Goal: Task Accomplishment & Management: Manage account settings

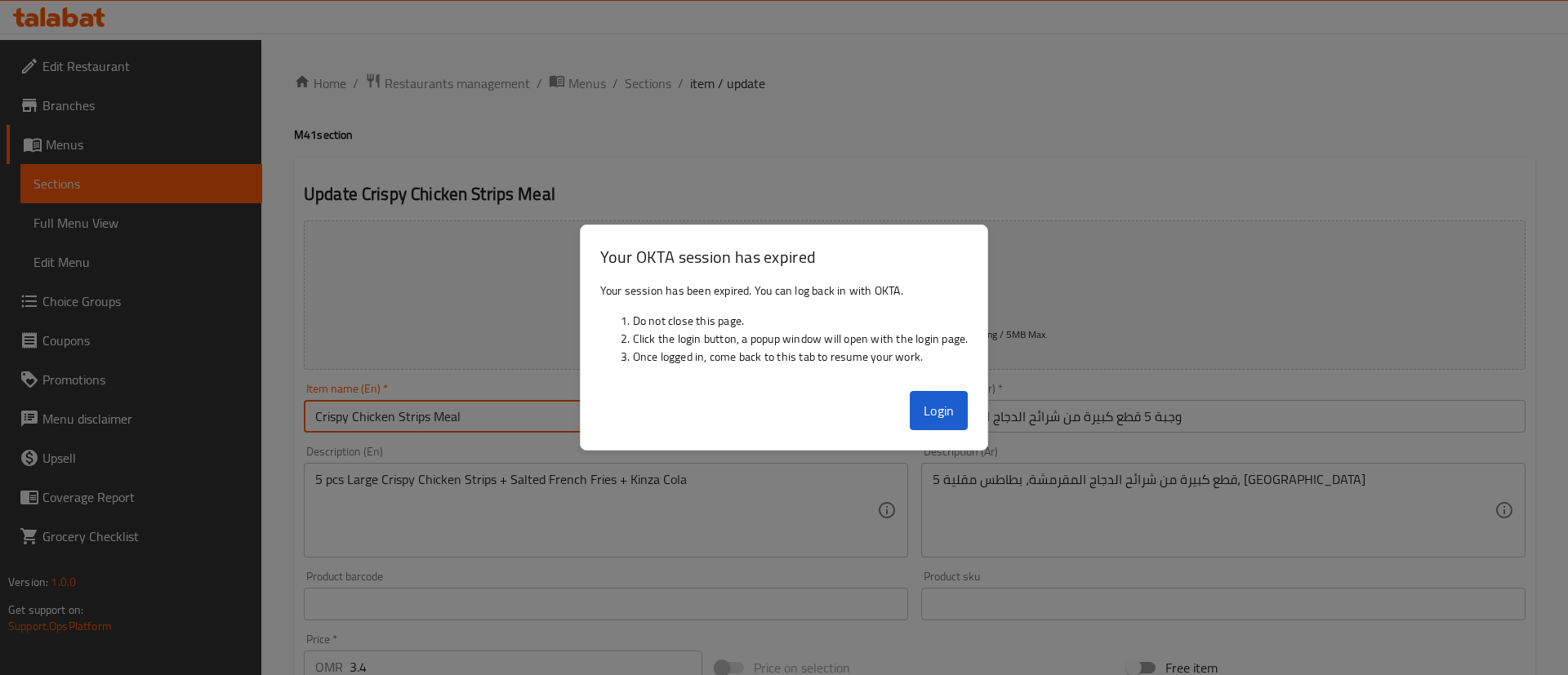
click at [952, 398] on button "Login" at bounding box center [940, 411] width 59 height 39
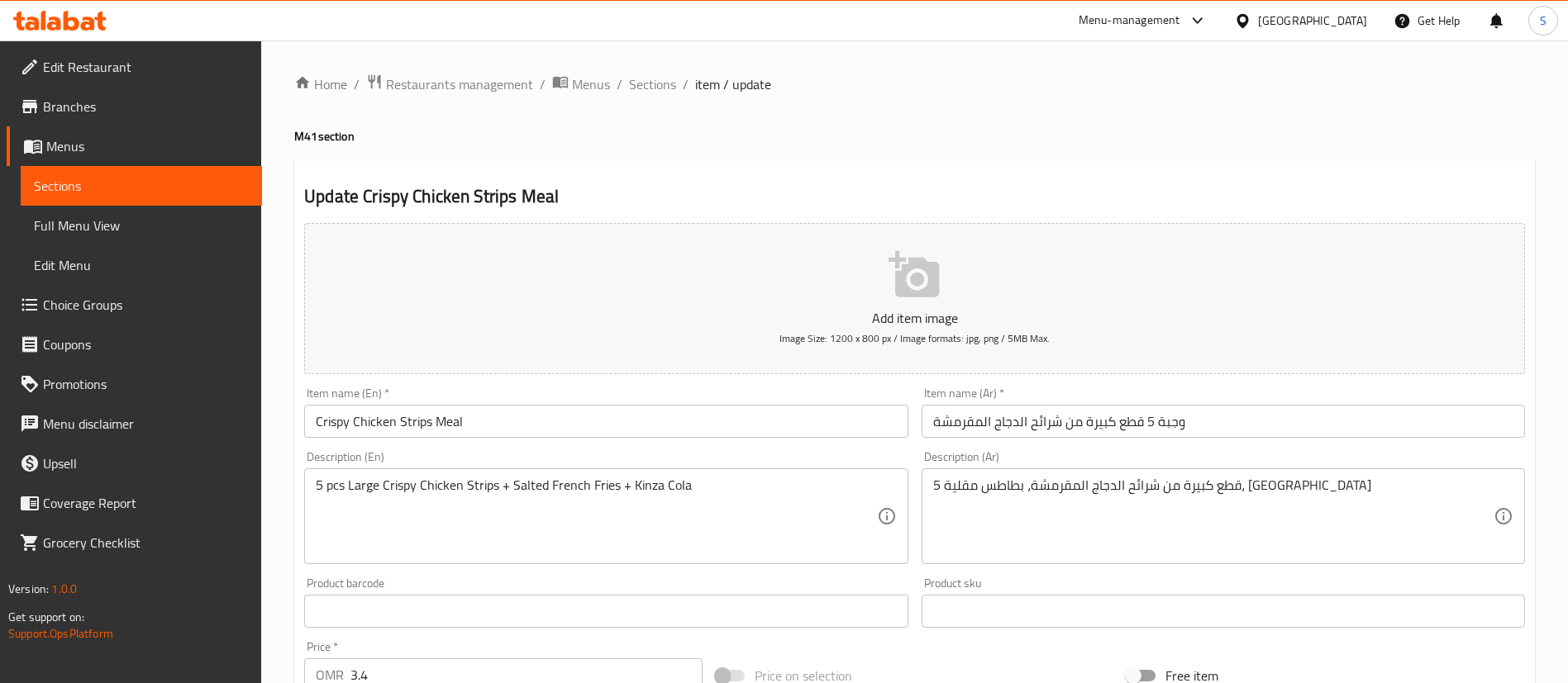
scroll to position [484, 0]
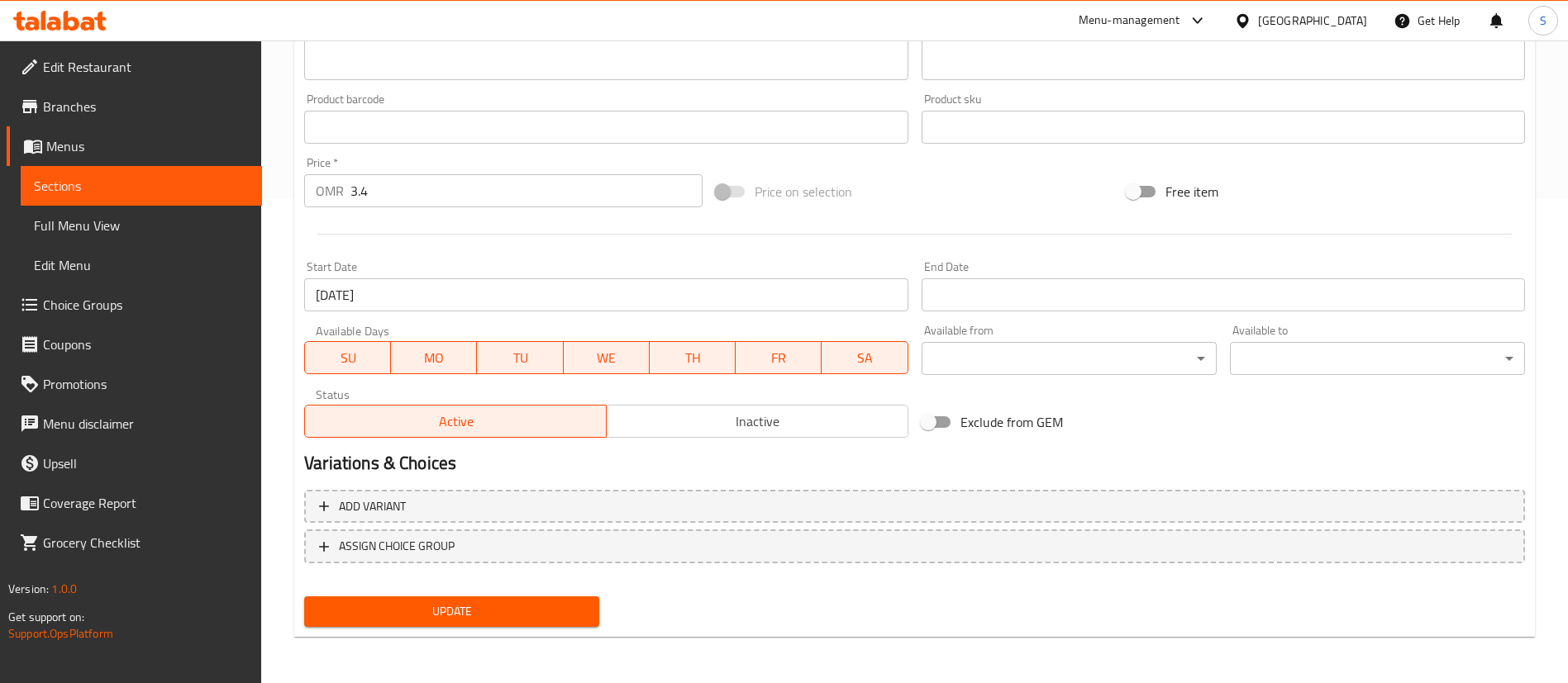
click at [460, 612] on span "Update" at bounding box center [451, 612] width 268 height 21
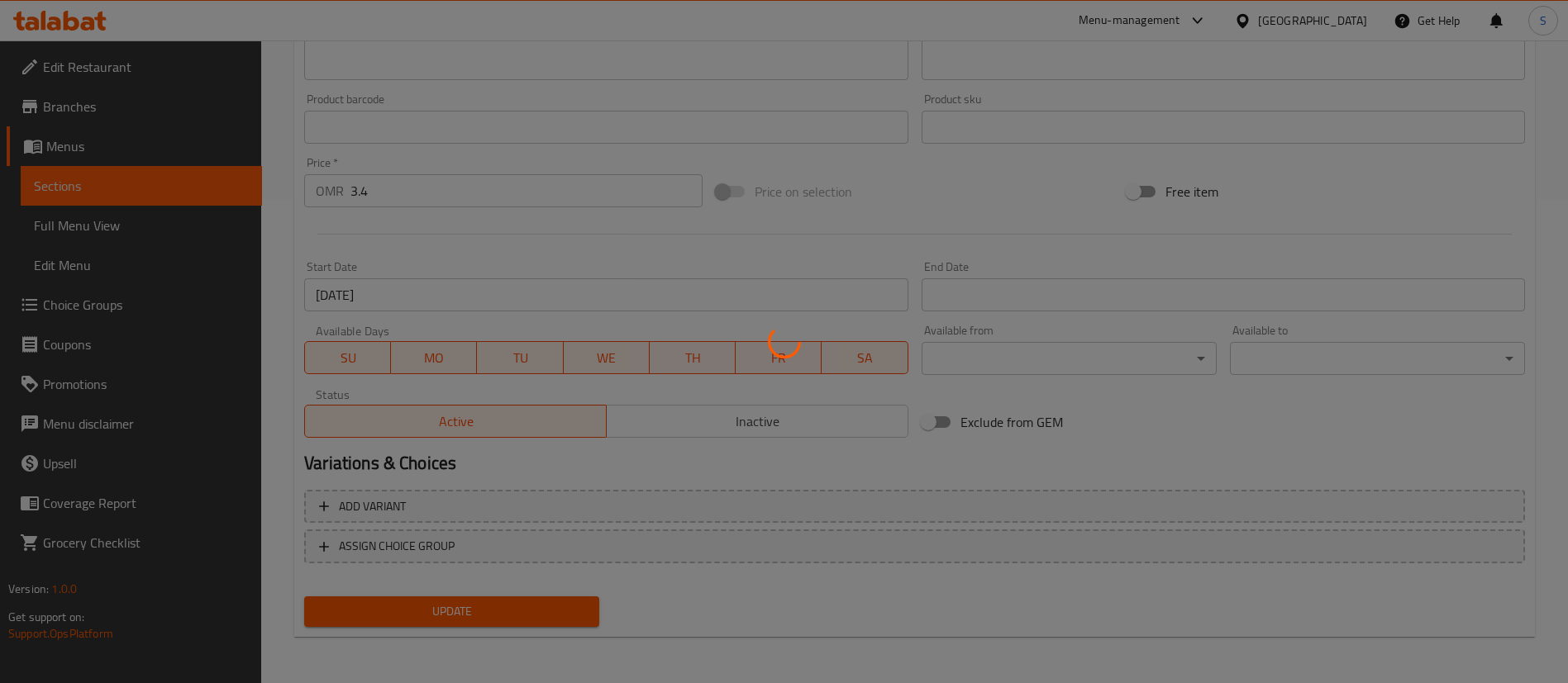
scroll to position [0, 0]
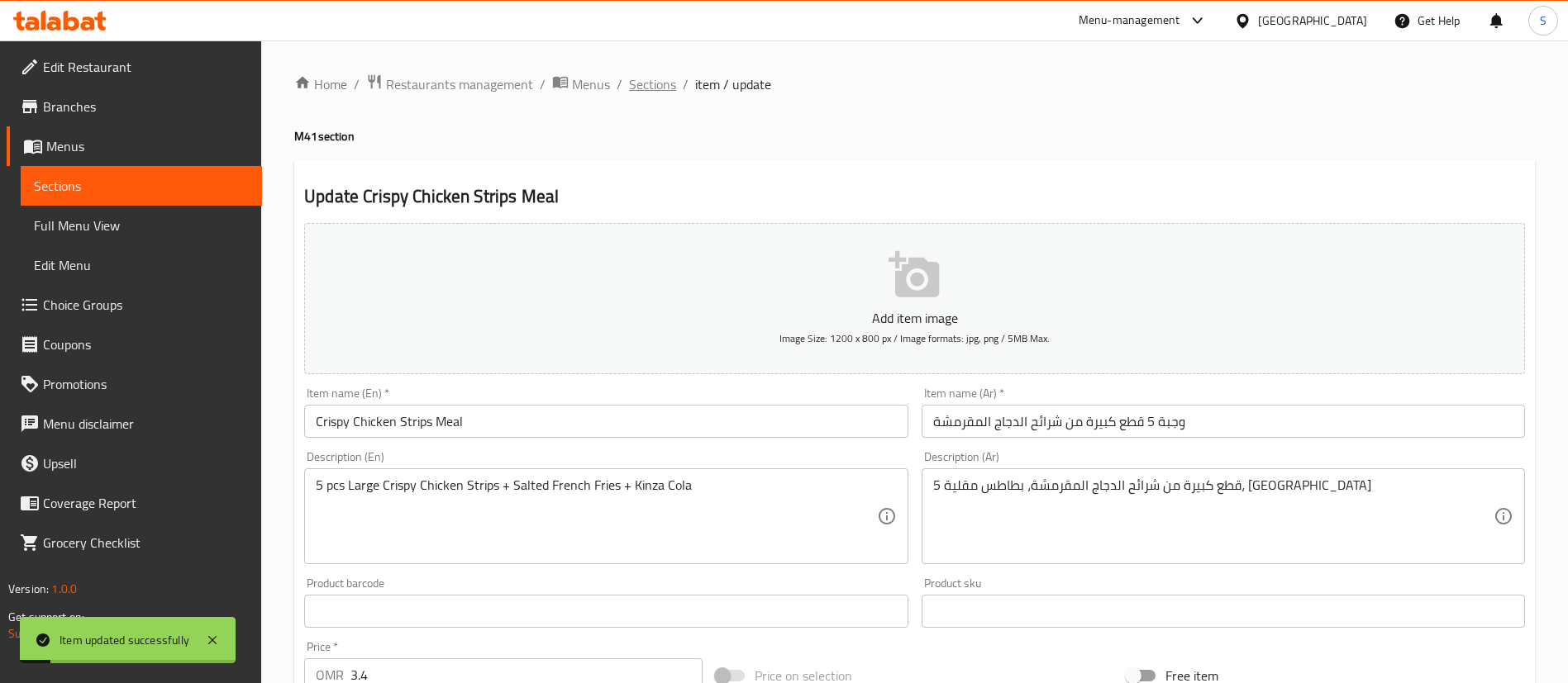
click at [645, 82] on span "Sections" at bounding box center [653, 84] width 48 height 20
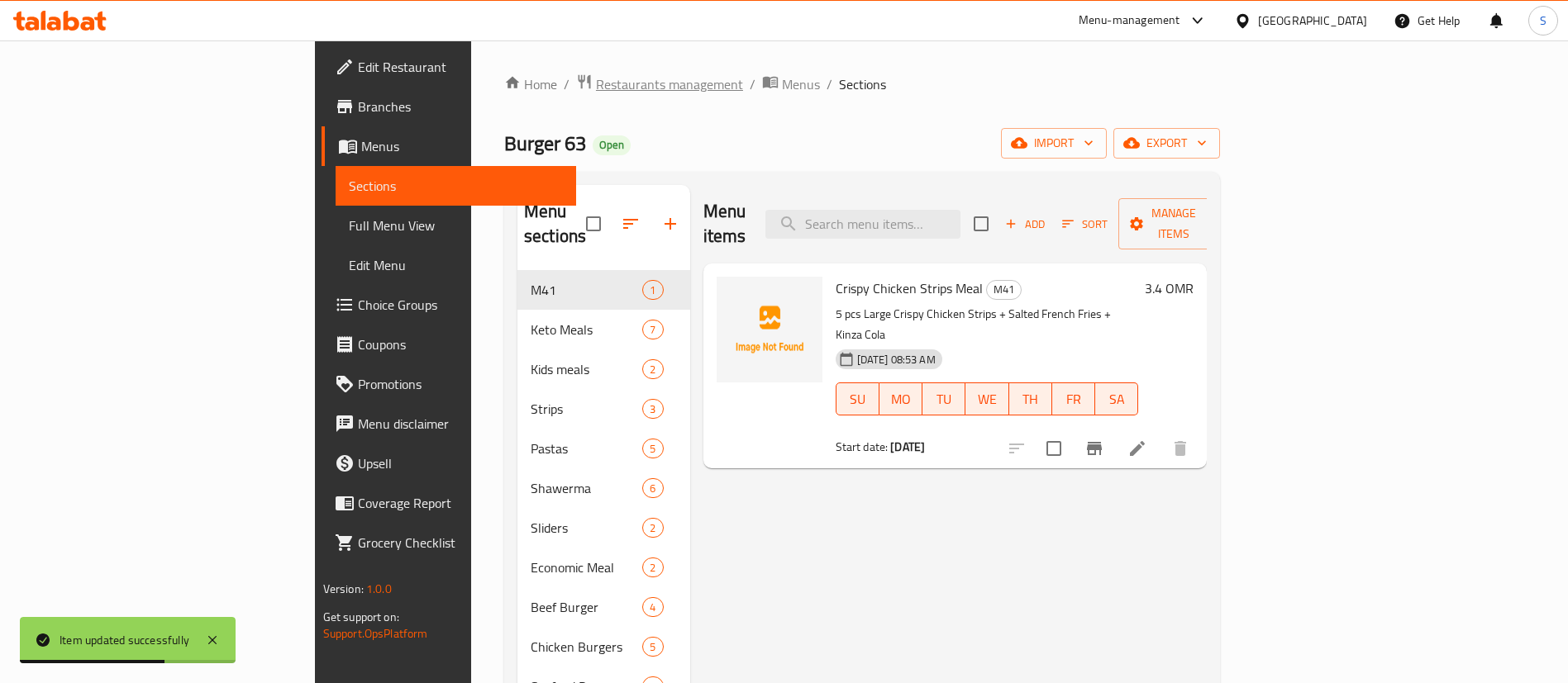
click at [596, 79] on span "Restaurants management" at bounding box center [670, 84] width 148 height 20
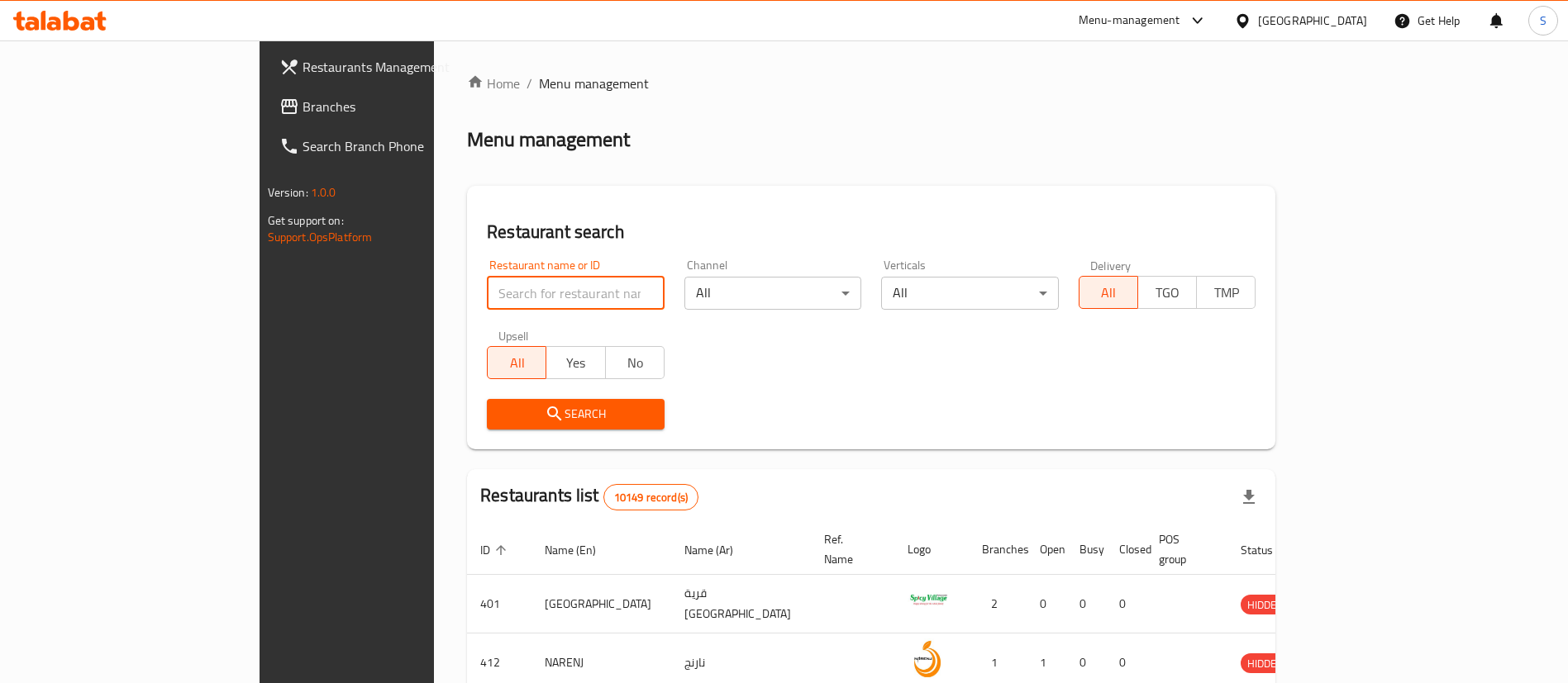
click at [487, 293] on input "search" at bounding box center [575, 293] width 177 height 33
paste input "698603"
type input "698603"
click button "Search" at bounding box center [575, 414] width 177 height 31
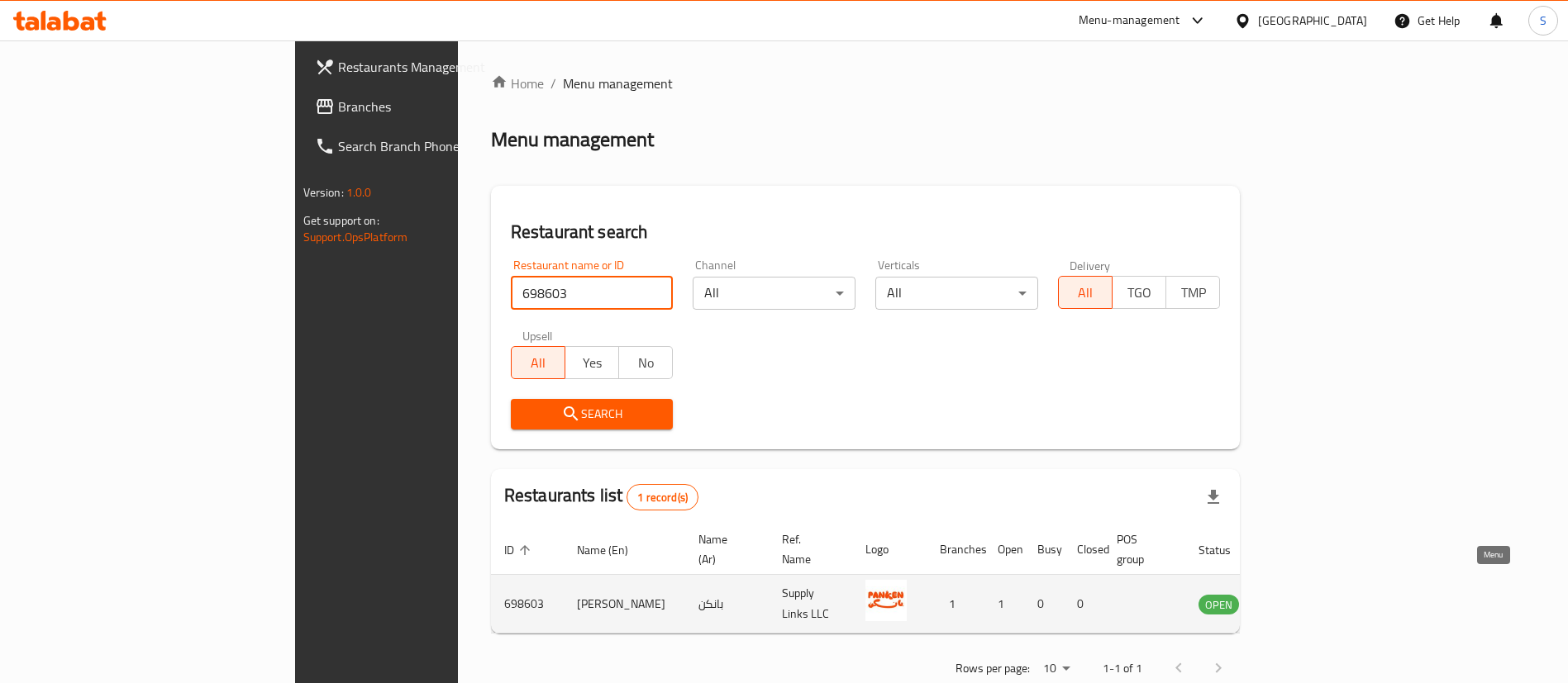
click at [1306, 594] on icon "enhanced table" at bounding box center [1296, 604] width 20 height 20
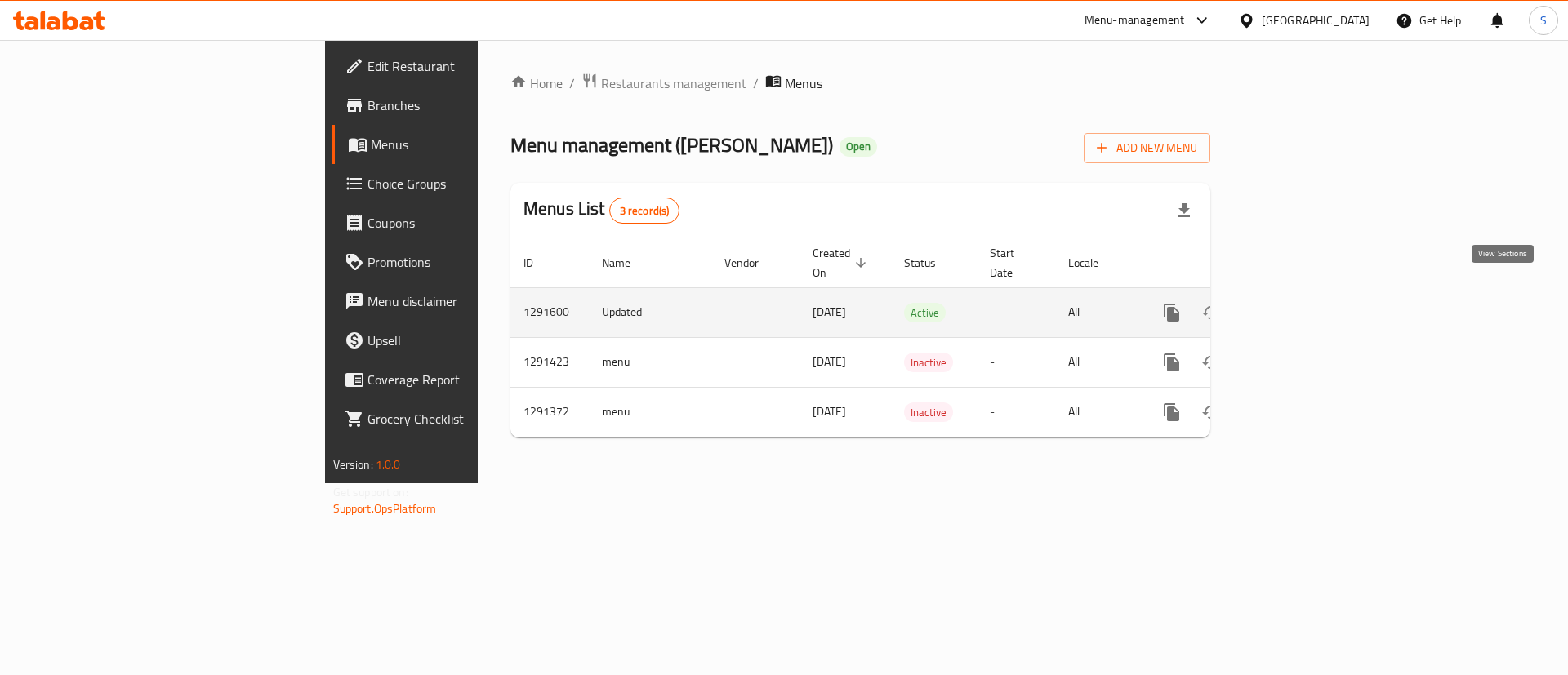
click at [1300, 303] on icon "enhanced table" at bounding box center [1290, 313] width 20 height 20
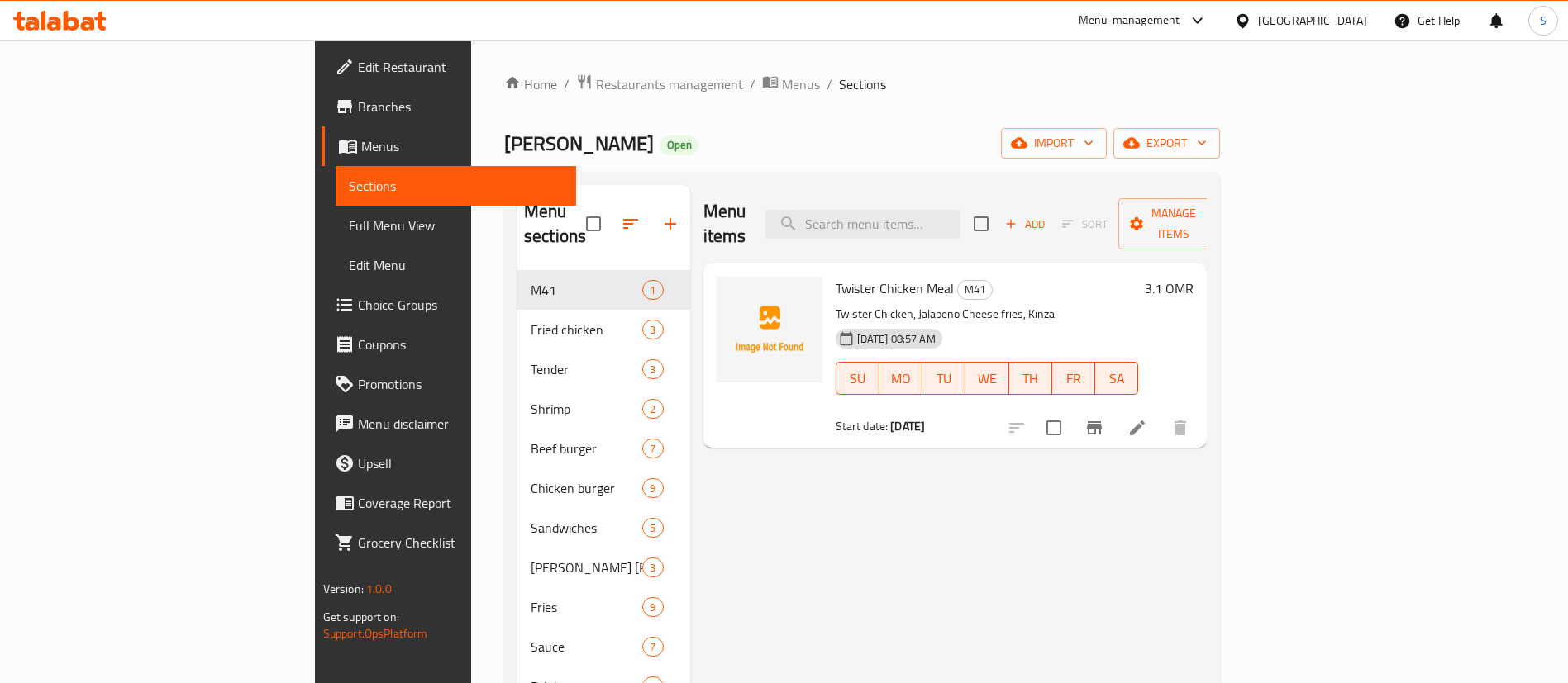
click at [1161, 413] on li at bounding box center [1137, 428] width 47 height 30
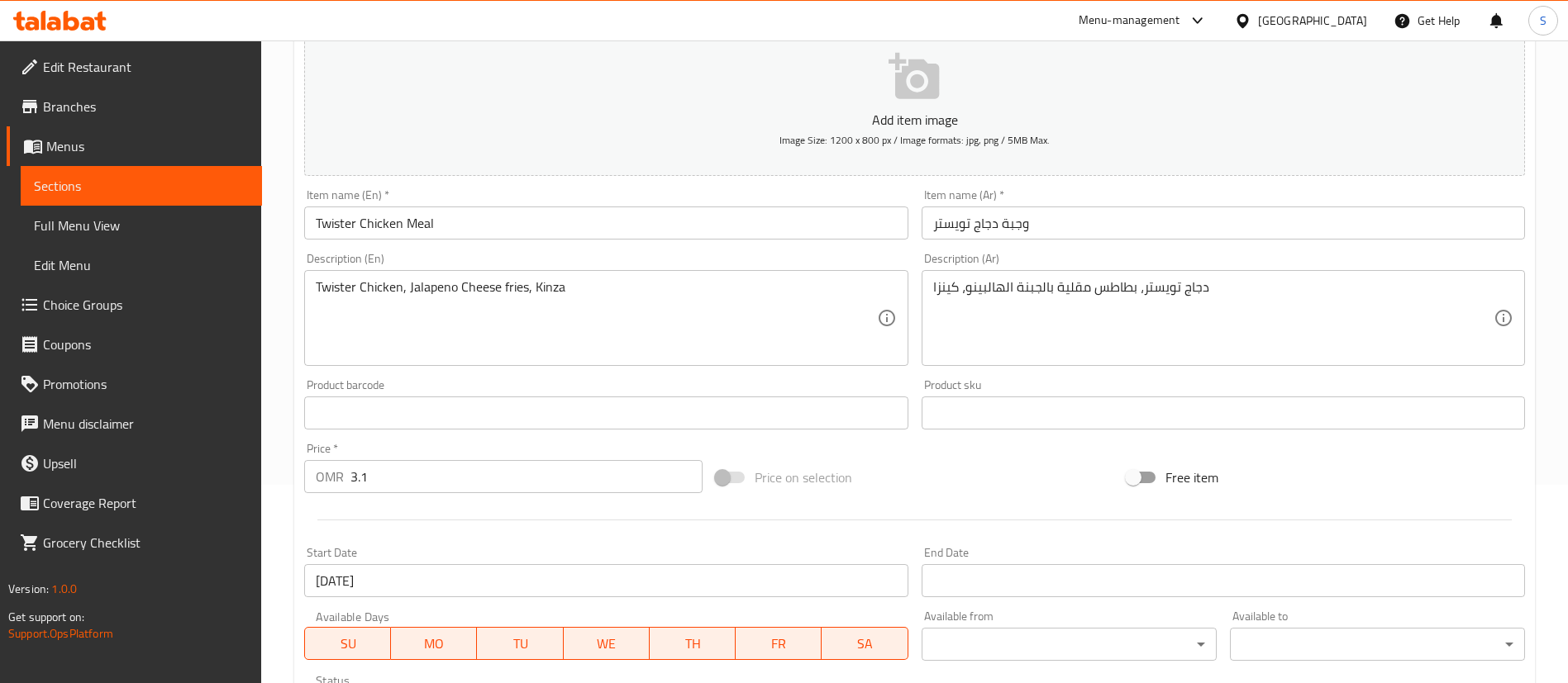
scroll to position [200, 0]
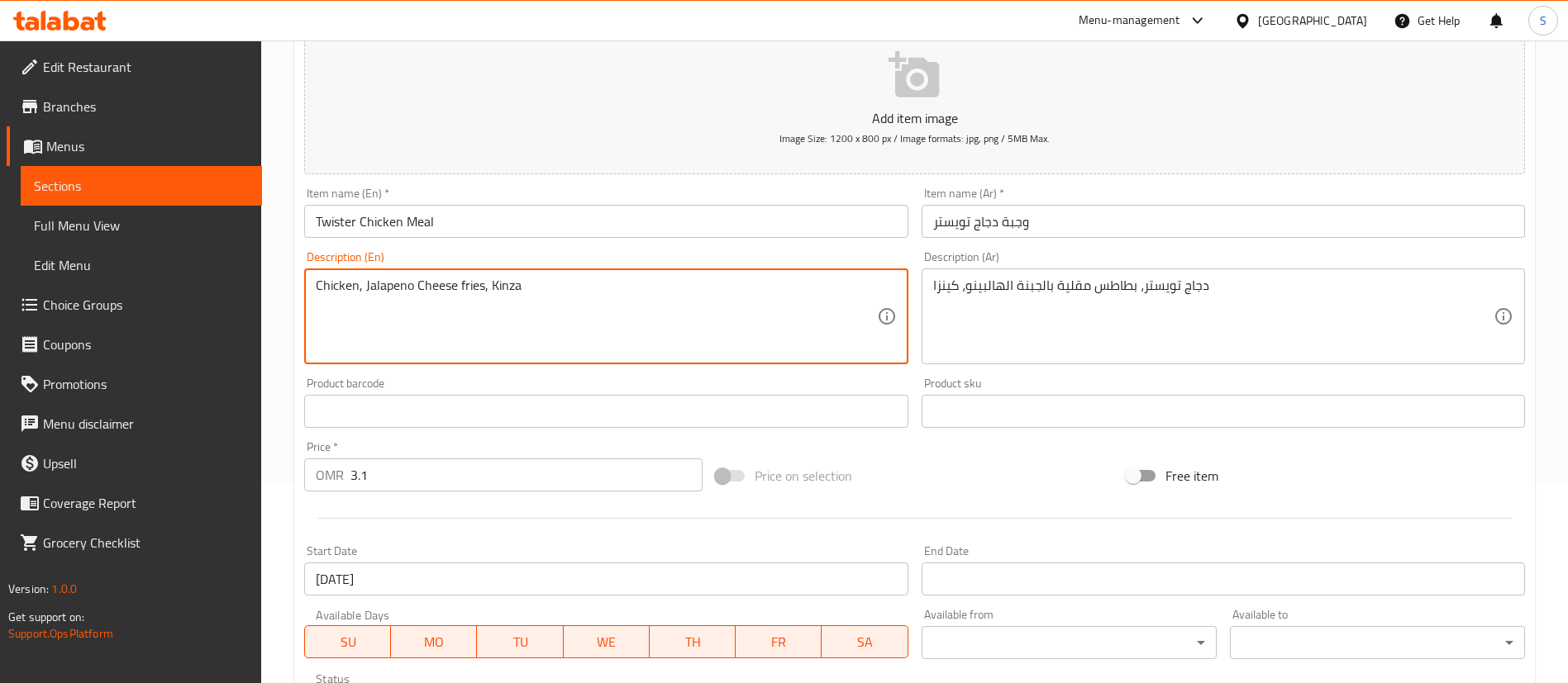
click at [358, 284] on textarea "Chicken, Jalapeno Cheese fries, Kinza" at bounding box center [596, 316] width 561 height 78
click at [547, 284] on textarea "Chicken twister wrap + Jalapeno Cheese fries, Kinza" at bounding box center [596, 316] width 561 height 78
click at [569, 285] on textarea "Chicken twister wrap + Jalapeno Cheese Fries, Kinza" at bounding box center [596, 316] width 561 height 78
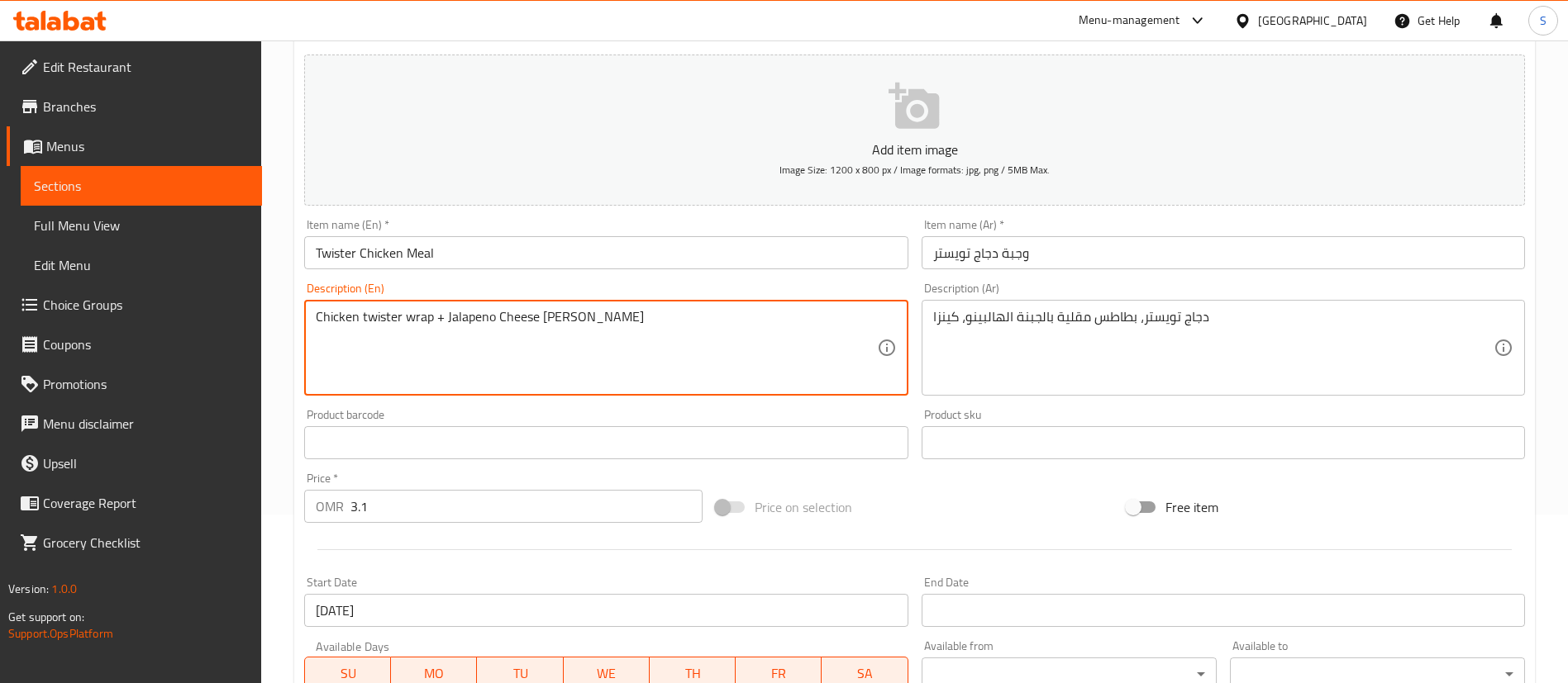
scroll to position [172, 0]
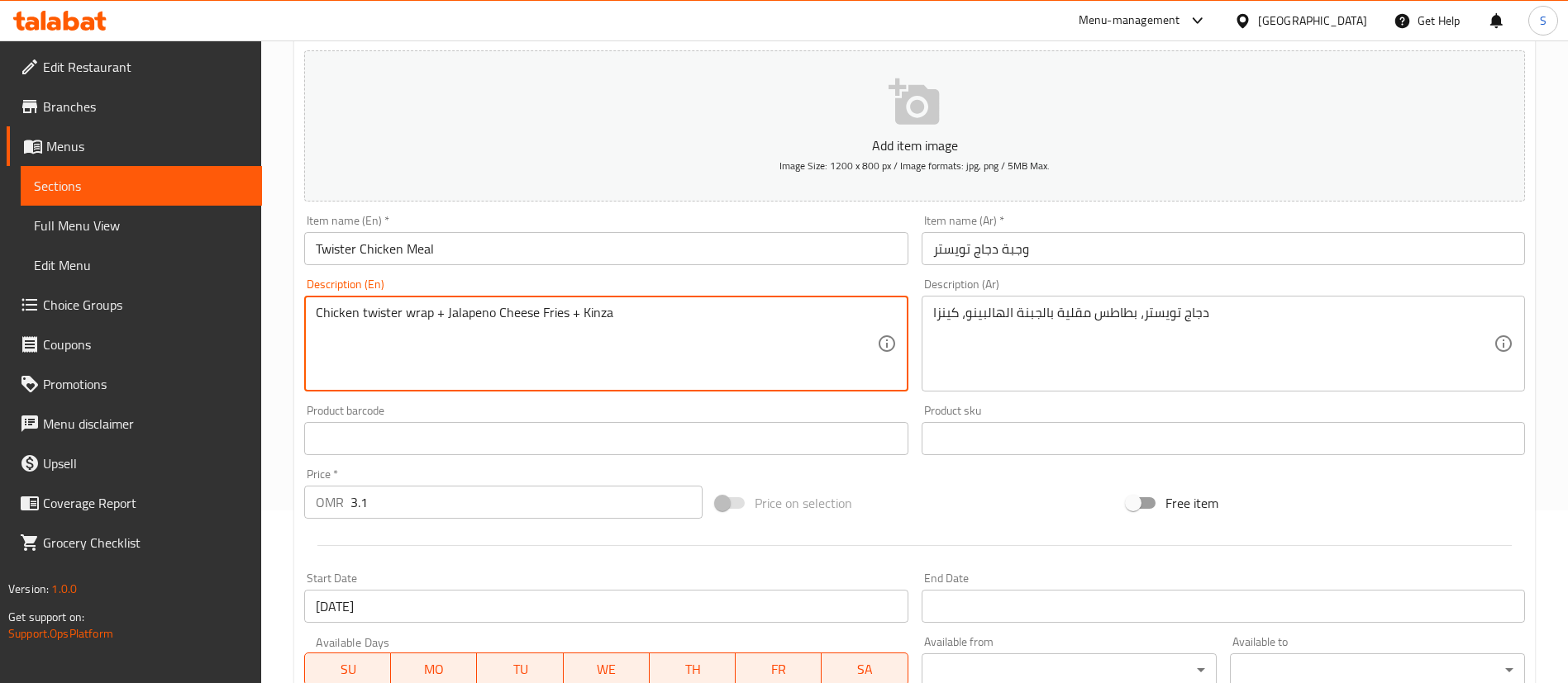
click at [653, 306] on textarea "Chicken twister wrap + Jalapeno Cheese Fries + Kinza" at bounding box center [596, 343] width 561 height 78
click at [670, 310] on textarea "Chicken twister wrap + Jalapeno Cheese Fries + Kinza Cola" at bounding box center [596, 343] width 561 height 78
click at [696, 325] on textarea "Chicken twister wrap + Jalapeno Cheese Fries + Kinza Cola" at bounding box center [596, 343] width 561 height 78
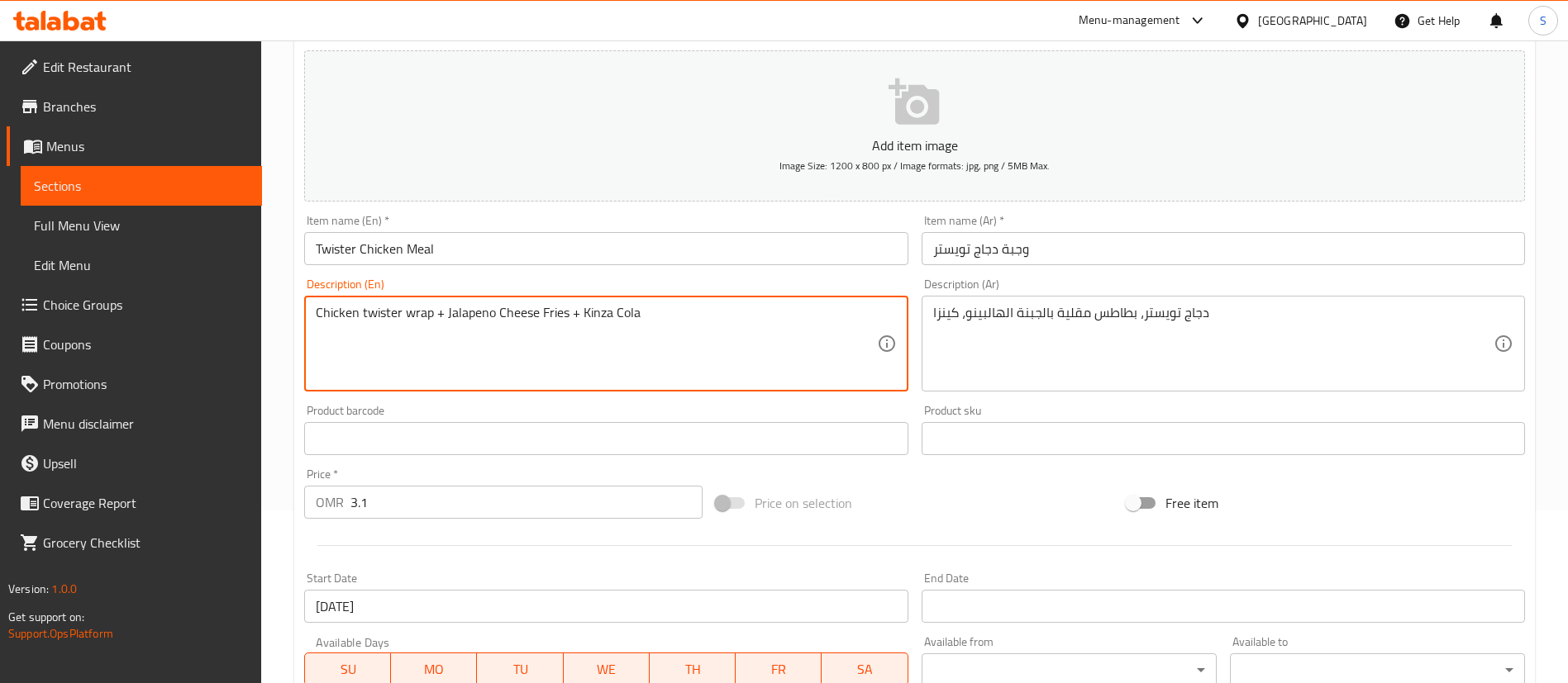
scroll to position [484, 0]
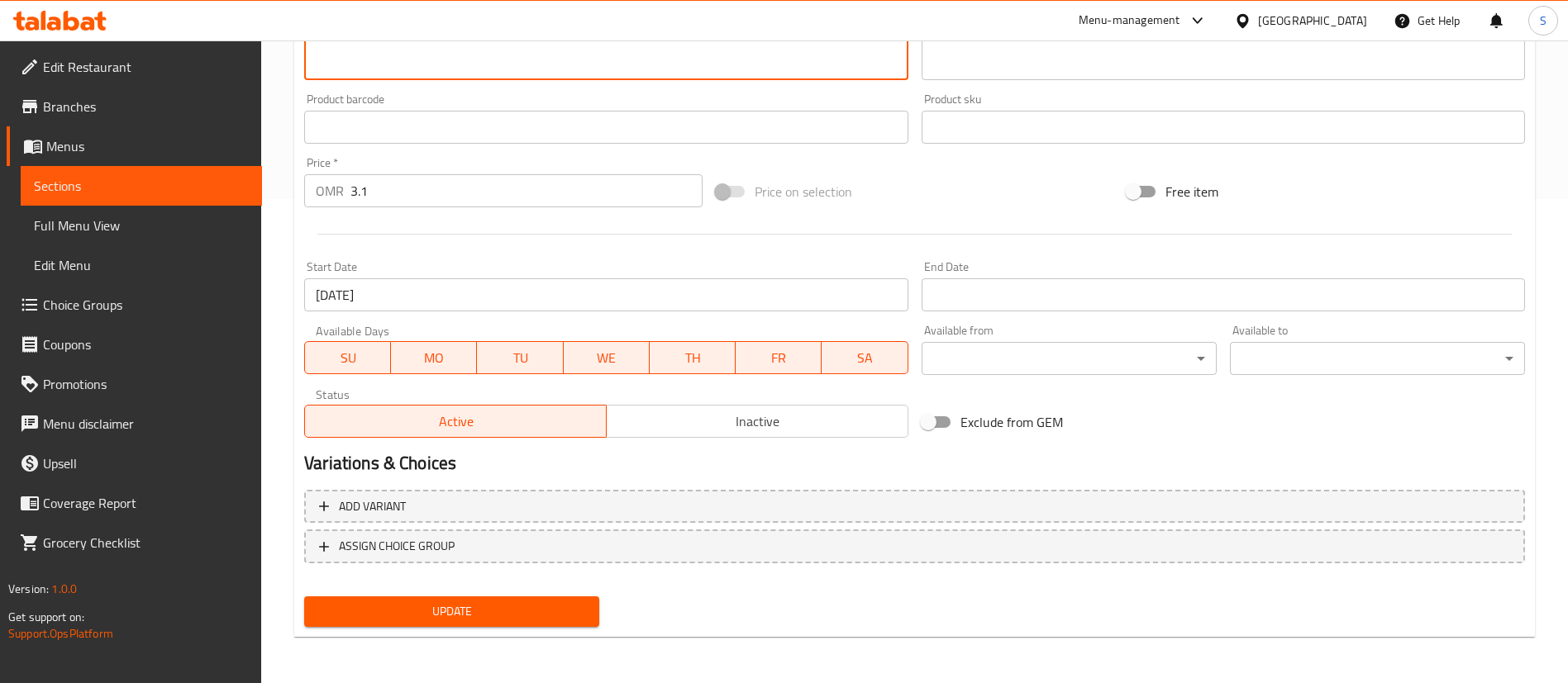
type textarea "Chicken twister wrap + Jalapeno Cheese Fries + Kinza Cola"
click at [451, 617] on span "Update" at bounding box center [451, 612] width 268 height 21
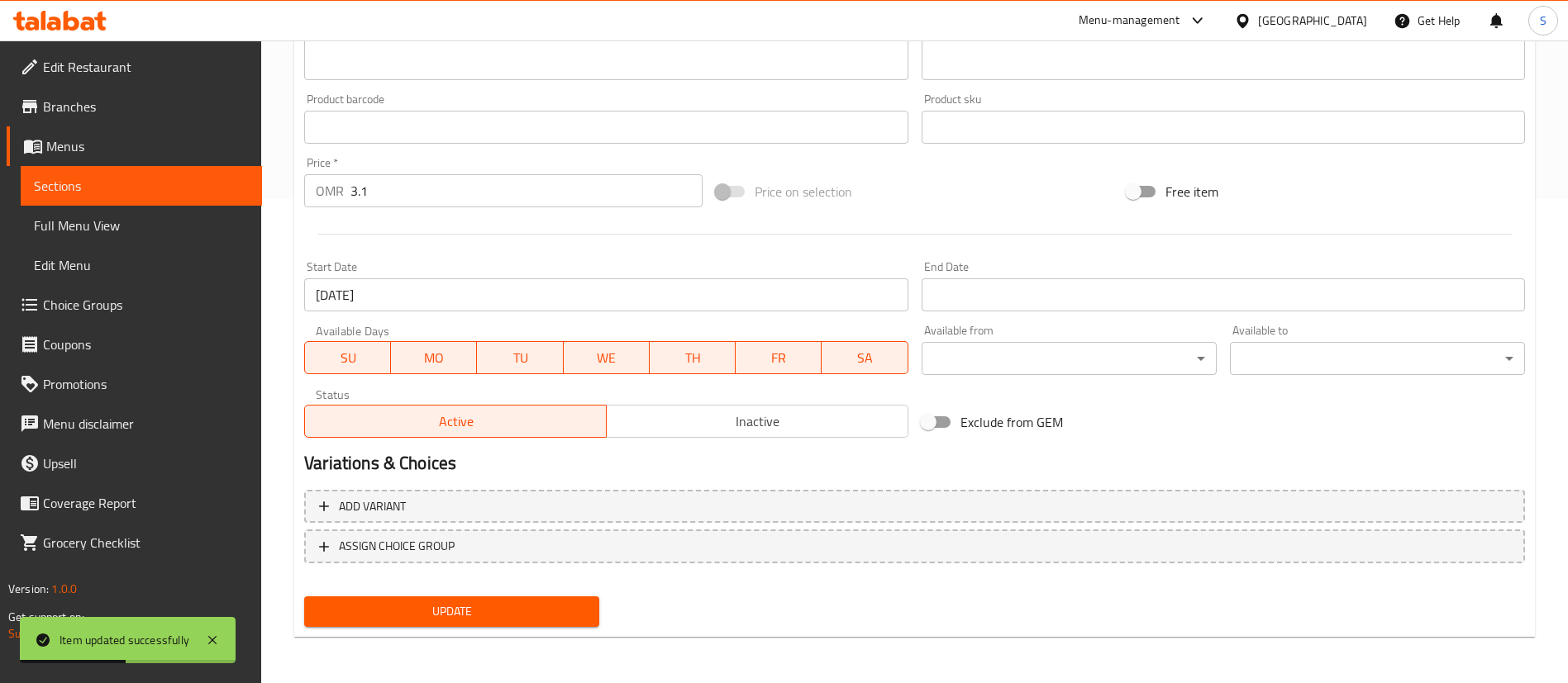
scroll to position [0, 0]
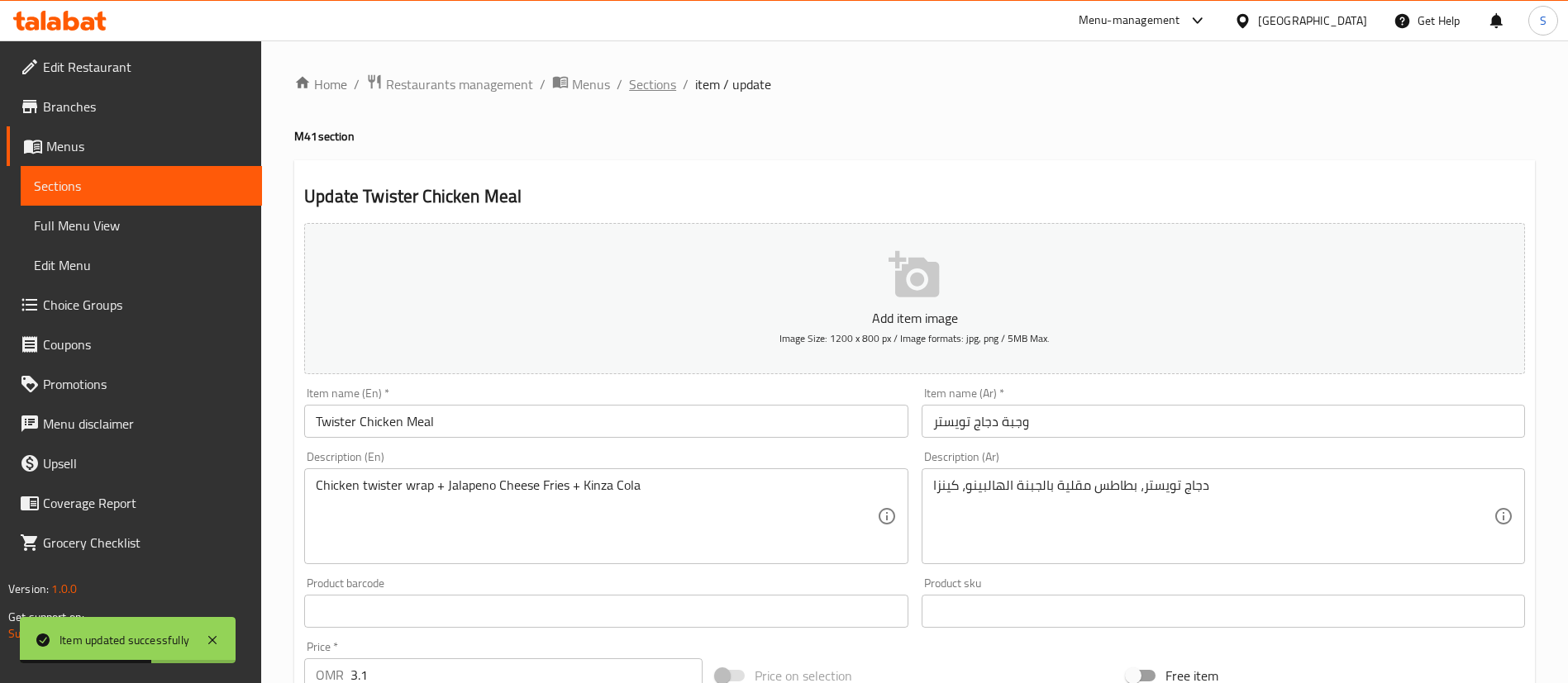
click at [658, 84] on span "Sections" at bounding box center [653, 84] width 48 height 20
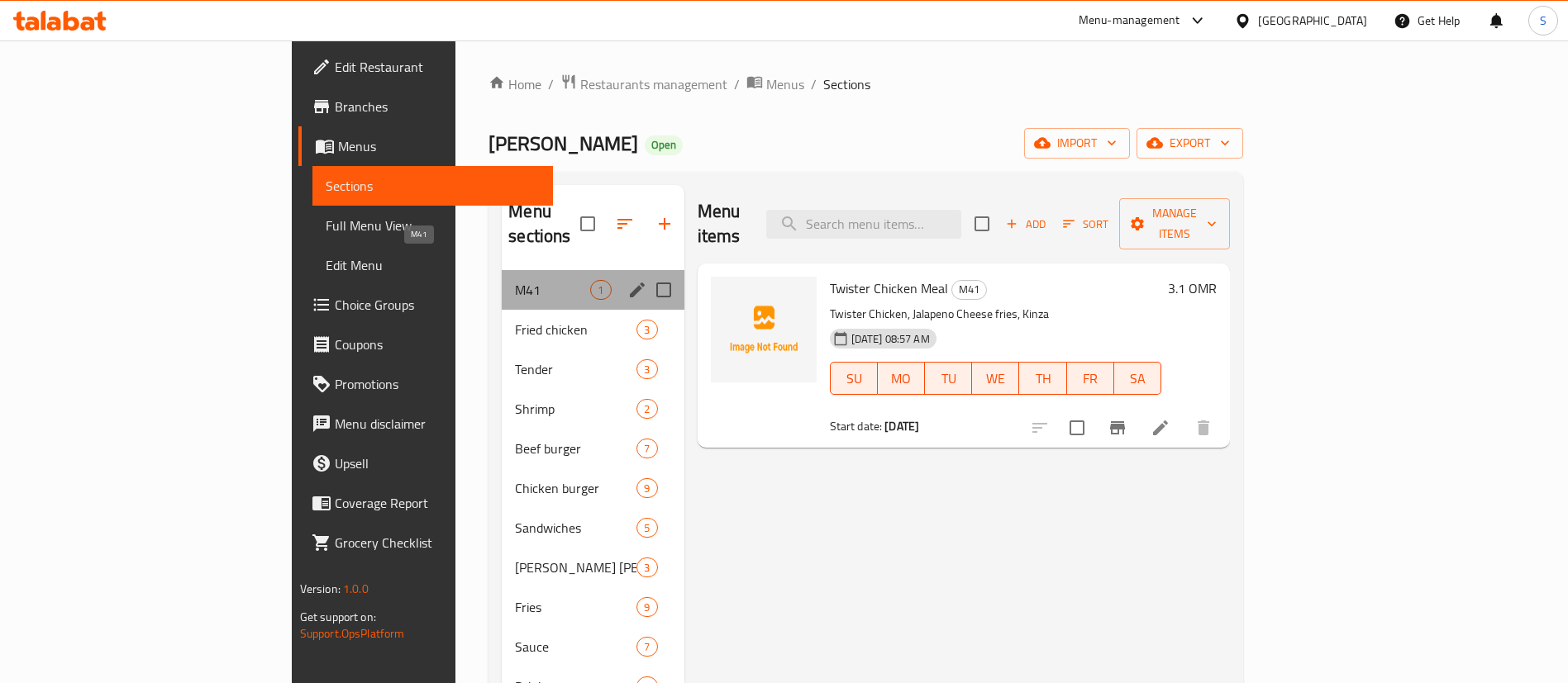
click at [515, 280] on span "M41" at bounding box center [553, 290] width 75 height 20
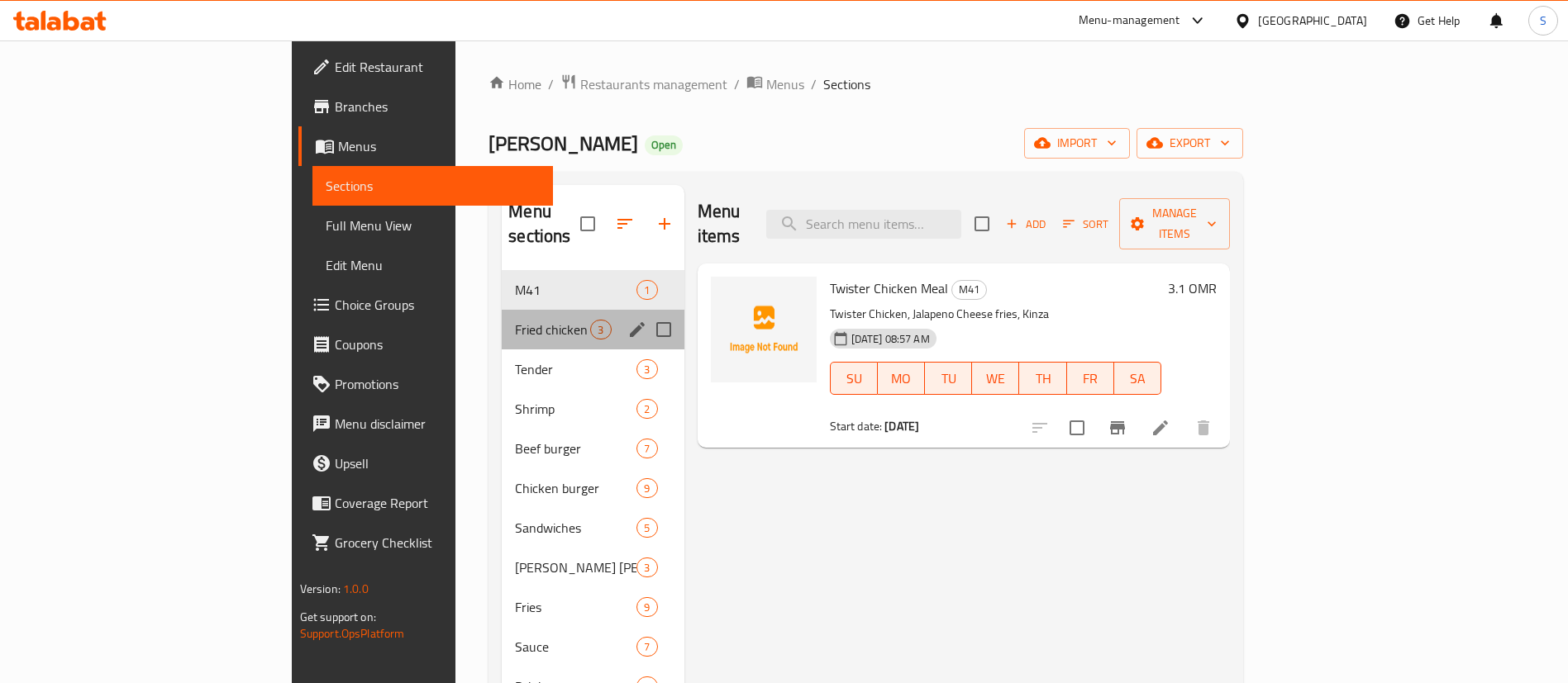
click at [502, 310] on div "Fried chicken 3" at bounding box center [593, 330] width 182 height 40
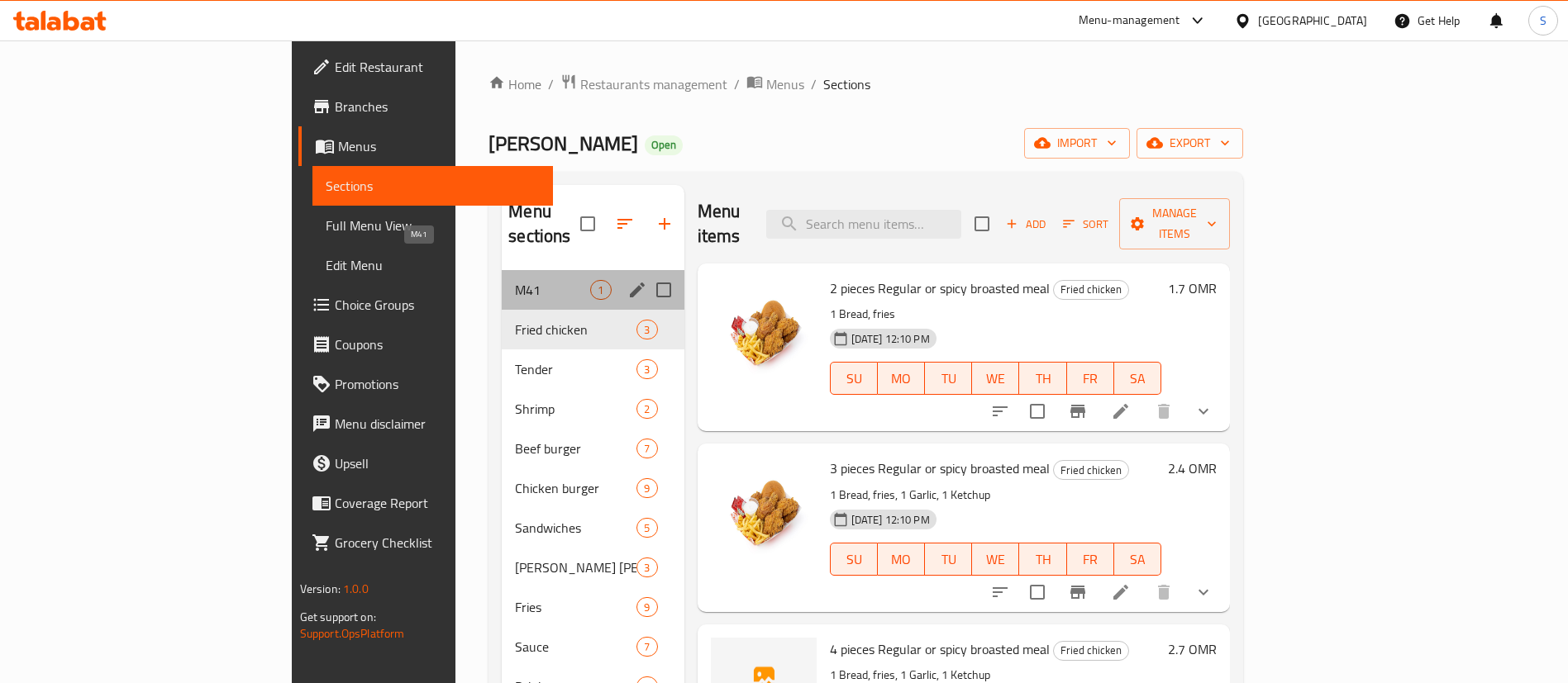
click at [515, 280] on span "M41" at bounding box center [553, 290] width 75 height 20
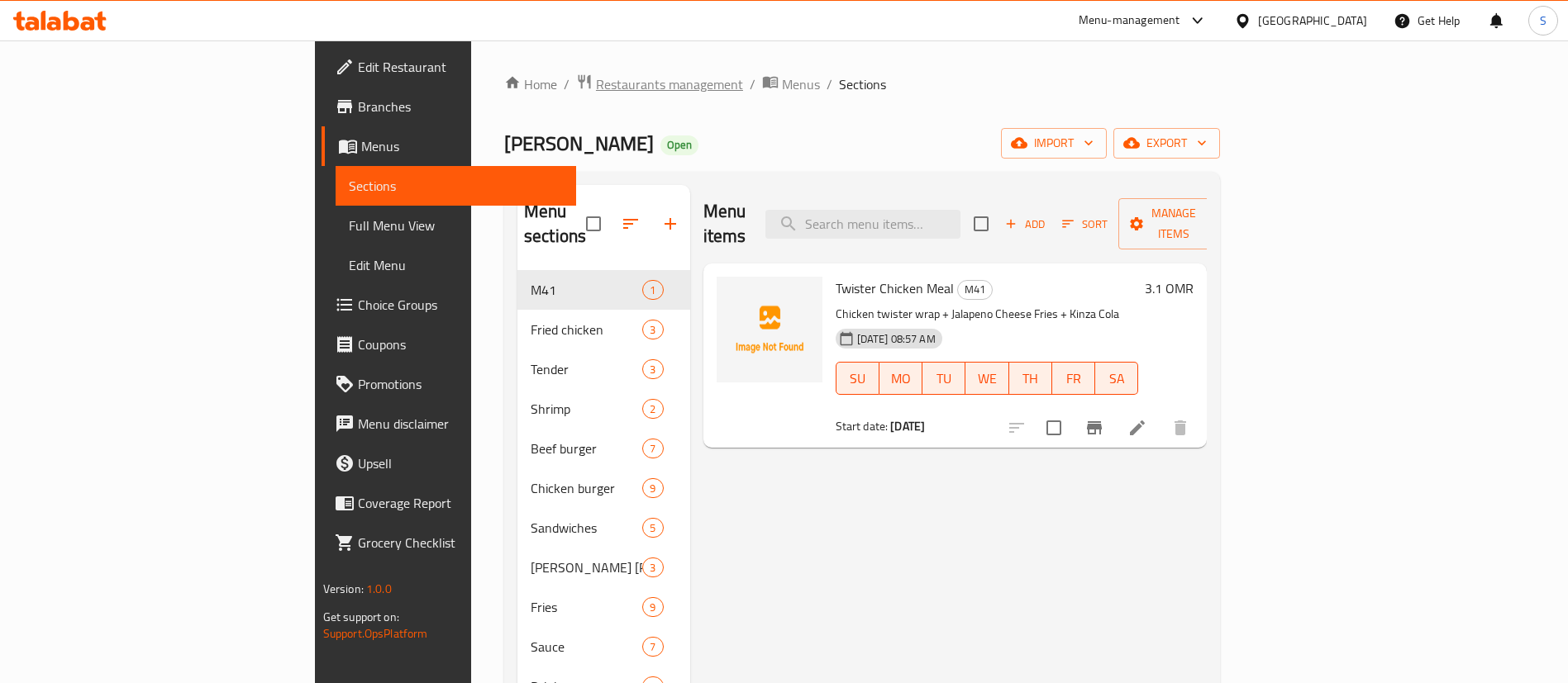
click at [596, 77] on span "Restaurants management" at bounding box center [670, 84] width 148 height 20
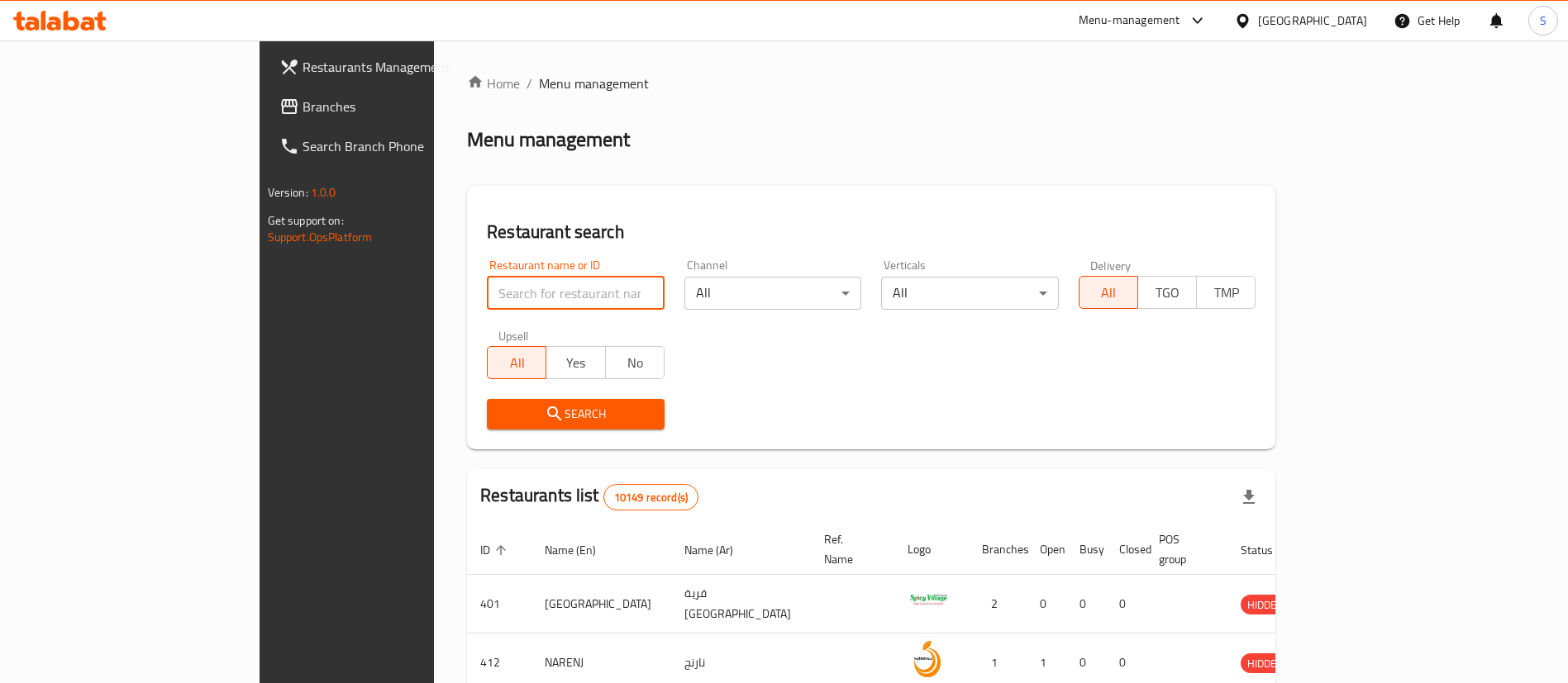
click at [487, 298] on input "search" at bounding box center [575, 293] width 177 height 33
paste input "632865"
type input "632865"
click button "Search" at bounding box center [575, 414] width 177 height 31
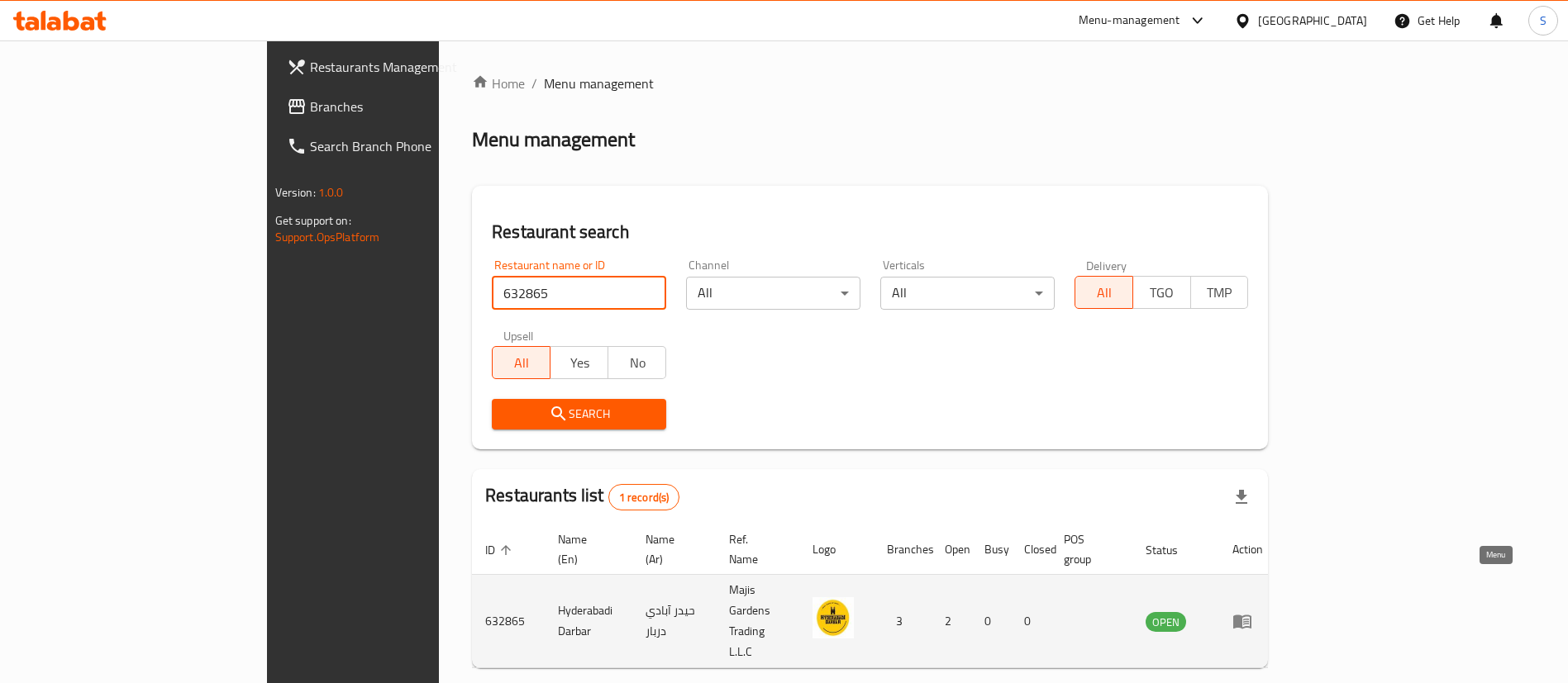
click at [1251, 616] on icon "enhanced table" at bounding box center [1242, 623] width 18 height 14
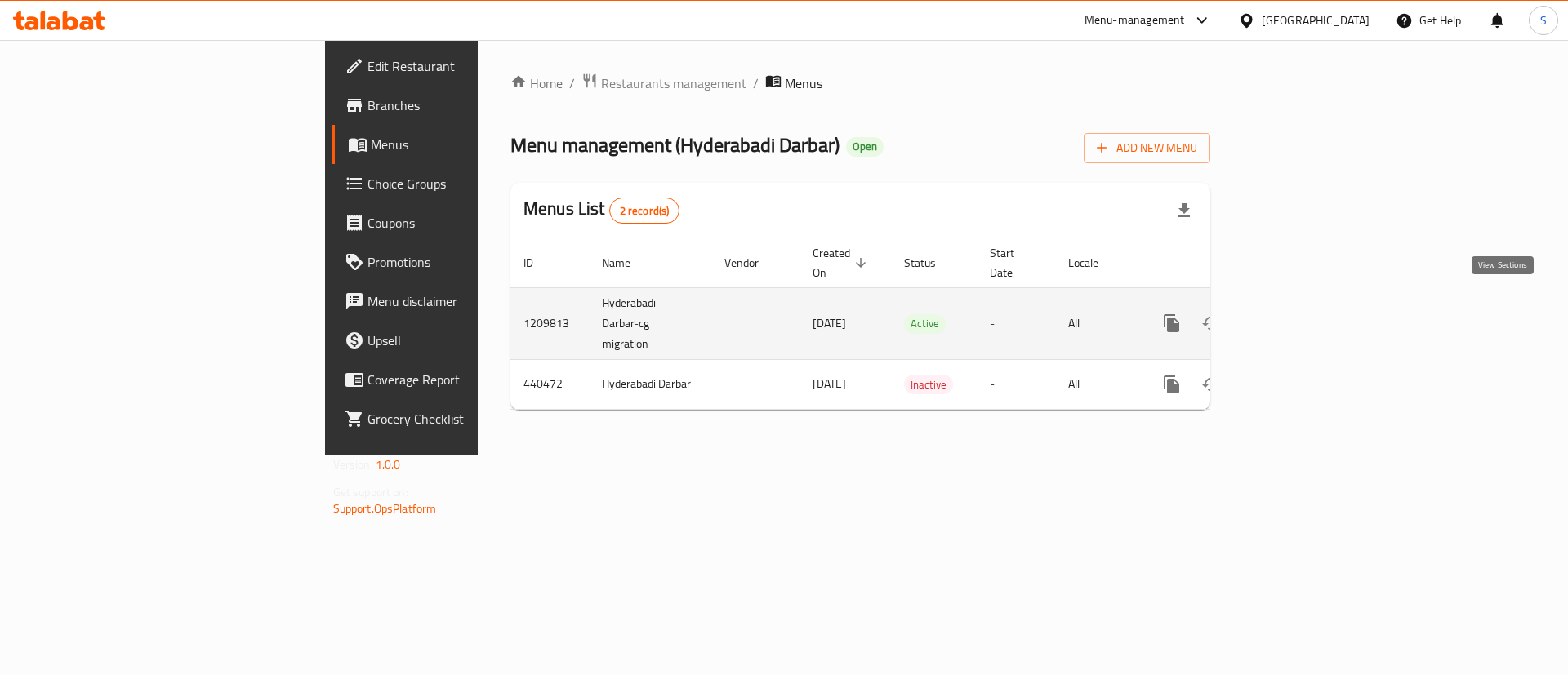
click at [1297, 316] on icon "enhanced table" at bounding box center [1289, 323] width 15 height 15
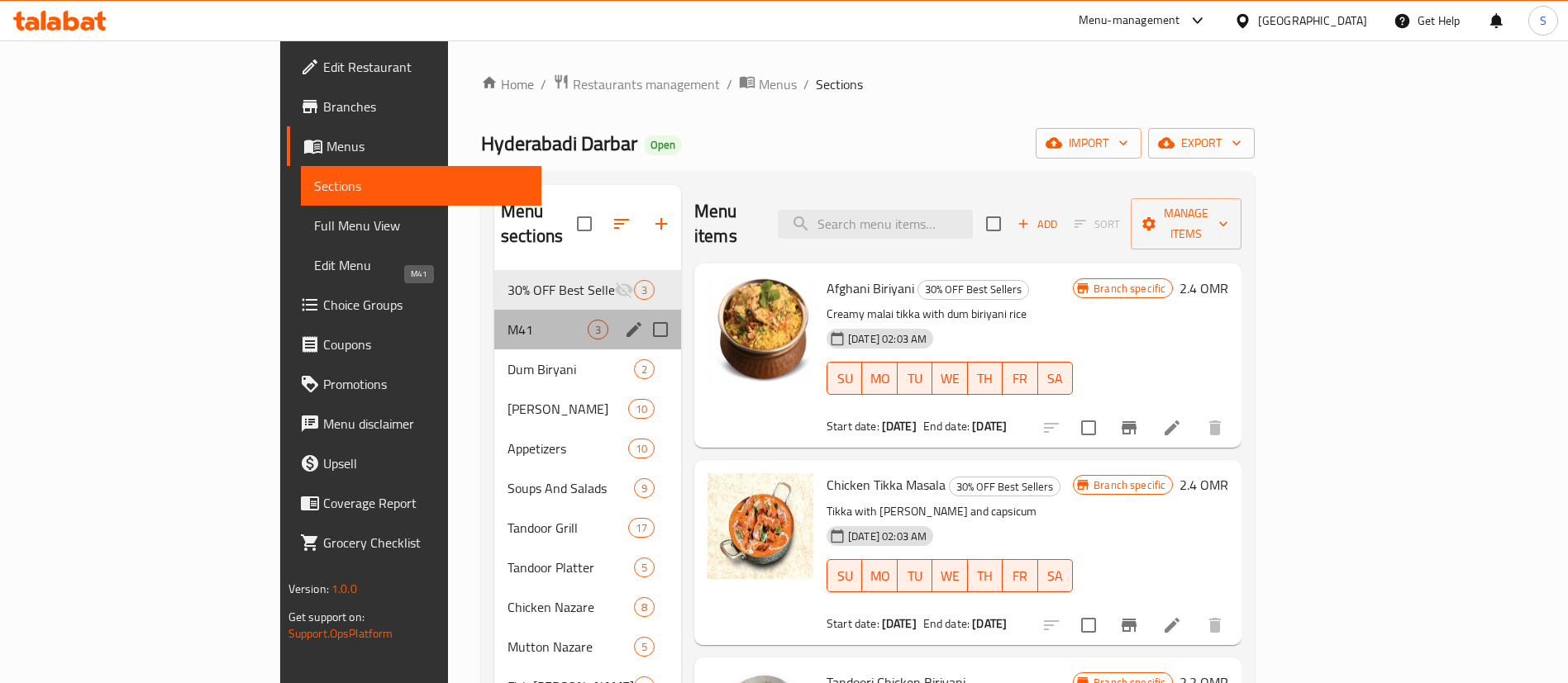
click at [507, 320] on span "M41" at bounding box center [547, 330] width 80 height 20
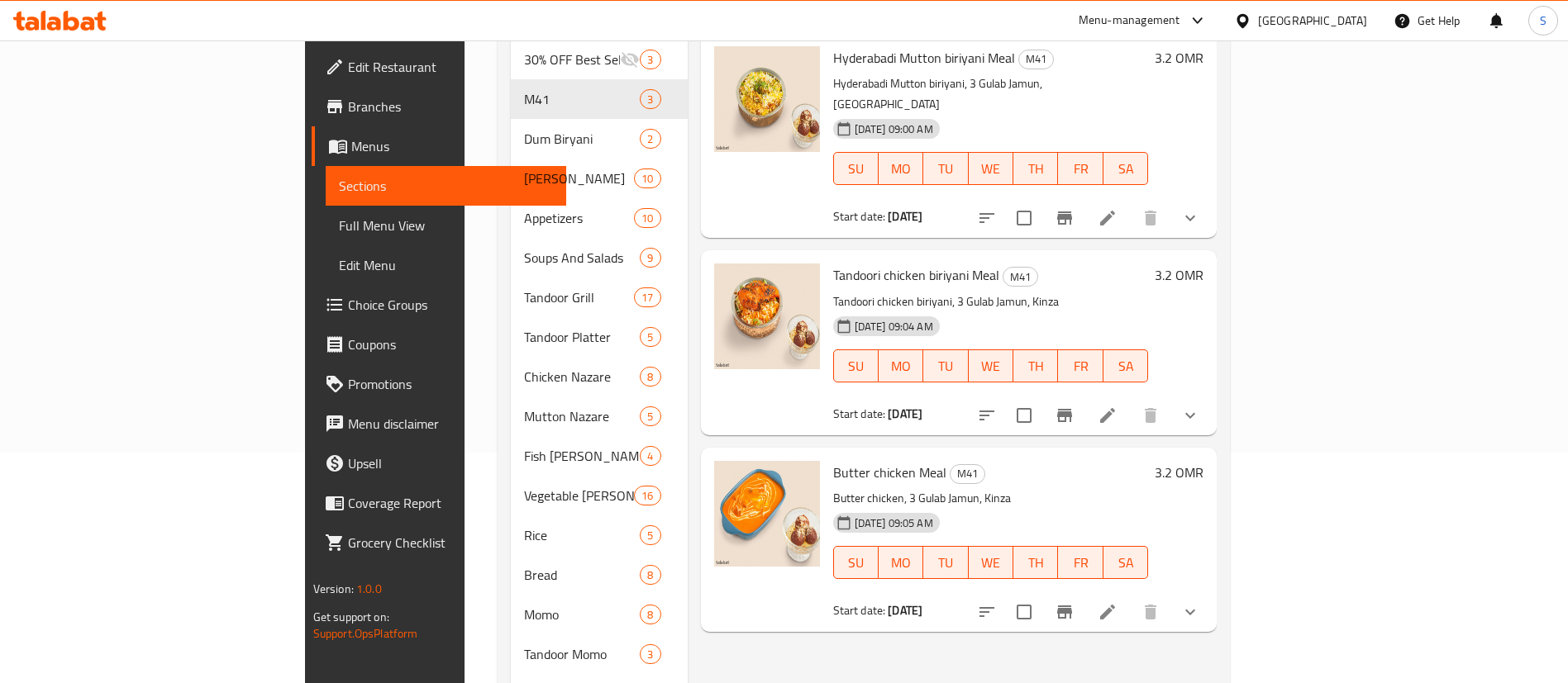
scroll to position [232, 0]
click at [1117, 207] on icon at bounding box center [1107, 217] width 20 height 20
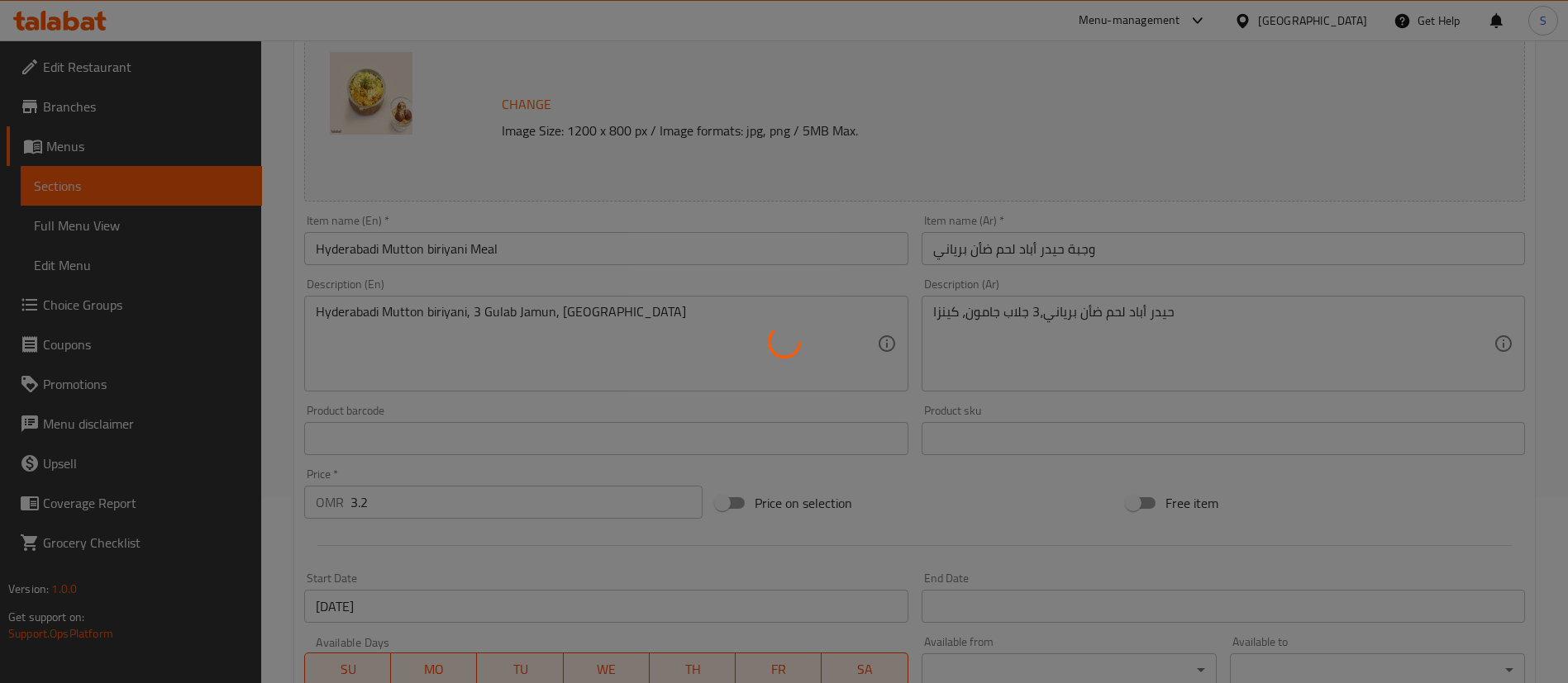
scroll to position [185, 0]
type input "المشروبات:"
type input "1"
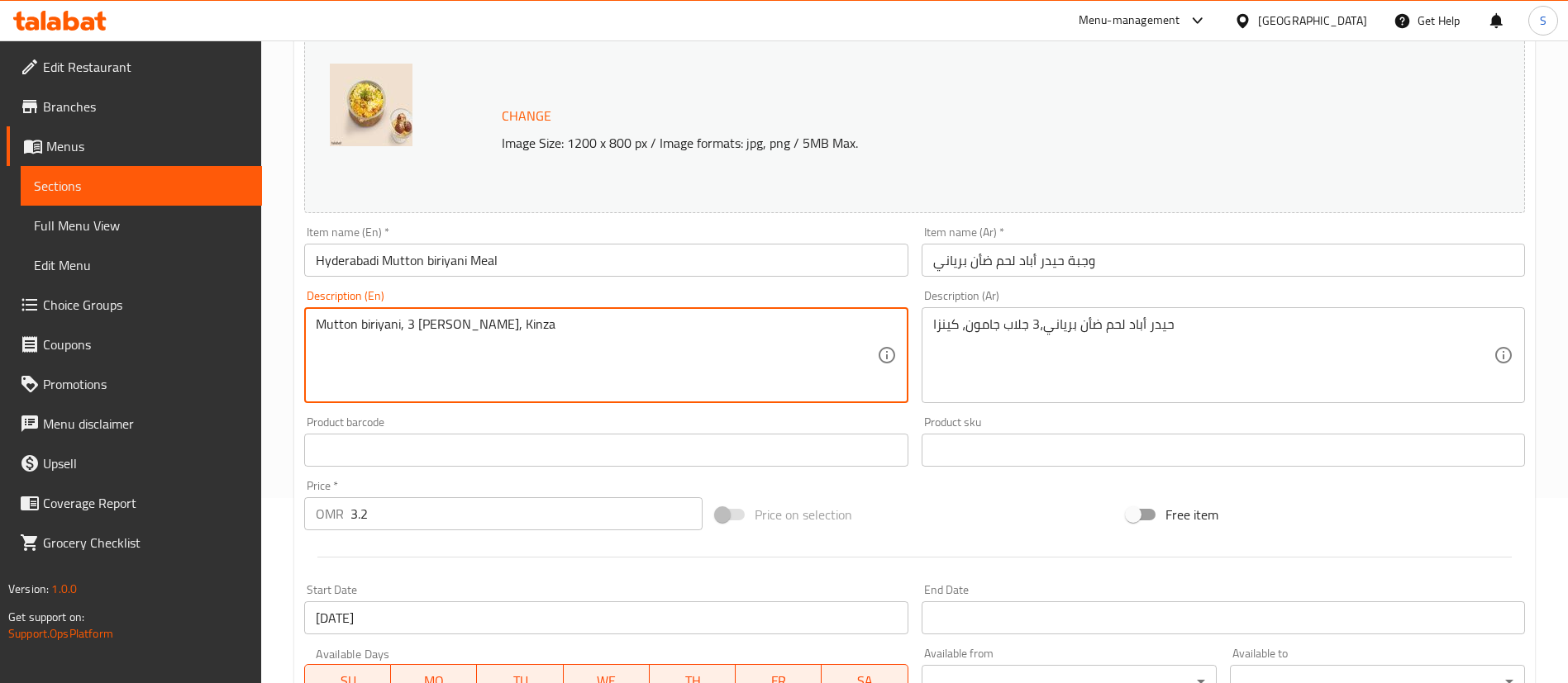
click at [372, 322] on textarea "Mutton biriyani, 3 Gulab Jamun, Kinza" at bounding box center [596, 355] width 561 height 78
click at [360, 322] on textarea "Mutton biriyani, 3 Gulab Jamun, Kinza" at bounding box center [596, 355] width 561 height 78
click at [407, 323] on textarea "Mutton with biriyani, 3 Gulab Jamun, Kinza" at bounding box center [596, 355] width 561 height 78
click at [427, 326] on textarea "Mutton with biryani, 3 Gulab Jamun, Kinza" at bounding box center [596, 355] width 561 height 78
click at [469, 327] on textarea "Mutton with biryani rice + 3 Gulab Jamun, Kinza" at bounding box center [596, 355] width 561 height 78
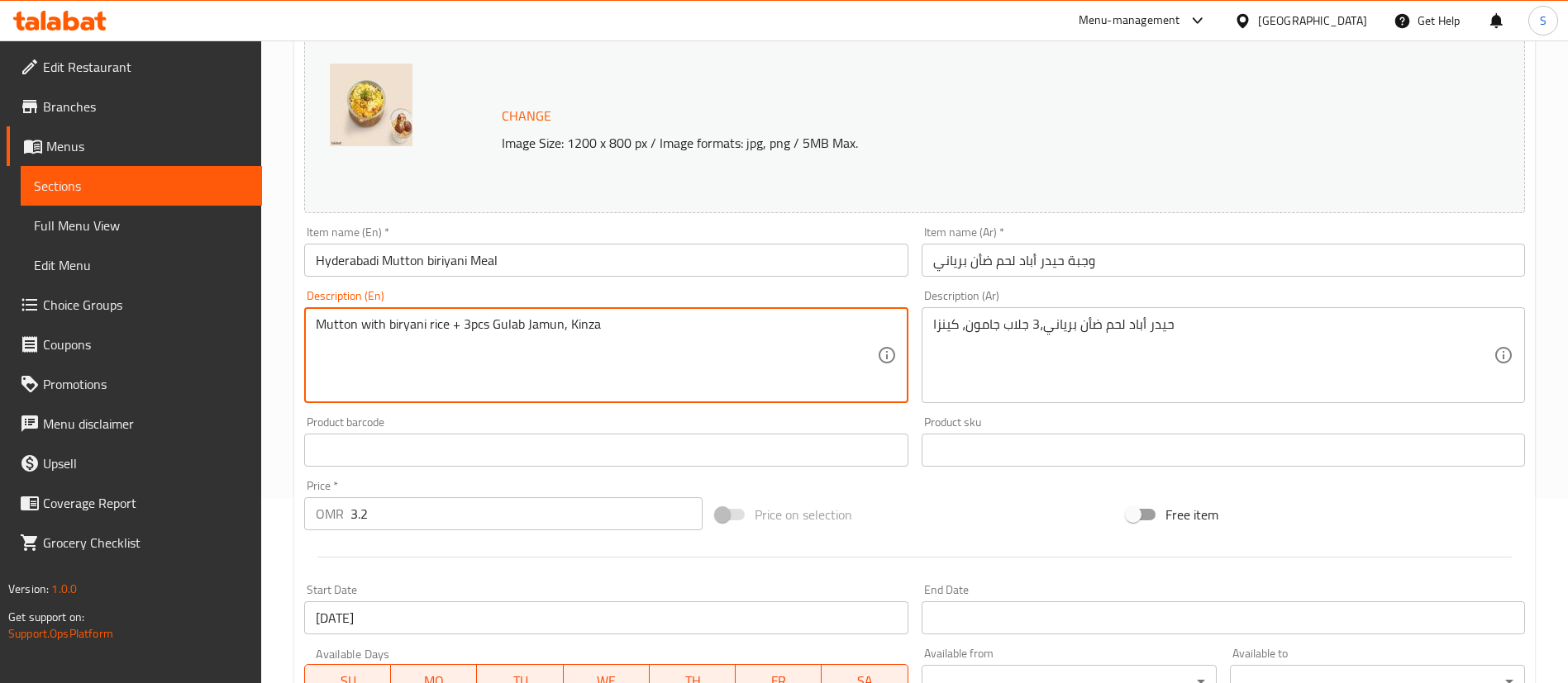
click at [566, 323] on textarea "Mutton with biryani rice + 3pcs Gulab Jamun, Kinza" at bounding box center [596, 355] width 561 height 78
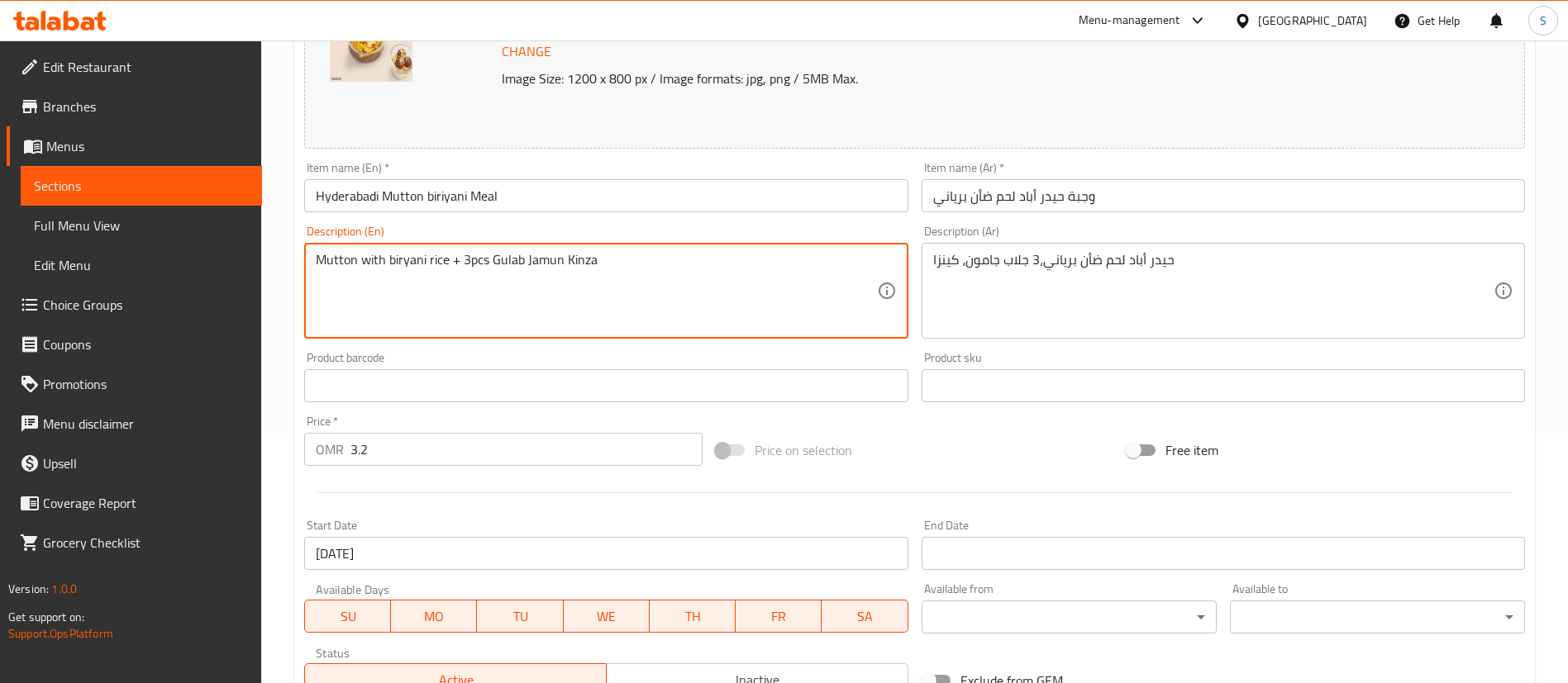
scroll to position [247, 0]
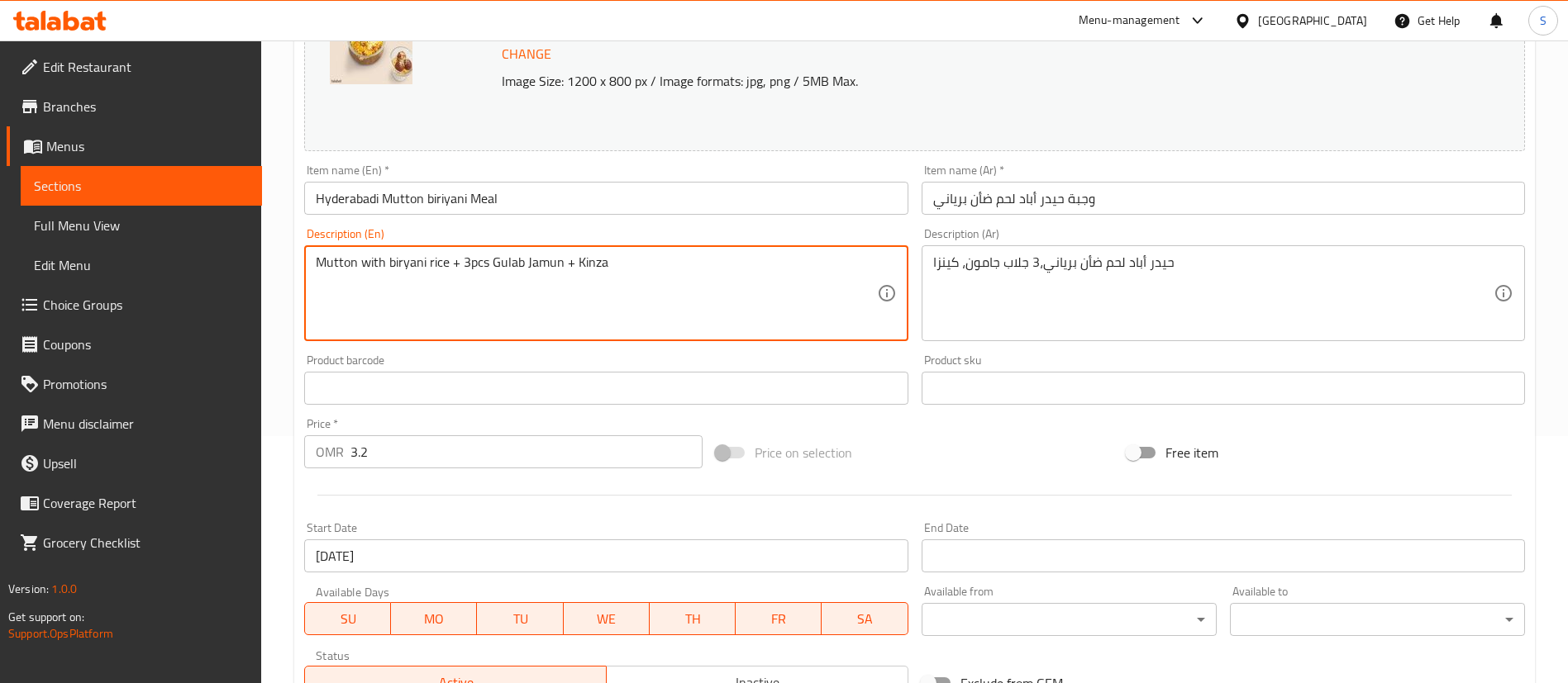
click at [655, 270] on textarea "Mutton with biryani rice + 3pcs Gulab Jamun + Kinza" at bounding box center [596, 293] width 561 height 78
click at [653, 267] on textarea "Mutton with biryani rice + 3pcs Gulab Jamun + Kinza of your choice" at bounding box center [596, 293] width 561 height 78
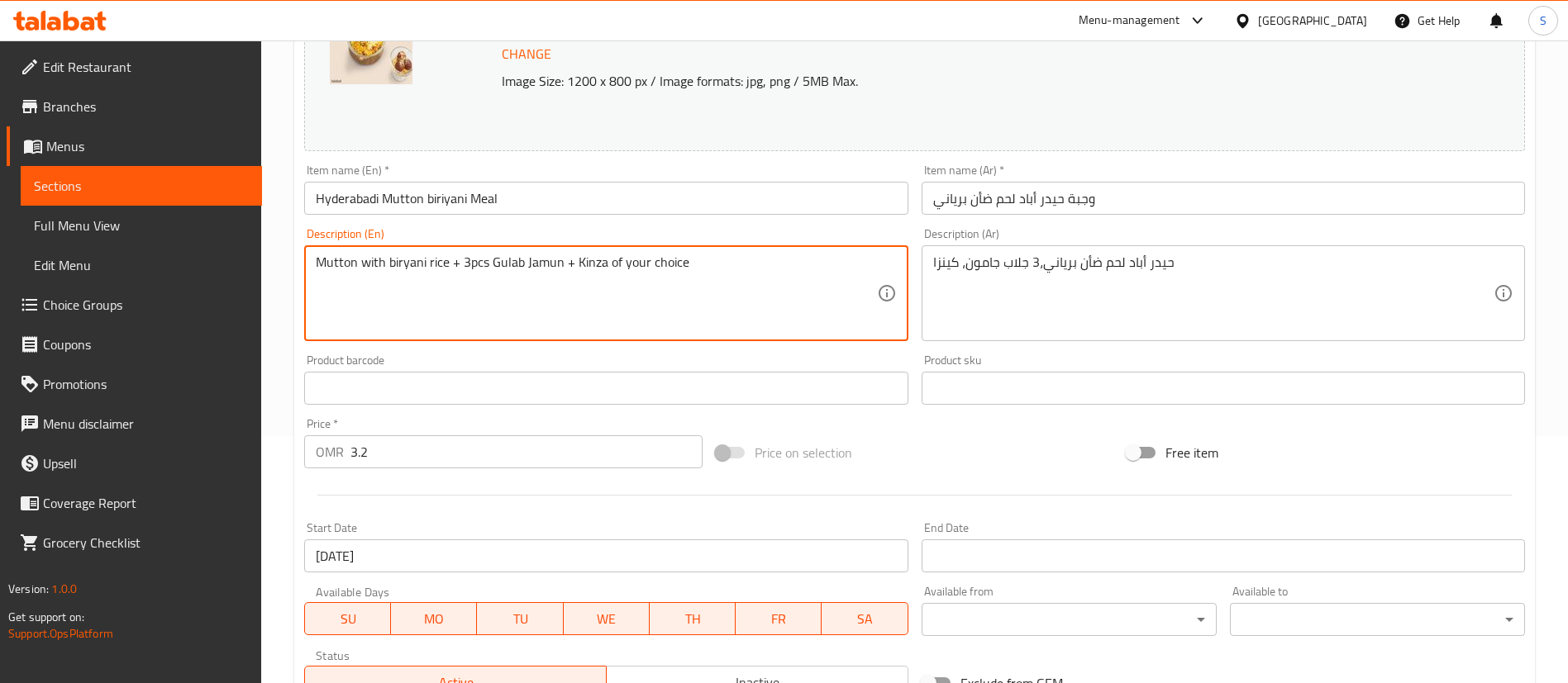
type textarea "Mutton with biryani rice + 3pcs Gulab Jamun + Kinza of your choice"
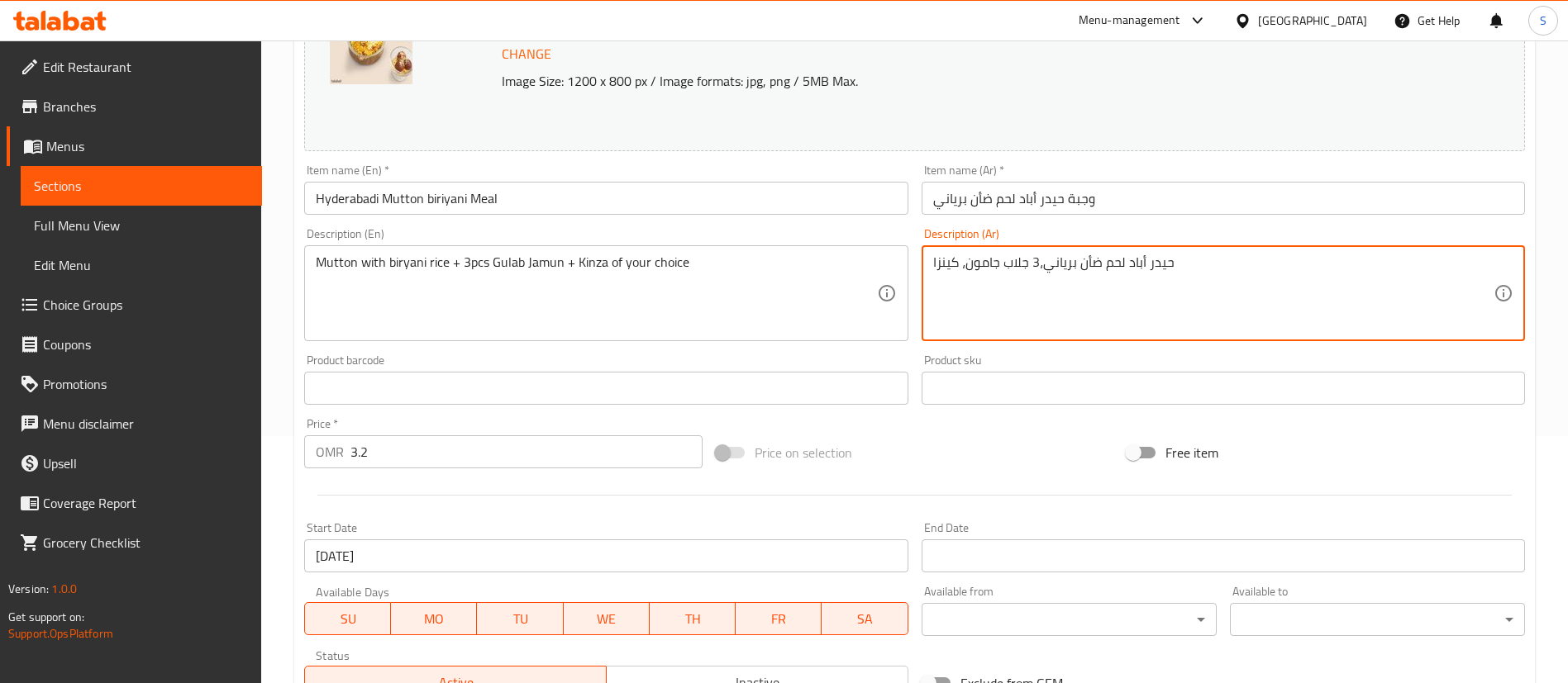
click at [1195, 282] on textarea "حيدر أباد لحم ضأن برياني،3 جلاب جامون، كينزا" at bounding box center [1213, 293] width 561 height 78
paste textarea "لحم ضأن مع أرز برياني + 3 قطع جولاب جامون + كينزا من اختيارك"
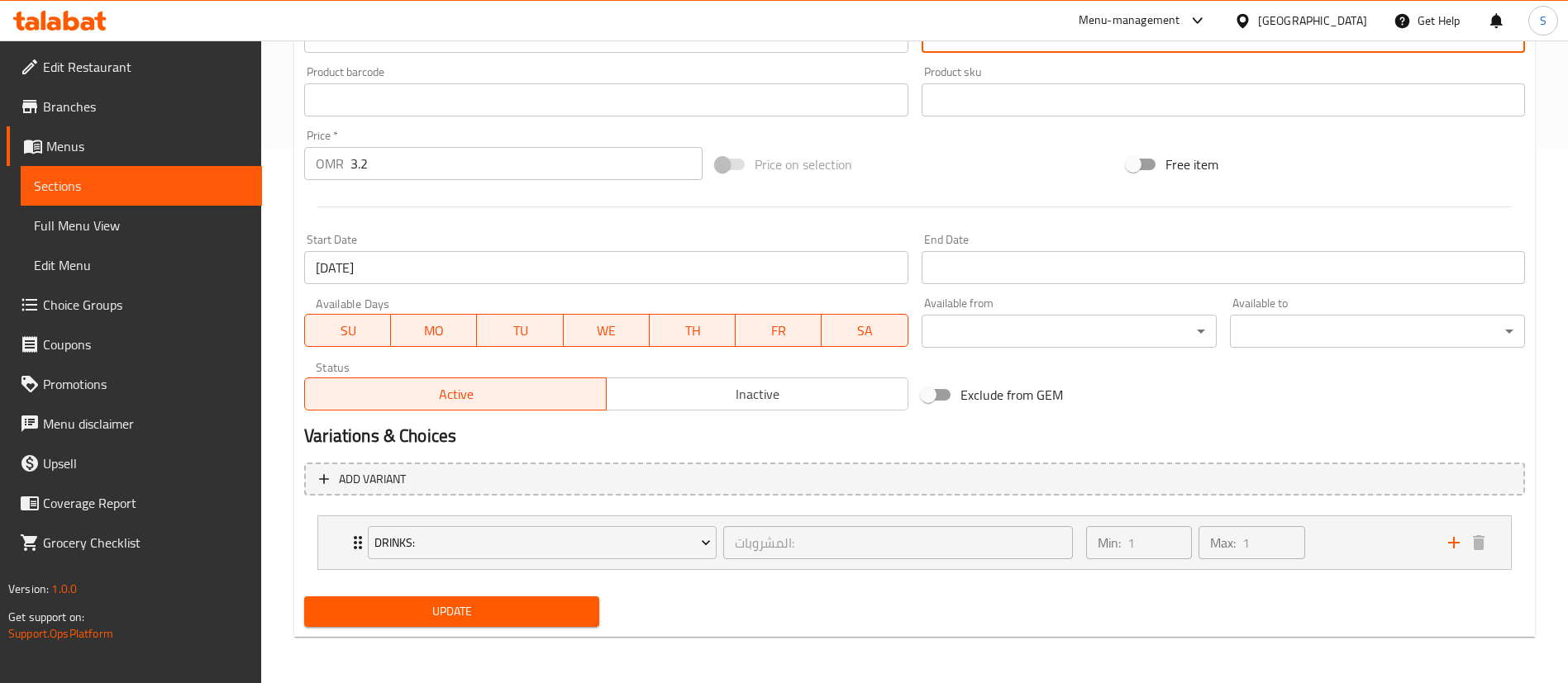
type textarea "لحم ضأن مع أرز برياني + 3 قطع جولاب جامون + كينزا من اختيارك"
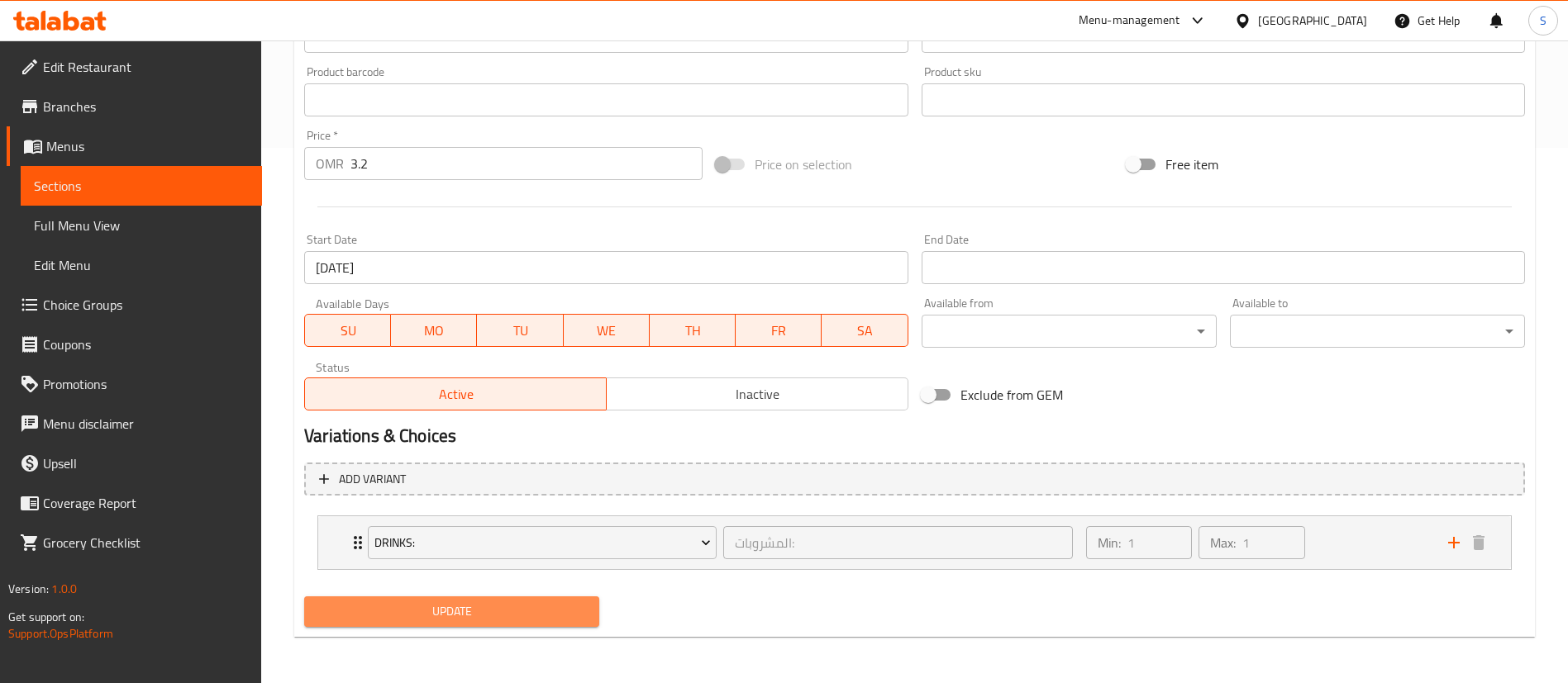
click at [450, 609] on span "Update" at bounding box center [451, 612] width 268 height 21
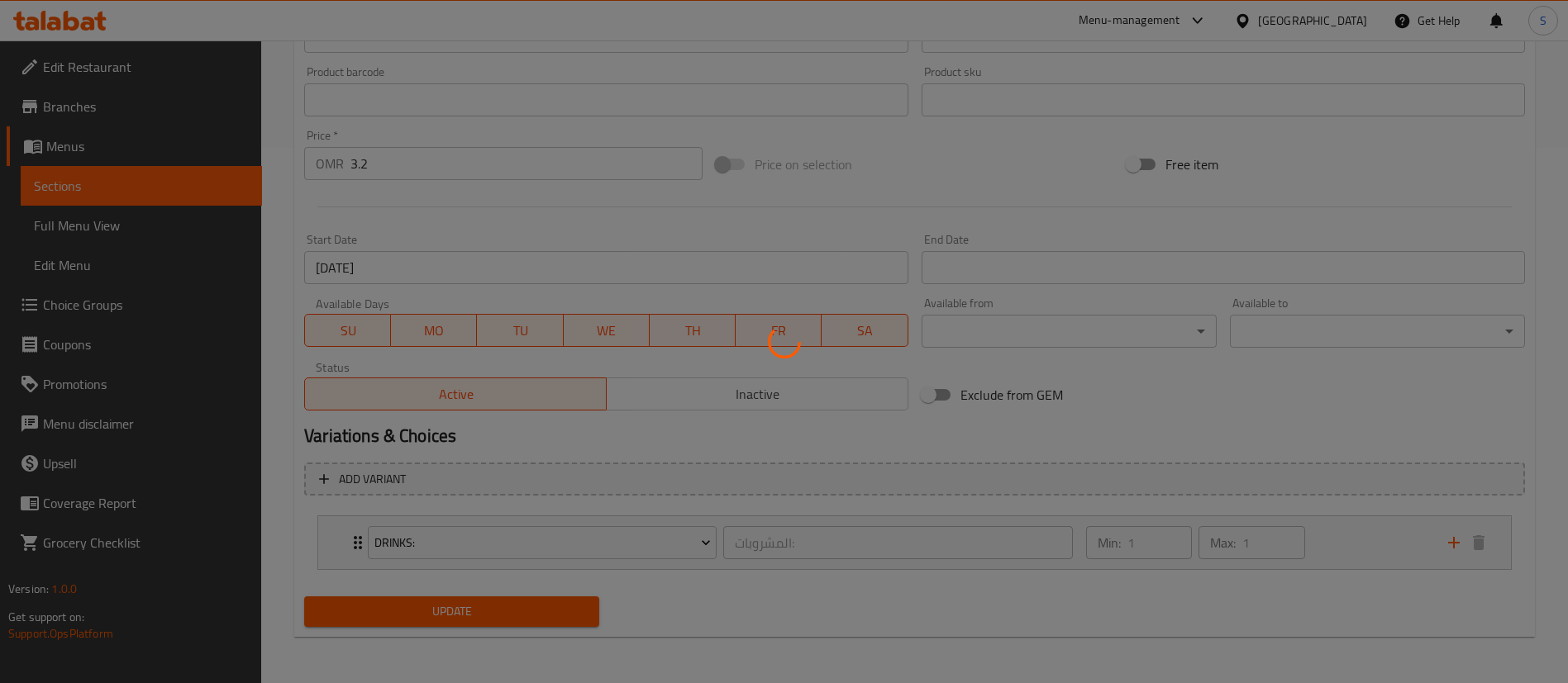
scroll to position [0, 0]
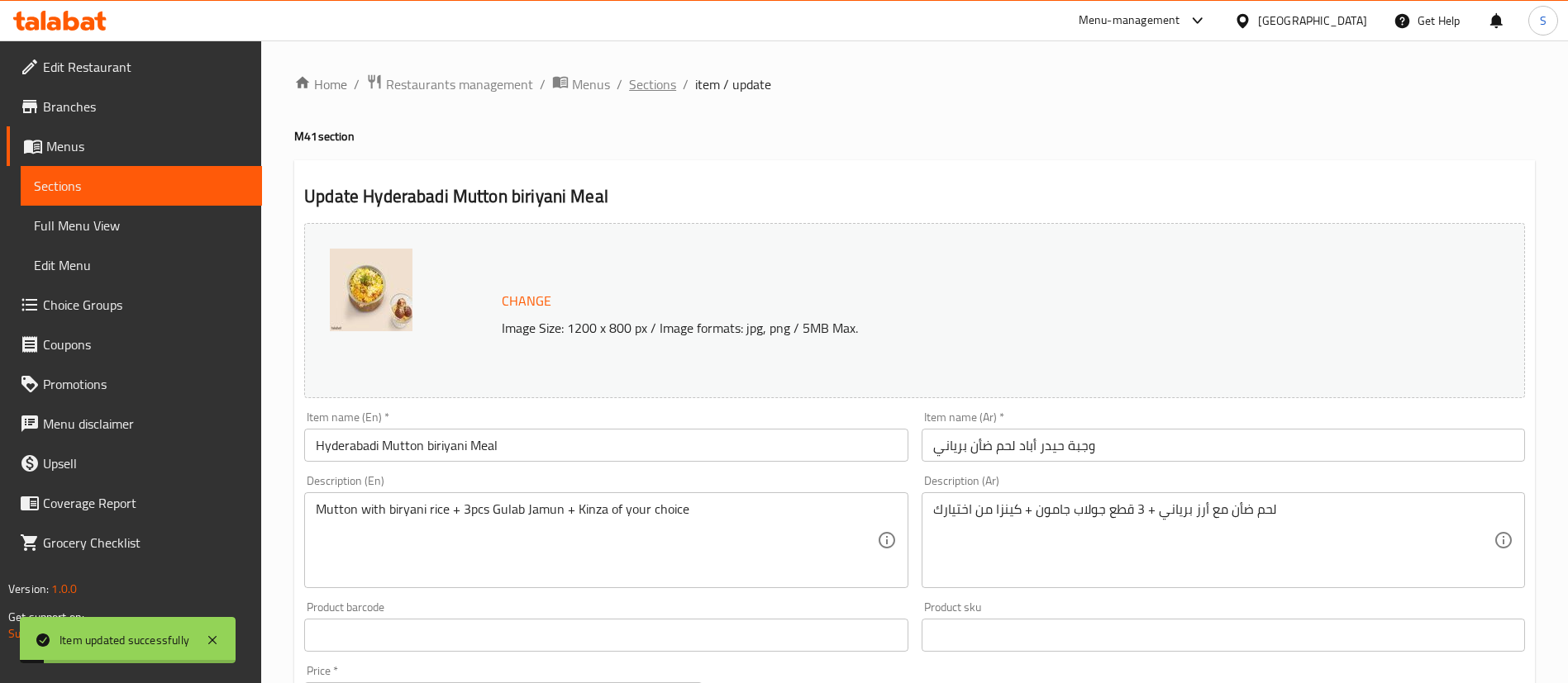
click at [638, 85] on span "Sections" at bounding box center [653, 84] width 48 height 20
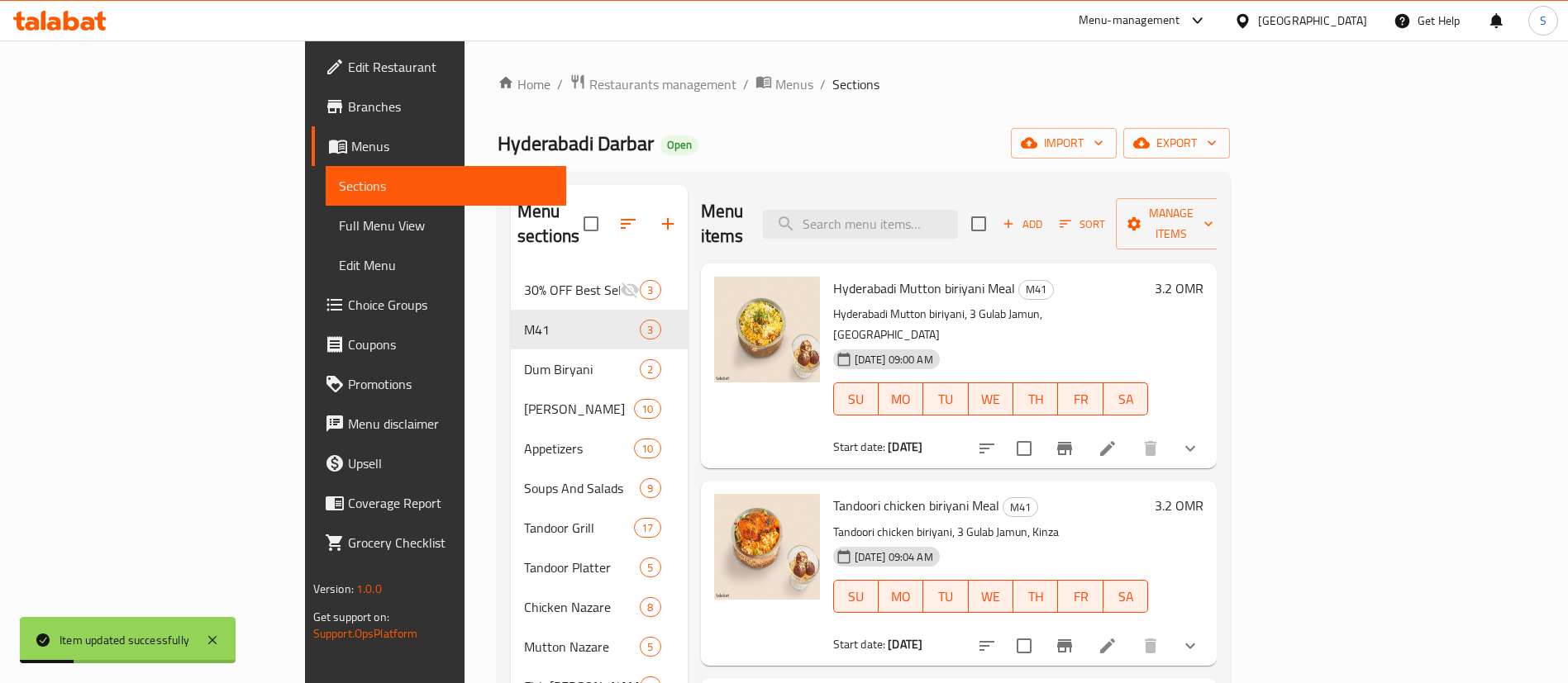
scroll to position [231, 0]
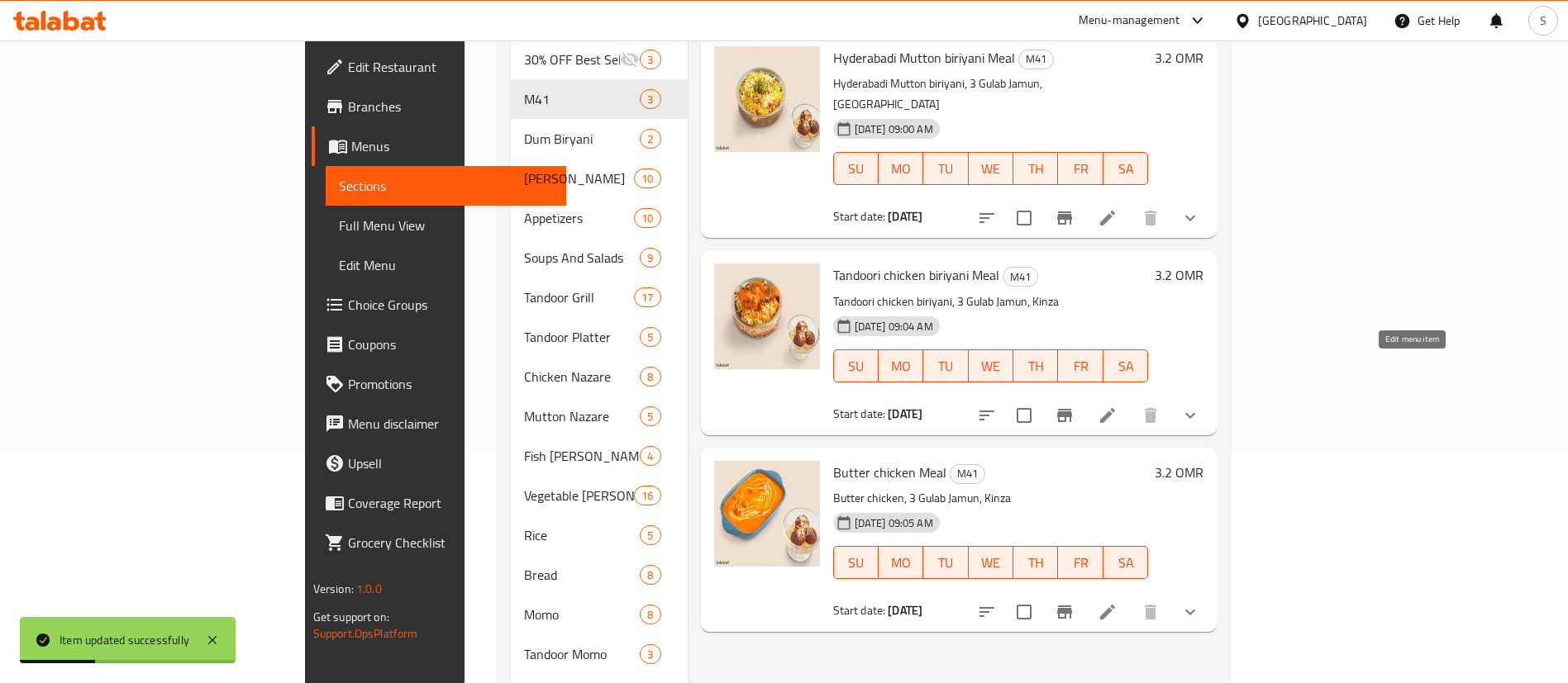
click at [1117, 406] on icon at bounding box center [1107, 416] width 20 height 20
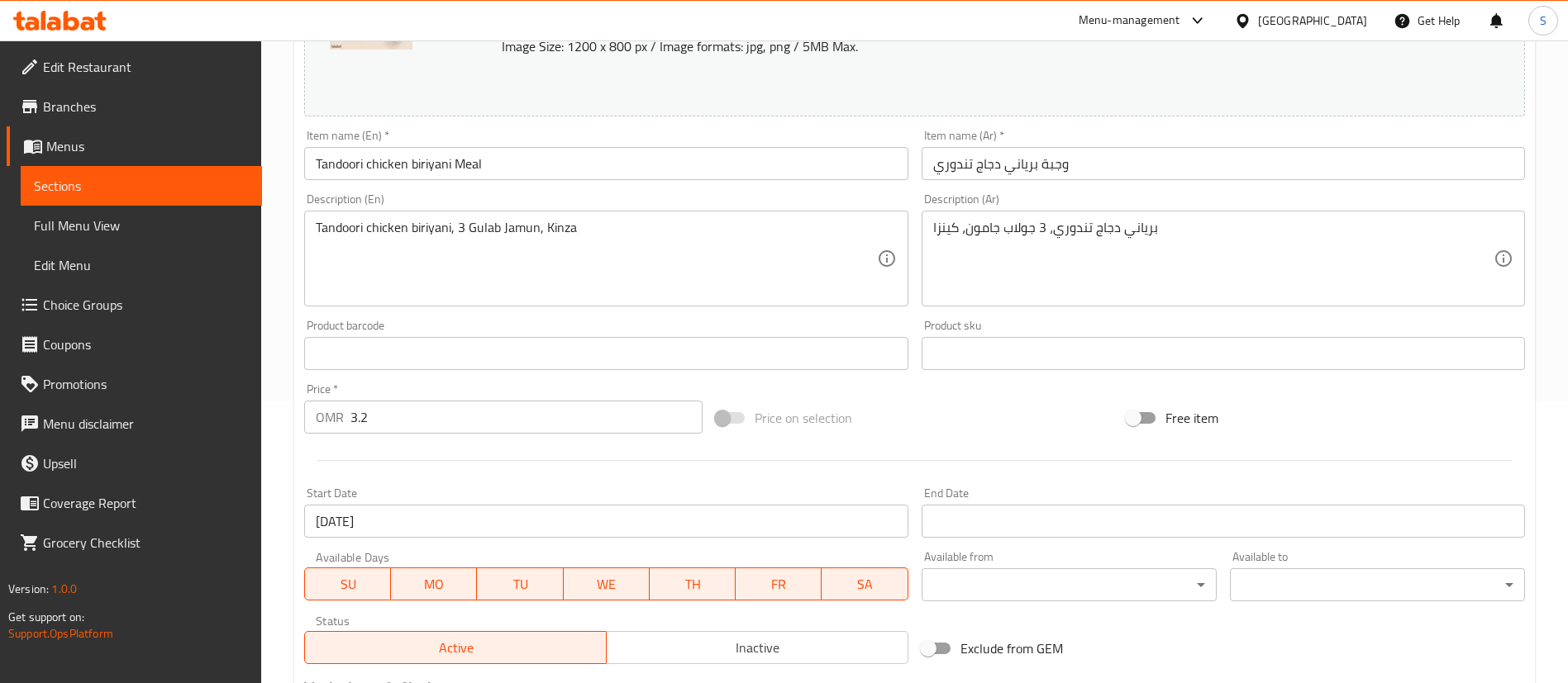
scroll to position [282, 0]
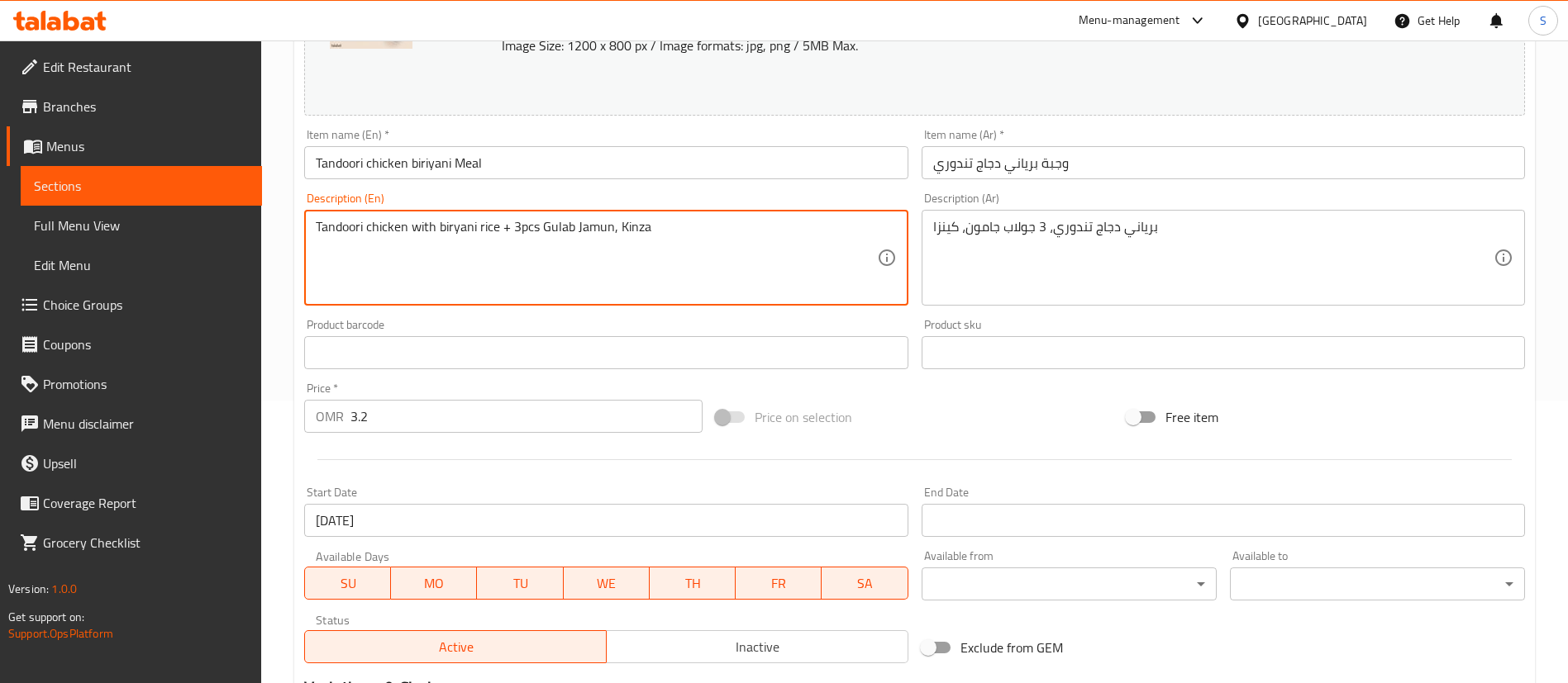
click at [617, 227] on textarea "Tandoori chicken with biryani rice + 3pcs Gulab Jamun, Kinza" at bounding box center [596, 257] width 561 height 78
click at [672, 228] on textarea "Tandoori chicken with biryani rice + 3pcs Gulab Jamun + Kinza" at bounding box center [596, 257] width 561 height 78
click at [672, 228] on textarea "Tandoori chicken with biryani rice + 3pcs Gulab Jamun + Kinza of your choice" at bounding box center [596, 257] width 561 height 78
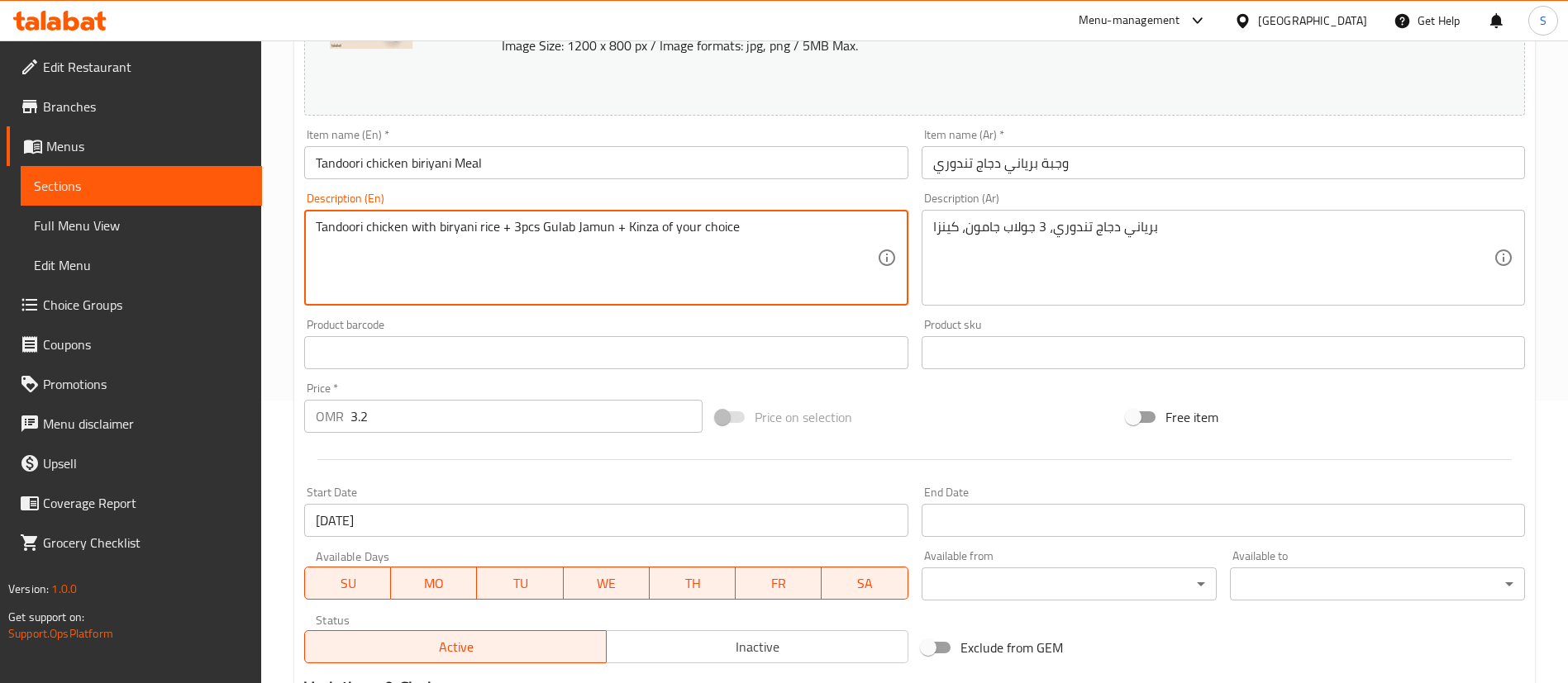
click at [672, 228] on textarea "Tandoori chicken with biryani rice + 3pcs Gulab Jamun + Kinza of your choice" at bounding box center [596, 257] width 561 height 78
type textarea "Tandoori chicken with biryani rice + 3pcs Gulab Jamun + Kinza of your choice"
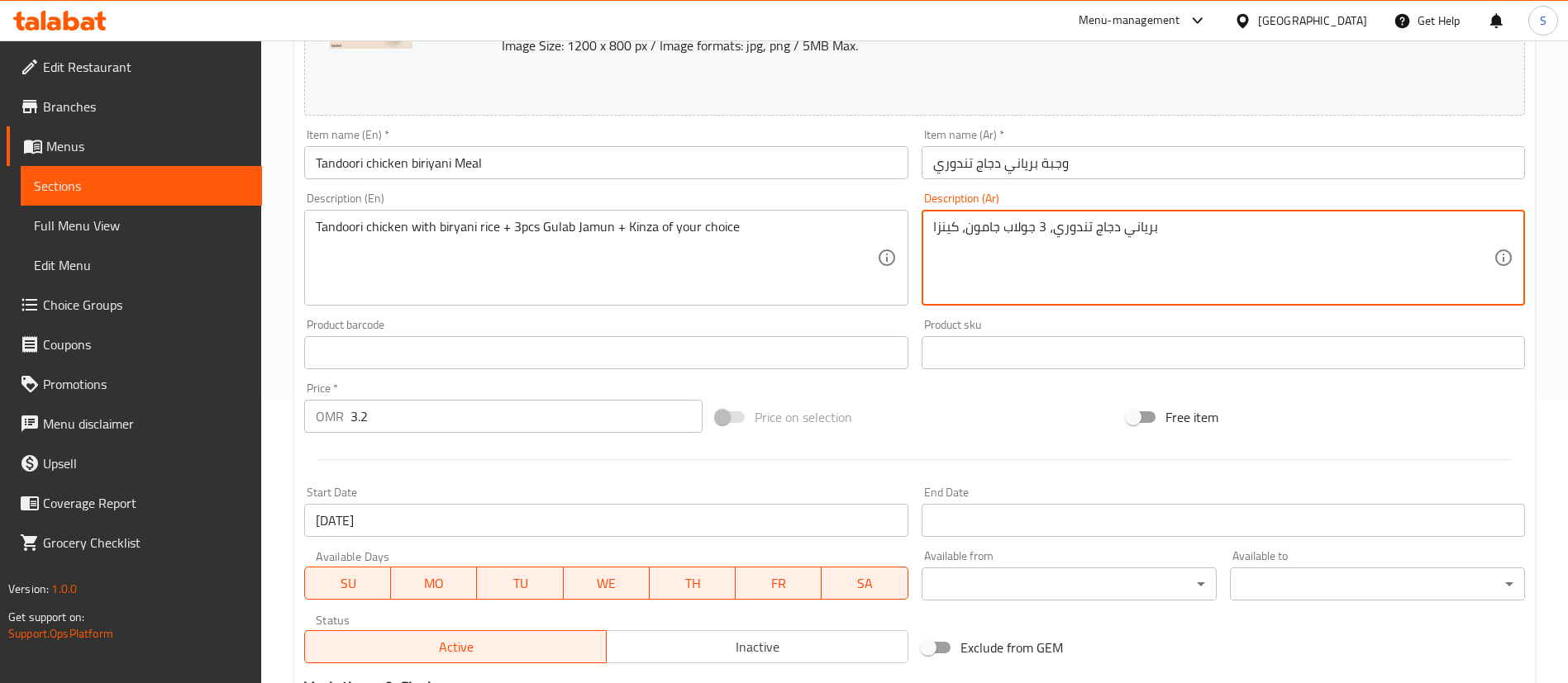
click at [1185, 230] on textarea "برياني دجاج تندوري، 3 جولاب جامون، كينزا" at bounding box center [1213, 257] width 561 height 78
paste textarea "جاج تندوري مع أرز برياني + 3 قطع جولاب جامون + كينزا من اختيارك"
type textarea "دجاج تندوري مع أرز برياني + 3 قطع جولاب جامون + كينزا من اختيارك"
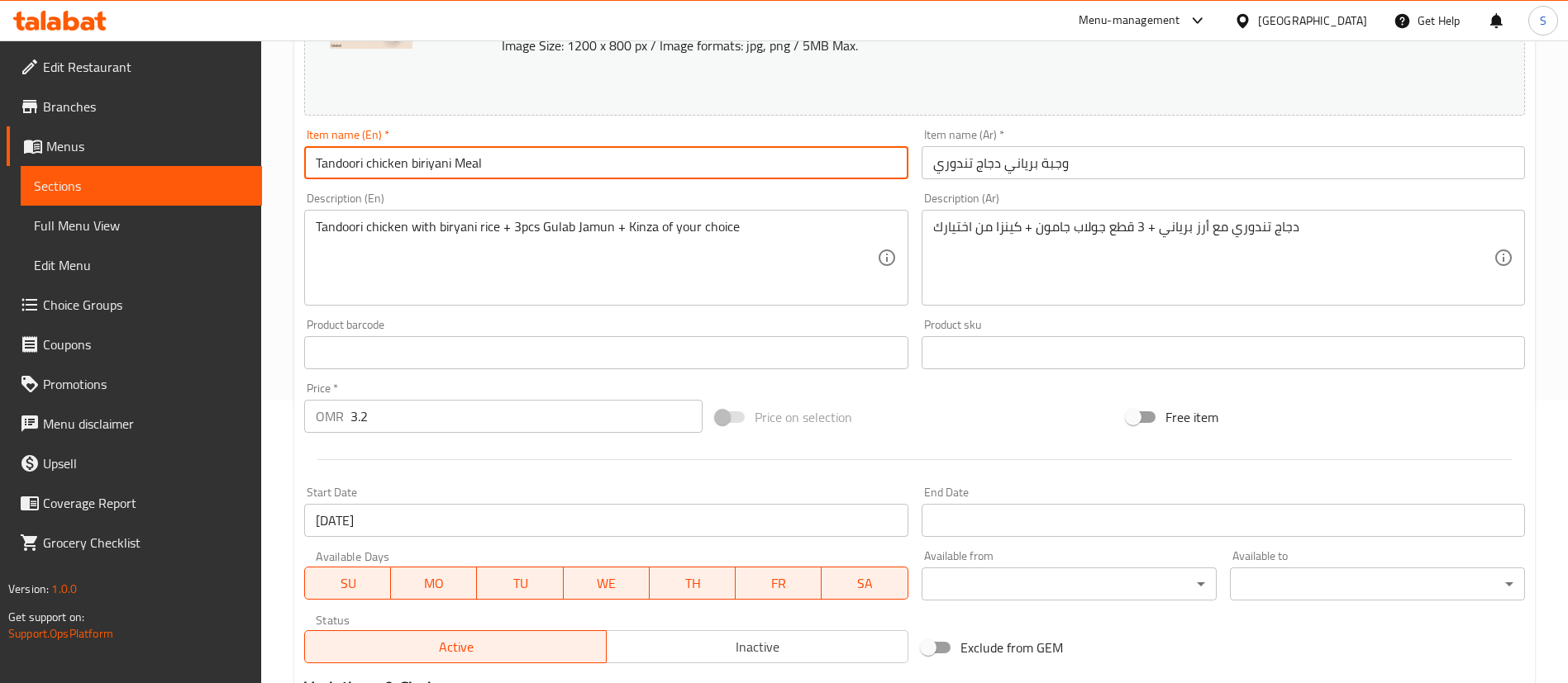
click at [371, 168] on input "Tandoori chicken biriyani Meal" at bounding box center [605, 162] width 603 height 33
click at [432, 160] on input "Tandoori Chicken biriyani Meal" at bounding box center [605, 162] width 603 height 33
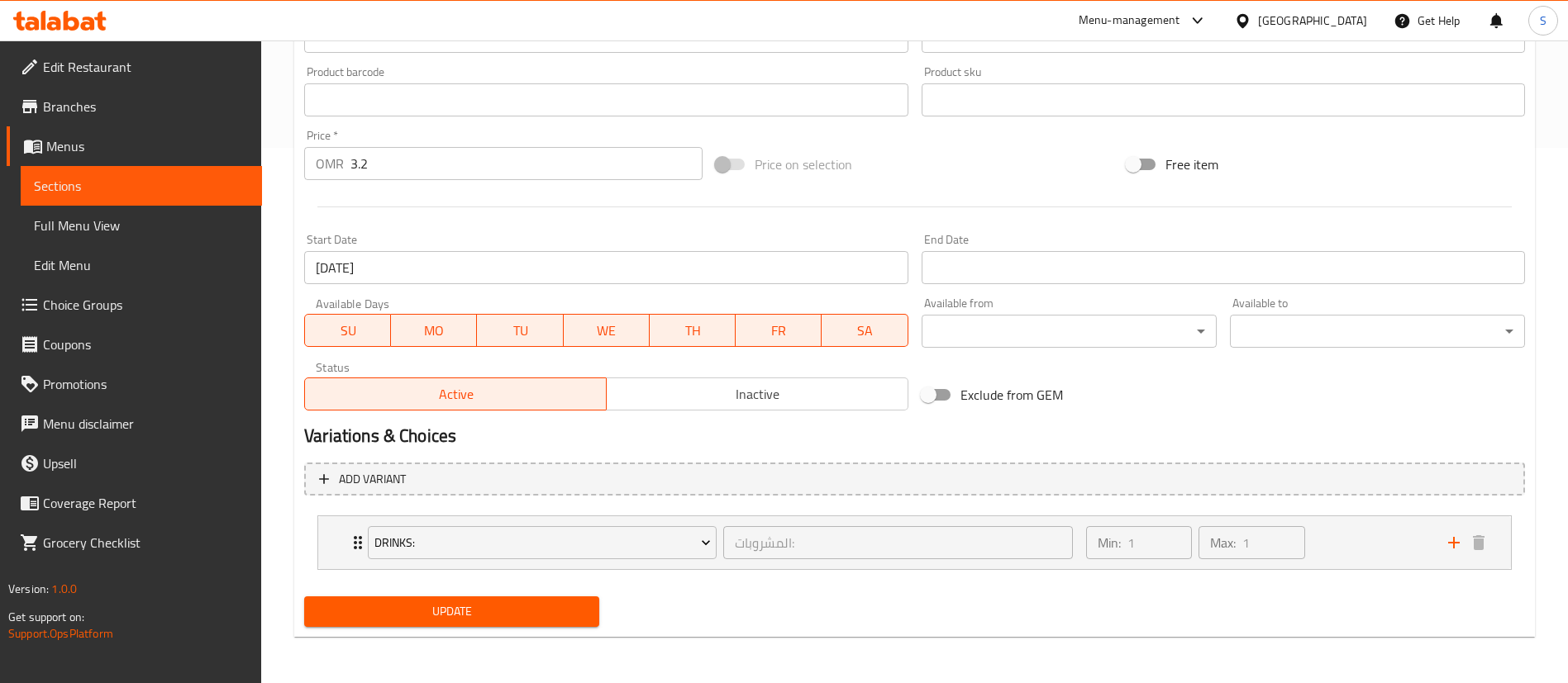
type input "Tandoori Chicken Biryani Meal"
click at [504, 619] on span "Update" at bounding box center [451, 612] width 268 height 21
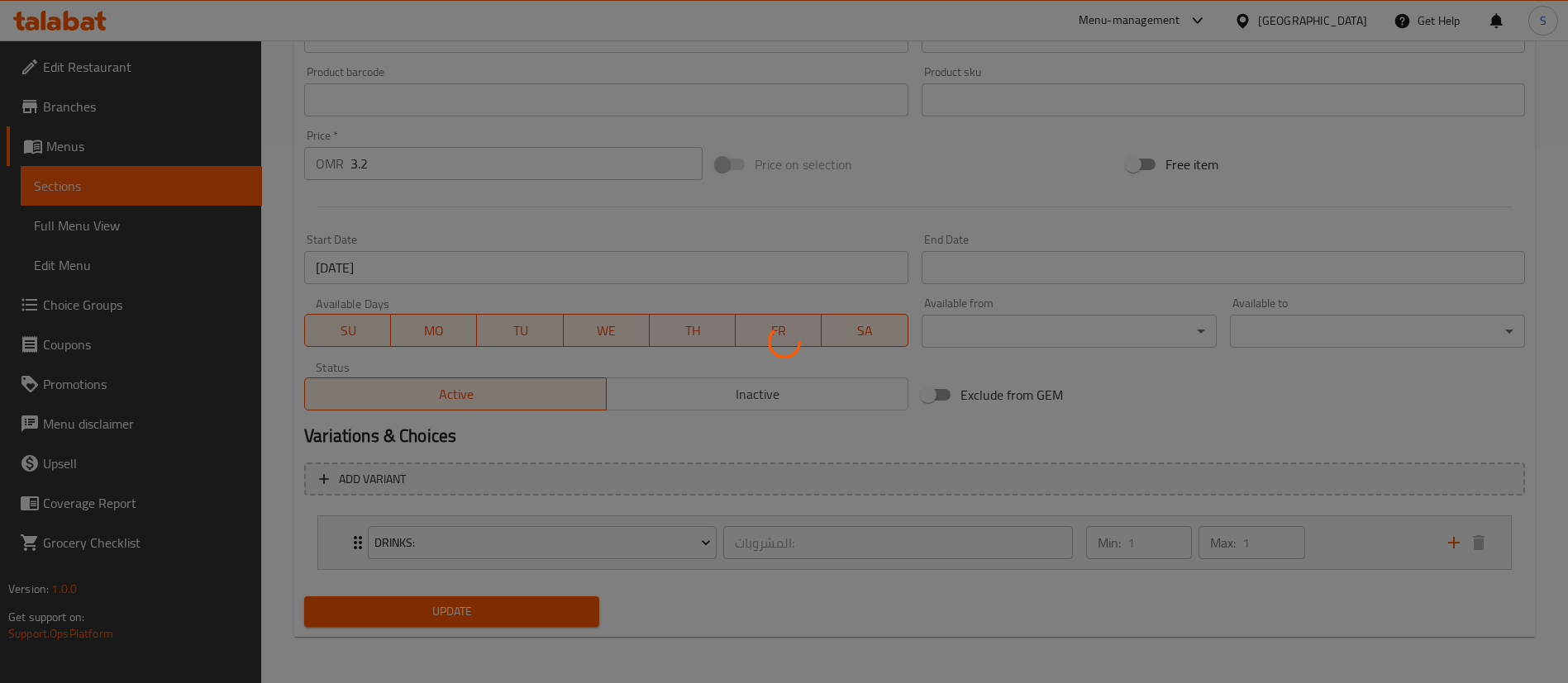
scroll to position [0, 0]
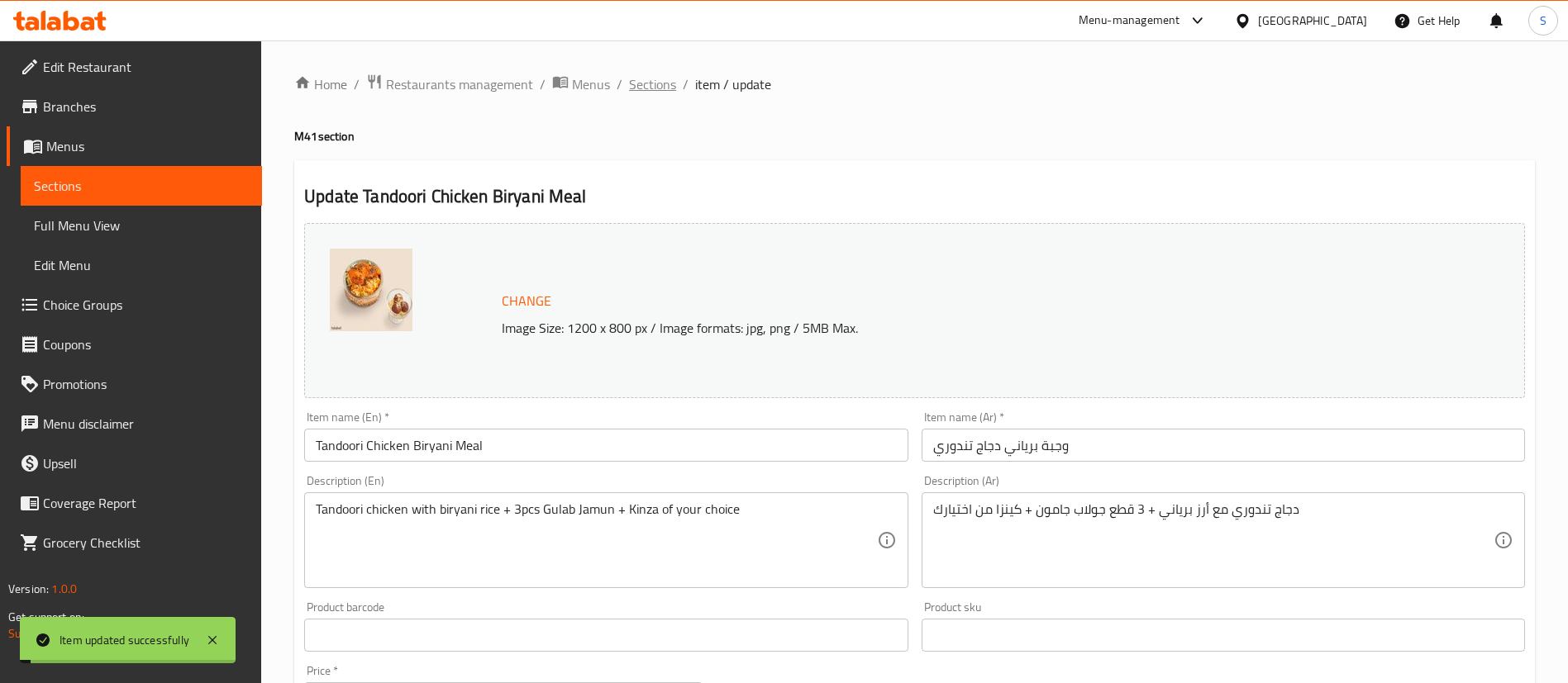
click at [644, 86] on span "Sections" at bounding box center [653, 84] width 48 height 20
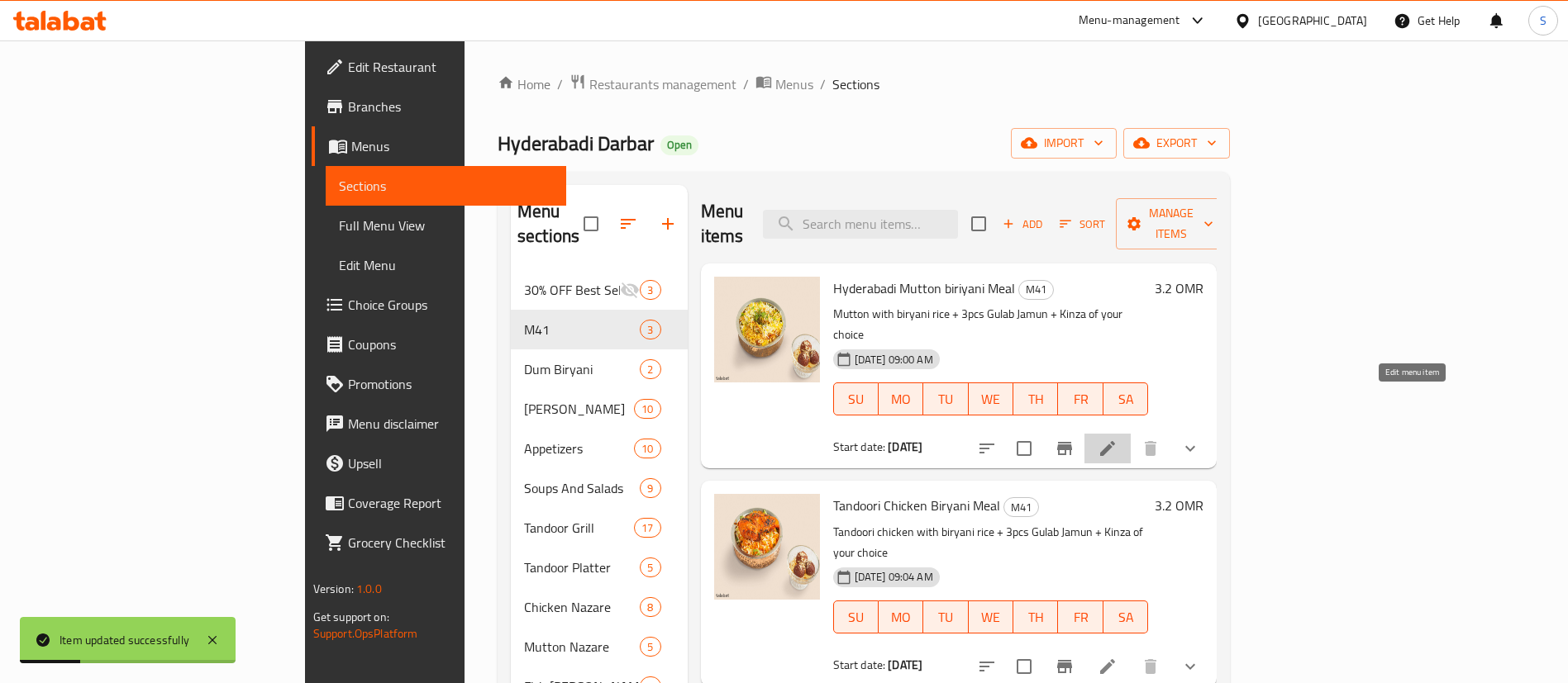
click at [1117, 439] on icon at bounding box center [1107, 448] width 20 height 20
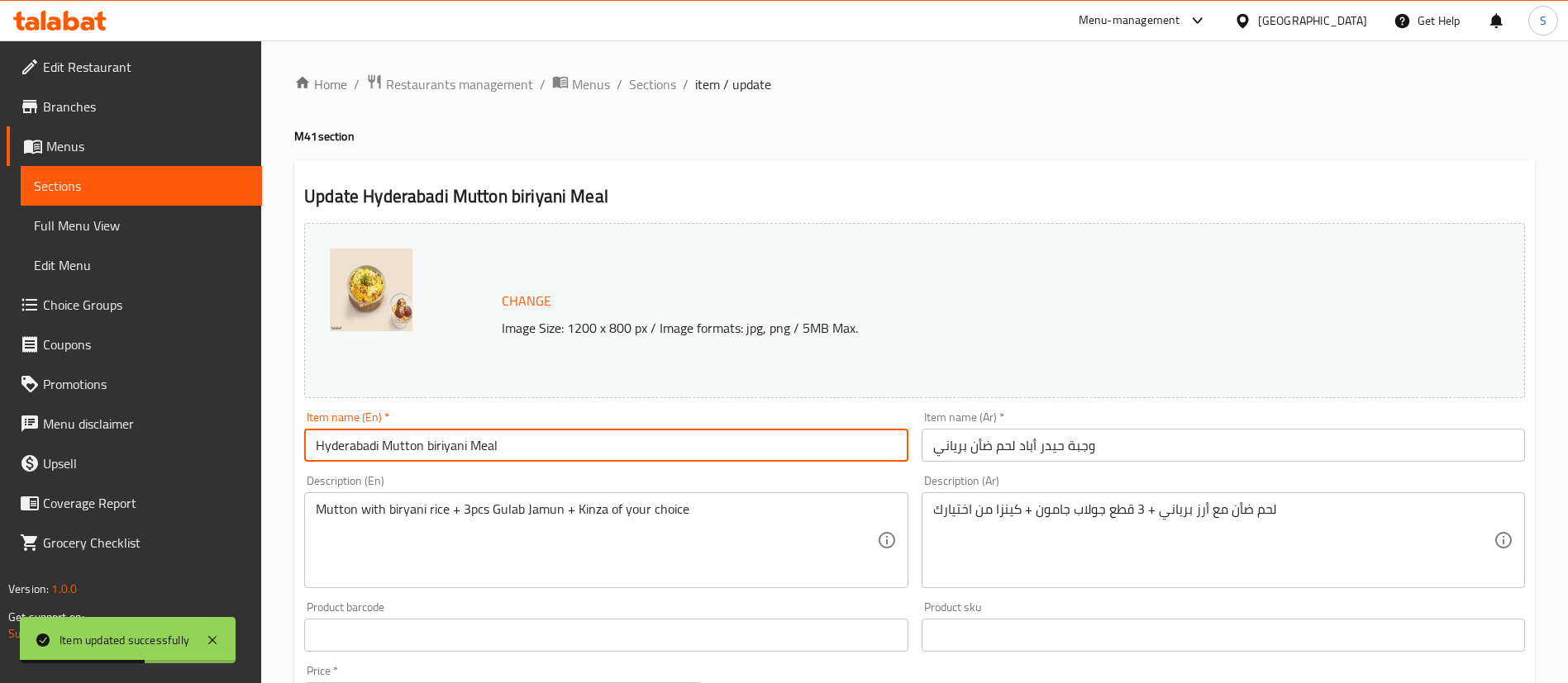
click at [445, 449] on input "Hyderabadi Mutton biriyani Meal" at bounding box center [605, 444] width 603 height 33
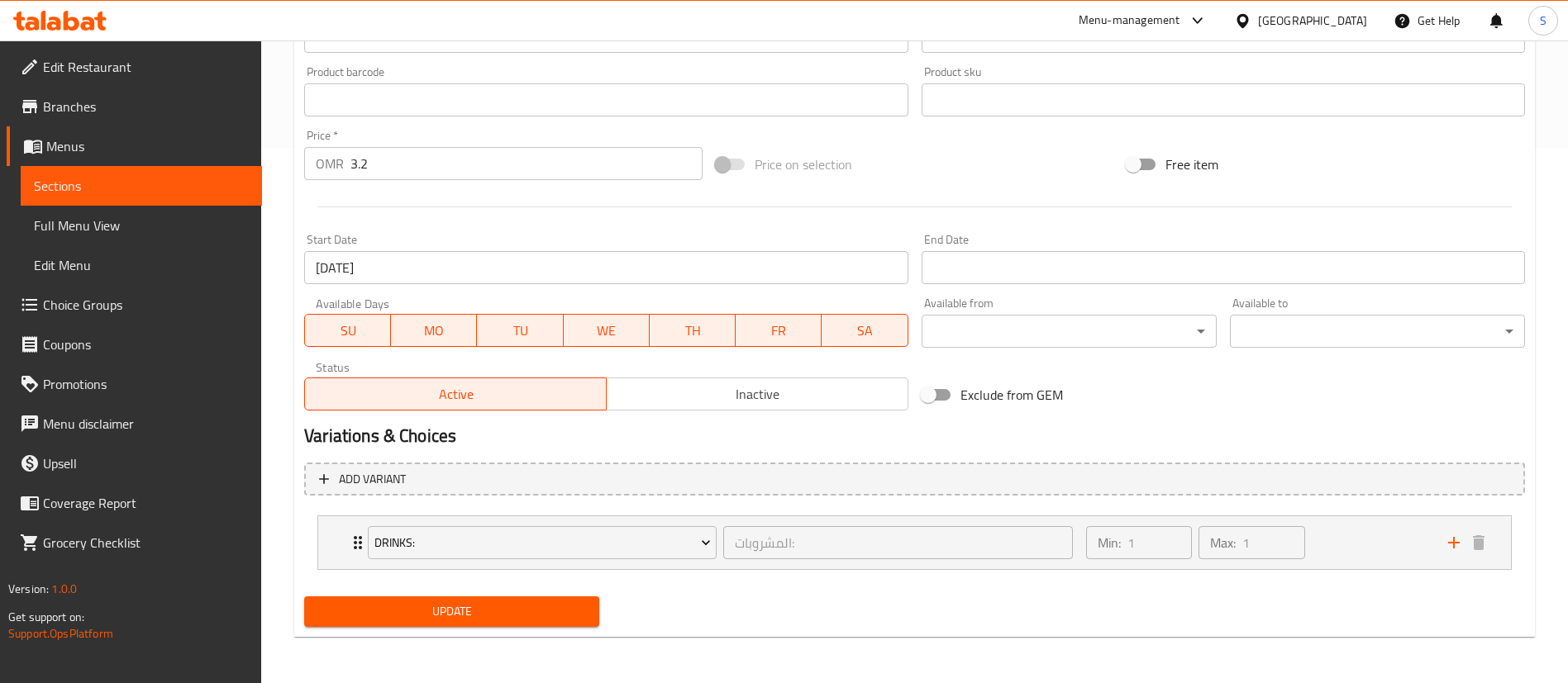
type input "Hyderabadi Mutton Biryani Meal"
click at [485, 622] on span "Update" at bounding box center [451, 612] width 268 height 21
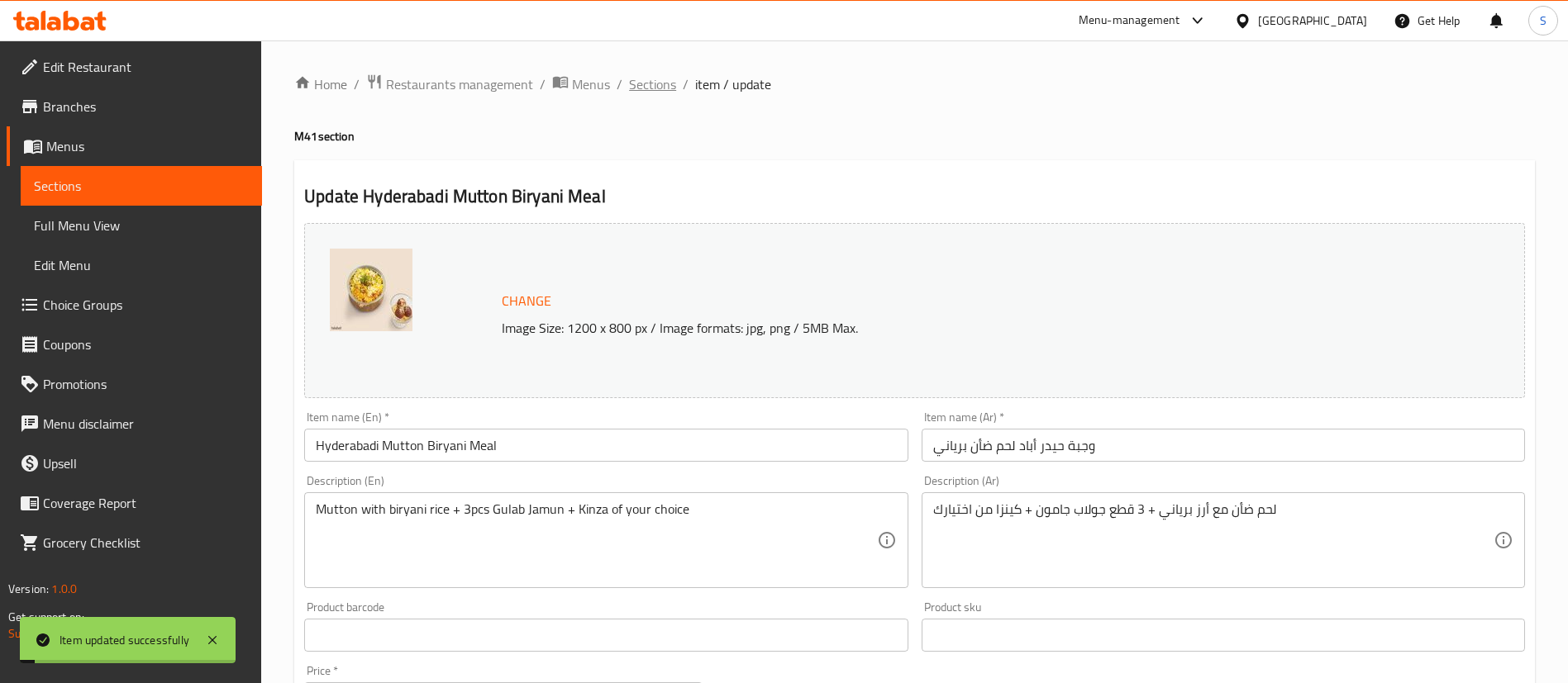
click at [647, 87] on span "Sections" at bounding box center [653, 84] width 48 height 20
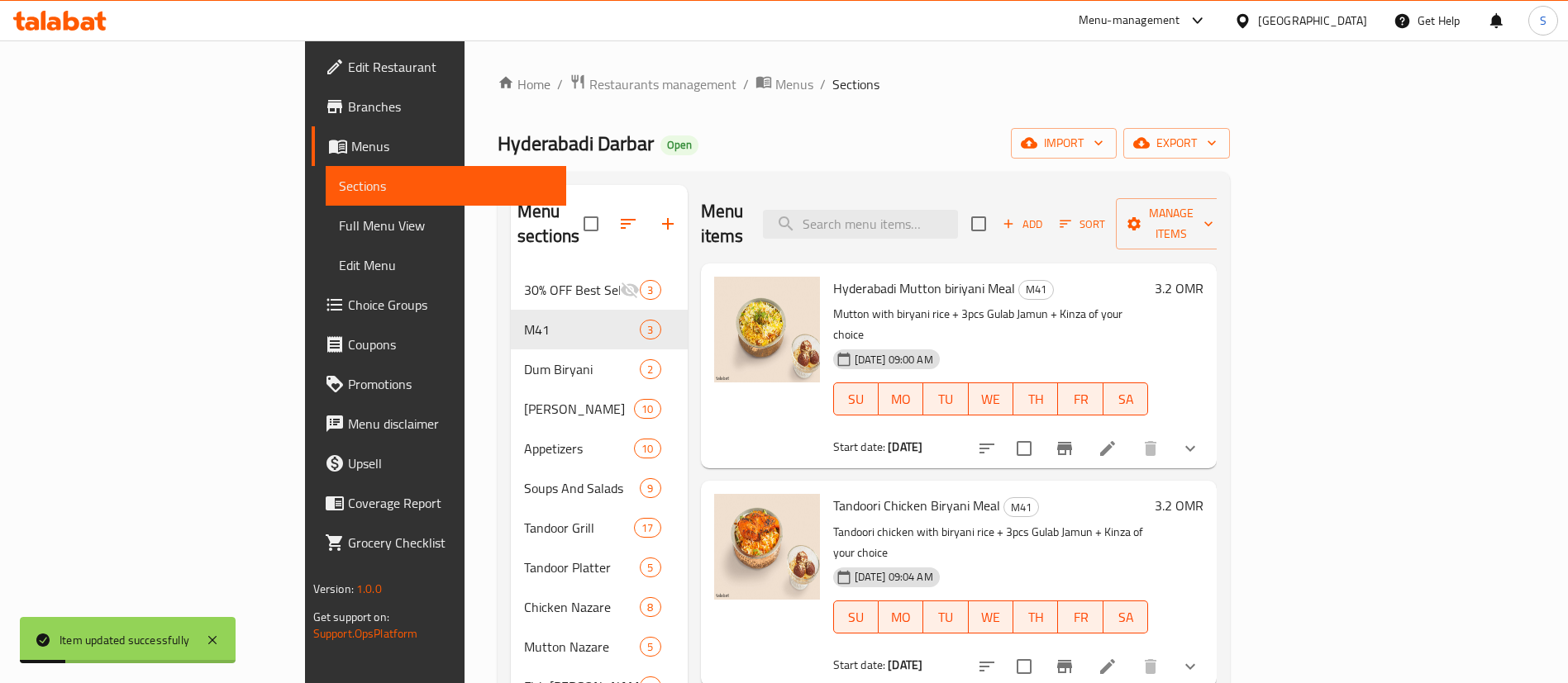
scroll to position [447, 0]
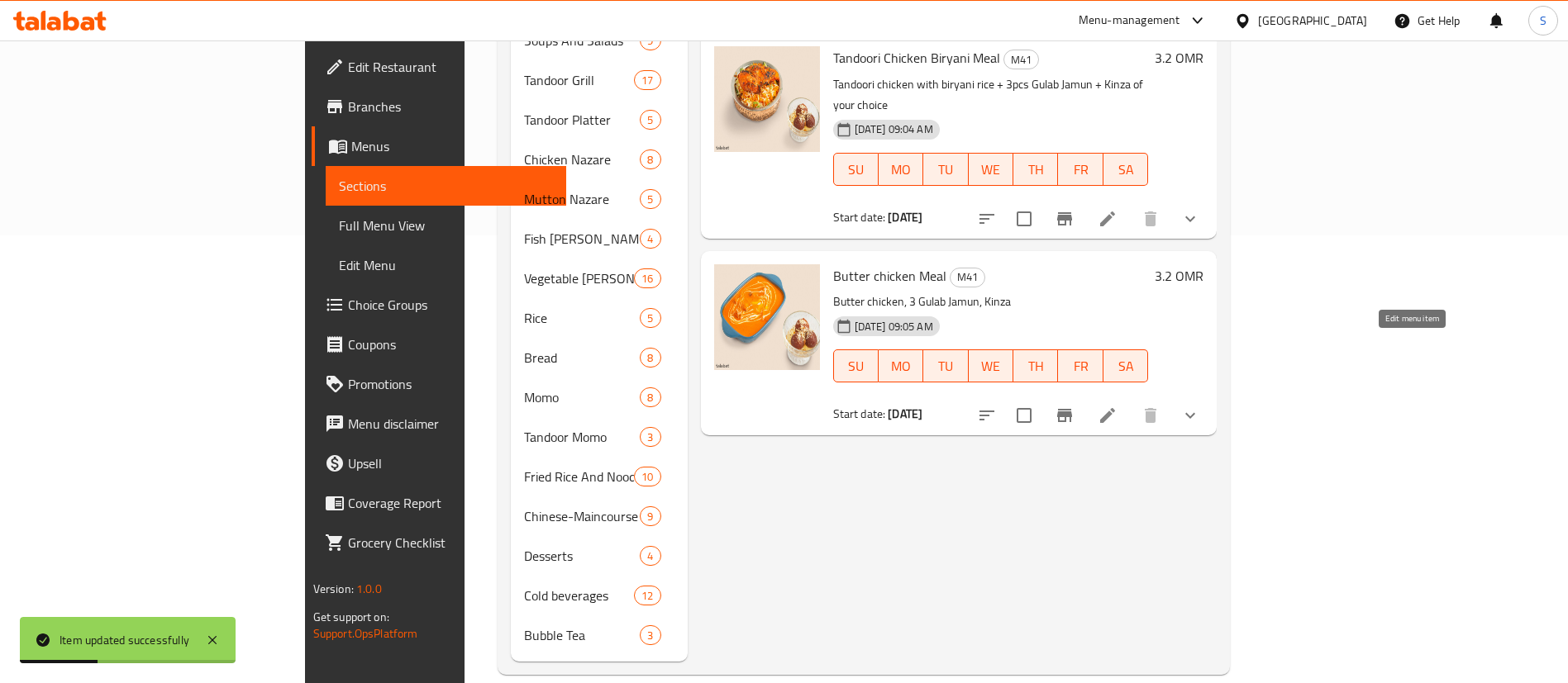
click at [1115, 408] on icon at bounding box center [1107, 415] width 15 height 15
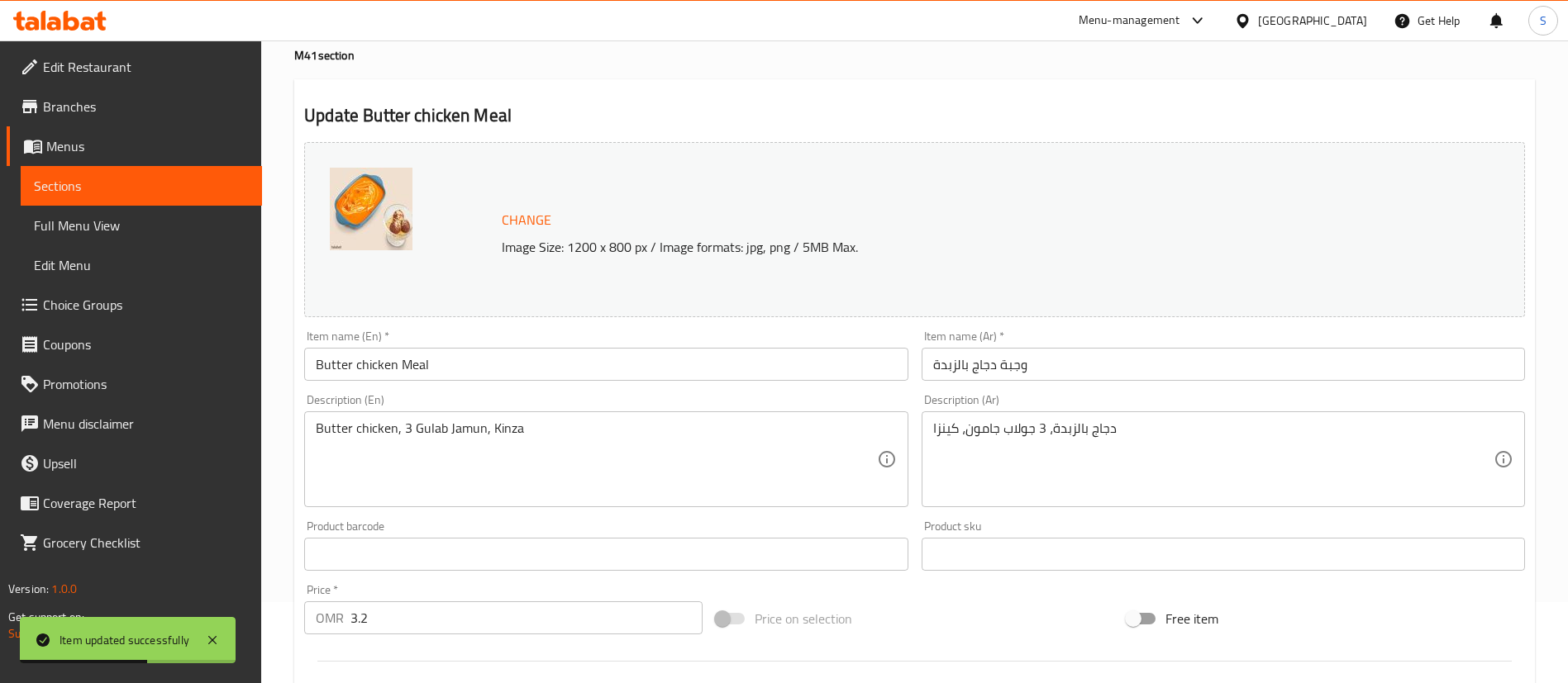
scroll to position [83, 0]
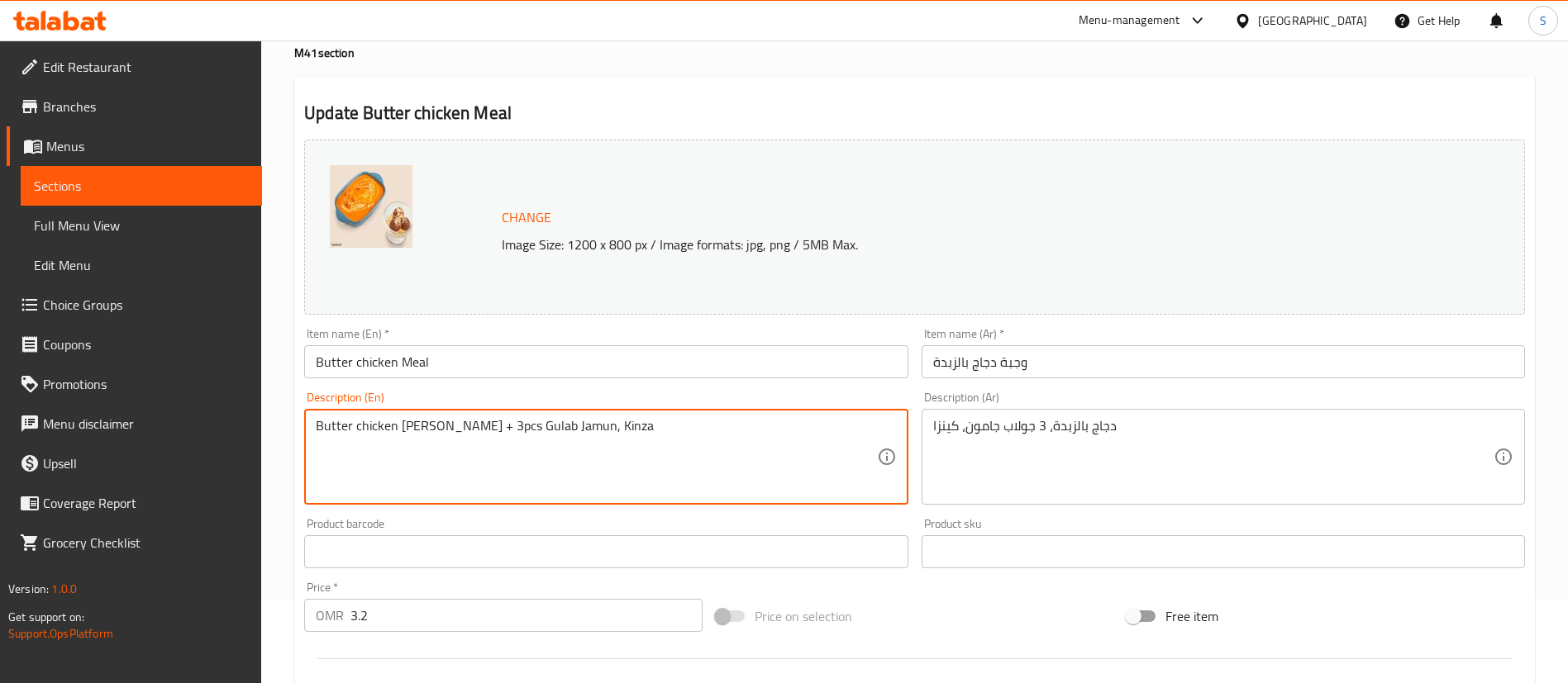
click at [547, 422] on textarea "Butter chicken curry + 3pcs Gulab Jamun, Kinza" at bounding box center [596, 456] width 561 height 78
click at [605, 427] on textarea "Butter chicken curry + 3pcs Gulab Jamun + Kinza" at bounding box center [596, 456] width 561 height 78
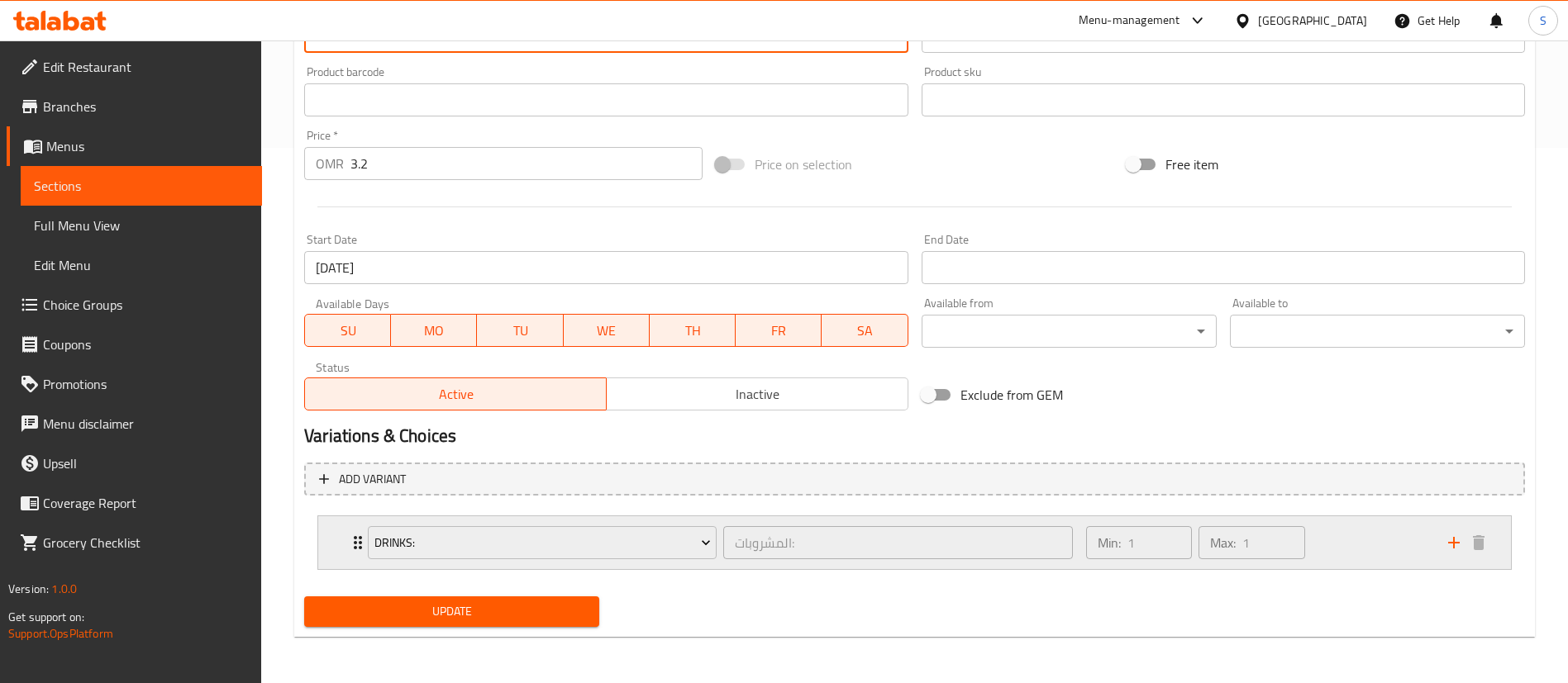
click at [1325, 534] on div "Min: 1 ​ Max: 1 ​" at bounding box center [1258, 542] width 363 height 52
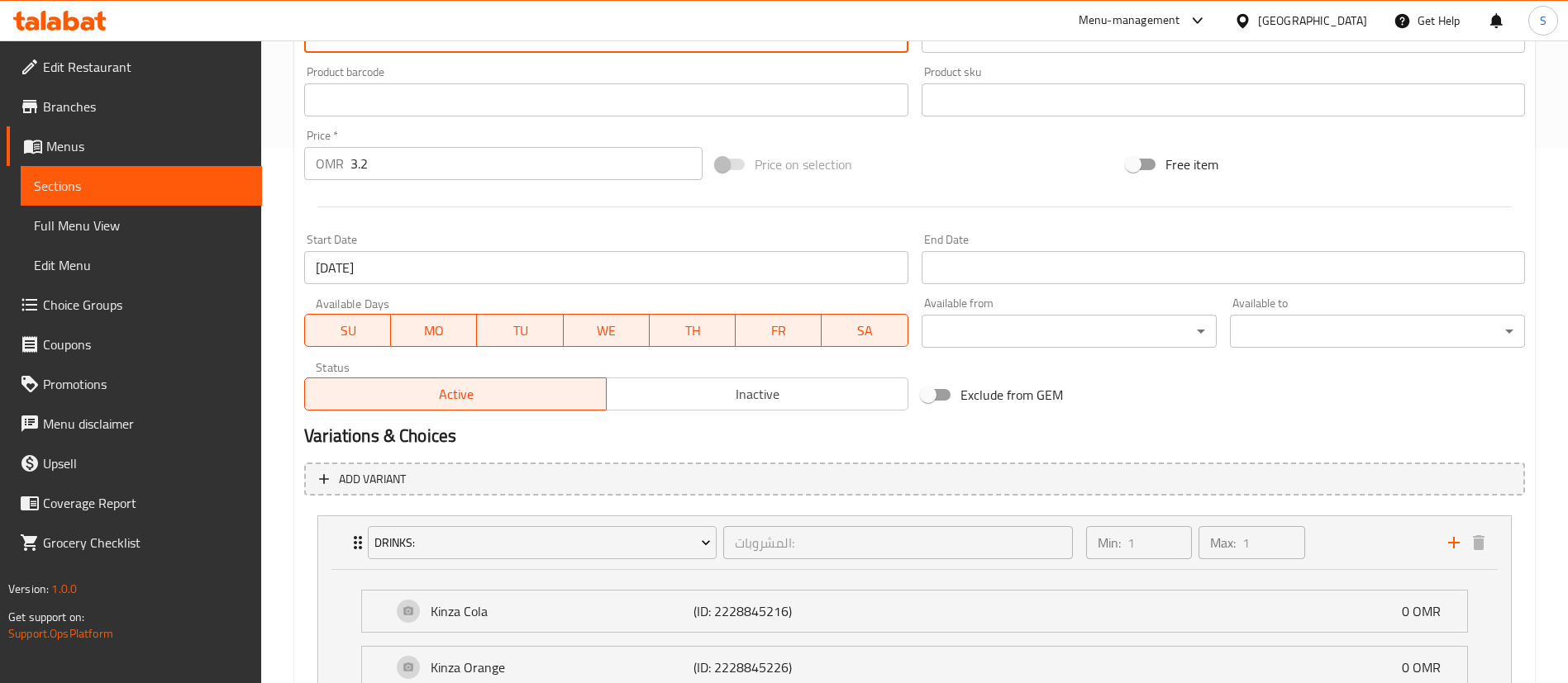
scroll to position [737, 0]
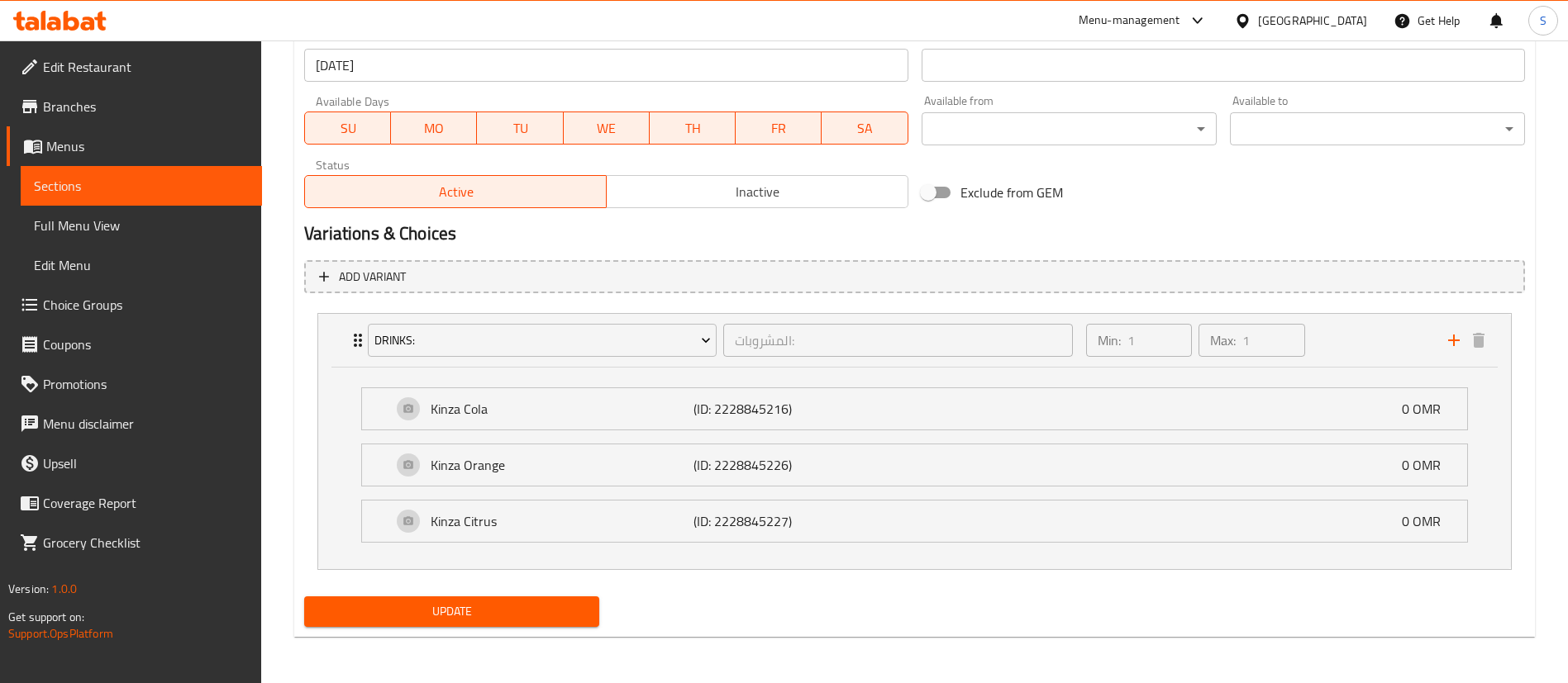
type textarea "Butter chicken curry + 3pcs Gulab Jamun + Kinza of your choice"
click at [464, 606] on span "Update" at bounding box center [451, 612] width 268 height 21
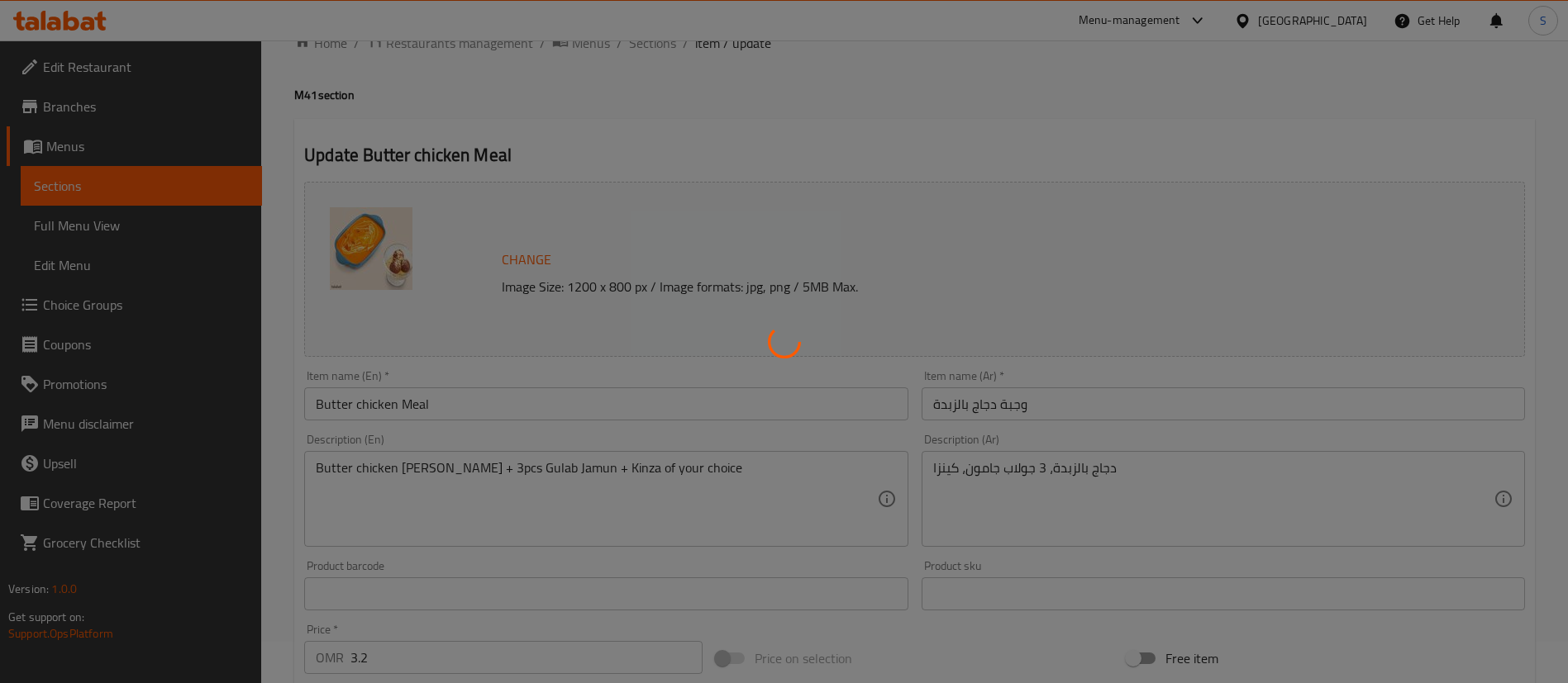
scroll to position [0, 0]
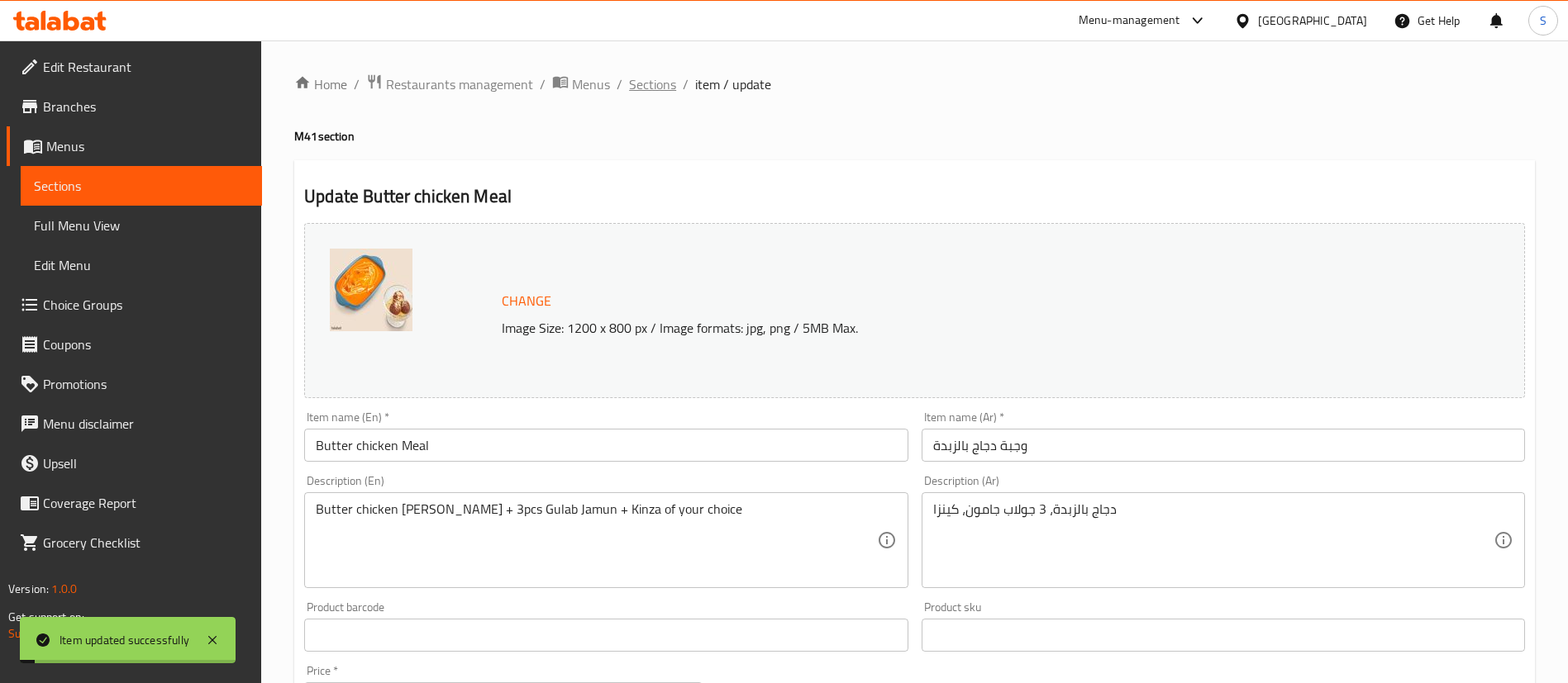
click at [661, 81] on span "Sections" at bounding box center [653, 84] width 48 height 20
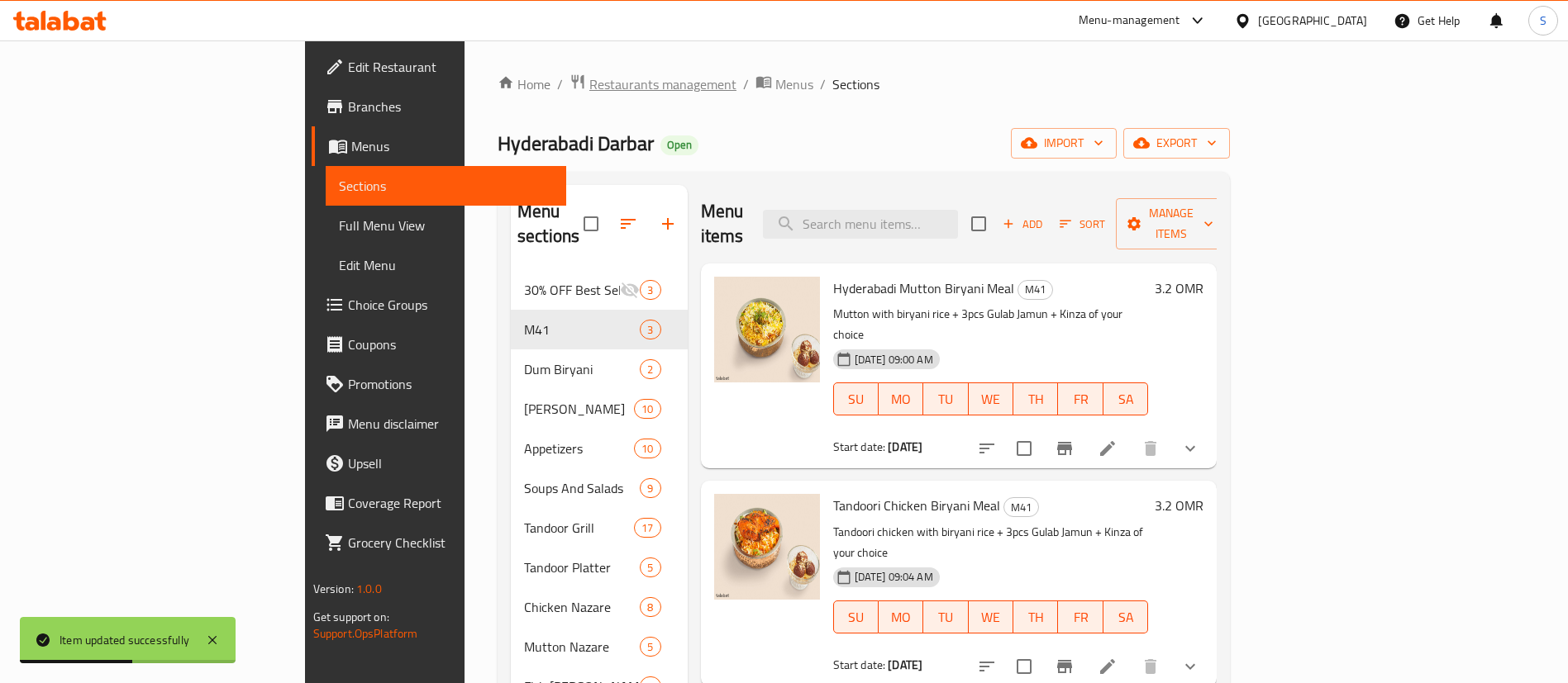
click at [589, 88] on span "Restaurants management" at bounding box center [663, 84] width 148 height 20
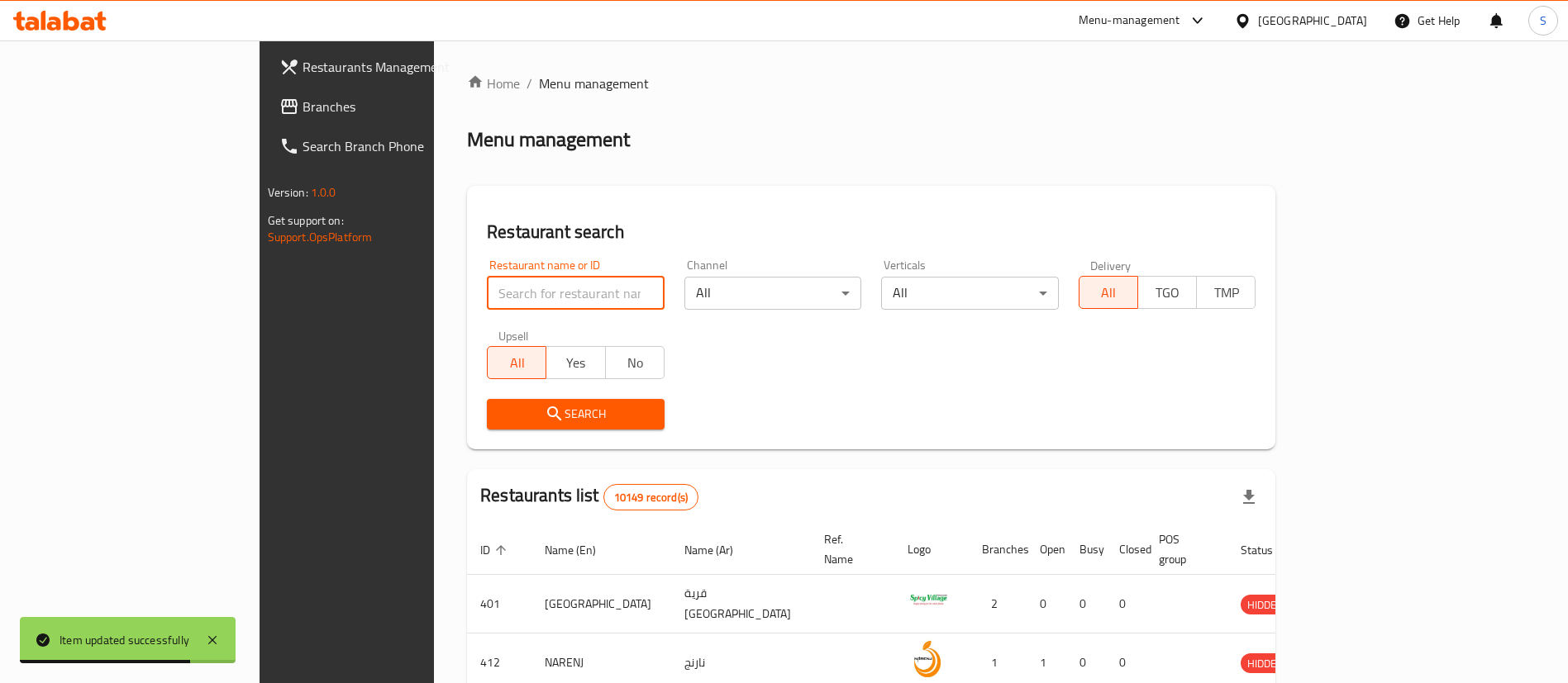
click at [487, 300] on input "search" at bounding box center [575, 293] width 177 height 33
paste input "643907"
type input "643907"
click button "Search" at bounding box center [575, 414] width 177 height 31
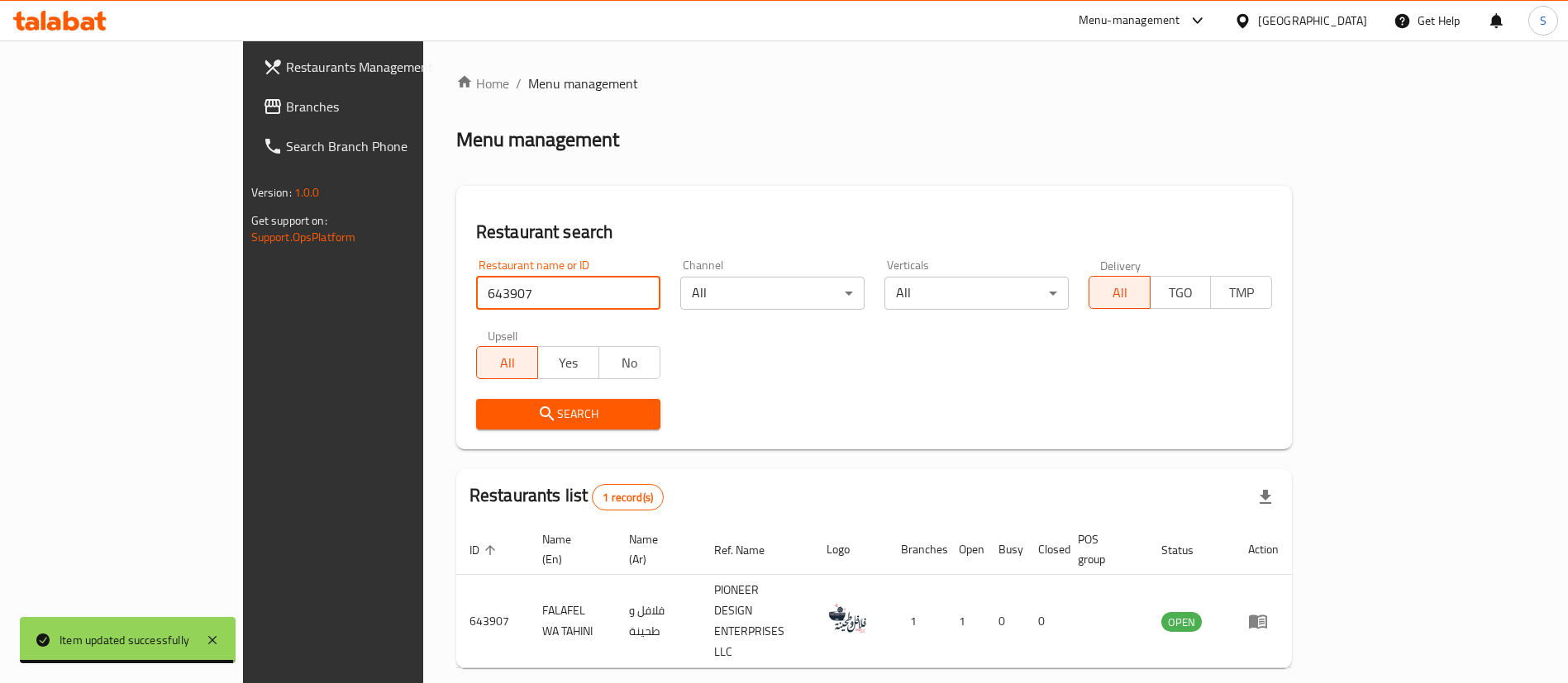
scroll to position [22, 0]
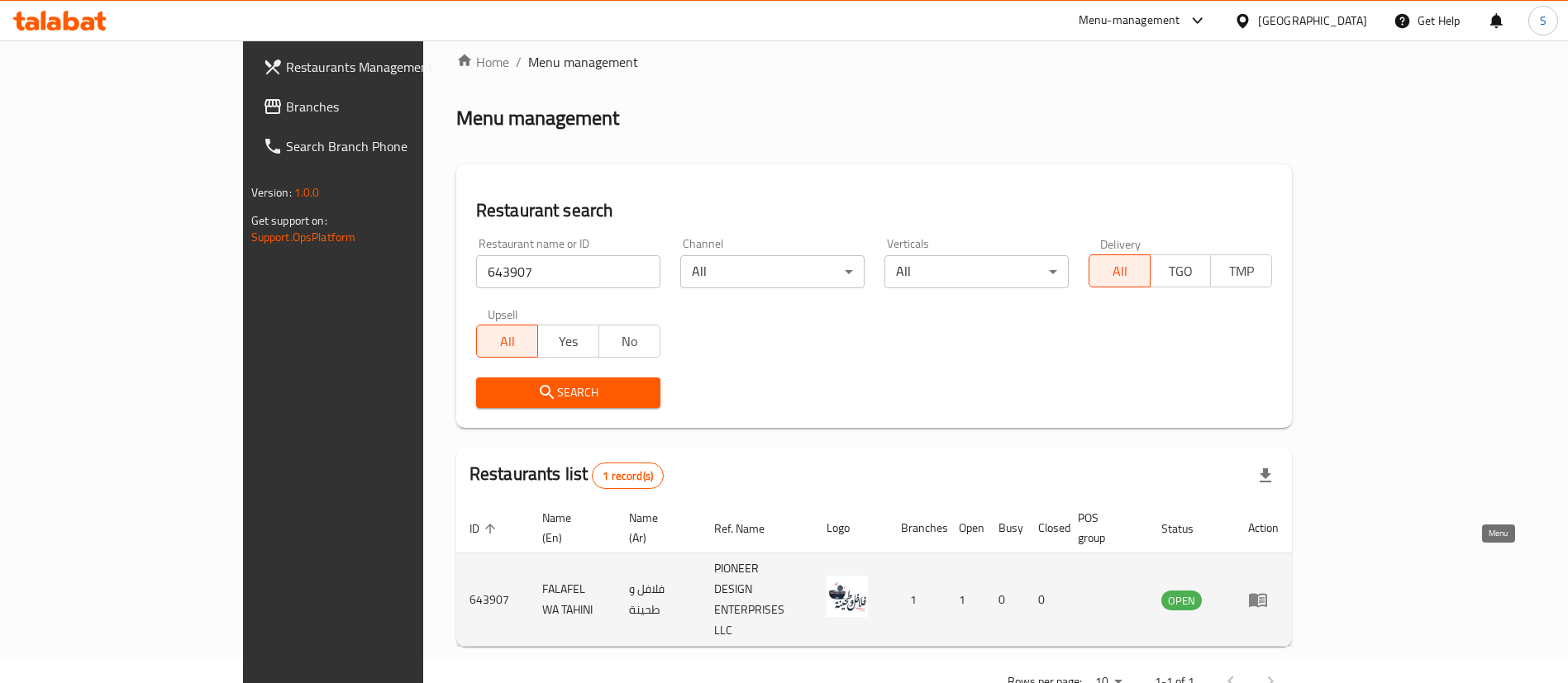
click at [1268, 590] on icon "enhanced table" at bounding box center [1258, 600] width 20 height 20
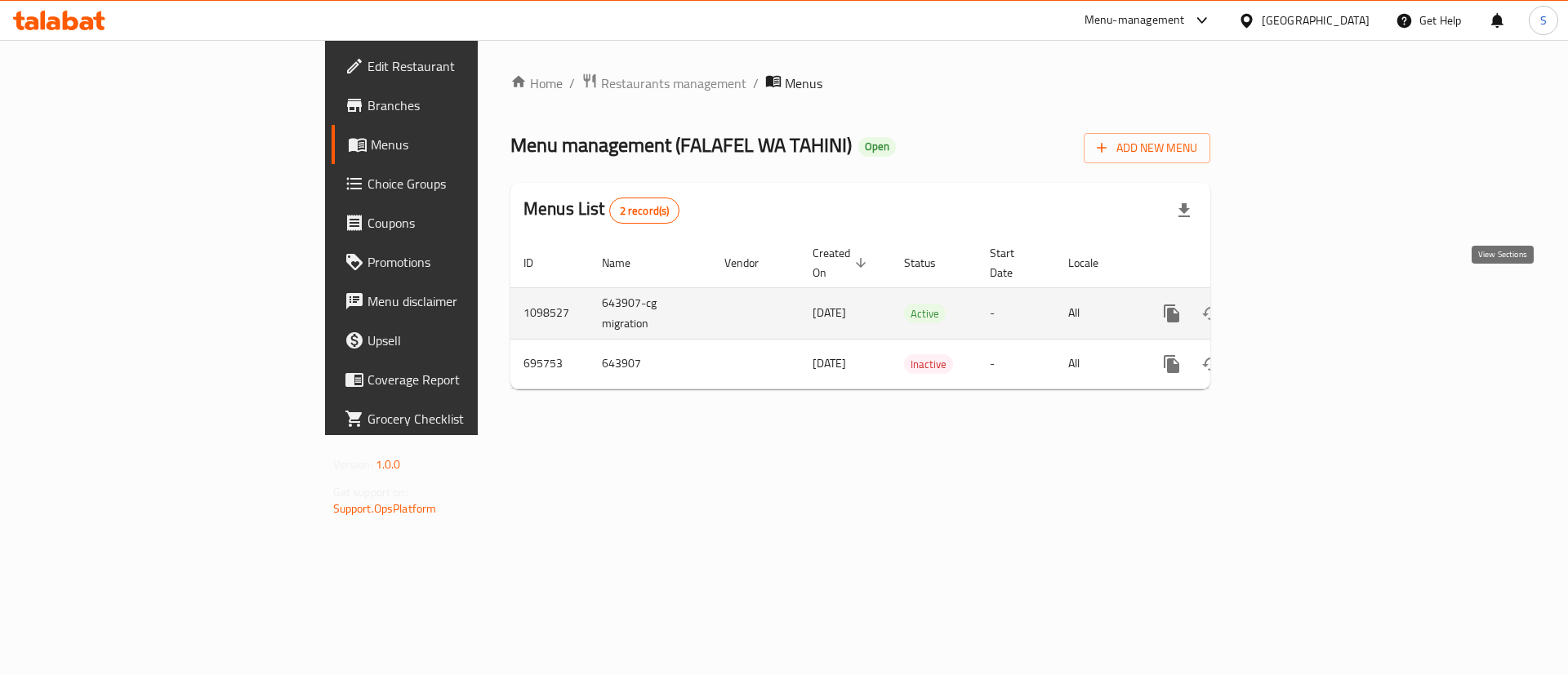
click at [1300, 303] on icon "enhanced table" at bounding box center [1290, 313] width 20 height 20
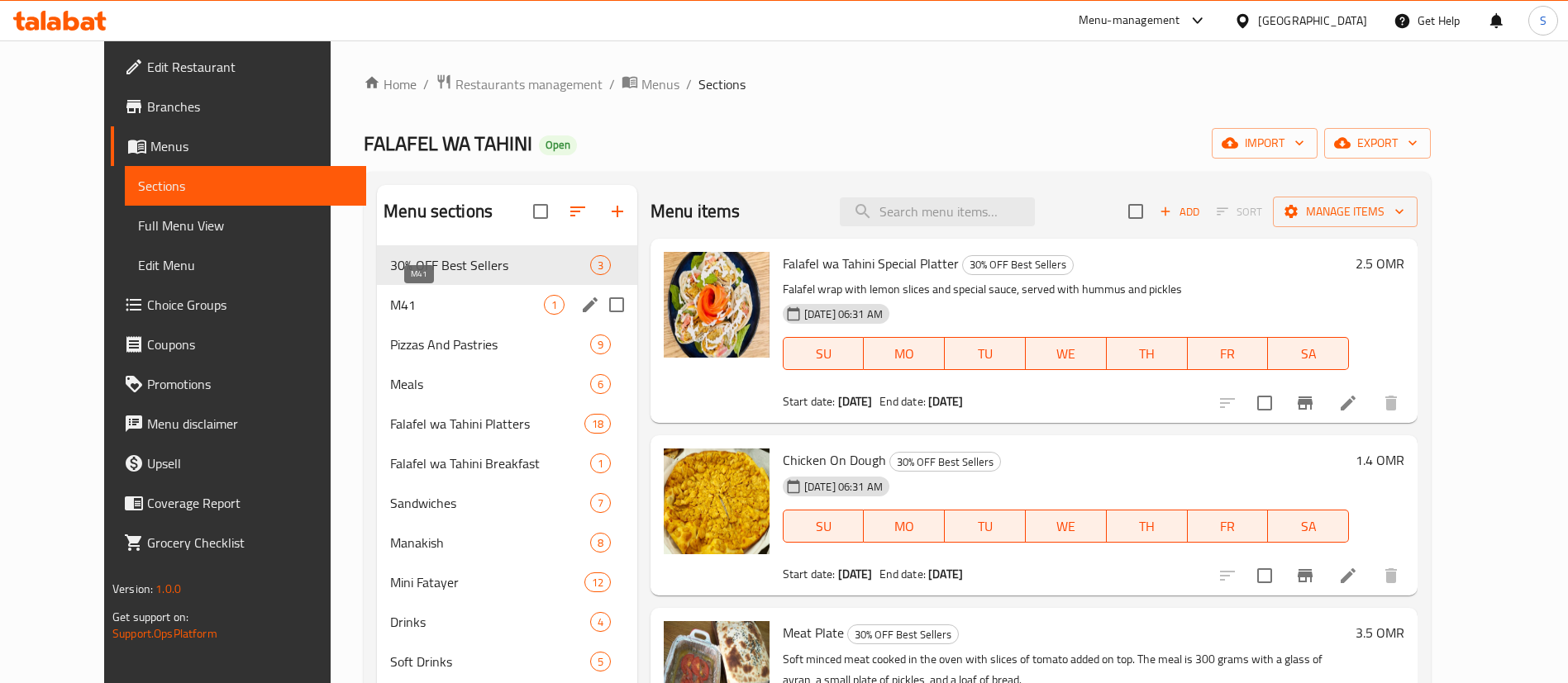
click at [436, 303] on span "M41" at bounding box center [467, 305] width 154 height 20
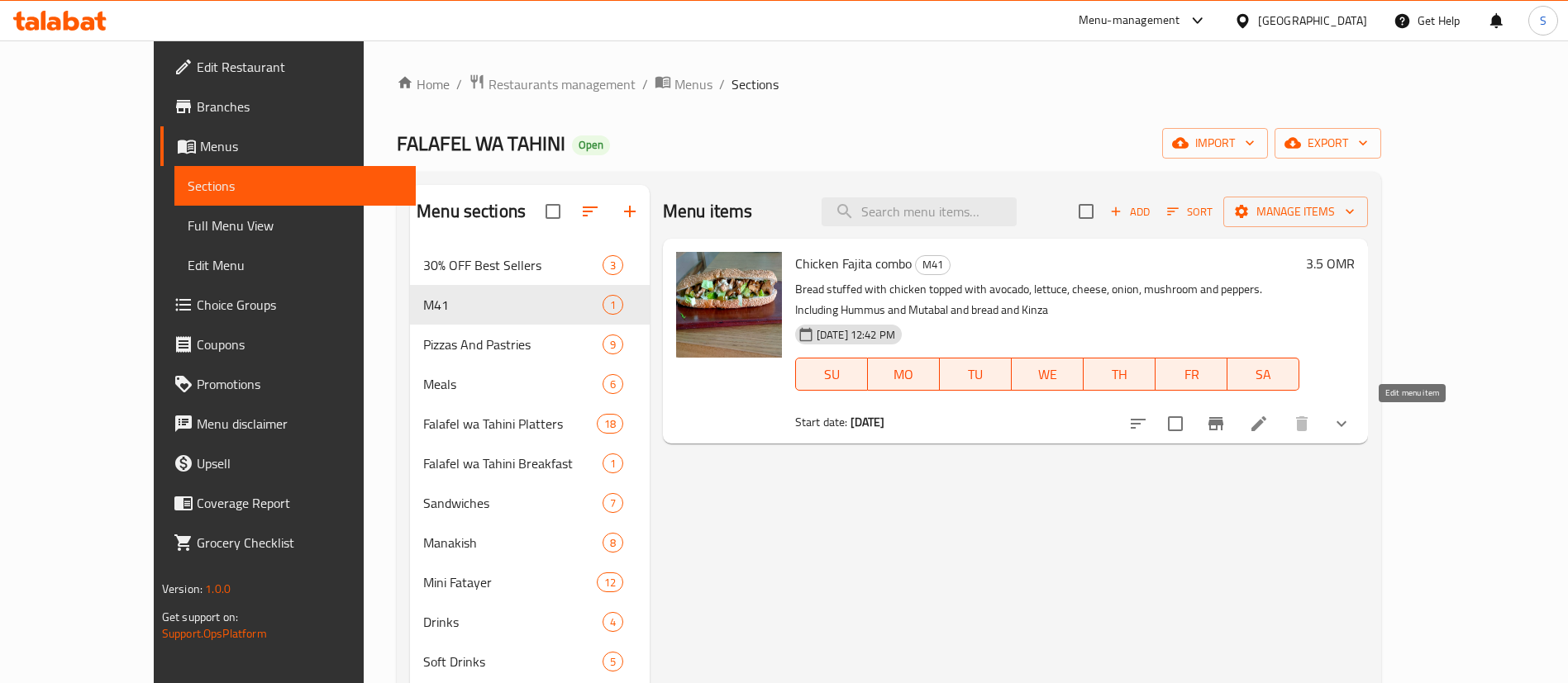
click at [1269, 422] on icon at bounding box center [1259, 424] width 20 height 20
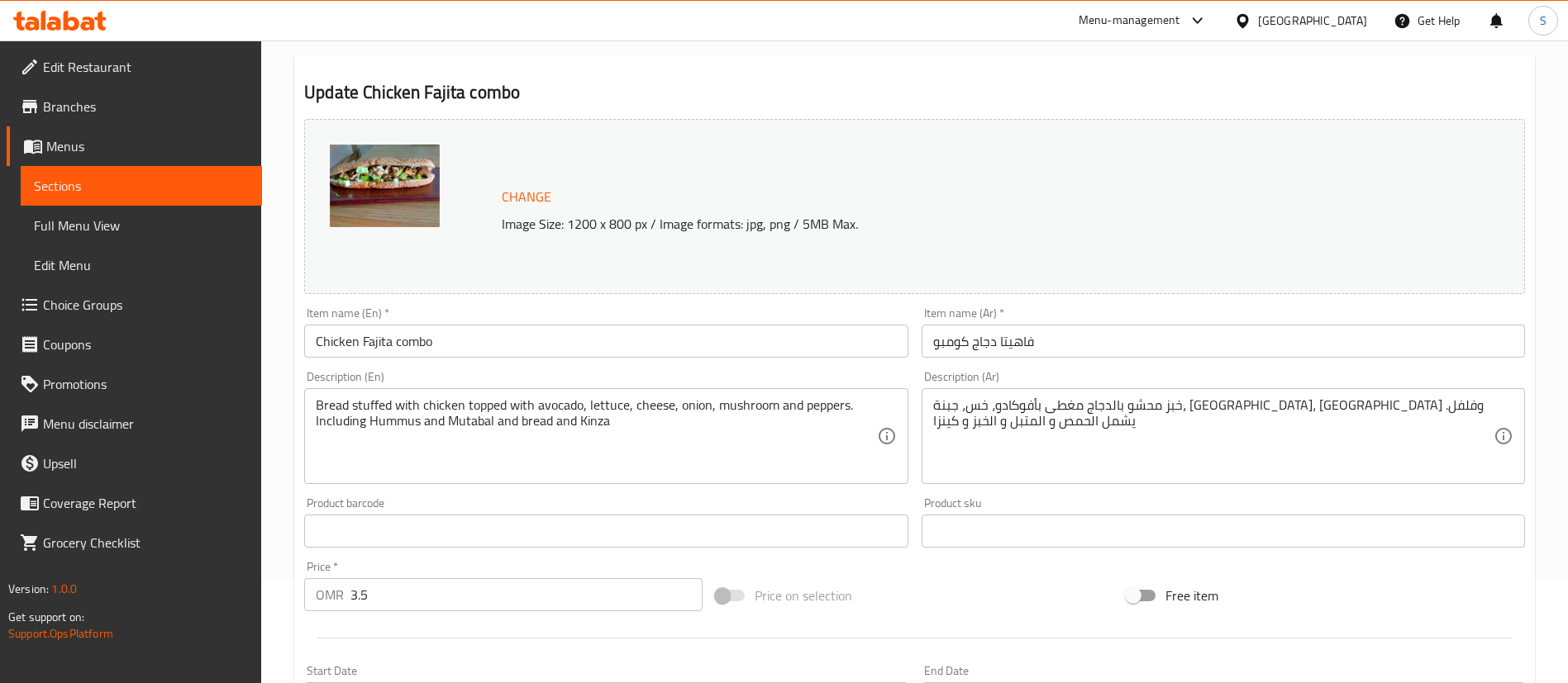
scroll to position [108, 0]
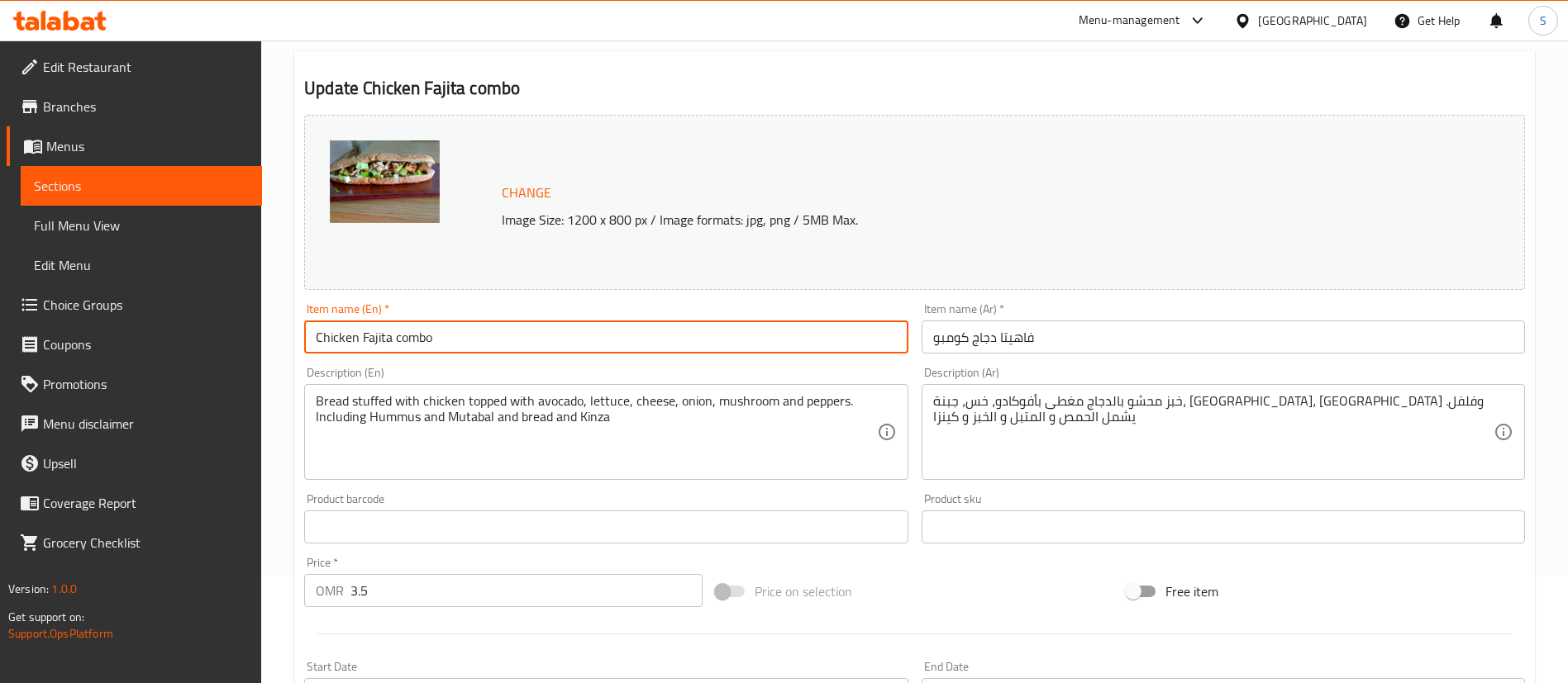
click at [402, 338] on input "Chicken Fajita combo" at bounding box center [605, 337] width 603 height 33
type input "Chicken Fajita Combo"
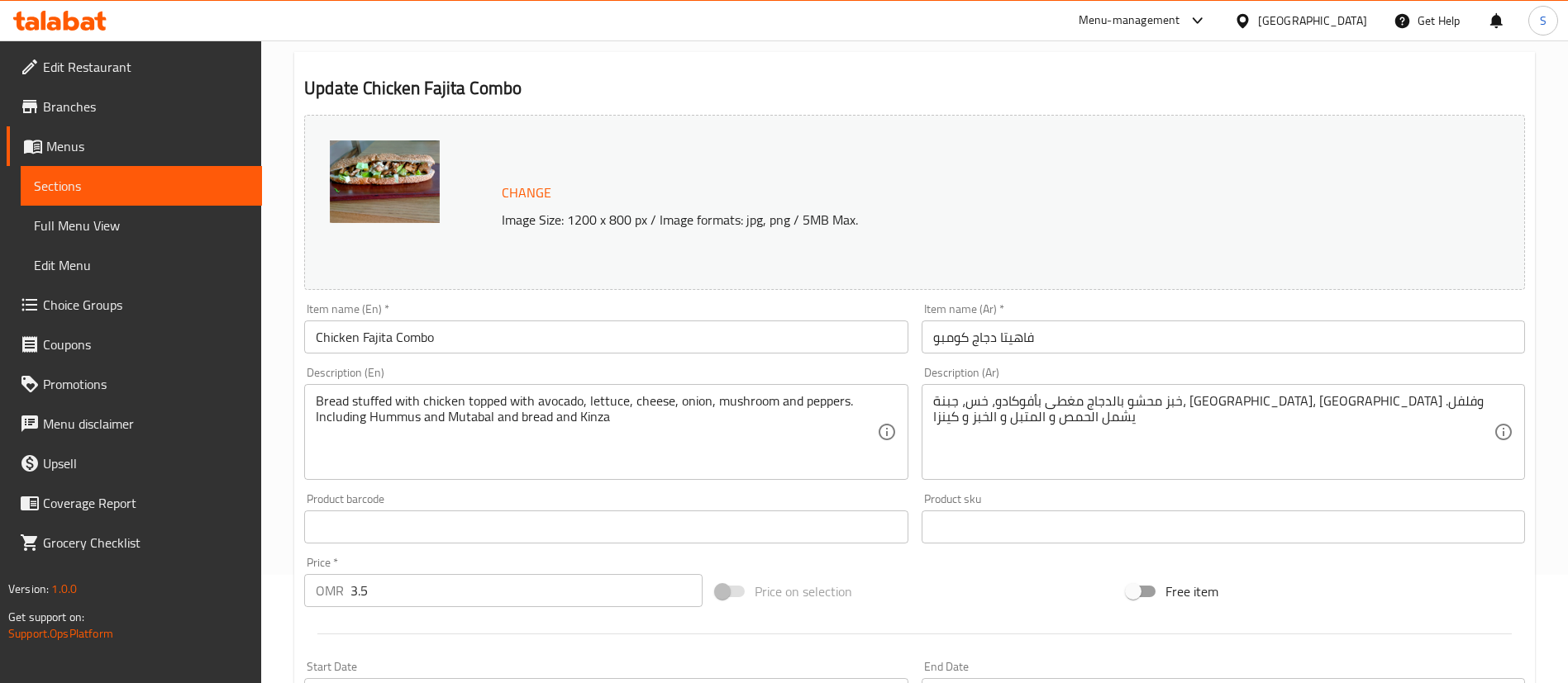
click at [1549, 248] on div "Home / Restaurants management / Menus / Sections / item / update M41 section Up…" at bounding box center [914, 522] width 1307 height 1178
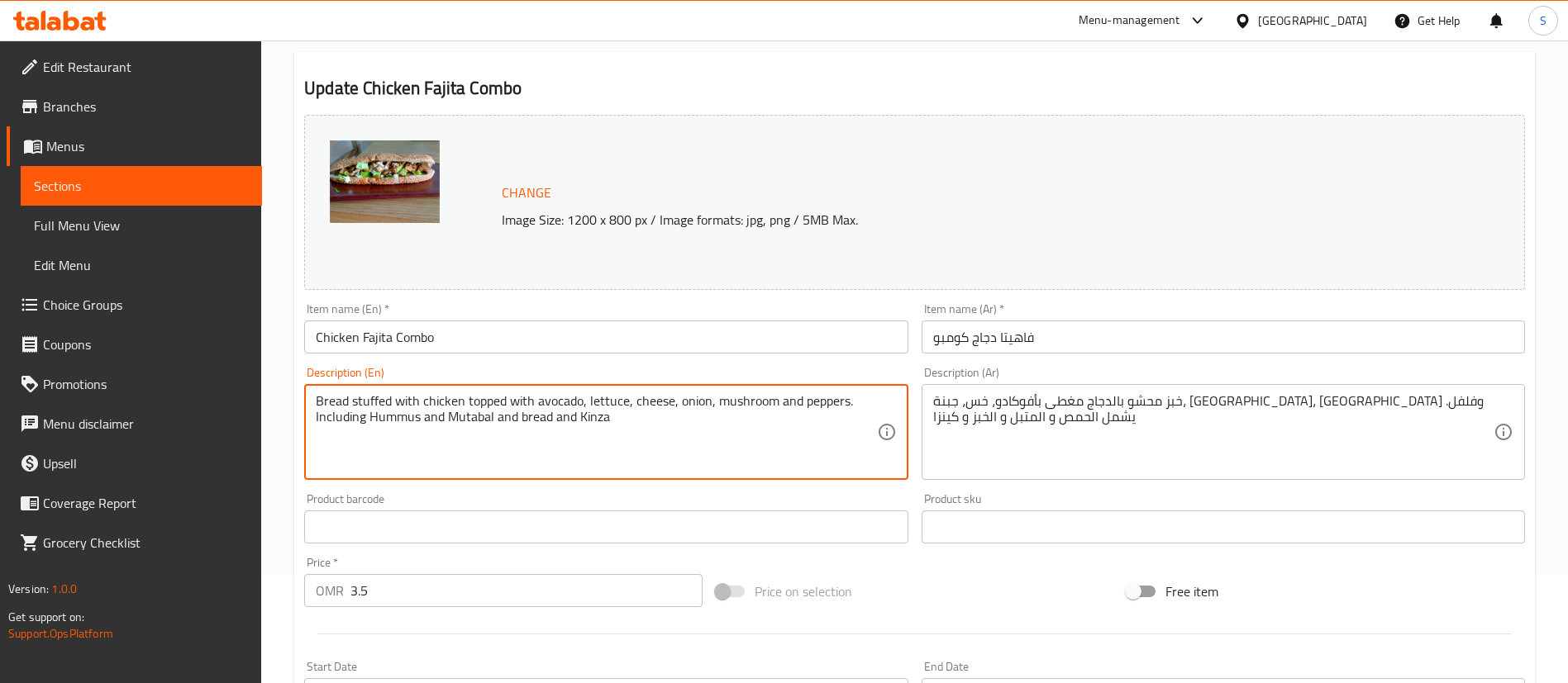
drag, startPoint x: 428, startPoint y: 400, endPoint x: 248, endPoint y: 400, distance: 180.0
click at [386, 400] on textarea "Chicken topped with avocado, lettuce, cheese, onion, mushroom and peppers. Incl…" at bounding box center [596, 432] width 561 height 78
drag, startPoint x: 699, startPoint y: 398, endPoint x: 531, endPoint y: 402, distance: 168.0
click at [531, 402] on textarea "Chicken with avocado, lettuce, cheese, onion, mushroom and peppers. Including H…" at bounding box center [596, 432] width 561 height 78
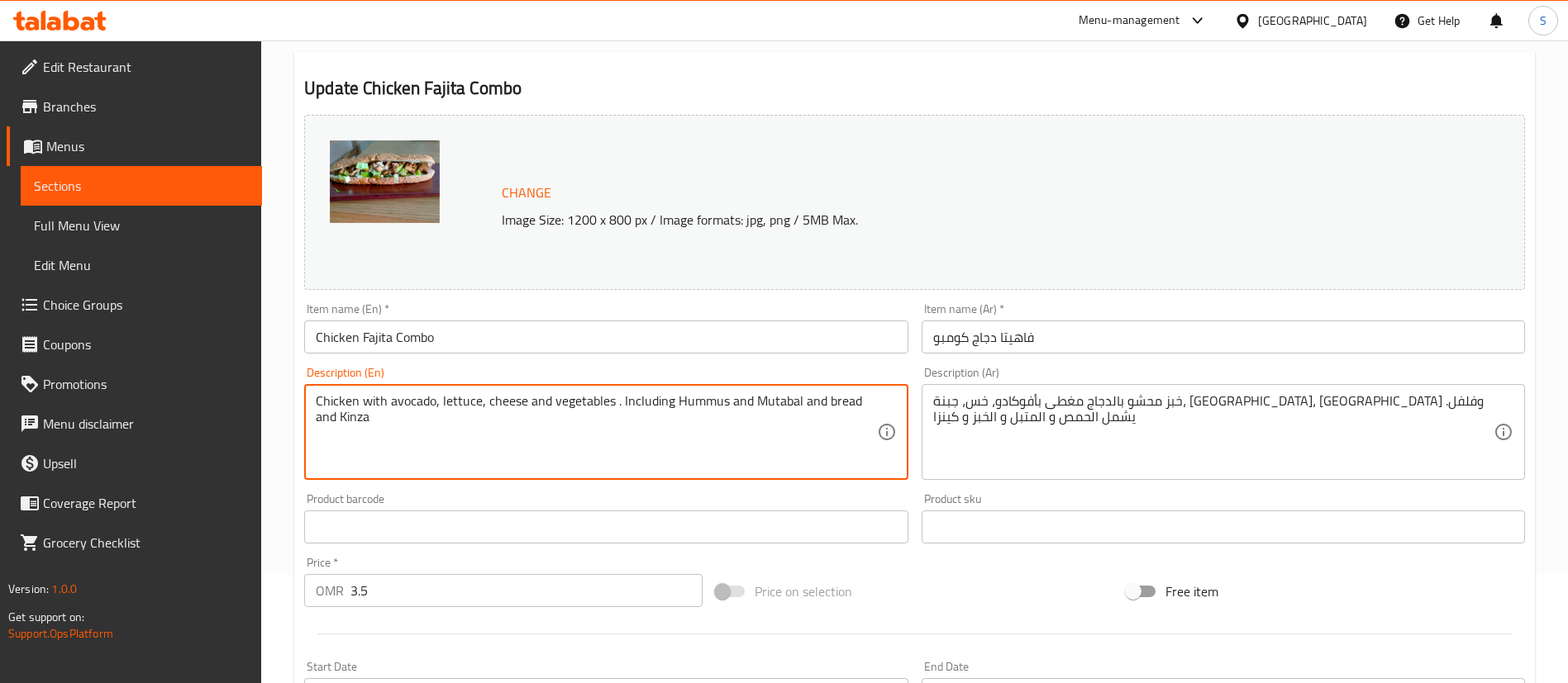
click at [670, 404] on textarea "Chicken with avocado, lettuce, cheese and vegetables . Including Hummus and Mut…" at bounding box center [596, 432] width 561 height 78
click at [708, 404] on textarea "Chicken with avocado, lettuce, cheese and vegetables + Small Hummus and Mutabal…" at bounding box center [596, 432] width 561 height 78
click at [784, 402] on textarea "Chicken with avocado, lettuce, cheese and vegetables + Small Hummus and Mutabal…" at bounding box center [596, 432] width 561 height 78
drag, startPoint x: 344, startPoint y: 417, endPoint x: 843, endPoint y: 399, distance: 499.3
click at [843, 399] on textarea "Chicken with avocado, lettuce, cheese and vegetables + Small Hummus and Mutabal…" at bounding box center [596, 432] width 561 height 78
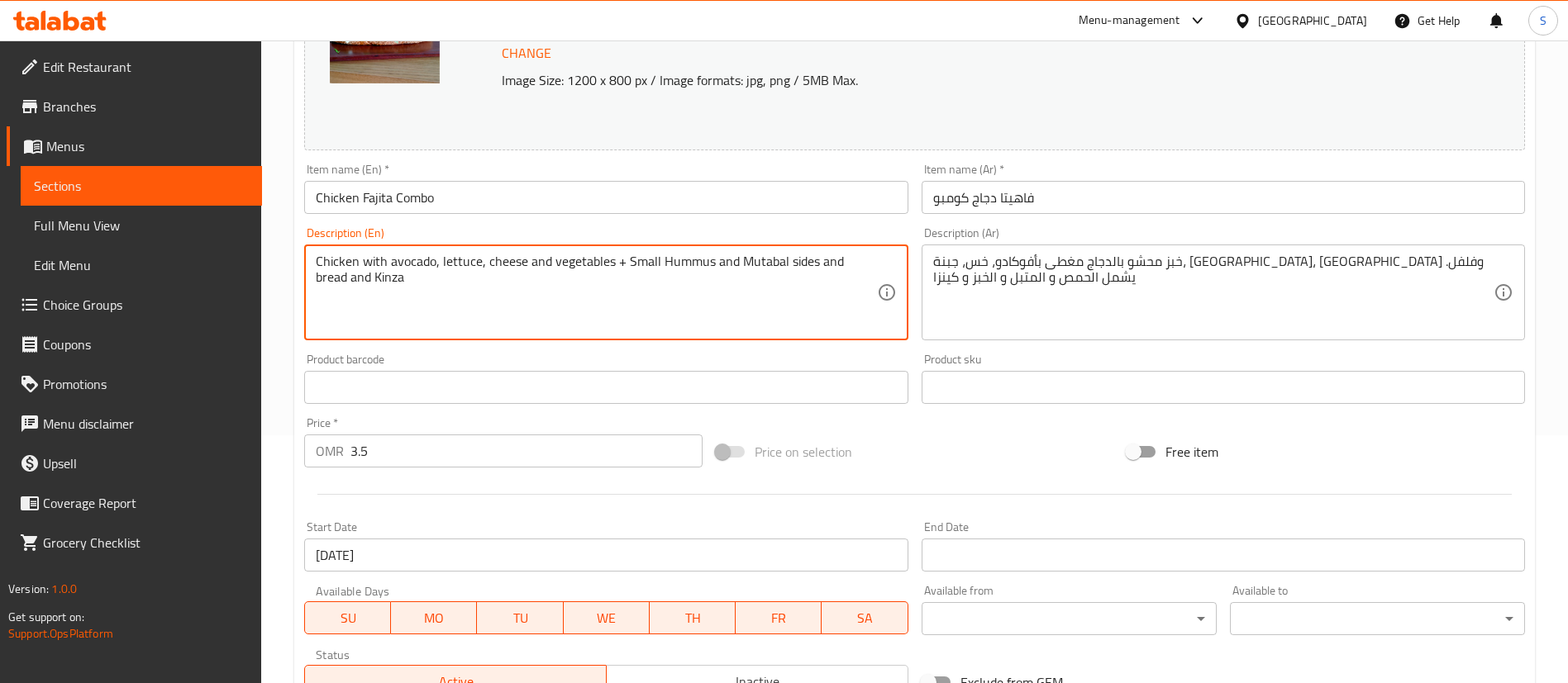
scroll to position [243, 0]
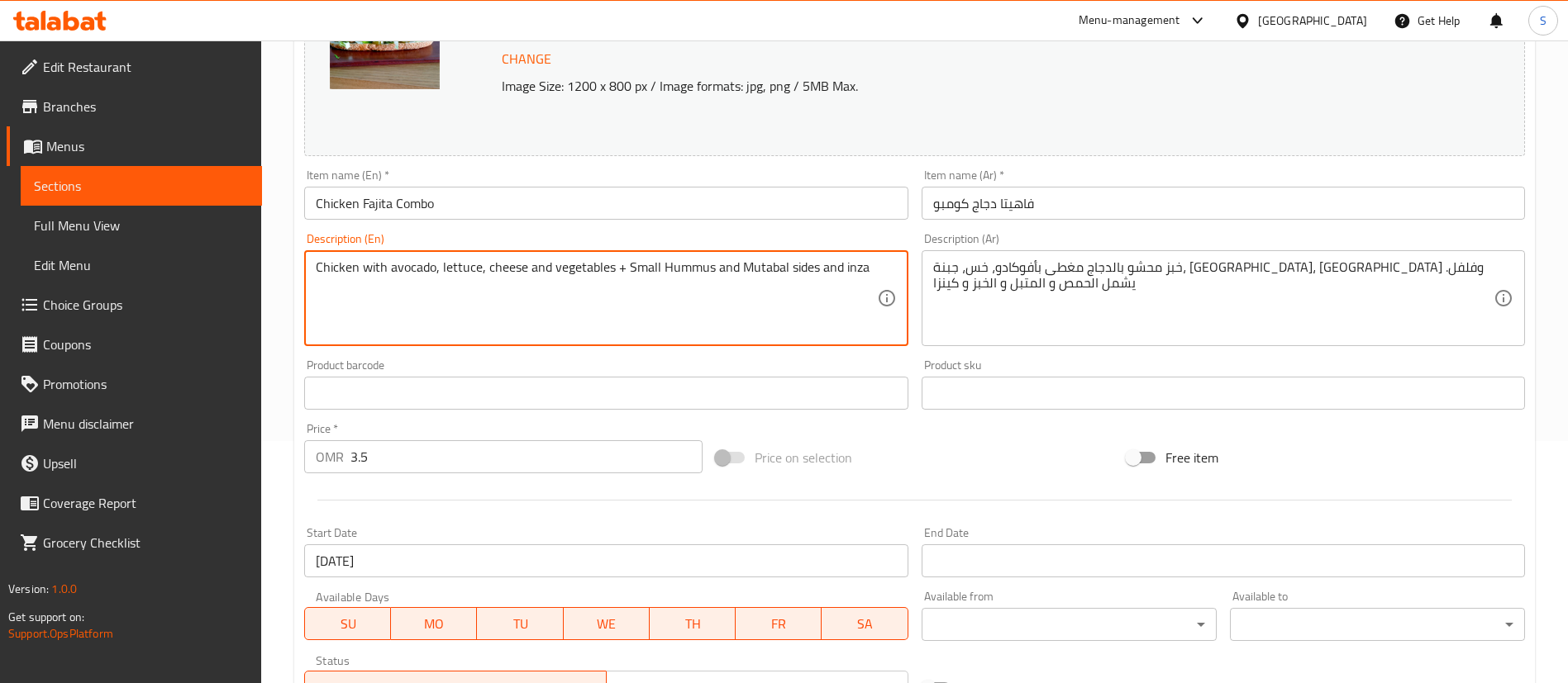
click at [843, 269] on textarea "Chicken with avocado, lettuce, cheese and vegetables + Small Hummus and Mutabal…" at bounding box center [596, 298] width 561 height 78
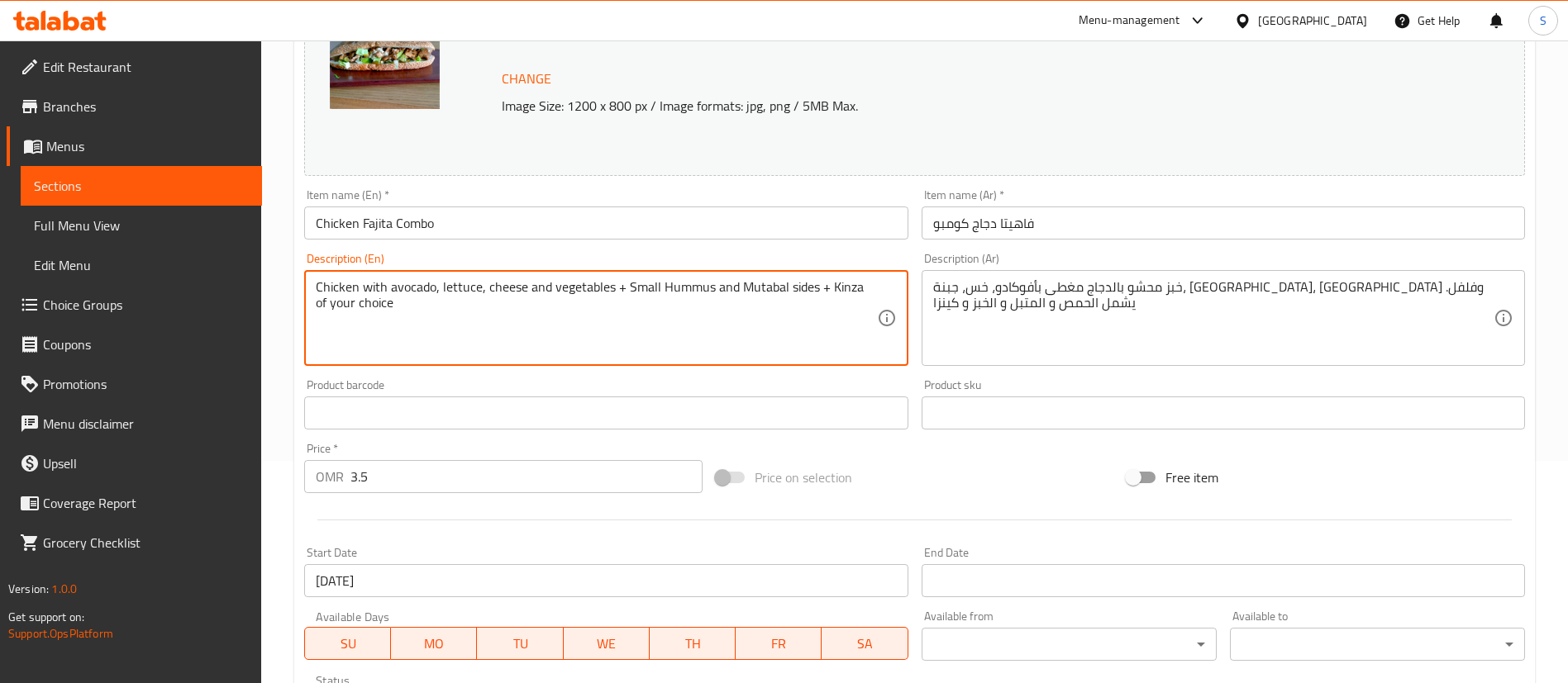
scroll to position [221, 0]
click at [552, 289] on textarea "Chicken with avocado, lettuce, cheese and vegetables + Small Hummus and Mutabal…" at bounding box center [596, 320] width 561 height 78
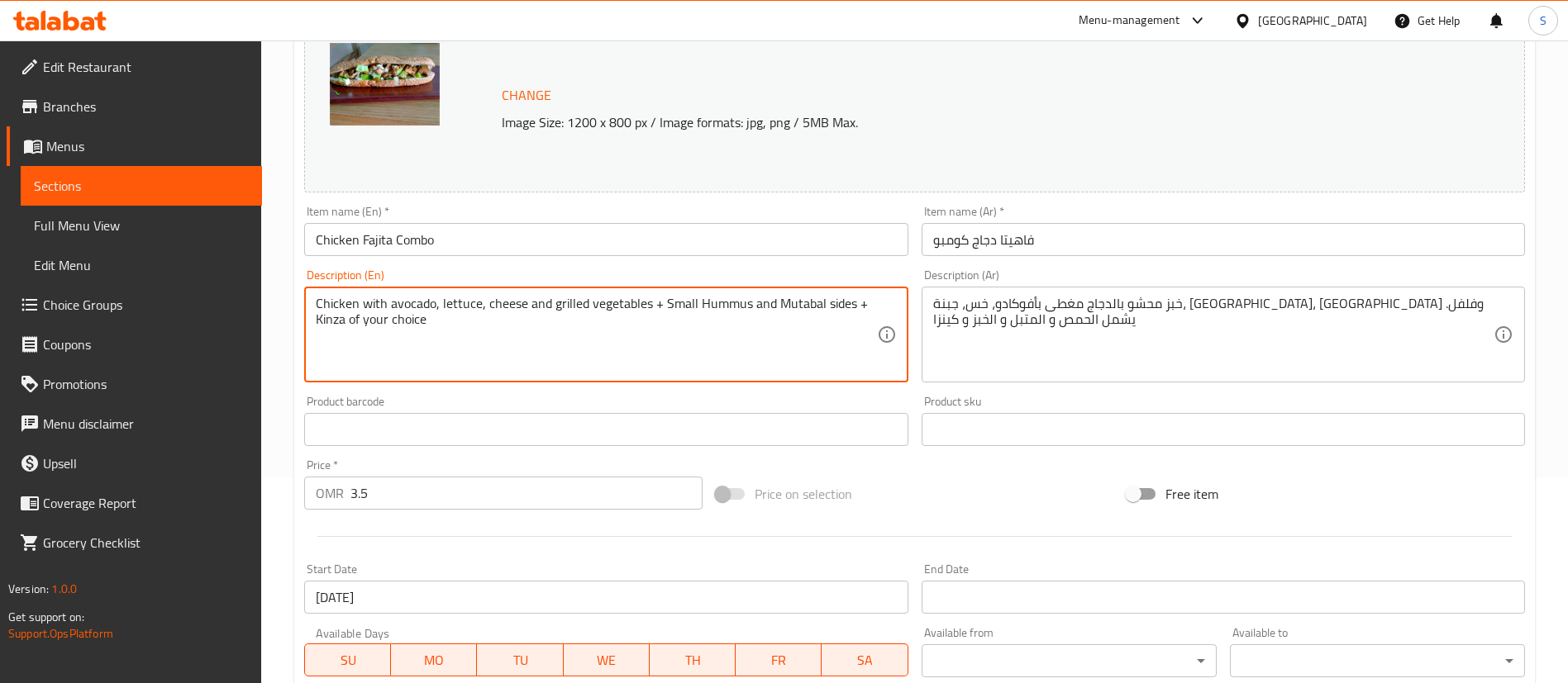
scroll to position [536, 0]
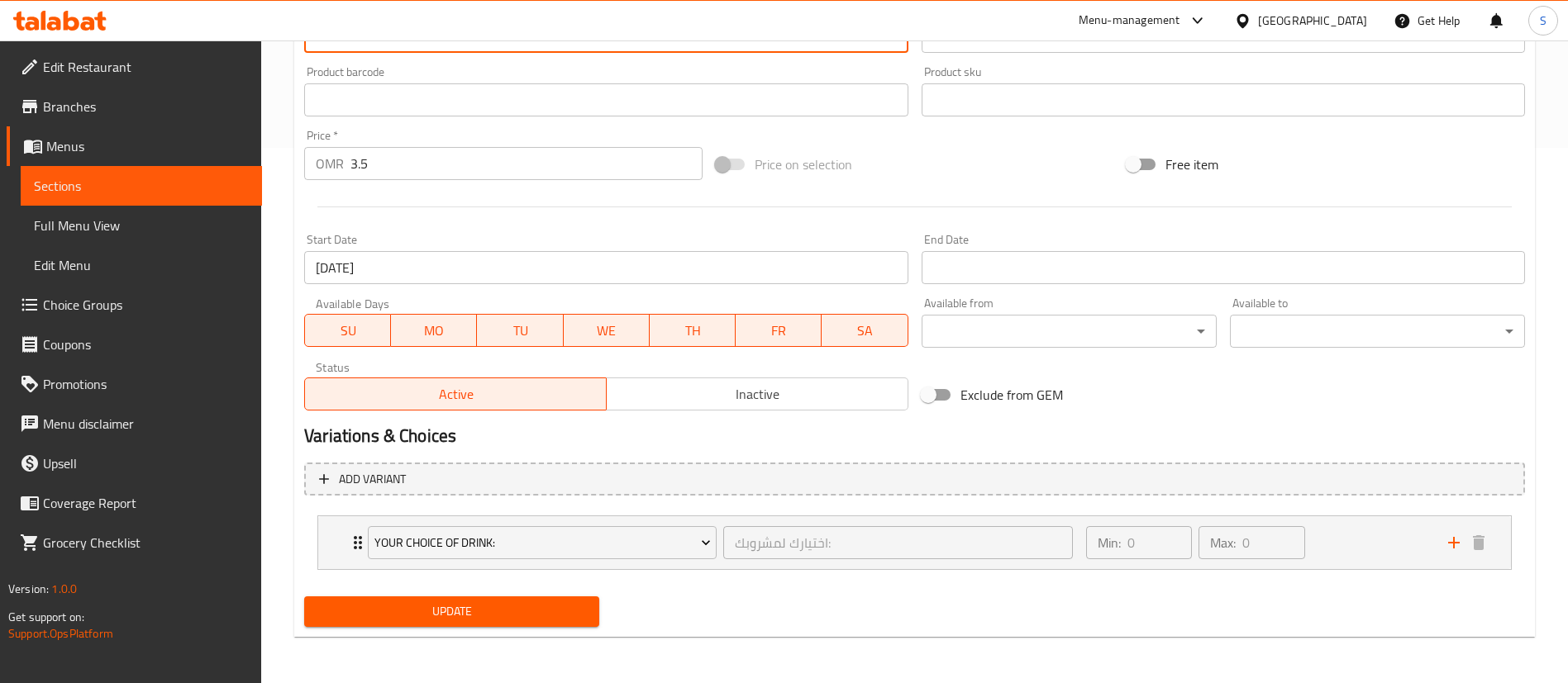
type textarea "Chicken with avocado, lettuce, cheese and grilled vegetables + Small Hummus and…"
click at [420, 611] on span "Update" at bounding box center [451, 612] width 268 height 21
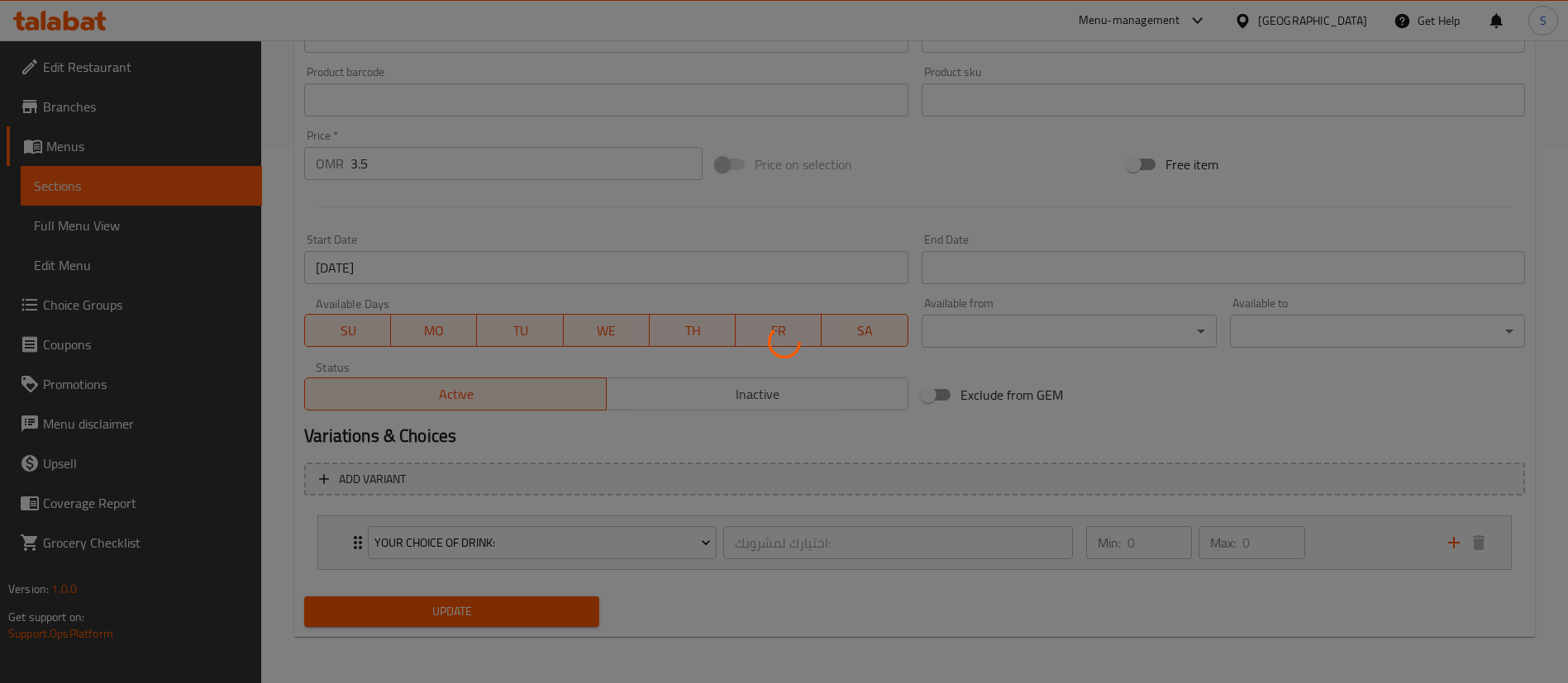
scroll to position [0, 0]
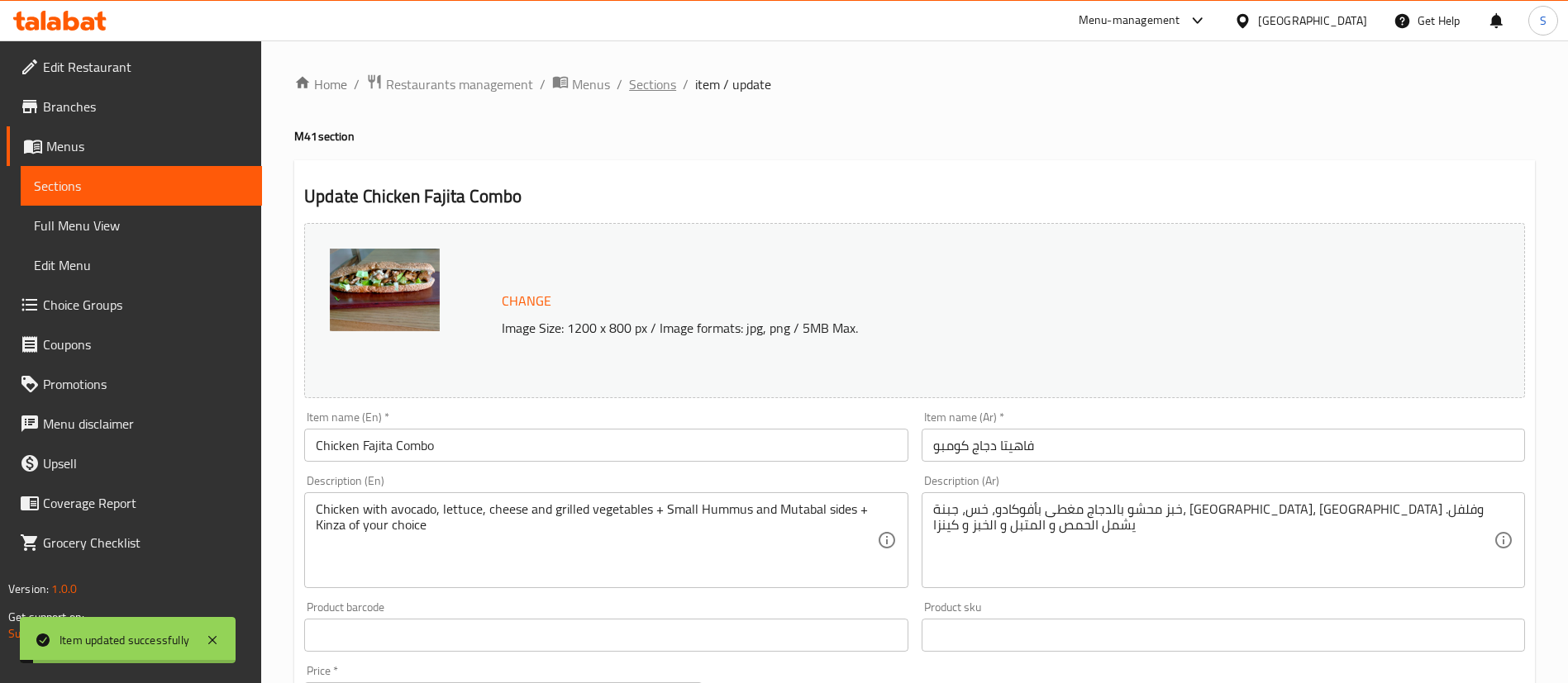
click at [647, 83] on span "Sections" at bounding box center [653, 84] width 48 height 20
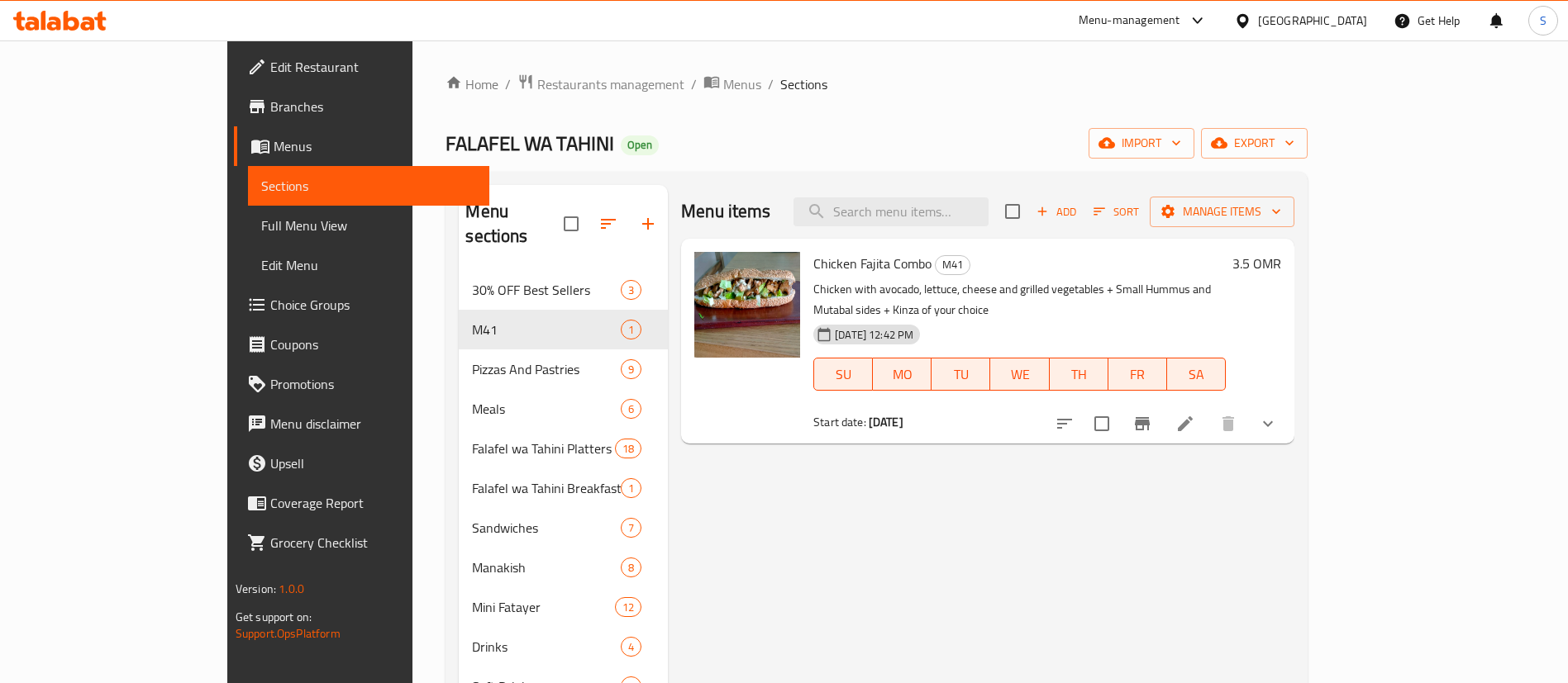
click at [270, 98] on span "Branches" at bounding box center [373, 107] width 206 height 20
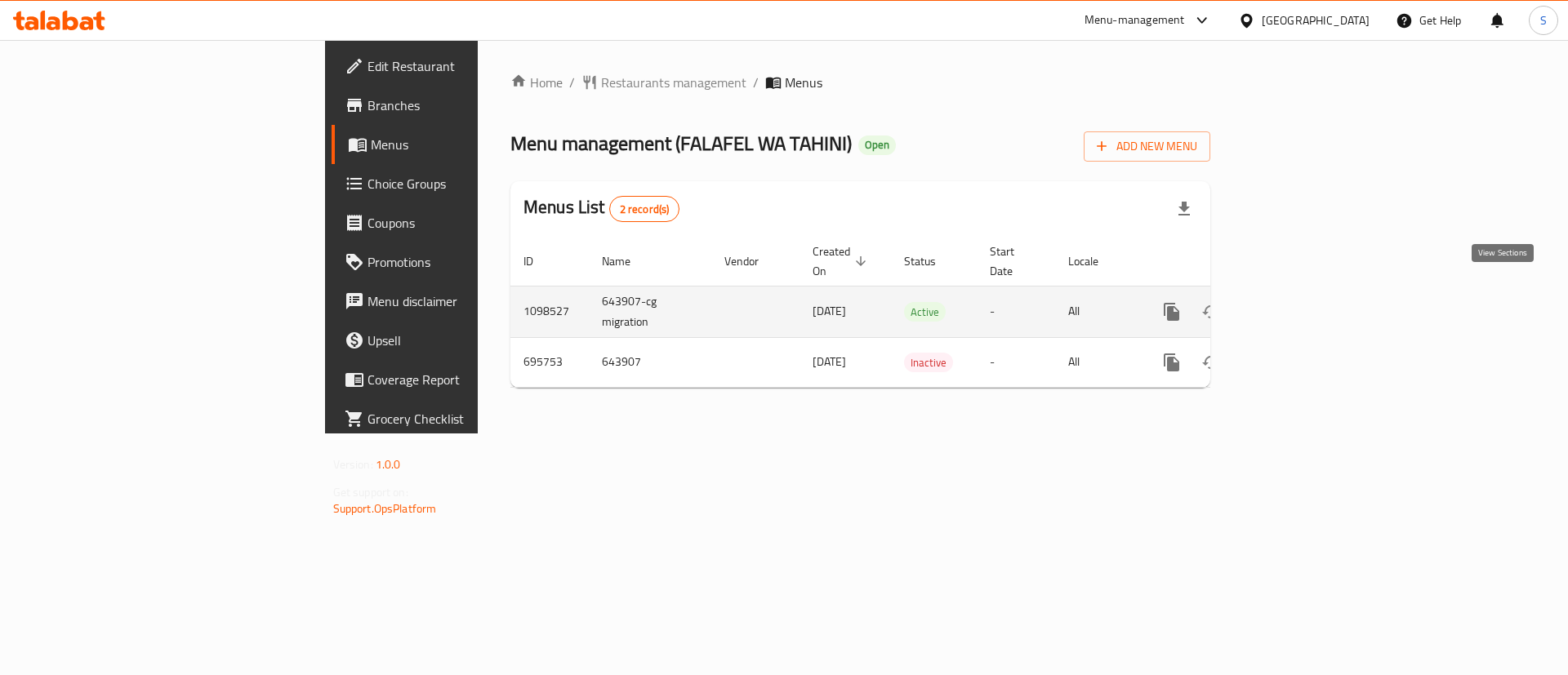
click at [1300, 302] on icon "enhanced table" at bounding box center [1290, 312] width 20 height 20
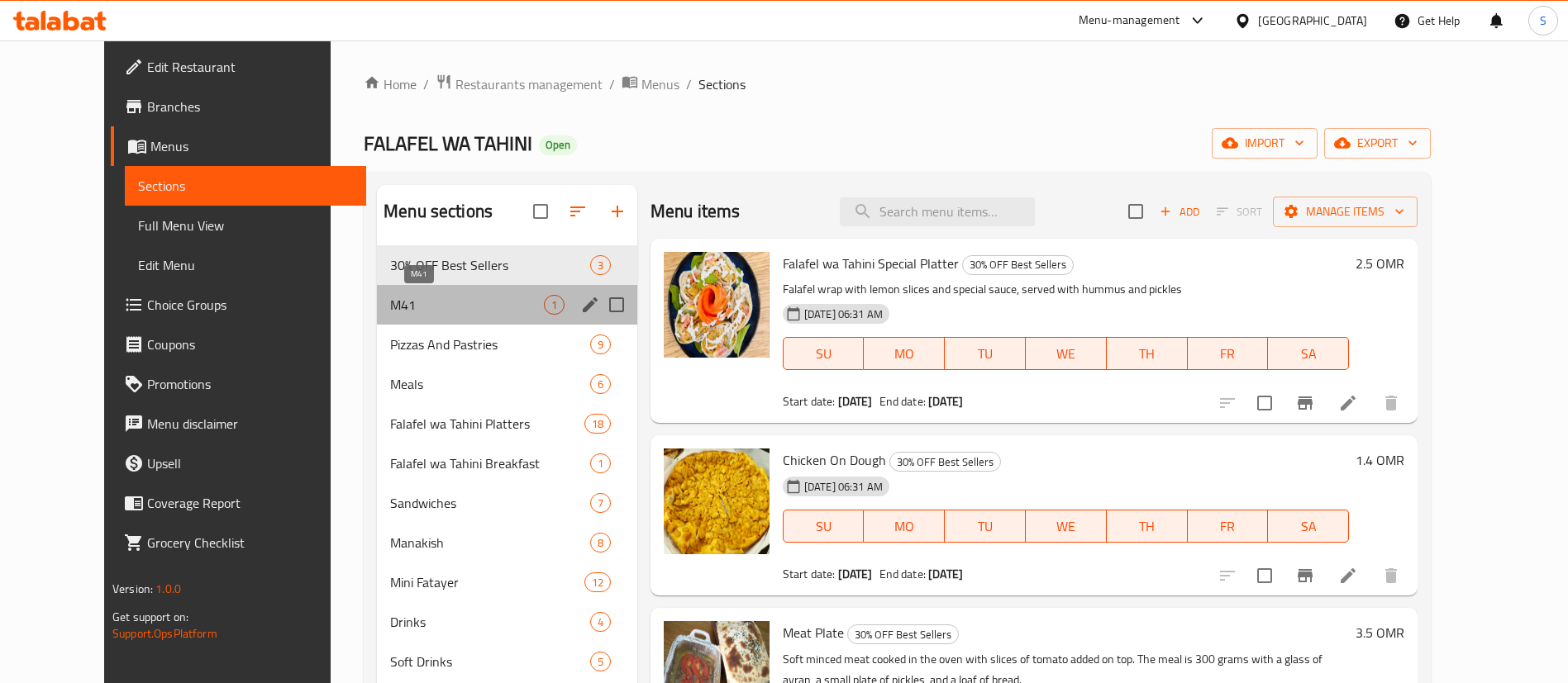
click at [496, 309] on span "M41" at bounding box center [467, 305] width 154 height 20
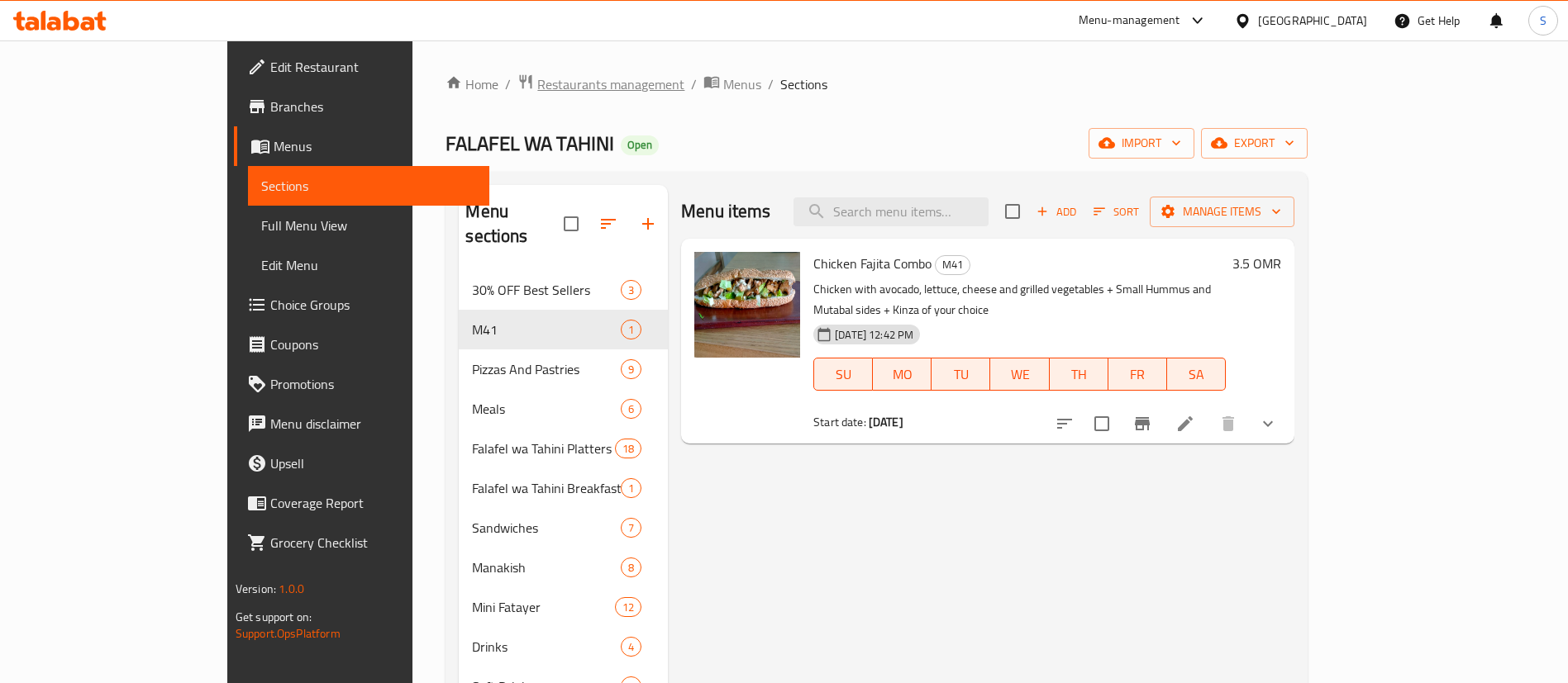
click at [537, 84] on span "Restaurants management" at bounding box center [610, 84] width 148 height 20
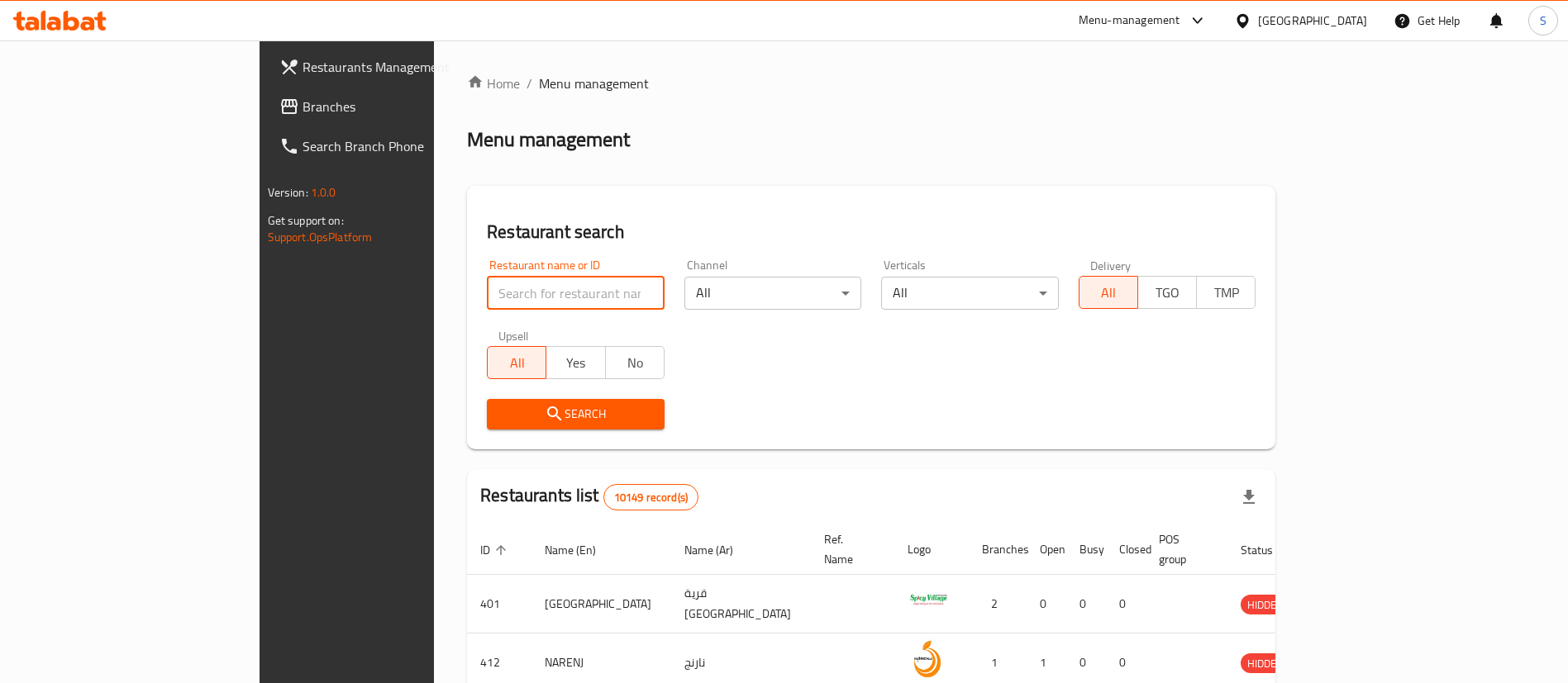
click at [487, 297] on input "search" at bounding box center [575, 293] width 177 height 33
paste input "11831"
type input "11831"
click button "Search" at bounding box center [575, 414] width 177 height 31
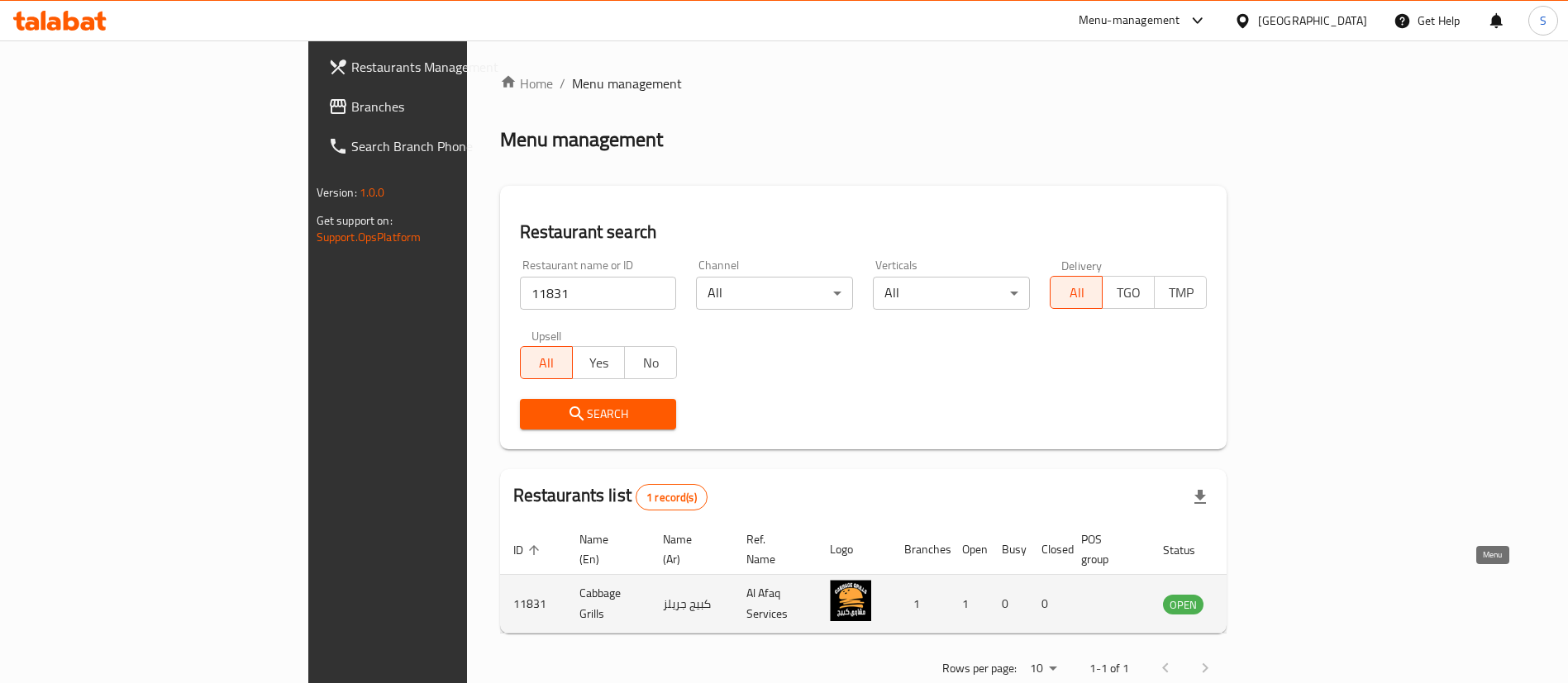
click at [1270, 594] on icon "enhanced table" at bounding box center [1260, 604] width 20 height 20
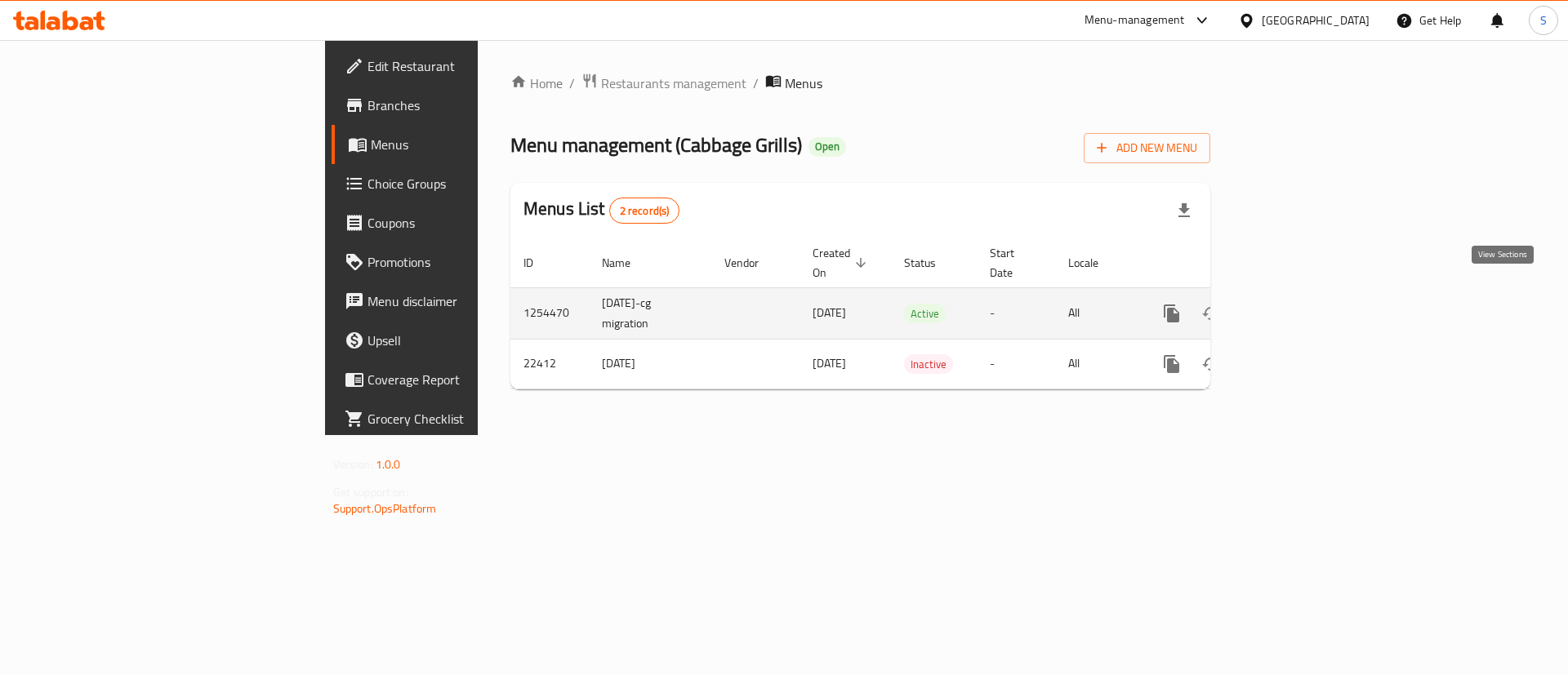
click at [1300, 303] on icon "enhanced table" at bounding box center [1290, 313] width 20 height 20
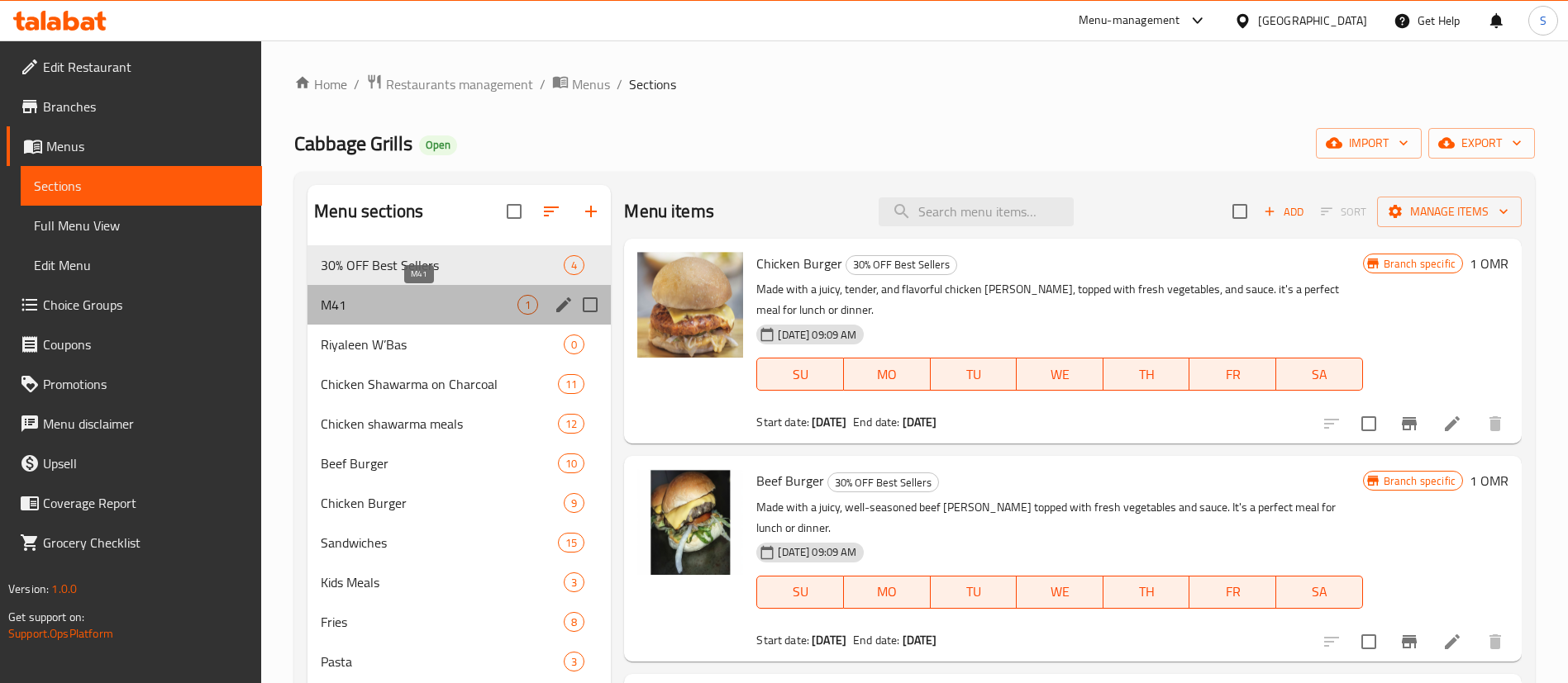
click at [439, 299] on span "M41" at bounding box center [419, 305] width 197 height 20
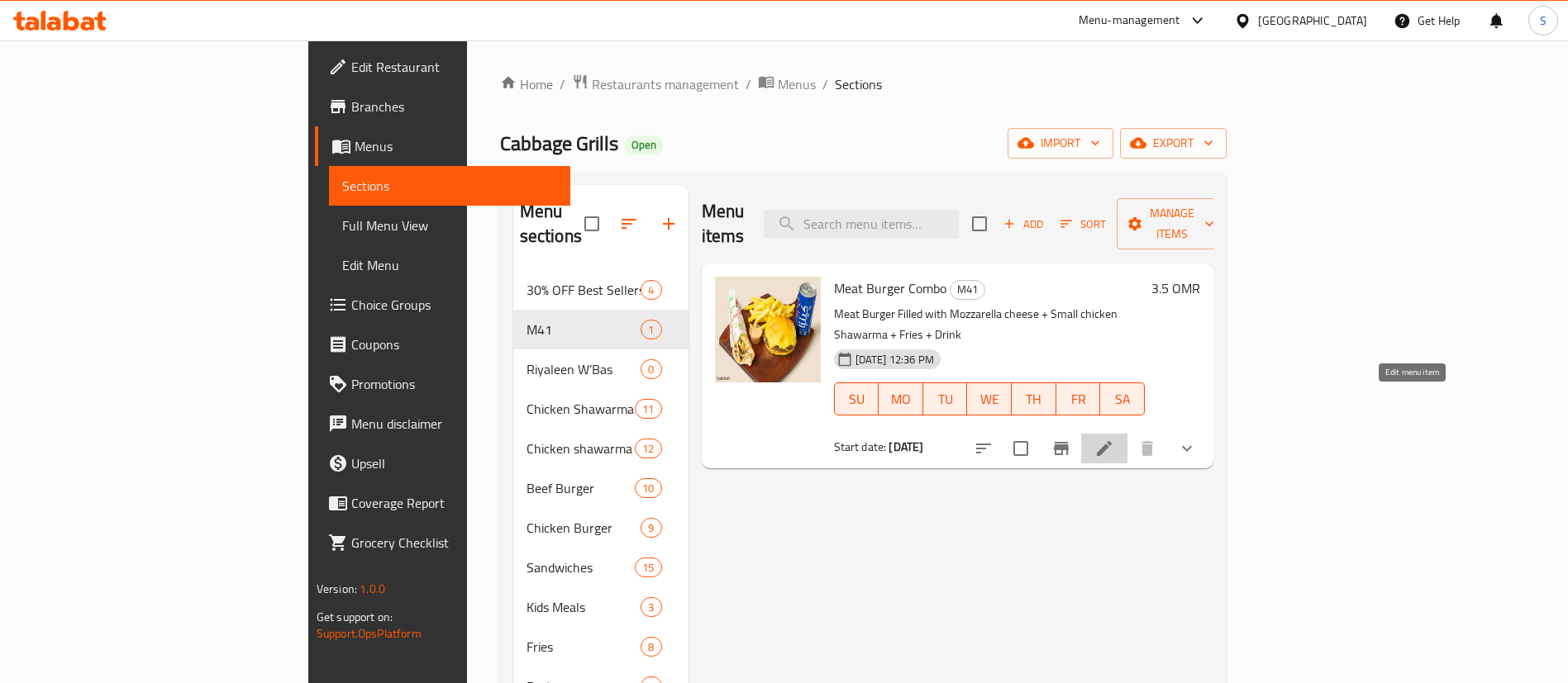
click at [1114, 439] on icon at bounding box center [1104, 448] width 20 height 20
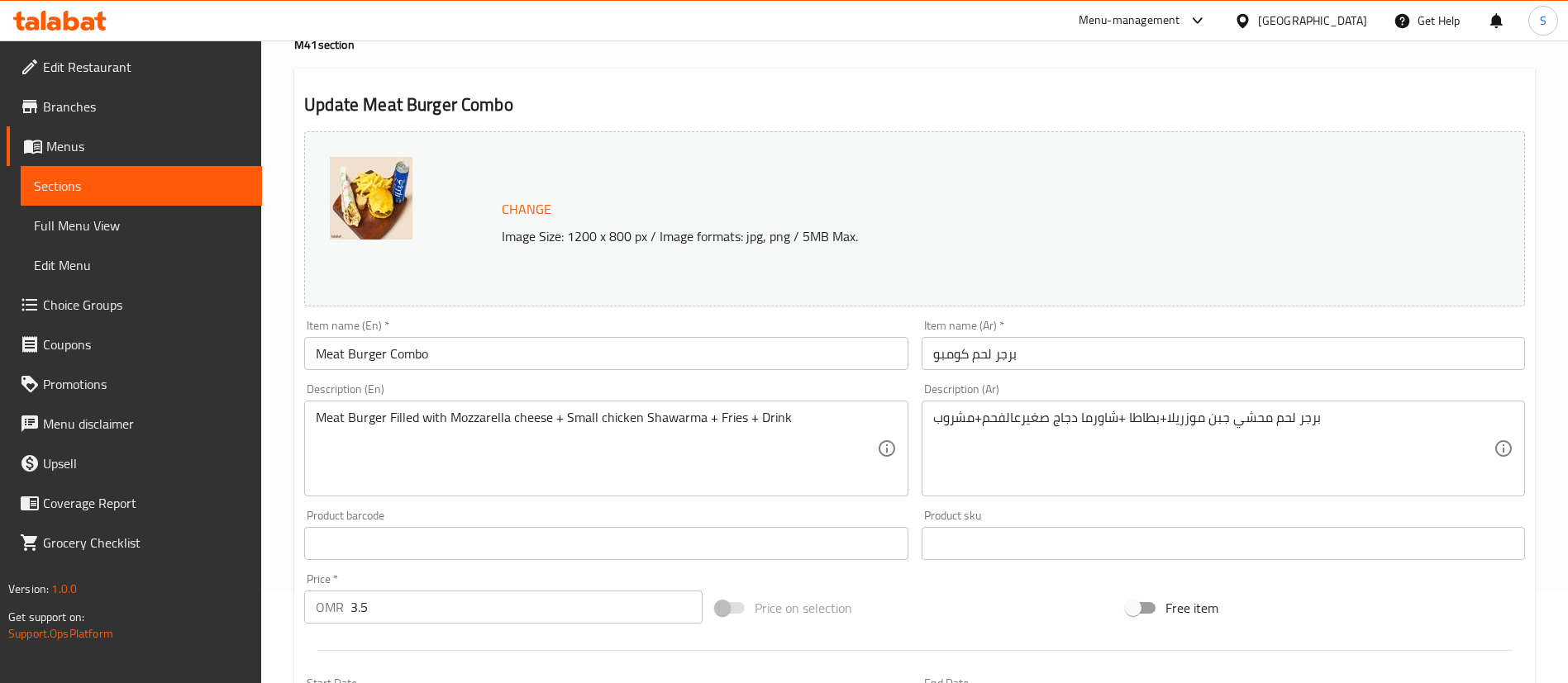
scroll to position [94, 0]
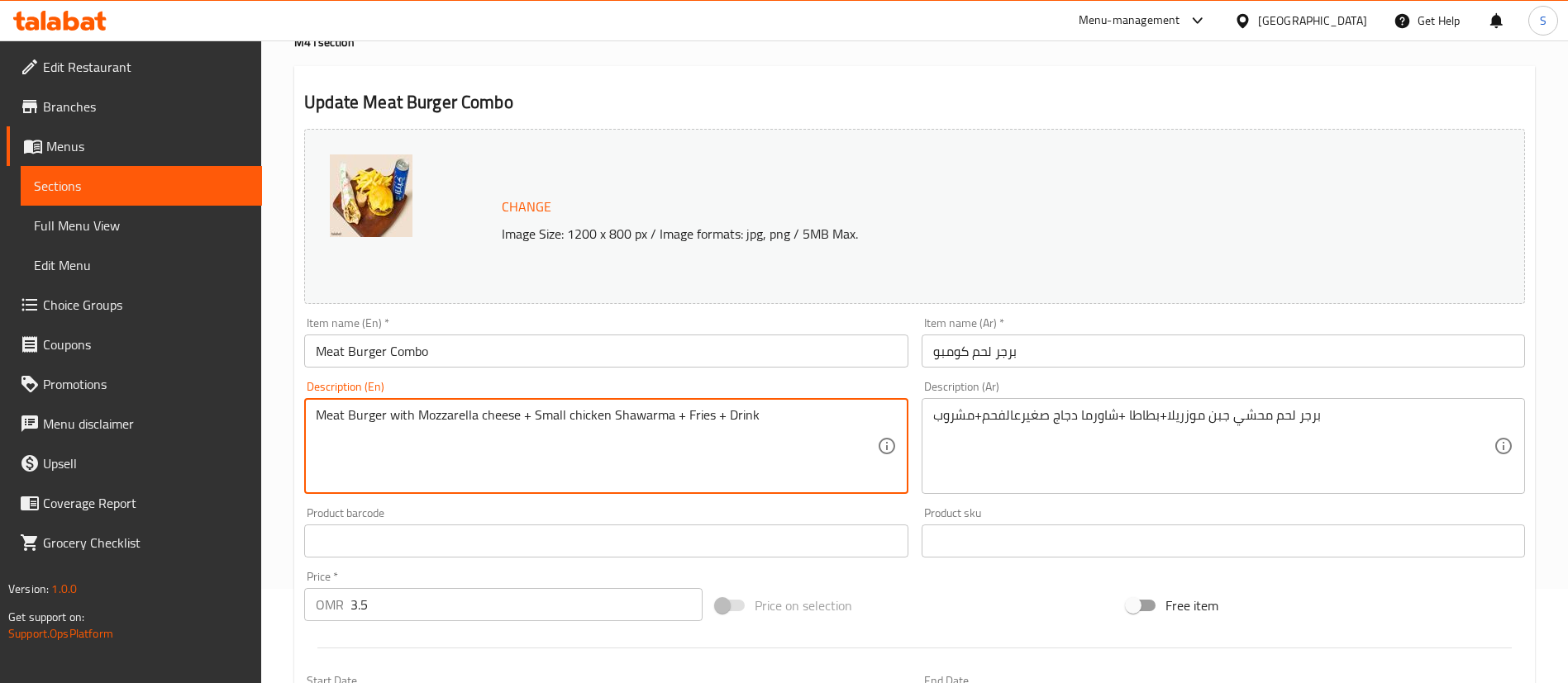
click at [497, 414] on textarea "Meat Burger with Mozzarella cheese + Small chicken Shawarma + Fries + Drink" at bounding box center [596, 445] width 561 height 78
click at [531, 417] on textarea "Meat Burger with Mozzarella + Small chicken Shawarma + Fries + Drink" at bounding box center [596, 445] width 561 height 78
click at [644, 411] on textarea "Meat Burger with Mozzarella + Small chicken Shawarma + Fries + Drink" at bounding box center [596, 445] width 561 height 78
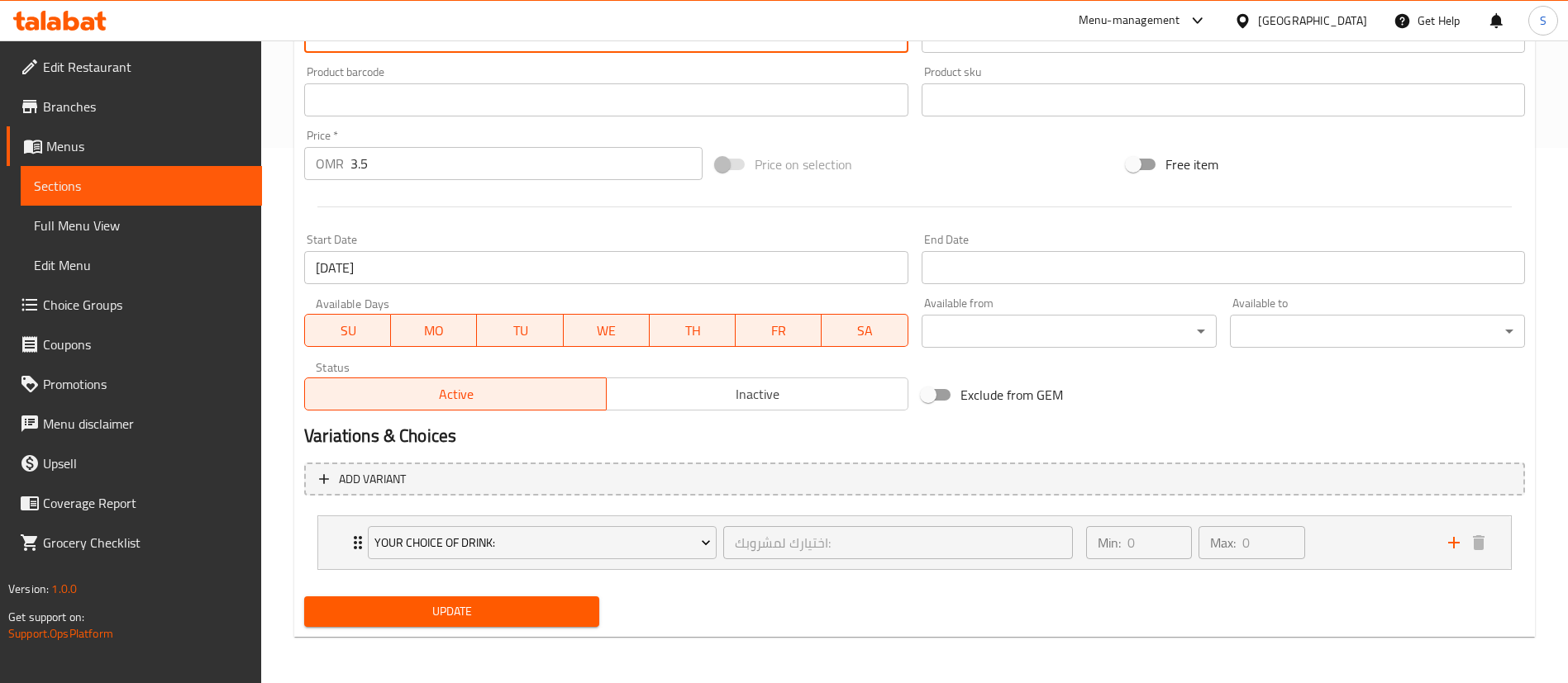
scroll to position [0, 0]
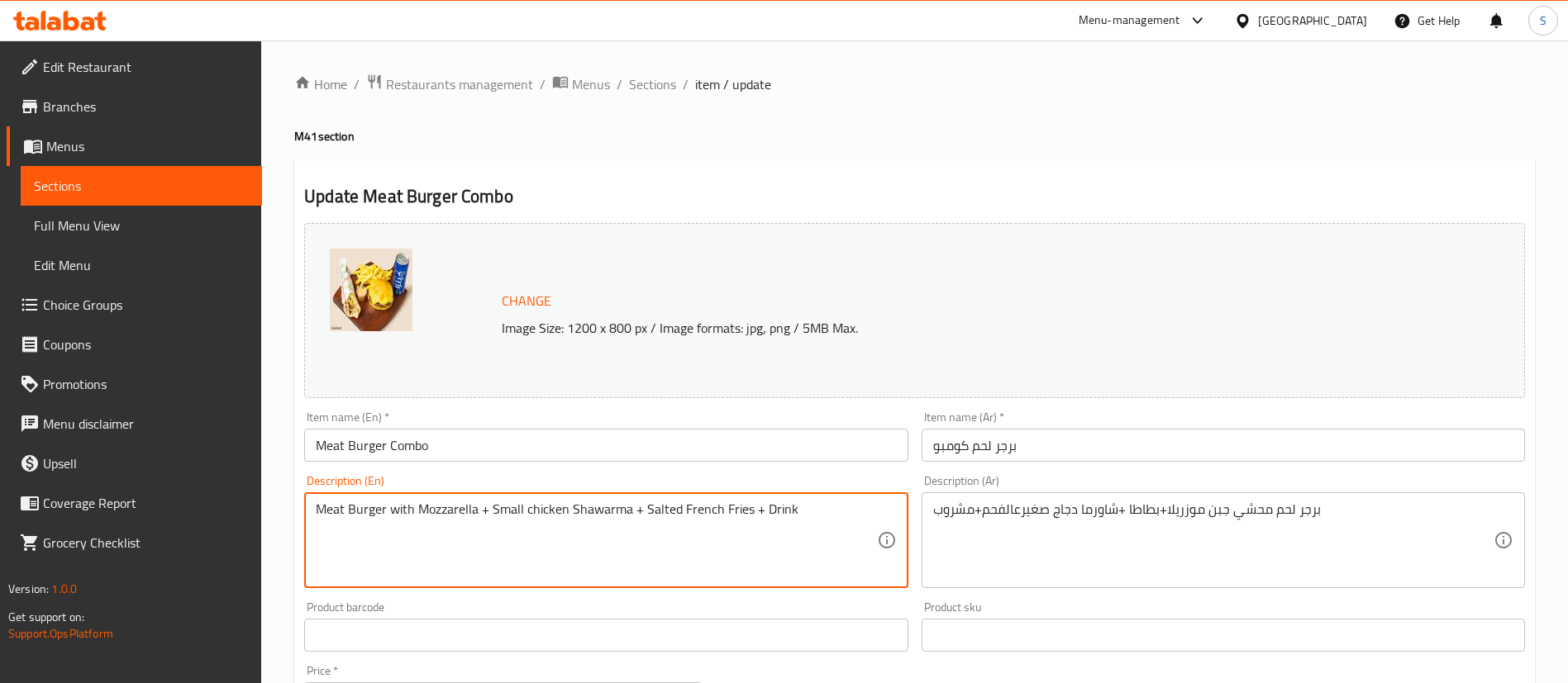
click at [842, 507] on textarea "Meat Burger with Mozzarella + Small chicken Shawarma + Salted French Fries + Dr…" at bounding box center [596, 540] width 561 height 78
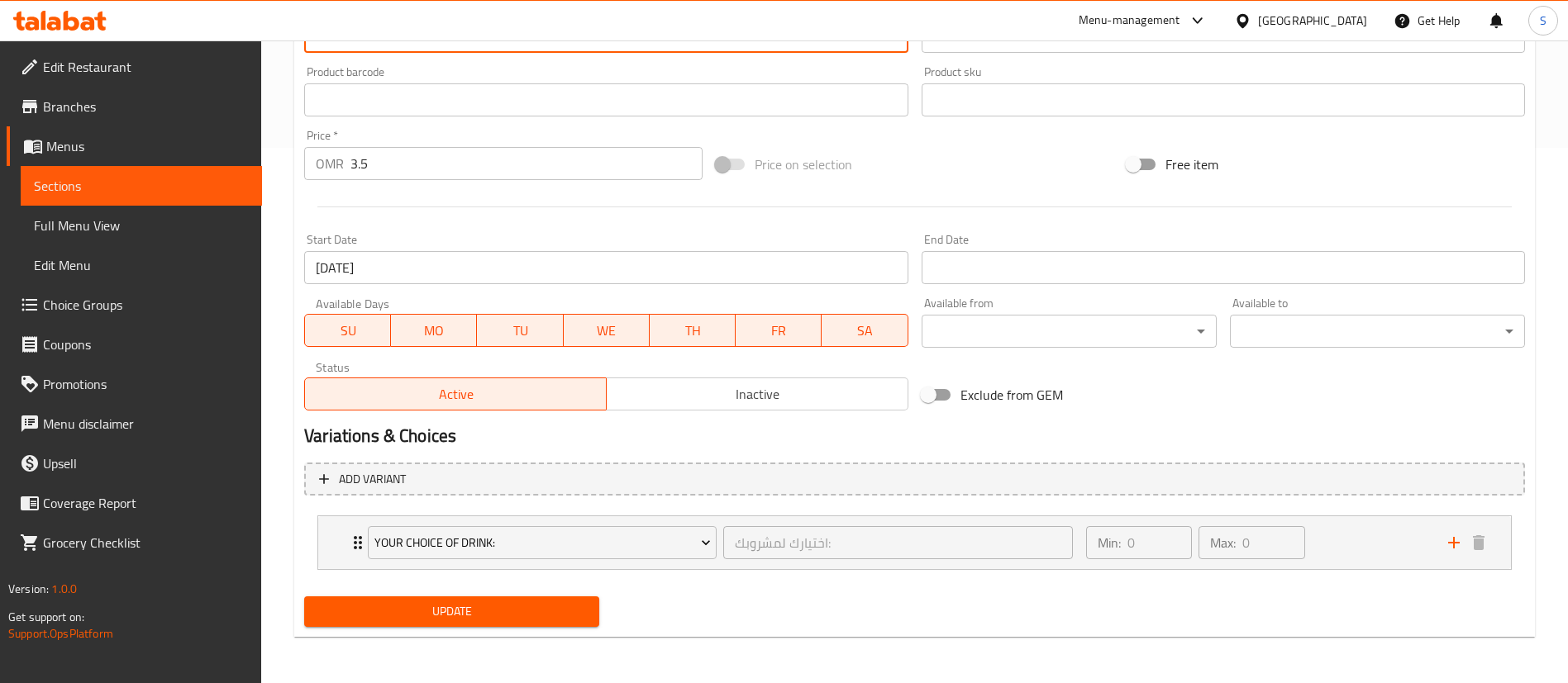
type textarea "Meat Burger with Mozzarella + Small chicken Shawarma + Salted French Fries + Dr…"
click at [475, 611] on span "Update" at bounding box center [451, 612] width 268 height 21
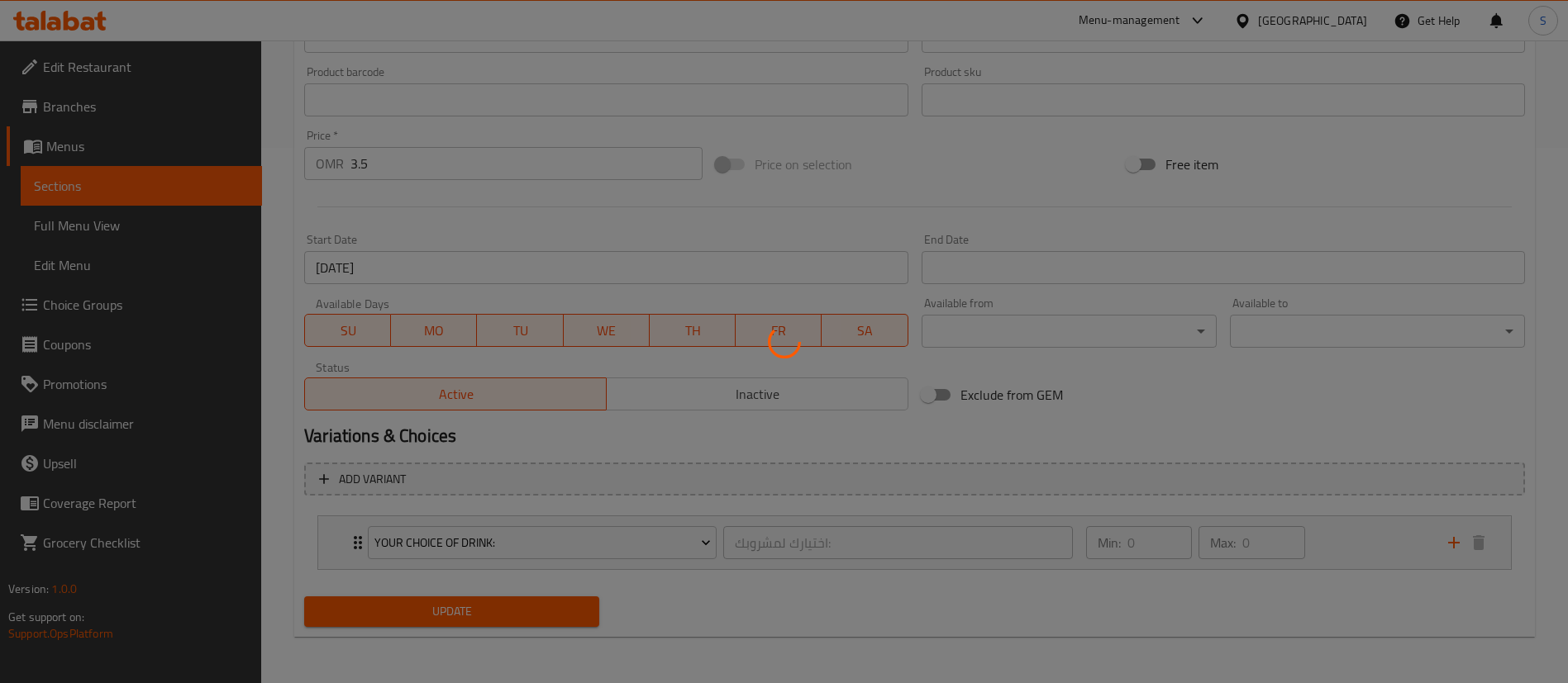
scroll to position [0, 0]
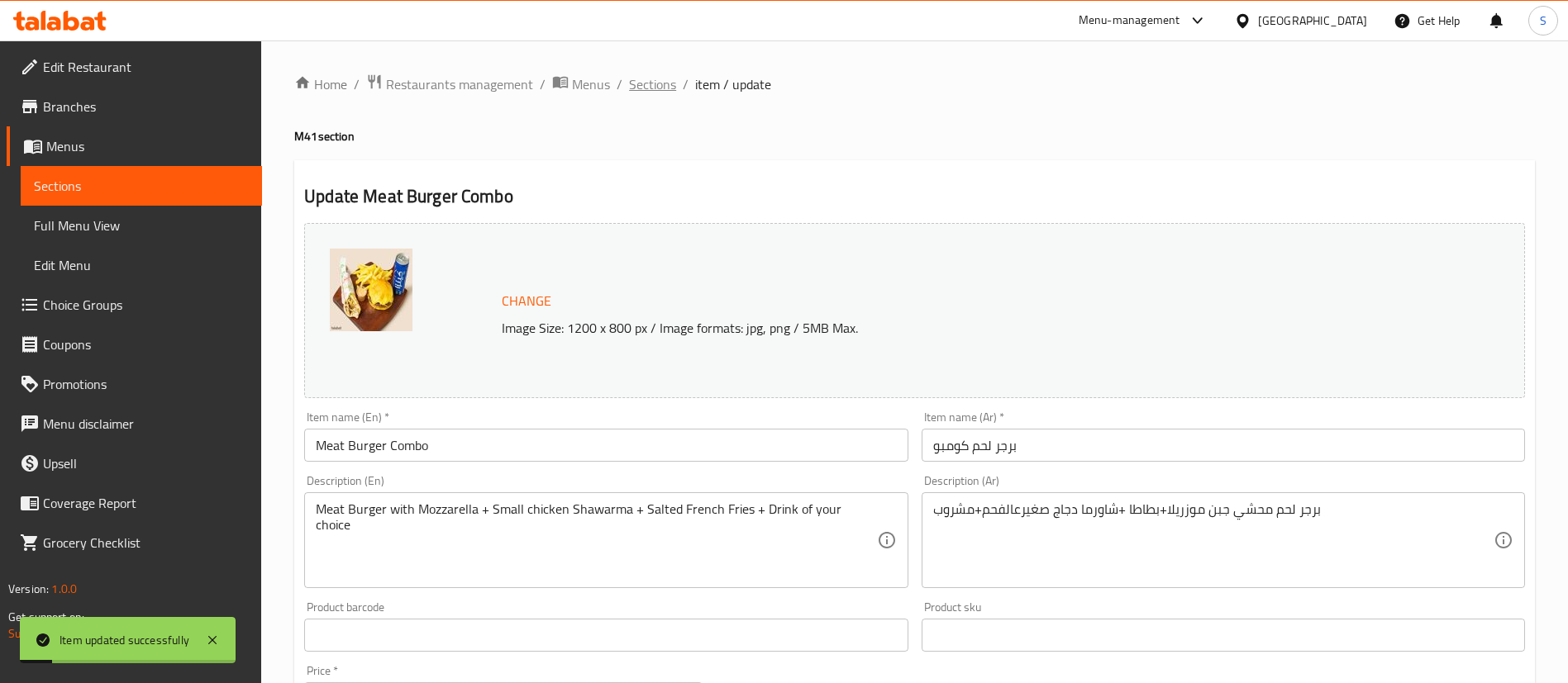
click at [655, 77] on span "Sections" at bounding box center [653, 84] width 48 height 20
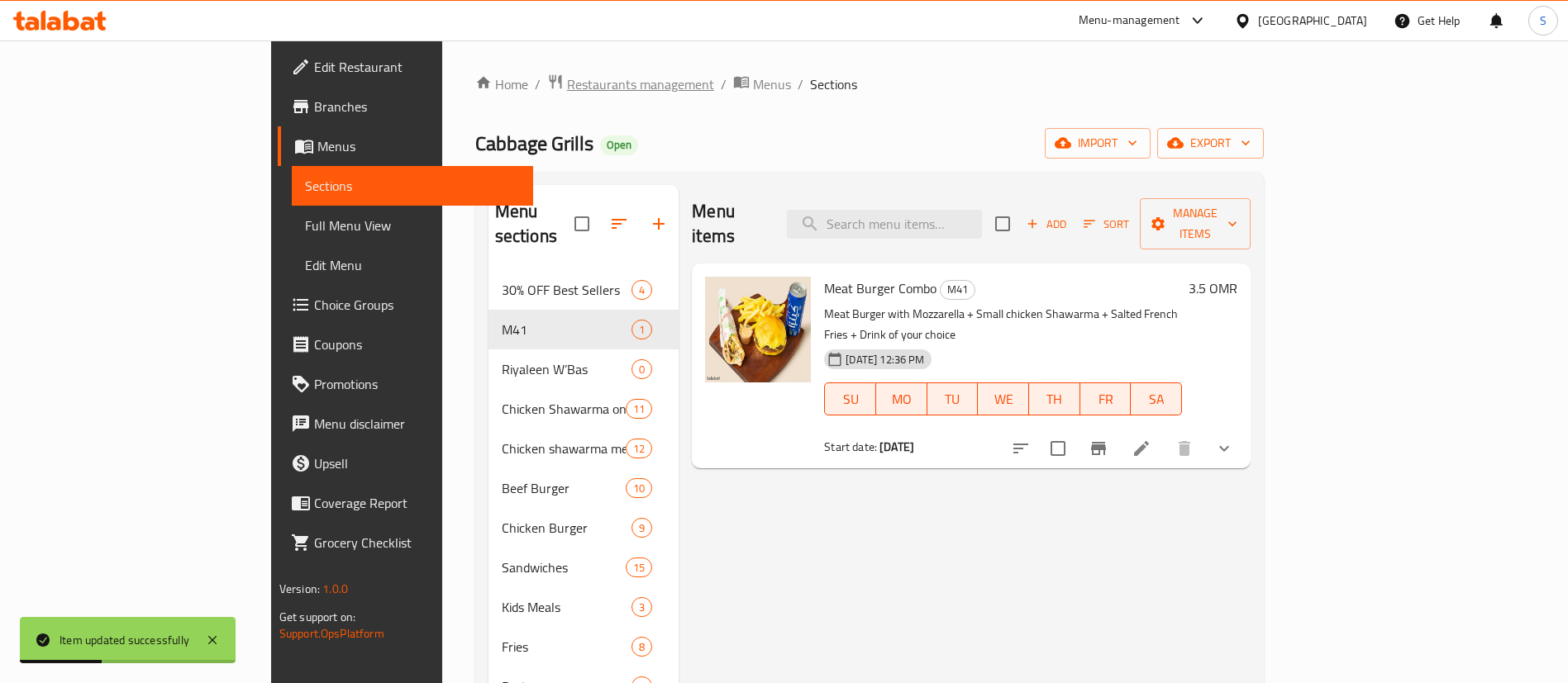
click at [567, 87] on span "Restaurants management" at bounding box center [640, 84] width 148 height 20
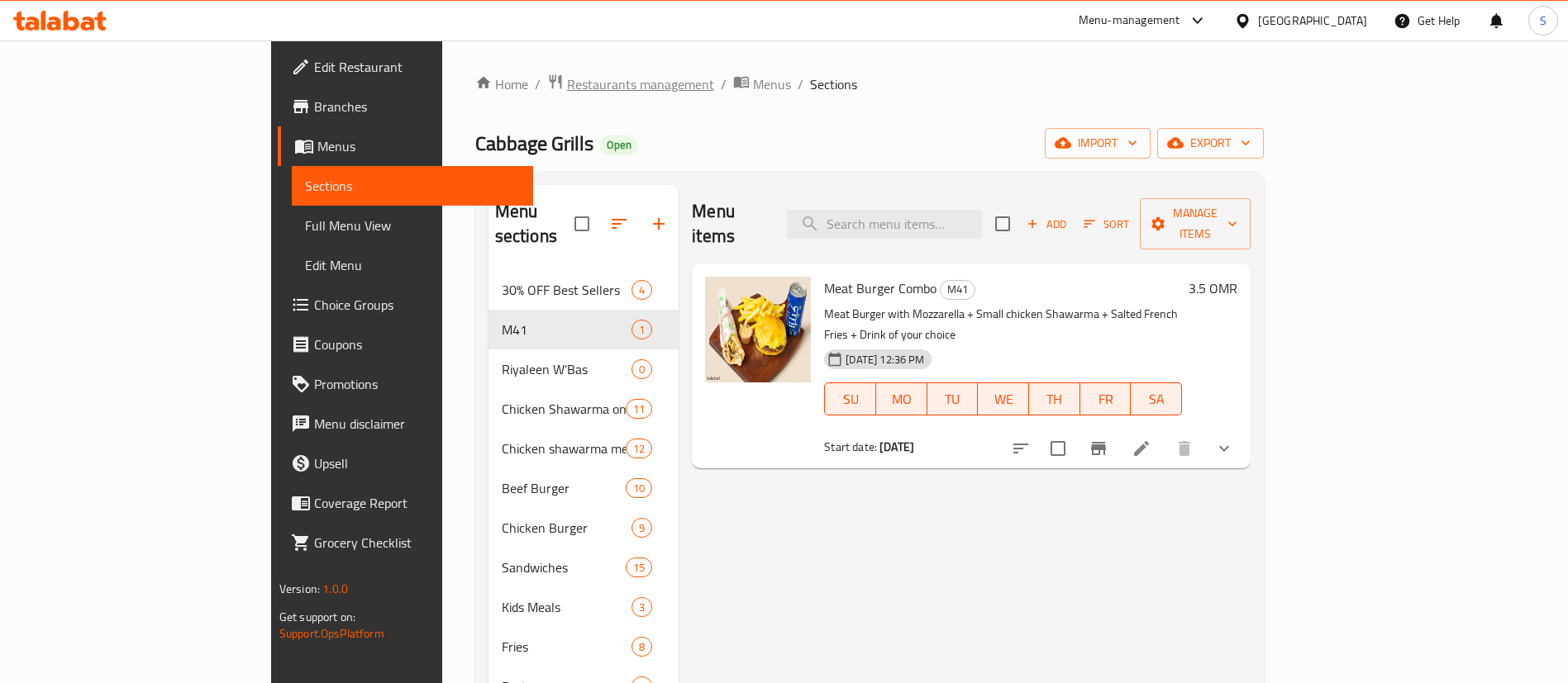
click at [567, 81] on span "Restaurants management" at bounding box center [640, 84] width 148 height 20
click at [567, 87] on span "Restaurants management" at bounding box center [640, 84] width 148 height 20
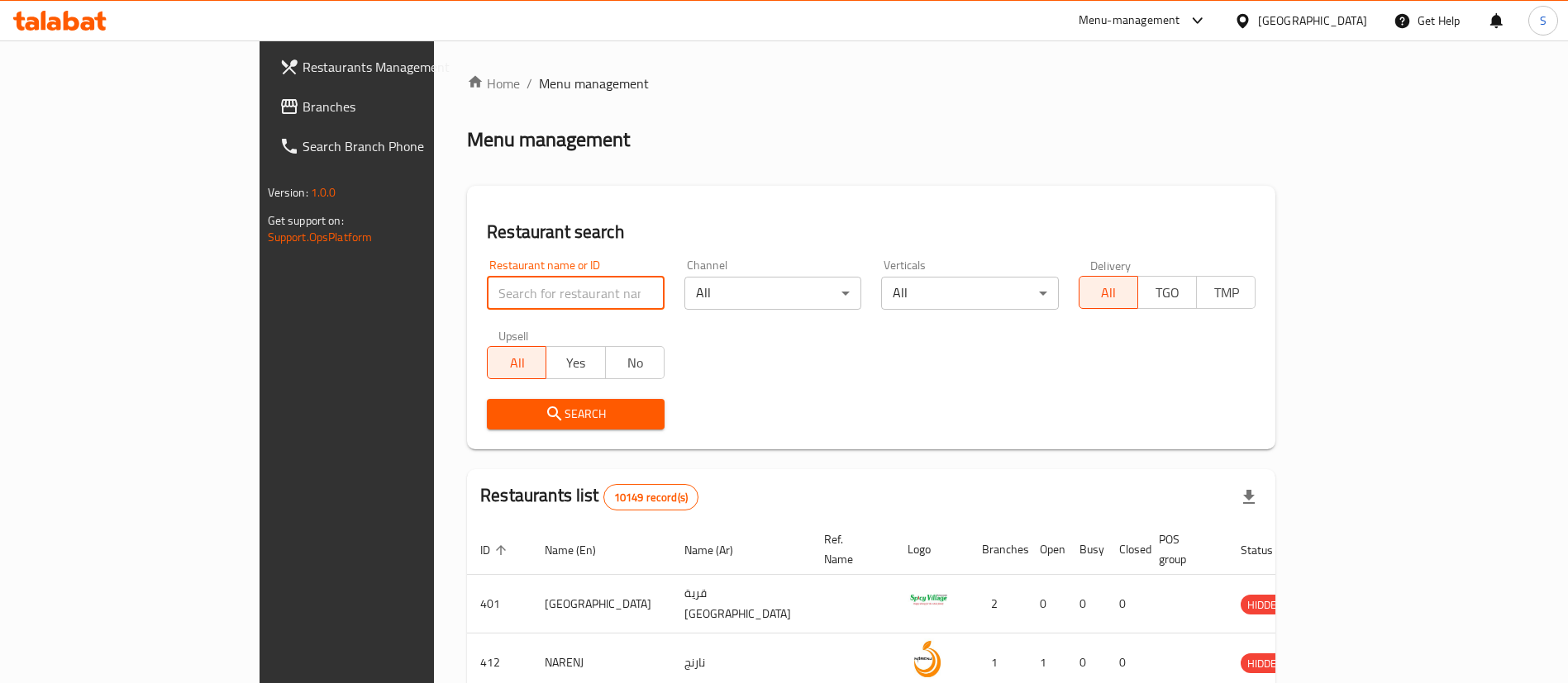
click at [487, 296] on input "search" at bounding box center [575, 293] width 177 height 33
paste input "679933"
type input "679933"
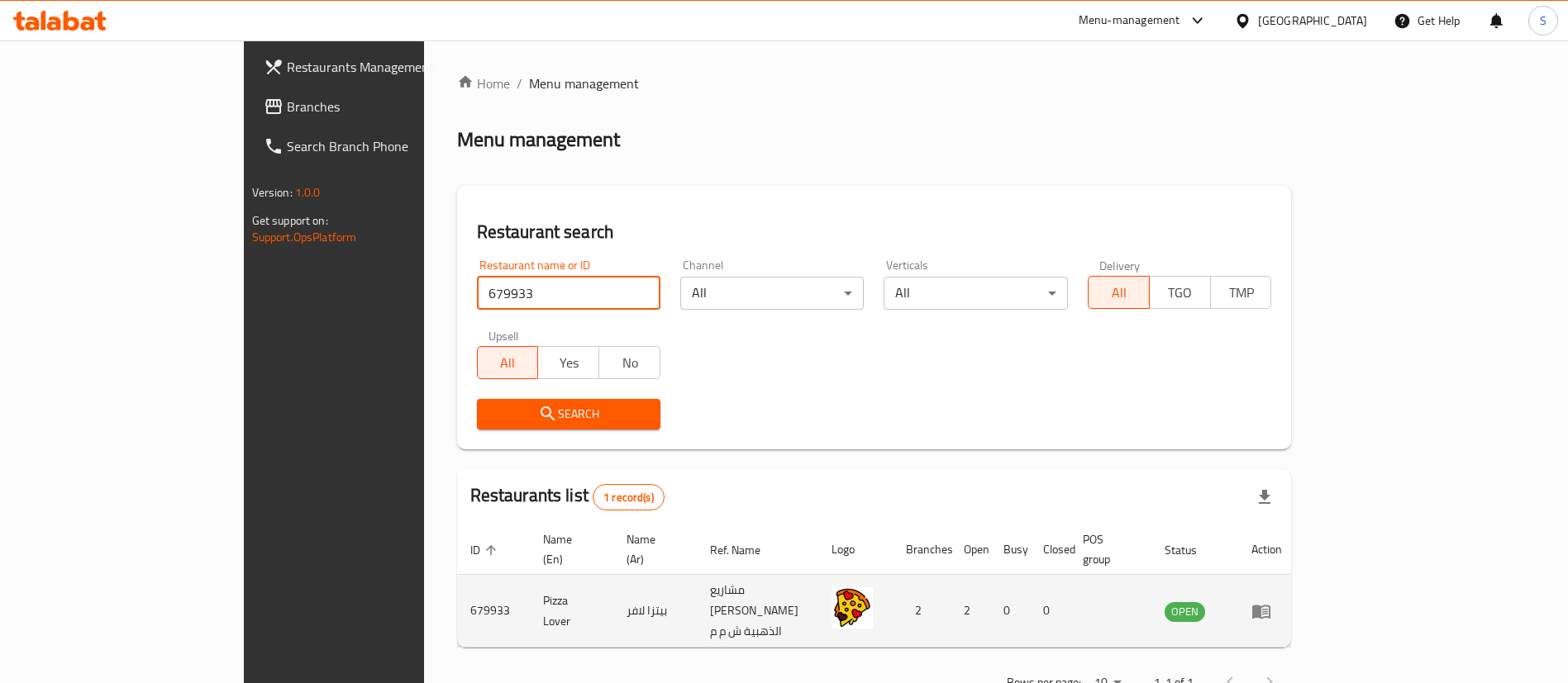
click at [1271, 605] on icon "enhanced table" at bounding box center [1261, 612] width 18 height 14
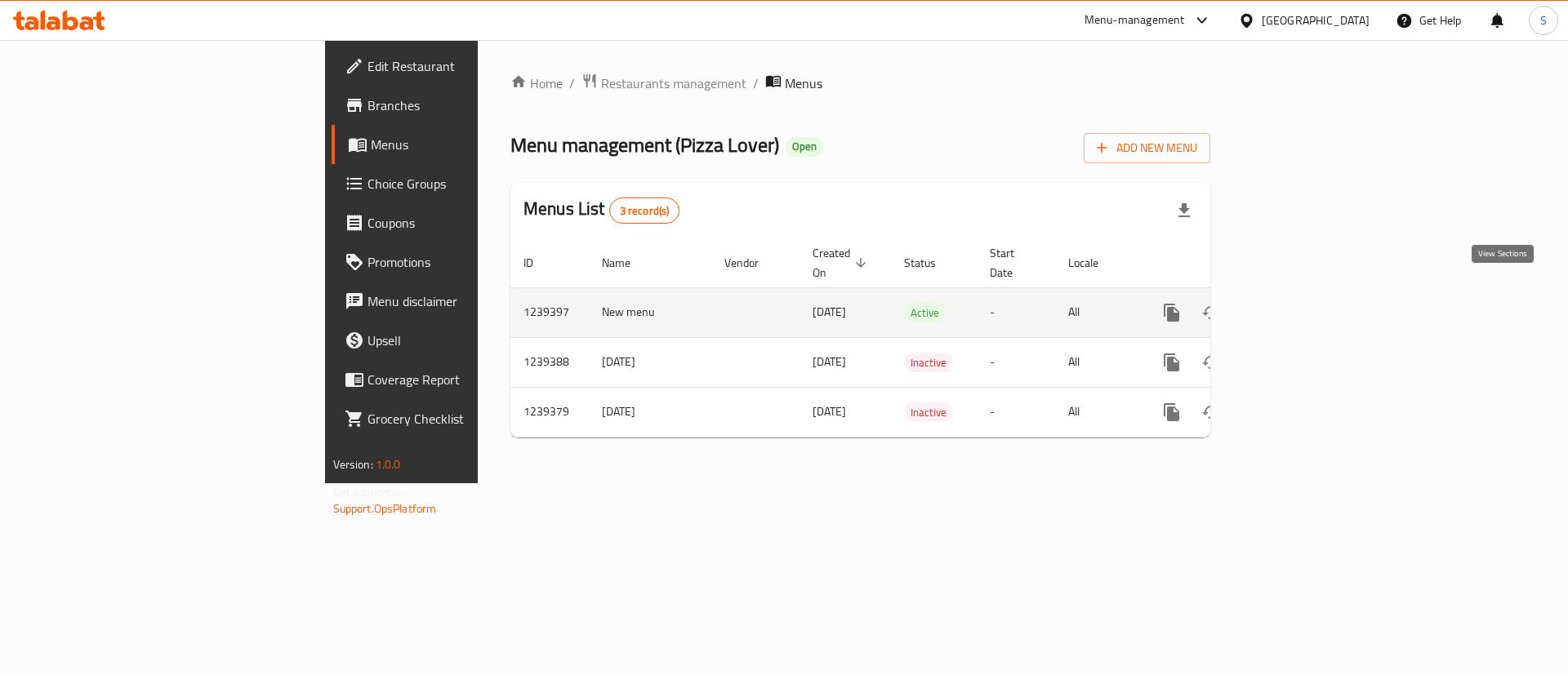
click at [1310, 295] on link "enhanced table" at bounding box center [1290, 313] width 39 height 39
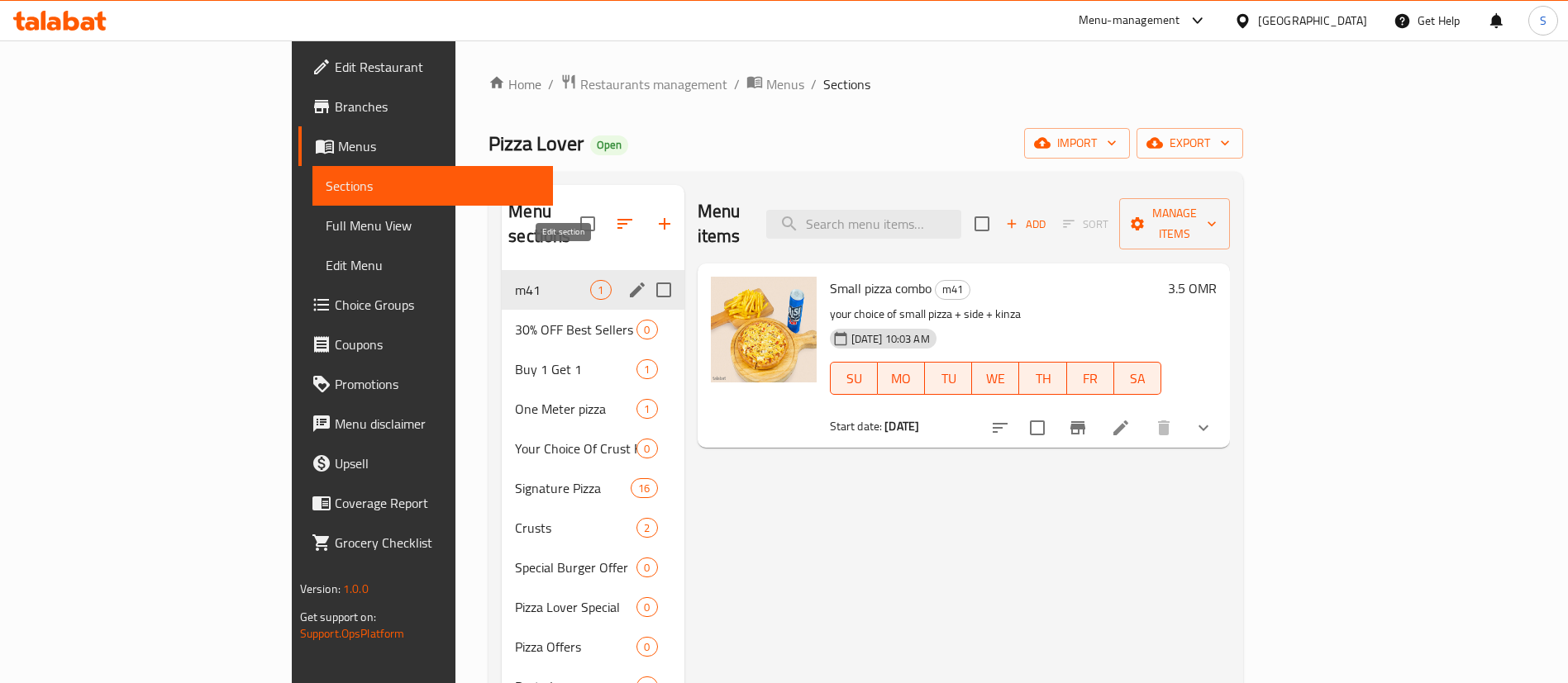
click at [630, 282] on icon "edit" at bounding box center [637, 289] width 15 height 15
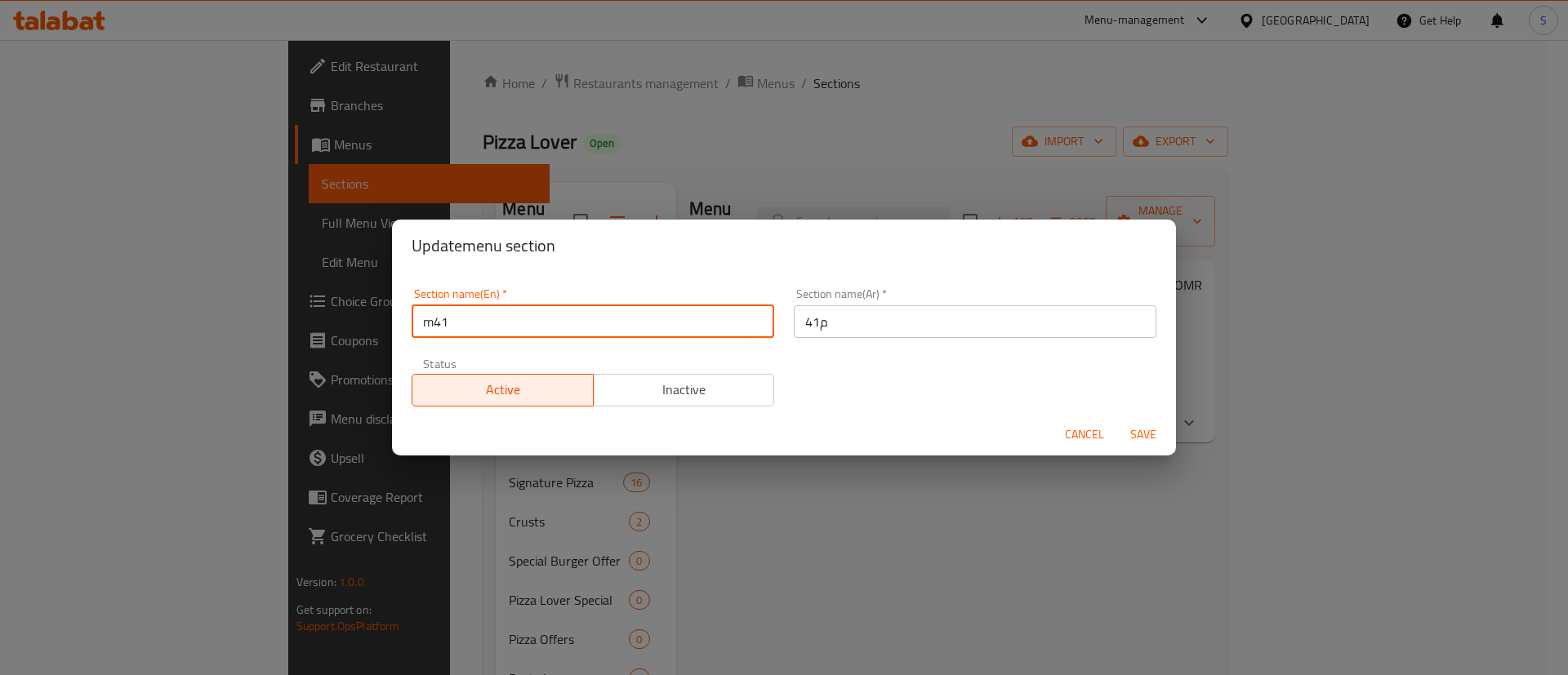
click at [436, 321] on input "m41" at bounding box center [593, 321] width 363 height 32
type input "M41"
click at [1141, 430] on span "Save" at bounding box center [1143, 434] width 39 height 21
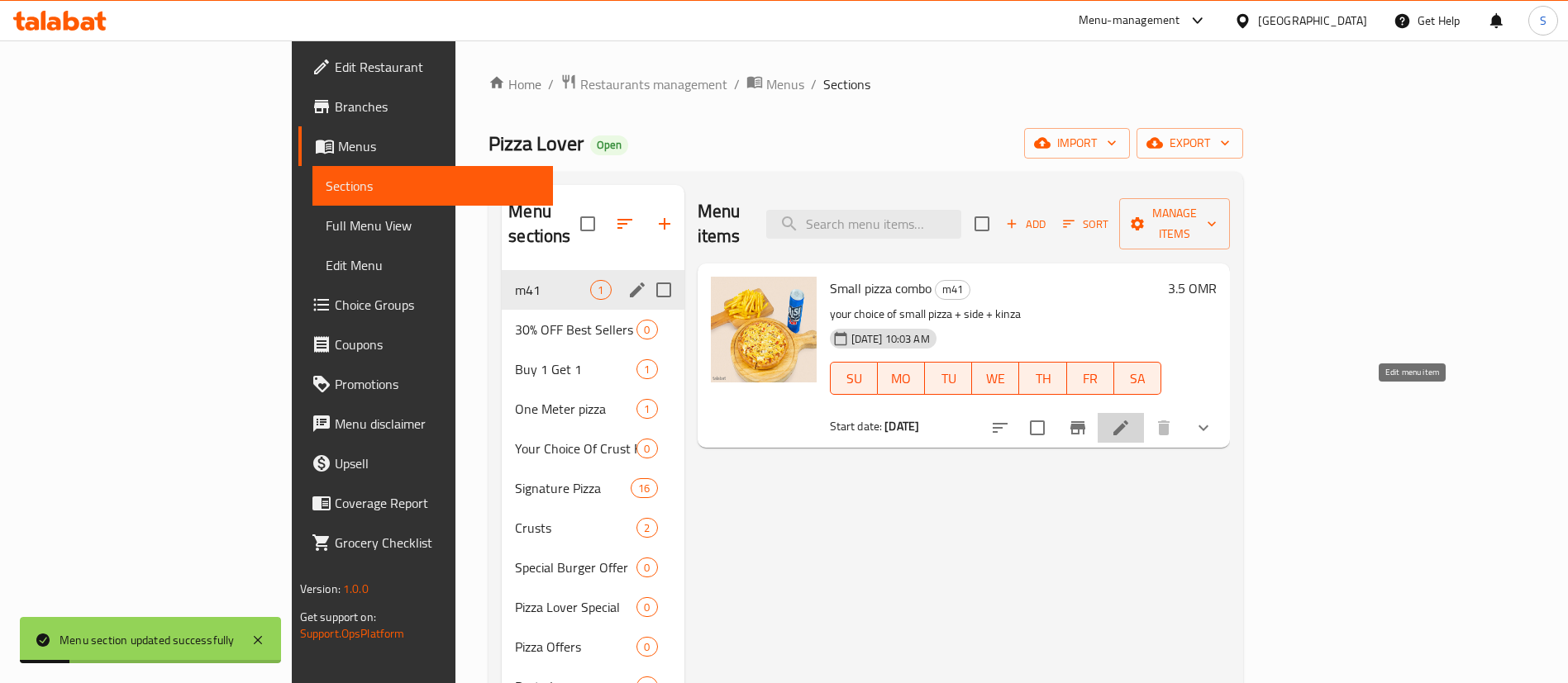
click at [1128, 421] on icon at bounding box center [1120, 428] width 15 height 15
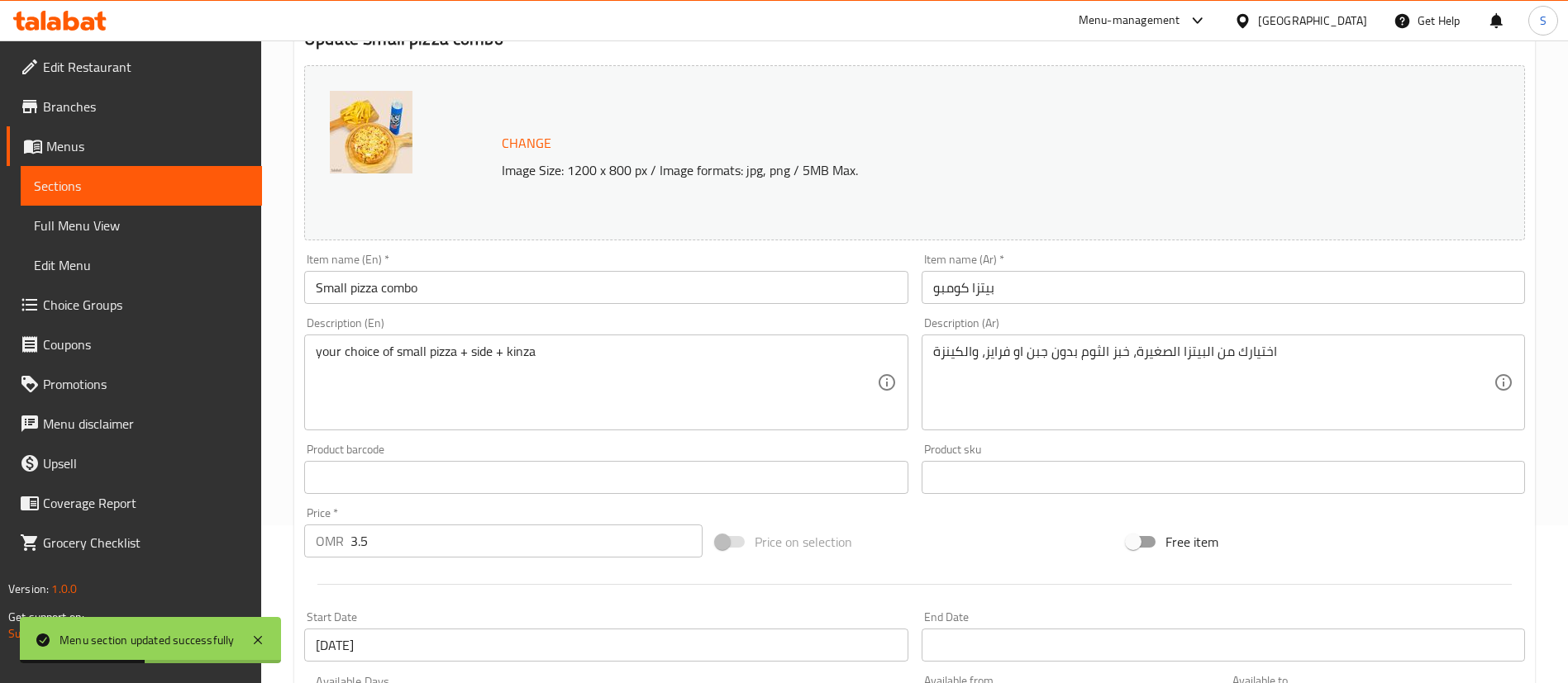
scroll to position [158, 0]
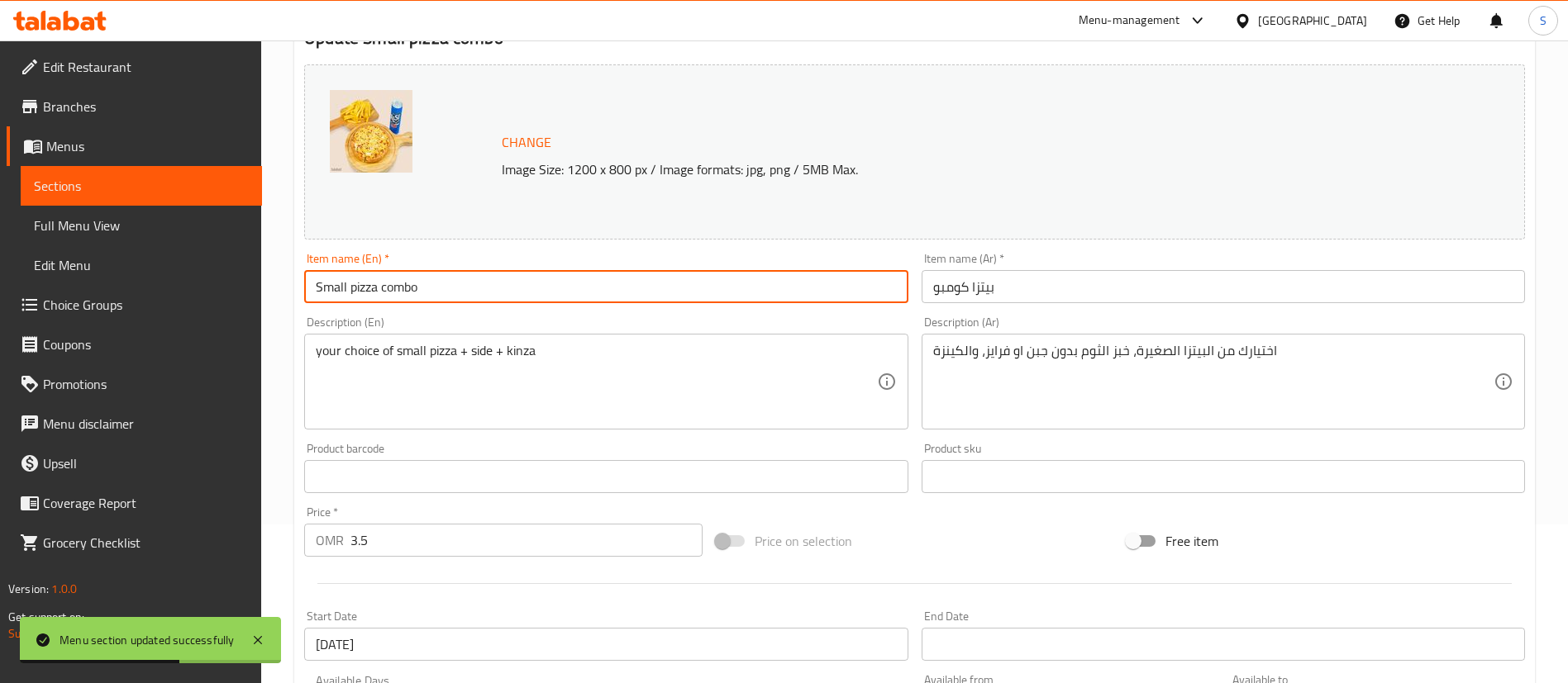
click at [355, 287] on input "Small pizza combo" at bounding box center [605, 286] width 603 height 33
click at [387, 295] on input "Small Pizza combo" at bounding box center [605, 286] width 603 height 33
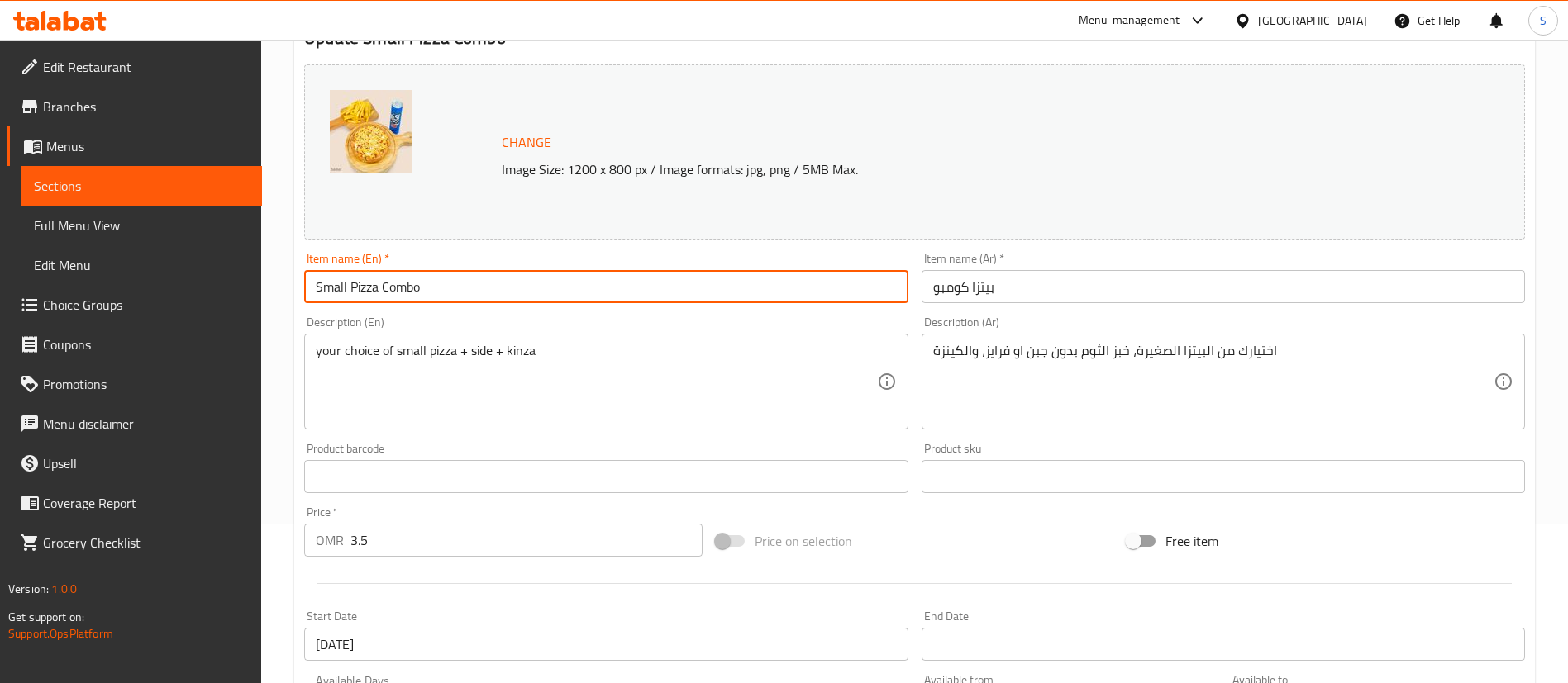
type input "Small Pizza Combo"
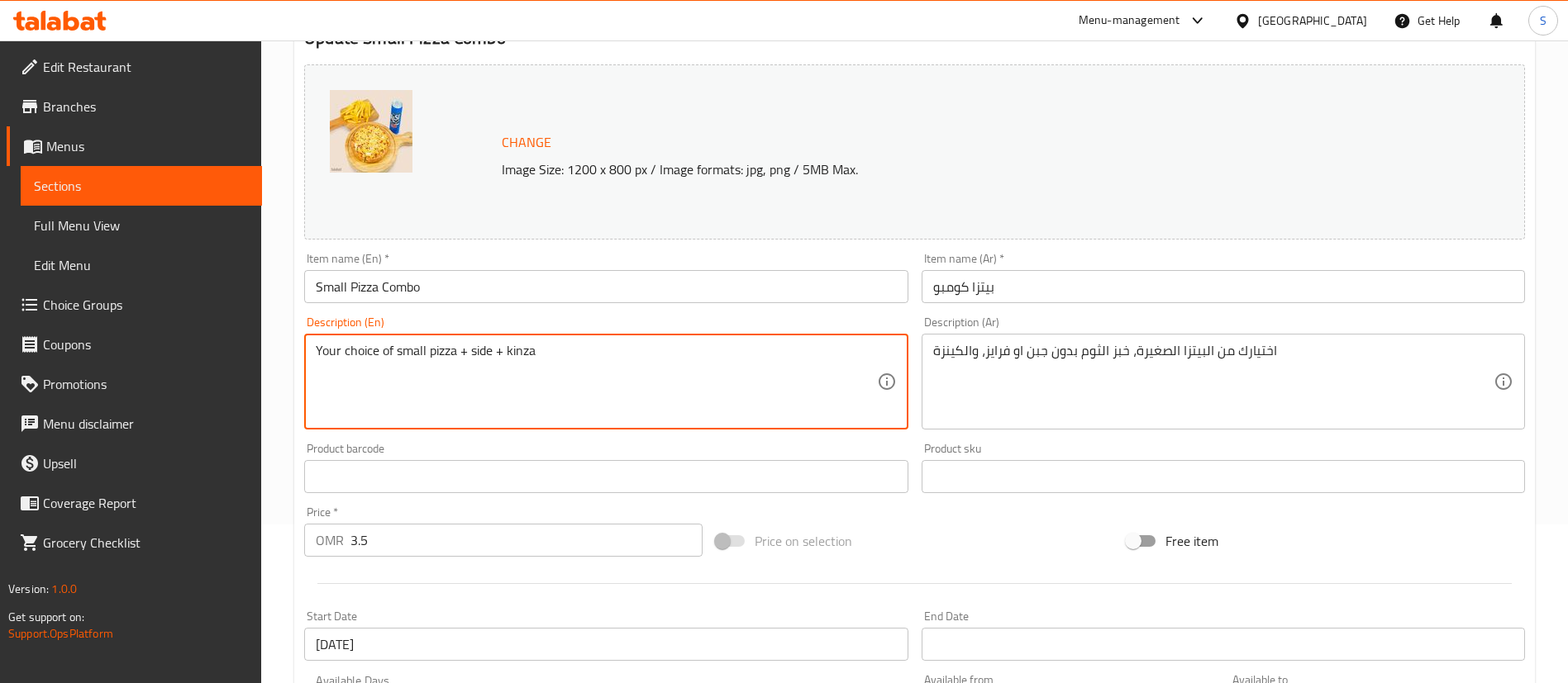
click at [402, 346] on textarea "Your choice of small pizza + side + kinza" at bounding box center [596, 381] width 561 height 78
click at [479, 346] on textarea "Your choice of Small pizza + side + kinza" at bounding box center [596, 381] width 561 height 78
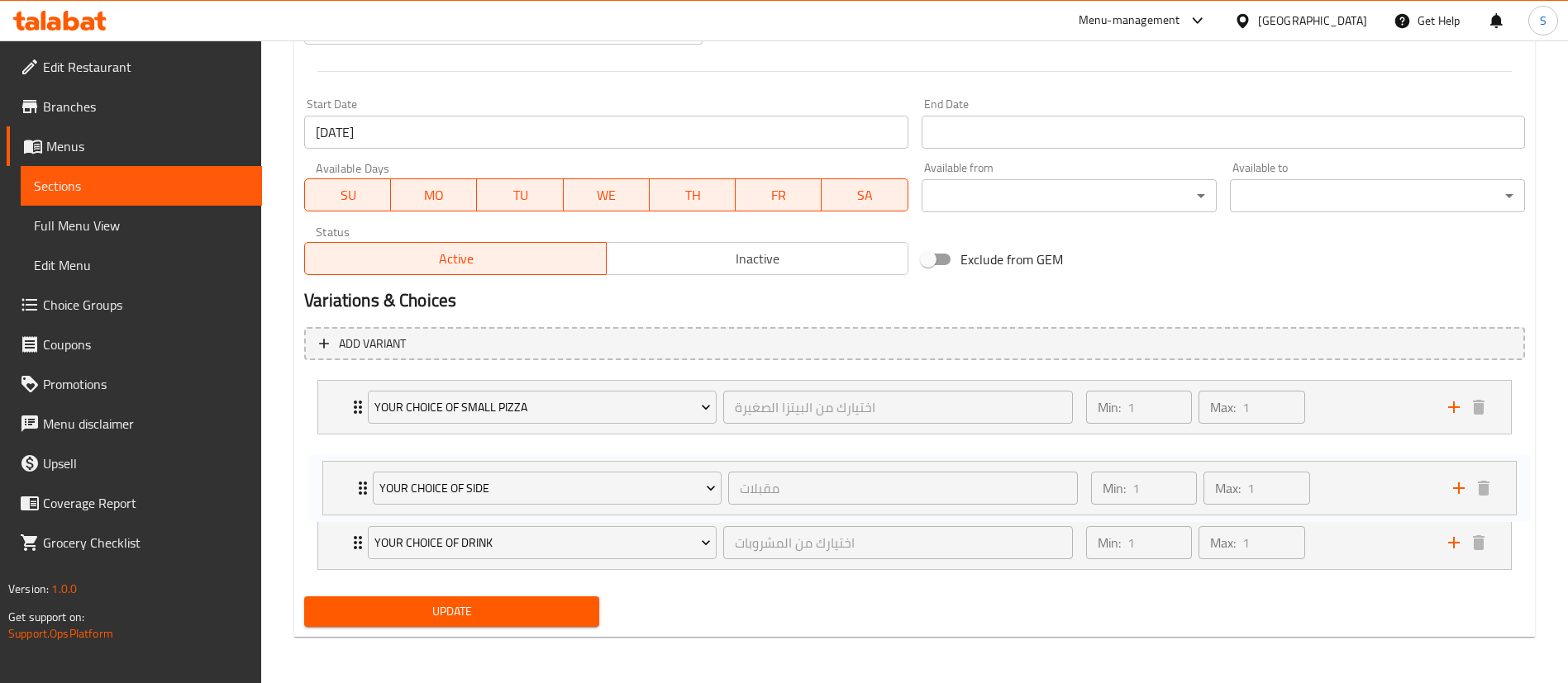
drag, startPoint x: 351, startPoint y: 539, endPoint x: 357, endPoint y: 478, distance: 61.3
click at [357, 478] on div "Your choice of small pizza اختيارك من البيتزا الصغيرة ​ Min: 1 ​ Max: 1 ​ Peppe…" at bounding box center [914, 474] width 1221 height 203
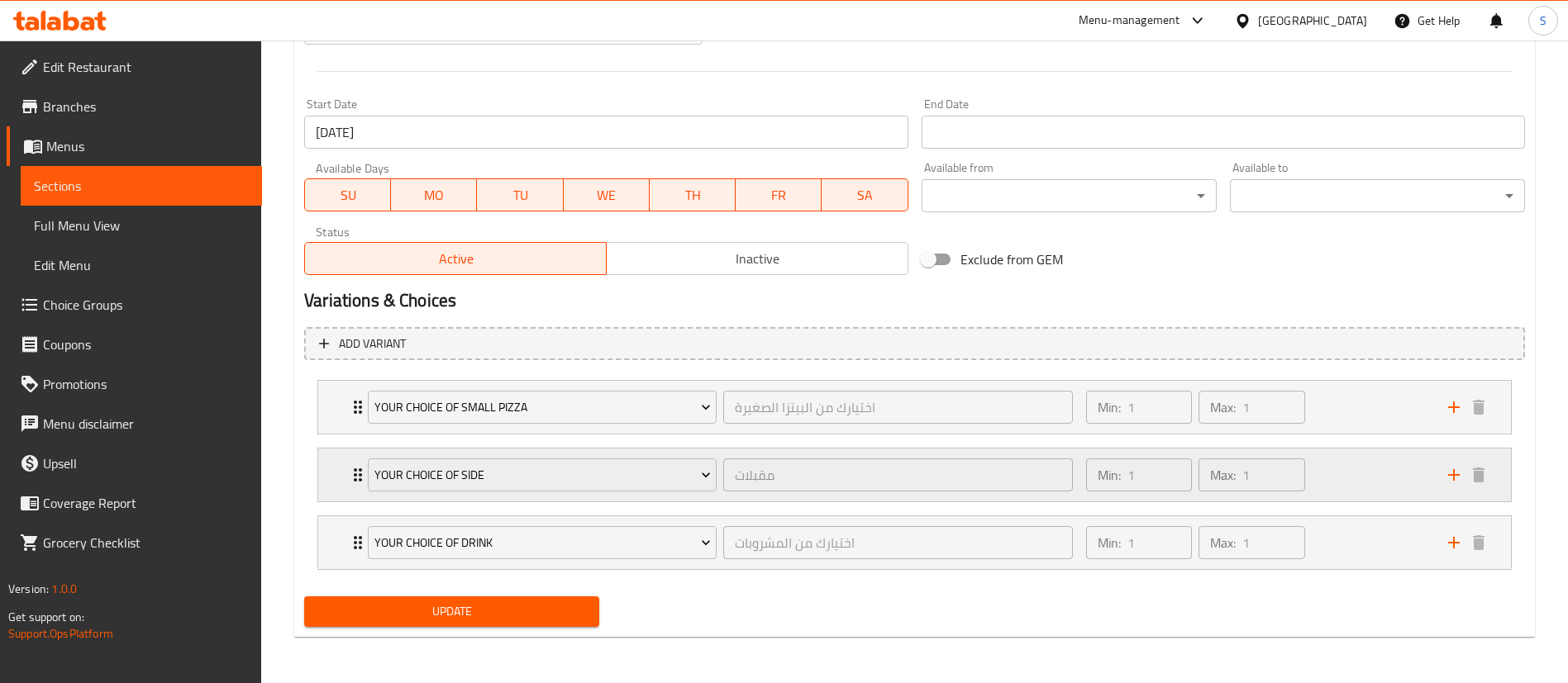
click at [1367, 471] on div "Min: 1 ​ Max: 1 ​" at bounding box center [1258, 474] width 363 height 52
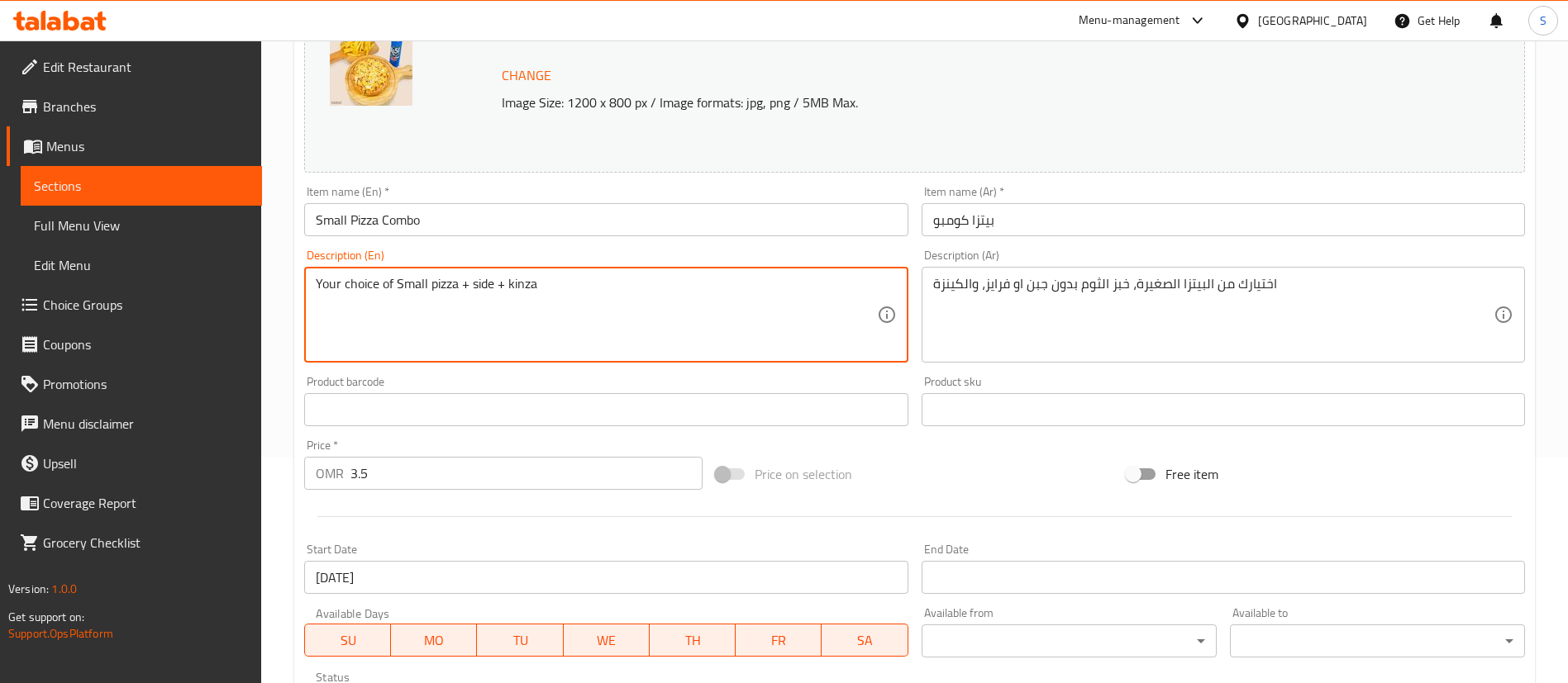
scroll to position [233, 0]
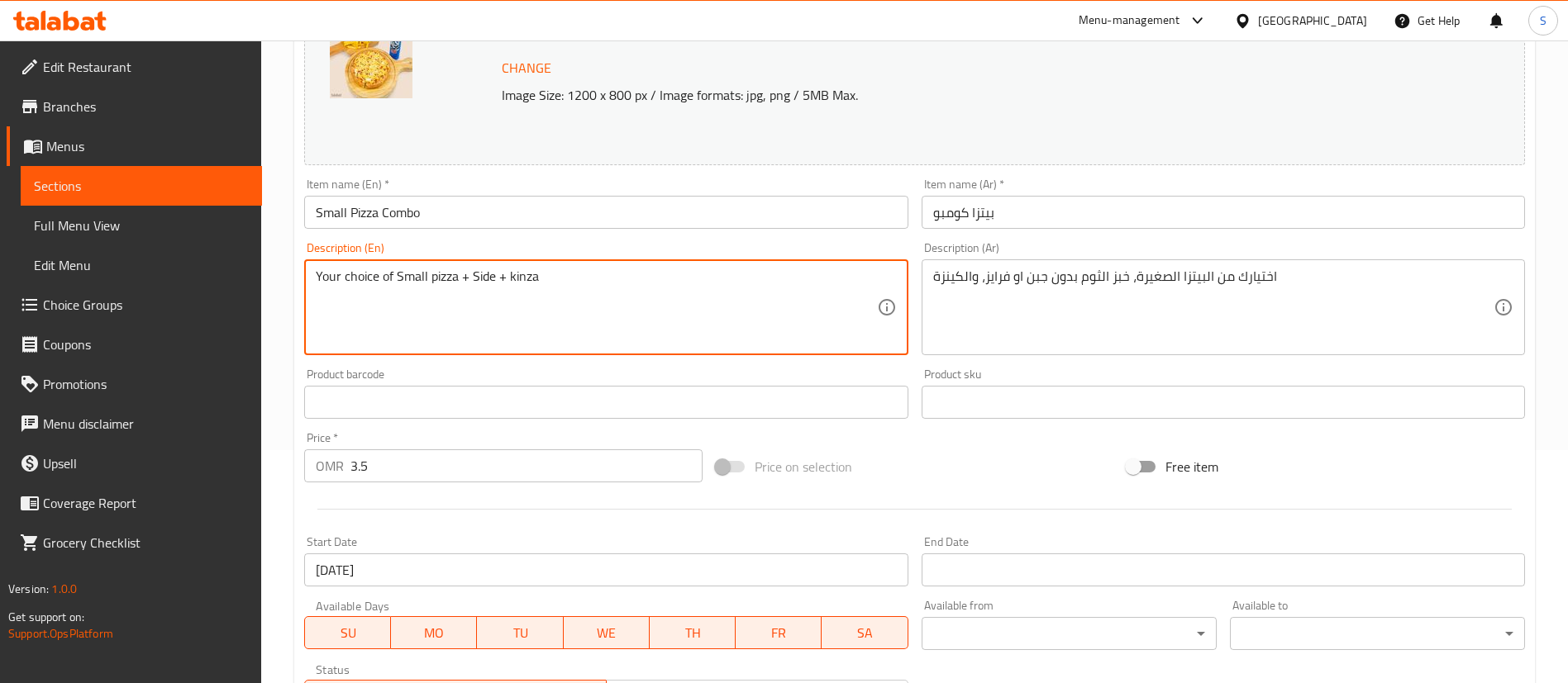
click at [497, 276] on textarea "Your choice of Small pizza + Side + kinza" at bounding box center [596, 307] width 561 height 78
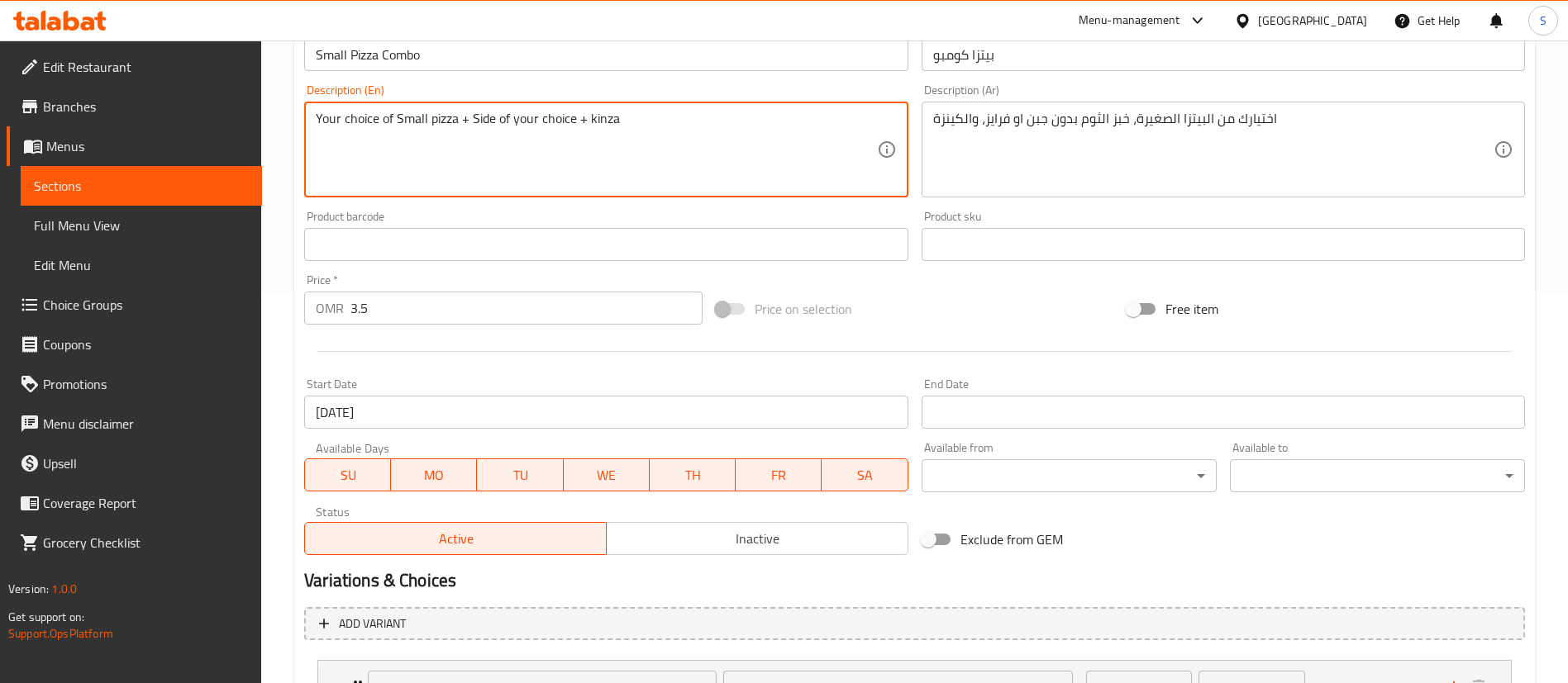
scroll to position [383, 0]
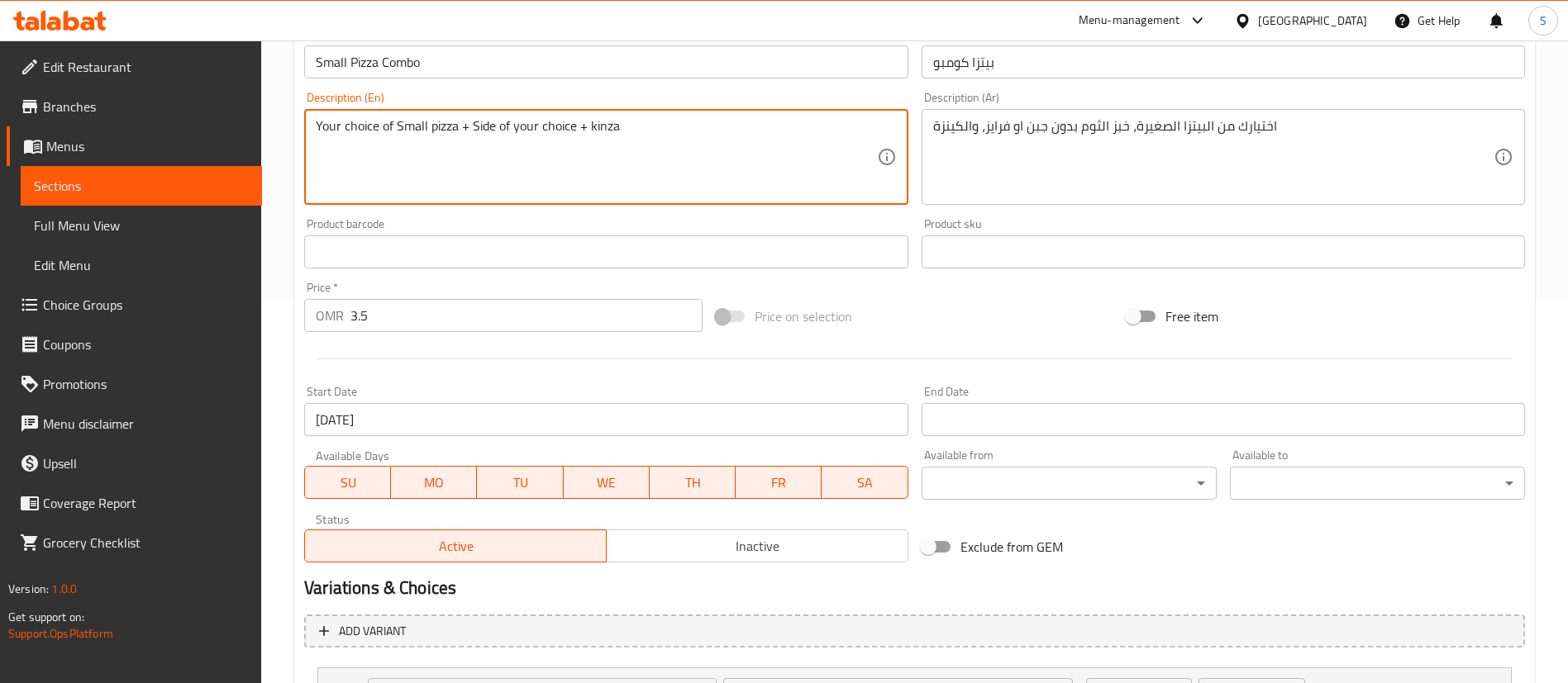
click at [592, 123] on textarea "Your choice of Small pizza + Side of your choice + kinza" at bounding box center [596, 156] width 561 height 78
click at [642, 132] on textarea "Your choice of Small pizza + Side of your choice + Kinza" at bounding box center [596, 156] width 561 height 78
type textarea "Your choice of Small pizza + Side of your choice + Kinza of your choice"
click at [543, 307] on input "3.5" at bounding box center [526, 315] width 352 height 33
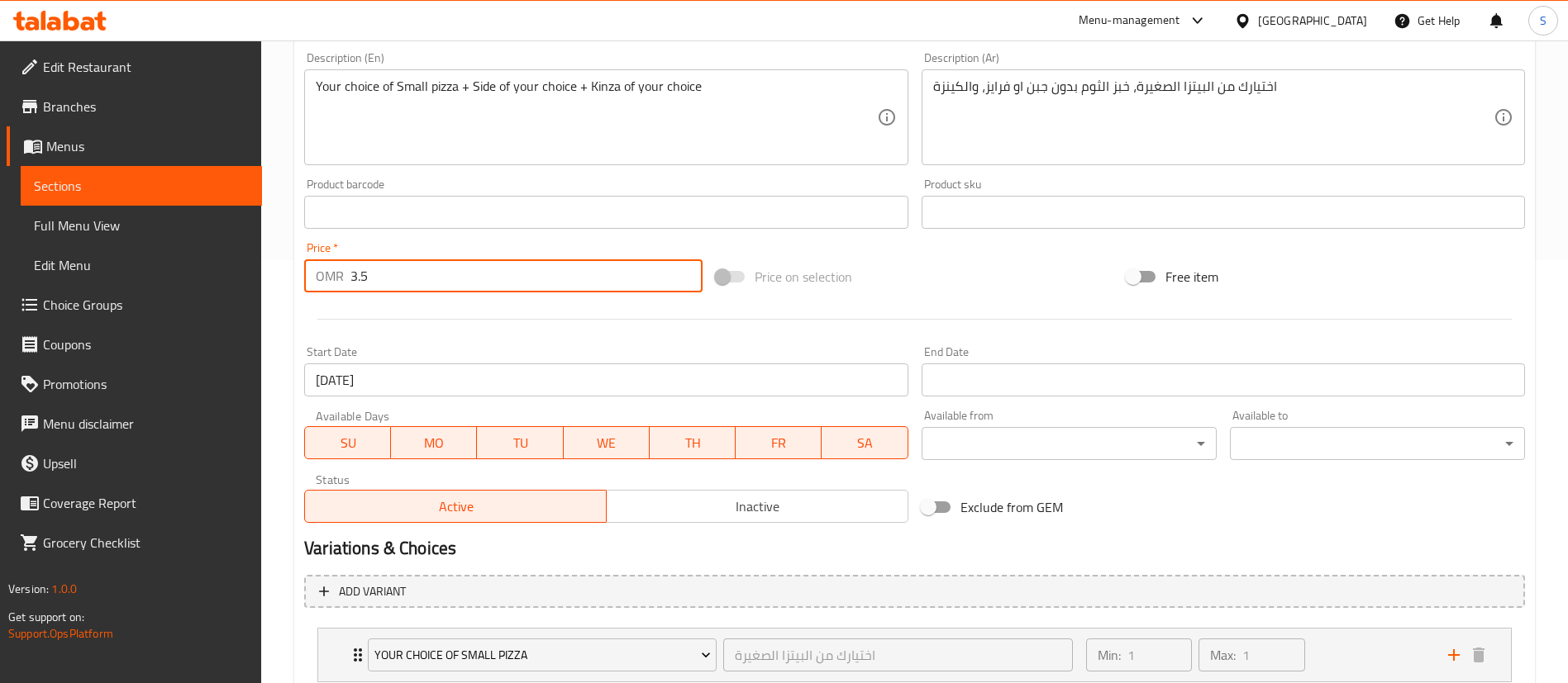
scroll to position [817, 0]
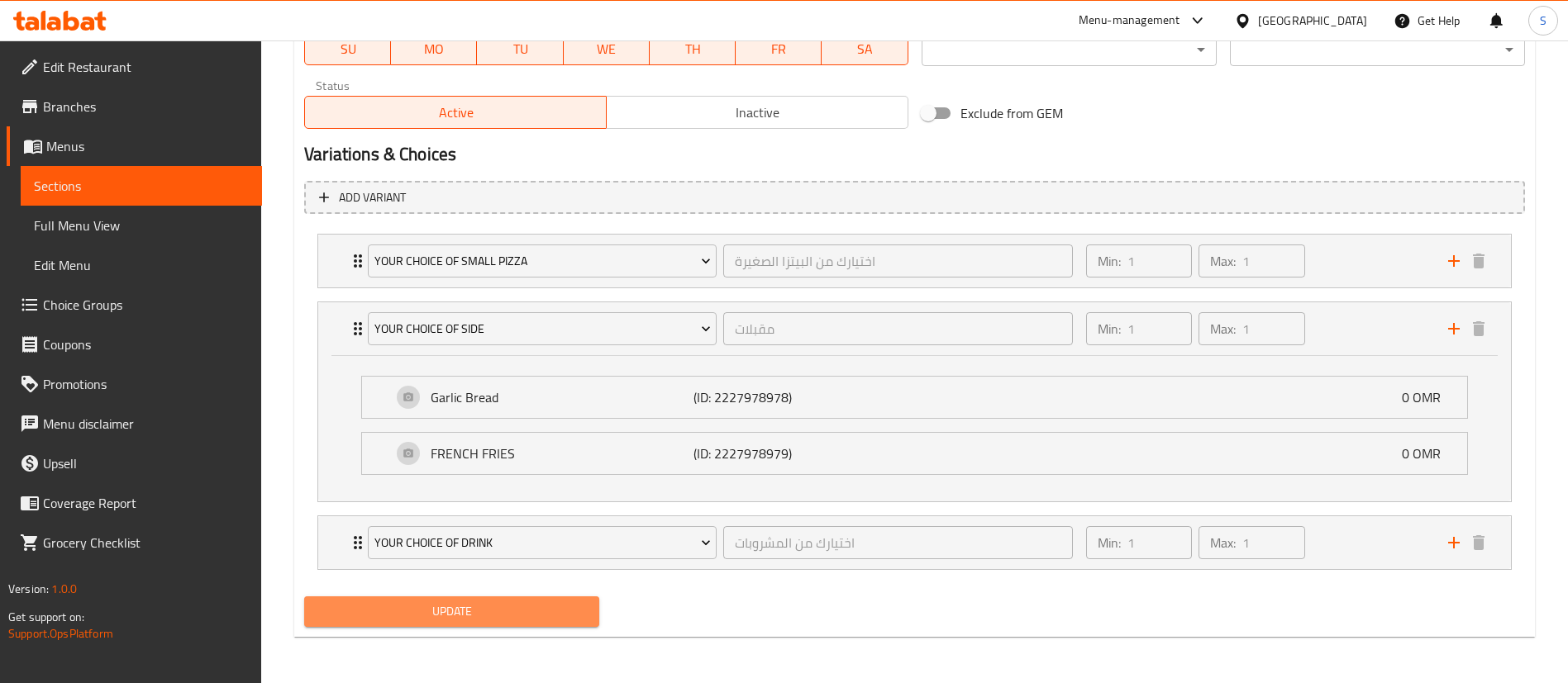
click at [487, 603] on span "Update" at bounding box center [451, 612] width 268 height 21
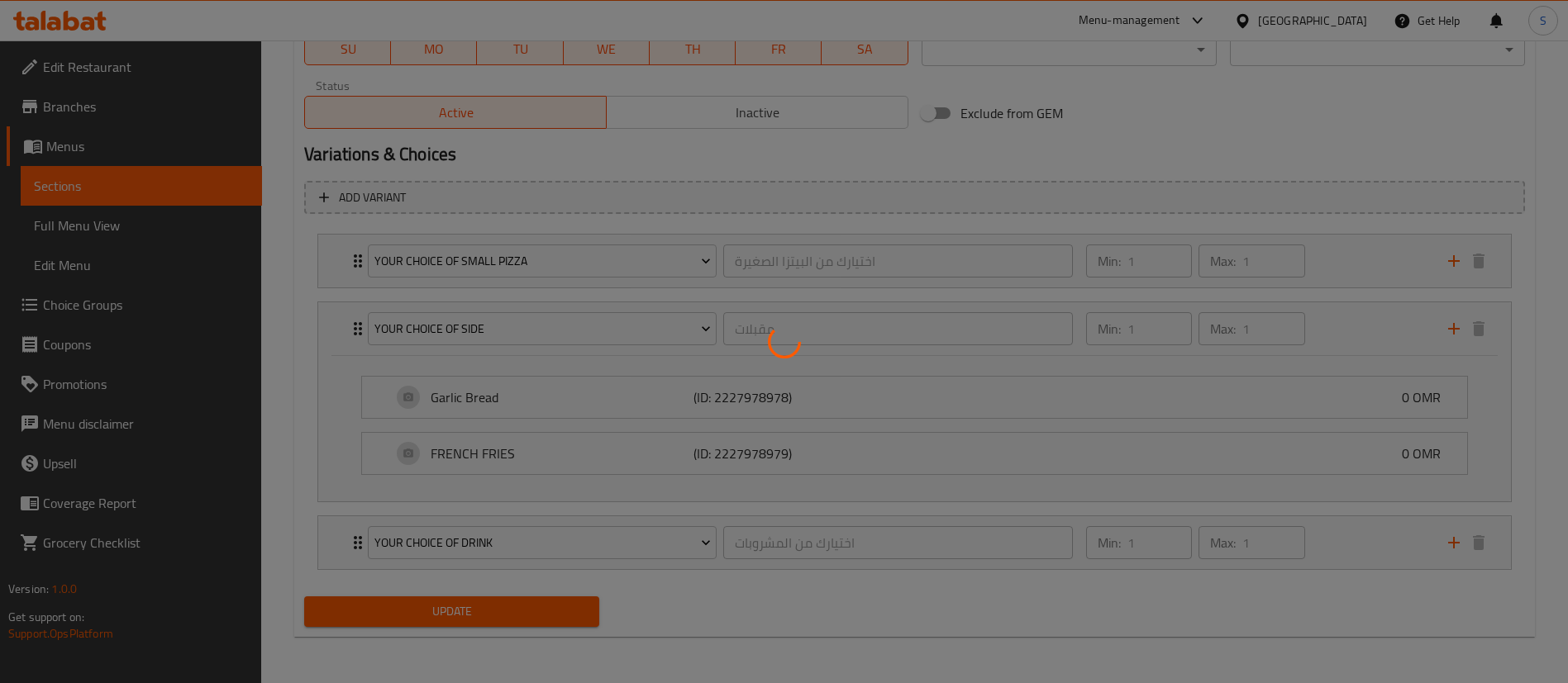
scroll to position [0, 0]
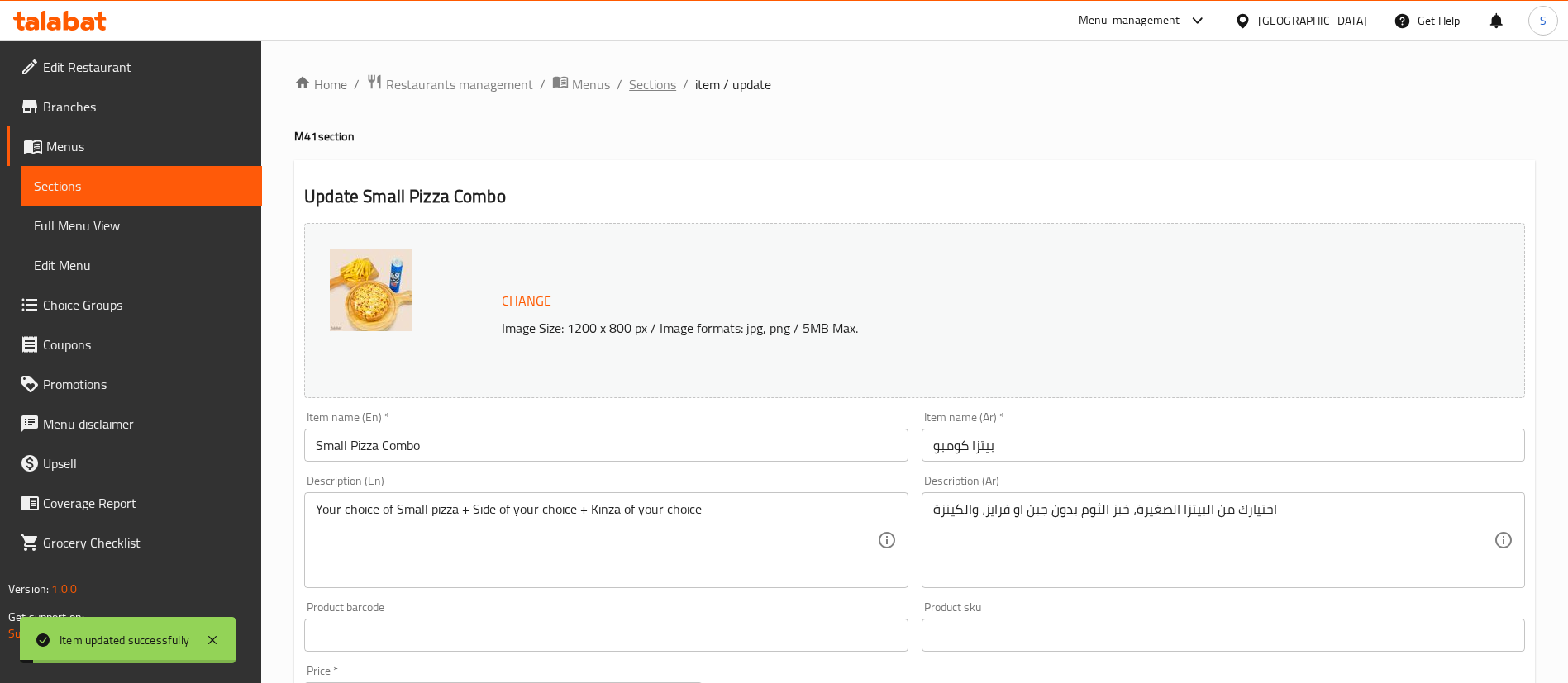
click at [638, 85] on span "Sections" at bounding box center [653, 84] width 48 height 20
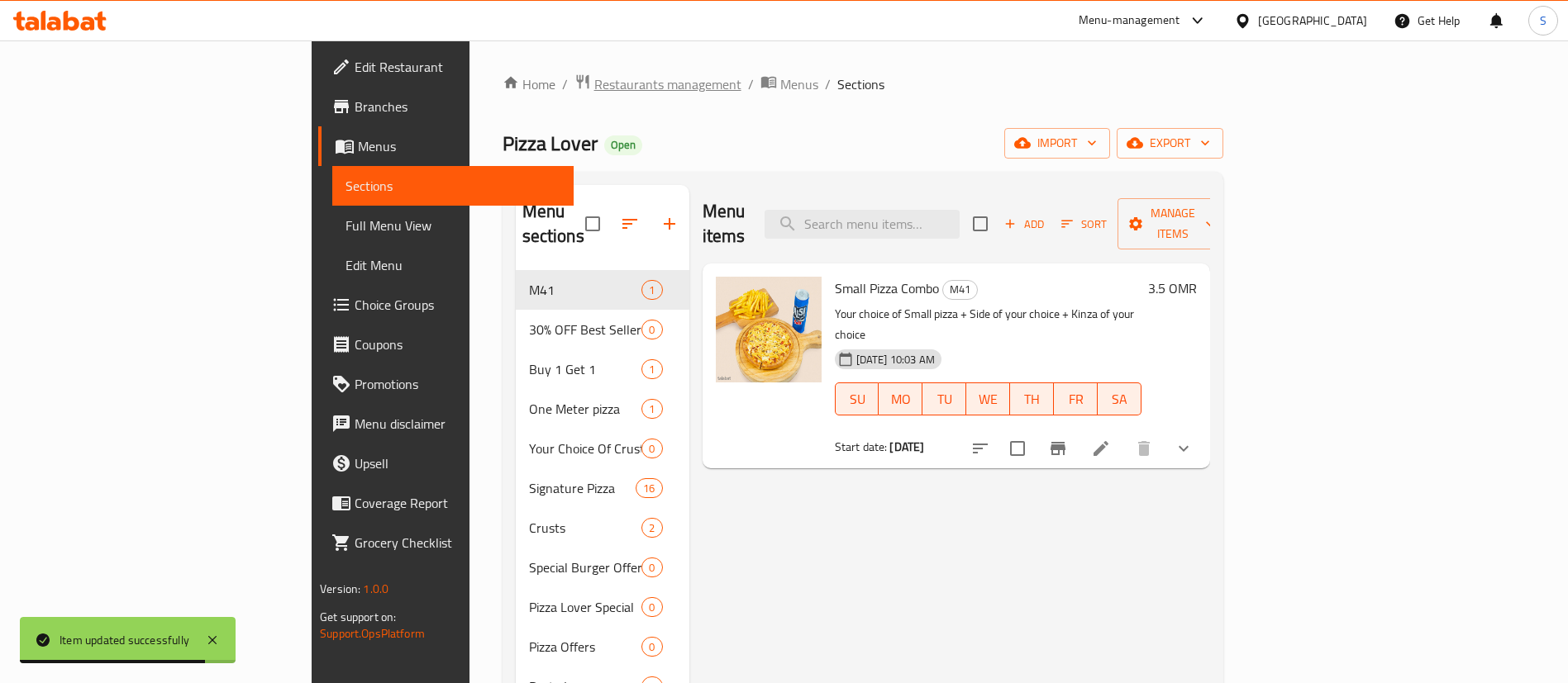
click at [594, 93] on span "Restaurants management" at bounding box center [668, 84] width 148 height 20
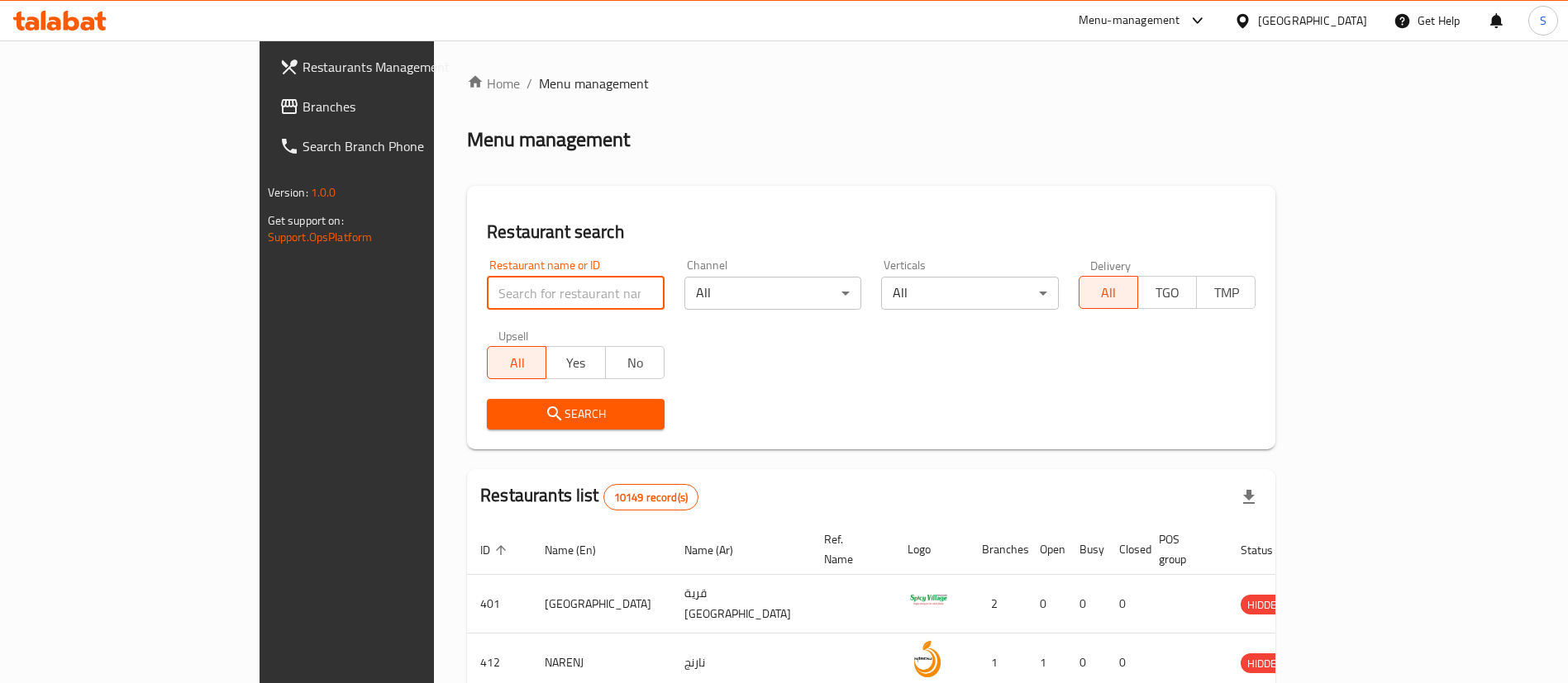
click at [487, 295] on input "search" at bounding box center [575, 293] width 177 height 33
paste input "679580"
type input "679580"
click button "Search" at bounding box center [575, 414] width 177 height 31
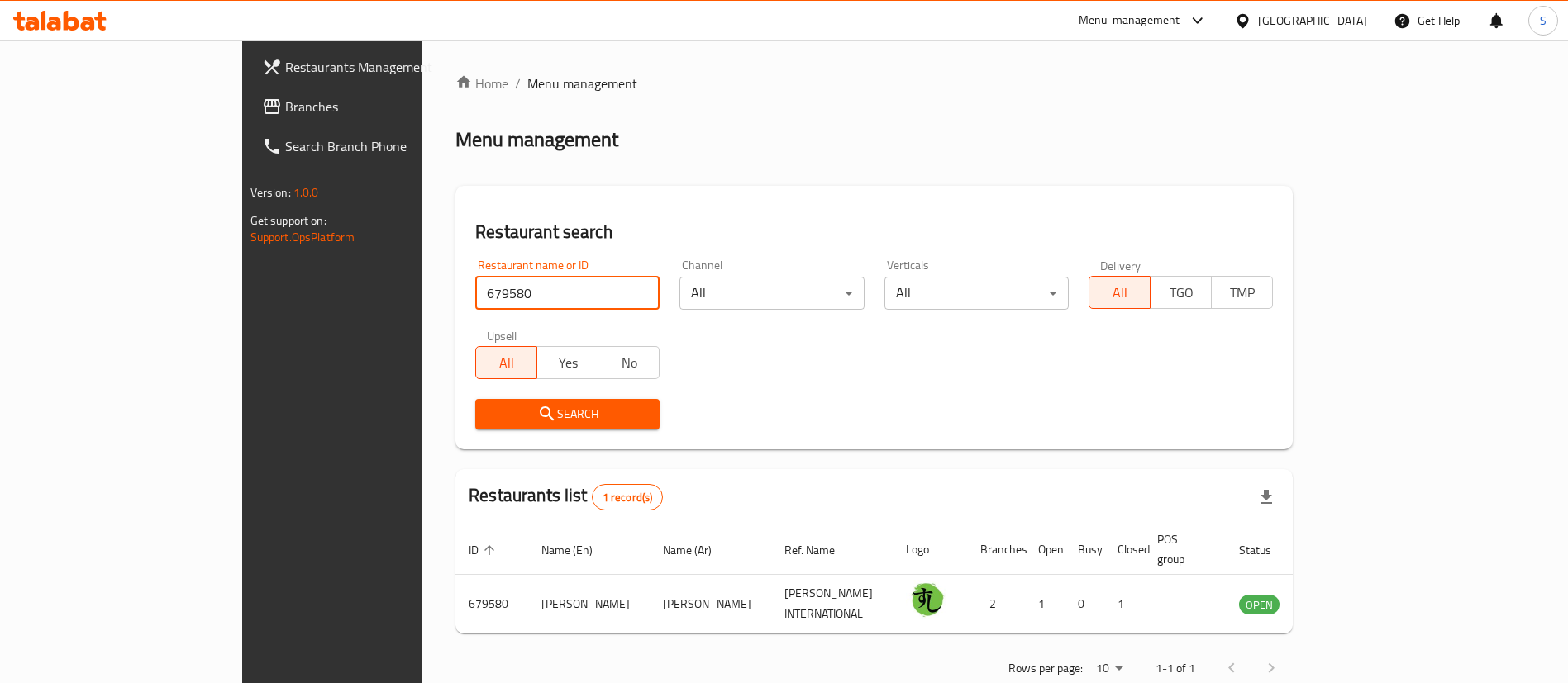
scroll to position [22, 0]
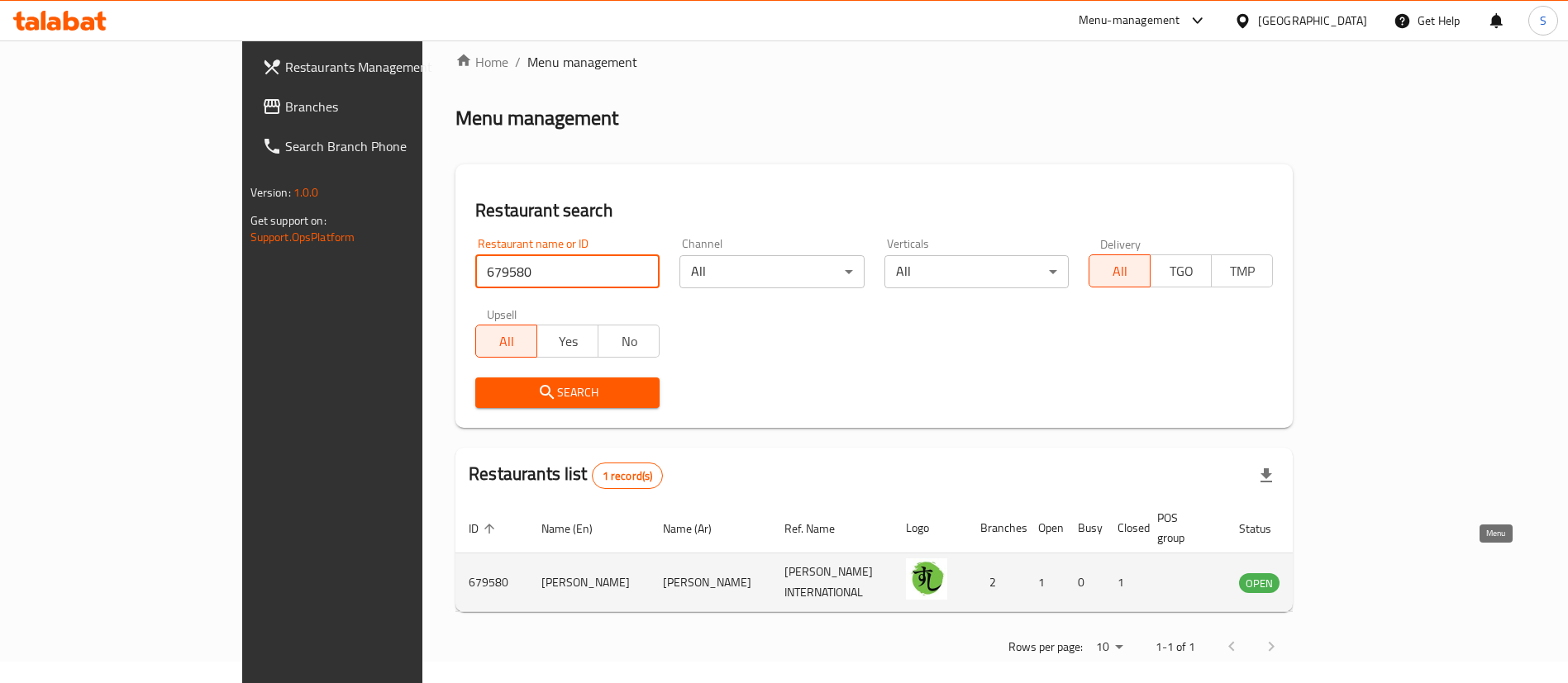
click at [1345, 576] on icon "enhanced table" at bounding box center [1335, 583] width 18 height 14
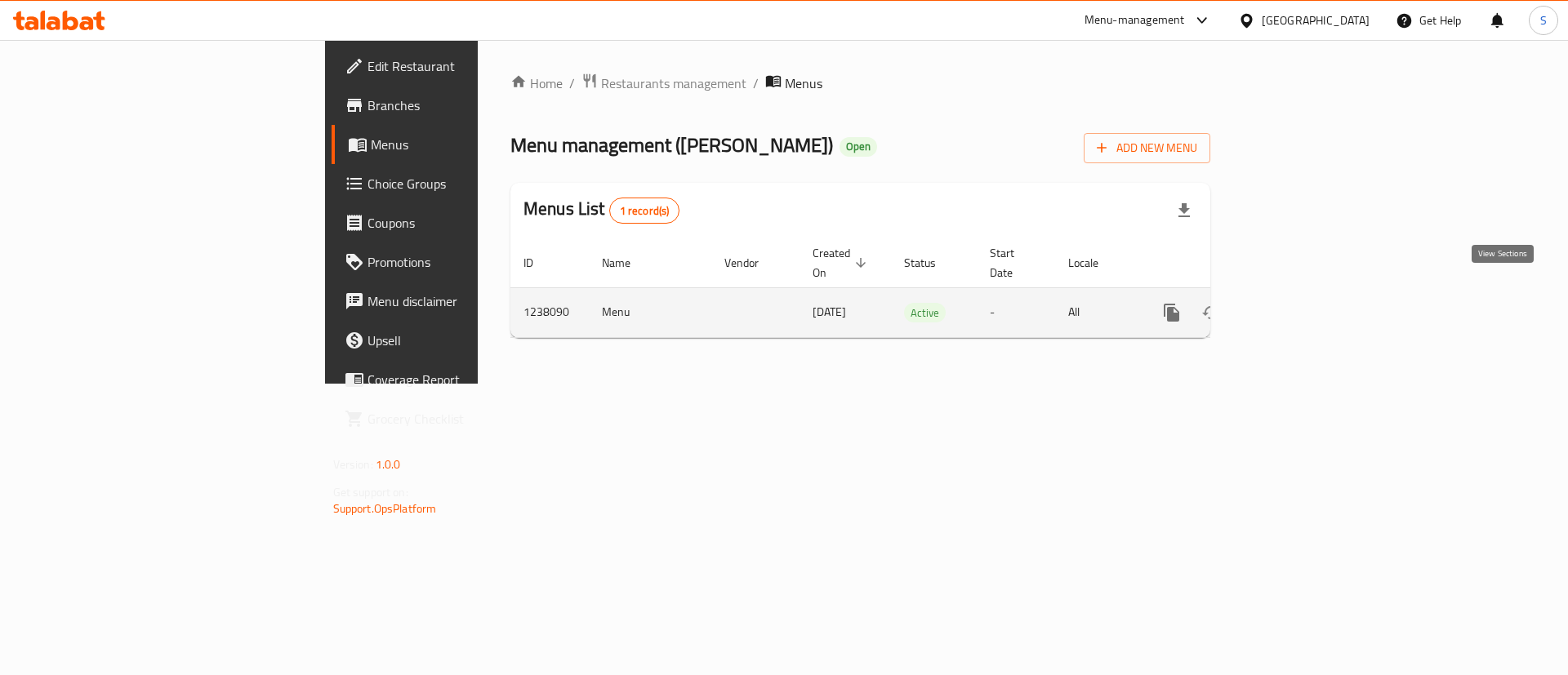
click at [1300, 303] on icon "enhanced table" at bounding box center [1290, 313] width 20 height 20
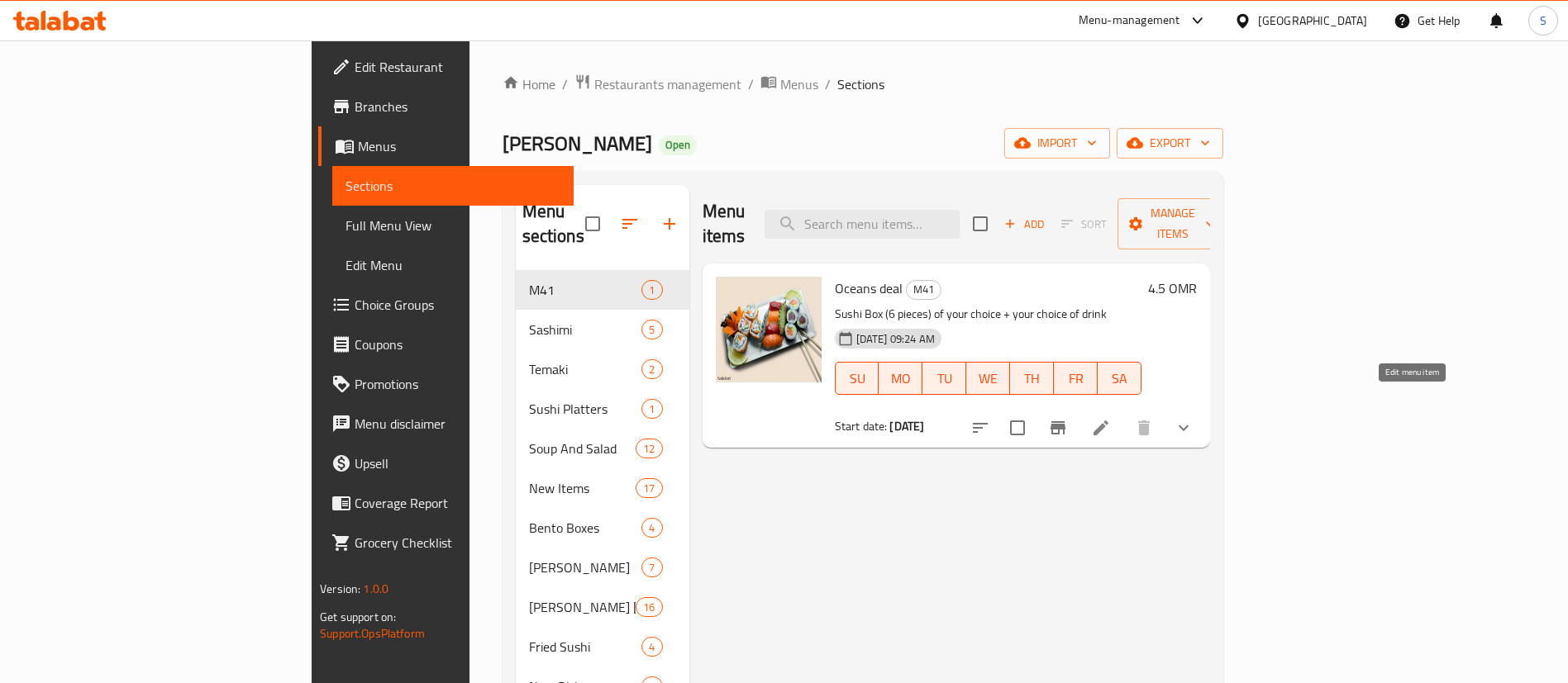
click at [1111, 418] on icon at bounding box center [1101, 428] width 20 height 20
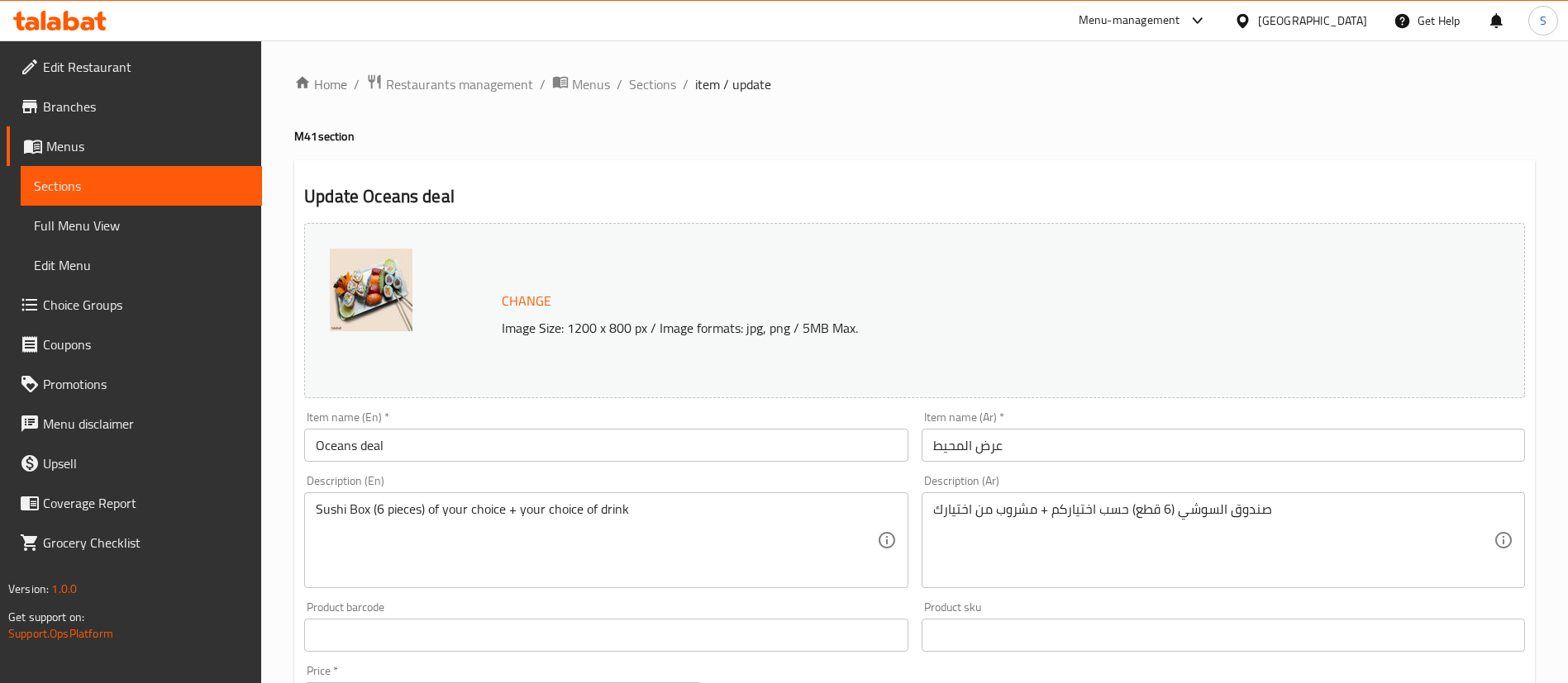
scroll to position [157, 0]
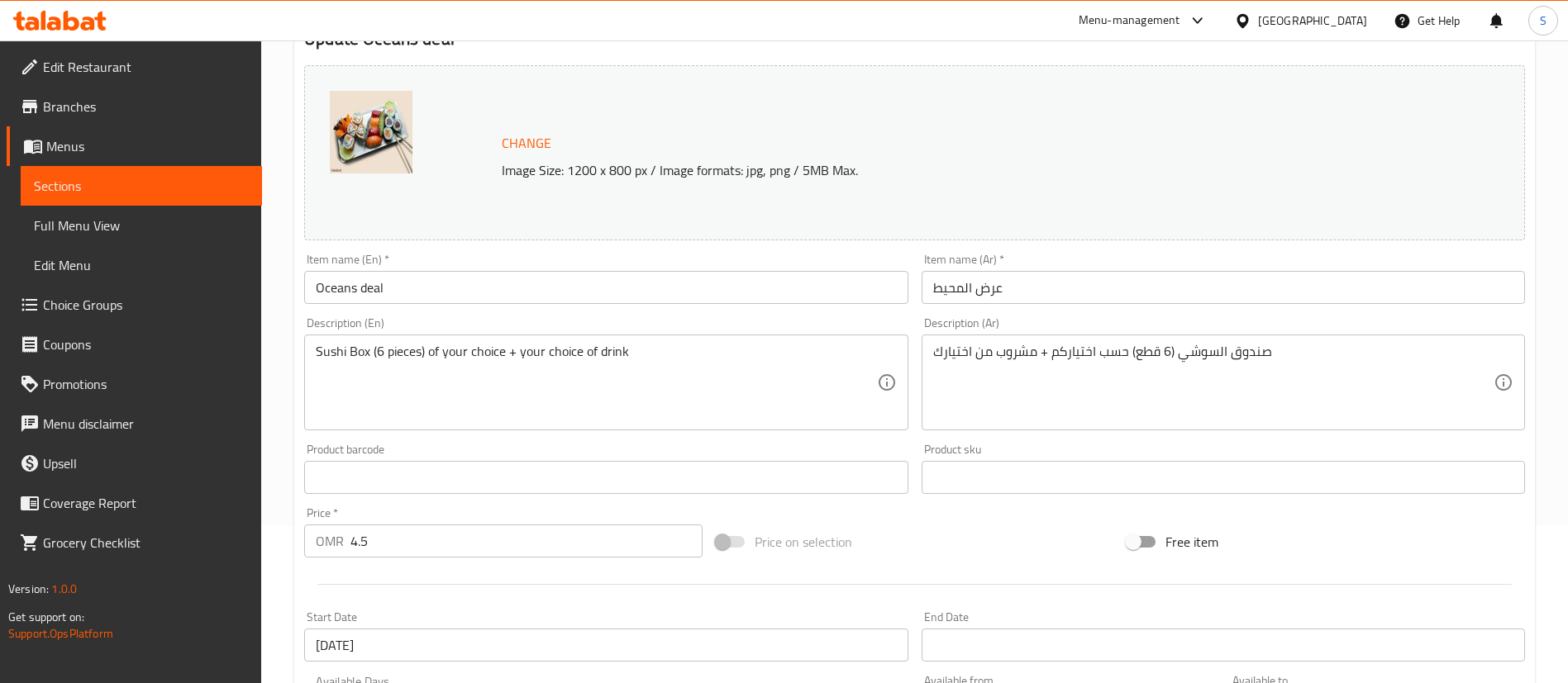
click at [367, 282] on input "Oceans deal" at bounding box center [605, 287] width 603 height 33
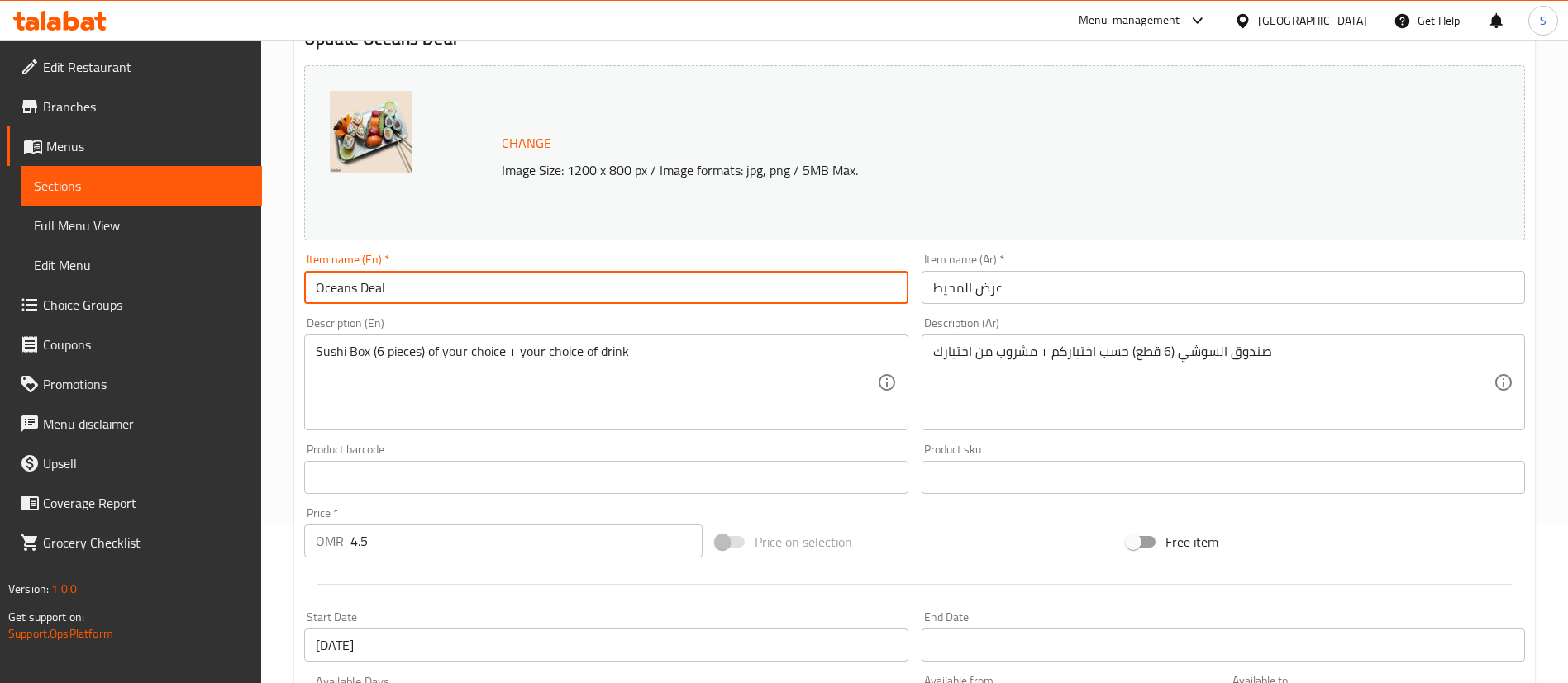
click at [355, 286] on input "Oceans Deal" at bounding box center [605, 287] width 603 height 33
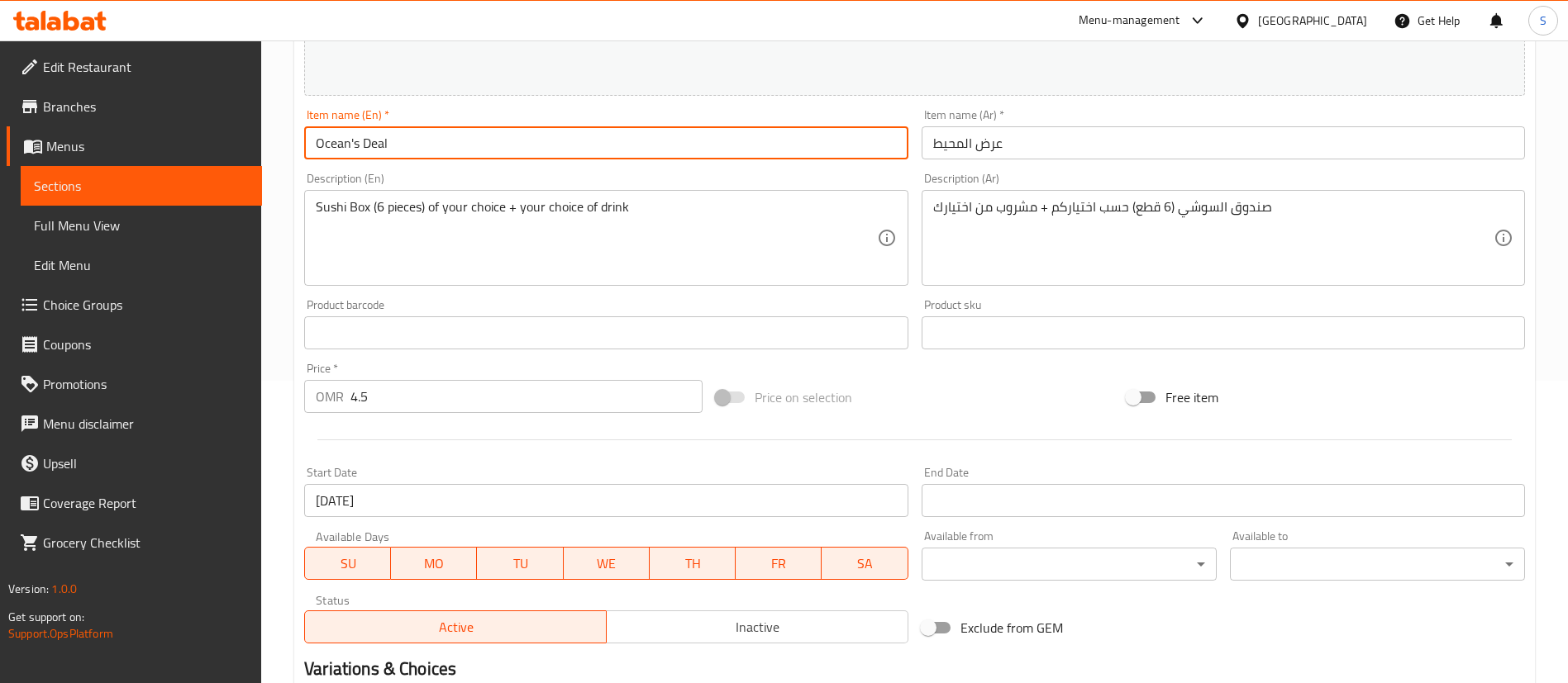
scroll to position [312, 0]
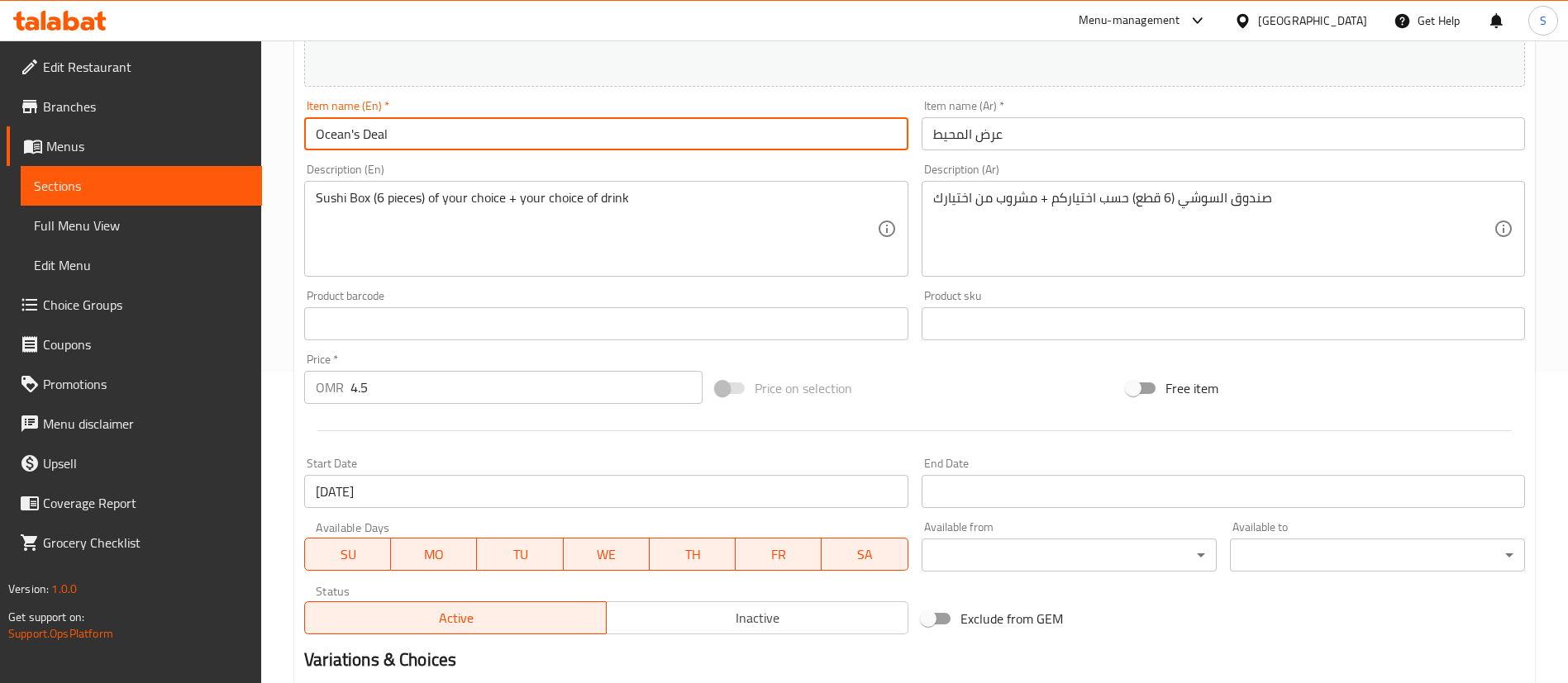
type input "Ocean's Deal"
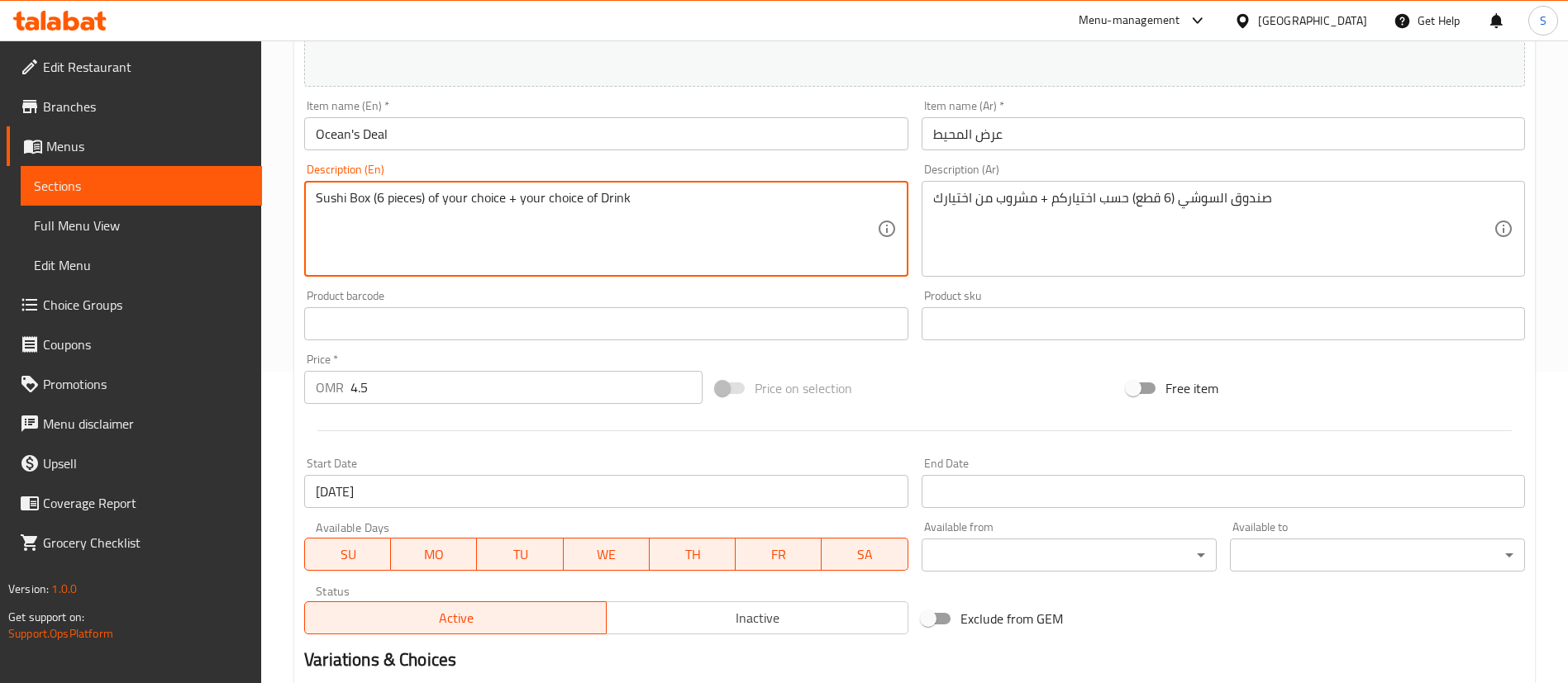
click at [524, 192] on textarea "Sushi Box (6 pieces) of your choice + your choice of Drink" at bounding box center [596, 229] width 561 height 78
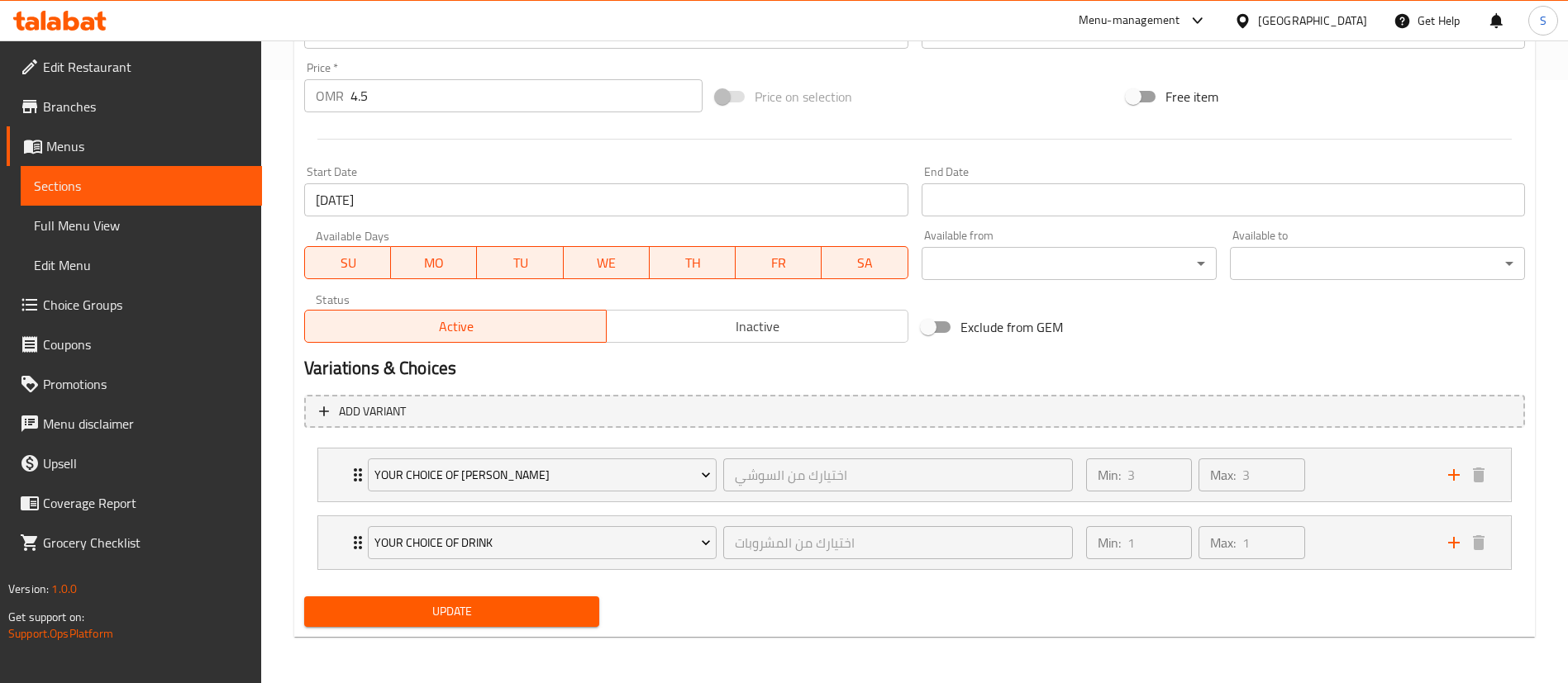
type textarea "Sushi Box (6 pieces) of your choice + Your choice of Drink"
click at [506, 605] on span "Update" at bounding box center [451, 612] width 268 height 21
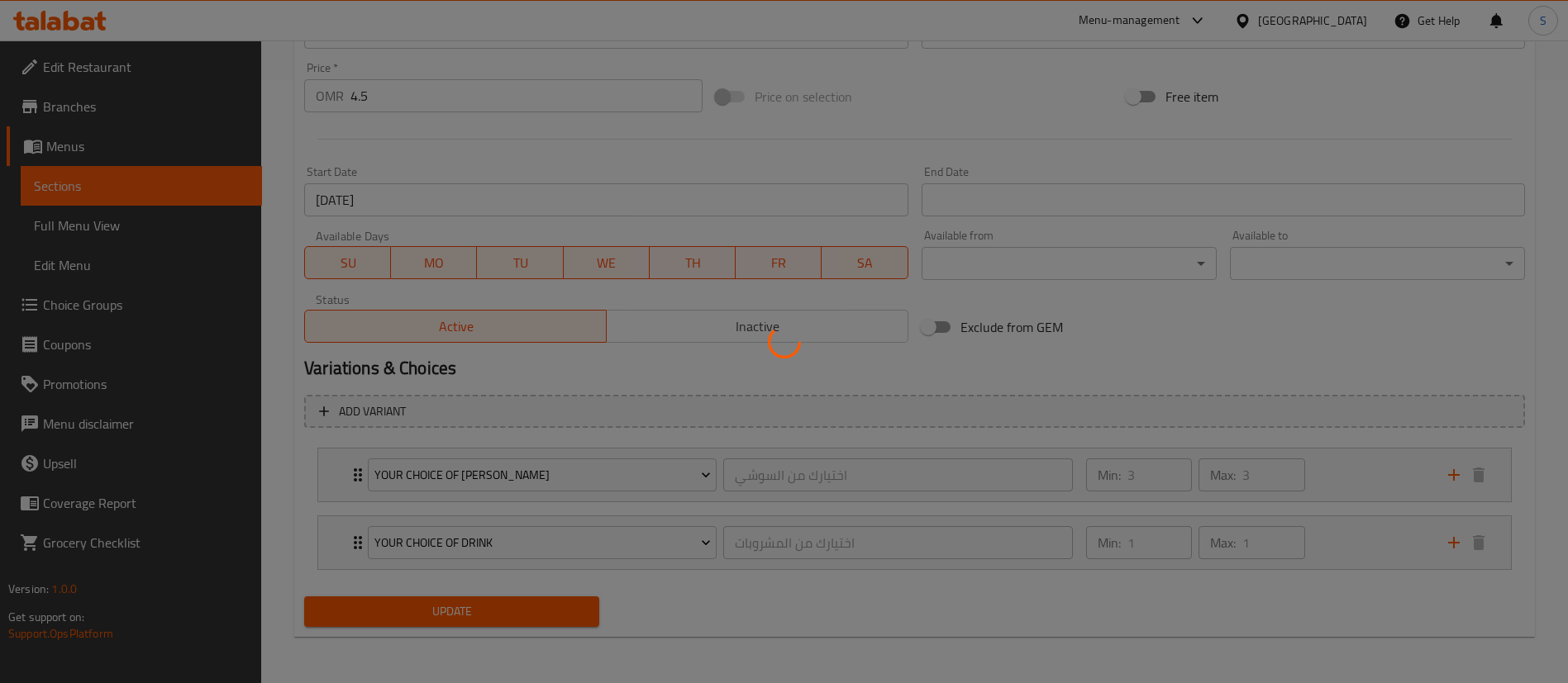
scroll to position [0, 0]
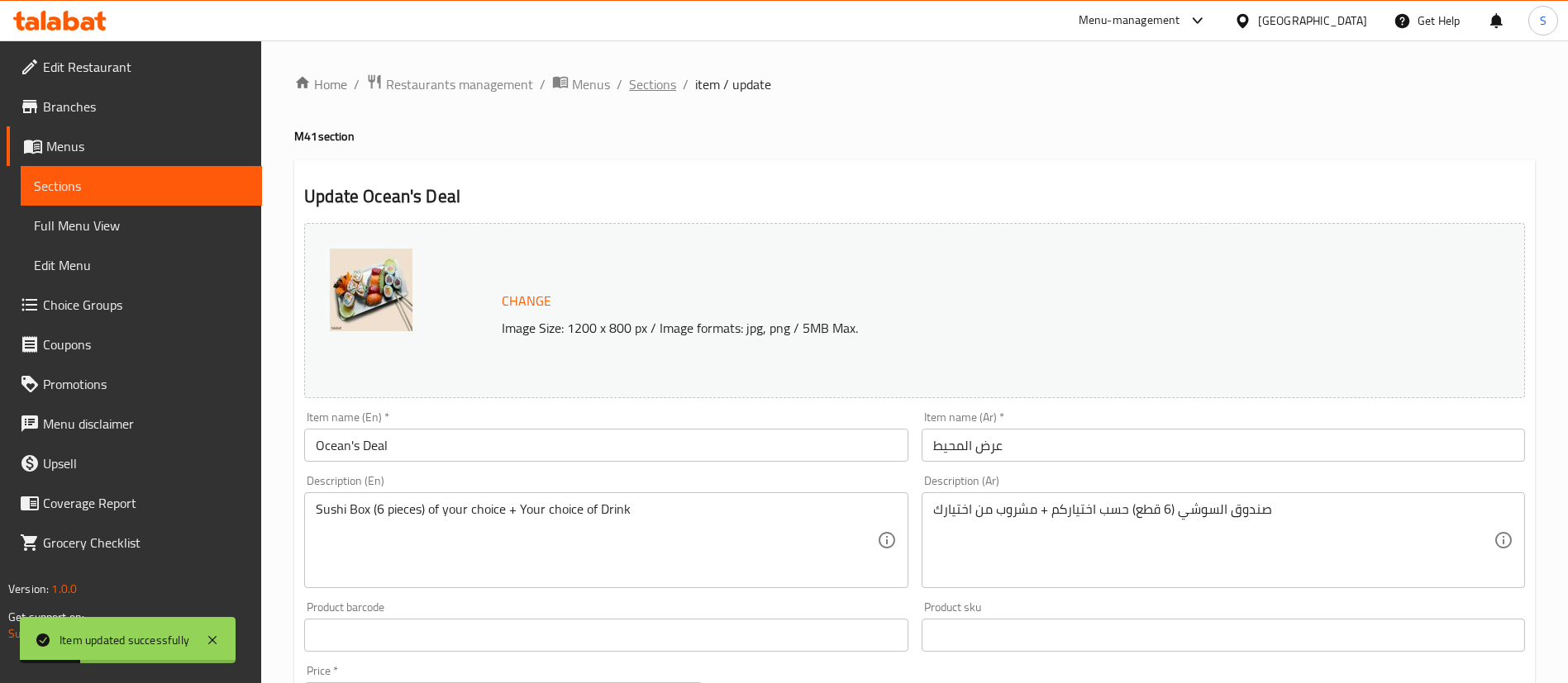
click at [642, 82] on span "Sections" at bounding box center [653, 84] width 48 height 20
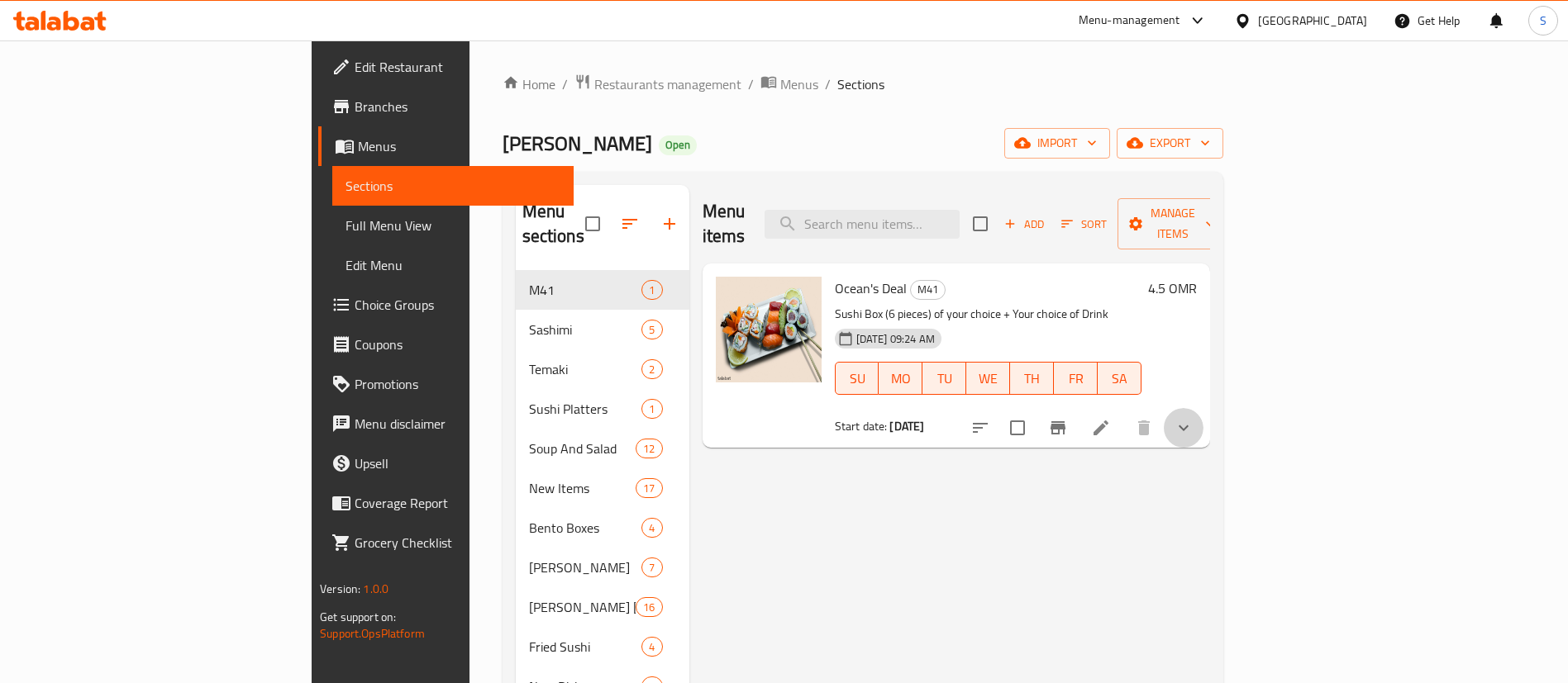
click at [1203, 412] on button "show more" at bounding box center [1184, 428] width 40 height 40
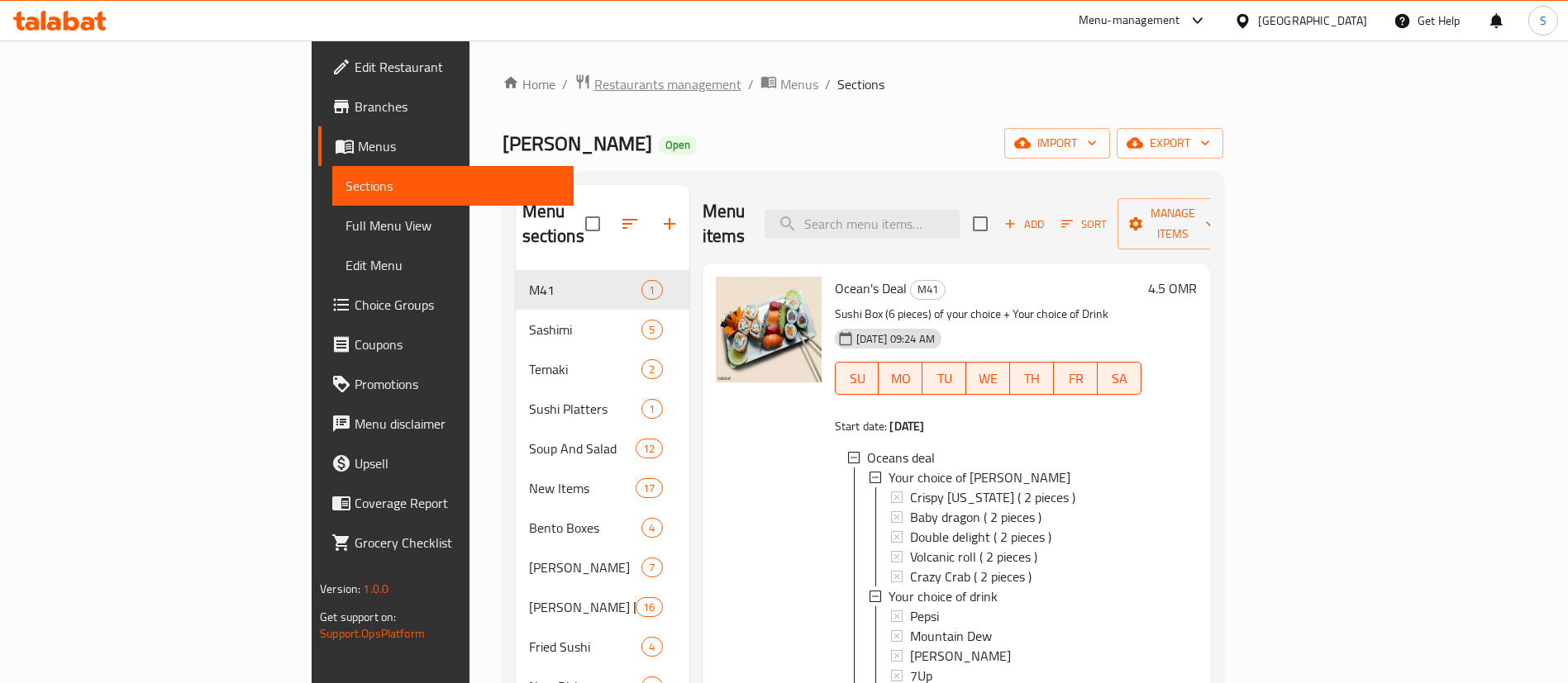
click at [594, 79] on span "Restaurants management" at bounding box center [668, 84] width 148 height 20
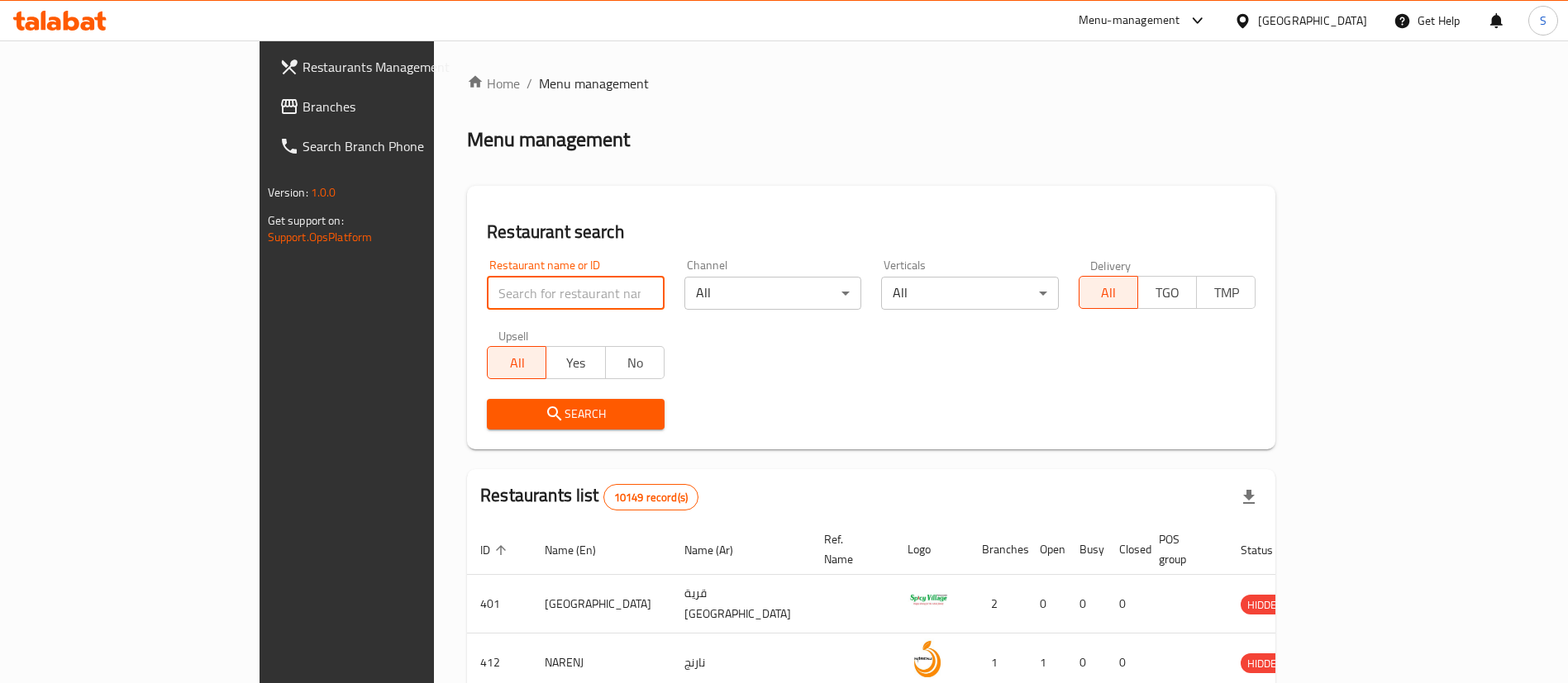
click at [570, 287] on input "search" at bounding box center [575, 293] width 177 height 33
paste input "686219"
type input "686219"
click button "Search" at bounding box center [575, 414] width 177 height 31
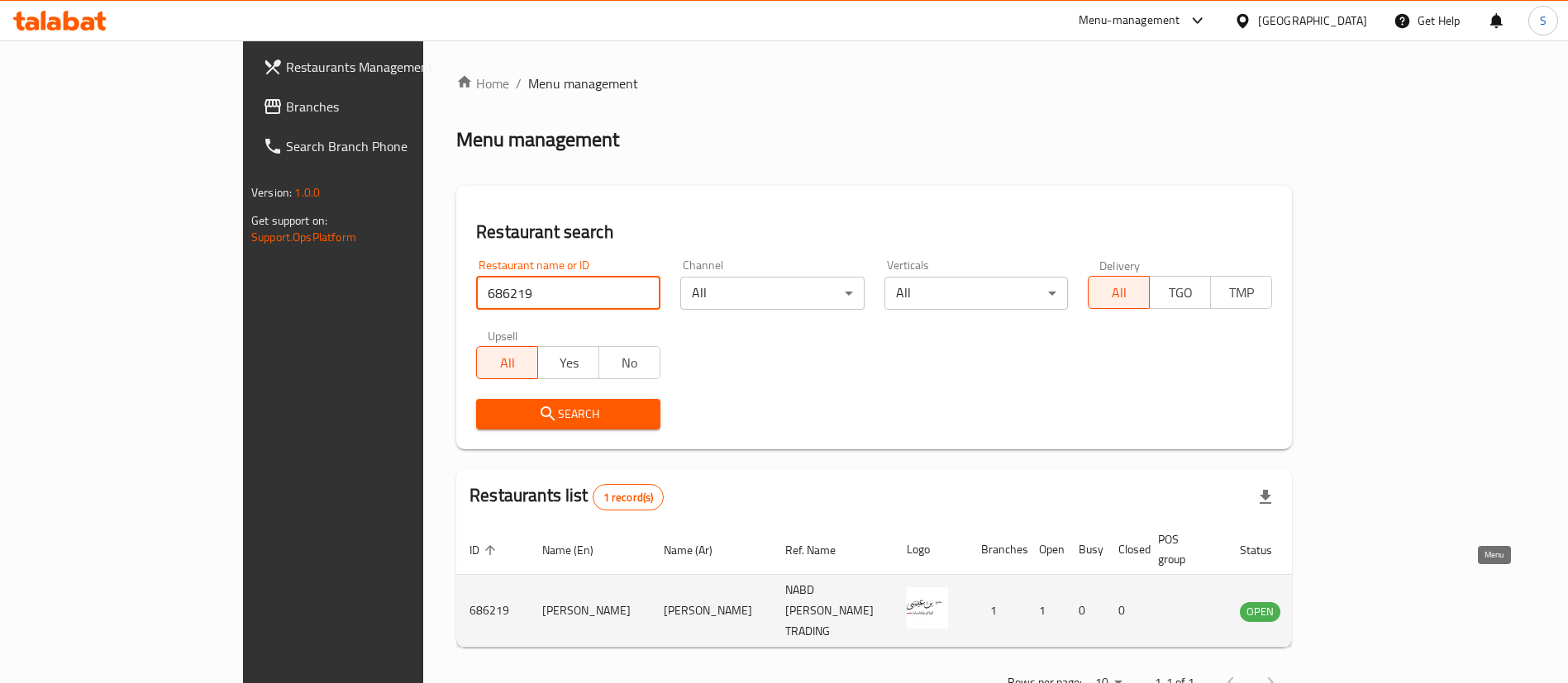
click at [1346, 605] on icon "enhanced table" at bounding box center [1336, 612] width 18 height 14
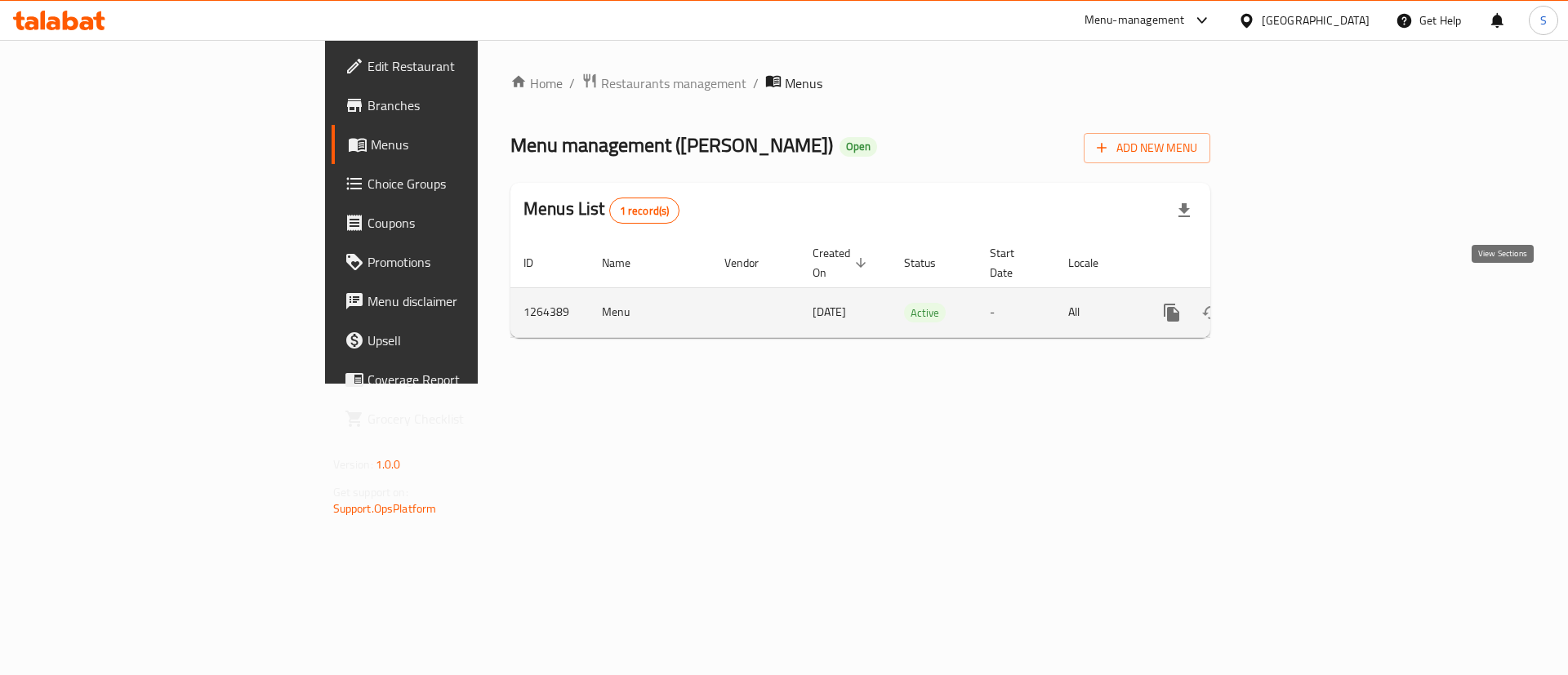
click at [1297, 305] on icon "enhanced table" at bounding box center [1289, 312] width 15 height 15
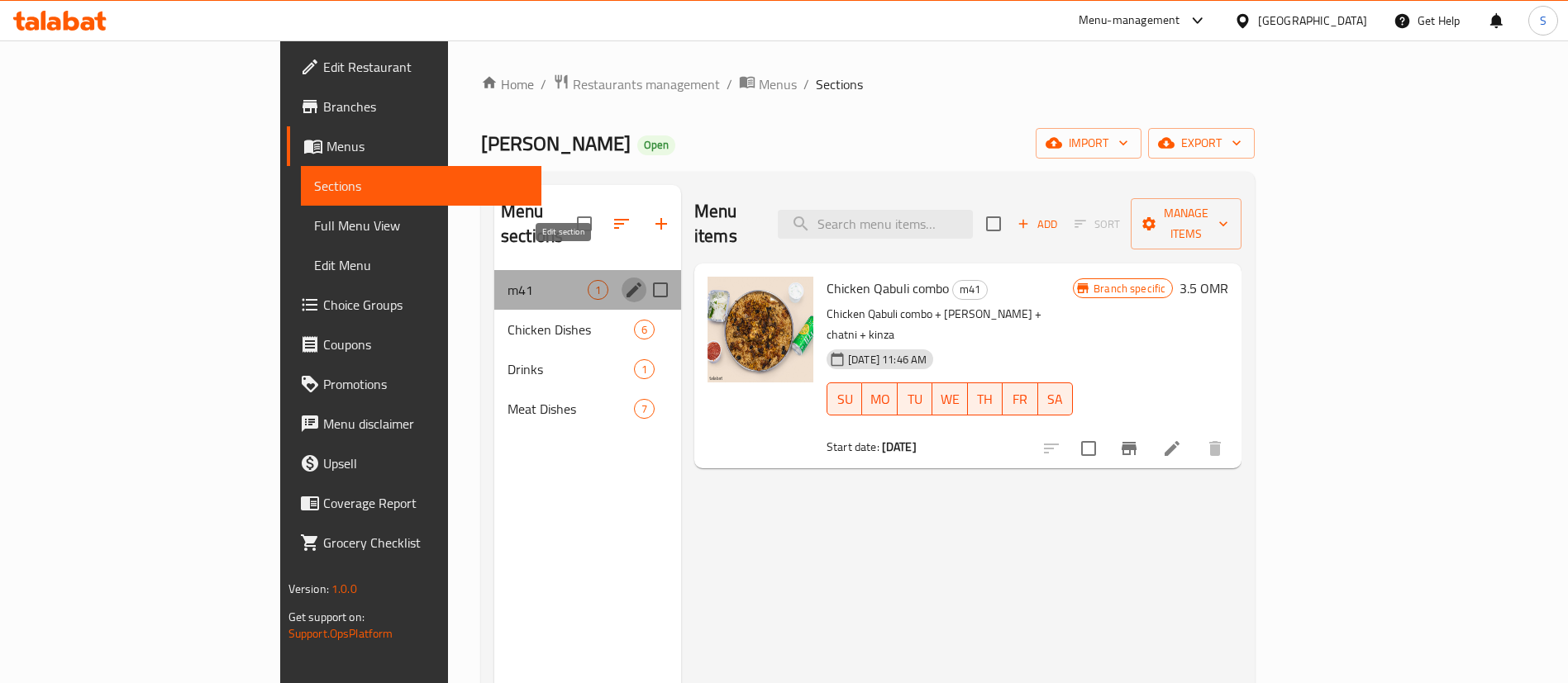
click at [624, 280] on icon "edit" at bounding box center [634, 290] width 20 height 20
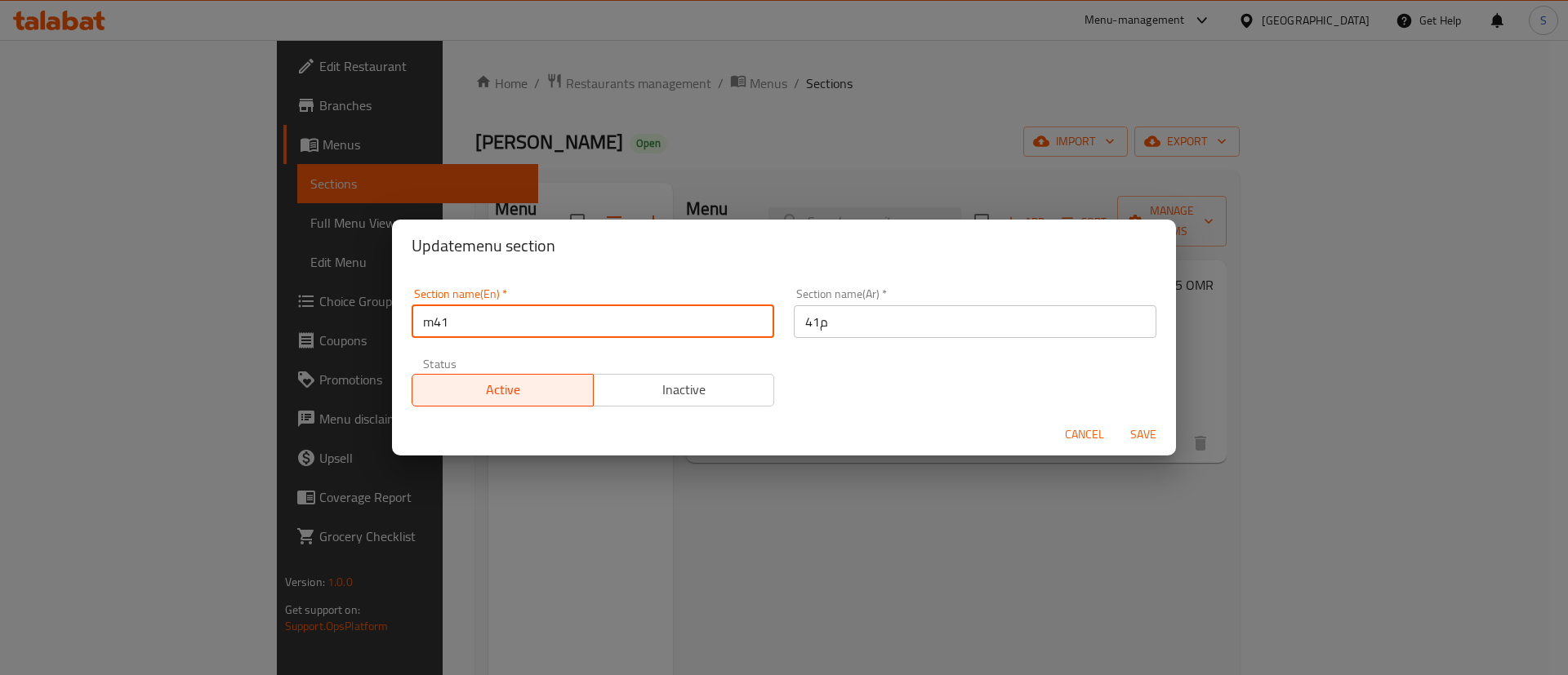
click at [432, 323] on input "m41" at bounding box center [593, 321] width 363 height 32
type input "M41"
click at [1149, 433] on span "Save" at bounding box center [1143, 434] width 39 height 21
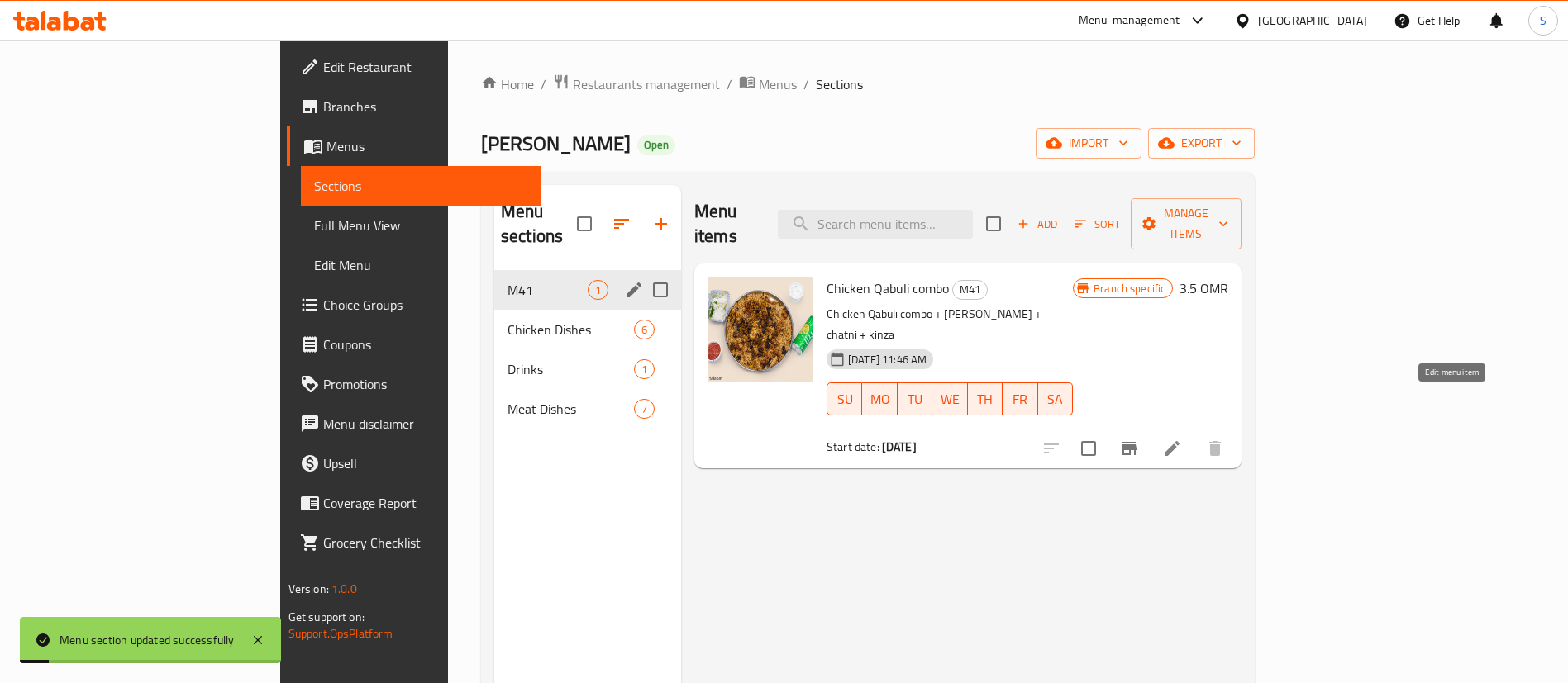
click at [1182, 439] on icon at bounding box center [1172, 448] width 20 height 20
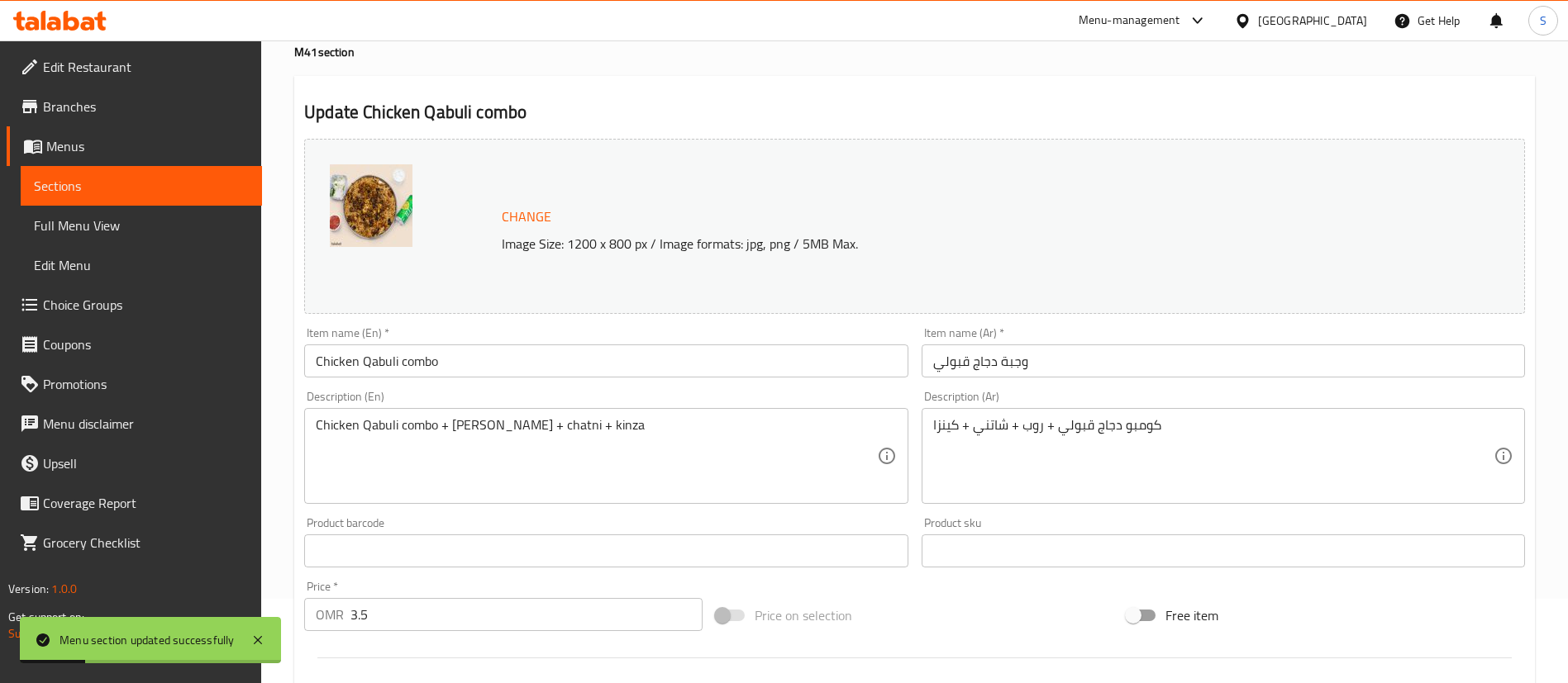
scroll to position [87, 0]
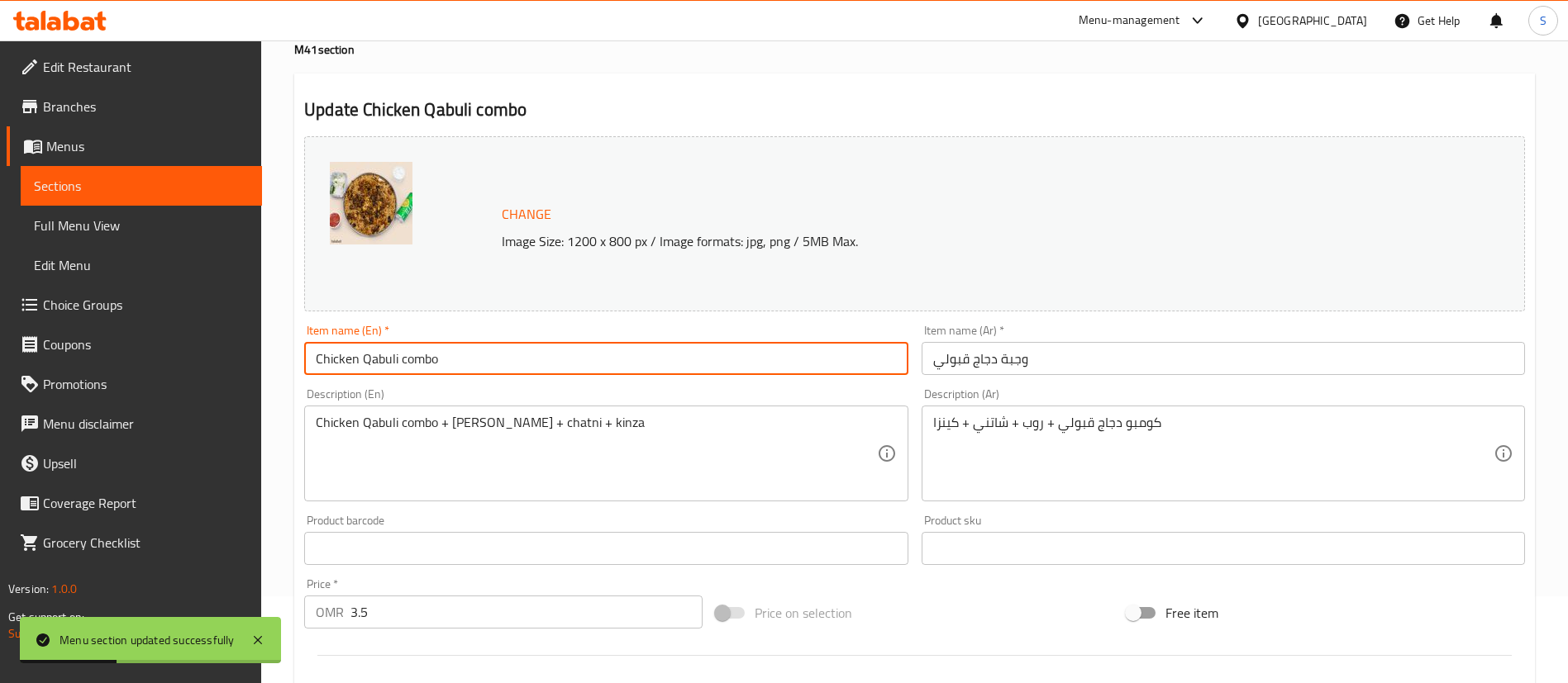
click at [407, 355] on input "Chicken Qabuli combo" at bounding box center [605, 357] width 603 height 33
type input "Chicken Qabuli Combo"
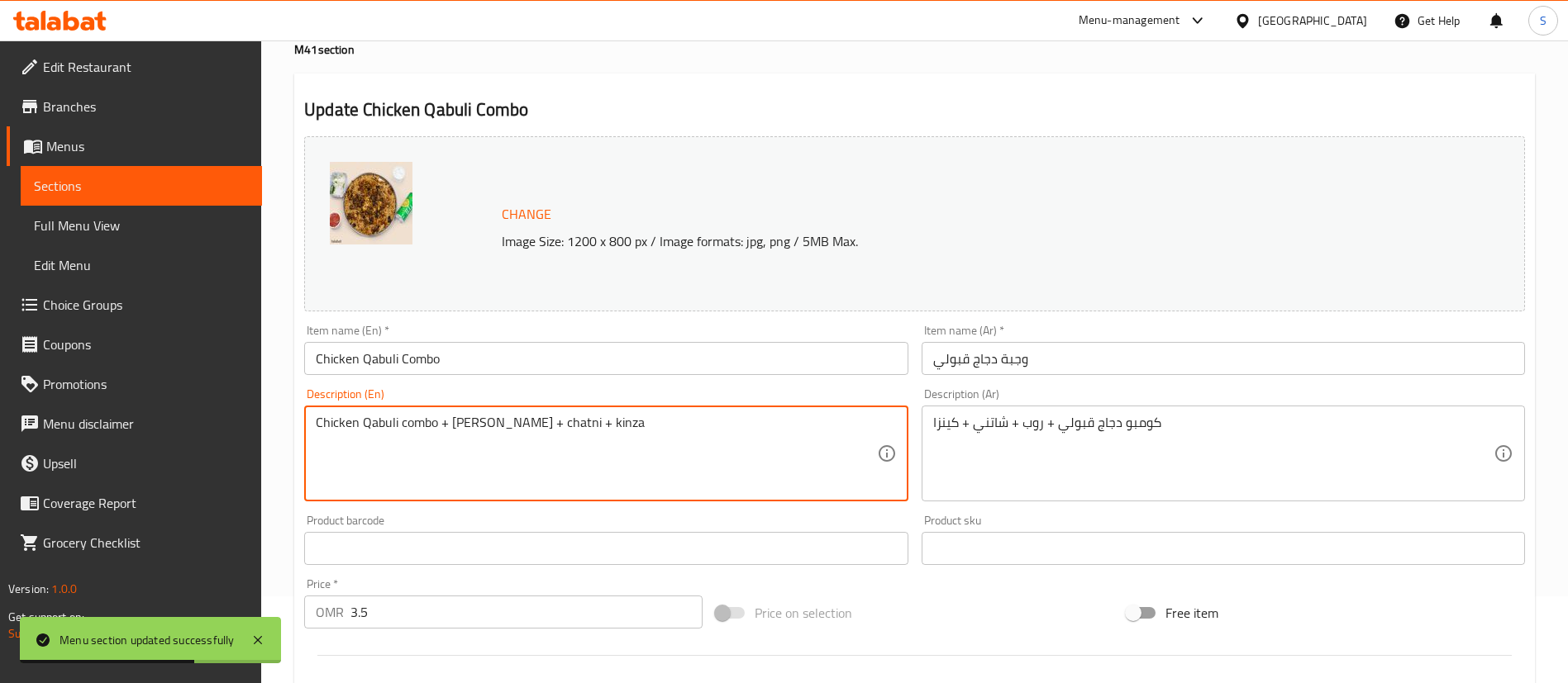
click at [413, 424] on textarea "Chicken Qabuli combo + roub + chatni + kinza" at bounding box center [596, 453] width 561 height 78
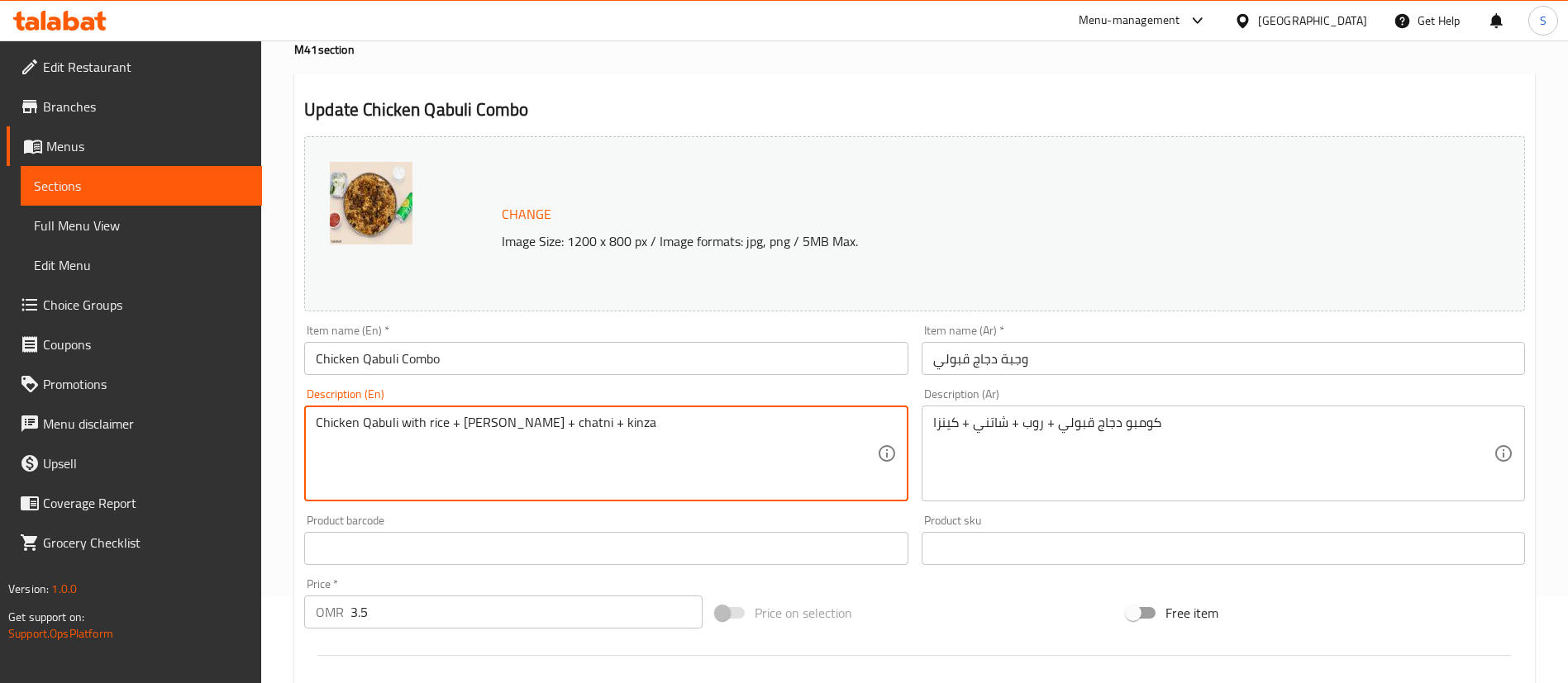
click at [476, 421] on textarea "Chicken Qabuli with rice + roub + chatni + kinza" at bounding box center [596, 453] width 561 height 78
click at [517, 422] on textarea "Chicken Qabuli with rice + Yogurt + chatni + kinza" at bounding box center [596, 453] width 561 height 78
click at [568, 423] on textarea "Chicken Qabuli with rice + Yogurt + Chatni + kinza" at bounding box center [596, 453] width 561 height 78
click at [672, 418] on textarea "Chicken Qabuli with rice + Yogurt + Chatni + Kinza" at bounding box center [596, 453] width 561 height 78
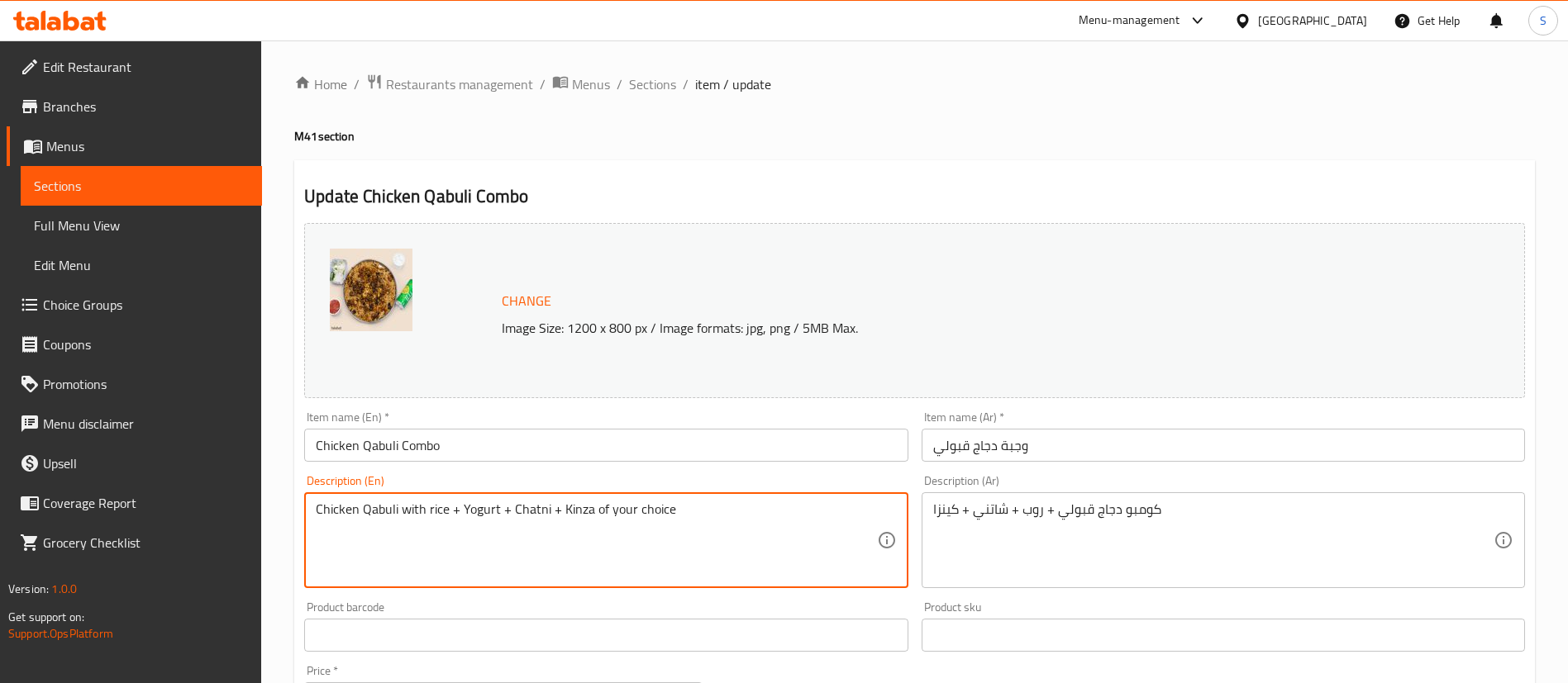
scroll to position [536, 0]
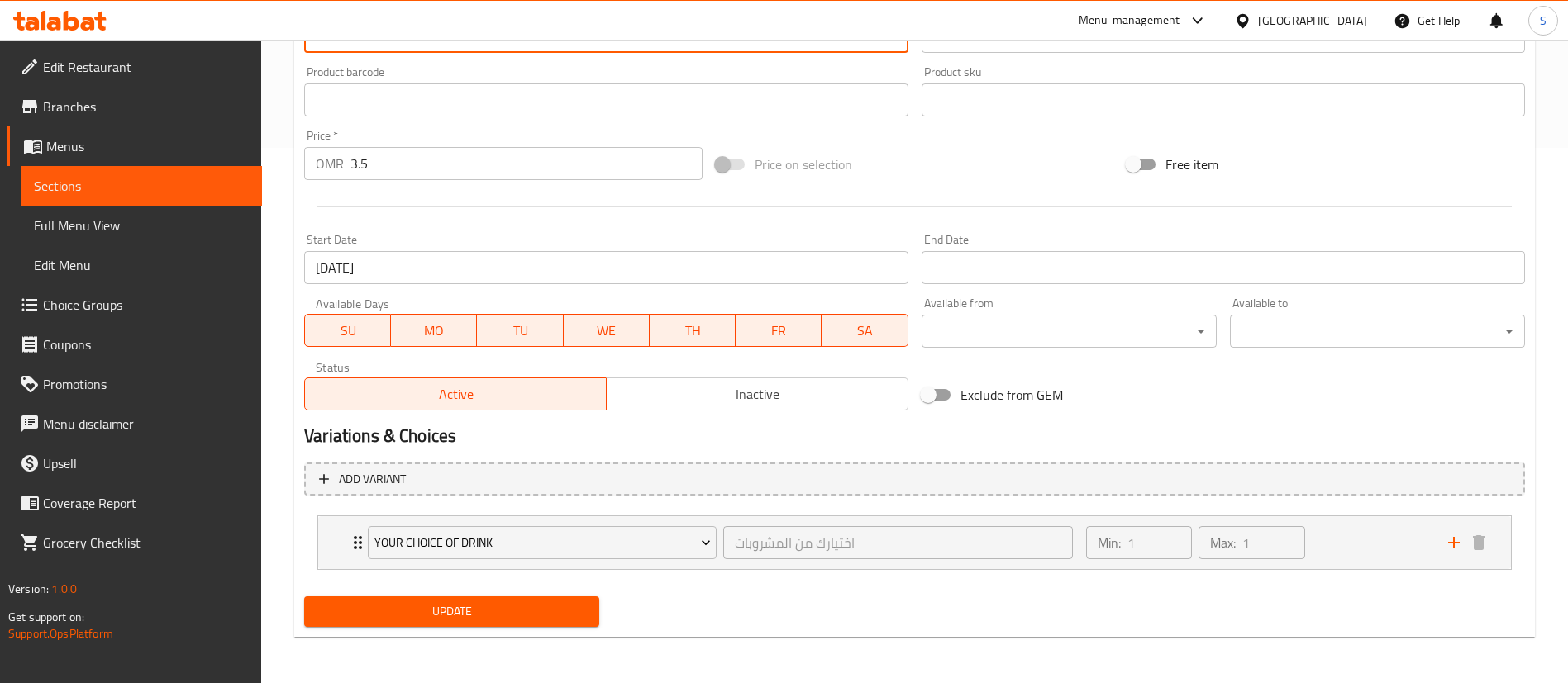
type textarea "Chicken Qabuli with rice + Yogurt + Chatni + Kinza of your choice"
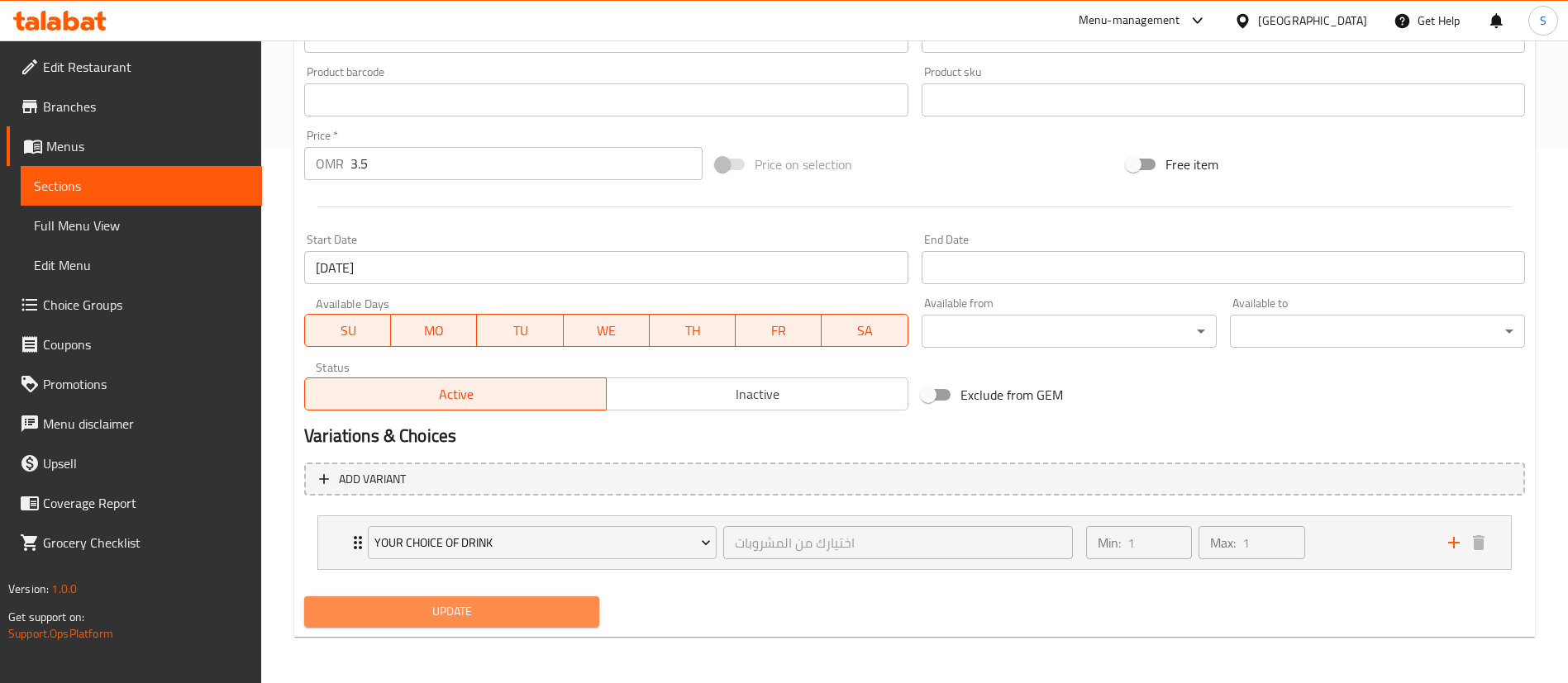
click at [485, 612] on span "Update" at bounding box center [451, 612] width 268 height 21
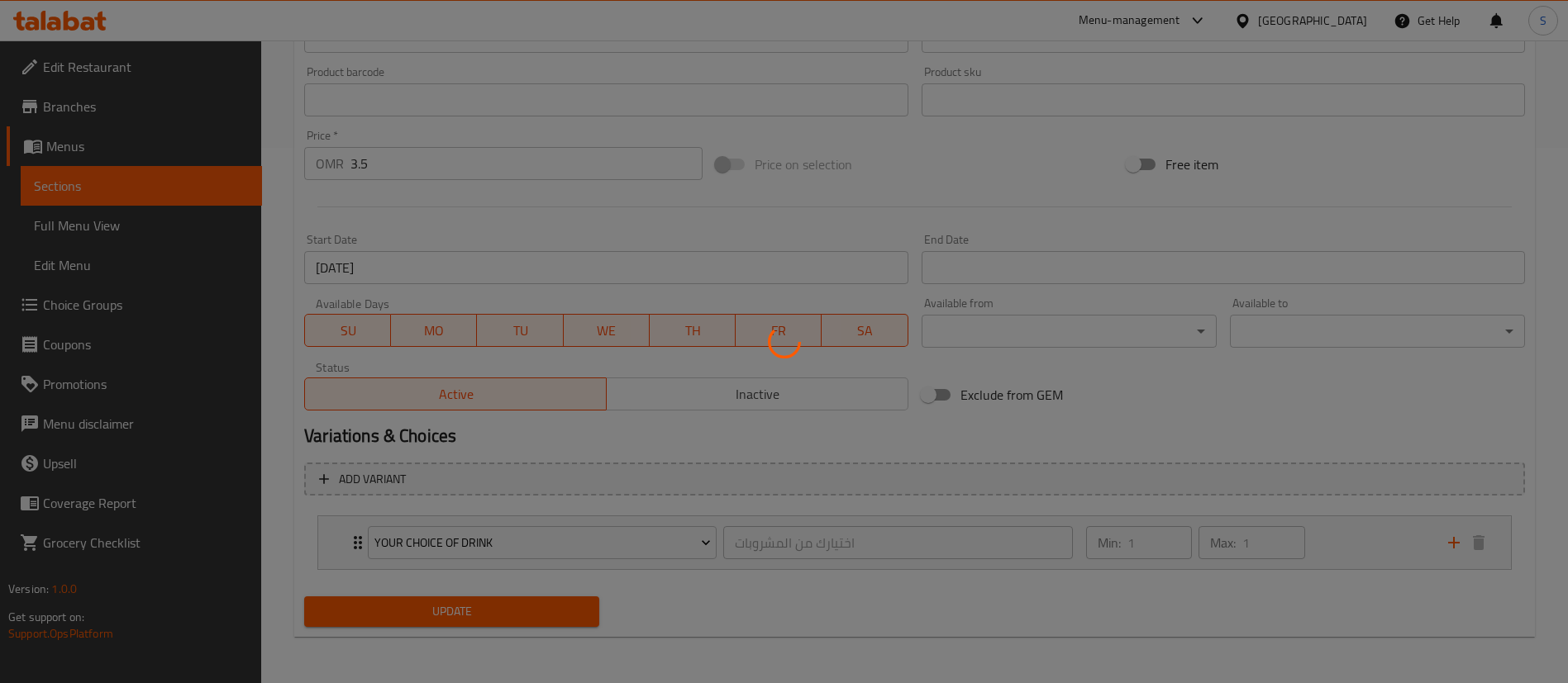
scroll to position [0, 0]
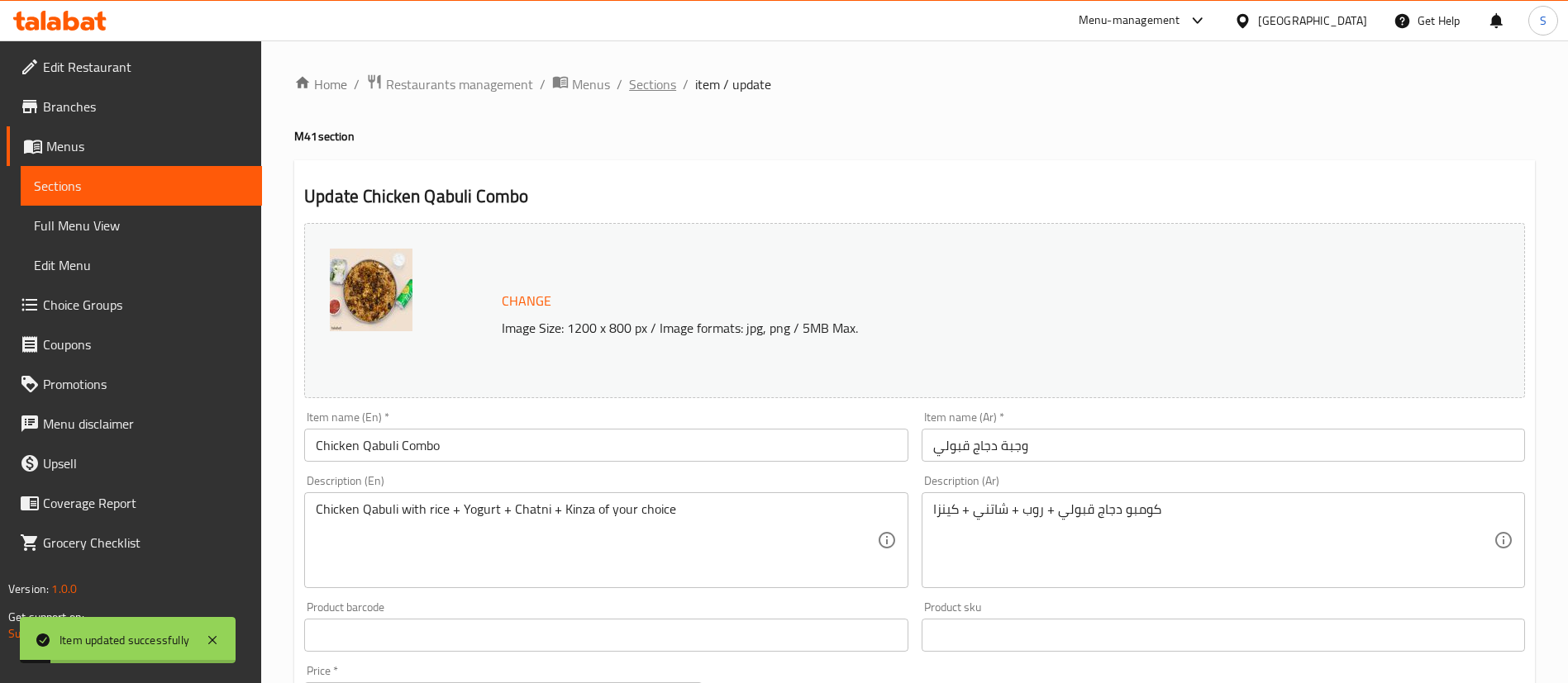
click at [653, 86] on span "Sections" at bounding box center [653, 84] width 48 height 20
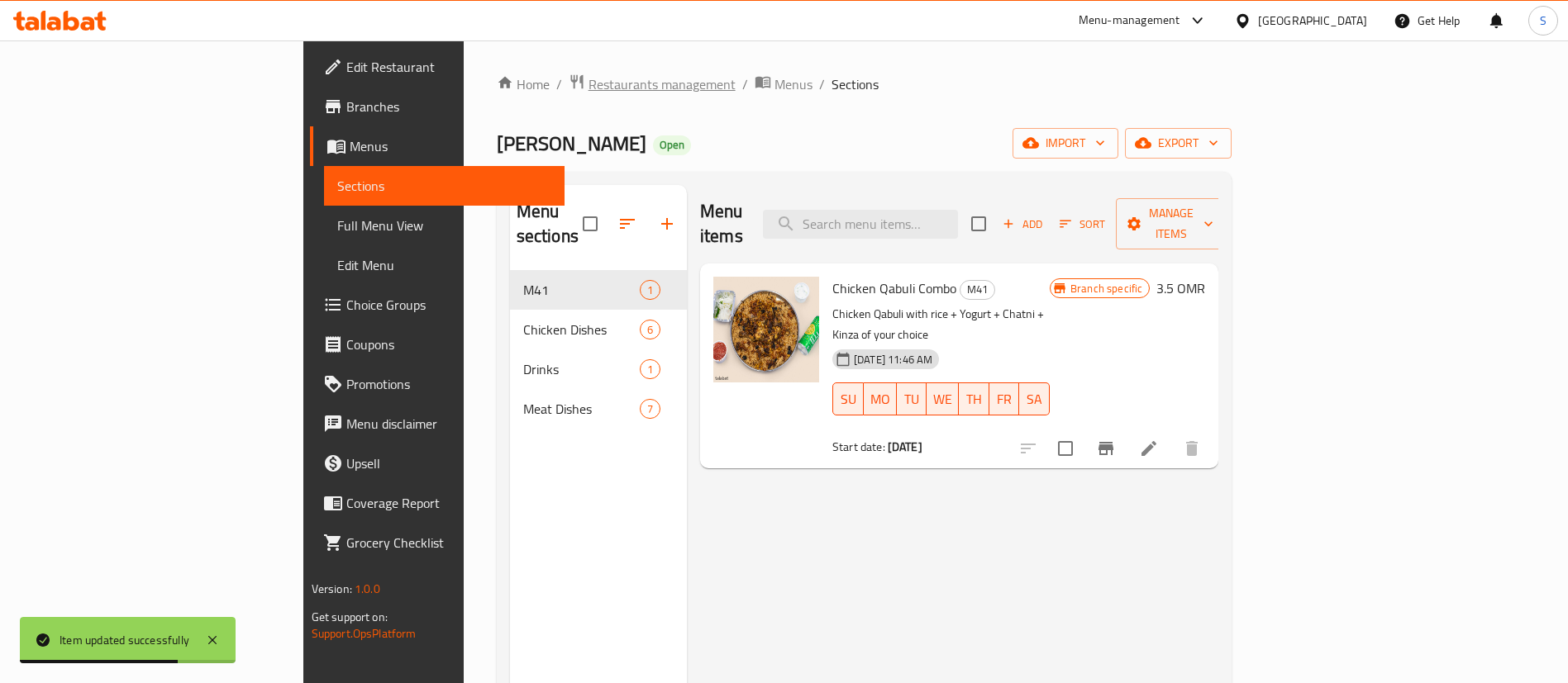
click at [588, 92] on span "Restaurants management" at bounding box center [662, 84] width 148 height 20
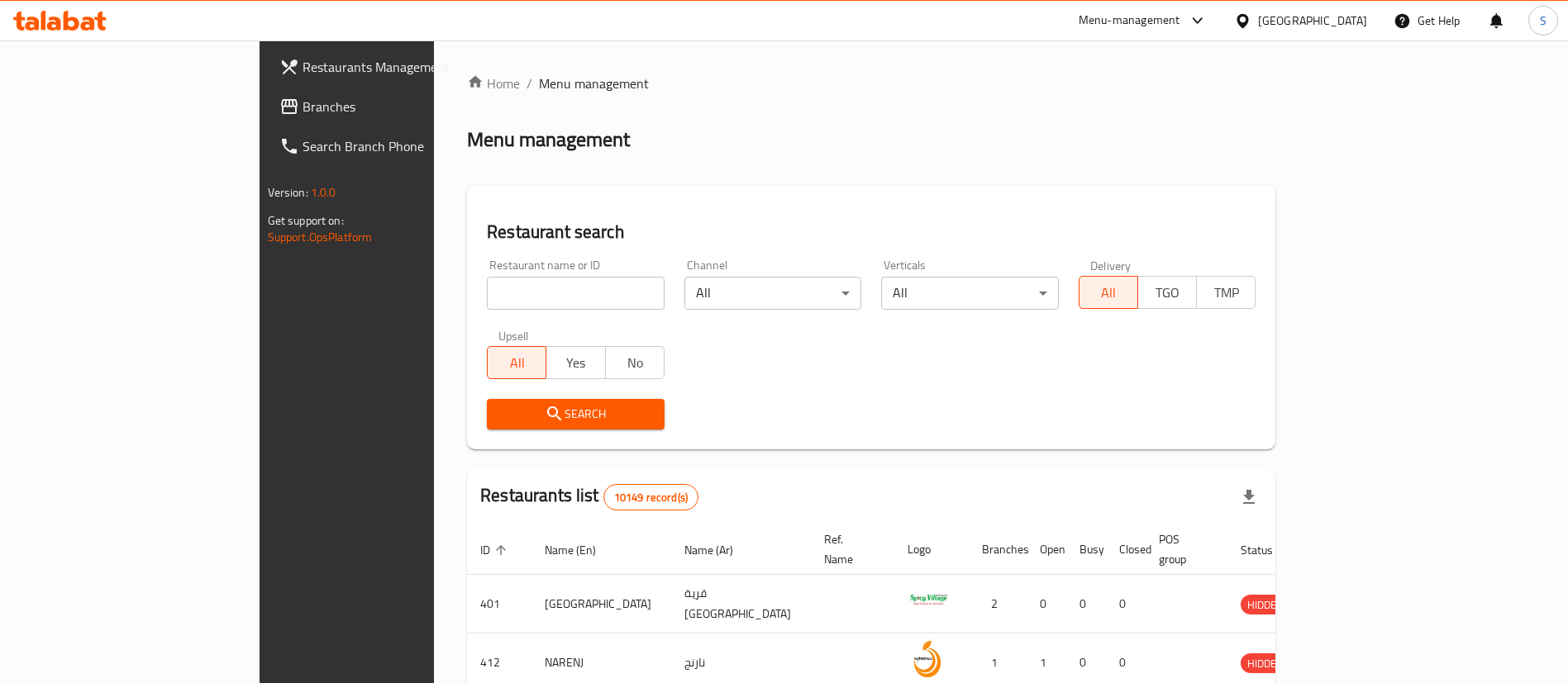
click at [487, 295] on input "search" at bounding box center [575, 293] width 177 height 33
paste input "26115"
type input "26115"
click button "Search" at bounding box center [575, 414] width 177 height 31
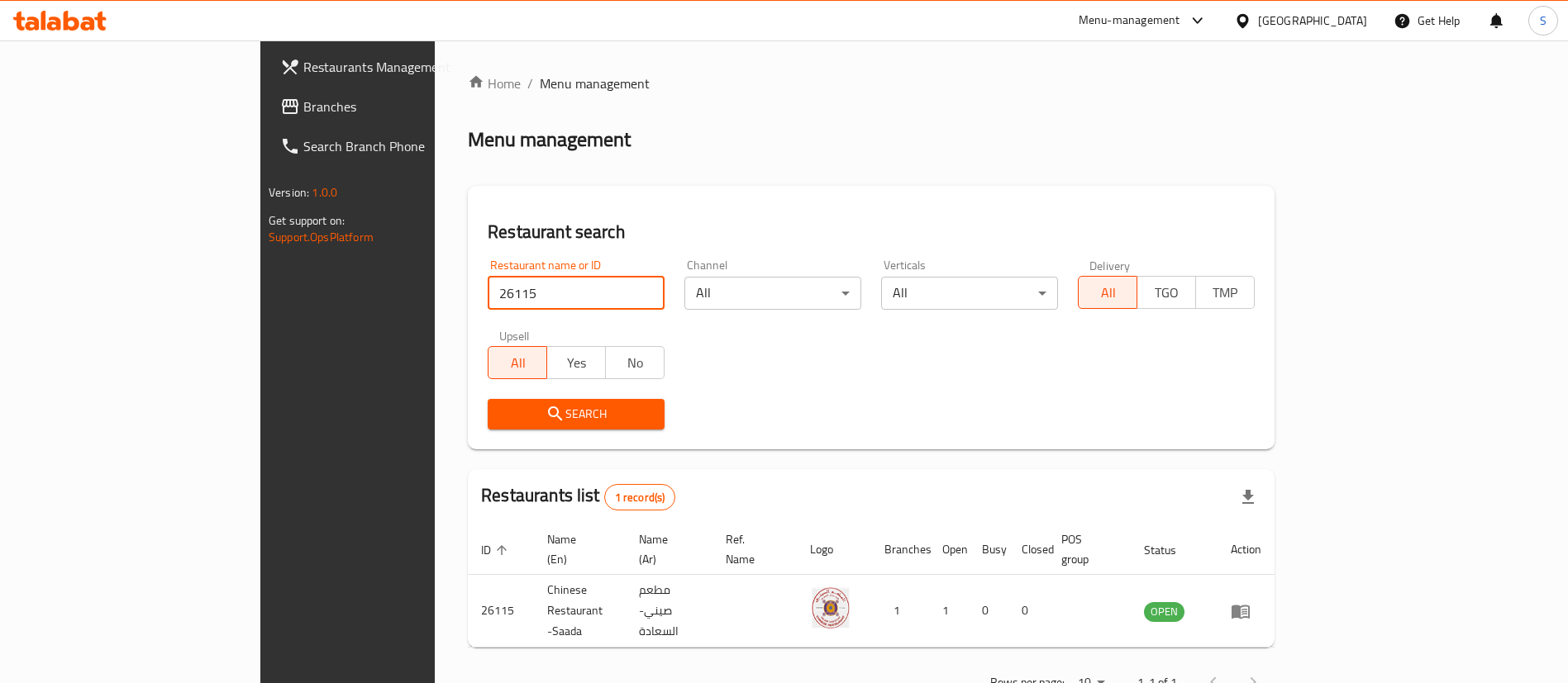
click at [492, 286] on input "26115" at bounding box center [575, 293] width 177 height 33
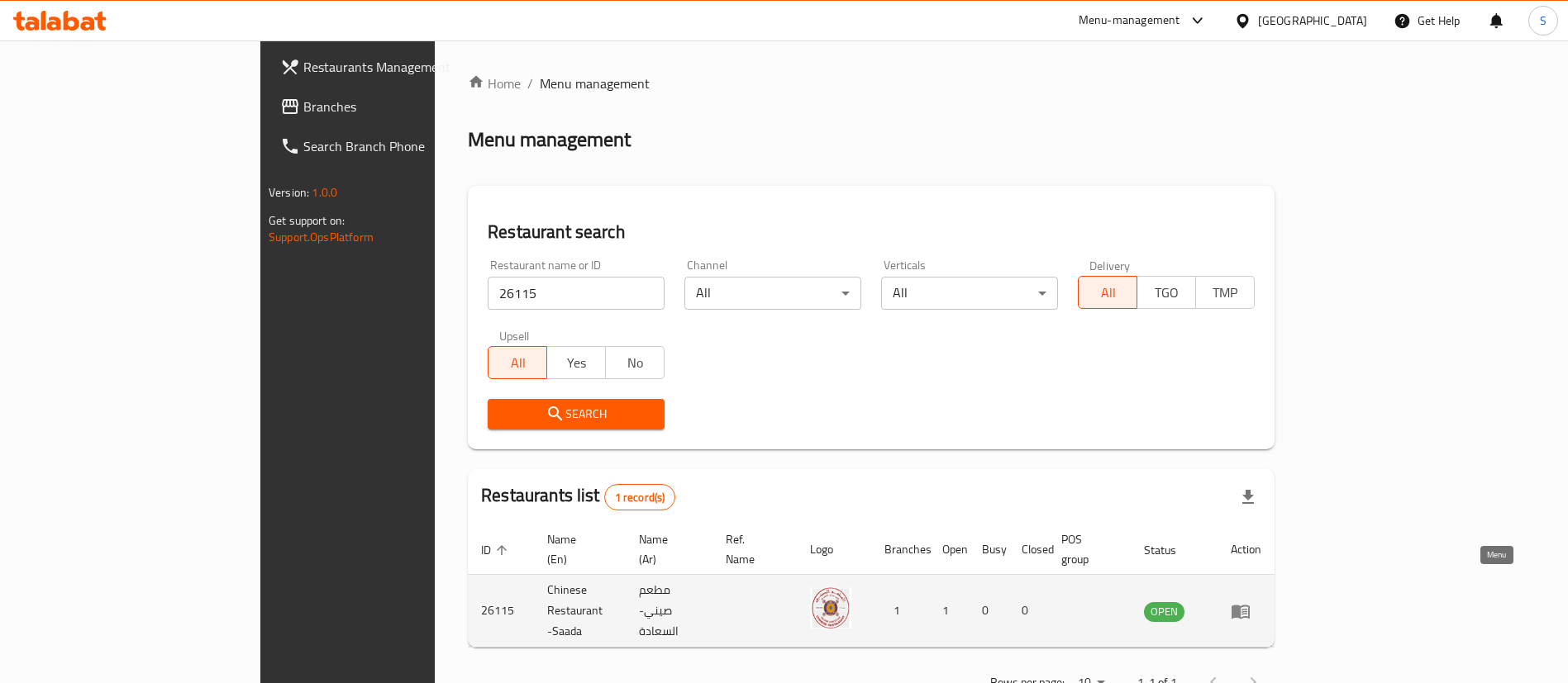
click at [1250, 605] on icon "enhanced table" at bounding box center [1240, 612] width 18 height 14
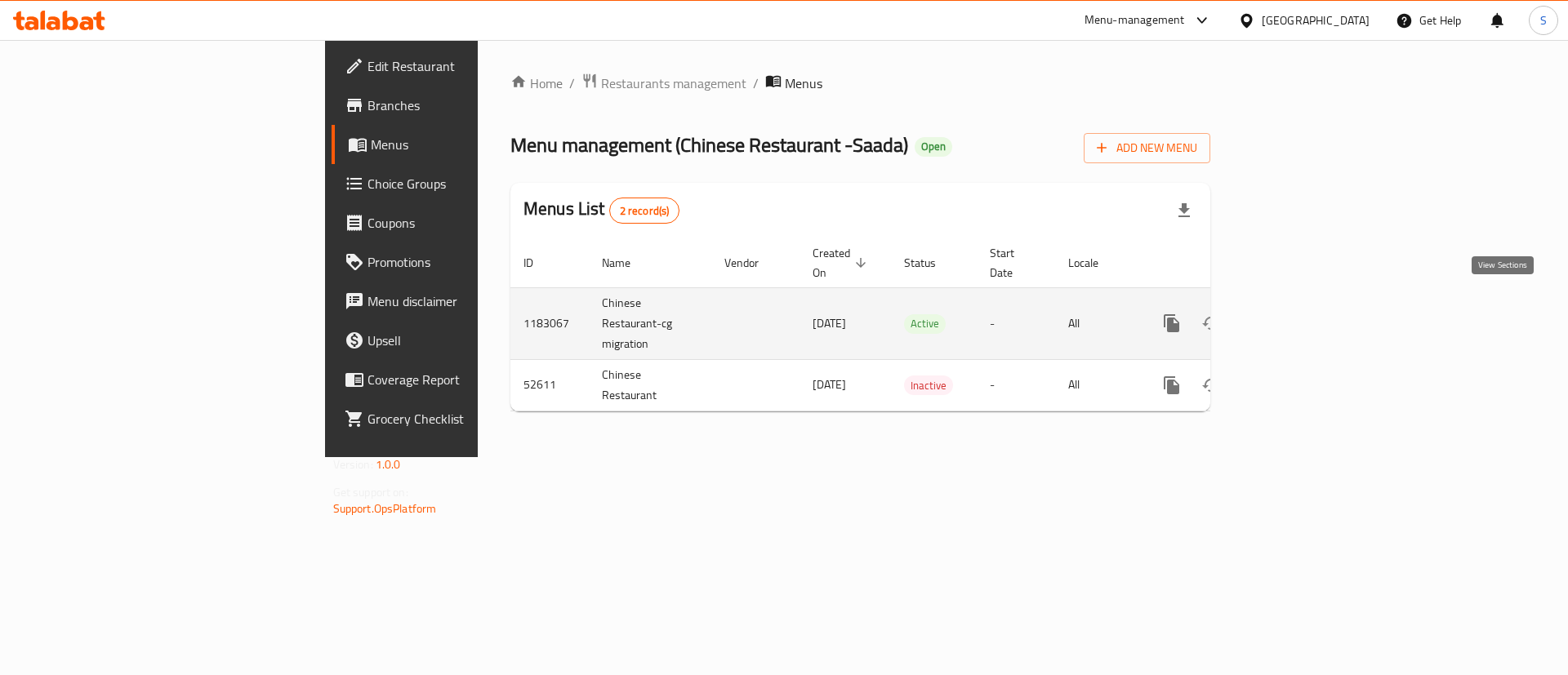
click at [1297, 316] on icon "enhanced table" at bounding box center [1289, 323] width 15 height 15
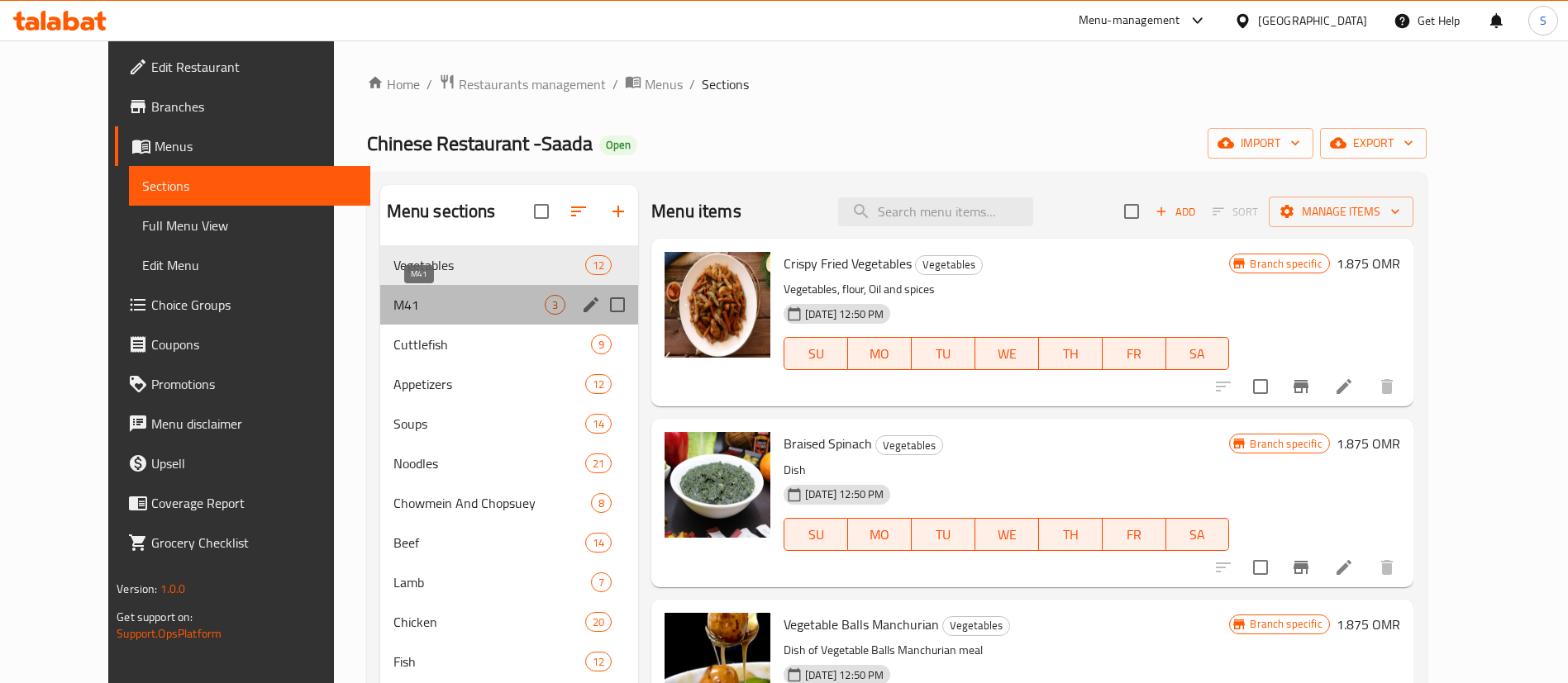
click at [438, 309] on span "M41" at bounding box center [469, 305] width 152 height 20
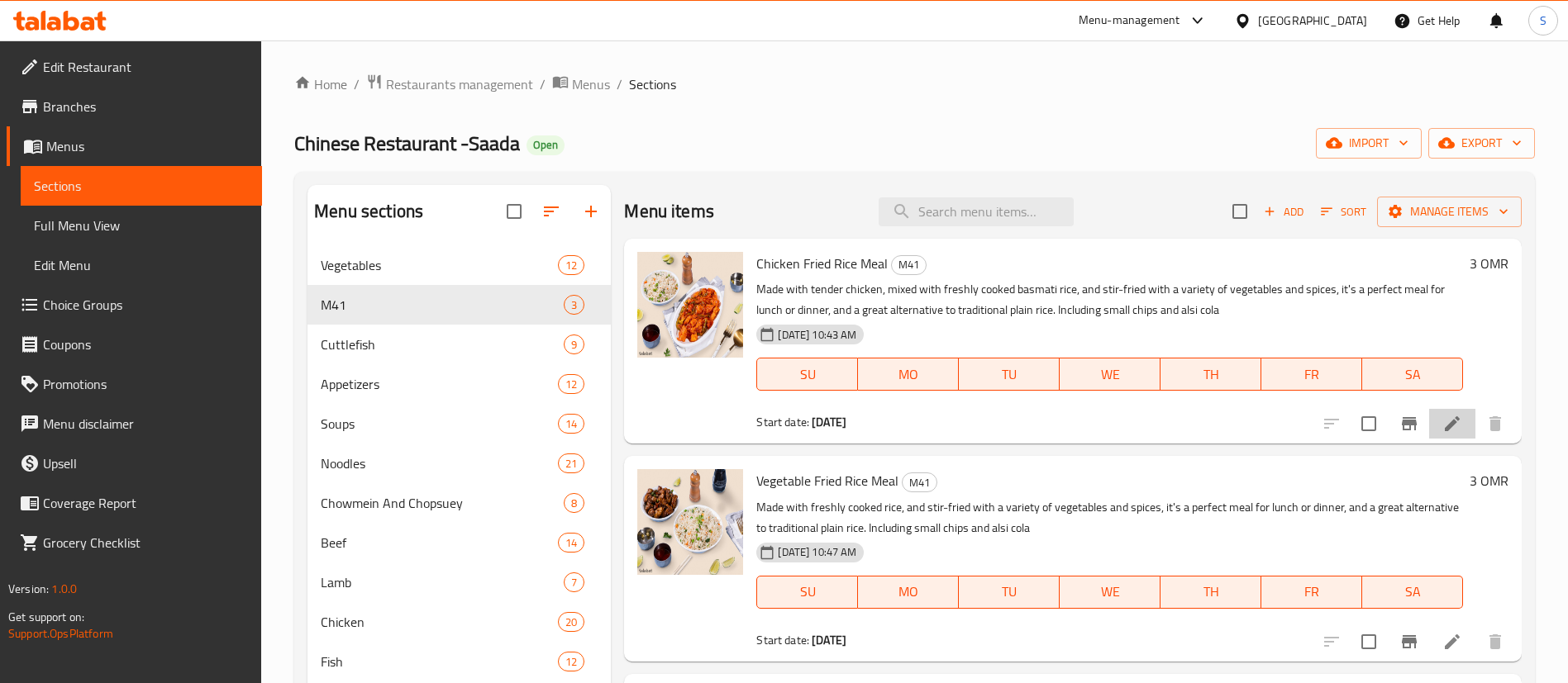
click at [1437, 421] on li at bounding box center [1452, 424] width 47 height 30
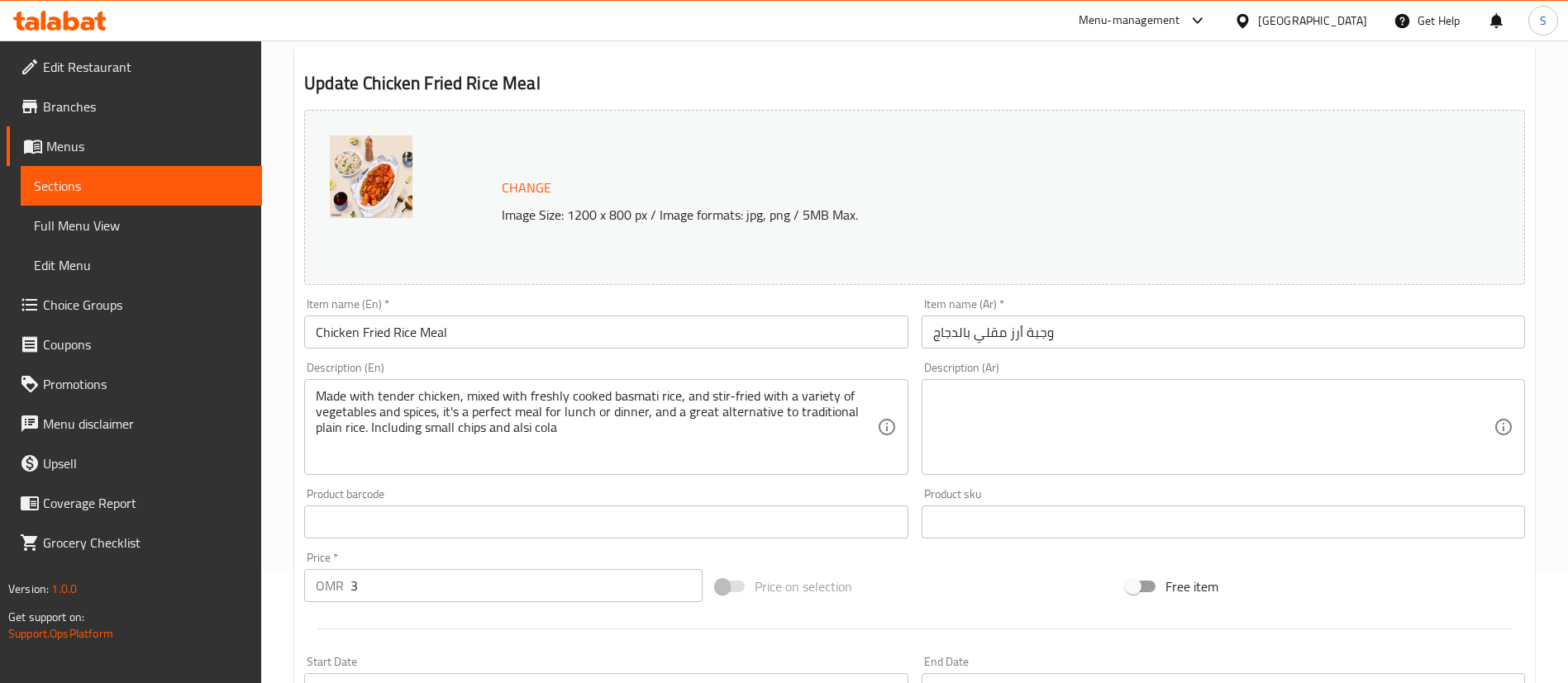
scroll to position [114, 0]
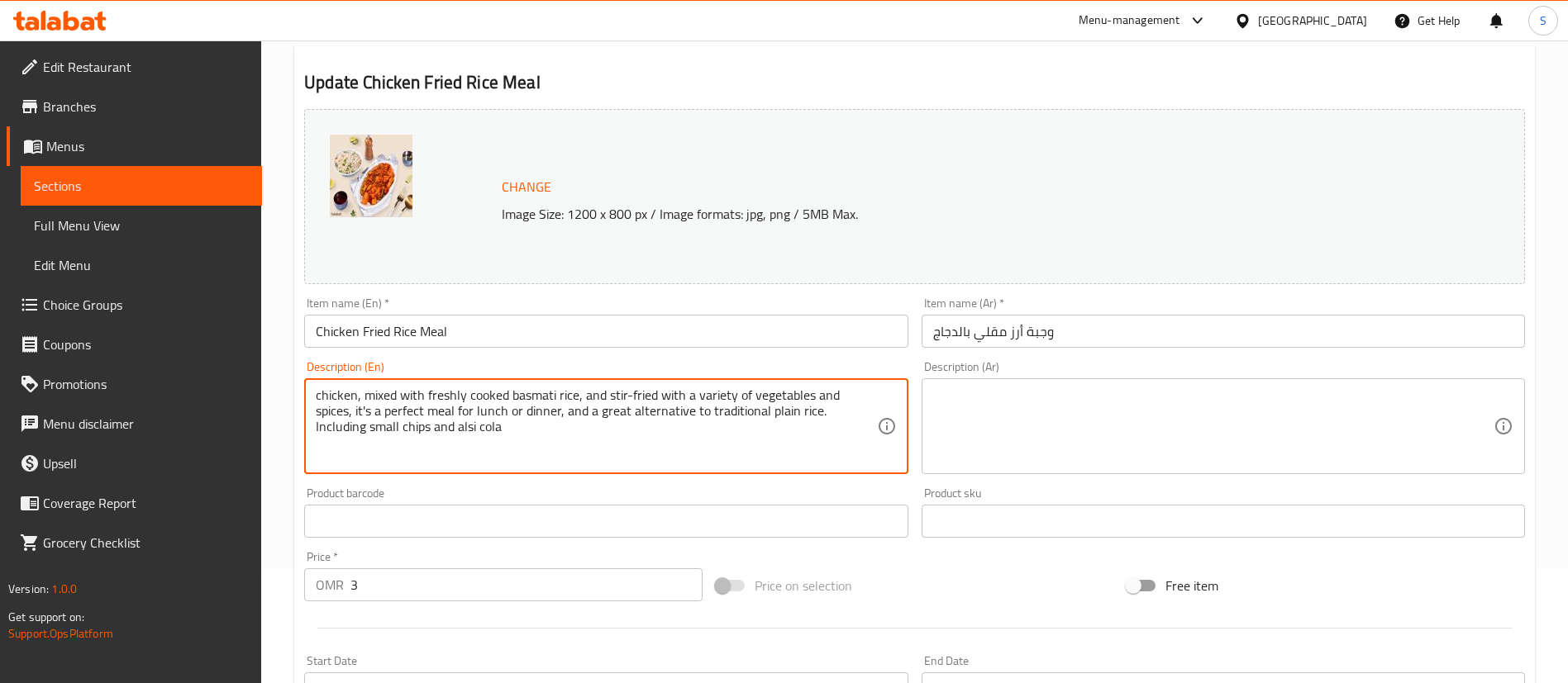
click at [323, 395] on textarea "chicken, mixed with freshly cooked basmati rice, and stir-fried with a variety …" at bounding box center [596, 426] width 561 height 78
click at [402, 393] on textarea "Chicken, mixed with freshly cooked basmati rice, and stir-fried with a variety …" at bounding box center [596, 426] width 561 height 78
click at [410, 393] on textarea "Chicken with freshly cooked basmati rice, and stir-fried with a variety of vege…" at bounding box center [596, 426] width 561 height 78
click at [418, 398] on textarea "Chicken with cooked basmati rice, and stir-fried with a variety of vegetables a…" at bounding box center [596, 426] width 561 height 78
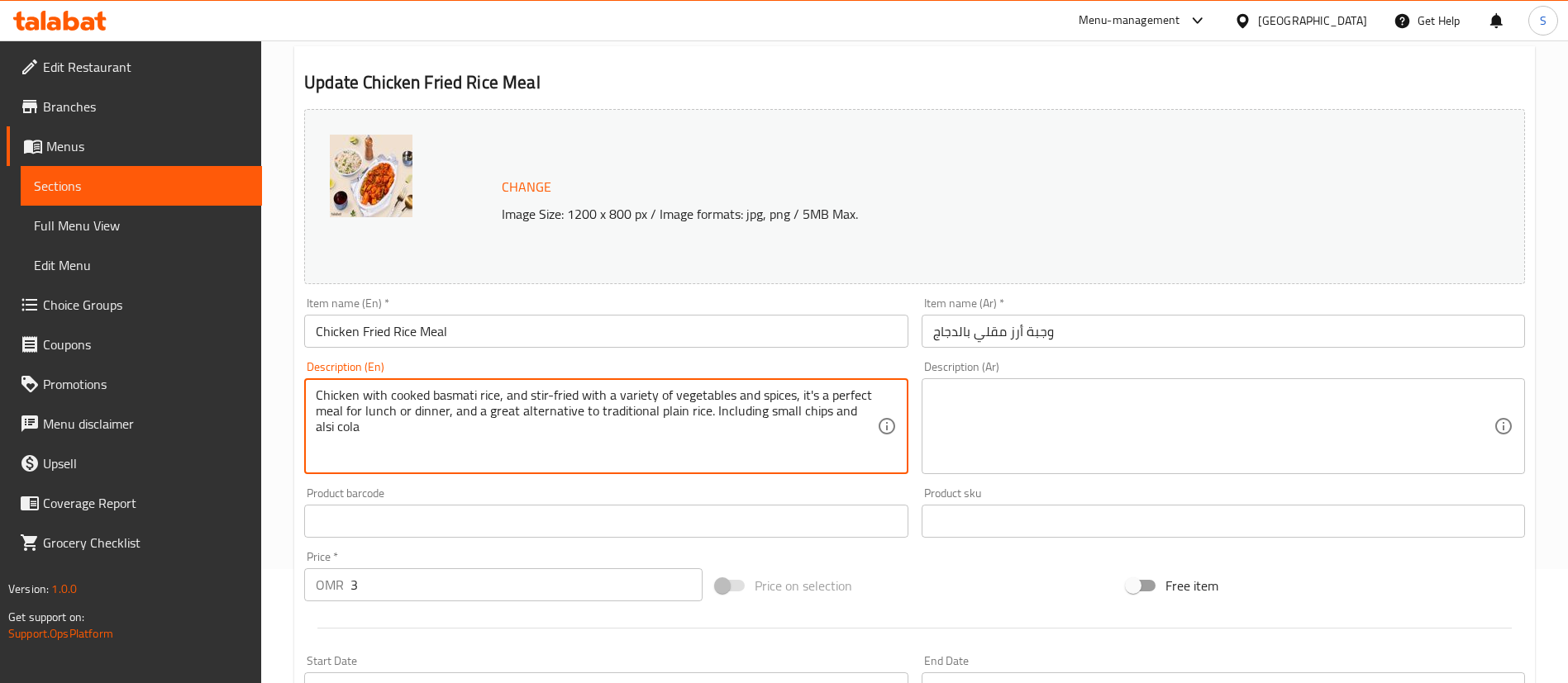
click at [418, 398] on textarea "Chicken with cooked basmati rice, and stir-fried with a variety of vegetables a…" at bounding box center [596, 426] width 561 height 78
click at [465, 395] on textarea "Chicken with basmati rice, and stir-fried with a variety of vegetables and spic…" at bounding box center [596, 426] width 561 height 78
click at [628, 391] on textarea "Chicken with basmati rice and stir-fried with a variety of vegetables and spice…" at bounding box center [596, 426] width 561 height 78
drag, startPoint x: 599, startPoint y: 397, endPoint x: 627, endPoint y: 417, distance: 34.4
click at [627, 417] on textarea "Chicken with basmati rice and stir-fried vegetables and spices, it's a perfect …" at bounding box center [596, 426] width 561 height 78
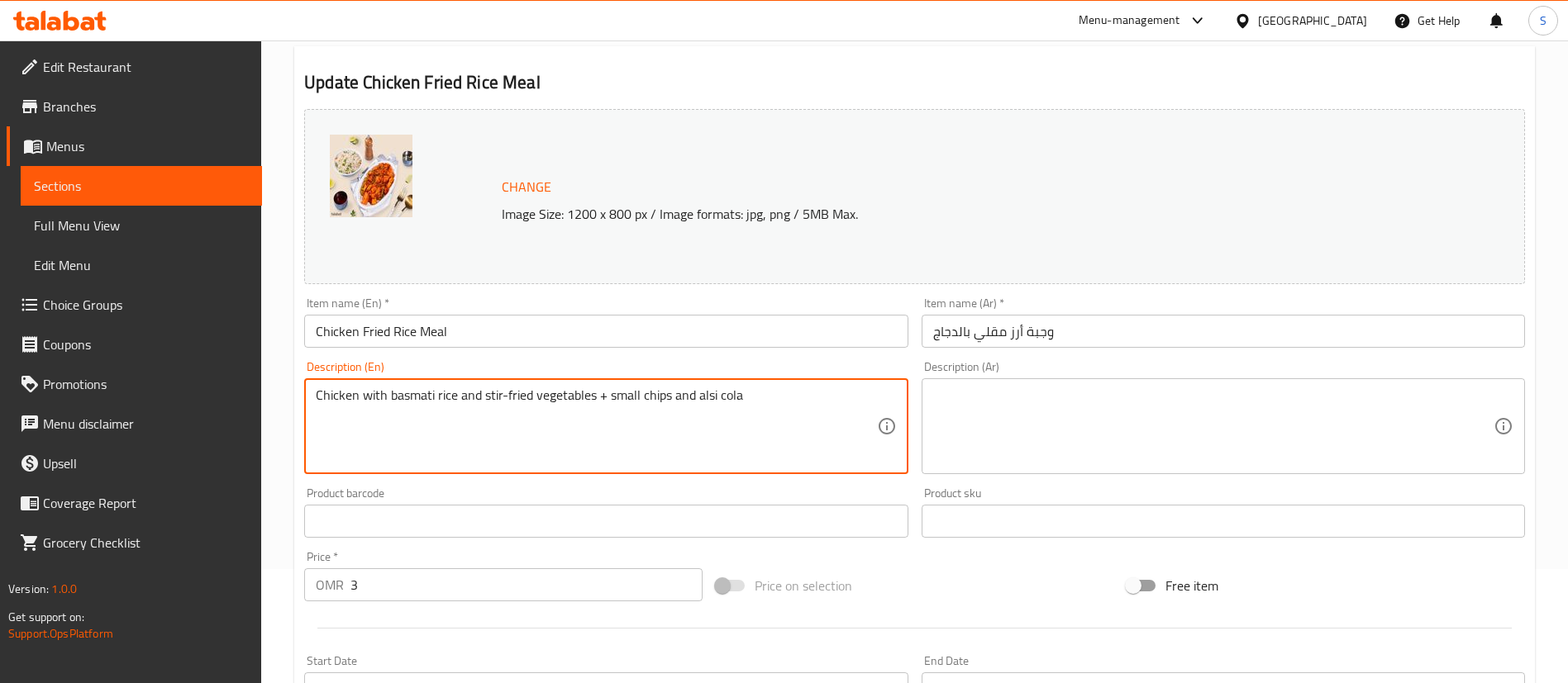
click at [669, 396] on textarea "Chicken with basmati rice and stir-fried vegetables + small chips and alsi cola" at bounding box center [596, 426] width 561 height 78
click at [725, 392] on textarea "Chicken with basmati rice and stir-fried vegetables + Salted French fries and a…" at bounding box center [596, 426] width 561 height 78
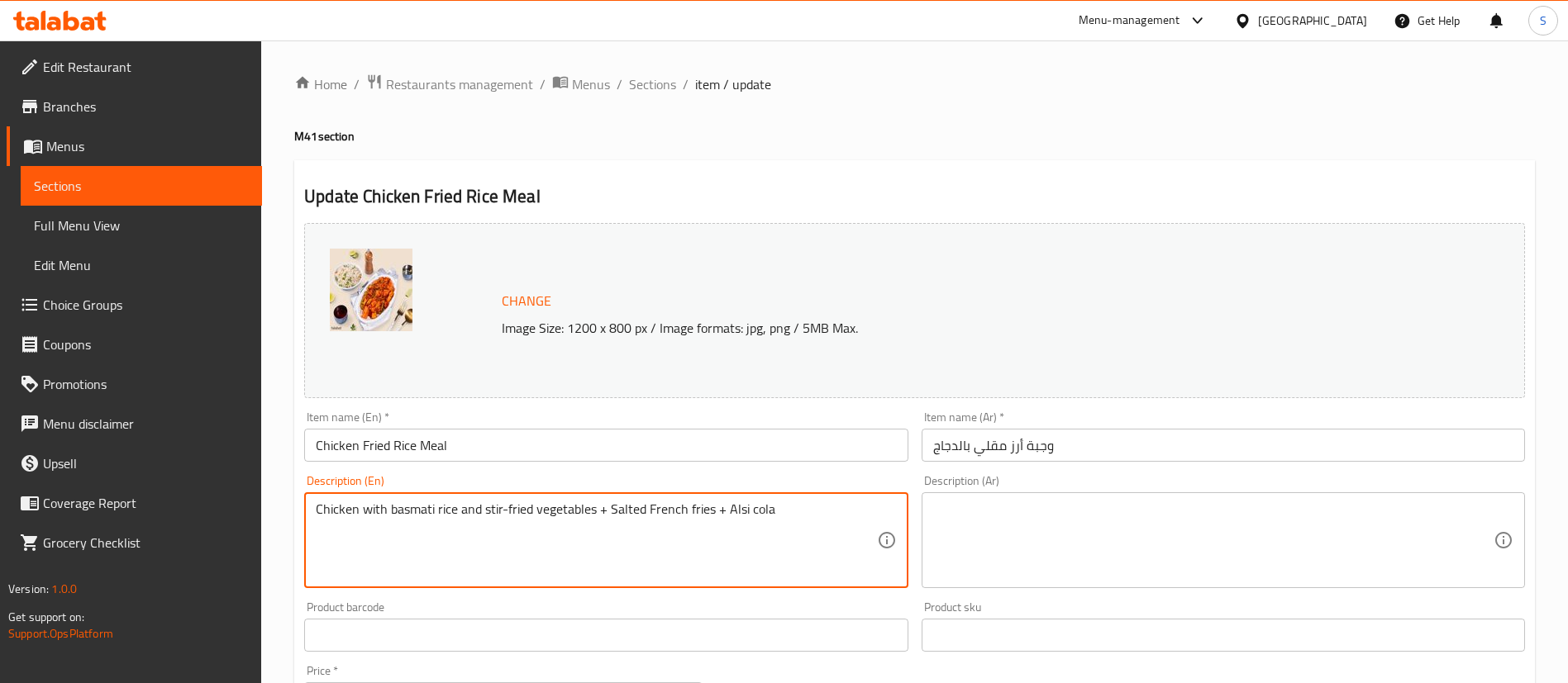
scroll to position [508, 0]
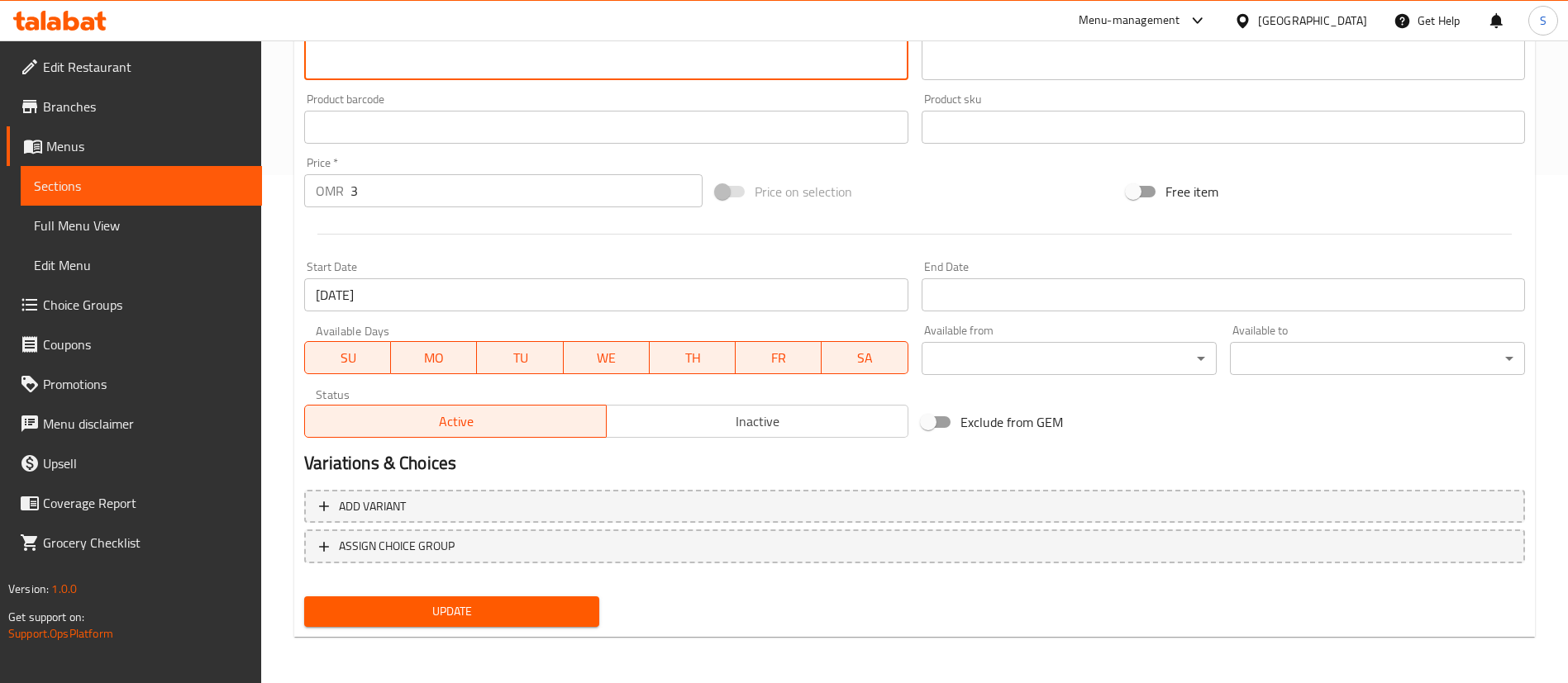
type textarea "Chicken with basmati rice and stir-fried vegetables + Salted French fries + Als…"
click at [452, 607] on span "Update" at bounding box center [451, 612] width 268 height 21
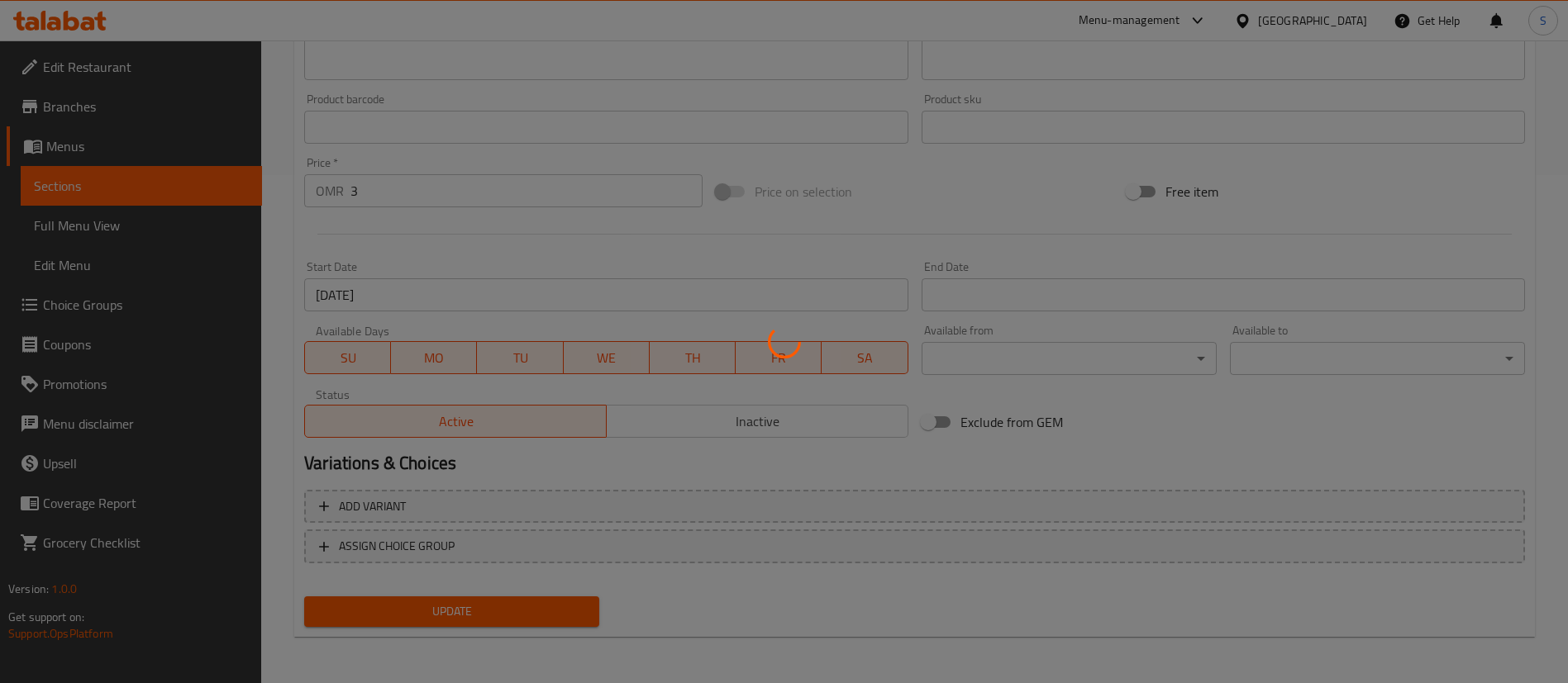
scroll to position [0, 0]
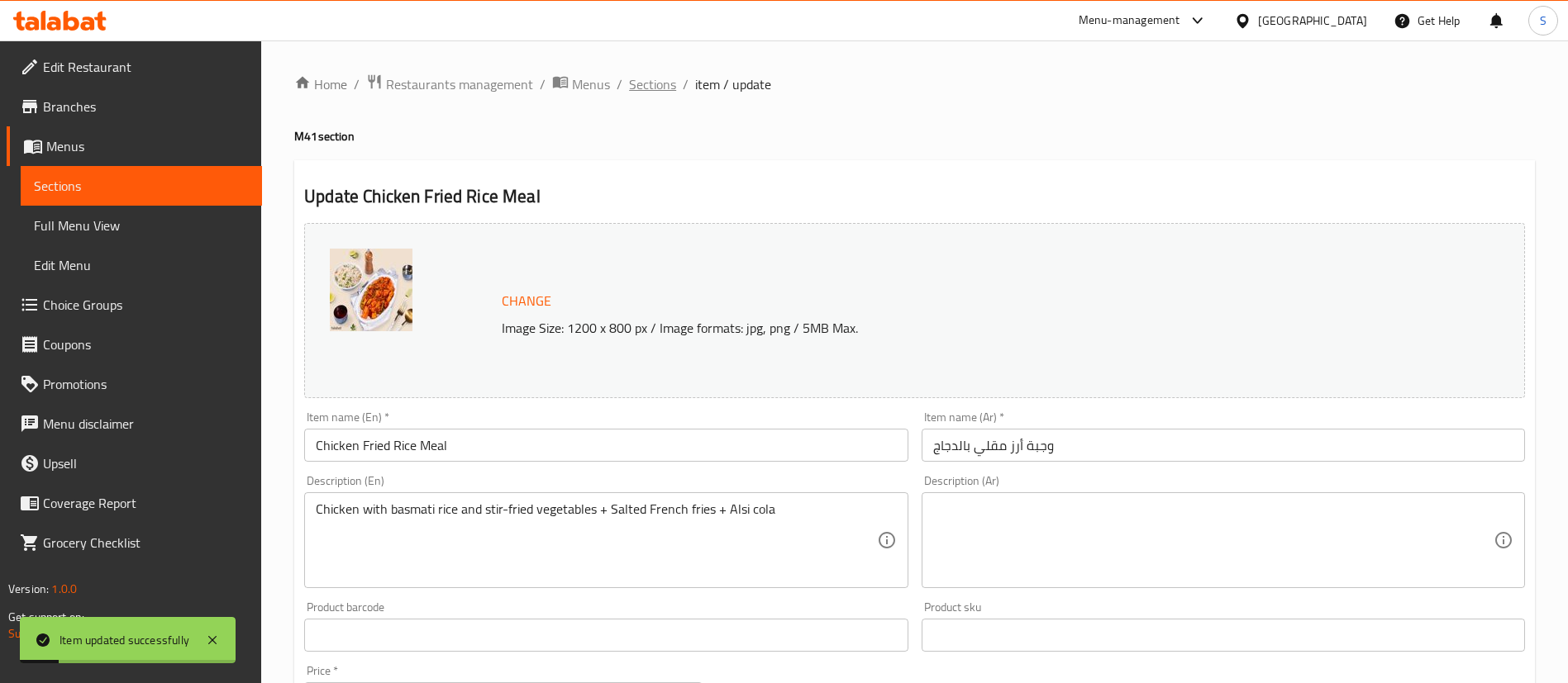
click at [652, 86] on span "Sections" at bounding box center [653, 84] width 48 height 20
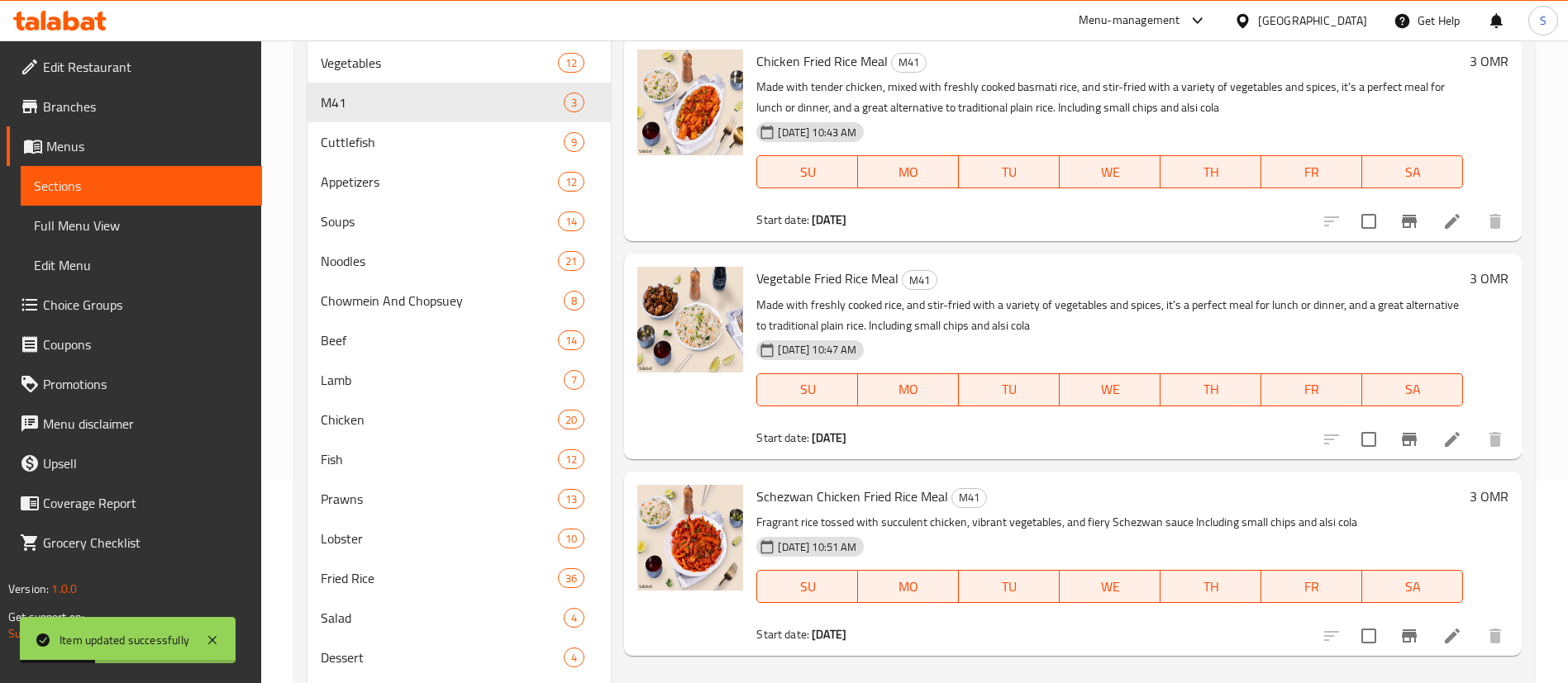
scroll to position [203, 0]
click at [1446, 439] on icon at bounding box center [1452, 439] width 20 height 20
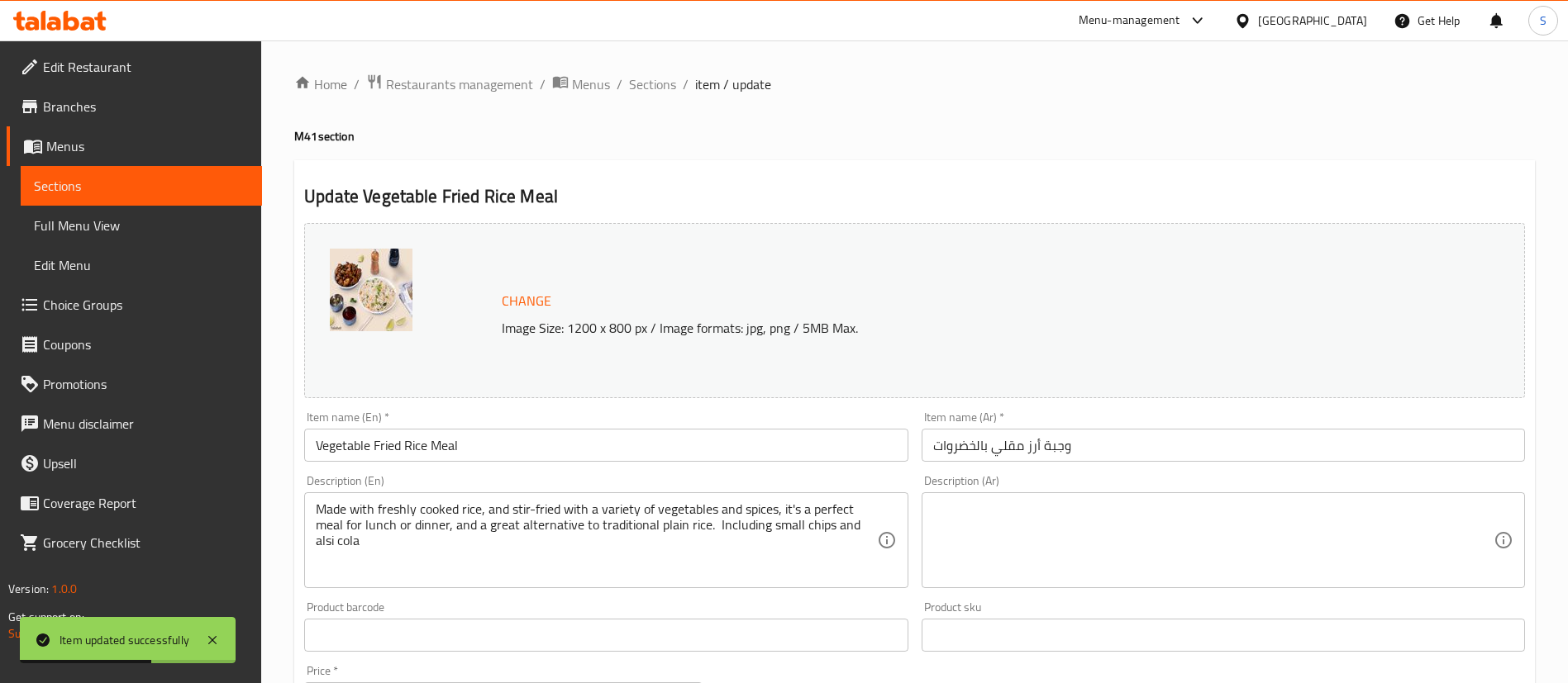
scroll to position [168, 0]
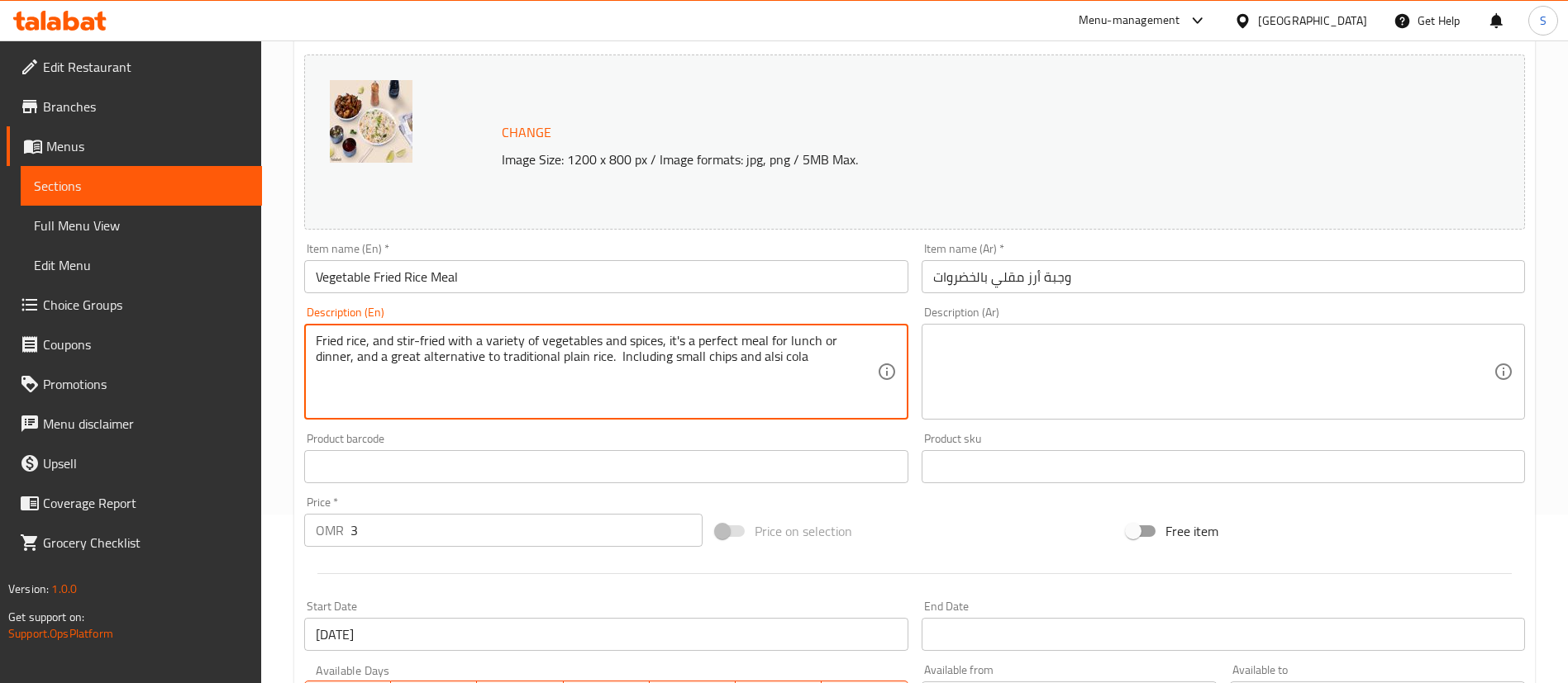
click at [396, 343] on textarea "Fried rice, and stir-fried with a variety of vegetables and spices, it's a perf…" at bounding box center [596, 371] width 561 height 78
click at [542, 343] on textarea "Fried rice with stir-fried with a variety of vegetables and spices, it's a perf…" at bounding box center [596, 371] width 561 height 78
click at [337, 342] on textarea "Fried rice with stir-fried vegetables and spices, it's a perfect meal for lunch…" at bounding box center [596, 371] width 561 height 78
click at [474, 342] on textarea "Stir-fried rice with stir-fried vegetables and spices, it's a perfect meal for …" at bounding box center [596, 371] width 561 height 78
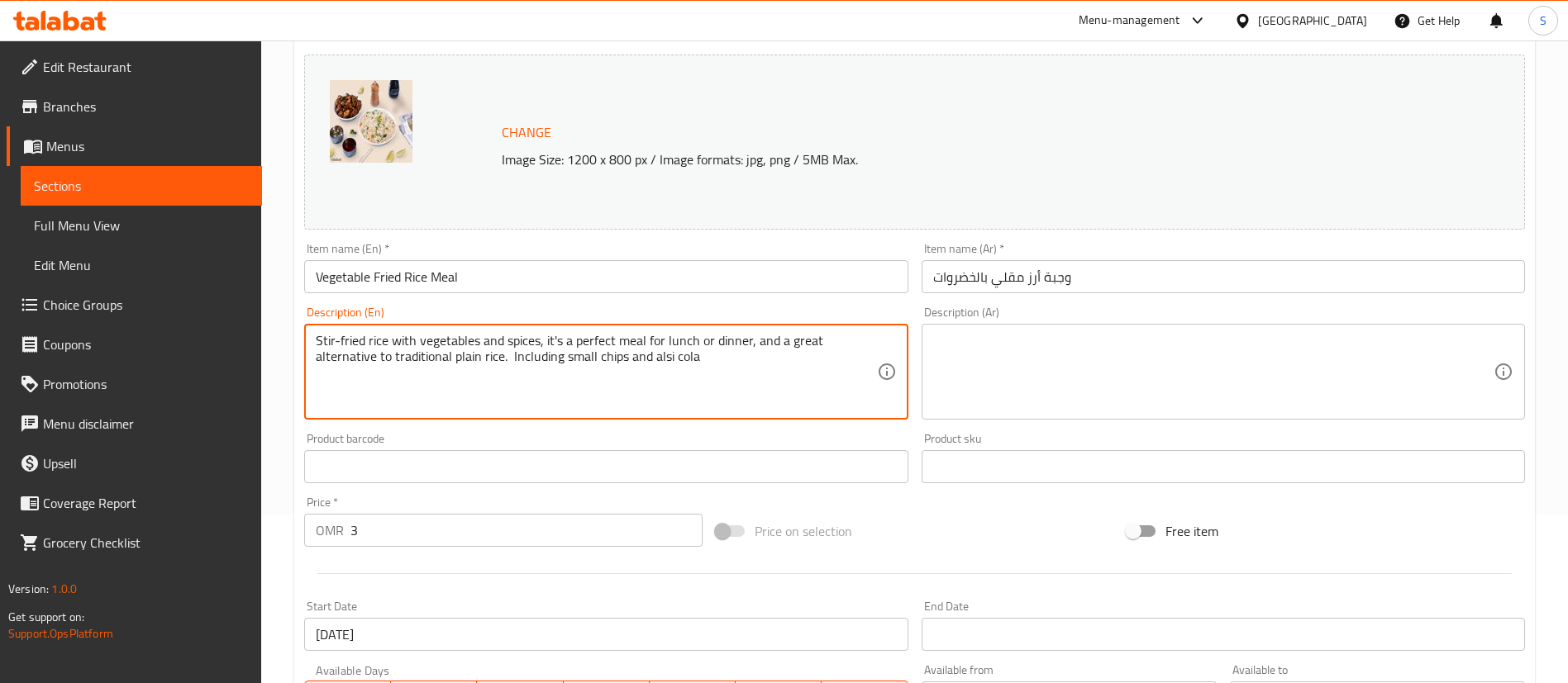
drag, startPoint x: 477, startPoint y: 346, endPoint x: 627, endPoint y: 362, distance: 150.9
click at [627, 362] on textarea "Stir-fried rice with vegetables and spices, it's a perfect meal for lunch or di…" at bounding box center [596, 371] width 561 height 78
click at [674, 346] on textarea "Stir-fried rice with vegetables and spices + Salted French fries and alsi cola" at bounding box center [596, 371] width 561 height 78
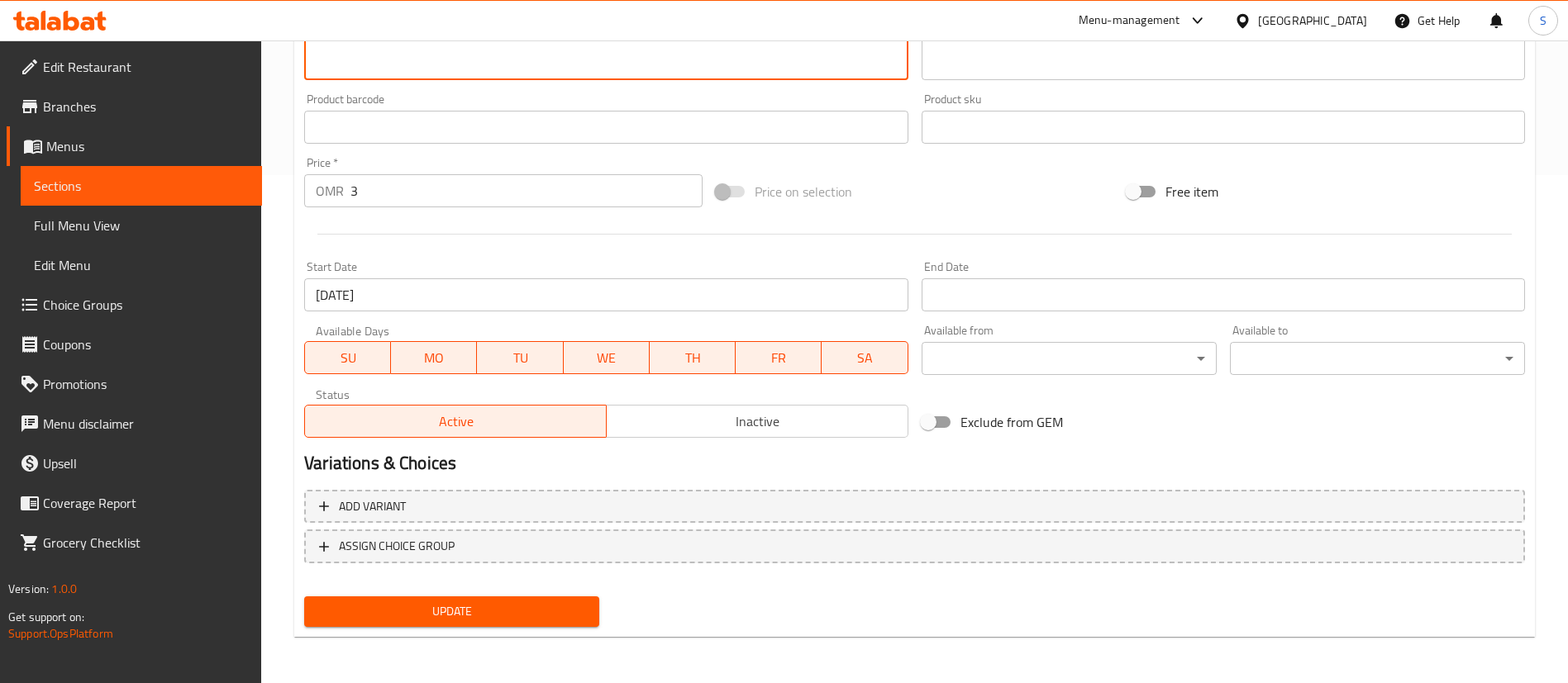
type textarea "Stir-fried rice with vegetables and spices + Salted French fries + Alsi cola"
click at [478, 611] on span "Update" at bounding box center [451, 612] width 268 height 21
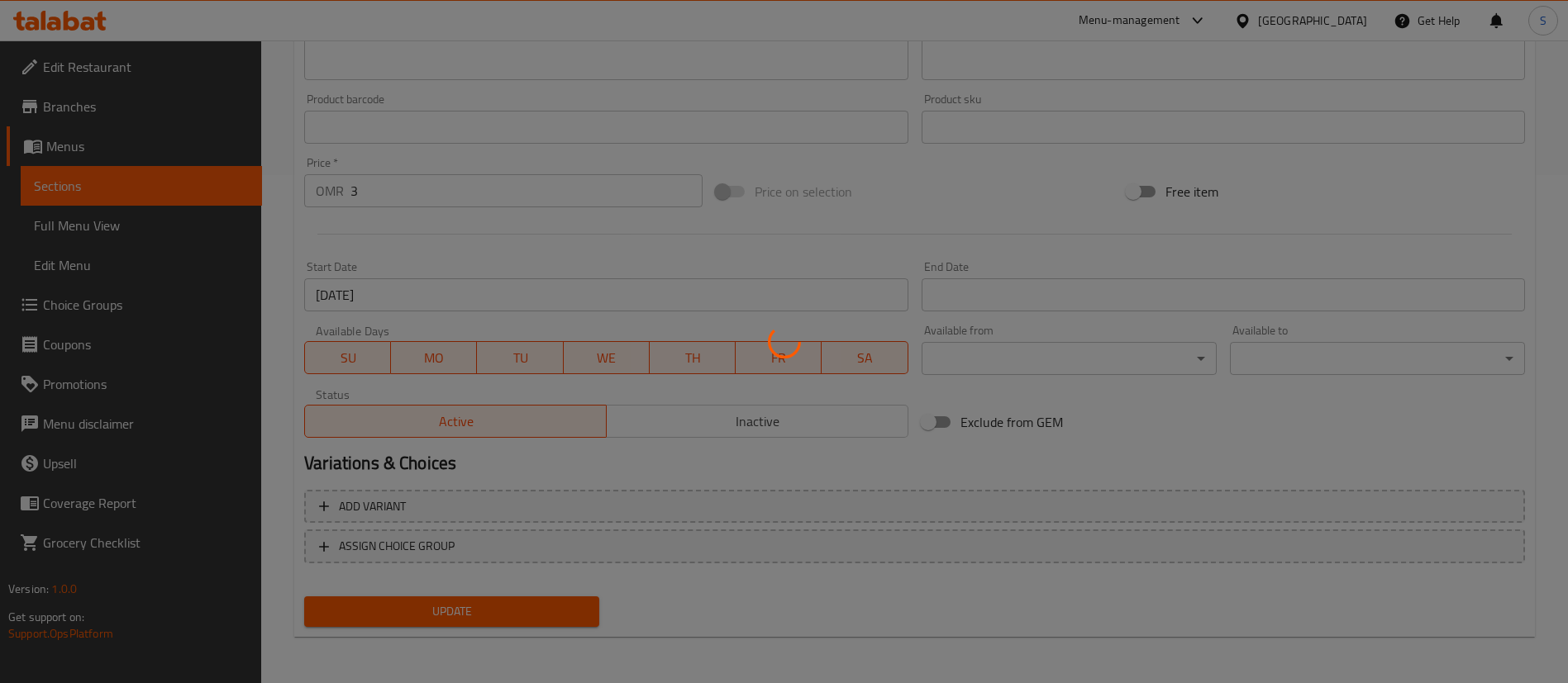
scroll to position [0, 0]
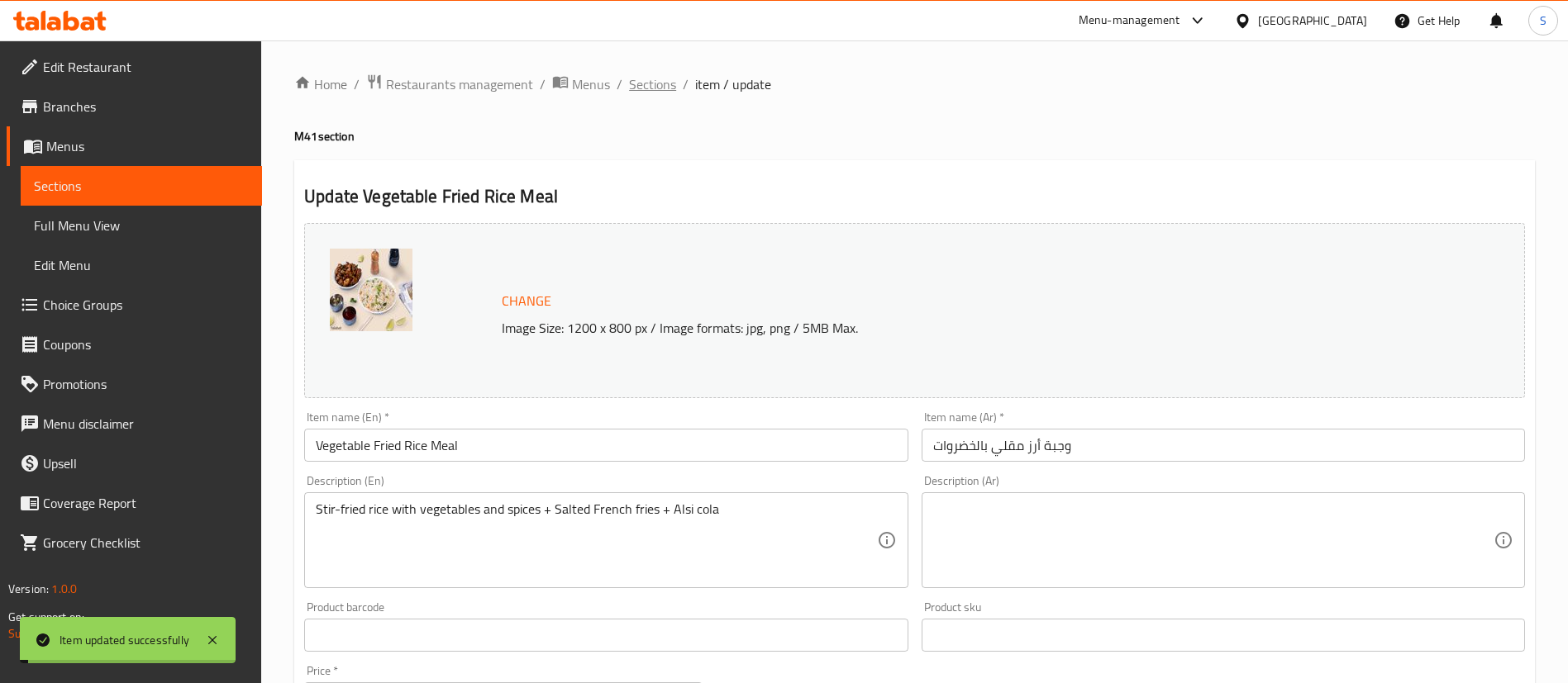
click at [645, 84] on span "Sections" at bounding box center [653, 84] width 48 height 20
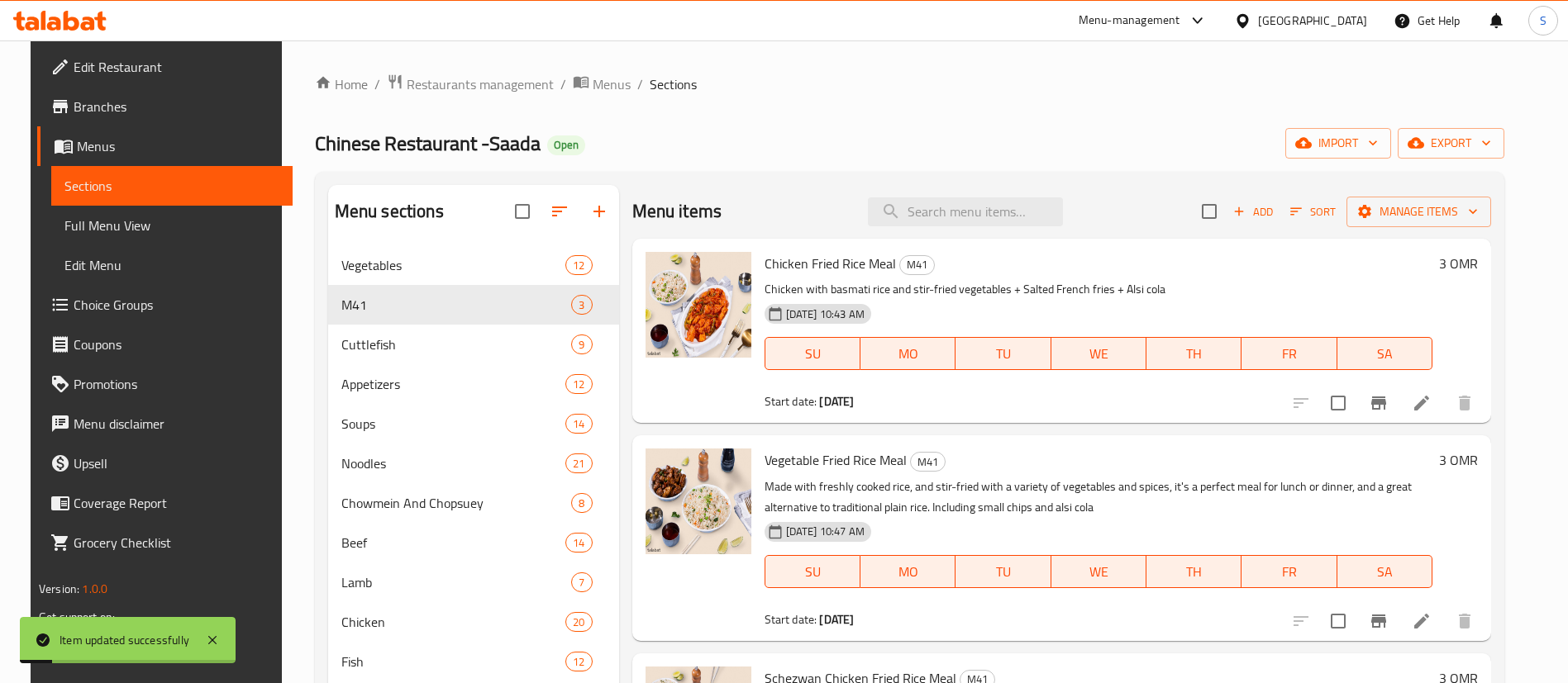
scroll to position [289, 0]
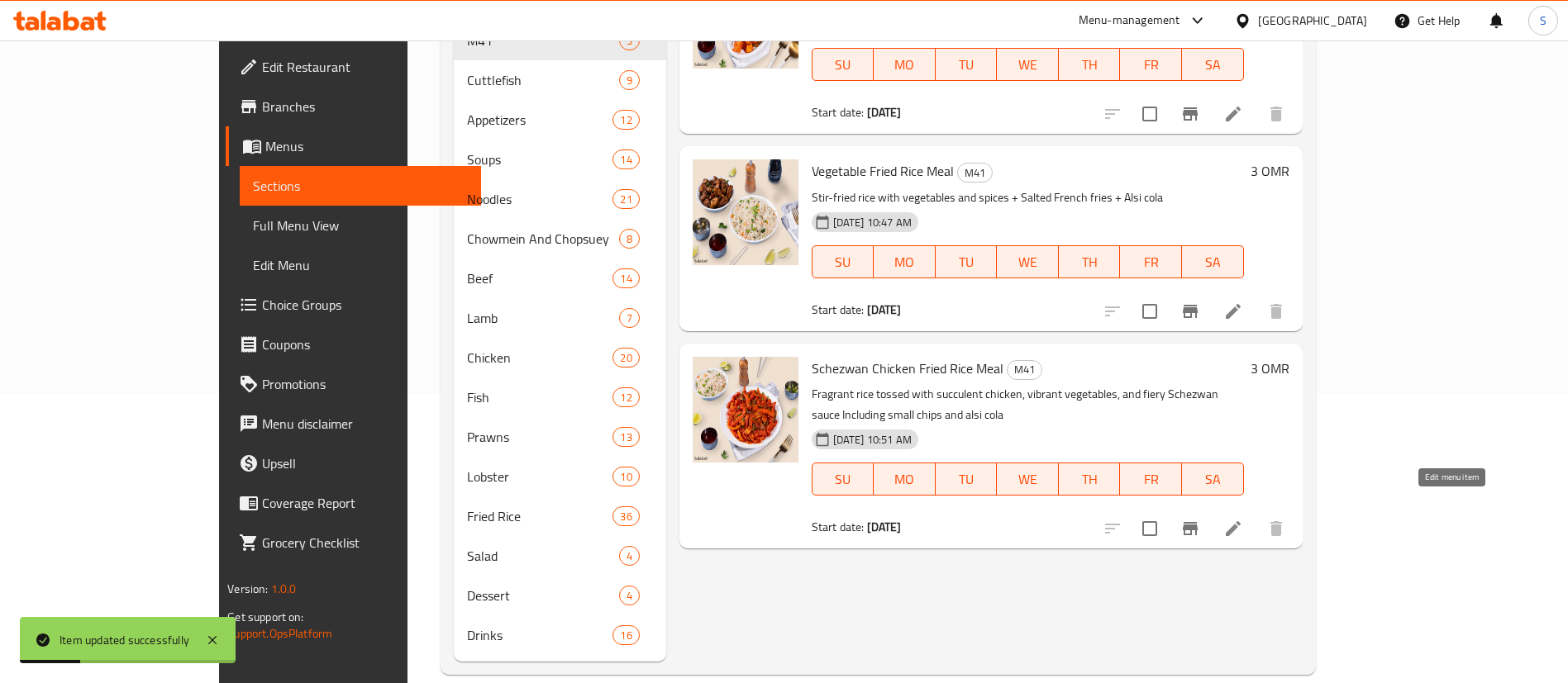
click at [1303, 530] on div "Menu items Add Sort Manage items Chicken Fried Rice Meal M41 Chicken with basma…" at bounding box center [985, 279] width 637 height 766
click at [1243, 519] on icon at bounding box center [1233, 529] width 20 height 20
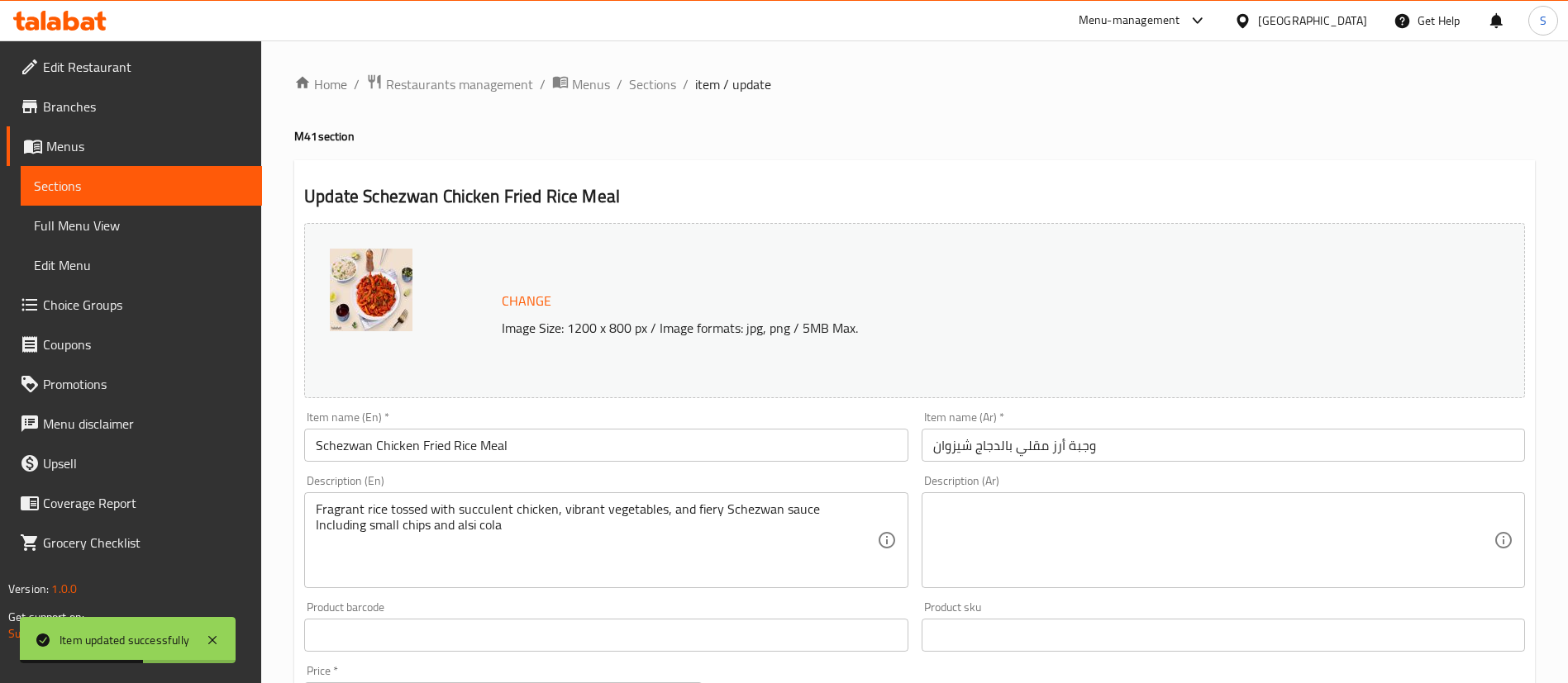
scroll to position [146, 0]
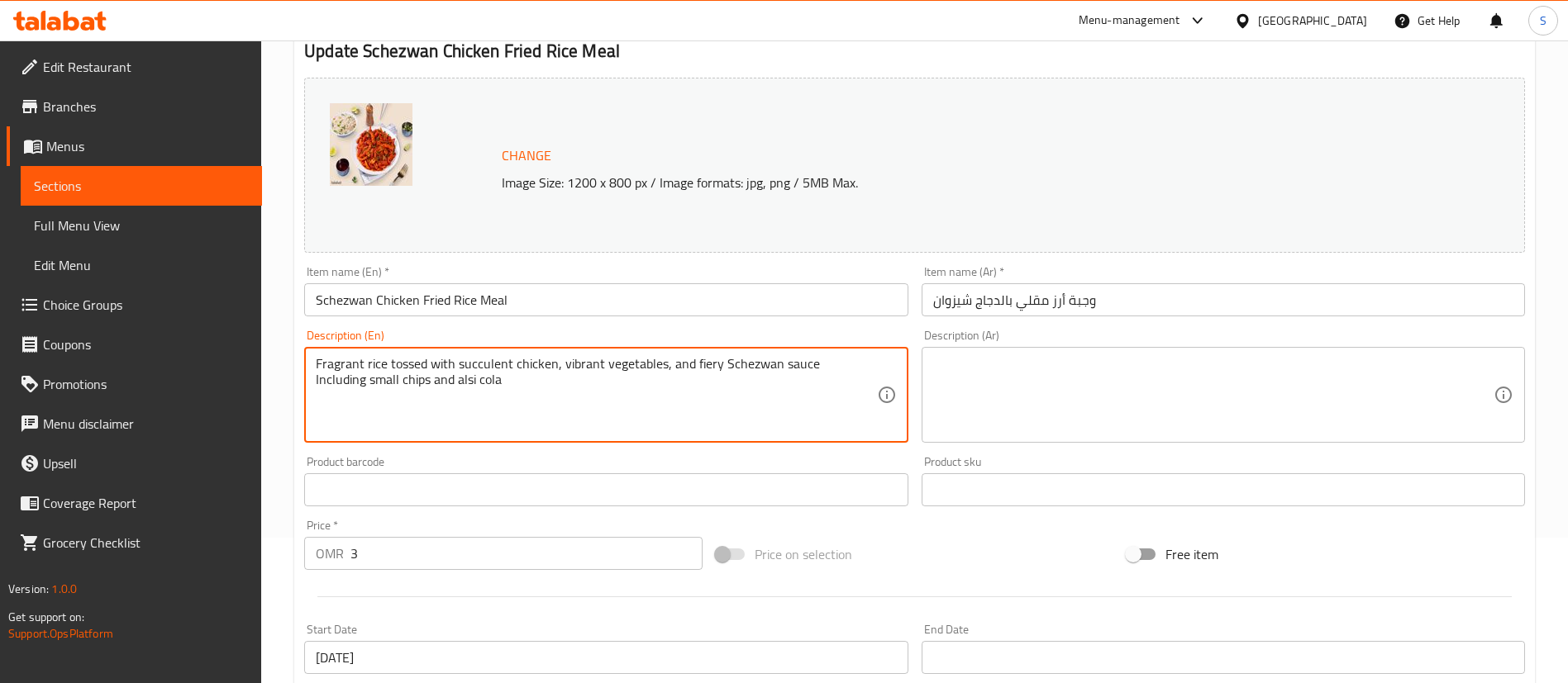
drag, startPoint x: 516, startPoint y: 365, endPoint x: 251, endPoint y: 372, distance: 265.1
click at [512, 366] on textarea "Fragrant rice tossed with succulent chicken, vibrant vegetables, and fiery Sche…" at bounding box center [596, 395] width 561 height 78
drag, startPoint x: 518, startPoint y: 366, endPoint x: 315, endPoint y: 356, distance: 203.2
click at [315, 356] on div "Fragrant rice tossed with succulent chicken, vibrant vegetables, and fiery Sche…" at bounding box center [605, 394] width 603 height 96
click at [464, 364] on textarea "Schezwan chicken, vibrant vegetables, and fiery Schezwan sauce Including small …" at bounding box center [596, 395] width 561 height 78
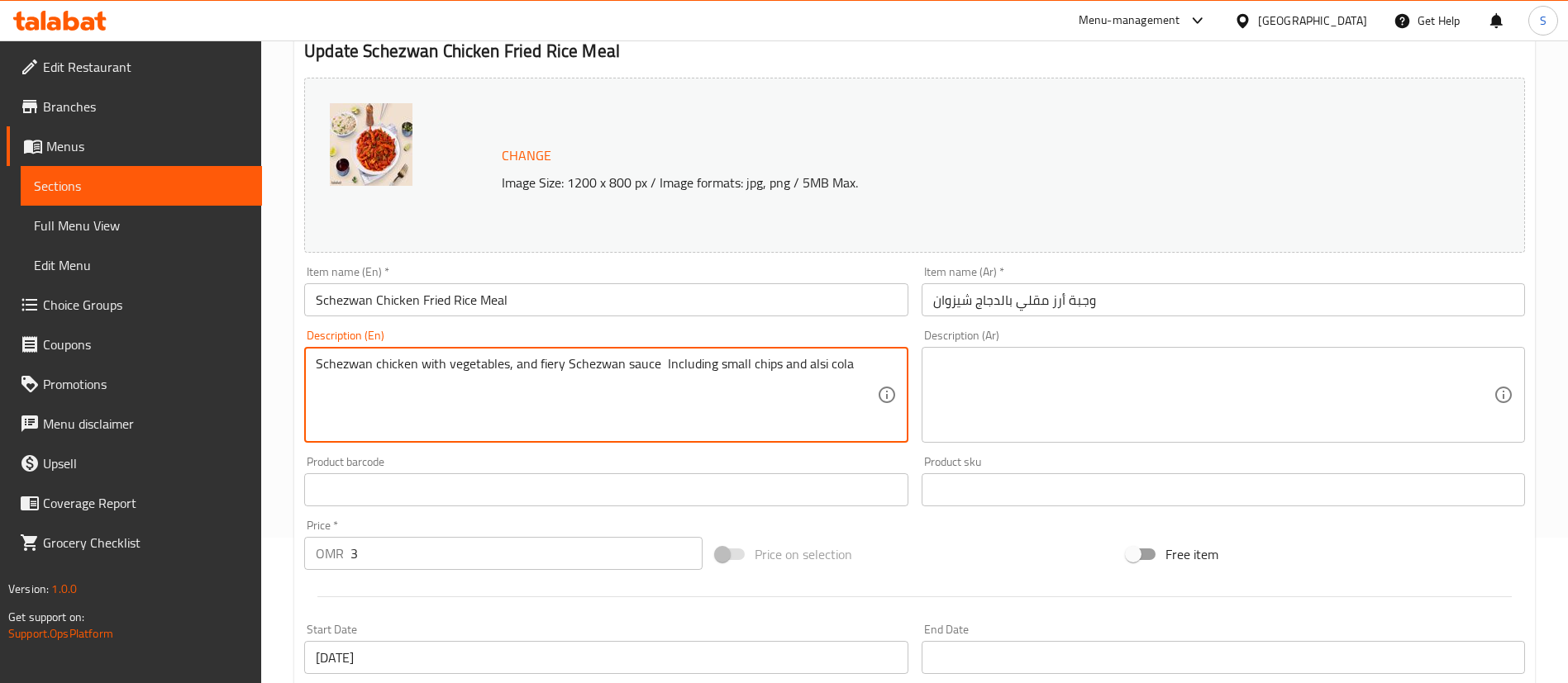
click at [379, 362] on textarea "Schezwan chicken with vegetables, and fiery Schezwan sauce Including small chip…" at bounding box center [596, 395] width 561 height 78
click at [461, 368] on textarea "Chicken with vegetables, and fiery Schezwan sauce Including small chips and als…" at bounding box center [596, 395] width 561 height 78
click at [508, 365] on textarea "Chicken with vegetables and fiery Schezwan sauce Including small chips and alsi…" at bounding box center [596, 395] width 561 height 78
click at [686, 371] on textarea "Chicken with vegetables and Schezwan sauce Including small chips and alsi cola" at bounding box center [596, 395] width 561 height 78
click at [695, 366] on textarea "Chicken with vegetables and Schezwan sauce + Salted French fries and alsi cola" at bounding box center [596, 395] width 561 height 78
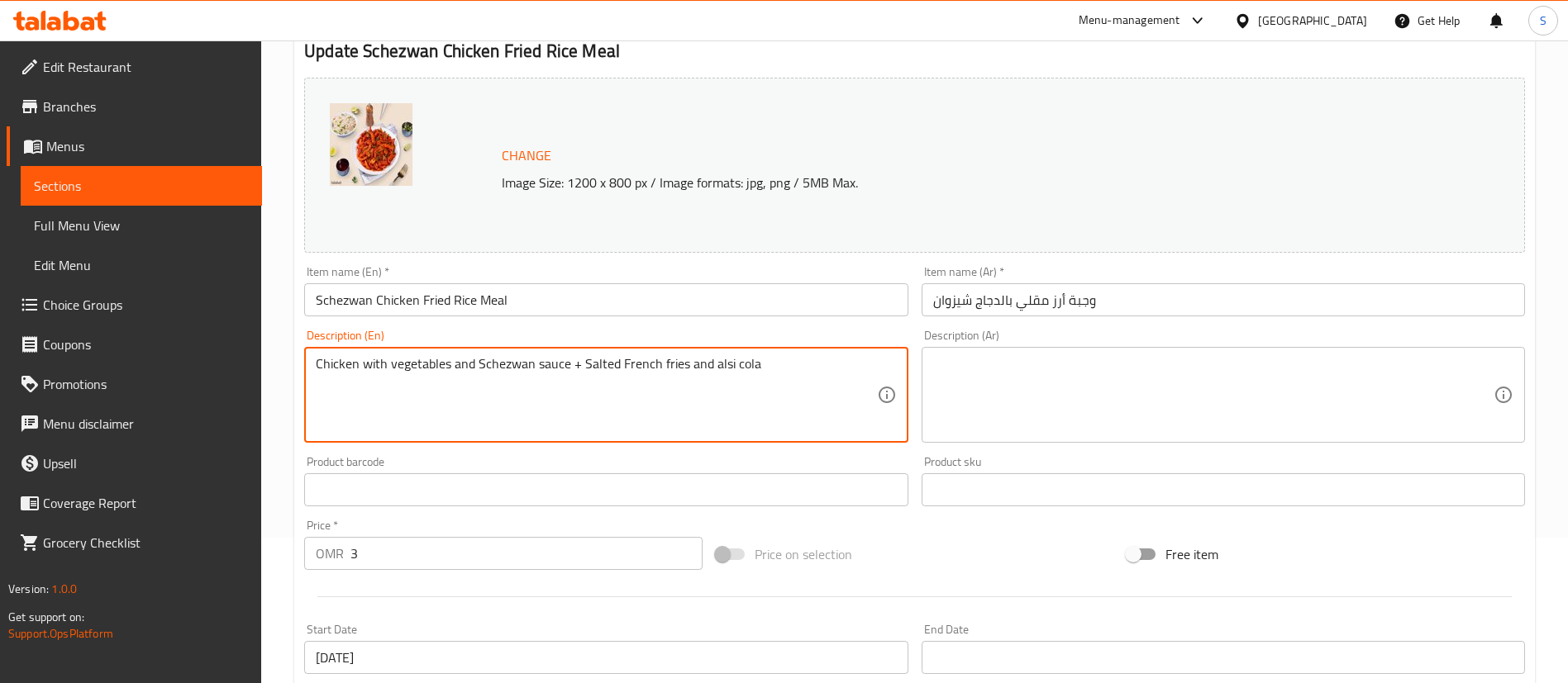
click at [695, 366] on textarea "Chicken with vegetables and Schezwan sauce + Salted French fries and alsi cola" at bounding box center [596, 395] width 561 height 78
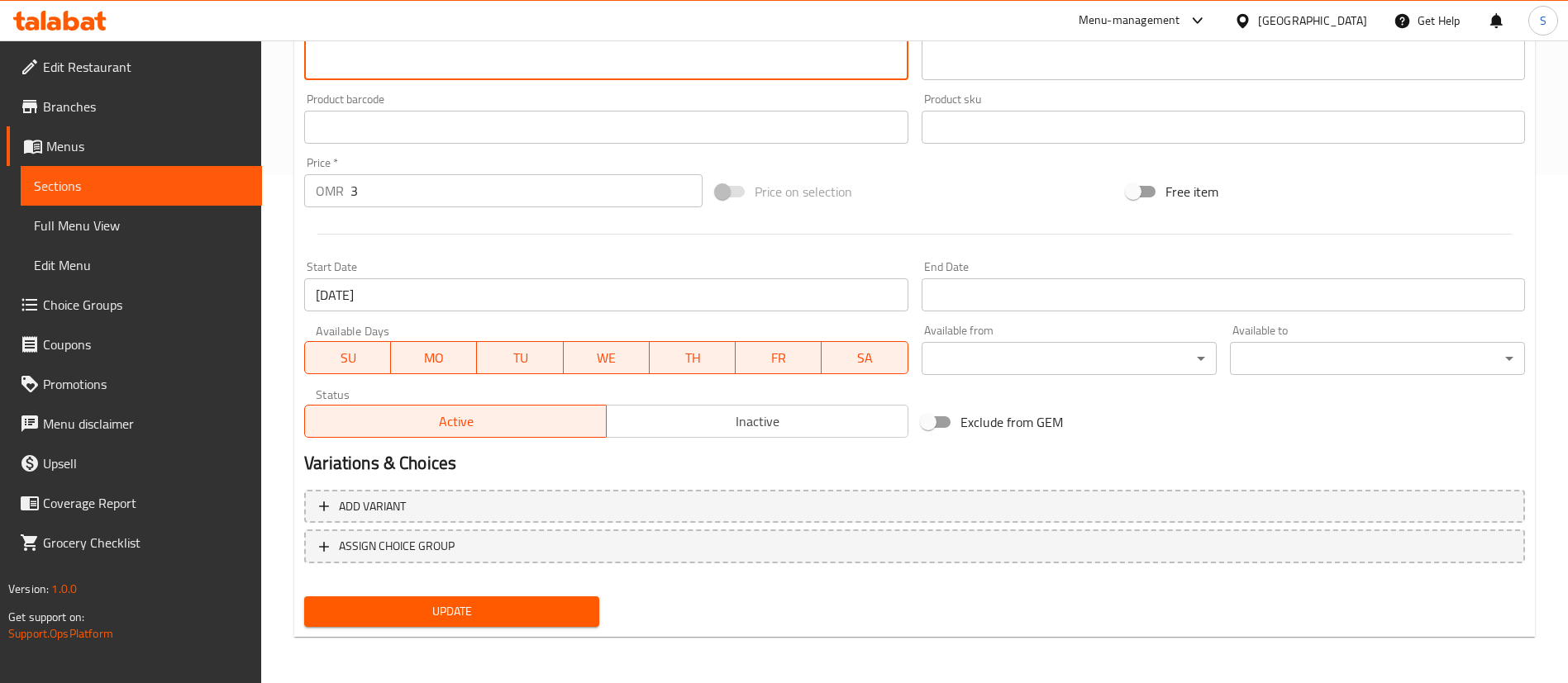
type textarea "Chicken with vegetables and Schezwan sauce + Salted French fries + Alsi cola"
click at [449, 615] on span "Update" at bounding box center [451, 612] width 268 height 21
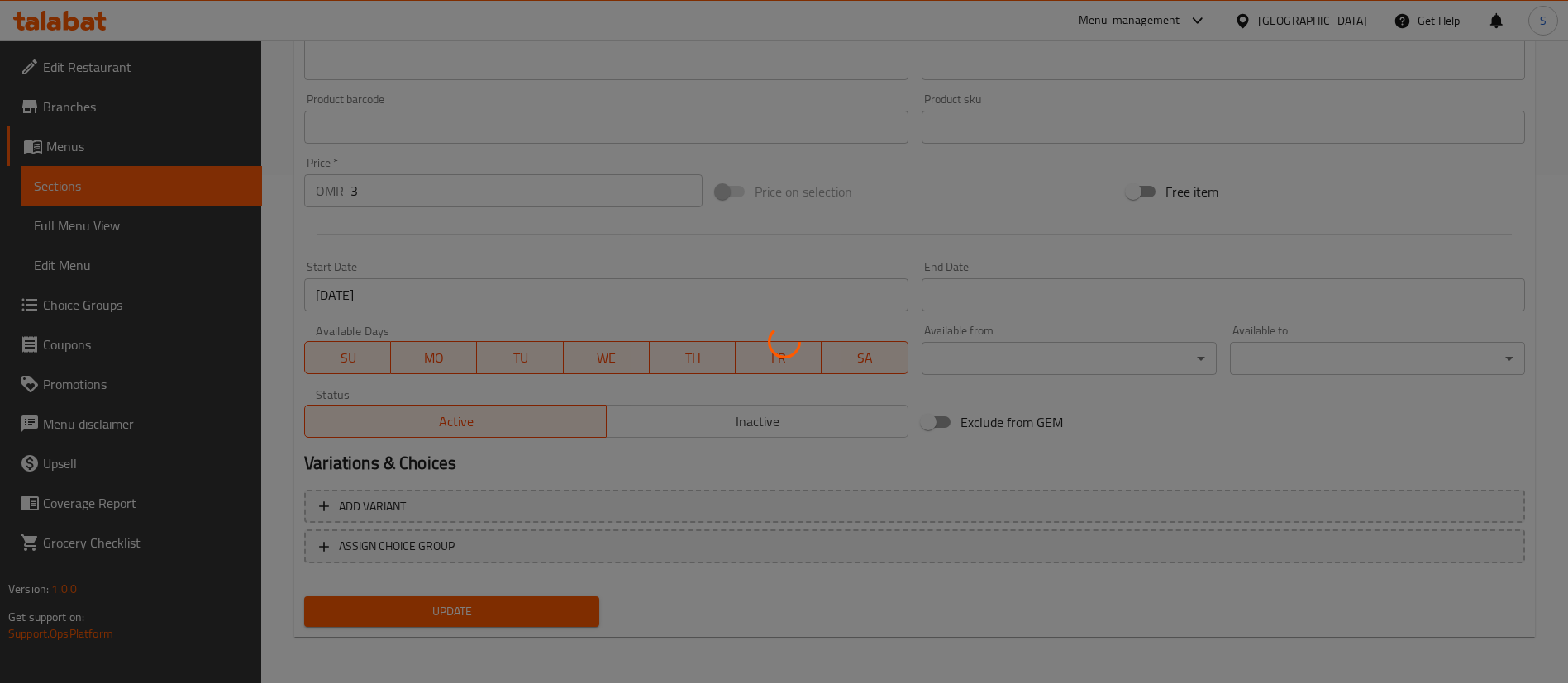
scroll to position [0, 0]
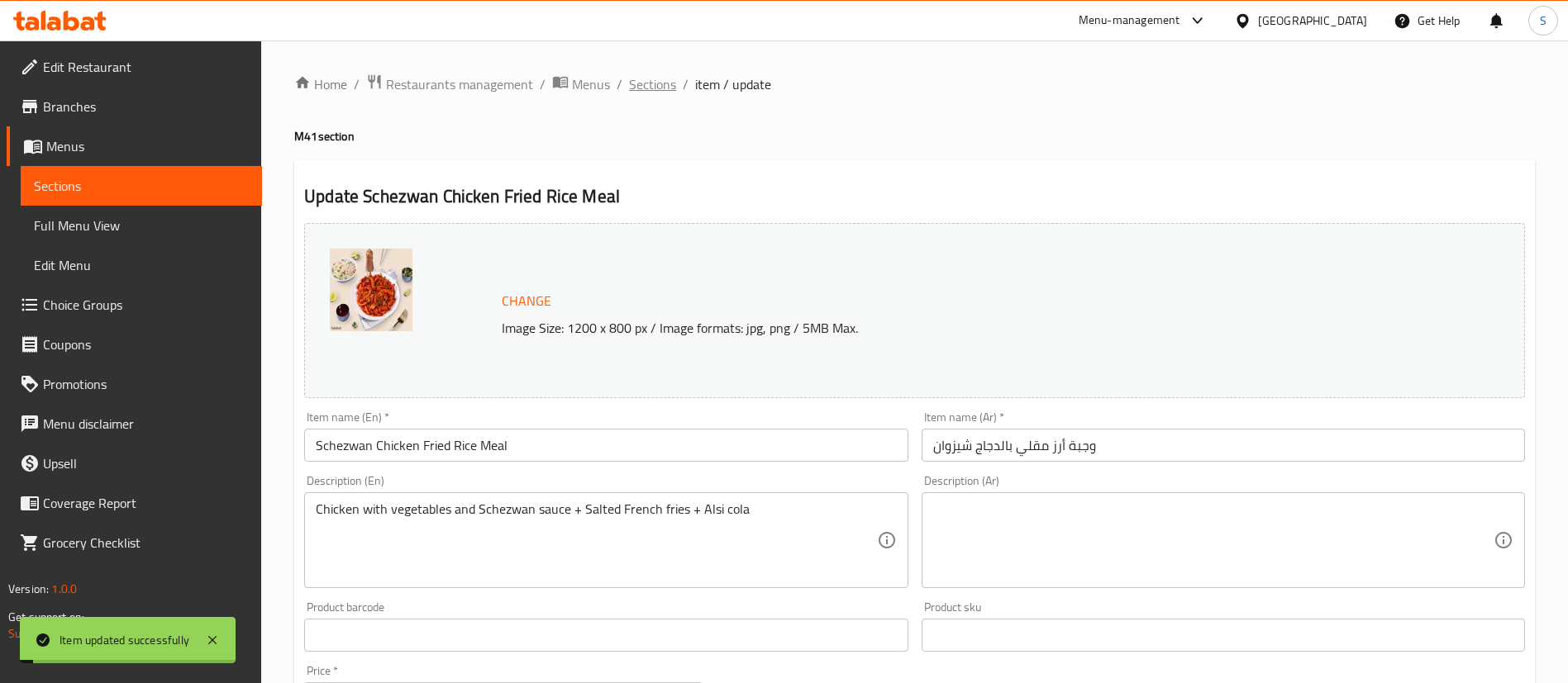
click at [658, 79] on span "Sections" at bounding box center [653, 84] width 48 height 20
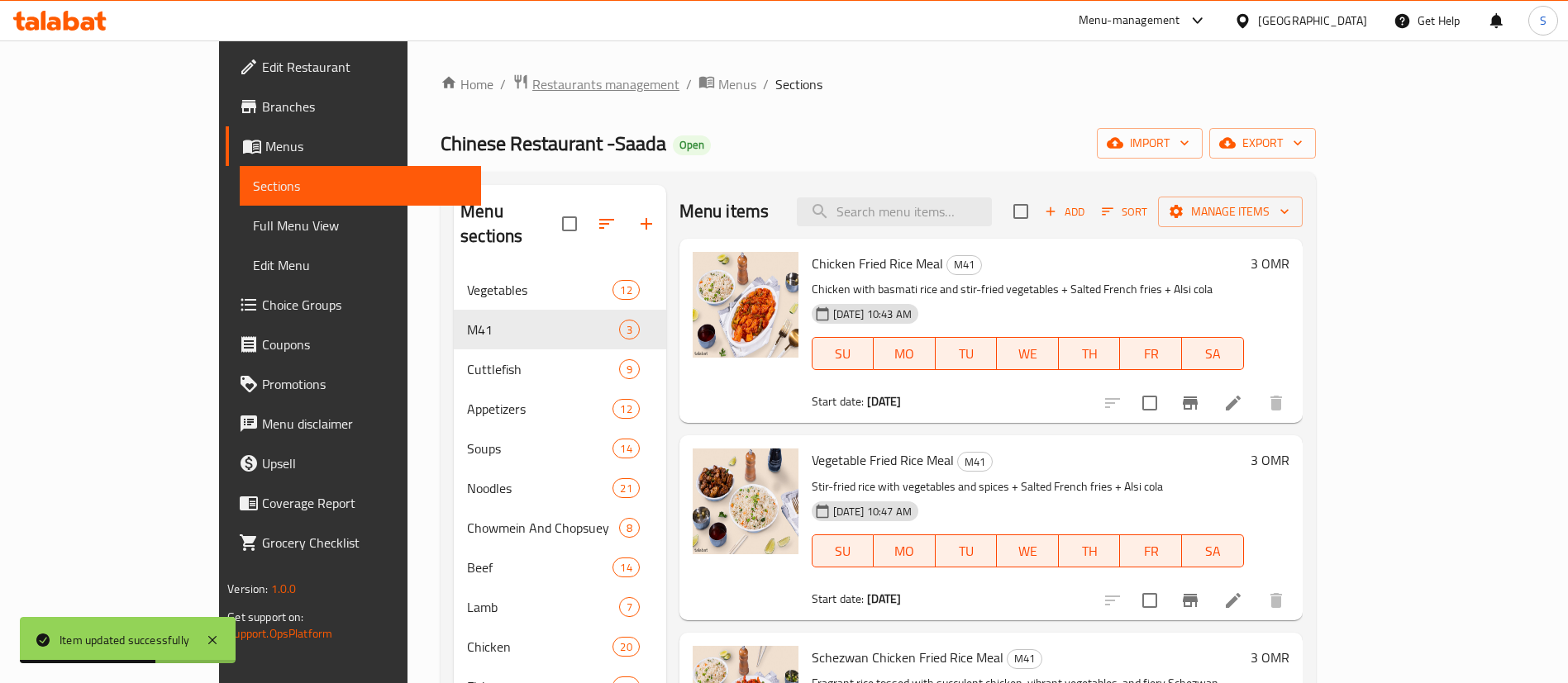
click at [532, 90] on span "Restaurants management" at bounding box center [605, 84] width 148 height 20
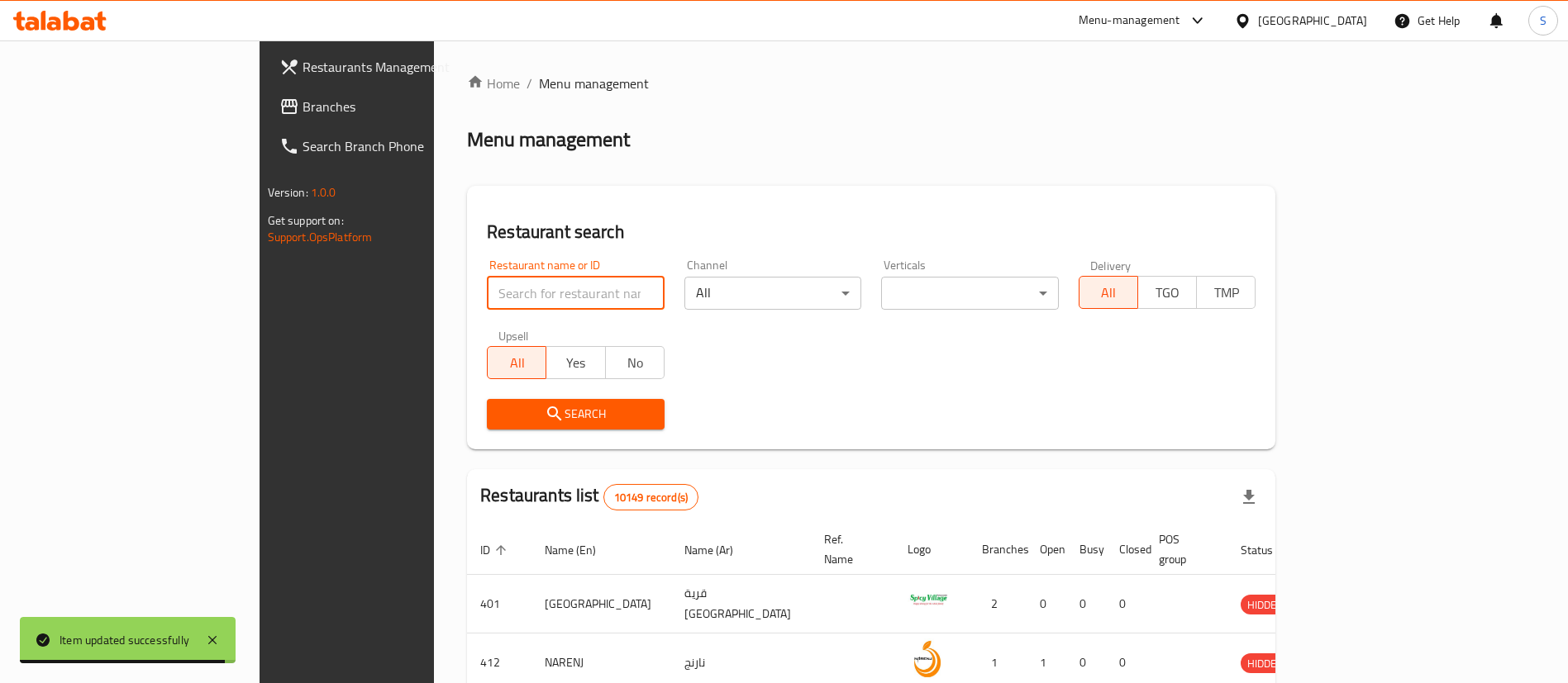
click at [487, 280] on input "search" at bounding box center [575, 293] width 177 height 33
paste input "661369"
type input "661369"
click button "Search" at bounding box center [575, 414] width 177 height 31
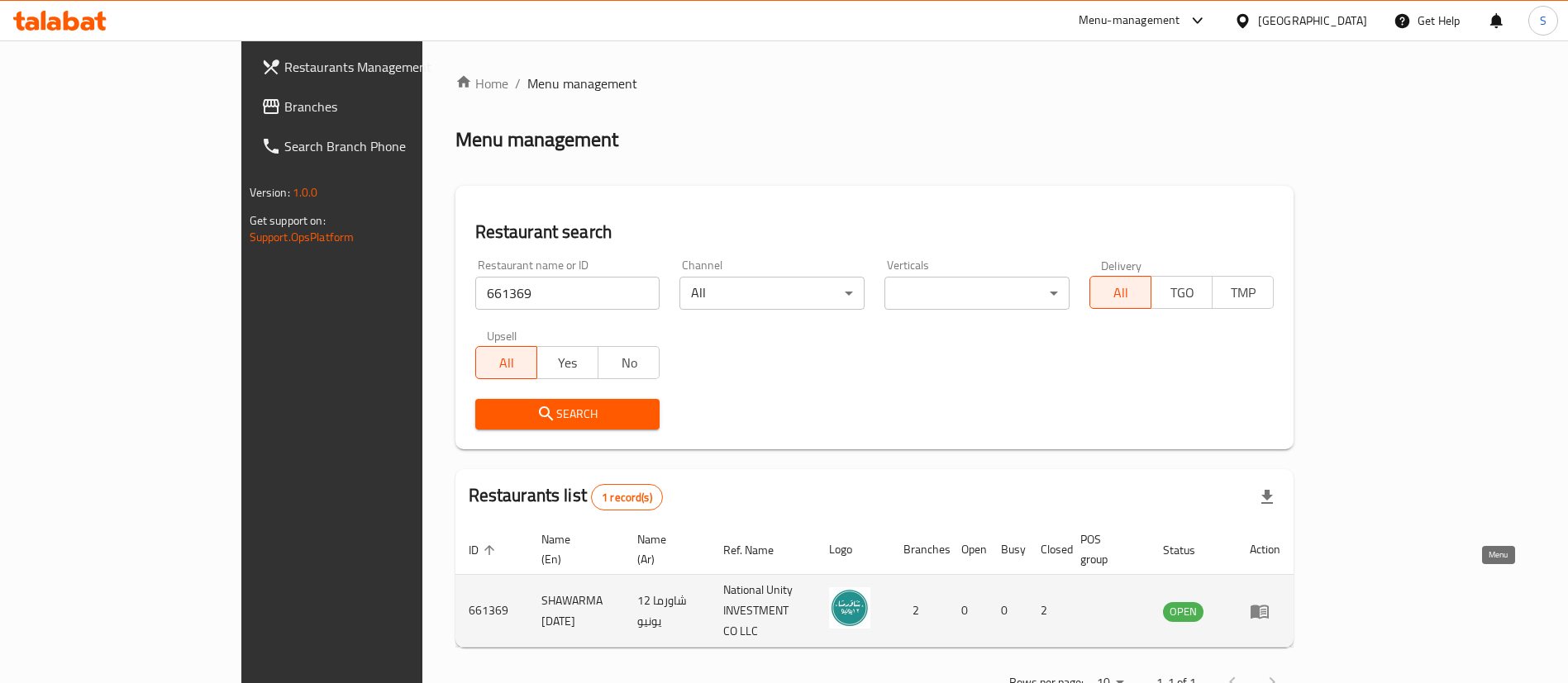
click at [1266, 609] on icon "enhanced table" at bounding box center [1264, 612] width 6 height 7
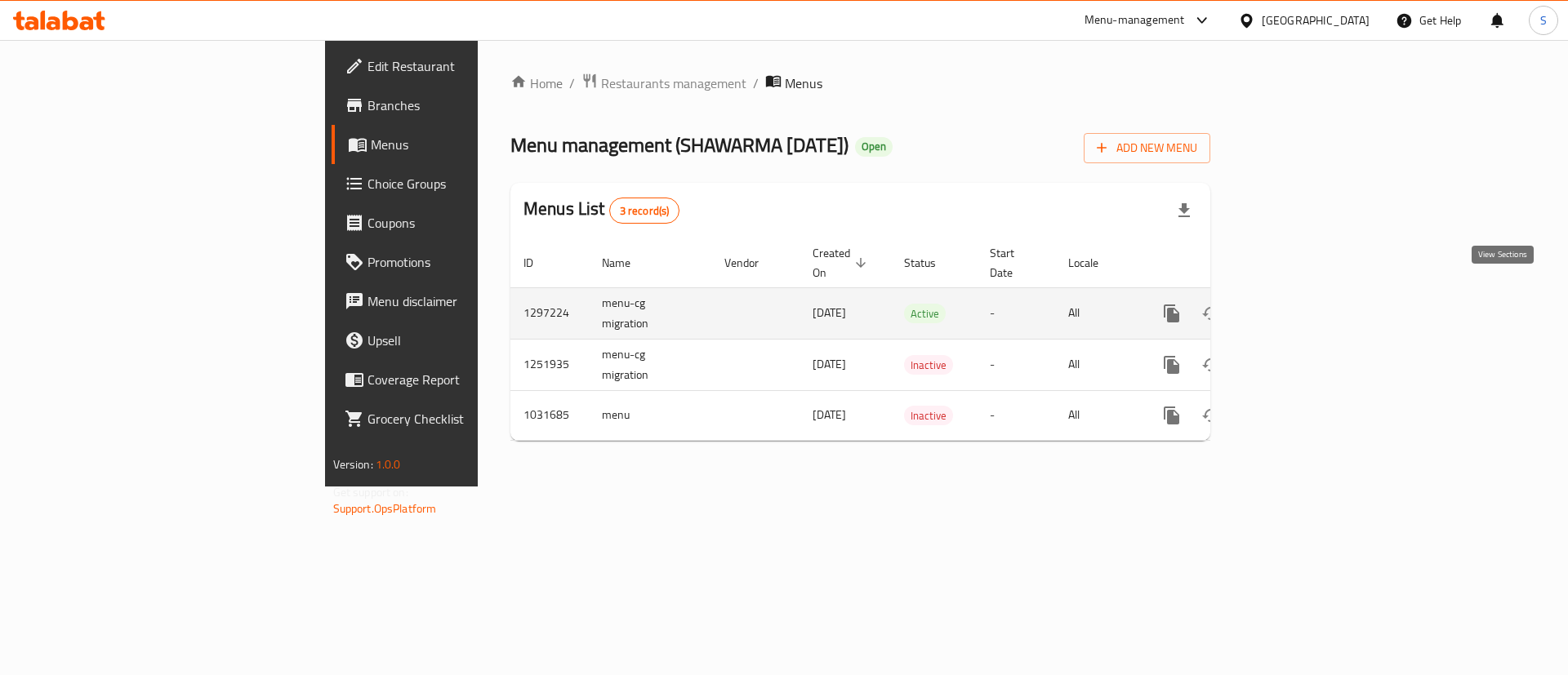
click at [1300, 303] on icon "enhanced table" at bounding box center [1290, 313] width 20 height 20
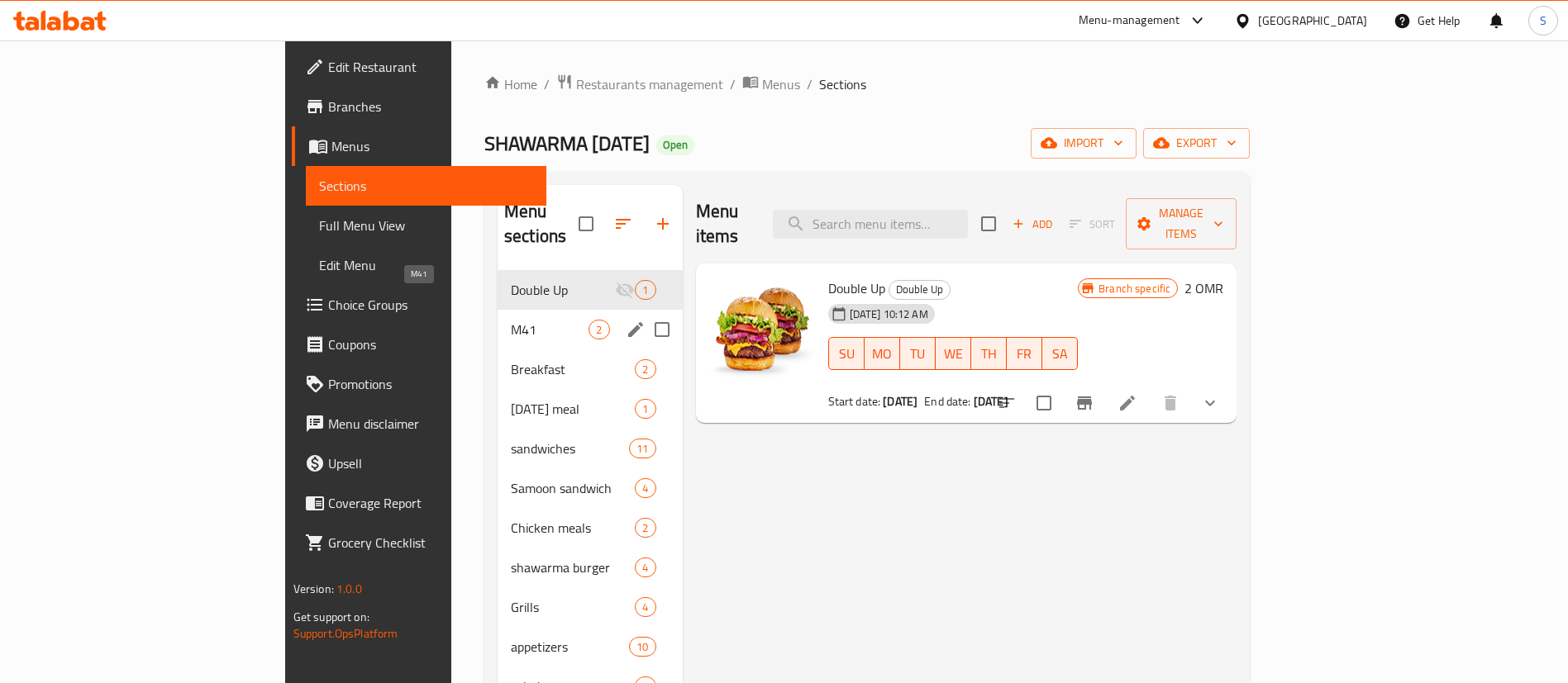
click at [511, 320] on span "M41" at bounding box center [550, 330] width 77 height 20
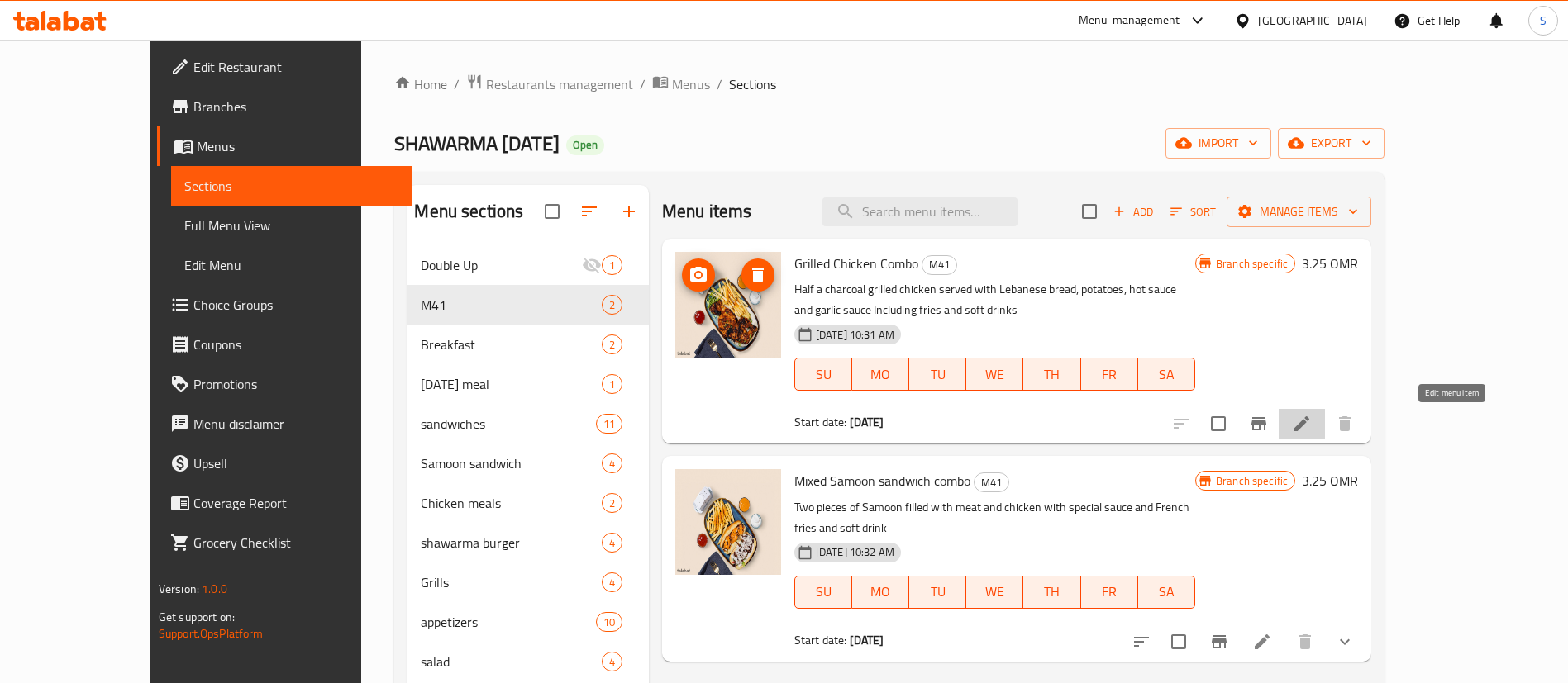
click at [1309, 425] on icon at bounding box center [1302, 424] width 15 height 15
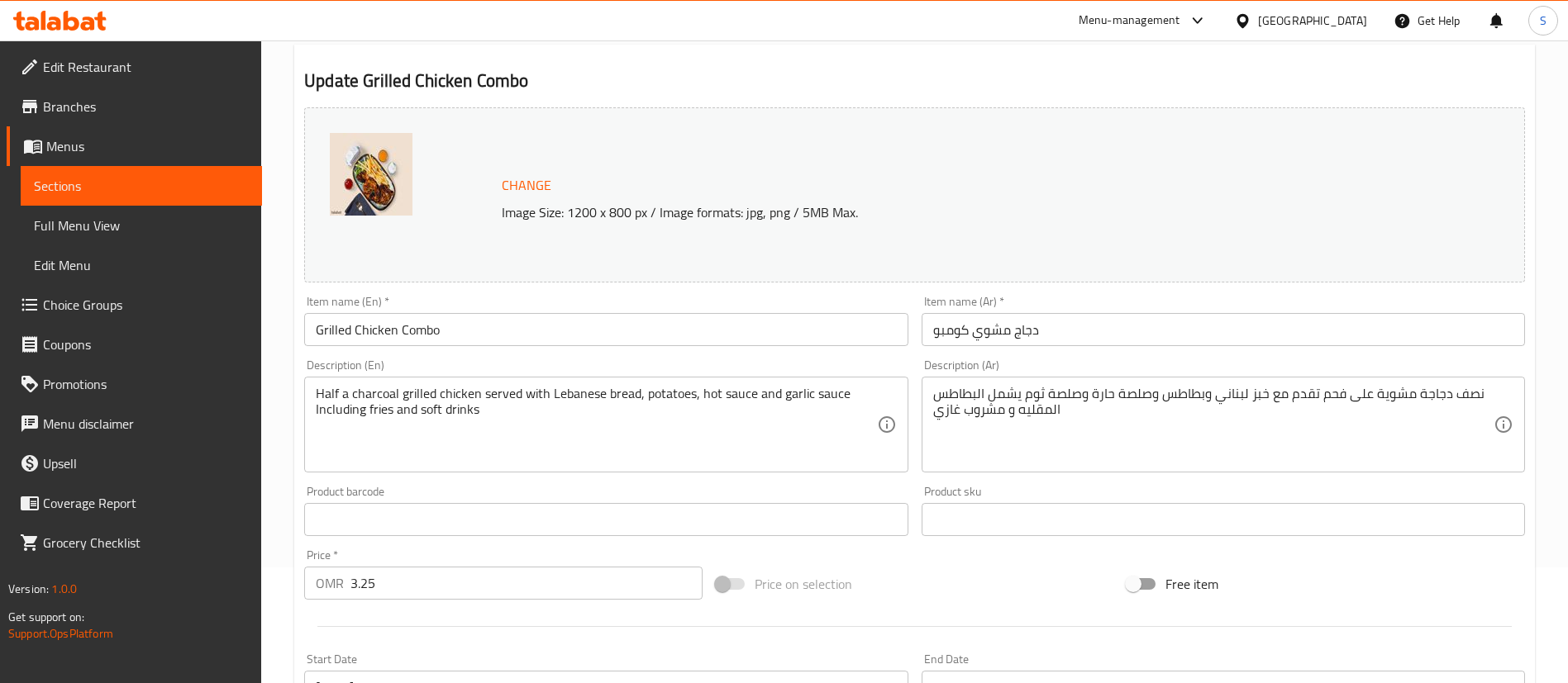
scroll to position [117, 0]
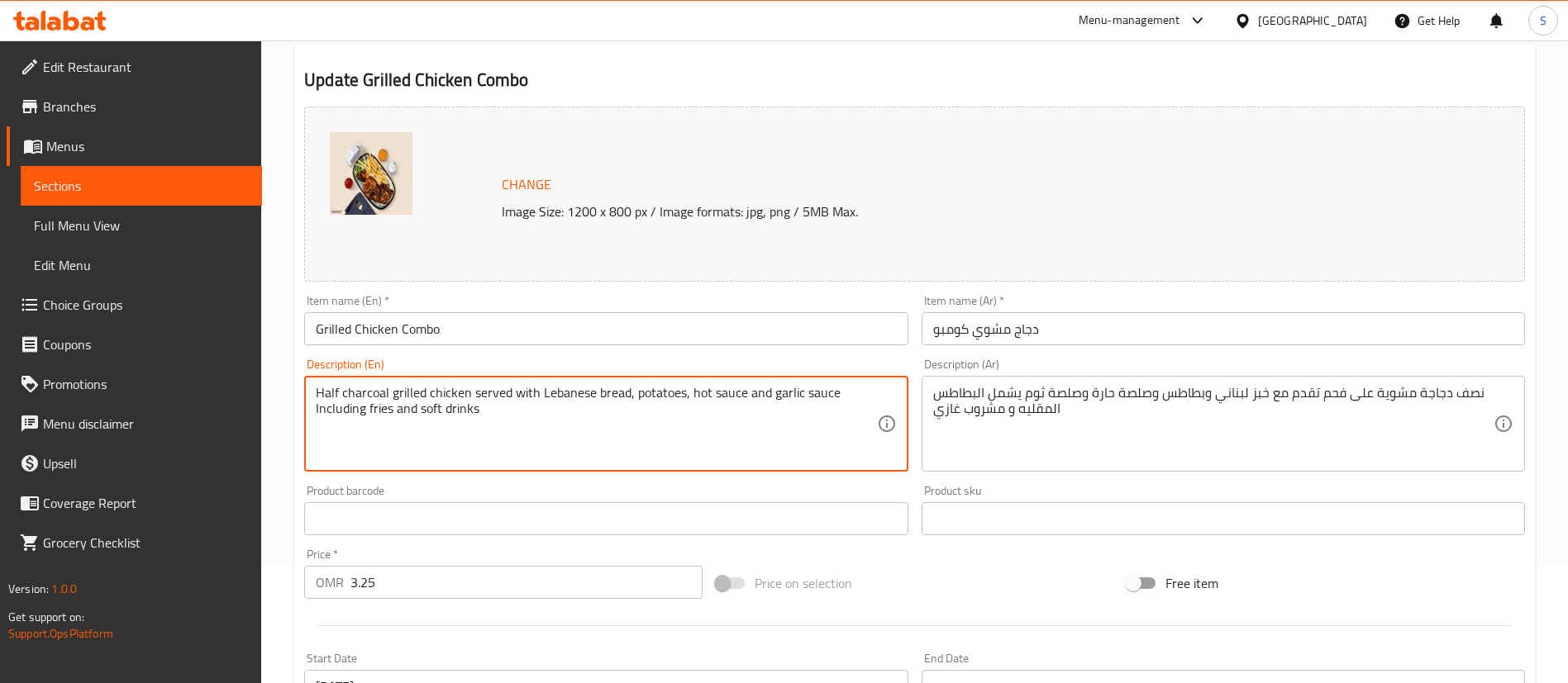
click at [526, 395] on textarea "Half charcoal grilled chicken served with Lebanese bread, potatoes, hot sauce a…" at bounding box center [596, 424] width 561 height 78
click at [575, 395] on textarea "Half charcoal grilled chicken + Lebanese bread, potatoes, hot sauce and garlic …" at bounding box center [596, 424] width 561 height 78
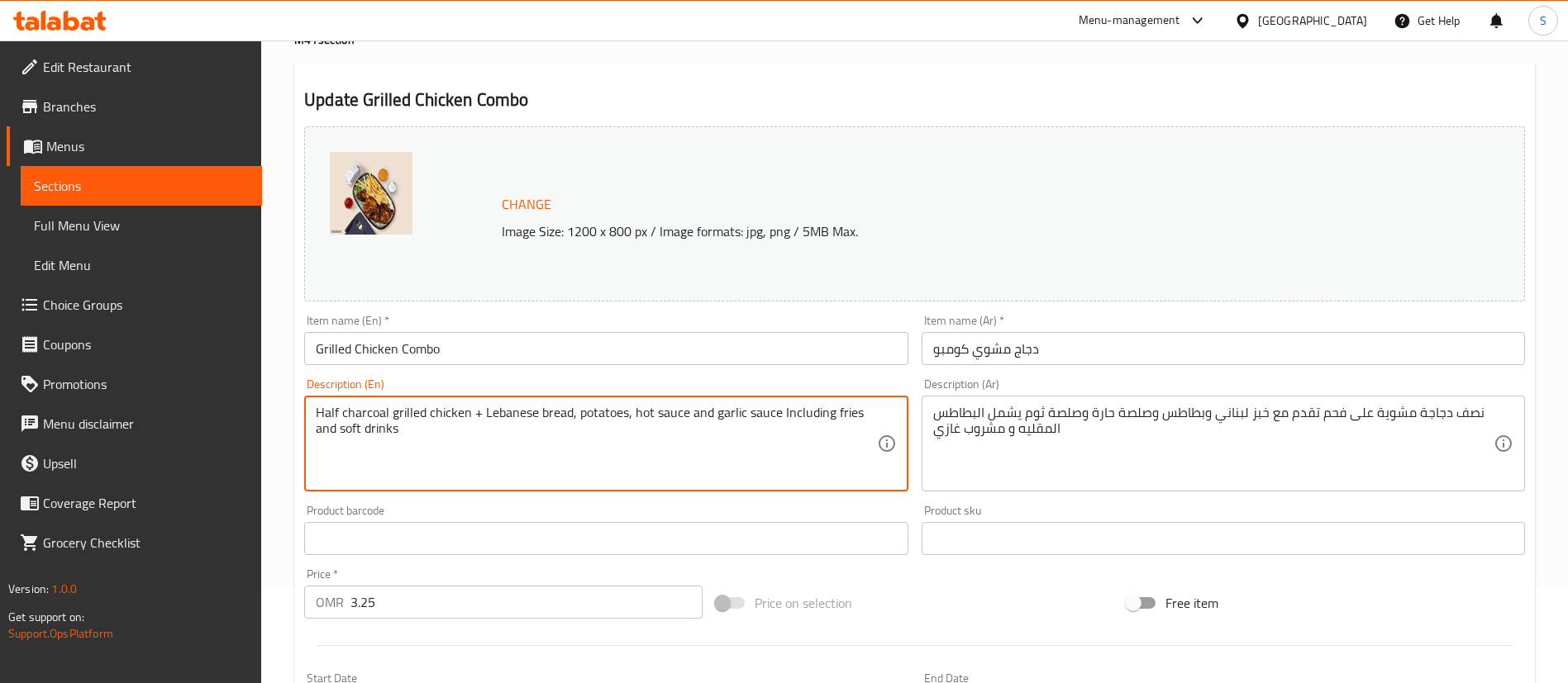
scroll to position [98, 0]
drag, startPoint x: 577, startPoint y: 411, endPoint x: 722, endPoint y: 407, distance: 145.1
click at [722, 407] on textarea "Half charcoal grilled chicken + Lebanese bread, potatoes, hot sauce and garlic …" at bounding box center [596, 441] width 561 height 78
click at [742, 413] on textarea "Half charcoal grilled chicken + Lebanese bread + Thoum arlic sauce Including fr…" at bounding box center [596, 441] width 561 height 78
click at [780, 412] on textarea "Half charcoal grilled chicken + Lebanese bread + Thoum garlic sauce + French fr…" at bounding box center [596, 441] width 561 height 78
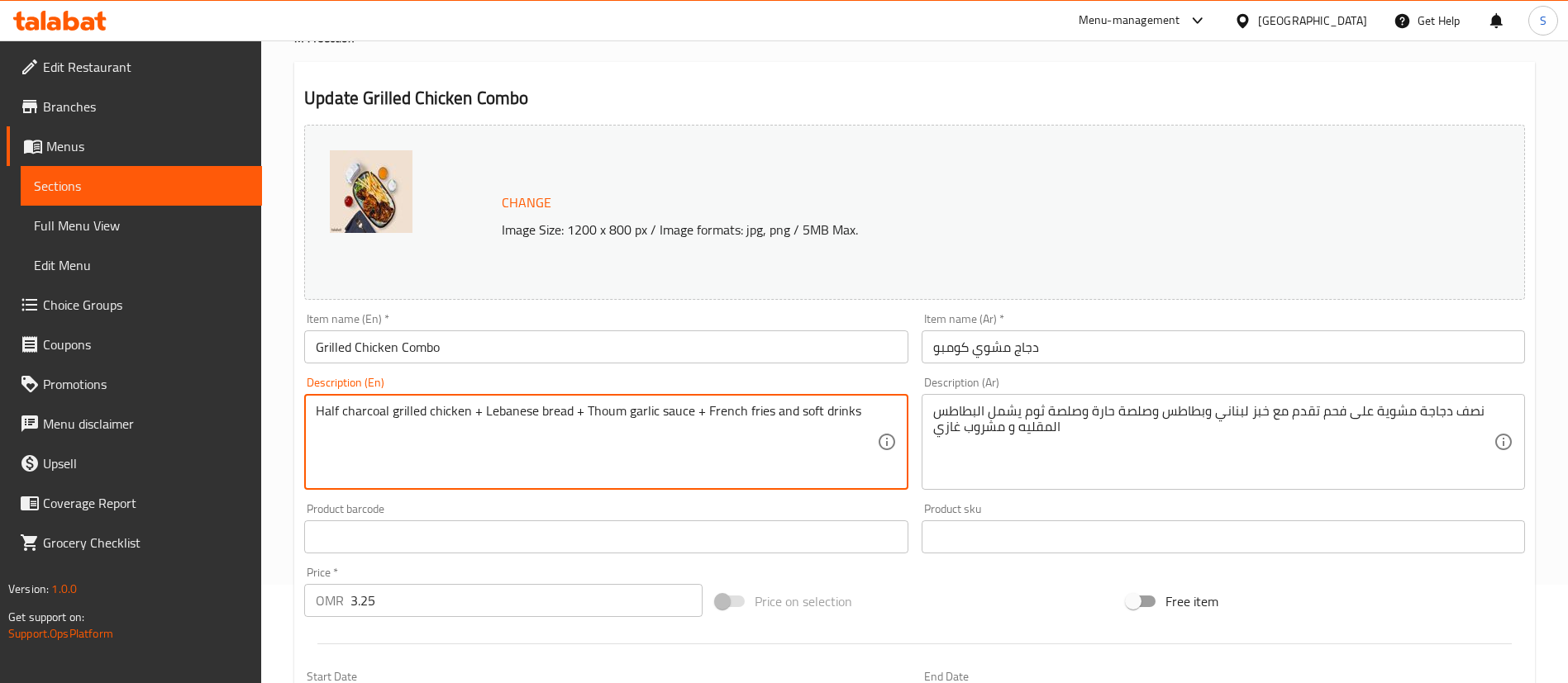
click at [780, 412] on textarea "Half charcoal grilled chicken + Lebanese bread + Thoum garlic sauce + French fr…" at bounding box center [596, 441] width 561 height 78
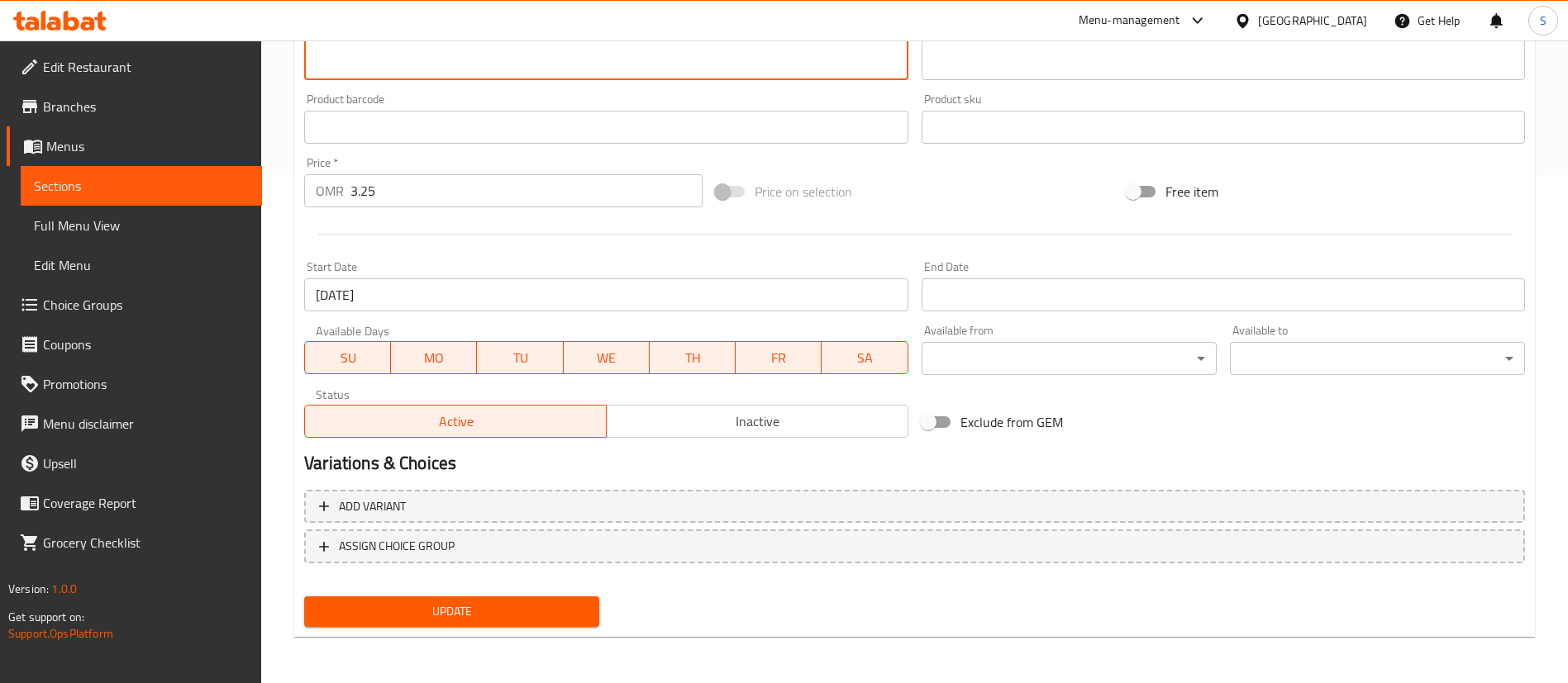
scroll to position [257, 0]
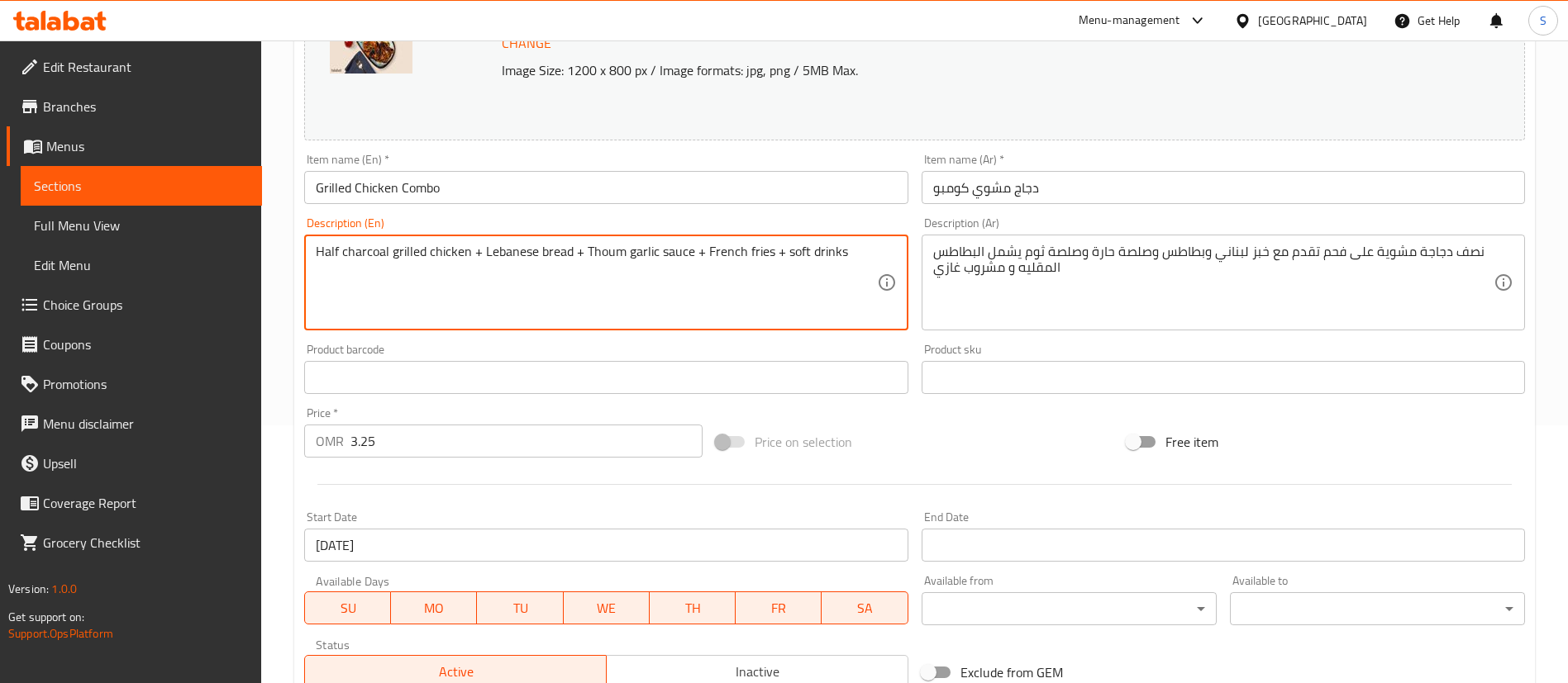
click at [788, 250] on textarea "Half charcoal grilled chicken + Lebanese bread + Thoum garlic sauce + French fr…" at bounding box center [596, 282] width 561 height 78
click at [863, 253] on textarea "Half charcoal grilled chicken + Lebanese bread + Thoum garlic sauce + French fr…" at bounding box center [596, 282] width 561 height 78
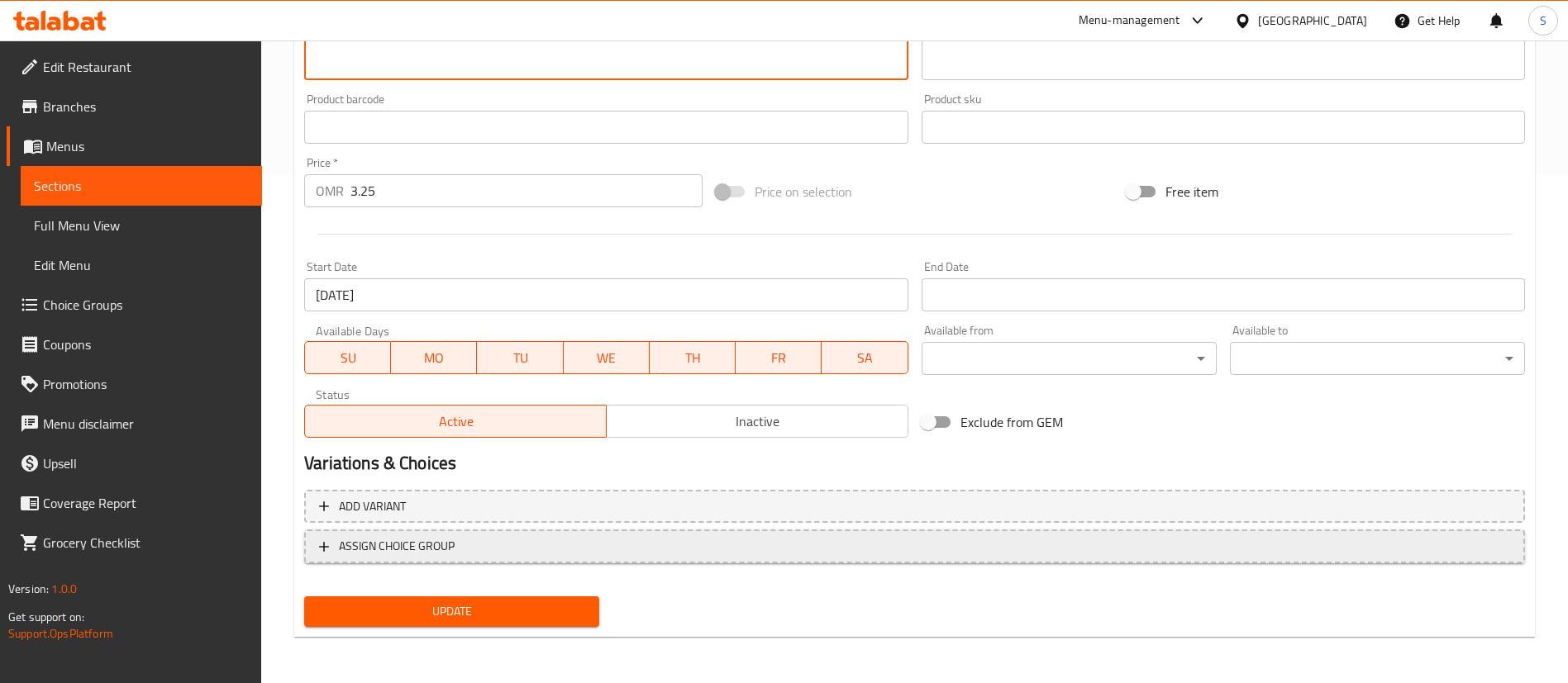
type textarea "Half charcoal grilled chicken + Lebanese bread + Thoum garlic sauce + French fr…"
click at [399, 549] on span "ASSIGN CHOICE GROUP" at bounding box center [396, 546] width 116 height 21
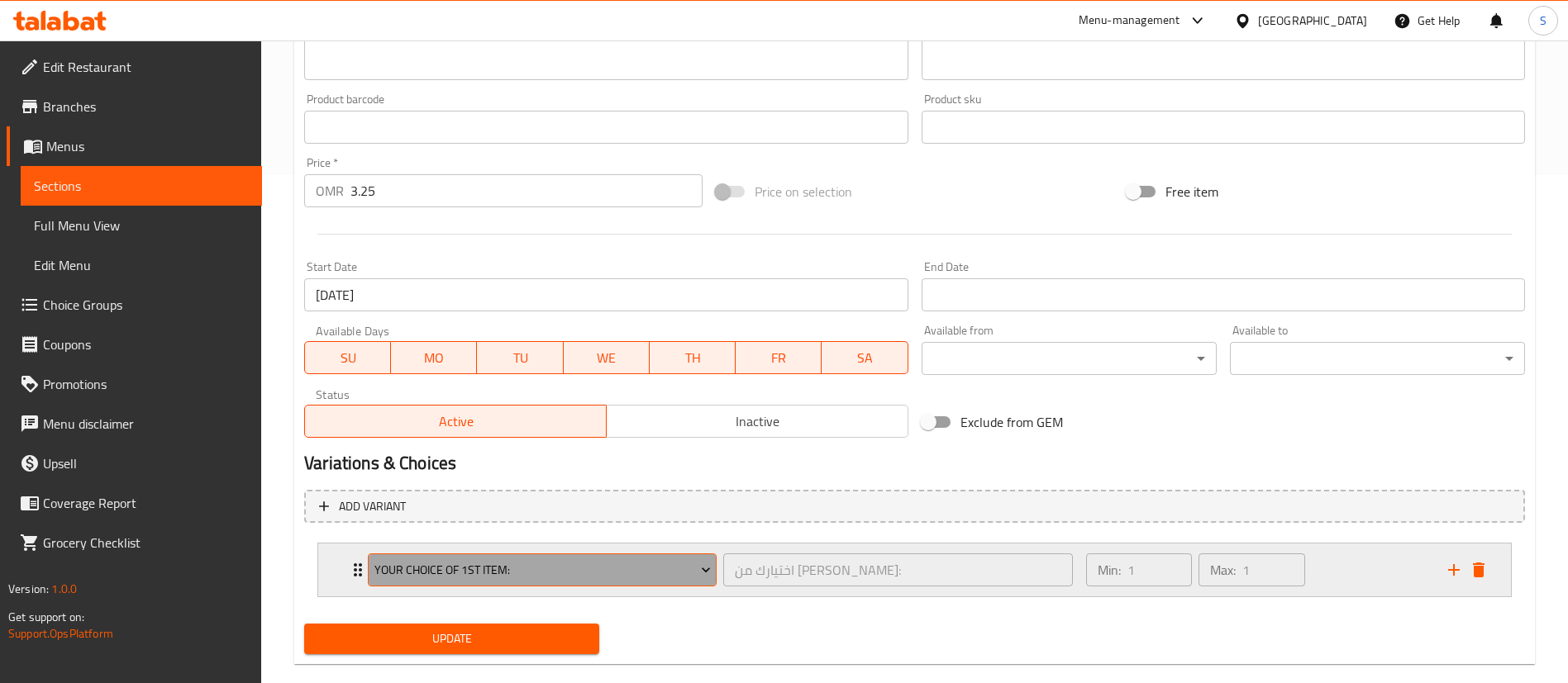
click at [546, 571] on span "Your Choice of 1st item:" at bounding box center [543, 570] width 337 height 21
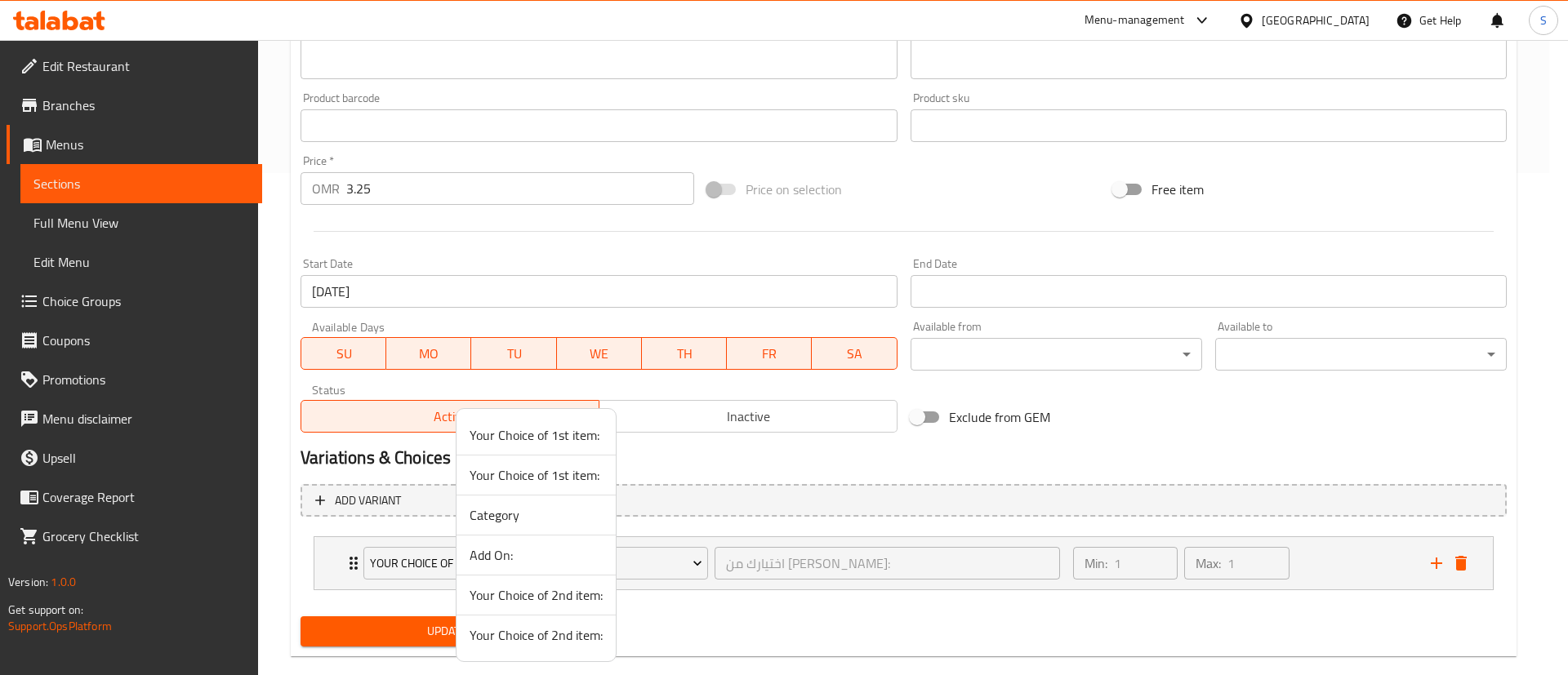
click at [1463, 559] on div at bounding box center [784, 338] width 1568 height 675
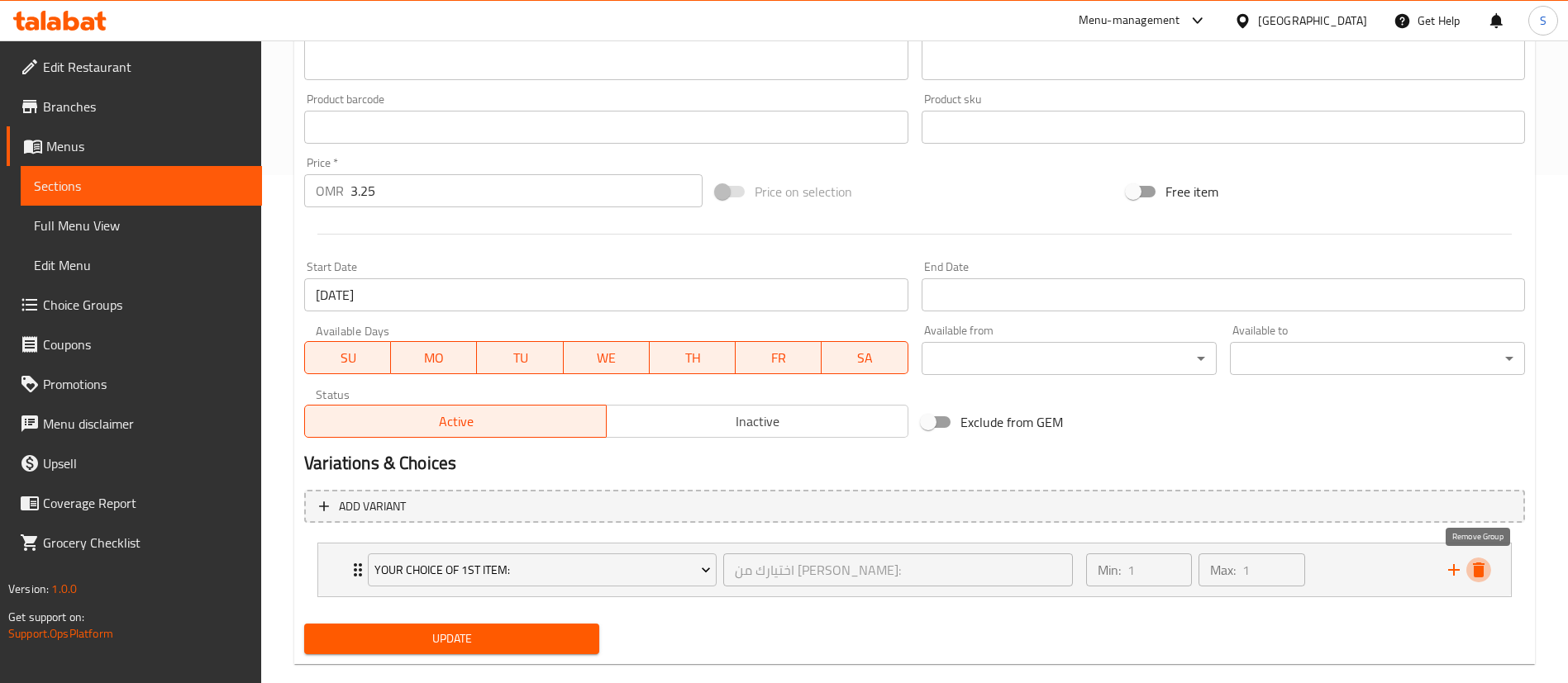
click at [1481, 565] on icon "delete" at bounding box center [1479, 570] width 20 height 20
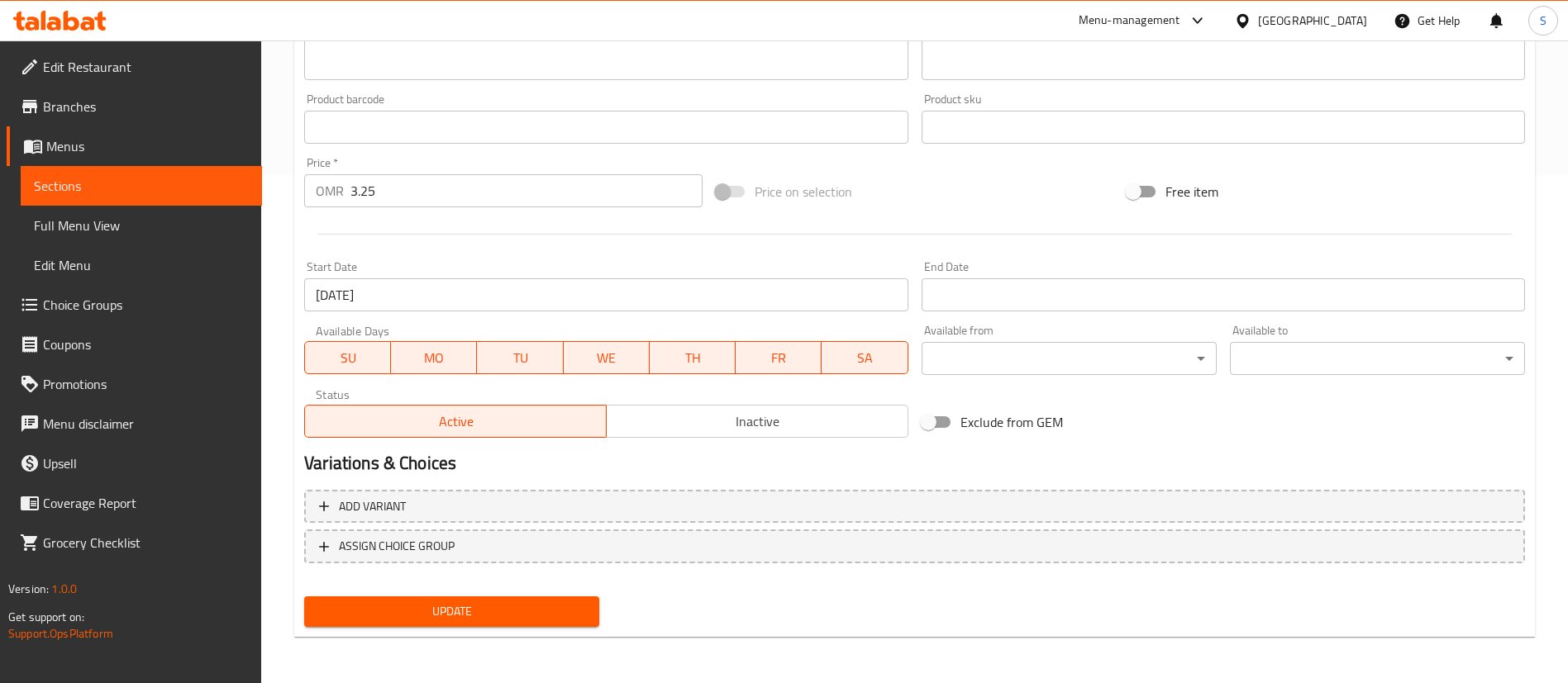
click at [540, 599] on button "Update" at bounding box center [452, 612] width 295 height 31
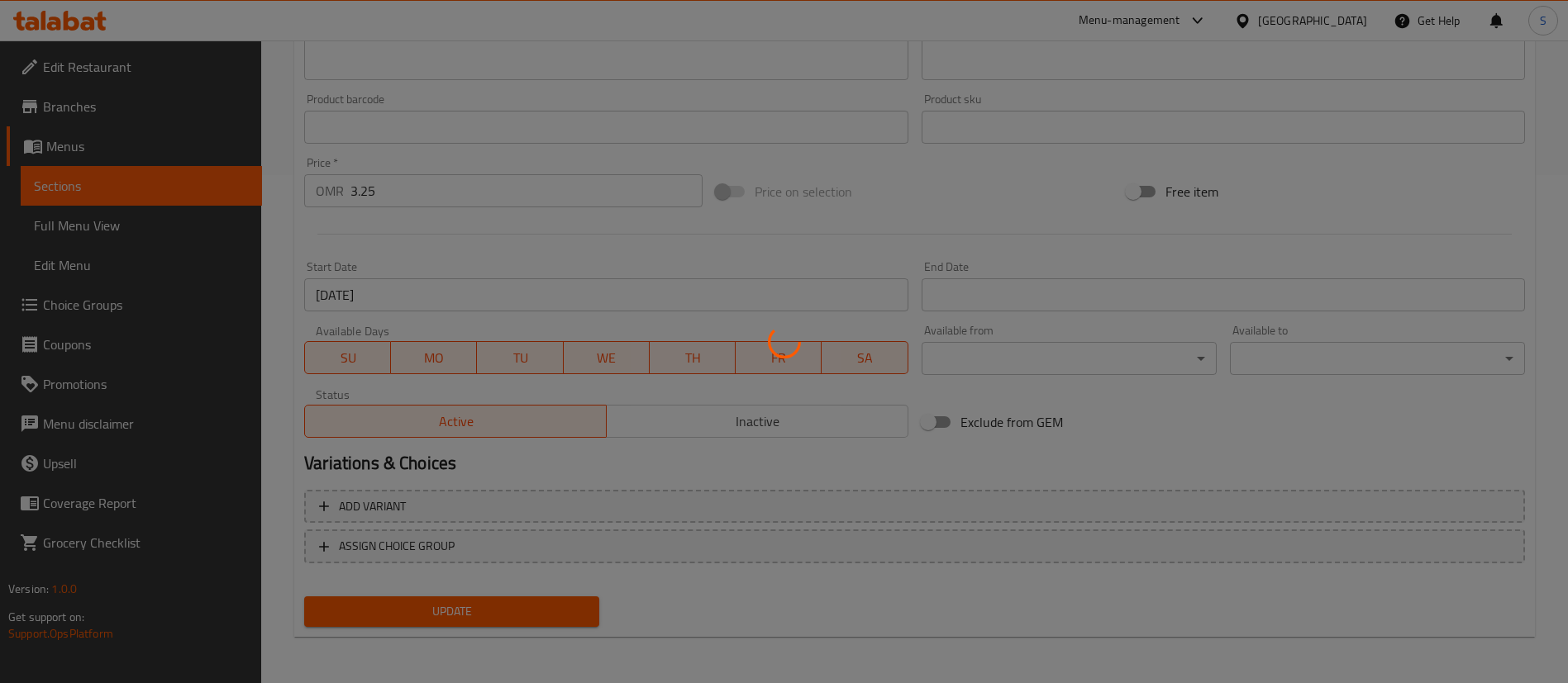
scroll to position [0, 0]
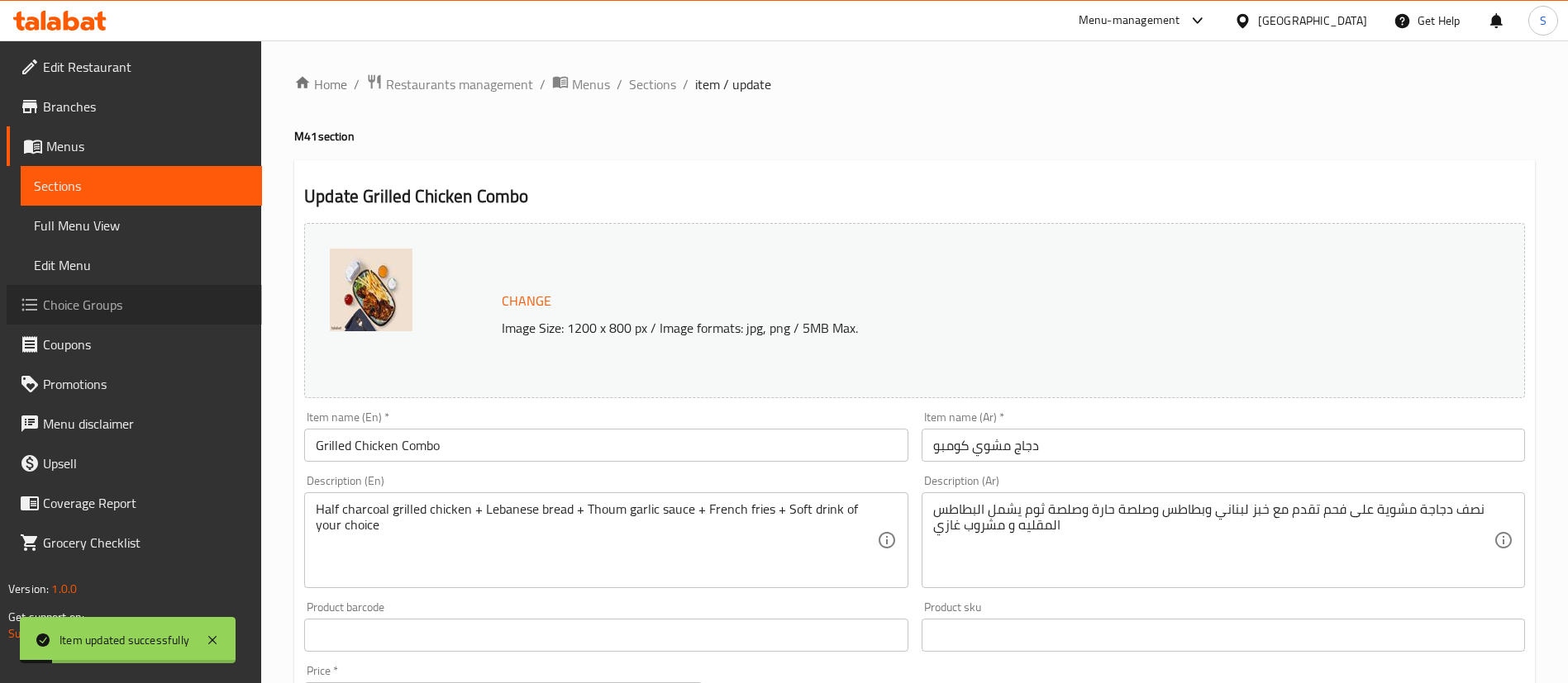
click at [125, 300] on span "Choice Groups" at bounding box center [146, 305] width 206 height 20
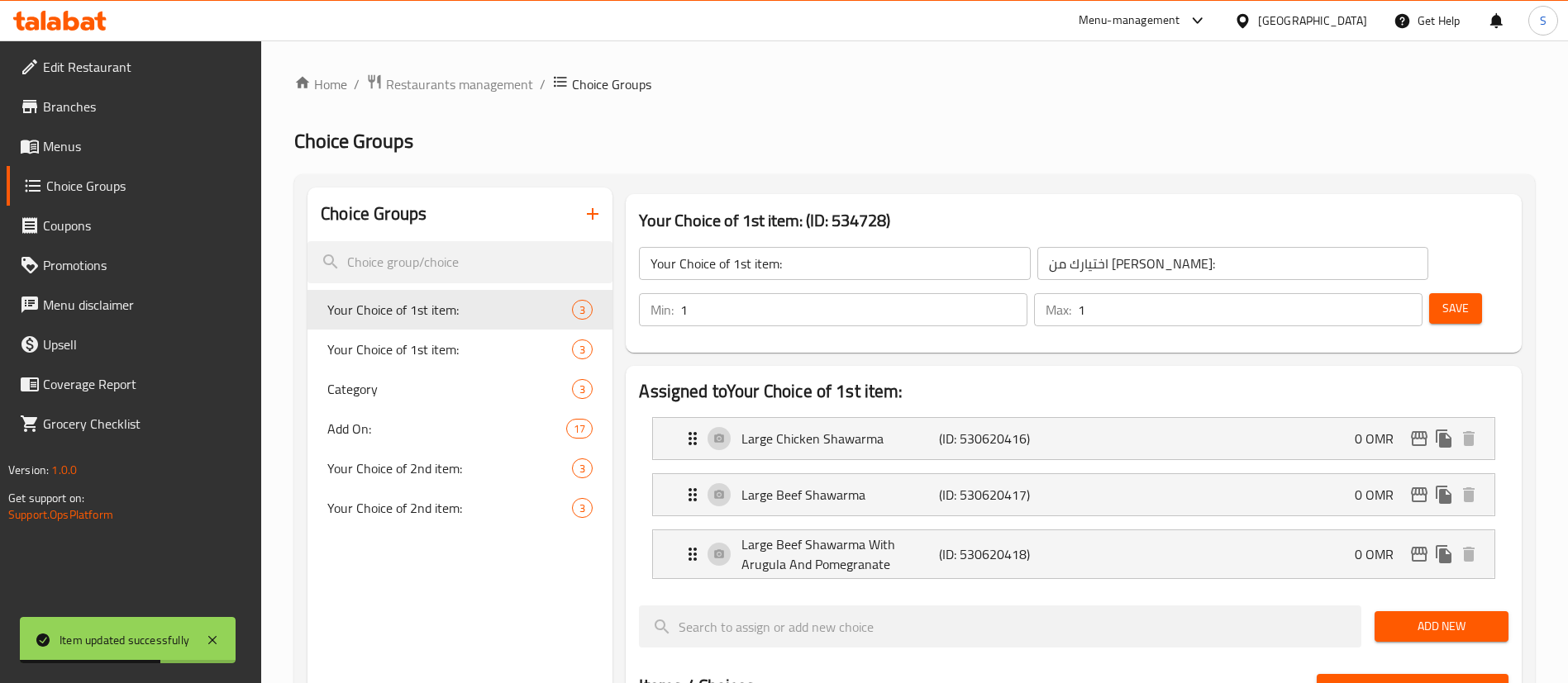
click at [602, 209] on icon "button" at bounding box center [592, 214] width 20 height 20
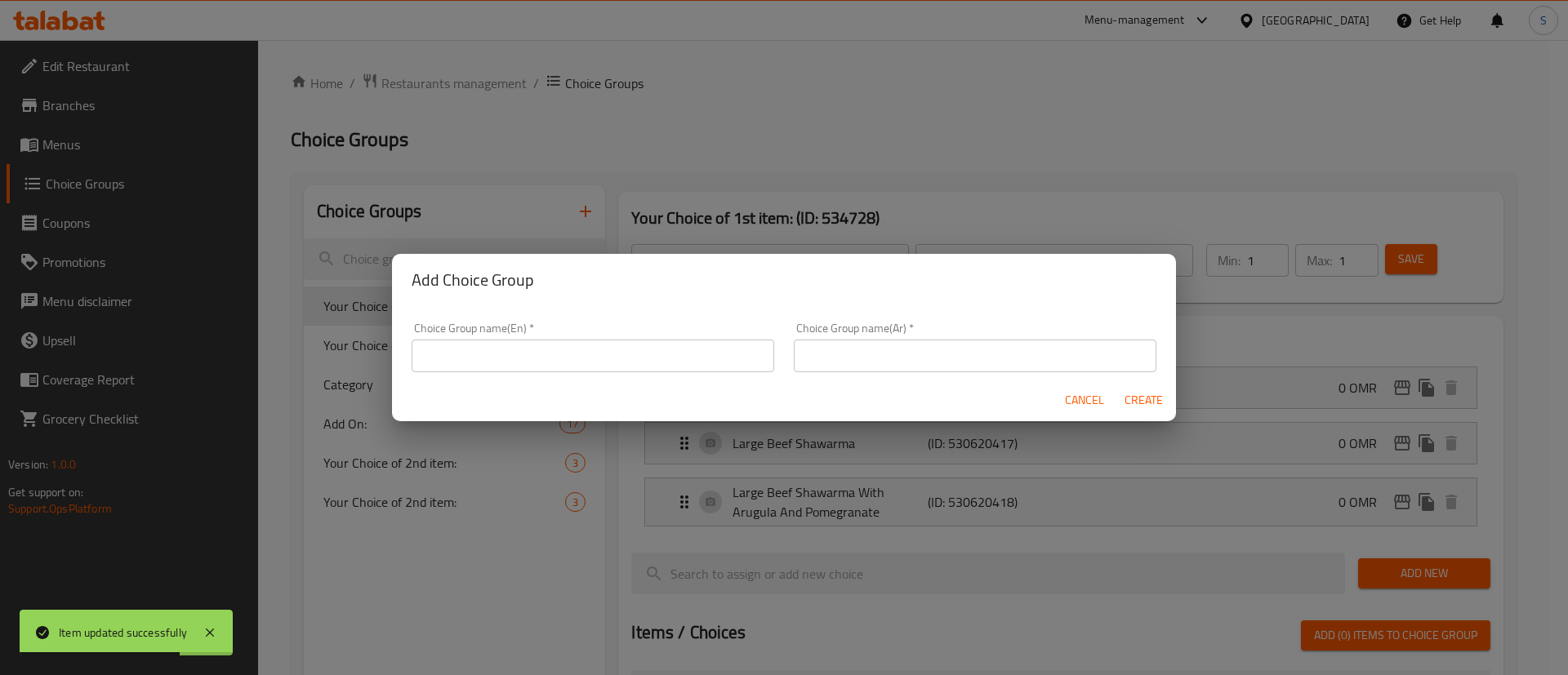
click at [598, 363] on input "text" at bounding box center [593, 355] width 363 height 32
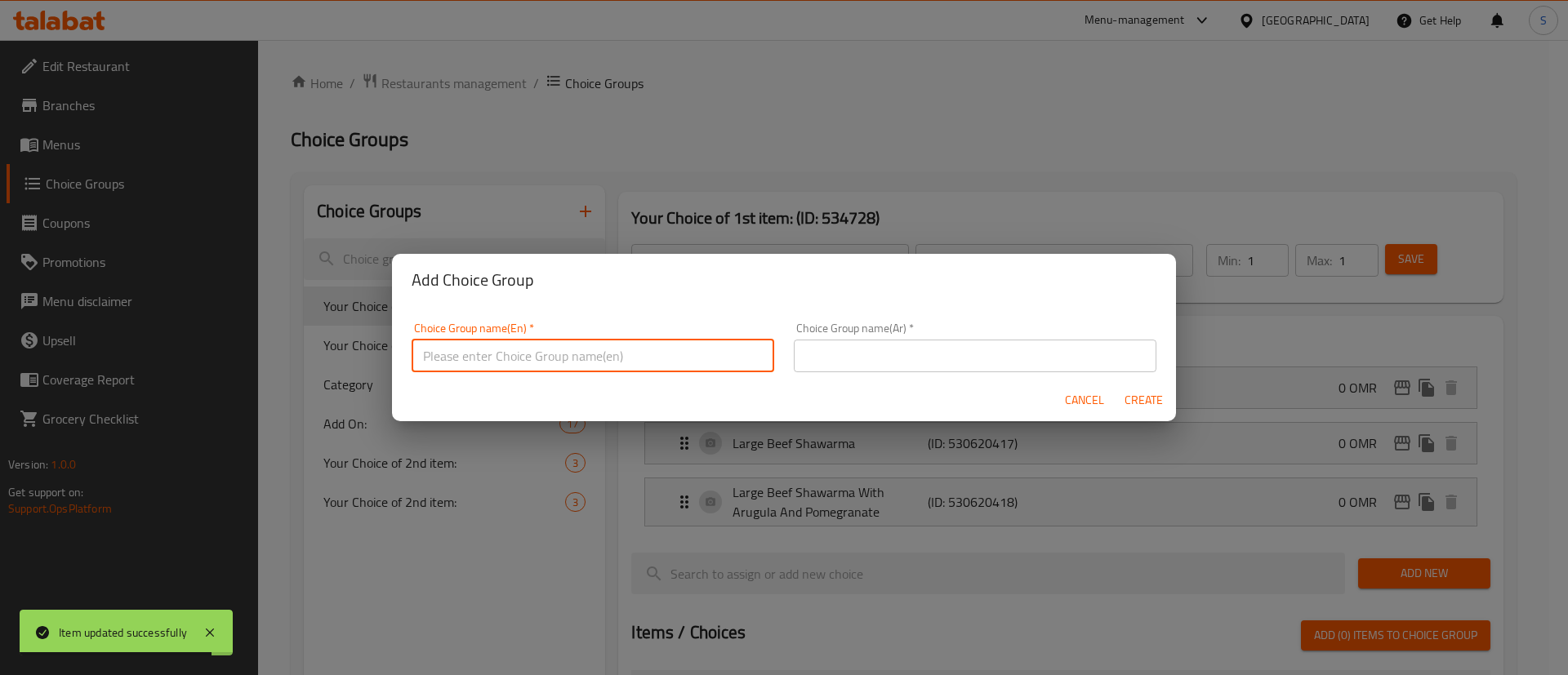
type input "Your Choice of Drink:"
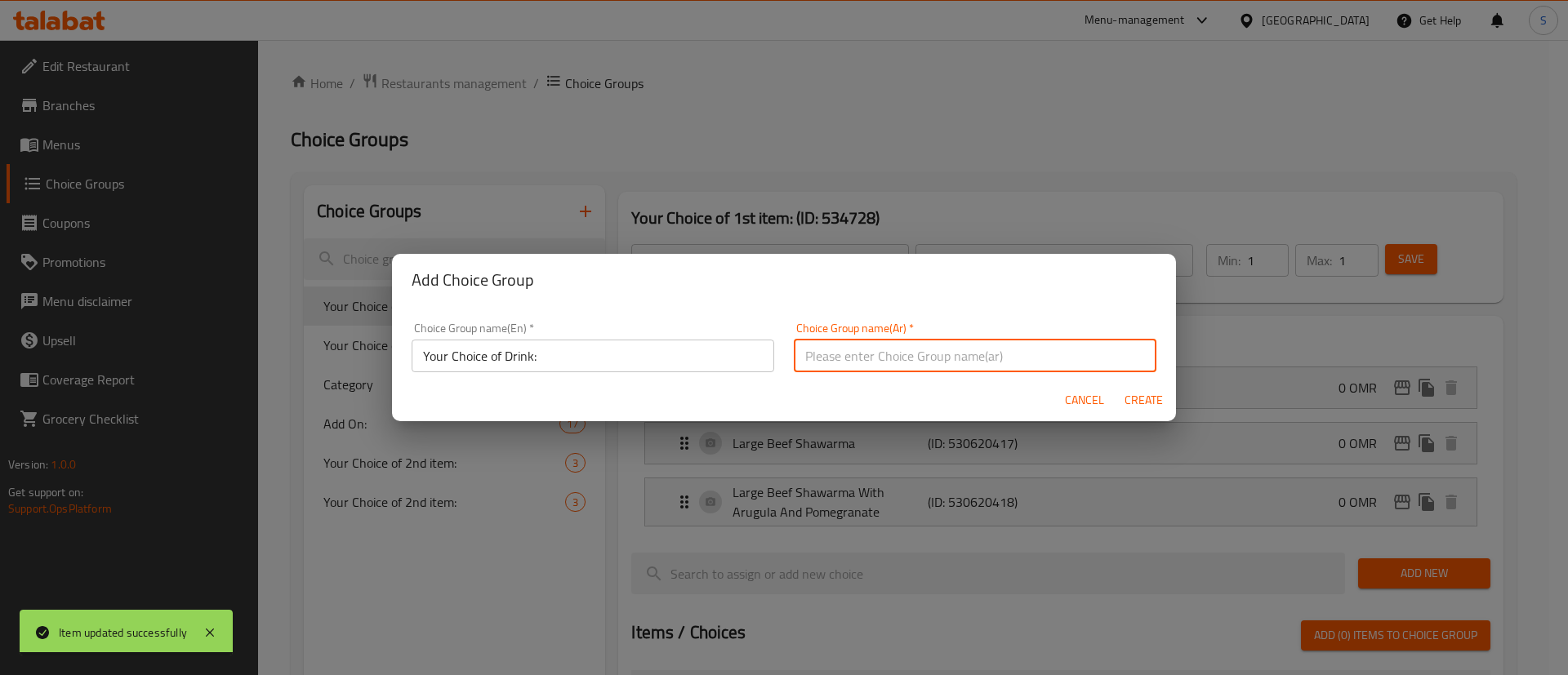
click at [861, 353] on input "text" at bounding box center [975, 355] width 363 height 32
type input "اختيارك من المشروب:"
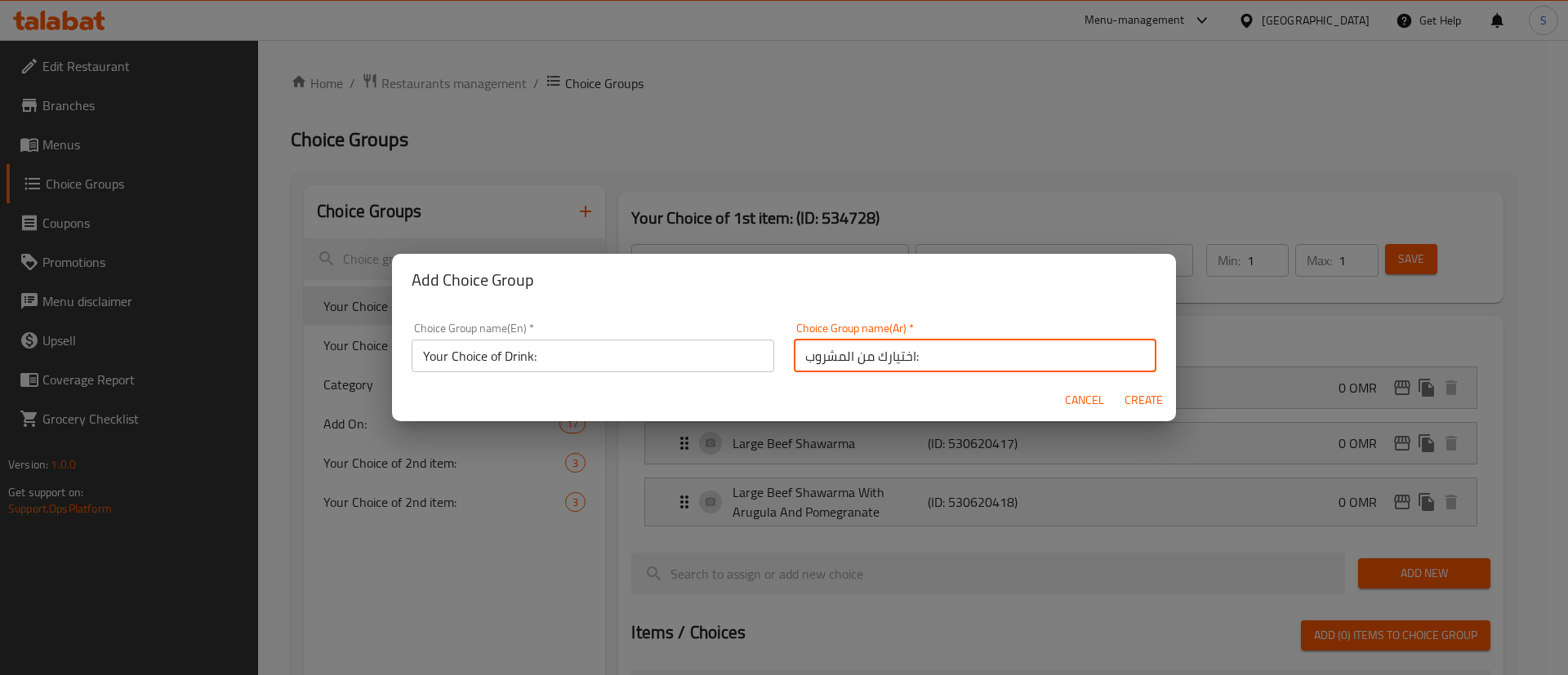
click at [1143, 393] on span "Create" at bounding box center [1143, 400] width 39 height 21
type input "Your Choice of Drink:"
type input "اختيارك من المشروب:"
type input "0"
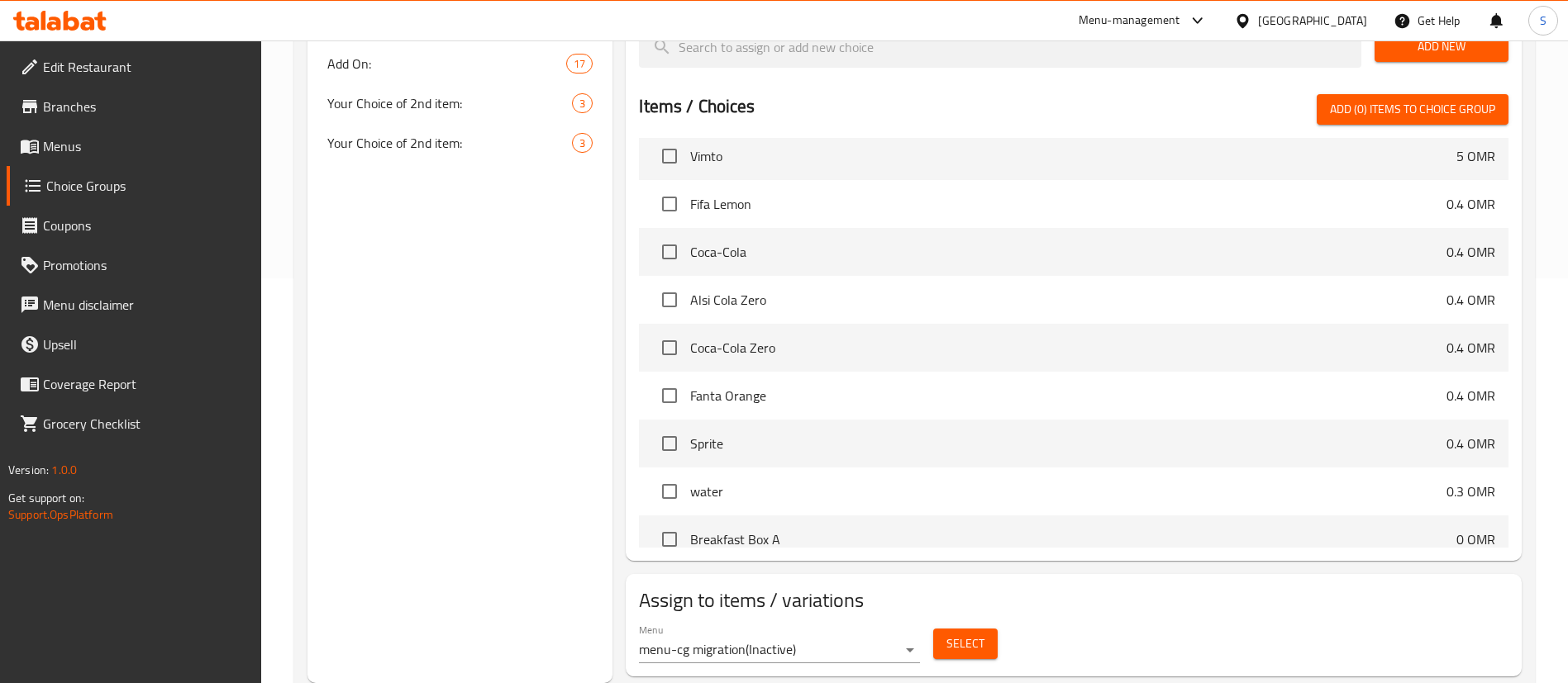
scroll to position [4131, 0]
click at [671, 284] on input "checkbox" at bounding box center [669, 301] width 35 height 35
checkbox input "true"
click at [668, 332] on input "checkbox" at bounding box center [669, 348] width 35 height 35
checkbox input "true"
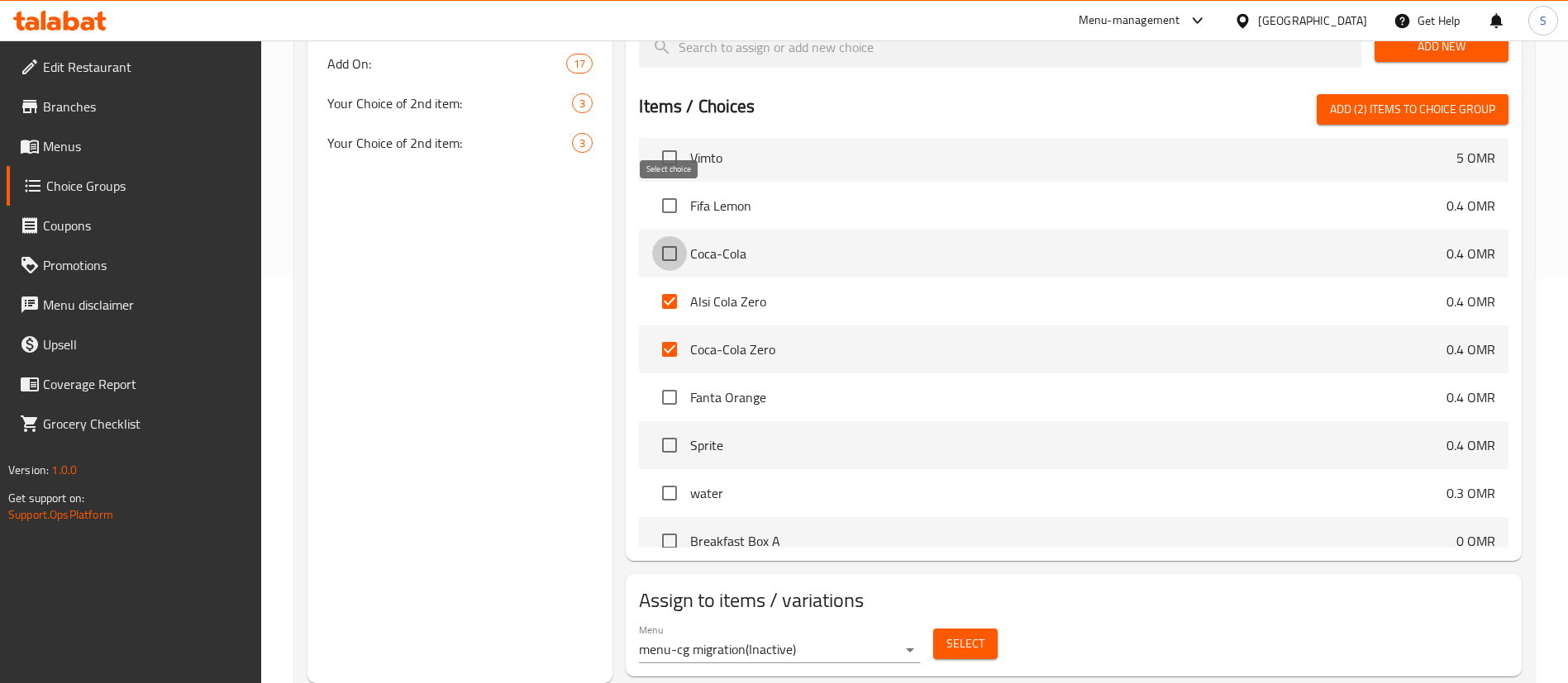
click at [671, 237] on input "checkbox" at bounding box center [669, 253] width 35 height 35
checkbox input "true"
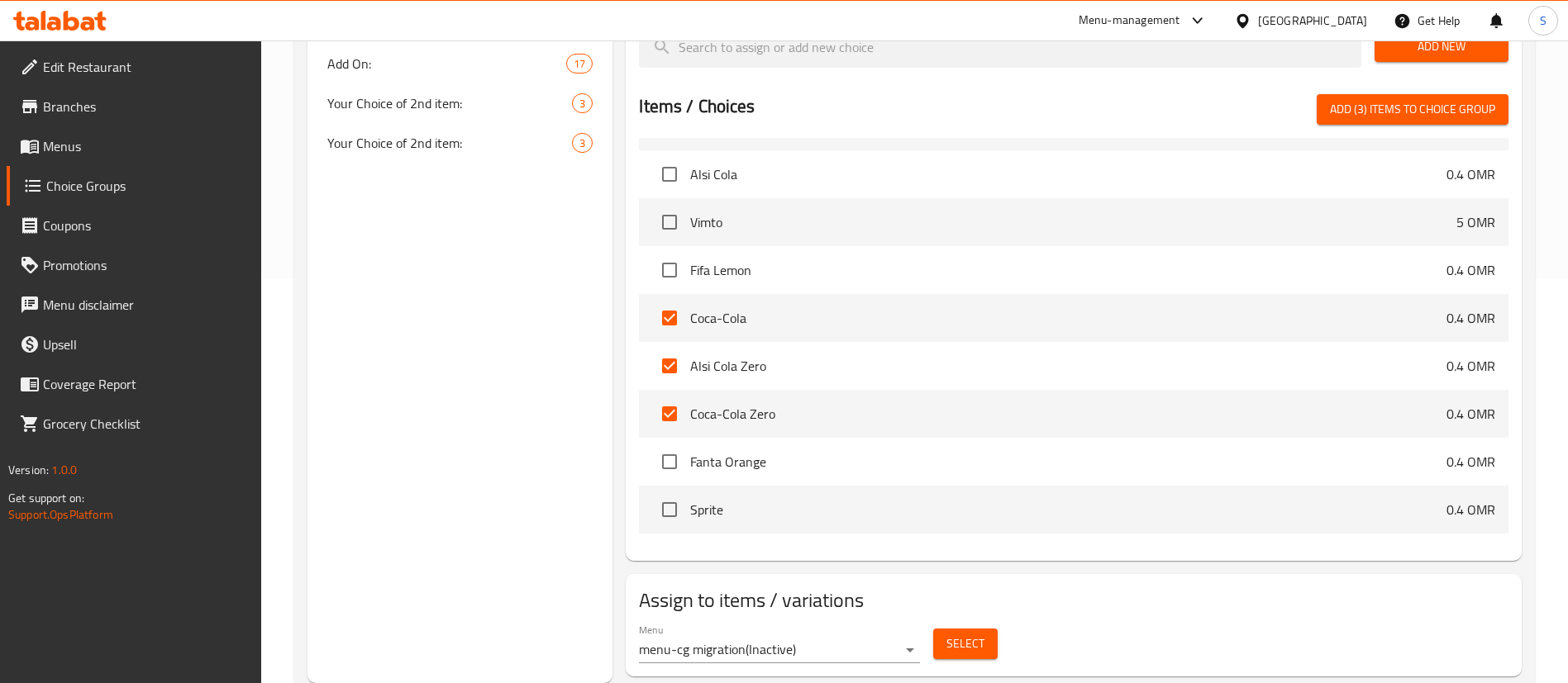
scroll to position [4068, 0]
click at [671, 155] on input "checkbox" at bounding box center [669, 172] width 35 height 35
checkbox input "true"
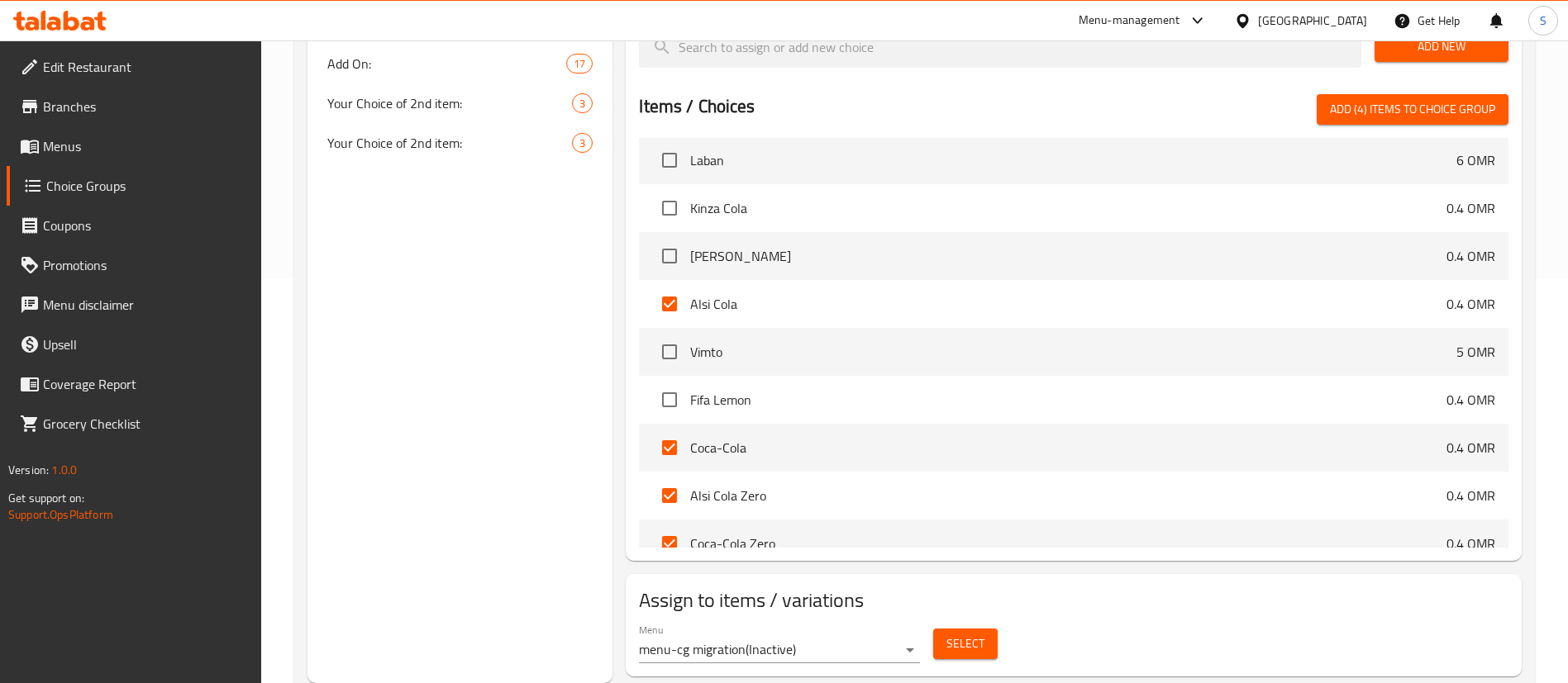
scroll to position [3937, 0]
click at [677, 431] on input "checkbox" at bounding box center [669, 447] width 35 height 35
checkbox input "false"
click at [681, 191] on input "checkbox" at bounding box center [669, 208] width 35 height 35
checkbox input "true"
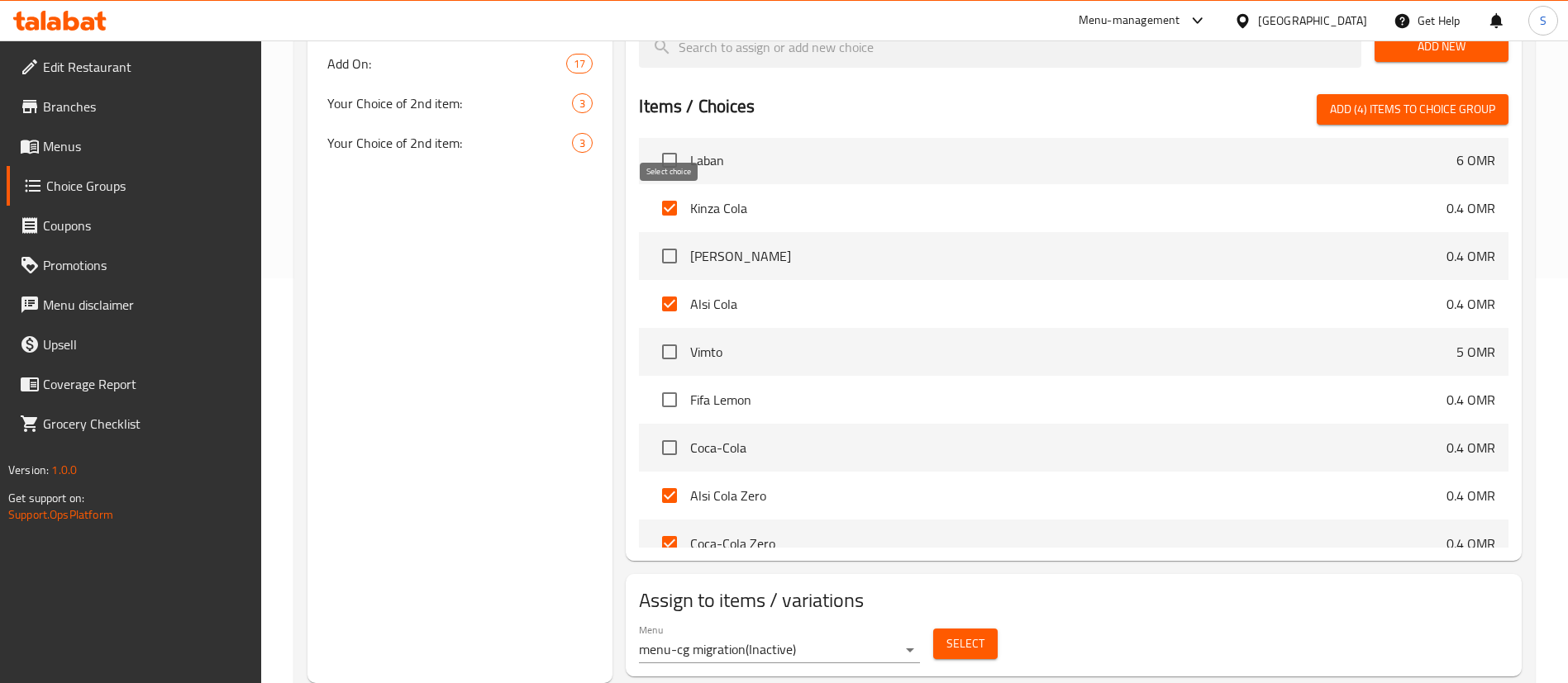
click at [673, 239] on input "checkbox" at bounding box center [669, 255] width 35 height 35
checkbox input "true"
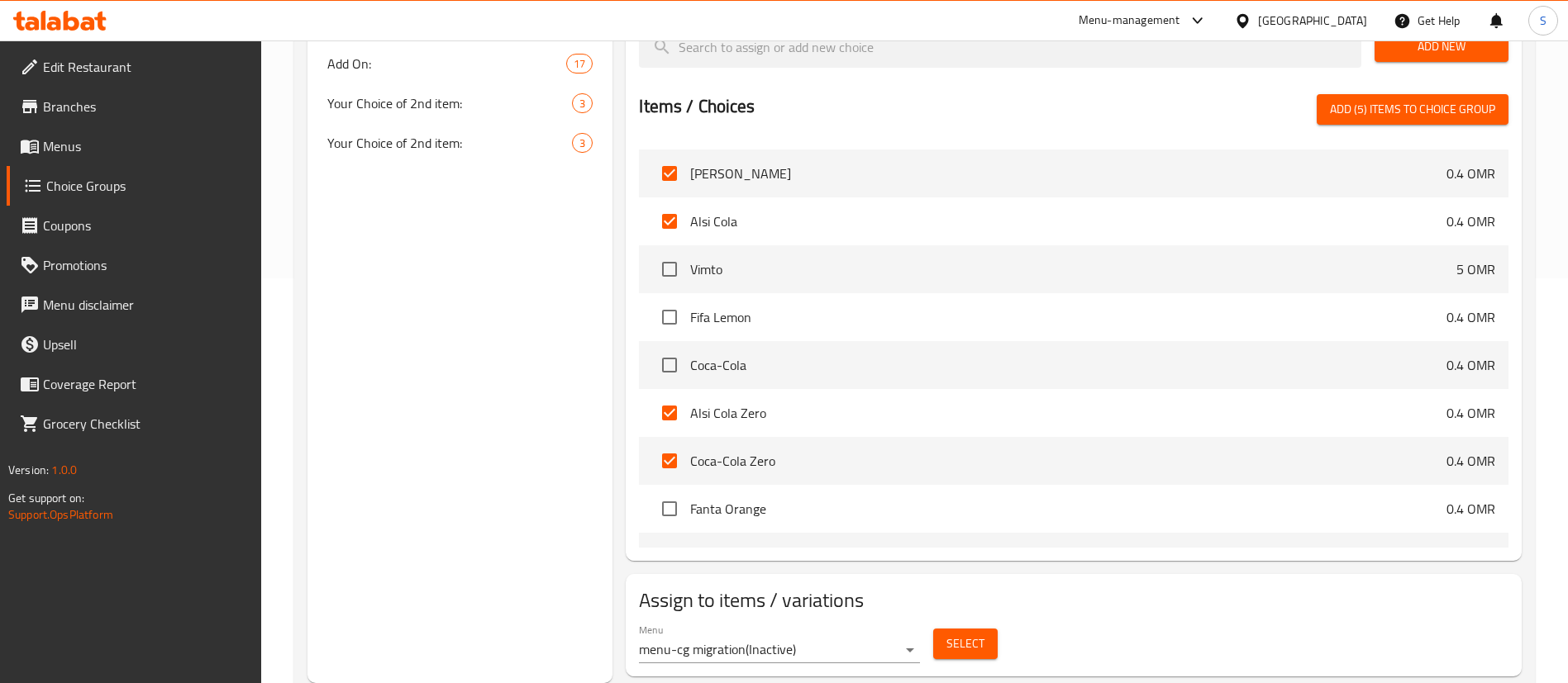
scroll to position [4135, 0]
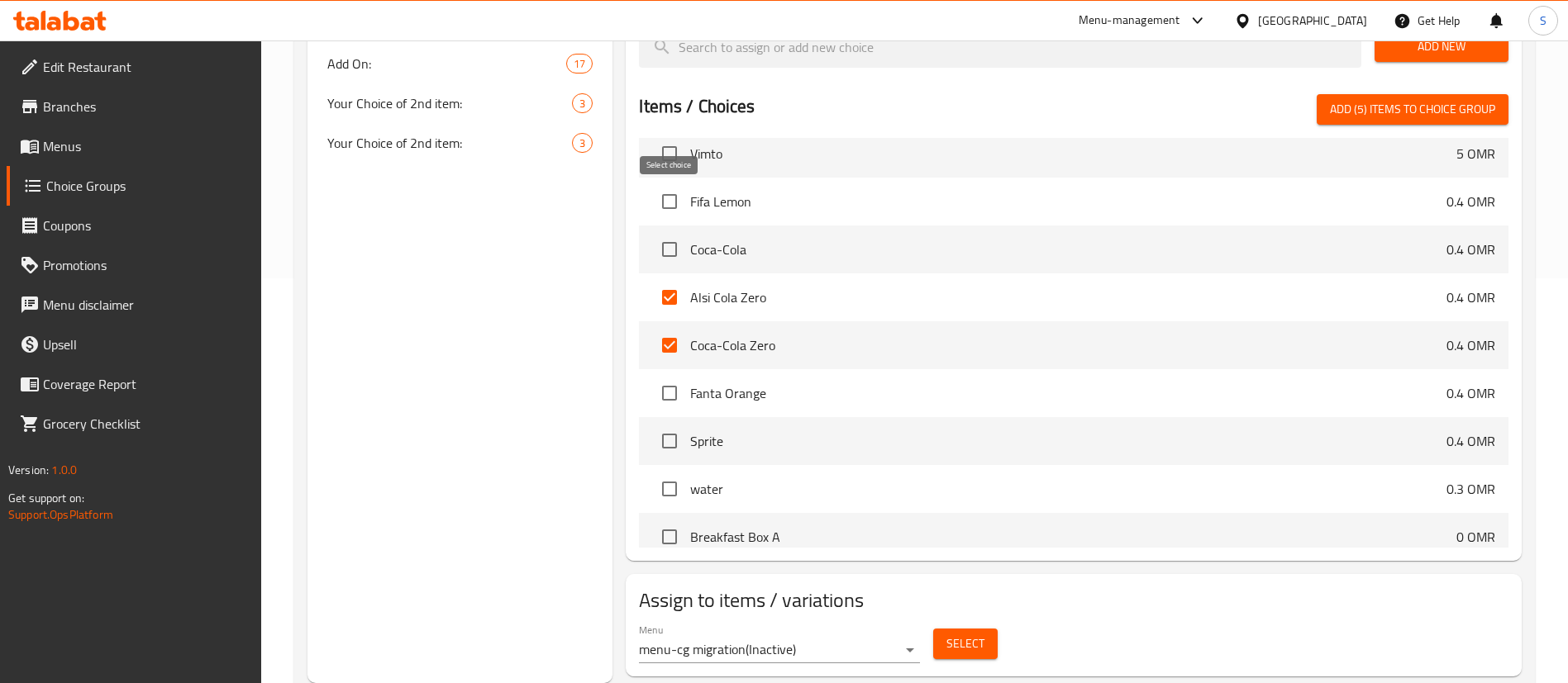
click at [672, 232] on input "checkbox" at bounding box center [669, 248] width 35 height 35
checkbox input "true"
click at [671, 376] on input "checkbox" at bounding box center [669, 393] width 35 height 35
checkbox input "true"
click at [673, 424] on input "checkbox" at bounding box center [669, 440] width 35 height 35
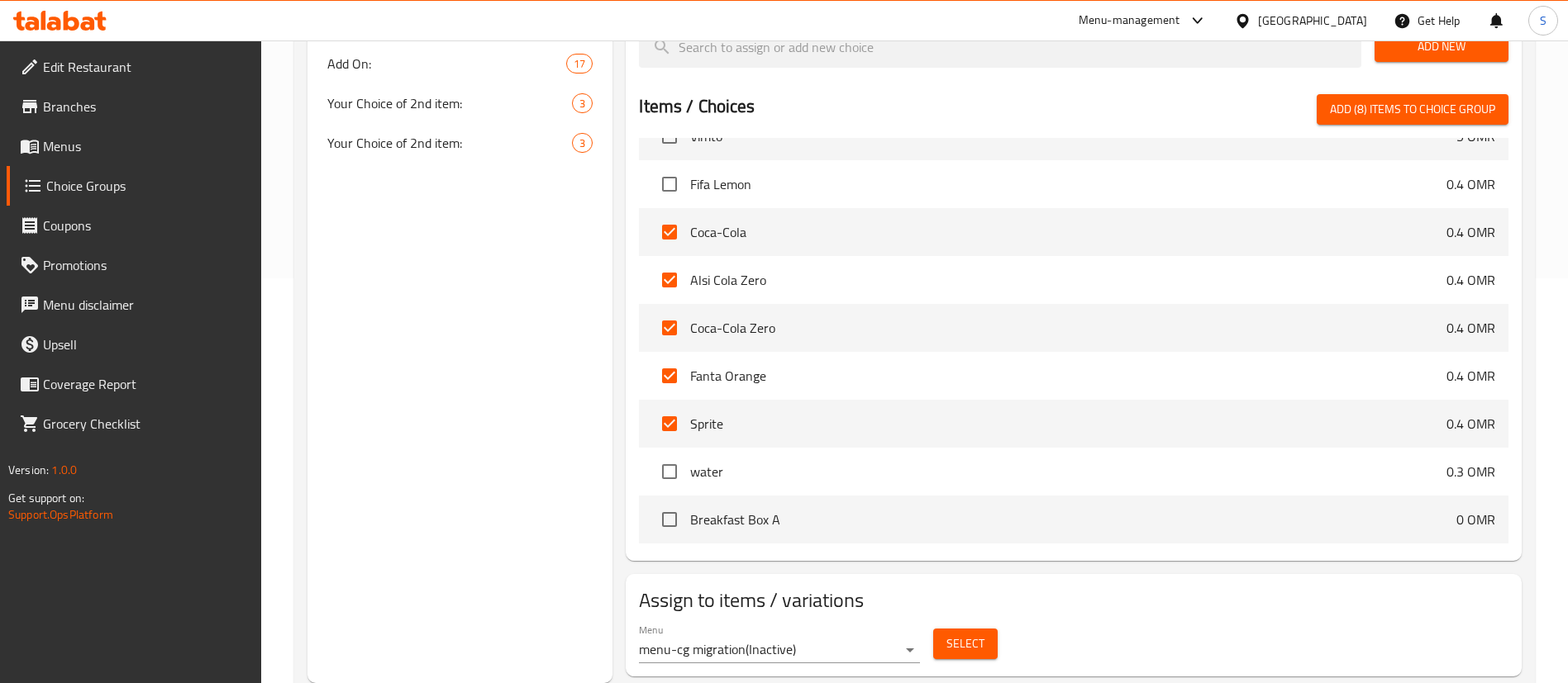
scroll to position [4148, 0]
click at [672, 411] on input "checkbox" at bounding box center [669, 428] width 35 height 35
checkbox input "false"
click at [675, 362] on input "checkbox" at bounding box center [669, 379] width 35 height 35
checkbox input "false"
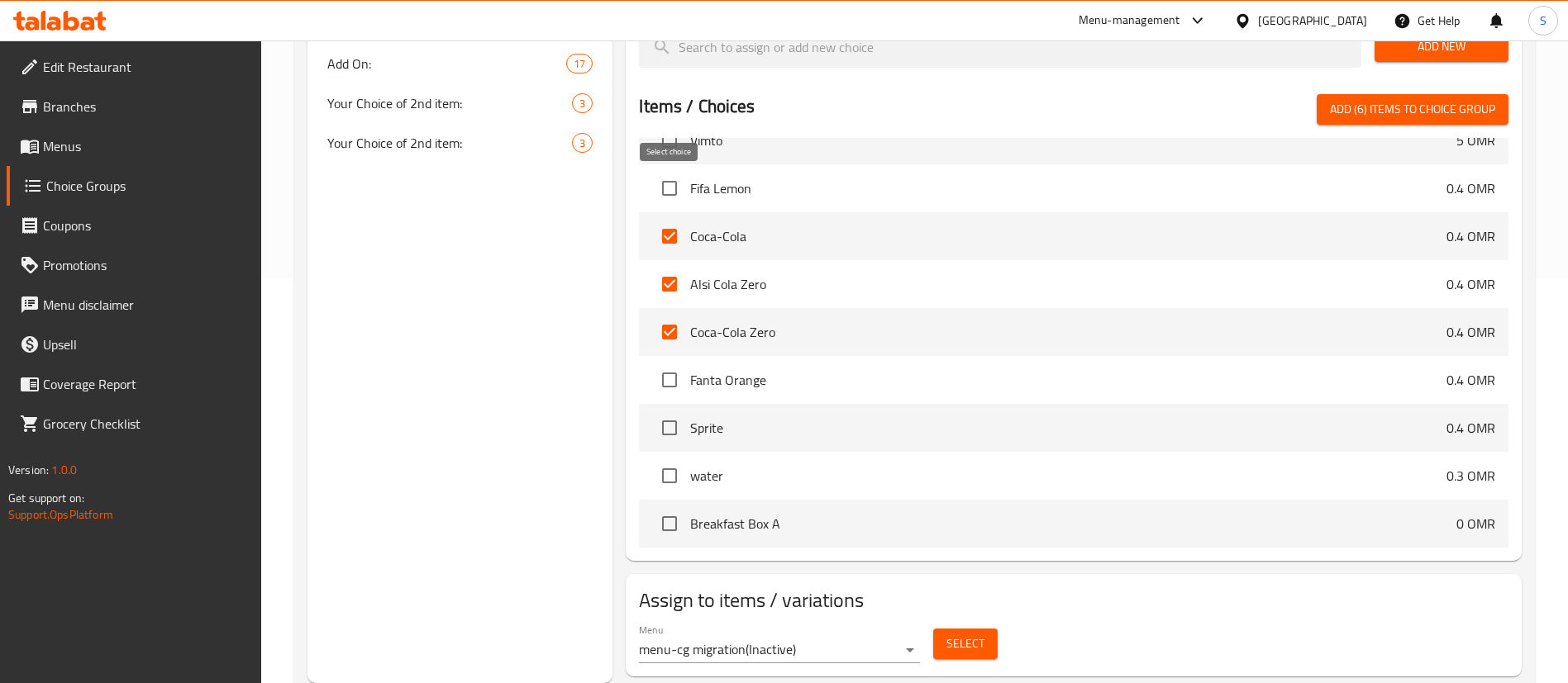
drag, startPoint x: 675, startPoint y: 279, endPoint x: 680, endPoint y: 187, distance: 92.1
click at [680, 219] on input "checkbox" at bounding box center [669, 236] width 35 height 35
checkbox input "false"
click at [670, 315] on input "checkbox" at bounding box center [669, 332] width 35 height 35
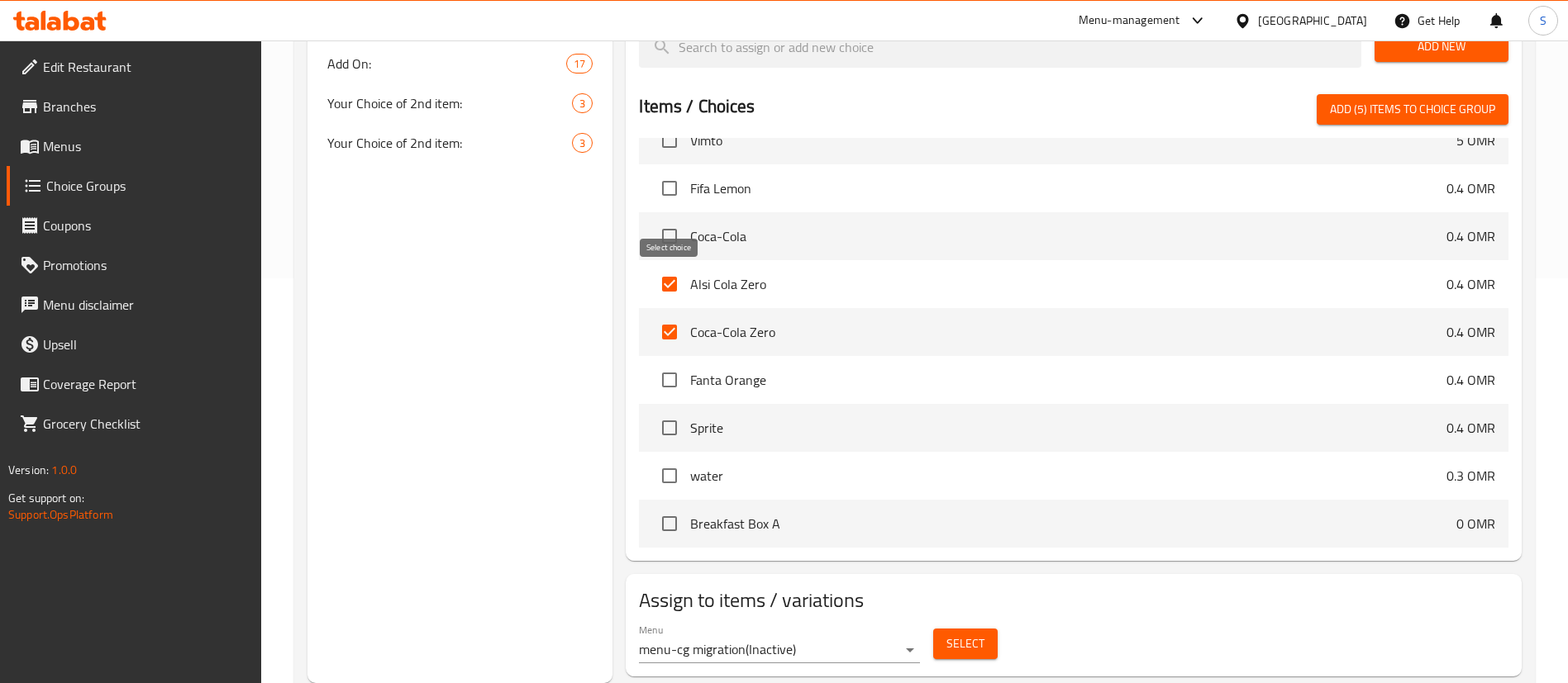
checkbox input "false"
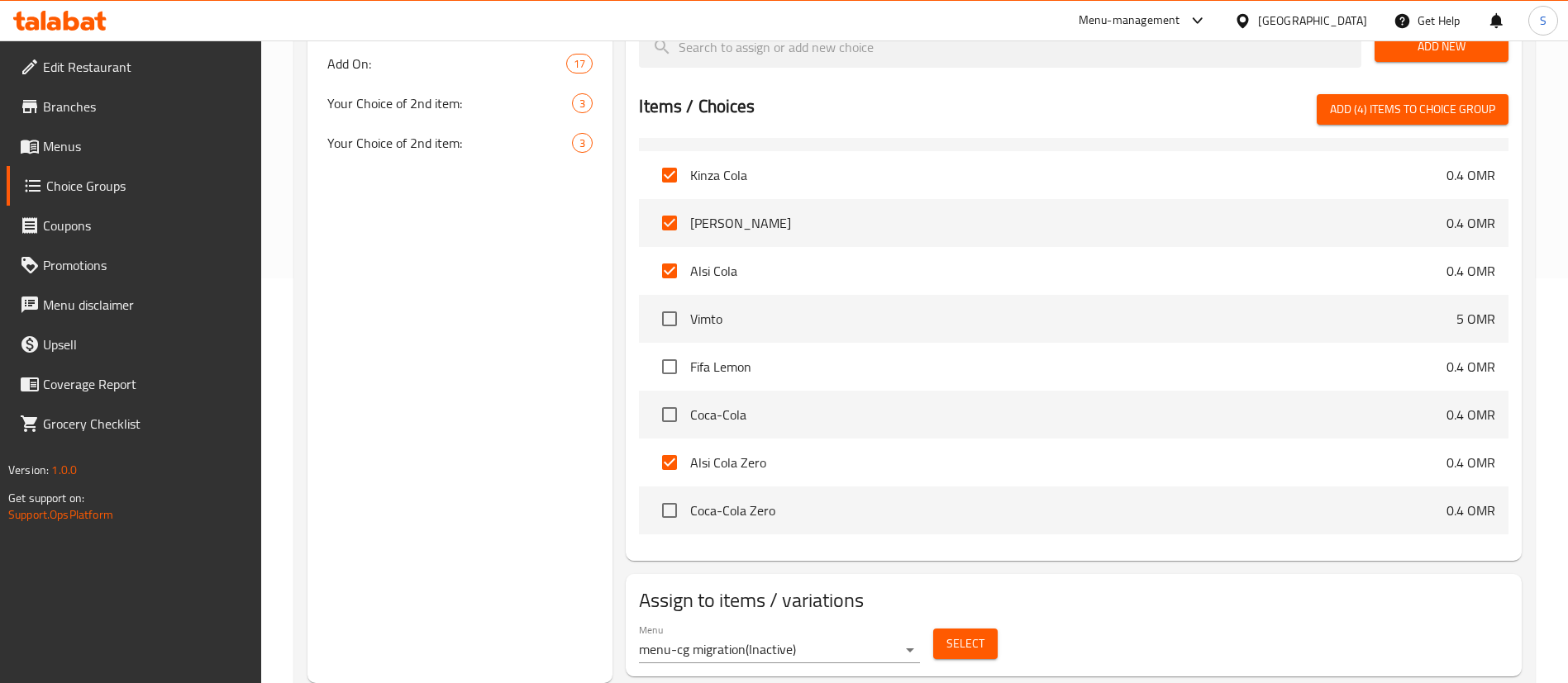
scroll to position [3970, 0]
click at [1451, 99] on span "Add (4) items to choice group" at bounding box center [1412, 109] width 165 height 21
checkbox input "false"
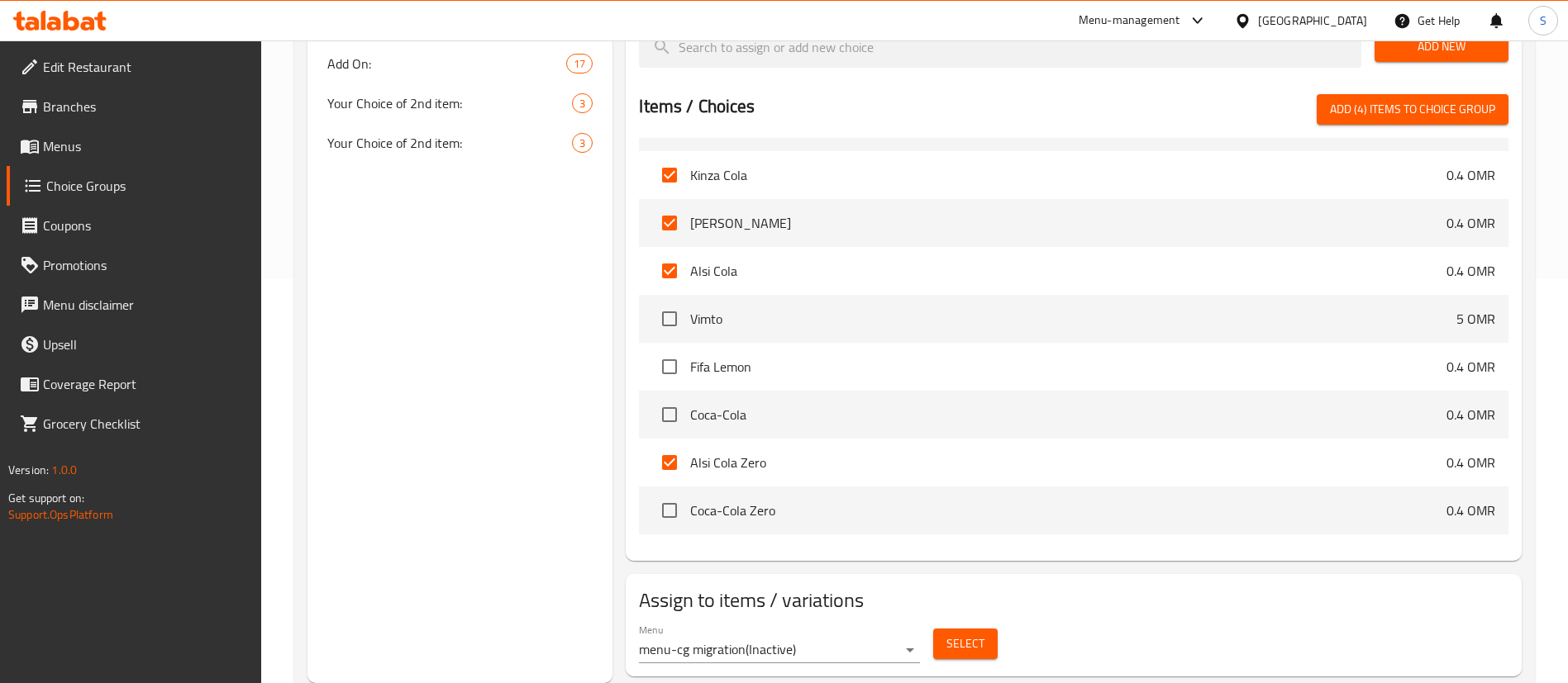
checkbox input "false"
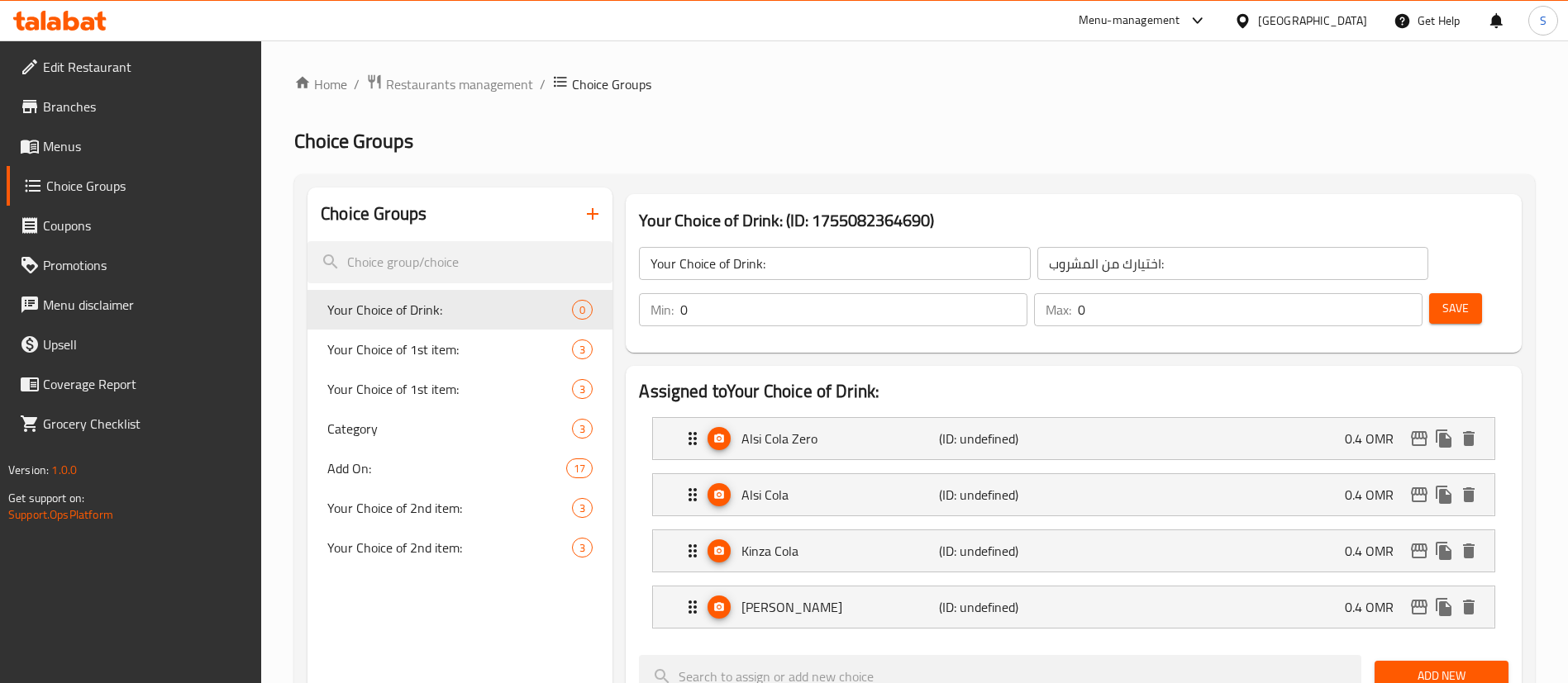
scroll to position [67, 0]
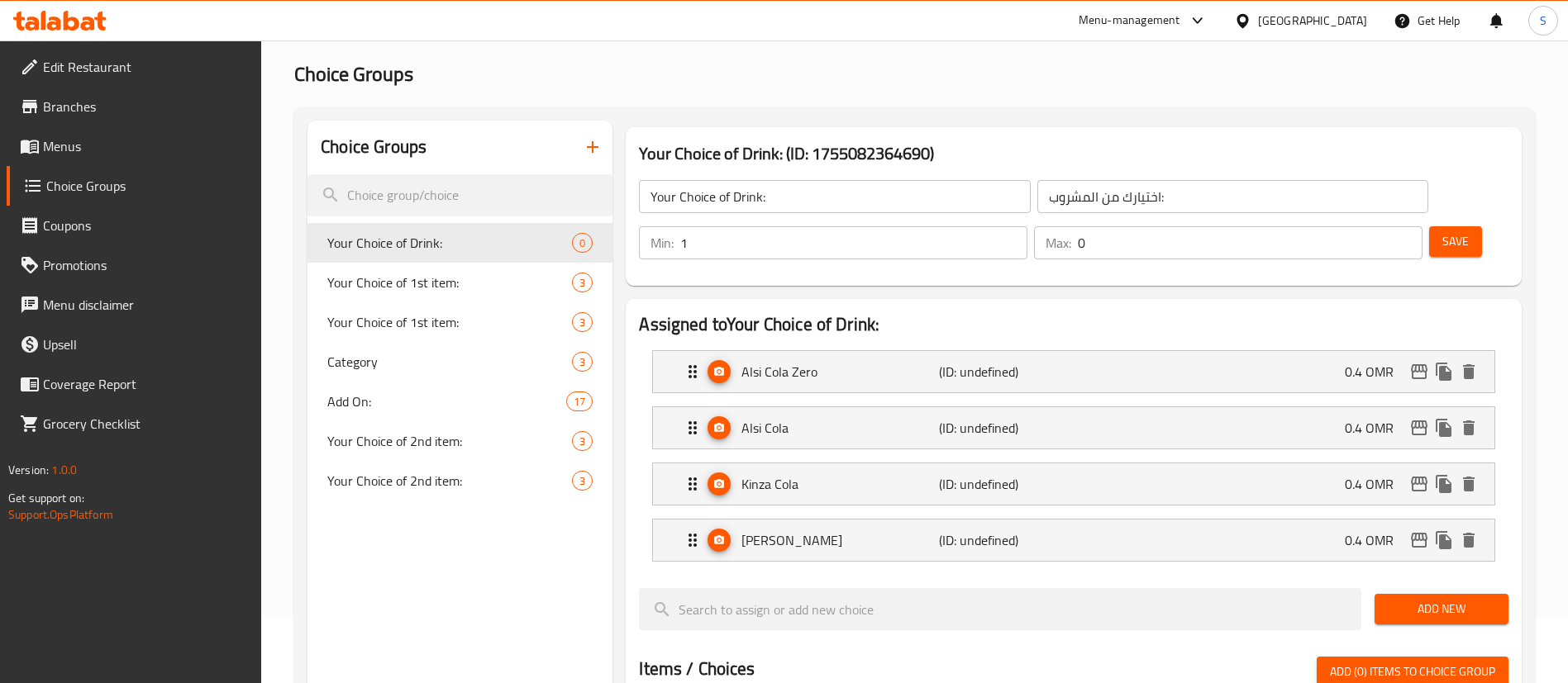
type input "1"
click at [1027, 227] on input "1" at bounding box center [854, 243] width 347 height 33
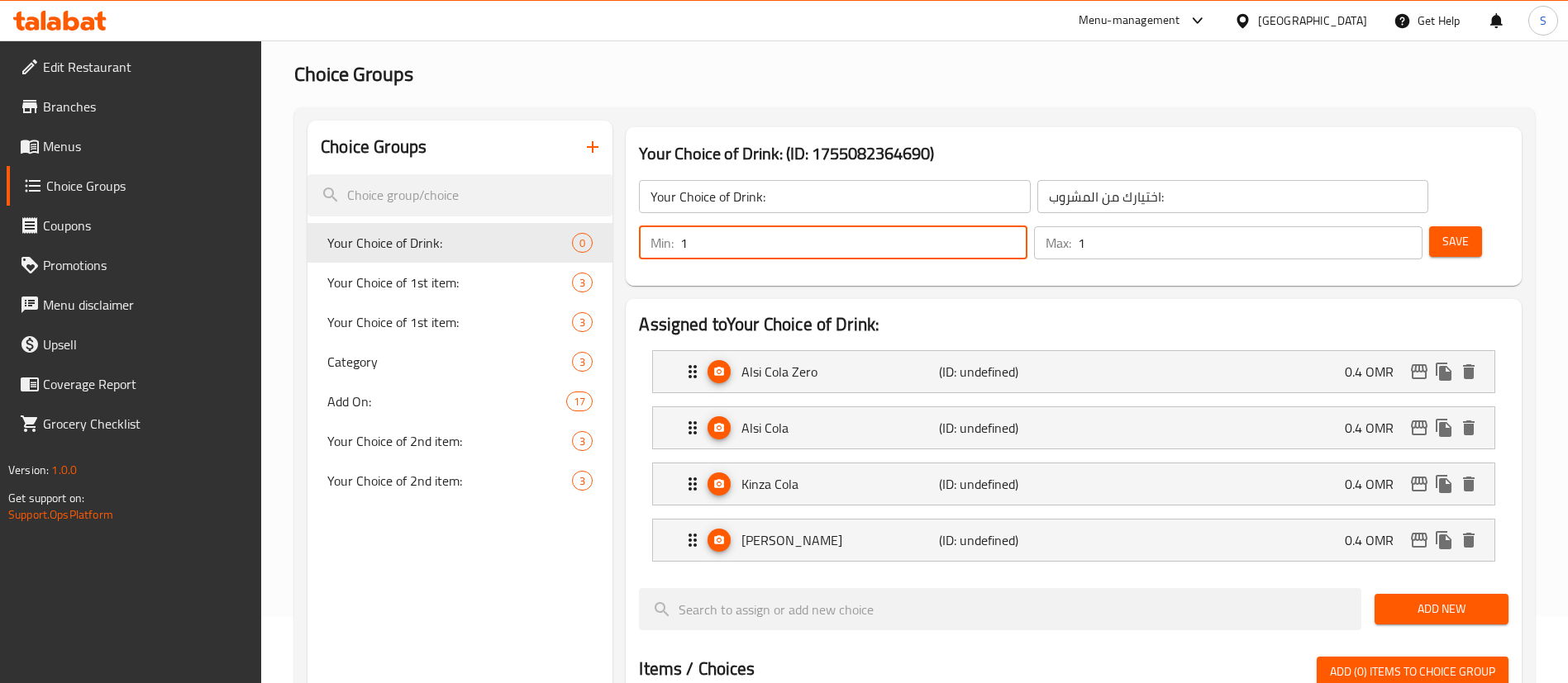
type input "1"
click at [1376, 227] on input "1" at bounding box center [1250, 243] width 345 height 33
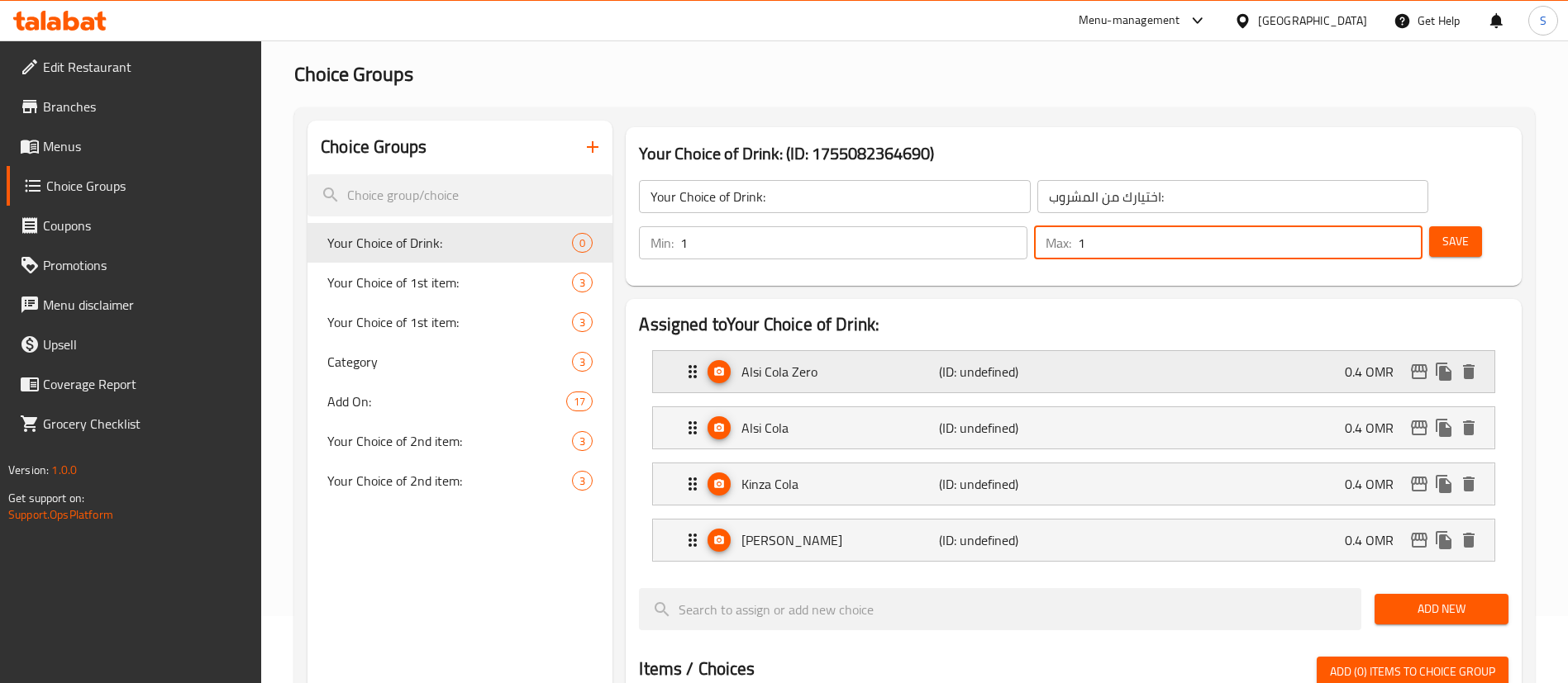
click at [960, 362] on p "(ID: undefined)" at bounding box center [1004, 372] width 132 height 20
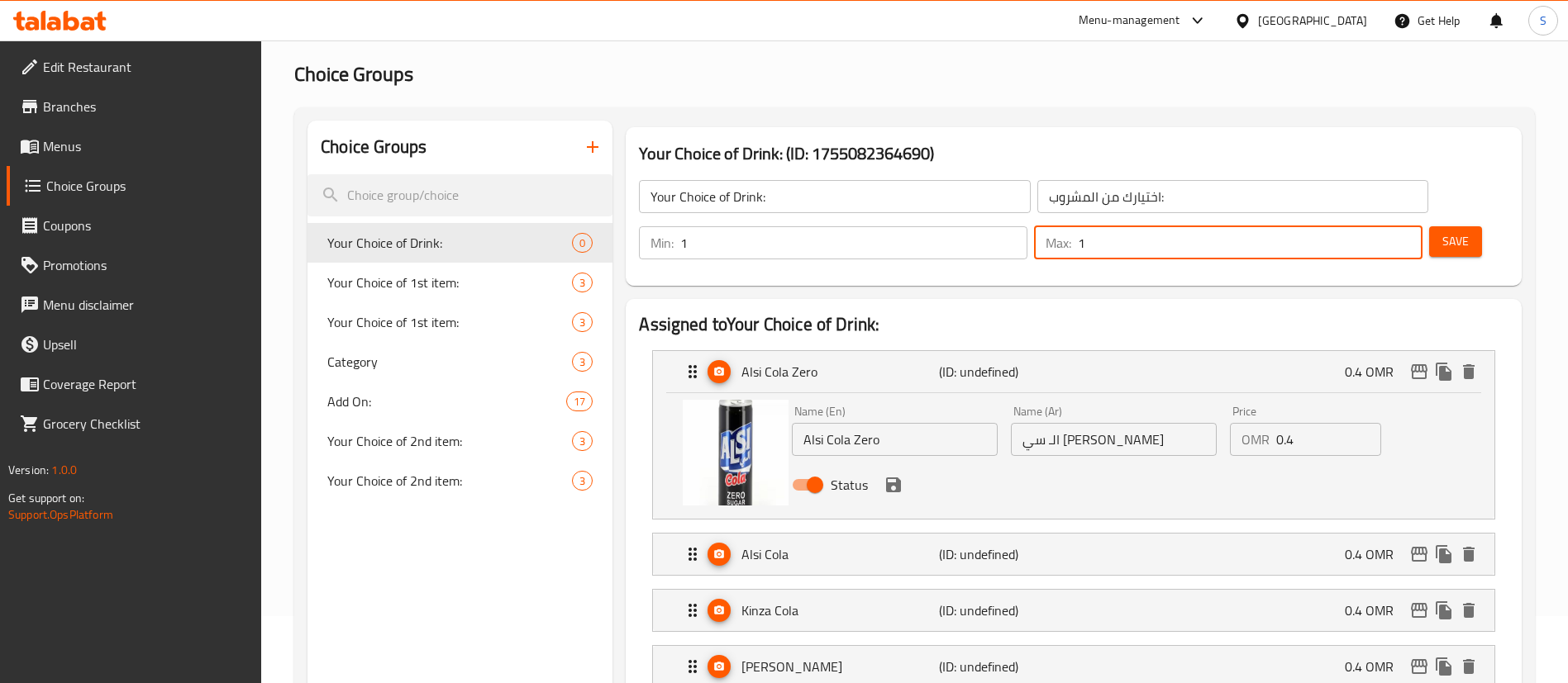
click at [1331, 423] on input "0.4" at bounding box center [1328, 439] width 105 height 33
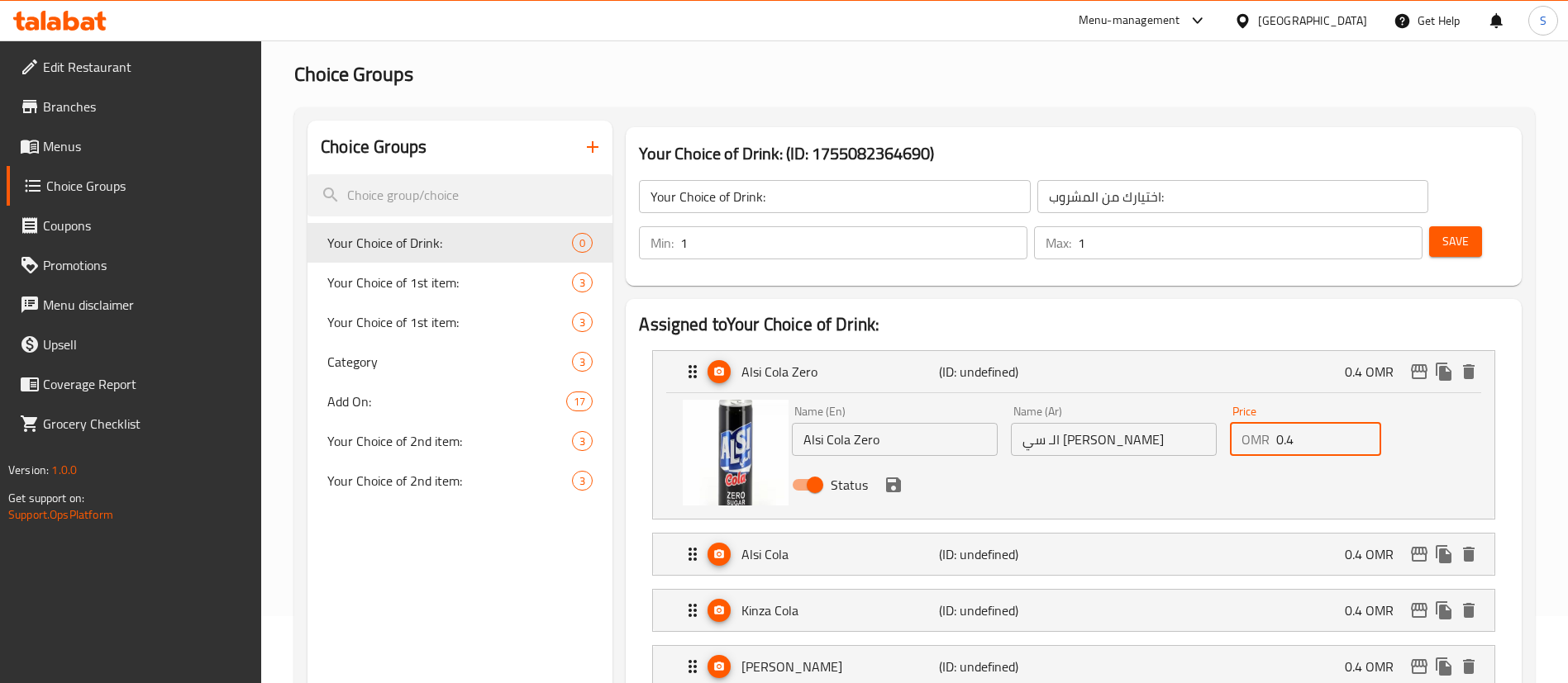
click at [1331, 423] on input "0.4" at bounding box center [1328, 439] width 105 height 33
click at [889, 477] on icon "save" at bounding box center [893, 484] width 15 height 15
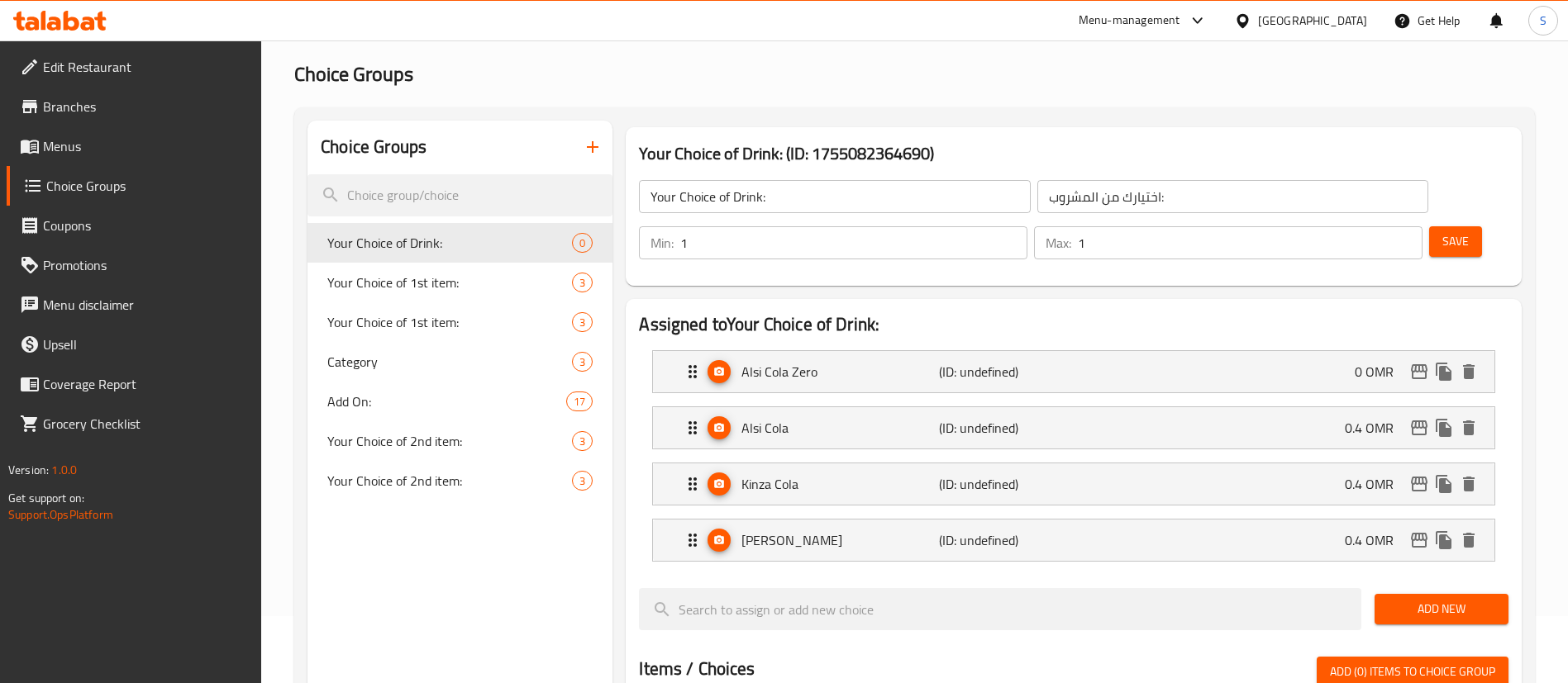
type input "0"
click at [1070, 407] on div "Alsi Cola (ID: undefined) 0.4 OMR" at bounding box center [1078, 428] width 791 height 42
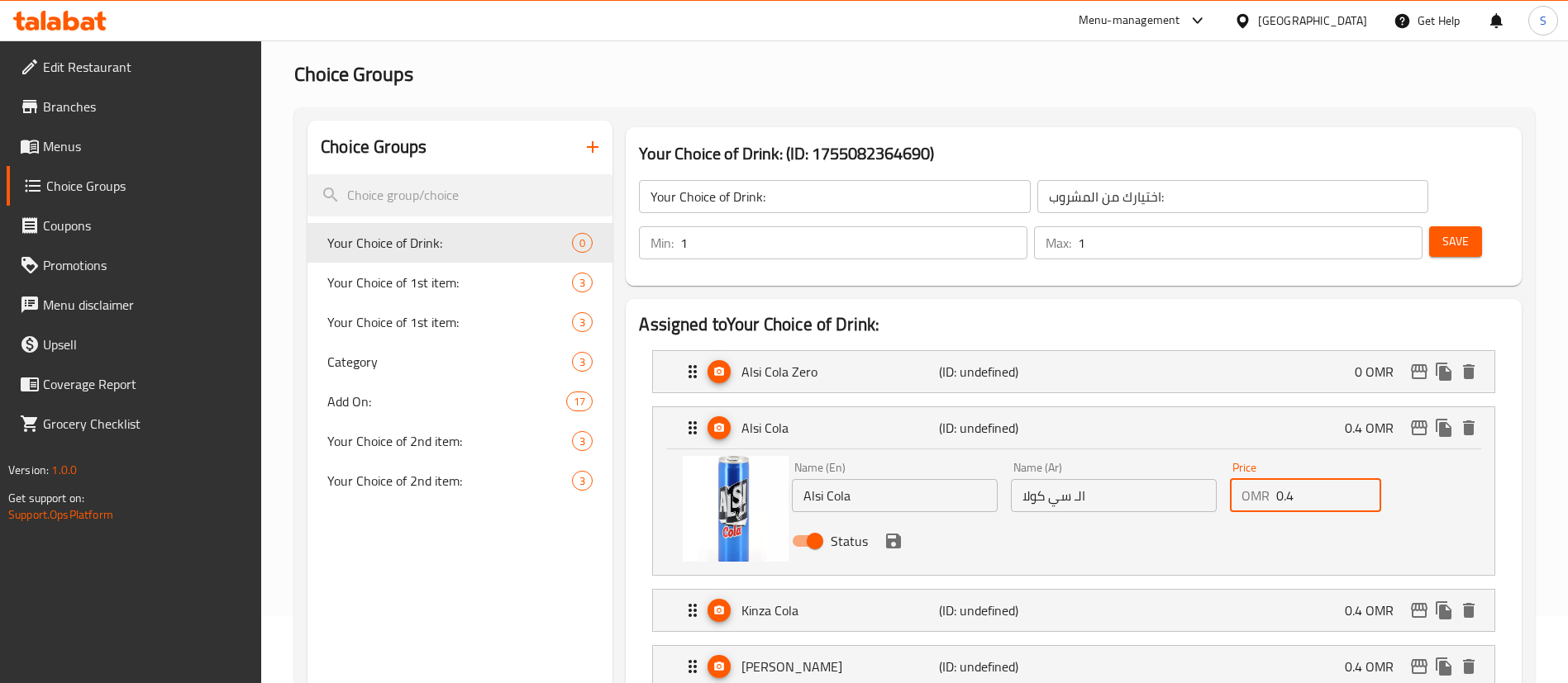
click at [1290, 479] on input "0.4" at bounding box center [1328, 495] width 105 height 33
click at [894, 534] on icon "save" at bounding box center [893, 540] width 15 height 15
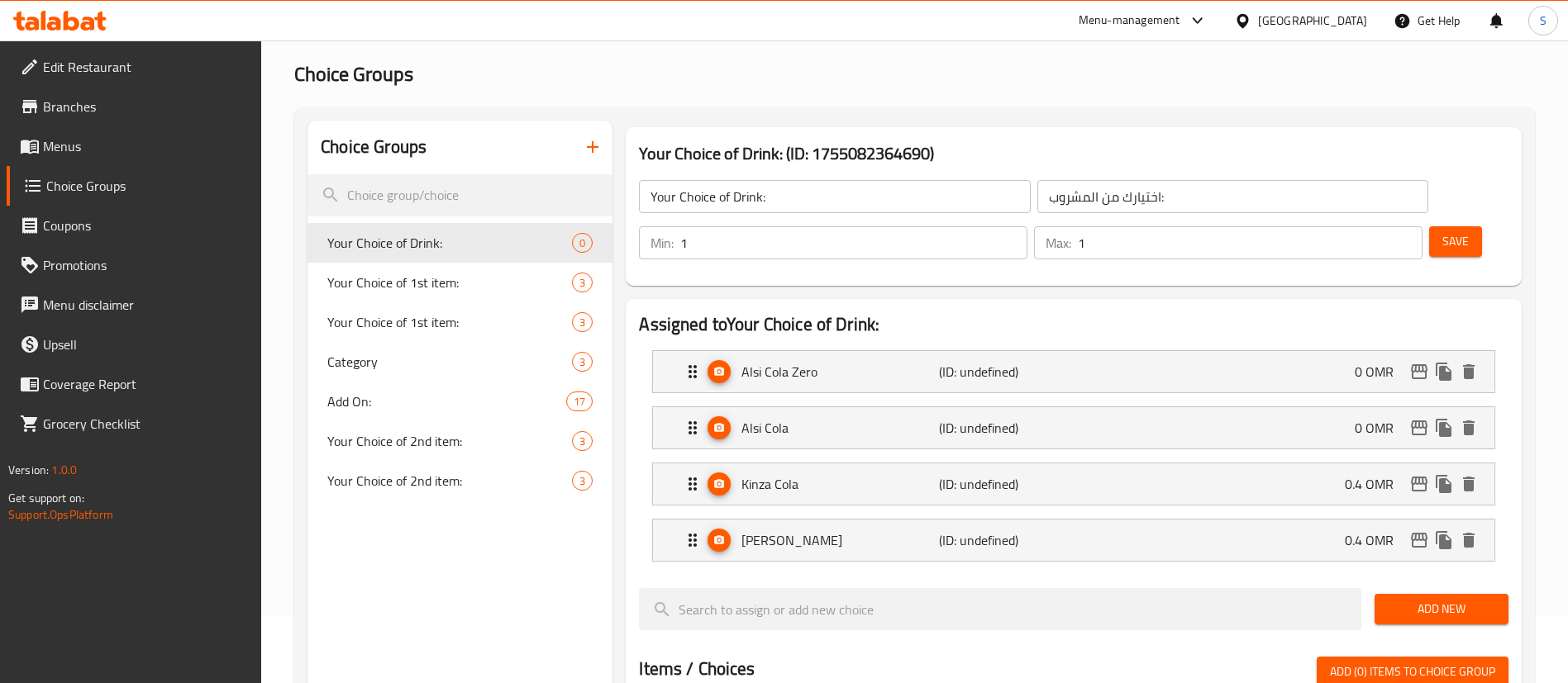
type input "0"
click at [1156, 463] on div "Kinza Cola (ID: undefined) 0.4 OMR" at bounding box center [1078, 484] width 791 height 42
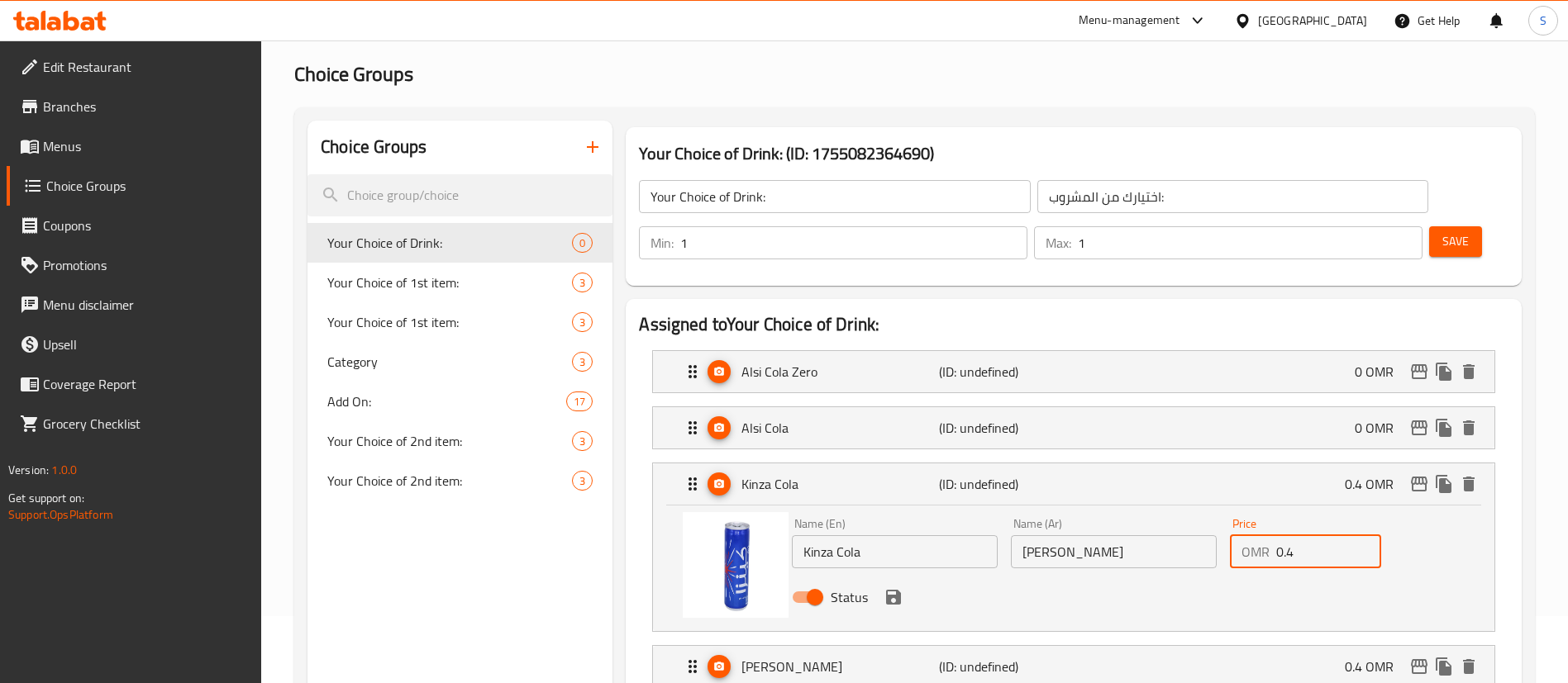
click at [1309, 536] on input "0.4" at bounding box center [1328, 551] width 105 height 33
click at [896, 590] on icon "save" at bounding box center [893, 597] width 15 height 15
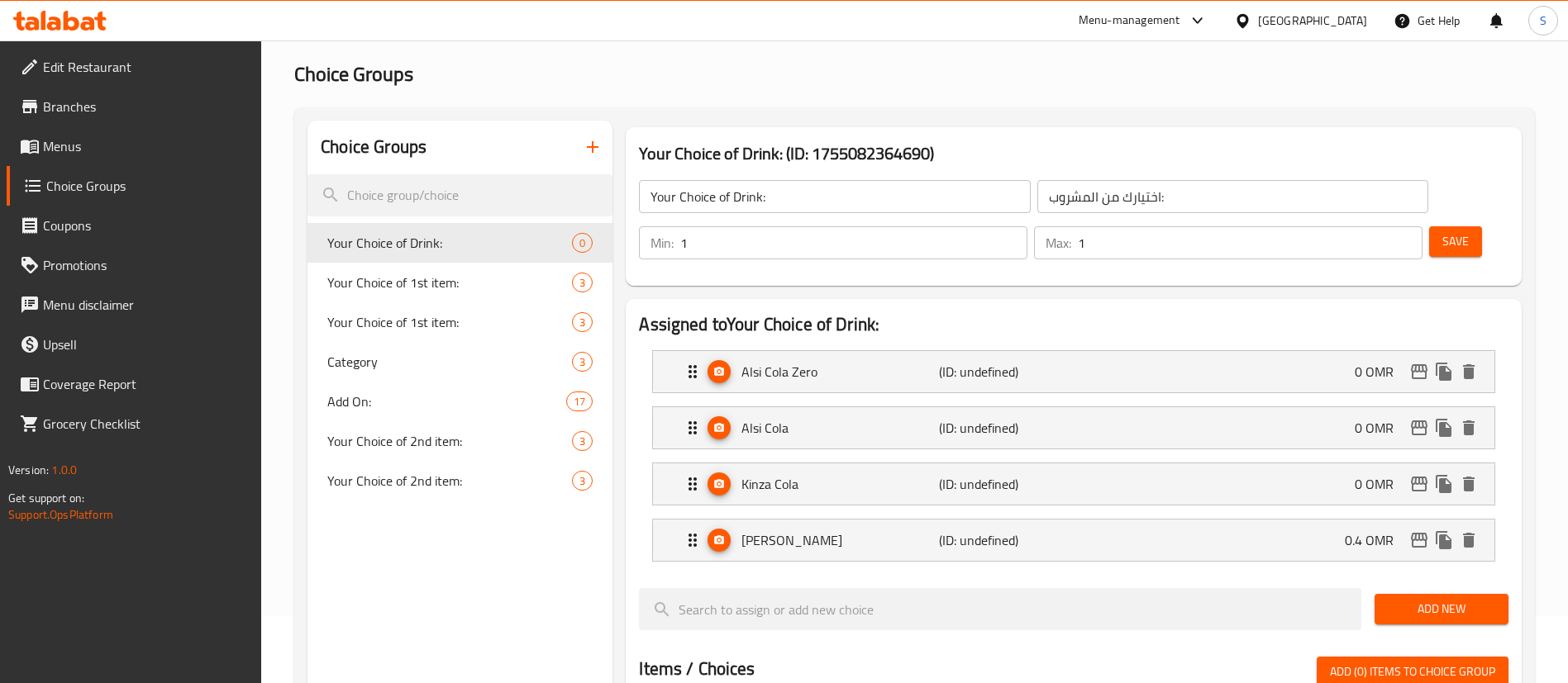
type input "0"
click at [1126, 520] on div "Kinza Lemon (ID: undefined) 0.4 OMR" at bounding box center [1078, 540] width 791 height 42
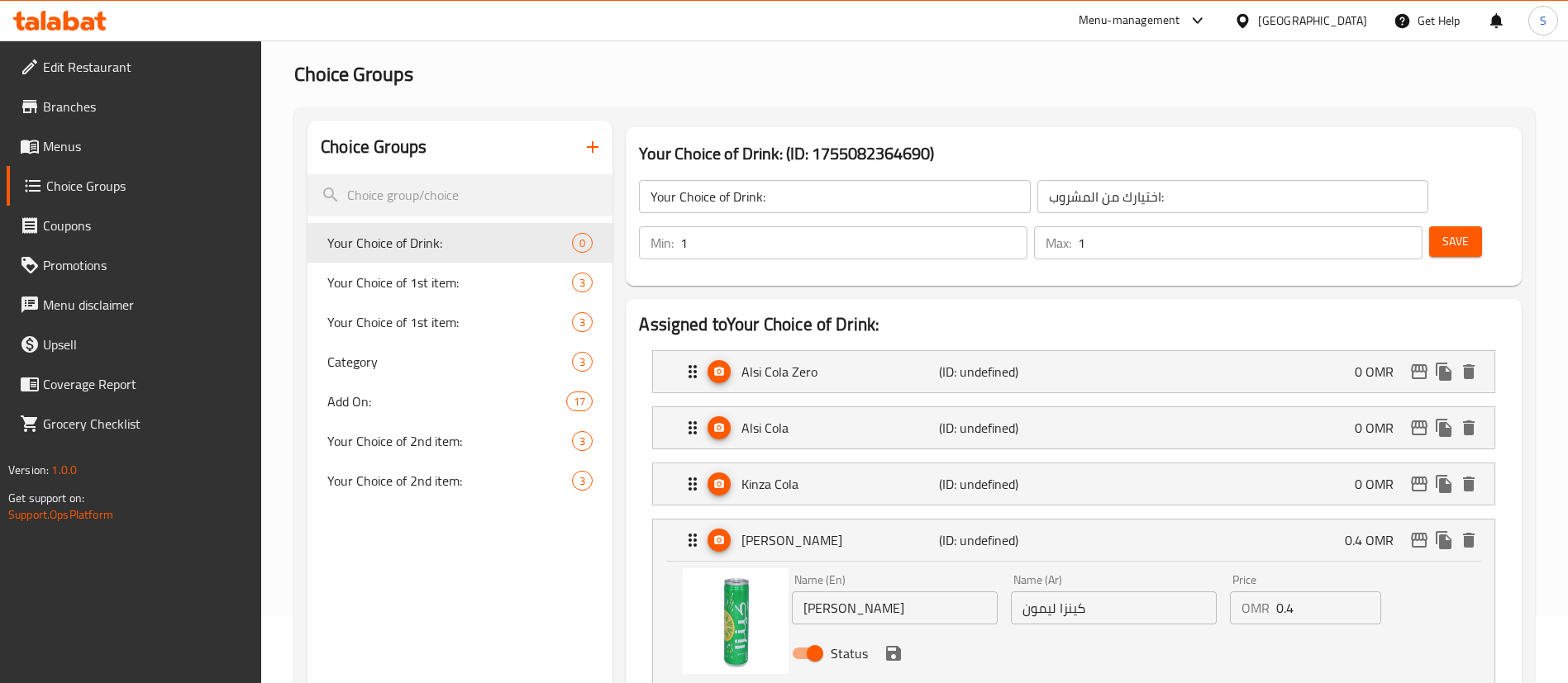
click at [1306, 591] on input "0.4" at bounding box center [1328, 607] width 105 height 33
click at [895, 646] on icon "save" at bounding box center [893, 653] width 15 height 15
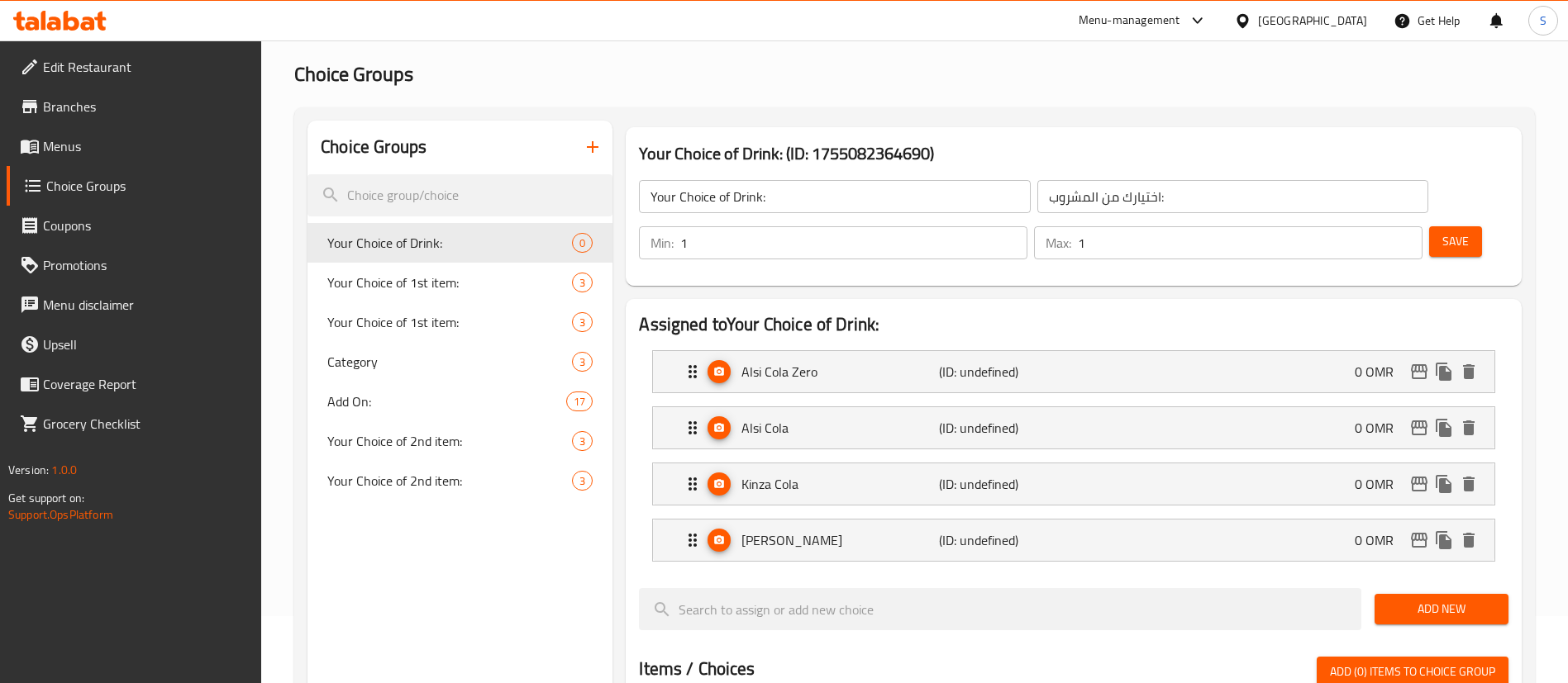
type input "0"
click at [1442, 232] on span "Save" at bounding box center [1455, 242] width 27 height 21
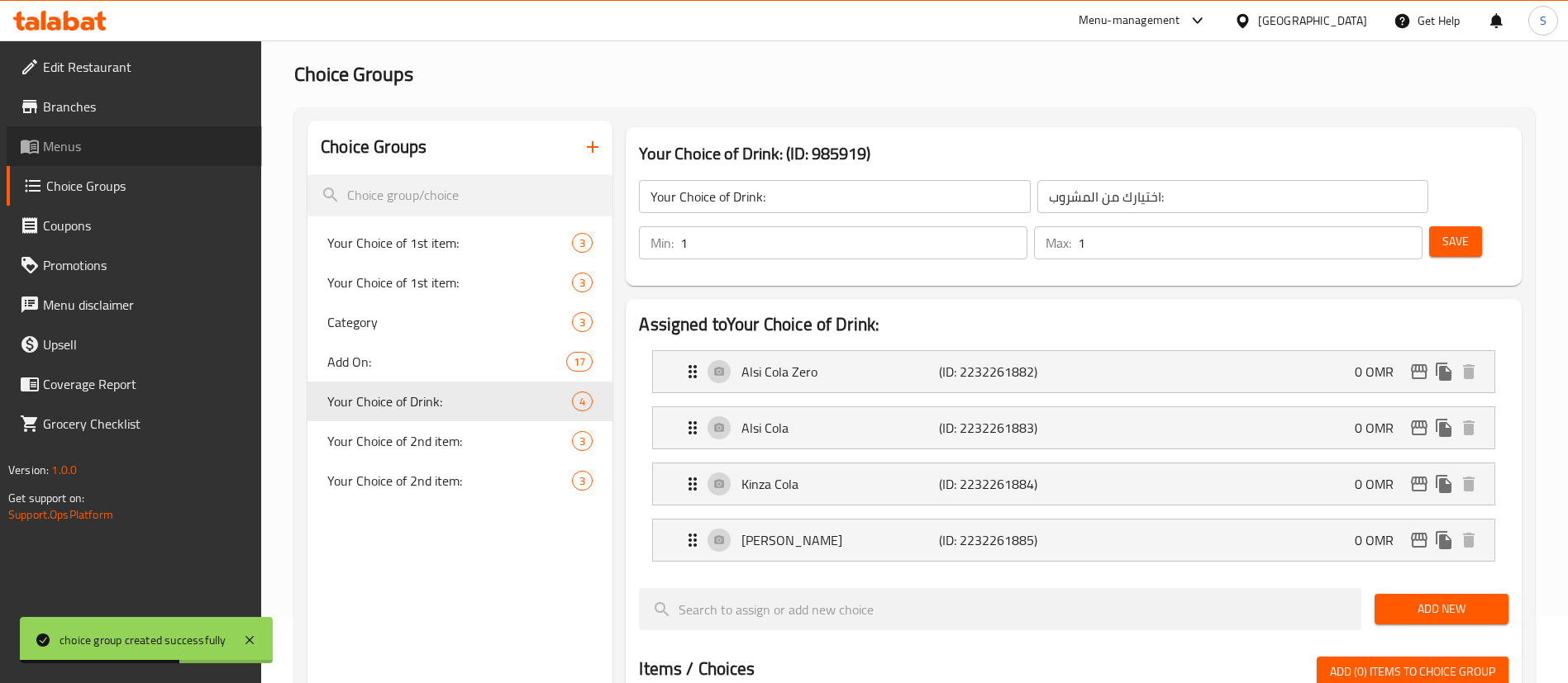
click at [107, 138] on span "Menus" at bounding box center [146, 146] width 206 height 20
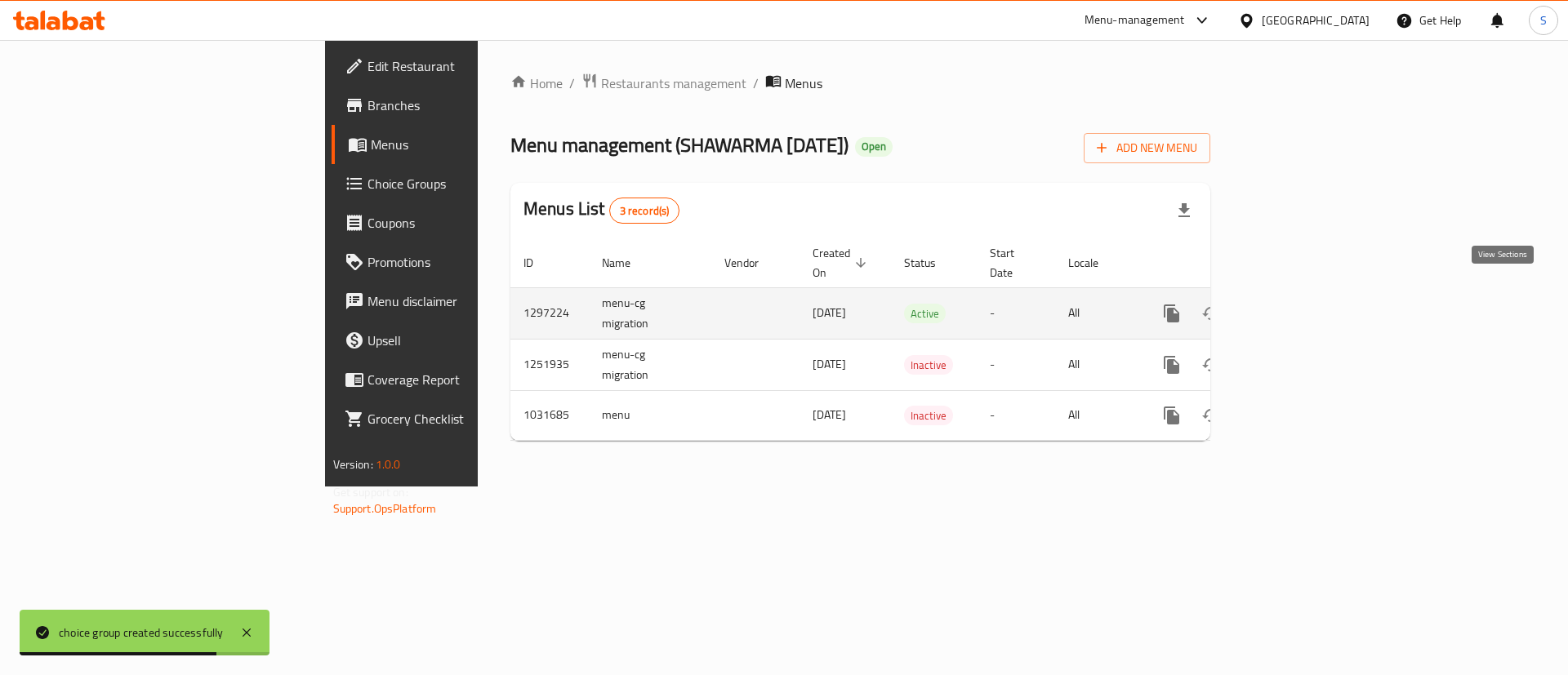
click at [1300, 303] on icon "enhanced table" at bounding box center [1290, 313] width 20 height 20
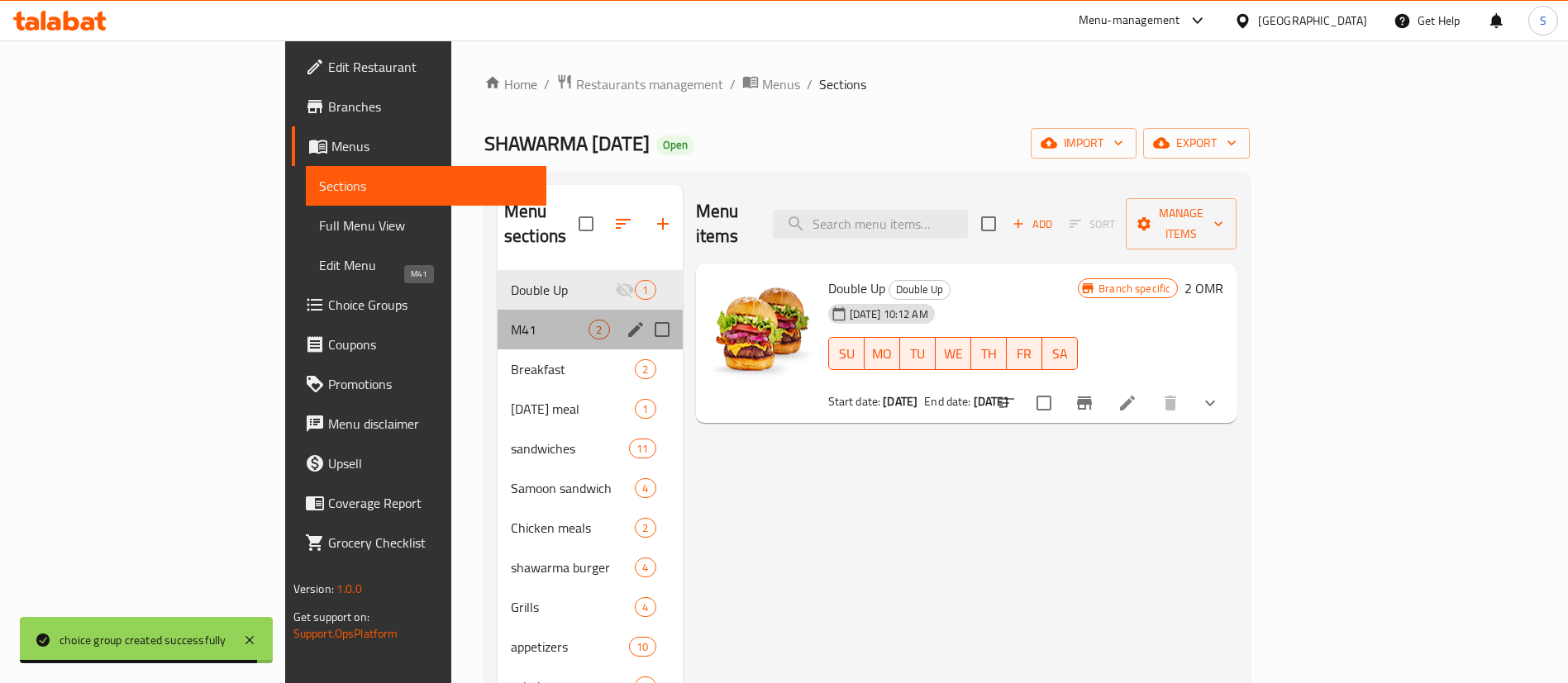
click at [511, 320] on span "M41" at bounding box center [550, 330] width 77 height 20
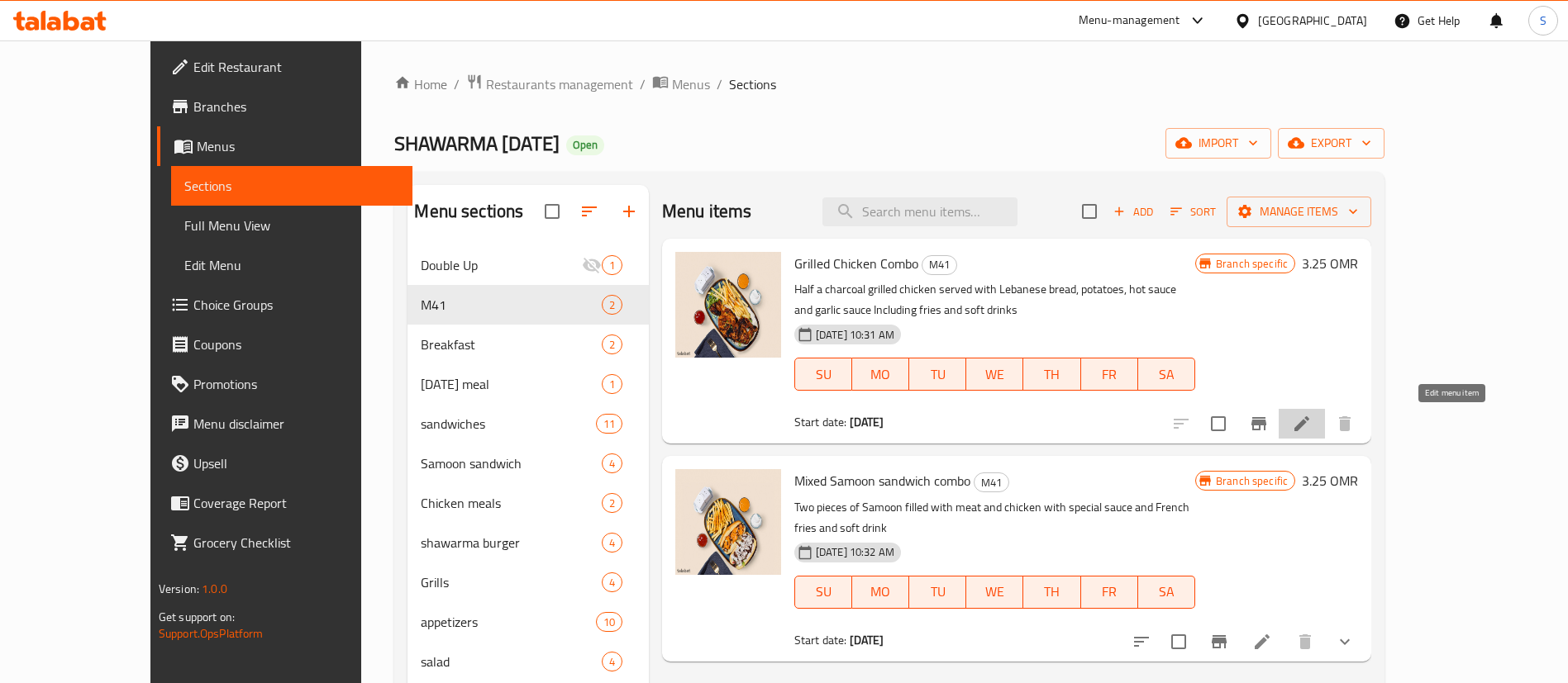
click at [1311, 422] on icon at bounding box center [1302, 424] width 20 height 20
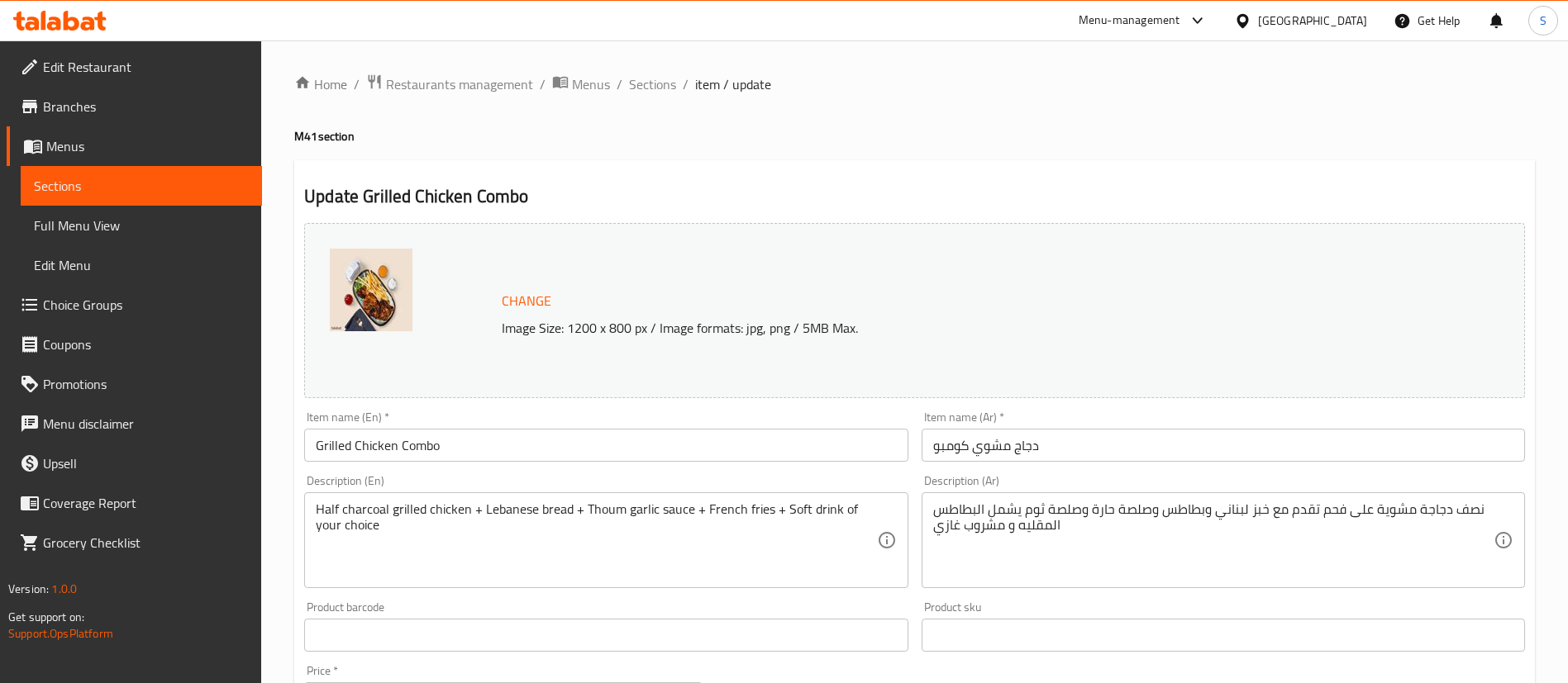
scroll to position [508, 0]
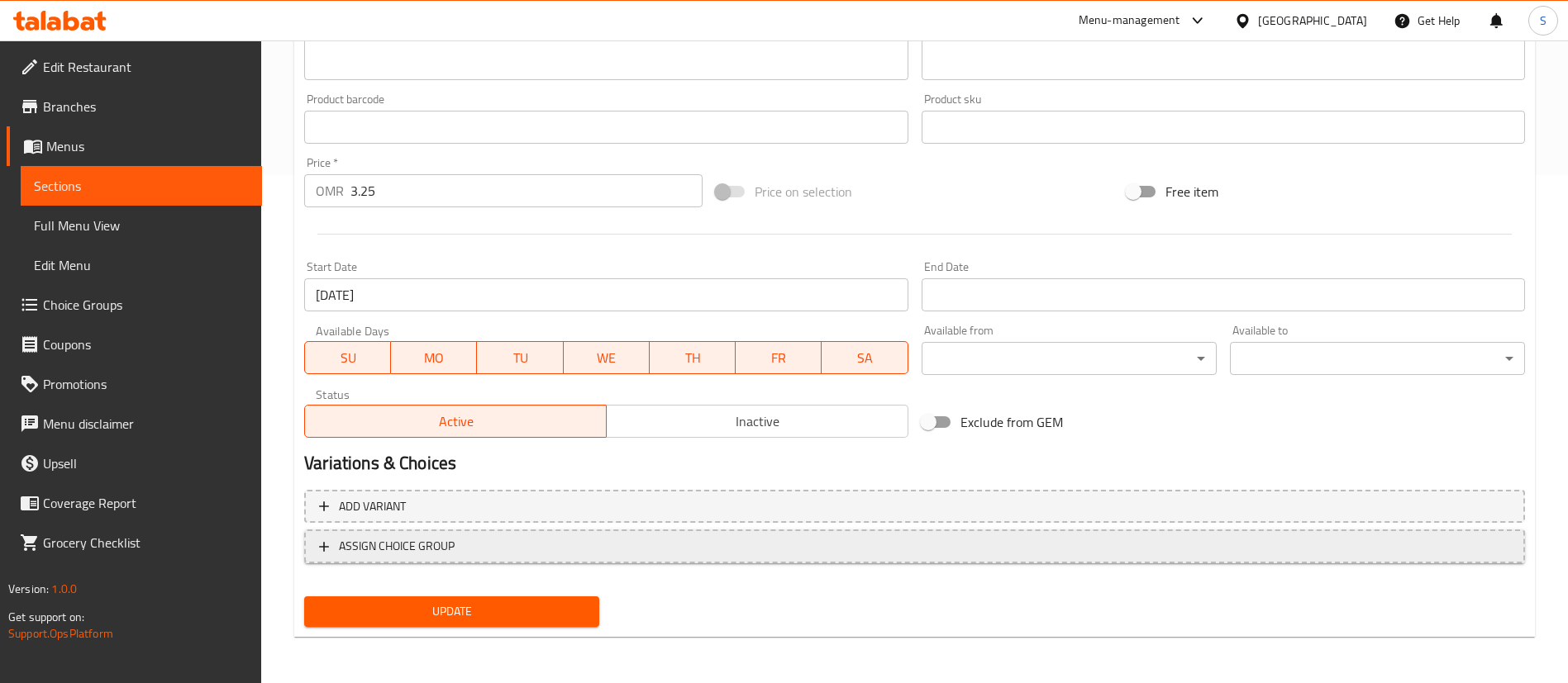
click at [491, 549] on span "ASSIGN CHOICE GROUP" at bounding box center [914, 546] width 1192 height 21
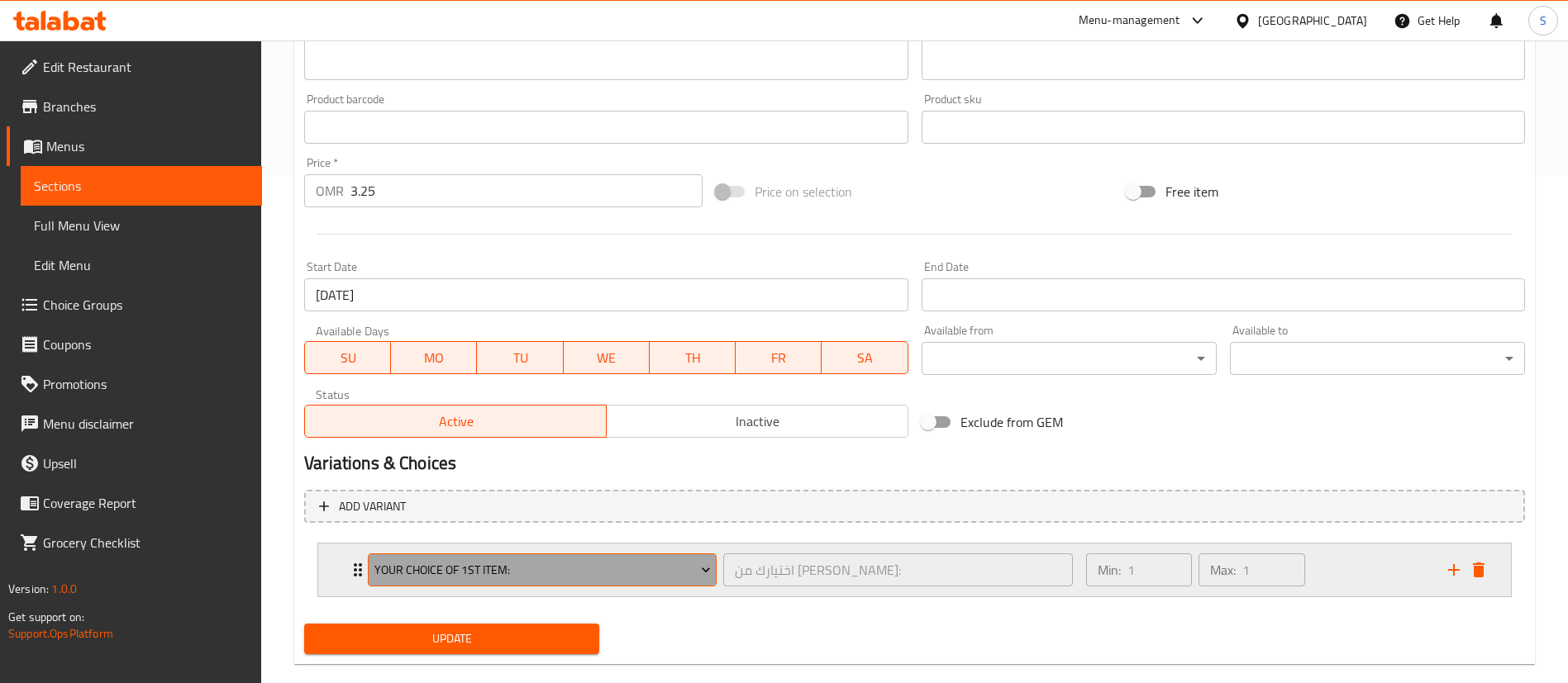
click at [639, 581] on button "Your Choice of 1st item:" at bounding box center [542, 569] width 349 height 33
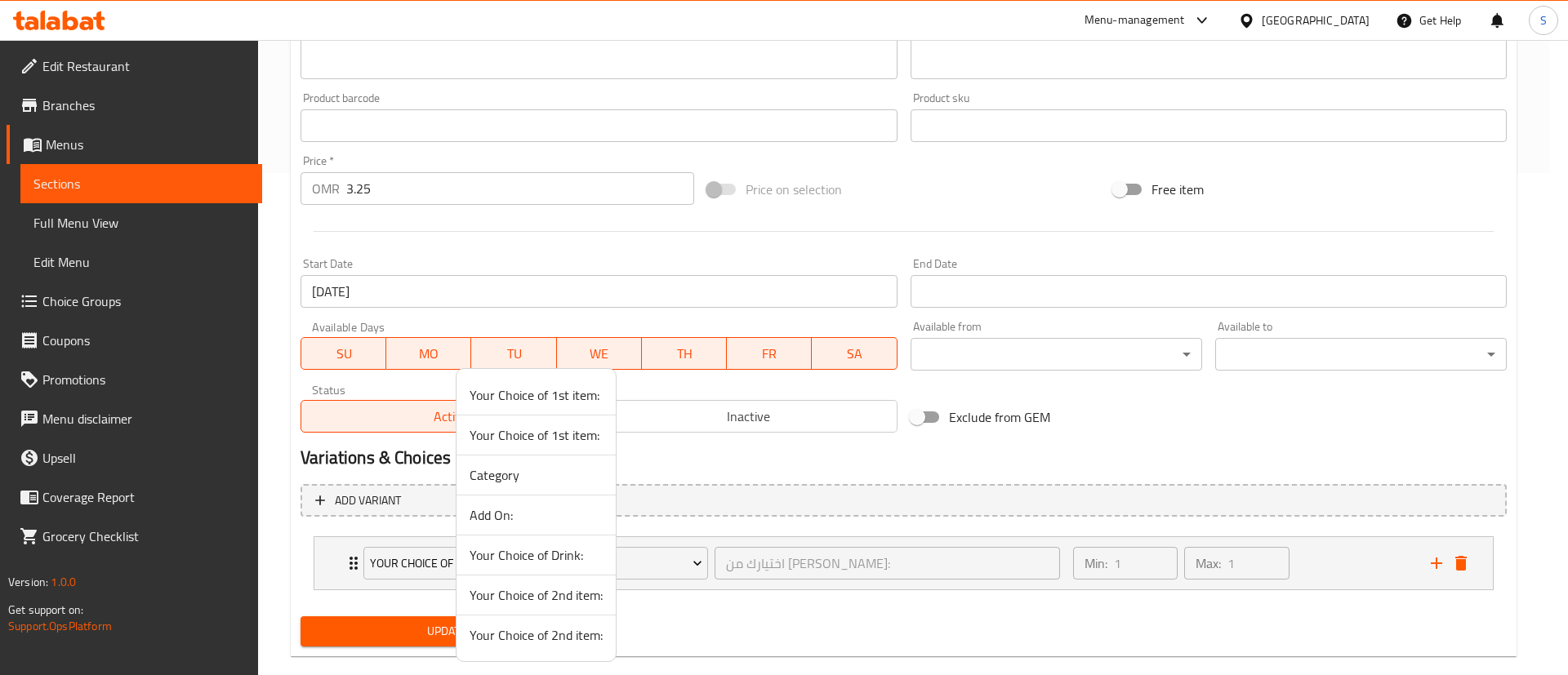
click at [557, 562] on span "Your Choice of Drink:" at bounding box center [536, 555] width 133 height 20
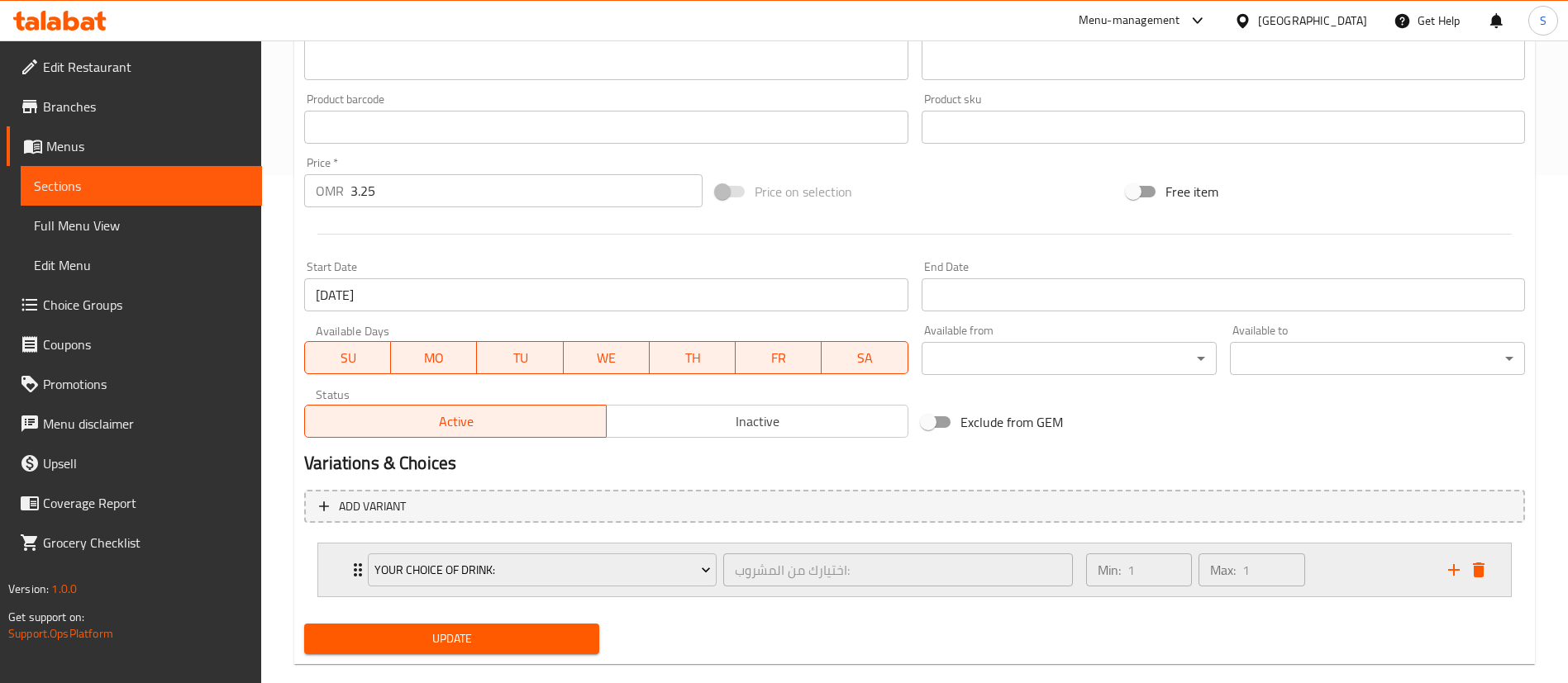
click at [1355, 592] on div "Min: 1 ​ Max: 1 ​" at bounding box center [1258, 569] width 363 height 52
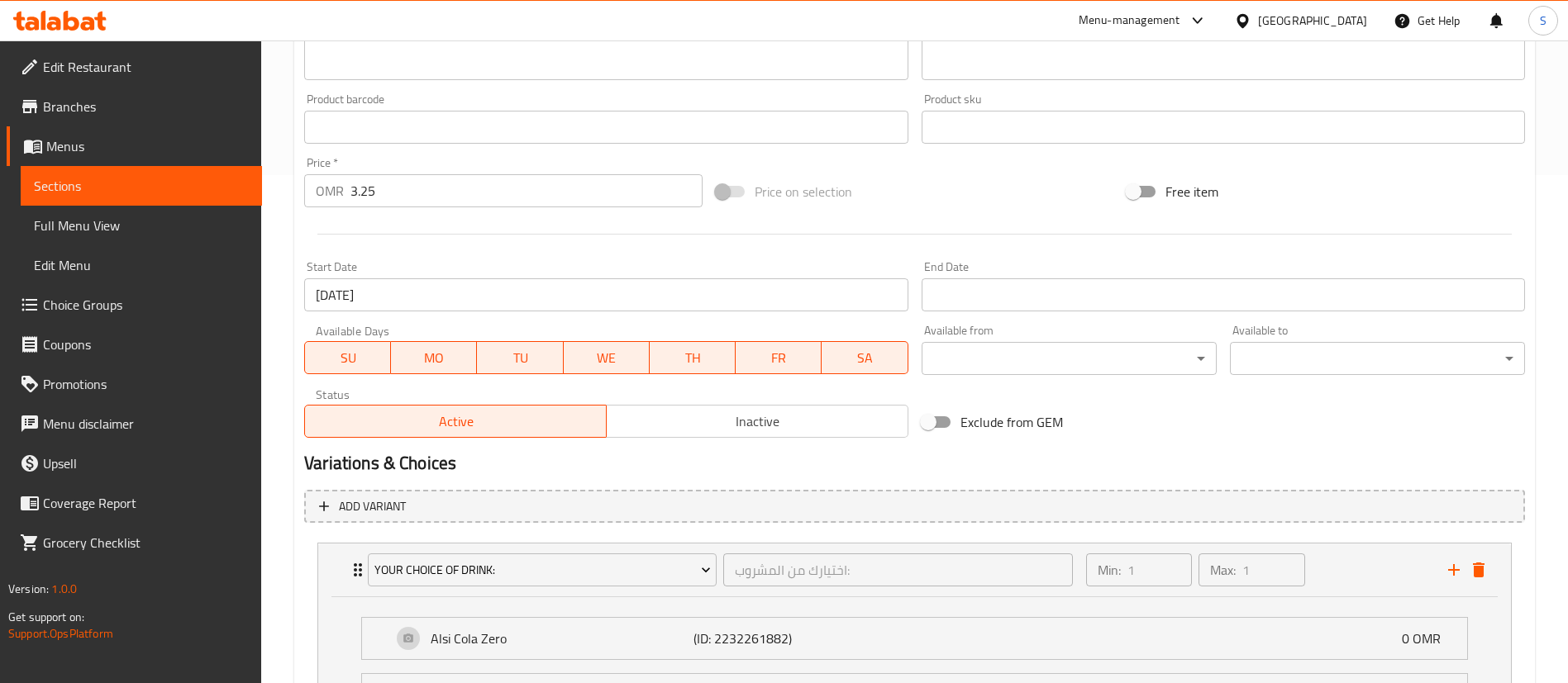
scroll to position [794, 0]
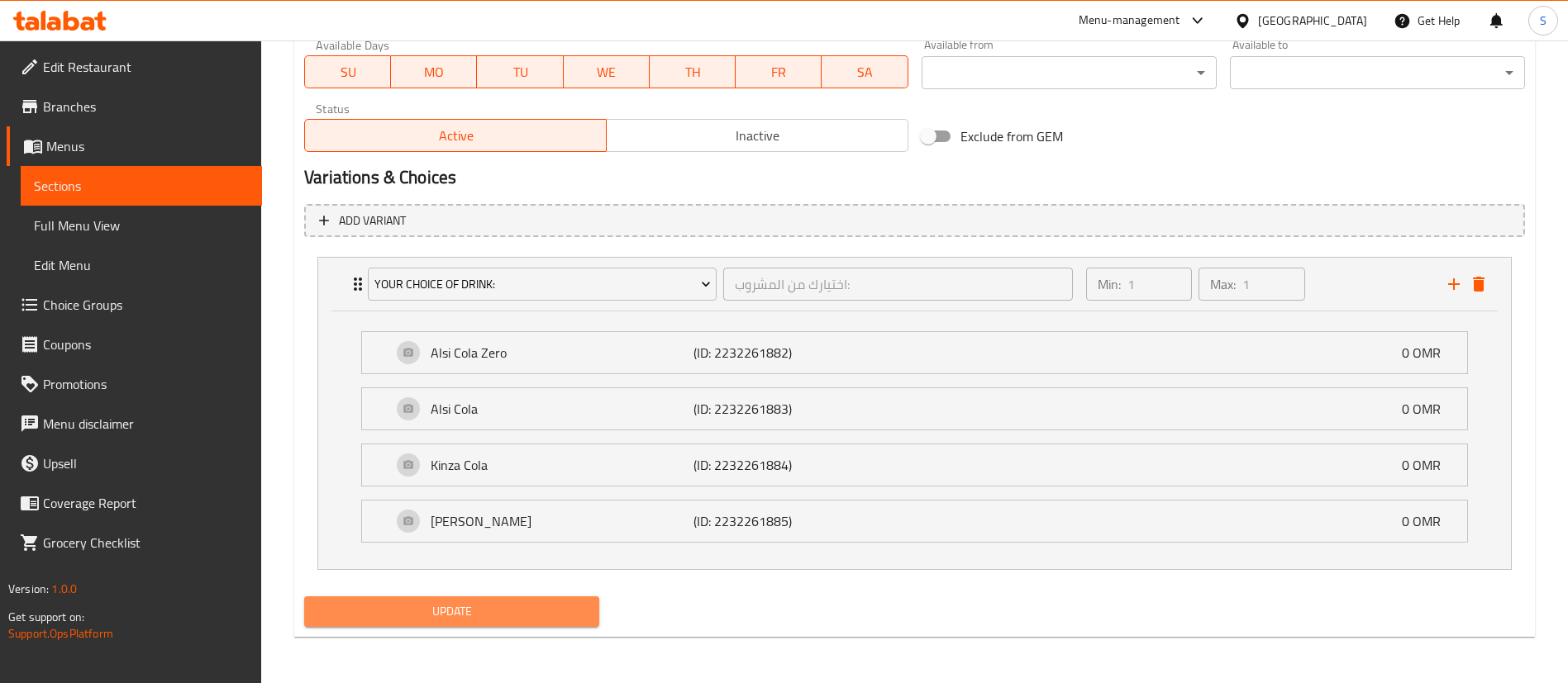
click at [525, 608] on span "Update" at bounding box center [451, 612] width 268 height 21
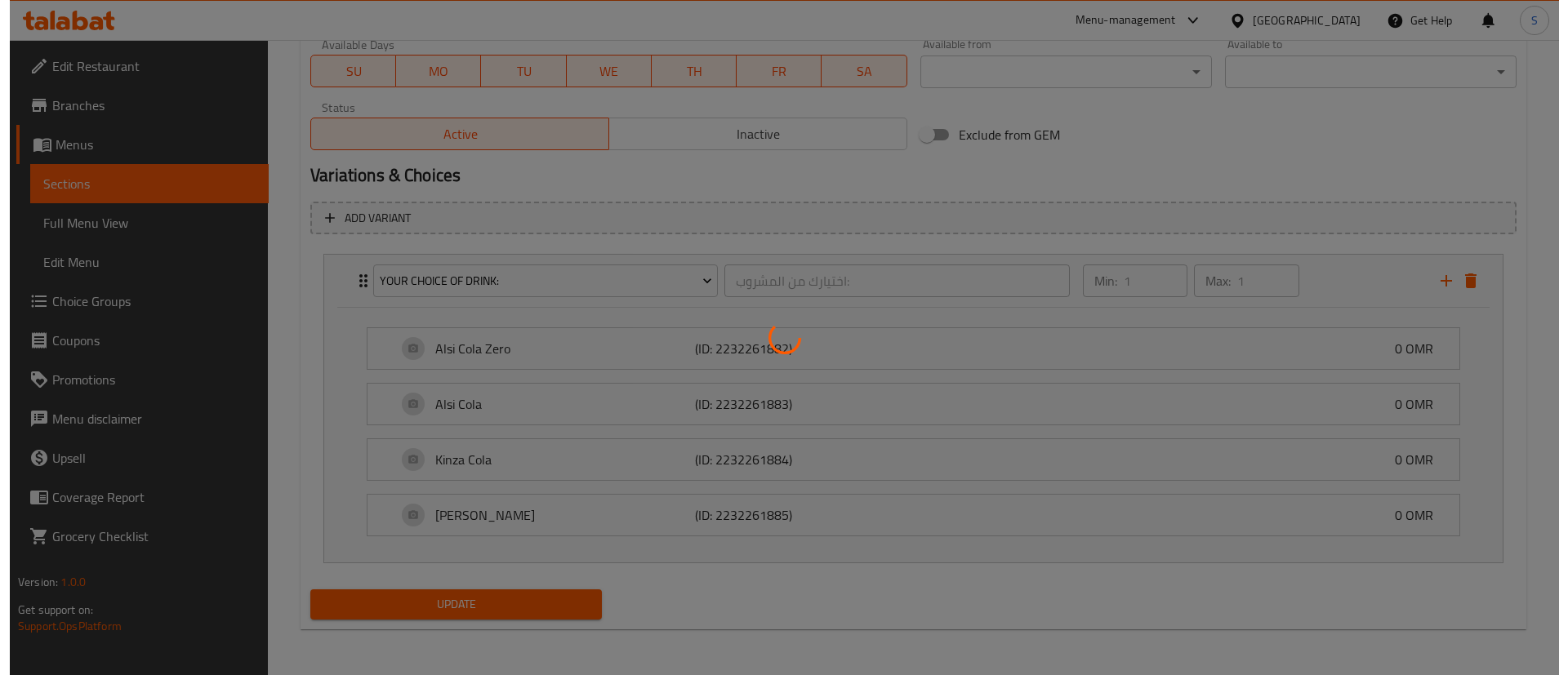
scroll to position [0, 0]
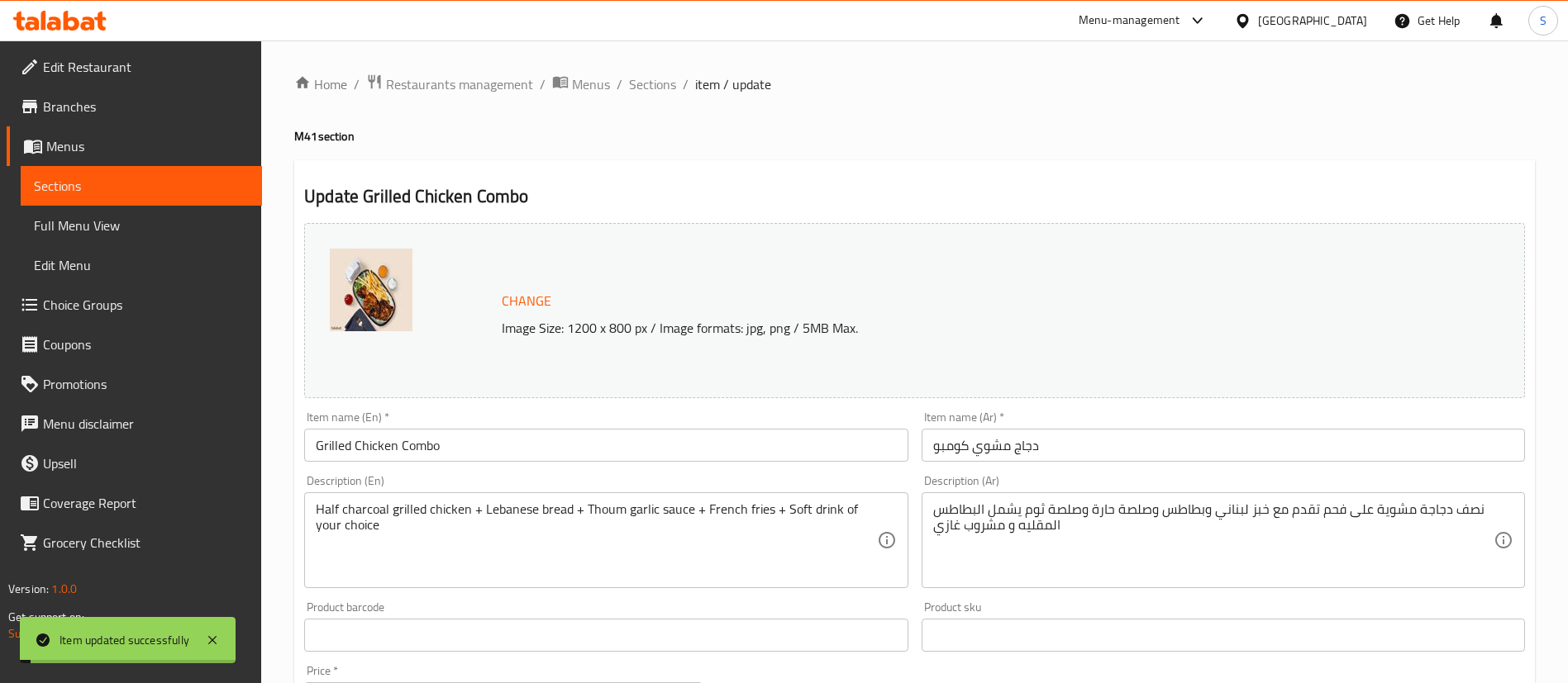
click at [651, 82] on span "Sections" at bounding box center [653, 84] width 48 height 20
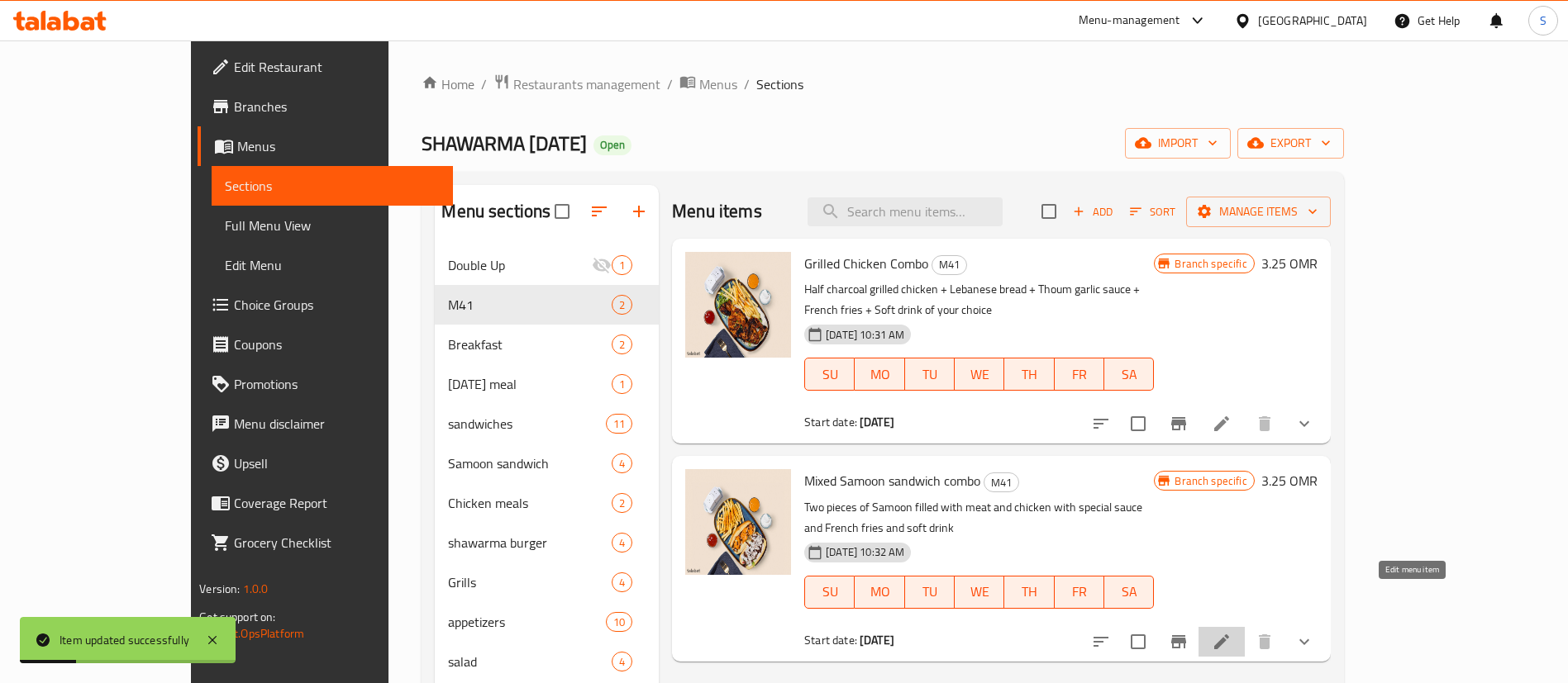
click at [1231, 632] on icon at bounding box center [1221, 641] width 20 height 20
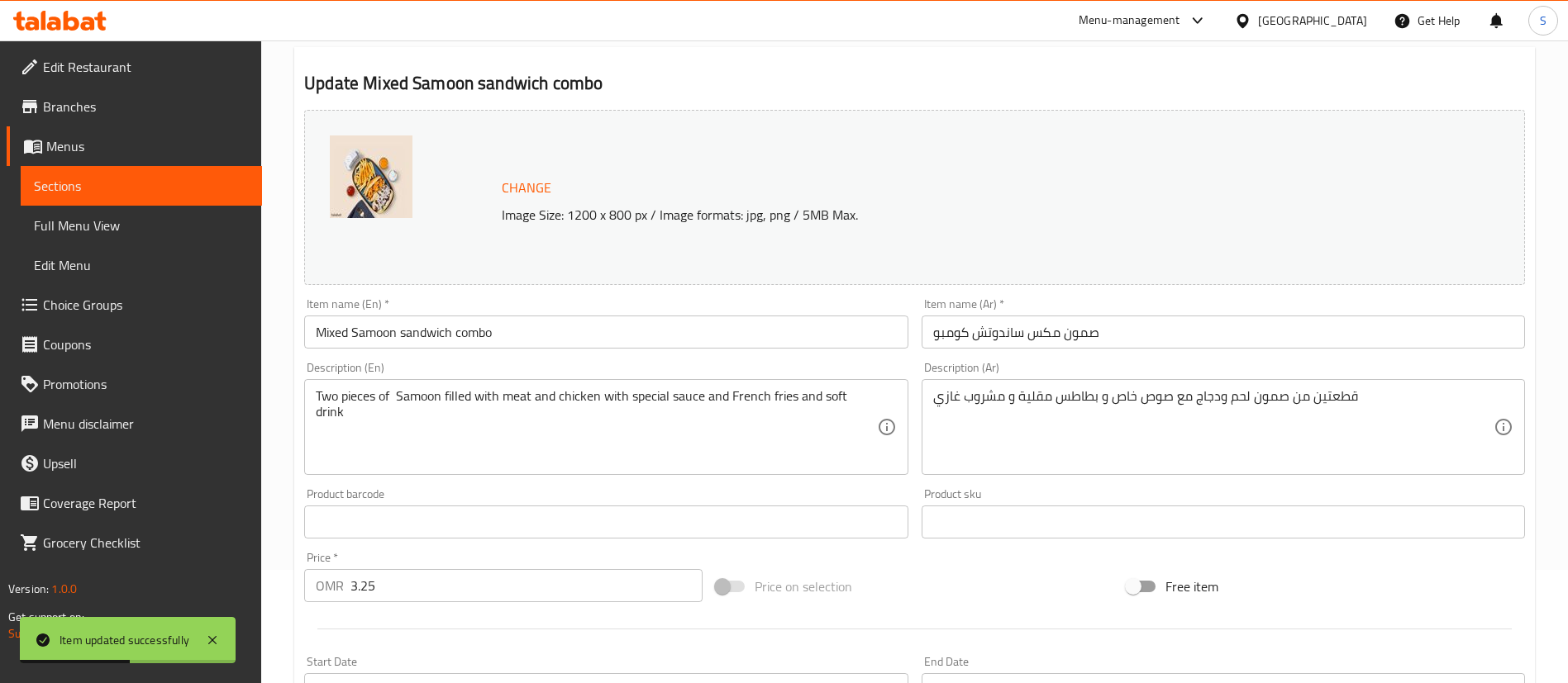
scroll to position [103, 0]
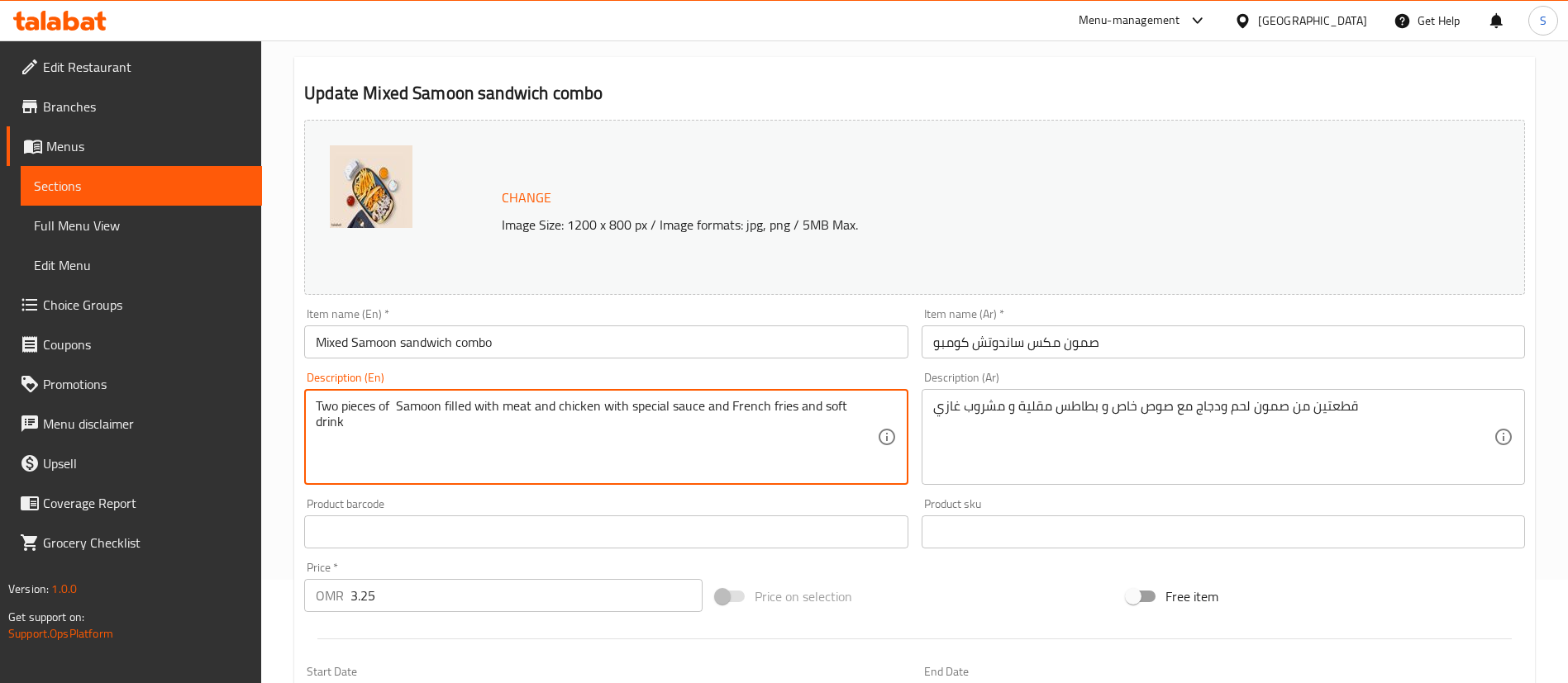
drag, startPoint x: 475, startPoint y: 403, endPoint x: 298, endPoint y: 422, distance: 178.0
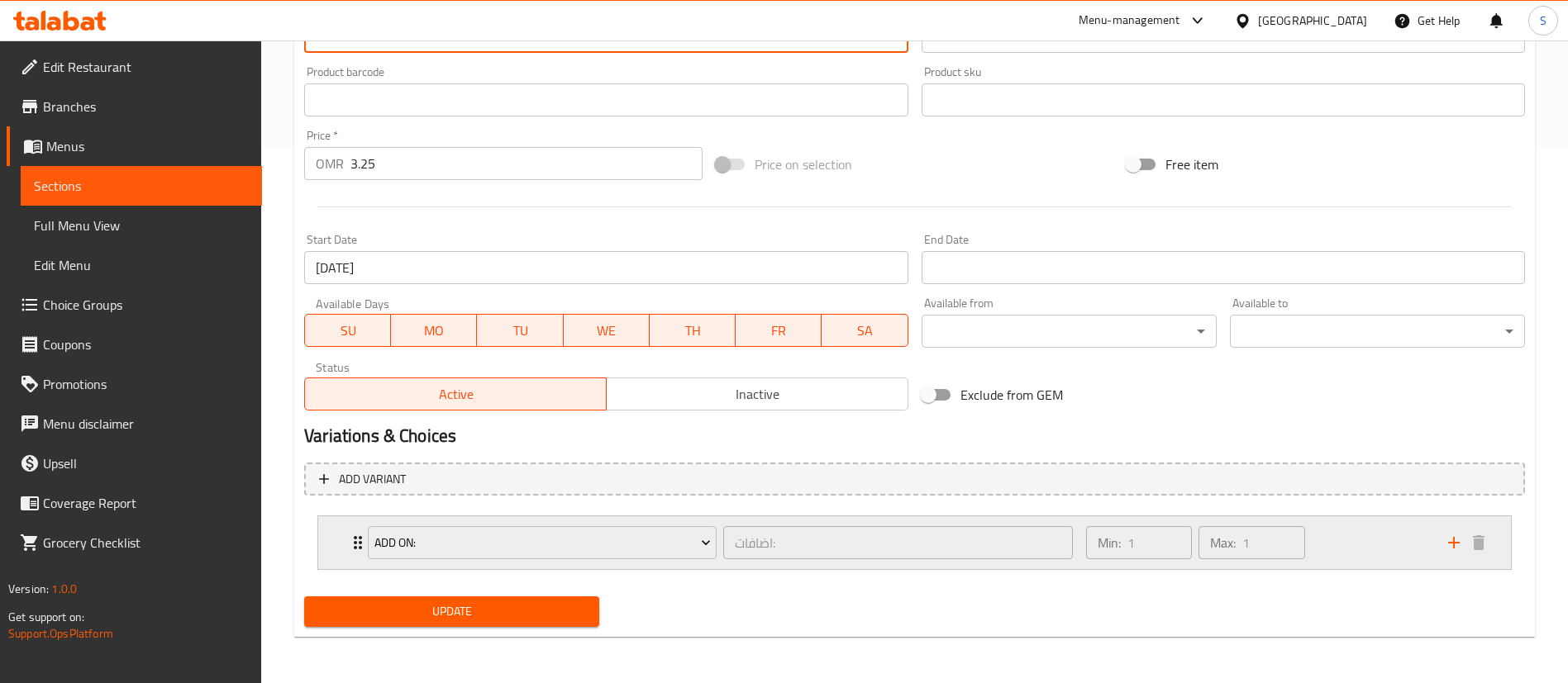
click at [1367, 554] on div "Min: 1 ​ Max: 1 ​" at bounding box center [1258, 542] width 363 height 52
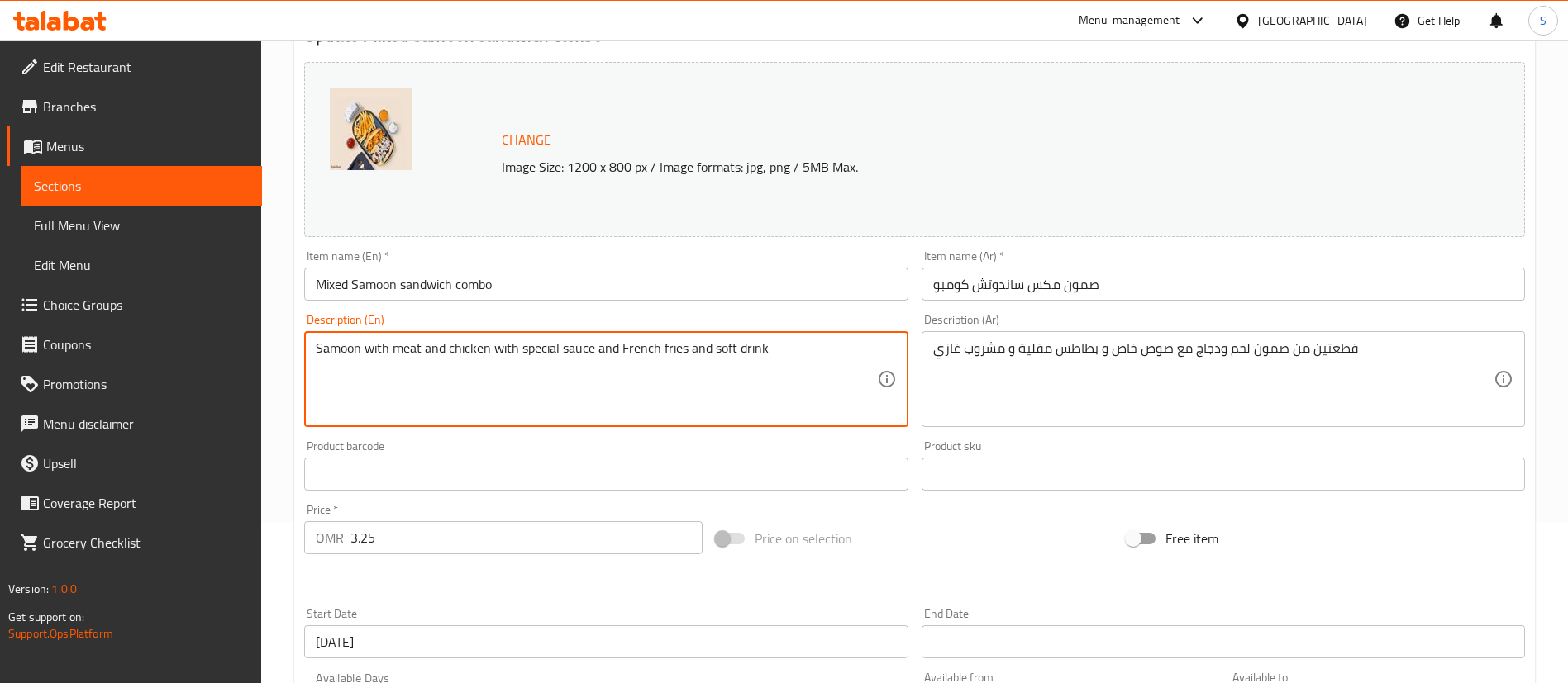
scroll to position [153, 0]
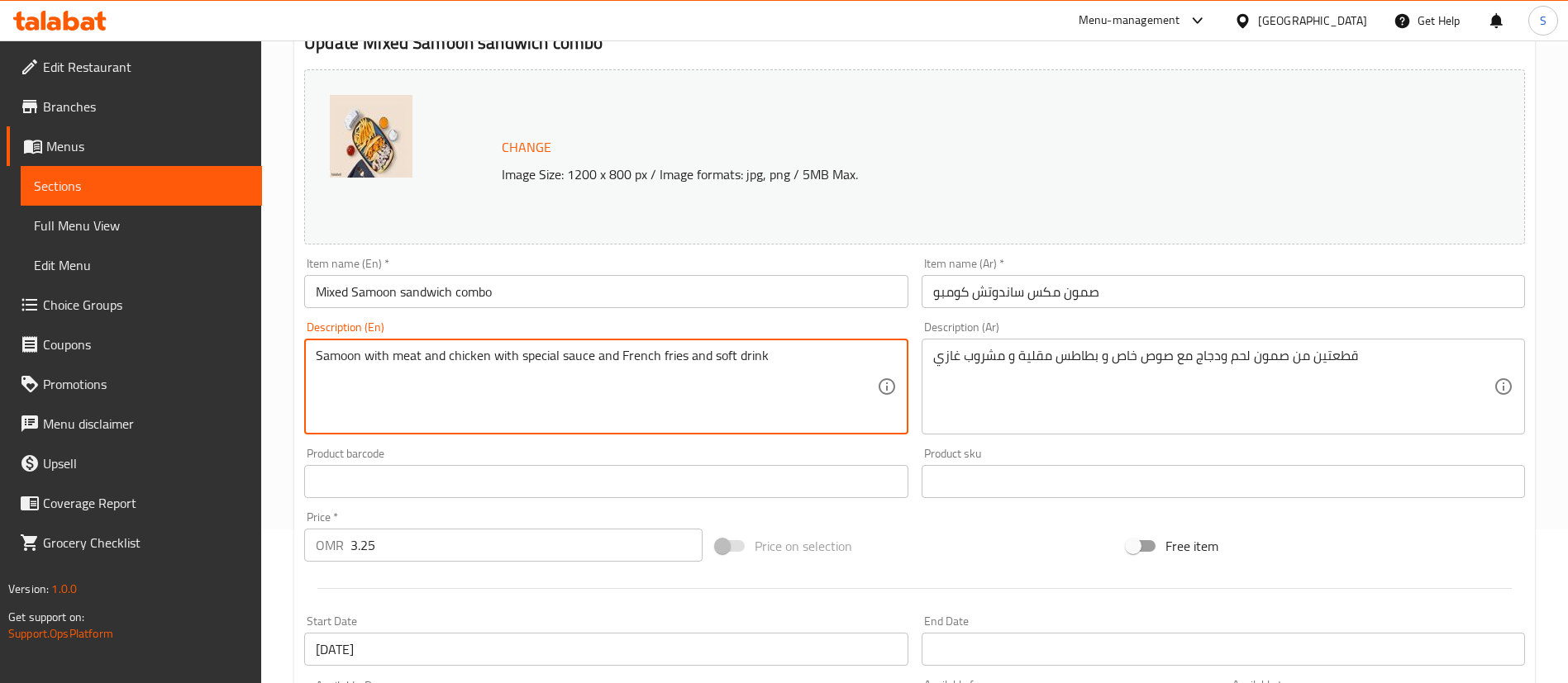
click at [400, 355] on textarea "Samoon with meat and chicken with special sauce and French fries and soft drink" at bounding box center [596, 386] width 561 height 78
click at [432, 352] on textarea "Samoon with meat and chicken with special sauce and French fries and soft drink" at bounding box center [596, 386] width 561 height 78
click at [605, 356] on textarea "Samoon with meat and chicken with special sauce and French fries and soft drink" at bounding box center [596, 386] width 561 height 78
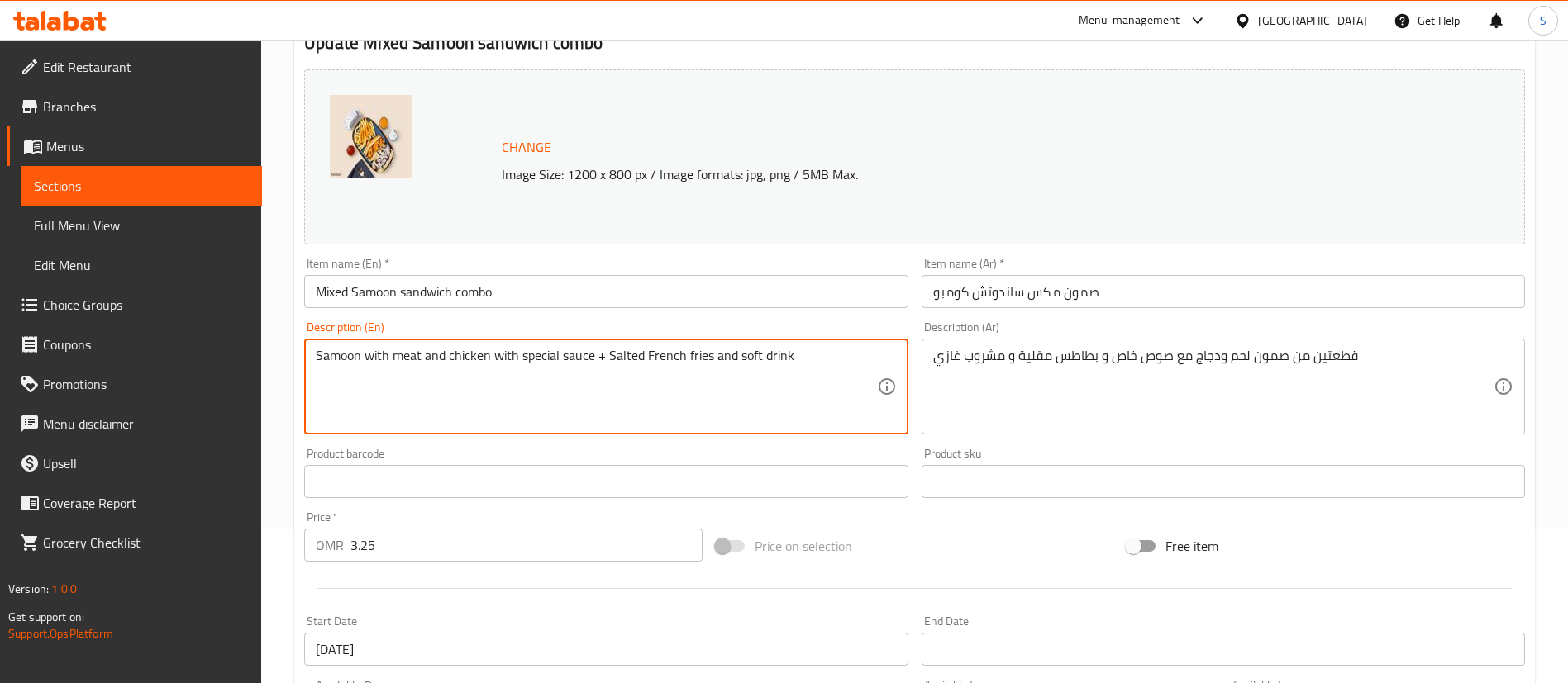
click at [729, 361] on textarea "Samoon with meat and chicken with special sauce + Salted French fries and soft …" at bounding box center [596, 386] width 561 height 78
click at [495, 351] on textarea "Samoon with meat and chicken with special sauce + Salted French fries + Your ch…" at bounding box center [596, 386] width 561 height 78
click at [377, 356] on textarea "Samoon with meat and chicken with special sauce + Salted French fries + Your ch…" at bounding box center [596, 386] width 561 height 78
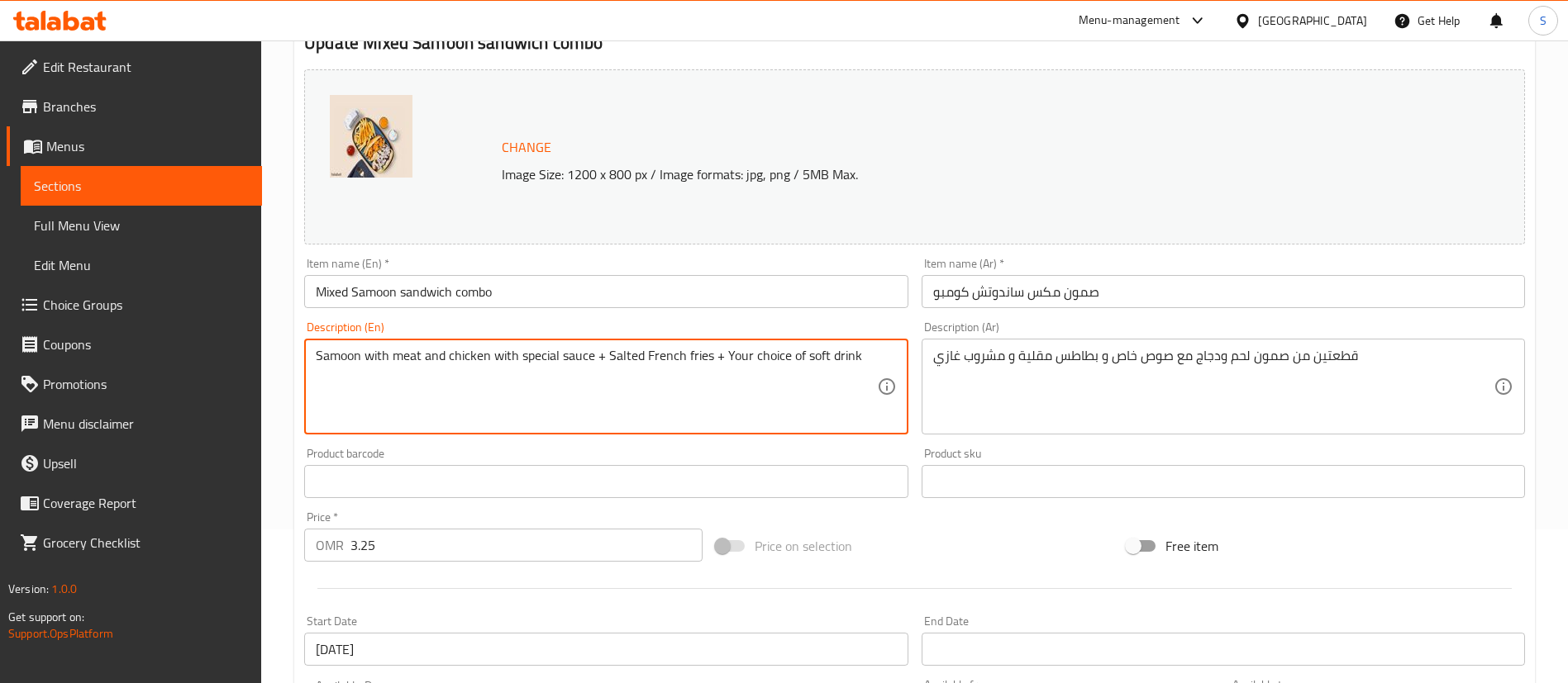
click at [502, 356] on textarea "Samoon with meat and chicken with special sauce + Salted French fries + Your ch…" at bounding box center [596, 386] width 561 height 78
click at [437, 357] on textarea "Samoon with meat and chicken and special sauce + Salted French fries + Your cho…" at bounding box center [596, 386] width 561 height 78
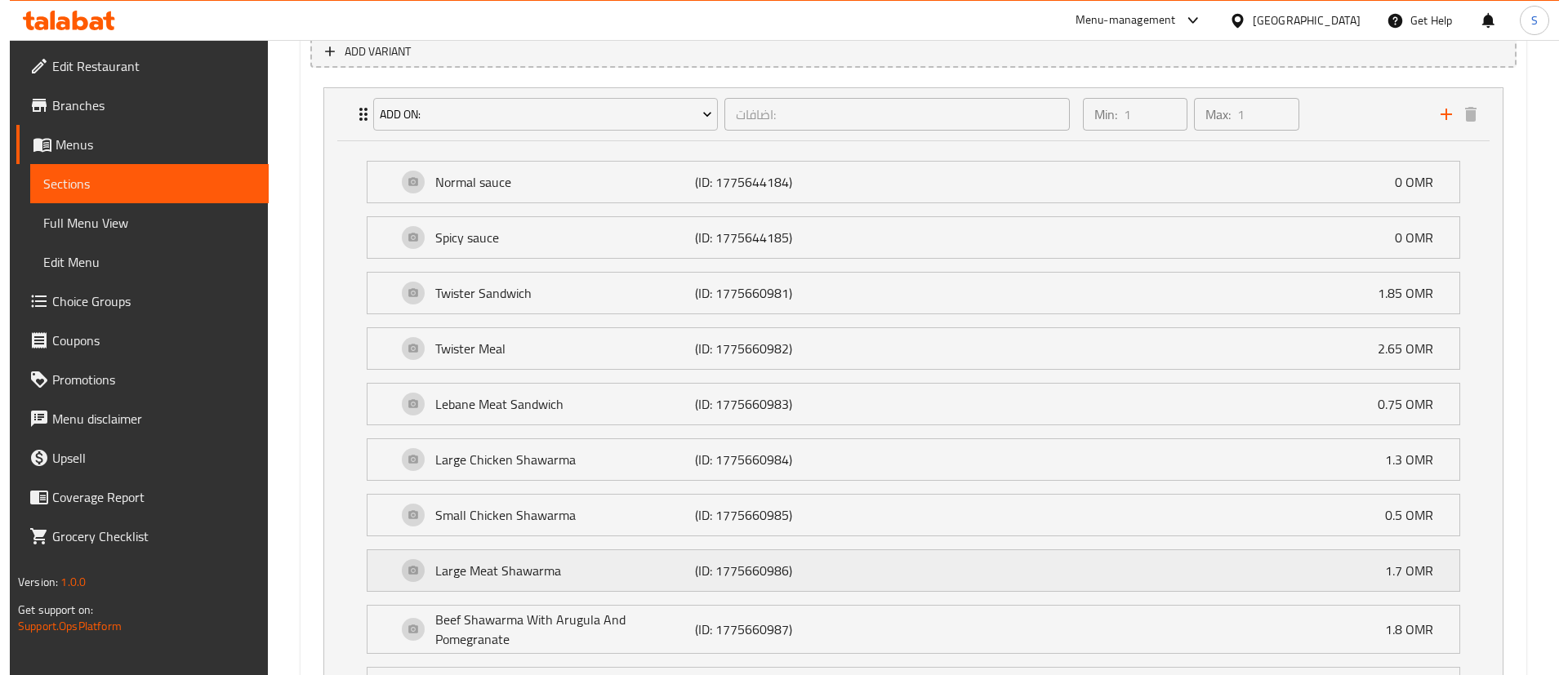
scroll to position [950, 0]
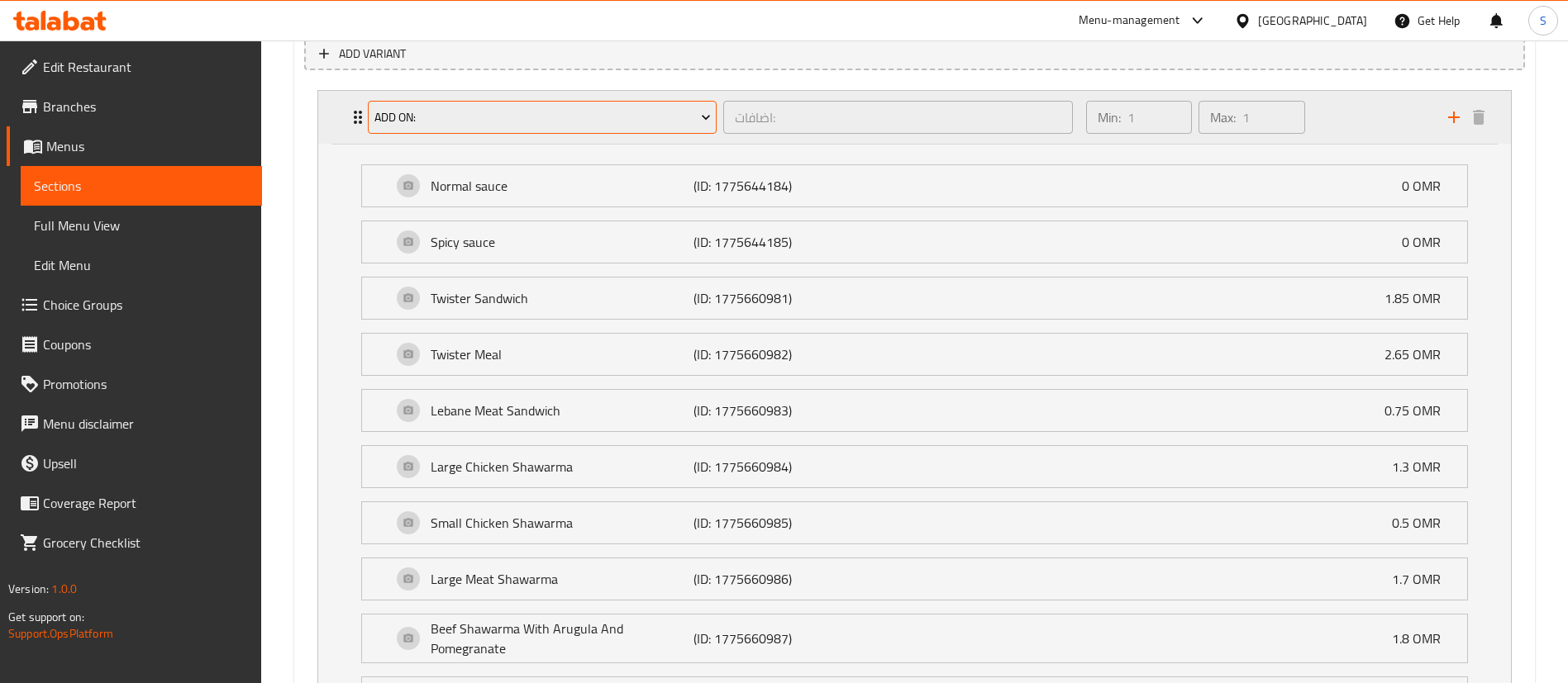
type textarea "Samoon with meat, chicken and special sauce + Salted French fries + Your choice…"
click at [586, 107] on span "Add On:" at bounding box center [543, 117] width 337 height 21
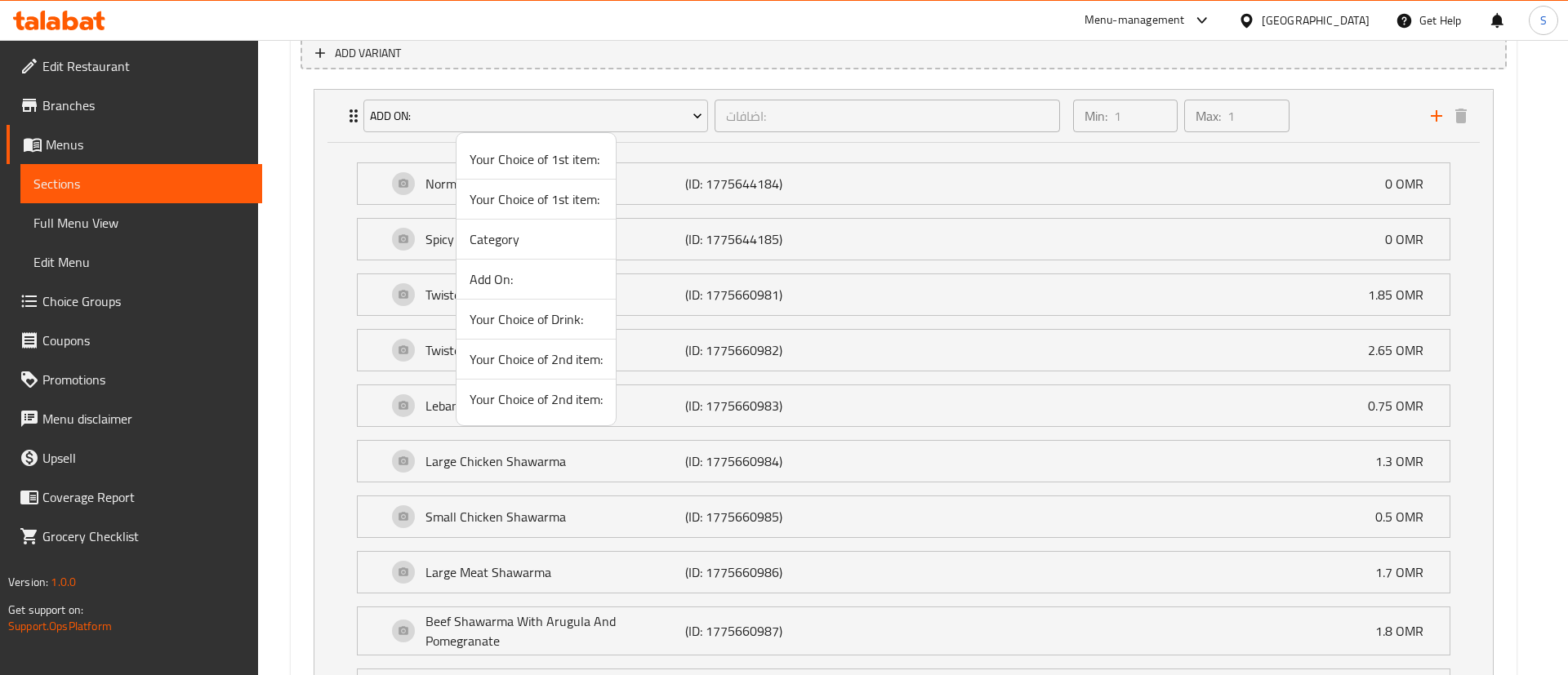
click at [566, 318] on span "Your Choice of Drink:" at bounding box center [536, 319] width 133 height 20
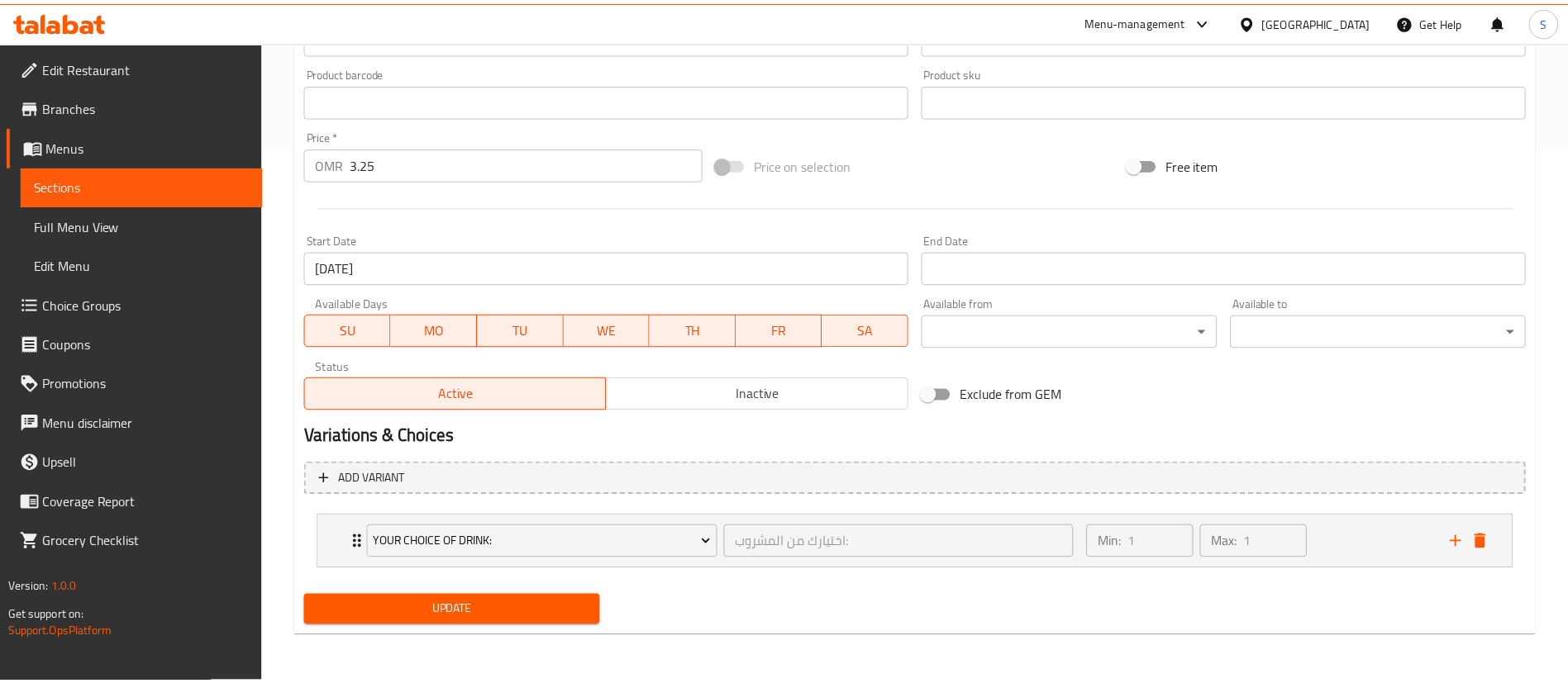
scroll to position [536, 0]
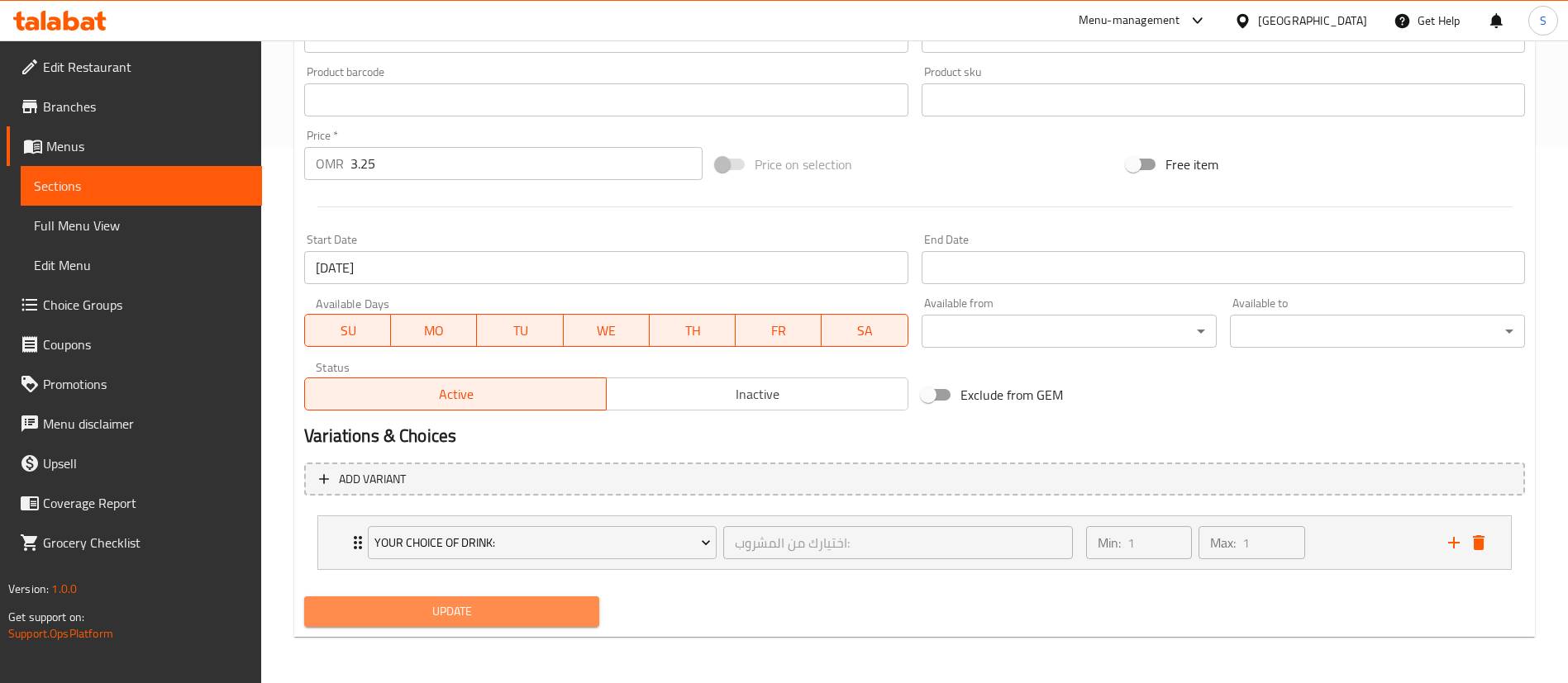
click at [467, 615] on span "Update" at bounding box center [451, 612] width 268 height 21
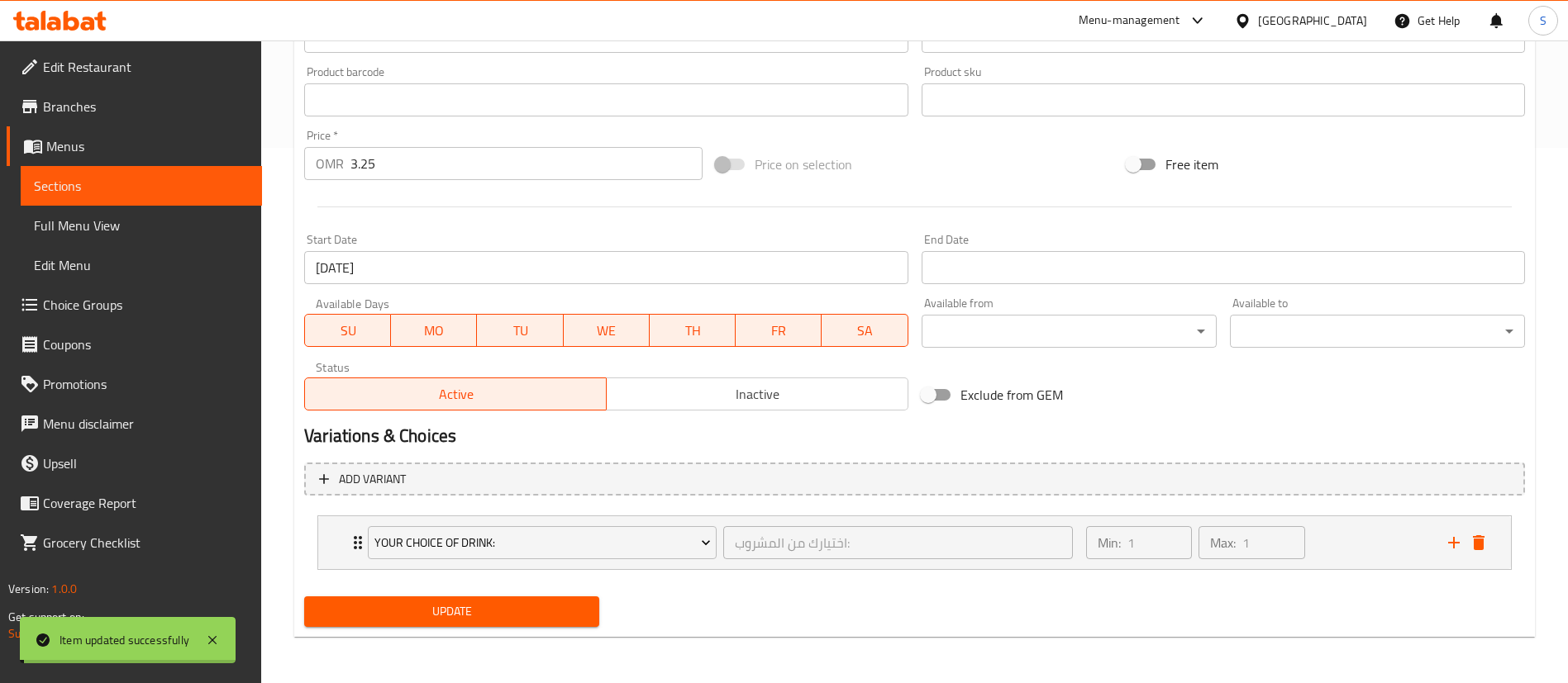
scroll to position [0, 0]
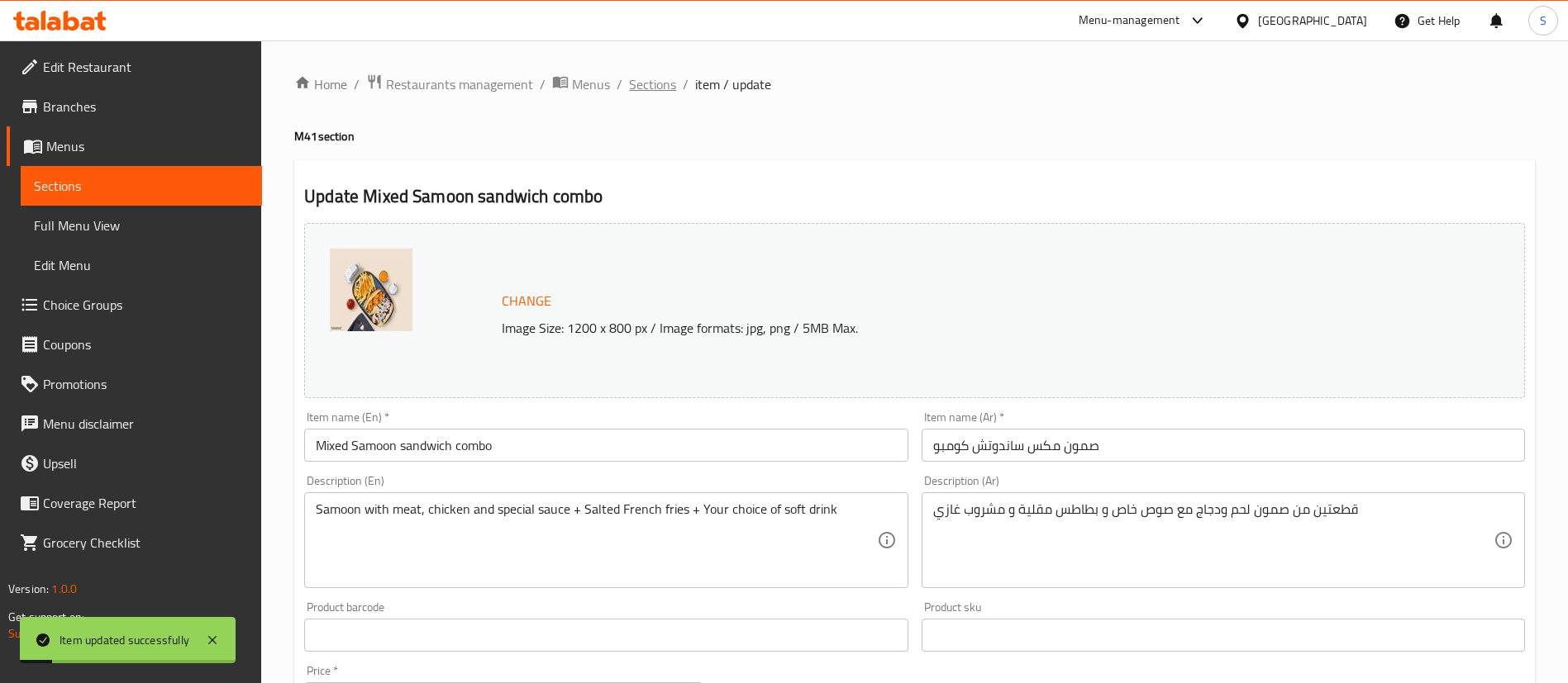
click at [652, 82] on span "Sections" at bounding box center [653, 84] width 48 height 20
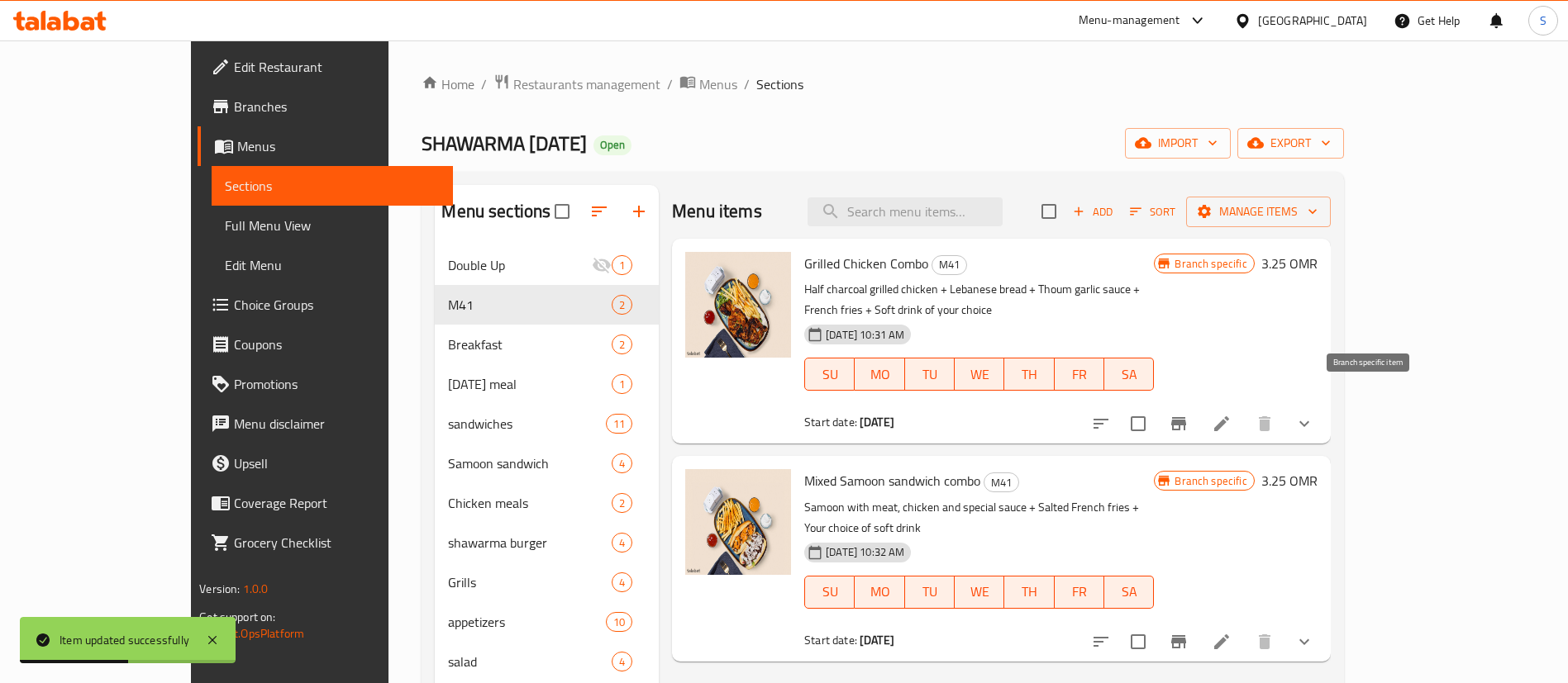
click at [1189, 414] on icon "Branch-specific-item" at bounding box center [1179, 424] width 20 height 20
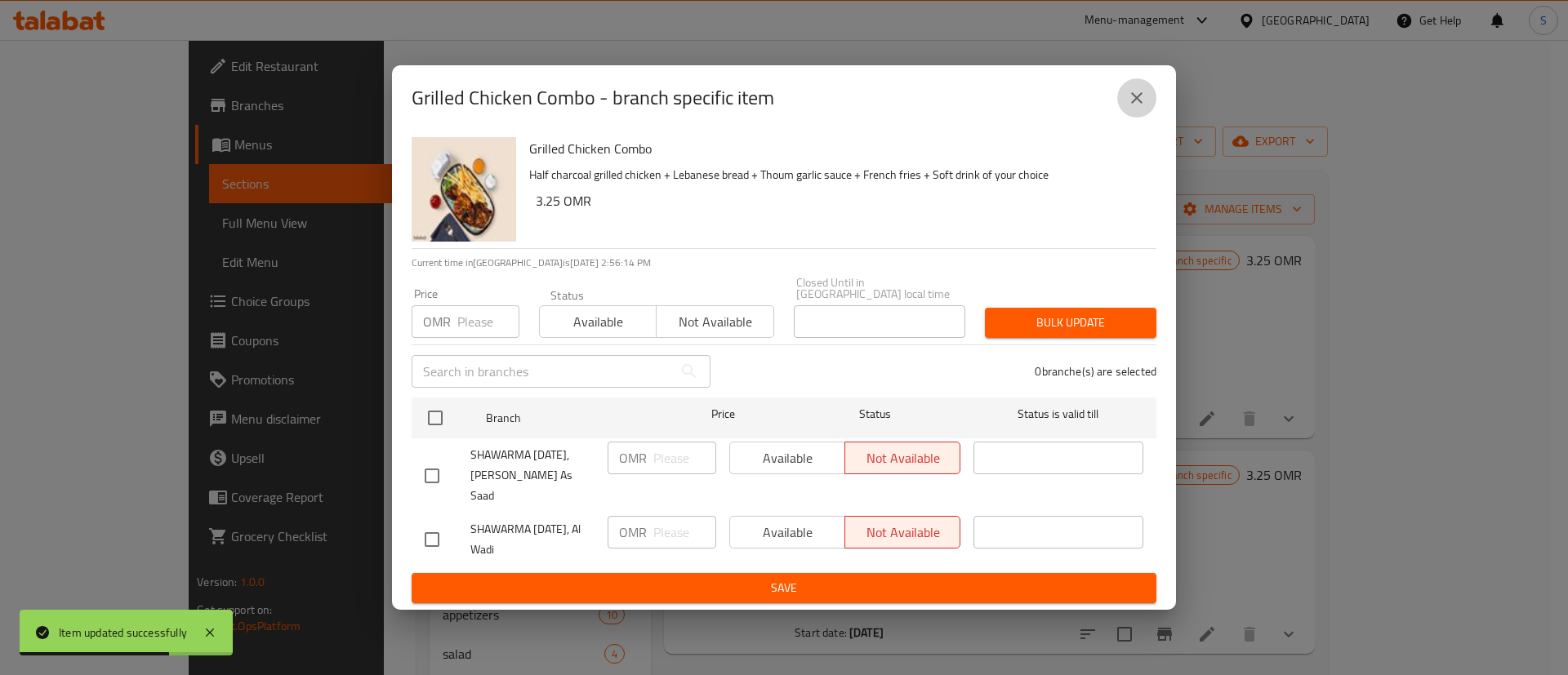
click at [1128, 108] on icon "close" at bounding box center [1137, 98] width 20 height 20
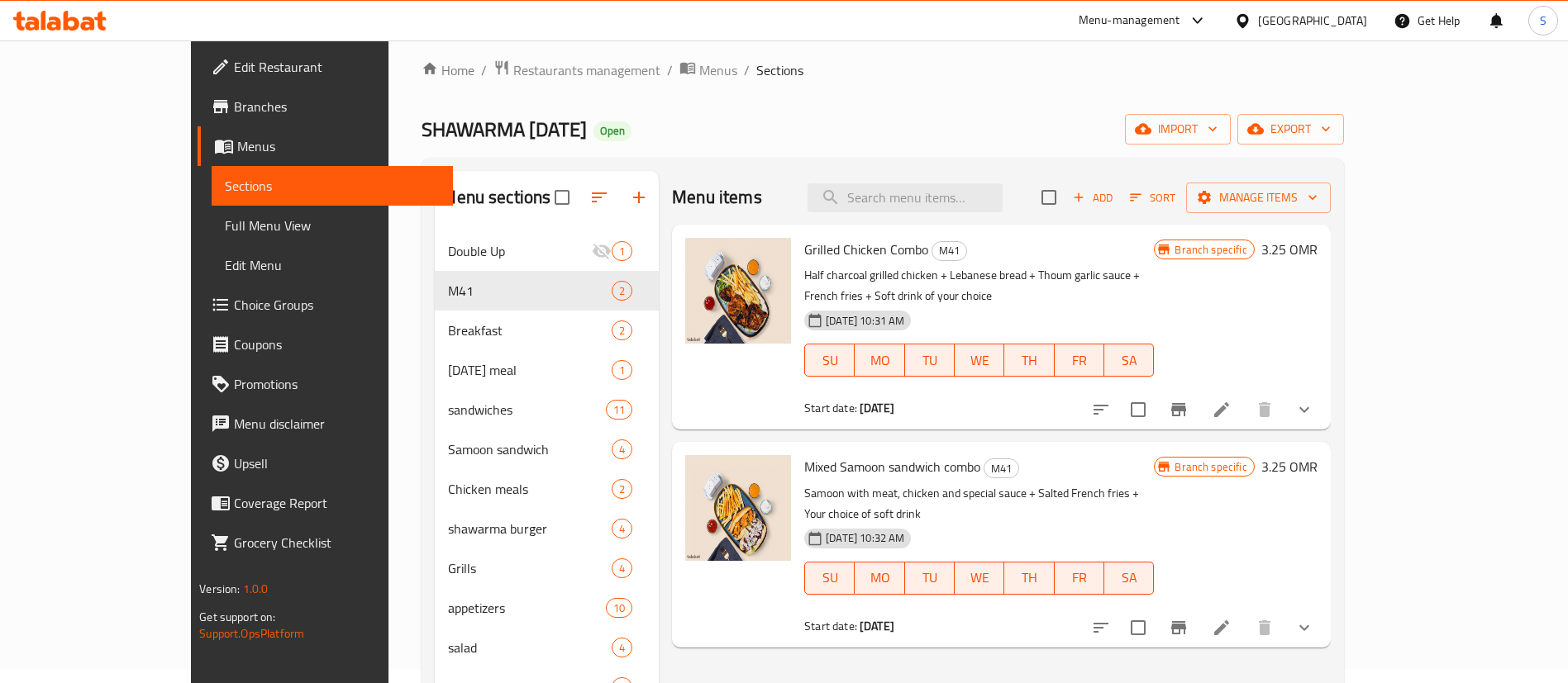
scroll to position [12, 0]
click at [513, 73] on span "Restaurants management" at bounding box center [586, 72] width 148 height 20
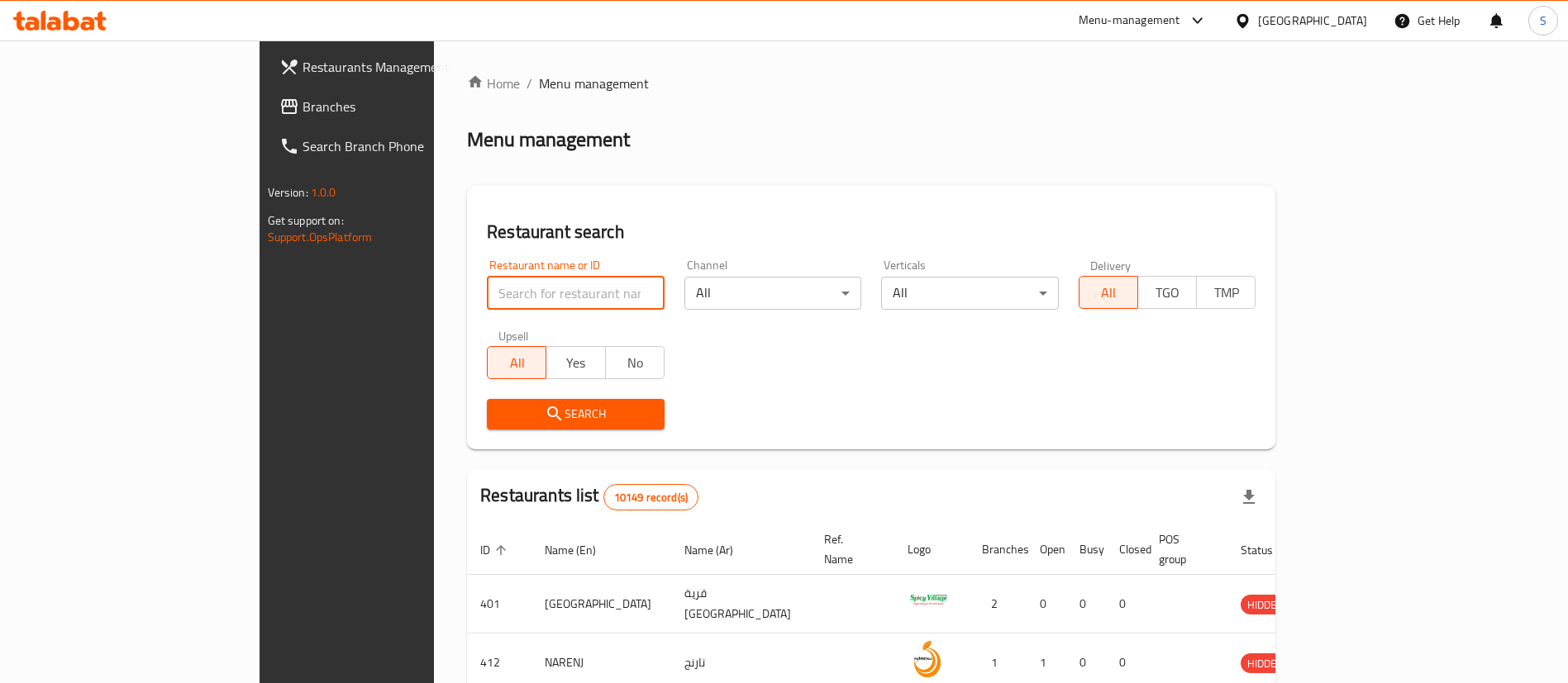
click at [487, 306] on input "search" at bounding box center [575, 293] width 177 height 33
paste input "634931"
type input "634931"
click button "Search" at bounding box center [575, 414] width 177 height 31
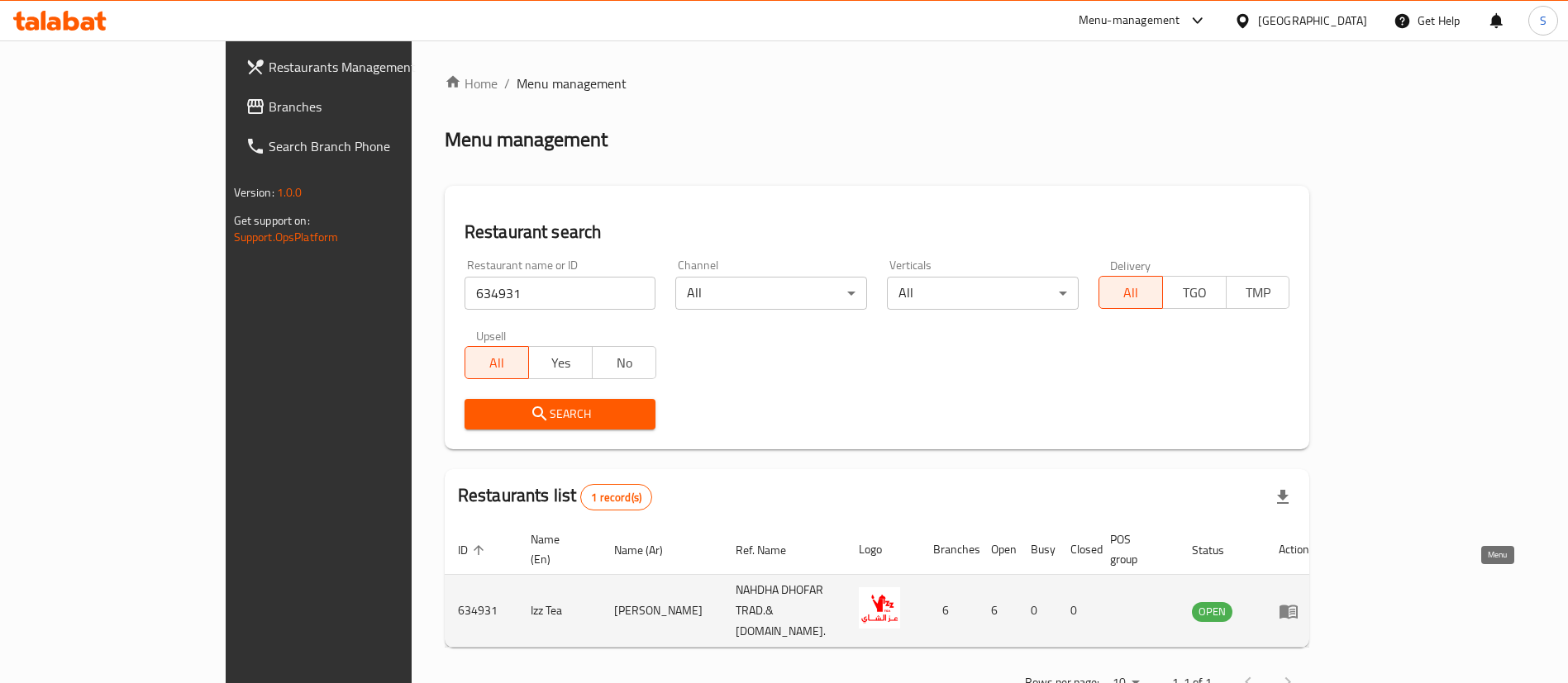
click at [1296, 609] on icon "enhanced table" at bounding box center [1293, 612] width 6 height 7
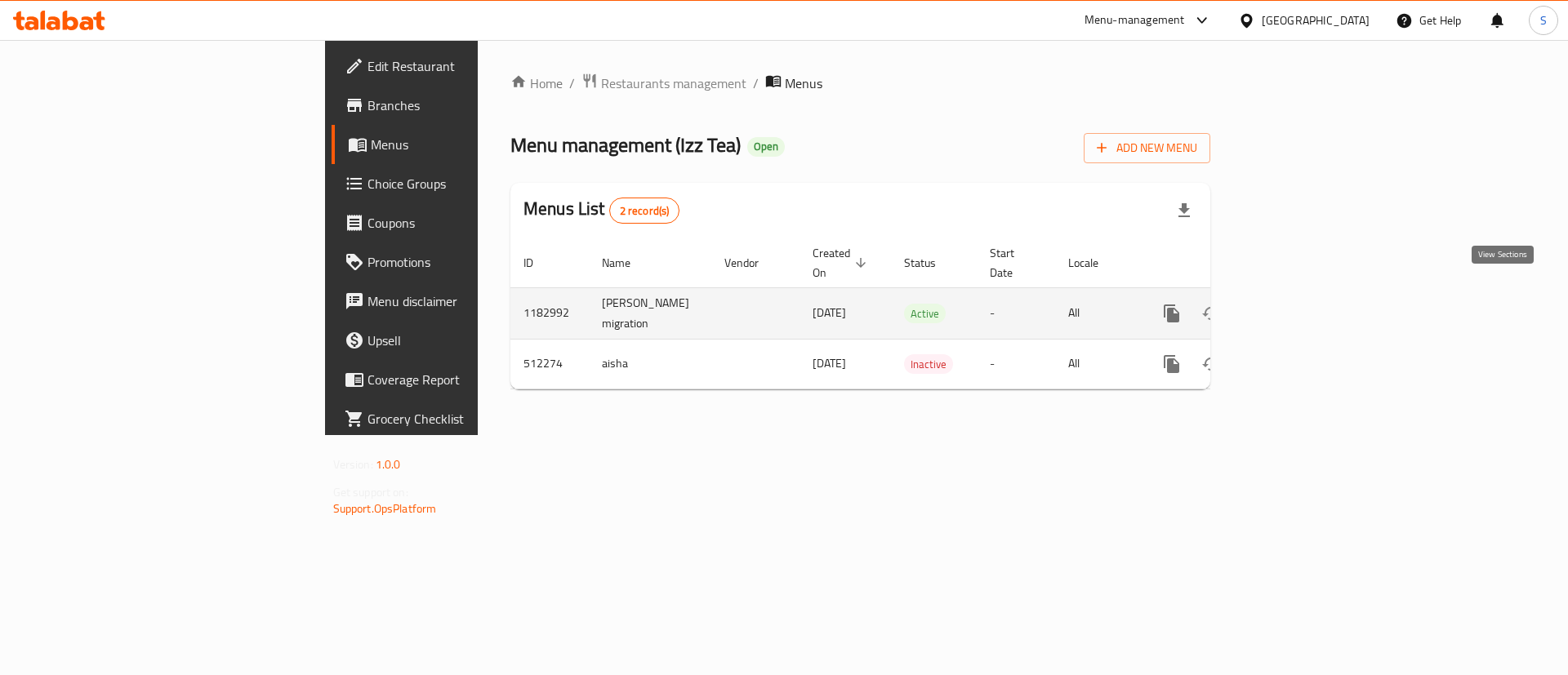
click at [1297, 306] on icon "enhanced table" at bounding box center [1289, 313] width 15 height 15
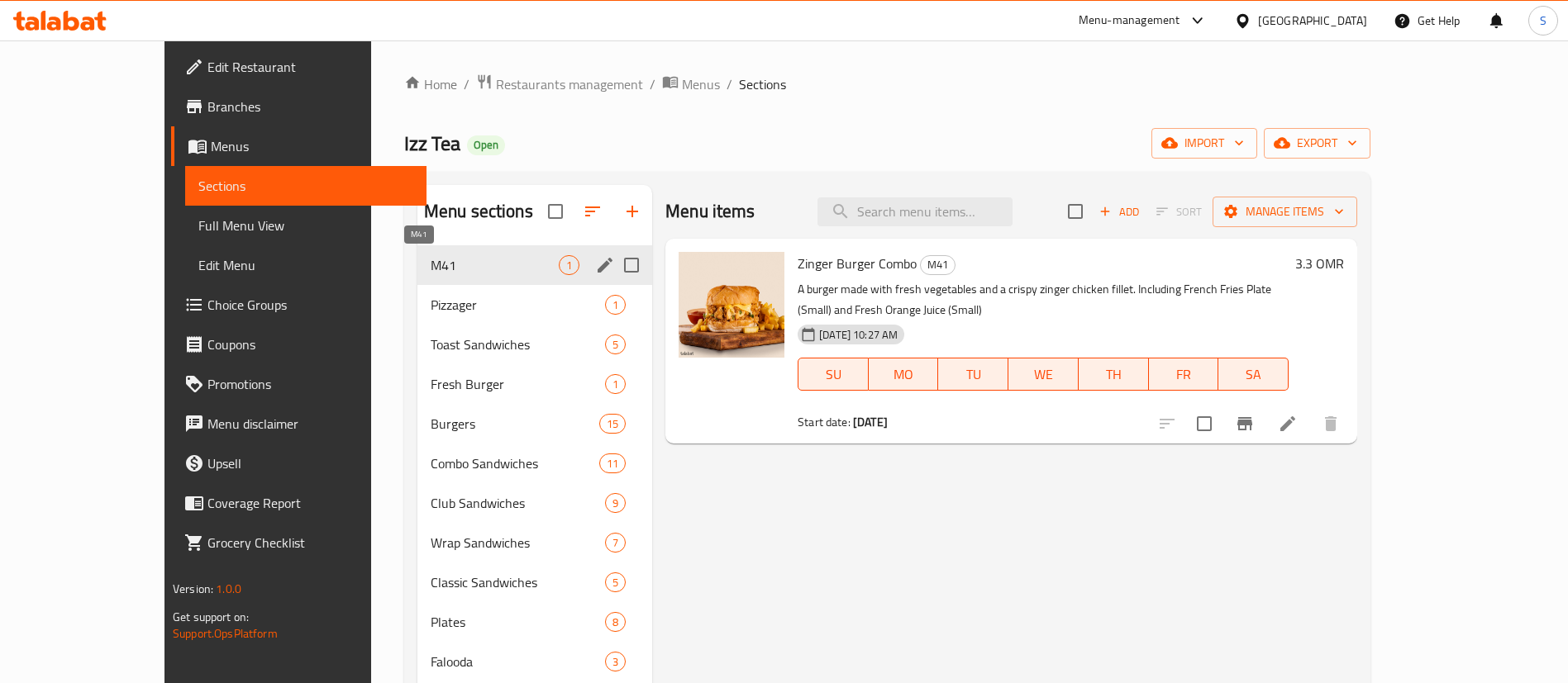
click at [446, 264] on span "M41" at bounding box center [494, 265] width 128 height 20
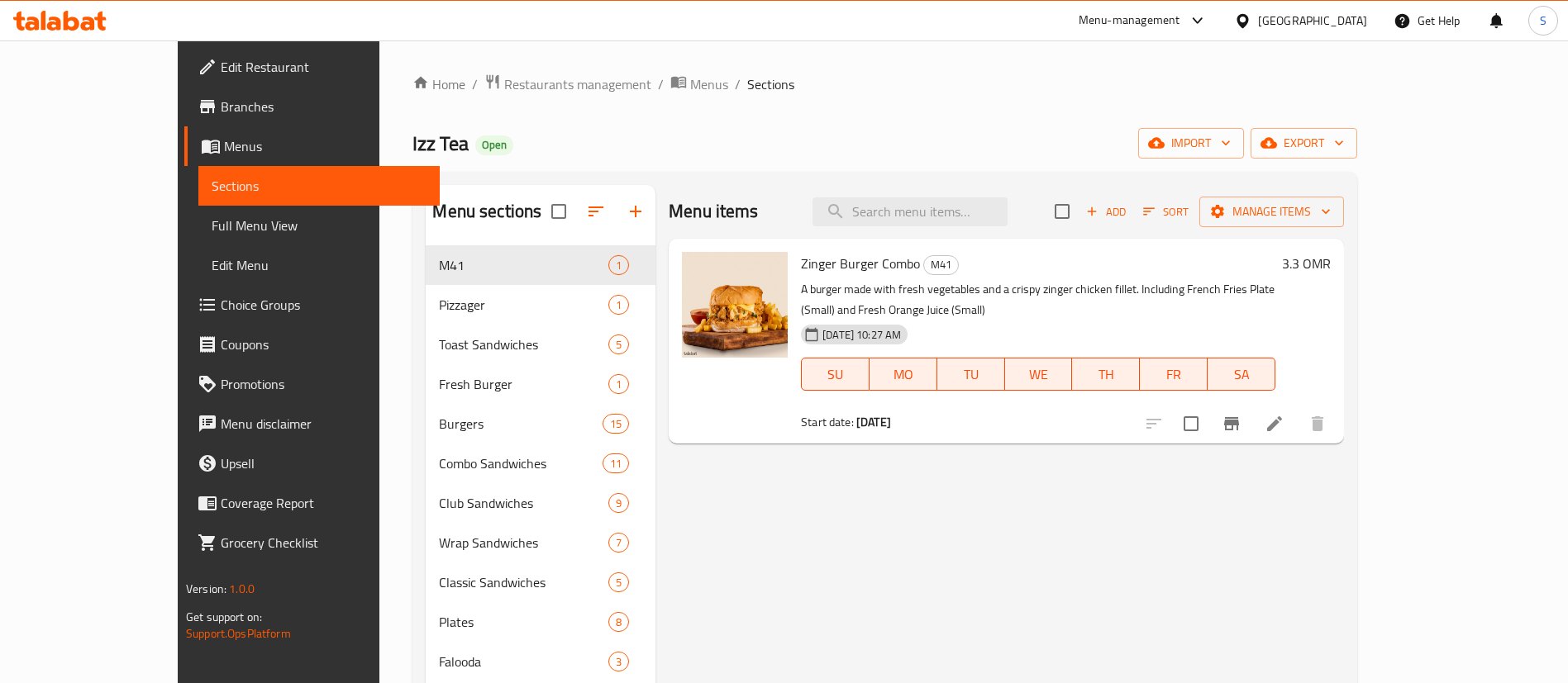
click at [1298, 409] on li at bounding box center [1274, 424] width 47 height 30
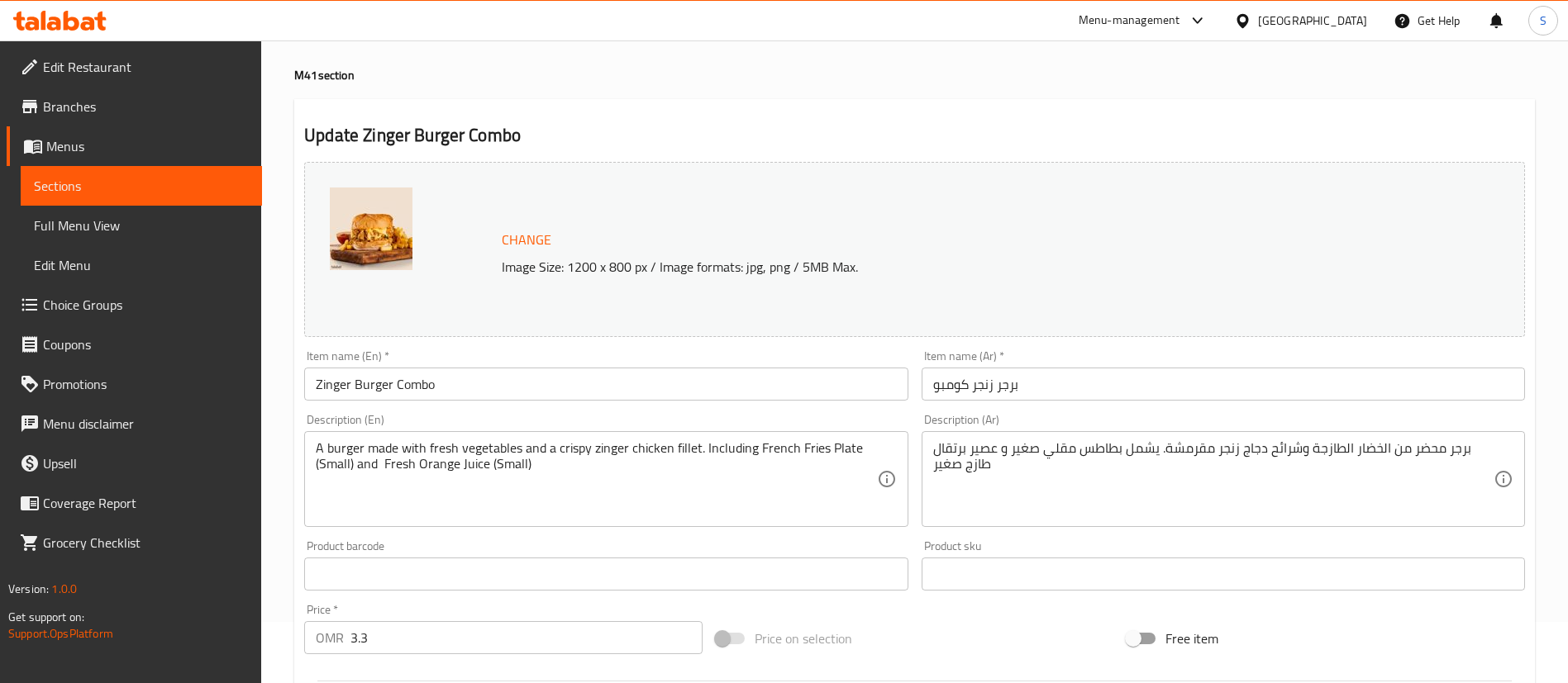
scroll to position [64, 0]
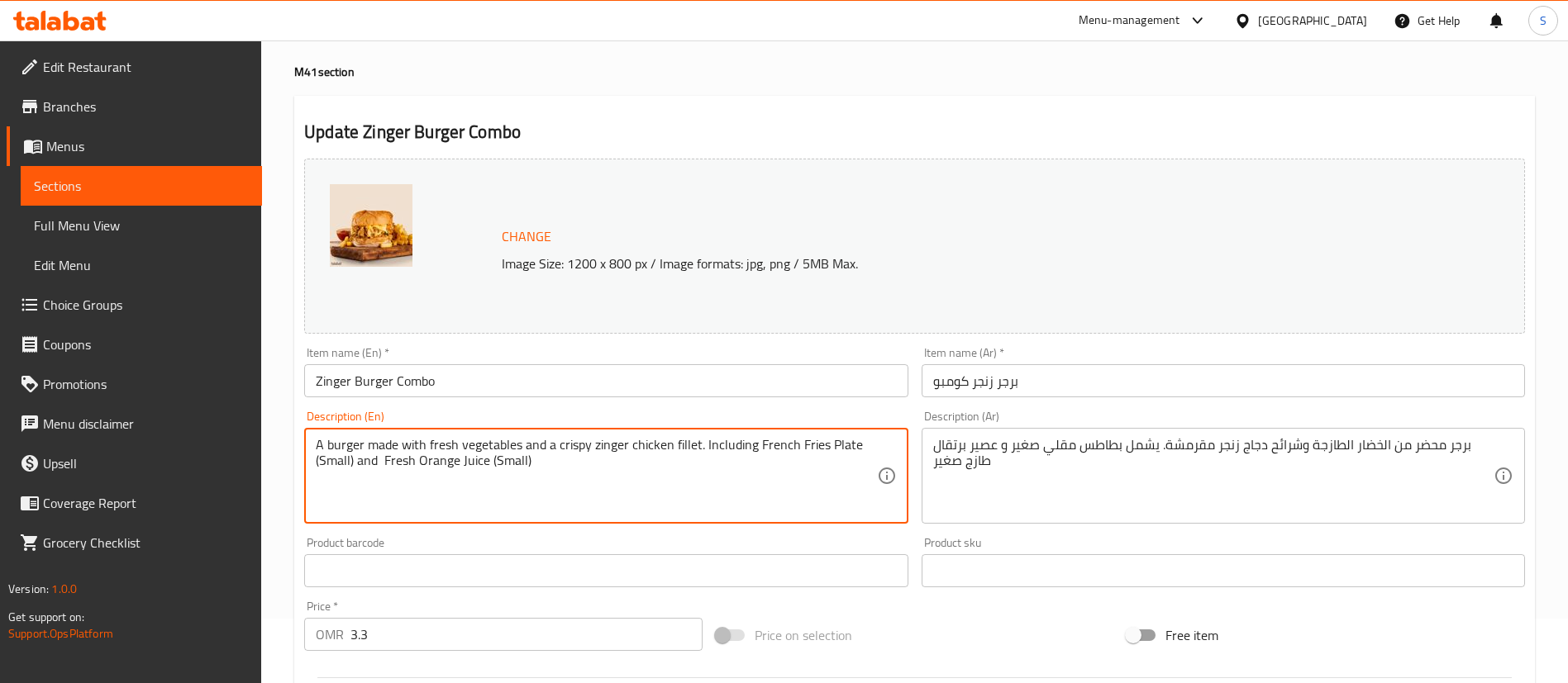
drag, startPoint x: 559, startPoint y: 443, endPoint x: 212, endPoint y: 451, distance: 347.1
click at [464, 445] on textarea "Crispy zinger chicken fillet. Including French Fries Plate (Small) and Fresh Or…" at bounding box center [596, 475] width 561 height 78
click at [531, 444] on textarea "Crispy zinger chicken fillet burger Including French Fries Plate (Small) and Fr…" at bounding box center [596, 475] width 561 height 78
click at [656, 445] on textarea "Crispy zinger chicken fillet burger + French Fries Plate (Small) and Fresh Oran…" at bounding box center [596, 475] width 561 height 78
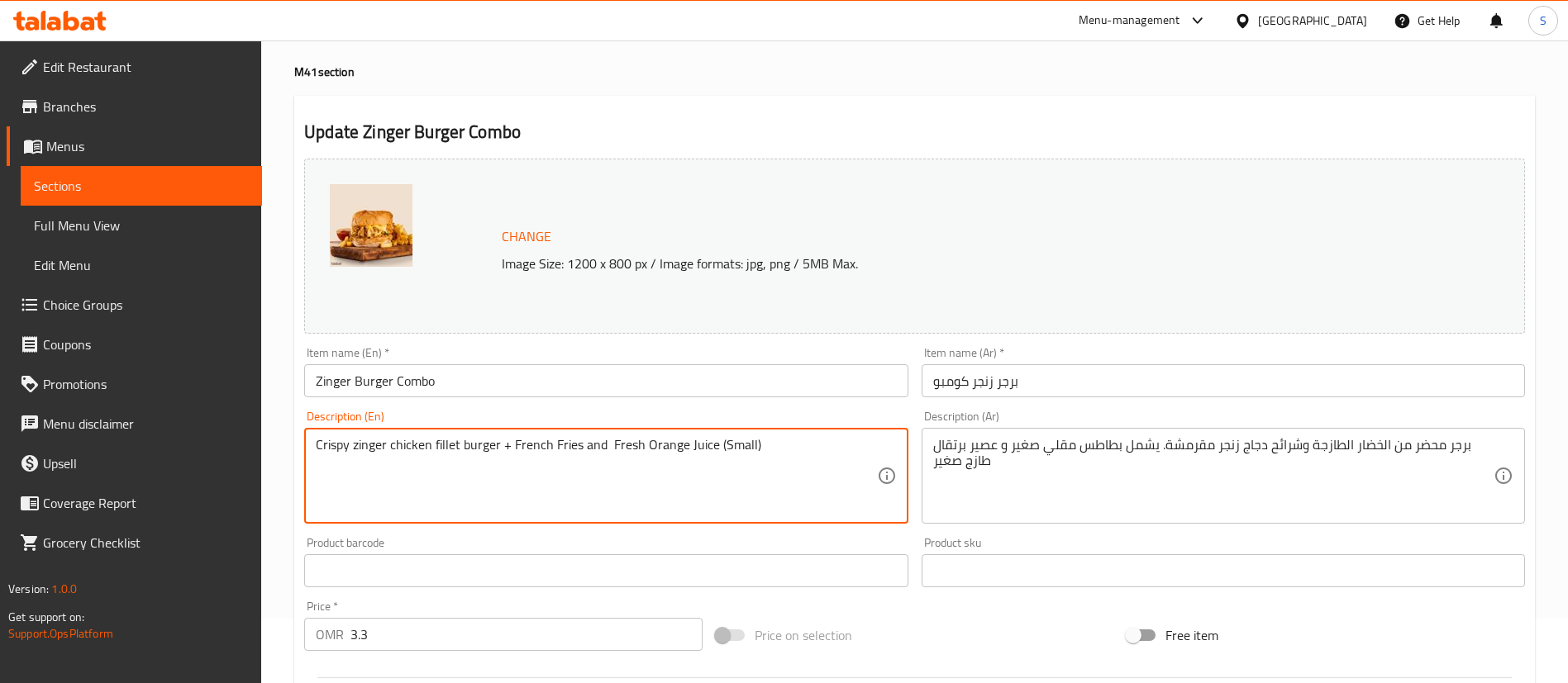
click at [592, 445] on textarea "Crispy zinger chicken fillet burger + French Fries and Fresh Orange Juice (Smal…" at bounding box center [596, 475] width 561 height 78
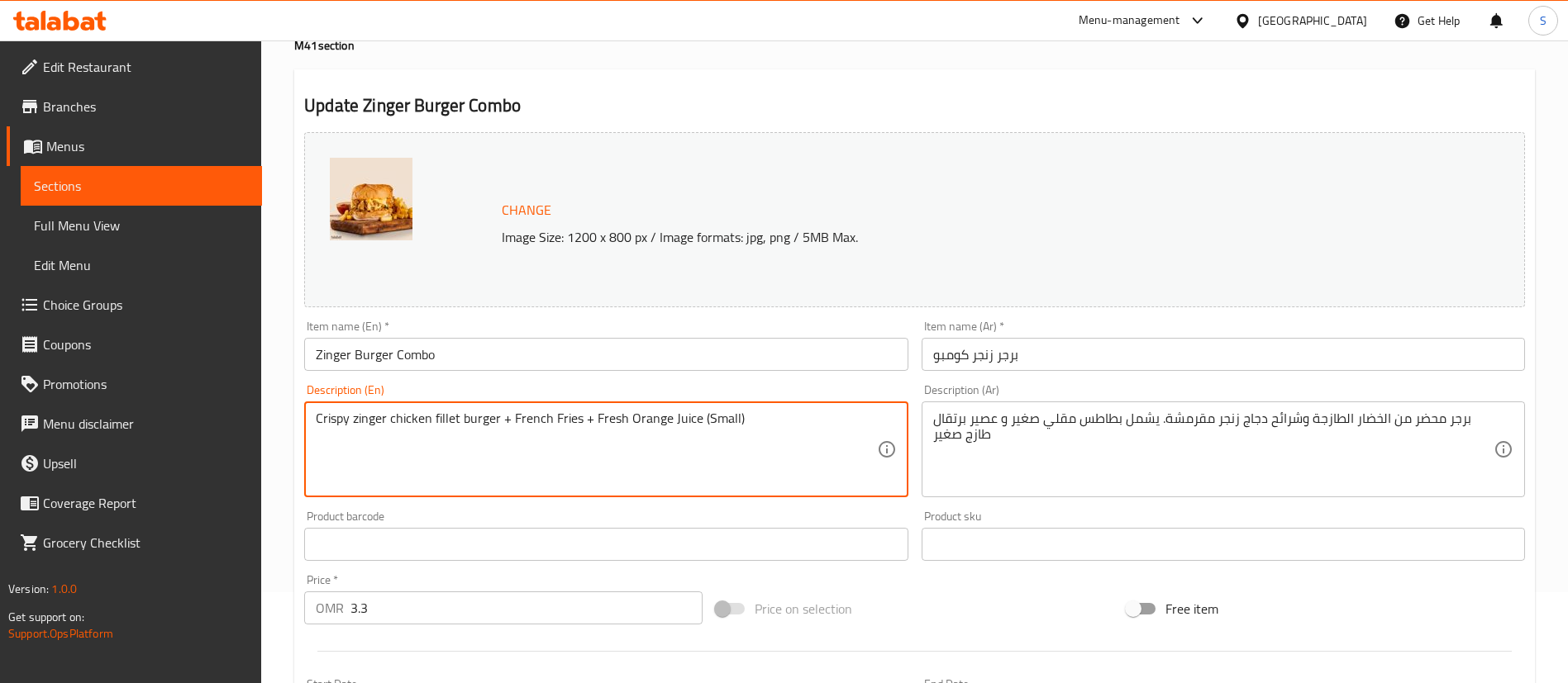
scroll to position [508, 0]
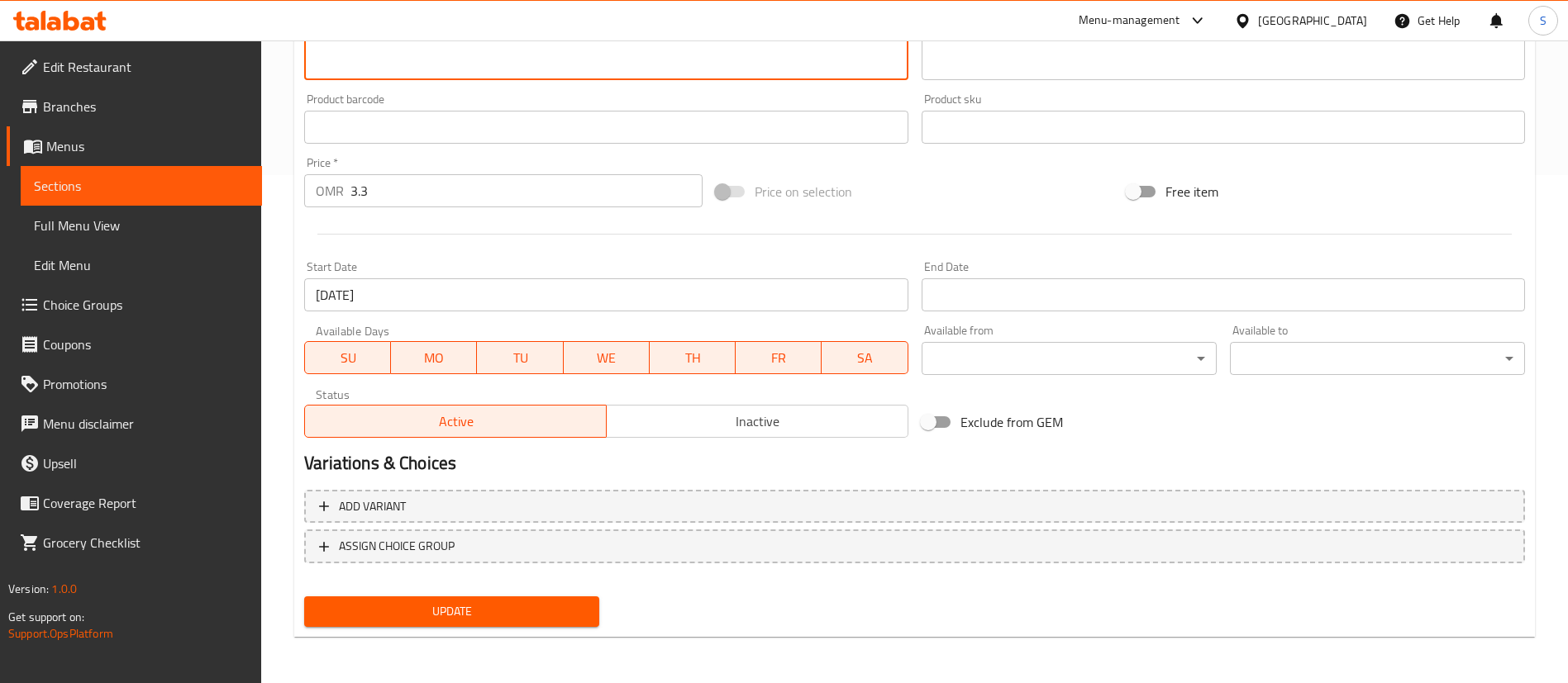
type textarea "Crispy zinger chicken fillet burger + French Fries + Fresh Orange Juice (Small)"
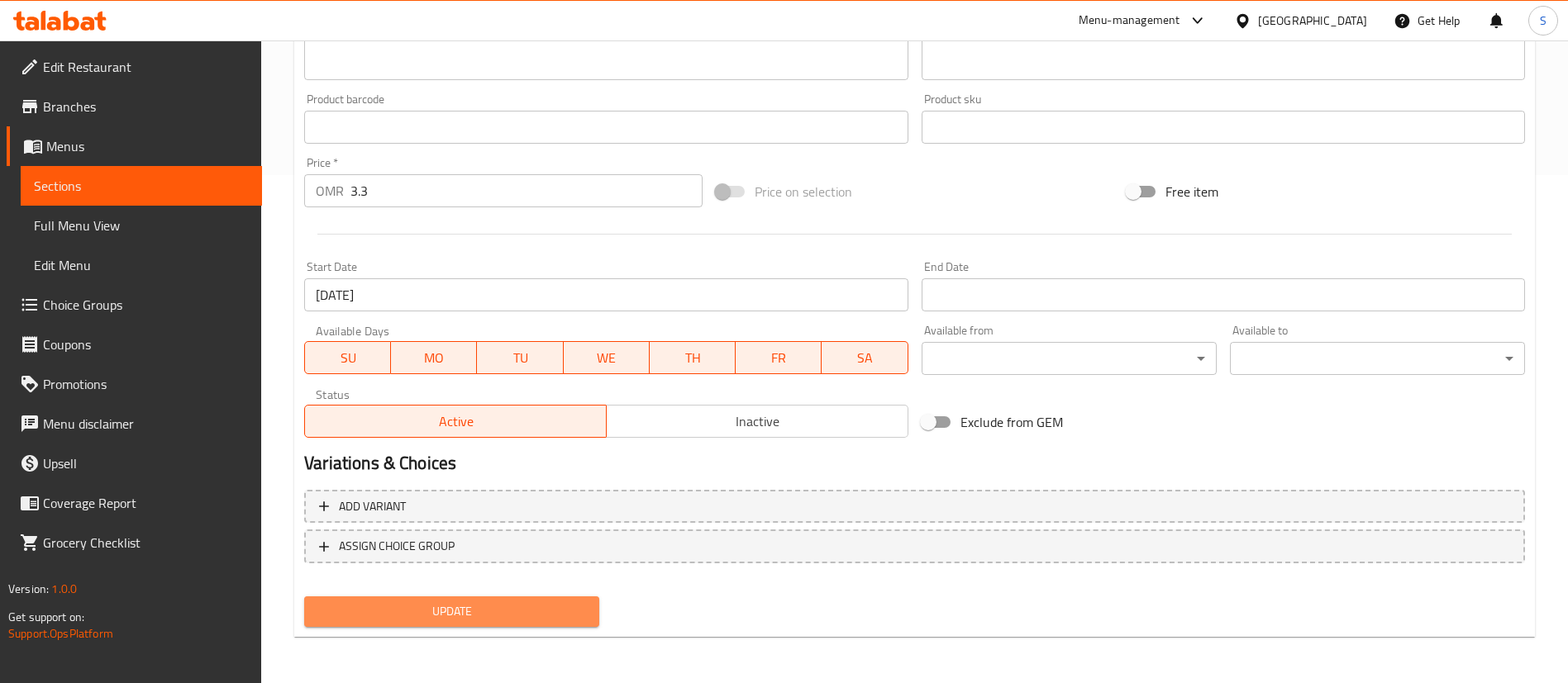
click at [505, 607] on span "Update" at bounding box center [451, 612] width 268 height 21
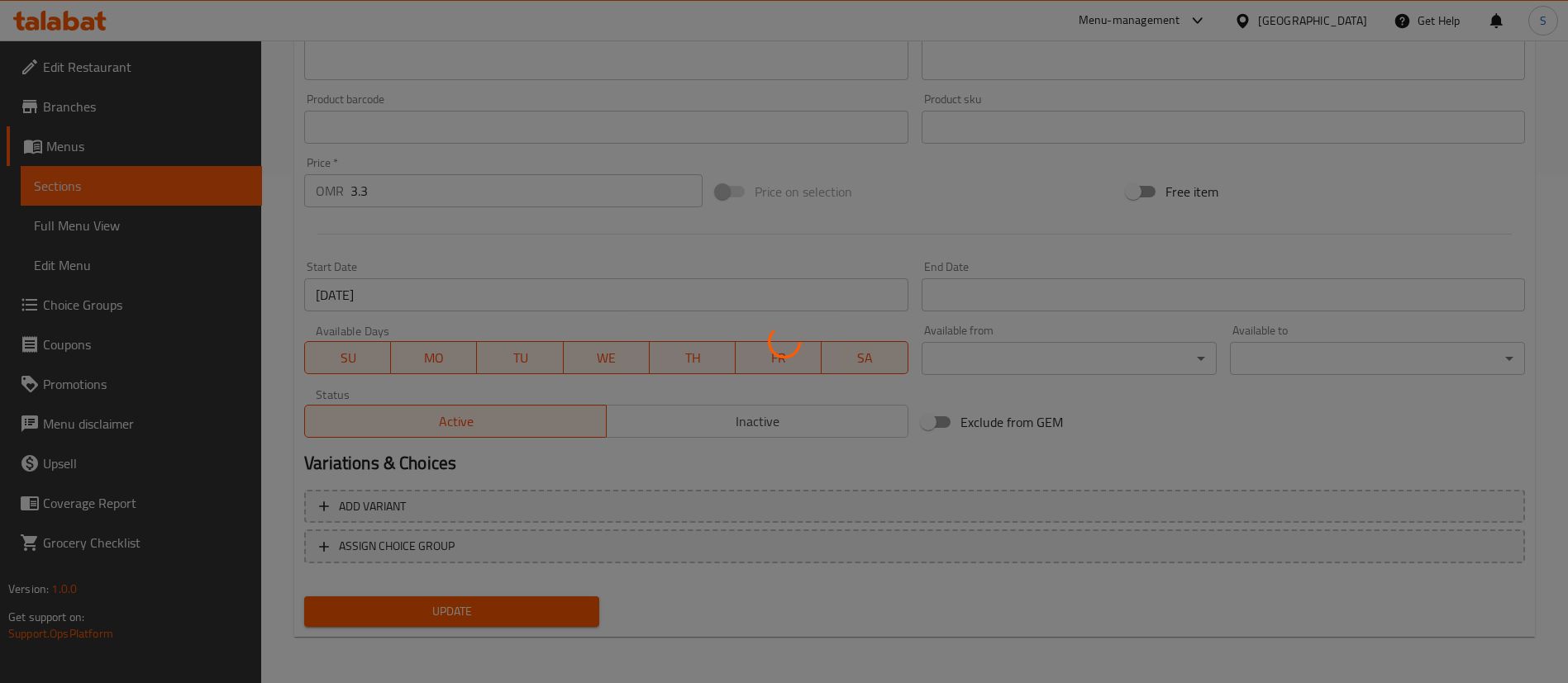
scroll to position [0, 0]
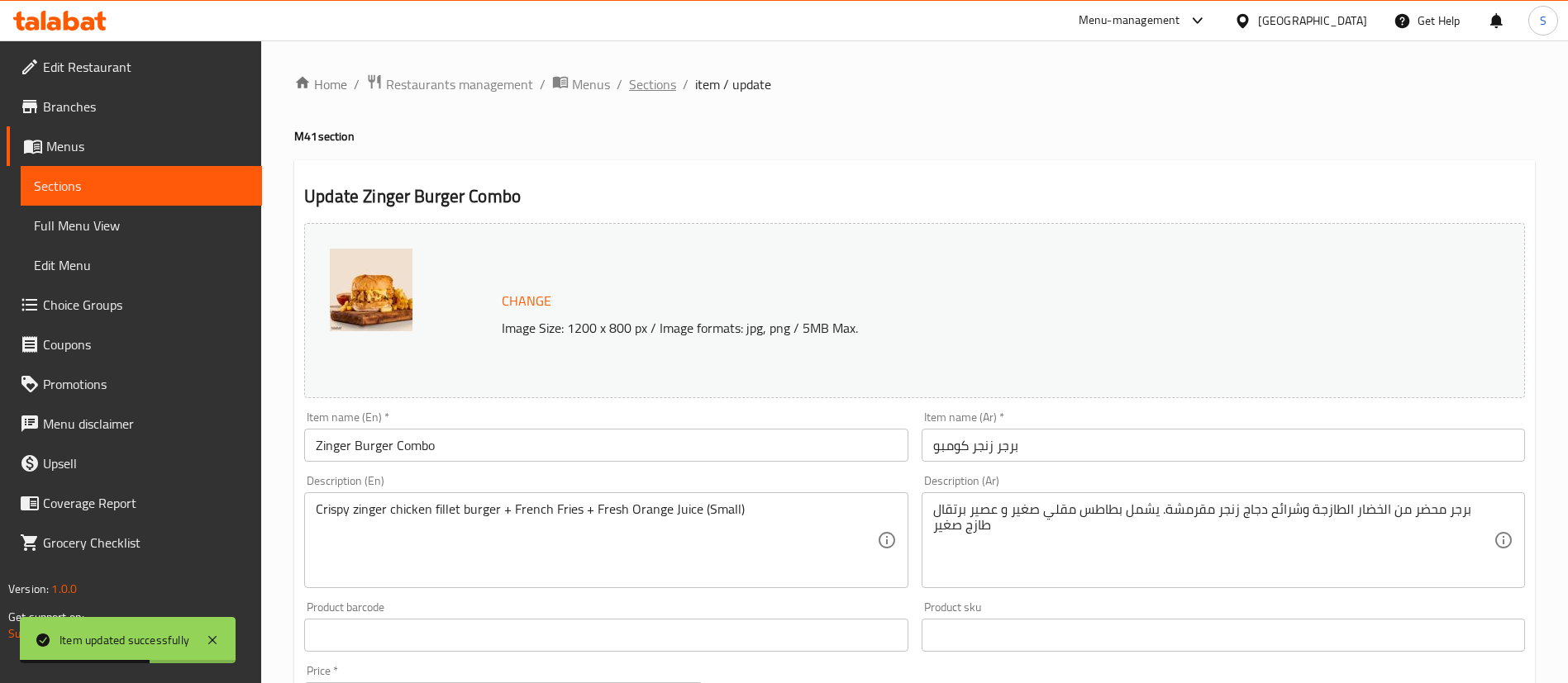
click at [650, 85] on span "Sections" at bounding box center [653, 84] width 48 height 20
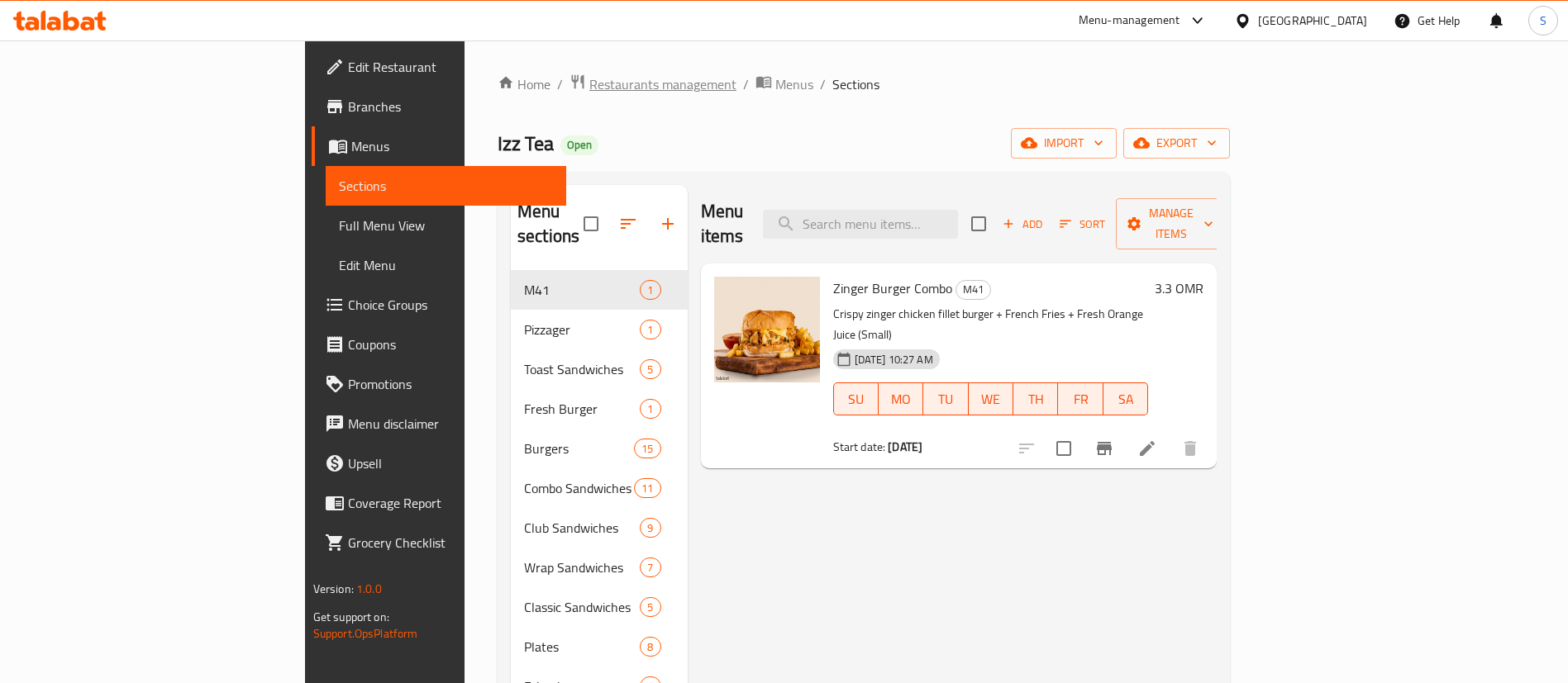
click at [589, 78] on span "Restaurants management" at bounding box center [663, 84] width 148 height 20
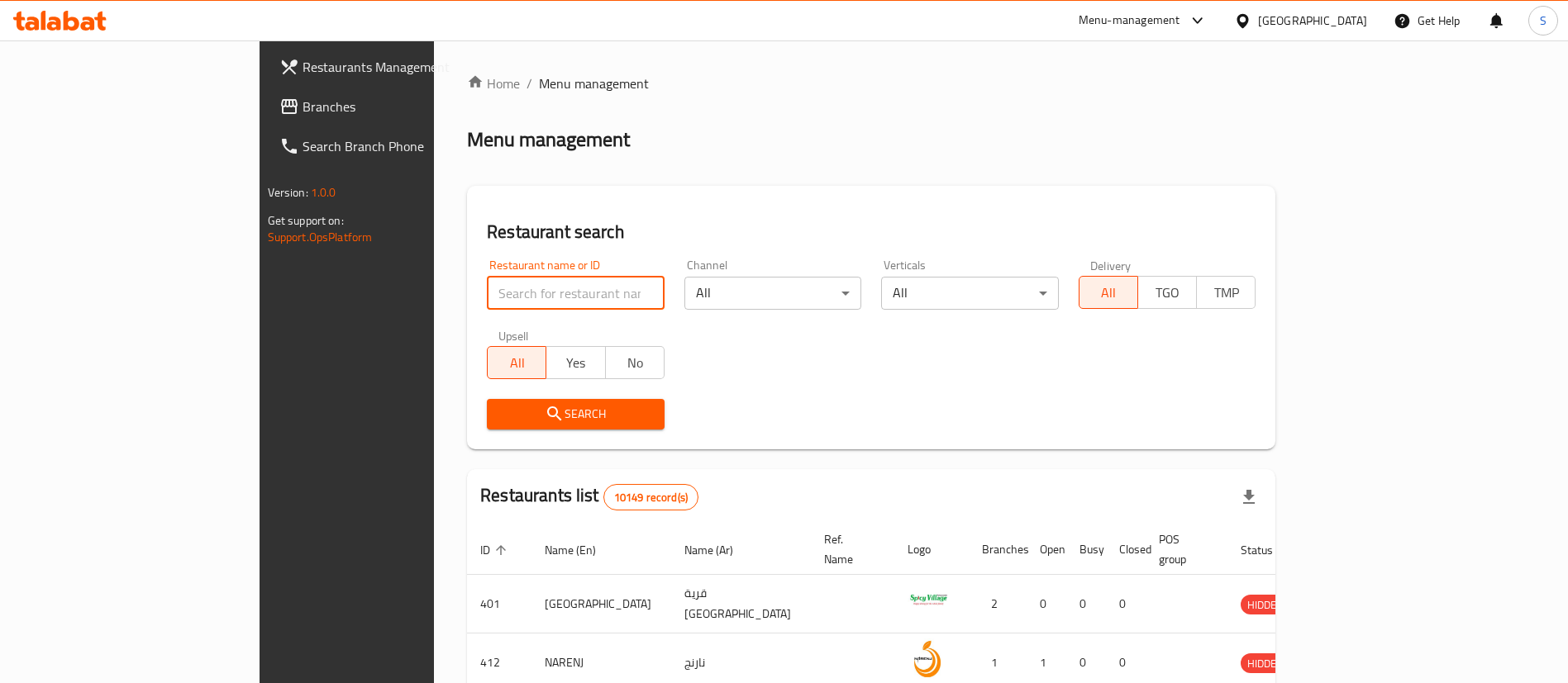
click at [487, 286] on input "search" at bounding box center [575, 293] width 177 height 33
paste input "673663"
type input "673663"
click button "Search" at bounding box center [575, 414] width 177 height 31
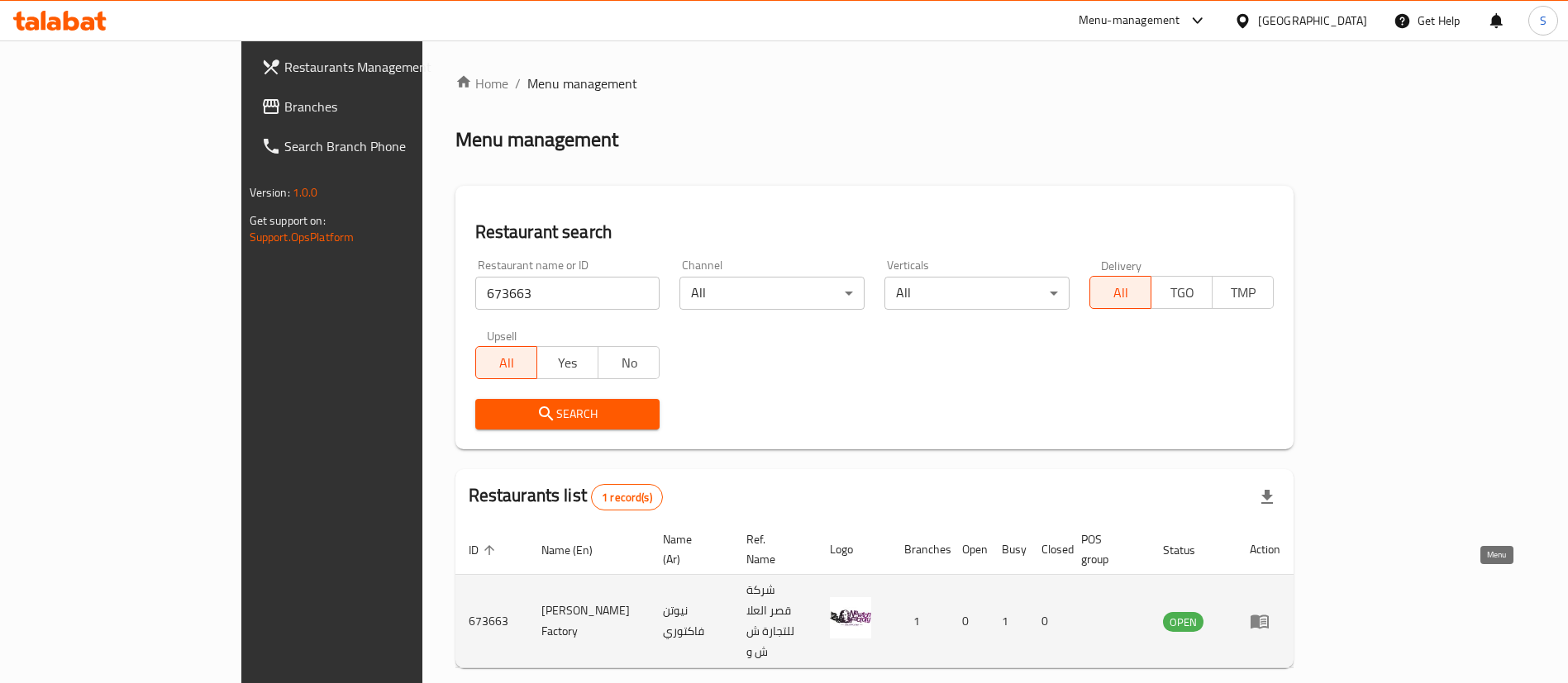
click at [1270, 612] on icon "enhanced table" at bounding box center [1260, 622] width 20 height 20
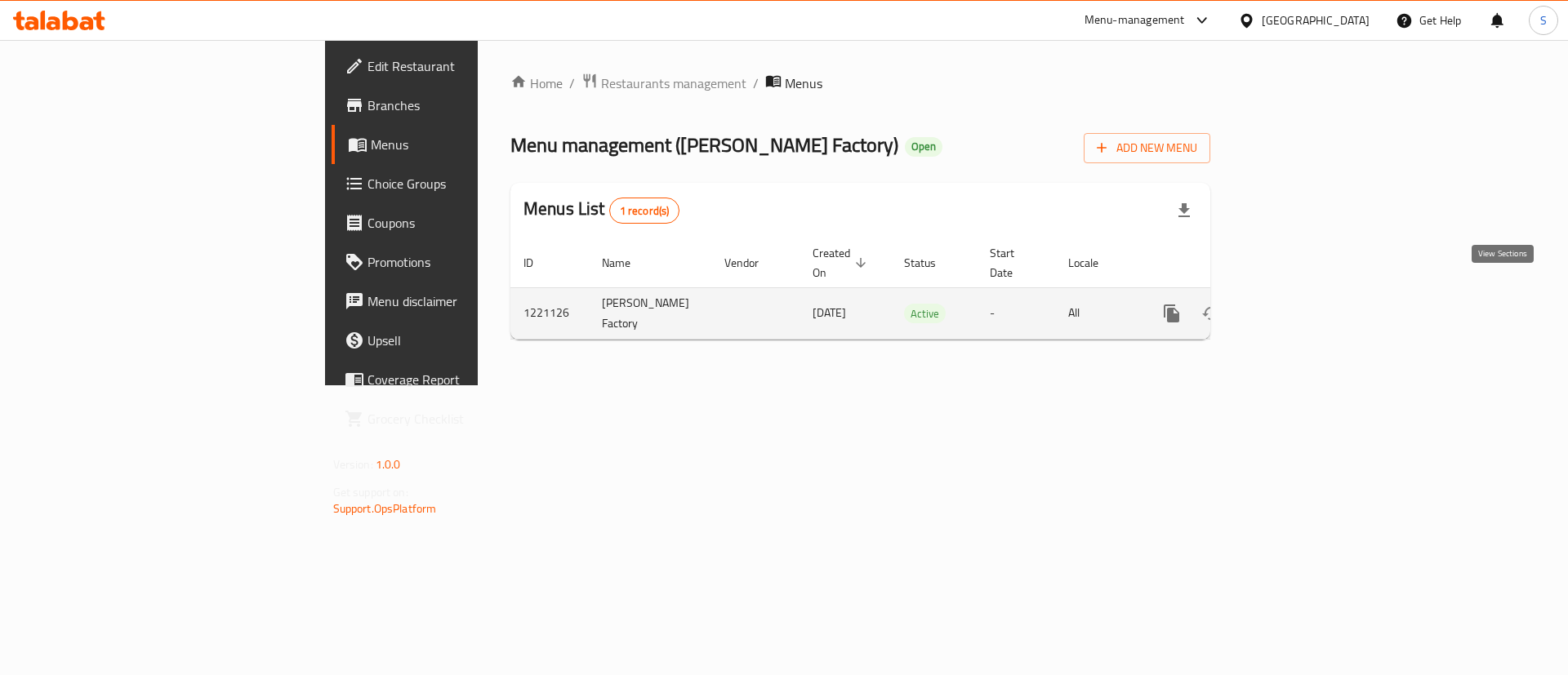
click at [1300, 303] on icon "enhanced table" at bounding box center [1290, 313] width 20 height 20
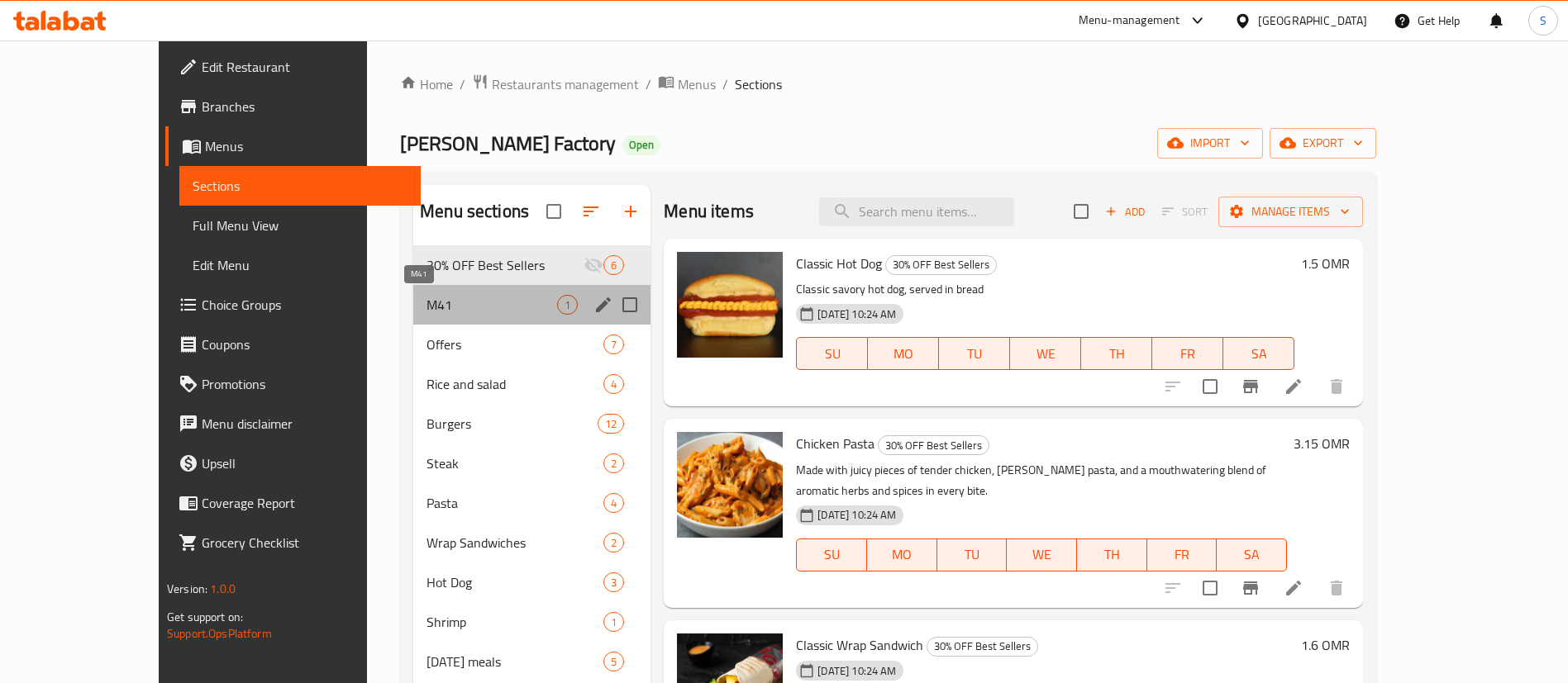
click at [467, 305] on span "M41" at bounding box center [492, 305] width 131 height 20
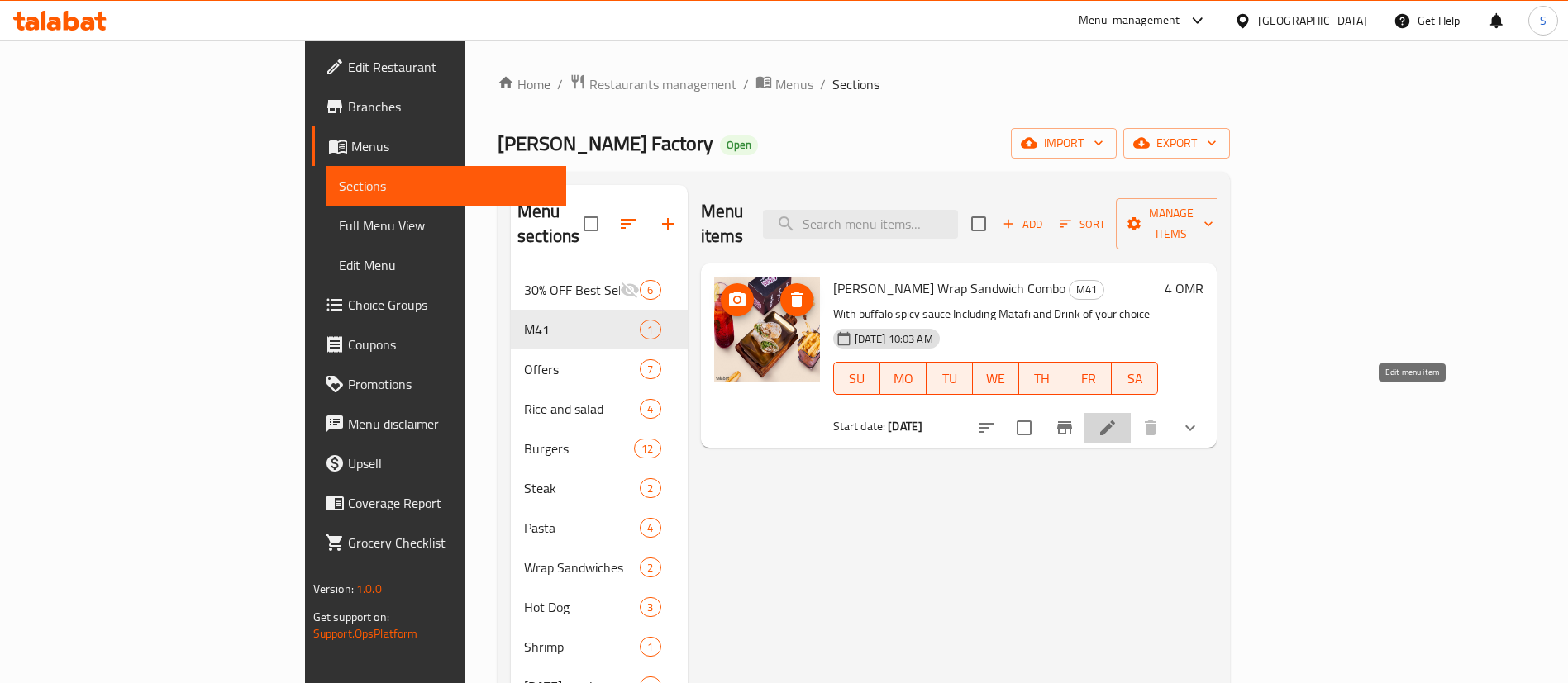
click at [1117, 418] on icon at bounding box center [1107, 428] width 20 height 20
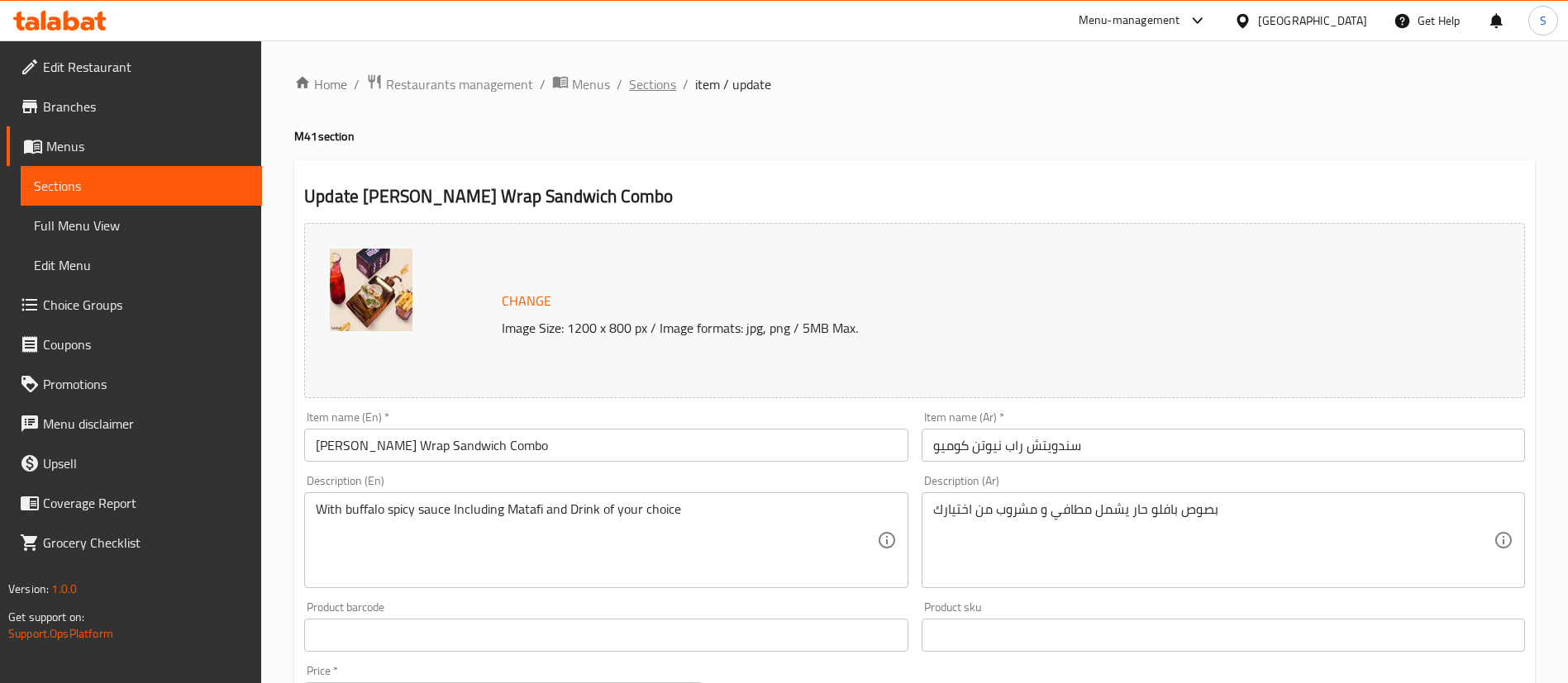
click at [639, 82] on span "Sections" at bounding box center [653, 84] width 48 height 20
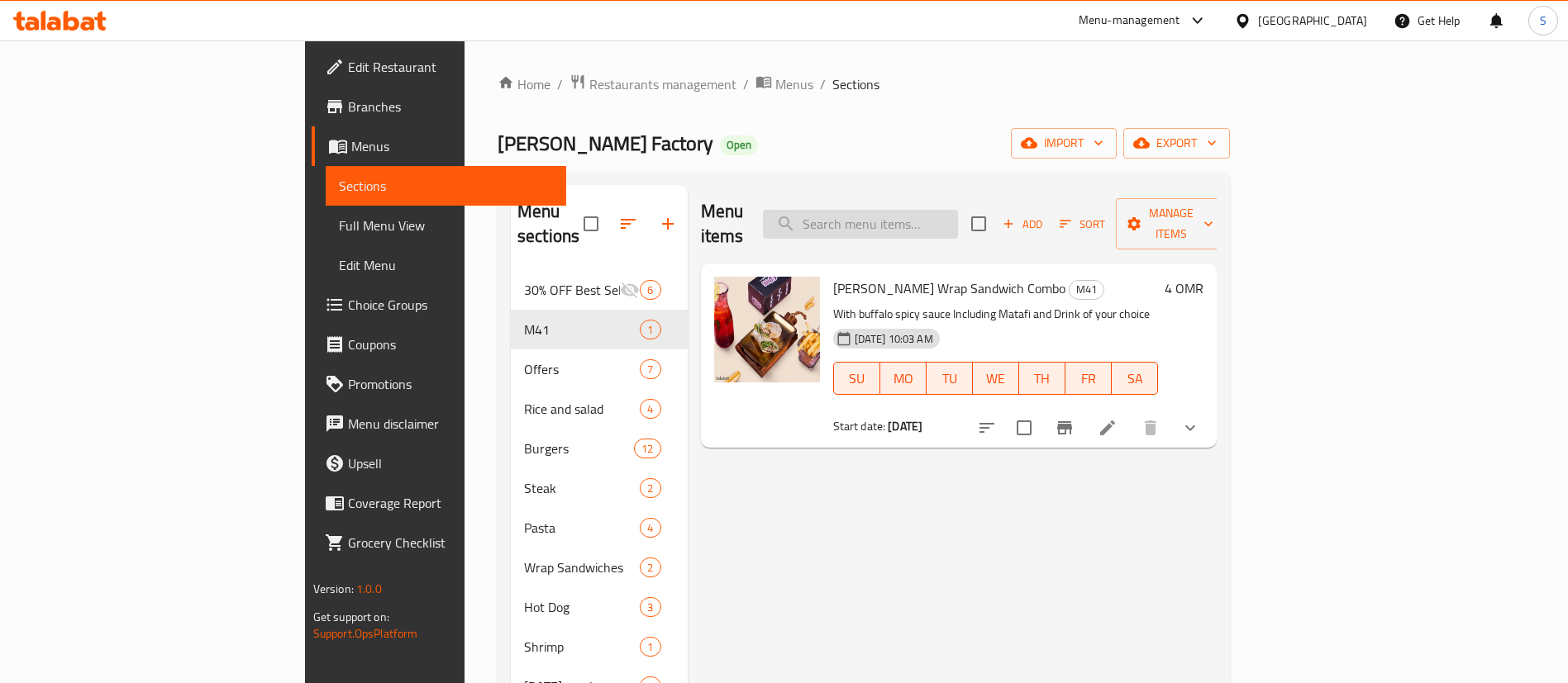
click at [958, 211] on input "search" at bounding box center [860, 224] width 195 height 29
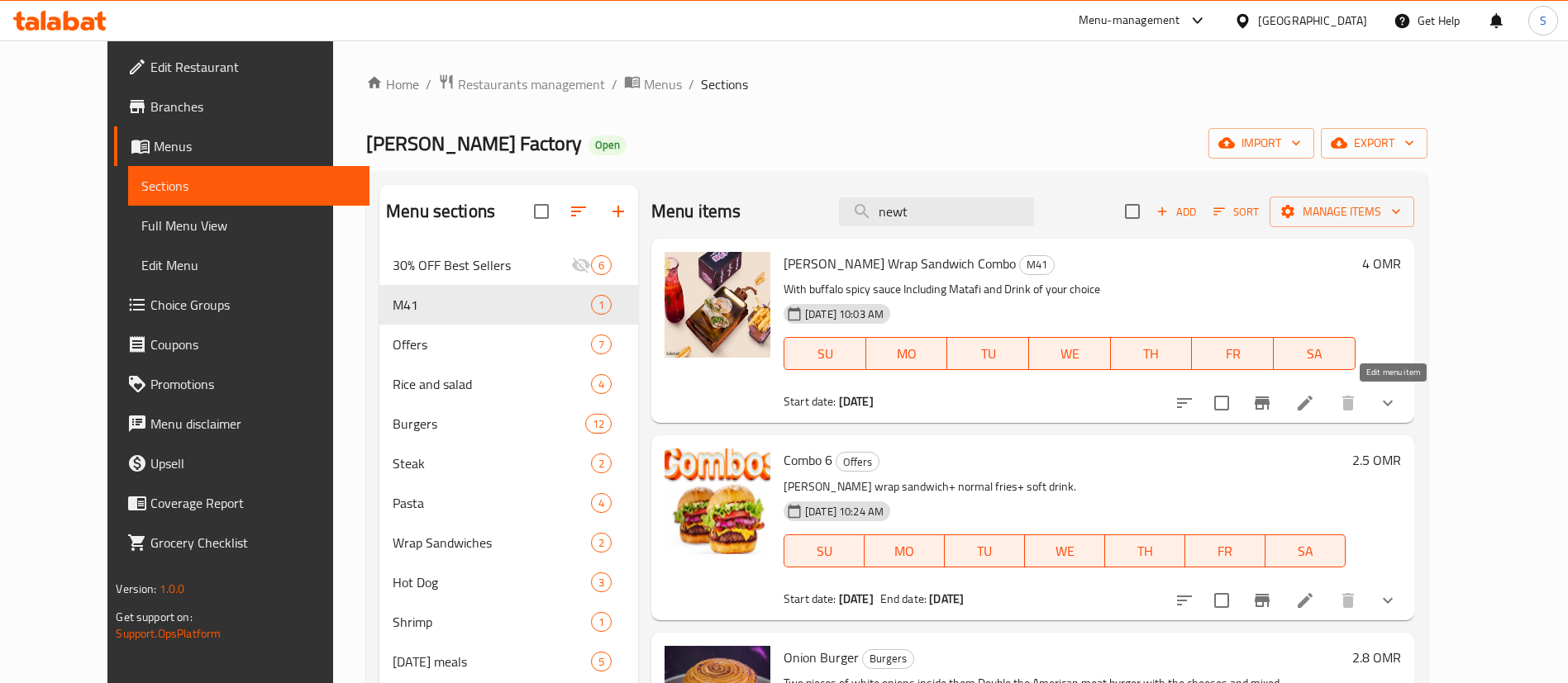
type input "newt"
click at [1315, 397] on icon at bounding box center [1306, 403] width 20 height 20
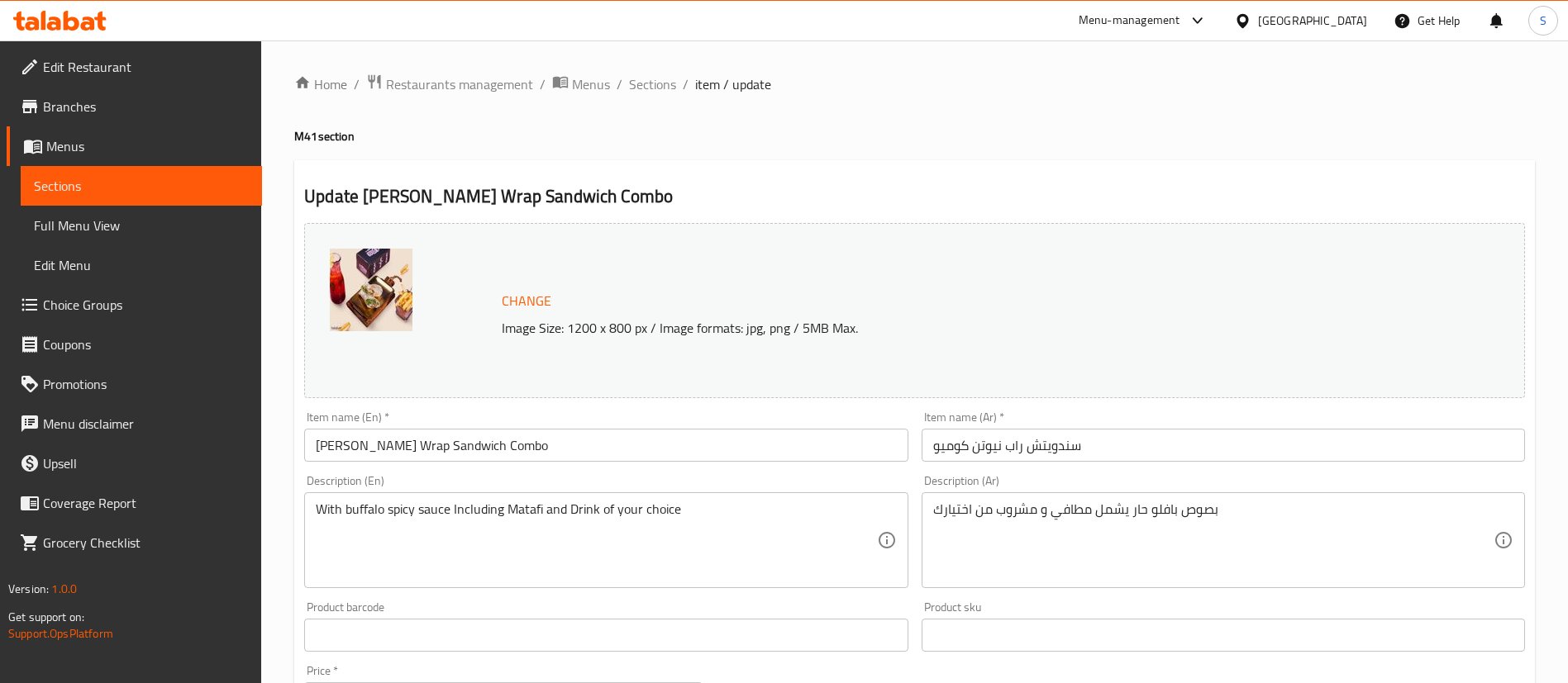
scroll to position [91, 0]
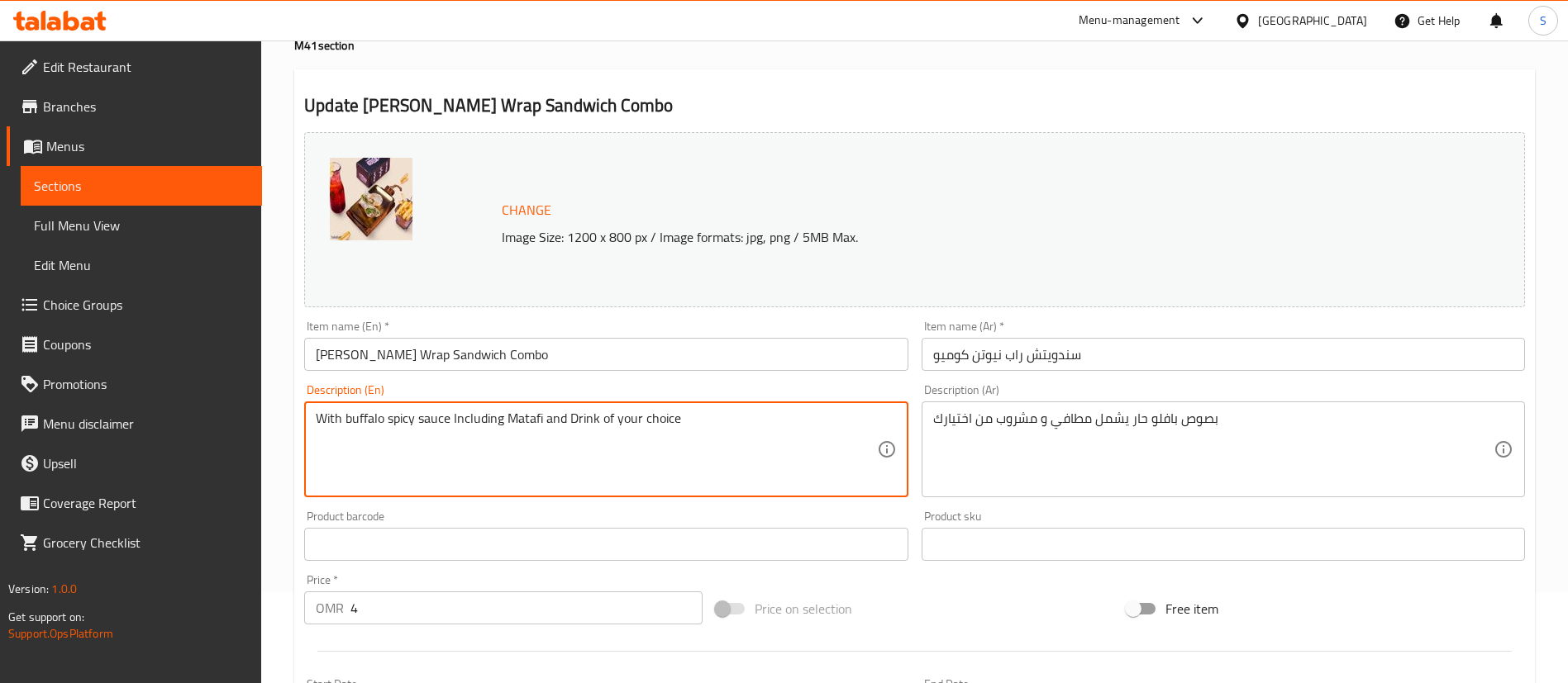
click at [327, 418] on textarea "With buffalo spicy sauce Including Matafi and Drink of your choice" at bounding box center [596, 449] width 561 height 78
click at [528, 418] on textarea "Chicken with buffalo spicy sauce Including Matafi and Drink of your choice" at bounding box center [596, 449] width 561 height 78
click at [547, 419] on textarea "Chicken with buffalo spicy sauce + Matafi and Drink of your choice" at bounding box center [596, 449] width 561 height 78
click at [593, 424] on textarea "Chicken with buffalo spicy sauce + Matafi Fries and Drink of your choice" at bounding box center [596, 449] width 561 height 78
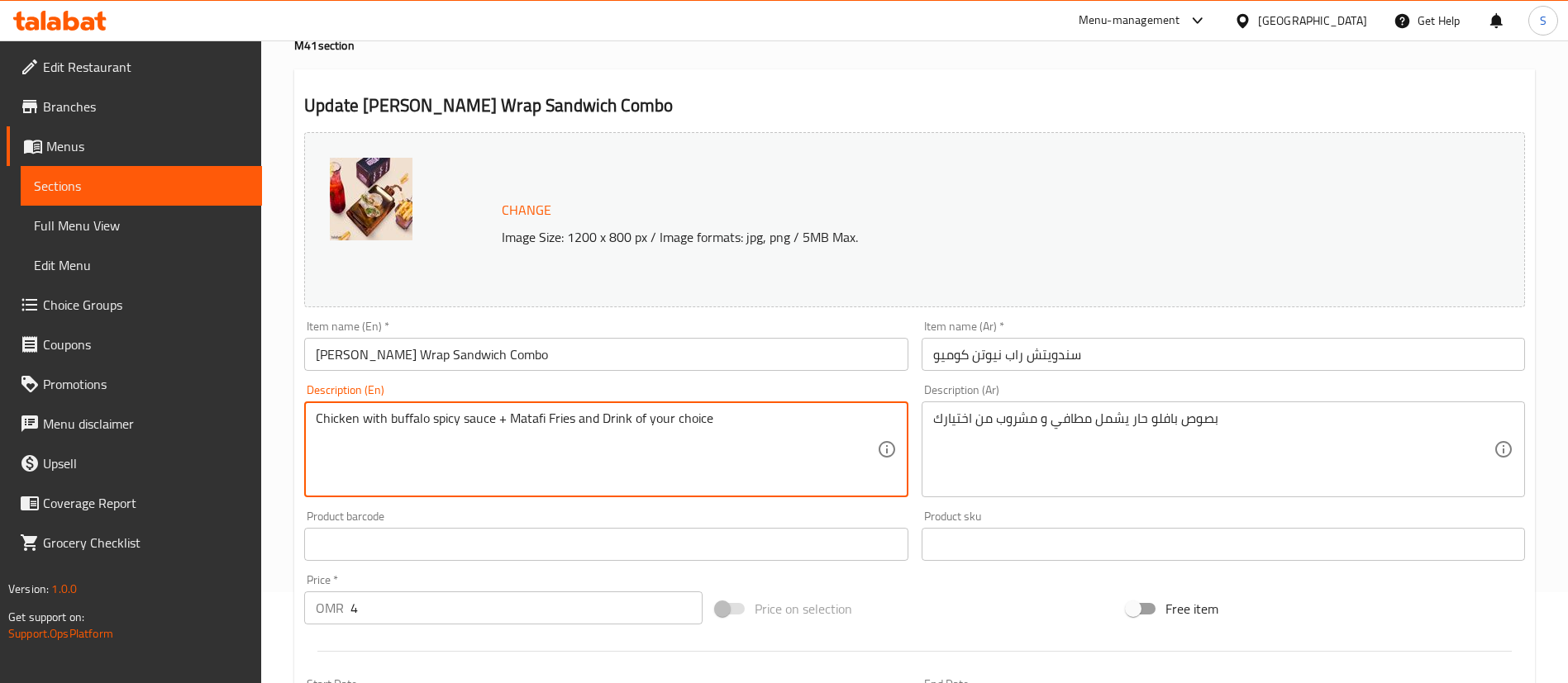
click at [593, 424] on textarea "Chicken with buffalo spicy sauce + Matafi Fries and Drink of your choice" at bounding box center [596, 449] width 561 height 78
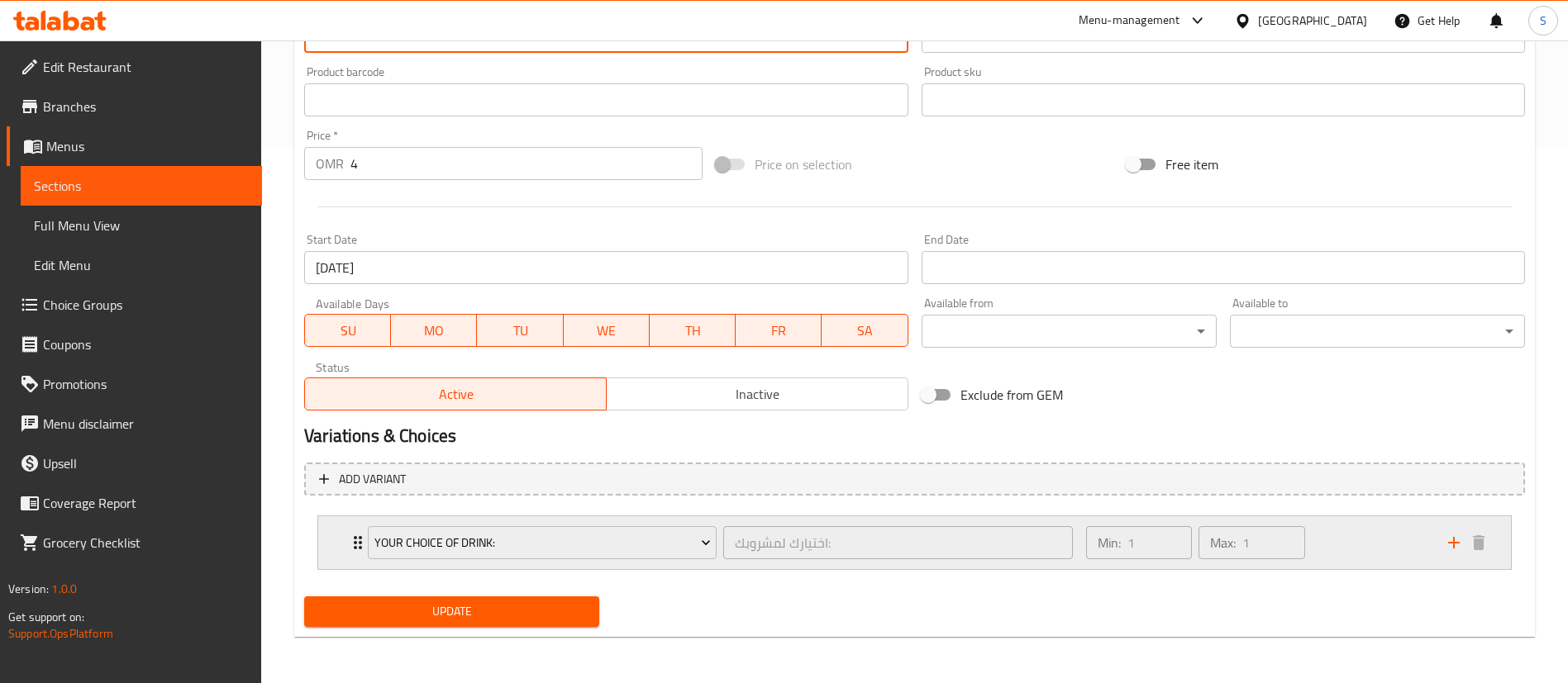
click at [1335, 538] on div "Min: 1 ​ Max: 1 ​" at bounding box center [1258, 542] width 363 height 52
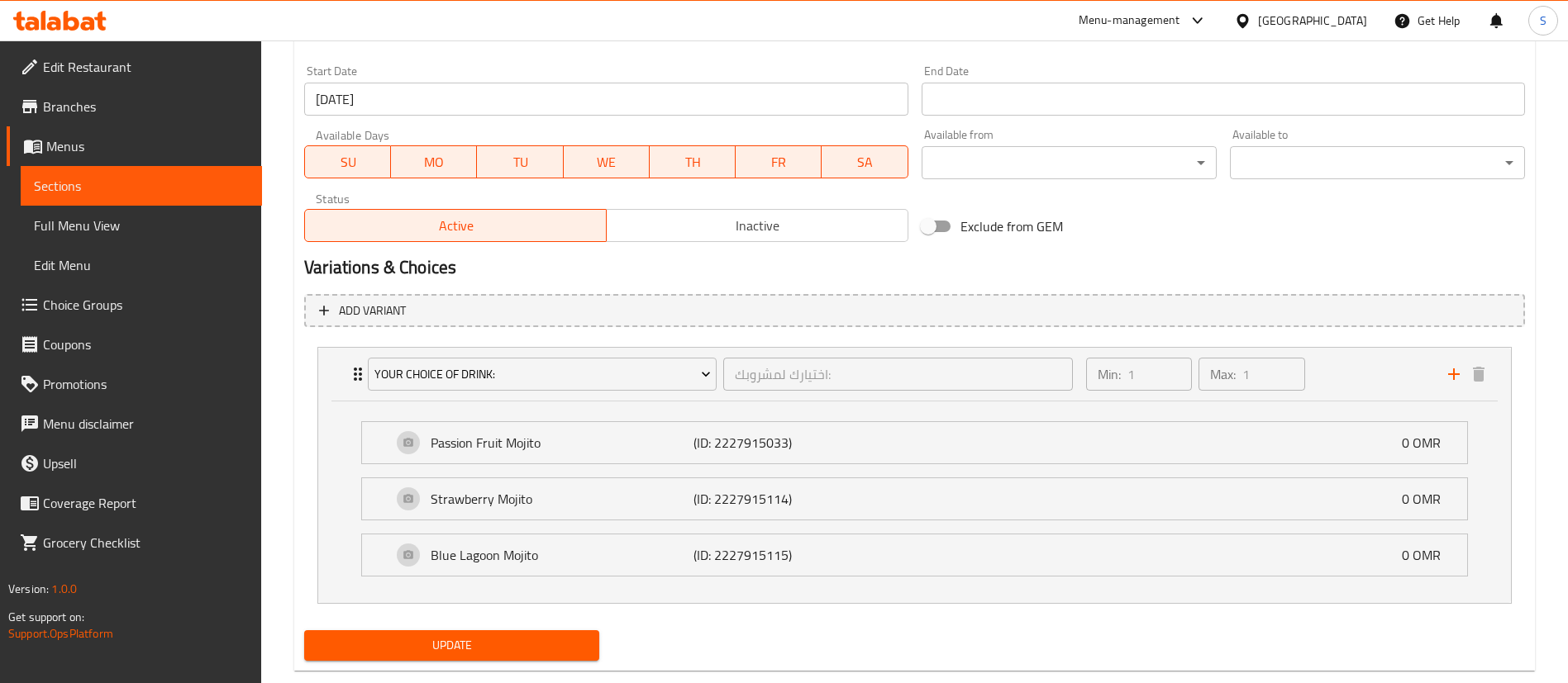
scroll to position [737, 0]
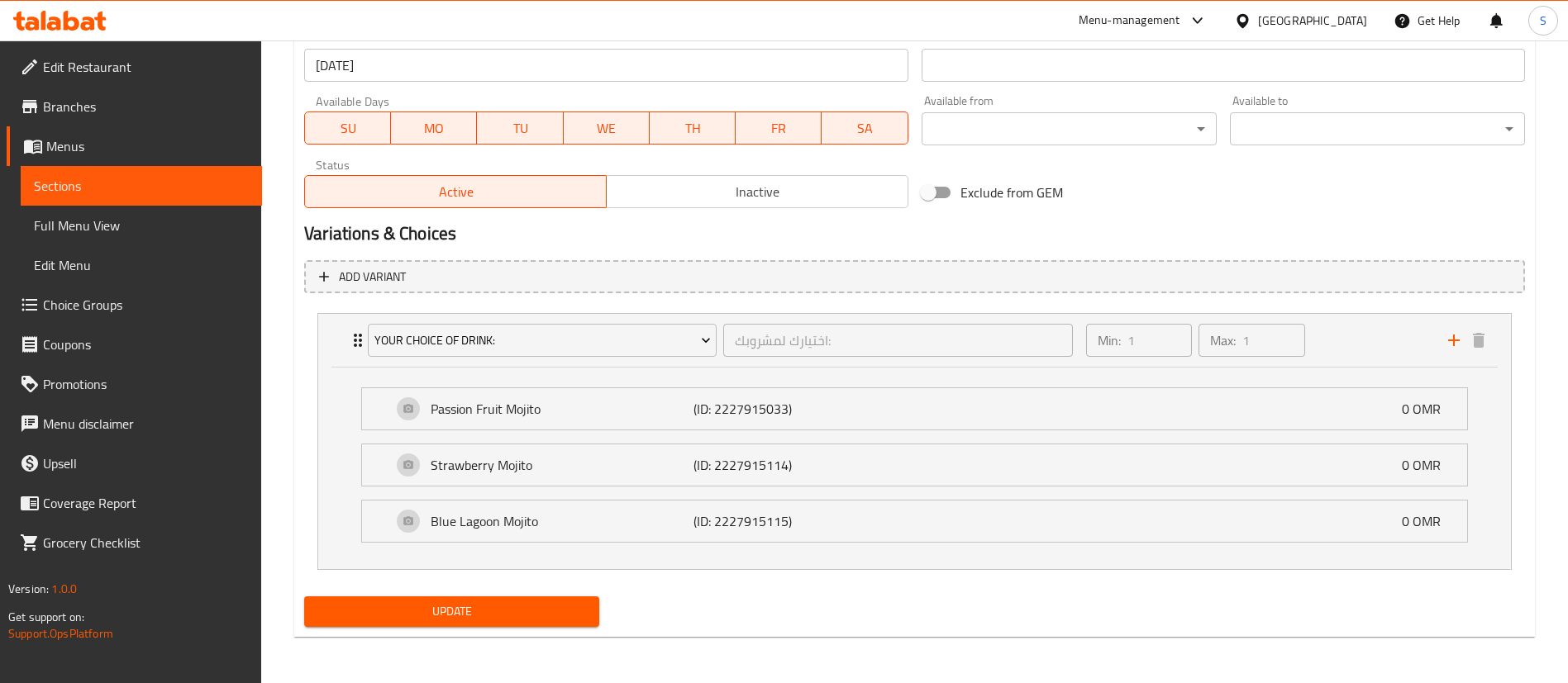
type textarea "Chicken with buffalo spicy sauce + Matafi Fries + Drink of your choice"
click at [428, 608] on span "Update" at bounding box center [451, 612] width 268 height 21
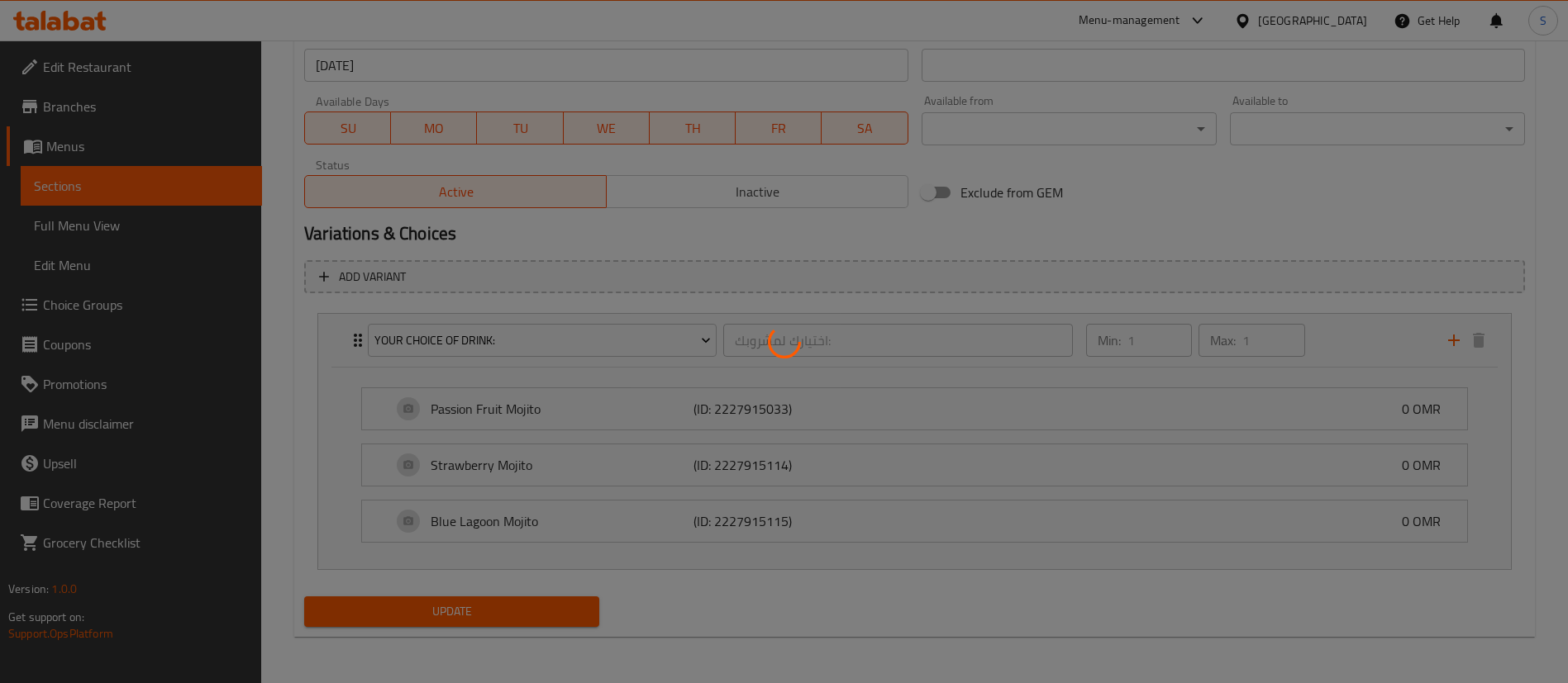
scroll to position [0, 0]
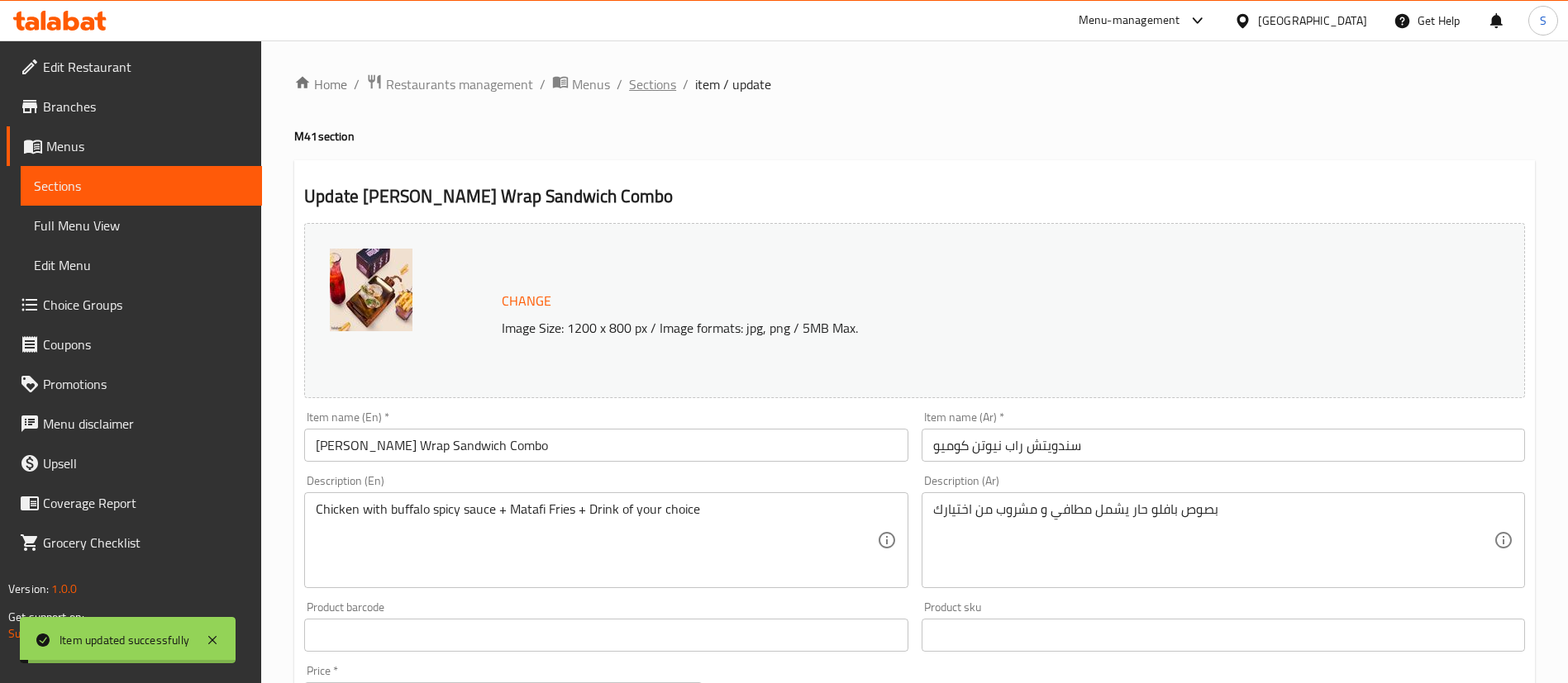
click at [644, 82] on span "Sections" at bounding box center [653, 84] width 48 height 20
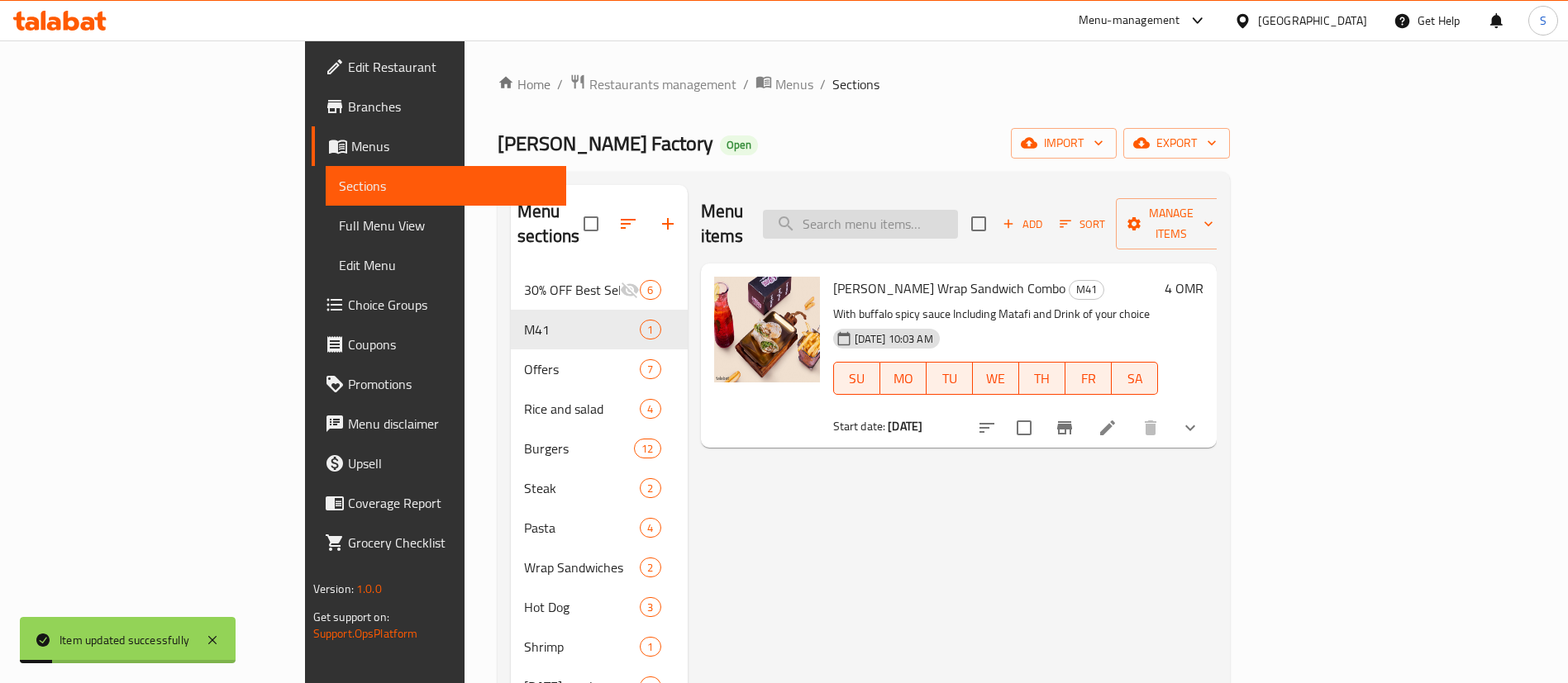
click at [953, 210] on input "search" at bounding box center [860, 224] width 195 height 29
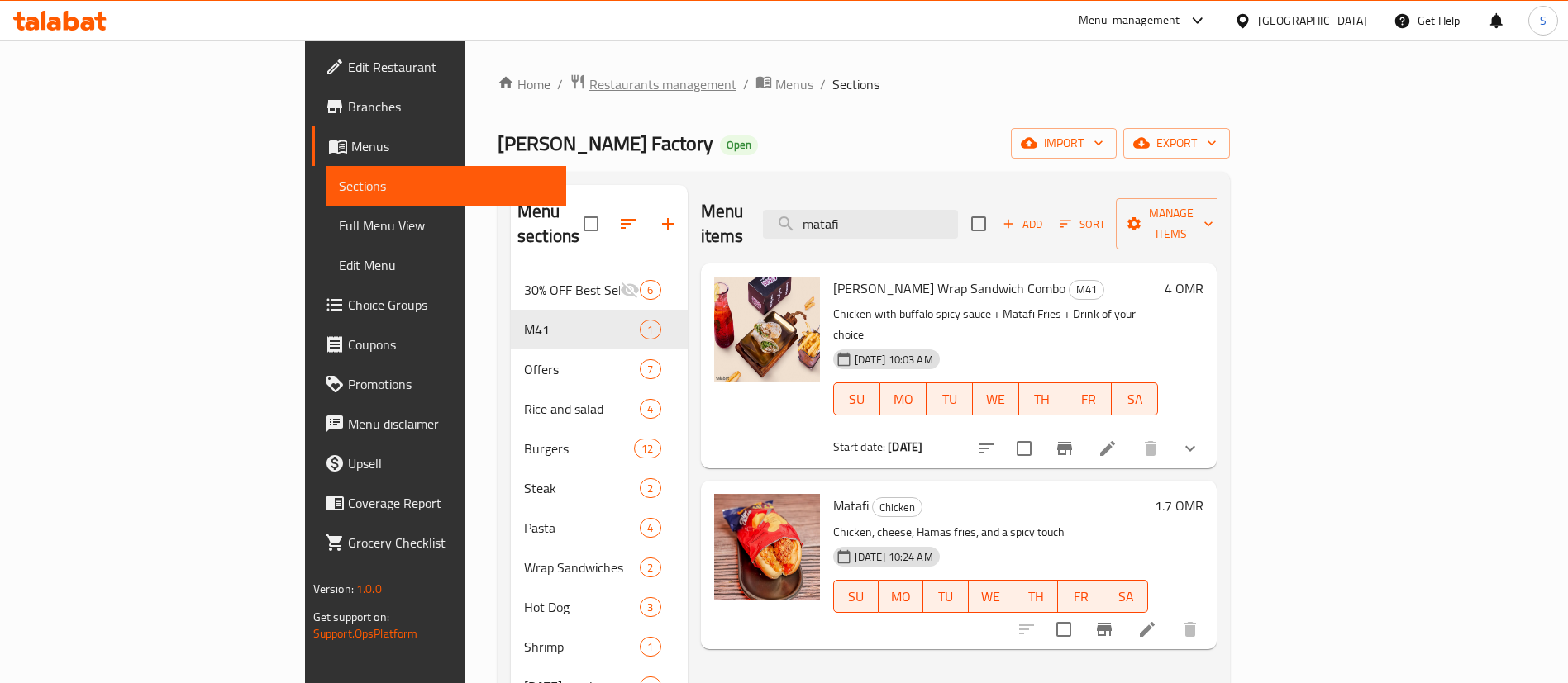
type input "matafi"
click at [589, 80] on span "Restaurants management" at bounding box center [663, 84] width 148 height 20
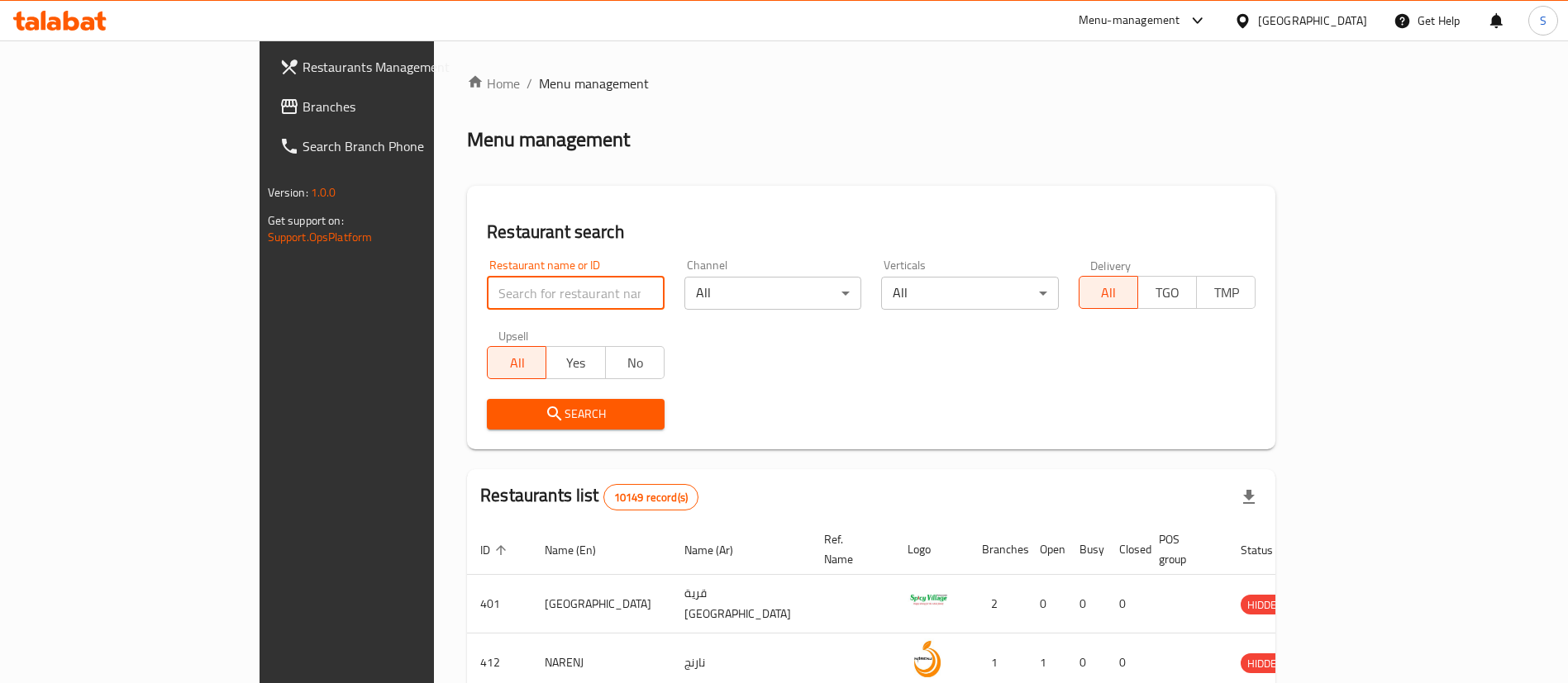
click at [487, 298] on input "search" at bounding box center [575, 293] width 177 height 33
paste input "20285"
type input "20285"
click button "Search" at bounding box center [575, 414] width 177 height 31
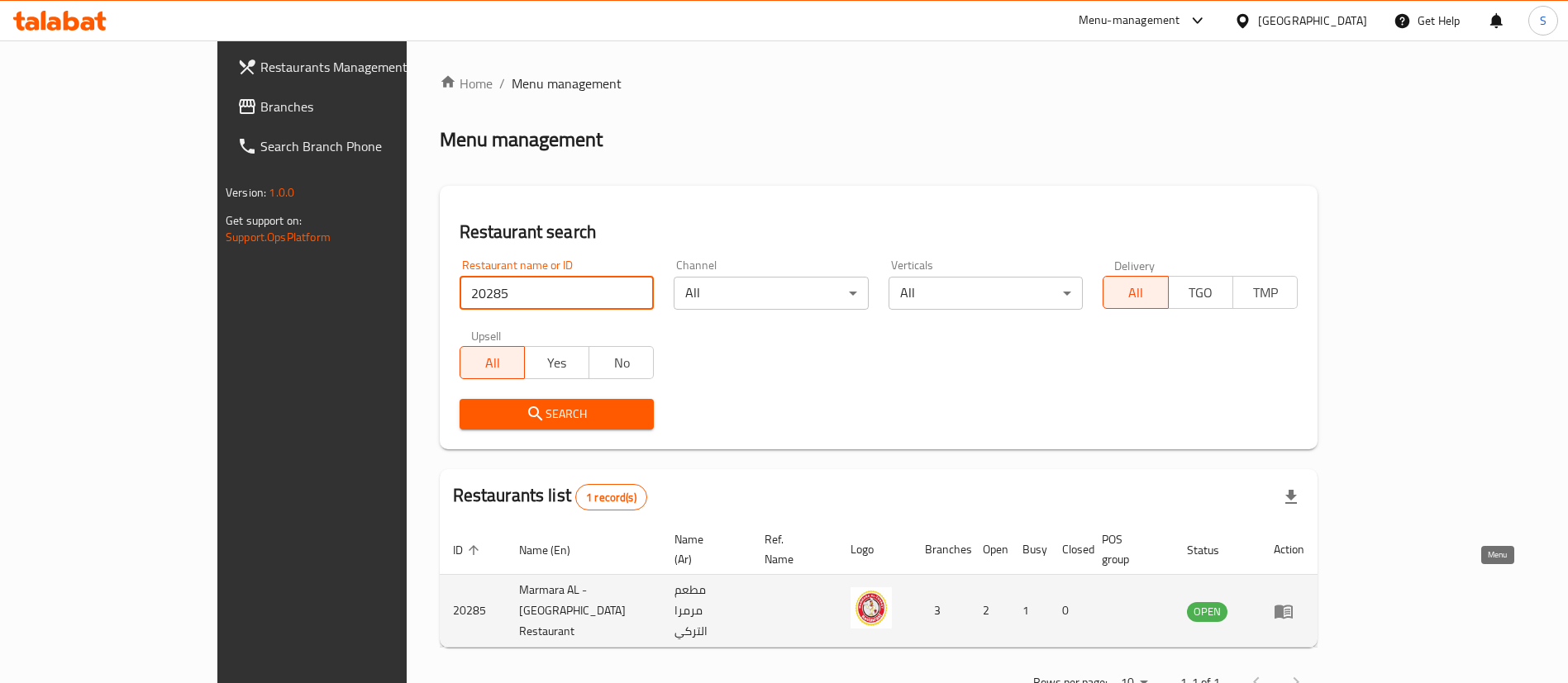
click at [1293, 605] on icon "enhanced table" at bounding box center [1284, 612] width 18 height 14
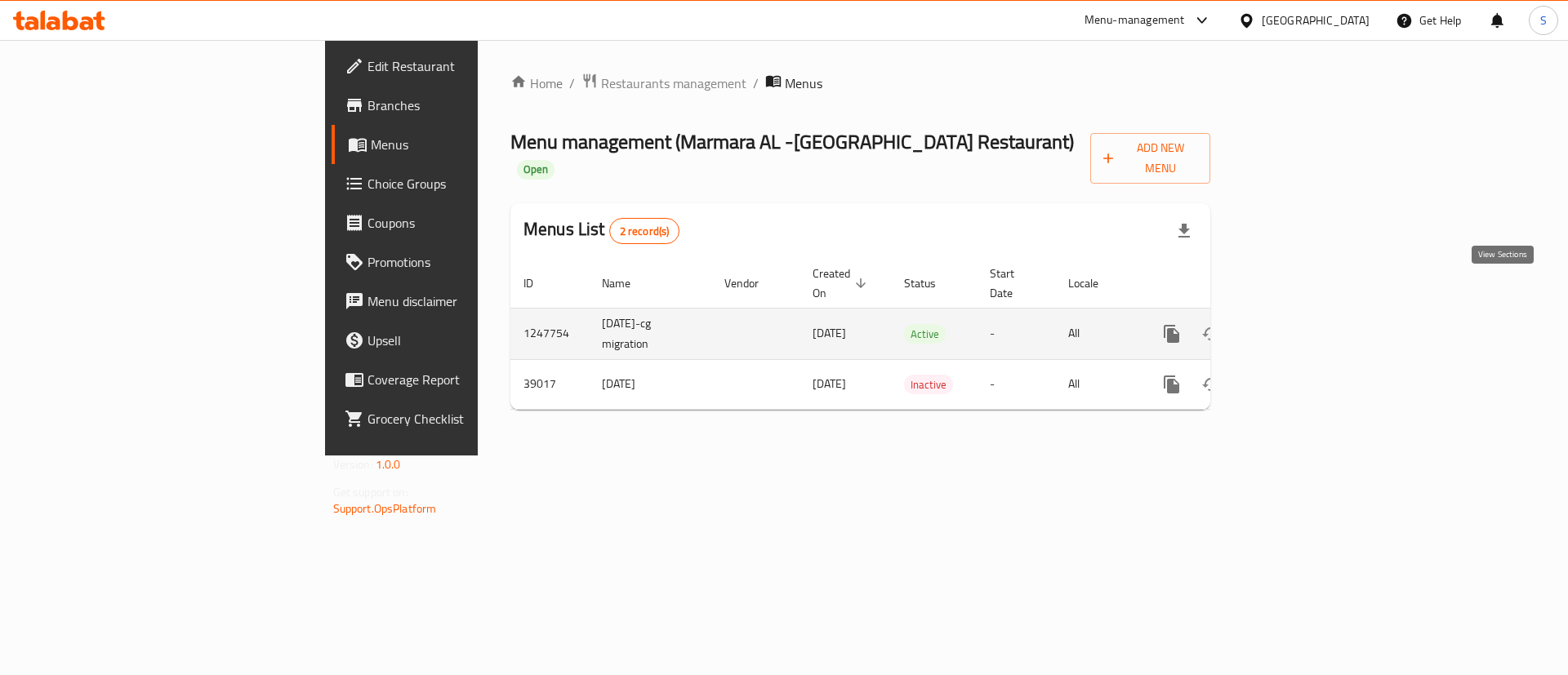
click at [1310, 314] on link "enhanced table" at bounding box center [1290, 334] width 39 height 39
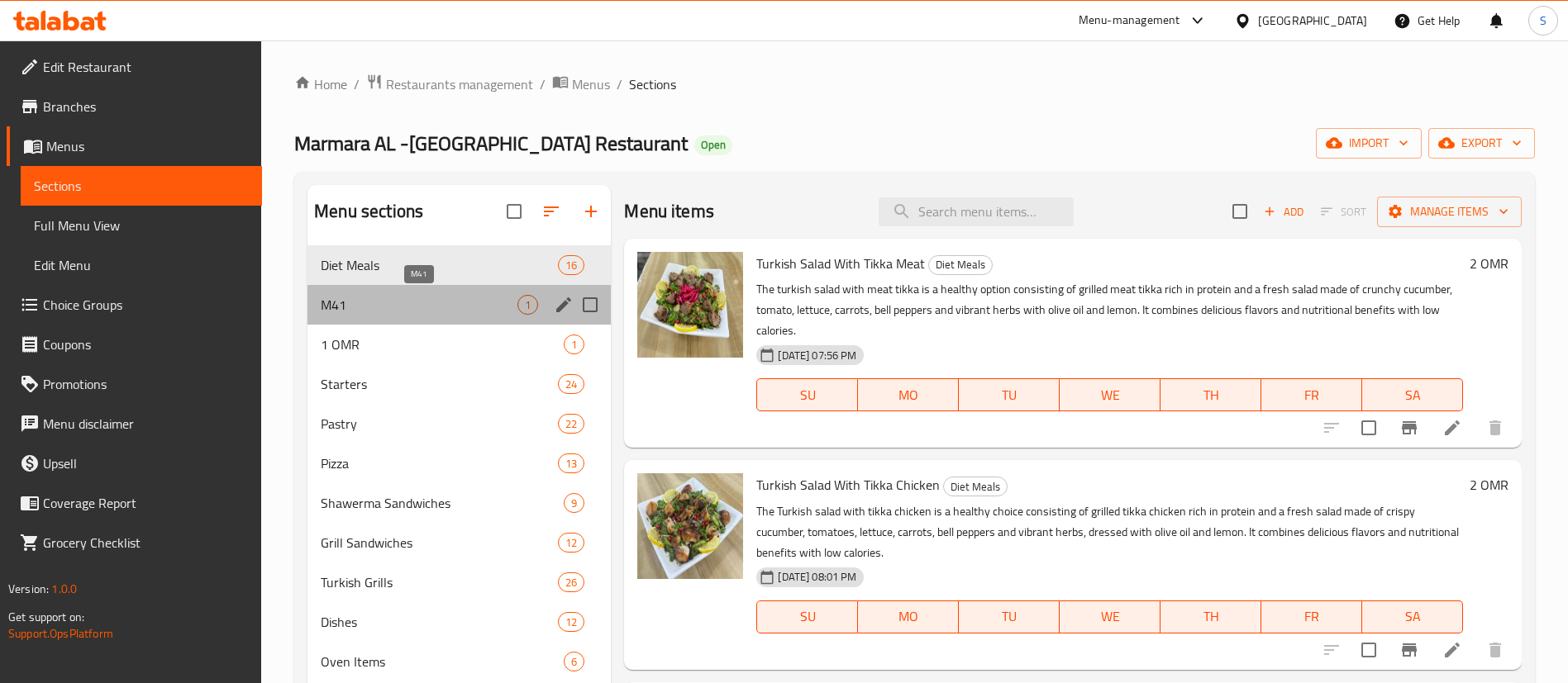
click at [437, 305] on span "M41" at bounding box center [419, 305] width 197 height 20
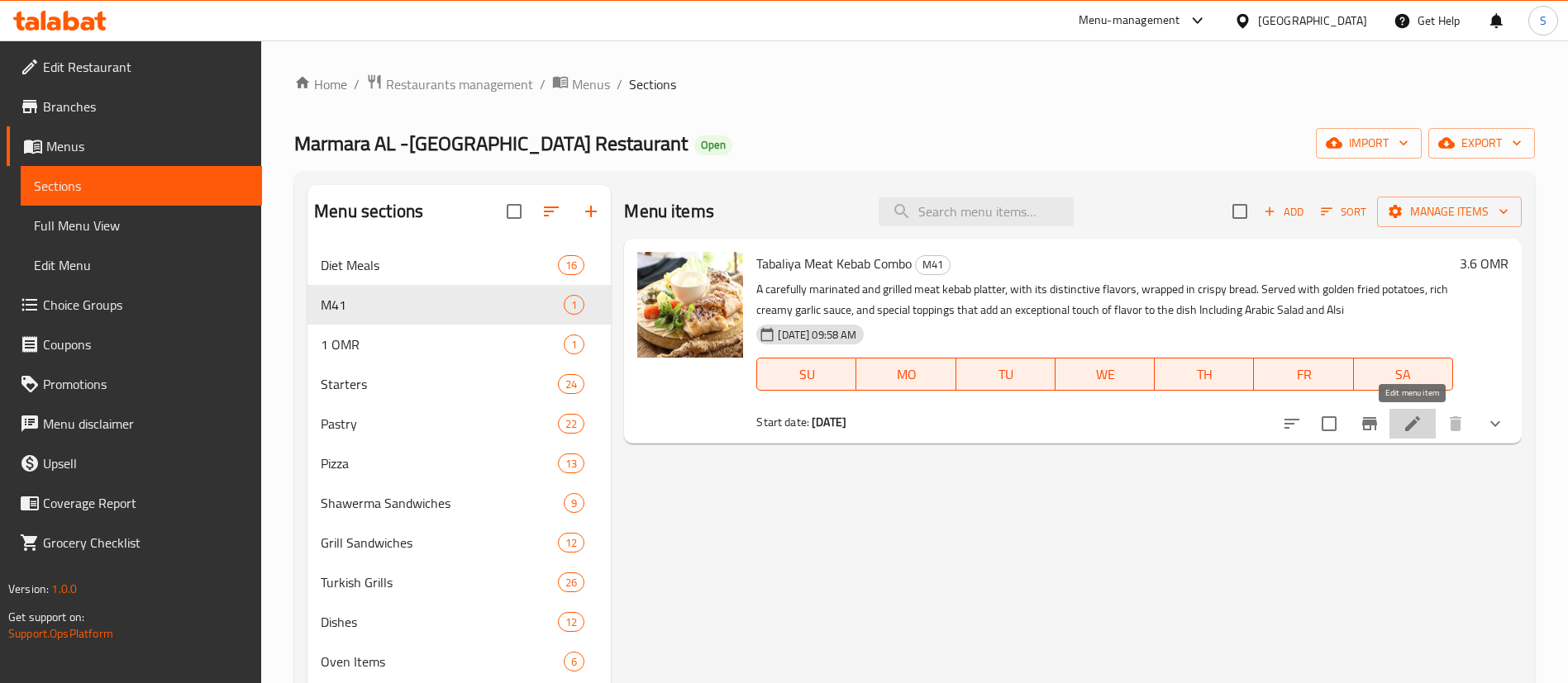
click at [1403, 423] on icon at bounding box center [1412, 424] width 20 height 20
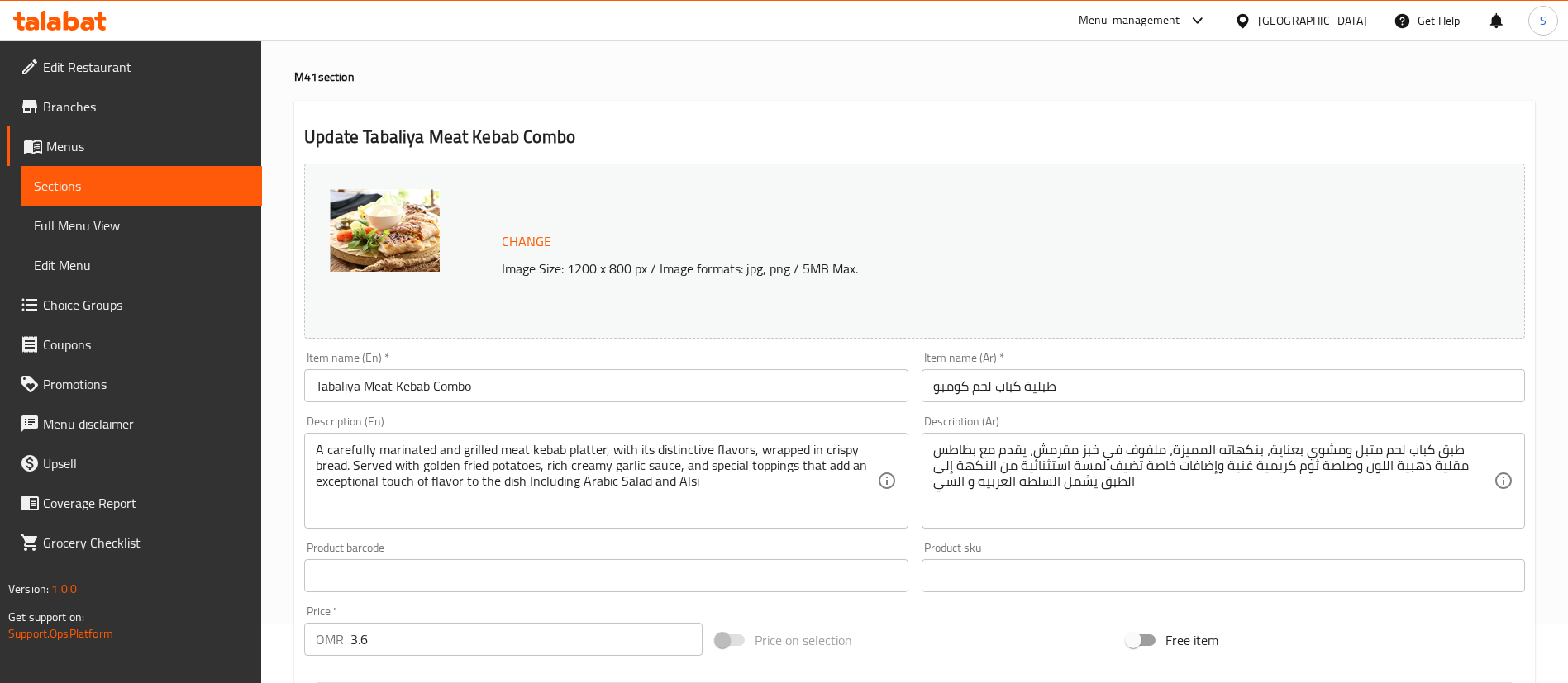
scroll to position [76, 0]
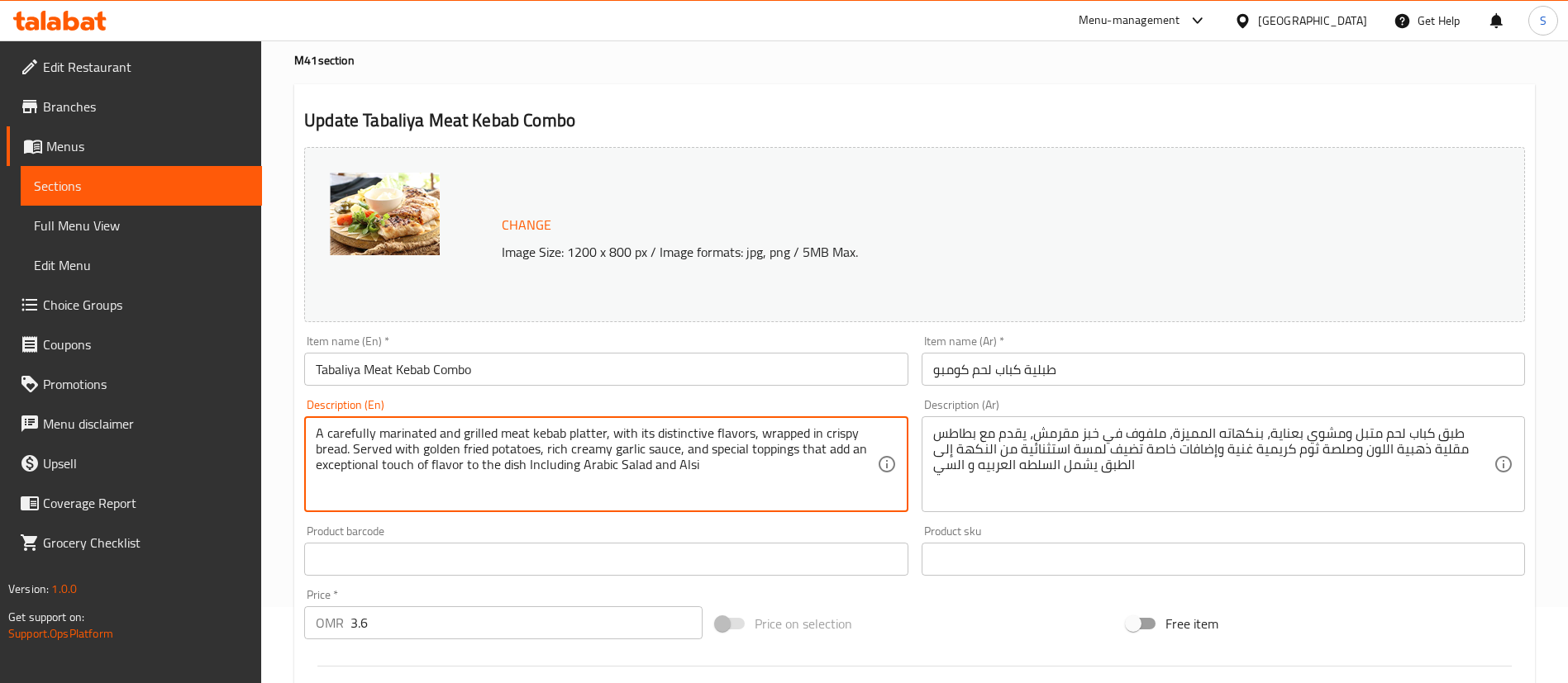
drag, startPoint x: 467, startPoint y: 432, endPoint x: 267, endPoint y: 437, distance: 200.1
drag, startPoint x: 677, startPoint y: 431, endPoint x: 459, endPoint y: 430, distance: 218.0
click at [459, 430] on textarea "Grilled meat kebab platter, with its distinctive flavors, wrapped in crispy bre…" at bounding box center [596, 464] width 561 height 78
click at [509, 434] on textarea "Grilled meat kebab platter with crispy bread. Served with golden fried potatoes…" at bounding box center [596, 464] width 561 height 78
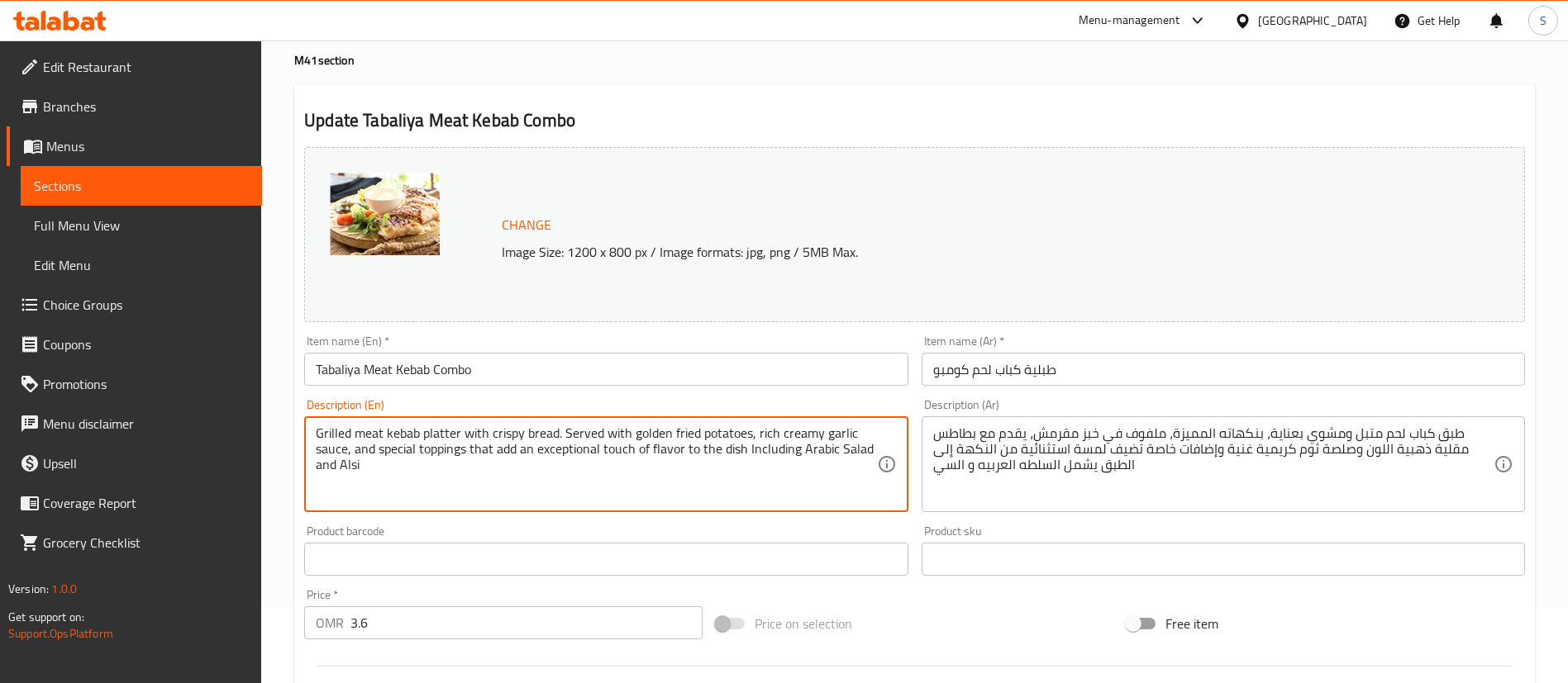
click at [509, 434] on textarea "Grilled meat kebab platter with crispy bread. Served with golden fried potatoes…" at bounding box center [596, 464] width 561 height 78
drag, startPoint x: 635, startPoint y: 437, endPoint x: 520, endPoint y: 435, distance: 115.0
click at [520, 435] on textarea "Grilled meat kebab platter with bread. Served with golden fried potatoes, rich …" at bounding box center [596, 464] width 561 height 78
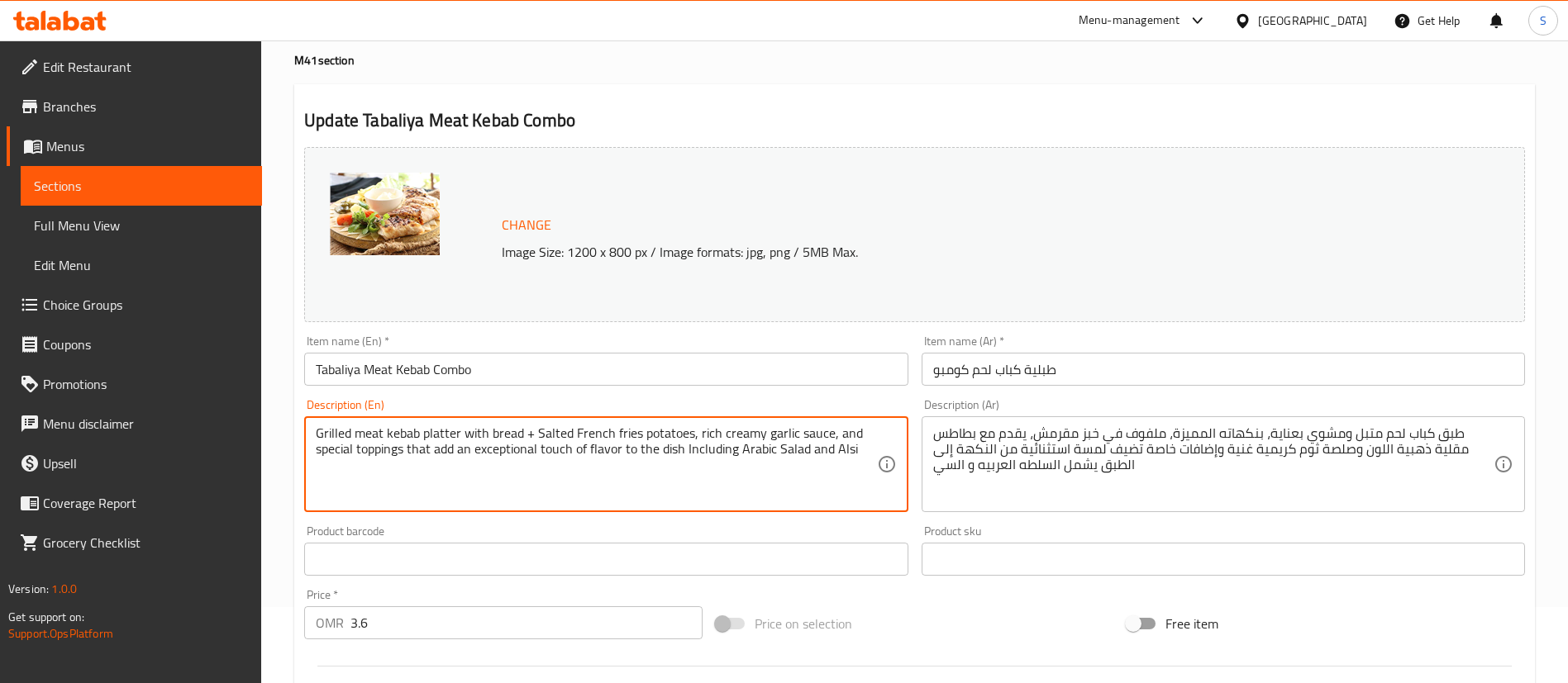
drag, startPoint x: 690, startPoint y: 435, endPoint x: 761, endPoint y: 433, distance: 71.0
click at [761, 433] on textarea "Grilled meat kebab platter with bread + Salted French fries potatoes, rich crea…" at bounding box center [596, 464] width 561 height 78
drag, startPoint x: 807, startPoint y: 435, endPoint x: 735, endPoint y: 461, distance: 76.6
click at [735, 461] on textarea "Grilled meat kebab platter with bread + Salted French fries potatoes + Thoum ga…" at bounding box center [596, 464] width 561 height 78
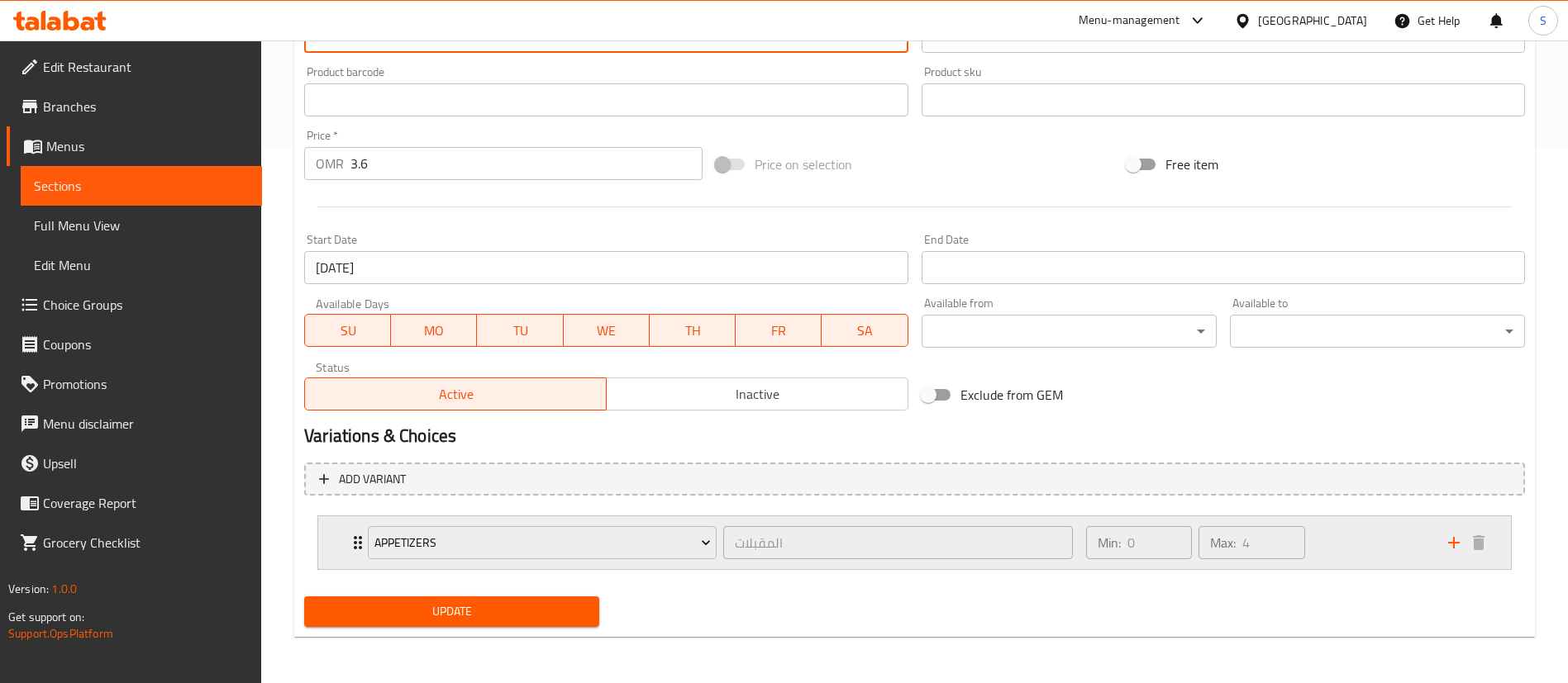
click at [1357, 537] on div "Min: 0 ​ Max: 4 ​" at bounding box center [1258, 542] width 363 height 52
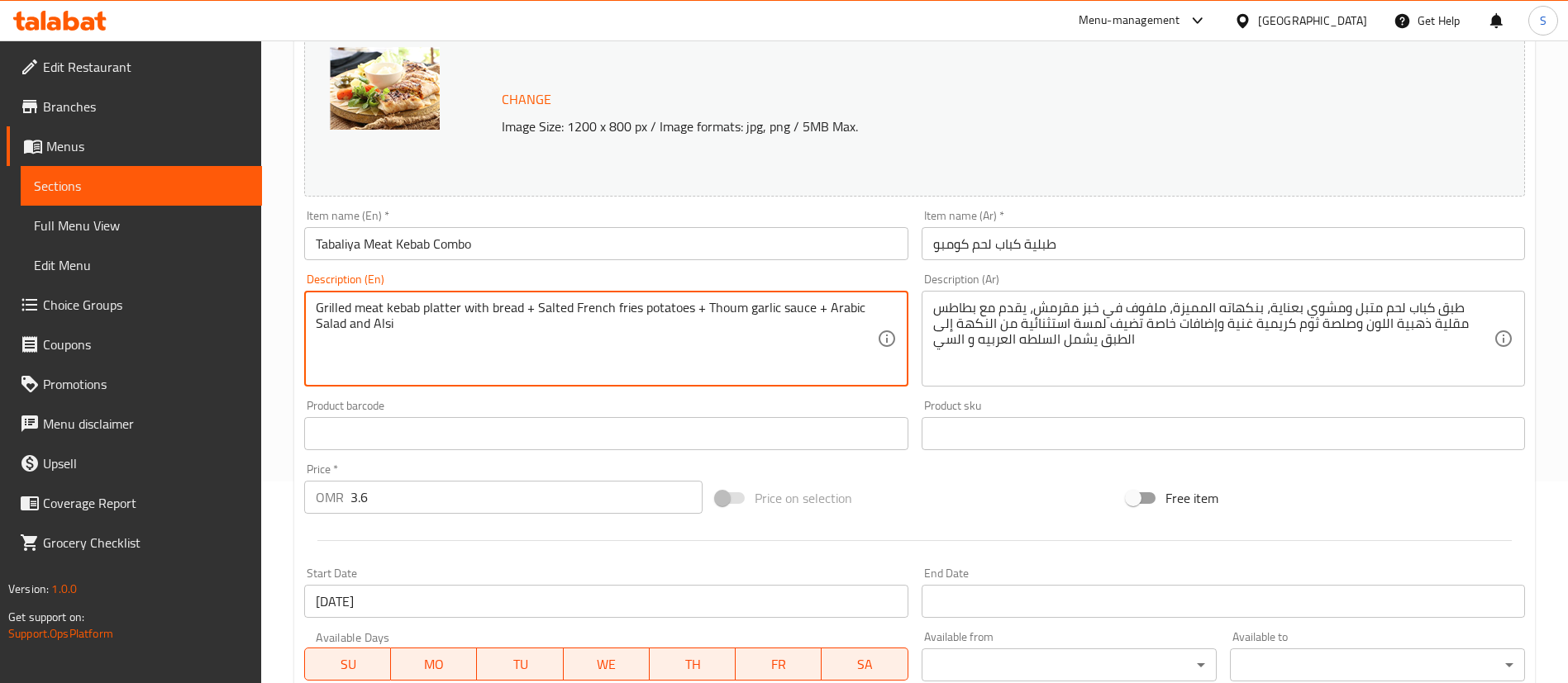
scroll to position [166, 0]
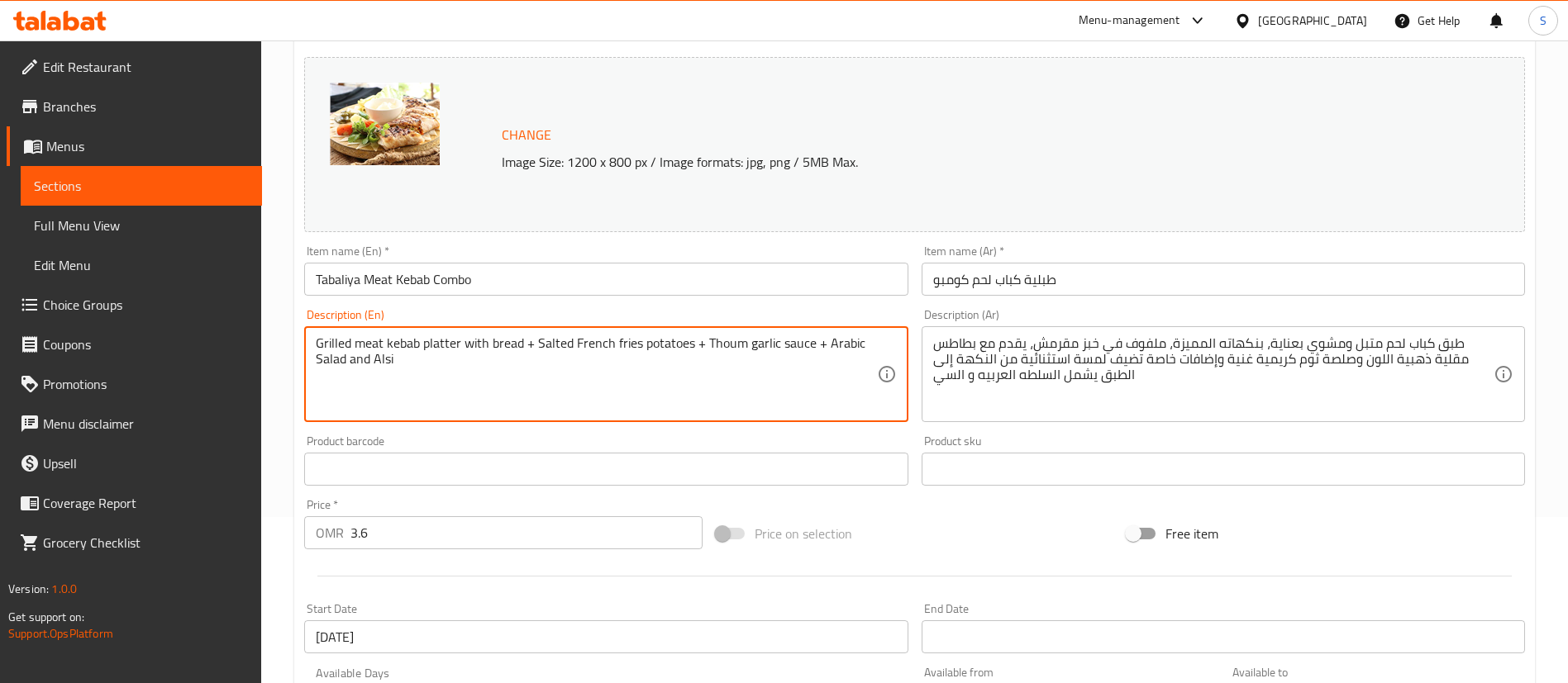
click at [410, 370] on textarea "Grilled meat kebab platter with bread + Salted French fries potatoes + Thoum ga…" at bounding box center [596, 374] width 561 height 78
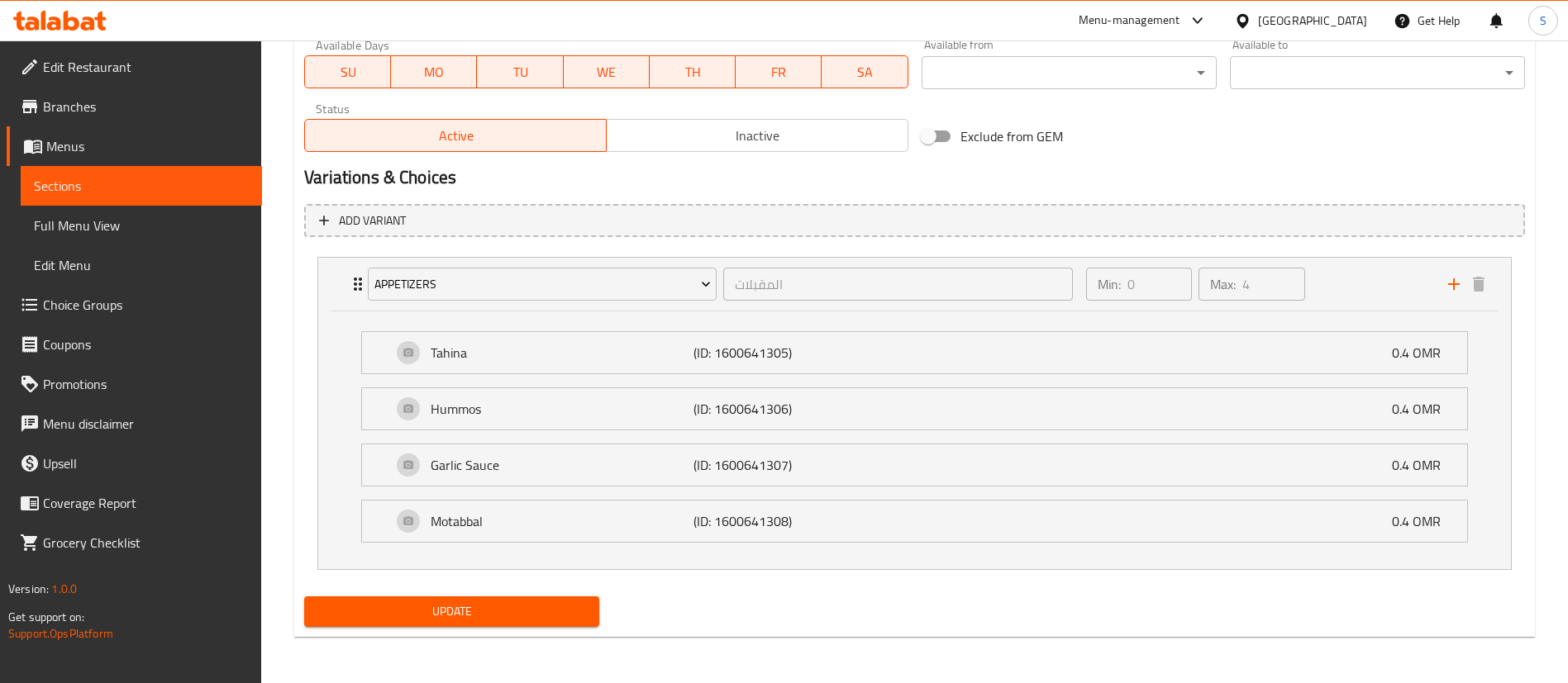
click at [517, 604] on span "Update" at bounding box center [451, 612] width 268 height 21
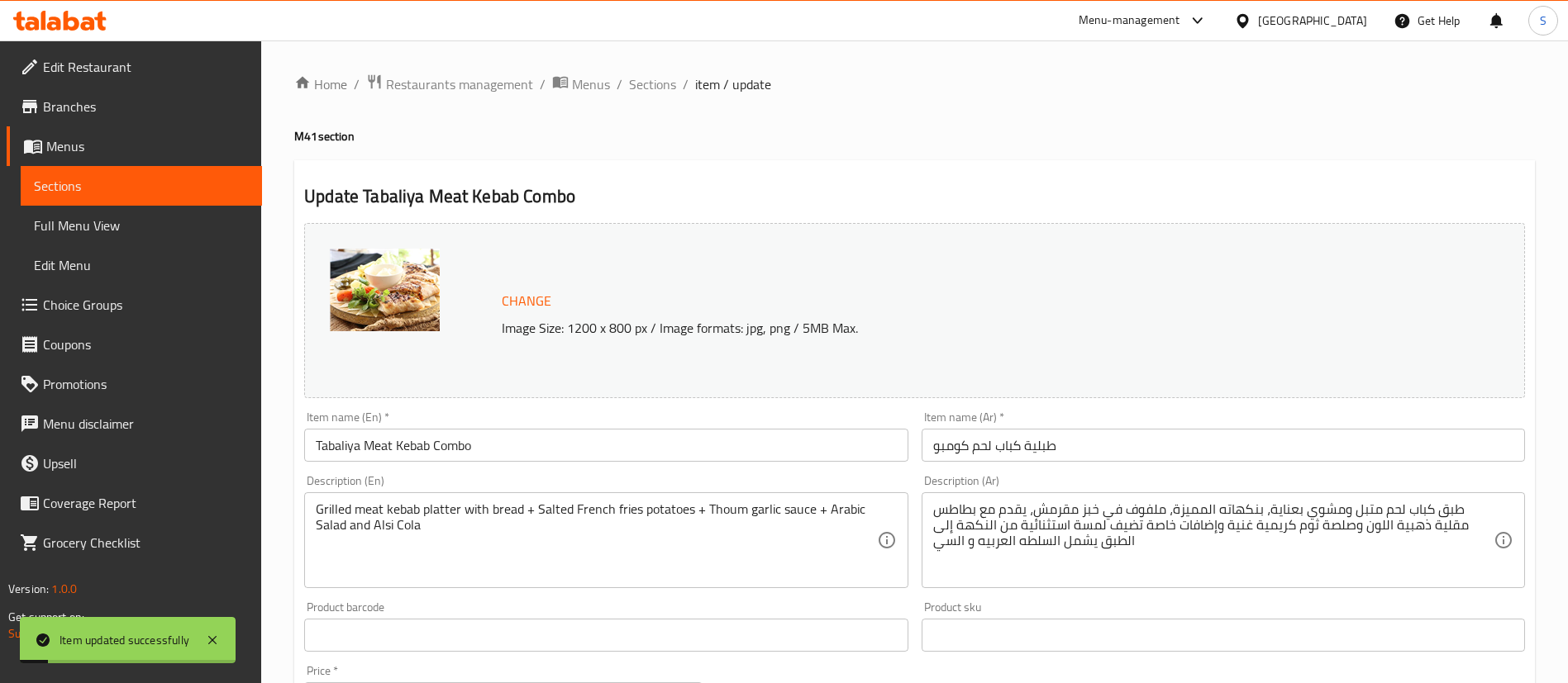
scroll to position [7, 0]
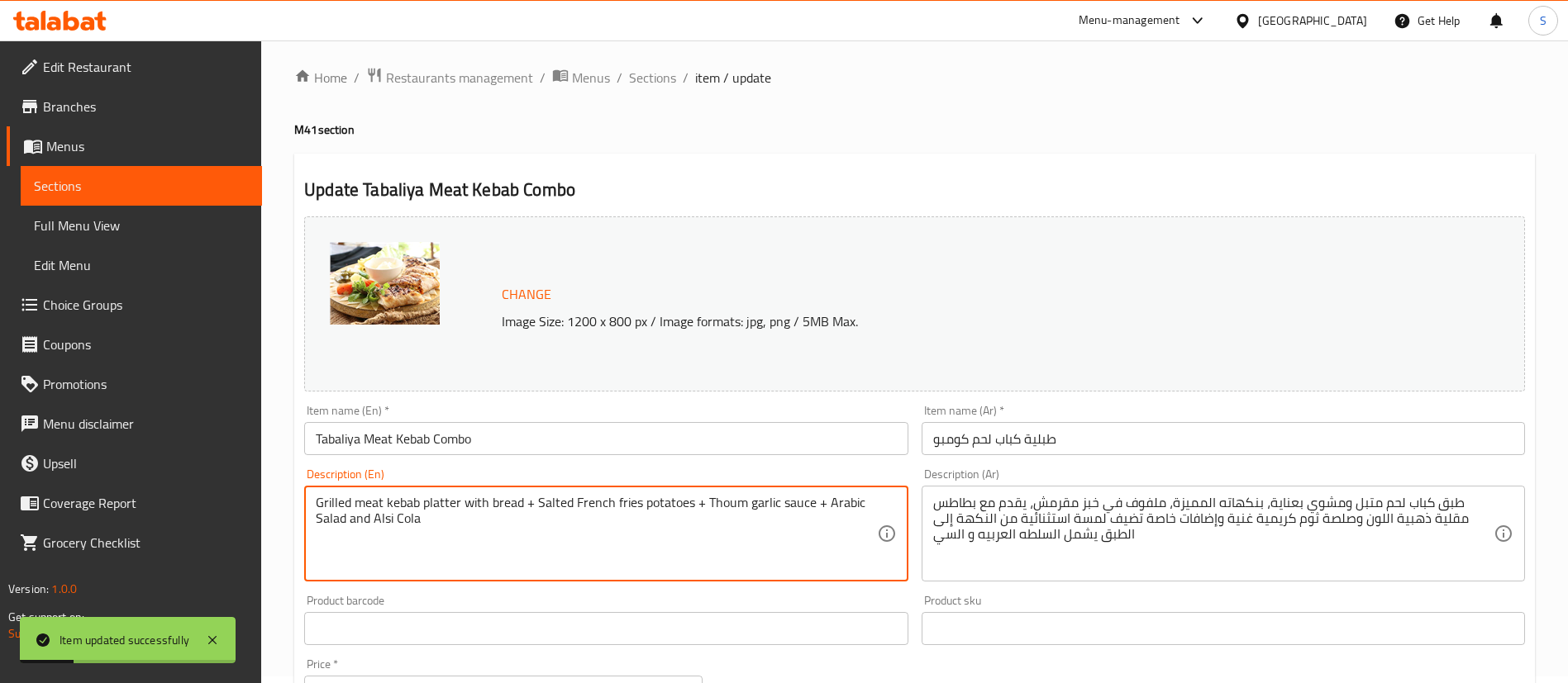
click at [664, 507] on textarea "Grilled meat kebab platter with bread + Salted French fries potatoes + Thoum ga…" at bounding box center [596, 534] width 561 height 78
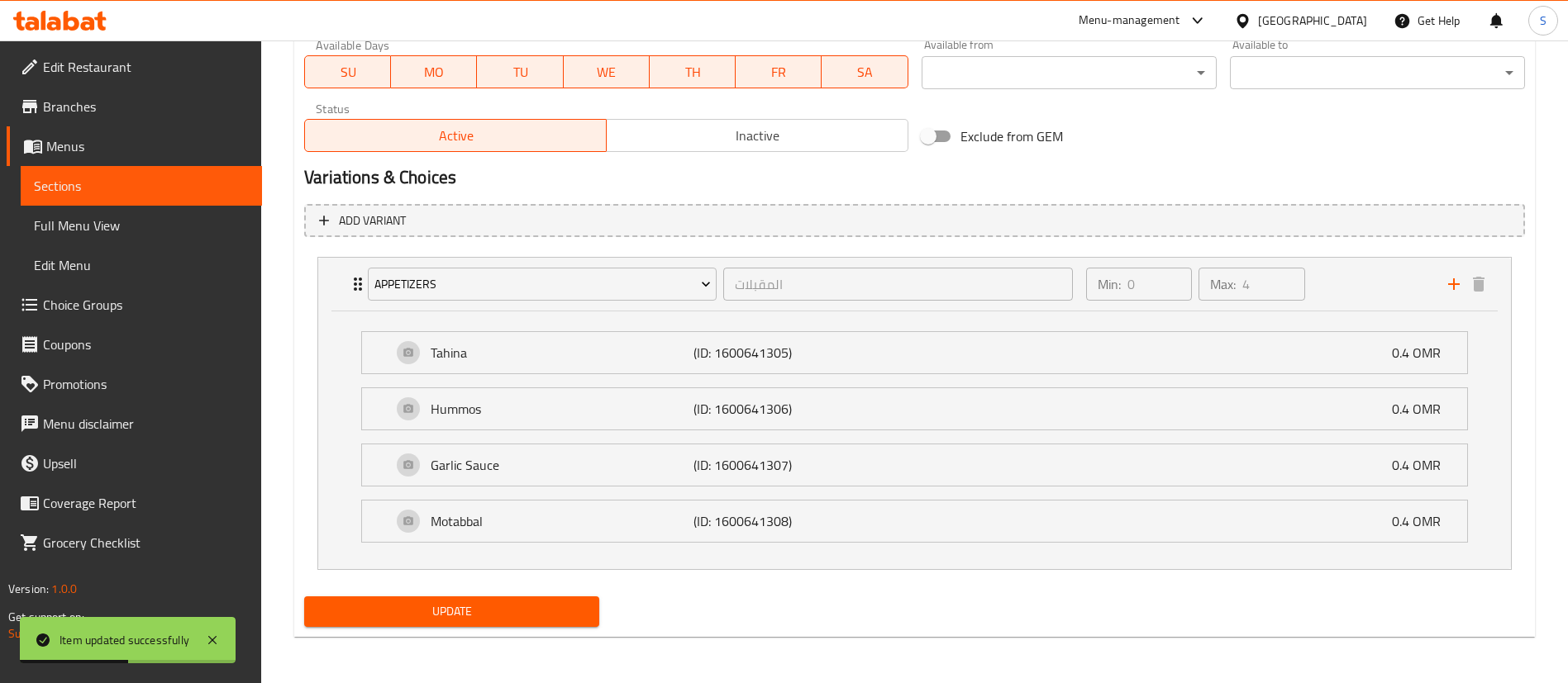
type textarea "Grilled meat kebab platter with bread + Salted French fries + Thoum garlic sauc…"
click at [459, 613] on span "Update" at bounding box center [451, 612] width 268 height 21
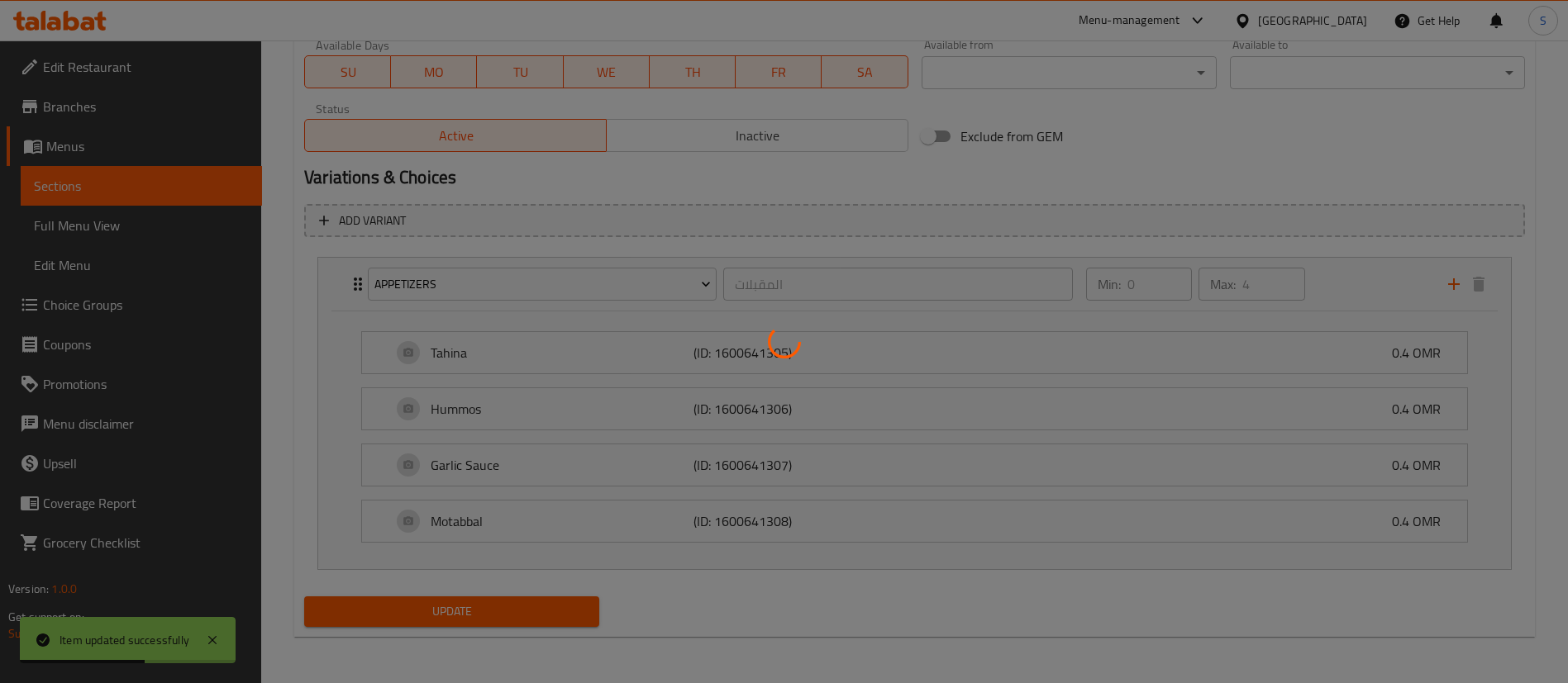
scroll to position [0, 0]
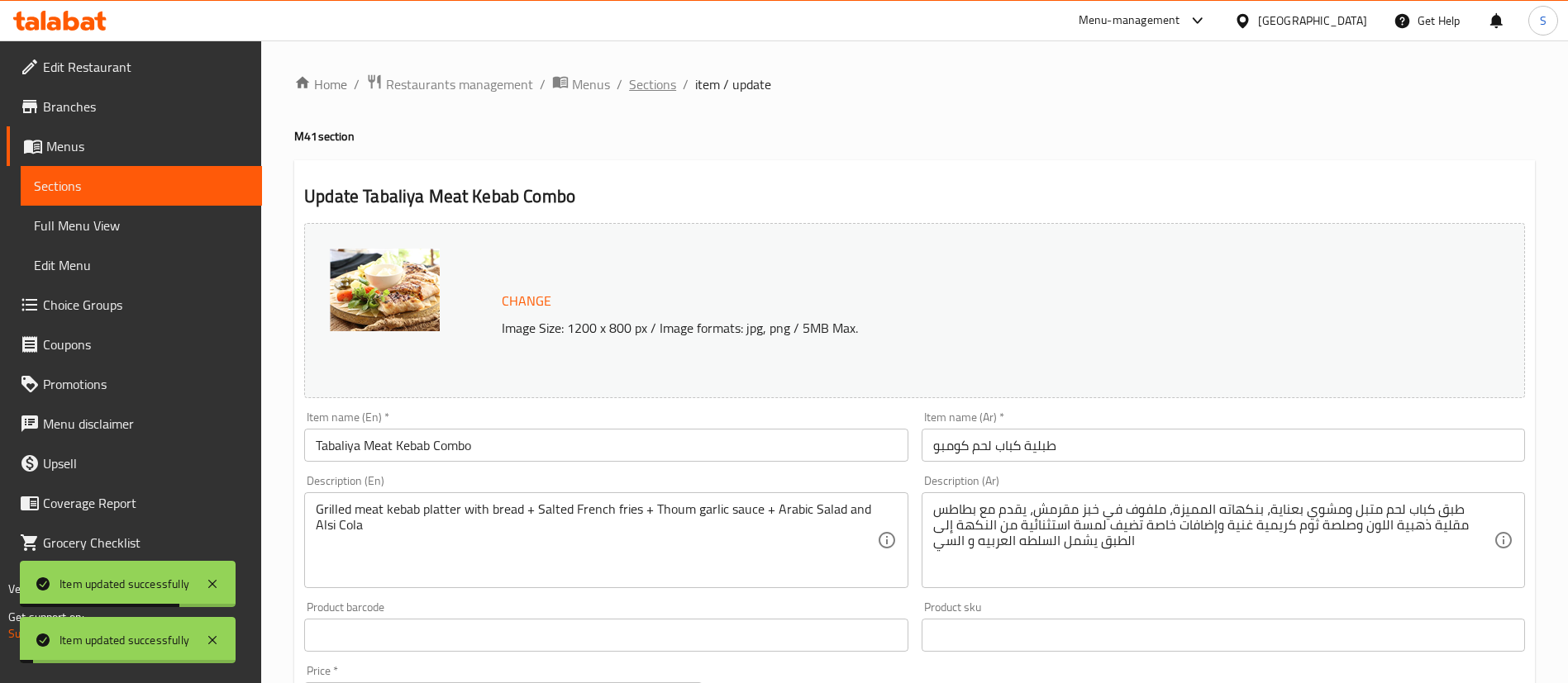
click at [650, 80] on span "Sections" at bounding box center [653, 84] width 48 height 20
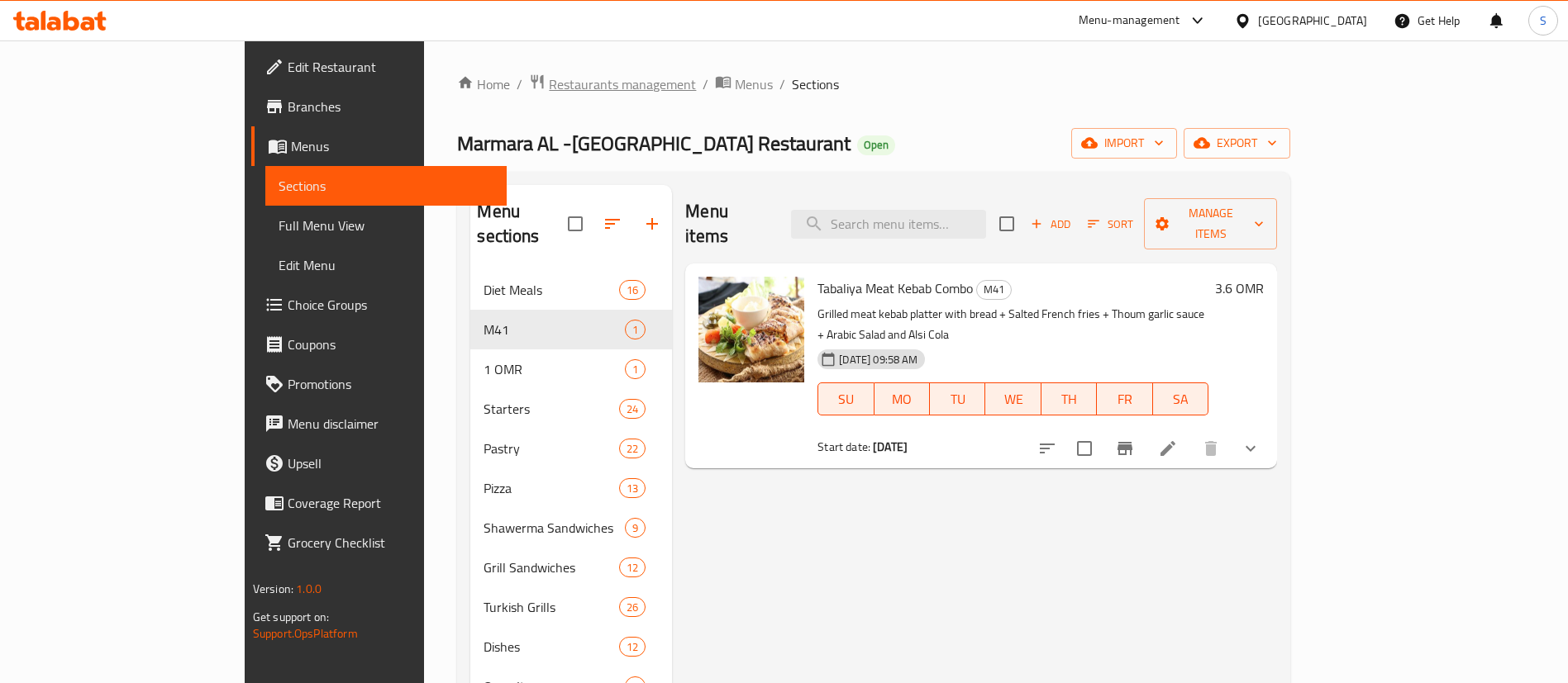
click at [549, 80] on span "Restaurants management" at bounding box center [622, 84] width 148 height 20
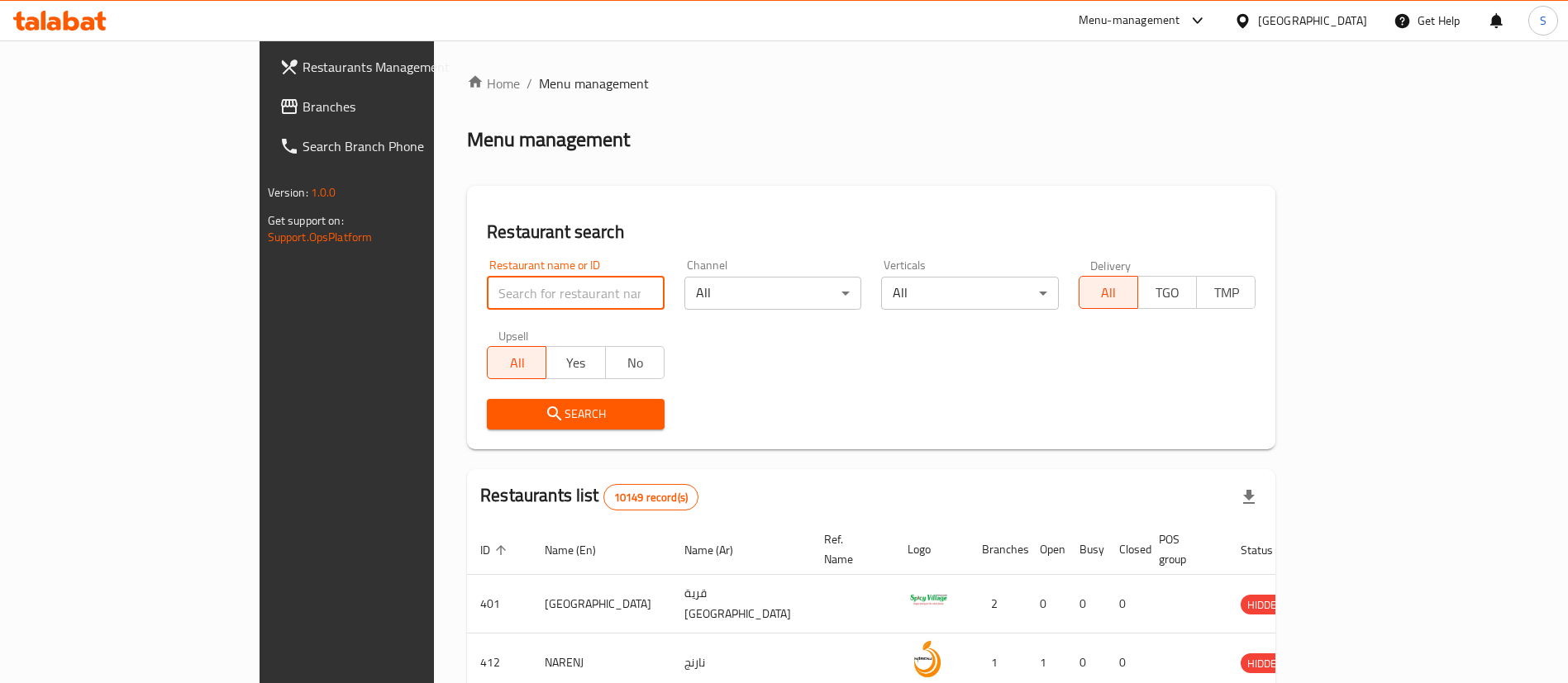
click at [487, 285] on input "search" at bounding box center [575, 293] width 177 height 33
paste input "646177"
type input "646177"
click button "Search" at bounding box center [575, 414] width 177 height 31
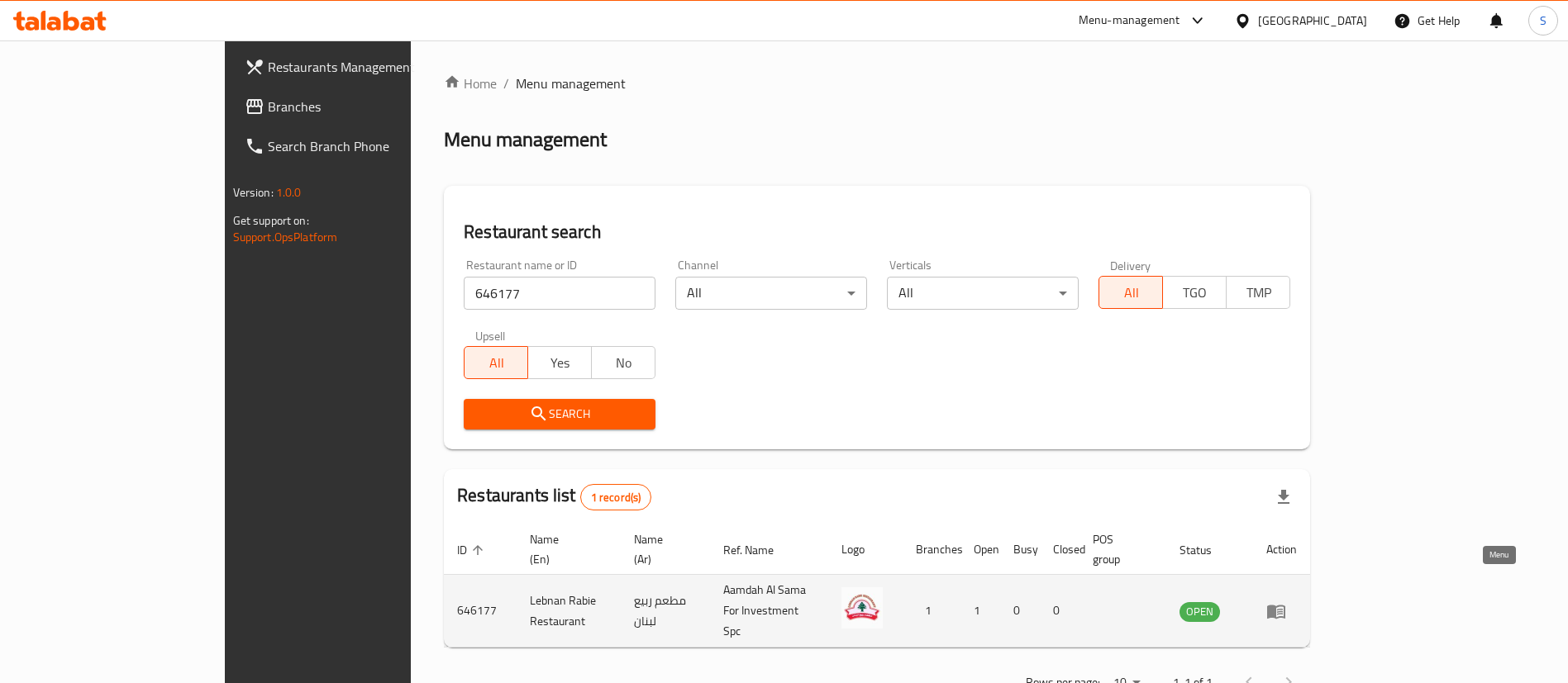
click at [1286, 605] on icon "enhanced table" at bounding box center [1276, 612] width 18 height 14
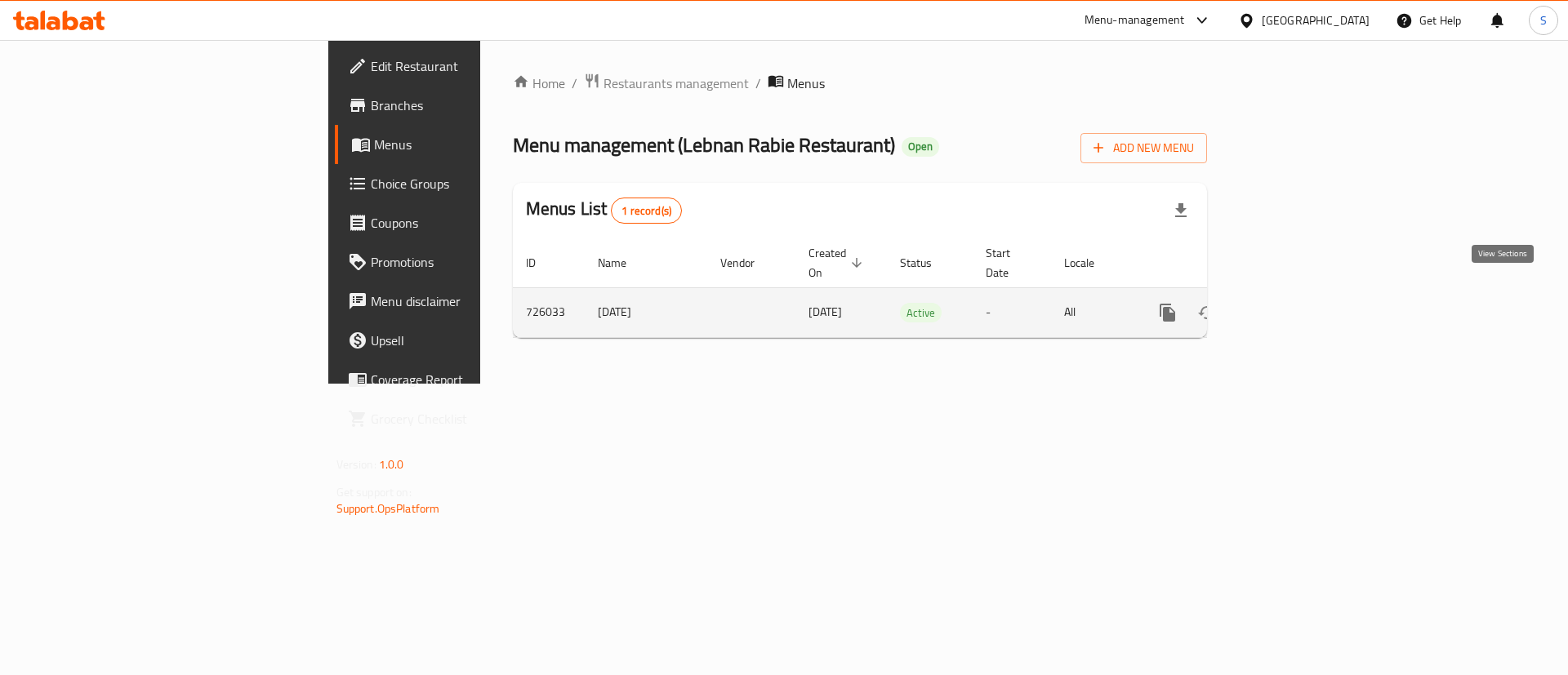
click at [1296, 303] on icon "enhanced table" at bounding box center [1285, 313] width 20 height 20
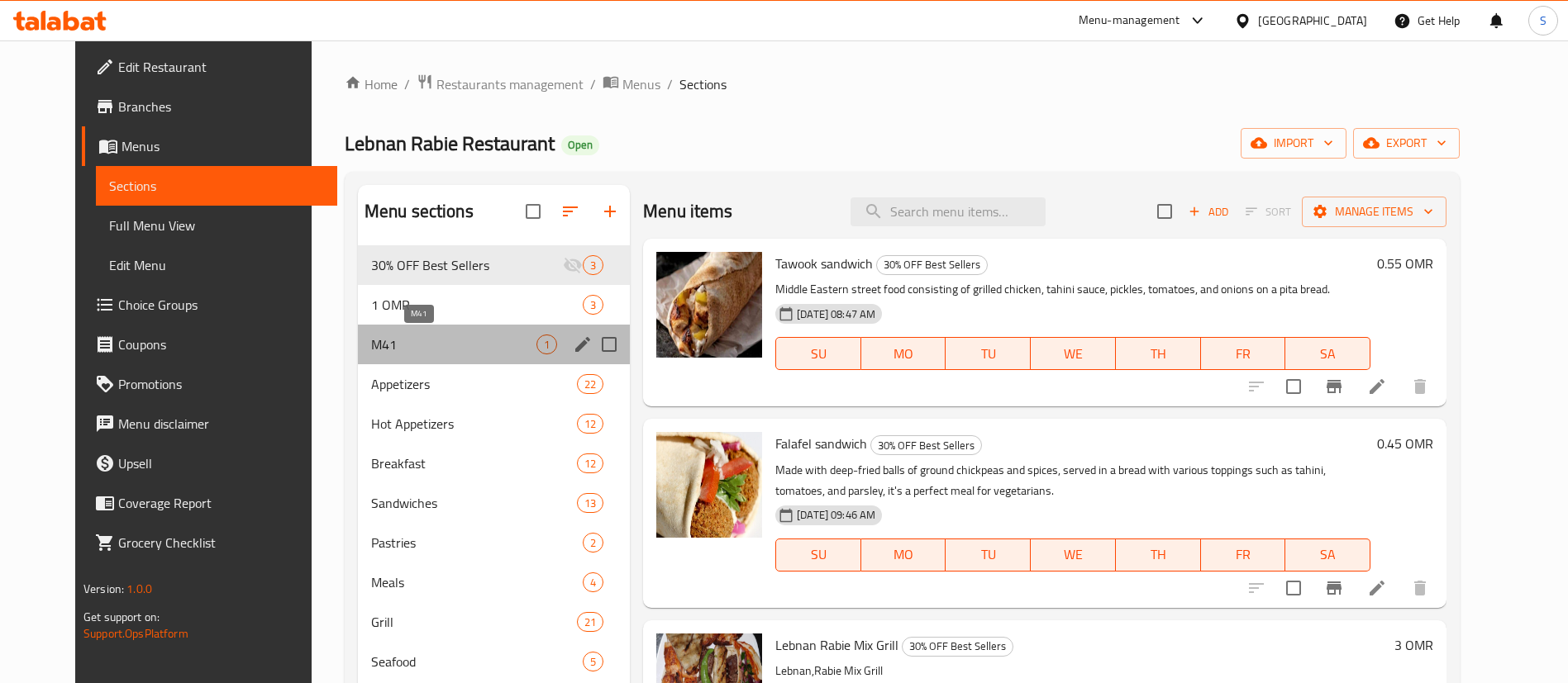
click at [391, 349] on span "M41" at bounding box center [454, 344] width 165 height 20
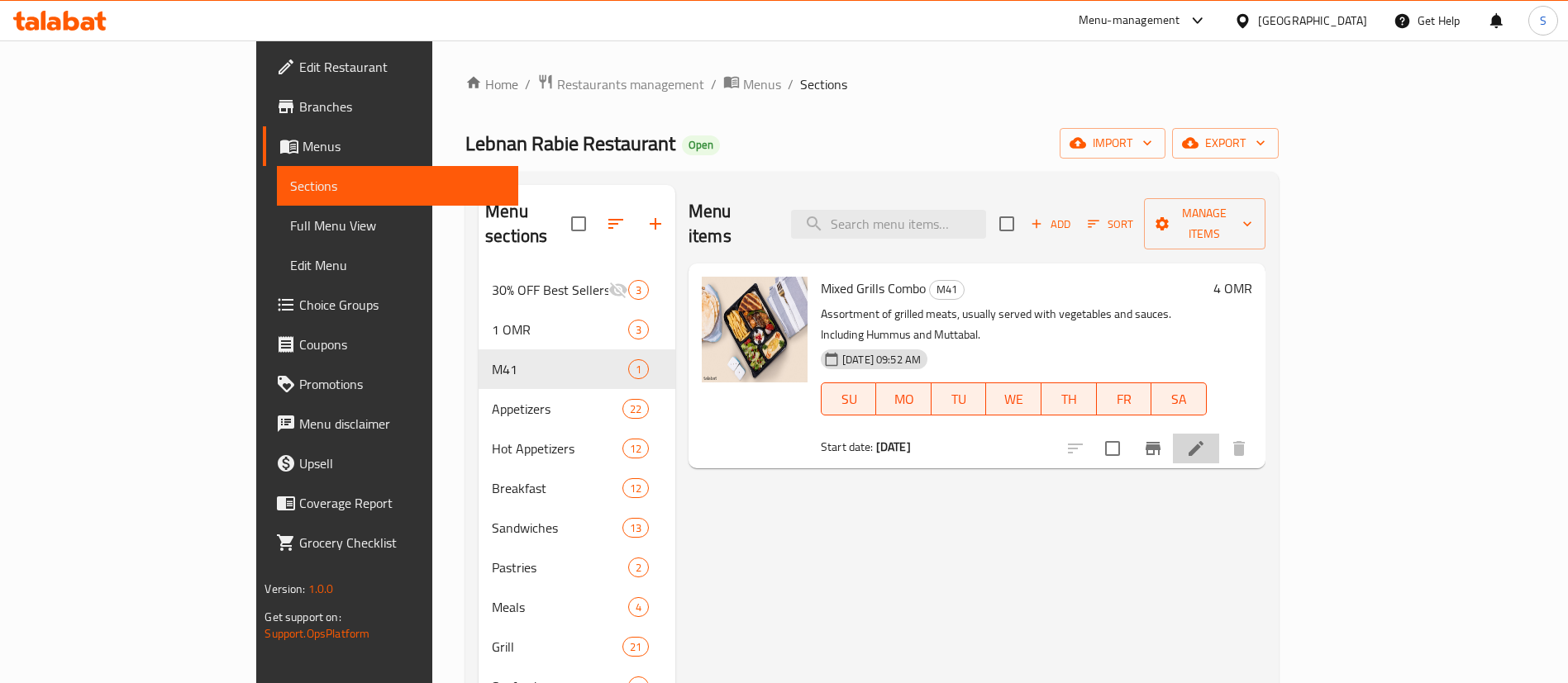
click at [1219, 434] on li at bounding box center [1196, 448] width 47 height 30
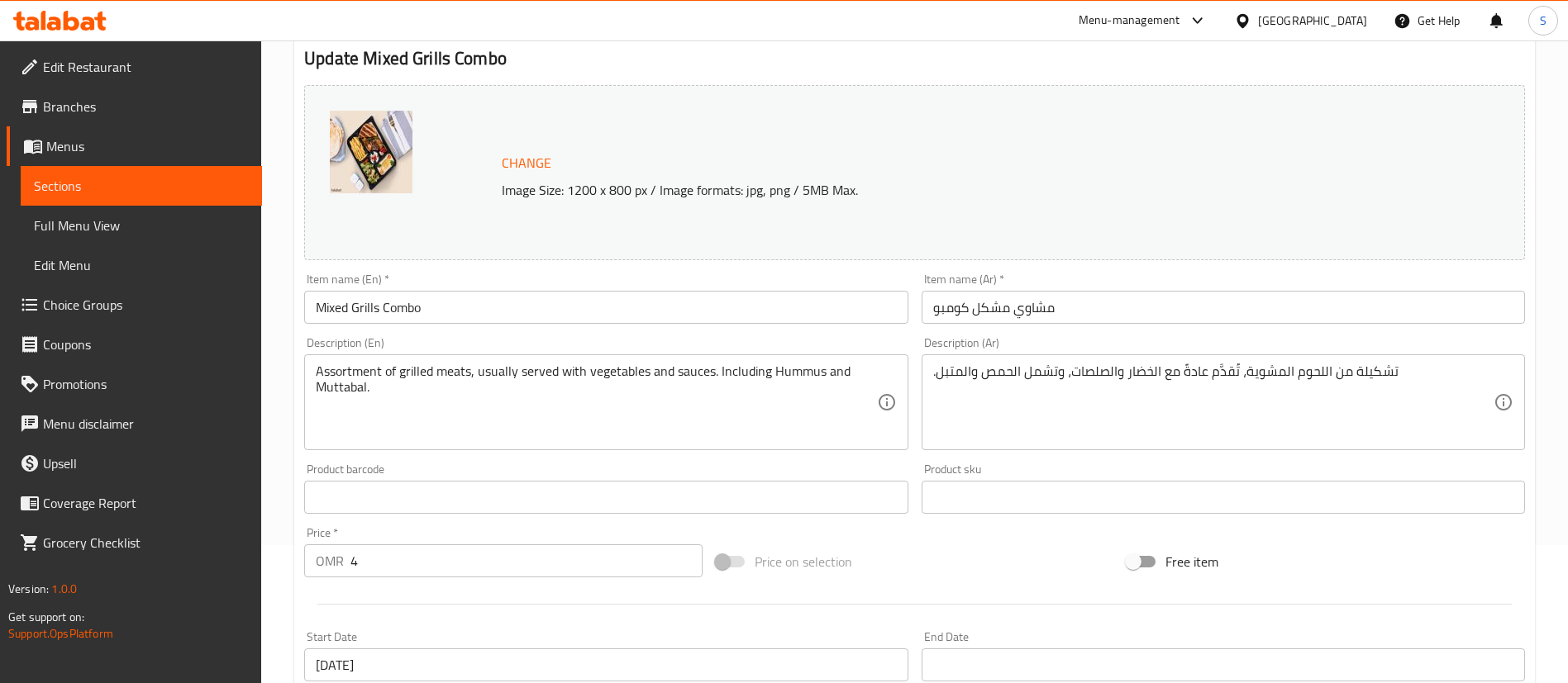
scroll to position [141, 0]
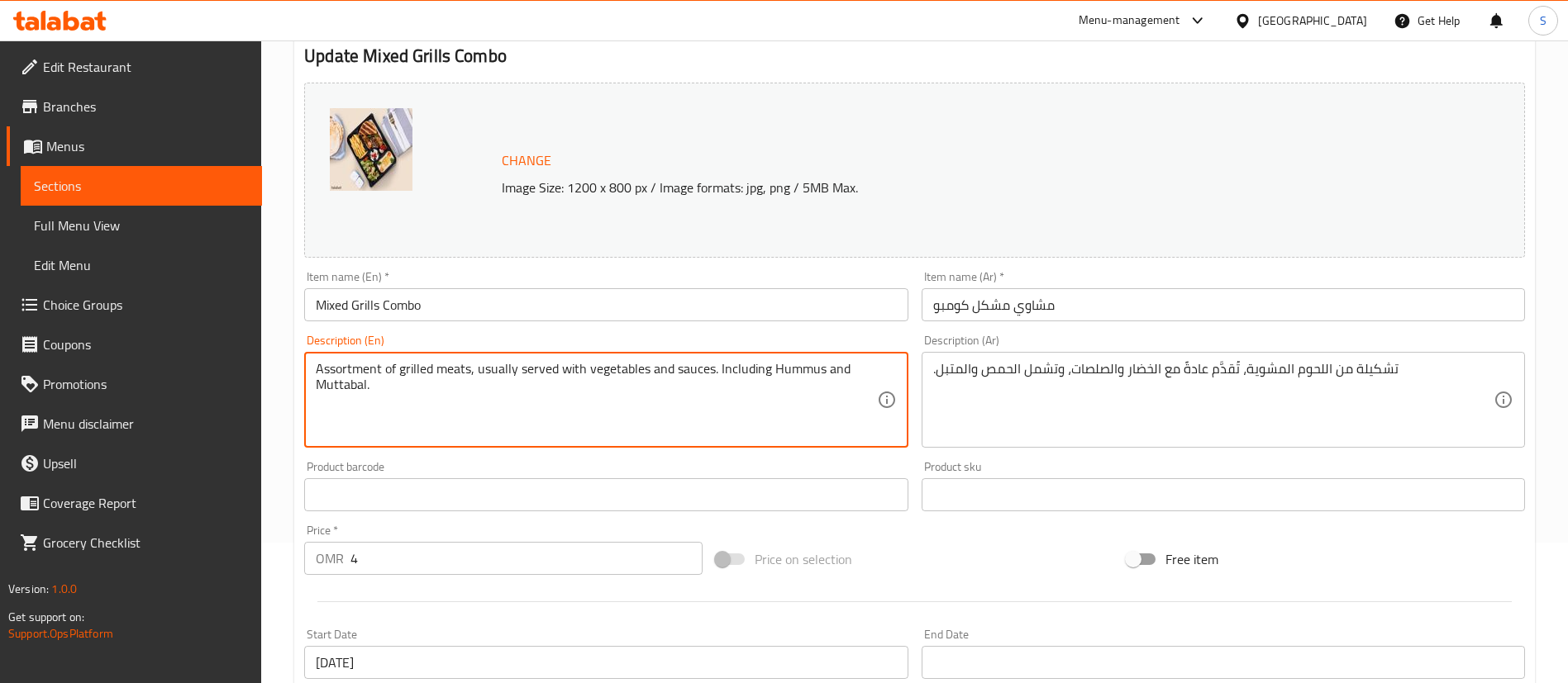
click at [403, 371] on textarea "Assortment of grilled meats, usually served with vegetables and sauces. Includi…" at bounding box center [596, 400] width 561 height 78
drag, startPoint x: 399, startPoint y: 368, endPoint x: 471, endPoint y: 369, distance: 72.0
click at [471, 369] on textarea "Assortment of grilled meats, usually served with vegetables and sauces. Includi…" at bounding box center [596, 400] width 561 height 78
drag, startPoint x: 434, startPoint y: 370, endPoint x: 518, endPoint y: 367, distance: 84.1
click at [518, 367] on textarea "Assortment of grills, usually served with vegetables and sauces. Including Humm…" at bounding box center [596, 400] width 561 height 78
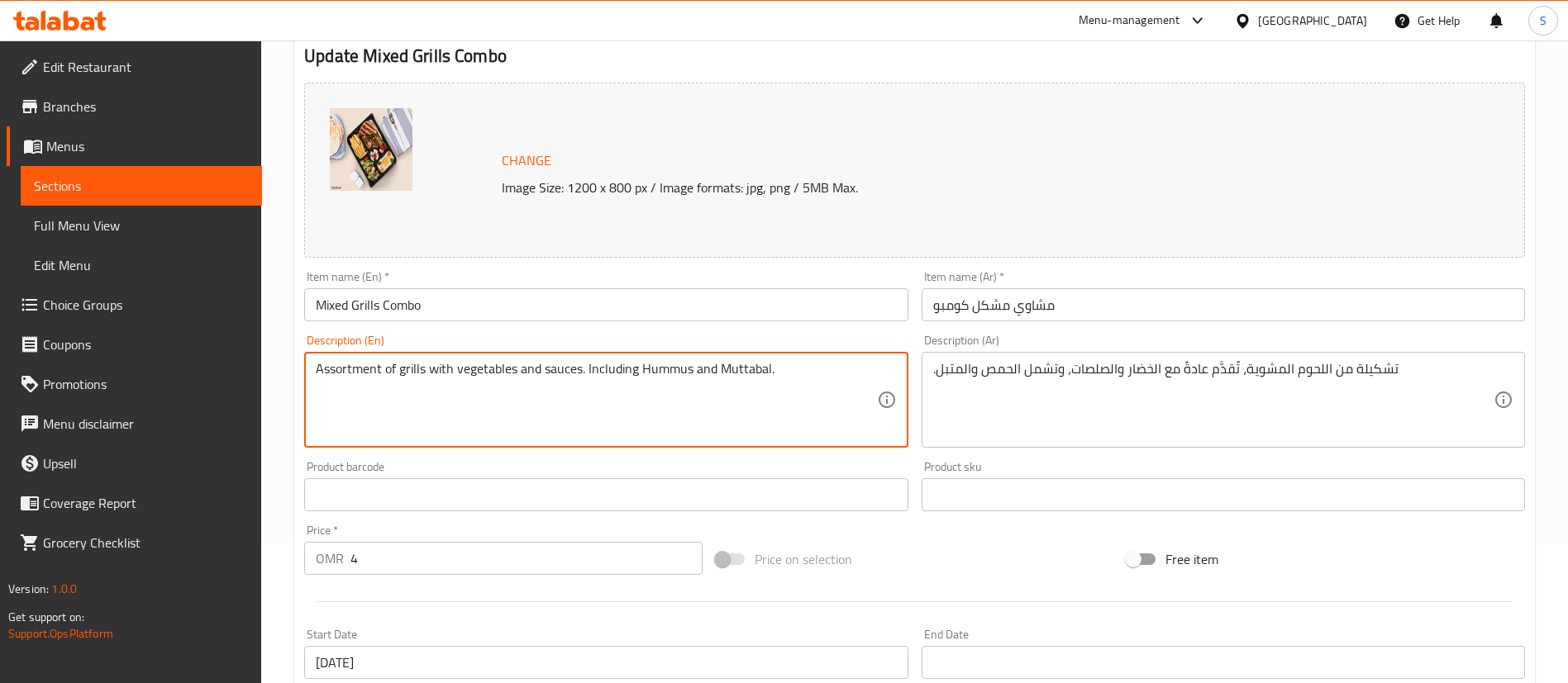
scroll to position [128, 0]
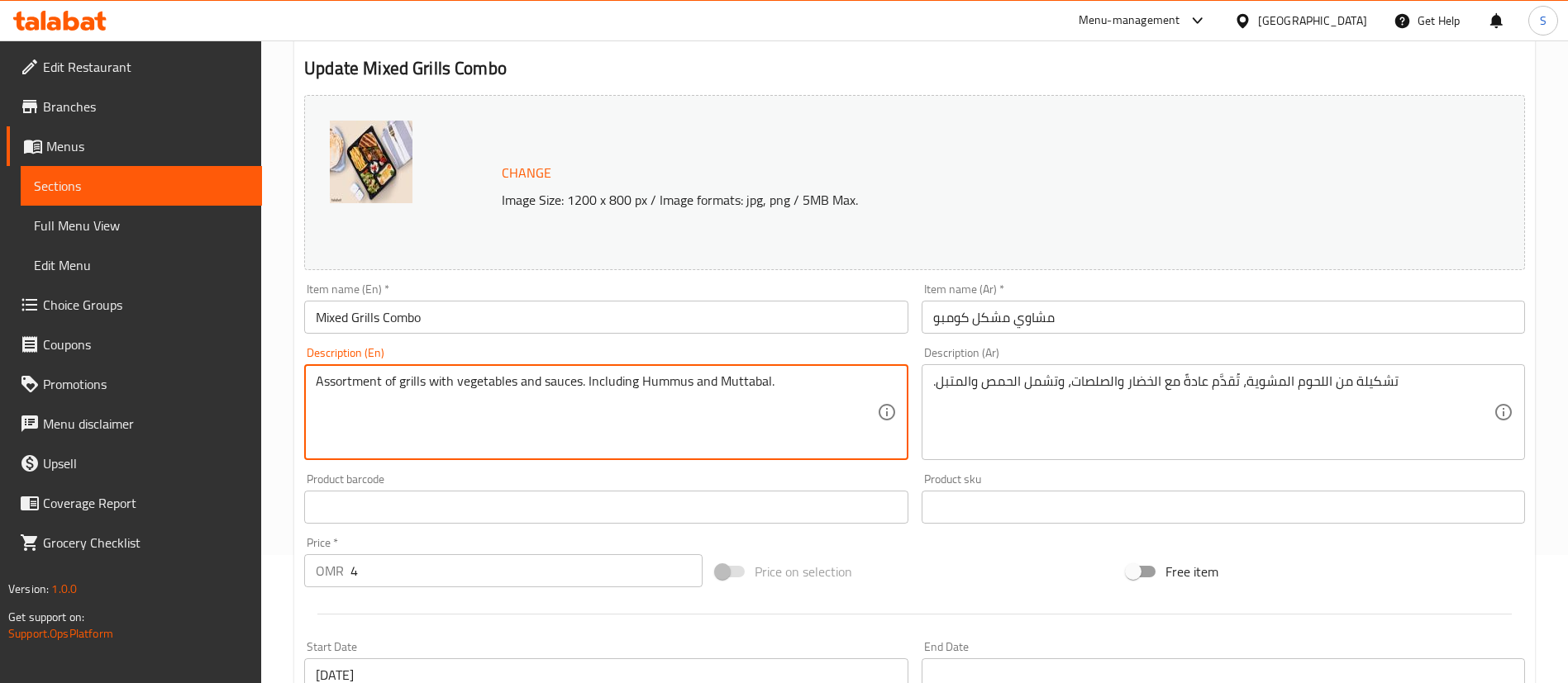
click at [486, 387] on textarea "Assortment of grills with vegetables and sauces. Including Hummus and Muttabal." at bounding box center [596, 412] width 561 height 78
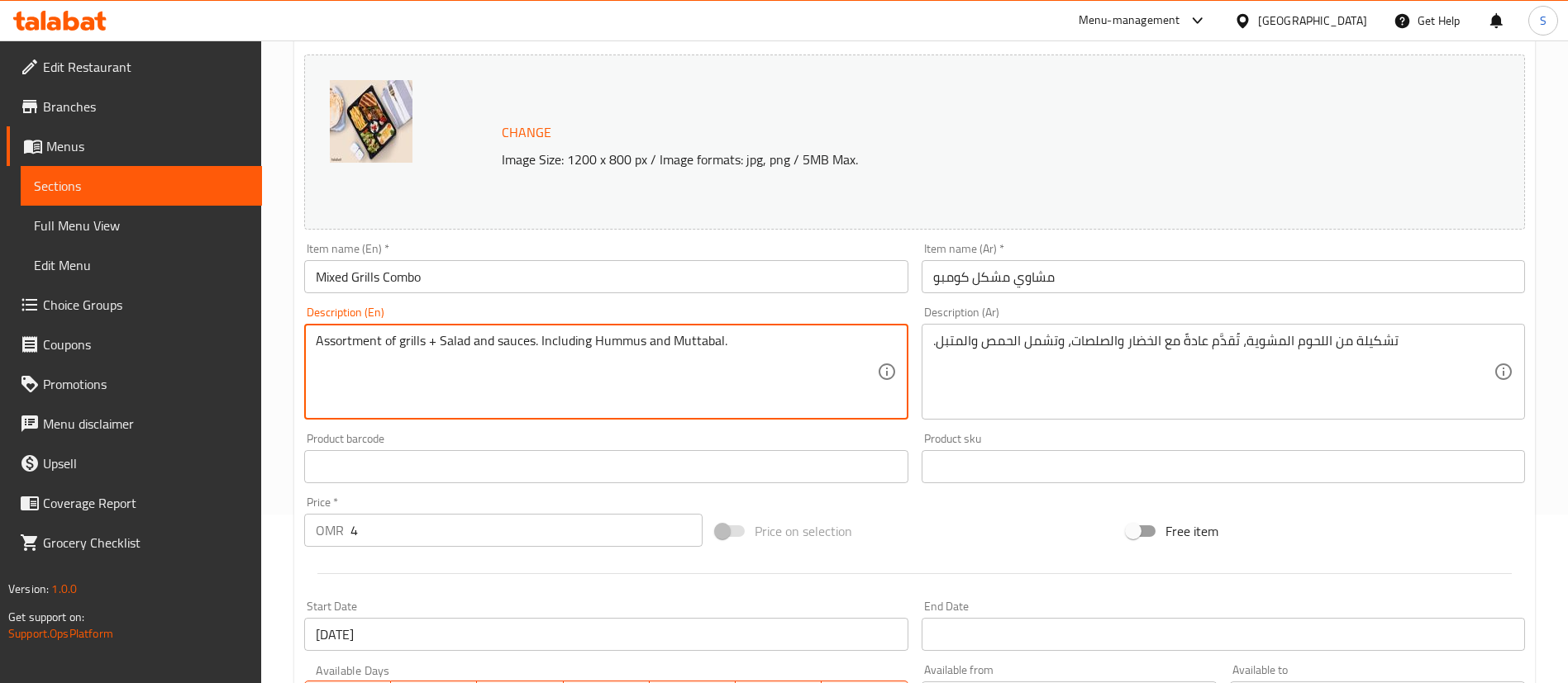
scroll to position [129, 0]
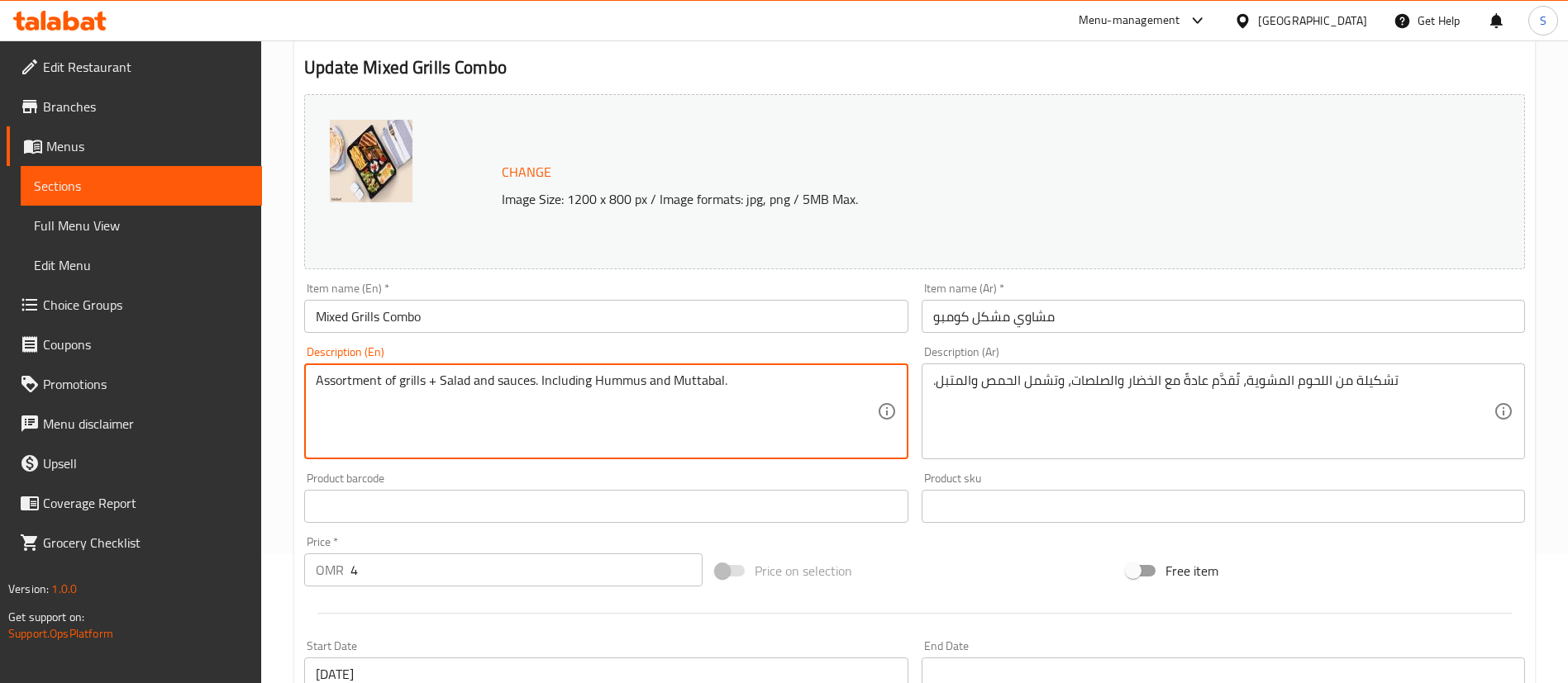
click at [487, 385] on textarea "Assortment of grills + Salad and sauces. Including Hummus and Muttabal." at bounding box center [596, 411] width 561 height 78
click at [502, 384] on textarea "Assortment of grills + Salad + sauces. Including Hummus and Muttabal." at bounding box center [596, 411] width 561 height 78
drag, startPoint x: 575, startPoint y: 377, endPoint x: 483, endPoint y: 387, distance: 92.5
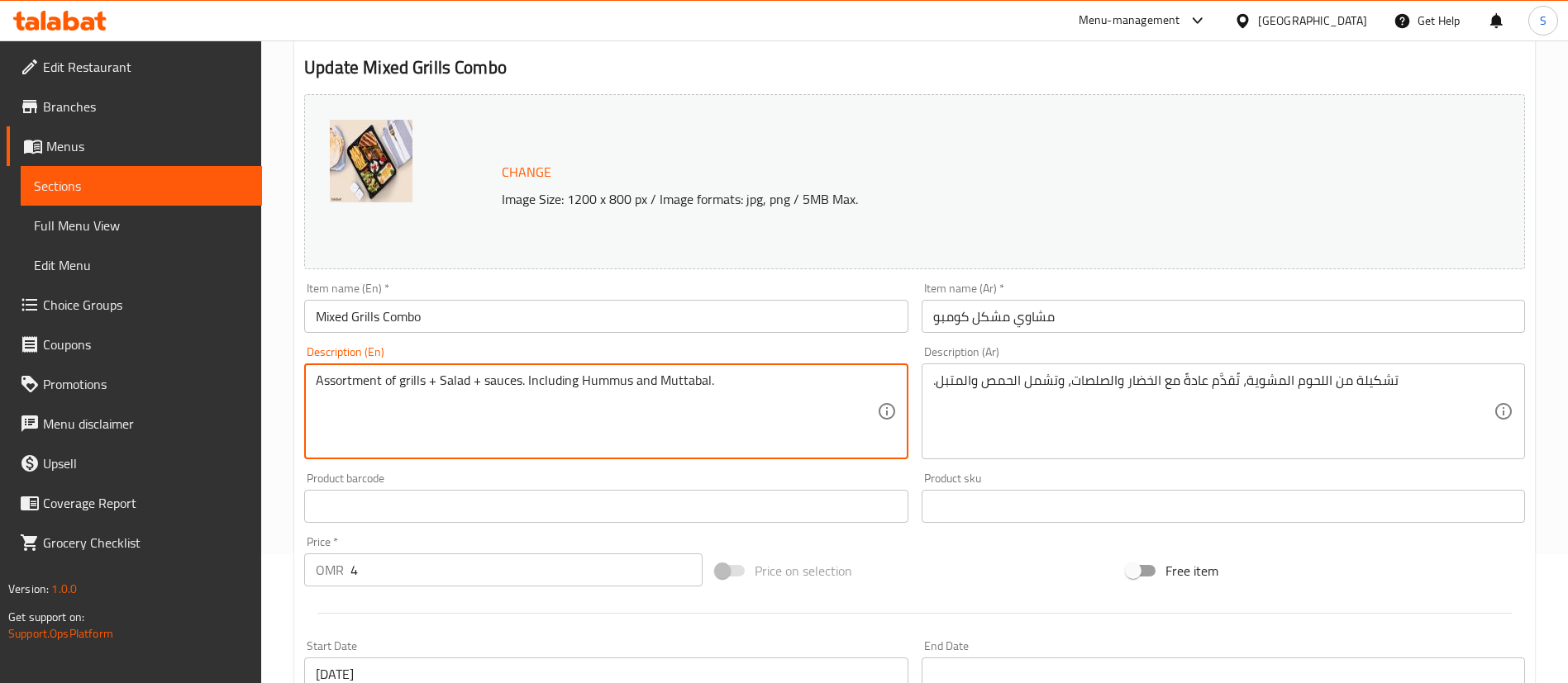
click at [483, 387] on textarea "Assortment of grills + Salad + sauces. Including Hummus and Muttabal." at bounding box center [596, 411] width 561 height 78
click at [652, 386] on textarea "Assortment of grills + Salad + Hummus and Muttabal." at bounding box center [596, 411] width 561 height 78
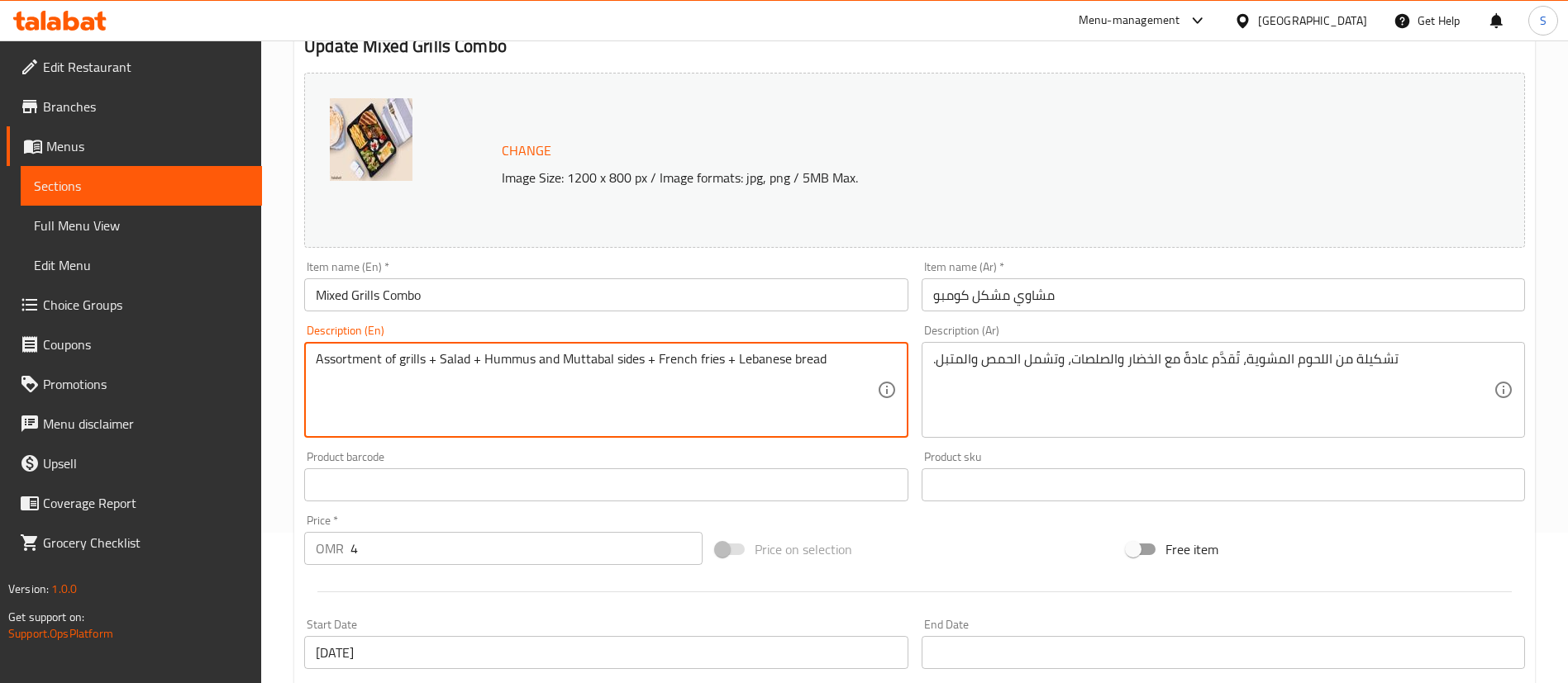
scroll to position [148, 0]
click at [395, 360] on textarea "Assortment of grills + Salad + Hummus and Muttabal sides + French fries + Leban…" at bounding box center [596, 391] width 561 height 78
click at [410, 362] on textarea "Mixed meat grills + Salad + Hummus and Muttabal sides + French fries + Lebanese…" at bounding box center [596, 391] width 561 height 78
click at [841, 369] on textarea "Mixed meat grills + Salad + Hummus and Muttabal sides + French fries + Lebanese…" at bounding box center [596, 391] width 561 height 78
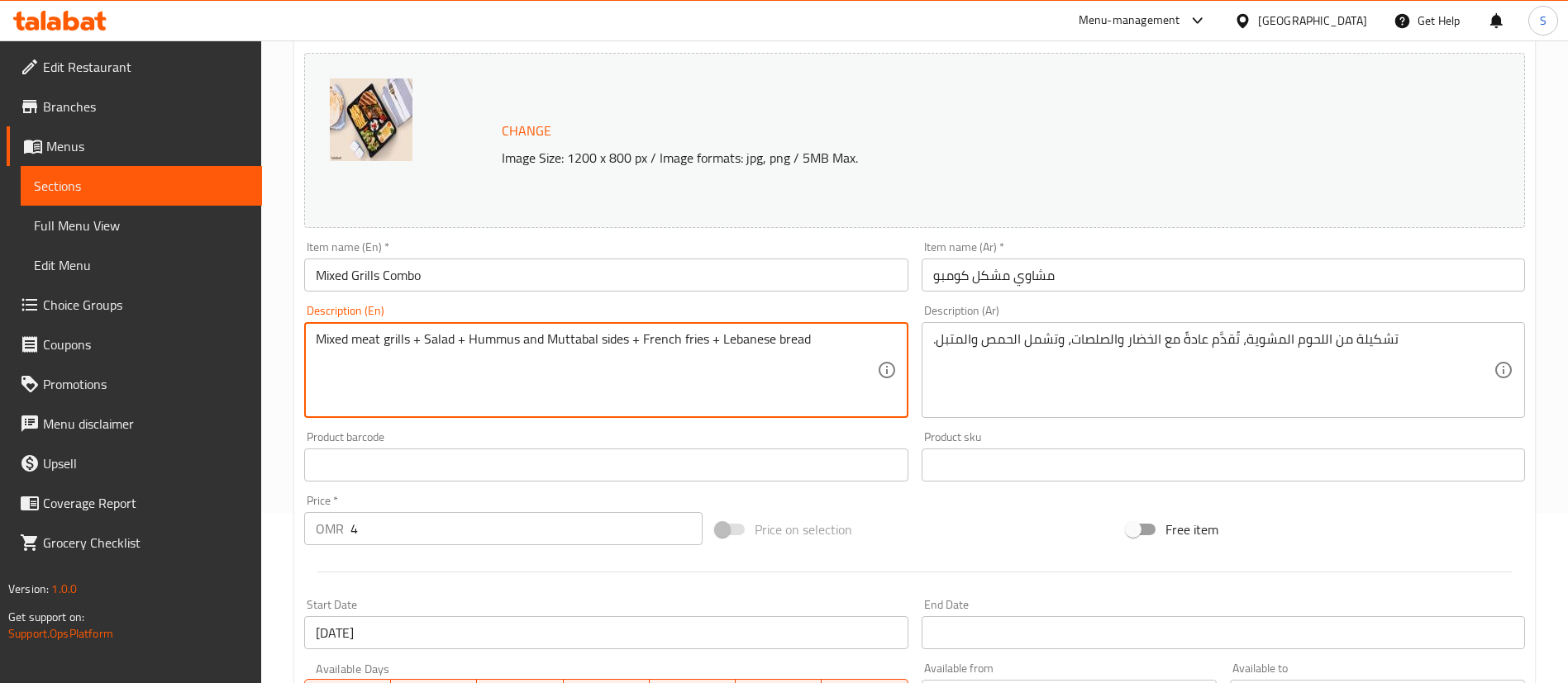
scroll to position [508, 0]
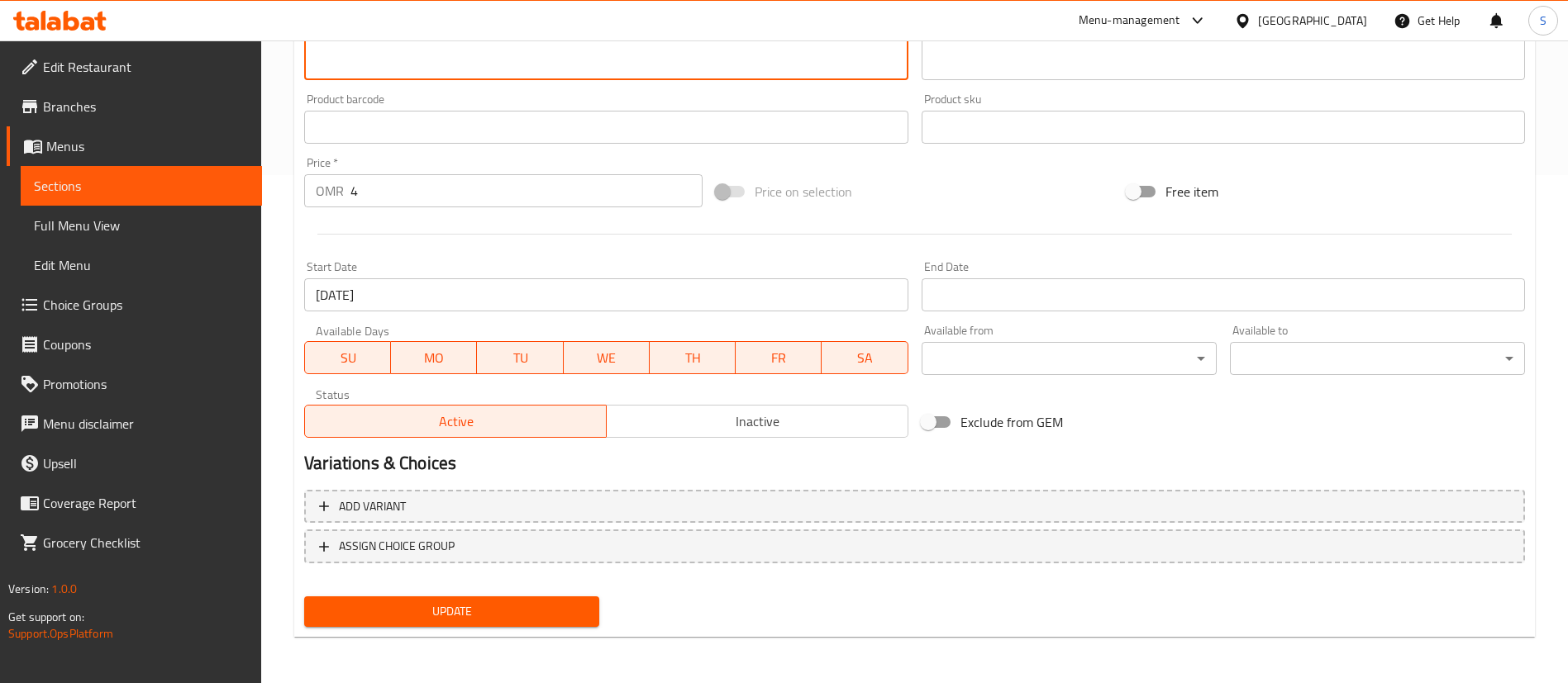
type textarea "Mixed meat grills + Salad + Hummus and Muttabal sides + French fries + Lebanese…"
click at [487, 616] on span "Update" at bounding box center [451, 612] width 268 height 21
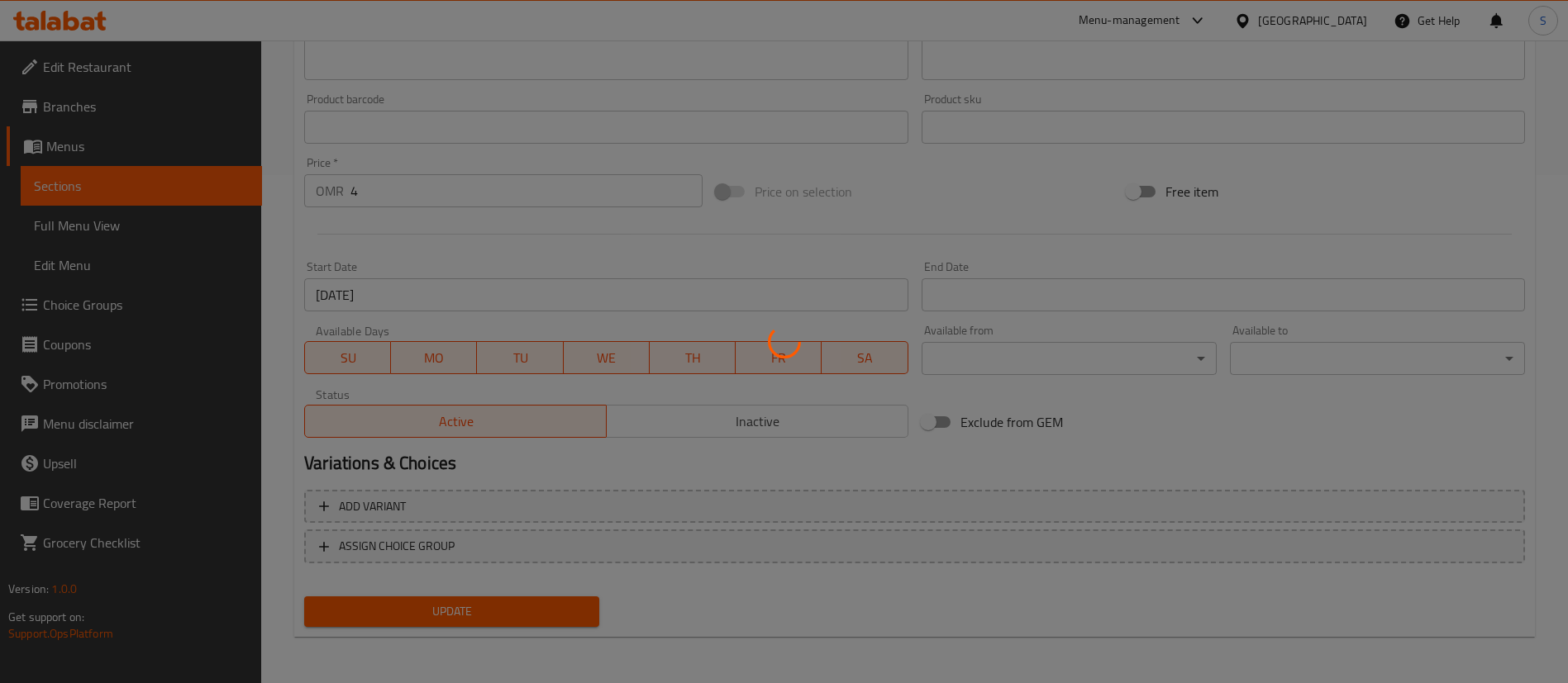
scroll to position [0, 0]
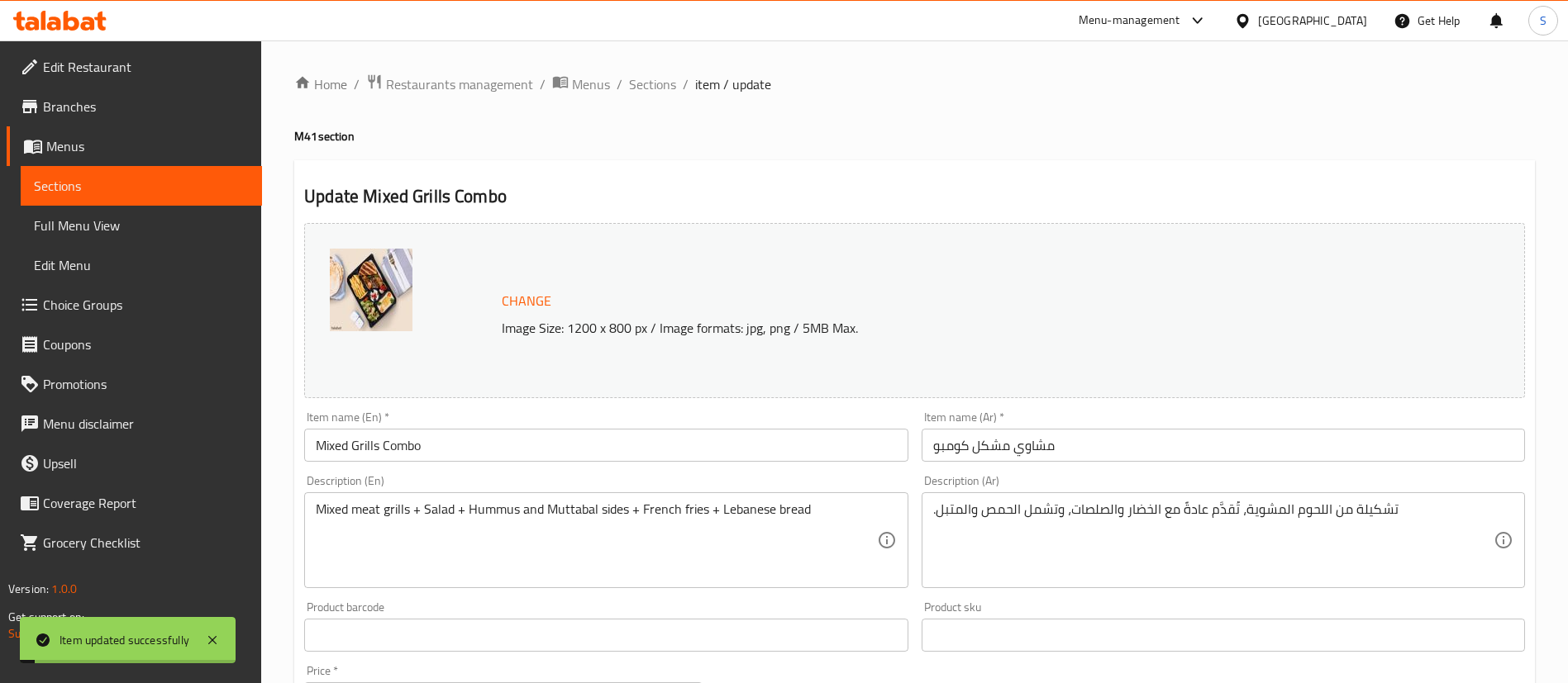
click at [652, 88] on span "Sections" at bounding box center [653, 84] width 48 height 20
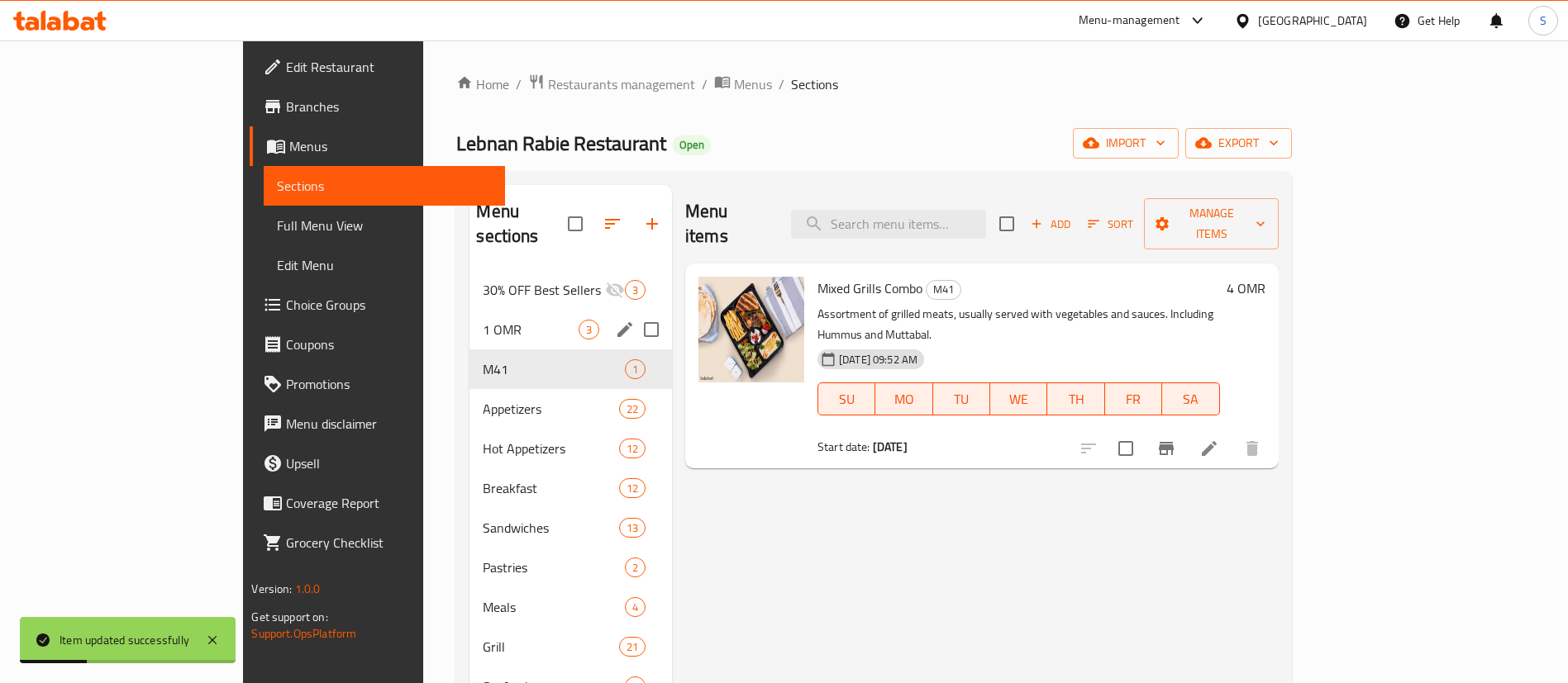
click at [489, 318] on div "1 OMR 3" at bounding box center [571, 330] width 202 height 40
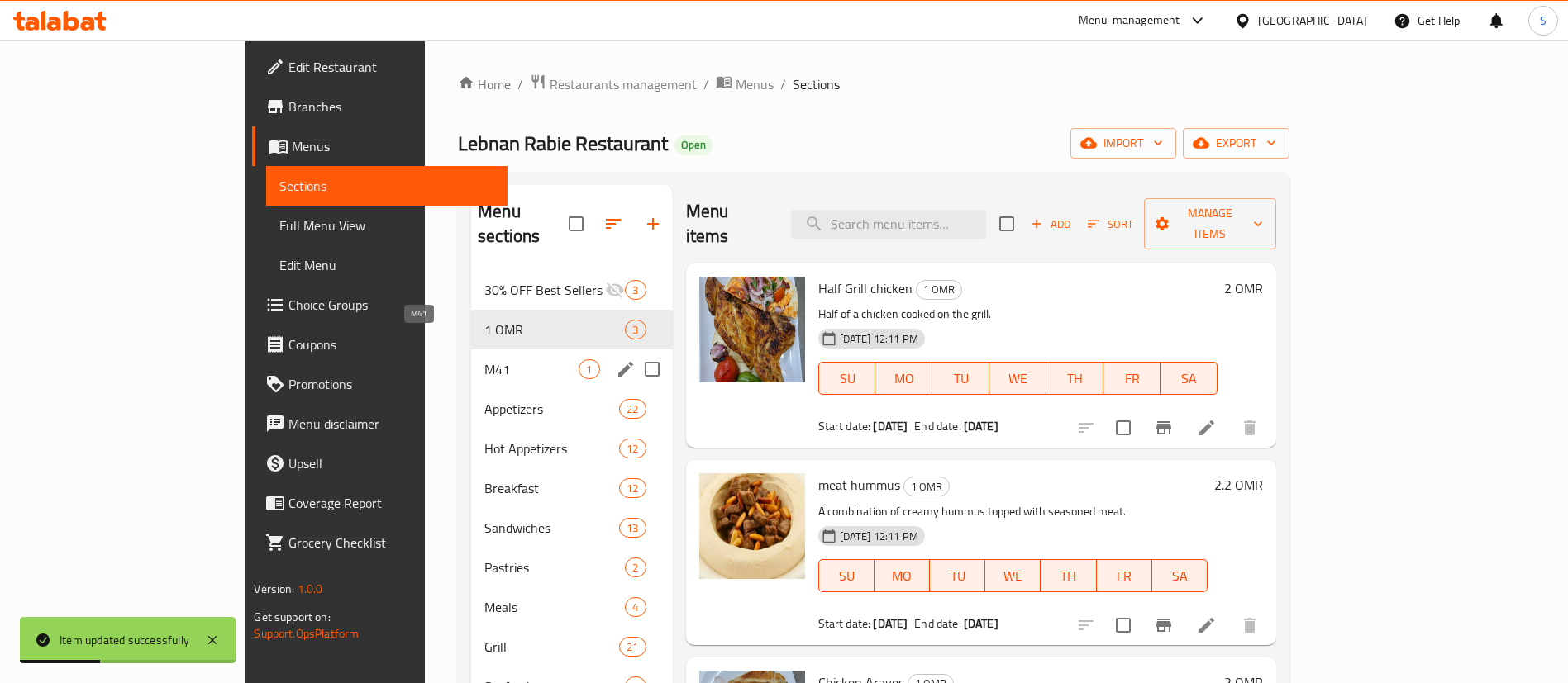
click at [484, 359] on span "M41" at bounding box center [531, 369] width 94 height 20
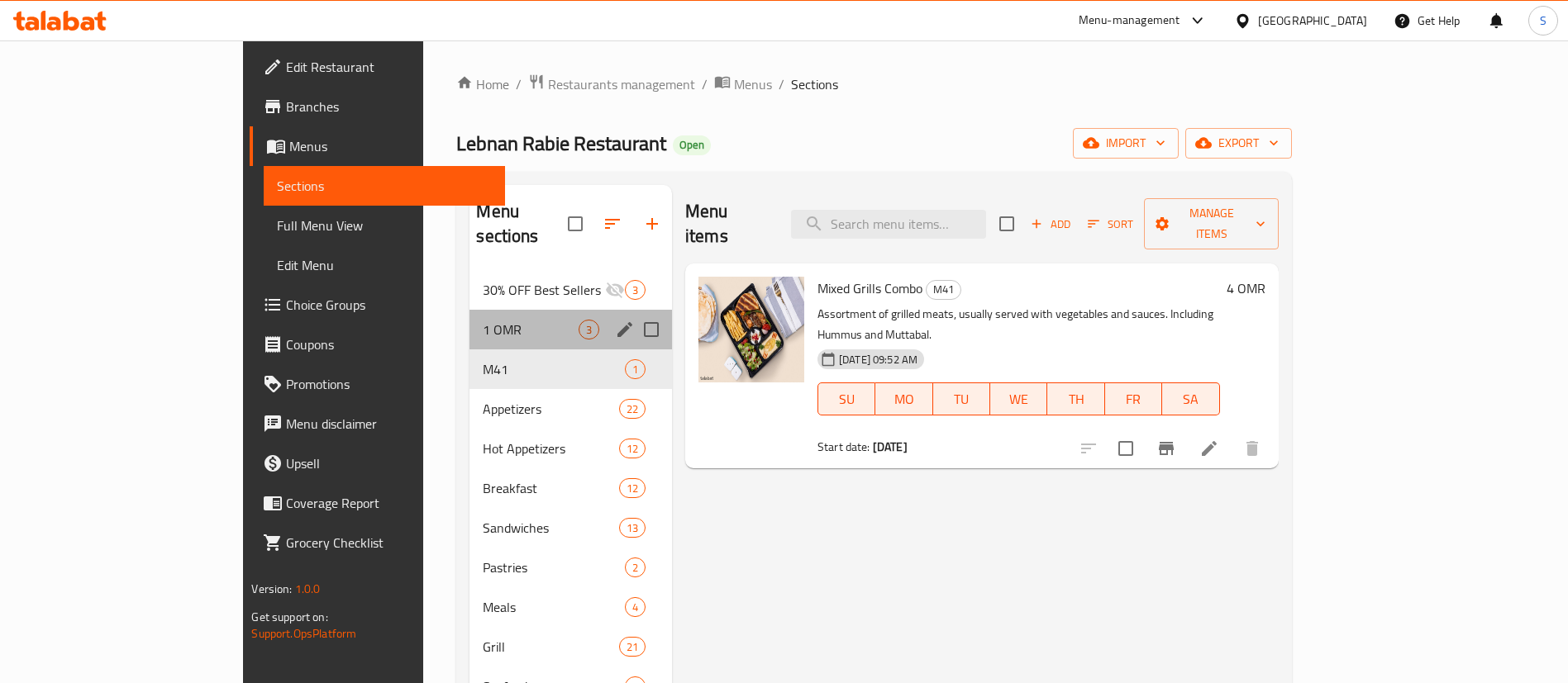
click at [470, 316] on div "1 OMR 3" at bounding box center [571, 330] width 202 height 40
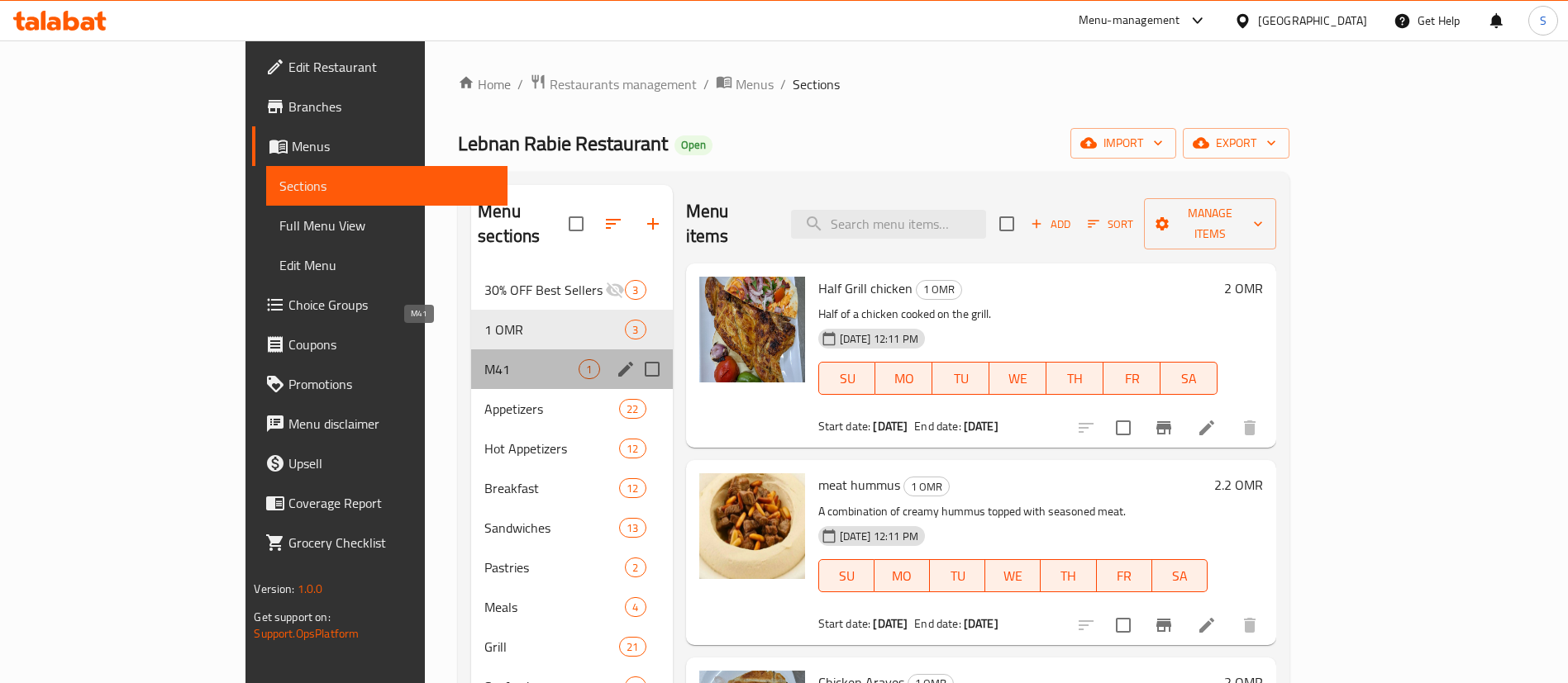
click at [484, 359] on span "M41" at bounding box center [531, 369] width 94 height 20
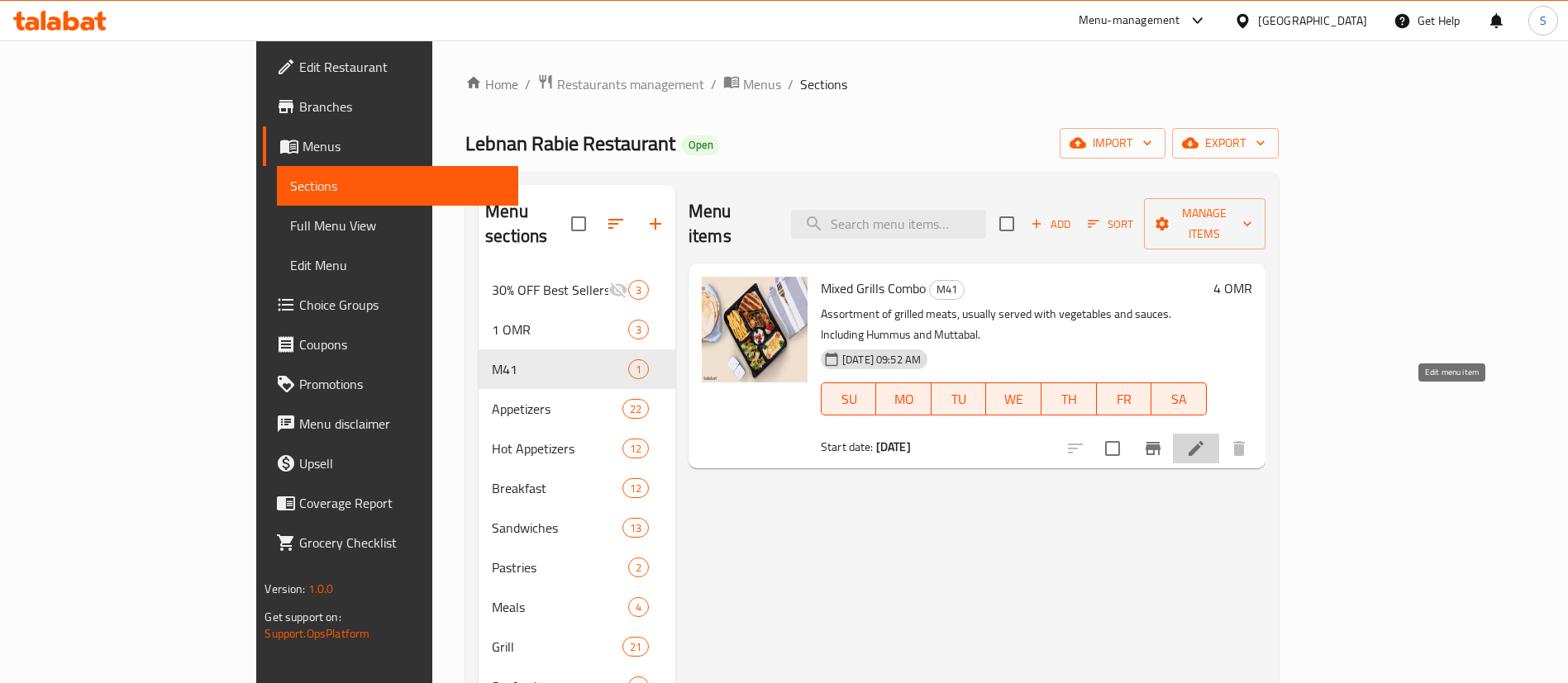
click at [1206, 439] on icon at bounding box center [1196, 448] width 20 height 20
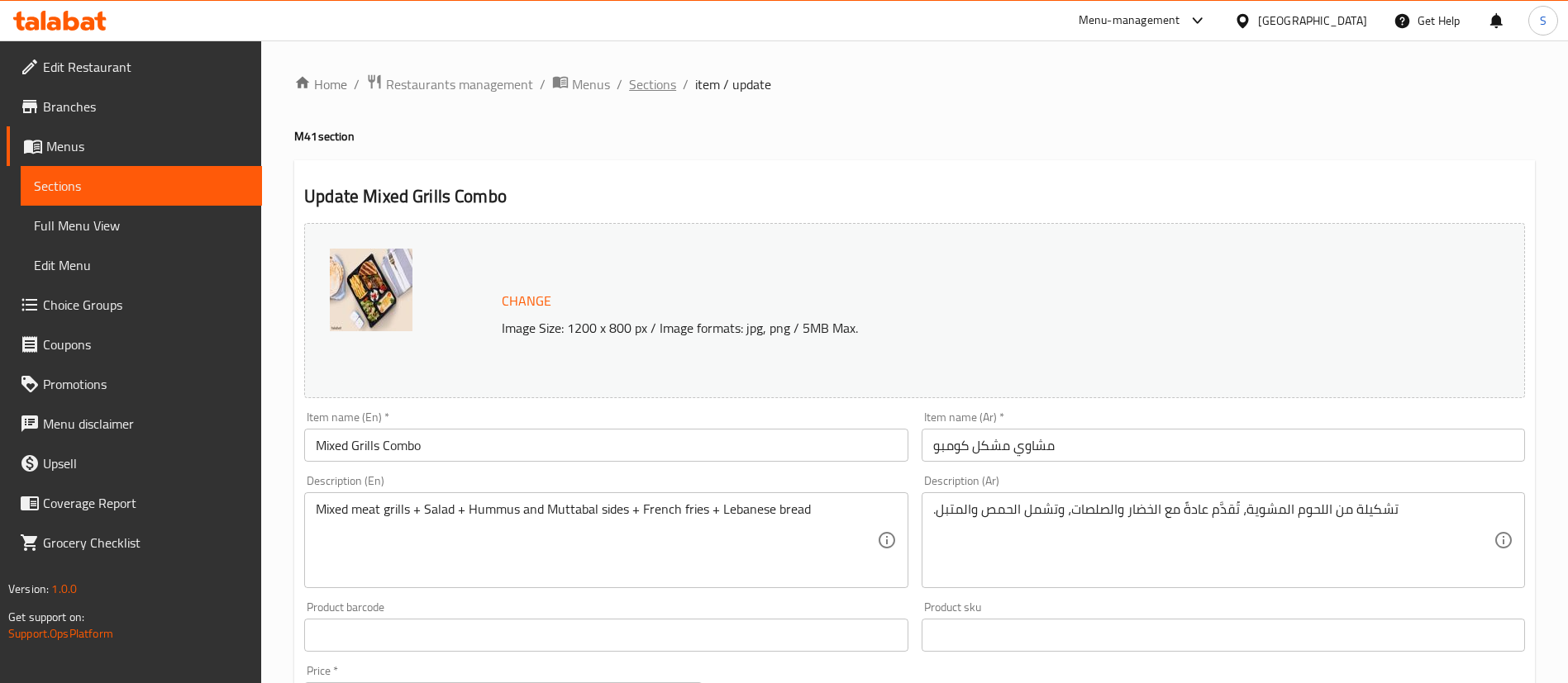
click at [645, 81] on span "Sections" at bounding box center [653, 84] width 48 height 20
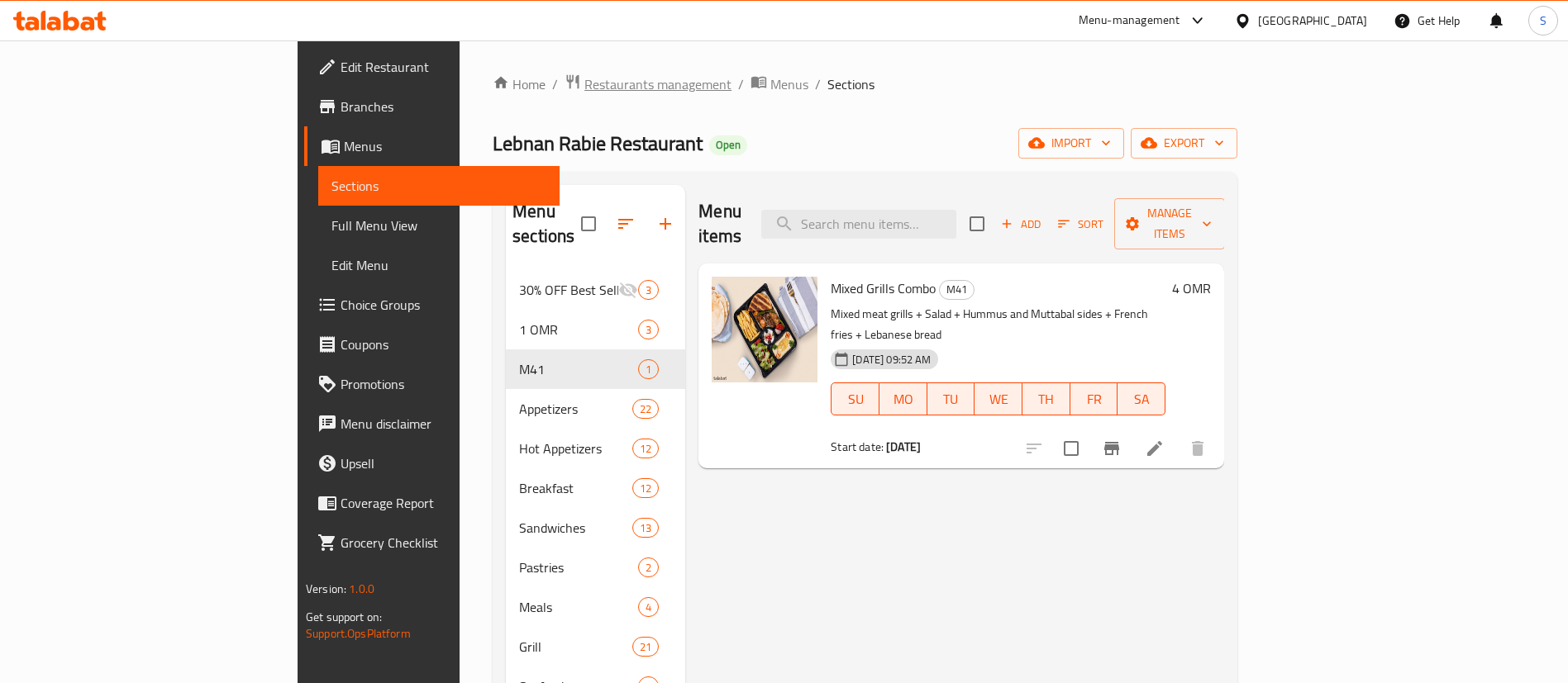
click at [584, 83] on span "Restaurants management" at bounding box center [658, 84] width 148 height 20
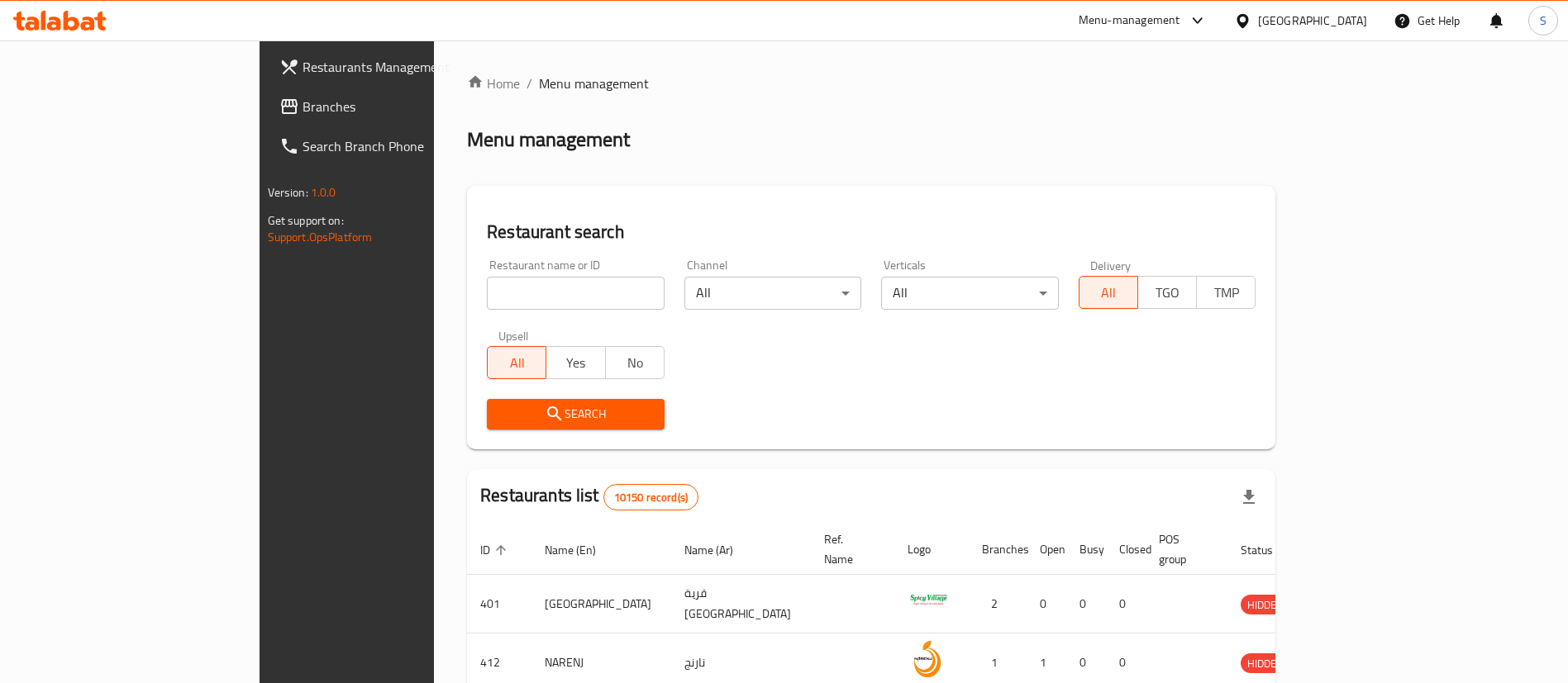
paste input "626805"
click at [487, 282] on input "search" at bounding box center [575, 293] width 177 height 33
type input "626805"
click button "Search" at bounding box center [575, 414] width 177 height 31
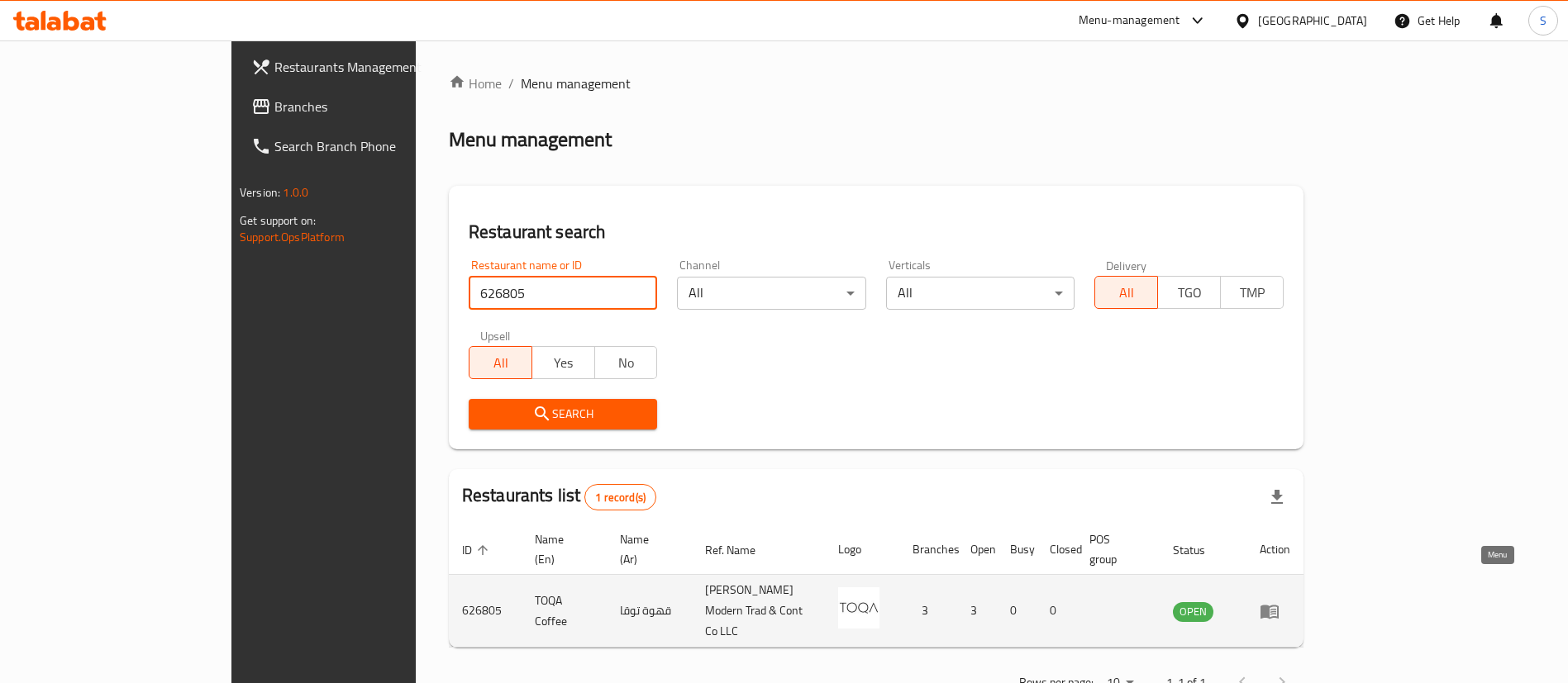
click at [1279, 605] on icon "enhanced table" at bounding box center [1270, 612] width 18 height 14
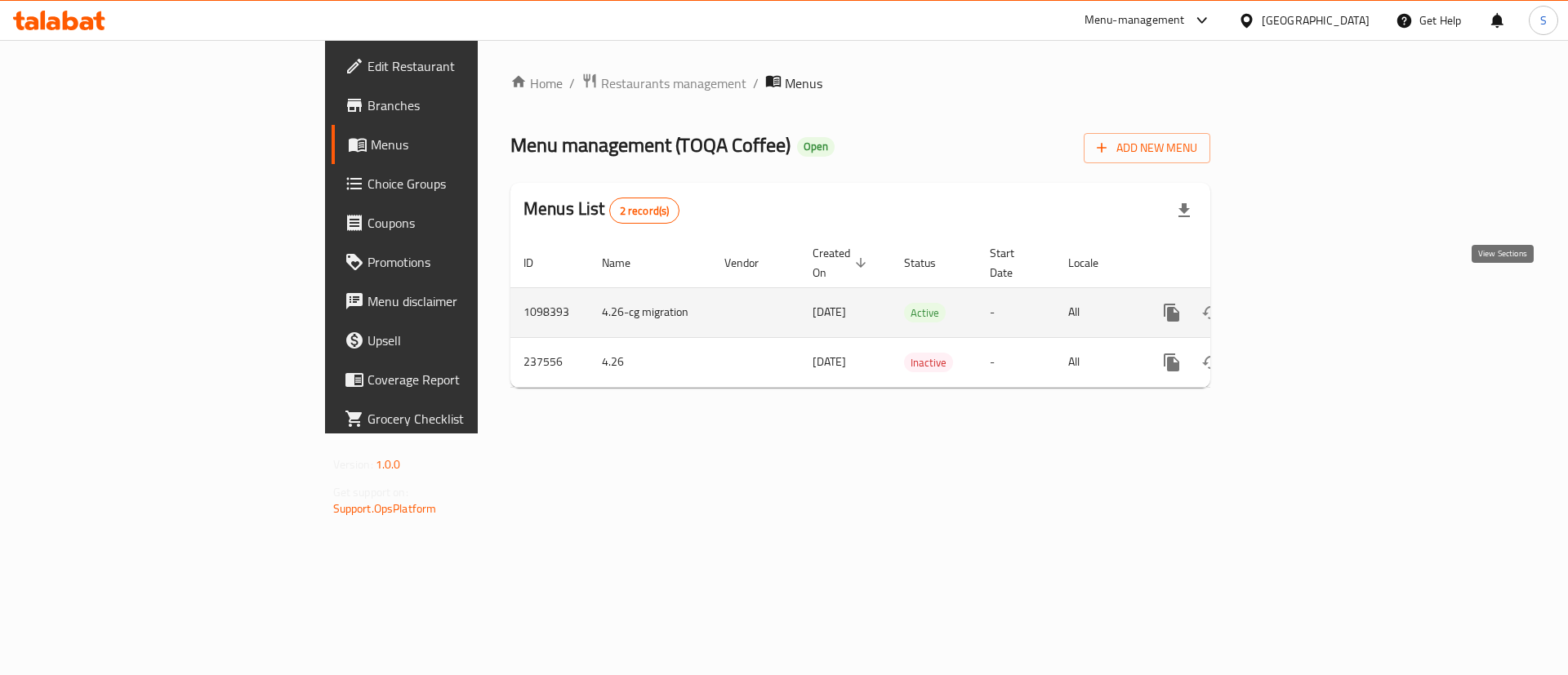
click at [1300, 303] on icon "enhanced table" at bounding box center [1290, 313] width 20 height 20
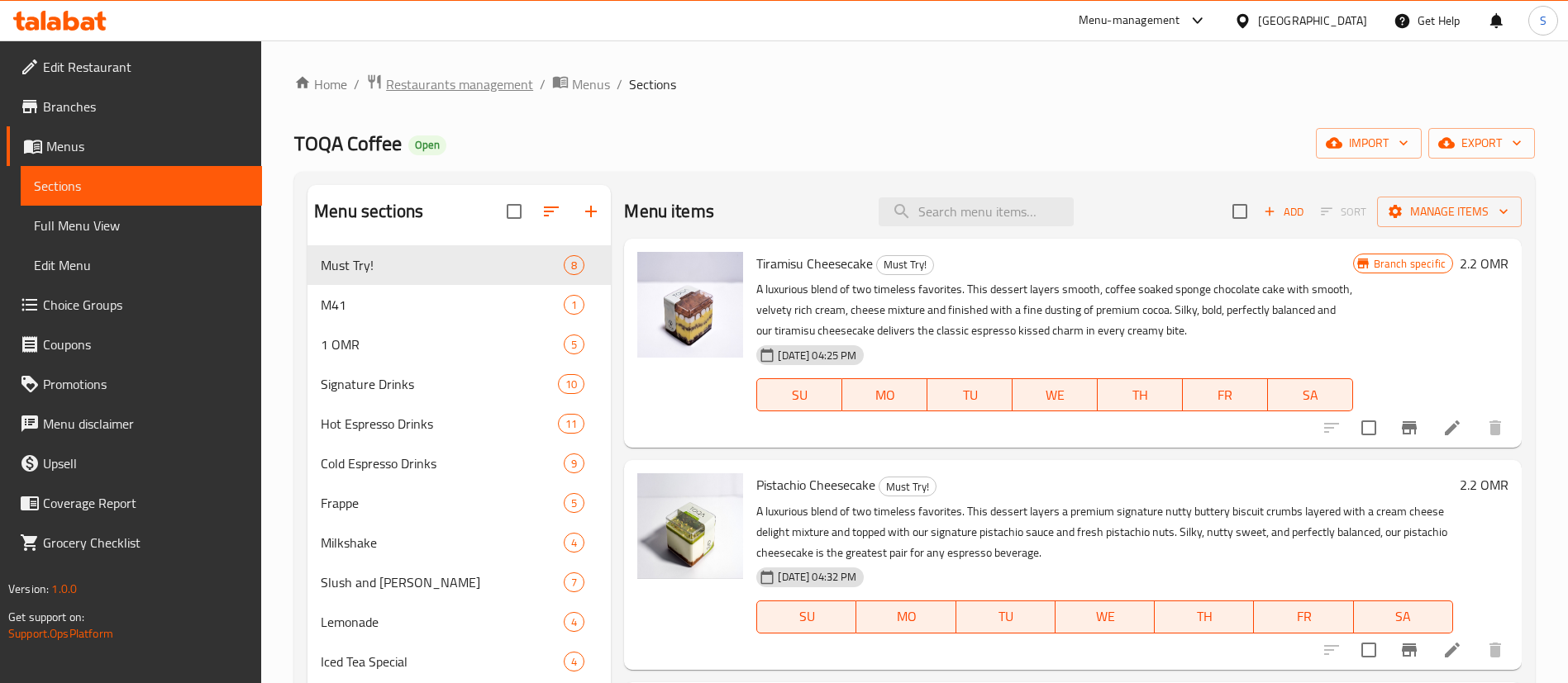
click at [453, 82] on span "Restaurants management" at bounding box center [460, 84] width 148 height 20
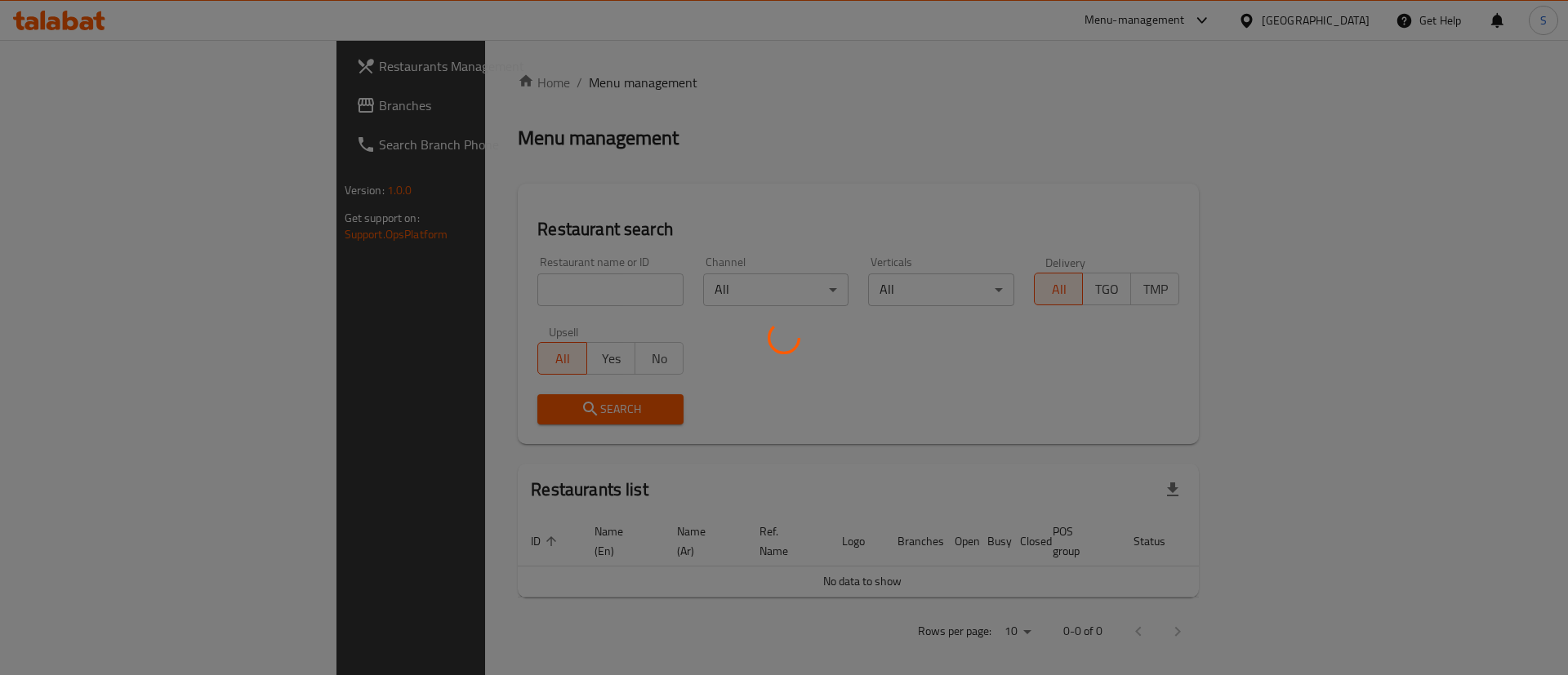
click at [479, 304] on div at bounding box center [784, 338] width 1568 height 675
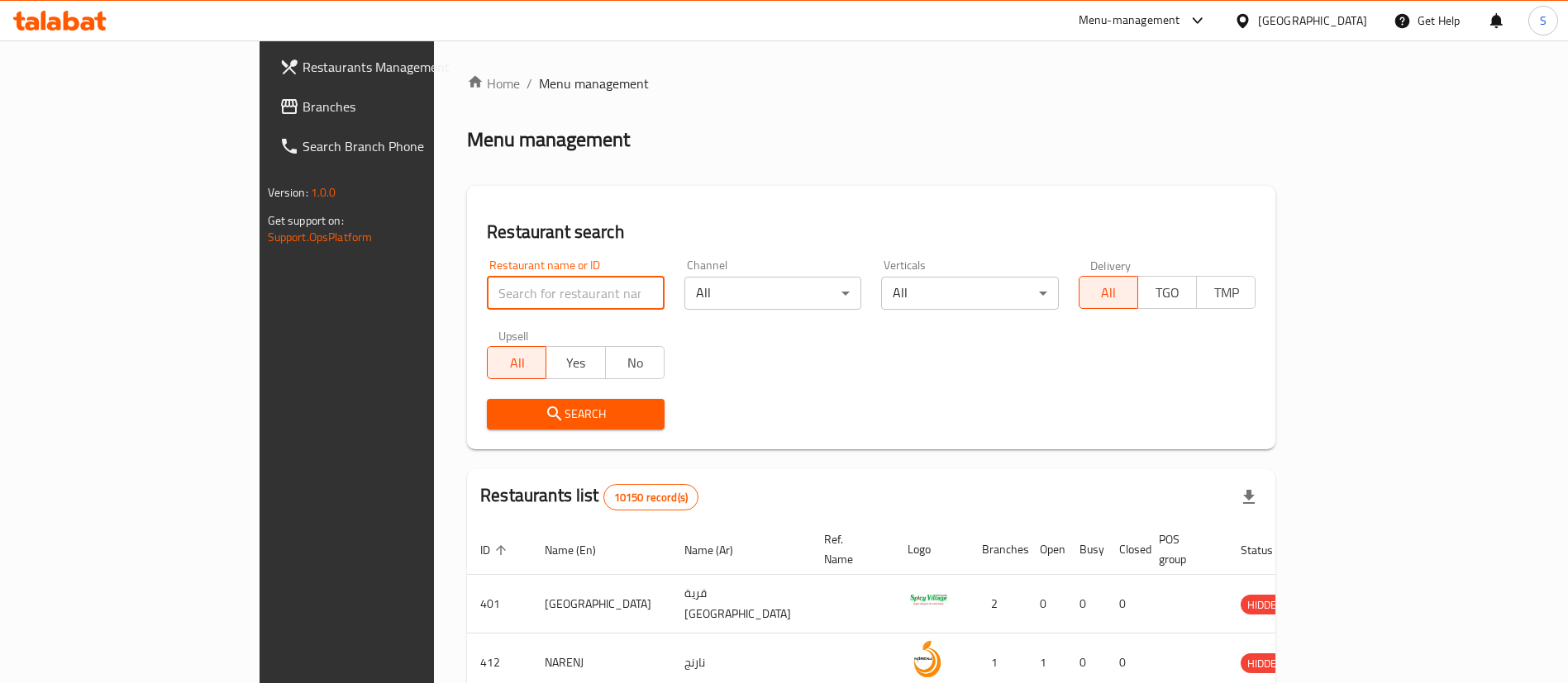
click at [487, 298] on input "search" at bounding box center [575, 293] width 177 height 33
paste input "626805"
type input "626805"
click button "Search" at bounding box center [575, 414] width 177 height 31
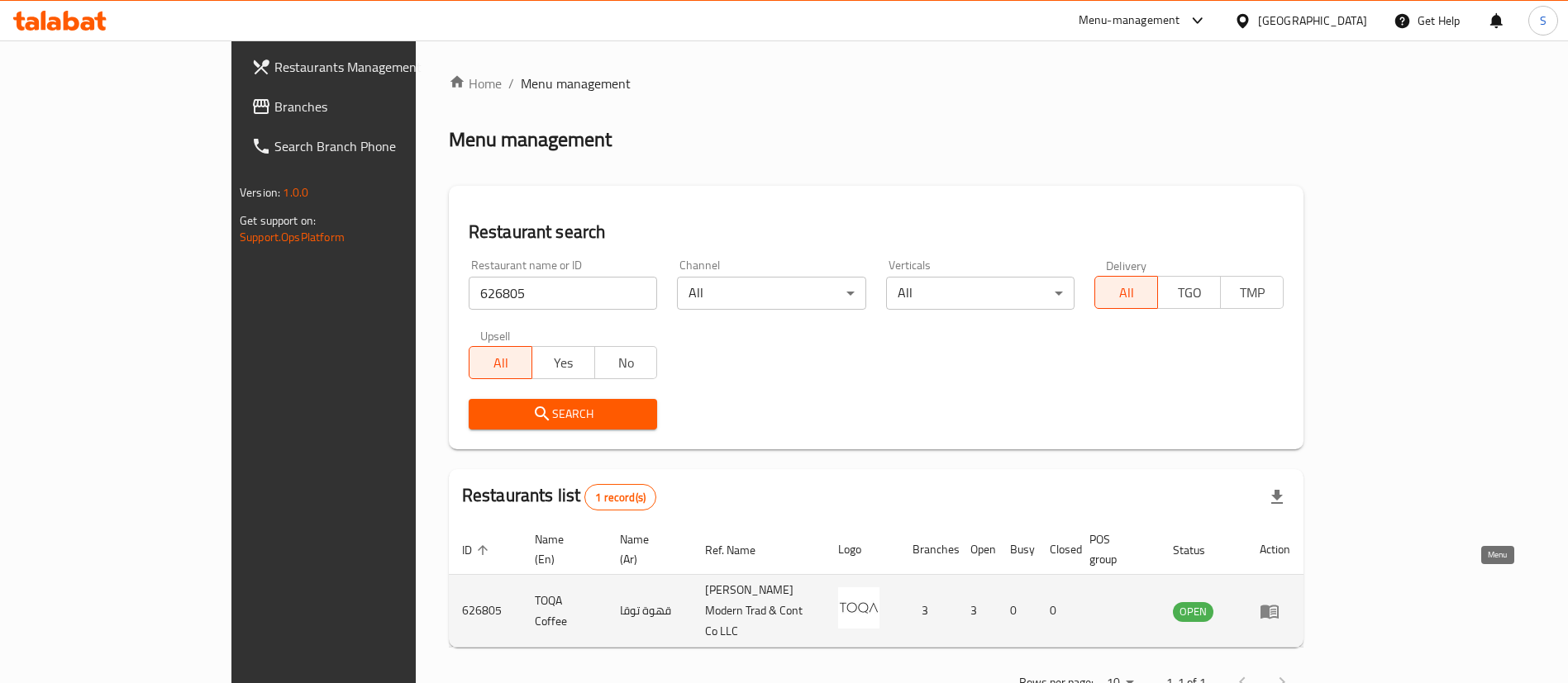
click at [1279, 605] on icon "enhanced table" at bounding box center [1270, 612] width 18 height 14
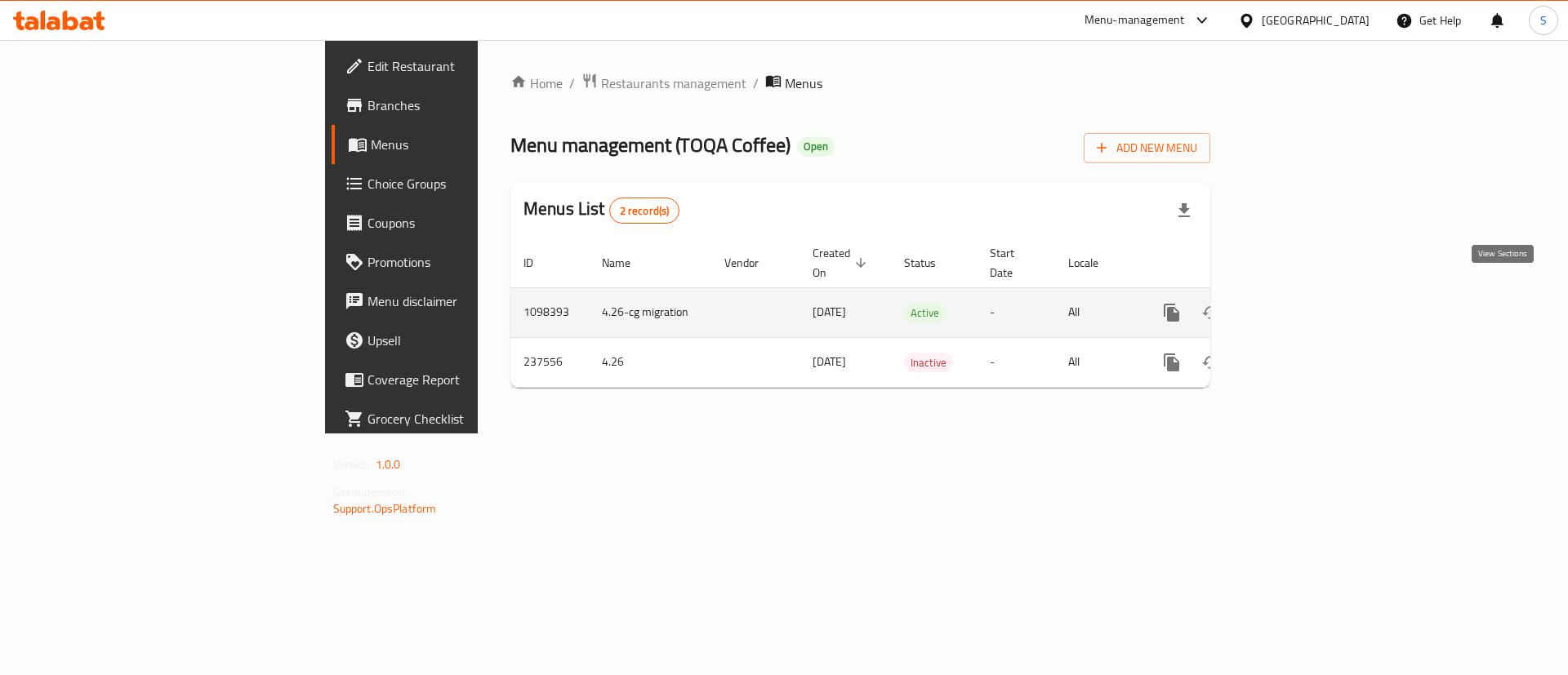
click at [1300, 303] on icon "enhanced table" at bounding box center [1290, 313] width 20 height 20
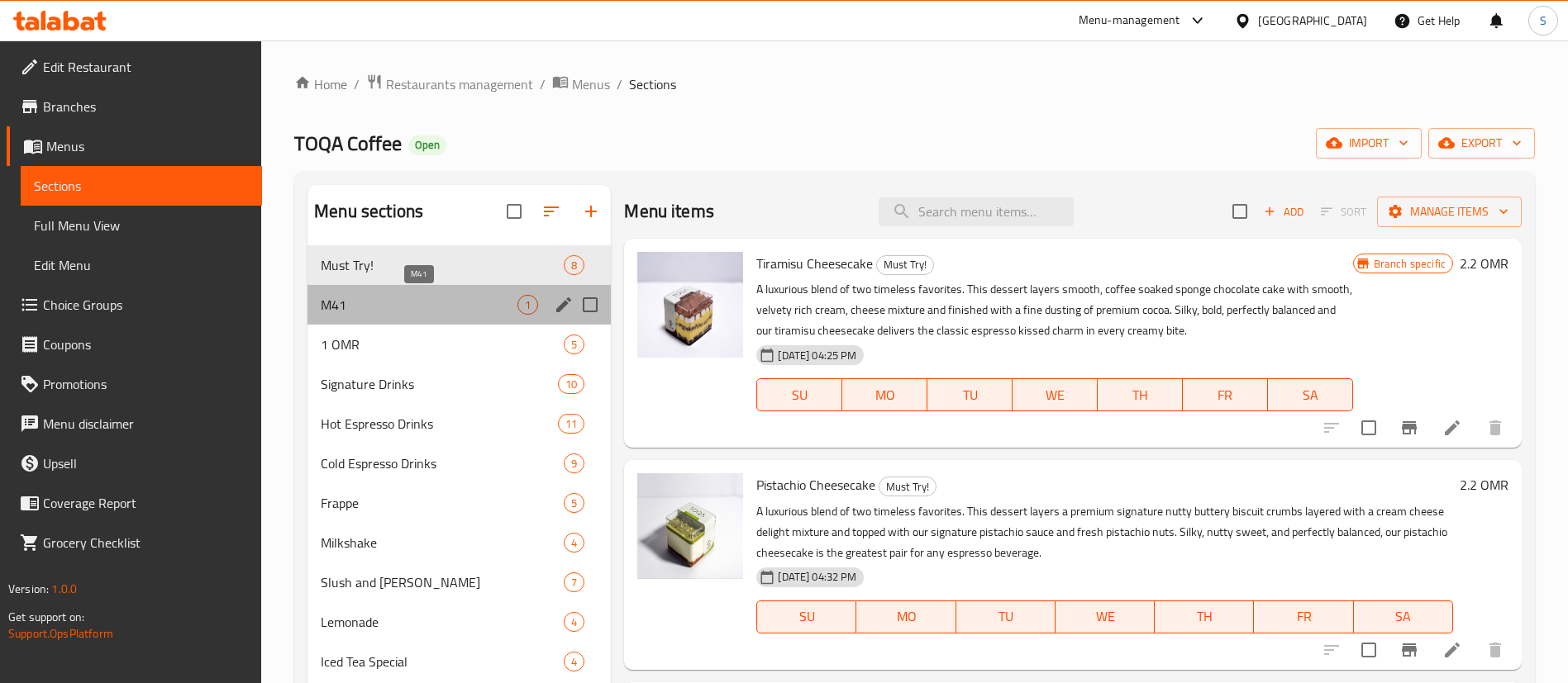
click at [376, 295] on span "M41" at bounding box center [419, 305] width 197 height 20
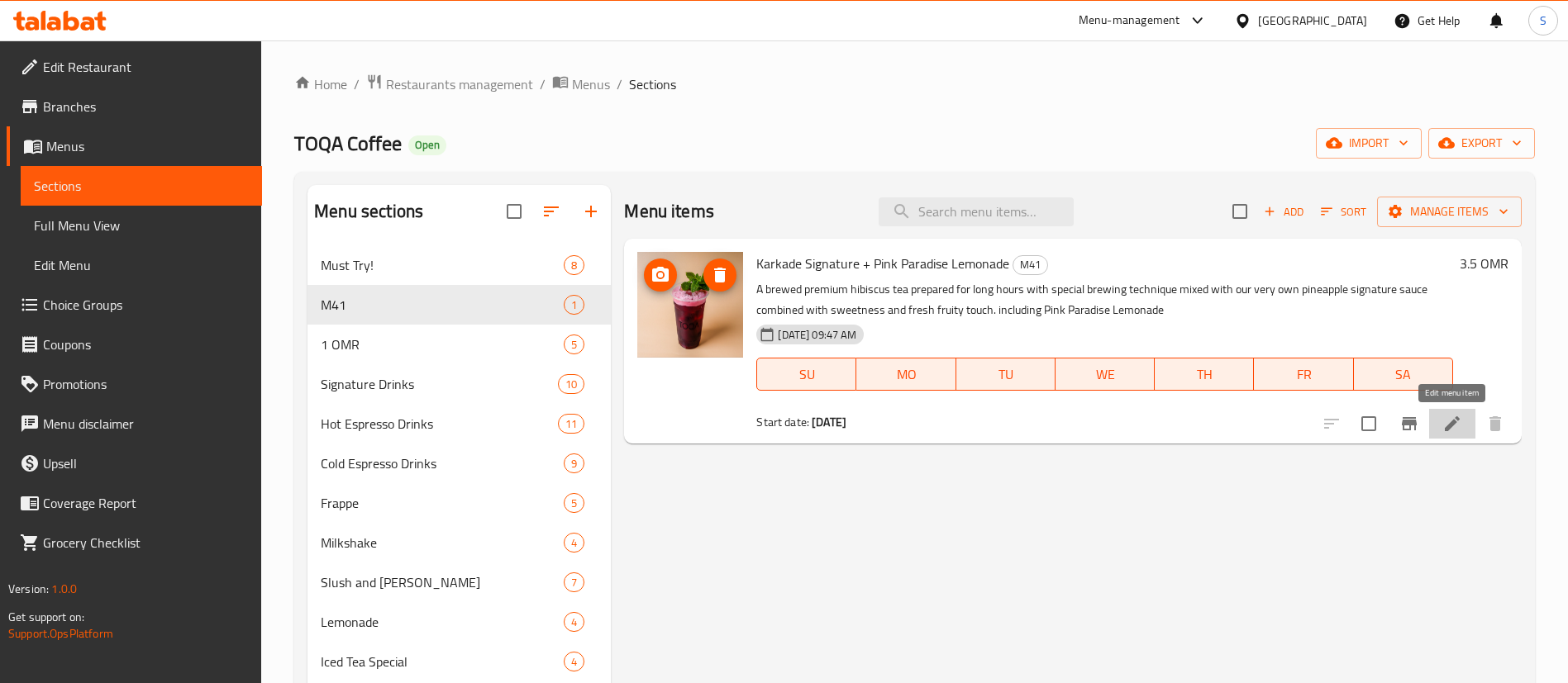
click at [1452, 427] on icon at bounding box center [1452, 424] width 15 height 15
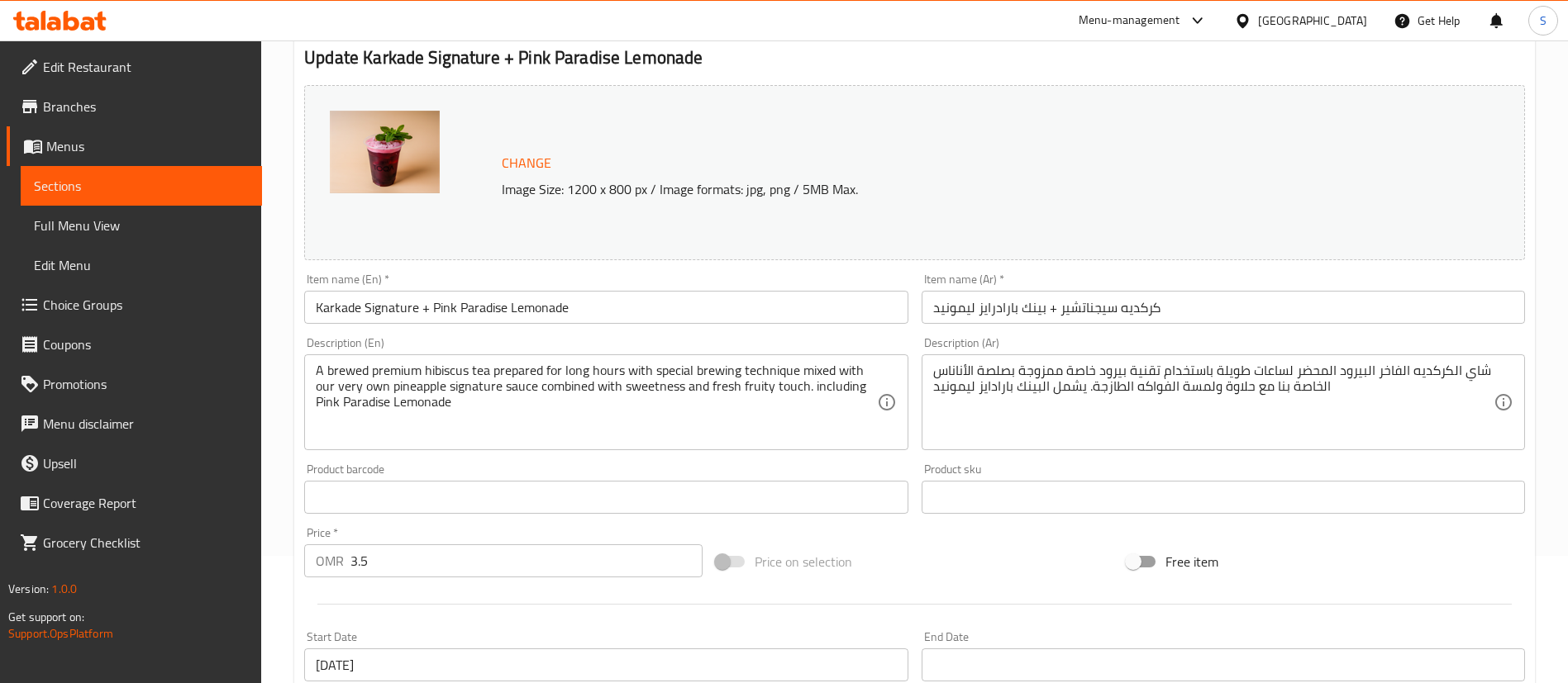
scroll to position [126, 0]
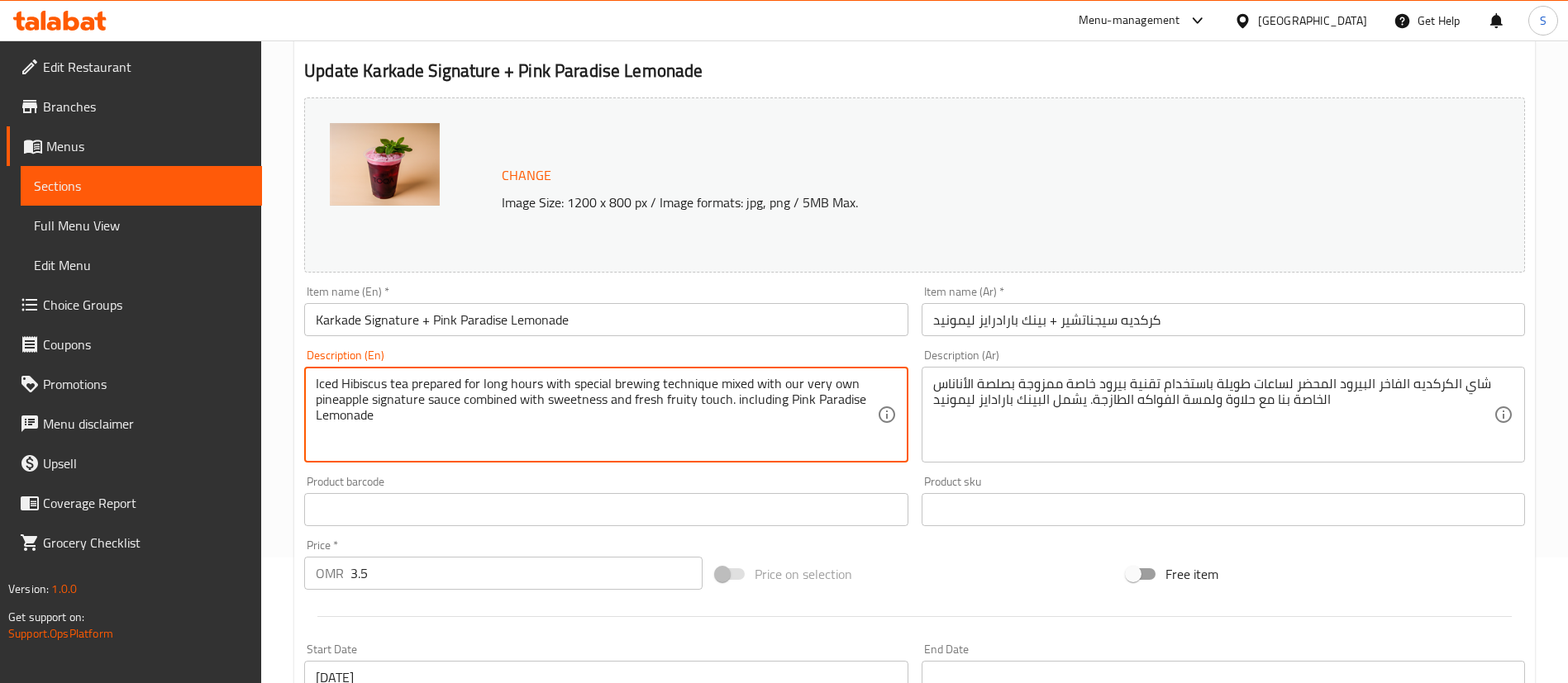
drag, startPoint x: 412, startPoint y: 387, endPoint x: 863, endPoint y: 385, distance: 451.0
click at [863, 385] on textarea "Iced Hibiscus tea prepared for long hours with special brewing technique mixed …" at bounding box center [596, 415] width 561 height 78
drag, startPoint x: 584, startPoint y: 382, endPoint x: 366, endPoint y: 400, distance: 218.7
click at [366, 400] on textarea "Iced Hibiscus tea with pineapple signature sauce combined with sweetness and fr…" at bounding box center [596, 415] width 561 height 78
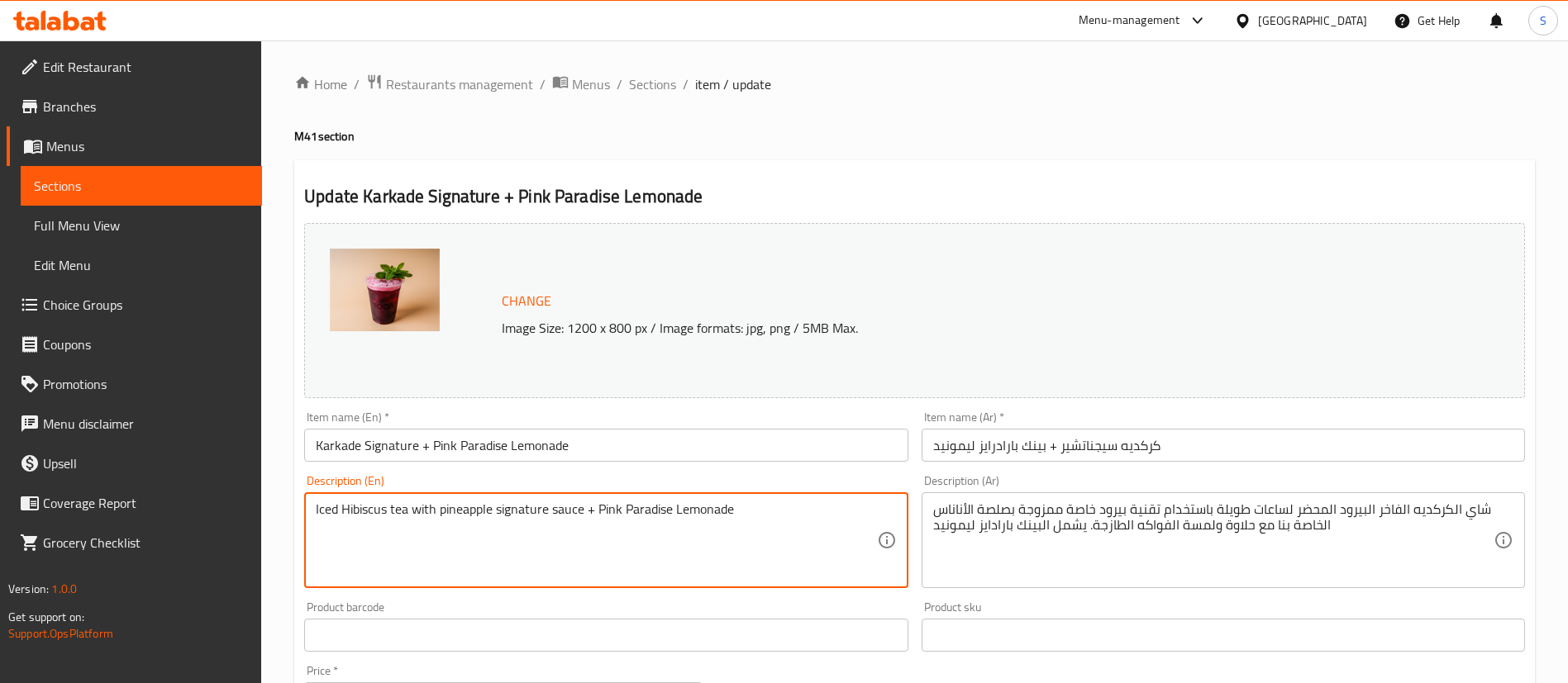
scroll to position [508, 0]
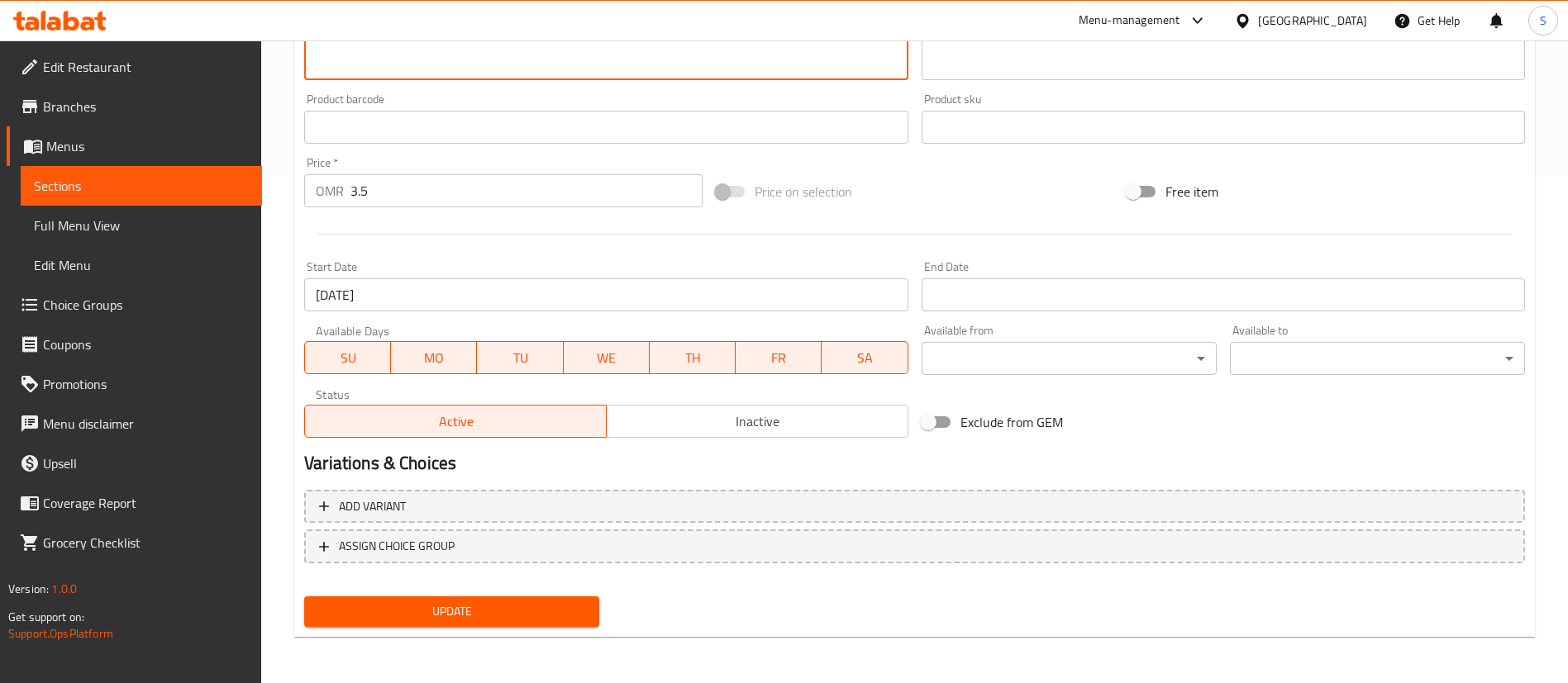
type textarea "Iced Hibiscus tea with pineapple signature sauce + Pink Paradise Lemonade"
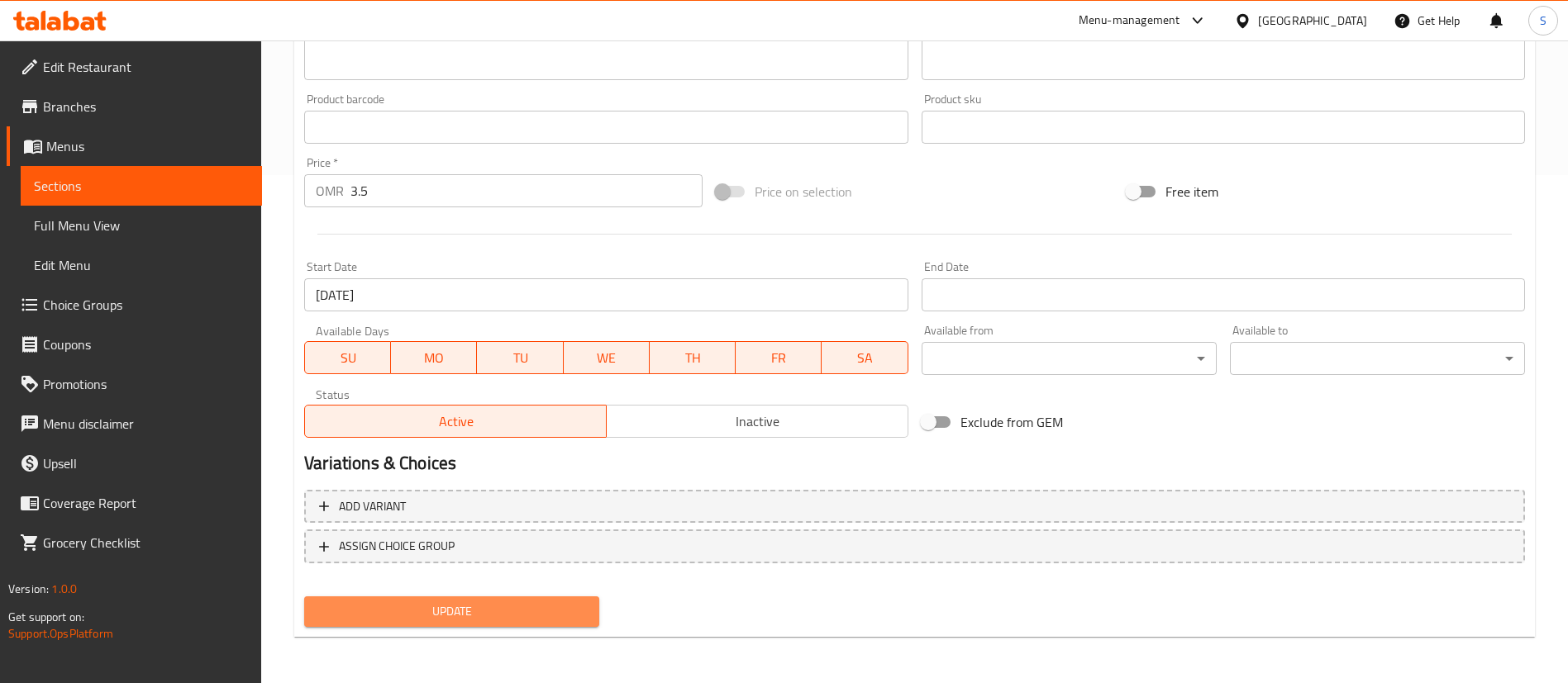
click at [467, 605] on span "Update" at bounding box center [451, 612] width 268 height 21
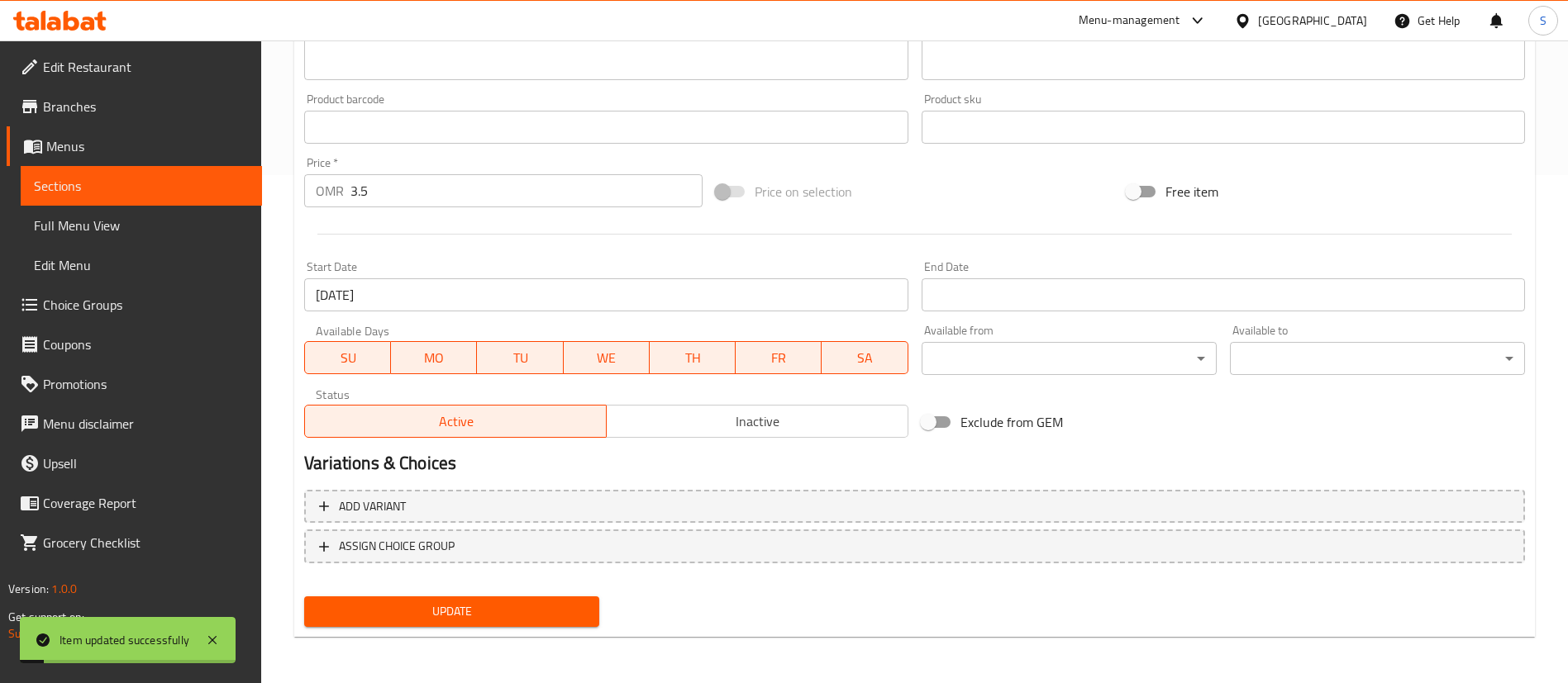
scroll to position [0, 0]
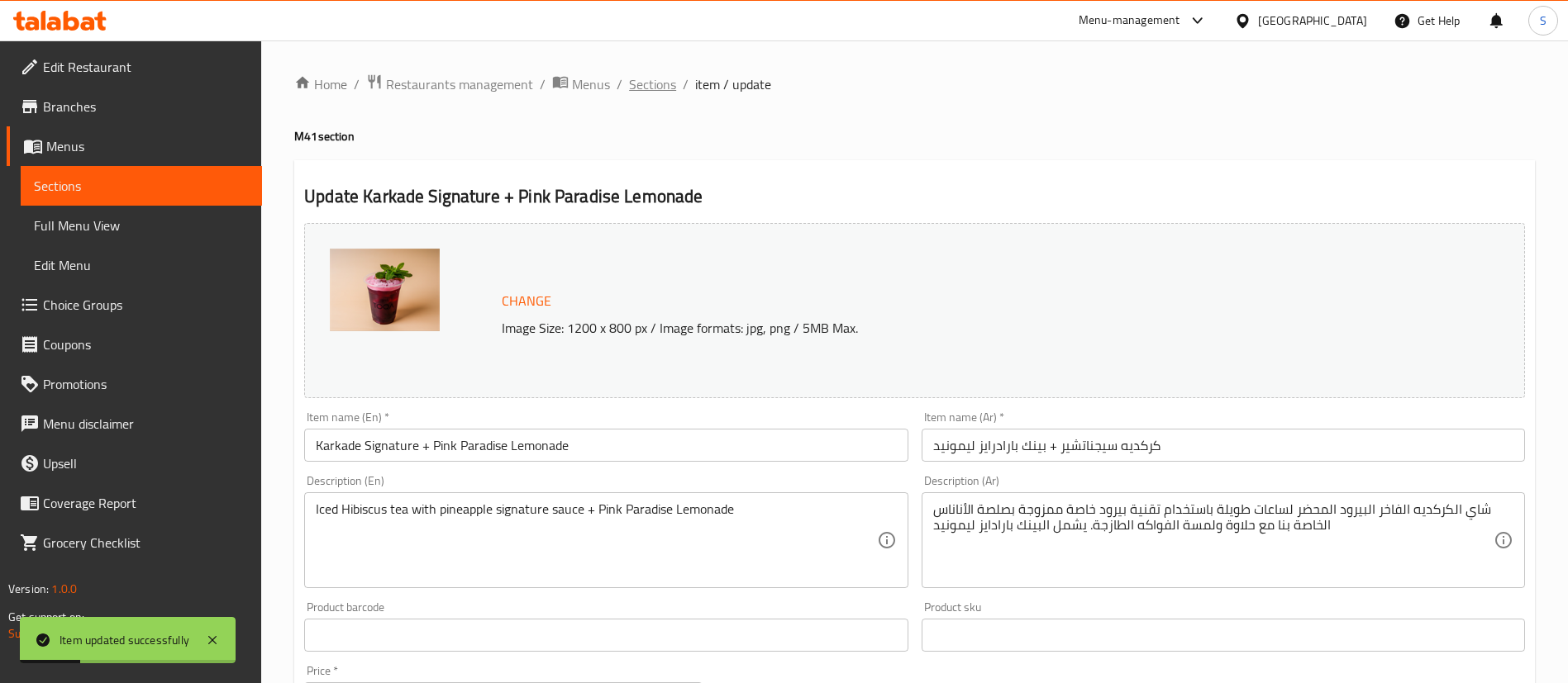
click at [646, 87] on span "Sections" at bounding box center [653, 84] width 48 height 20
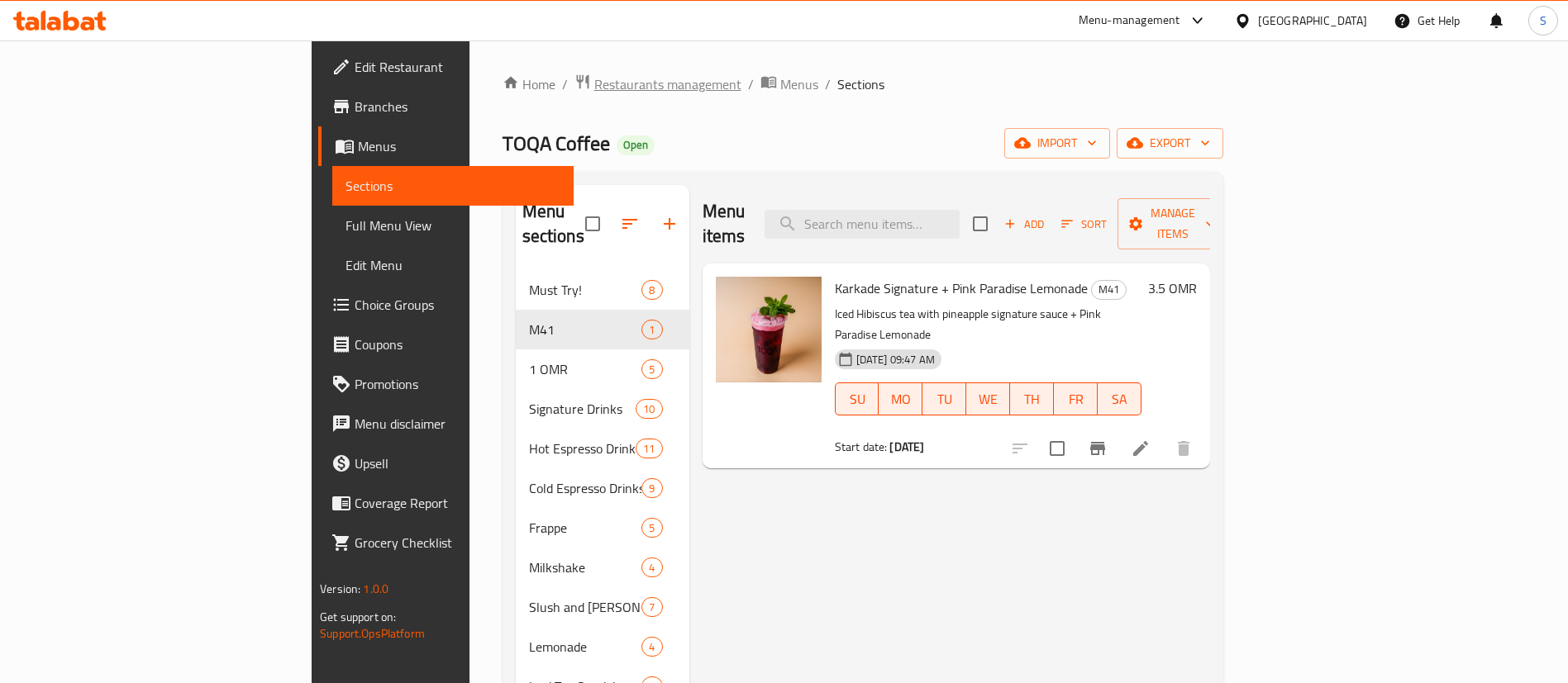
click at [594, 87] on span "Restaurants management" at bounding box center [668, 84] width 148 height 20
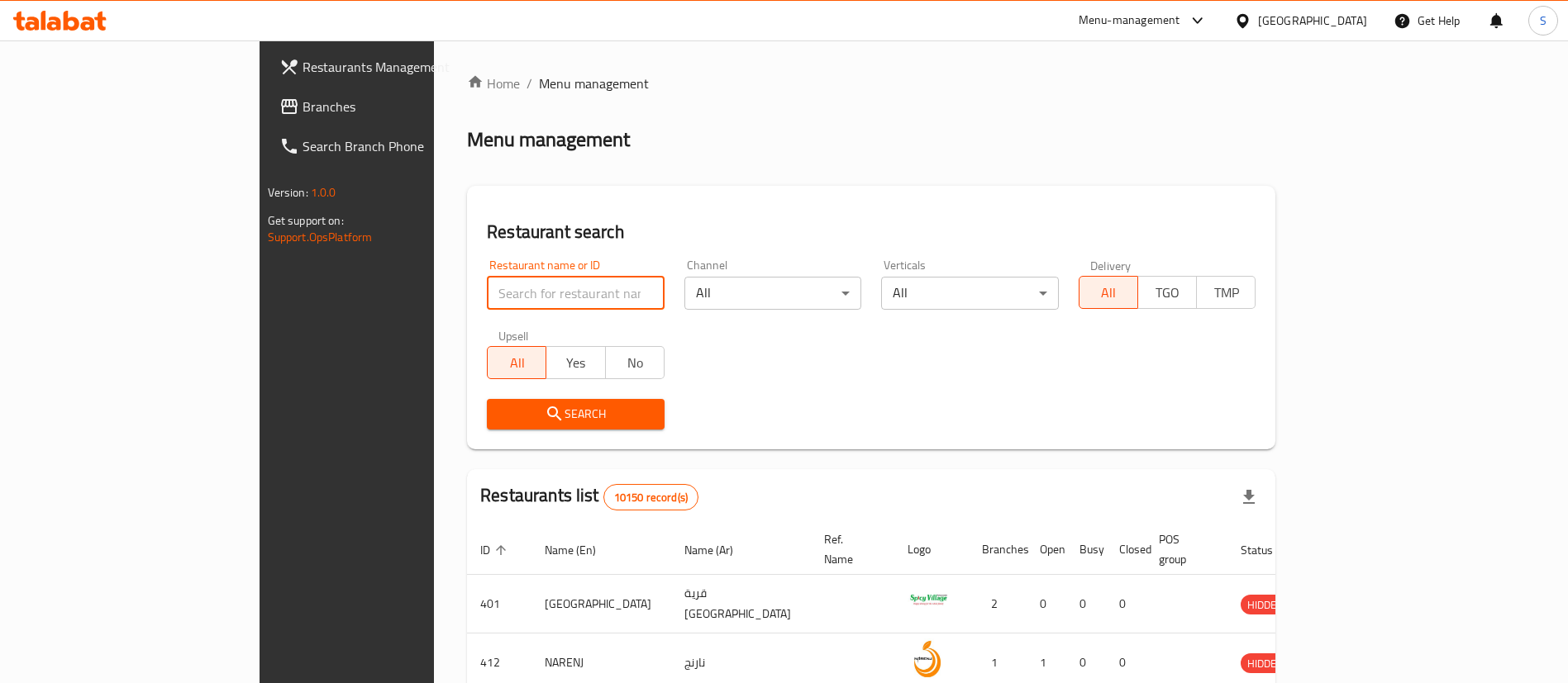
click at [497, 288] on input "search" at bounding box center [575, 293] width 177 height 33
paste input "732775"
click button "Search" at bounding box center [575, 414] width 177 height 31
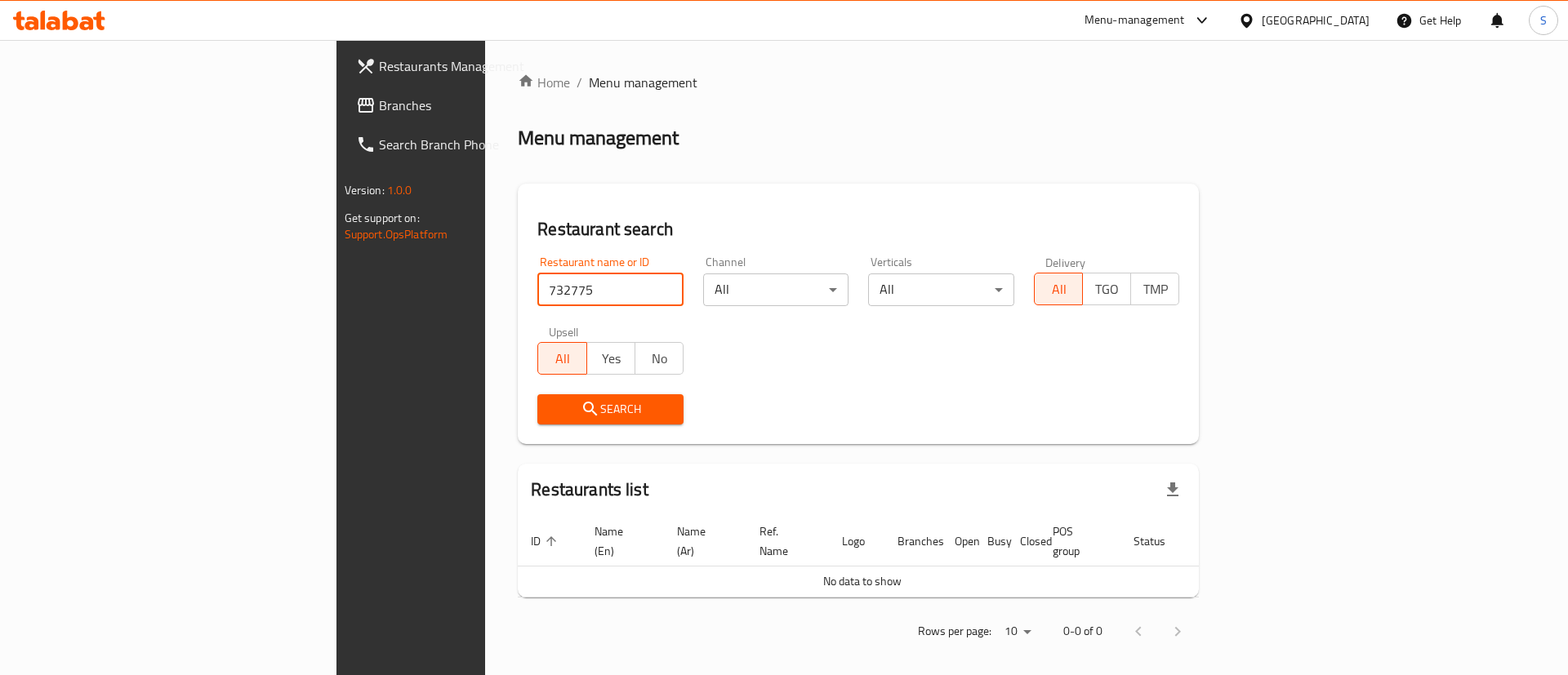
click at [537, 287] on input "732775" at bounding box center [610, 290] width 146 height 32
paste input "Vamonos"
click at [537, 287] on input "732775" at bounding box center [610, 290] width 146 height 32
click button "Search" at bounding box center [610, 409] width 146 height 30
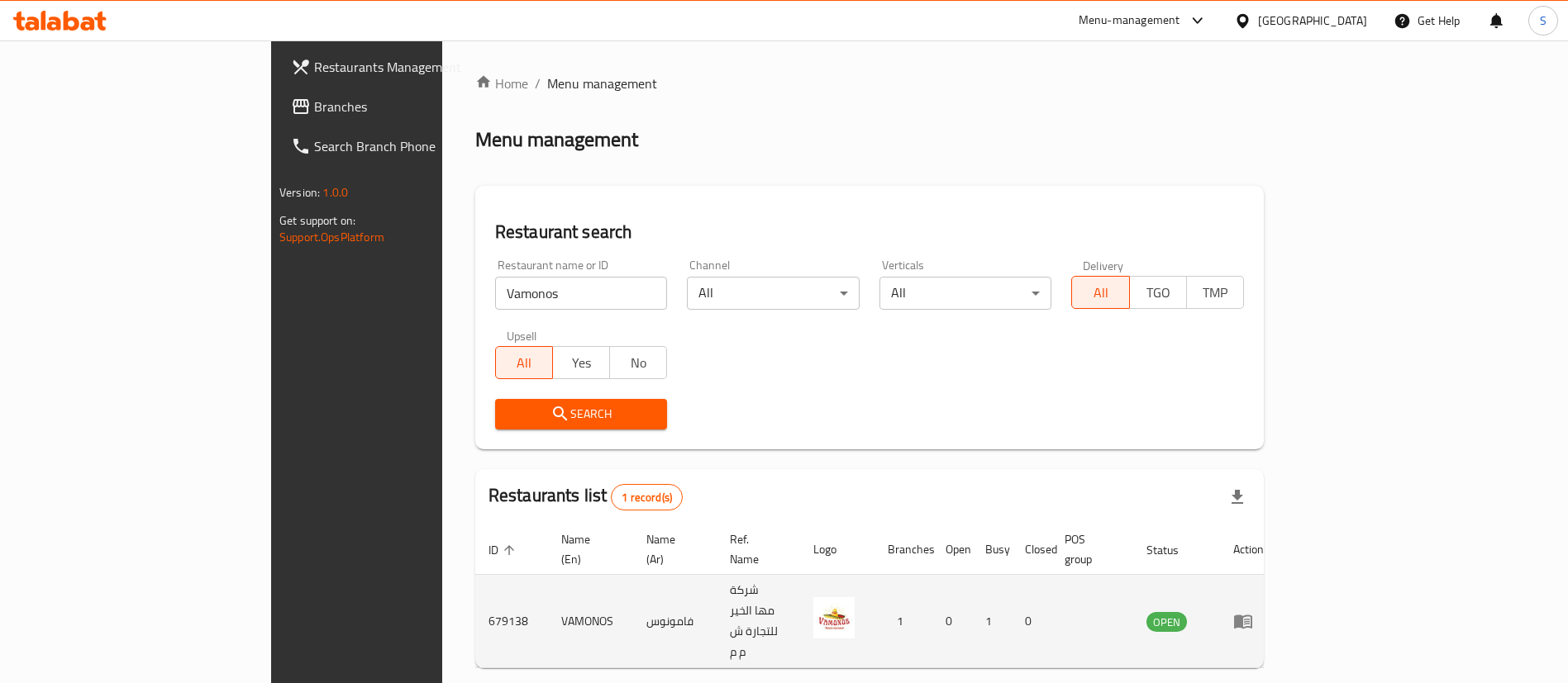
click at [475, 579] on td "679138" at bounding box center [511, 622] width 72 height 93
copy td "679138"
click at [475, 579] on td "679138" at bounding box center [511, 622] width 72 height 93
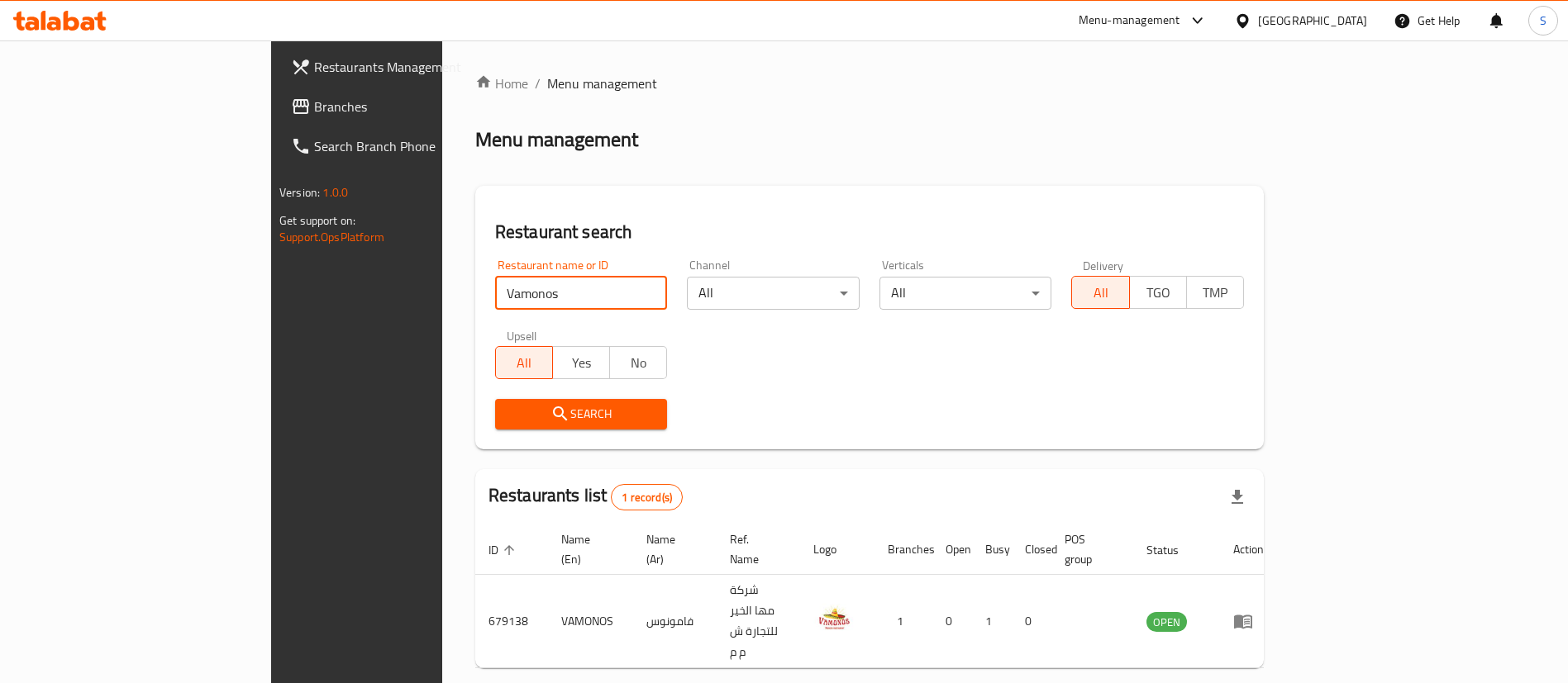
click at [495, 285] on input "Vamonos" at bounding box center [581, 293] width 172 height 33
type input "v"
click button "Search" at bounding box center [581, 414] width 172 height 31
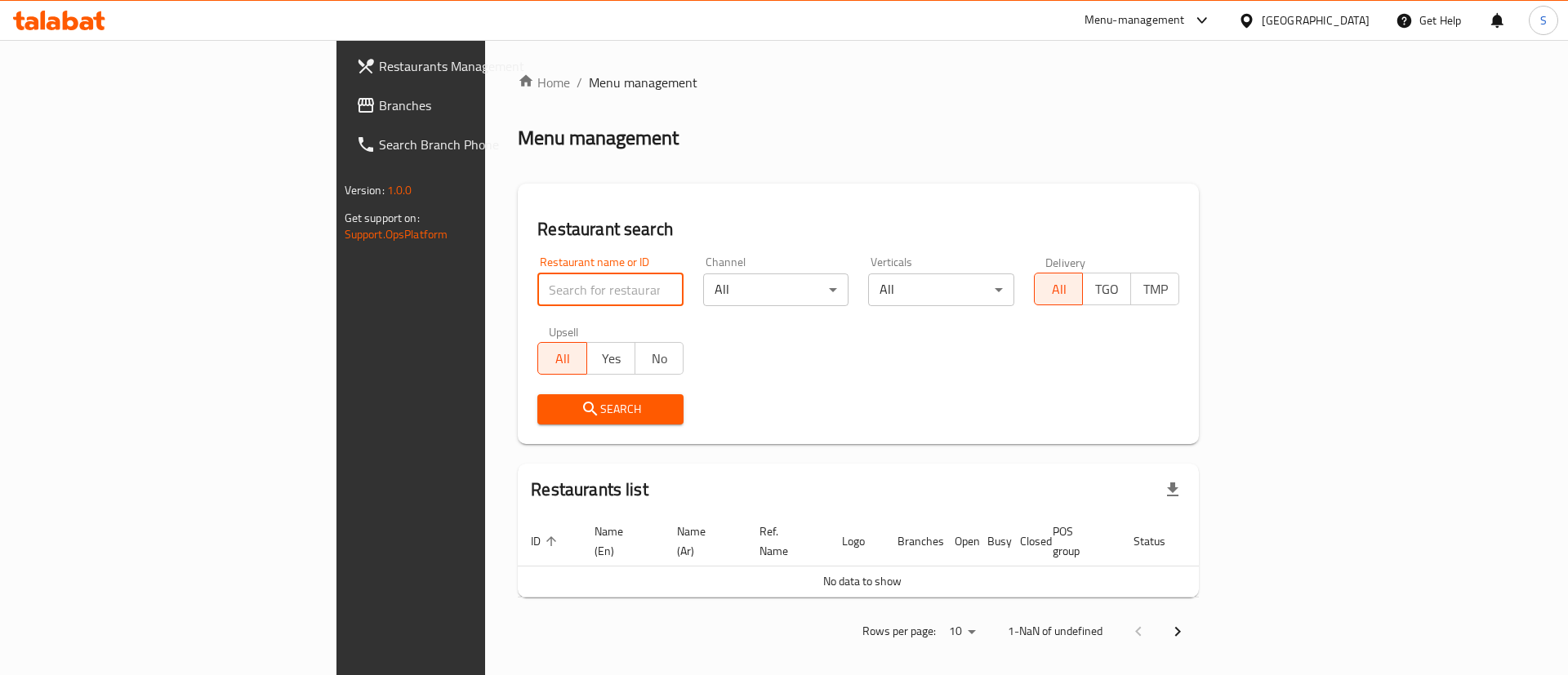
paste input "Filli"
type input "Filli"
click button "Search" at bounding box center [610, 409] width 146 height 30
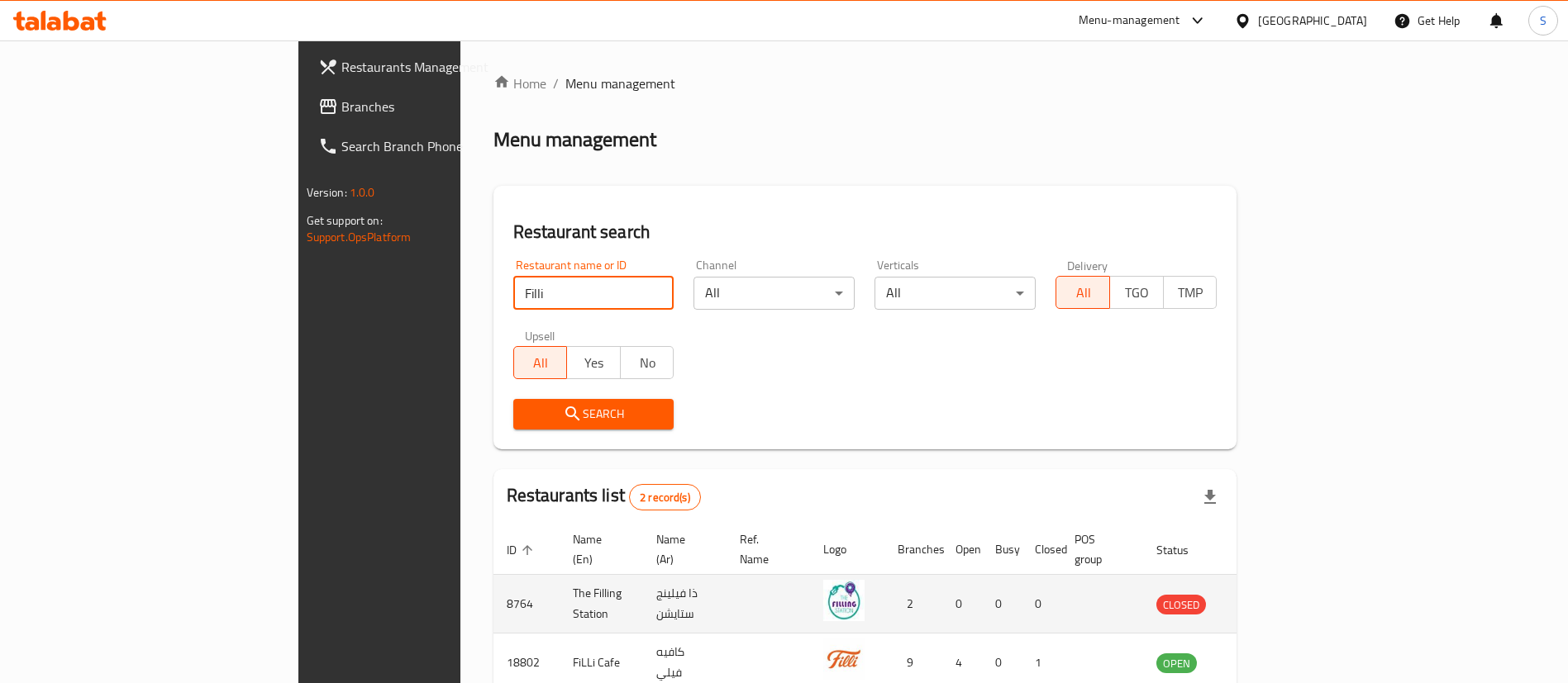
scroll to position [80, 0]
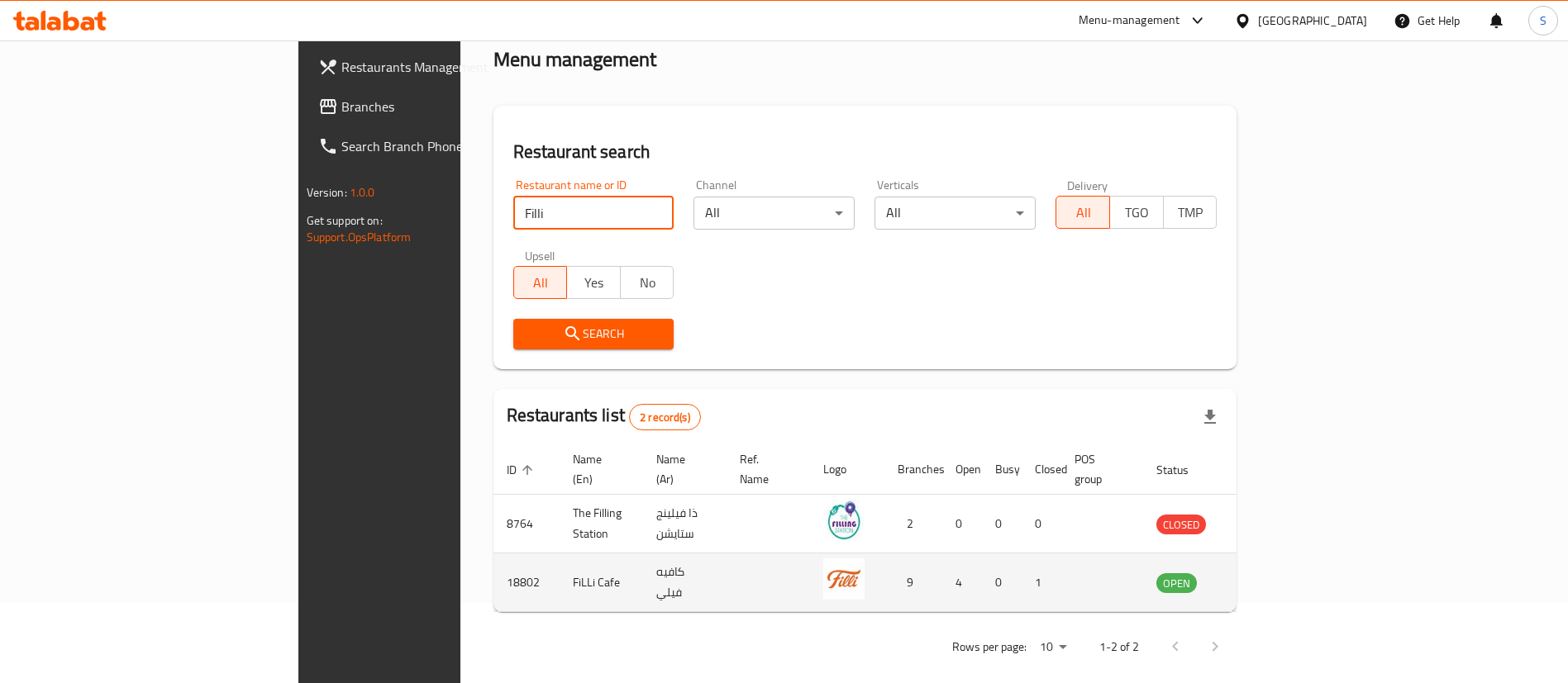
click at [493, 562] on td "18802" at bounding box center [526, 582] width 66 height 58
copy td "18802"
click at [1263, 572] on icon "enhanced table" at bounding box center [1253, 582] width 20 height 20
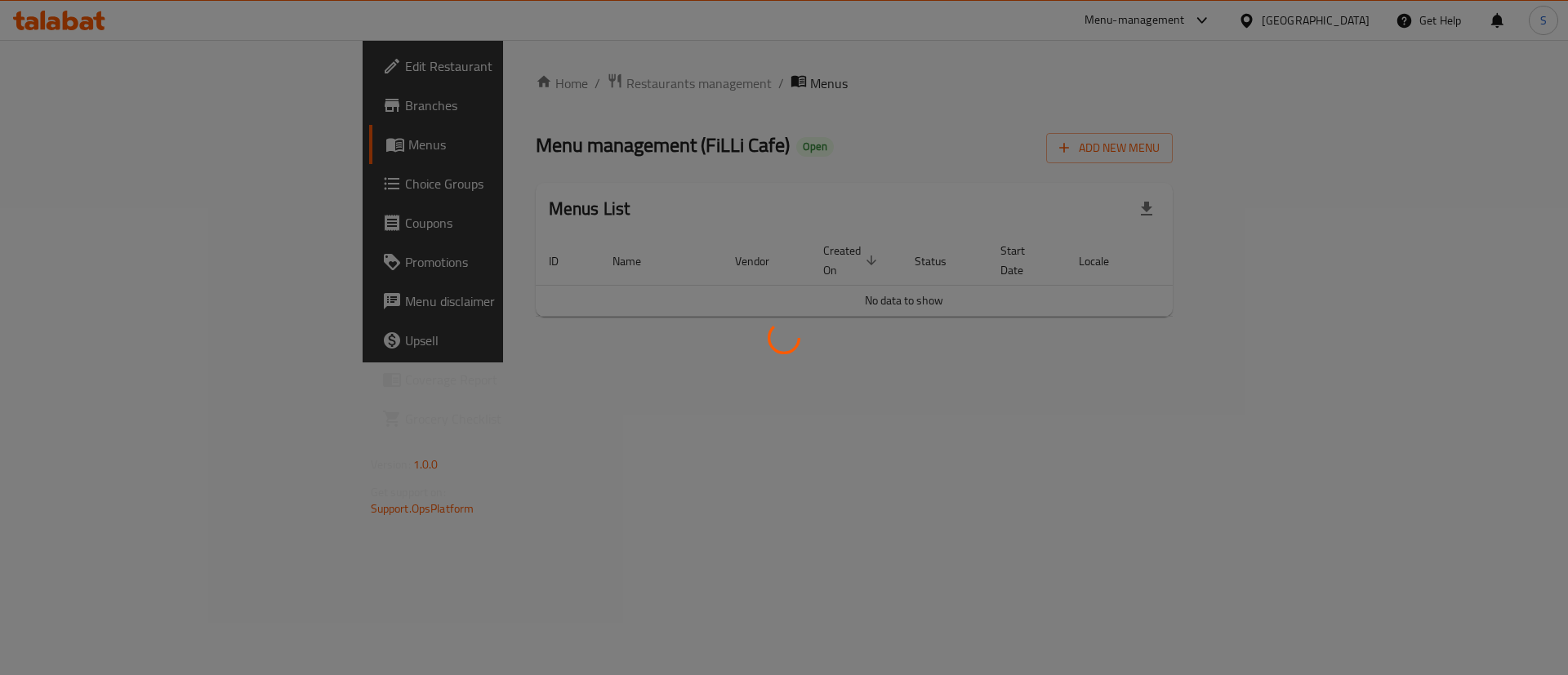
click at [107, 71] on div at bounding box center [784, 338] width 1568 height 675
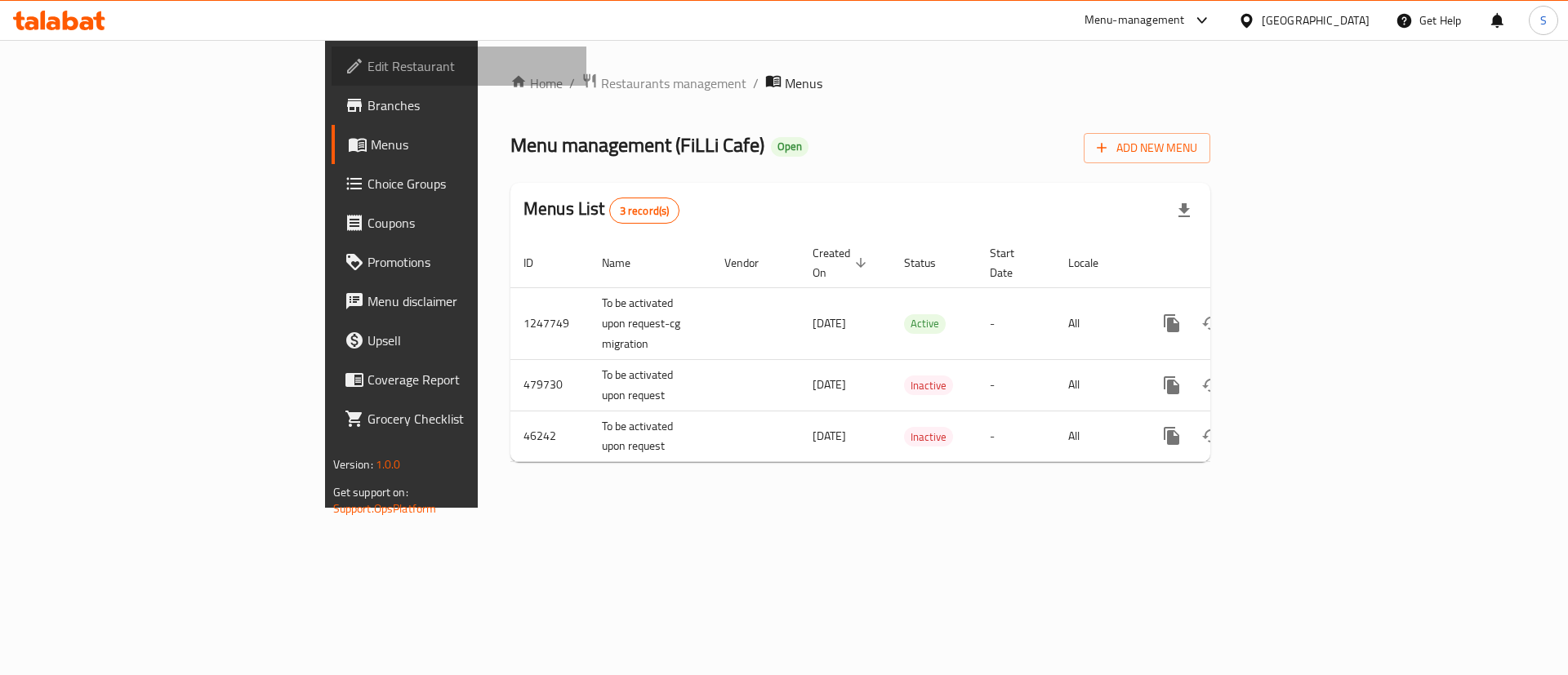
click at [368, 62] on span "Edit Restaurant" at bounding box center [471, 67] width 207 height 20
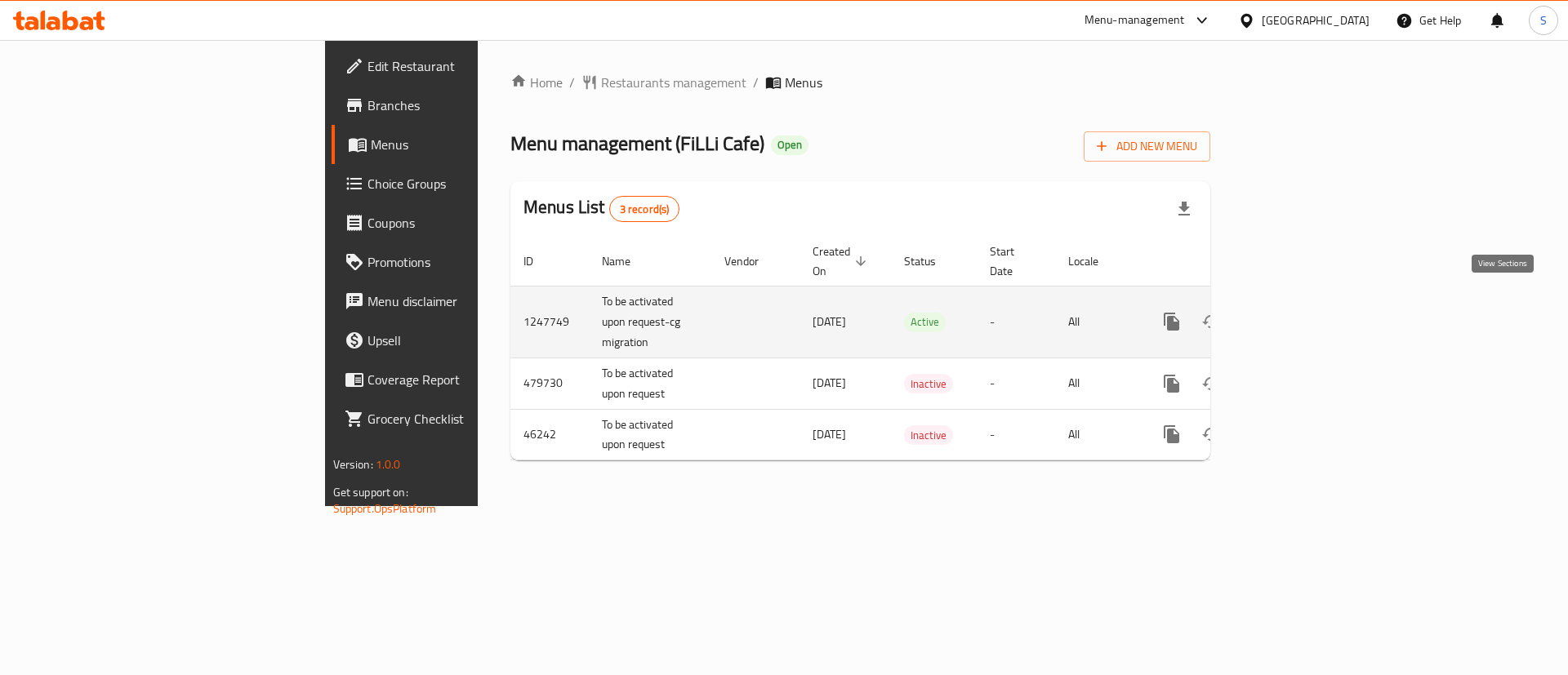
click at [1300, 312] on icon "enhanced table" at bounding box center [1290, 322] width 20 height 20
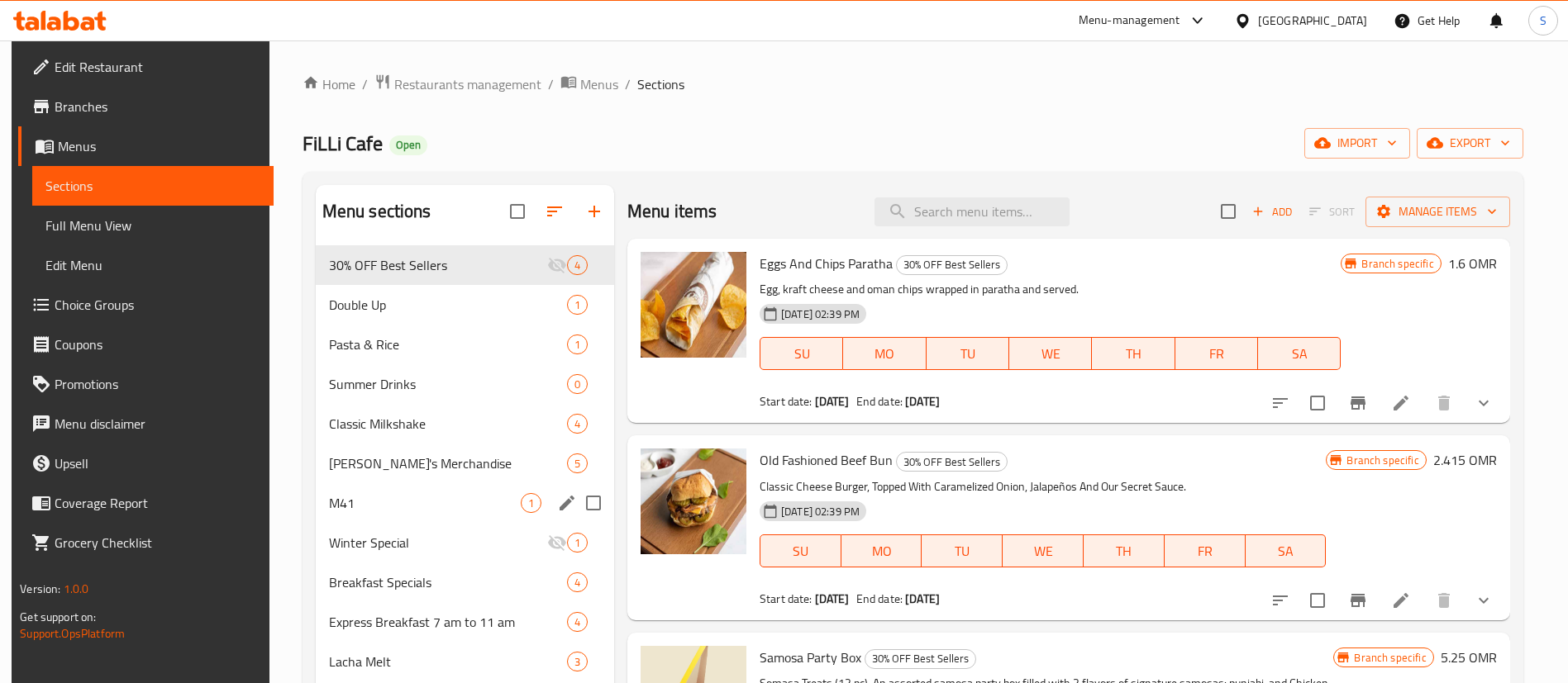
click at [432, 488] on div "M41 1" at bounding box center [465, 503] width 298 height 40
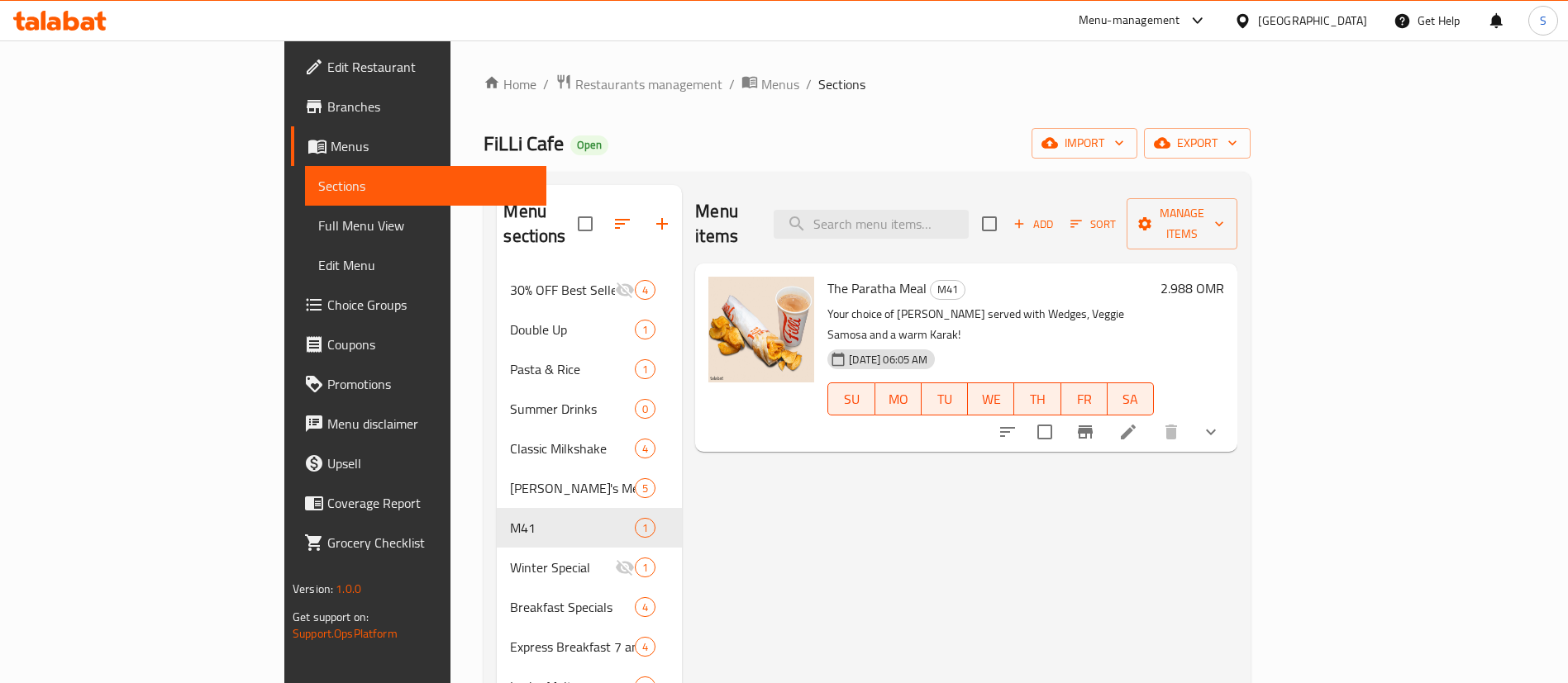
click at [575, 82] on span "Restaurants management" at bounding box center [649, 84] width 148 height 20
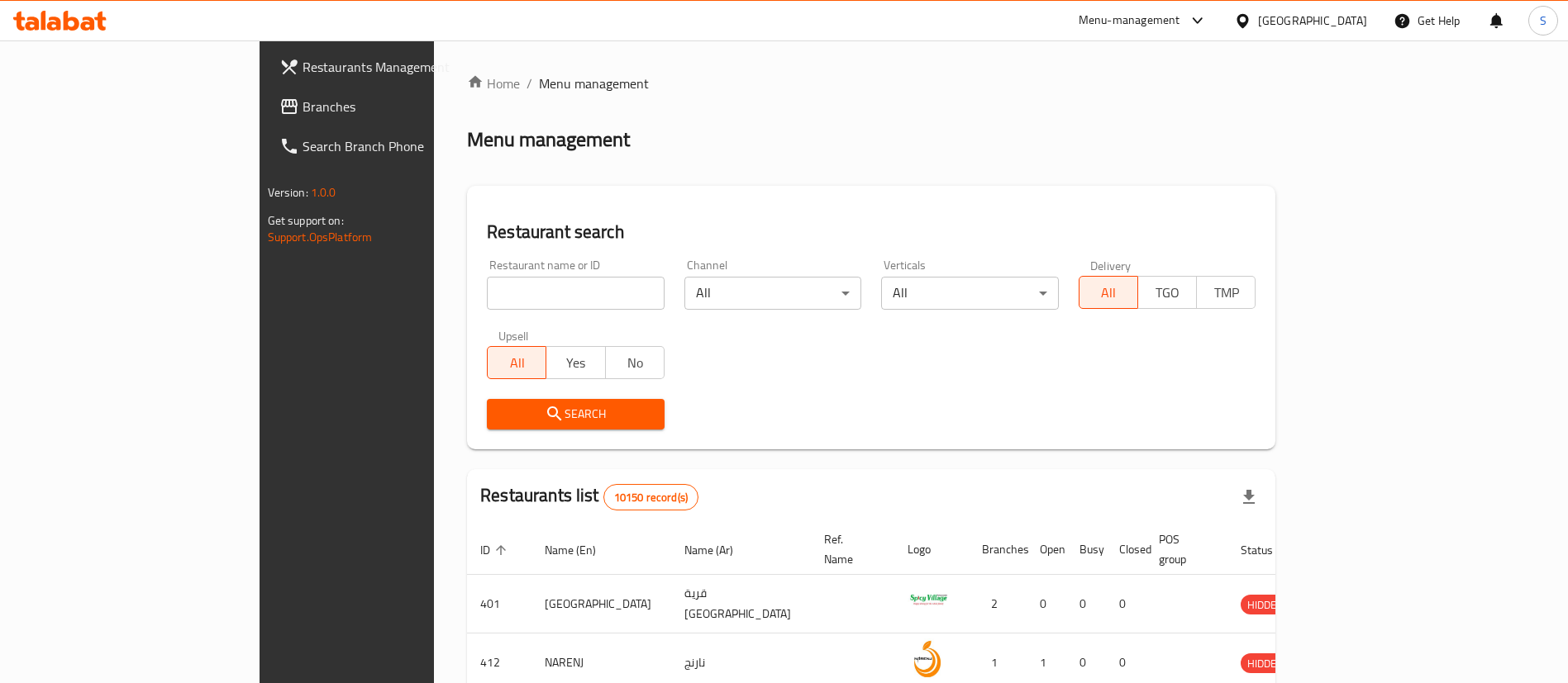
click at [477, 280] on div "Home / Menu management Menu management Restaurant search Restaurant name or ID …" at bounding box center [871, 602] width 808 height 1057
click at [487, 286] on input "search" at bounding box center [575, 293] width 177 height 33
paste input "679138"
type input "679138"
click button "Search" at bounding box center [575, 414] width 177 height 31
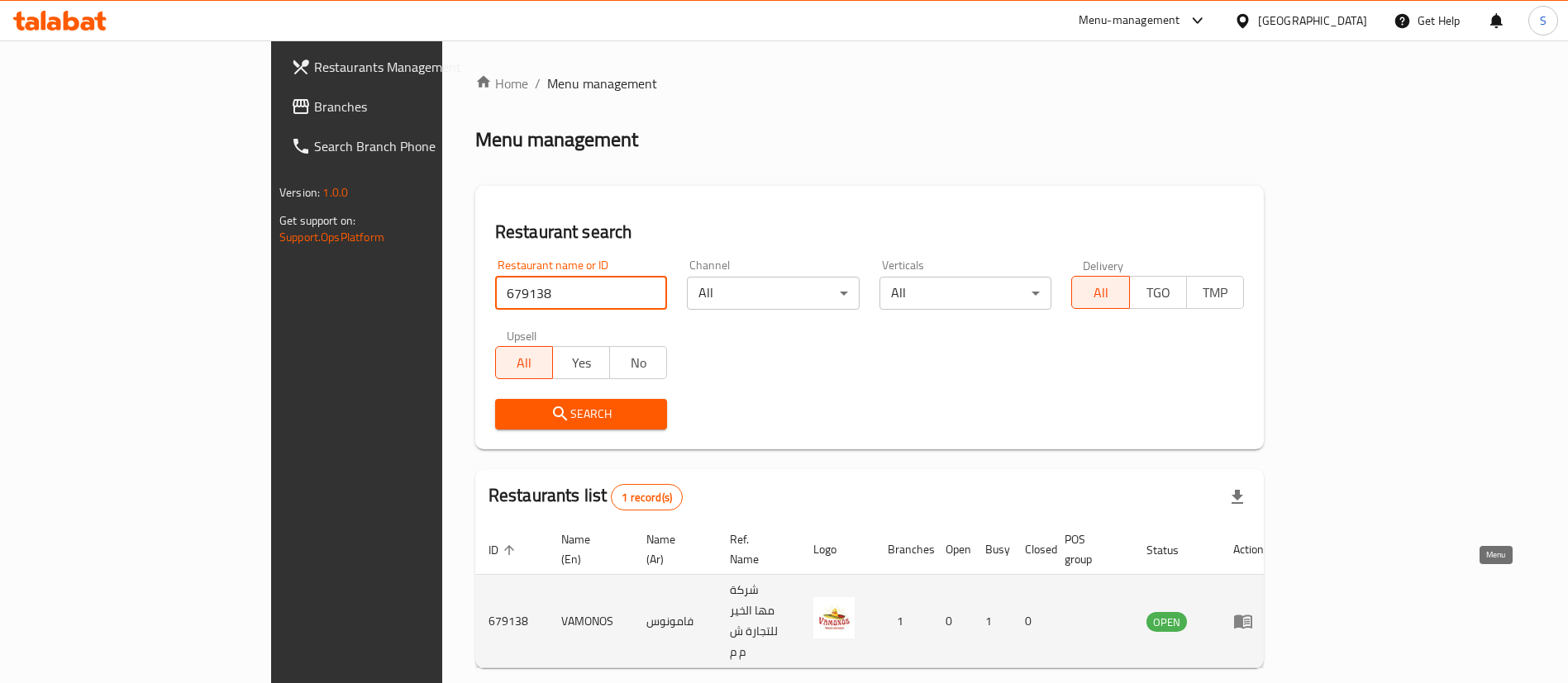
click at [1252, 616] on icon "enhanced table" at bounding box center [1243, 623] width 18 height 14
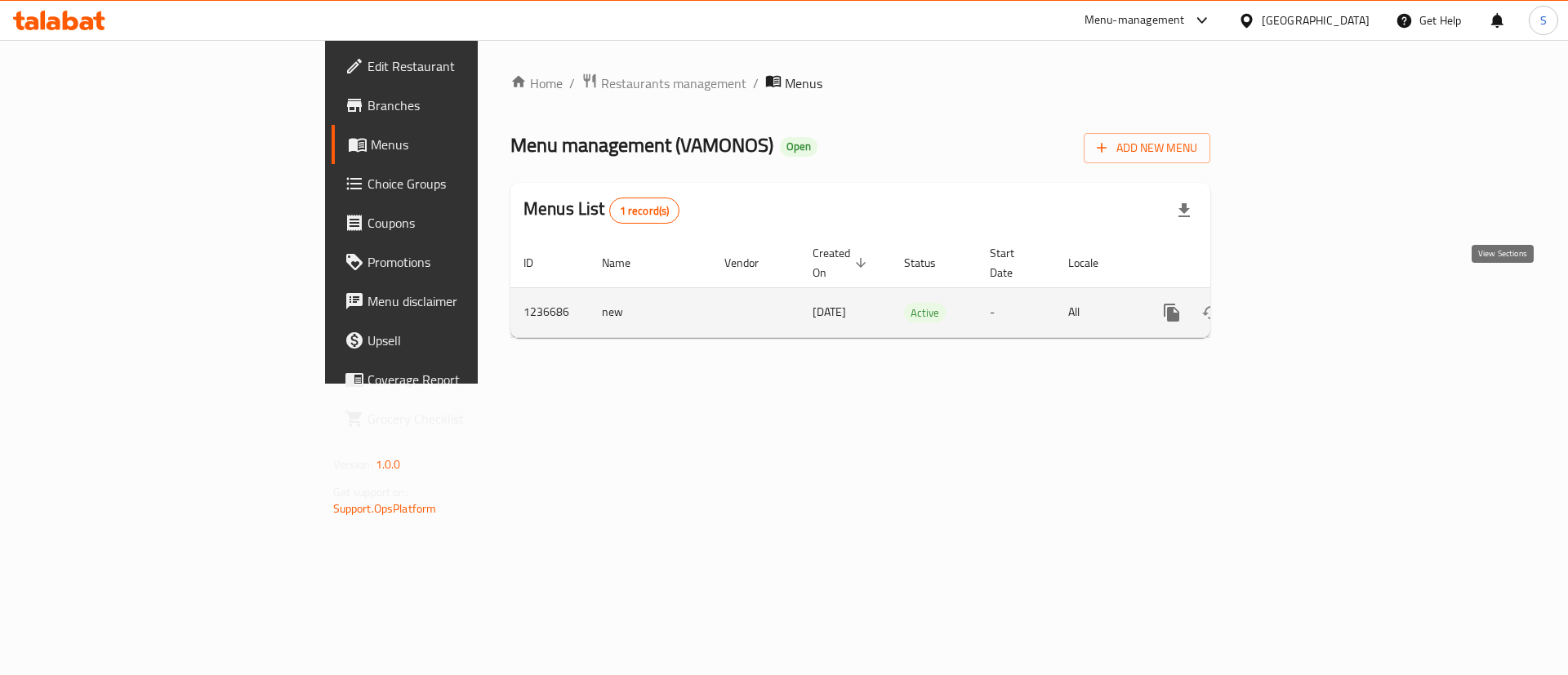
click at [1297, 305] on icon "enhanced table" at bounding box center [1289, 312] width 15 height 15
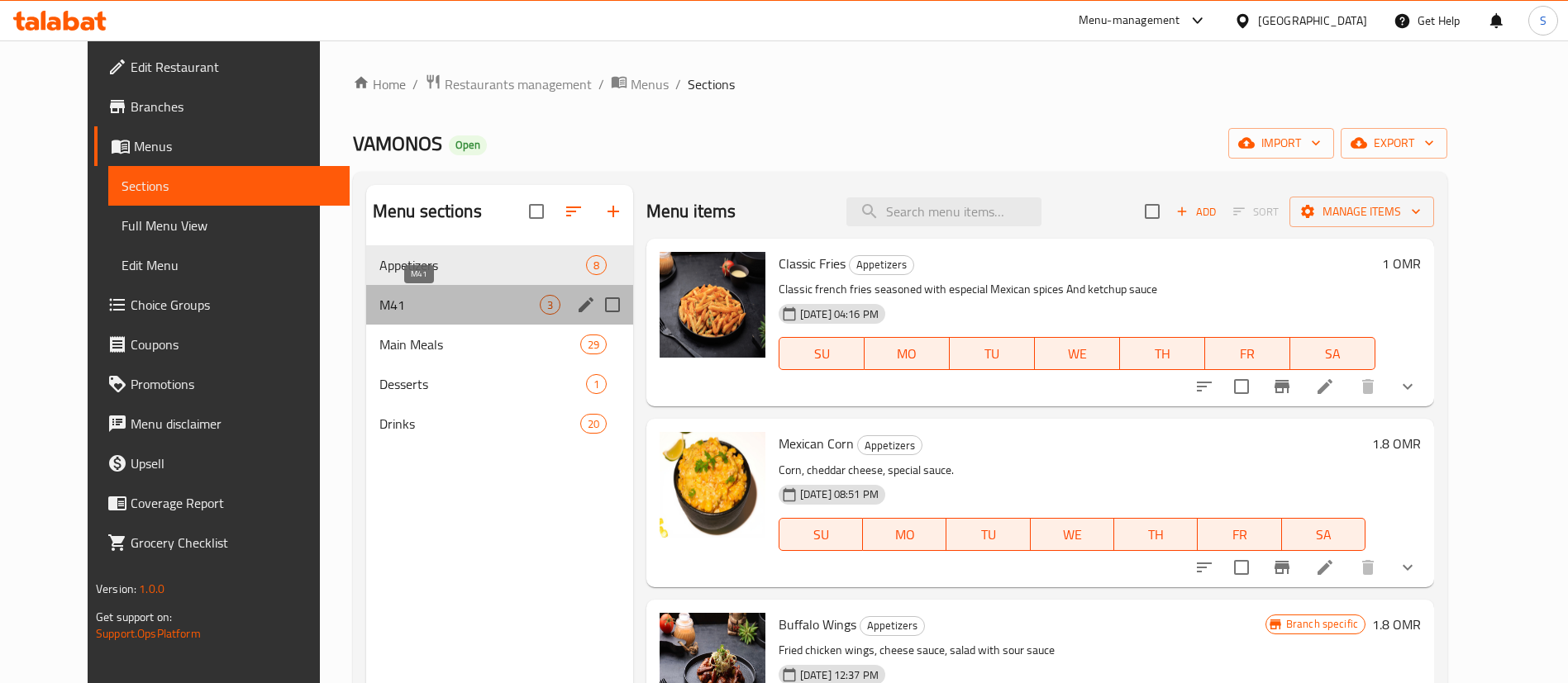
click at [379, 297] on span "M41" at bounding box center [460, 305] width 160 height 20
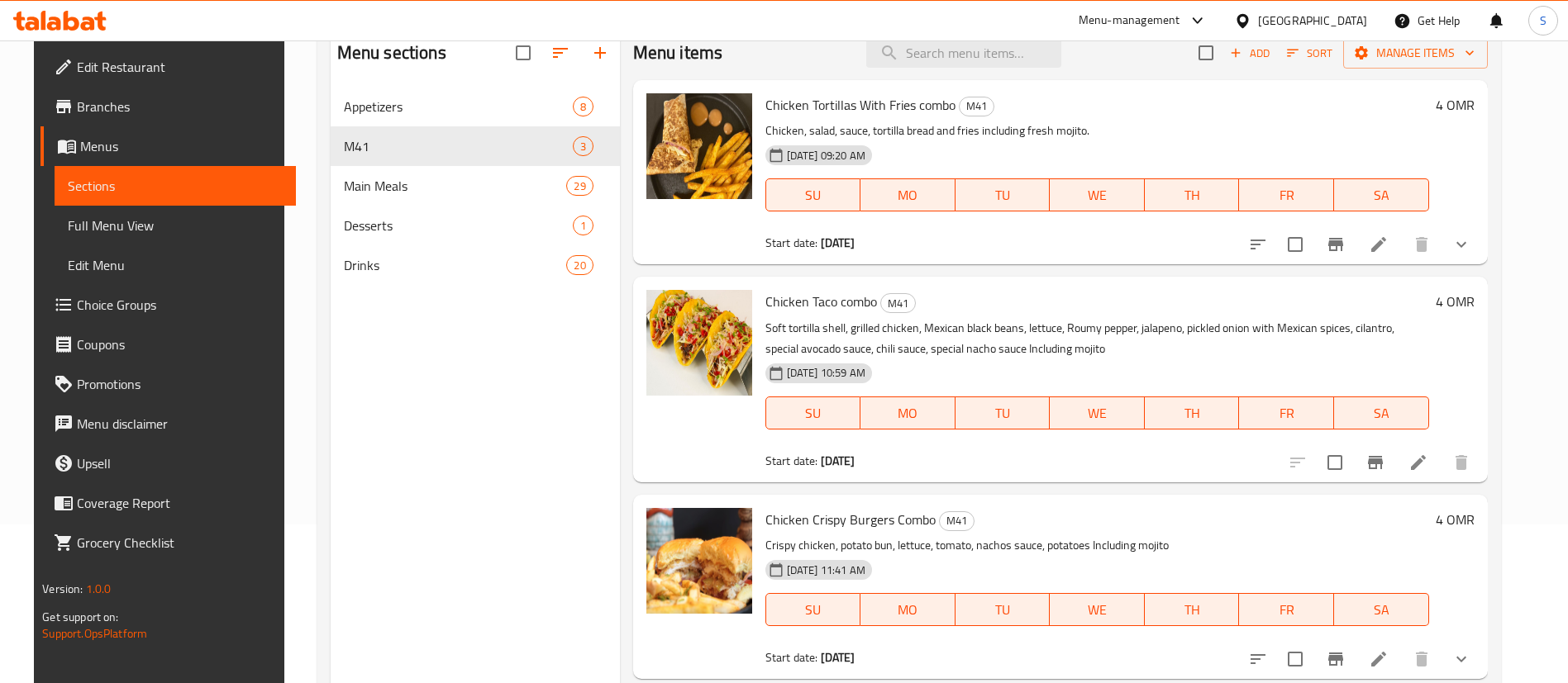
scroll to position [232, 0]
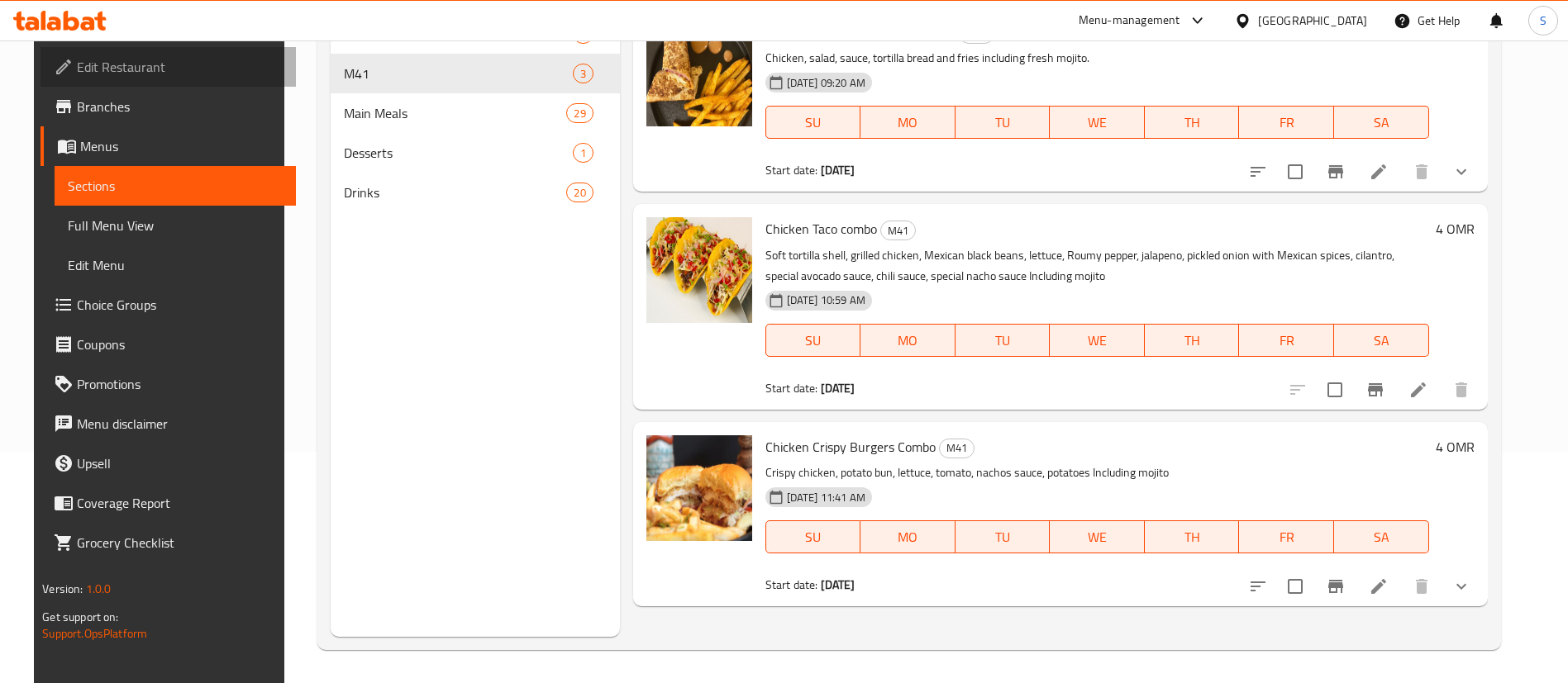
click at [120, 62] on span "Edit Restaurant" at bounding box center [180, 67] width 206 height 20
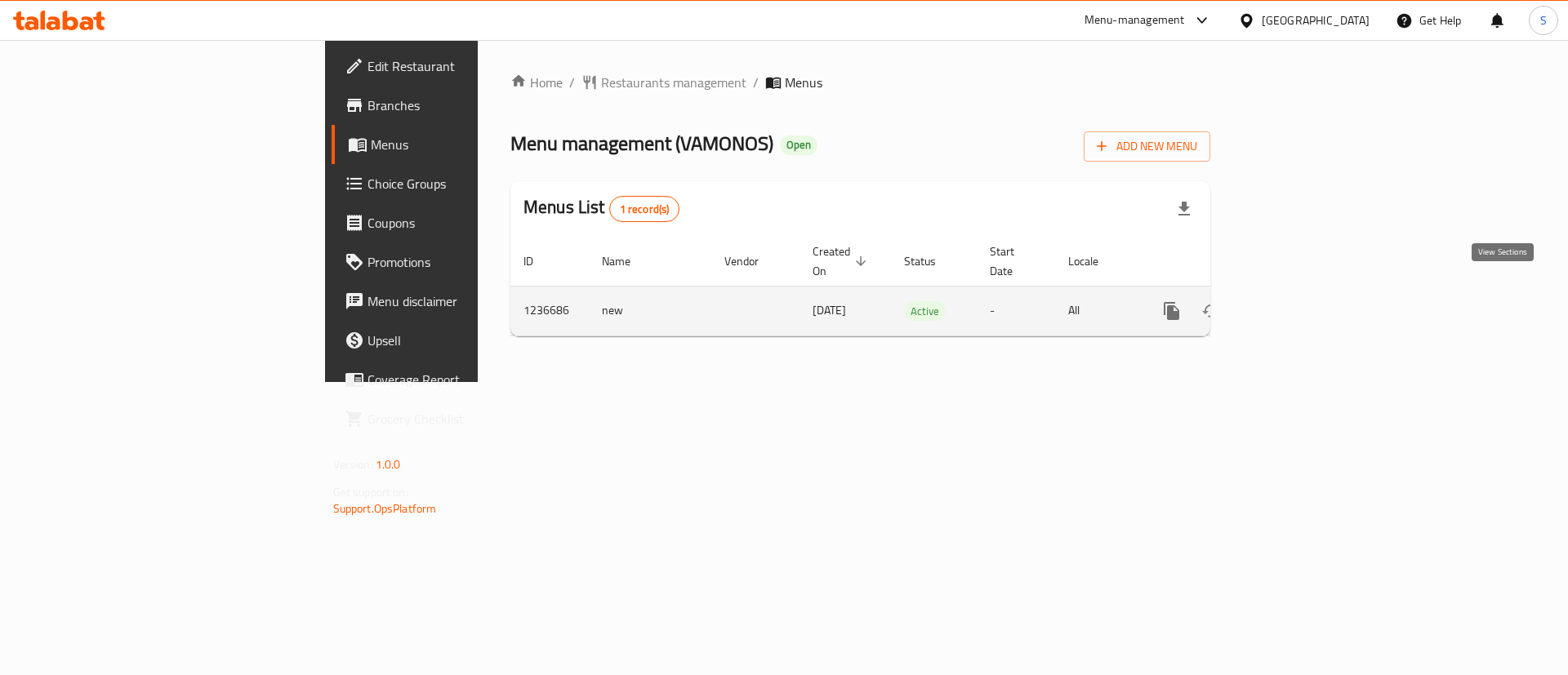
click at [1297, 303] on icon "enhanced table" at bounding box center [1289, 310] width 15 height 15
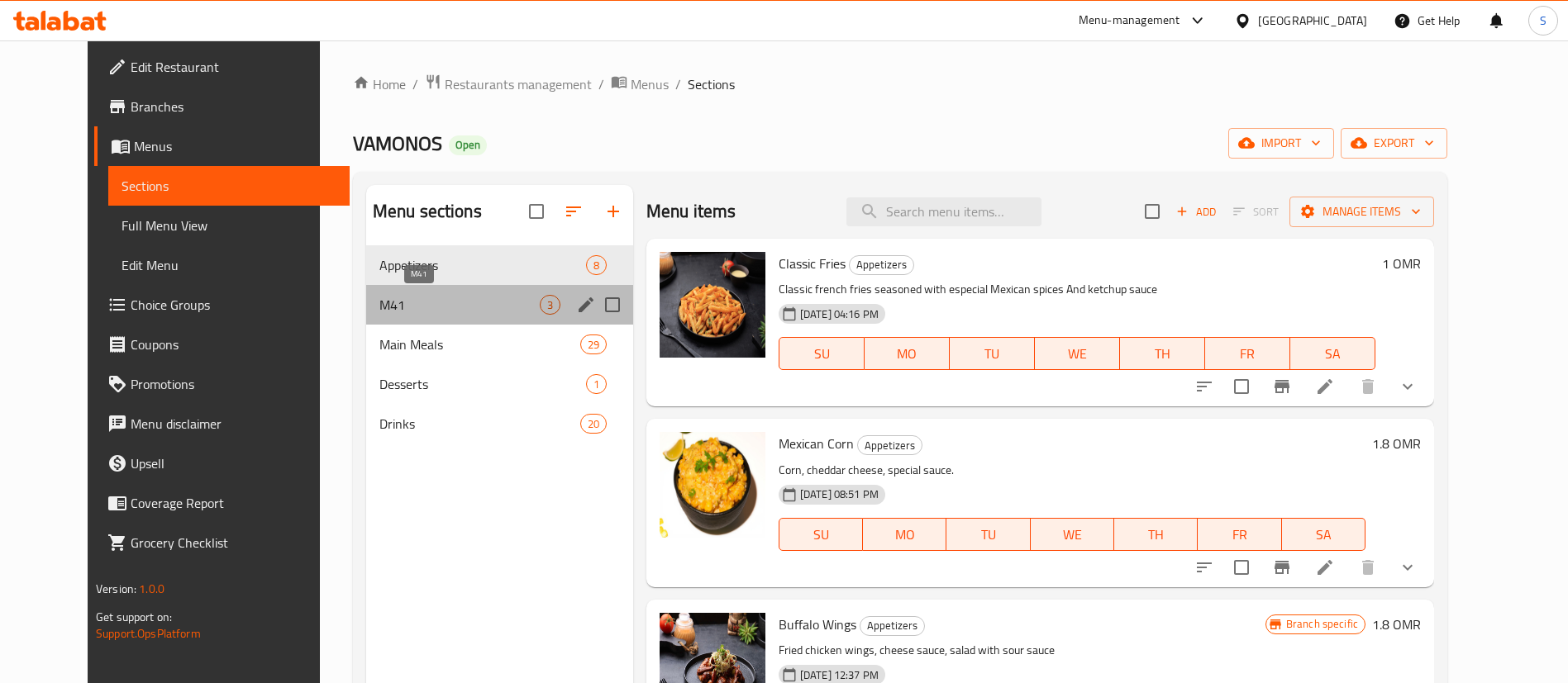
click at [419, 307] on span "M41" at bounding box center [460, 305] width 160 height 20
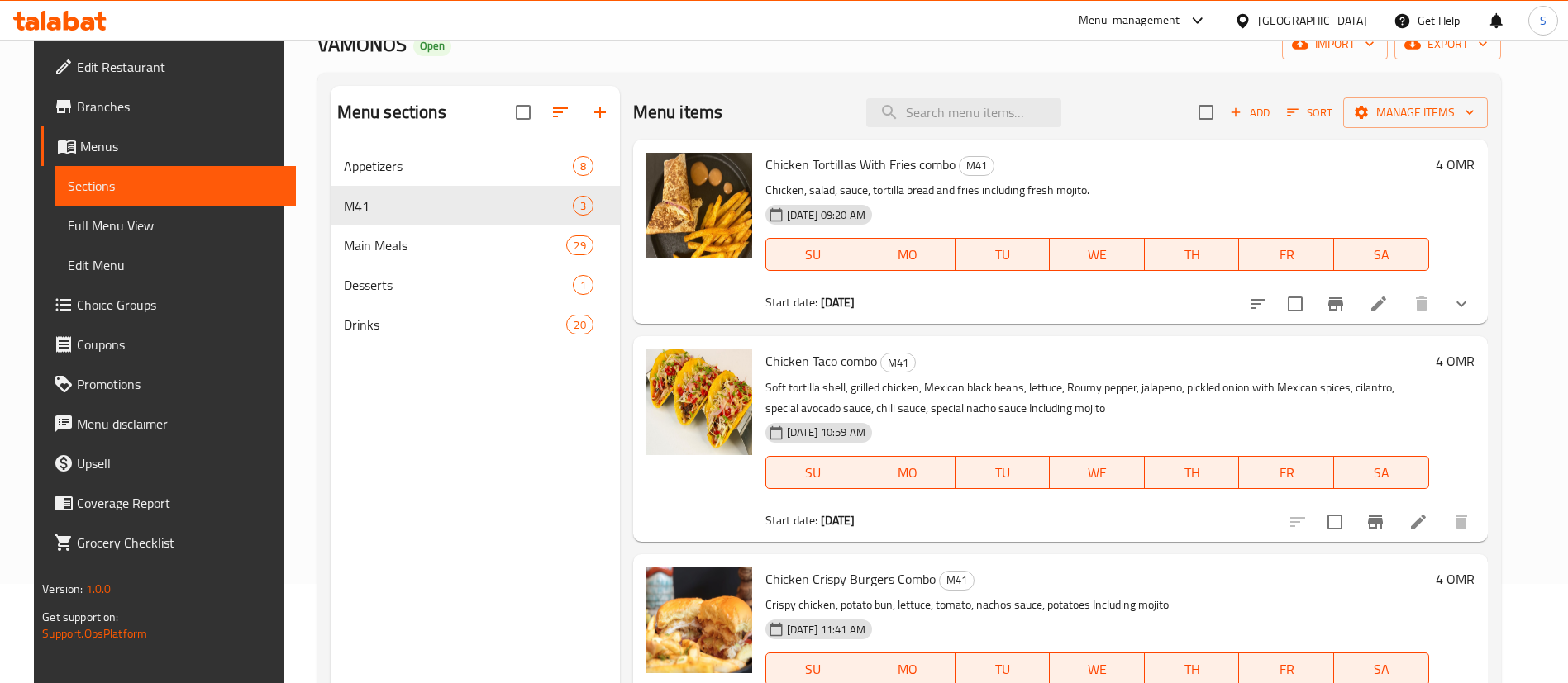
scroll to position [101, 0]
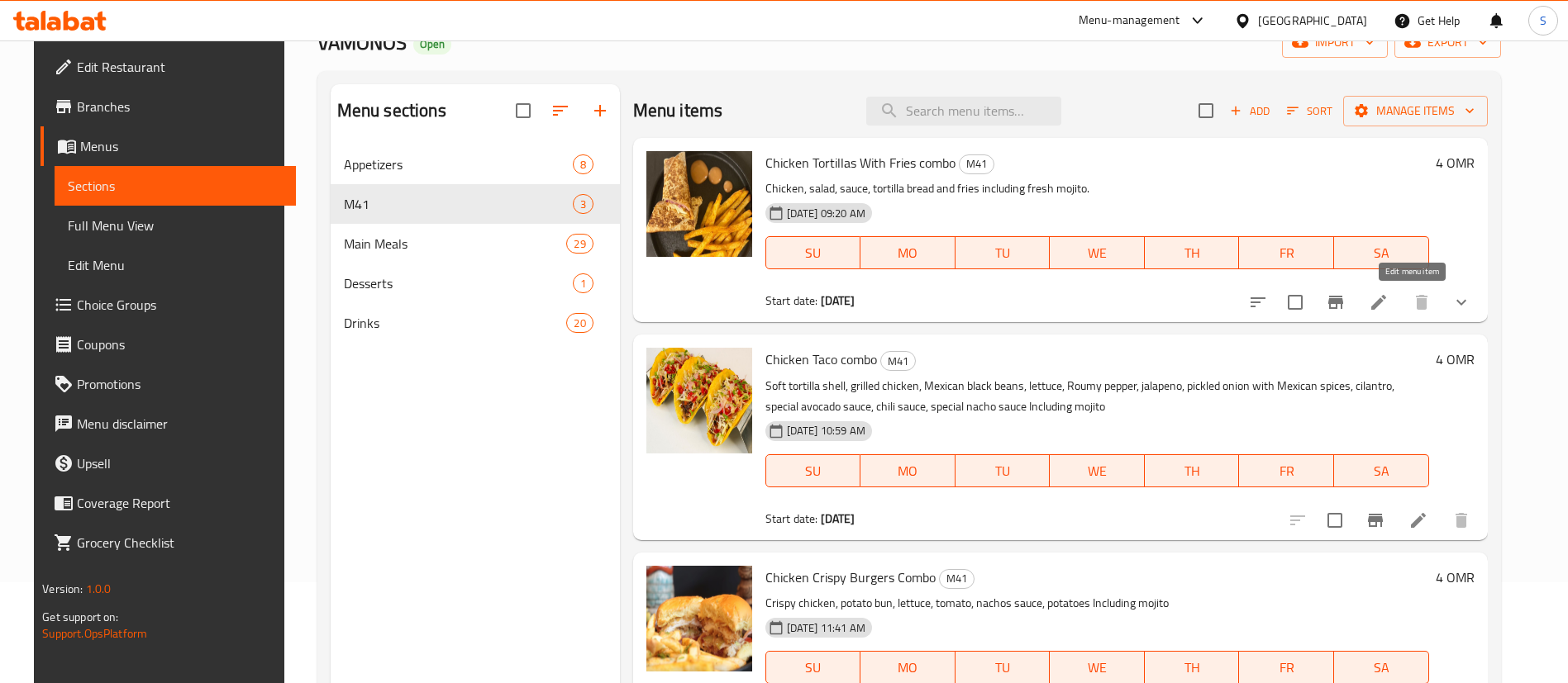
click at [1389, 300] on icon at bounding box center [1379, 302] width 20 height 20
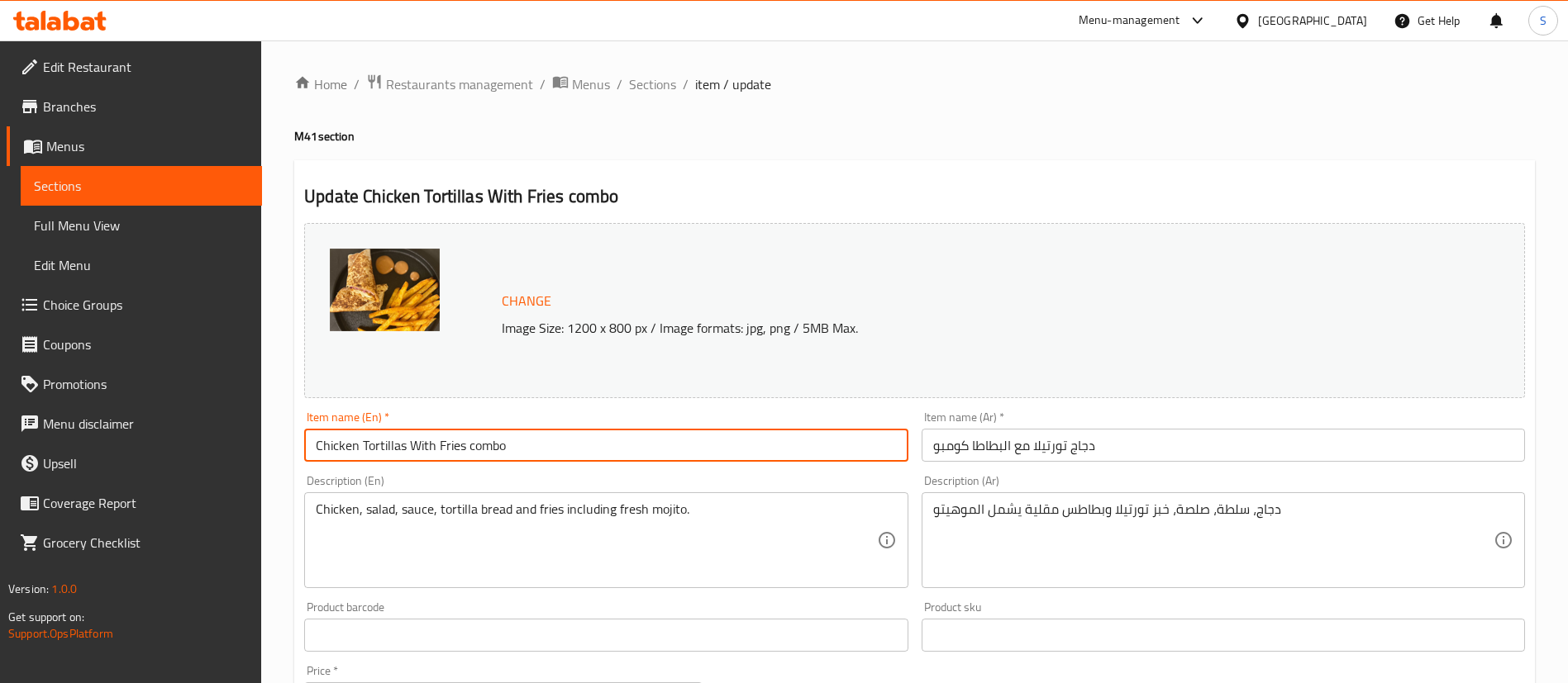
click at [456, 444] on input "Chicken Tortillas With Fries combo" at bounding box center [605, 444] width 603 height 33
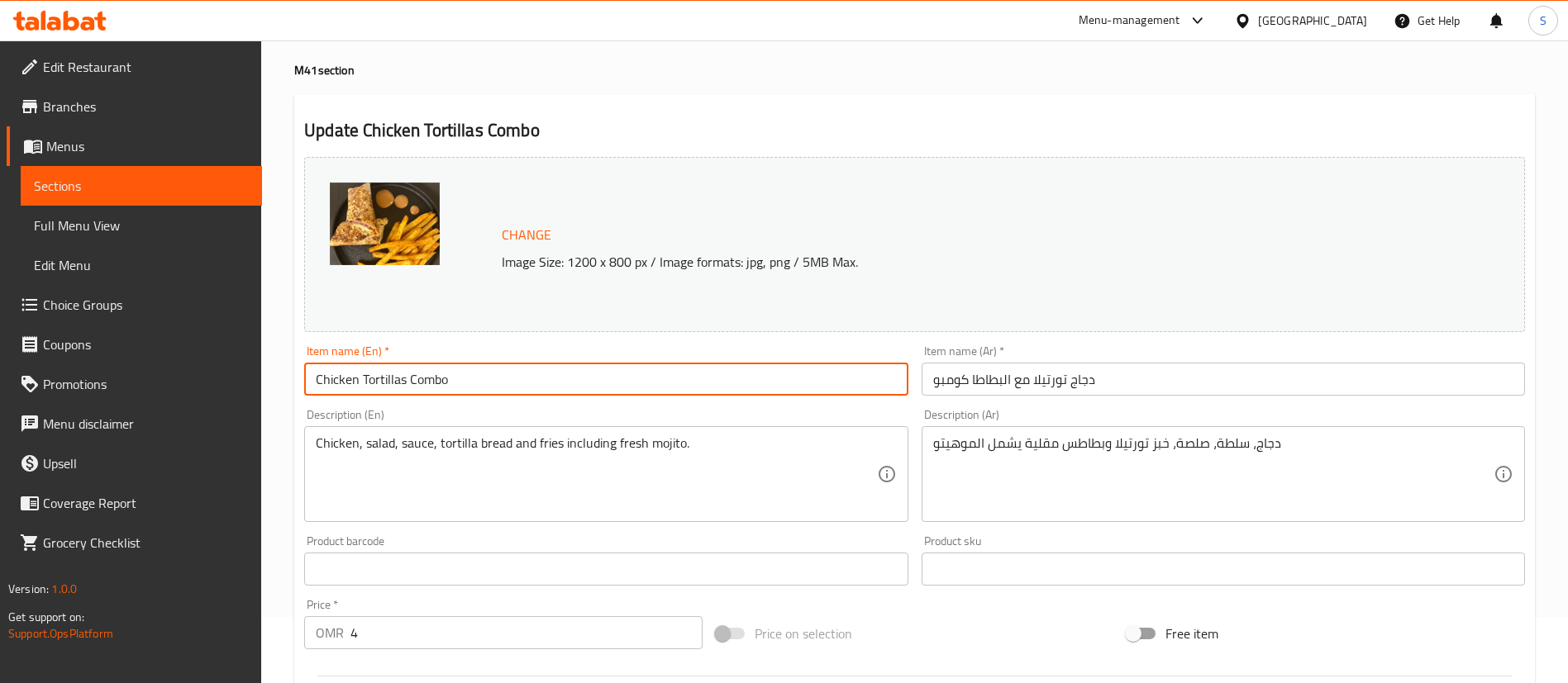
scroll to position [67, 0]
type input "Chicken Tortillas Combo"
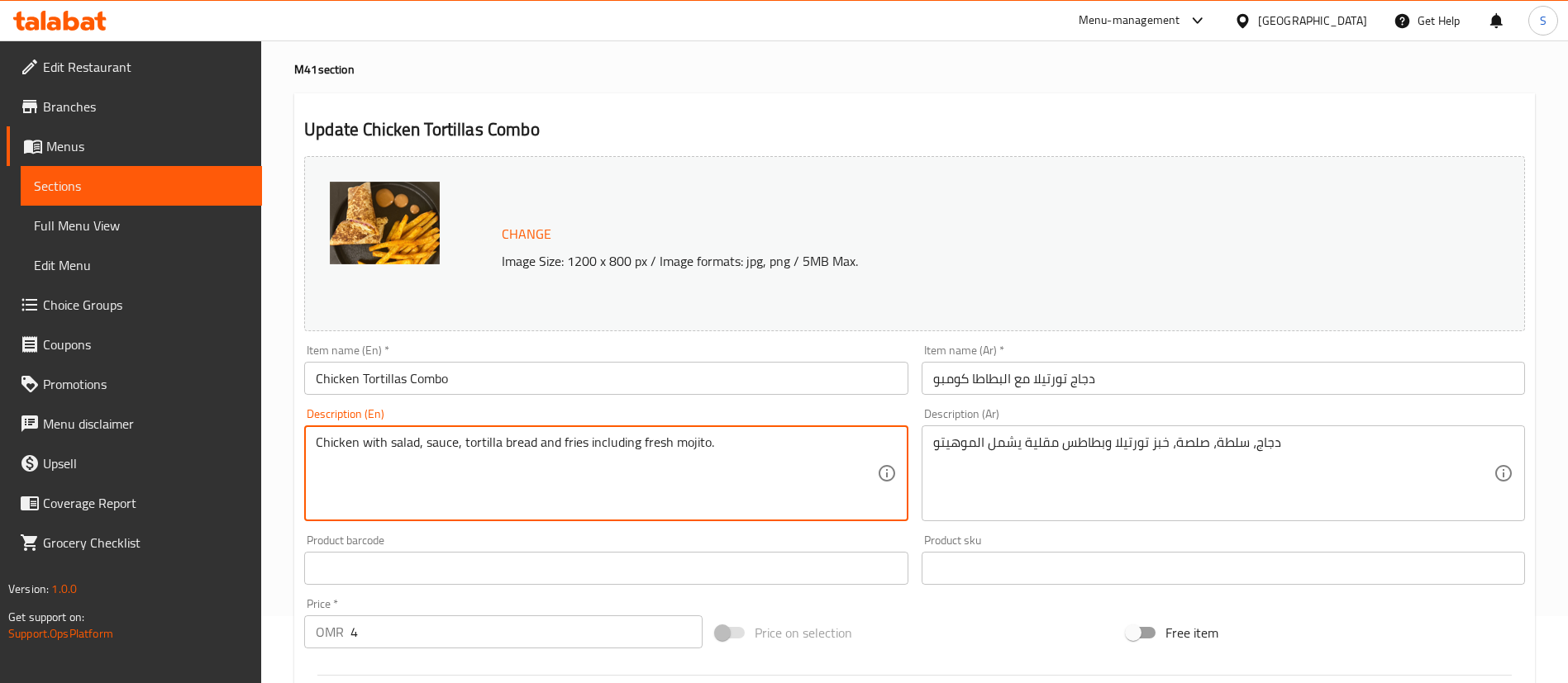
click at [459, 441] on textarea "Chicken with salad, sauce, tortilla bread and fries including fresh mojito." at bounding box center [596, 473] width 561 height 78
click at [427, 442] on textarea "Chicken with salad, sauce in tortilla bread and fries including fresh mojito." at bounding box center [596, 473] width 561 height 78
click at [408, 444] on textarea "Chicken with salad and sauce in tortilla bread and fries including fresh mojito." at bounding box center [596, 473] width 561 height 78
click at [584, 444] on textarea "Chicken with lettuce and sauce in tortilla bread and fries including fresh moji…" at bounding box center [596, 473] width 561 height 78
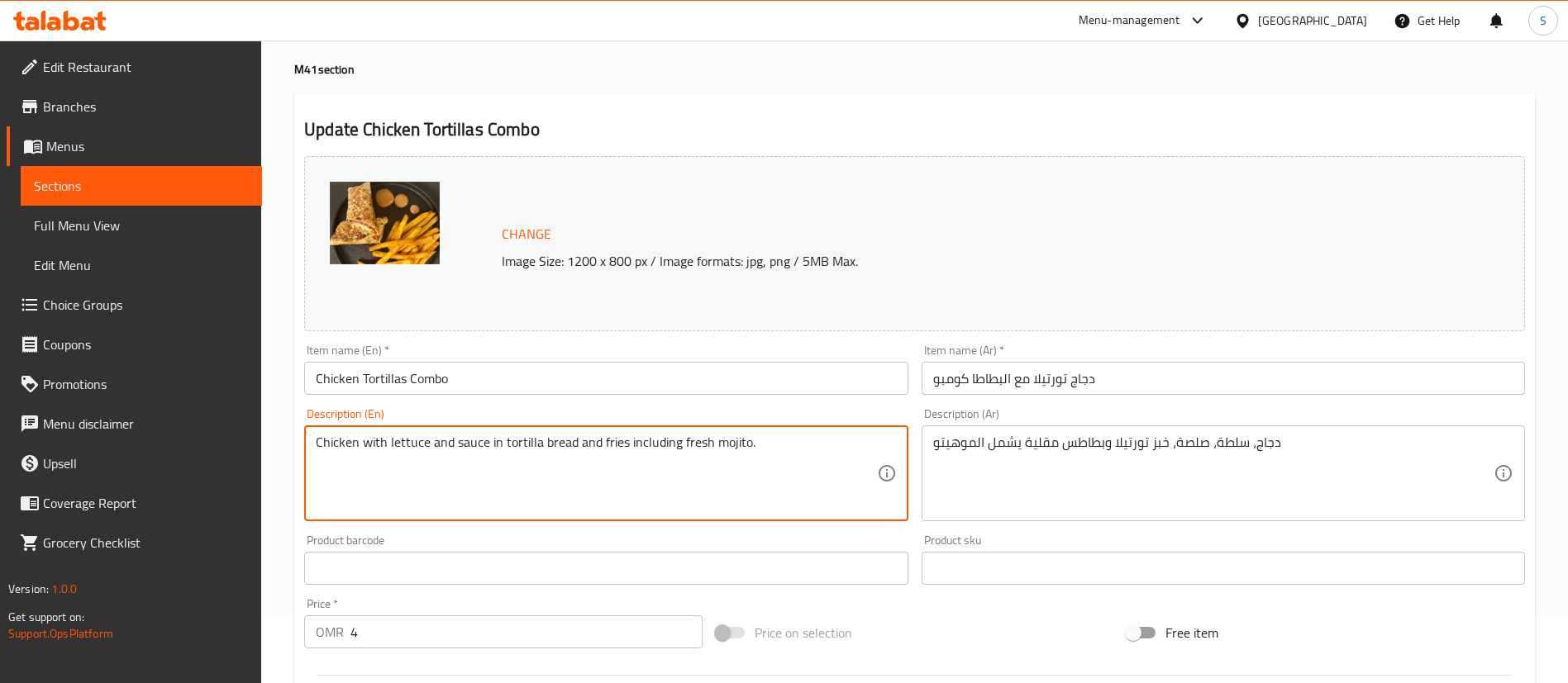
click at [584, 444] on textarea "Chicken with lettuce and sauce in tortilla bread and fries including fresh moji…" at bounding box center [596, 473] width 561 height 78
click at [719, 441] on textarea "Chicken with lettuce and sauce in tortilla bread + Salted French fries includin…" at bounding box center [596, 473] width 561 height 78
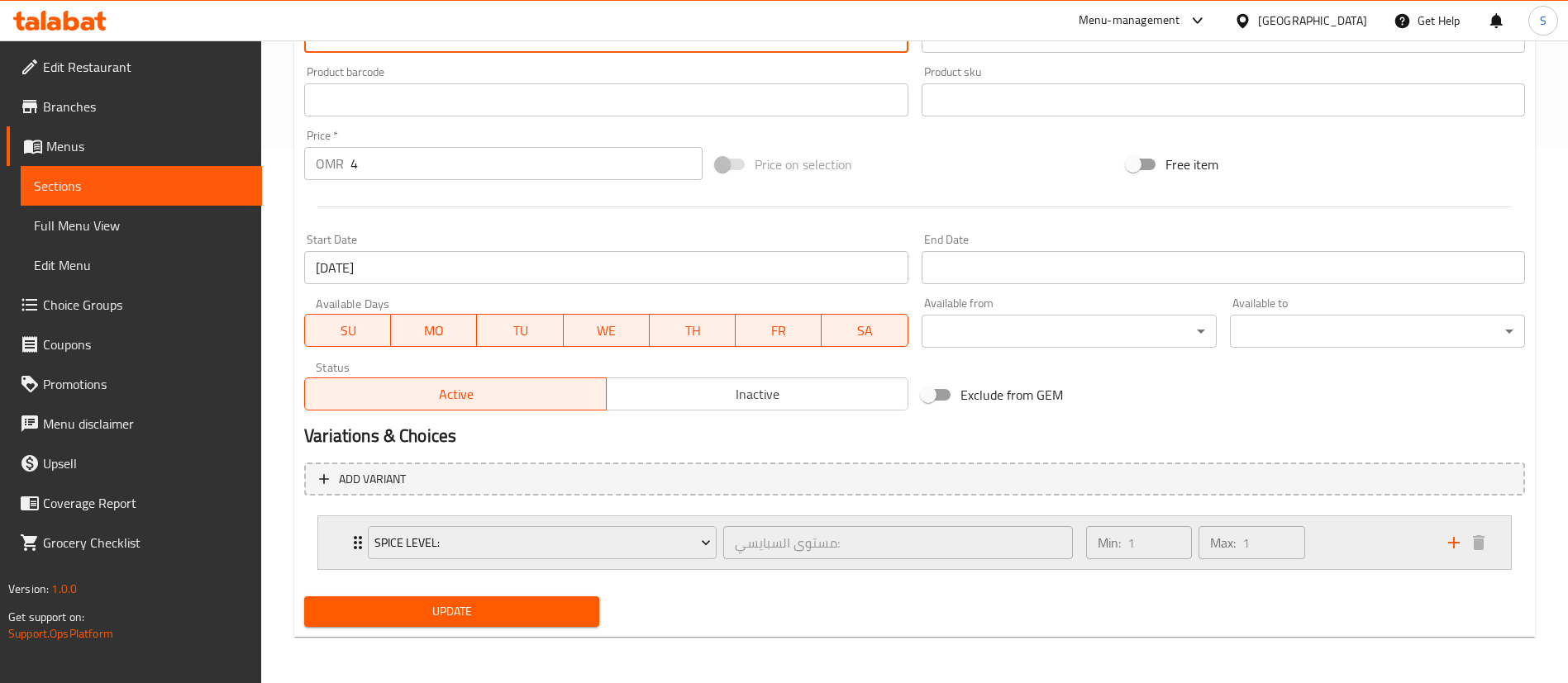
click at [1322, 542] on div "Min: 1 ​ Max: 1 ​" at bounding box center [1258, 542] width 363 height 52
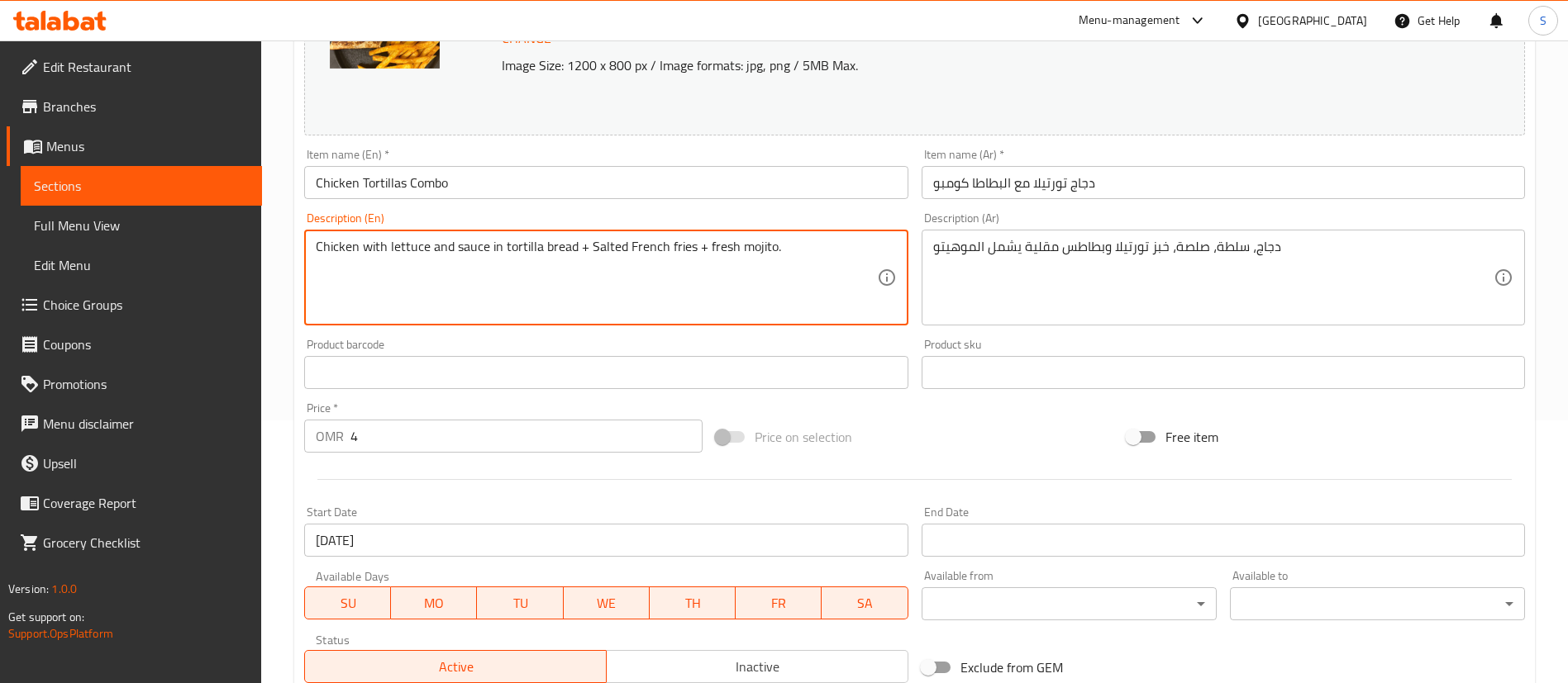
scroll to position [275, 0]
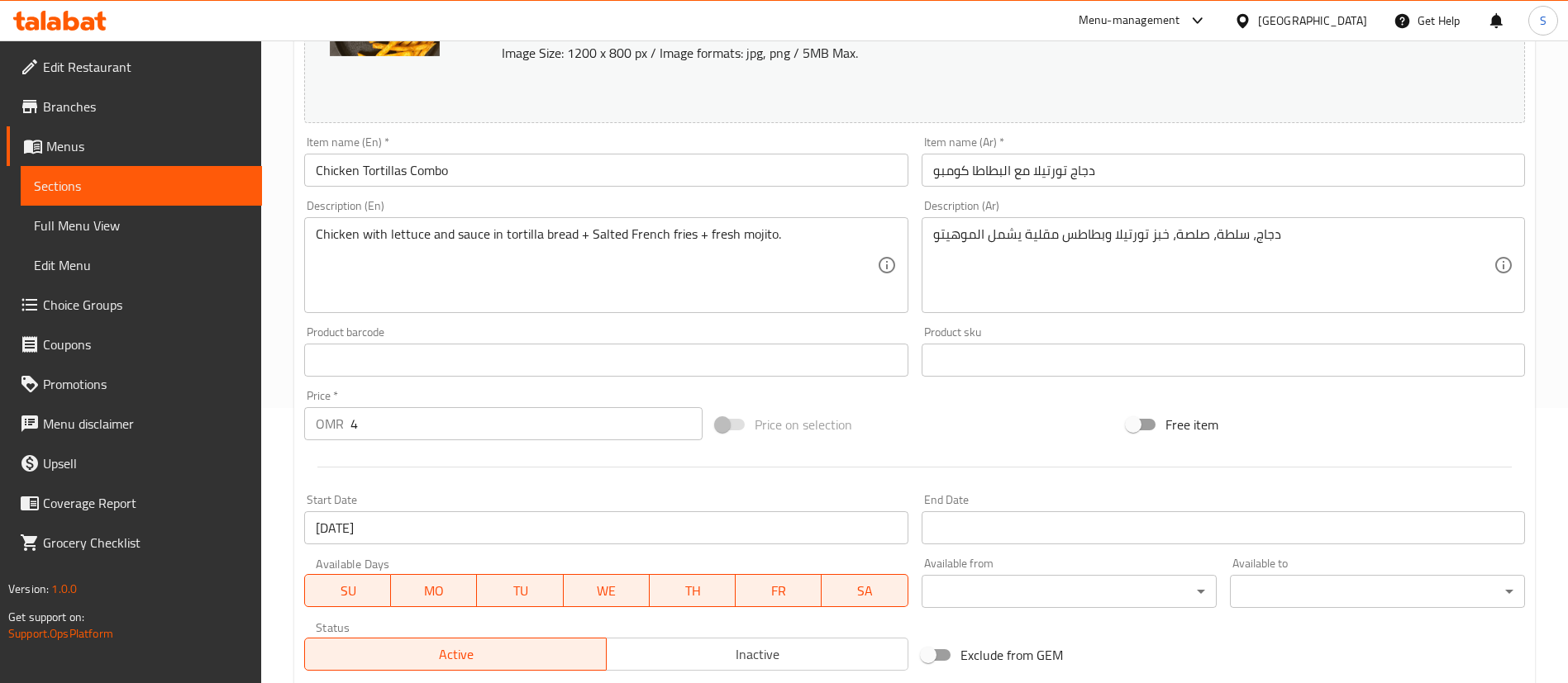
click at [704, 222] on div "Chicken with lettuce and sauce in tortilla bread + Salted French fries + fresh …" at bounding box center [605, 264] width 603 height 96
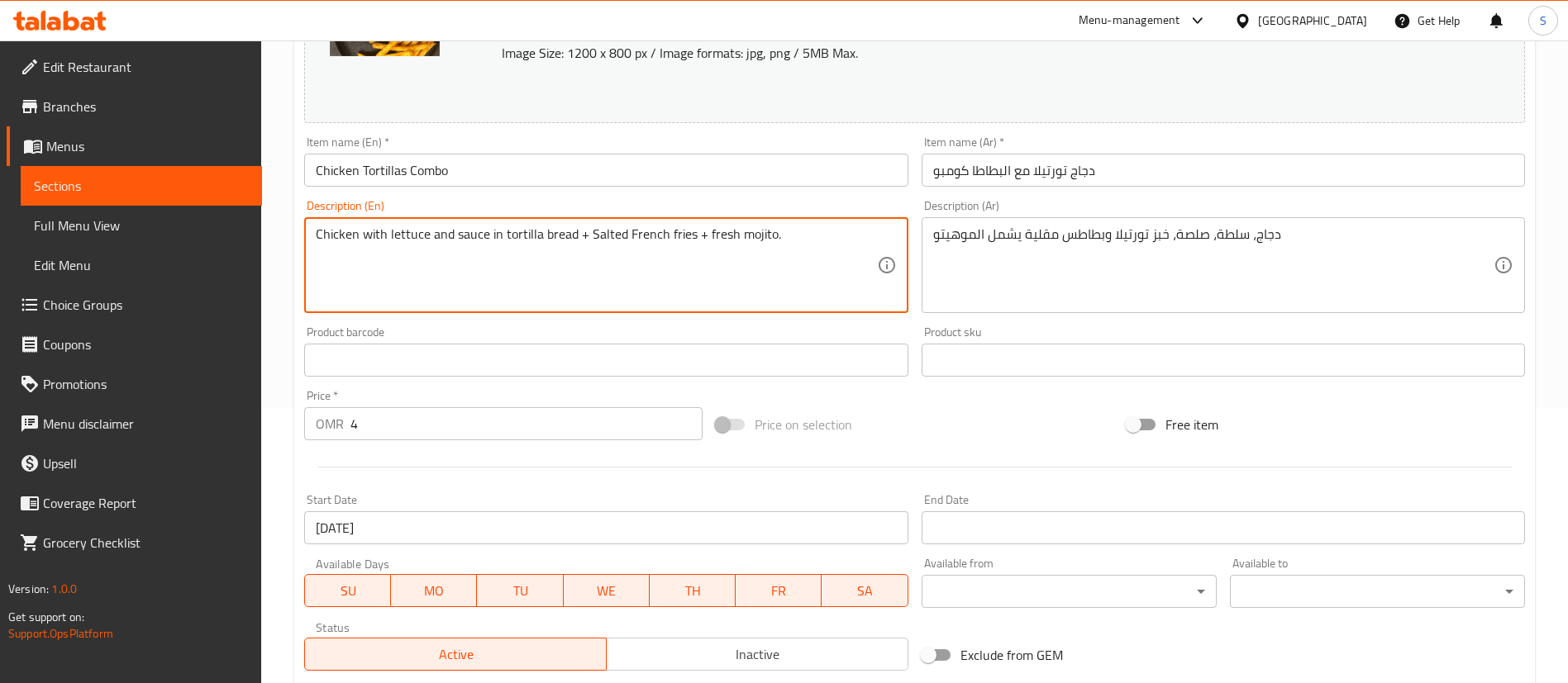
click at [706, 227] on textarea "Chicken with lettuce and sauce in tortilla bread + Salted French fries + fresh …" at bounding box center [596, 265] width 561 height 78
click at [746, 235] on textarea "Chicken with lettuce and sauce in tortilla bread + Salted French fries + Fresh …" at bounding box center [596, 265] width 561 height 78
click at [801, 236] on textarea "Chicken with lettuce and sauce in tortilla bread + Salted French fries + Fresh …" at bounding box center [596, 265] width 561 height 78
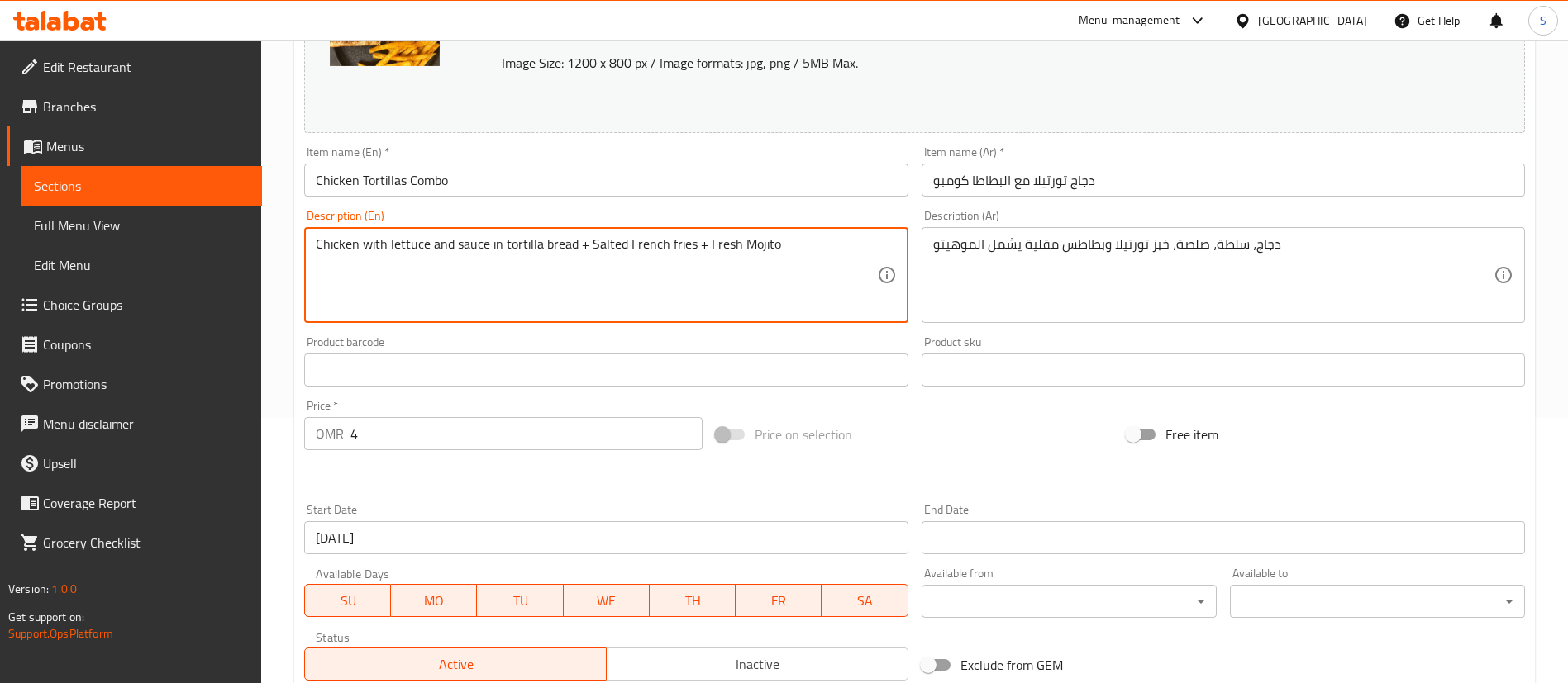
scroll to position [681, 0]
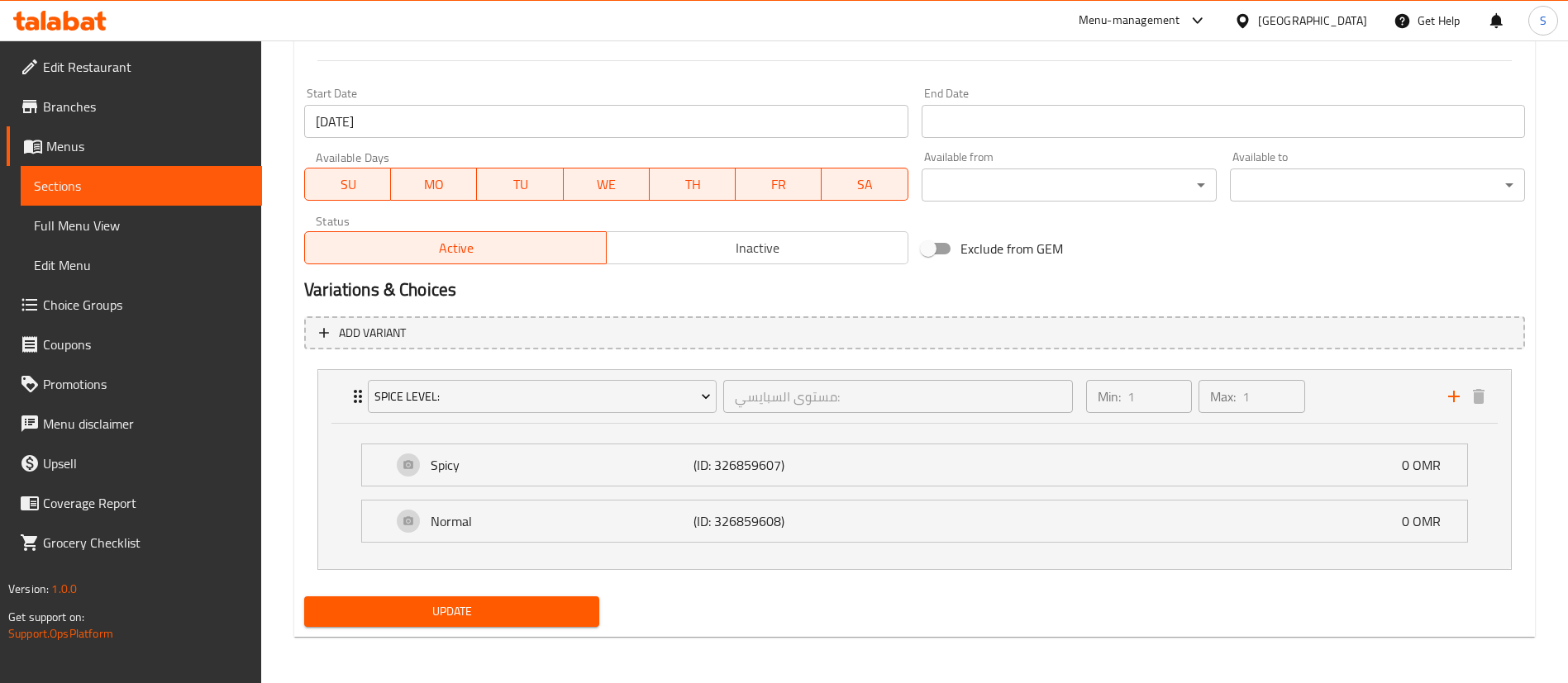
type textarea "Chicken with lettuce and sauce in tortilla bread + Salted French fries + Fresh …"
click at [481, 612] on span "Update" at bounding box center [451, 612] width 268 height 21
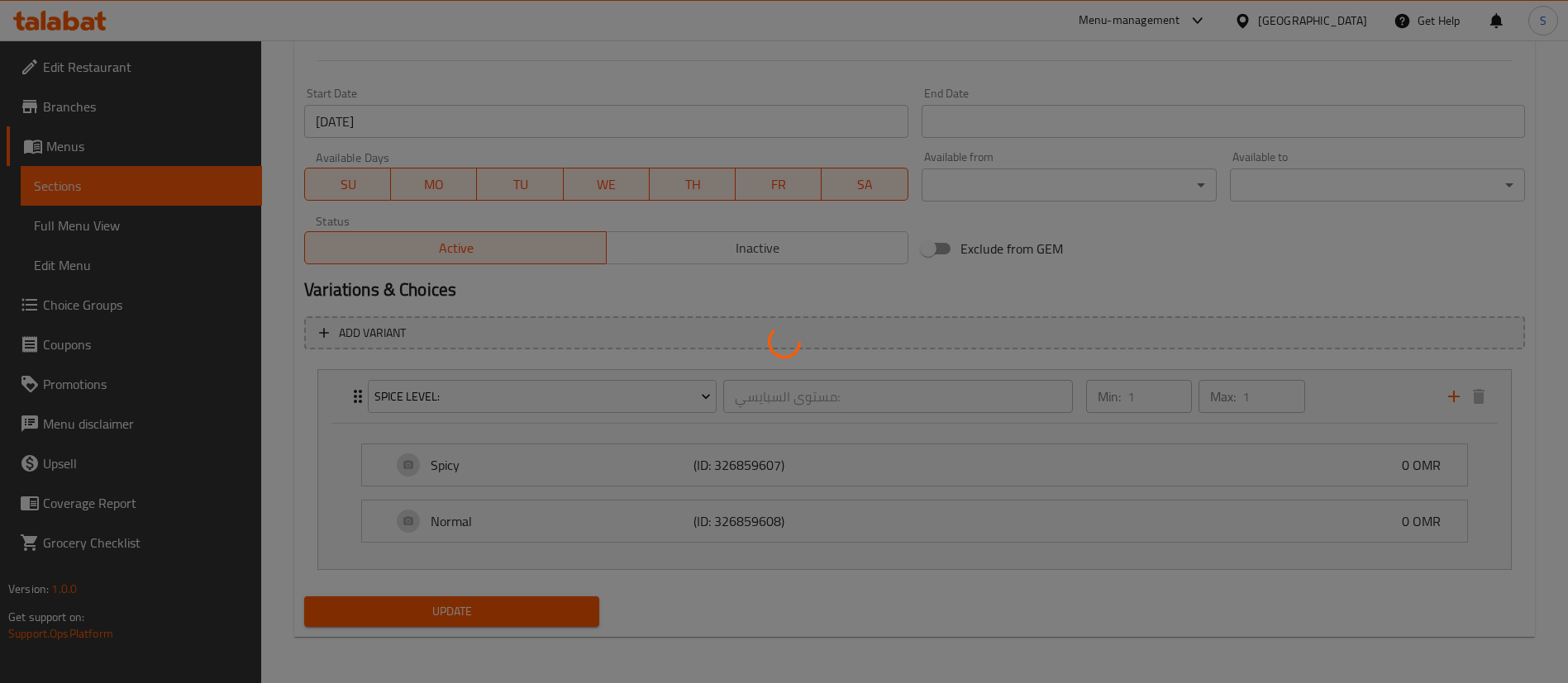
scroll to position [0, 0]
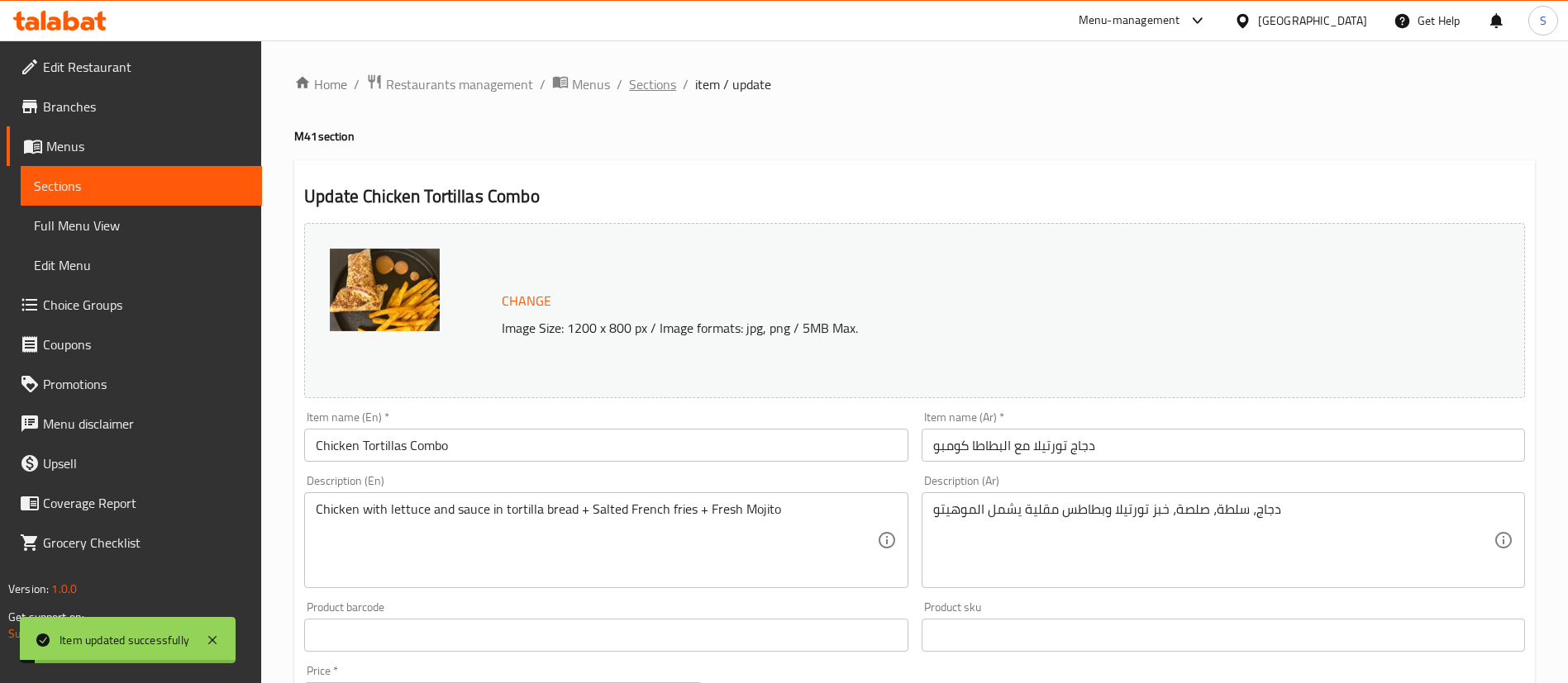
click at [647, 75] on span "Sections" at bounding box center [653, 84] width 48 height 20
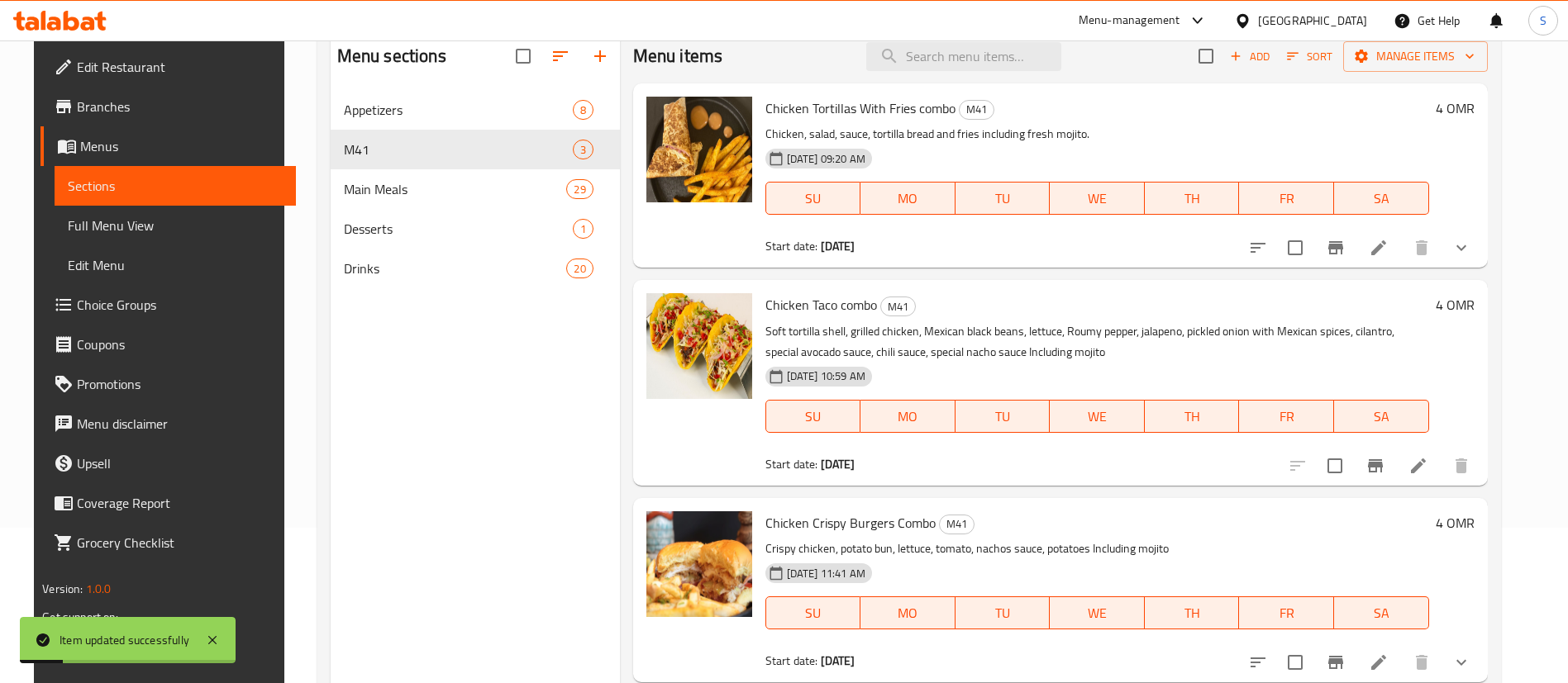
scroll to position [232, 0]
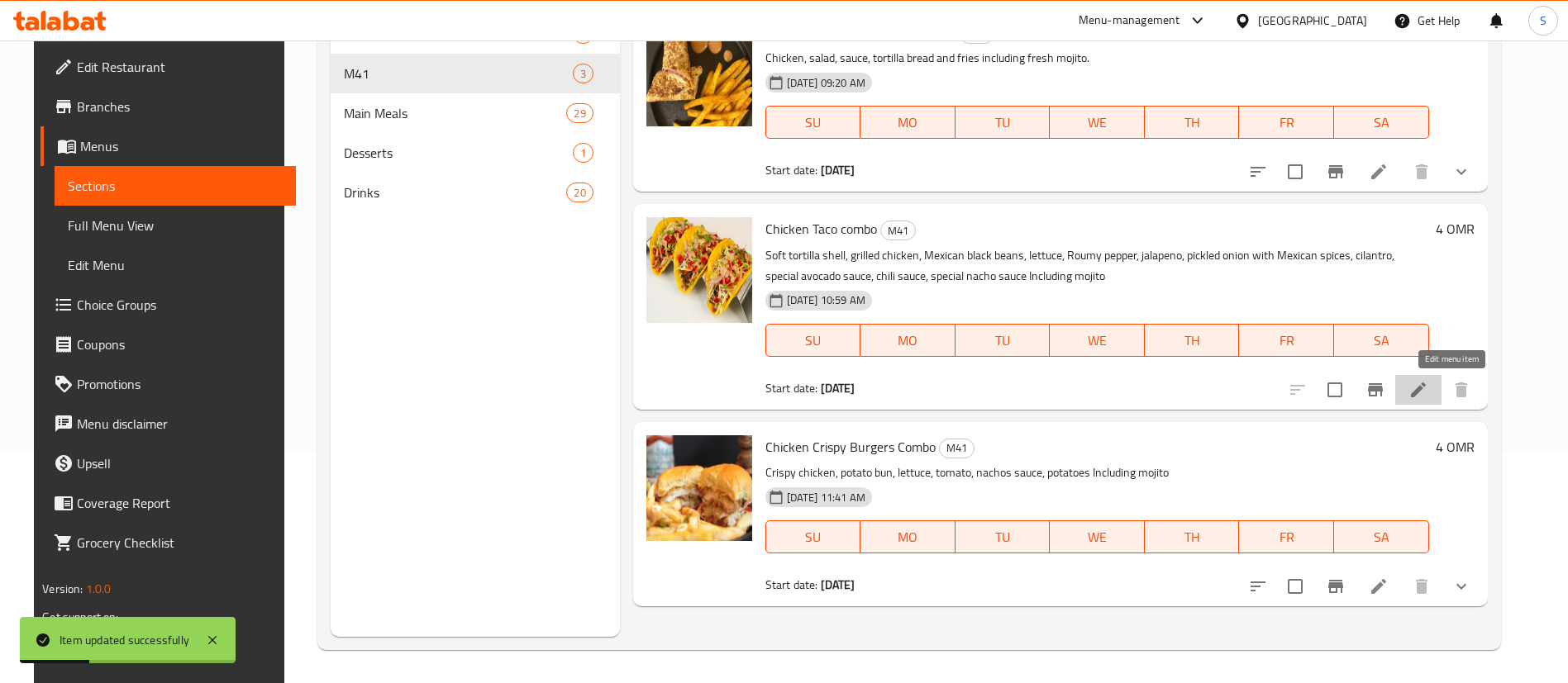
click at [1428, 384] on icon at bounding box center [1418, 390] width 20 height 20
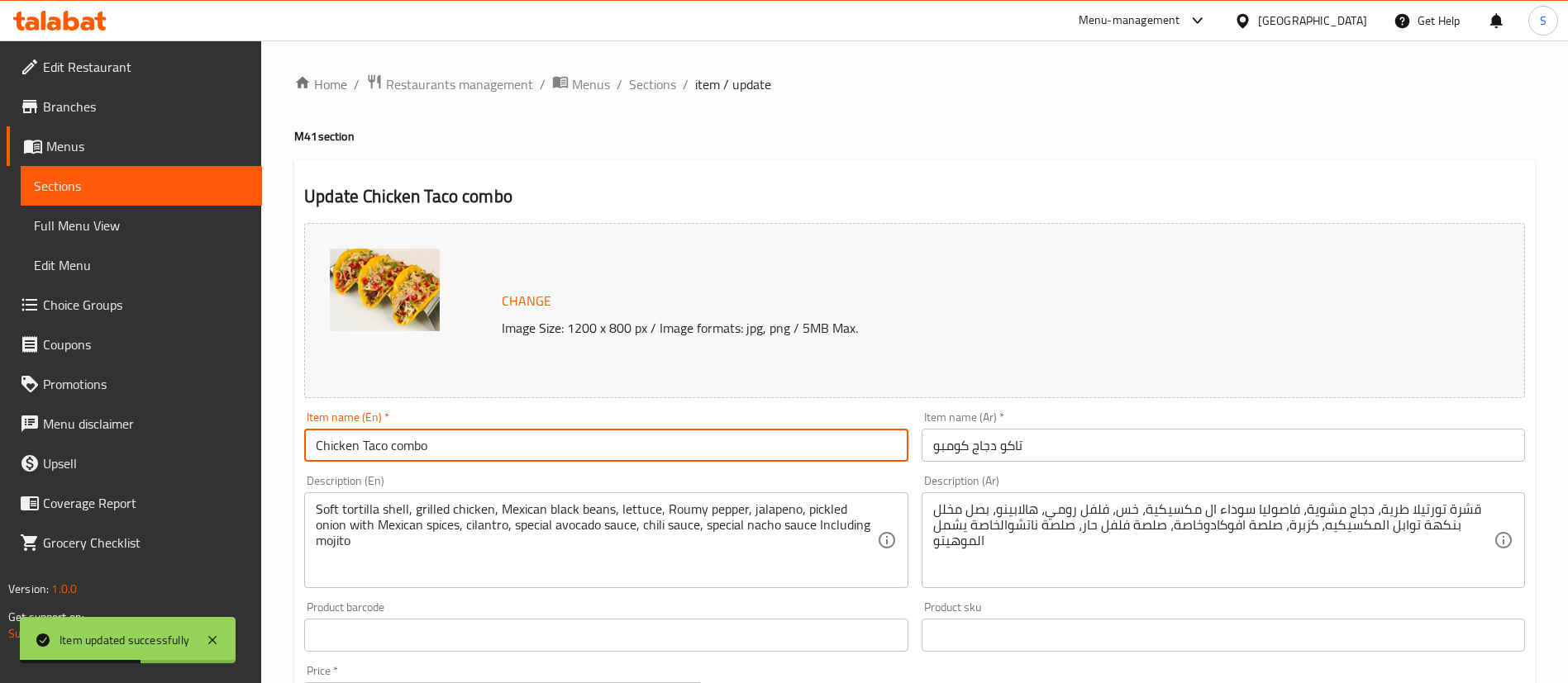
click at [397, 444] on input "Chicken Taco combo" at bounding box center [605, 444] width 603 height 33
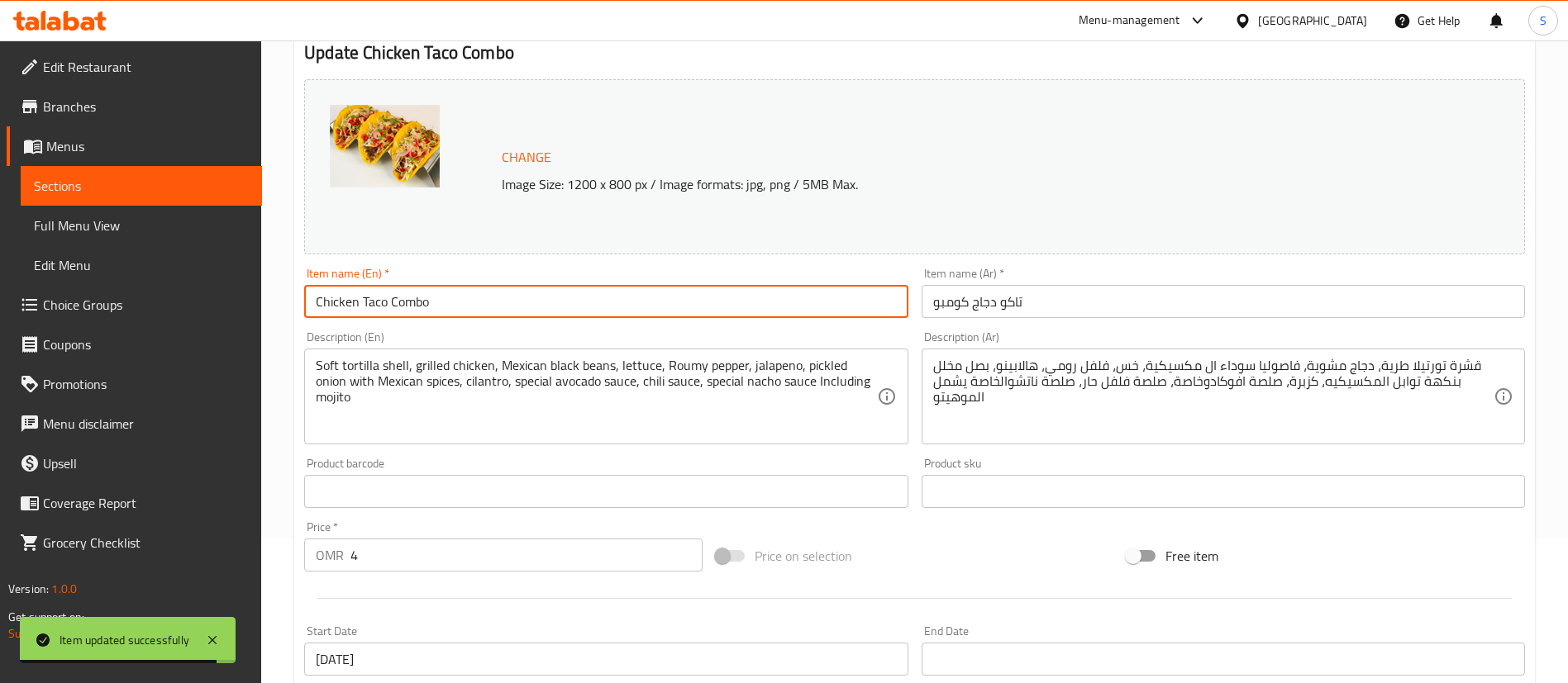
type input "Chicken Taco Combo"
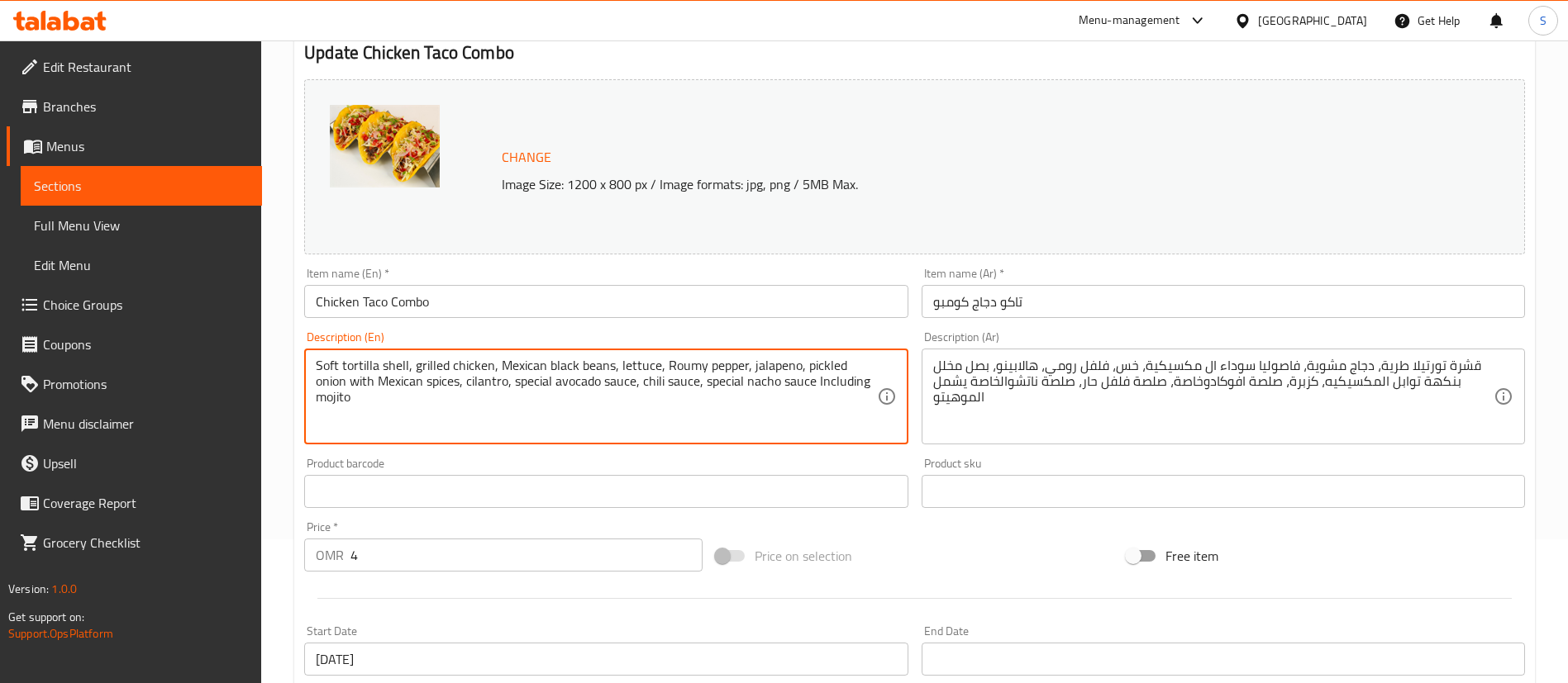
drag, startPoint x: 416, startPoint y: 362, endPoint x: 291, endPoint y: 372, distance: 125.4
click at [291, 372] on div "Home / Restaurants management / Menus / Sections / item / update M41 section Up…" at bounding box center [914, 472] width 1307 height 1150
click at [322, 367] on textarea "grilled chicken, Mexican black beans, lettuce, Roumy pepper, jalapeno, pickled …" at bounding box center [596, 396] width 561 height 78
drag, startPoint x: 392, startPoint y: 367, endPoint x: 450, endPoint y: 364, distance: 58.1
click at [450, 364] on textarea "Grilled chicken, Mexican black beans, lettuce, Roumy pepper, jalapeno, pickled …" at bounding box center [596, 396] width 561 height 78
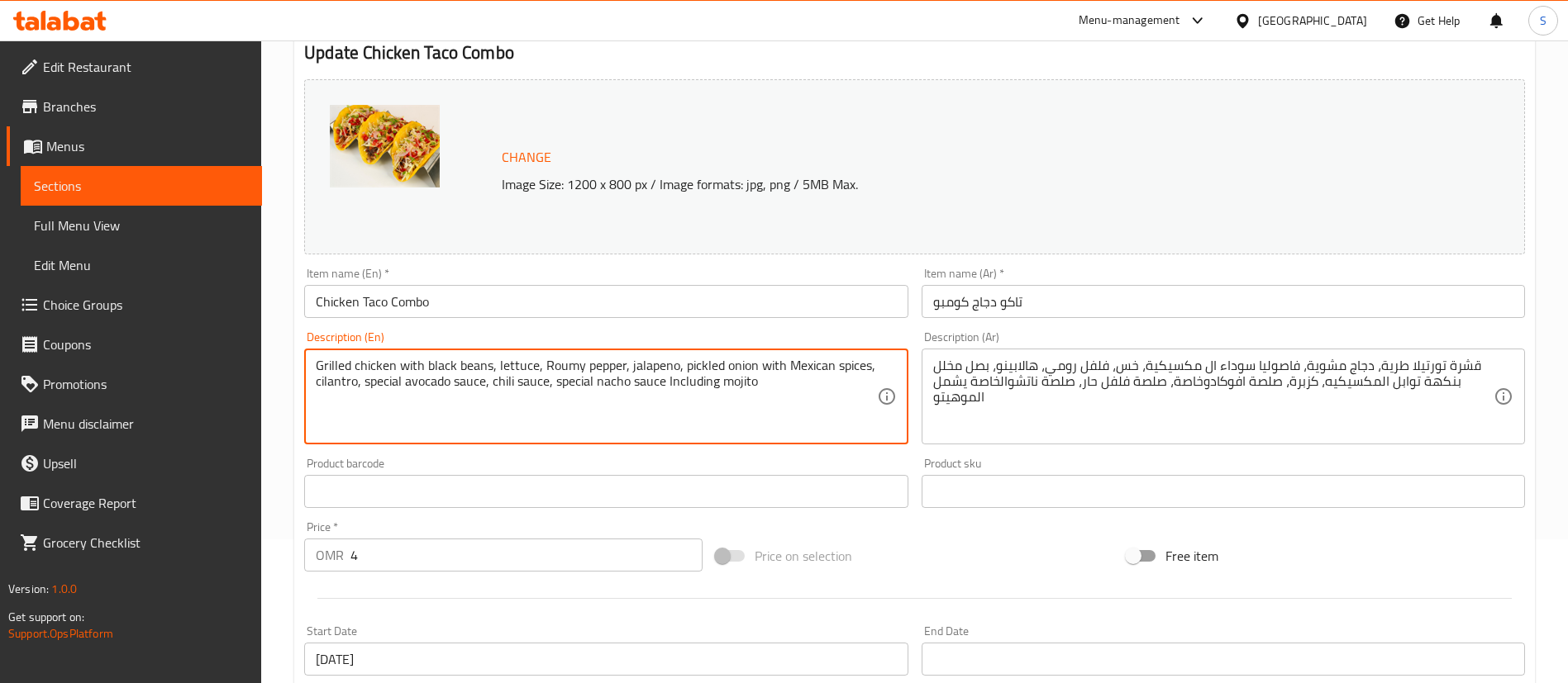
click at [566, 366] on textarea "Grilled chicken with black beans, lettuce, Roumy pepper, jalapeno, pickled onio…" at bounding box center [596, 396] width 561 height 78
click at [560, 367] on textarea "Grilled chicken with black beans, lettuce, pepper, jalapeno, pickled onion with…" at bounding box center [596, 396] width 561 height 78
drag, startPoint x: 668, startPoint y: 368, endPoint x: 398, endPoint y: 392, distance: 271.1
click at [398, 392] on textarea "Grilled chicken with black beans, lettuce, jalapeno, pickled onion with Mexican…" at bounding box center [596, 396] width 561 height 78
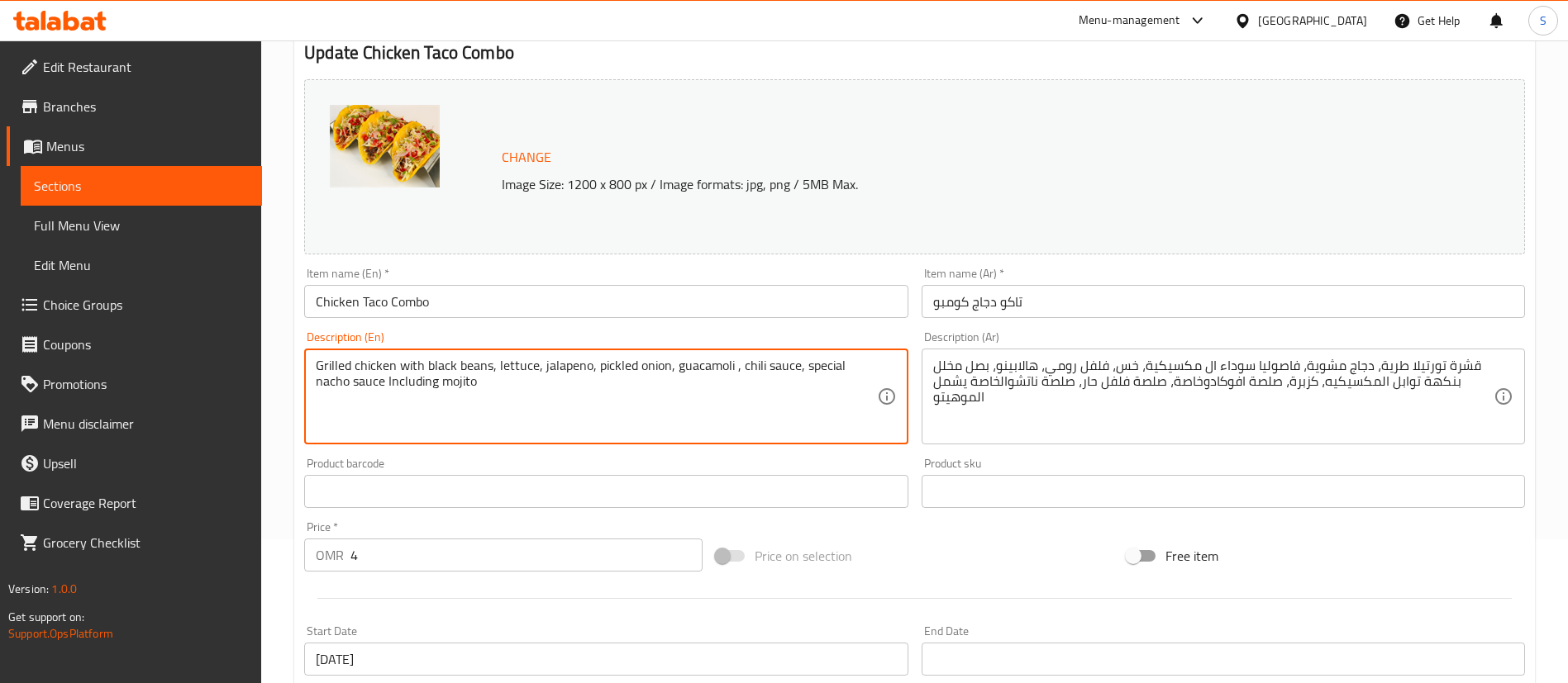
click at [699, 367] on textarea "Grilled chicken with black beans, lettuce, jalapeno, pickled onion, guacamoli ,…" at bounding box center [596, 396] width 561 height 78
click at [803, 366] on textarea "Grilled chicken with black beans, lettuce, jalapeno, pickled onion, guacamole, …" at bounding box center [596, 396] width 561 height 78
click at [848, 366] on textarea "Grilled chicken with black beans, lettuce, jalapeno, pickled onion, guacamole, …" at bounding box center [596, 396] width 561 height 78
click at [372, 381] on textarea "Grilled chicken with black beans, lettuce, jalapeno, pickled onion, guacamole, …" at bounding box center [596, 396] width 561 height 78
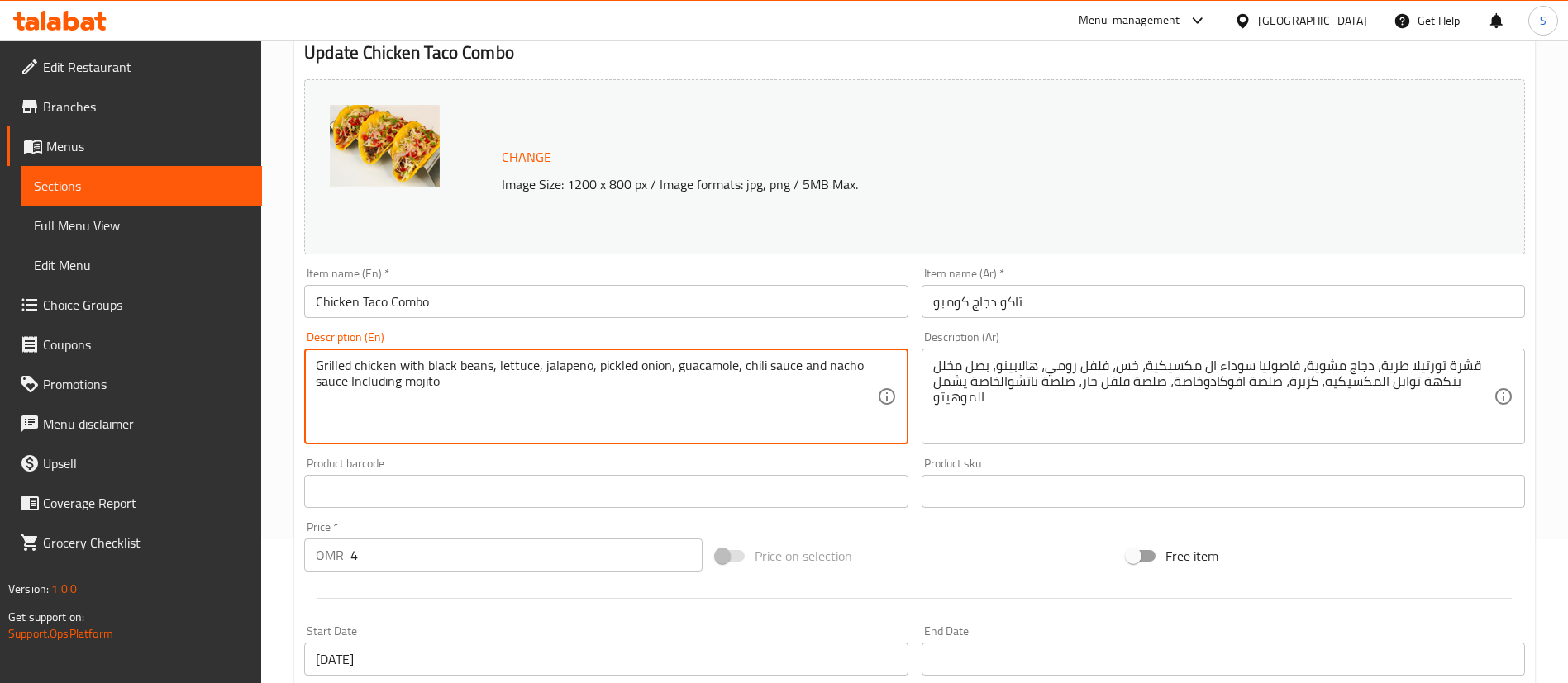
click at [372, 381] on textarea "Grilled chicken with black beans, lettuce, jalapeno, pickled onion, guacamole, …" at bounding box center [596, 396] width 561 height 78
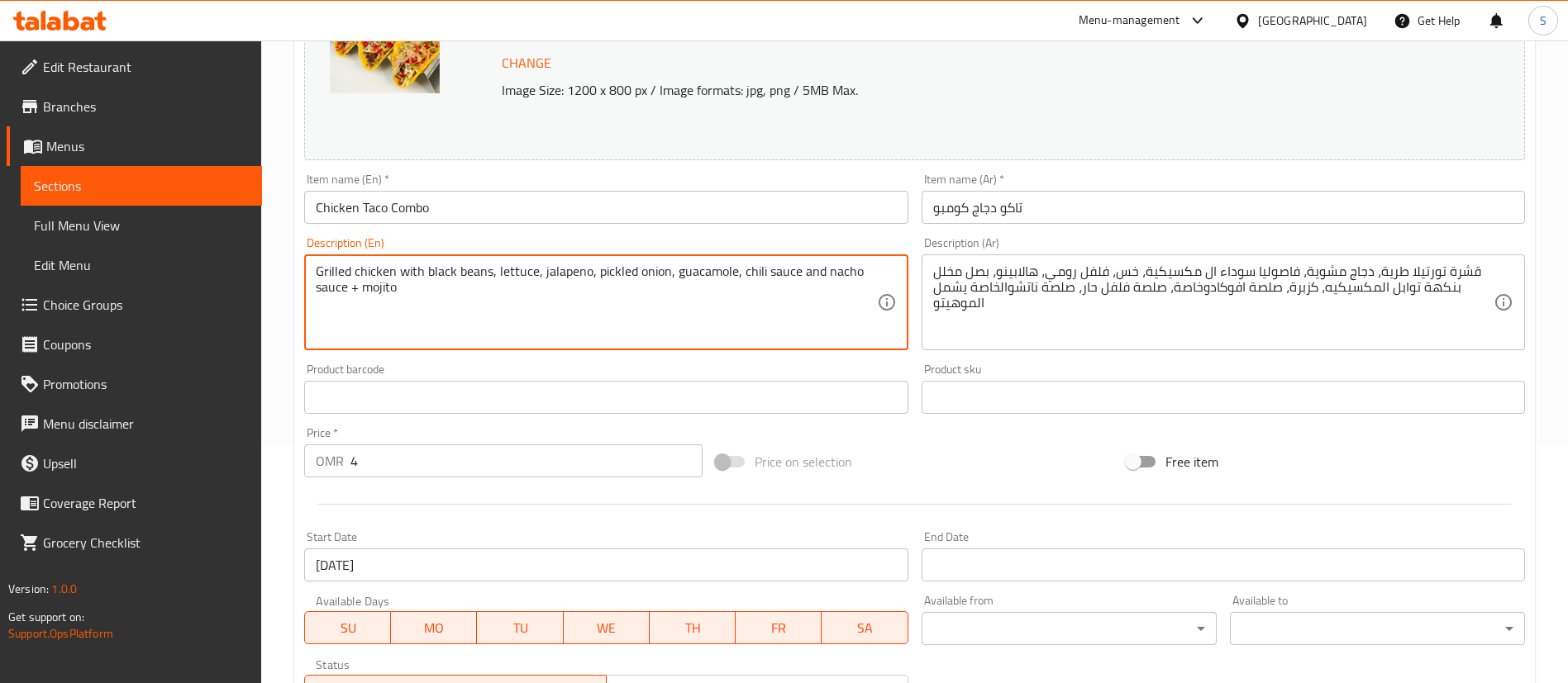
scroll to position [240, 0]
click at [778, 268] on textarea "Grilled chicken with black beans, lettuce, jalapeno, pickled onion, guacamole, …" at bounding box center [596, 301] width 561 height 78
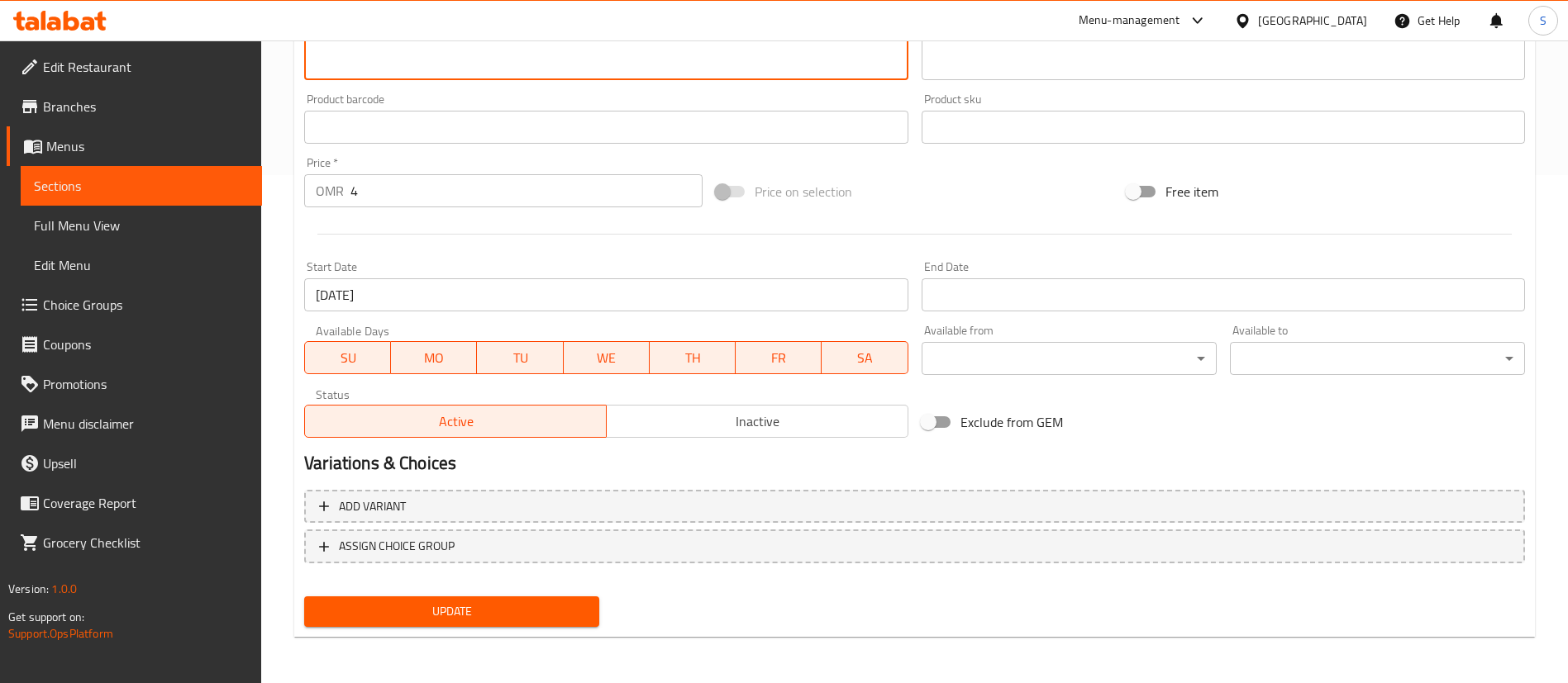
type textarea "Grilled chicken with black beans, lettuce, jalapeno, pickled onion, guacamole, …"
click at [479, 609] on span "Update" at bounding box center [451, 612] width 268 height 21
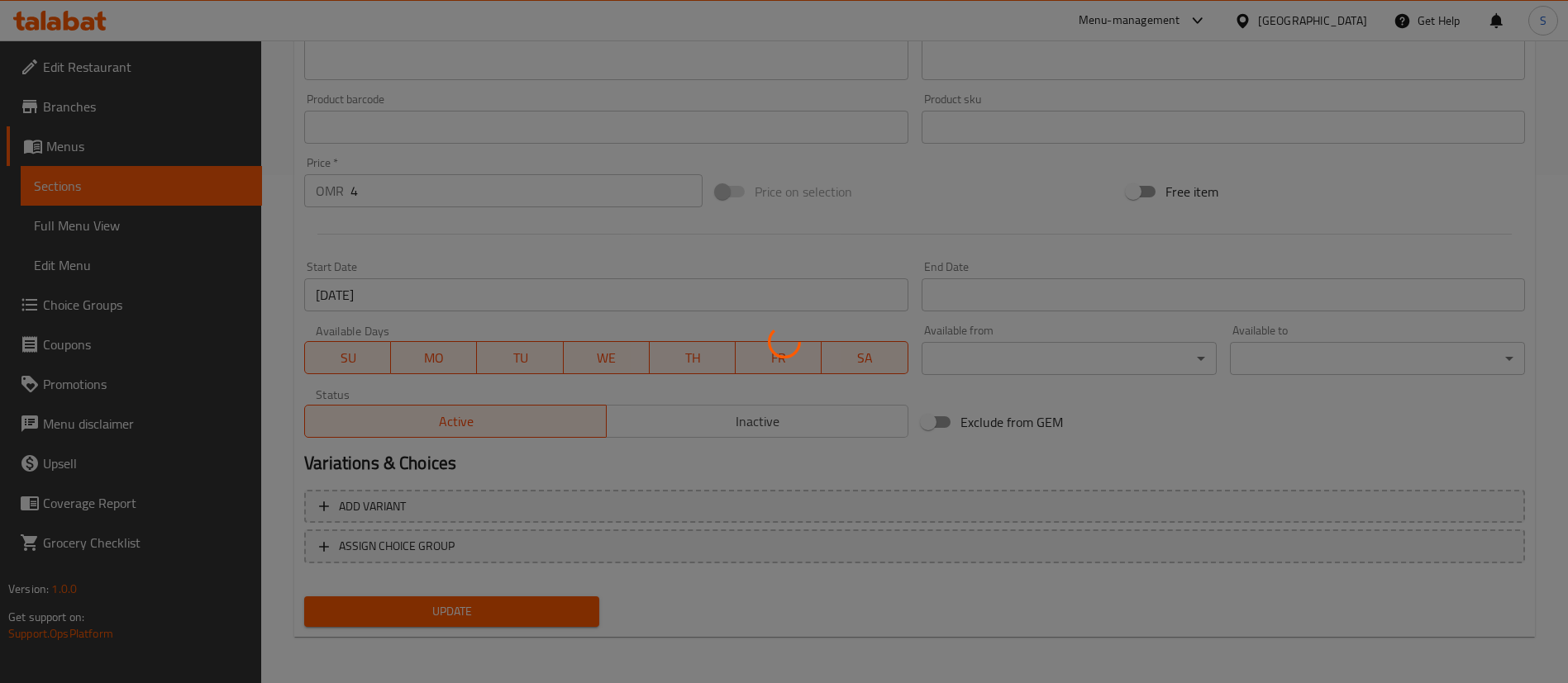
scroll to position [0, 0]
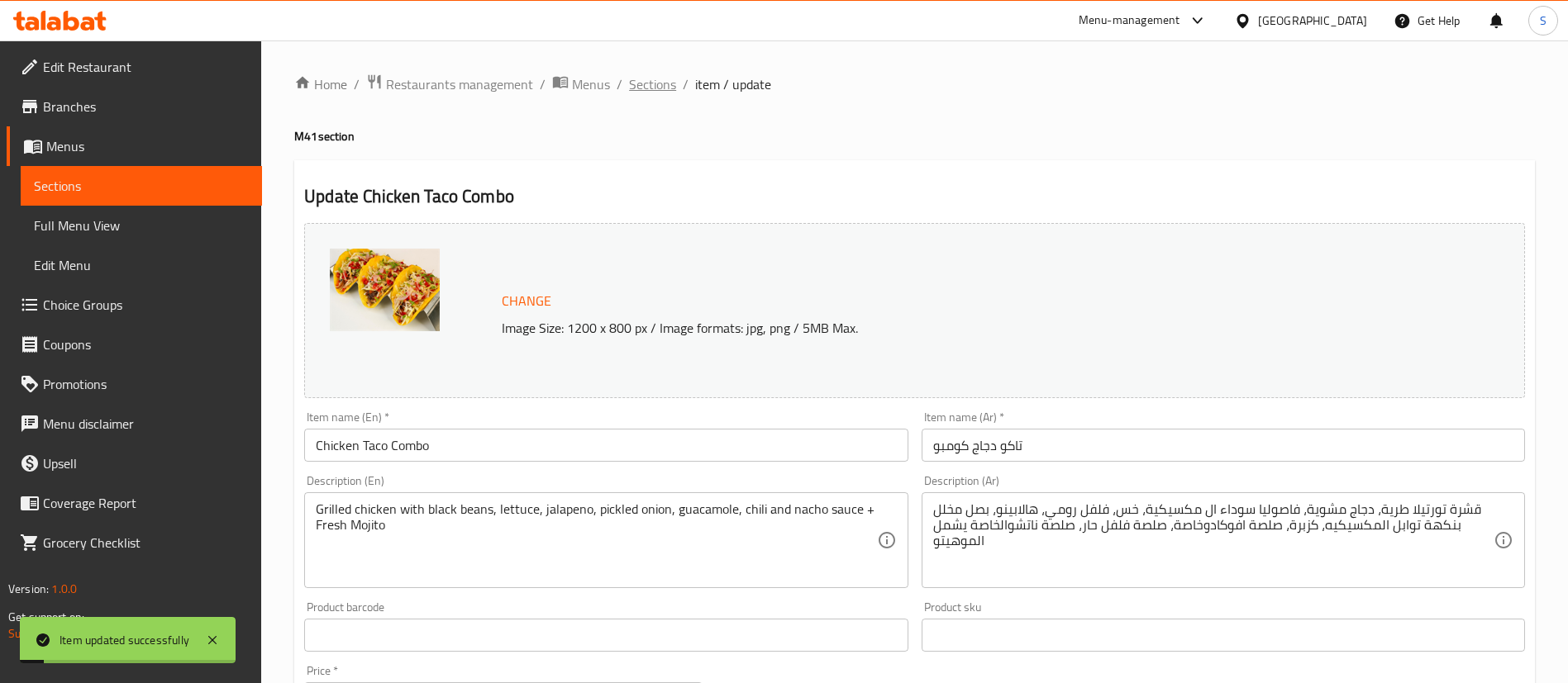
click at [661, 86] on span "Sections" at bounding box center [653, 84] width 48 height 20
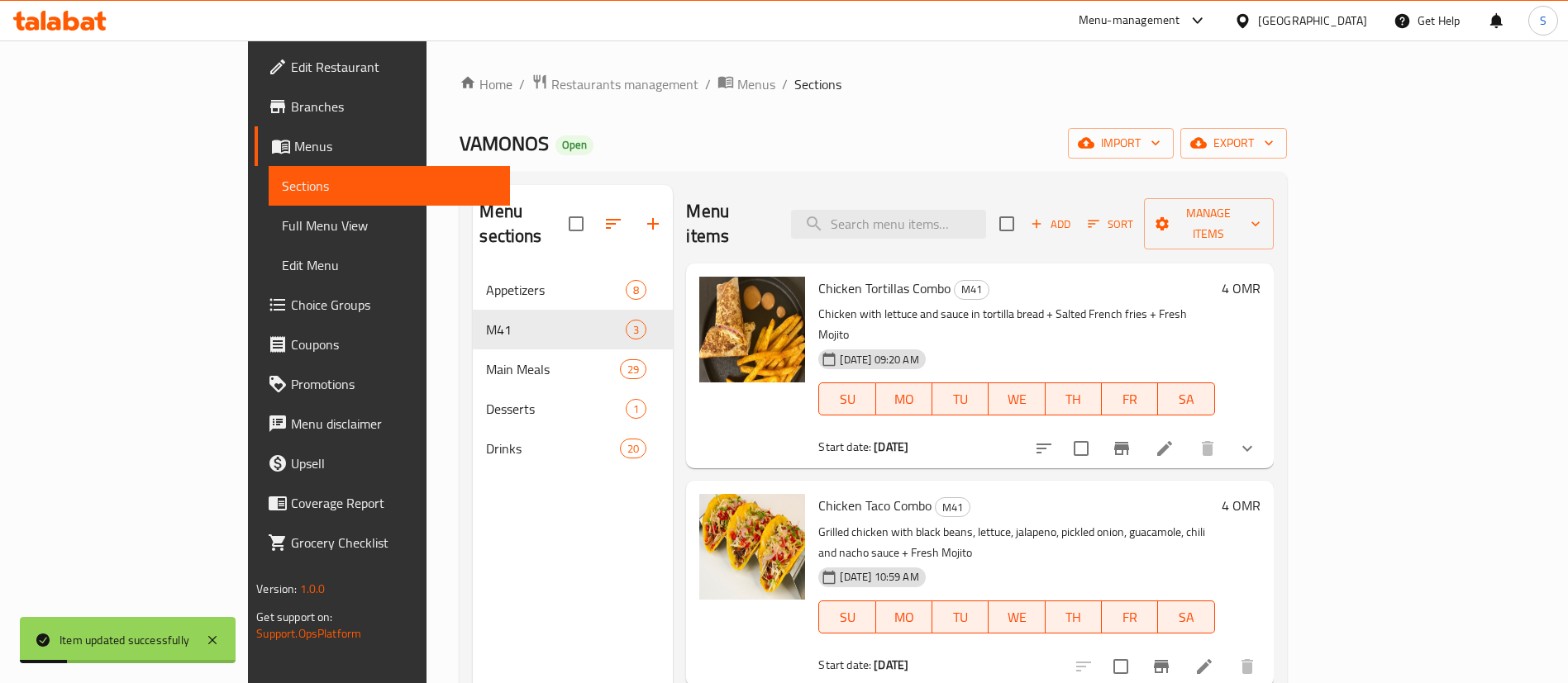
scroll to position [232, 0]
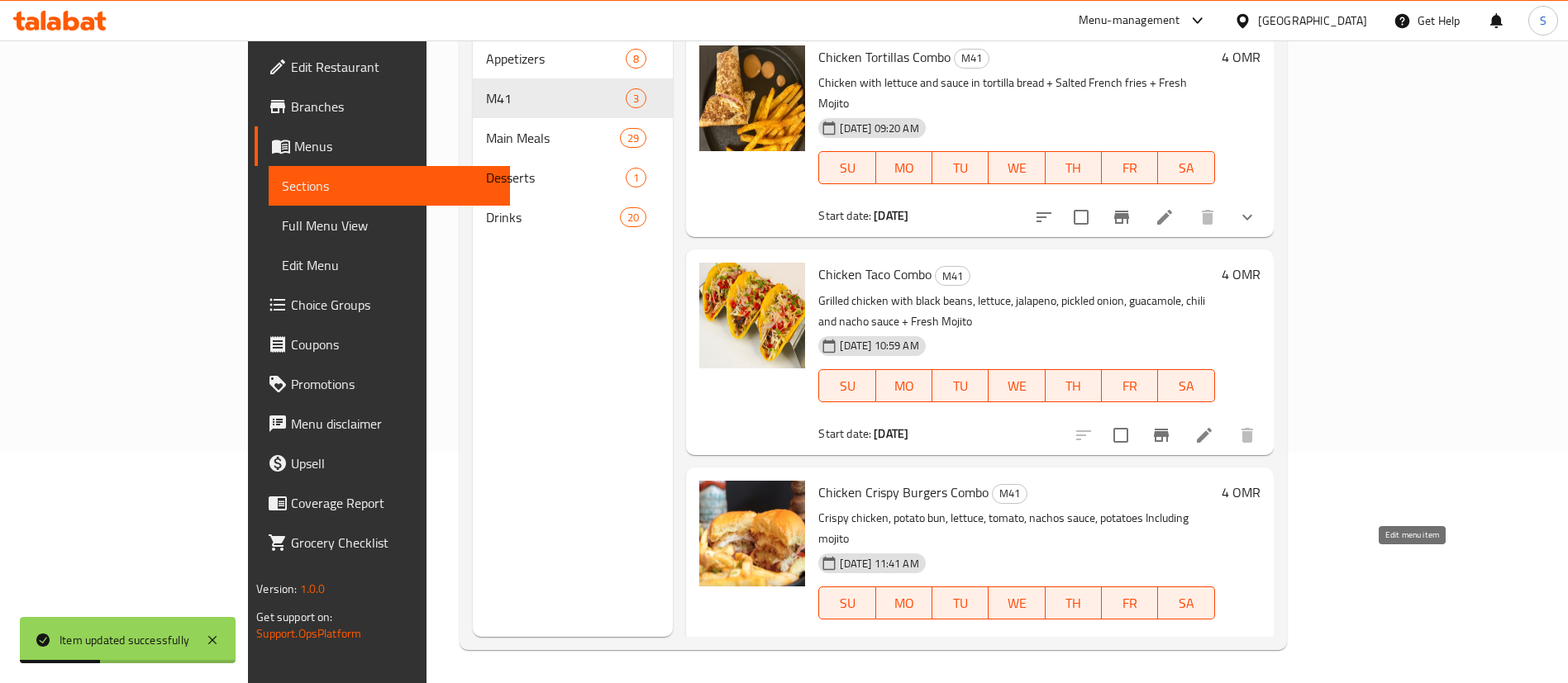
click at [1175, 642] on icon at bounding box center [1165, 652] width 20 height 20
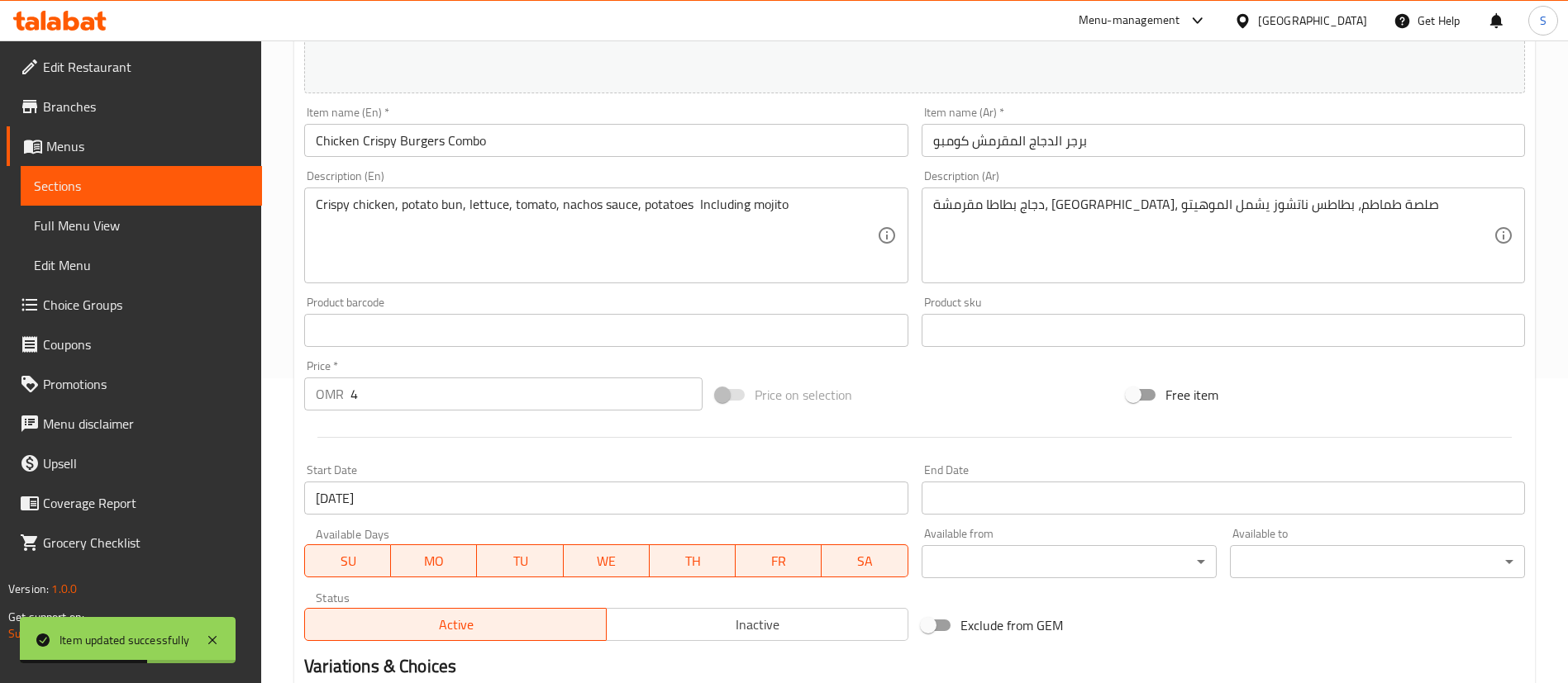
scroll to position [302, 0]
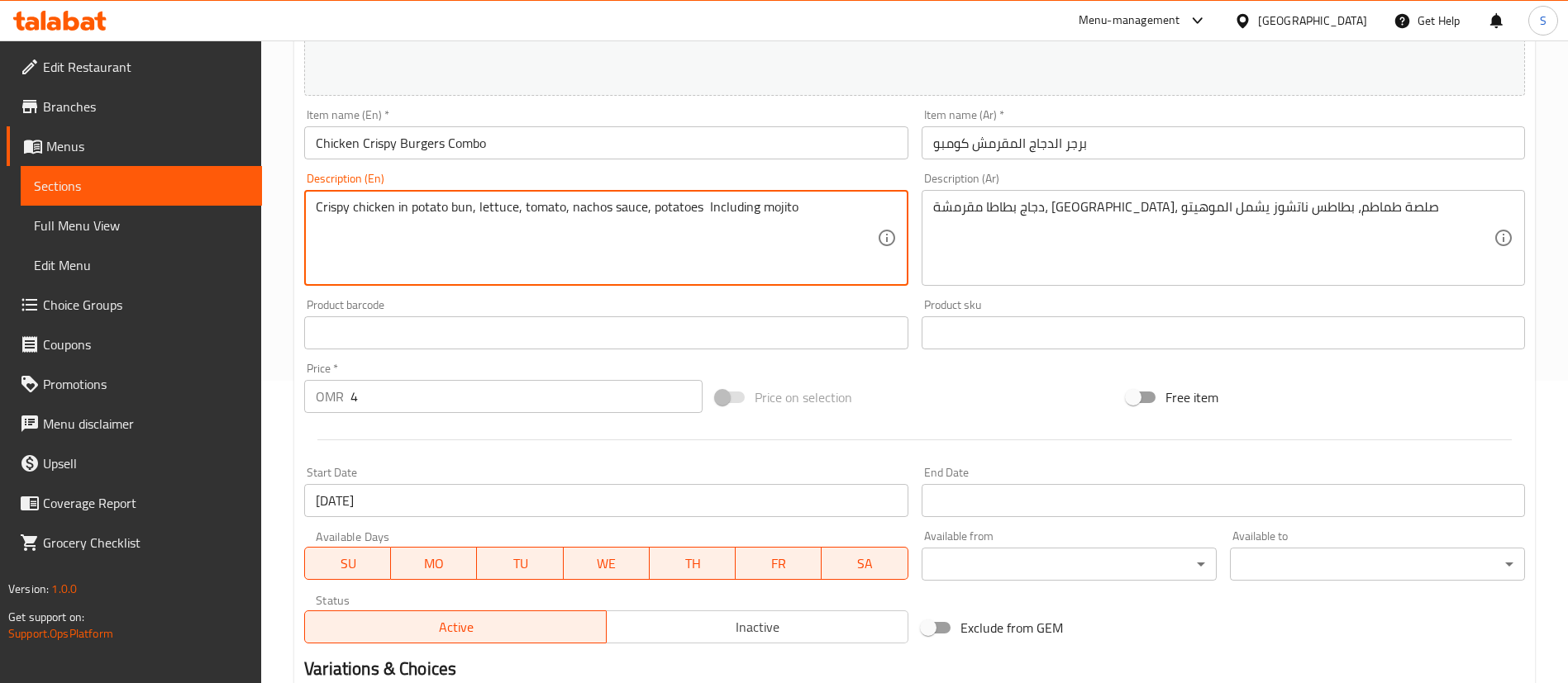
click at [476, 209] on textarea "Crispy chicken in potato bun, lettuce, tomato, nachos sauce, potatoes Including…" at bounding box center [596, 238] width 561 height 78
click at [595, 210] on textarea "Crispy chicken in potato bun with lettuce, tomato, nachos sauce, potatoes Inclu…" at bounding box center [596, 238] width 561 height 78
click at [656, 214] on textarea "Crispy chicken in potato bun with lettuce, tomato and nachos sauce, potatoes In…" at bounding box center [596, 238] width 561 height 78
click at [720, 212] on textarea "Crispy chicken in potato bun with lettuce, tomato and nacho sauce, potatoes Inc…" at bounding box center [596, 238] width 561 height 78
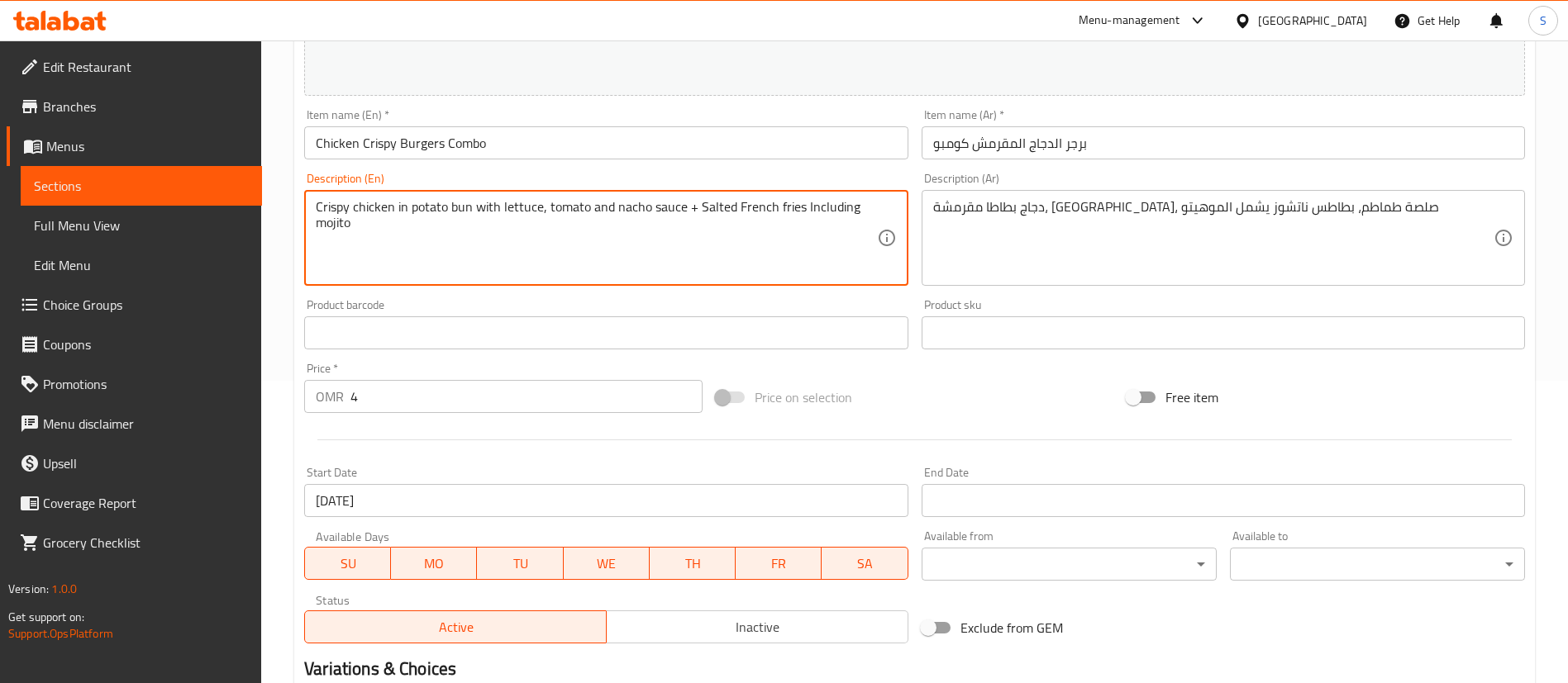
click at [818, 211] on textarea "Crispy chicken in potato bun with lettuce, tomato and nacho sauce + Salted Fren…" at bounding box center [596, 238] width 561 height 78
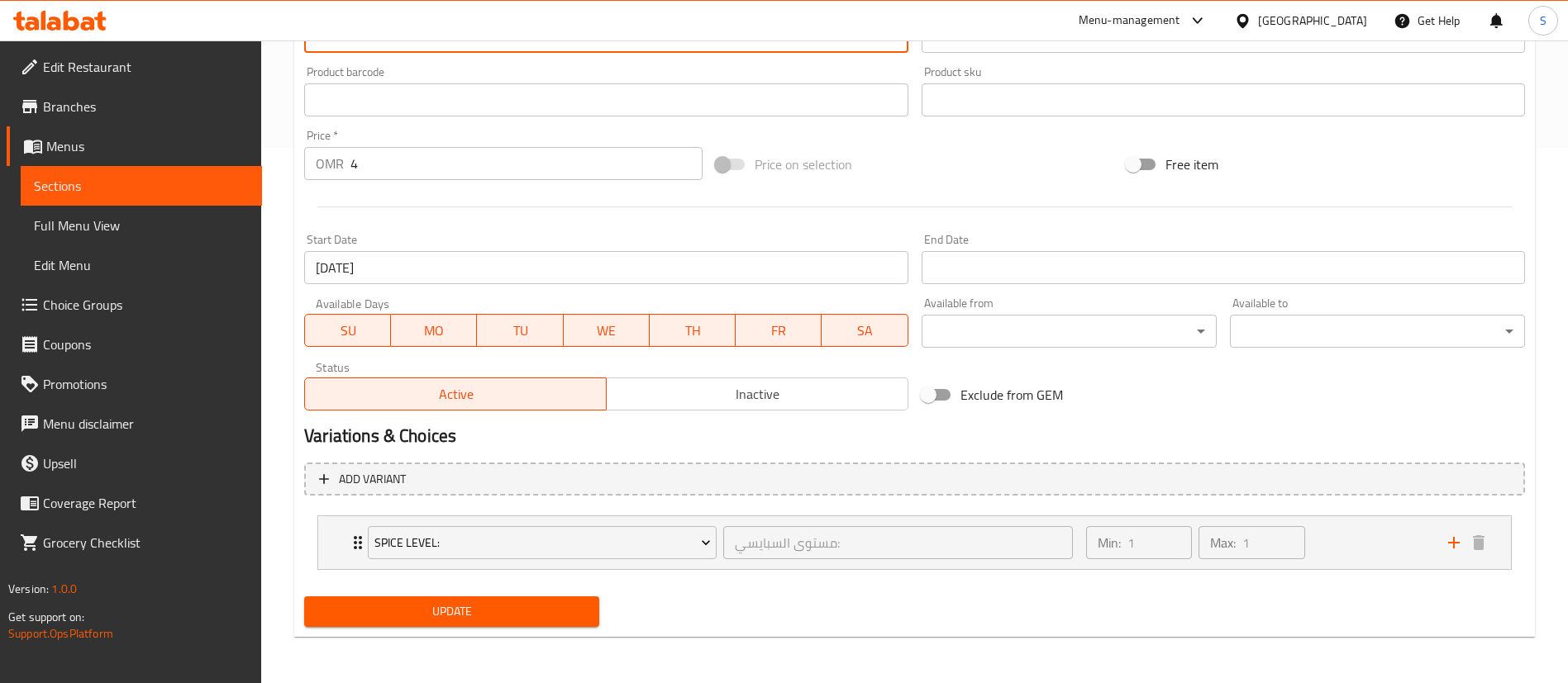
type textarea "Crispy chicken in potato bun with lettuce, tomato and nacho sauce + Salted Fren…"
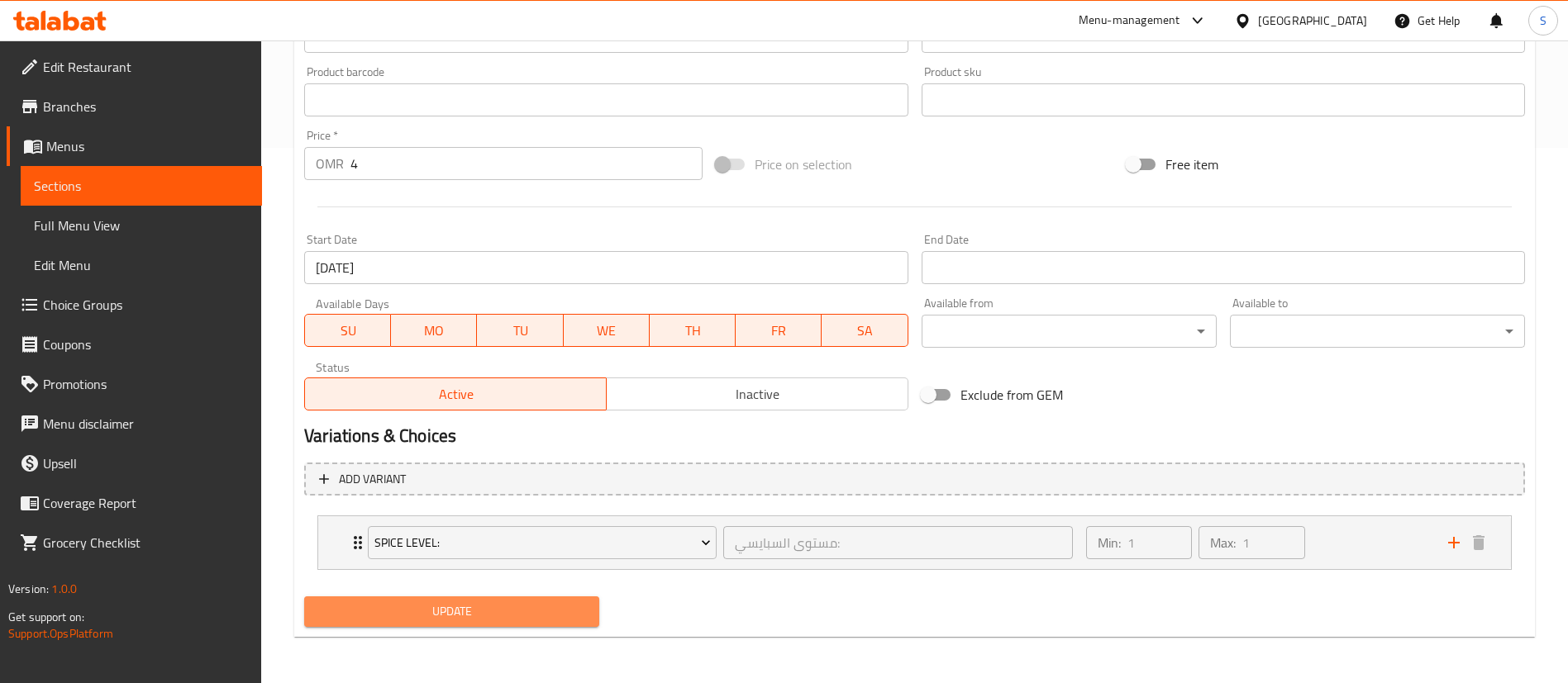
click at [484, 611] on span "Update" at bounding box center [451, 612] width 268 height 21
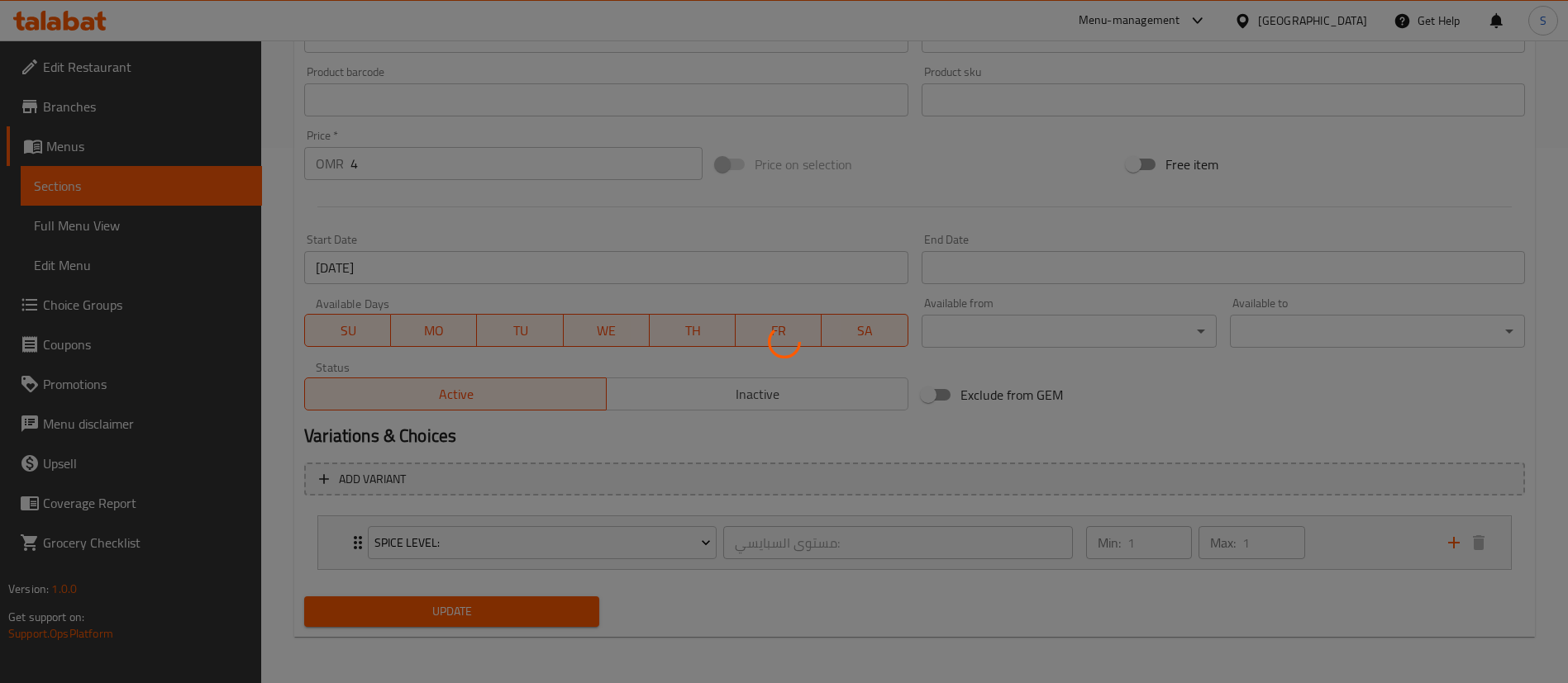
scroll to position [0, 0]
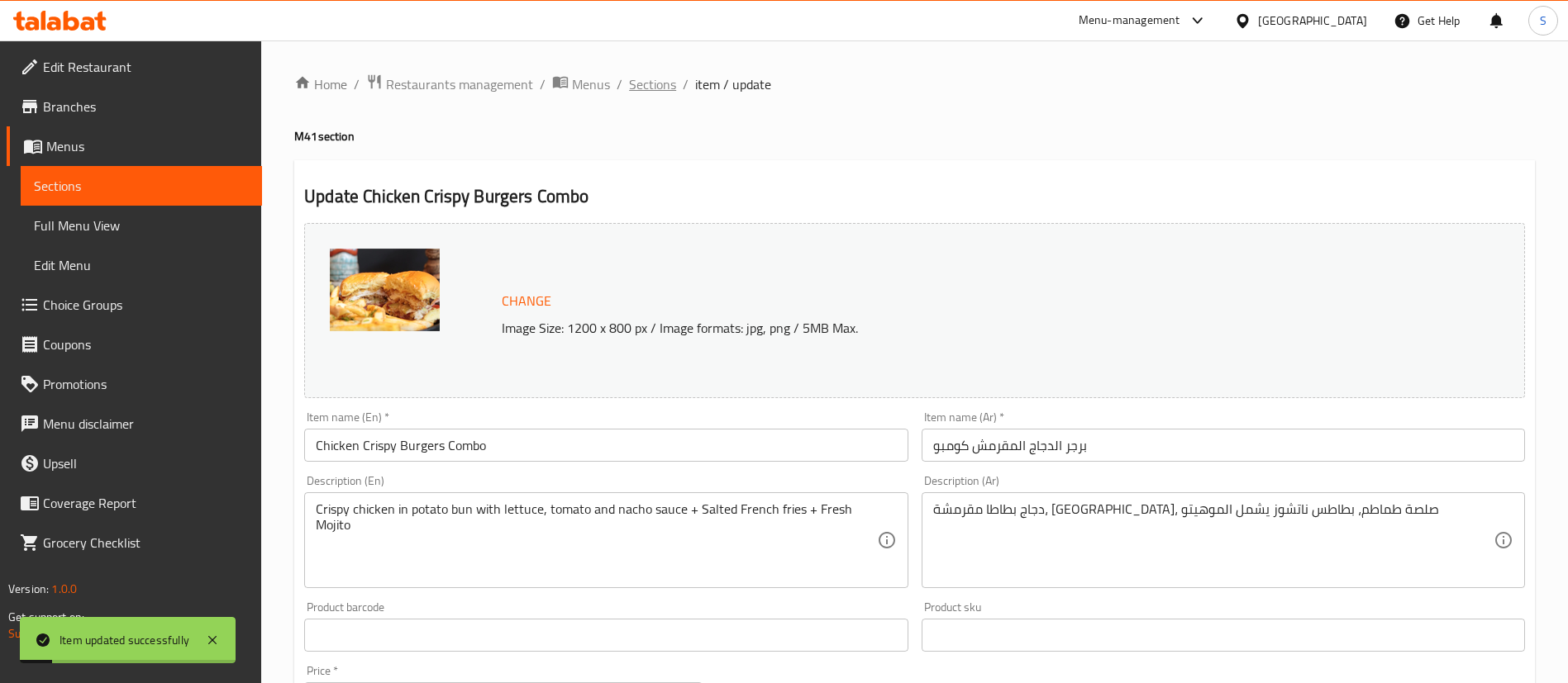
click at [642, 84] on span "Sections" at bounding box center [653, 84] width 48 height 20
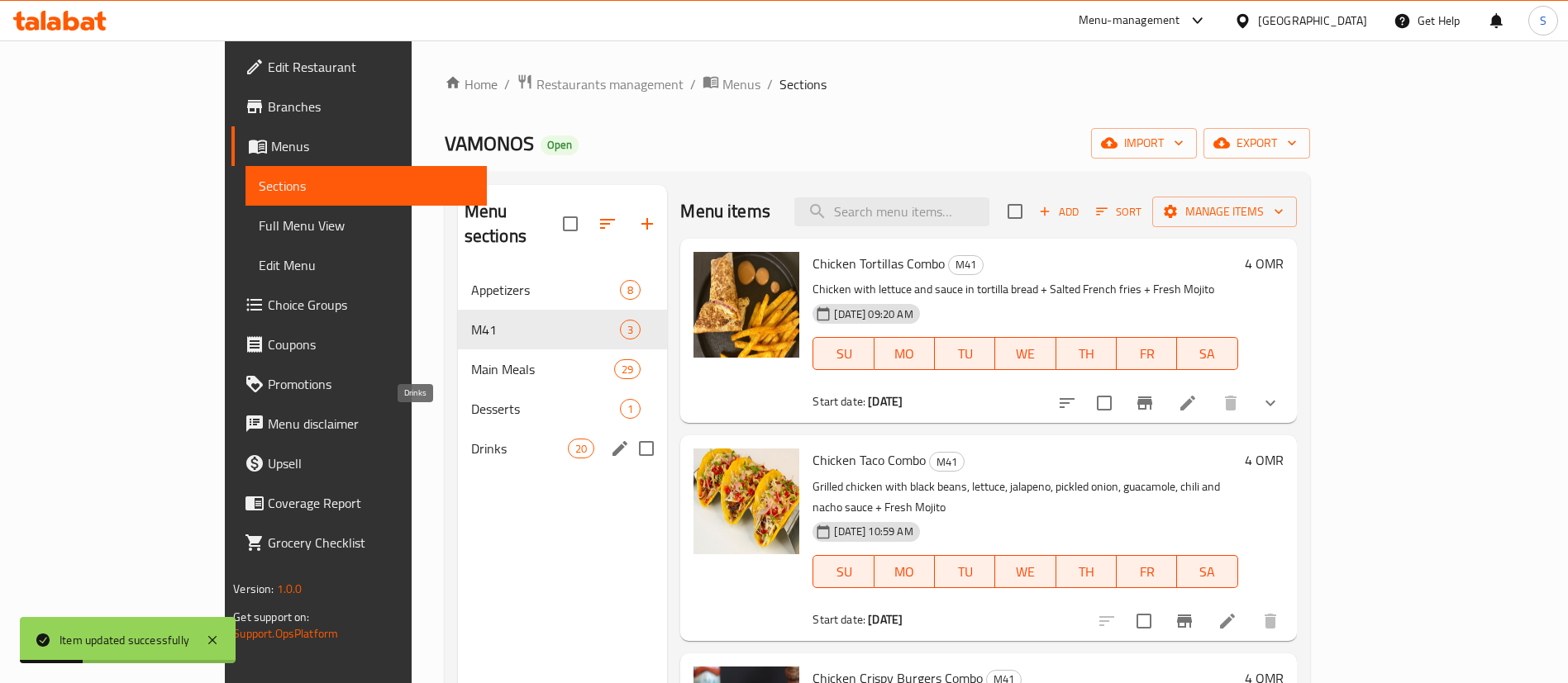
click at [484, 439] on span "Drinks" at bounding box center [520, 448] width 97 height 20
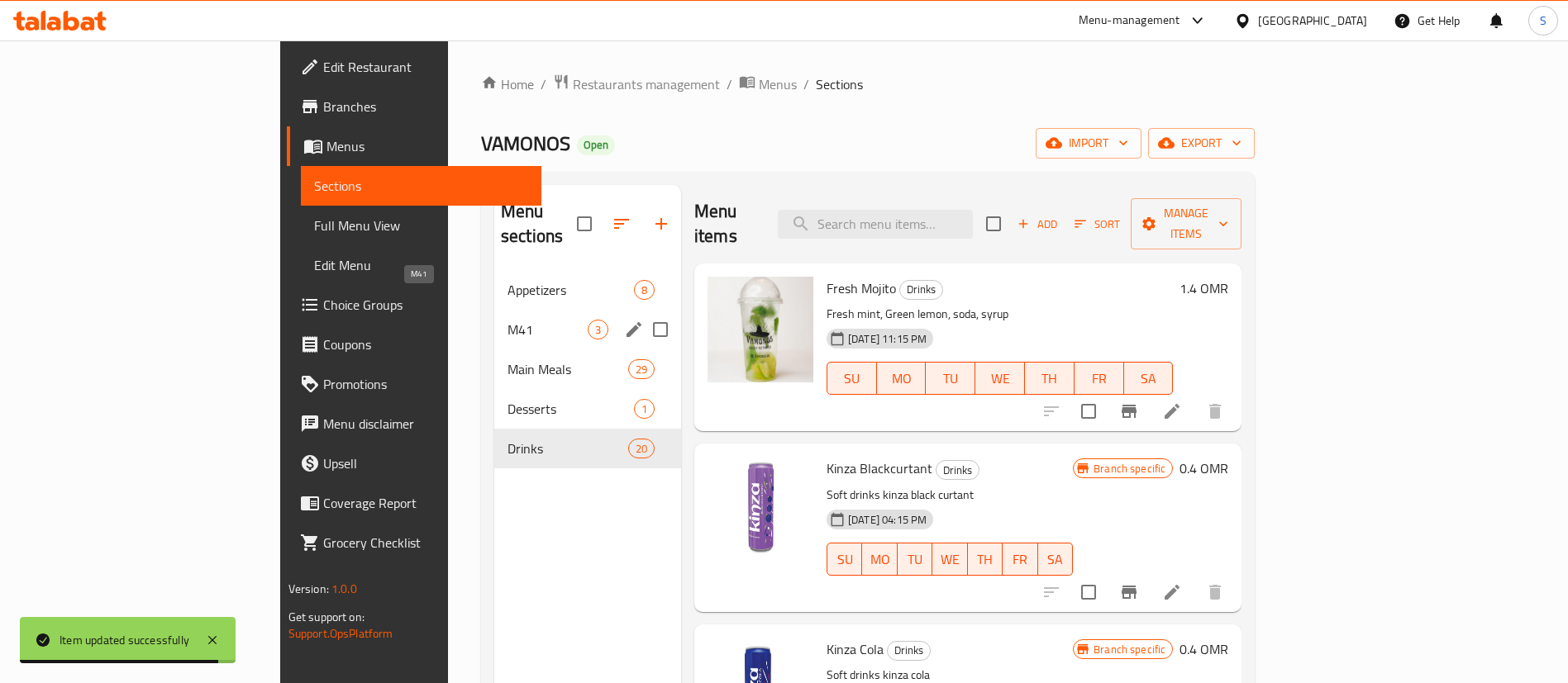
click at [507, 320] on span "M41" at bounding box center [547, 330] width 80 height 20
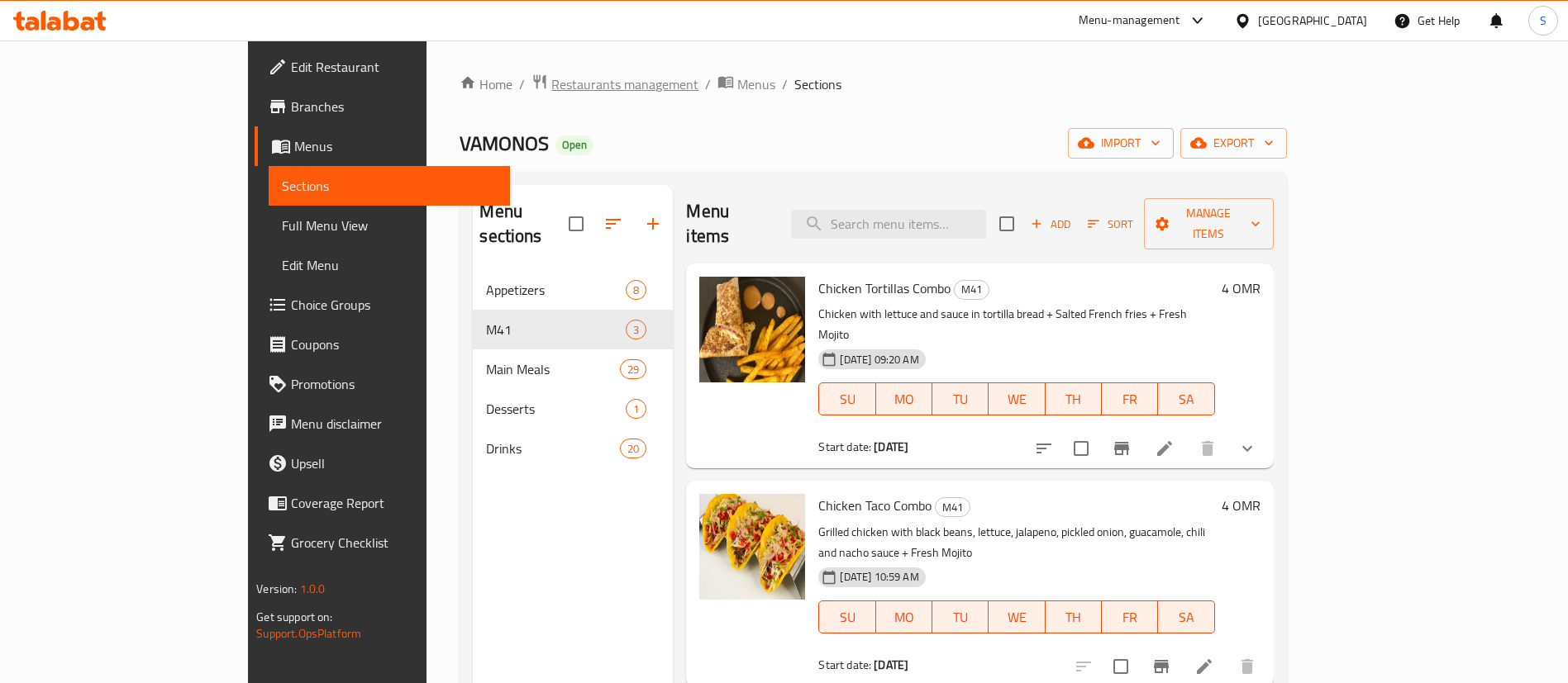
click at [552, 83] on span "Restaurants management" at bounding box center [625, 84] width 148 height 20
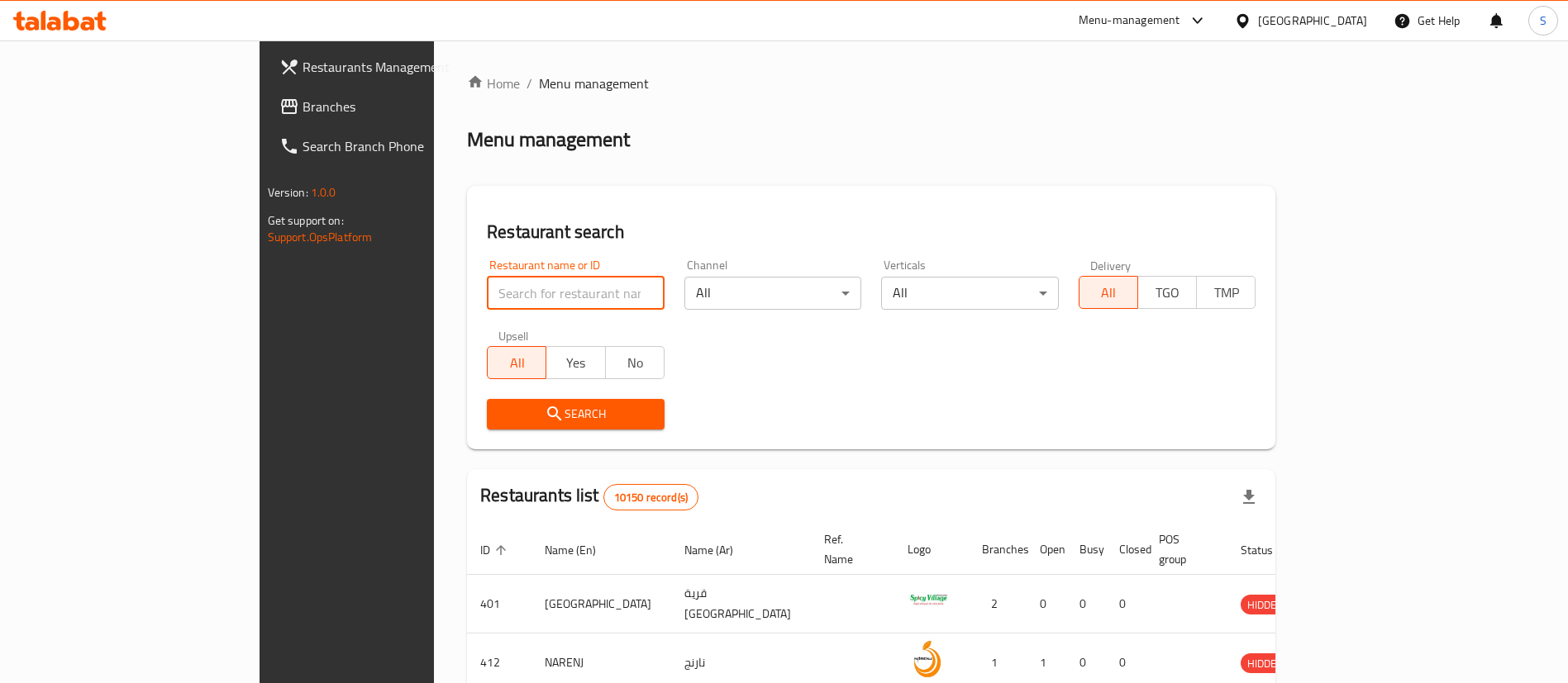
click at [487, 287] on input "search" at bounding box center [575, 293] width 177 height 33
paste input "684666"
type input "684666"
click button "Search" at bounding box center [575, 414] width 177 height 31
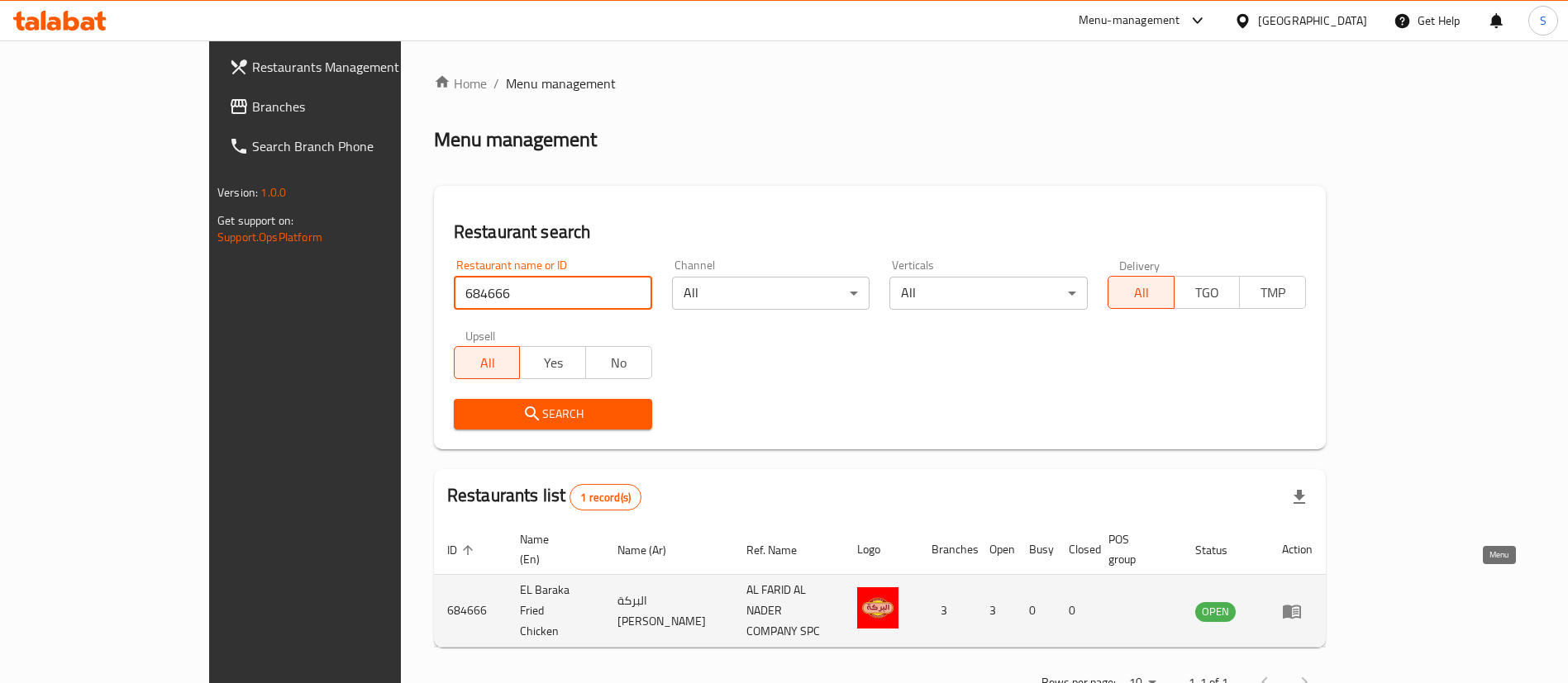
click at [1302, 602] on icon "enhanced table" at bounding box center [1292, 612] width 20 height 20
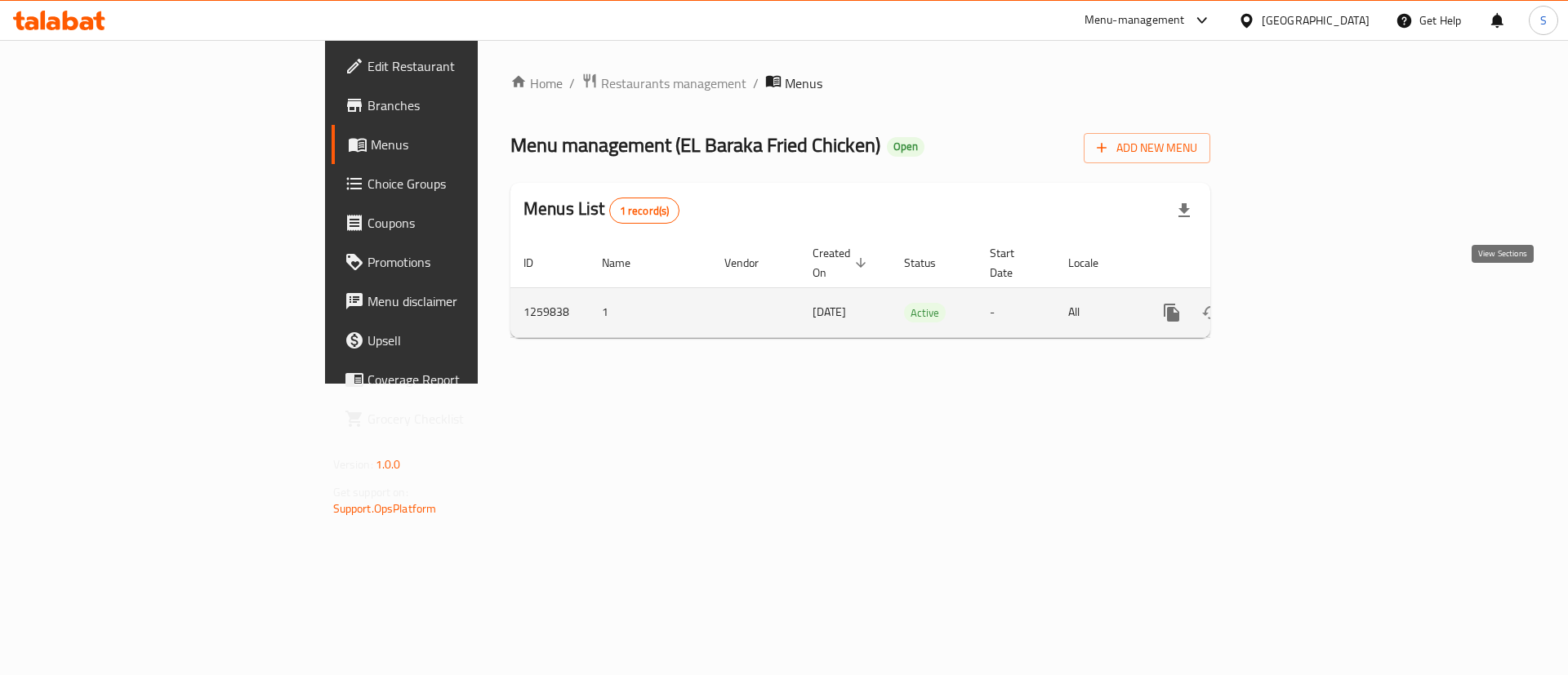
click at [1300, 303] on icon "enhanced table" at bounding box center [1290, 313] width 20 height 20
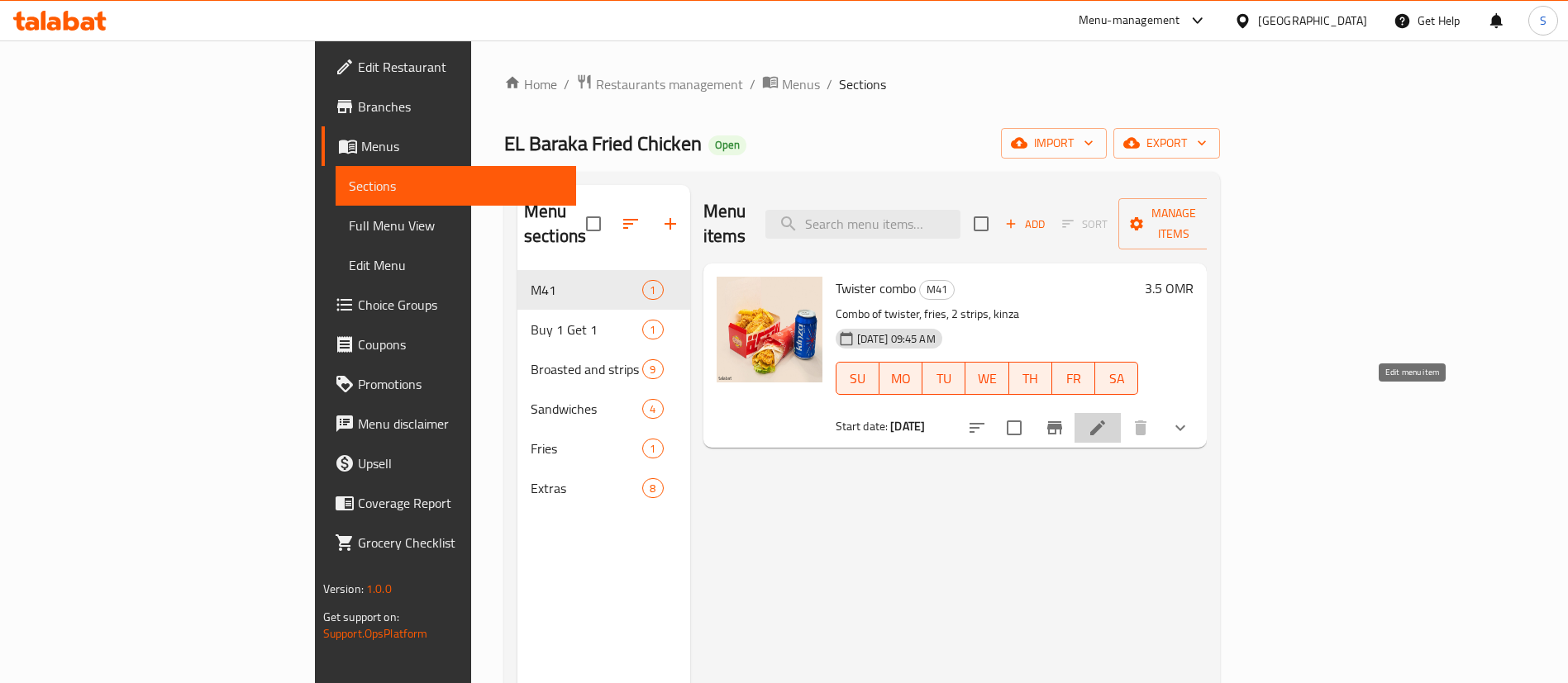
click at [1105, 421] on icon at bounding box center [1098, 428] width 15 height 15
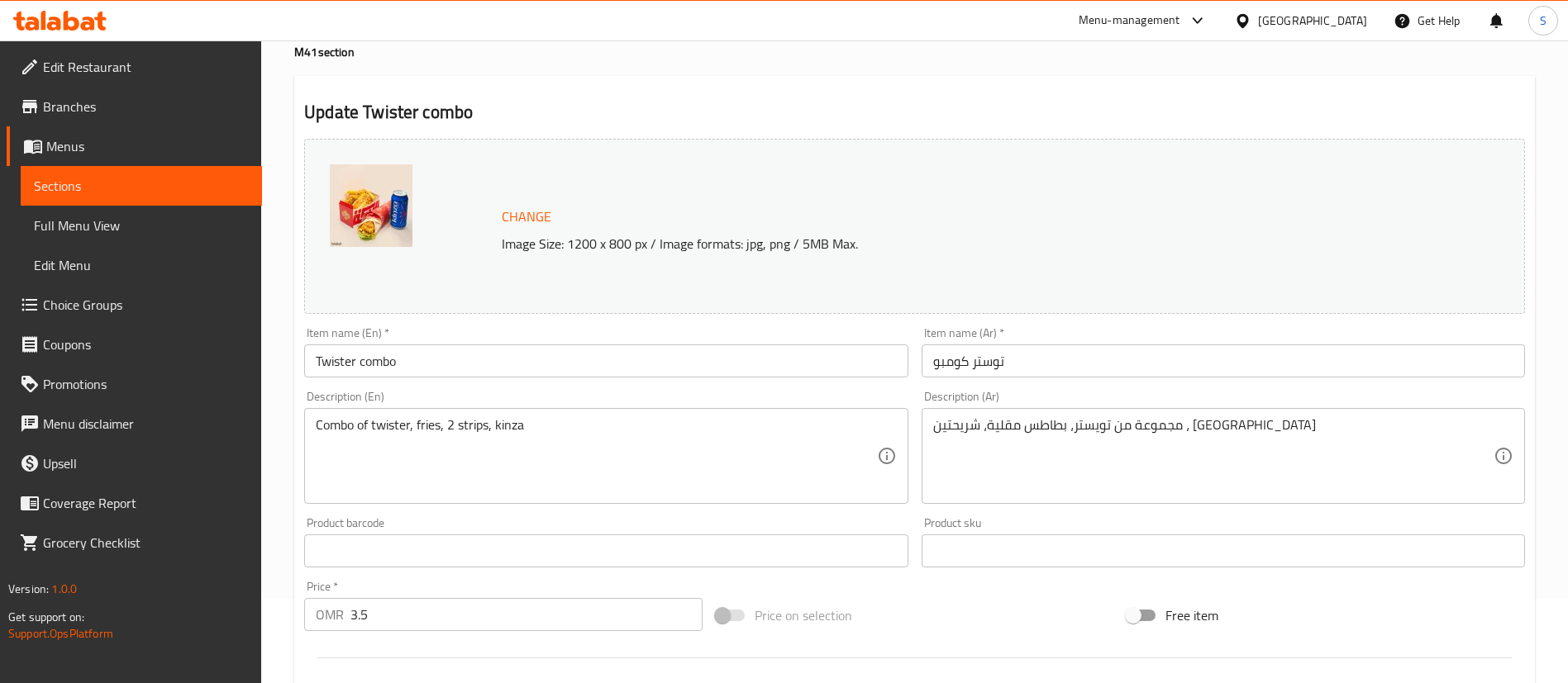
scroll to position [86, 0]
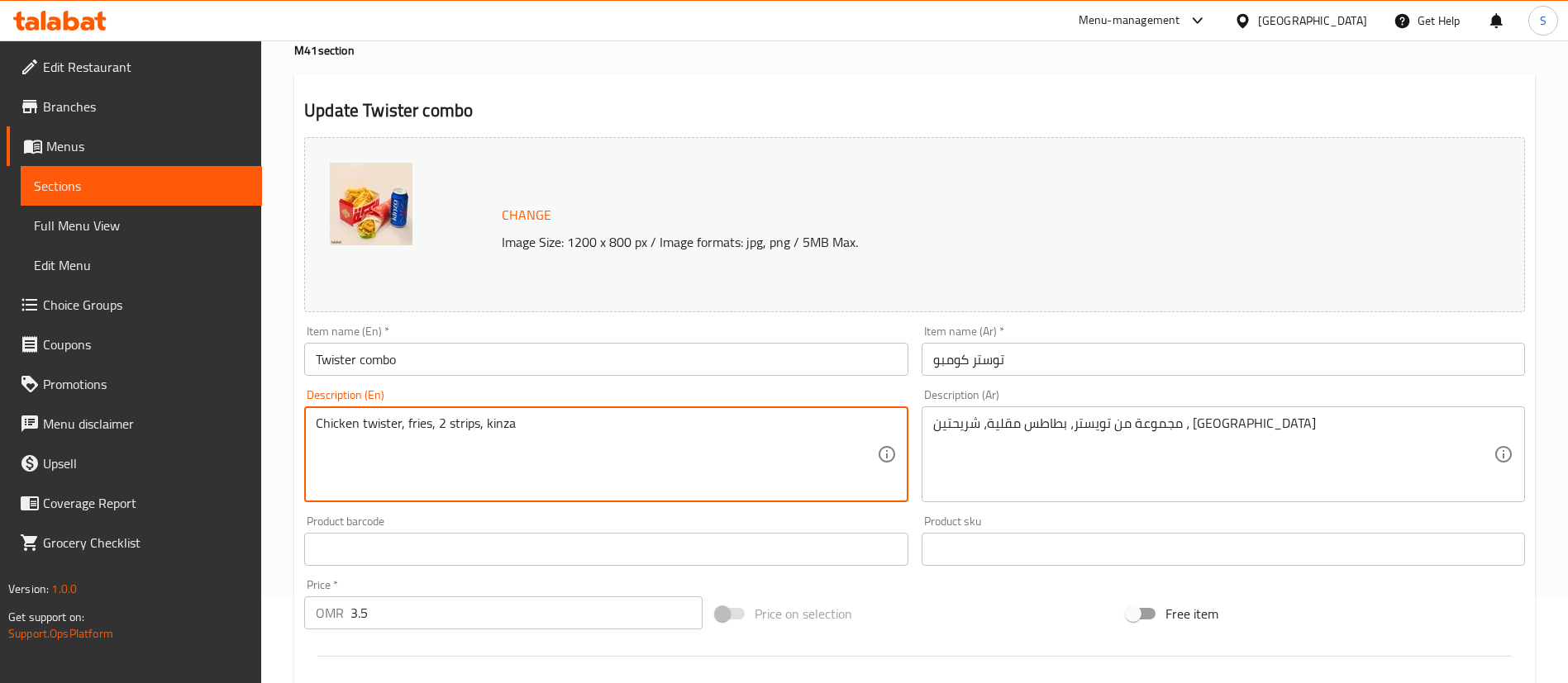
click at [402, 428] on textarea "Chicken twister, fries, 2 strips, kinza" at bounding box center [596, 454] width 561 height 78
click at [554, 426] on textarea "Chicken twister wrap + Salted French fries, 2 strips, kinza" at bounding box center [596, 454] width 561 height 78
click at [572, 426] on textarea "Chicken twister wrap + Salted French fries + 2 strips, kinza" at bounding box center [596, 454] width 561 height 78
click at [670, 426] on textarea "Chicken twister wrap + Salted French fries + 2pcs Chicken strips, kinza" at bounding box center [596, 454] width 561 height 78
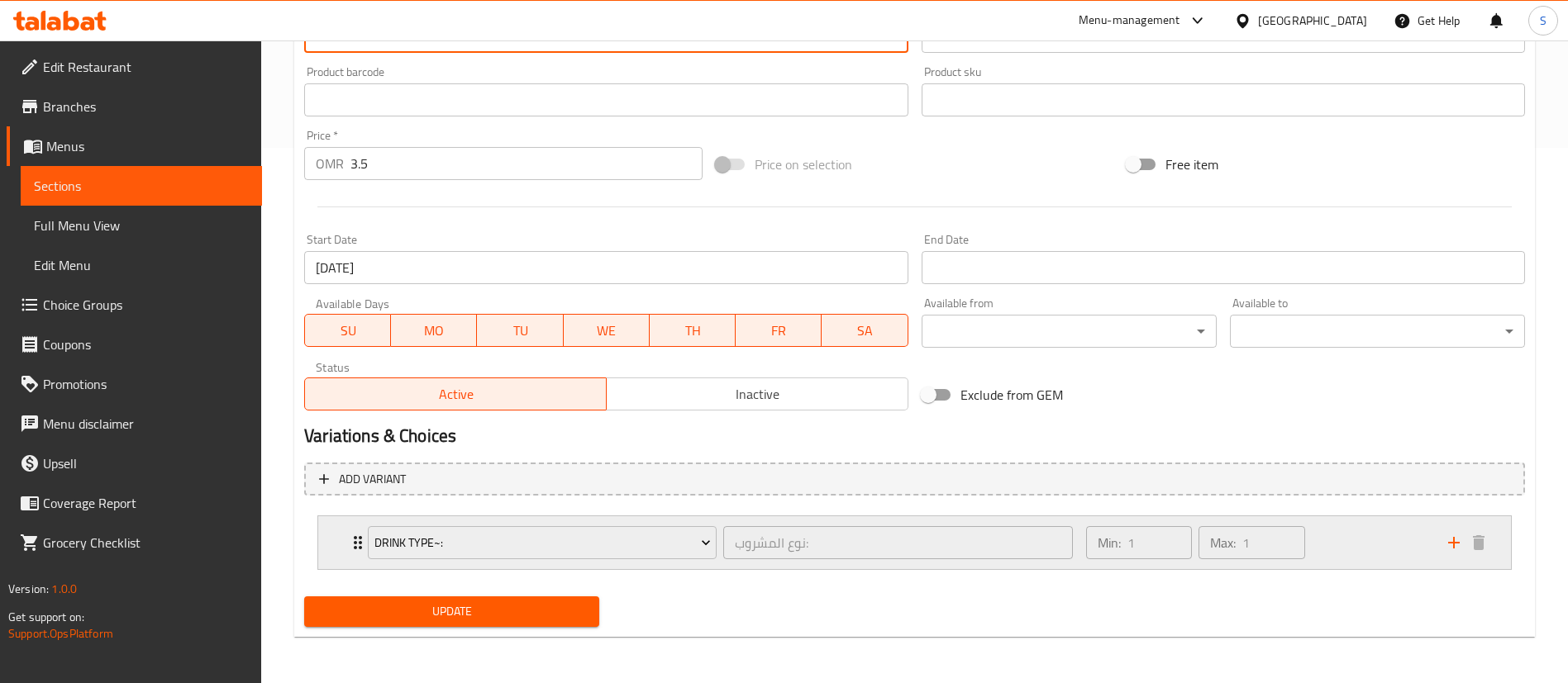
click at [1314, 551] on div "Min: 1 ​ Max: 1 ​" at bounding box center [1258, 542] width 363 height 52
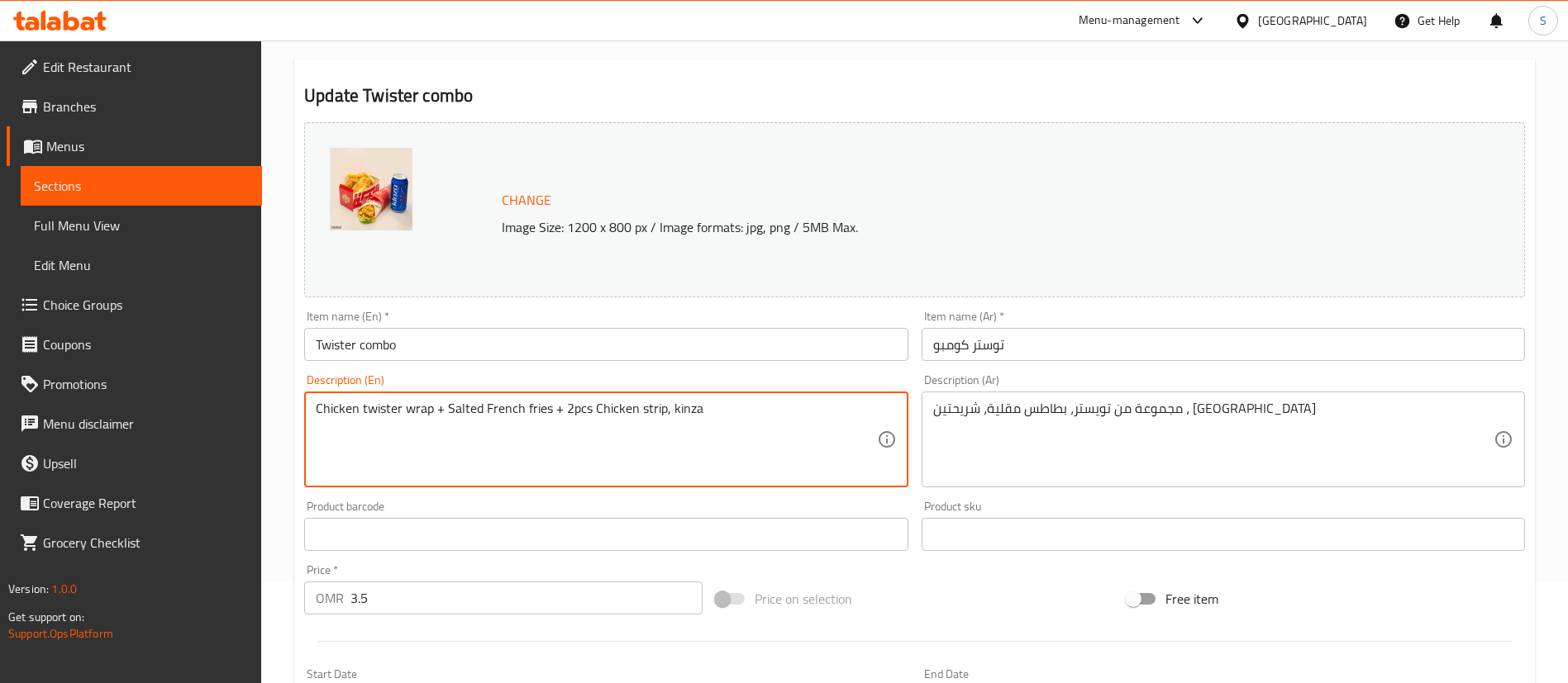
scroll to position [104, 0]
click at [740, 417] on textarea "Chicken twister wrap + Salted French fries + 2pcs Chicken strips + Kinza" at bounding box center [596, 436] width 561 height 78
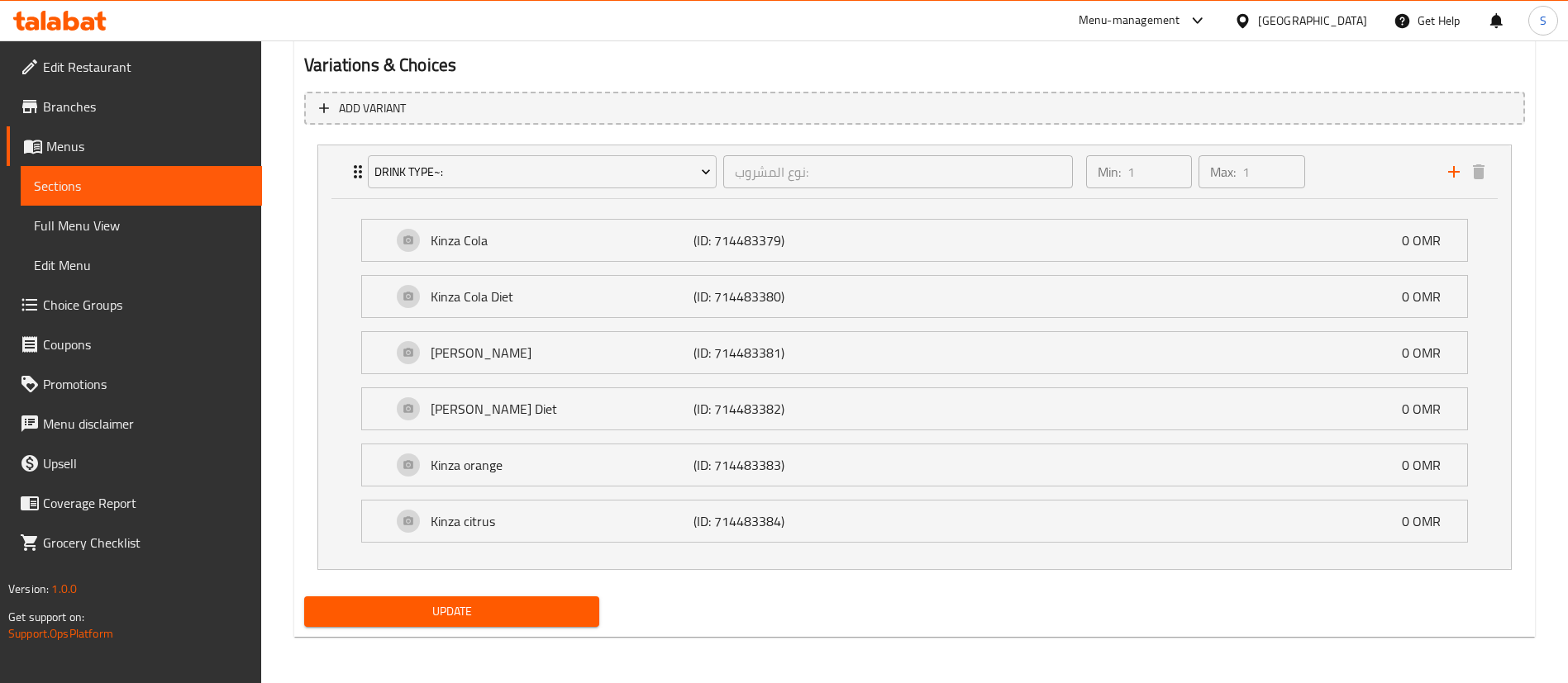
type textarea "Chicken twister wrap + Salted French fries + 2pcs Chicken strips + Kinza of you…"
click at [503, 616] on span "Update" at bounding box center [451, 612] width 268 height 21
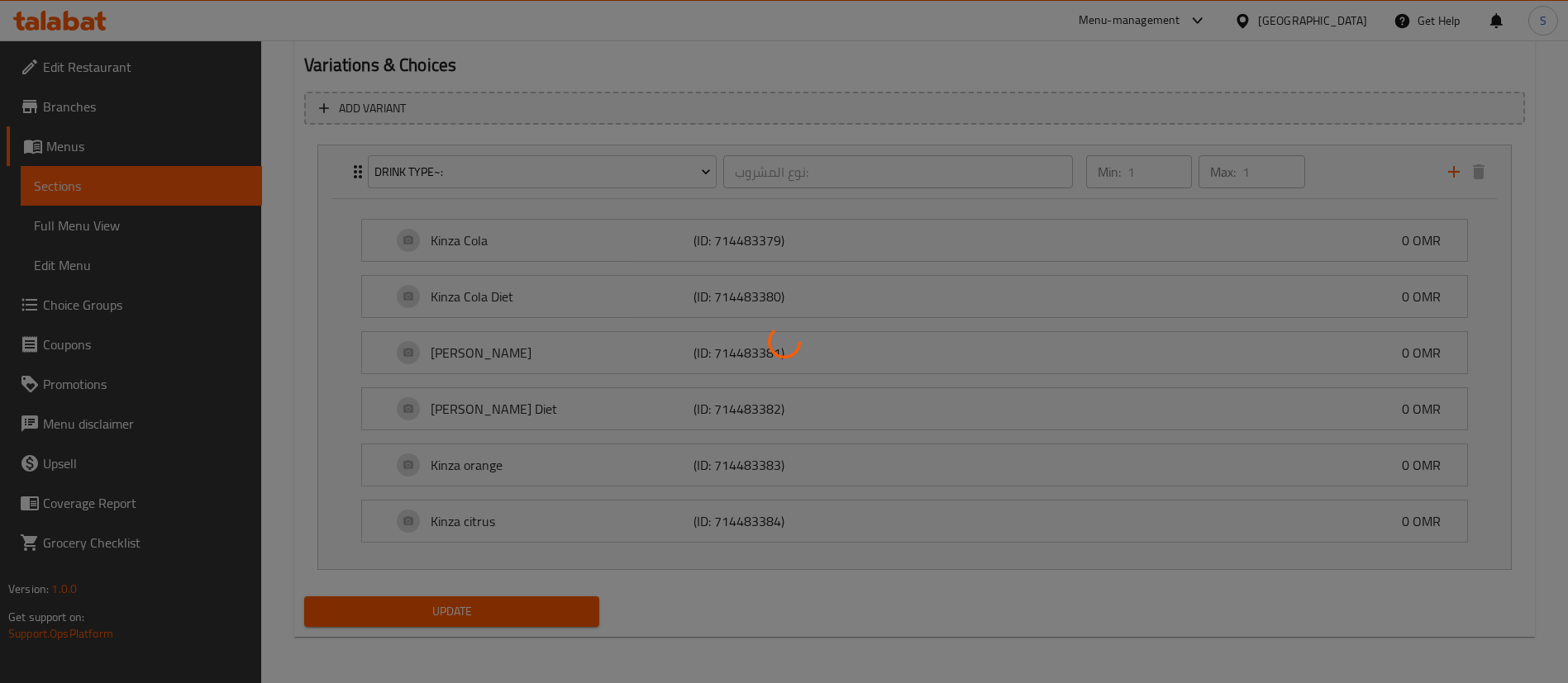
scroll to position [0, 0]
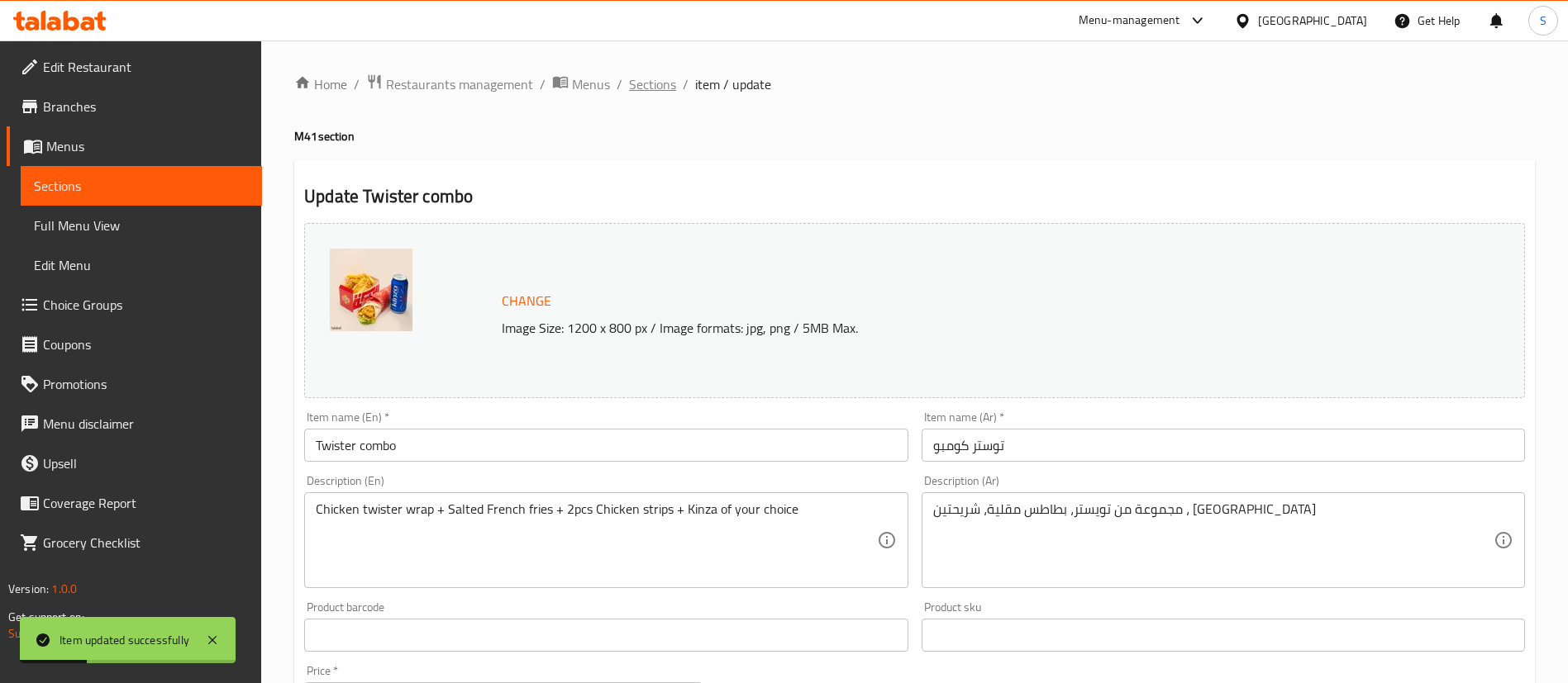
click at [654, 85] on span "Sections" at bounding box center [653, 84] width 48 height 20
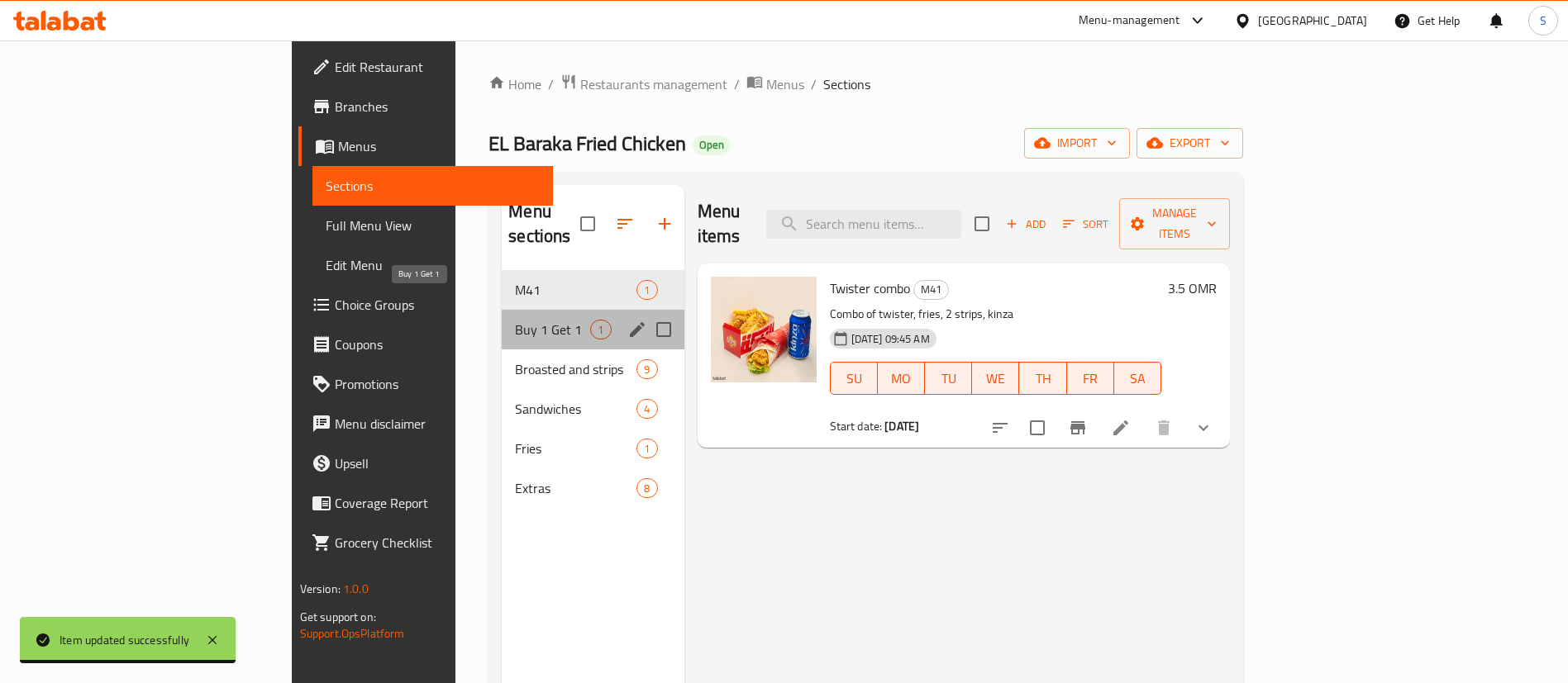
click at [515, 320] on span "Buy 1 Get 1" at bounding box center [553, 330] width 75 height 20
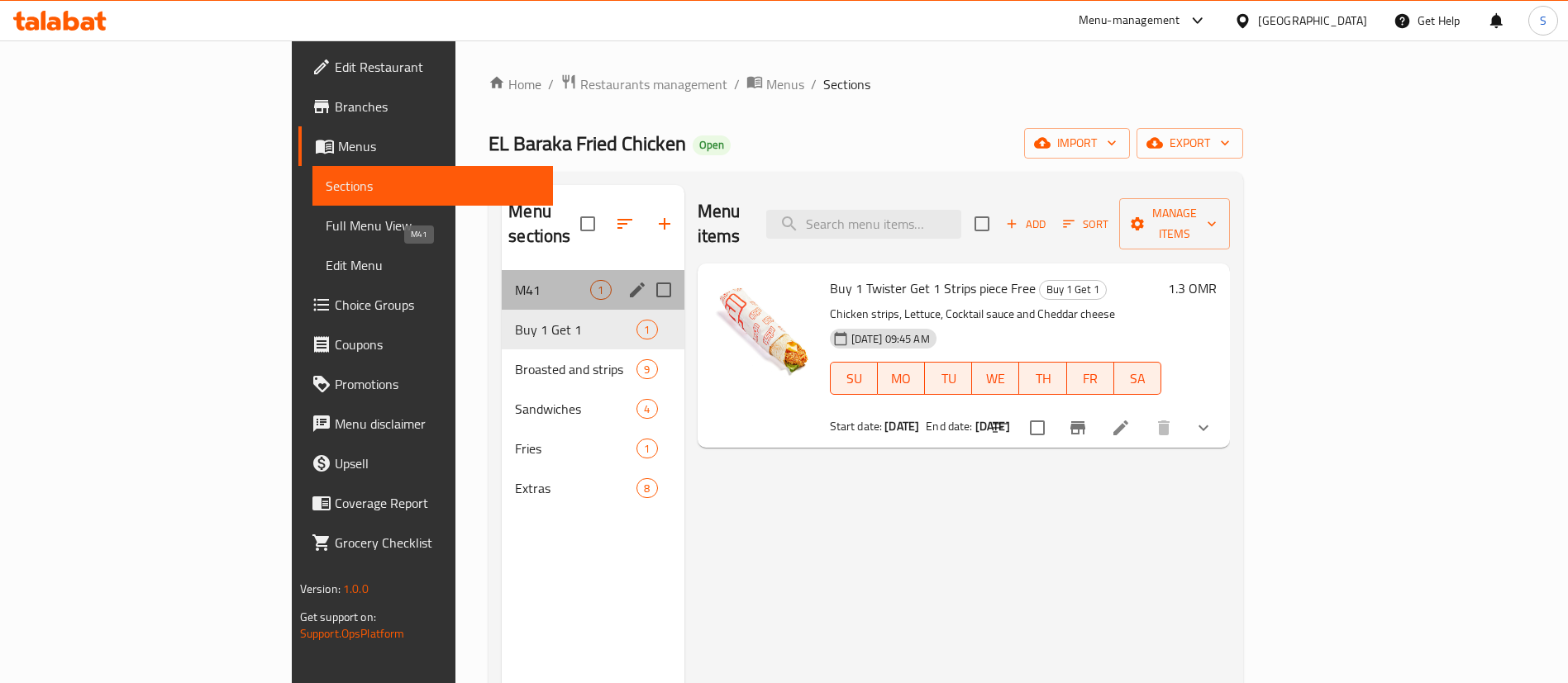
click at [515, 280] on span "M41" at bounding box center [553, 290] width 75 height 20
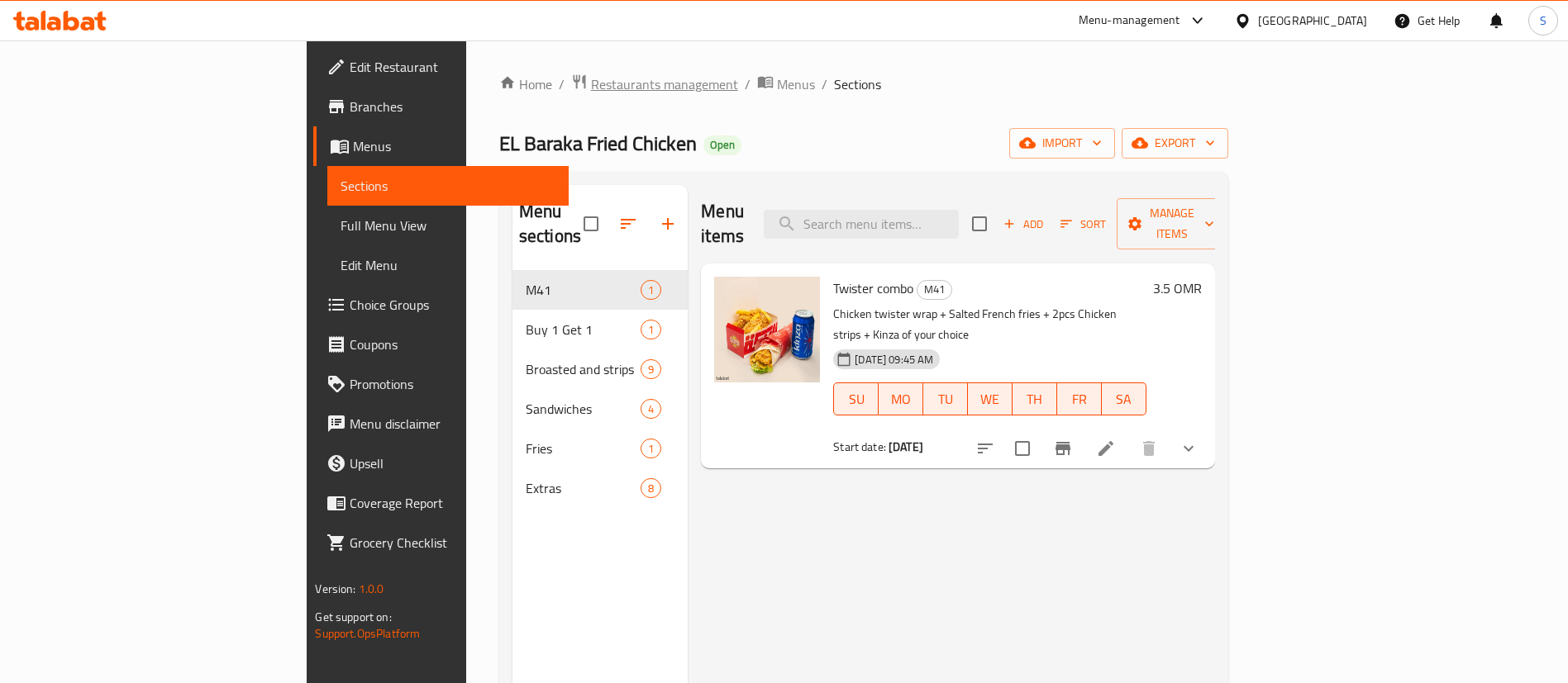
click at [591, 92] on span "Restaurants management" at bounding box center [665, 84] width 148 height 20
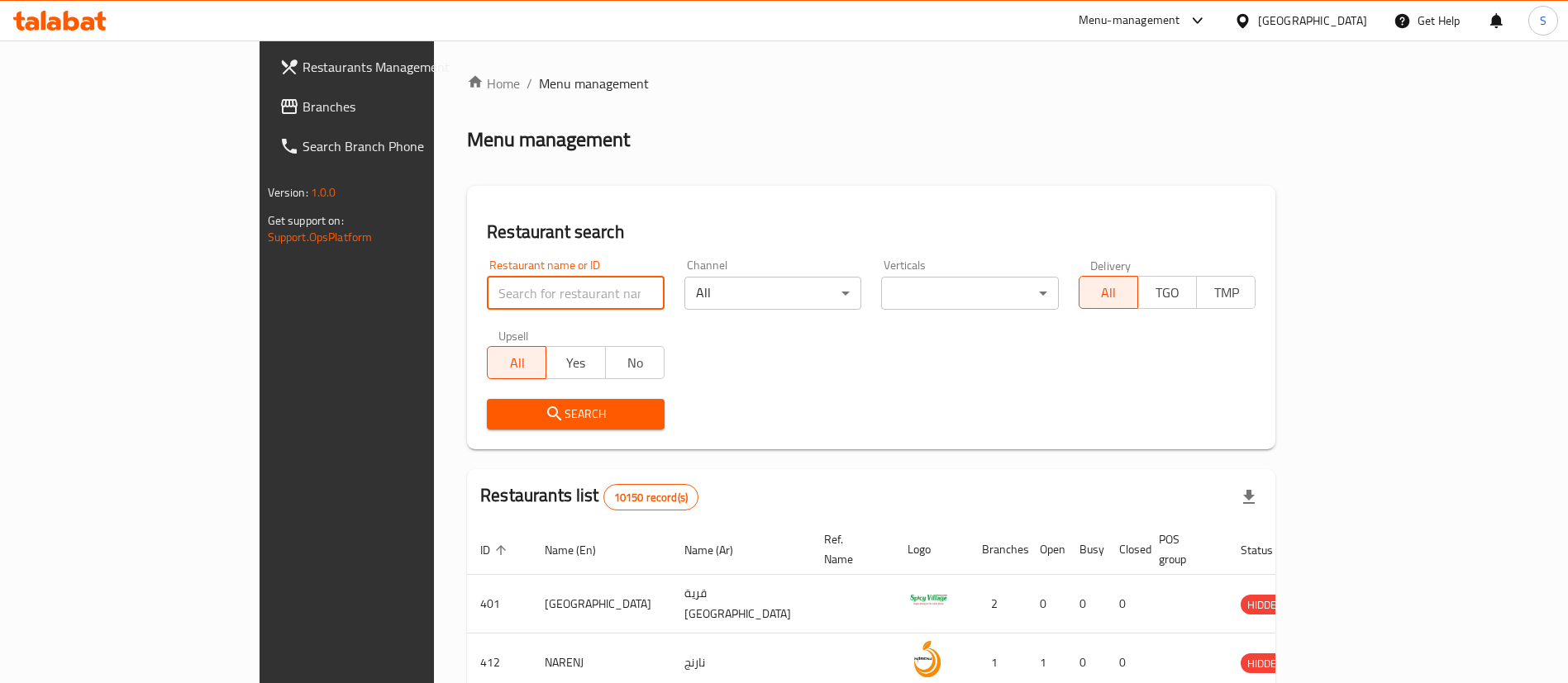
click at [487, 291] on input "search" at bounding box center [575, 293] width 177 height 33
paste input "679125"
type input "679125"
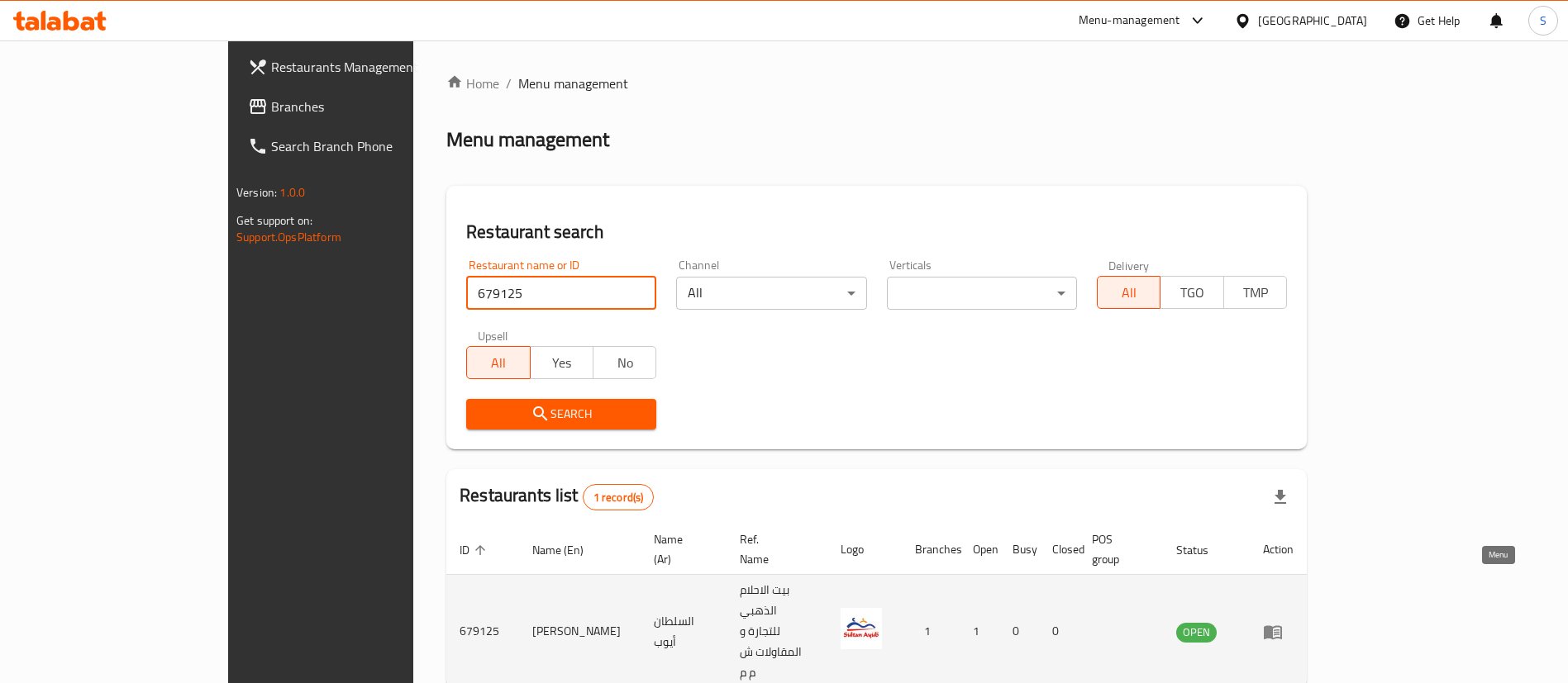
click at [1283, 622] on icon "enhanced table" at bounding box center [1273, 632] width 20 height 20
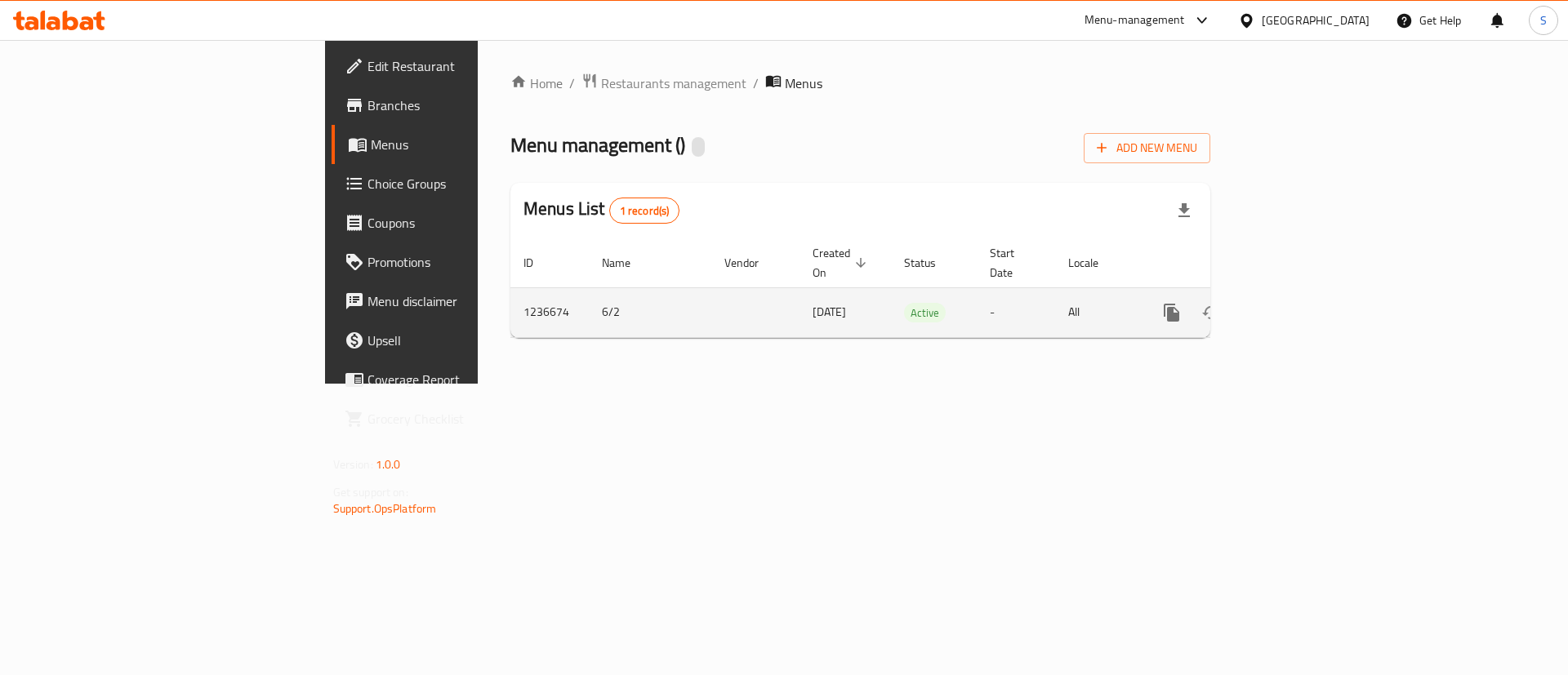
click at [1310, 293] on link "enhanced table" at bounding box center [1290, 313] width 39 height 39
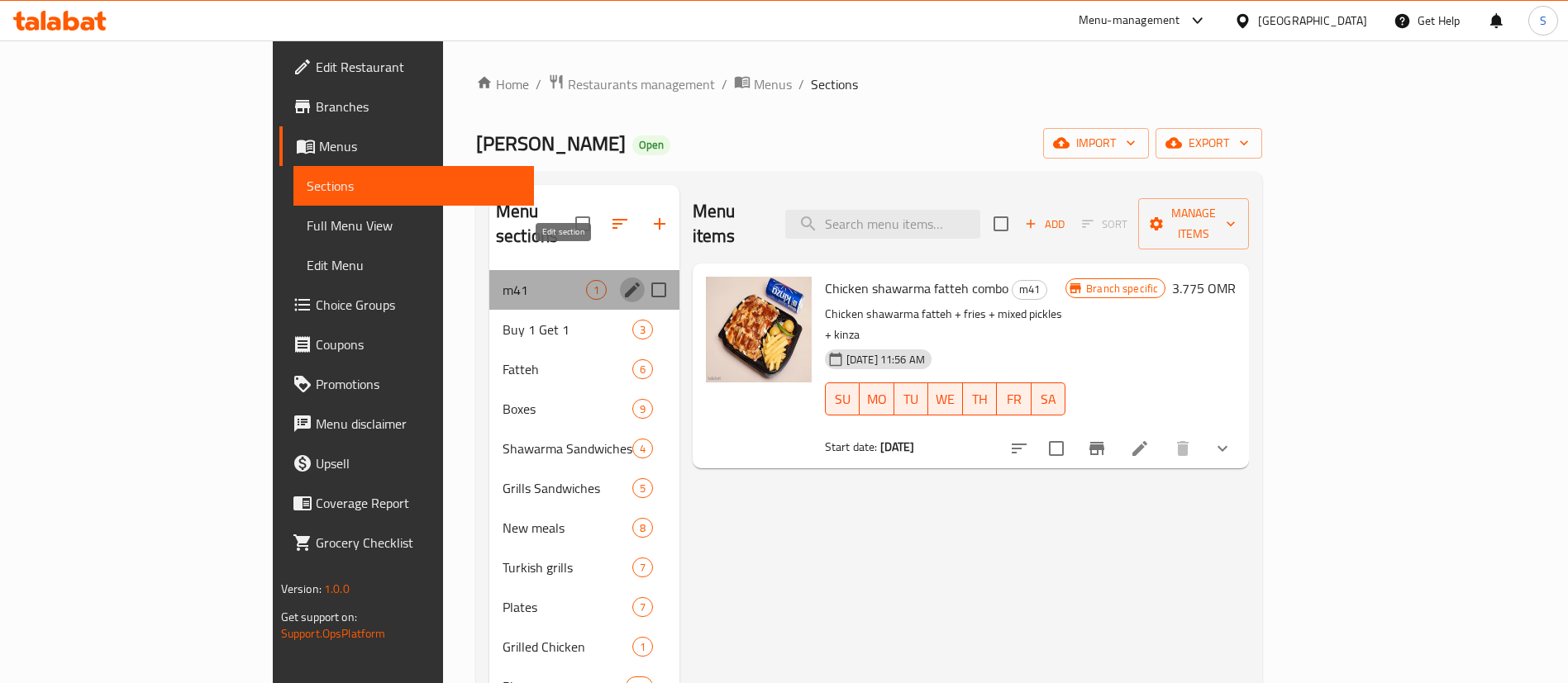
click at [625, 282] on icon "edit" at bounding box center [632, 289] width 15 height 15
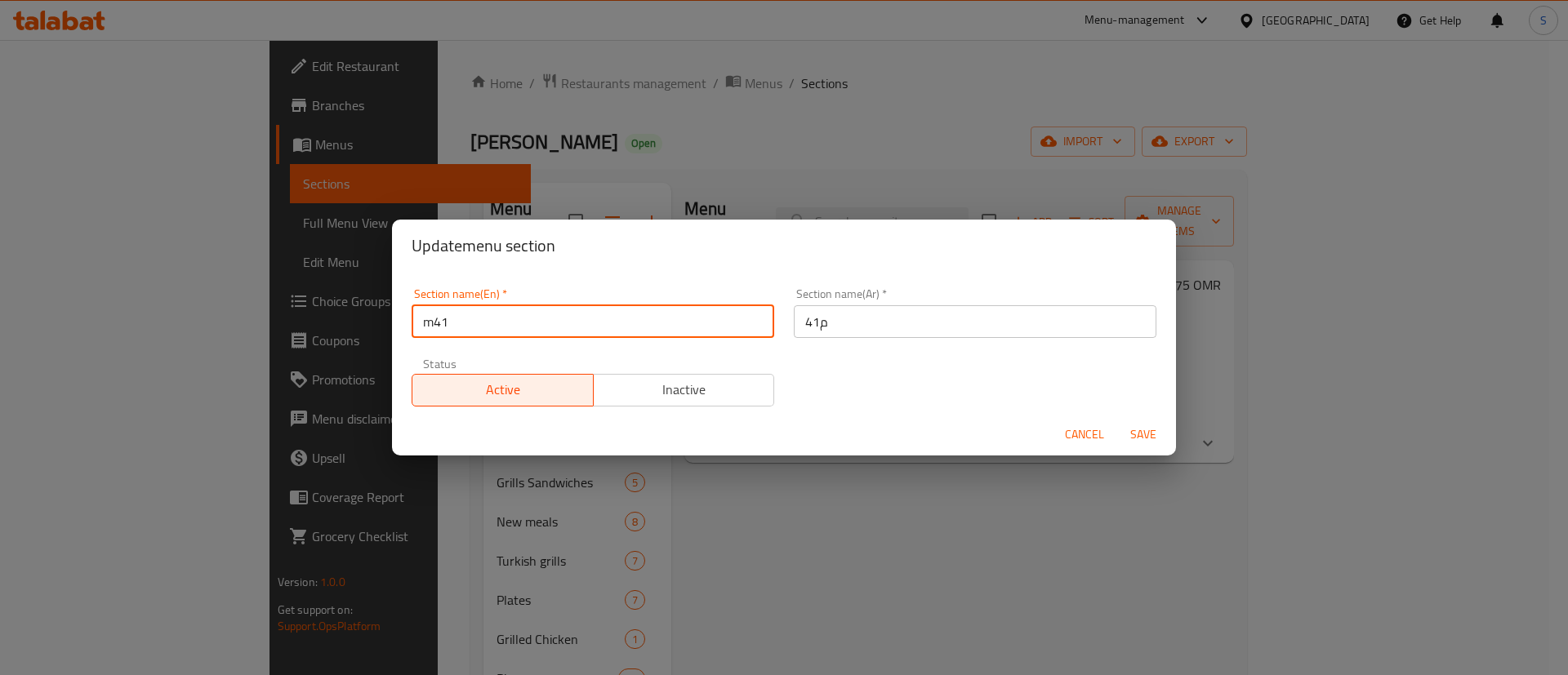
click at [432, 322] on input "m41" at bounding box center [593, 321] width 363 height 32
type input "M41"
click at [1133, 429] on span "Save" at bounding box center [1143, 434] width 39 height 21
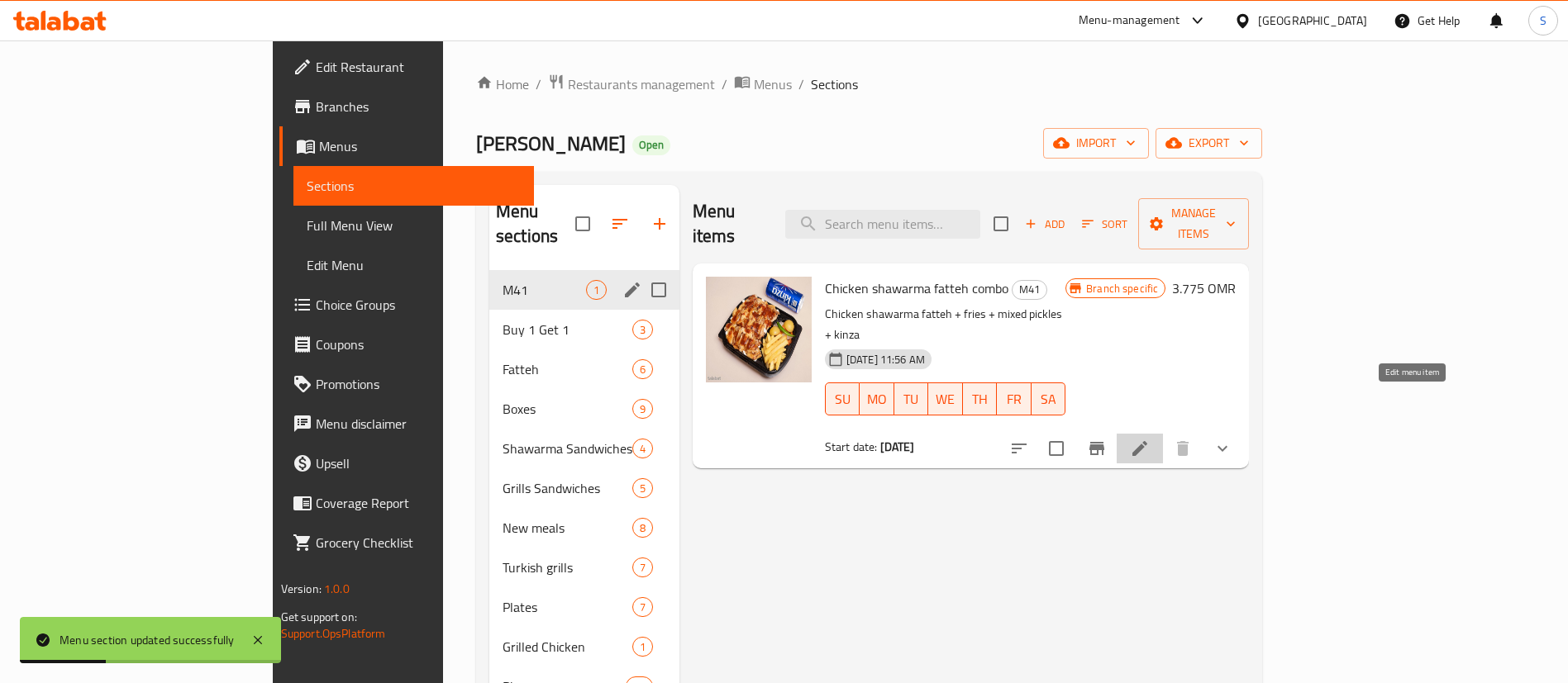
click at [1150, 439] on icon at bounding box center [1140, 448] width 20 height 20
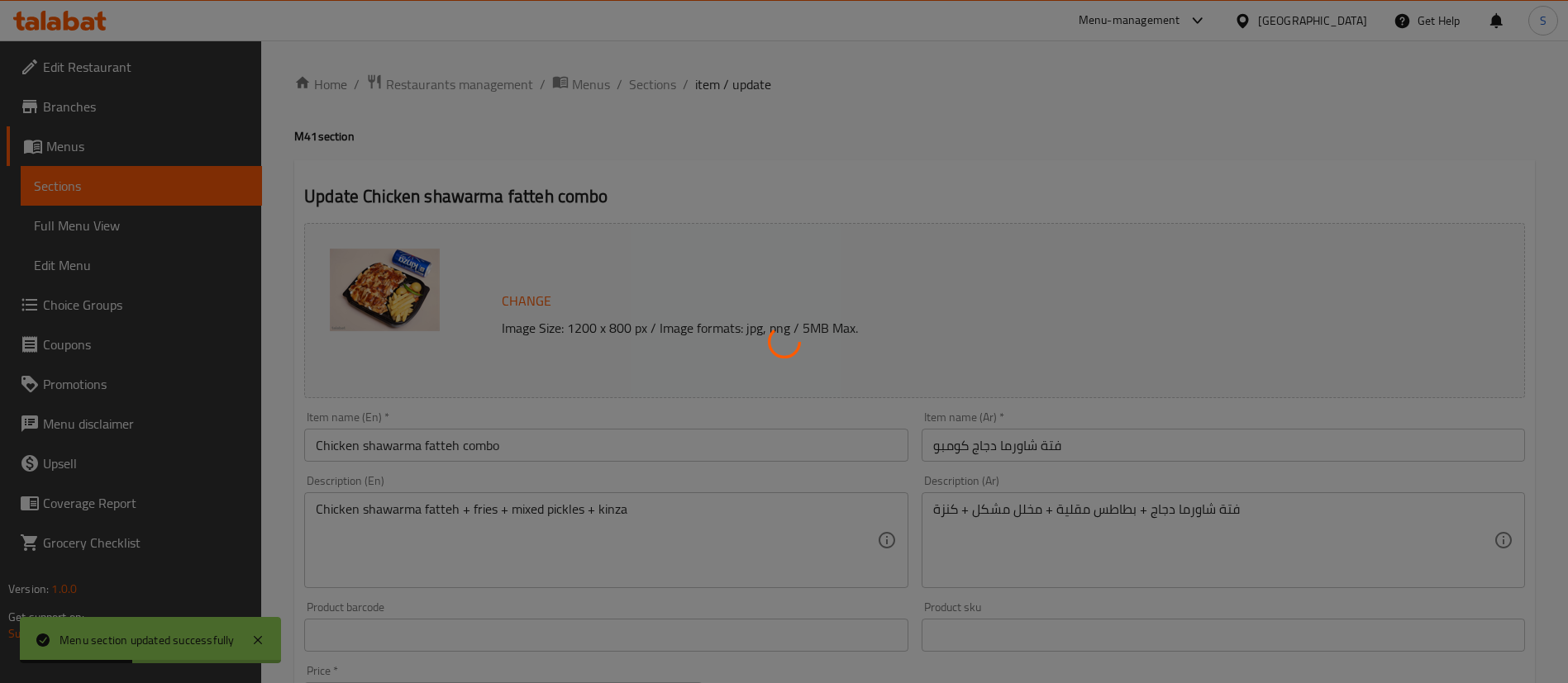
type input "اختيارك من المشروبات"
type input "1"
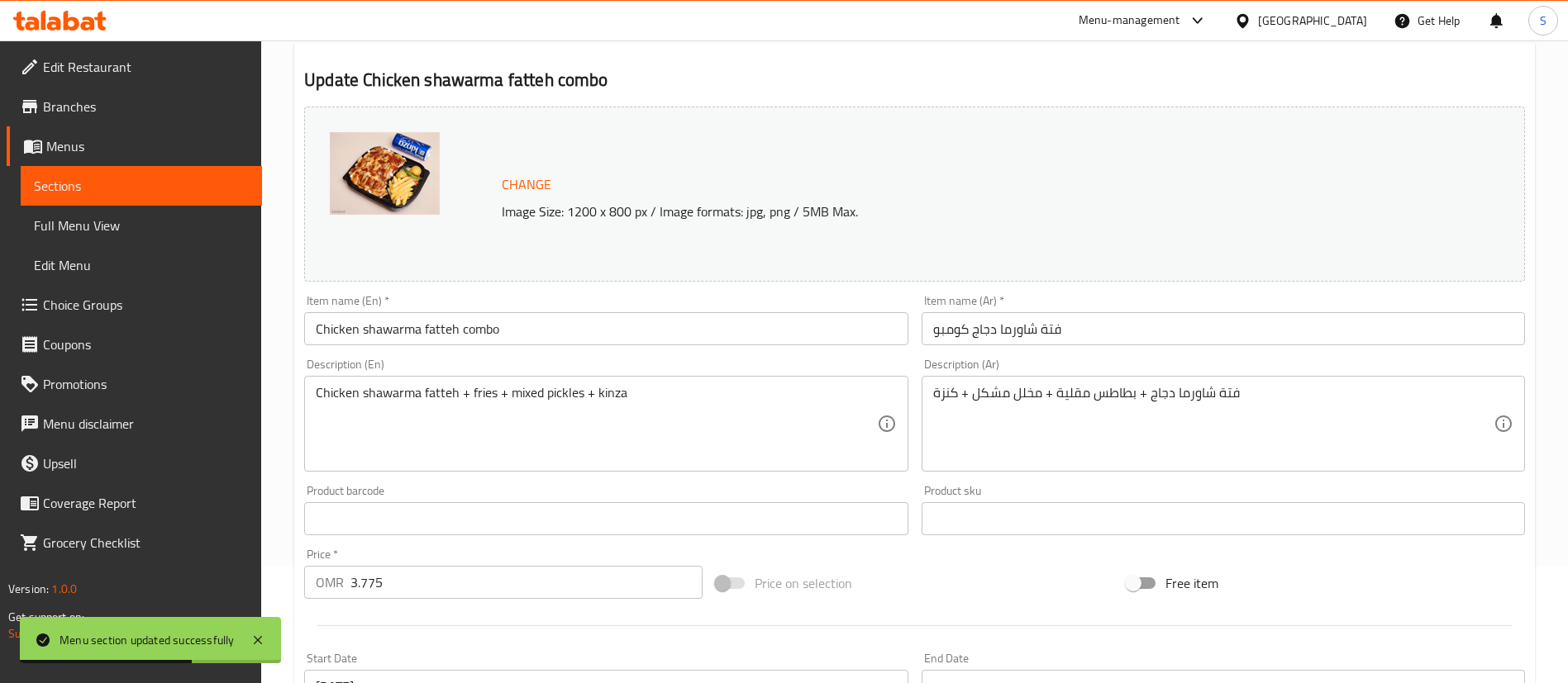
scroll to position [116, 0]
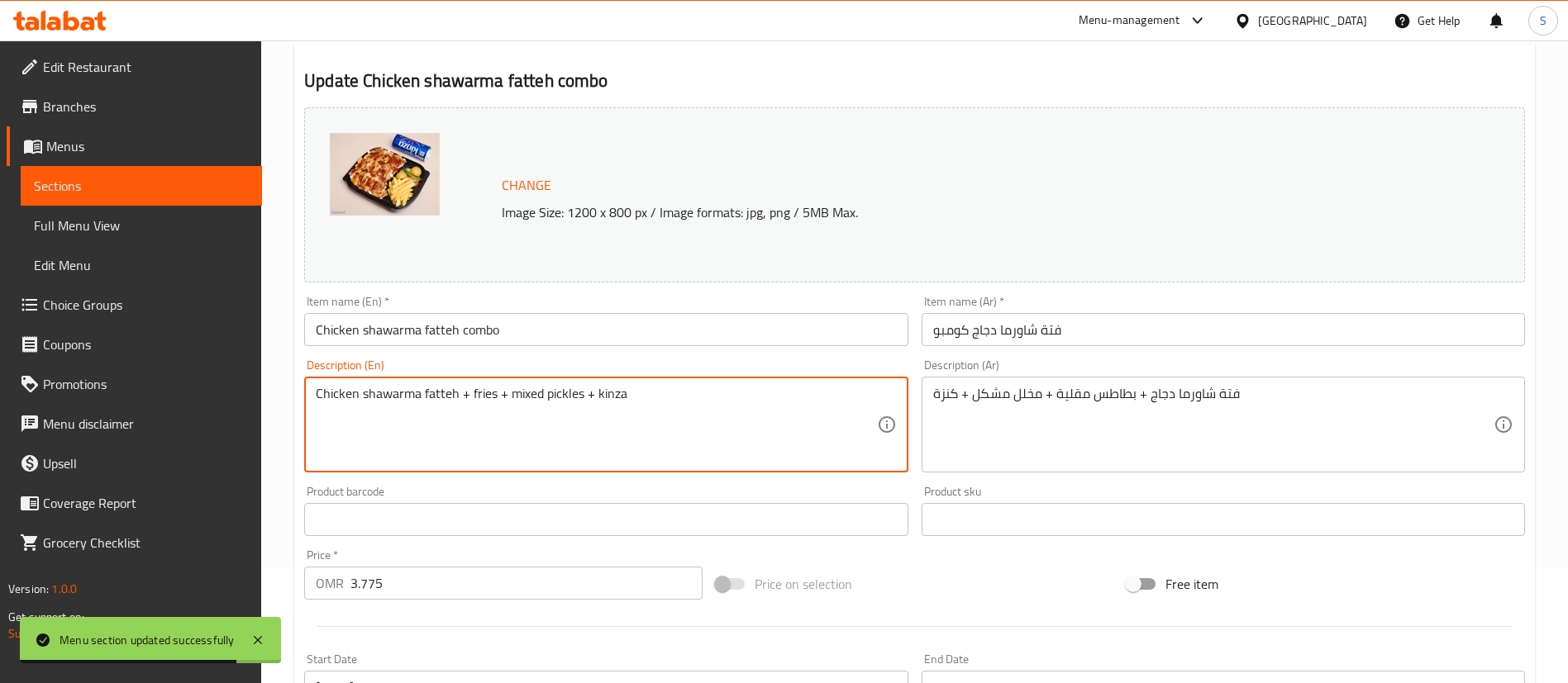
click at [387, 399] on textarea "Chicken shawarma fatteh + fries + mixed pickles + kinza" at bounding box center [596, 425] width 561 height 78
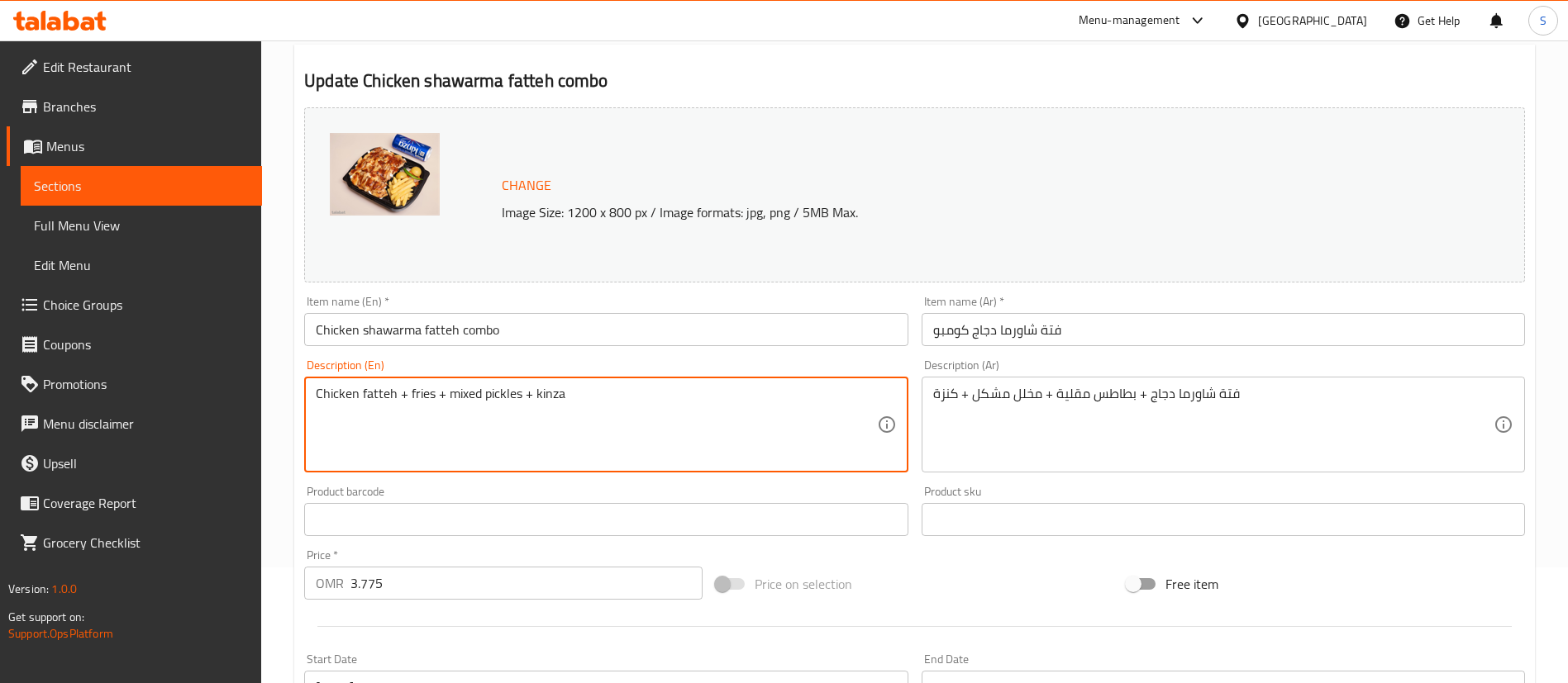
click at [407, 395] on textarea "Chicken fatteh + fries + mixed pickles + kinza" at bounding box center [596, 425] width 561 height 78
click at [533, 390] on textarea "Chicken fatteh + Salted French fries + mixed pickles + kinza" at bounding box center [596, 425] width 561 height 78
click at [596, 392] on textarea "Chicken fatteh + Salted French fries + Mixed pickles + kinza" at bounding box center [596, 425] width 561 height 78
click at [620, 393] on textarea "Chicken fatteh + Salted French fries + Mixed pickles + kinza" at bounding box center [596, 425] width 561 height 78
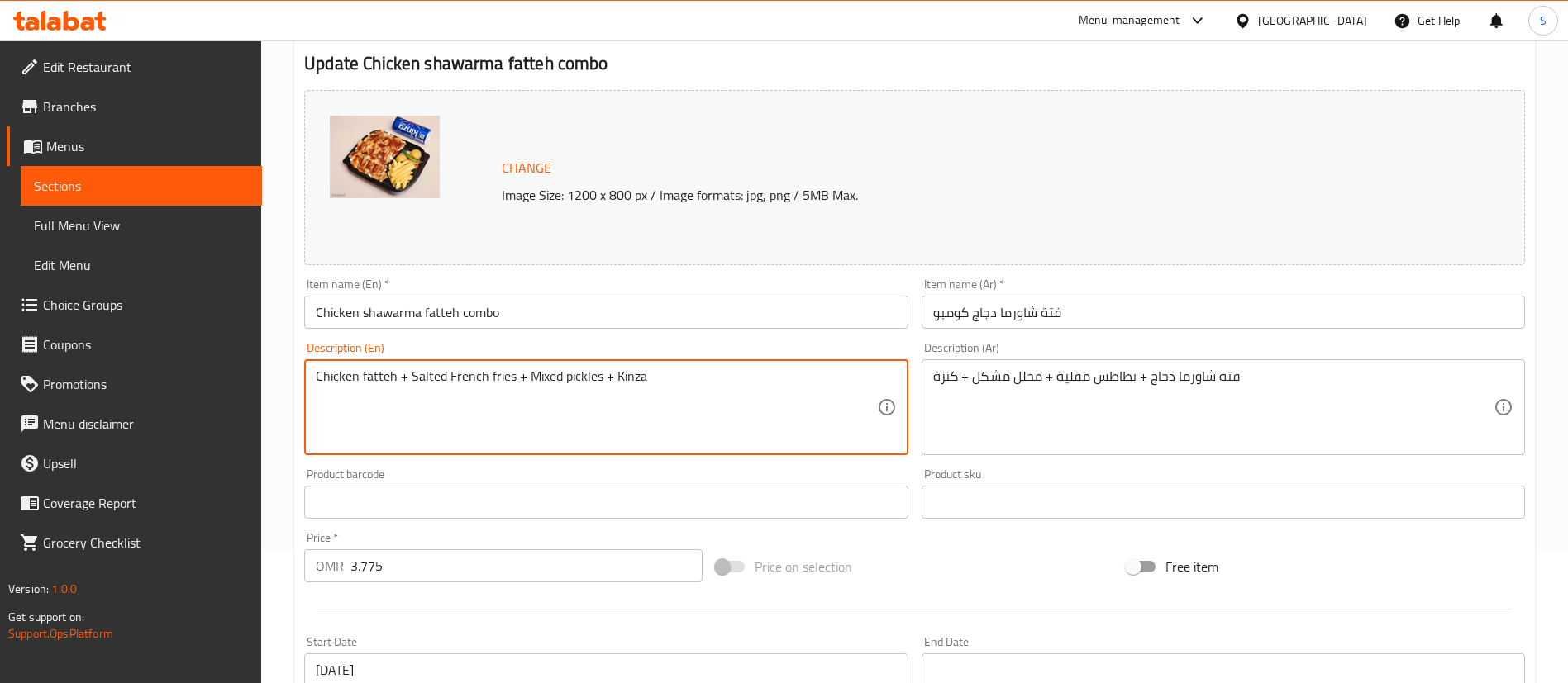
scroll to position [134, 0]
click at [697, 375] on textarea "Chicken fatteh + Salted French fries + Mixed pickles + Kinza" at bounding box center [596, 406] width 561 height 78
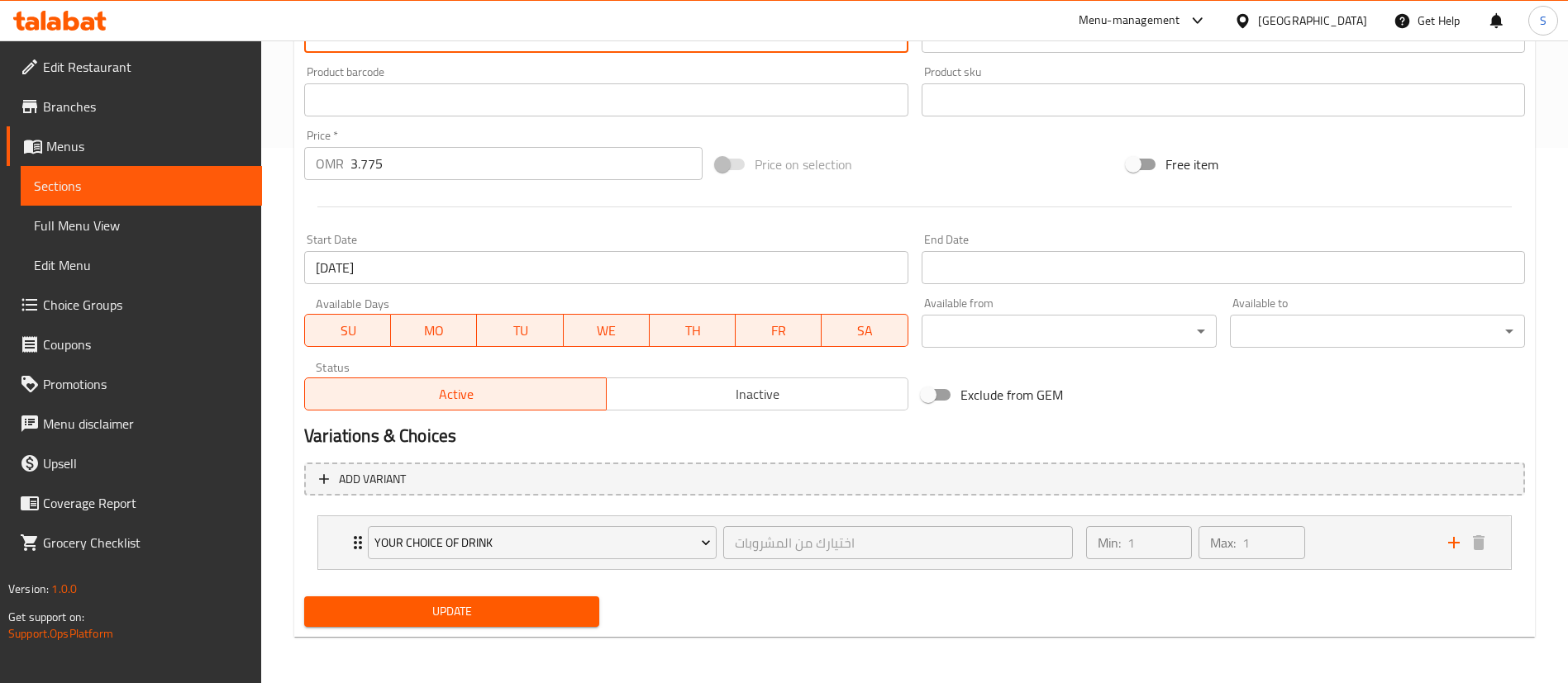
click at [472, 609] on span "Update" at bounding box center [451, 612] width 268 height 21
type textarea "Chicken shawarma fatteh + Salted French fries + Mixed pickles + Kinza of your c…"
click at [425, 612] on span "Update" at bounding box center [451, 612] width 268 height 21
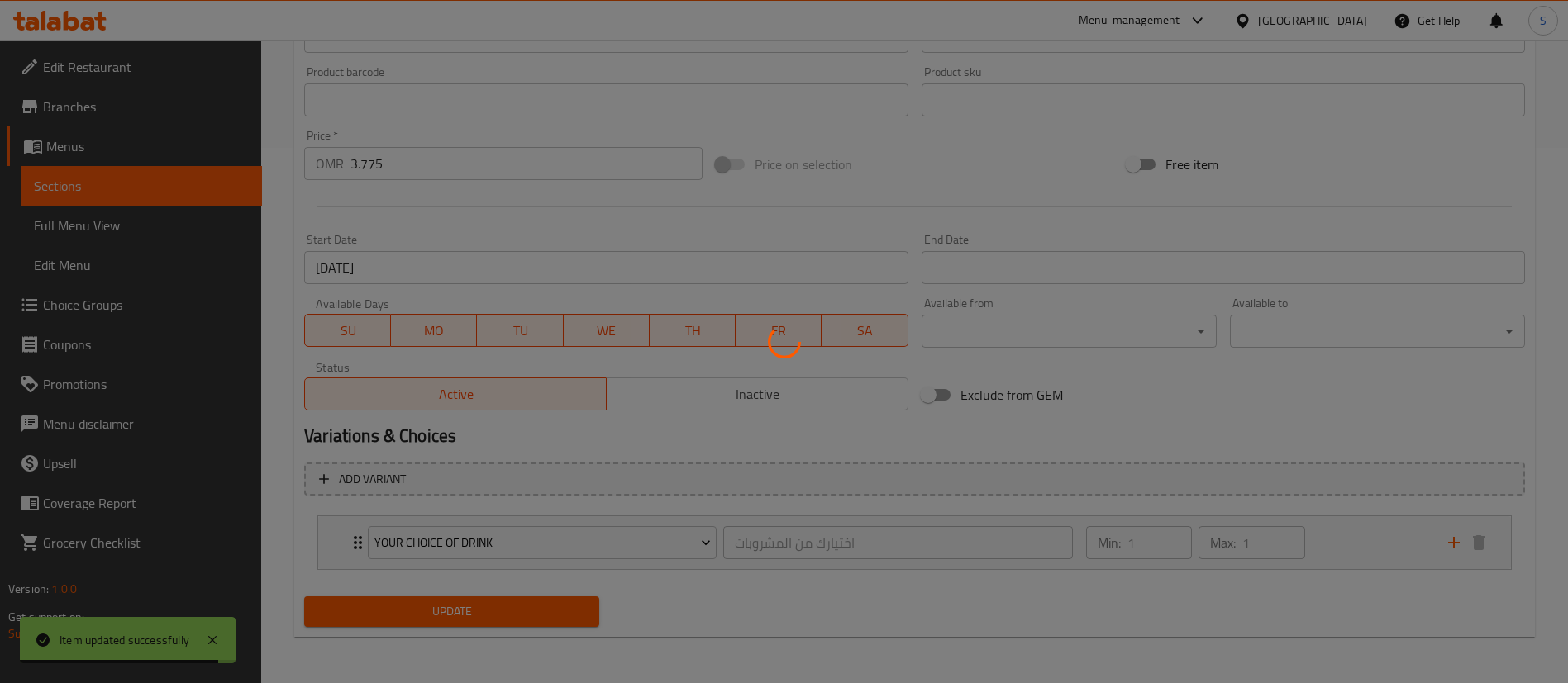
scroll to position [0, 0]
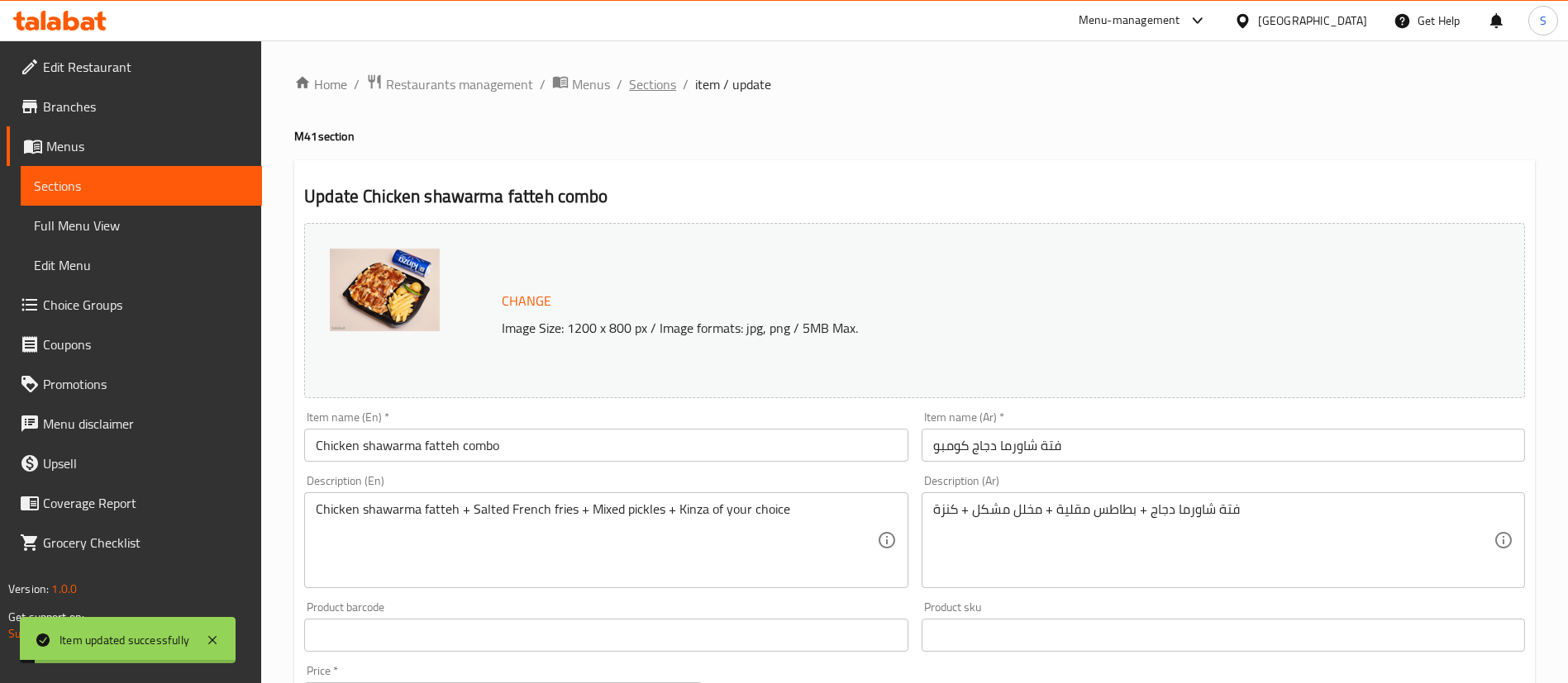
click at [647, 77] on span "Sections" at bounding box center [653, 84] width 48 height 20
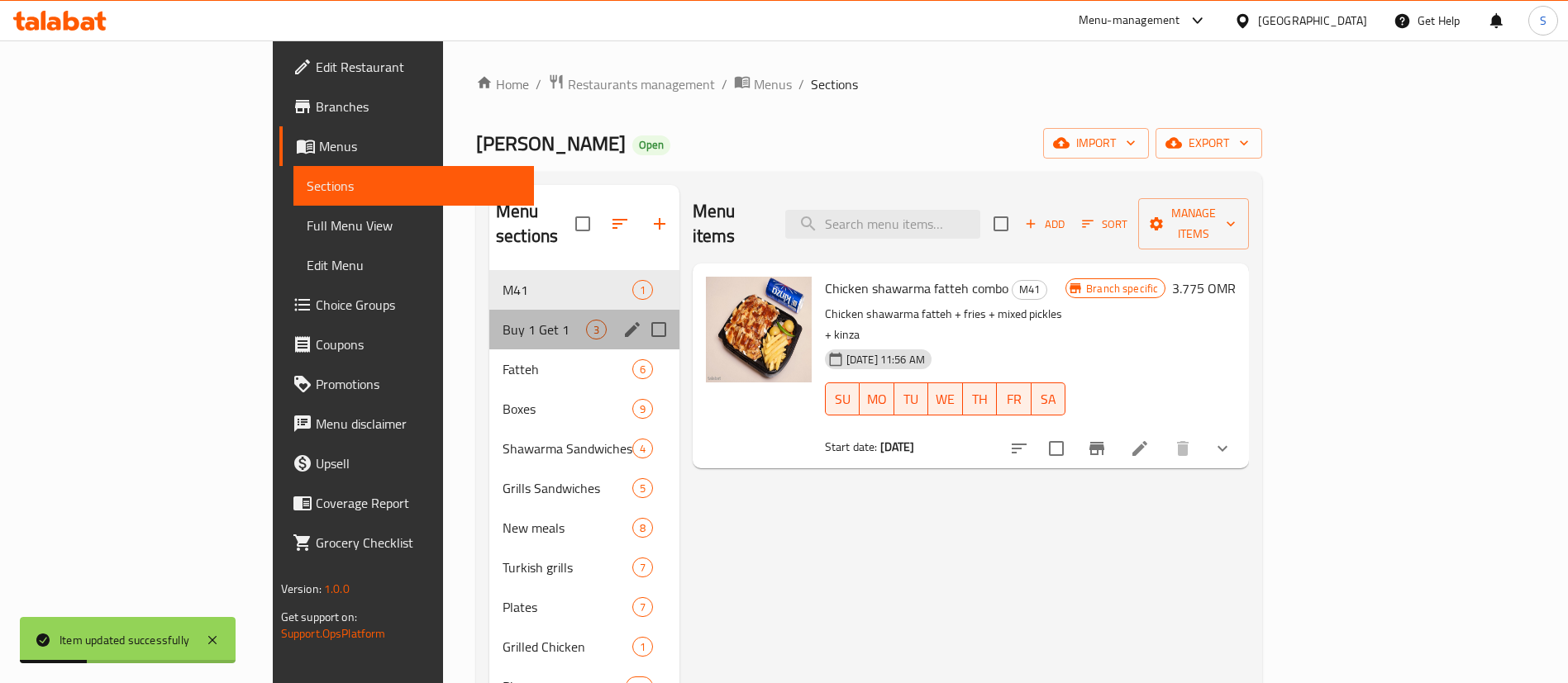
click at [489, 310] on div "Buy 1 Get 1 3" at bounding box center [584, 330] width 190 height 40
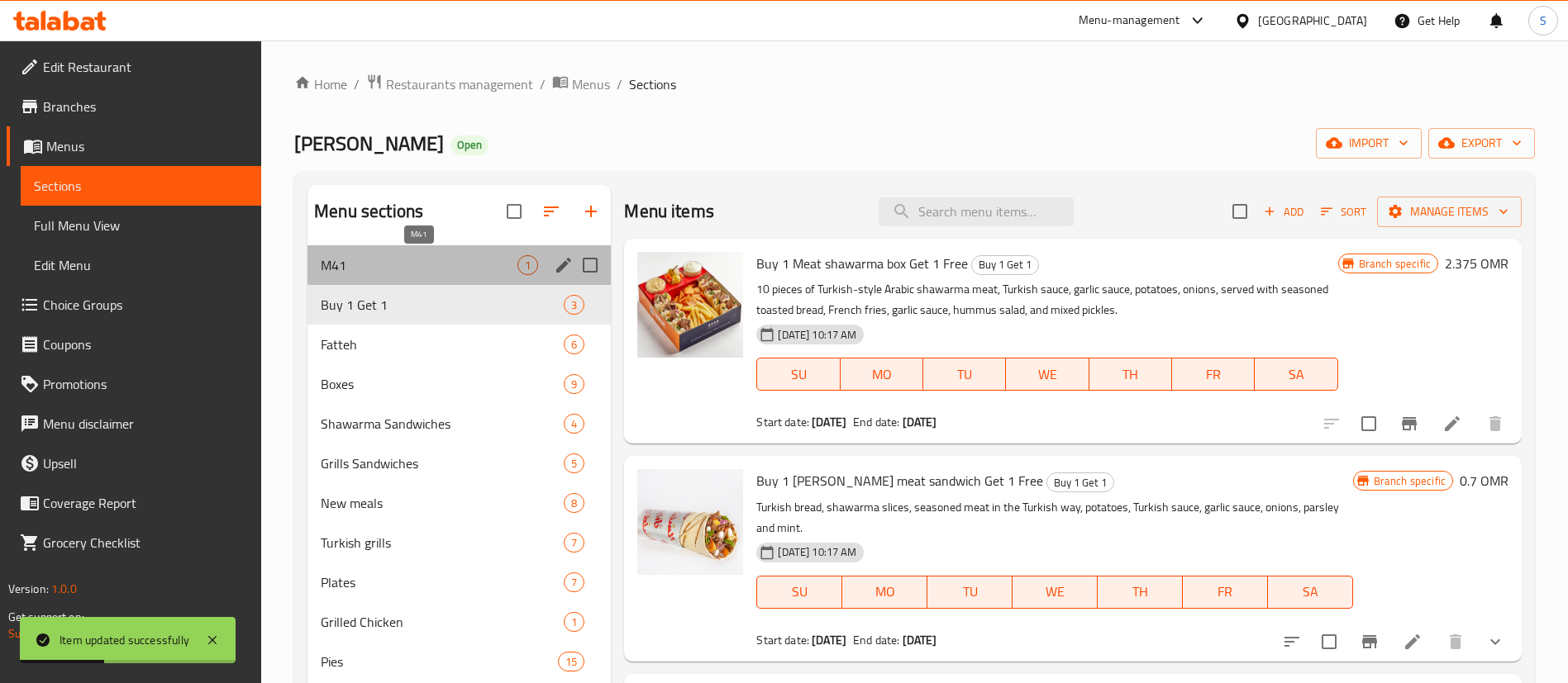
click at [368, 257] on span "M41" at bounding box center [419, 265] width 197 height 20
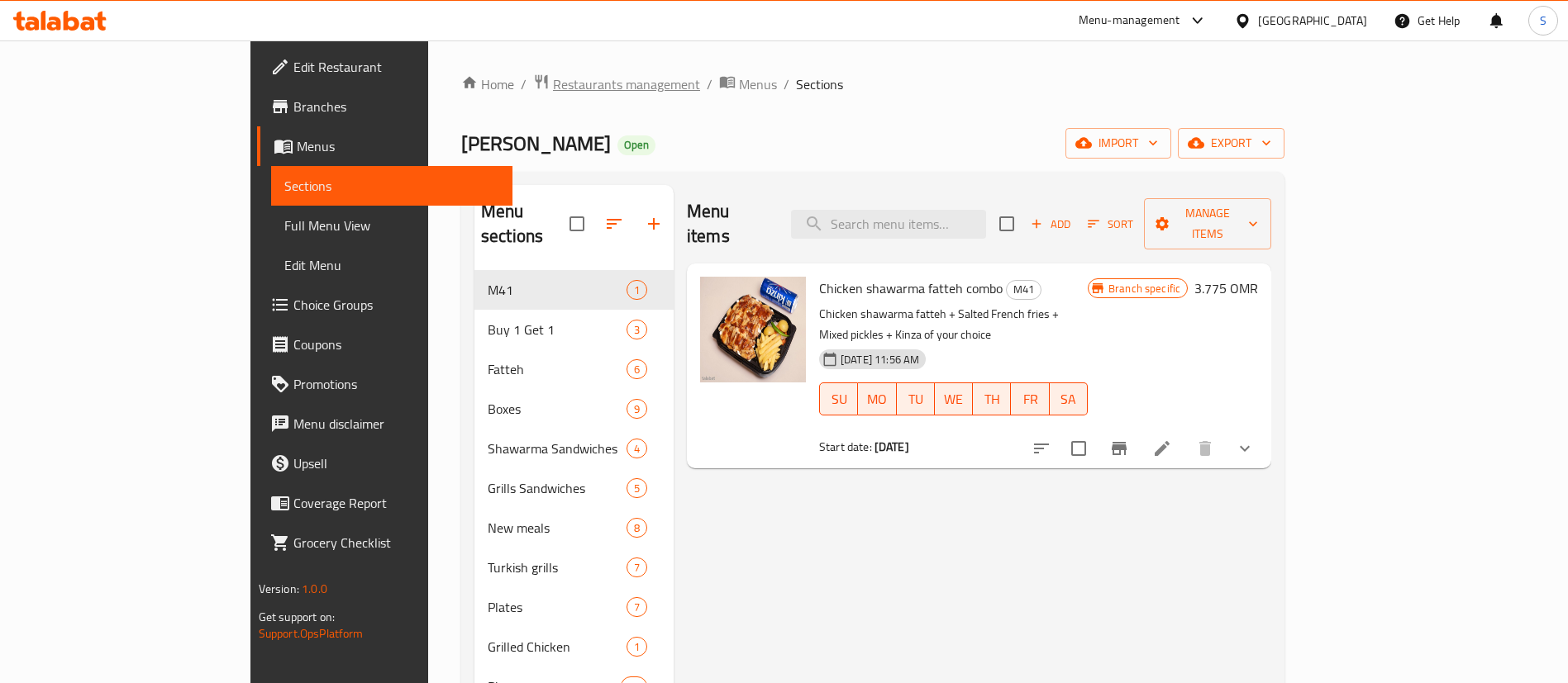
click at [553, 82] on span "Restaurants management" at bounding box center [626, 84] width 148 height 20
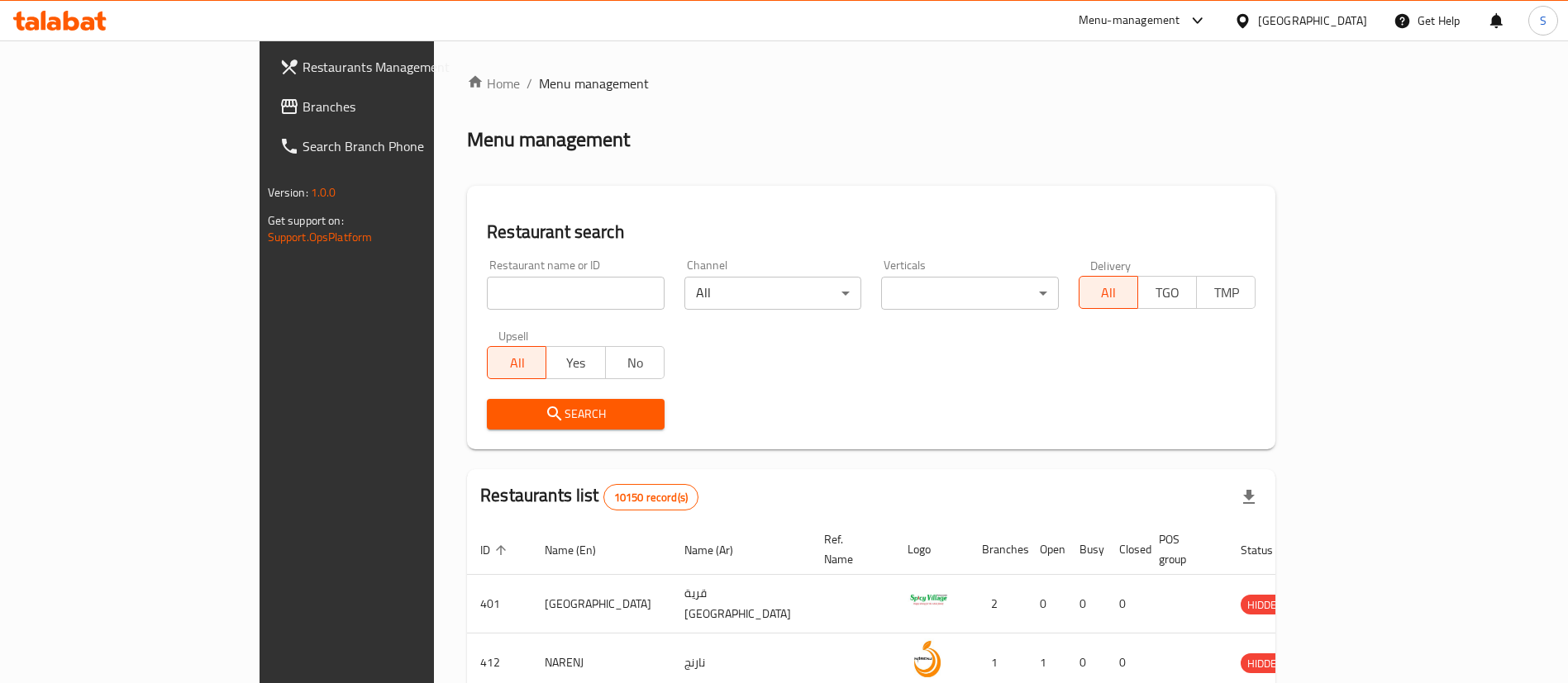
paste input "689975"
click at [487, 292] on input "search" at bounding box center [575, 293] width 177 height 33
type input "689975"
click button "Search" at bounding box center [575, 414] width 177 height 31
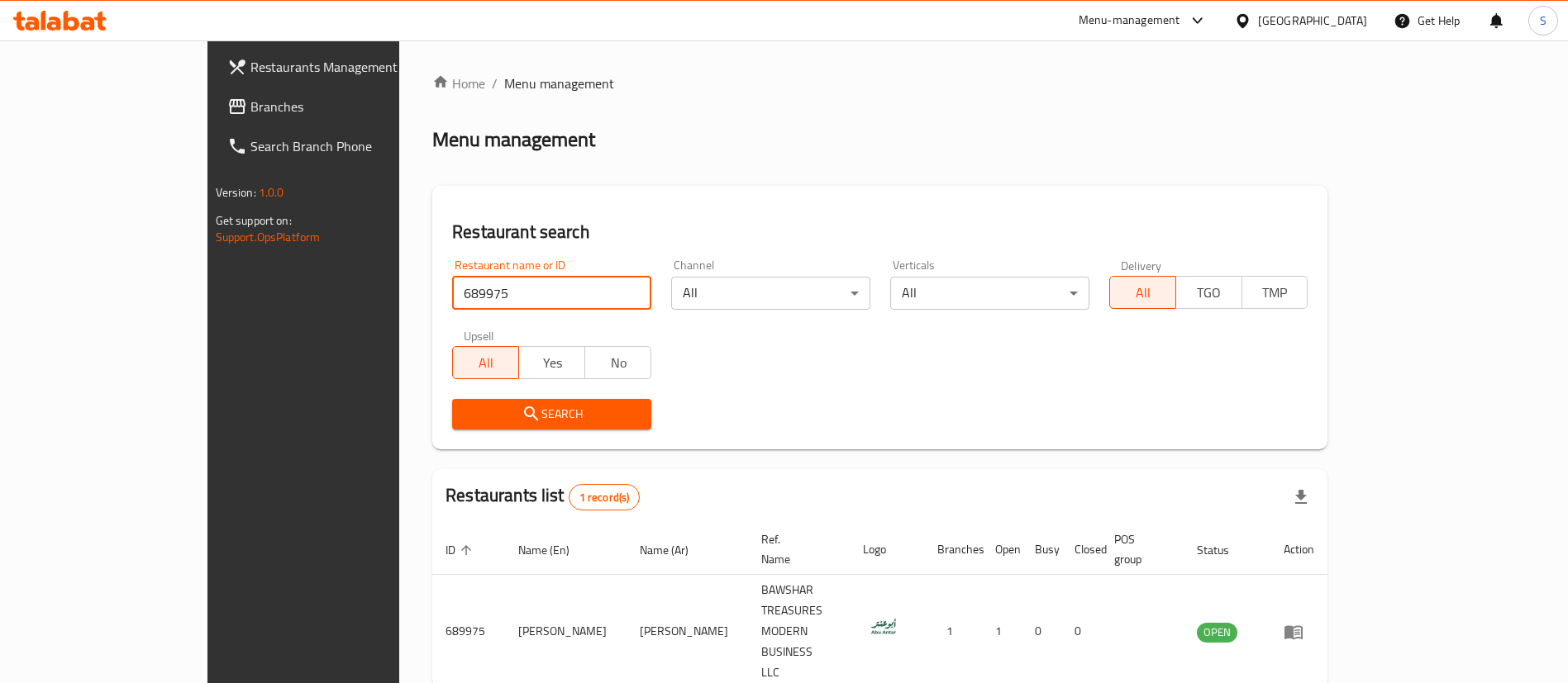
scroll to position [22, 0]
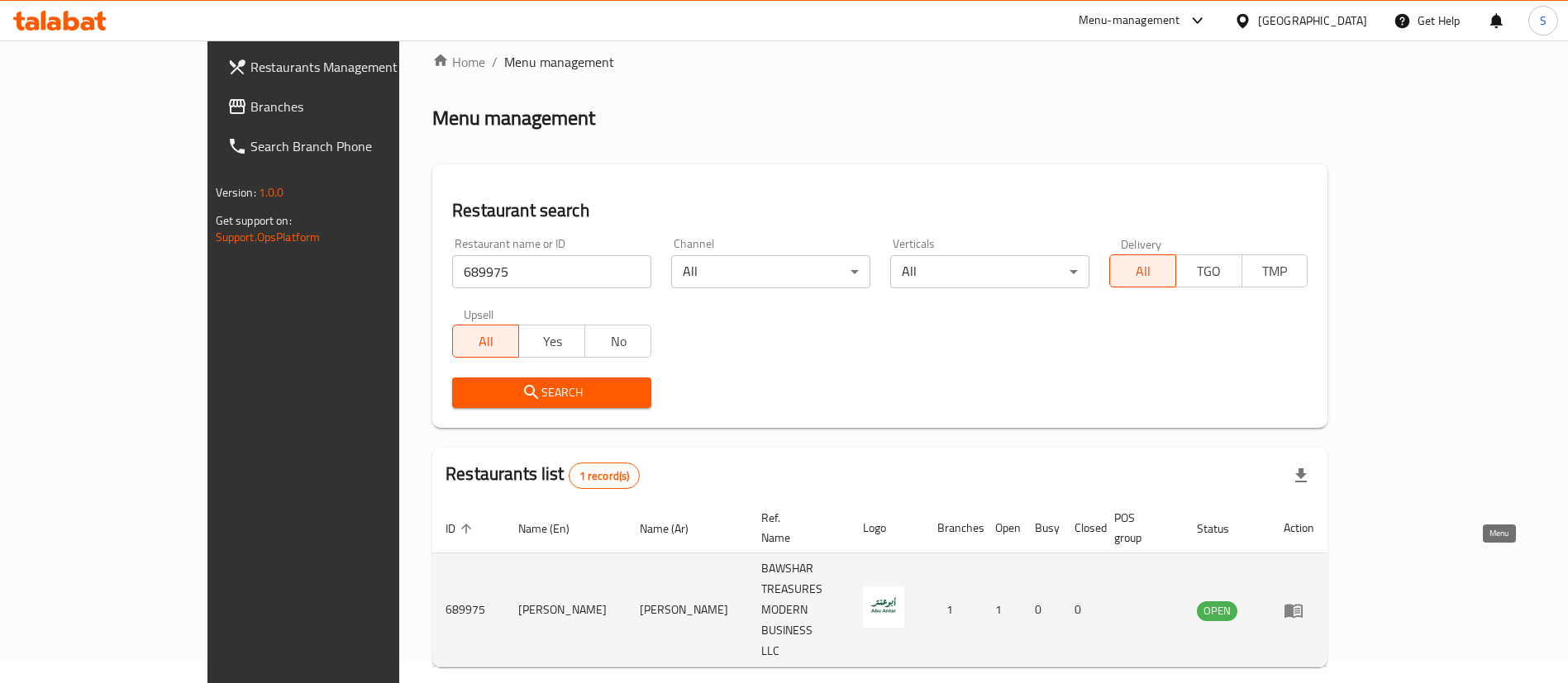
click at [1304, 601] on icon "enhanced table" at bounding box center [1294, 611] width 20 height 20
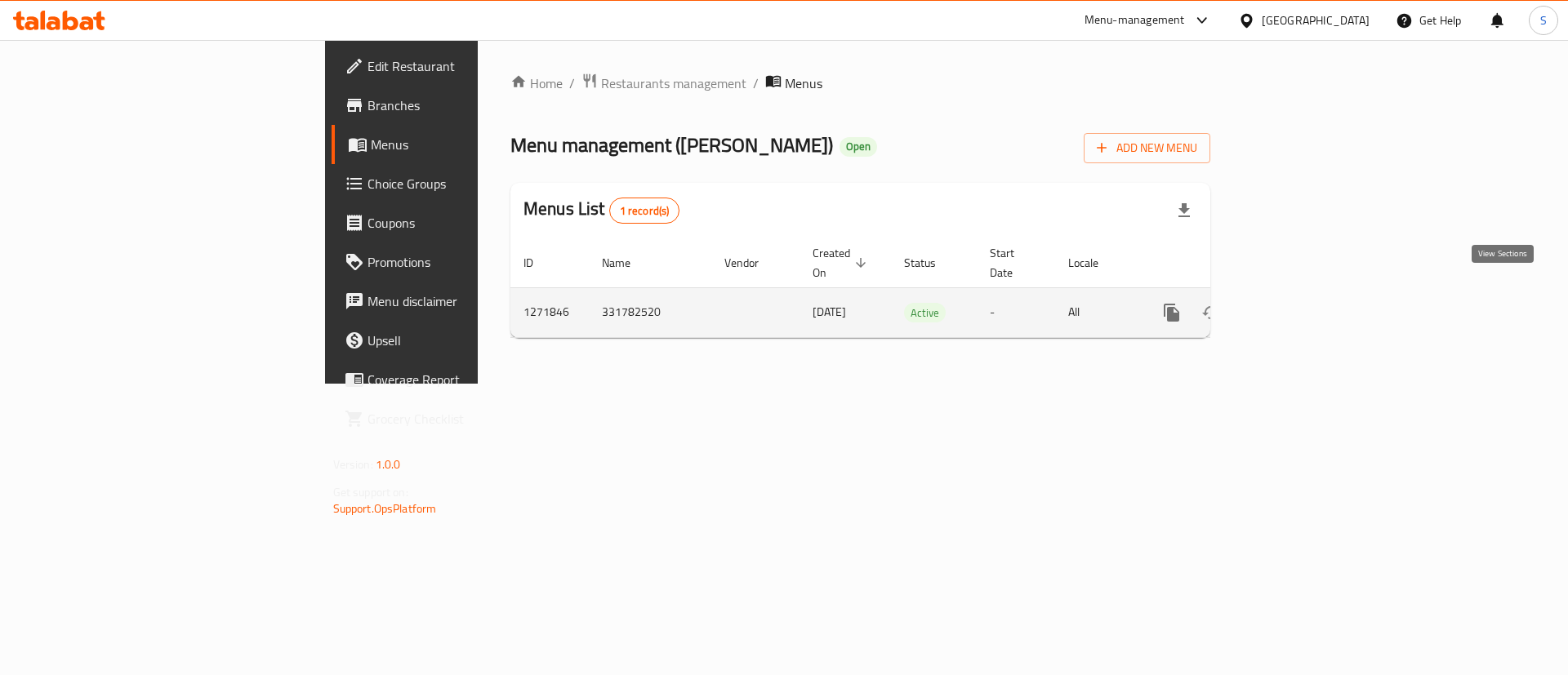
click at [1300, 303] on icon "enhanced table" at bounding box center [1290, 313] width 20 height 20
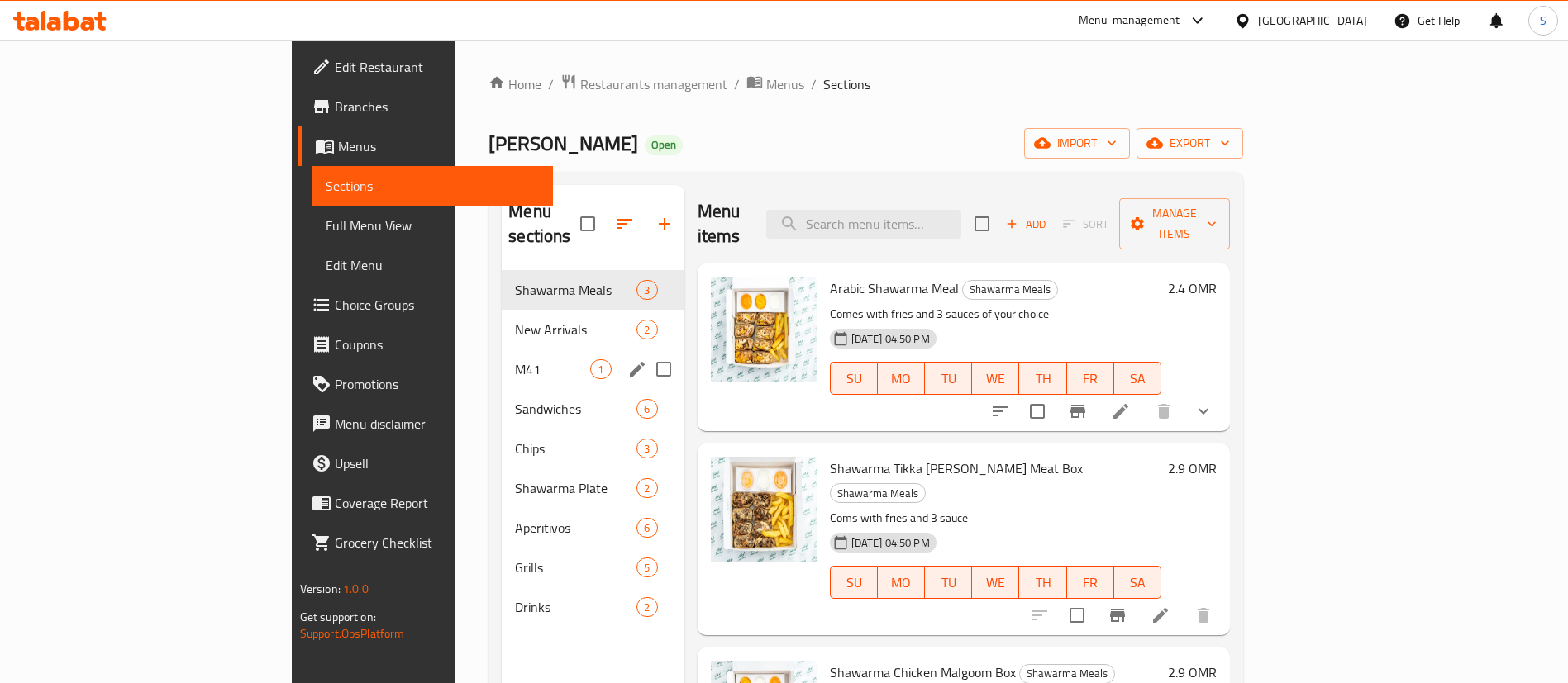
click at [502, 349] on div "M41 1" at bounding box center [593, 369] width 182 height 40
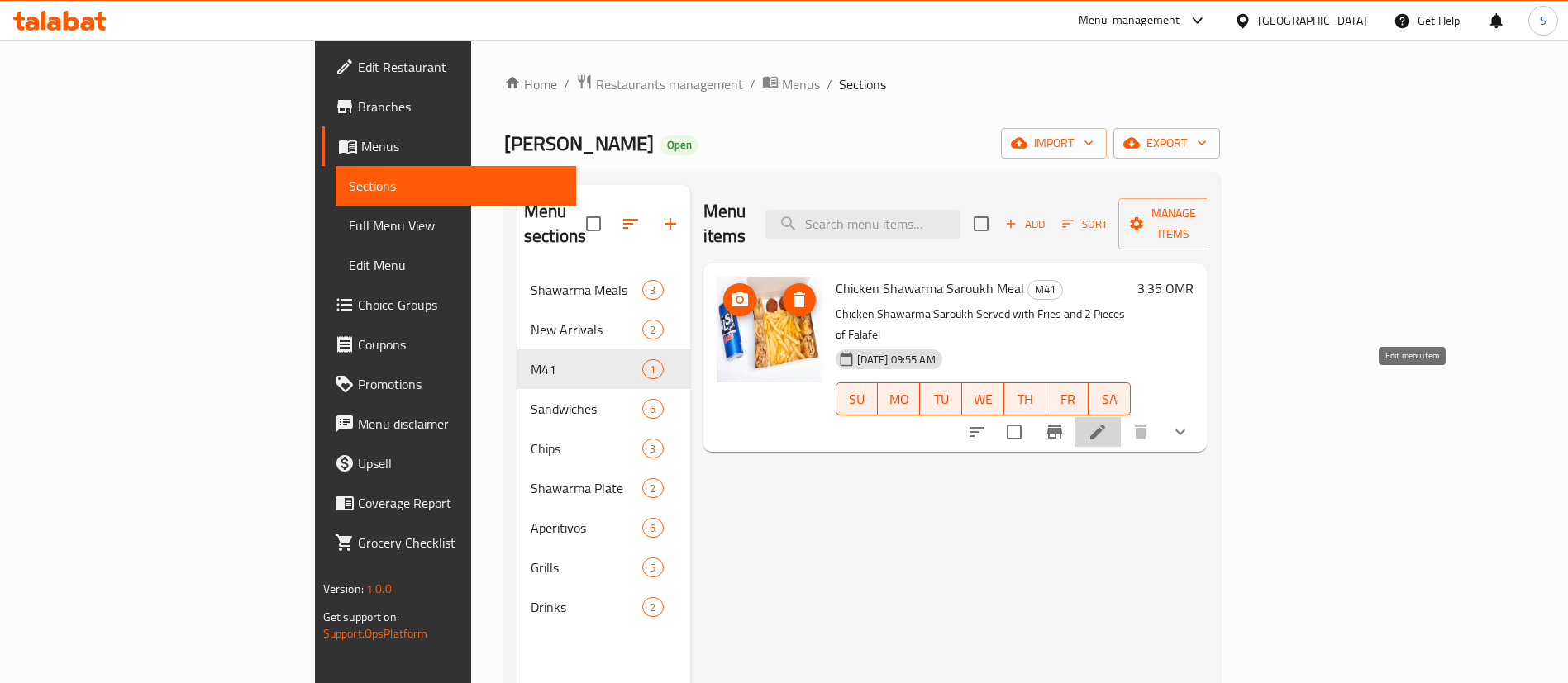
click at [1105, 425] on icon at bounding box center [1098, 432] width 15 height 15
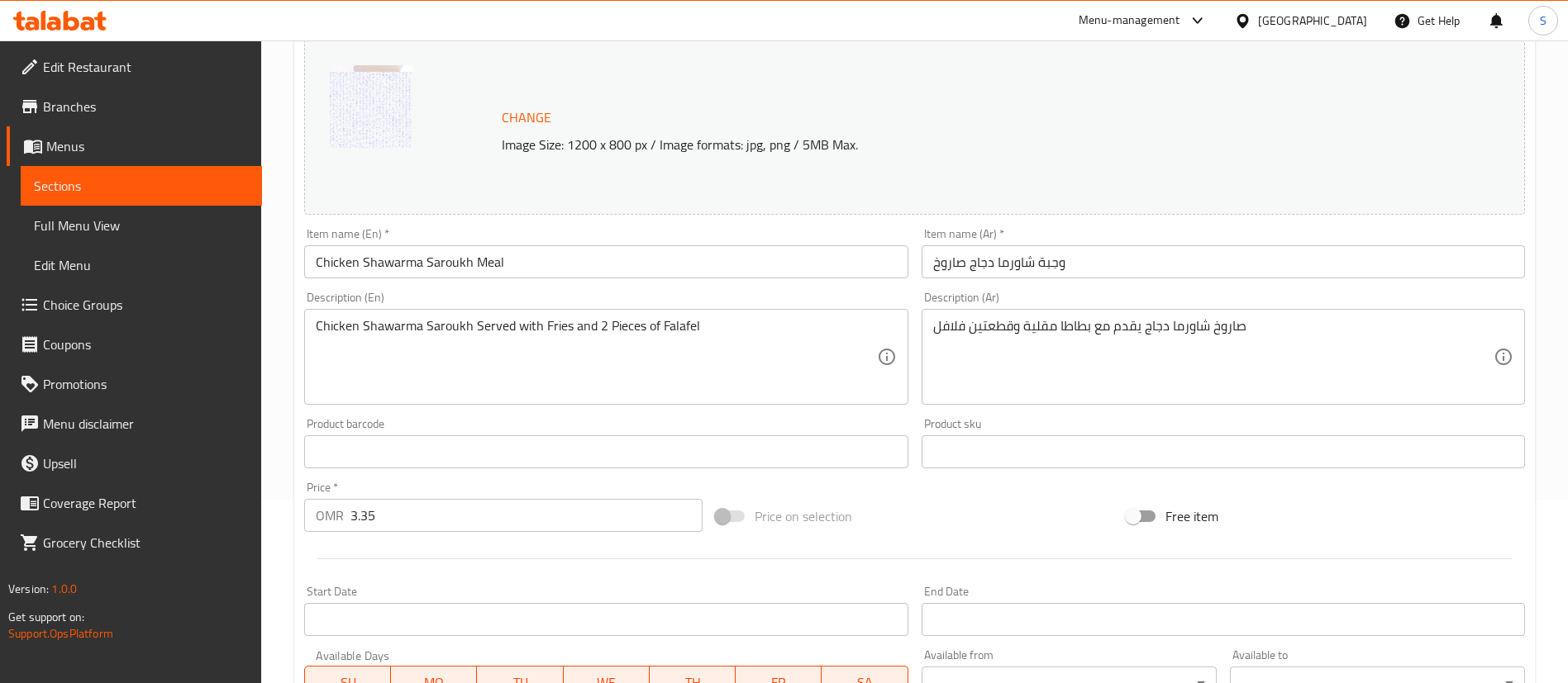
scroll to position [185, 0]
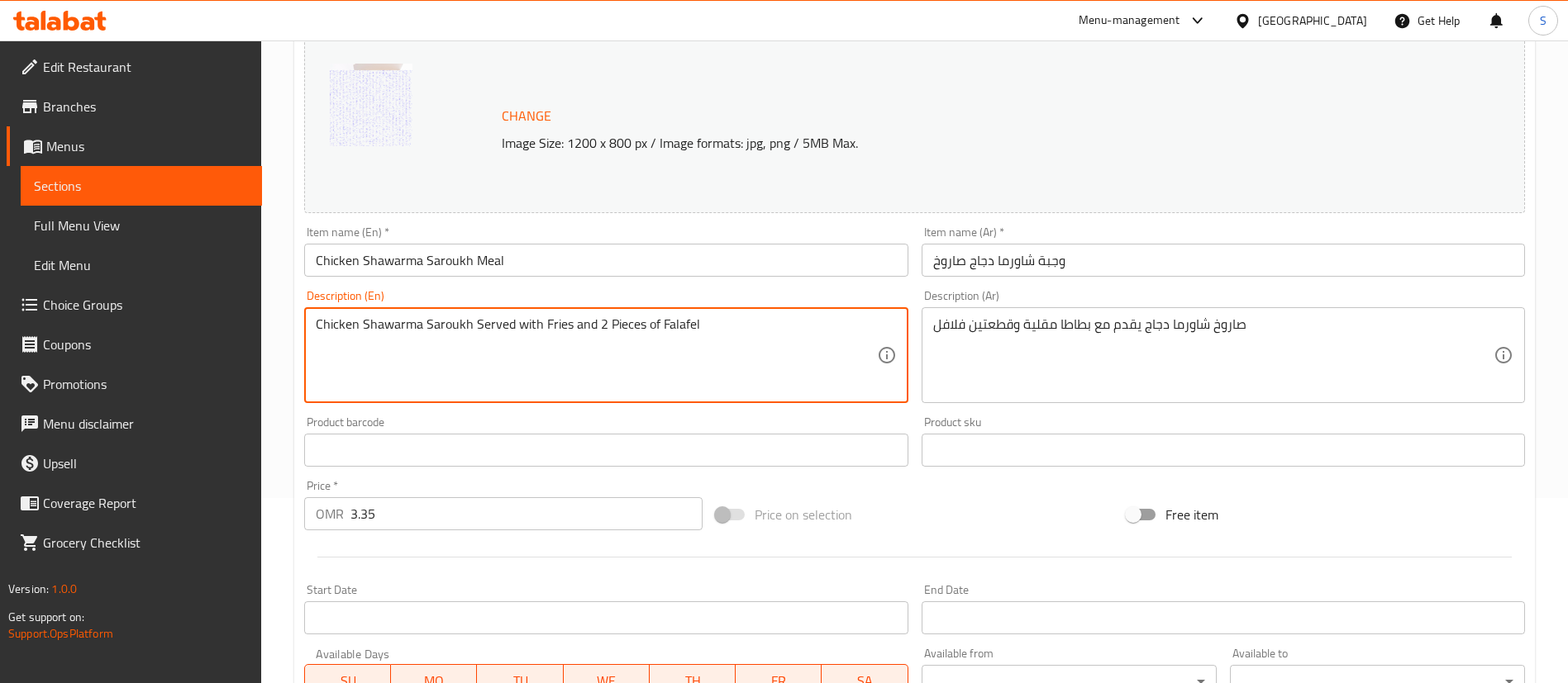
click at [494, 323] on textarea "Chicken Shawarma Saroukh Served with Fries and 2 Pieces of Falafel" at bounding box center [596, 355] width 561 height 78
click at [494, 323] on textarea "Chicken Shawarma Saroukh + with Fries and 2 Pieces of Falafel" at bounding box center [596, 355] width 561 height 78
click at [558, 325] on textarea "Chicken Shawarma Saroukh + French Fries and 2 Pieces of Falafel" at bounding box center [596, 355] width 561 height 78
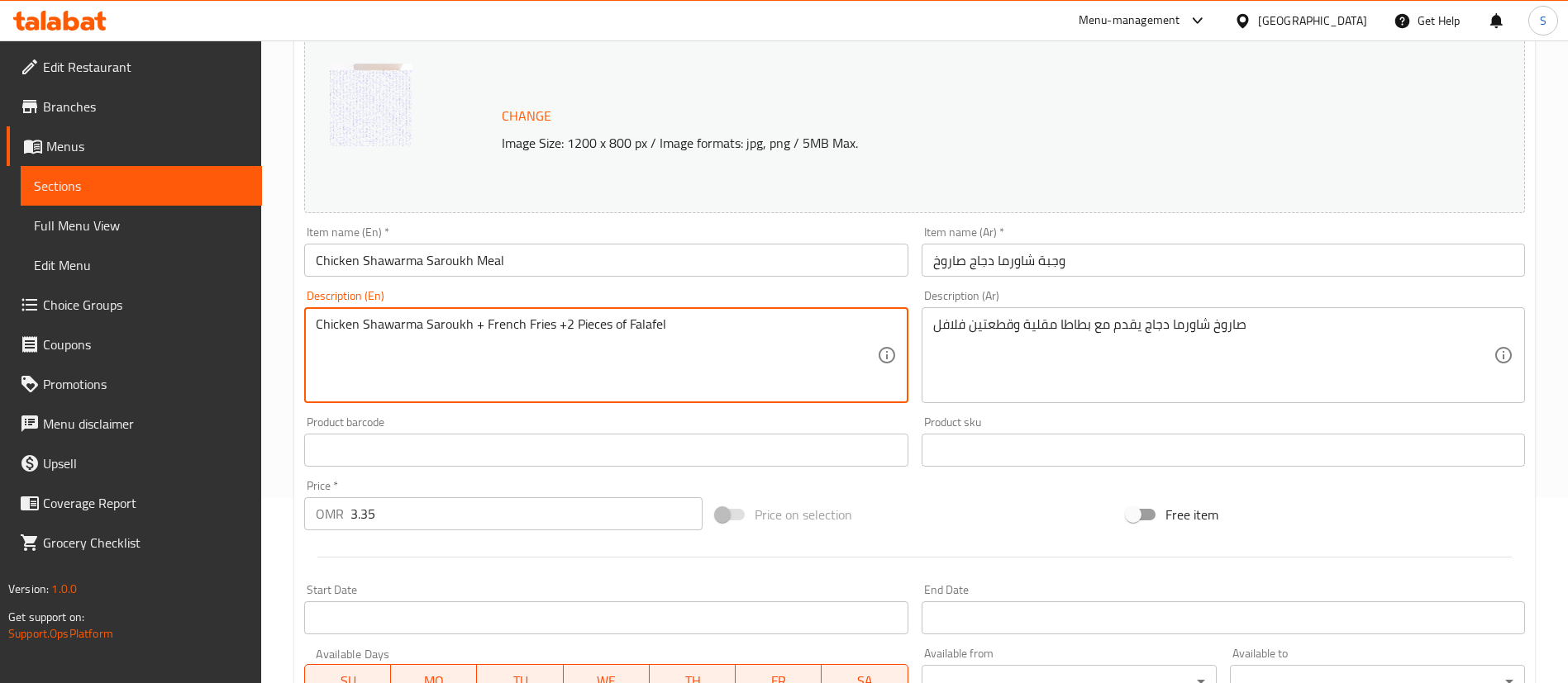
click at [586, 326] on textarea "Chicken Shawarma Saroukh + French Fries +2 Pieces of Falafel" at bounding box center [596, 355] width 561 height 78
click at [705, 322] on textarea "Chicken Shawarma Saroukh + French Fries +2 pcs of Falafel" at bounding box center [596, 355] width 561 height 78
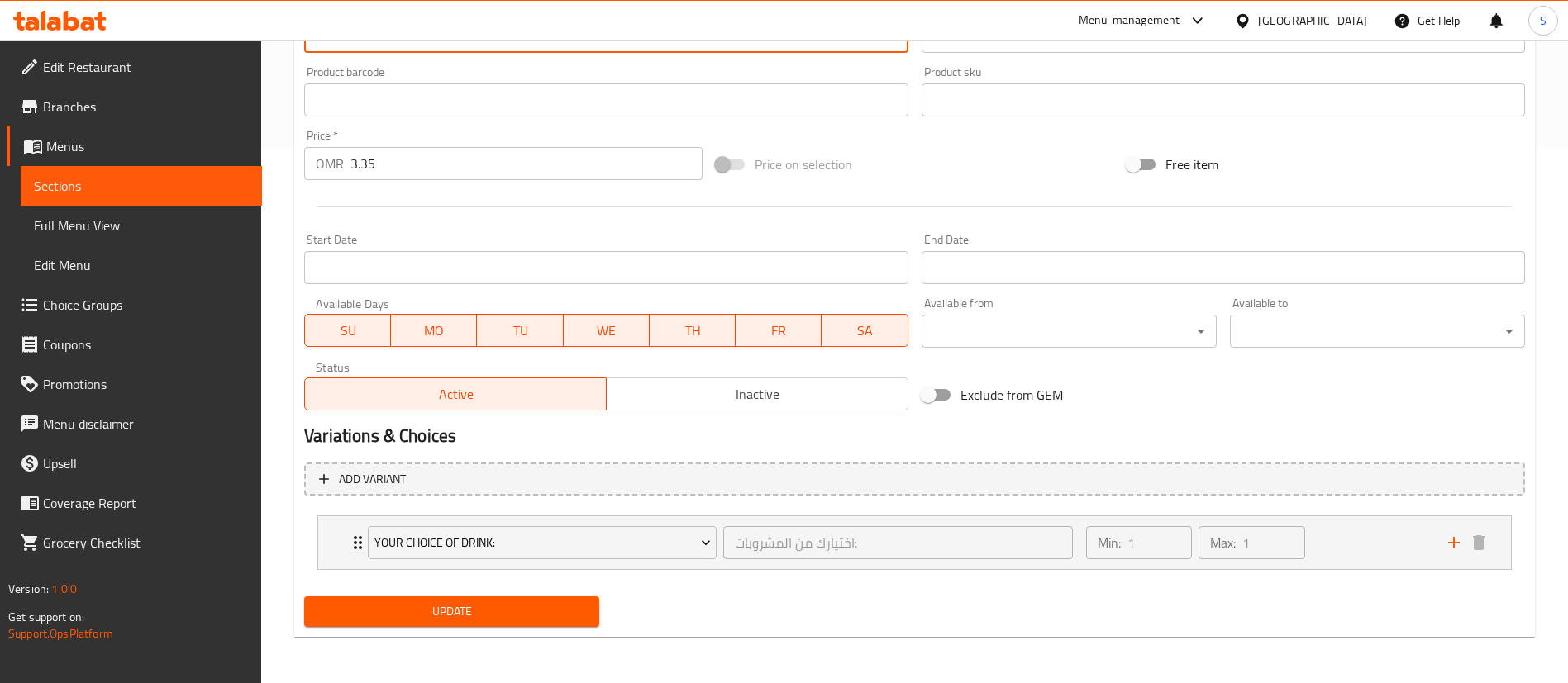
click at [460, 607] on span "Update" at bounding box center [451, 612] width 268 height 21
type textarea "Chicken Shawarma Saroukh + French Fries +2 pcs of Falafel + Your choice of drink"
click at [482, 611] on span "Update" at bounding box center [451, 612] width 268 height 21
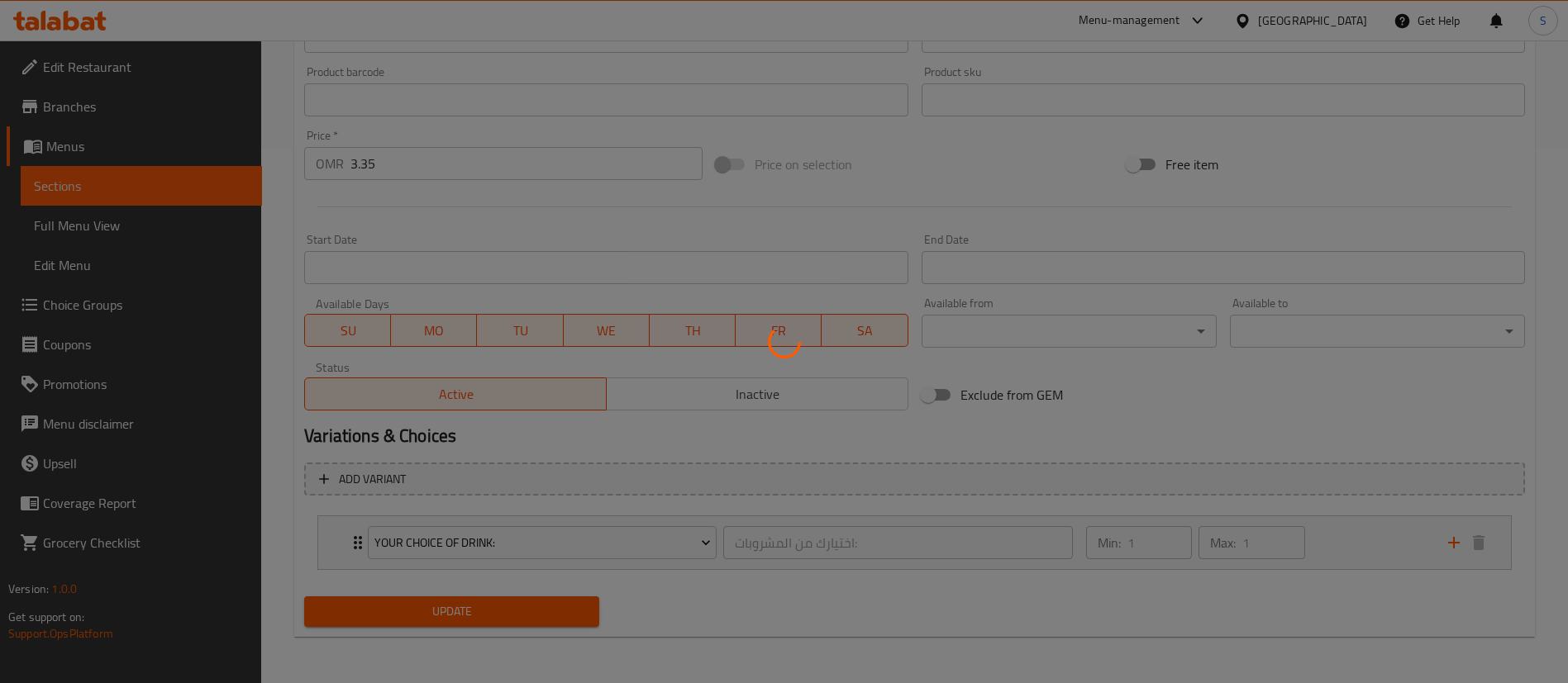
scroll to position [0, 0]
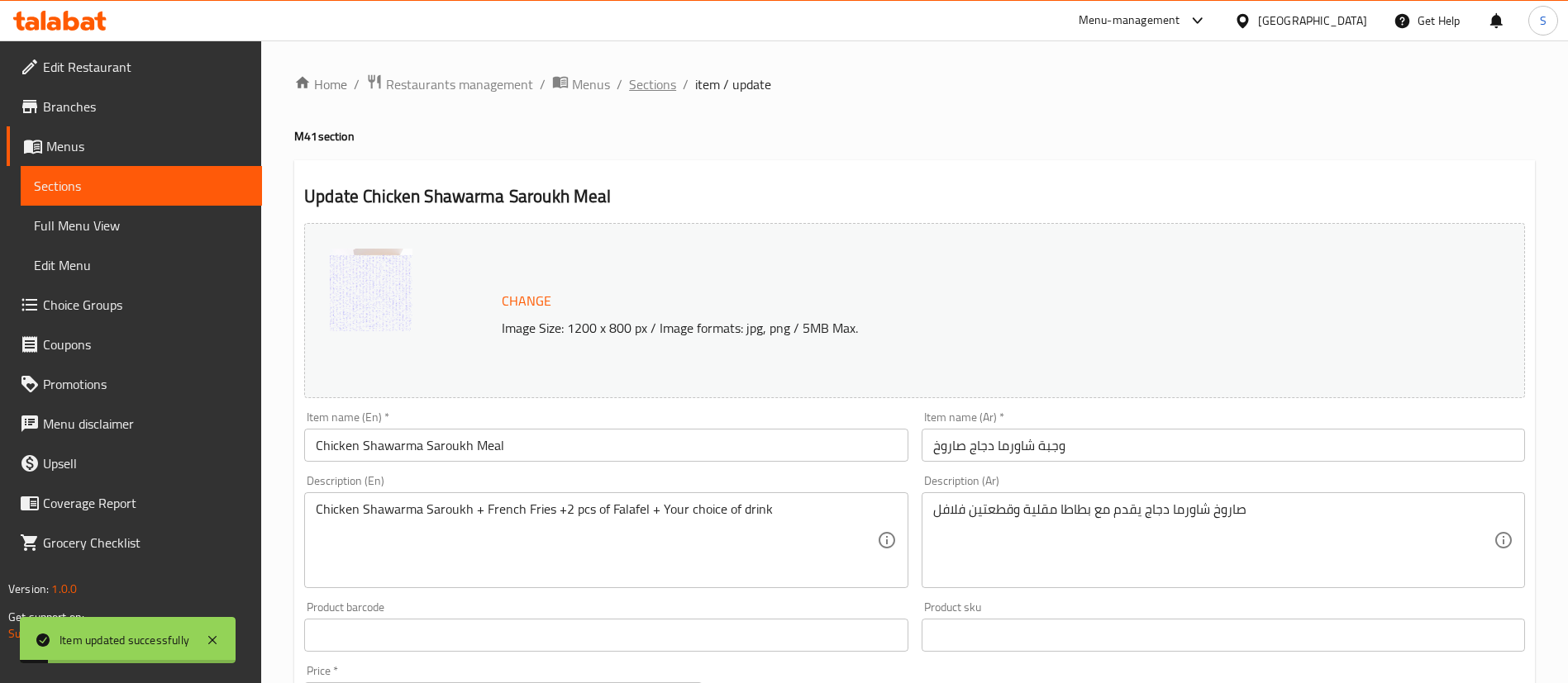
click at [652, 86] on span "Sections" at bounding box center [653, 84] width 48 height 20
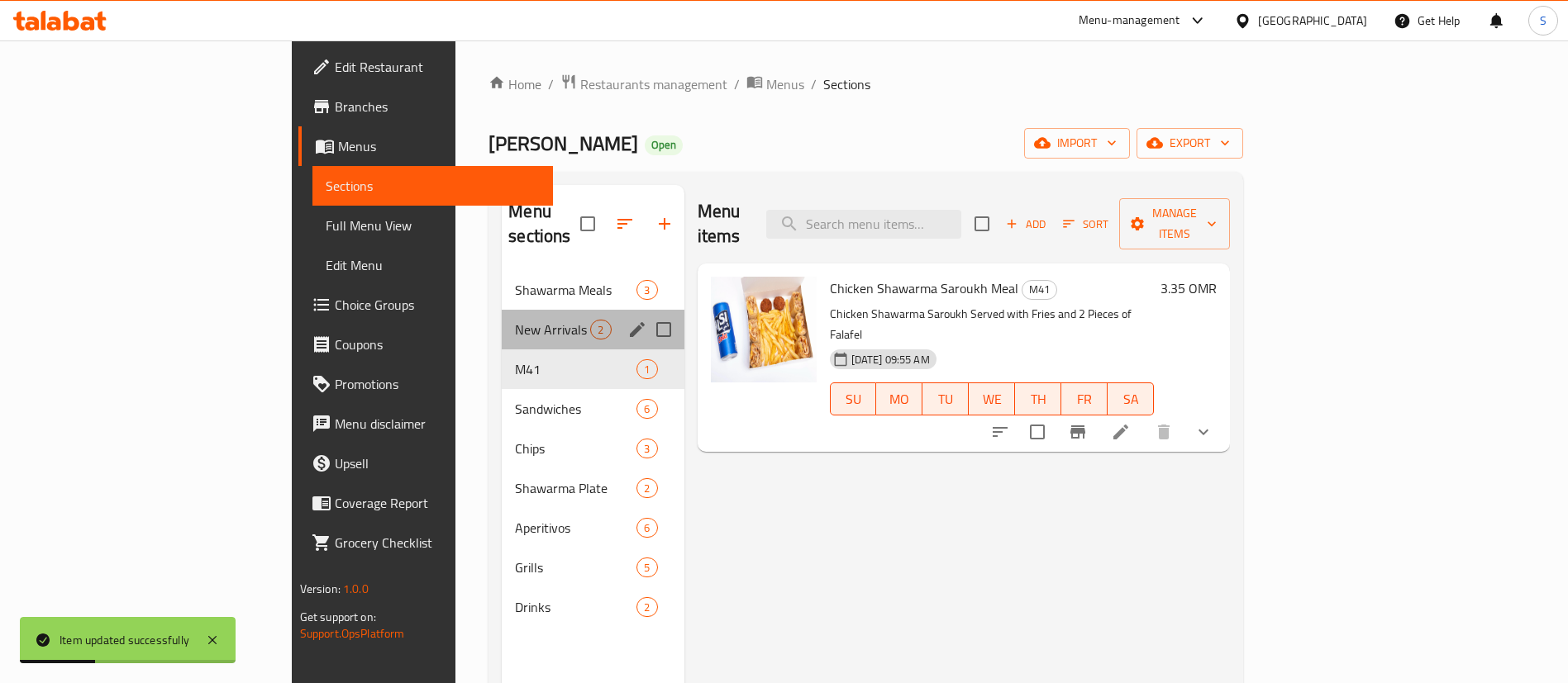
click at [502, 321] on div "New Arrivals 2" at bounding box center [593, 330] width 182 height 40
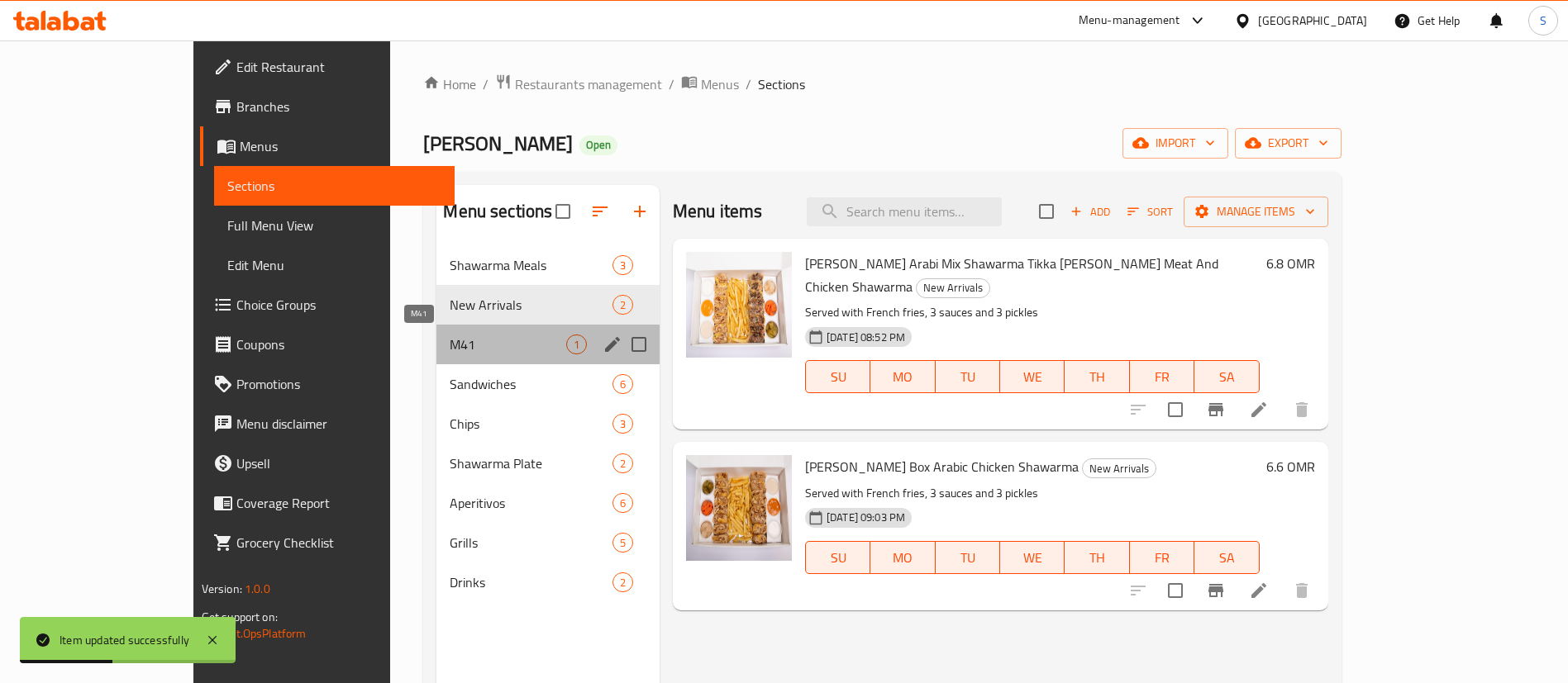
click at [467, 346] on span "M41" at bounding box center [507, 344] width 116 height 20
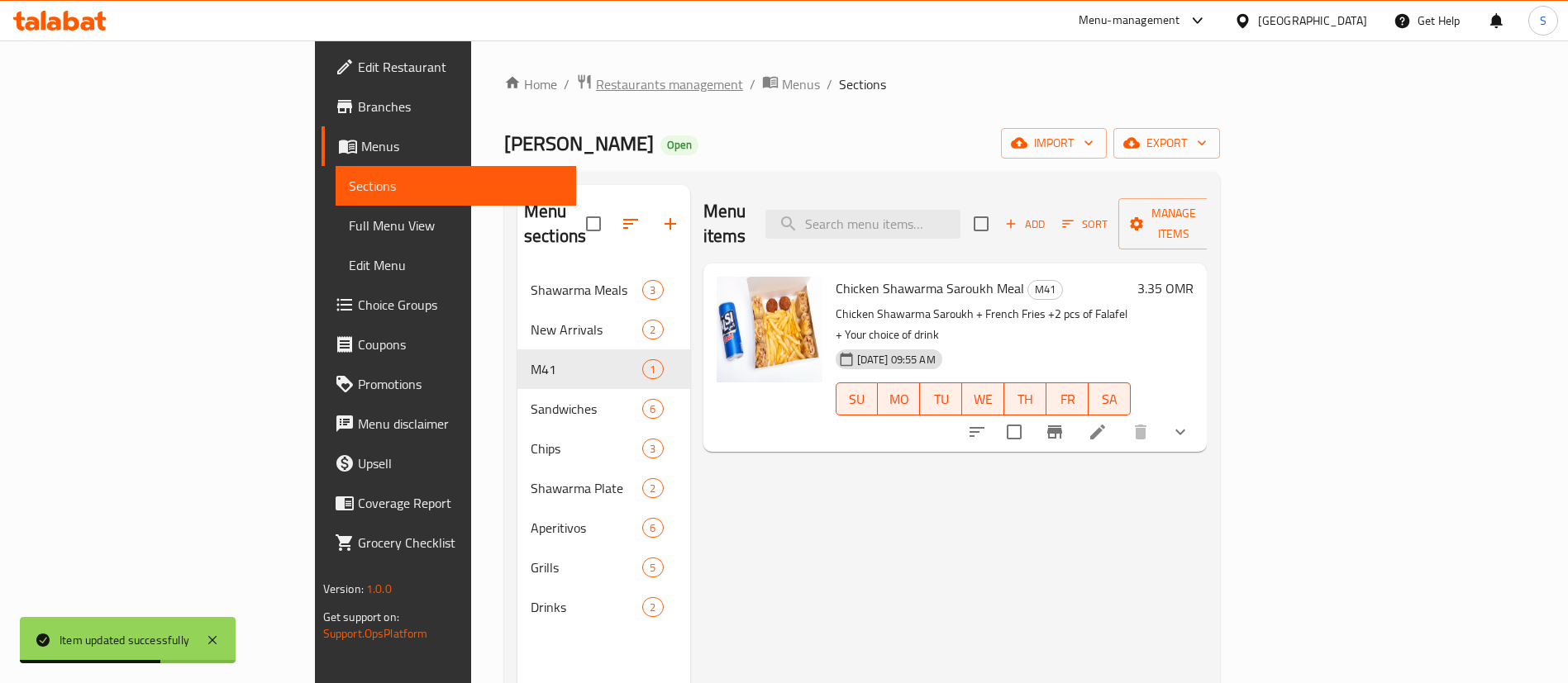
click at [596, 84] on span "Restaurants management" at bounding box center [670, 84] width 148 height 20
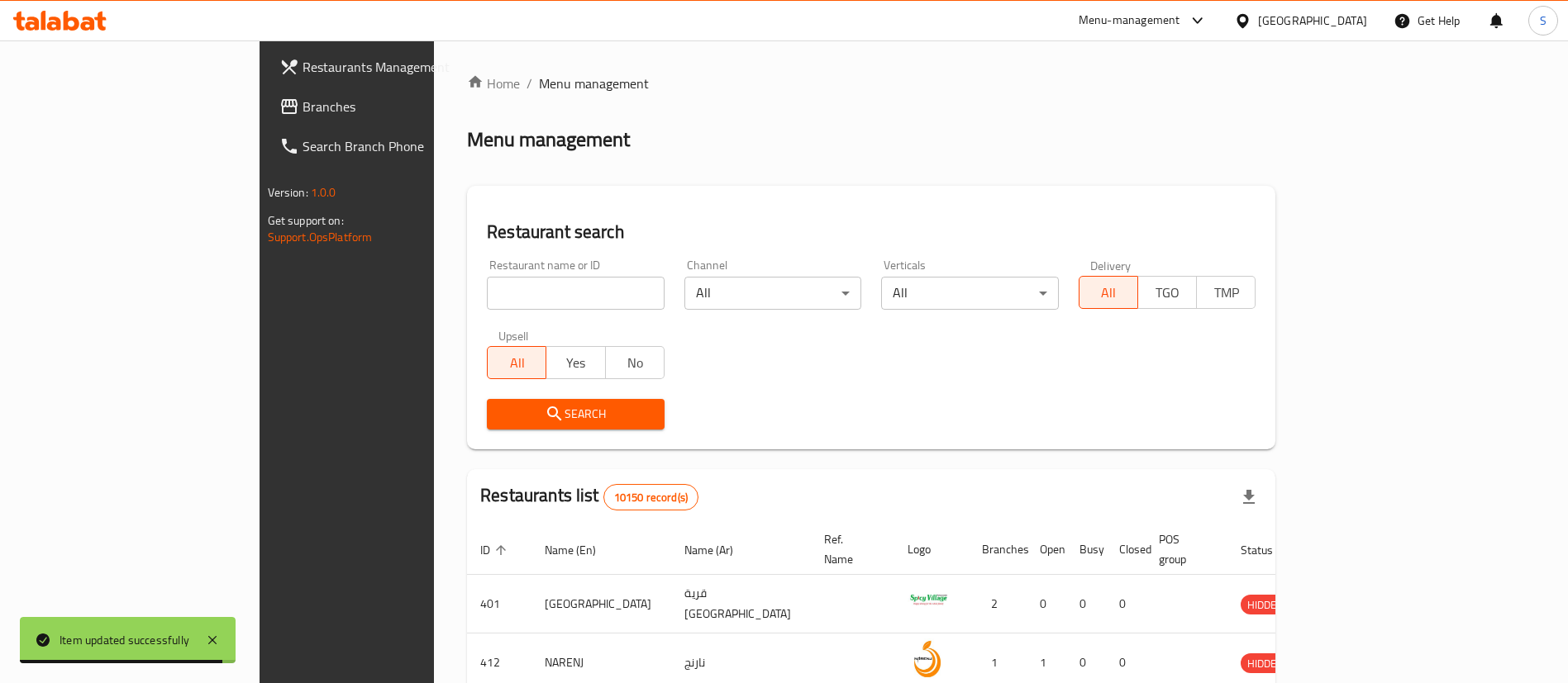
click at [521, 311] on div "Restaurant name or ID Restaurant name or ID" at bounding box center [575, 284] width 197 height 70
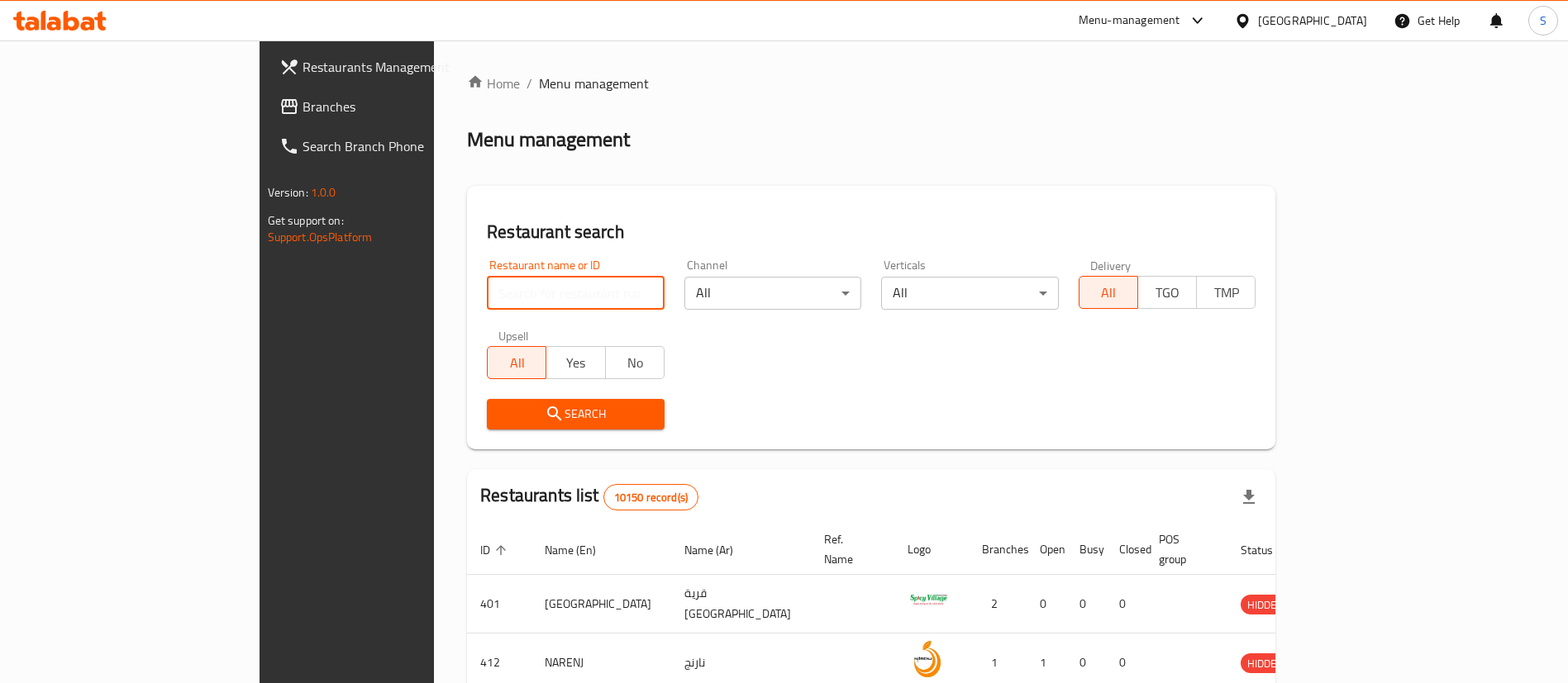
paste input "698803"
click at [515, 304] on input "search" at bounding box center [575, 293] width 177 height 33
type input "698803"
click button "Search" at bounding box center [575, 414] width 177 height 31
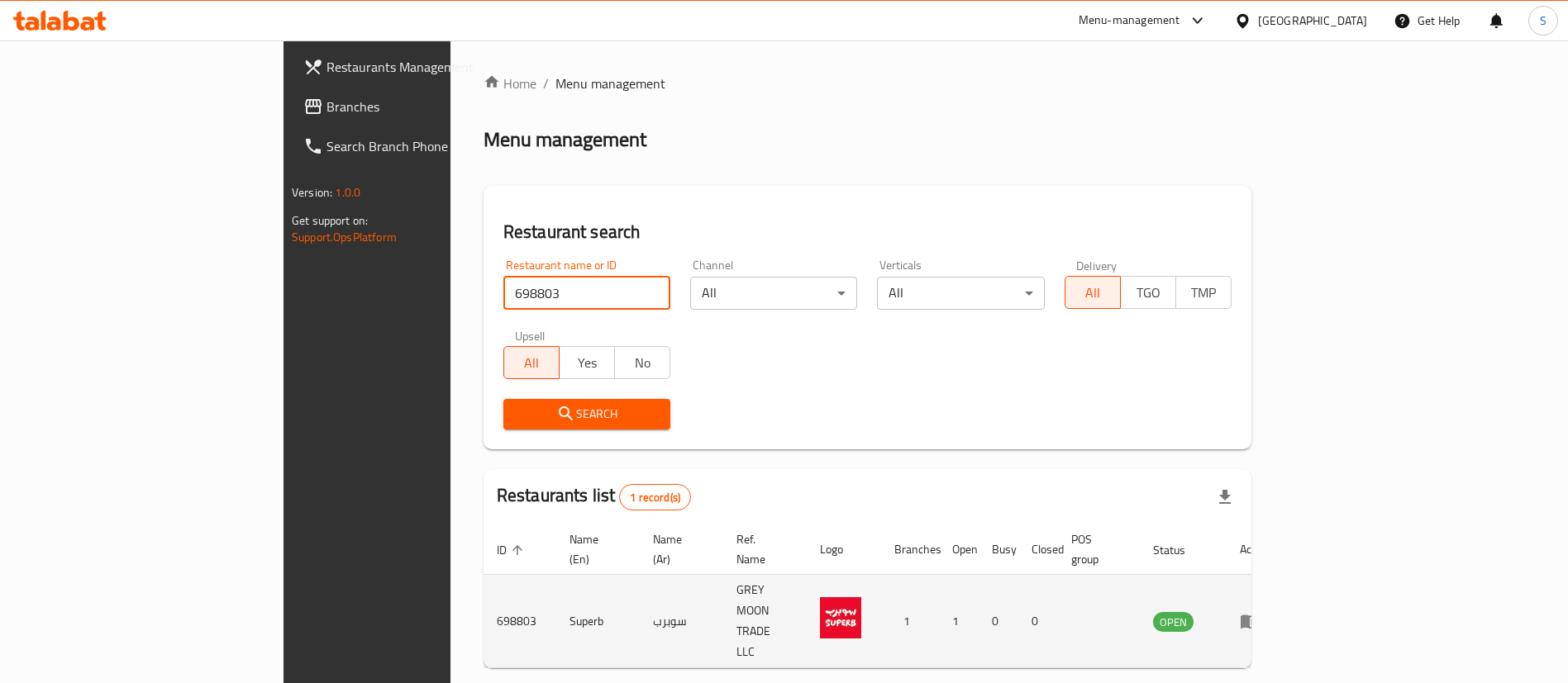
click at [1260, 612] on icon "enhanced table" at bounding box center [1250, 622] width 20 height 20
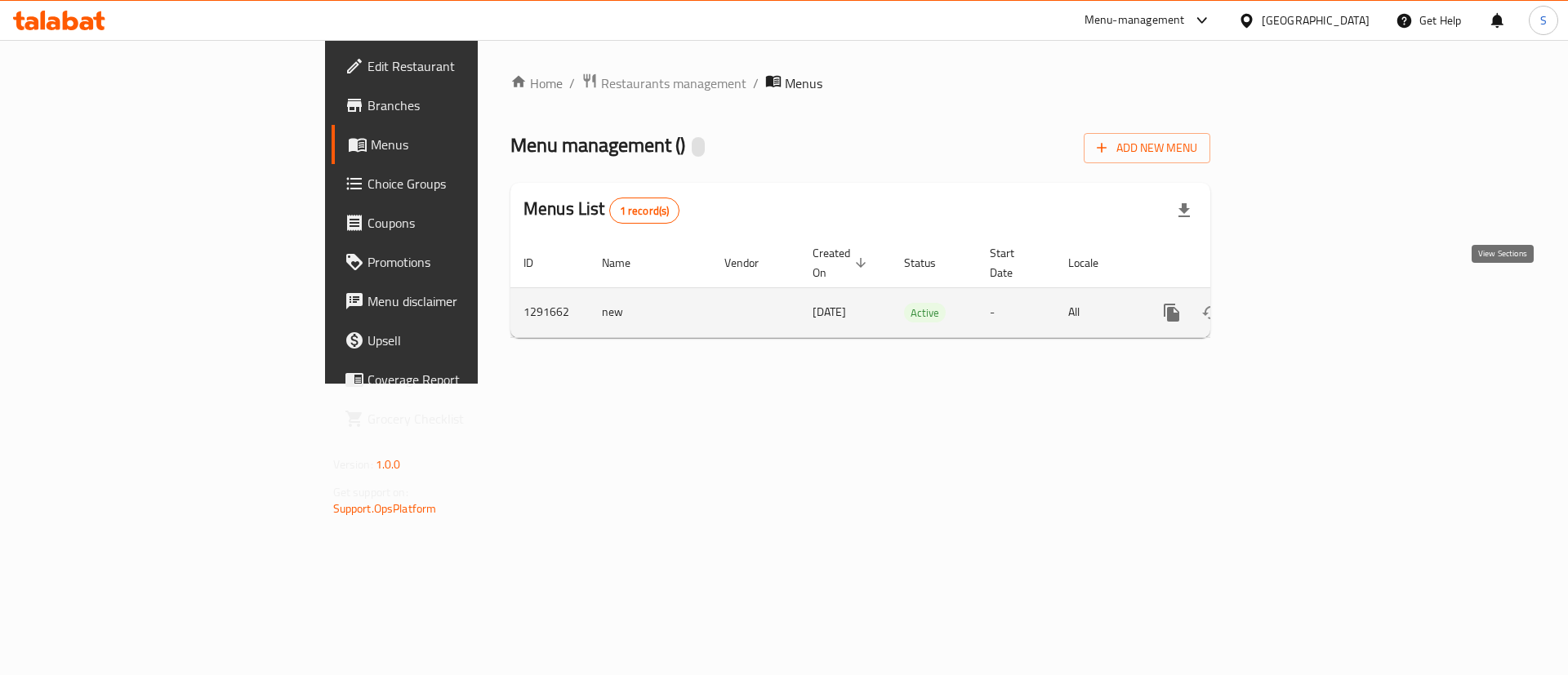
click at [1310, 293] on link "enhanced table" at bounding box center [1290, 313] width 39 height 39
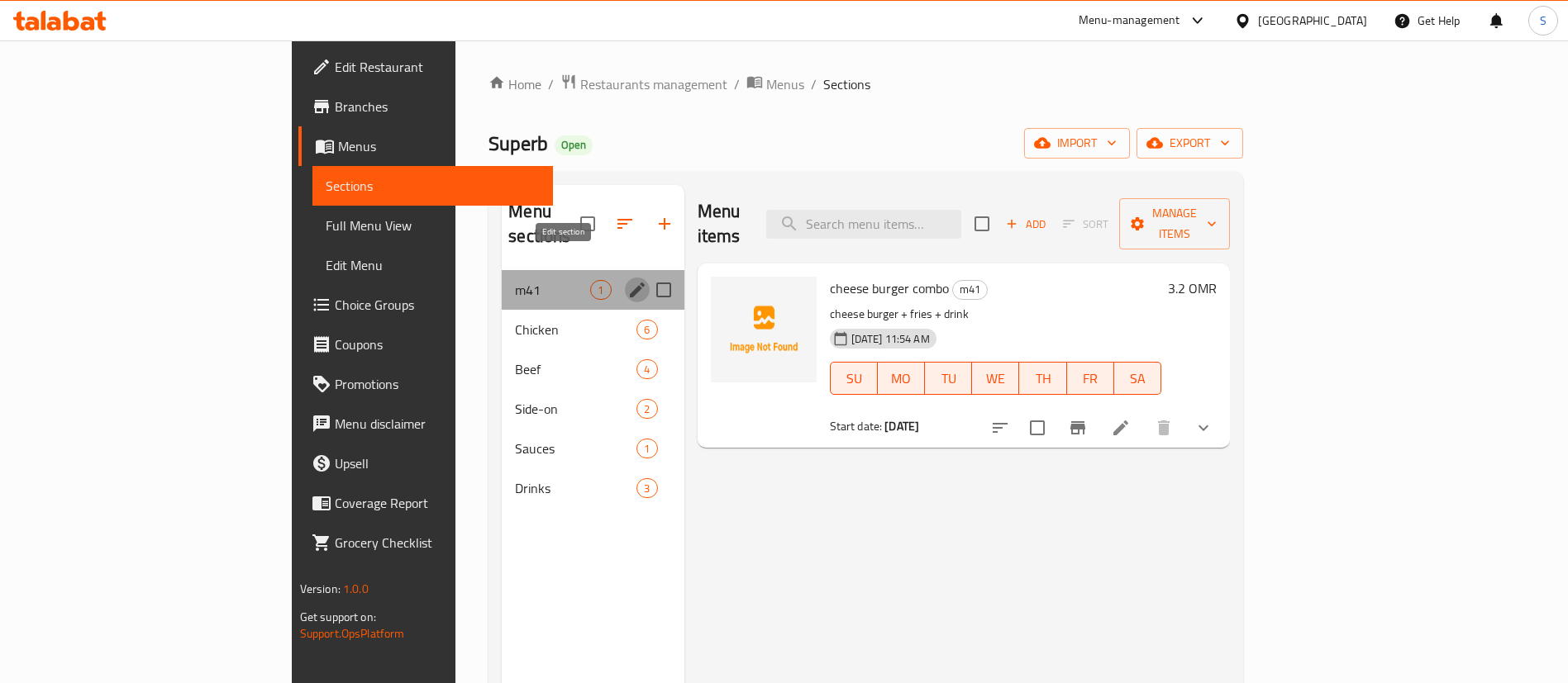
click at [627, 280] on icon "edit" at bounding box center [637, 290] width 20 height 20
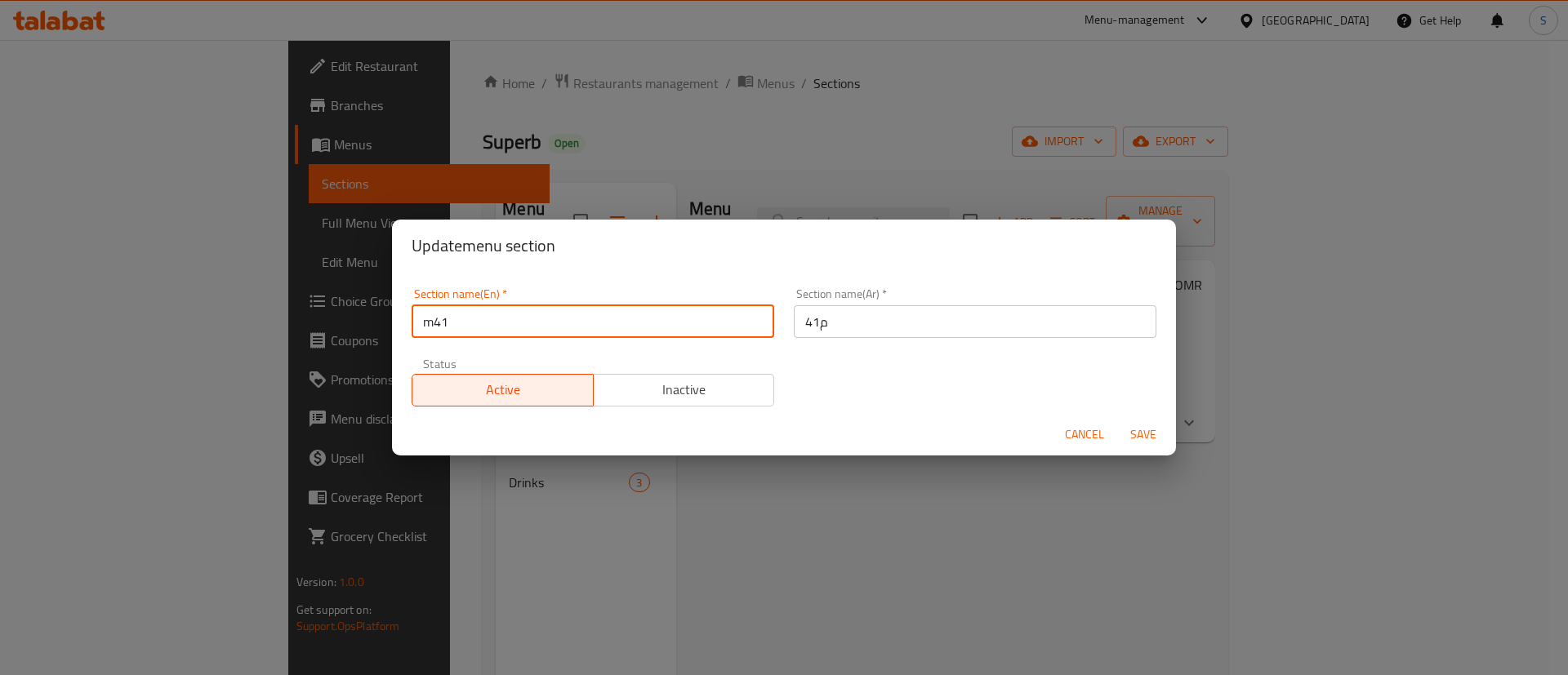
click at [435, 319] on input "m41" at bounding box center [593, 321] width 363 height 32
type input "M41"
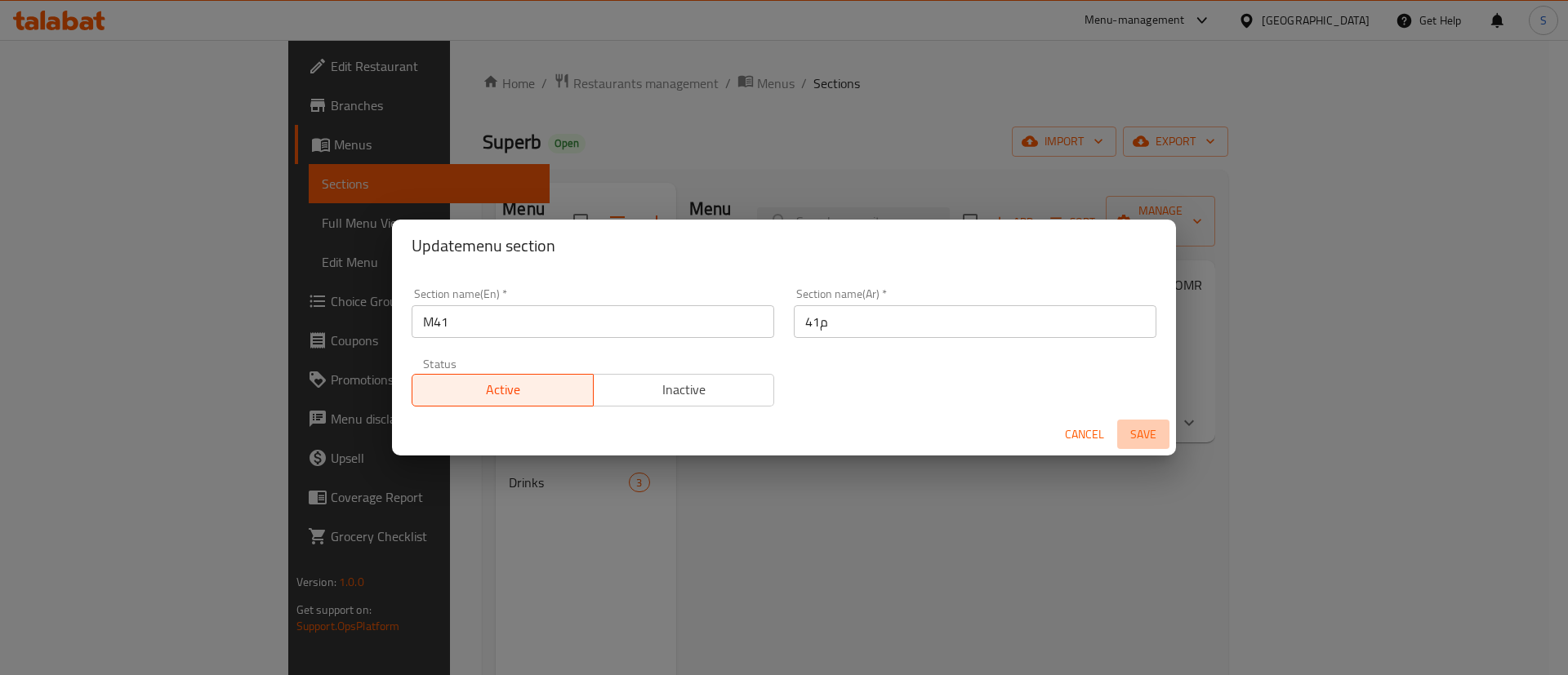
click at [1131, 431] on span "Save" at bounding box center [1143, 434] width 39 height 21
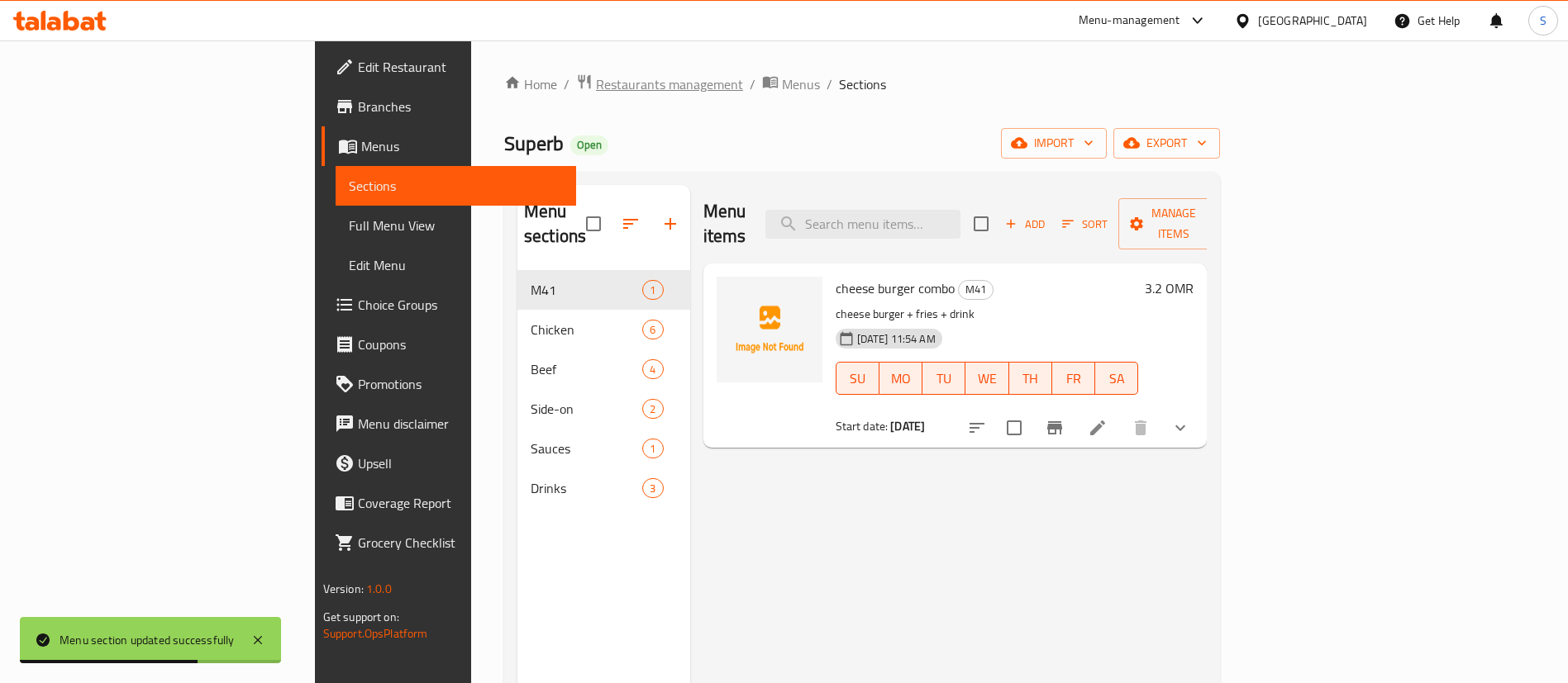
click at [596, 83] on span "Restaurants management" at bounding box center [670, 84] width 148 height 20
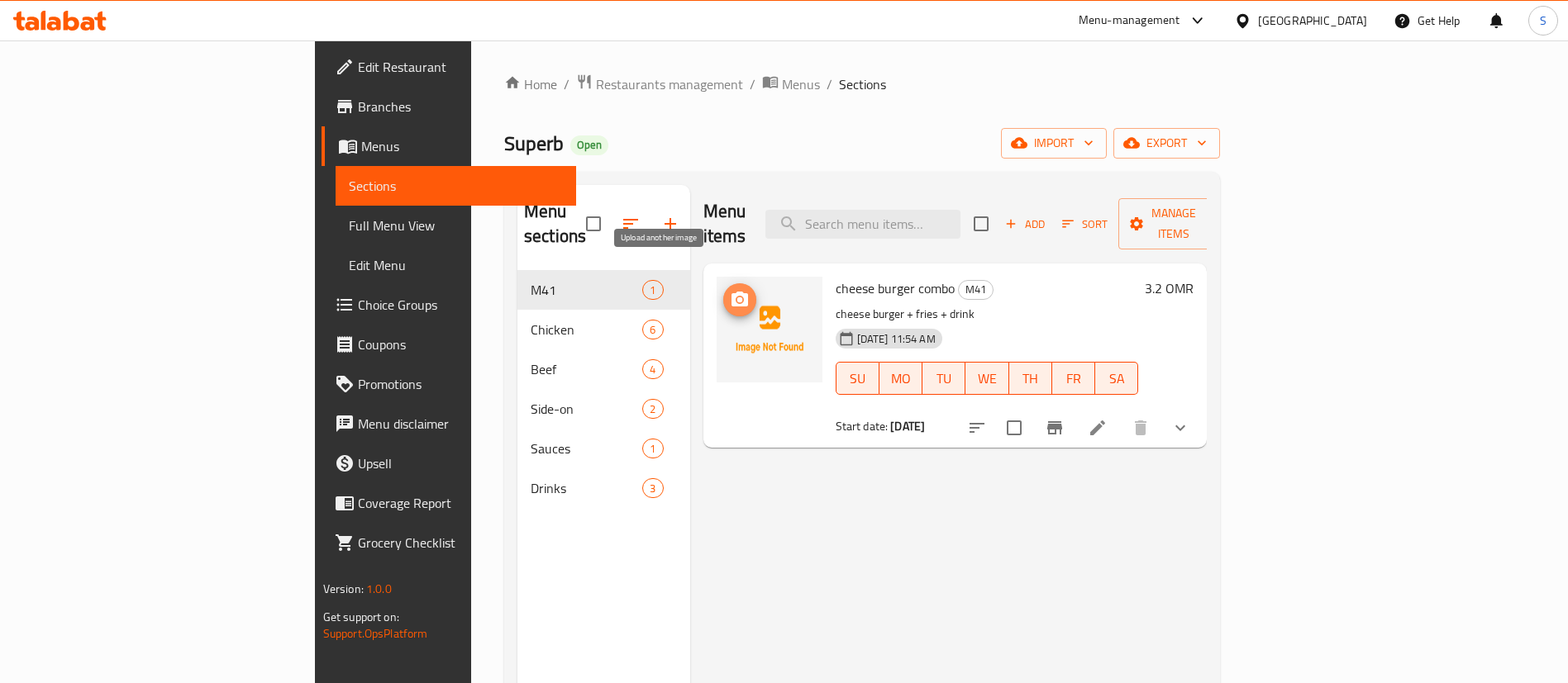
click at [737, 297] on circle "upload picture" at bounding box center [739, 299] width 5 height 5
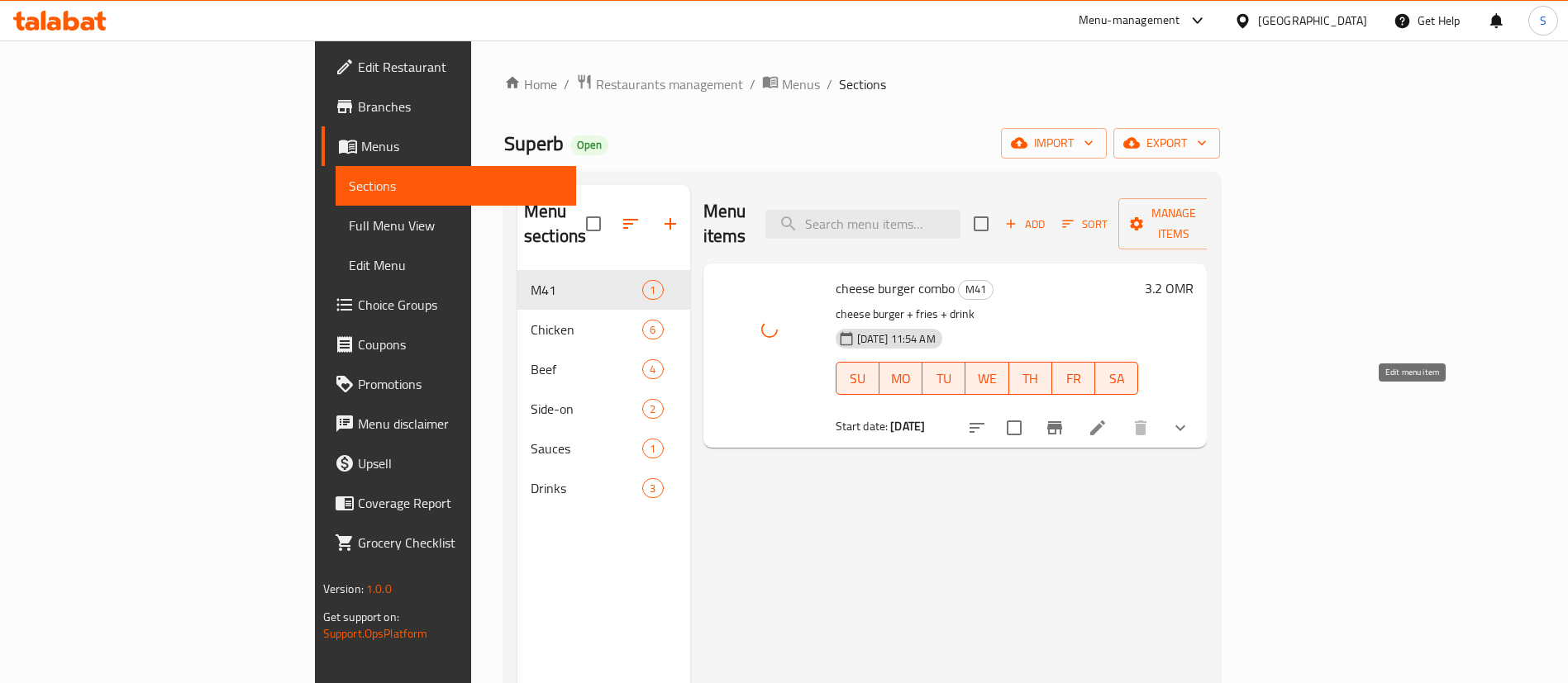
click at [1107, 418] on icon at bounding box center [1098, 428] width 20 height 20
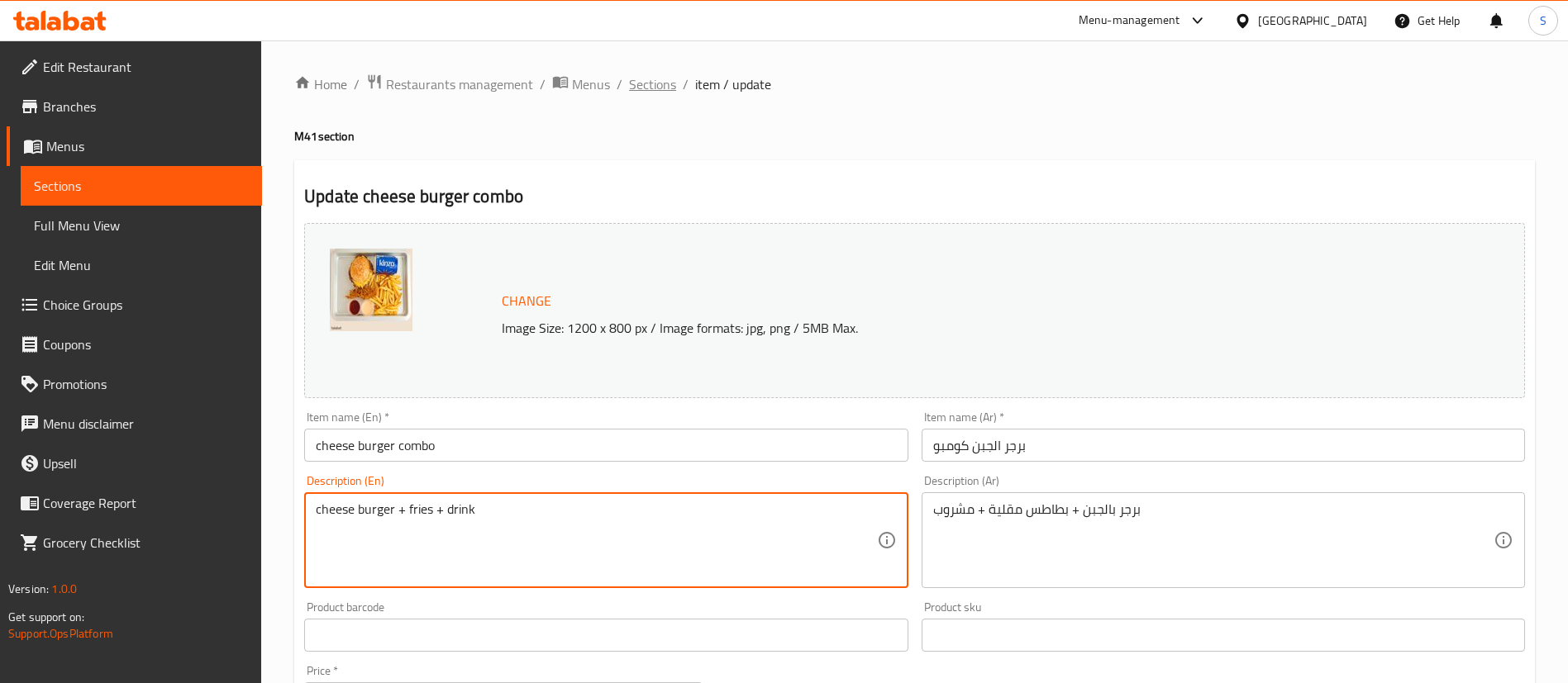
click at [643, 87] on span "Sections" at bounding box center [653, 84] width 48 height 20
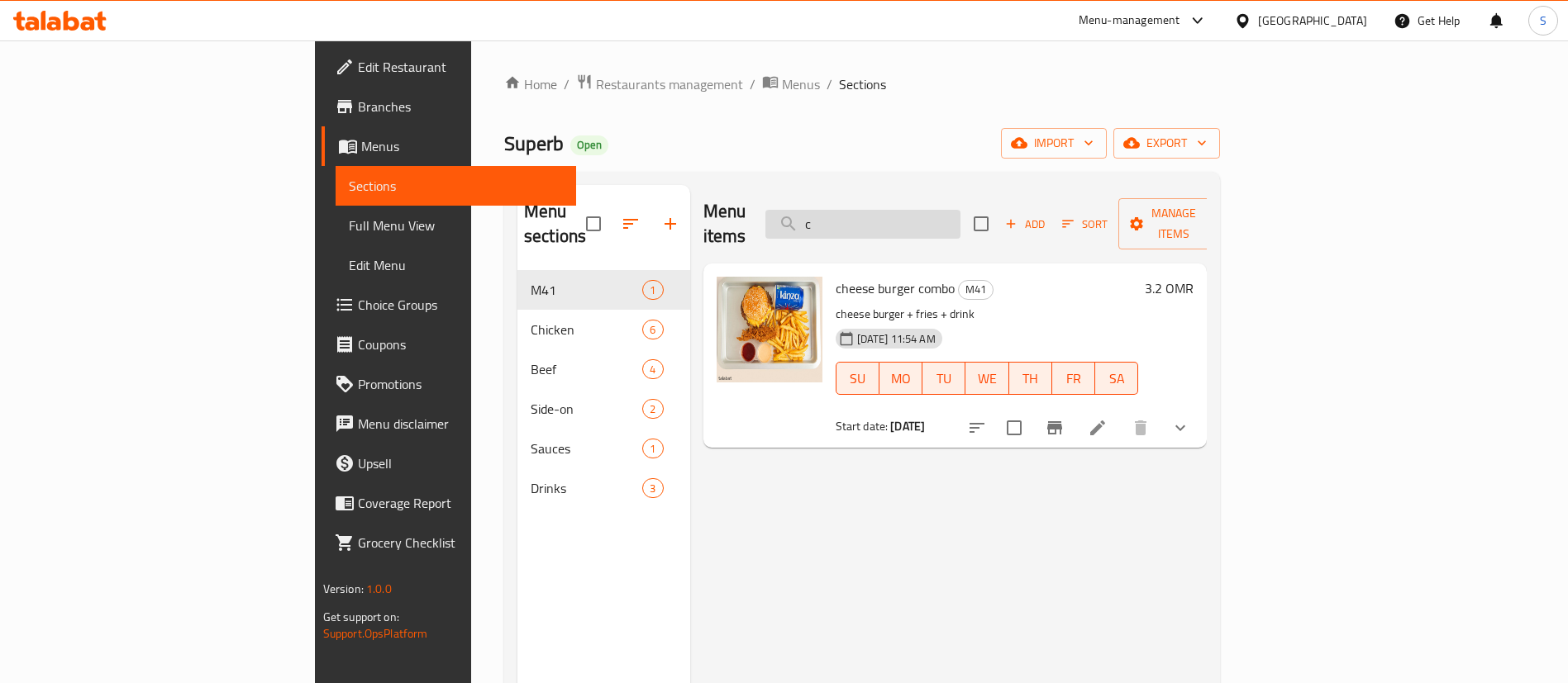
click at [952, 214] on input "c" at bounding box center [863, 224] width 195 height 29
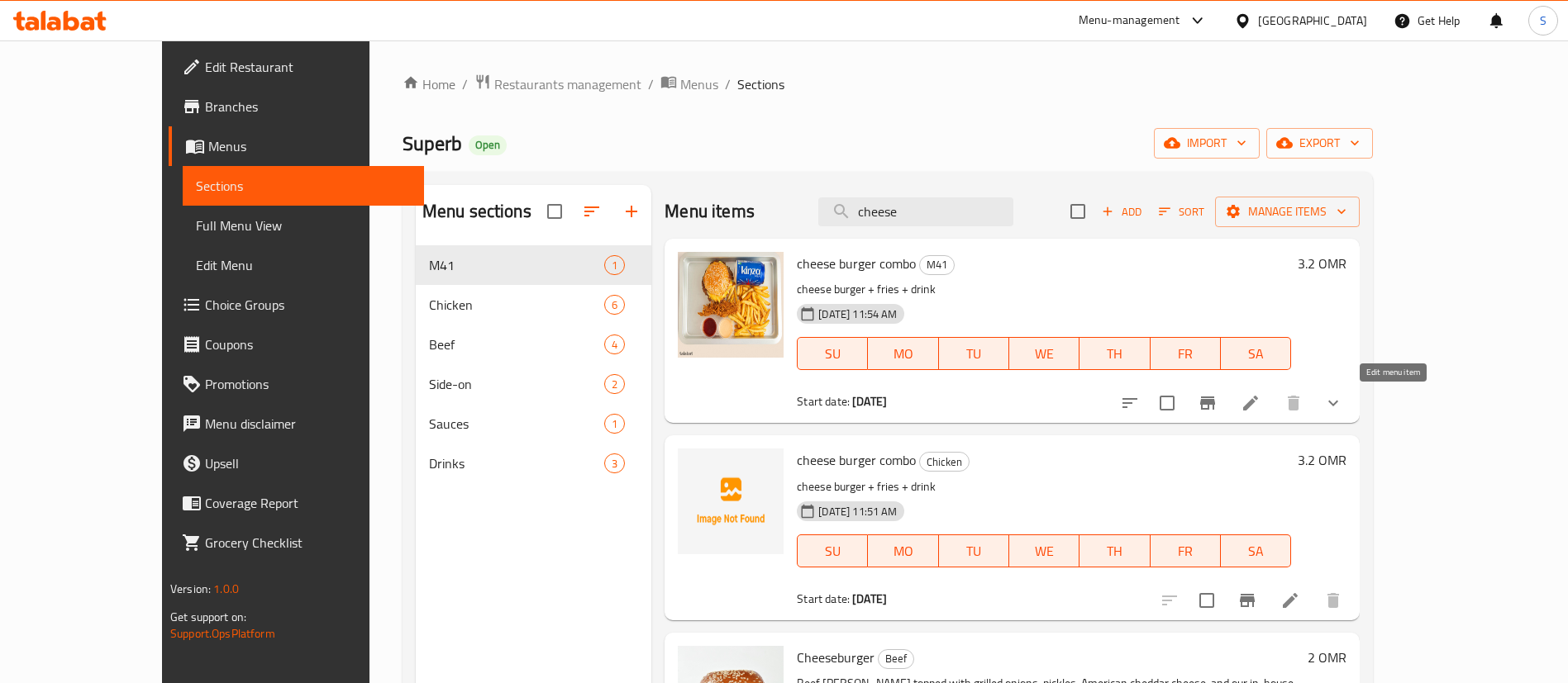
type input "cheese"
click at [1258, 407] on icon at bounding box center [1250, 403] width 15 height 15
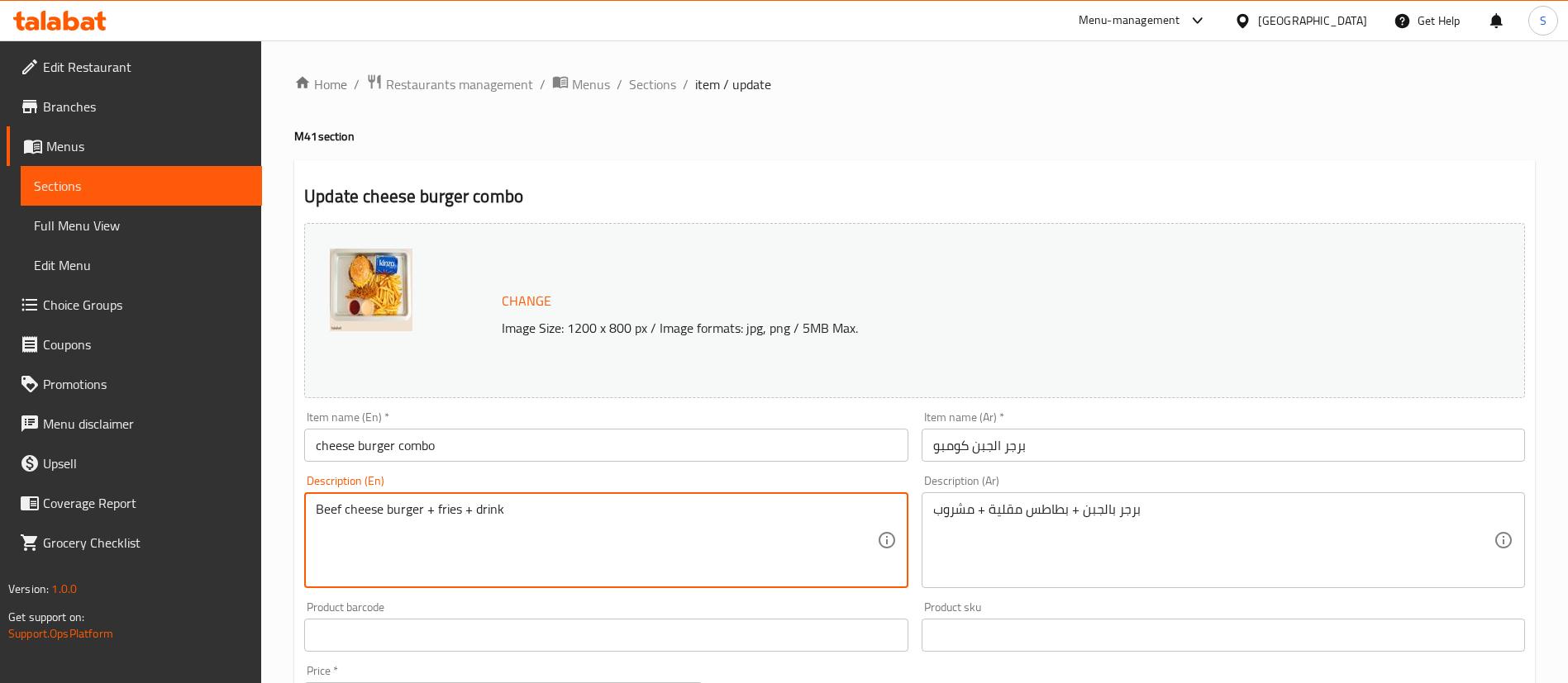
click at [437, 507] on textarea "Beef cheese burger + fries + drink" at bounding box center [596, 540] width 561 height 78
click at [561, 512] on textarea "Beef cheese burger + Salted French fries + drink" at bounding box center [596, 540] width 561 height 78
click at [607, 507] on textarea "Beef cheese burger + Salted French fries + Drink" at bounding box center [596, 540] width 561 height 78
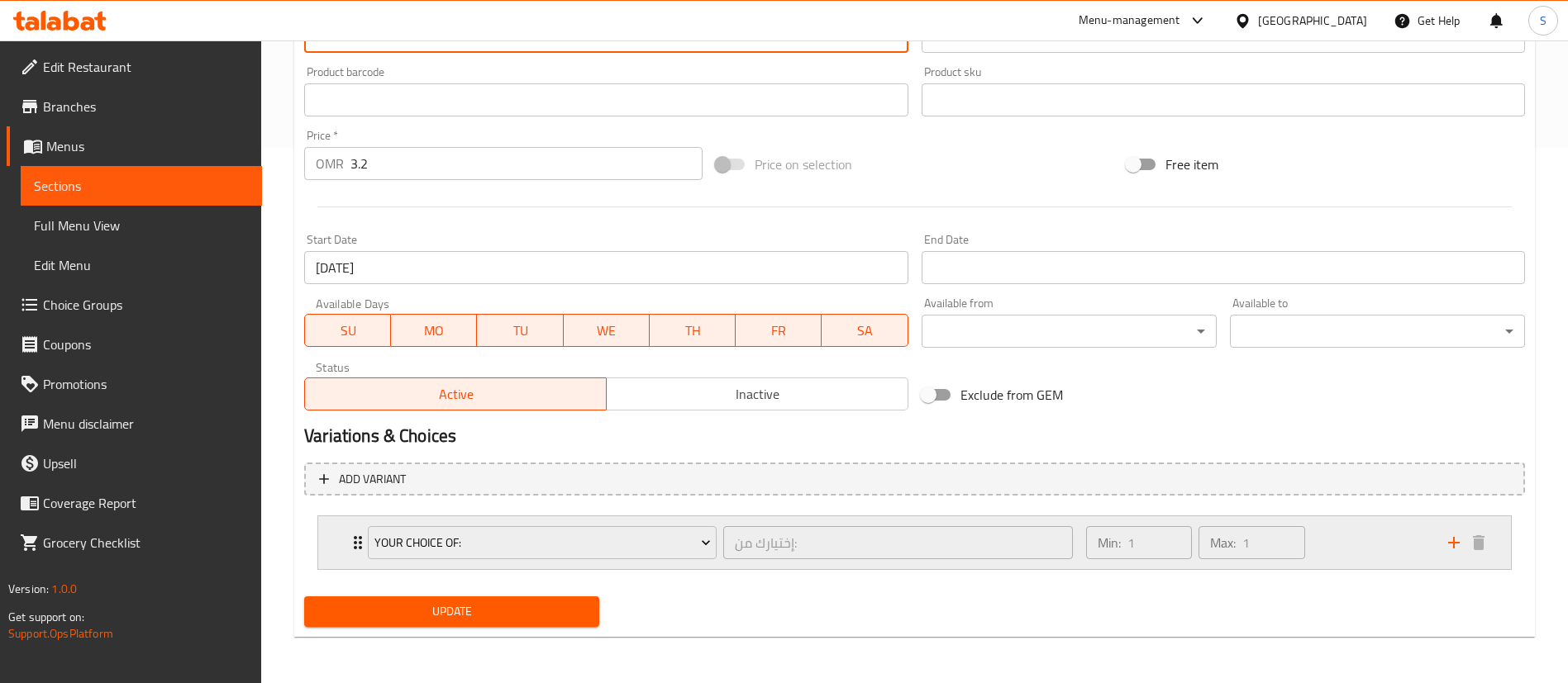
click at [1344, 548] on div "Min: 1 ​ Max: 1 ​" at bounding box center [1258, 542] width 363 height 52
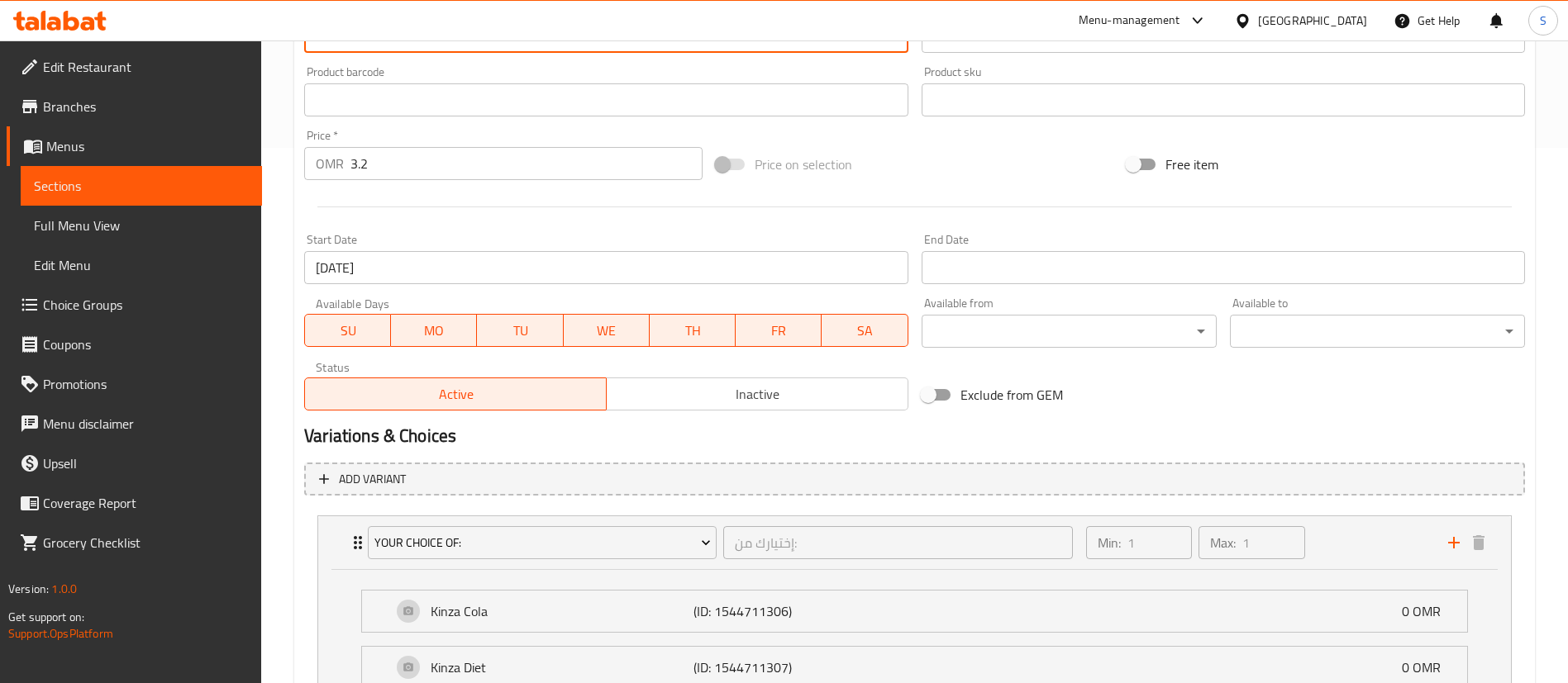
scroll to position [850, 0]
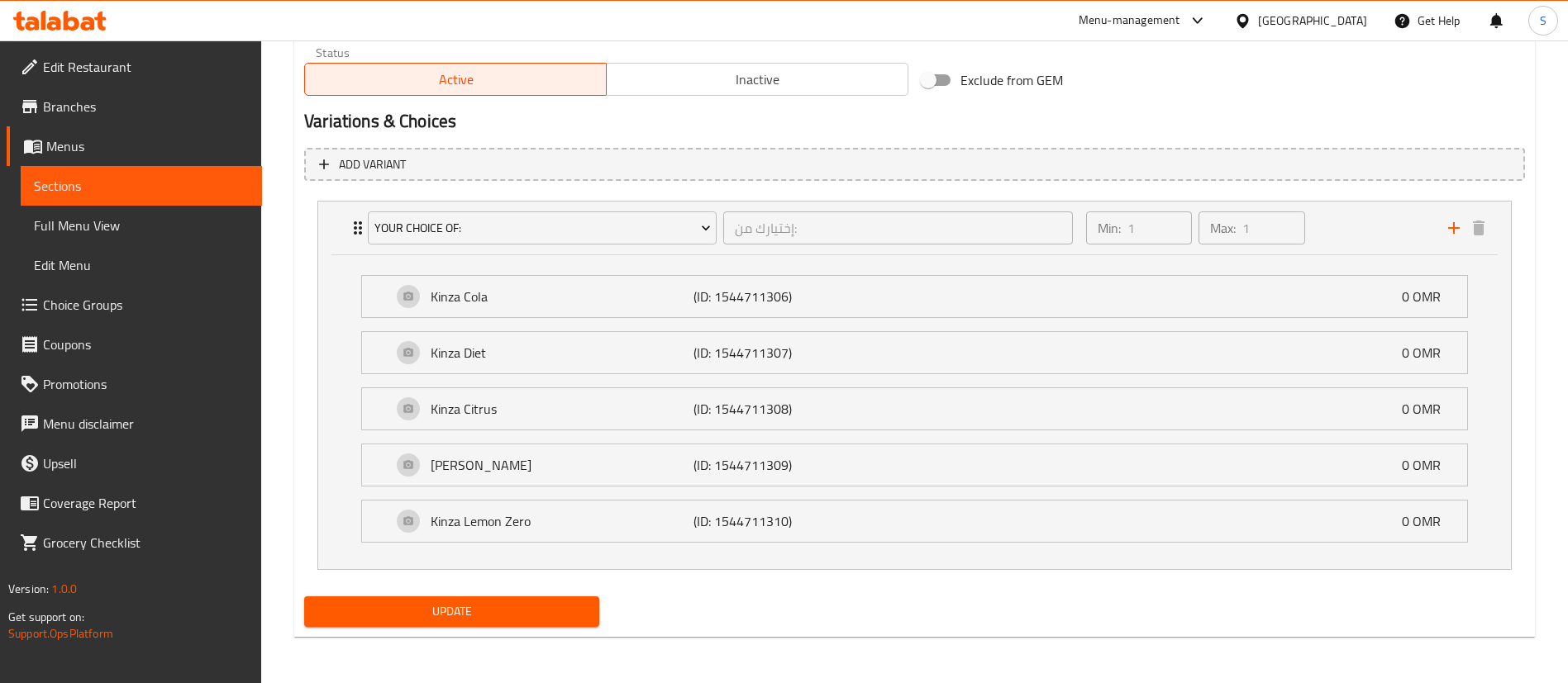
type textarea "Beef cheese burger + Salted French fries + Drink of your choice"
click at [458, 604] on span "Update" at bounding box center [451, 612] width 268 height 21
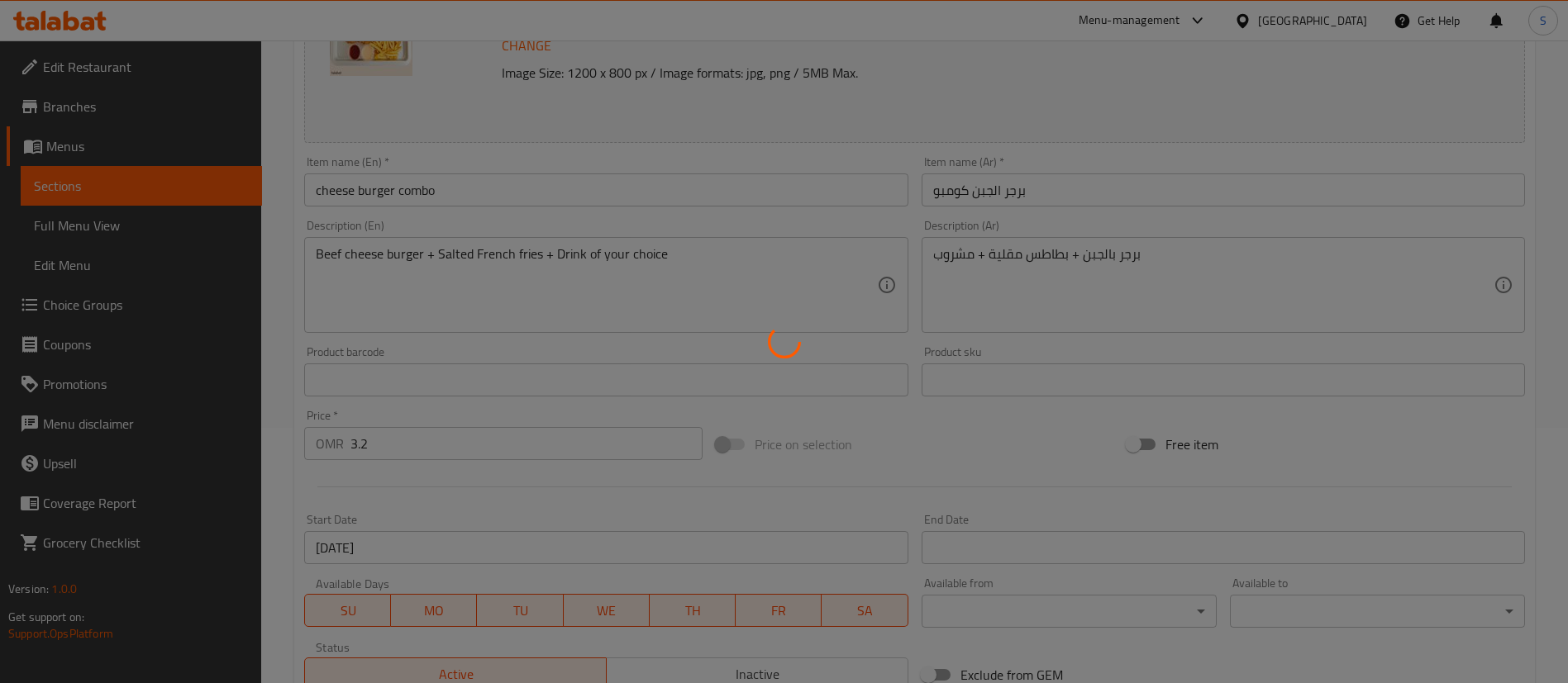
scroll to position [0, 0]
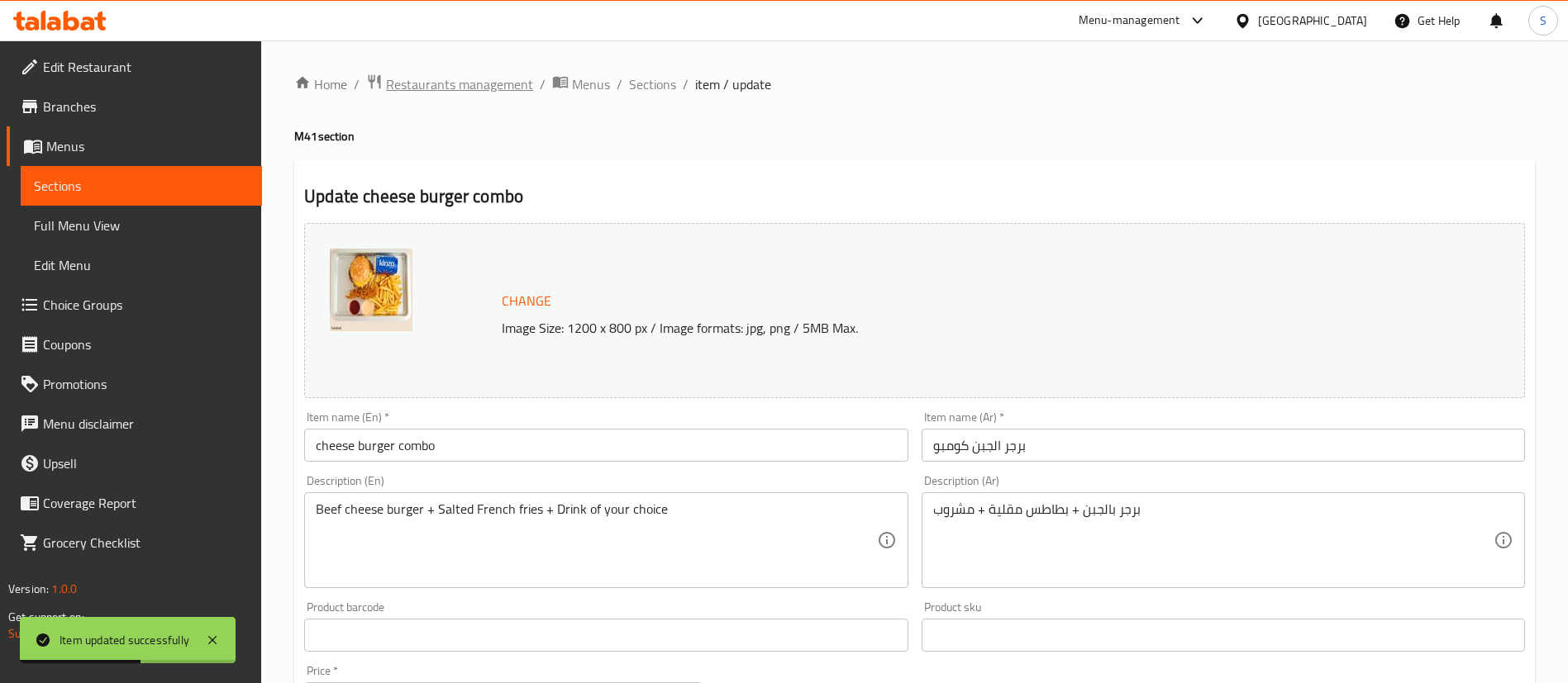
click at [491, 82] on span "Restaurants management" at bounding box center [460, 84] width 148 height 20
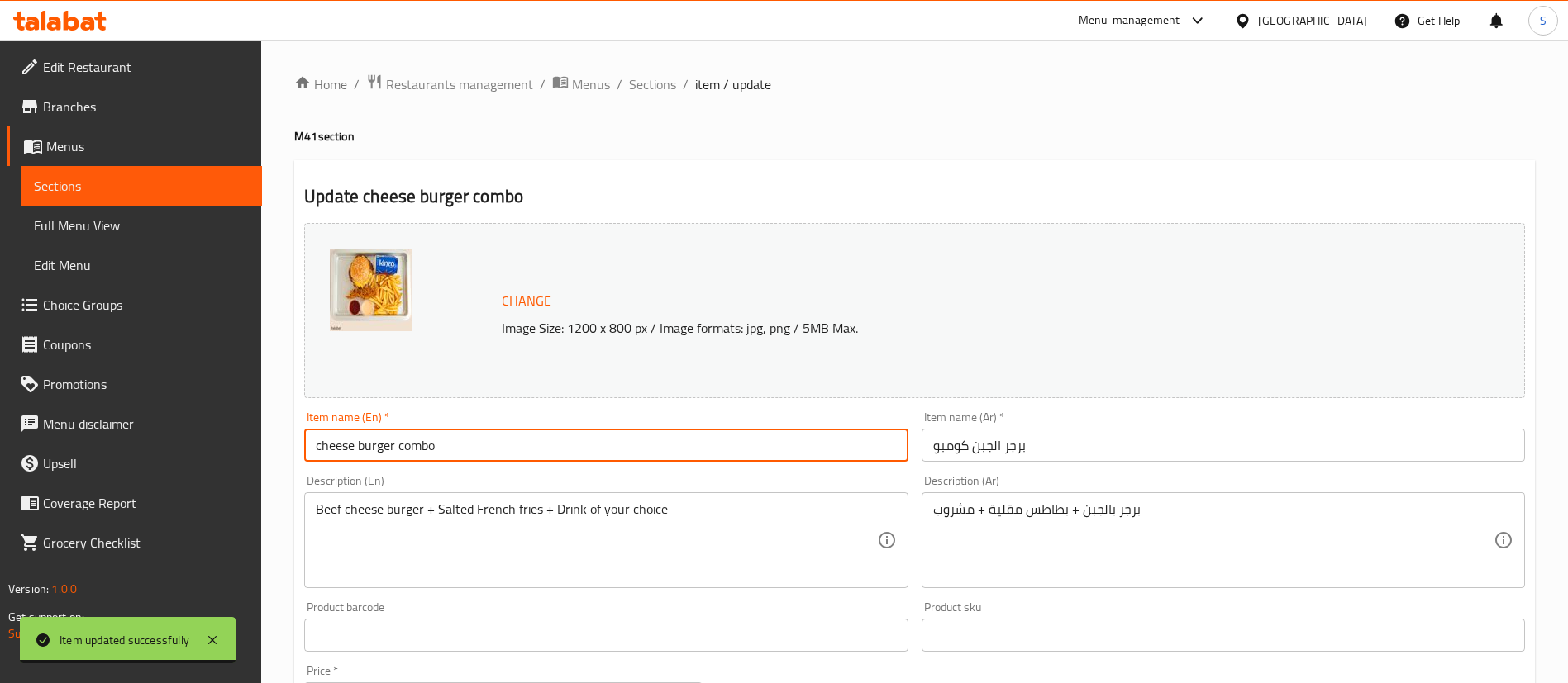
click at [320, 441] on input "cheese burger combo" at bounding box center [605, 444] width 603 height 33
click at [366, 446] on input "Cheese burger combo" at bounding box center [605, 444] width 603 height 33
click at [406, 444] on input "Cheese Burger combo" at bounding box center [605, 444] width 603 height 33
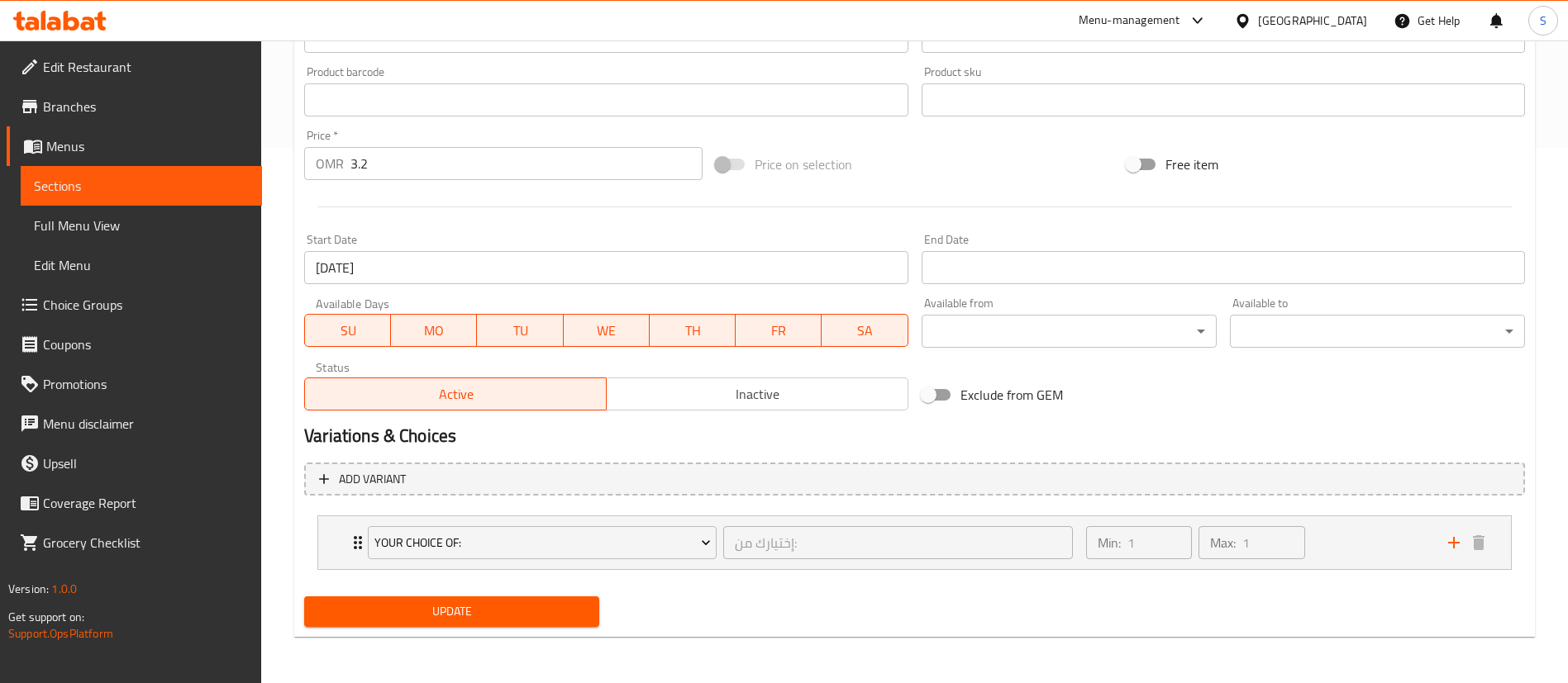
type input "Cheese Burger Combo"
click at [473, 617] on span "Update" at bounding box center [451, 612] width 268 height 21
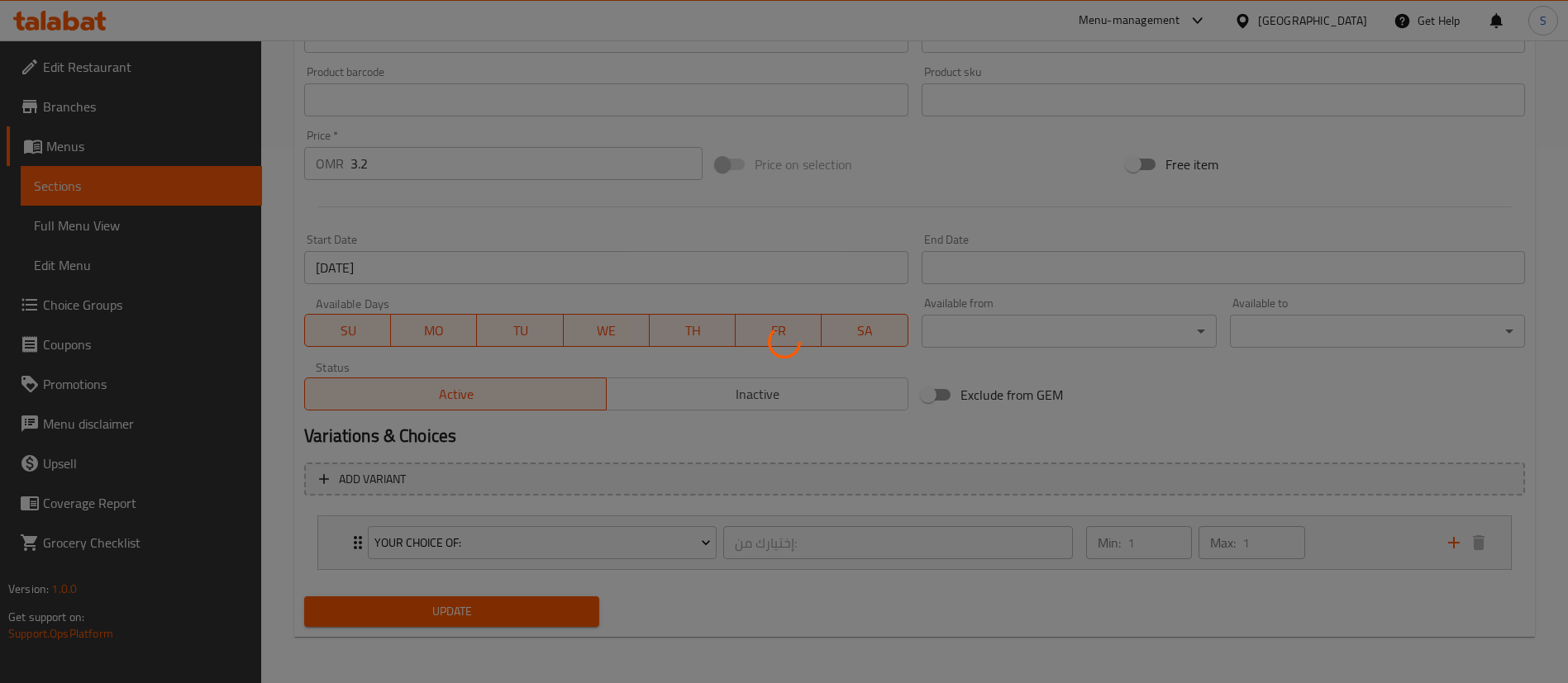
scroll to position [0, 0]
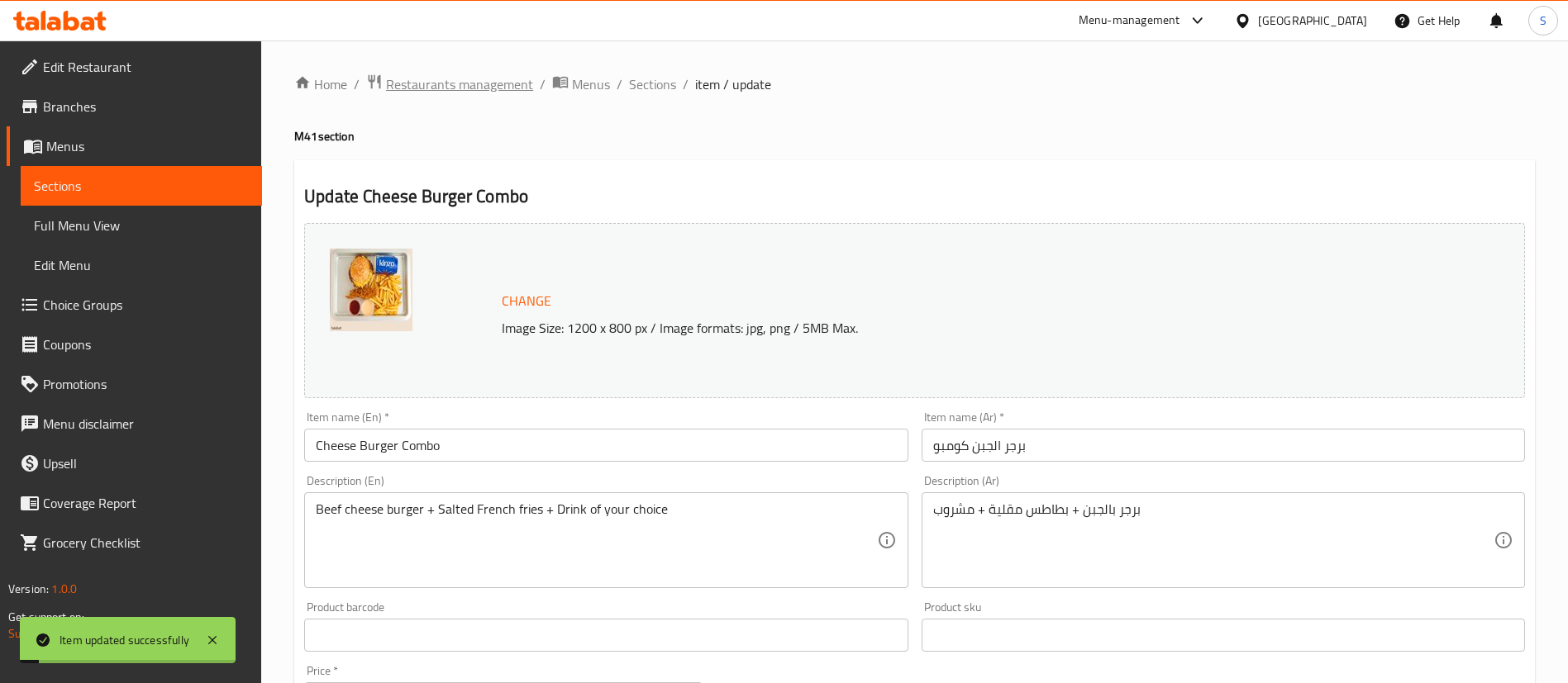
click at [457, 82] on span "Restaurants management" at bounding box center [460, 84] width 148 height 20
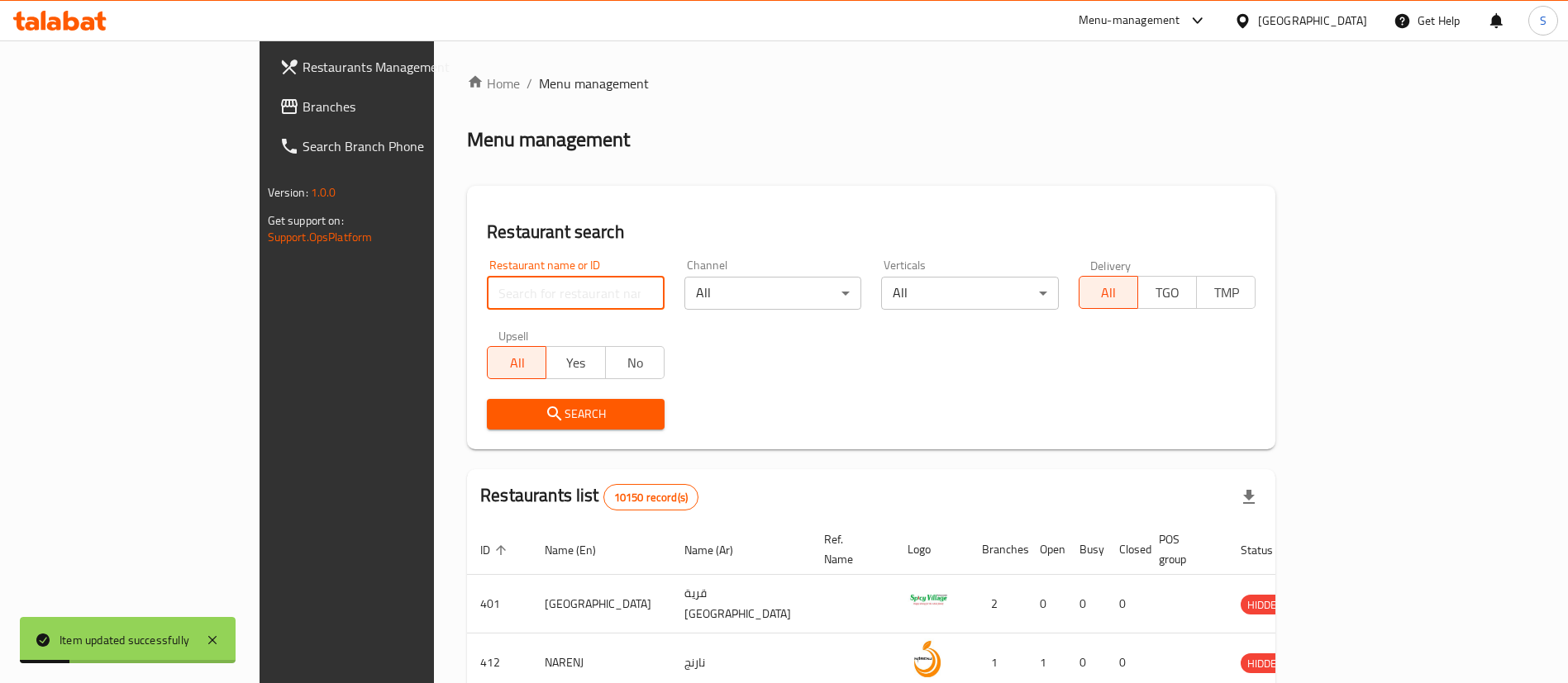
paste input "15499"
click at [487, 291] on input "search" at bounding box center [575, 293] width 177 height 33
type input "15499"
click button "Search" at bounding box center [575, 414] width 177 height 31
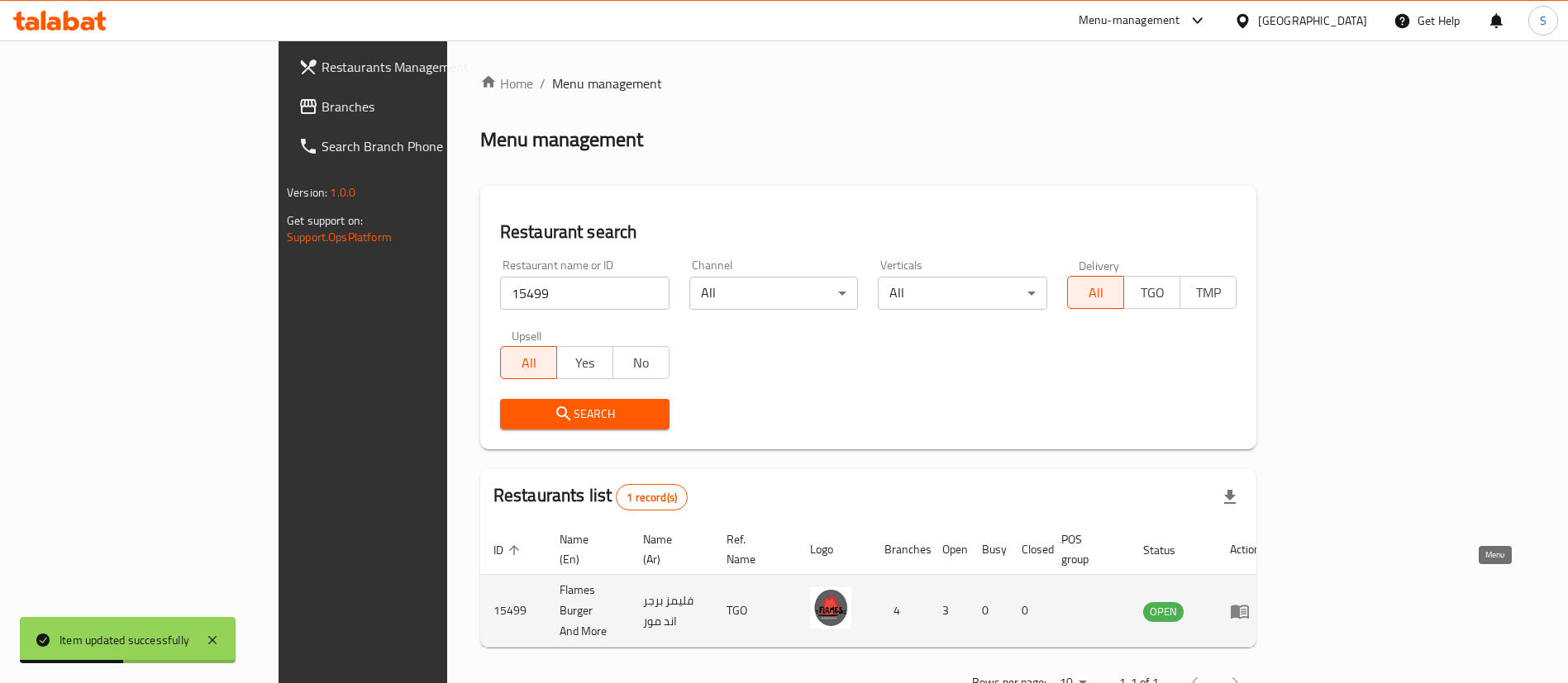
click at [1250, 602] on icon "enhanced table" at bounding box center [1240, 612] width 20 height 20
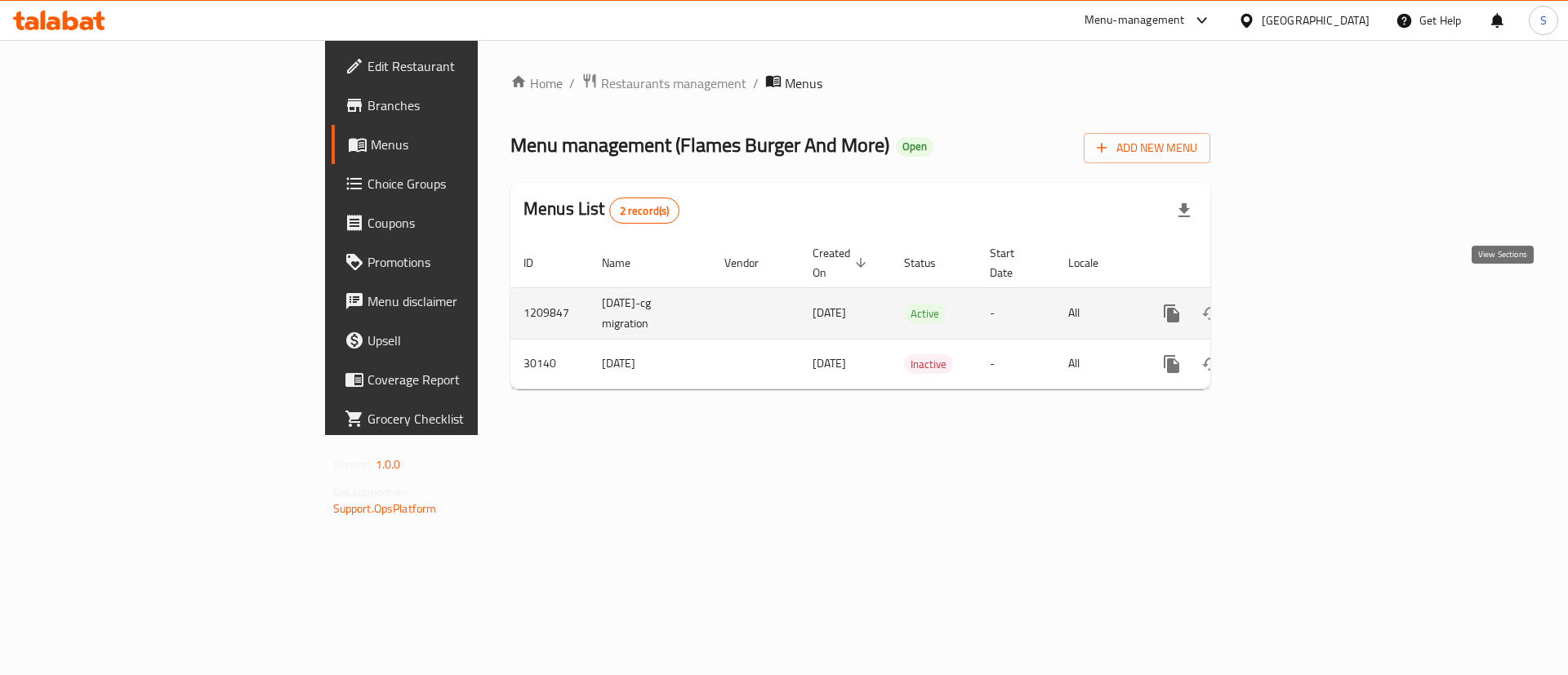
click at [1310, 299] on link "enhanced table" at bounding box center [1290, 313] width 39 height 39
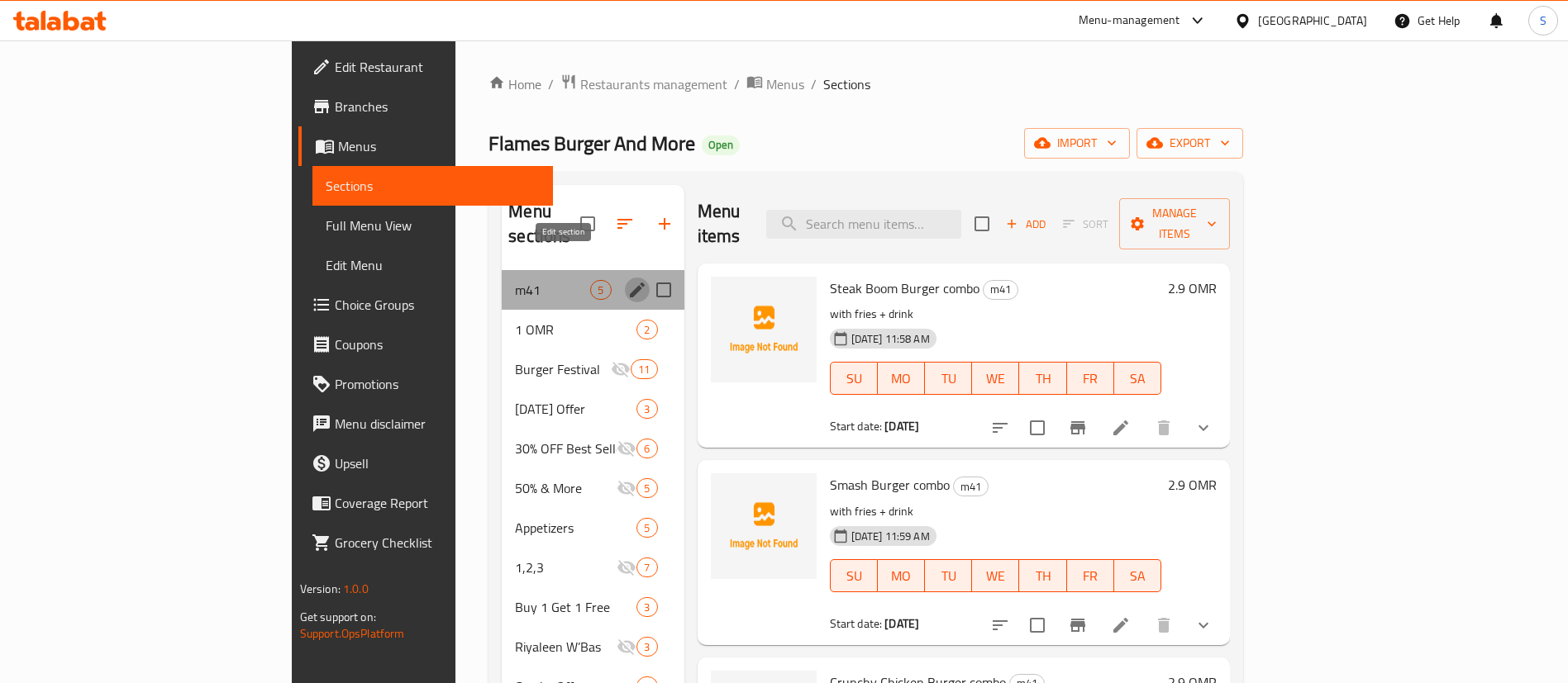
click at [630, 282] on icon "edit" at bounding box center [637, 289] width 15 height 15
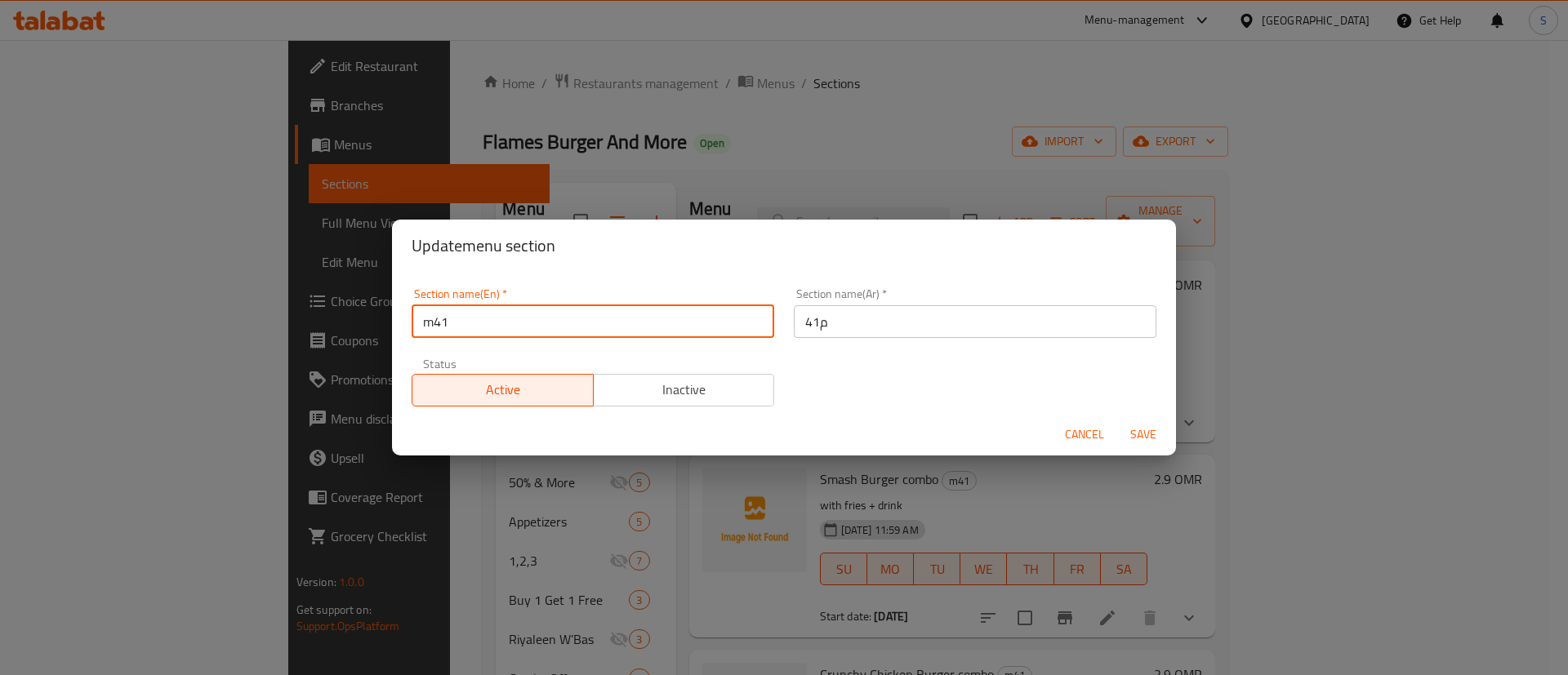
click at [430, 314] on input "m41" at bounding box center [593, 321] width 363 height 32
type input "M41"
click at [1161, 428] on span "Save" at bounding box center [1143, 434] width 39 height 21
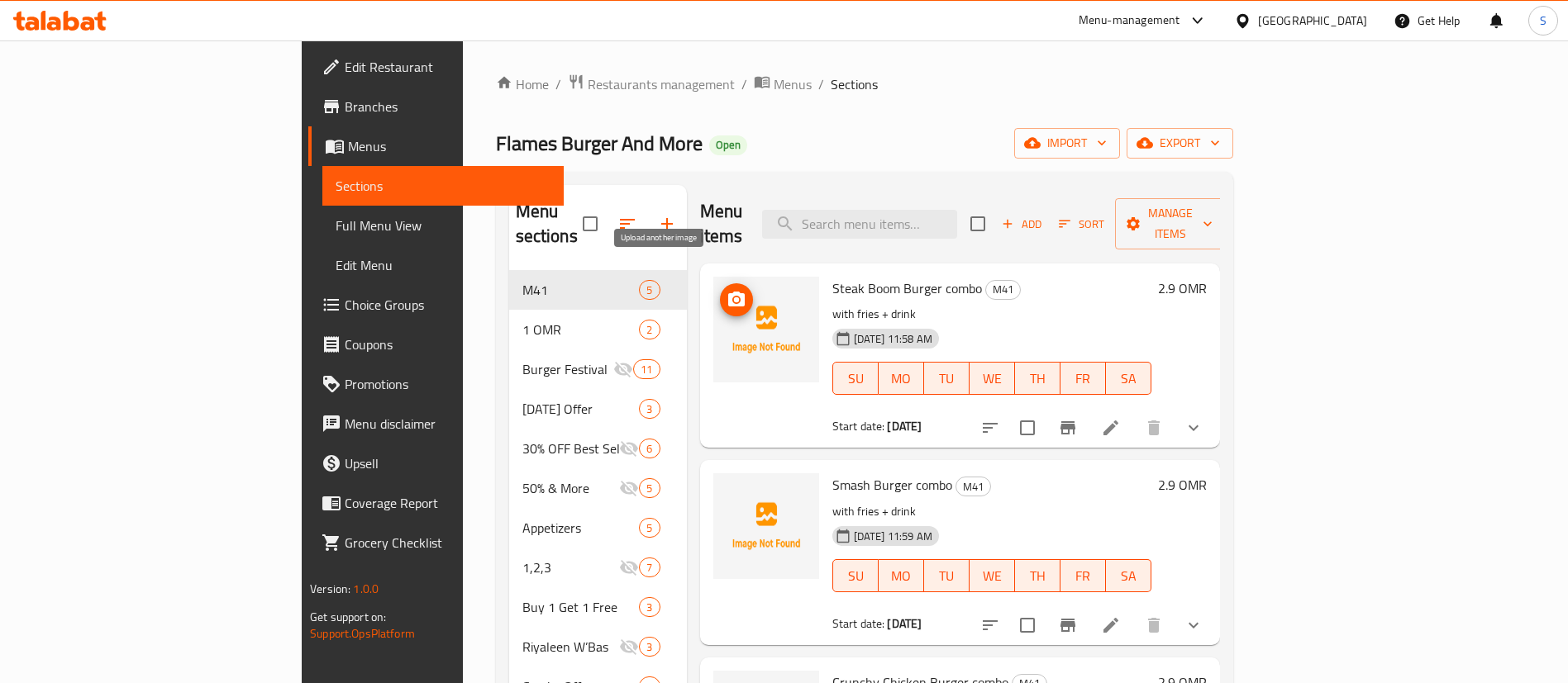
click at [733, 297] on circle "upload picture" at bounding box center [735, 299] width 5 height 5
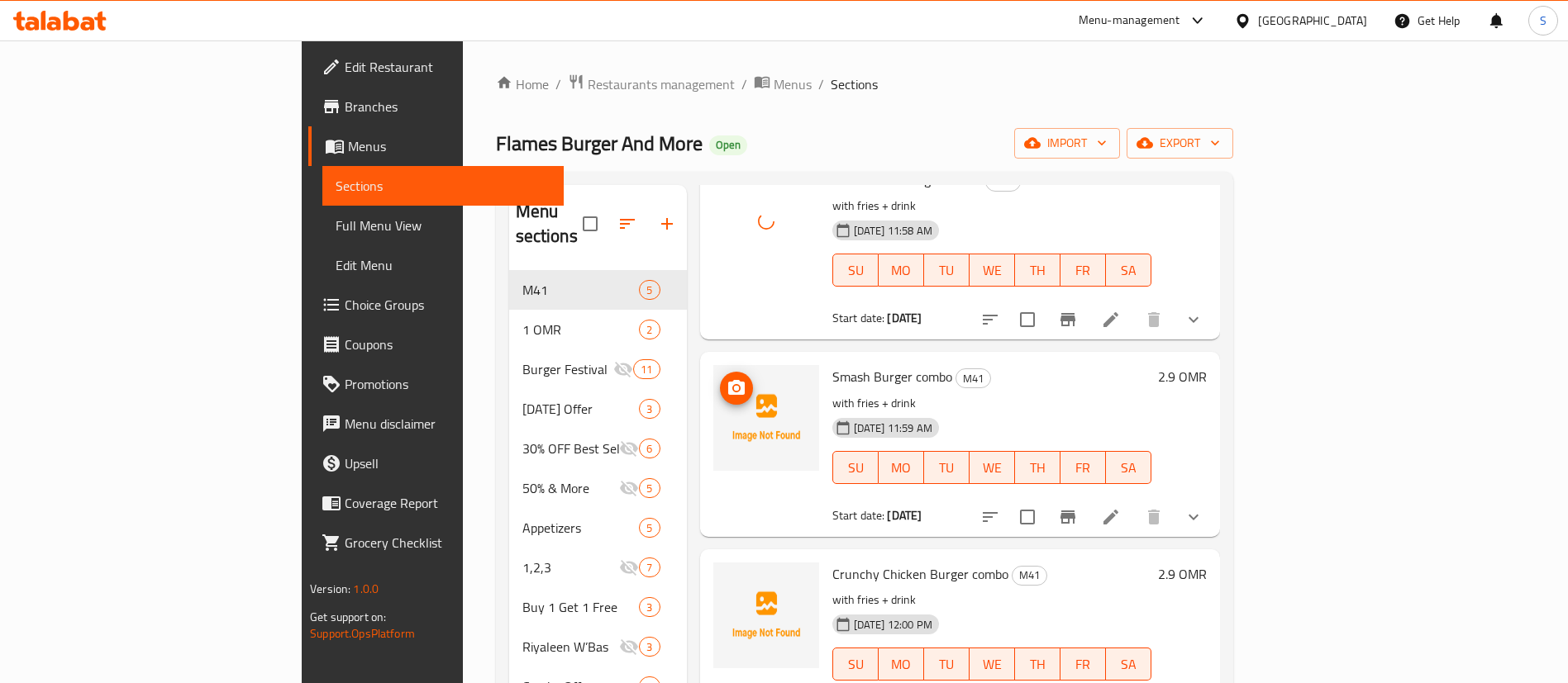
scroll to position [127, 0]
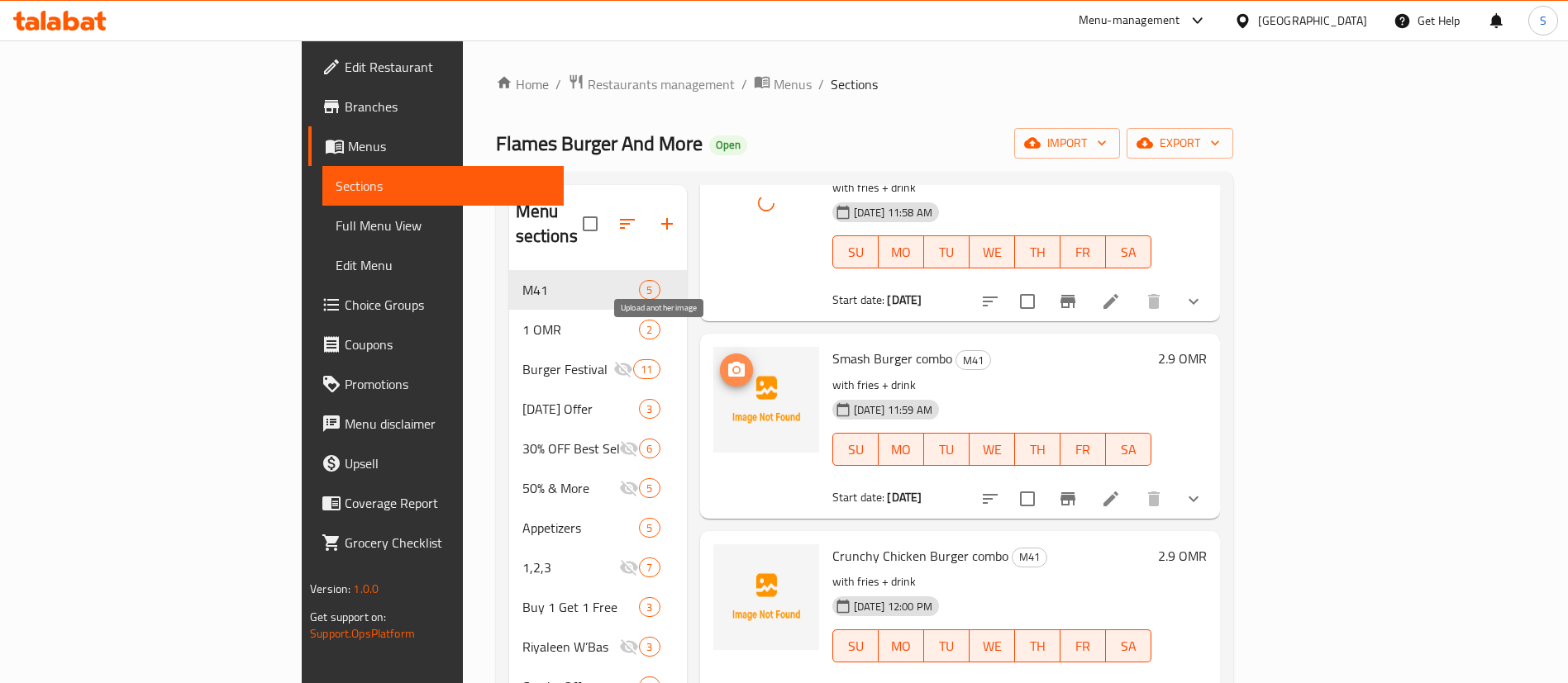
click at [733, 367] on circle "upload picture" at bounding box center [735, 369] width 5 height 5
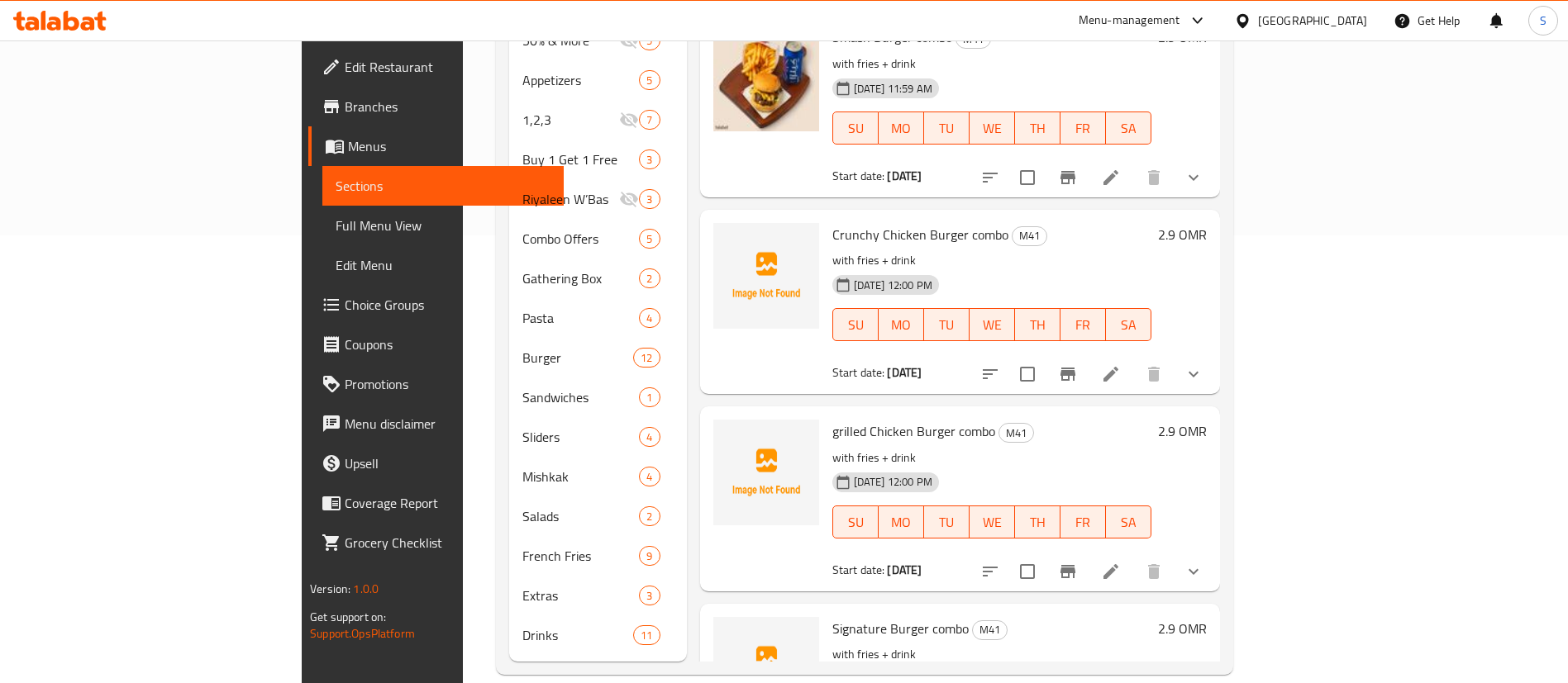
scroll to position [0, 0]
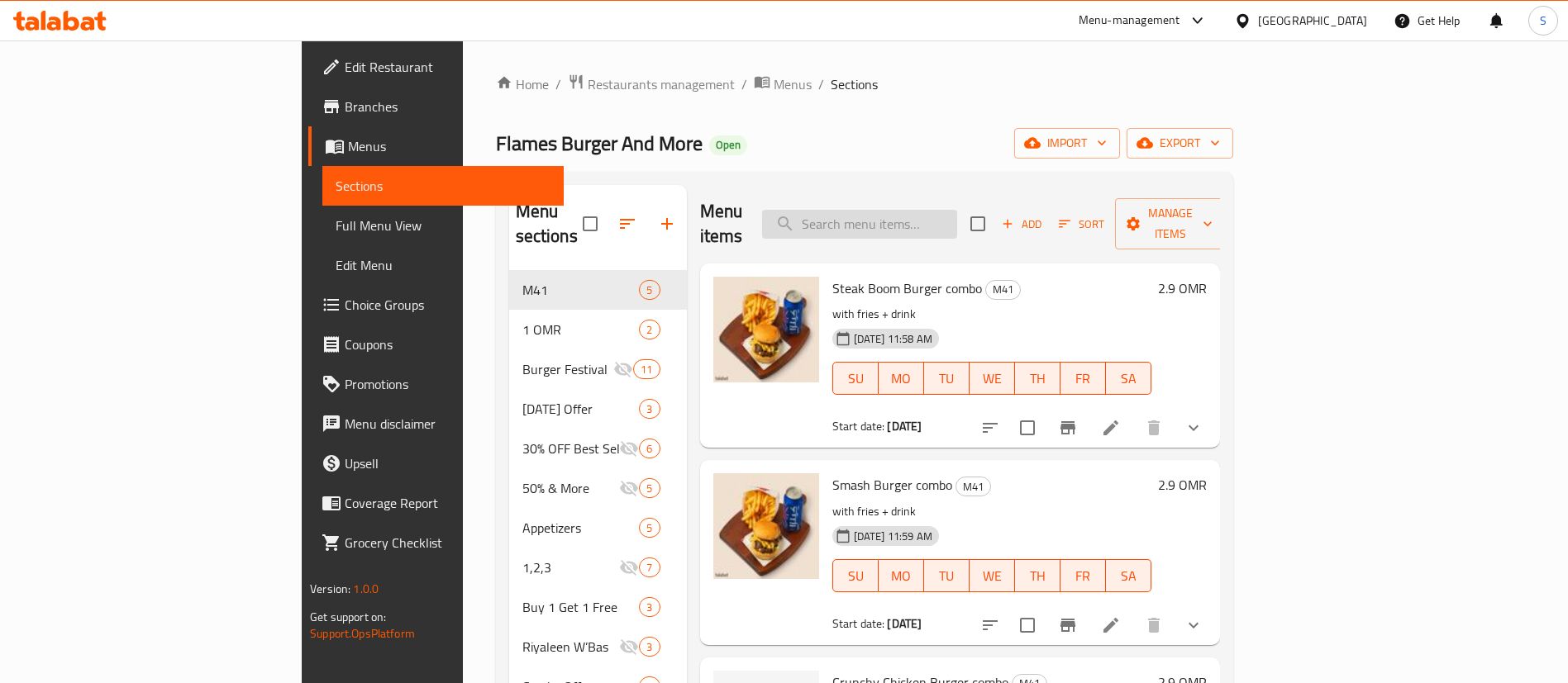
click at [921, 210] on input "search" at bounding box center [859, 224] width 195 height 29
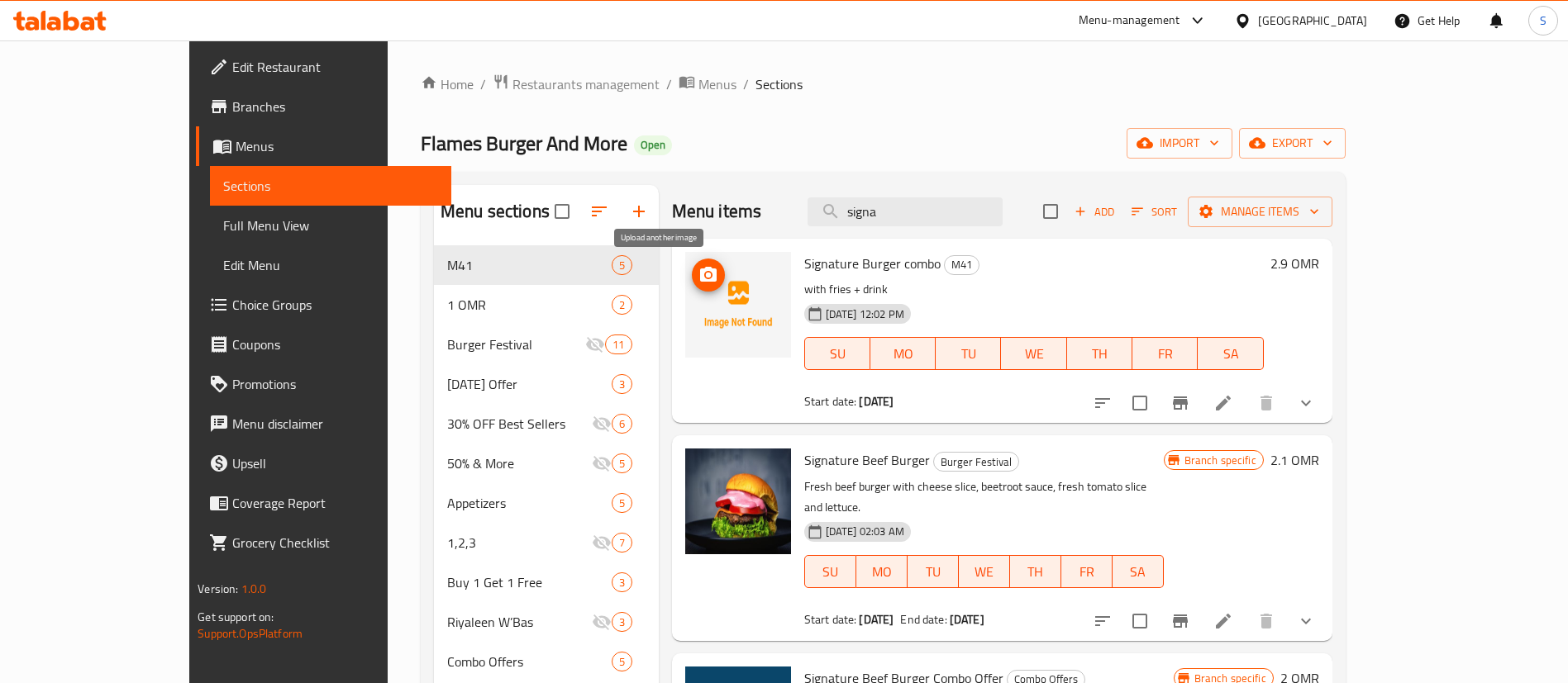
type input "signa"
click at [700, 272] on icon "upload picture" at bounding box center [708, 274] width 17 height 15
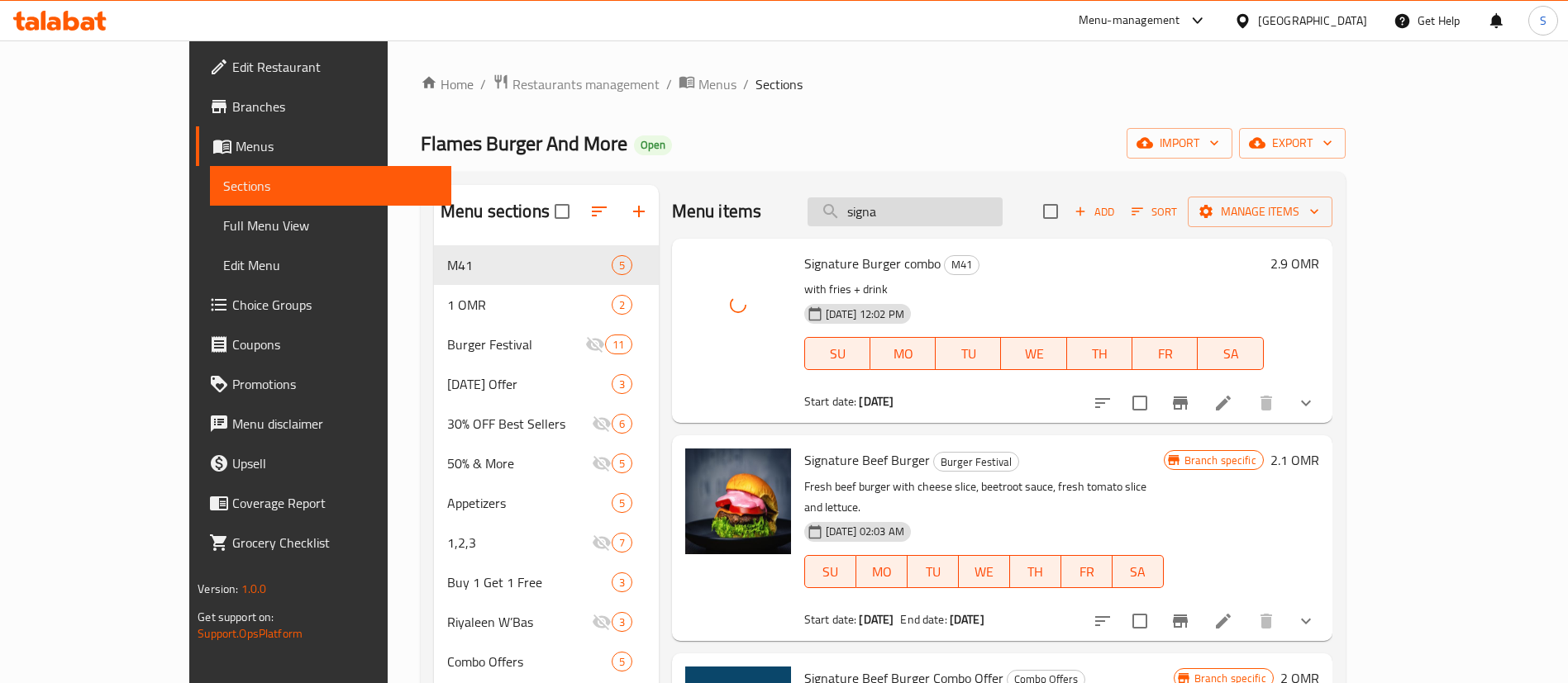
click at [1002, 214] on input "signa" at bounding box center [904, 211] width 195 height 29
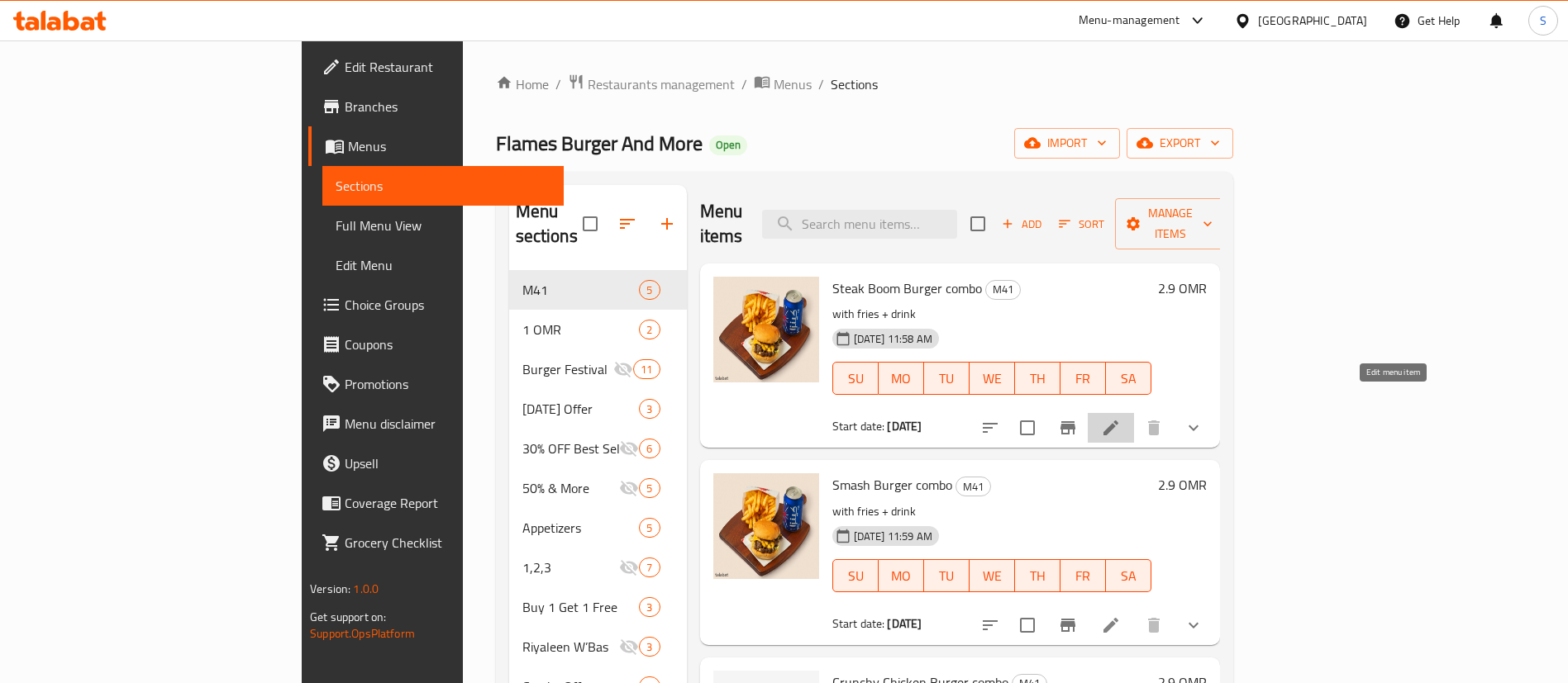
click at [1121, 418] on icon at bounding box center [1111, 428] width 20 height 20
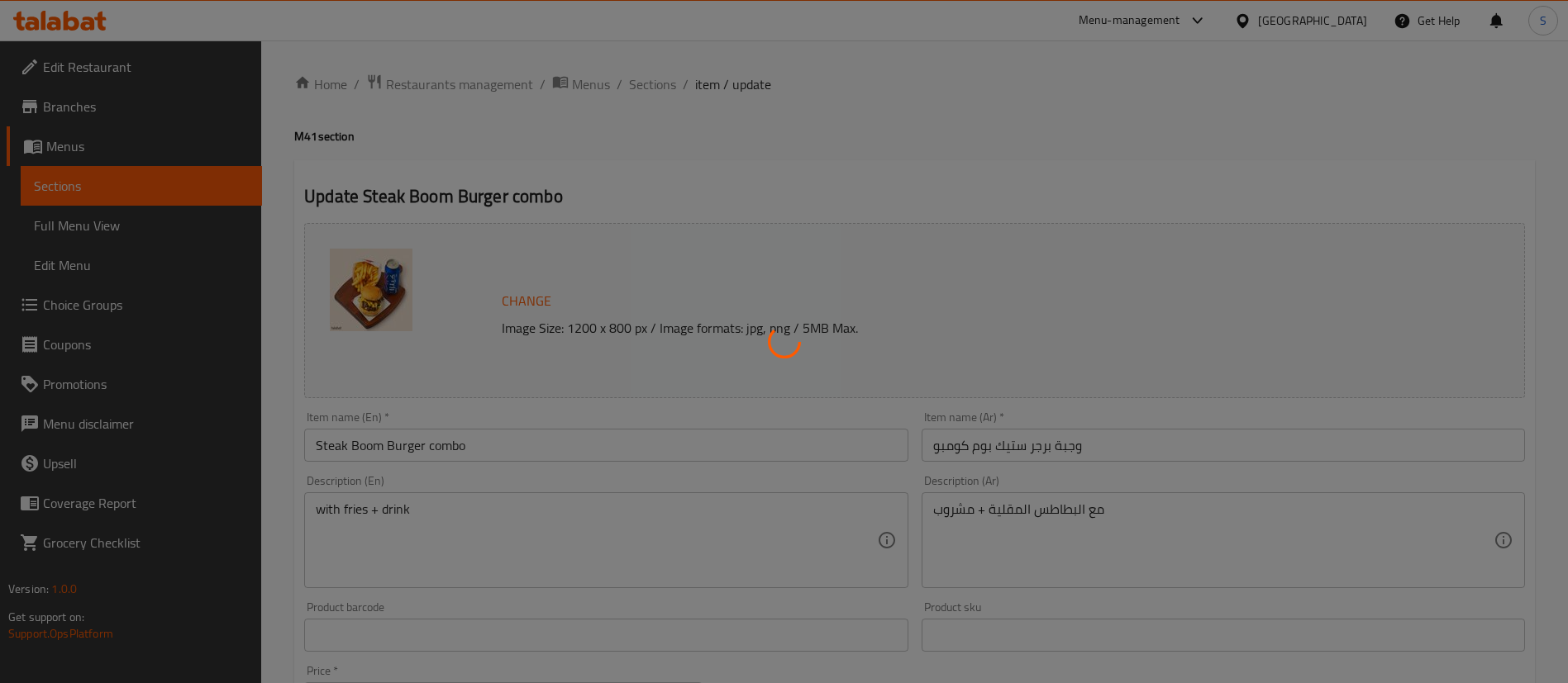
scroll to position [536, 0]
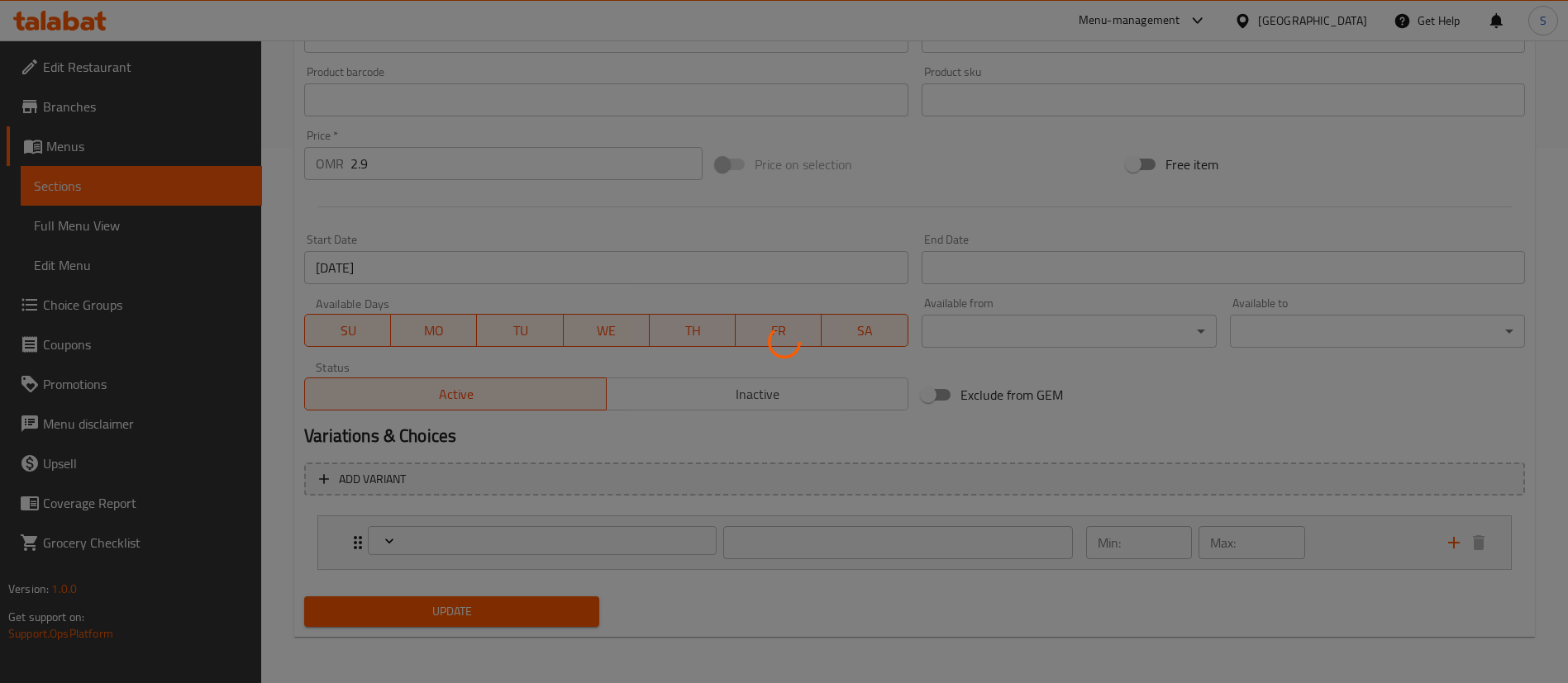
type input "اختيارك من المشروب:"
type input "1"
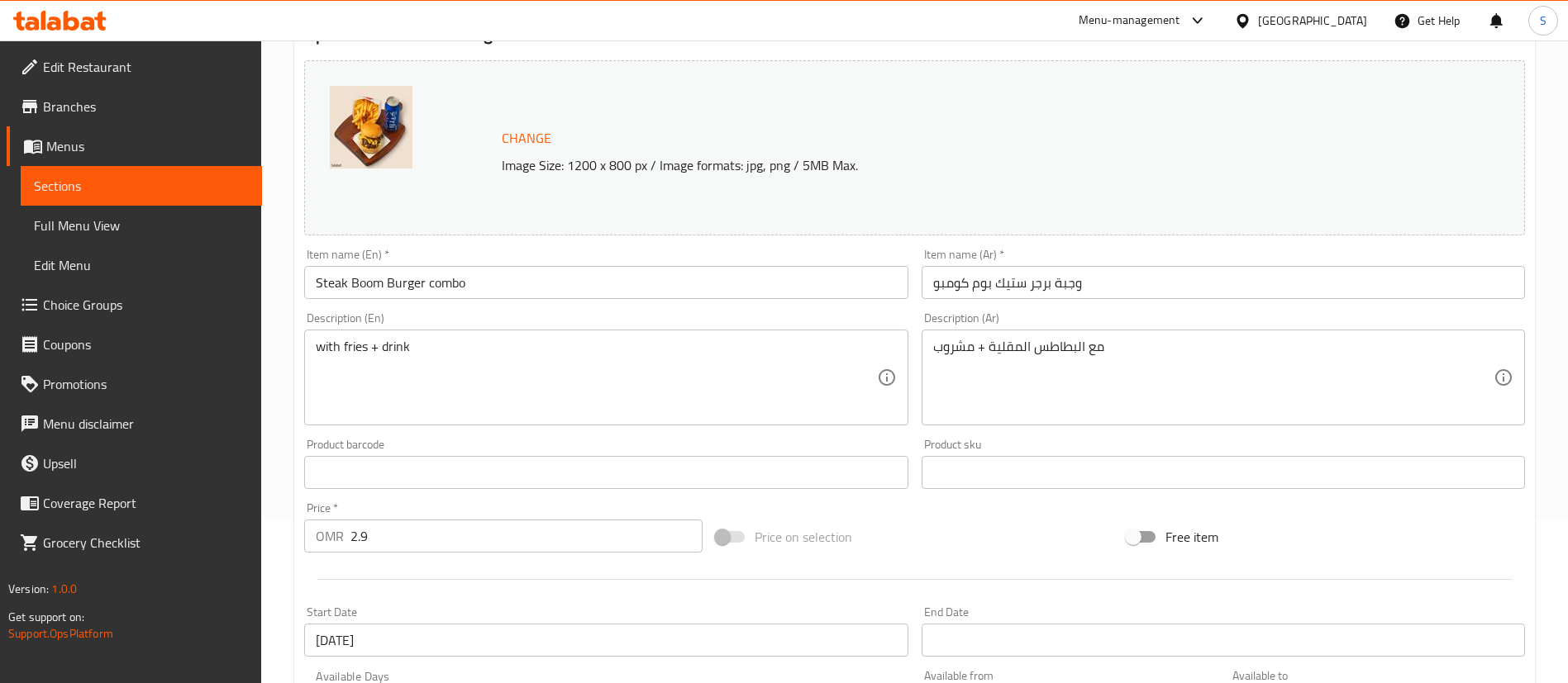
scroll to position [167, 0]
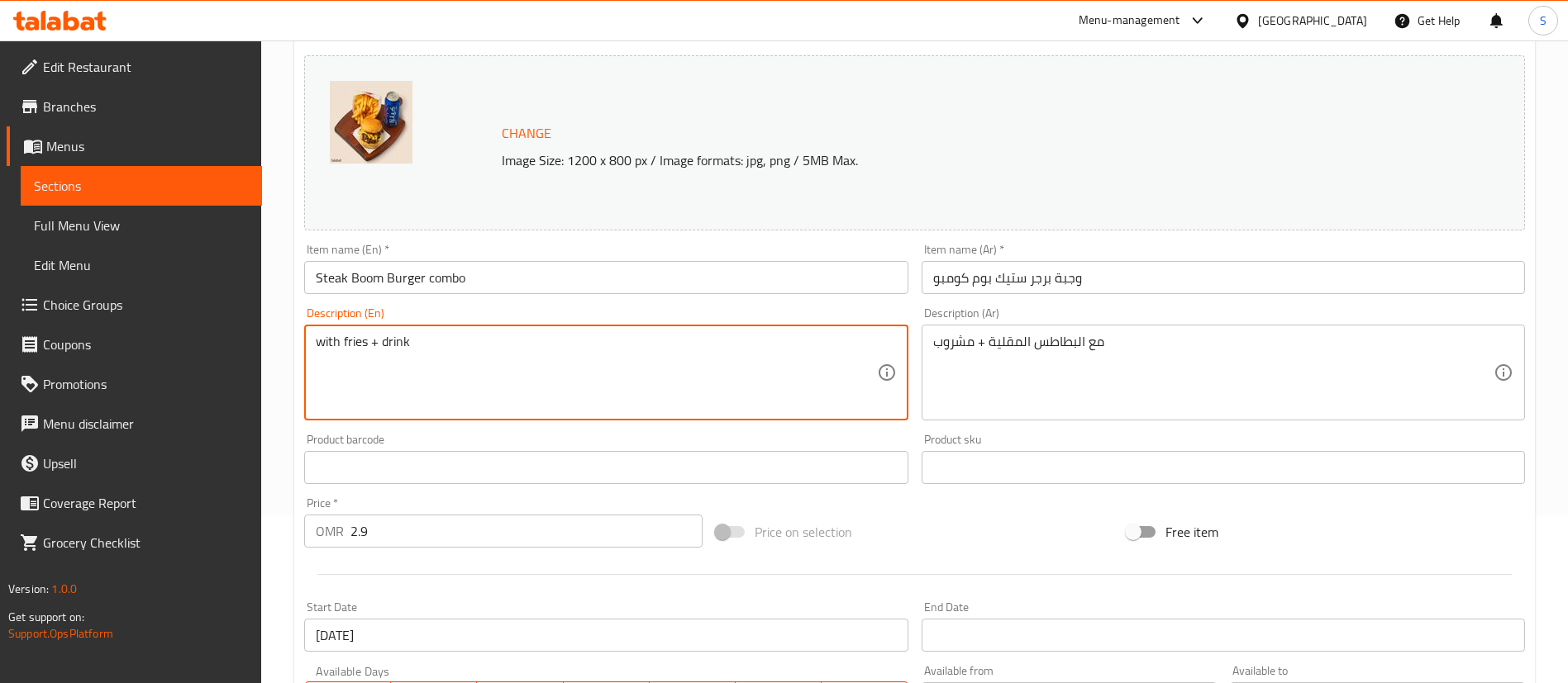
click at [326, 342] on textarea "with fries + drink" at bounding box center [596, 372] width 561 height 78
click at [515, 344] on textarea "Beef burger + Salted French fries + drink" at bounding box center [596, 372] width 561 height 78
click at [560, 350] on textarea "Beef burger + Salted French fries + Drink" at bounding box center [596, 372] width 561 height 78
click at [575, 346] on textarea "Beef burger + Salted French fries + Drink of your choice" at bounding box center [596, 372] width 561 height 78
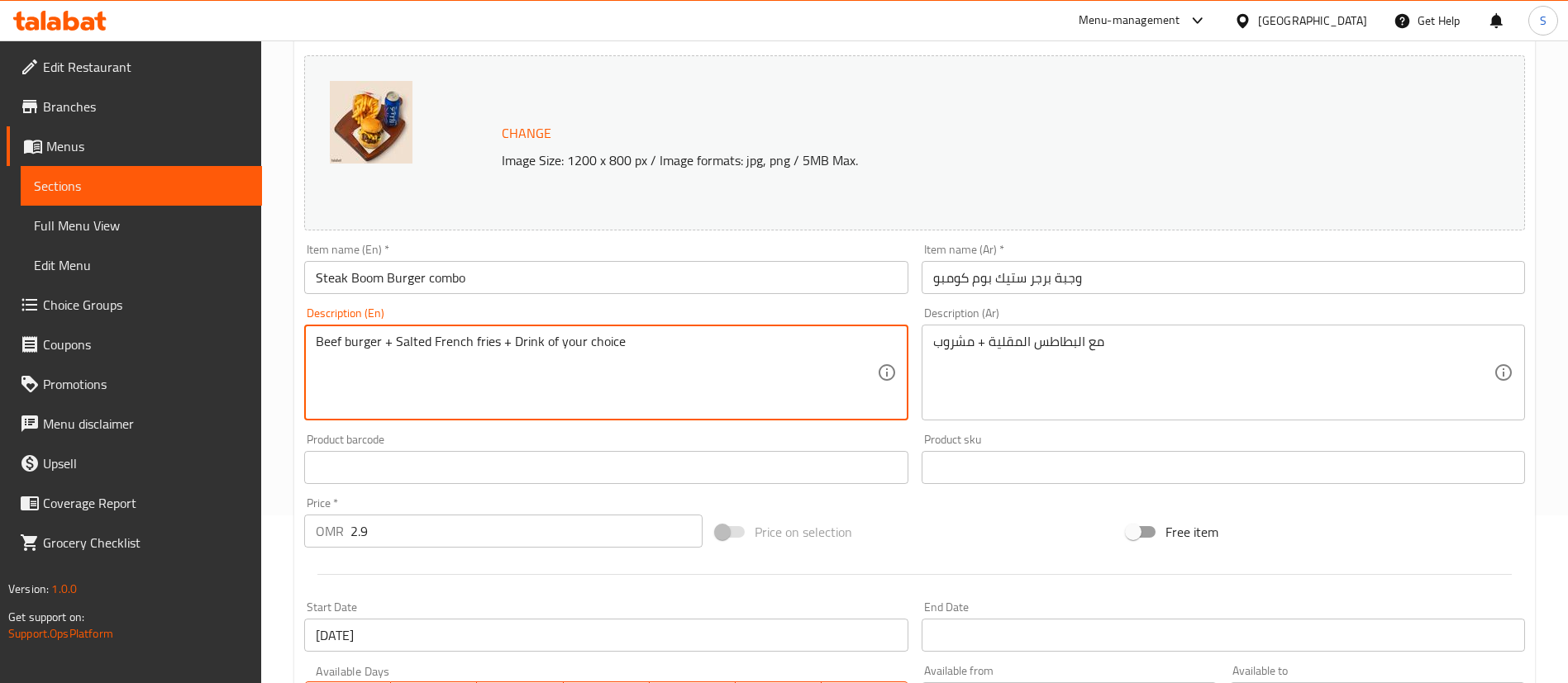
click at [575, 346] on textarea "Beef burger + Salted French fries + Drink of your choice" at bounding box center [596, 372] width 561 height 78
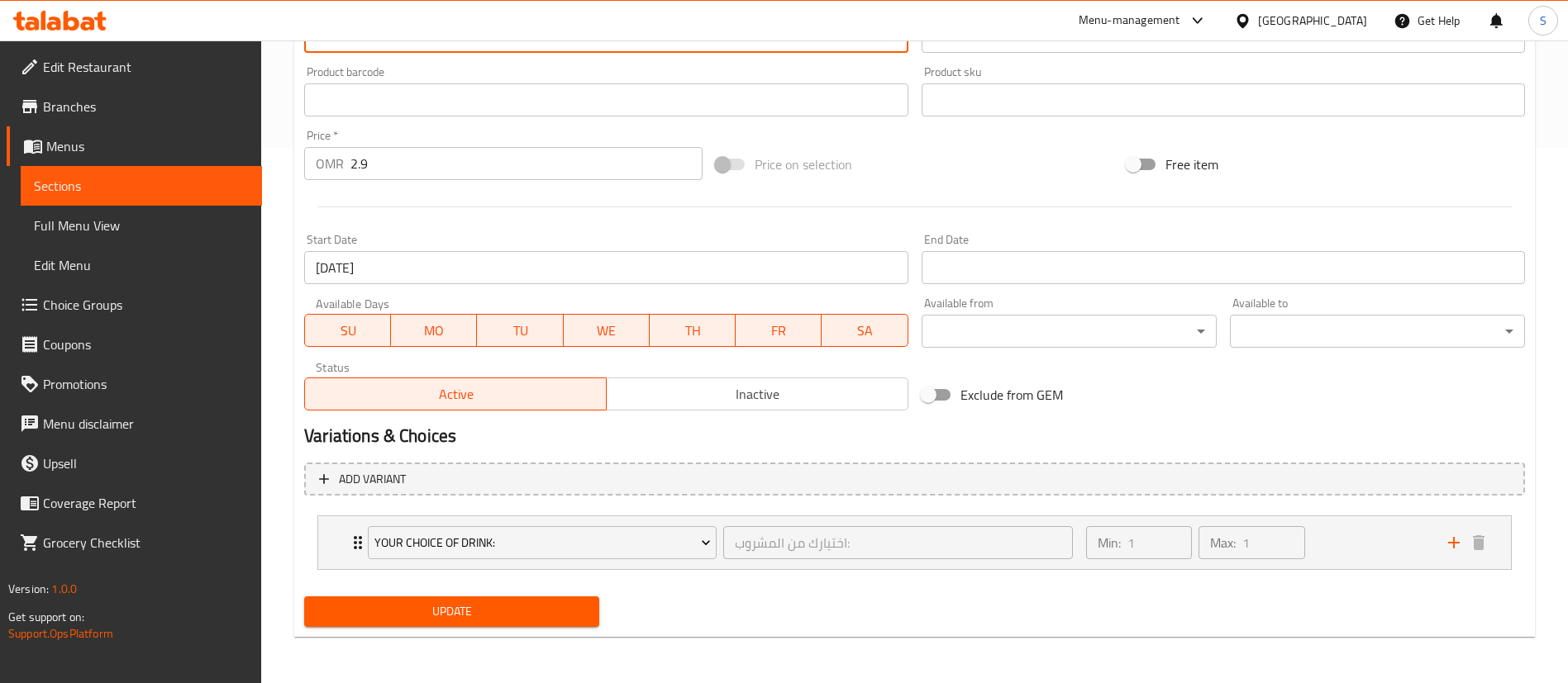
type textarea "Beef burger + Salted French fries + Drink of your choice"
click at [501, 606] on span "Update" at bounding box center [451, 612] width 268 height 21
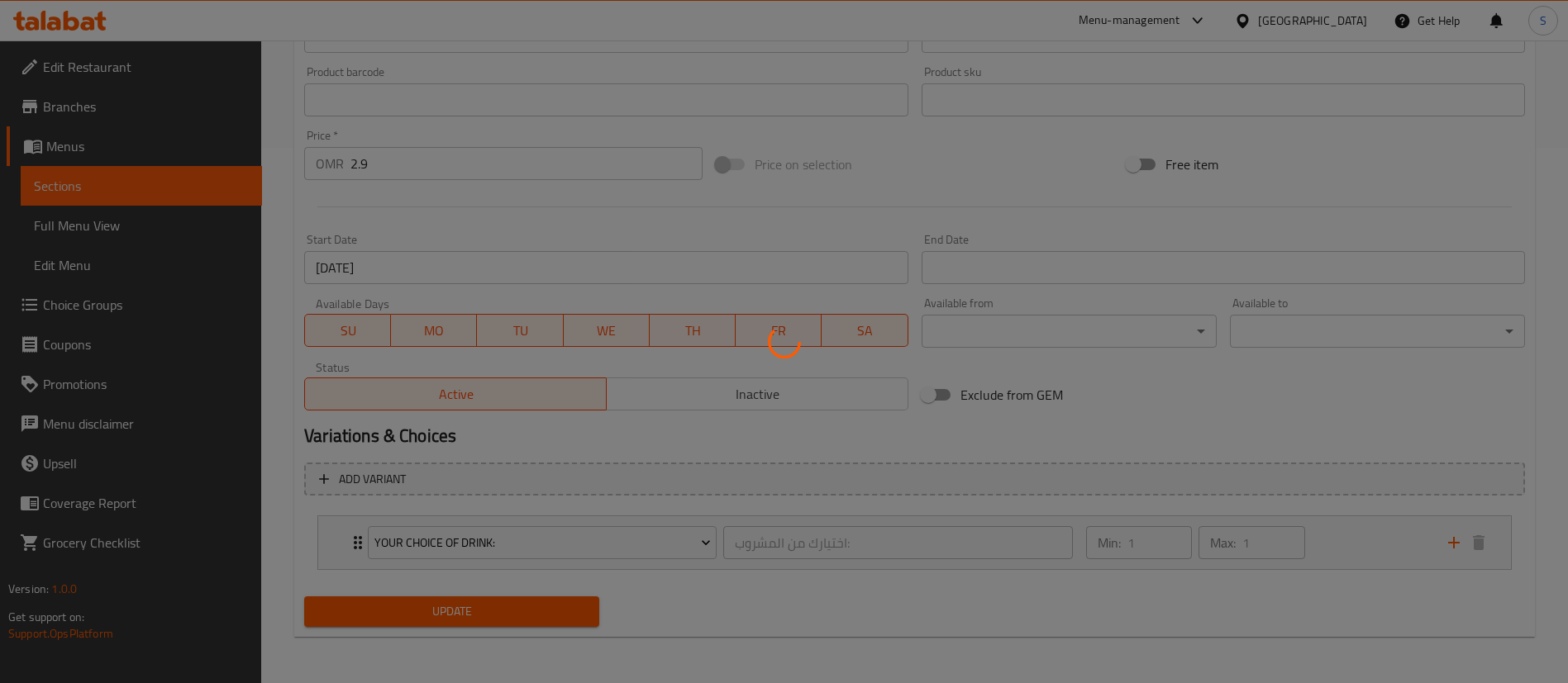
scroll to position [0, 0]
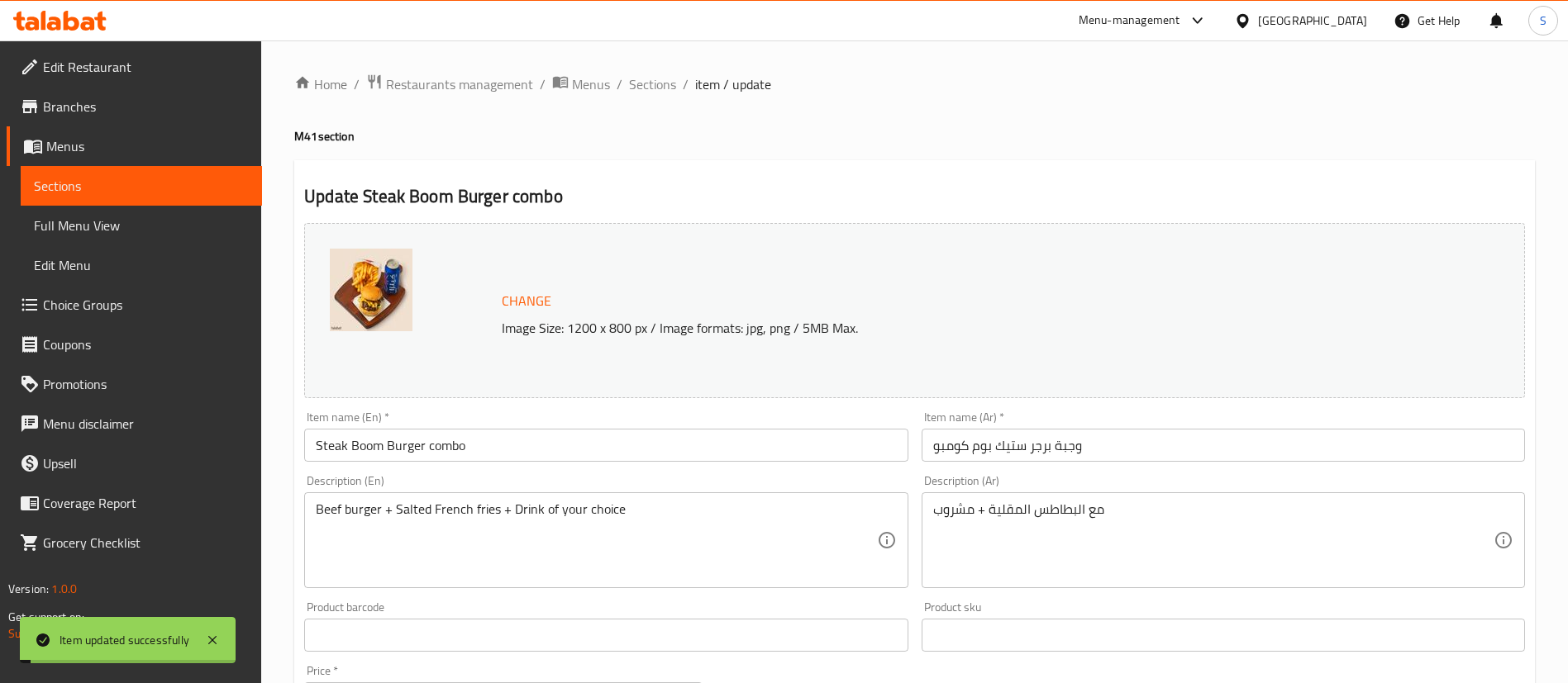
click at [656, 87] on span "Sections" at bounding box center [653, 84] width 48 height 20
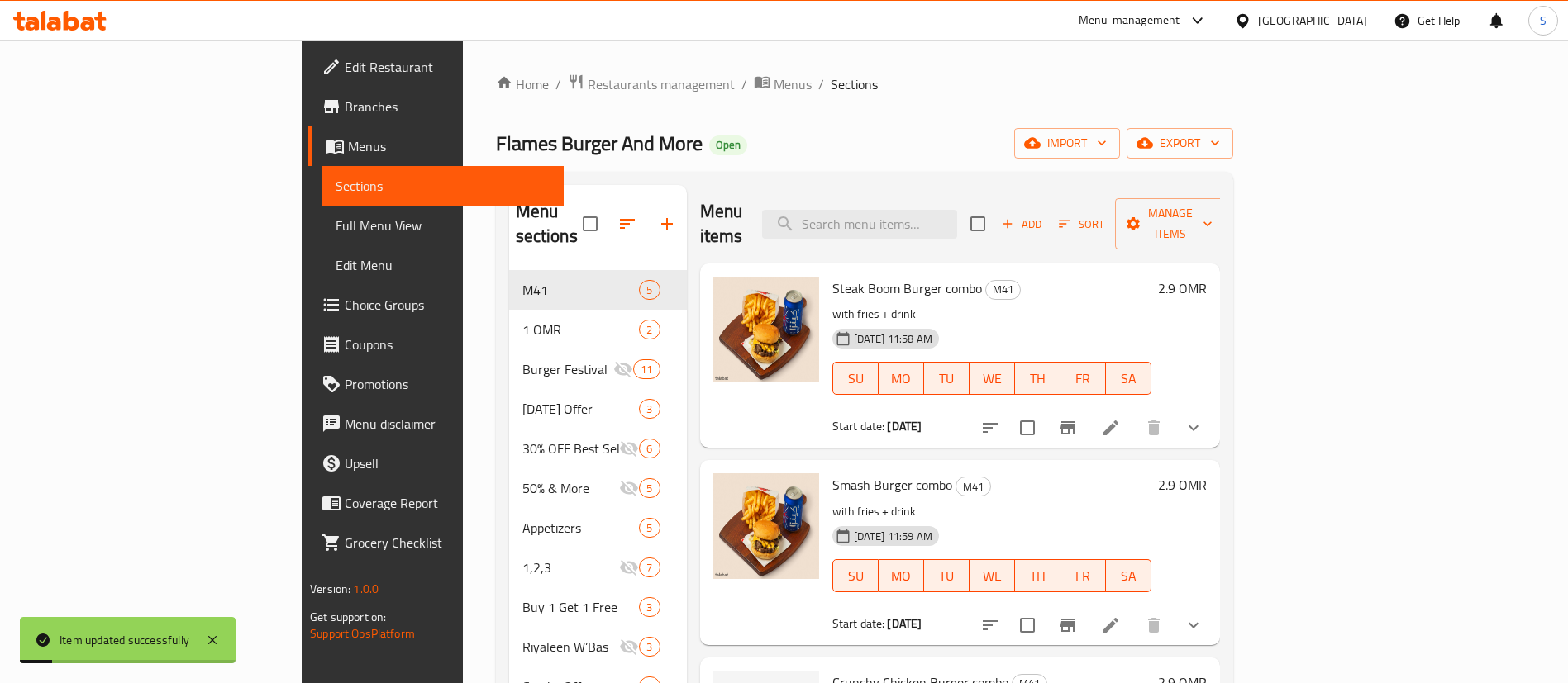
scroll to position [127, 0]
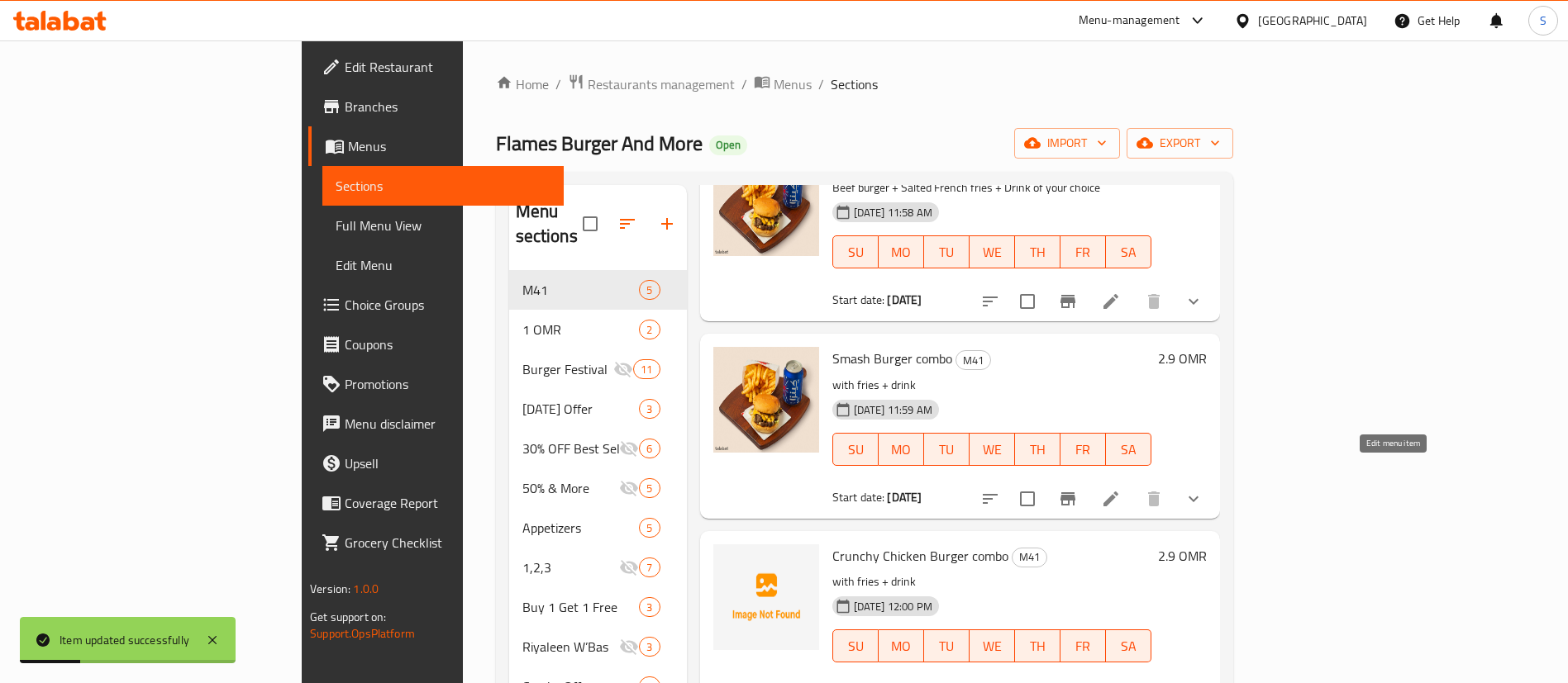
click at [1121, 489] on icon at bounding box center [1111, 499] width 20 height 20
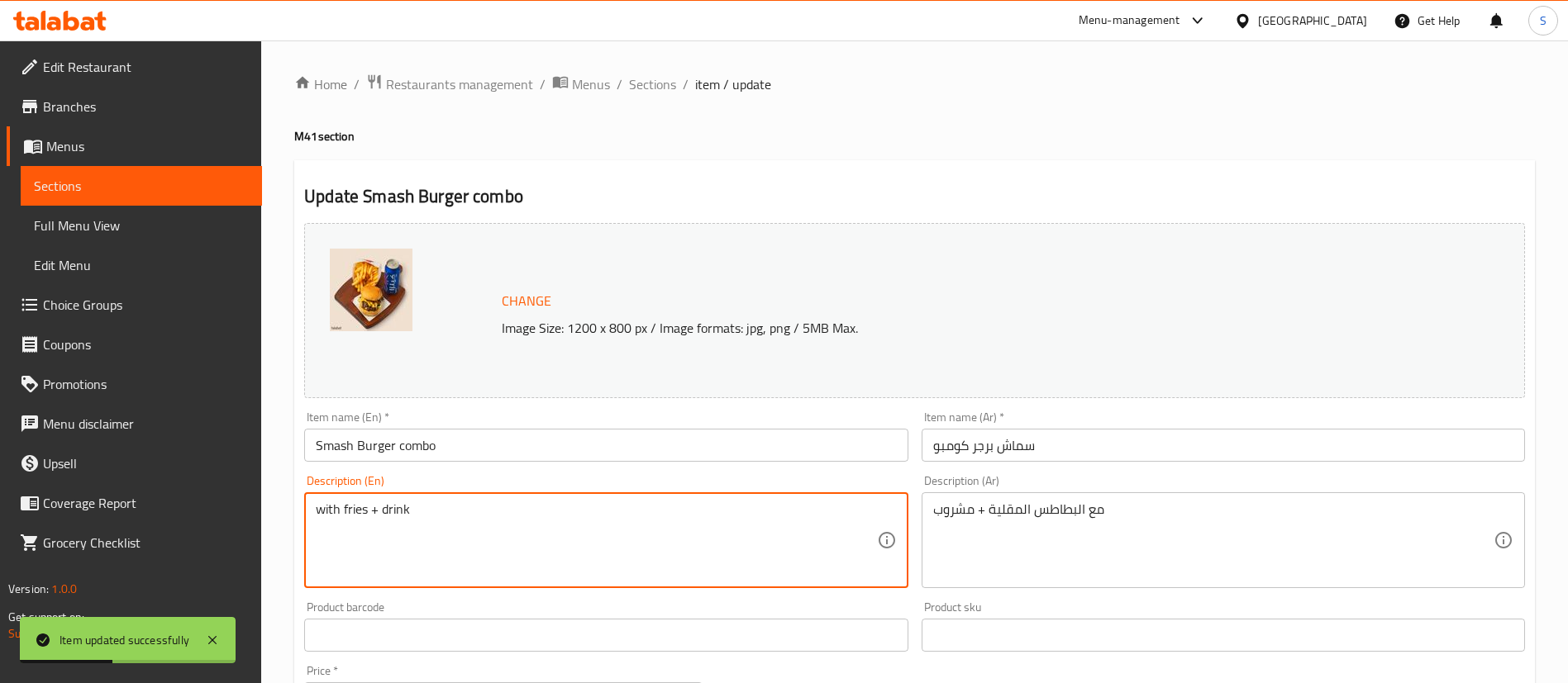
click at [453, 502] on textarea "with fries + drink" at bounding box center [596, 540] width 561 height 78
paste textarea "Beef burger + Salted French fries + Drink of your choice"
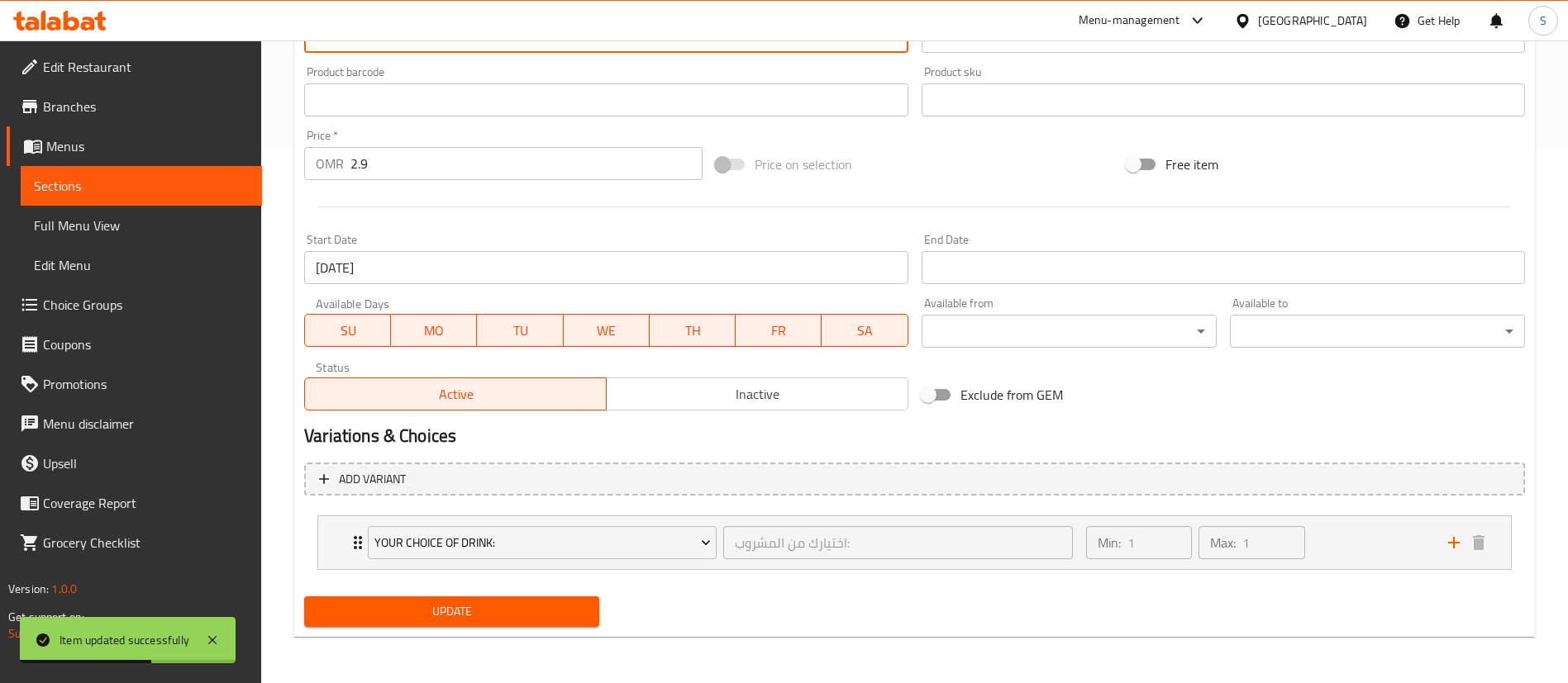
type textarea "Beef burger + Salted French fries + Drink of your choice"
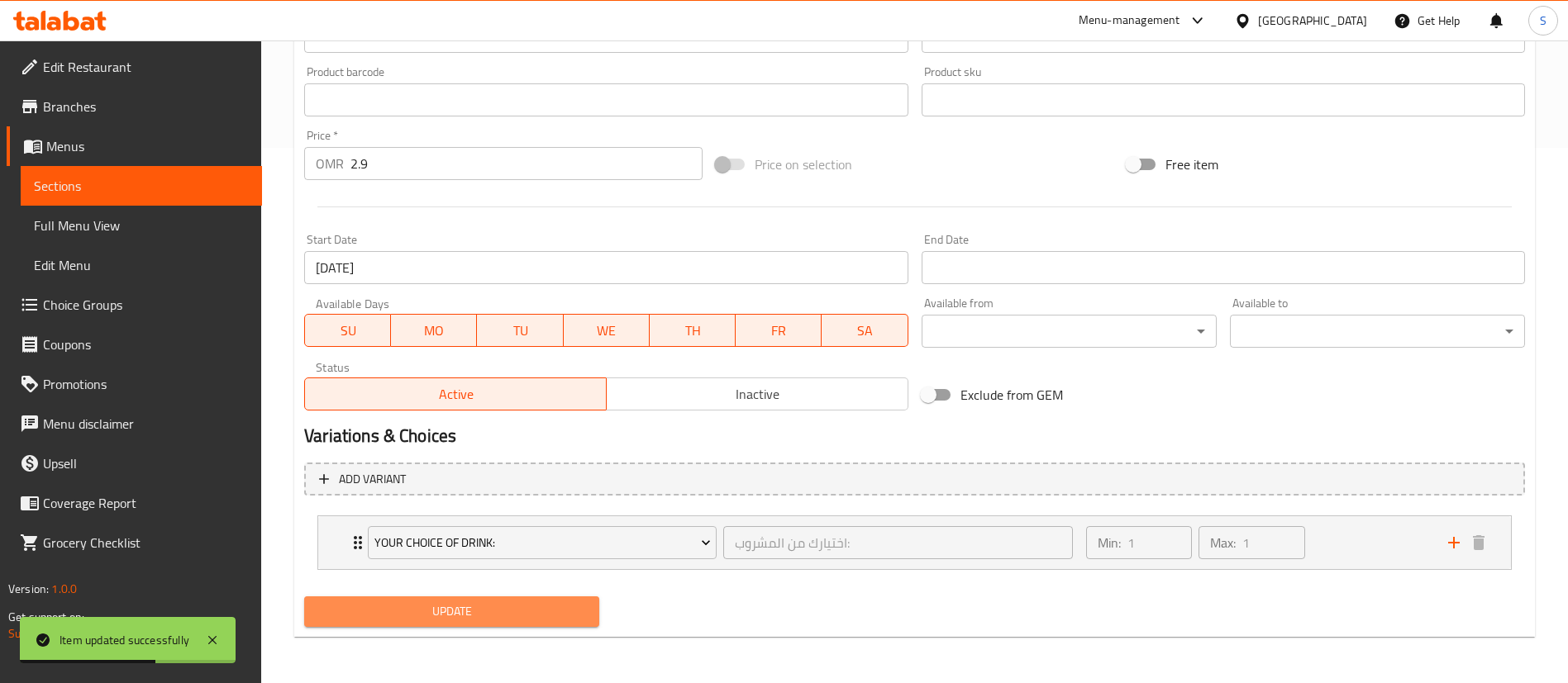
click at [473, 610] on span "Update" at bounding box center [451, 612] width 268 height 21
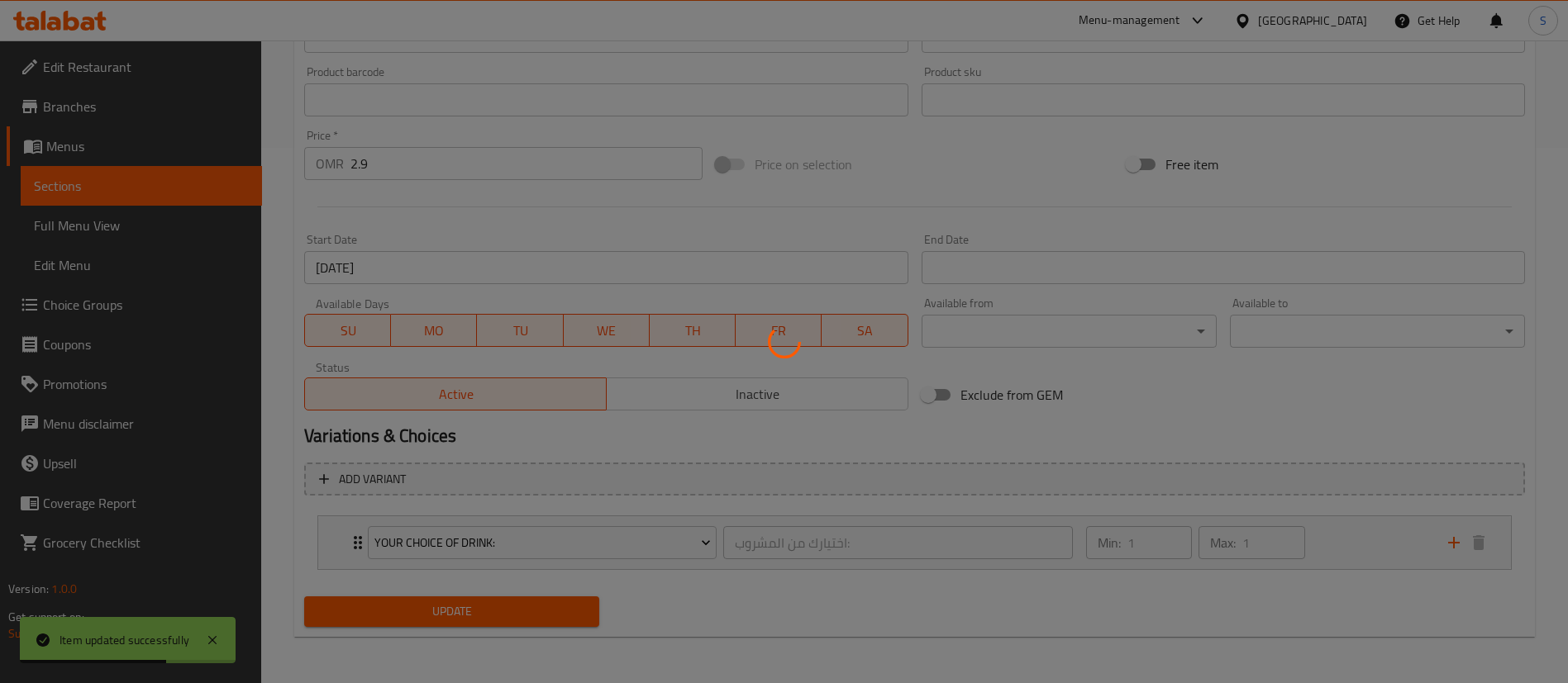
scroll to position [0, 0]
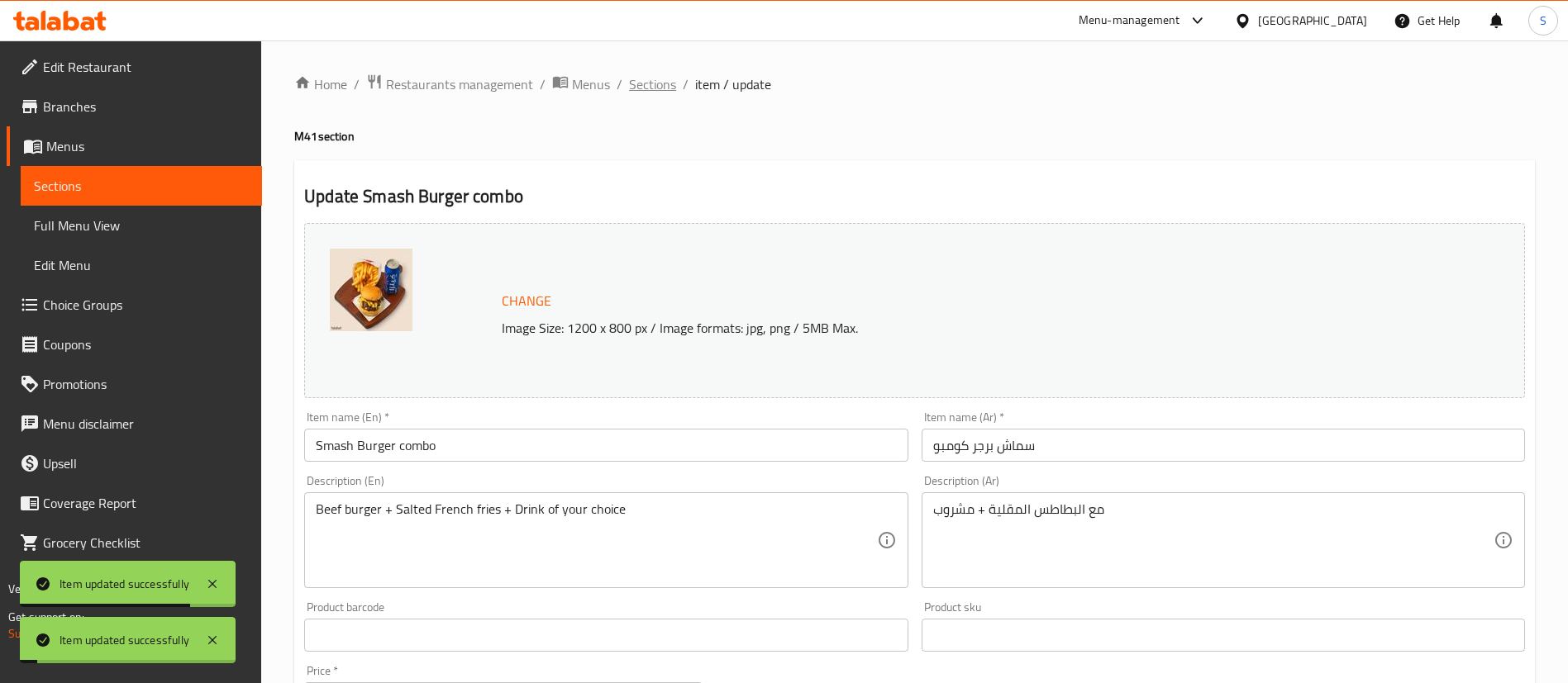
click at [659, 81] on span "Sections" at bounding box center [653, 84] width 48 height 20
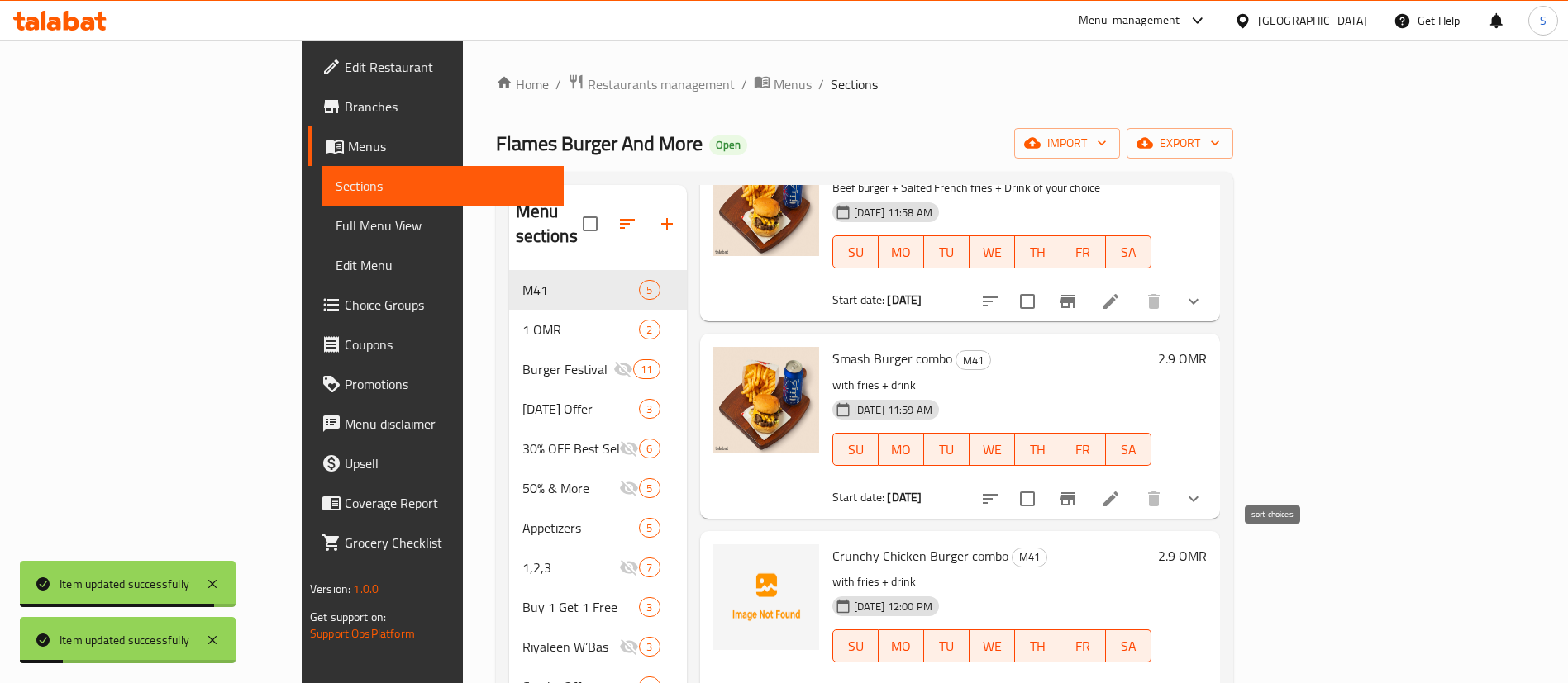
scroll to position [447, 0]
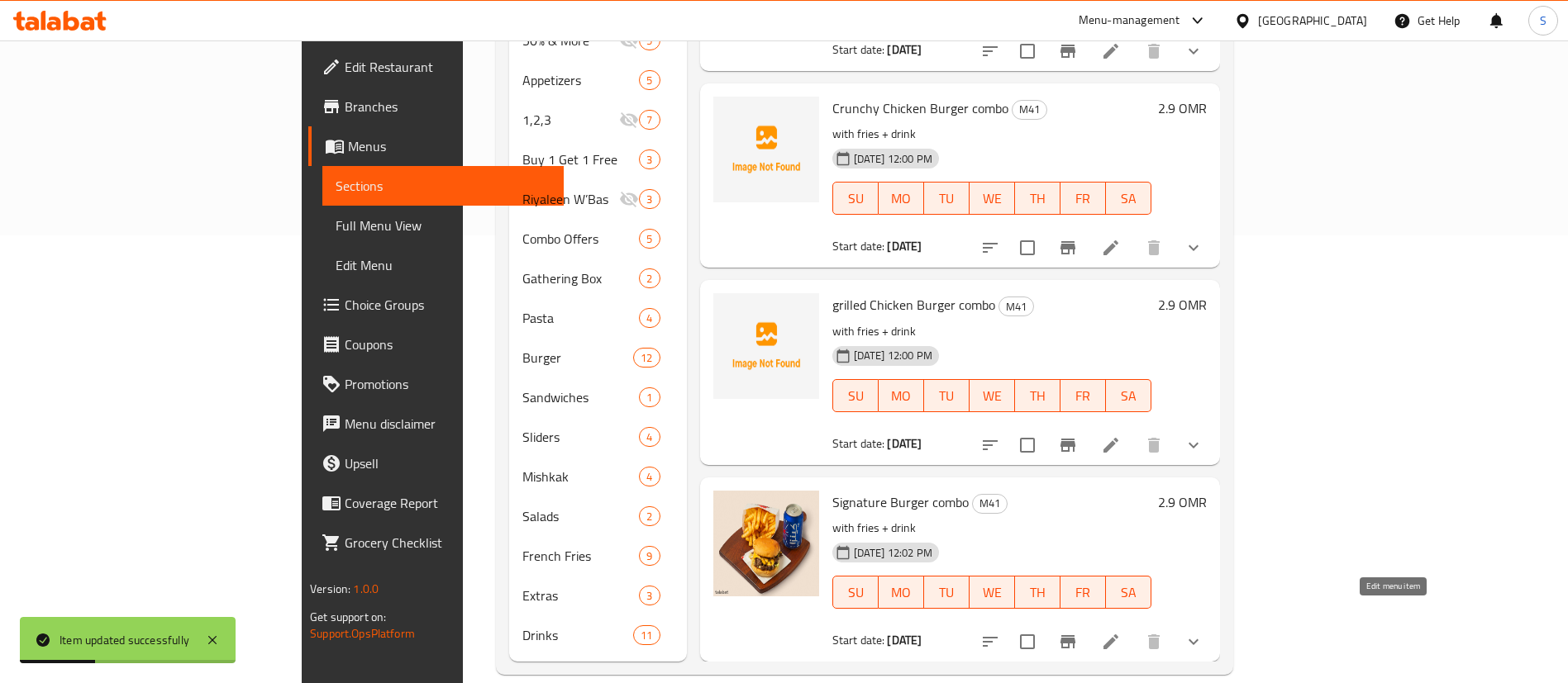
click at [1118, 634] on icon at bounding box center [1110, 641] width 15 height 15
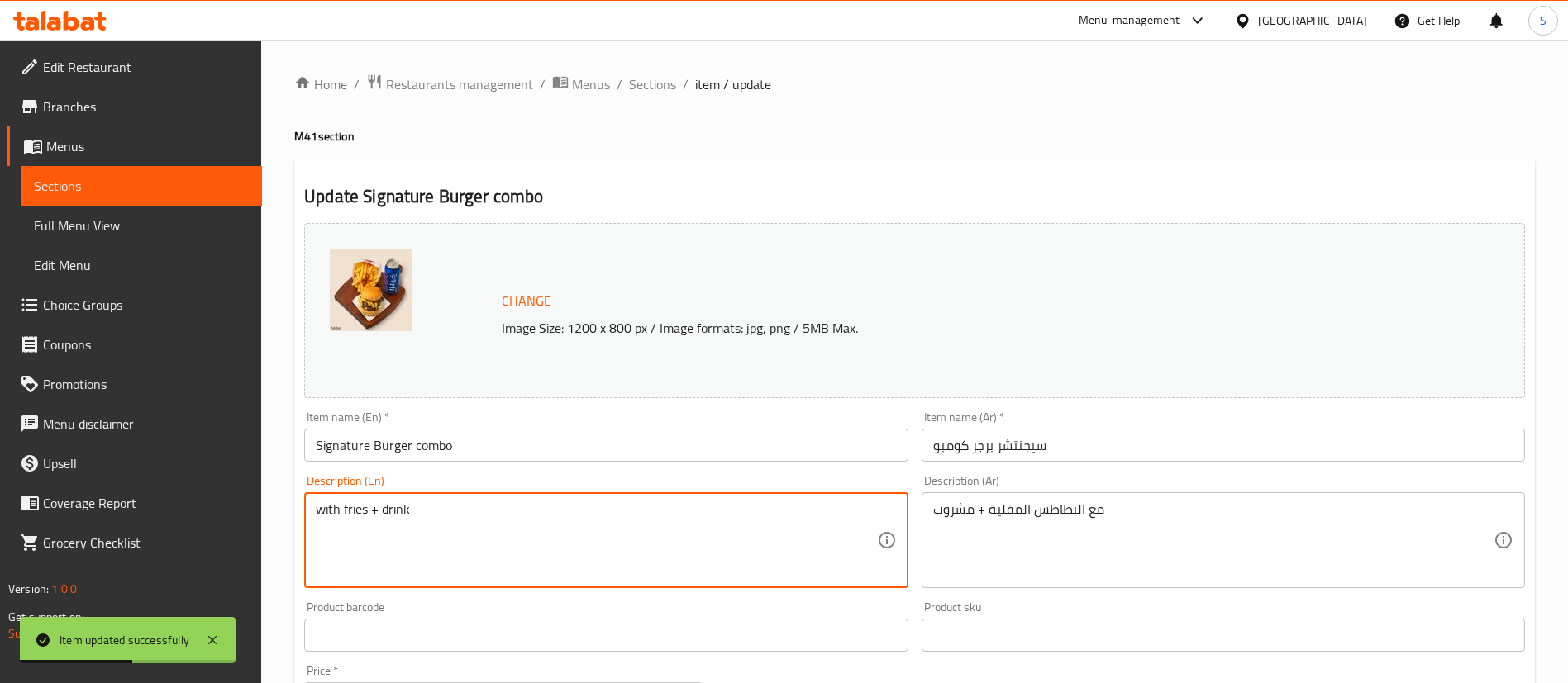
click at [443, 509] on textarea "with fries + drink" at bounding box center [596, 540] width 561 height 78
paste textarea "Beef burger + Salted French fries + Drink of your choice"
click at [325, 510] on textarea "Beef burger + Salted French fries + Drink of your choice" at bounding box center [596, 540] width 561 height 78
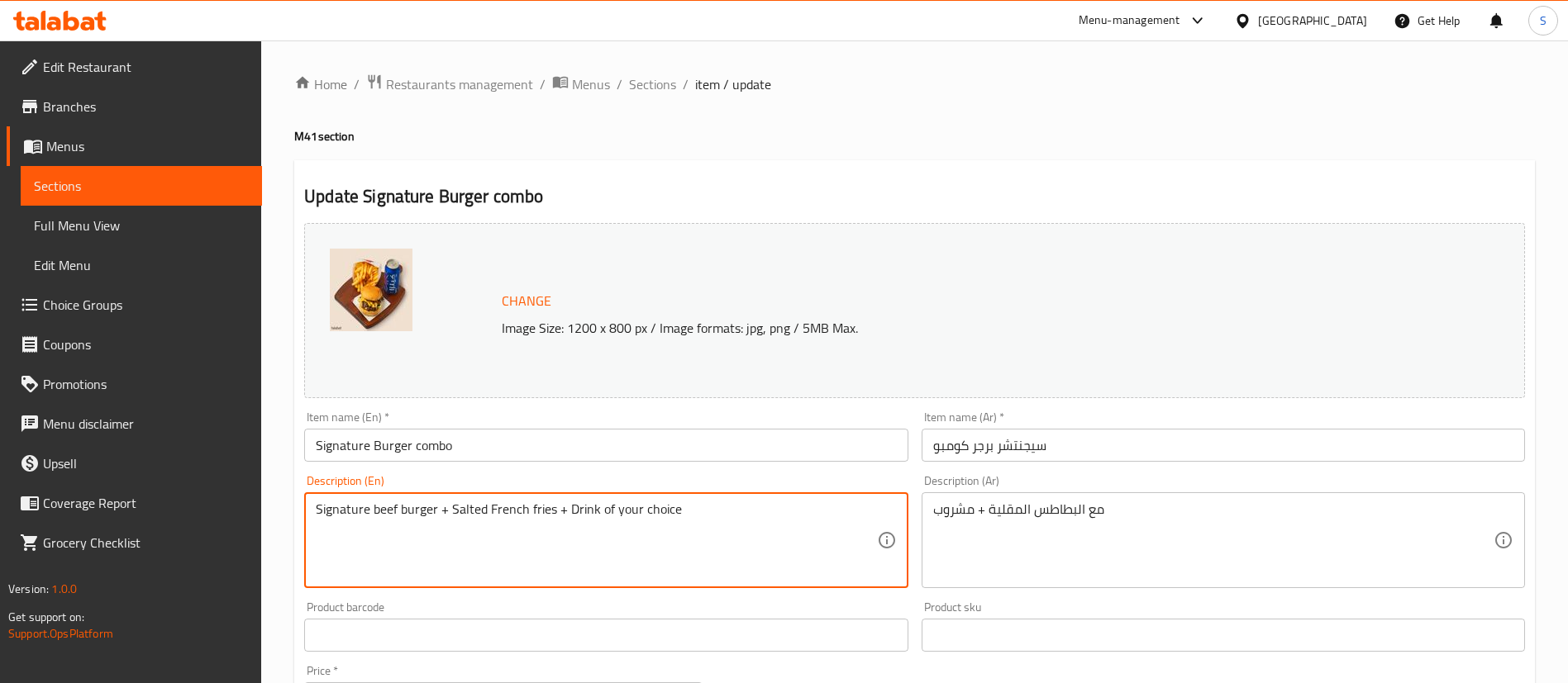
scroll to position [536, 0]
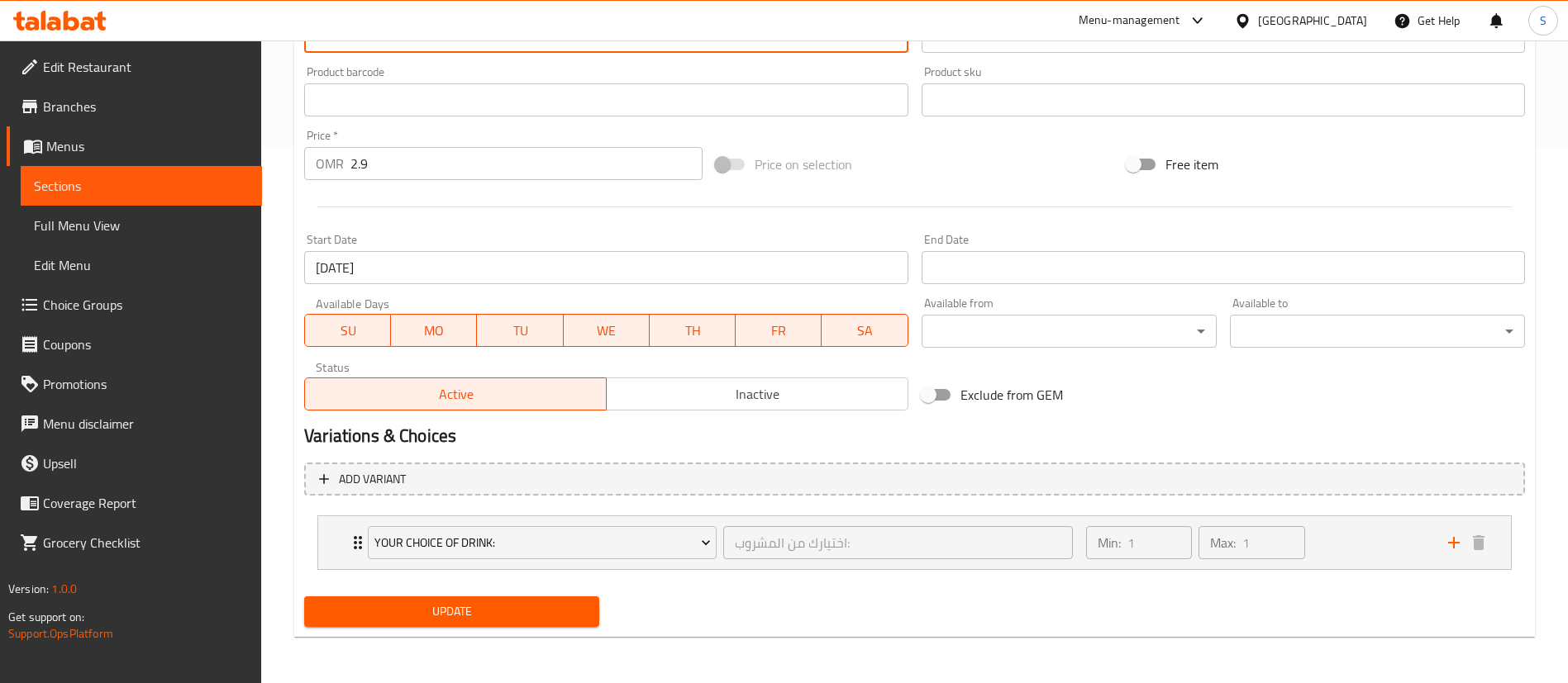
type textarea "Signature beef burger + Salted French fries + Drink of your choice"
click at [456, 609] on span "Update" at bounding box center [451, 612] width 268 height 21
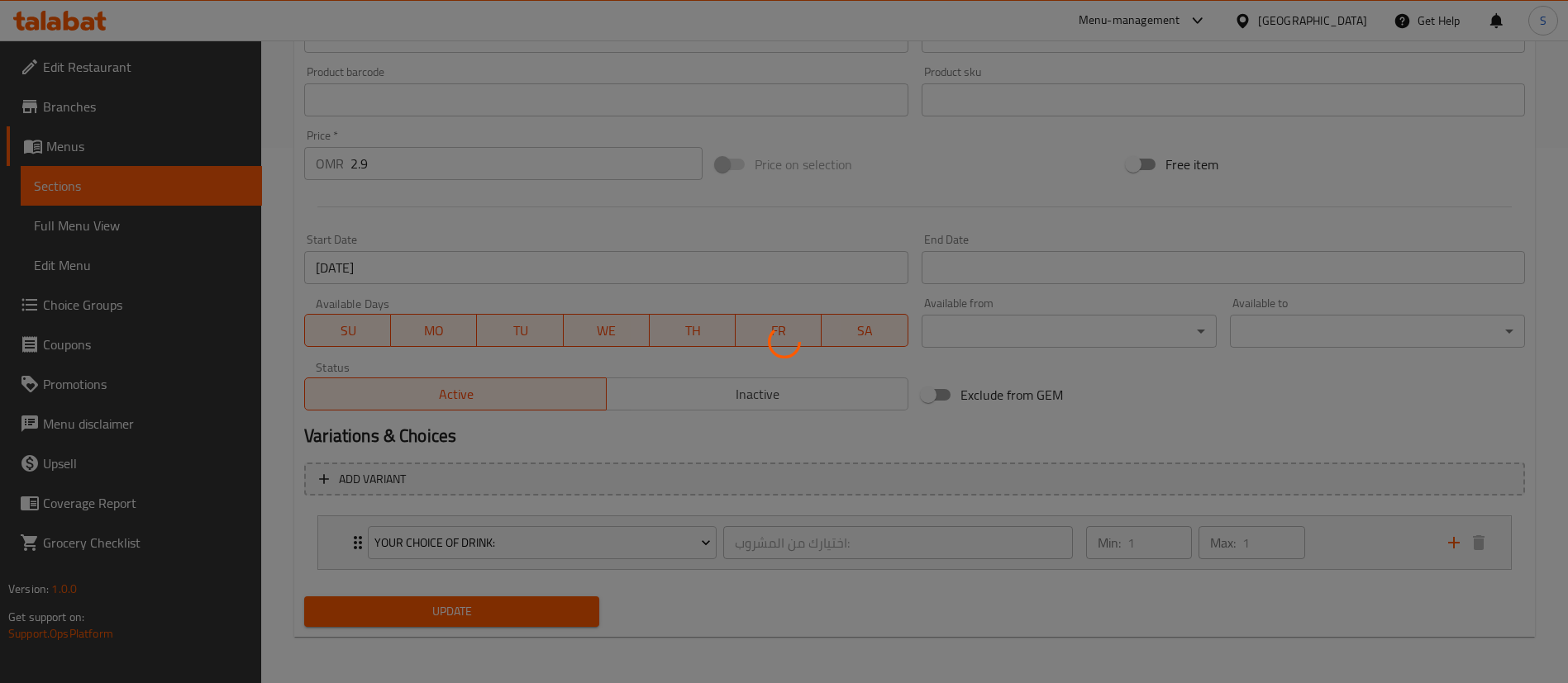
scroll to position [0, 0]
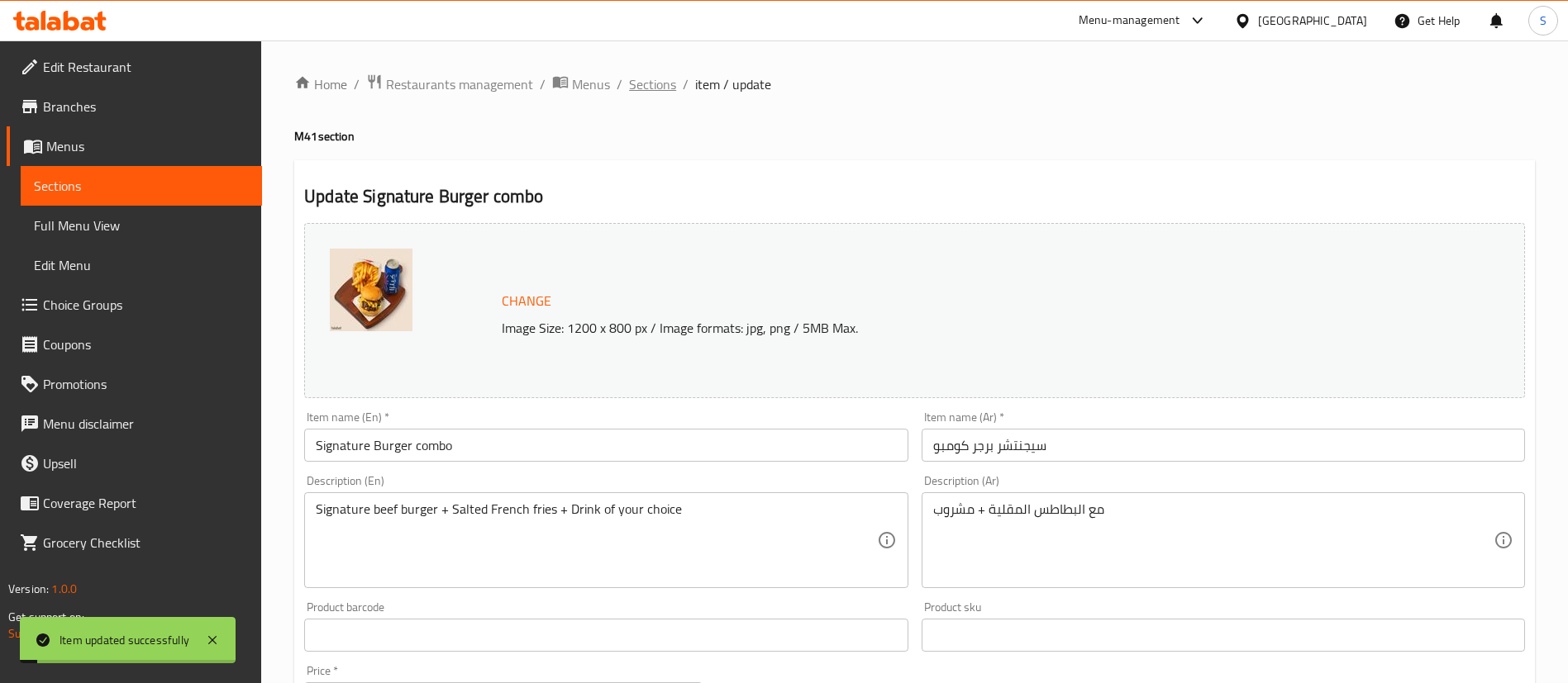
click at [644, 82] on span "Sections" at bounding box center [653, 84] width 48 height 20
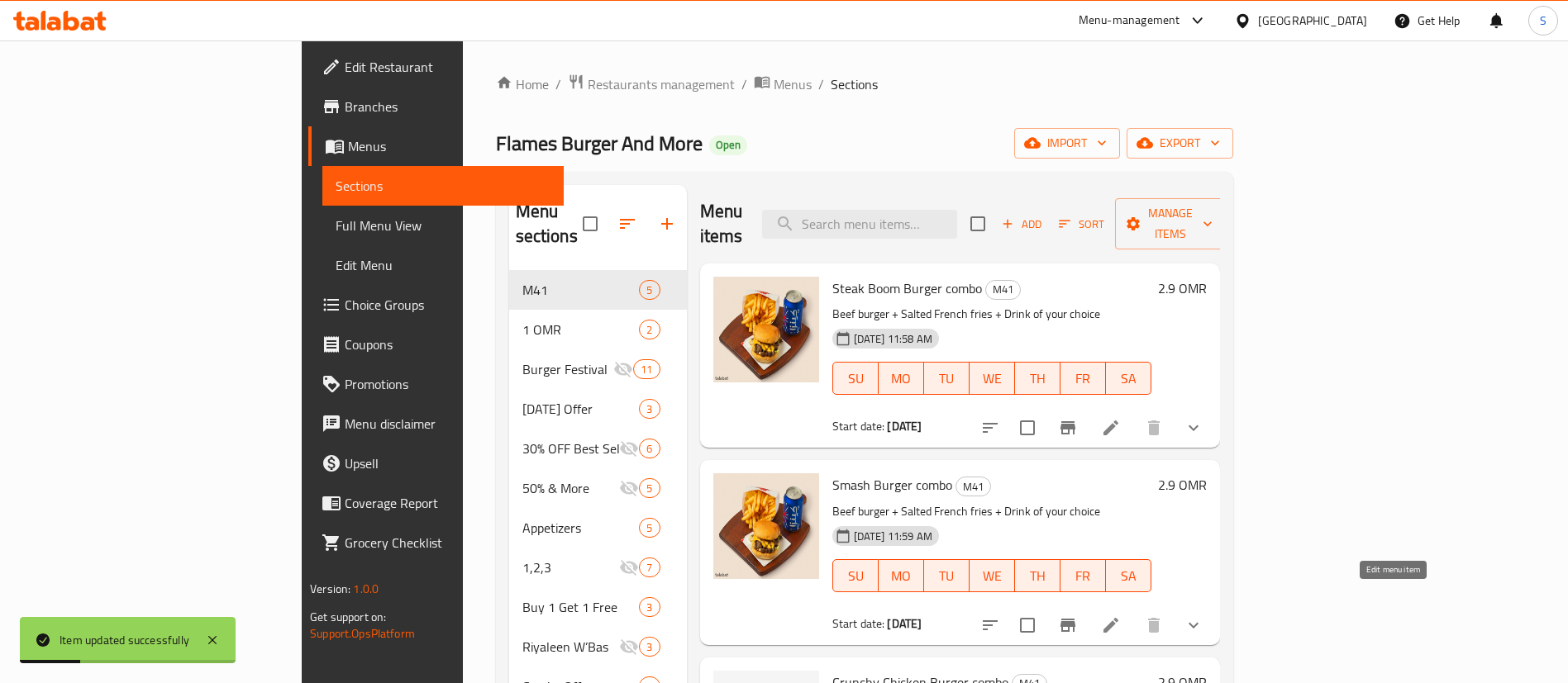
click at [1118, 618] on icon at bounding box center [1110, 625] width 15 height 15
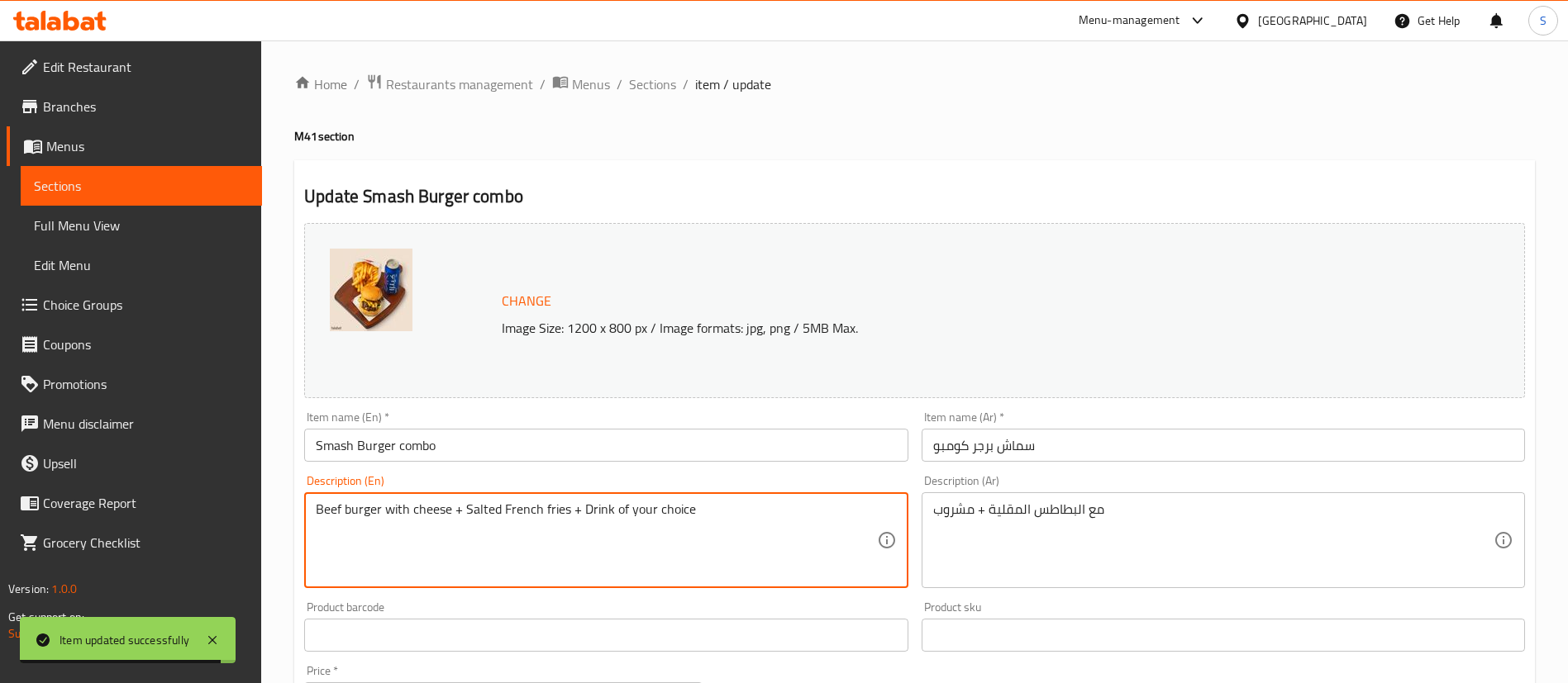
scroll to position [536, 0]
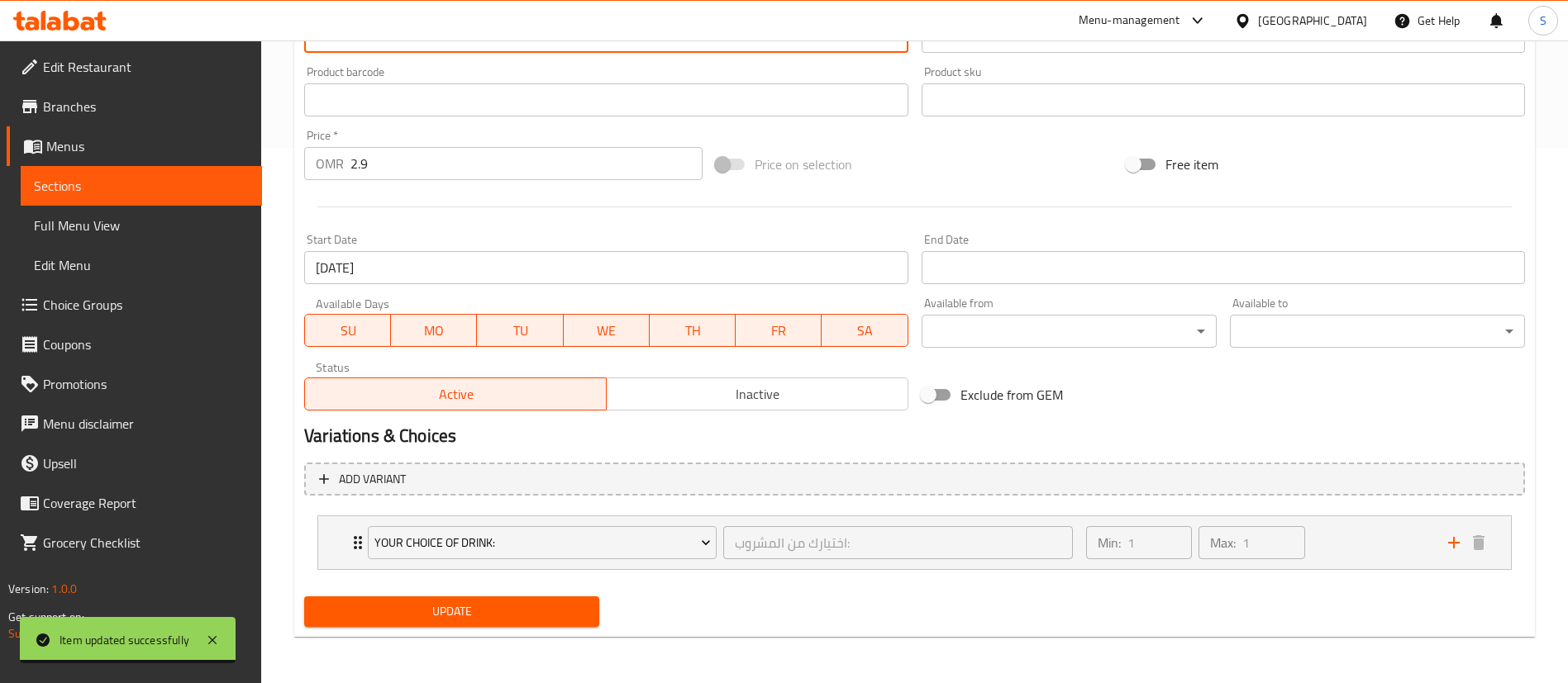
type textarea "Beef burger with cheese + Salted French fries + Drink of your choice"
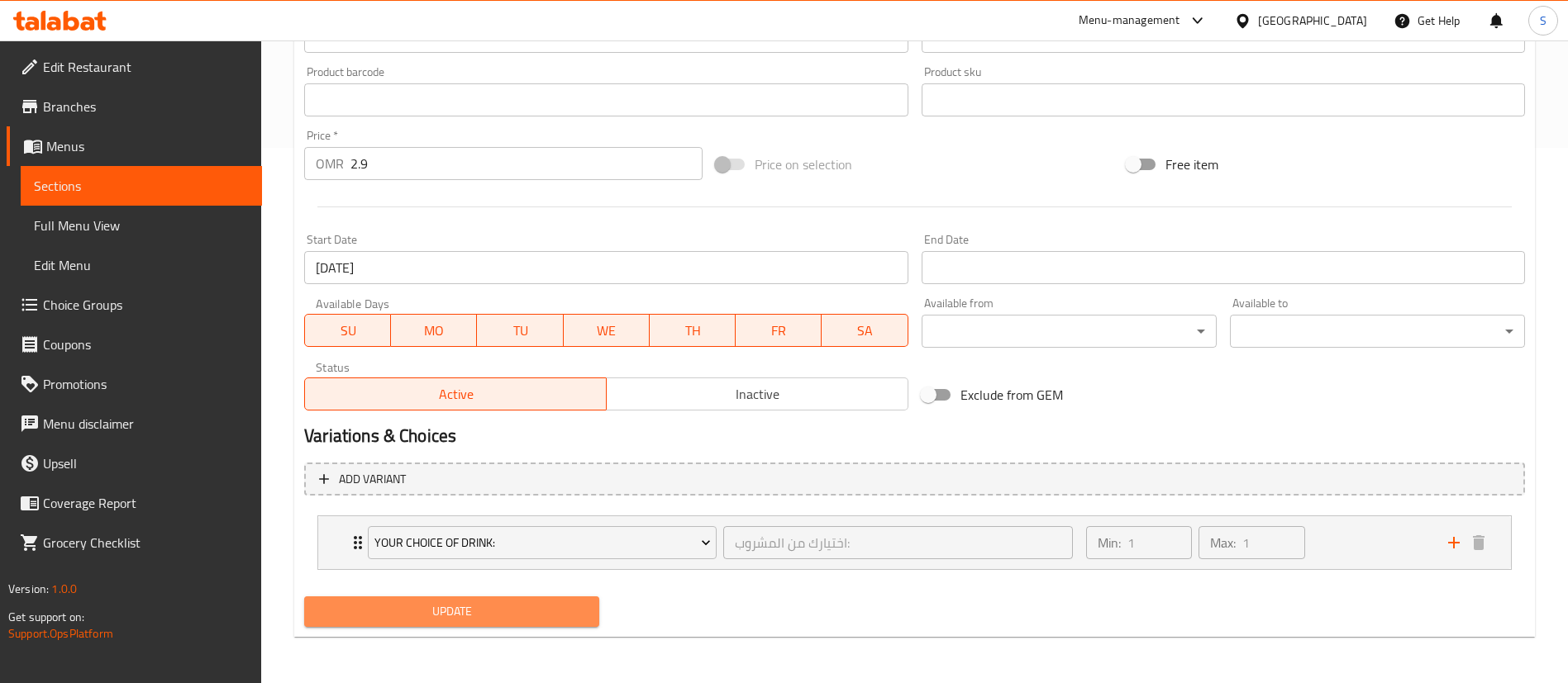
click at [497, 607] on span "Update" at bounding box center [451, 612] width 268 height 21
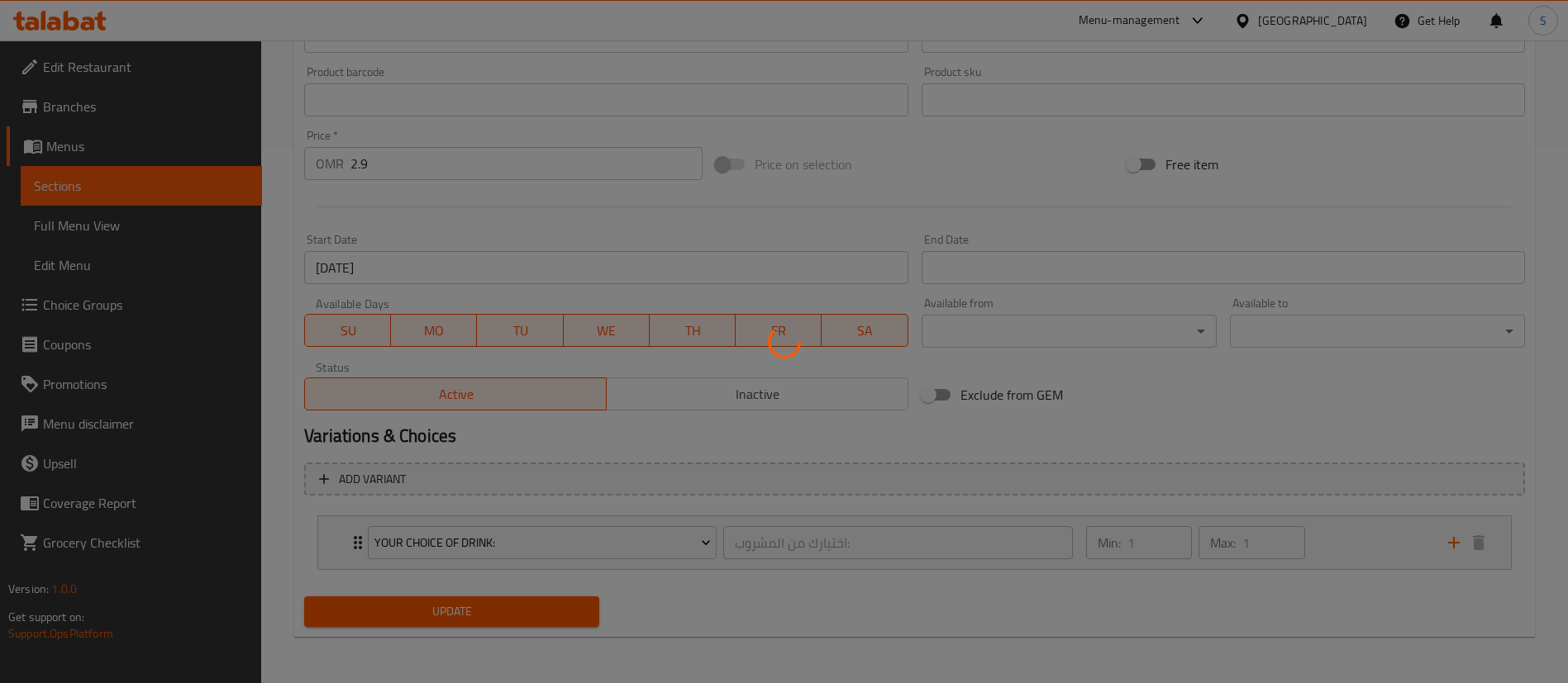
scroll to position [0, 0]
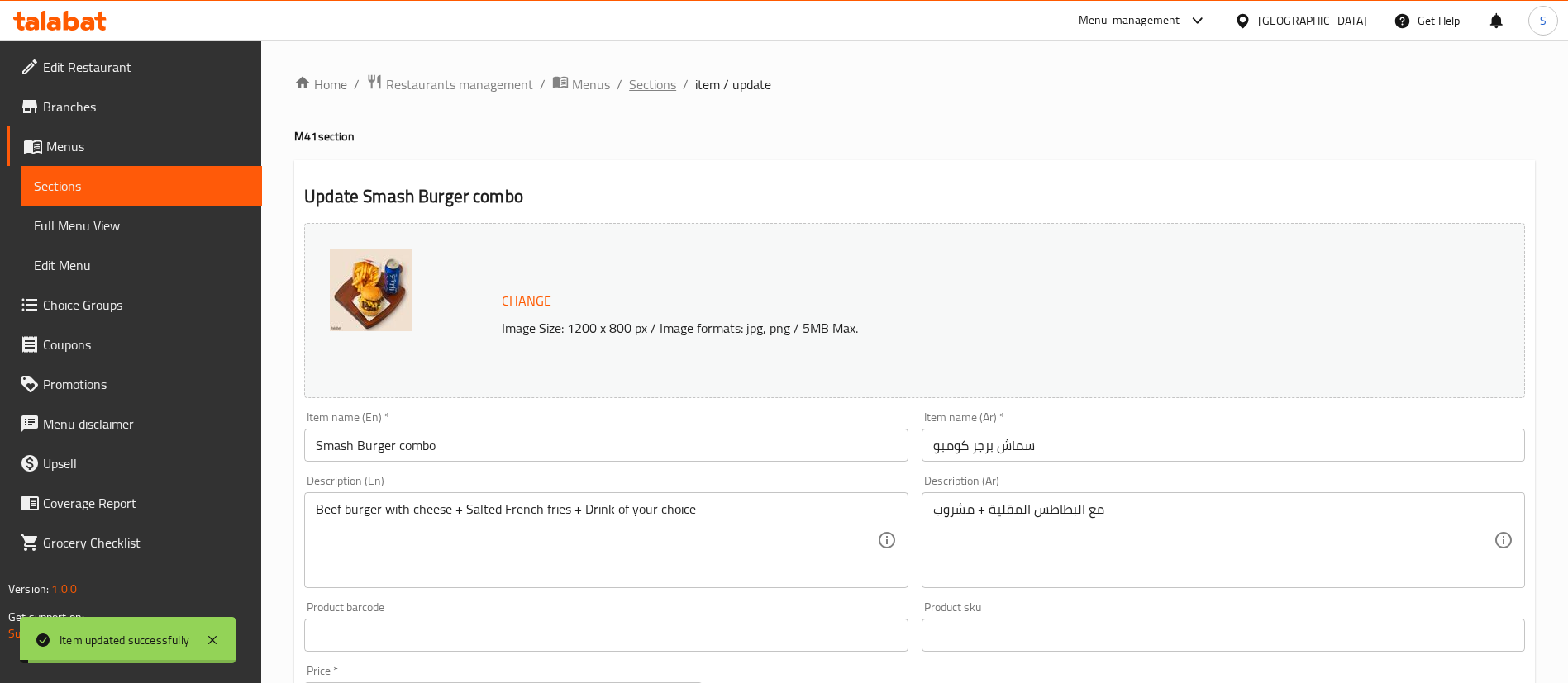
click at [651, 87] on span "Sections" at bounding box center [653, 84] width 48 height 20
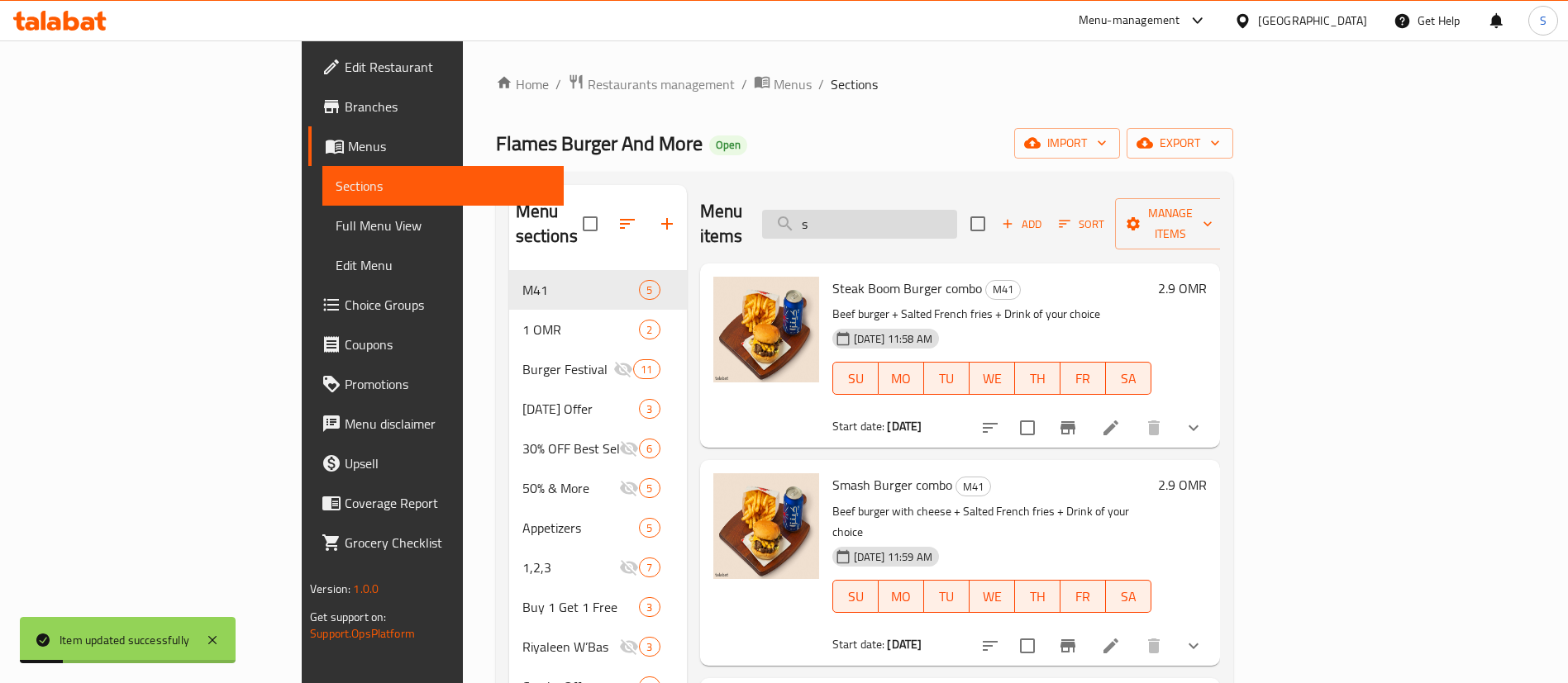
click at [957, 212] on input "s" at bounding box center [859, 224] width 195 height 29
type input "smash"
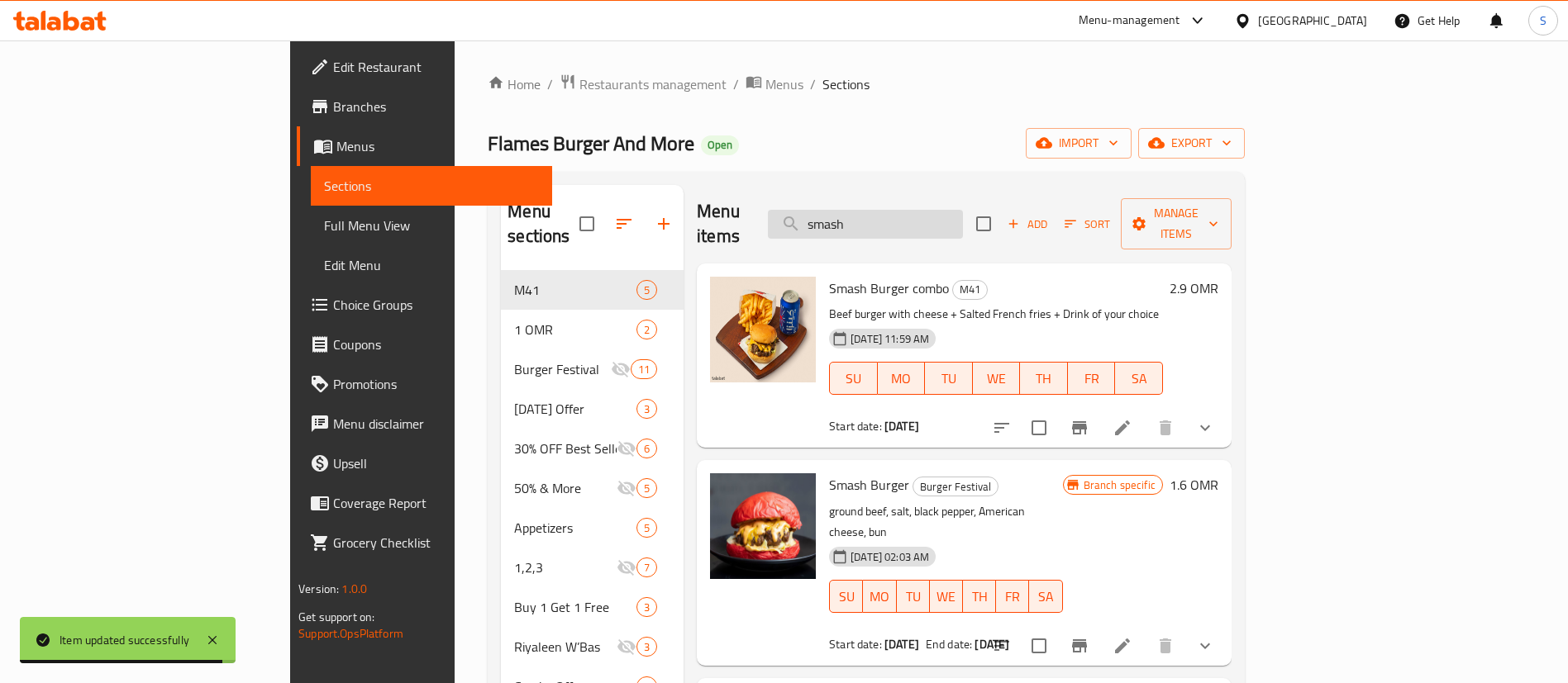
click at [963, 218] on input "smash" at bounding box center [865, 224] width 195 height 29
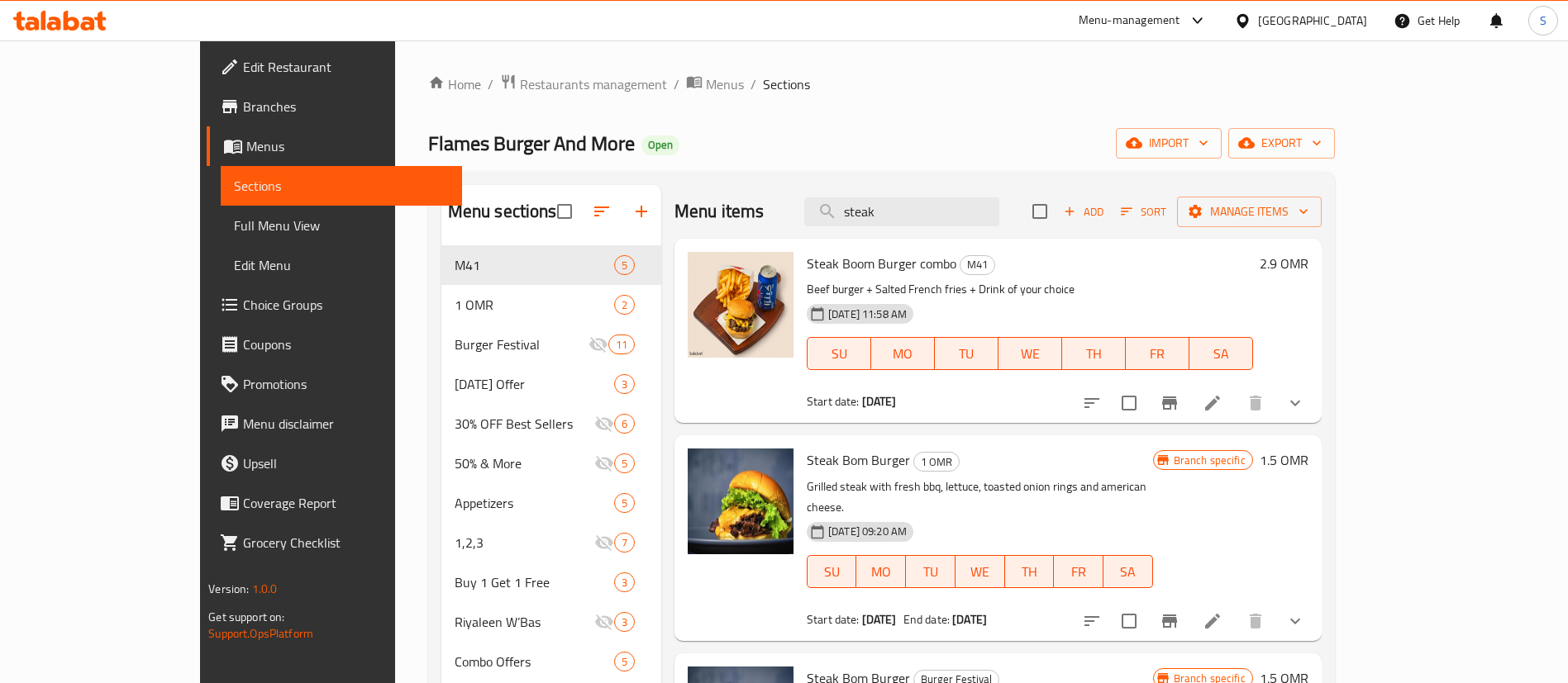
type input "steak"
click at [1220, 403] on icon at bounding box center [1212, 403] width 15 height 15
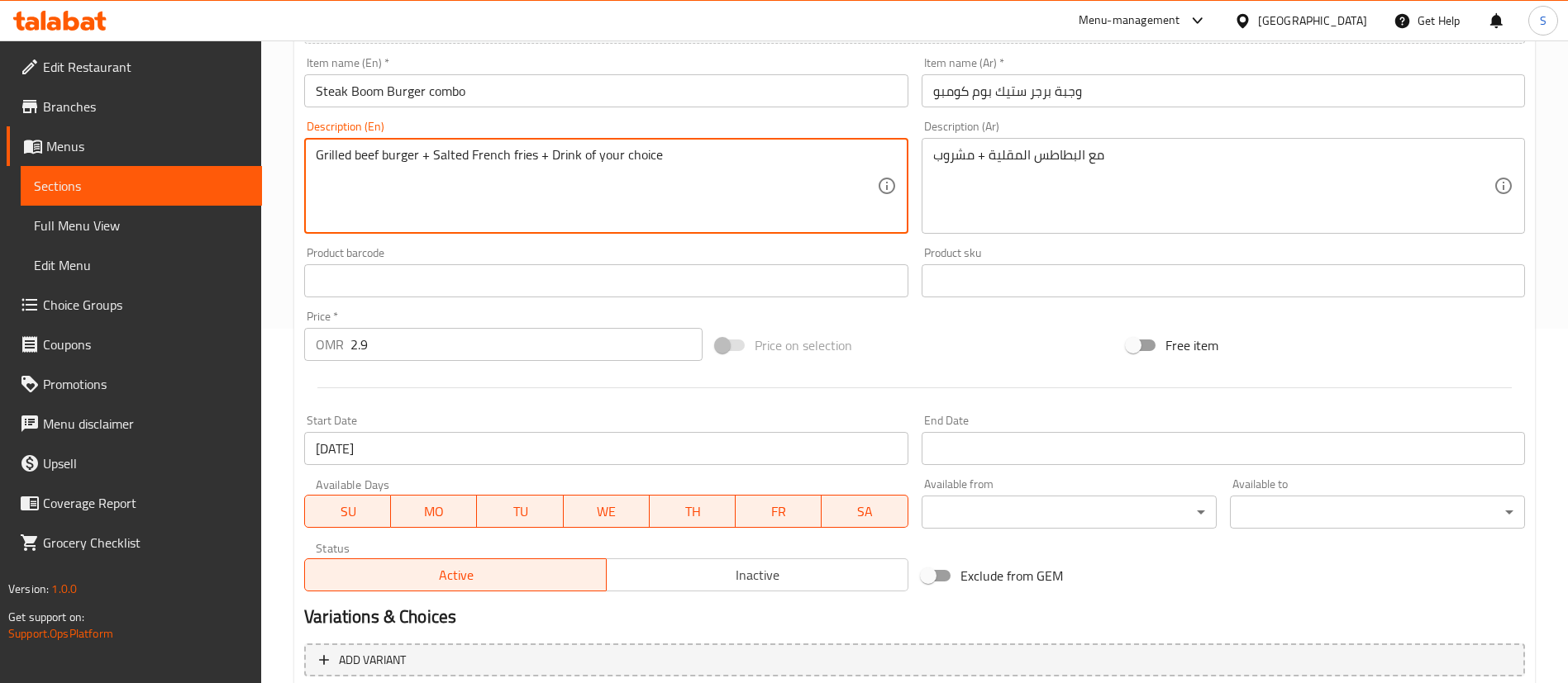
scroll to position [536, 0]
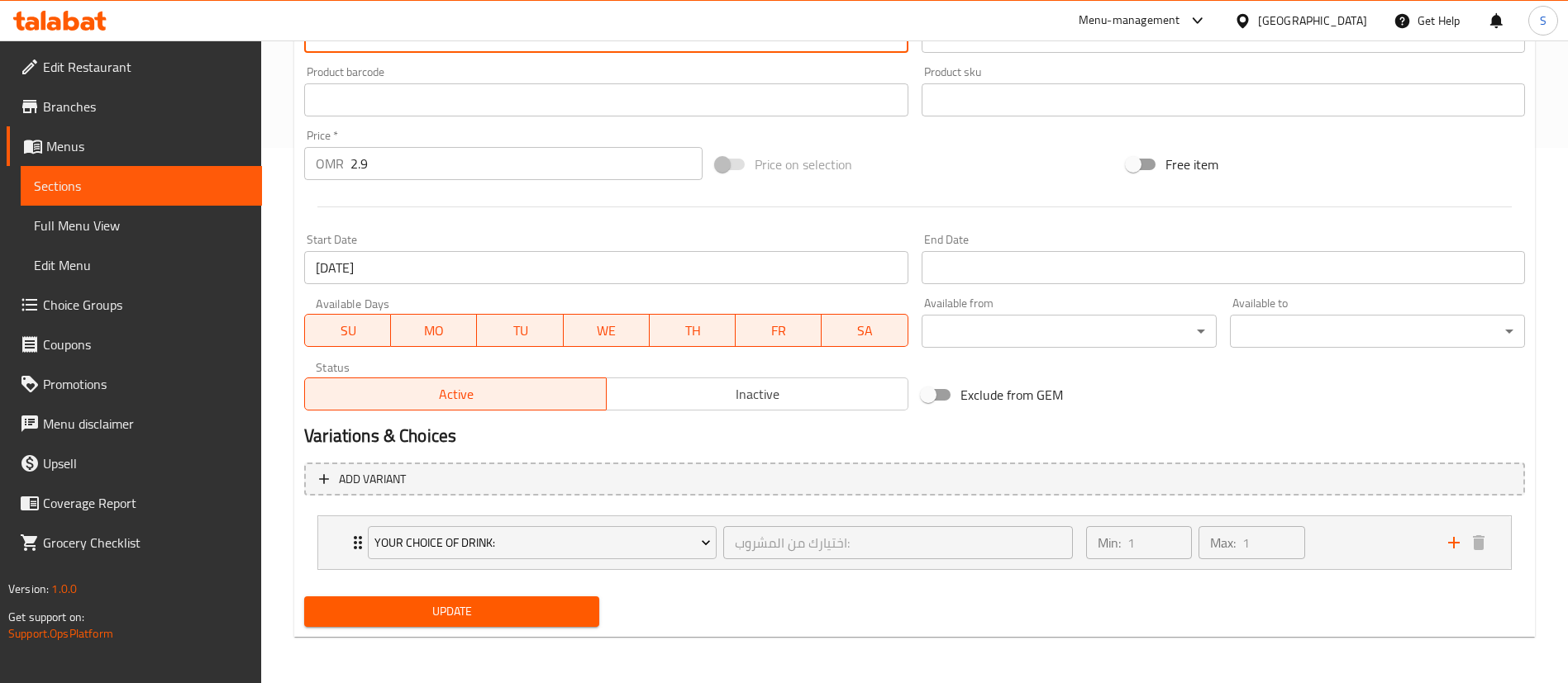
type textarea "Grilled beef burger + Salted French fries + Drink of your choice"
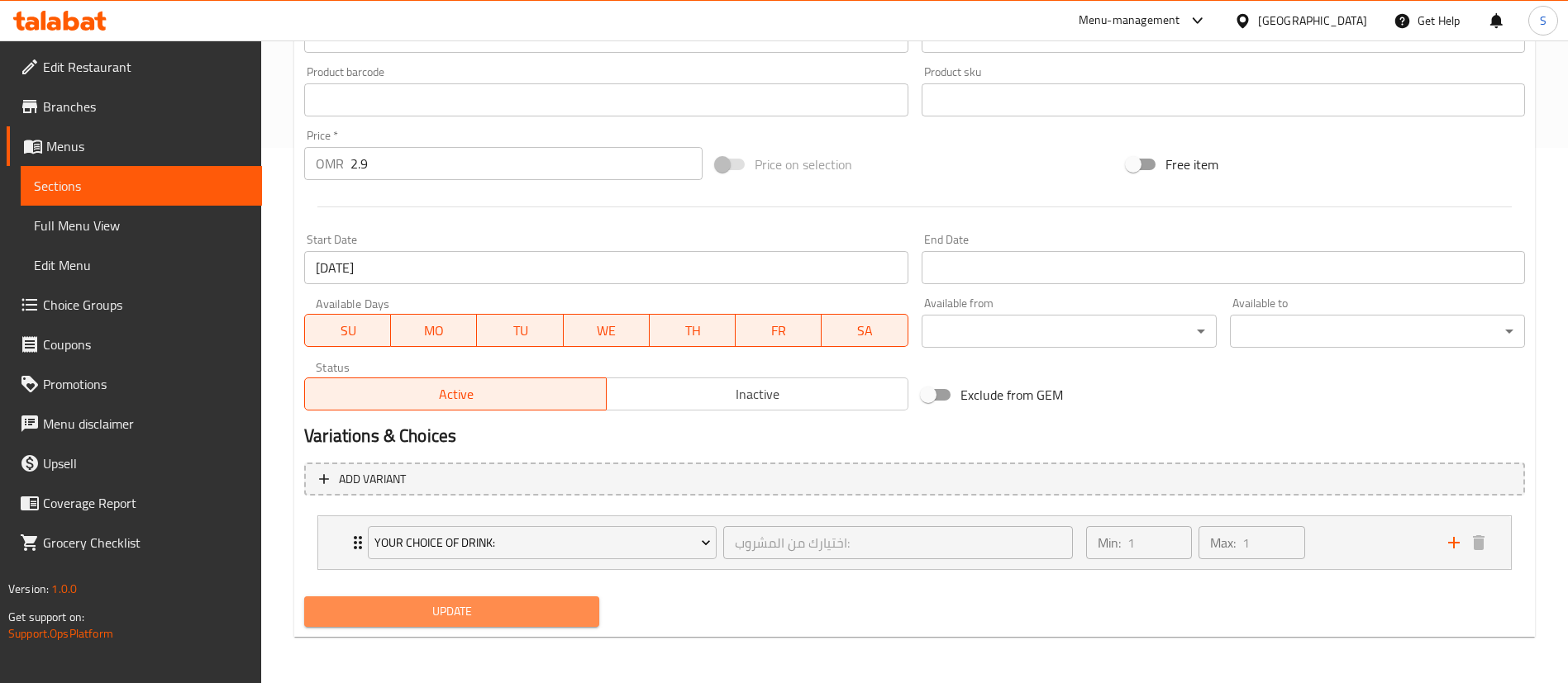
click at [447, 612] on span "Update" at bounding box center [451, 612] width 268 height 21
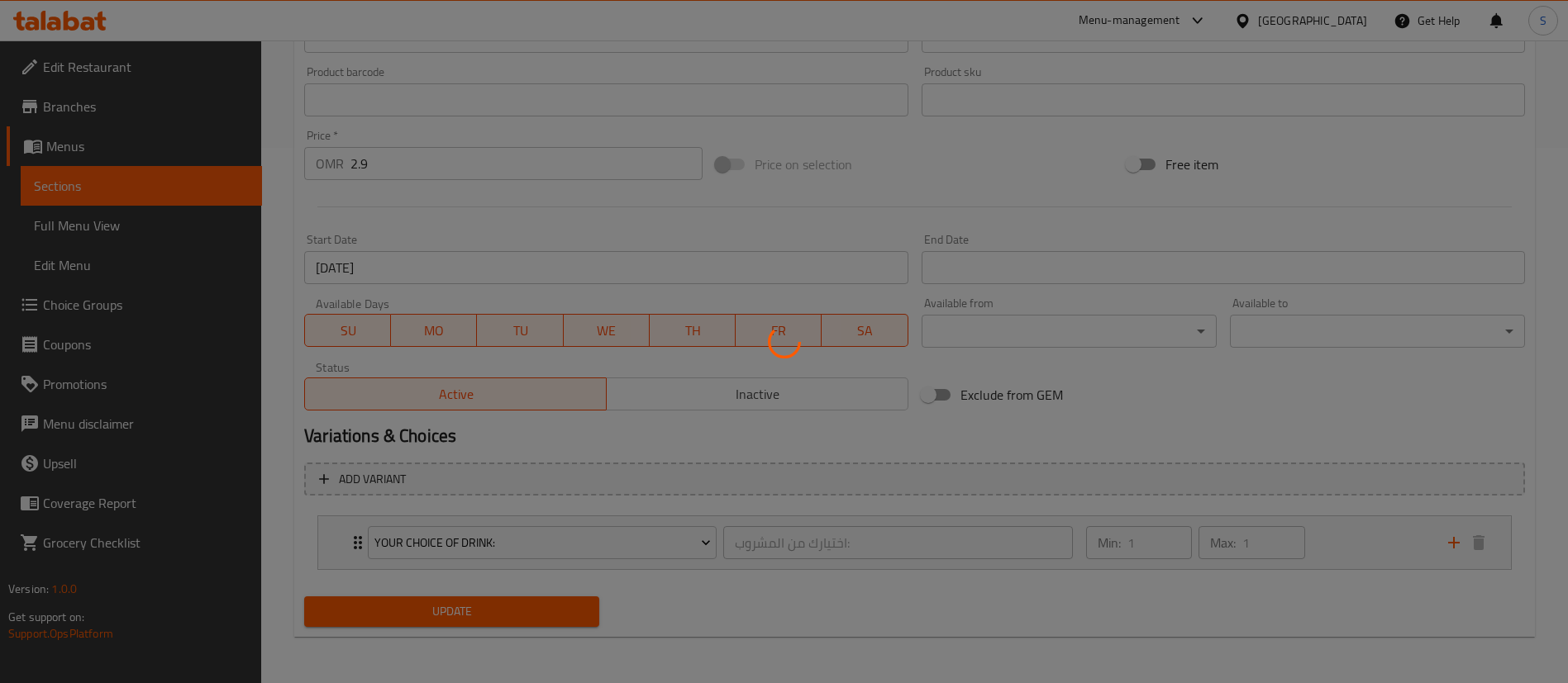
scroll to position [0, 0]
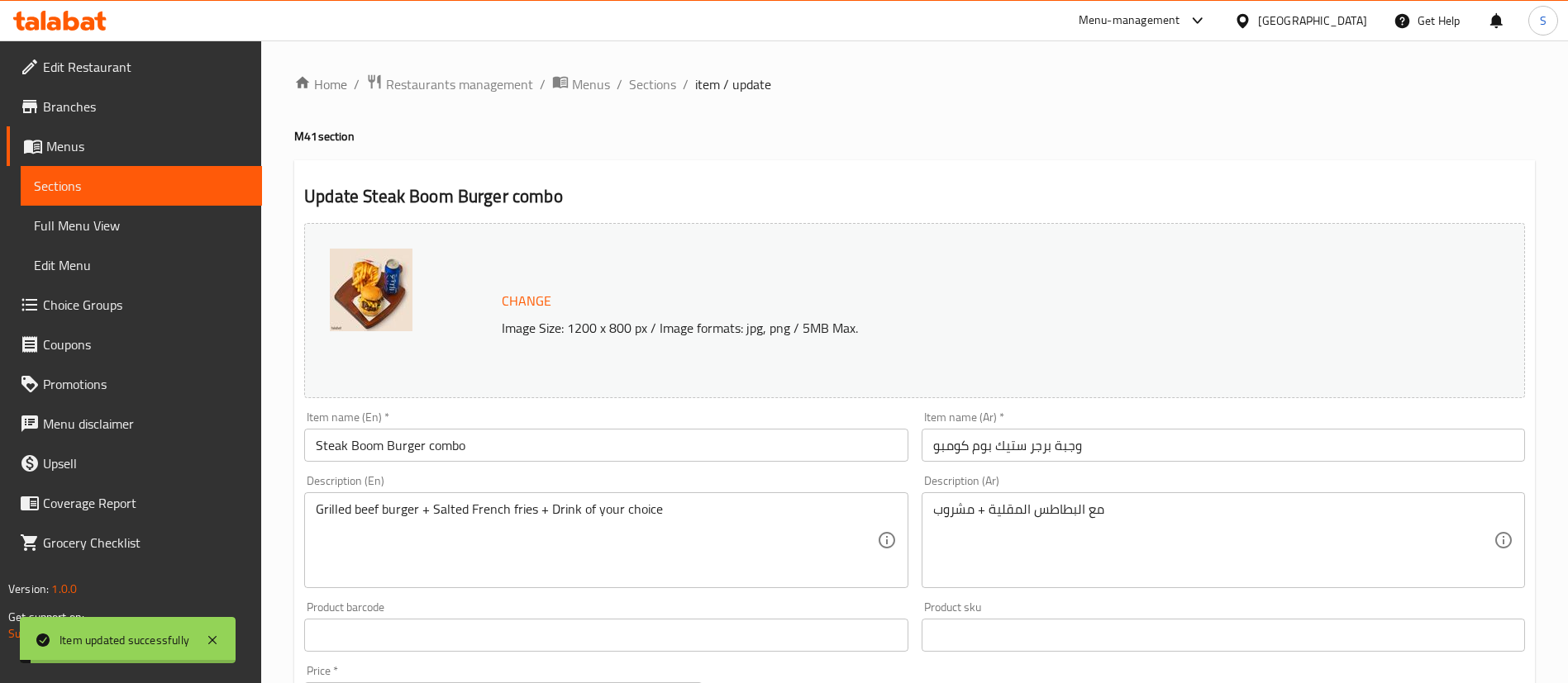
click at [644, 82] on span "Sections" at bounding box center [653, 84] width 48 height 20
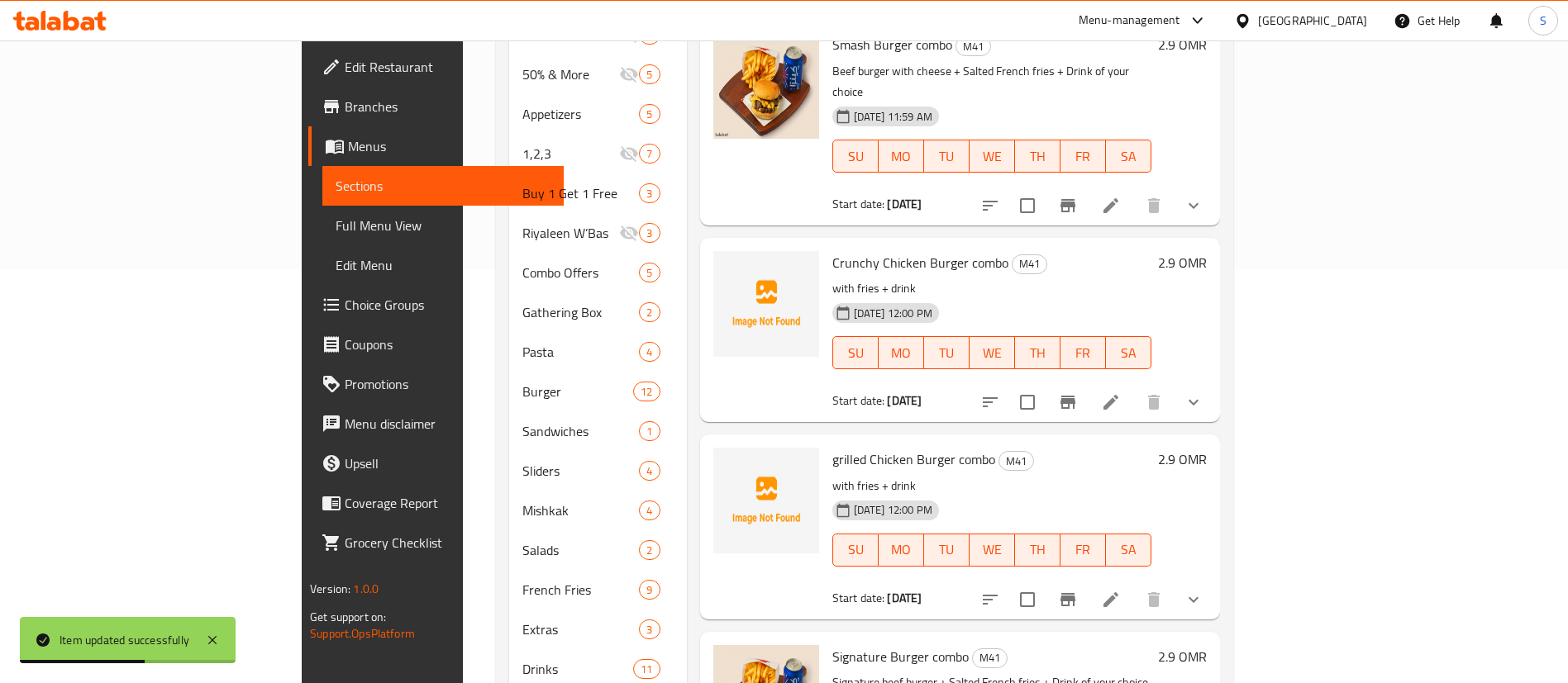
scroll to position [25, 0]
click at [1118, 397] on icon at bounding box center [1110, 404] width 15 height 15
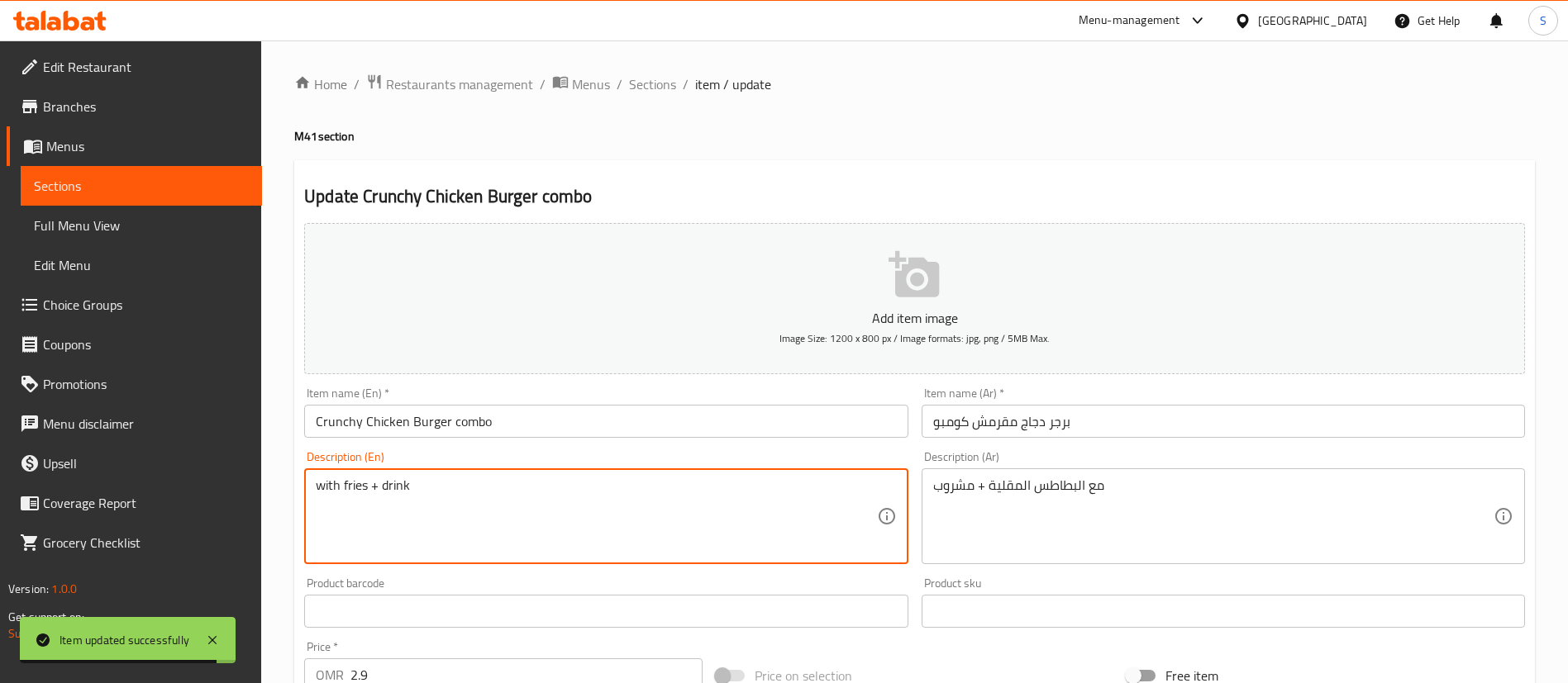
click at [325, 483] on textarea "with fries + drink" at bounding box center [596, 516] width 561 height 78
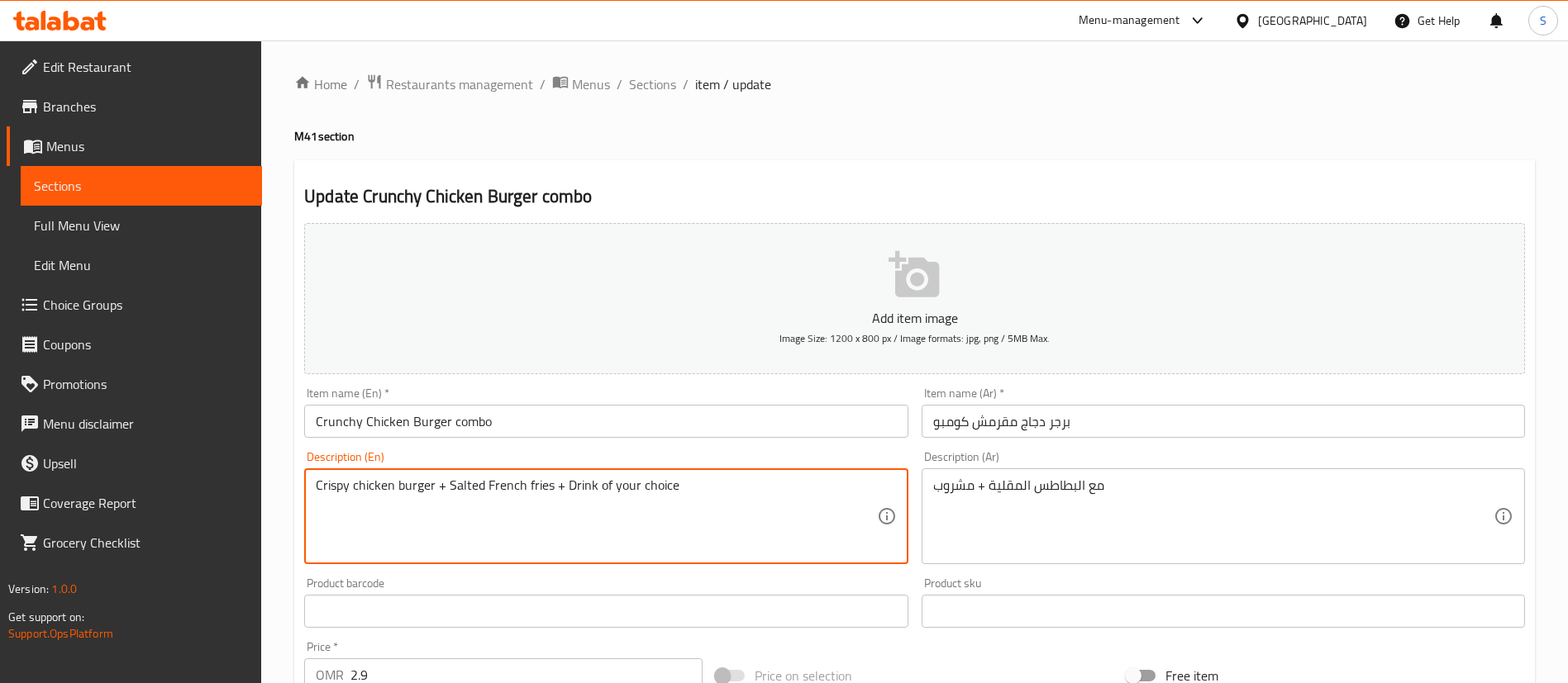
click at [347, 485] on textarea "Crispy chicken burger + Salted French fries + Drink of your choice" at bounding box center [596, 516] width 561 height 78
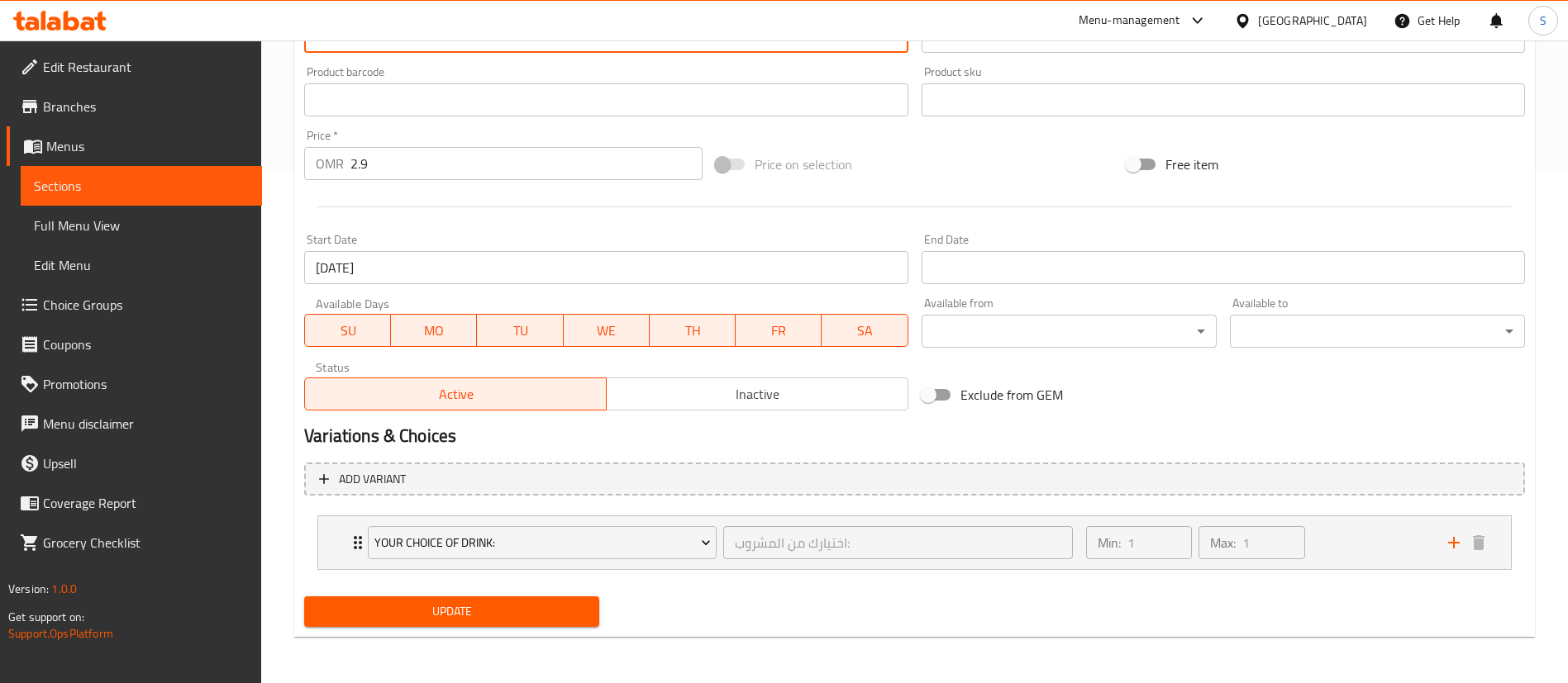
type textarea "Crispy chicken burger + Salted French fries + Drink of your choice"
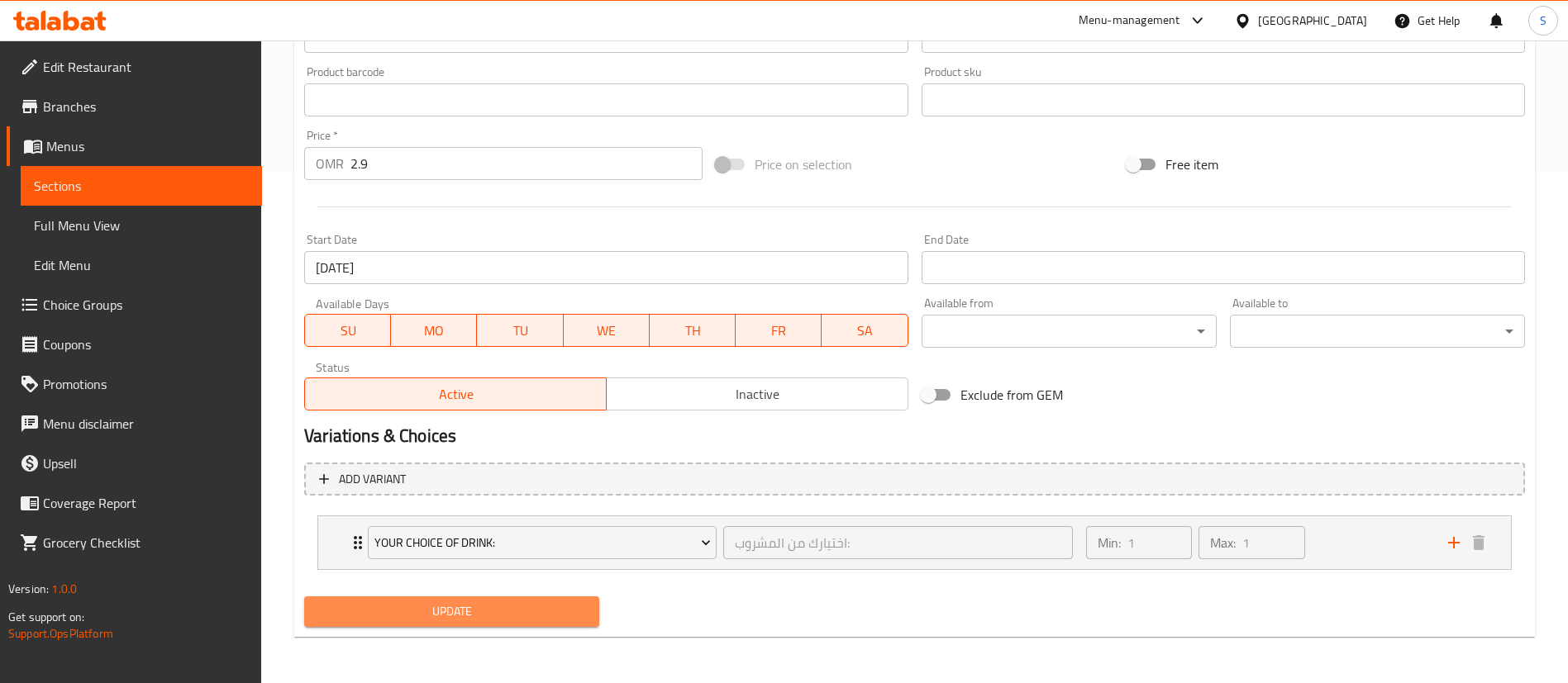
click at [457, 607] on span "Update" at bounding box center [451, 612] width 268 height 21
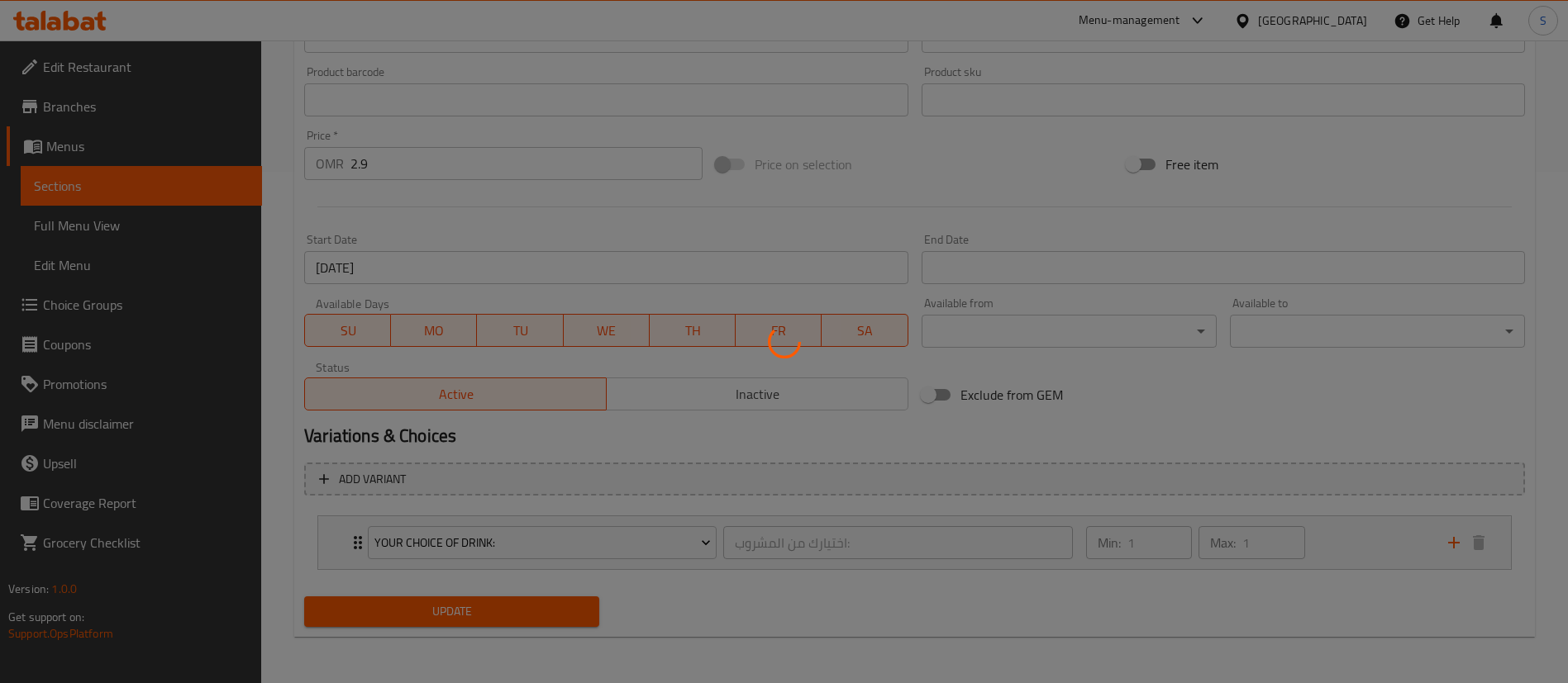
scroll to position [0, 0]
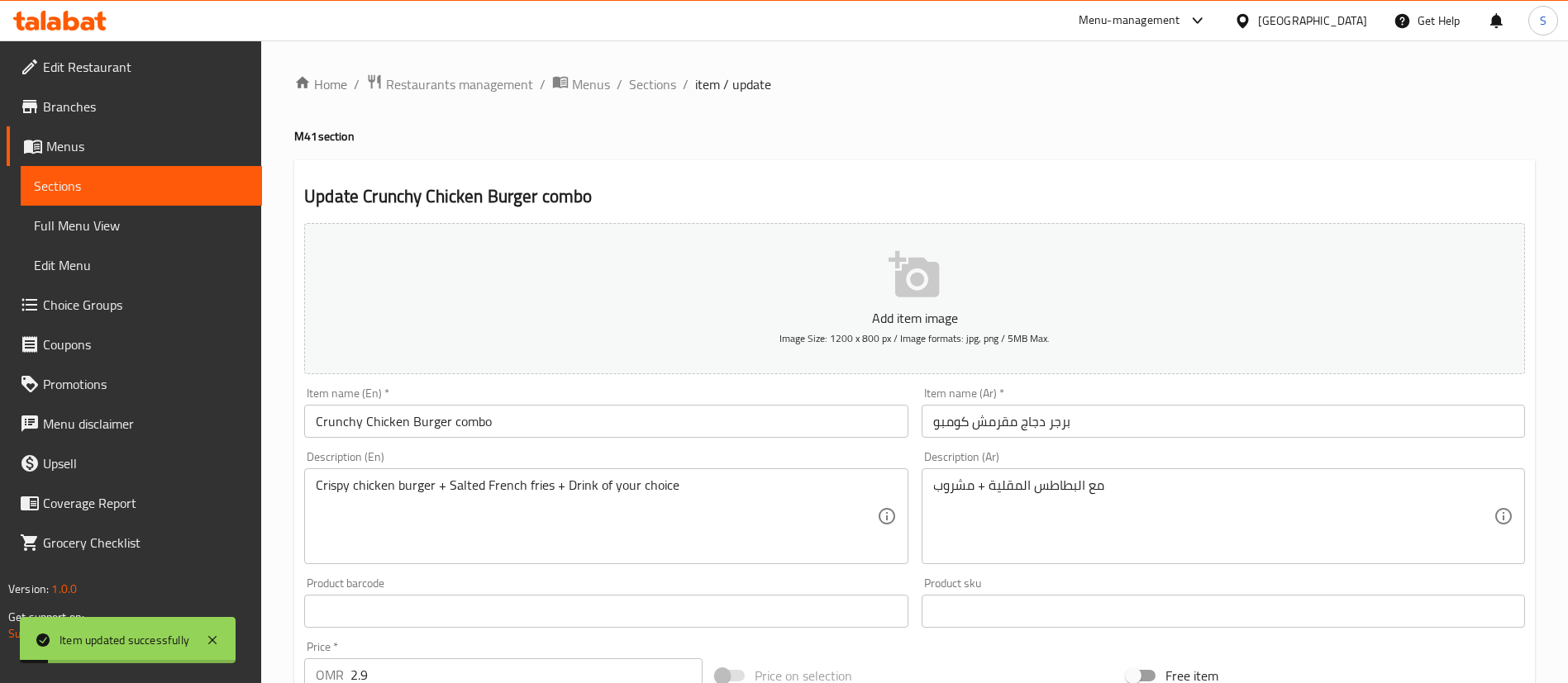
click at [642, 87] on span "Sections" at bounding box center [653, 84] width 48 height 20
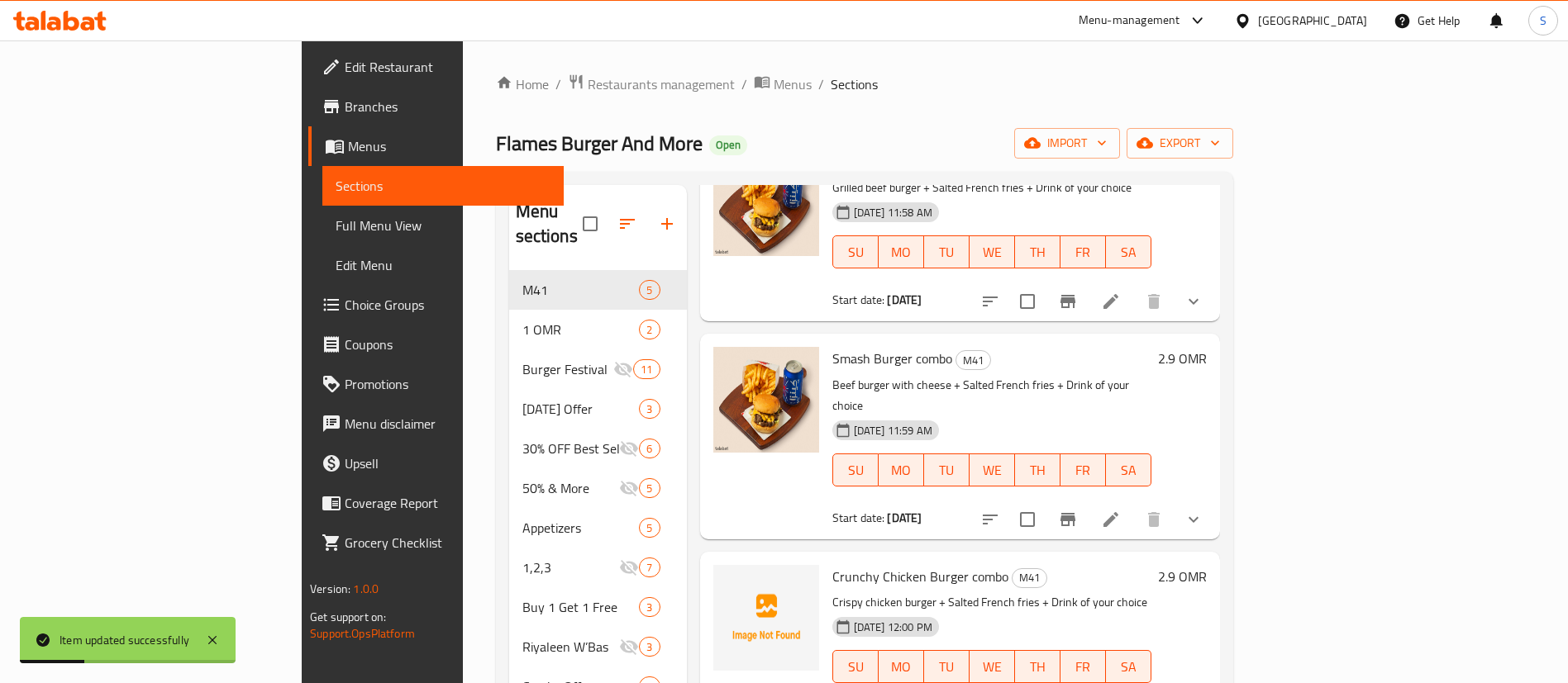
scroll to position [447, 0]
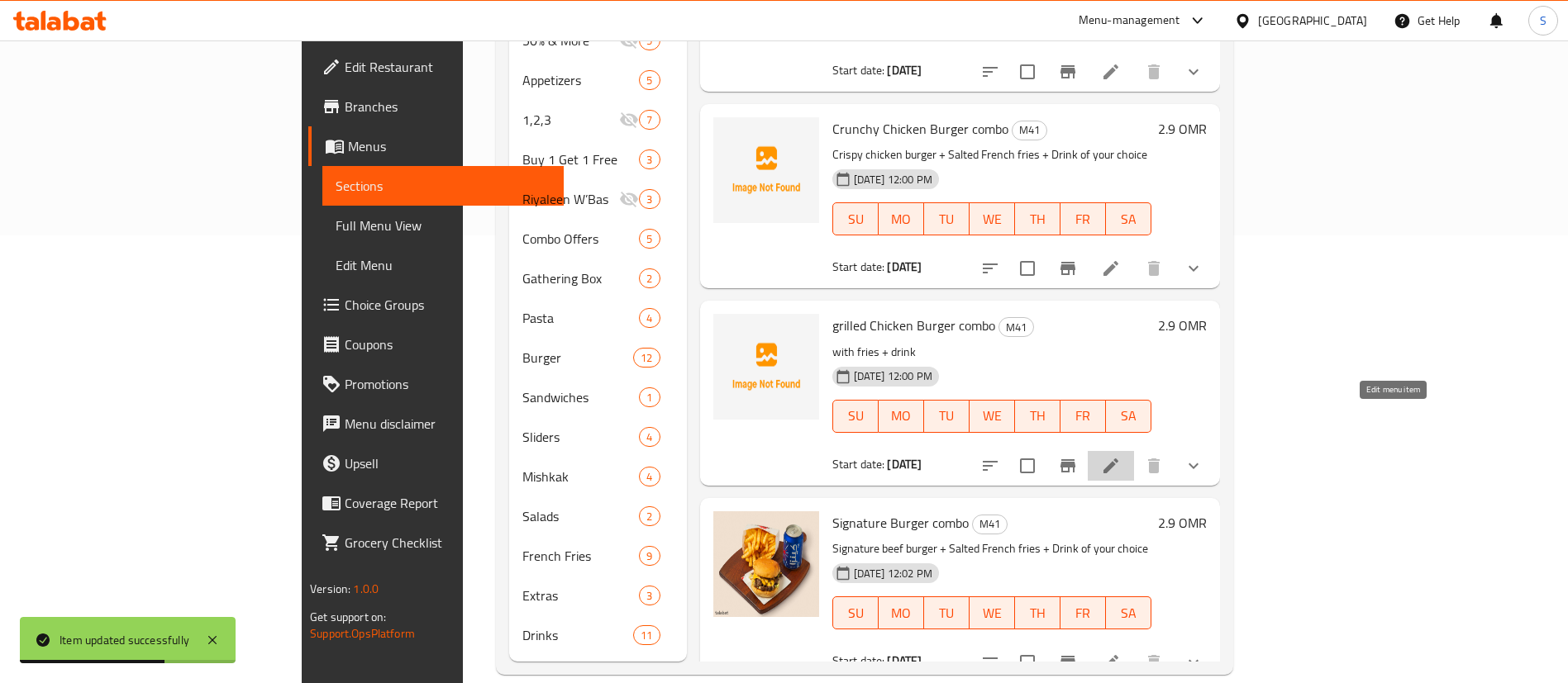
click at [1121, 456] on icon at bounding box center [1111, 466] width 20 height 20
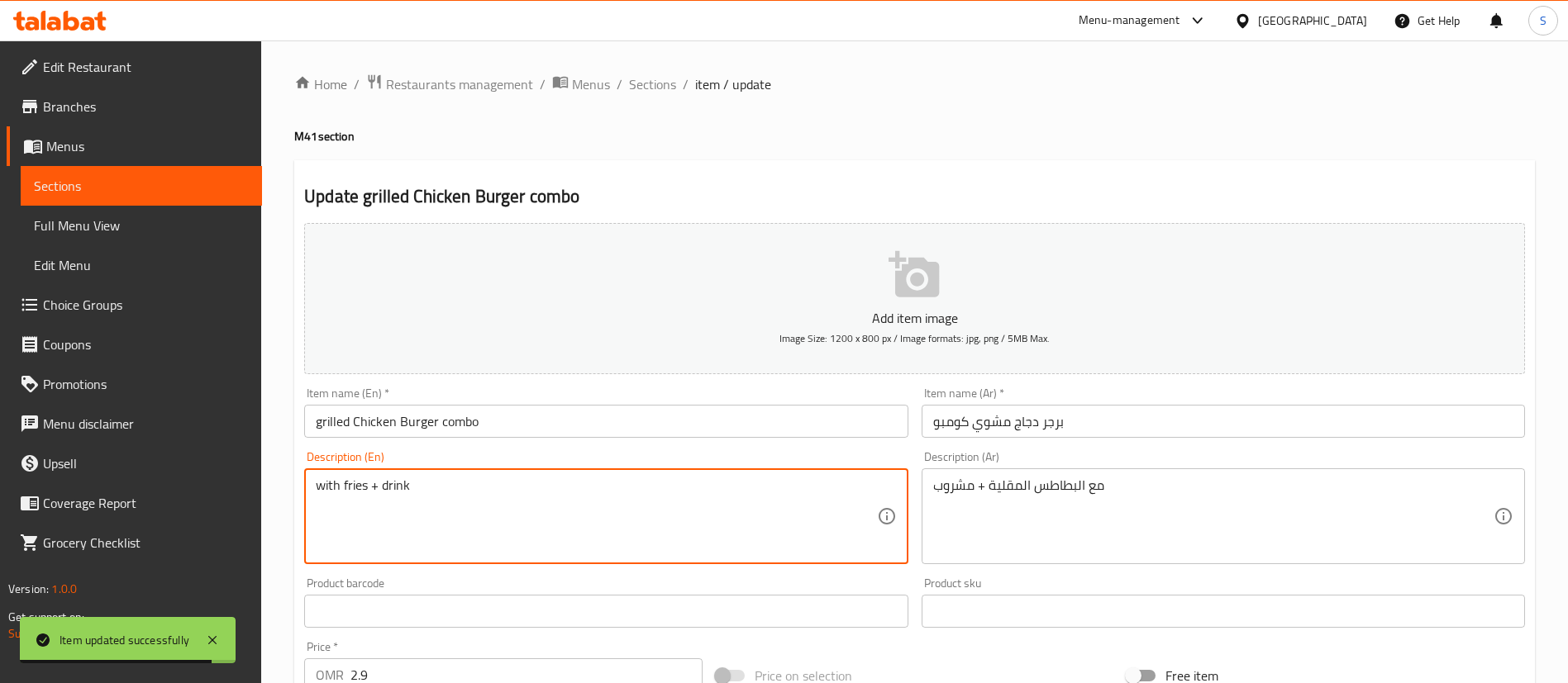
click at [363, 493] on textarea "with fries + drink" at bounding box center [596, 516] width 561 height 78
paste textarea "Crispy chicken burger + Salted French fries + Drink of your choice"
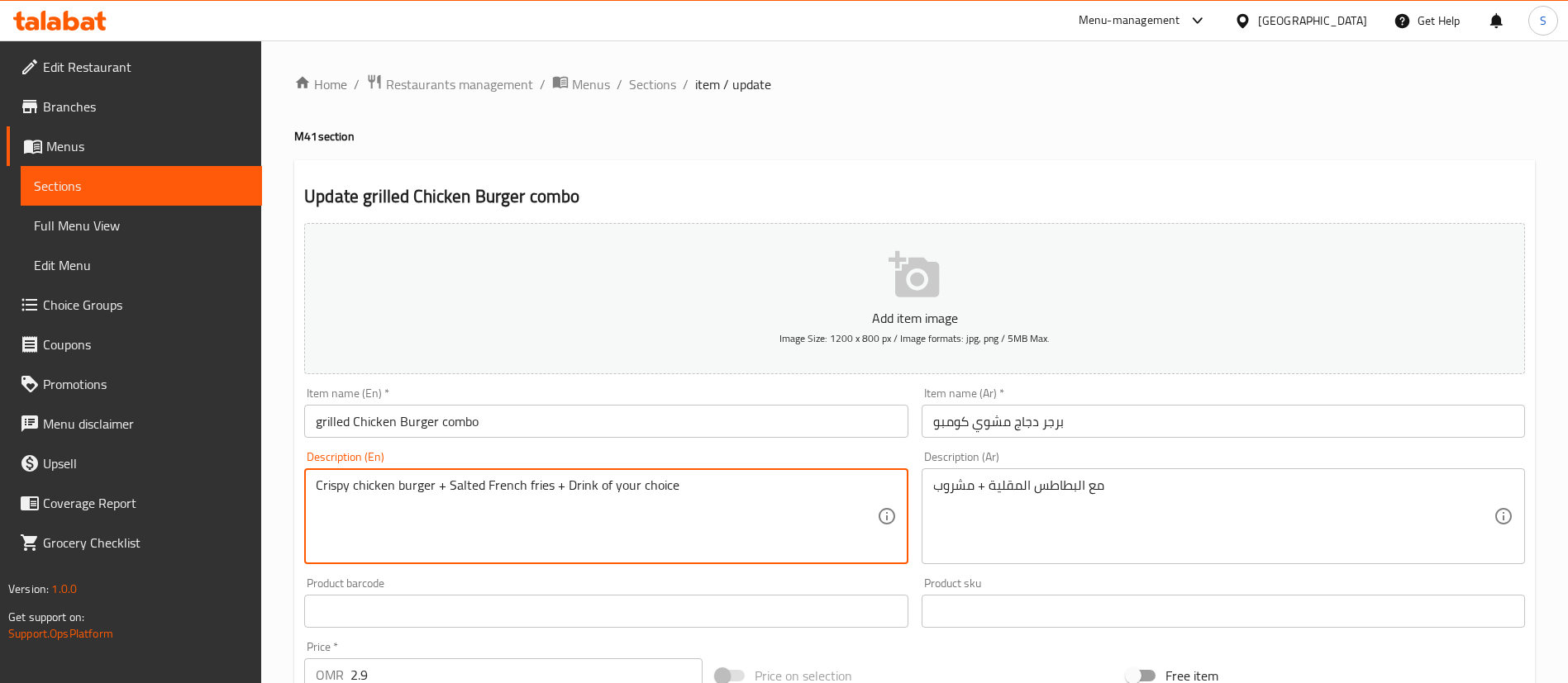
click at [337, 487] on textarea "Crispy chicken burger + Salted French fries + Drink of your choice" at bounding box center [596, 516] width 561 height 78
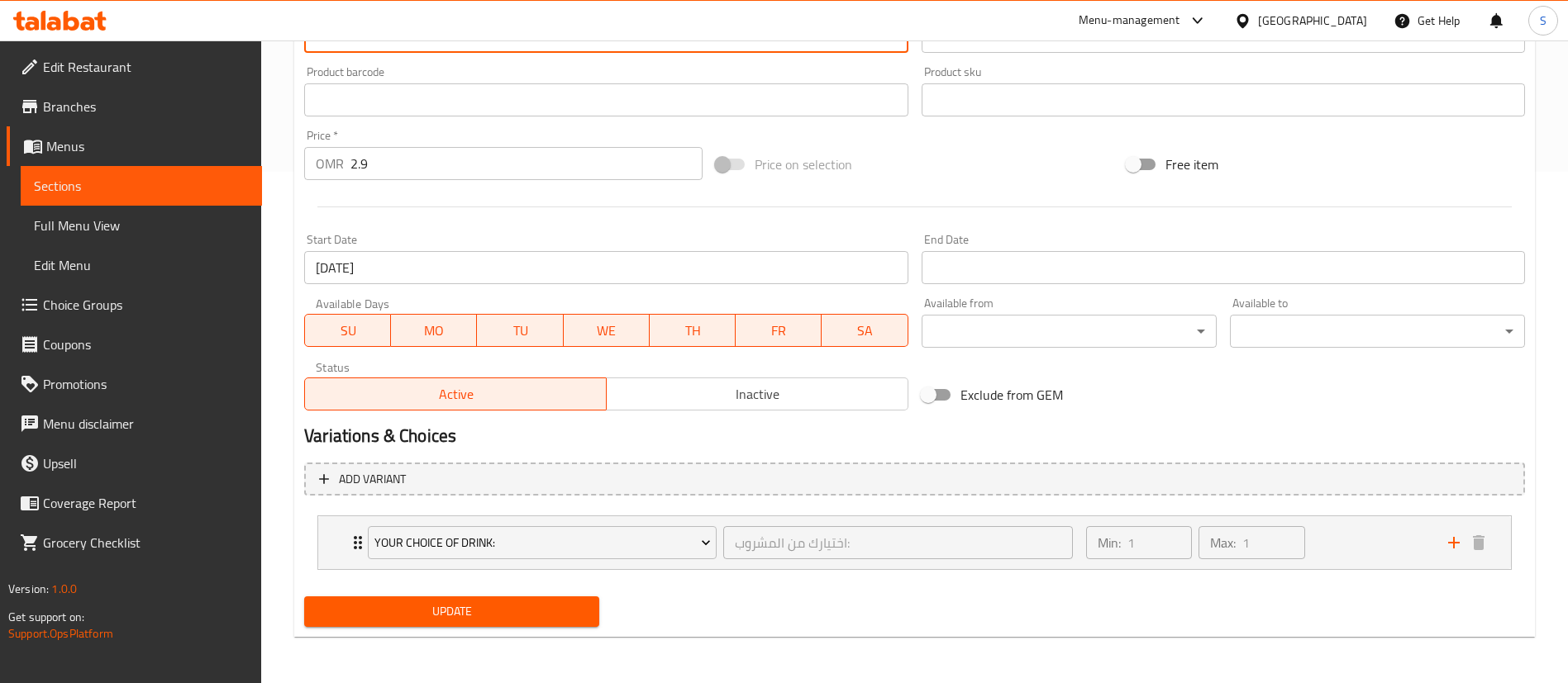
type textarea "Fresh grilled chicken burger + Salted French fries + Drink of your choice"
click at [499, 612] on span "Update" at bounding box center [451, 612] width 268 height 21
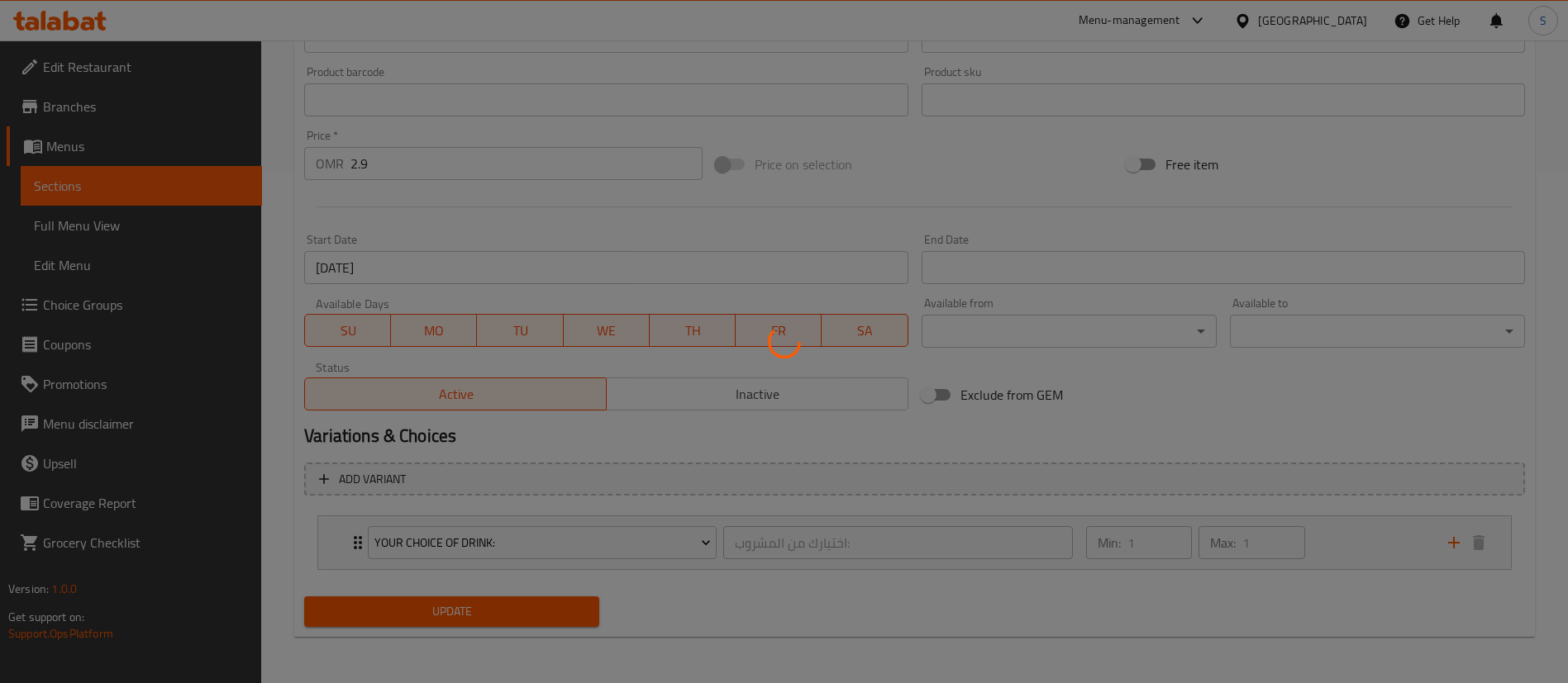
scroll to position [0, 0]
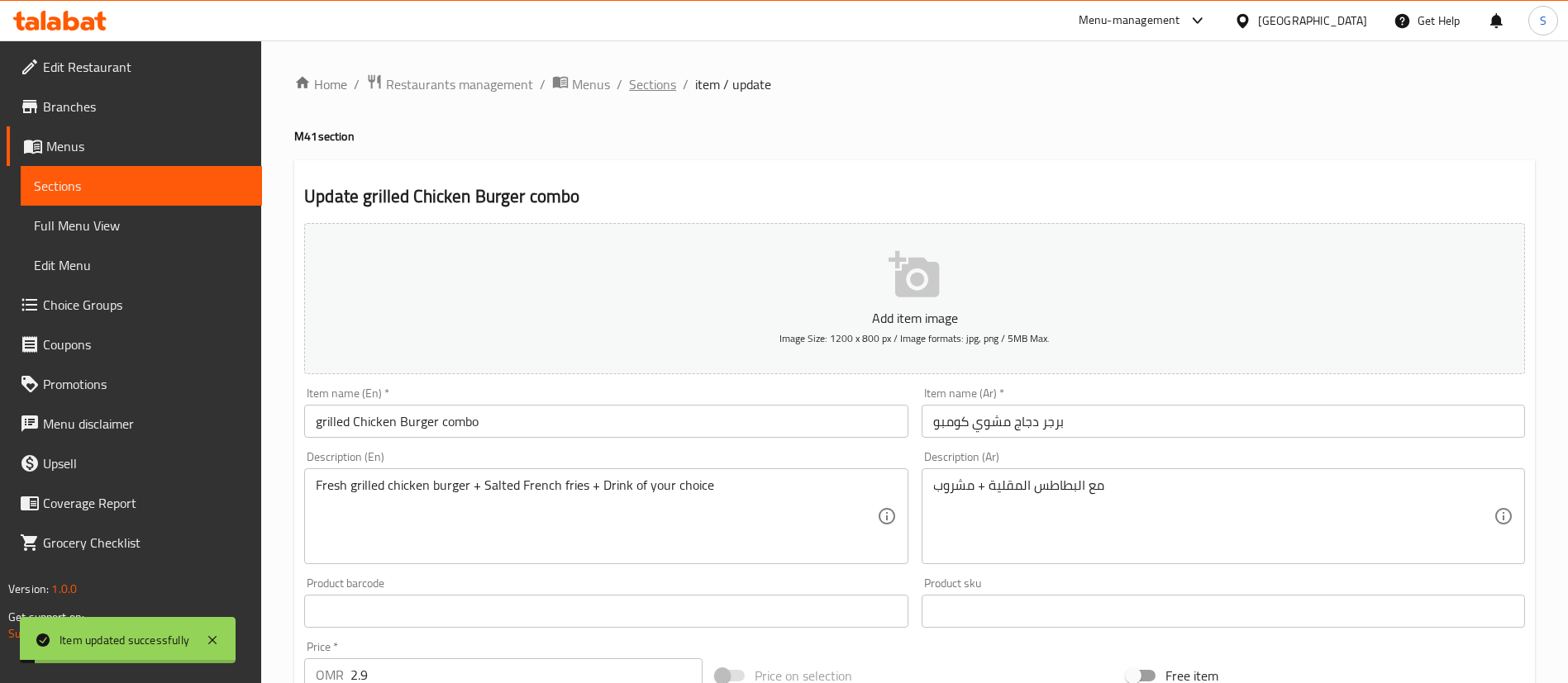
click at [647, 84] on span "Sections" at bounding box center [653, 84] width 48 height 20
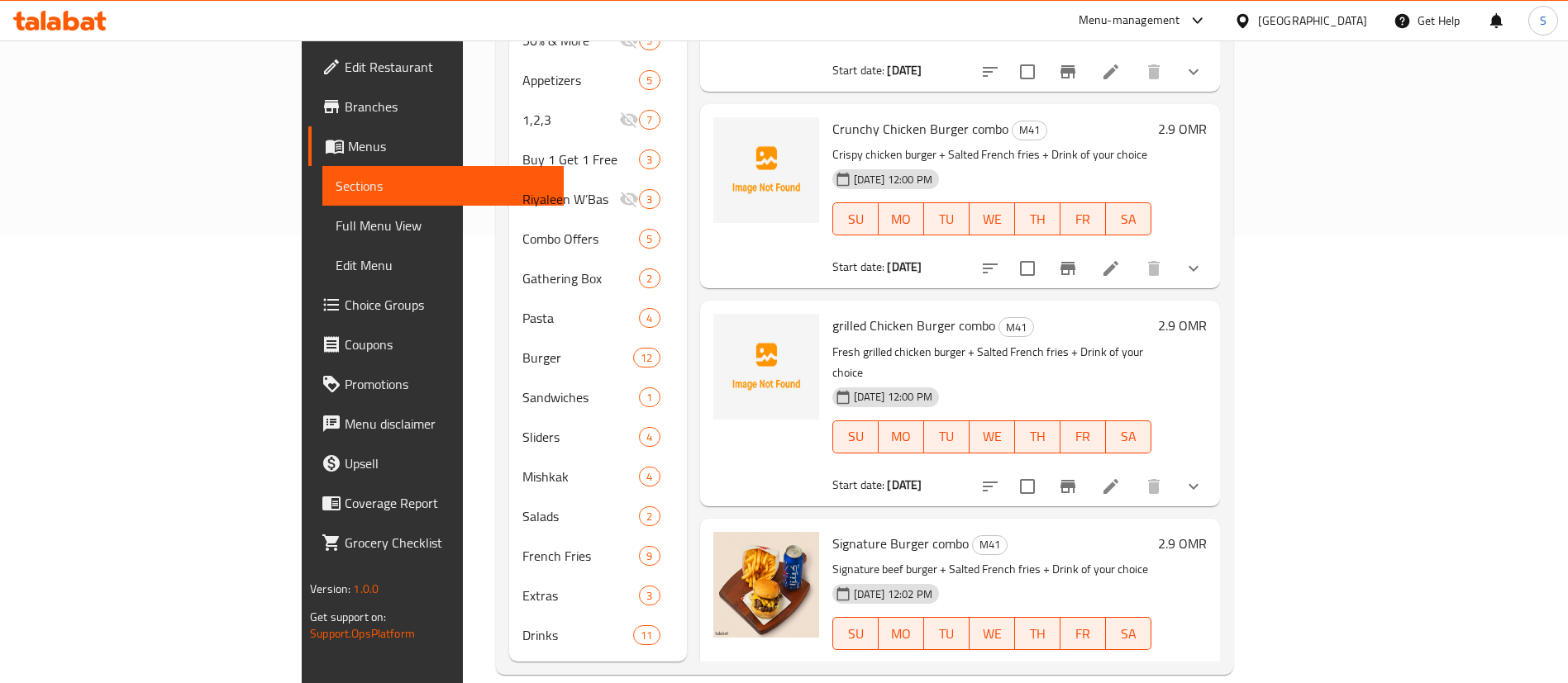
scroll to position [446, 0]
click at [1121, 477] on icon at bounding box center [1111, 487] width 20 height 20
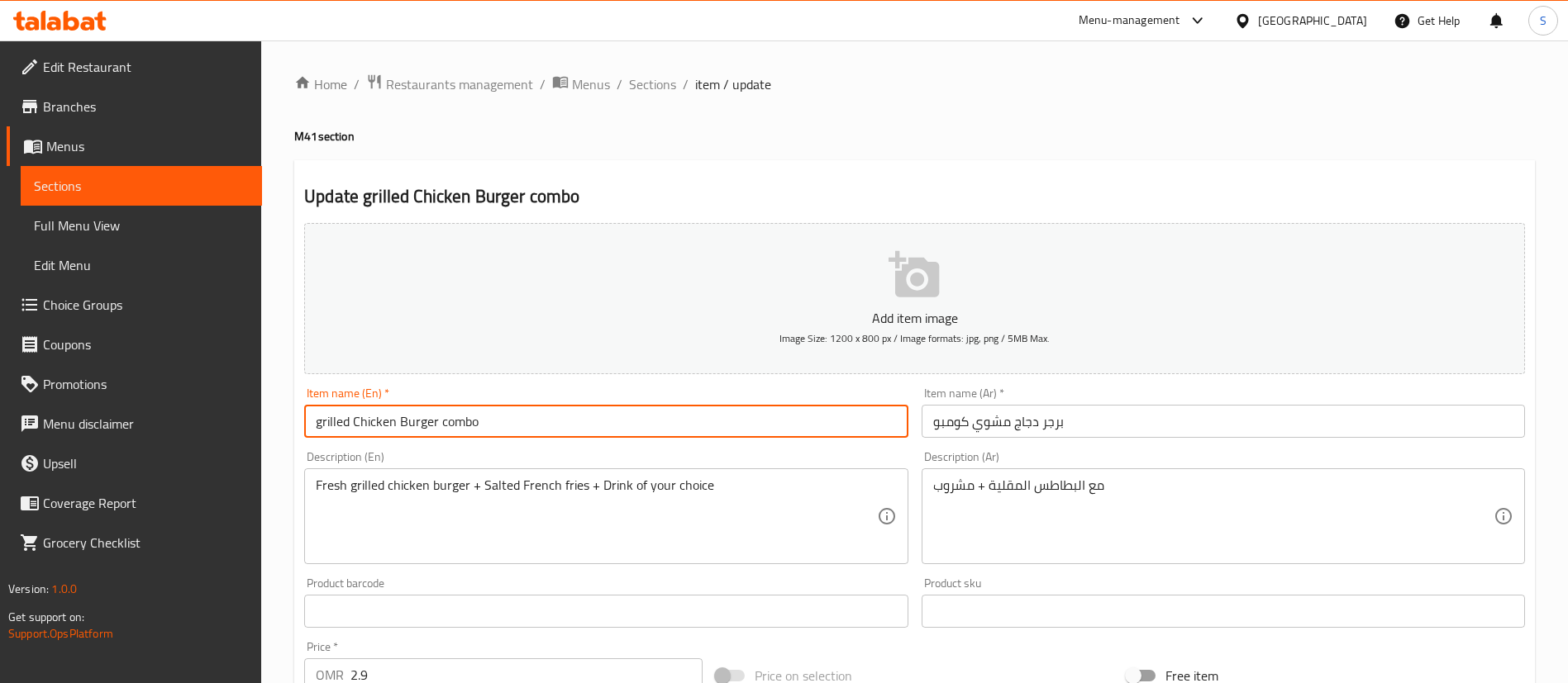
click at [322, 415] on input "grilled Chicken Burger combo" at bounding box center [605, 421] width 603 height 33
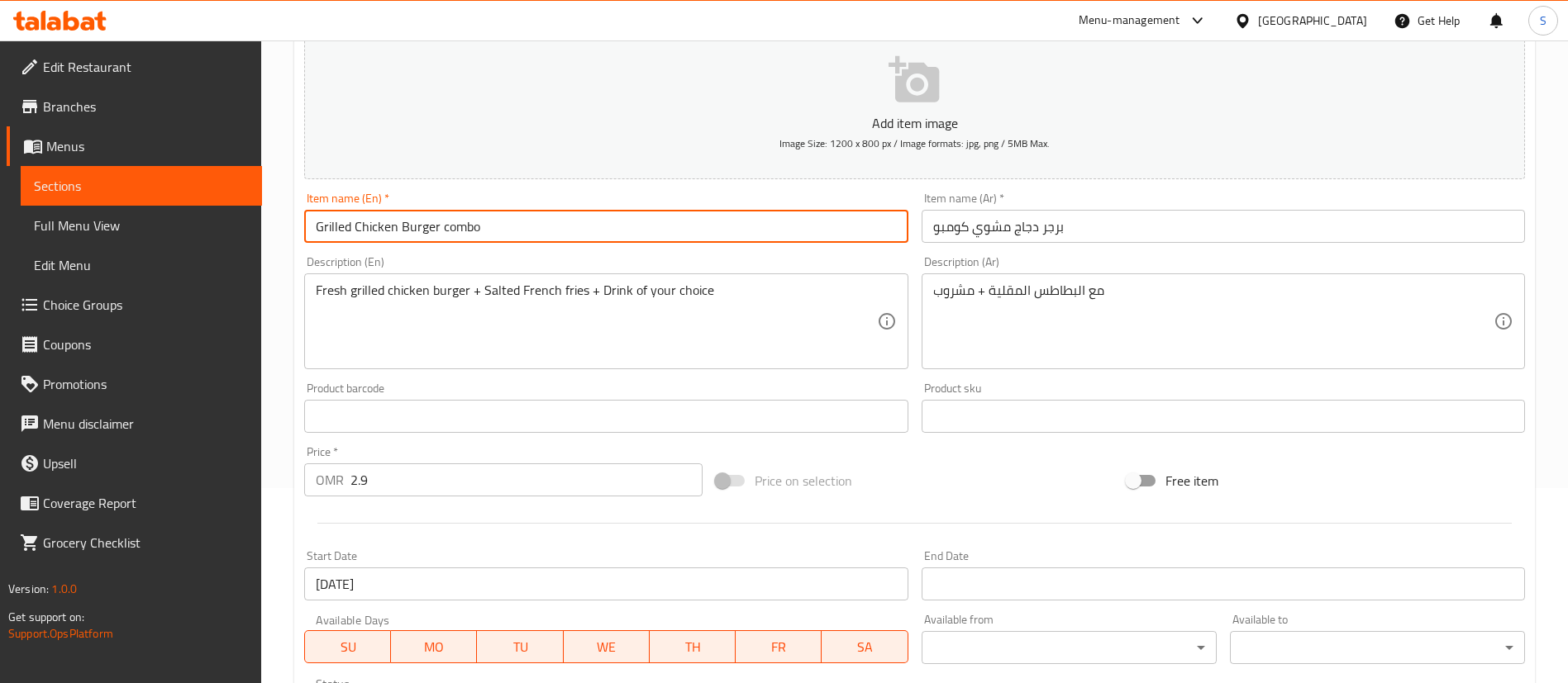
scroll to position [196, 0]
click at [447, 221] on input "Grilled Chicken Burger combo" at bounding box center [605, 225] width 603 height 33
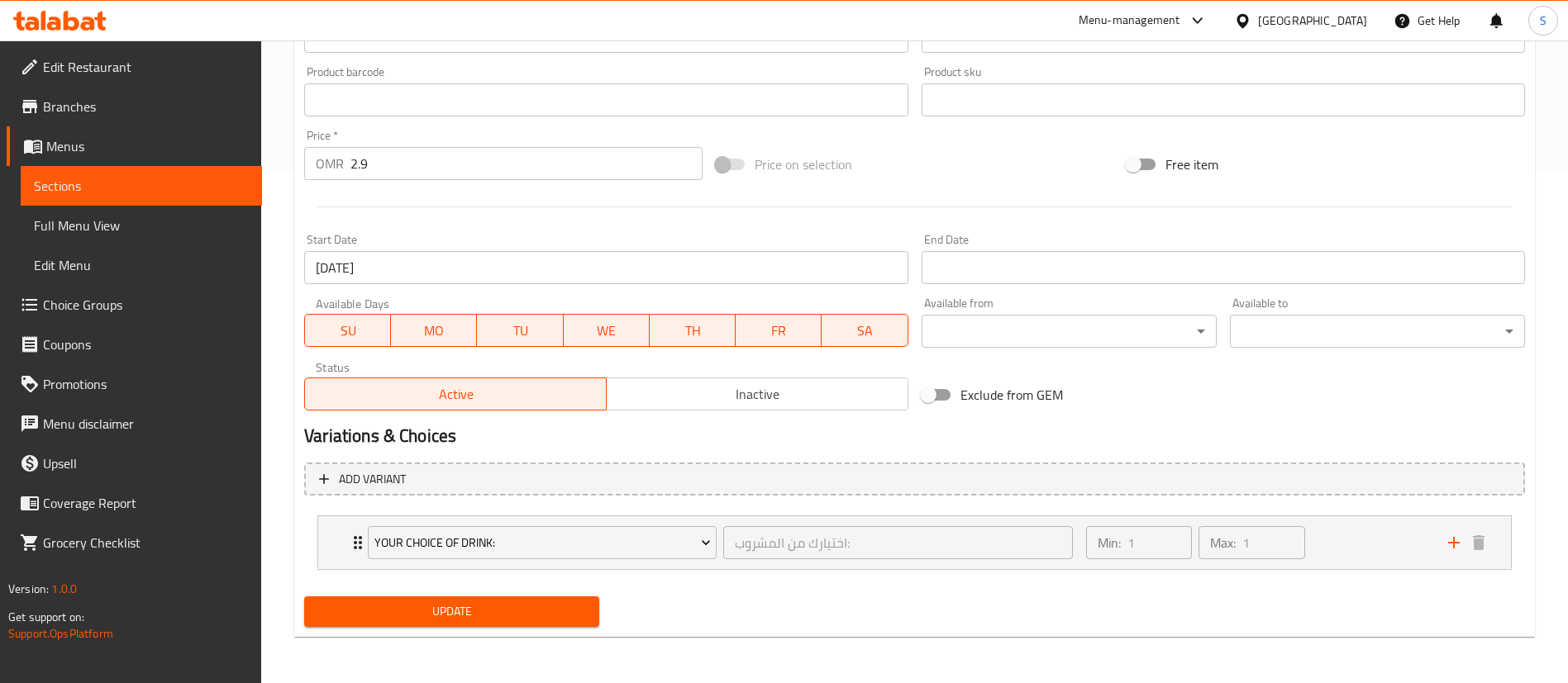
type input "Grilled Chicken Burger Combo"
click at [451, 602] on span "Update" at bounding box center [451, 612] width 268 height 21
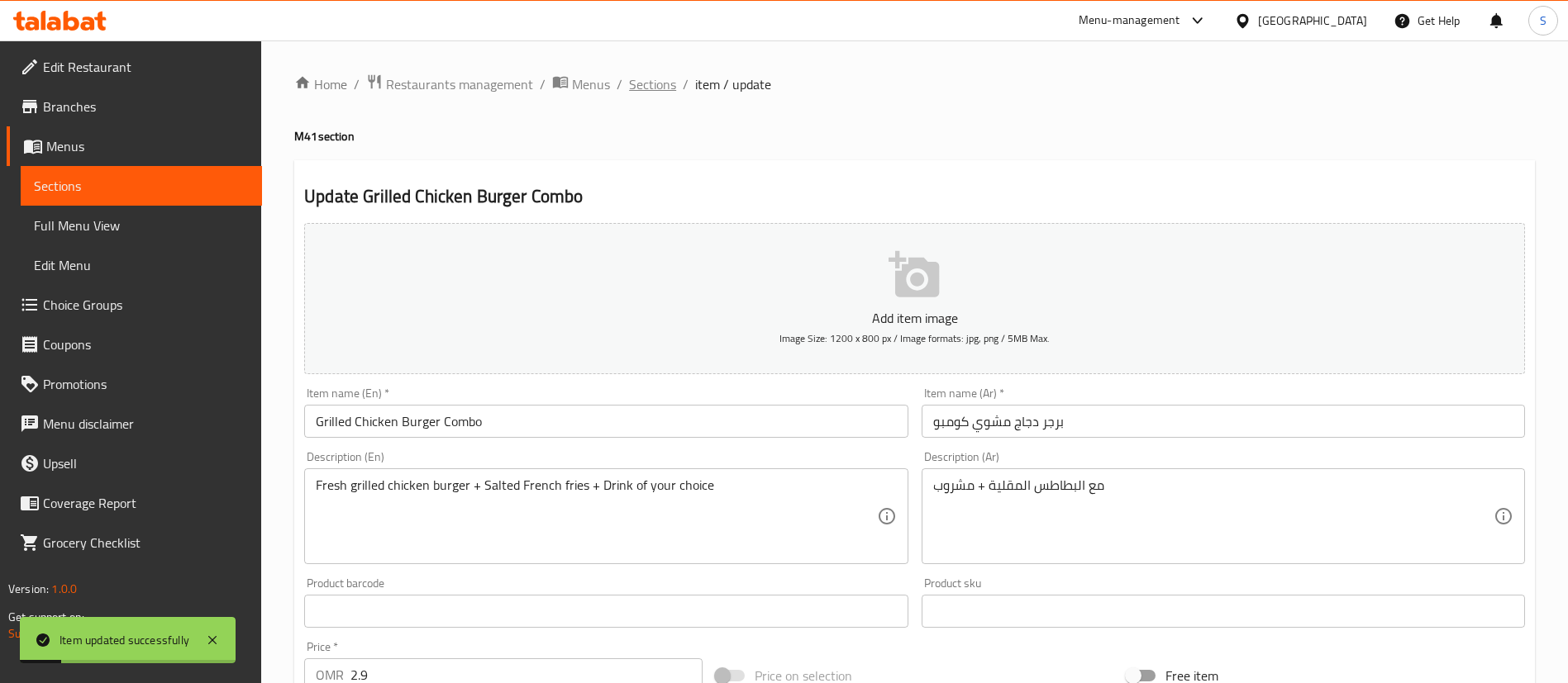
click at [662, 83] on span "Sections" at bounding box center [653, 84] width 48 height 20
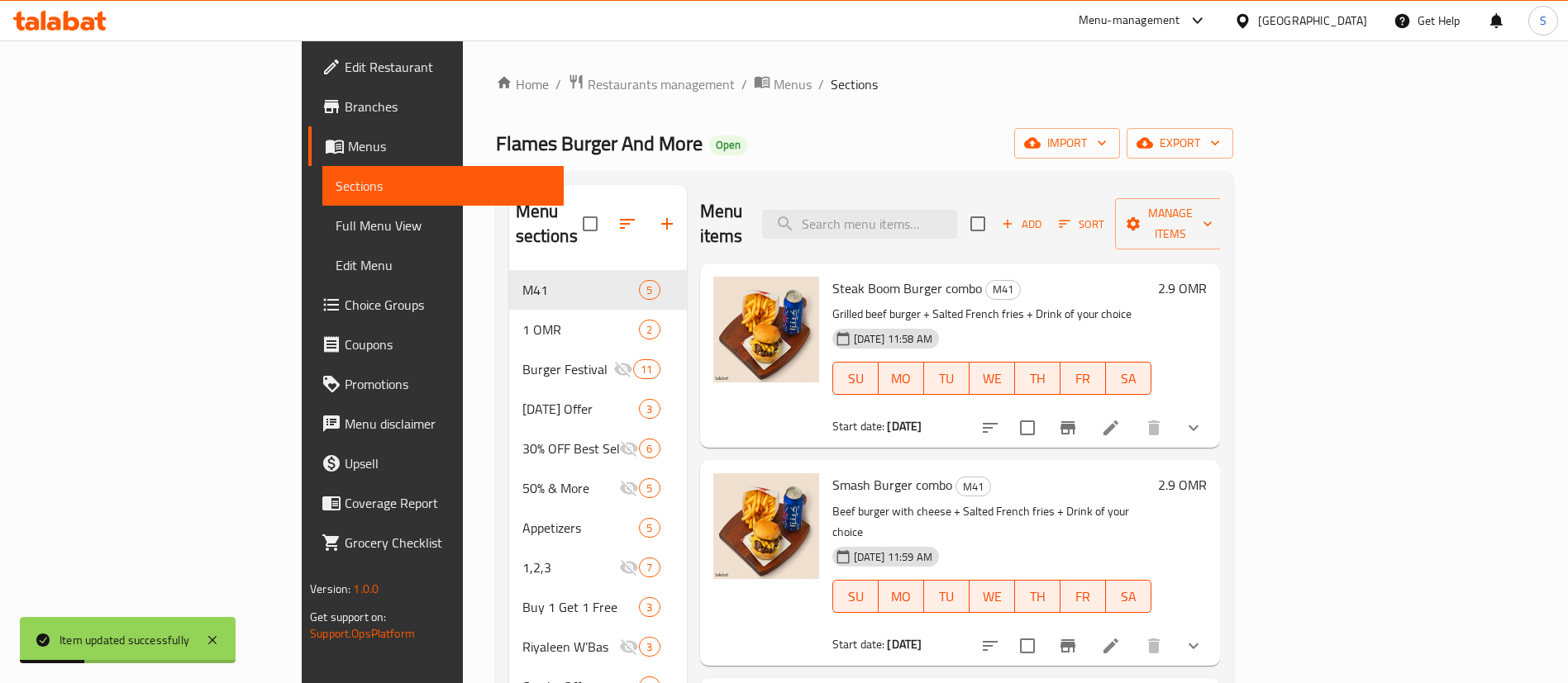
scroll to position [97, 0]
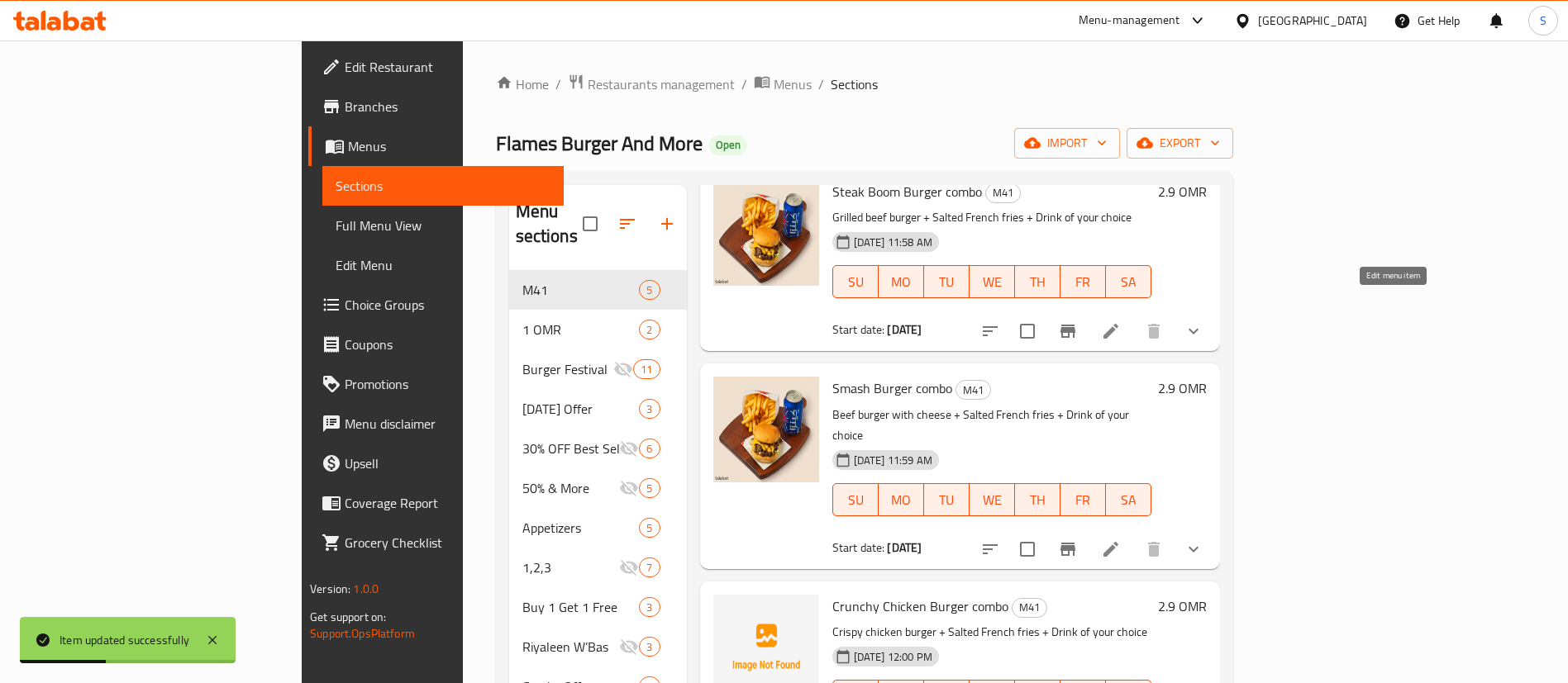
click at [1118, 324] on icon at bounding box center [1110, 331] width 15 height 15
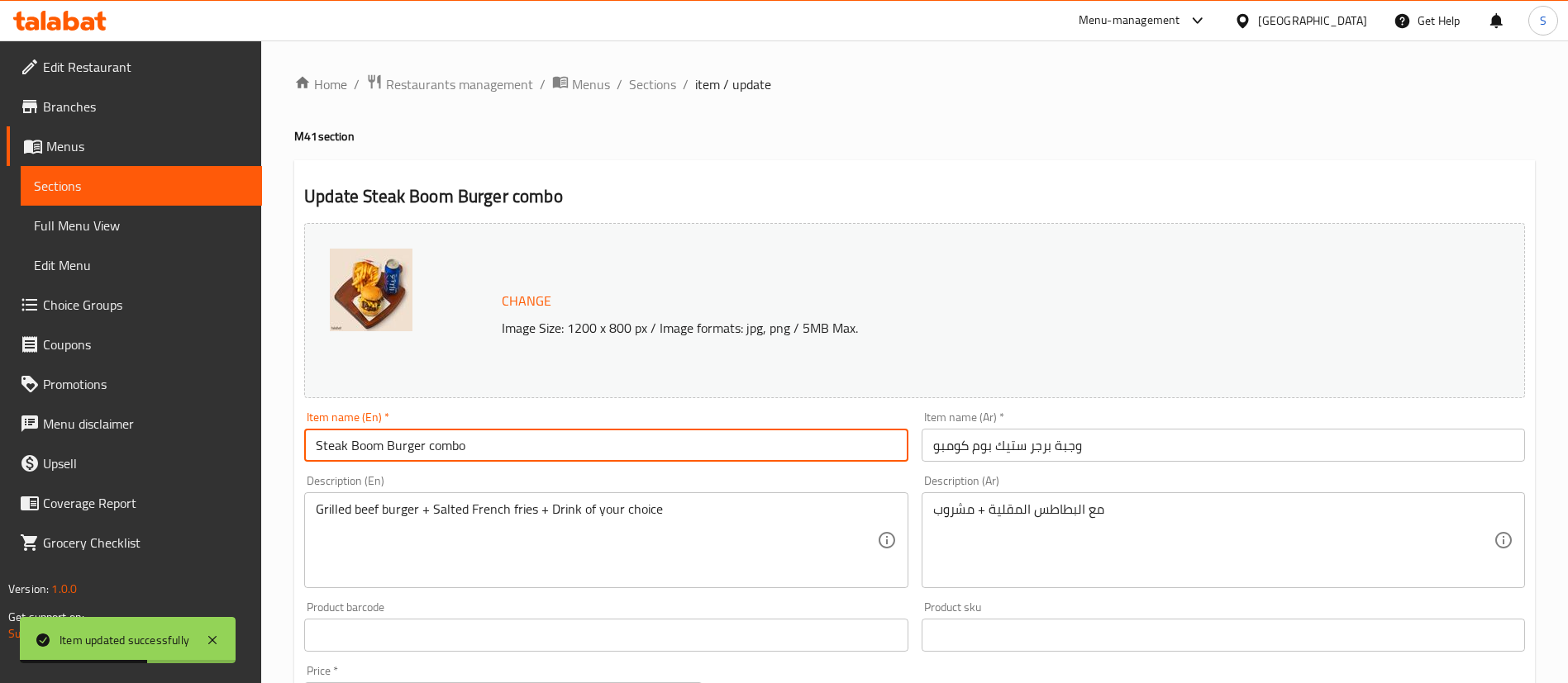
click at [439, 441] on input "Steak Boom Burger combo" at bounding box center [605, 444] width 603 height 33
click at [442, 441] on input "Steak Boom Burger Combo" at bounding box center [605, 444] width 603 height 33
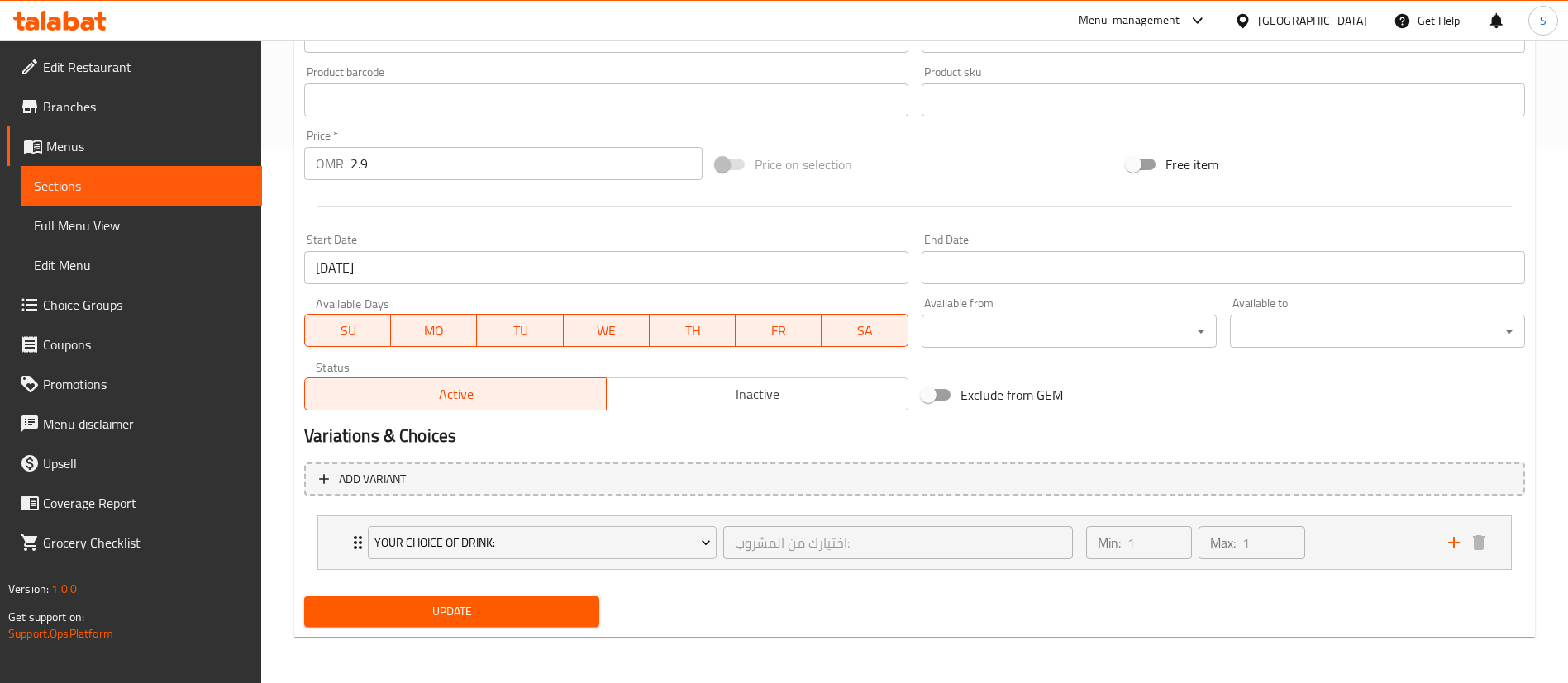
type input "Steak Boom Burger Combo"
click at [482, 616] on span "Update" at bounding box center [451, 612] width 268 height 21
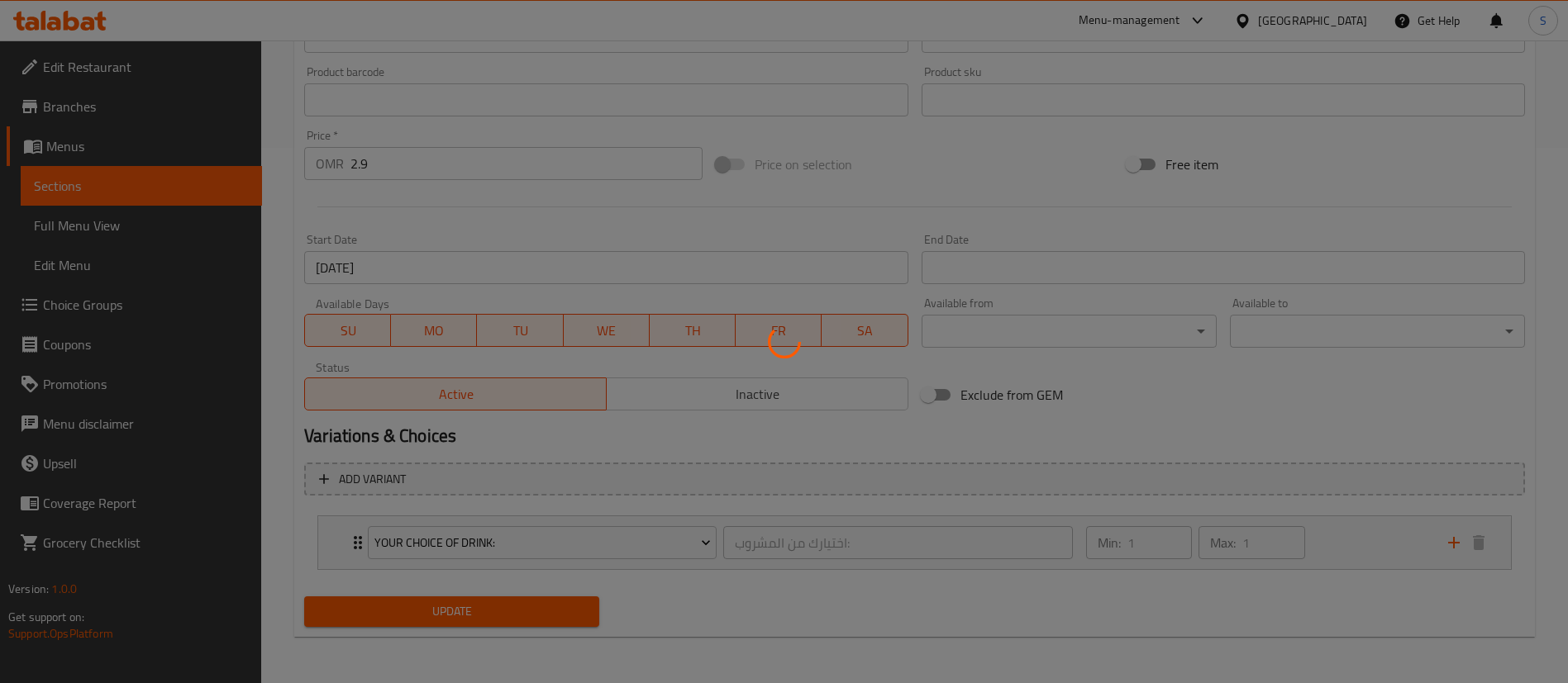
scroll to position [0, 0]
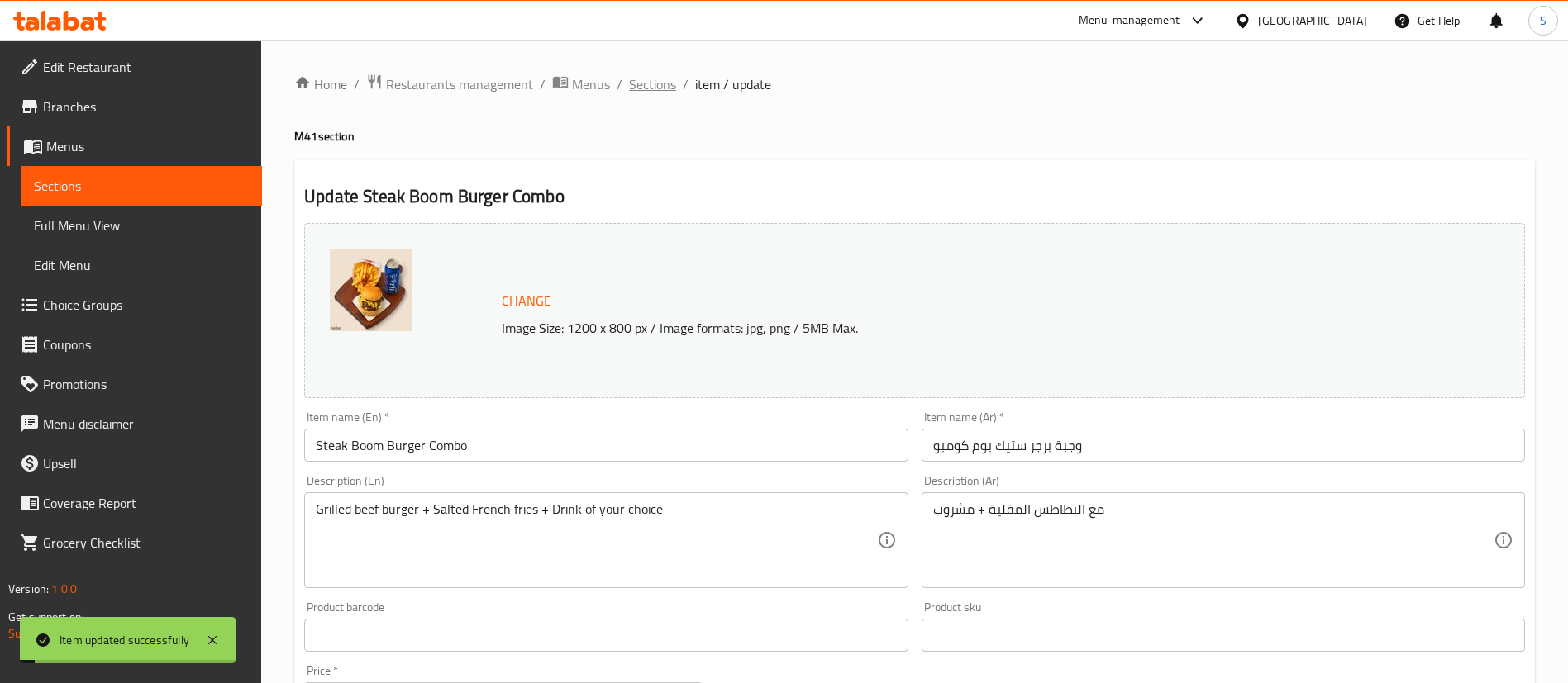
click at [652, 83] on span "Sections" at bounding box center [653, 84] width 48 height 20
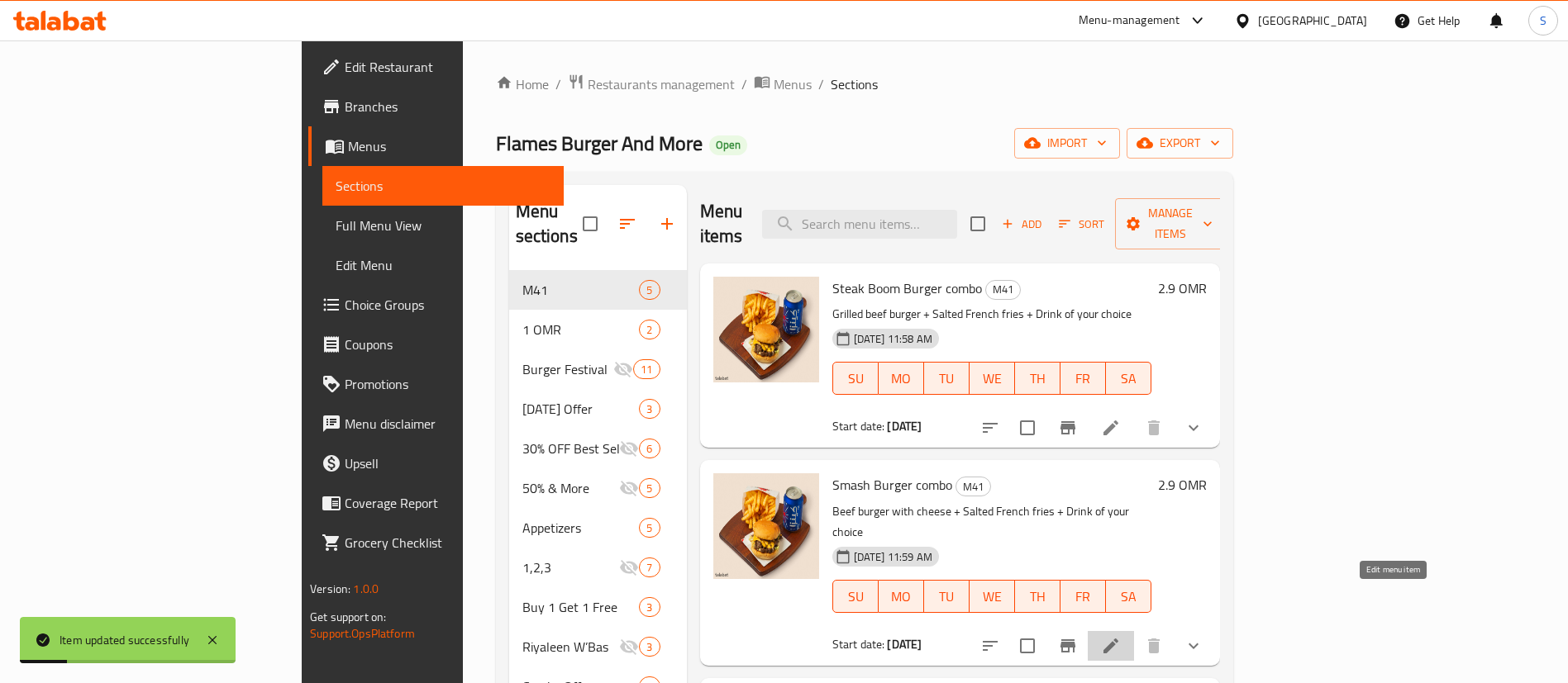
click at [1121, 636] on icon at bounding box center [1111, 646] width 20 height 20
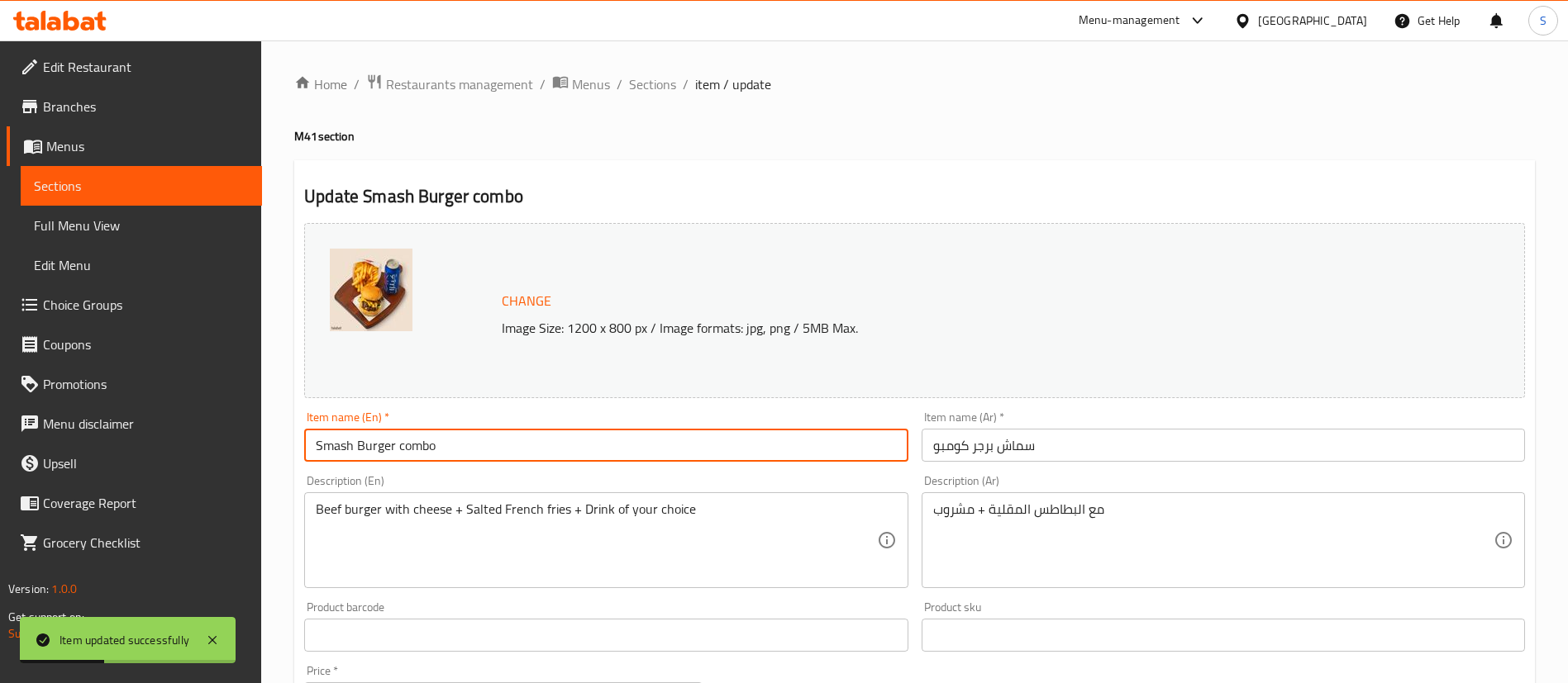
click at [427, 445] on input "Smash Burger combo" at bounding box center [605, 444] width 603 height 33
paste input "C"
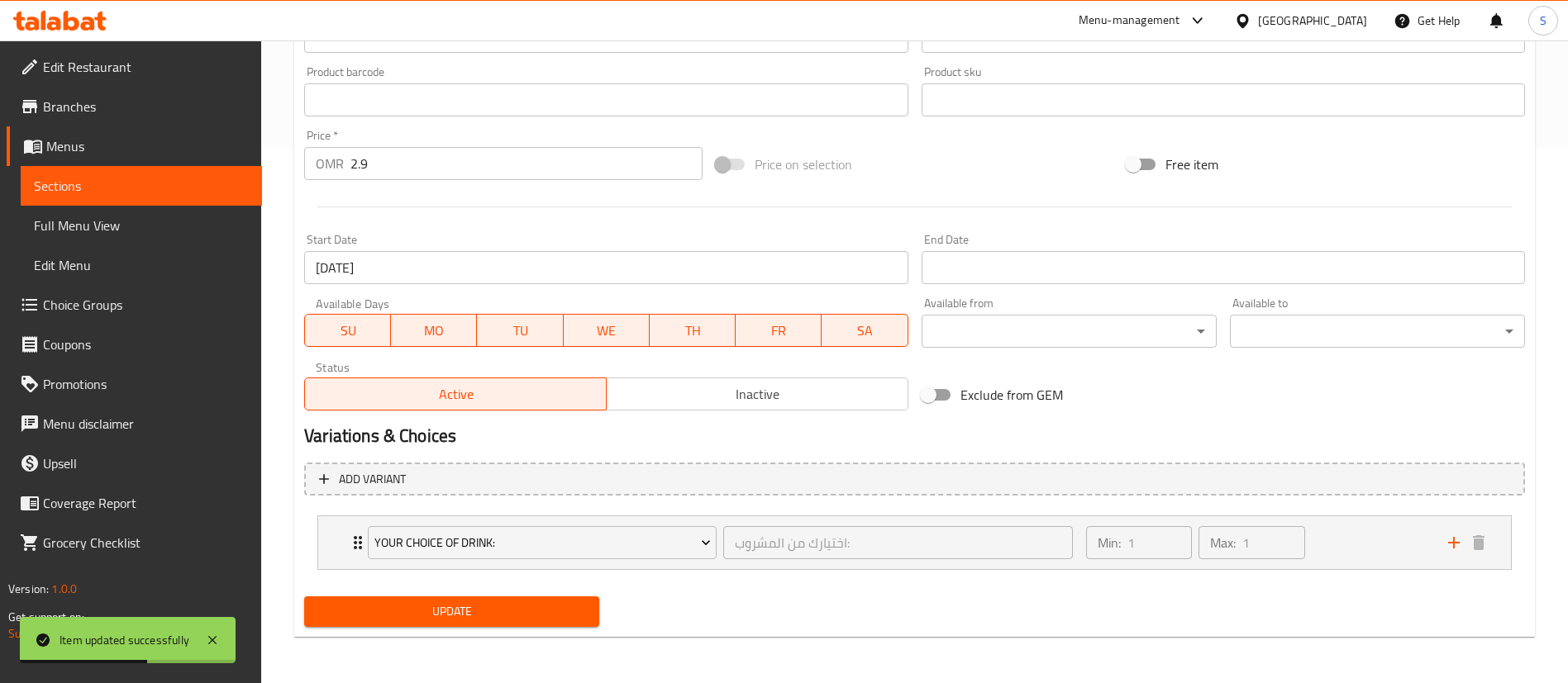
type input "Smash Burger Combo"
click at [449, 607] on span "Update" at bounding box center [451, 612] width 268 height 21
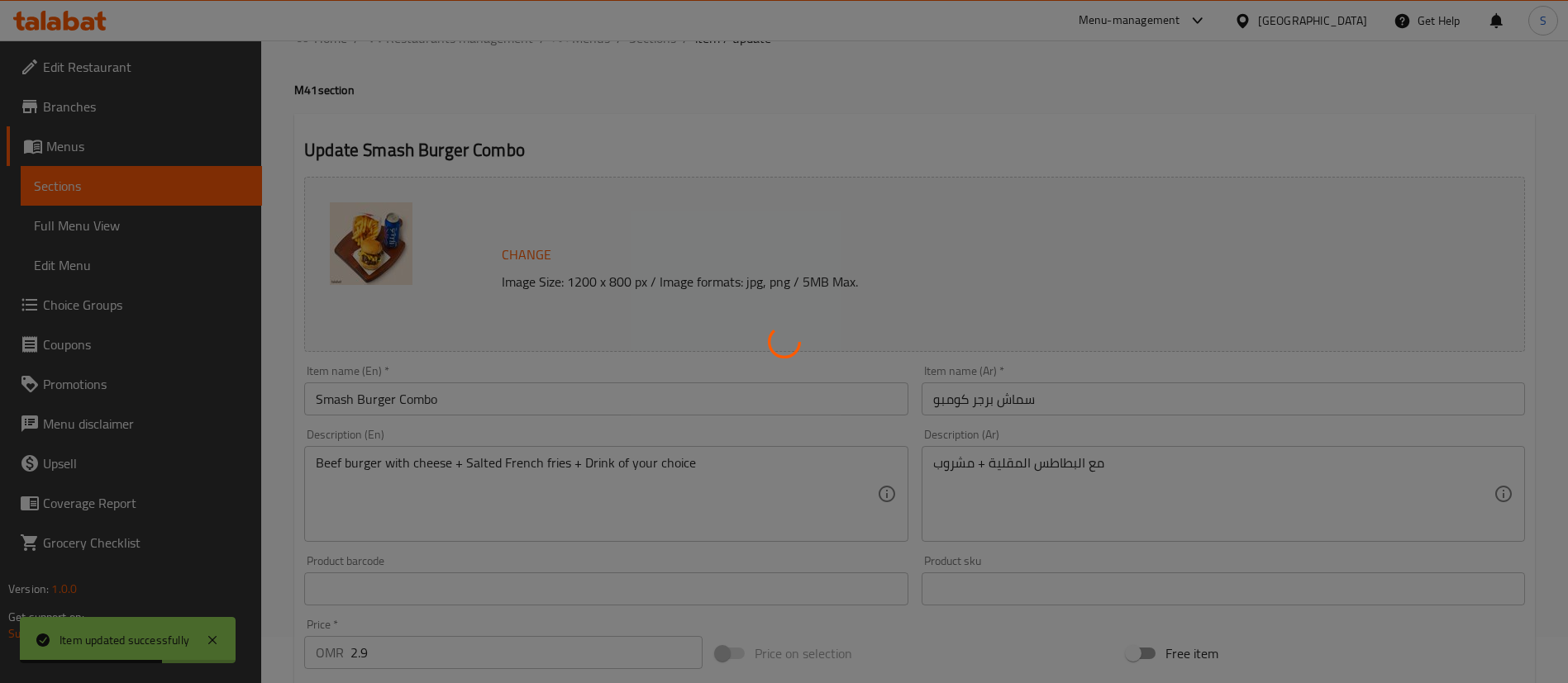
scroll to position [0, 0]
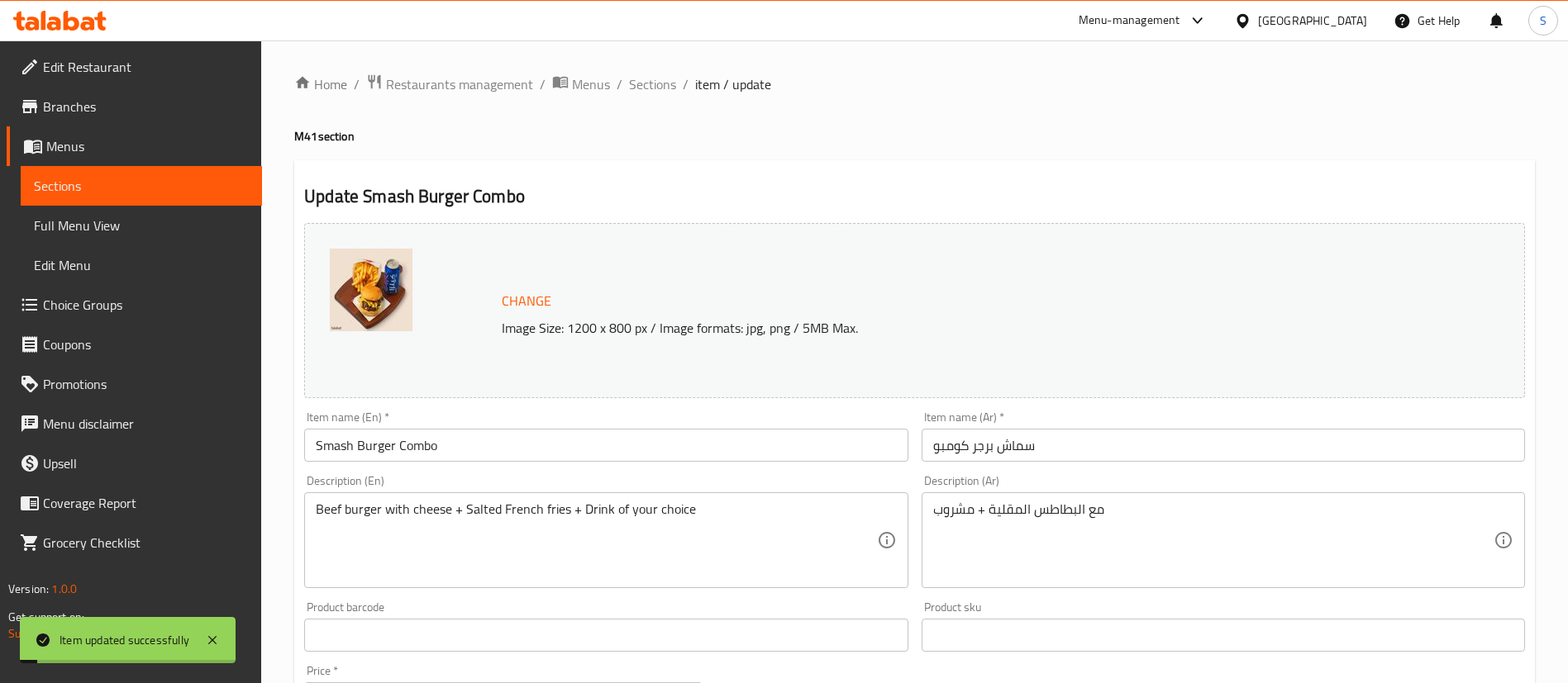
click at [652, 83] on span "Sections" at bounding box center [653, 84] width 48 height 20
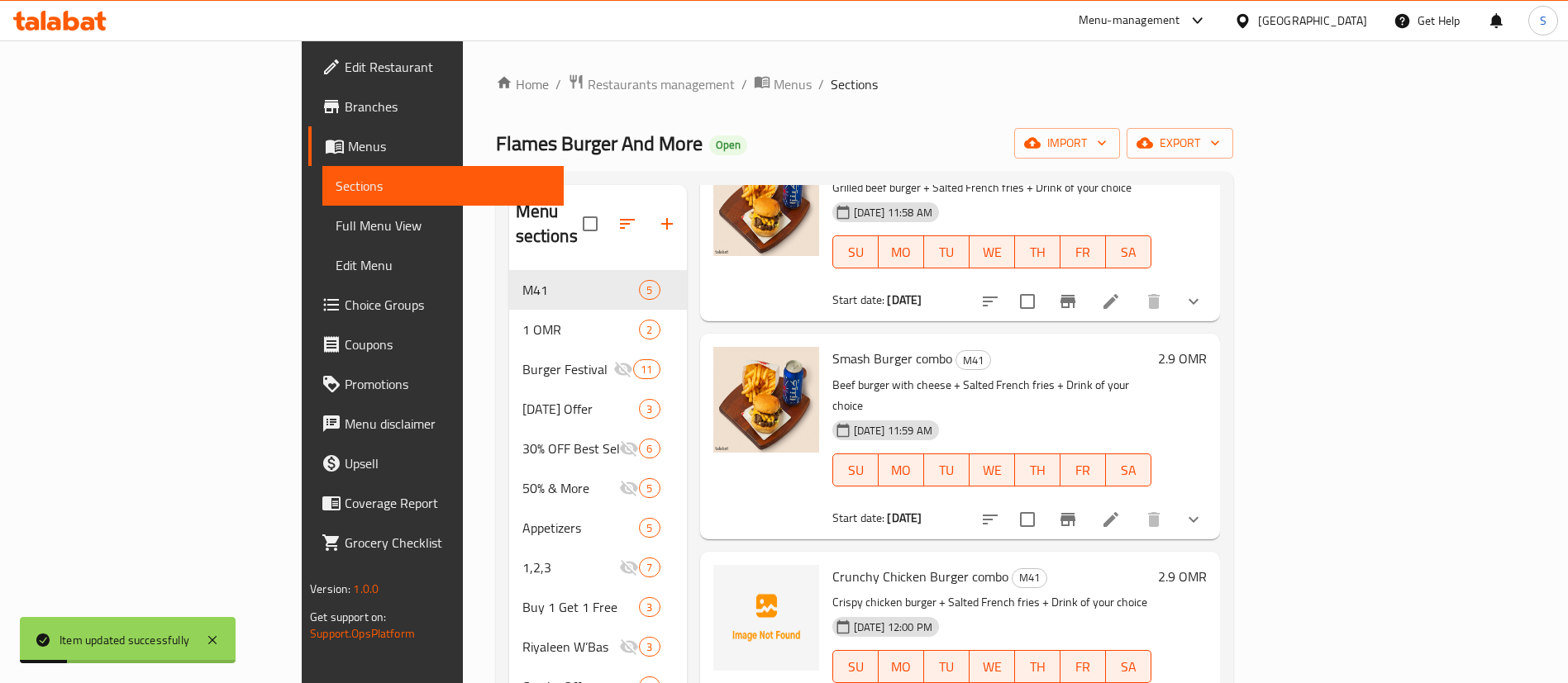
scroll to position [447, 0]
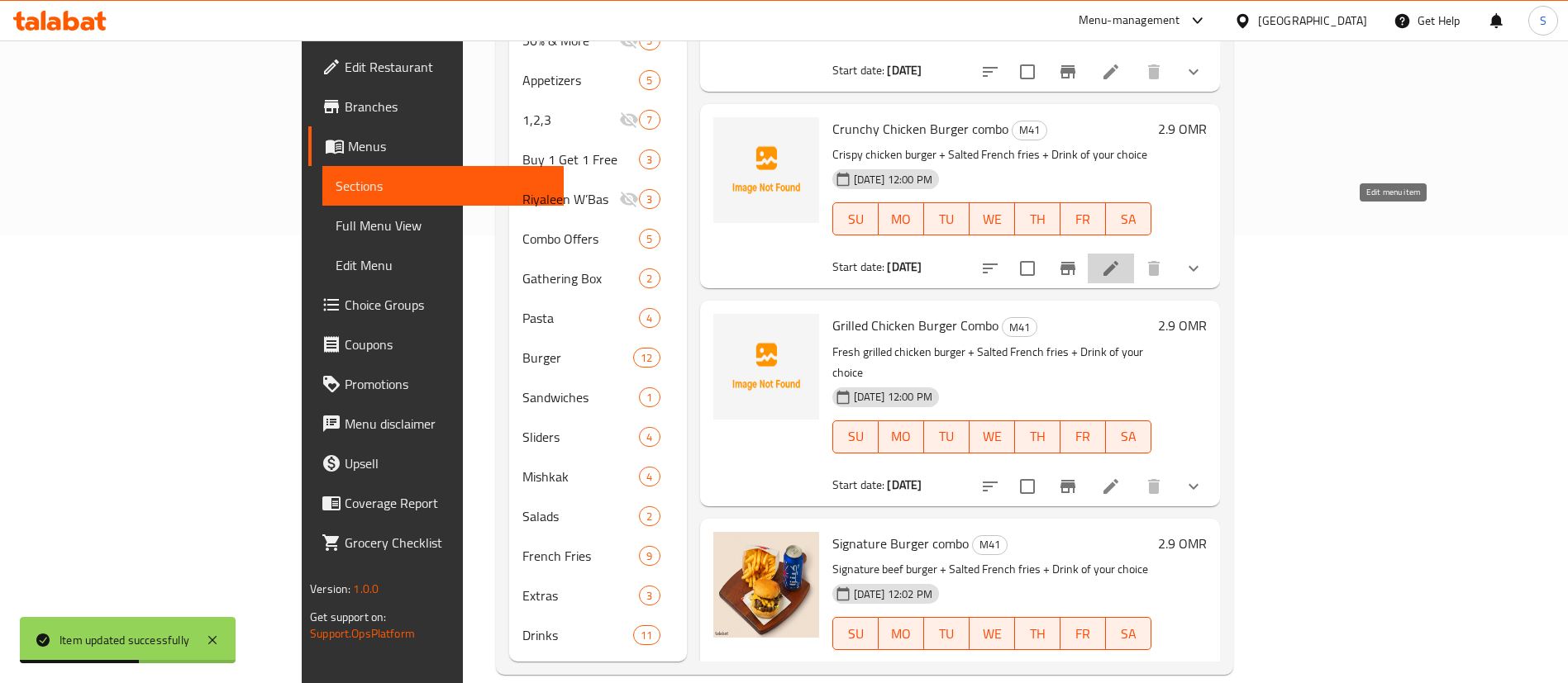
click at [1118, 261] on icon at bounding box center [1110, 268] width 15 height 15
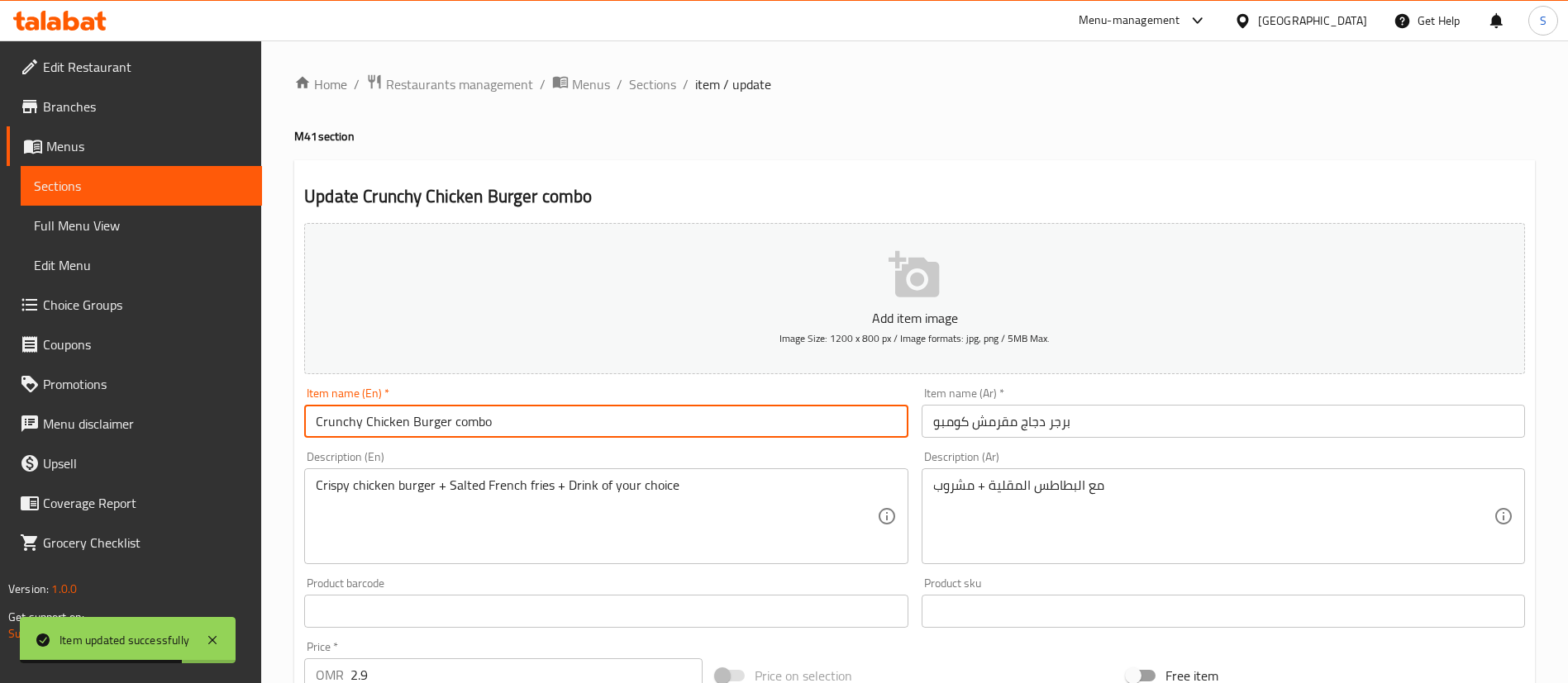
click at [470, 424] on input "Crunchy Chicken Burger combo" at bounding box center [605, 421] width 603 height 33
paste input "C"
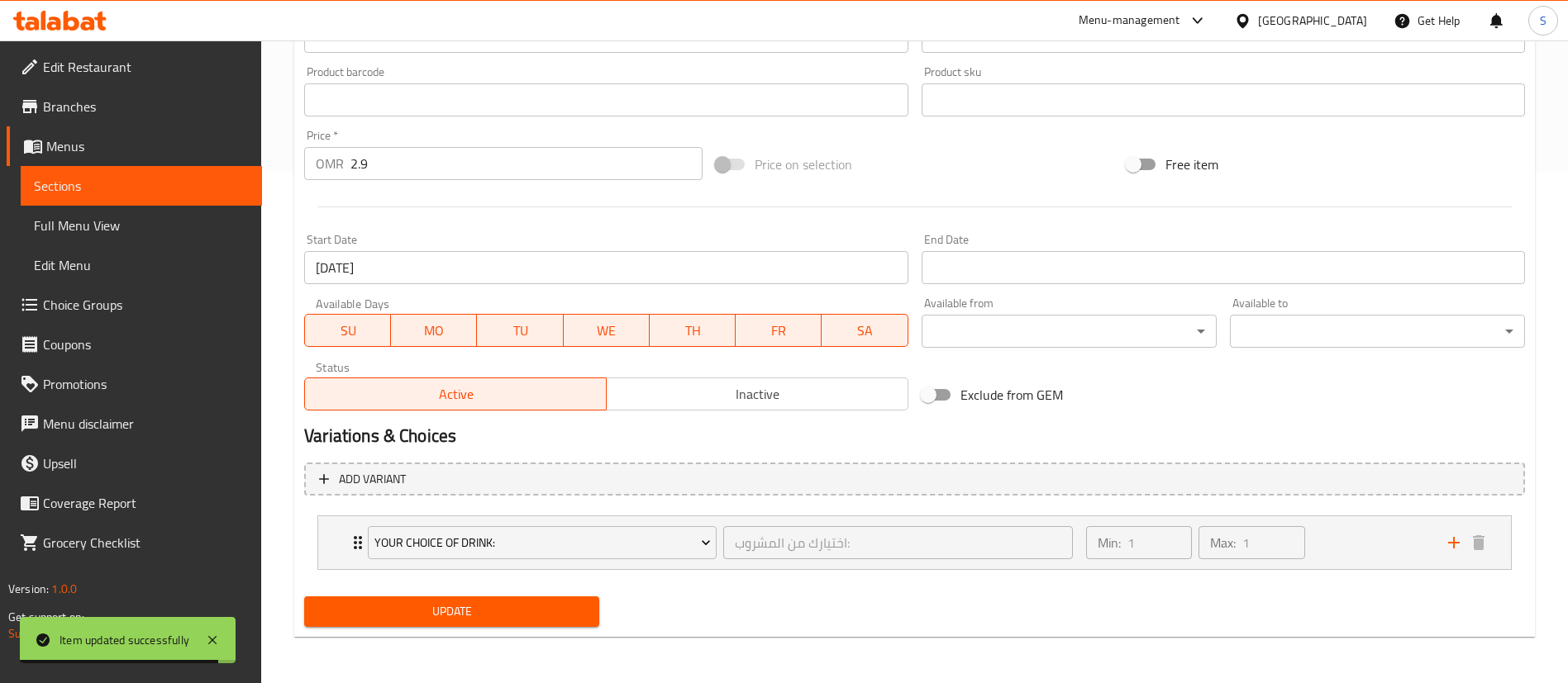
type input "Crunchy Chicken Burger Combo"
click at [478, 615] on span "Update" at bounding box center [451, 612] width 268 height 21
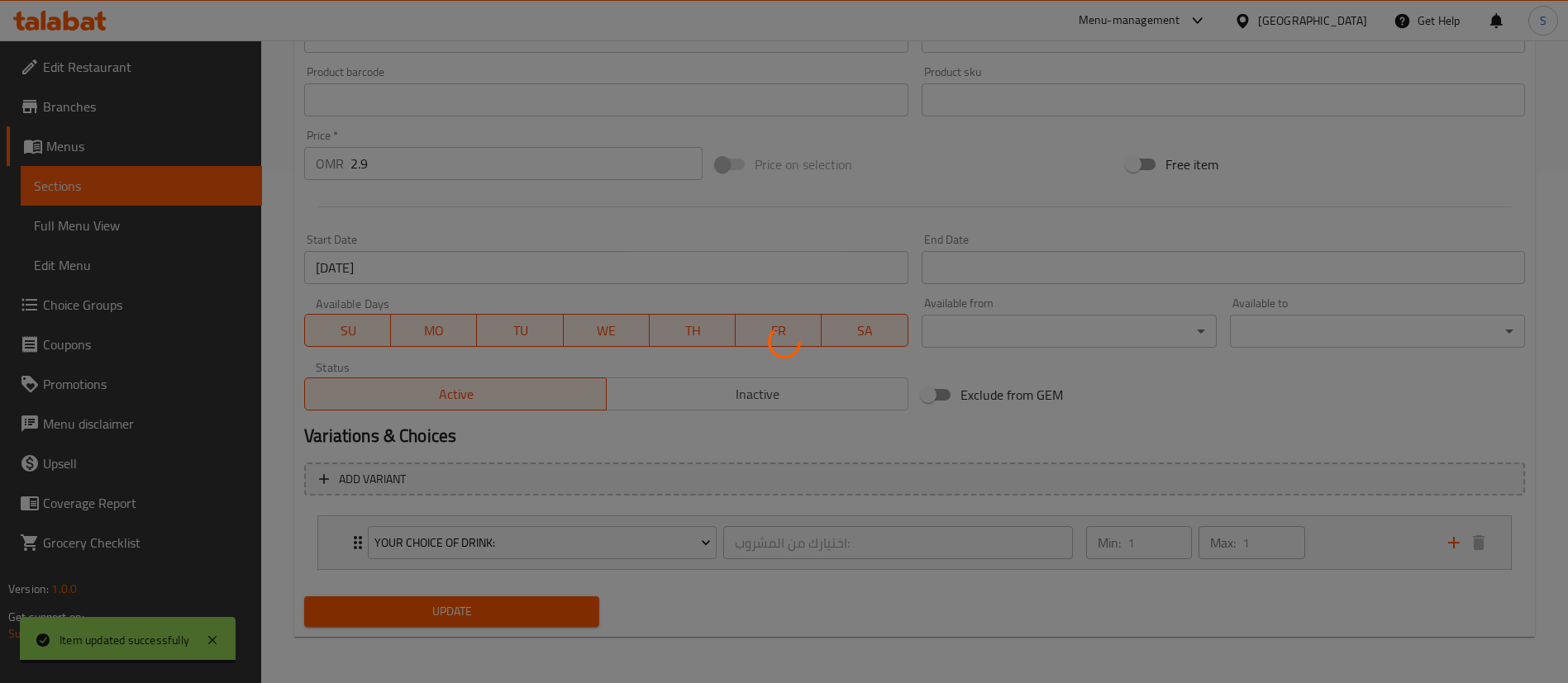
scroll to position [0, 0]
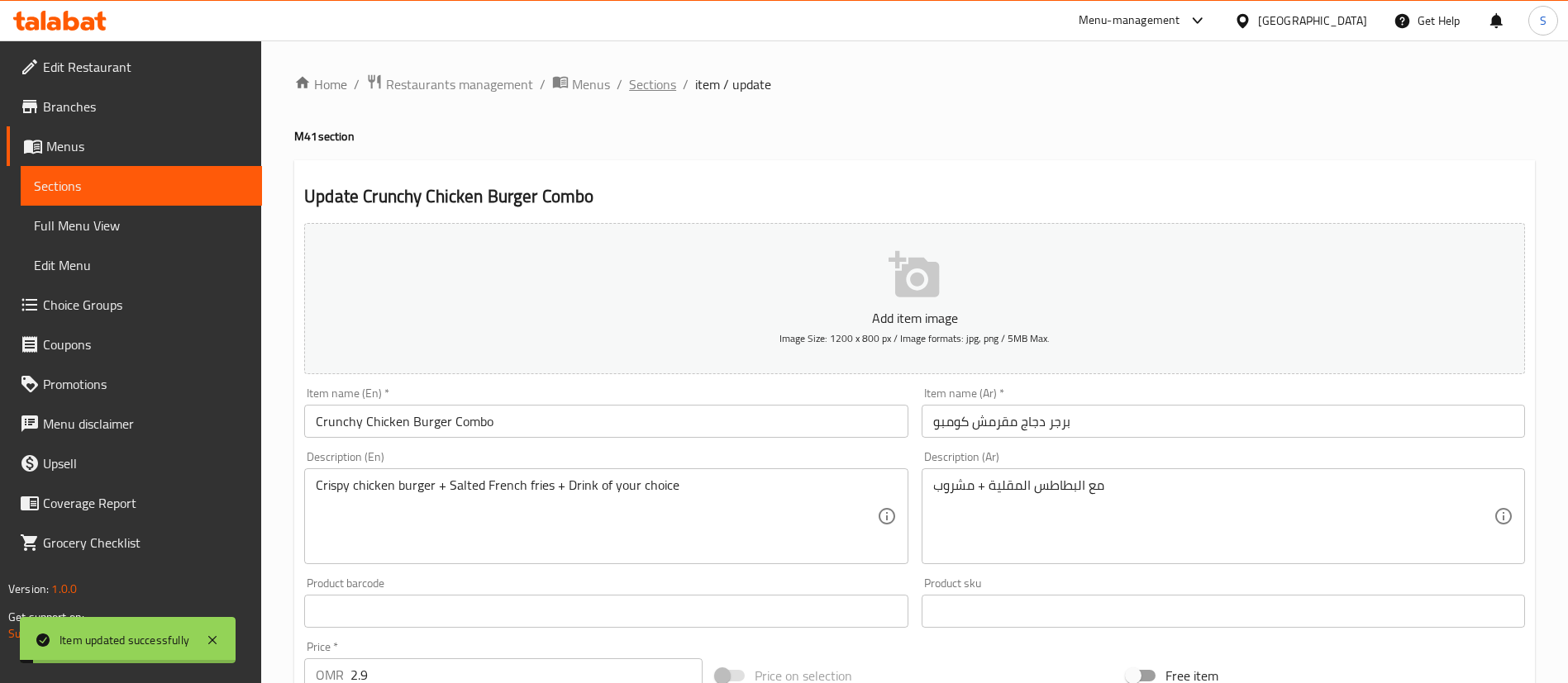
click at [643, 81] on span "Sections" at bounding box center [653, 84] width 48 height 20
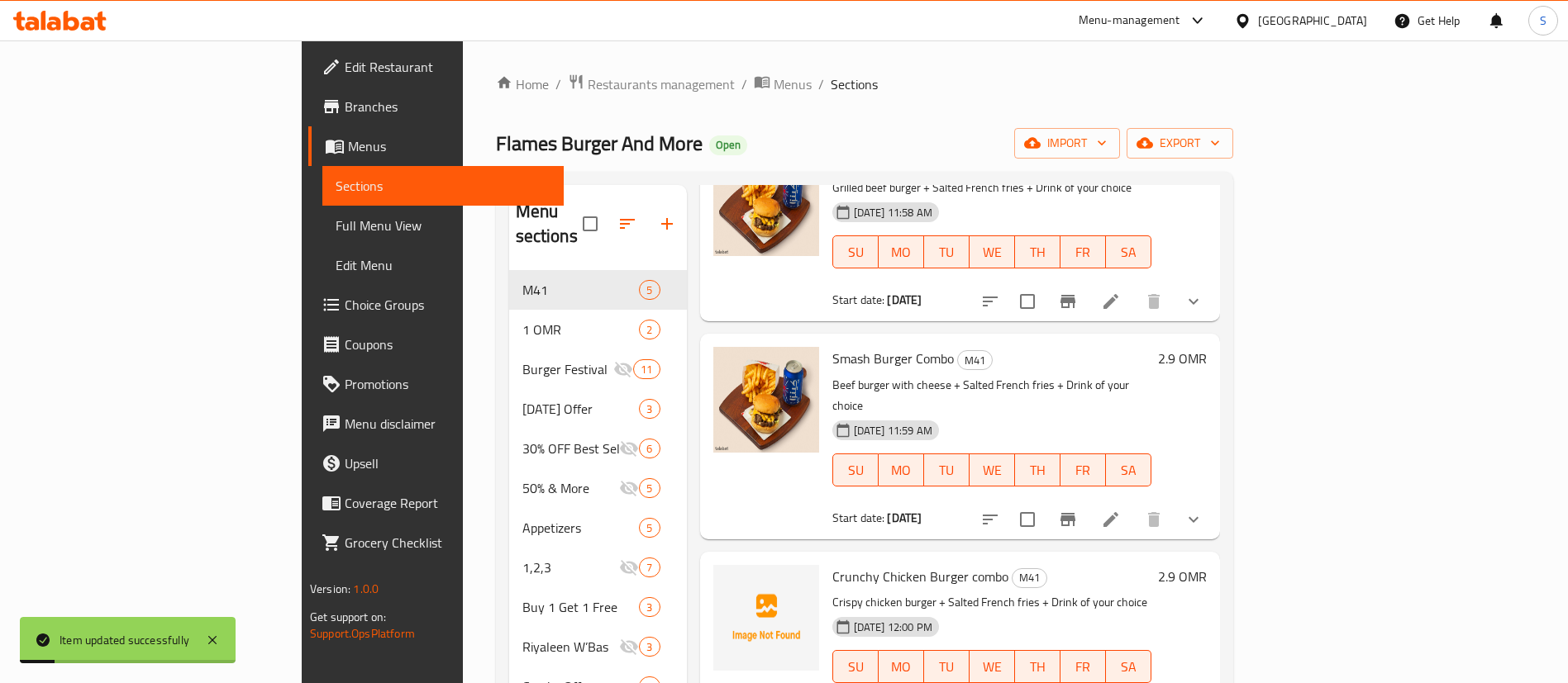
scroll to position [447, 0]
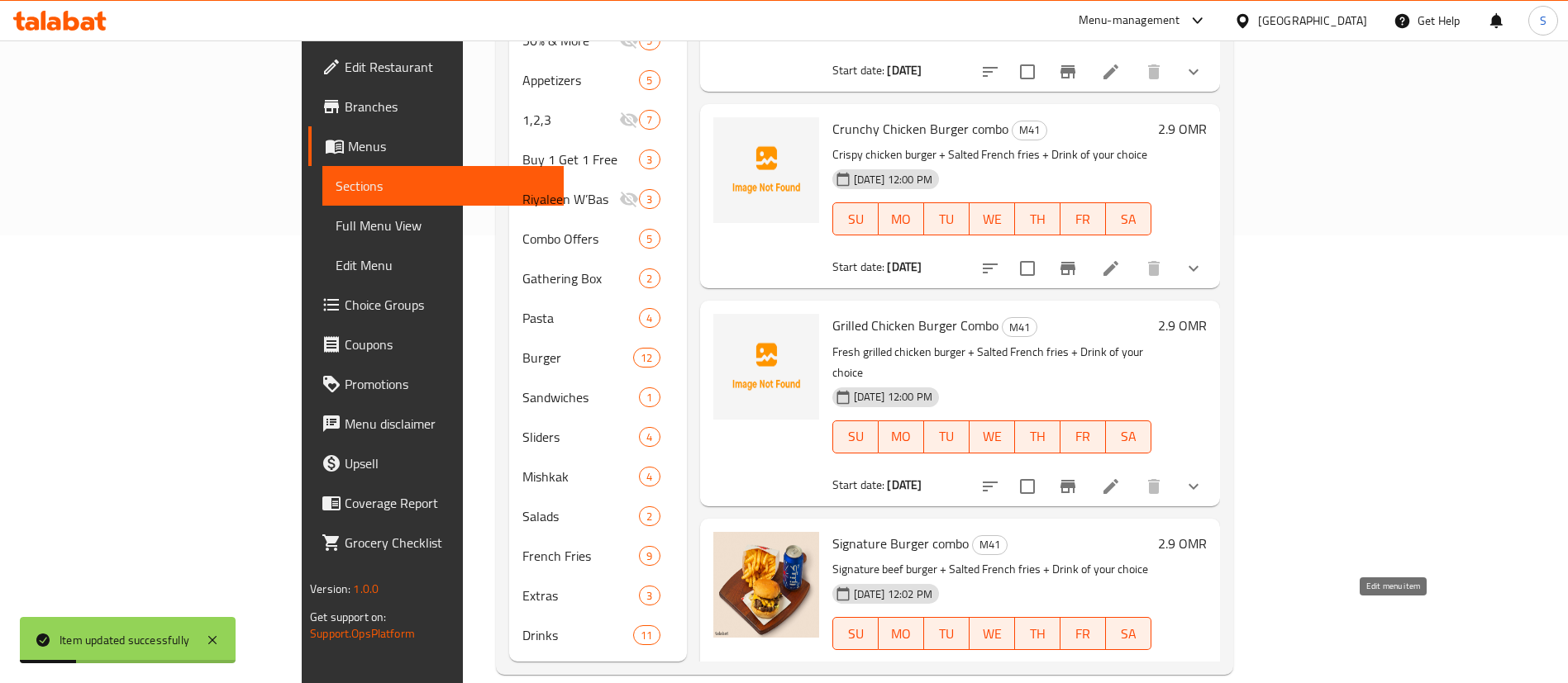
click at [1118, 676] on icon at bounding box center [1110, 683] width 15 height 15
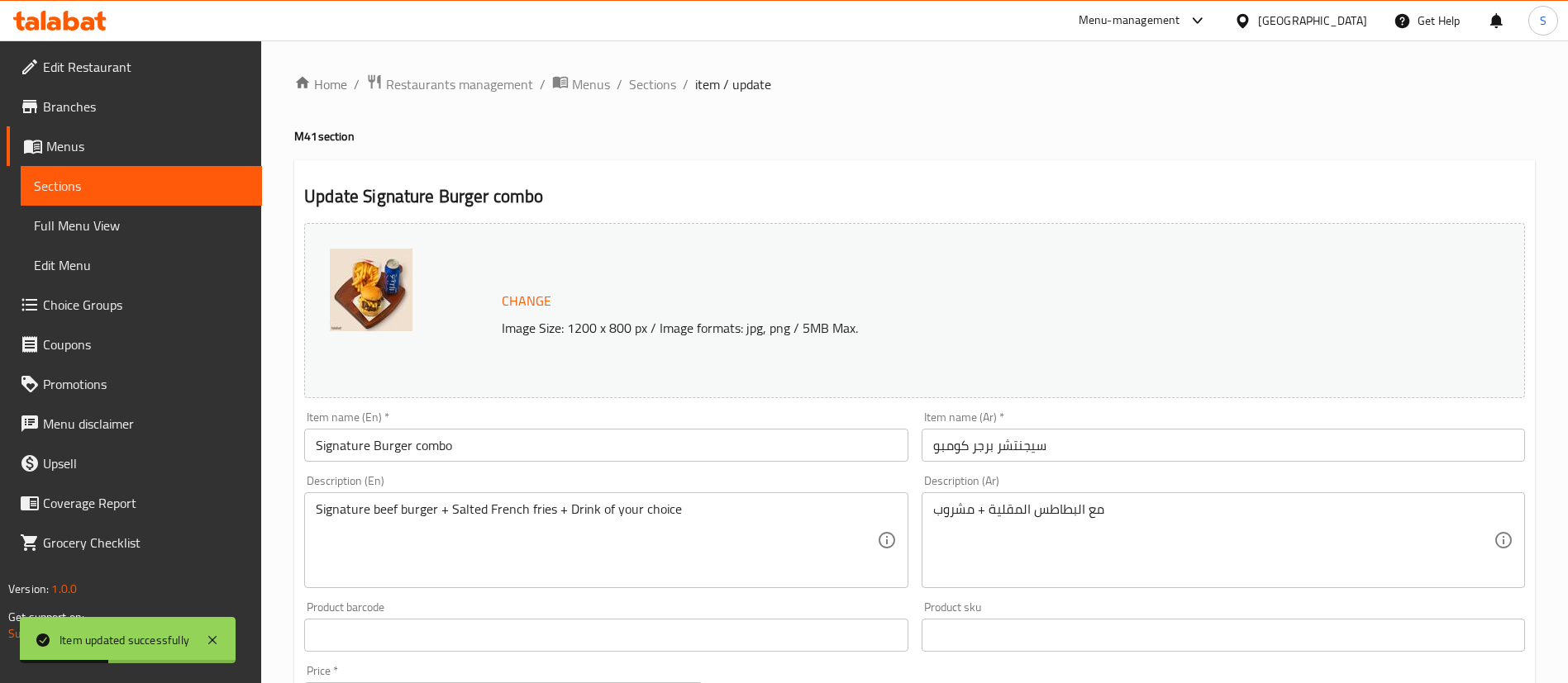
click at [427, 446] on input "Signature Burger combo" at bounding box center [605, 444] width 603 height 33
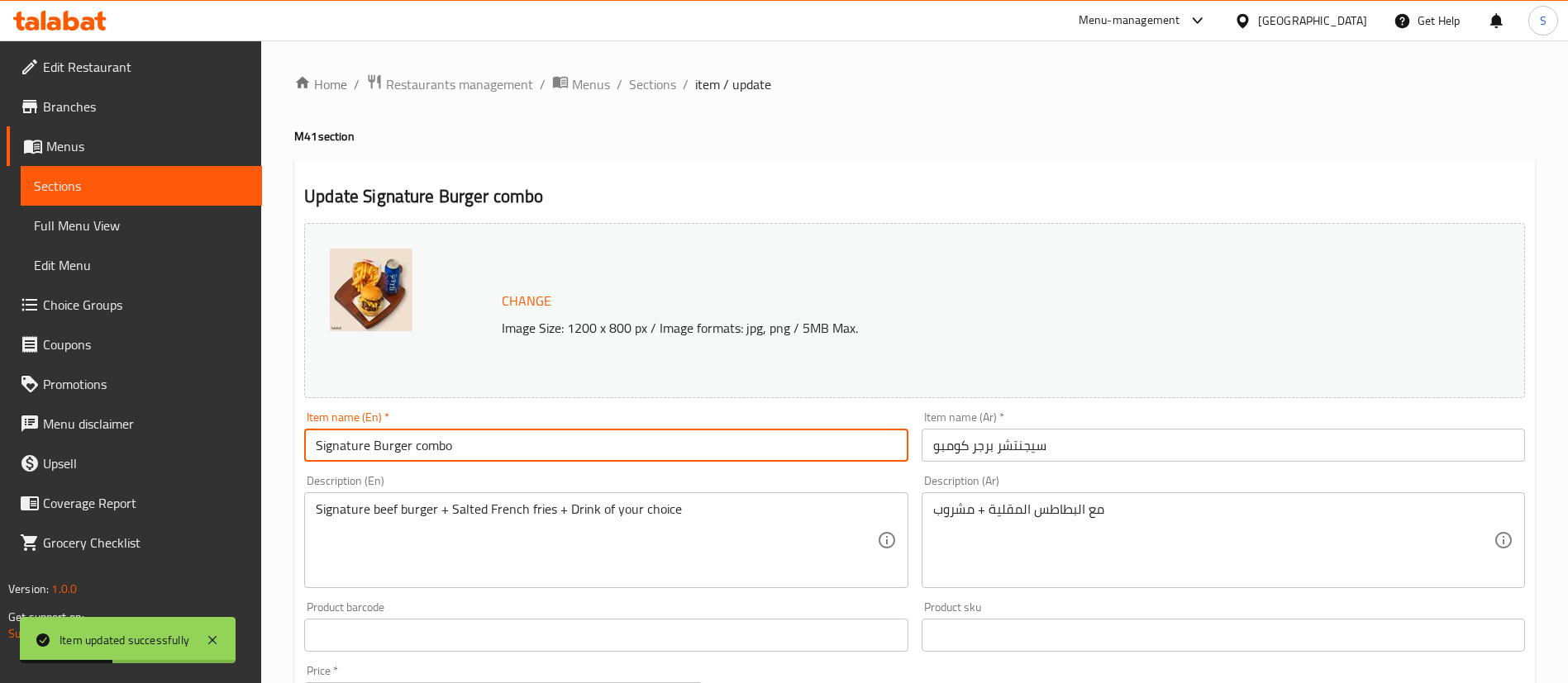
click at [427, 446] on input "Signature Burger combo" at bounding box center [605, 444] width 603 height 33
paste input "C"
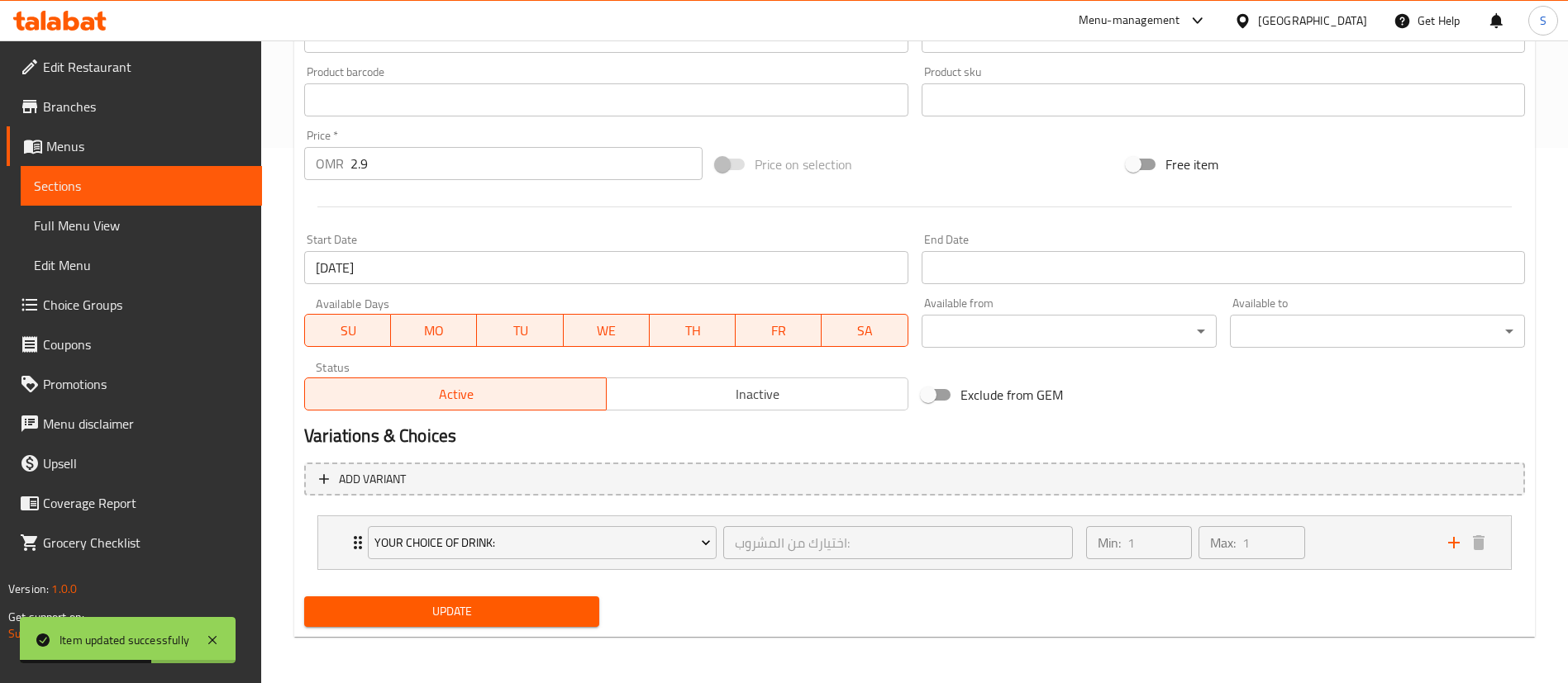
type input "Signature Burger Combo"
click at [460, 617] on span "Update" at bounding box center [451, 612] width 268 height 21
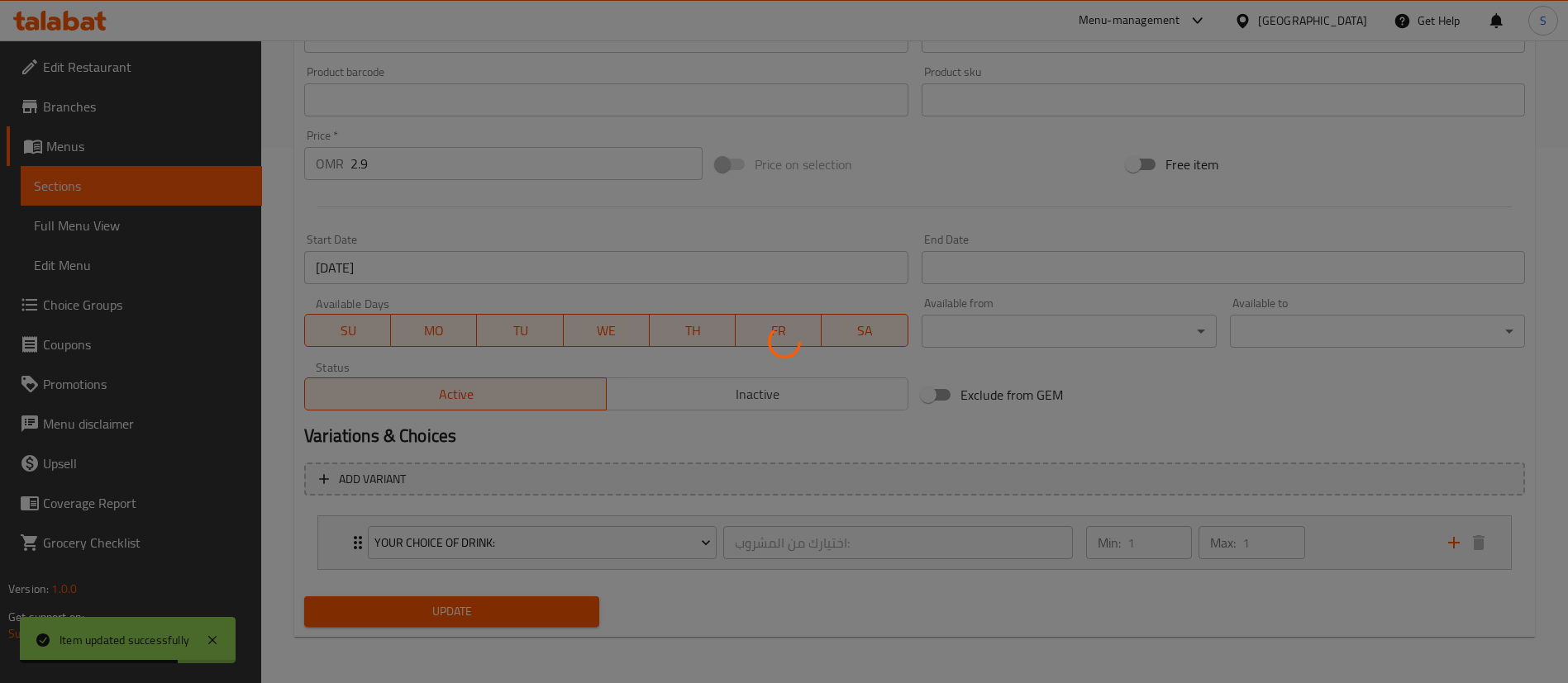
scroll to position [0, 0]
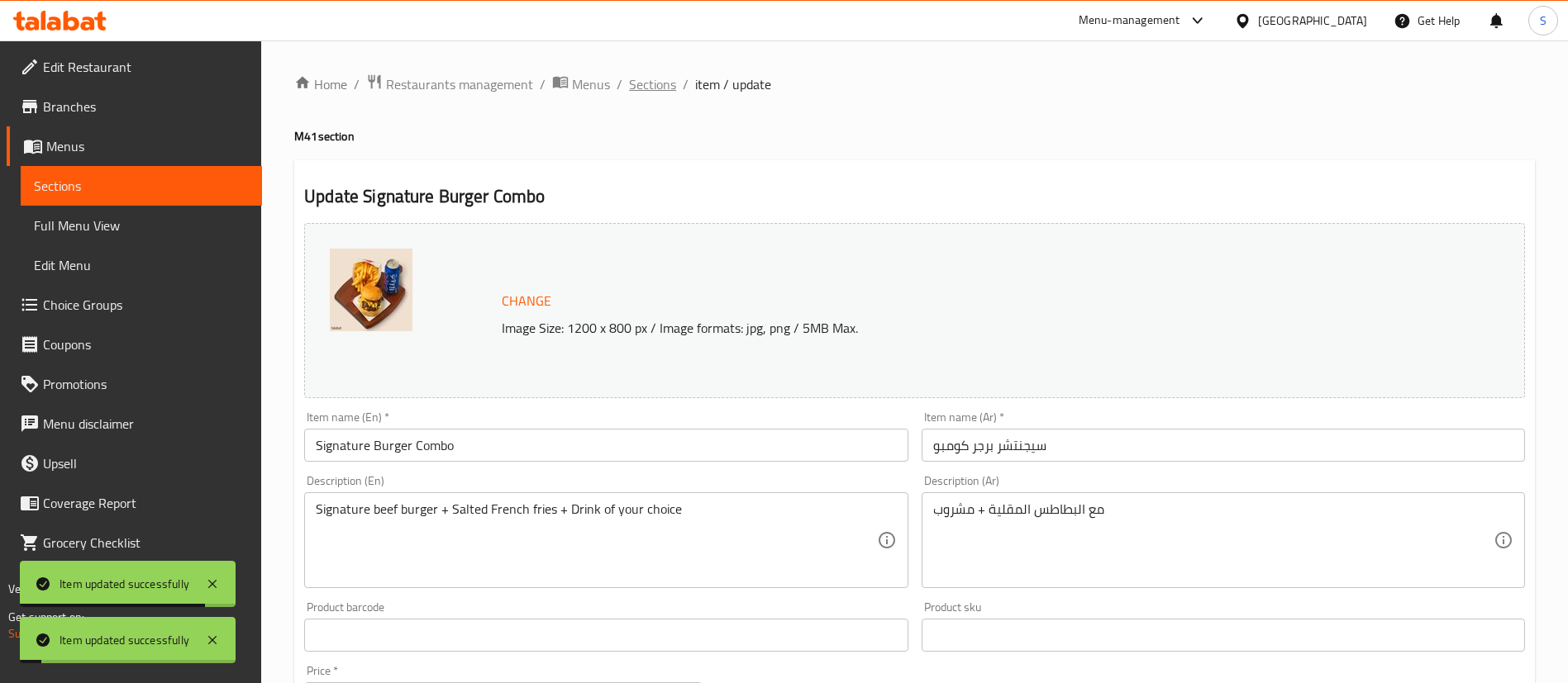
click at [645, 76] on span "Sections" at bounding box center [653, 84] width 48 height 20
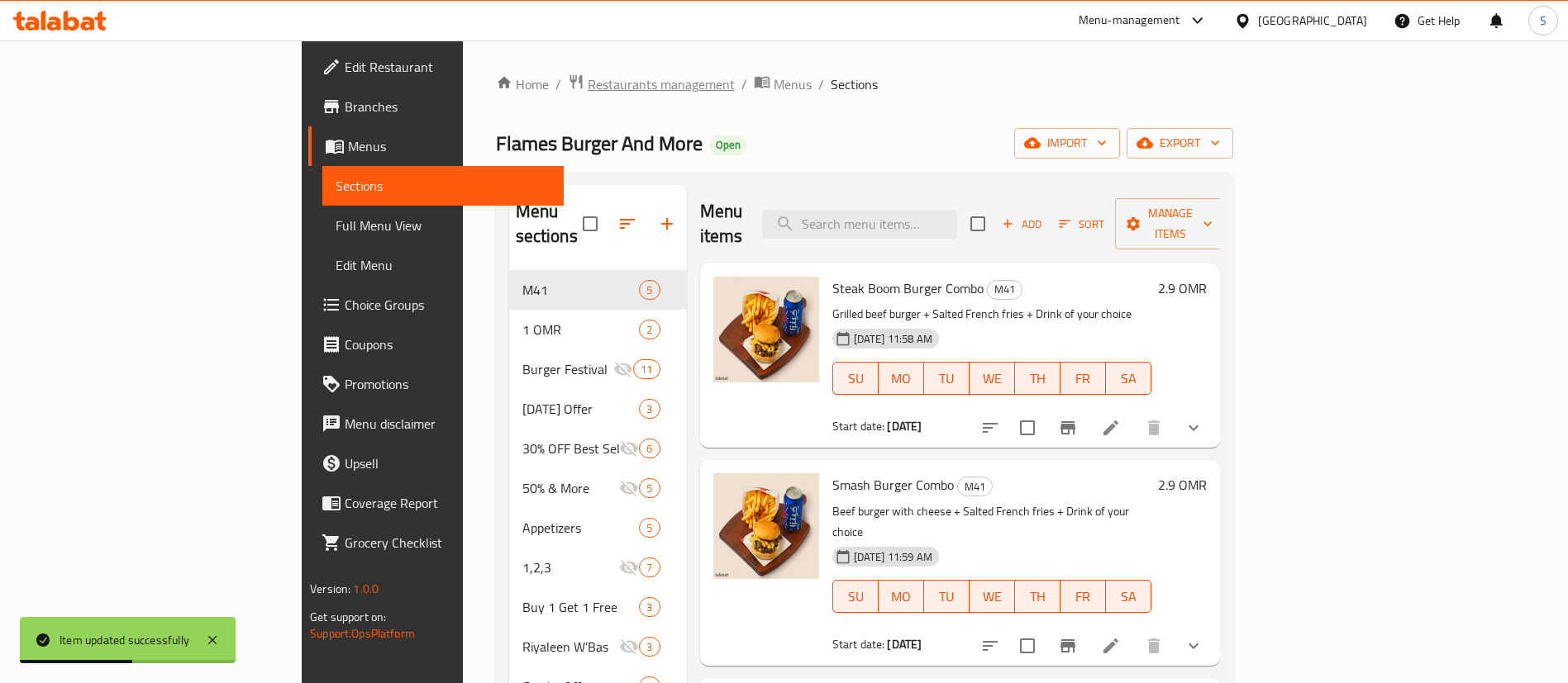
click at [587, 82] on span "Restaurants management" at bounding box center [661, 84] width 148 height 20
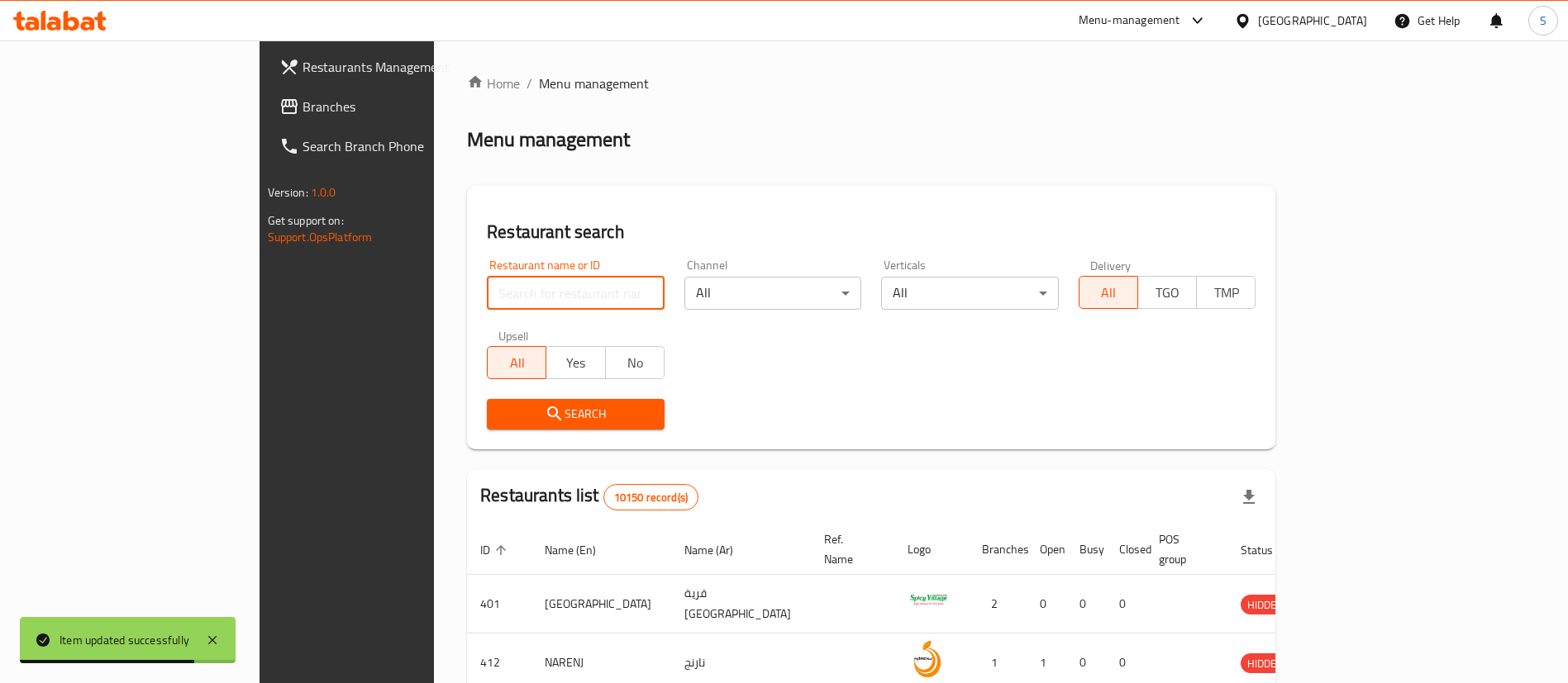
click at [487, 291] on input "search" at bounding box center [575, 293] width 177 height 33
paste input "24381"
type input "24381"
click button "Search" at bounding box center [575, 414] width 177 height 31
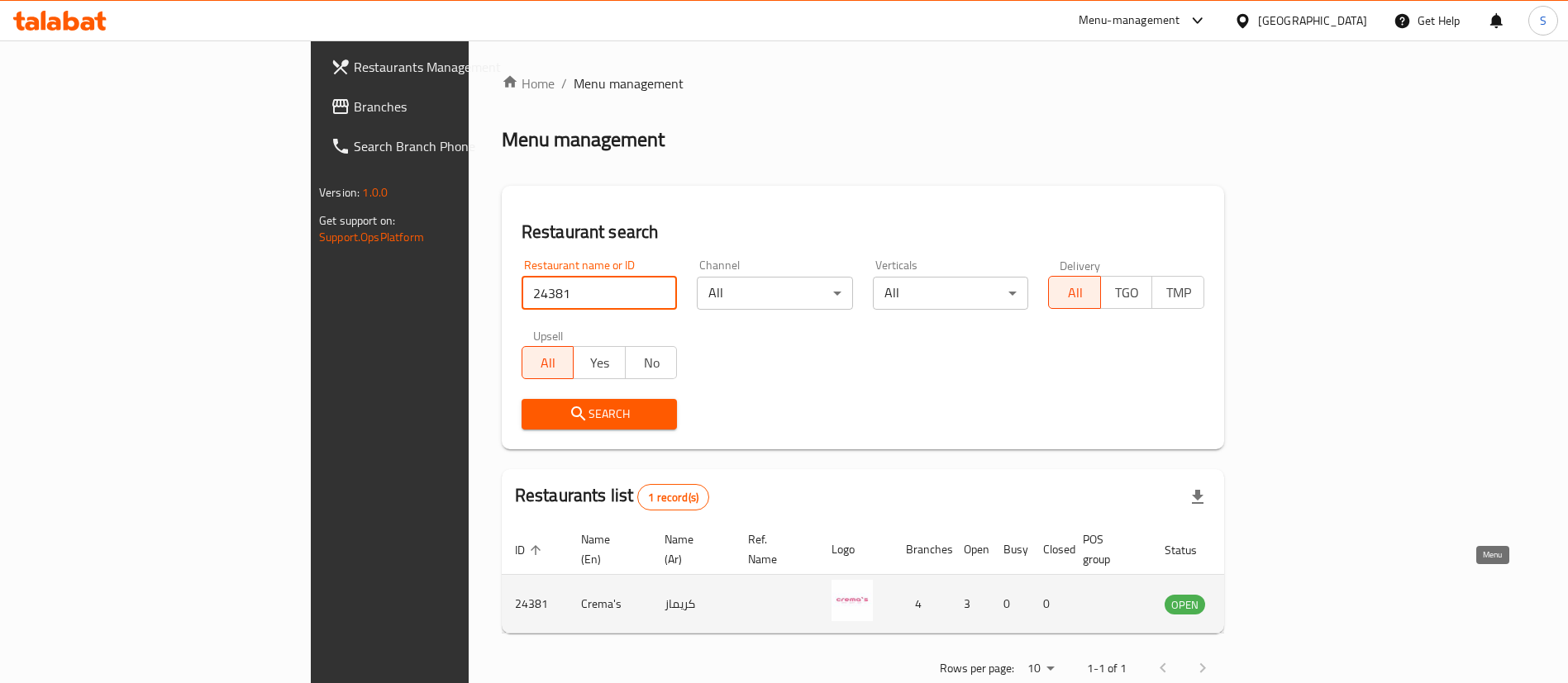
click at [1271, 594] on icon "enhanced table" at bounding box center [1261, 604] width 20 height 20
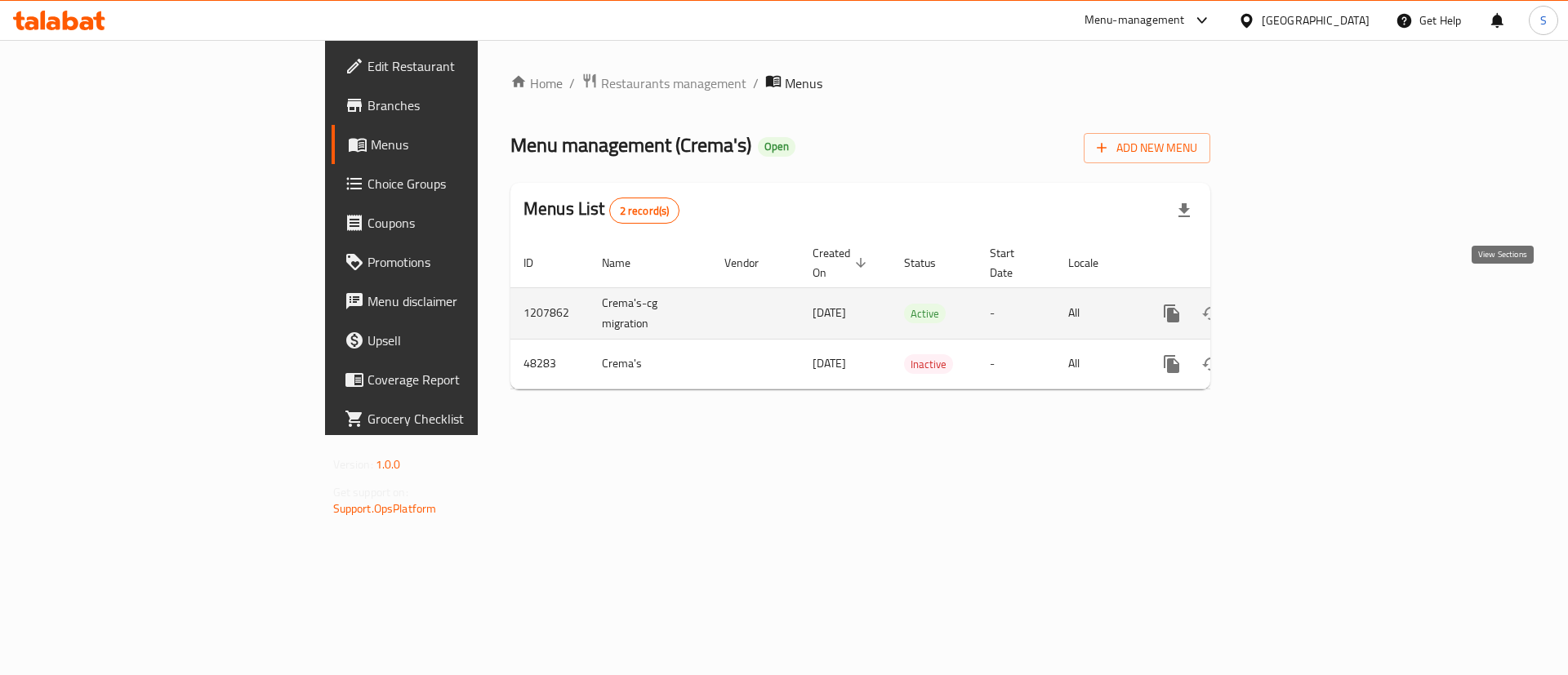
click at [1297, 306] on icon "enhanced table" at bounding box center [1289, 313] width 15 height 15
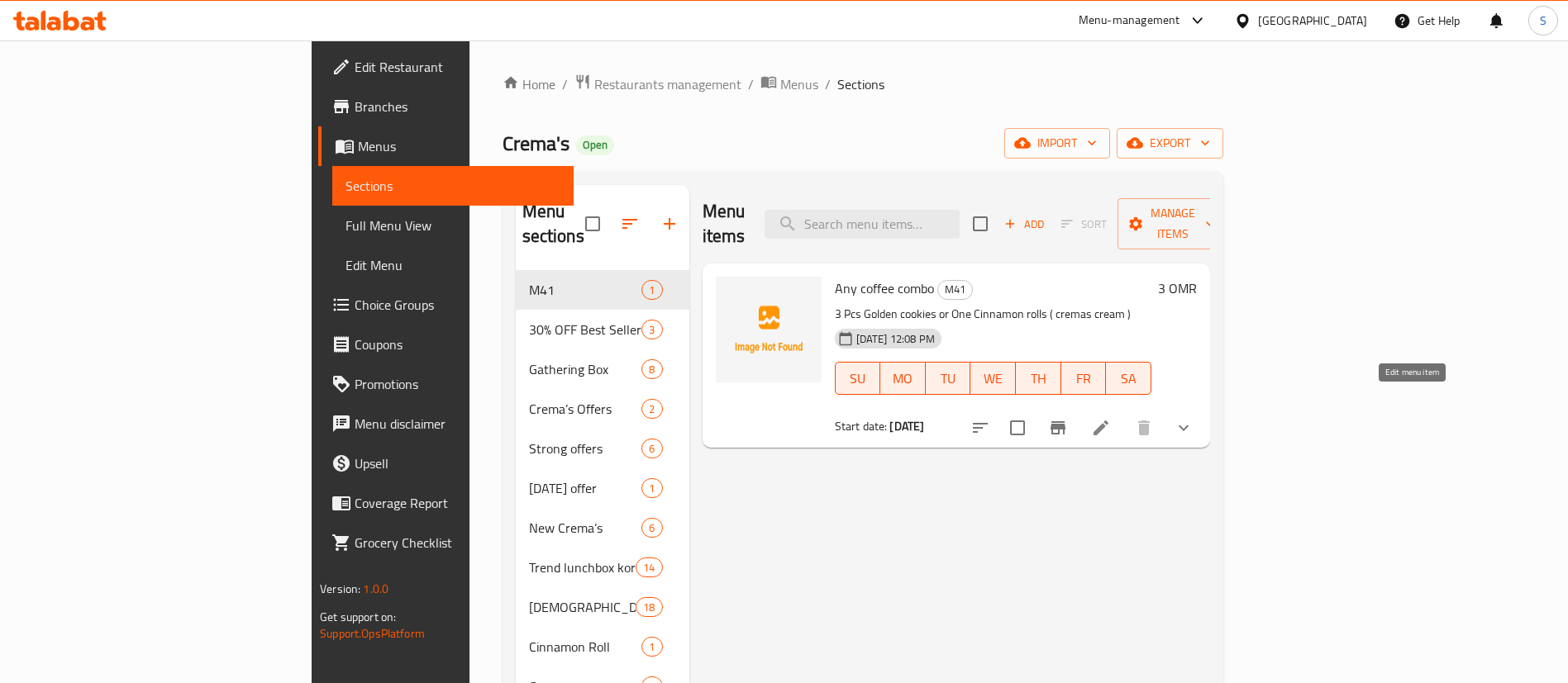
click at [1111, 418] on icon at bounding box center [1101, 428] width 20 height 20
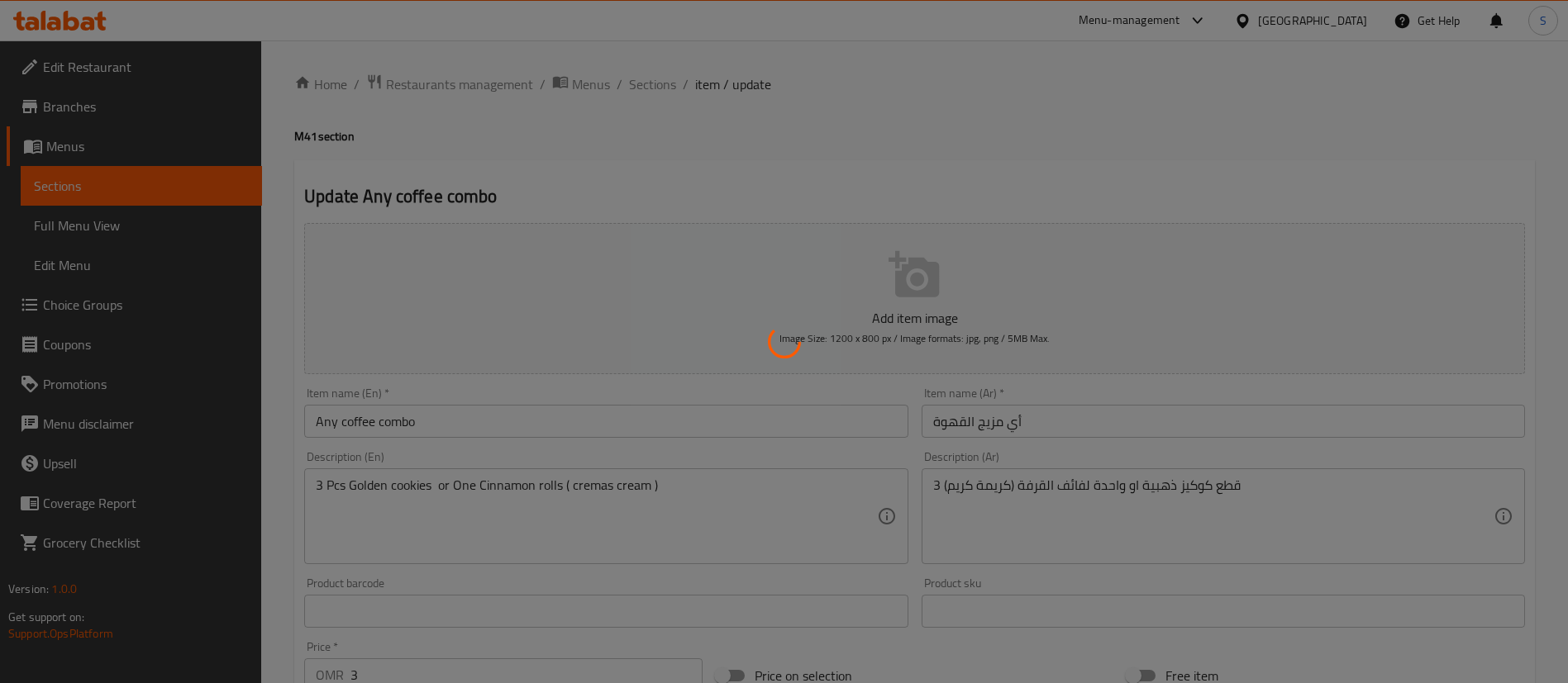
type input "اختيارك من القهوة:"
type input "1"
type input "طبق جانبي:"
type input "1"
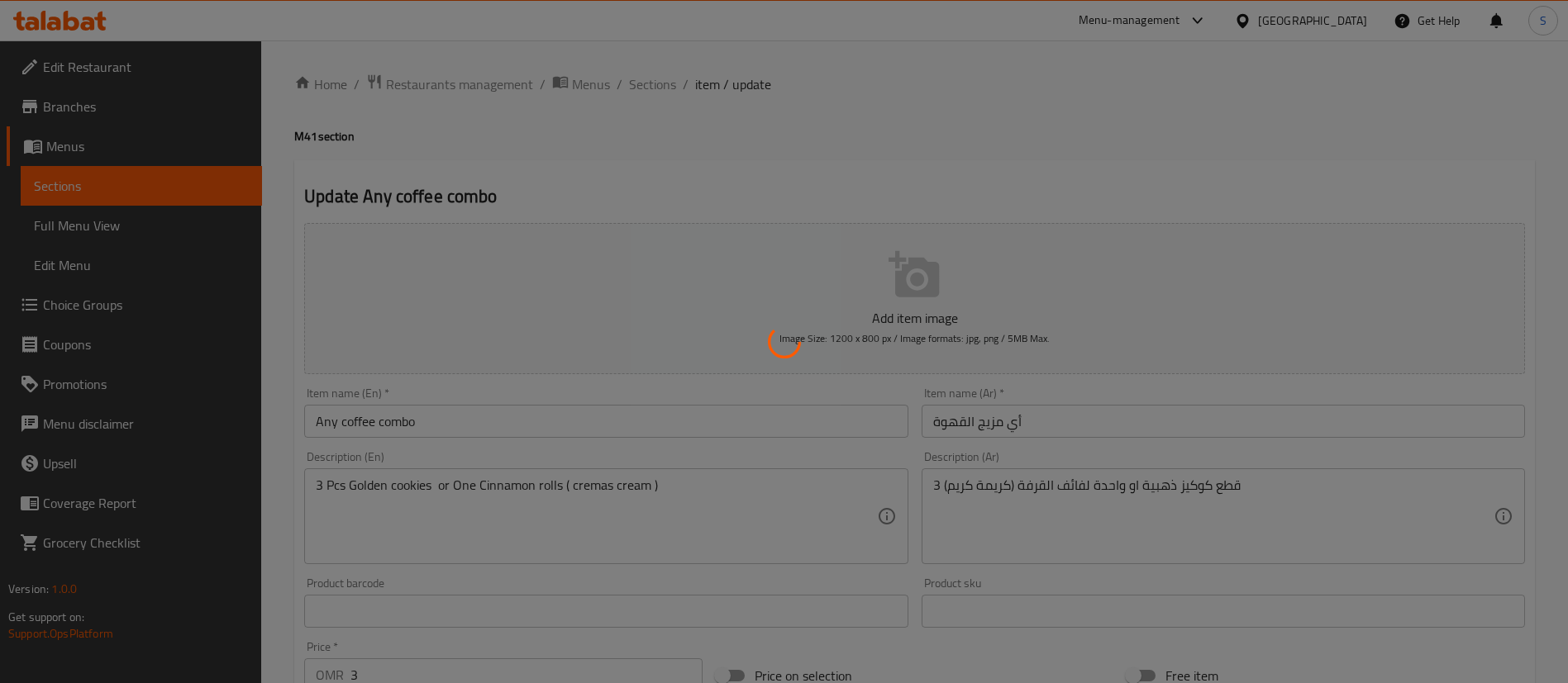
type input "1"
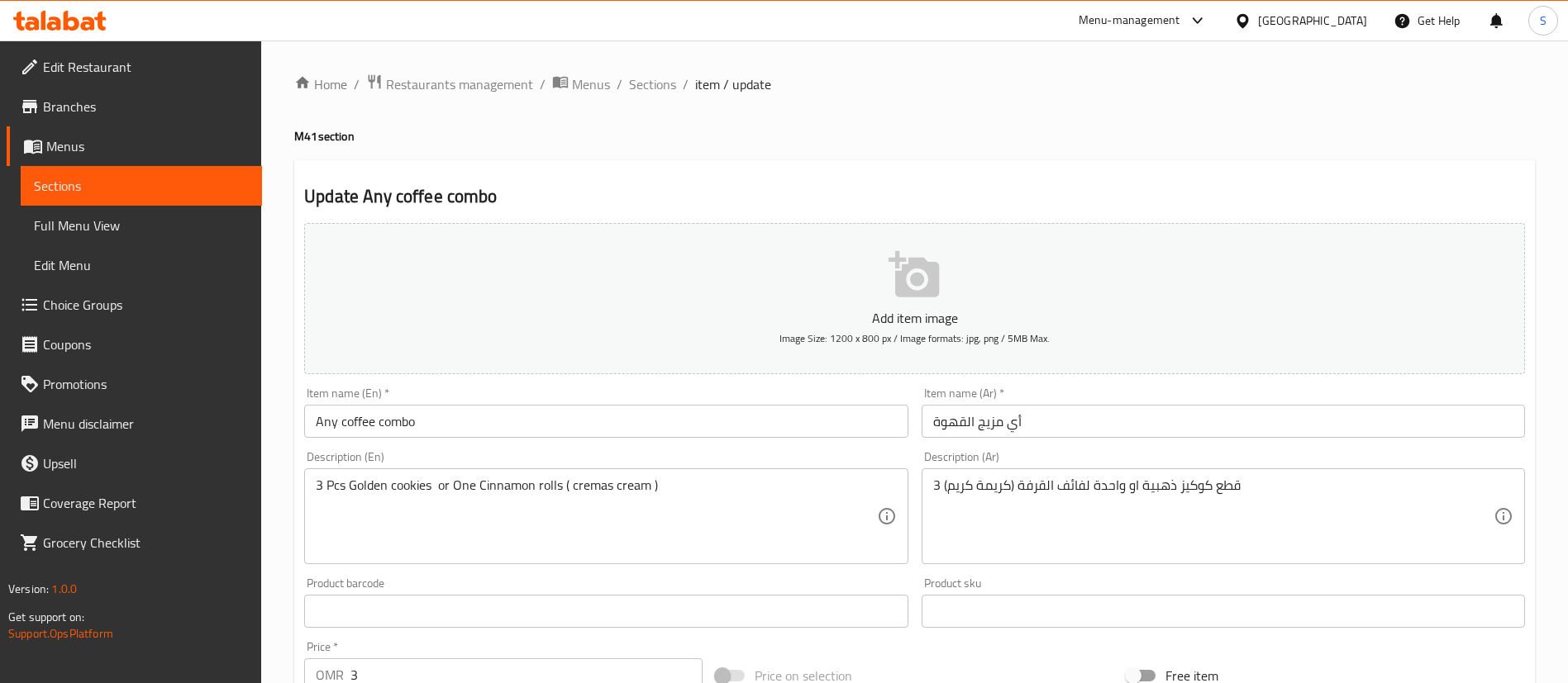
scroll to position [579, 0]
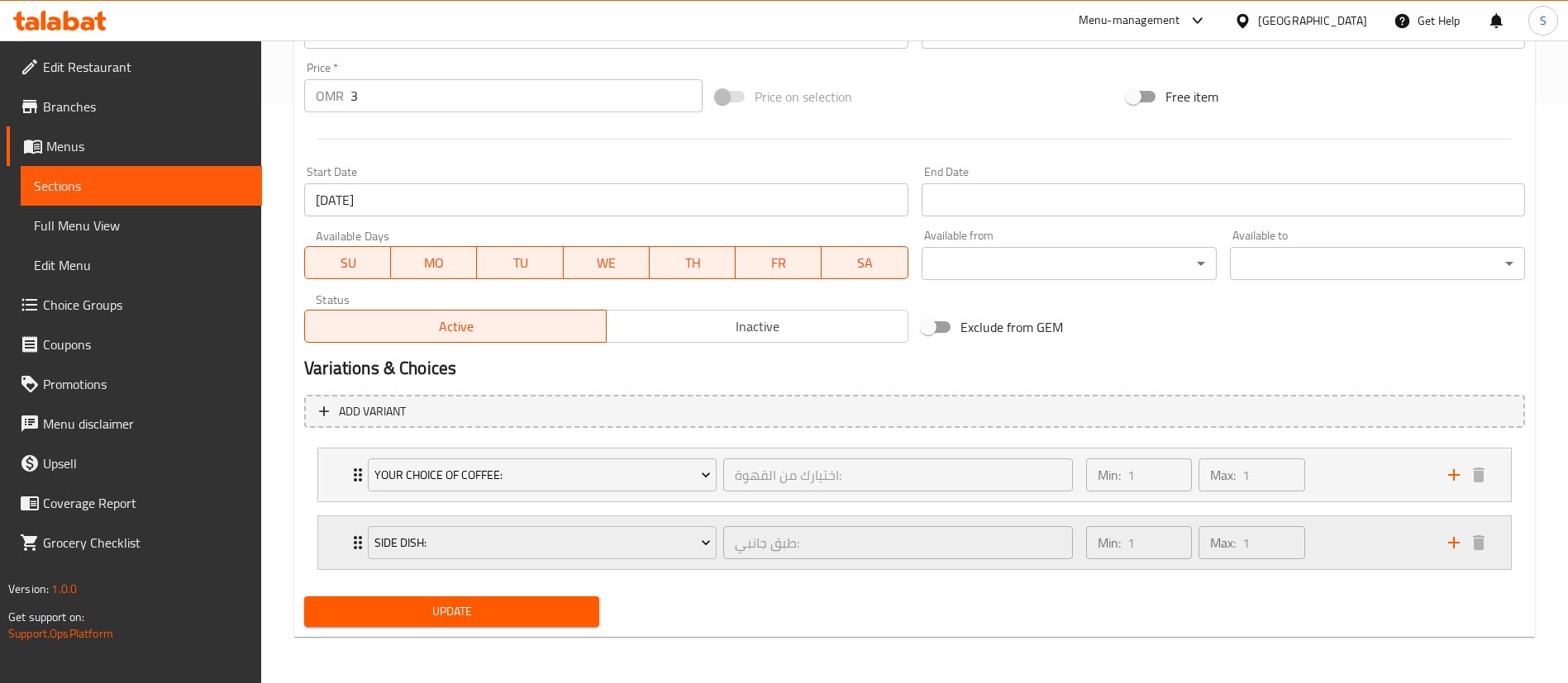
click at [1350, 537] on div "Min: 1 ​ Max: 1 ​" at bounding box center [1258, 542] width 363 height 52
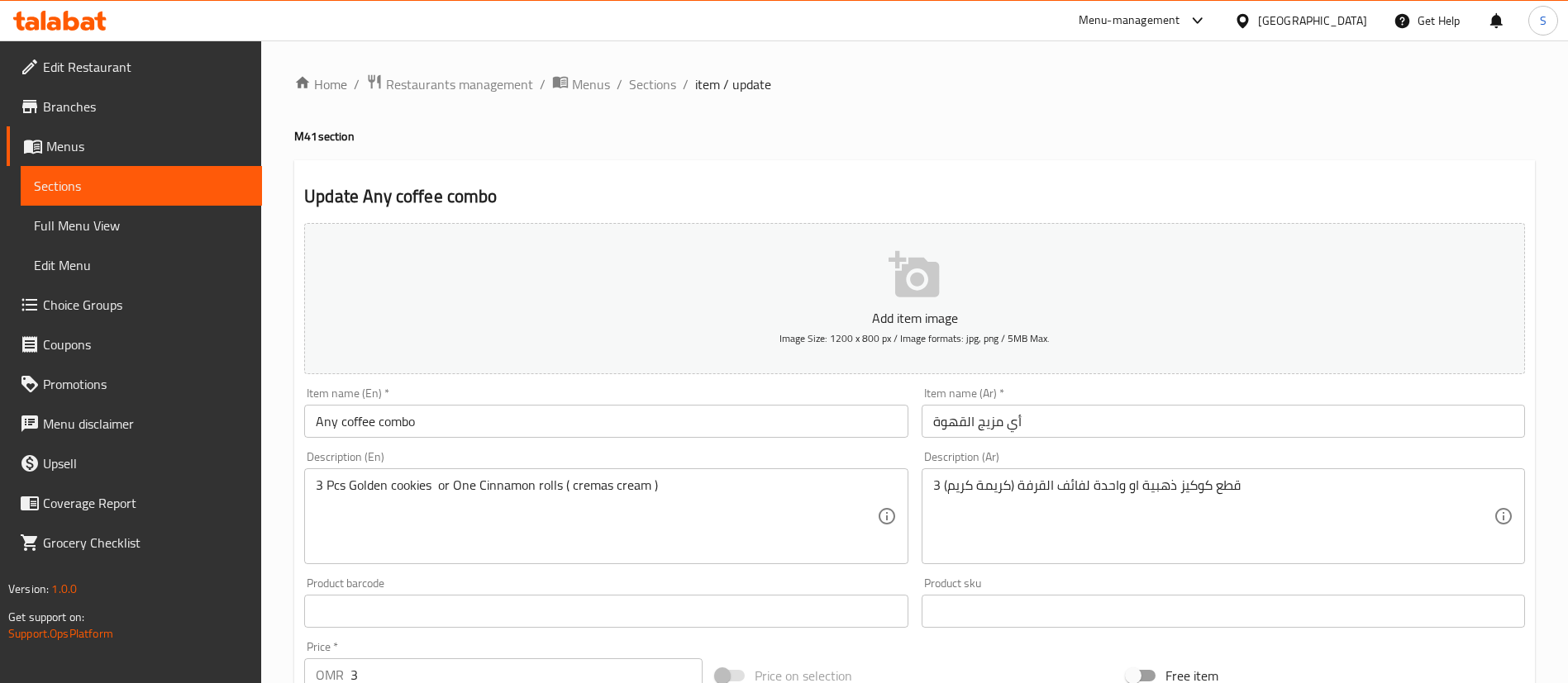
scroll to position [726, 0]
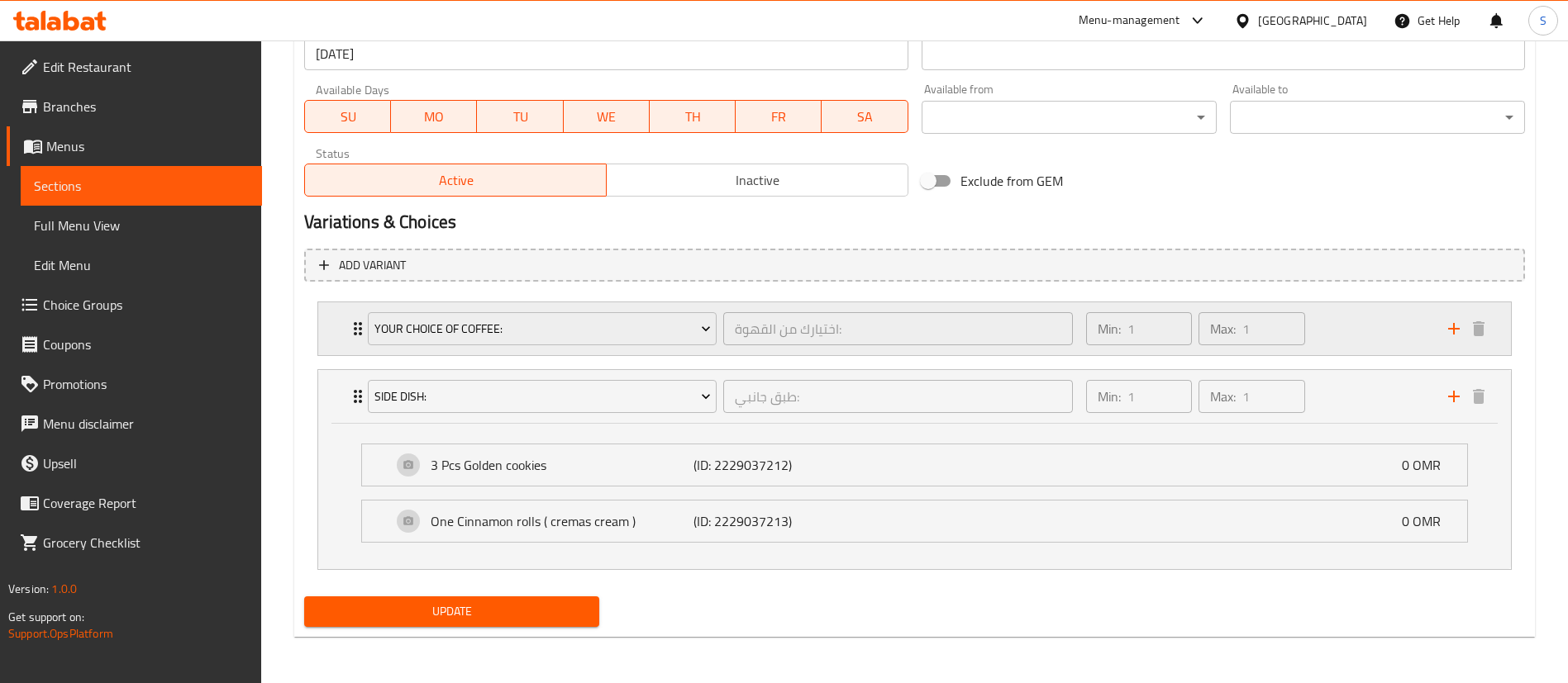
click at [1408, 339] on div "Min: 1 ​ Max: 1 ​" at bounding box center [1258, 328] width 363 height 52
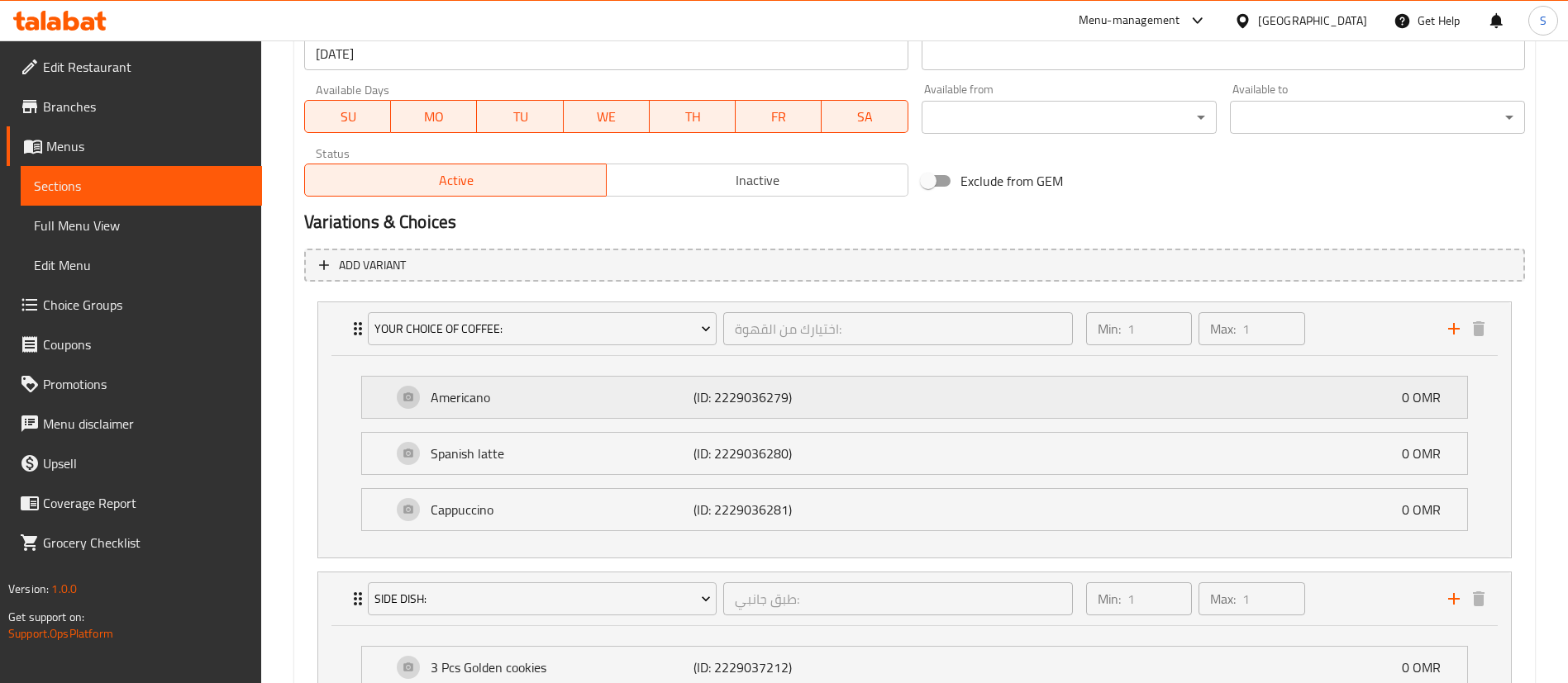
scroll to position [0, 0]
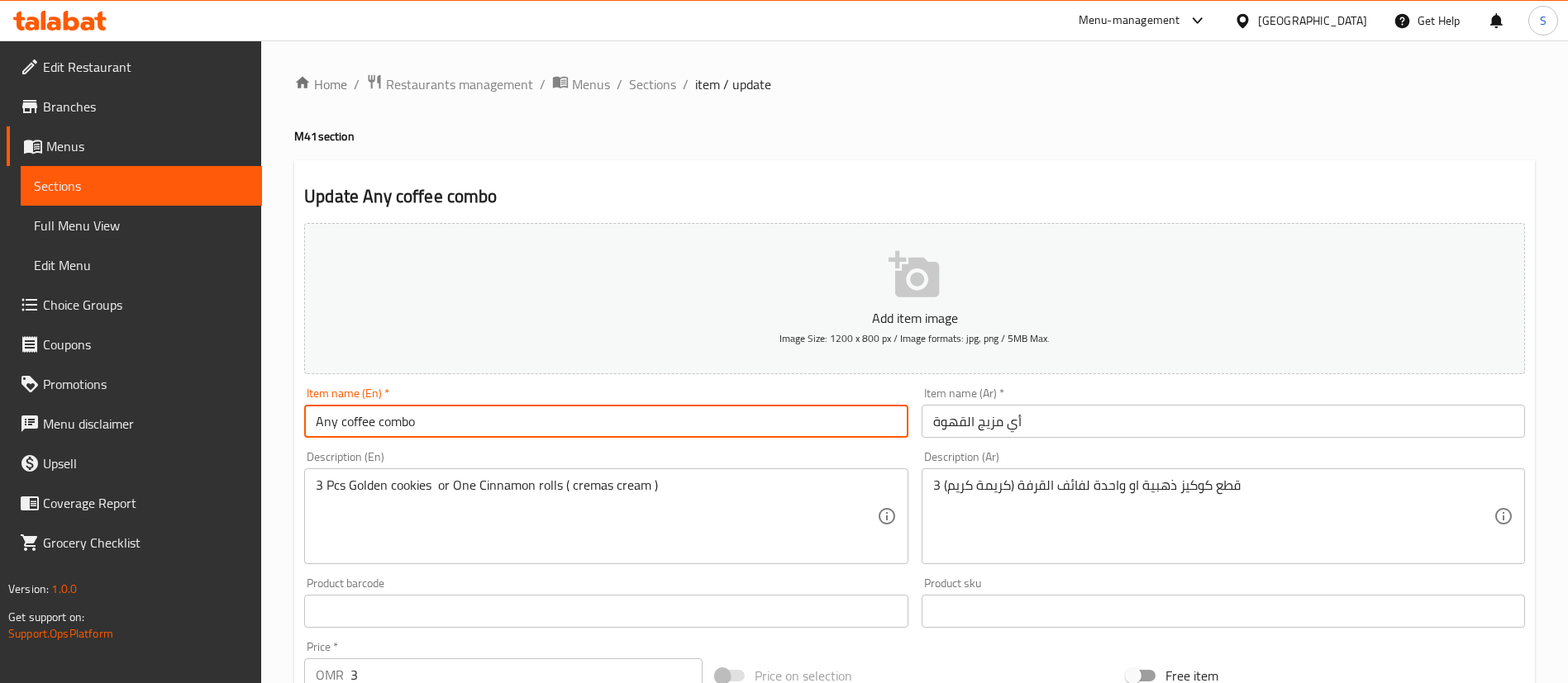
click at [374, 421] on input "Any coffee combo" at bounding box center [605, 421] width 603 height 33
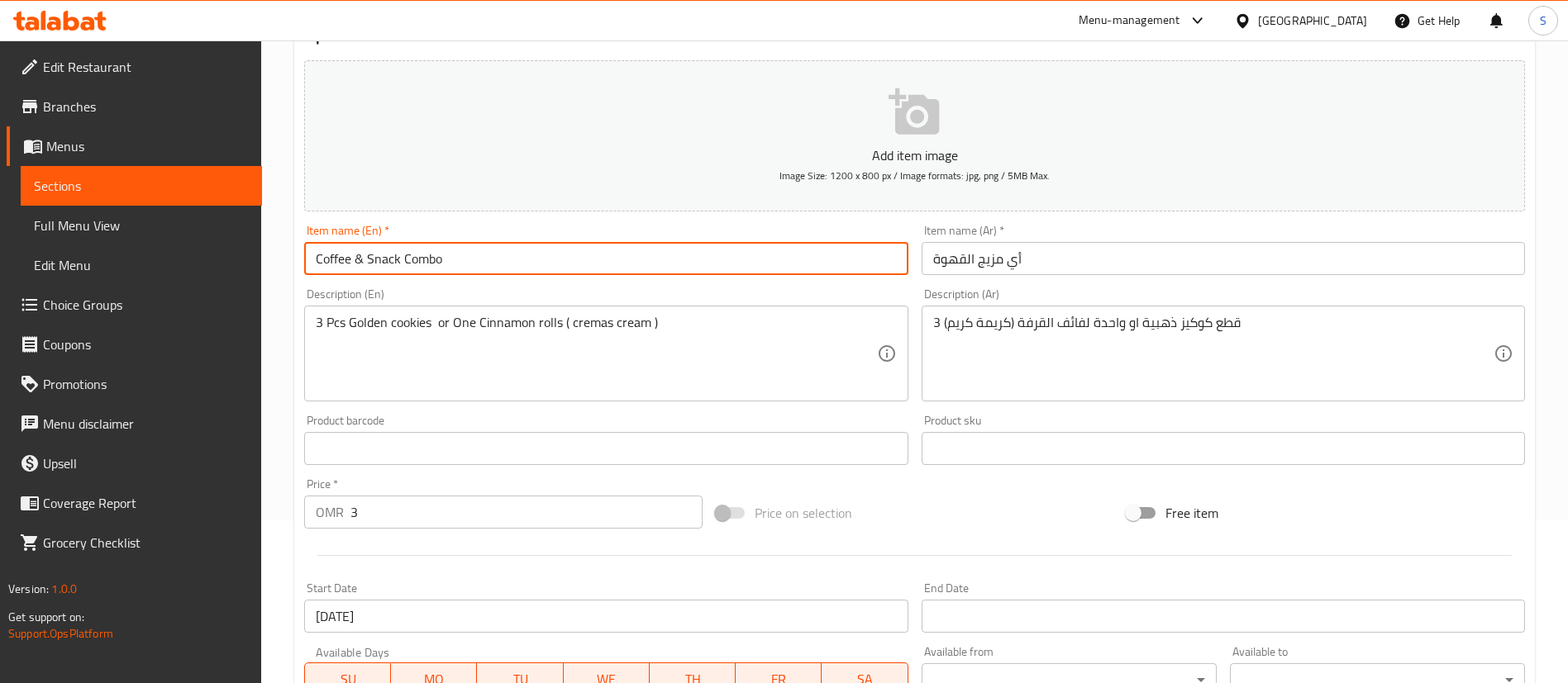
scroll to position [146, 0]
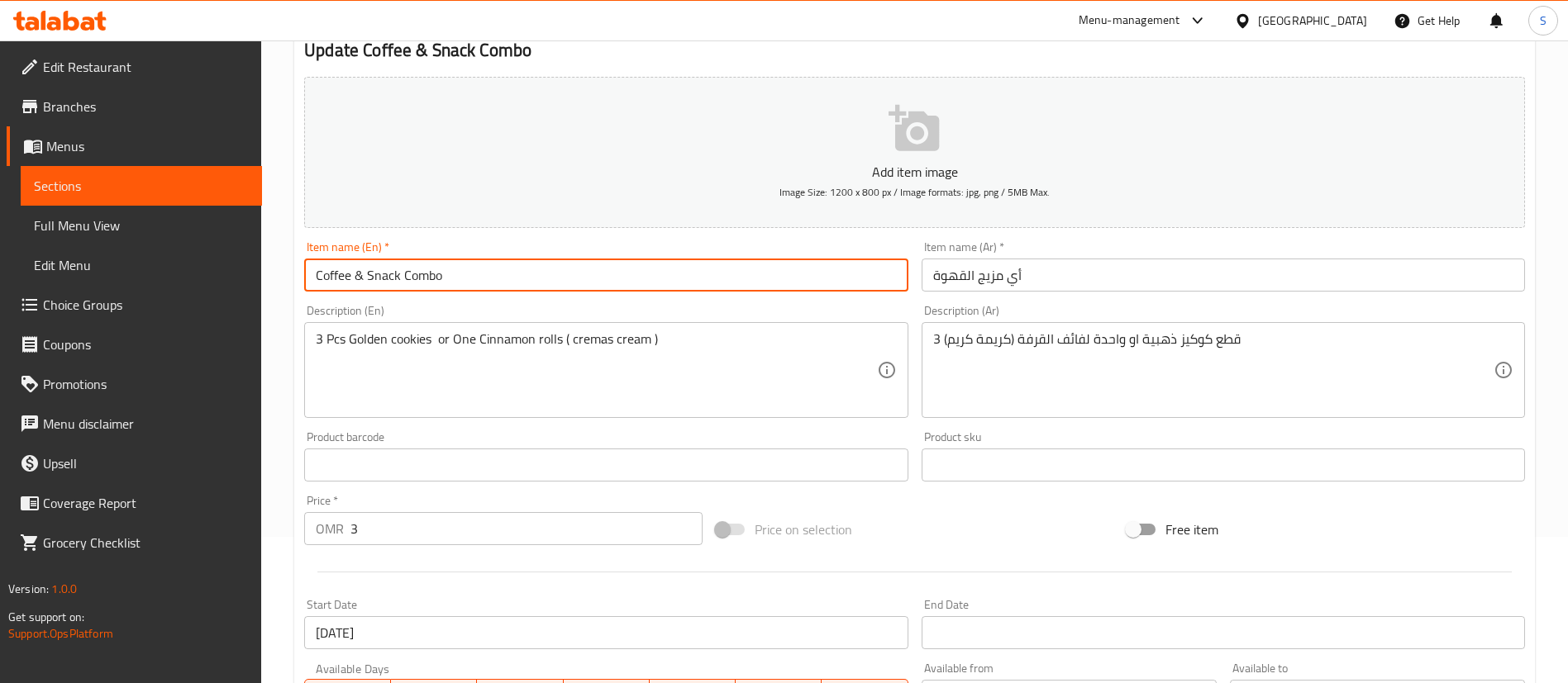
type input "Coffee & Snack Combo"
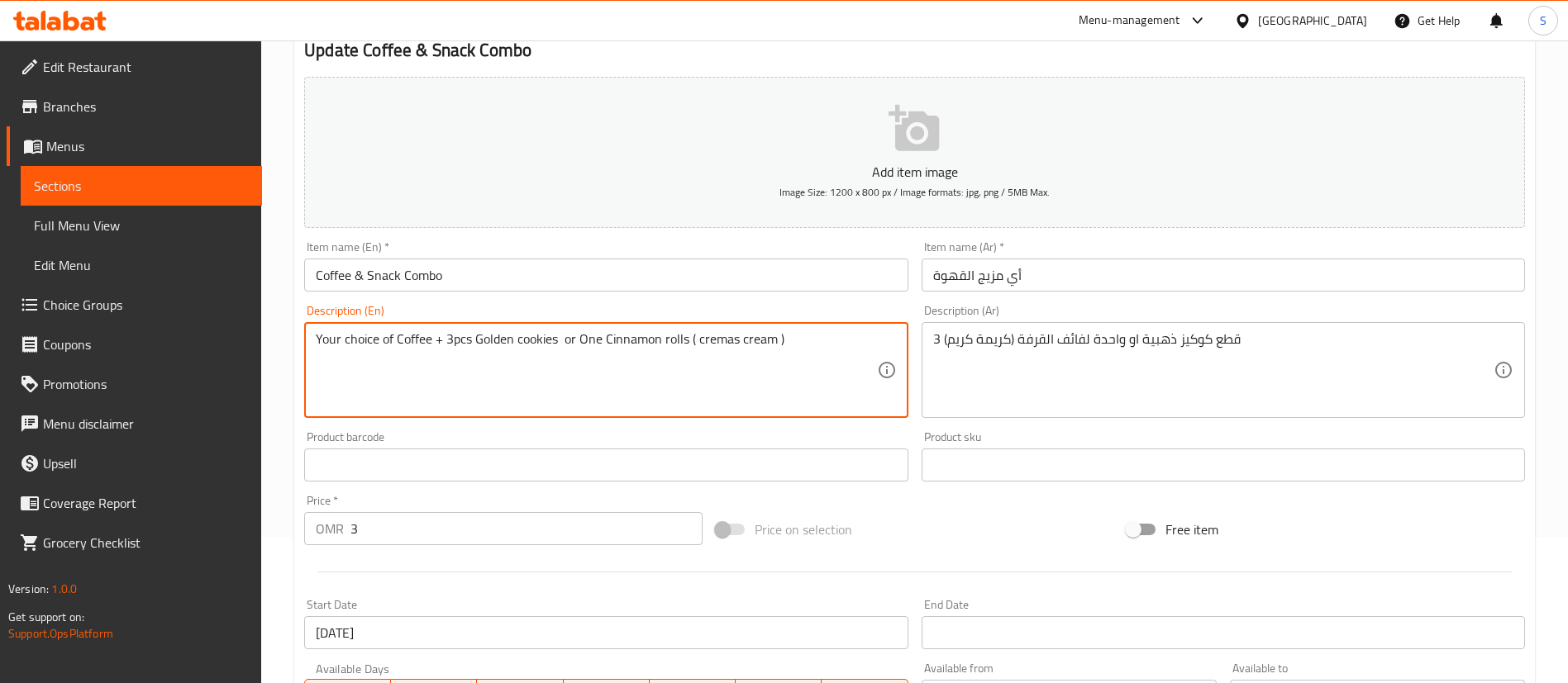
click at [570, 339] on textarea "Your choice of Coffee + 3pcs Golden cookies or One Cinnamon rolls ( cremas crea…" at bounding box center [596, 370] width 561 height 78
click at [596, 337] on textarea "Your choice of Coffee + 3pcs Golden cookies OR One Cinnamon rolls ( cremas crea…" at bounding box center [596, 370] width 561 height 78
drag, startPoint x: 683, startPoint y: 339, endPoint x: 878, endPoint y: 322, distance: 195.7
click at [878, 322] on div "Your choice of Coffee + 3pcs Golden cookies OR 1pc Cinnamon rolls ( cremas crea…" at bounding box center [605, 369] width 603 height 96
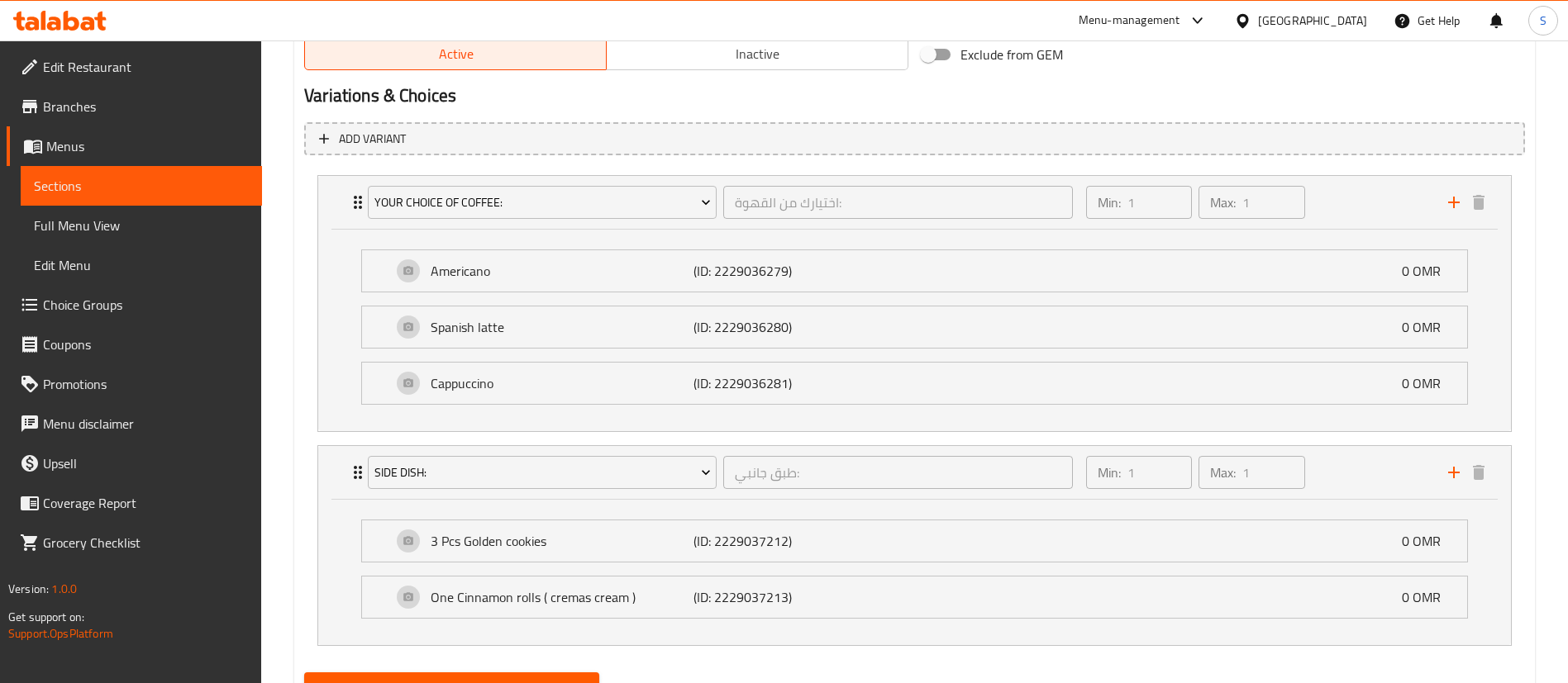
scroll to position [927, 0]
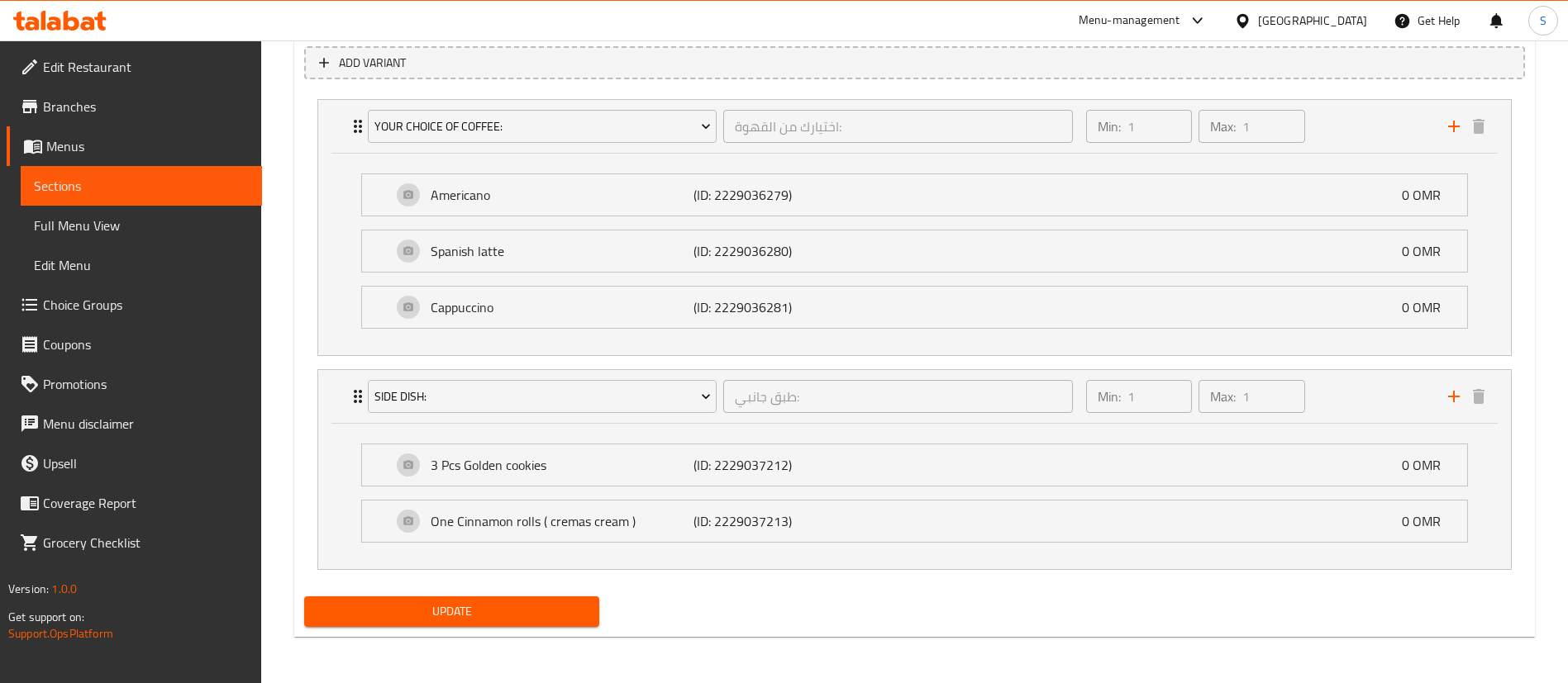
type textarea "Your choice of Coffee + 3pcs Golden cookies OR 1pc Cinnamon roll Cremas cream"
click at [499, 607] on span "Update" at bounding box center [451, 612] width 268 height 21
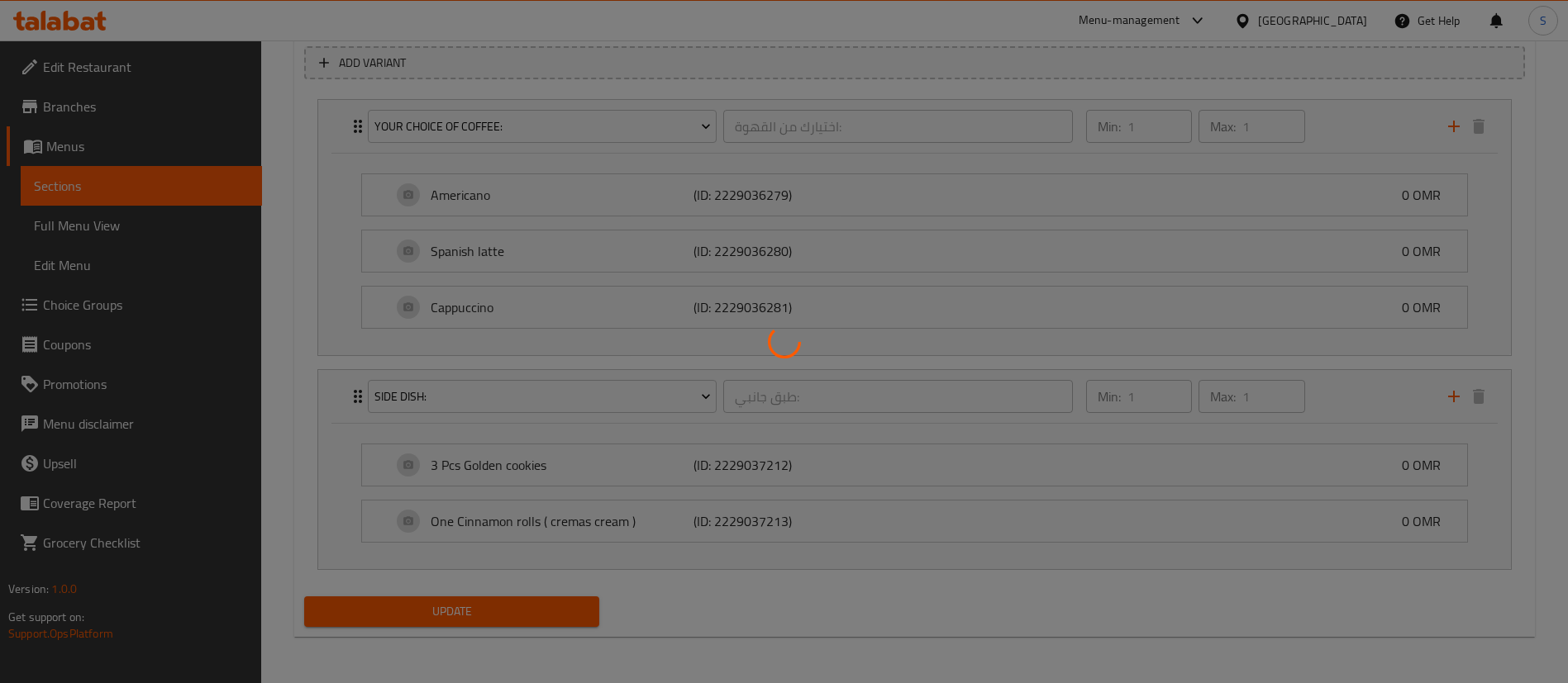
scroll to position [0, 0]
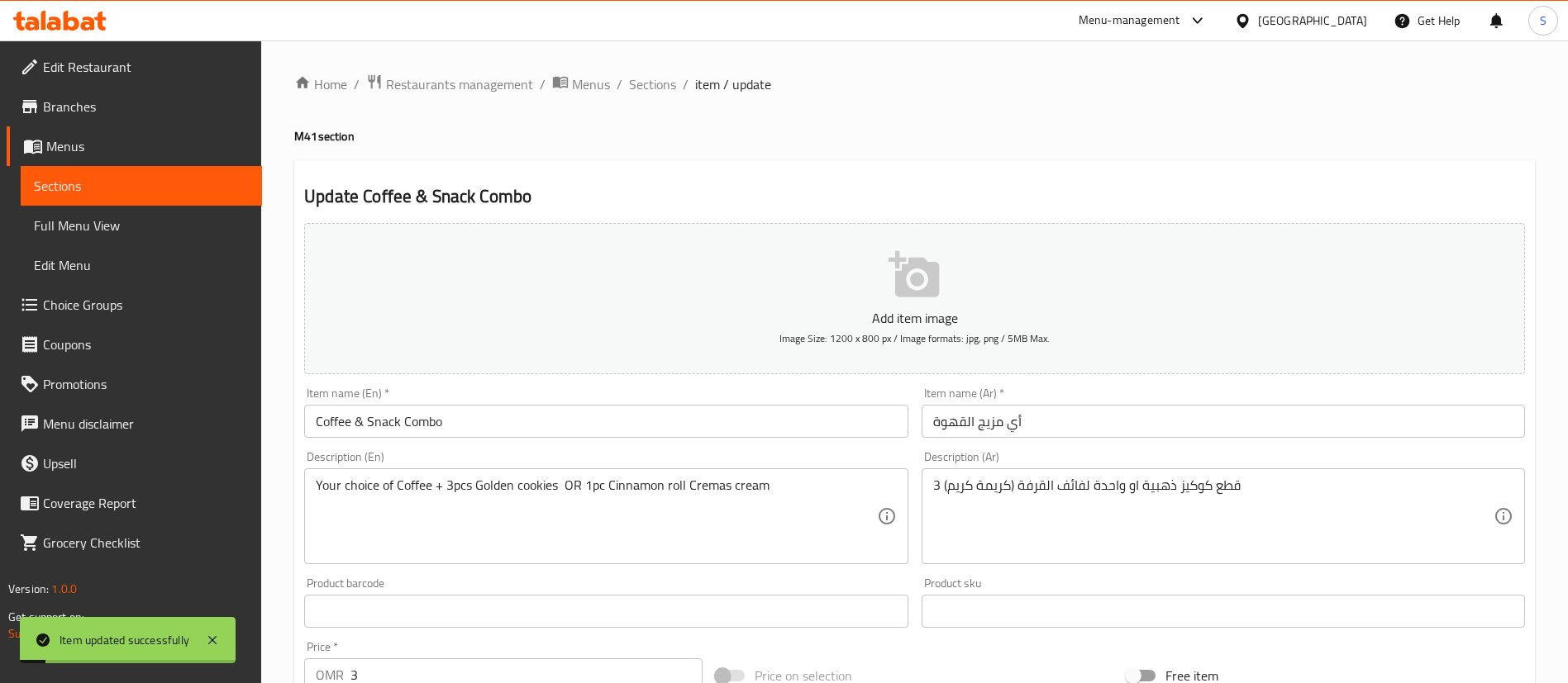
click at [662, 86] on span "Sections" at bounding box center [653, 84] width 48 height 20
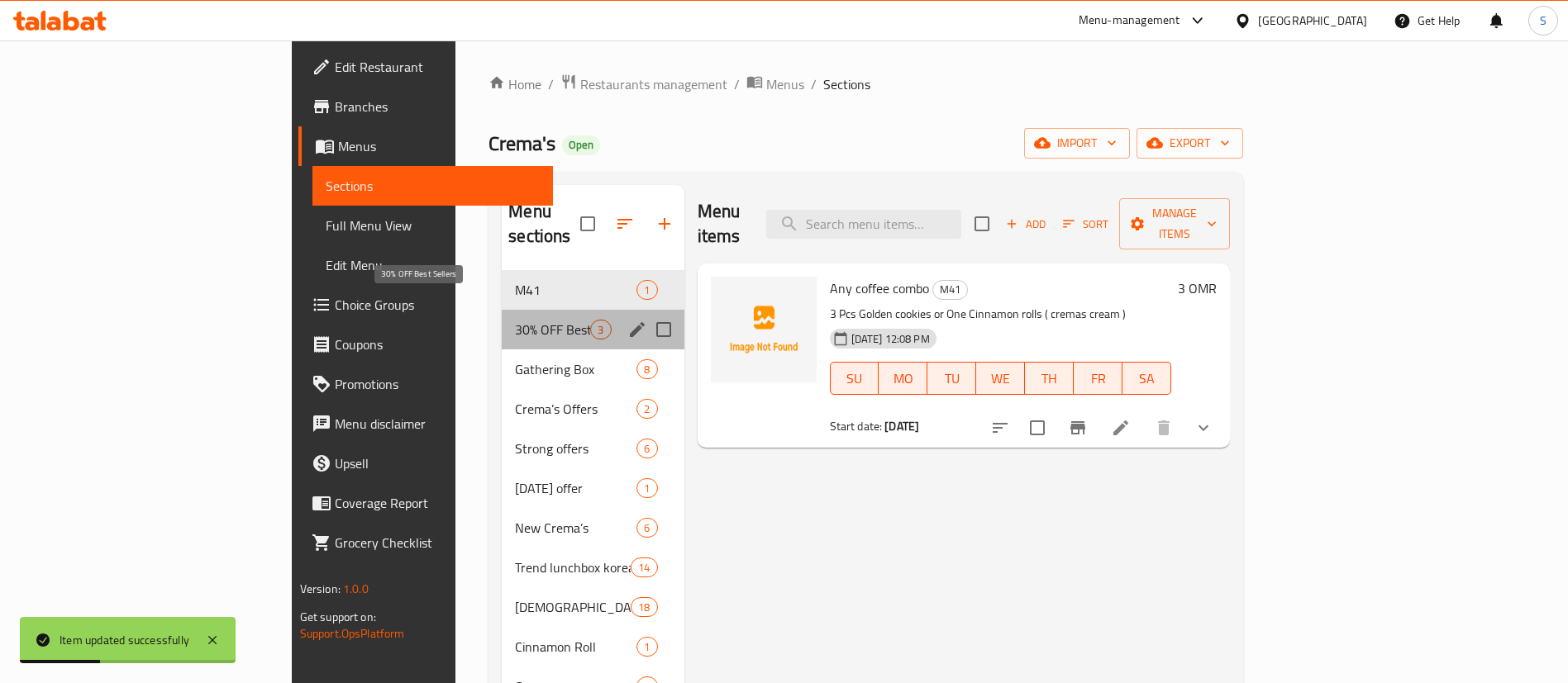
click at [515, 320] on span "30% OFF Best Sellers" at bounding box center [553, 330] width 75 height 20
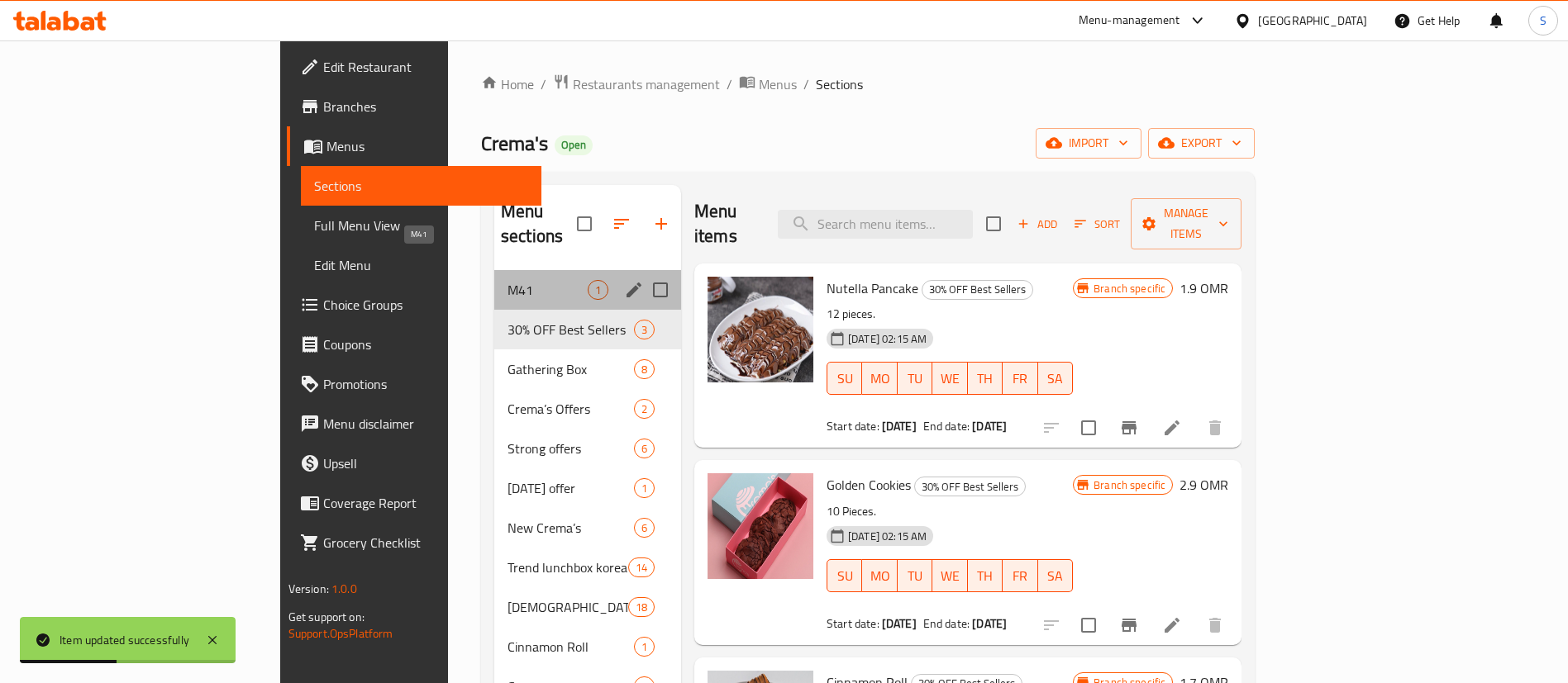
click at [507, 280] on span "M41" at bounding box center [547, 290] width 80 height 20
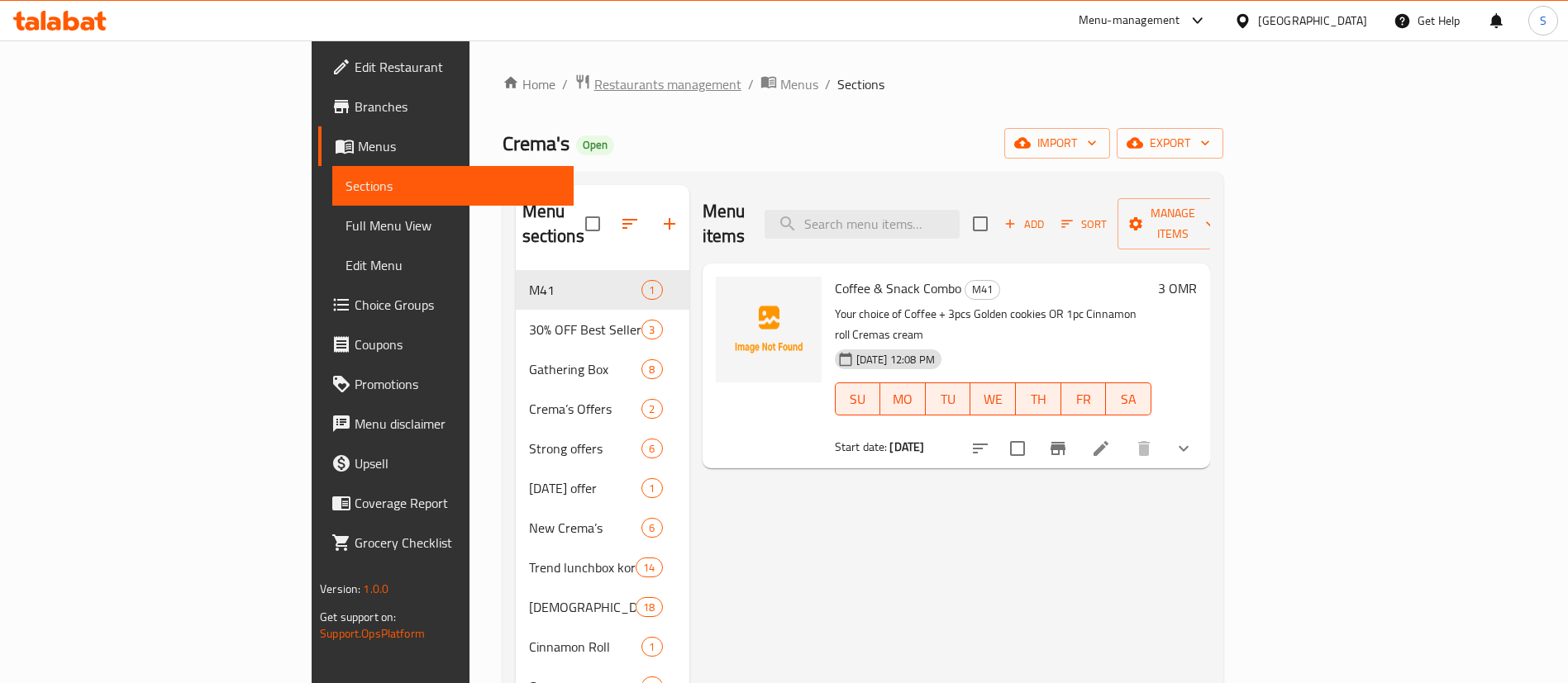
click at [594, 87] on span "Restaurants management" at bounding box center [668, 84] width 148 height 20
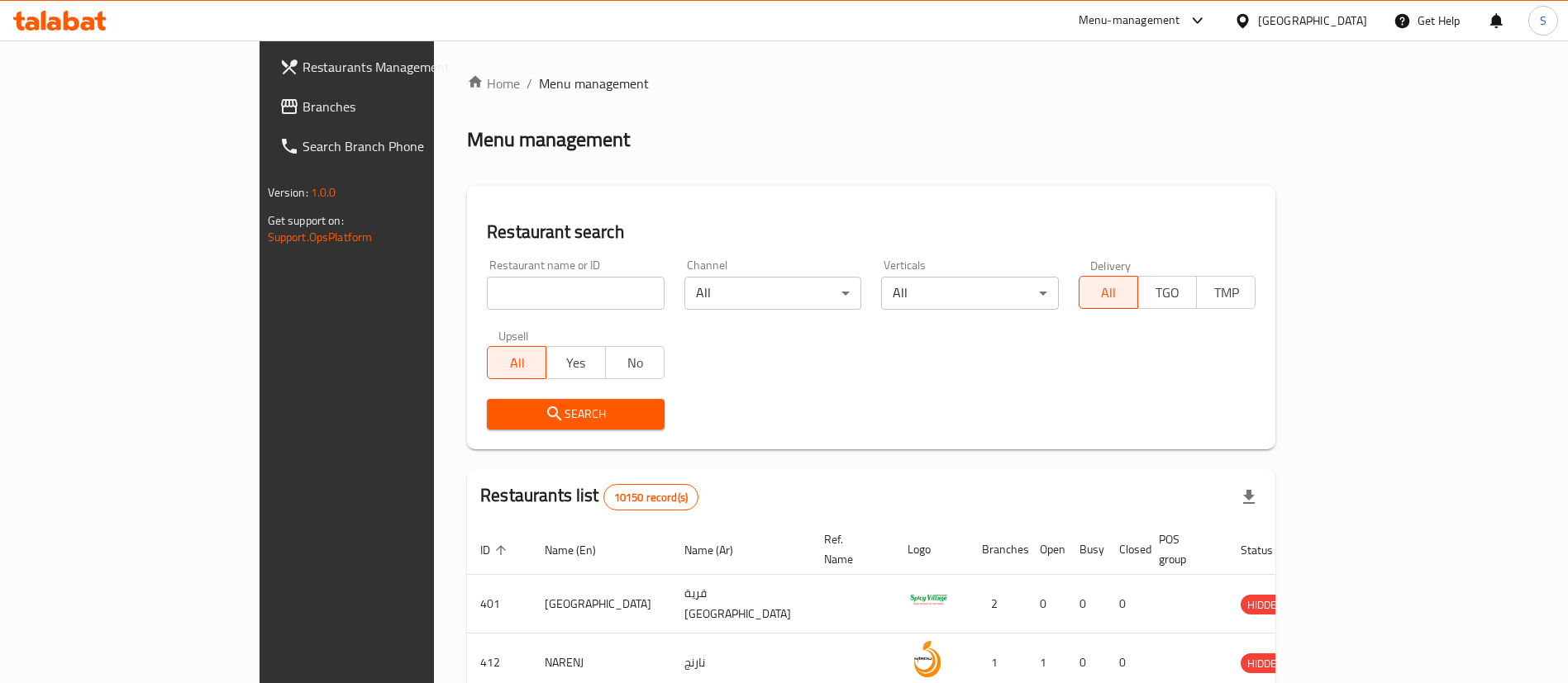
paste input "686446"
click at [487, 292] on input "686446" at bounding box center [575, 293] width 177 height 33
type input "686446"
click button "Search" at bounding box center [575, 414] width 177 height 31
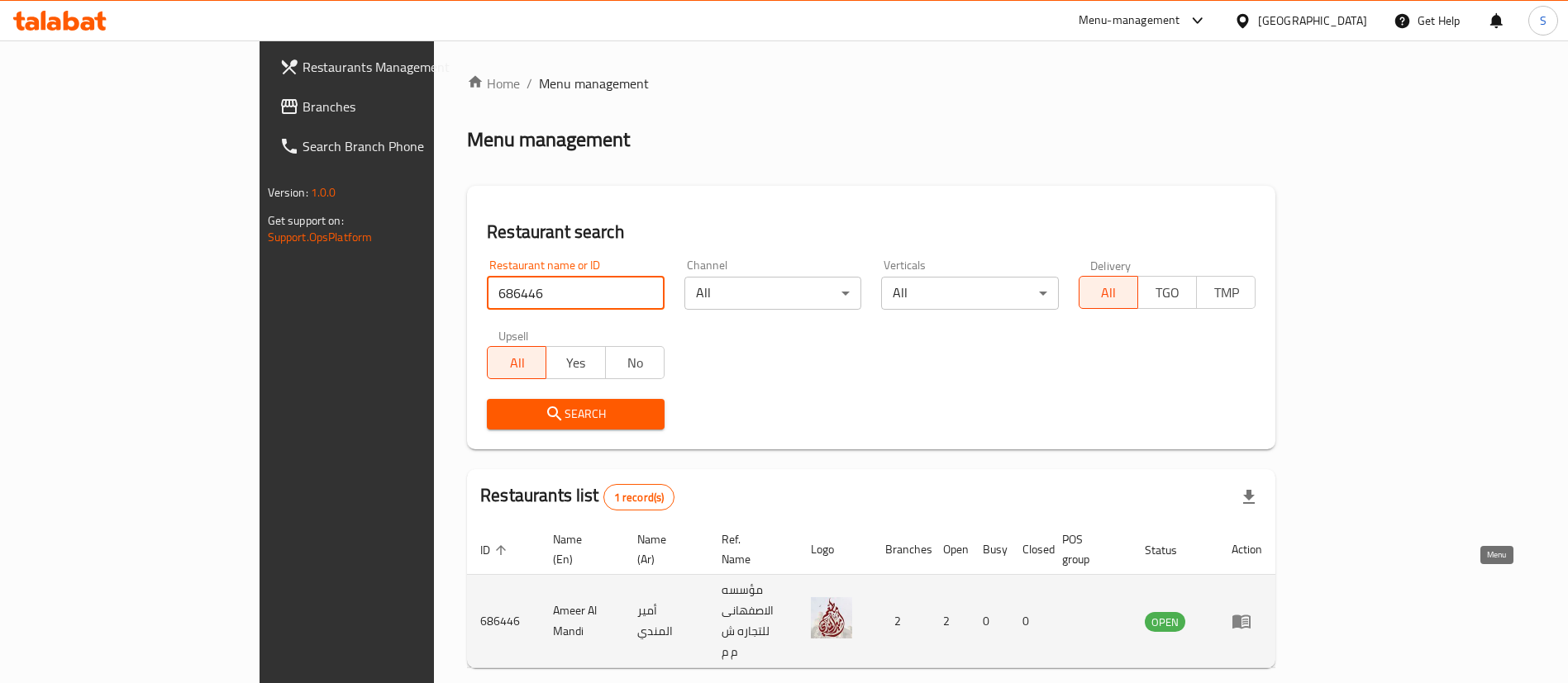
click at [1251, 612] on icon "enhanced table" at bounding box center [1241, 622] width 20 height 20
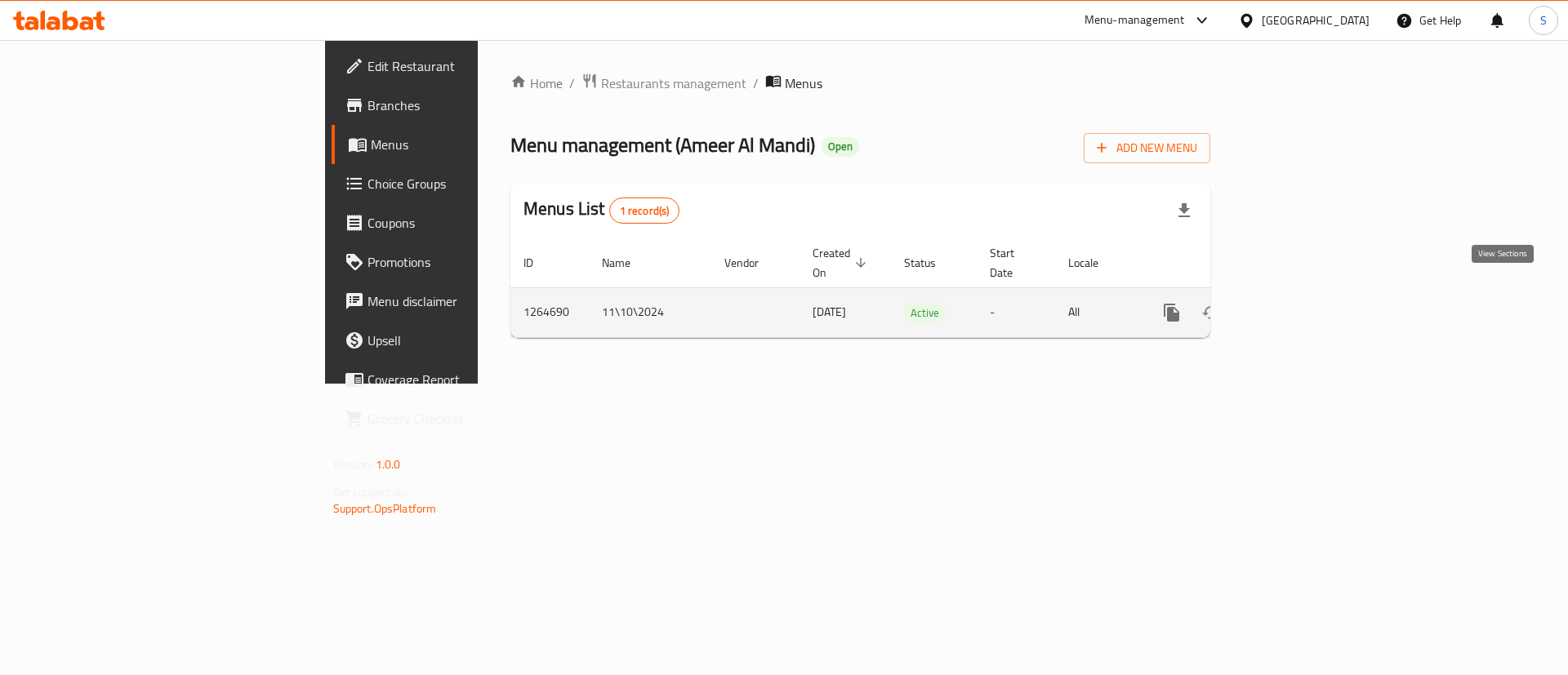
click at [1300, 303] on icon "enhanced table" at bounding box center [1290, 313] width 20 height 20
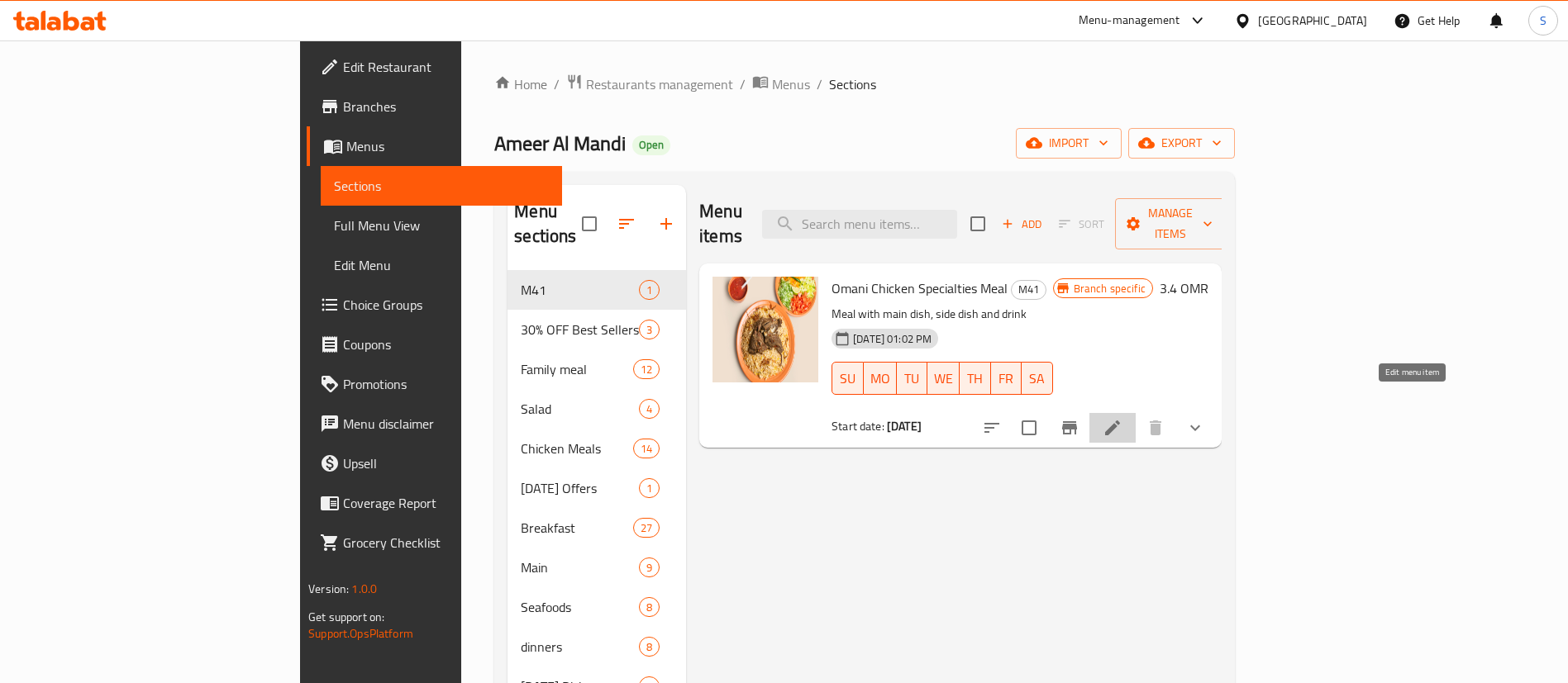
click at [1122, 418] on icon at bounding box center [1112, 428] width 20 height 20
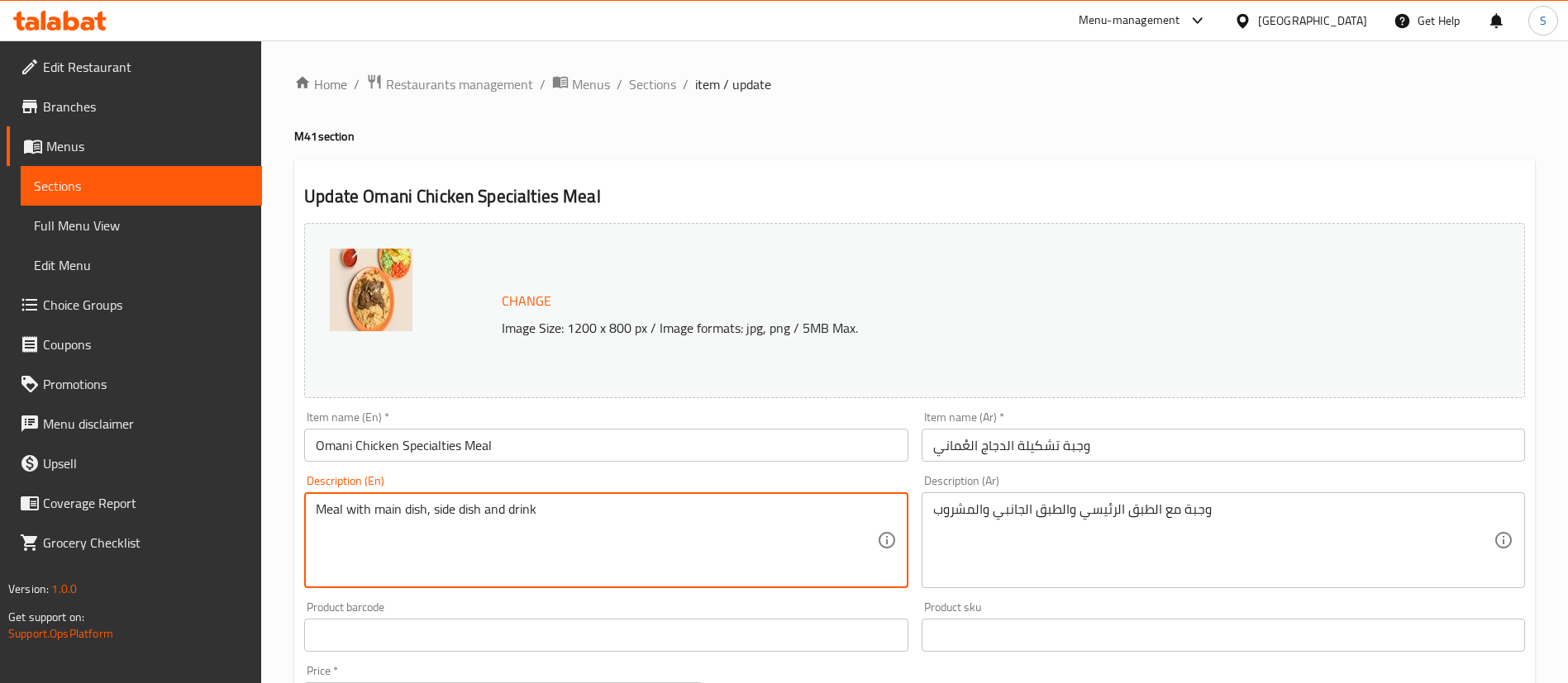
drag, startPoint x: 426, startPoint y: 512, endPoint x: 277, endPoint y: 502, distance: 149.3
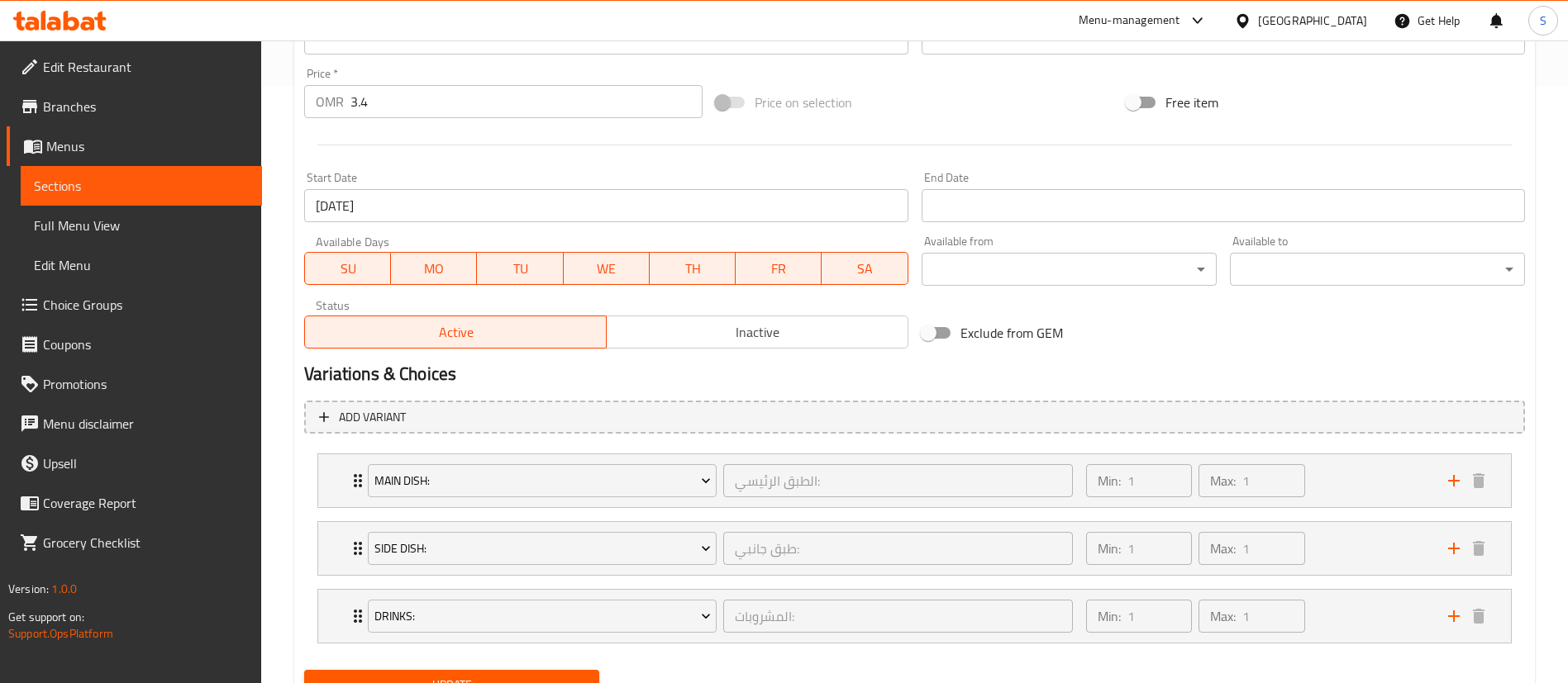
scroll to position [671, 0]
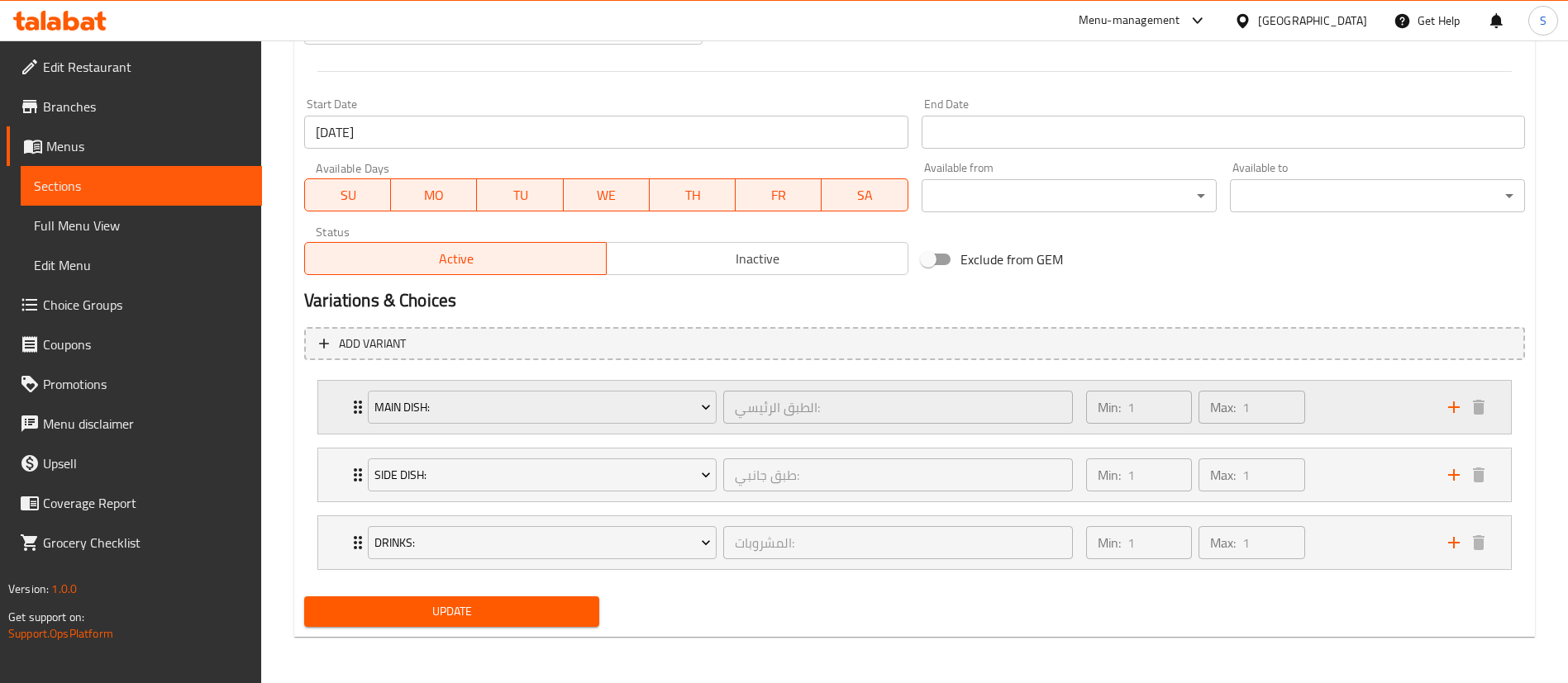
click at [1331, 417] on div "Min: 1 ​ Max: 1 ​" at bounding box center [1258, 407] width 363 height 52
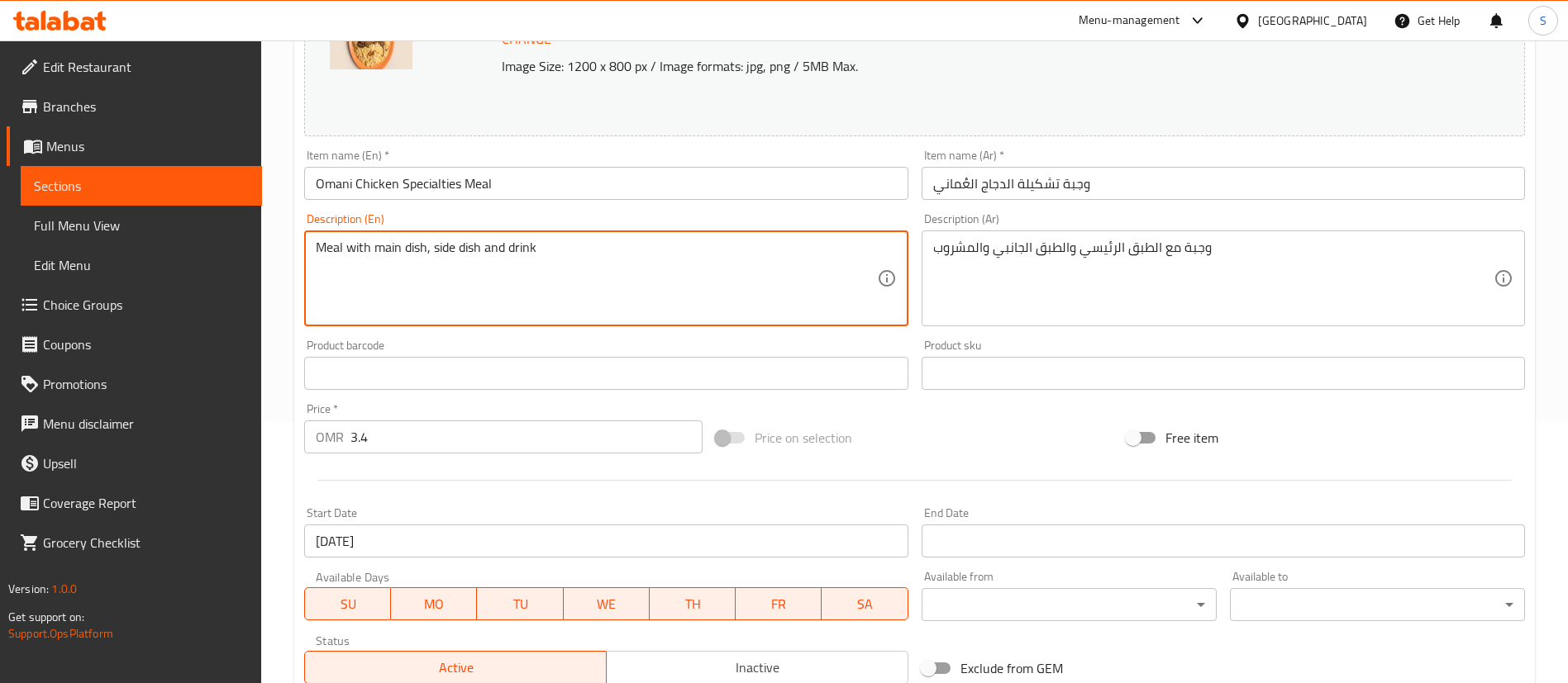
scroll to position [0, 0]
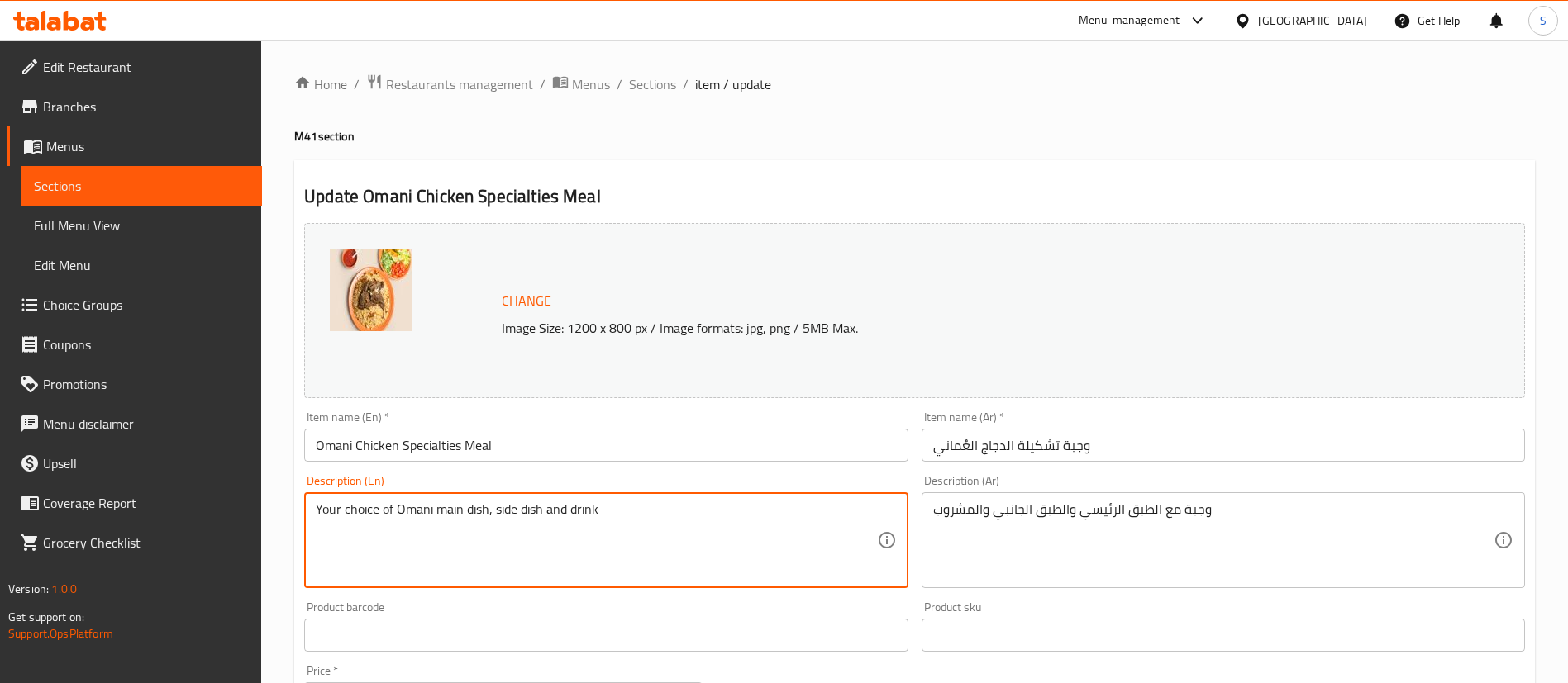
click at [462, 508] on textarea "Your choice of Omani main dish, side dish and drink" at bounding box center [596, 540] width 561 height 78
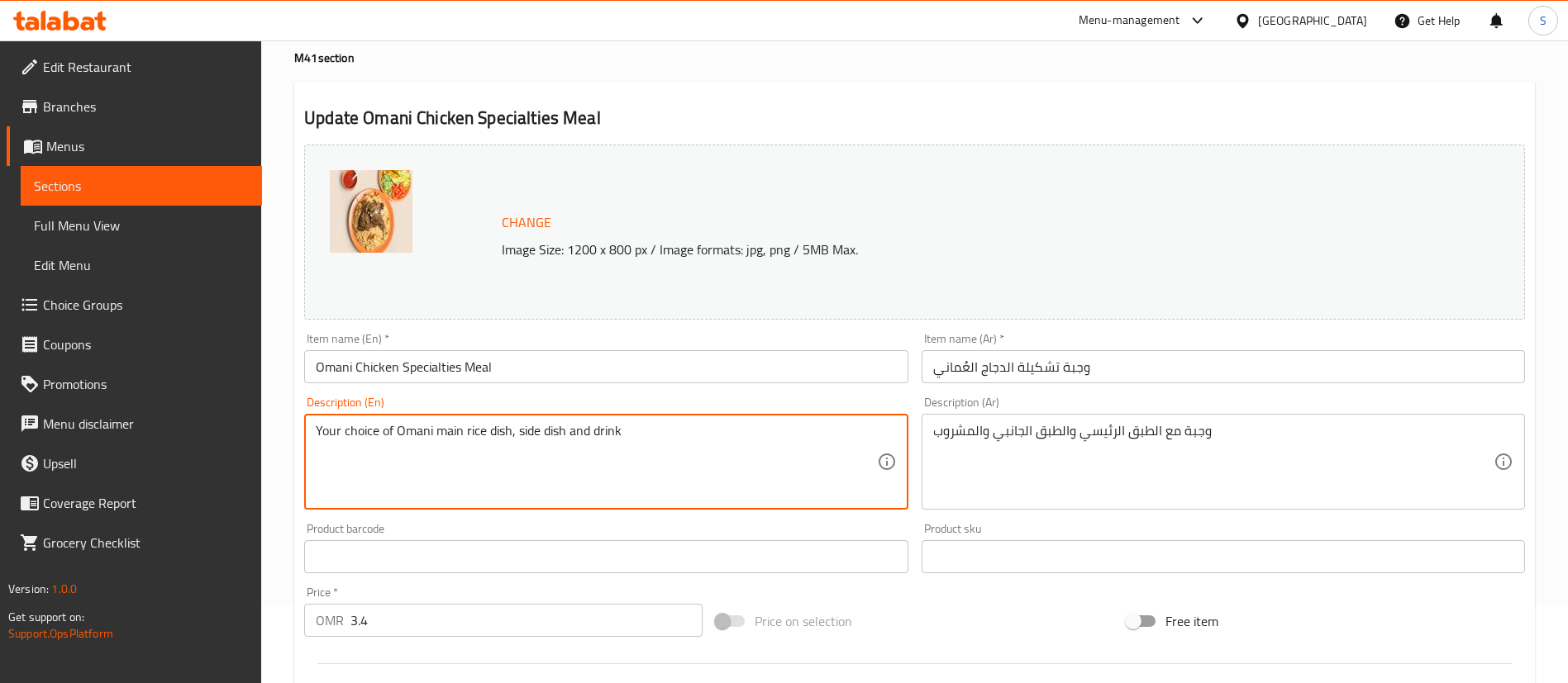
scroll to position [79, 0]
click at [519, 430] on textarea "Your choice of Omani main rice dish, side dish and drink" at bounding box center [596, 460] width 561 height 78
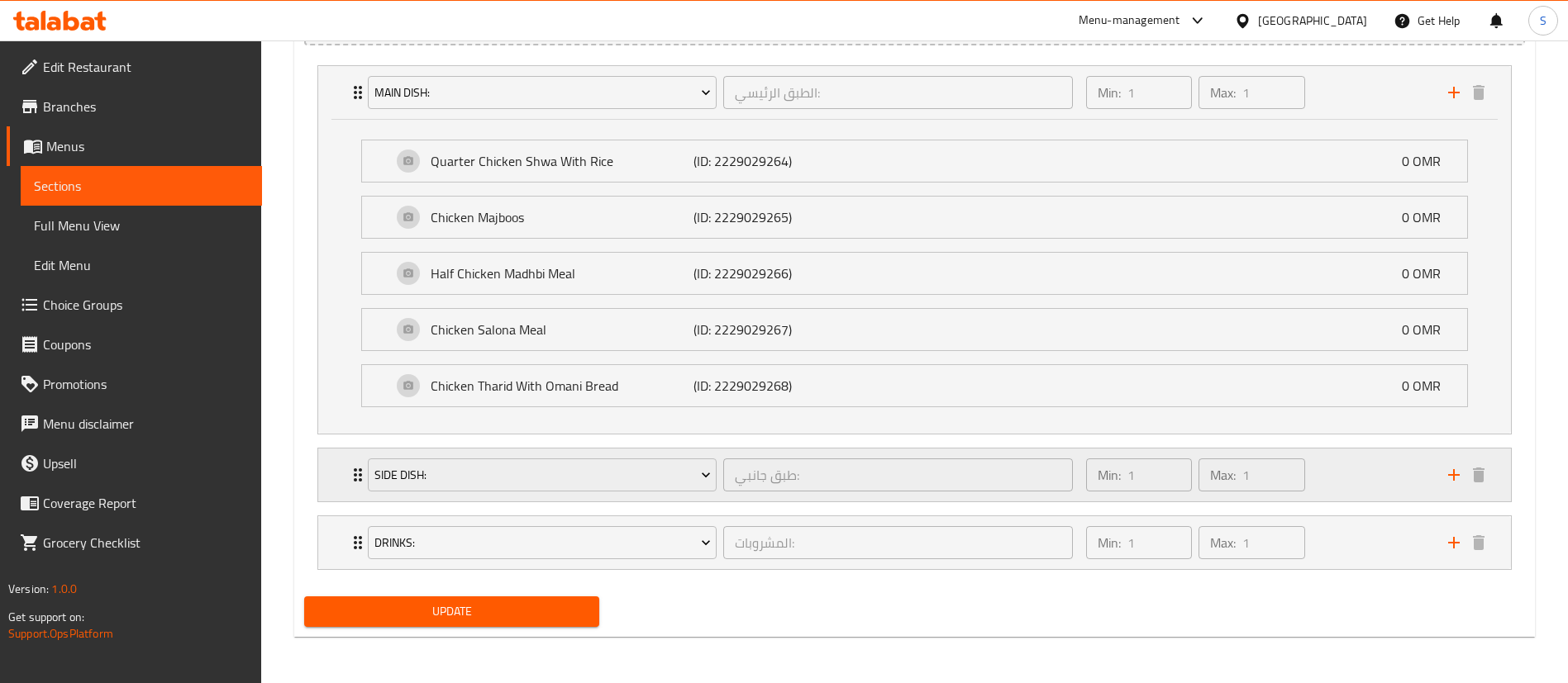
click at [1351, 485] on div "Min: 1 ​ Max: 1 ​" at bounding box center [1258, 474] width 363 height 52
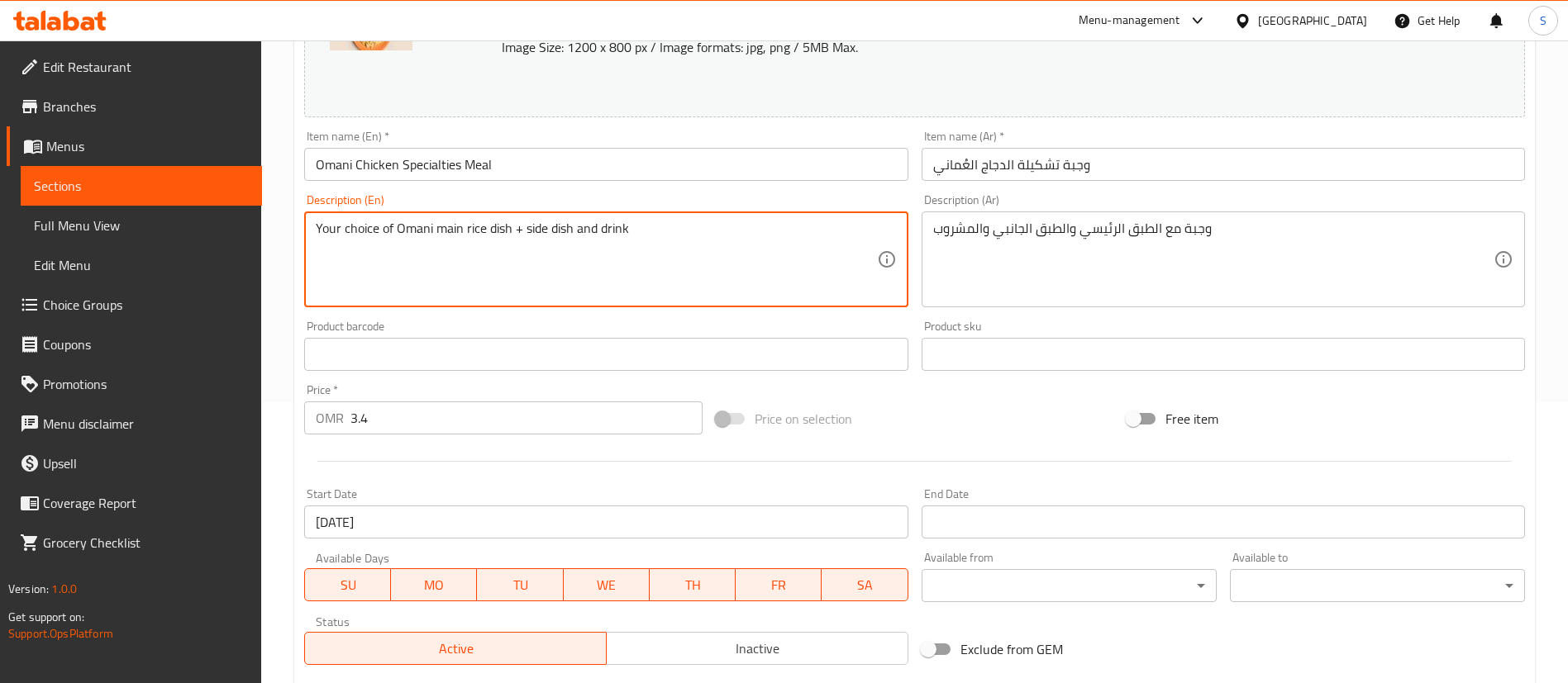
scroll to position [280, 0]
click at [575, 227] on textarea "Your choice of Omani main rice dish + Side dish and drink" at bounding box center [596, 260] width 561 height 78
click at [674, 227] on textarea "Your choice of Omani main rice dish + Side dish of your choice and drink" at bounding box center [596, 260] width 561 height 78
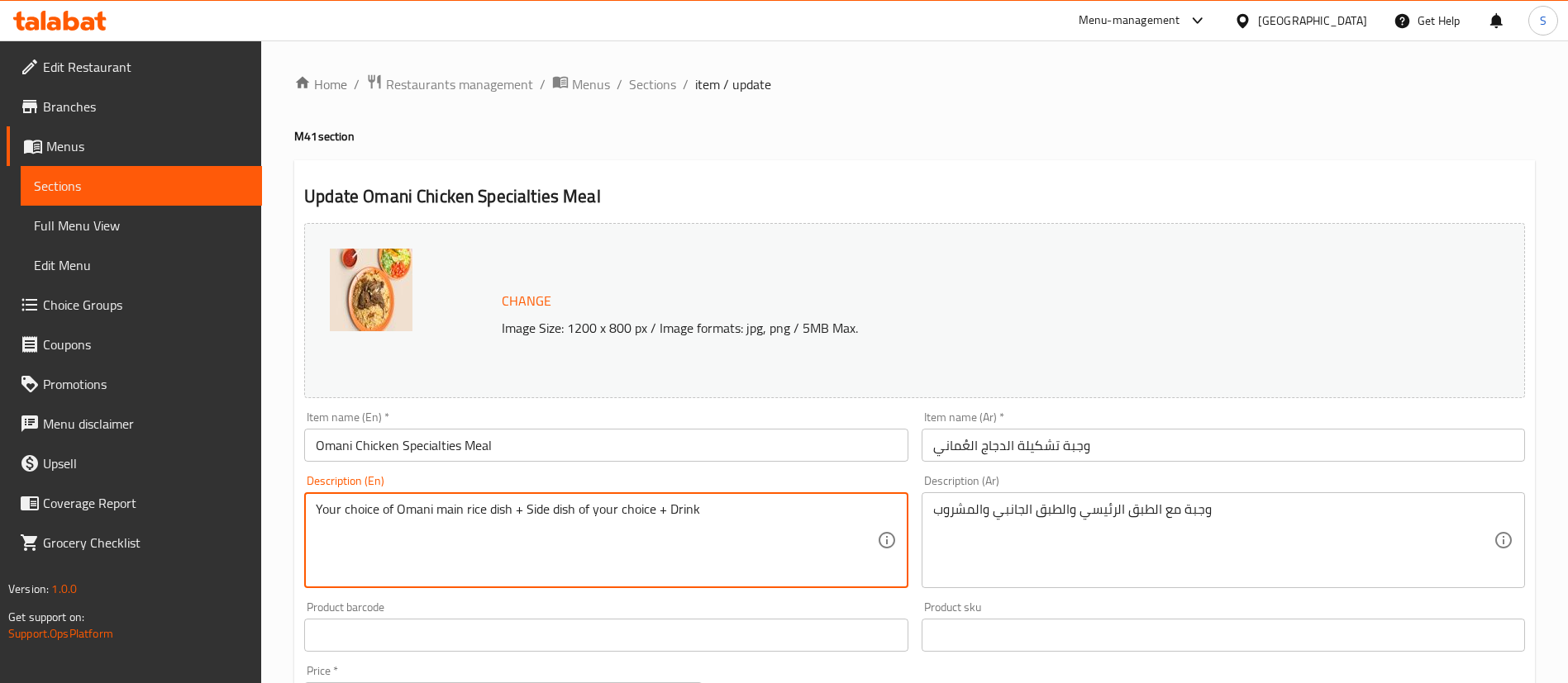
scroll to position [267, 0]
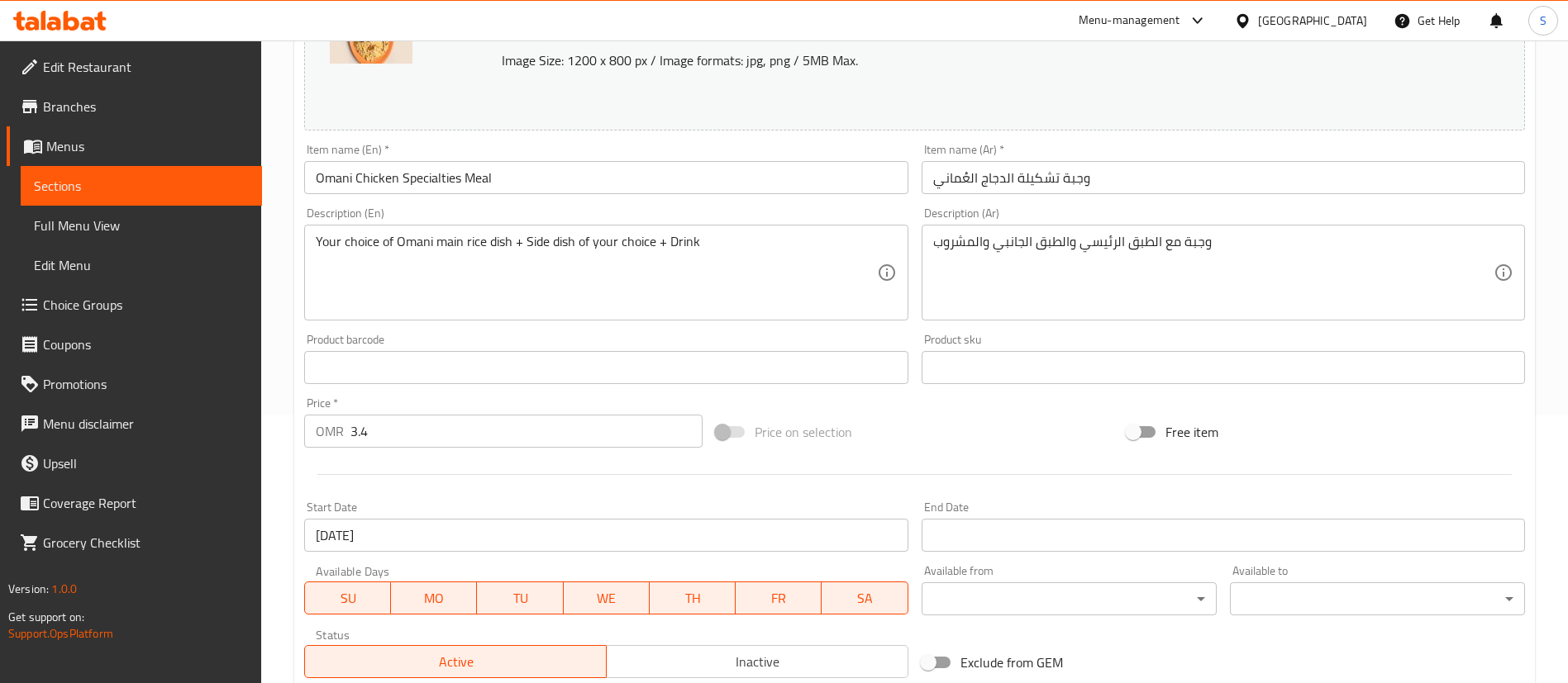
click at [730, 232] on div "Your choice of Omani main rice dish + Side dish of your choice + Drink Descript…" at bounding box center [605, 272] width 603 height 96
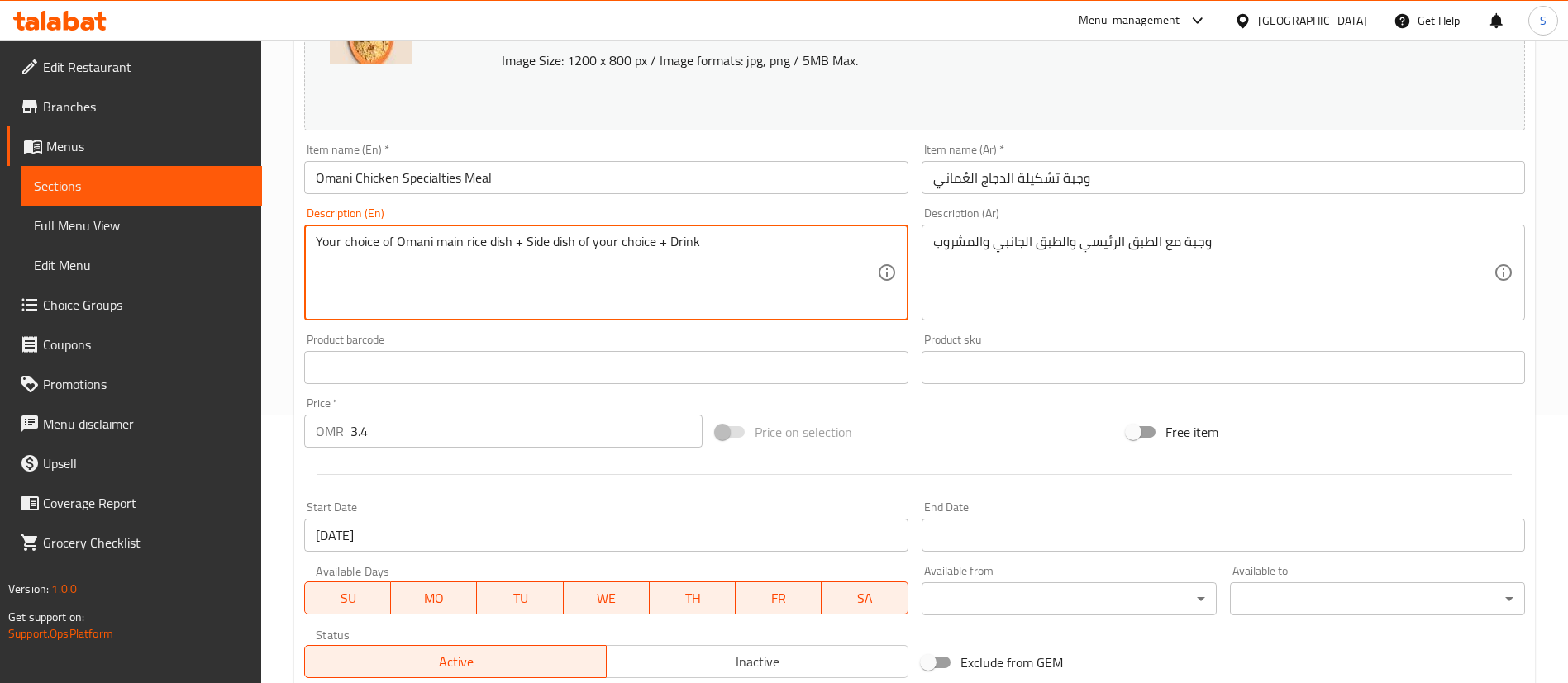
click at [744, 245] on textarea "Your choice of Omani main rice dish + Side dish of your choice + Drink" at bounding box center [596, 272] width 561 height 78
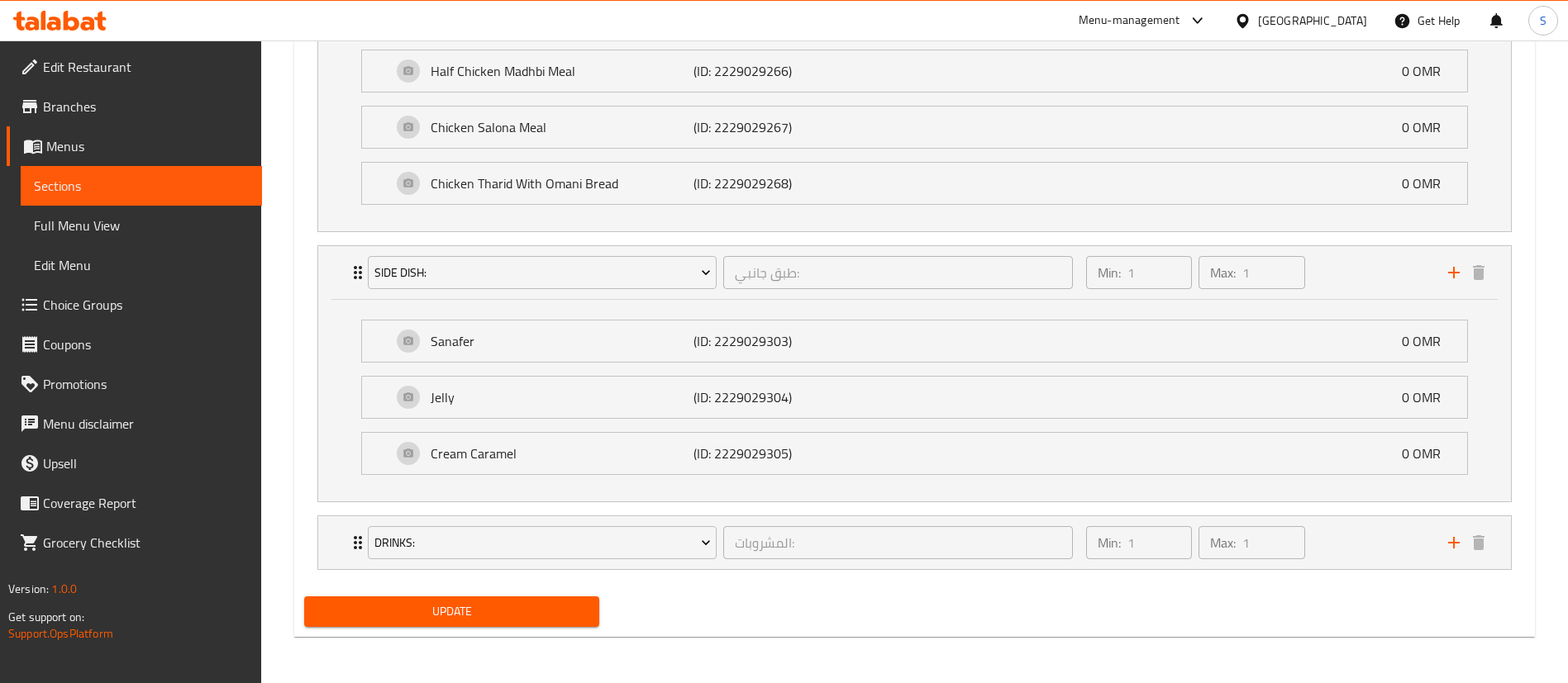
type textarea "Your choice of Omani main rice dish + Side dish of your choice + Drink of your …"
click at [470, 606] on span "Update" at bounding box center [451, 612] width 268 height 21
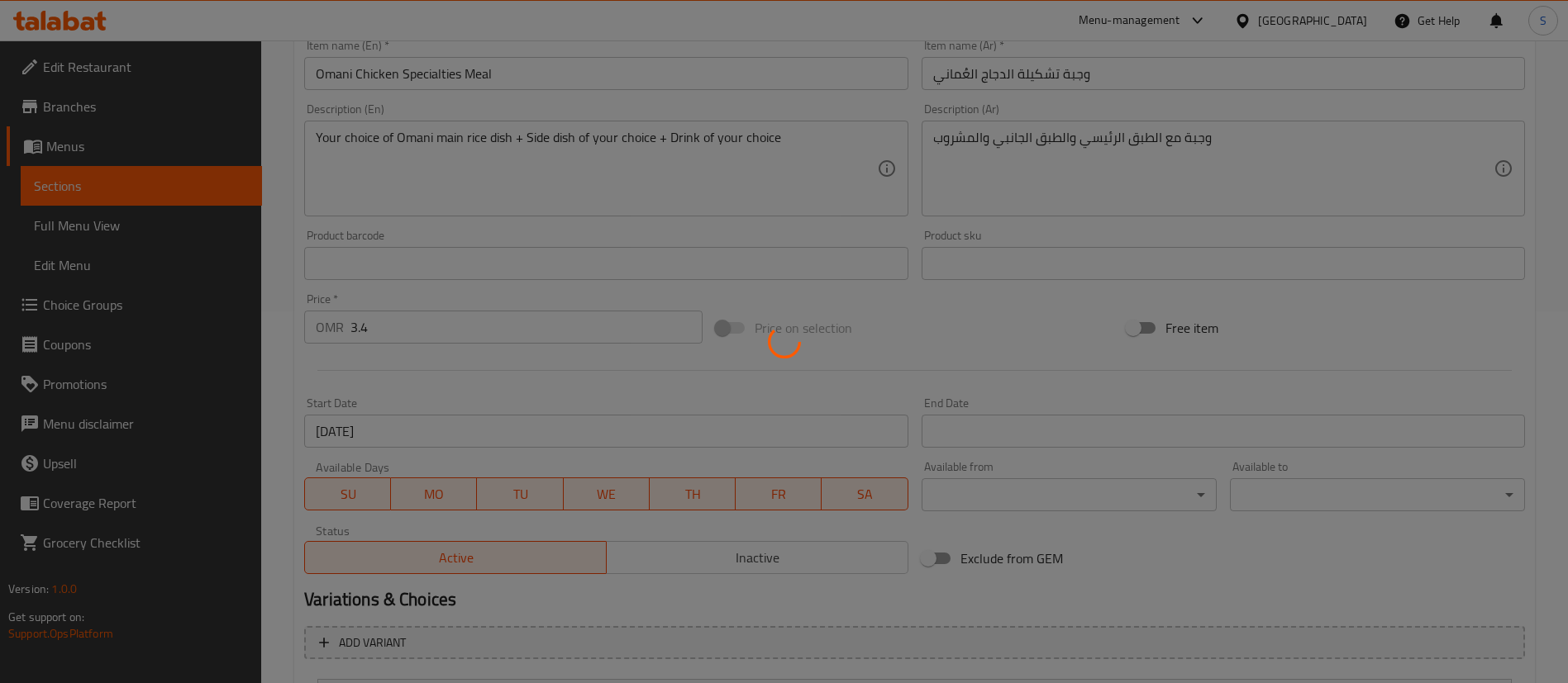
scroll to position [0, 0]
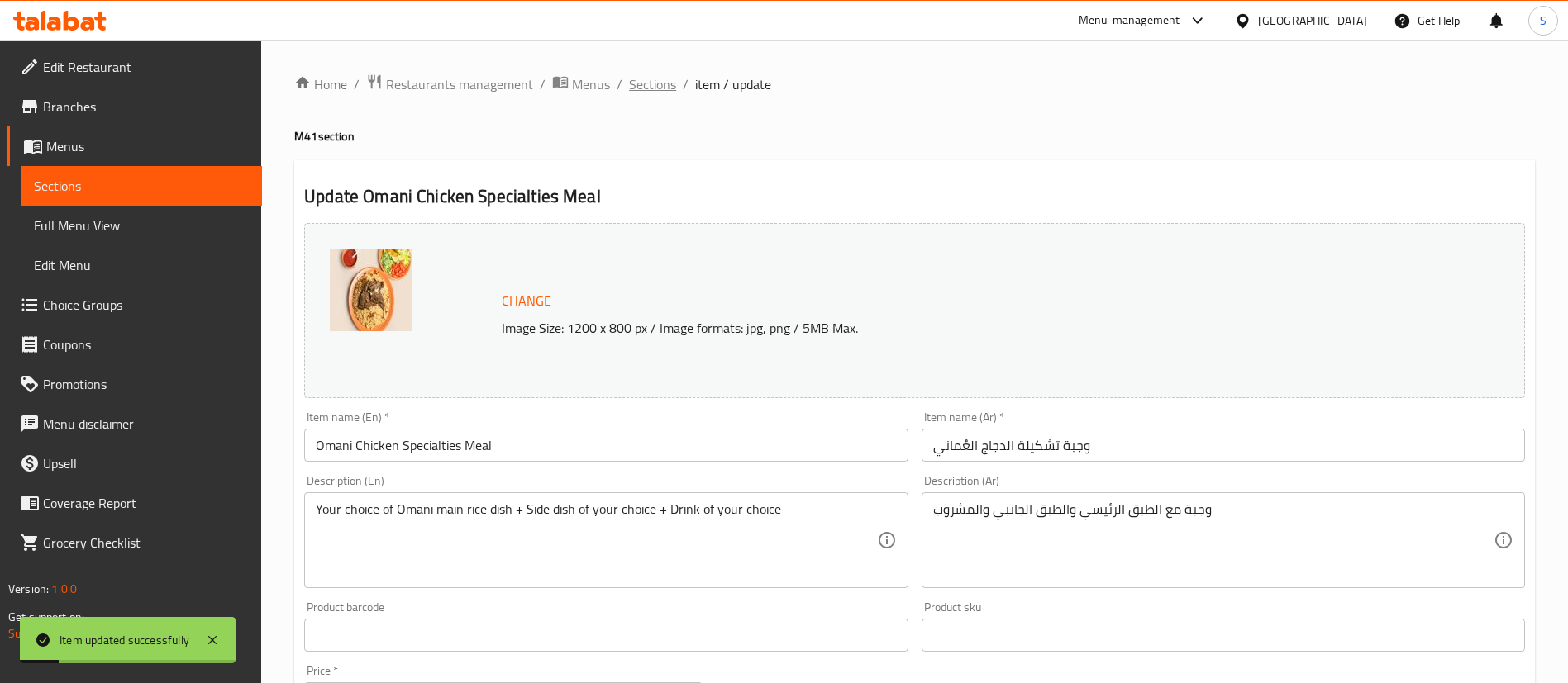
click at [651, 77] on span "Sections" at bounding box center [653, 84] width 48 height 20
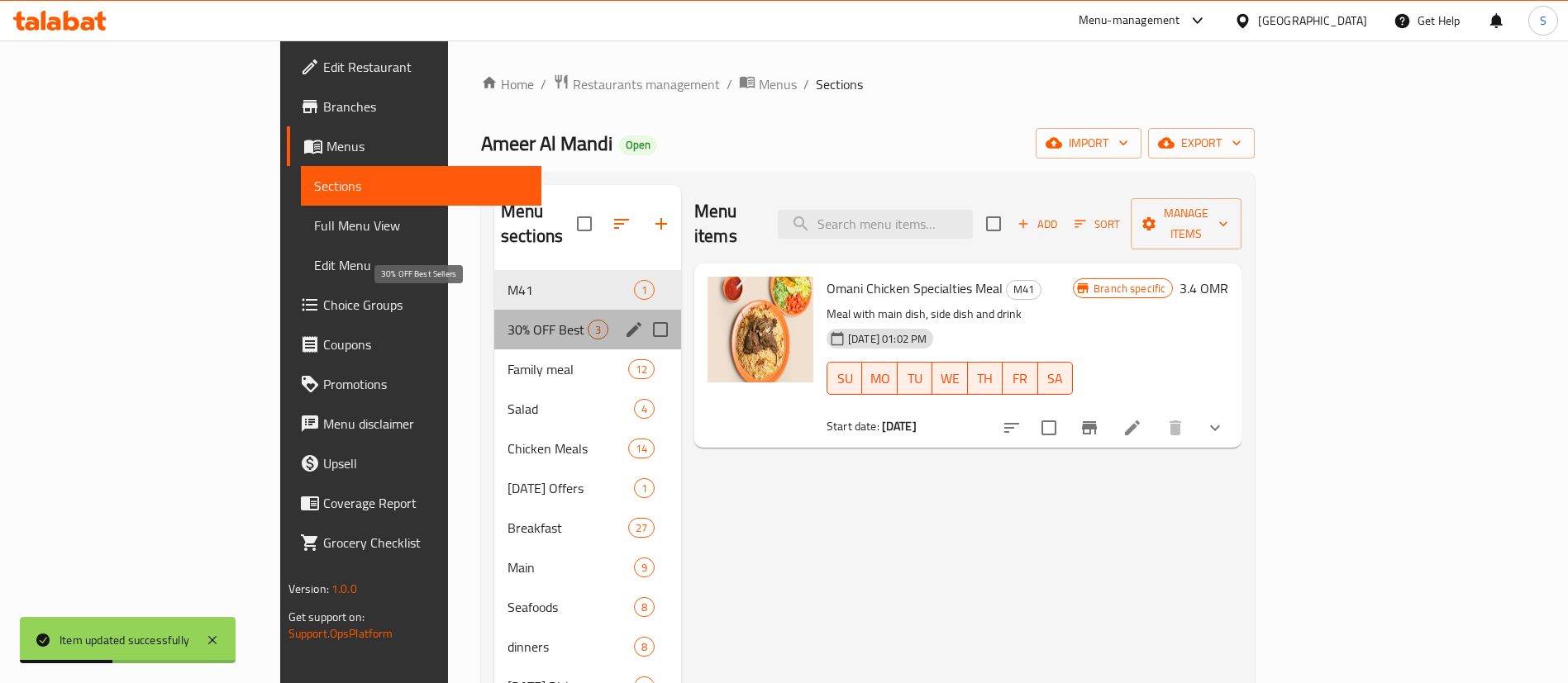
click at [507, 320] on span "30% OFF Best Sellers" at bounding box center [547, 330] width 80 height 20
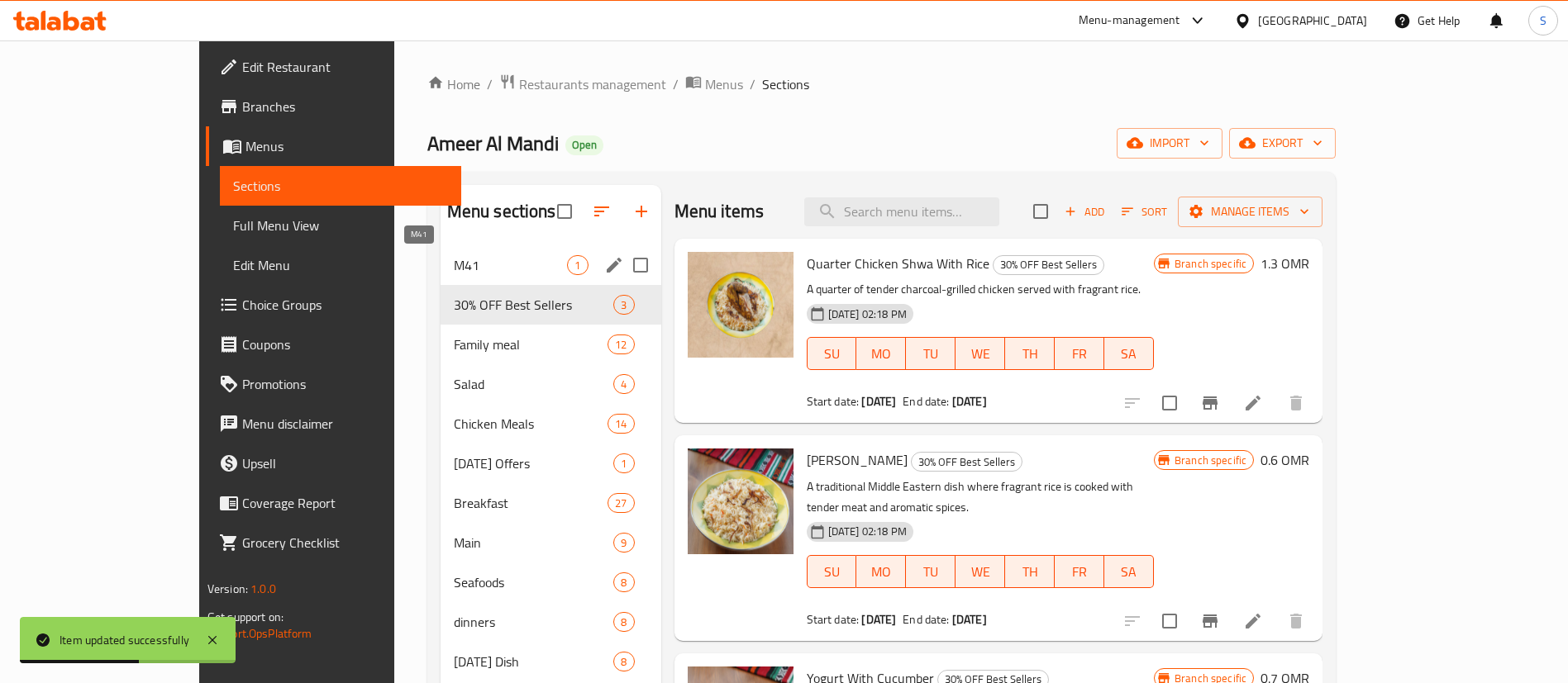
click at [454, 256] on span "M41" at bounding box center [510, 265] width 114 height 20
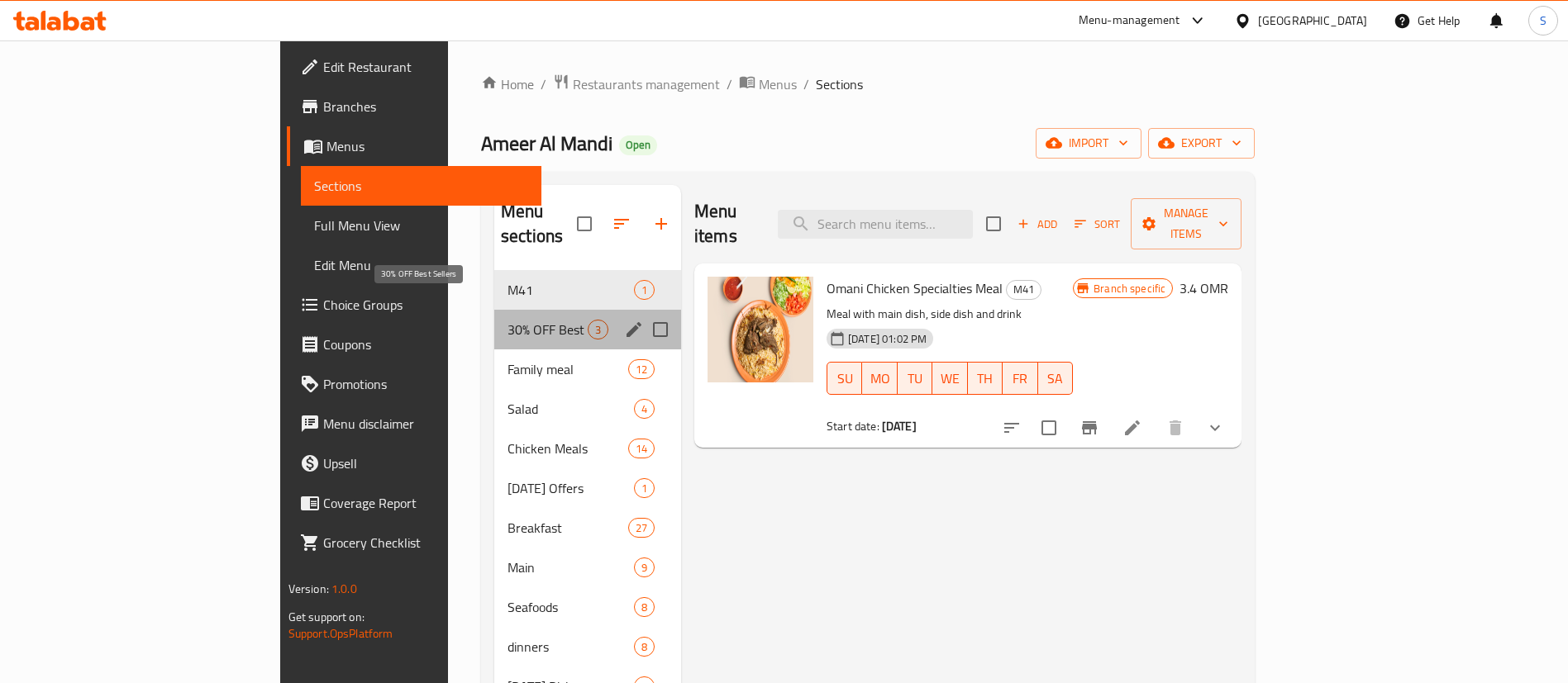
click at [507, 320] on span "30% OFF Best Sellers" at bounding box center [547, 330] width 80 height 20
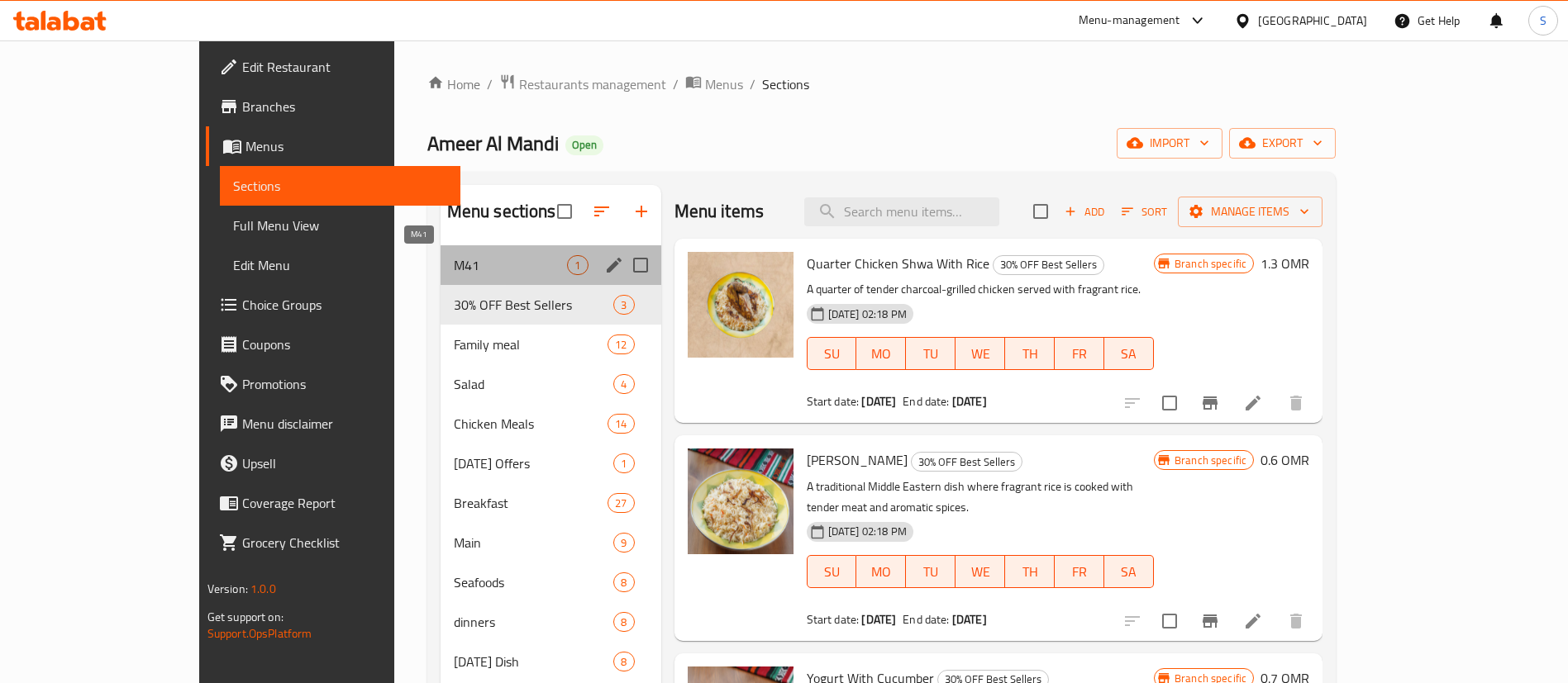
click at [454, 272] on span "M41" at bounding box center [510, 265] width 114 height 20
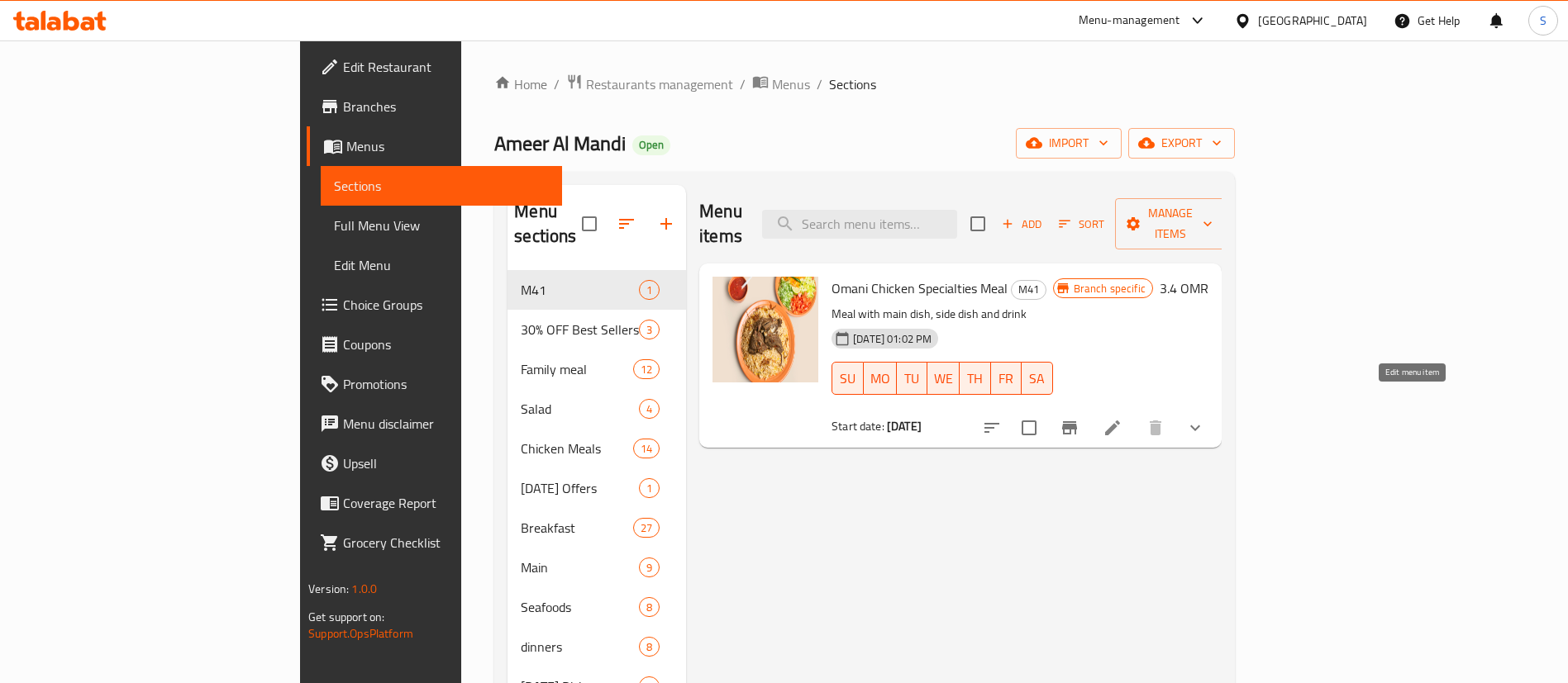
click at [1122, 418] on icon at bounding box center [1112, 428] width 20 height 20
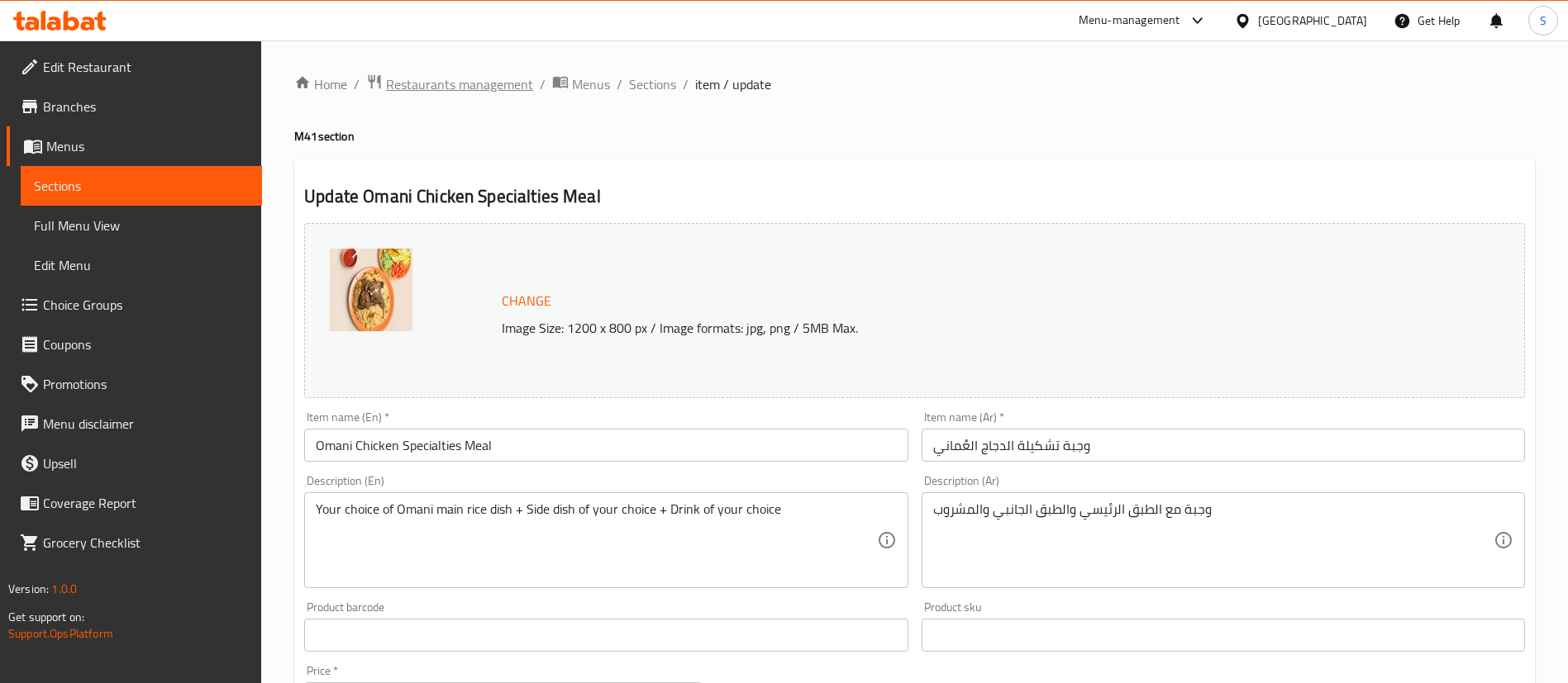
click at [447, 88] on span "Restaurants management" at bounding box center [460, 84] width 148 height 20
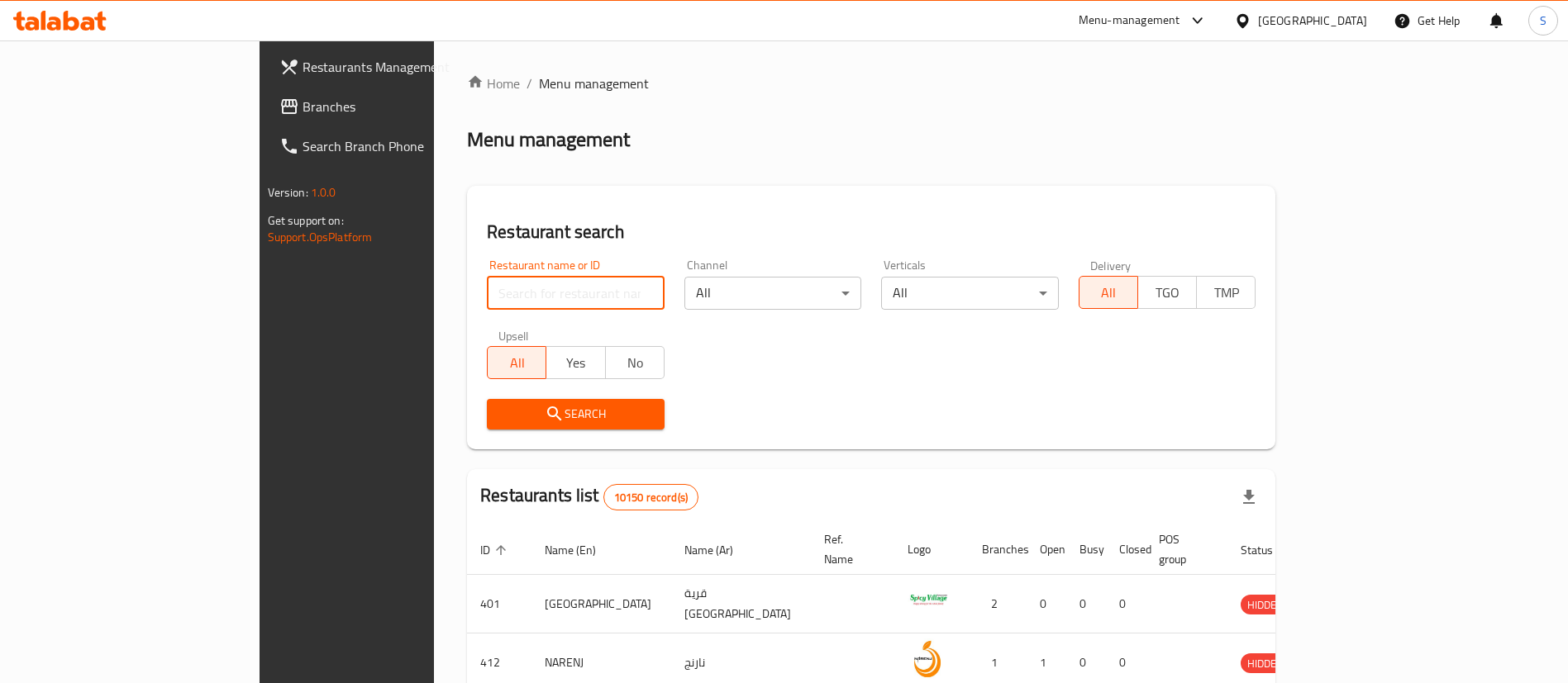
paste input "18251"
click at [487, 286] on input "18251" at bounding box center [575, 293] width 177 height 33
type input "18251"
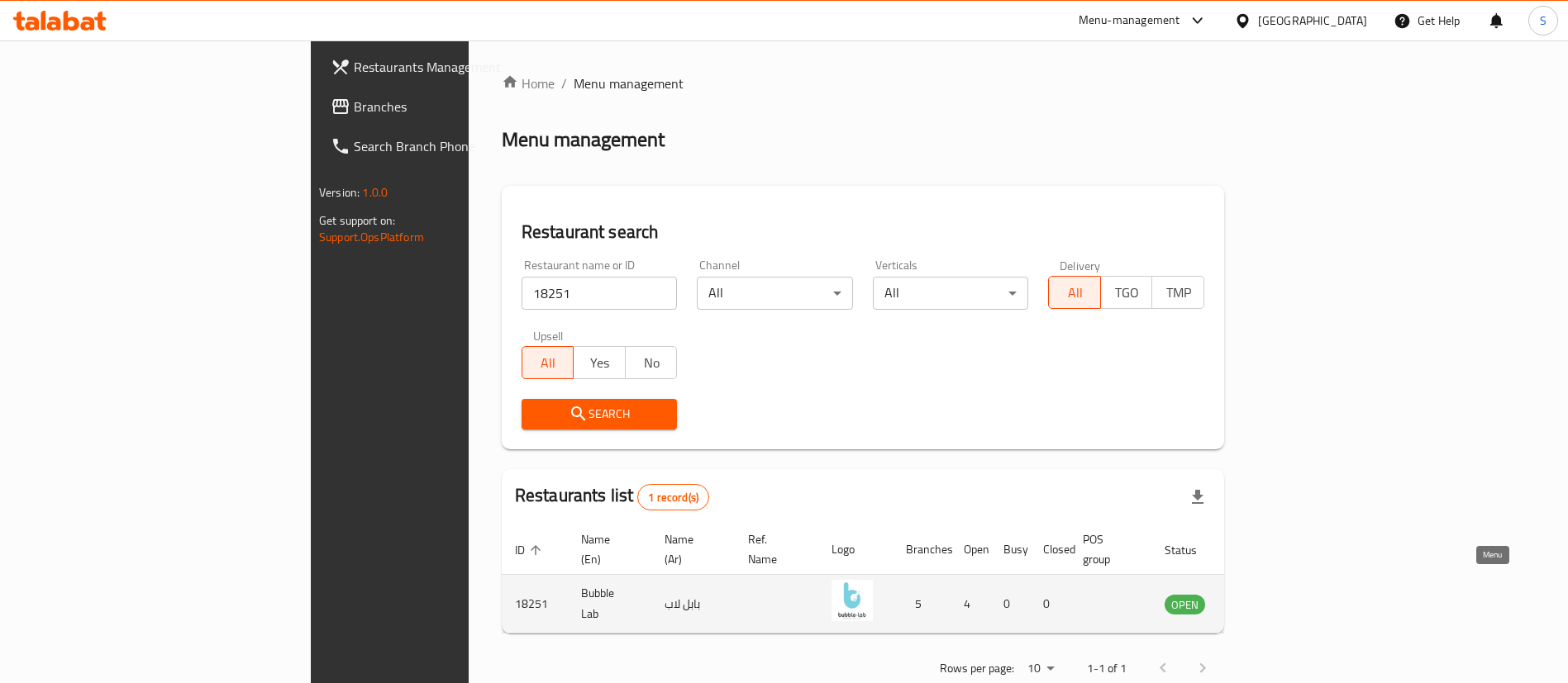
click at [1271, 598] on icon "enhanced table" at bounding box center [1261, 605] width 18 height 14
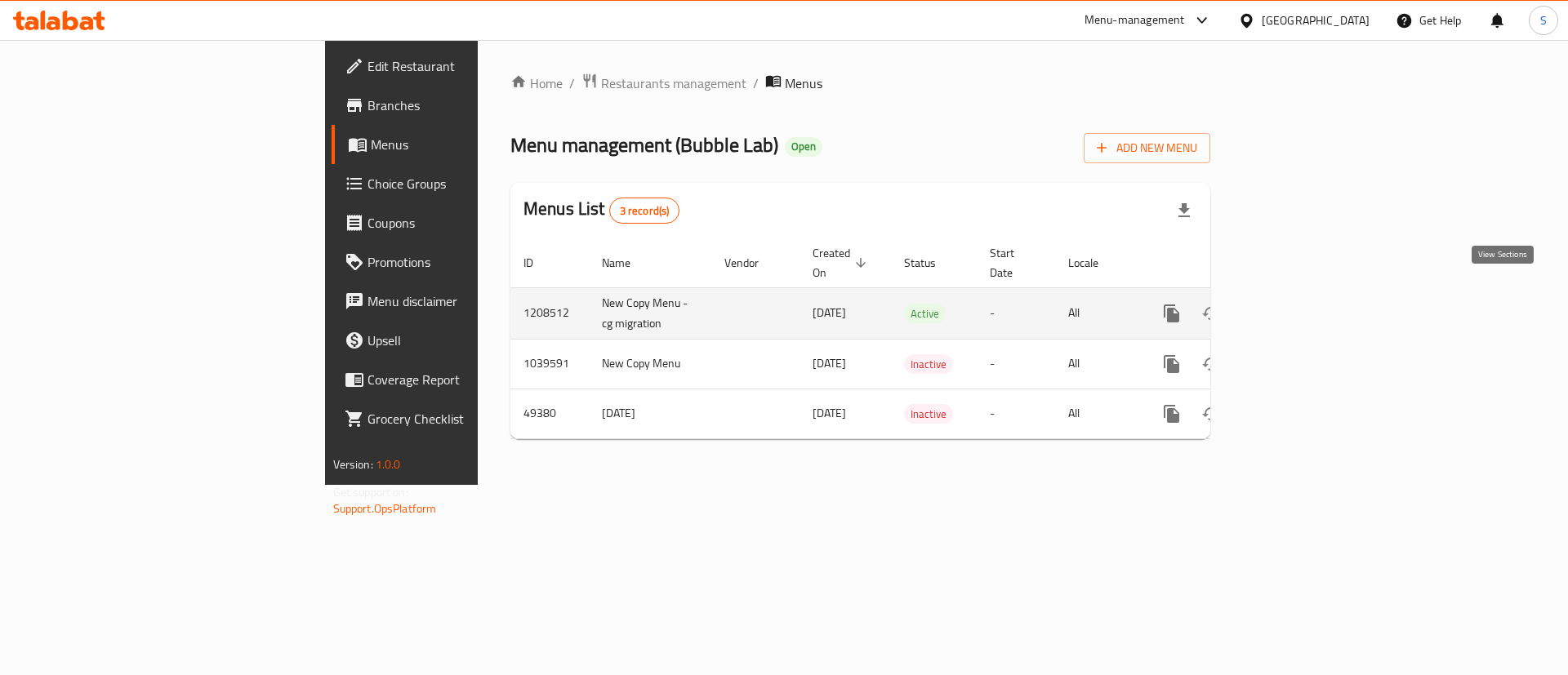
click at [1300, 303] on icon "enhanced table" at bounding box center [1290, 313] width 20 height 20
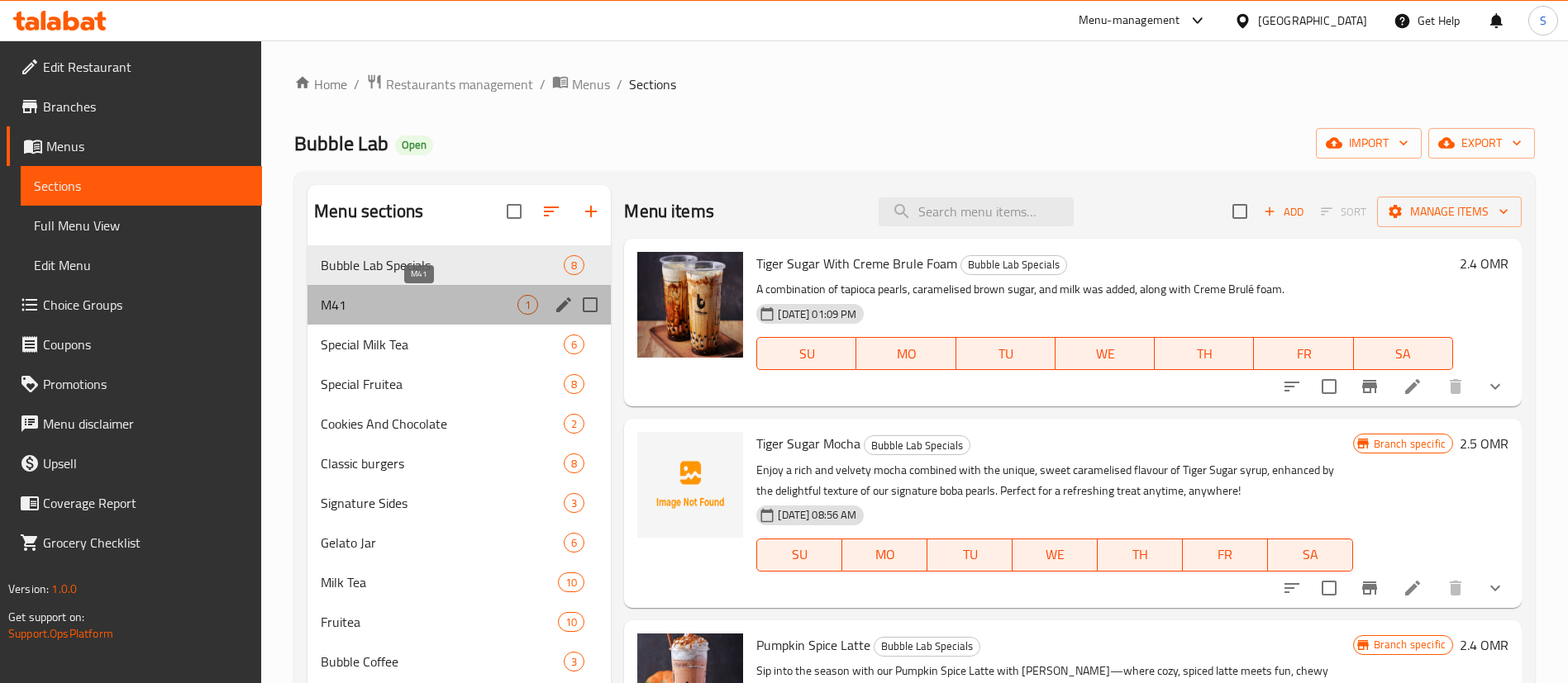
click at [412, 301] on span "M41" at bounding box center [419, 305] width 197 height 20
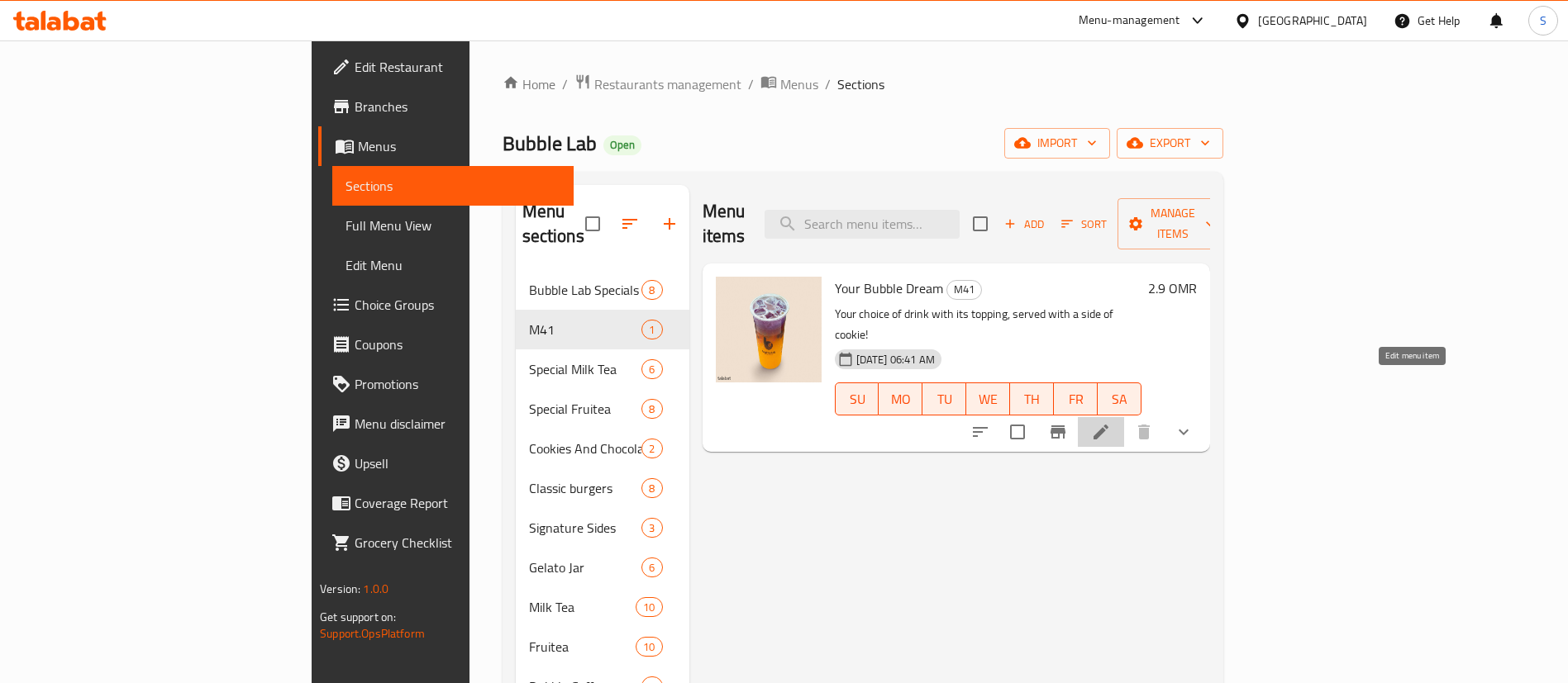
click at [1111, 422] on icon at bounding box center [1101, 432] width 20 height 20
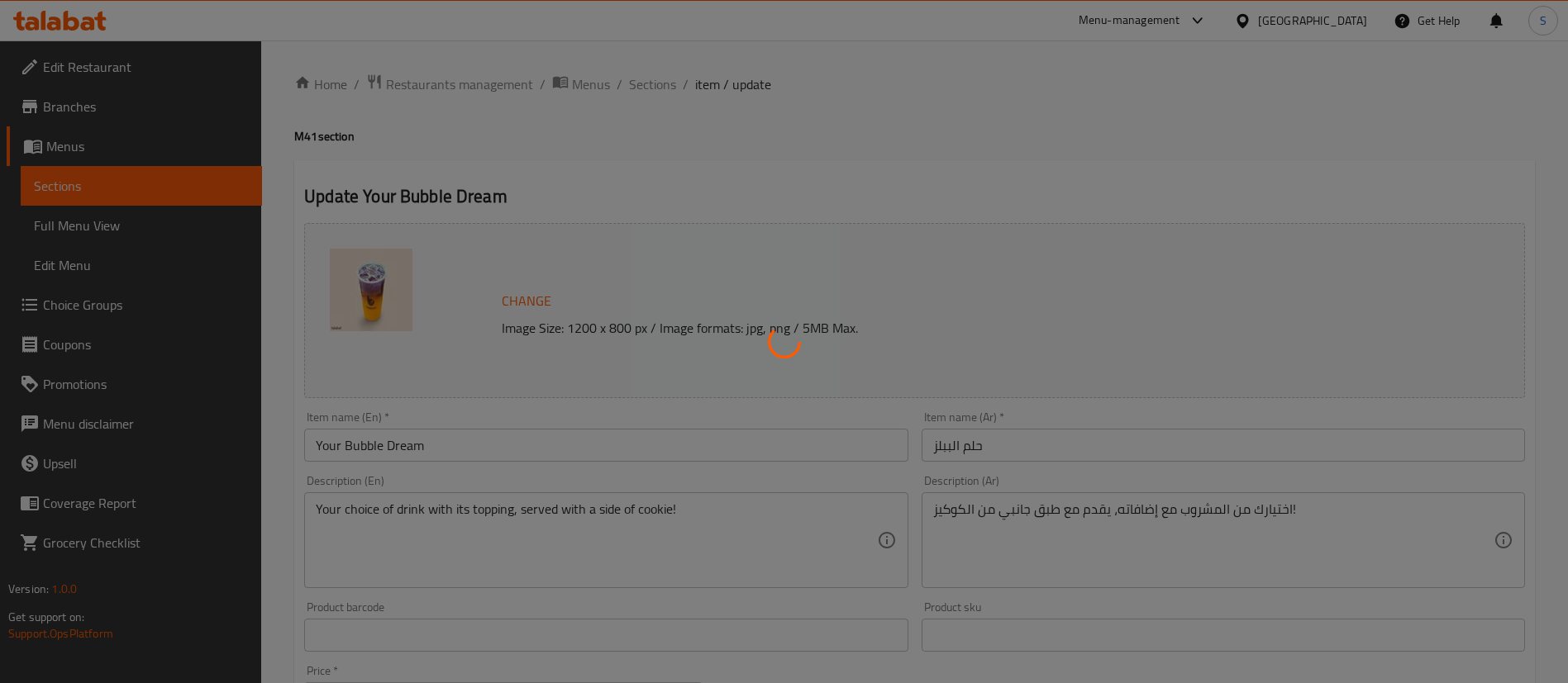
type input "إختيارك من المشروب:"
type input "1"
type input "إختيارك من الإضافات:"
type input "0"
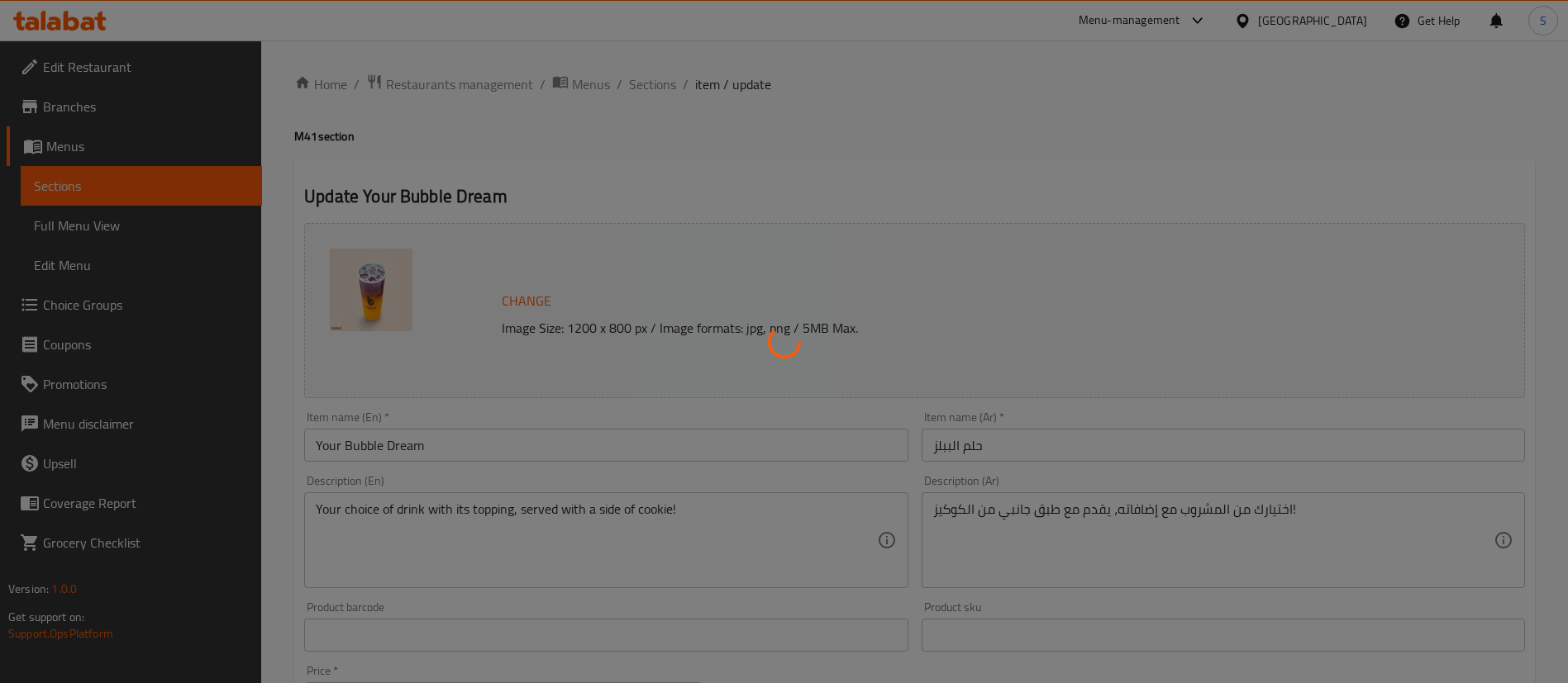
type input "3"
type input "مستوى الحلاوة:"
type input "1"
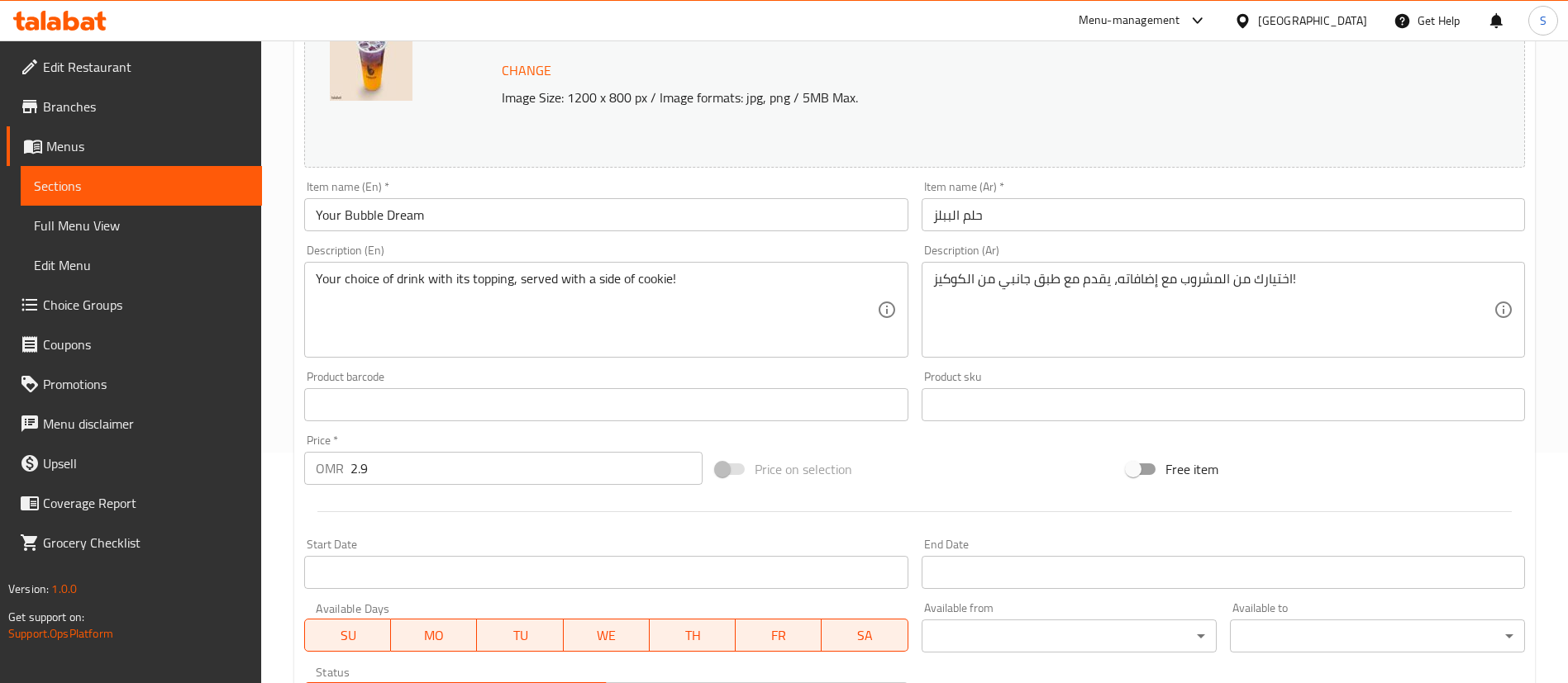
scroll to position [232, 0]
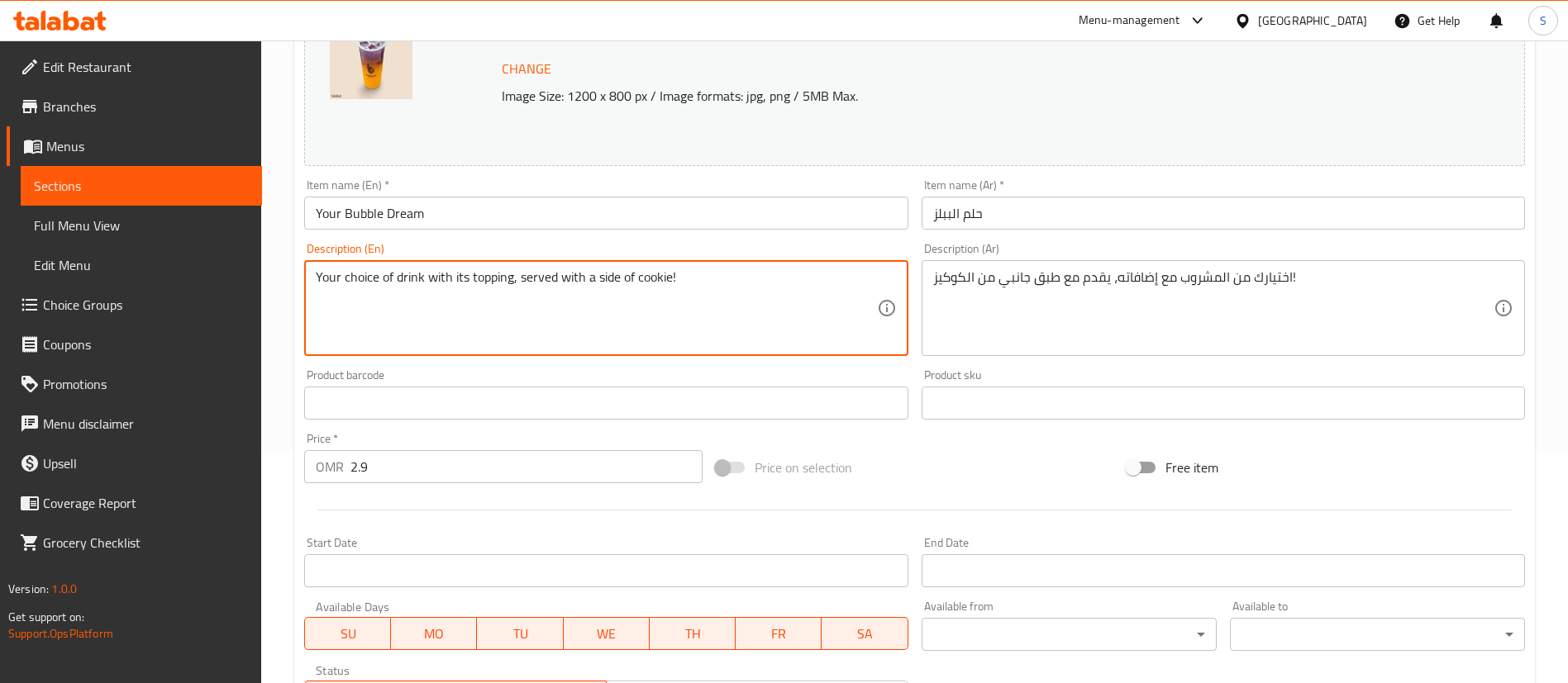
click at [439, 283] on textarea "Your choice of drink with its topping, served with a side of cookie!" at bounding box center [596, 308] width 561 height 78
click at [443, 279] on textarea "Your choice of drink + its topping, served with a side of cookie!" at bounding box center [596, 308] width 561 height 78
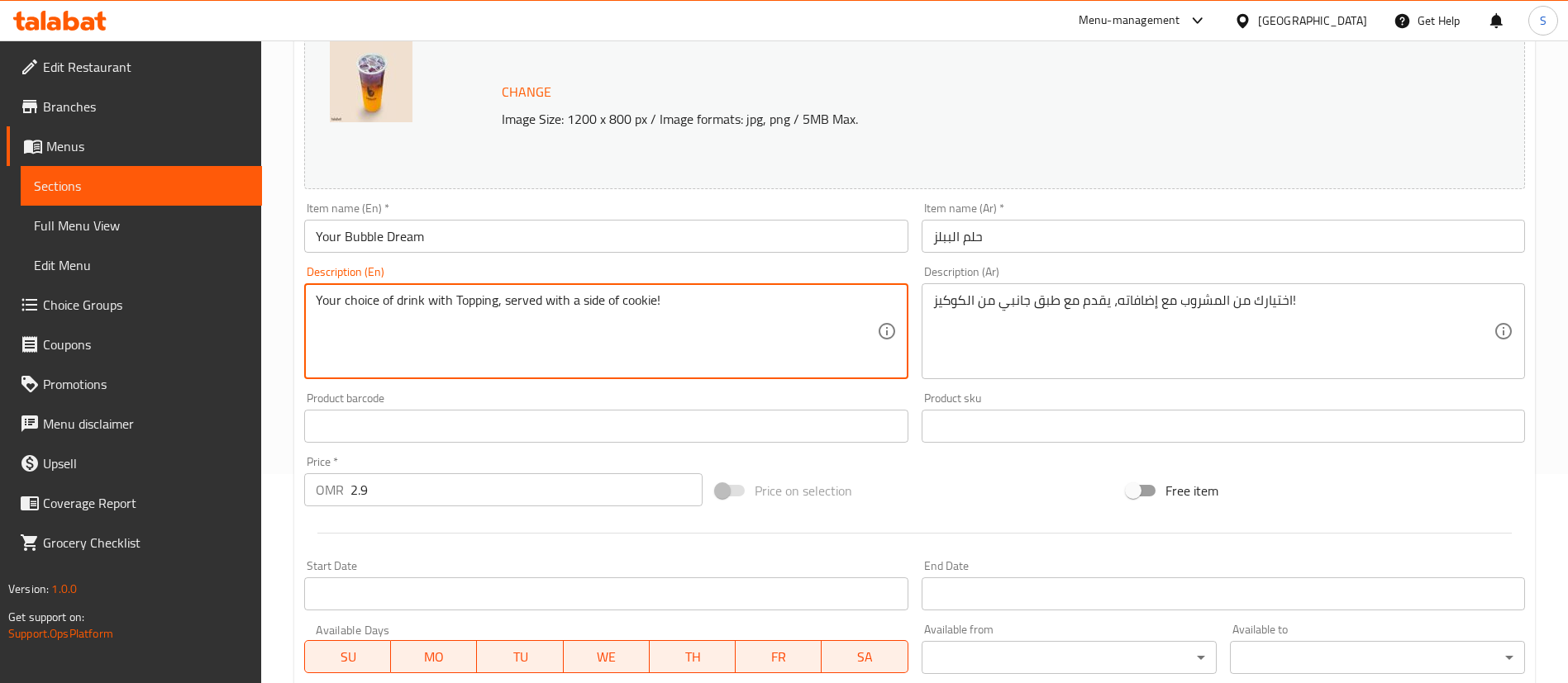
scroll to position [143, 0]
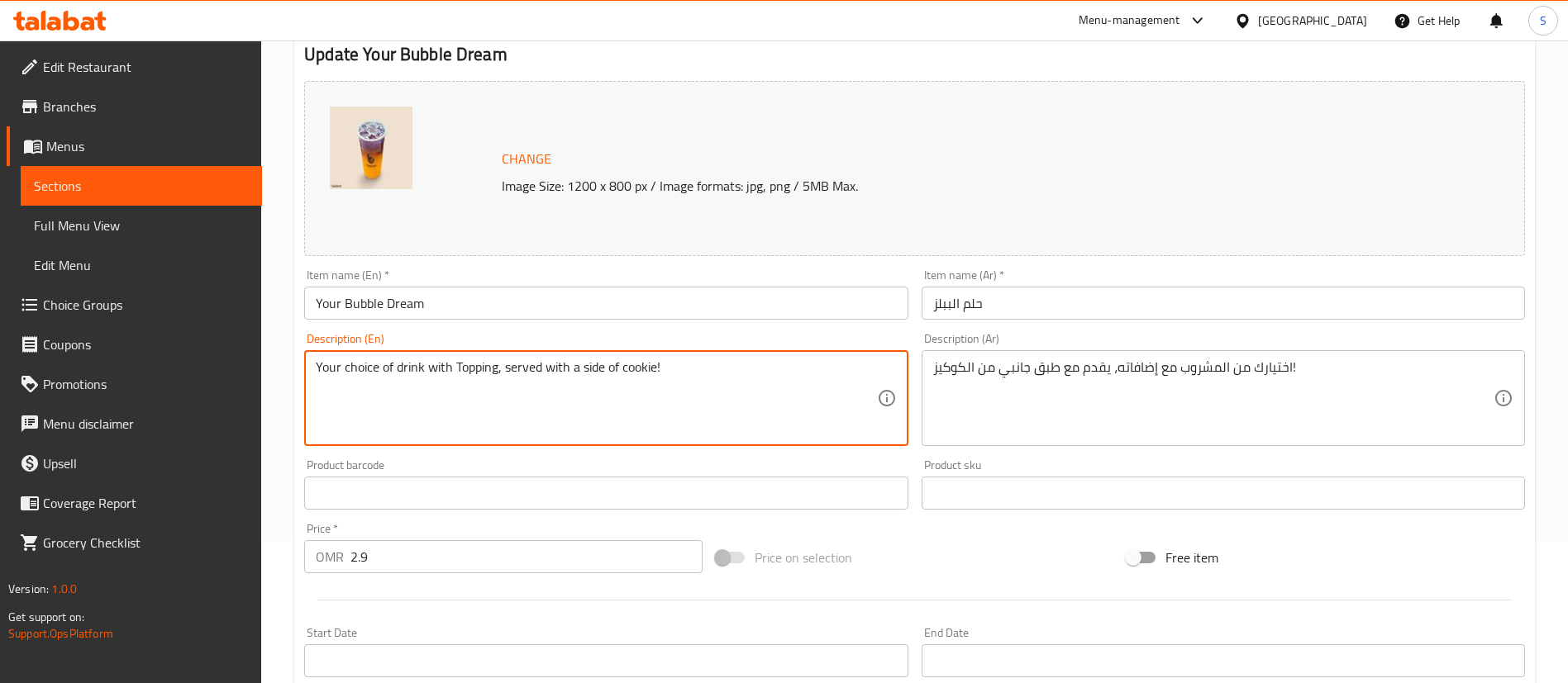
drag, startPoint x: 621, startPoint y: 370, endPoint x: 507, endPoint y: 377, distance: 114.2
click at [507, 377] on textarea "Your choice of drink with Topping, served with a side of cookie!" at bounding box center [596, 398] width 561 height 78
click at [651, 369] on textarea "Your choice of drink with Topping + 1pc of cookie!" at bounding box center [596, 398] width 561 height 78
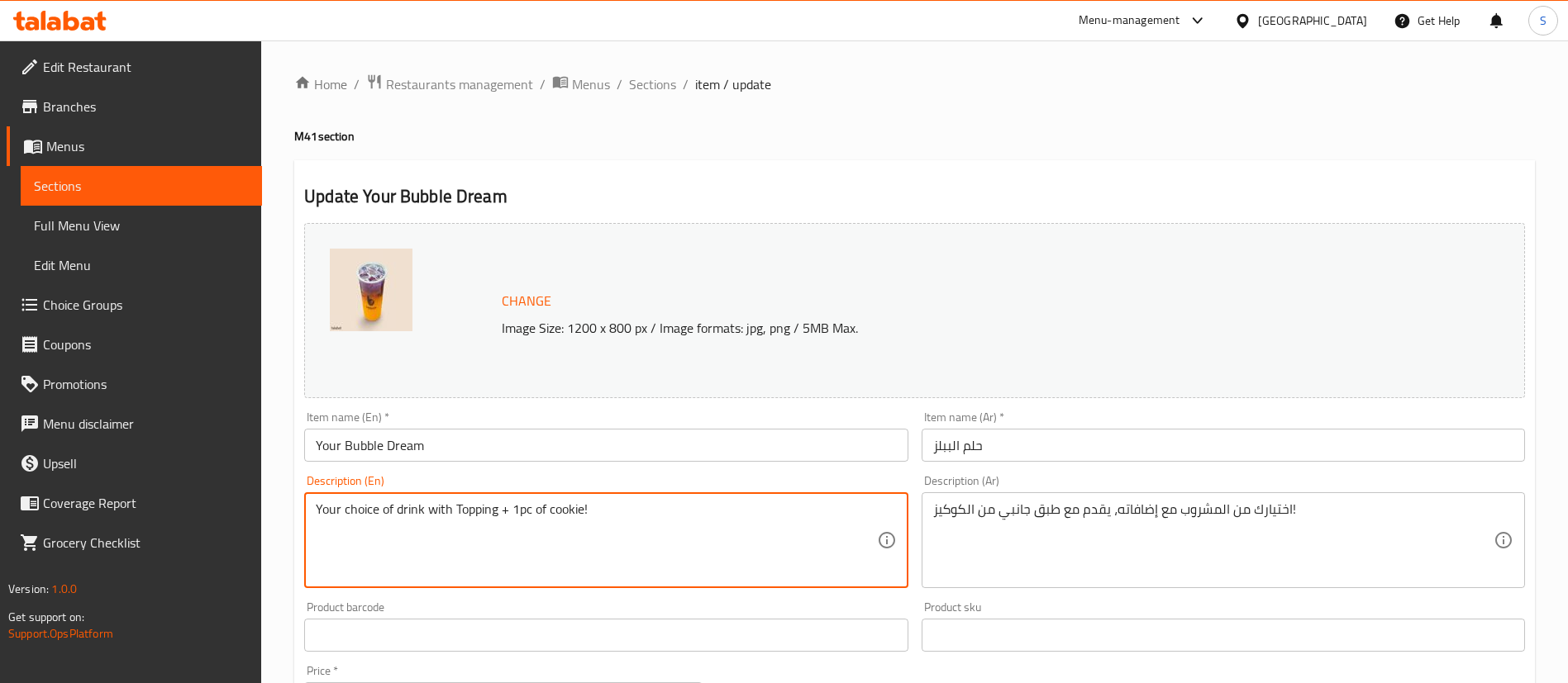
scroll to position [671, 0]
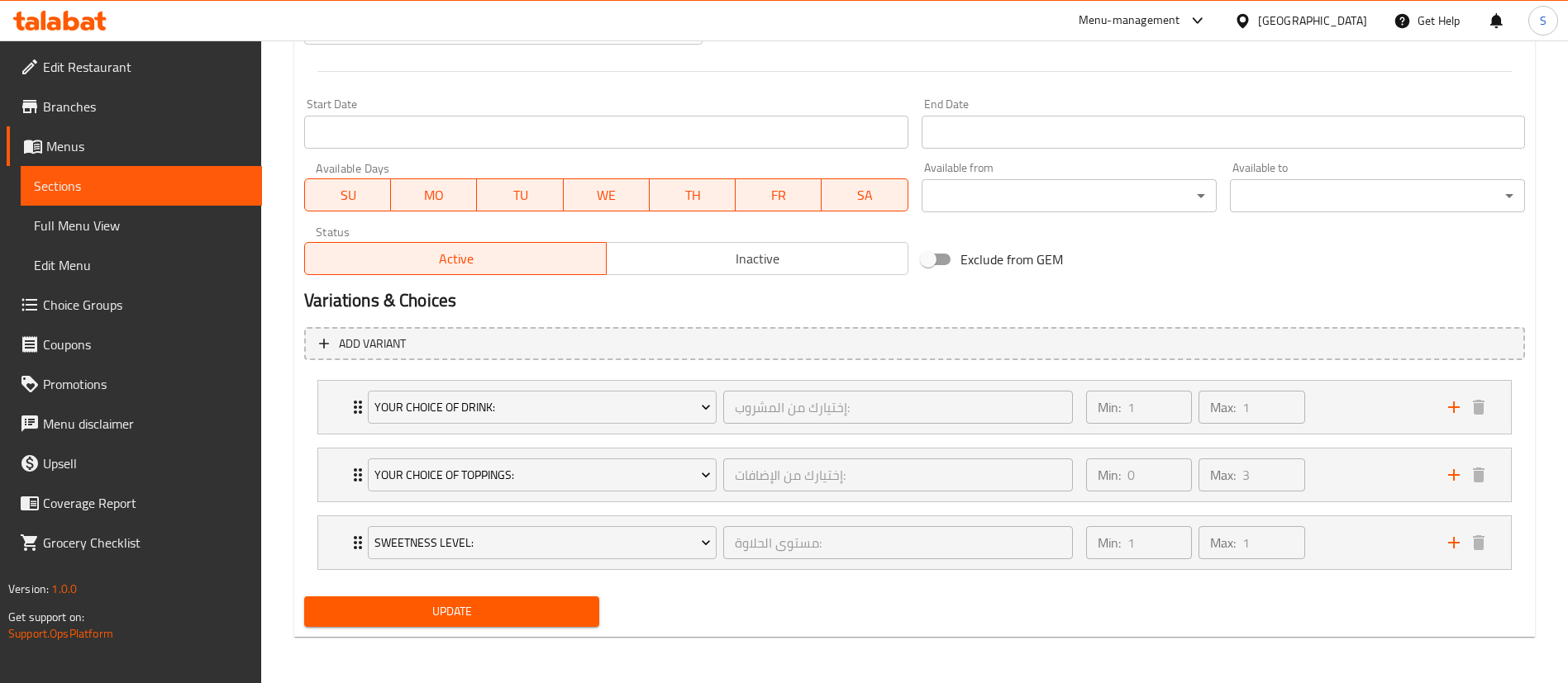
type textarea "Your choice of drink with Topping + 1pc of cookie!"
click at [450, 607] on span "Update" at bounding box center [451, 612] width 268 height 21
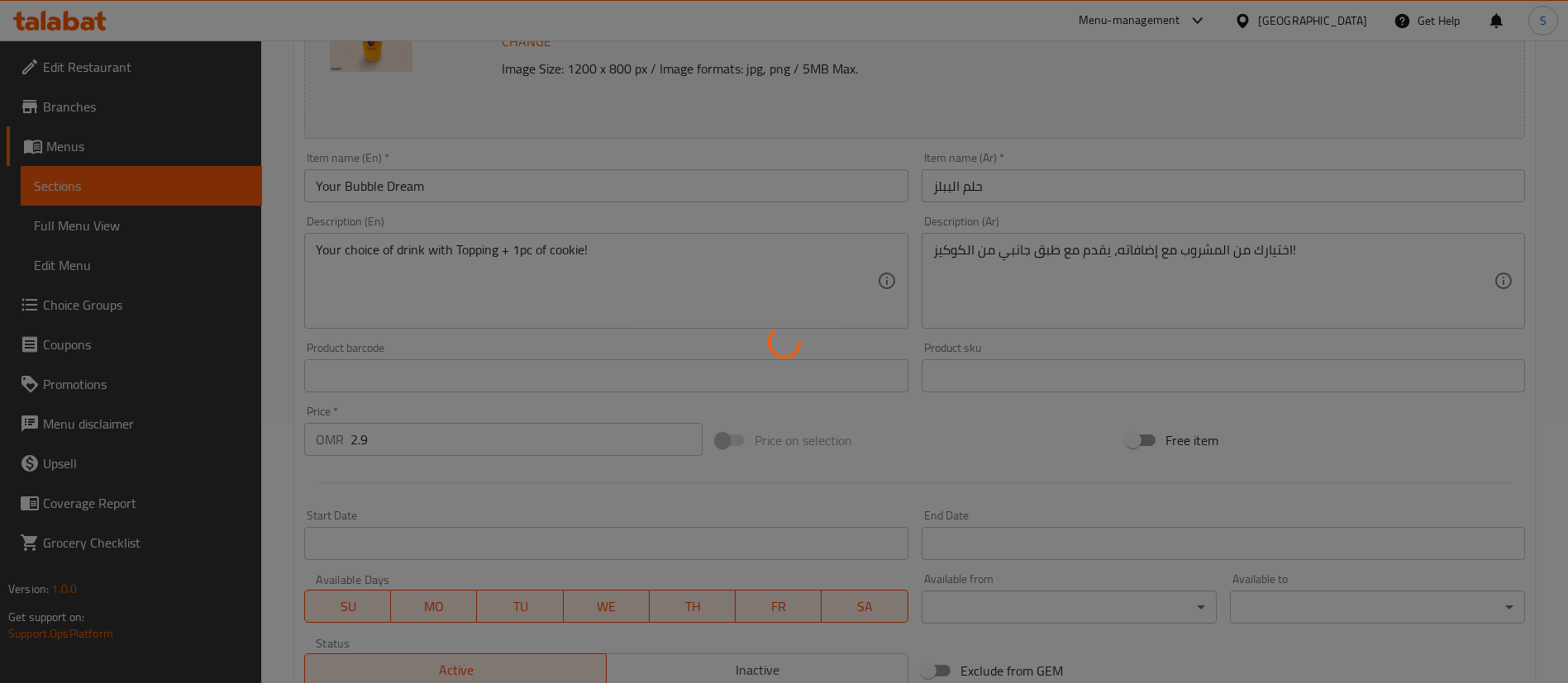
scroll to position [0, 0]
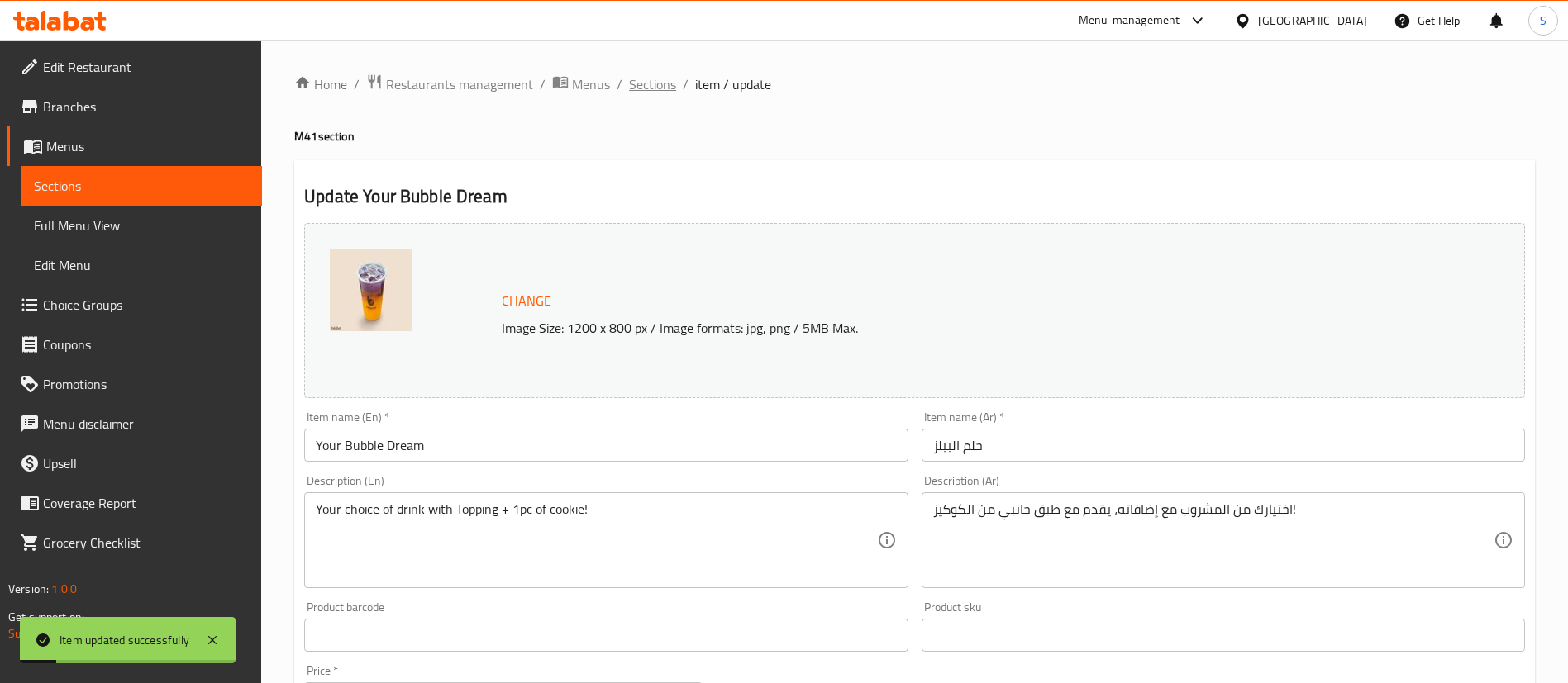
click at [652, 82] on span "Sections" at bounding box center [653, 84] width 48 height 20
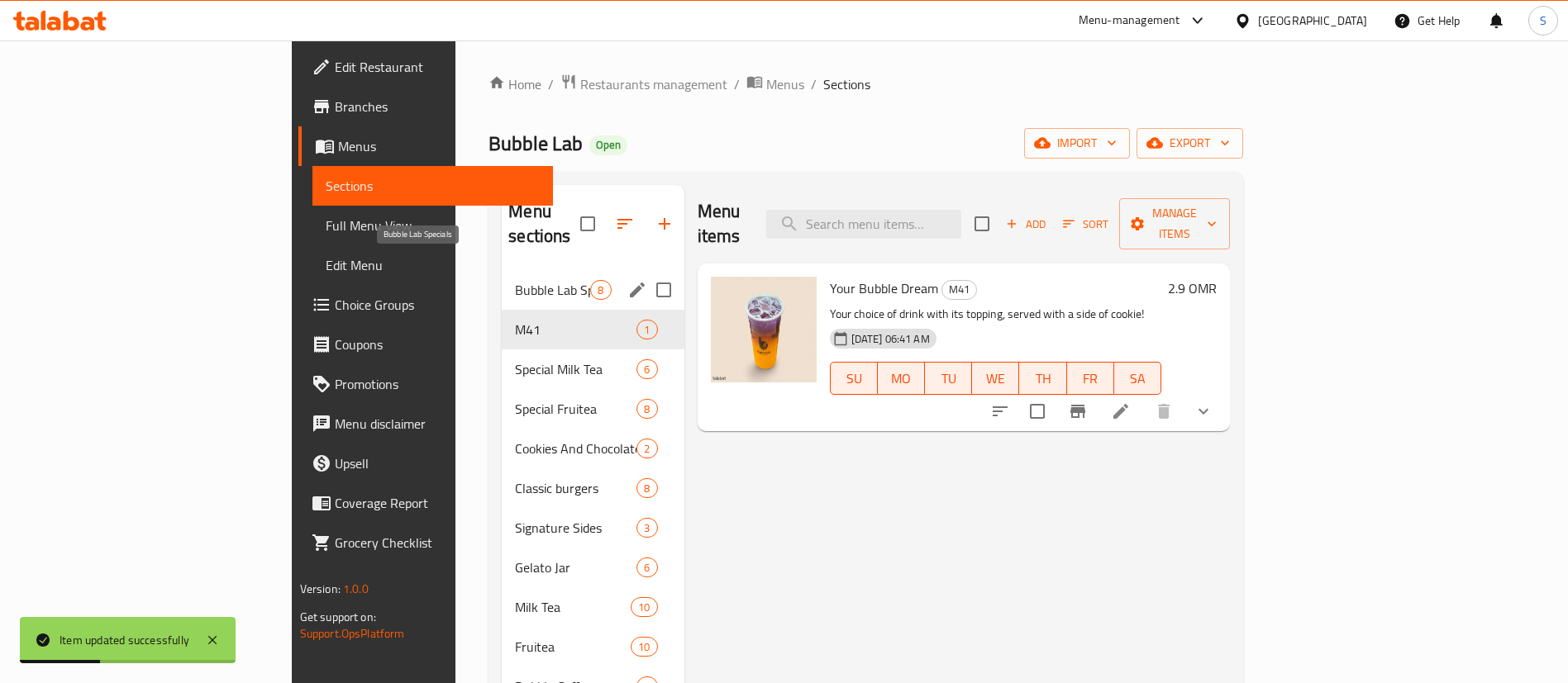
click at [515, 280] on span "Bubble Lab Specials" at bounding box center [553, 290] width 75 height 20
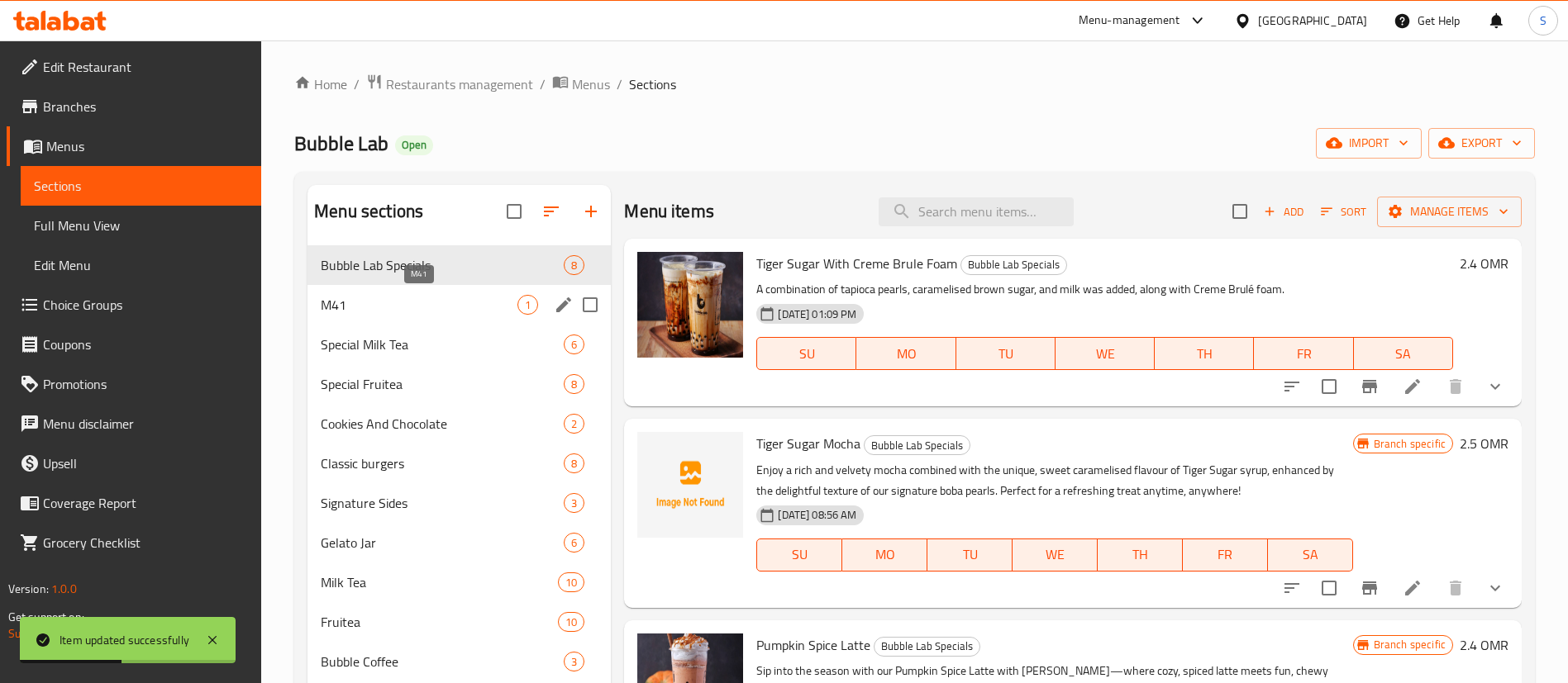
click at [444, 307] on span "M41" at bounding box center [419, 305] width 197 height 20
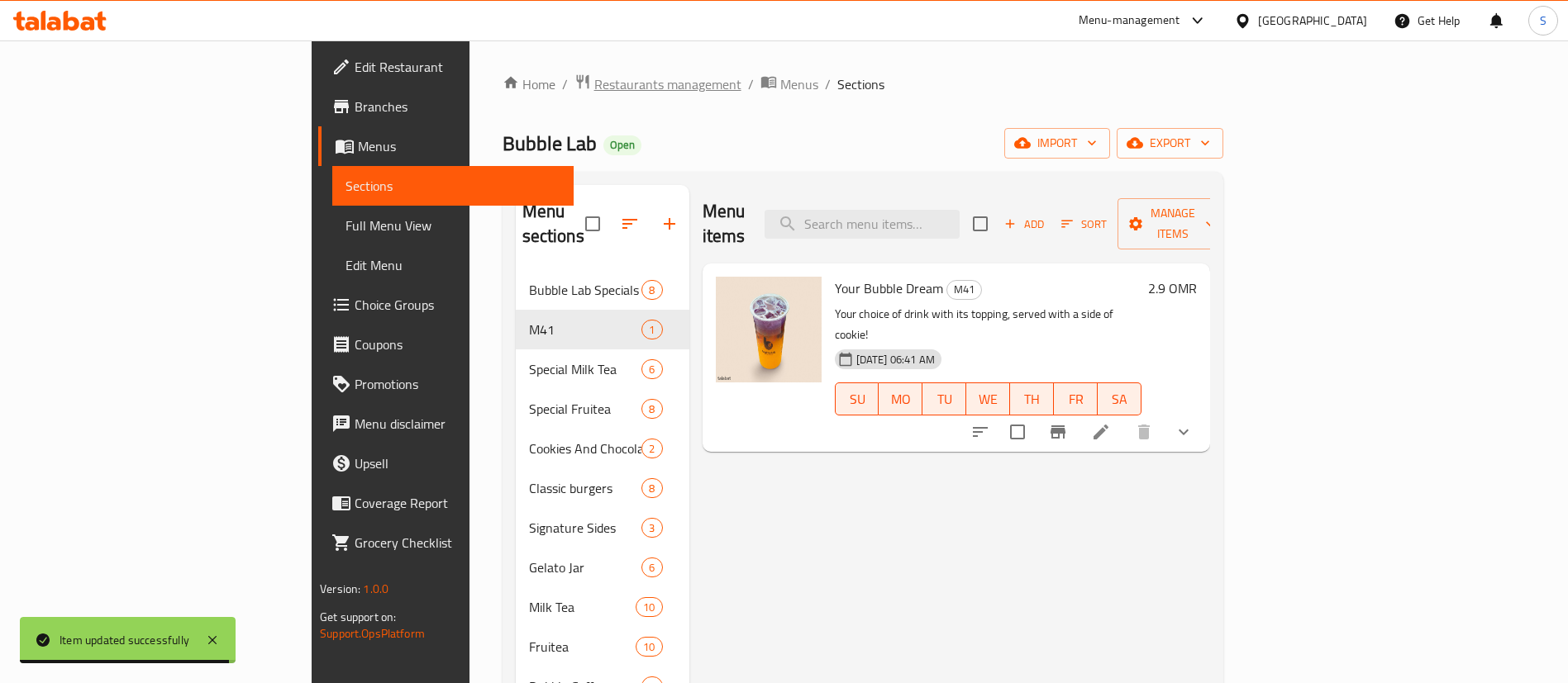
click at [594, 92] on span "Restaurants management" at bounding box center [668, 84] width 148 height 20
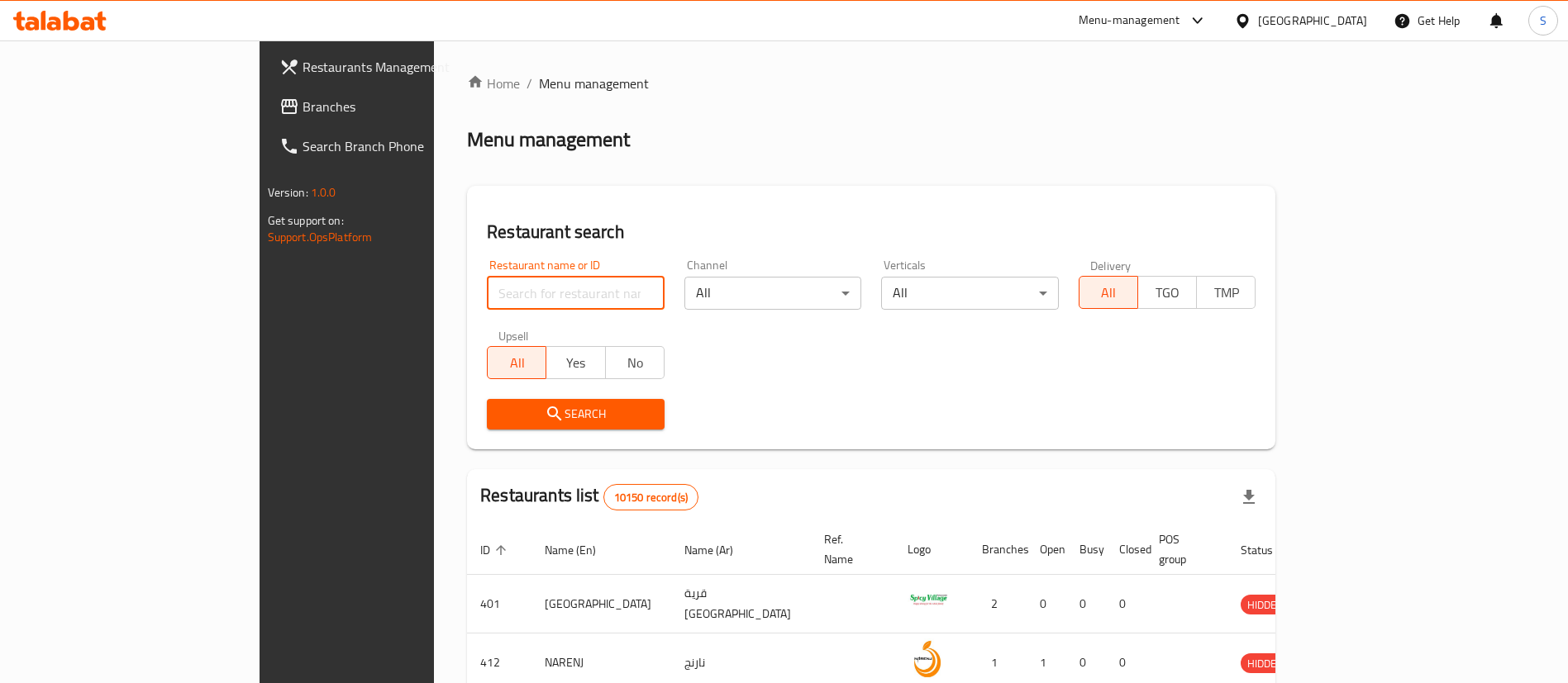
paste input "12215"
click at [542, 289] on input "search" at bounding box center [575, 293] width 177 height 33
type input "12215"
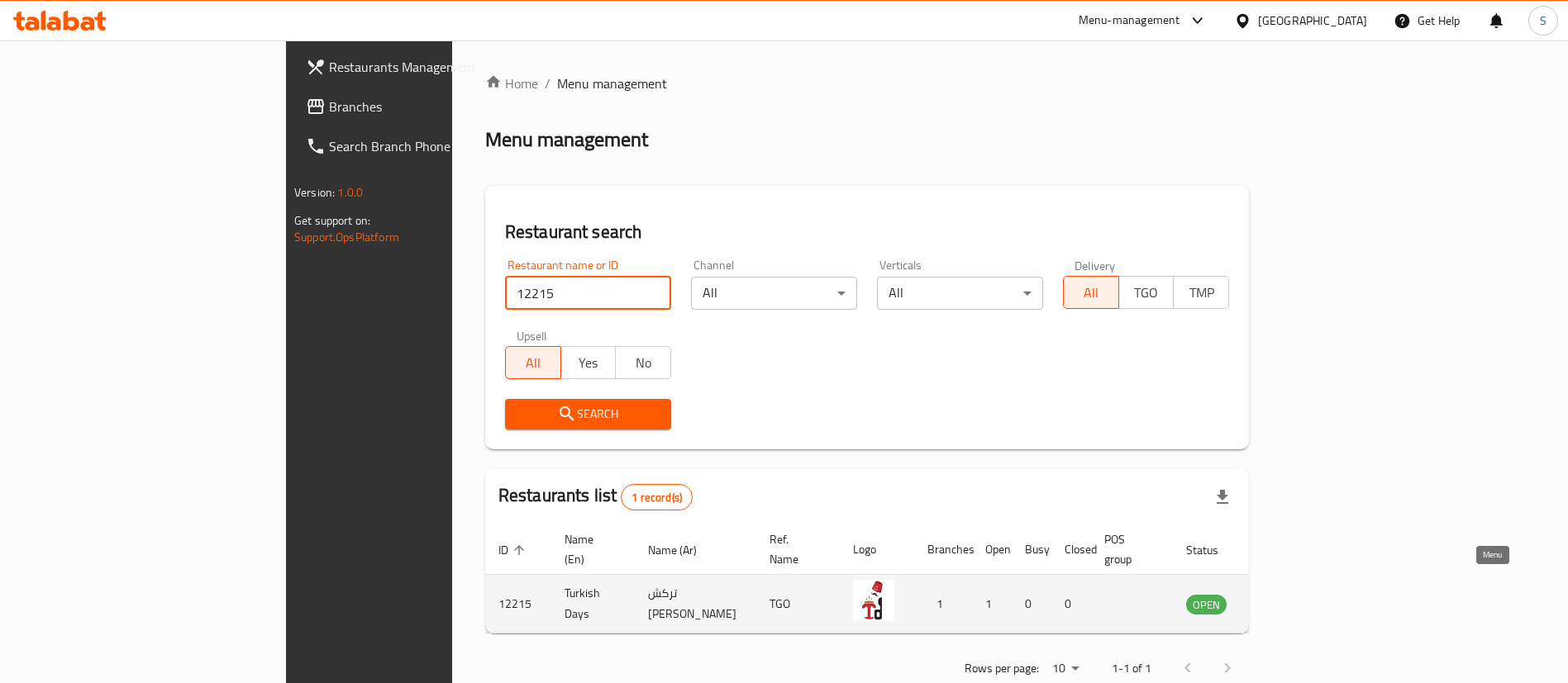
click at [1290, 602] on icon "enhanced table" at bounding box center [1287, 605] width 6 height 7
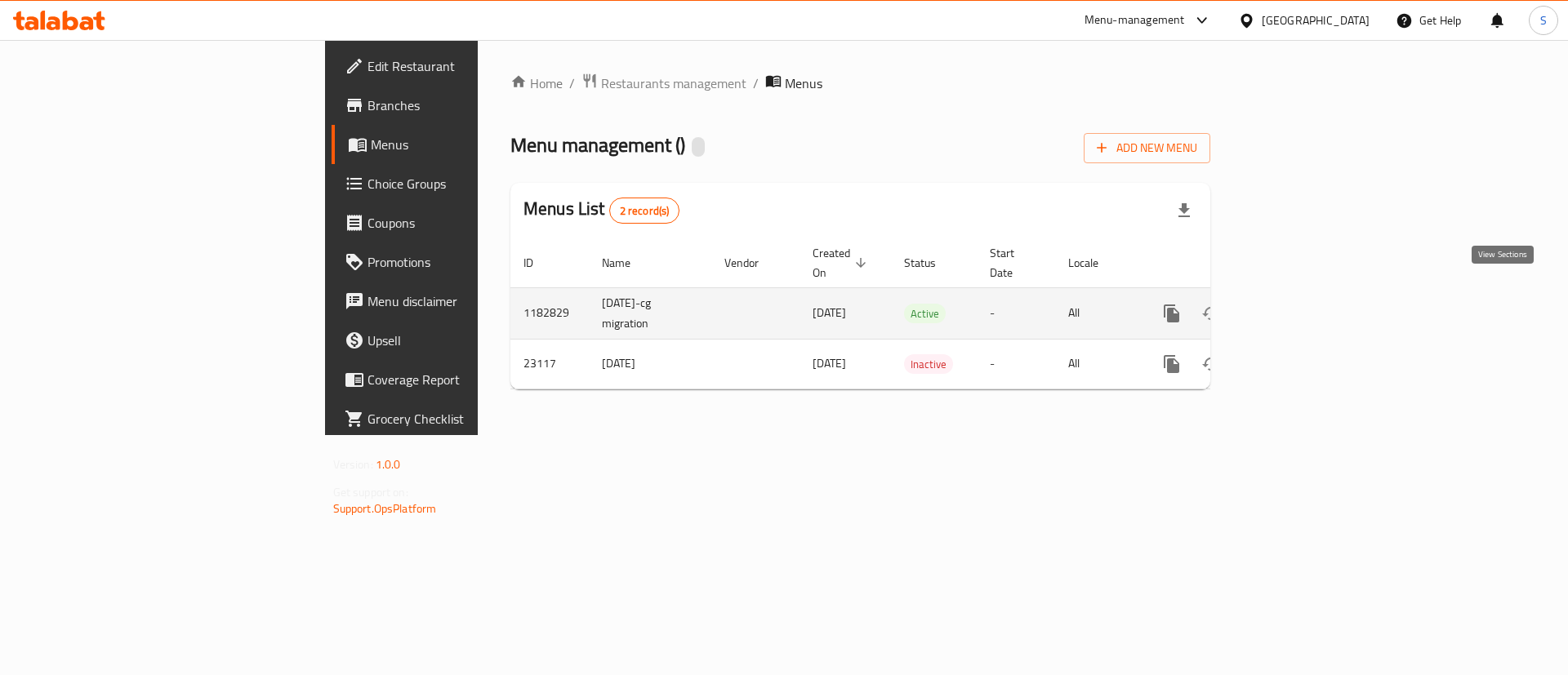
click at [1300, 303] on icon "enhanced table" at bounding box center [1290, 313] width 20 height 20
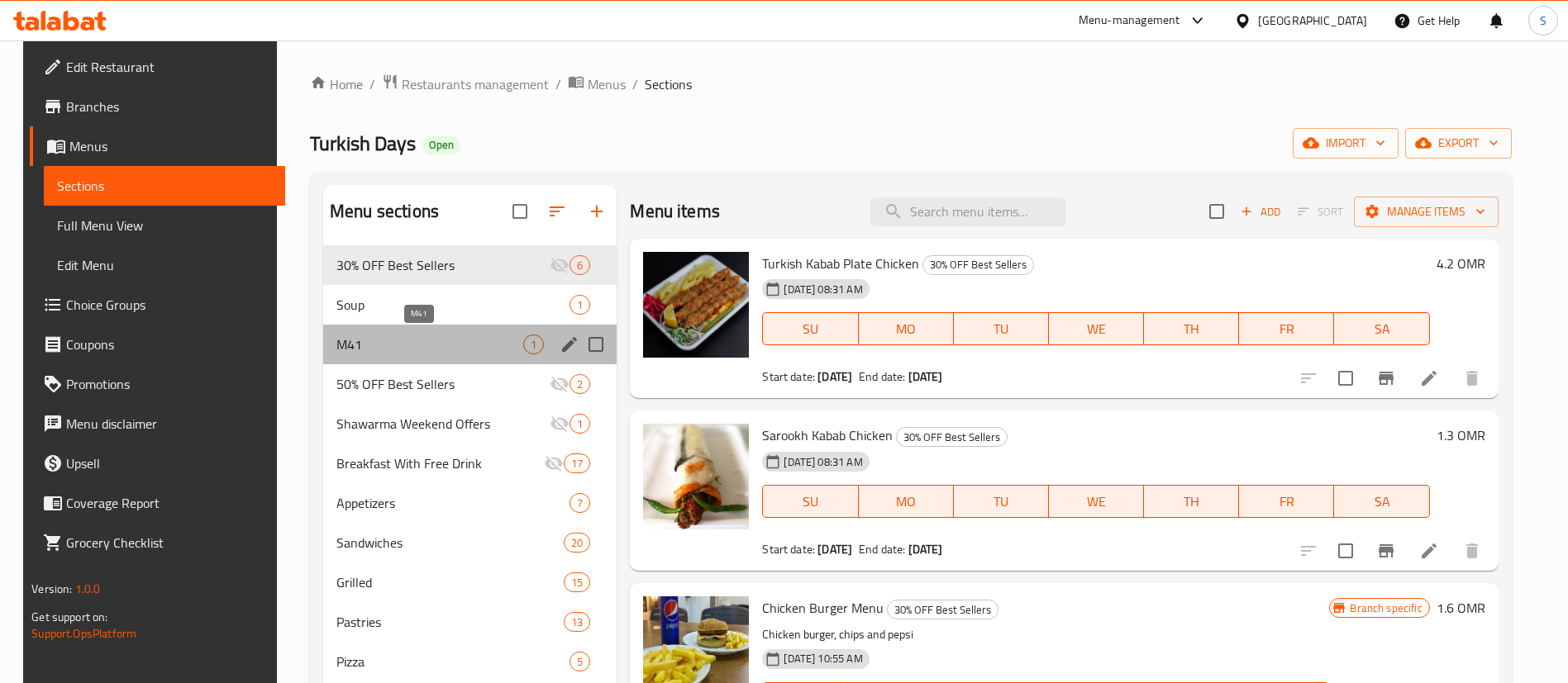
click at [367, 349] on span "M41" at bounding box center [430, 344] width 187 height 20
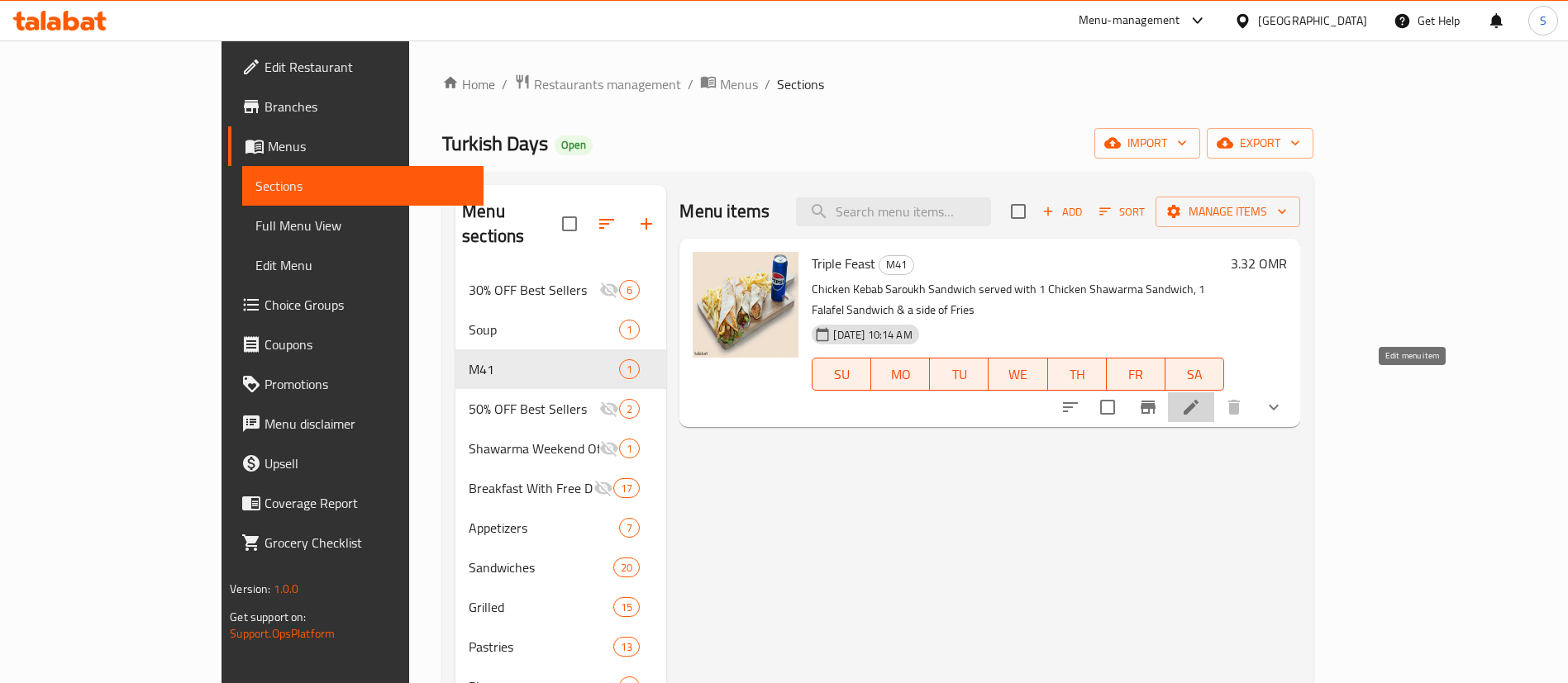
click at [1199, 400] on icon at bounding box center [1191, 407] width 15 height 15
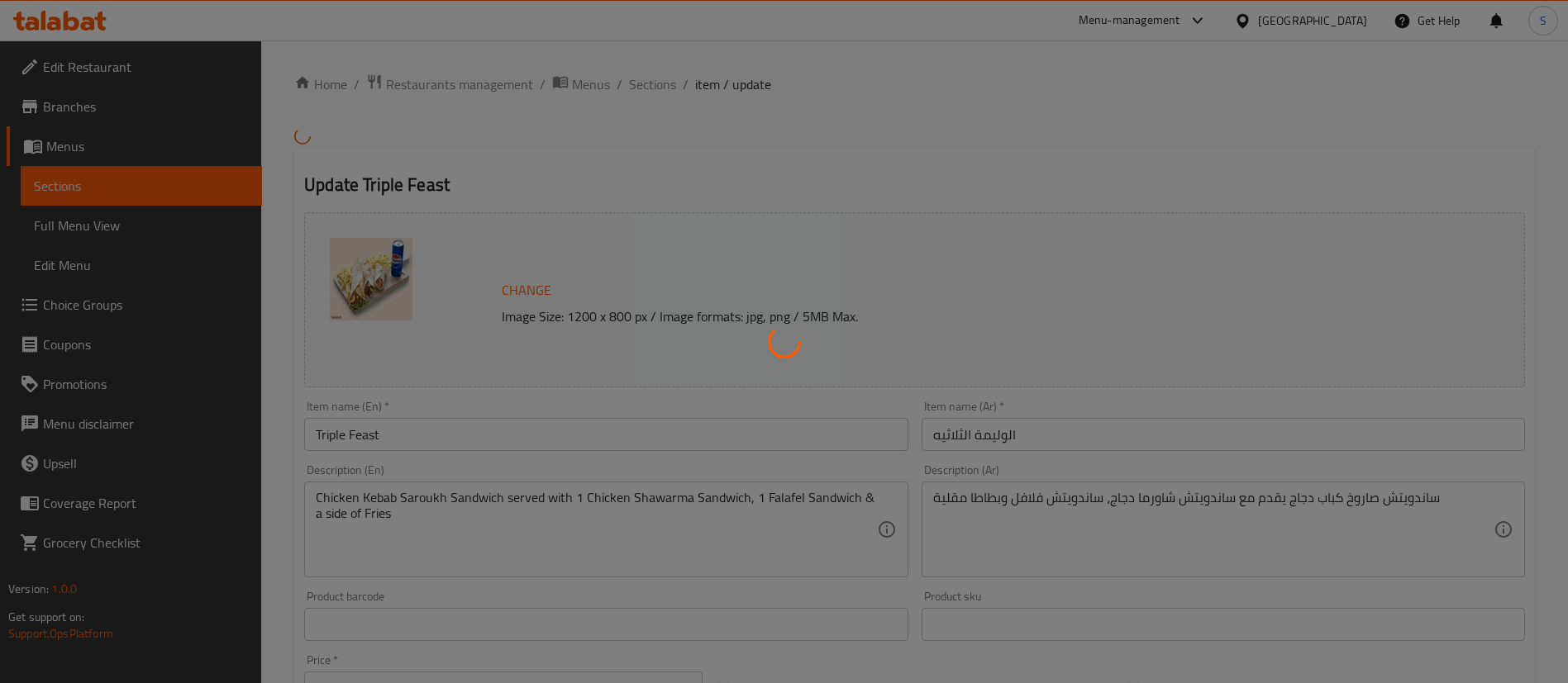
type input "اختيارك من المشروبات:"
type input "1"
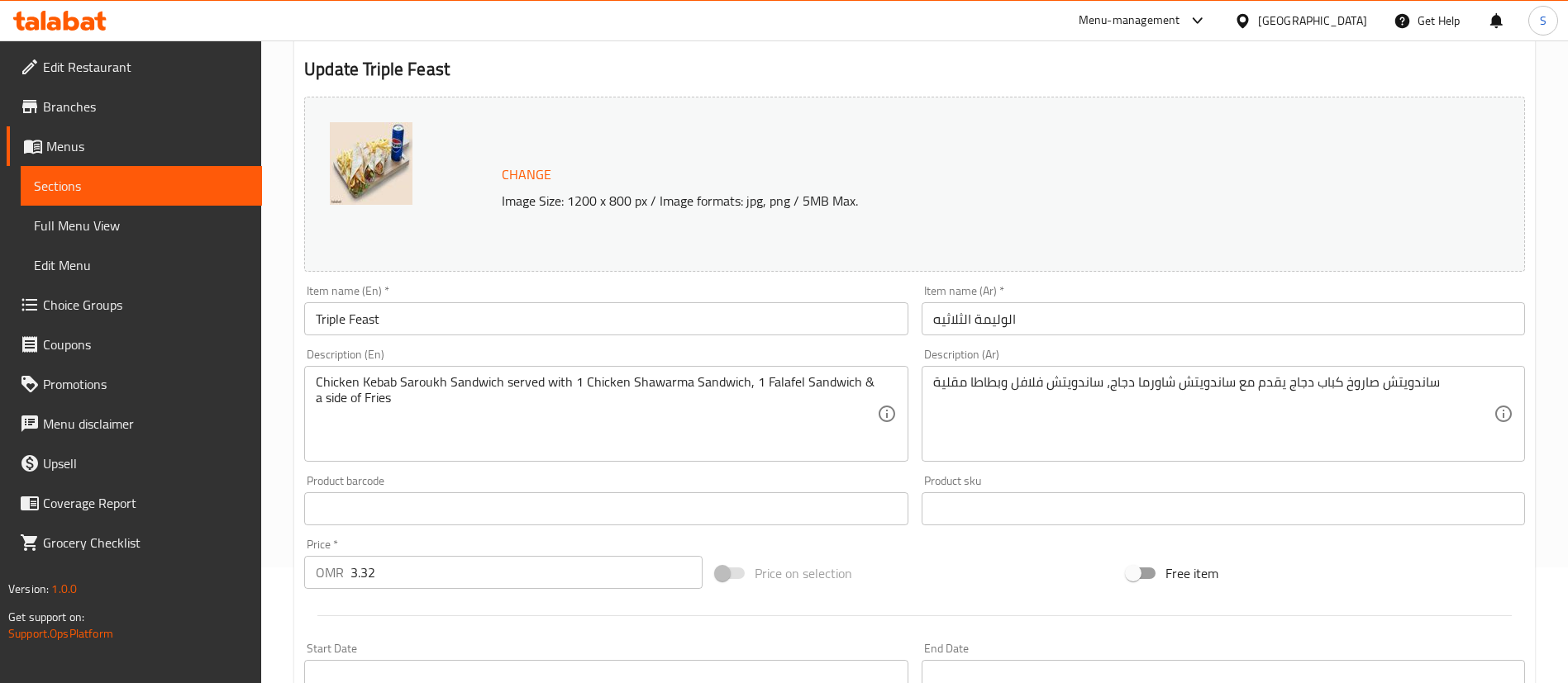
scroll to position [121, 0]
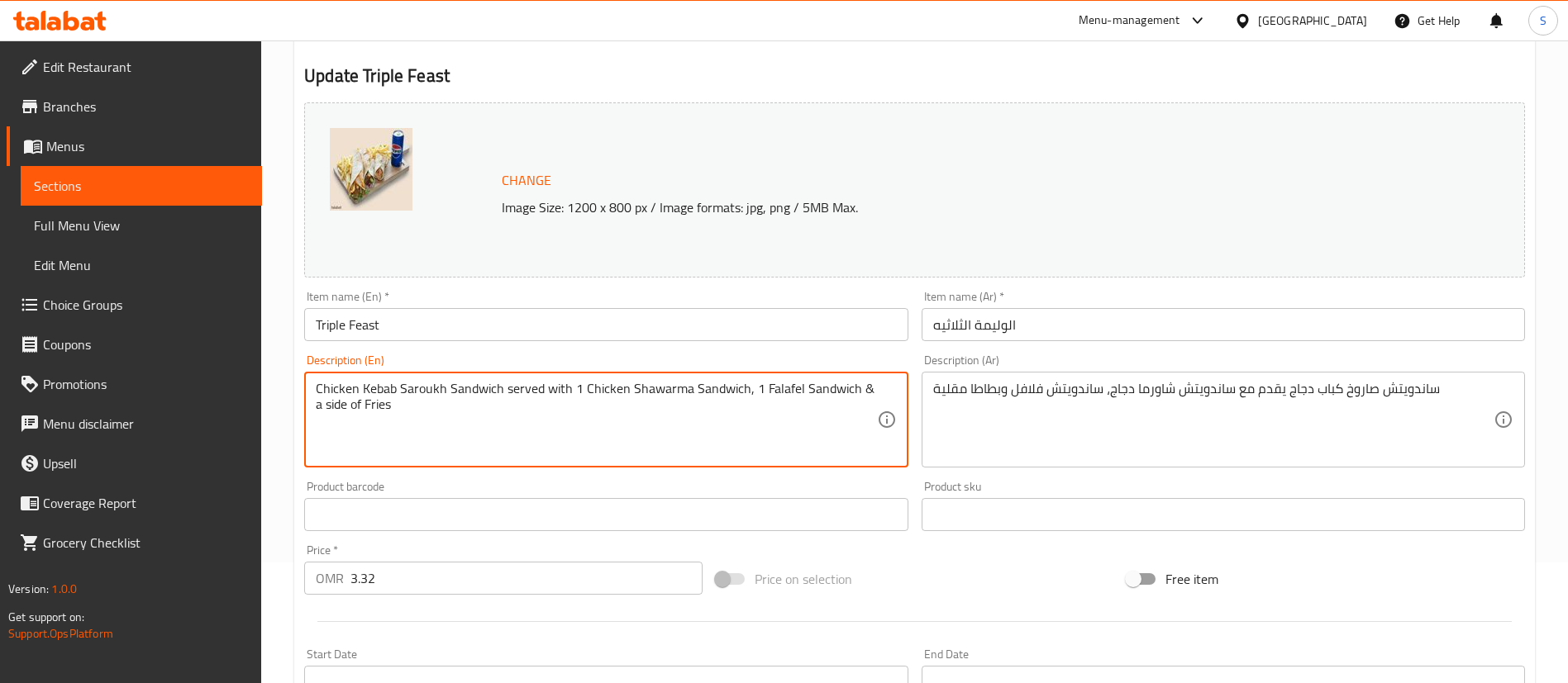
click at [561, 393] on textarea "Chicken Kebab Saroukh Sandwich served with 1 Chicken Shawarma Sandwich, 1 Falaf…" at bounding box center [596, 420] width 561 height 78
click at [473, 389] on textarea "Chicken Kebab Saroukh Sandwich + 1 Chicken Shawarma Sandwich, 1 Falafel Sandwic…" at bounding box center [596, 420] width 561 height 78
click at [607, 391] on textarea "Chicken Kebab Saroukh + 1 Chicken Shawarma Sandwich, 1 Falafel Sandwich & a sid…" at bounding box center [596, 420] width 561 height 78
drag, startPoint x: 692, startPoint y: 389, endPoint x: 860, endPoint y: 372, distance: 168.9
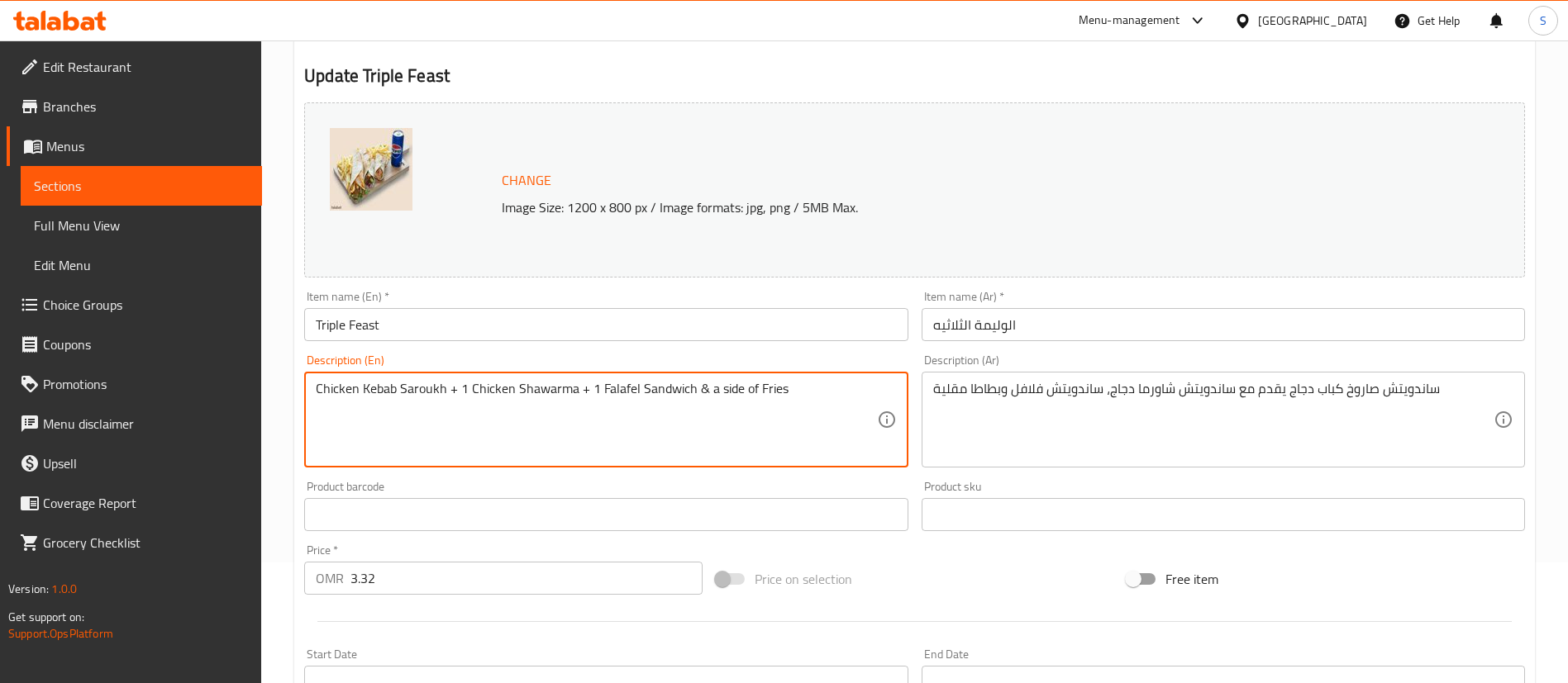
click at [860, 372] on div "Chicken Kebab Saroukh + 1 Chicken Shawarma + 1 Falafel Sandwich & a side of Fri…" at bounding box center [605, 420] width 603 height 96
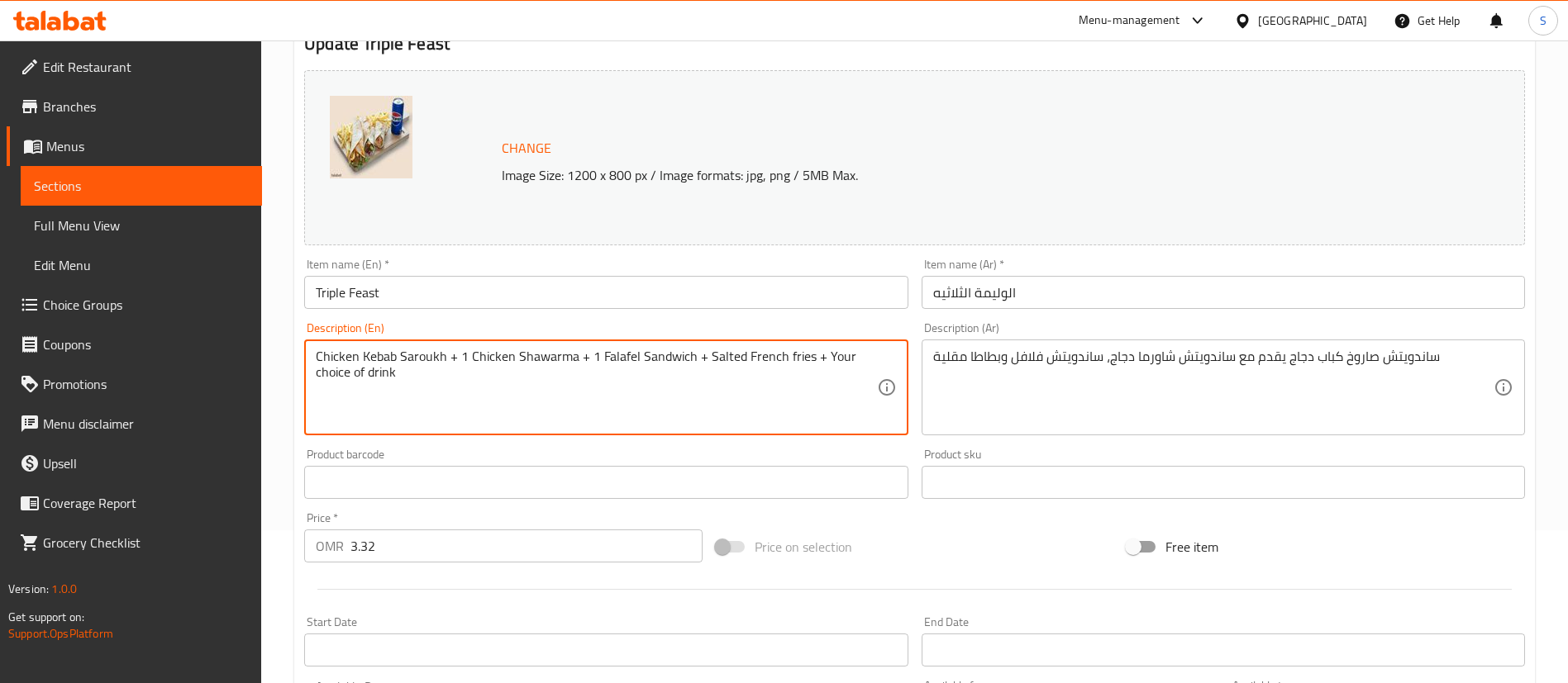
scroll to position [536, 0]
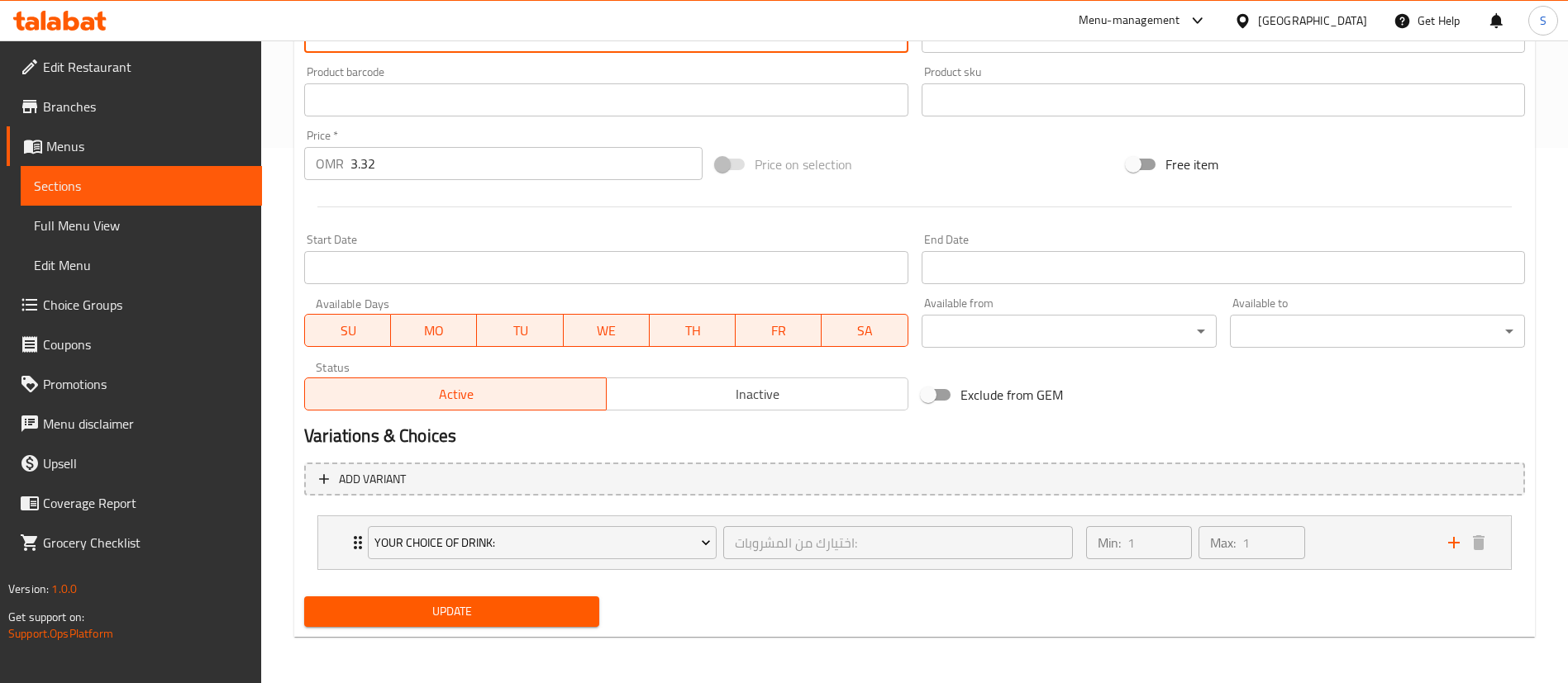
type textarea "Chicken Kebab Saroukh + 1 Chicken Shawarma + 1 Falafel Sandwich + Salted French…"
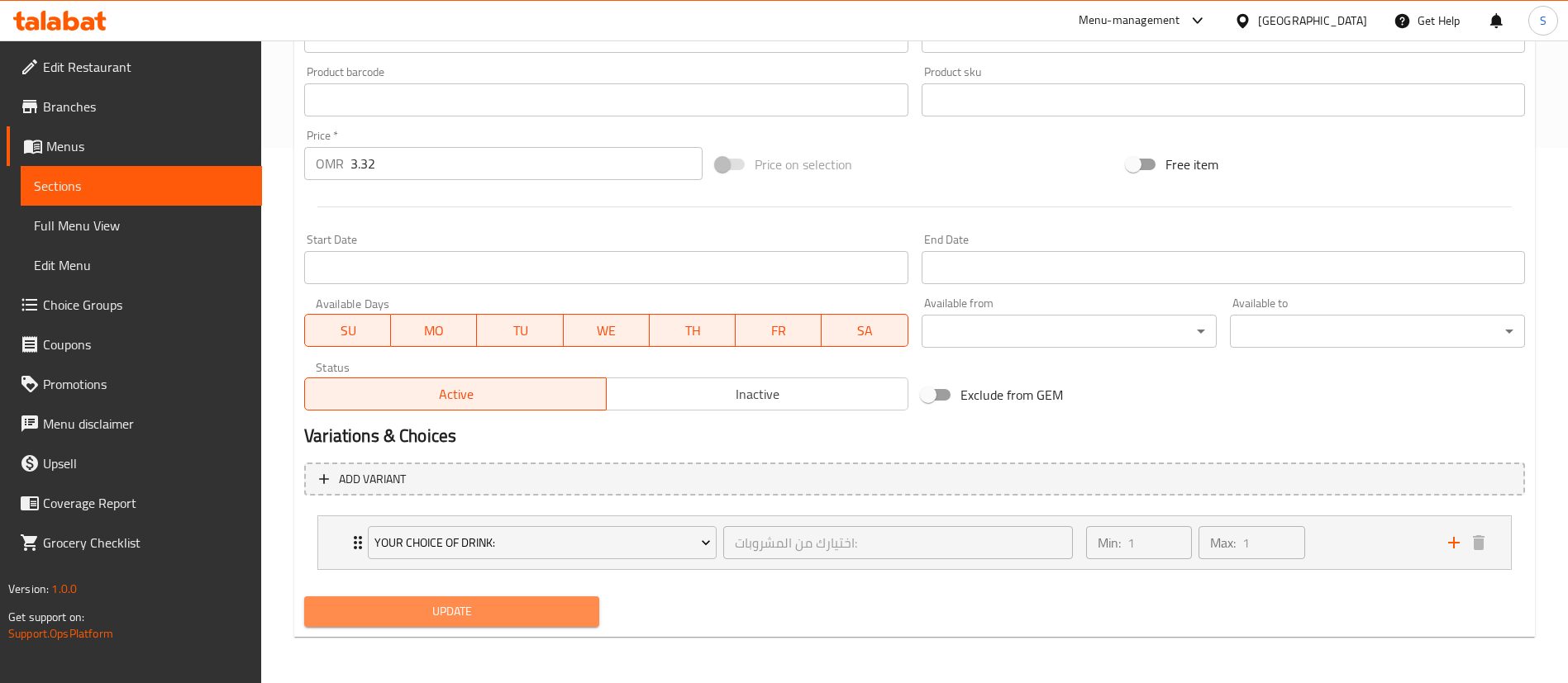
click at [499, 611] on span "Update" at bounding box center [451, 612] width 268 height 21
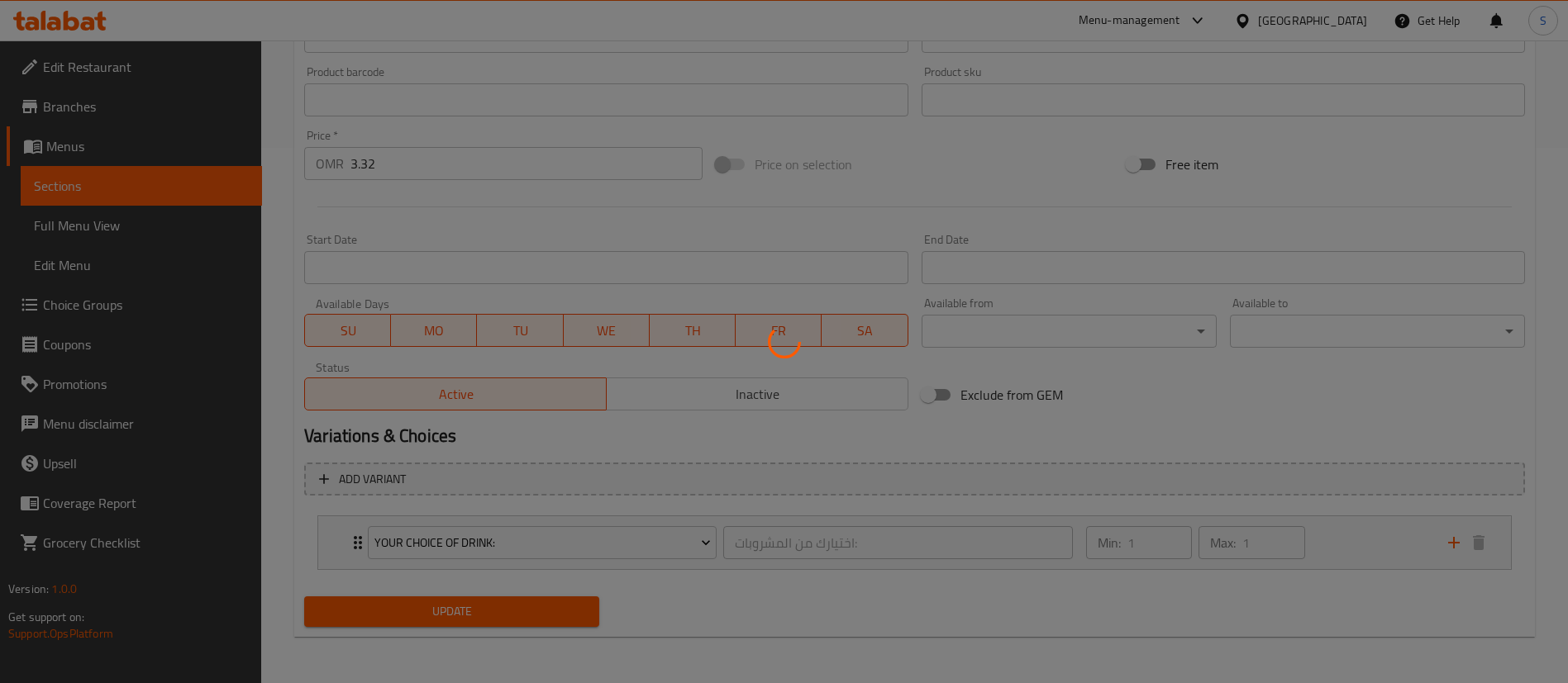
scroll to position [0, 0]
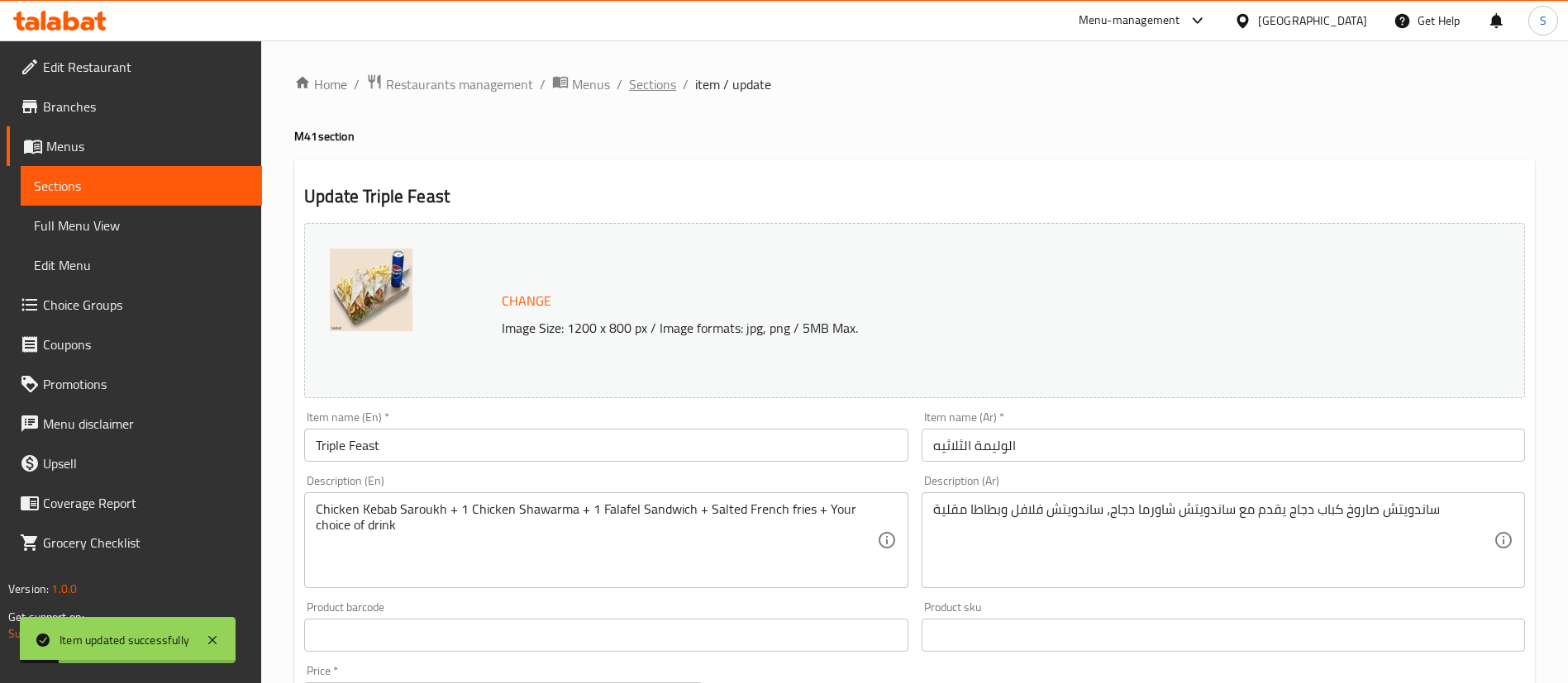
click at [654, 81] on span "Sections" at bounding box center [653, 84] width 48 height 20
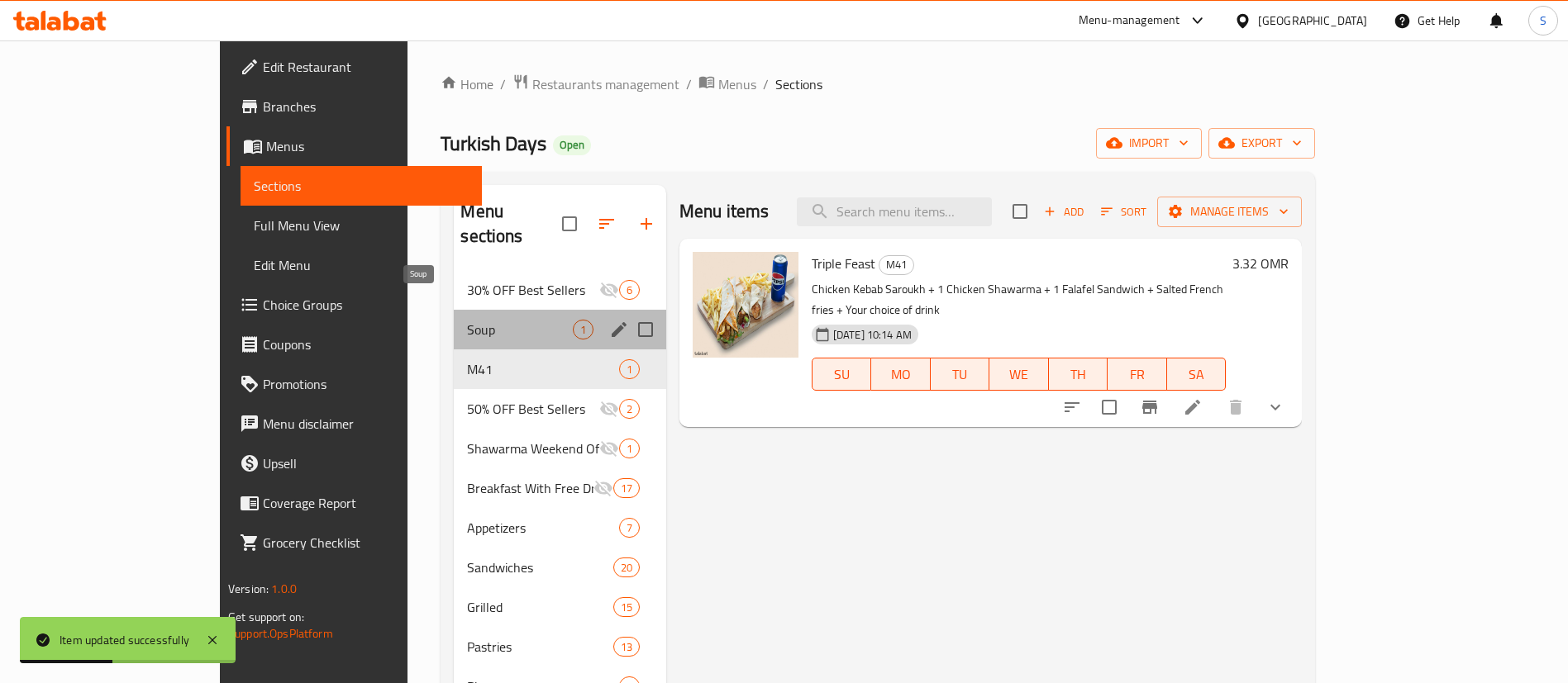
click at [483, 320] on span "Soup" at bounding box center [519, 330] width 105 height 20
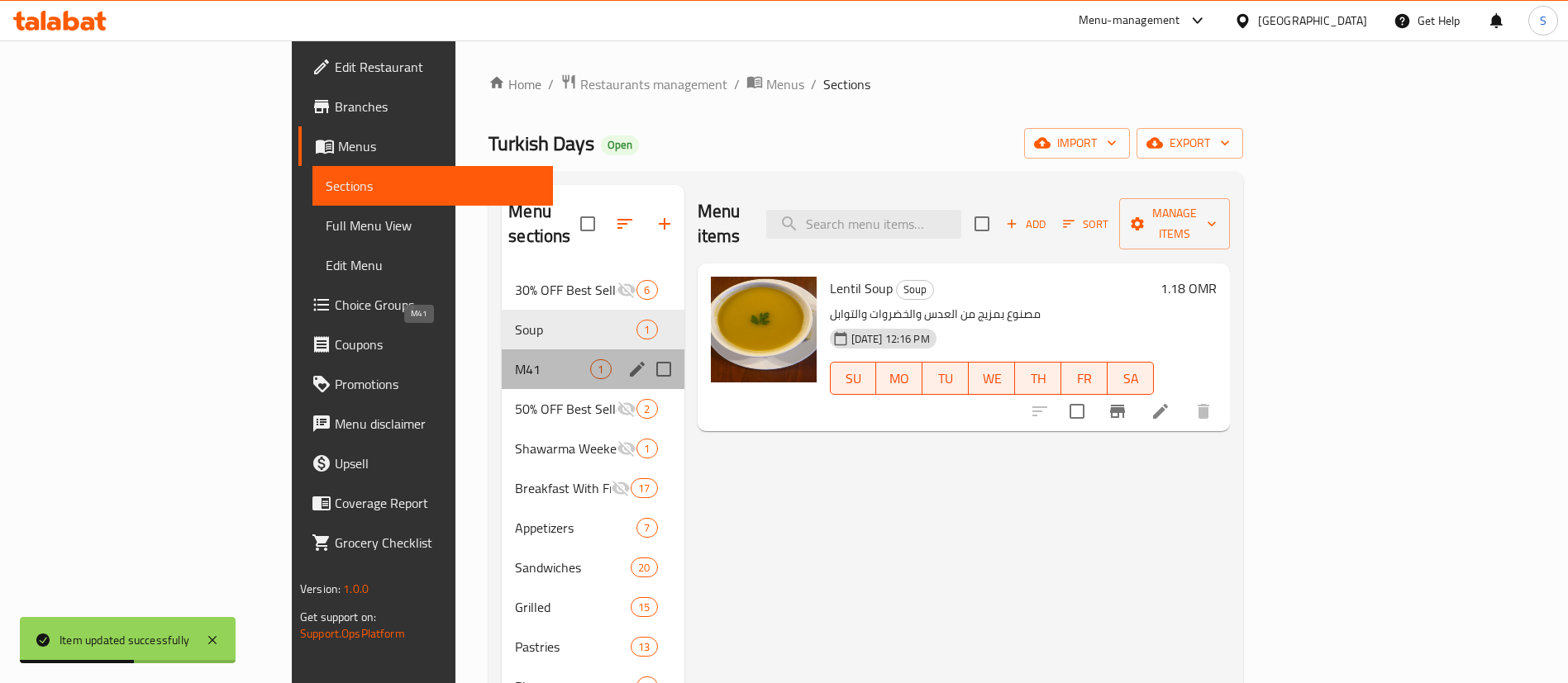
click at [515, 359] on span "M41" at bounding box center [553, 369] width 75 height 20
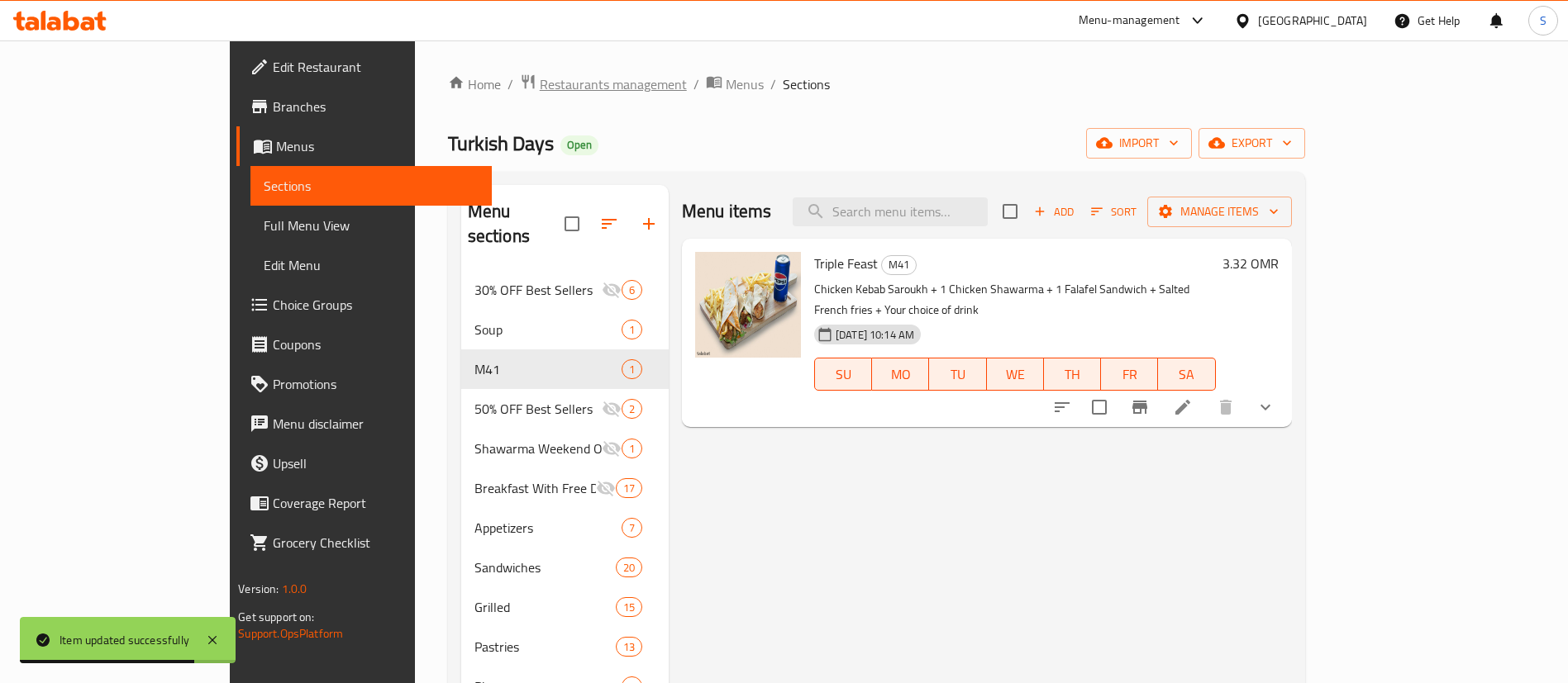
click at [540, 82] on span "Restaurants management" at bounding box center [613, 84] width 148 height 20
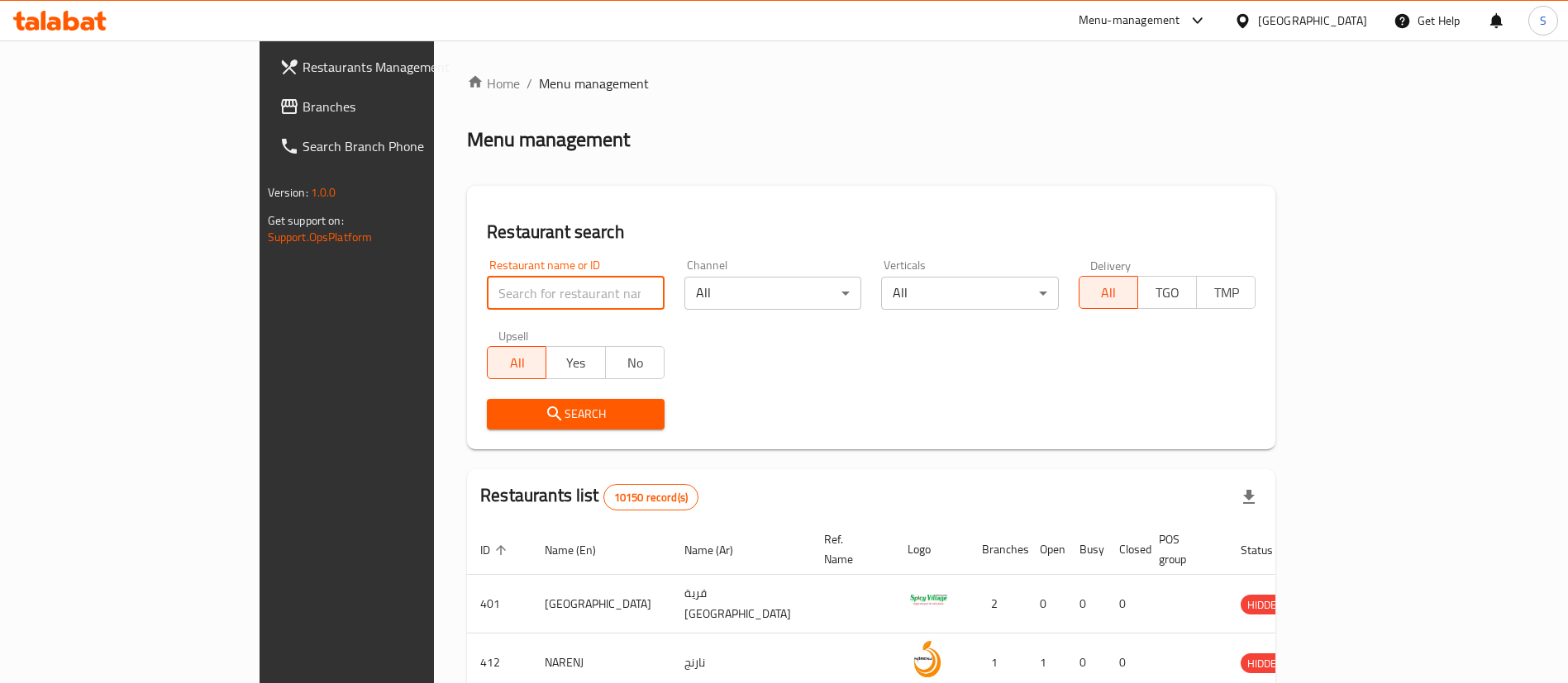
click at [499, 297] on input "search" at bounding box center [575, 293] width 177 height 33
paste input "18802"
type input "18802"
click button "Search" at bounding box center [575, 414] width 177 height 31
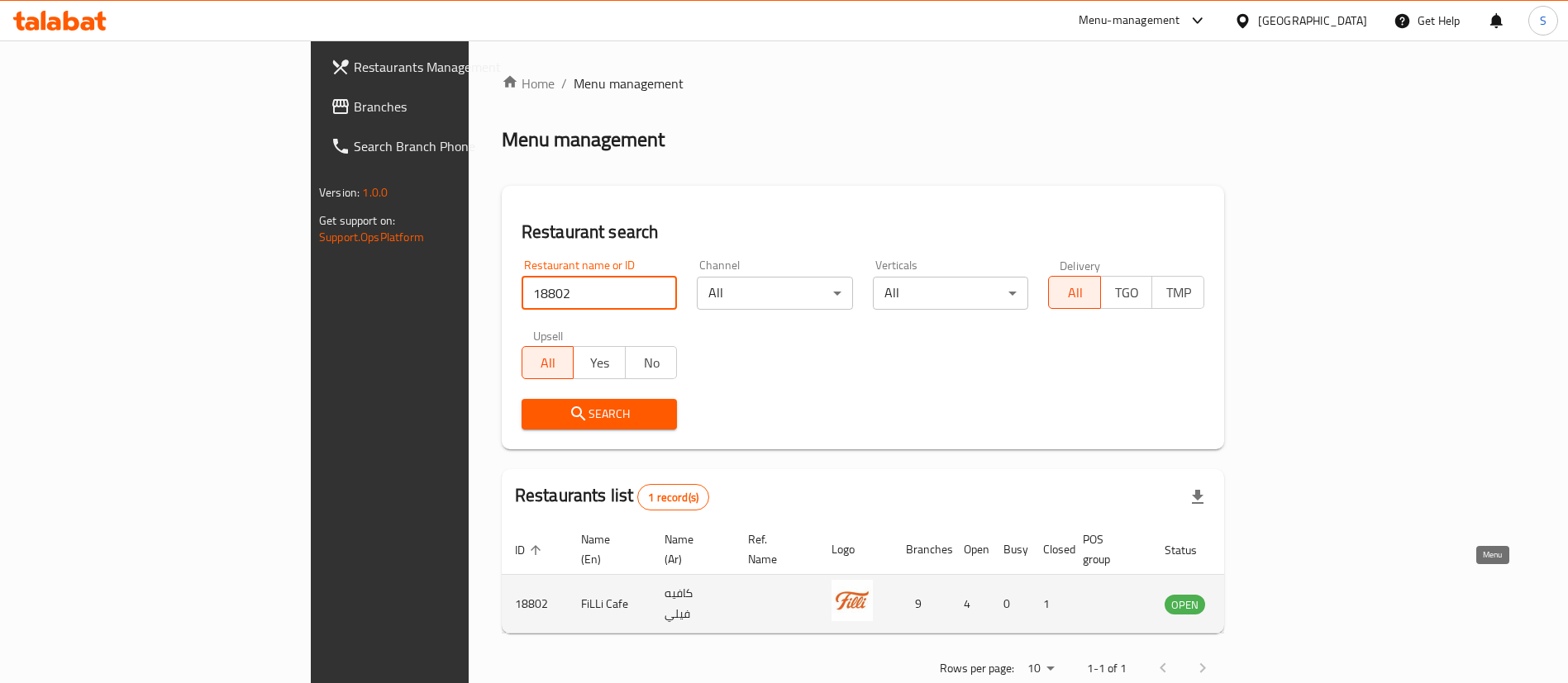
click at [1271, 598] on icon "enhanced table" at bounding box center [1261, 605] width 18 height 14
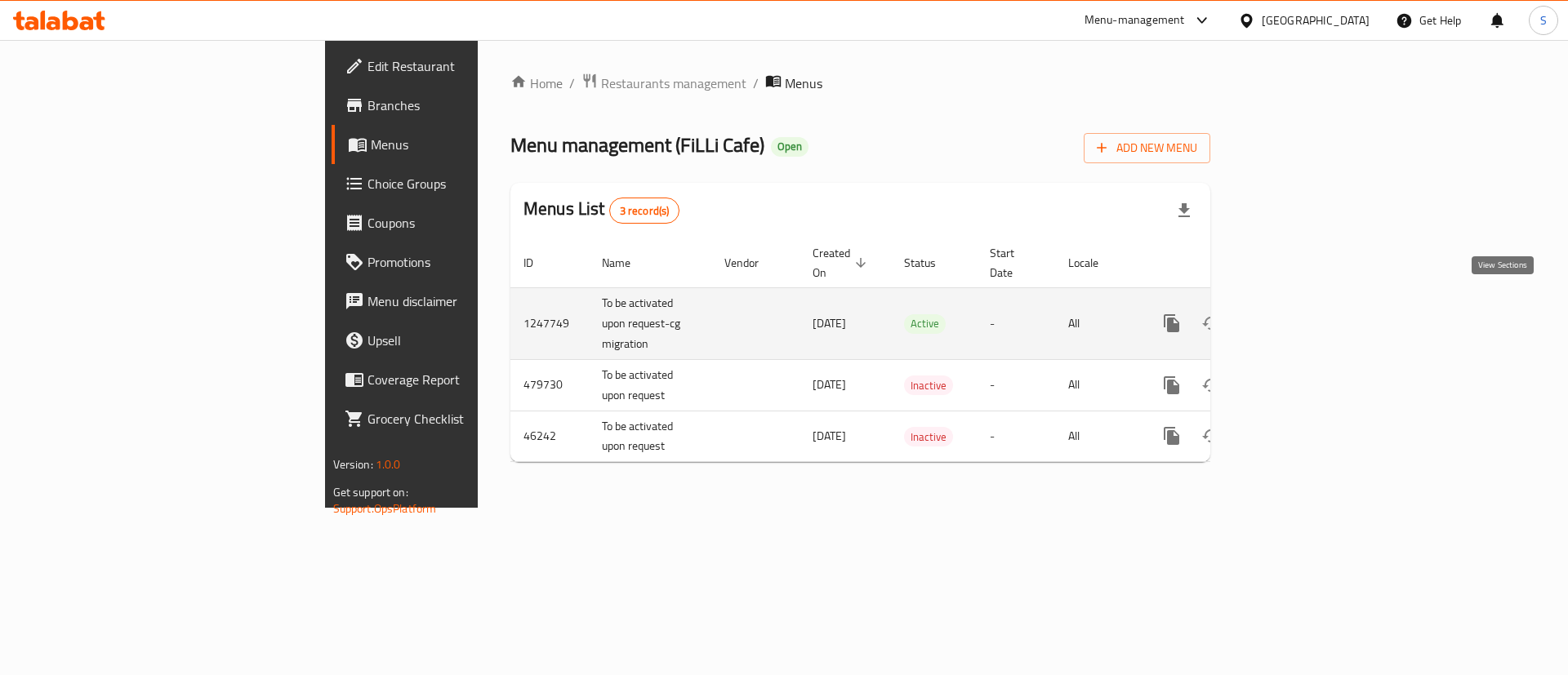
click at [1300, 313] on icon "enhanced table" at bounding box center [1290, 323] width 20 height 20
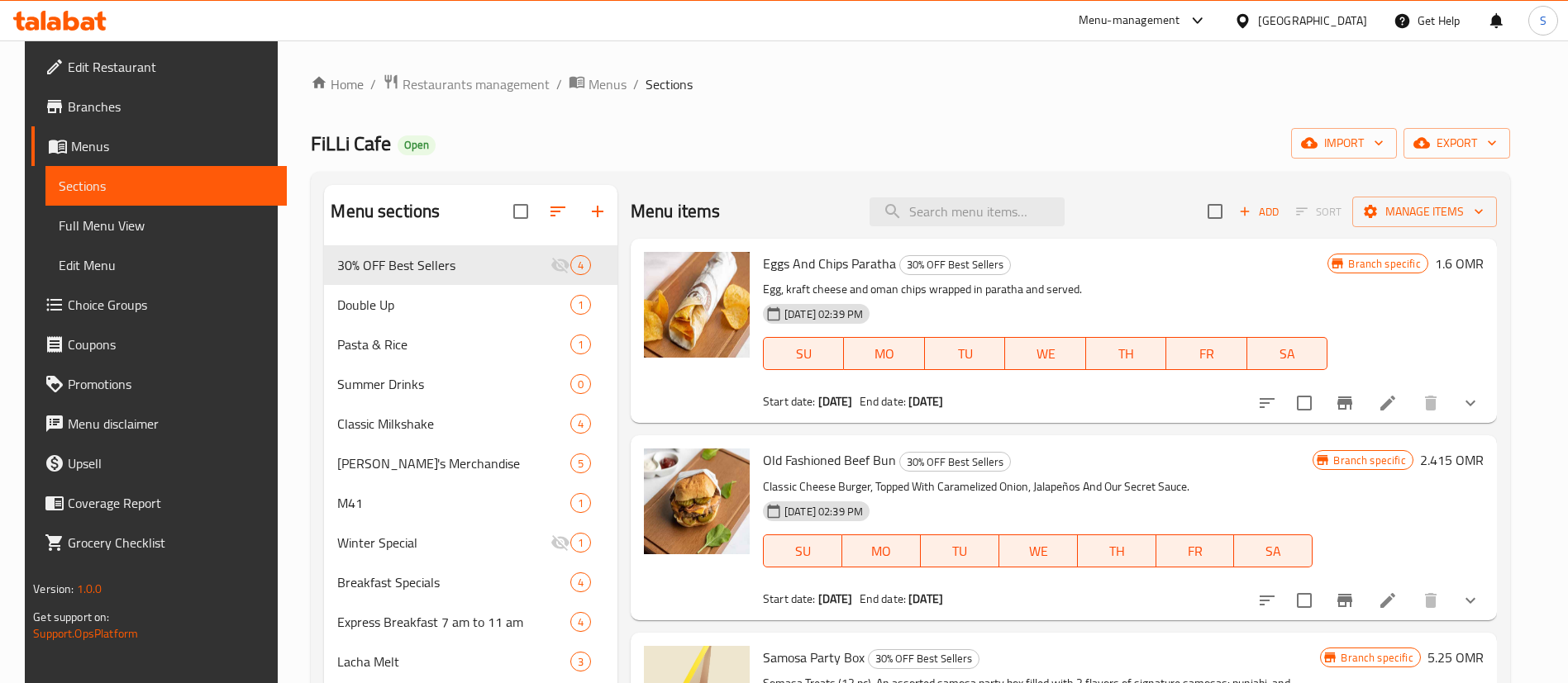
click at [1097, 128] on div "FiLLi Cafe Open import export" at bounding box center [910, 143] width 1199 height 31
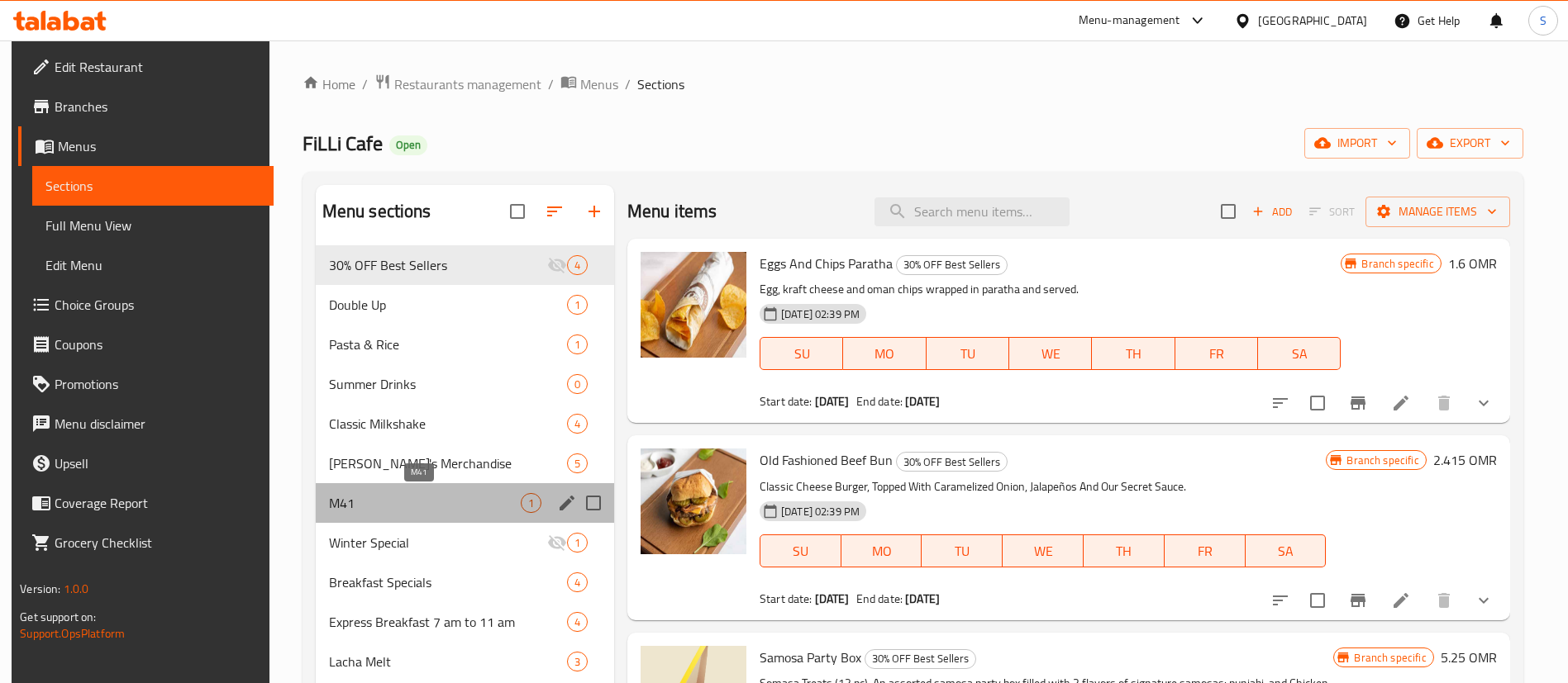
click at [432, 500] on span "M41" at bounding box center [425, 503] width 192 height 20
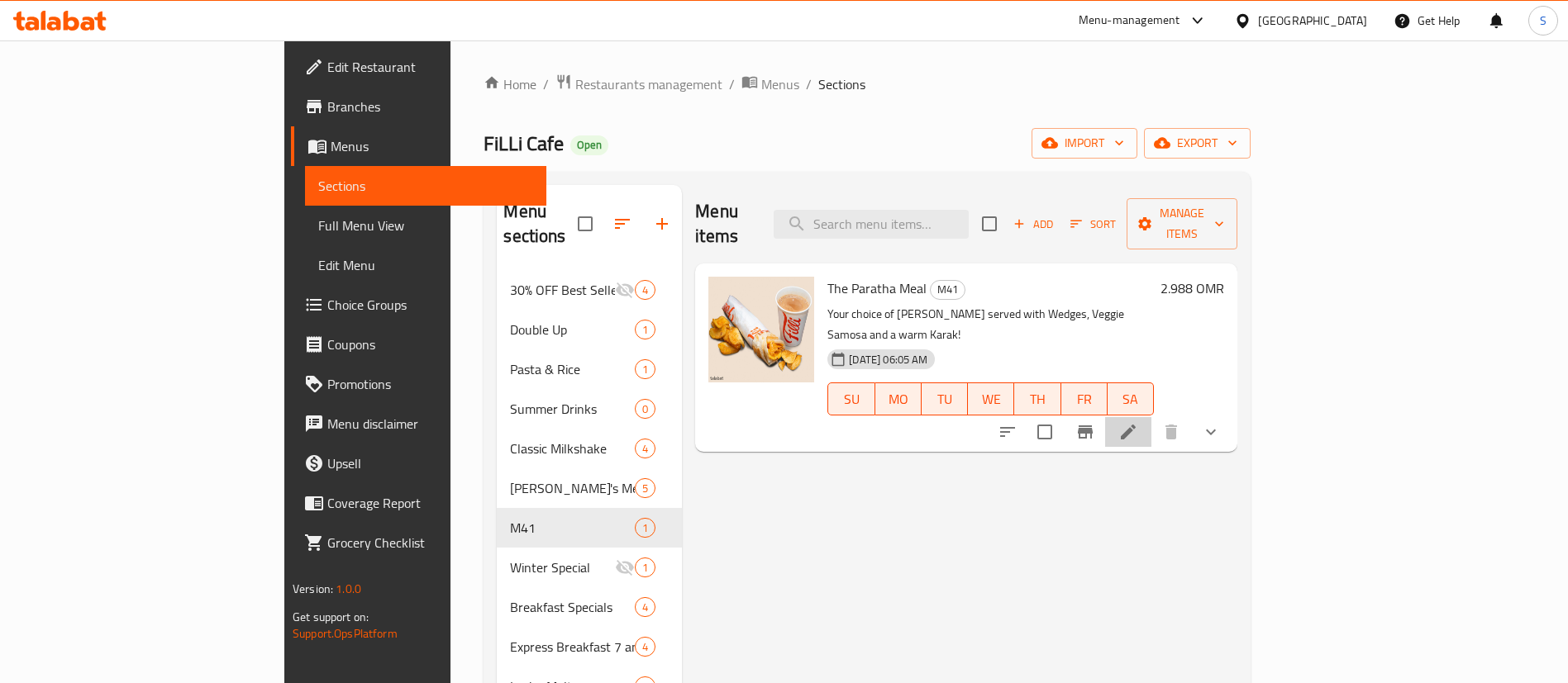
click at [1151, 417] on li at bounding box center [1128, 432] width 47 height 30
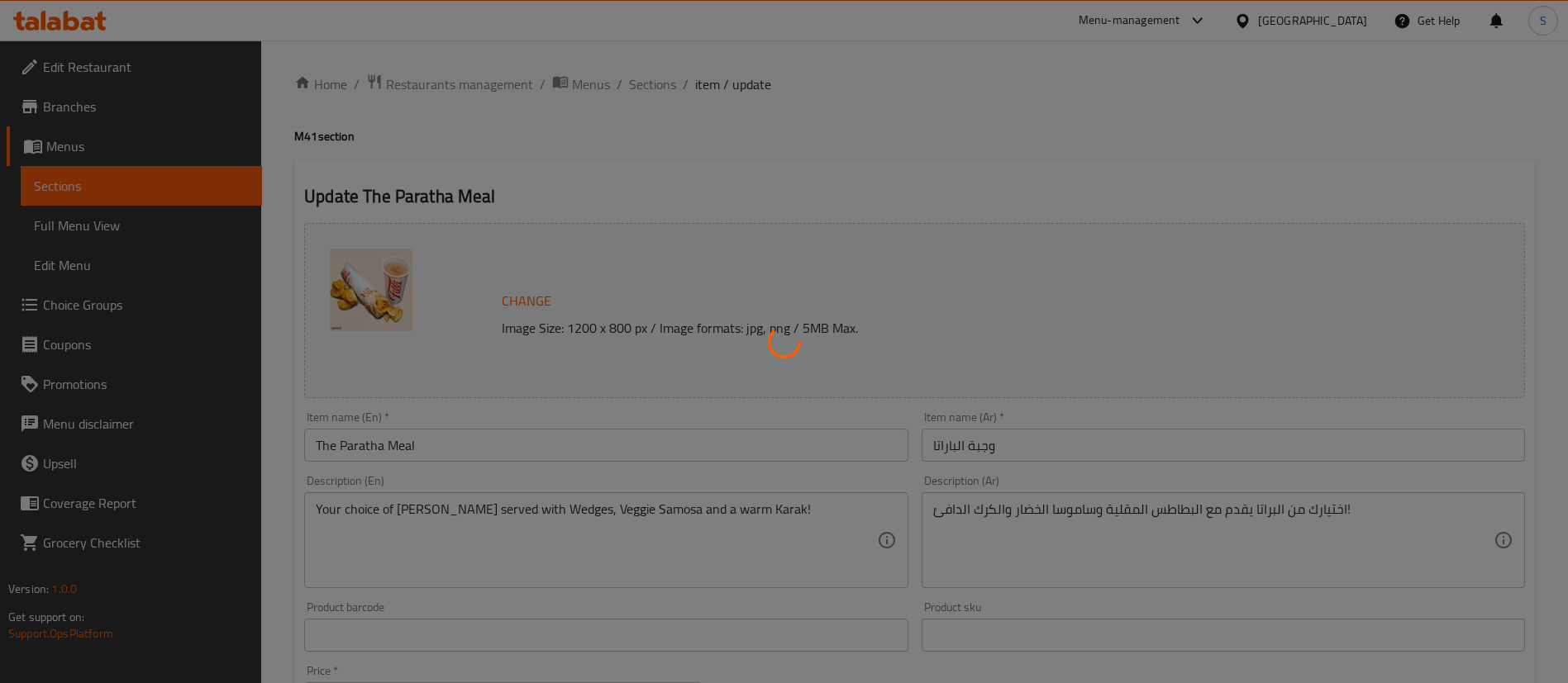
type input "اختيارك للباراتا:"
type input "1"
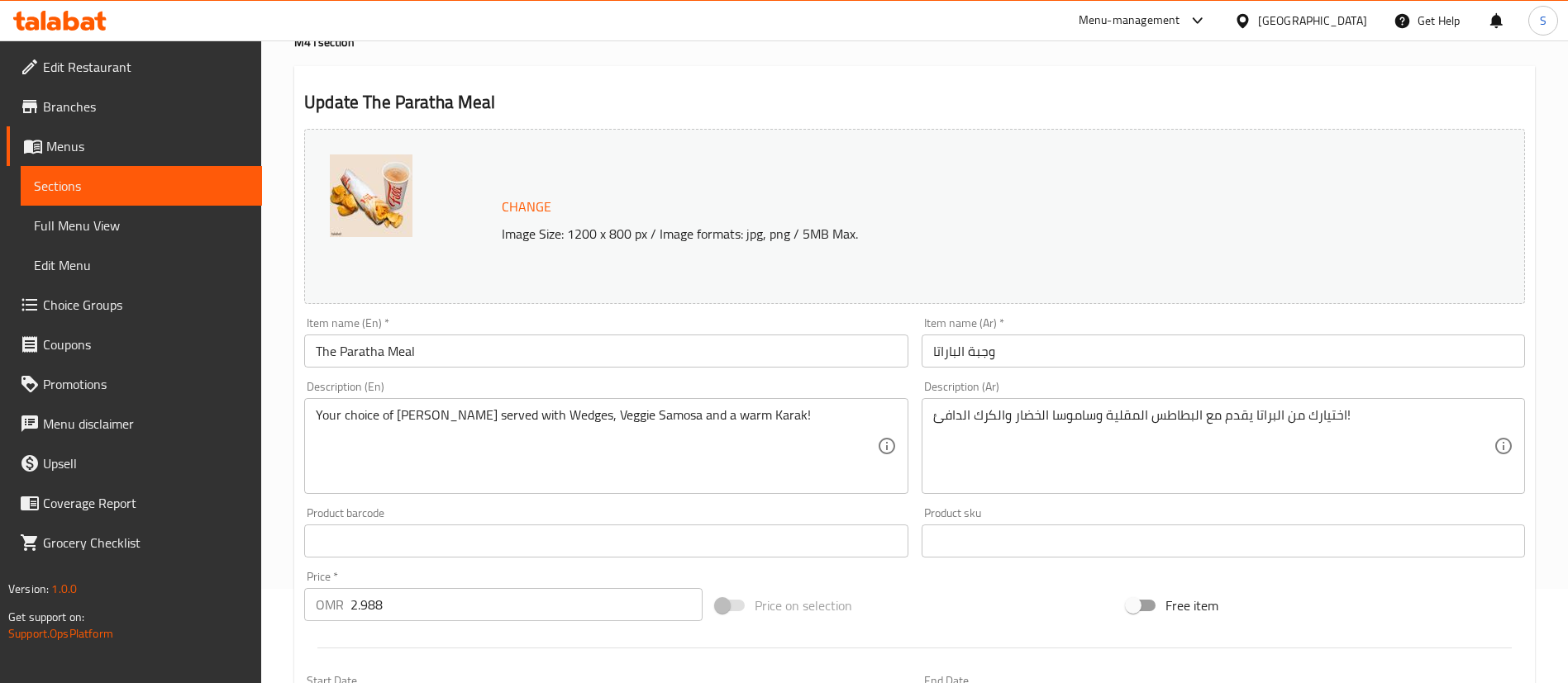
scroll to position [104, 0]
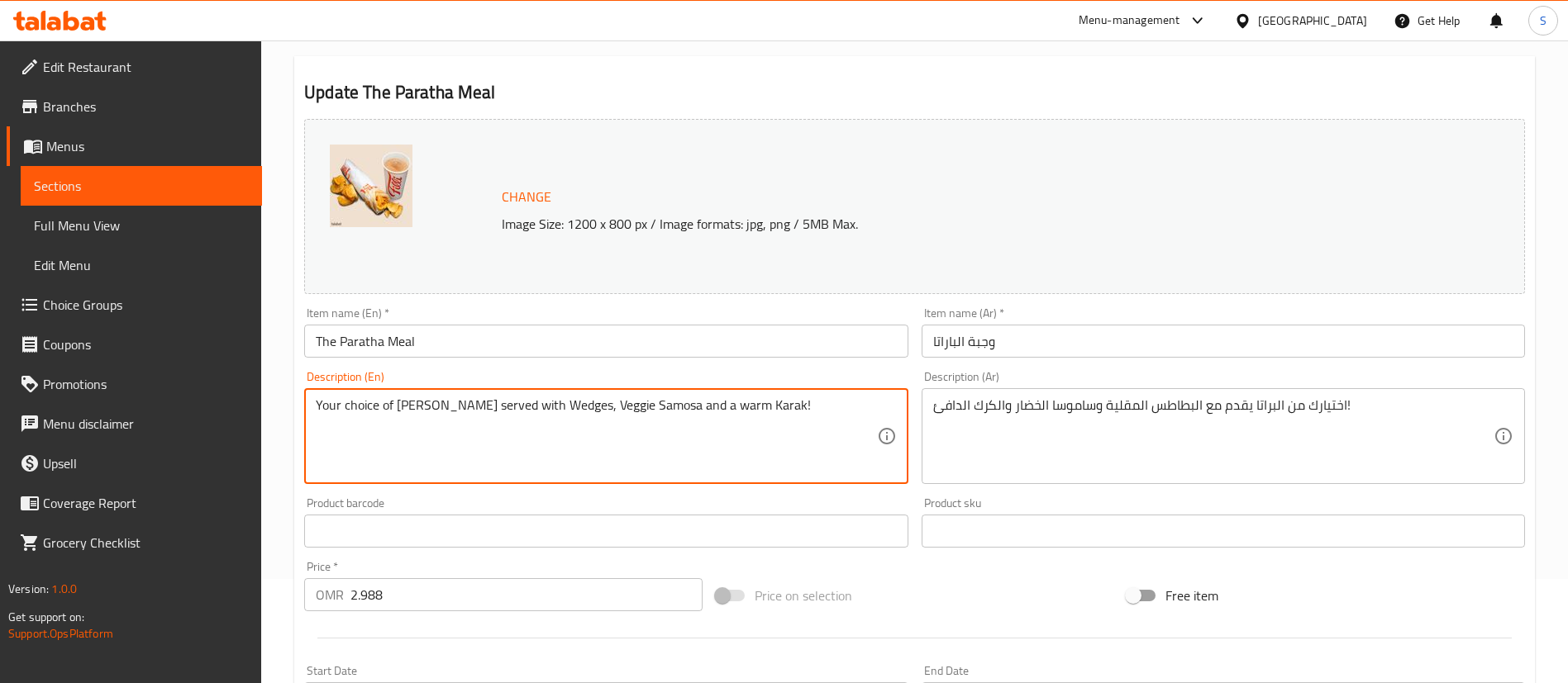
click at [458, 404] on textarea "Your choice of Paratha served with Wedges, Veggie Samosa and a warm Karak!" at bounding box center [596, 436] width 561 height 78
click at [508, 407] on textarea "Your choice of Paratha sandwich with Wedges, Veggie Samosa and a warm Karak!" at bounding box center [596, 436] width 561 height 78
click at [602, 406] on textarea "Your choice of Paratha sandwich + Potato Wedges, Veggie Samosa and a warm Karak!" at bounding box center [596, 436] width 561 height 78
drag, startPoint x: 718, startPoint y: 407, endPoint x: 885, endPoint y: 409, distance: 167.0
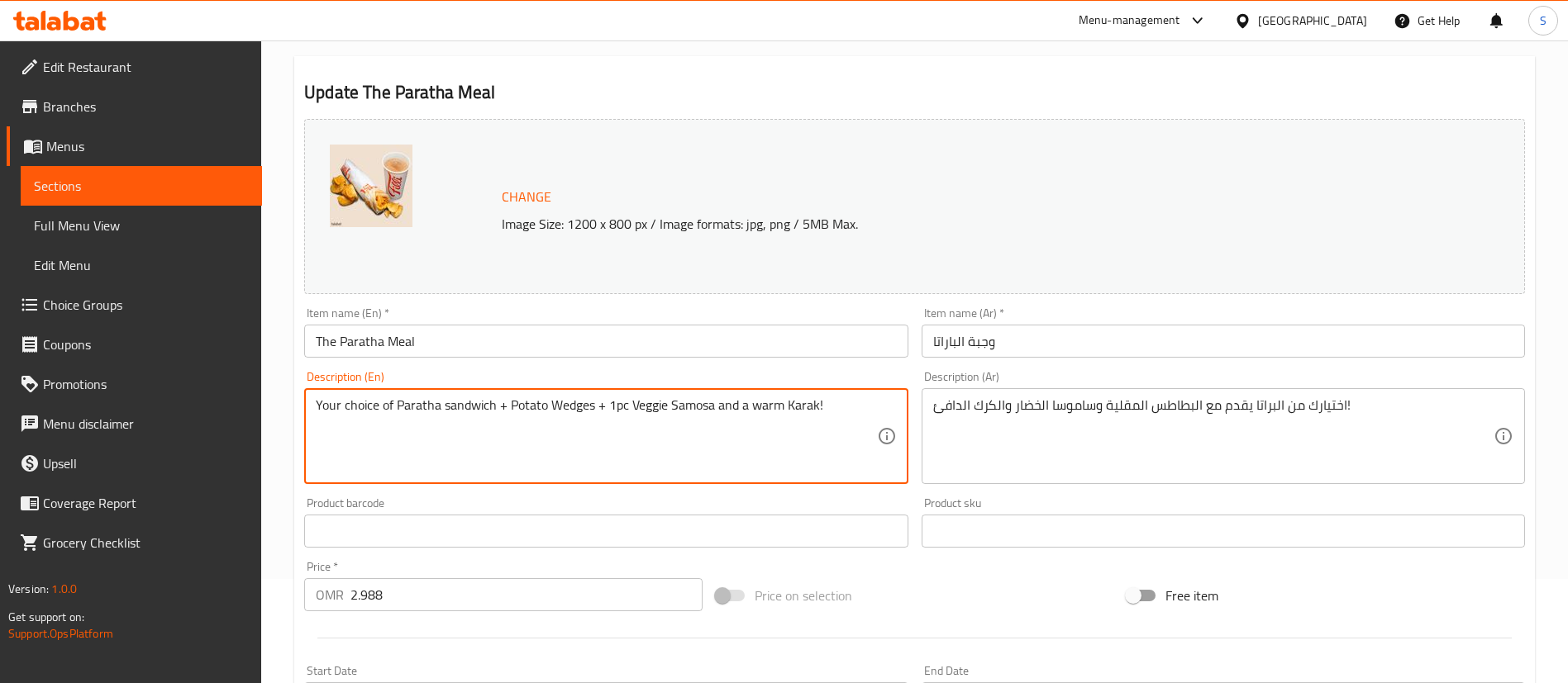
click at [885, 409] on div "Your choice of Paratha sandwich + Potato Wedges + 1pc Veggie Samosa and a warm …" at bounding box center [605, 436] width 603 height 96
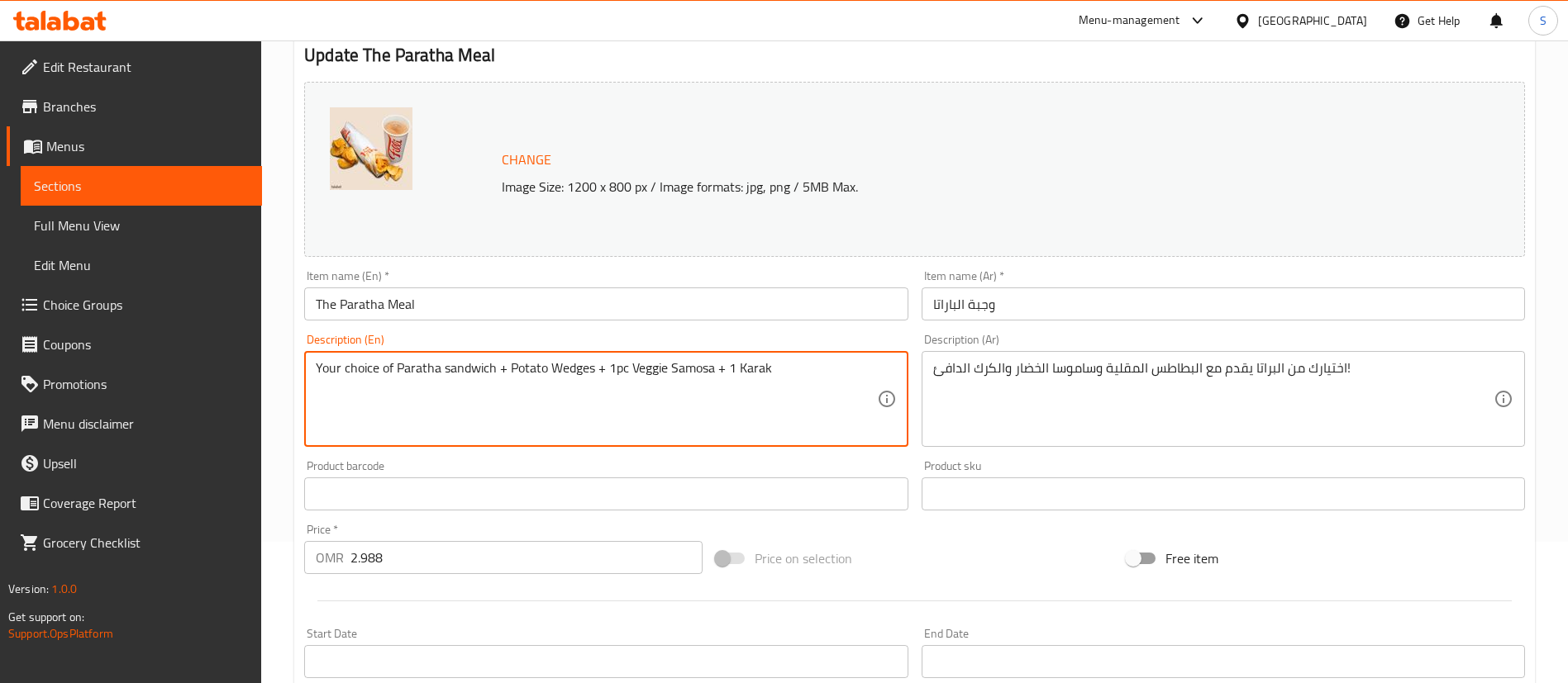
scroll to position [536, 0]
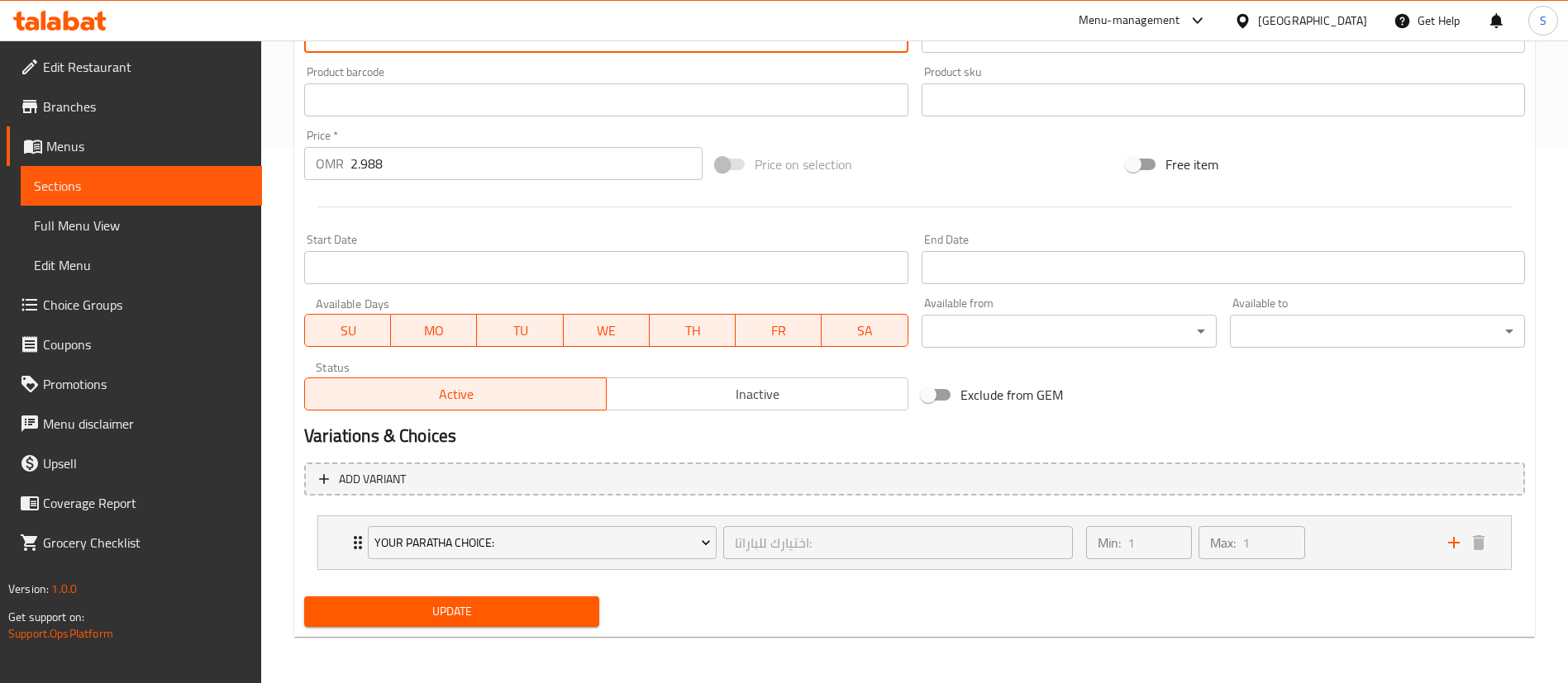
type textarea "Your choice of Paratha sandwich + Potato Wedges + 1pc Veggie Samosa + 1 Karak"
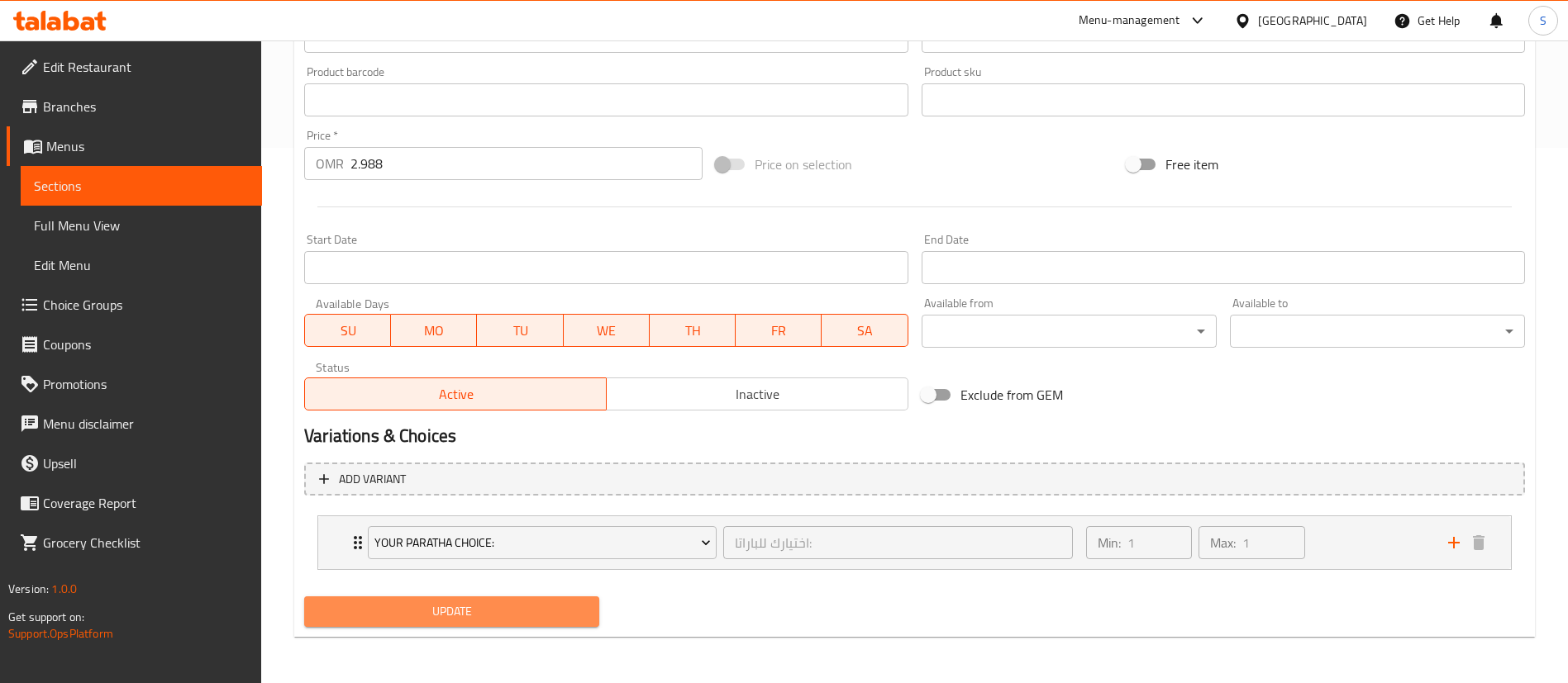
click at [474, 606] on span "Update" at bounding box center [451, 612] width 268 height 21
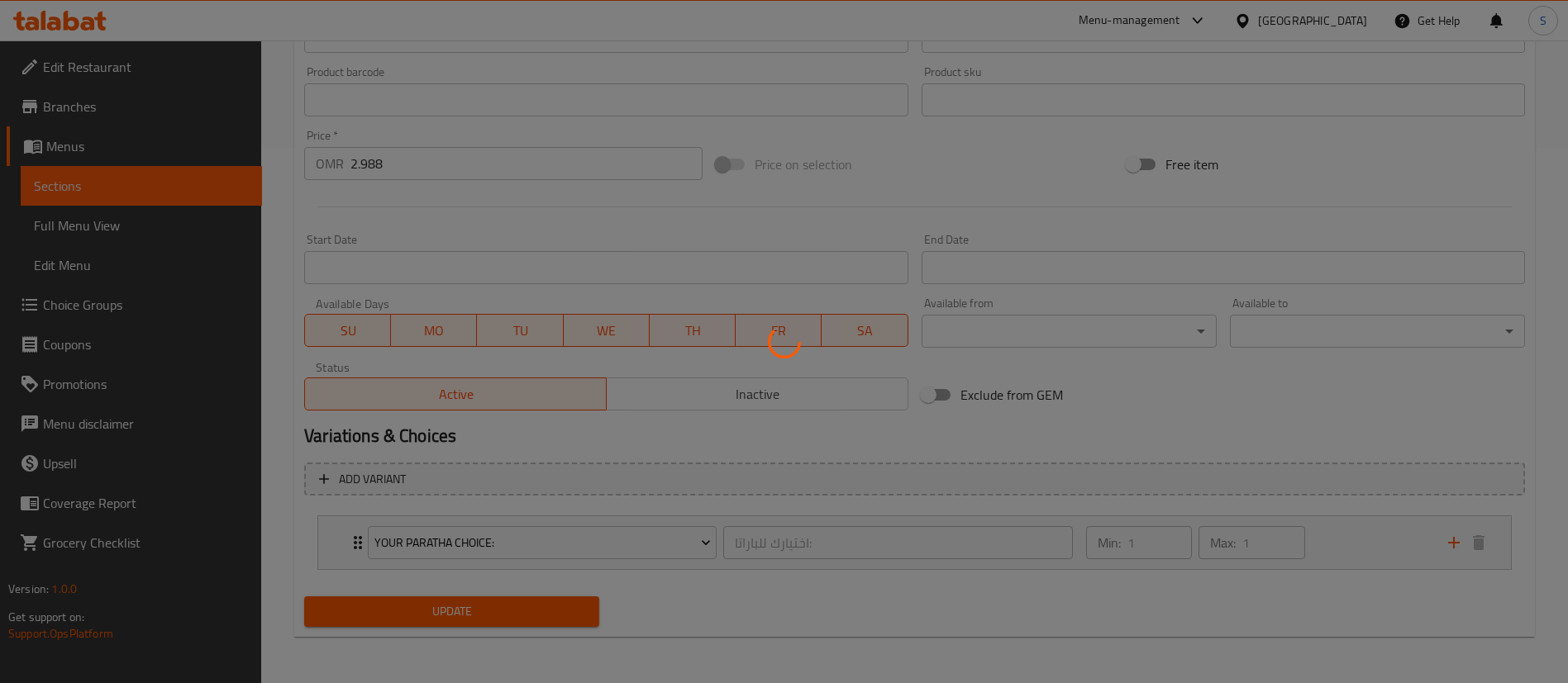
scroll to position [0, 0]
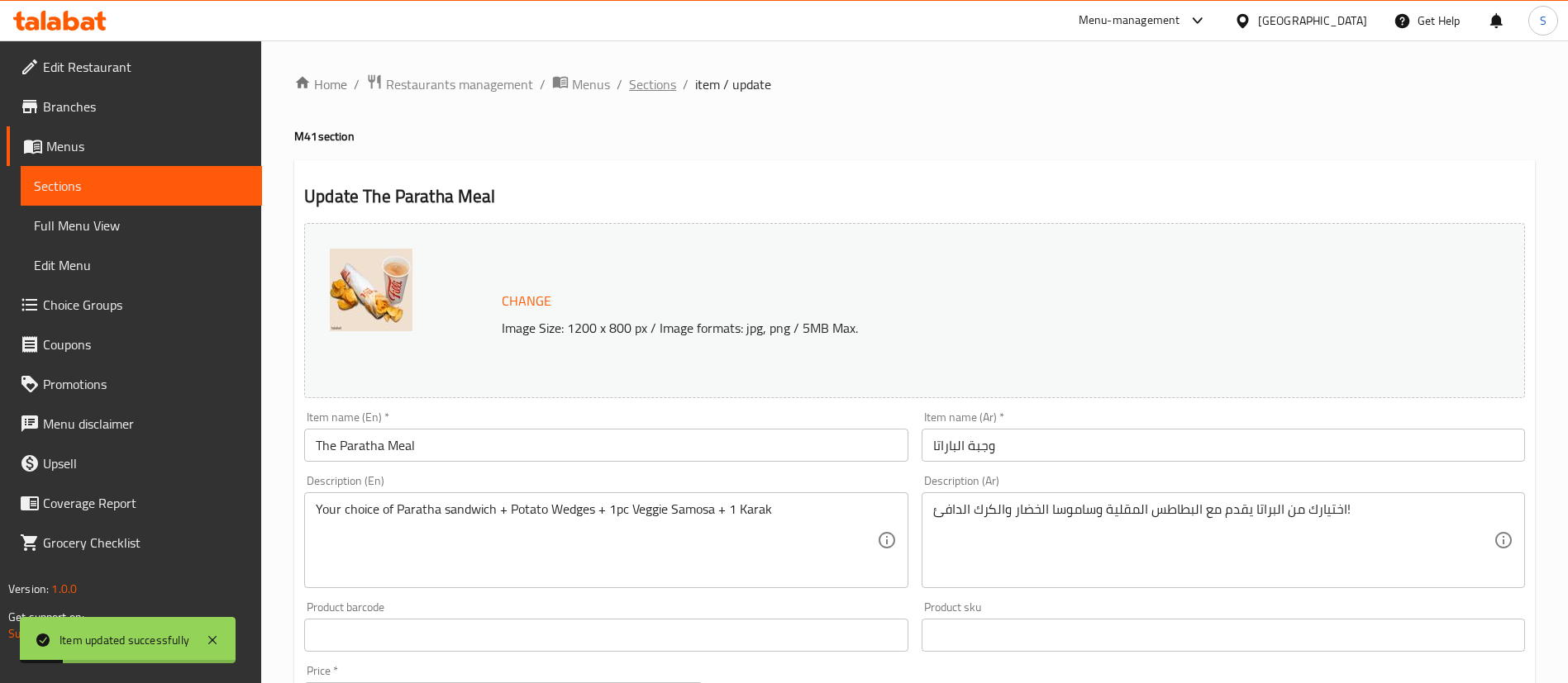
click at [657, 85] on span "Sections" at bounding box center [653, 84] width 48 height 20
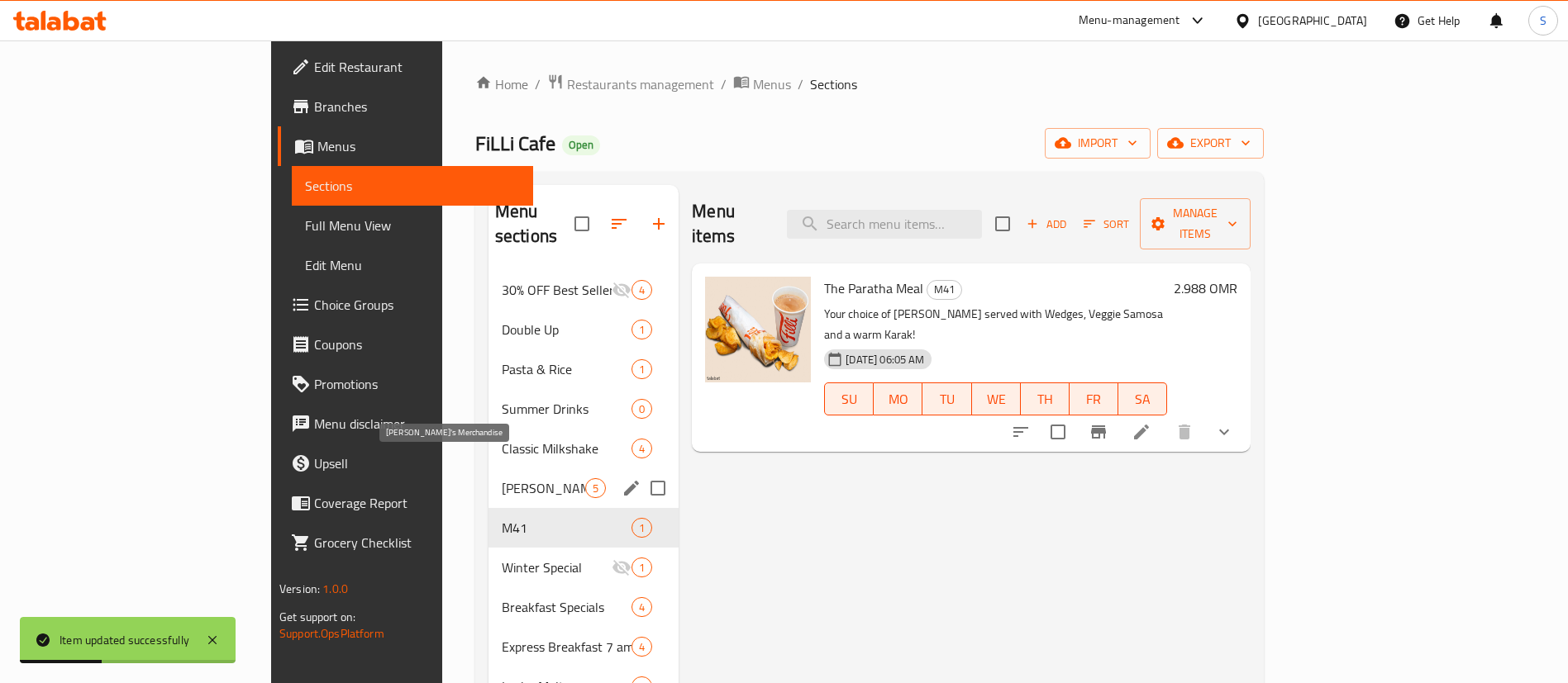
click at [502, 478] on span "Filli's Merchandise" at bounding box center [544, 488] width 83 height 20
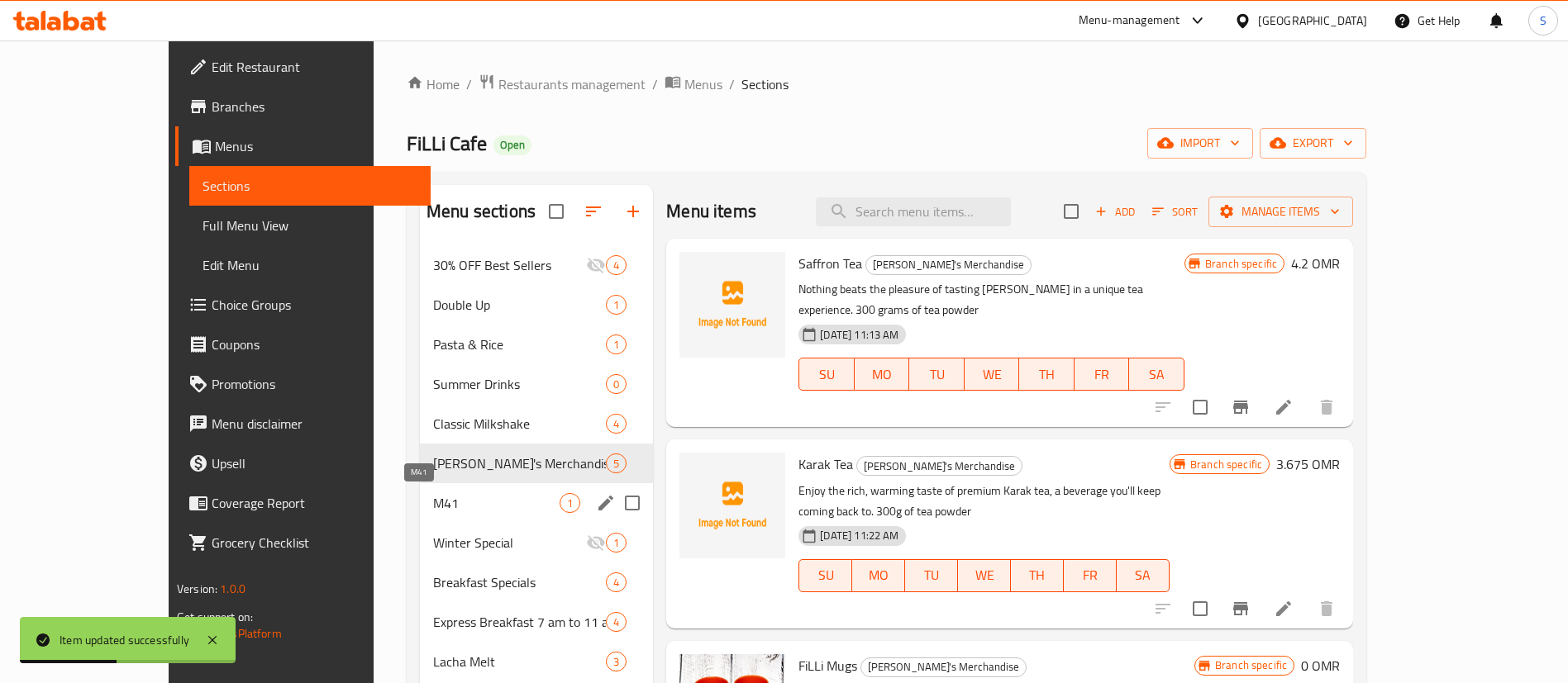
click at [433, 498] on span "M41" at bounding box center [496, 503] width 127 height 20
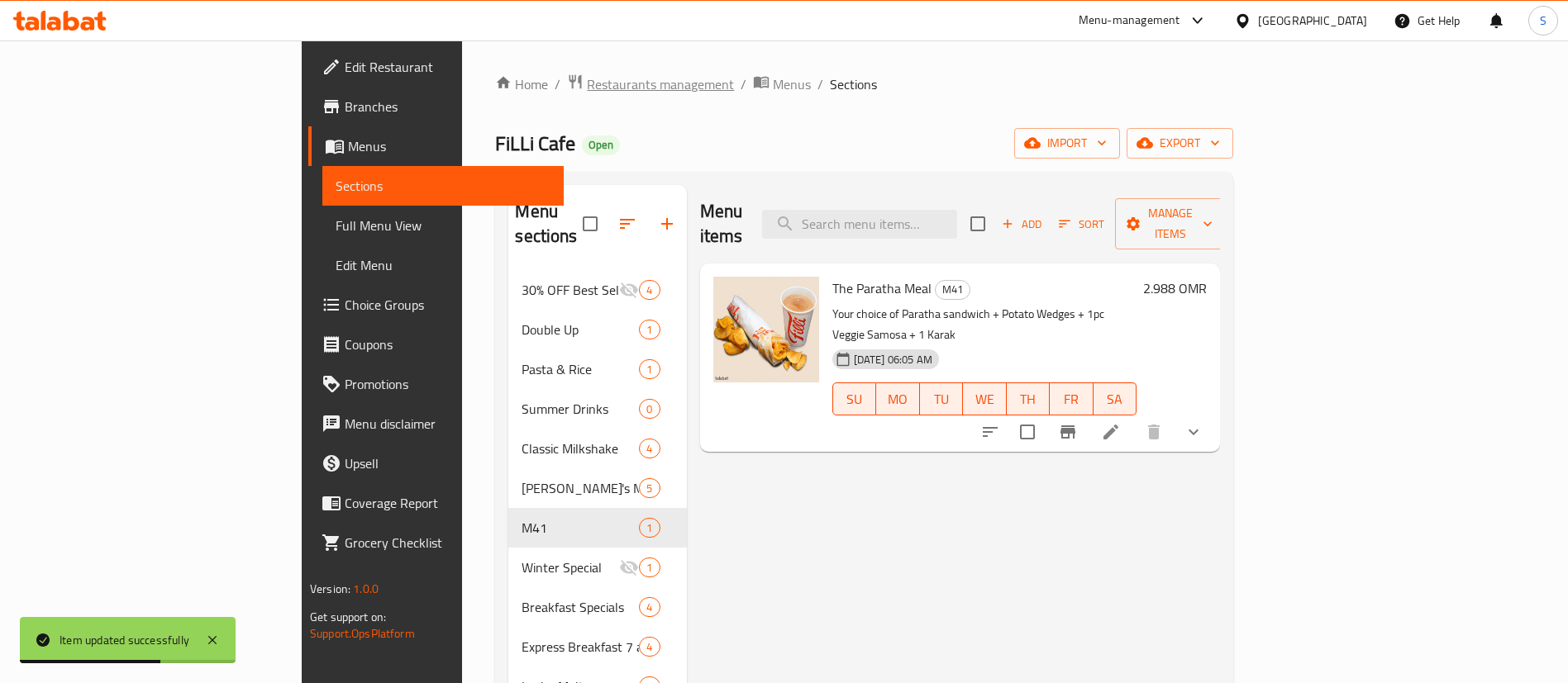
click at [586, 82] on span "Restaurants management" at bounding box center [660, 84] width 148 height 20
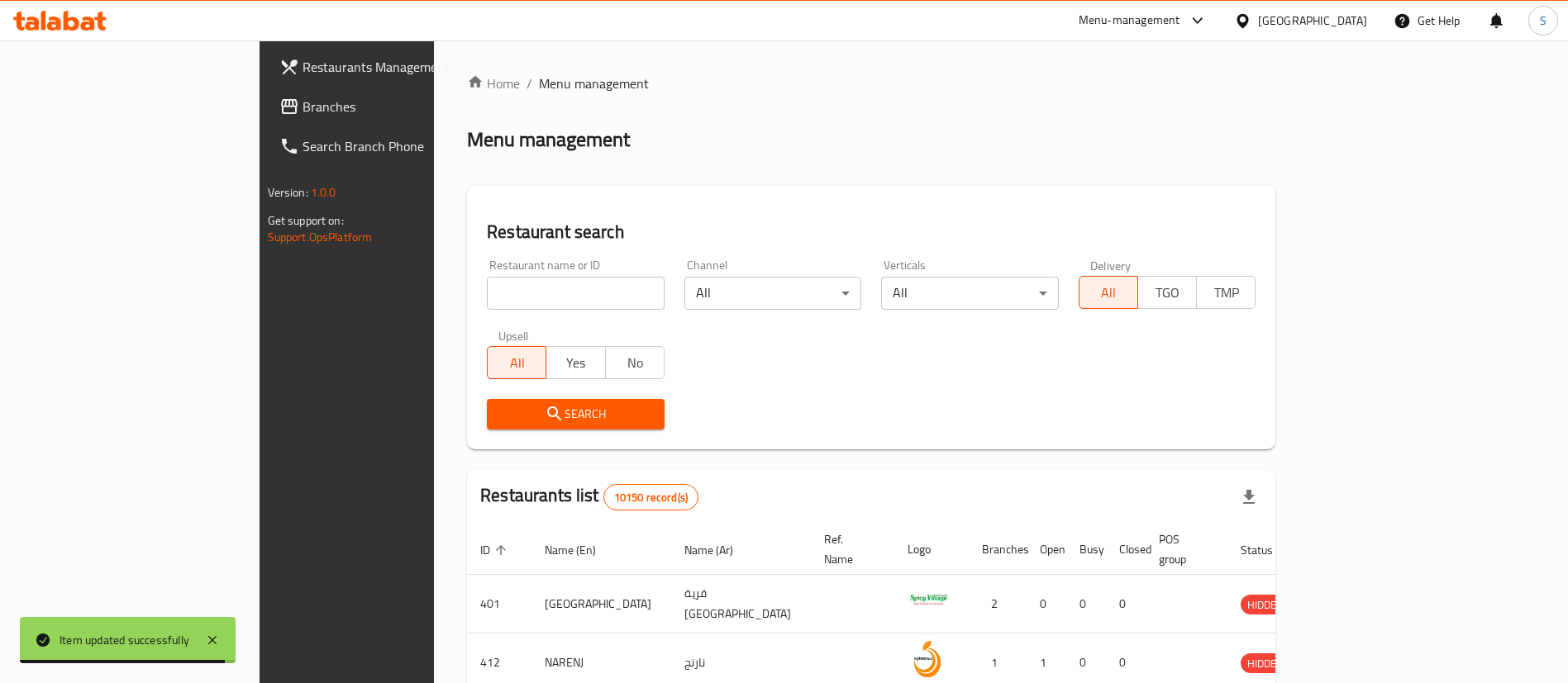
click at [487, 287] on input "search" at bounding box center [575, 293] width 177 height 33
paste input "622032"
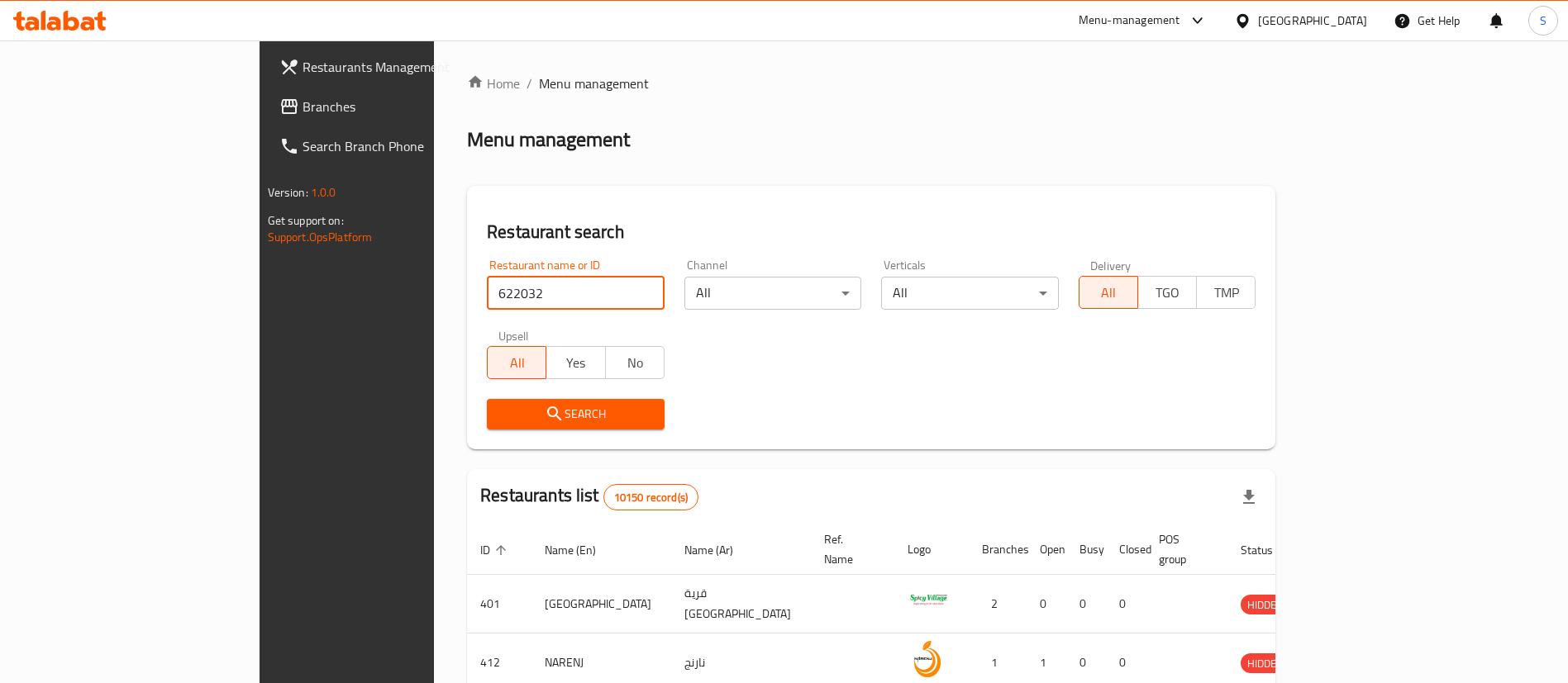
type input "622032"
click button "Search" at bounding box center [575, 414] width 177 height 31
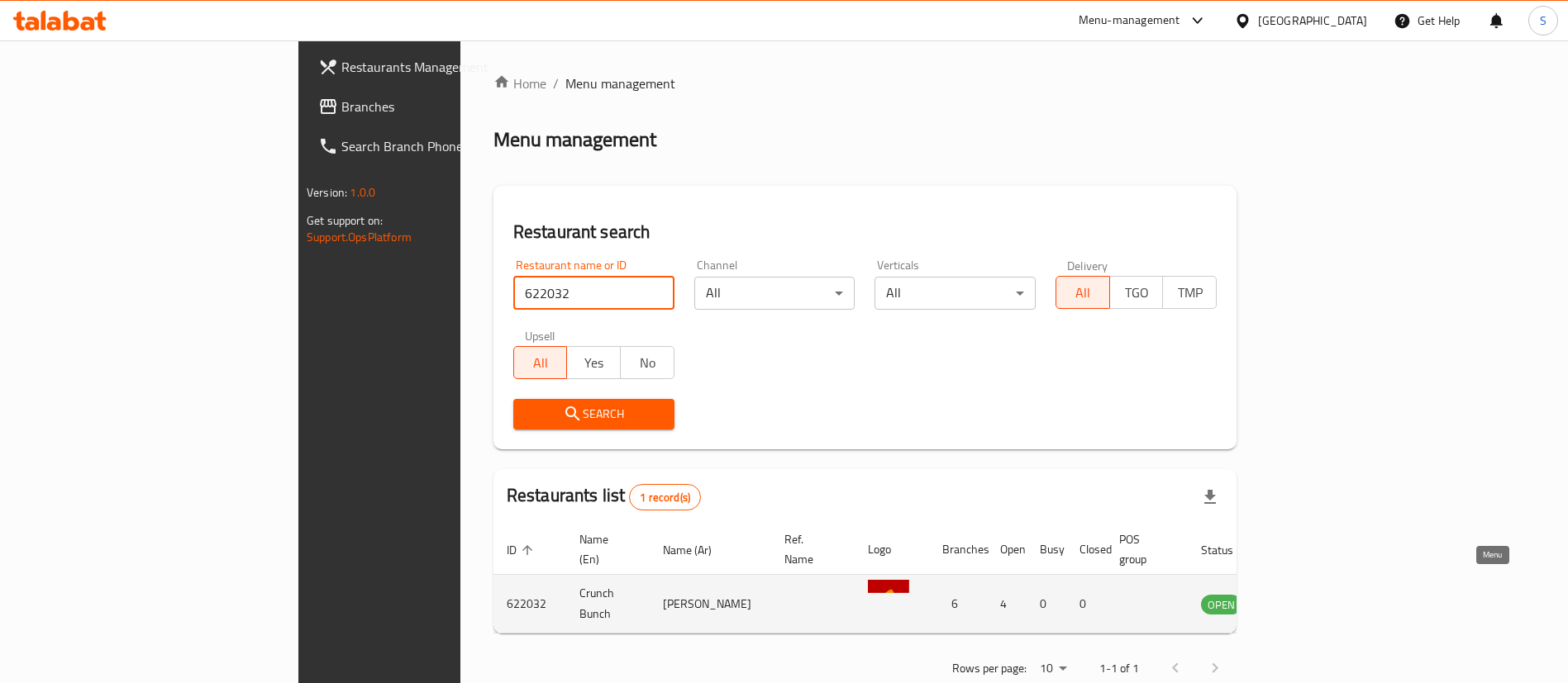
click at [1307, 594] on icon "enhanced table" at bounding box center [1298, 604] width 20 height 20
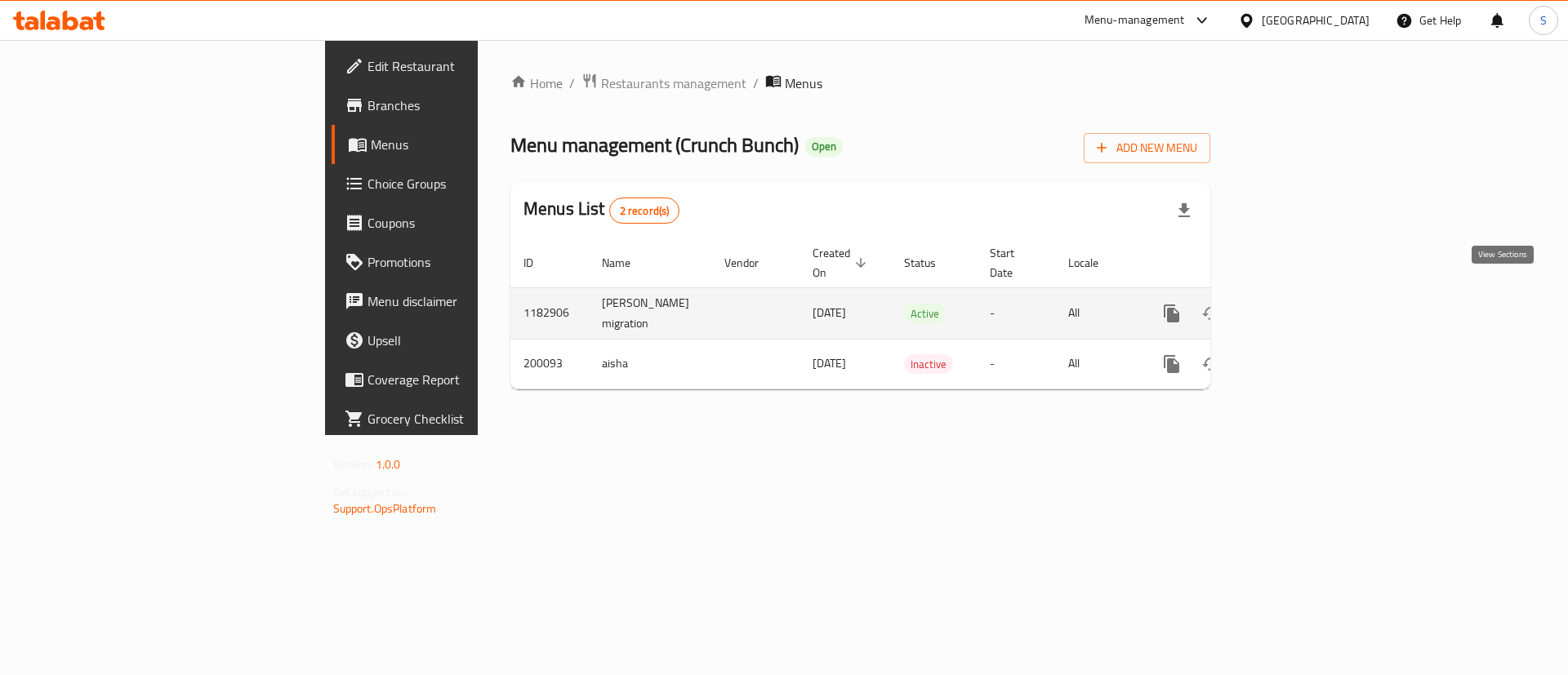
click at [1300, 303] on icon "enhanced table" at bounding box center [1290, 313] width 20 height 20
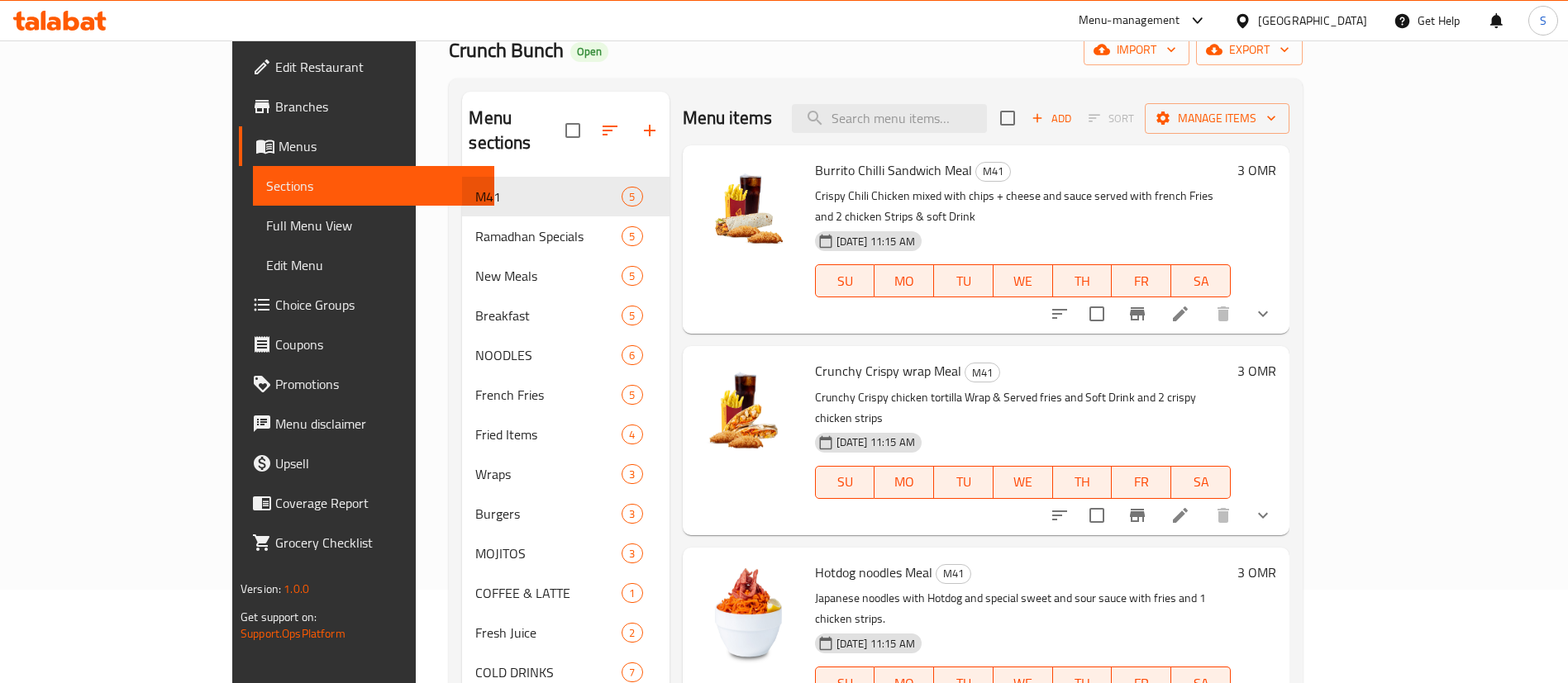
scroll to position [92, 0]
click at [1191, 306] on icon at bounding box center [1181, 316] width 20 height 20
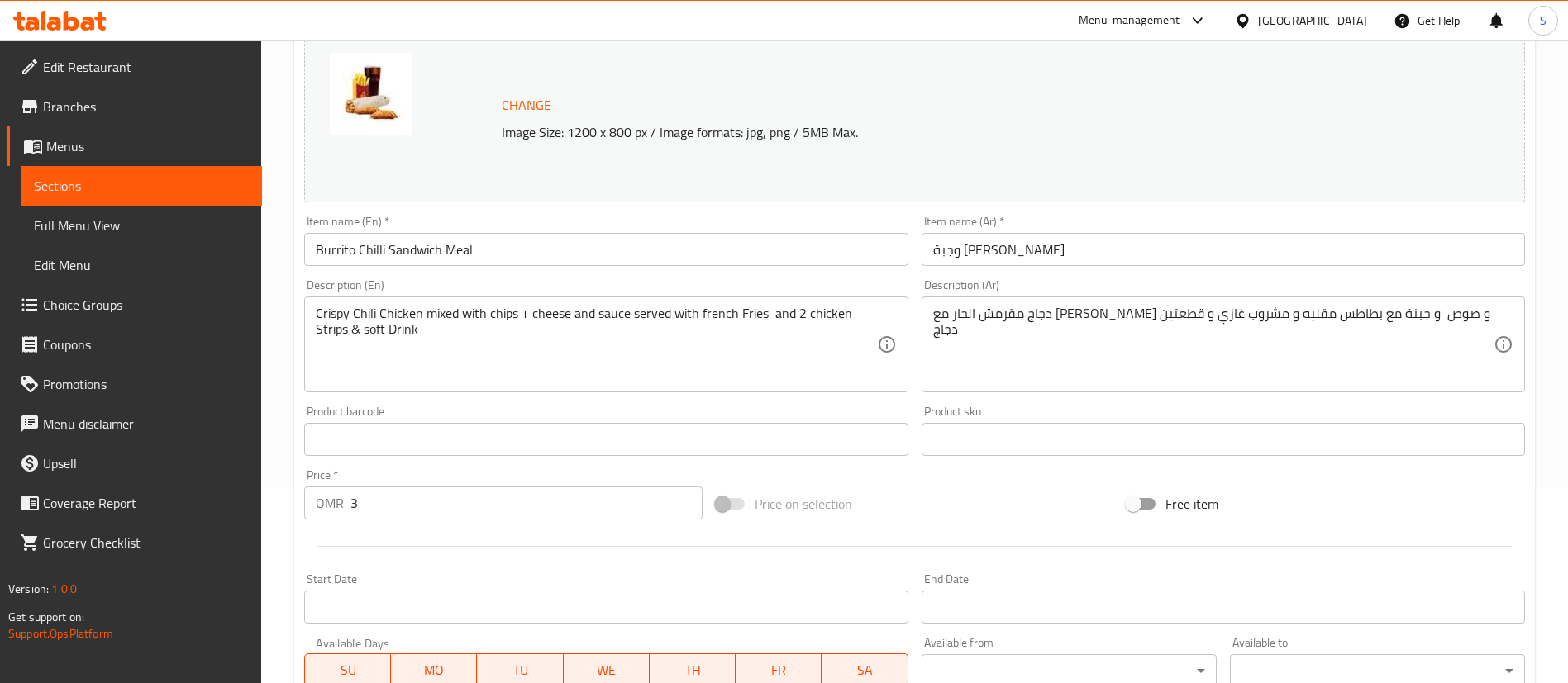
scroll to position [195, 0]
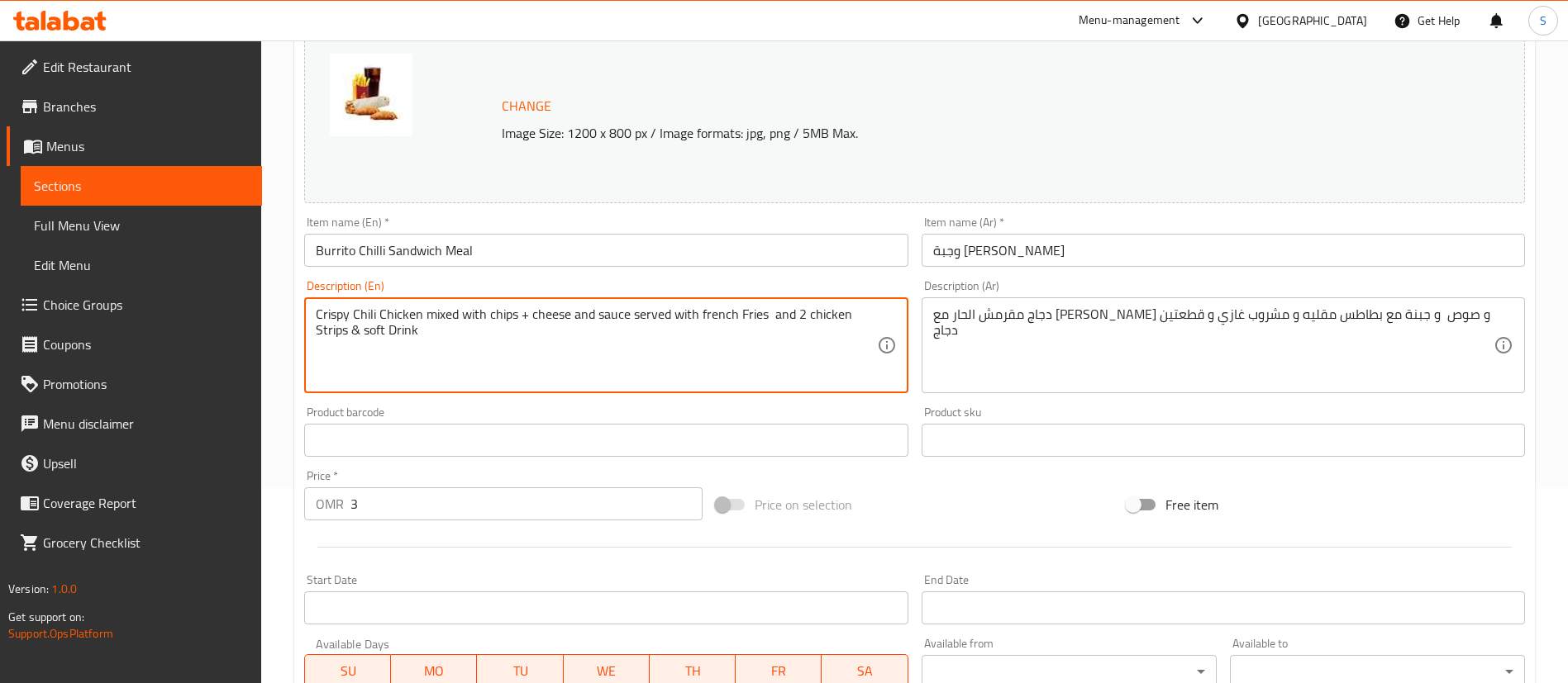
drag, startPoint x: 526, startPoint y: 317, endPoint x: 422, endPoint y: 320, distance: 104.0
drag, startPoint x: 497, startPoint y: 317, endPoint x: 626, endPoint y: 318, distance: 129.0
click at [626, 318] on textarea "Crispy Chili Chicken with cheese and sauce served with french Fries and 2 chick…" at bounding box center [596, 345] width 561 height 78
click at [588, 316] on textarea "Crispy Chili Chicken with cheese + French Fries and 2 chicken Strips & soft Dri…" at bounding box center [596, 345] width 561 height 78
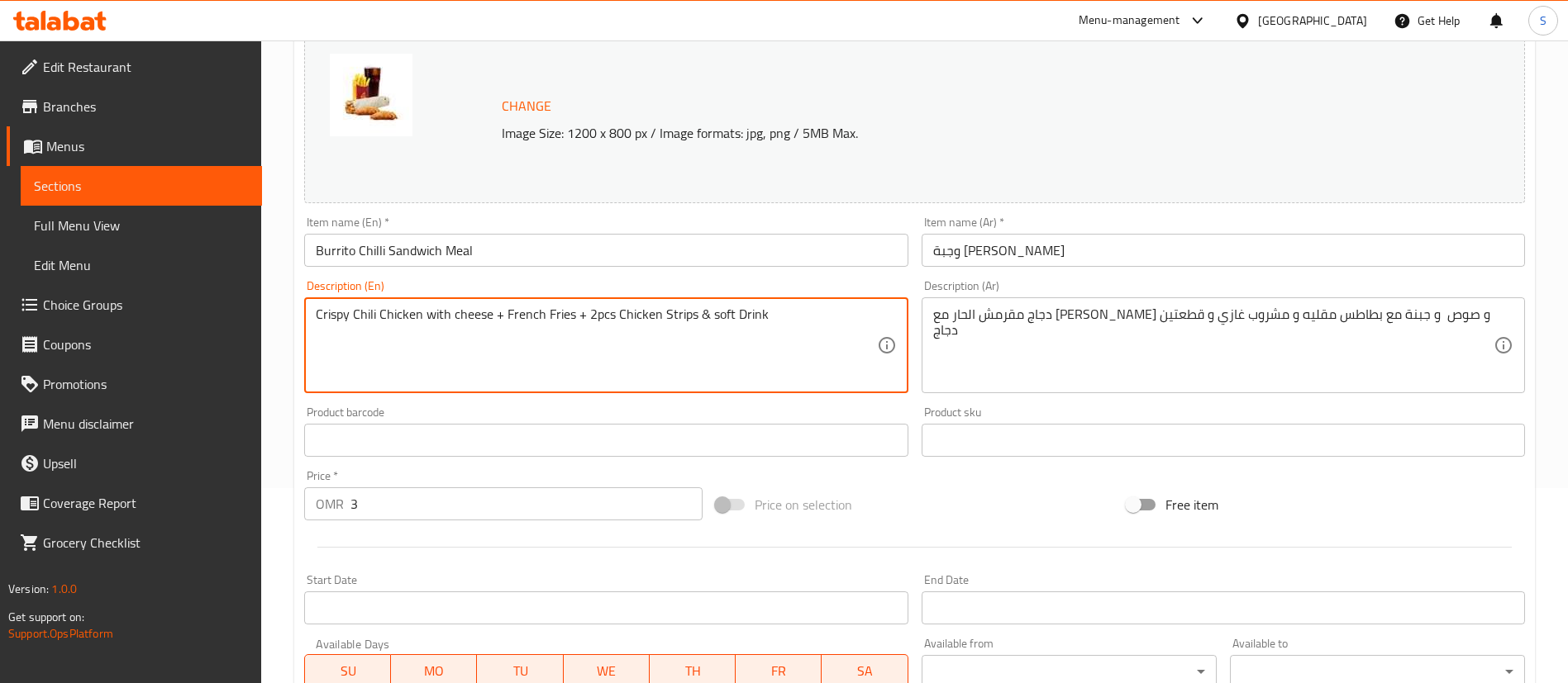
click at [700, 310] on textarea "Crispy Chili Chicken with cheese + French Fries + 2pcs Chicken Strips & soft Dr…" at bounding box center [596, 345] width 561 height 78
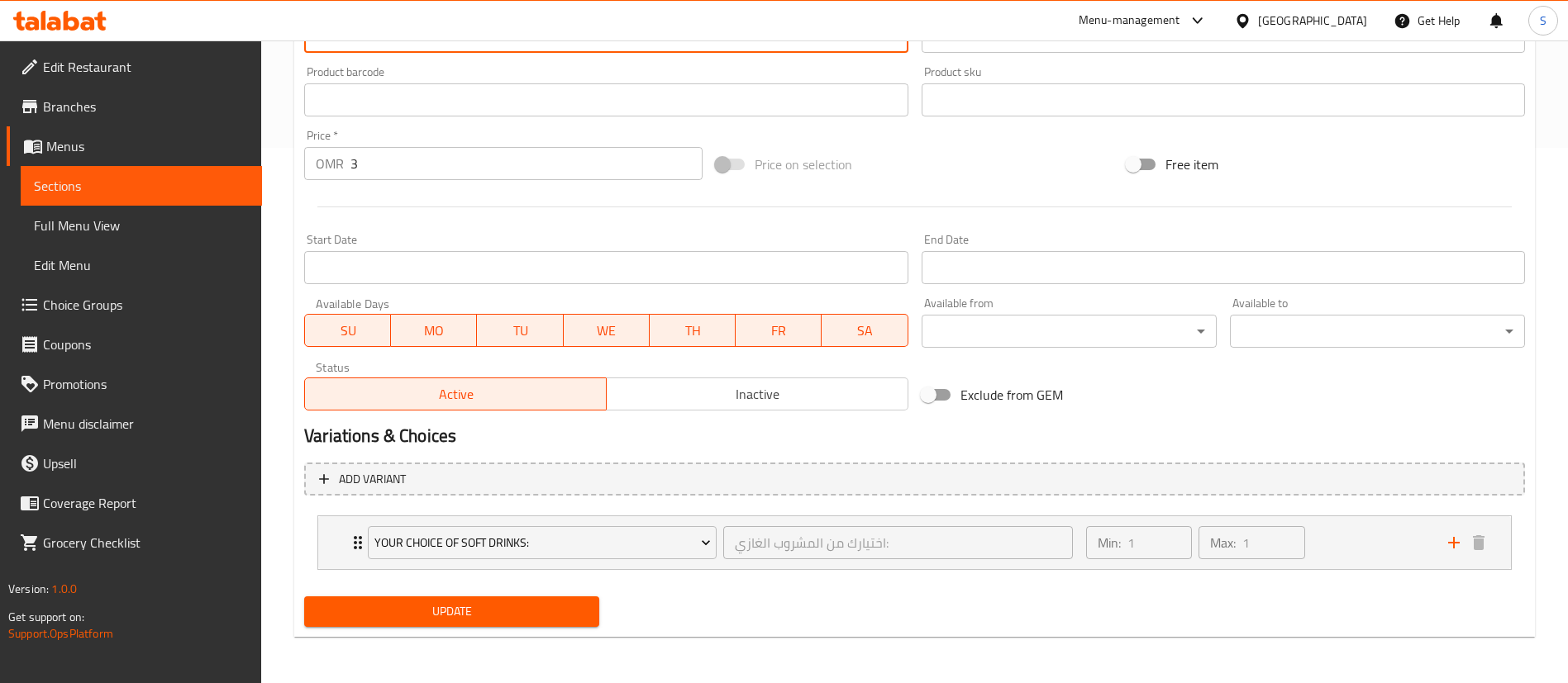
type textarea "Crispy Chili Chicken with cheese + French Fries + 2pcs Chicken Strips + Your ch…"
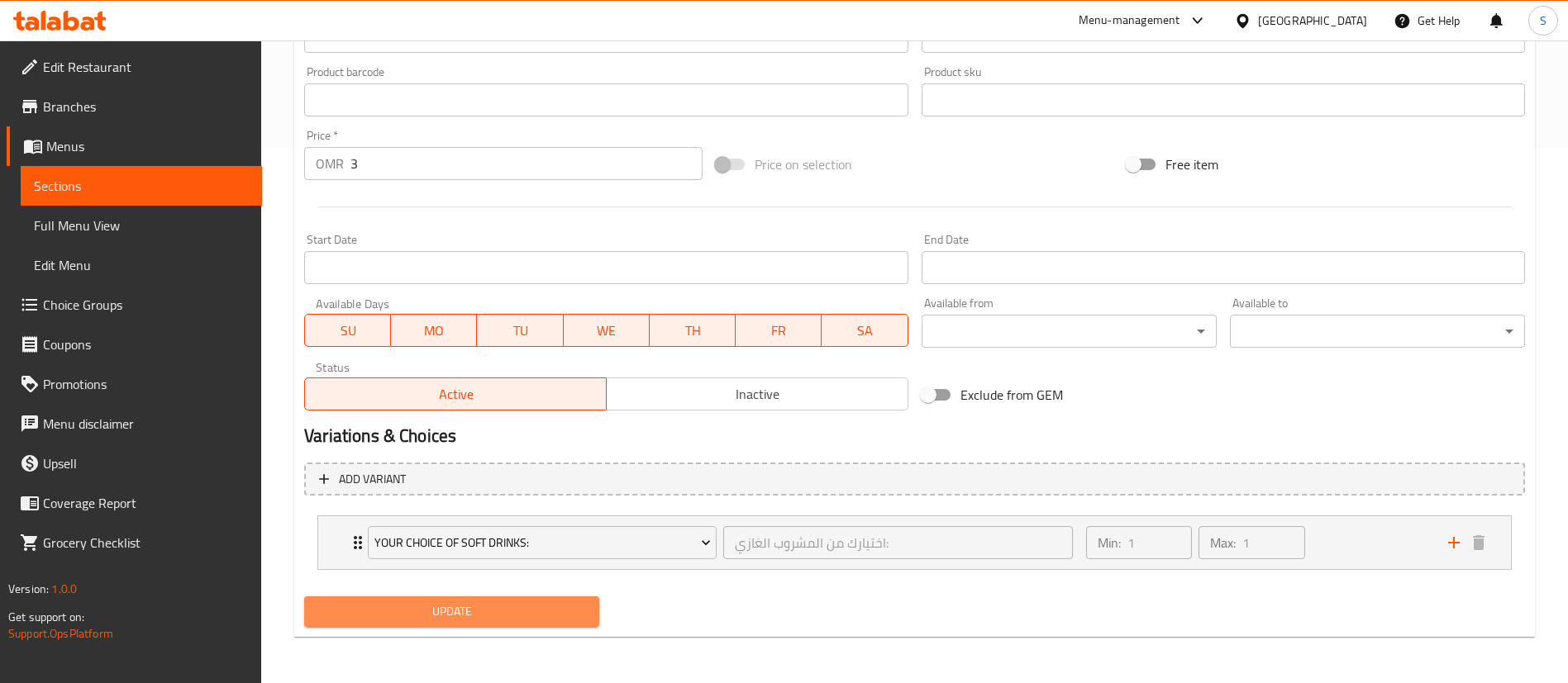
click at [470, 612] on span "Update" at bounding box center [451, 612] width 268 height 21
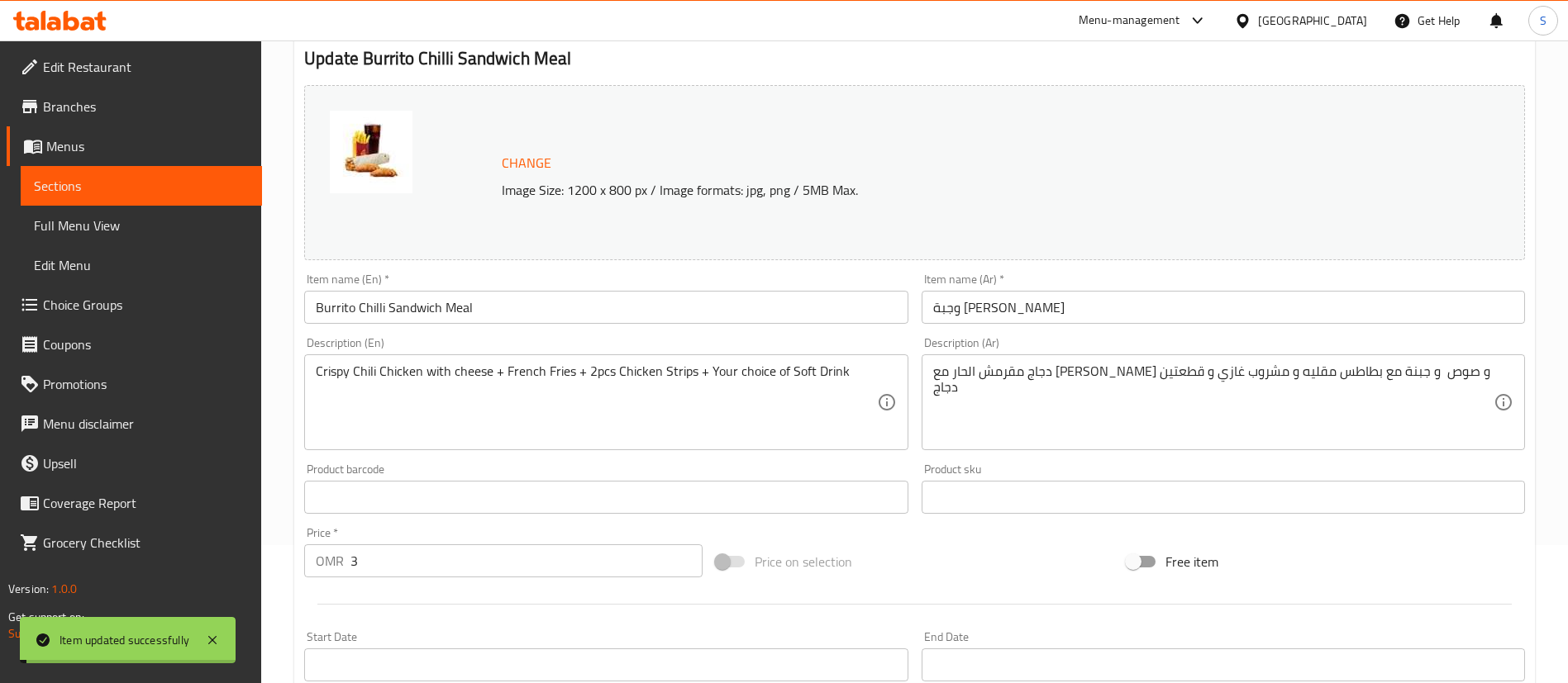
scroll to position [0, 0]
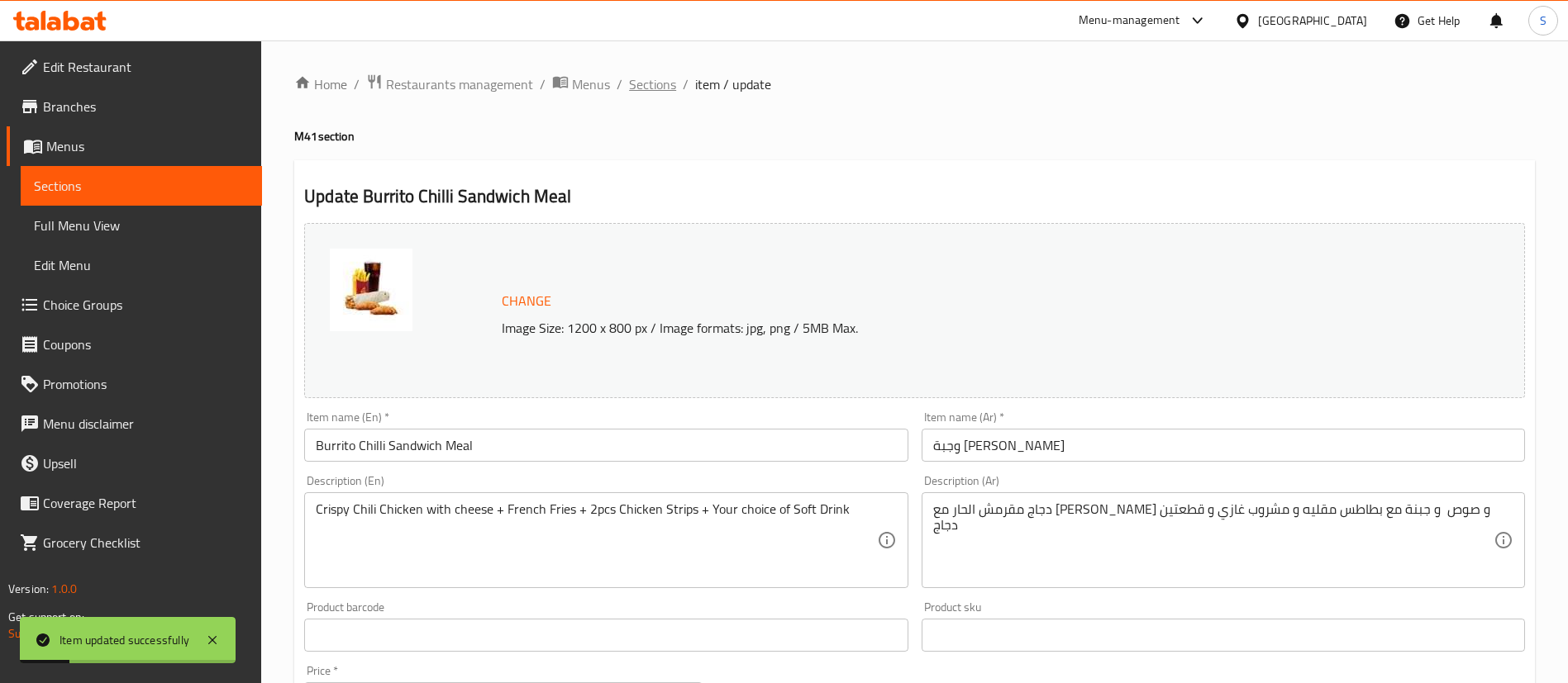
click at [655, 78] on span "Sections" at bounding box center [653, 84] width 48 height 20
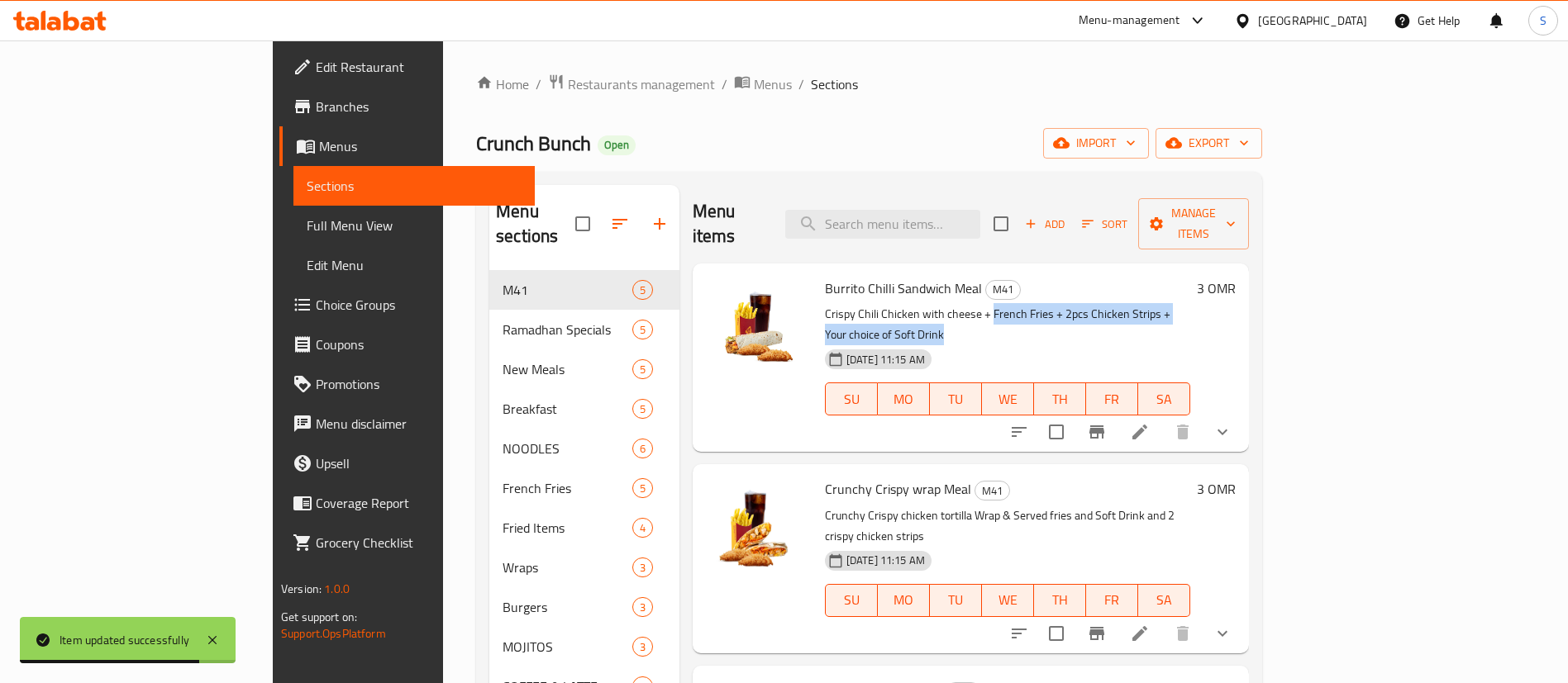
drag, startPoint x: 921, startPoint y: 289, endPoint x: 1231, endPoint y: 296, distance: 310.1
click at [1191, 304] on p "Crispy Chili Chicken with cheese + French Fries + 2pcs Chicken Strips + Your ch…" at bounding box center [1007, 325] width 366 height 42
copy p "French Fries + 2pcs Chicken Strips + Your choice of Soft Drink"
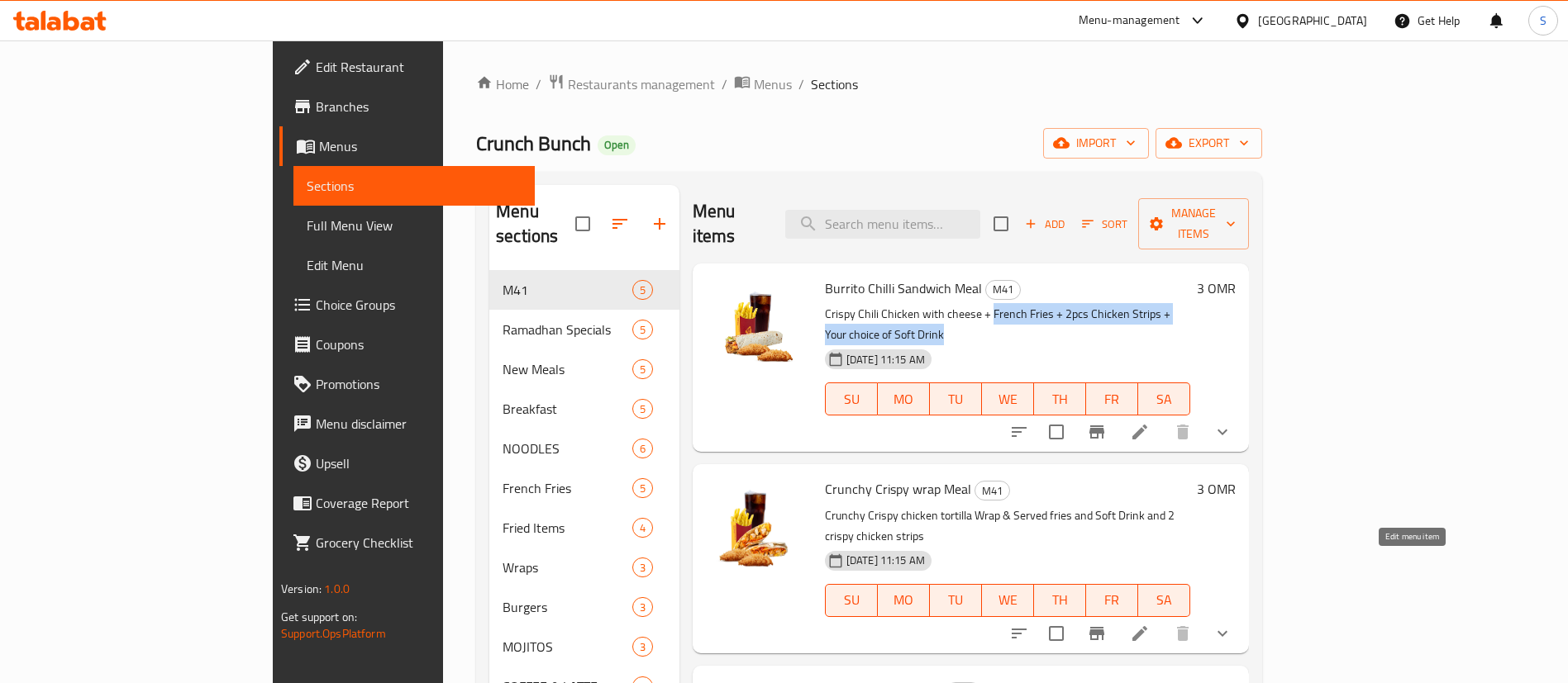
click at [1150, 624] on icon at bounding box center [1140, 634] width 20 height 20
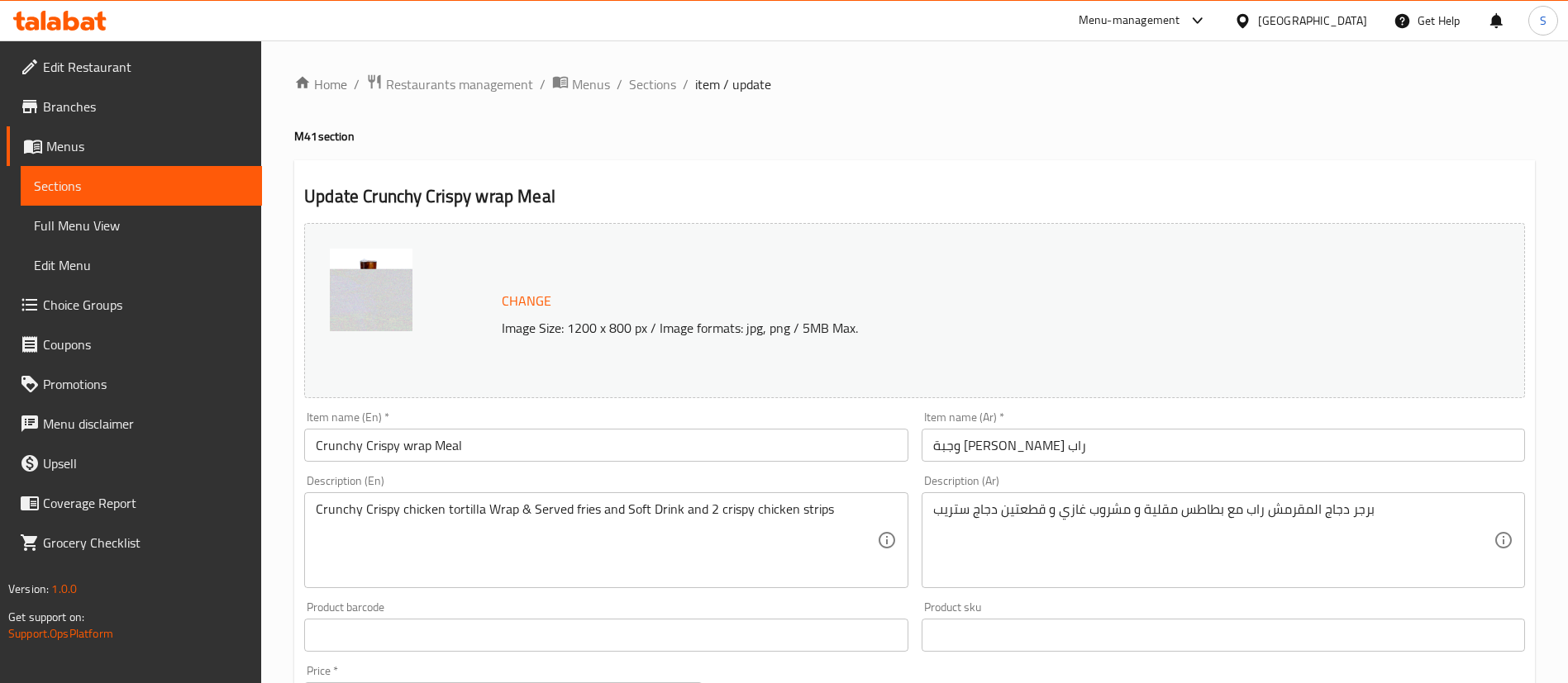
scroll to position [78, 0]
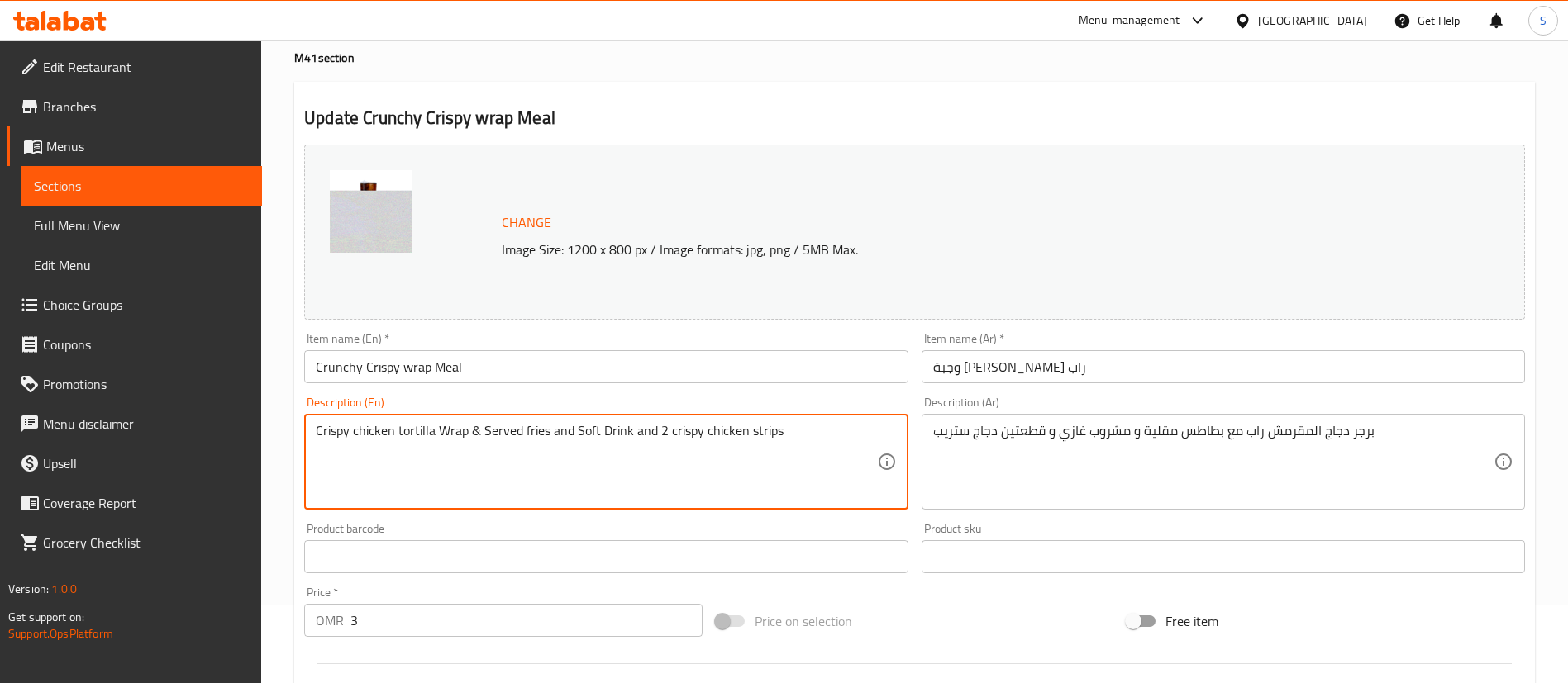
click at [444, 432] on textarea "Crispy chicken tortilla Wrap & Served fries and Soft Drink and 2 crispy chicken…" at bounding box center [596, 461] width 561 height 78
drag, startPoint x: 465, startPoint y: 430, endPoint x: 868, endPoint y: 435, distance: 403.0
click at [868, 435] on textarea "Crispy chicken tortilla wrap & Served fries and Soft Drink and 2 crispy chicken…" at bounding box center [596, 461] width 561 height 78
paste textarea "French Fries + 2pcs Chicken Strips + Your choice of Soft Drink"
click at [466, 429] on textarea "Crispy chicken tortilla wrapFrench Fries + 2pcs Chicken Strips + Your choice of…" at bounding box center [596, 461] width 561 height 78
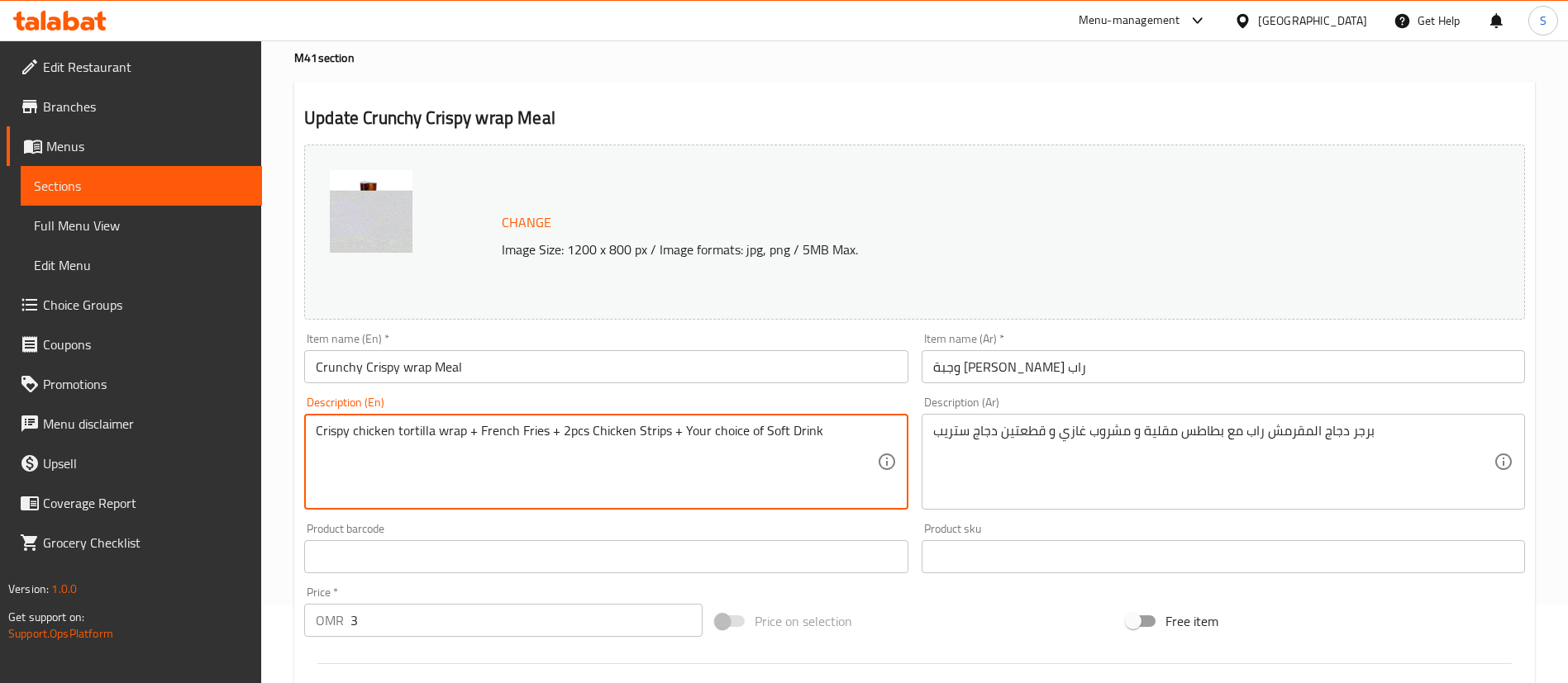
scroll to position [536, 0]
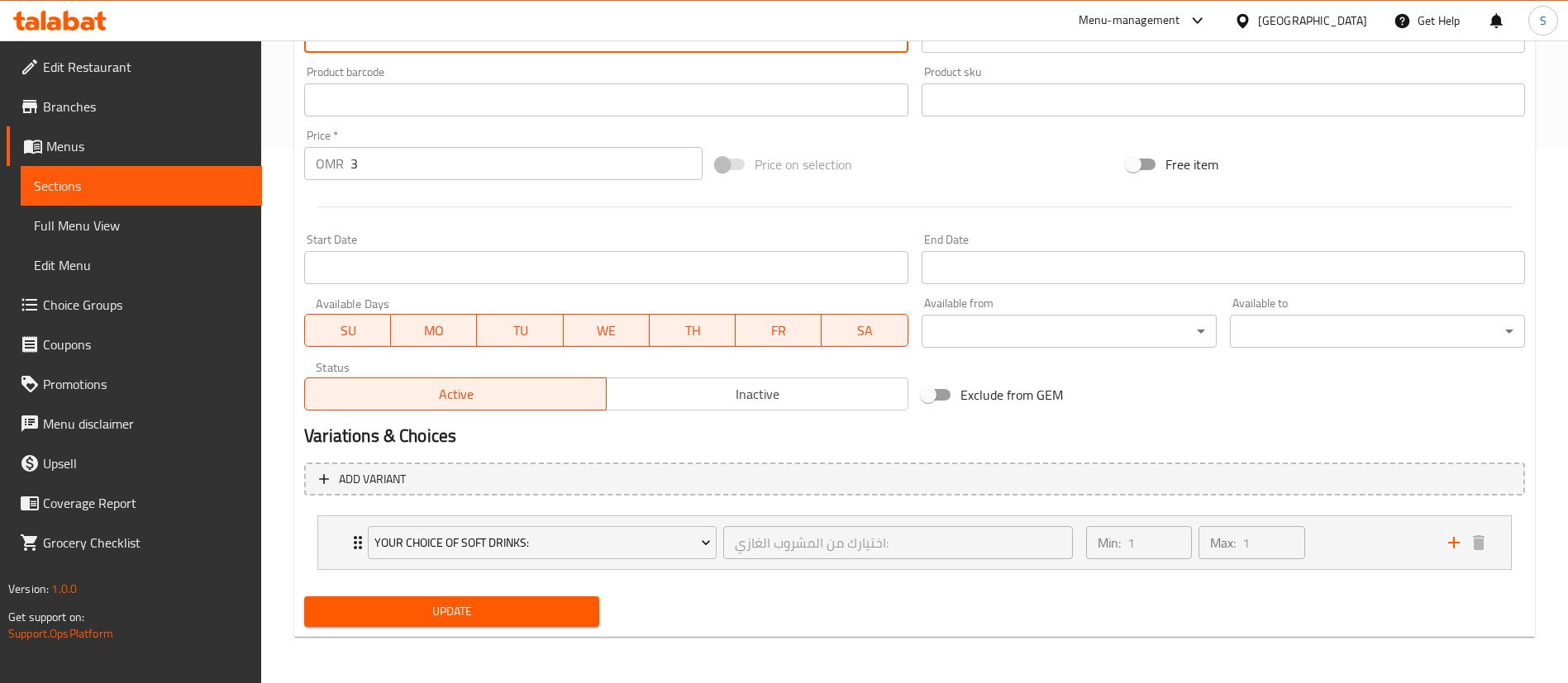
type textarea "Crispy chicken tortilla wrap + French Fries + 2pcs Chicken Strips + Your choice…"
click at [491, 609] on span "Update" at bounding box center [451, 612] width 268 height 21
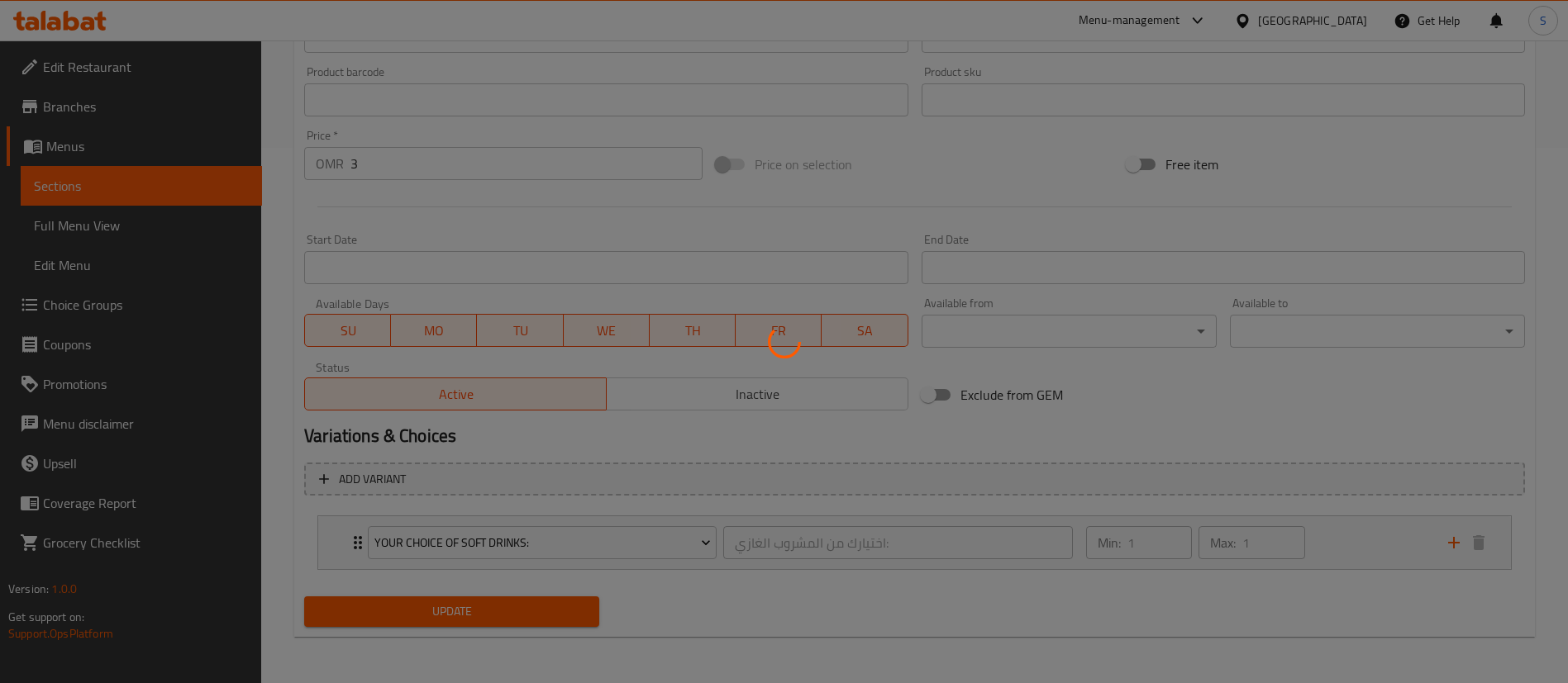
scroll to position [0, 0]
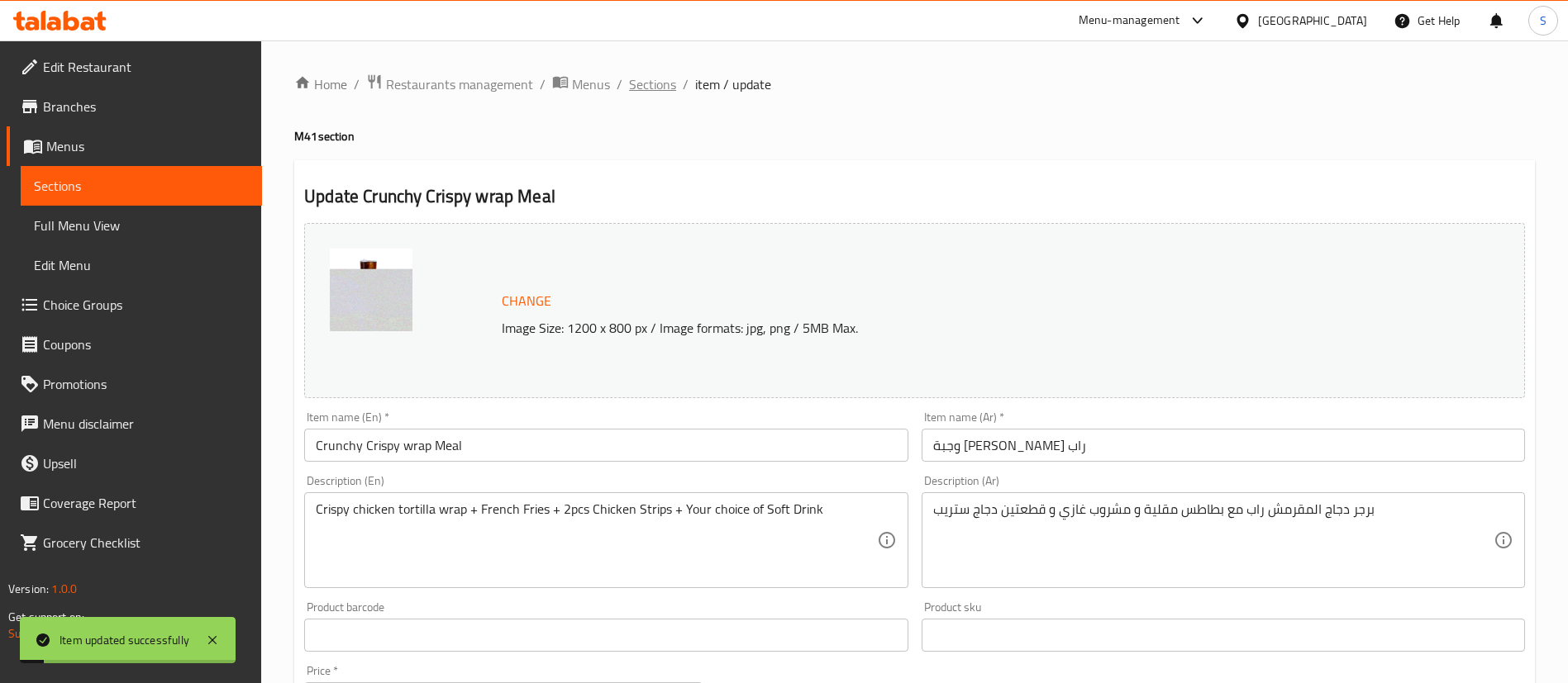
click at [658, 83] on span "Sections" at bounding box center [653, 84] width 48 height 20
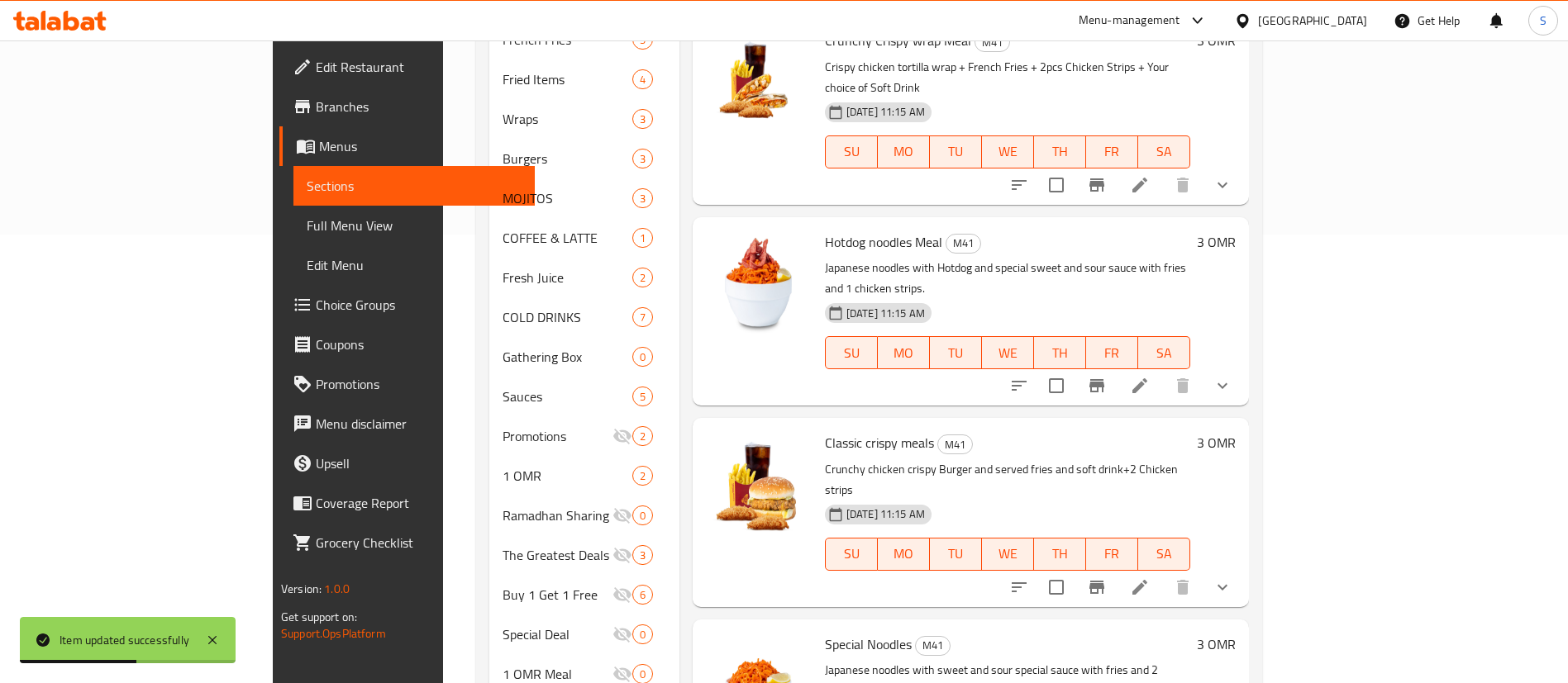
scroll to position [503, 0]
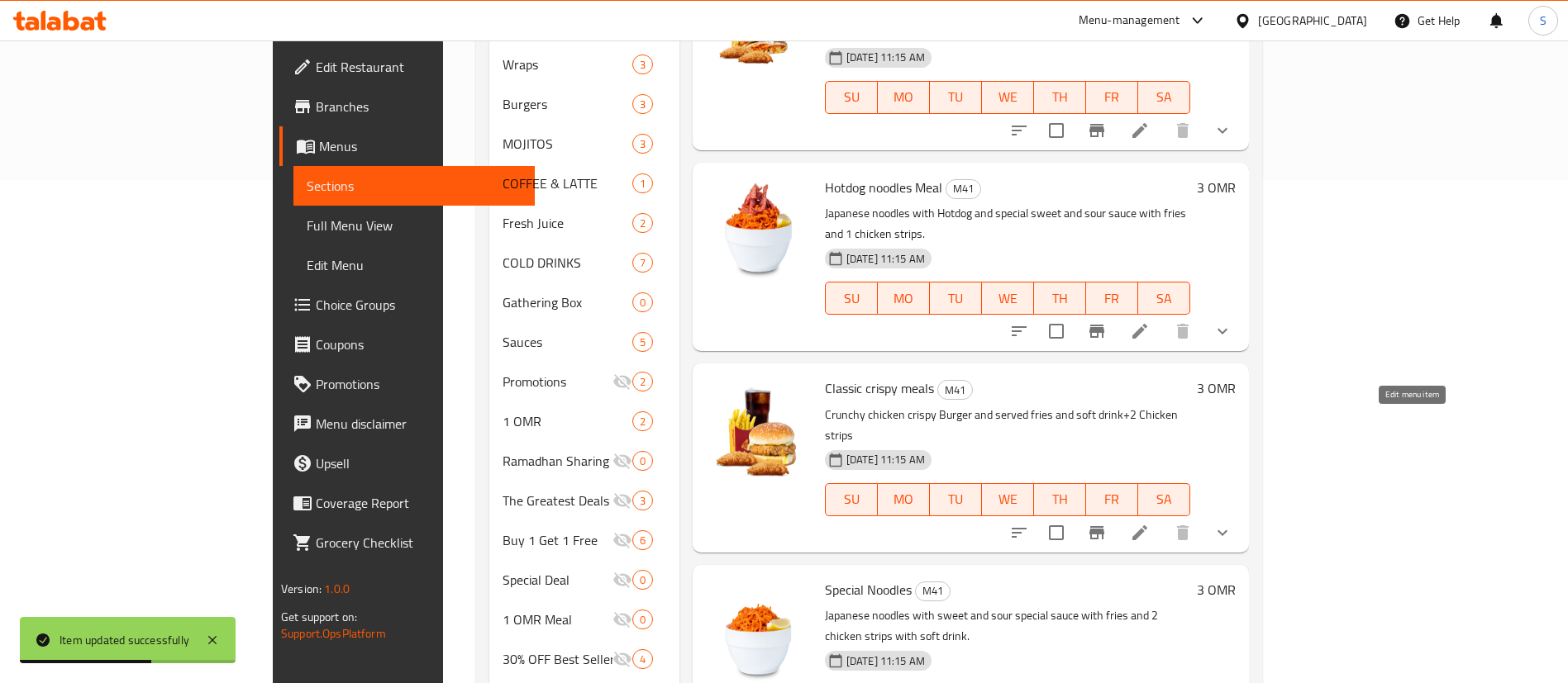
click at [1150, 523] on icon at bounding box center [1140, 533] width 20 height 20
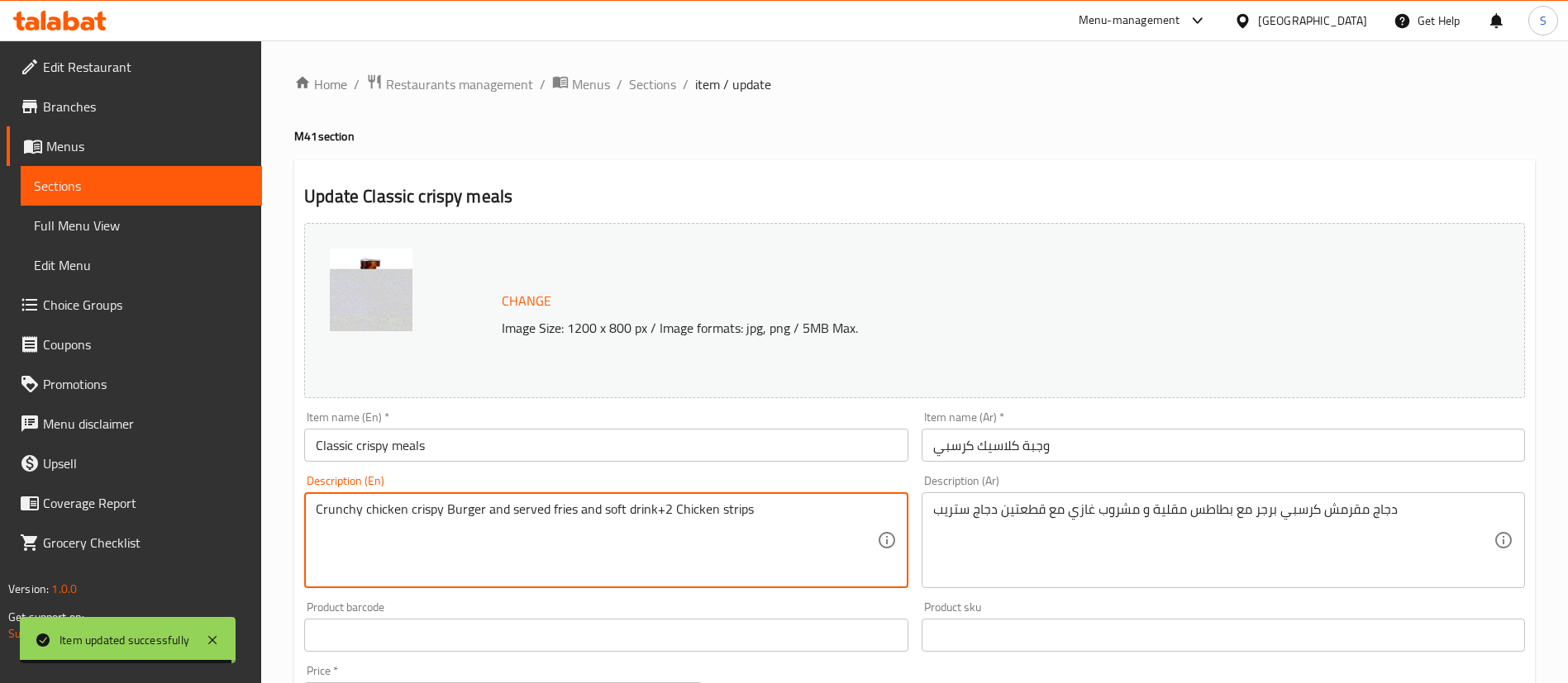
drag, startPoint x: 481, startPoint y: 508, endPoint x: 785, endPoint y: 513, distance: 304.0
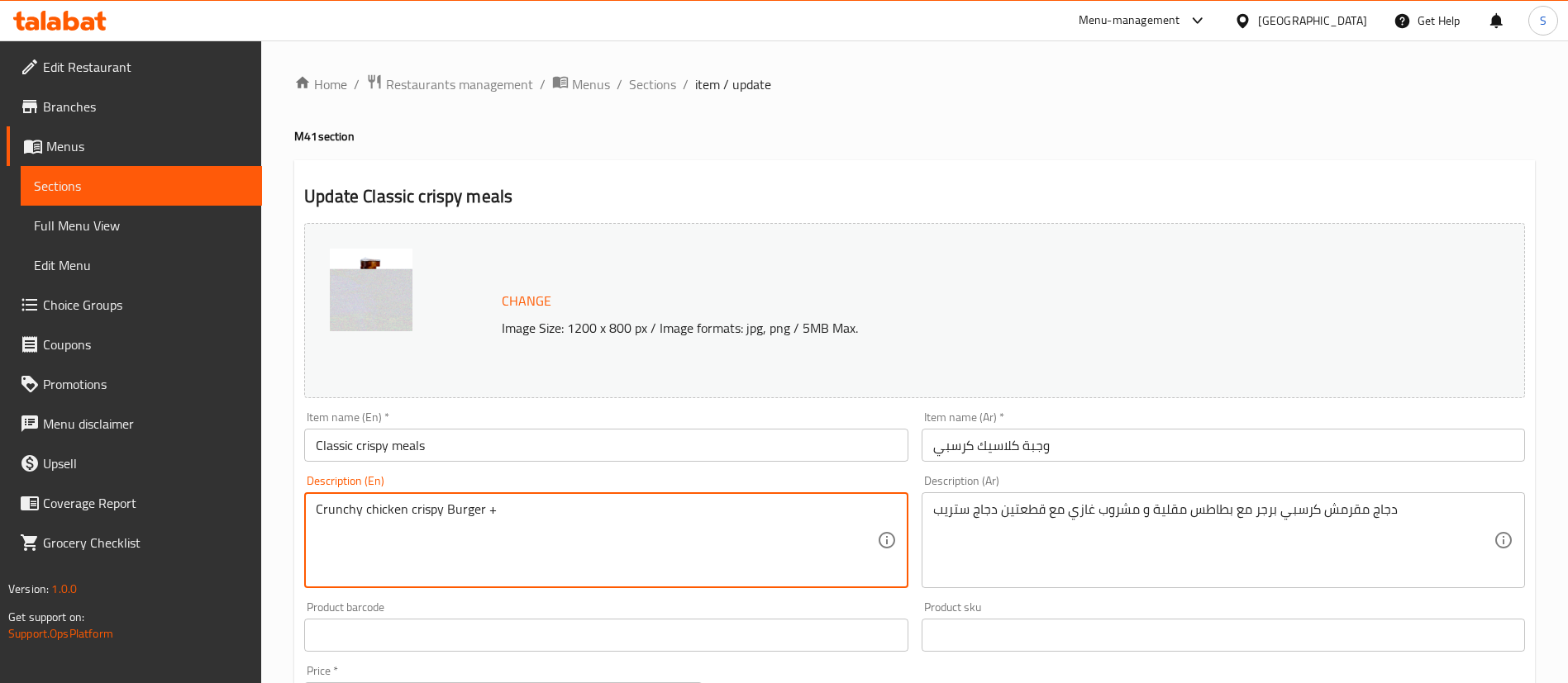
paste textarea "French Fries + 2pcs Chicken Strips + Your choice of Soft Drink"
click at [432, 510] on textarea "Crunchy chicken crispy Burger + French Fries + 2pcs Chicken Strips + Your choic…" at bounding box center [596, 540] width 561 height 78
type textarea "Crunchy chicken Burger + French Fries + 2pcs Chicken Strips + Your choice of So…"
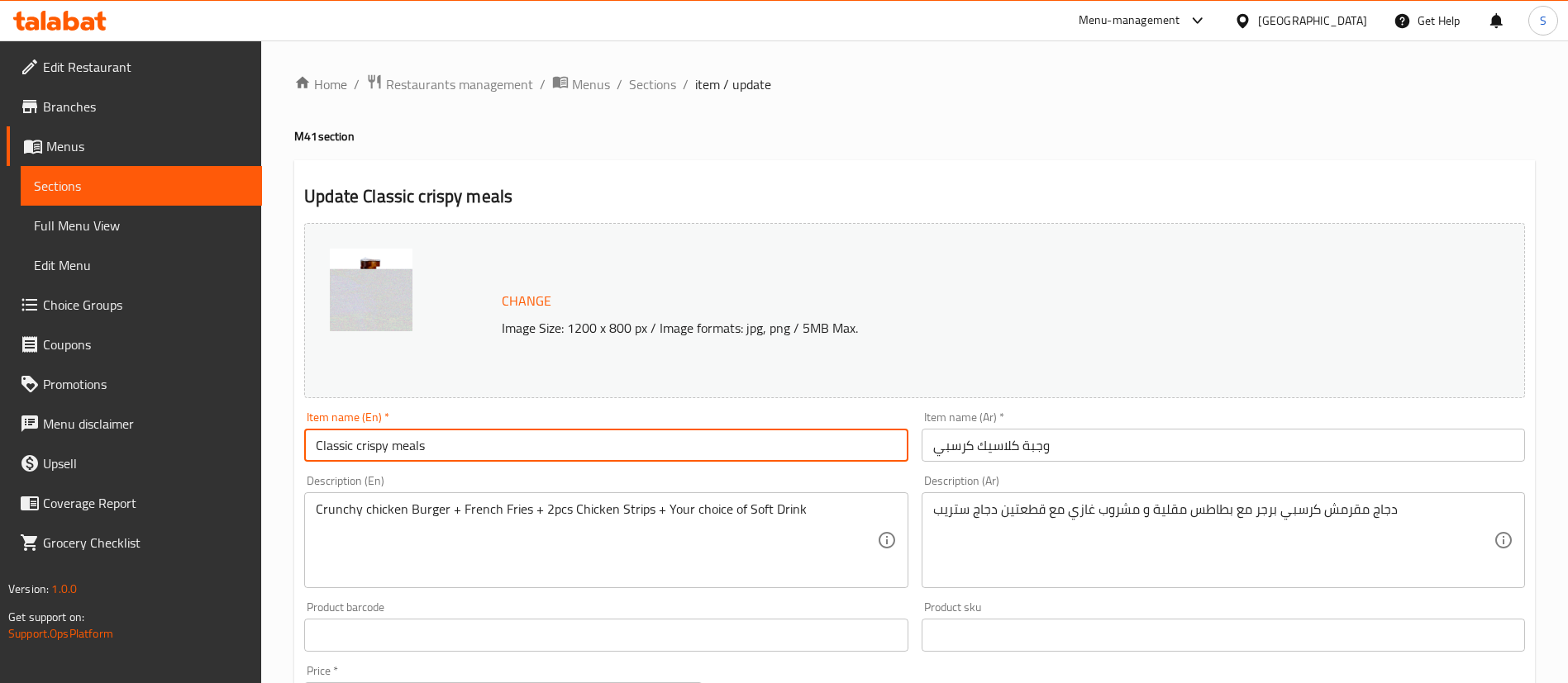
click at [359, 450] on input "Classic crispy meals" at bounding box center [605, 444] width 603 height 33
click at [455, 448] on input "Classic Crispy meals" at bounding box center [605, 444] width 603 height 33
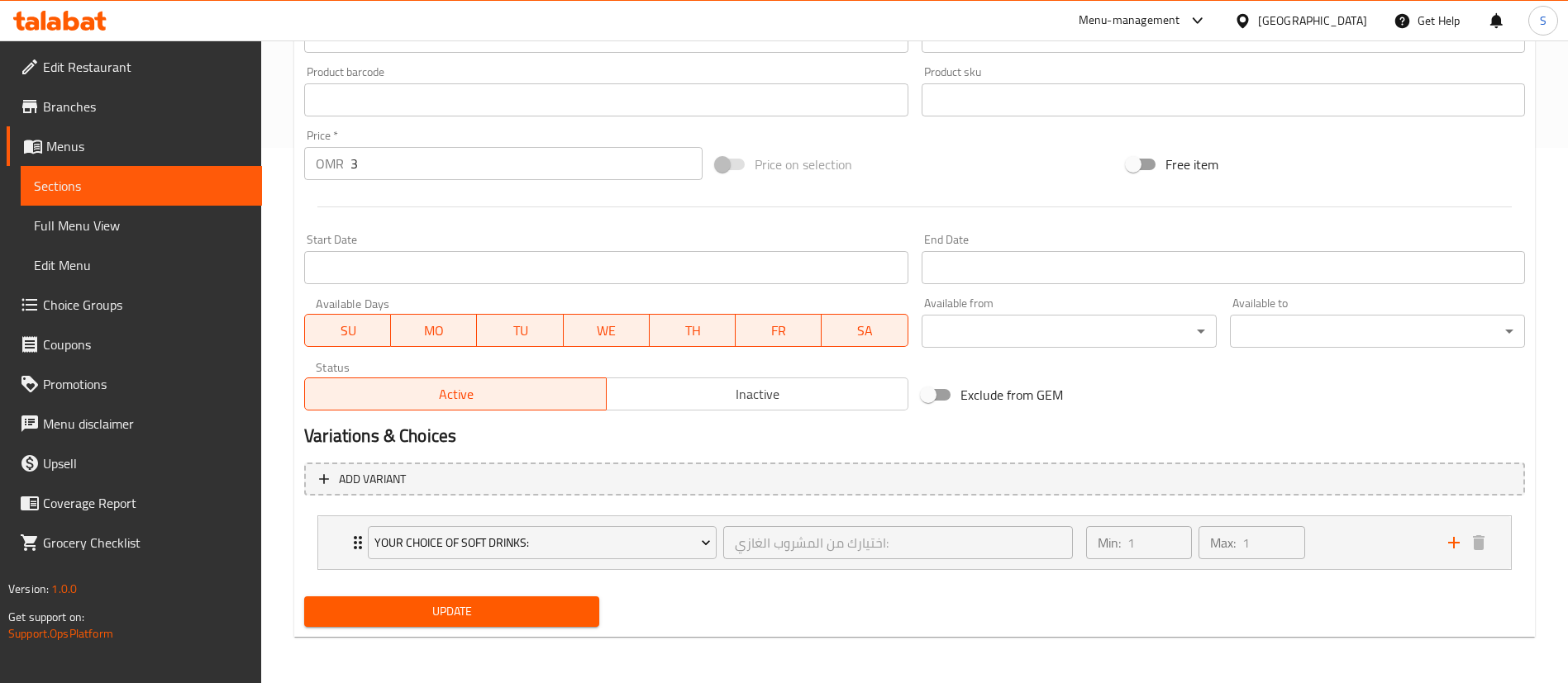
type input "Classic Crispy Meal"
click at [470, 617] on span "Update" at bounding box center [451, 612] width 268 height 21
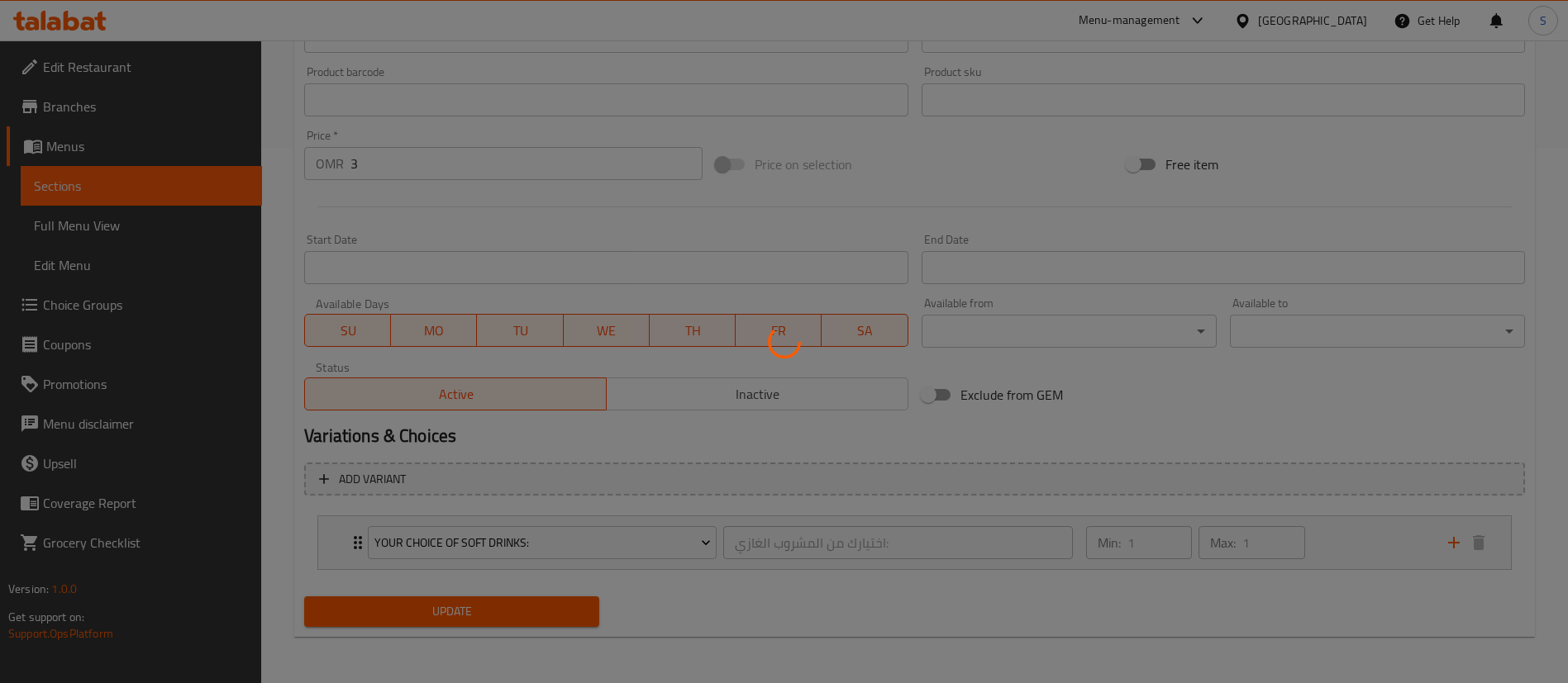
scroll to position [0, 0]
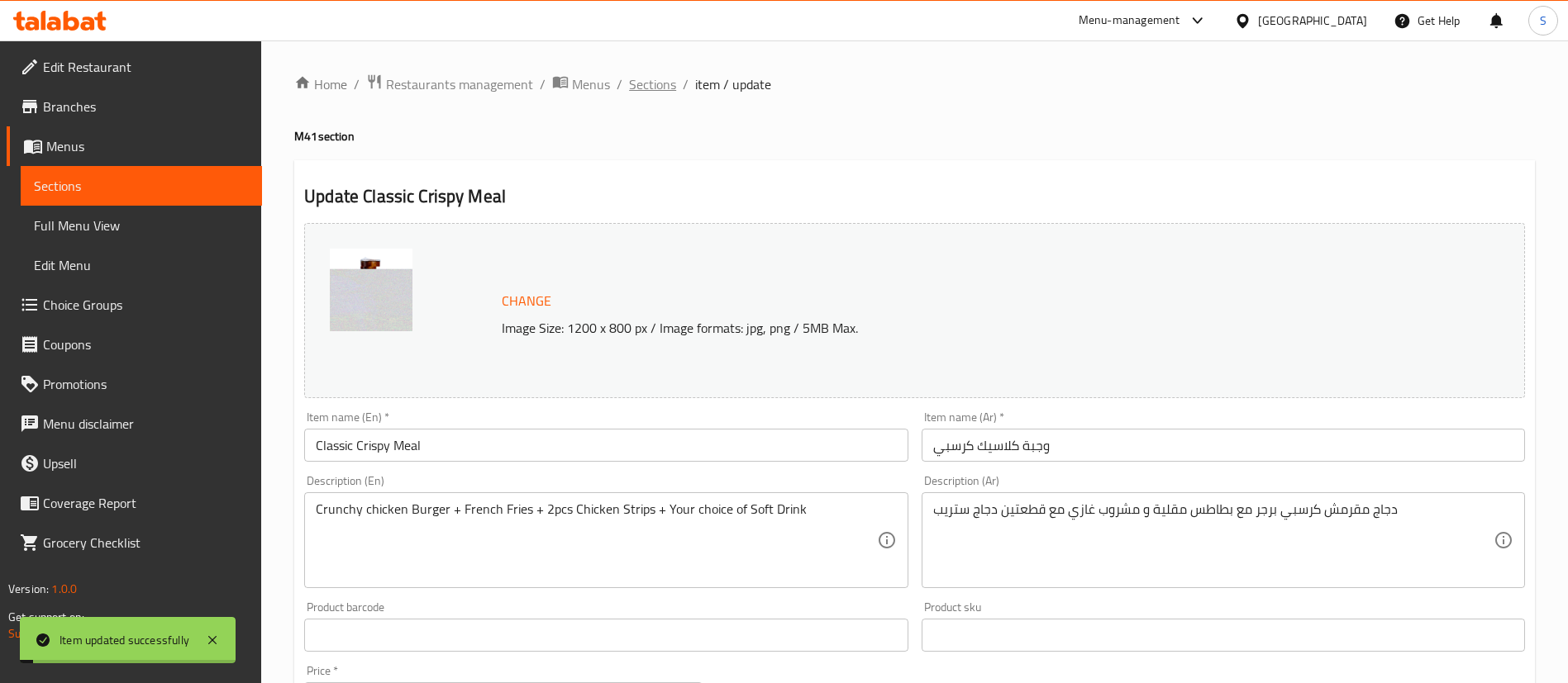
click at [640, 91] on span "Sections" at bounding box center [653, 84] width 48 height 20
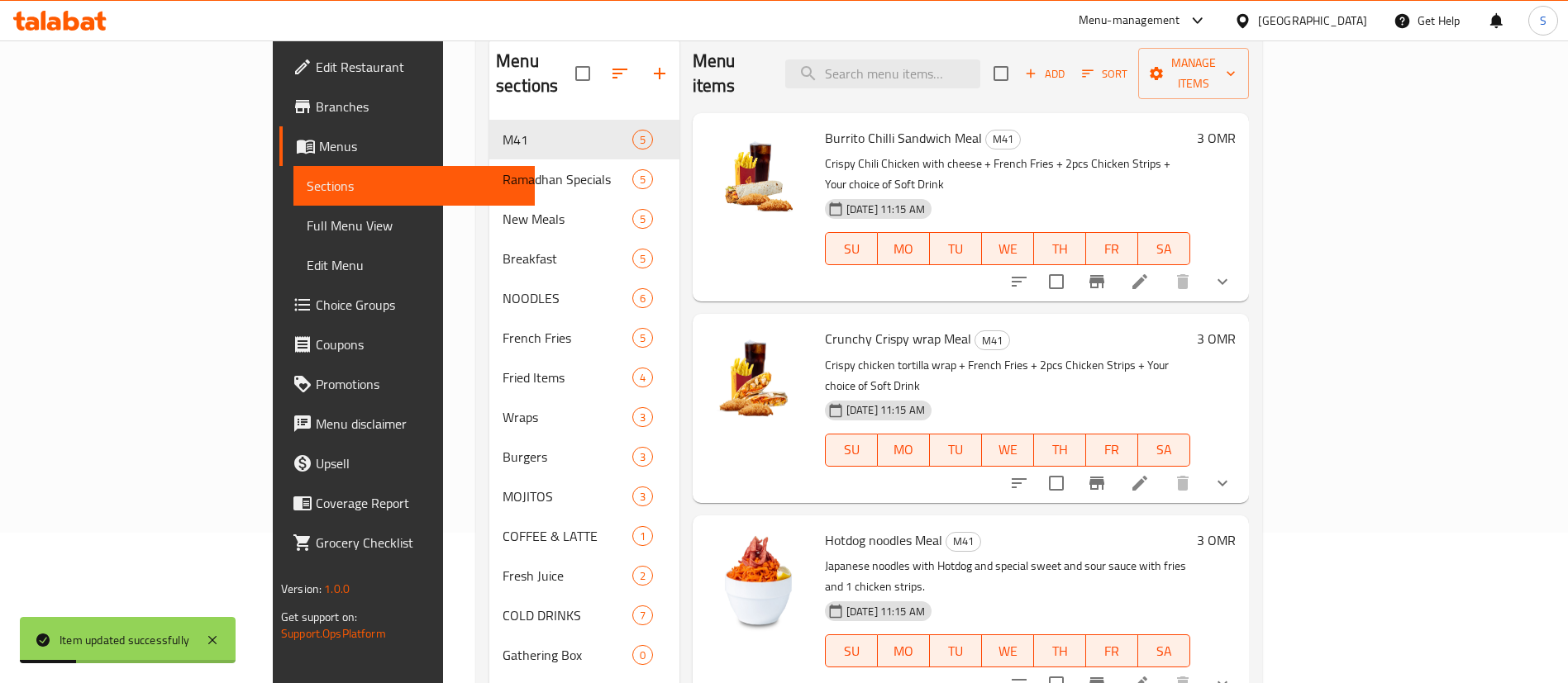
scroll to position [151, 0]
click at [1150, 472] on icon at bounding box center [1140, 482] width 20 height 20
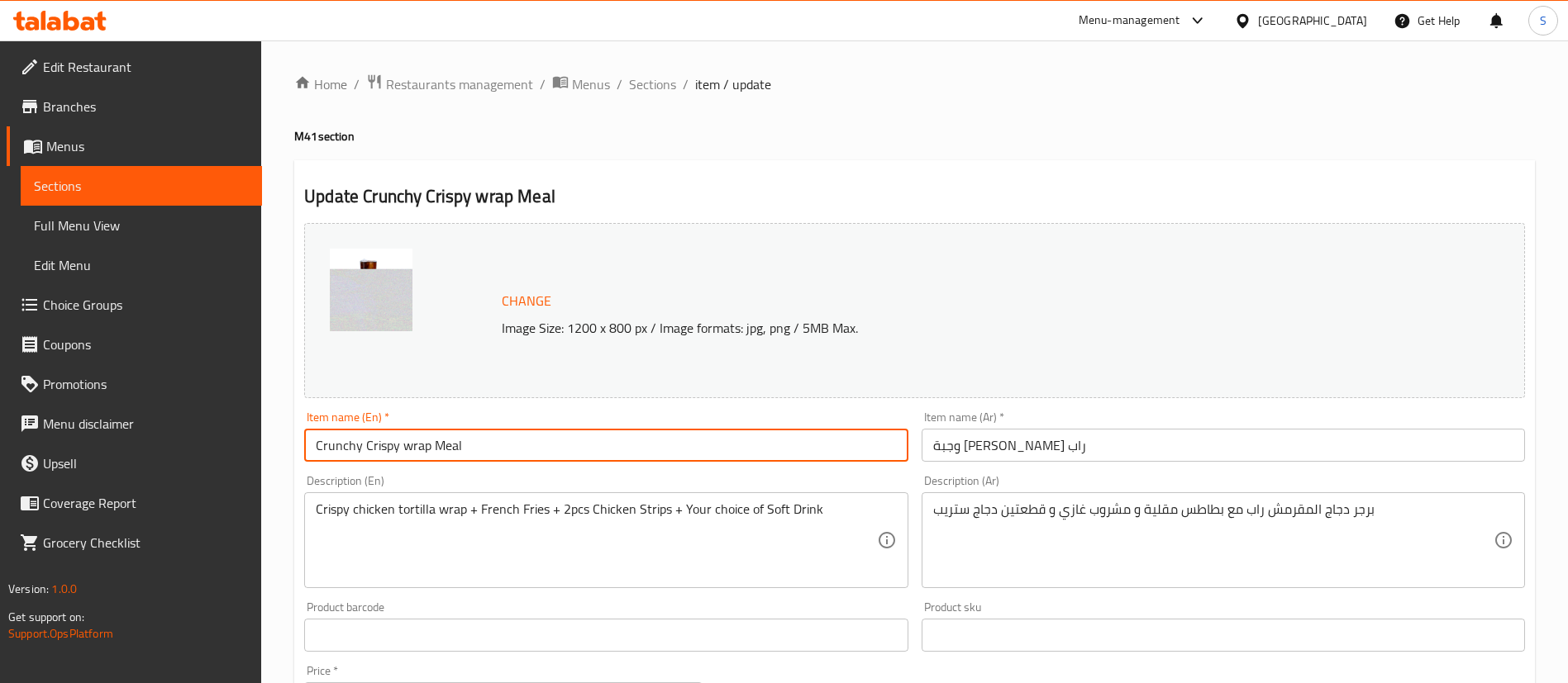
click at [407, 445] on input "Crunchy Crispy wrap Meal" at bounding box center [605, 444] width 603 height 33
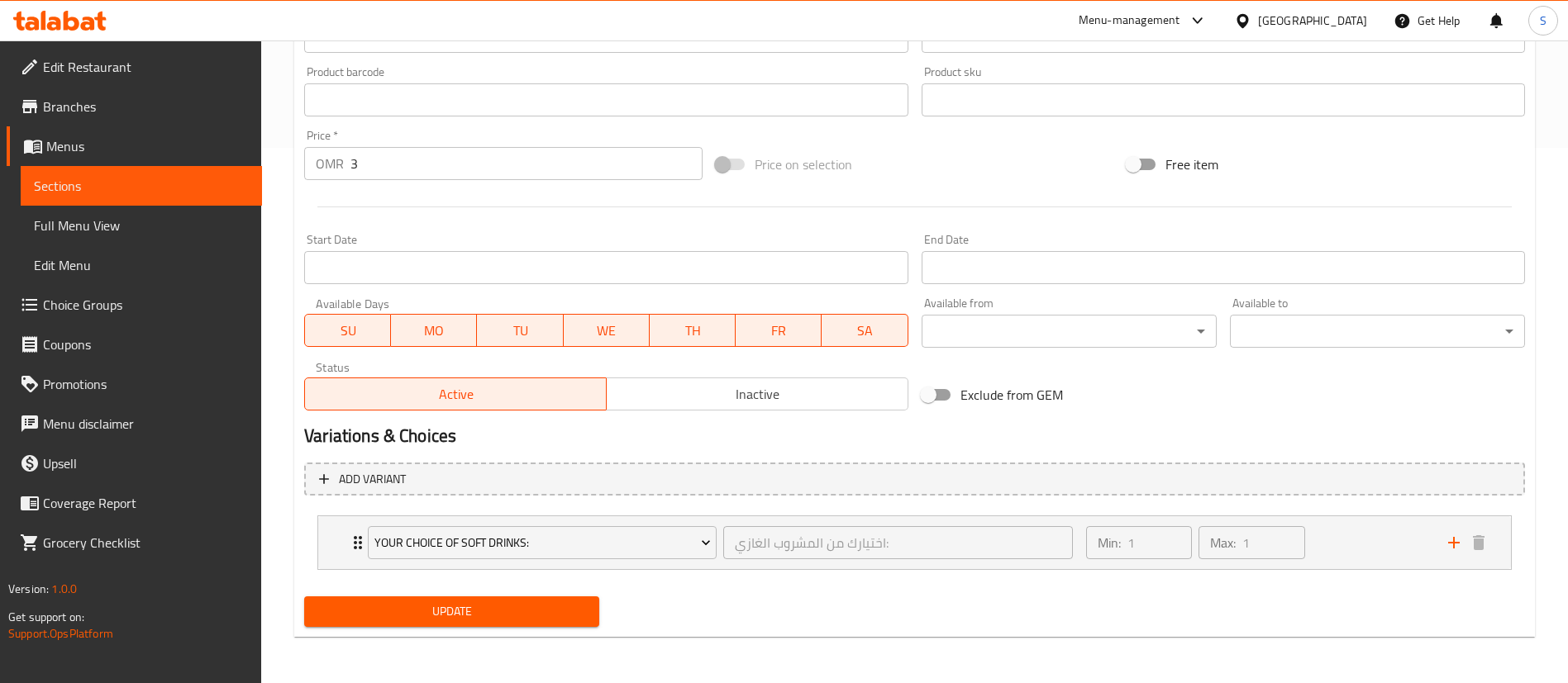
type input "Crunchy Crispy Wrap Meal"
click at [452, 610] on span "Update" at bounding box center [451, 612] width 268 height 21
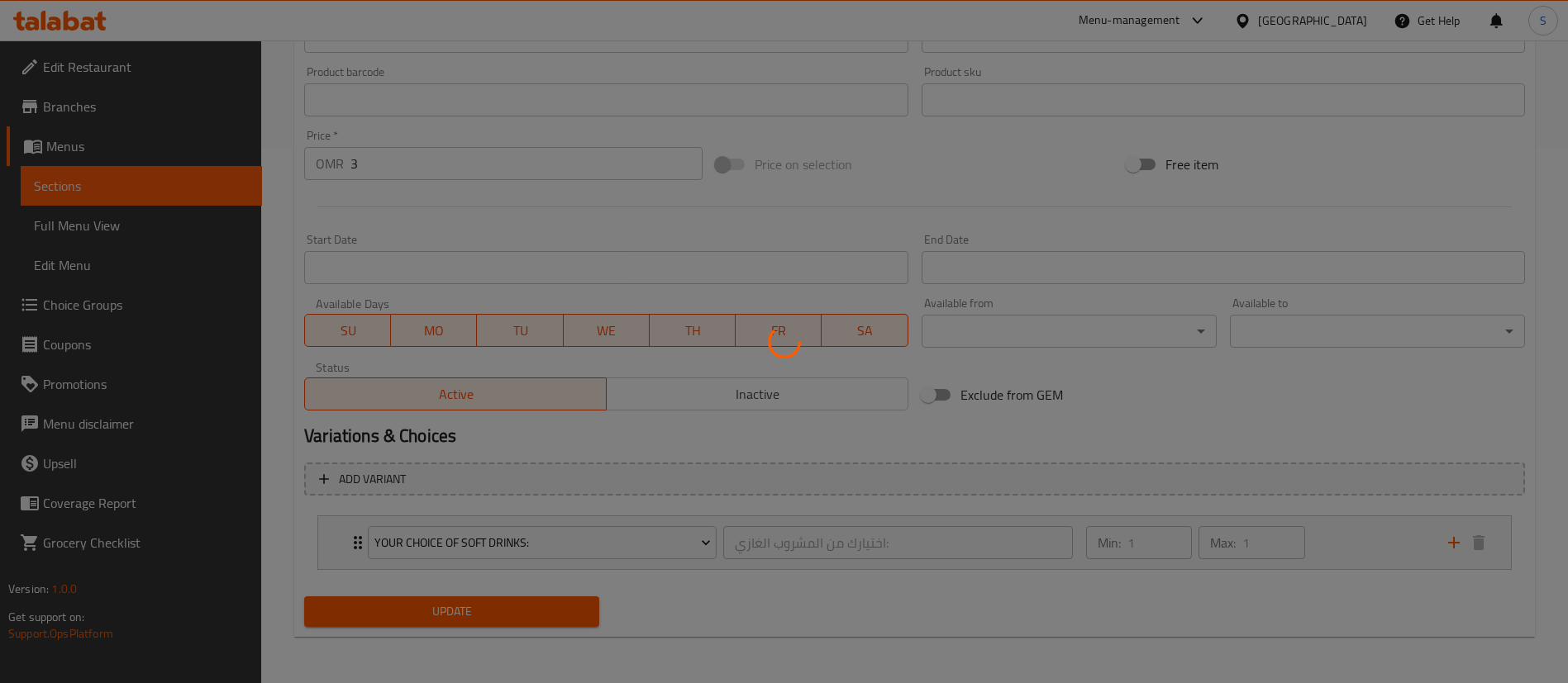
scroll to position [0, 0]
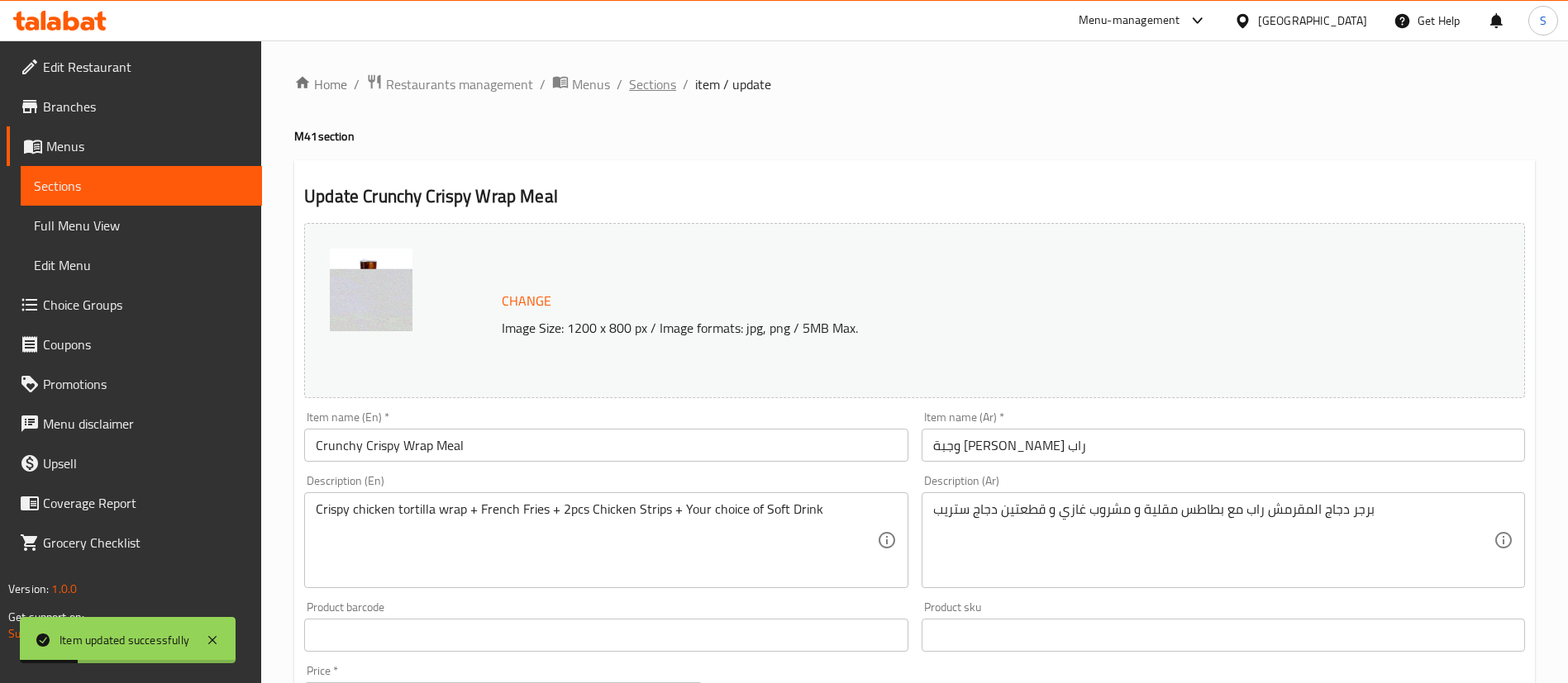
click at [671, 85] on span "Sections" at bounding box center [653, 84] width 48 height 20
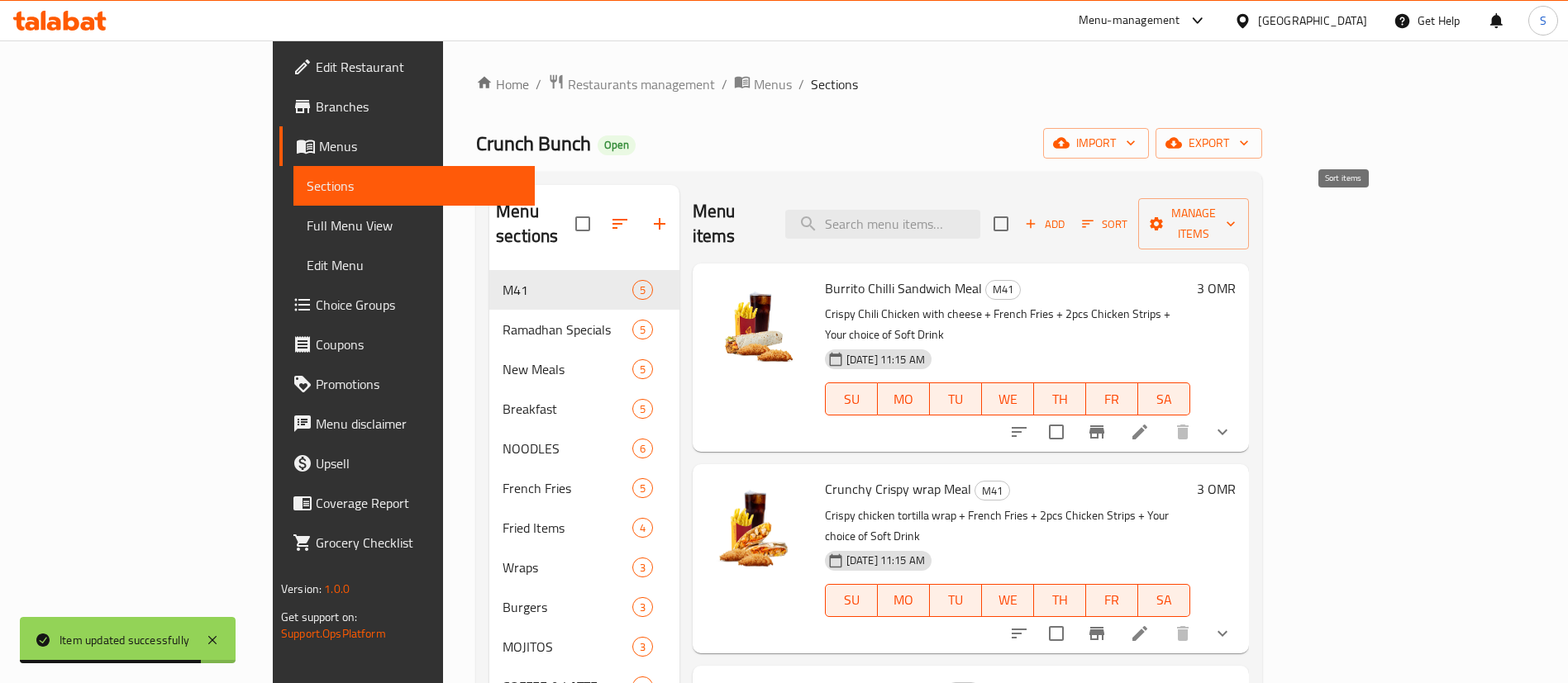
click at [1127, 215] on span "Sort" at bounding box center [1104, 224] width 46 height 19
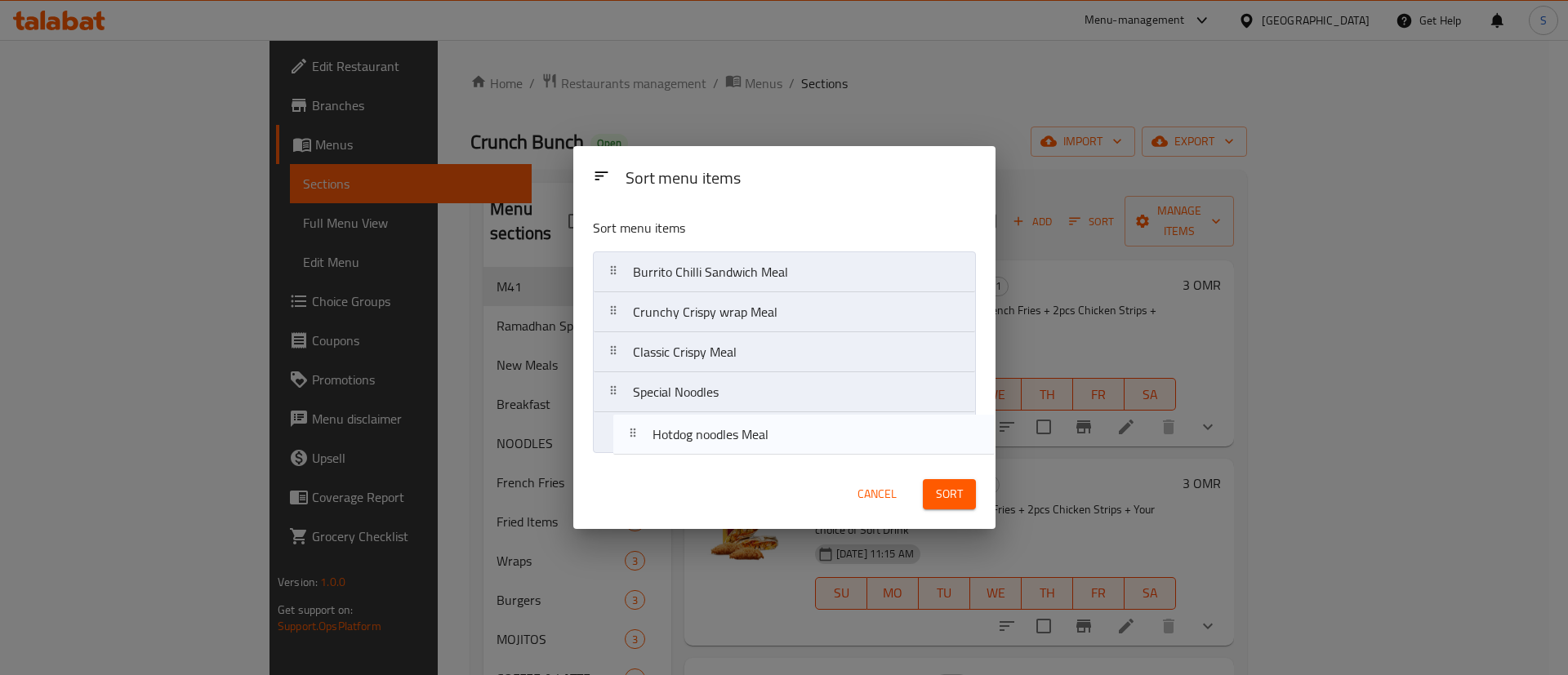
click at [758, 452] on nav "Burrito Chilli Sandwich Meal Crunchy Crispy wrap Meal Hotdog noodles Meal Class…" at bounding box center [784, 352] width 383 height 202
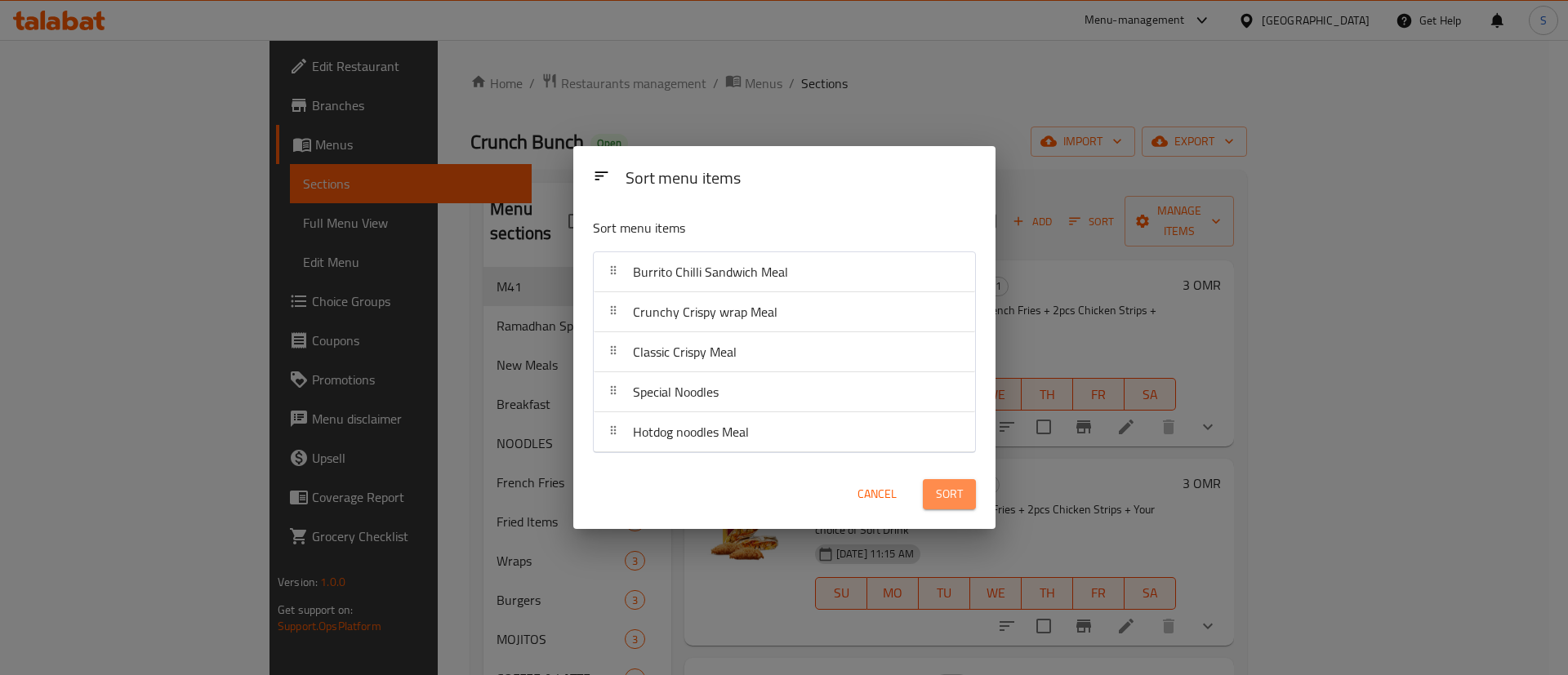
click at [973, 487] on button "Sort" at bounding box center [949, 494] width 53 height 30
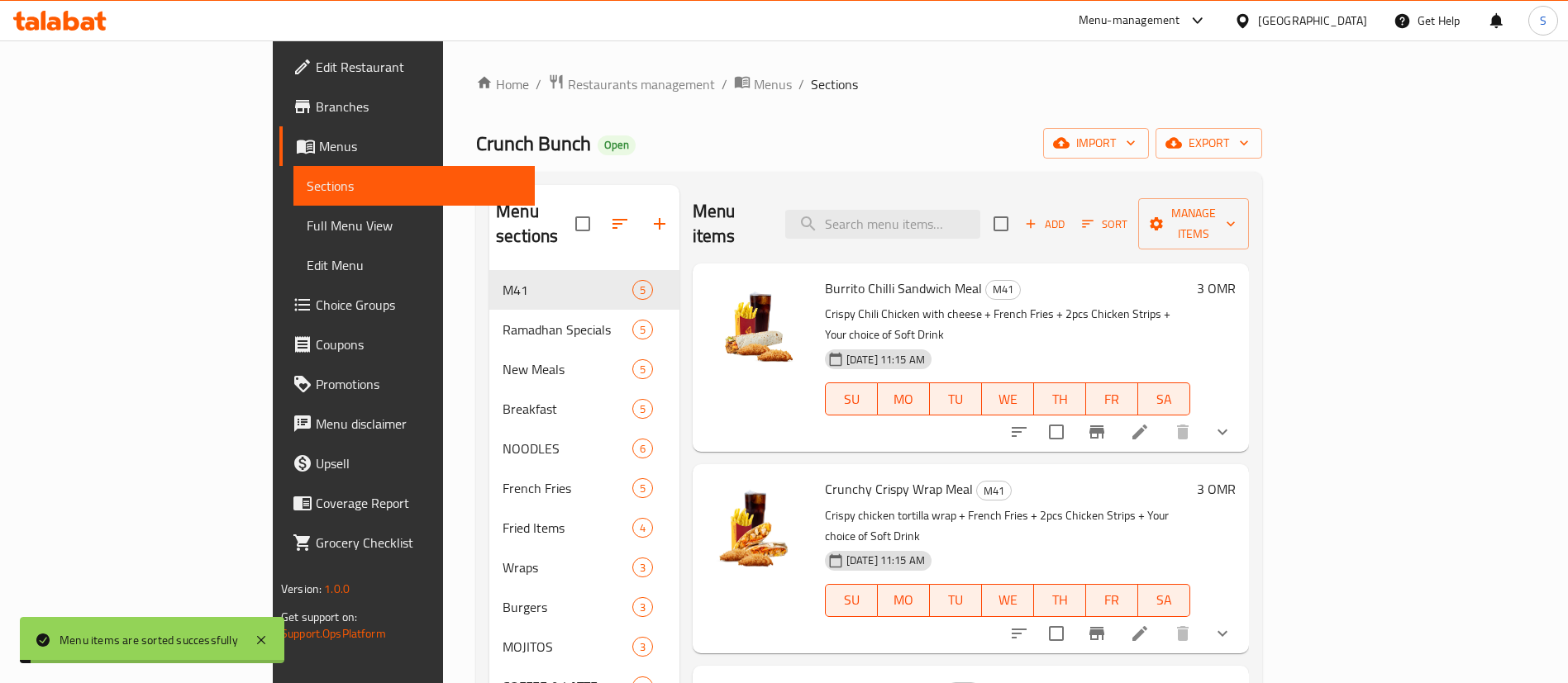
scroll to position [607, 0]
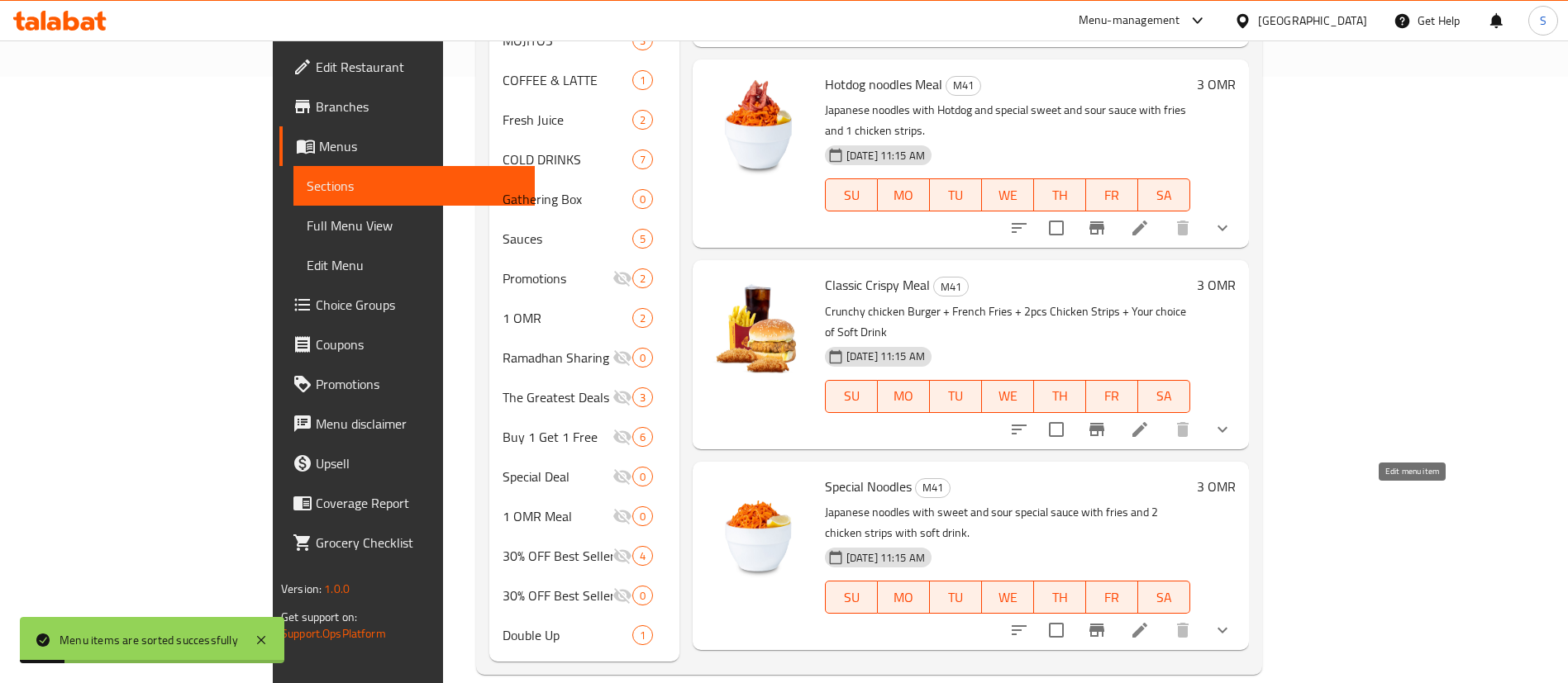
click at [1150, 238] on icon at bounding box center [1140, 228] width 20 height 20
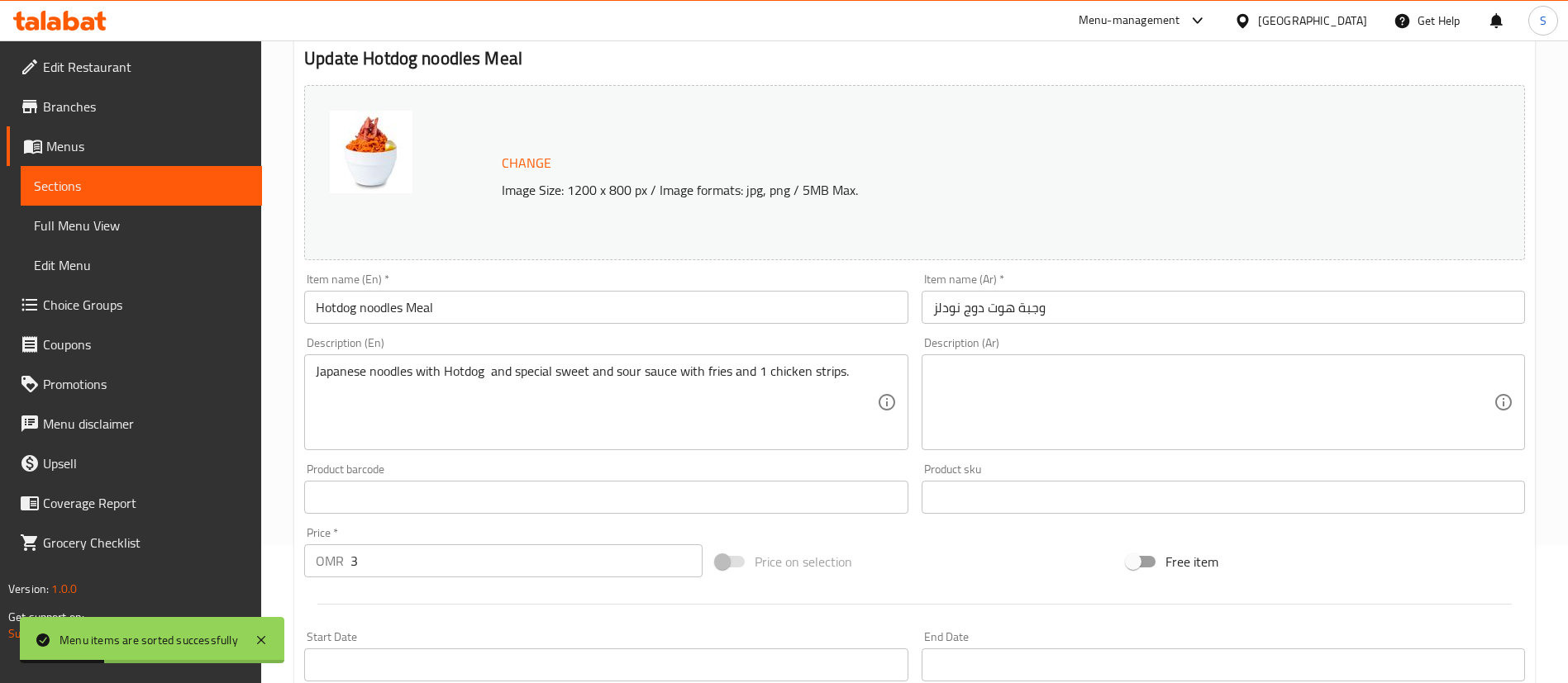
scroll to position [139, 0]
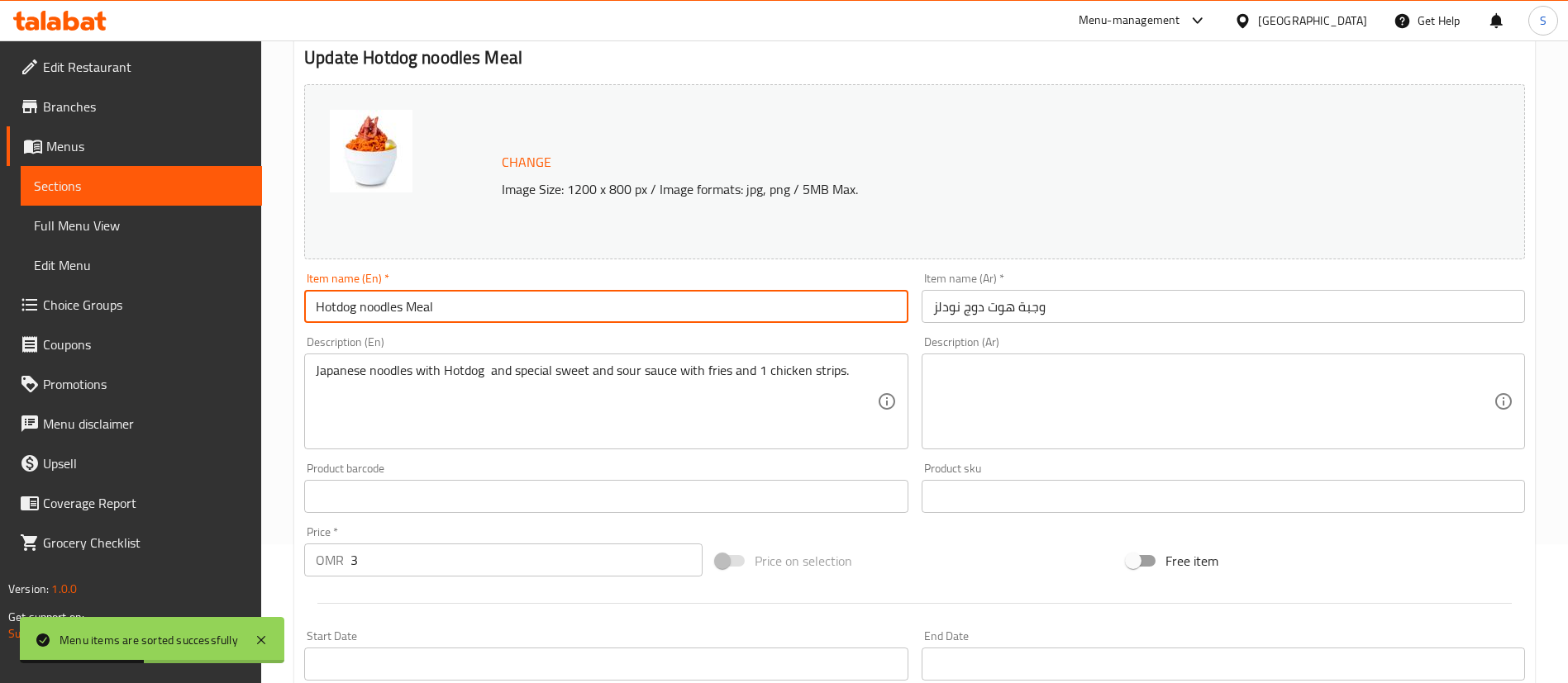
click at [369, 306] on input "Hotdog noodles Meal" at bounding box center [605, 306] width 603 height 33
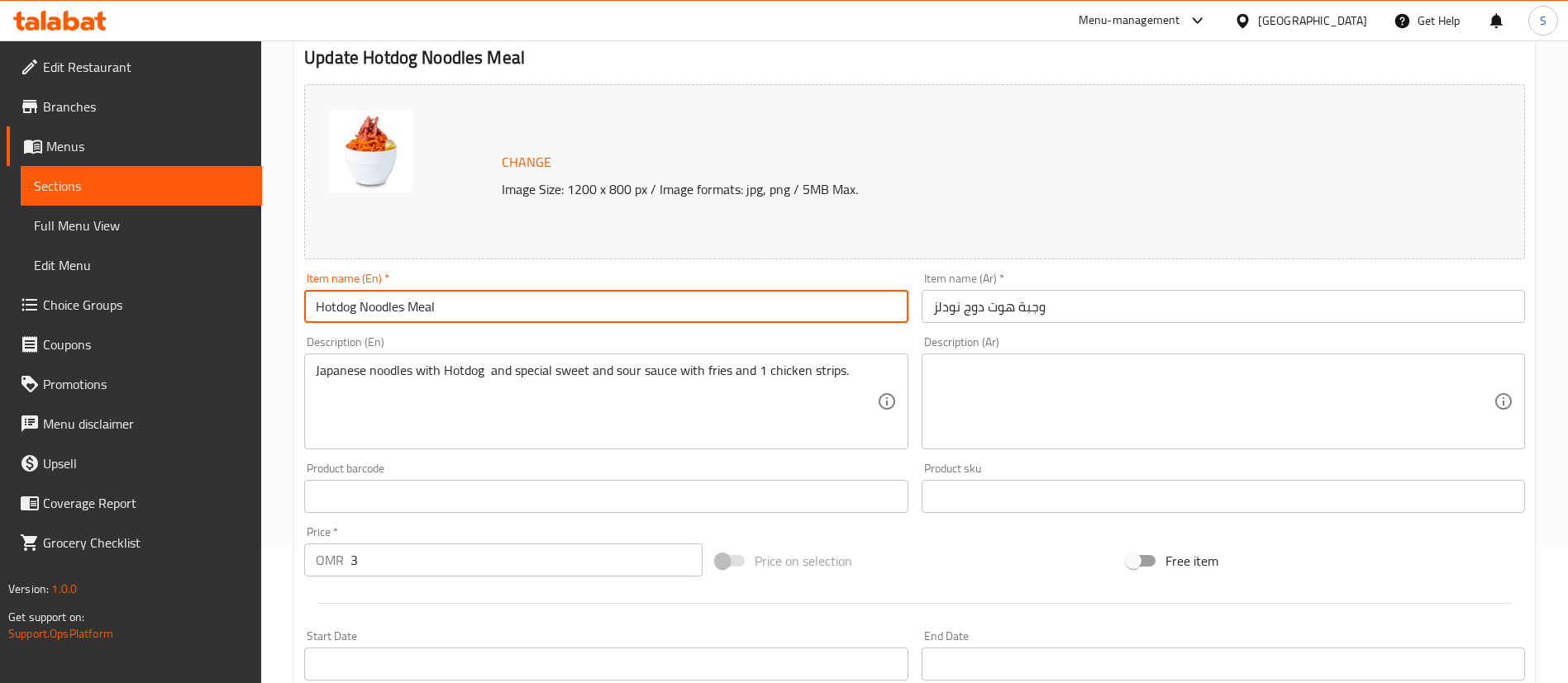
type input "Hotdog Noodles Meal"
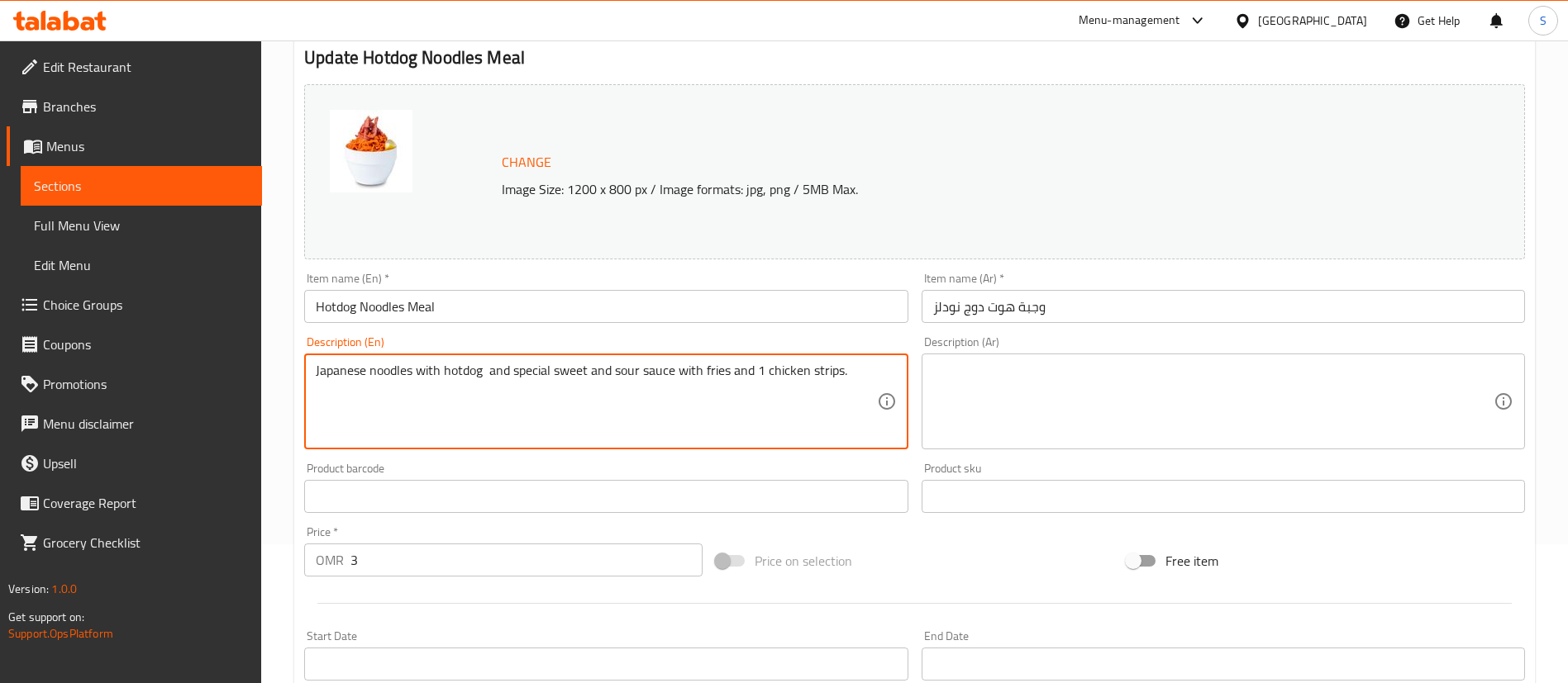
click at [531, 374] on textarea "Japanese noodles with hotdog and special sweet and sour sauce with fries and 1 …" at bounding box center [596, 401] width 561 height 78
click at [647, 371] on textarea "Japanese noodles with hotdog with sweet and sour sauce with fries and 1 chicken…" at bounding box center [596, 401] width 561 height 78
click at [762, 370] on textarea "Japanese noodles with hotdog with sweet and sour sauce + Salted French fries an…" at bounding box center [596, 401] width 561 height 78
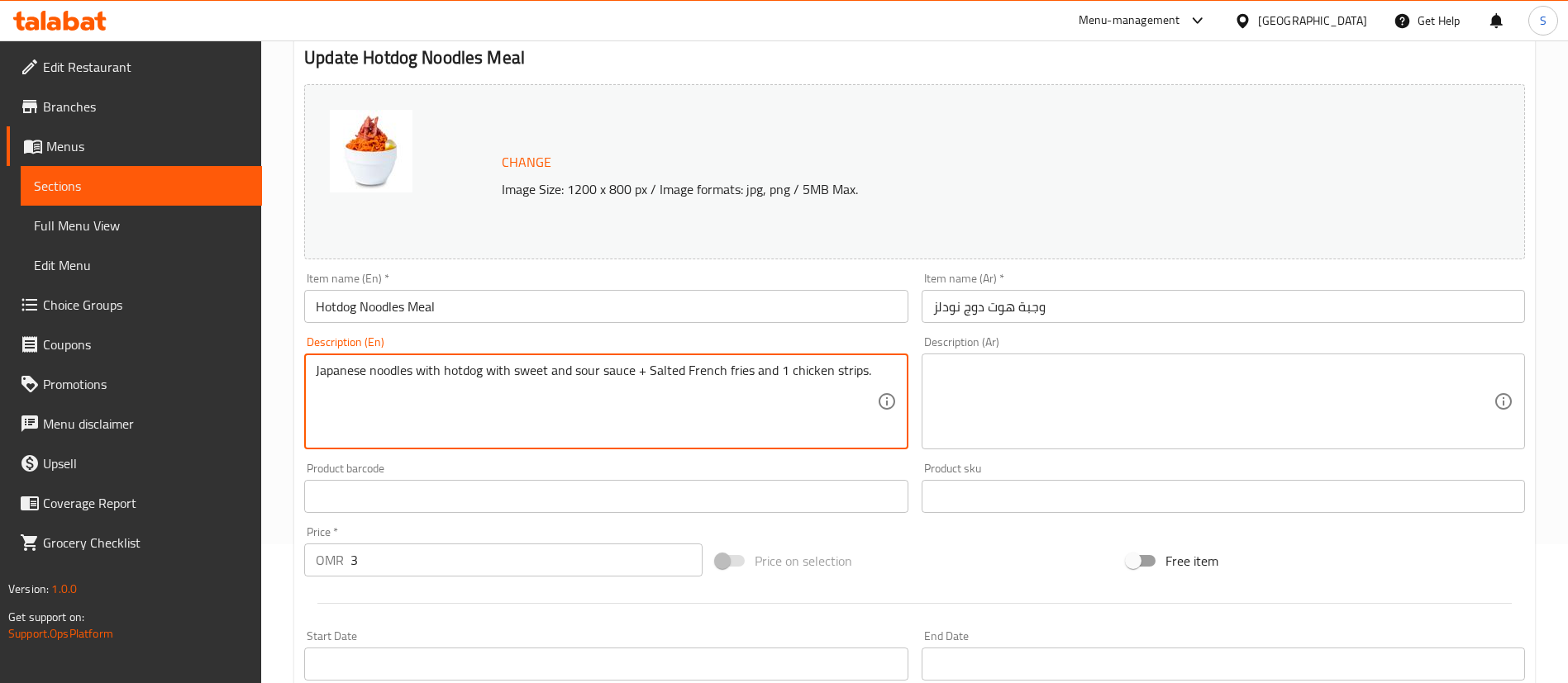
click at [762, 370] on textarea "Japanese noodles with hotdog with sweet and sour sauce + Salted French fries an…" at bounding box center [596, 401] width 561 height 78
click at [769, 373] on textarea "Japanese noodles with hotdog with sweet and sour sauce + Salted French fries +1…" at bounding box center [596, 401] width 561 height 78
click at [763, 371] on textarea "Japanese noodles with hotdog with sweet and sour sauce + Salted French fries +1…" at bounding box center [596, 401] width 561 height 78
click at [790, 369] on textarea "Japanese noodles with hotdog with sweet and sour sauce + Salted French fries + …" at bounding box center [596, 401] width 561 height 78
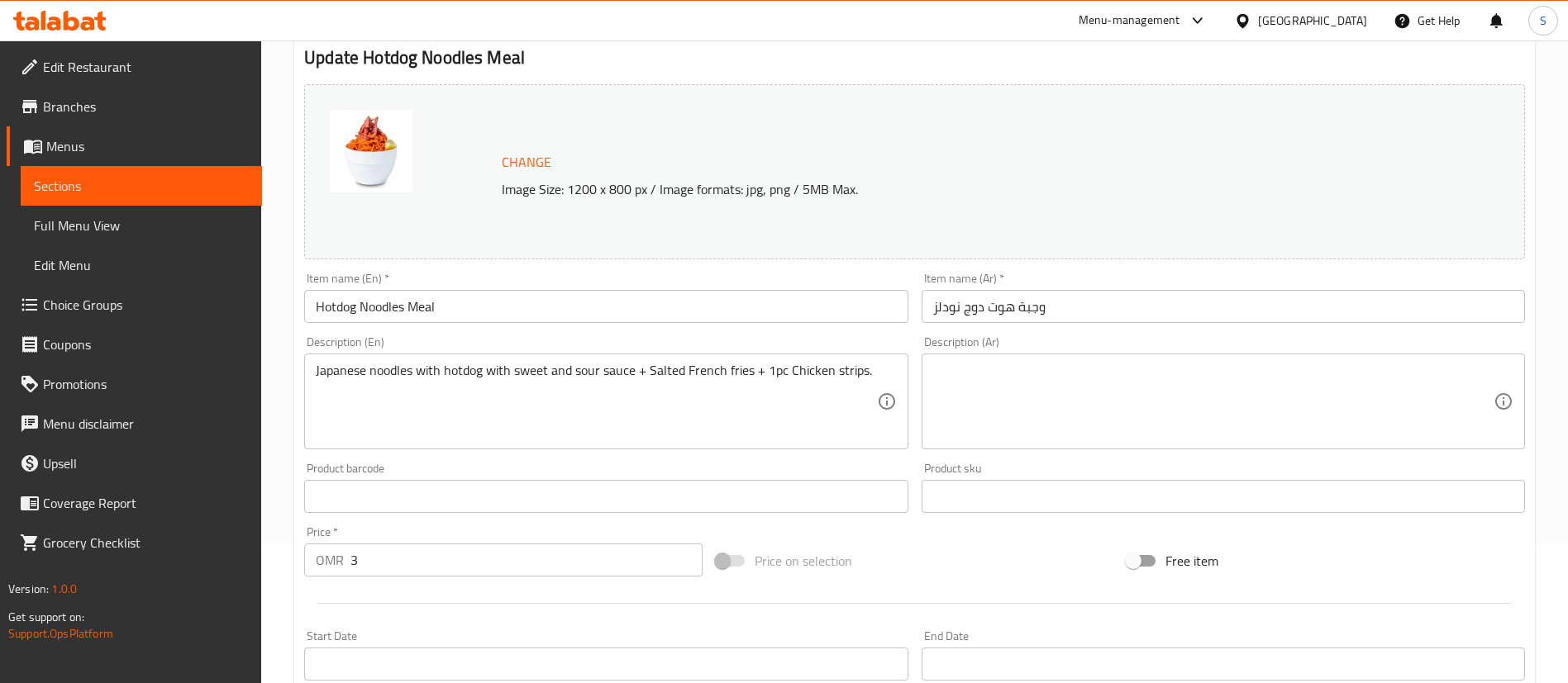
click at [882, 368] on div "Japanese noodles with hotdog with sweet and sour sauce + Salted French fries + …" at bounding box center [605, 401] width 603 height 96
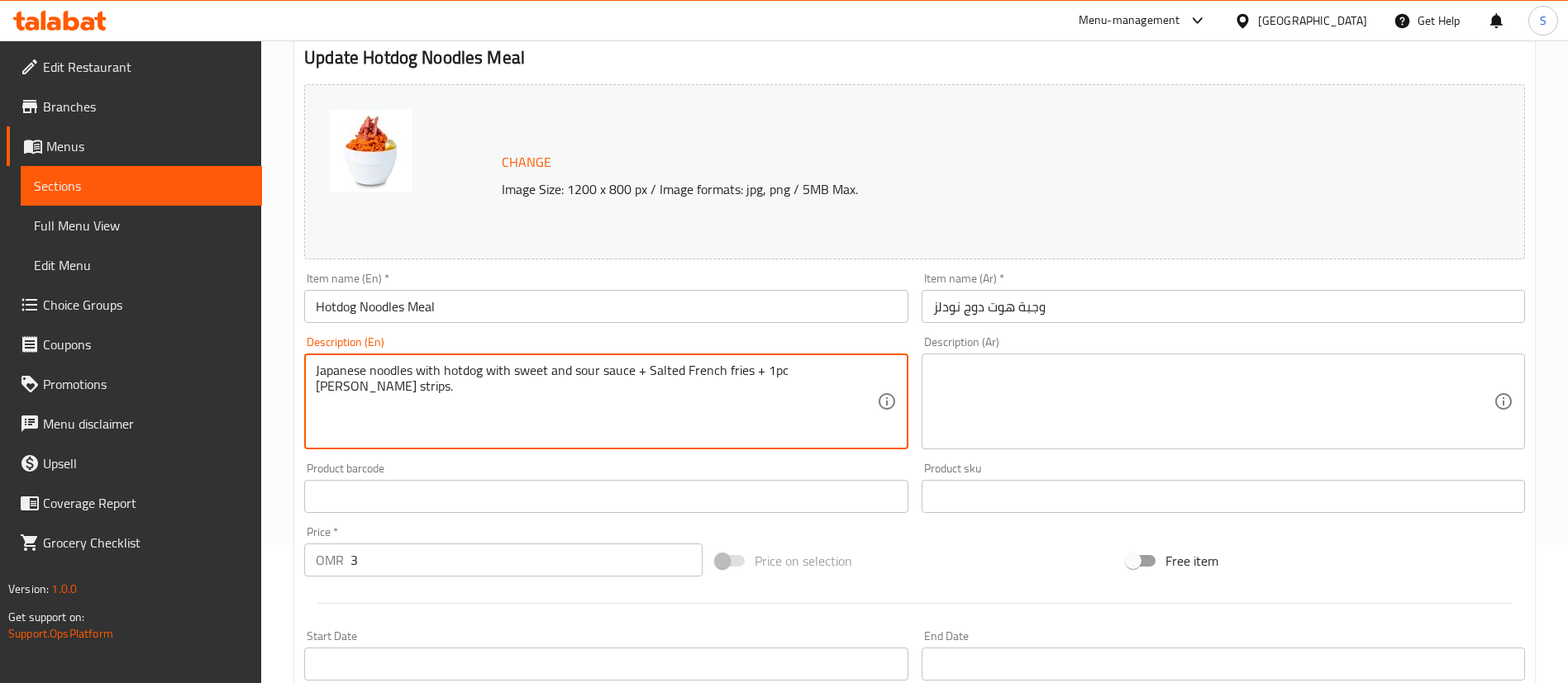
type textarea "Japanese noodles with hotdog with sweet and sour sauce + Salted French fries + …"
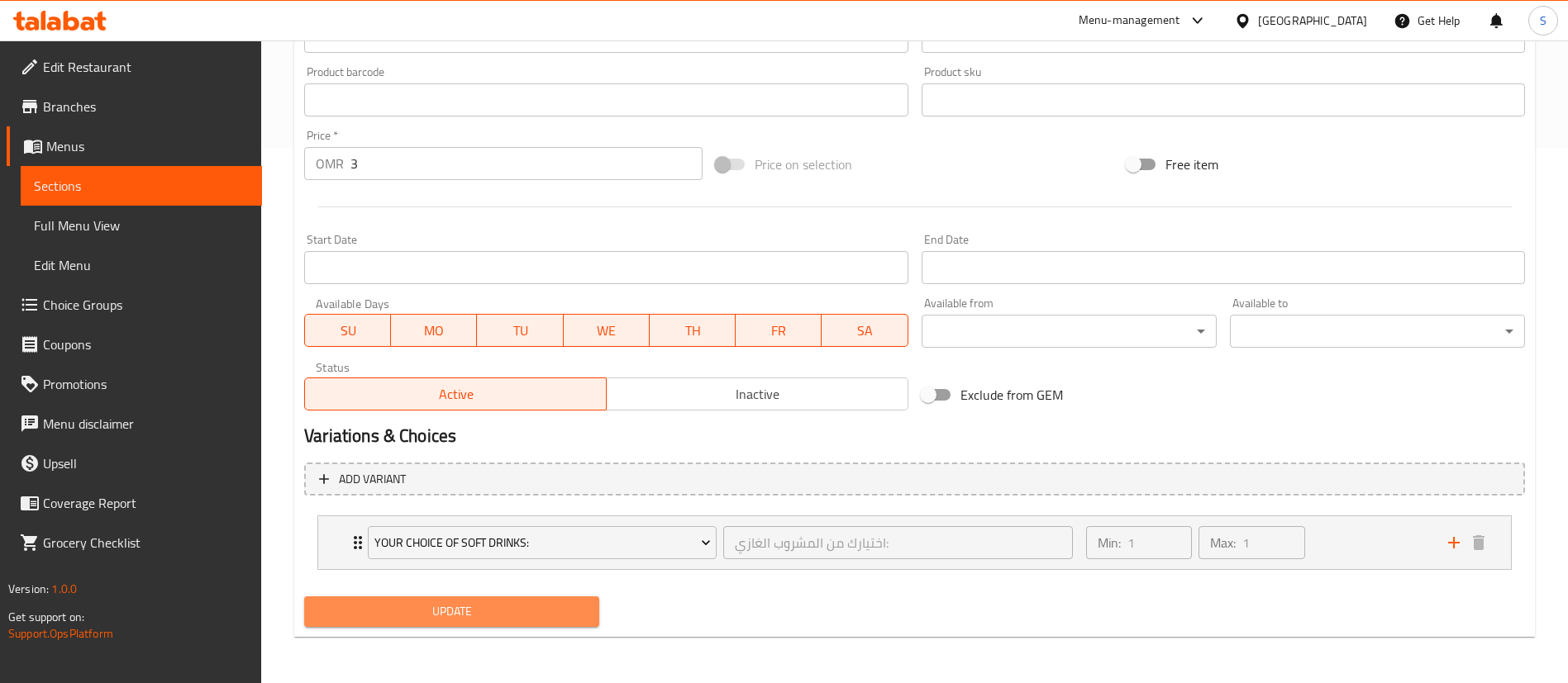
click at [456, 612] on span "Update" at bounding box center [451, 612] width 268 height 21
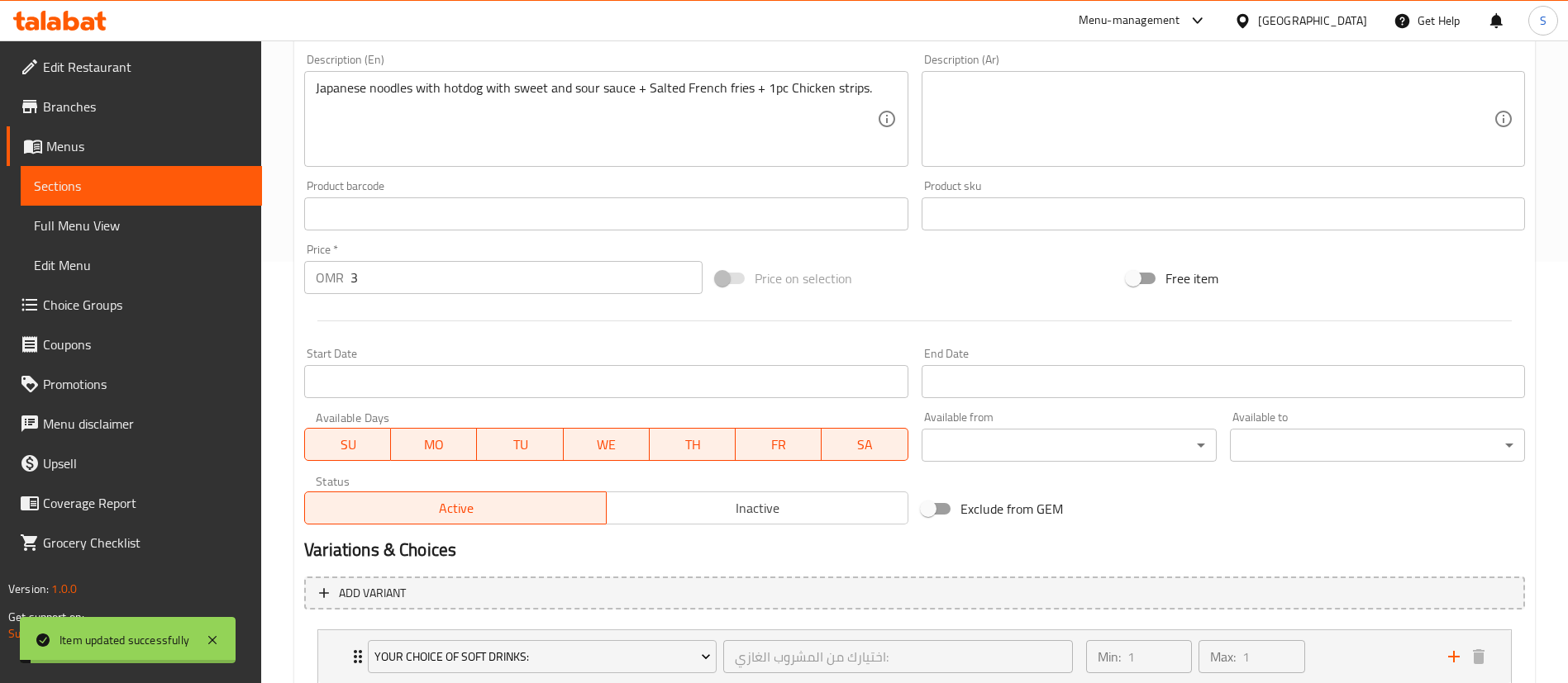
scroll to position [0, 0]
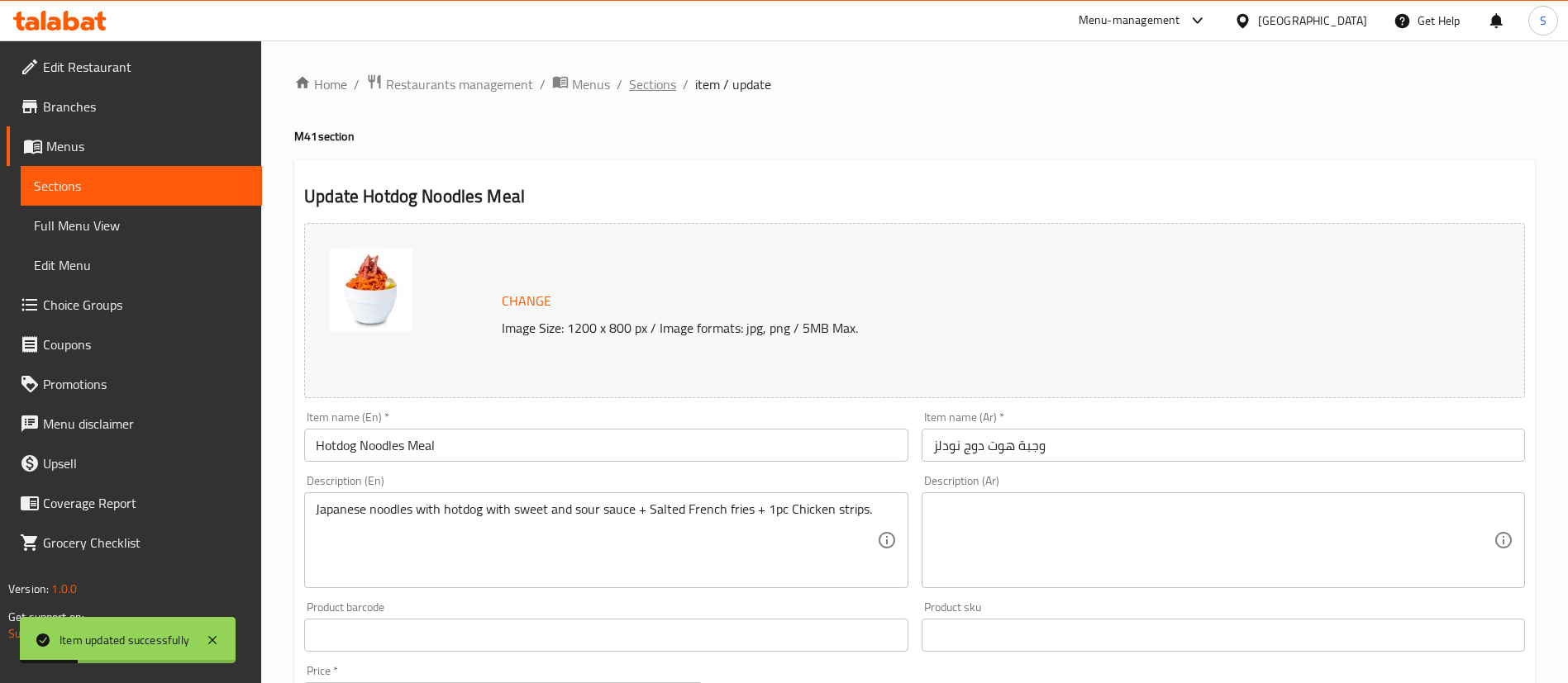
click at [637, 78] on span "Sections" at bounding box center [653, 84] width 48 height 20
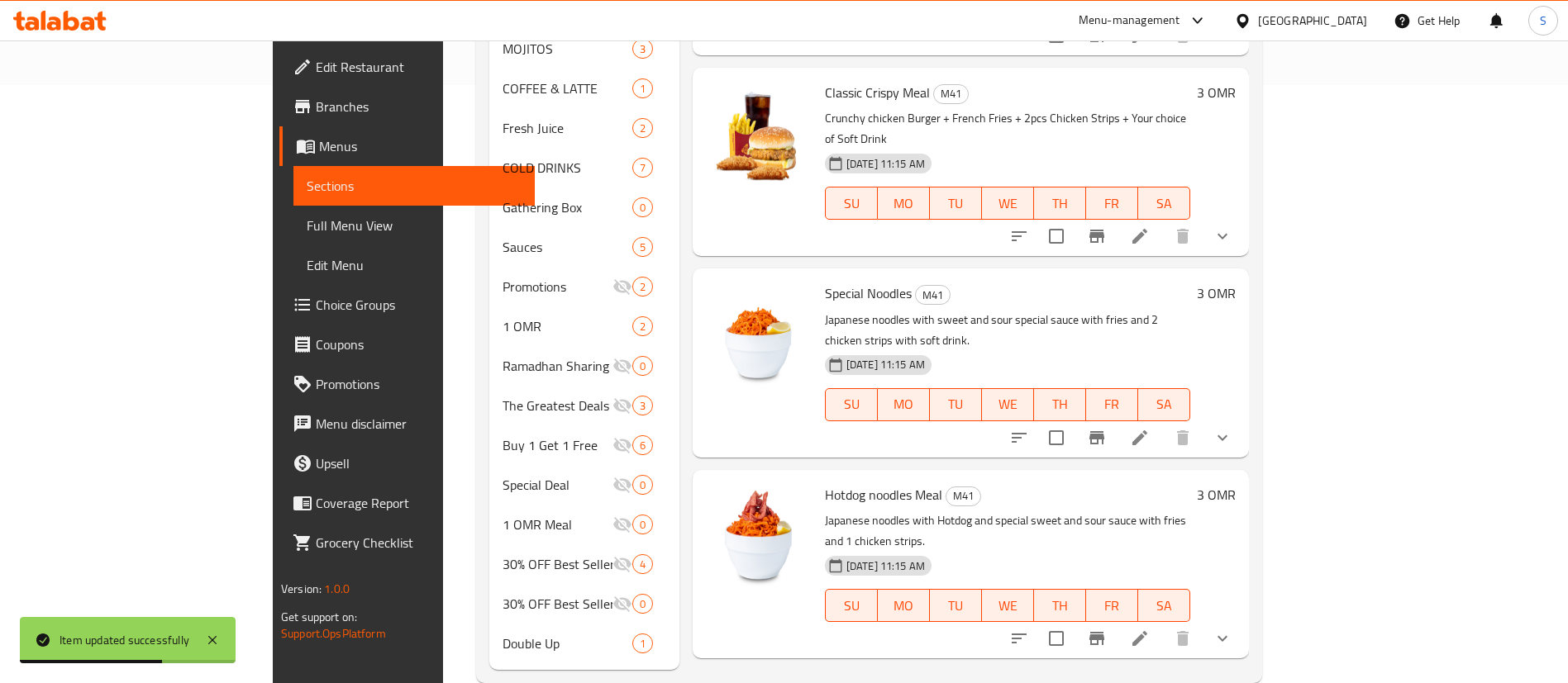
scroll to position [597, 0]
click at [1163, 626] on li at bounding box center [1139, 640] width 47 height 30
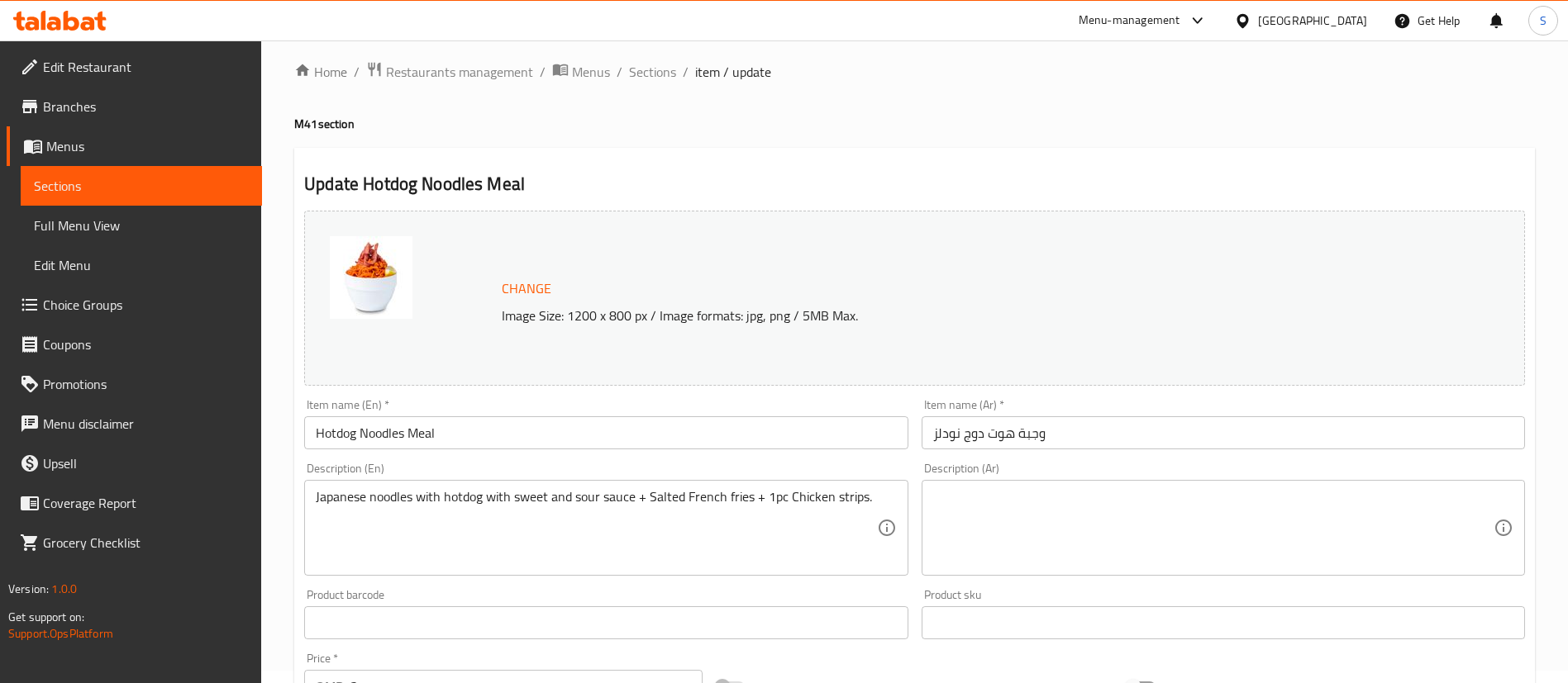
scroll to position [14, 0]
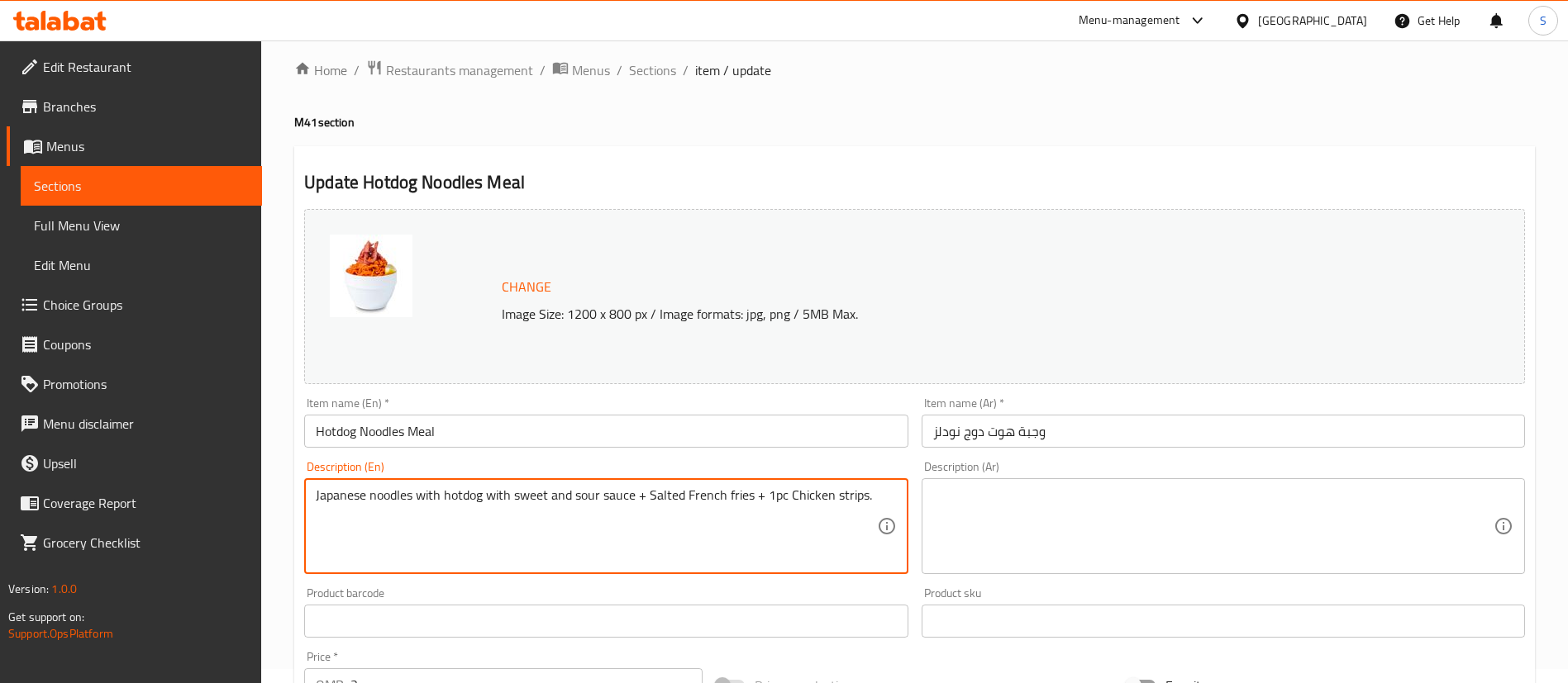
drag, startPoint x: 649, startPoint y: 498, endPoint x: 1003, endPoint y: 475, distance: 354.7
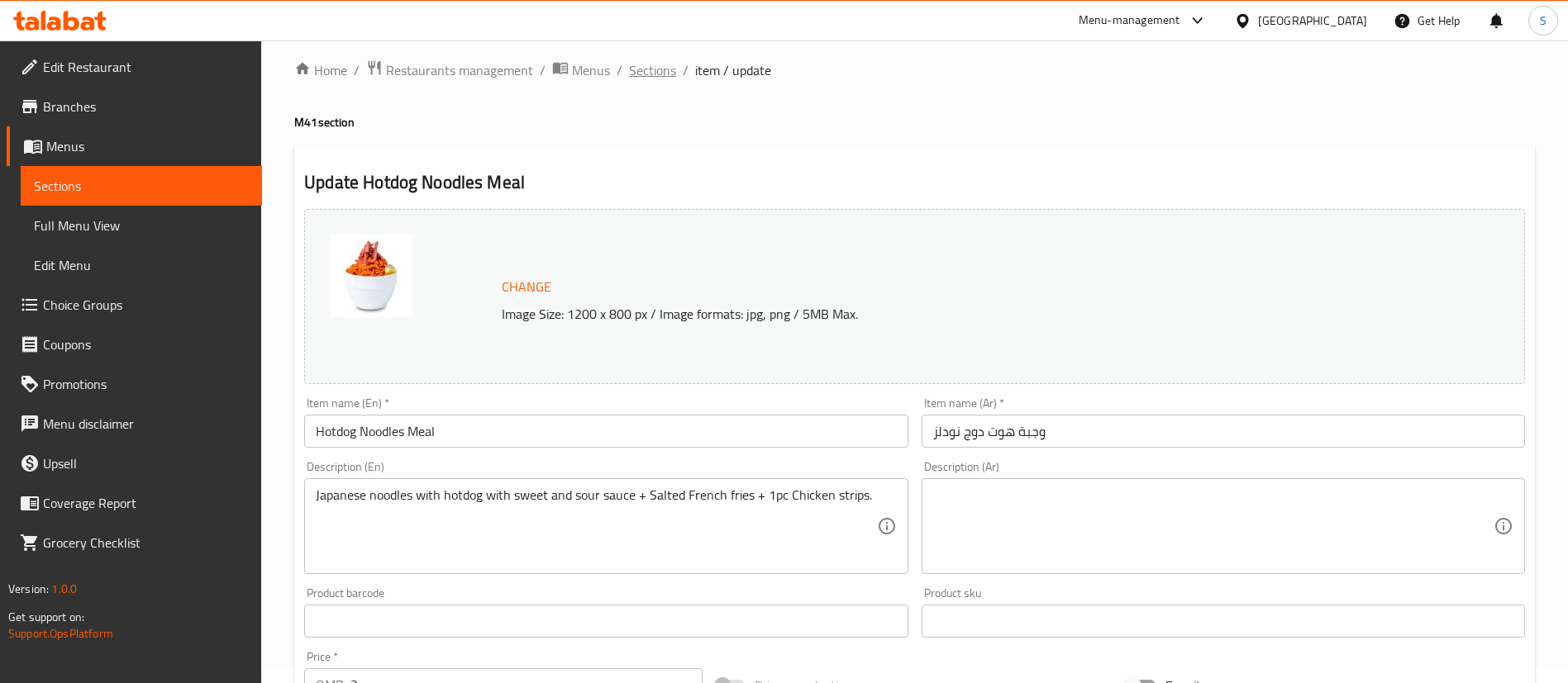
click at [643, 71] on span "Sections" at bounding box center [653, 70] width 48 height 20
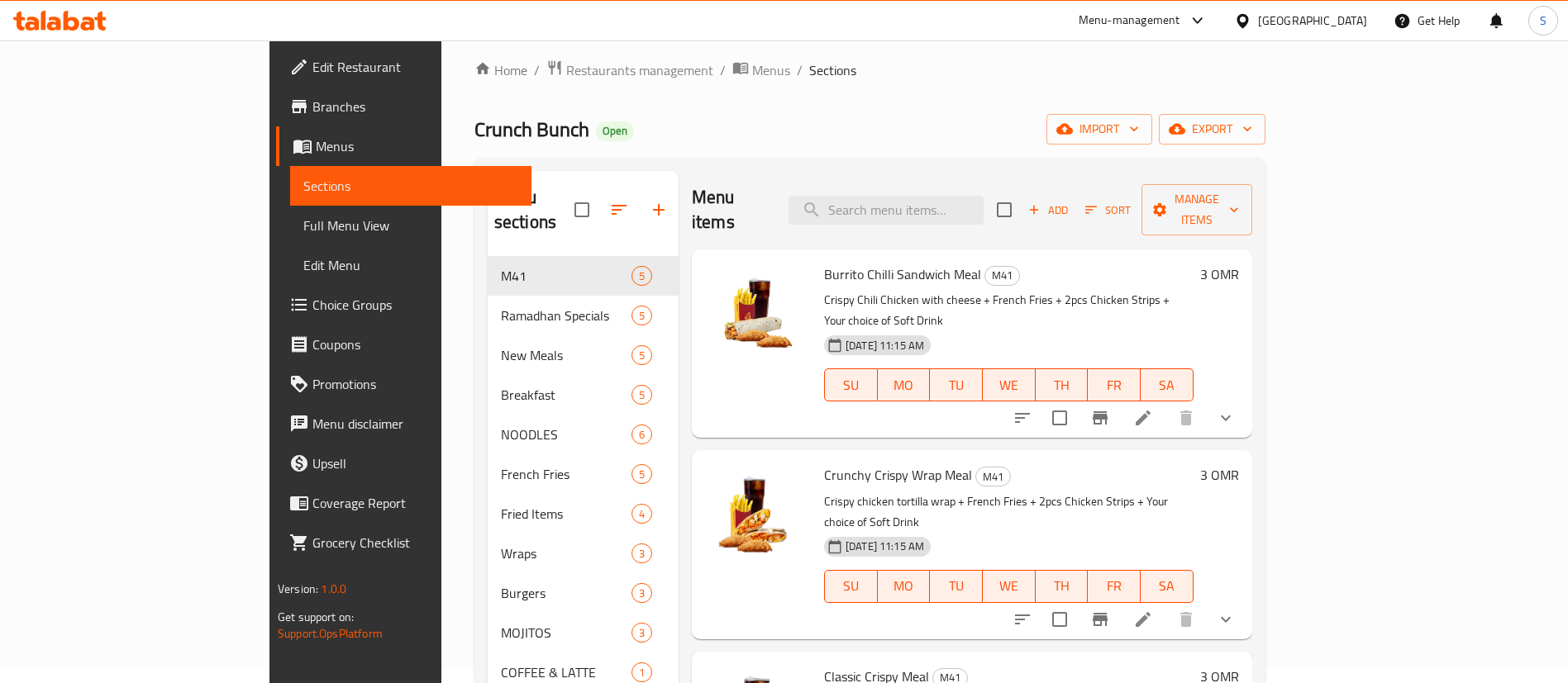
scroll to position [607, 0]
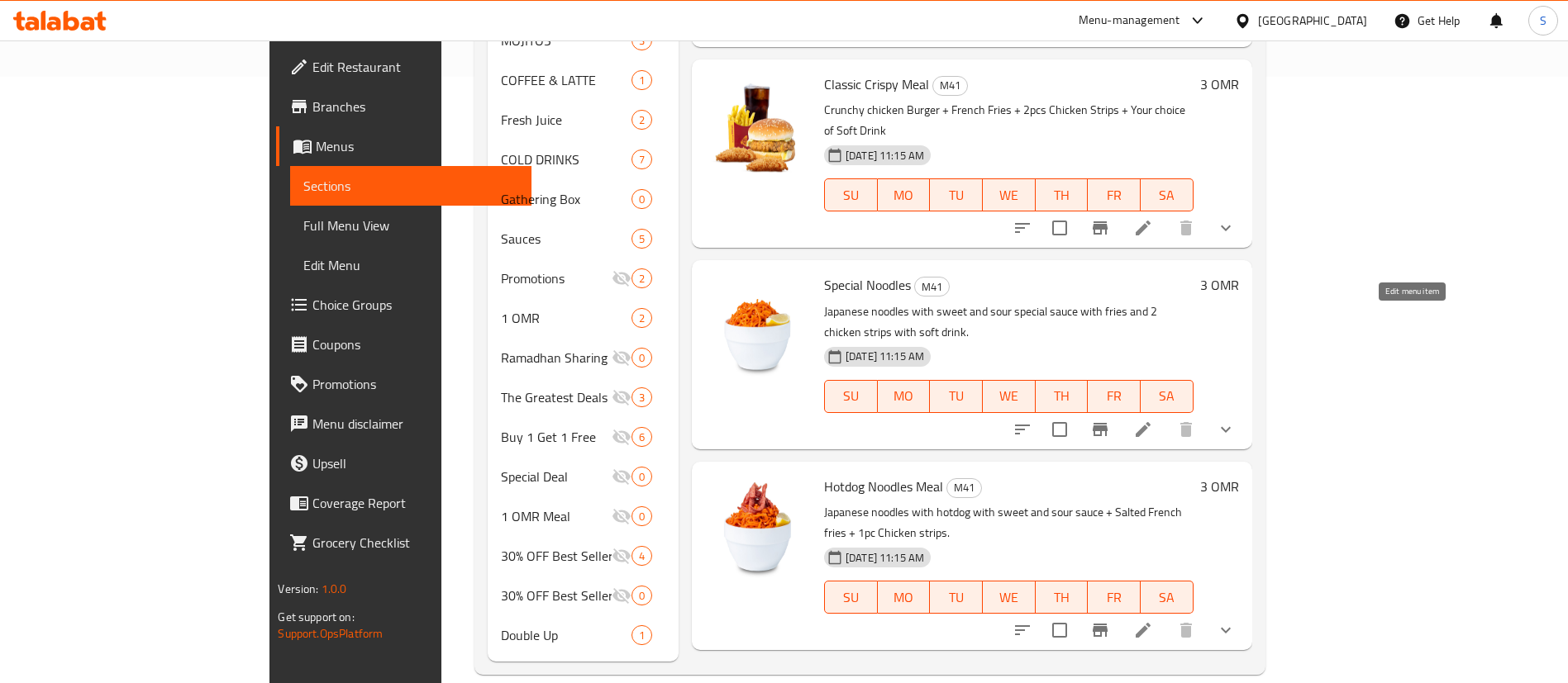
click at [1153, 420] on icon at bounding box center [1143, 430] width 20 height 20
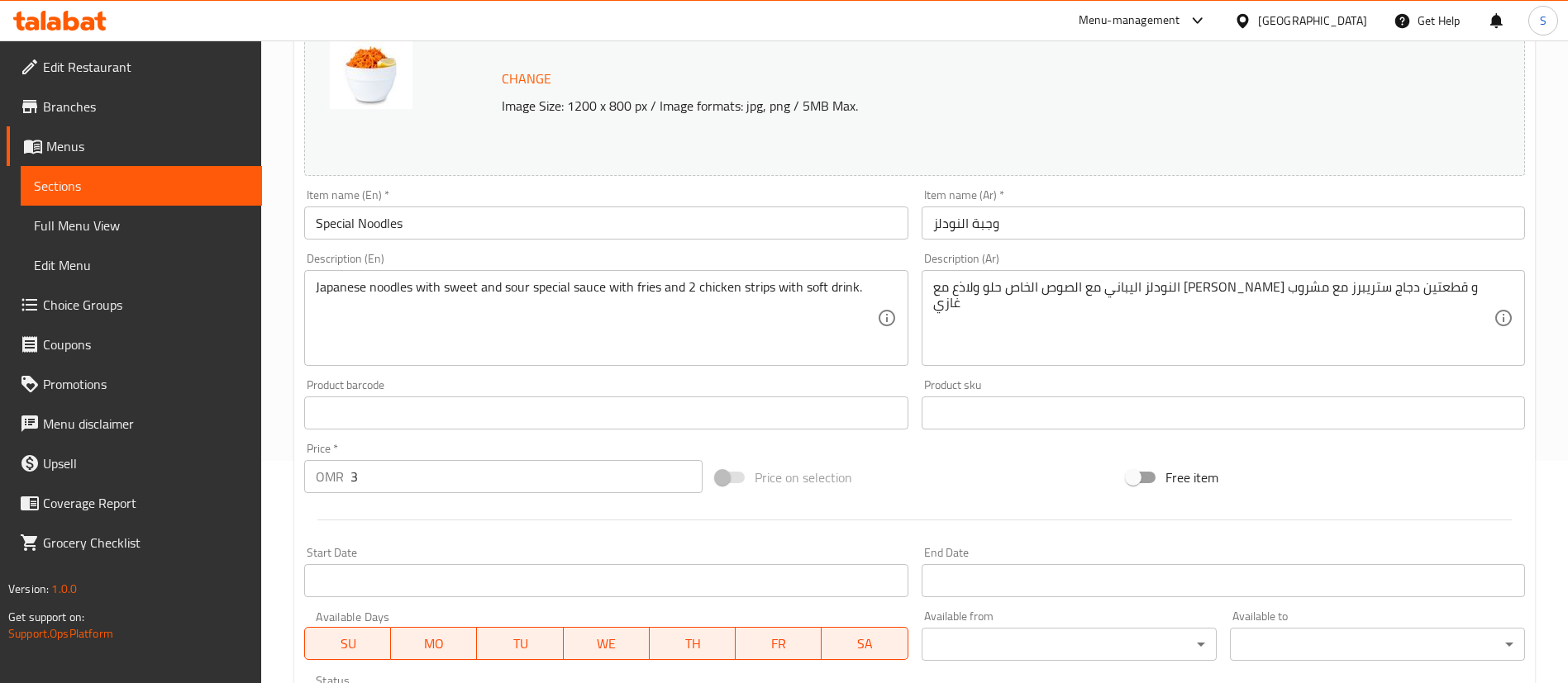
scroll to position [221, 0]
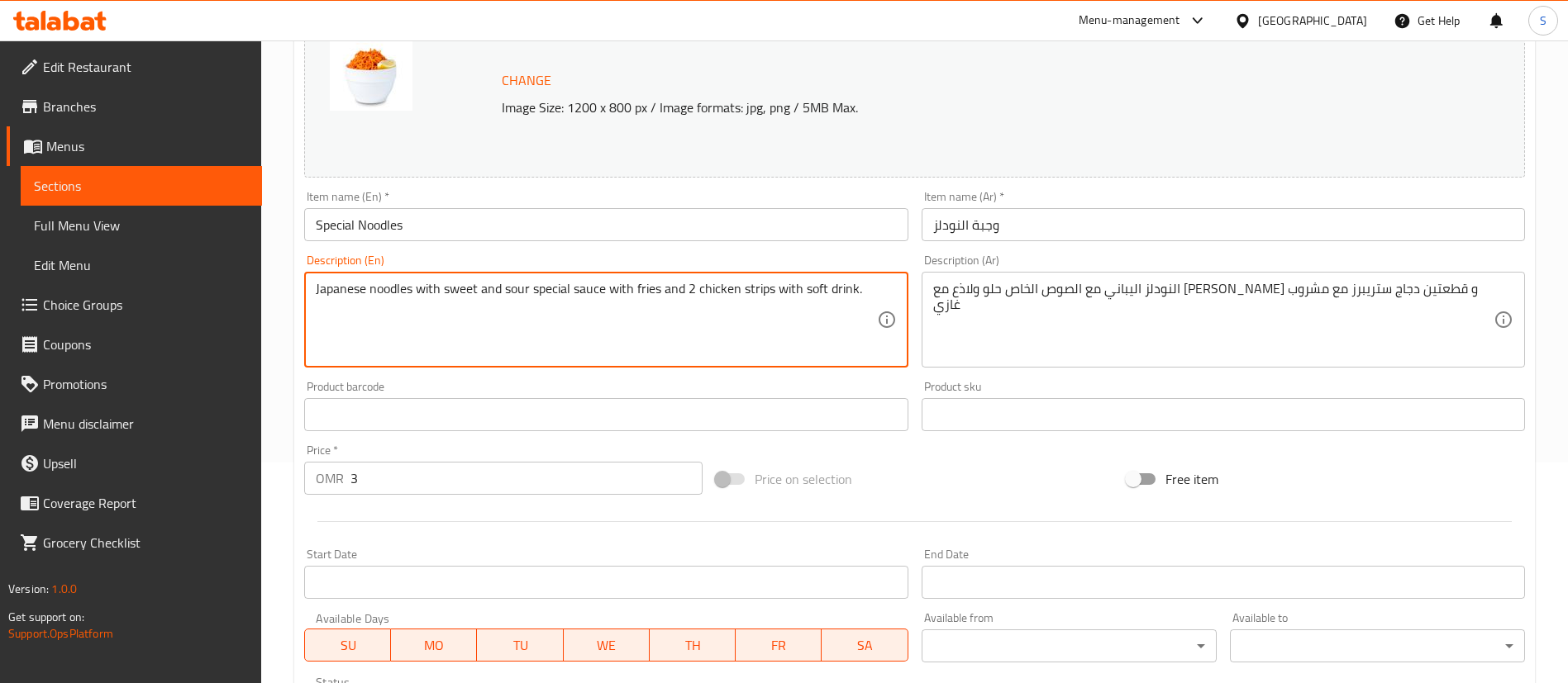
click at [551, 290] on textarea "Japanese noodles with sweet and sour special sauce with fries and 2 chicken str…" at bounding box center [596, 320] width 561 height 78
drag, startPoint x: 571, startPoint y: 286, endPoint x: 1097, endPoint y: 286, distance: 526.0
click at [1097, 286] on div "Change Image Size: 1200 x 800 px / Image formats: jpg, png / 5MB Max. Item name…" at bounding box center [914, 364] width 1234 height 736
paste textarea "Salted French fries + 1pc Chicken strips."
click at [568, 285] on textarea "Japanese noodles with sweet and sour sauce Salted French fries + 1pc Chicken st…" at bounding box center [596, 320] width 561 height 78
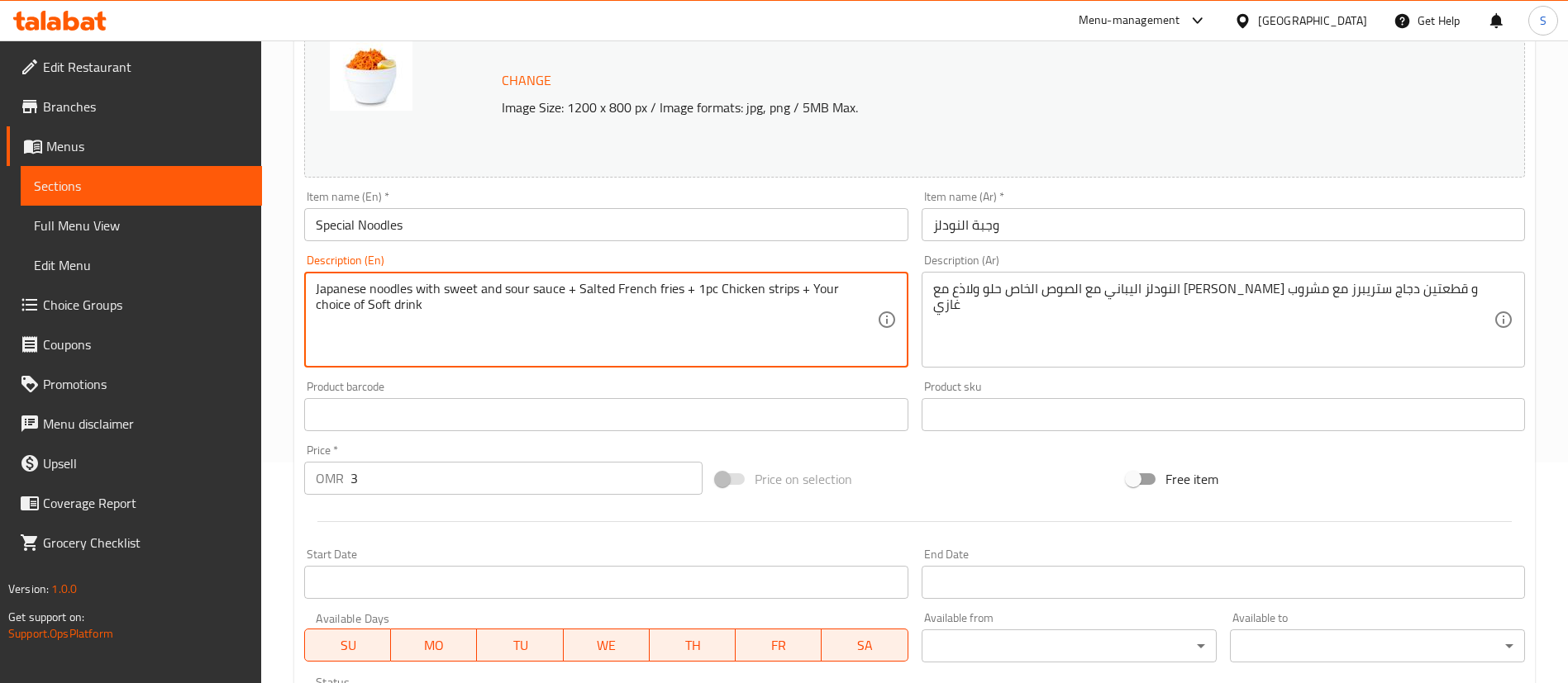
scroll to position [536, 0]
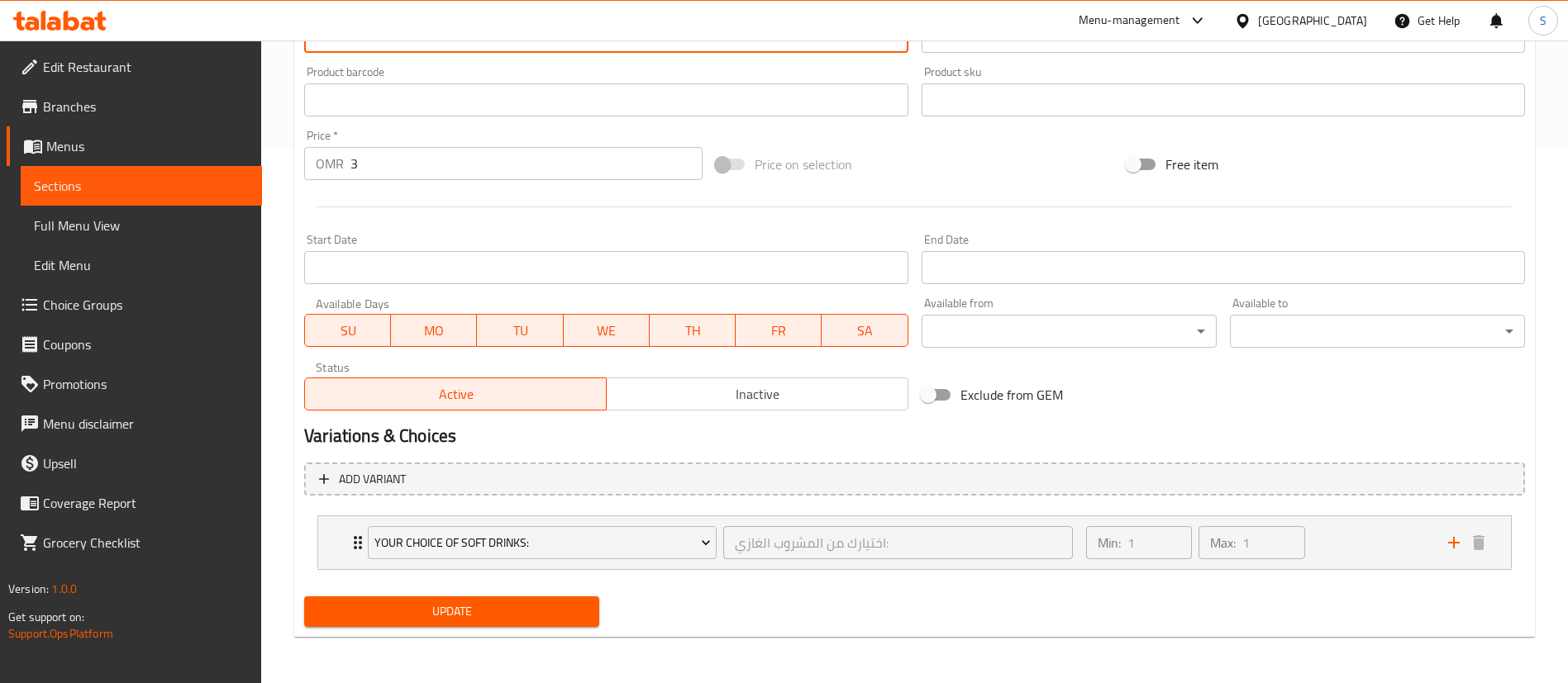
type textarea "Japanese noodles with sweet and sour sauce + Salted French fries + 1pc Chicken …"
click at [460, 607] on span "Update" at bounding box center [451, 612] width 268 height 21
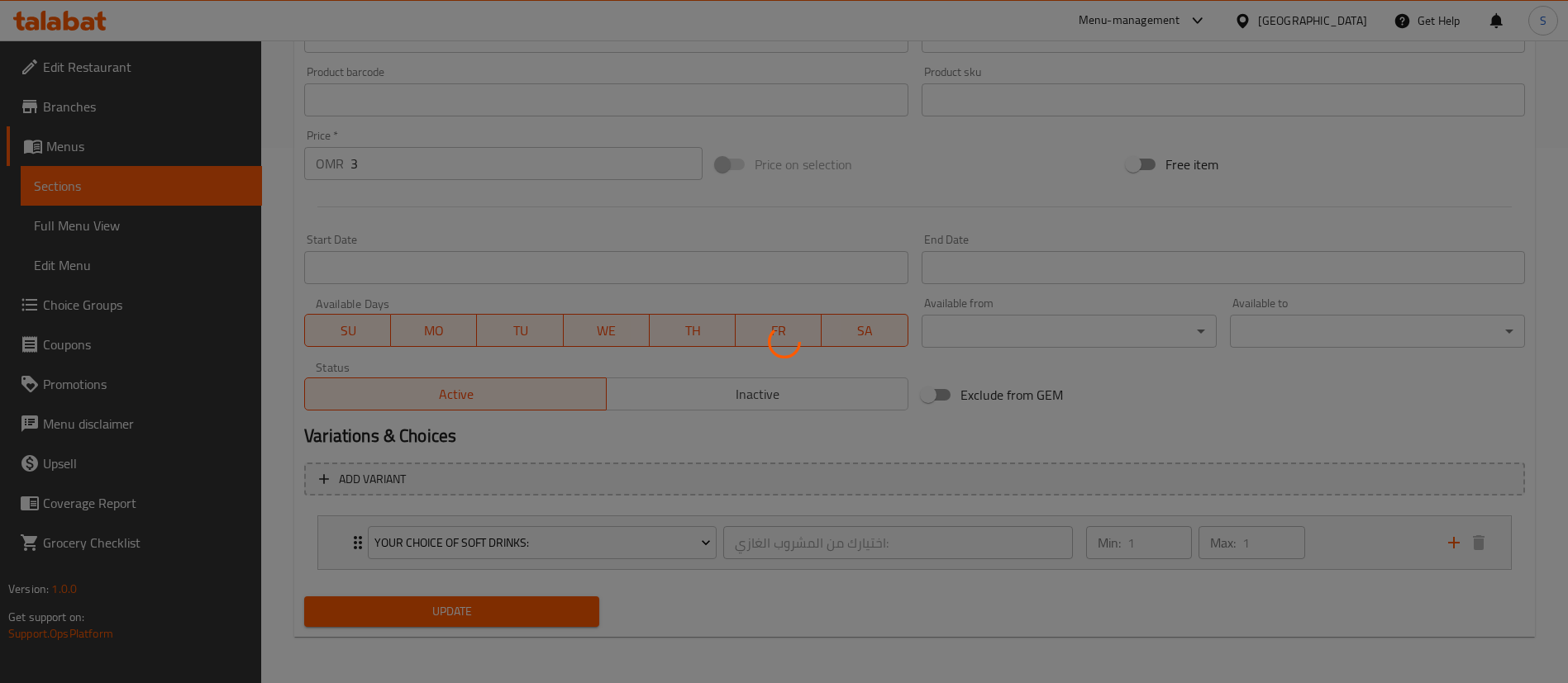
scroll to position [0, 0]
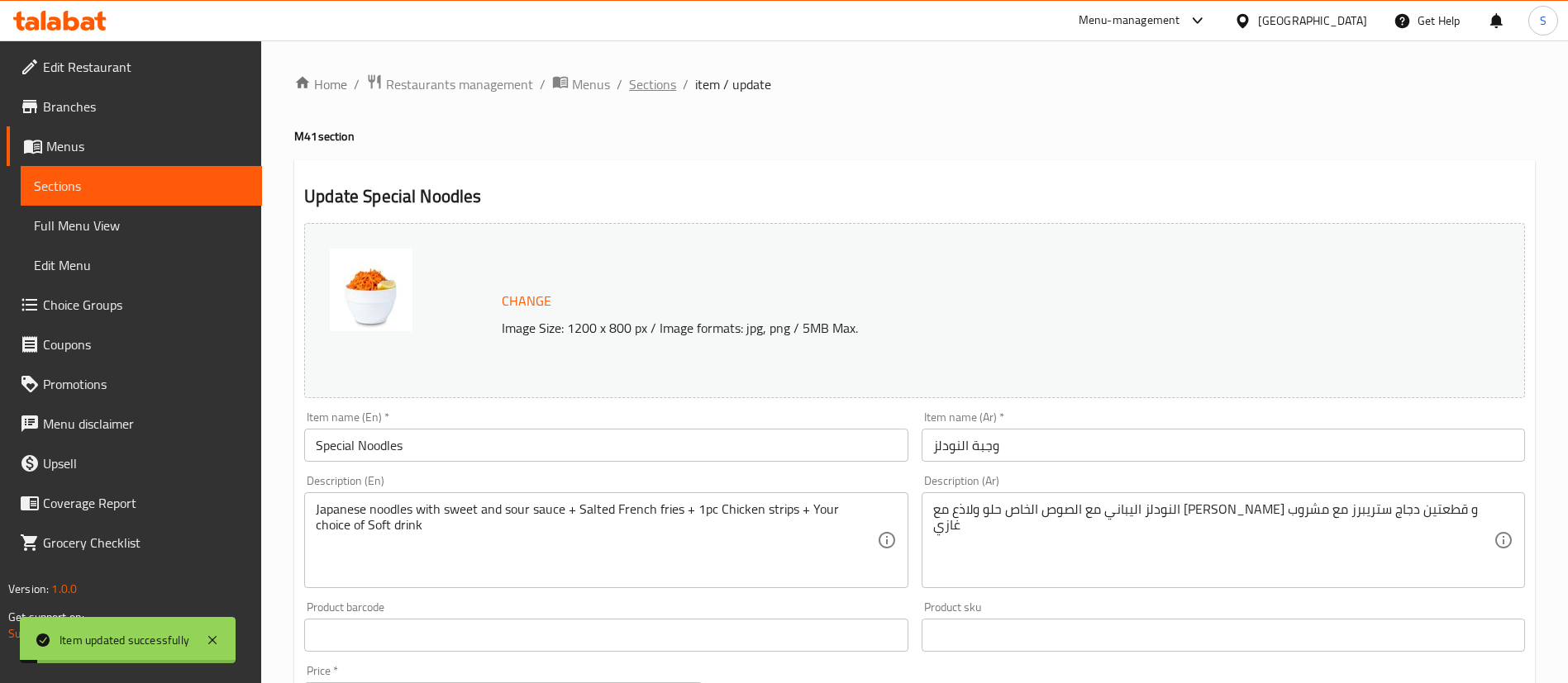
click at [640, 86] on span "Sections" at bounding box center [653, 84] width 48 height 20
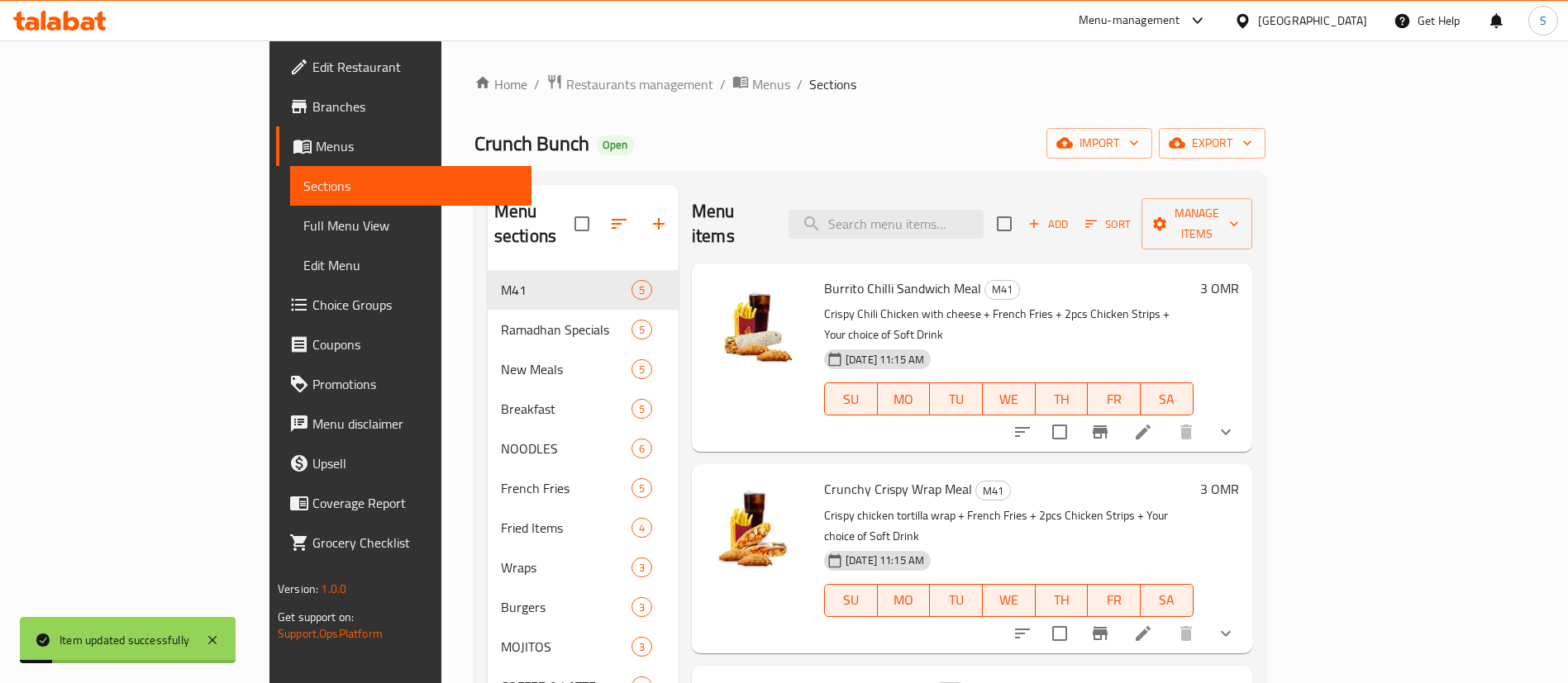
scroll to position [607, 0]
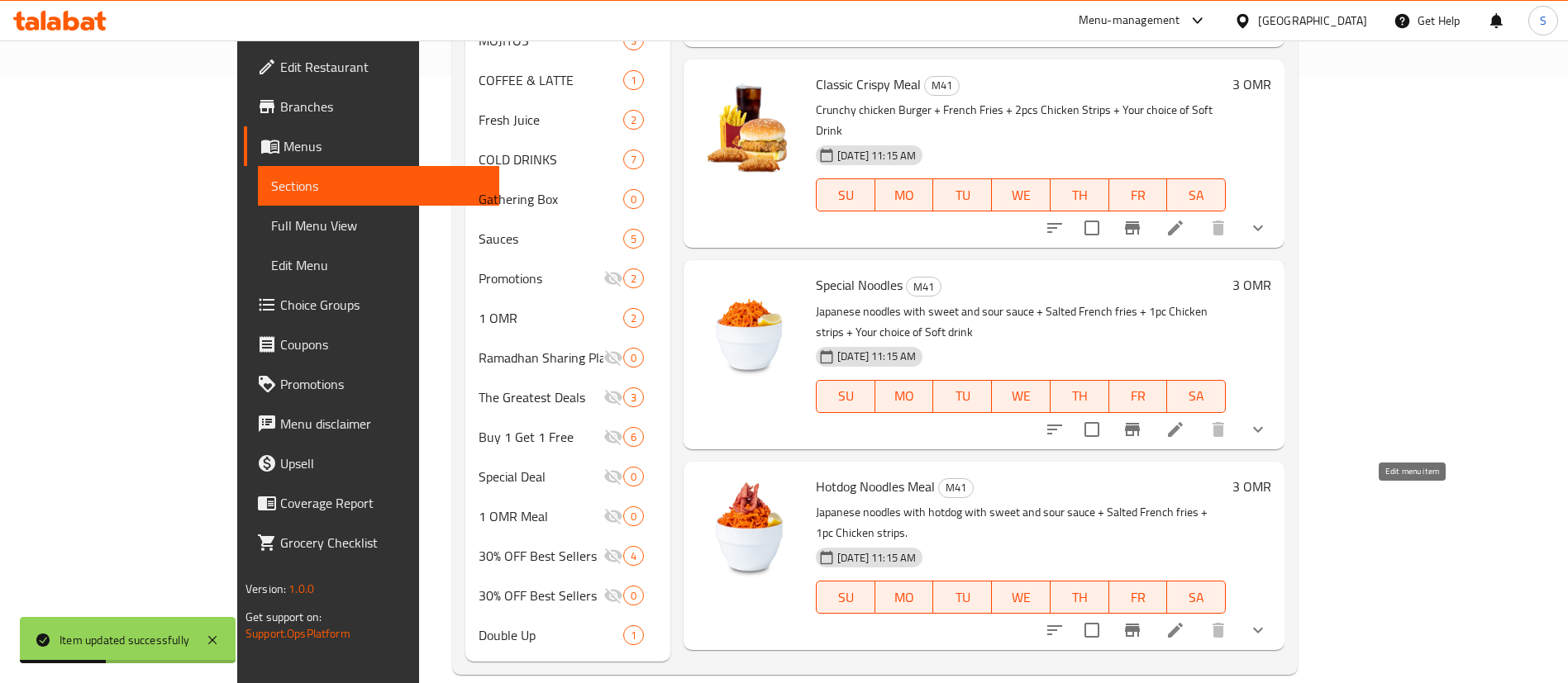
click at [1186, 621] on icon at bounding box center [1176, 631] width 20 height 20
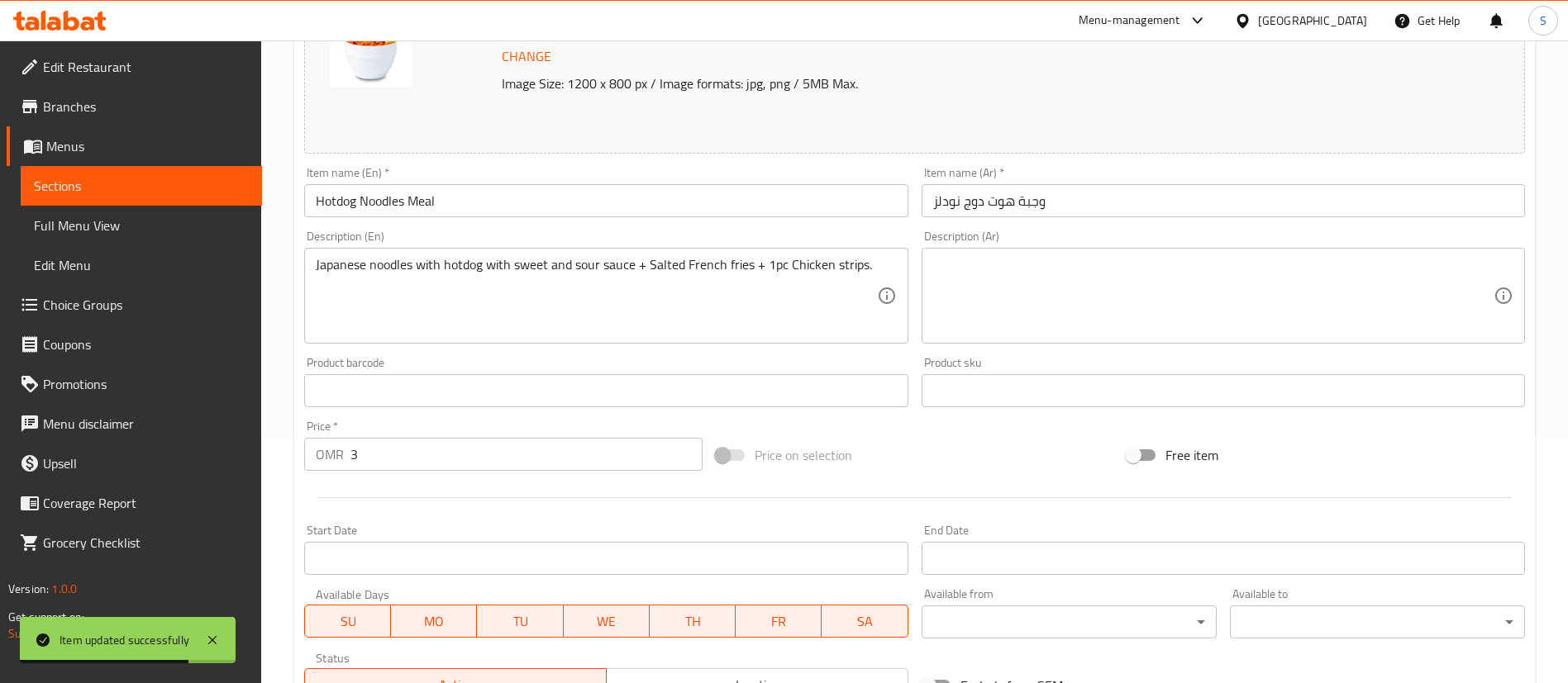
scroll to position [240, 0]
click at [883, 273] on div "Japanese noodles with hotdog with sweet and sour sauce + Salted French fries + …" at bounding box center [605, 300] width 603 height 96
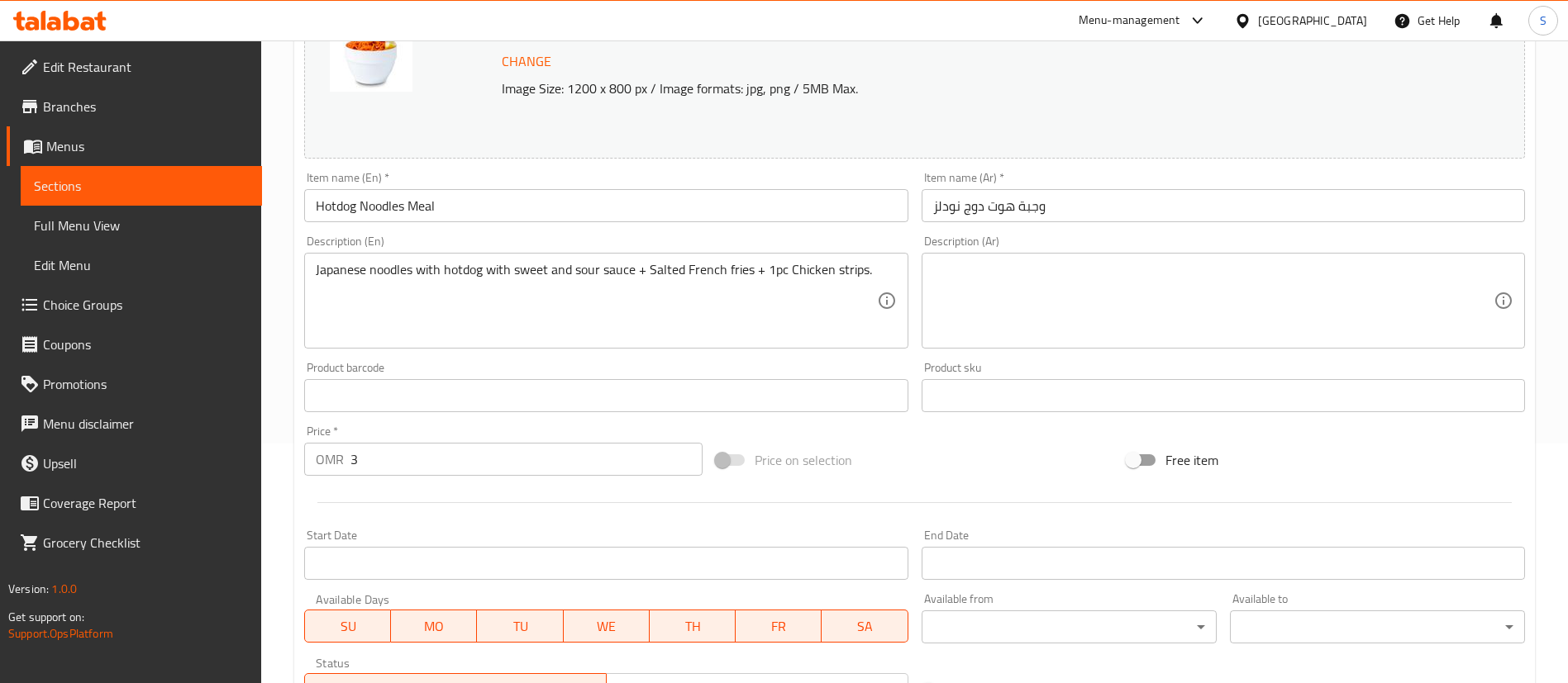
click at [883, 273] on div "Japanese noodles with hotdog with sweet and sour sauce + Salted French fries + …" at bounding box center [605, 300] width 603 height 96
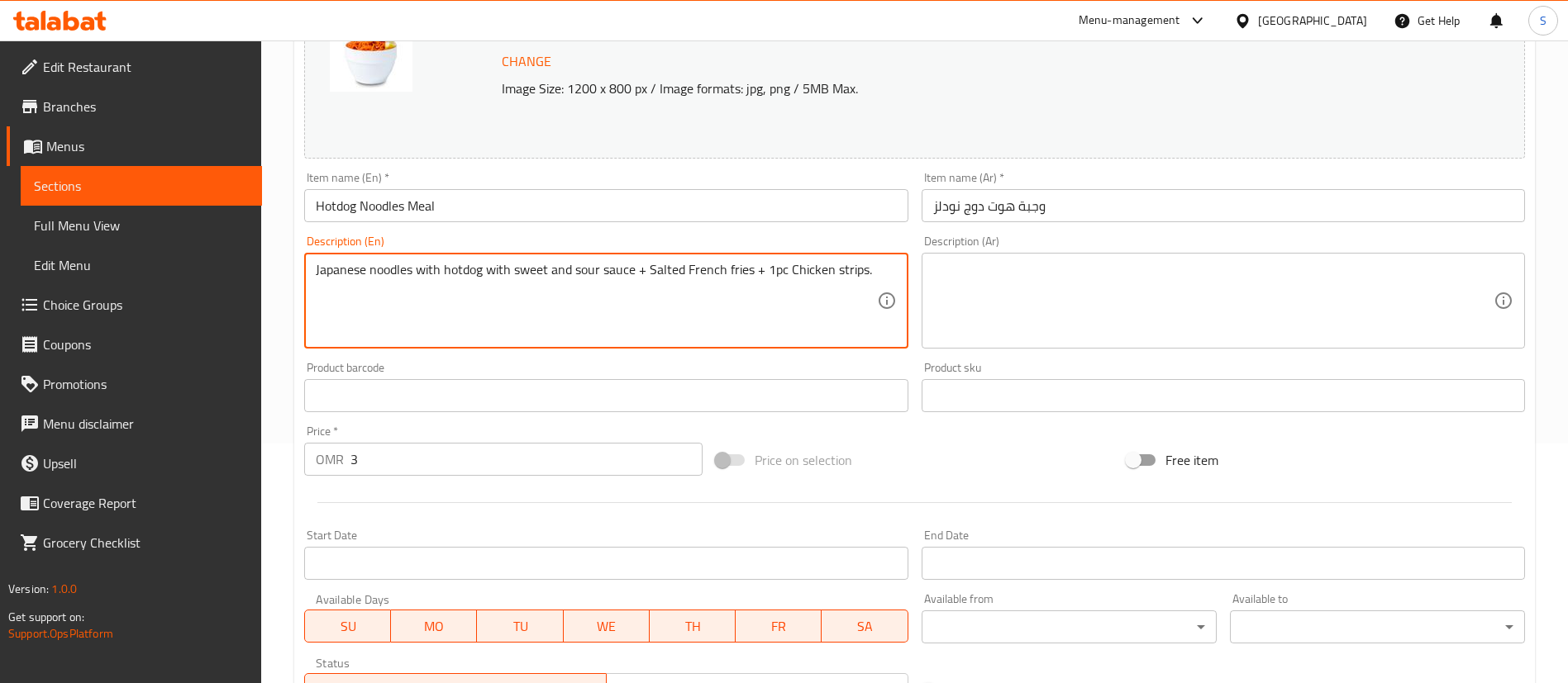
click at [881, 272] on div "Japanese noodles with hotdog with sweet and sour sauce + Salted French fries + …" at bounding box center [605, 300] width 603 height 96
click at [876, 267] on textarea "Japanese noodles with hotdog with sweet and sour sauce + Salted French fries + …" at bounding box center [596, 301] width 561 height 78
click at [400, 296] on textarea "Japanese noodles with hotdog with sweet and sour sauce + Salted French fries + …" at bounding box center [596, 301] width 561 height 78
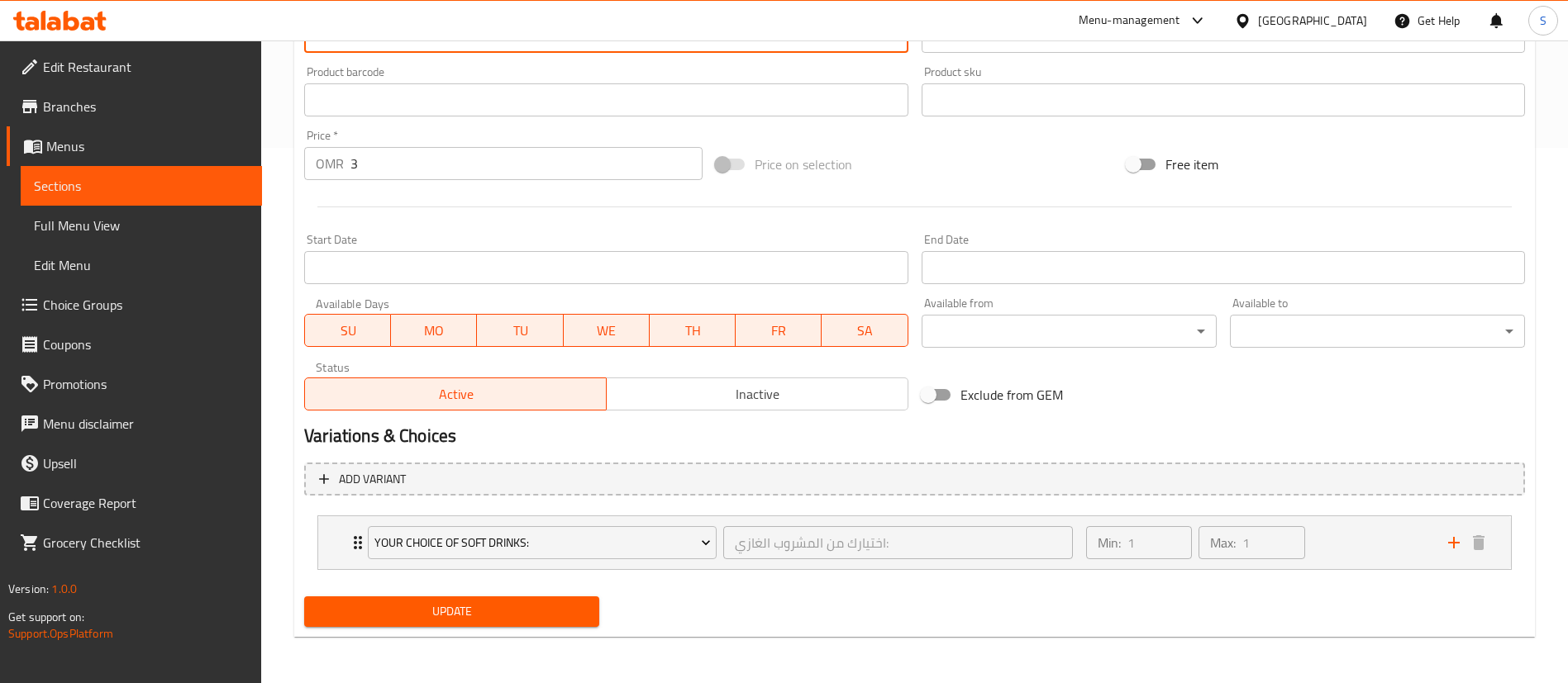
type textarea "Japanese noodles with hotdog with sweet and sour sauce + Salted French fries + …"
drag, startPoint x: 407, startPoint y: 616, endPoint x: 572, endPoint y: 473, distance: 218.3
click at [407, 616] on span "Update" at bounding box center [451, 612] width 268 height 21
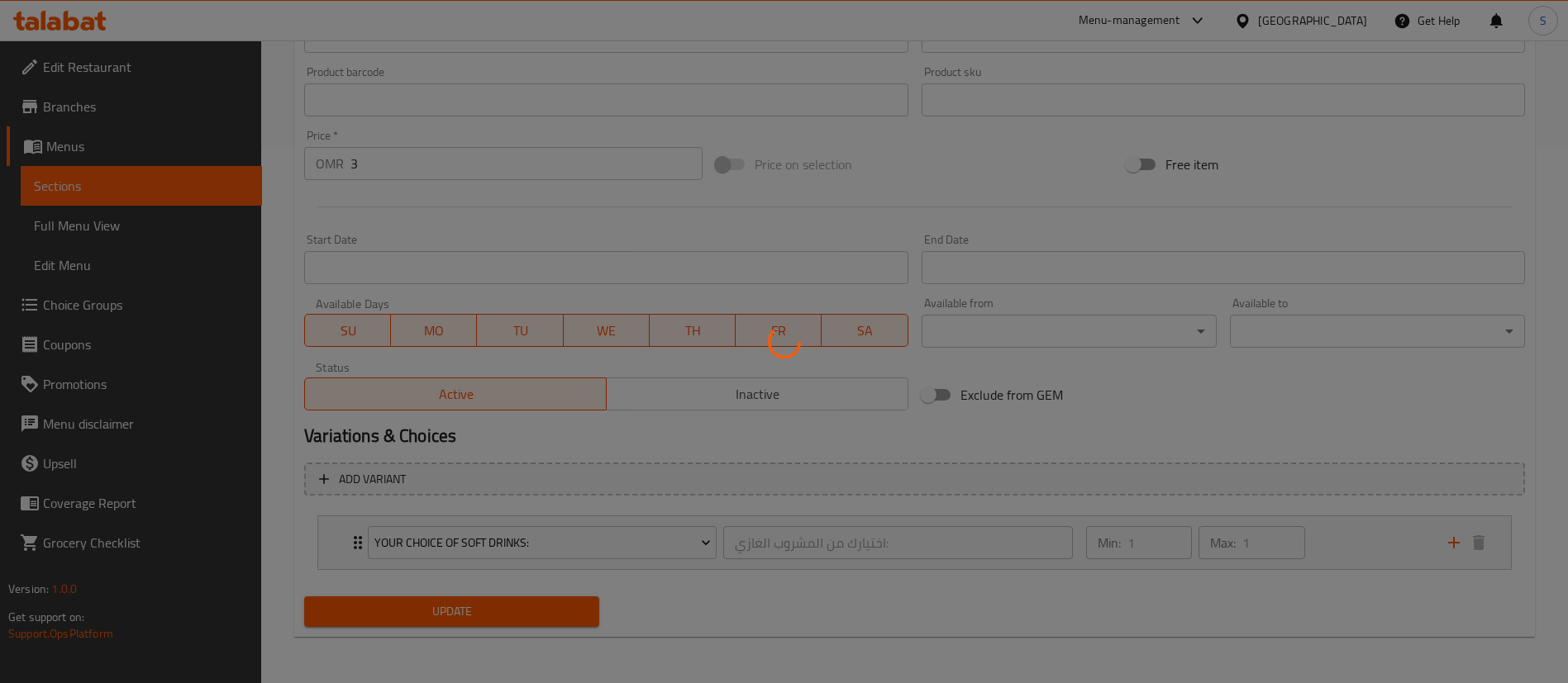
scroll to position [0, 0]
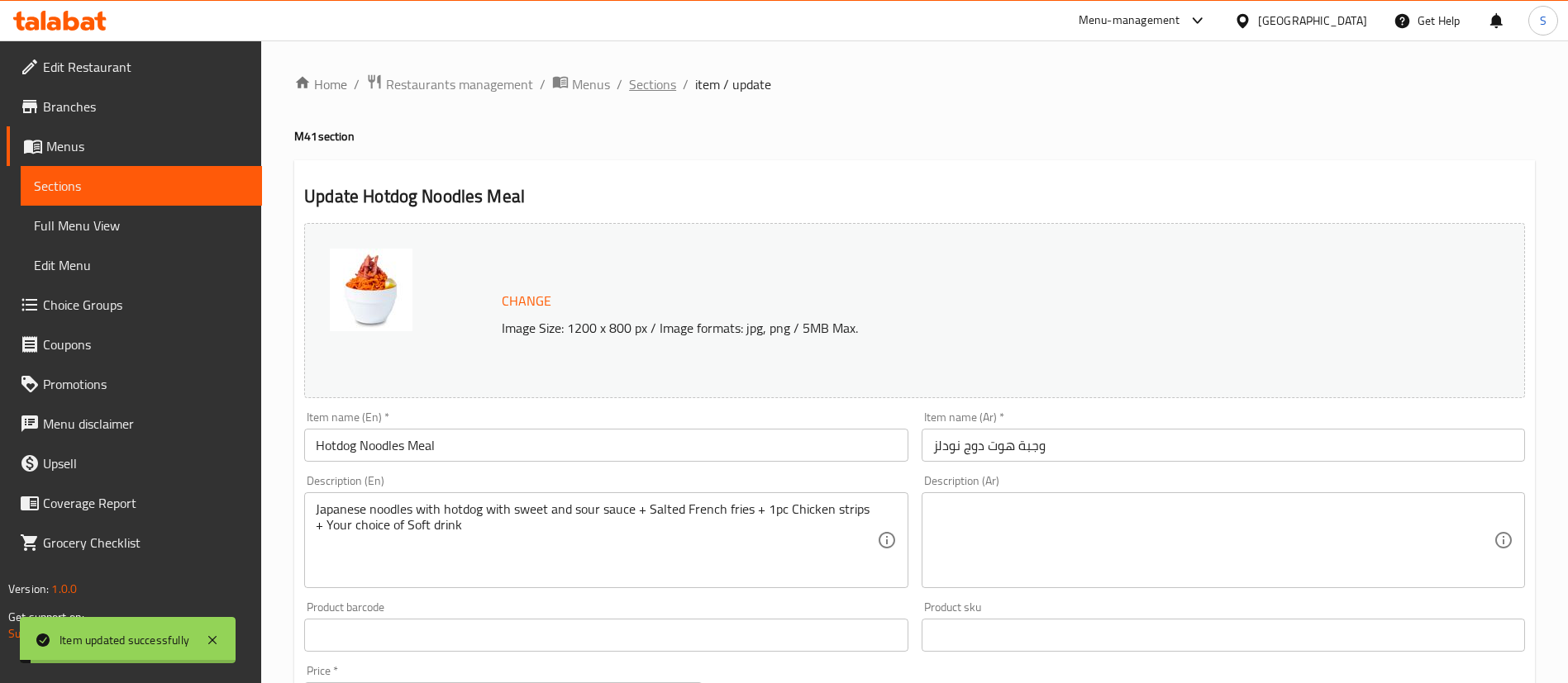
click at [657, 87] on span "Sections" at bounding box center [653, 84] width 48 height 20
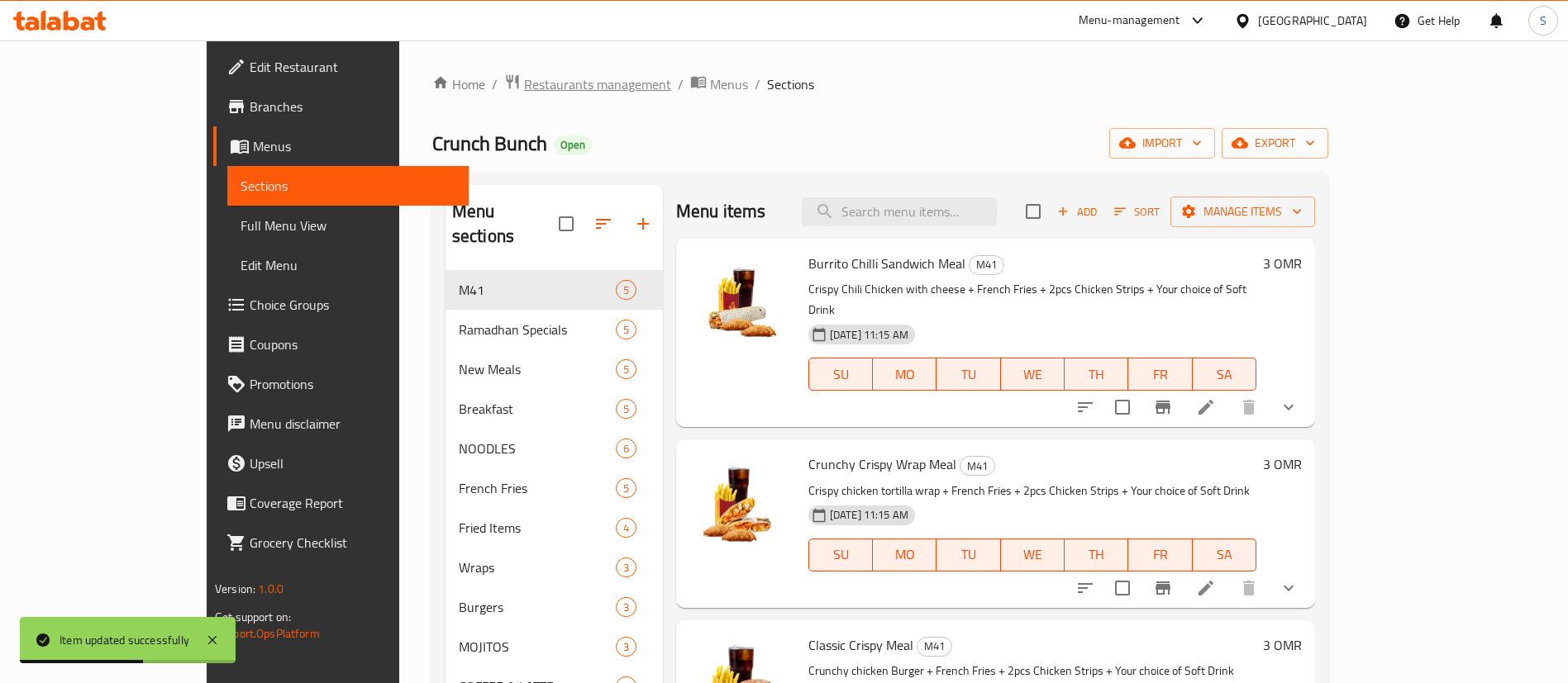
click at [524, 79] on span "Restaurants management" at bounding box center [597, 84] width 148 height 20
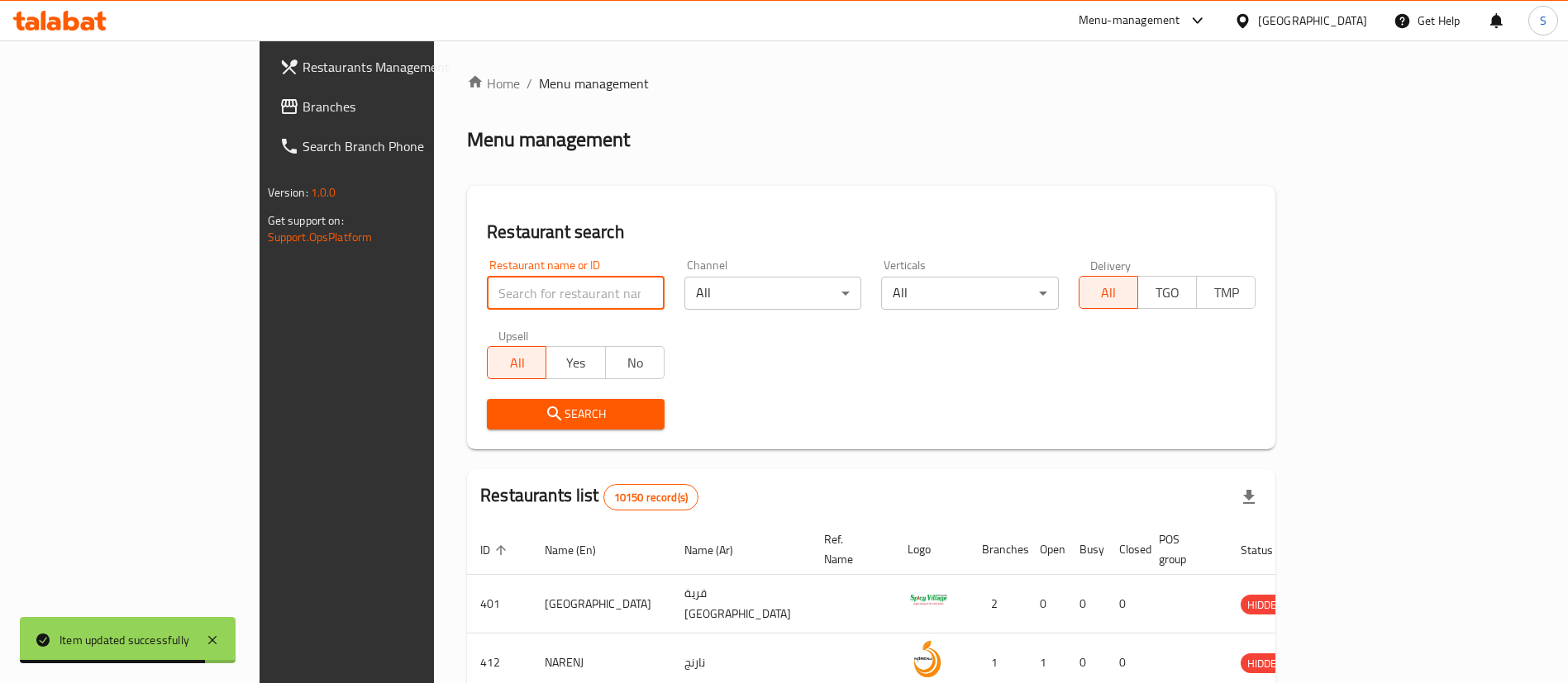
click at [487, 299] on input "search" at bounding box center [575, 293] width 177 height 33
paste input "627957"
type input "627957"
click button "Search" at bounding box center [575, 414] width 177 height 31
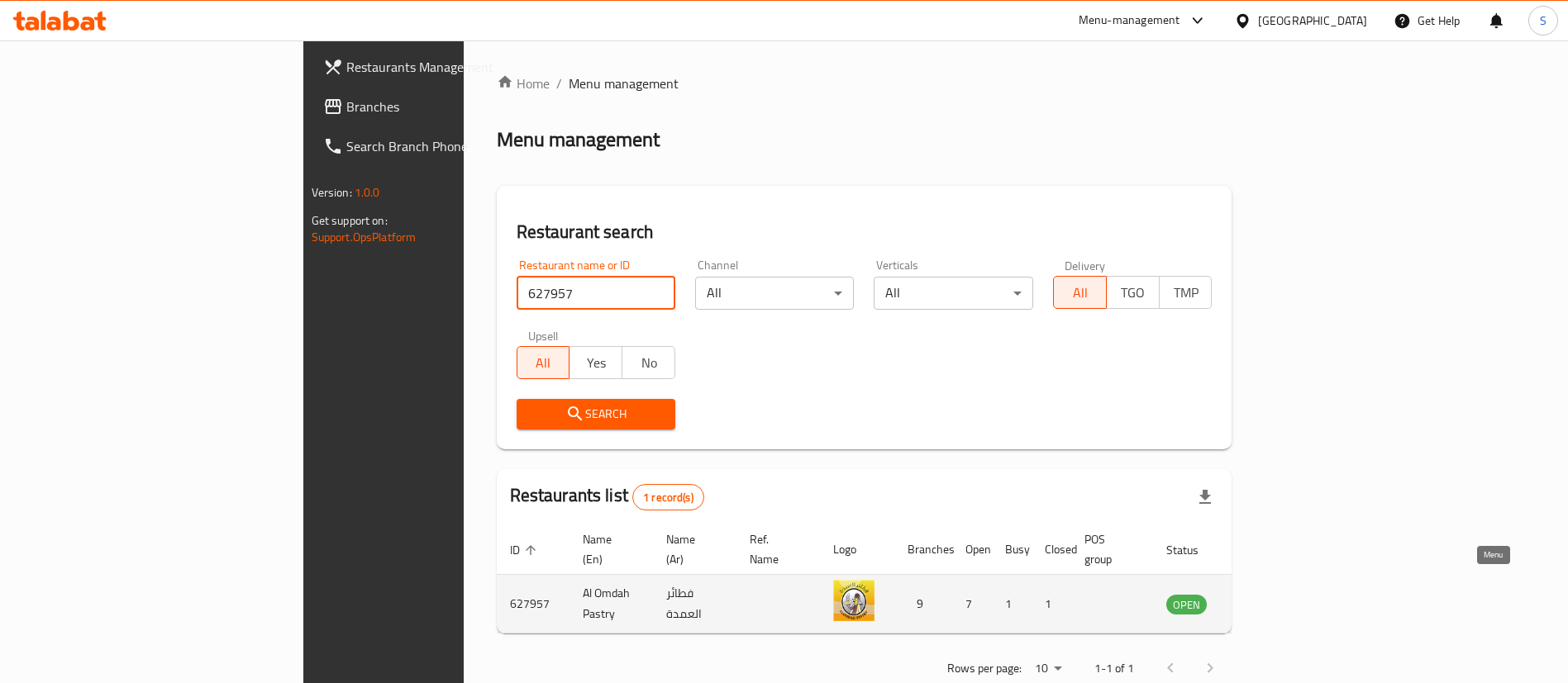
click at [1272, 598] on icon "enhanced table" at bounding box center [1263, 605] width 18 height 14
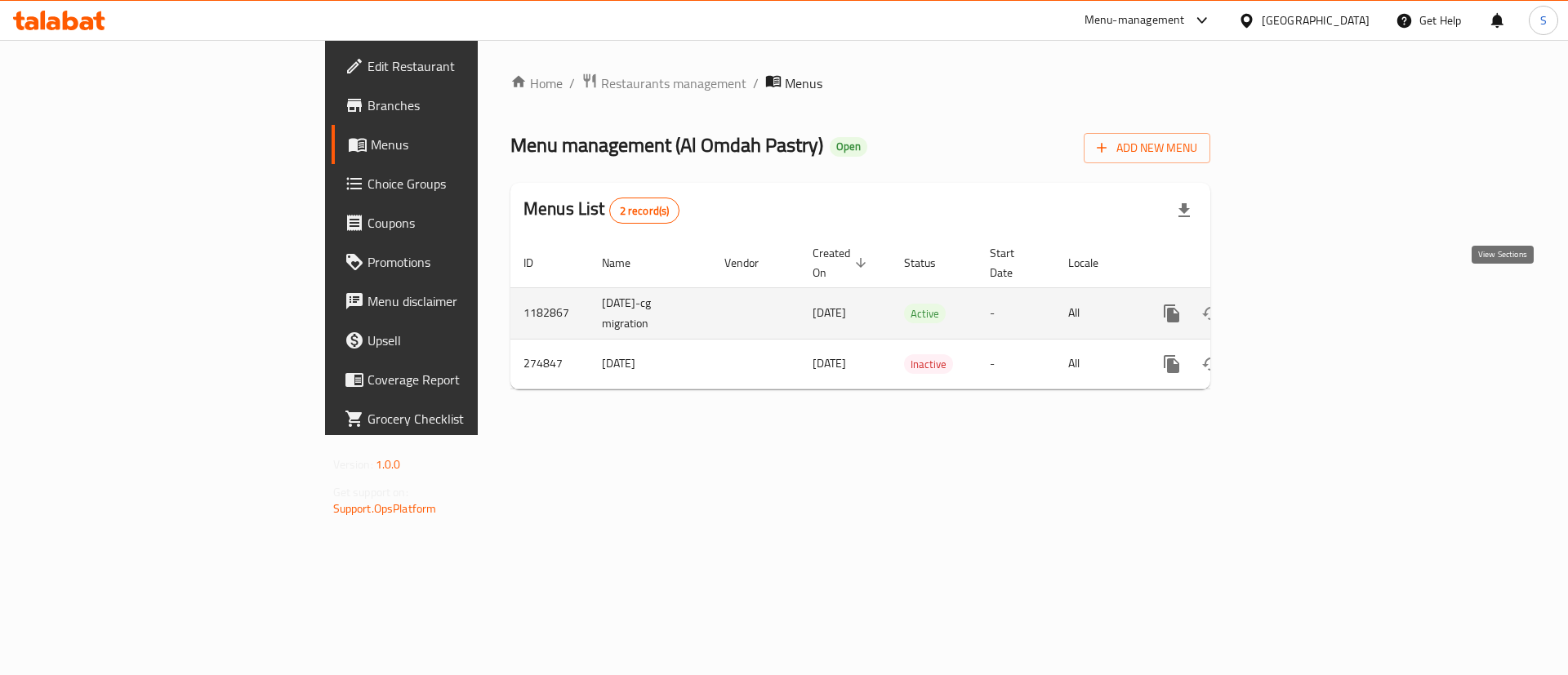
click at [1297, 306] on icon "enhanced table" at bounding box center [1289, 313] width 15 height 15
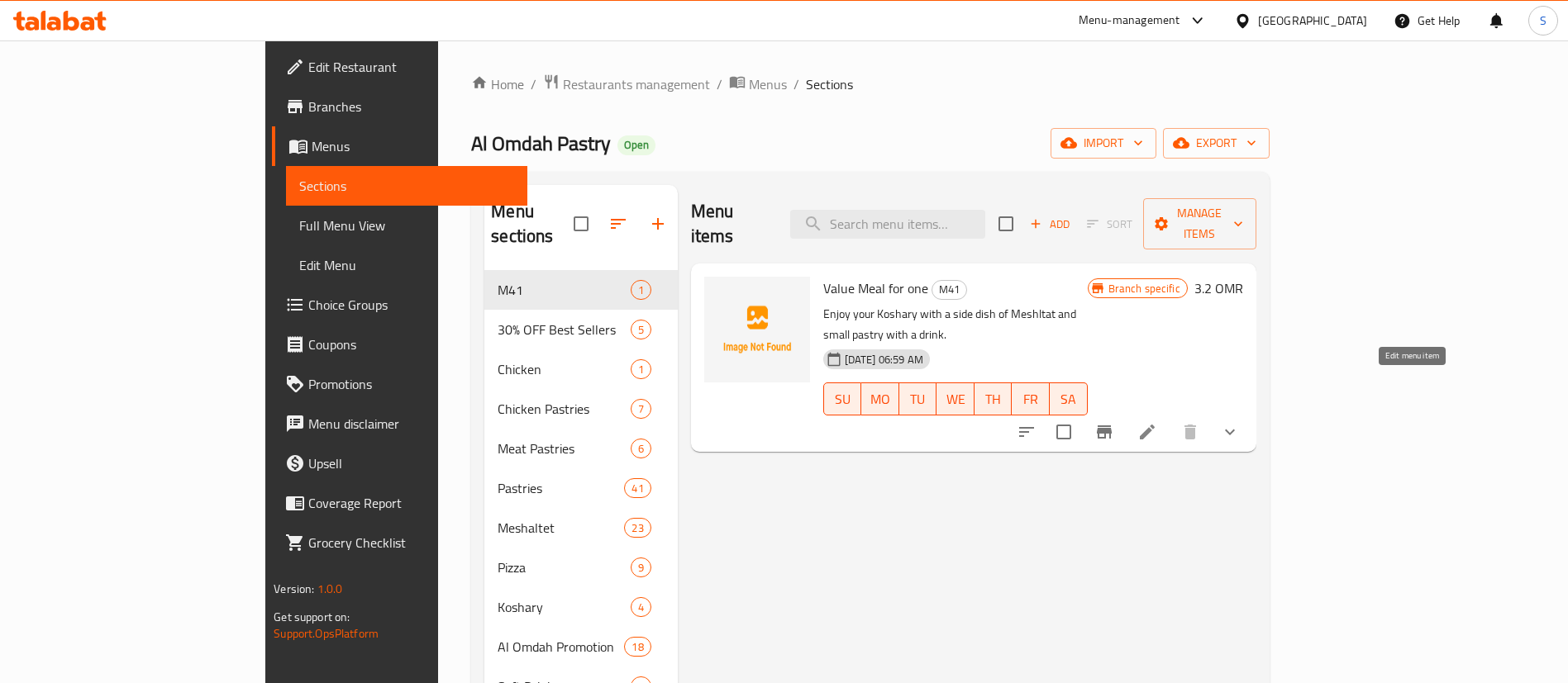
click at [1155, 425] on icon at bounding box center [1147, 432] width 15 height 15
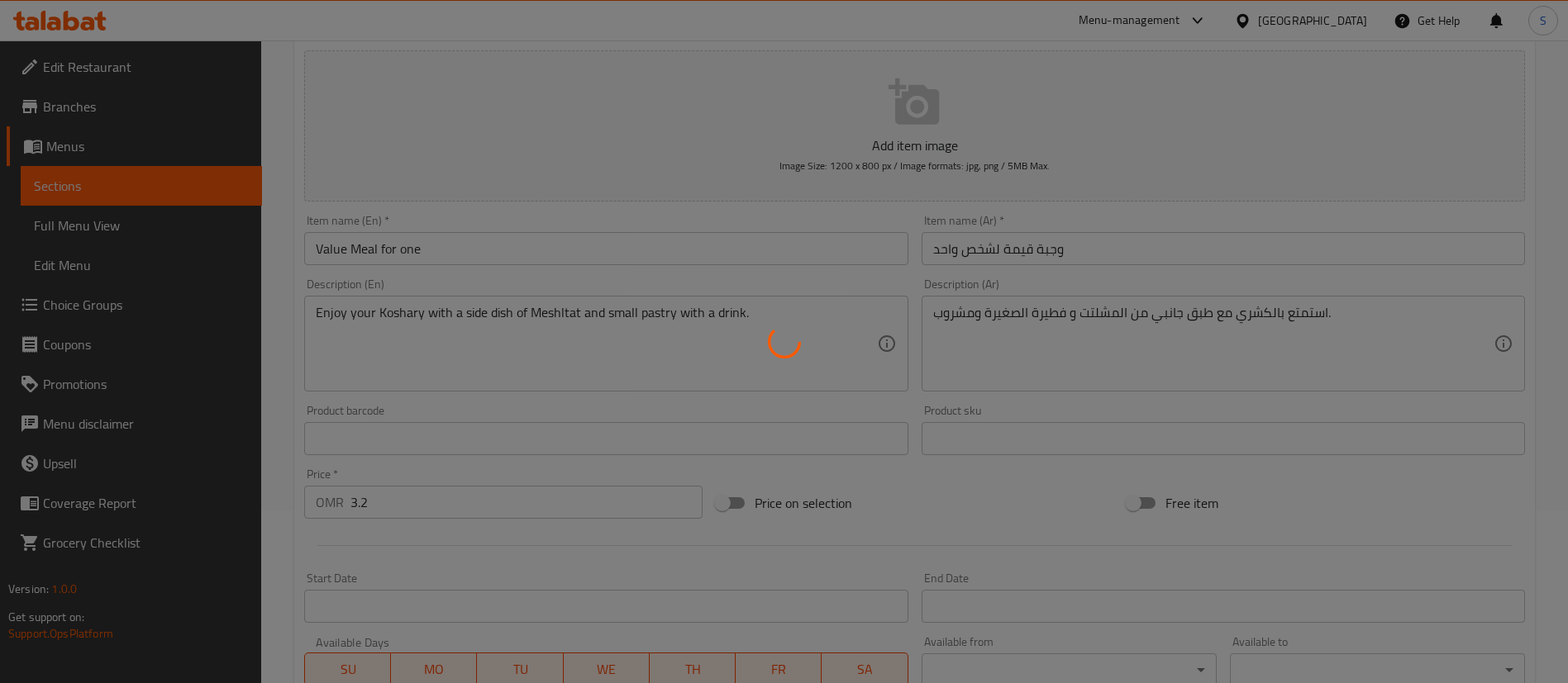
scroll to position [173, 0]
type input "اختيارك من فطيرة:"
type input "1"
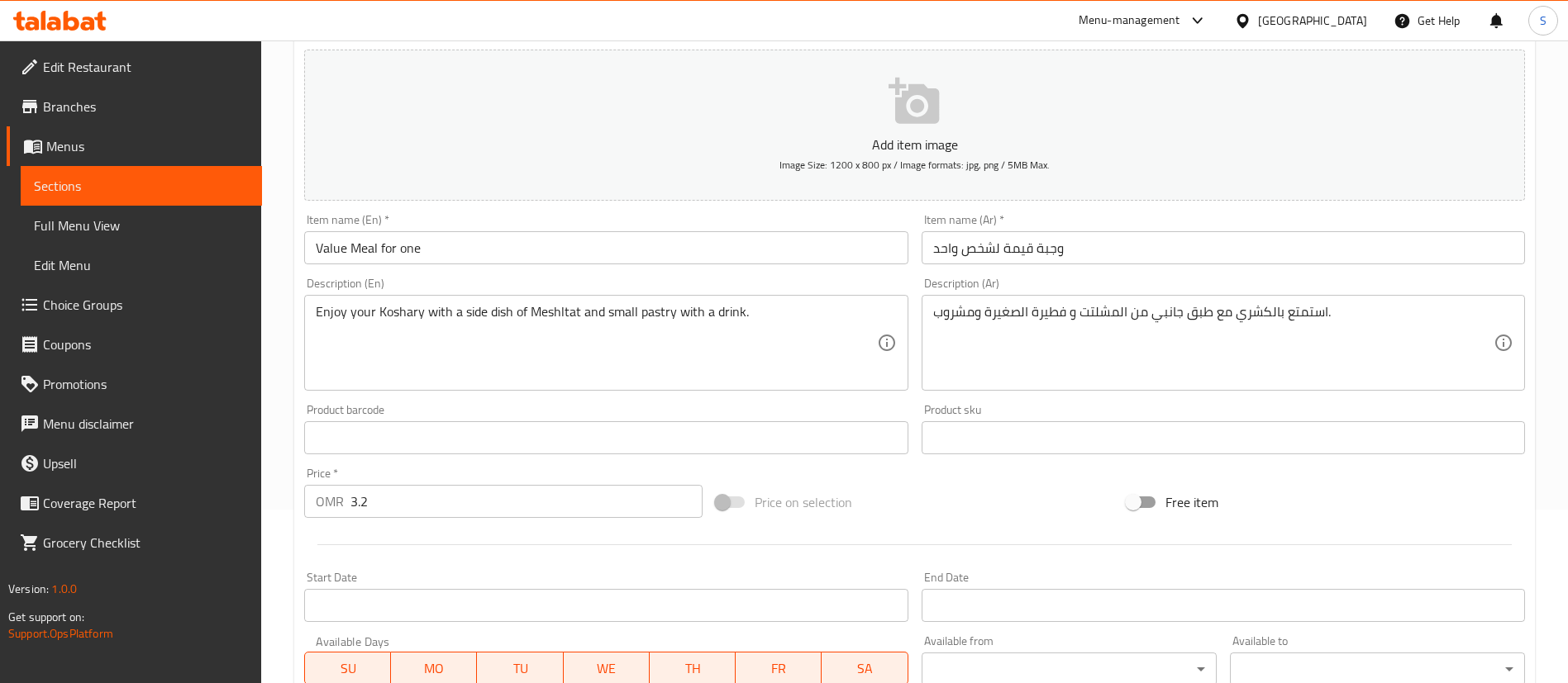
click at [387, 244] on input "Value Meal for one" at bounding box center [605, 247] width 603 height 33
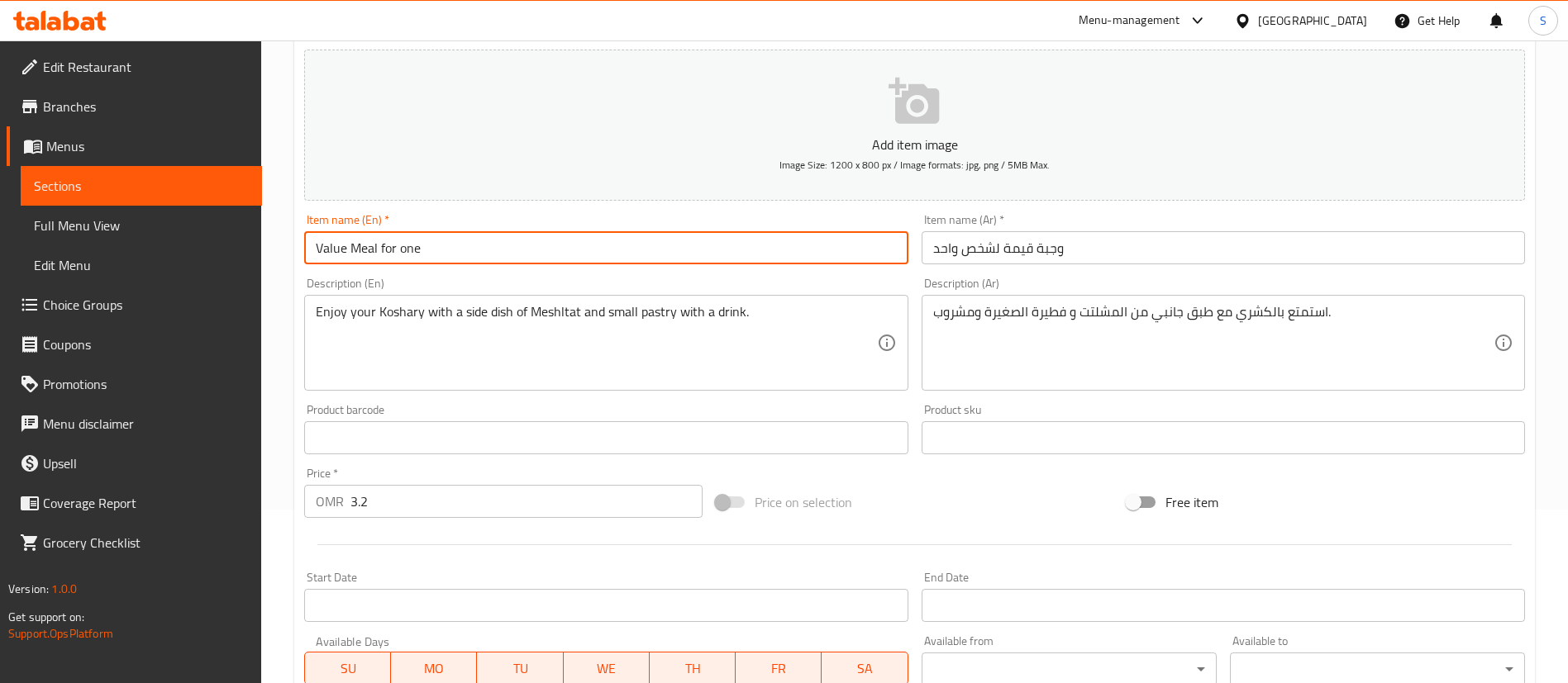
click at [387, 244] on input "Value Meal for one" at bounding box center [605, 247] width 603 height 33
click at [409, 249] on input "Value Meal Forone" at bounding box center [605, 247] width 603 height 33
type input "Value Meal For 1"
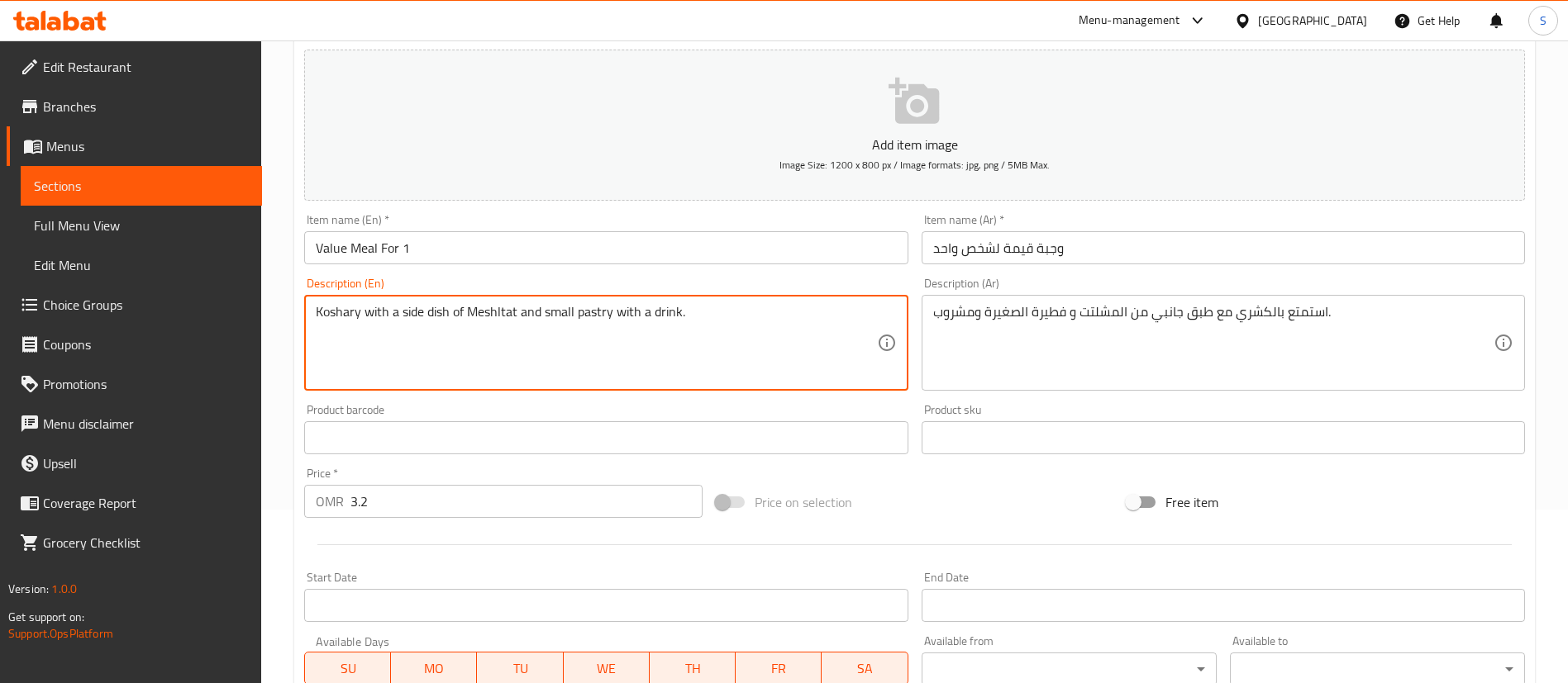
click at [363, 313] on textarea "Koshary with a side dish of Meshltat and small pastry with a drink." at bounding box center [596, 342] width 561 height 78
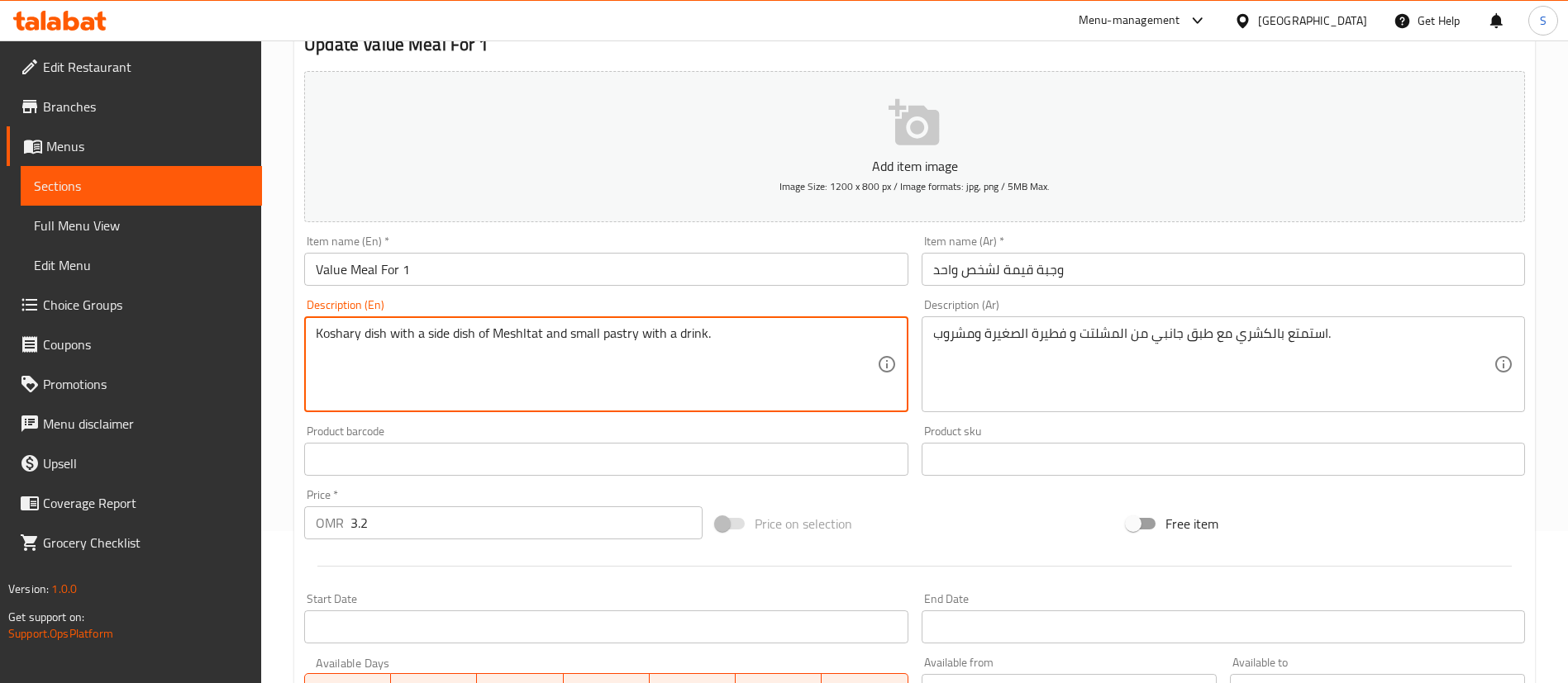
scroll to position [109, 0]
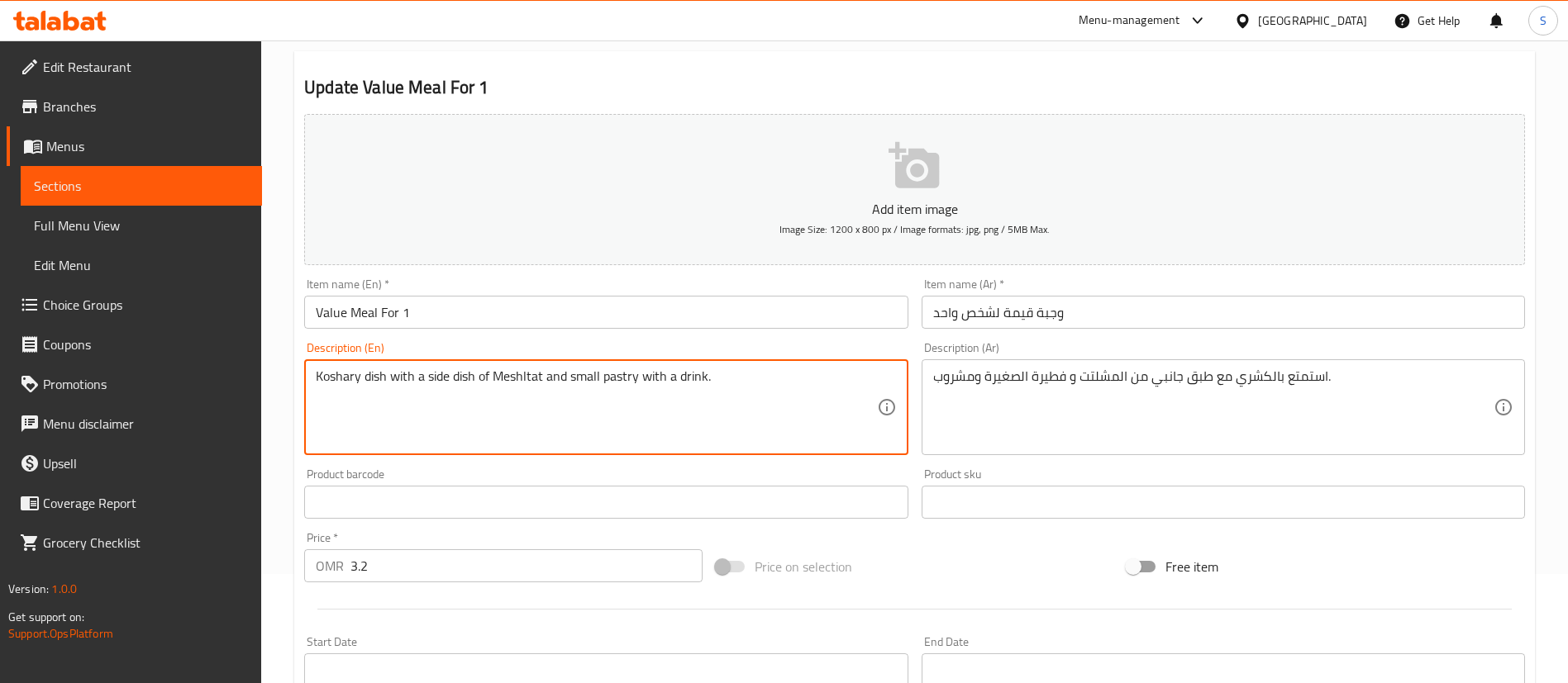
click at [495, 377] on textarea "Koshary dish with a side dish of Meshltat and small pastry with a drink." at bounding box center [596, 407] width 561 height 78
click at [472, 373] on textarea "Koshary dish with Meshltat and small pastry with a drink." at bounding box center [596, 407] width 561 height 78
click at [400, 375] on textarea "Koshary dish with Meshltat and small pastry with a drink." at bounding box center [596, 407] width 561 height 78
click at [462, 377] on textarea "Koshary dish + Meshltat and small pastry with a drink." at bounding box center [596, 407] width 561 height 78
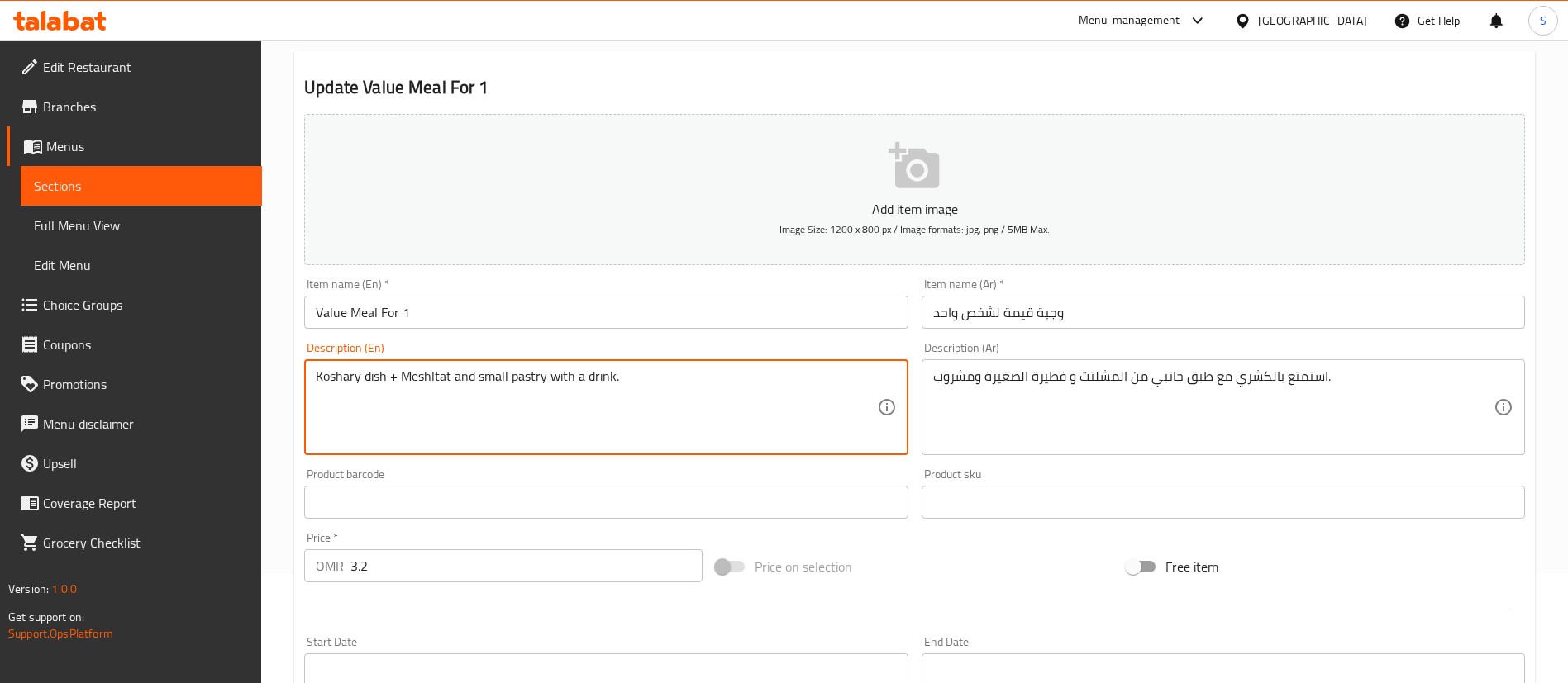
click at [462, 377] on textarea "Koshary dish + Meshltat and small pastry with a drink." at bounding box center [596, 407] width 561 height 78
click at [558, 378] on textarea "Koshary dish + Meshltat + 1 Small pastry with a drink." at bounding box center [596, 407] width 561 height 78
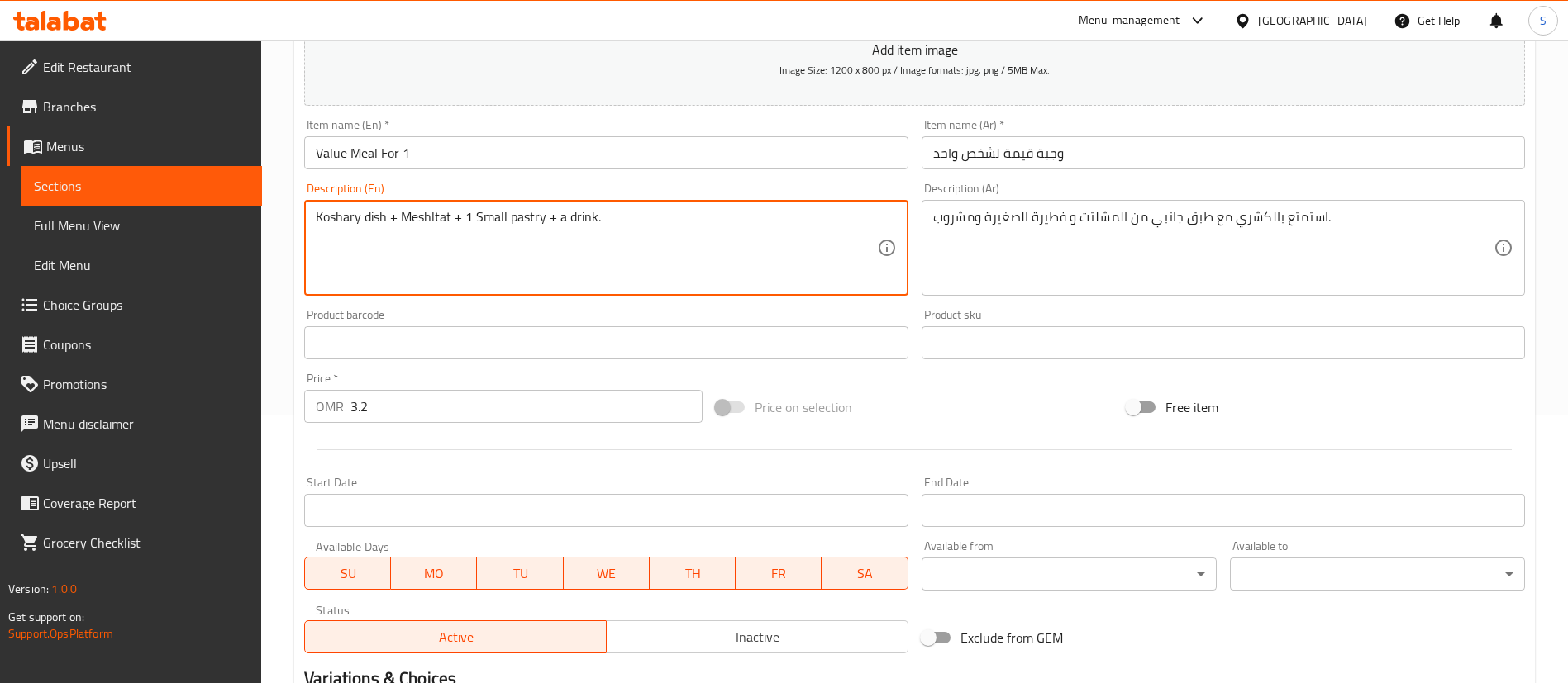
scroll to position [270, 0]
click at [563, 223] on textarea "Koshary dish + Meshltat + 1 Small pastry + a drink." at bounding box center [596, 245] width 561 height 78
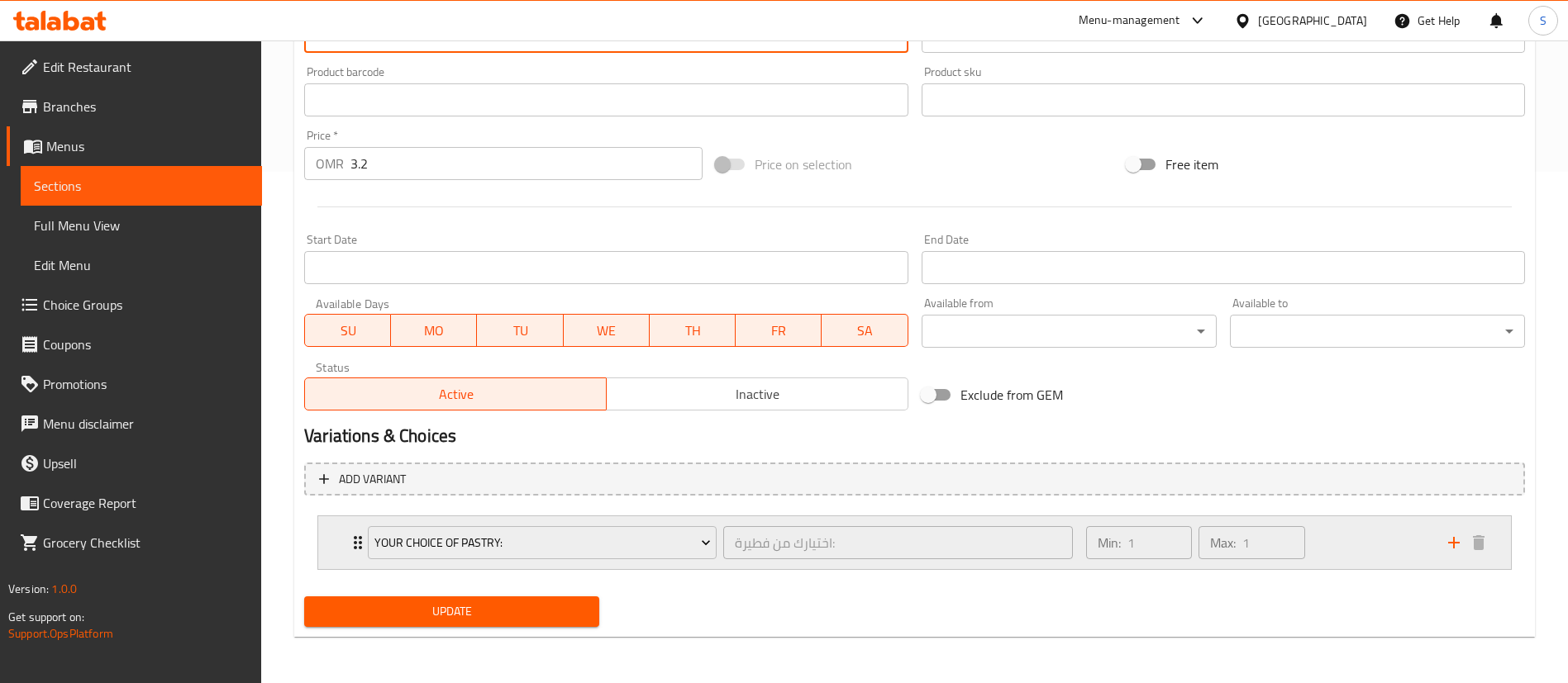
click at [1336, 542] on div "Min: 1 ​ Max: 1 ​" at bounding box center [1258, 542] width 363 height 52
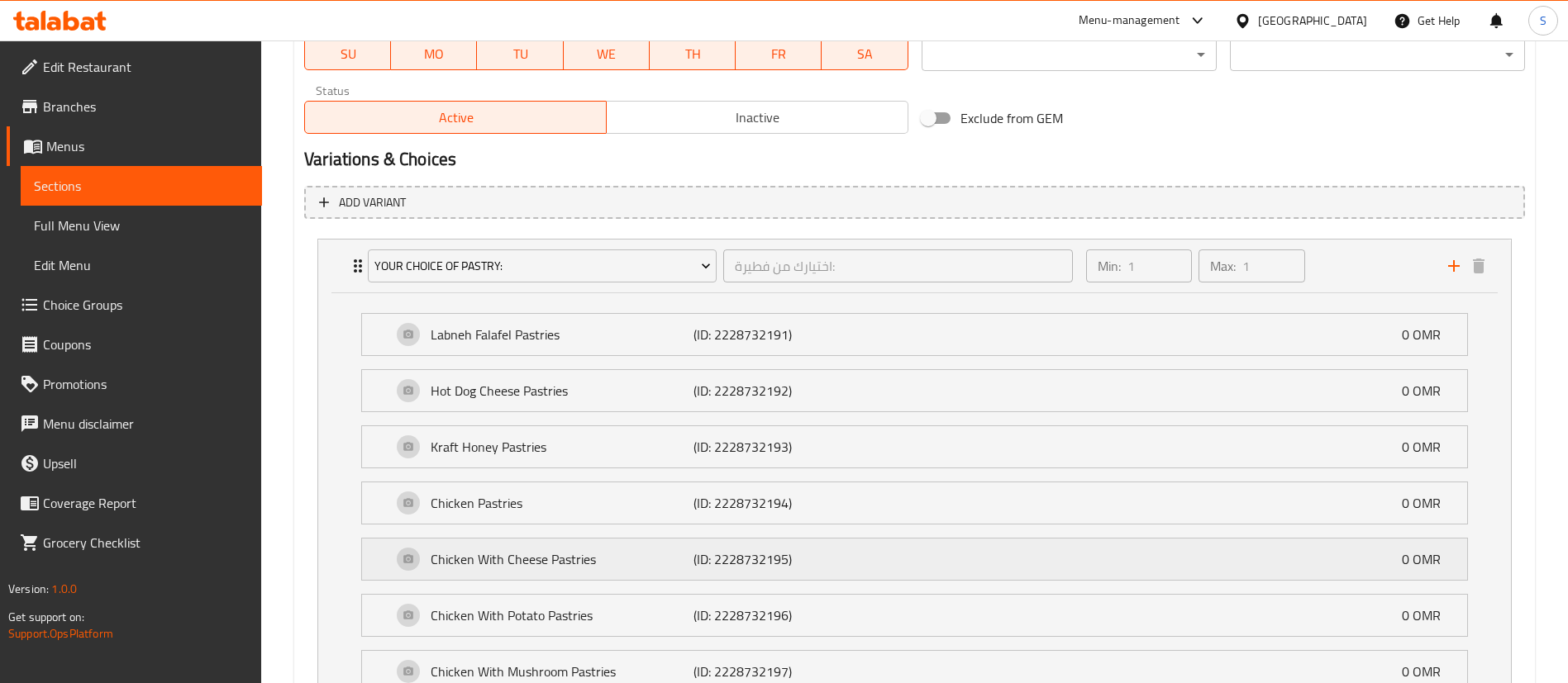
scroll to position [749, 0]
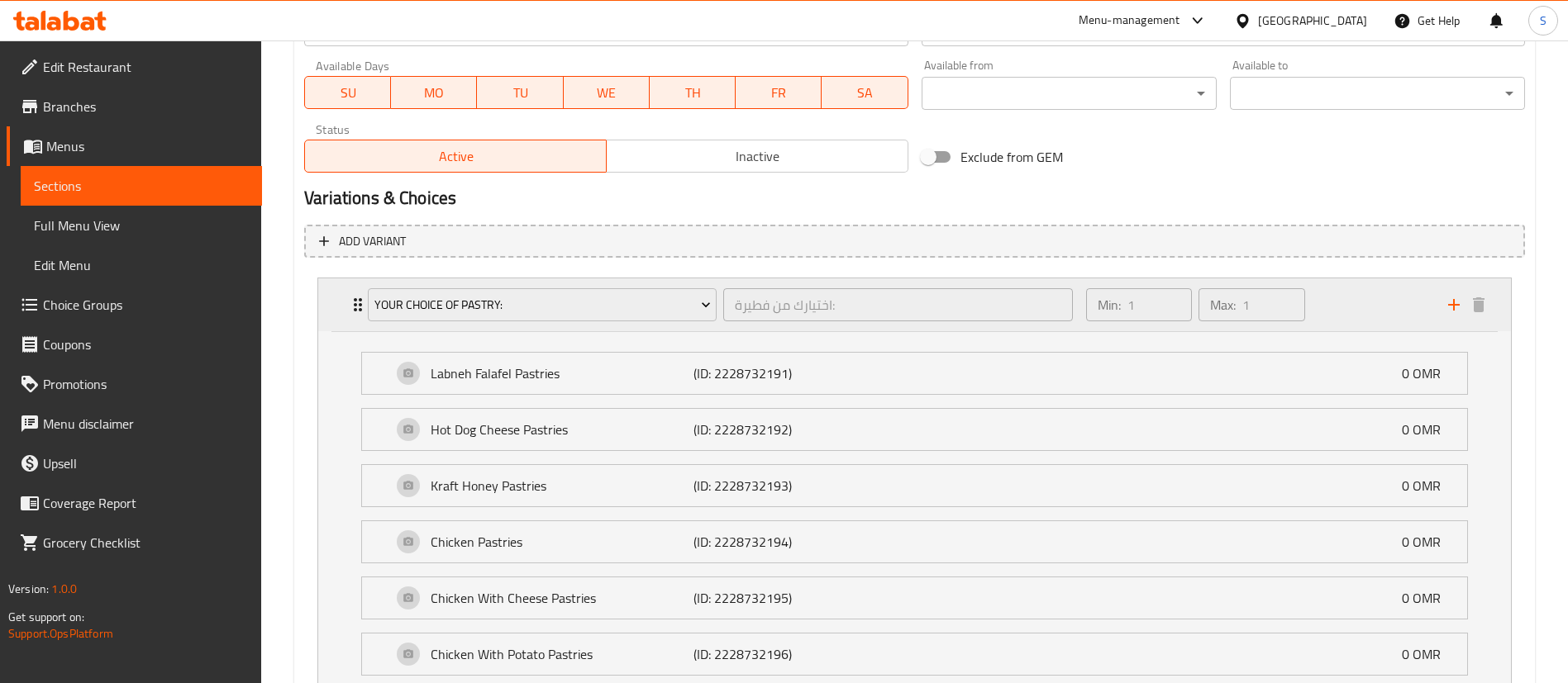
click at [1394, 296] on div "Min: 1 ​ Max: 1 ​" at bounding box center [1258, 304] width 363 height 52
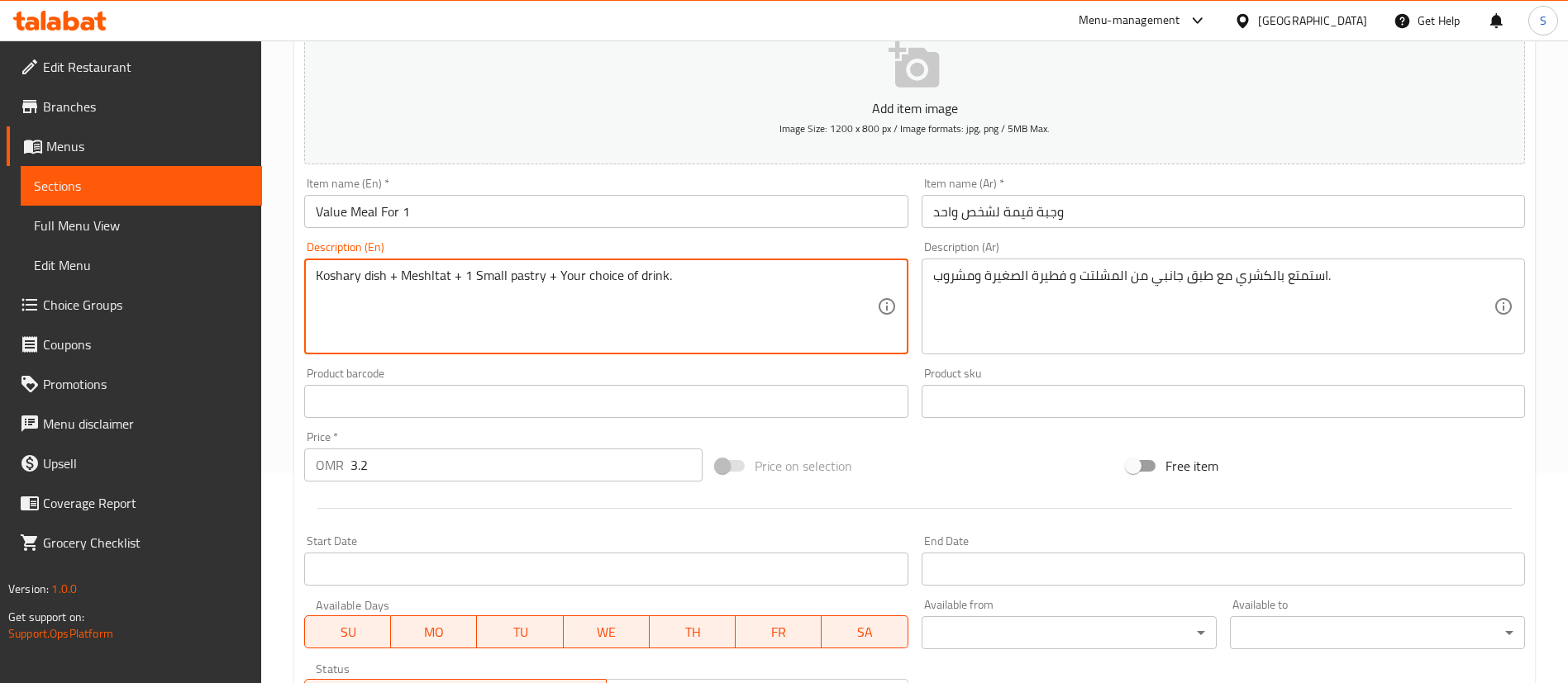
scroll to position [207, 0]
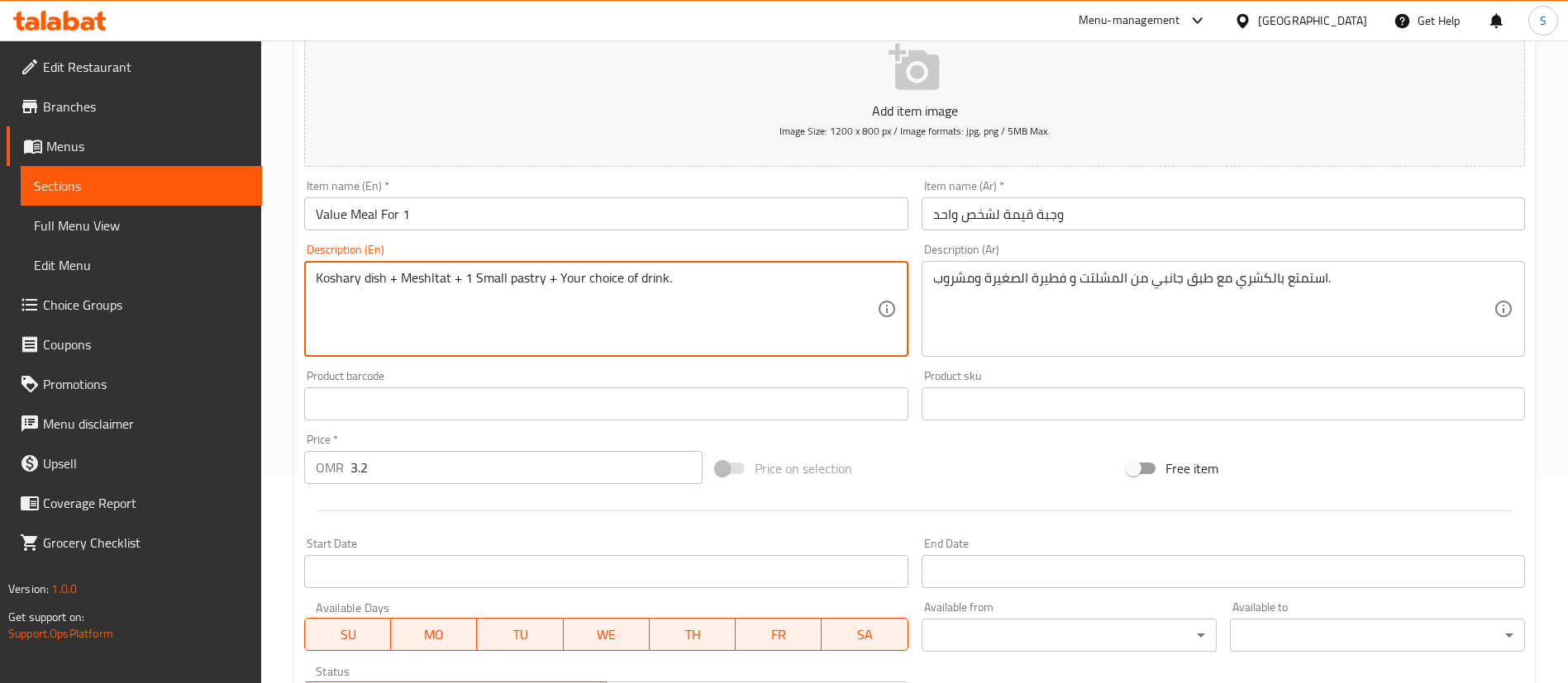
click at [470, 281] on textarea "Koshary dish + Meshltat + 1 Small pastry + Your choice of drink." at bounding box center [596, 309] width 561 height 78
click at [545, 280] on textarea "Koshary dish + Meshltat + 1 Small pastry + Your choice of drink." at bounding box center [596, 309] width 561 height 78
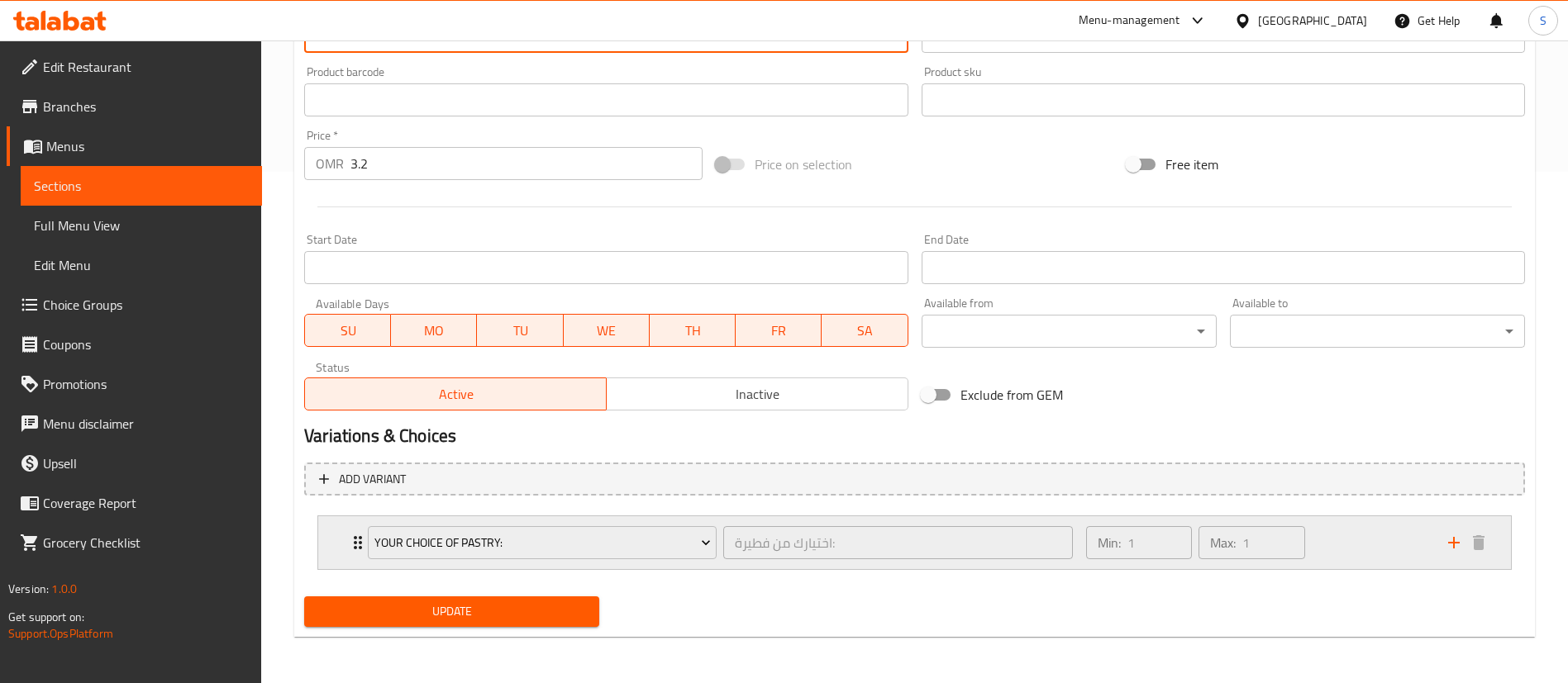
type textarea "Koshary dish + Meshltat + 1 Small pastry of your choice + Your choice of drink."
click at [1453, 531] on button "add" at bounding box center [1453, 542] width 25 height 25
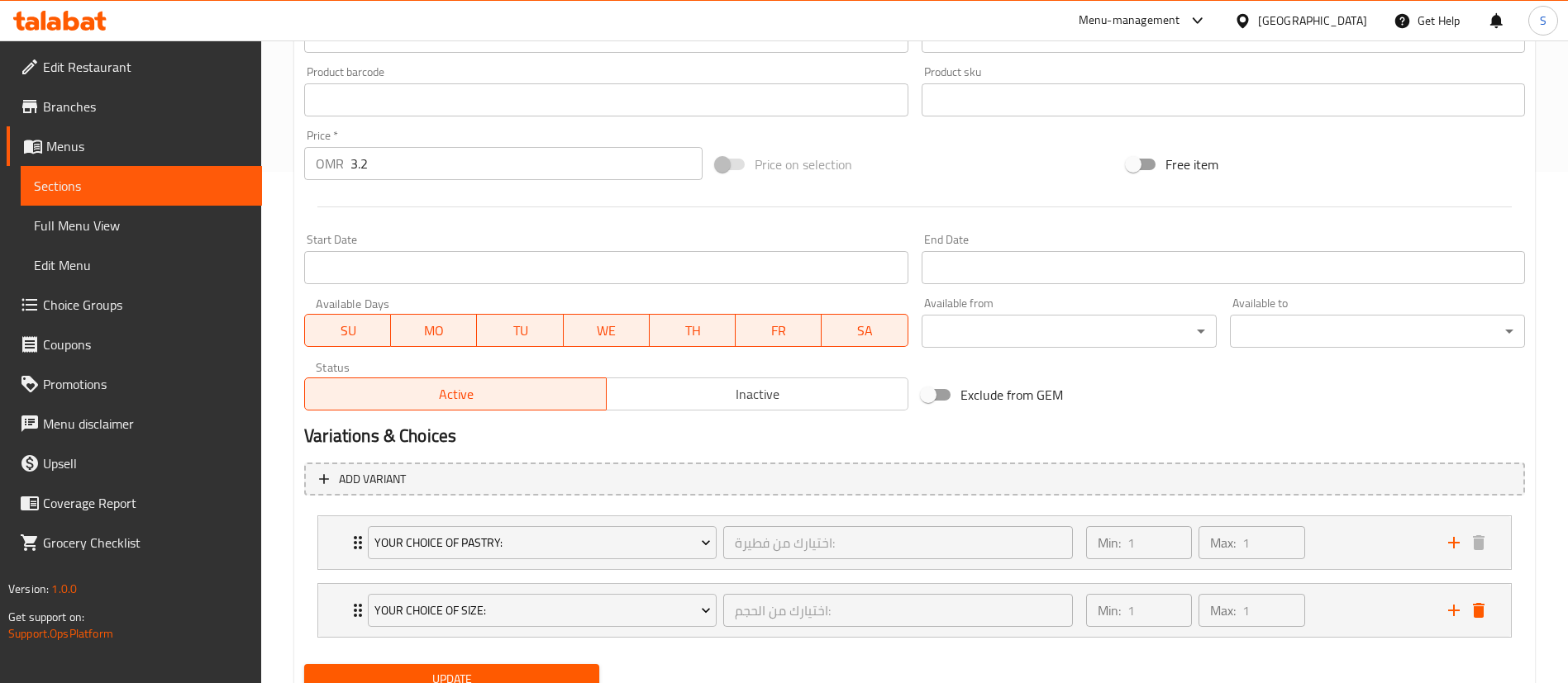
scroll to position [579, 0]
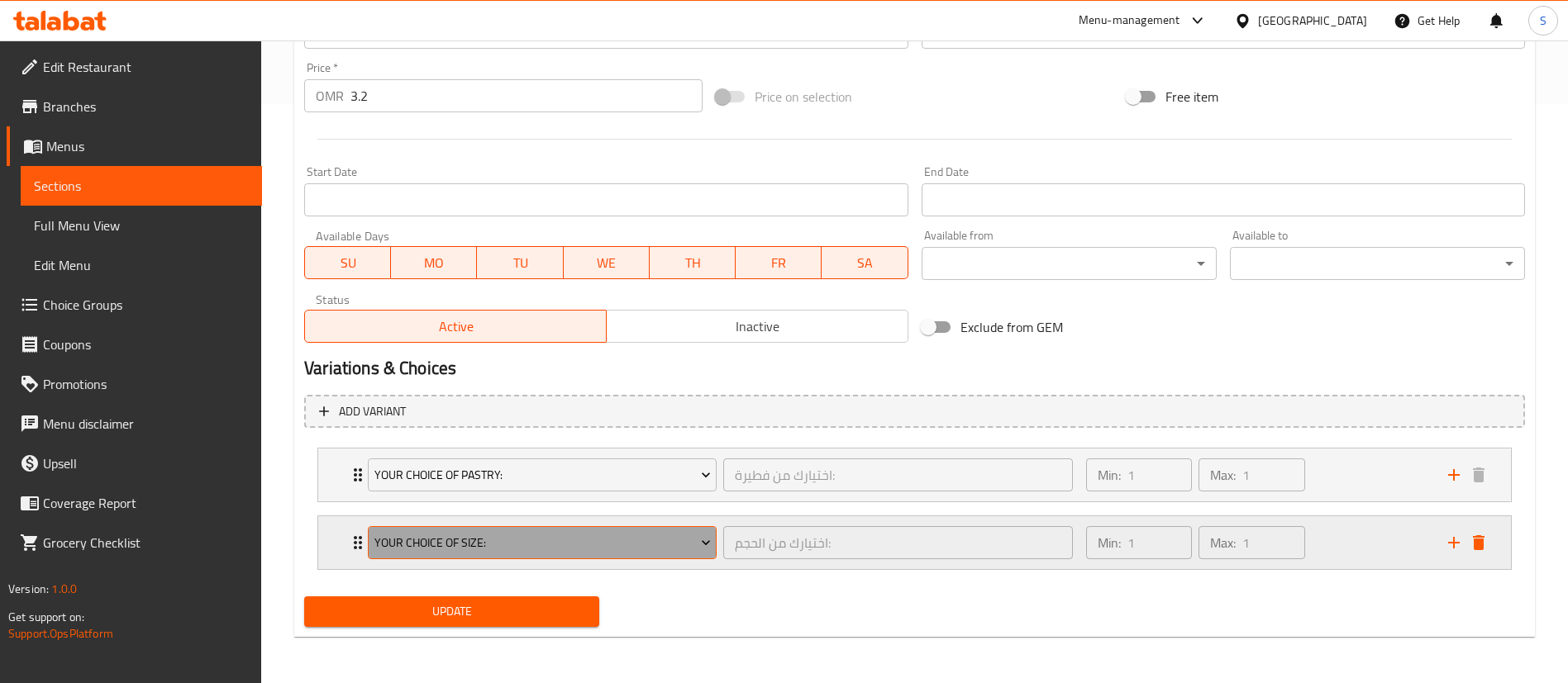
click at [570, 548] on span "Your Choice Of Size:" at bounding box center [543, 542] width 337 height 21
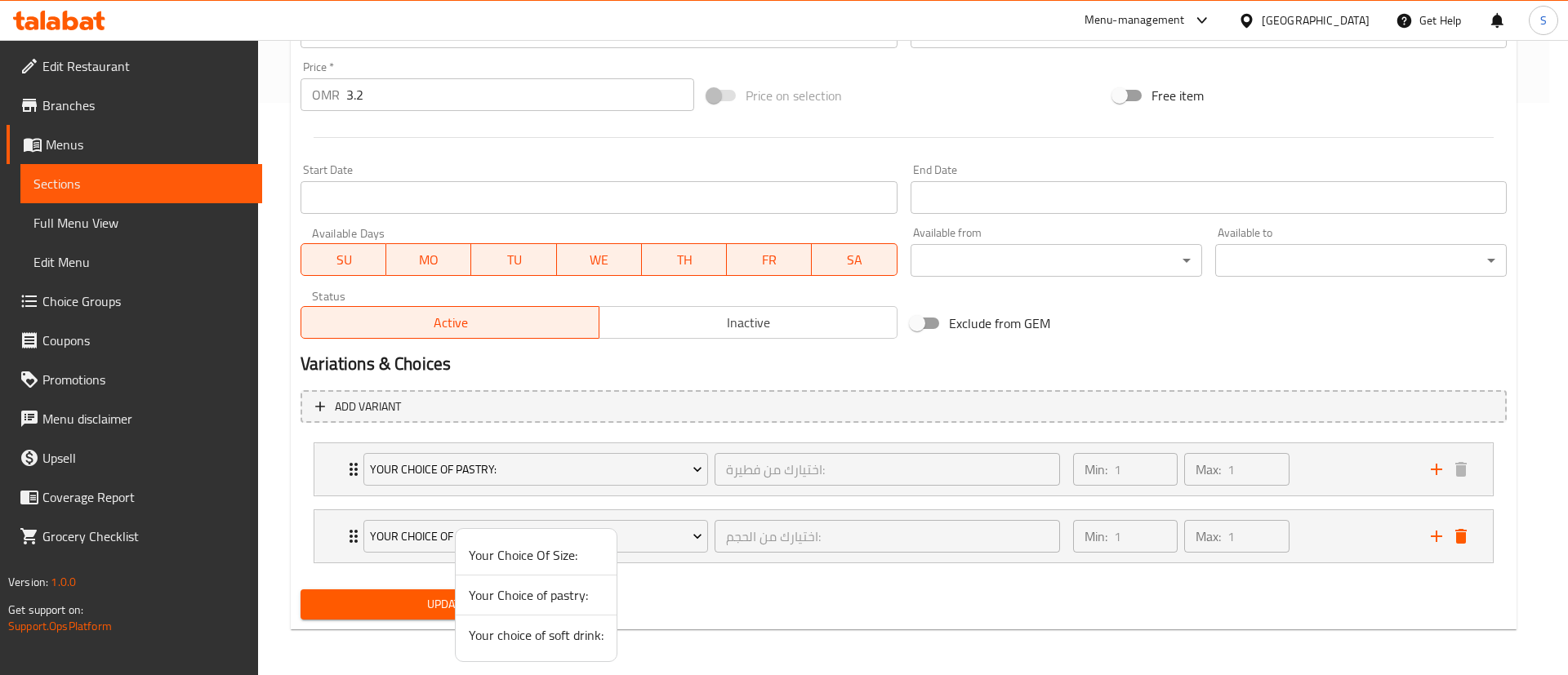
click at [549, 633] on span "Your choice of soft drink:" at bounding box center [536, 635] width 135 height 20
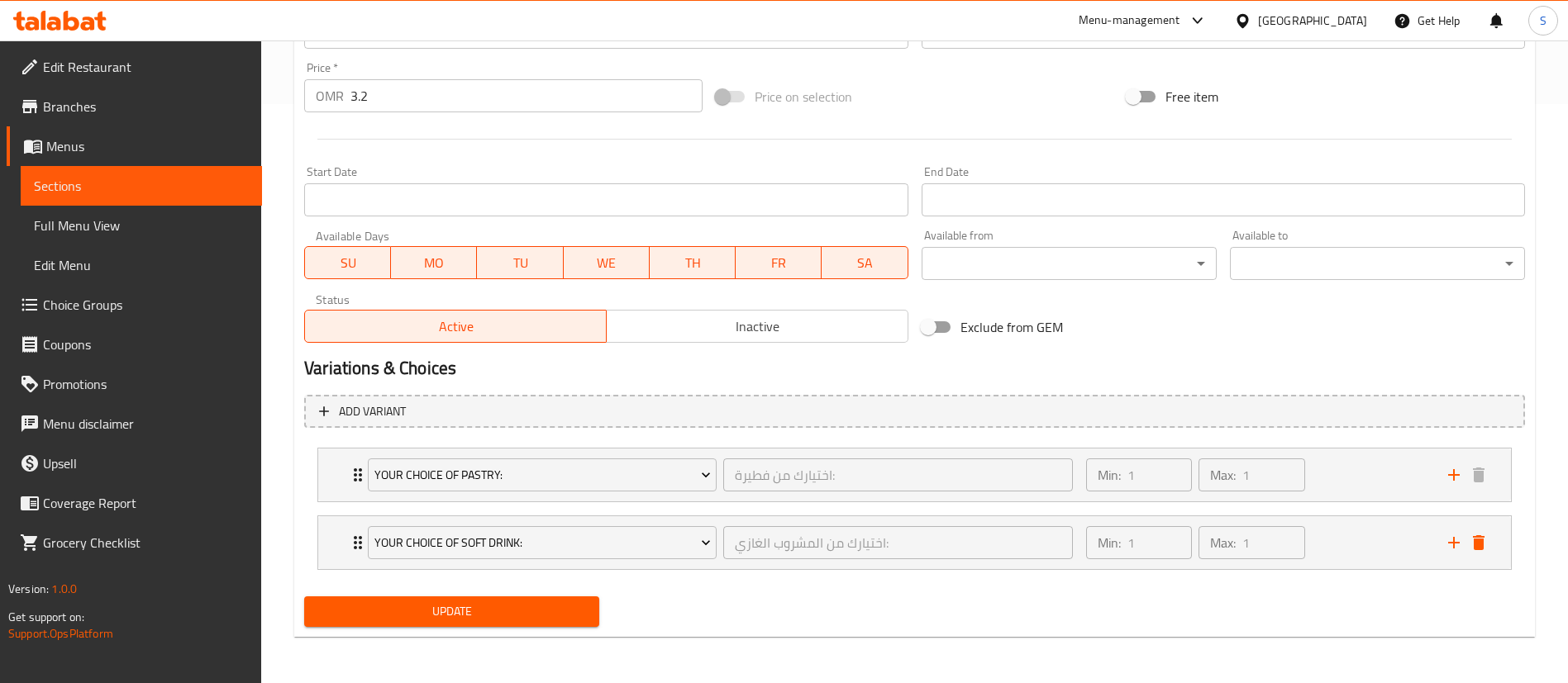
click at [498, 602] on span "Update" at bounding box center [451, 612] width 268 height 21
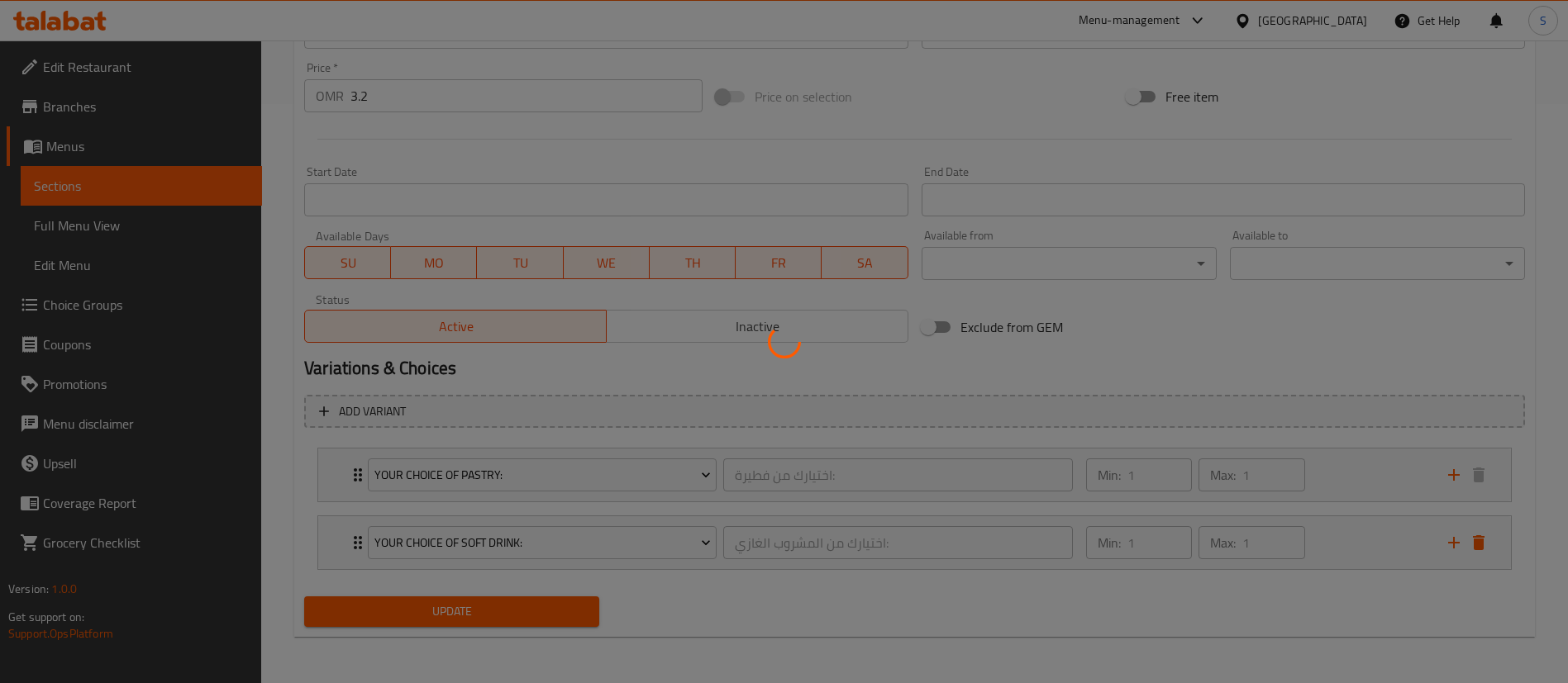
scroll to position [0, 0]
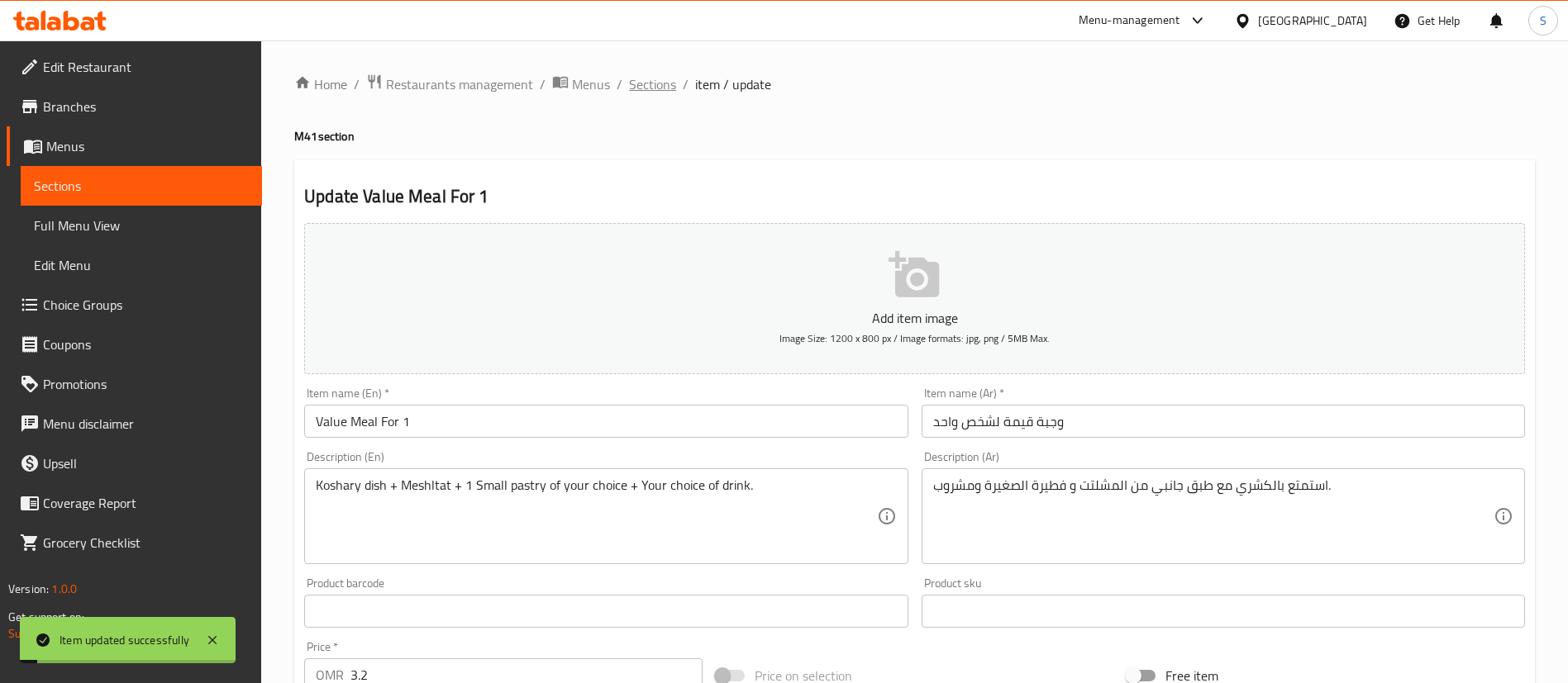
click at [657, 88] on span "Sections" at bounding box center [653, 84] width 48 height 20
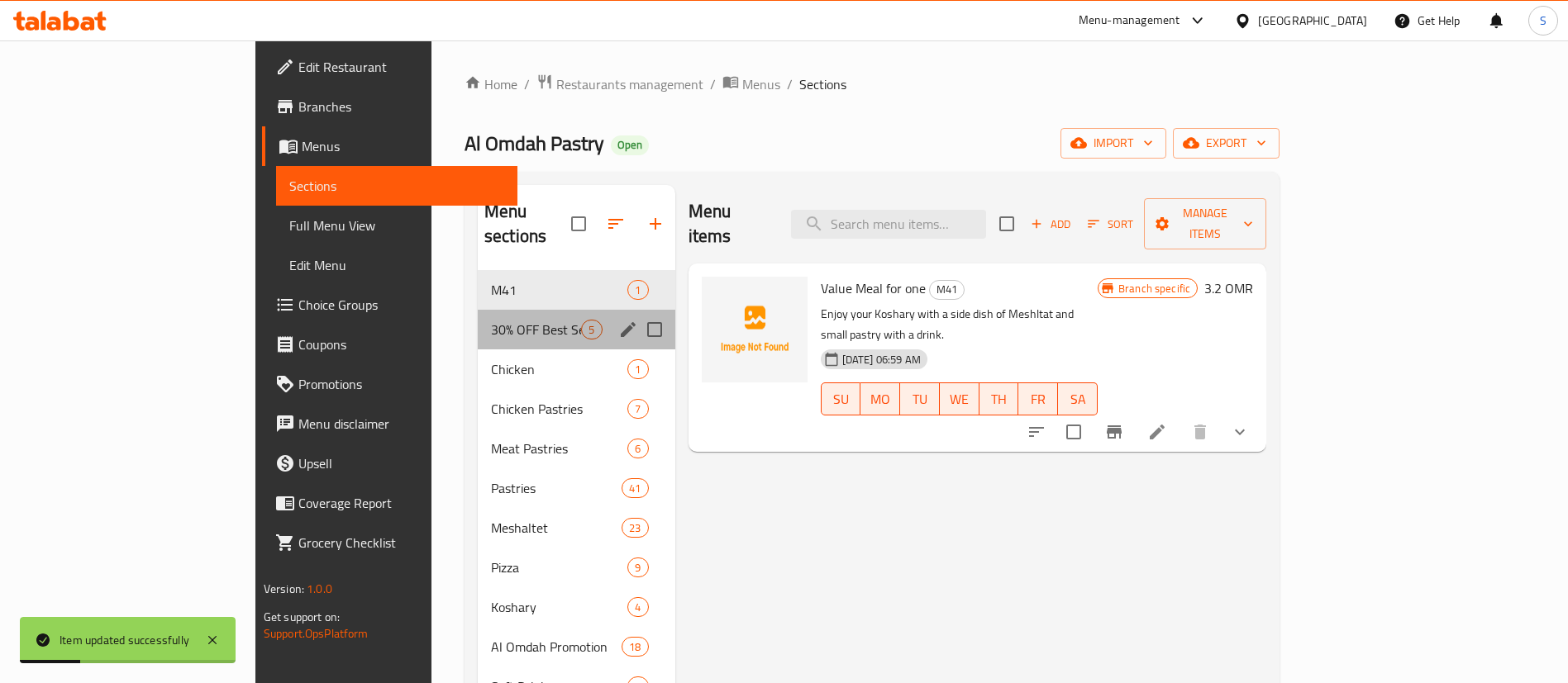
click at [477, 310] on div "30% OFF Best Sellers 5" at bounding box center [575, 330] width 197 height 40
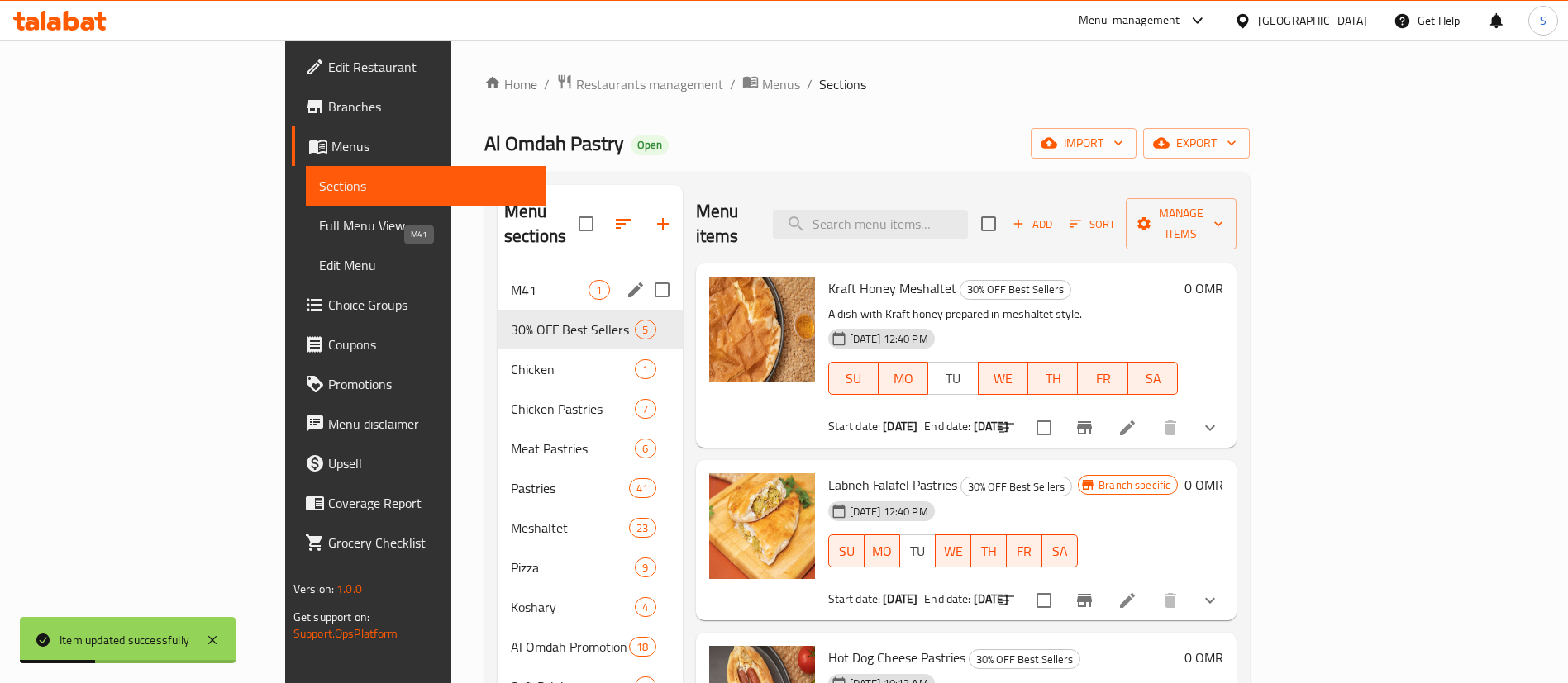
click at [511, 280] on span "M41" at bounding box center [550, 290] width 77 height 20
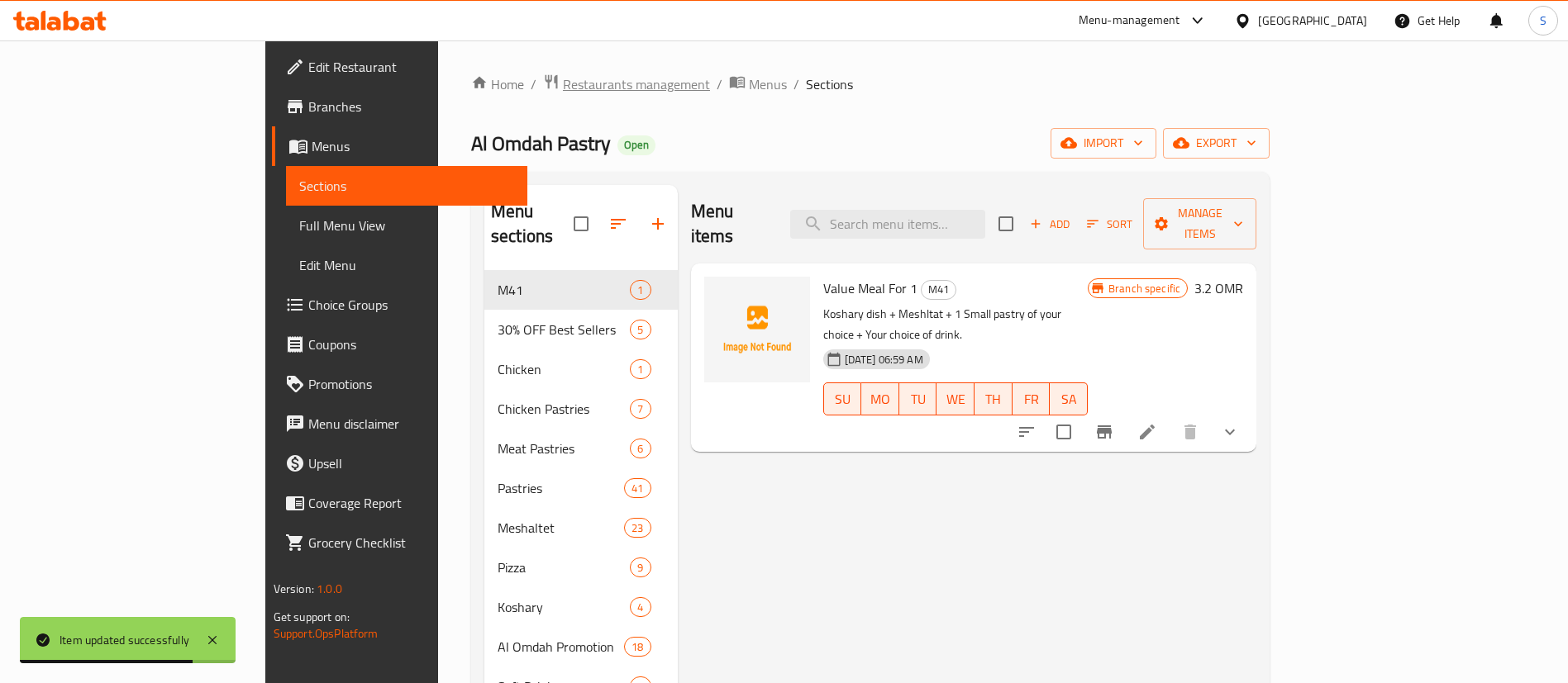
click at [563, 86] on span "Restaurants management" at bounding box center [636, 84] width 148 height 20
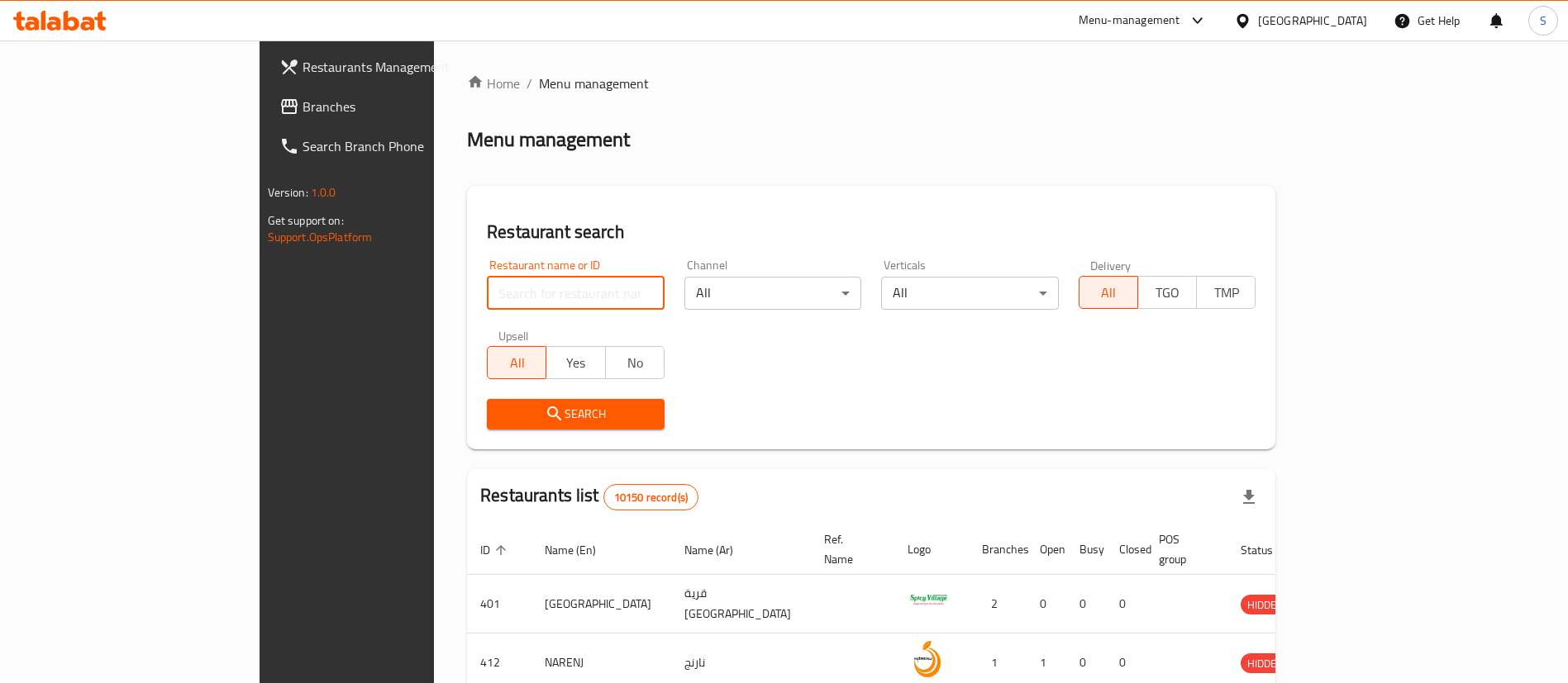
click at [487, 297] on input "search" at bounding box center [575, 293] width 177 height 33
paste input "635988"
type input "635988"
click button "Search" at bounding box center [575, 414] width 177 height 31
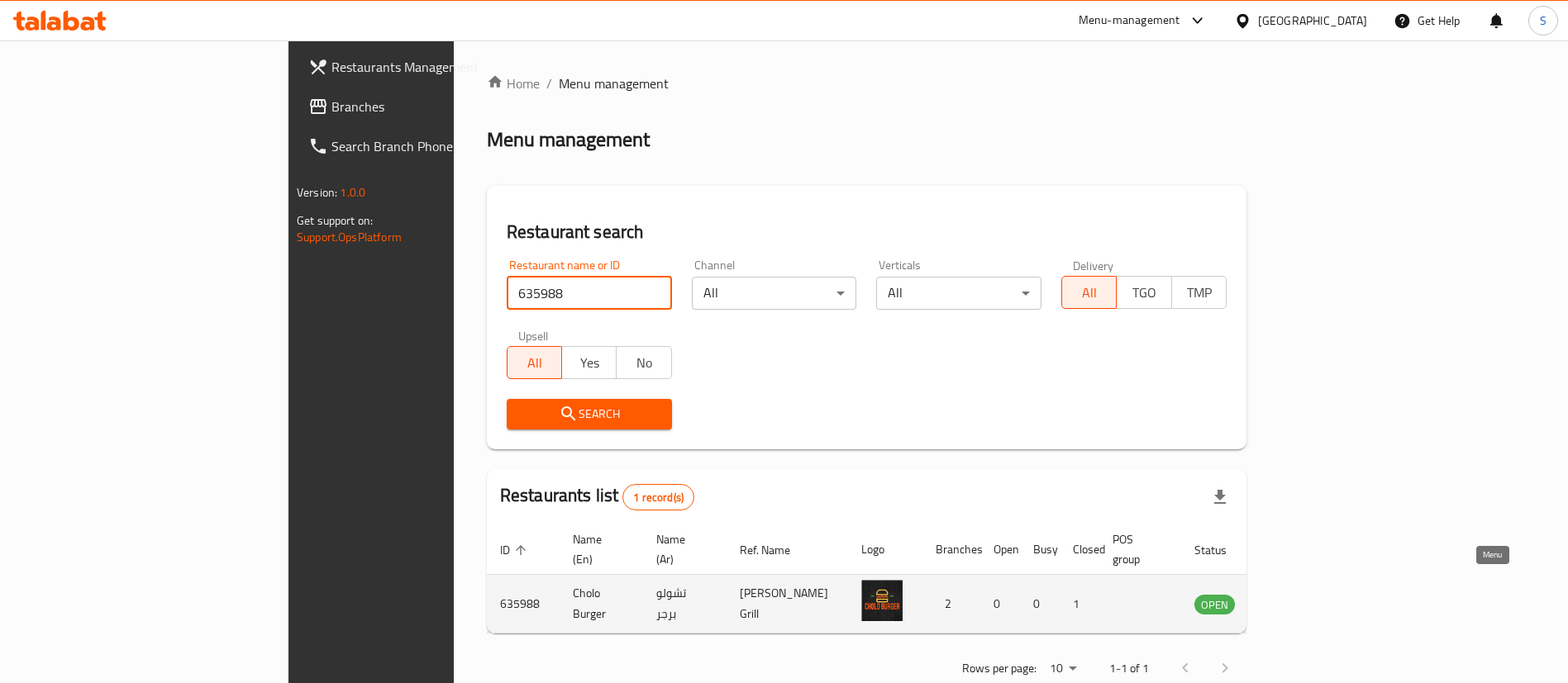
click at [1301, 598] on icon "enhanced table" at bounding box center [1291, 605] width 18 height 14
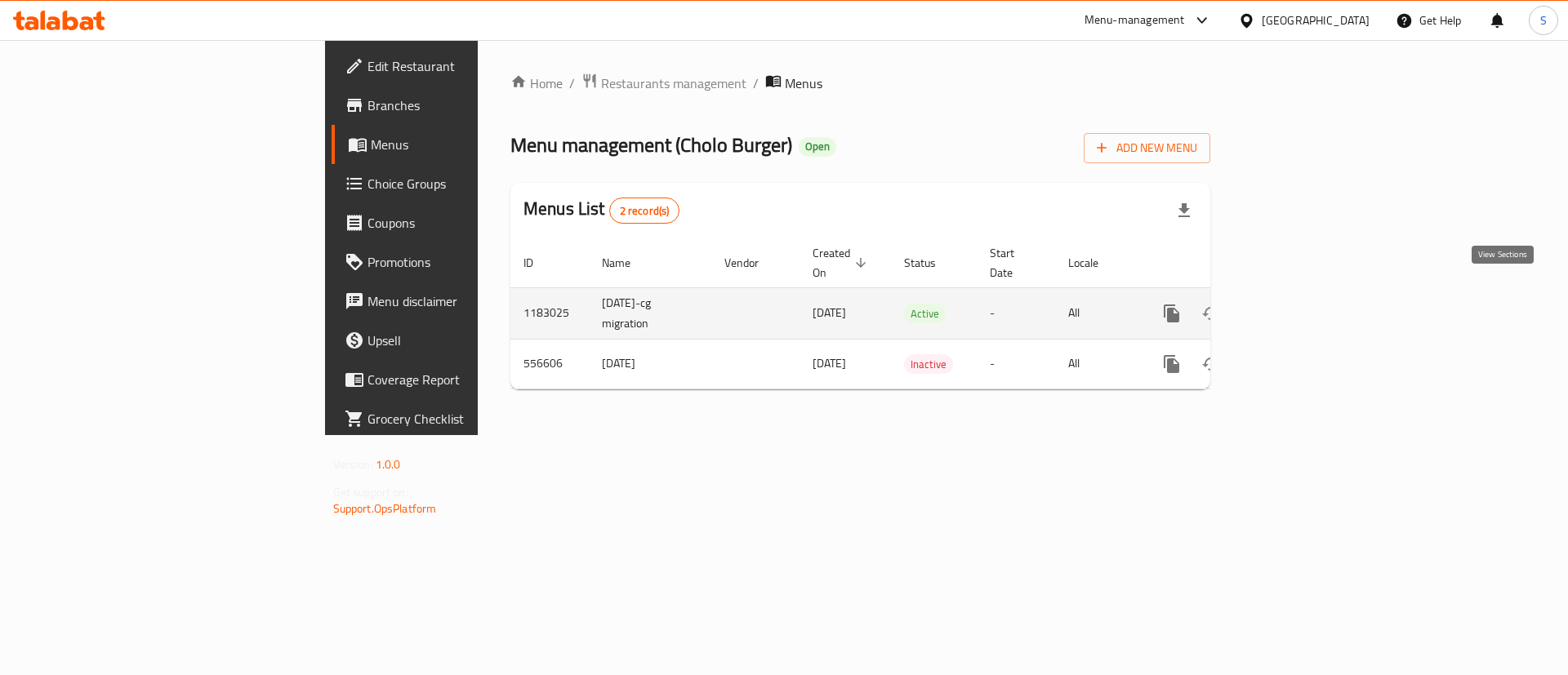
click at [1300, 303] on icon "enhanced table" at bounding box center [1290, 313] width 20 height 20
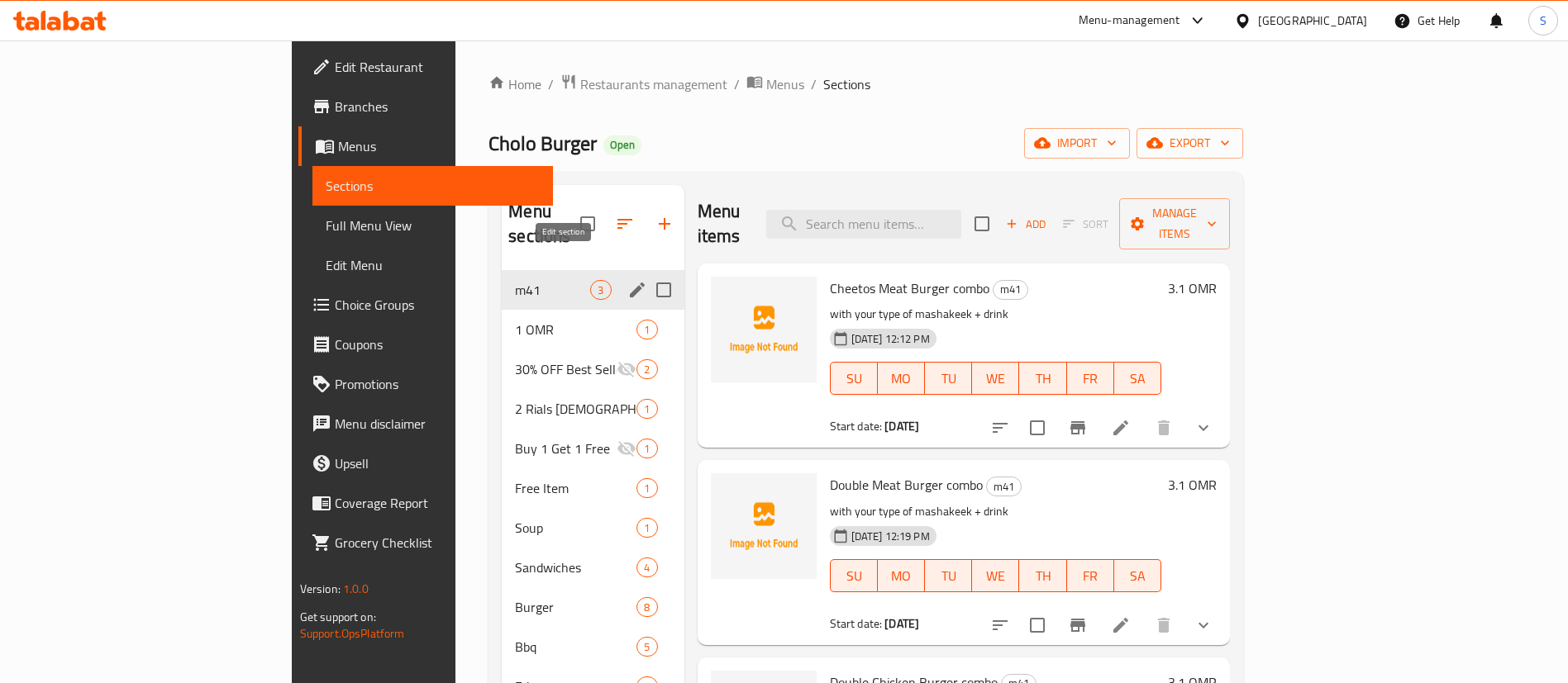
click at [630, 282] on icon "edit" at bounding box center [637, 289] width 15 height 15
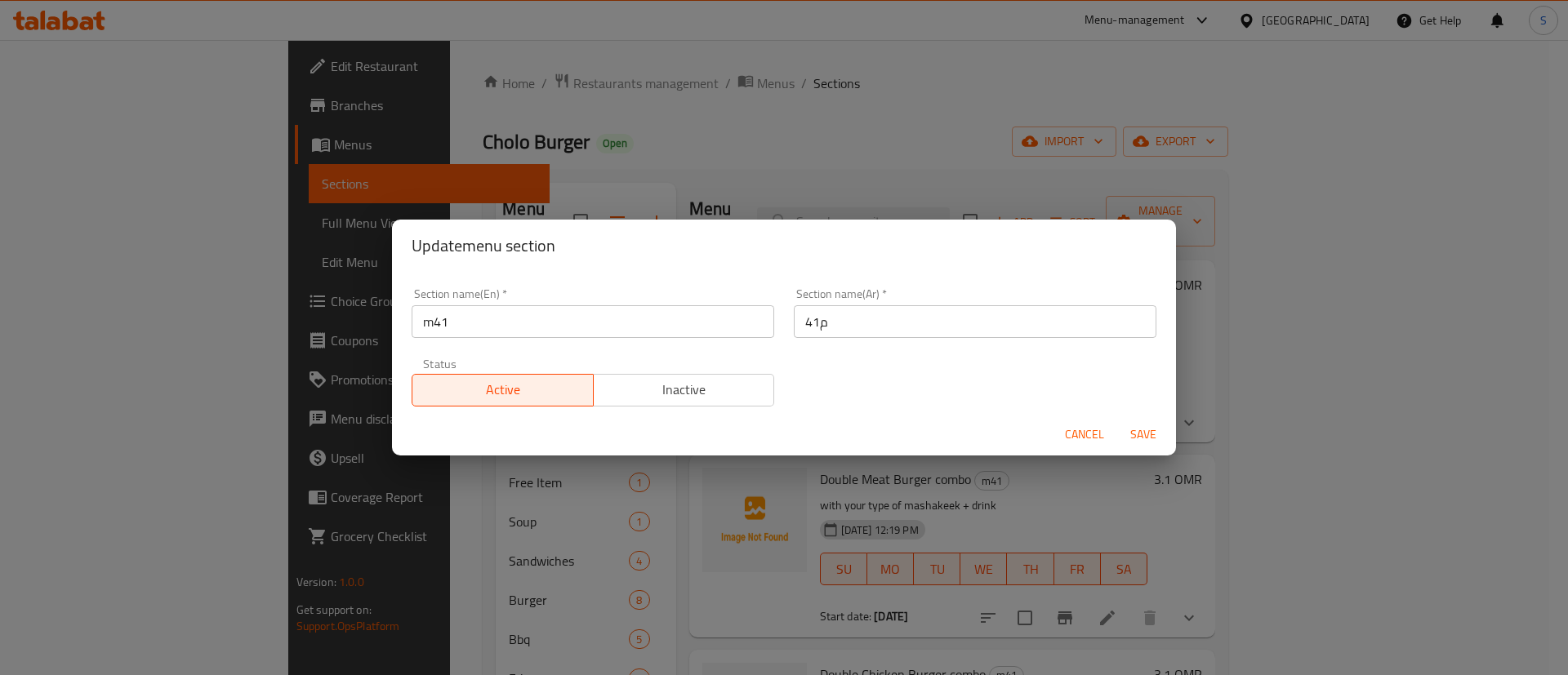
click at [434, 327] on input "m41" at bounding box center [593, 321] width 363 height 32
type input "M41"
click at [1142, 431] on span "Save" at bounding box center [1143, 434] width 39 height 21
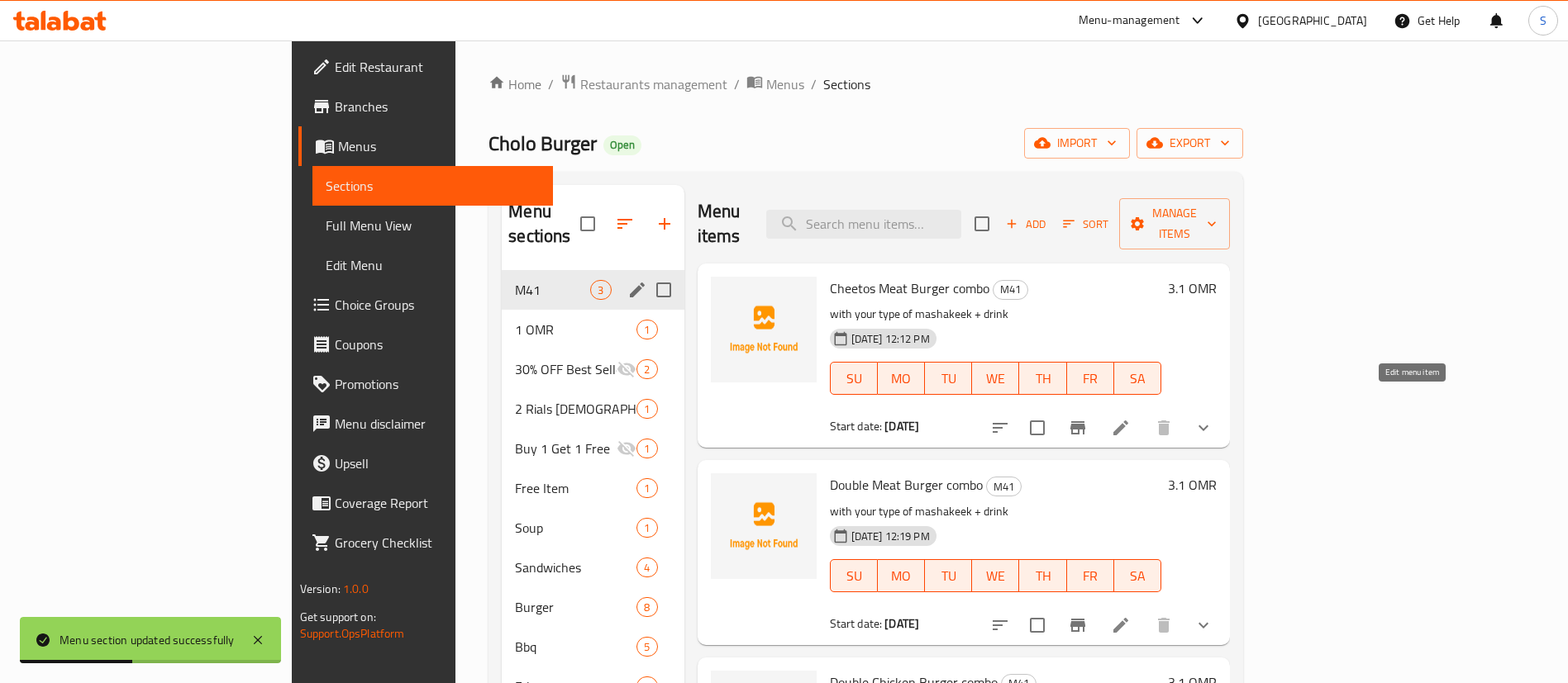
click at [1128, 421] on icon at bounding box center [1120, 428] width 15 height 15
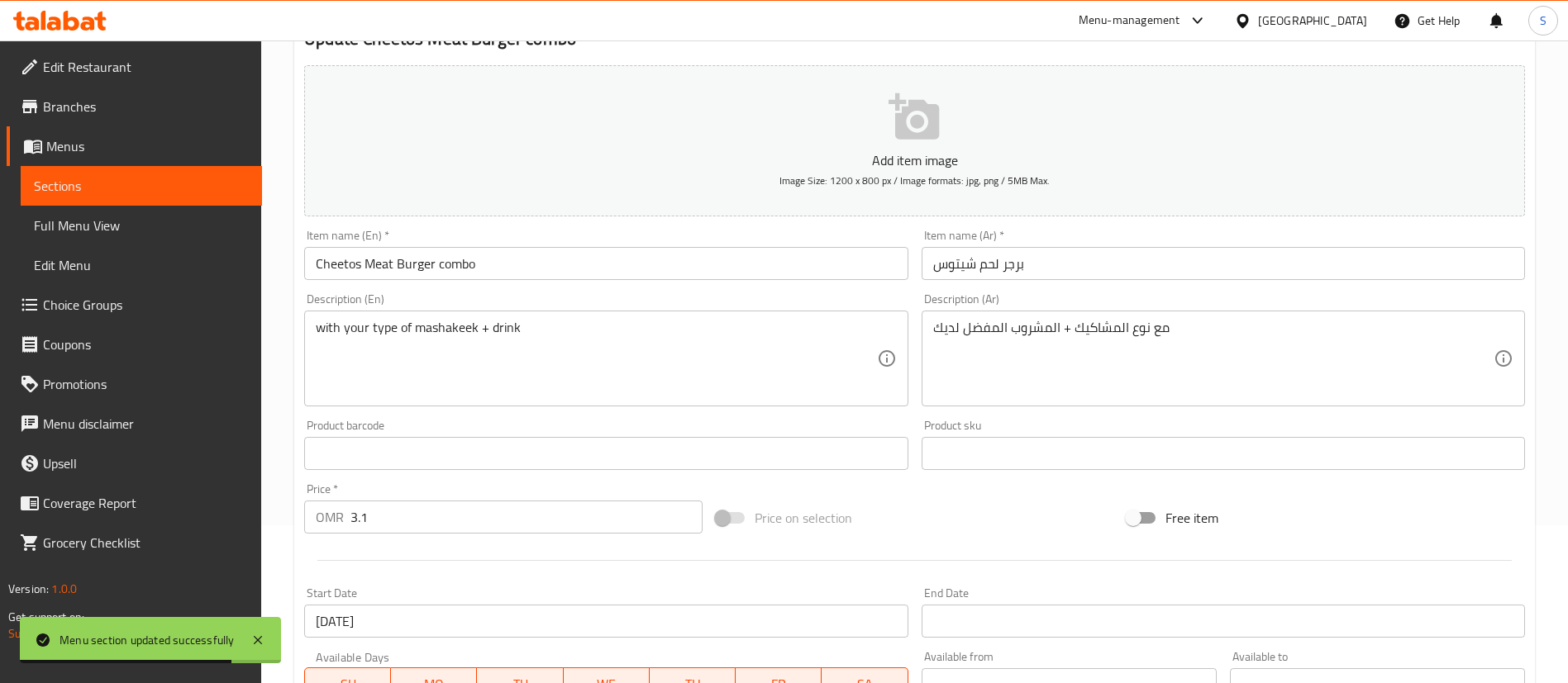
scroll to position [168, 0]
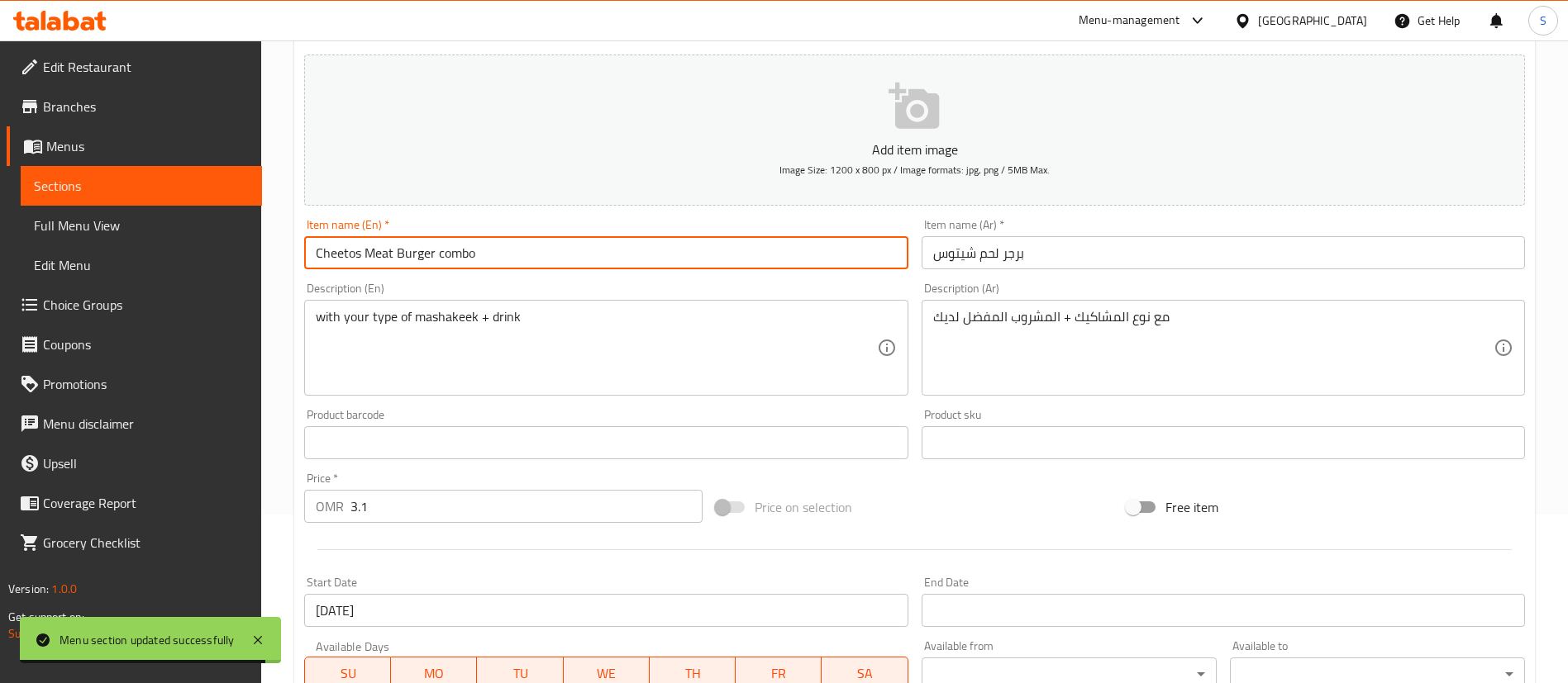
click at [443, 255] on input "Cheetos Meat Burger combo" at bounding box center [605, 252] width 603 height 33
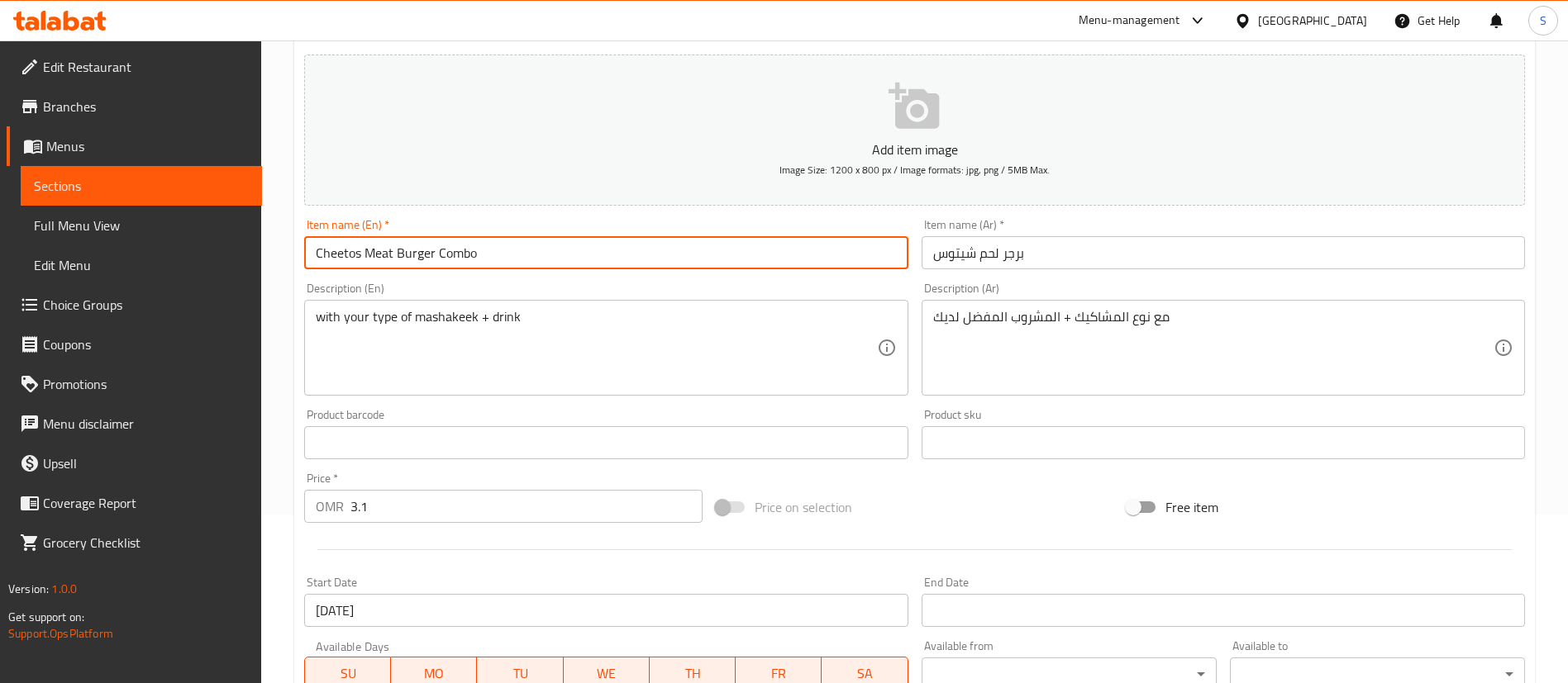
scroll to position [579, 0]
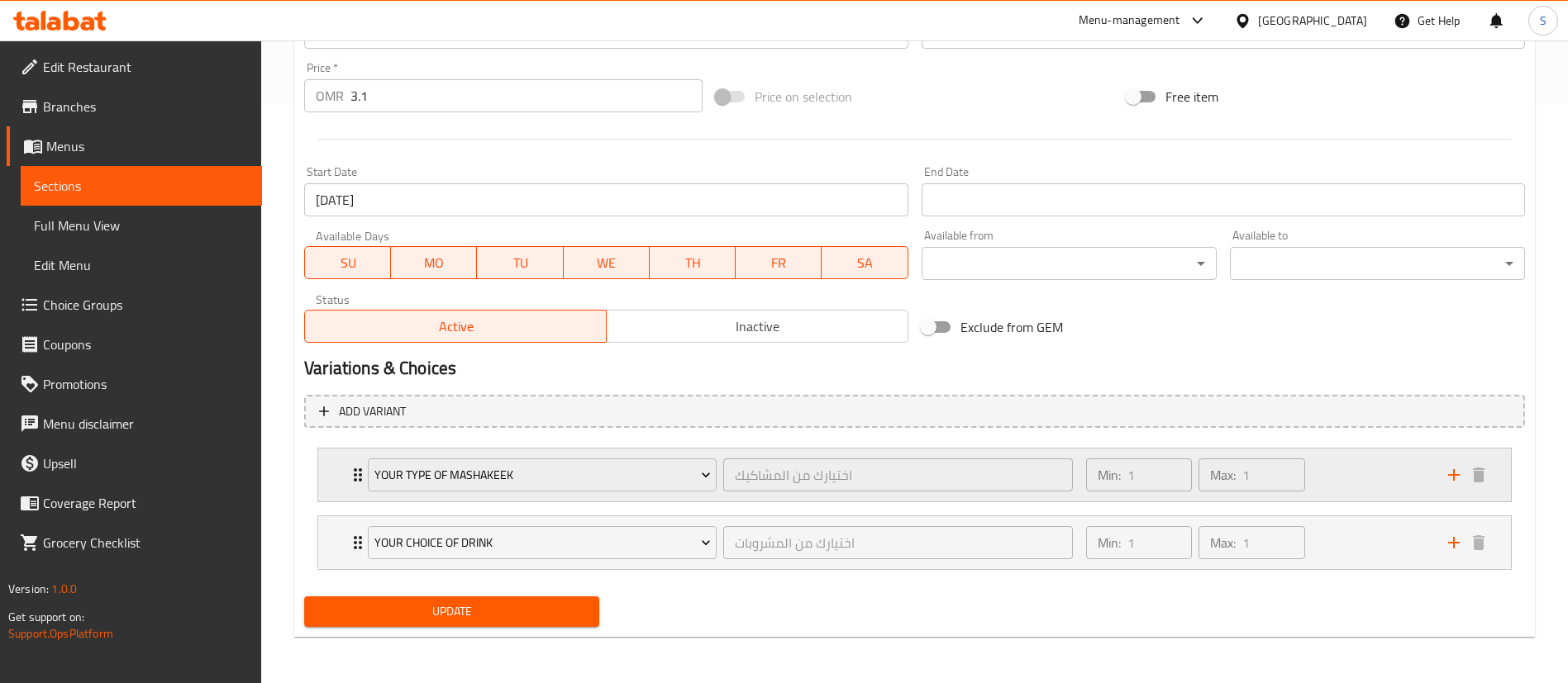
click at [1352, 468] on div "Min: 1 ​ Max: 1 ​" at bounding box center [1258, 474] width 363 height 52
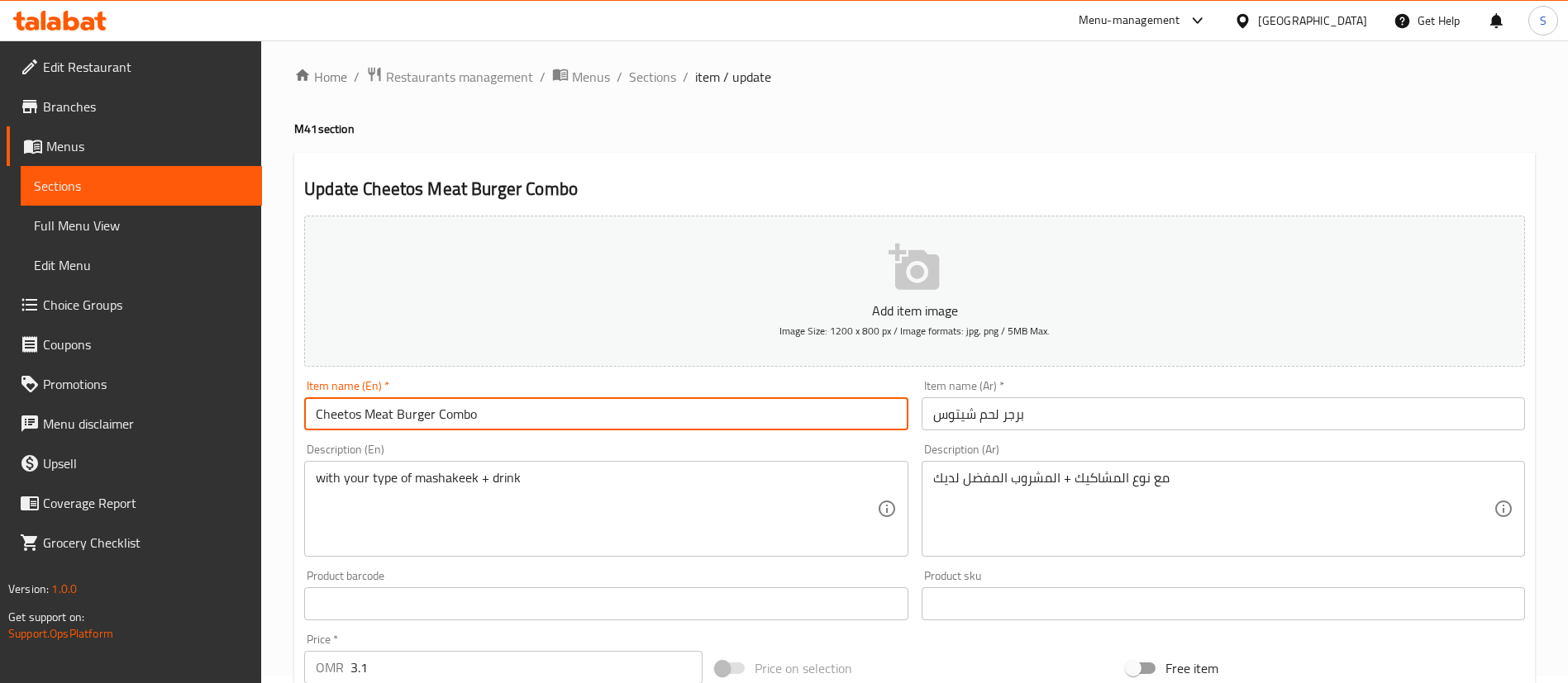
scroll to position [1, 0]
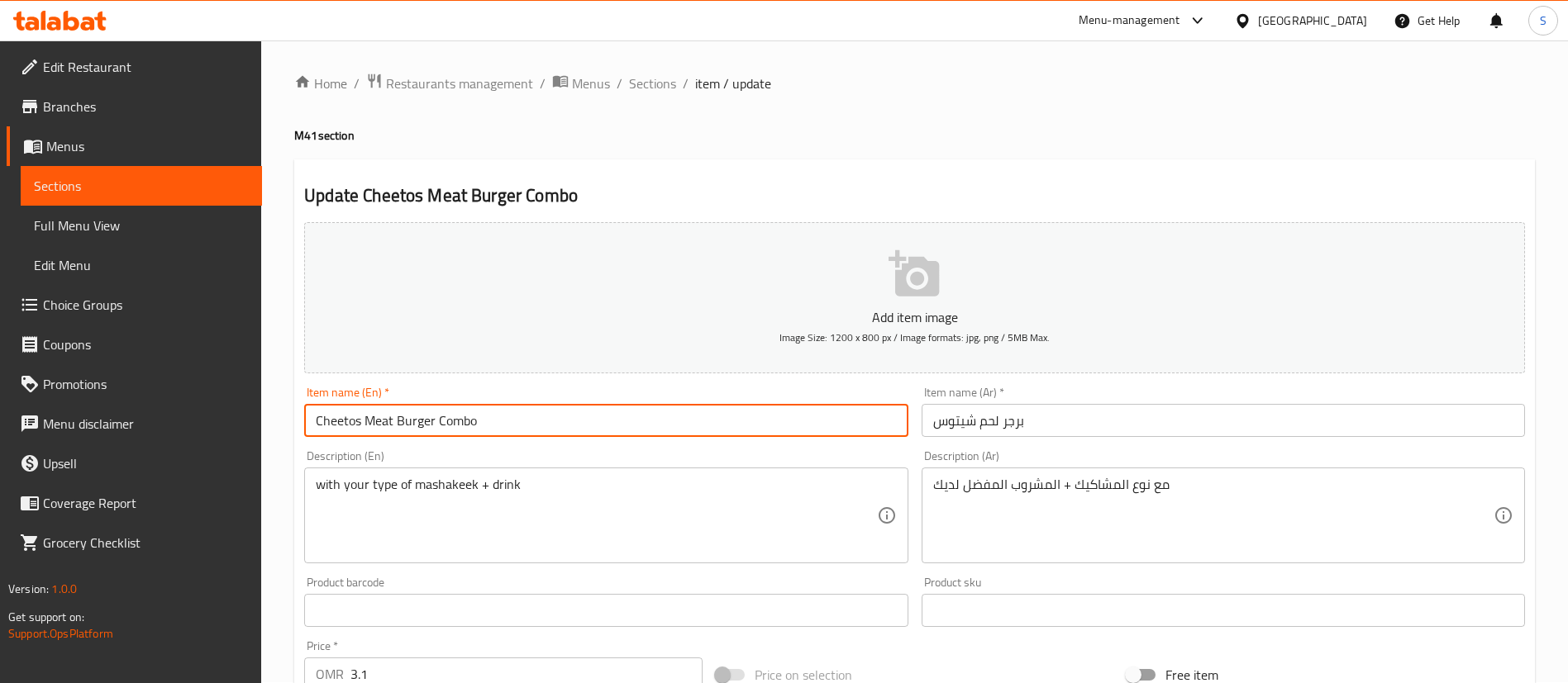
type input "Cheetos Meat Burger Combo"
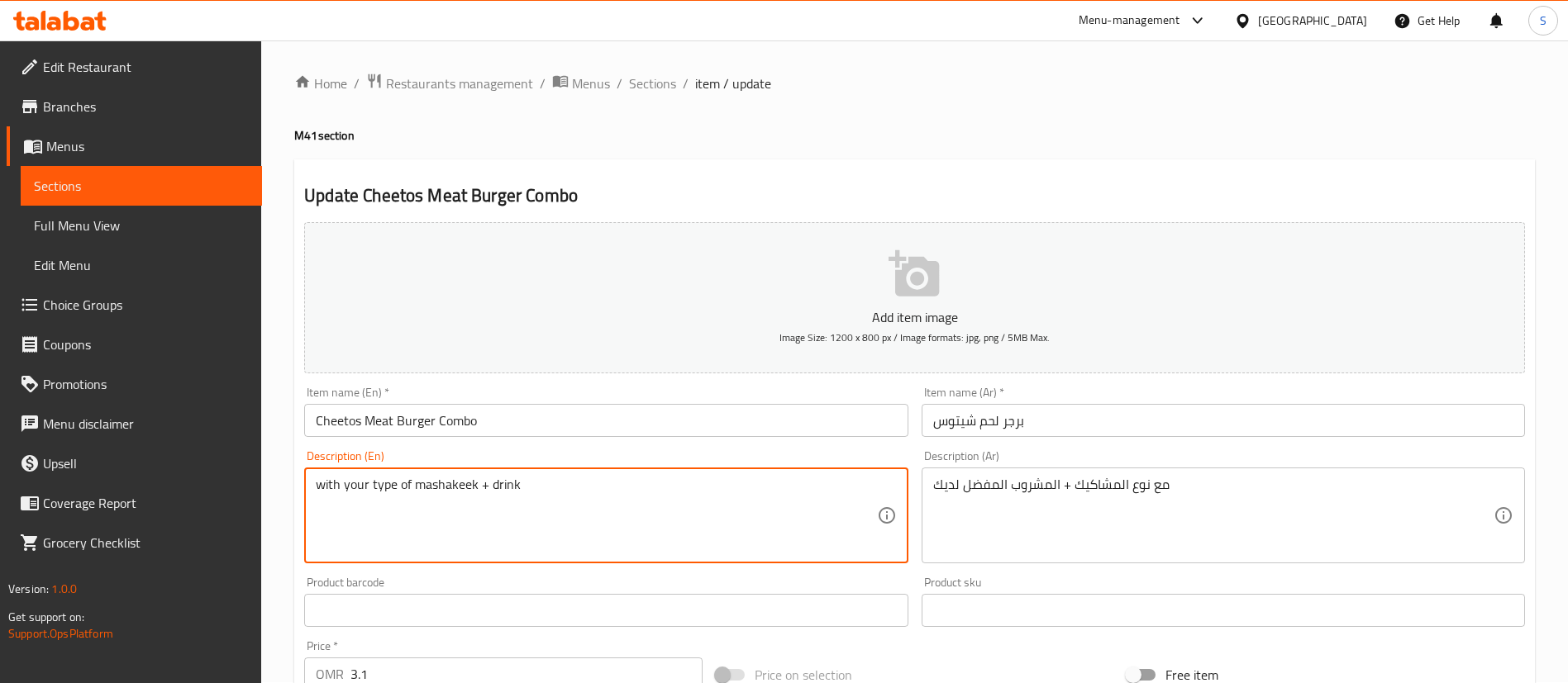
click at [503, 482] on textarea "with your type of mashakeek + drink" at bounding box center [596, 516] width 561 height 78
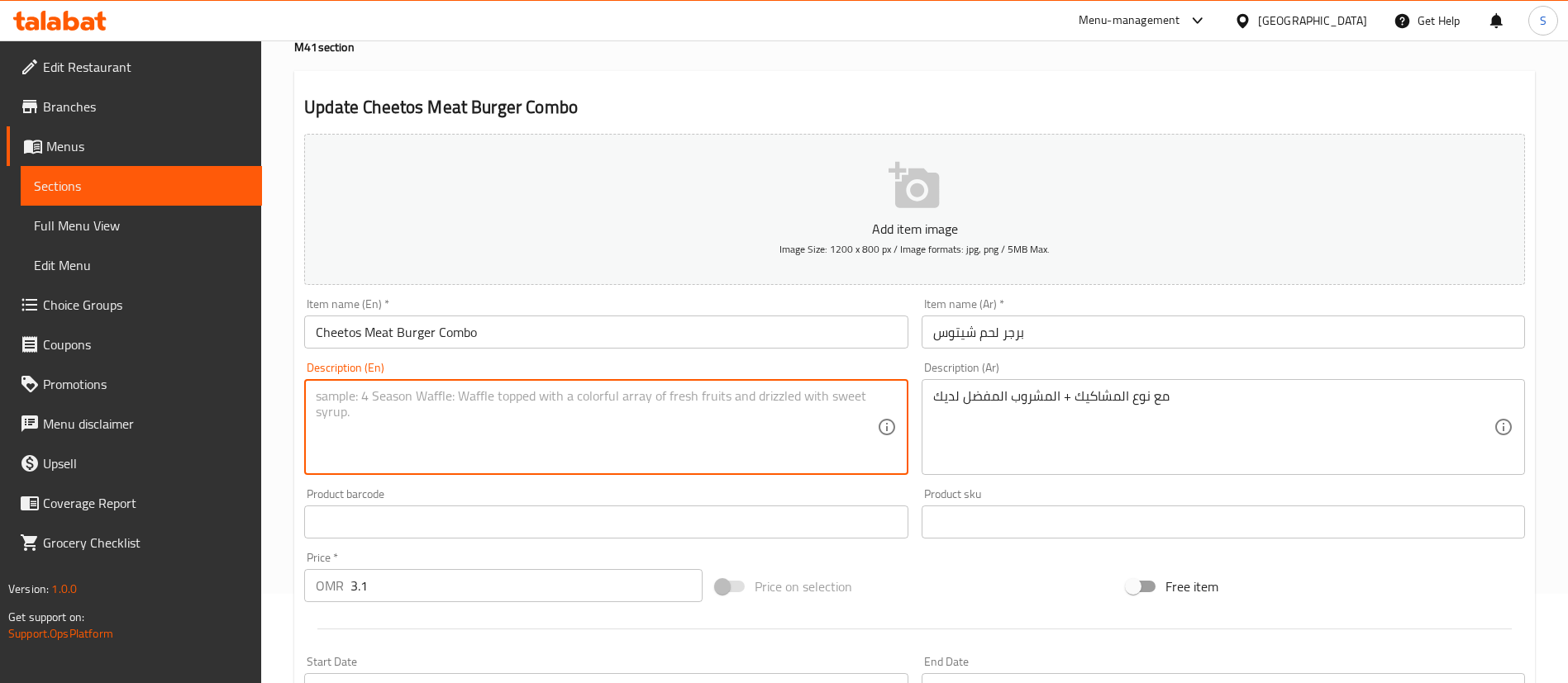
scroll to position [92, 0]
type textarea "B"
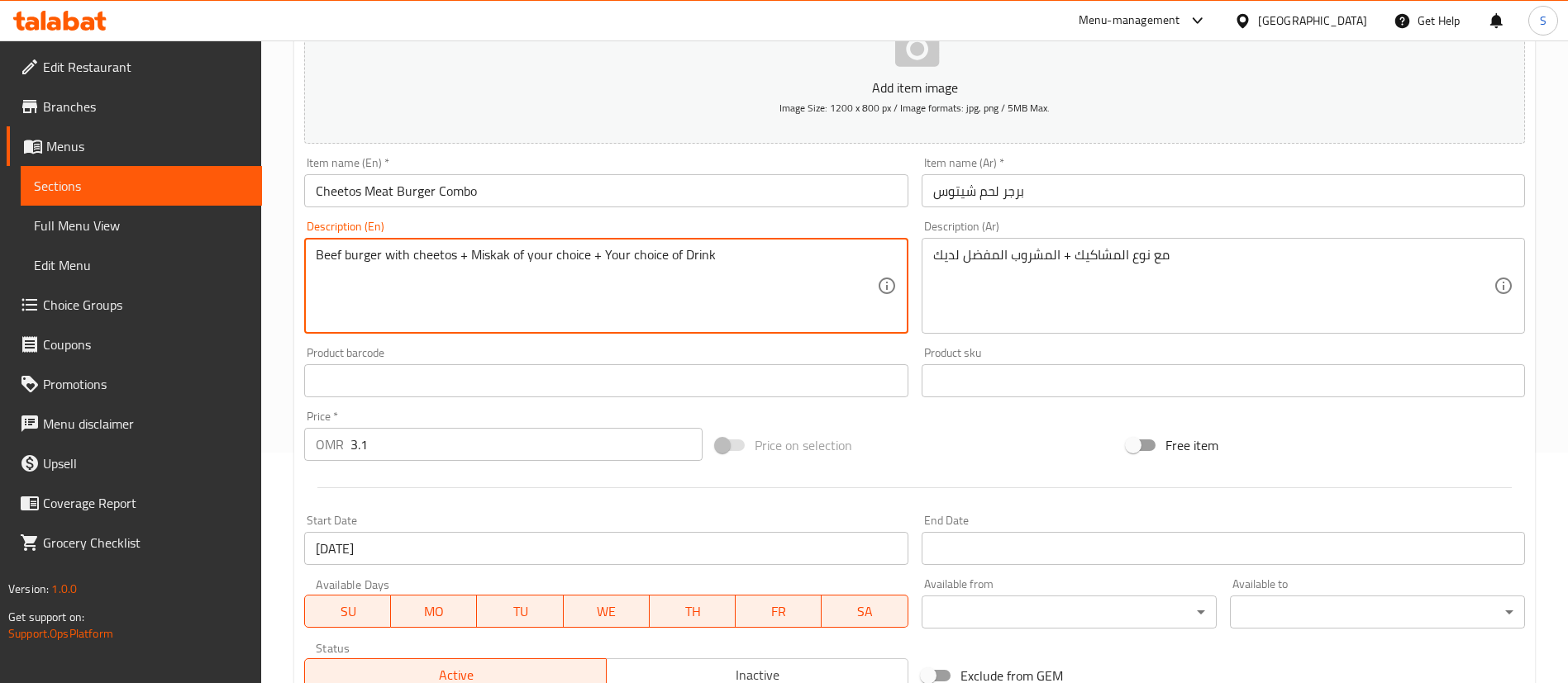
scroll to position [781, 0]
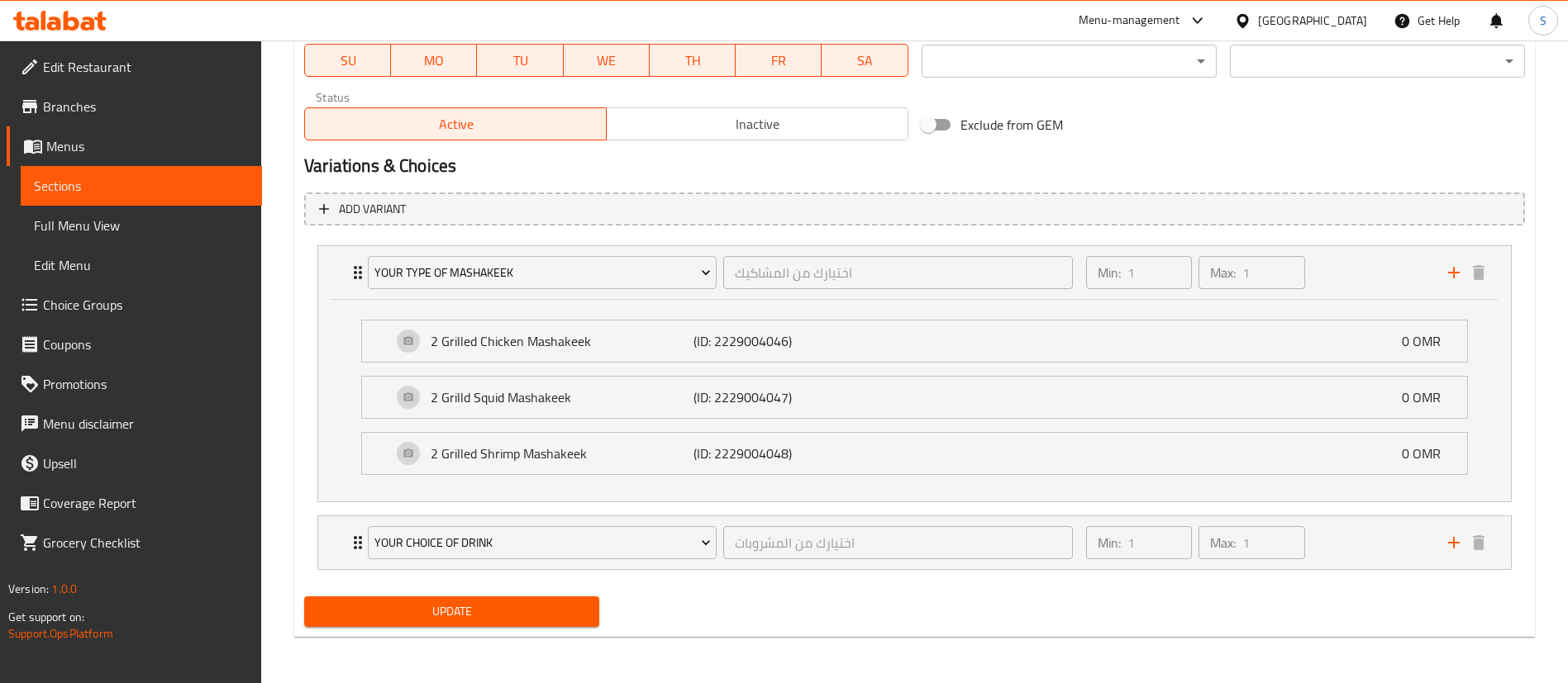
type textarea "Beef burger with cheetos + Miskak of your choice + Your choice of Drink"
click at [488, 612] on span "Update" at bounding box center [451, 612] width 268 height 21
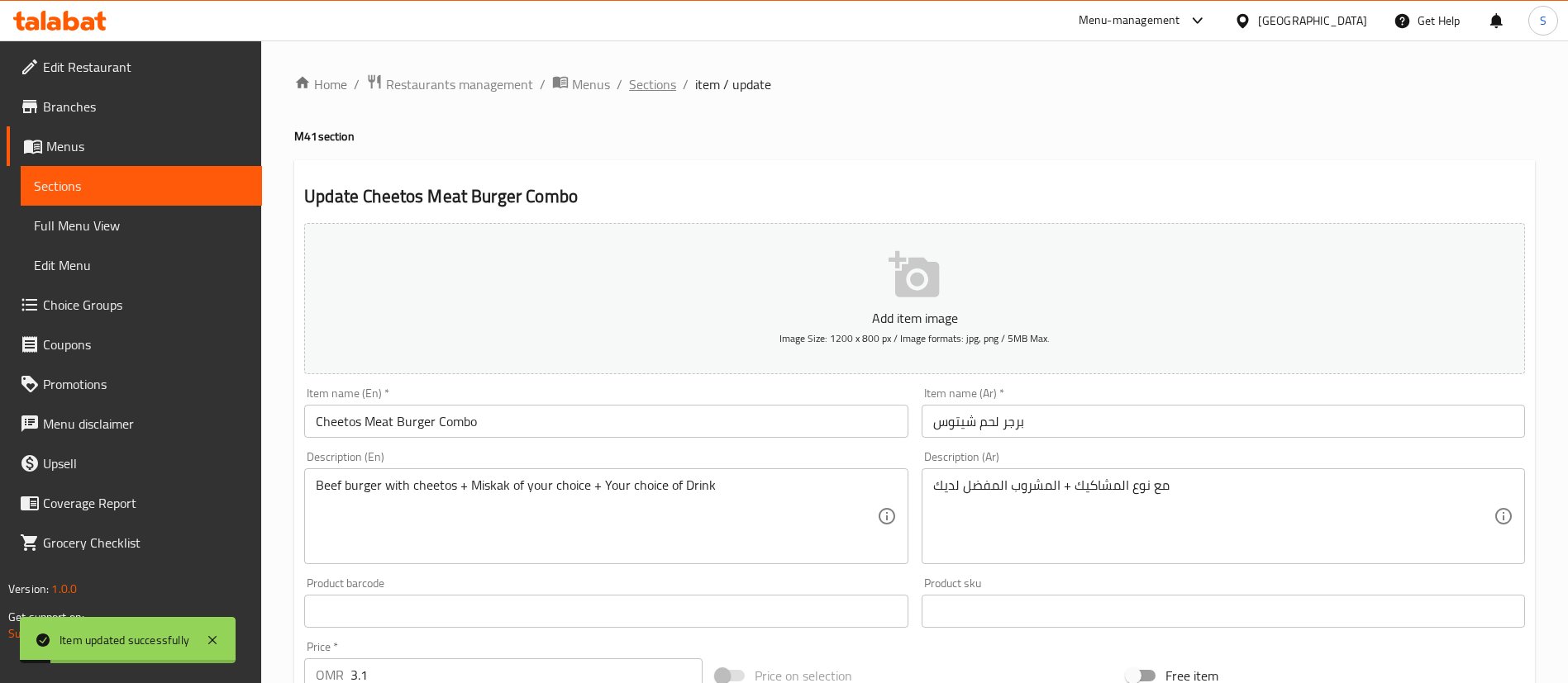
click at [653, 87] on span "Sections" at bounding box center [653, 84] width 48 height 20
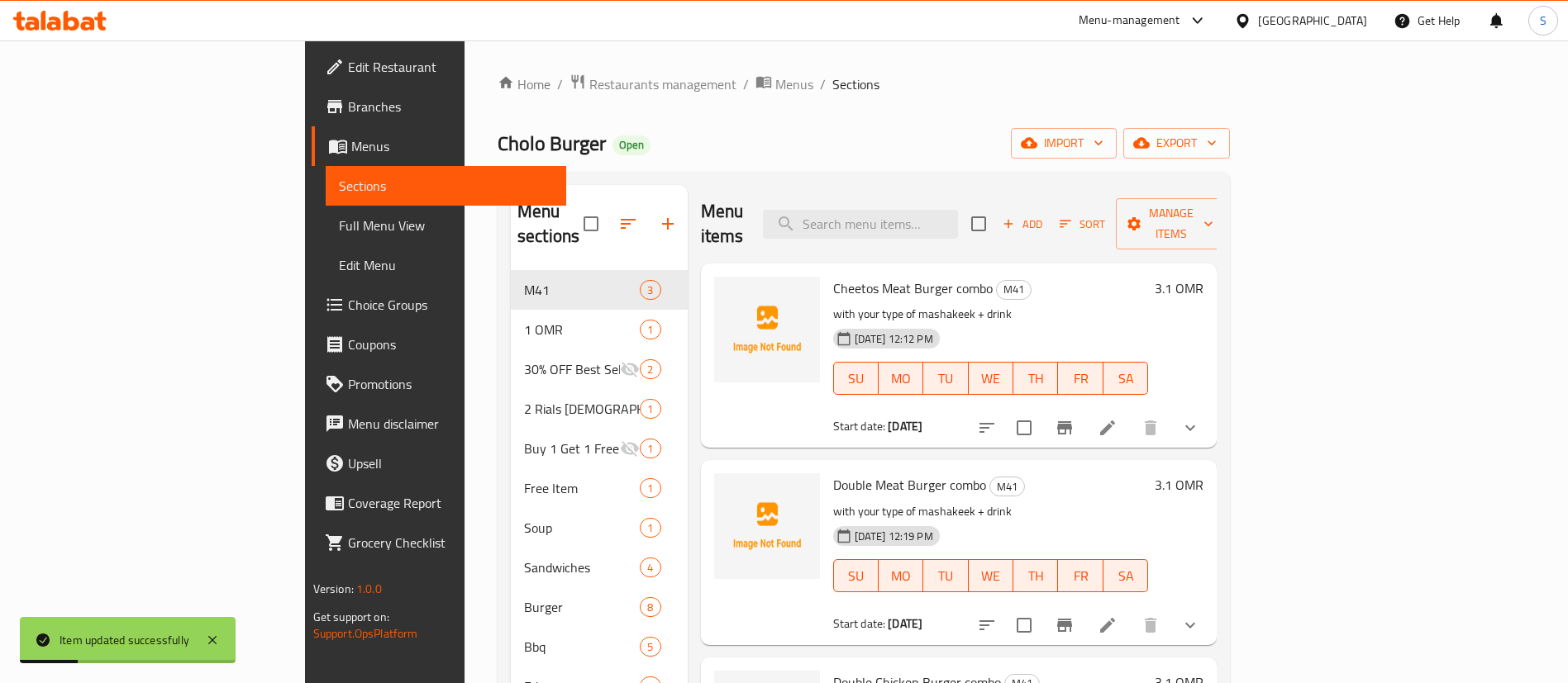
scroll to position [232, 0]
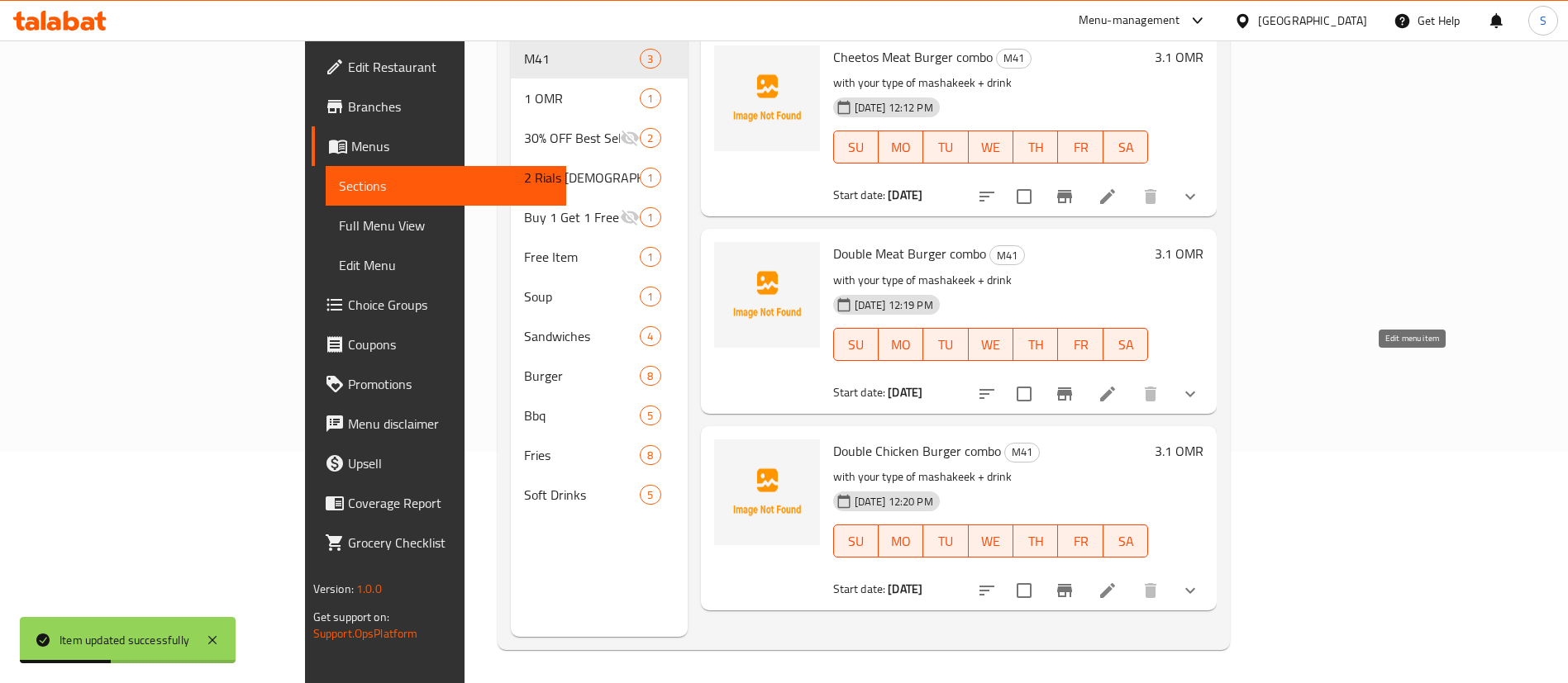
click at [1117, 384] on icon at bounding box center [1107, 394] width 20 height 20
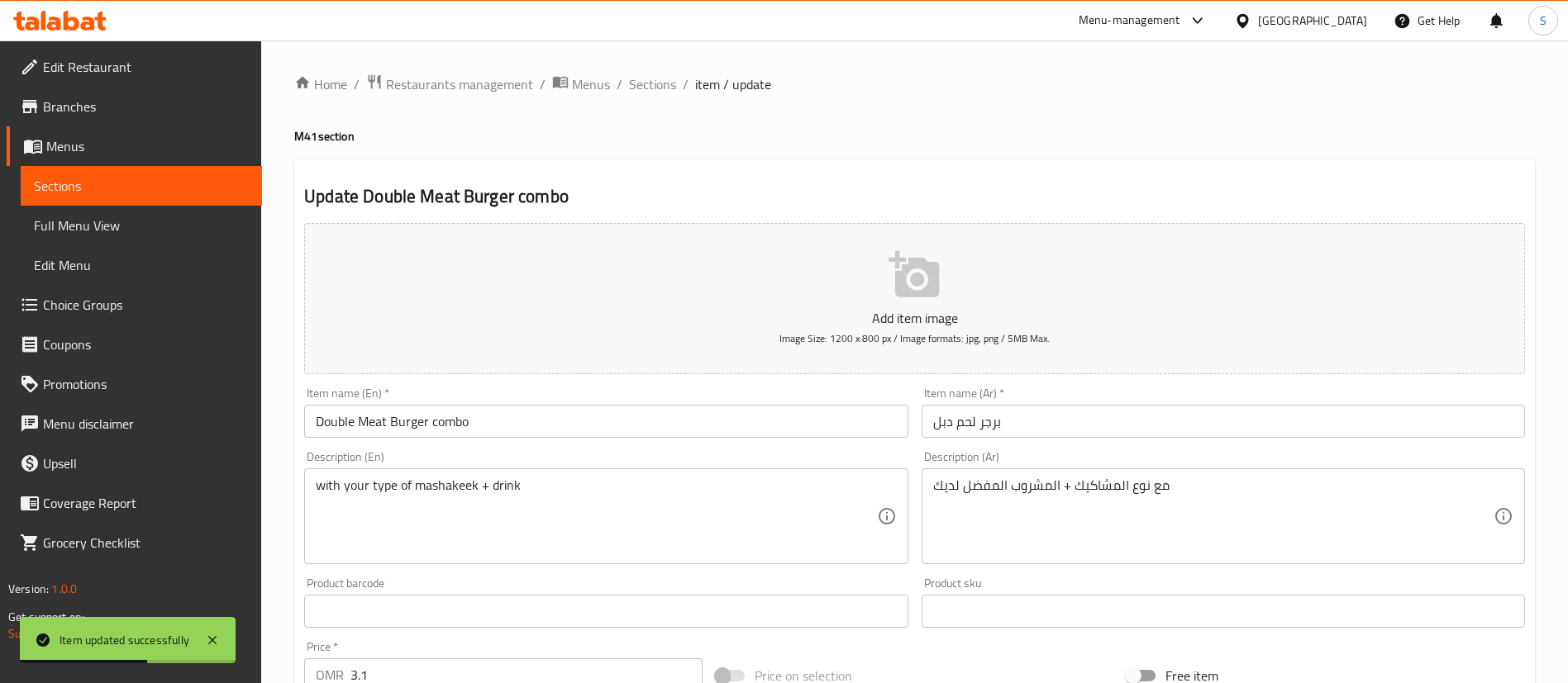
click at [432, 421] on input "Double Meat Burger combo" at bounding box center [605, 421] width 603 height 33
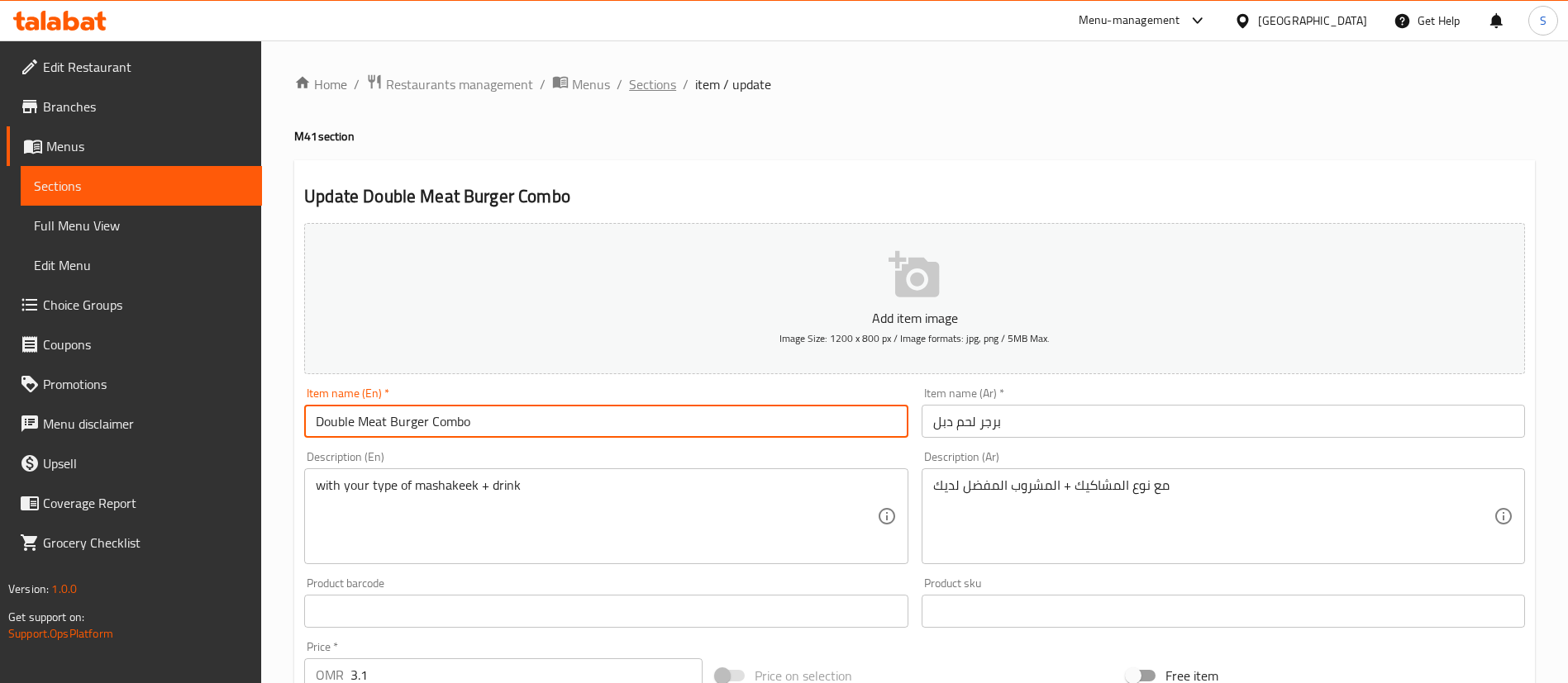
type input "Double Meat Burger Combo"
click at [656, 78] on span "Sections" at bounding box center [653, 84] width 48 height 20
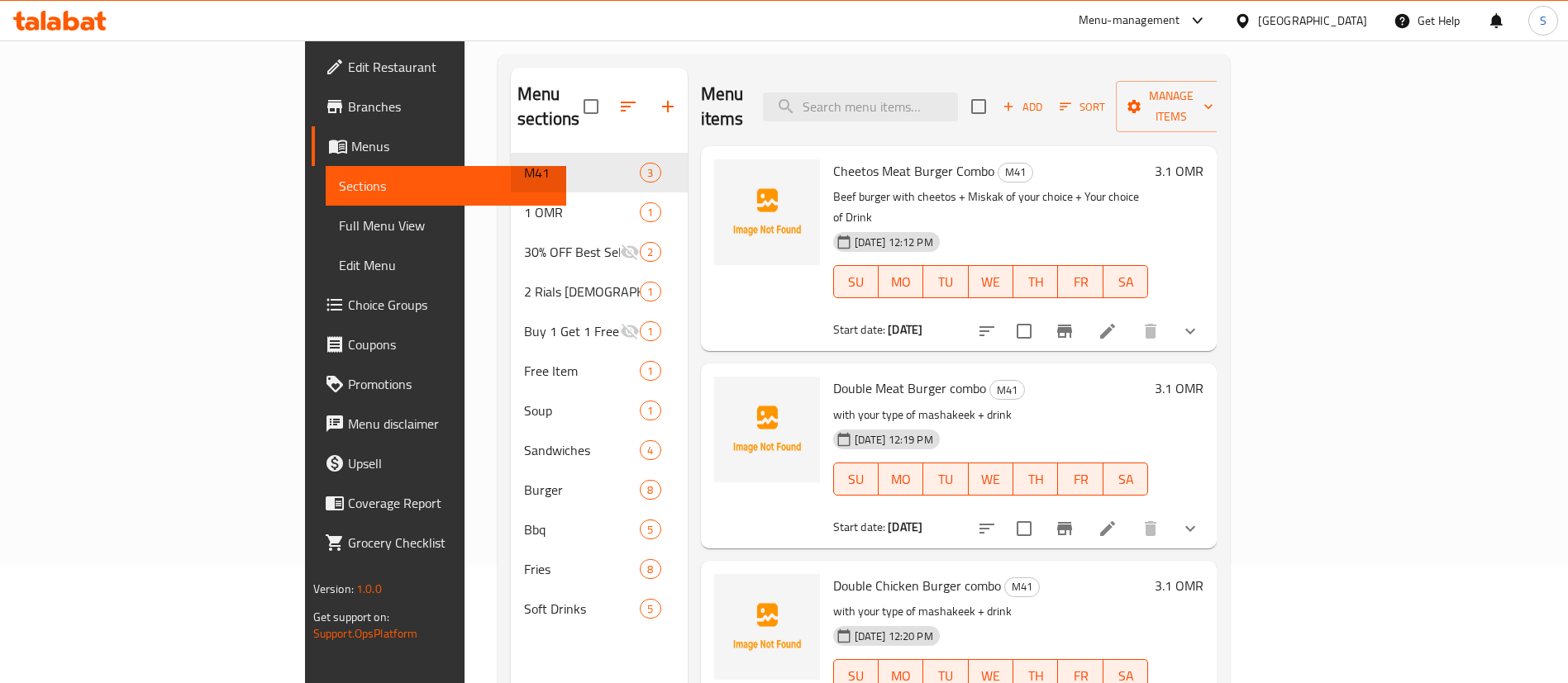
scroll to position [114, 0]
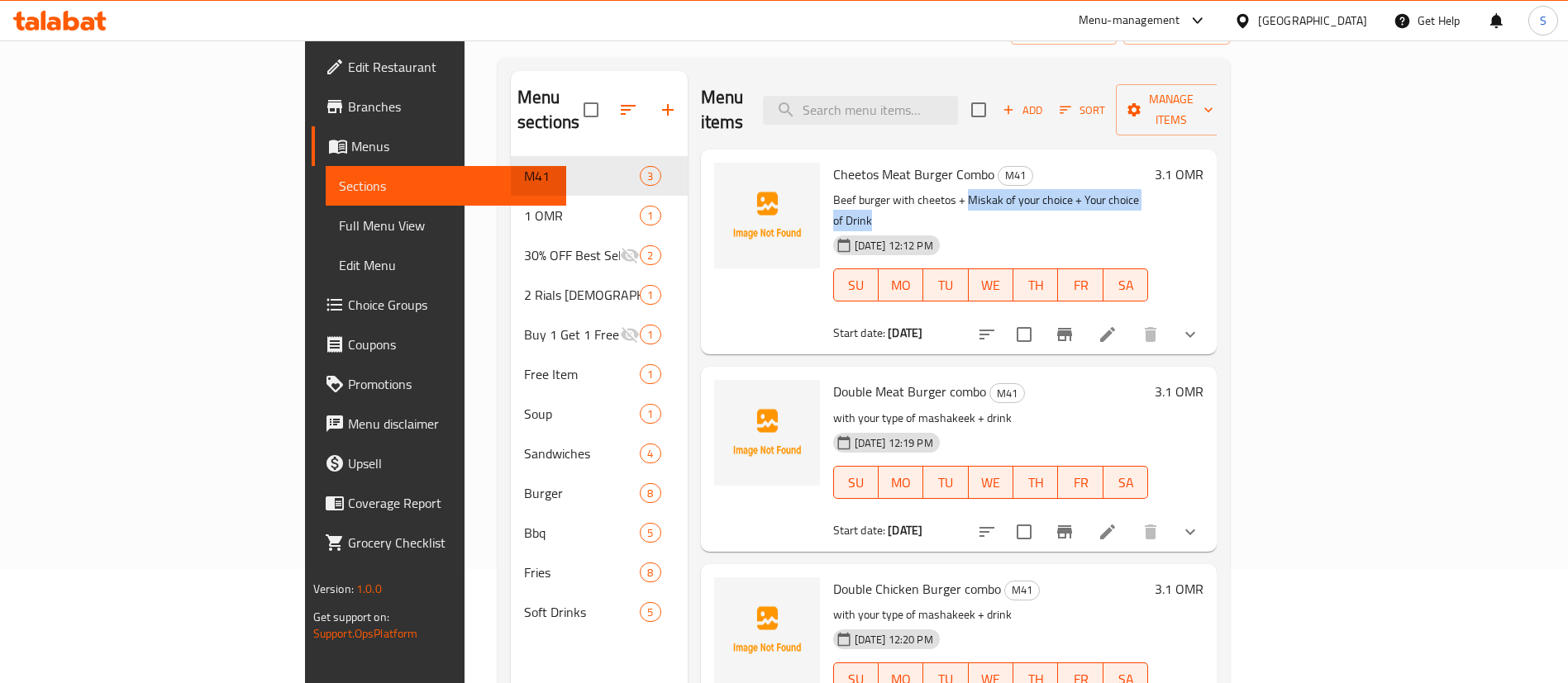
drag, startPoint x: 890, startPoint y: 177, endPoint x: 1221, endPoint y: 180, distance: 331.0
click at [1149, 190] on p "Beef burger with cheetos + Miskak of your choice + Your choice of Drink" at bounding box center [991, 211] width 316 height 42
copy p "Miskak of your choice + Your choice of Drink"
click at [1117, 522] on icon at bounding box center [1107, 532] width 20 height 20
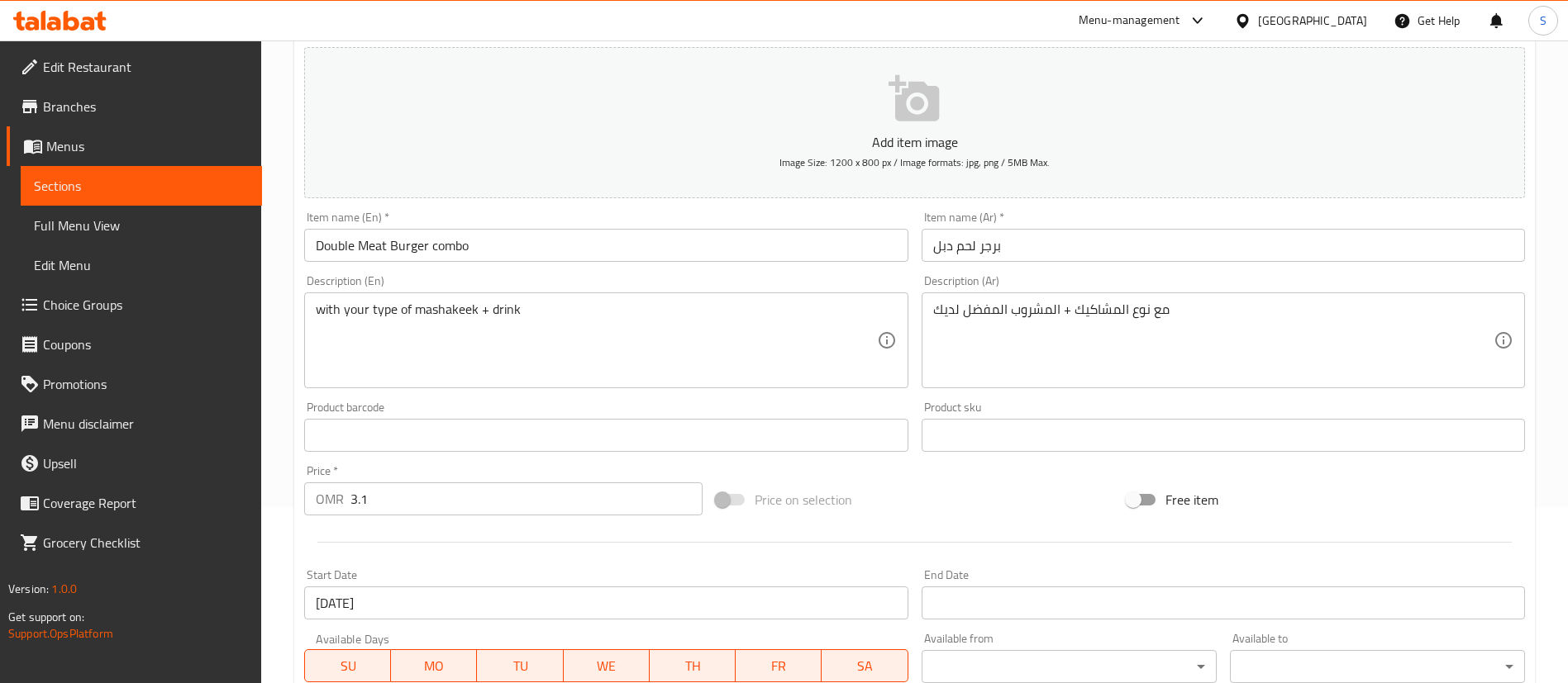
scroll to position [175, 0]
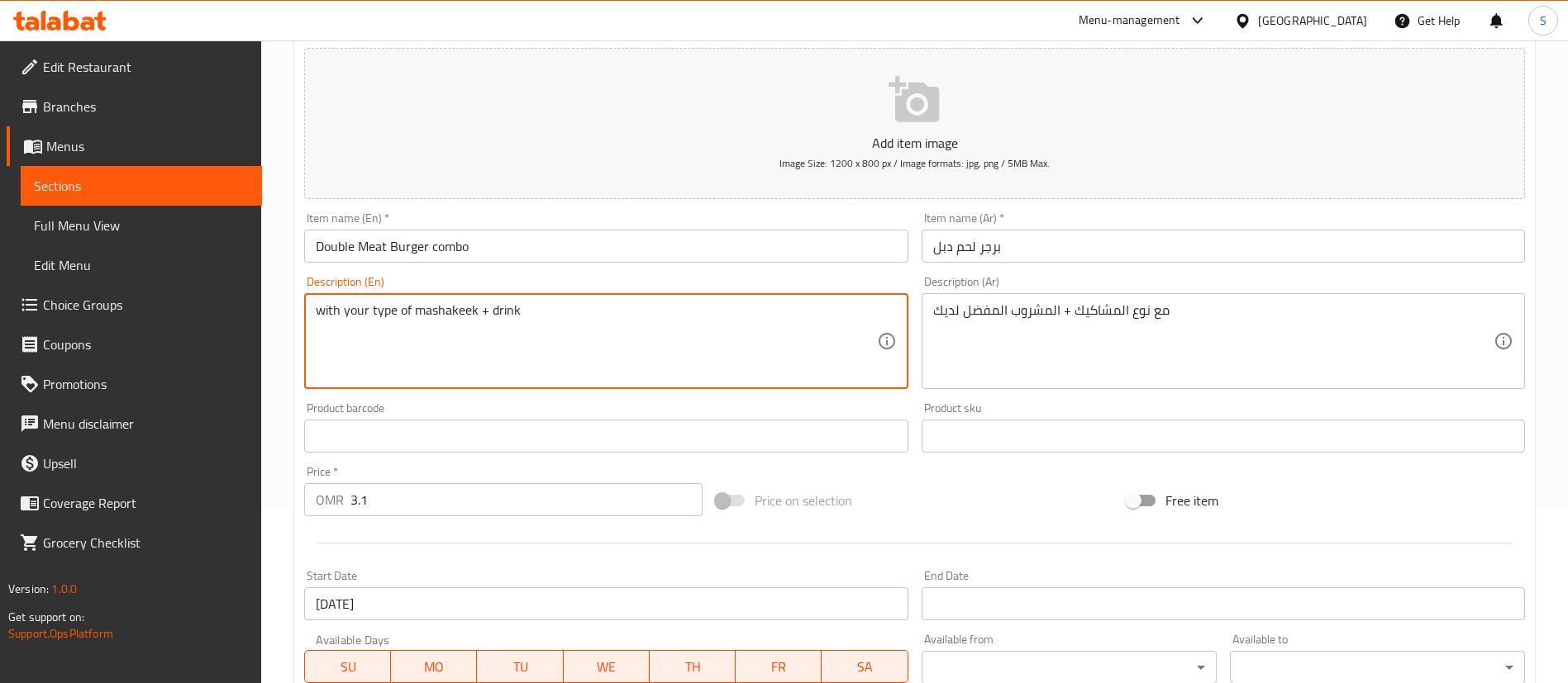
click at [411, 307] on textarea "with your type of mashakeek + drink" at bounding box center [596, 341] width 561 height 78
paste textarea "Miskak of your choice + Your choice of Drink"
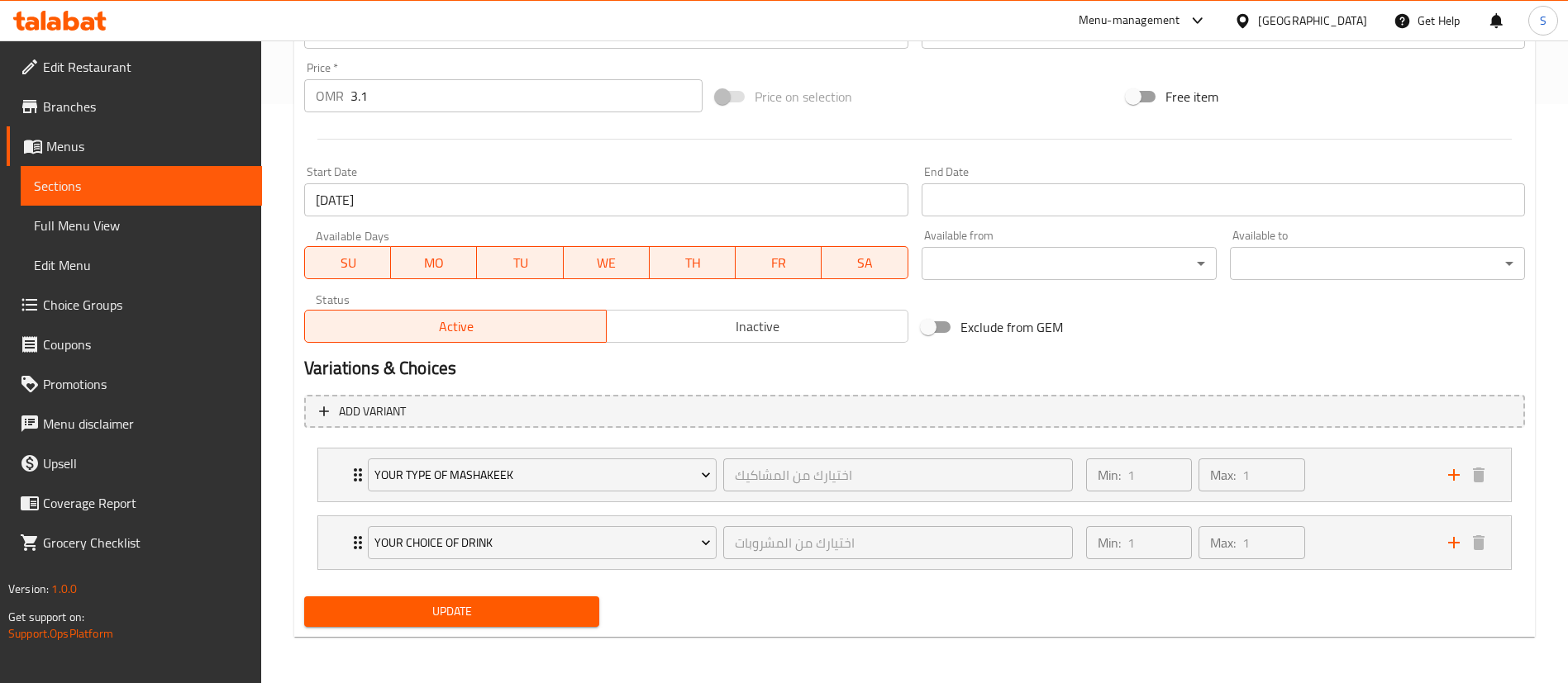
type textarea "Double beef burger + Miskak of your choice + Your choice of Drink"
click at [505, 612] on span "Update" at bounding box center [451, 612] width 268 height 21
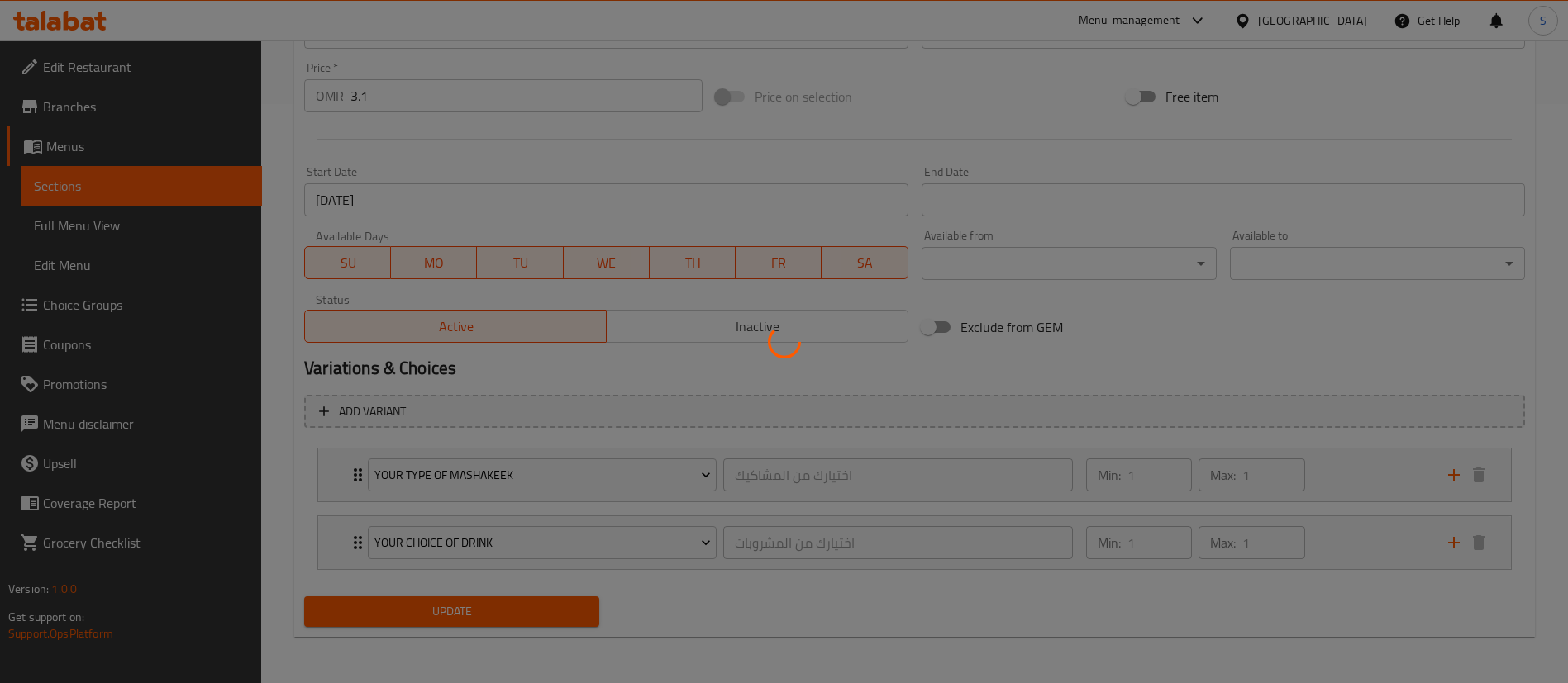
scroll to position [0, 0]
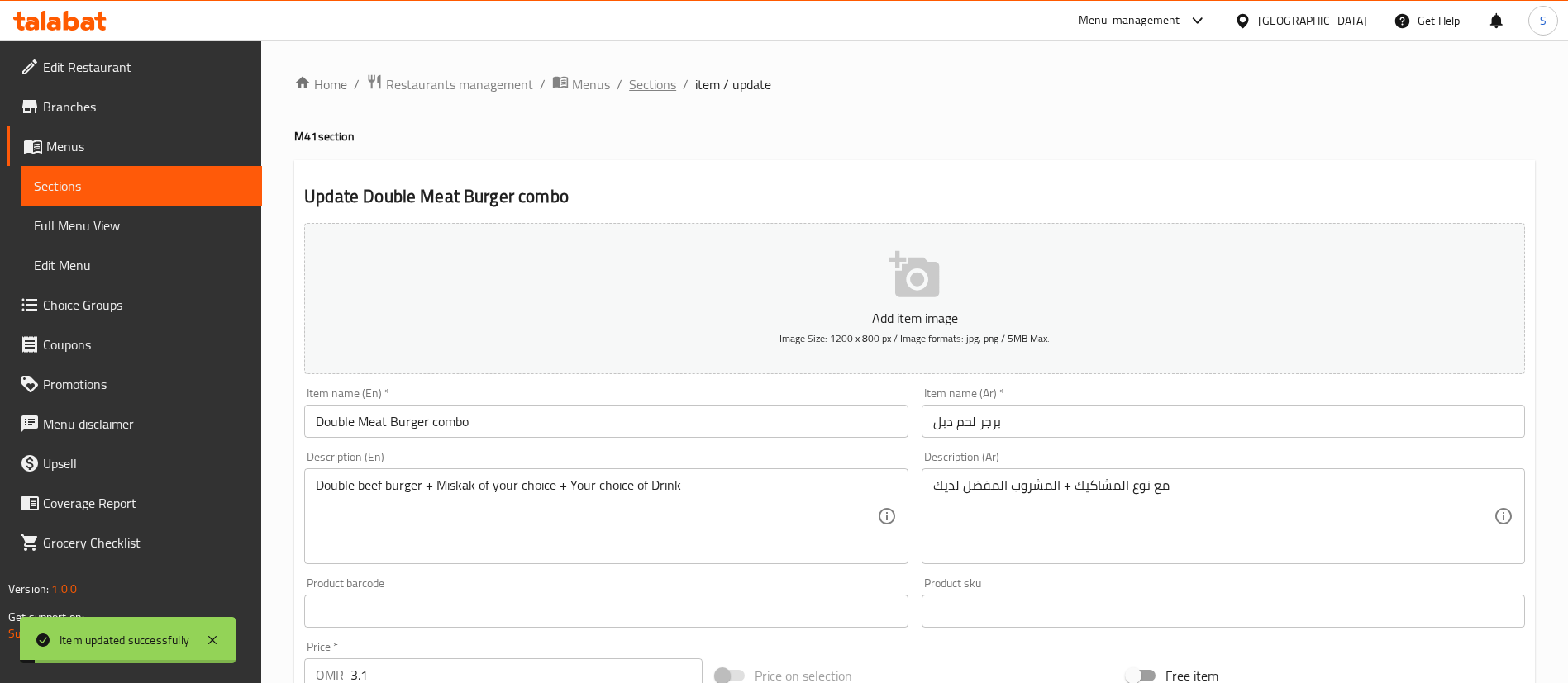
click at [652, 82] on span "Sections" at bounding box center [653, 84] width 48 height 20
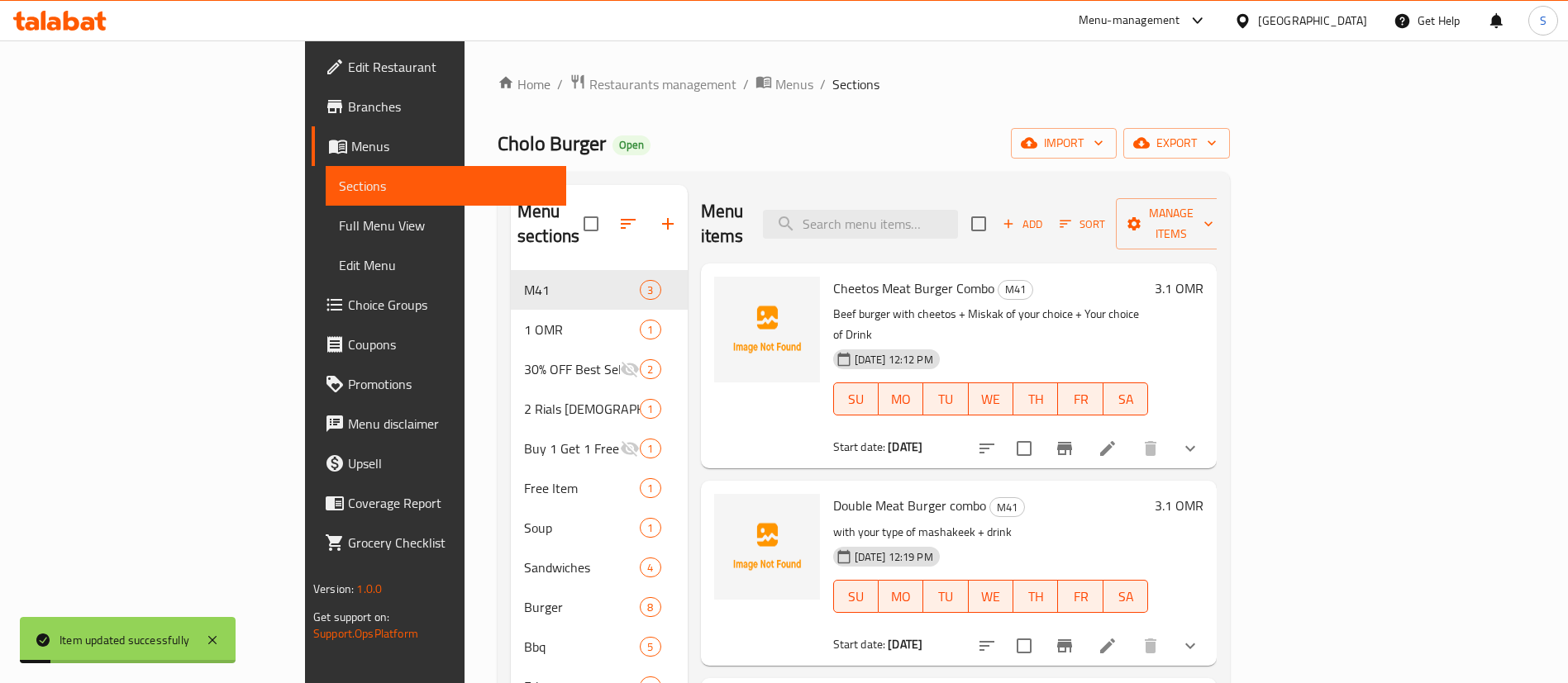
scroll to position [232, 0]
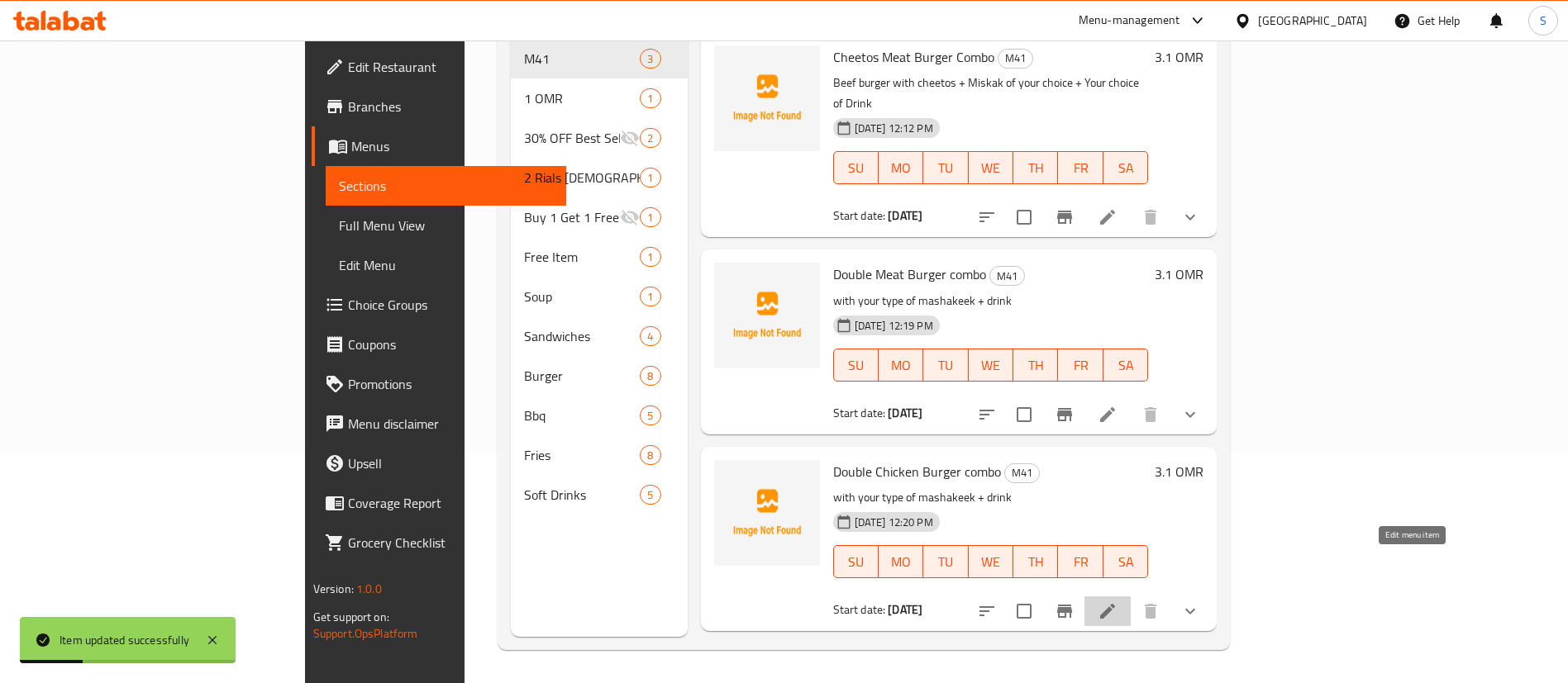
click at [1117, 602] on icon at bounding box center [1107, 612] width 20 height 20
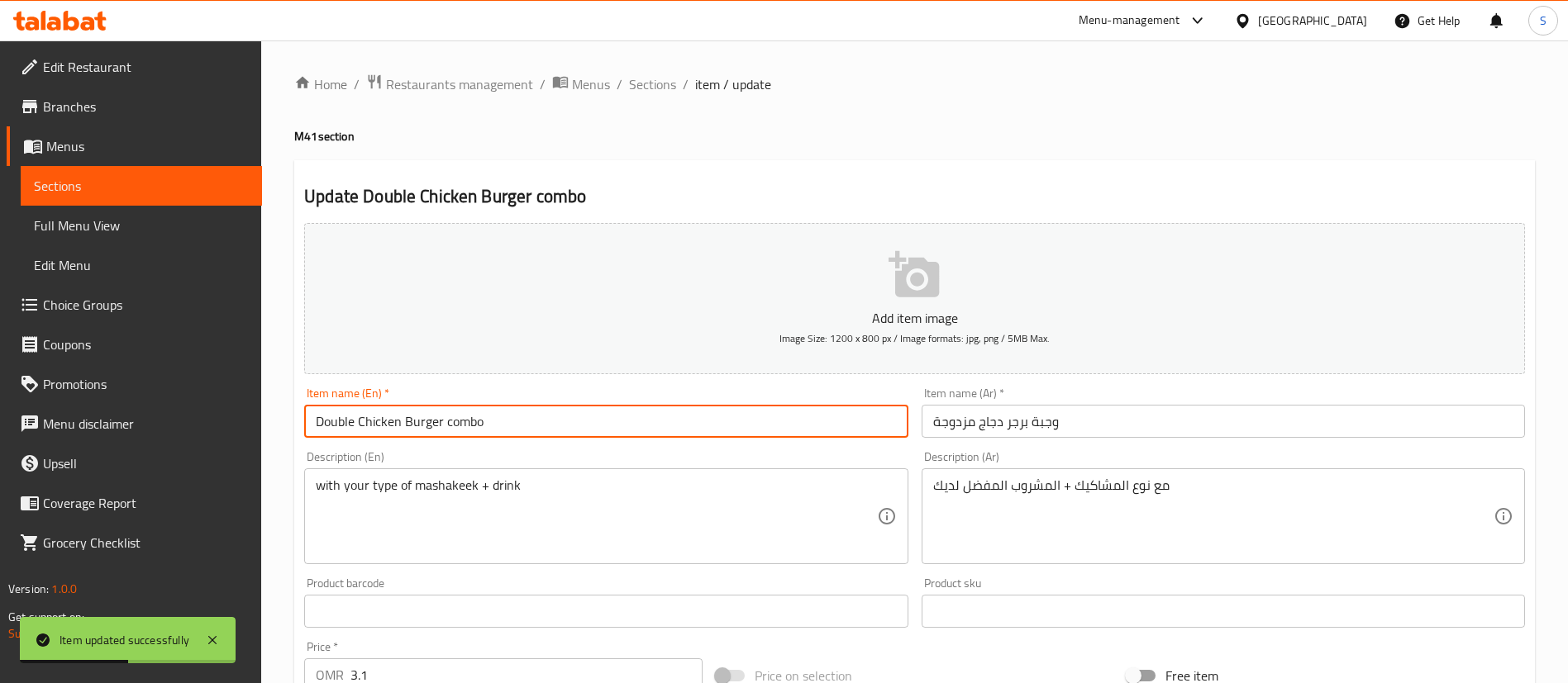
click at [453, 423] on input "Double Chicken Burger combo" at bounding box center [605, 421] width 603 height 33
type input "Double Chicken Burger Combo"
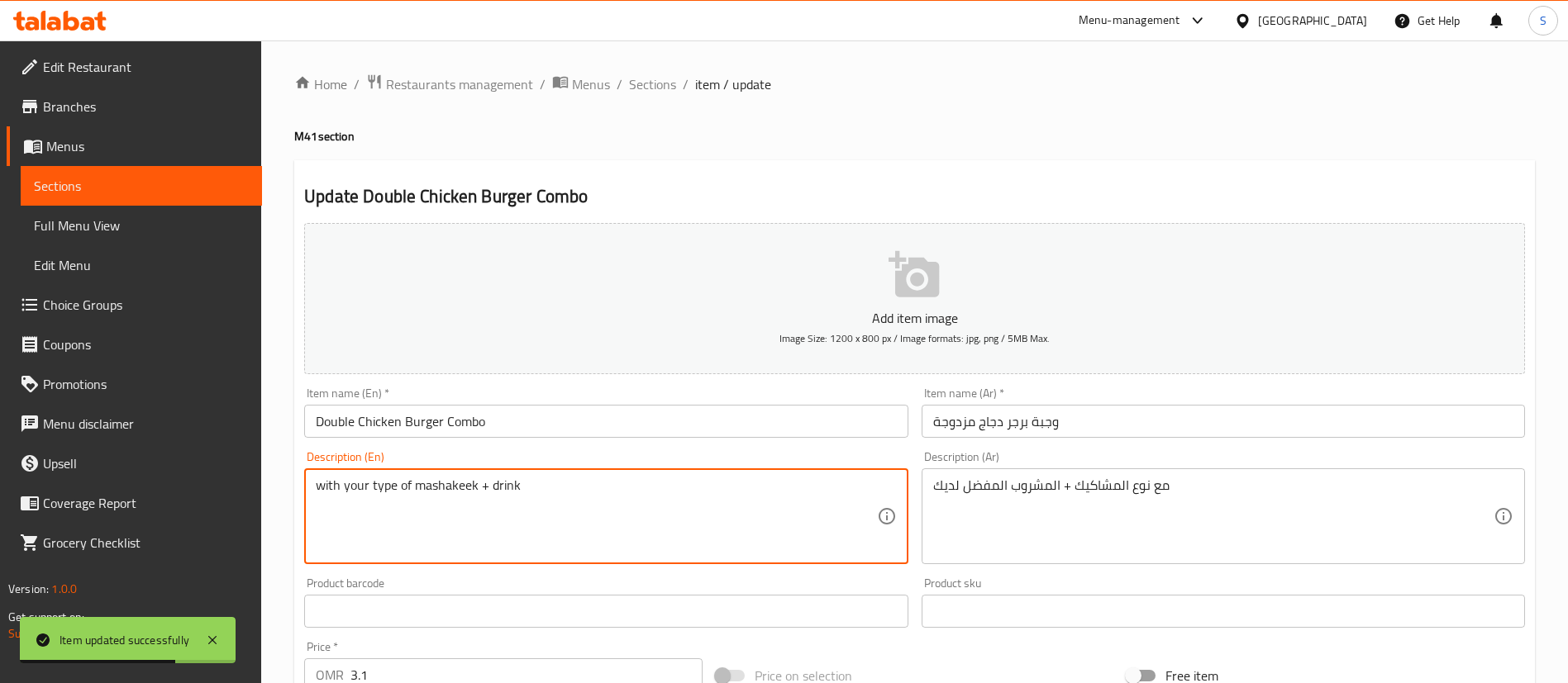
click at [520, 490] on textarea "with your type of mashakeek + drink" at bounding box center [596, 516] width 561 height 78
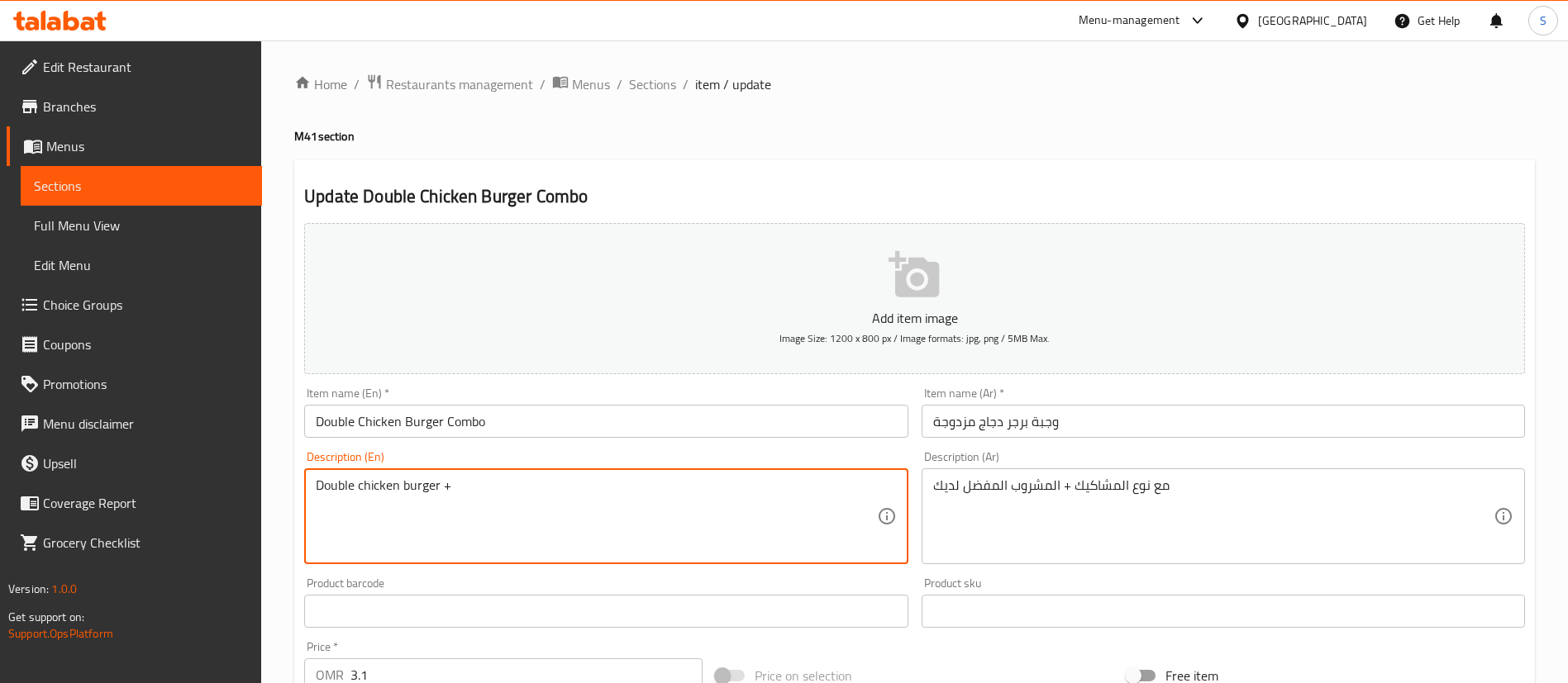
paste textarea "Miskak of your choice + Your choice of Drink"
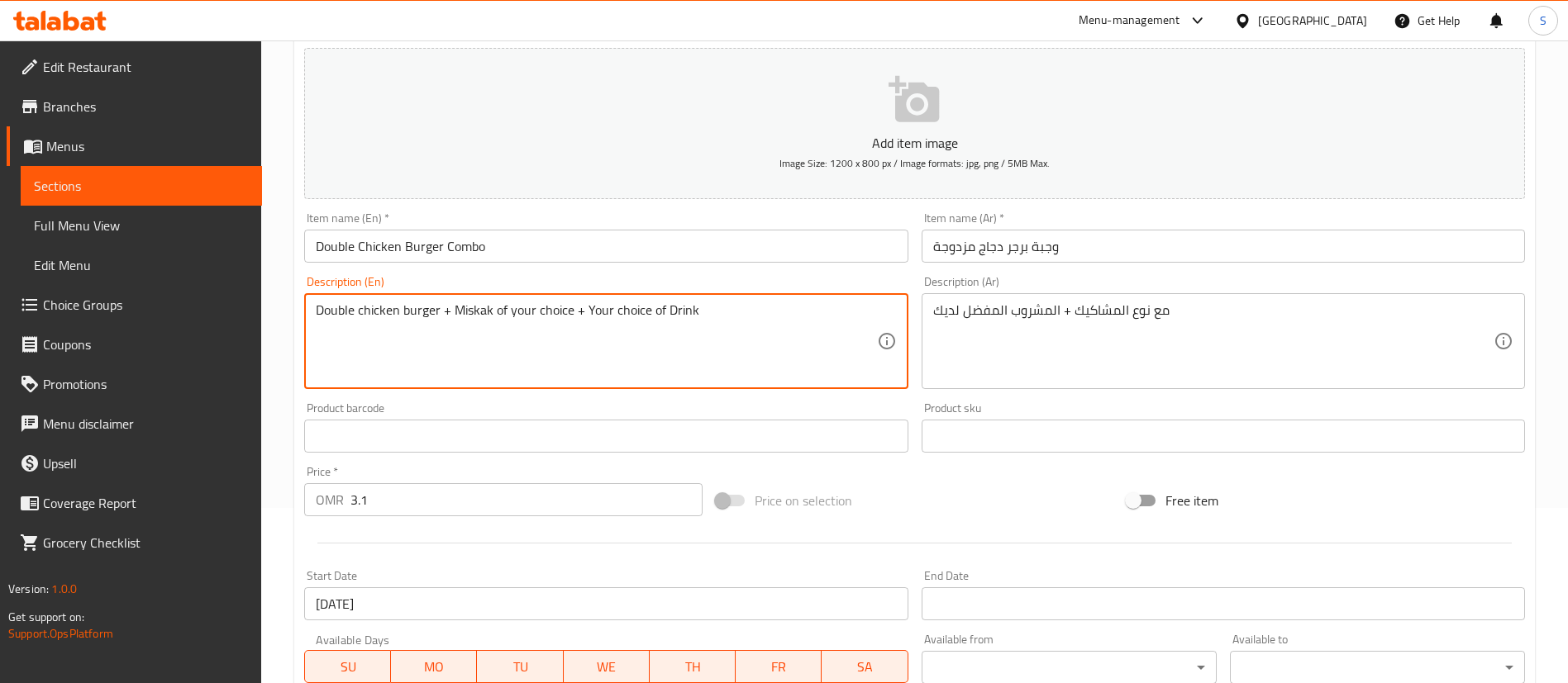
scroll to position [174, 0]
click at [475, 317] on textarea "Double chicken burger + Miskak of your choice + Your choice of Drink" at bounding box center [596, 342] width 561 height 78
click at [453, 313] on textarea "Double chicken burger + Mishkak of your choice + Your choice of Drink" at bounding box center [596, 342] width 561 height 78
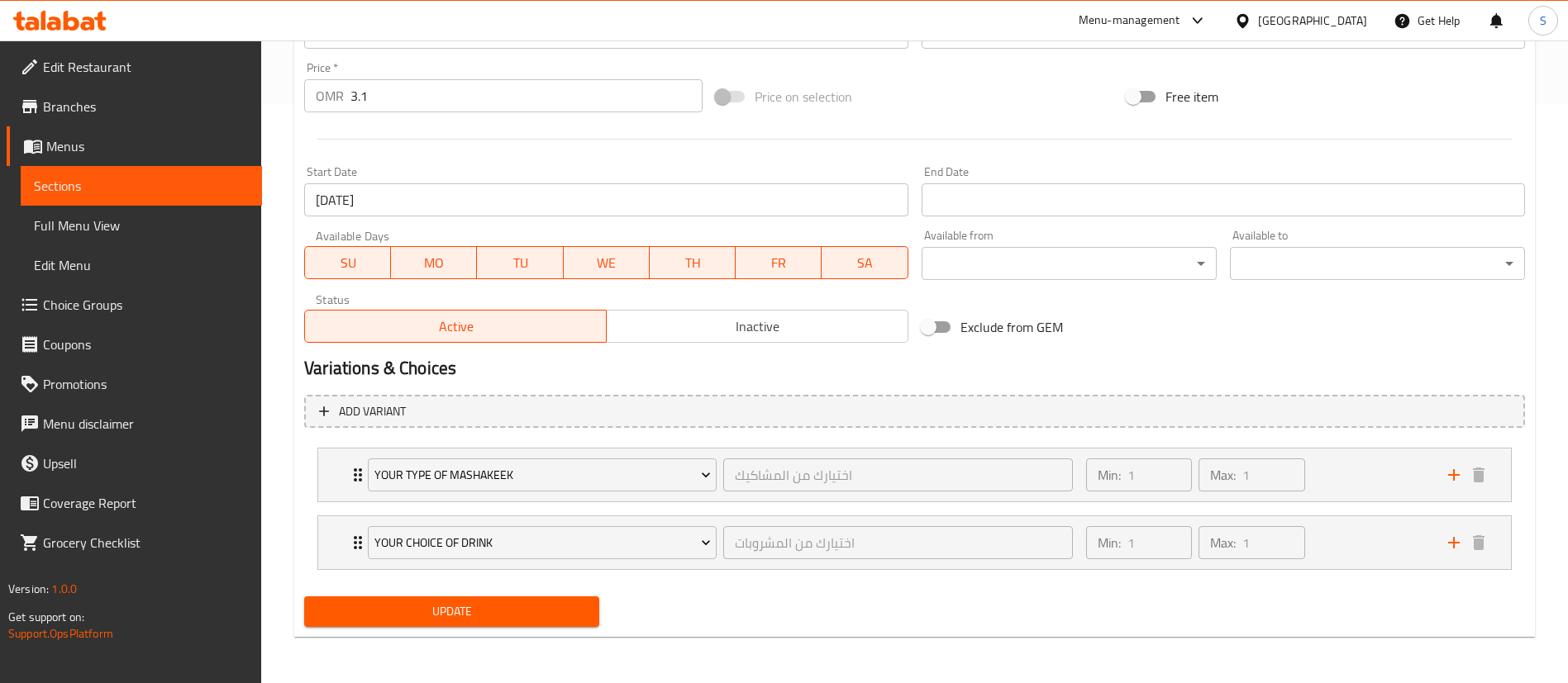
type textarea "Double chicken burger + Mishkak of your choice + Your choice of Drink"
click at [452, 612] on span "Update" at bounding box center [451, 612] width 268 height 21
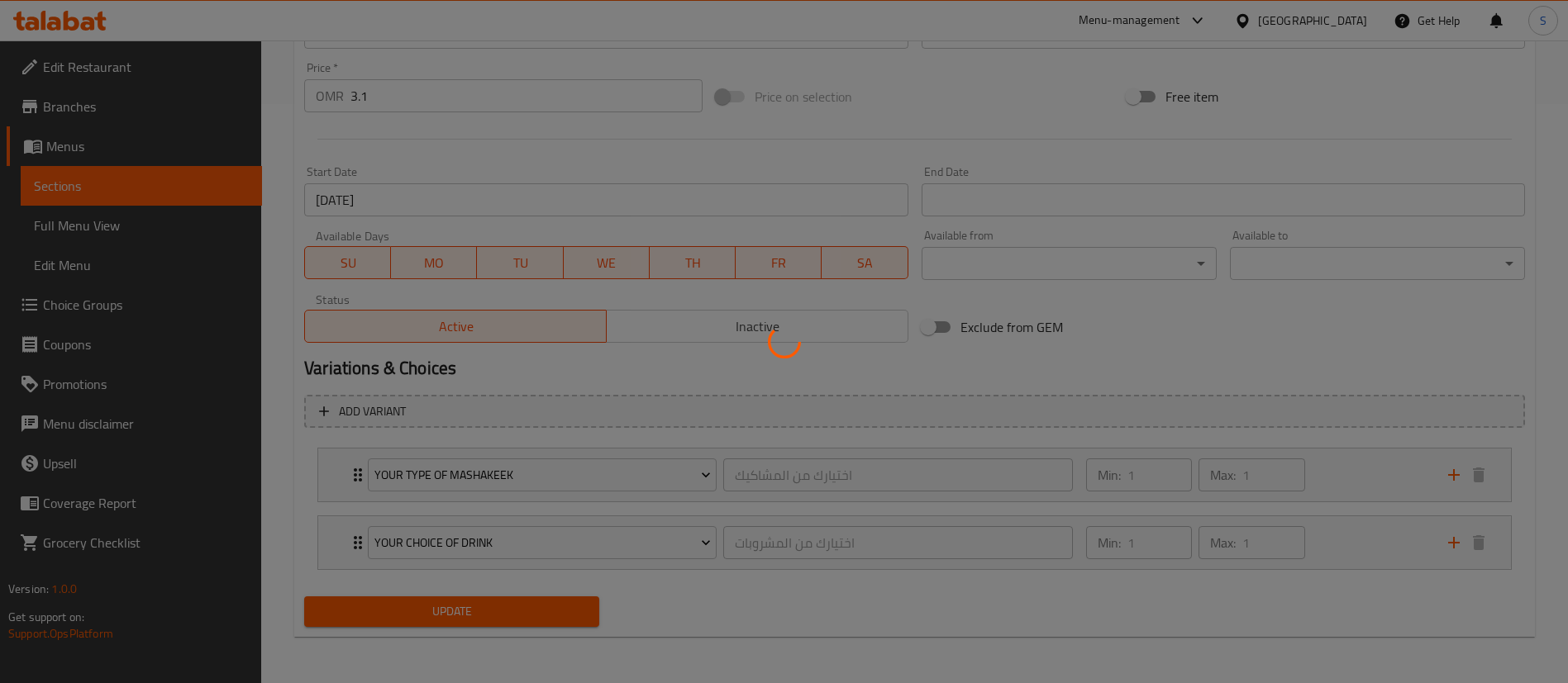
scroll to position [0, 0]
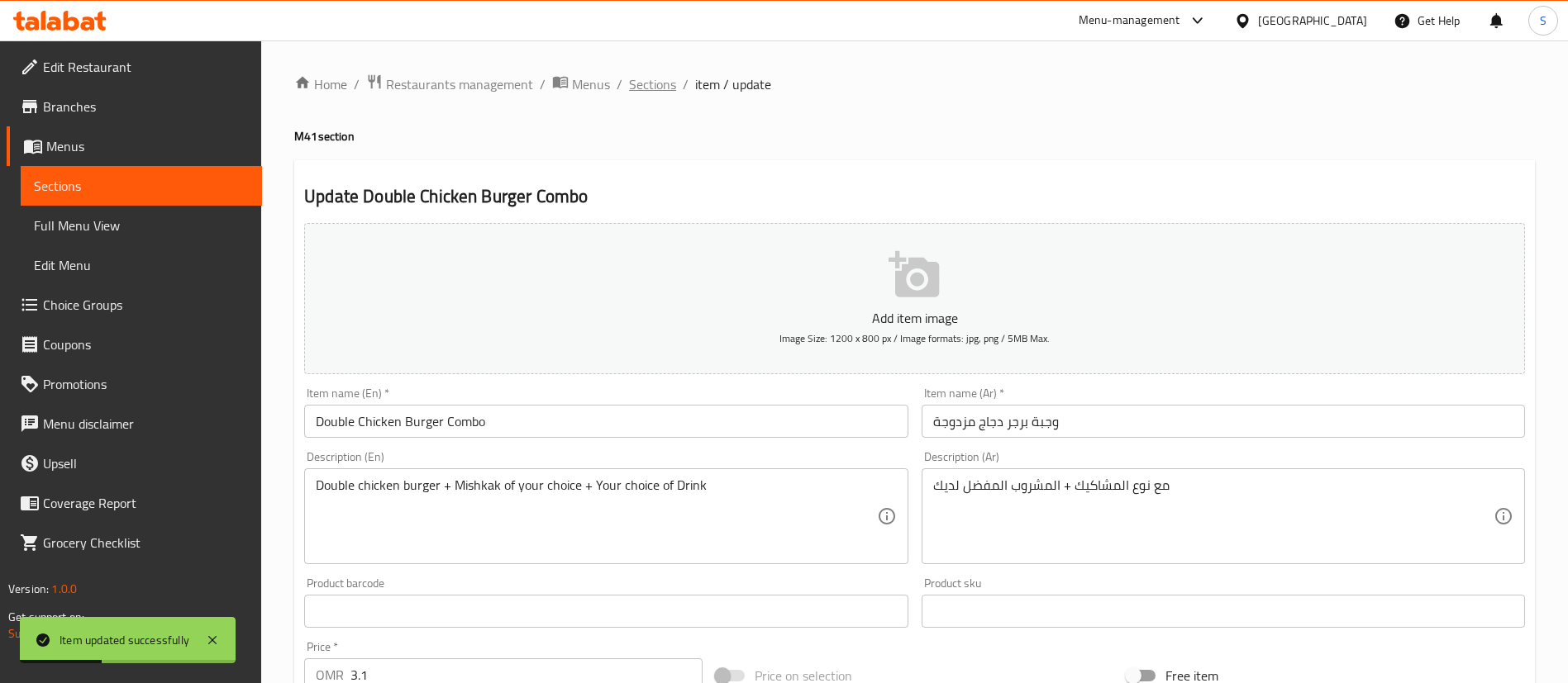
click at [640, 84] on span "Sections" at bounding box center [653, 84] width 48 height 20
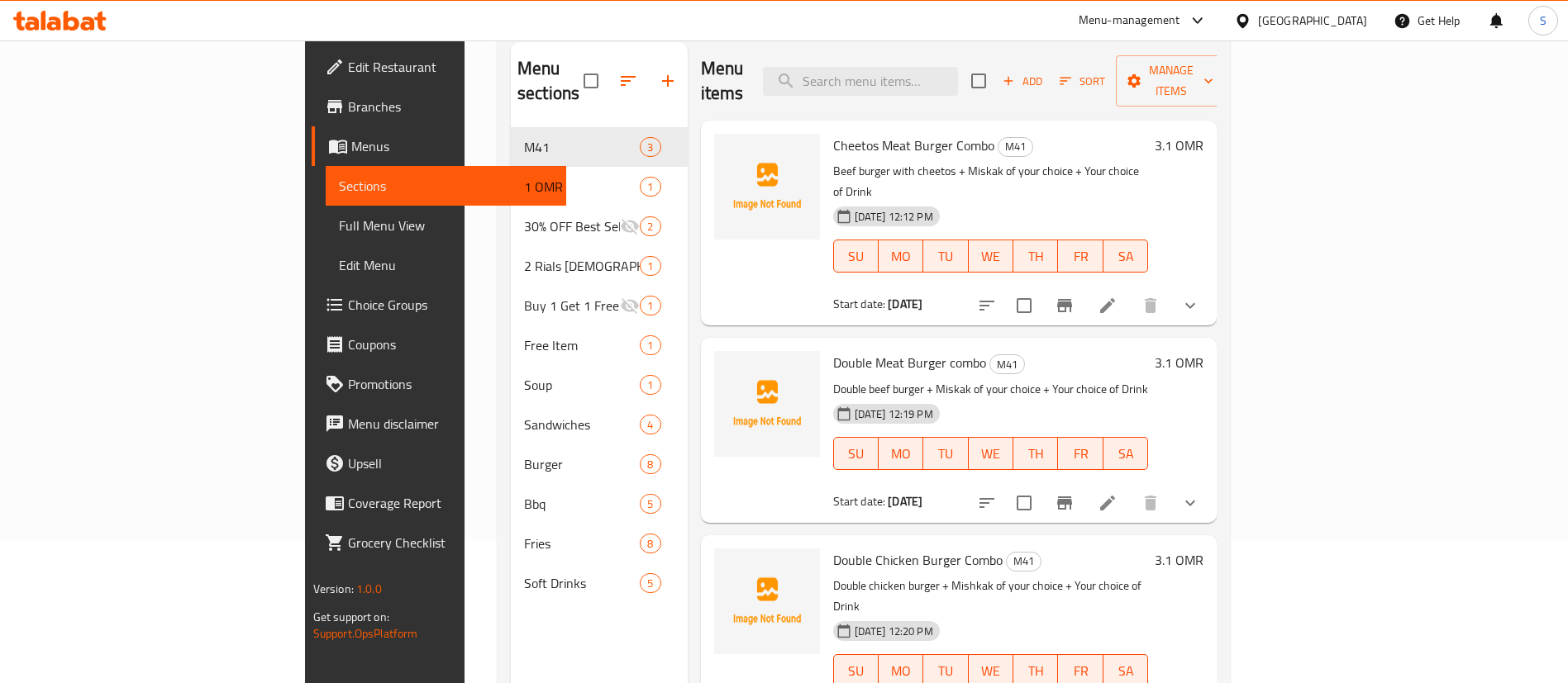
scroll to position [142, 0]
click at [1115, 497] on icon at bounding box center [1107, 504] width 15 height 15
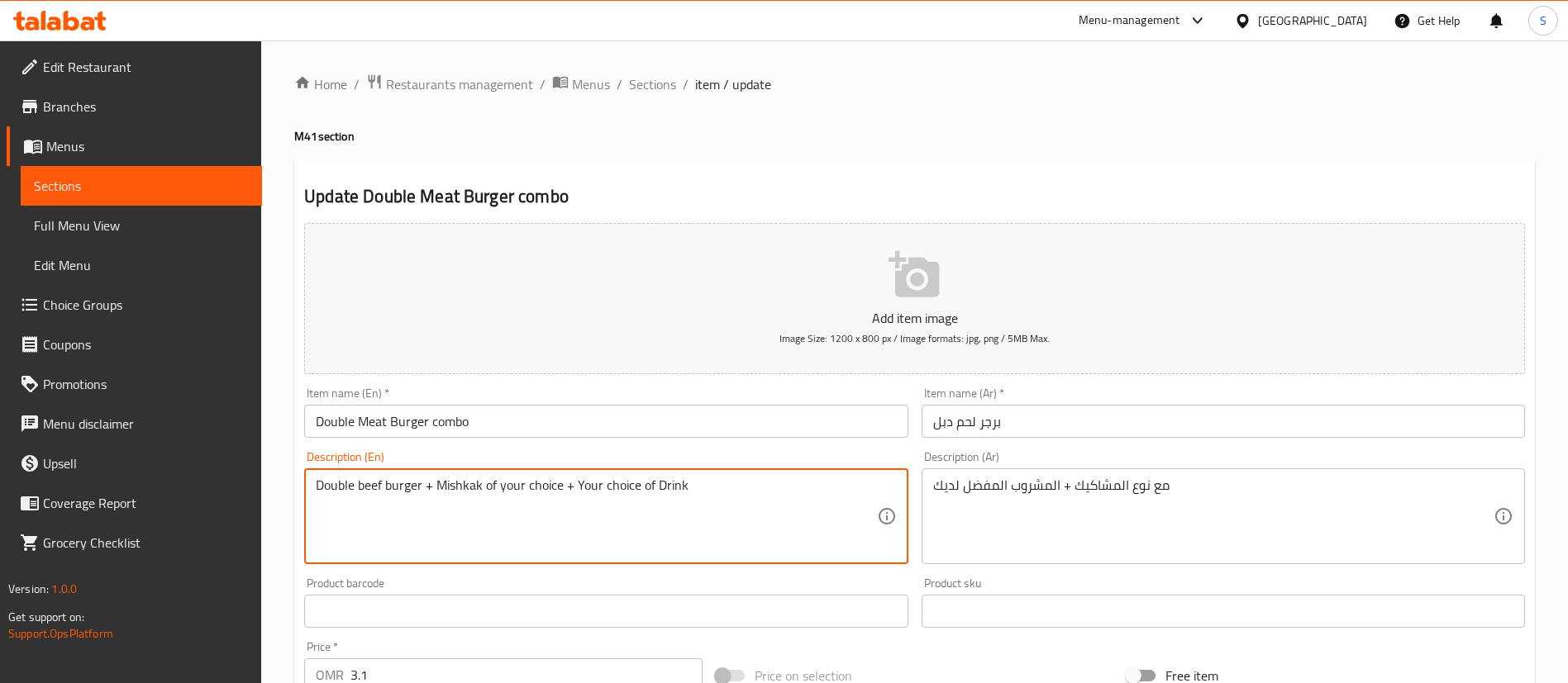
scroll to position [579, 0]
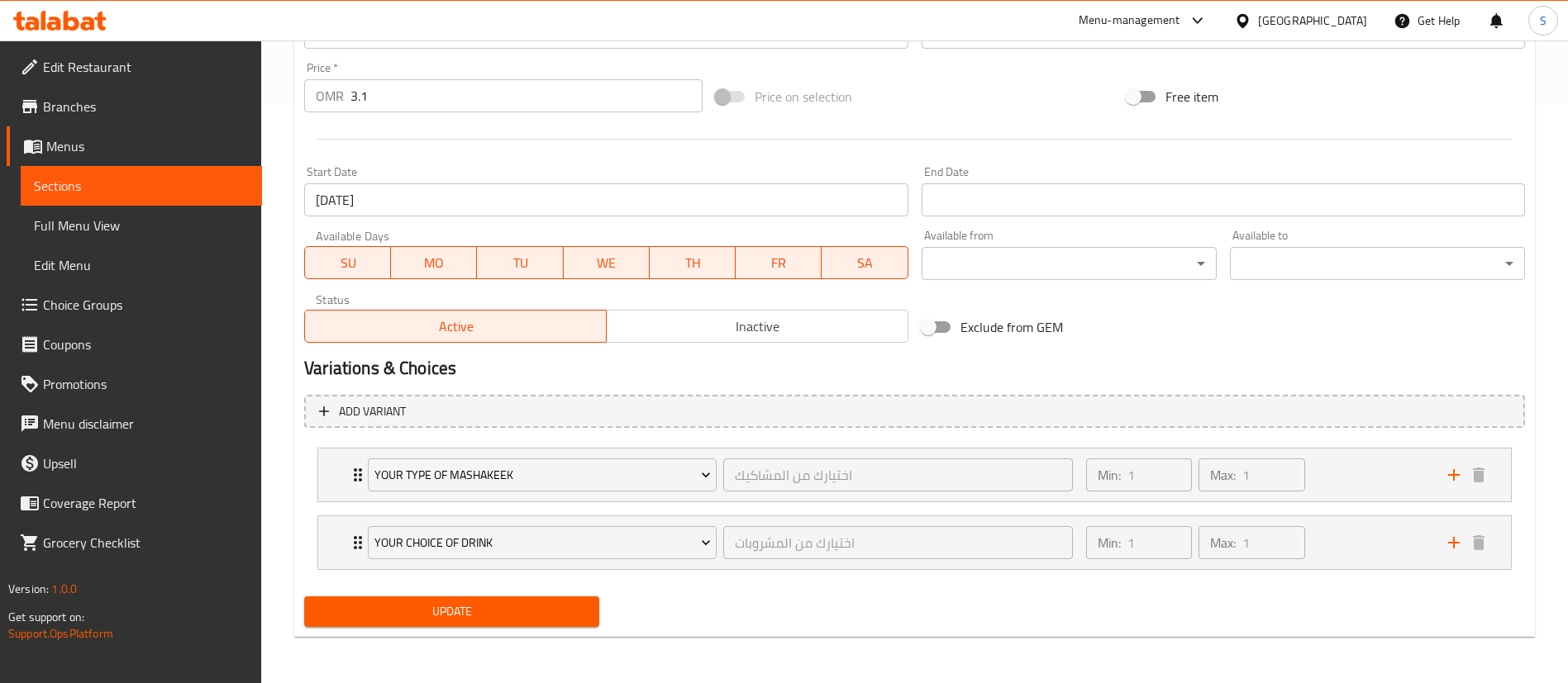
type textarea "Double beef burger + Mishkak of your choice + Your choice of Drink"
click at [444, 612] on span "Update" at bounding box center [451, 612] width 268 height 21
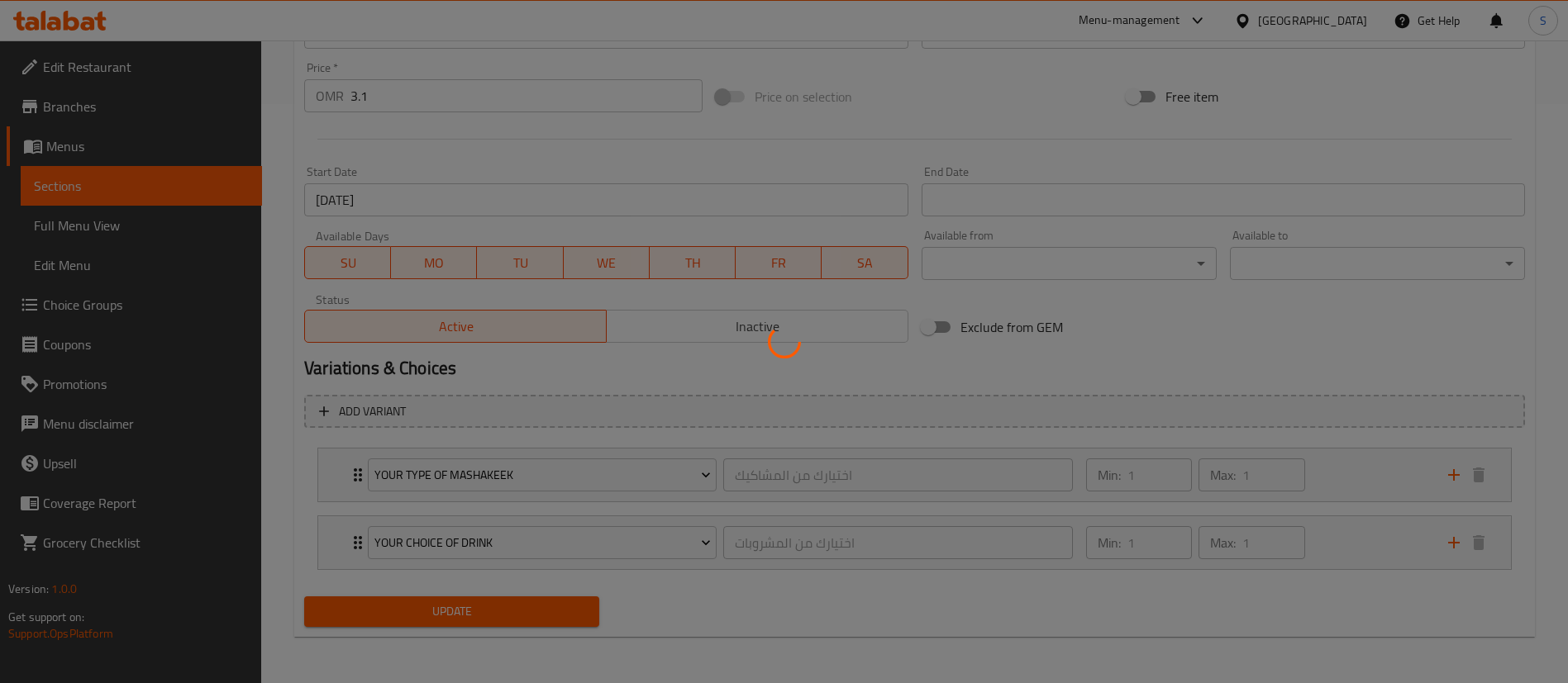
scroll to position [0, 0]
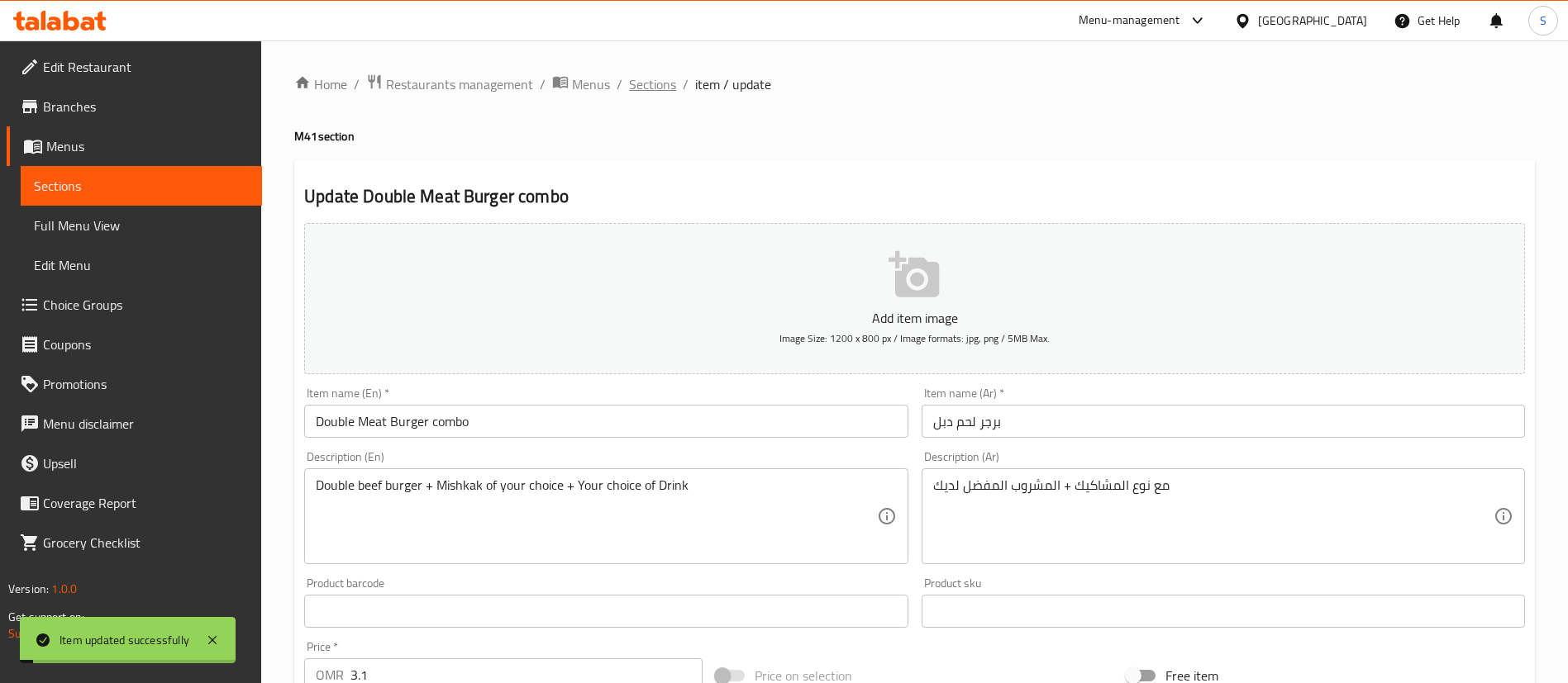
click at [664, 87] on span "Sections" at bounding box center [653, 84] width 48 height 20
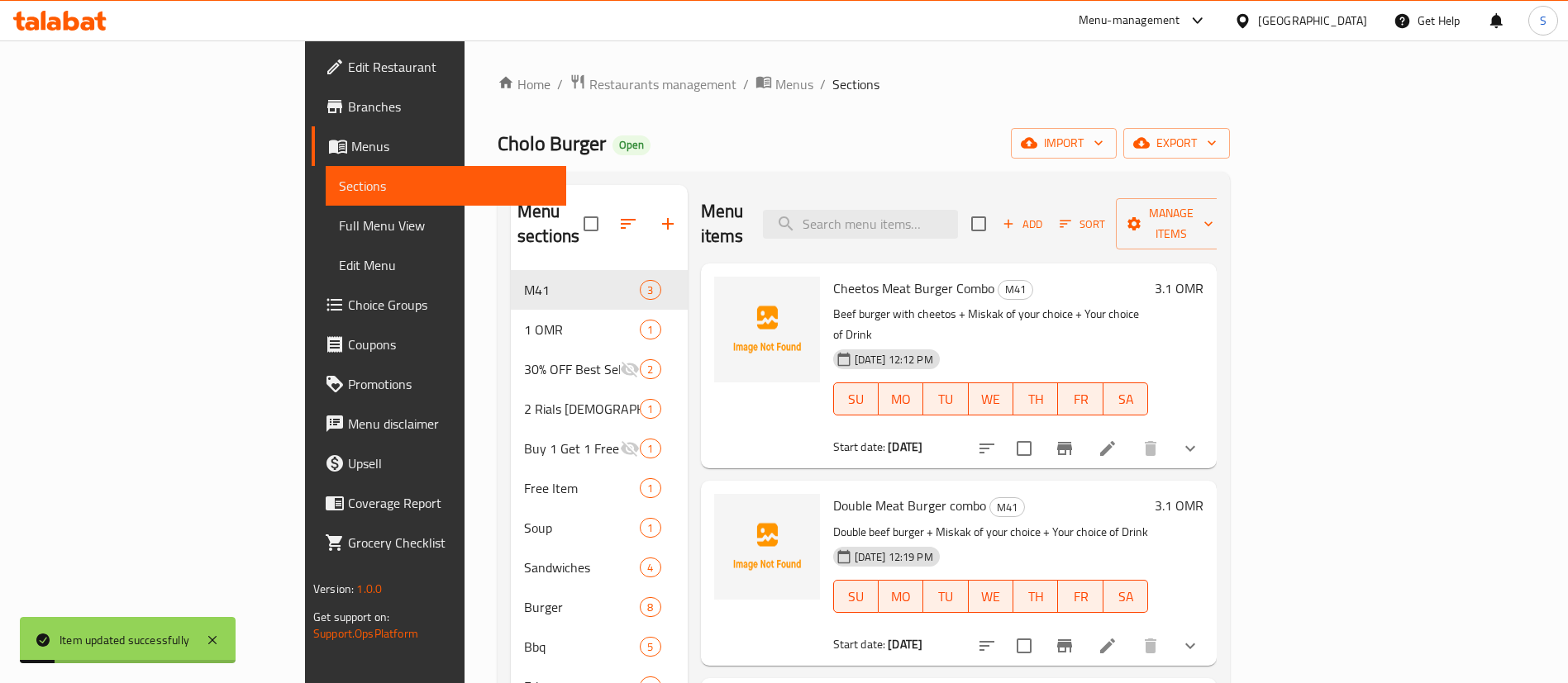
scroll to position [232, 0]
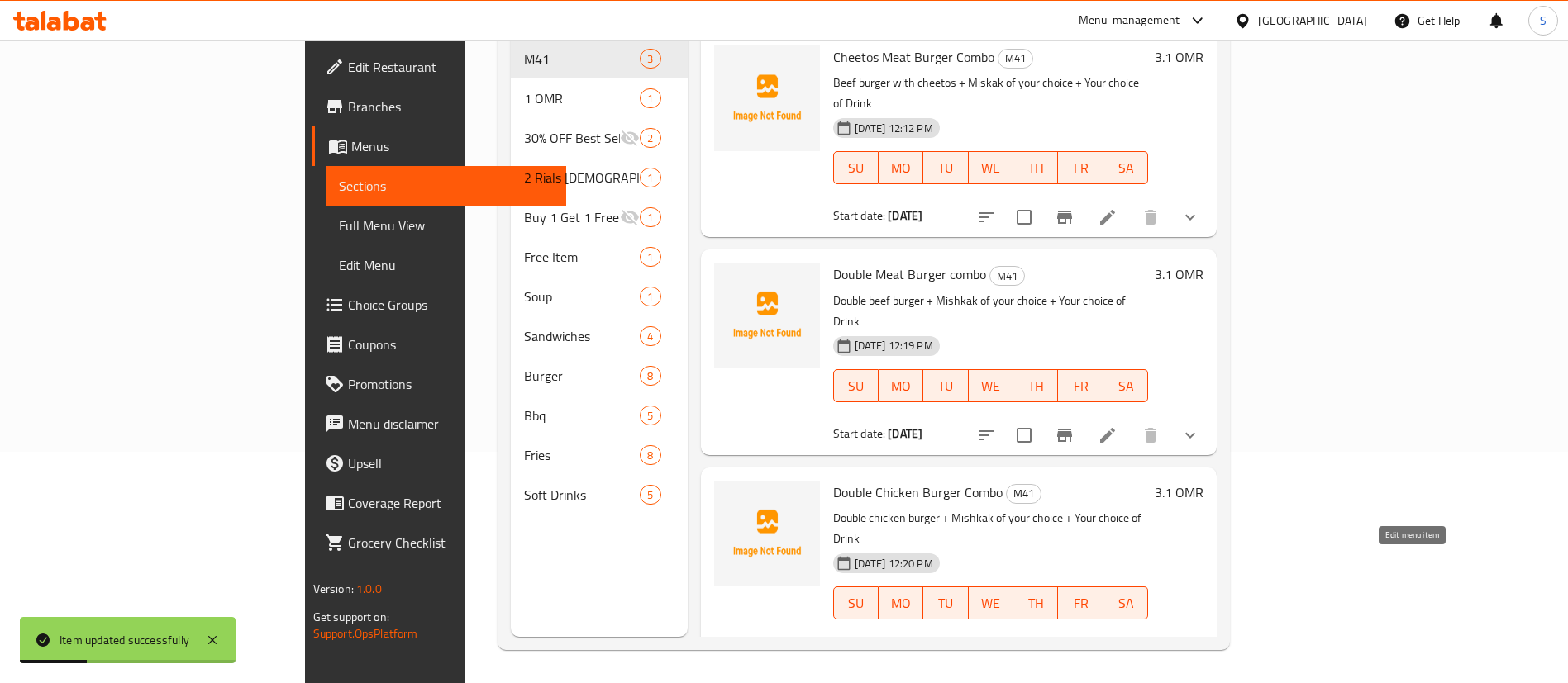
click at [1117, 642] on icon at bounding box center [1107, 652] width 20 height 20
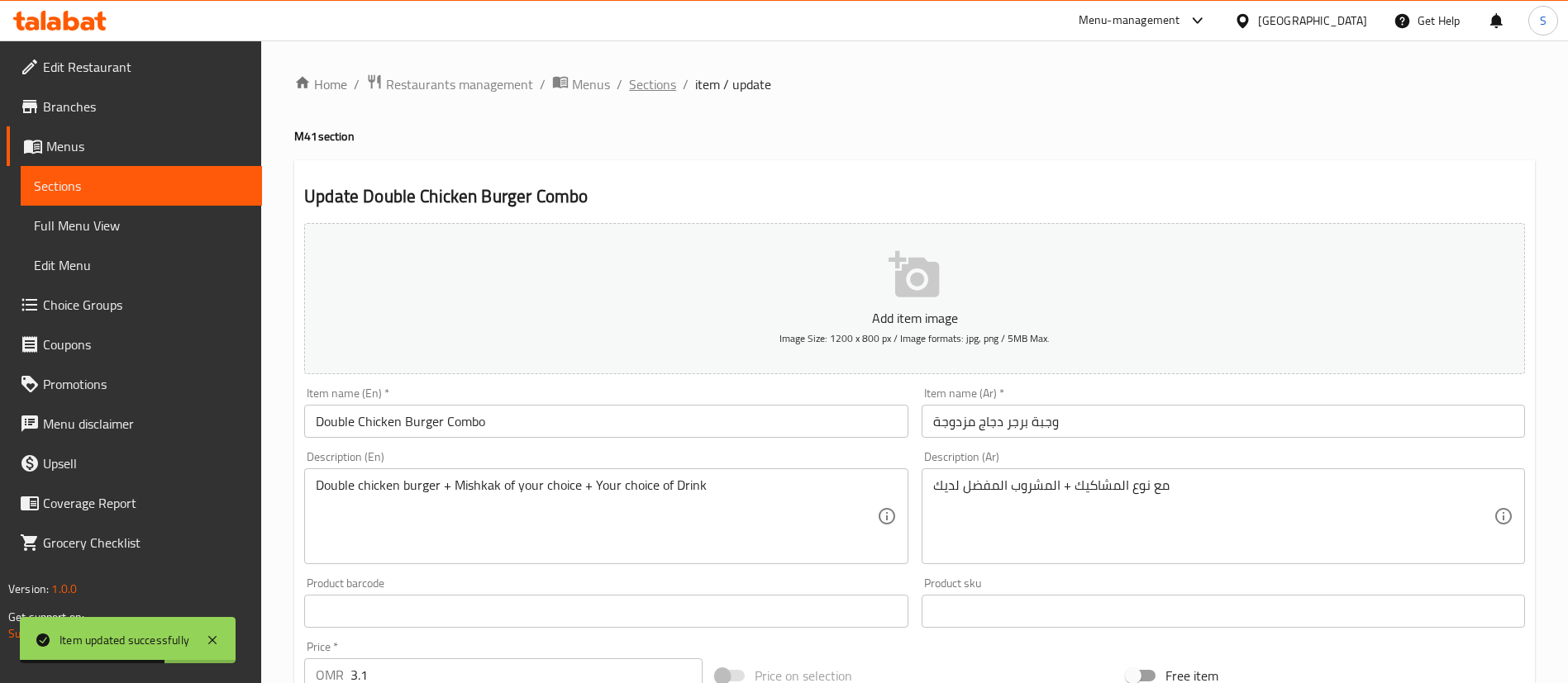
click at [646, 81] on span "Sections" at bounding box center [653, 84] width 48 height 20
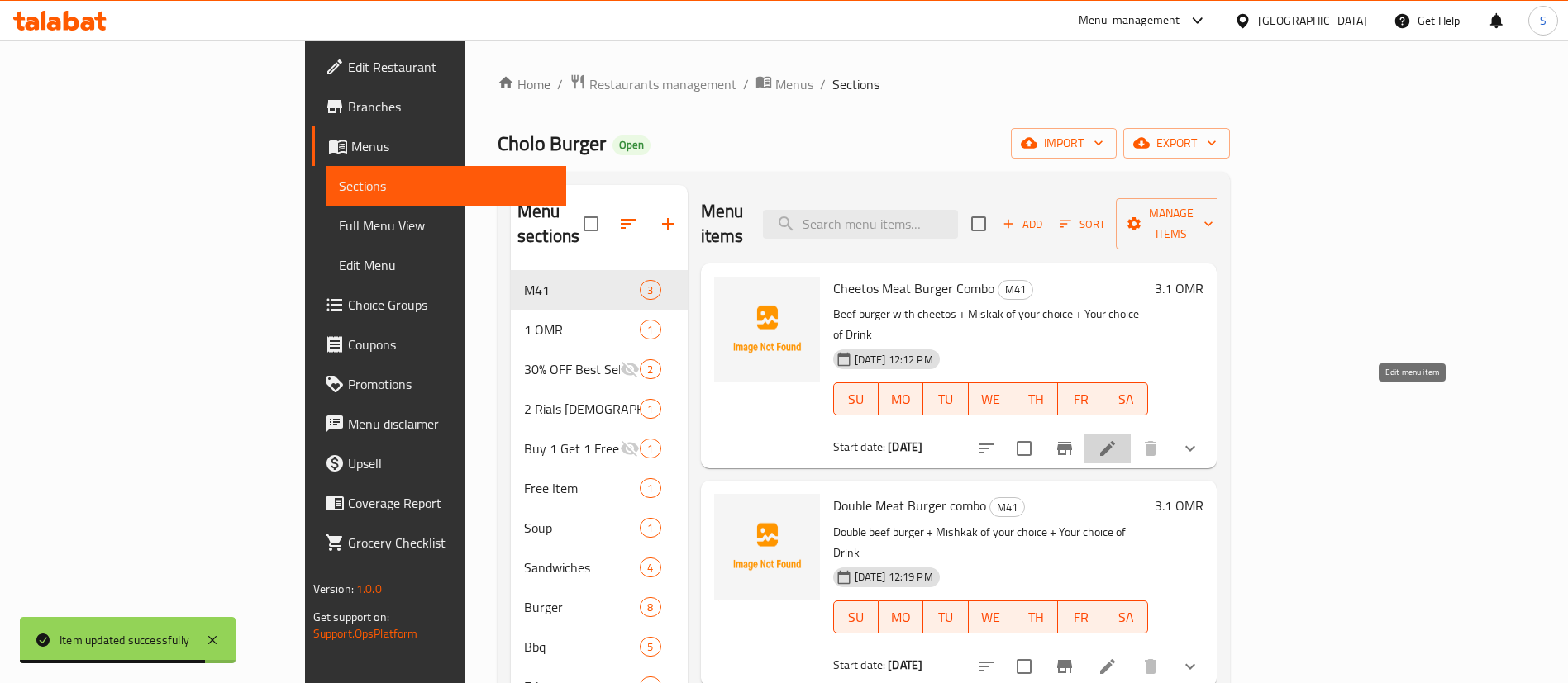
click at [1117, 439] on icon at bounding box center [1107, 448] width 20 height 20
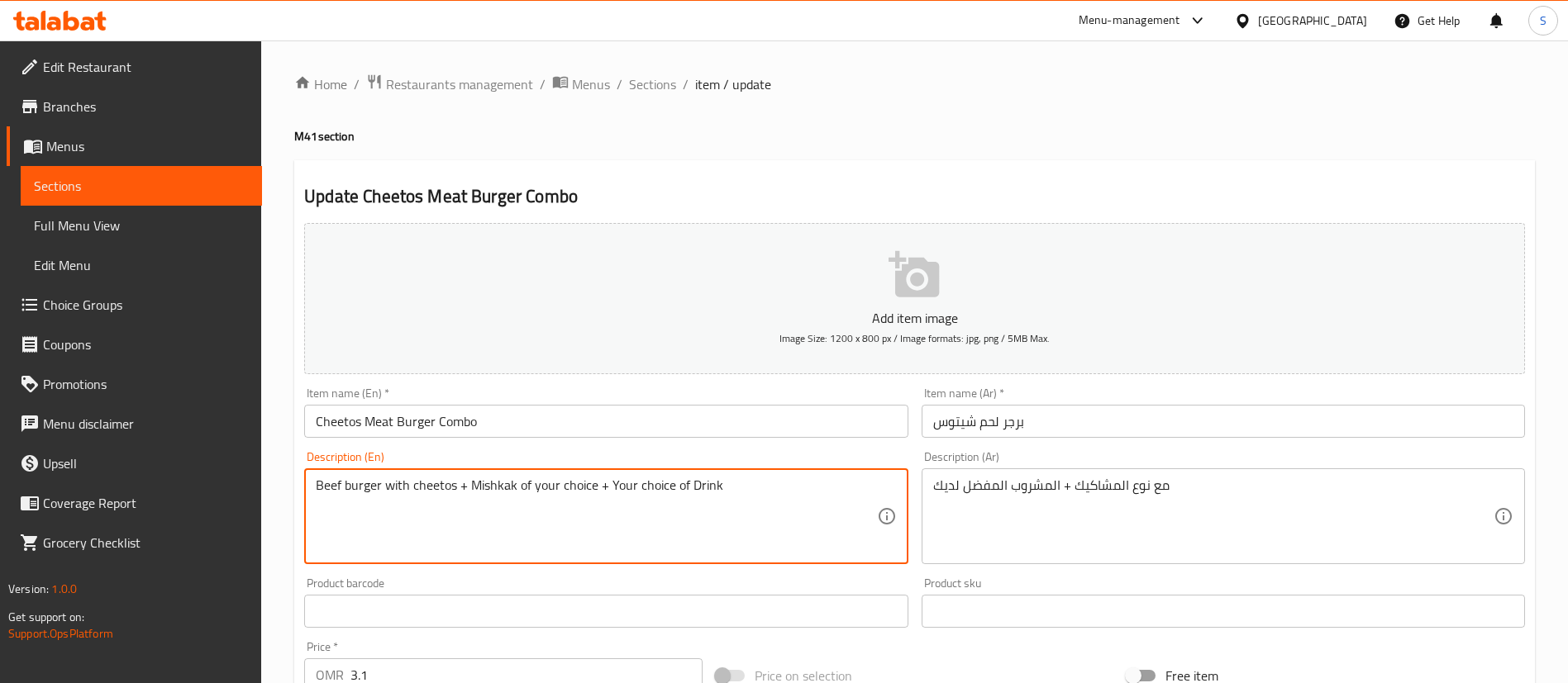
scroll to position [579, 0]
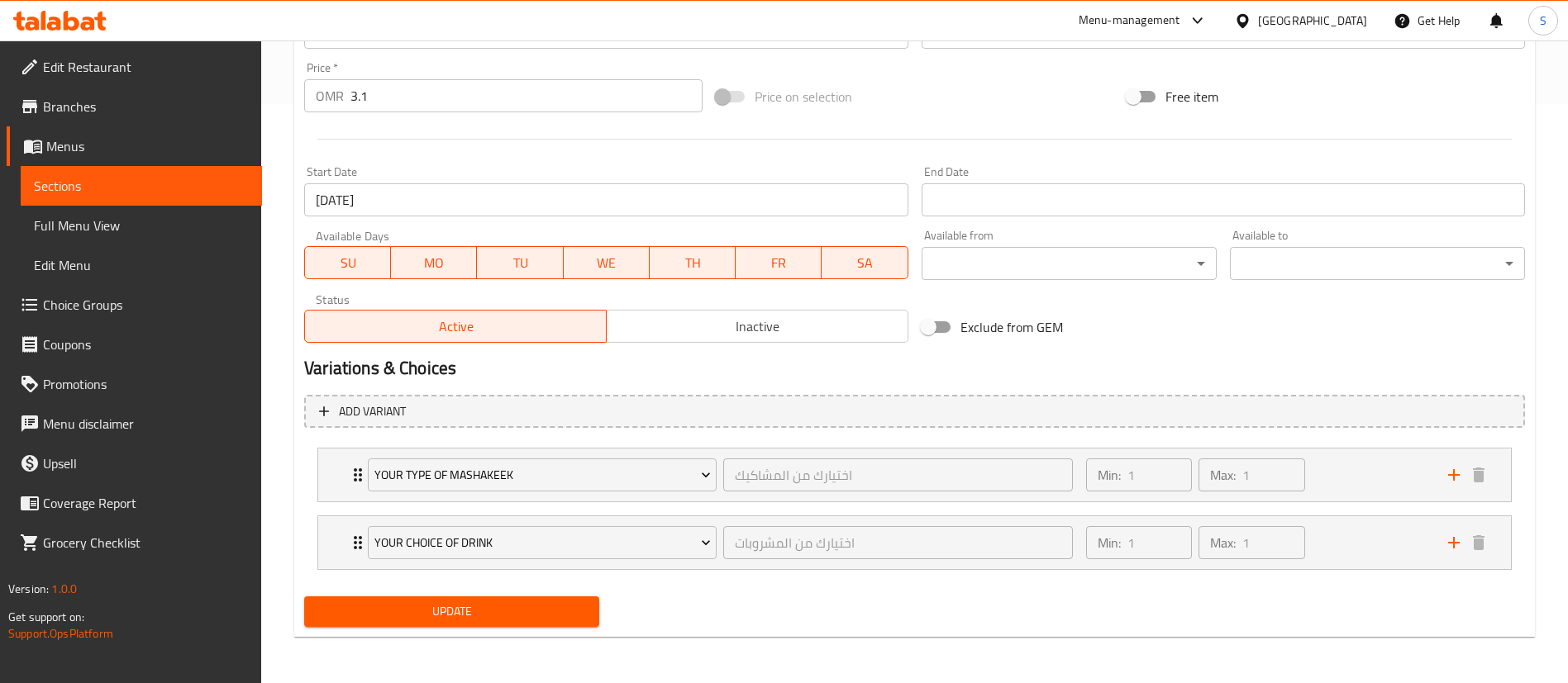
type textarea "Beef burger with cheetos + Mishkak of your choice + Your choice of Drink"
click at [476, 607] on span "Update" at bounding box center [451, 612] width 268 height 21
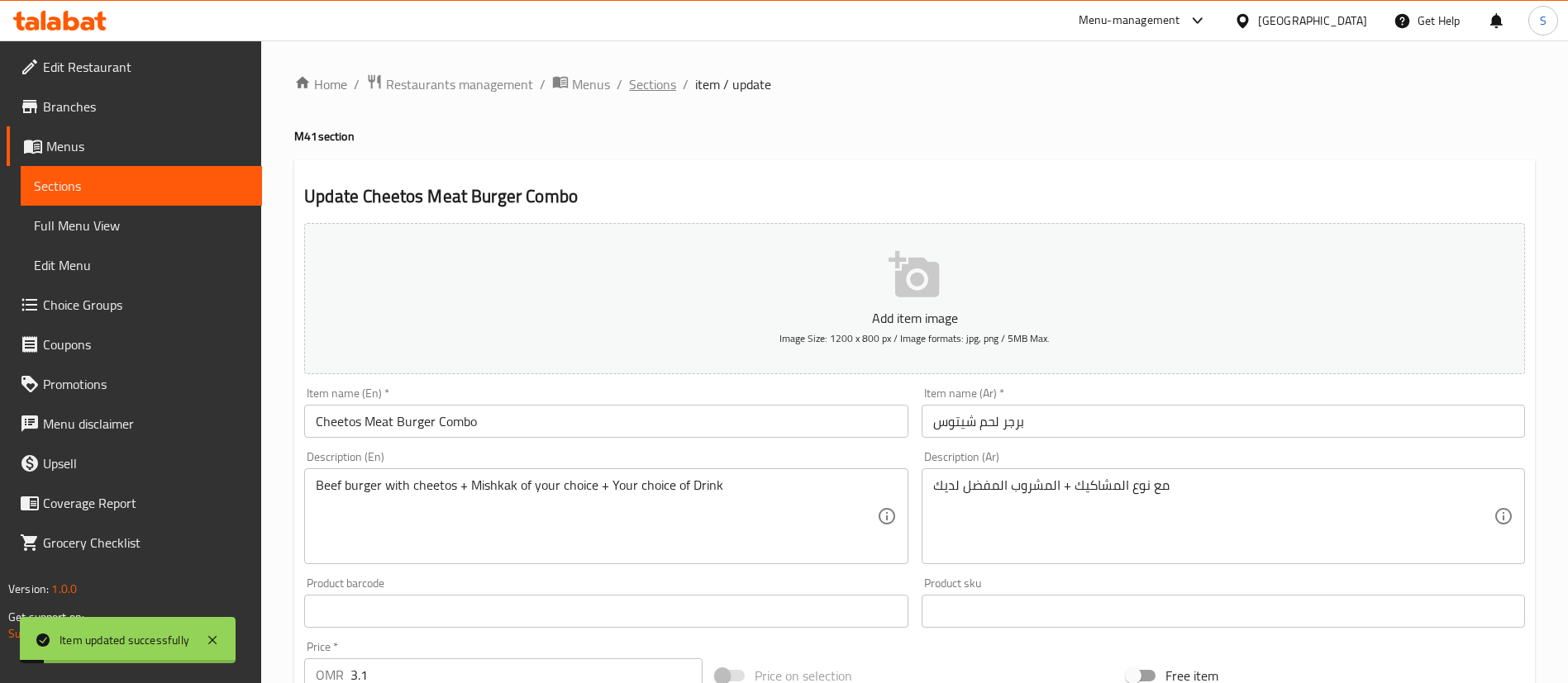
click at [656, 79] on span "Sections" at bounding box center [653, 84] width 48 height 20
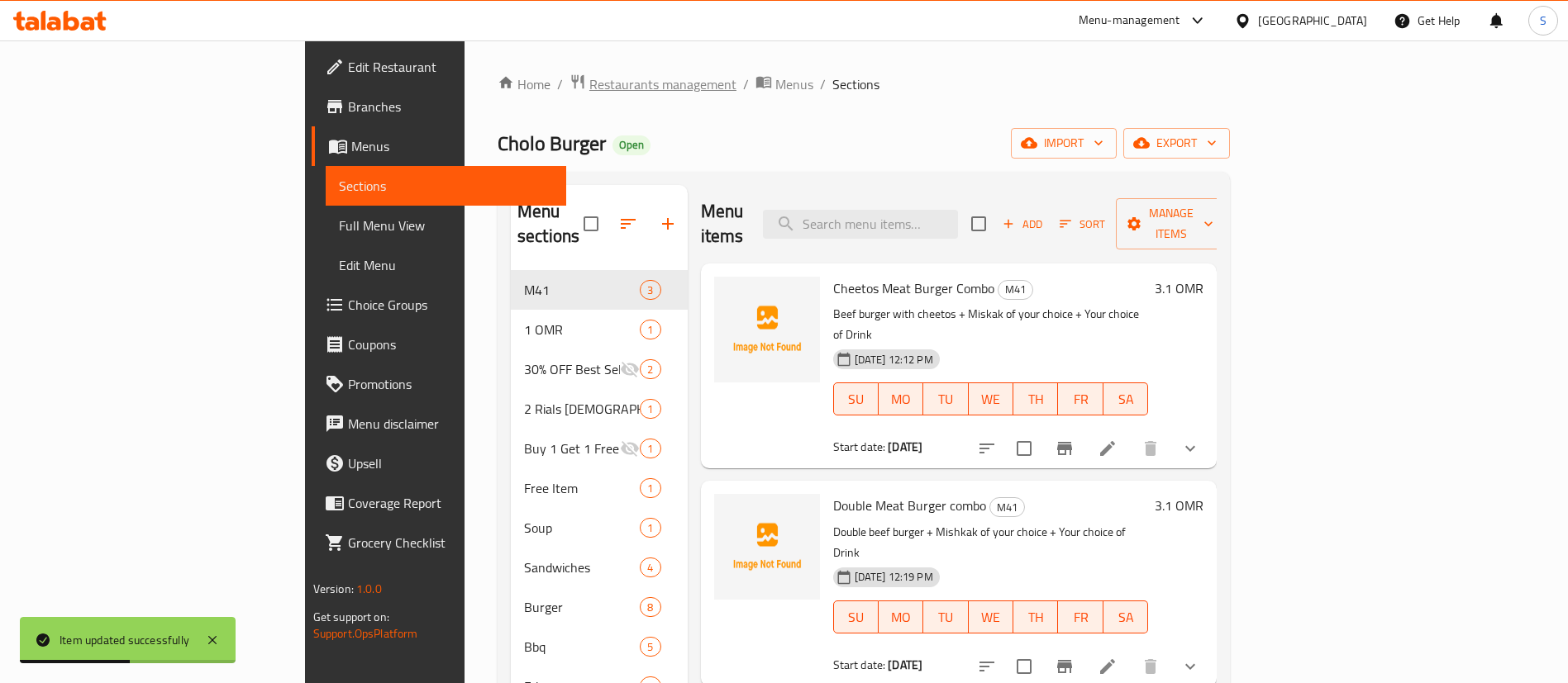
click at [589, 92] on span "Restaurants management" at bounding box center [663, 84] width 148 height 20
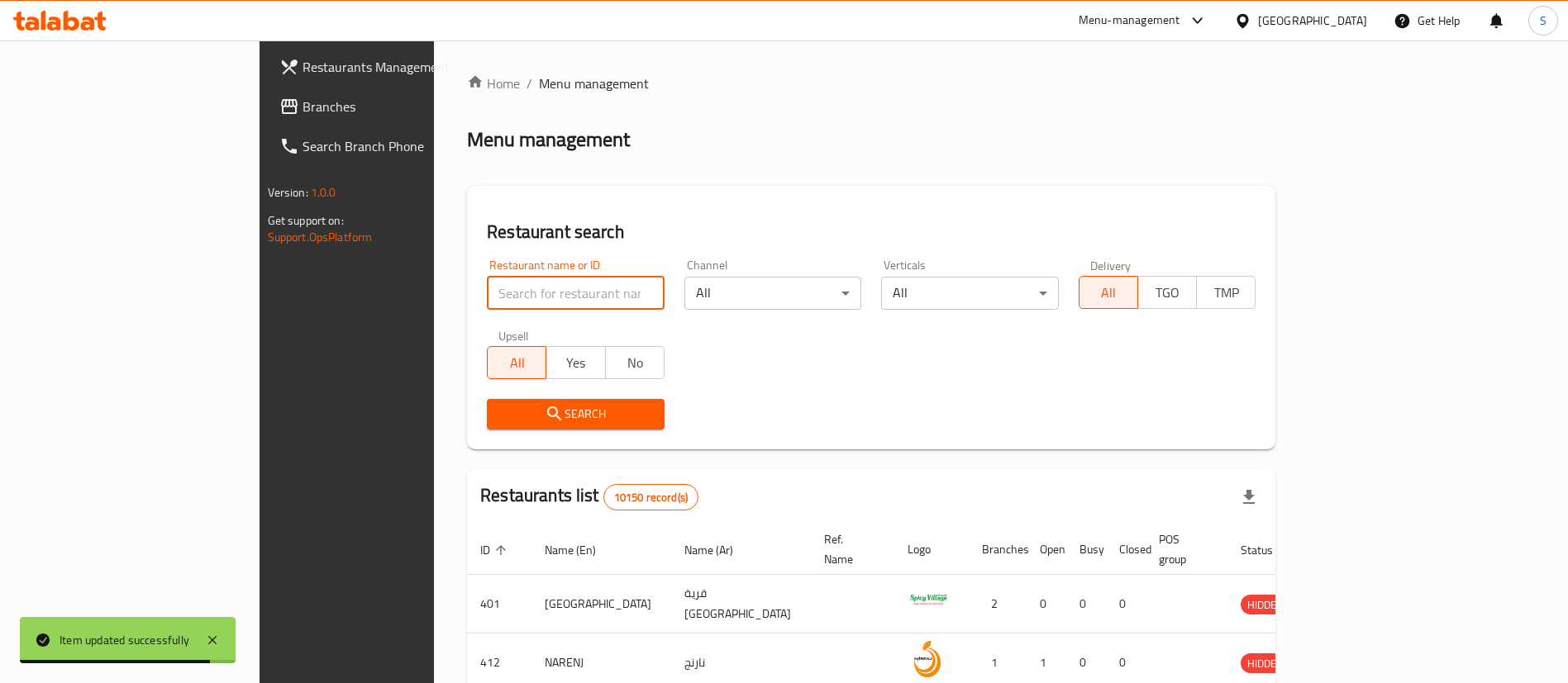
click at [494, 296] on input "search" at bounding box center [575, 293] width 177 height 33
paste input "679241"
type input "679241"
click button "Search" at bounding box center [575, 414] width 177 height 31
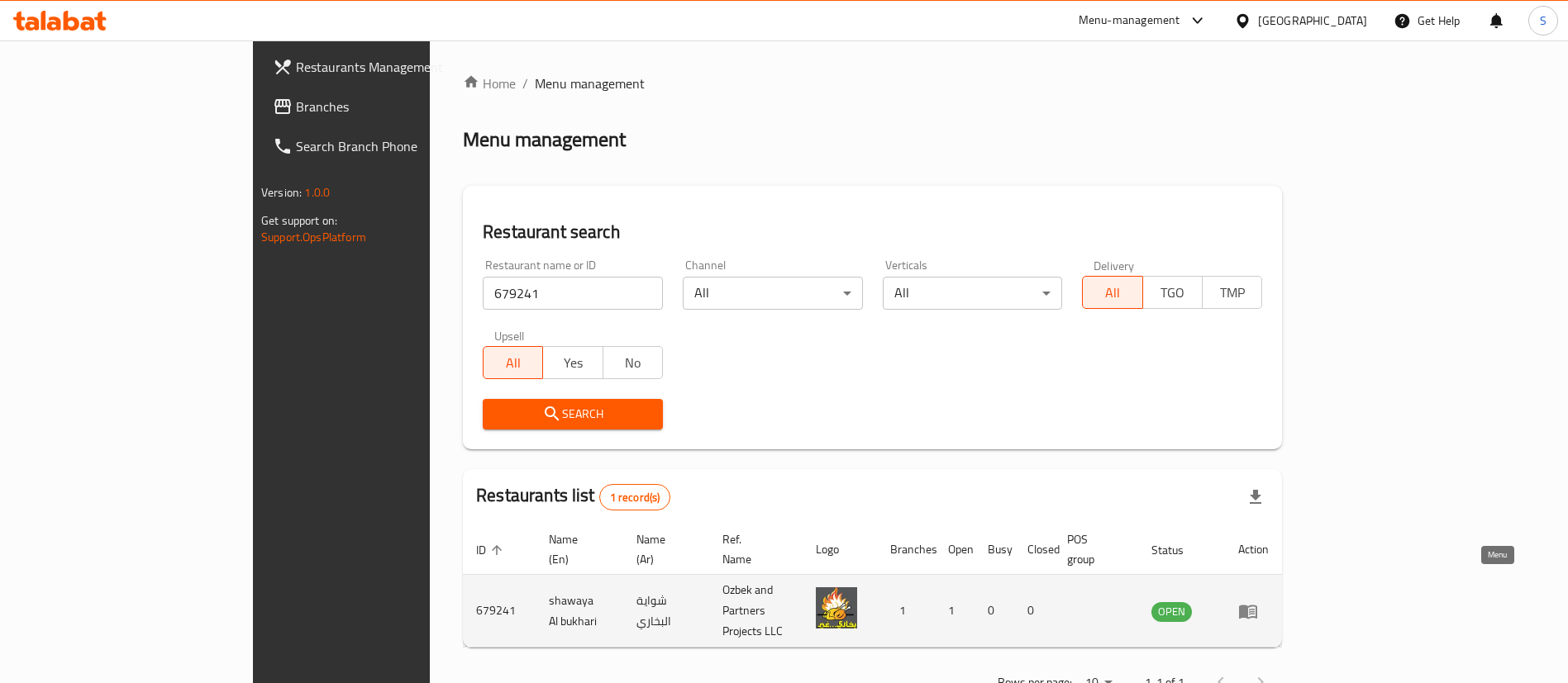
click at [1257, 605] on icon "enhanced table" at bounding box center [1248, 612] width 18 height 14
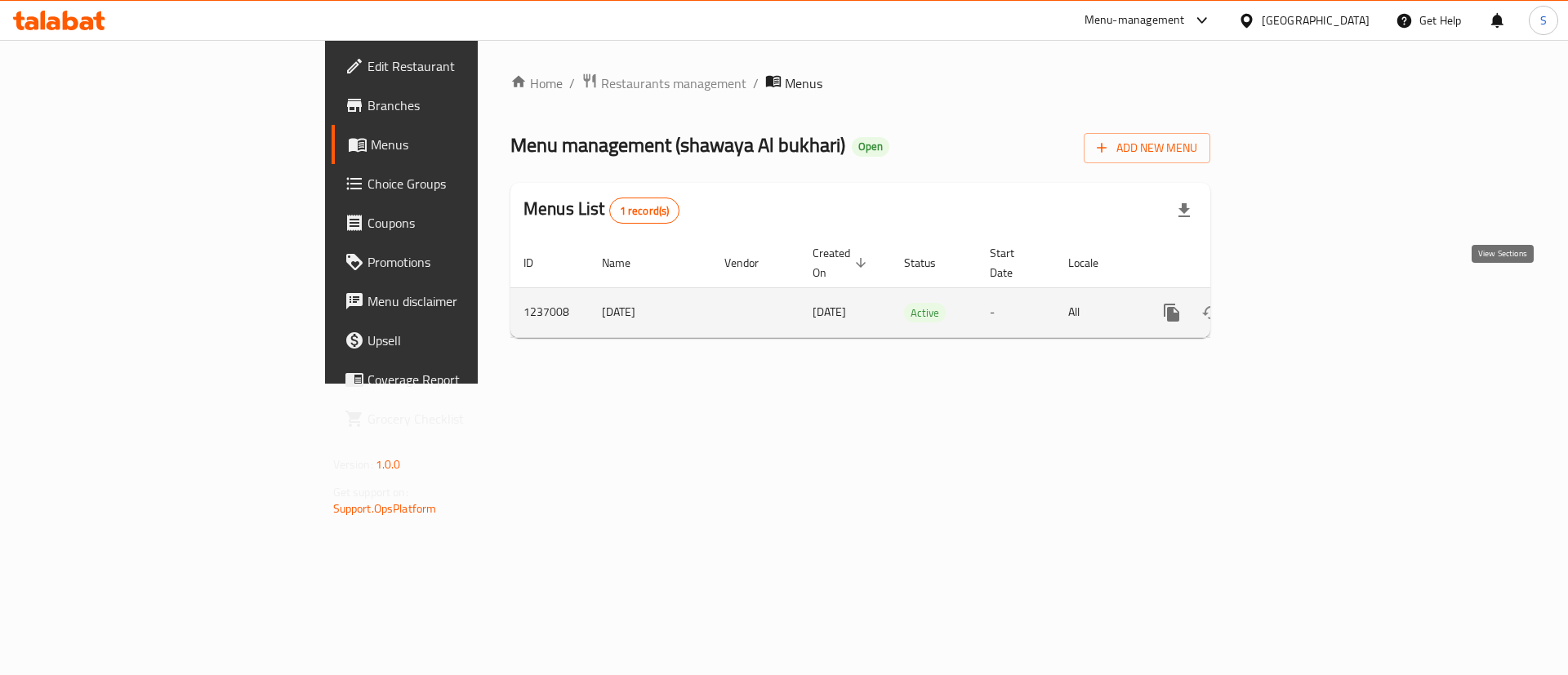
click at [1297, 305] on icon "enhanced table" at bounding box center [1289, 312] width 15 height 15
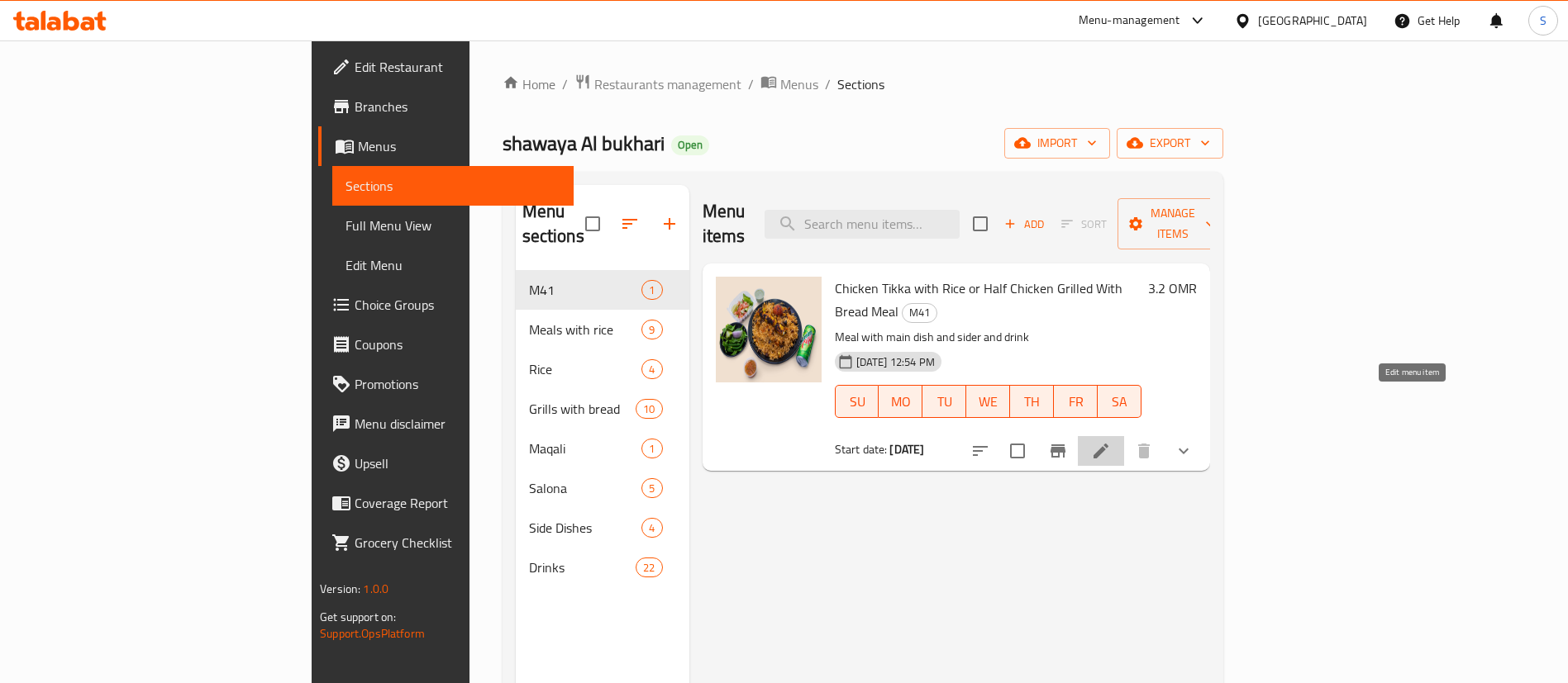
click at [1111, 441] on icon at bounding box center [1101, 451] width 20 height 20
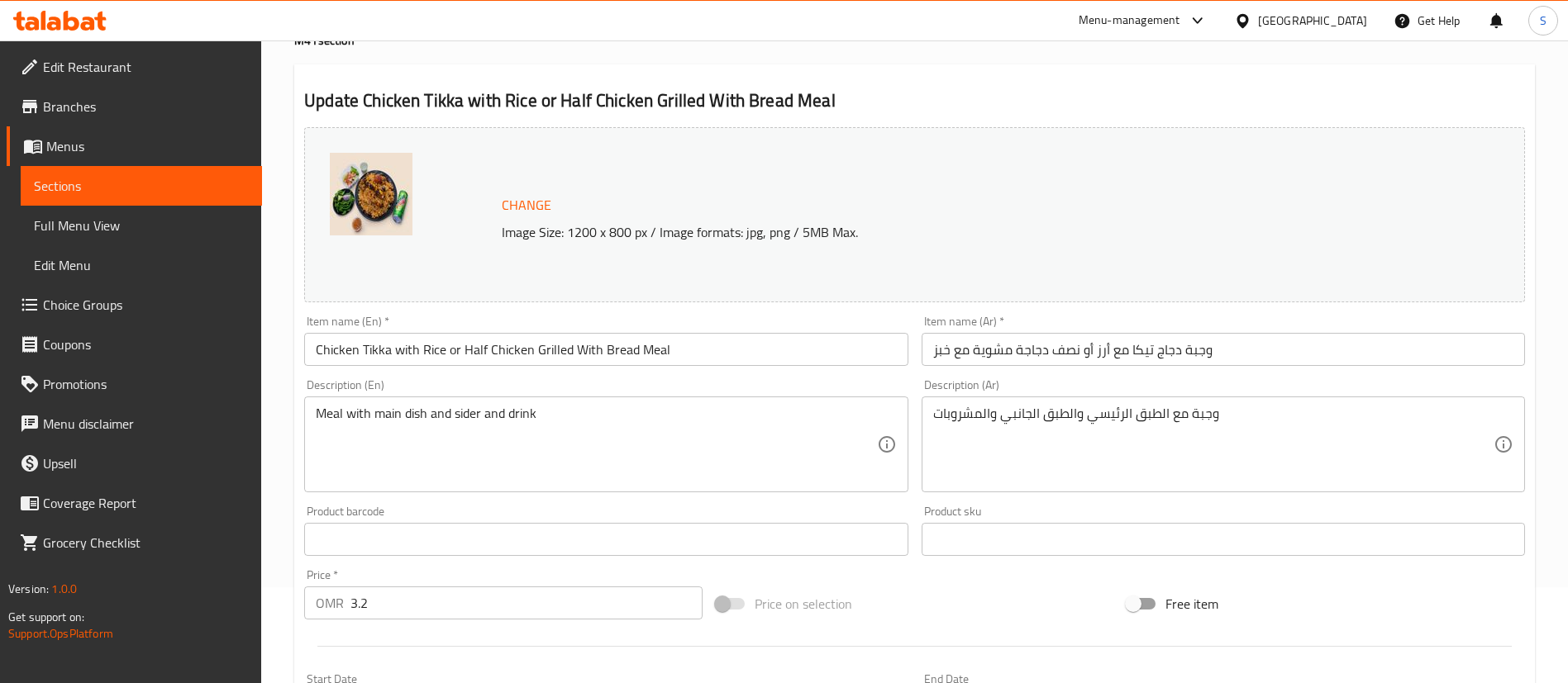
scroll to position [97, 0]
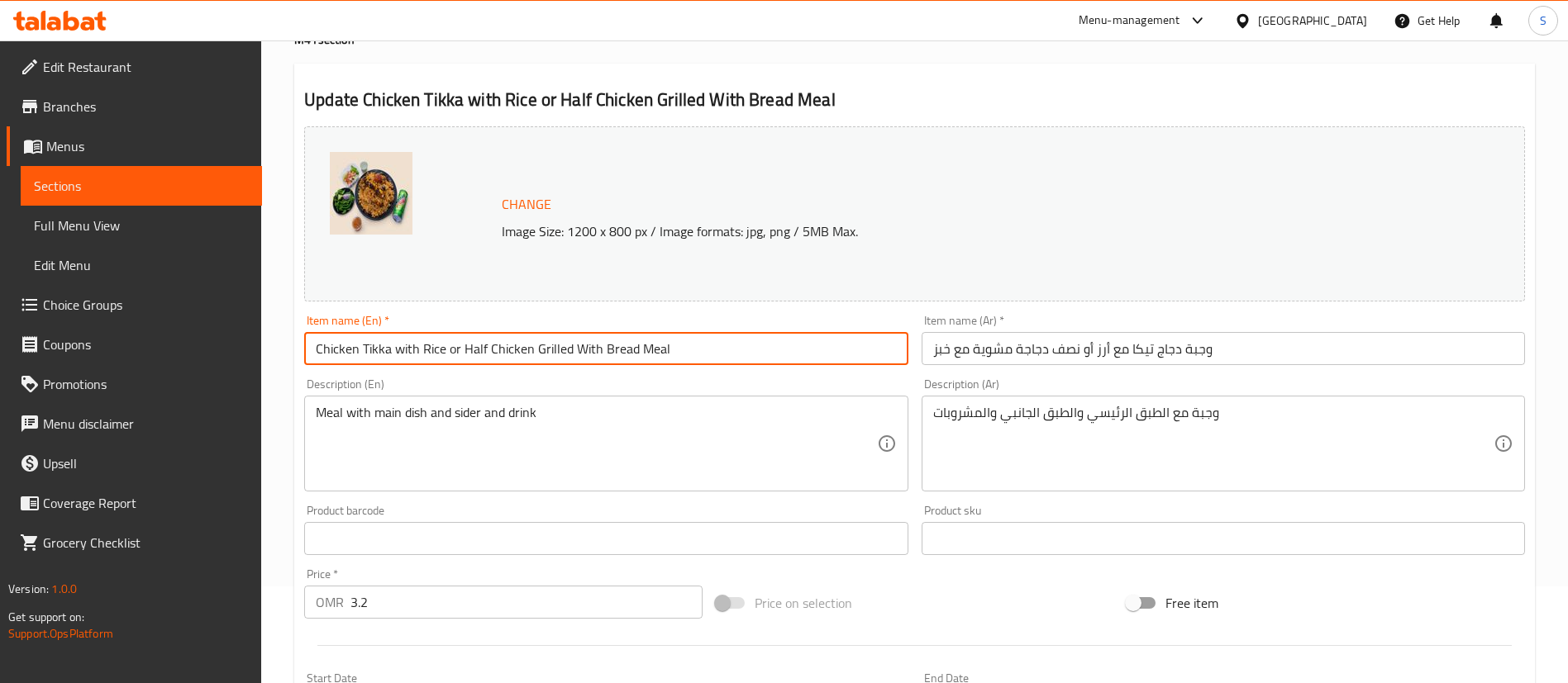
drag, startPoint x: 395, startPoint y: 347, endPoint x: 631, endPoint y: 351, distance: 236.0
click at [631, 351] on input "Chicken Tikka with Rice or Half Chicken Grilled With Bread Meal" at bounding box center [605, 347] width 603 height 33
type input "Chicken Tikka Meal"
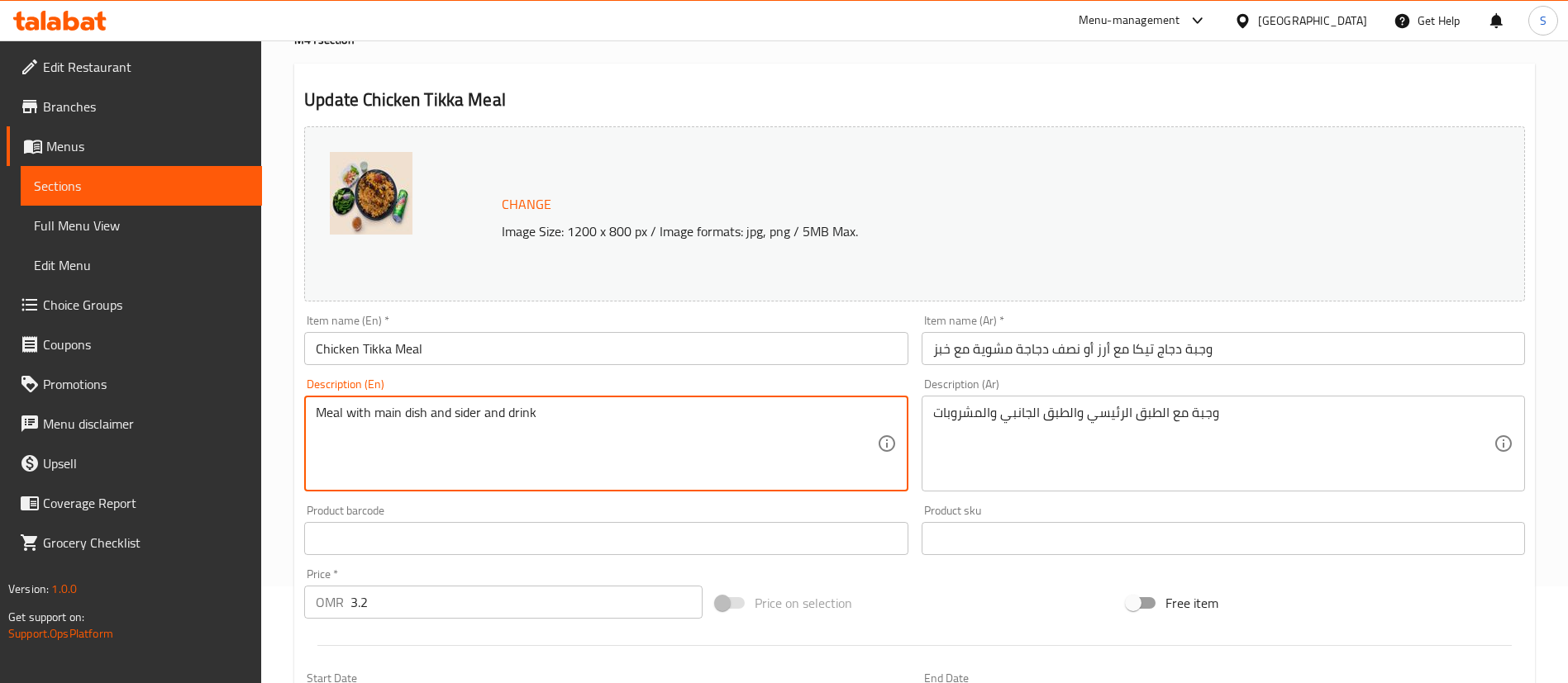
click at [343, 418] on textarea "Meal with main dish and sider and drink" at bounding box center [596, 443] width 561 height 78
paste textarea "with Rice or Half Chicken Grilled With Bread"
click at [317, 429] on textarea "Meal with main dish and sider and drink with Rice or Half Chicken Grilled With …" at bounding box center [596, 443] width 561 height 78
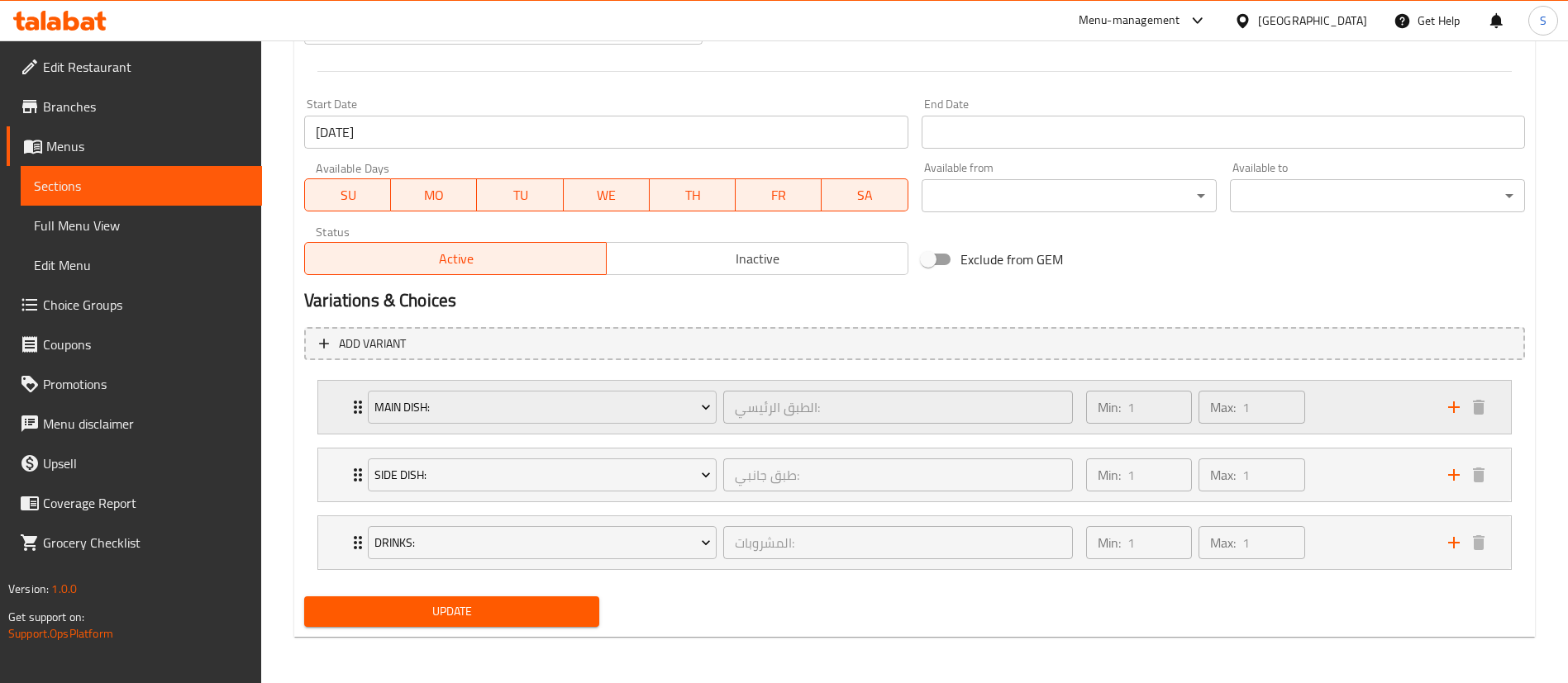
click at [1356, 420] on div "Min: 1 ​ Max: 1 ​" at bounding box center [1258, 407] width 363 height 52
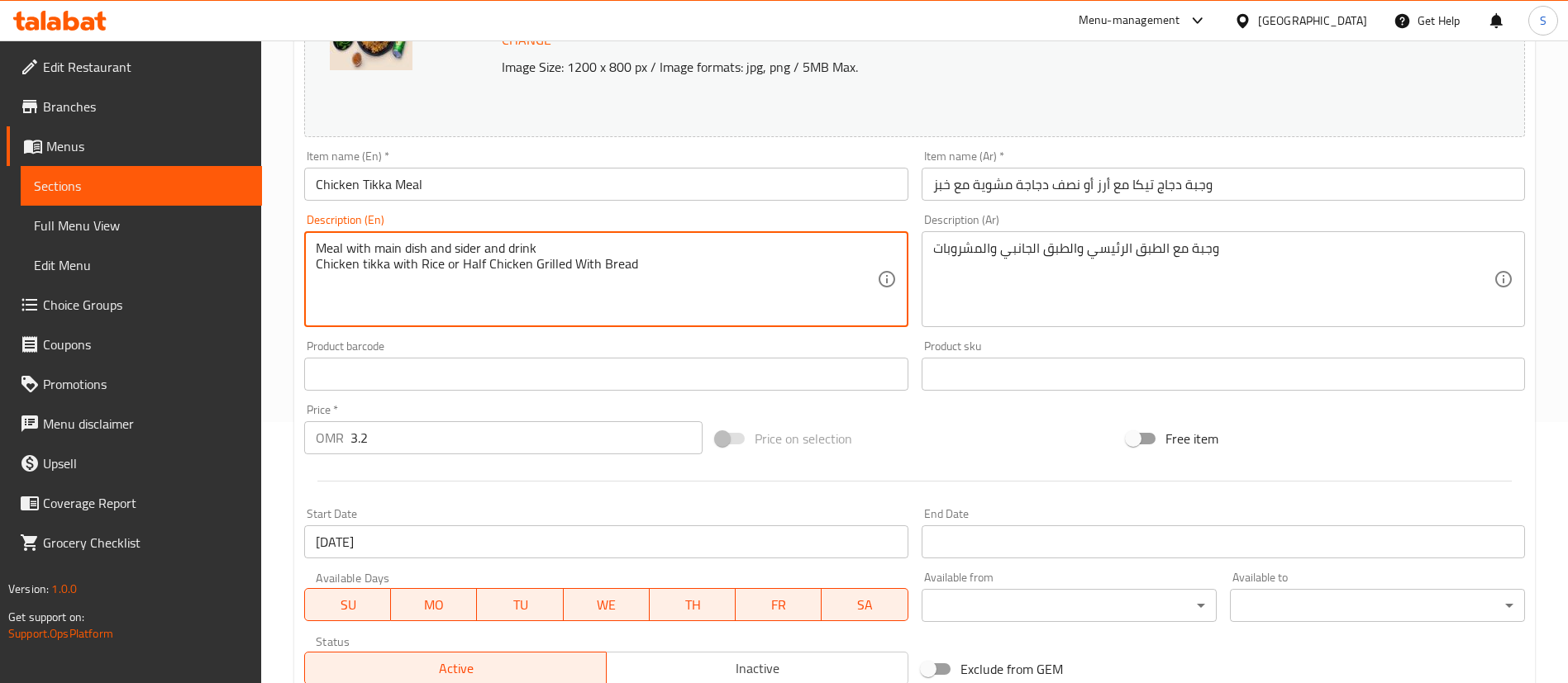
scroll to position [258, 0]
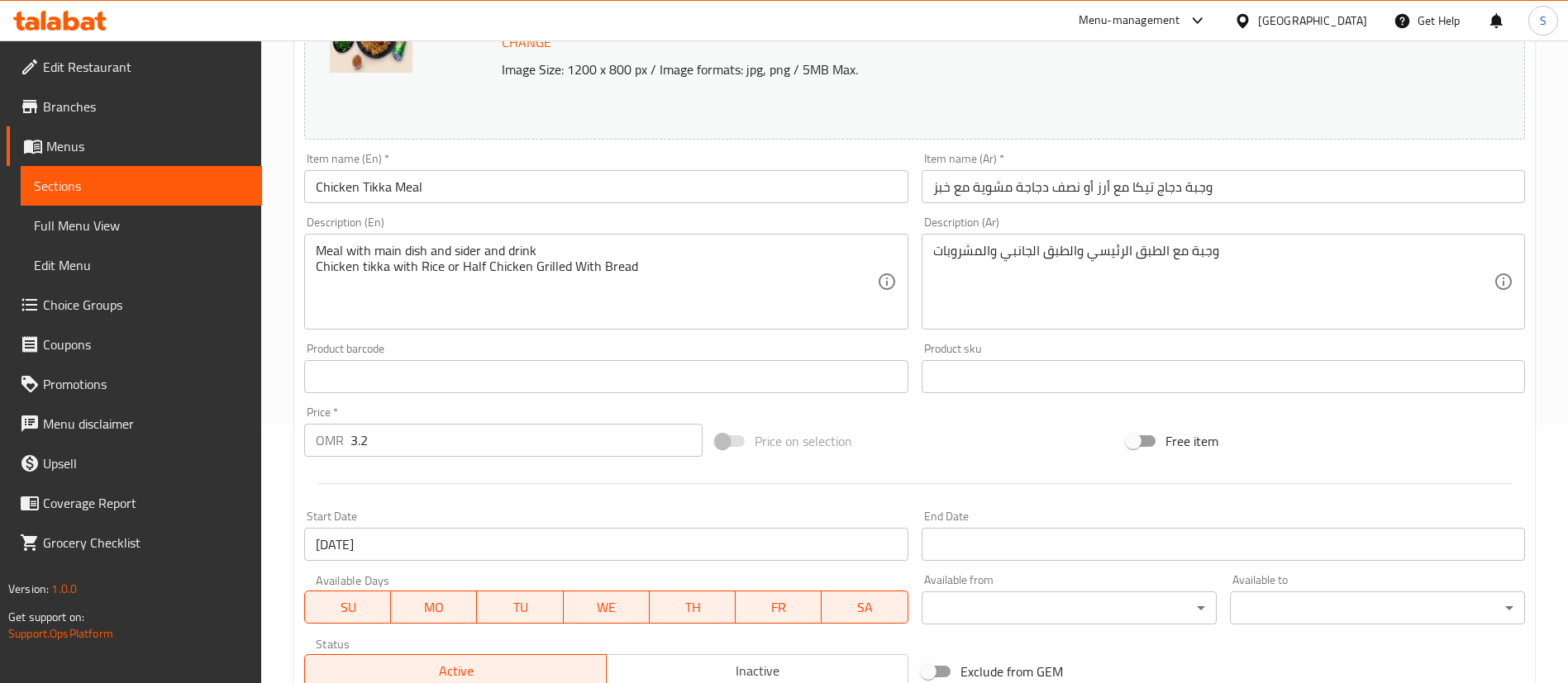
drag, startPoint x: 316, startPoint y: 249, endPoint x: 580, endPoint y: 258, distance: 264.2
click at [580, 258] on div "Meal with main dish and sider and drink Chicken tikka with Rice or Half Chicken…" at bounding box center [605, 281] width 603 height 96
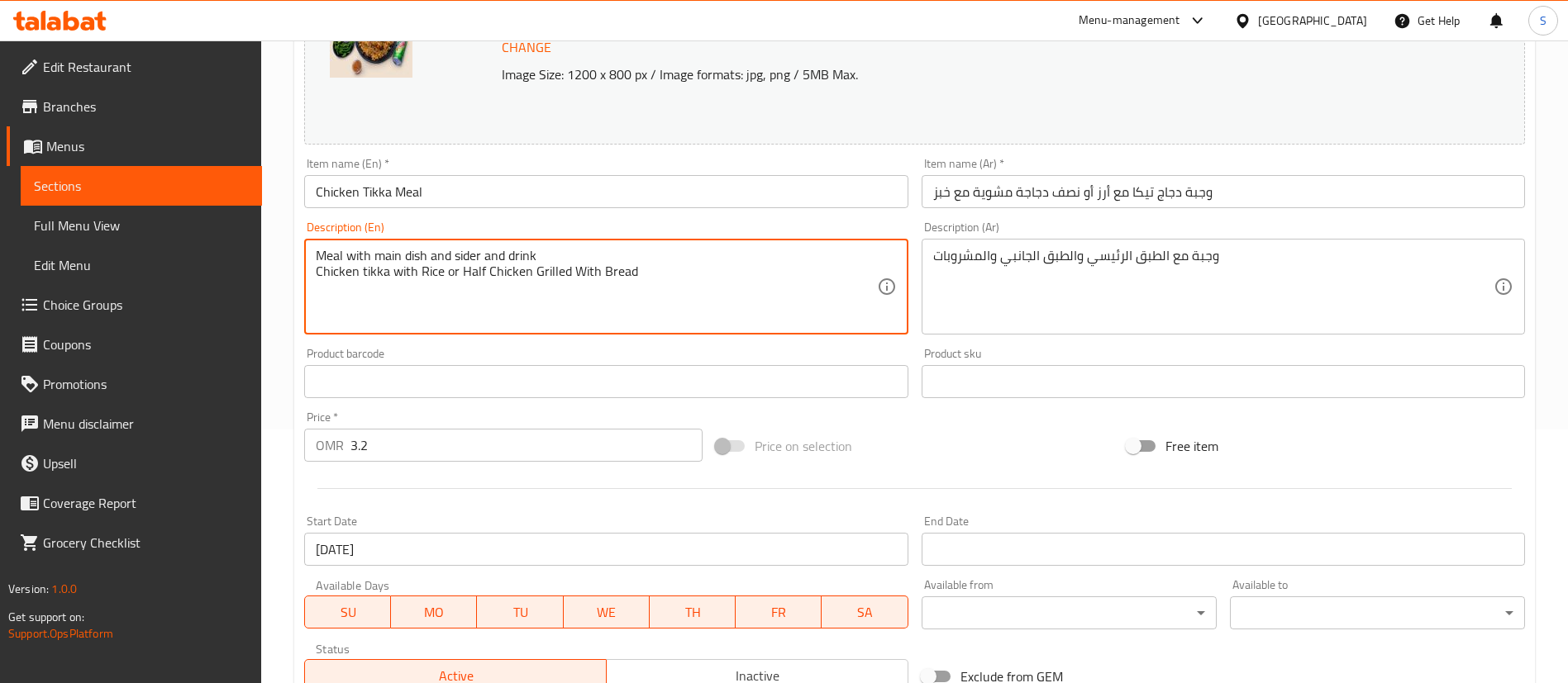
scroll to position [133, 0]
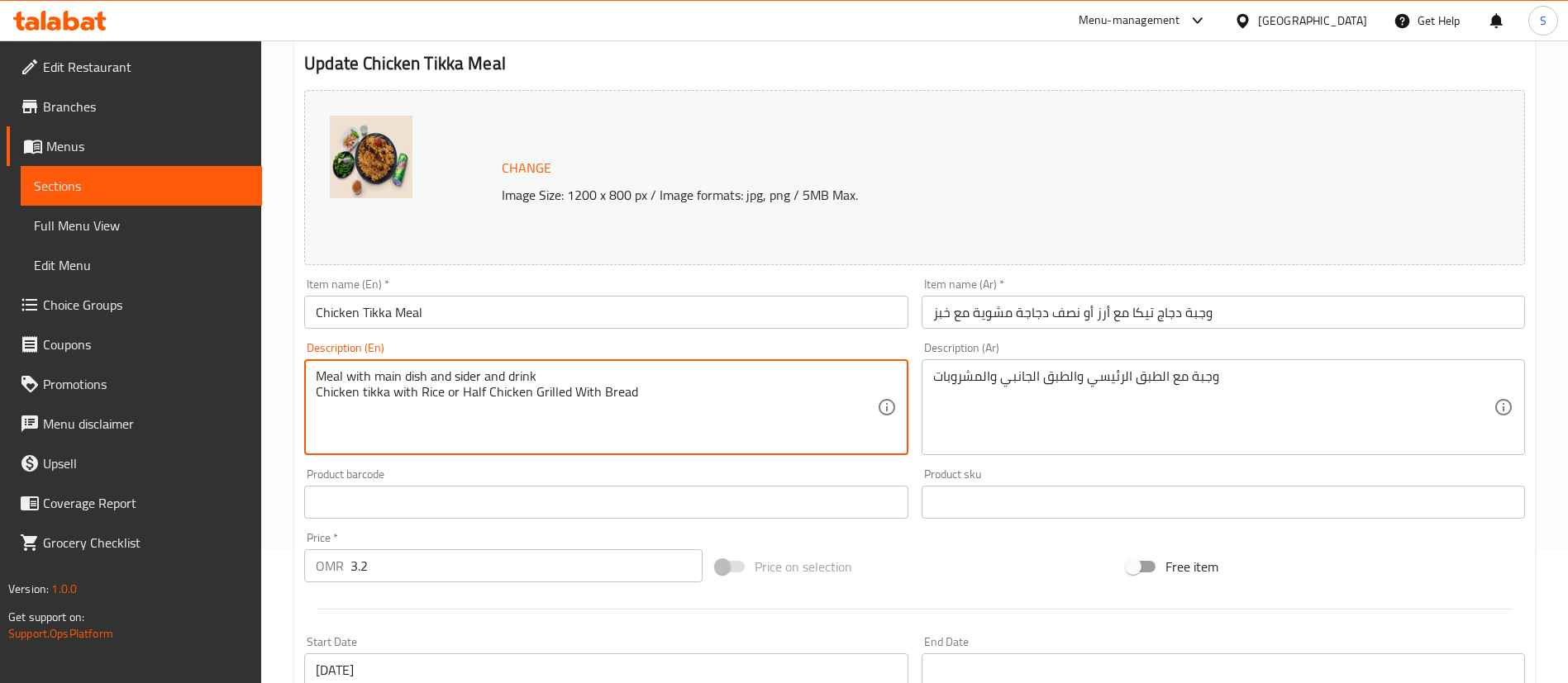
drag, startPoint x: 652, startPoint y: 401, endPoint x: 316, endPoint y: 383, distance: 336.5
click at [316, 383] on textarea "Meal with main dish and sider and drink Chicken tikka with Rice or Half Chicken…" at bounding box center [596, 407] width 561 height 78
type textarea "M"
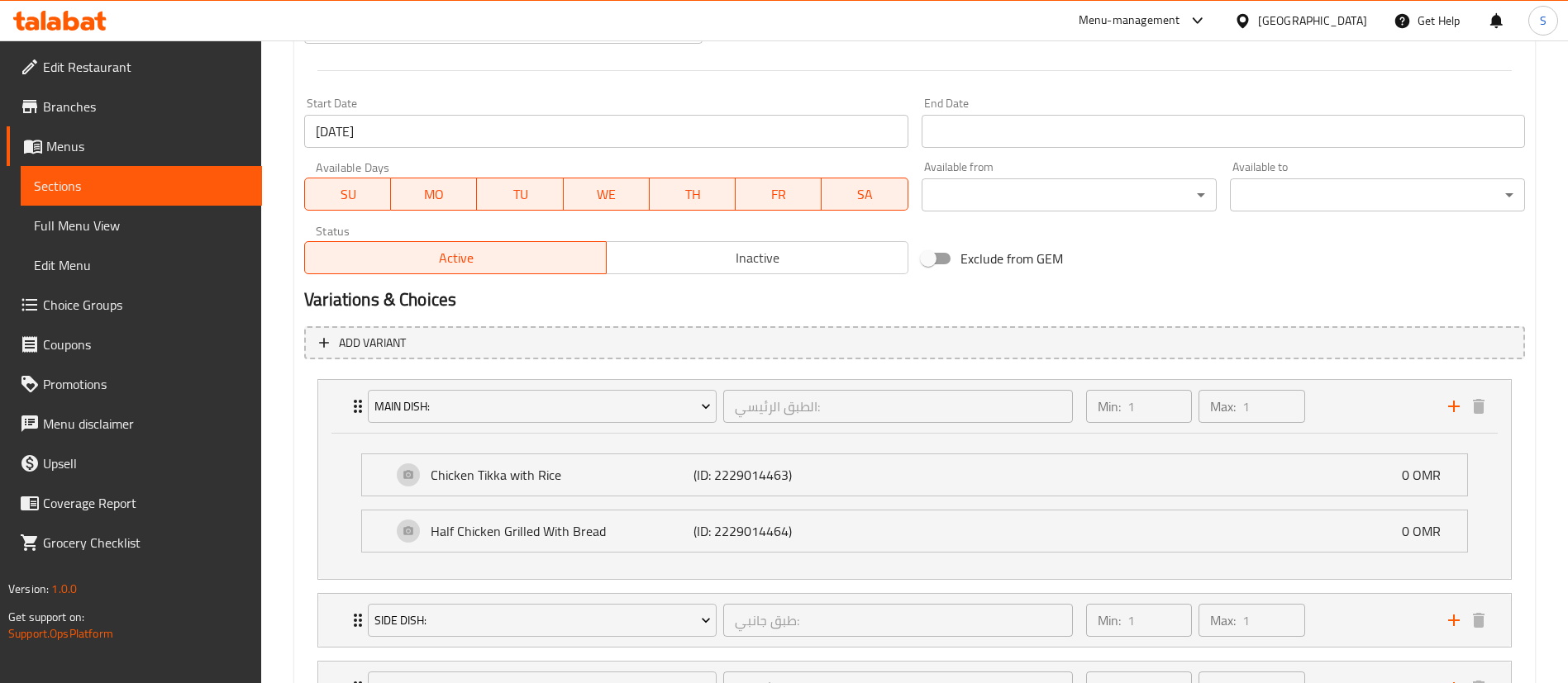
scroll to position [817, 0]
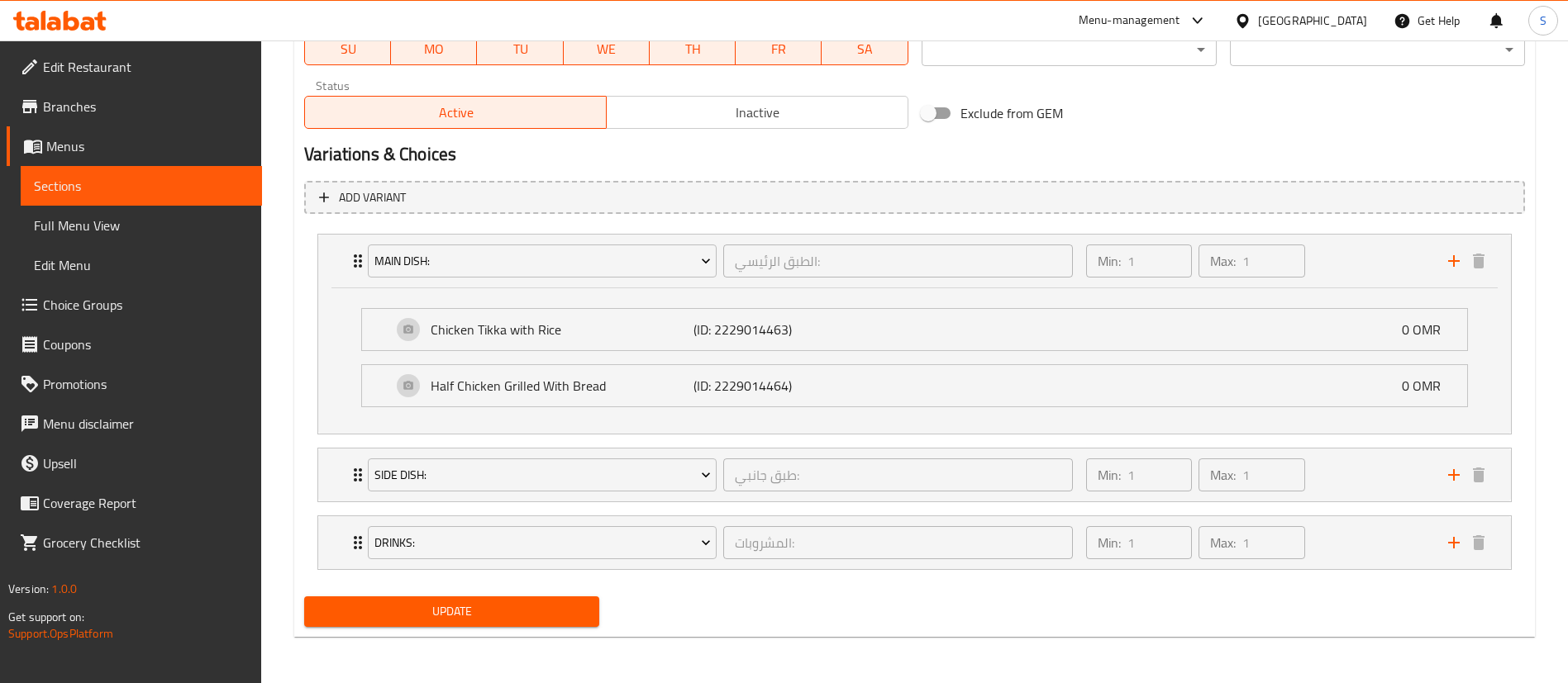
type textarea "Your choice of chicken tikka main dish + Side dish of your choice + Soft drink …"
click at [487, 604] on span "Update" at bounding box center [451, 612] width 268 height 21
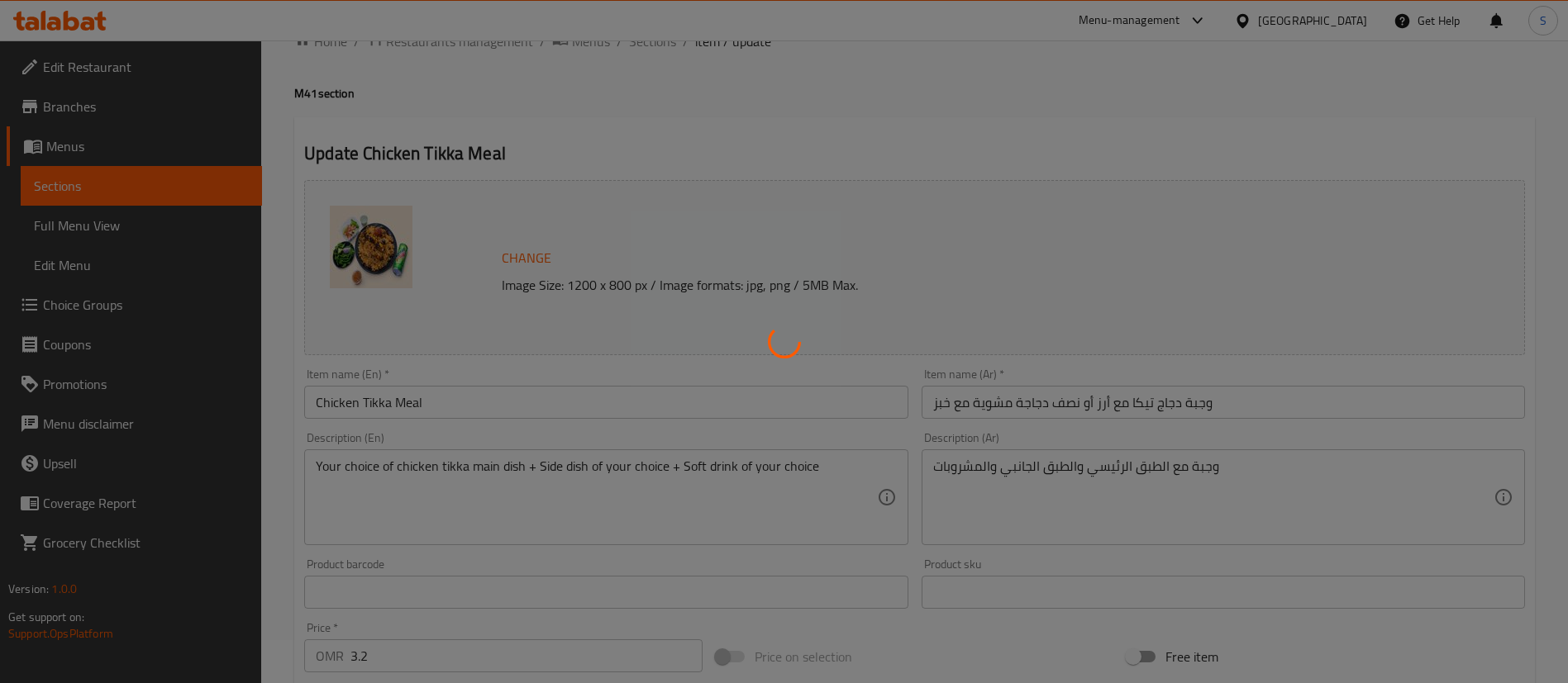
scroll to position [0, 0]
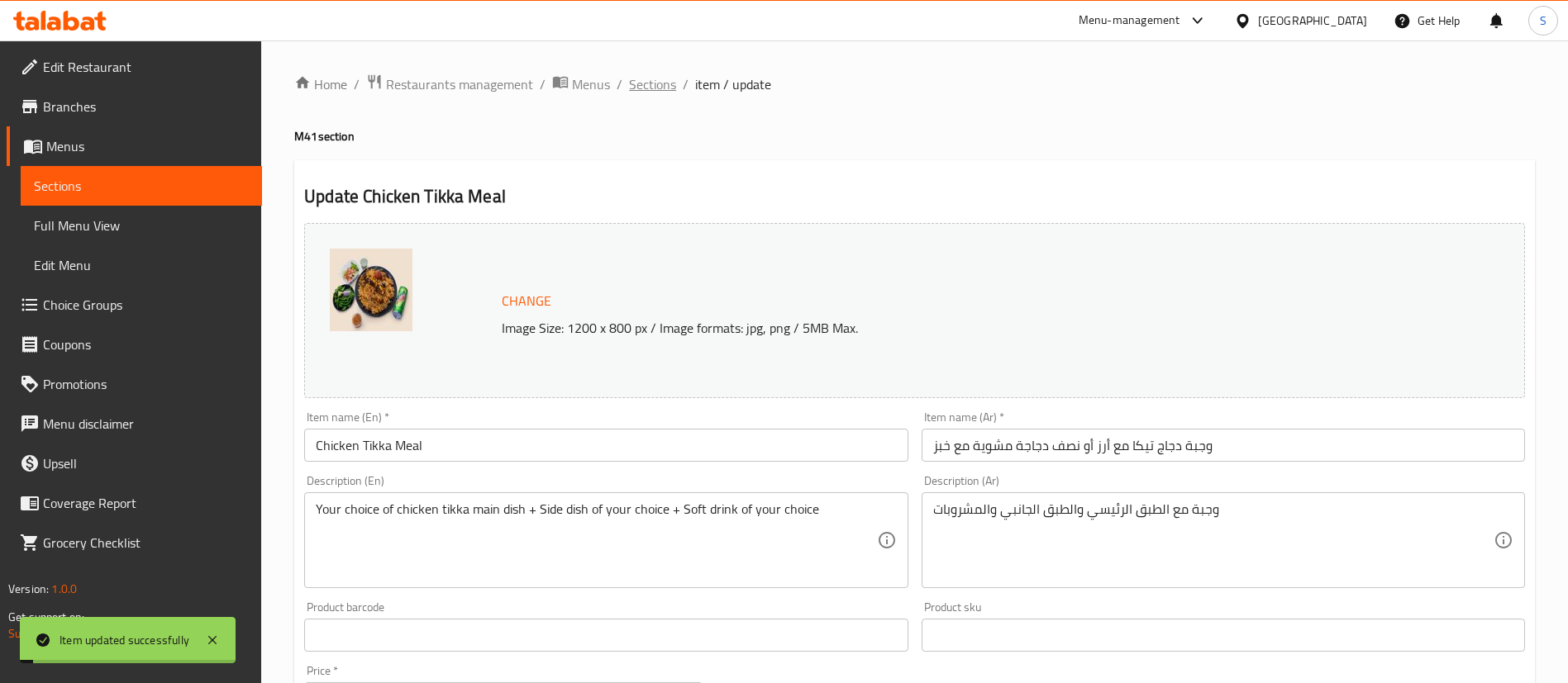
click at [657, 85] on span "Sections" at bounding box center [653, 84] width 48 height 20
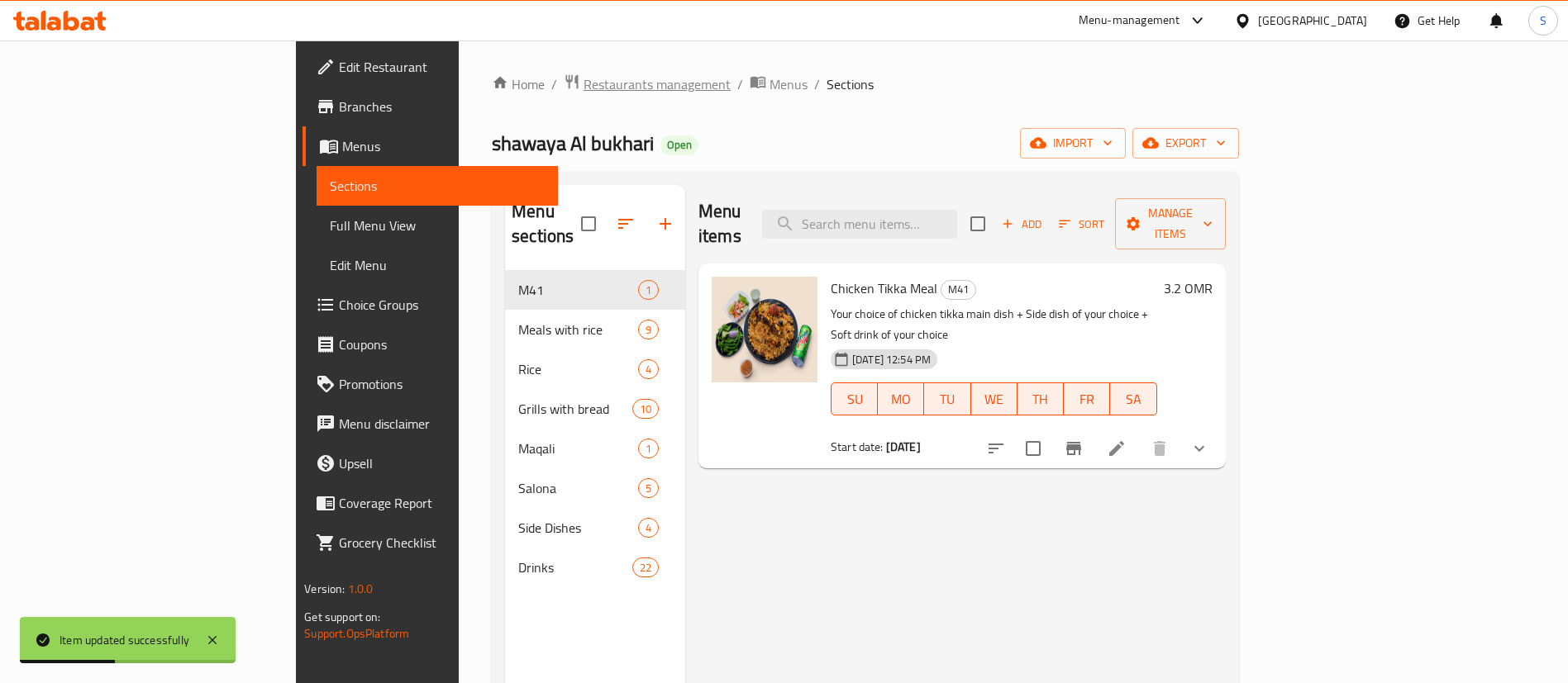
click at [583, 82] on span "Restaurants management" at bounding box center [657, 84] width 148 height 20
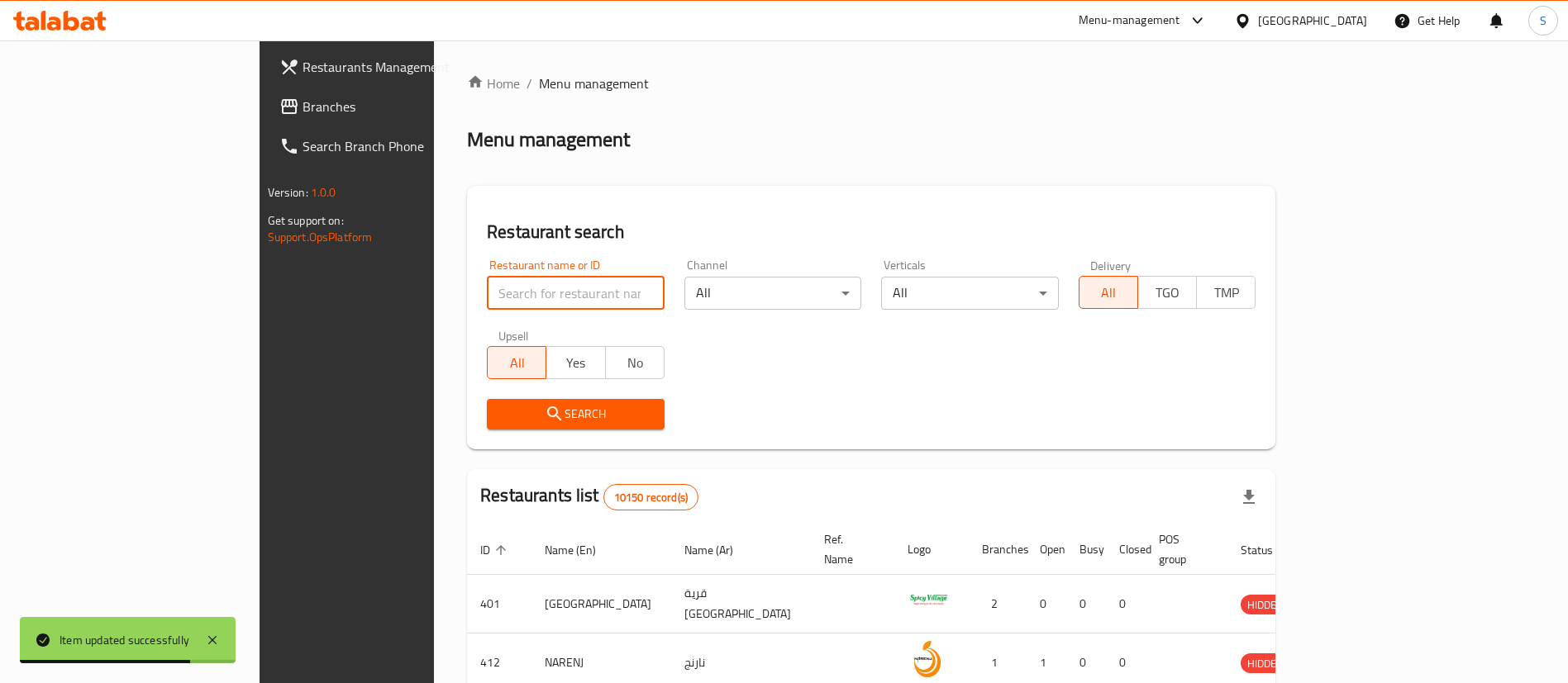
click at [487, 296] on input "search" at bounding box center [575, 293] width 177 height 33
paste input "652753"
type input "652753"
click button "Search" at bounding box center [575, 414] width 177 height 31
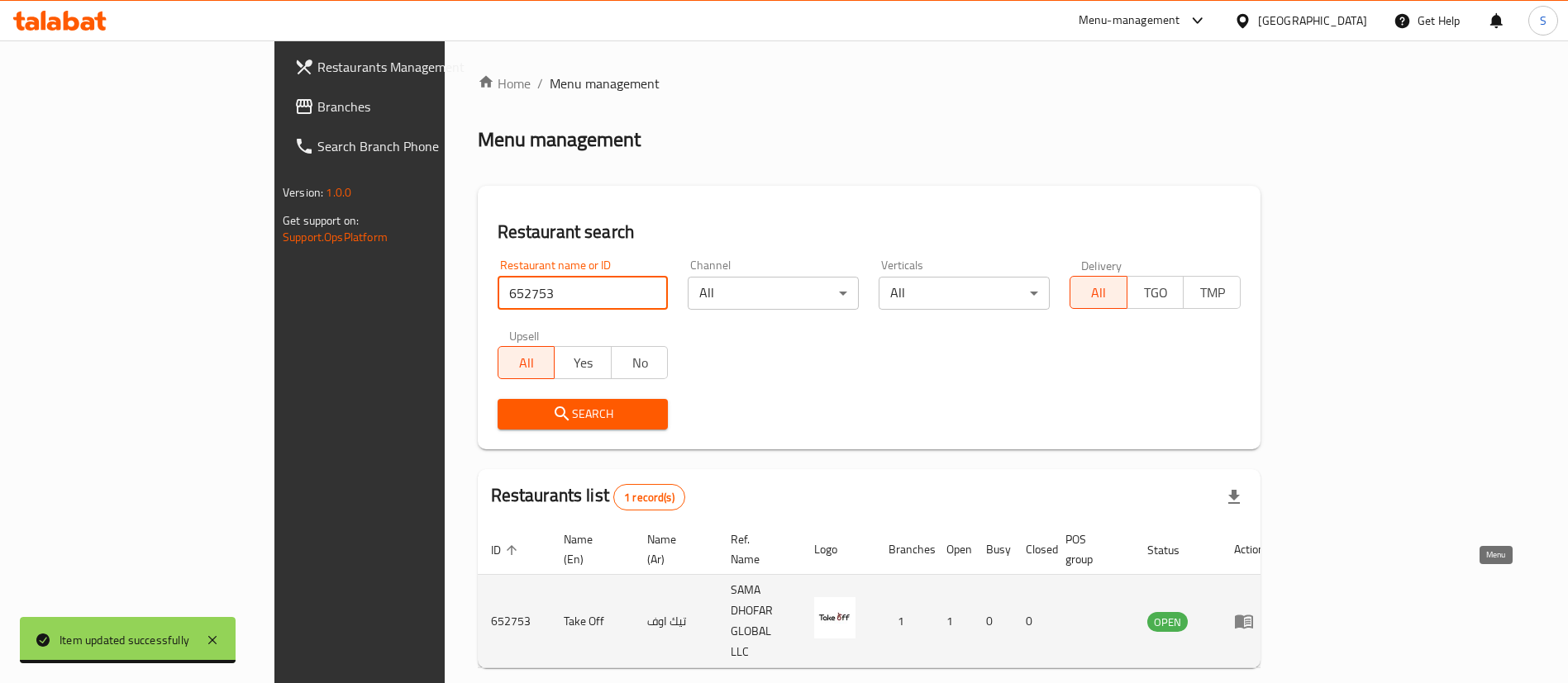
click at [1253, 616] on icon "enhanced table" at bounding box center [1244, 623] width 18 height 14
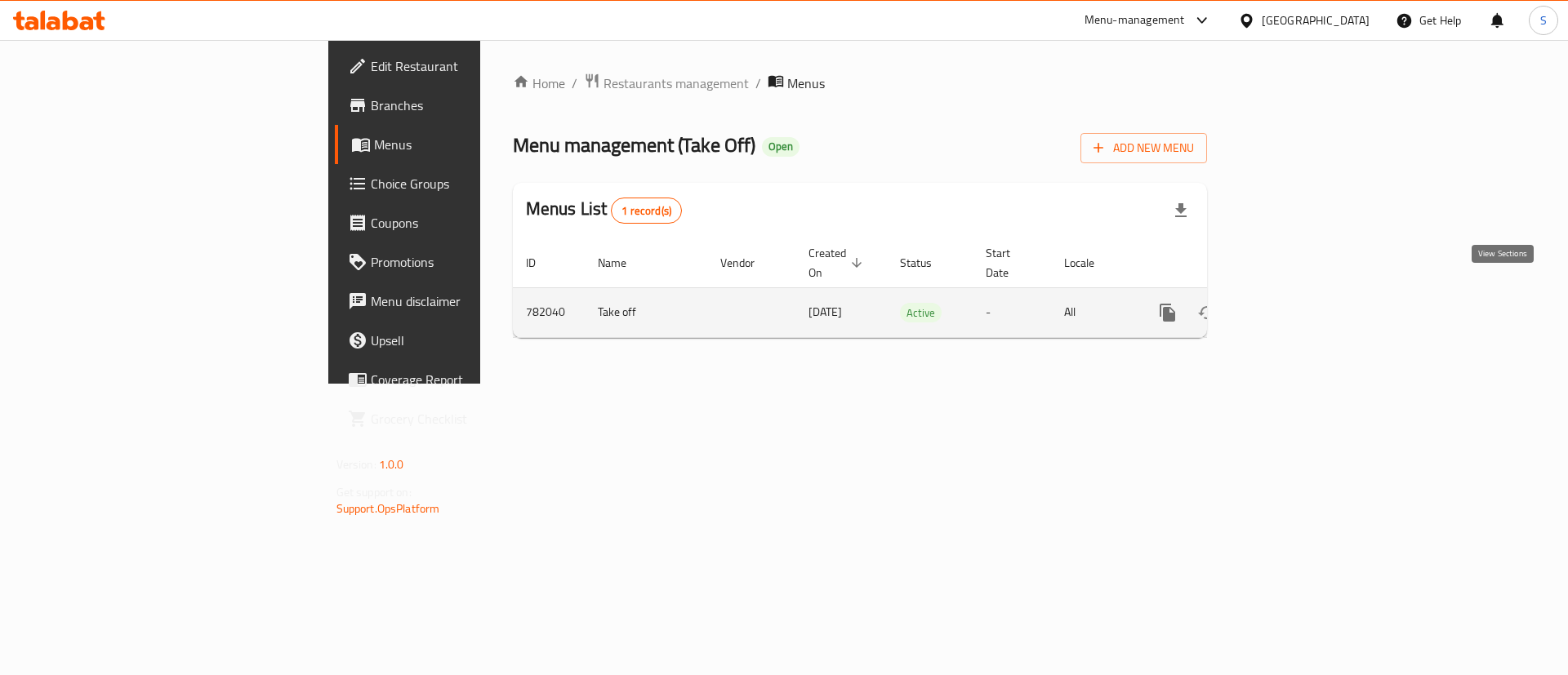
click at [1296, 303] on icon "enhanced table" at bounding box center [1285, 313] width 20 height 20
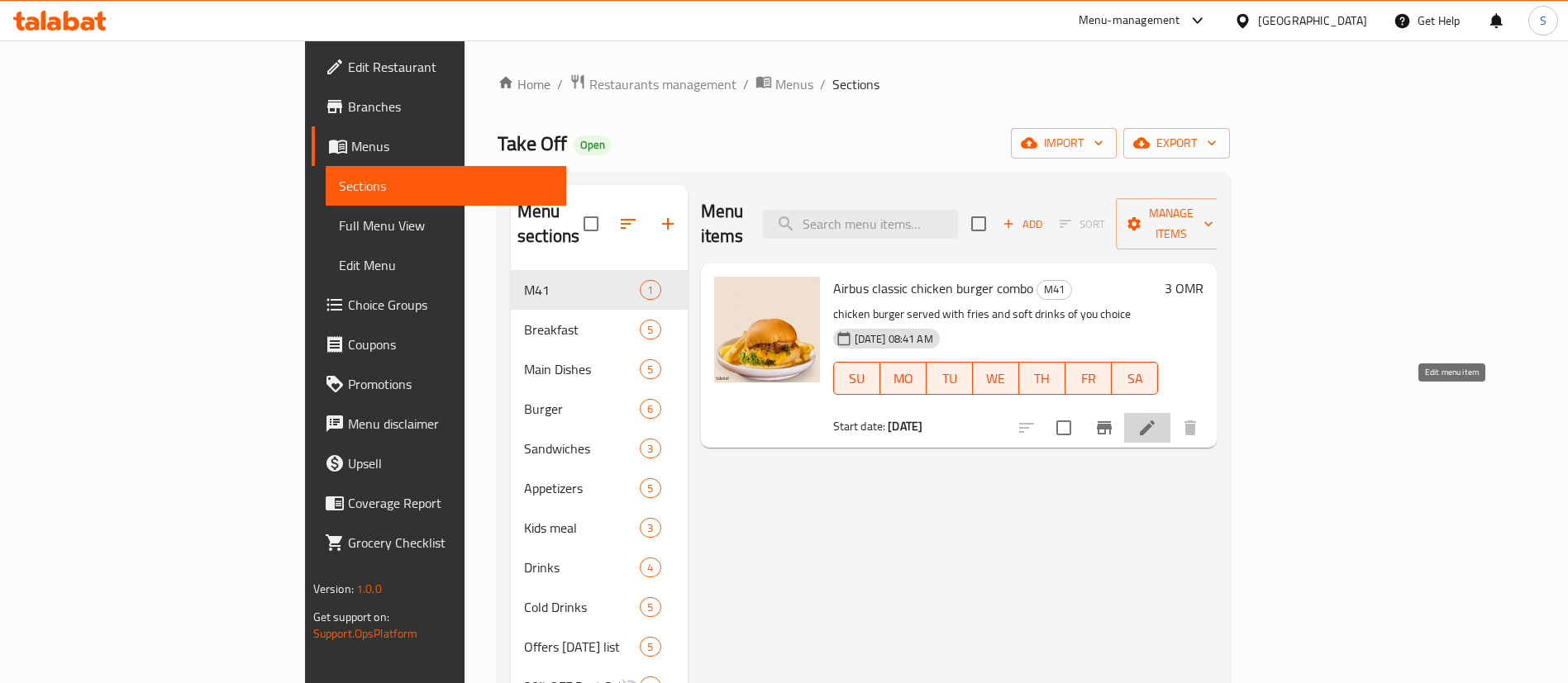
click at [1157, 418] on icon at bounding box center [1147, 428] width 20 height 20
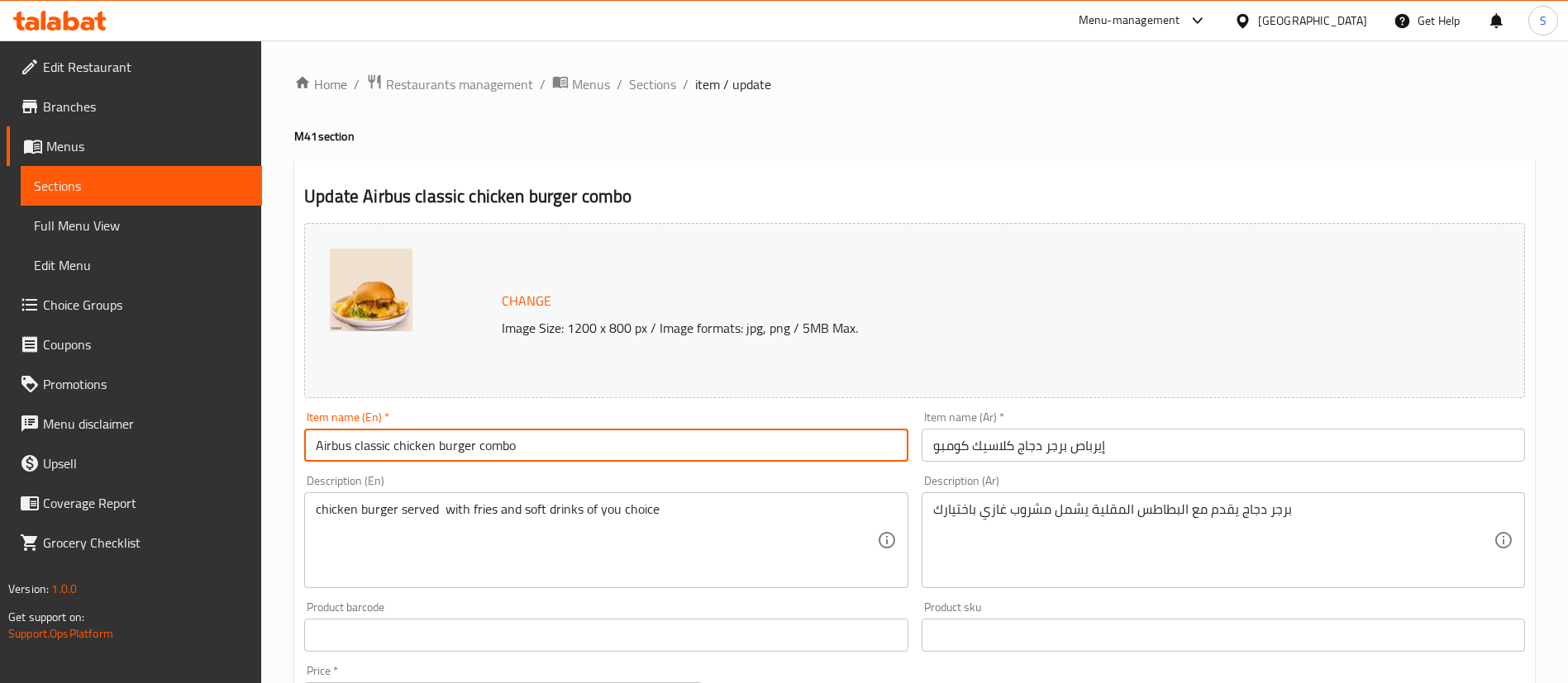
click at [358, 447] on input "Airbus classic chicken burger combo" at bounding box center [605, 444] width 603 height 33
click at [399, 445] on input "Airbus Classic chicken burger combo" at bounding box center [605, 444] width 603 height 33
click at [449, 445] on input "Airbus Classic Chicken burger combo" at bounding box center [605, 444] width 603 height 33
click at [485, 446] on input "Airbus Classic Chicken Burger combo" at bounding box center [605, 444] width 603 height 33
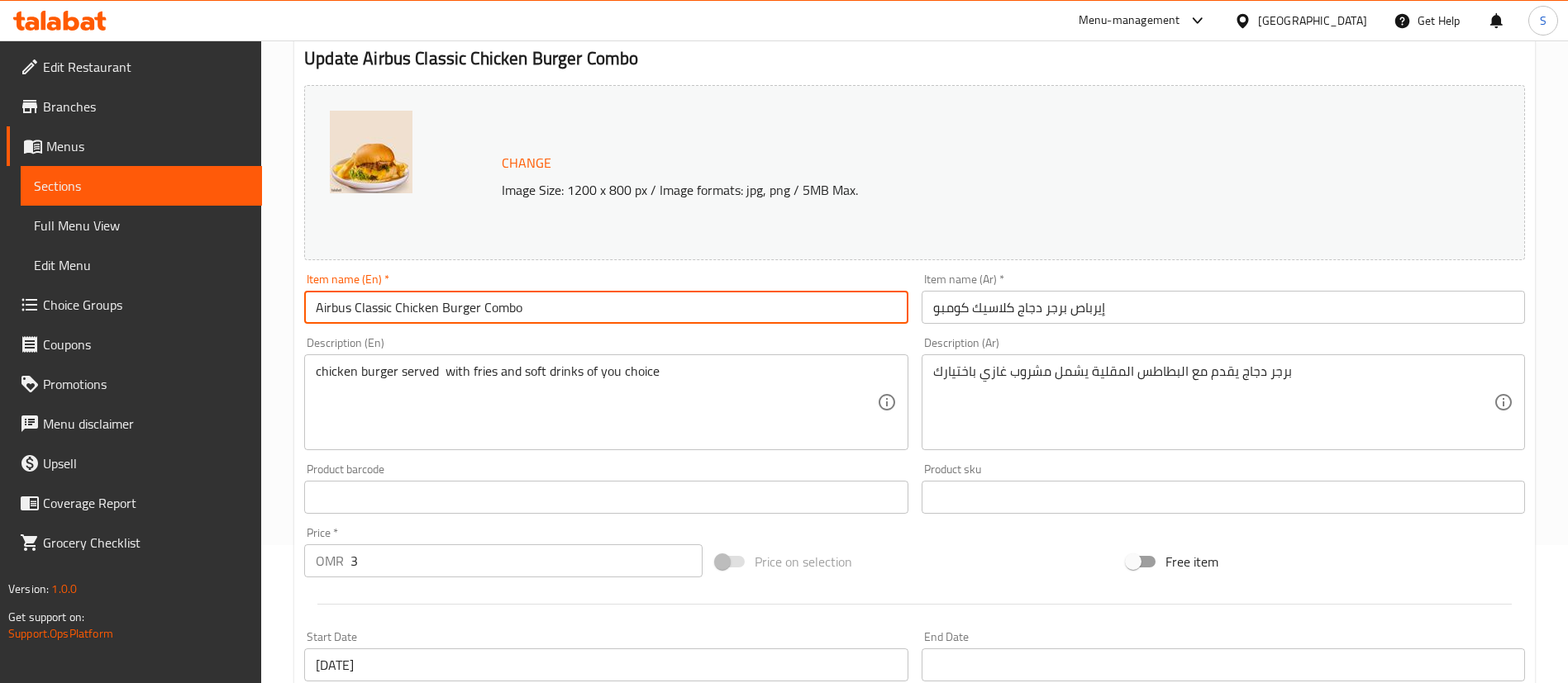
scroll to position [139, 0]
type input "Airbus Classic Chicken Burger Combo"
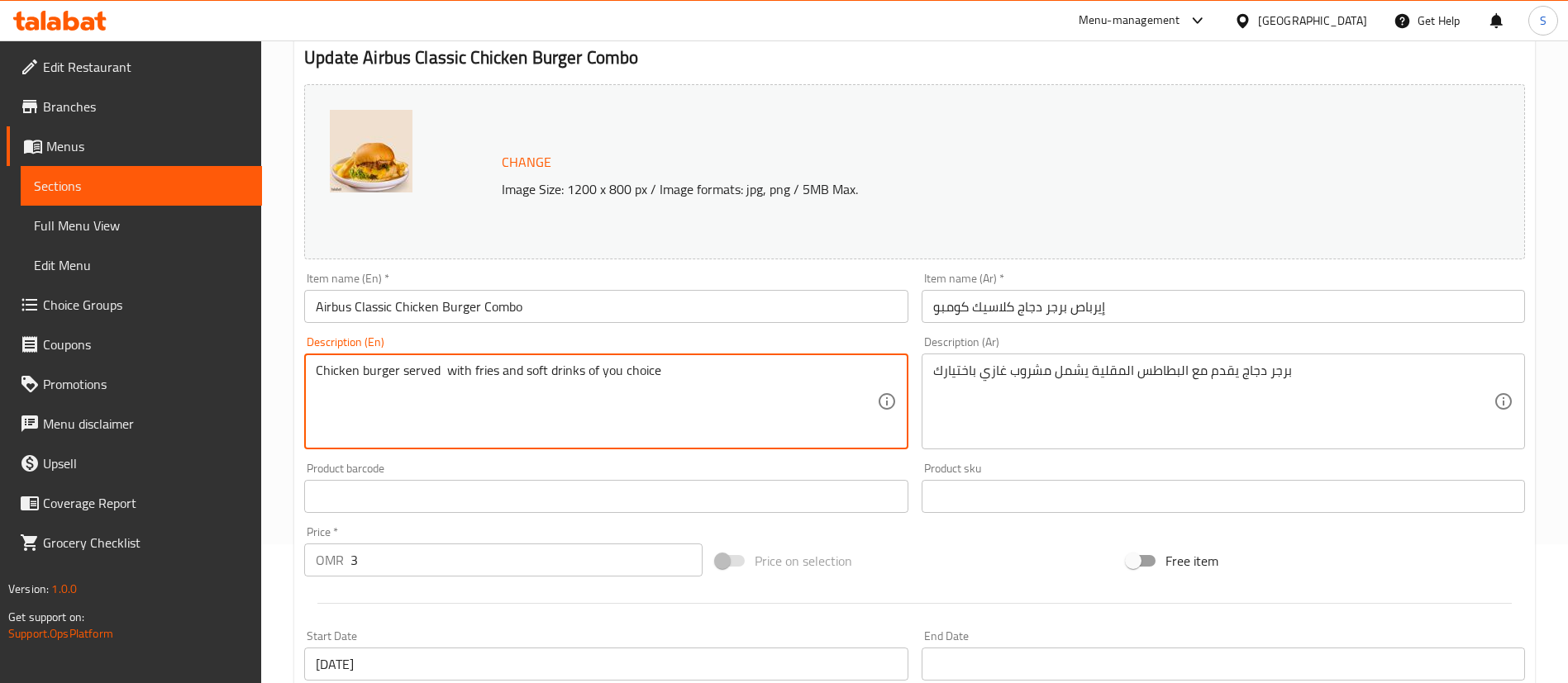
click at [467, 370] on textarea "Chicken burger served with fries and soft drinks of you choice" at bounding box center [596, 401] width 561 height 78
click at [527, 371] on textarea "Chicken burger + Salted French fries and soft drinks of you choice" at bounding box center [596, 401] width 561 height 78
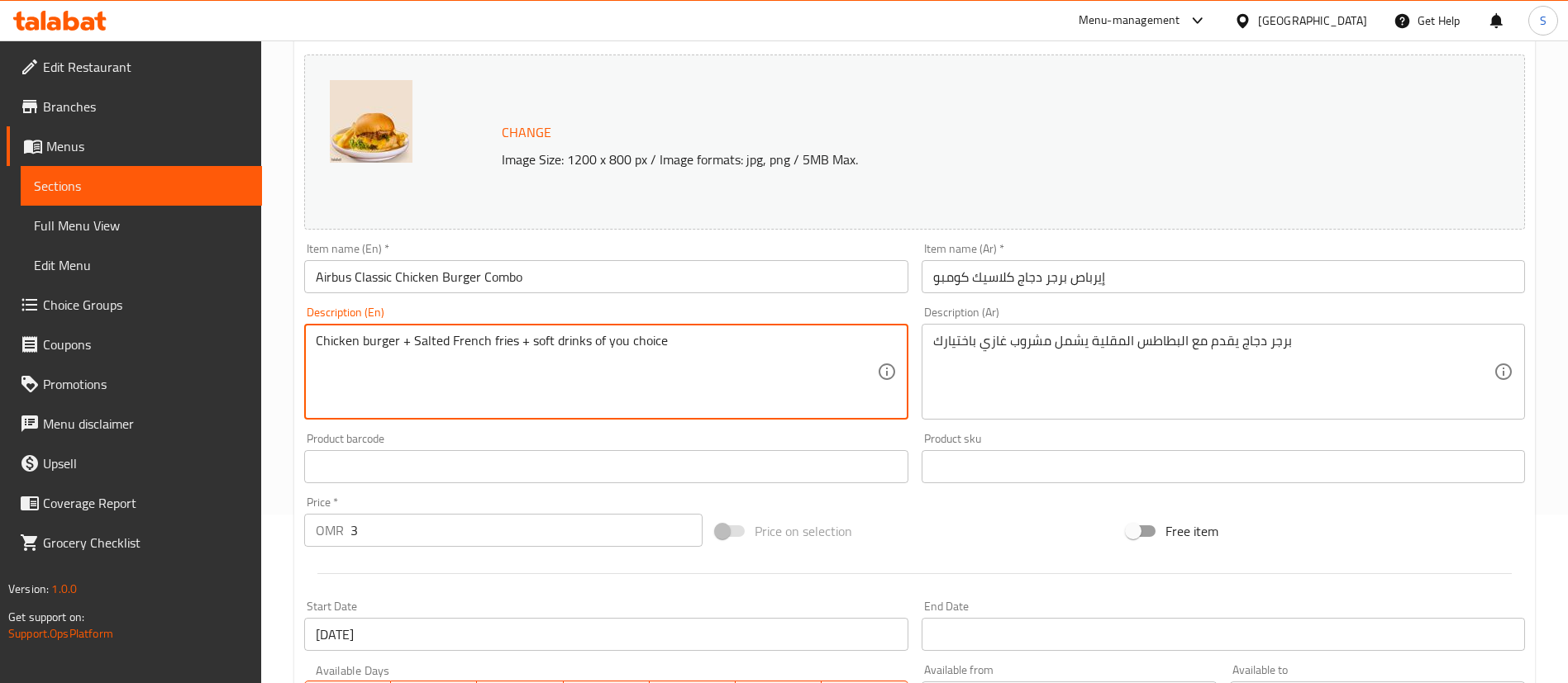
scroll to position [147, 0]
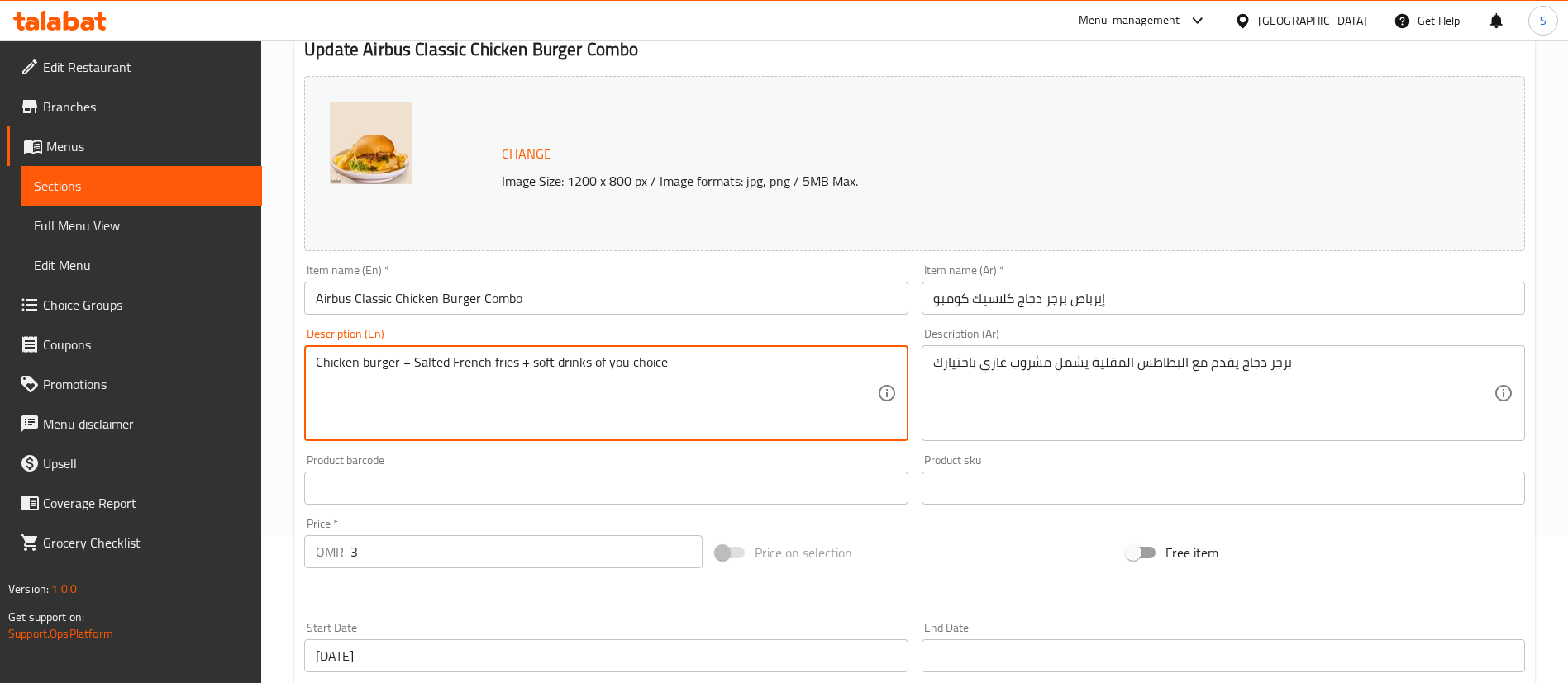
click at [534, 359] on textarea "Chicken burger + Salted French fries + soft drinks of you choice" at bounding box center [596, 393] width 561 height 78
click at [589, 362] on textarea "Chicken burger + Salted French fries + Soft drinks of you choice" at bounding box center [596, 393] width 561 height 78
click at [619, 362] on textarea "Chicken burger + Salted French fries + Soft drink of you choice" at bounding box center [596, 393] width 561 height 78
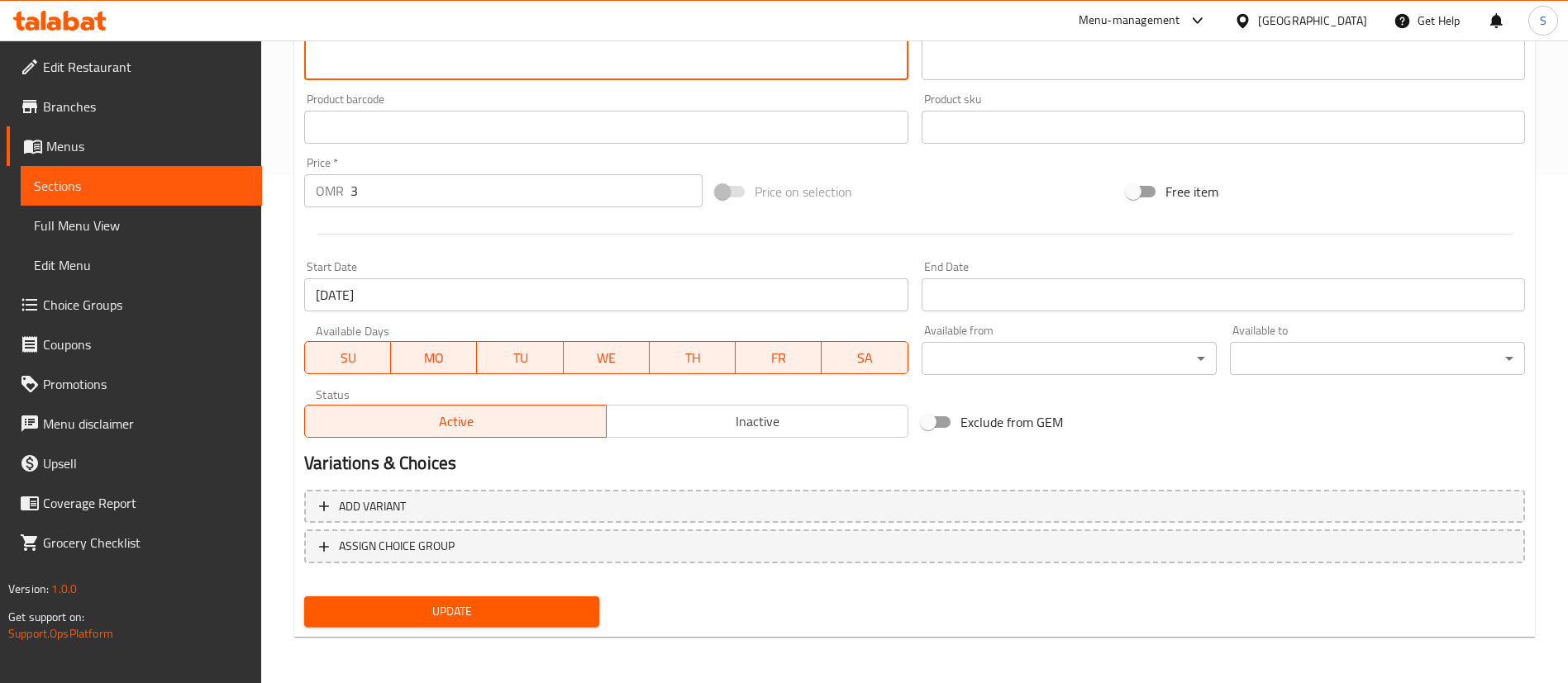
type textarea "Chicken burger + Salted French fries + Soft drink of your choice"
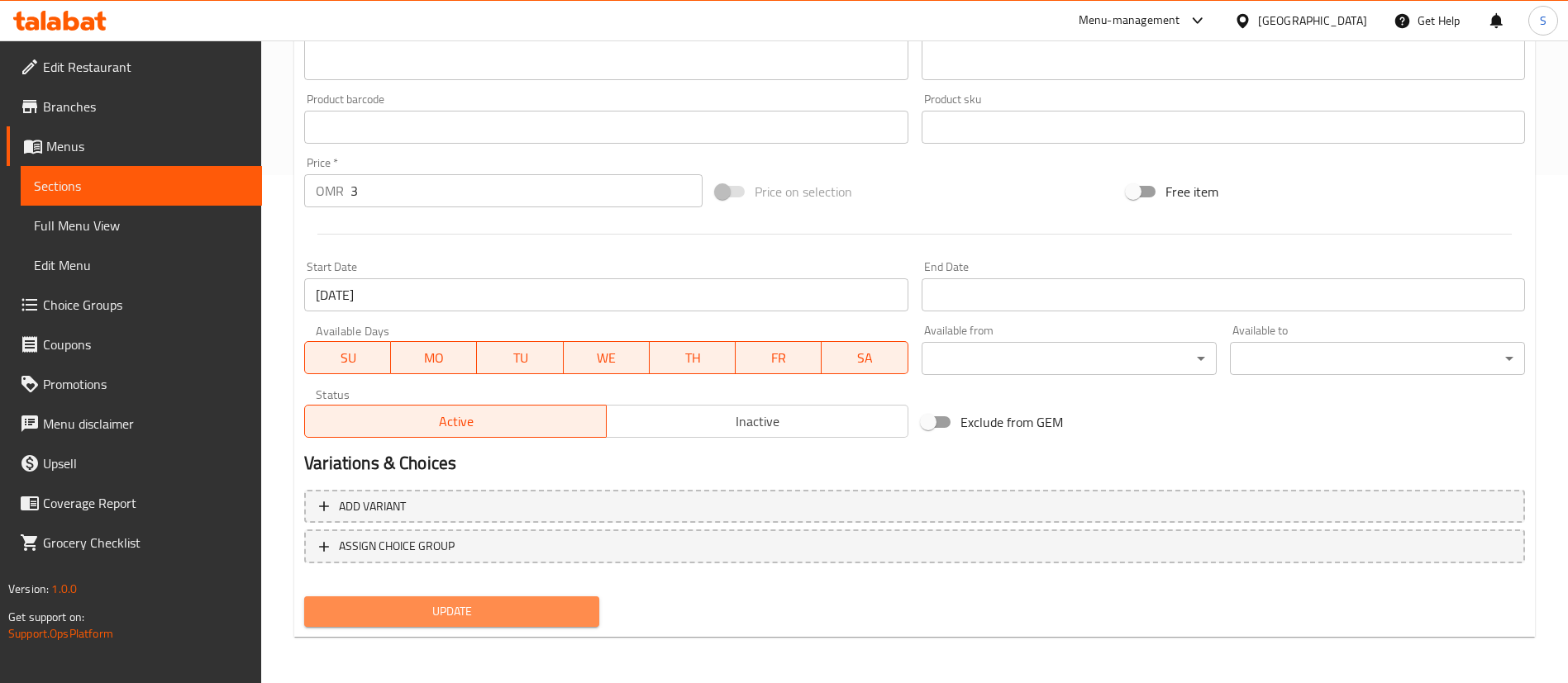
click at [490, 606] on span "Update" at bounding box center [451, 612] width 268 height 21
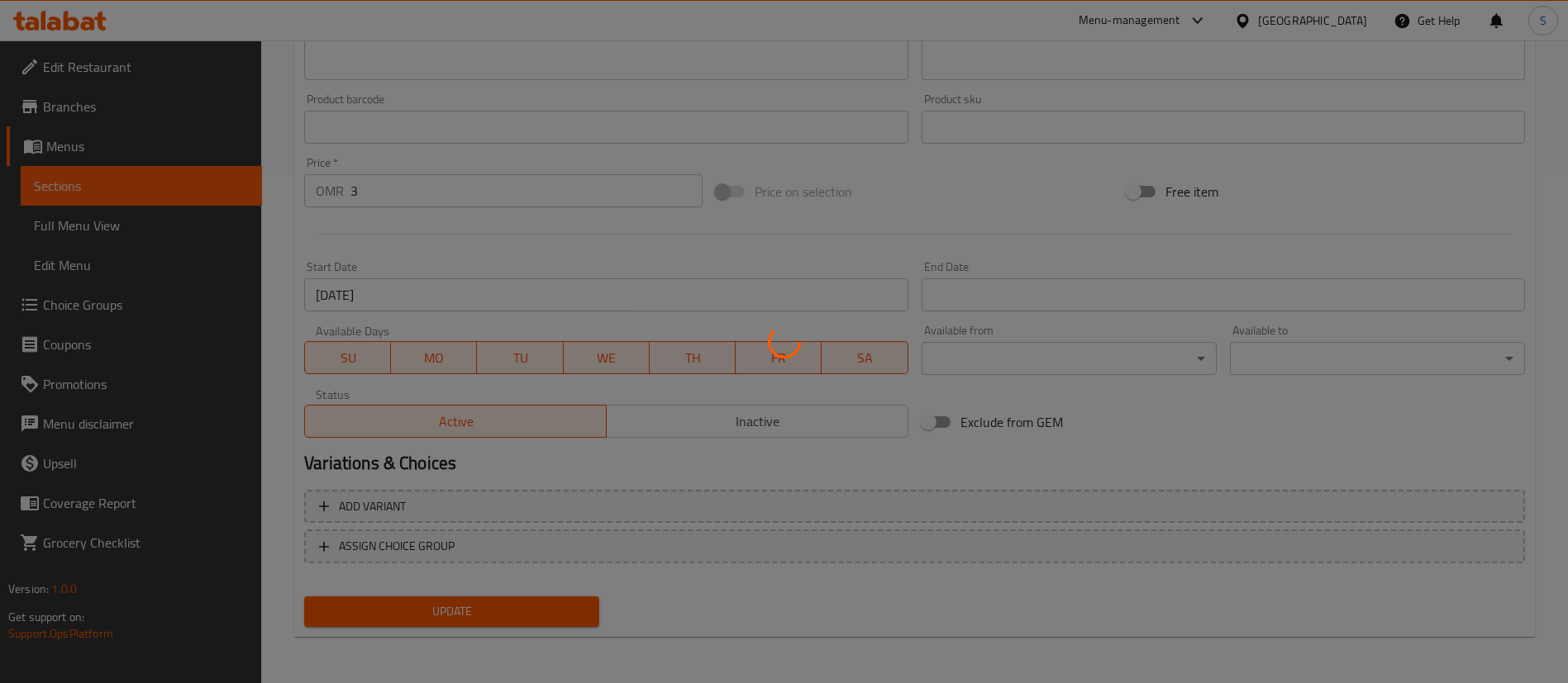
scroll to position [0, 0]
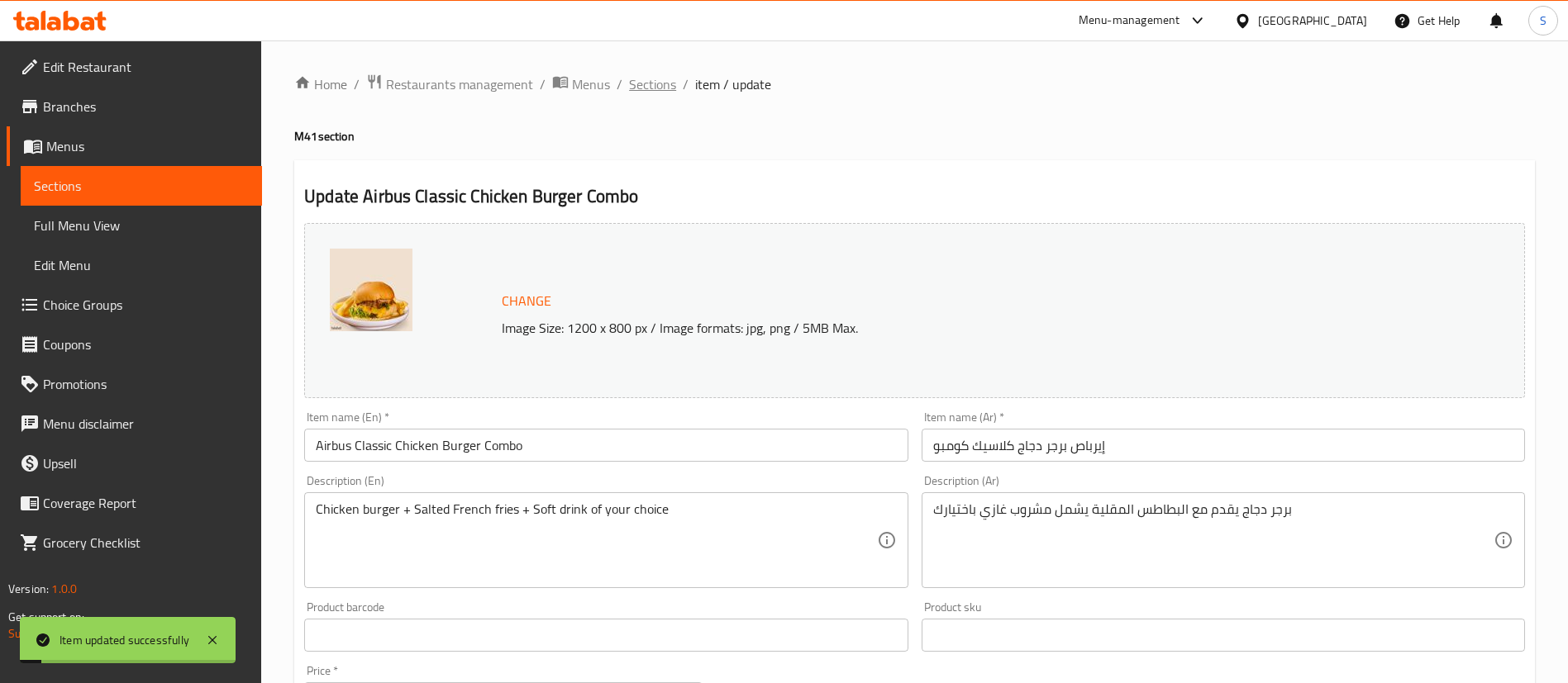
click at [657, 85] on span "Sections" at bounding box center [653, 84] width 48 height 20
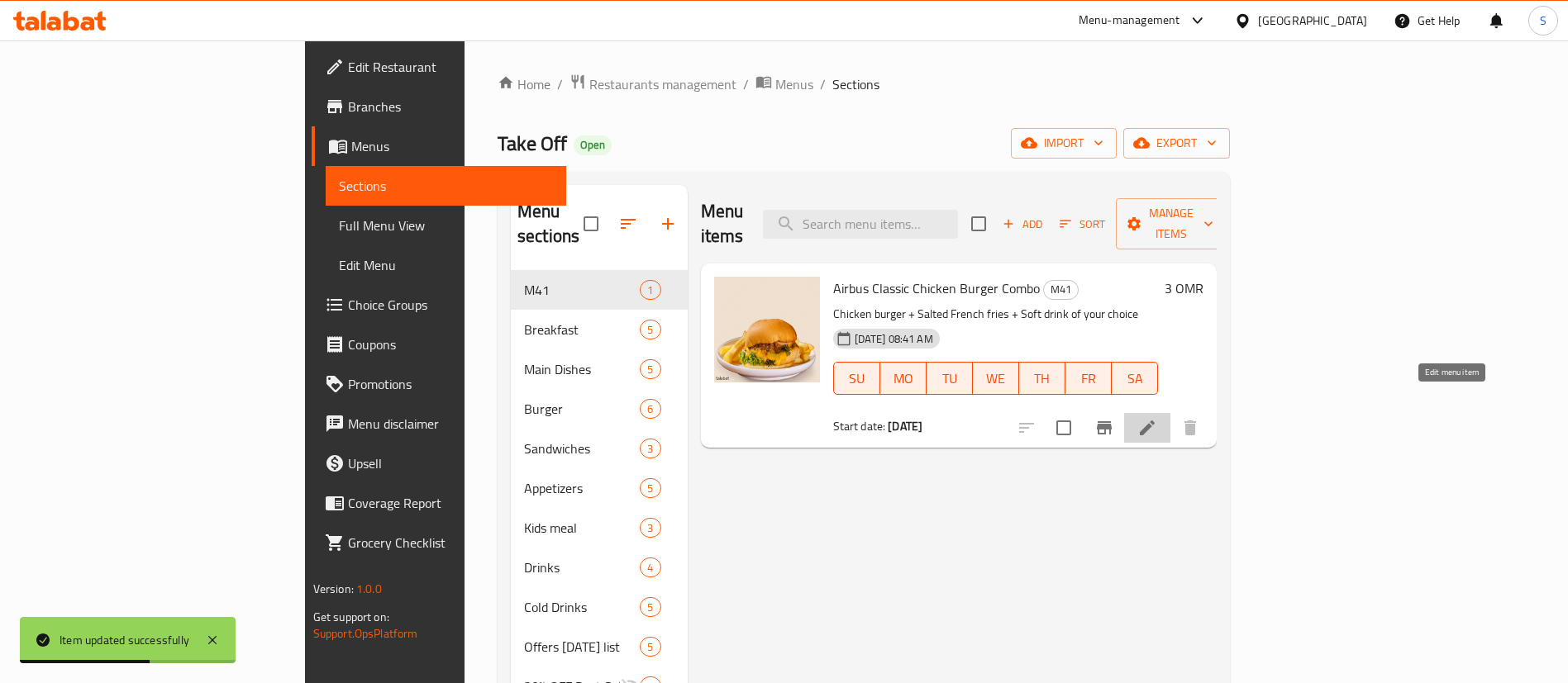
click at [1157, 418] on icon at bounding box center [1147, 428] width 20 height 20
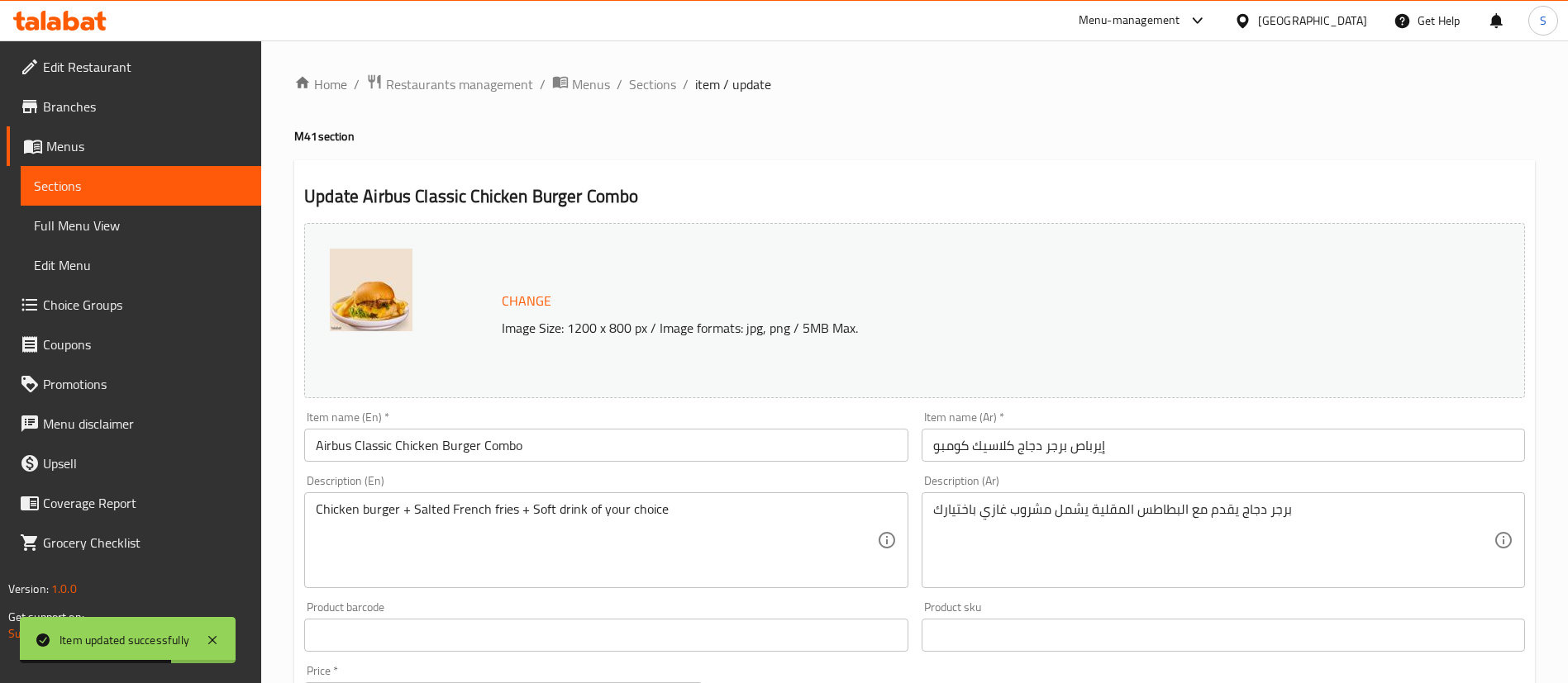
scroll to position [508, 0]
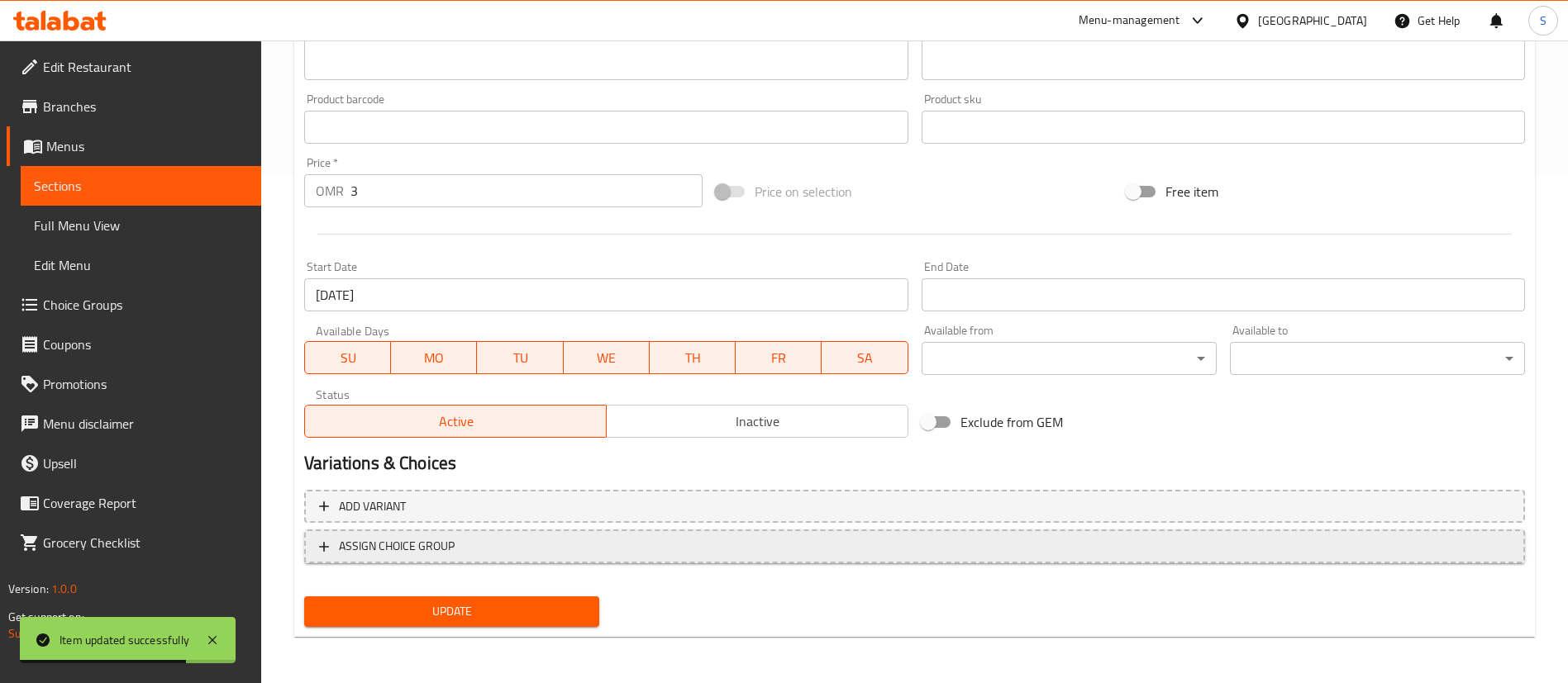
click at [575, 550] on span "ASSIGN CHOICE GROUP" at bounding box center [914, 546] width 1192 height 21
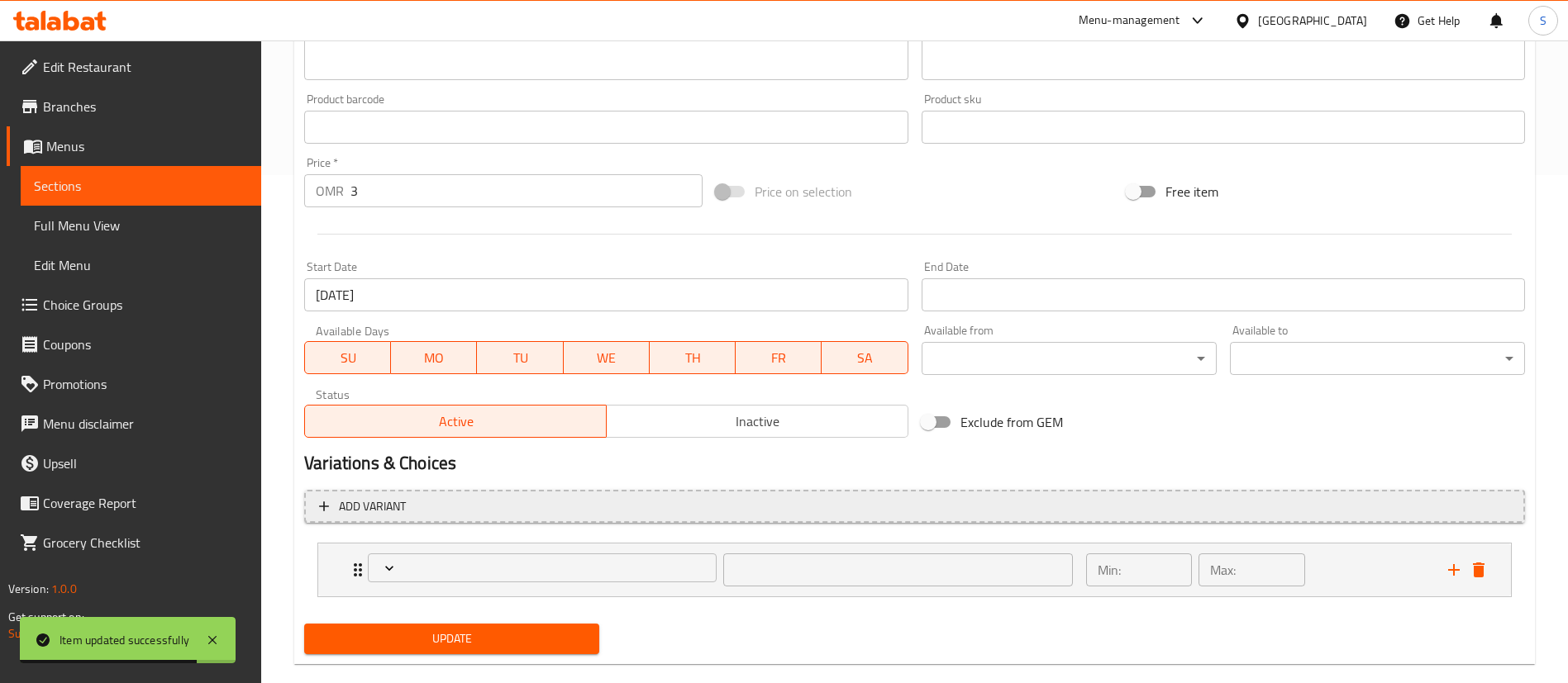
scroll to position [536, 0]
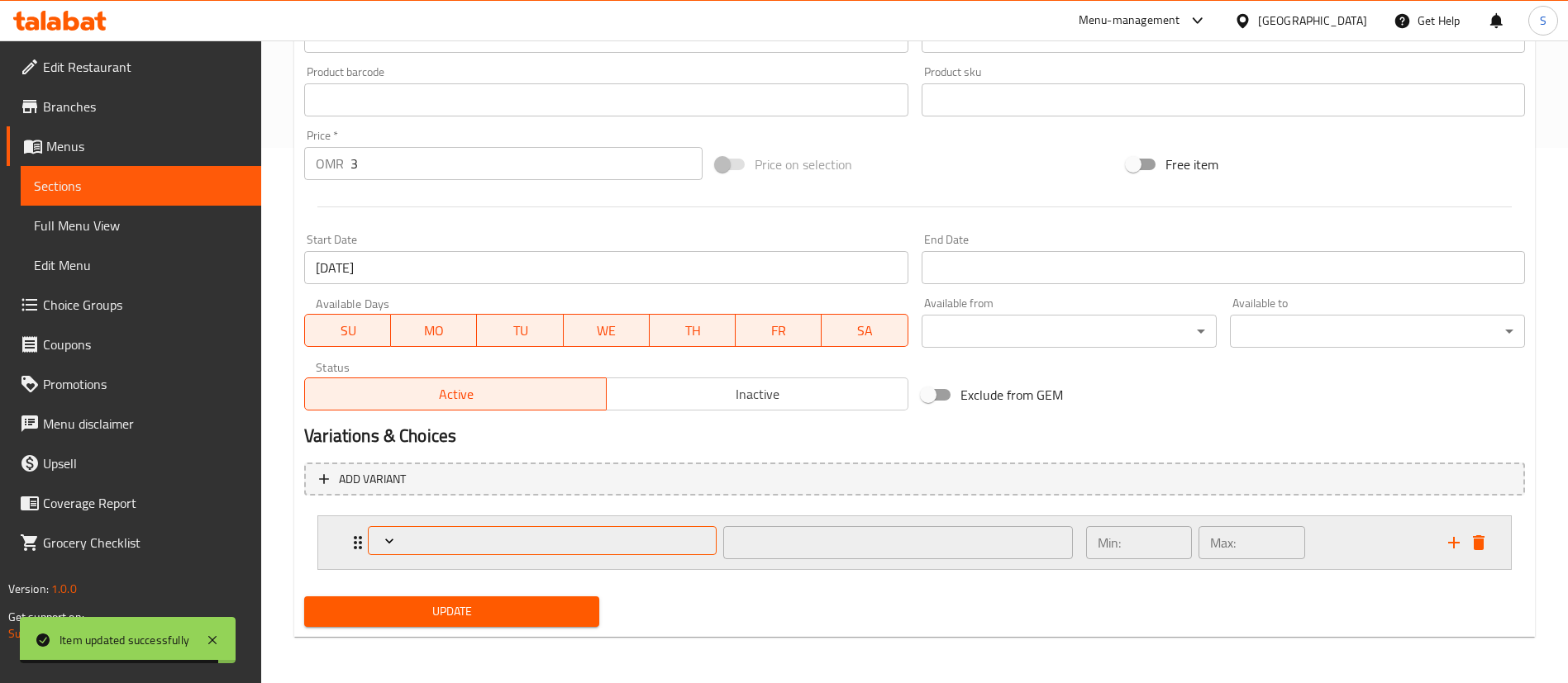
click at [446, 537] on span "Expand" at bounding box center [543, 540] width 337 height 17
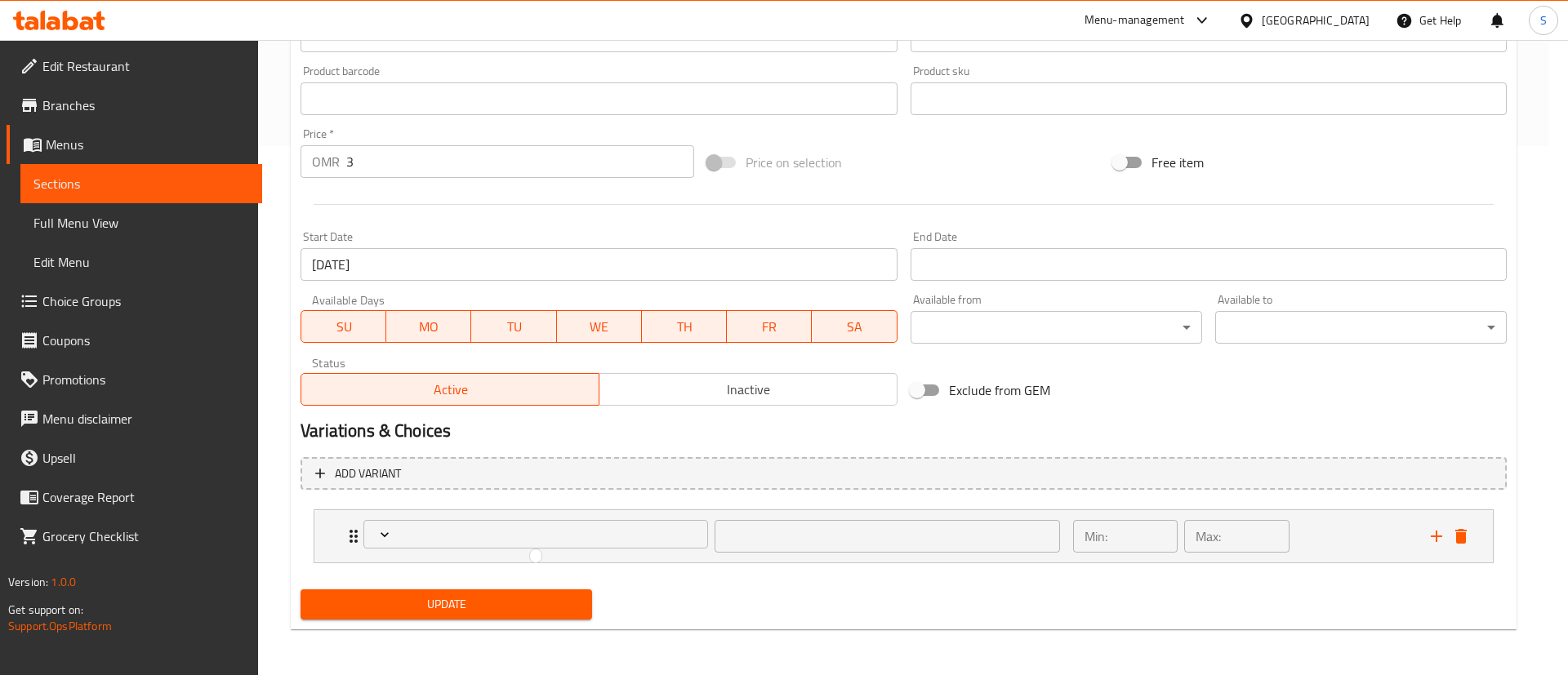
click at [572, 530] on div at bounding box center [784, 338] width 1568 height 675
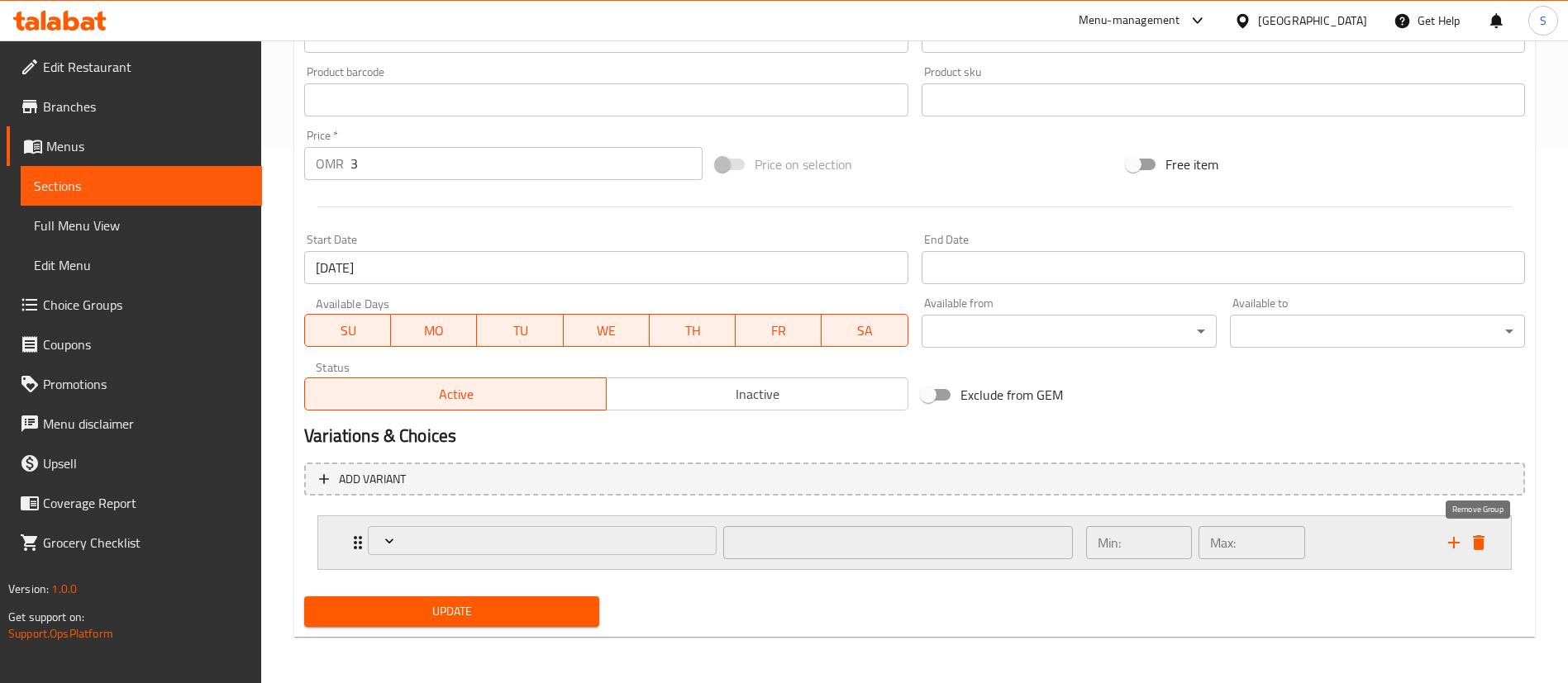
click at [1478, 535] on icon "delete" at bounding box center [1479, 542] width 20 height 20
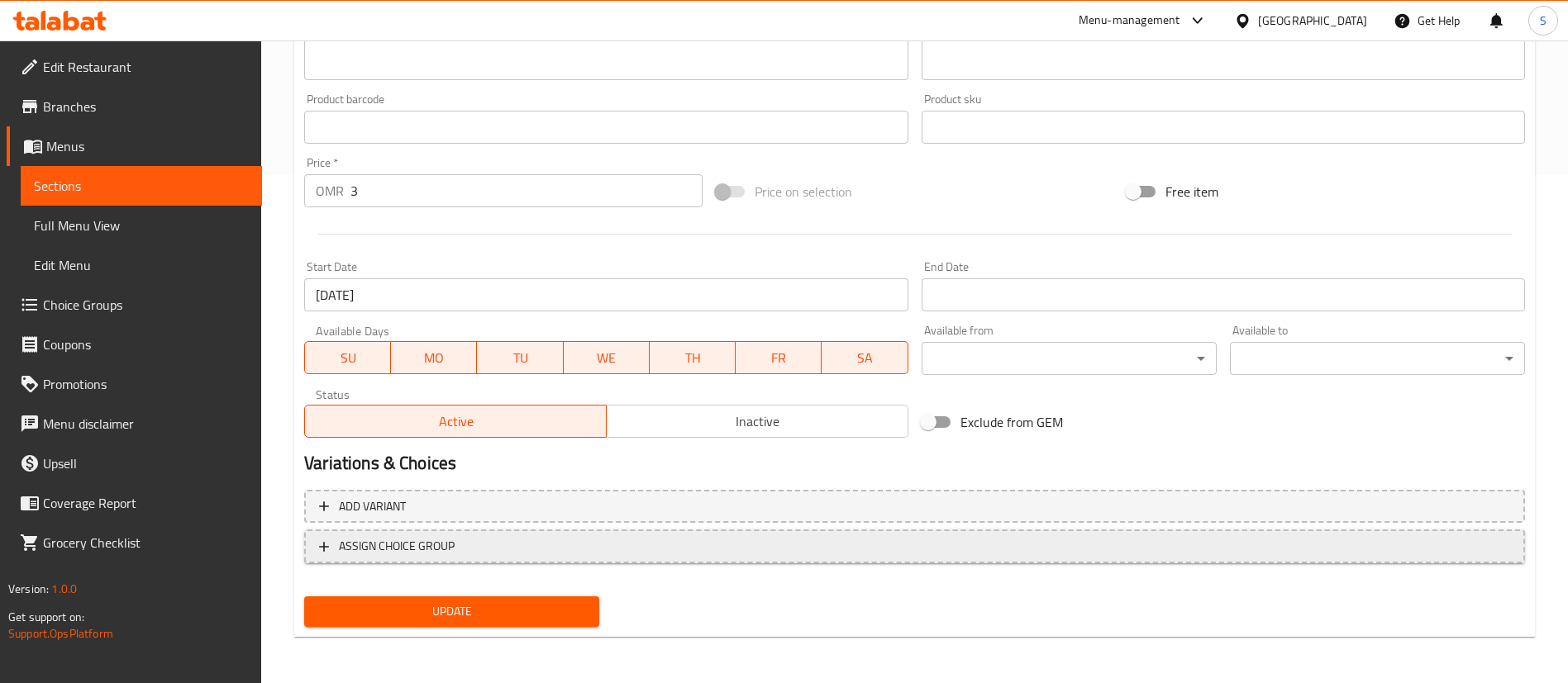
scroll to position [508, 0]
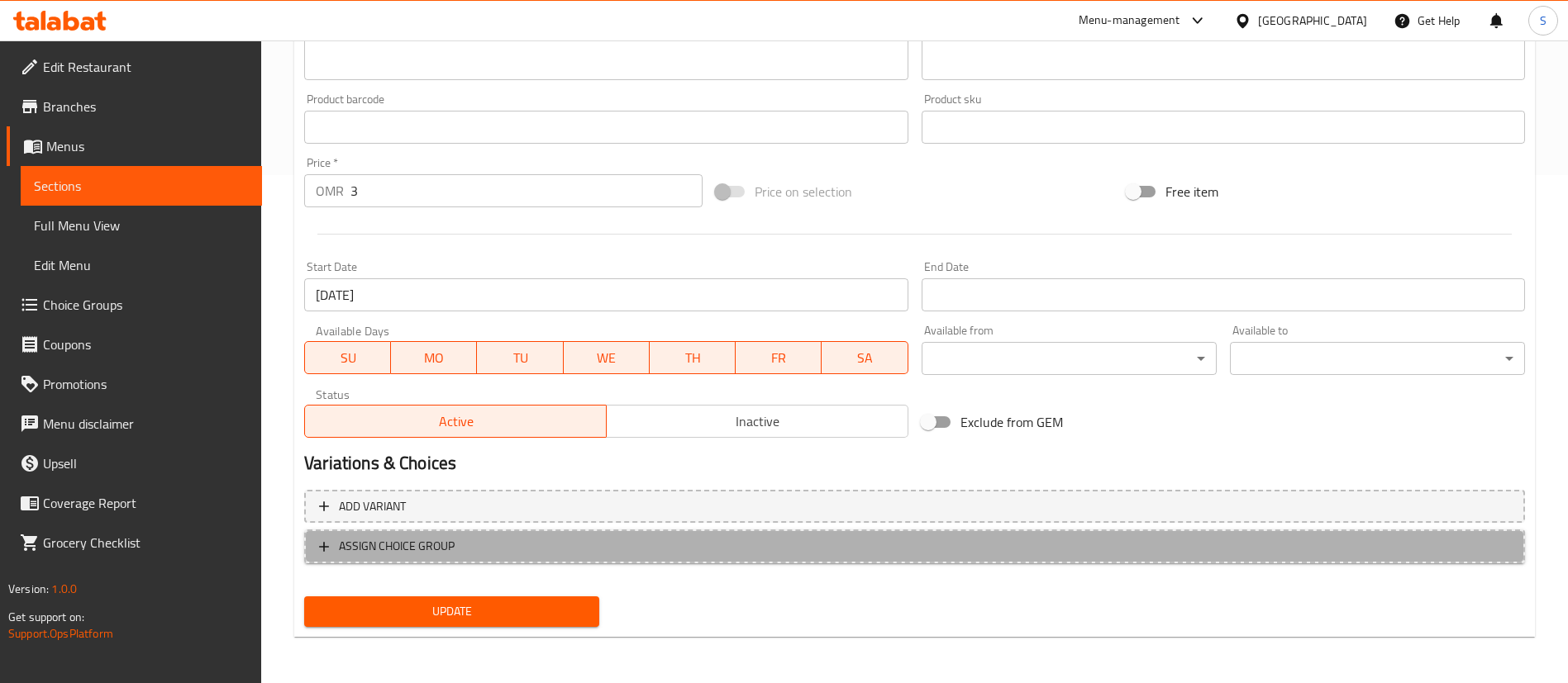
click at [572, 552] on span "ASSIGN CHOICE GROUP" at bounding box center [914, 546] width 1192 height 21
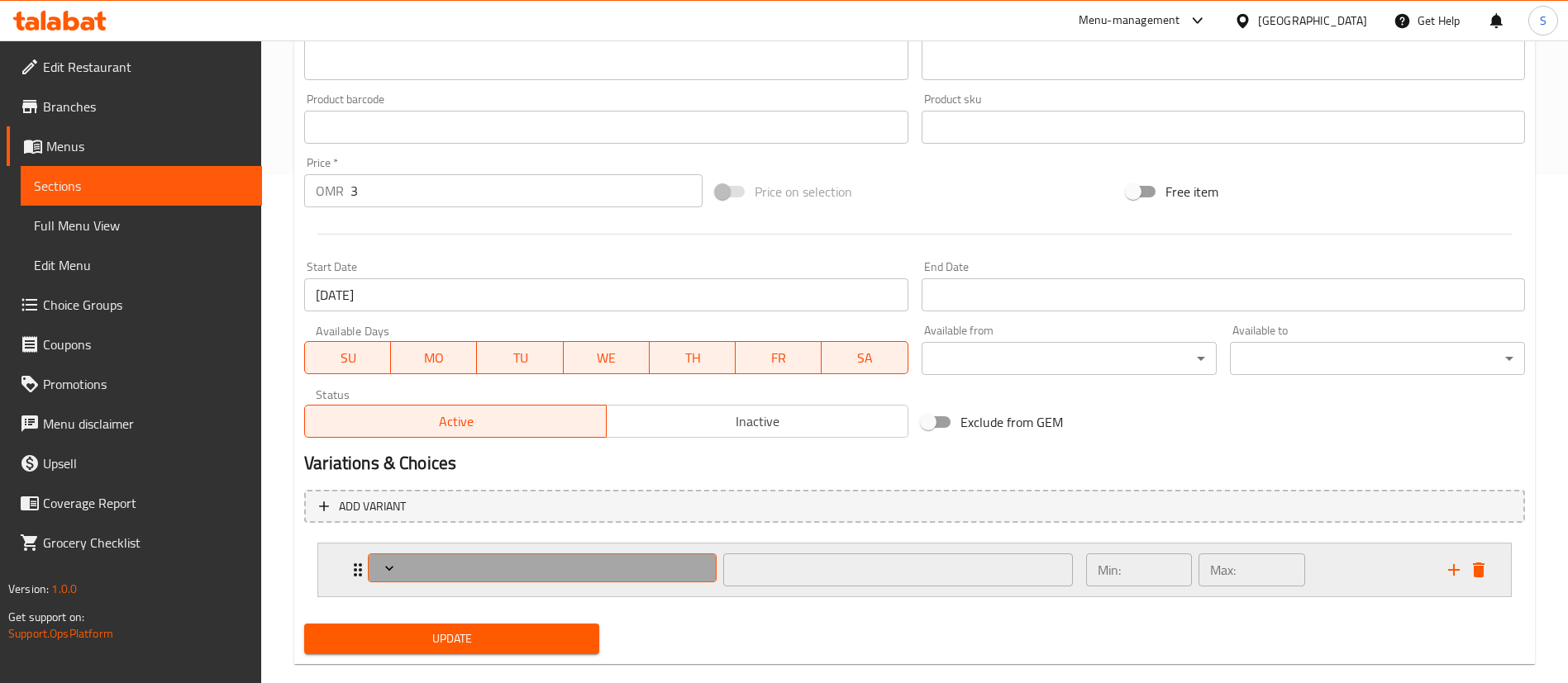
click at [567, 566] on span "Expand" at bounding box center [543, 568] width 337 height 17
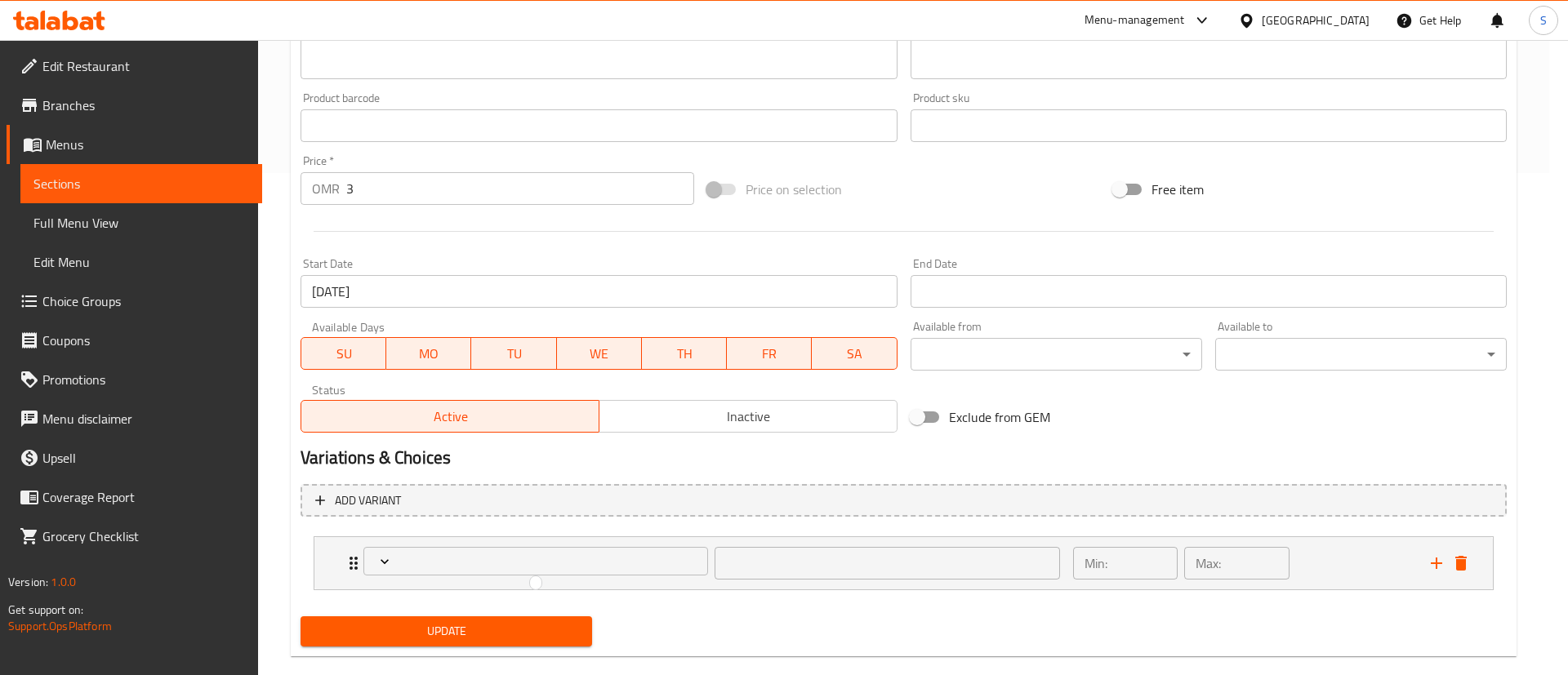
click at [1460, 564] on div at bounding box center [784, 338] width 1568 height 675
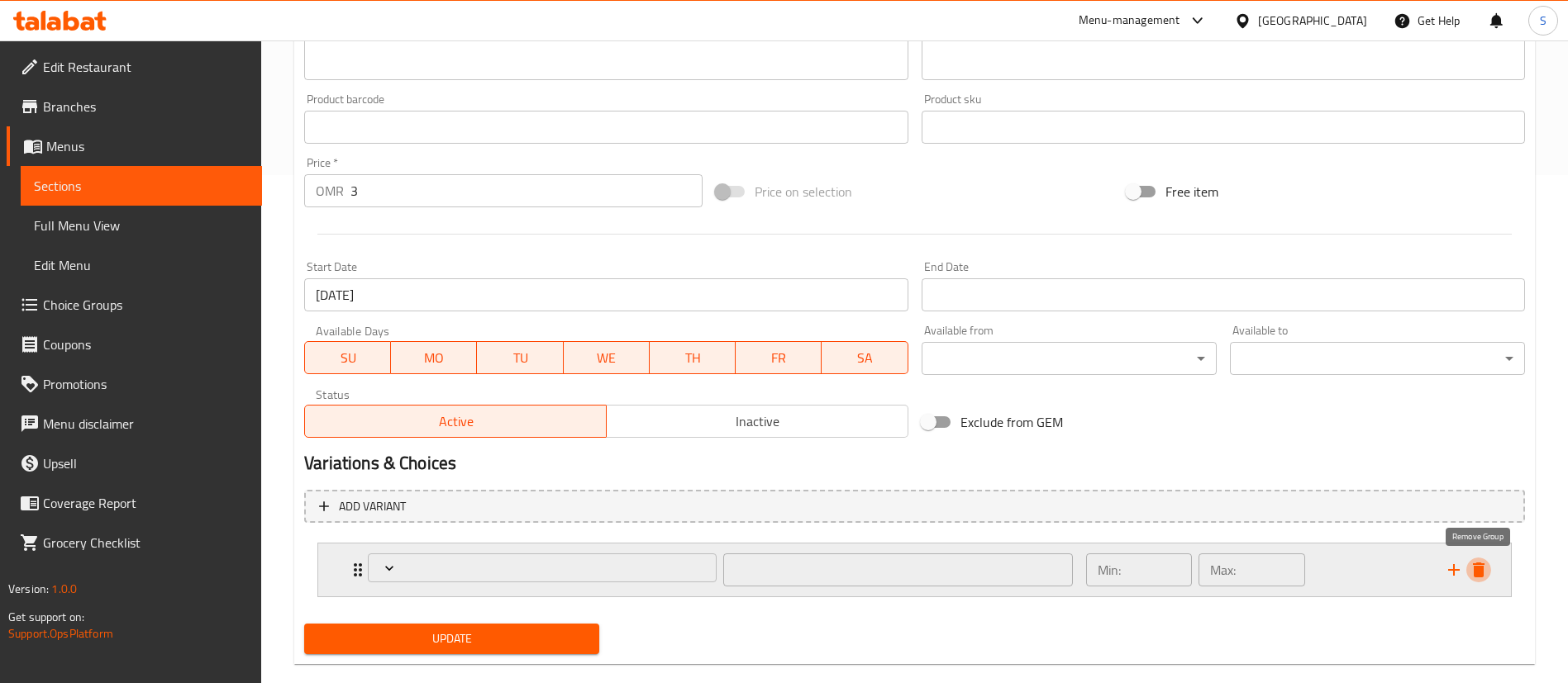
click at [1471, 574] on icon "delete" at bounding box center [1479, 570] width 20 height 20
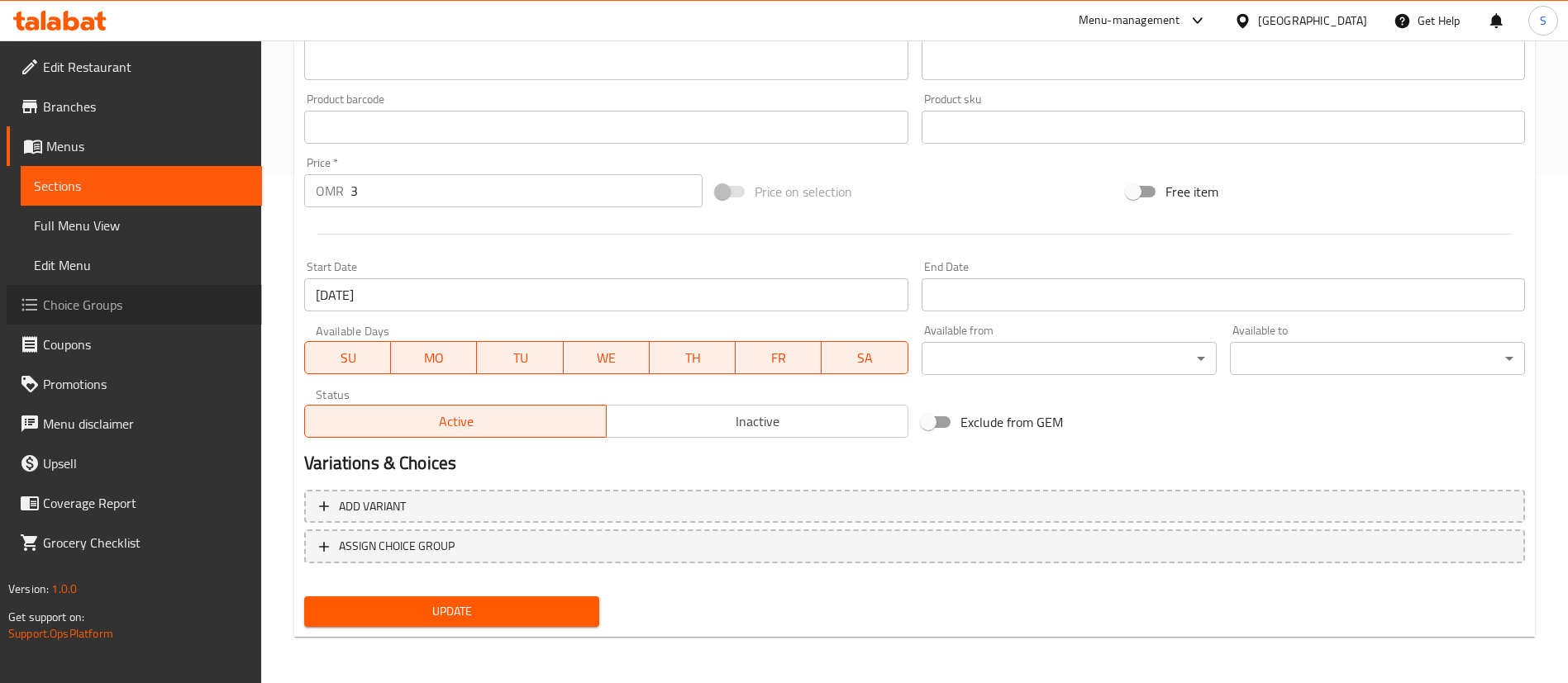
click at [101, 304] on span "Choice Groups" at bounding box center [146, 305] width 206 height 20
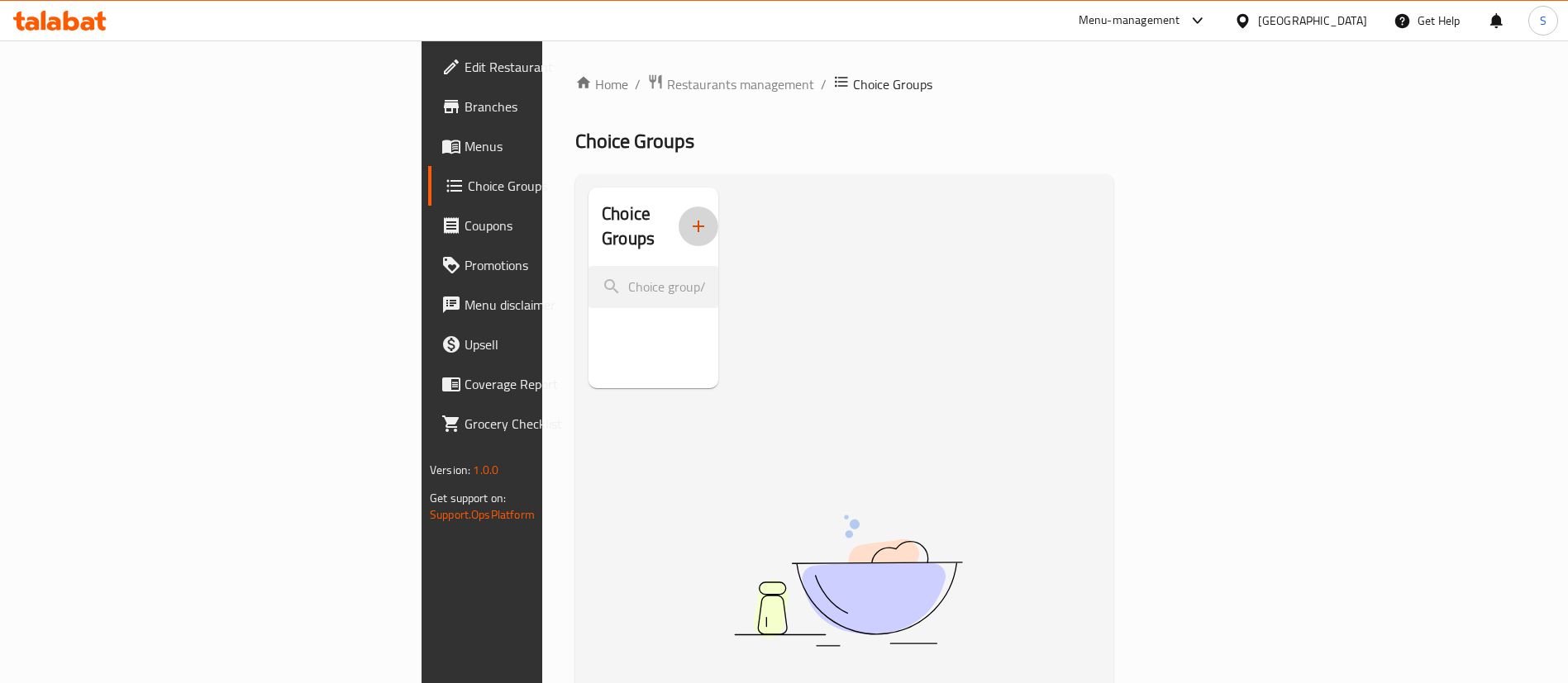
click at [688, 217] on icon "button" at bounding box center [698, 227] width 20 height 20
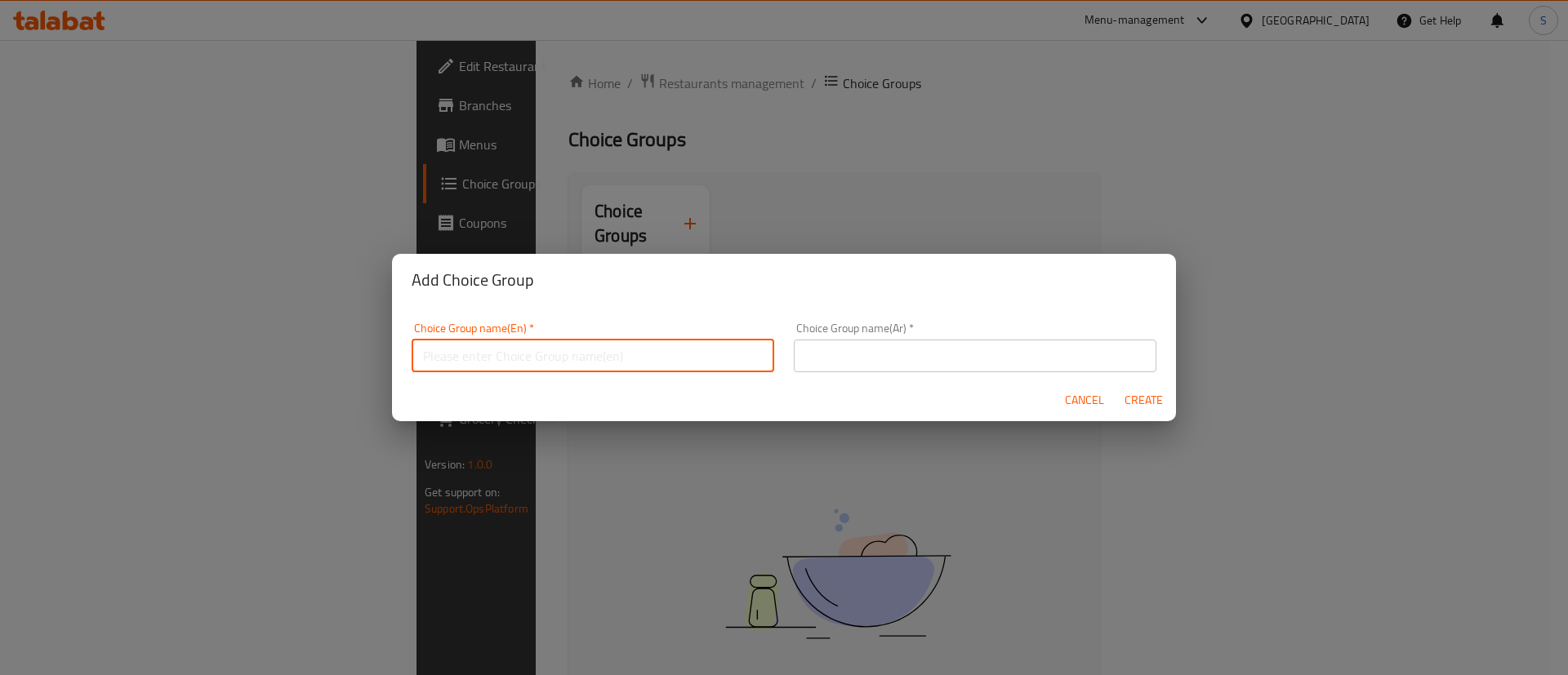
click at [705, 339] on input "text" at bounding box center [593, 355] width 363 height 32
type input "Your Choice of Drink:"
click at [941, 356] on input "text" at bounding box center [975, 355] width 363 height 32
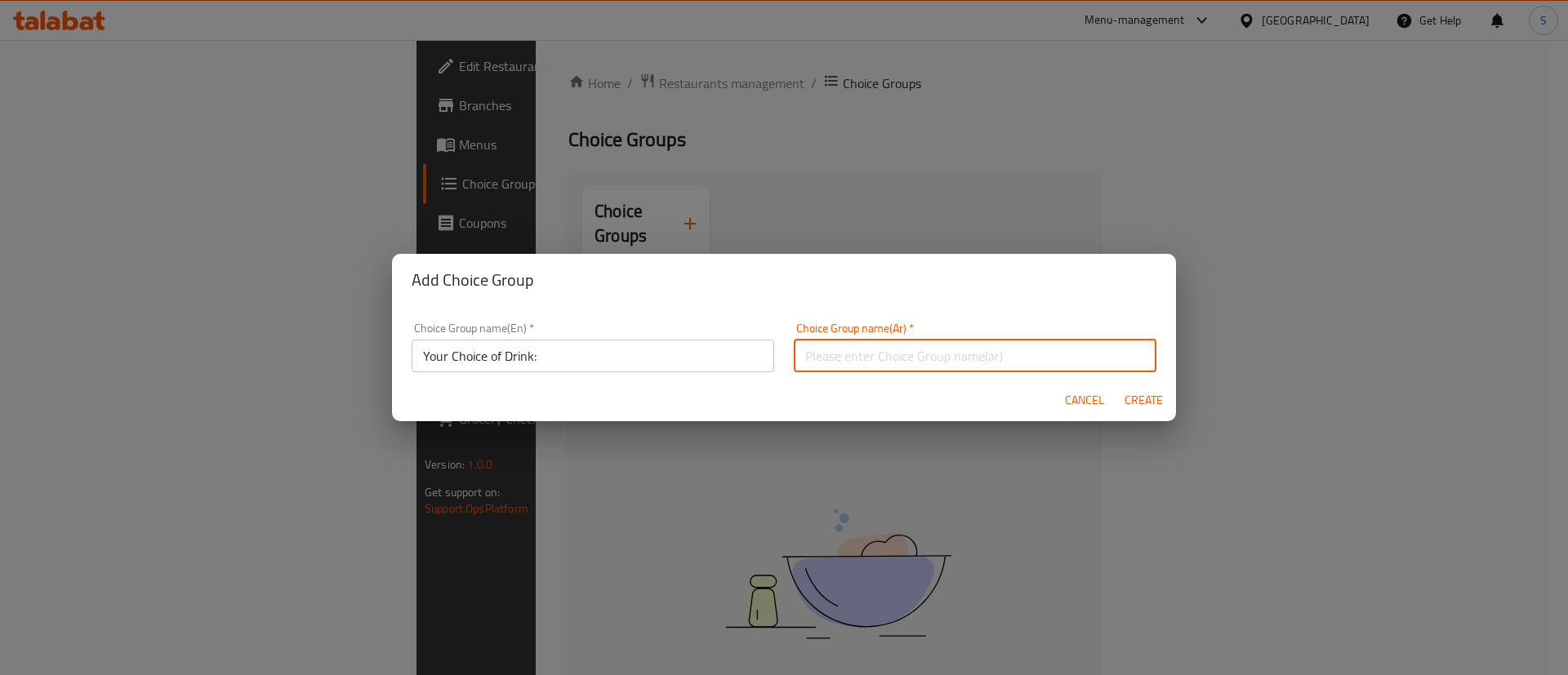
type input "اختيارك من المشروب:"
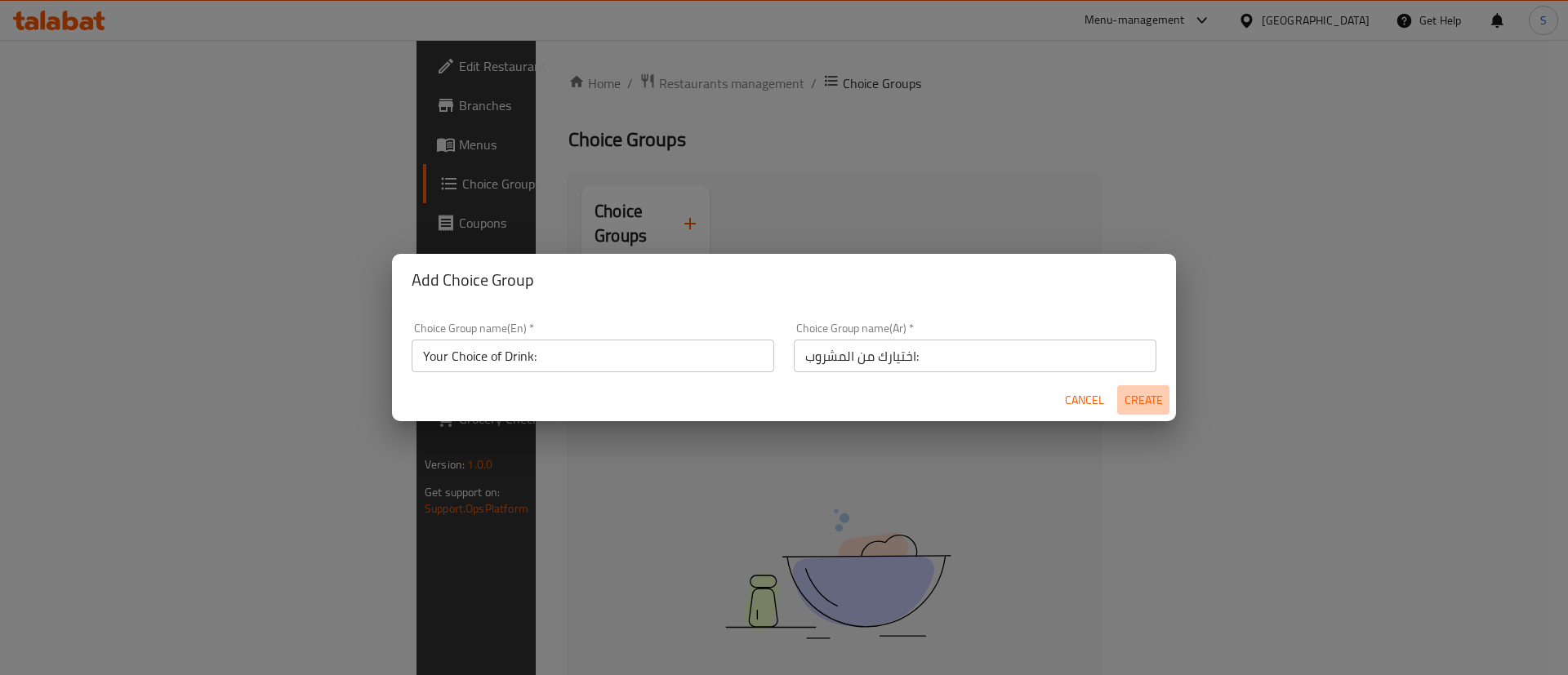
click at [1154, 398] on span "Create" at bounding box center [1143, 400] width 39 height 21
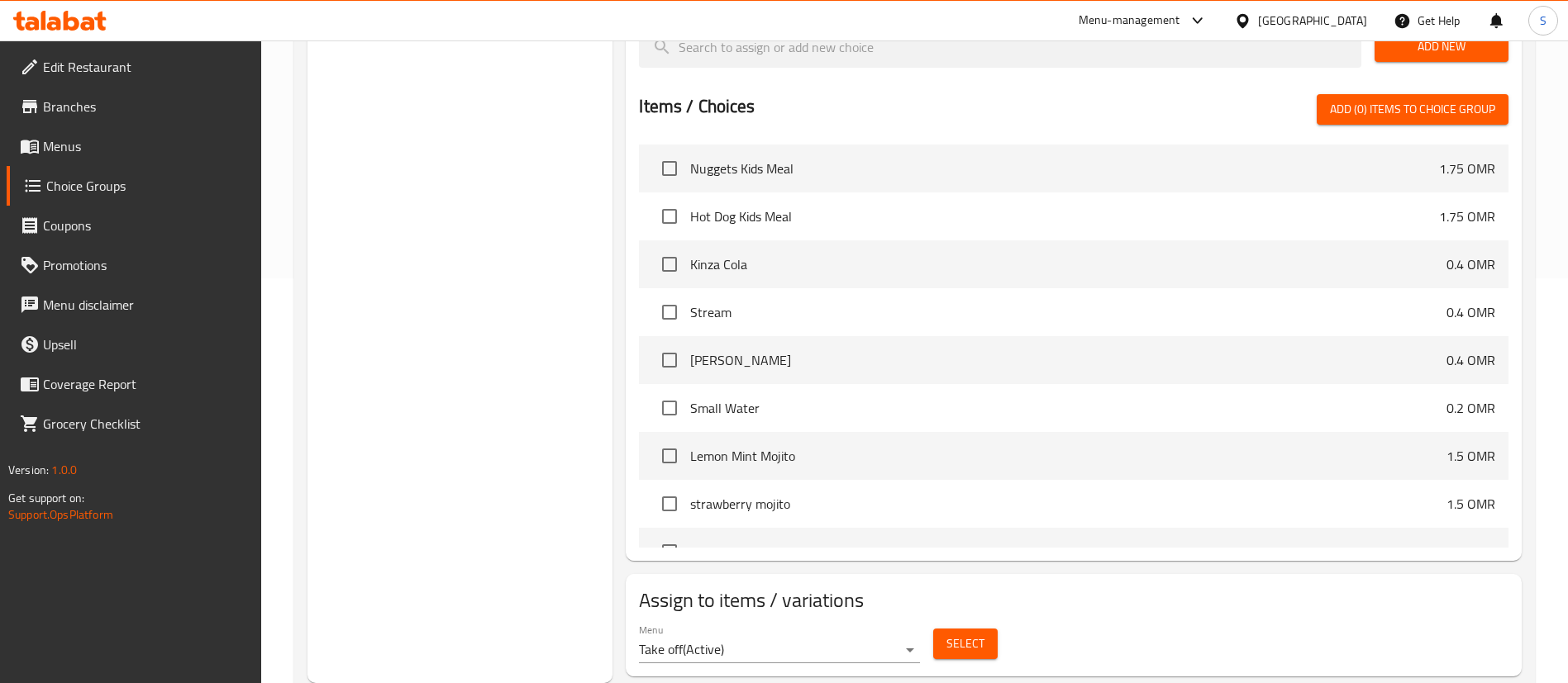
scroll to position [1627, 0]
click at [672, 248] on input "checkbox" at bounding box center [669, 265] width 35 height 35
checkbox input "true"
click at [667, 297] on input "checkbox" at bounding box center [669, 314] width 35 height 35
checkbox input "true"
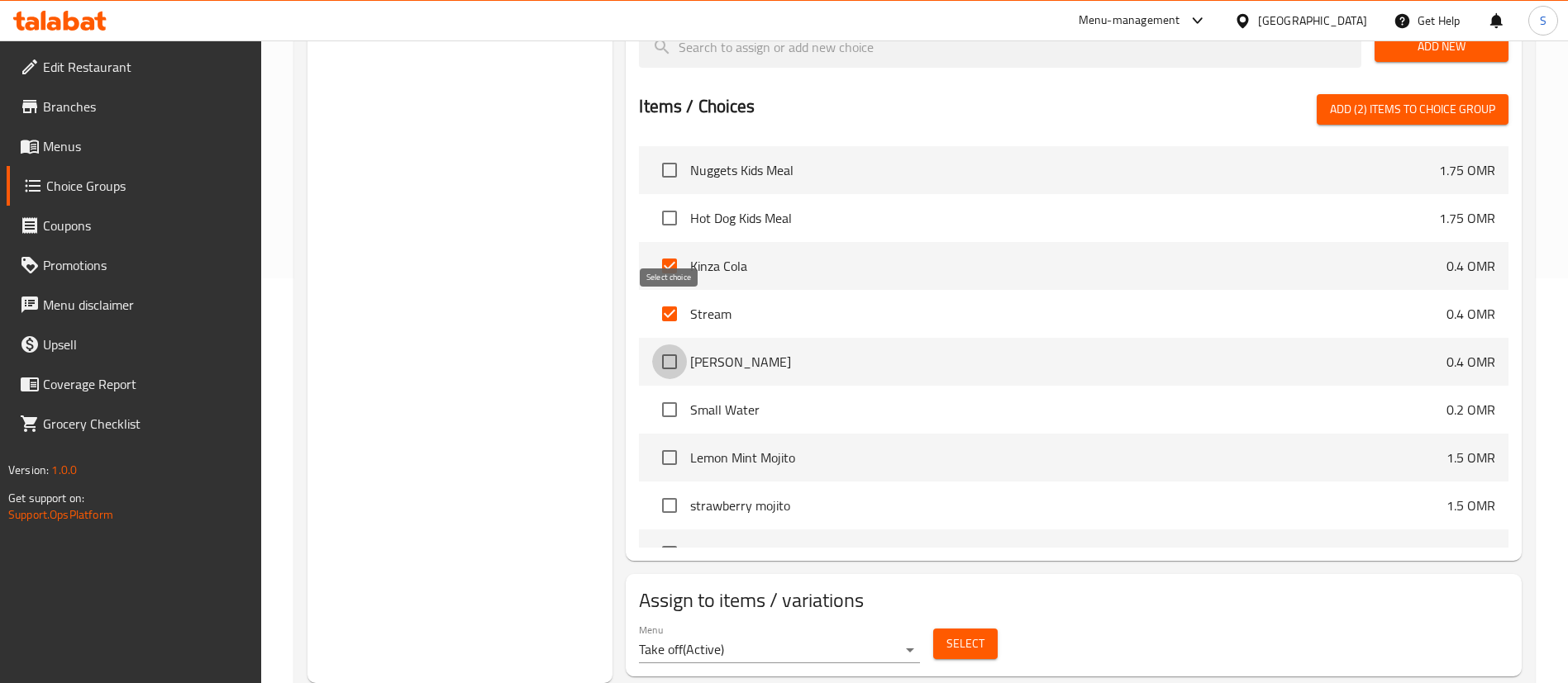
click at [668, 344] on input "checkbox" at bounding box center [669, 361] width 35 height 35
checkbox input "true"
click at [667, 392] on input "checkbox" at bounding box center [669, 409] width 35 height 35
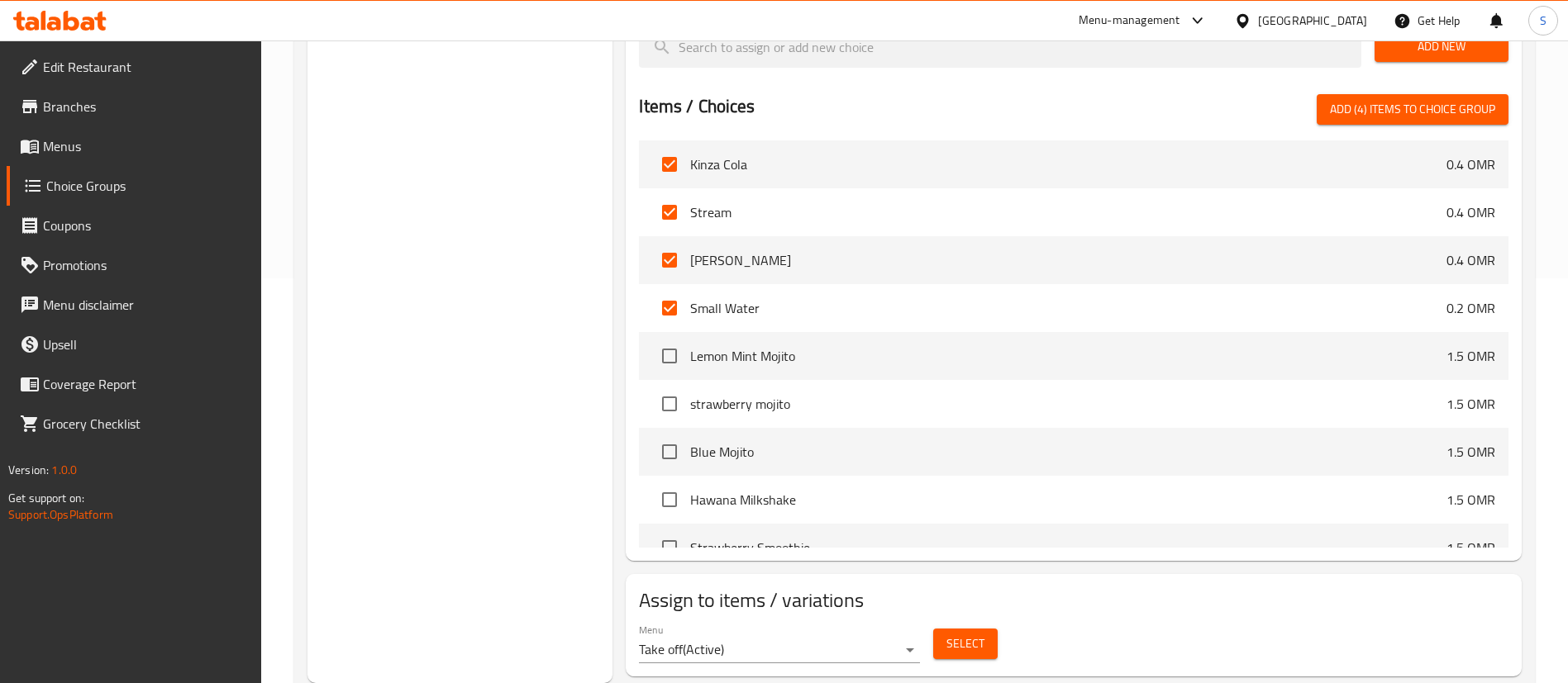
scroll to position [1723, 0]
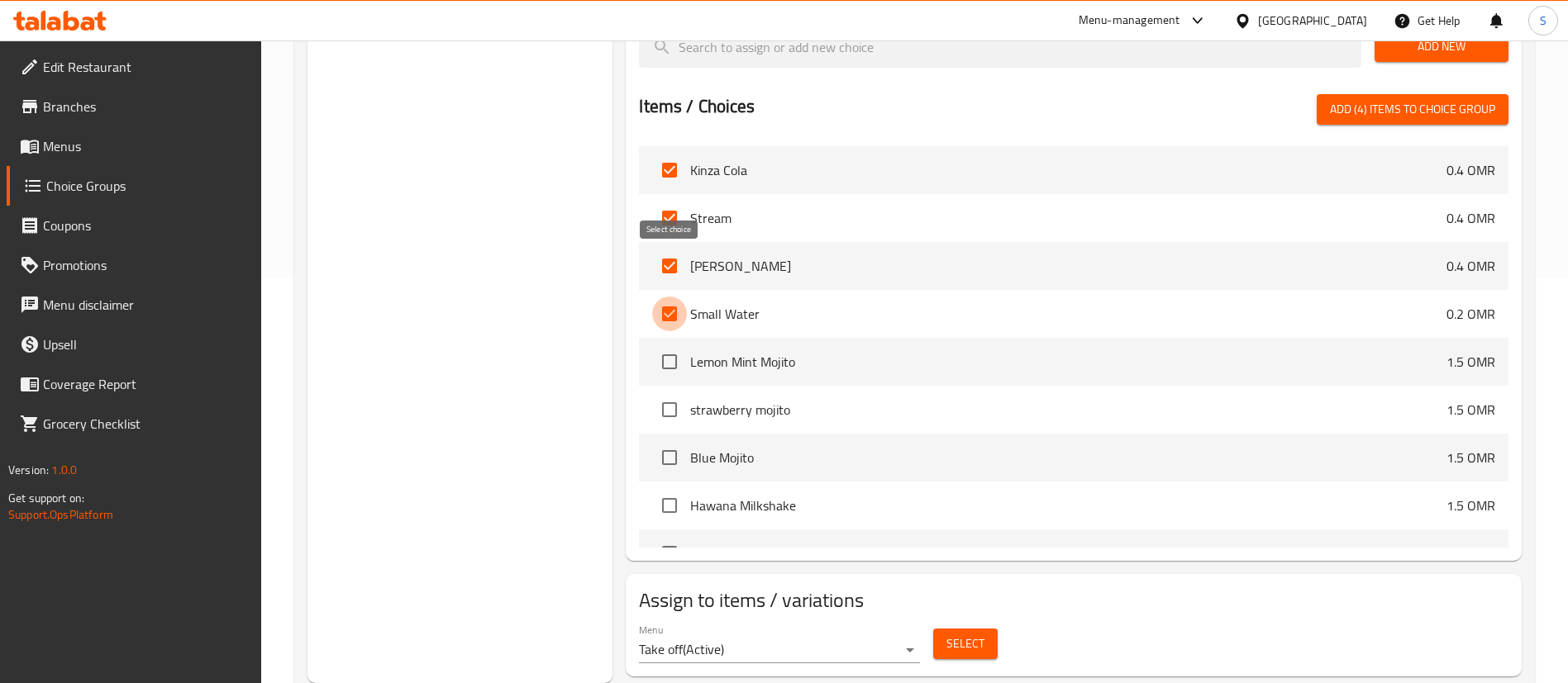
click at [672, 297] on input "checkbox" at bounding box center [669, 314] width 35 height 35
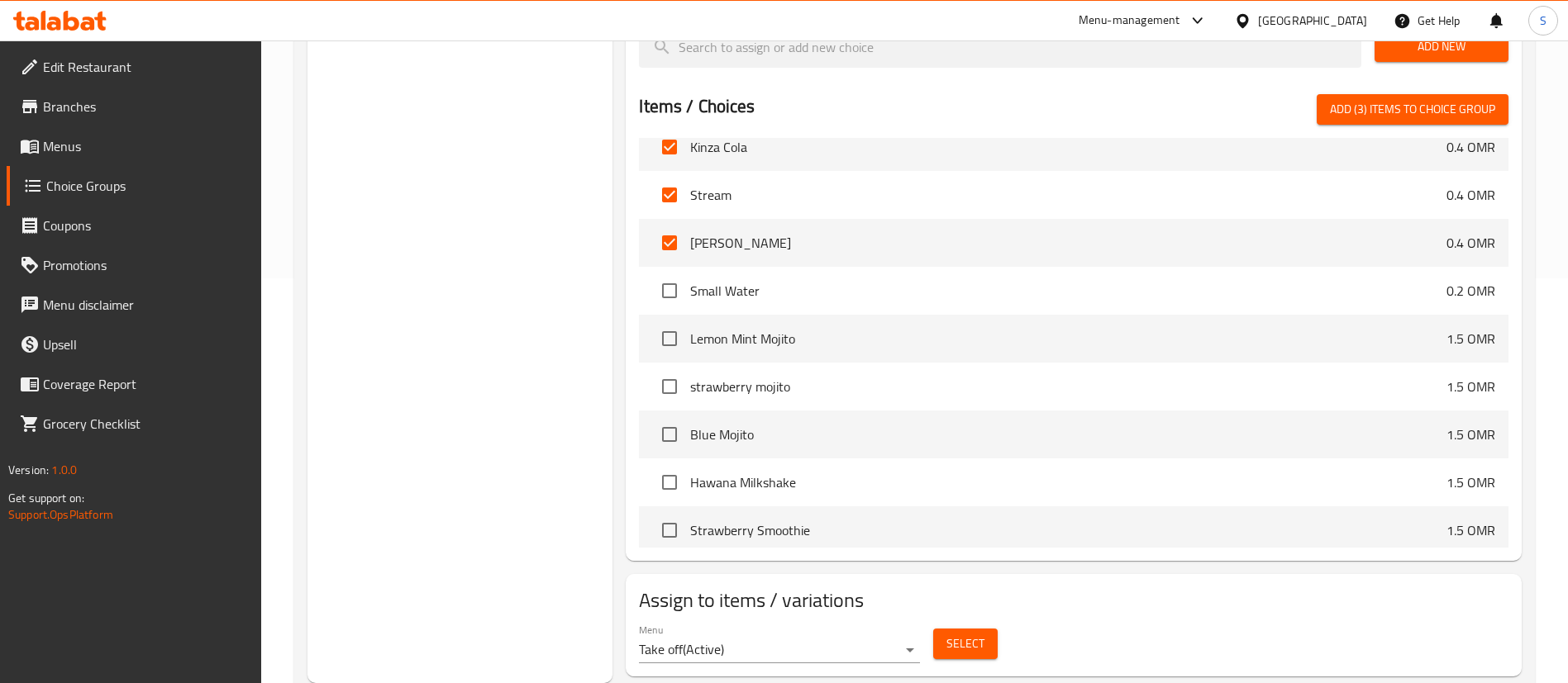
scroll to position [1745, 0]
click at [669, 274] on input "checkbox" at bounding box center [669, 291] width 35 height 35
checkbox input "true"
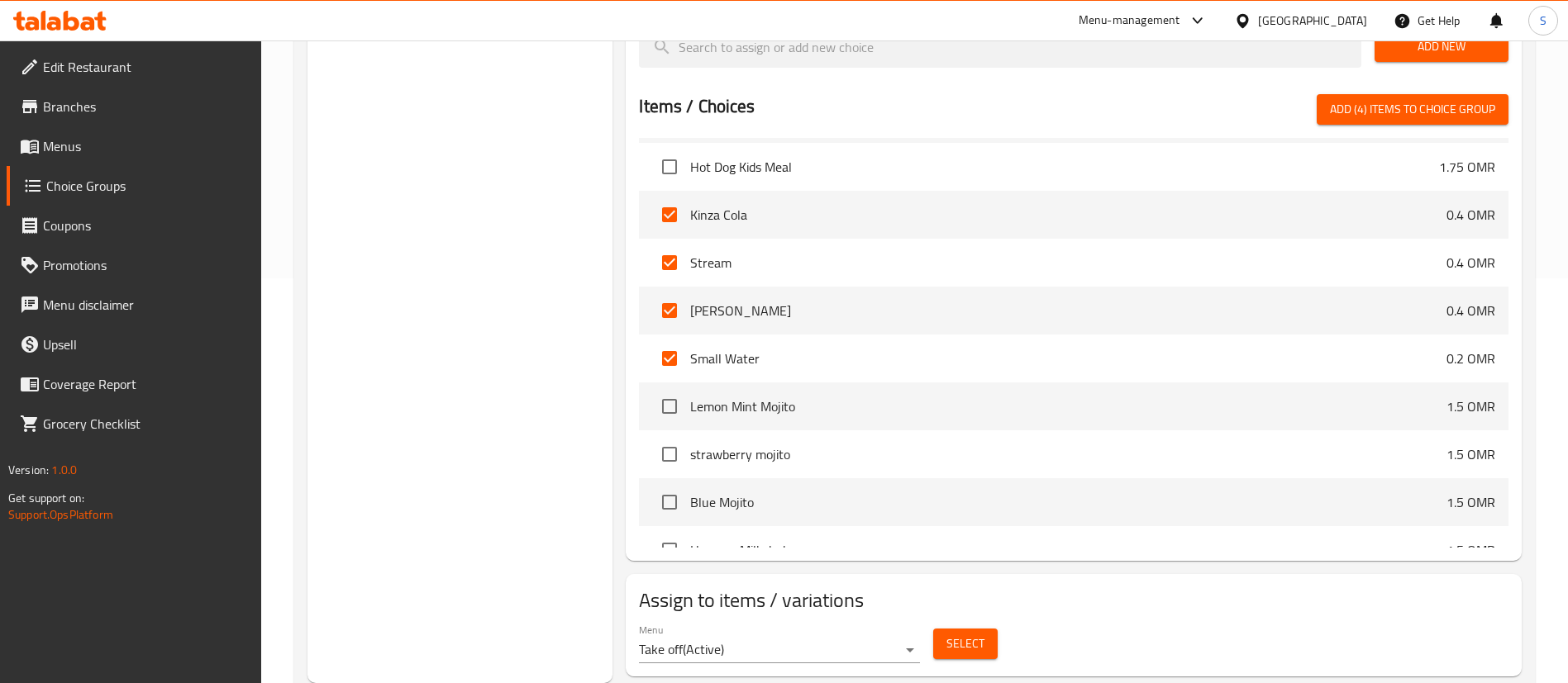
scroll to position [1563, 0]
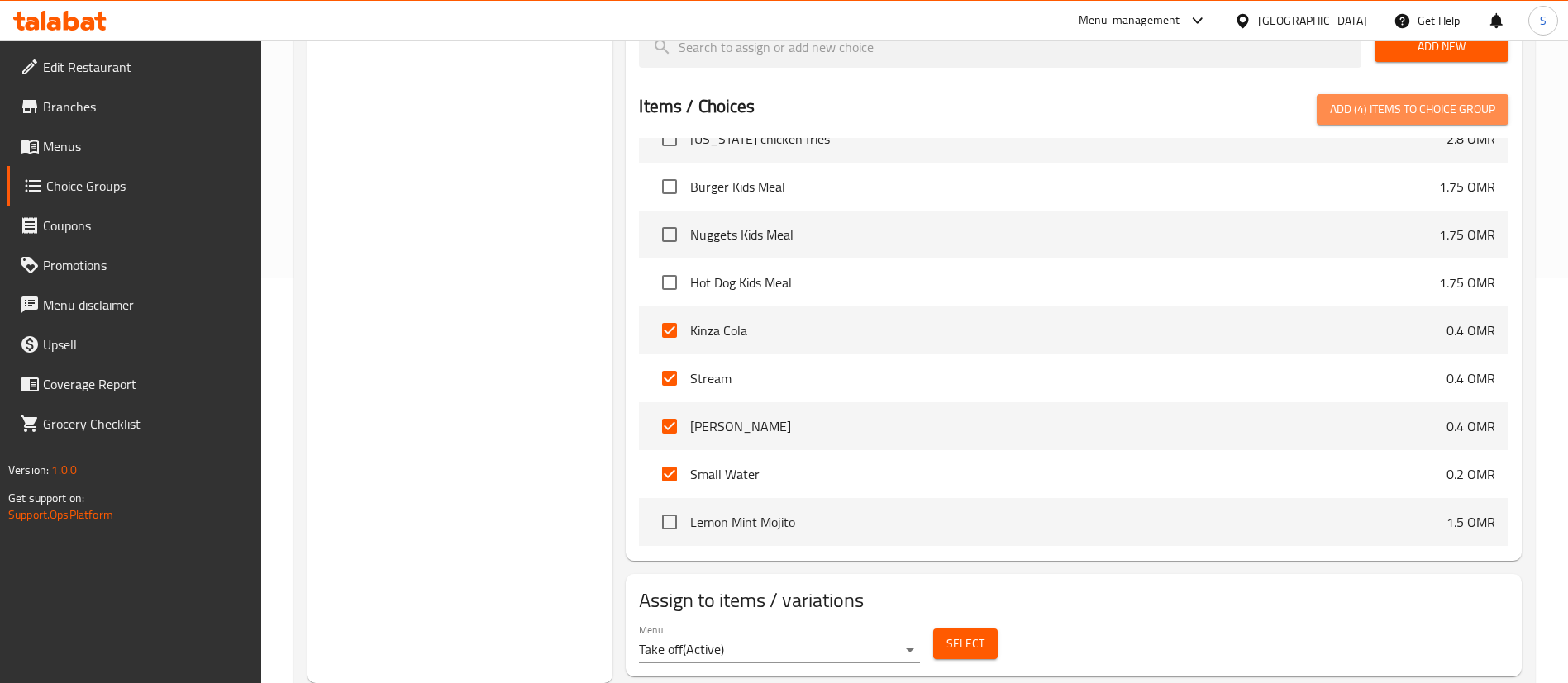
click at [1368, 99] on span "Add (4) items to choice group" at bounding box center [1412, 109] width 165 height 21
checkbox input "false"
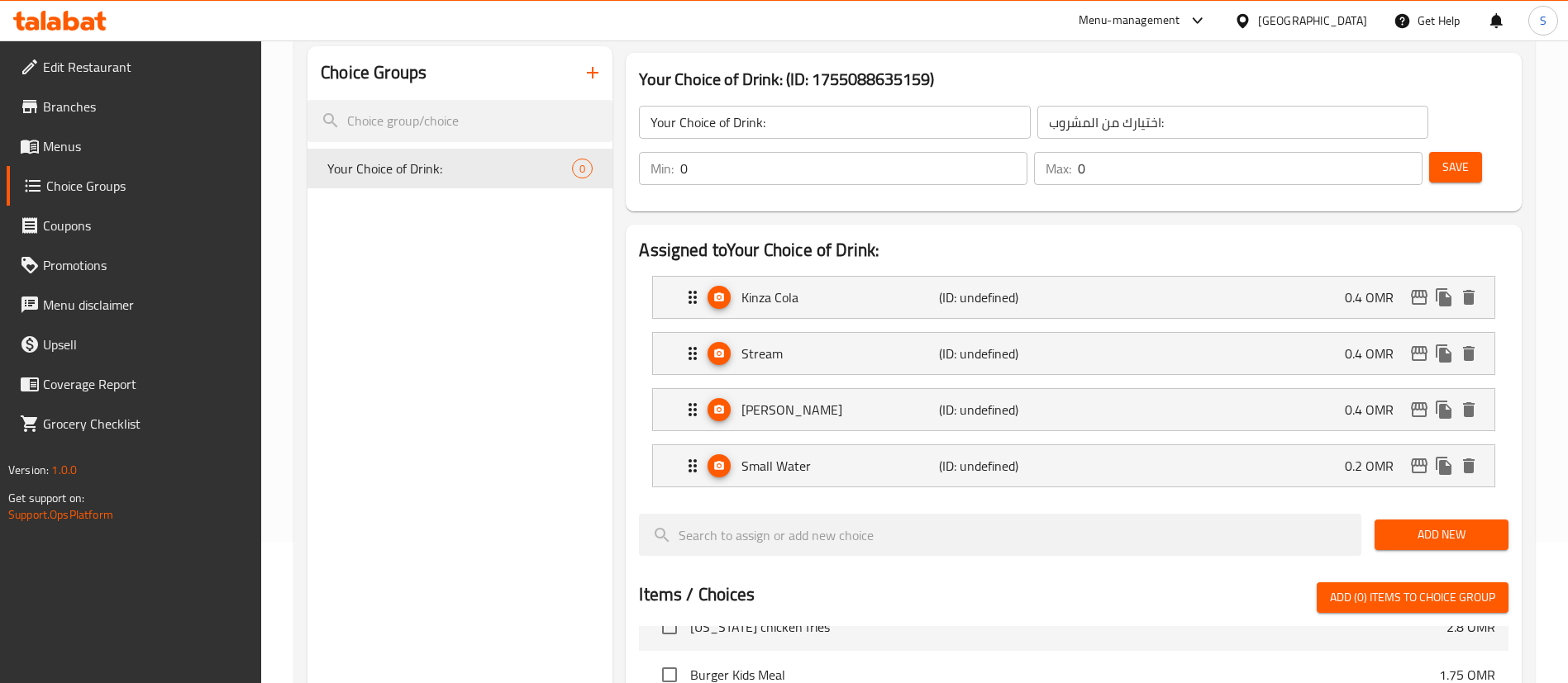
scroll to position [140, 0]
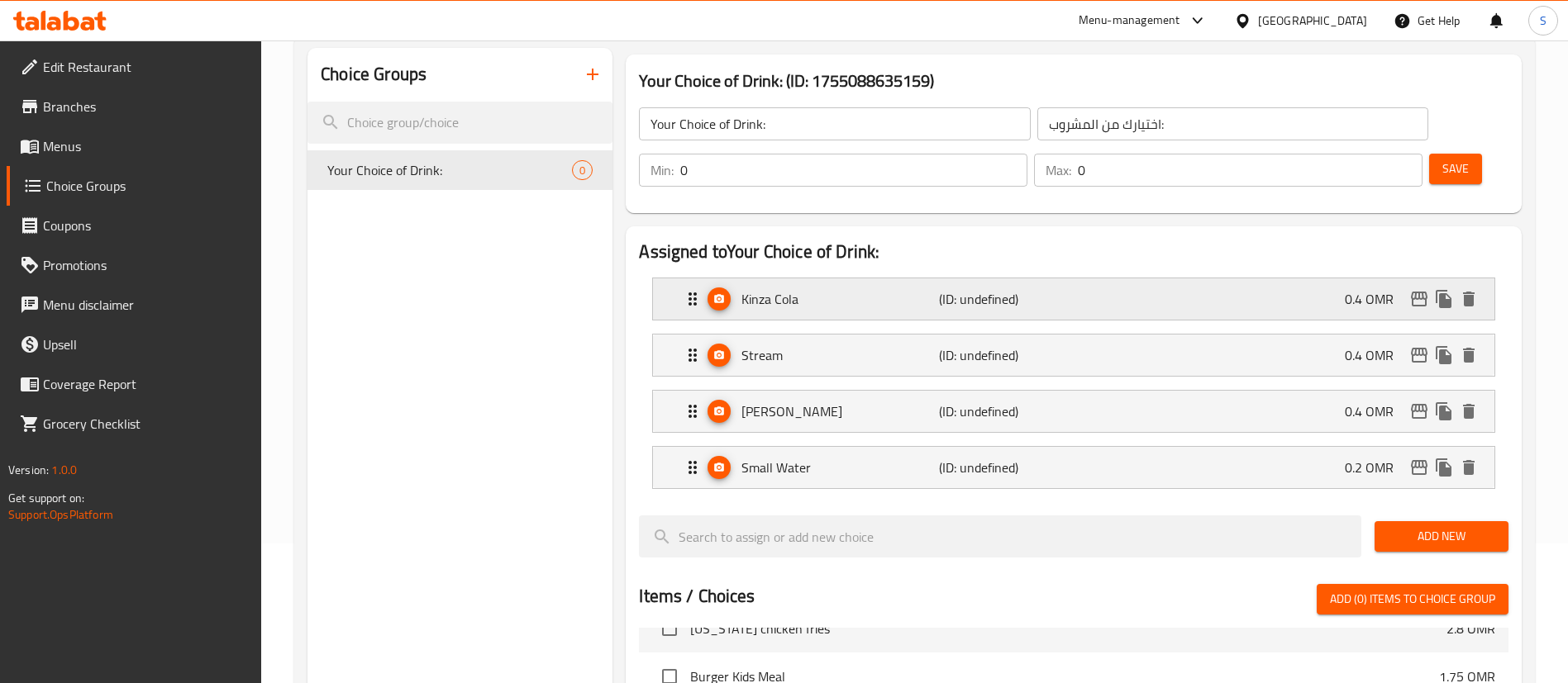
click at [1258, 278] on div "Kinza Cola (ID: undefined) 0.4 OMR" at bounding box center [1078, 299] width 791 height 42
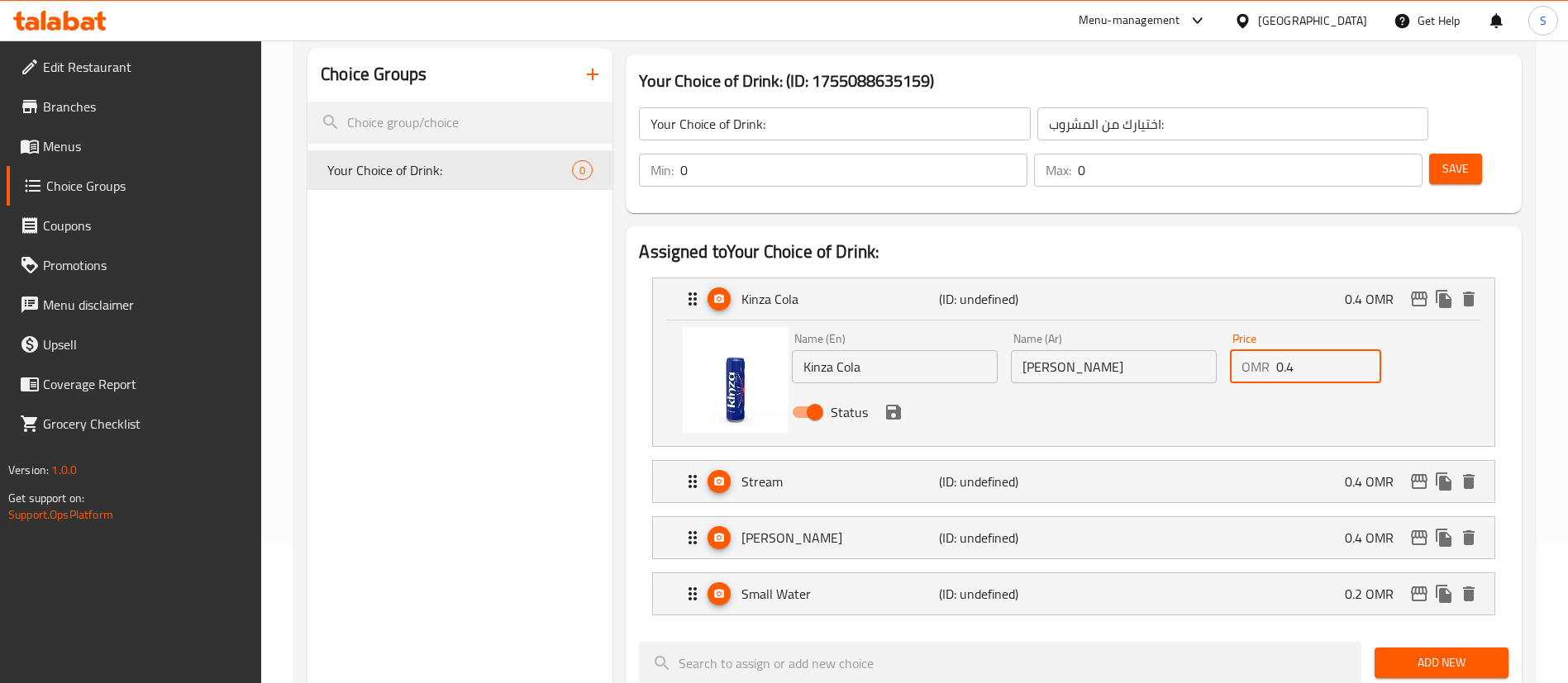
click at [1287, 350] on input "0.4" at bounding box center [1328, 366] width 105 height 33
type input "0"
click at [904, 400] on button "save" at bounding box center [893, 412] width 25 height 25
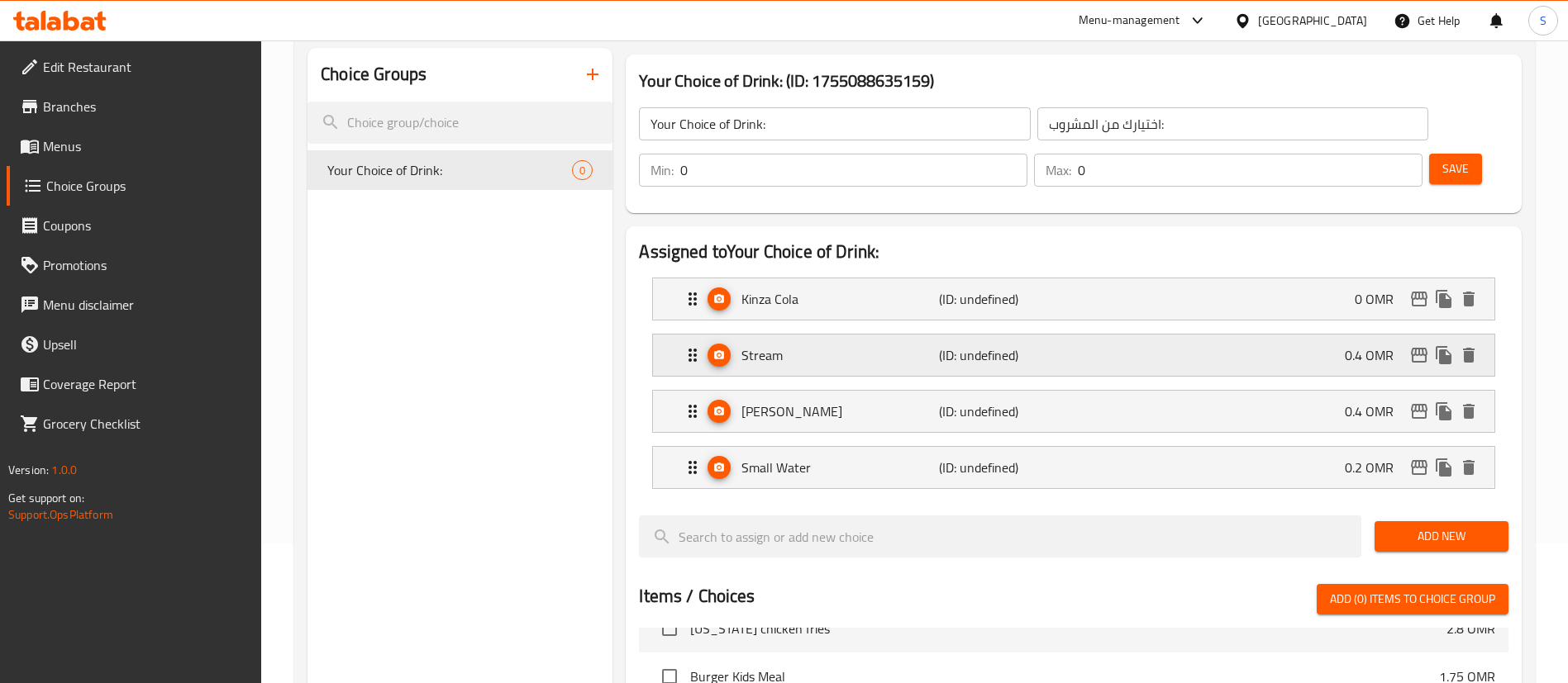
click at [1151, 335] on div "Stream (ID: undefined) 0.4 OMR" at bounding box center [1078, 355] width 791 height 42
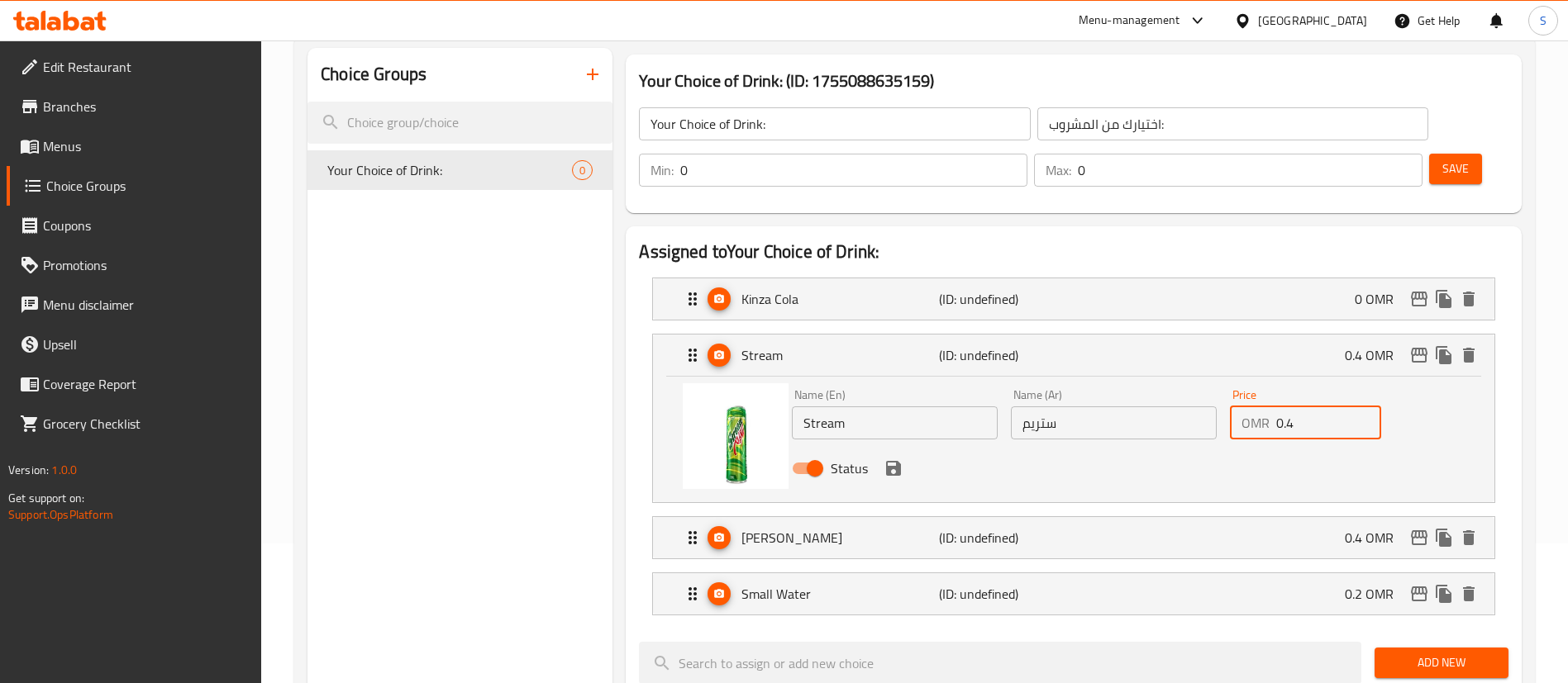
click at [1307, 407] on input "0.4" at bounding box center [1328, 423] width 105 height 33
click at [897, 461] on icon "save" at bounding box center [893, 468] width 15 height 15
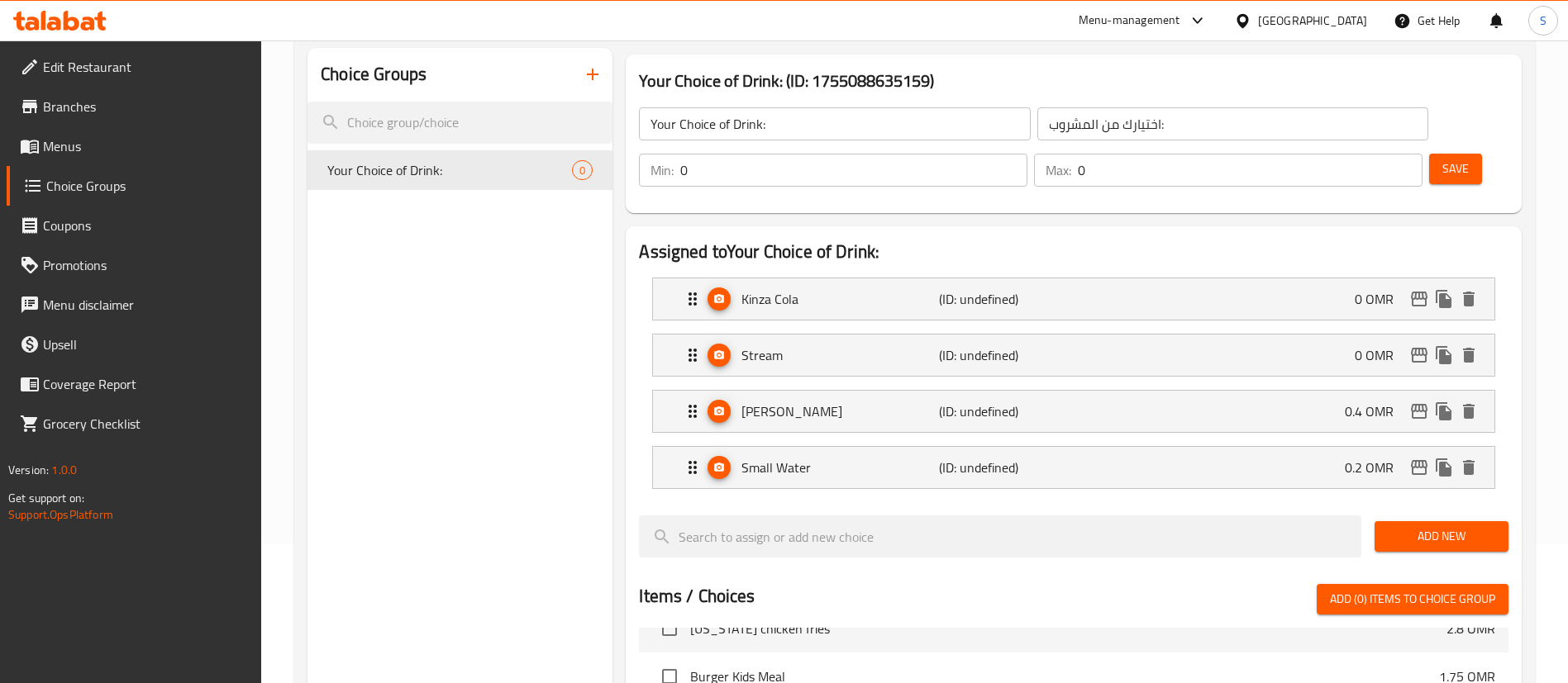
type input "0"
click at [1236, 391] on div "Kinza Lemon (ID: undefined) 0.4 OMR" at bounding box center [1078, 412] width 791 height 42
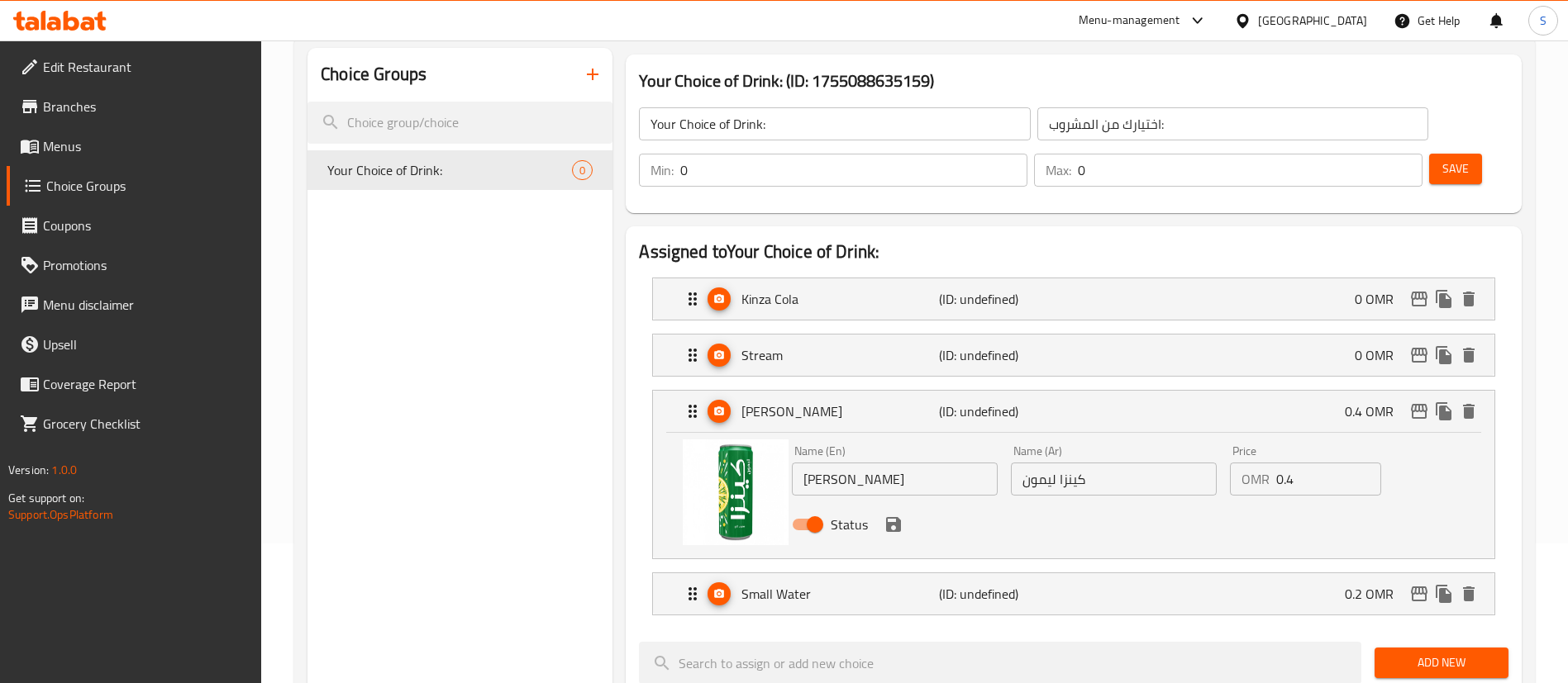
click at [1304, 462] on input "0.4" at bounding box center [1328, 478] width 105 height 33
click at [894, 515] on icon "save" at bounding box center [893, 525] width 20 height 20
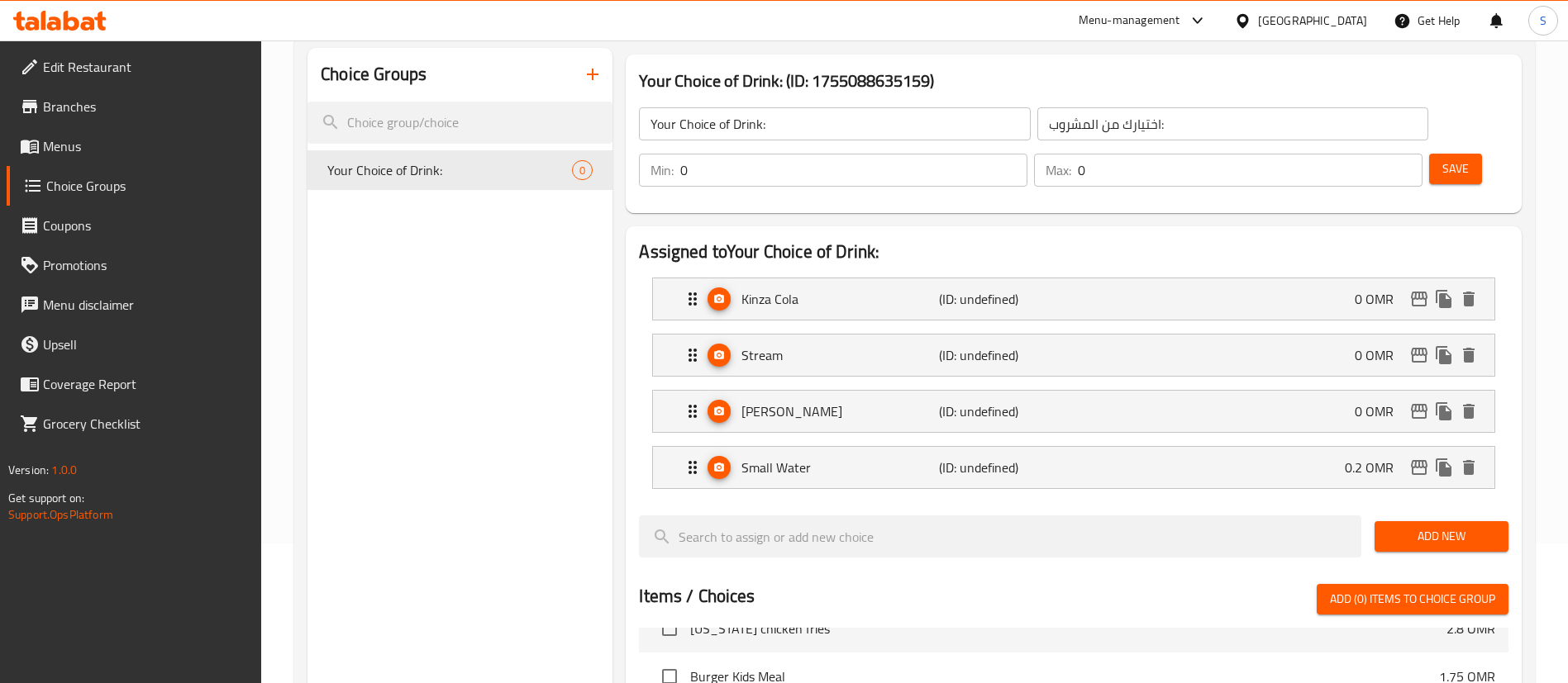
type input "0"
click at [1195, 446] on div "Small Water (ID: undefined) 0.2 OMR" at bounding box center [1078, 467] width 791 height 42
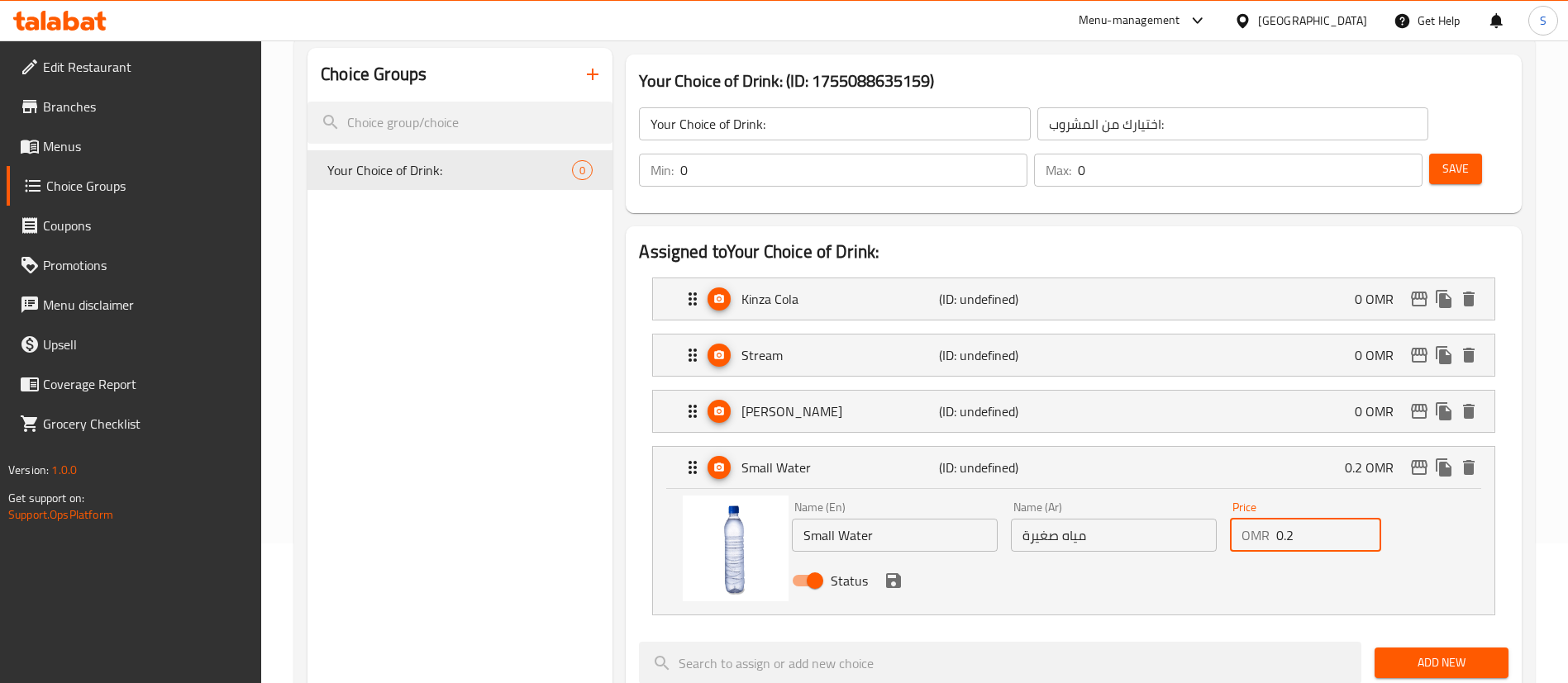
click at [1318, 519] on input "0.2" at bounding box center [1328, 535] width 105 height 33
click at [897, 573] on icon "save" at bounding box center [893, 580] width 15 height 15
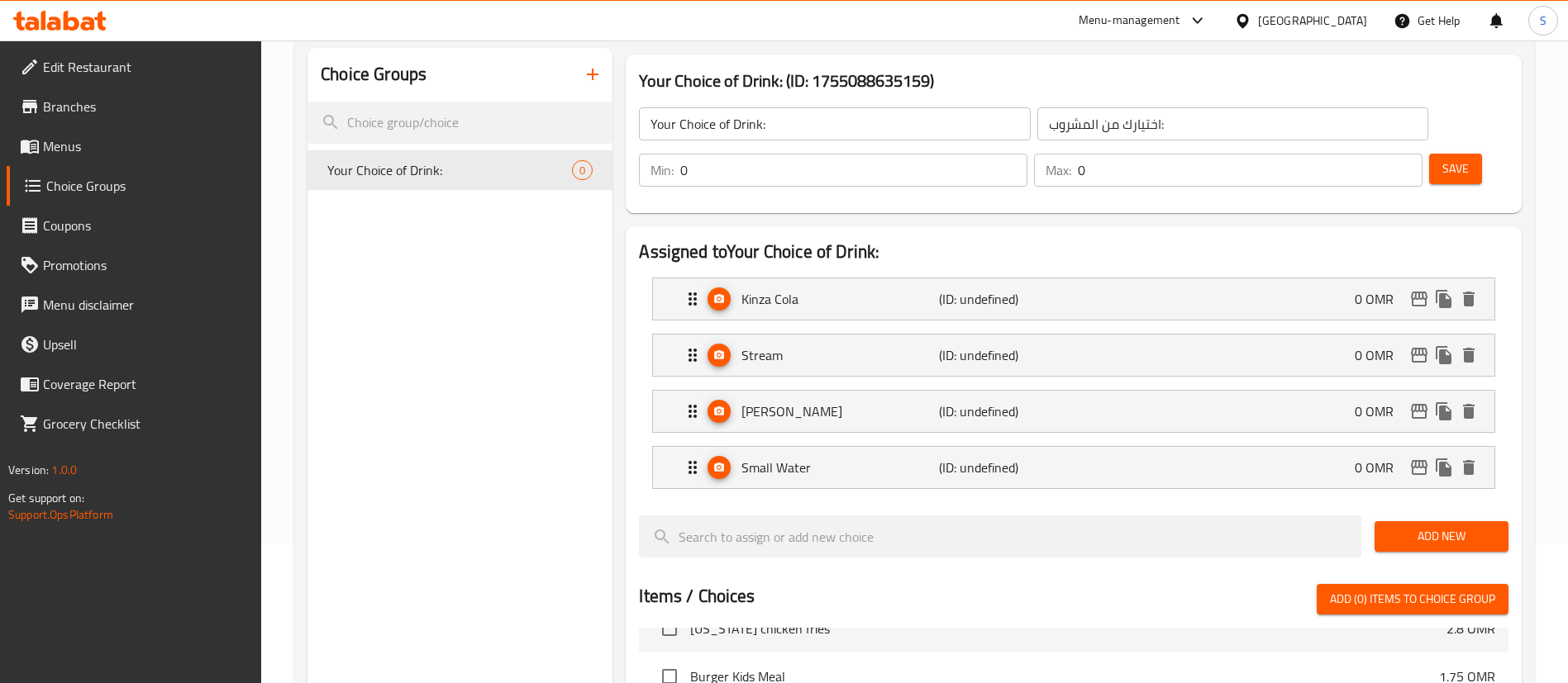
type input "0"
type input "1"
click at [1027, 153] on input "1" at bounding box center [854, 169] width 347 height 33
type input "1"
click at [1376, 153] on input "1" at bounding box center [1250, 169] width 345 height 33
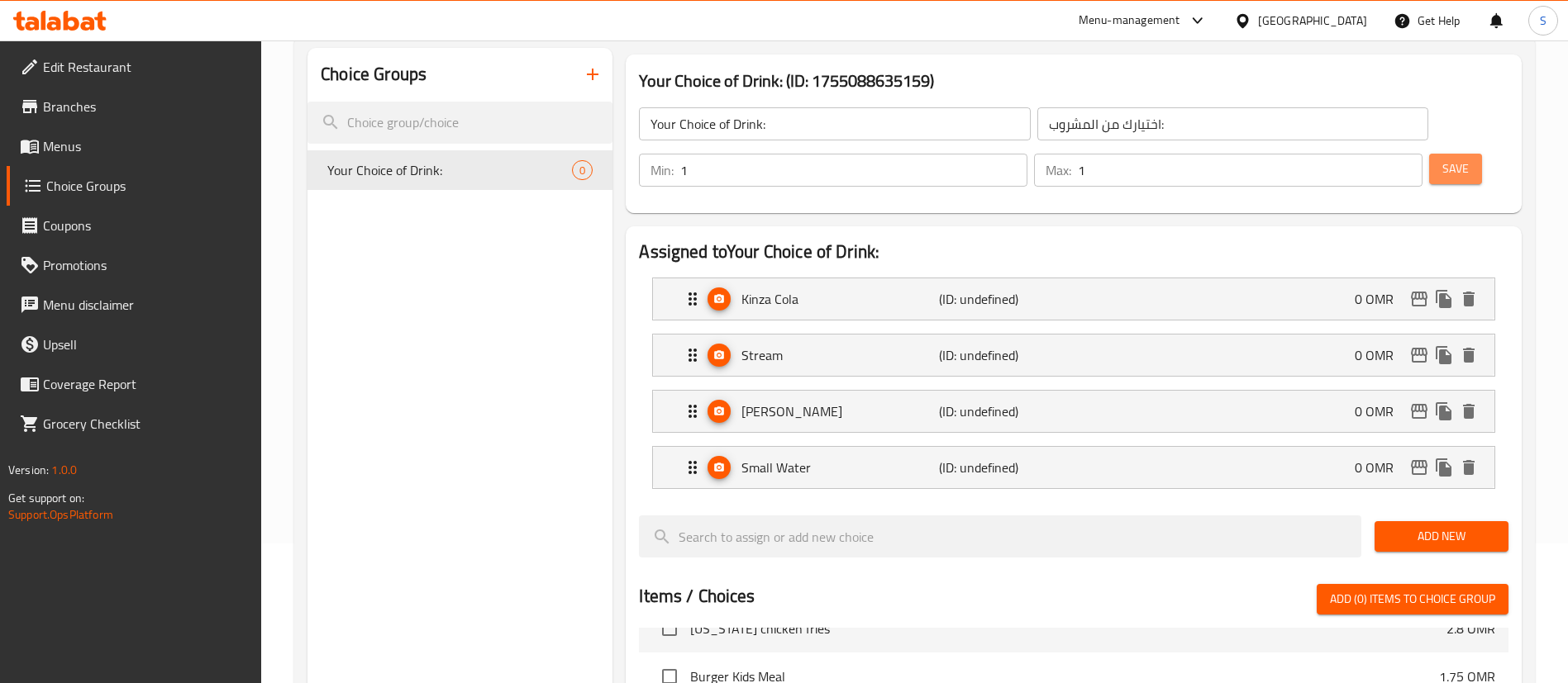
click at [1442, 158] on span "Save" at bounding box center [1455, 168] width 27 height 21
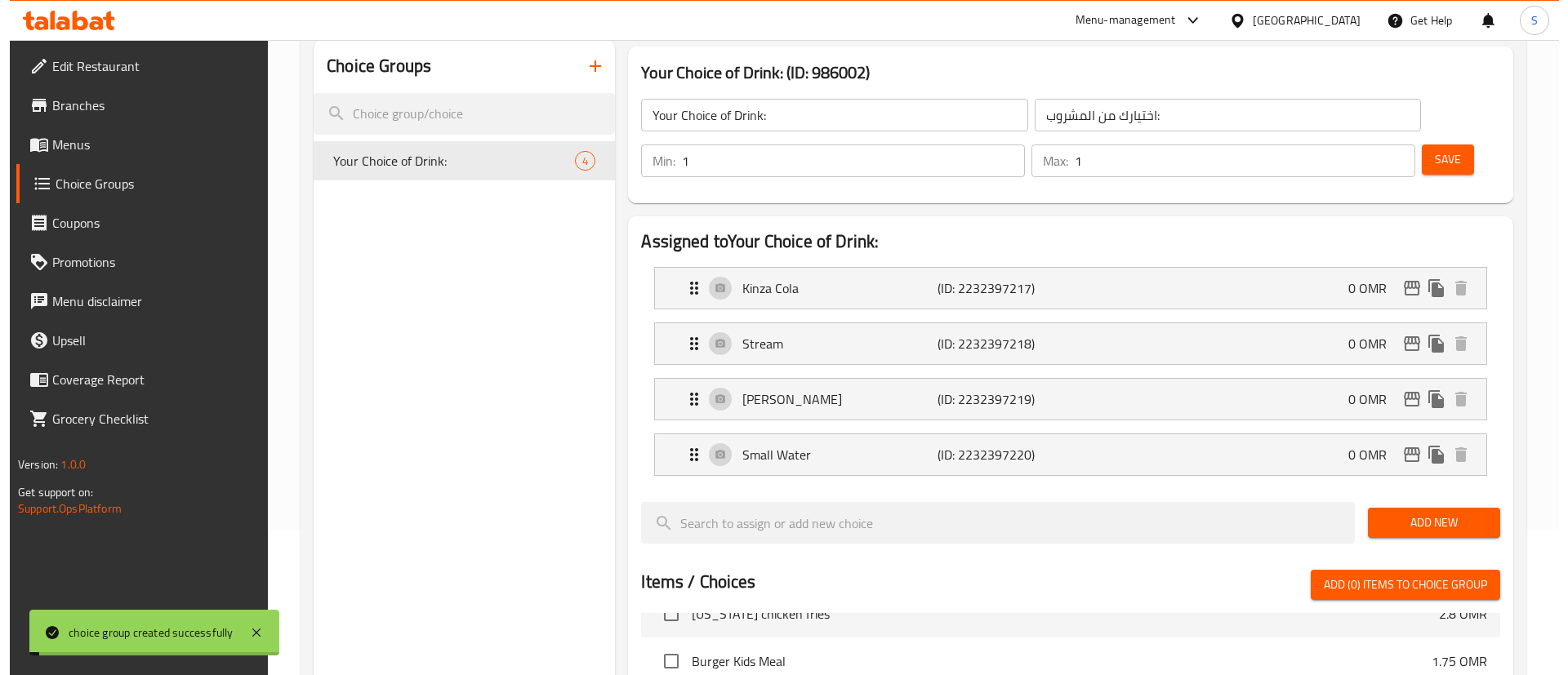
scroll to position [622, 0]
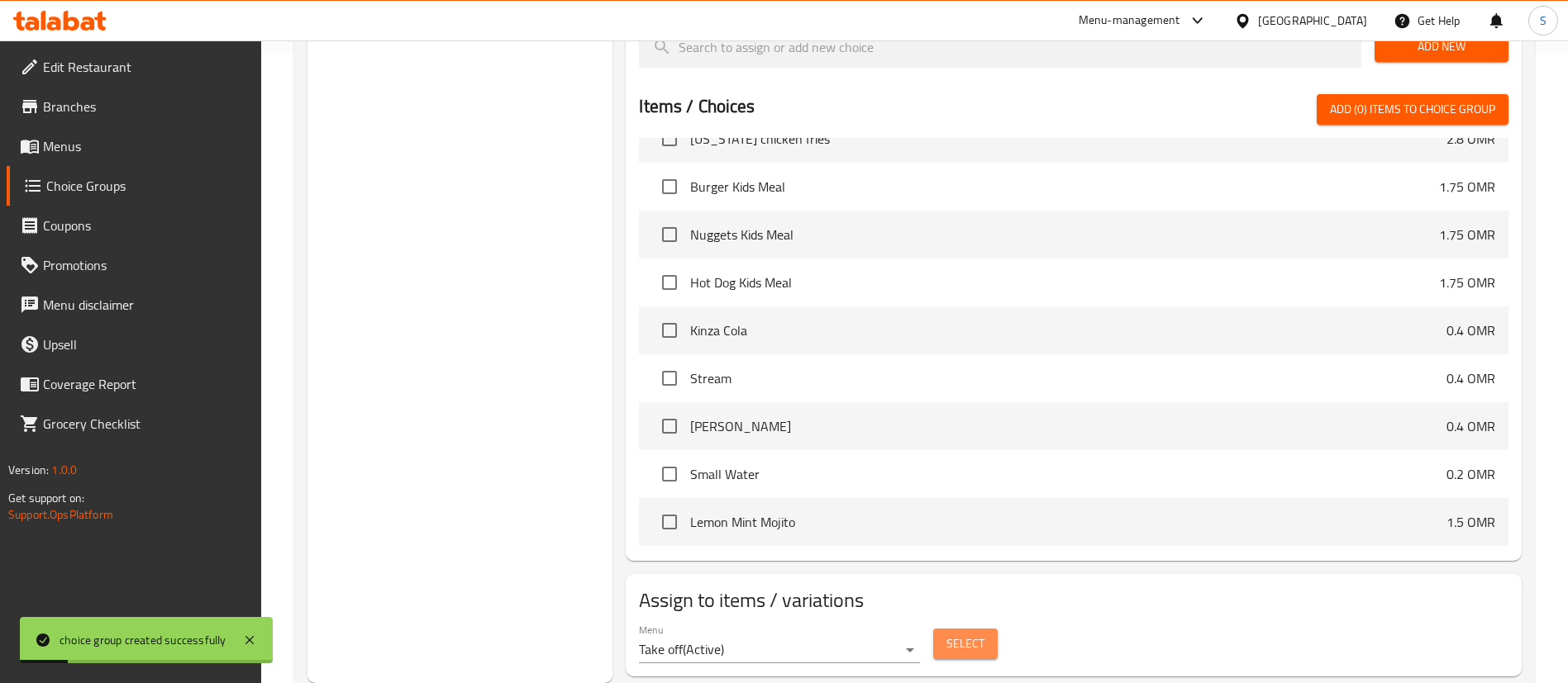
click at [958, 634] on span "Select" at bounding box center [965, 643] width 38 height 21
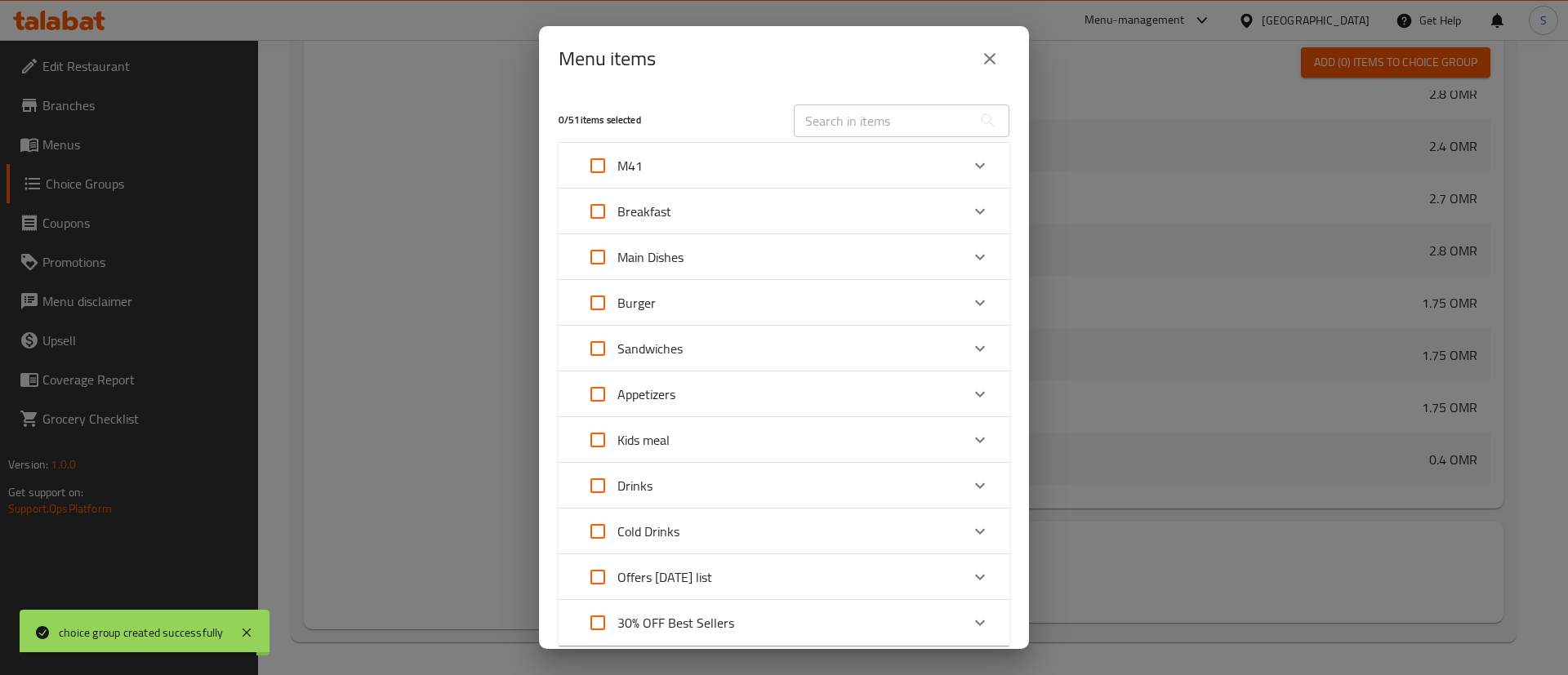
click at [604, 165] on input "Expand" at bounding box center [598, 165] width 39 height 39
checkbox input "true"
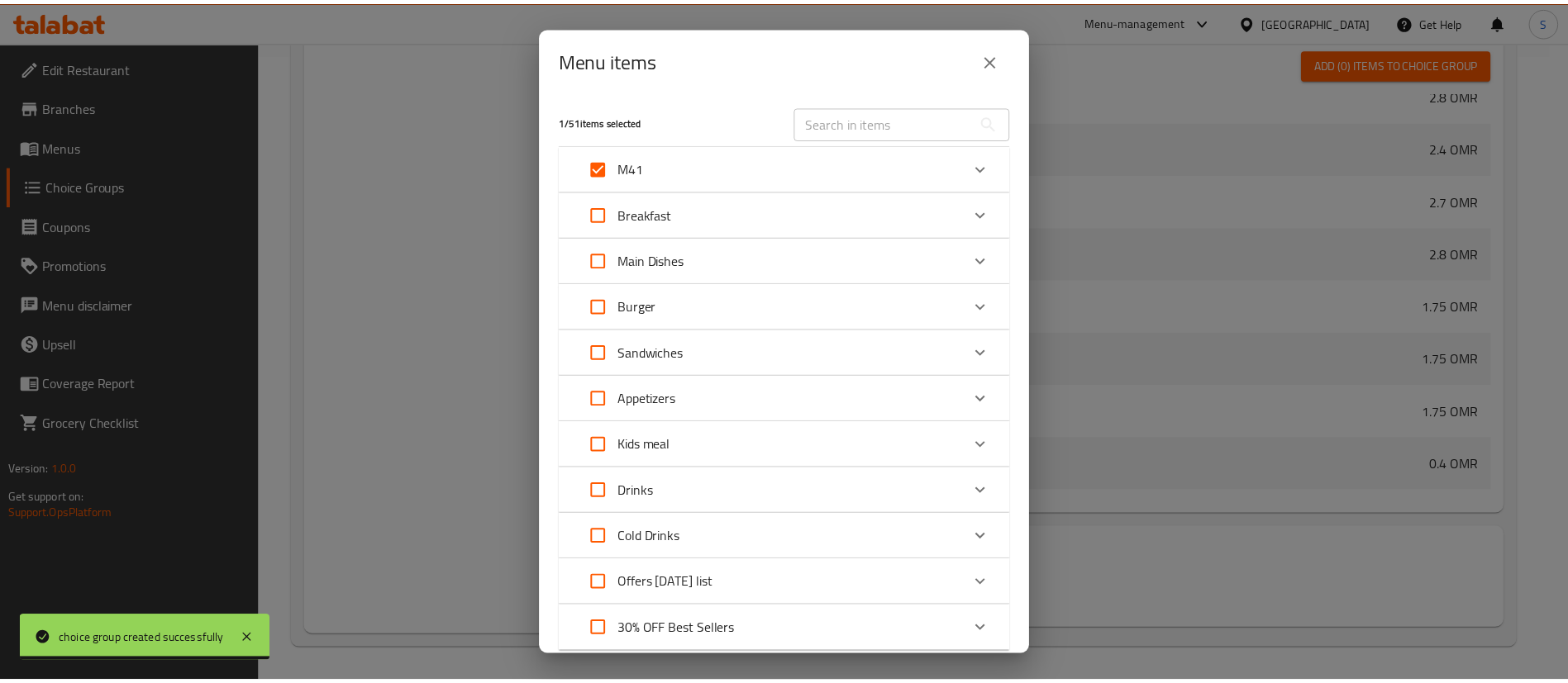
scroll to position [112, 0]
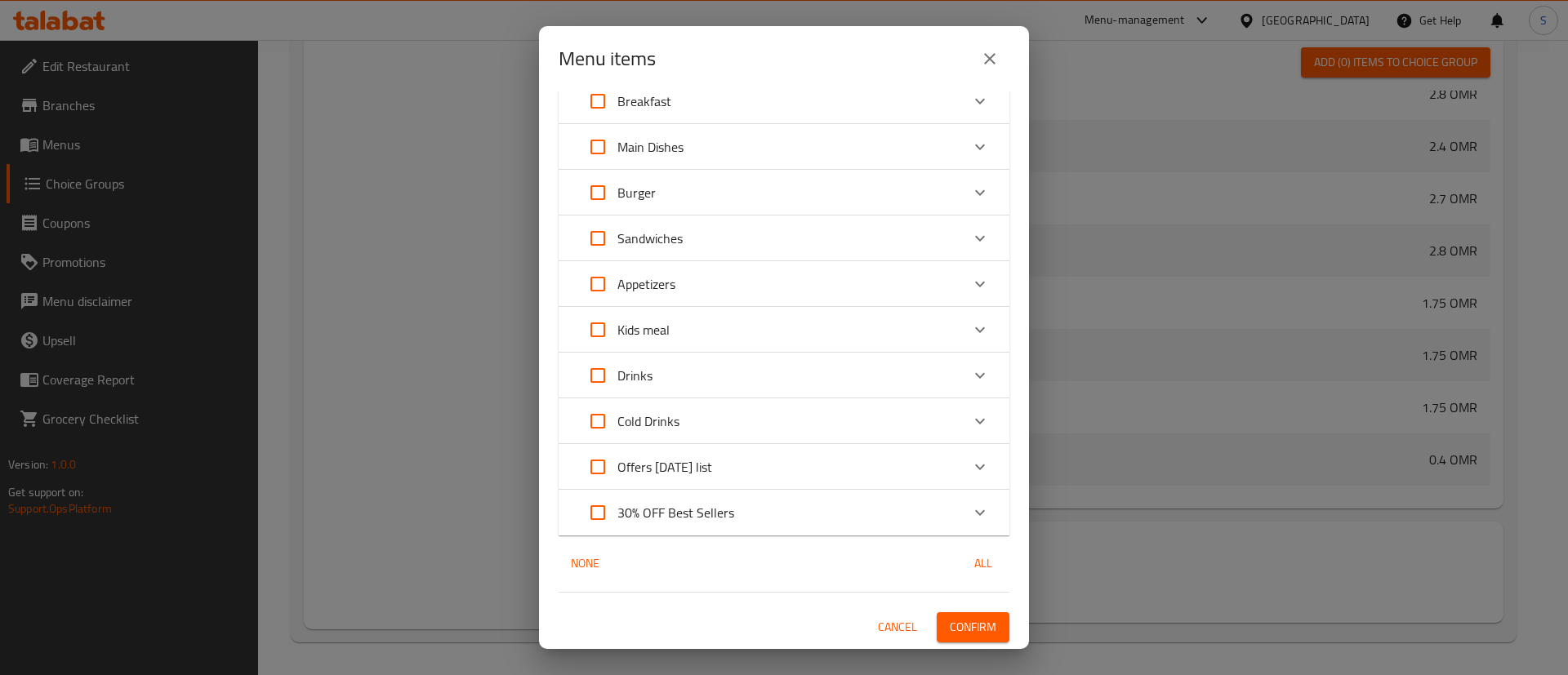
click at [975, 624] on span "Confirm" at bounding box center [974, 627] width 47 height 21
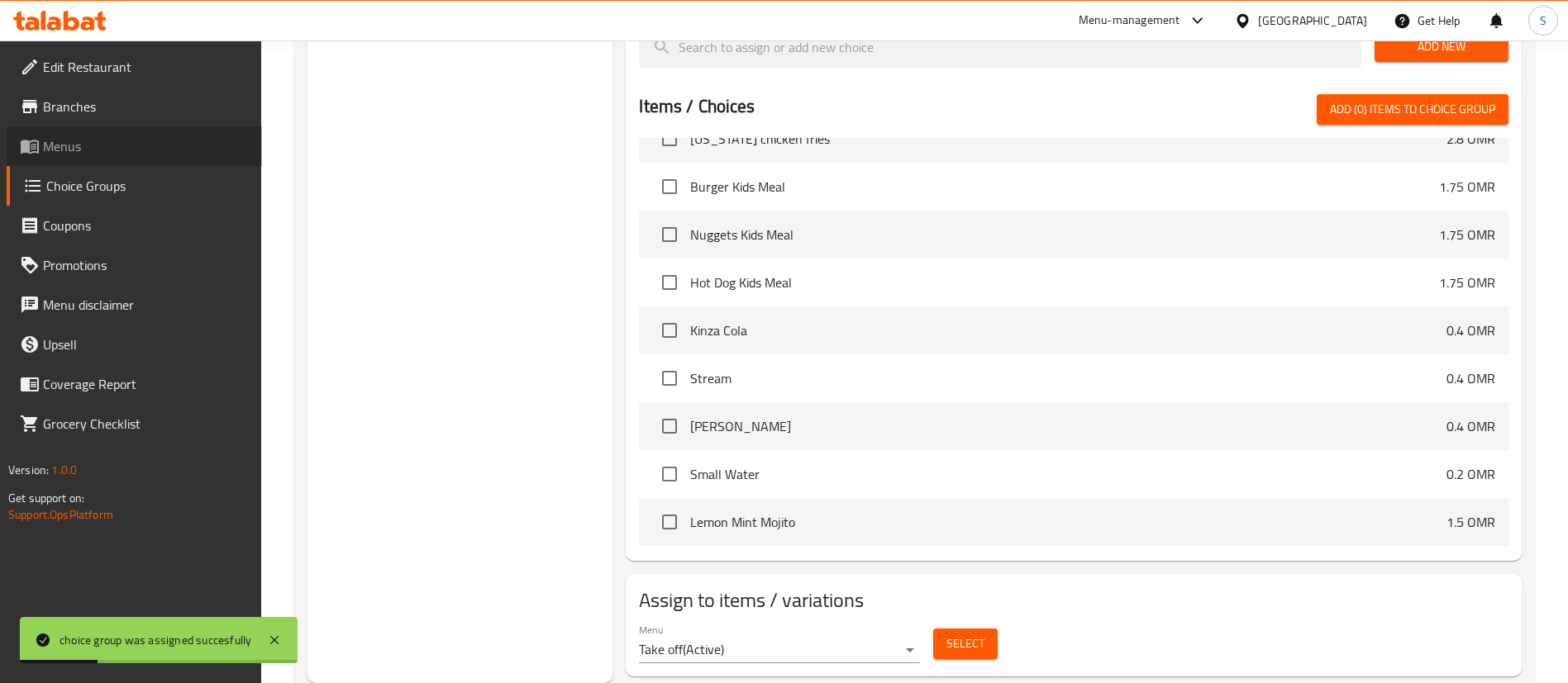
click at [103, 144] on span "Menus" at bounding box center [146, 146] width 206 height 20
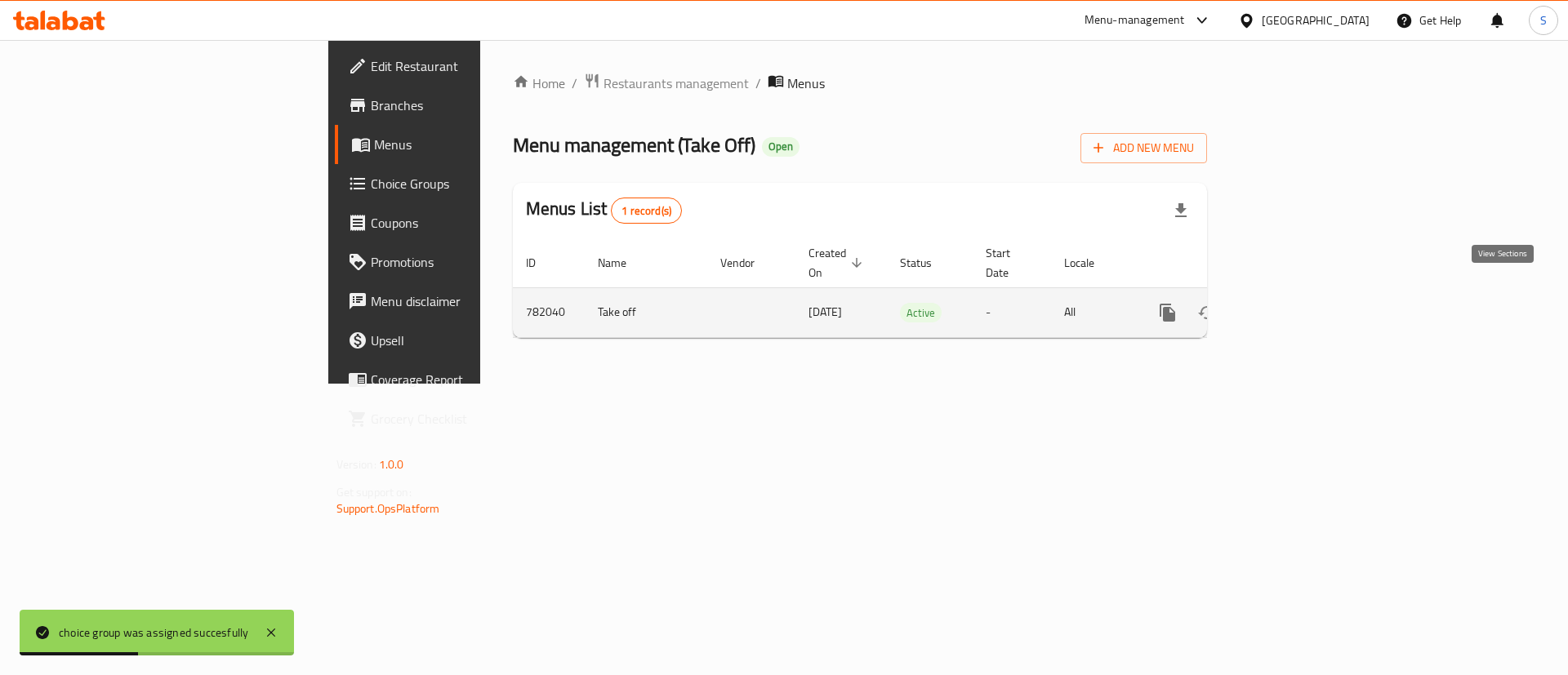
click at [1293, 305] on icon "enhanced table" at bounding box center [1285, 312] width 15 height 15
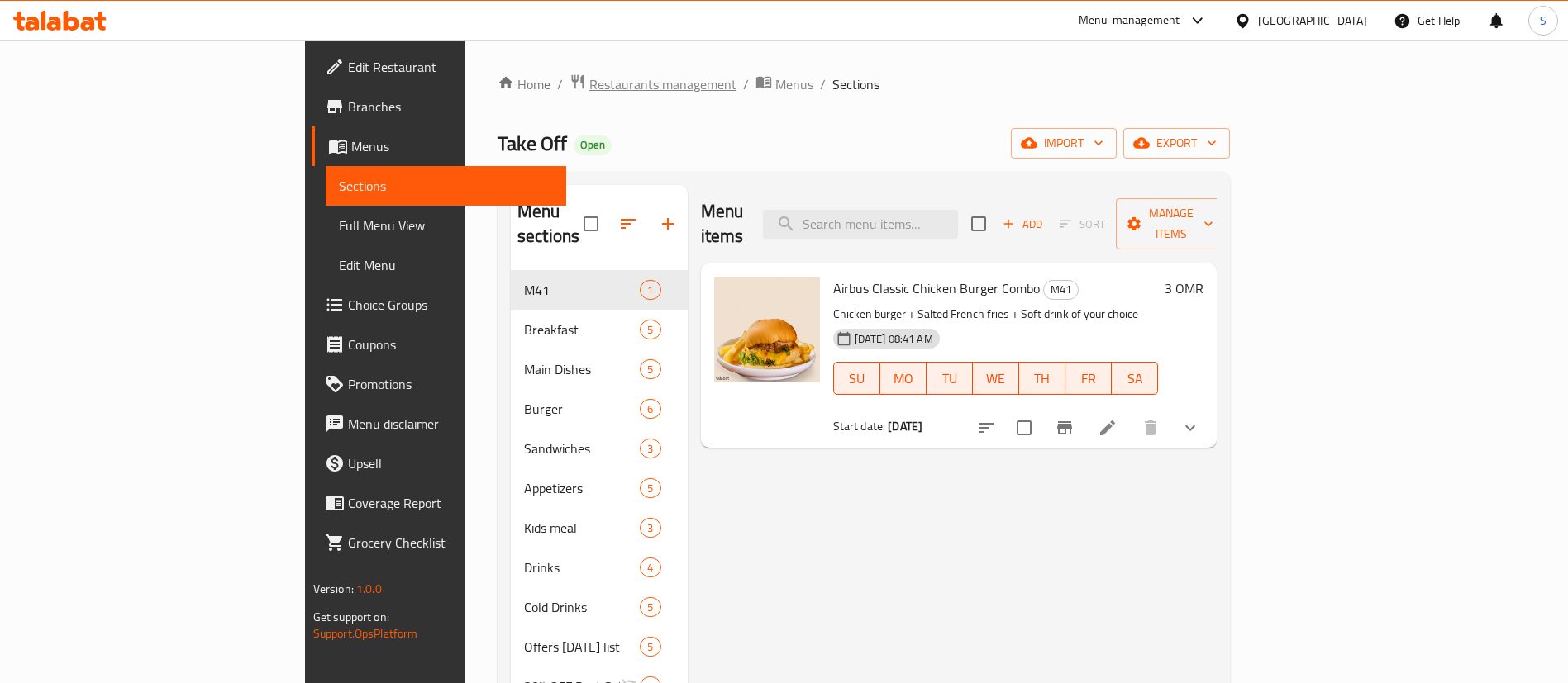
click at [589, 91] on span "Restaurants management" at bounding box center [663, 84] width 148 height 20
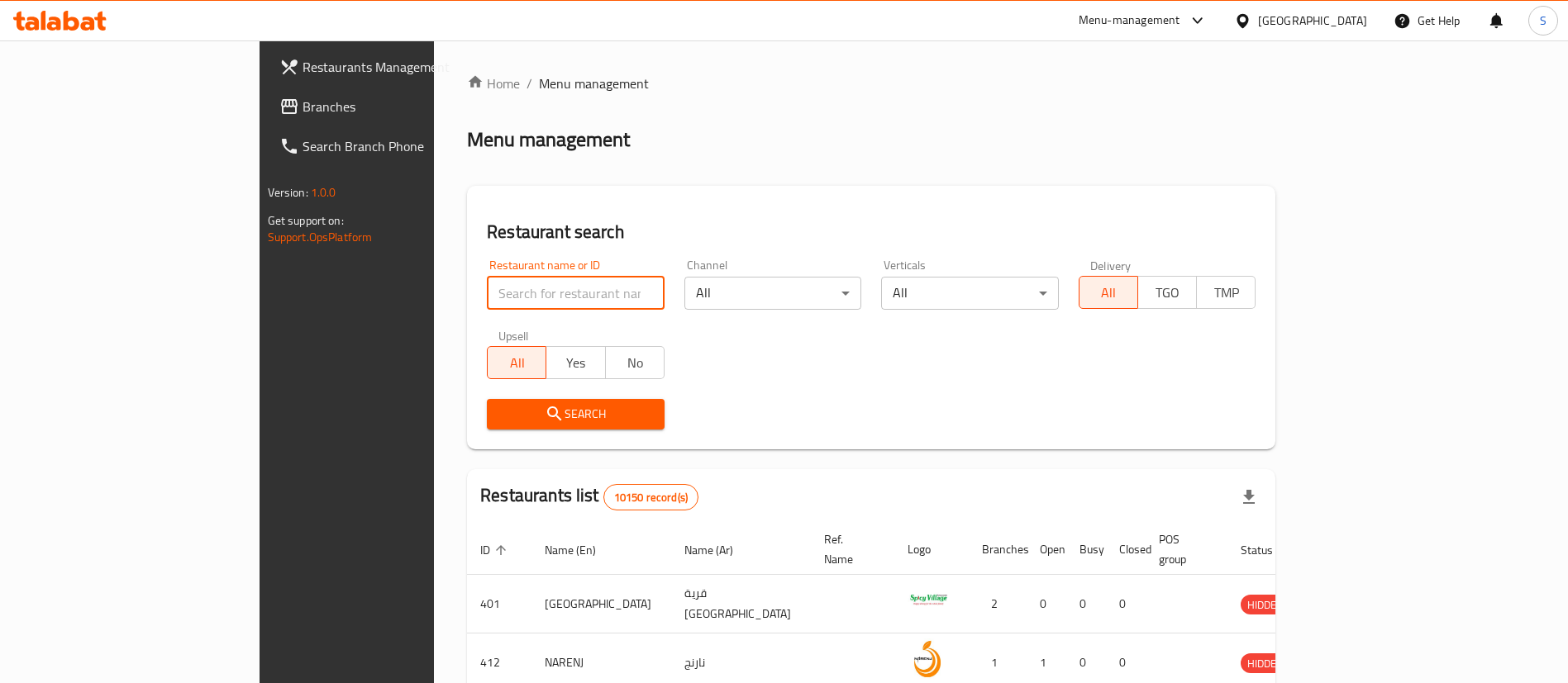
click at [522, 303] on input "search" at bounding box center [575, 293] width 177 height 33
paste input "645591"
type input "645591"
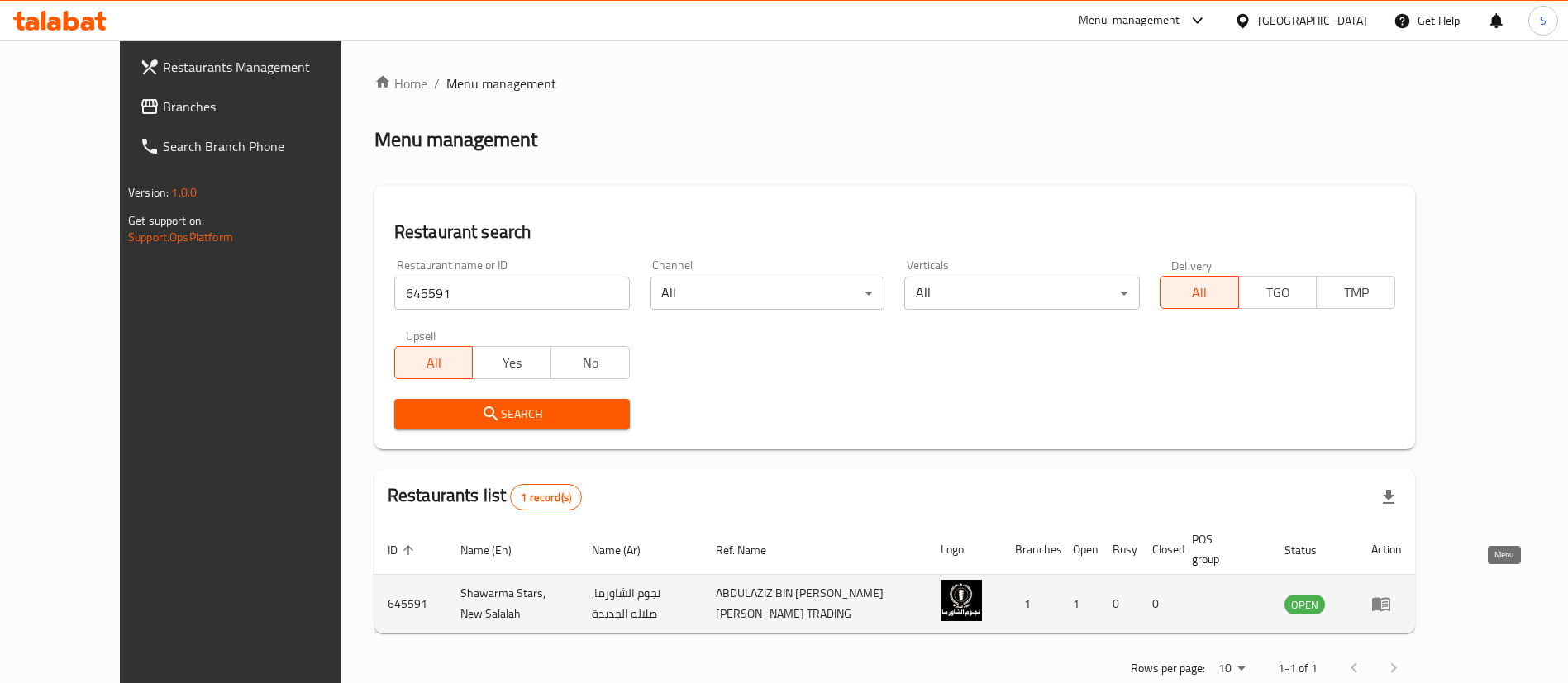
click at [1391, 598] on icon "enhanced table" at bounding box center [1381, 605] width 18 height 14
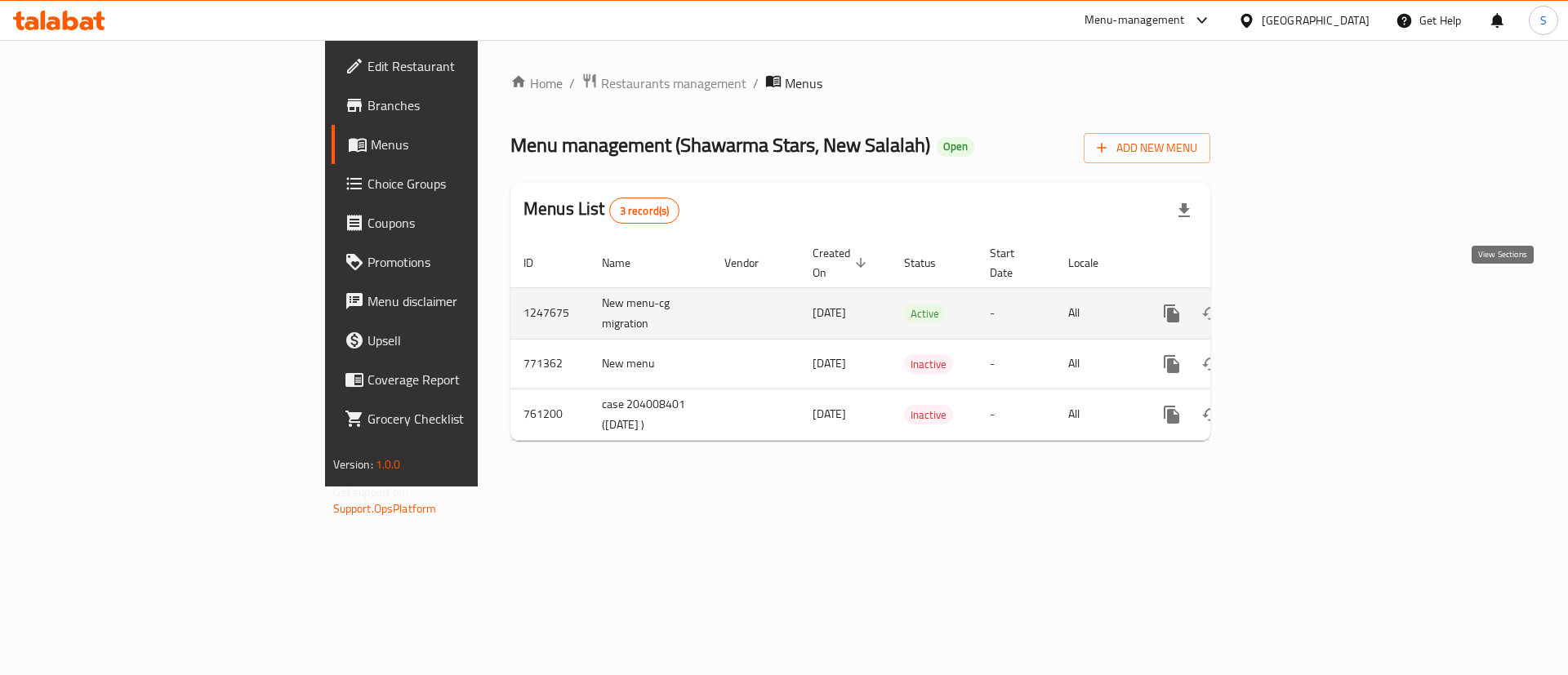
click at [1300, 303] on icon "enhanced table" at bounding box center [1290, 313] width 20 height 20
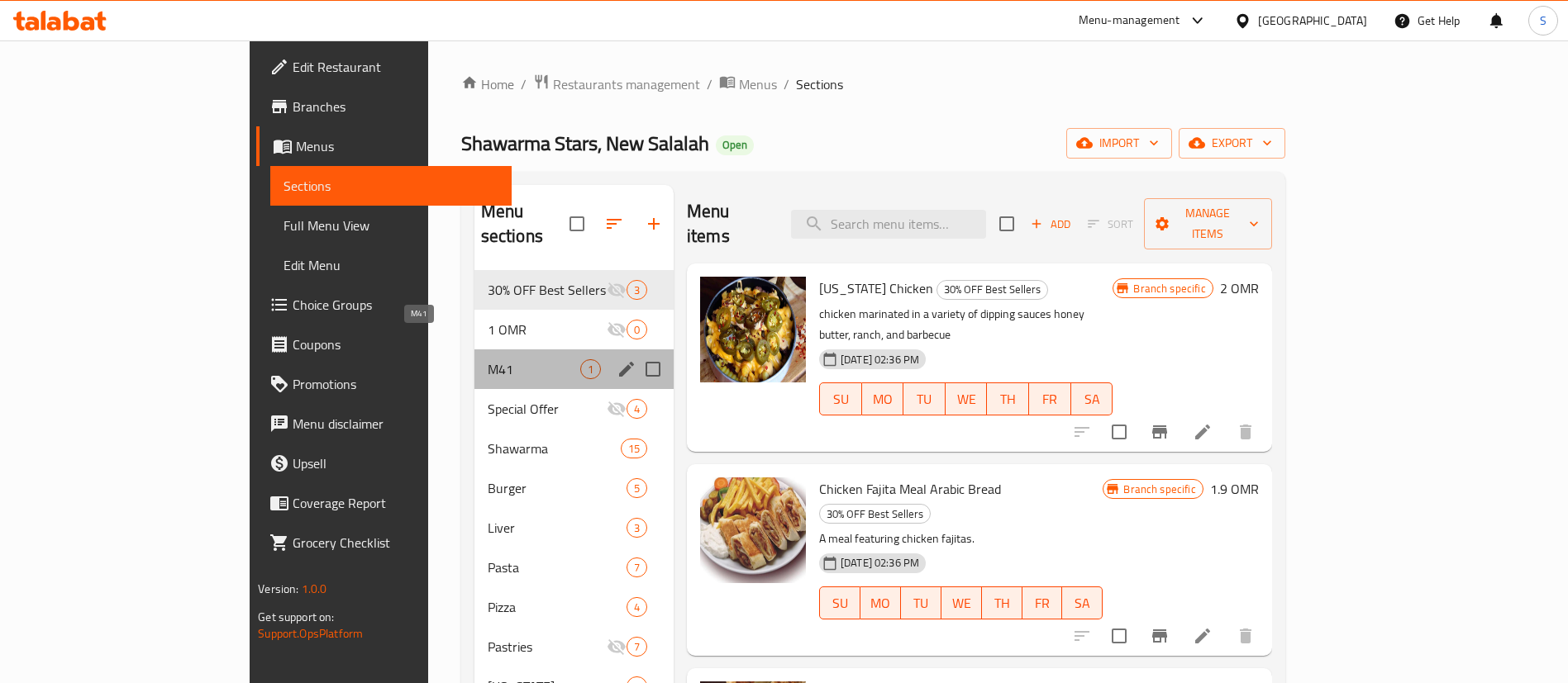
click at [487, 359] on span "M41" at bounding box center [533, 369] width 92 height 20
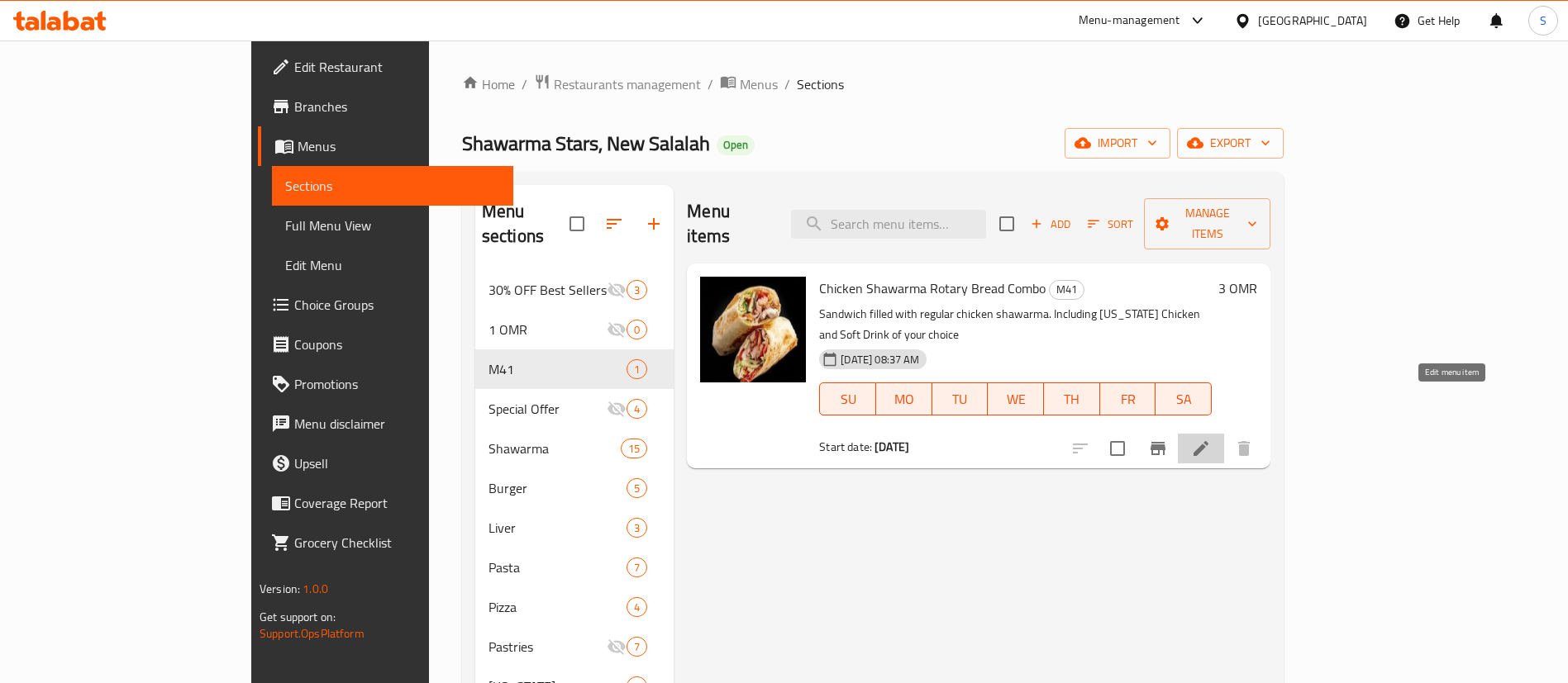
click at [1211, 439] on icon at bounding box center [1202, 448] width 20 height 20
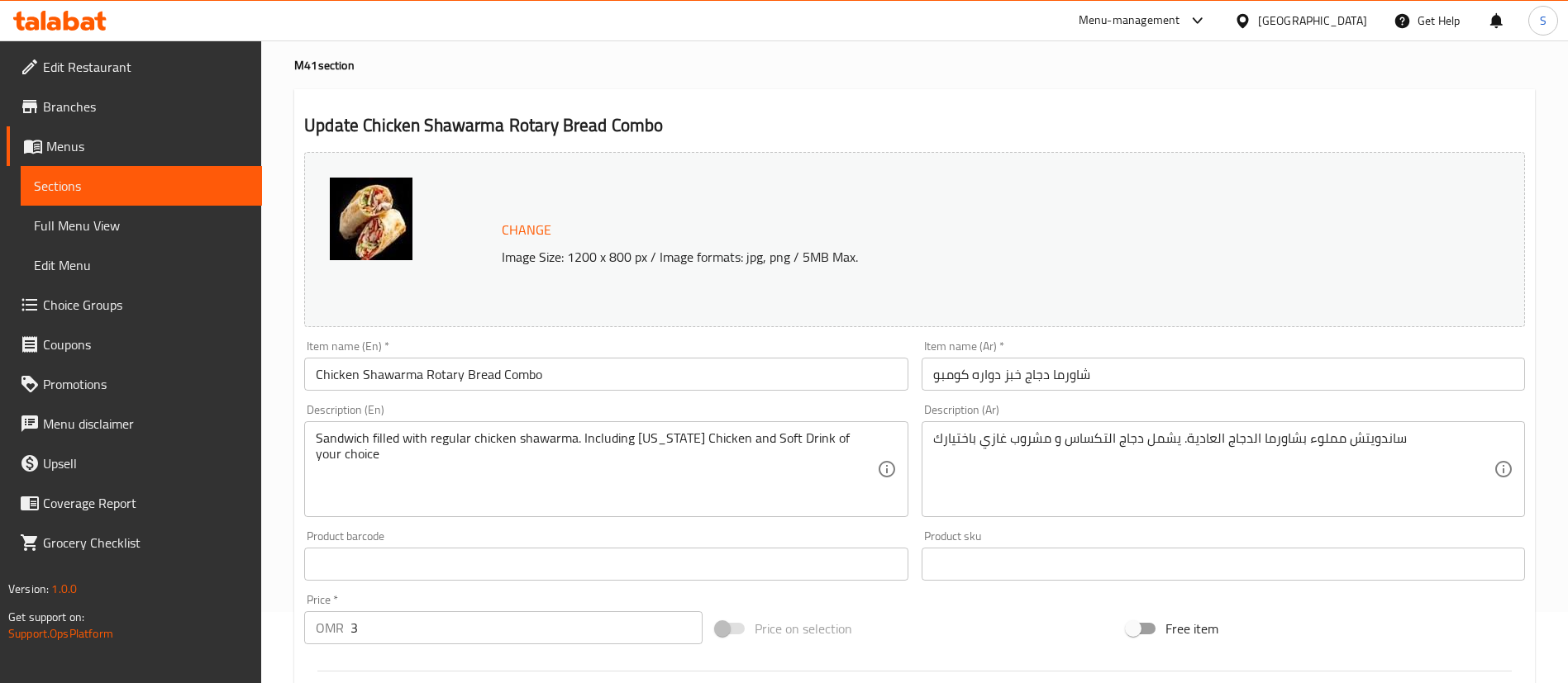
scroll to position [73, 0]
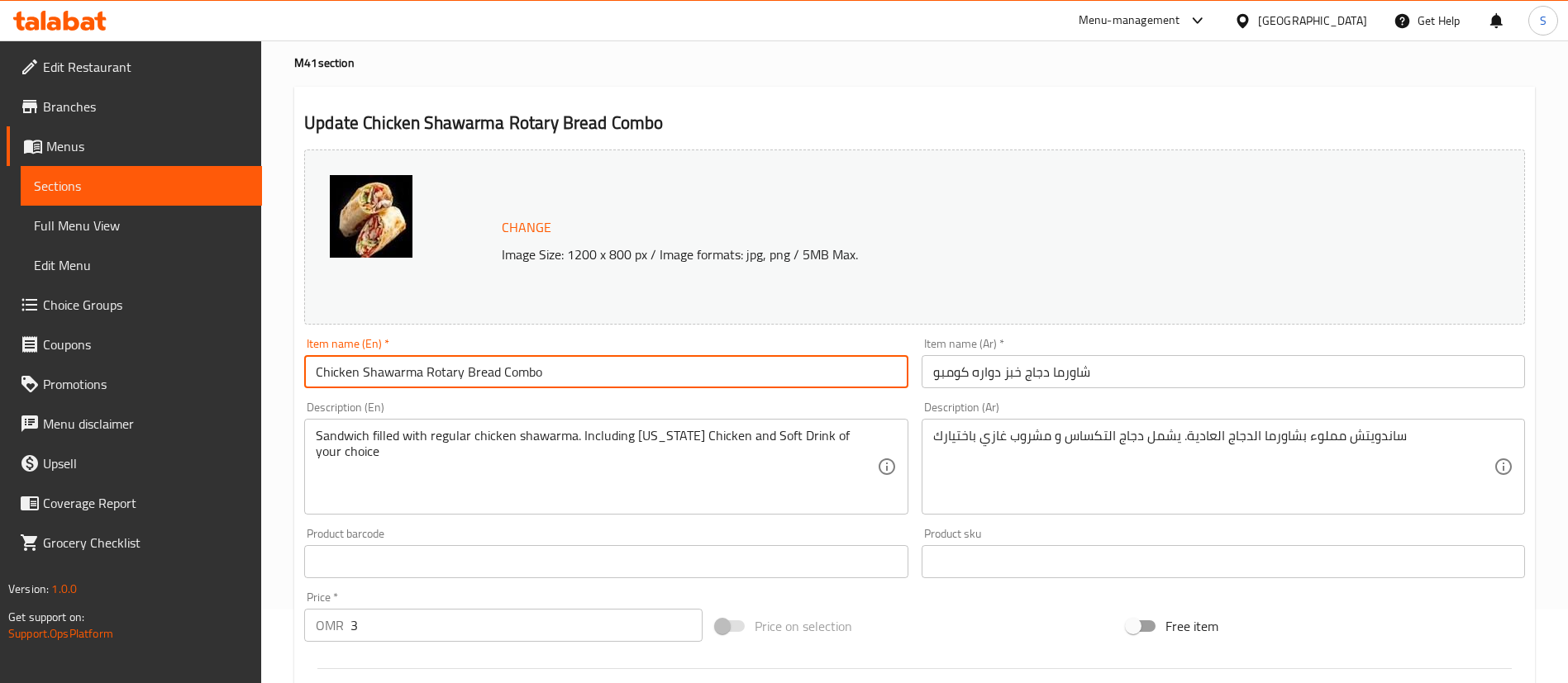
click at [475, 374] on input "Chicken Shawarma Rotary Bread Combo" at bounding box center [605, 371] width 603 height 33
type input "Chicken Shawarma Combo"
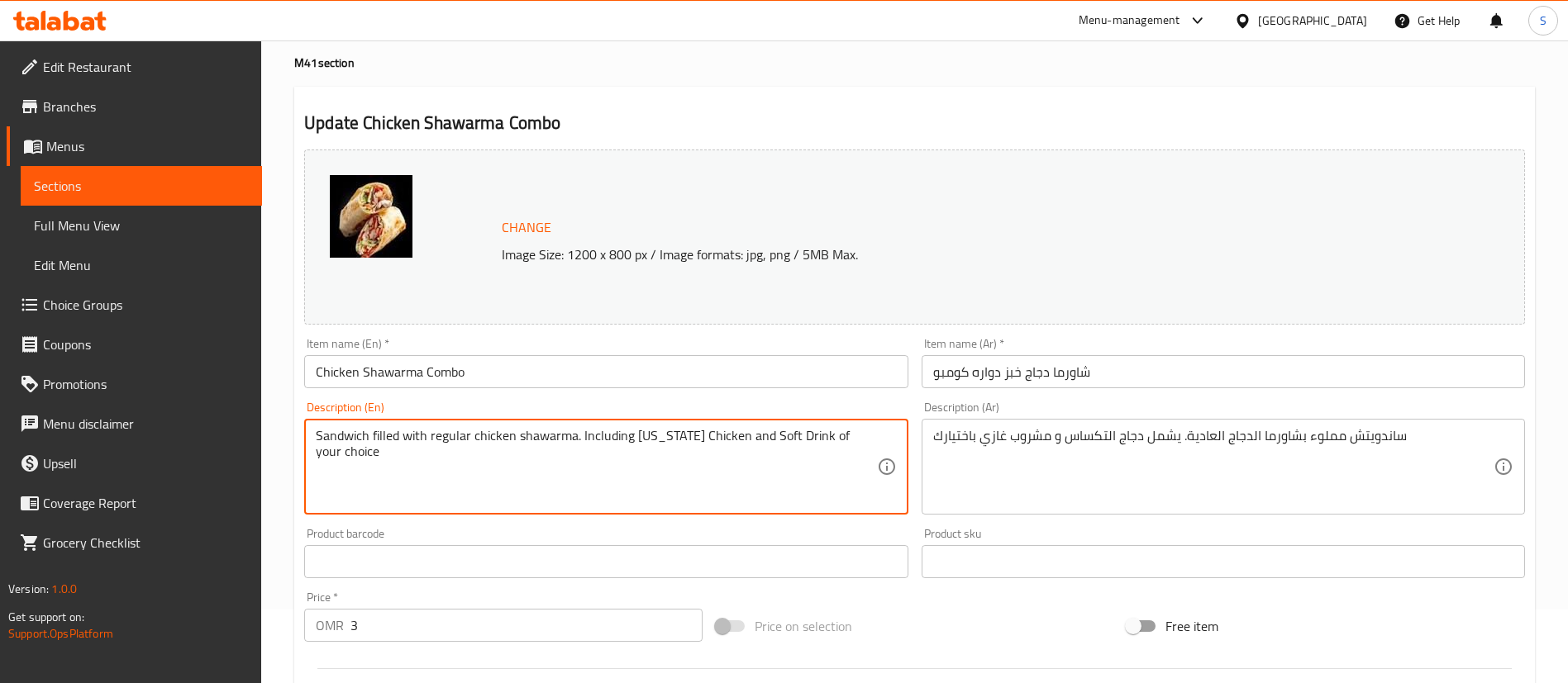
drag, startPoint x: 476, startPoint y: 439, endPoint x: 192, endPoint y: 436, distance: 284.0
click at [497, 439] on textarea "Grilled chicken shawarma. Including Texas Chicken and Soft Drink of your choice" at bounding box center [596, 466] width 561 height 78
type textarea "Grilled chicken shawarma + Texas Chicken and Soft Drink of your choice"
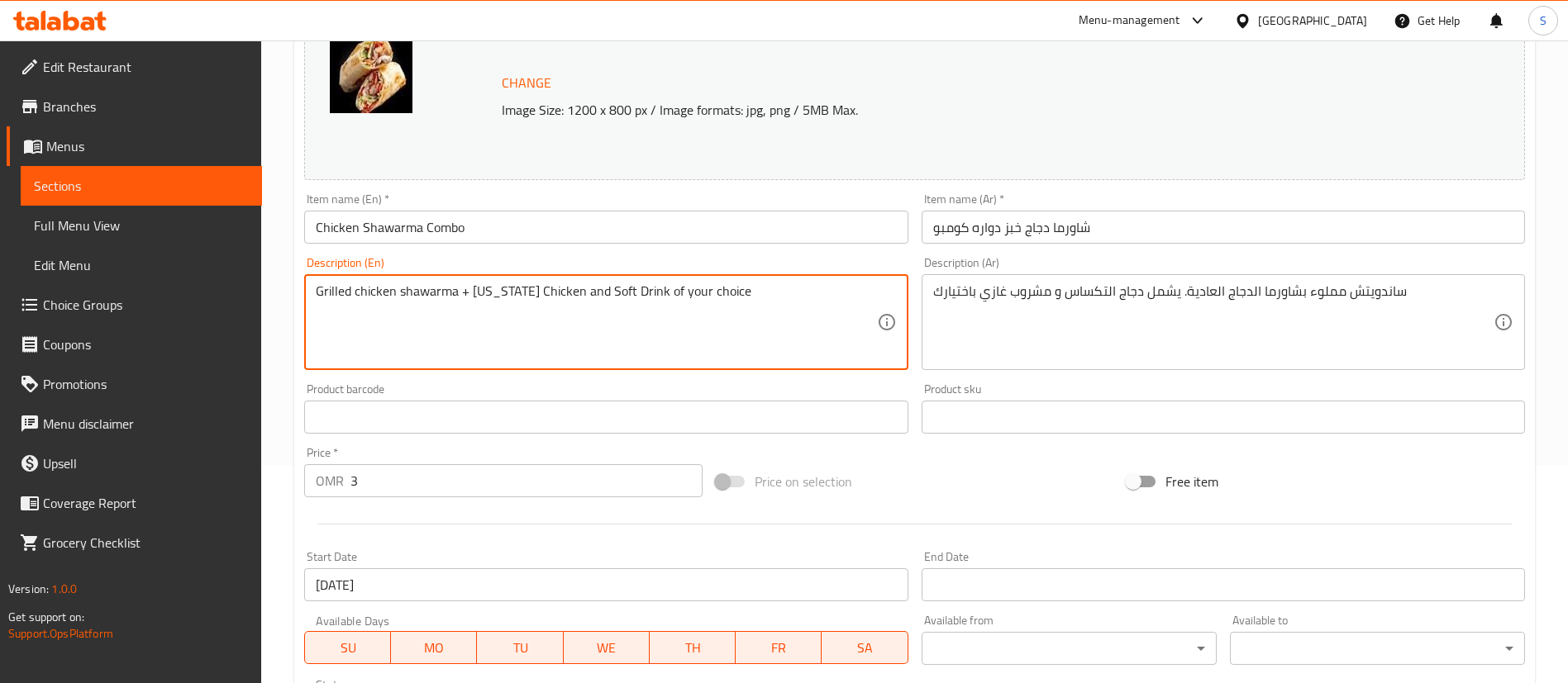
scroll to position [216, 0]
click at [559, 295] on textarea "Grilled chicken shawarma + Texas Chicken and Soft Drink of your choice" at bounding box center [596, 325] width 561 height 78
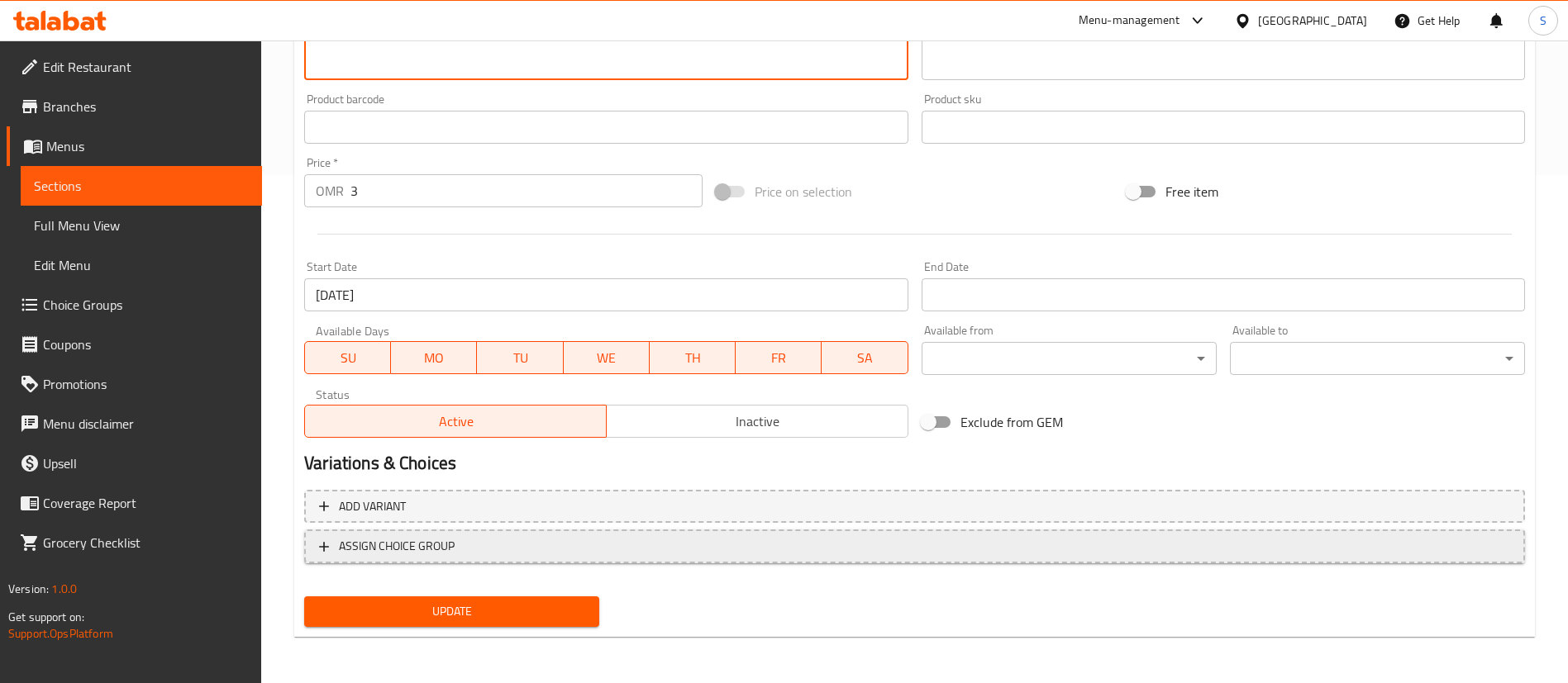
type textarea "Grilled chicken shawarma + [US_STATE] Chicken + Soft Drink of your choice"
click at [589, 547] on span "ASSIGN CHOICE GROUP" at bounding box center [914, 546] width 1192 height 21
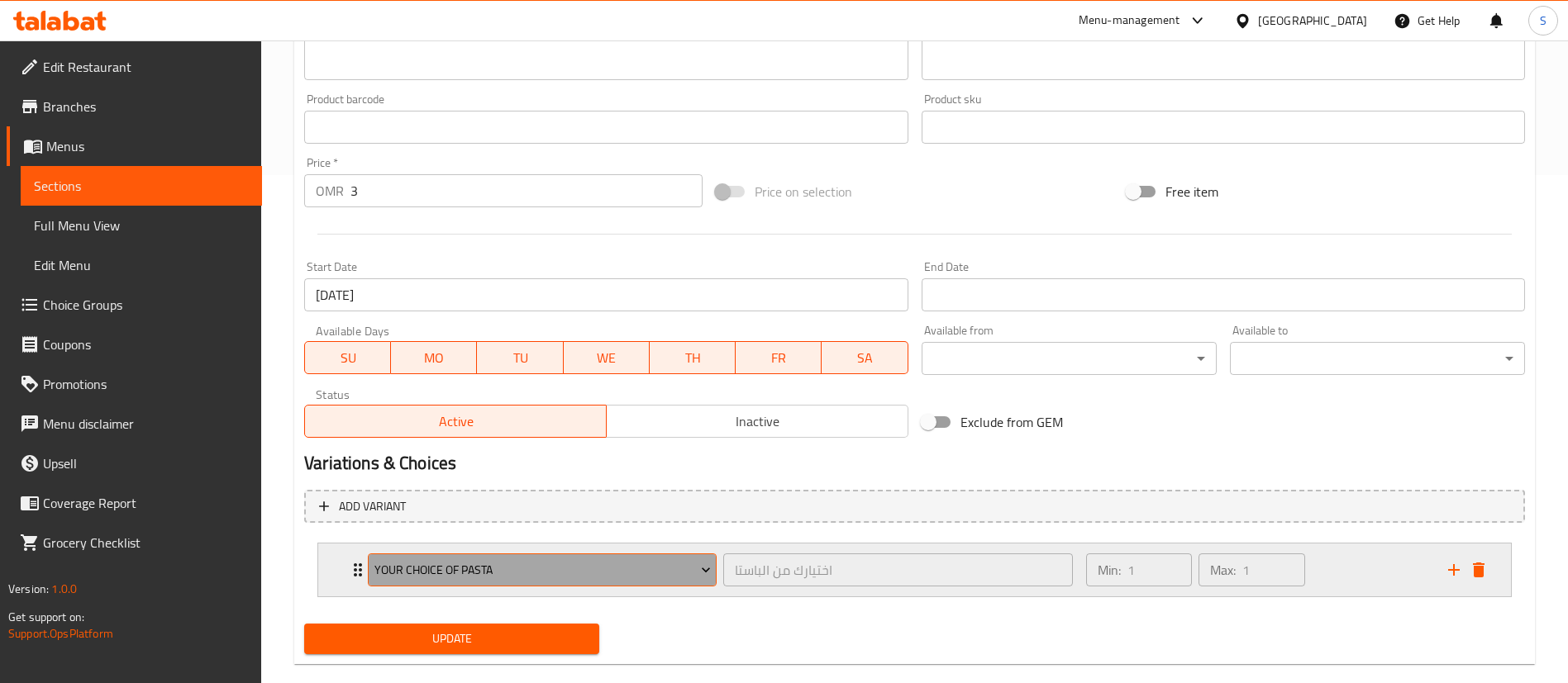
click at [691, 557] on button "Your Choice of Pasta" at bounding box center [542, 569] width 349 height 33
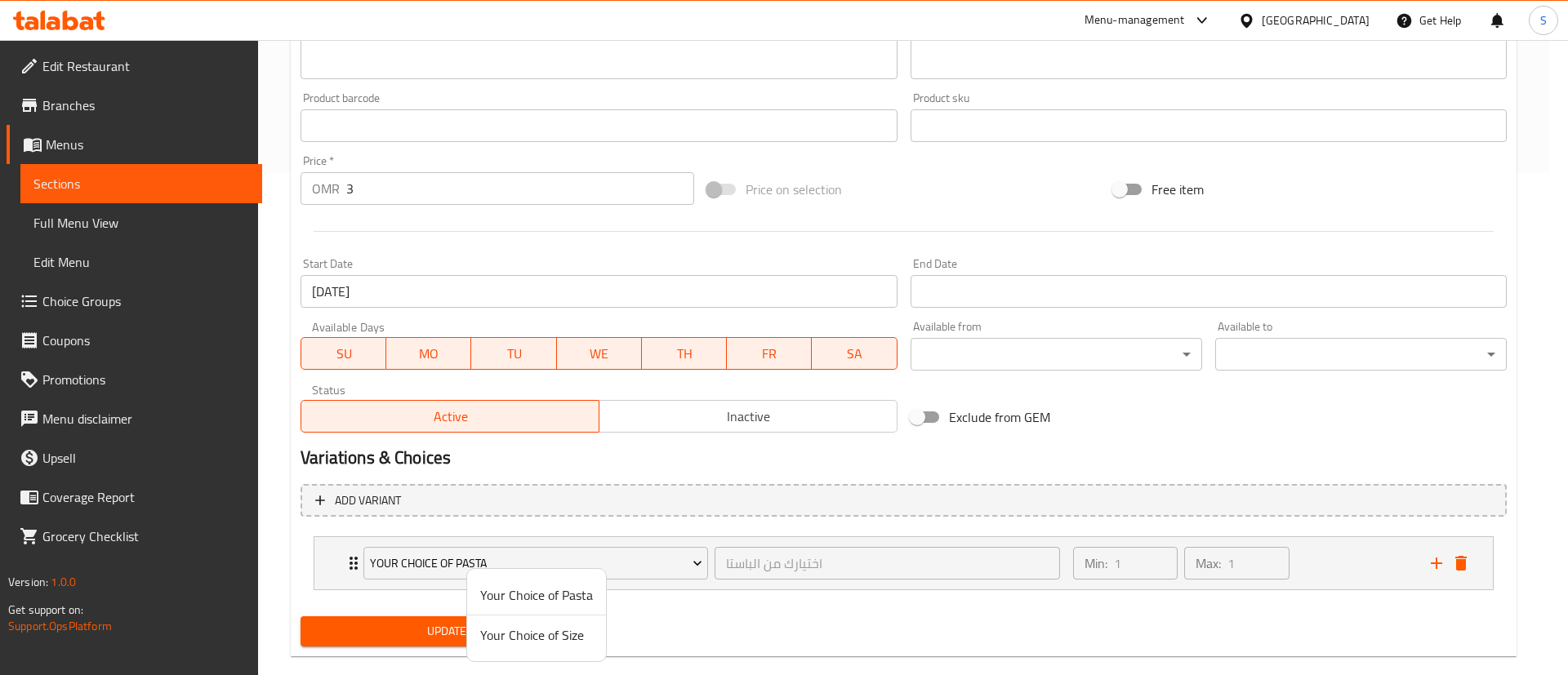
click at [1468, 564] on div at bounding box center [784, 338] width 1568 height 675
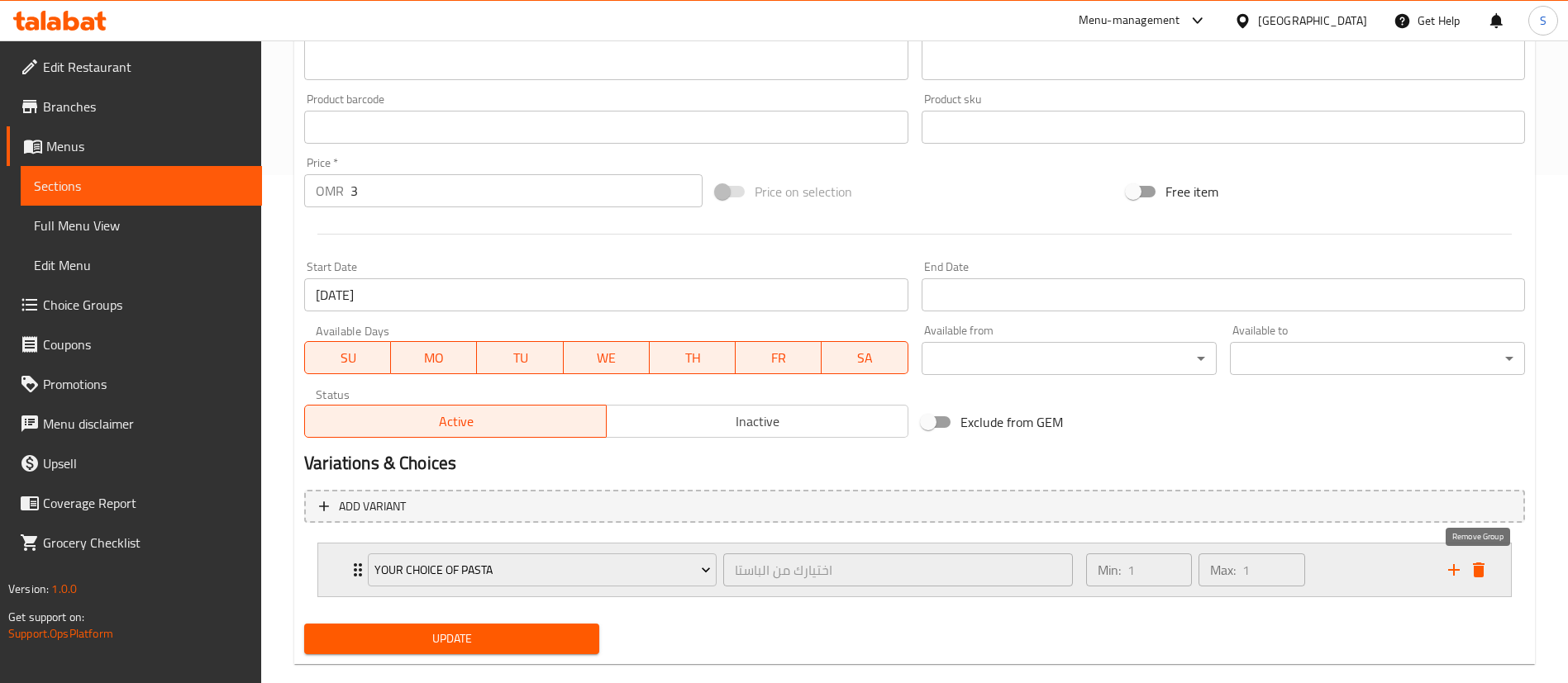
click at [1483, 571] on icon "delete" at bounding box center [1479, 569] width 12 height 15
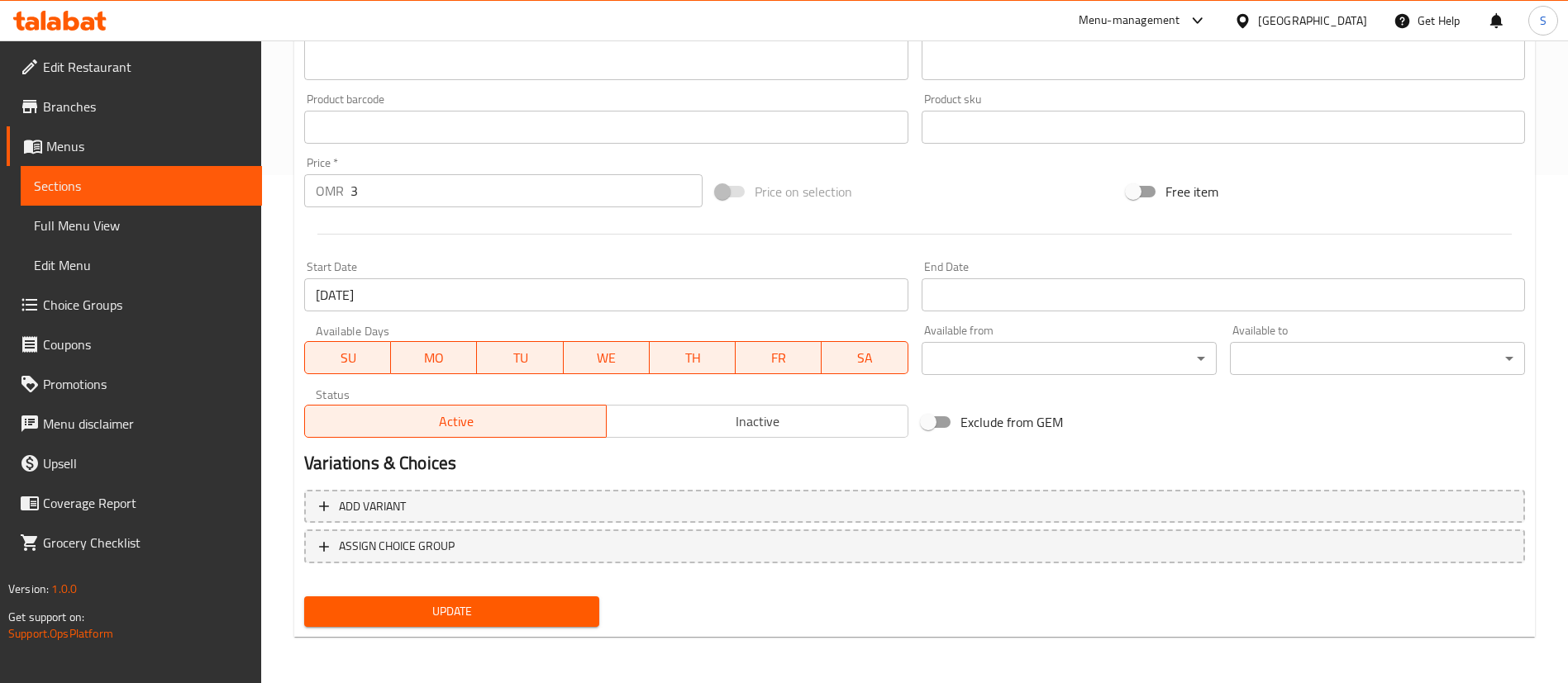
click at [476, 616] on span "Update" at bounding box center [451, 612] width 268 height 21
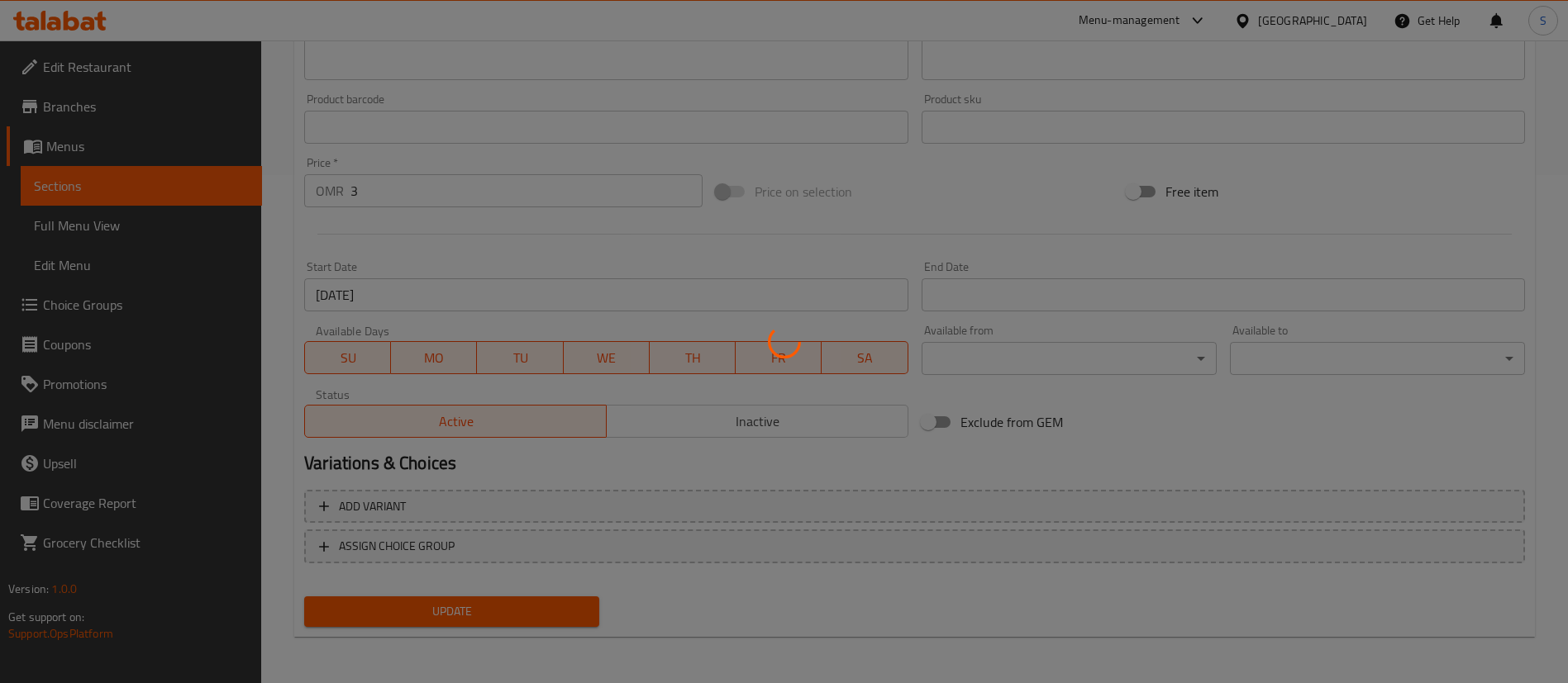
scroll to position [0, 0]
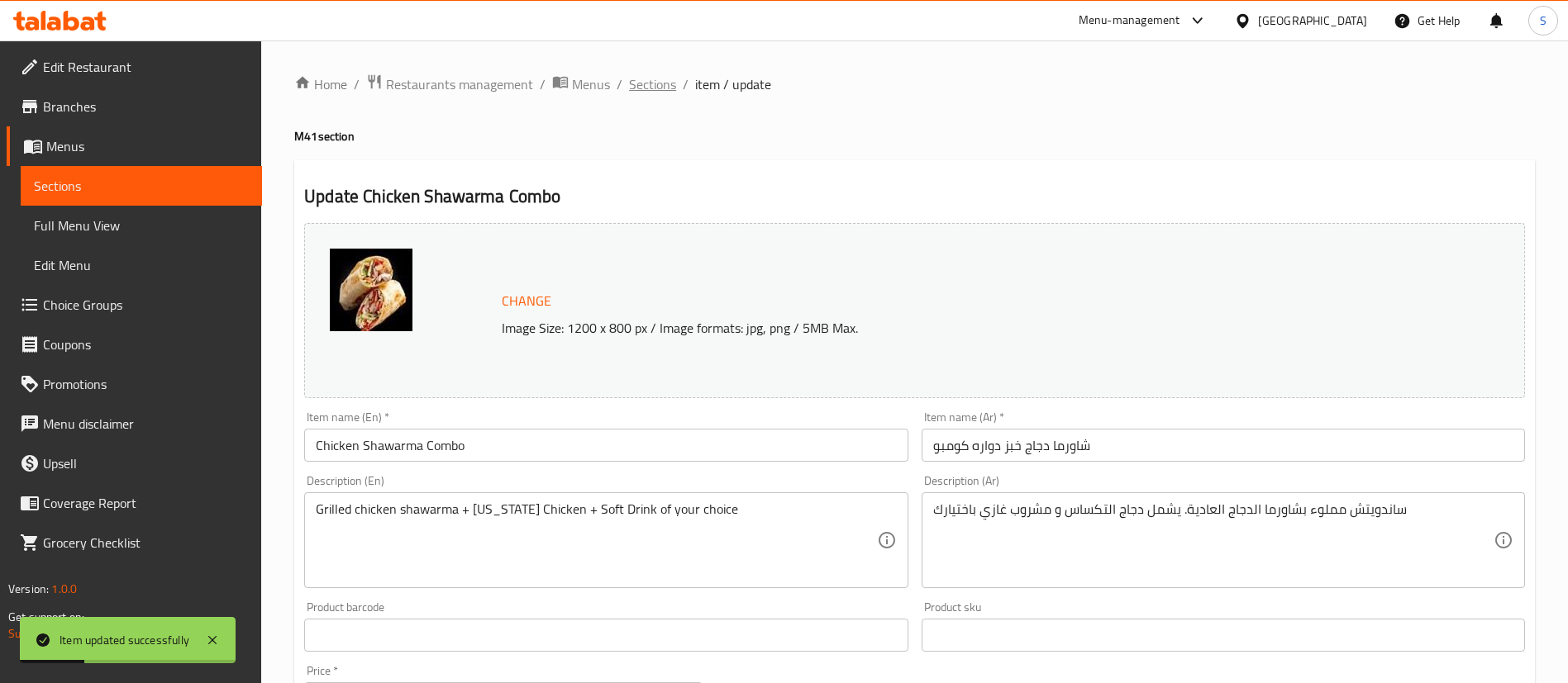
click at [662, 85] on span "Sections" at bounding box center [653, 84] width 48 height 20
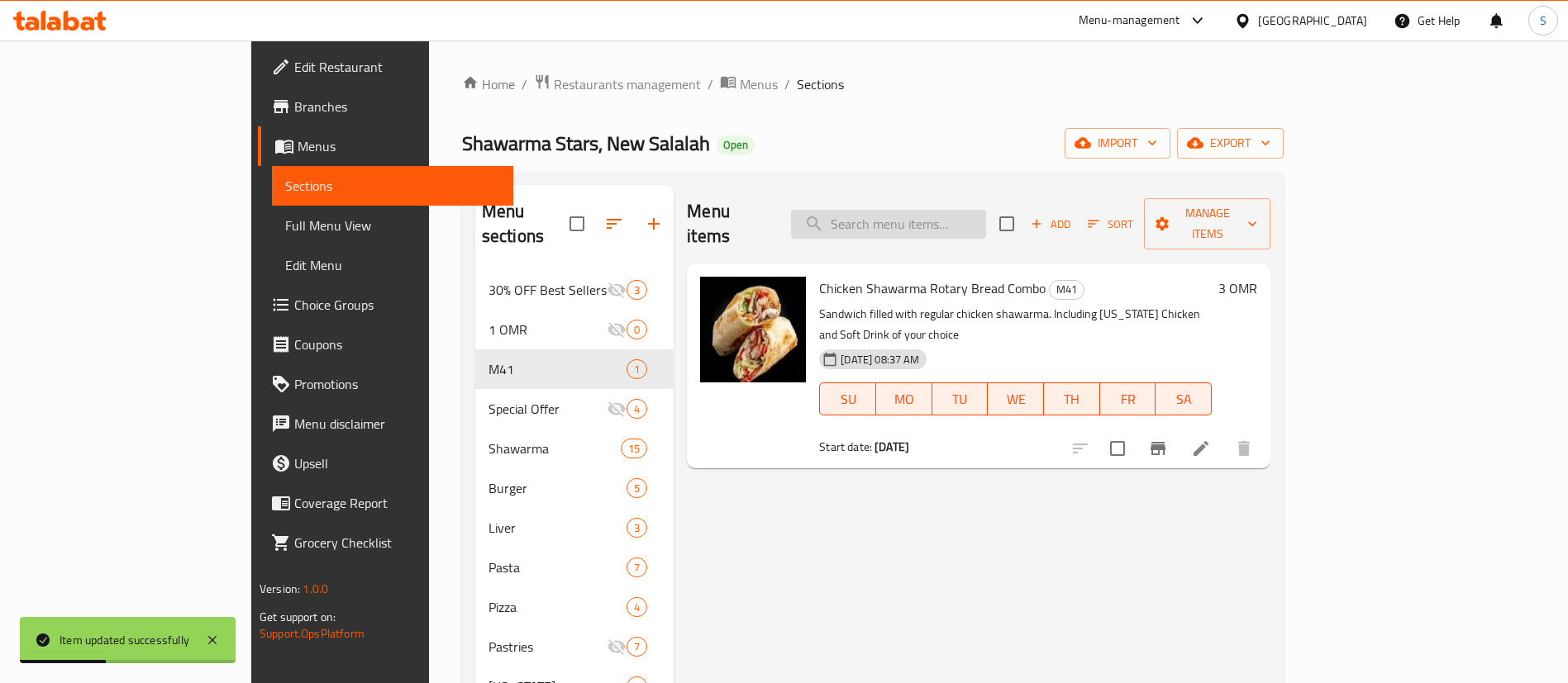
click at [952, 220] on input "search" at bounding box center [889, 224] width 195 height 29
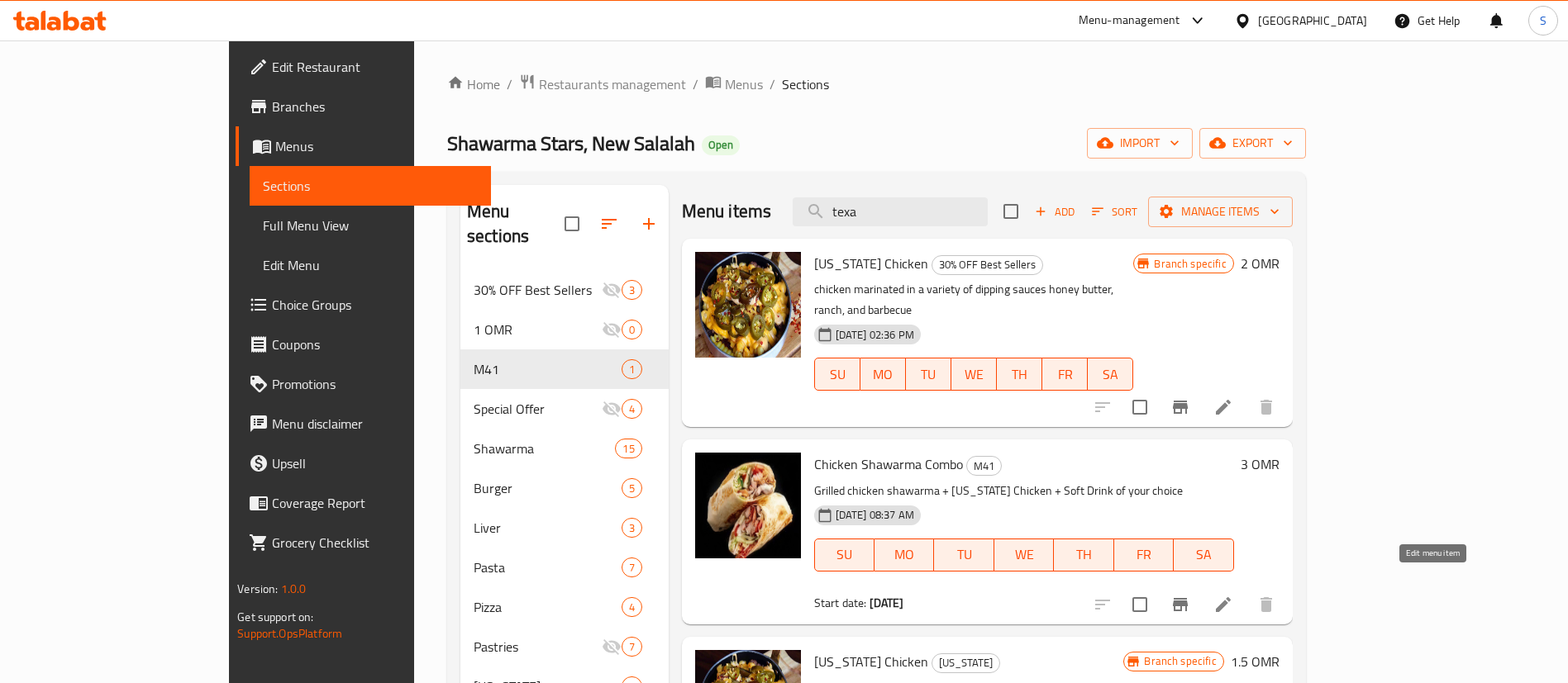
type input "texa"
click at [1233, 595] on icon at bounding box center [1223, 605] width 20 height 20
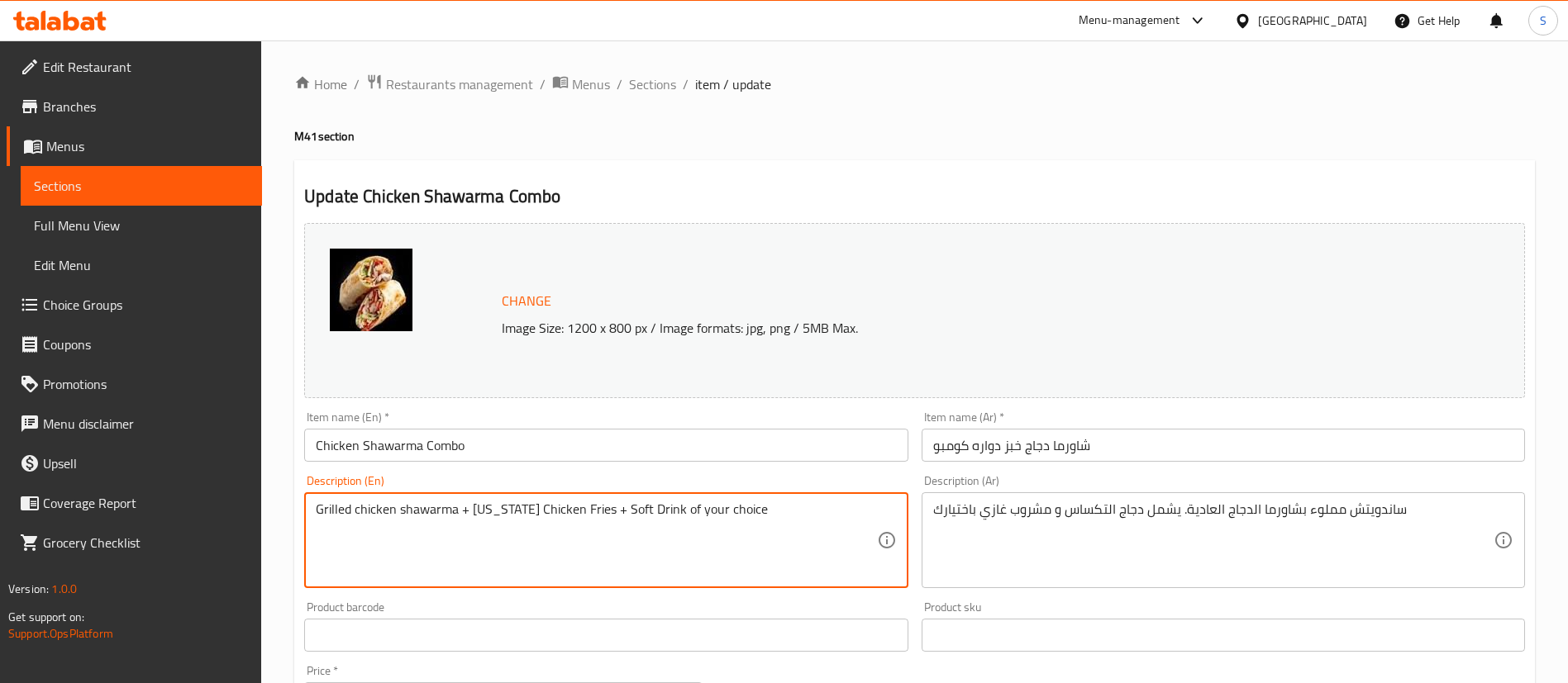
scroll to position [508, 0]
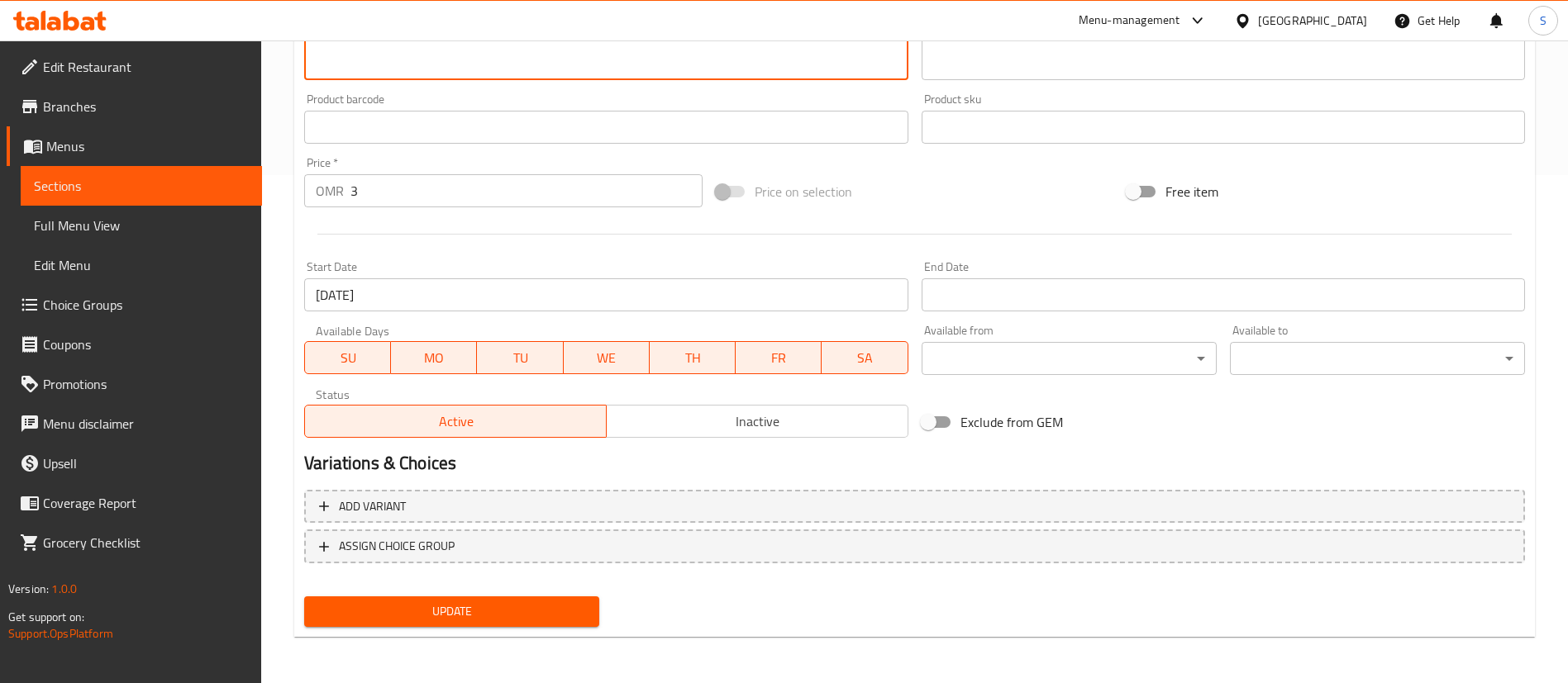
type textarea "Grilled chicken shawarma + [US_STATE] Chicken Fries + Soft Drink of your choice"
click at [469, 602] on span "Update" at bounding box center [451, 612] width 268 height 21
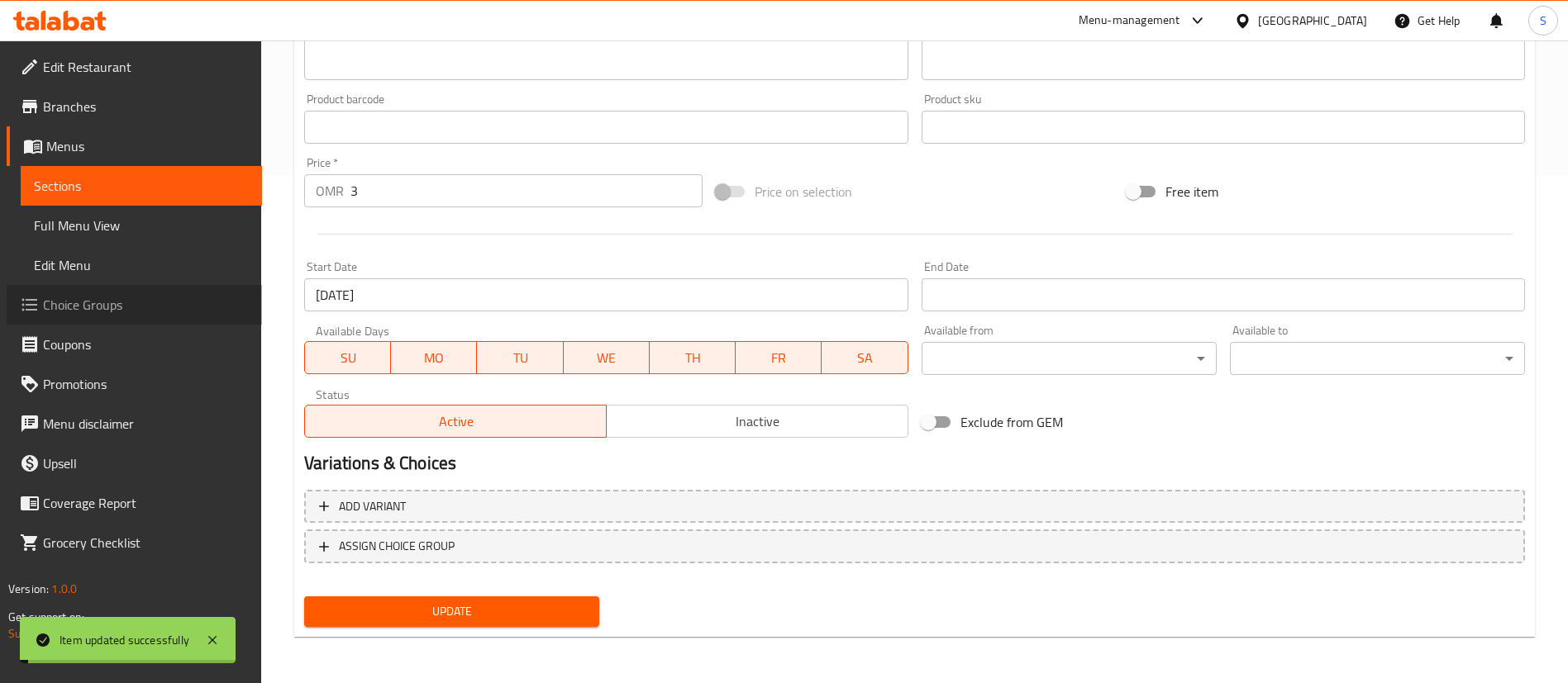
click at [128, 302] on span "Choice Groups" at bounding box center [146, 305] width 206 height 20
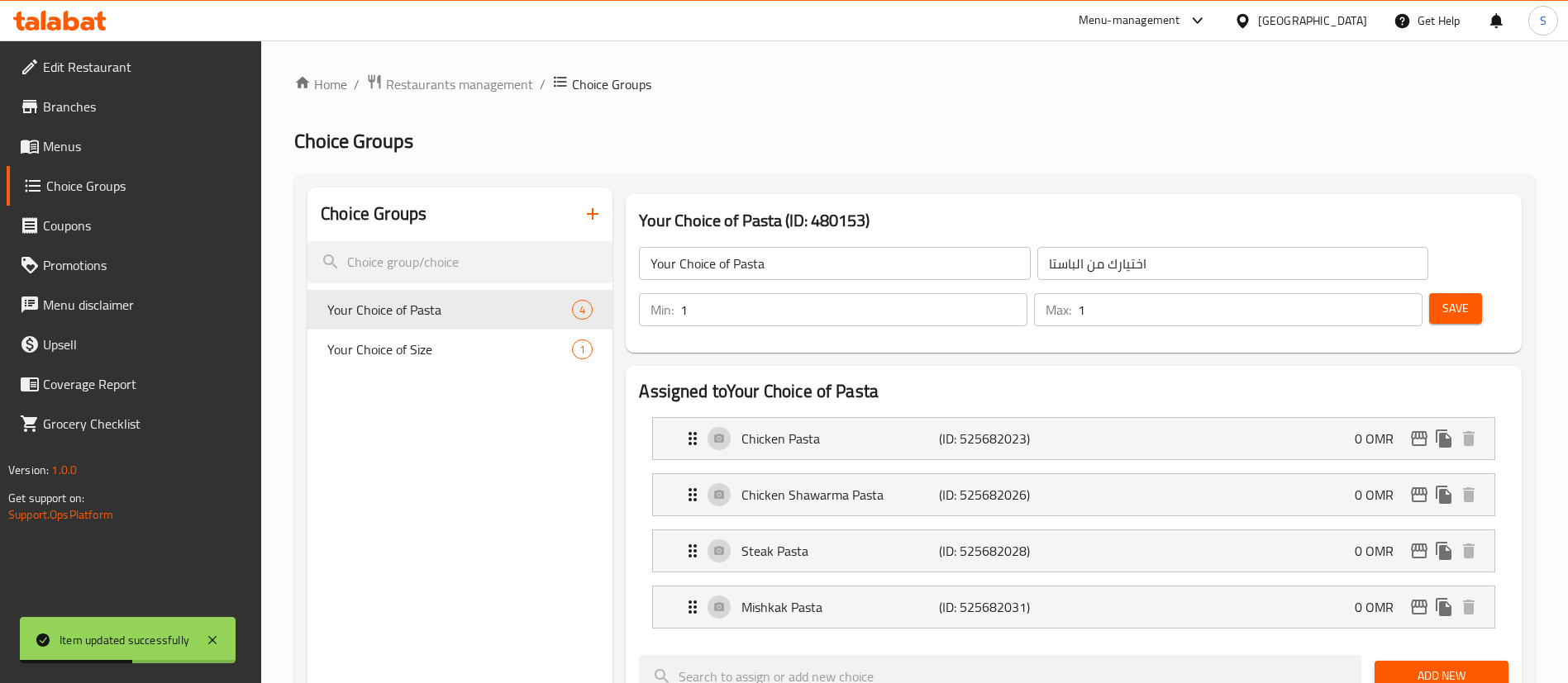
click at [593, 214] on icon "button" at bounding box center [592, 214] width 12 height 12
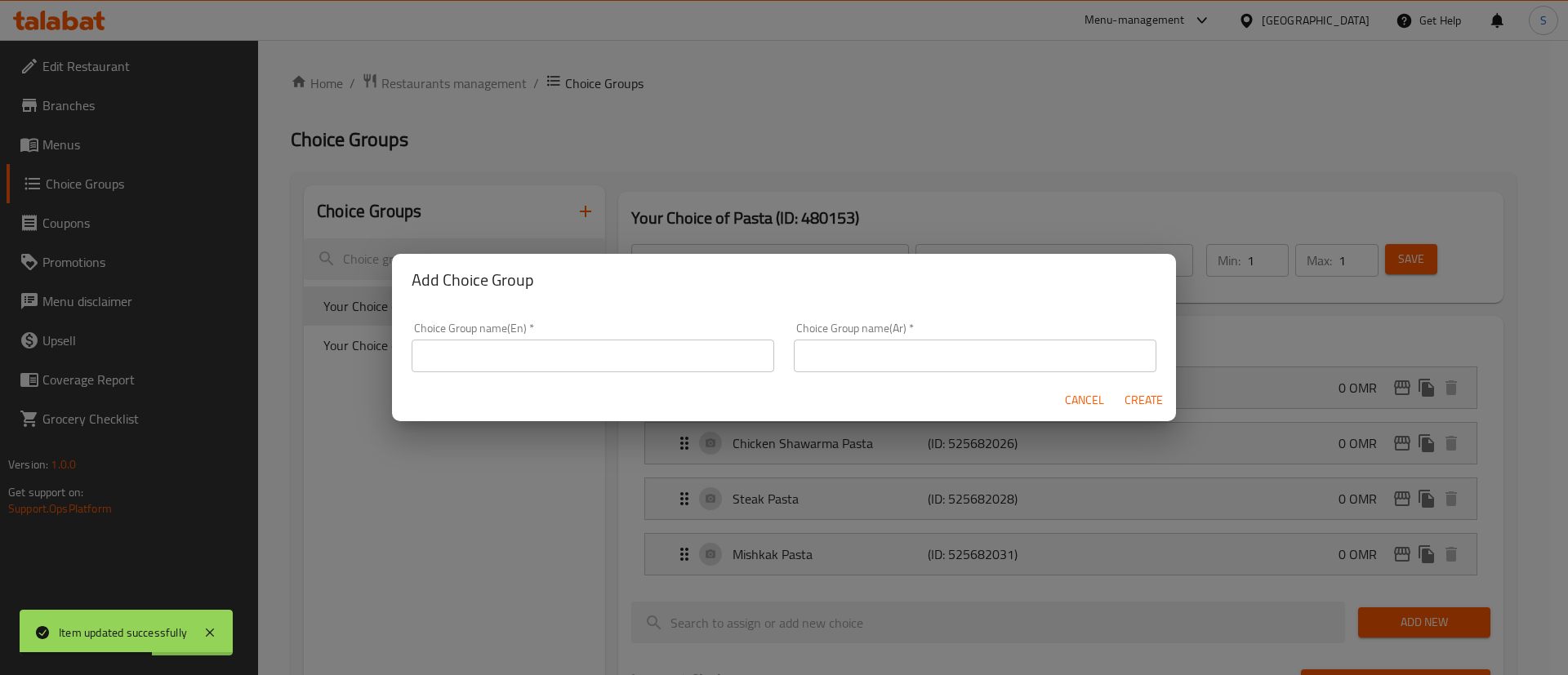
click at [579, 356] on input "text" at bounding box center [593, 355] width 363 height 32
type input "Your Choice of Drink:"
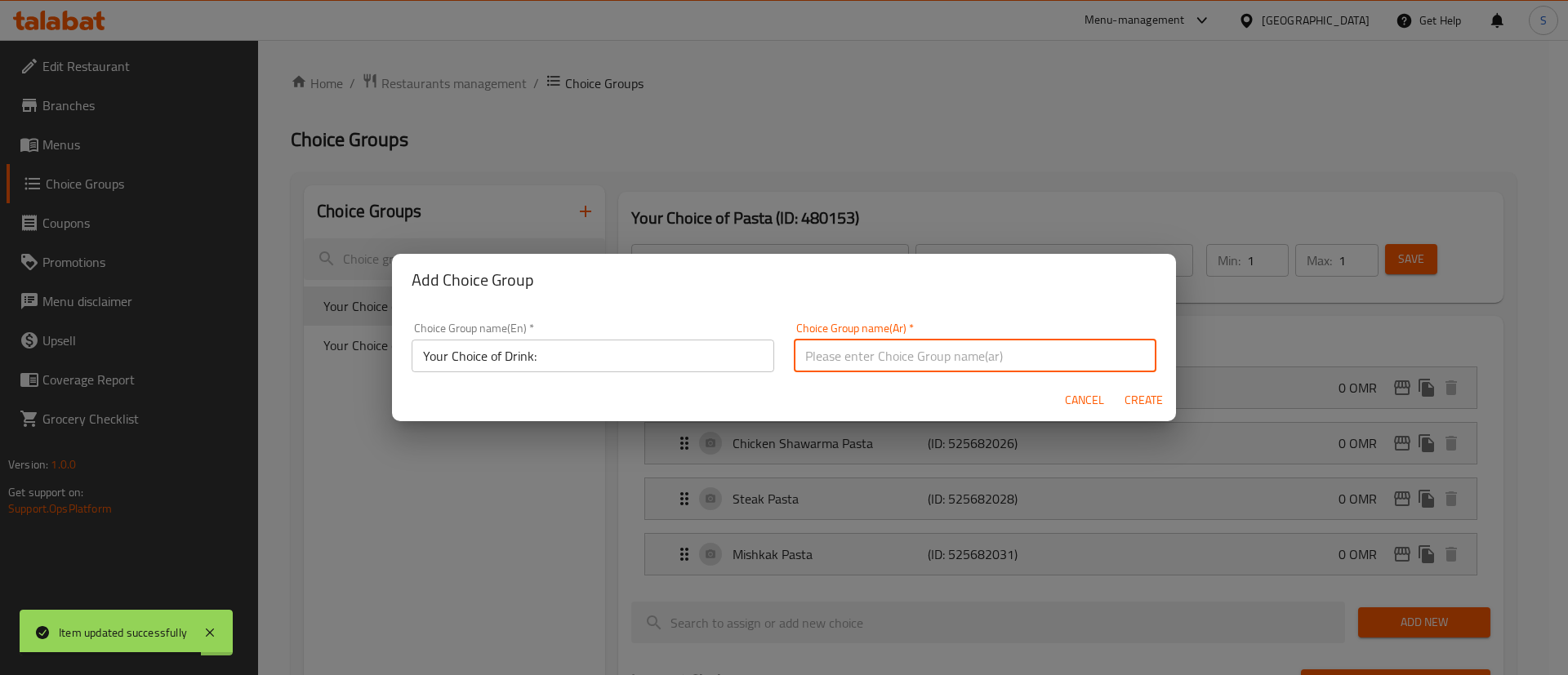
click at [918, 352] on input "text" at bounding box center [975, 355] width 363 height 32
type input "اختيارك من المشروب:"
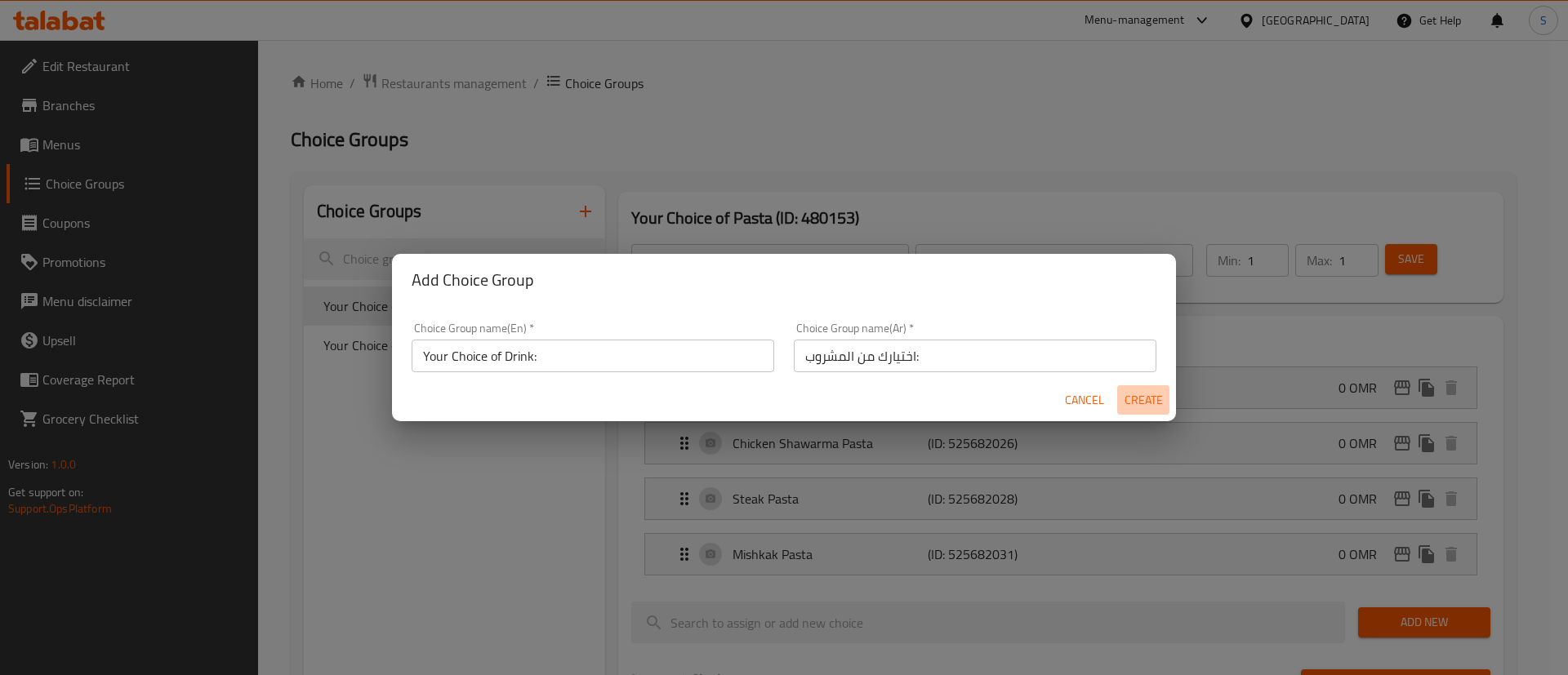
click at [1142, 397] on span "Create" at bounding box center [1143, 400] width 39 height 21
type input "Your Choice of Drink:"
type input "اختيارك من المشروب:"
type input "0"
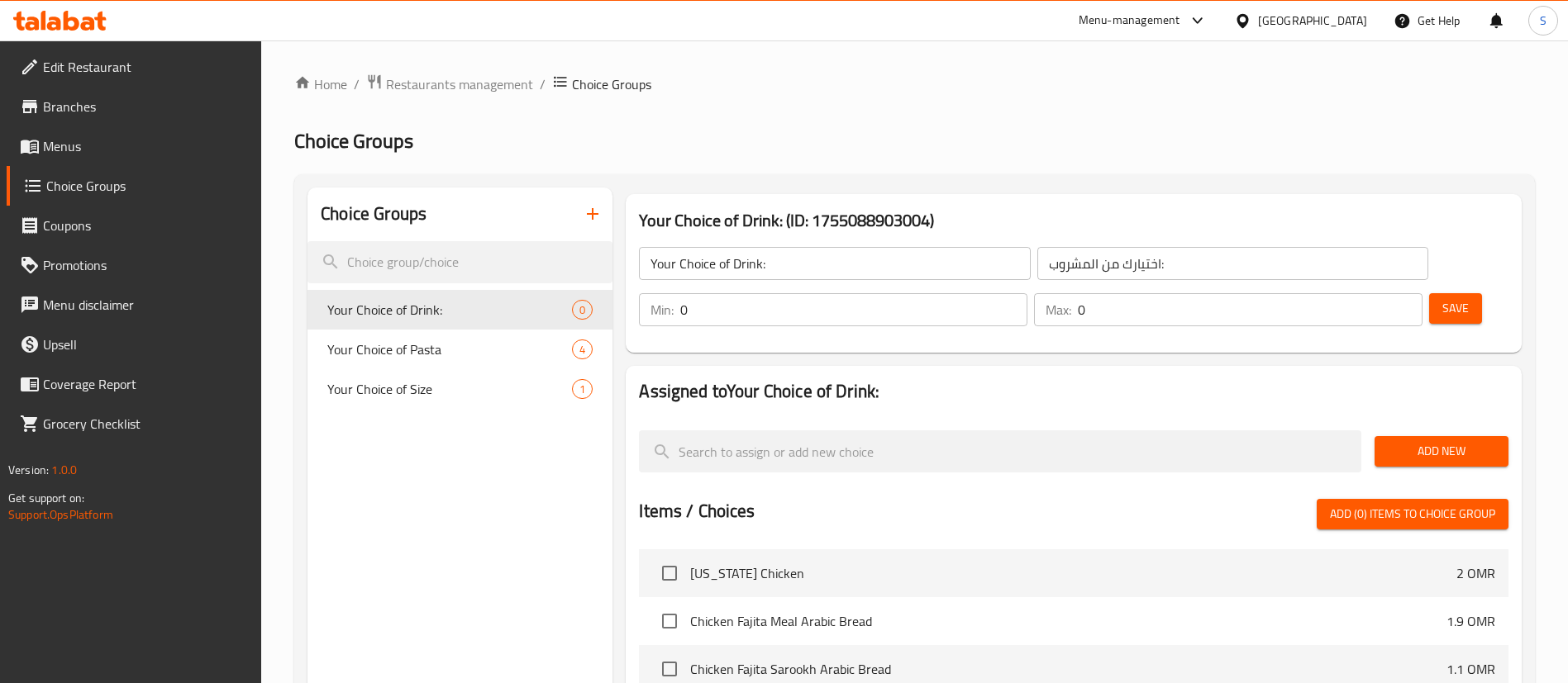
scroll to position [405, 0]
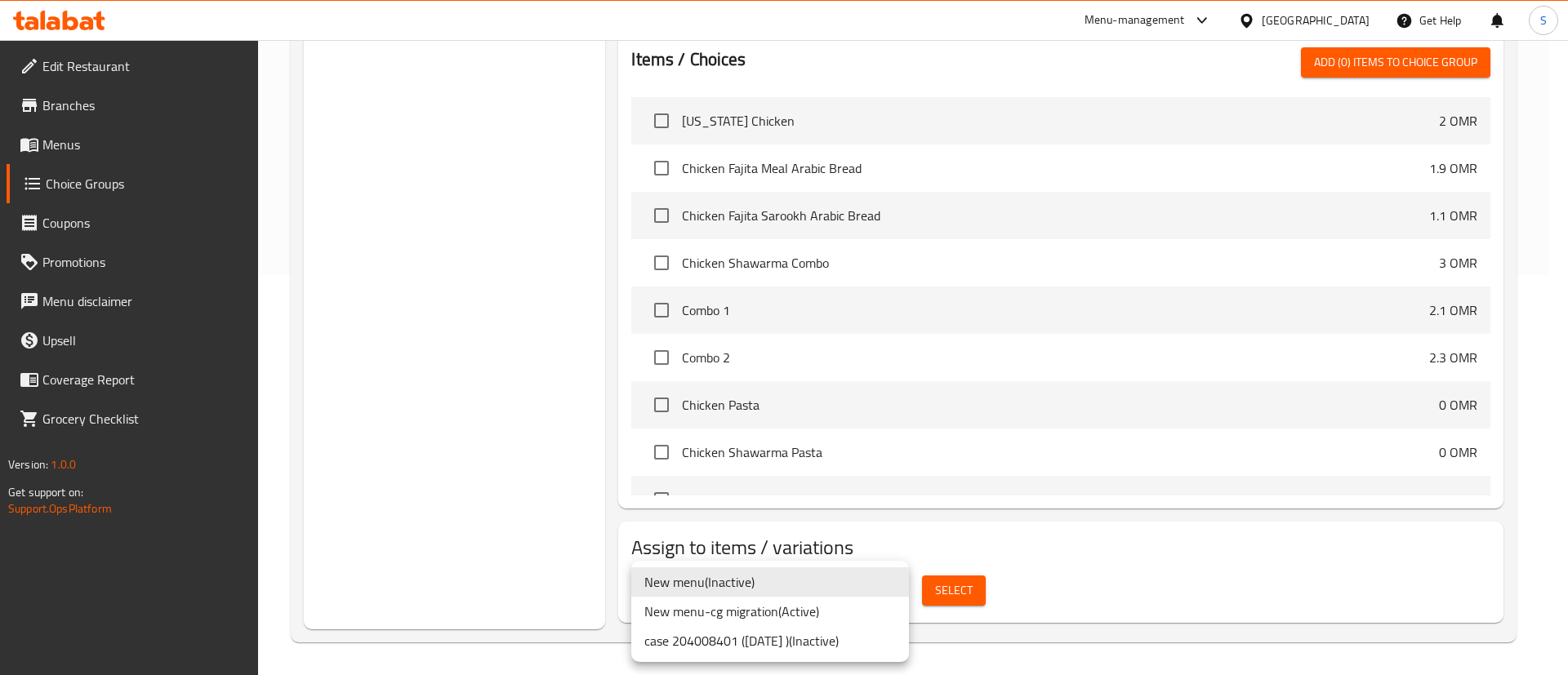
click at [818, 613] on li "New menu-cg migration ( Active )" at bounding box center [770, 611] width 278 height 29
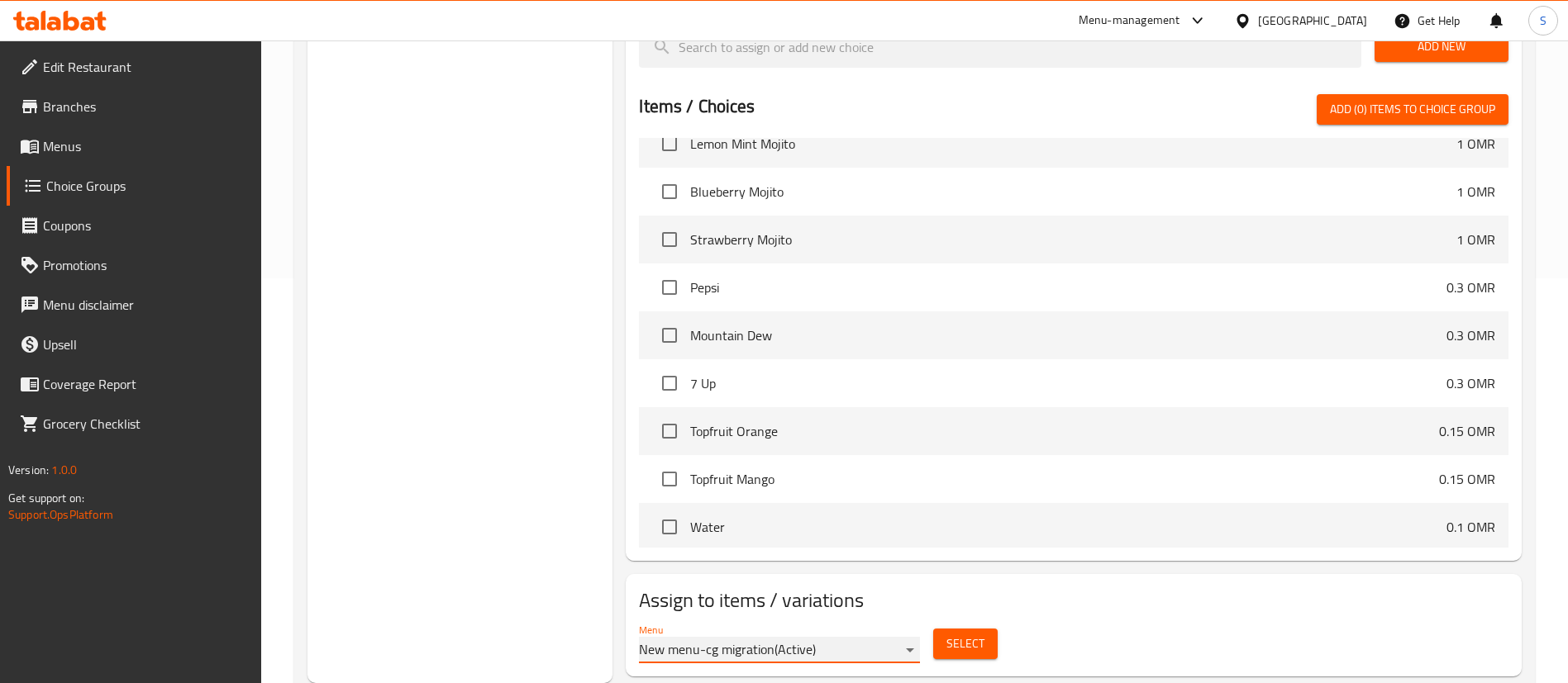
scroll to position [3867, 0]
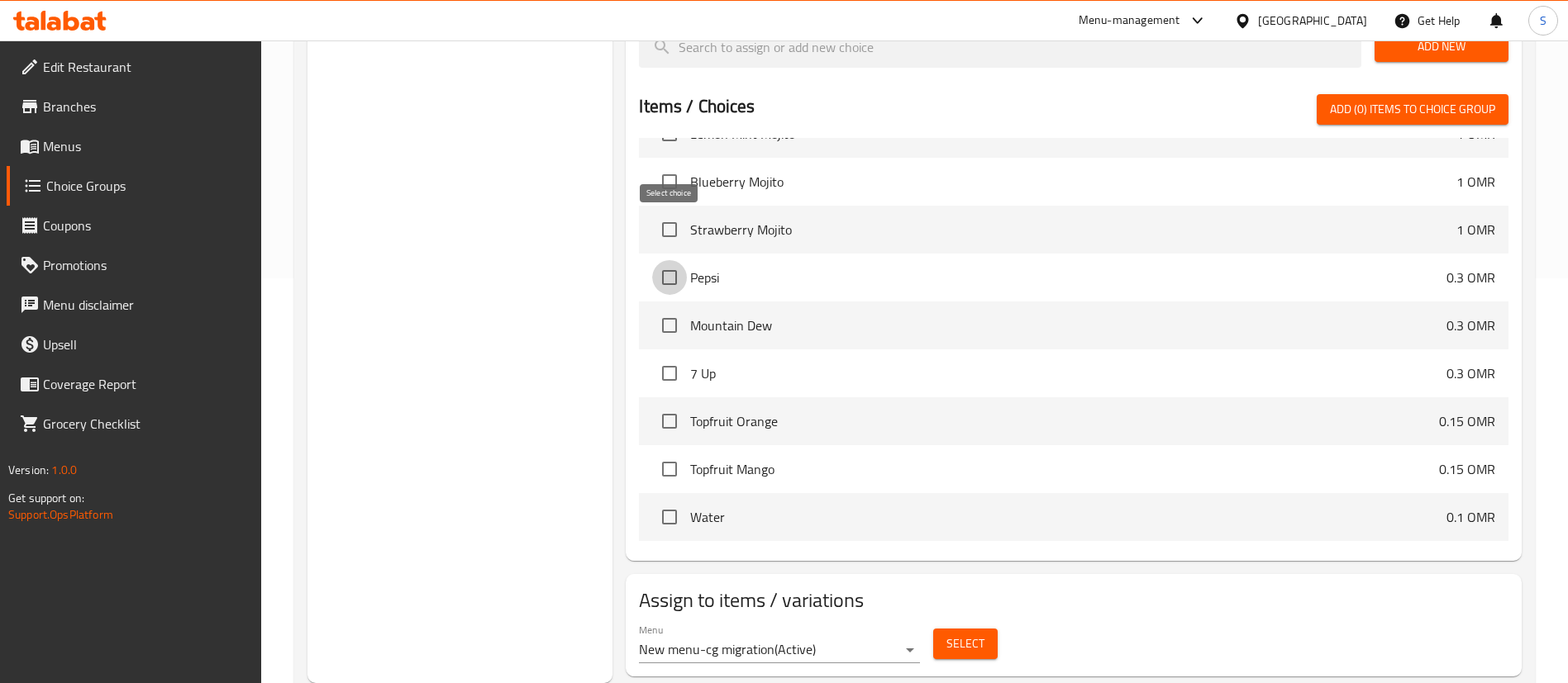
click at [677, 260] on input "checkbox" at bounding box center [669, 277] width 35 height 35
checkbox input "true"
click at [675, 308] on input "checkbox" at bounding box center [669, 325] width 35 height 35
checkbox input "true"
click at [673, 356] on input "checkbox" at bounding box center [669, 373] width 35 height 35
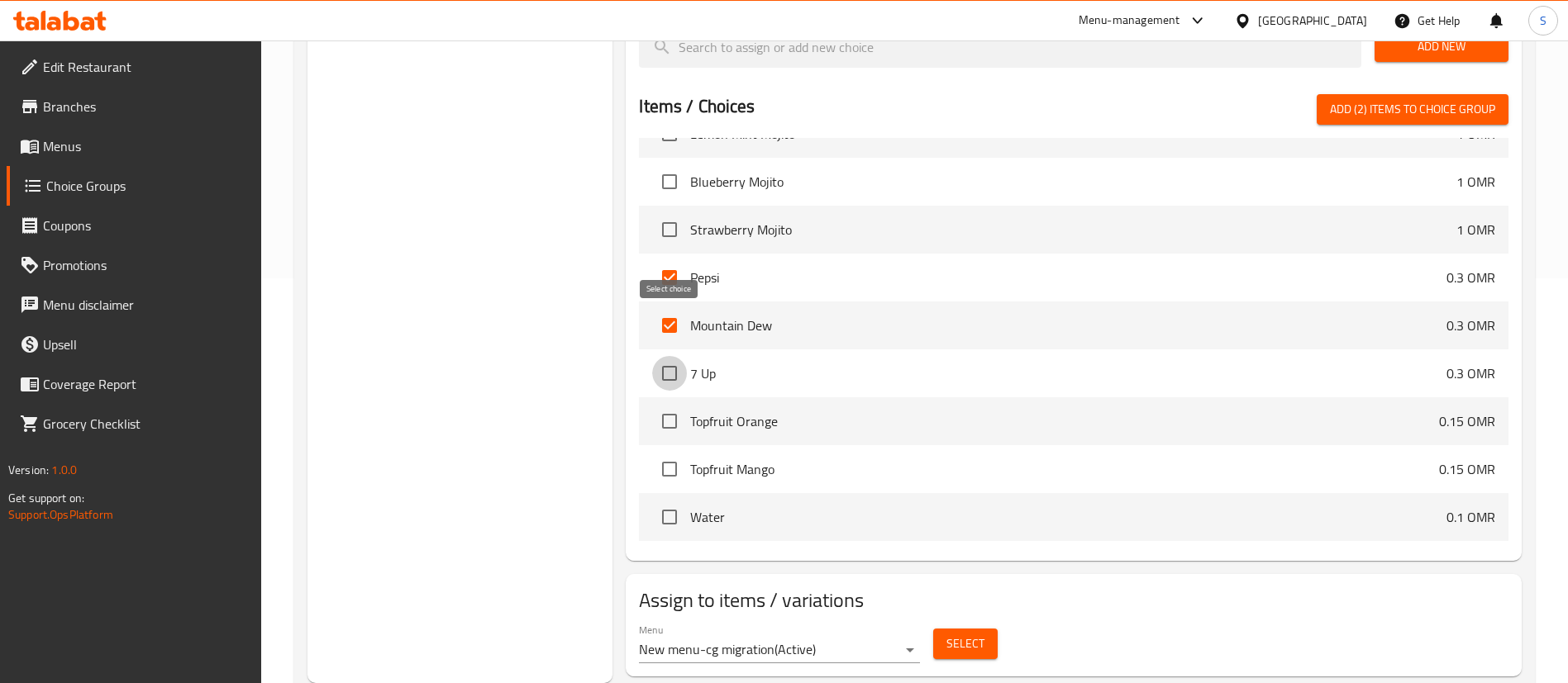
checkbox input "true"
click at [674, 404] on input "checkbox" at bounding box center [669, 421] width 35 height 35
checkbox input "true"
click at [676, 451] on input "checkbox" at bounding box center [669, 468] width 35 height 35
checkbox input "true"
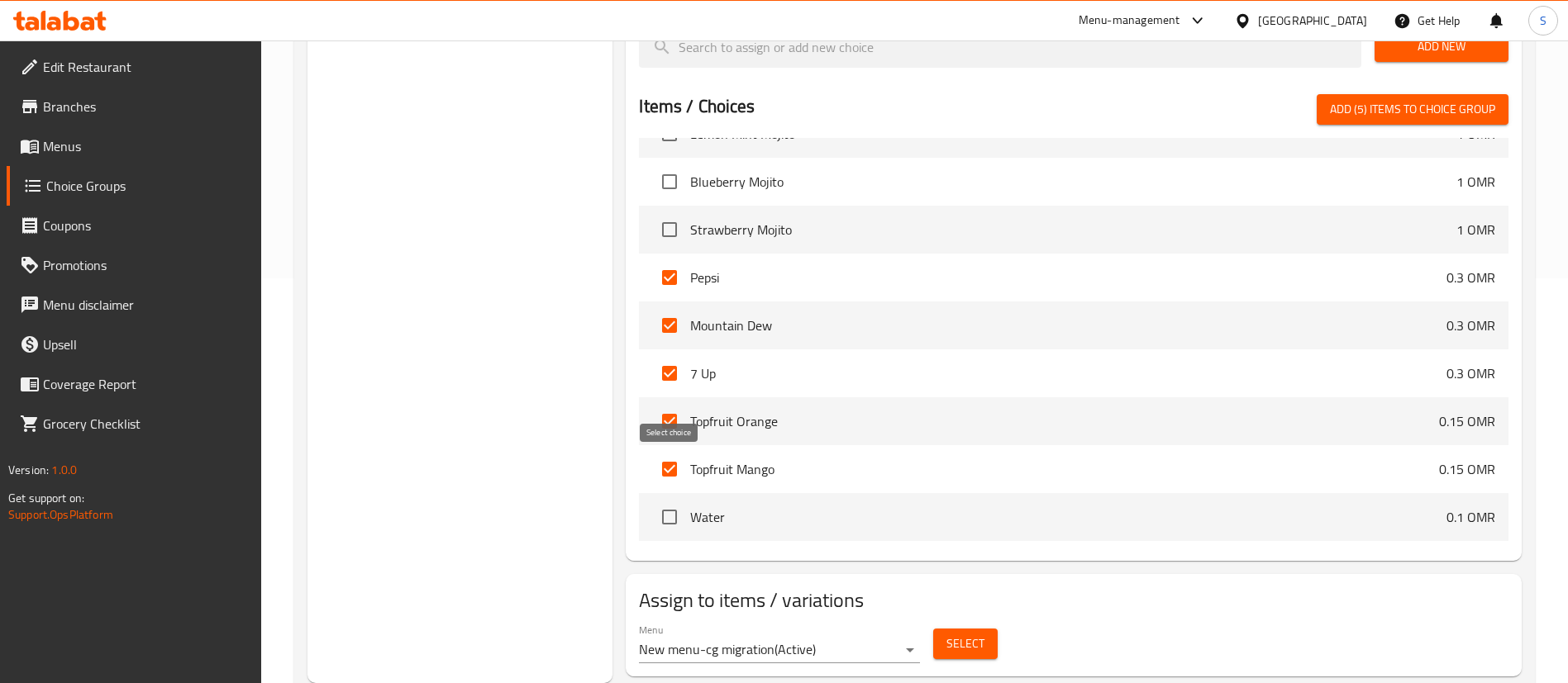
click at [672, 500] on input "checkbox" at bounding box center [669, 517] width 35 height 35
checkbox input "true"
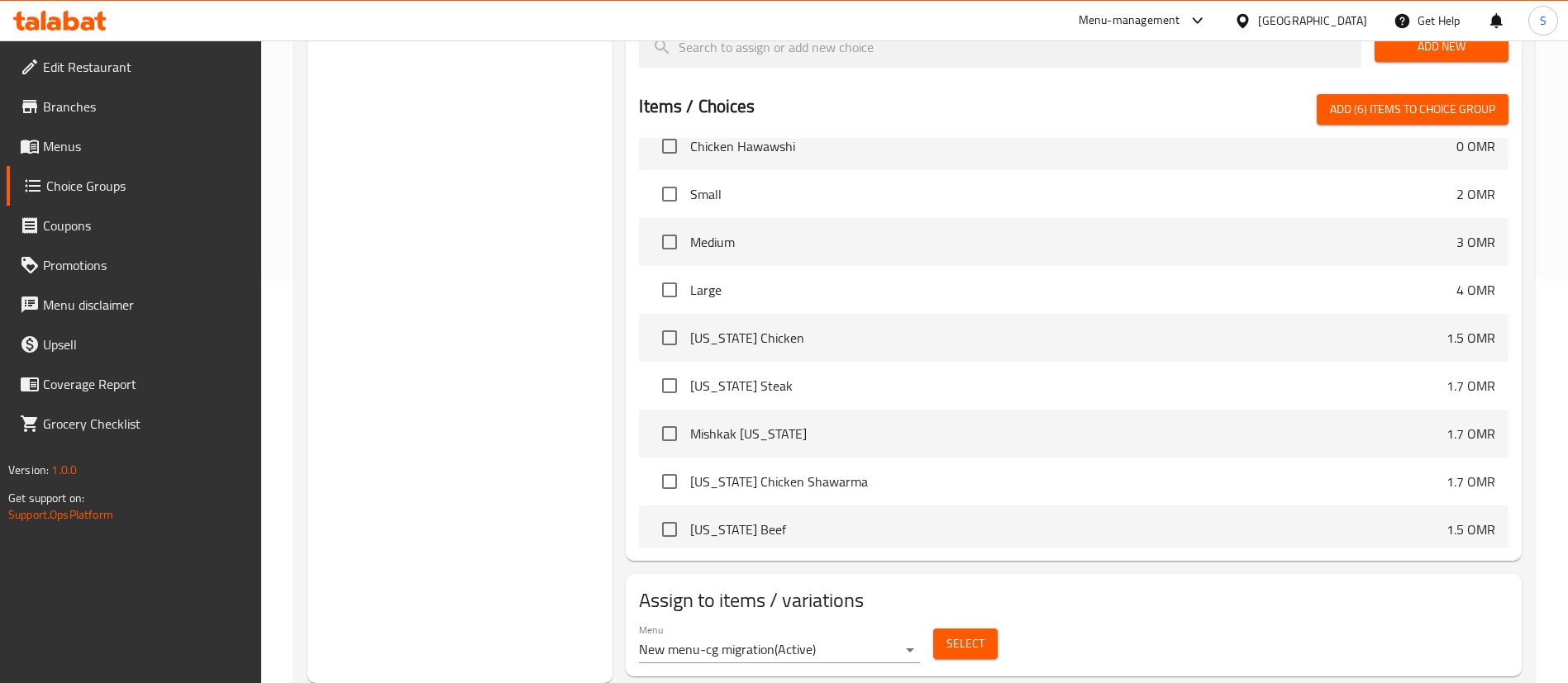
scroll to position [3279, 0]
click at [1453, 99] on span "Add (6) items to choice group" at bounding box center [1412, 109] width 165 height 21
checkbox input "false"
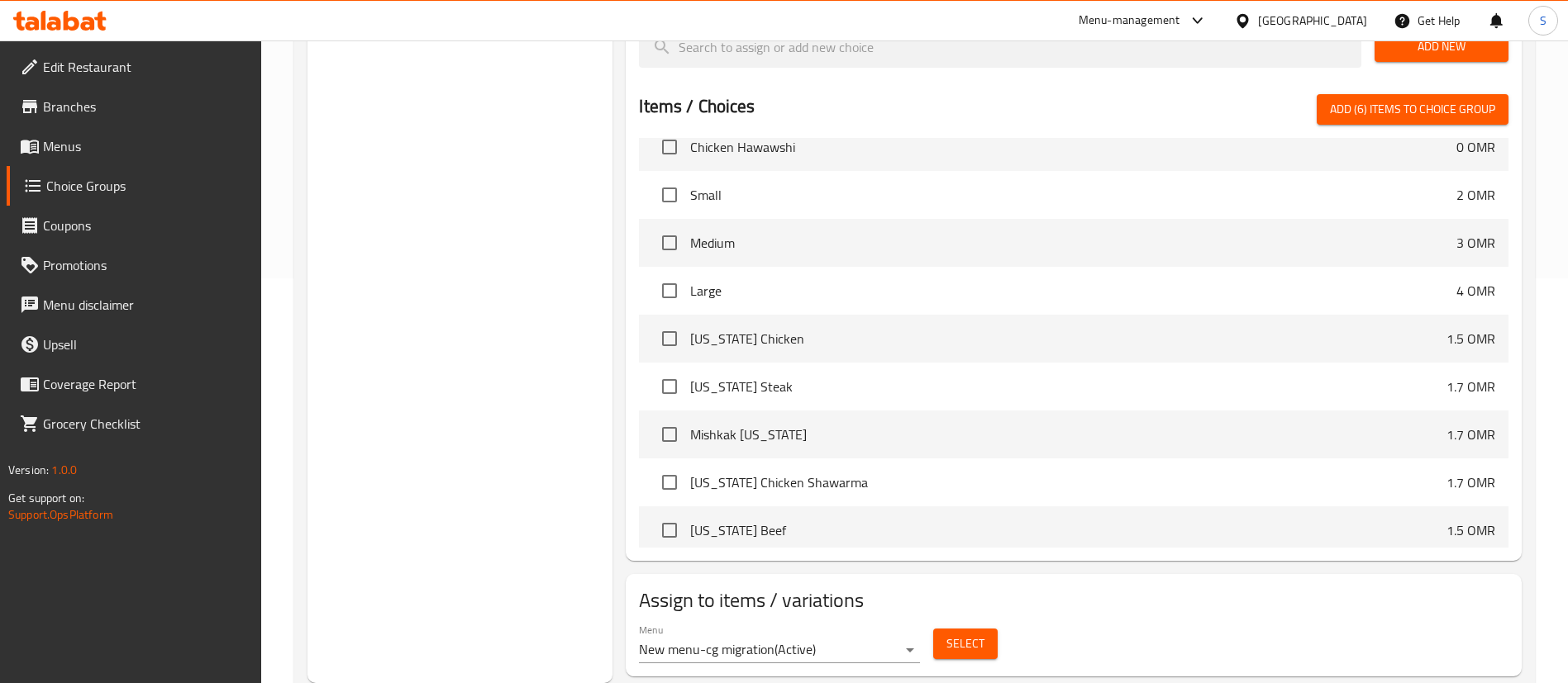
checkbox input "false"
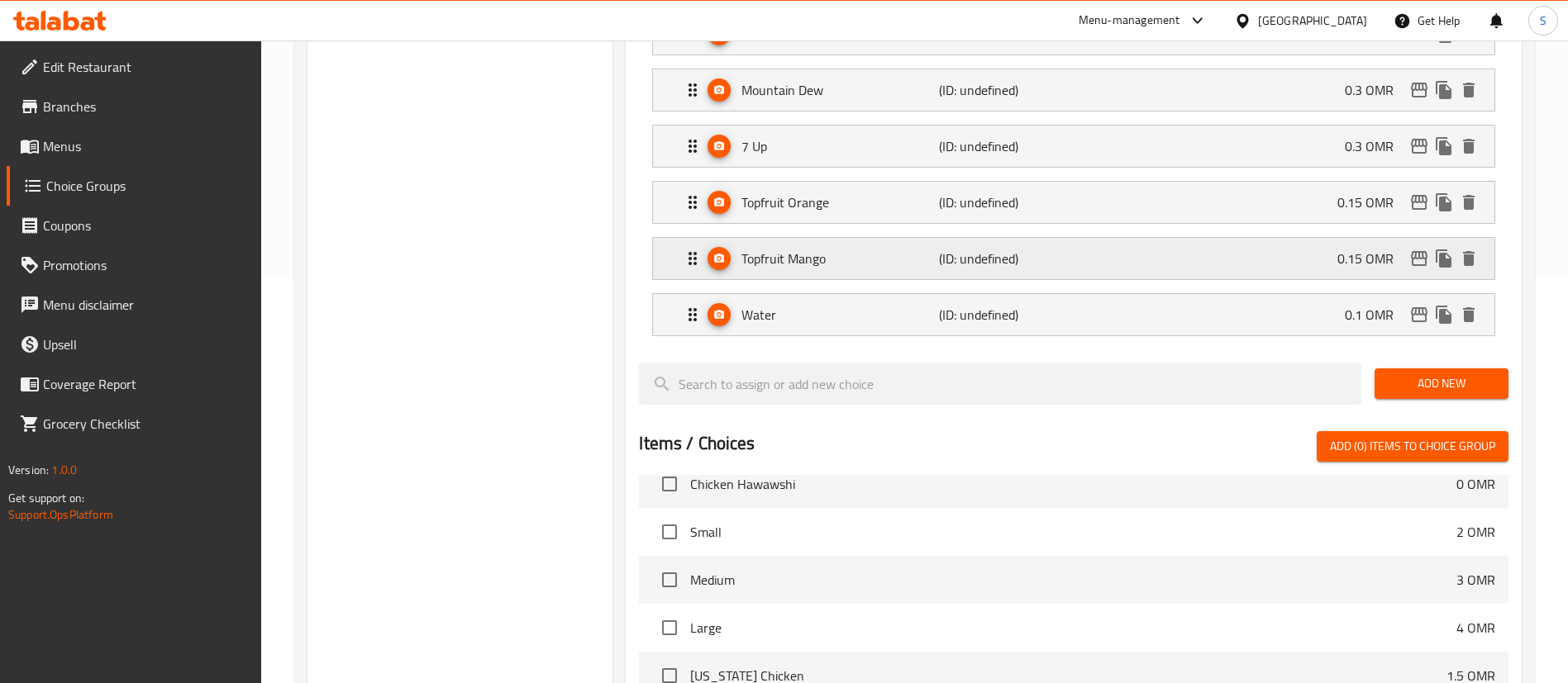
scroll to position [212, 0]
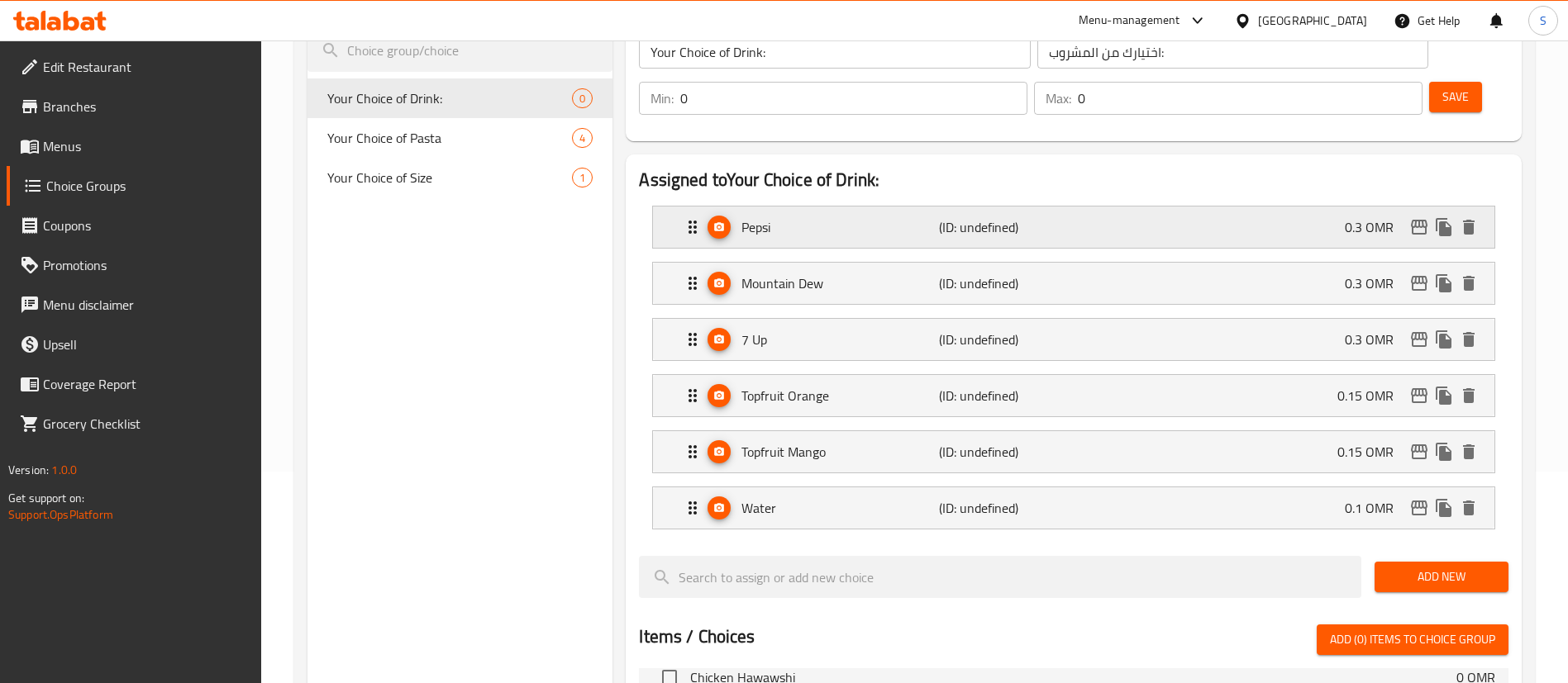
click at [1231, 207] on div "Pepsi (ID: undefined) 0.3 OMR" at bounding box center [1078, 228] width 791 height 42
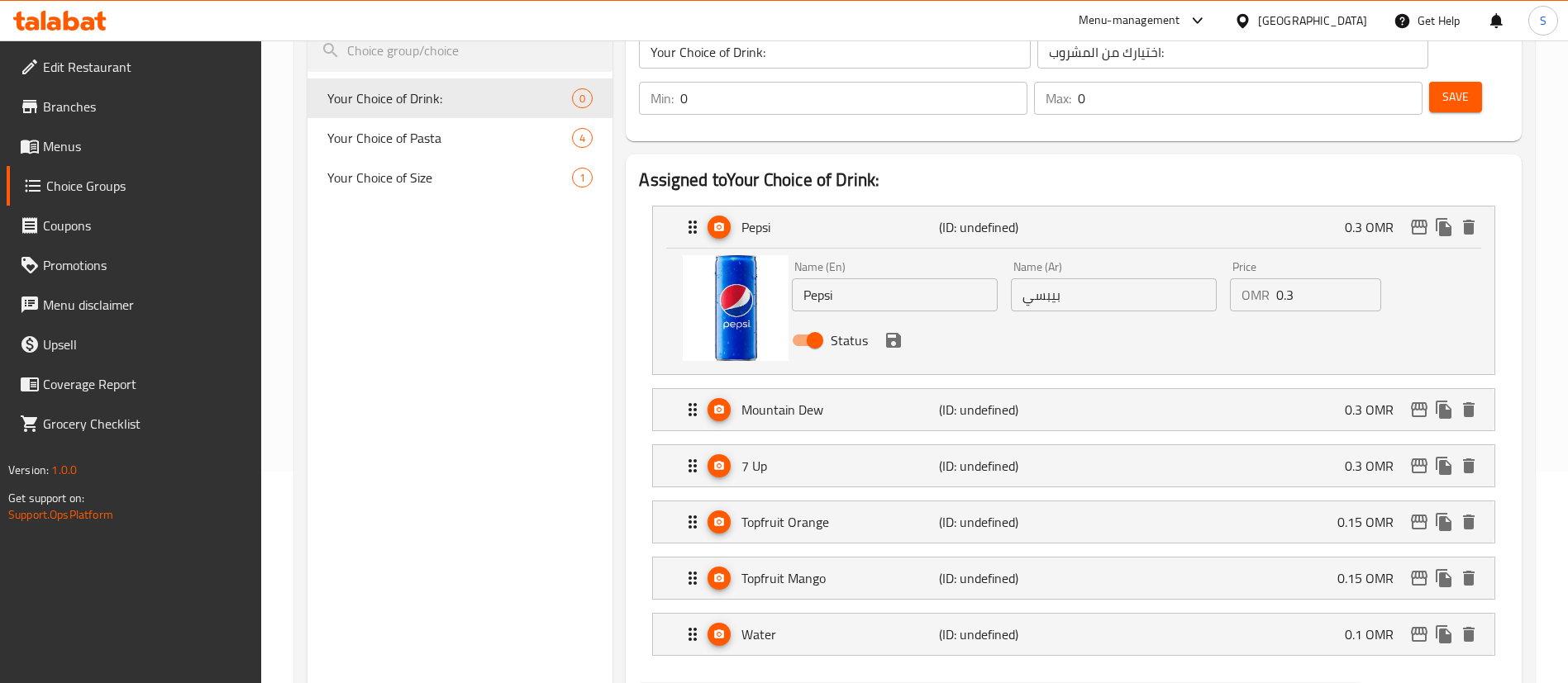
click at [1284, 278] on input "0.3" at bounding box center [1328, 294] width 105 height 33
click at [896, 331] on icon "save" at bounding box center [893, 341] width 20 height 20
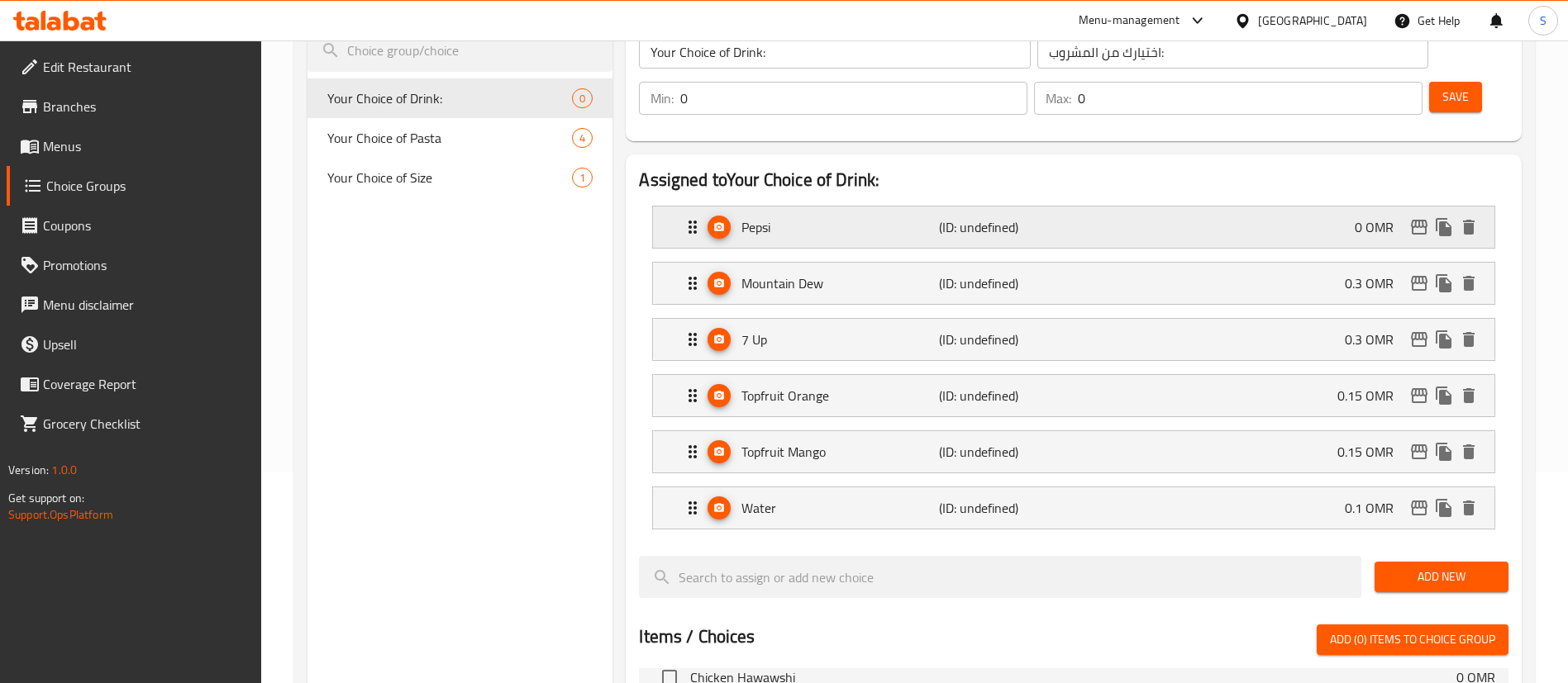
type input "0"
click at [1421, 217] on icon "edit" at bounding box center [1419, 227] width 20 height 20
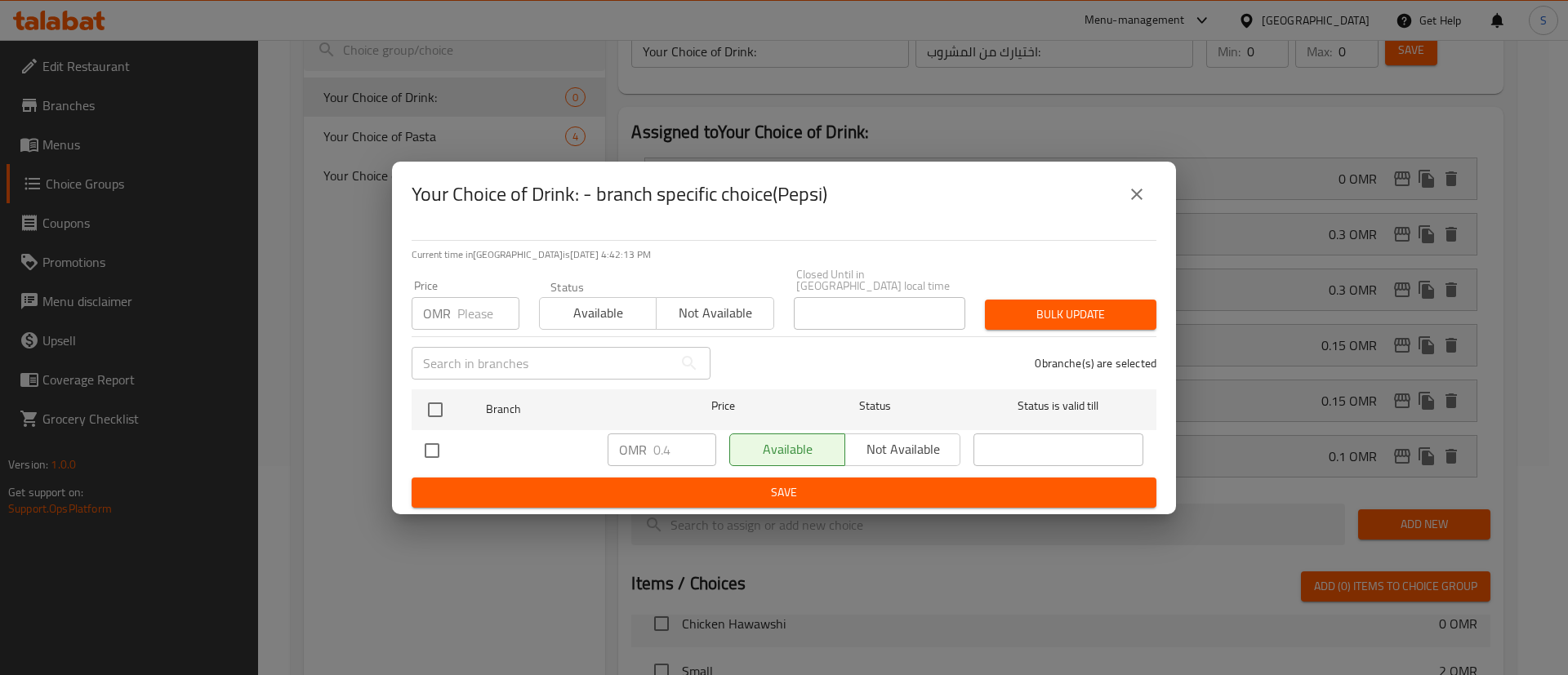
click at [438, 442] on input "checkbox" at bounding box center [432, 450] width 34 height 34
checkbox input "true"
click at [669, 443] on input "0.4" at bounding box center [685, 449] width 63 height 32
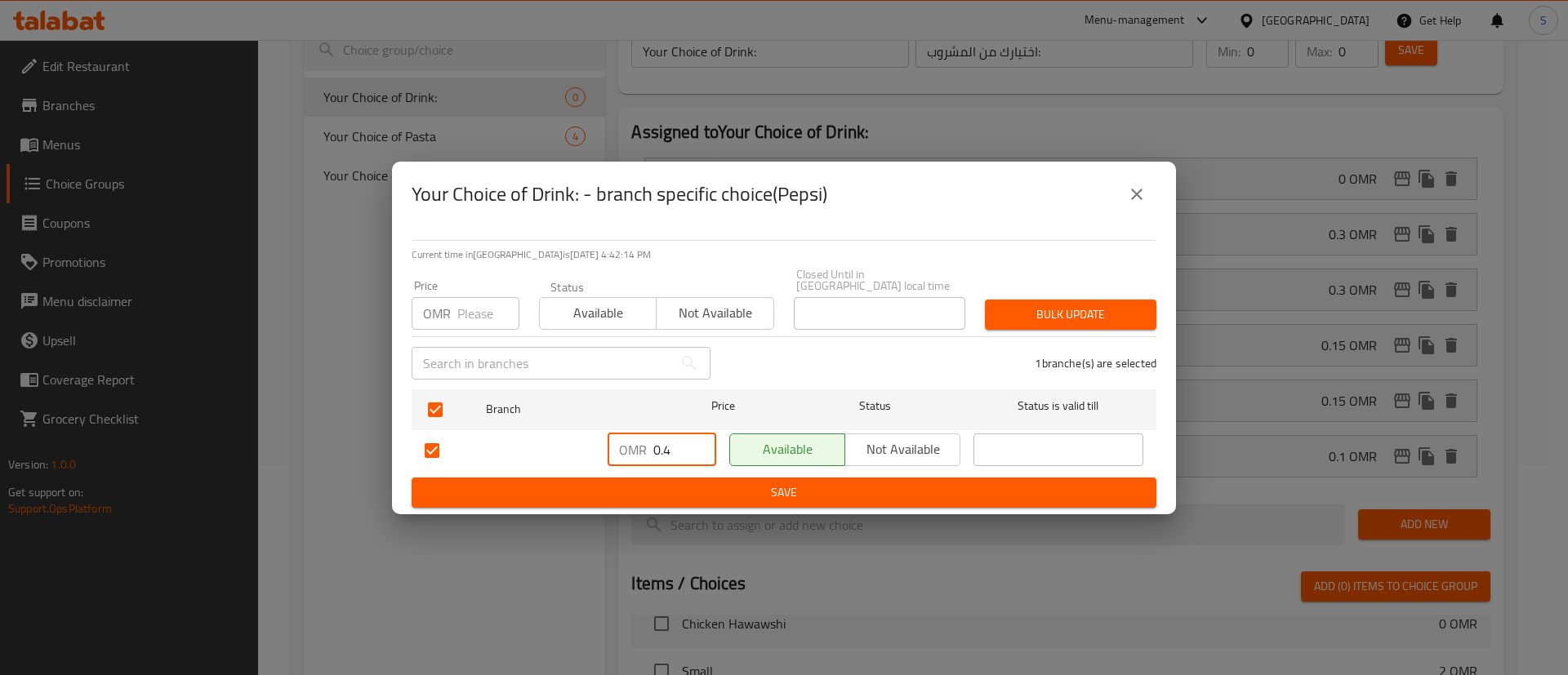
click at [669, 443] on input "0.4" at bounding box center [685, 449] width 63 height 32
type input "0"
click at [765, 486] on span "Save" at bounding box center [784, 492] width 718 height 21
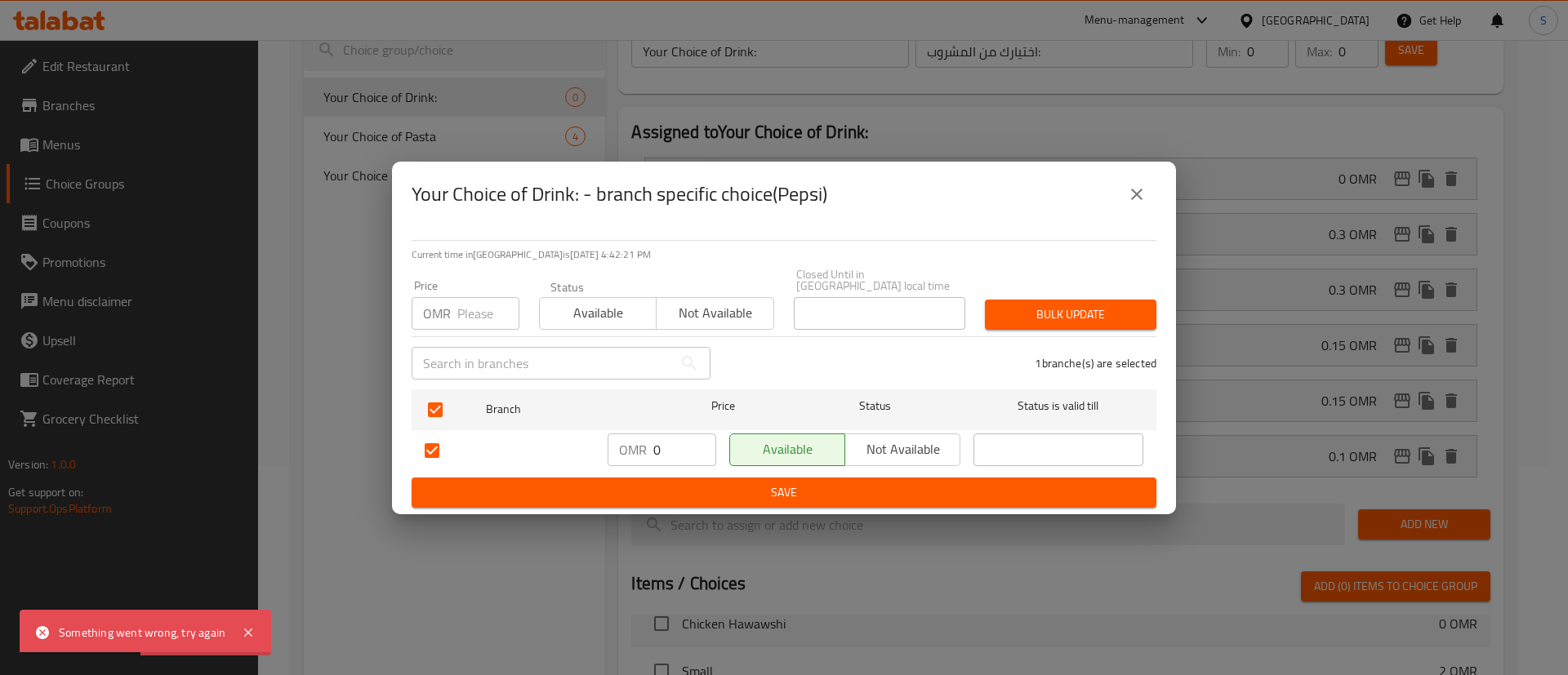
click at [866, 491] on span "Save" at bounding box center [784, 492] width 718 height 21
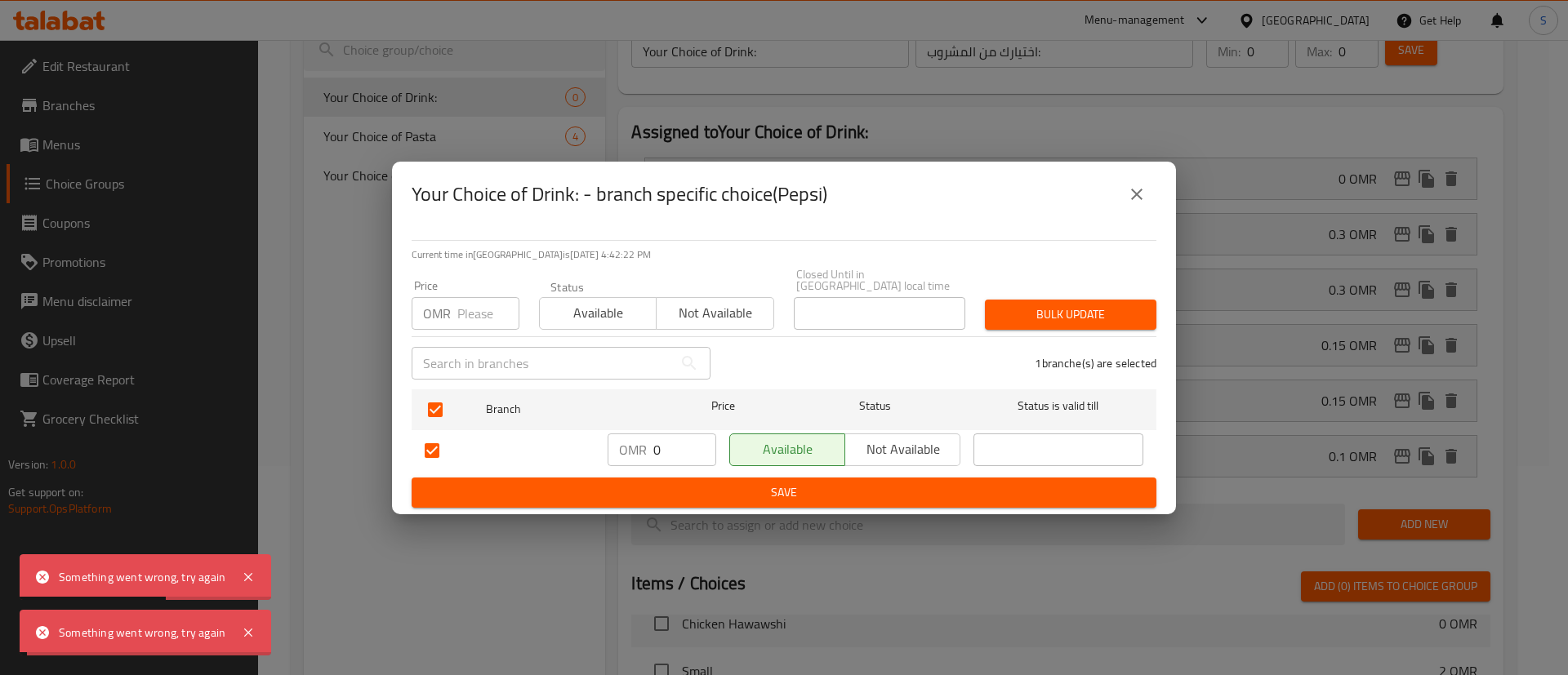
click at [1135, 200] on icon "close" at bounding box center [1137, 195] width 12 height 12
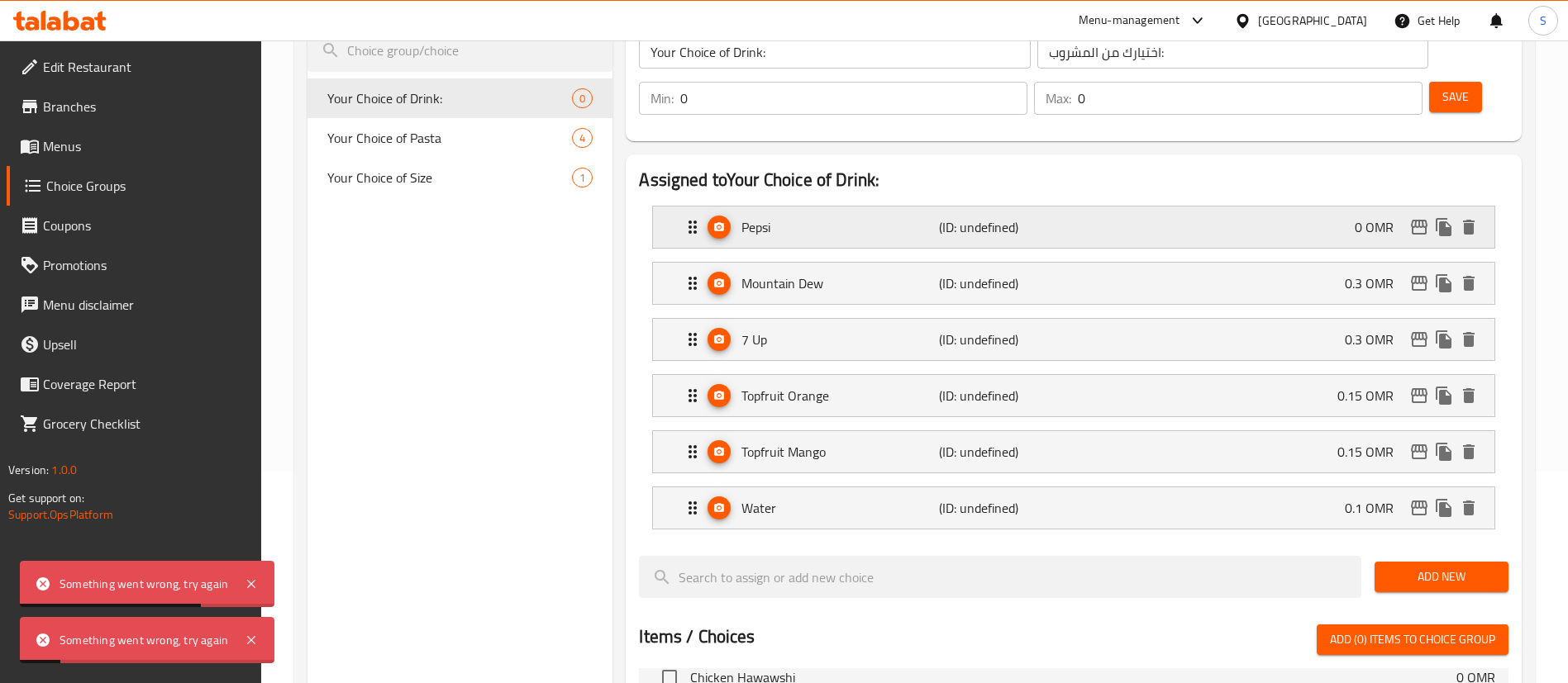
click at [1244, 207] on div "Pepsi (ID: undefined) 0 OMR" at bounding box center [1078, 228] width 791 height 42
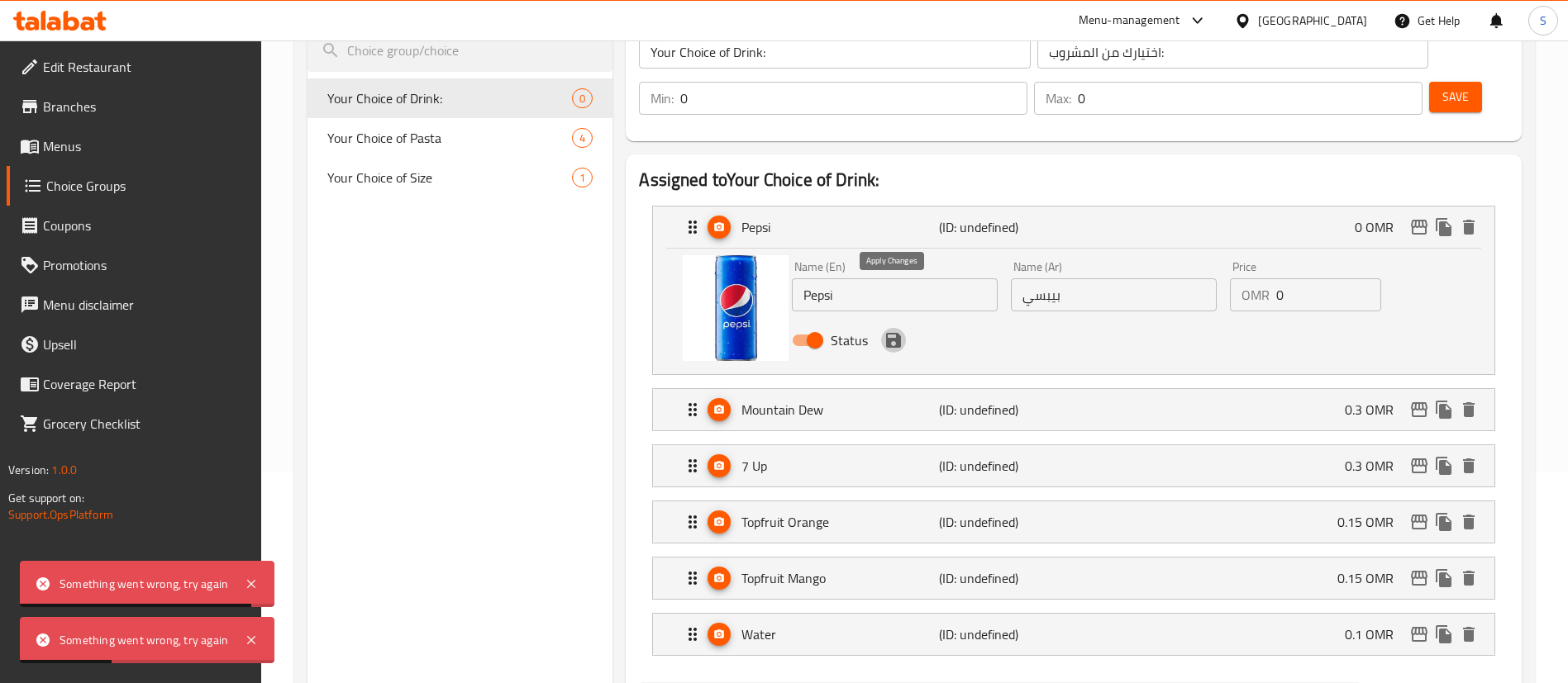
click at [892, 331] on icon "save" at bounding box center [893, 341] width 20 height 20
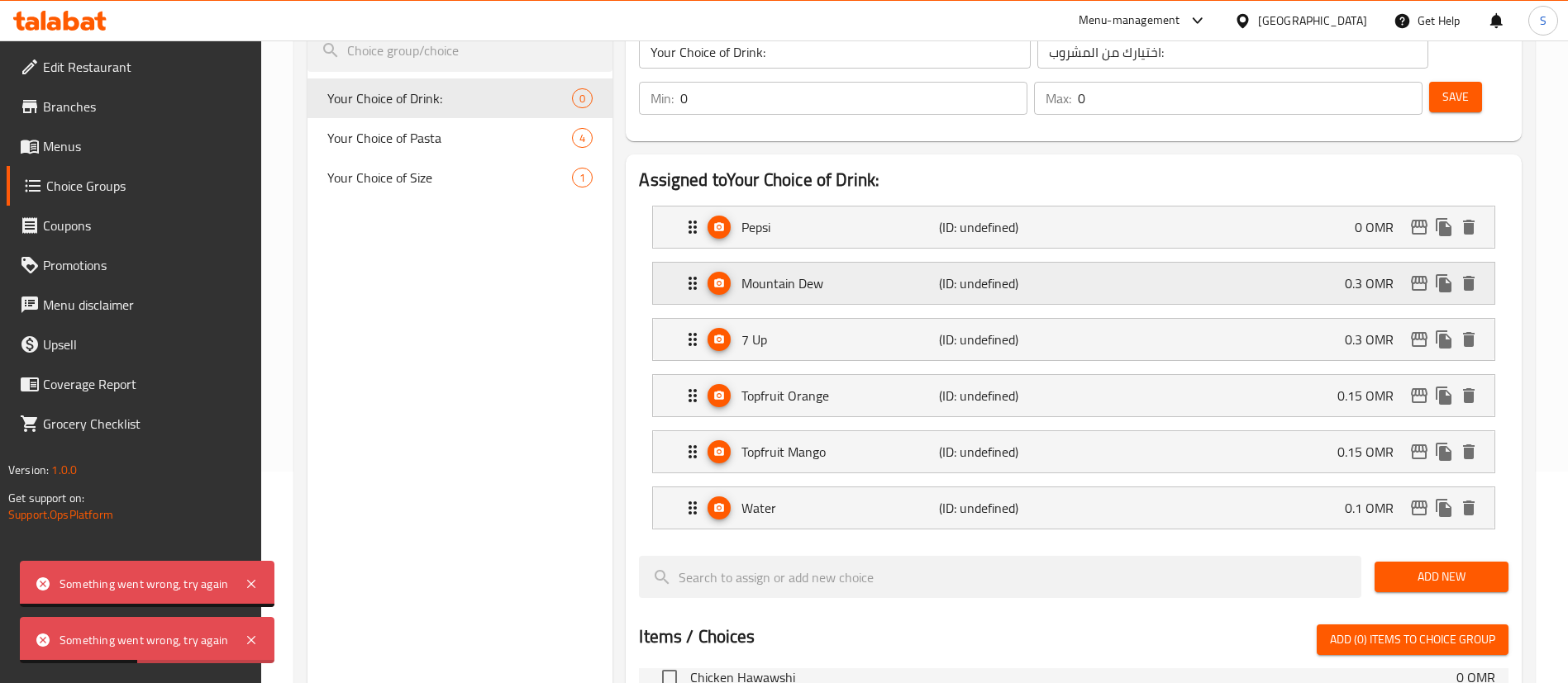
click at [1276, 262] on div "Mountain Dew (ID: undefined) 0.3 OMR" at bounding box center [1078, 283] width 791 height 42
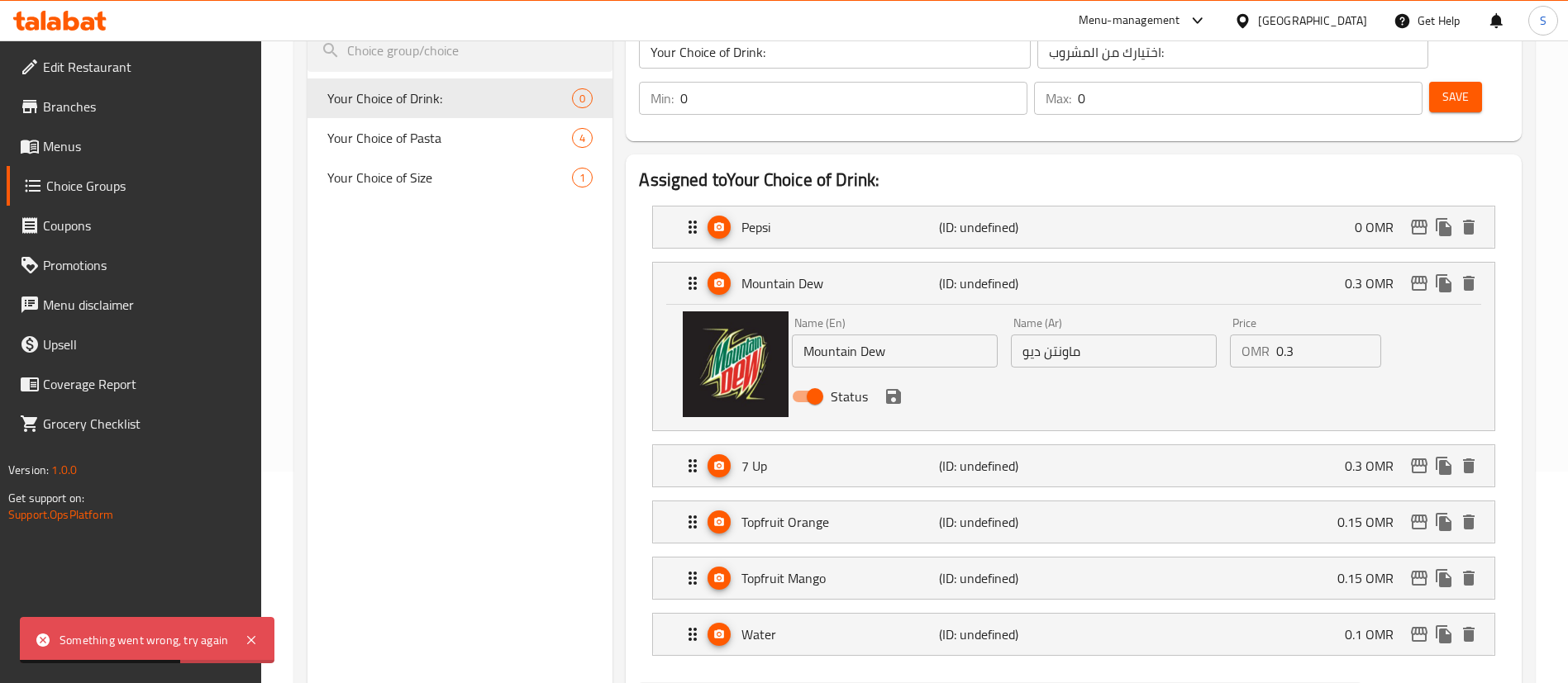
click at [1291, 335] on input "0.3" at bounding box center [1328, 350] width 105 height 33
type input "0"
click at [887, 384] on button "save" at bounding box center [893, 396] width 25 height 25
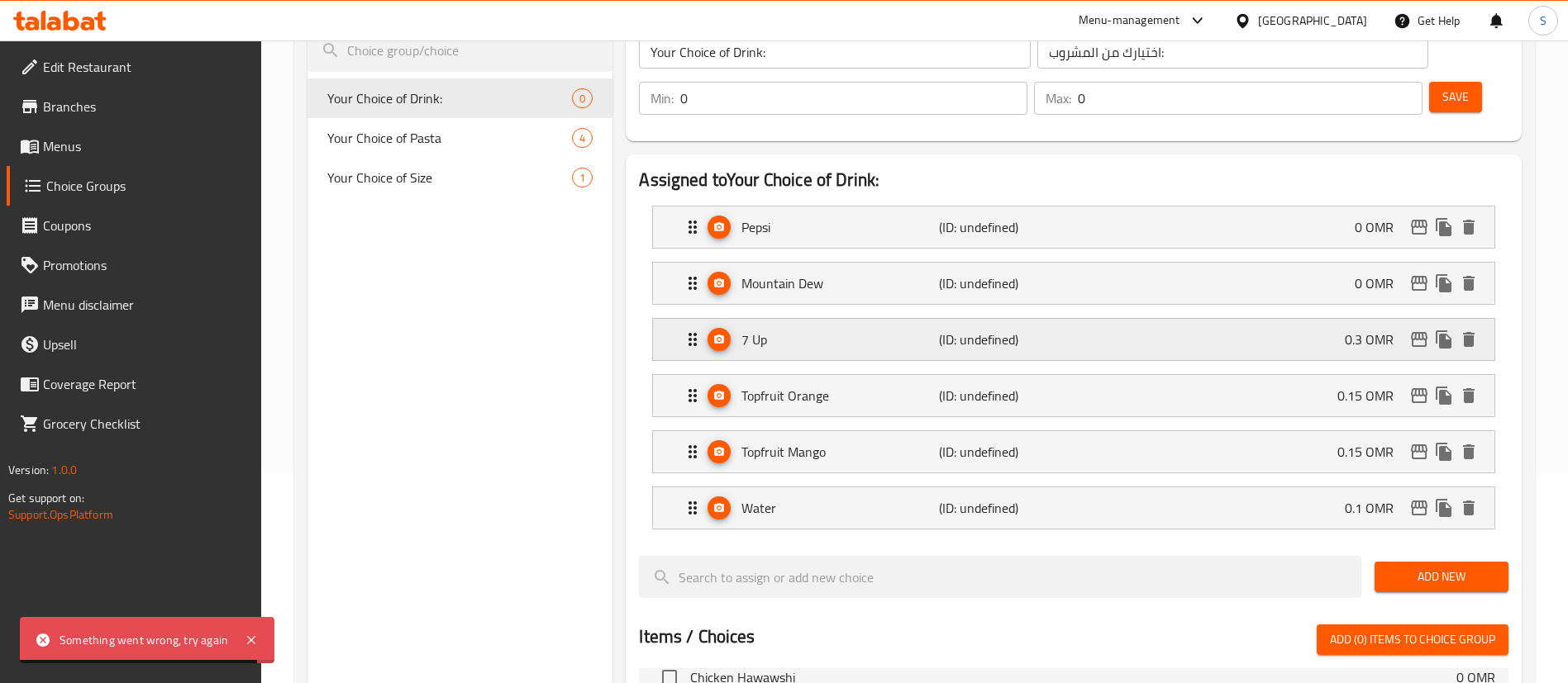
click at [1328, 319] on div "7 Up (ID: undefined) 0.3 OMR" at bounding box center [1078, 340] width 791 height 42
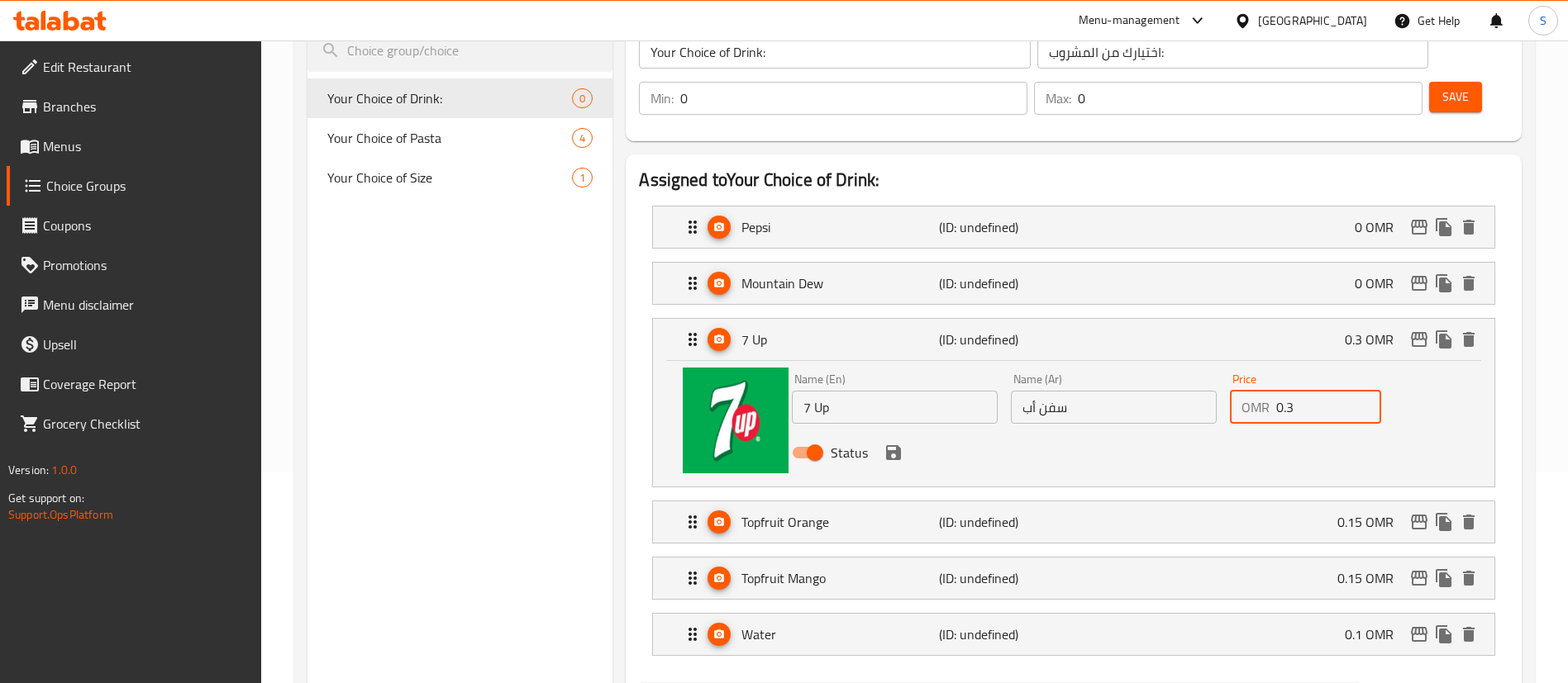
click at [1316, 391] on input "0.3" at bounding box center [1328, 407] width 105 height 33
click at [891, 442] on icon "save" at bounding box center [893, 452] width 20 height 20
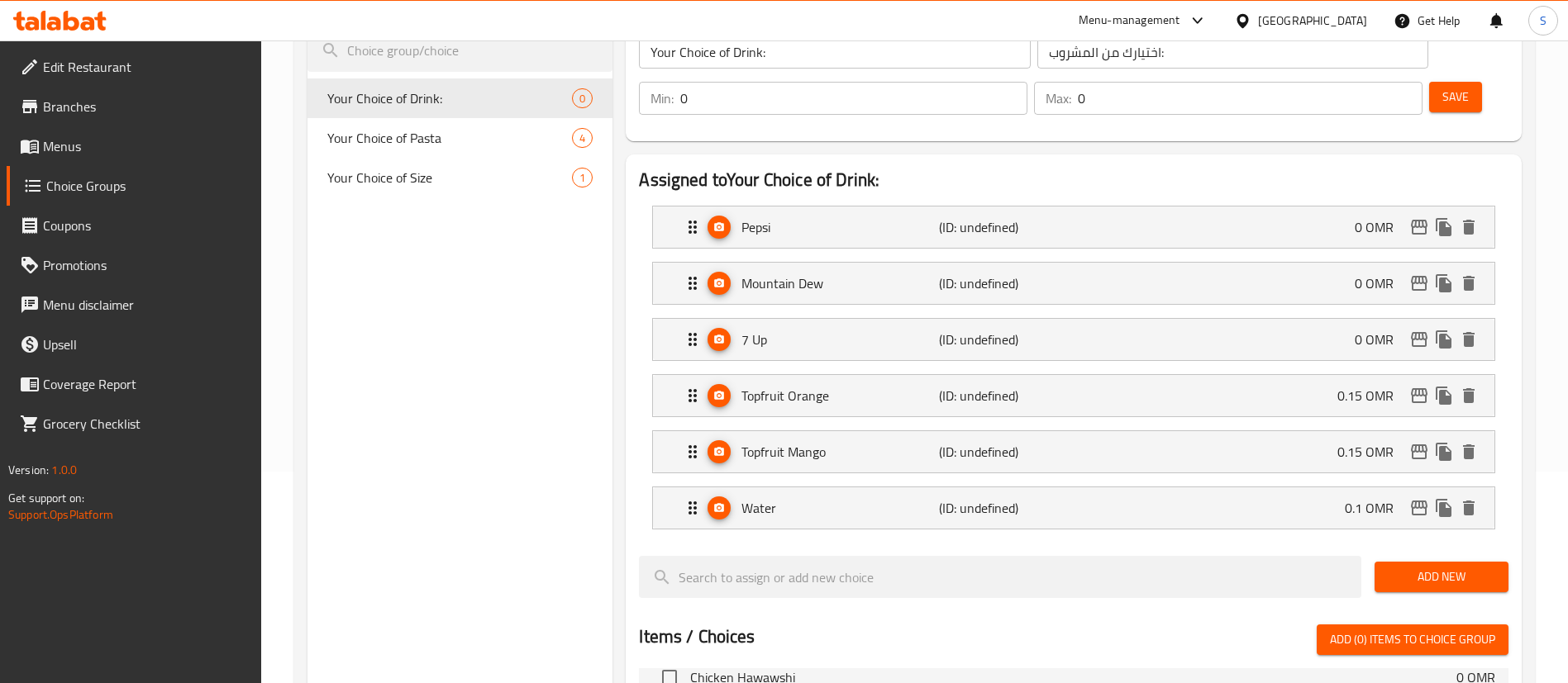
type input "0"
click at [1232, 375] on div "Topfruit Orange (ID: undefined) 0.15 OMR" at bounding box center [1078, 396] width 791 height 42
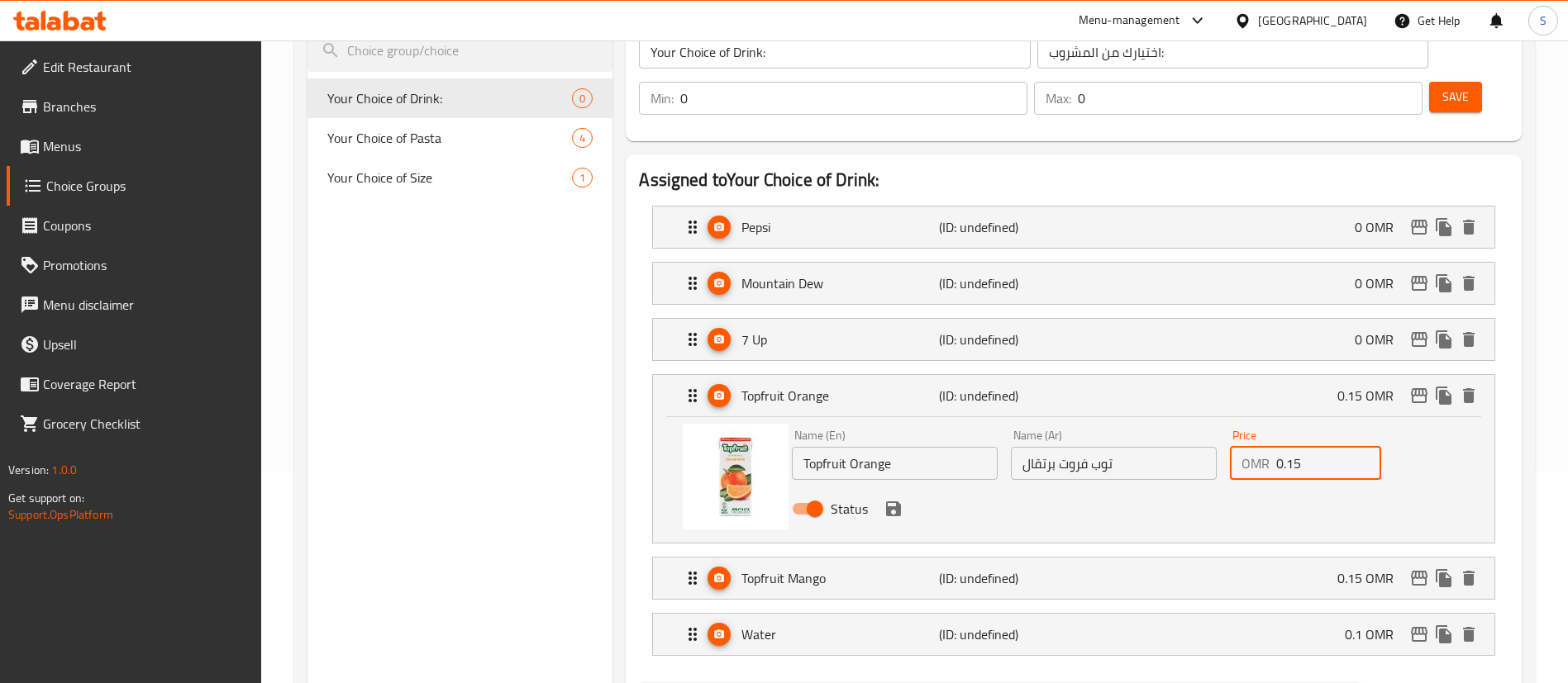
click at [1315, 446] on input "0.15" at bounding box center [1328, 462] width 105 height 33
click at [894, 502] on icon "save" at bounding box center [893, 509] width 15 height 15
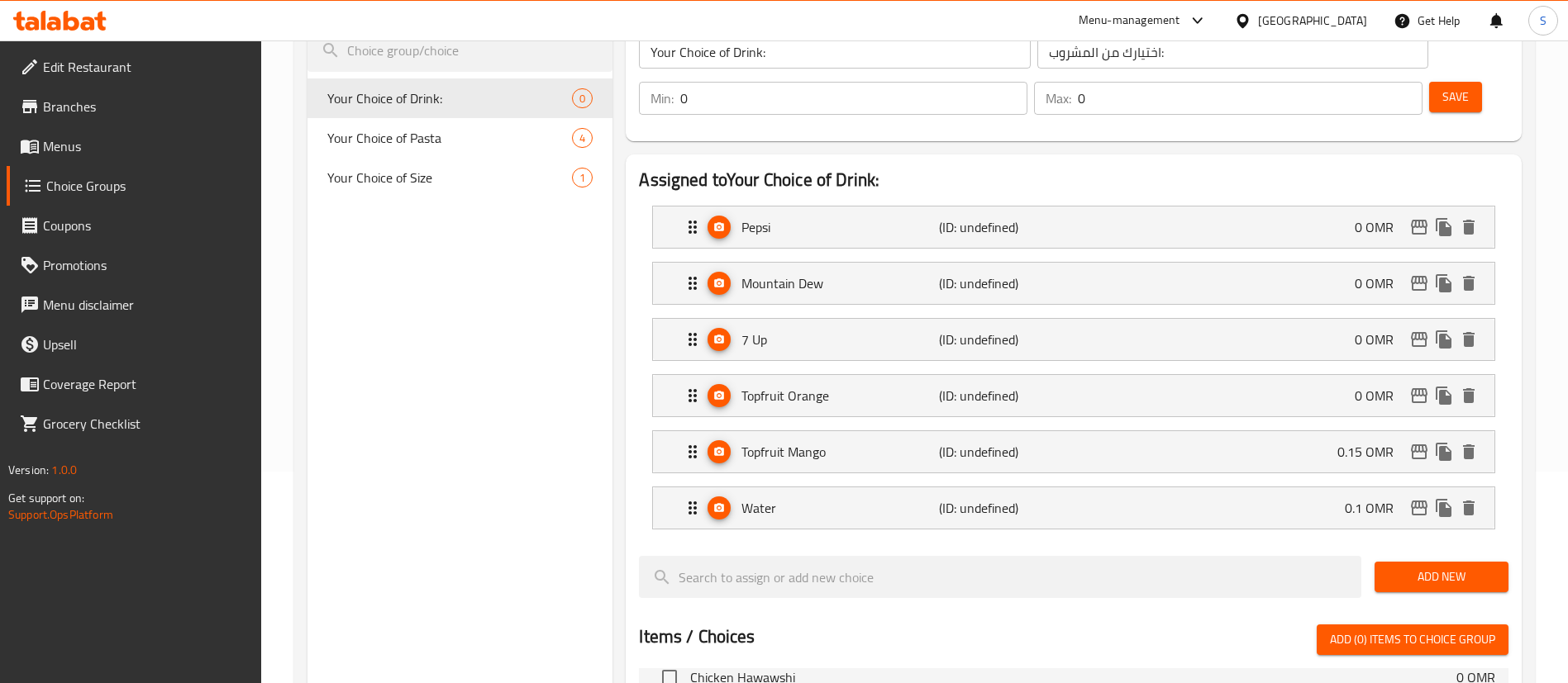
type input "0"
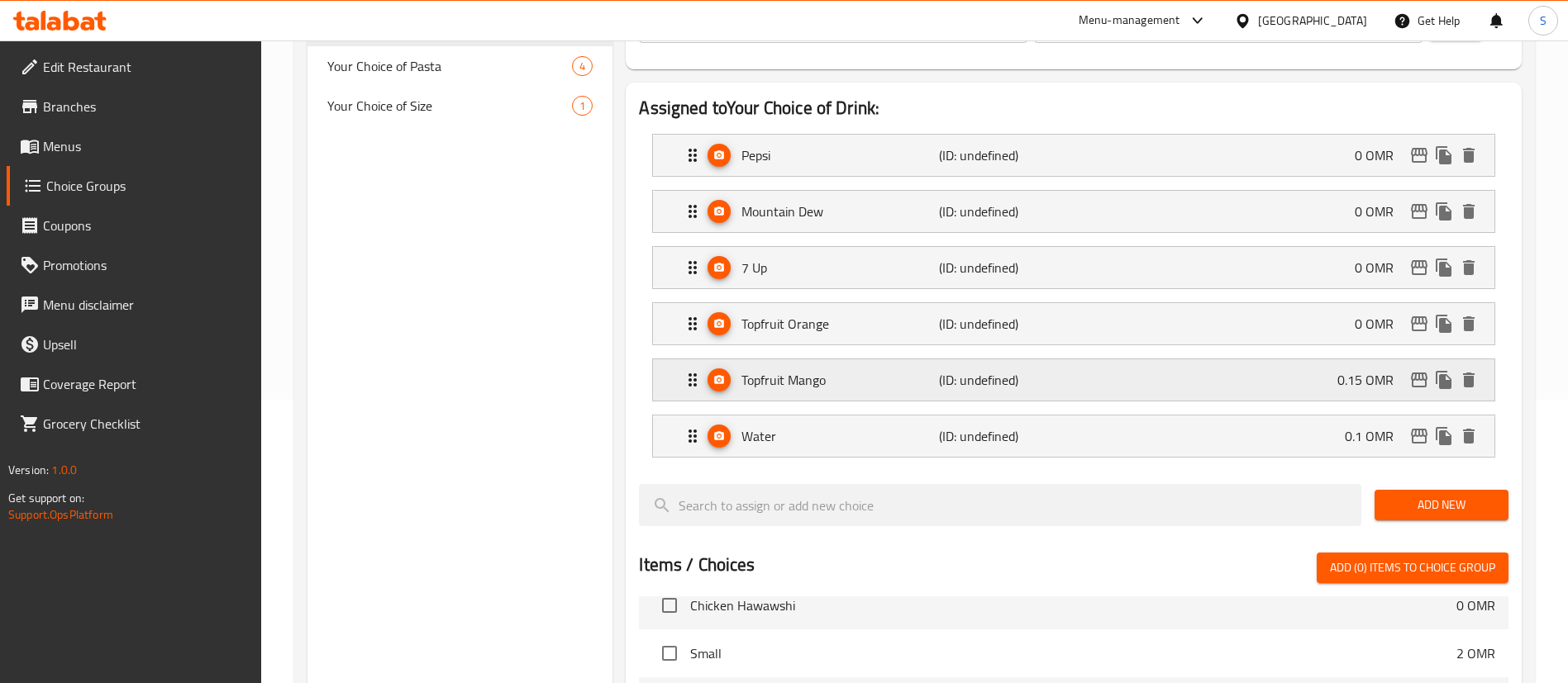
click at [1254, 359] on div "Topfruit Mango (ID: undefined) 0.15 OMR" at bounding box center [1078, 380] width 791 height 42
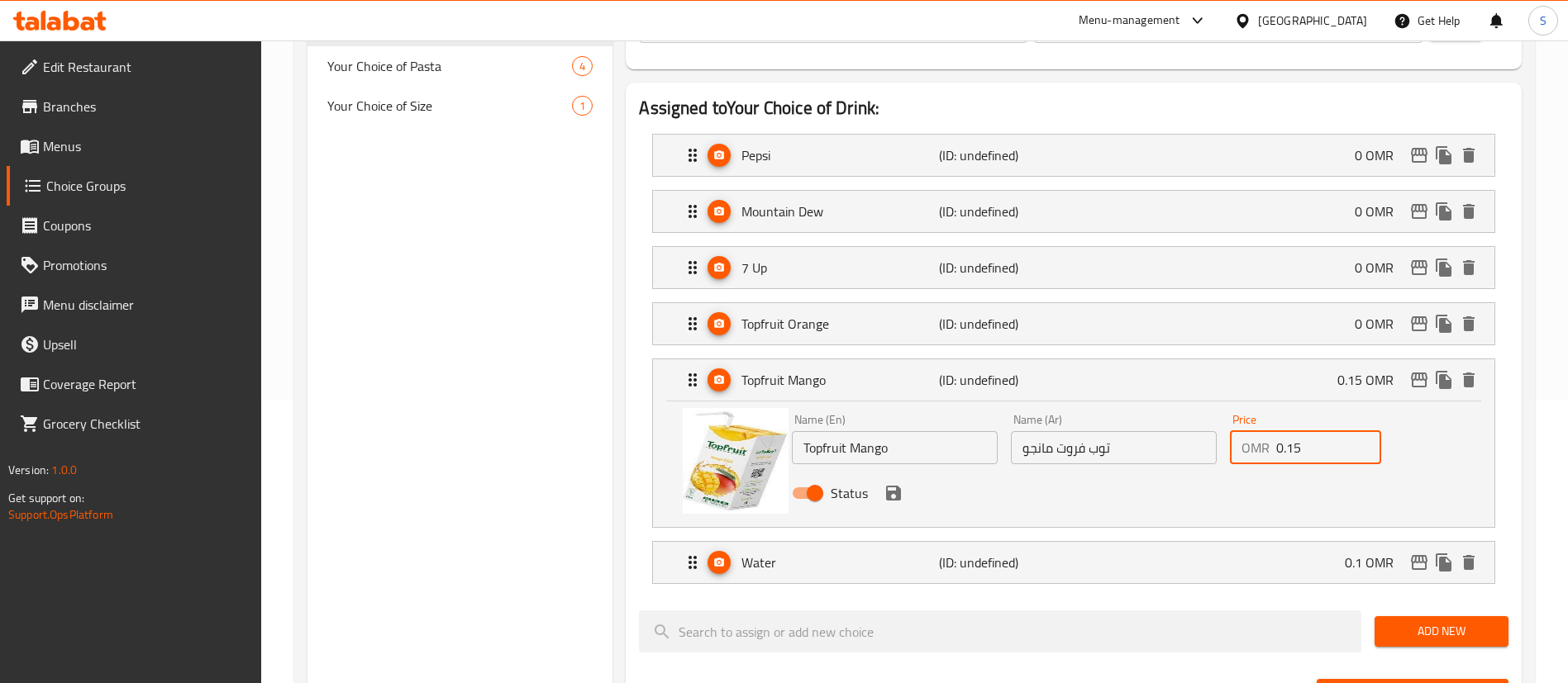
click at [1323, 432] on input "0.15" at bounding box center [1328, 447] width 105 height 33
click at [891, 483] on icon "save" at bounding box center [893, 493] width 20 height 20
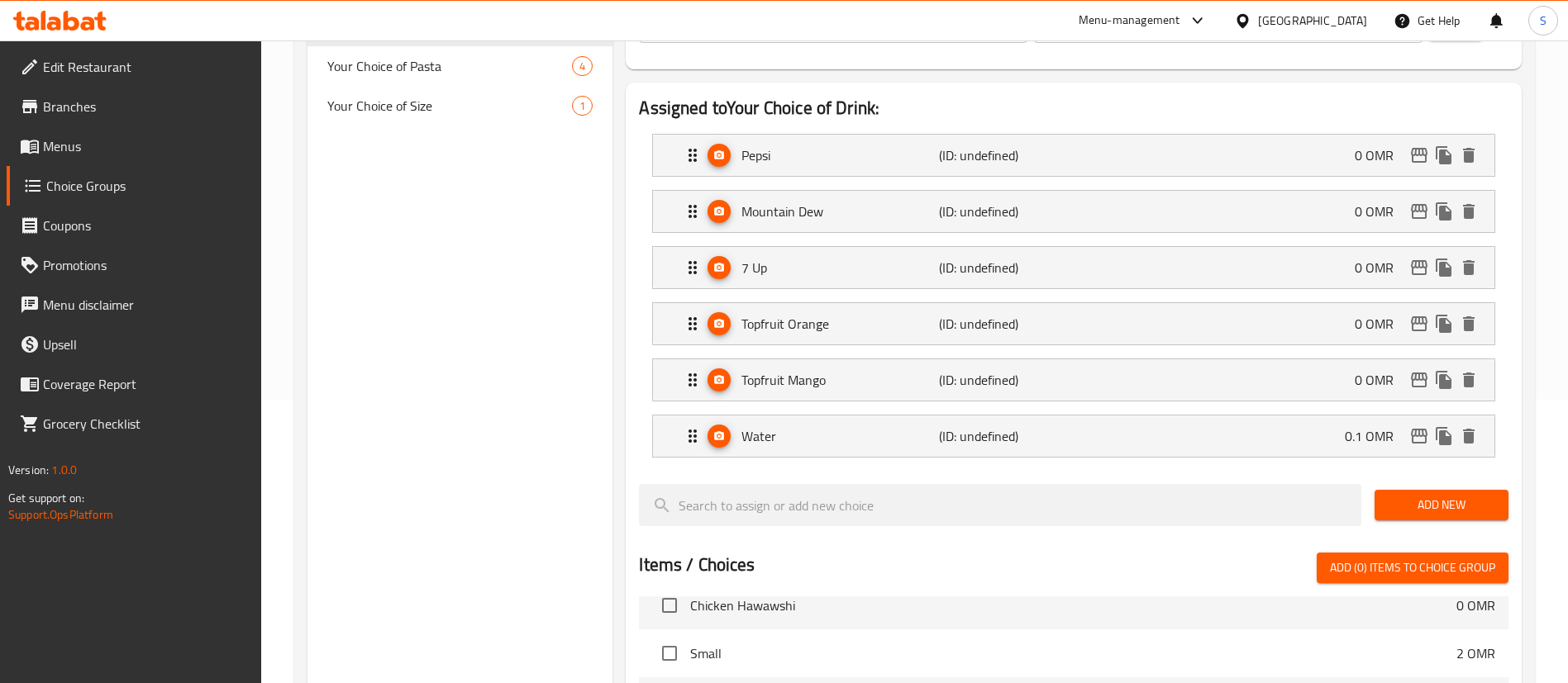
type input "0"
click at [1146, 416] on div "Water (ID: undefined) 0.1 OMR" at bounding box center [1078, 437] width 791 height 42
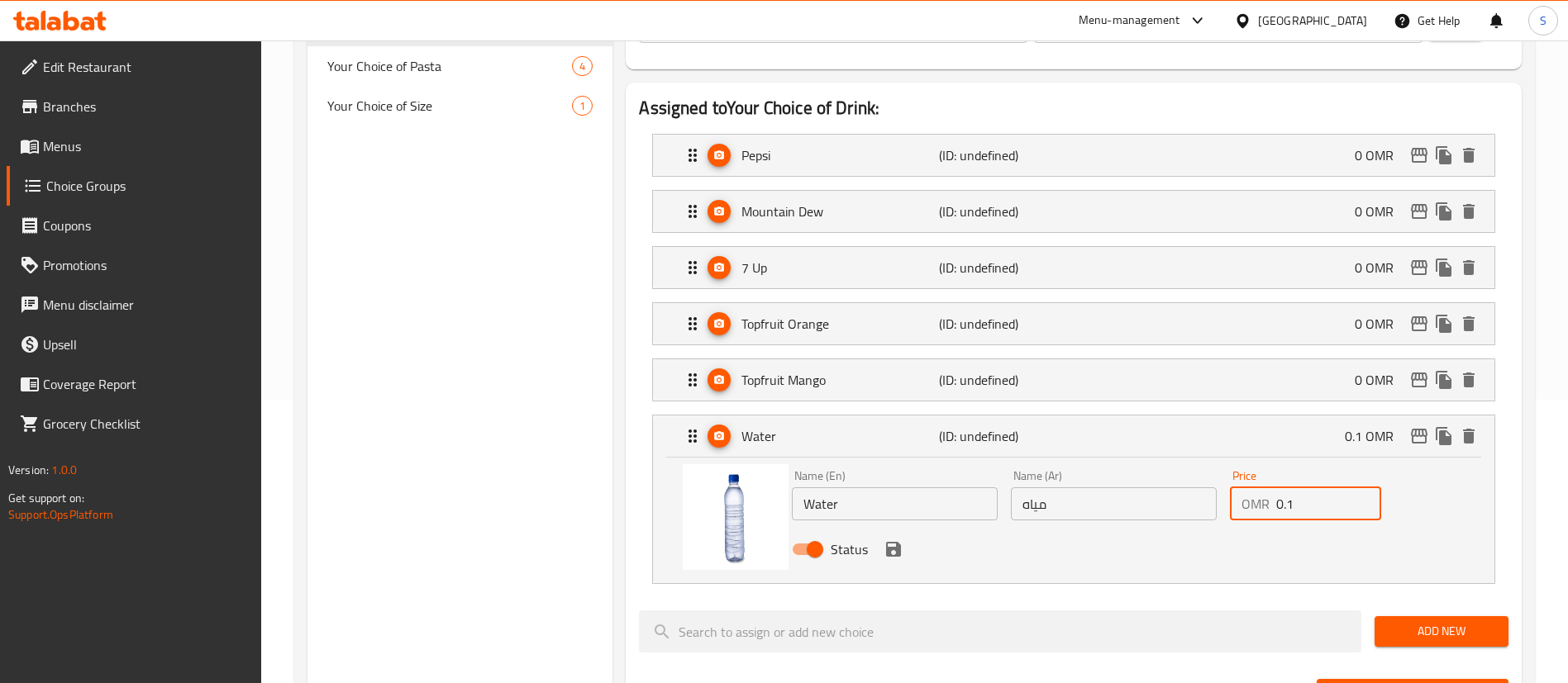
click at [1311, 487] on input "0.1" at bounding box center [1328, 503] width 105 height 33
click at [891, 539] on icon "save" at bounding box center [893, 549] width 20 height 20
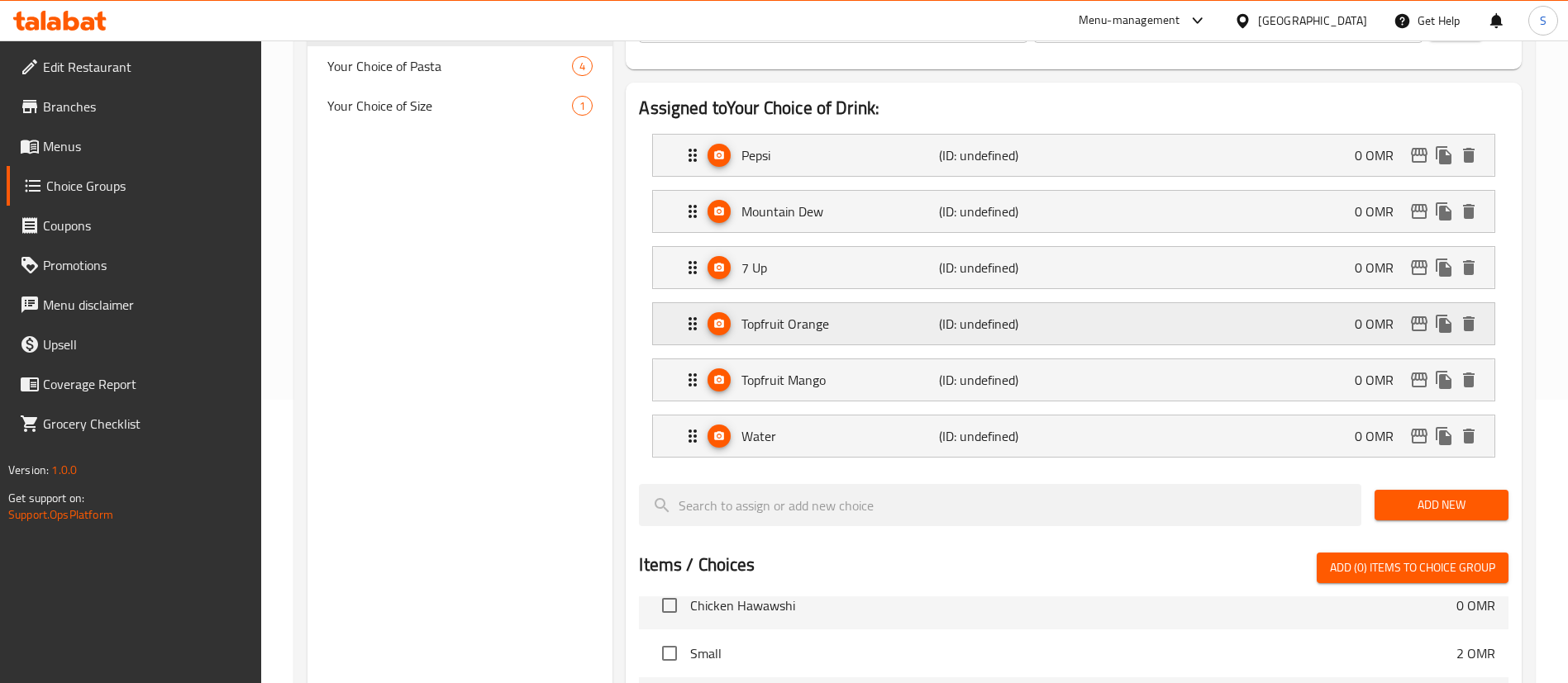
type input "0"
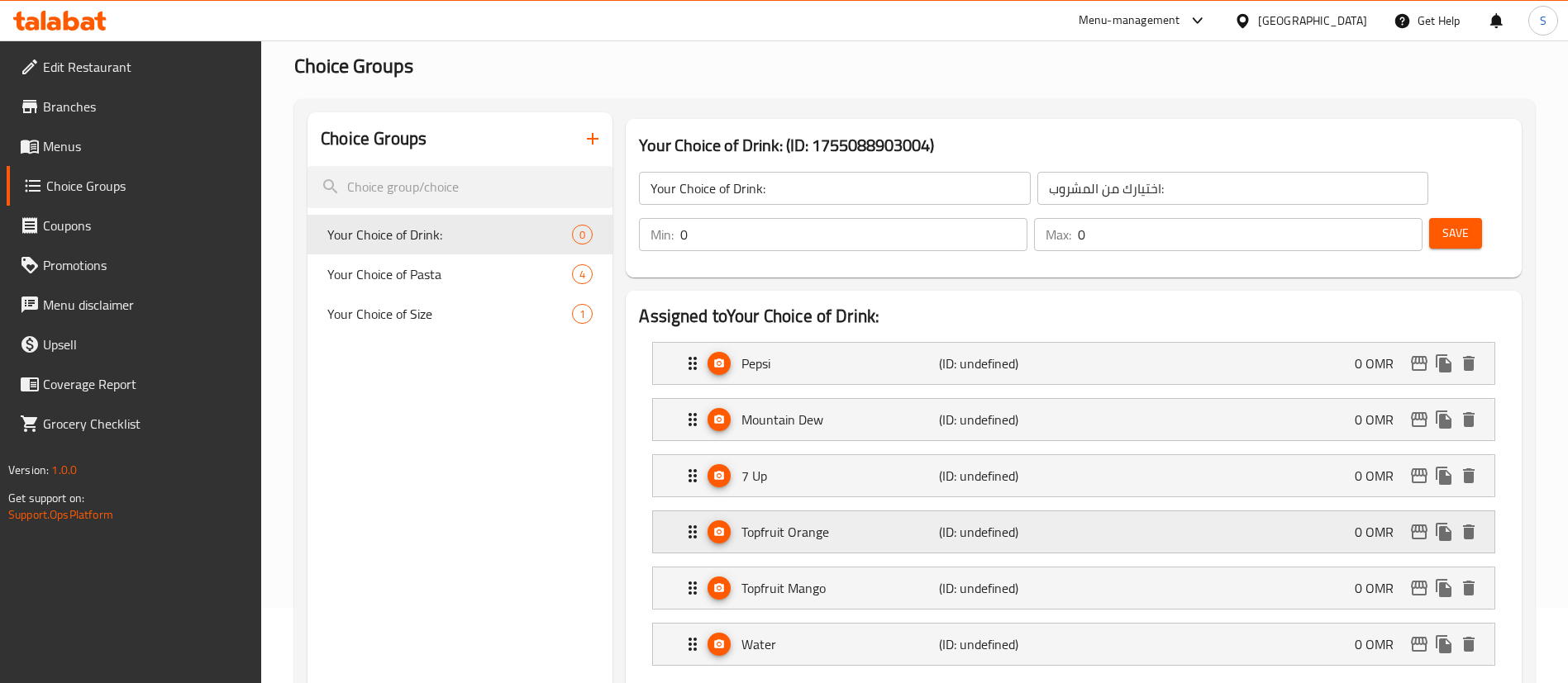
scroll to position [55, 0]
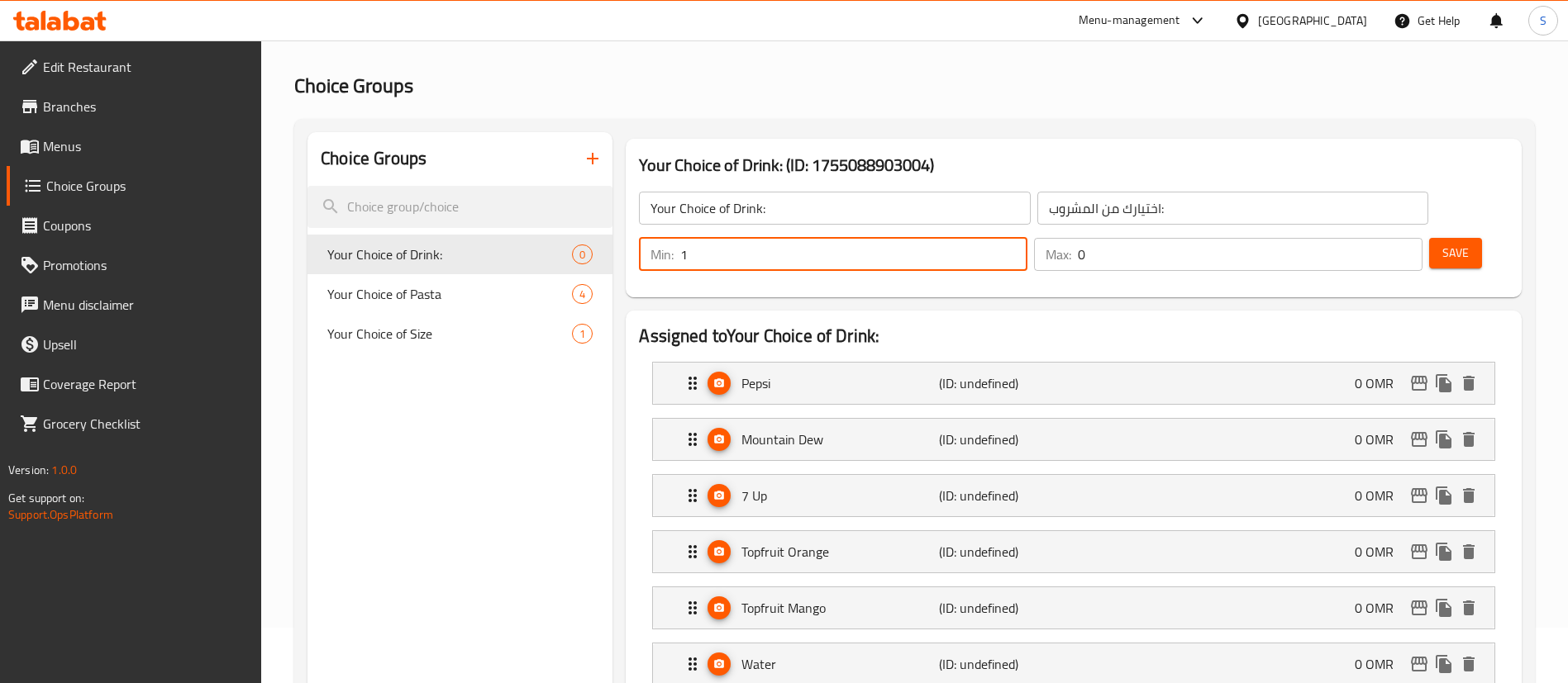
type input "1"
click at [1027, 238] on input "1" at bounding box center [854, 253] width 347 height 33
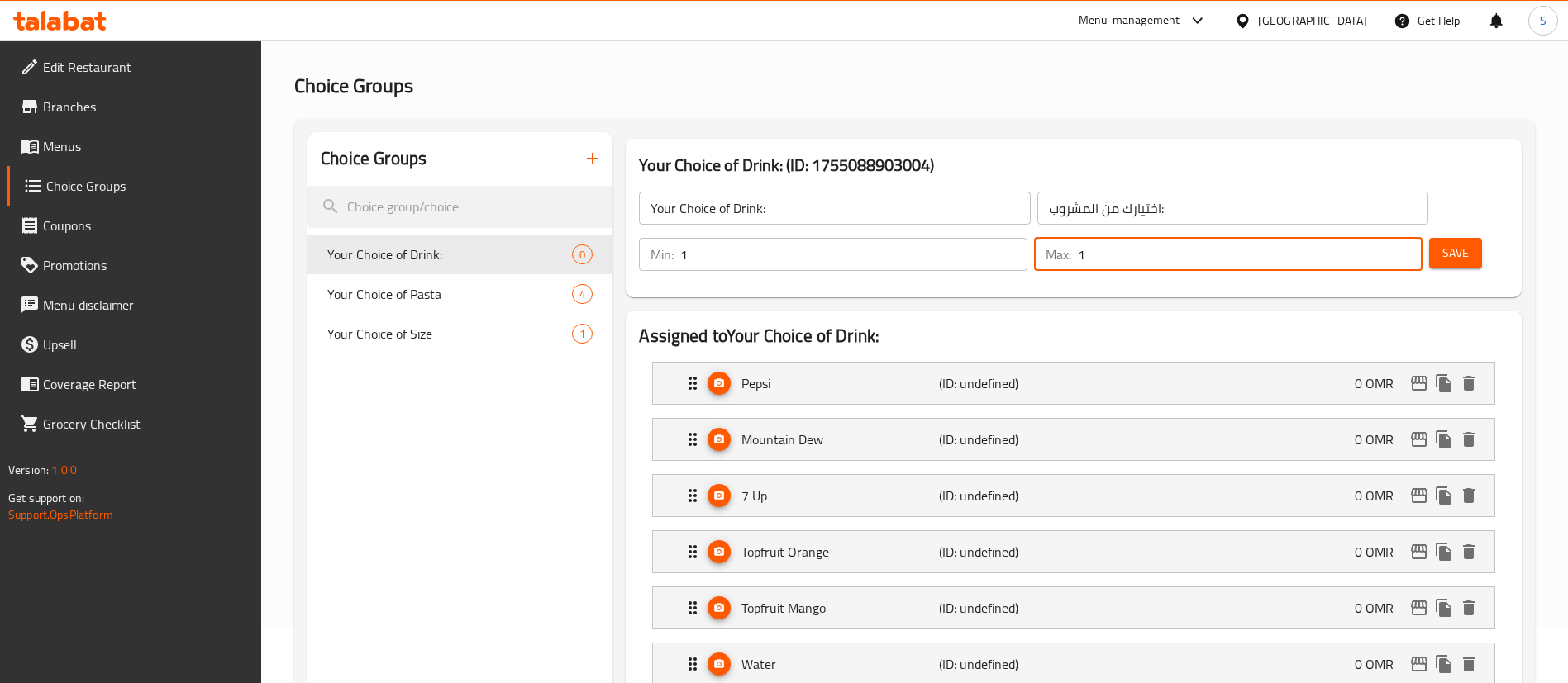
type input "1"
click at [1378, 238] on input "1" at bounding box center [1250, 253] width 345 height 33
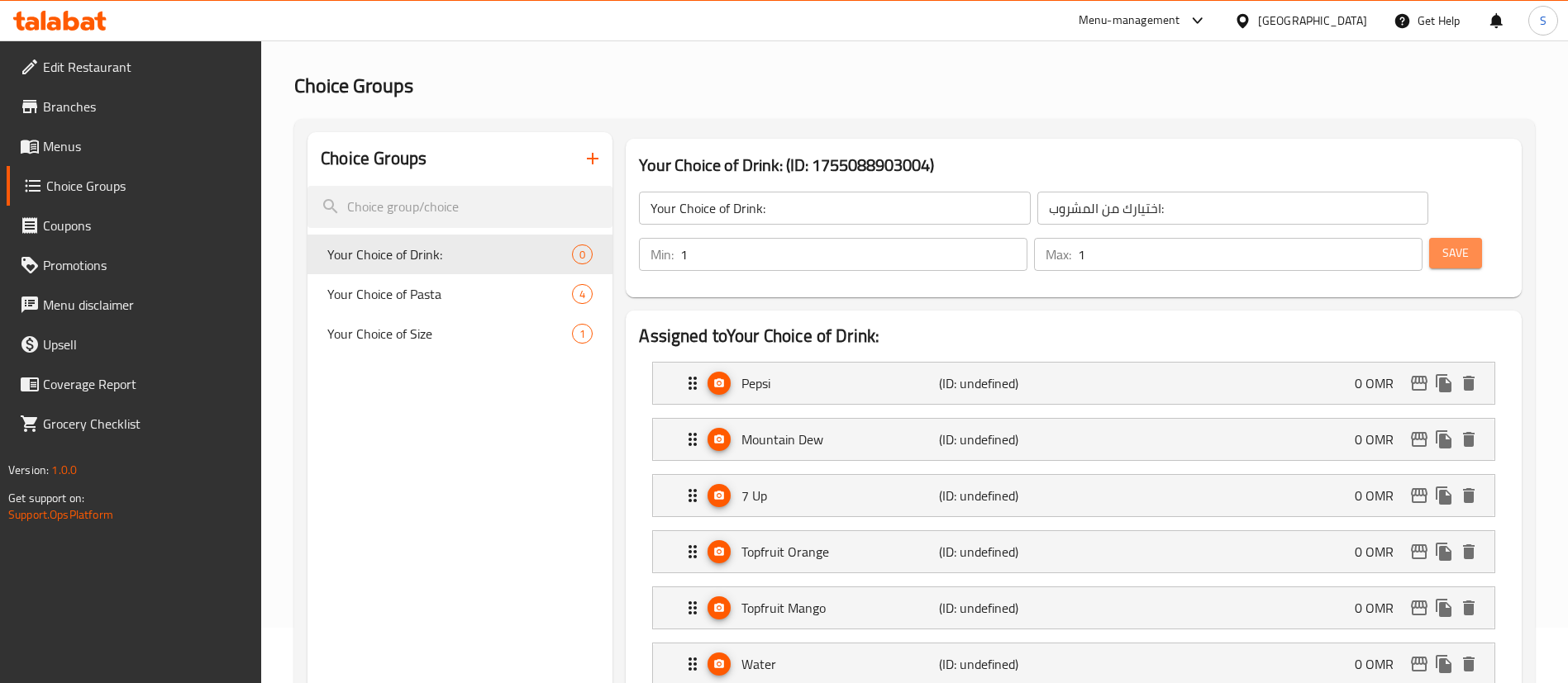
click at [1442, 243] on span "Save" at bounding box center [1455, 252] width 27 height 21
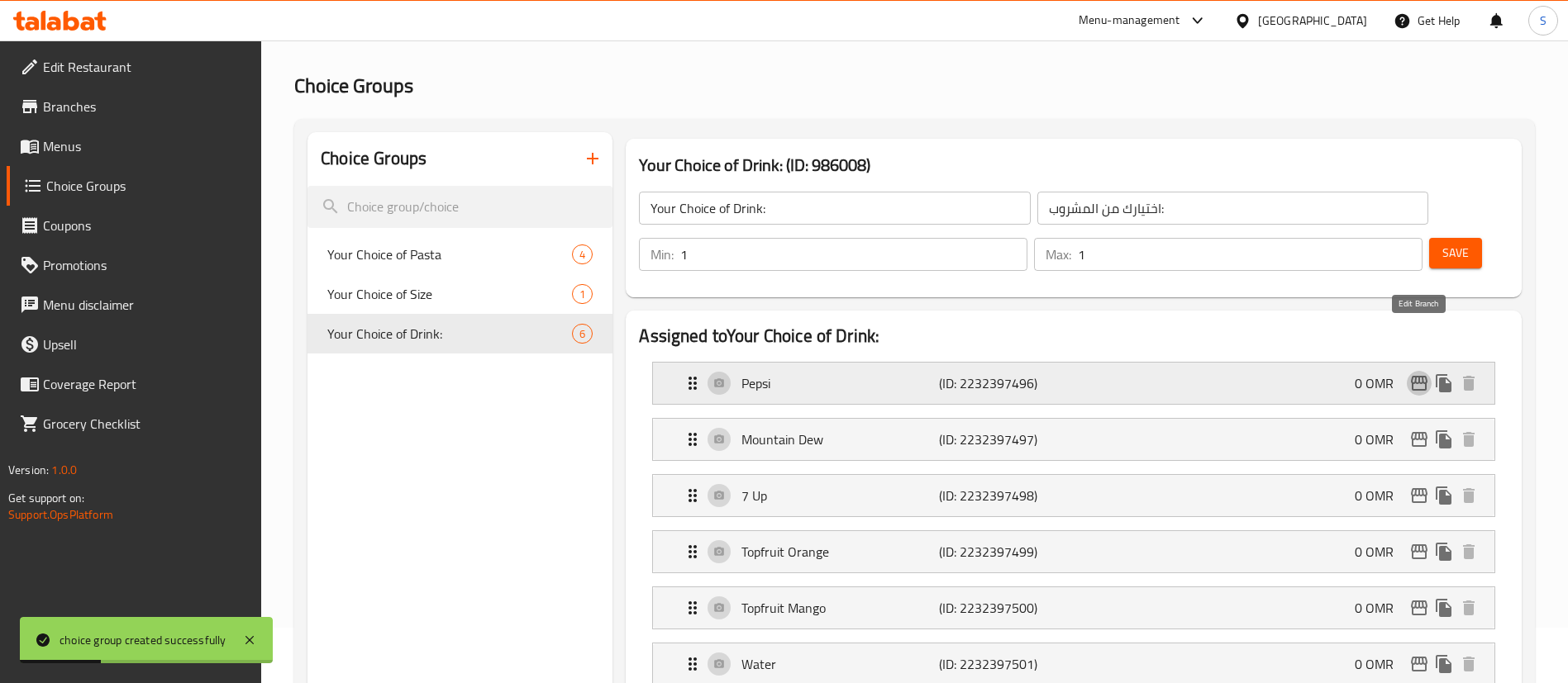
click at [1421, 373] on icon "edit" at bounding box center [1419, 383] width 20 height 20
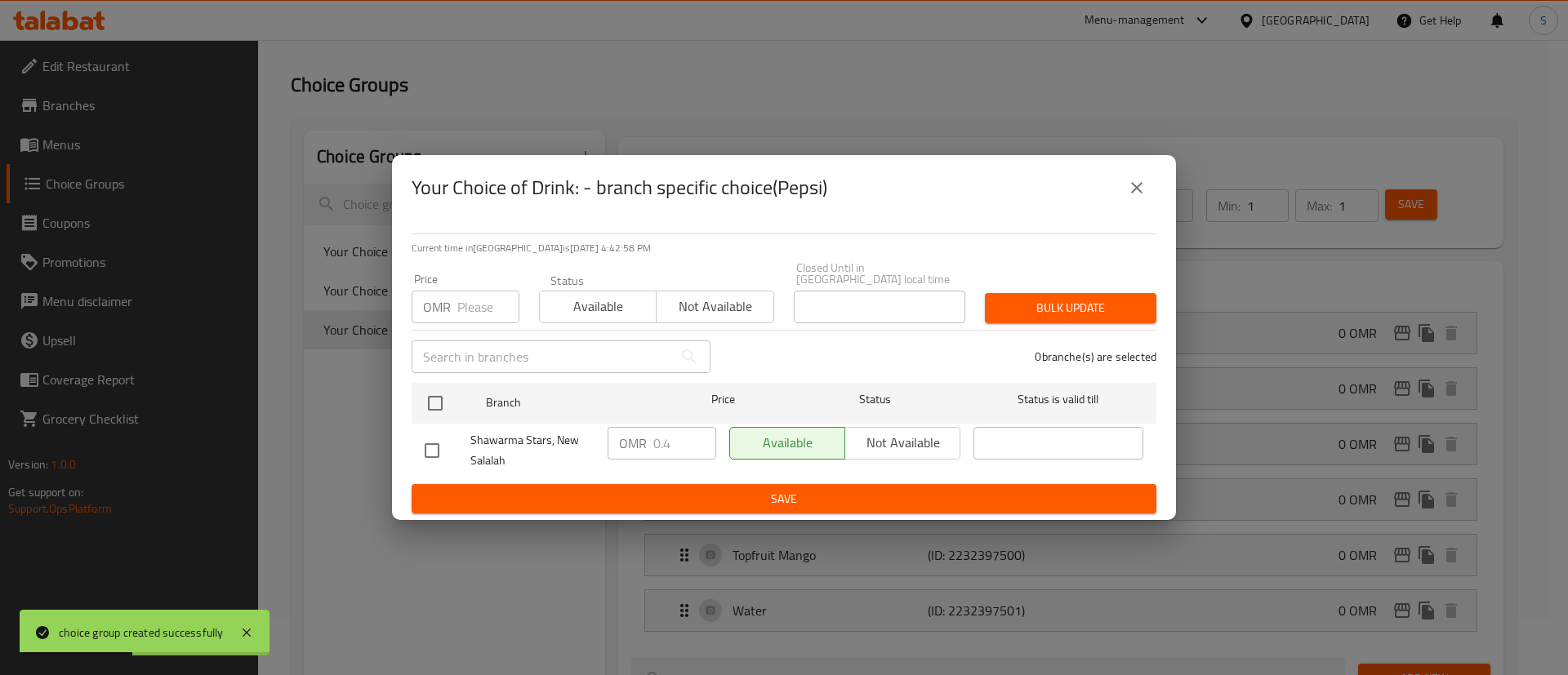
click at [434, 451] on input "checkbox" at bounding box center [432, 450] width 34 height 34
checkbox input "true"
click at [677, 436] on input "0.4" at bounding box center [685, 442] width 63 height 32
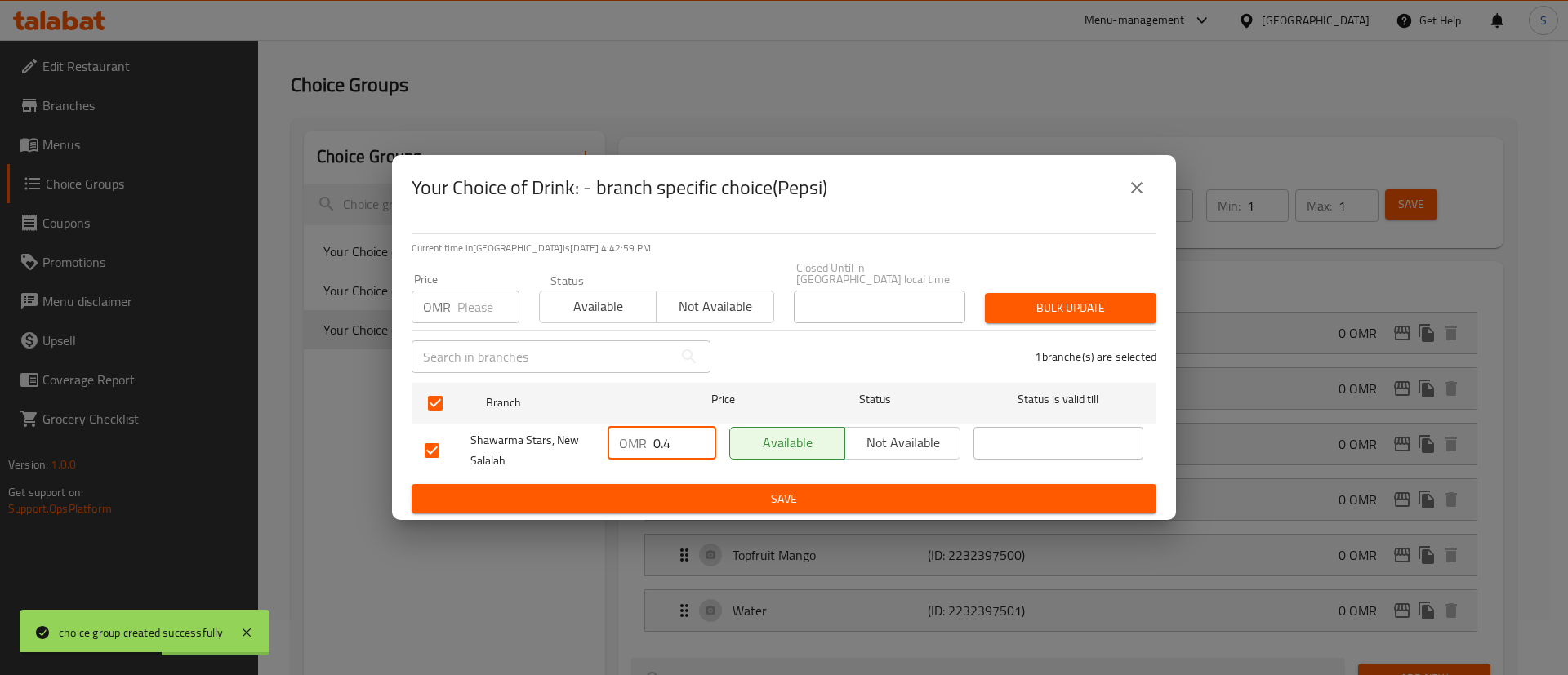
click at [677, 436] on input "0.4" at bounding box center [685, 442] width 63 height 32
type input "0"
click at [783, 491] on span "Save" at bounding box center [784, 499] width 718 height 21
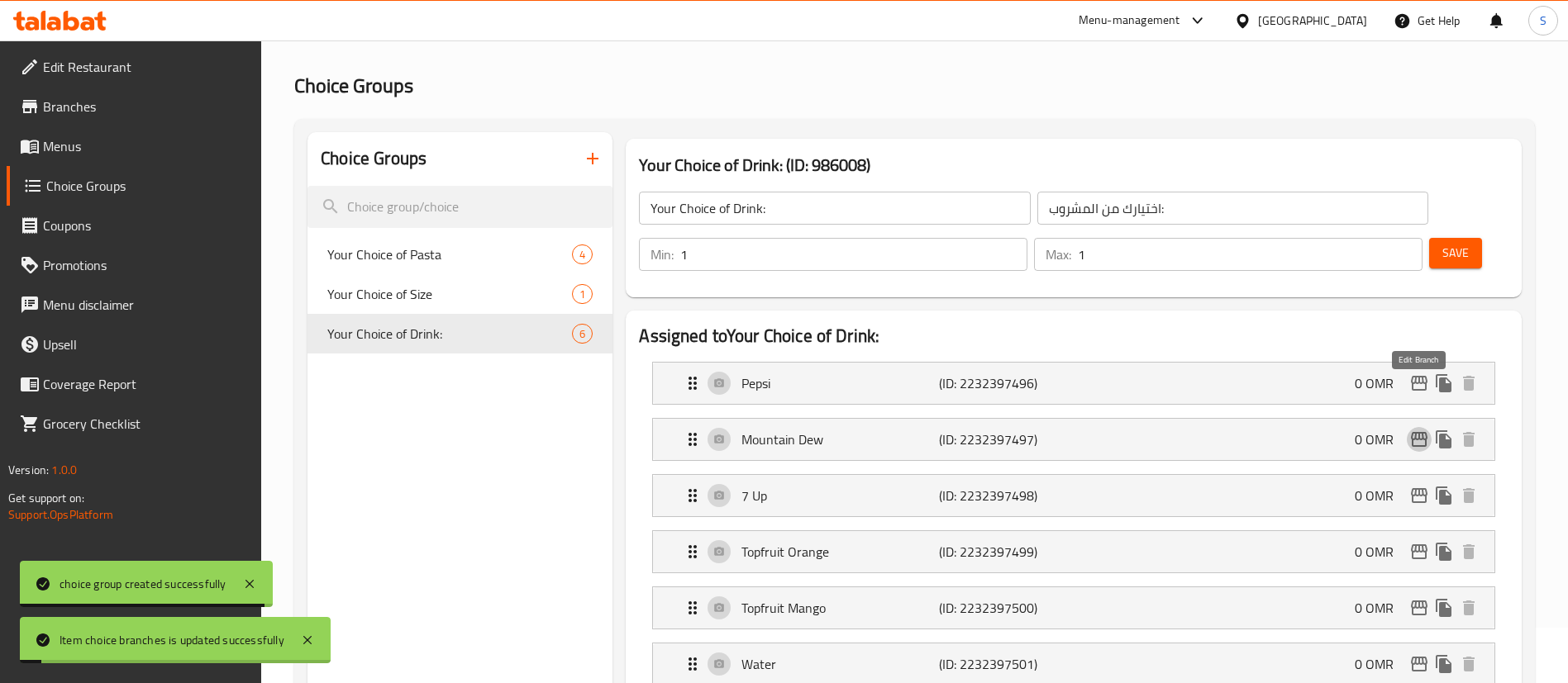
click at [1415, 432] on icon "edit" at bounding box center [1418, 439] width 17 height 15
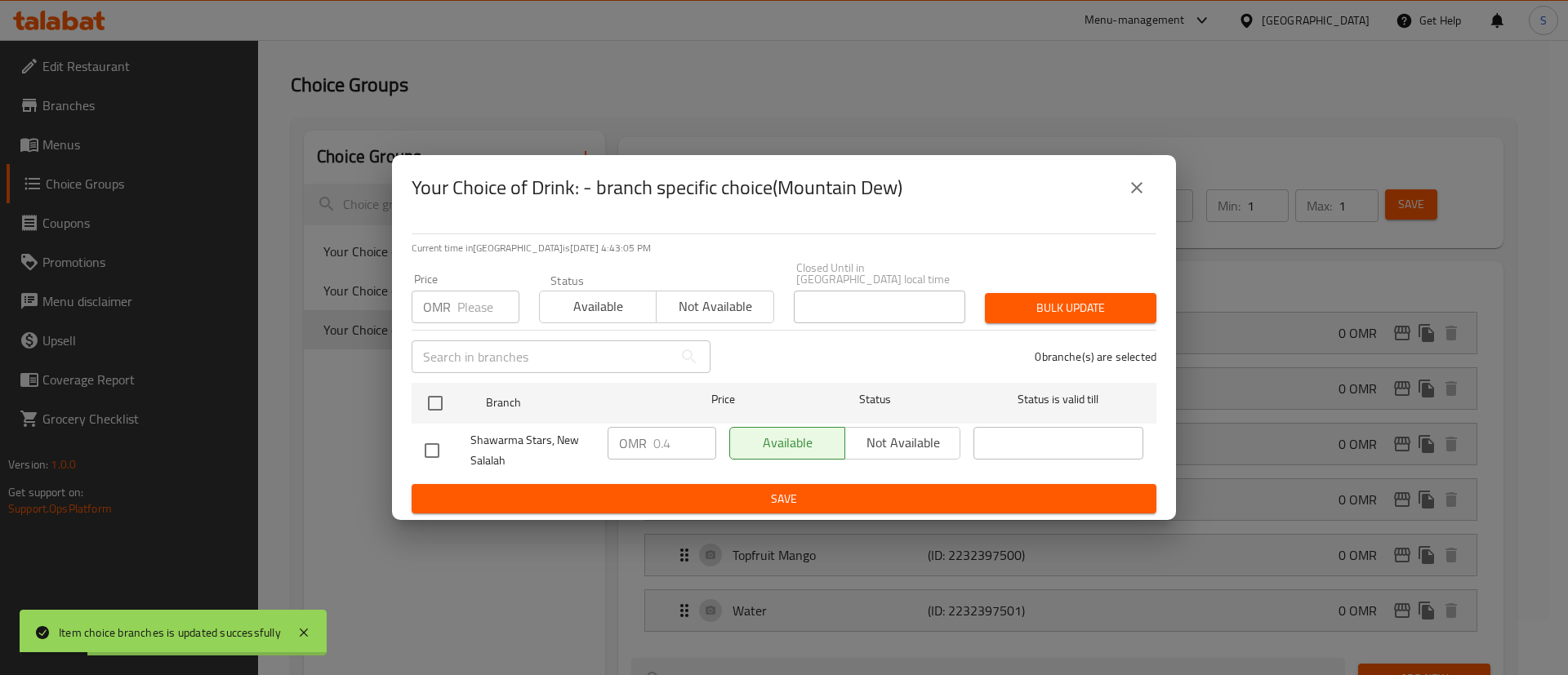
click at [431, 438] on input "checkbox" at bounding box center [432, 450] width 34 height 34
checkbox input "true"
click at [673, 433] on input "0.4" at bounding box center [685, 442] width 63 height 32
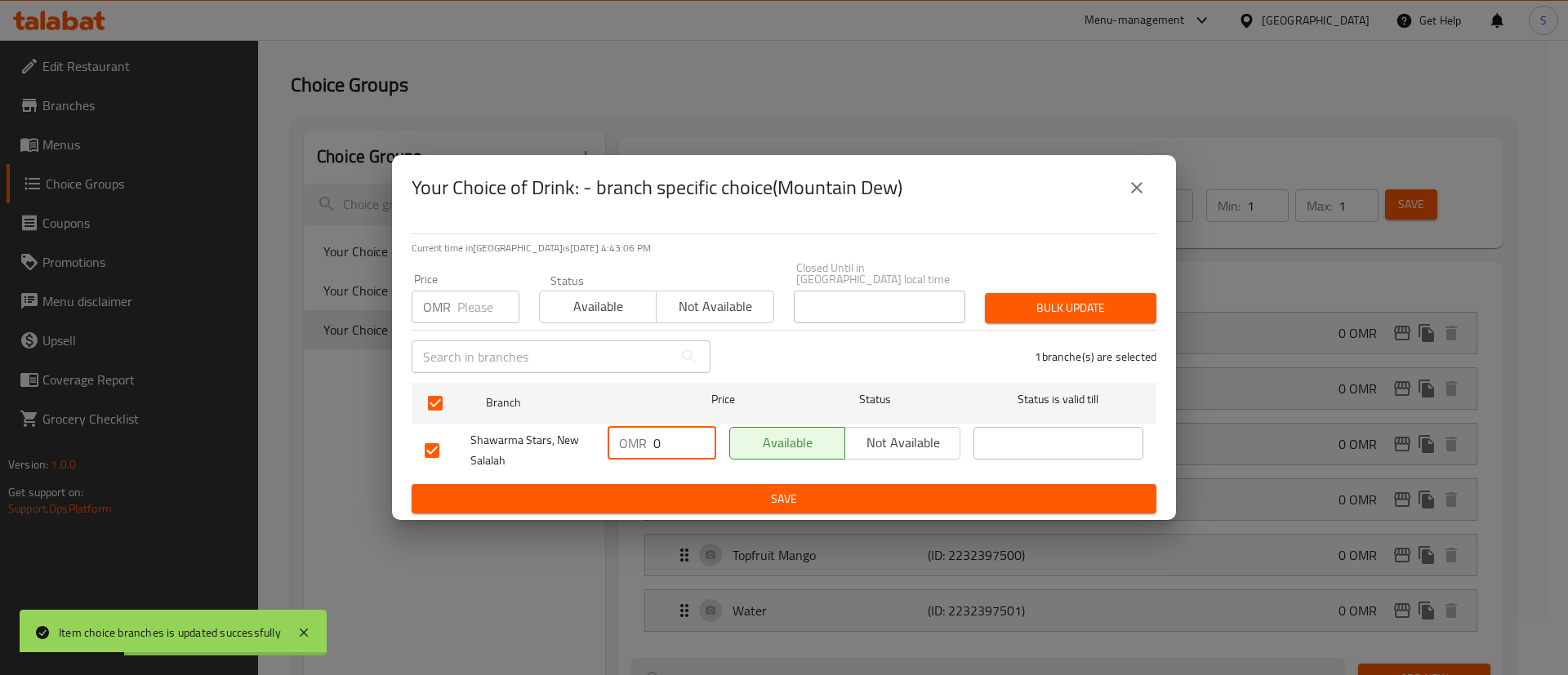
click at [673, 433] on input "0" at bounding box center [685, 442] width 63 height 32
type input "0"
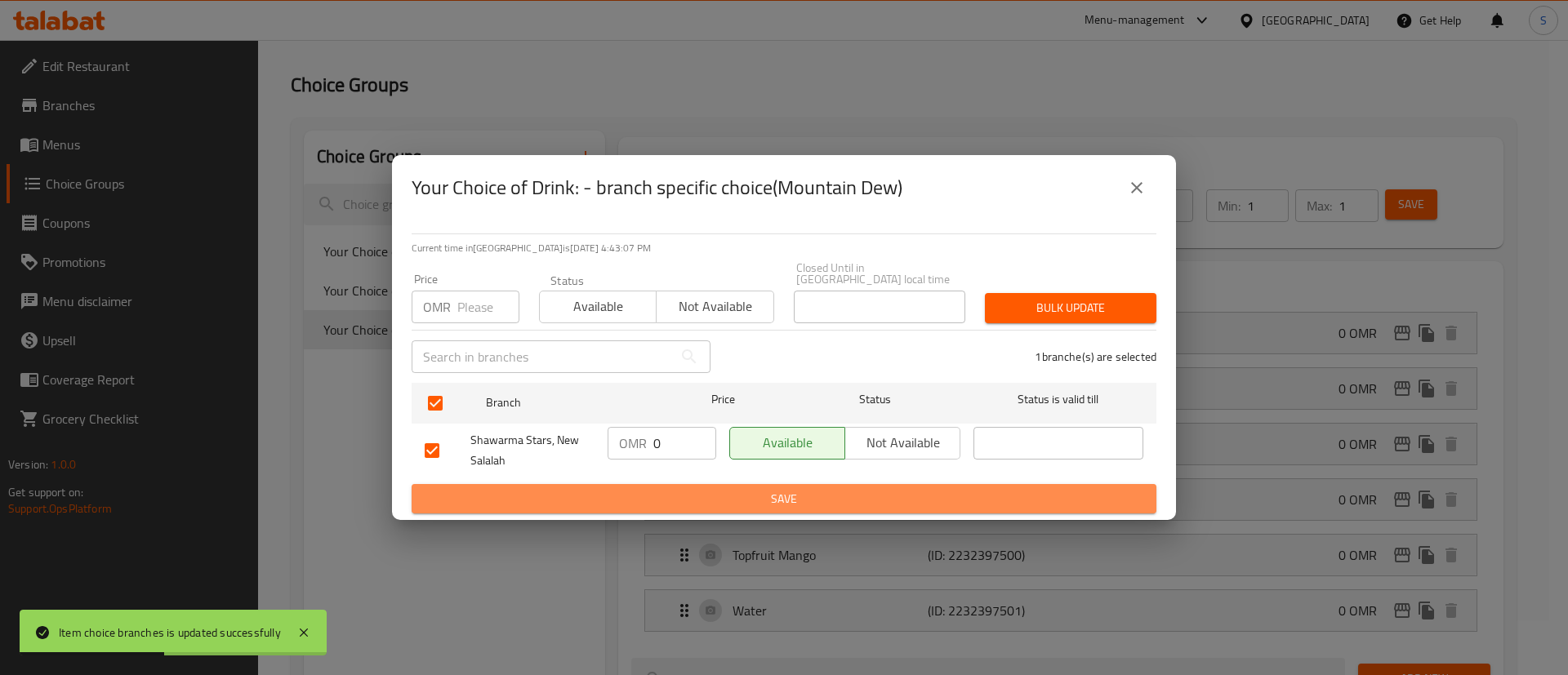
click at [845, 496] on span "Save" at bounding box center [784, 499] width 718 height 21
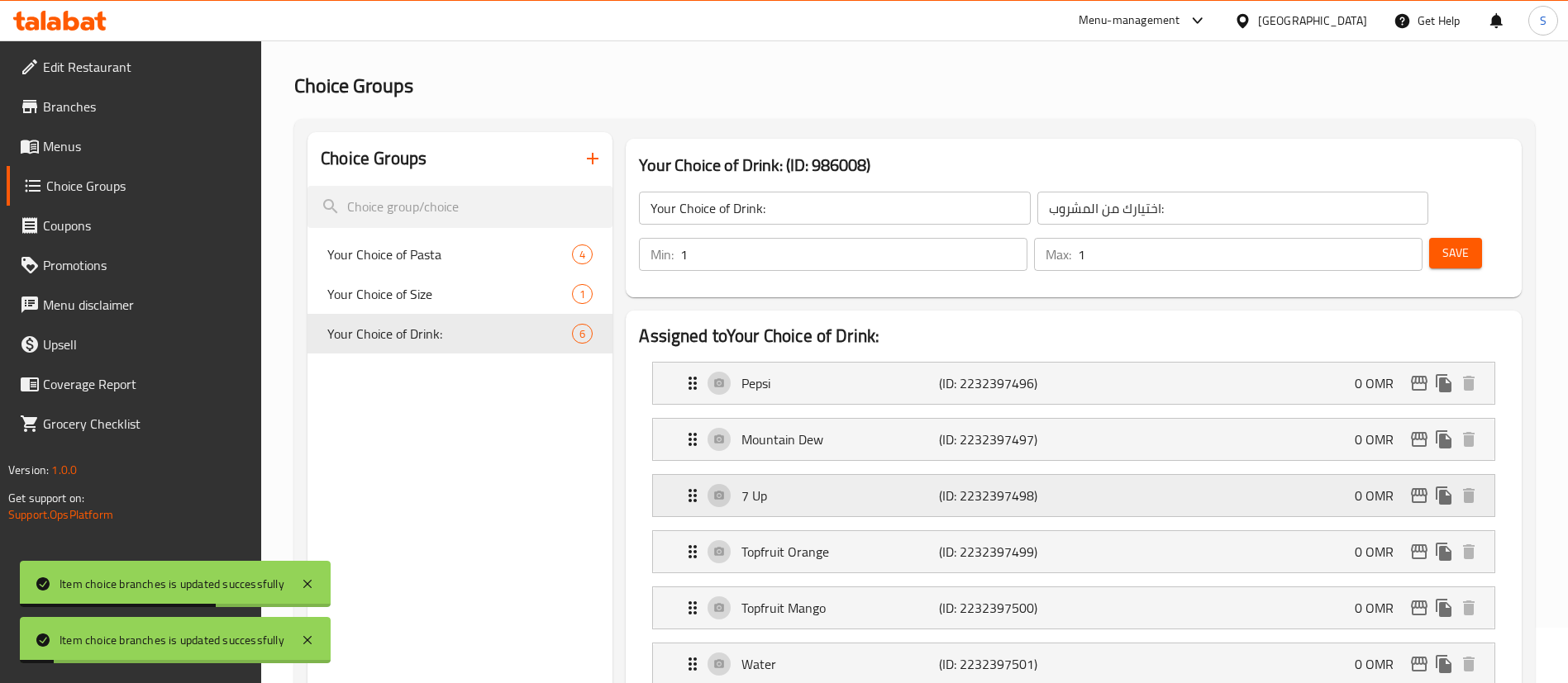
click at [1415, 486] on icon "edit" at bounding box center [1419, 496] width 20 height 20
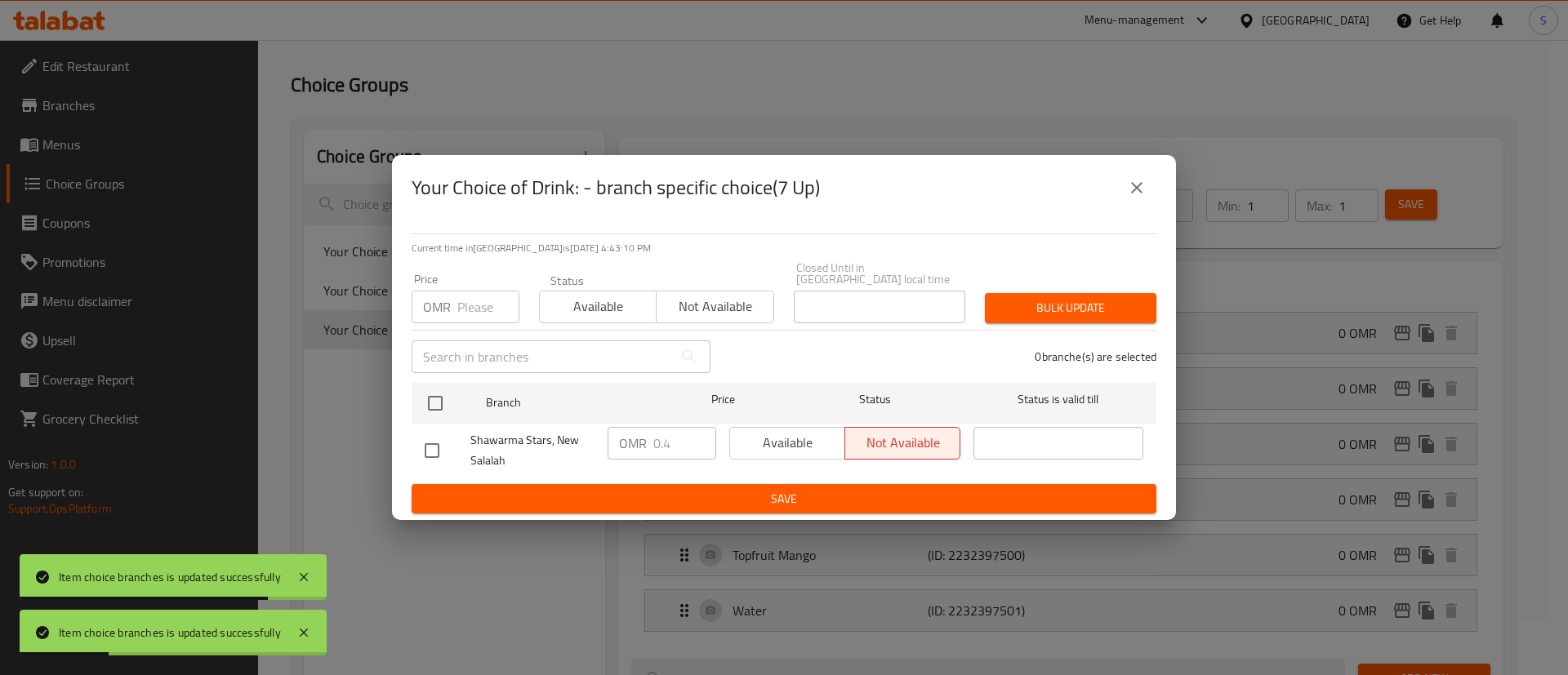
click at [432, 447] on input "checkbox" at bounding box center [432, 450] width 34 height 34
checkbox input "true"
click at [657, 435] on input "0.4" at bounding box center [685, 442] width 63 height 32
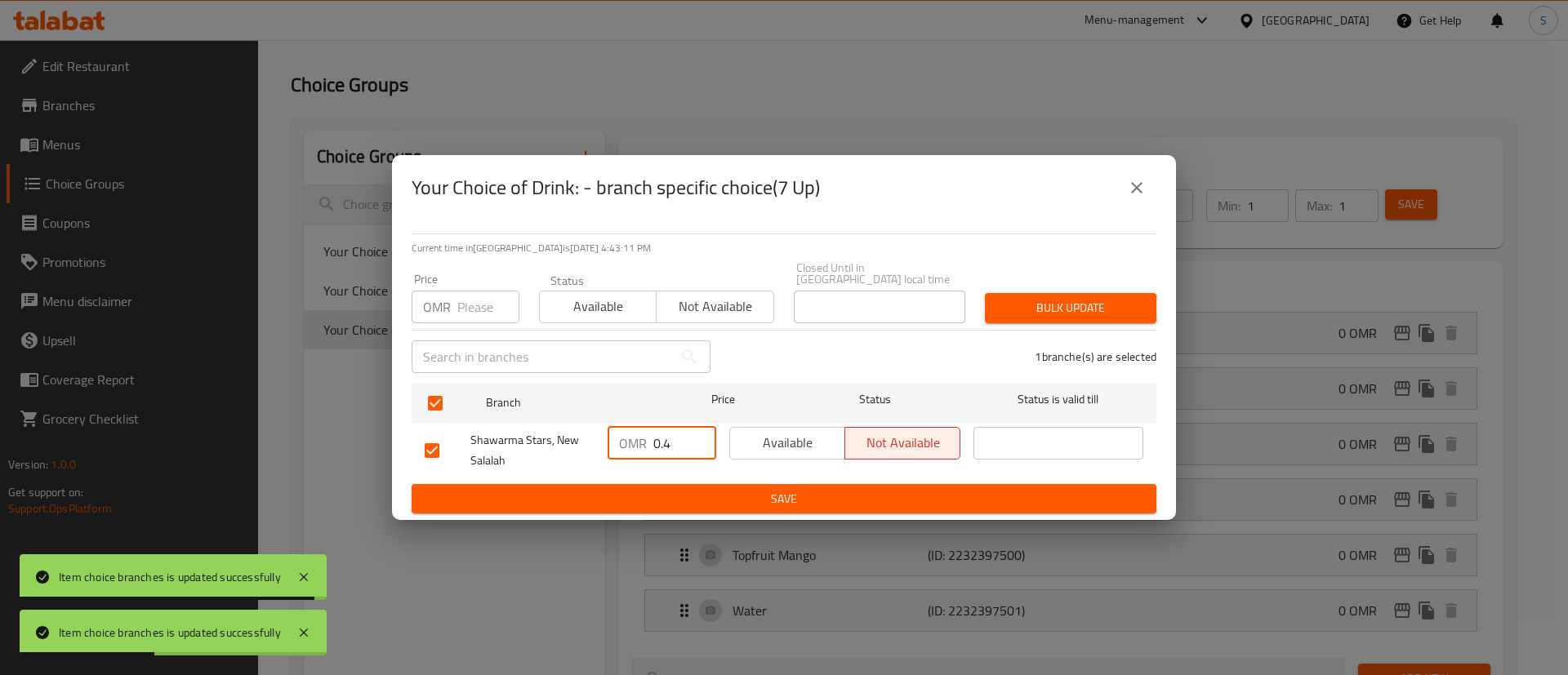
click at [657, 435] on input "0.4" at bounding box center [685, 442] width 63 height 32
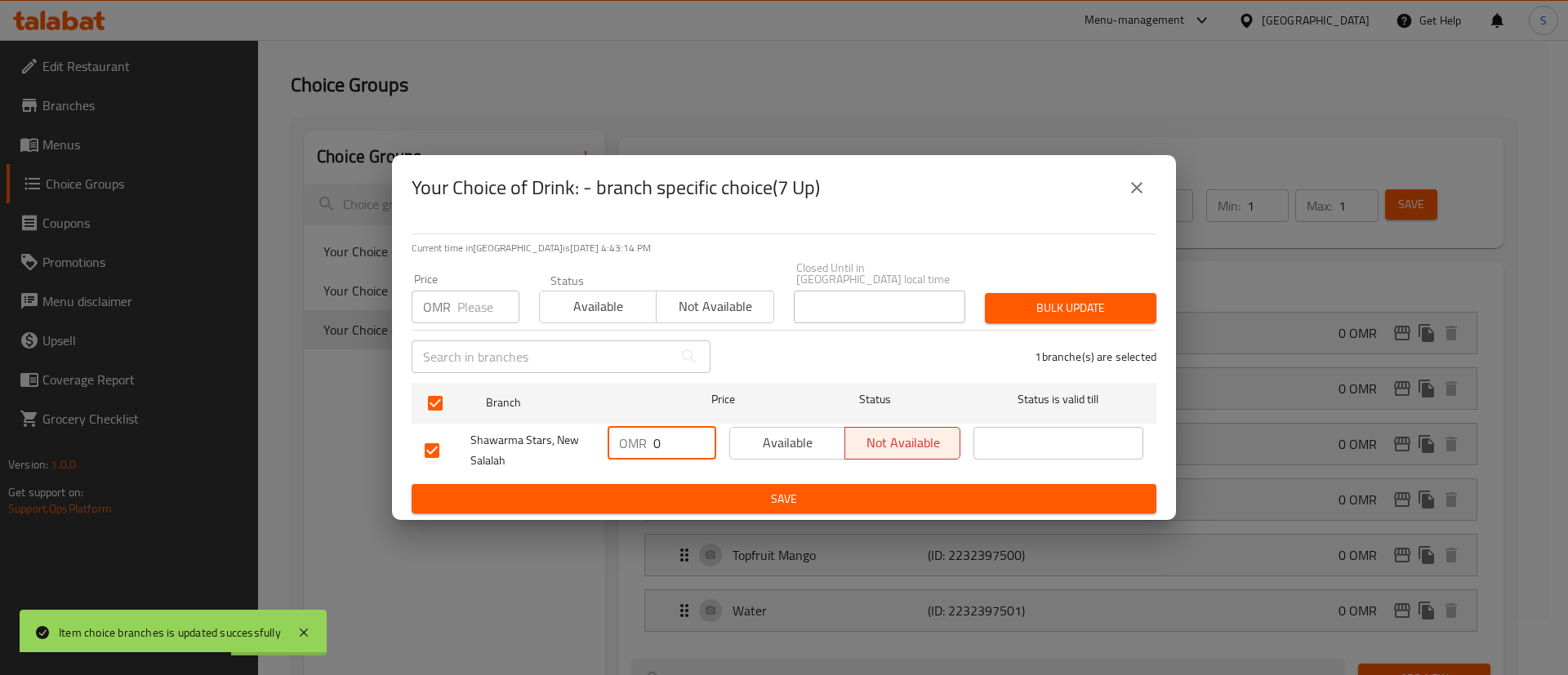
type input "0"
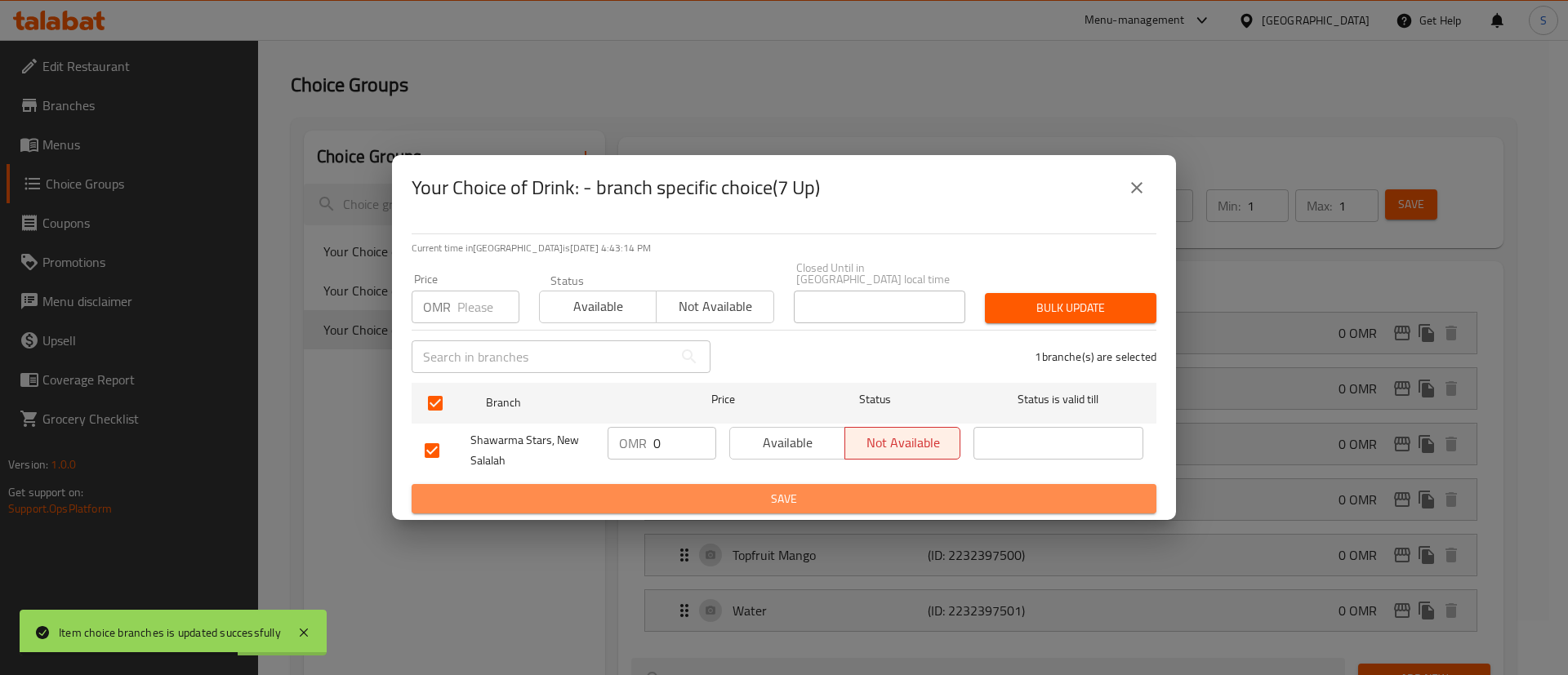
click at [778, 489] on span "Save" at bounding box center [784, 499] width 718 height 21
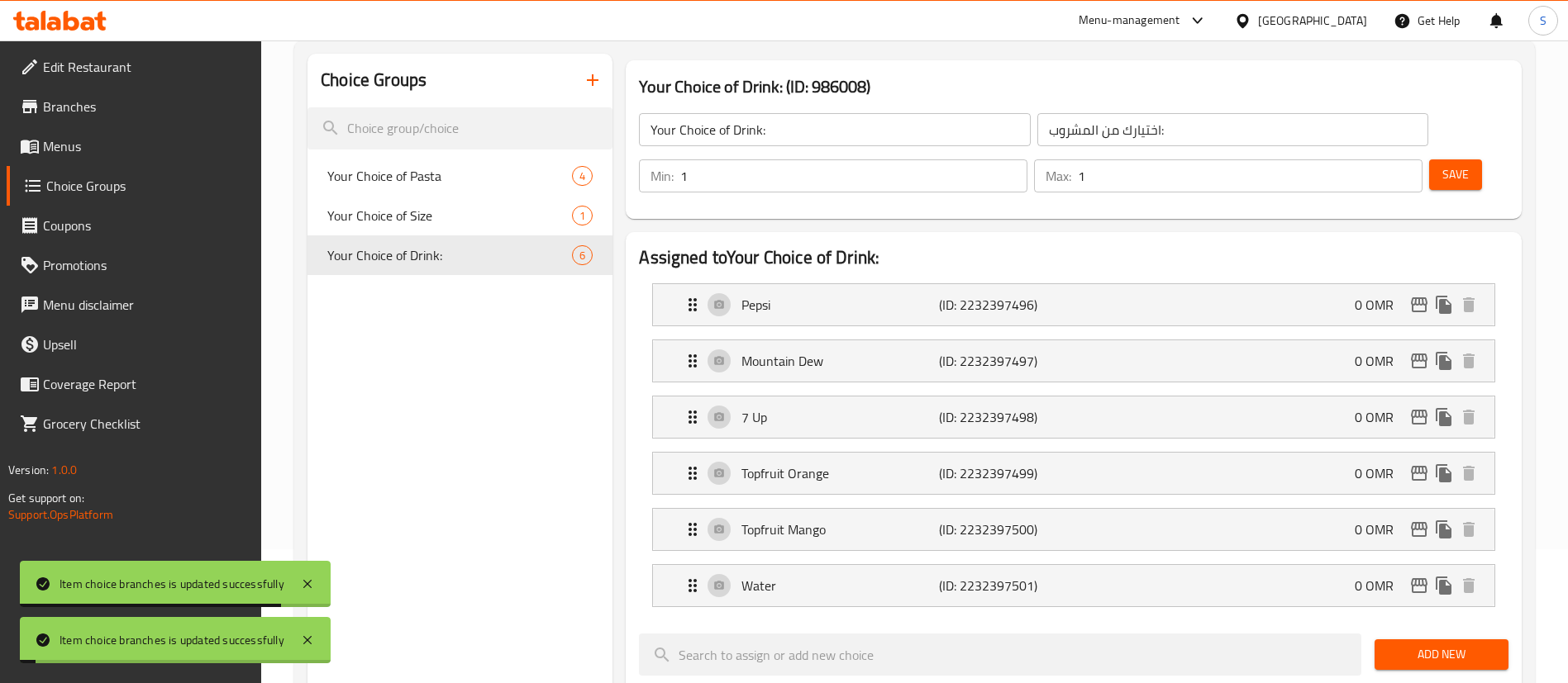
scroll to position [146, 0]
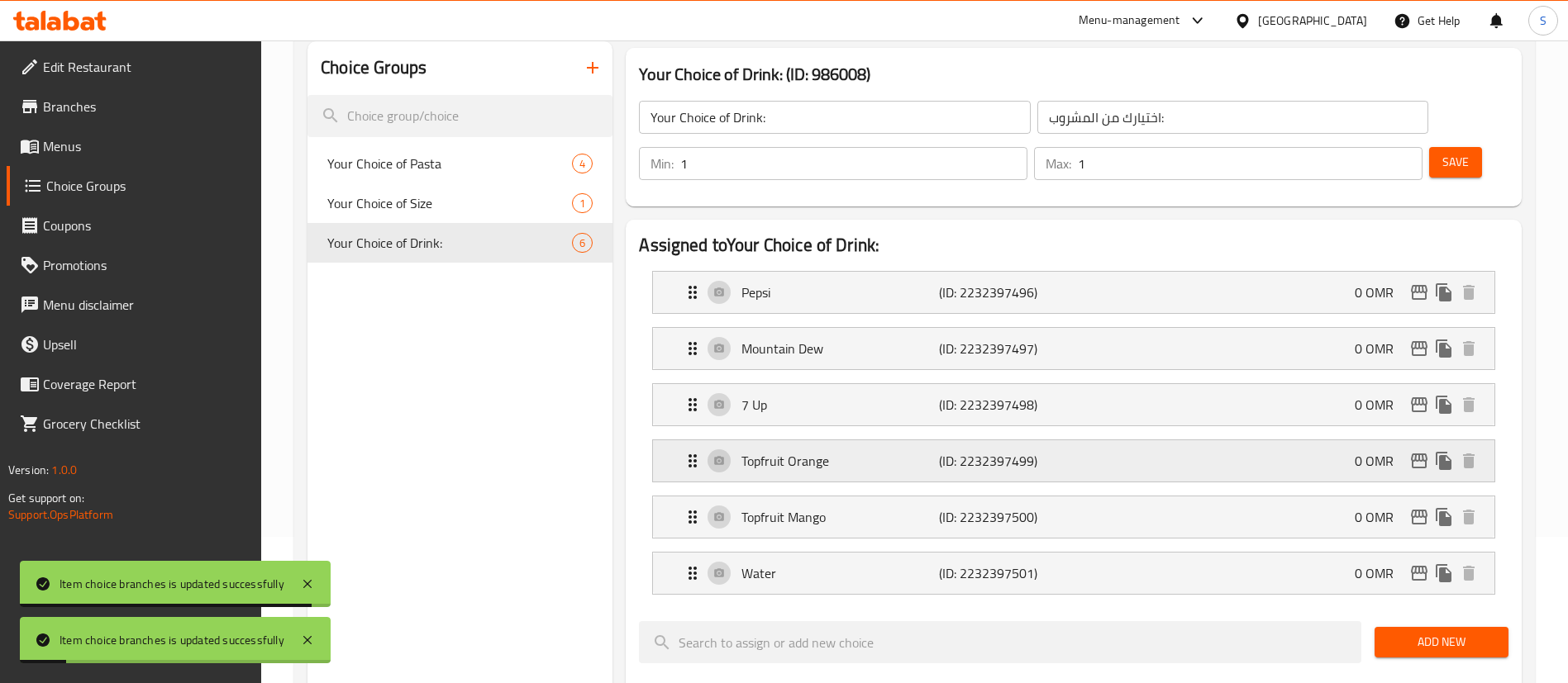
click at [1303, 440] on div "Topfruit Orange (ID: 2232397499) 0 OMR" at bounding box center [1078, 461] width 791 height 42
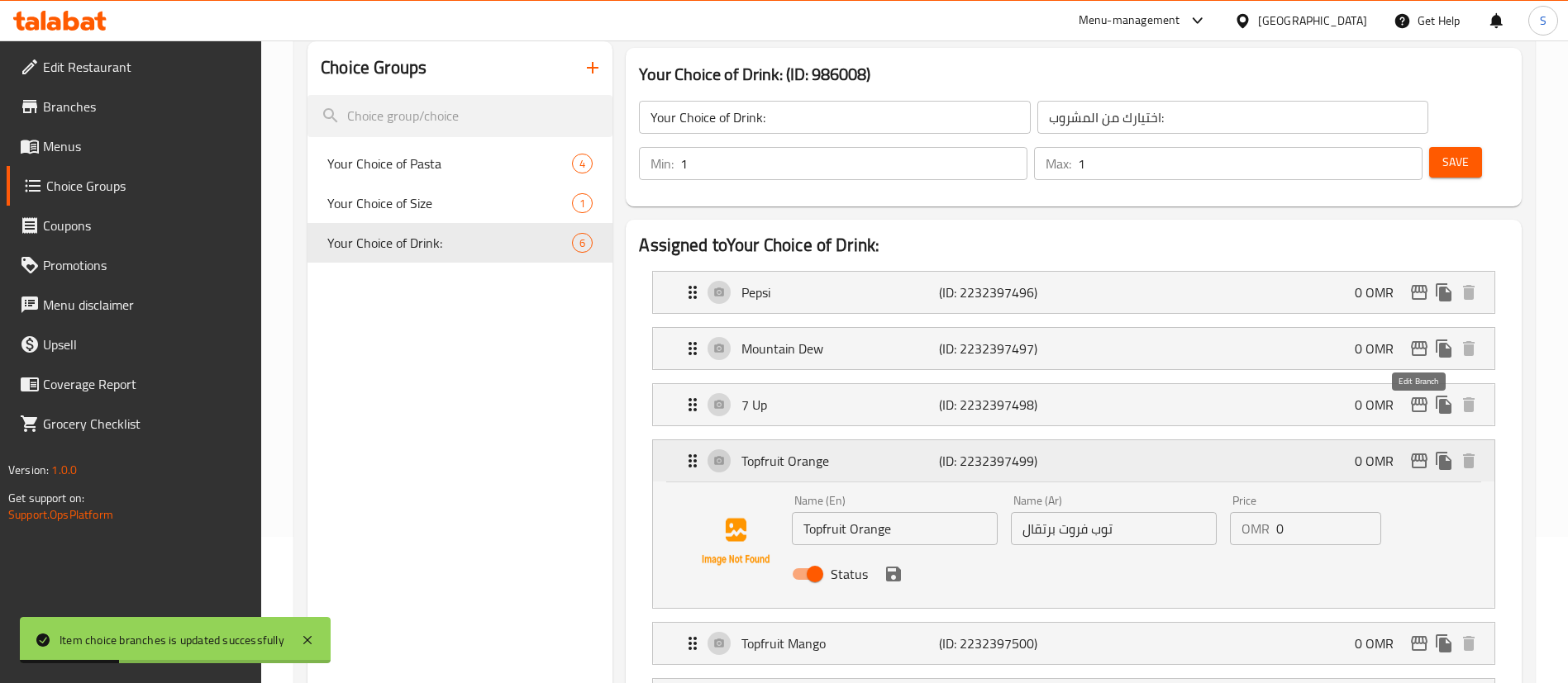
click at [1420, 451] on icon "edit" at bounding box center [1419, 461] width 20 height 20
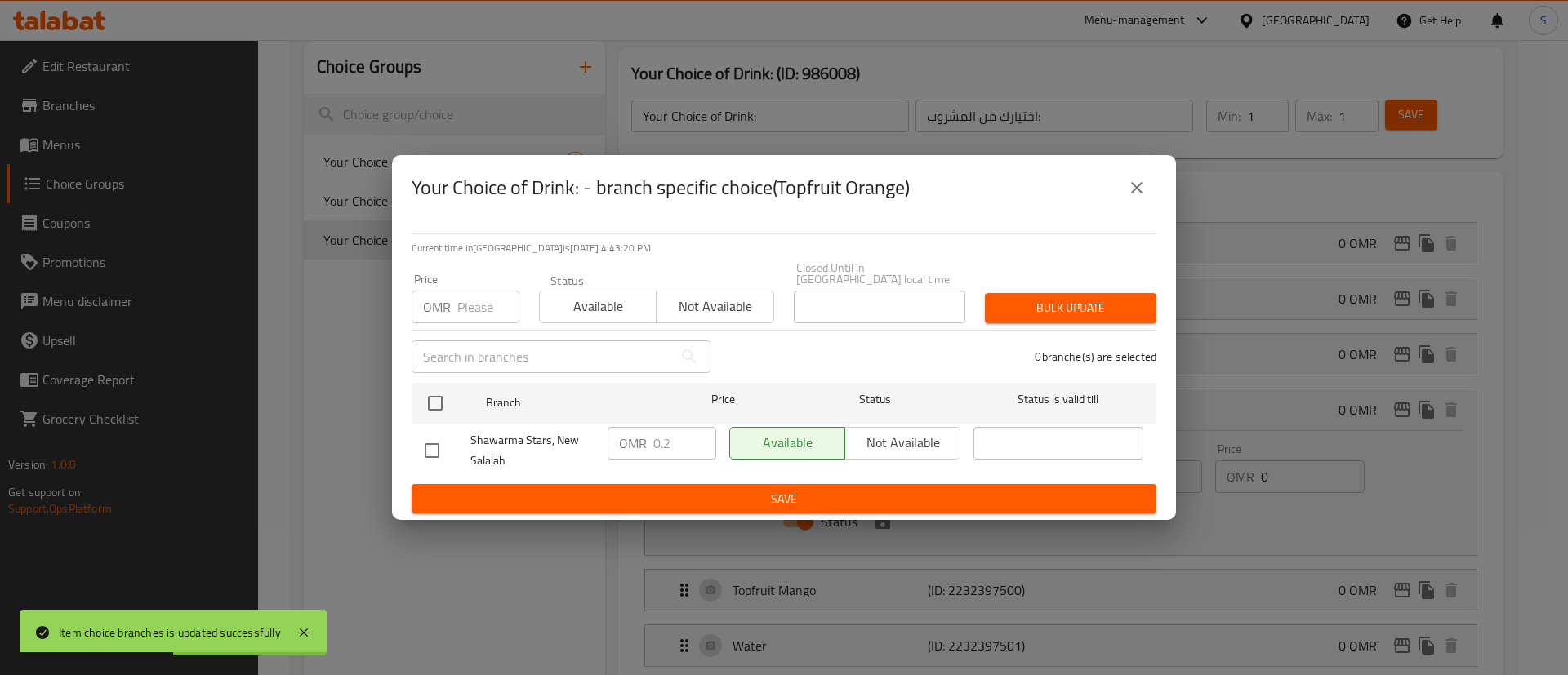
click at [428, 442] on input "checkbox" at bounding box center [432, 450] width 34 height 34
checkbox input "true"
click at [659, 434] on input "0.2" at bounding box center [685, 442] width 63 height 32
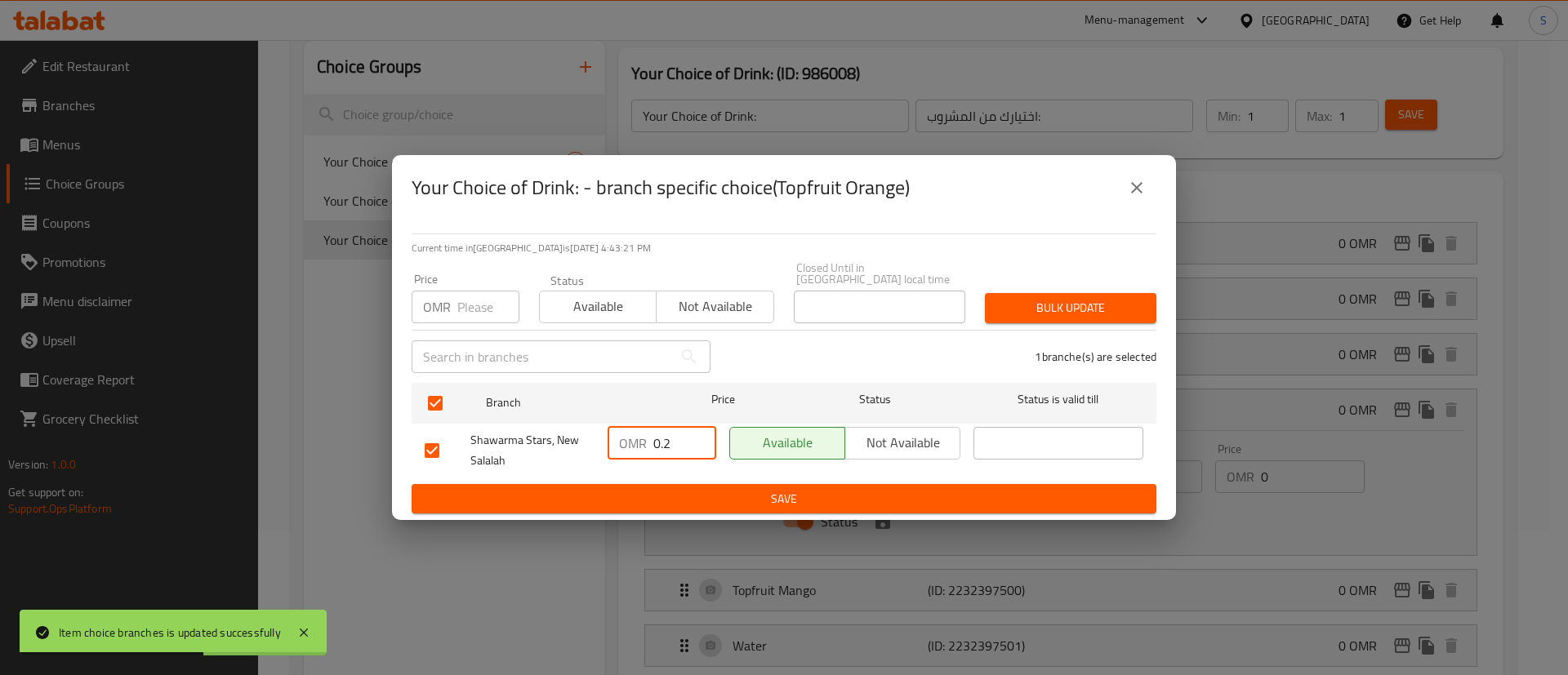
click at [659, 434] on input "0.2" at bounding box center [685, 442] width 63 height 32
type input "0"
click at [775, 491] on span "Save" at bounding box center [784, 499] width 718 height 21
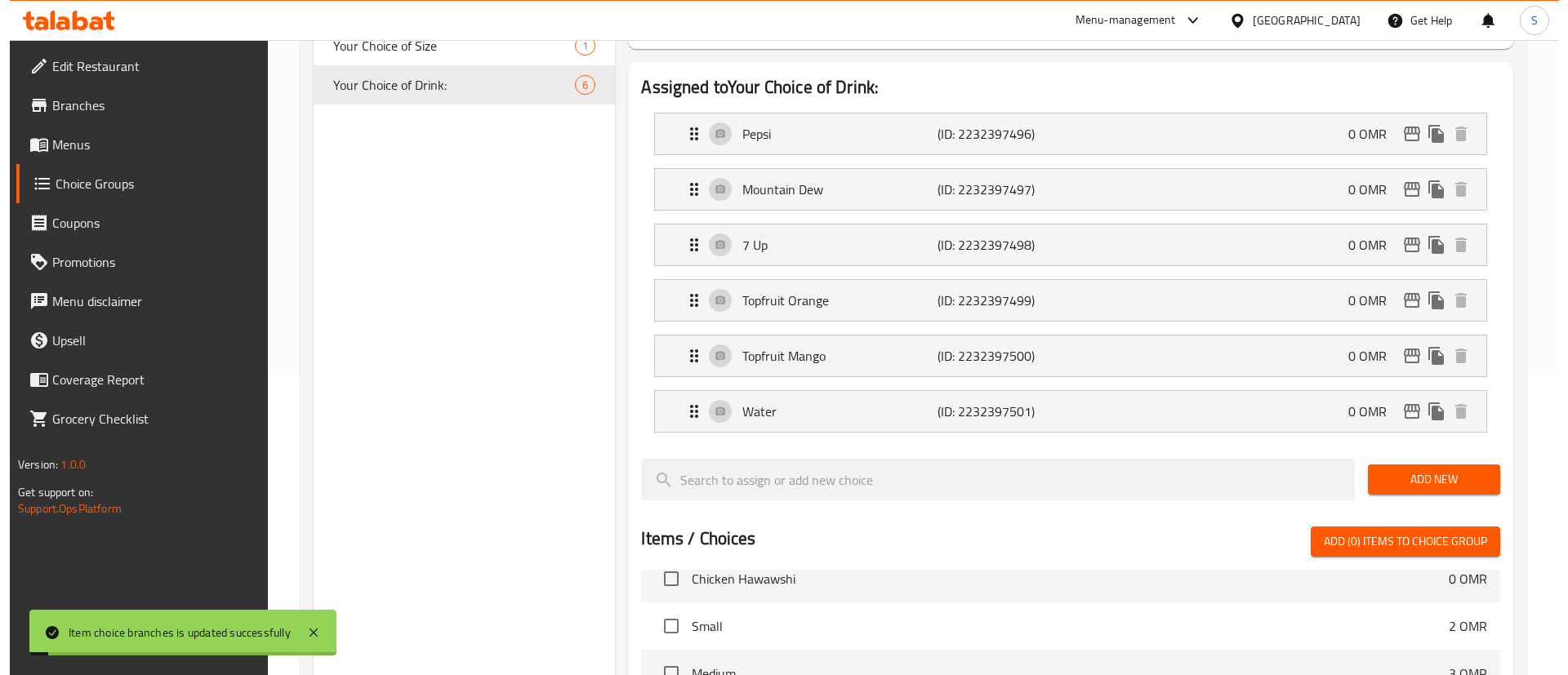
scroll to position [301, 0]
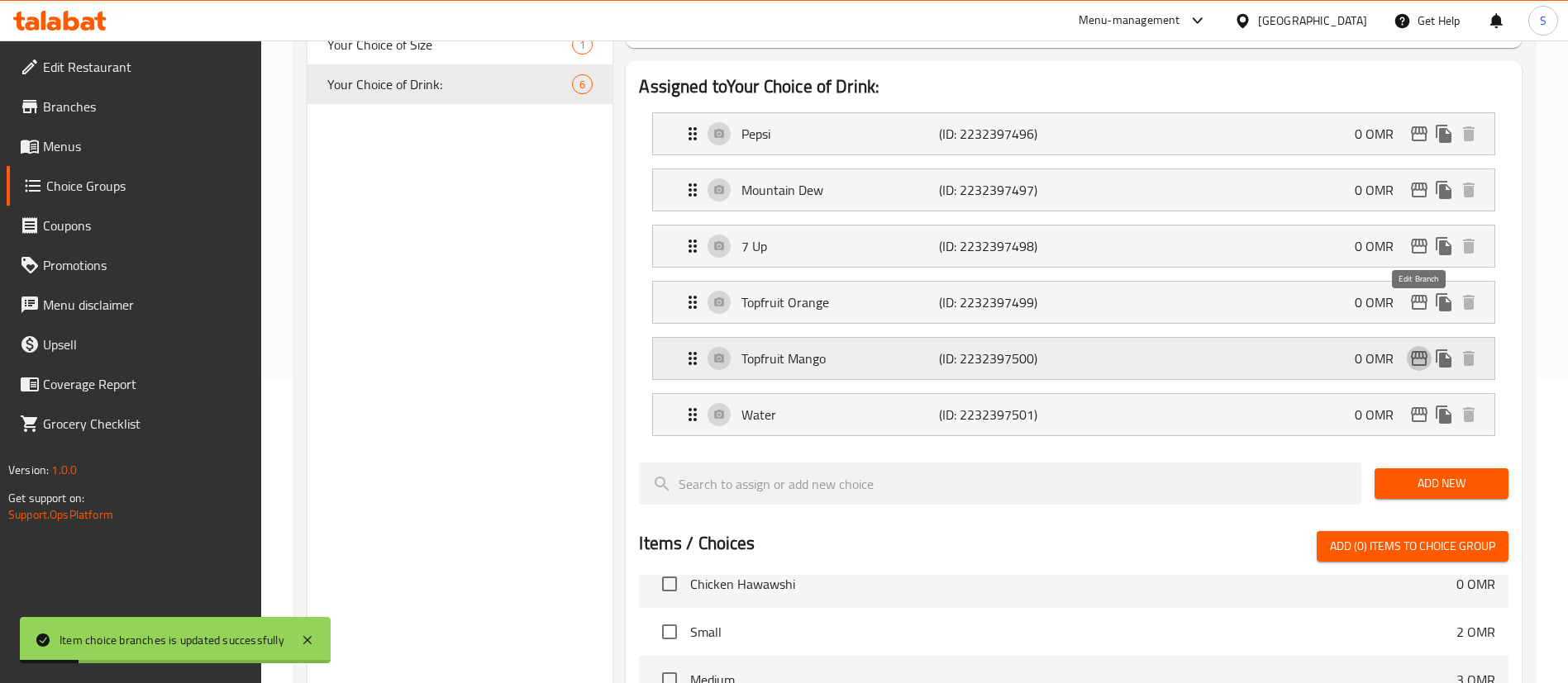
click at [1417, 351] on icon "edit" at bounding box center [1418, 358] width 17 height 15
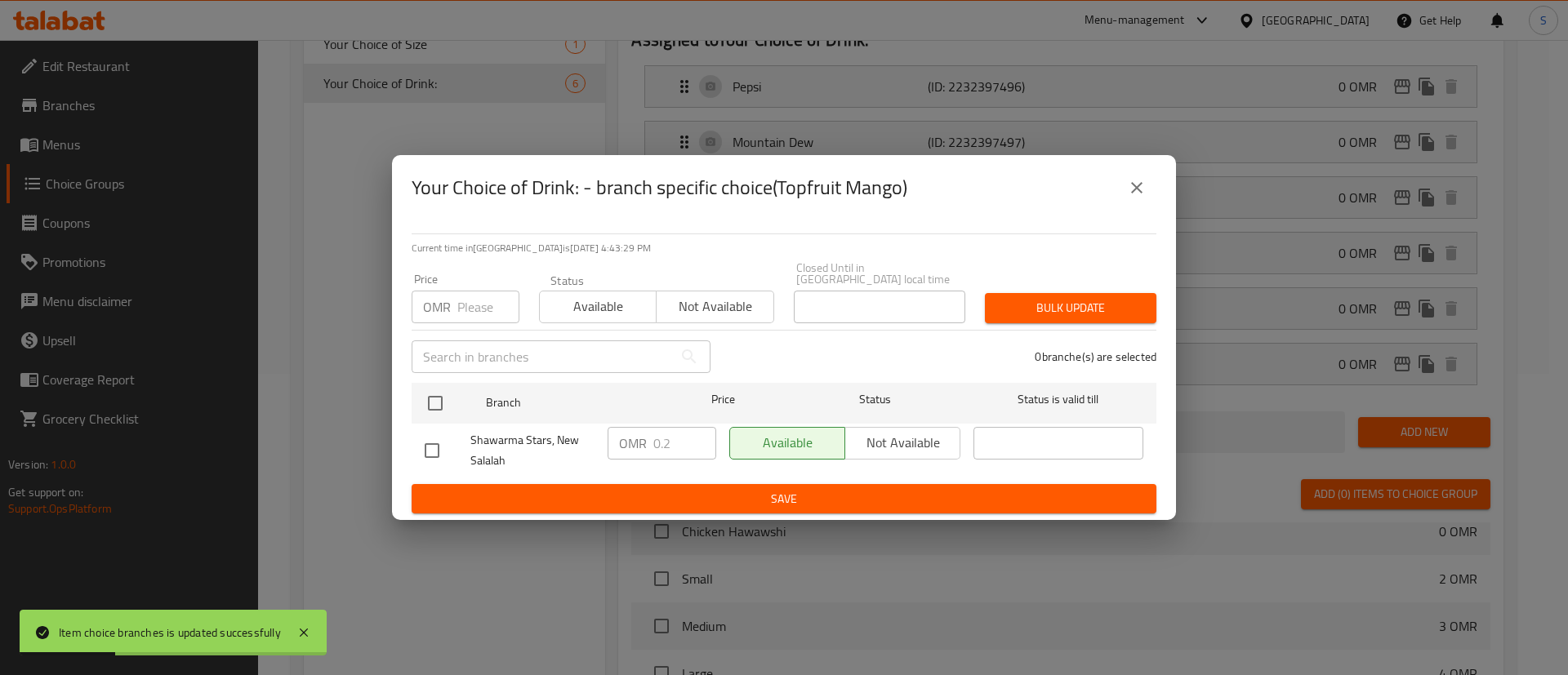
click at [429, 443] on input "checkbox" at bounding box center [432, 450] width 34 height 34
checkbox input "true"
click at [658, 445] on input "0.2" at bounding box center [685, 442] width 63 height 32
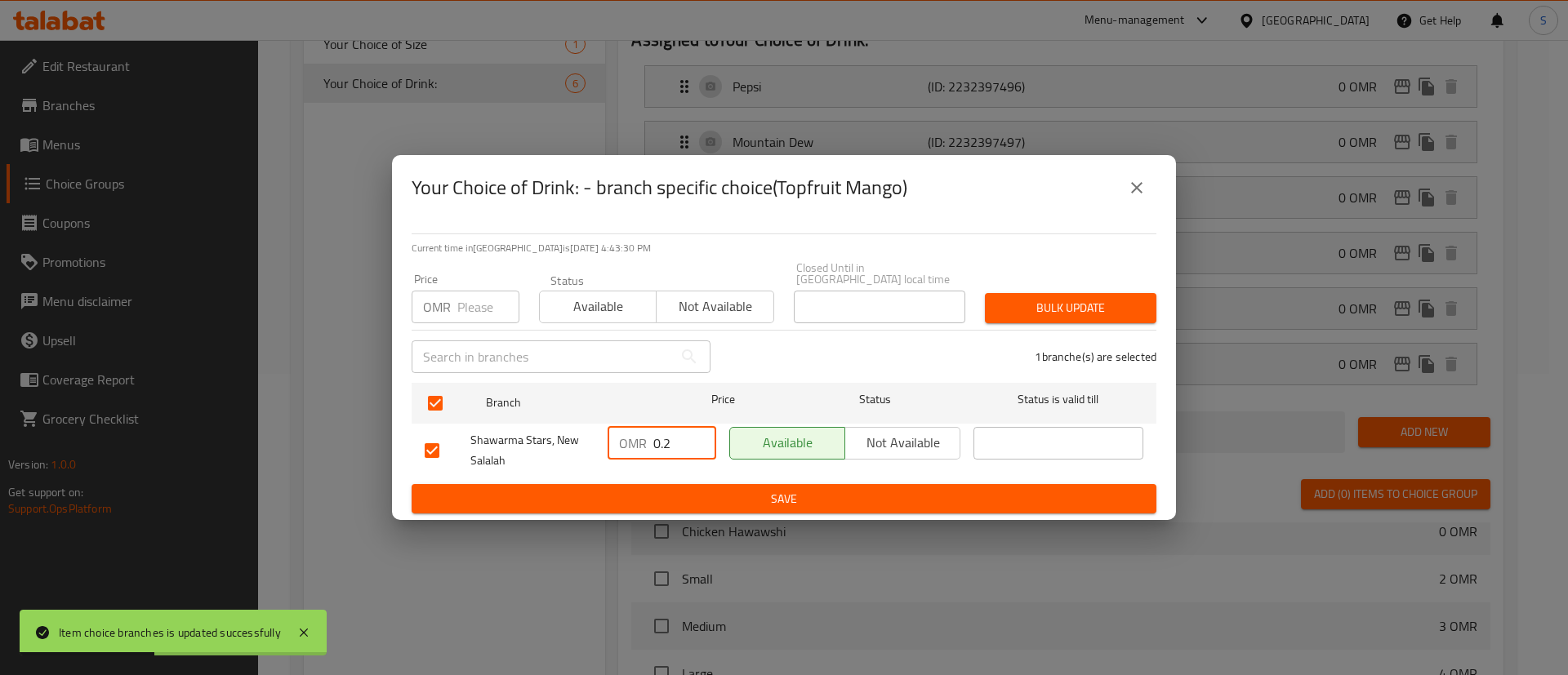
click at [658, 445] on input "0.2" at bounding box center [685, 442] width 63 height 32
type input "0"
click at [778, 489] on span "Save" at bounding box center [784, 499] width 718 height 21
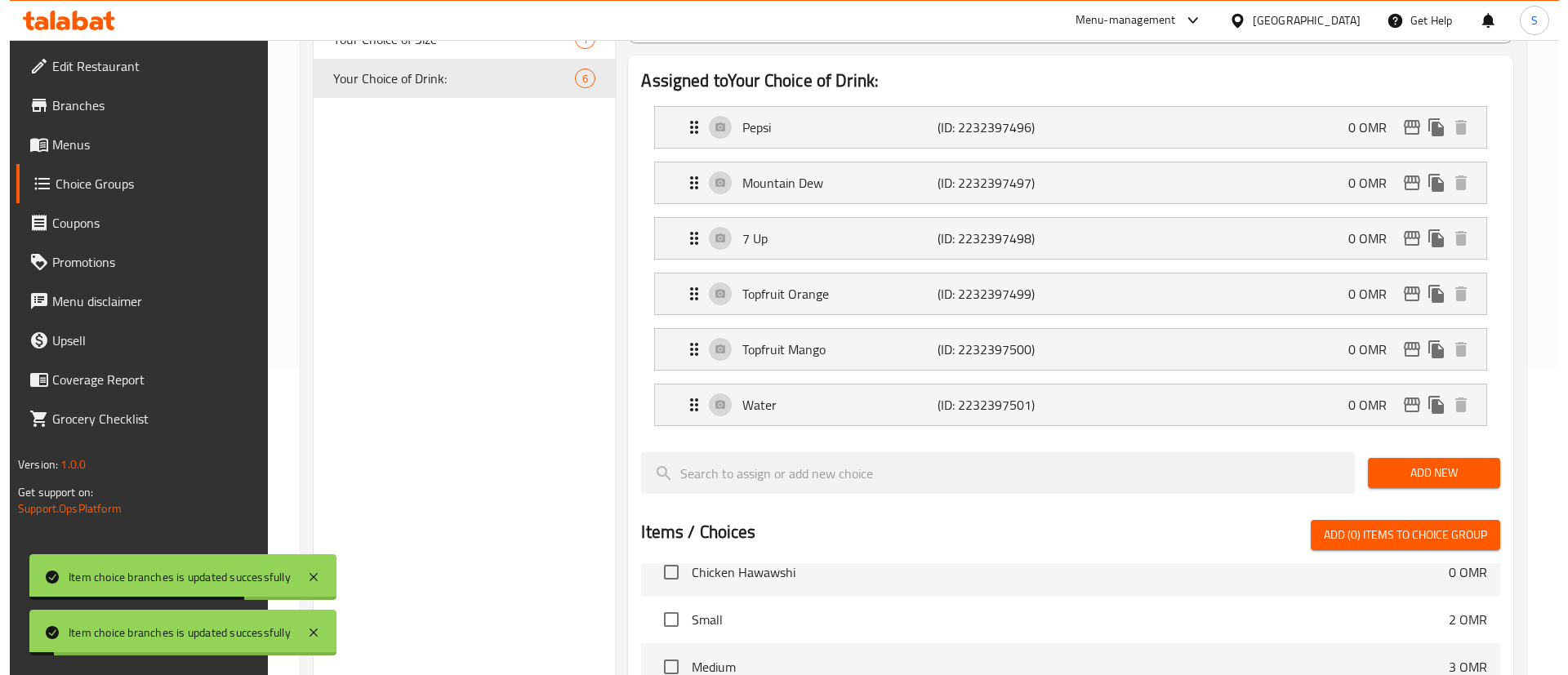
scroll to position [313, 0]
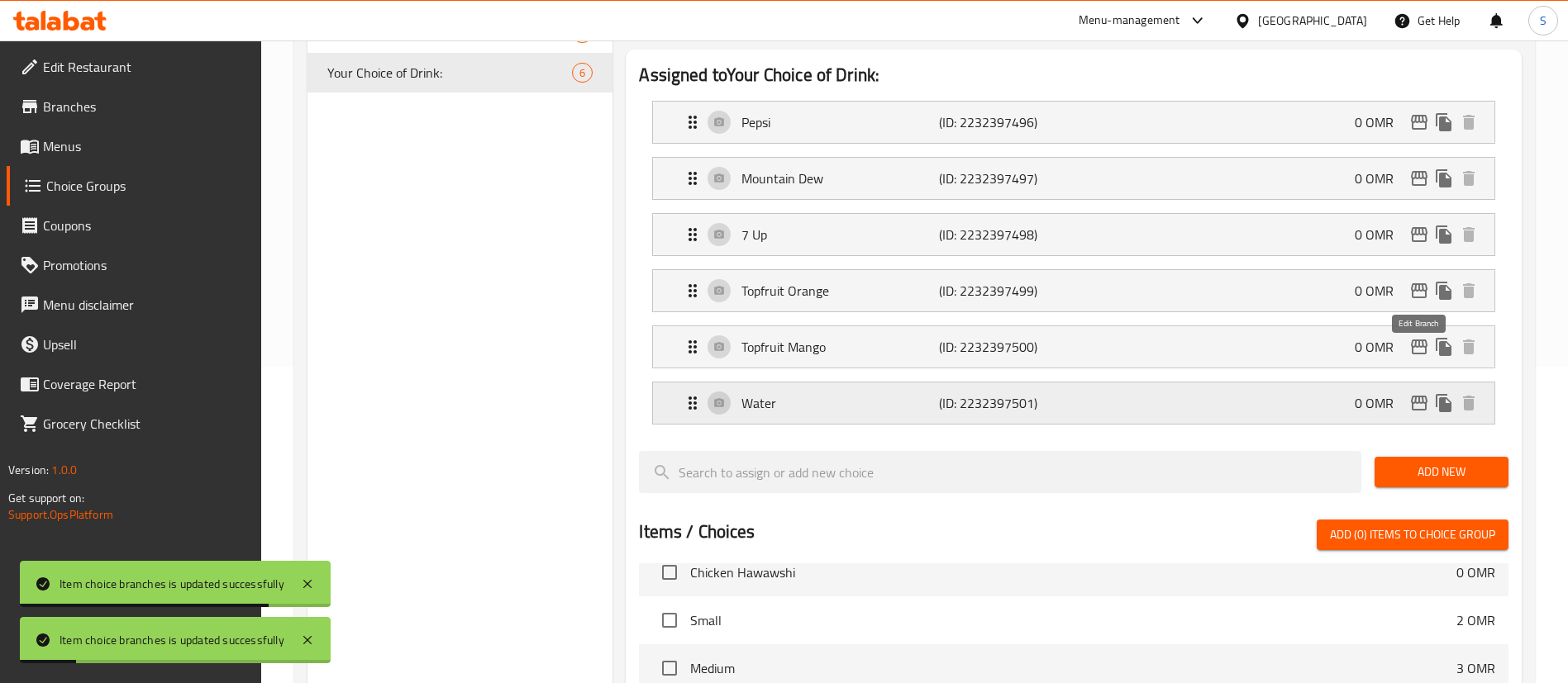
click at [1420, 393] on icon "edit" at bounding box center [1419, 403] width 20 height 20
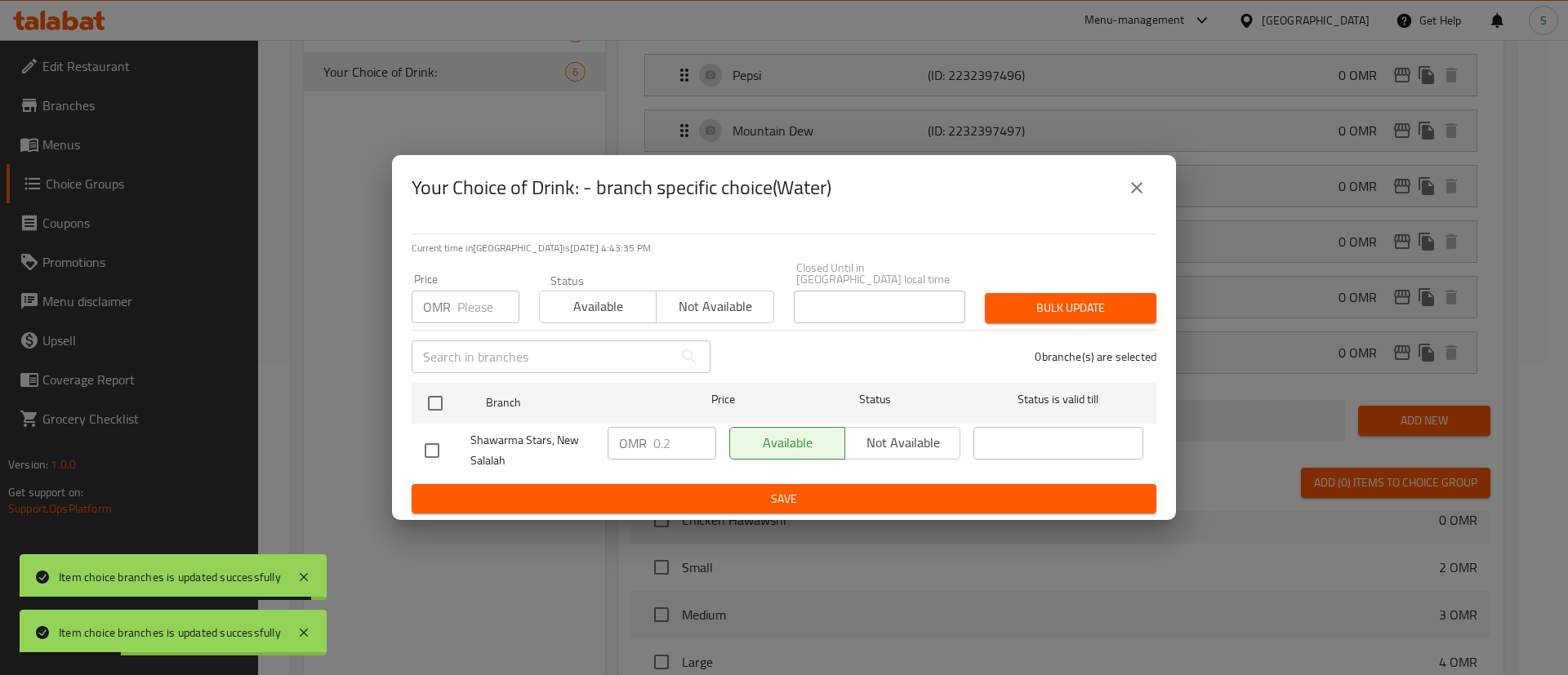
click at [432, 442] on input "checkbox" at bounding box center [432, 450] width 34 height 34
checkbox input "true"
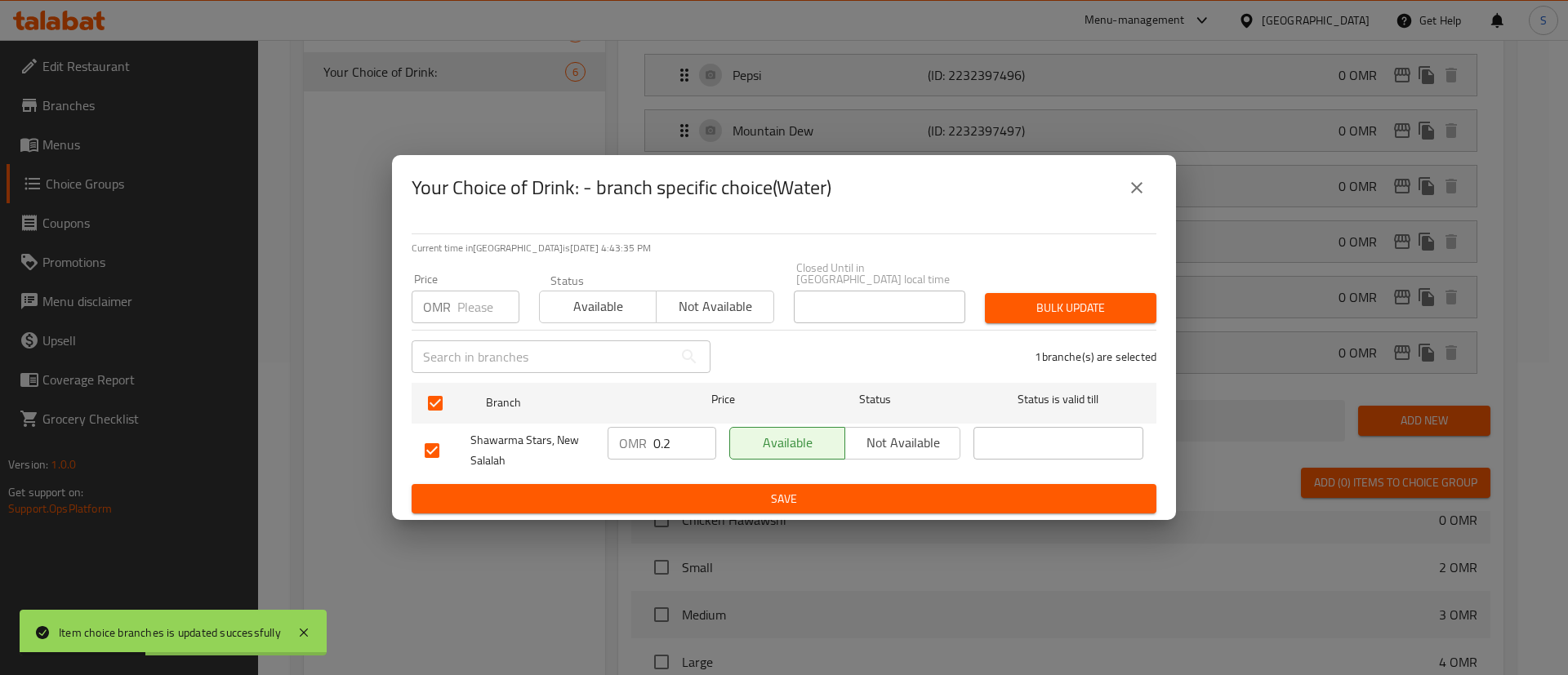
click at [656, 438] on input "0.2" at bounding box center [685, 442] width 63 height 32
type input "0"
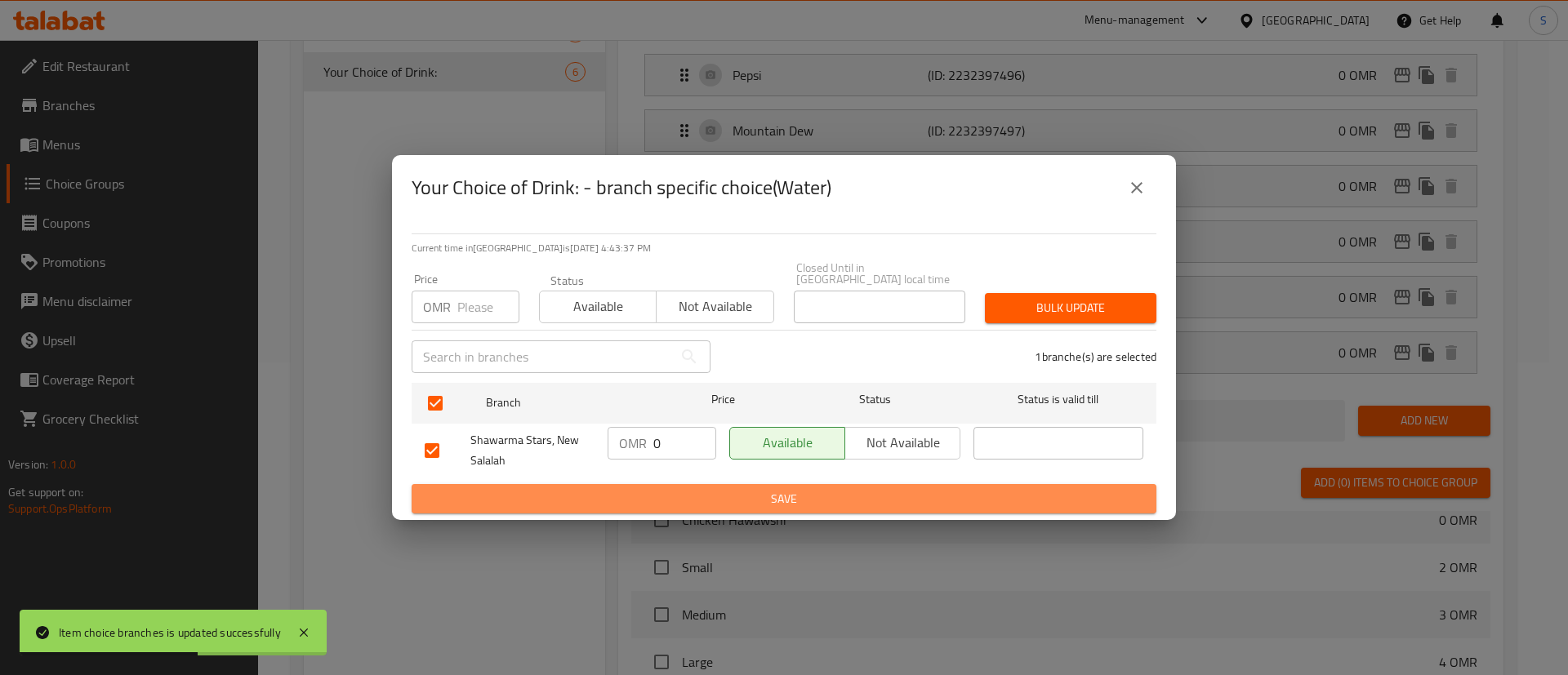
click at [747, 497] on span "Save" at bounding box center [784, 499] width 718 height 21
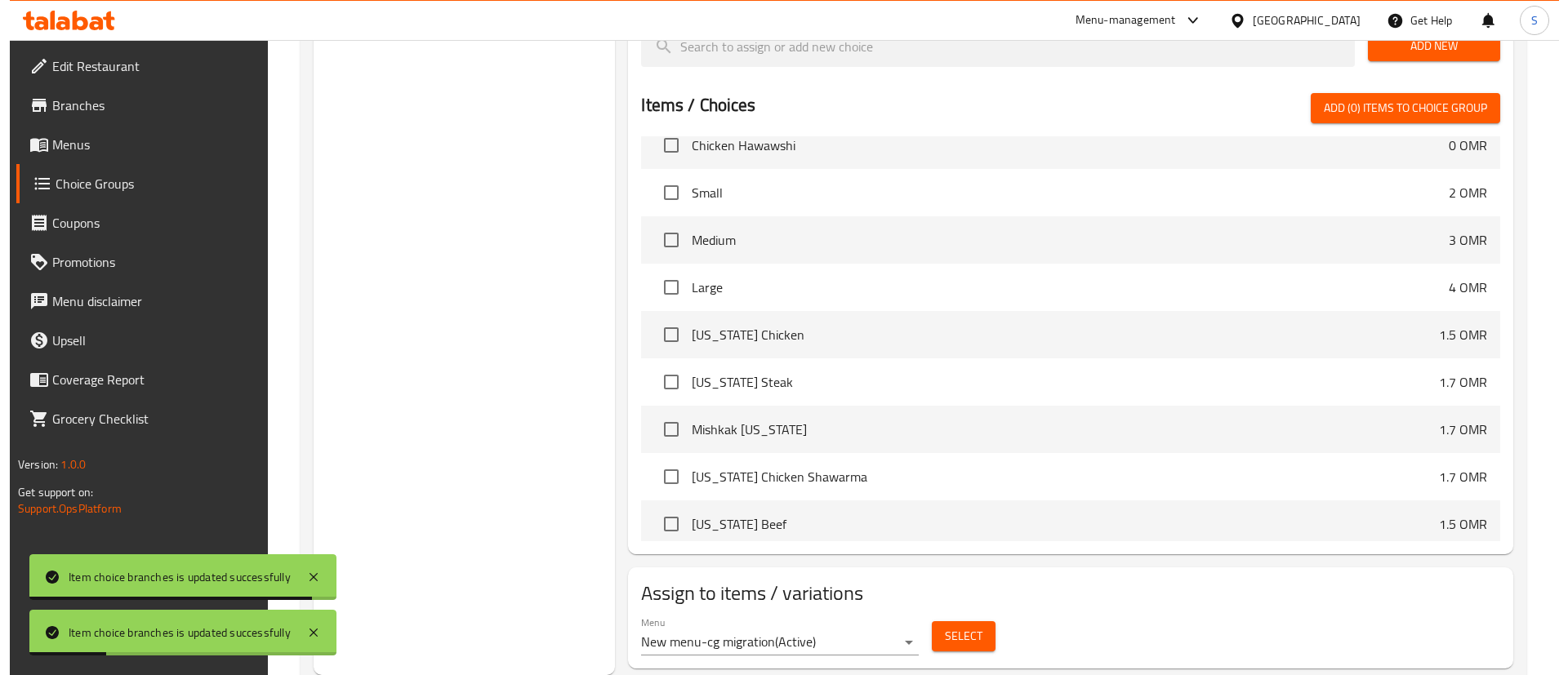
scroll to position [3822, 0]
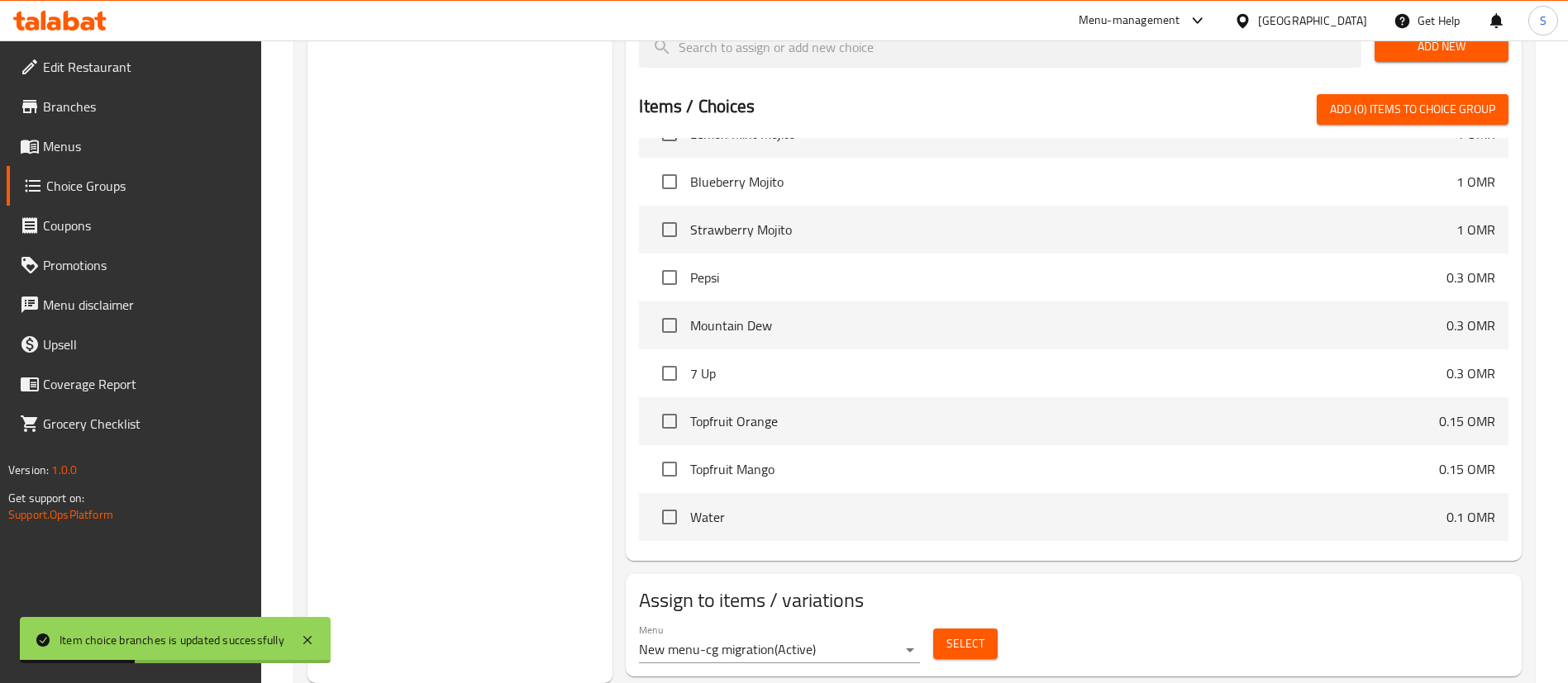
click at [964, 622] on div "Select" at bounding box center [965, 643] width 77 height 44
click at [967, 634] on span "Select" at bounding box center [965, 643] width 38 height 21
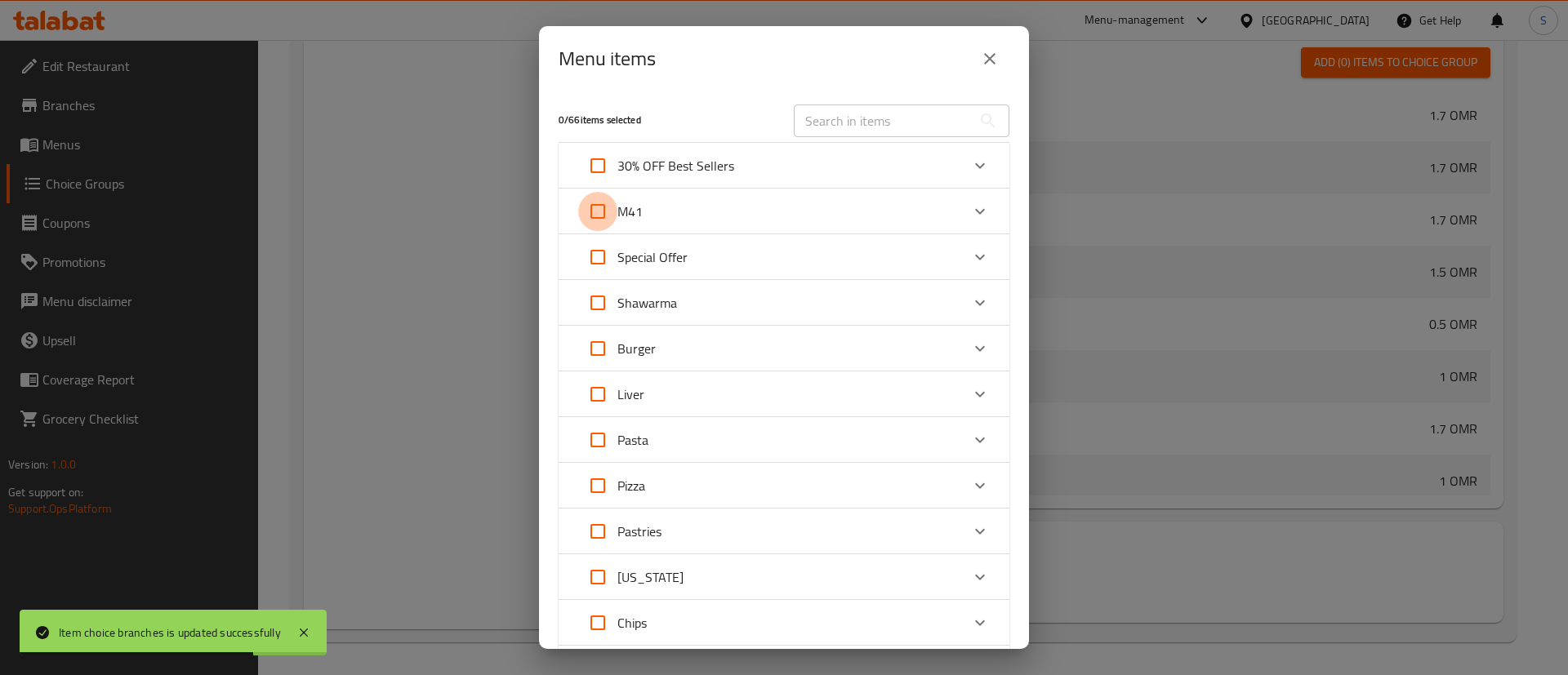
click at [603, 211] on input "Expand" at bounding box center [598, 211] width 39 height 39
checkbox input "true"
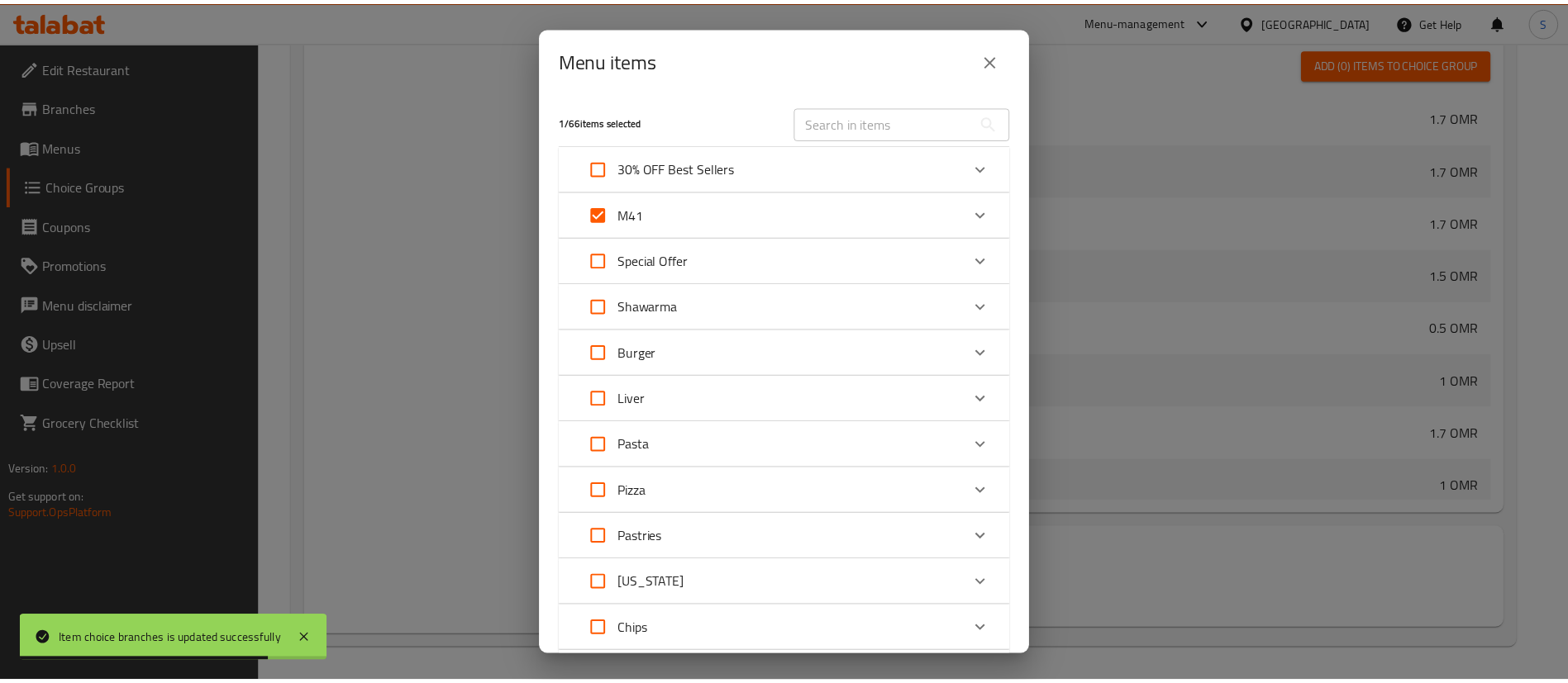
scroll to position [157, 0]
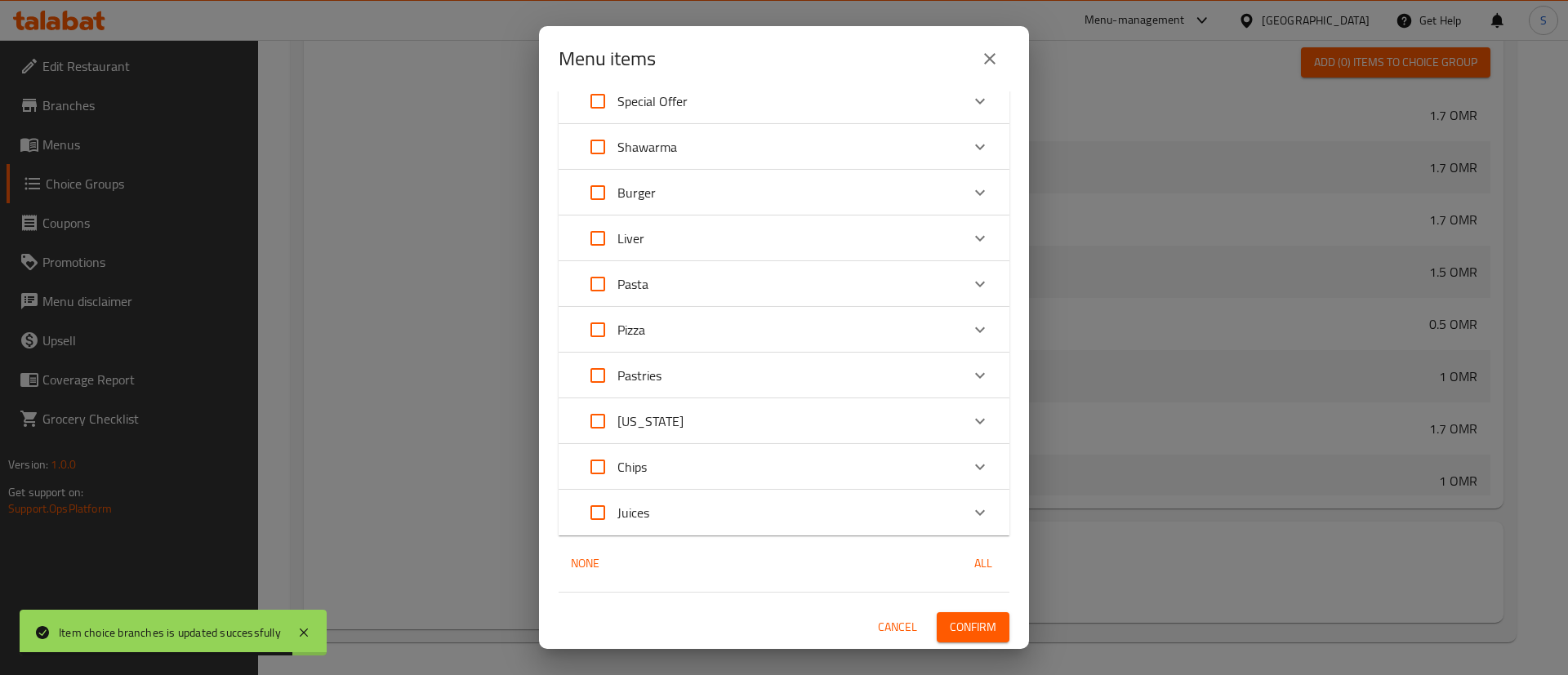
click at [950, 623] on span "Confirm" at bounding box center [974, 627] width 47 height 21
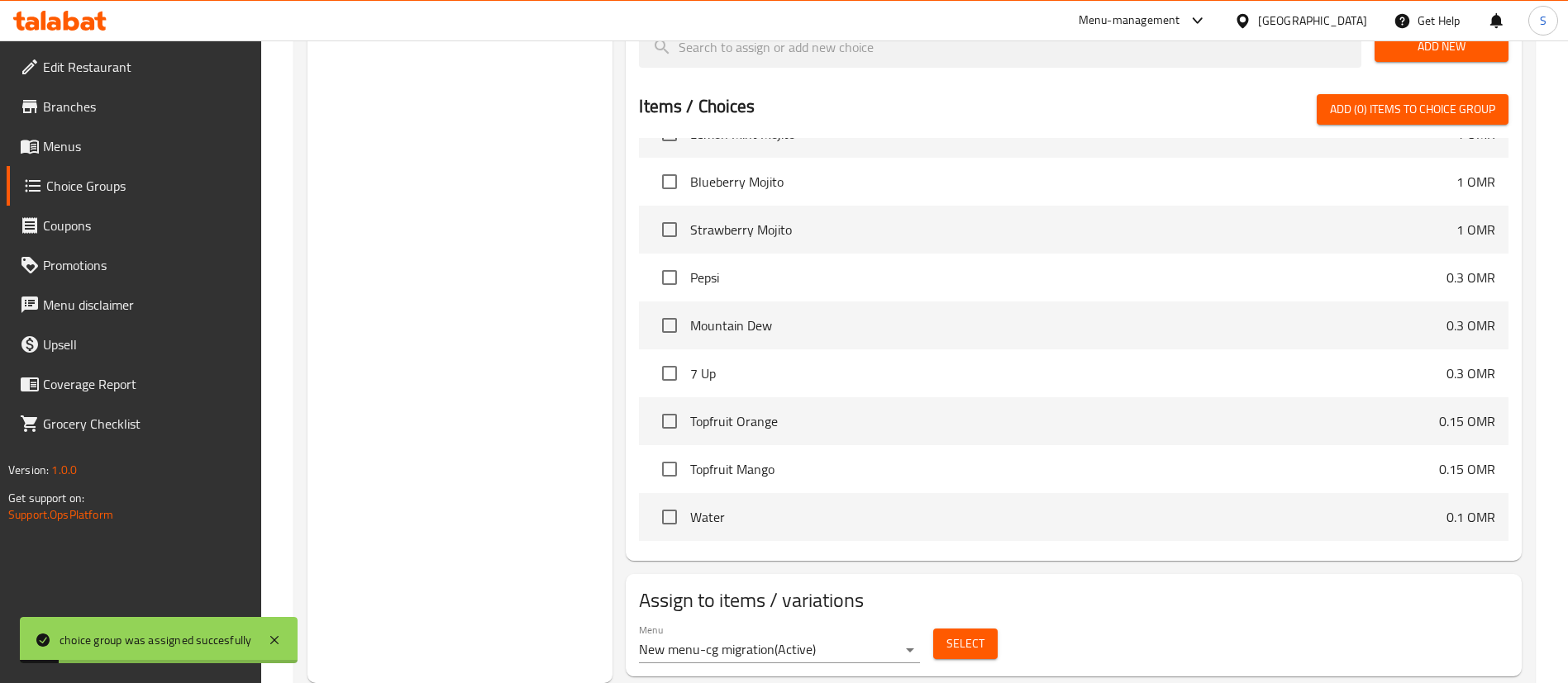
scroll to position [0, 0]
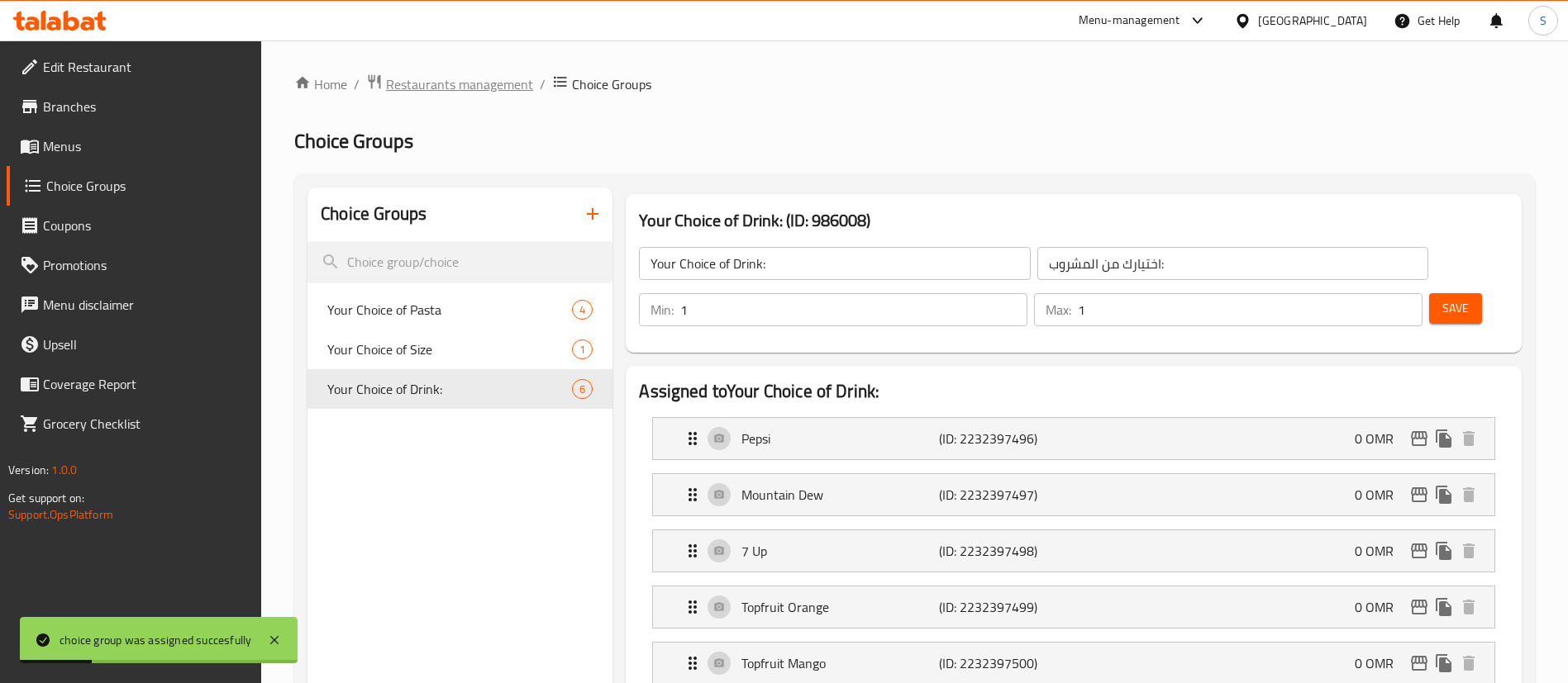
click at [442, 74] on span "Restaurants management" at bounding box center [460, 84] width 148 height 20
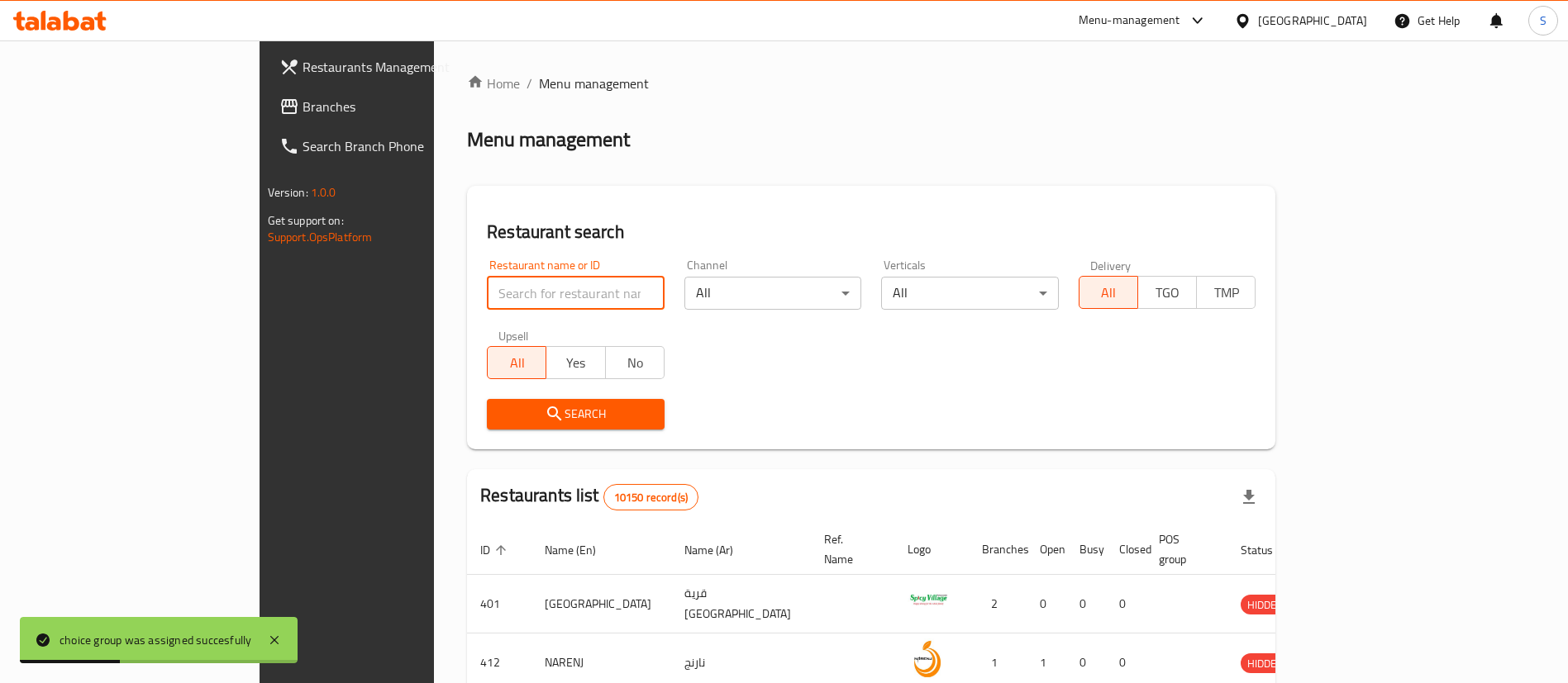
click at [502, 295] on input "search" at bounding box center [575, 293] width 177 height 33
paste input "647394"
type input "647394"
click button "Search" at bounding box center [575, 414] width 177 height 31
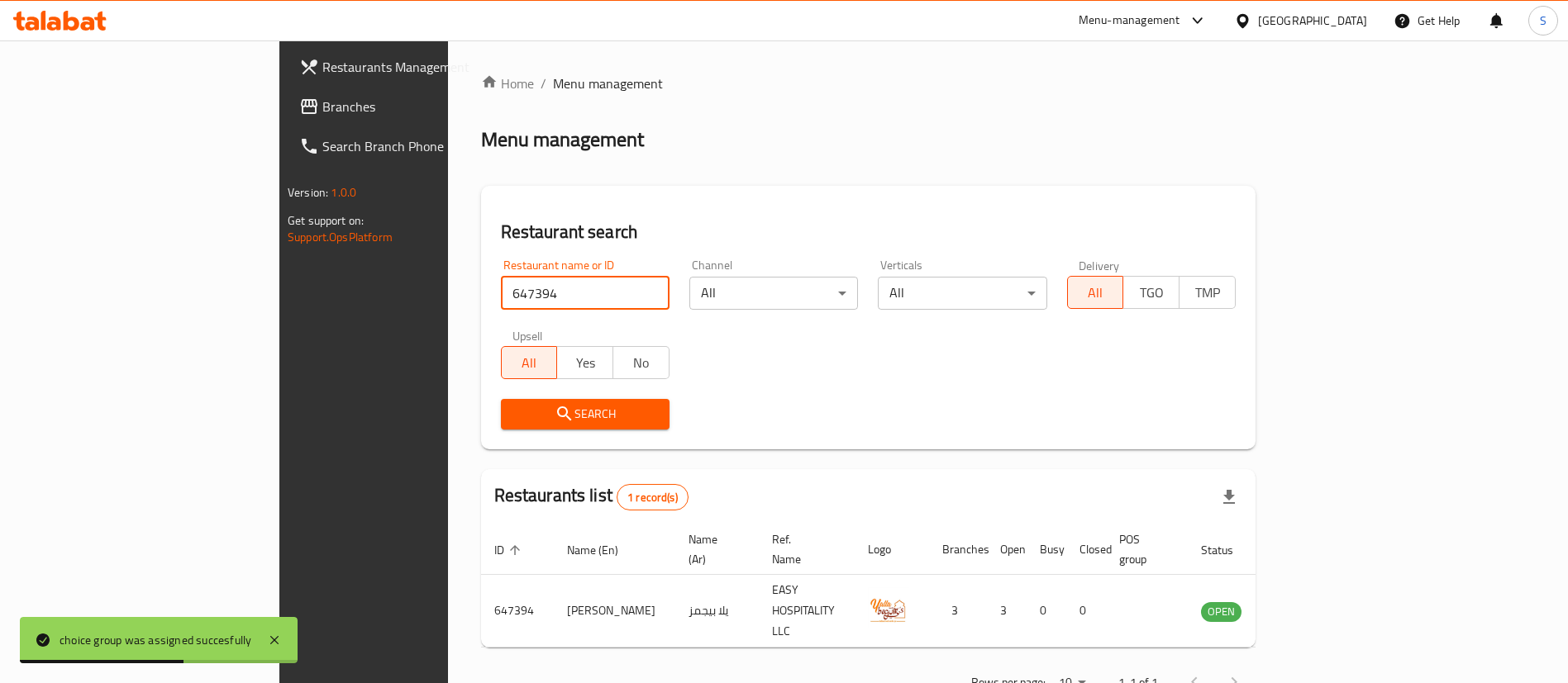
scroll to position [22, 0]
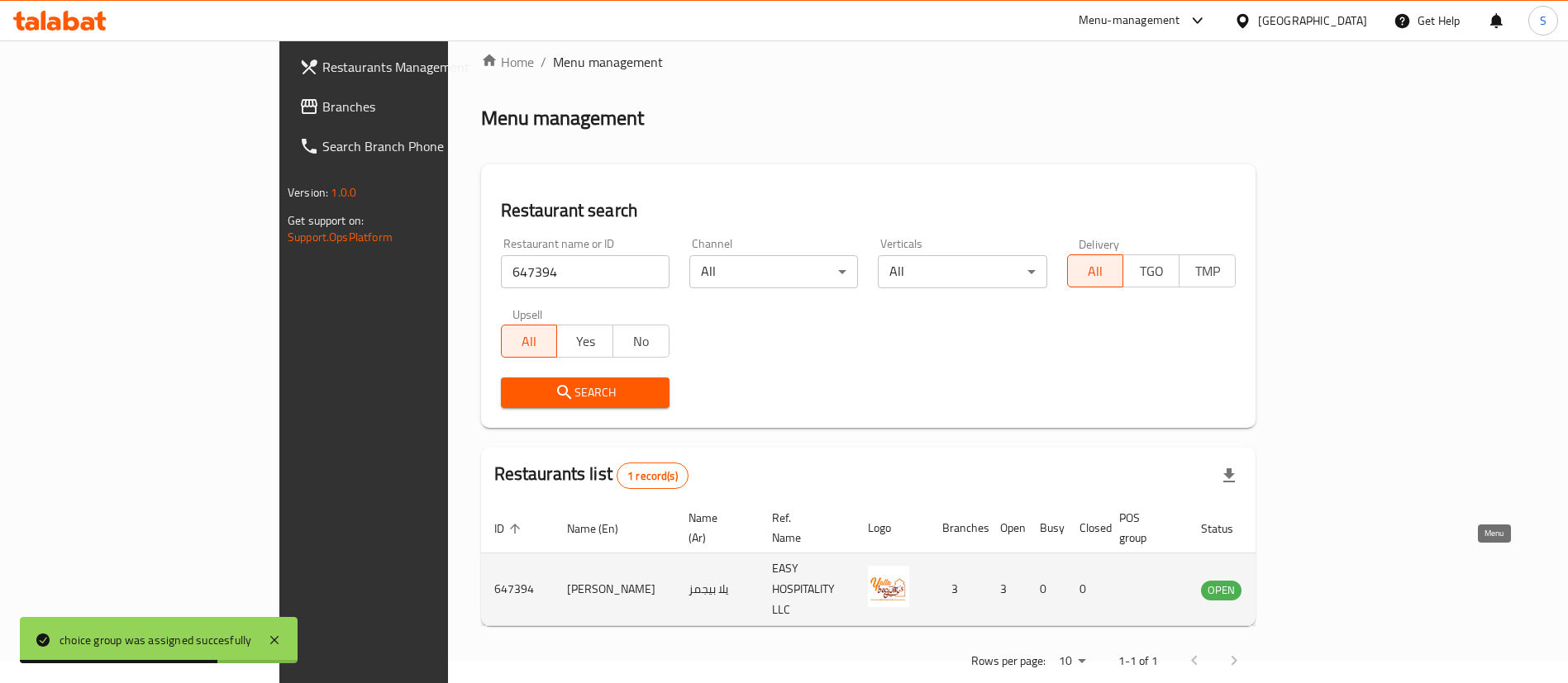
click at [1307, 583] on icon "enhanced table" at bounding box center [1298, 590] width 18 height 14
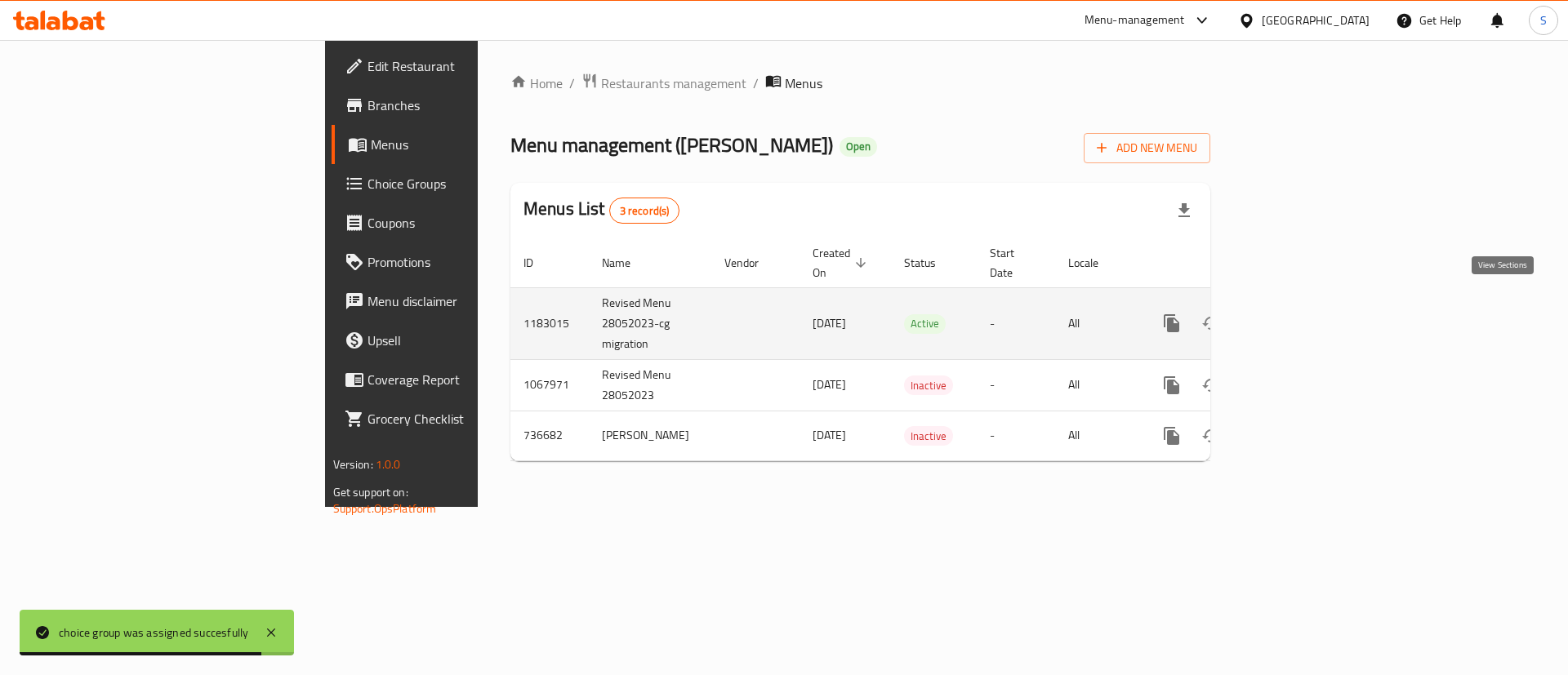
click at [1300, 313] on icon "enhanced table" at bounding box center [1290, 323] width 20 height 20
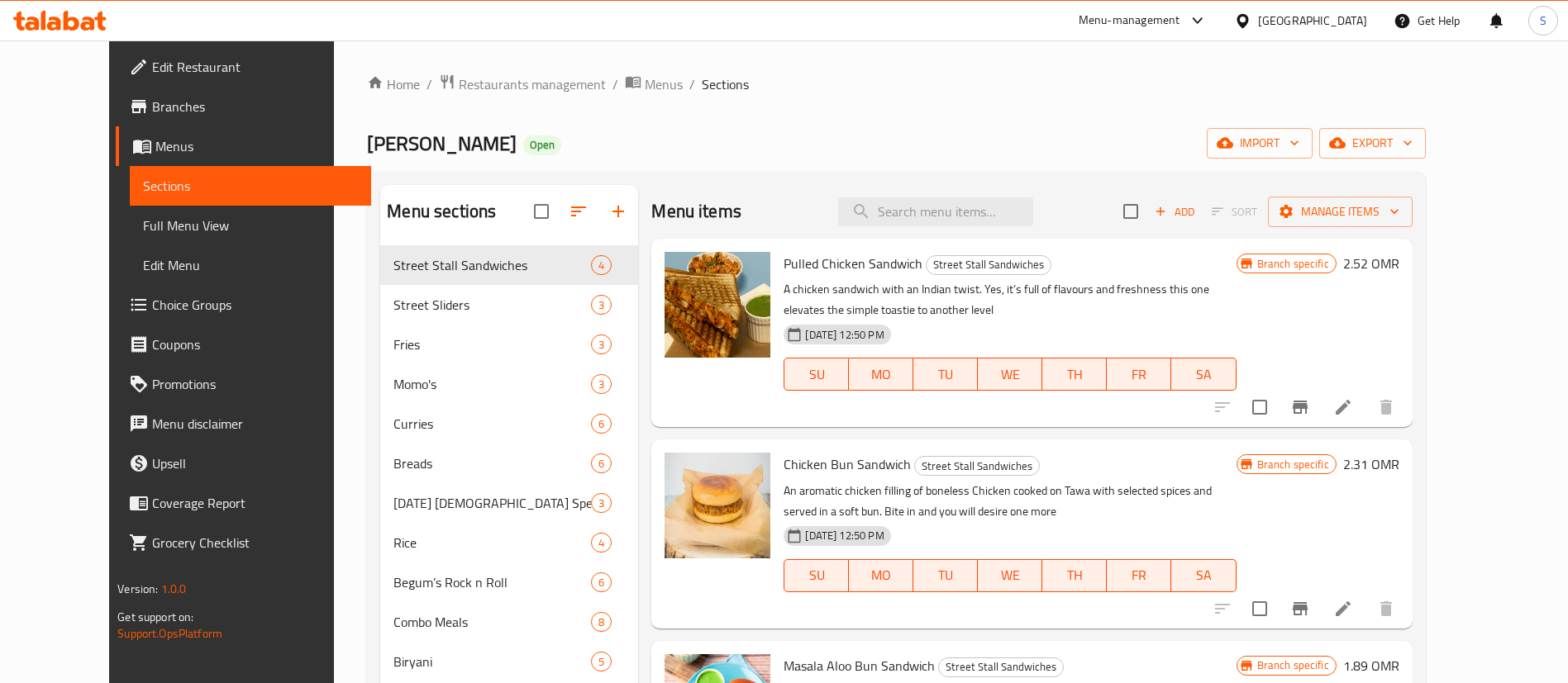
scroll to position [2, 0]
click at [459, 81] on span "Restaurants management" at bounding box center [532, 82] width 148 height 20
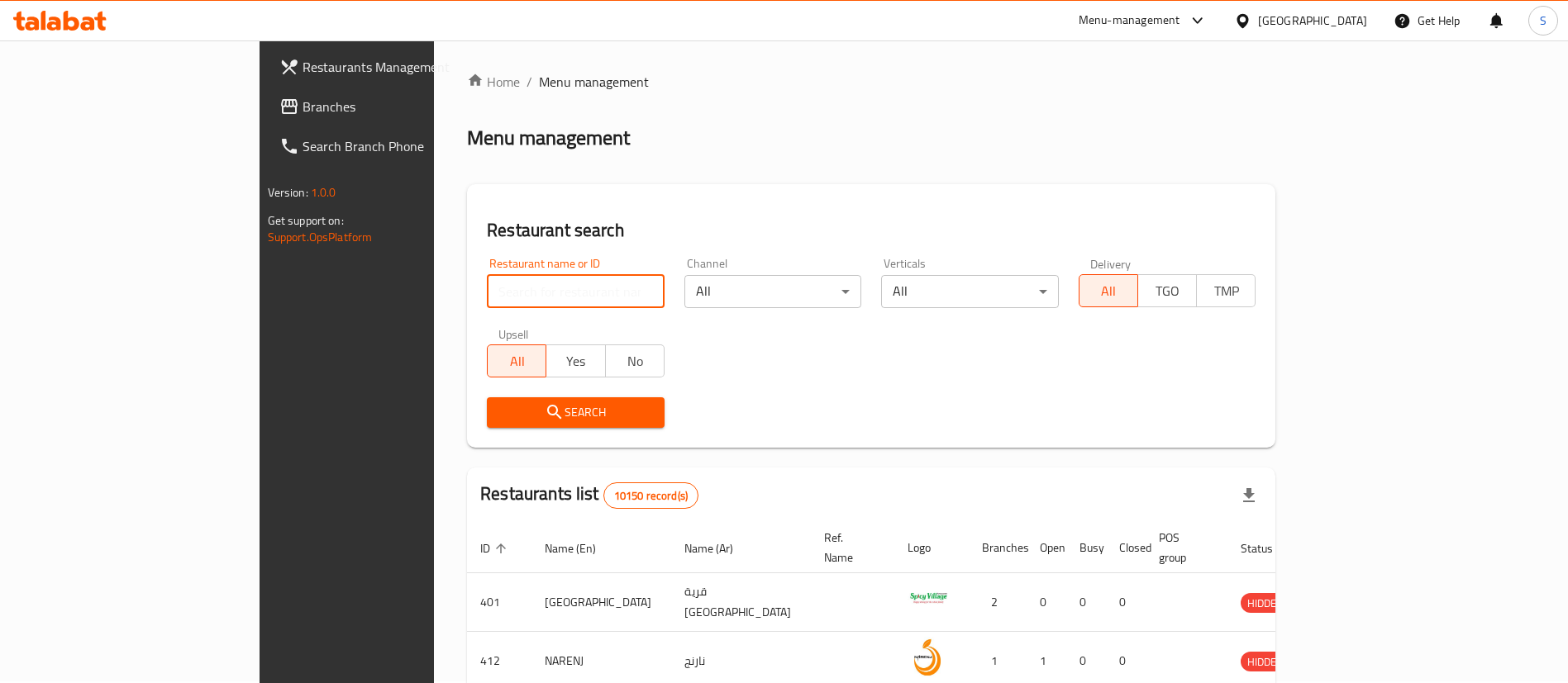
click at [499, 286] on input "search" at bounding box center [575, 291] width 177 height 33
paste input "Dragon Wok"
type input "Dragon Wok"
click button "Search" at bounding box center [575, 412] width 177 height 31
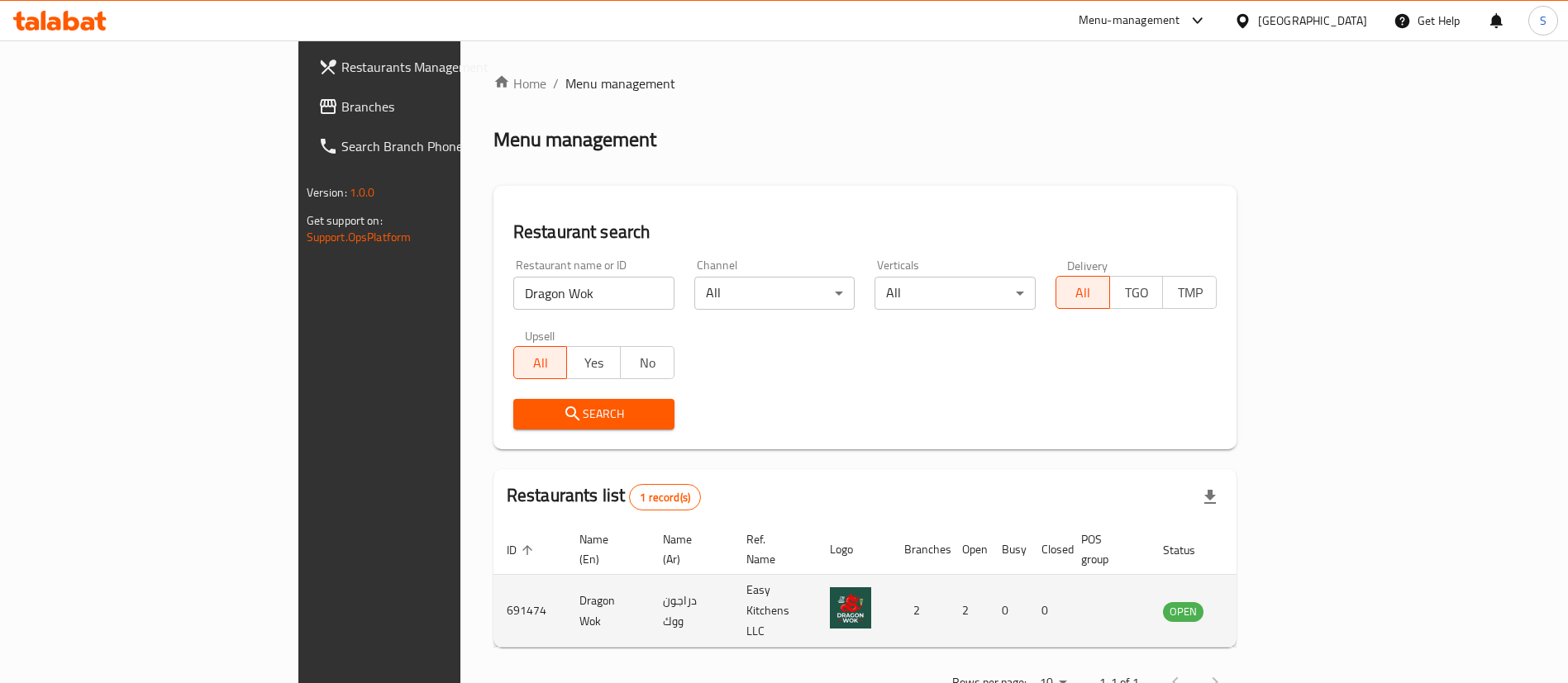
click at [493, 578] on td "691474" at bounding box center [529, 611] width 72 height 72
copy td "691474"
click at [493, 578] on td "691474" at bounding box center [529, 611] width 72 height 72
click at [1266, 609] on icon "enhanced table" at bounding box center [1264, 612] width 6 height 7
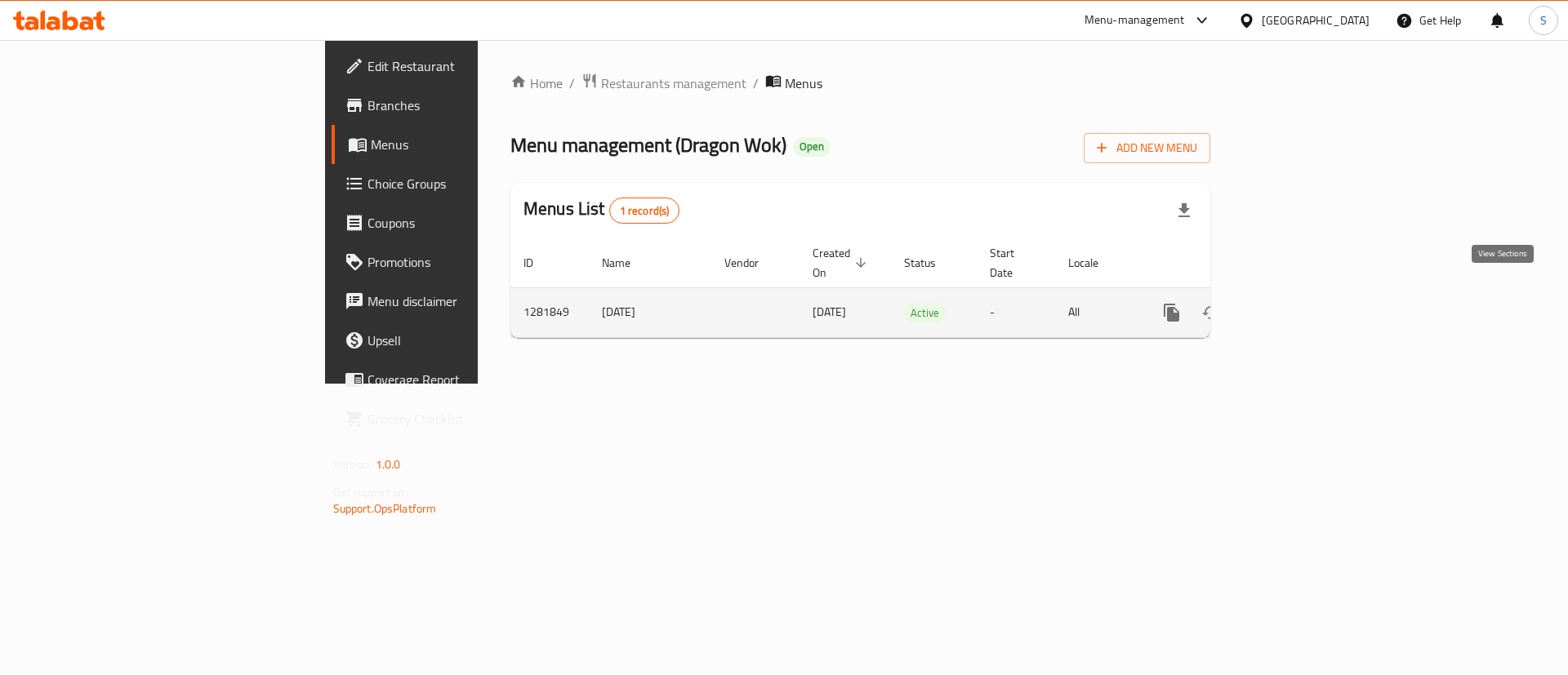
click at [1300, 303] on icon "enhanced table" at bounding box center [1290, 313] width 20 height 20
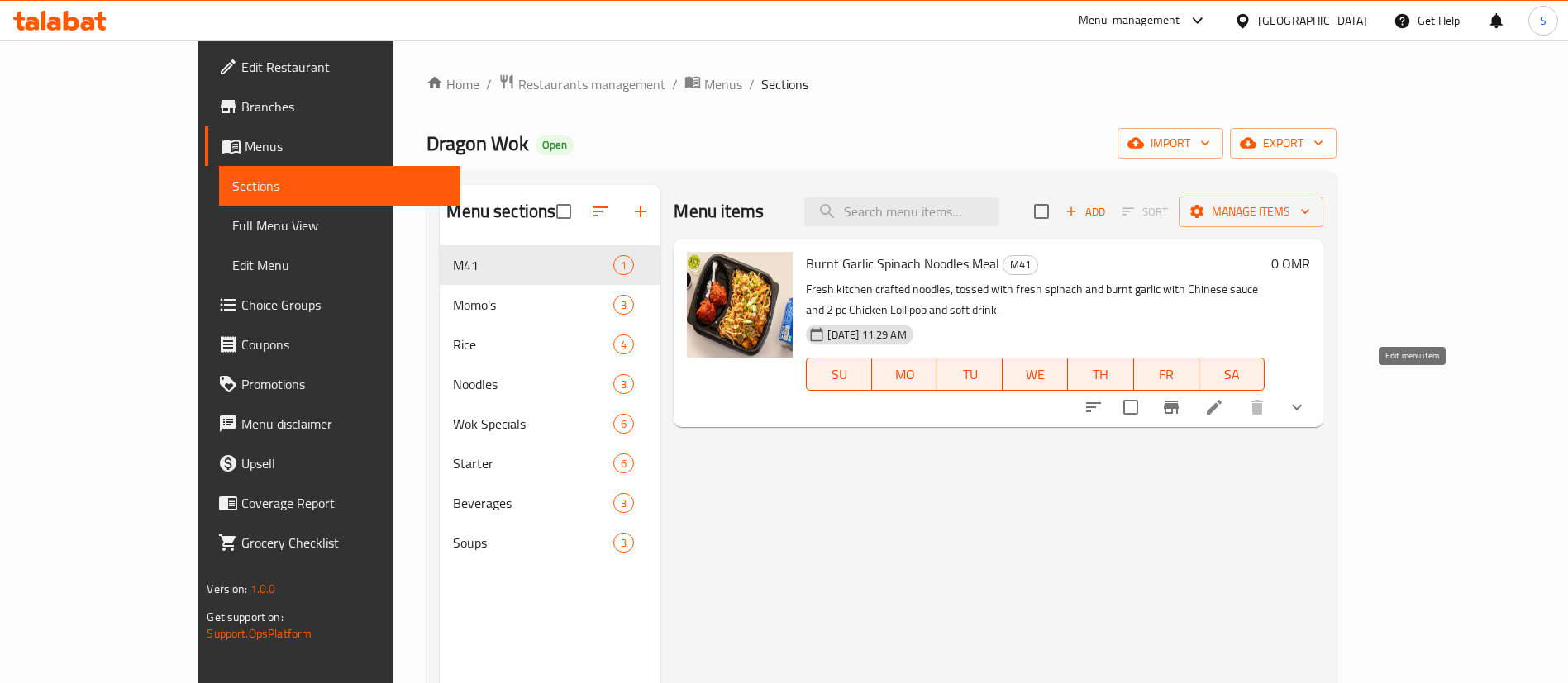
click at [1221, 400] on icon at bounding box center [1213, 407] width 15 height 15
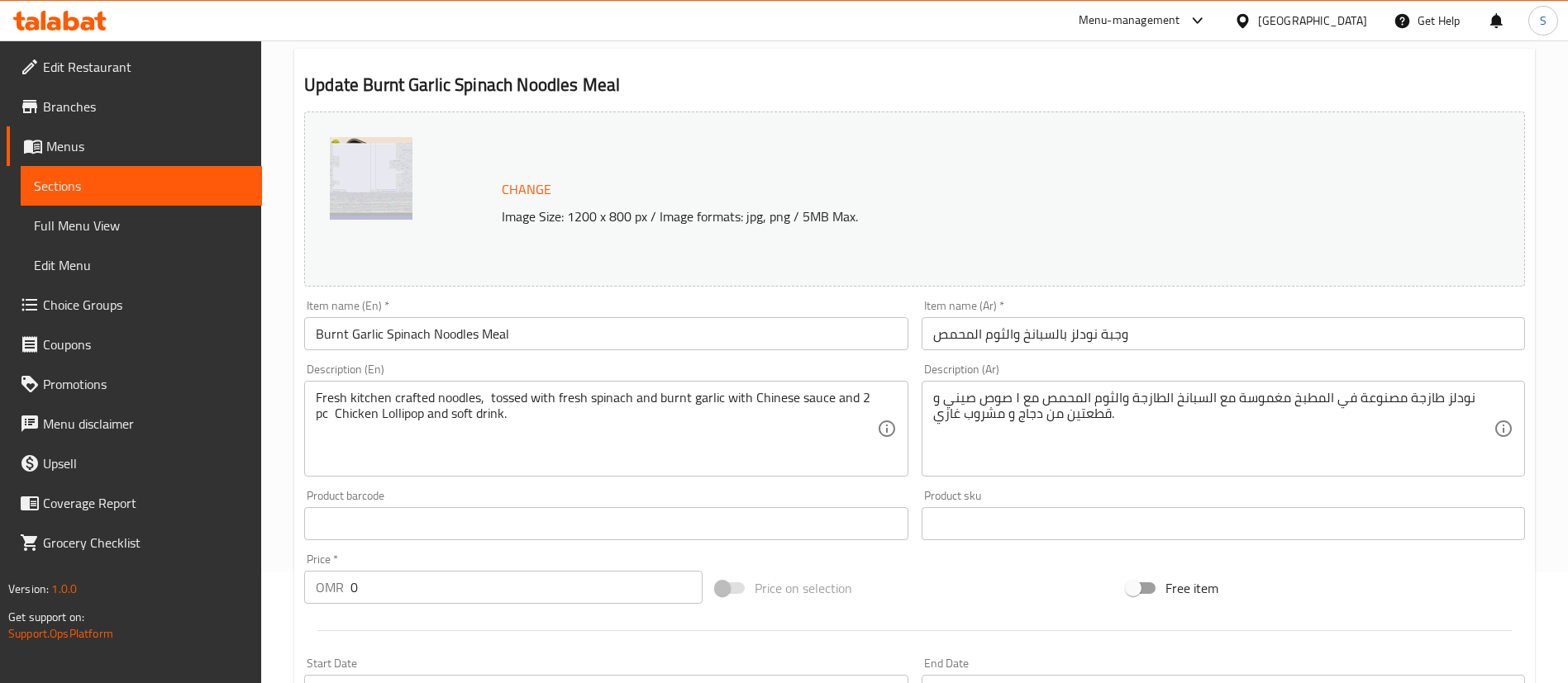
scroll to position [113, 0]
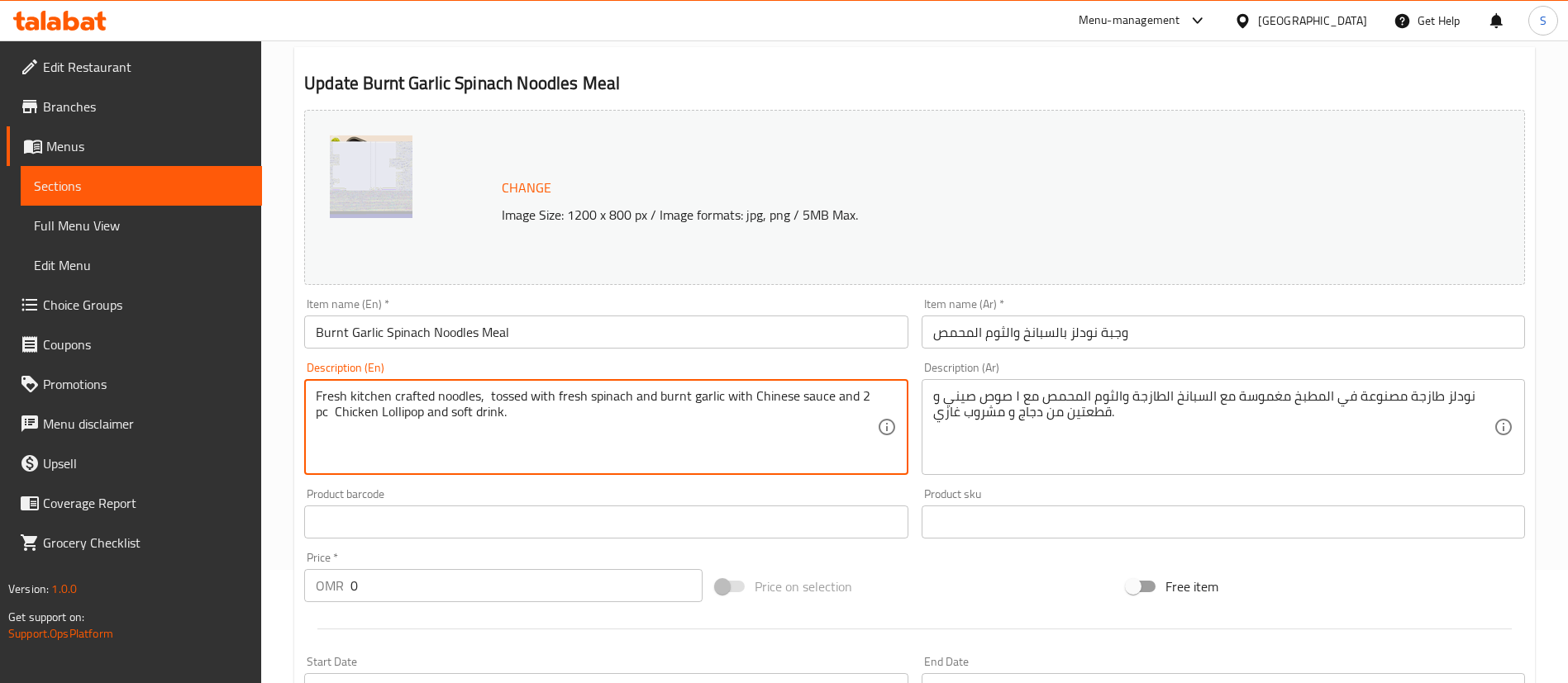
click at [422, 400] on textarea "Fresh kitchen crafted noodles, tossed with fresh spinach and burnt garlic with …" at bounding box center [596, 427] width 561 height 78
click at [489, 398] on textarea "Fresh noodles, tossed with fresh spinach and burnt garlic with Chinese sauce an…" at bounding box center [596, 427] width 561 height 78
click at [572, 400] on textarea "Fresh noodles with spinach and burnt garlic with Chinese sauce and 2 pc Chicken…" at bounding box center [596, 427] width 561 height 78
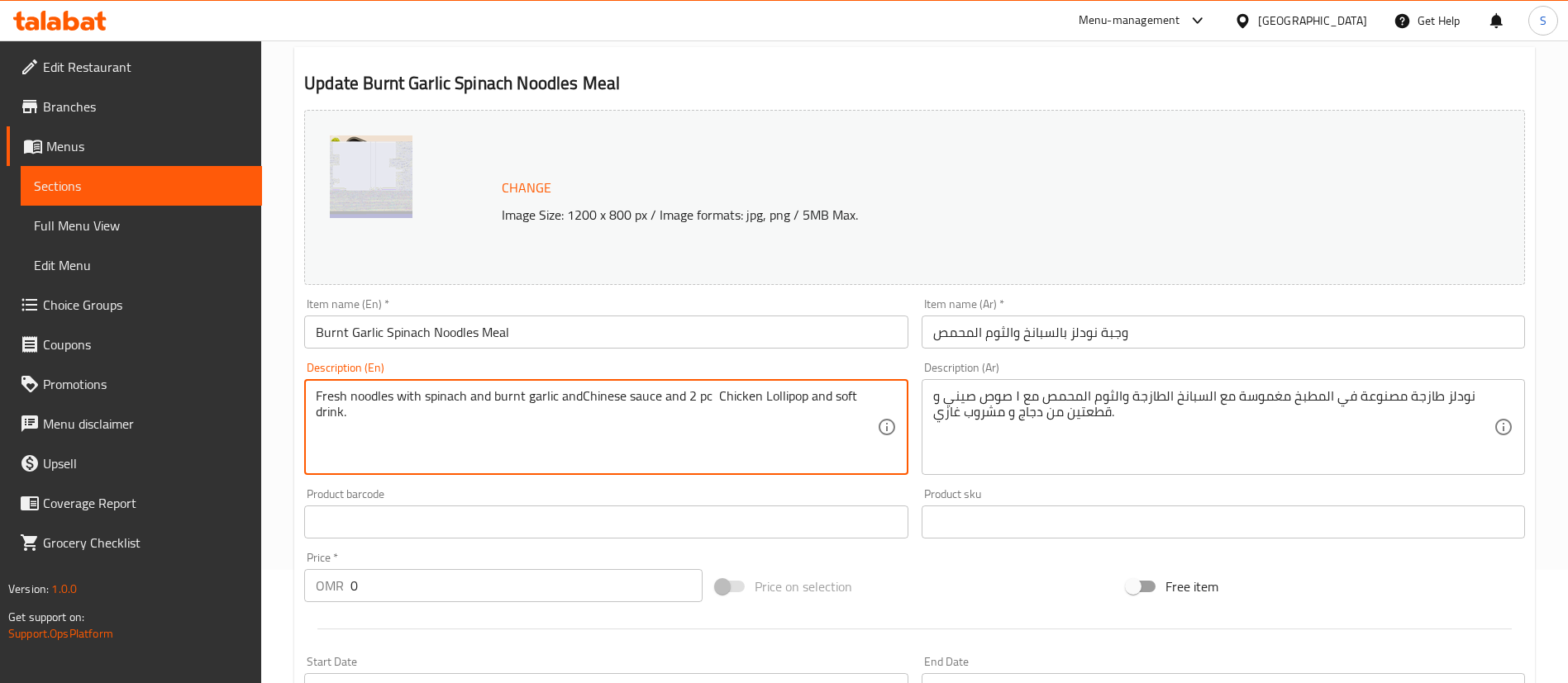
click at [473, 397] on textarea "Fresh noodles with spinach and burnt garlic andChinese sauce and 2 pc Chicken L…" at bounding box center [596, 427] width 561 height 78
click at [557, 397] on textarea "Fresh noodles with spinach, burnt garlic andChinese sauce and 2 pc Chicken Loll…" at bounding box center [596, 427] width 561 height 78
click at [652, 397] on textarea "Fresh noodles with spinach, burnt garlic and Chinese sauce and 2 pc Chicken Lol…" at bounding box center [596, 427] width 561 height 78
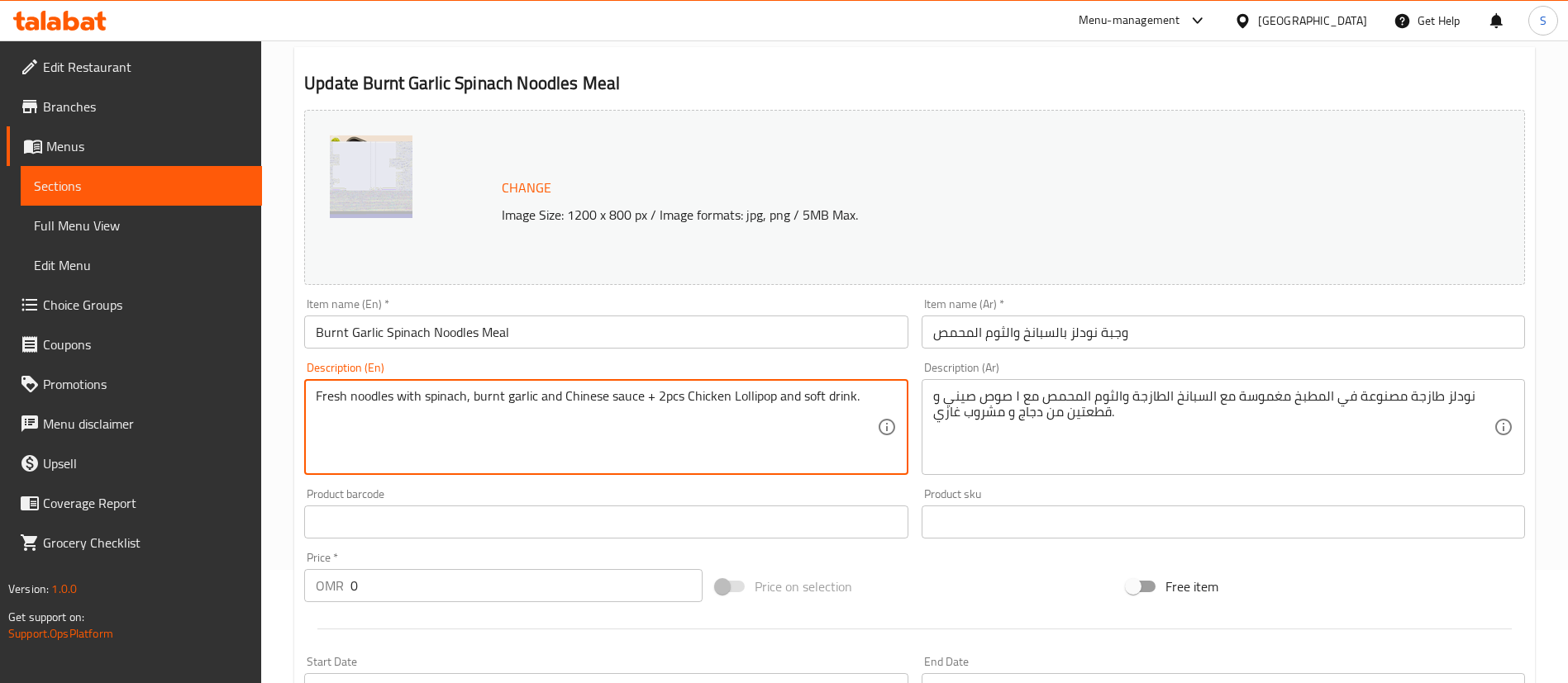
click at [786, 397] on textarea "Fresh noodles with spinach, burnt garlic and Chinese sauce + 2pcs Chicken Lolli…" at bounding box center [596, 427] width 561 height 78
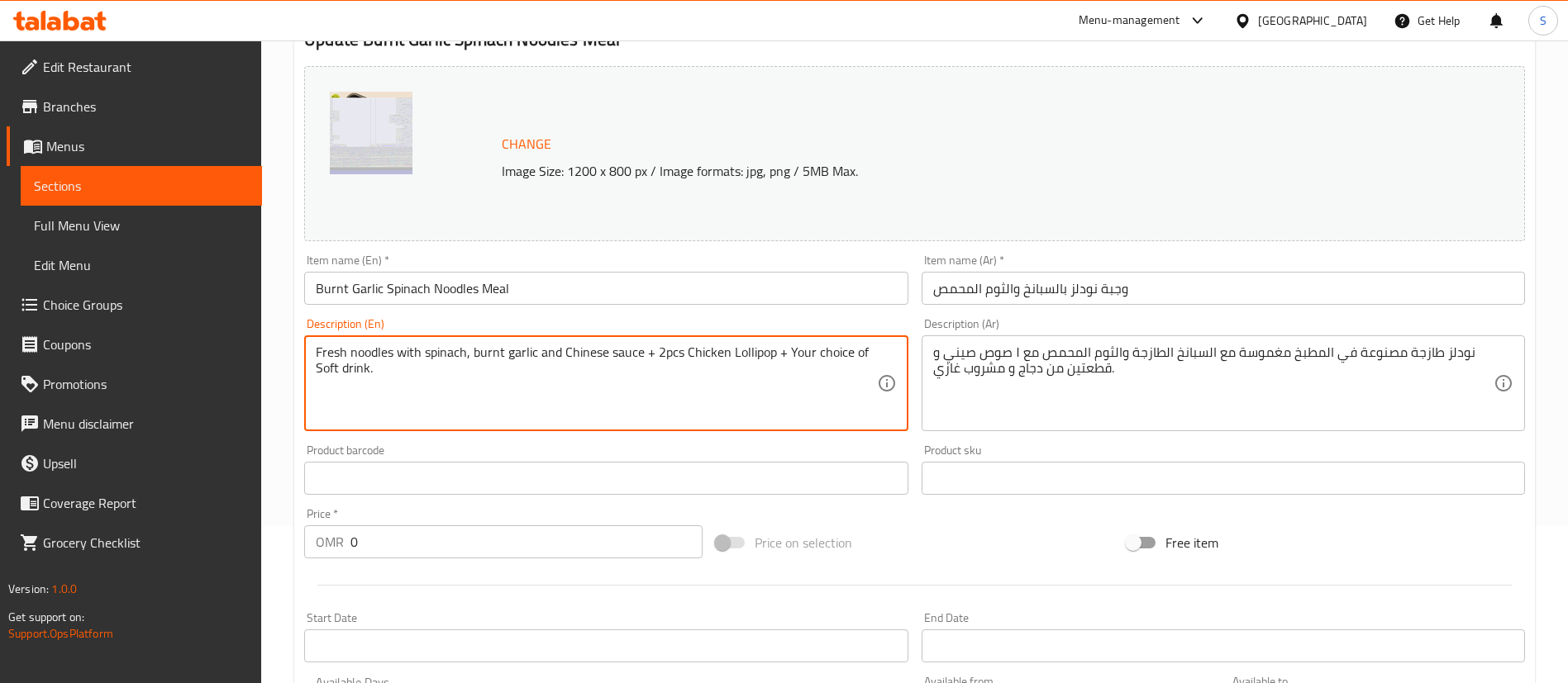
scroll to position [681, 0]
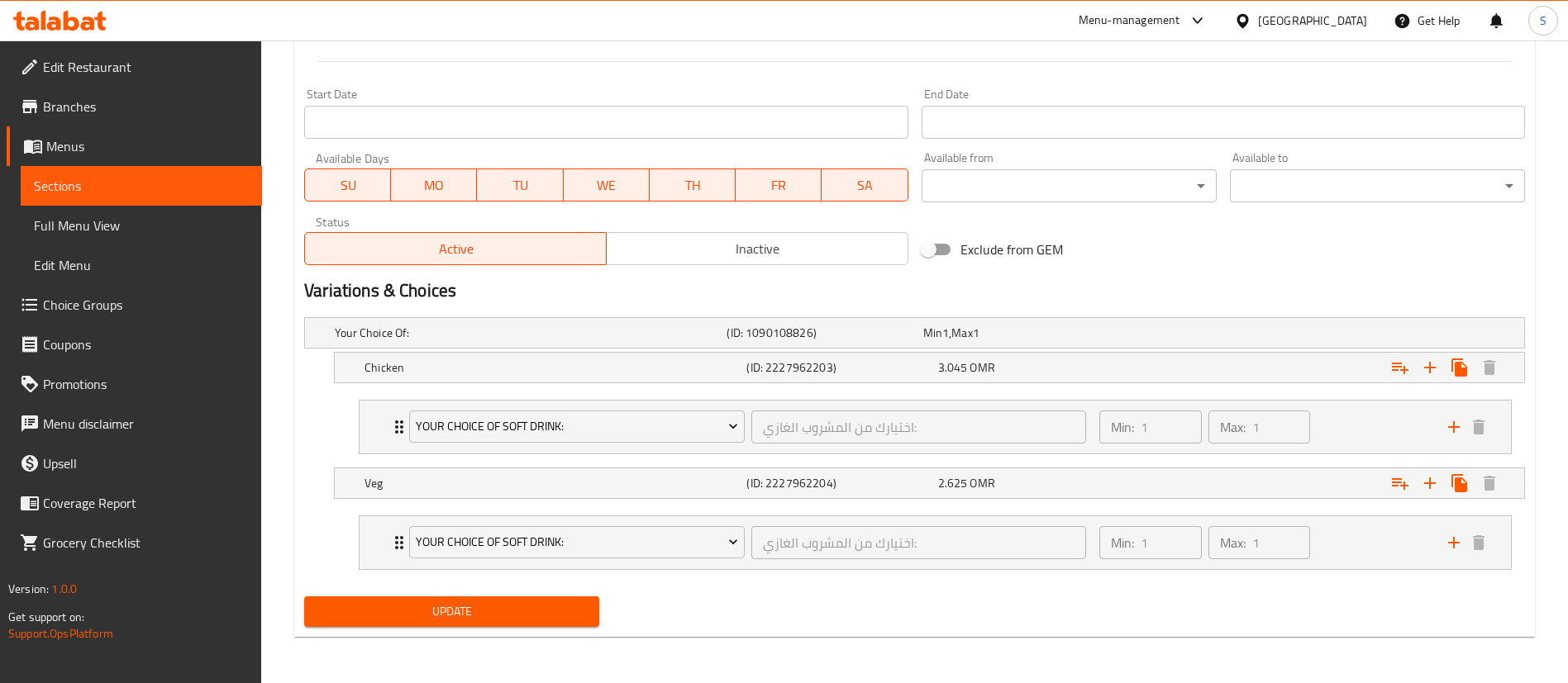
type textarea "Fresh noodles with spinach, burnt garlic and Chinese sauce + 2pcs Chicken Lolli…"
click at [486, 612] on span "Update" at bounding box center [451, 612] width 268 height 21
click at [1299, 337] on div "Expand" at bounding box center [1312, 333] width 392 height 7
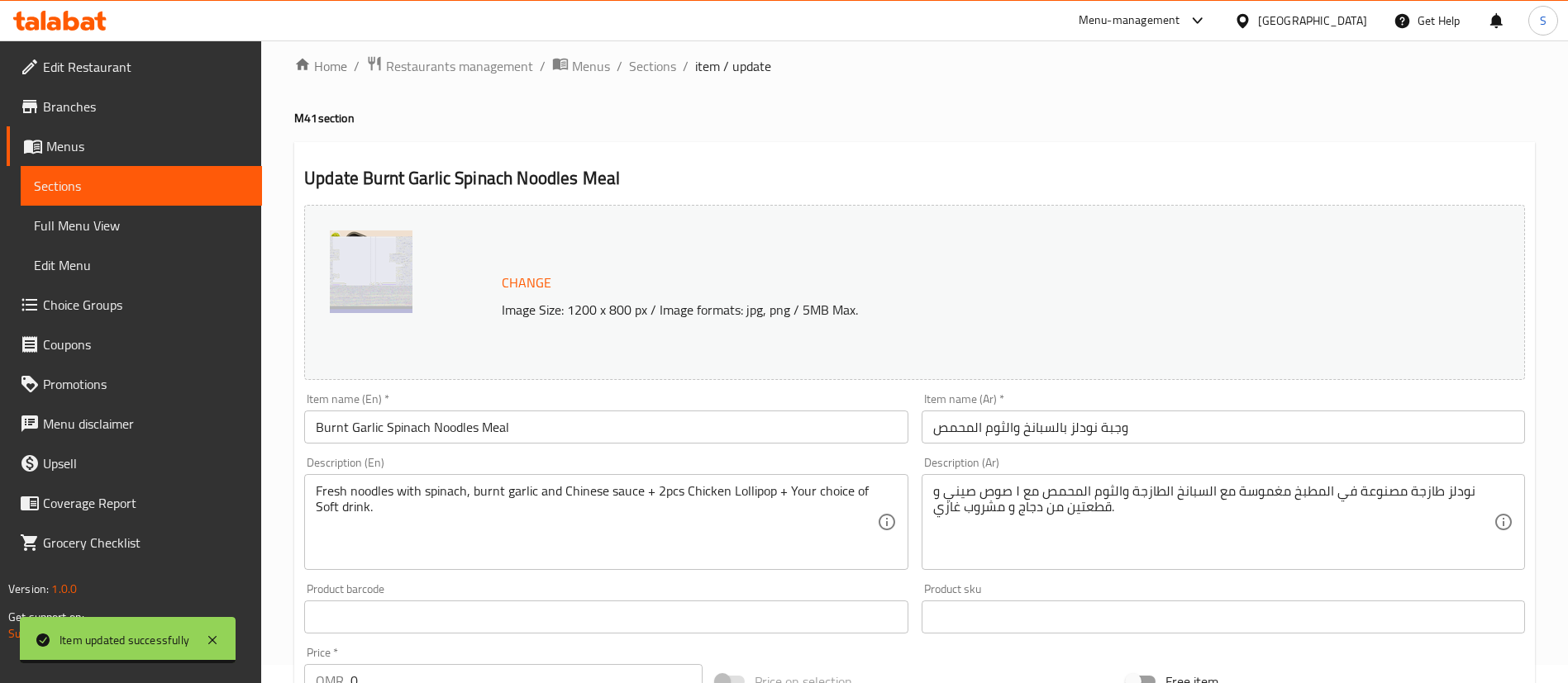
scroll to position [0, 0]
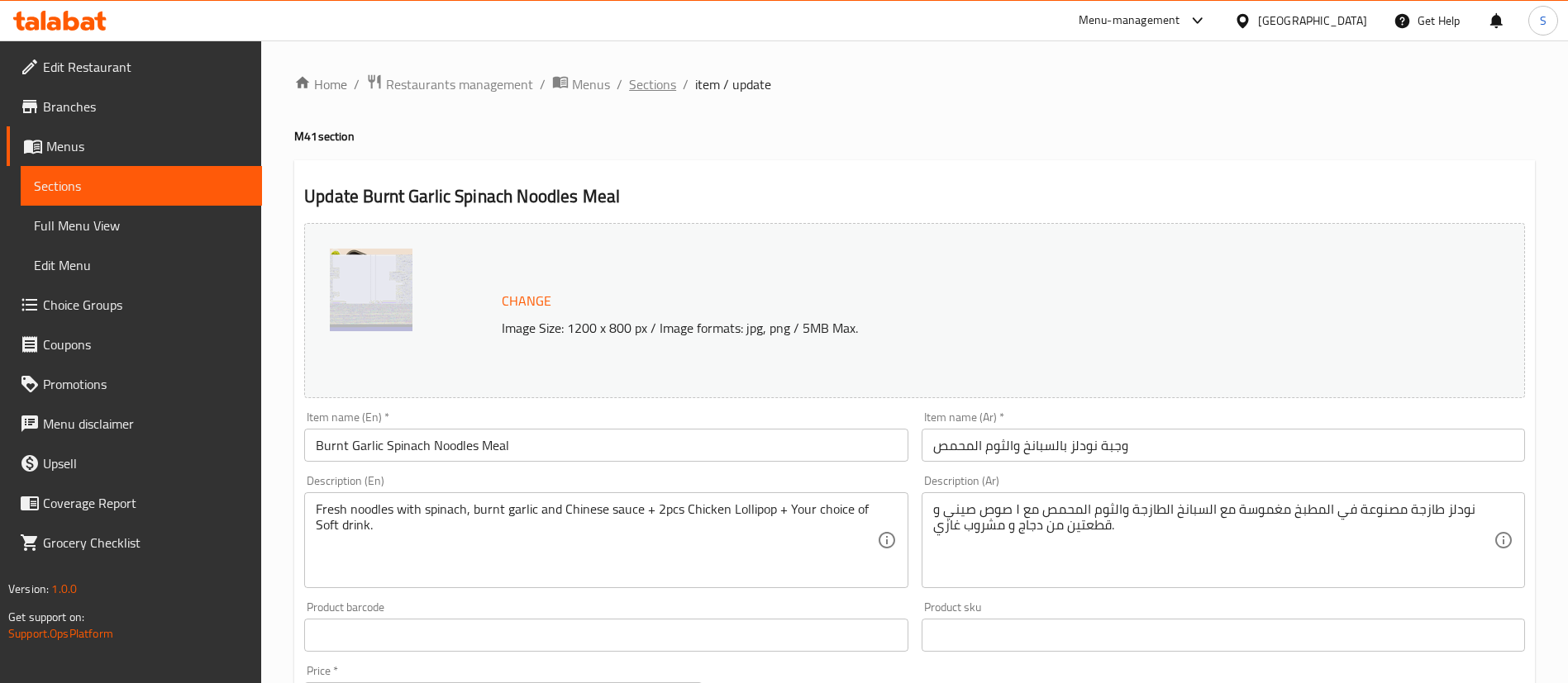
click at [647, 81] on span "Sections" at bounding box center [653, 84] width 48 height 20
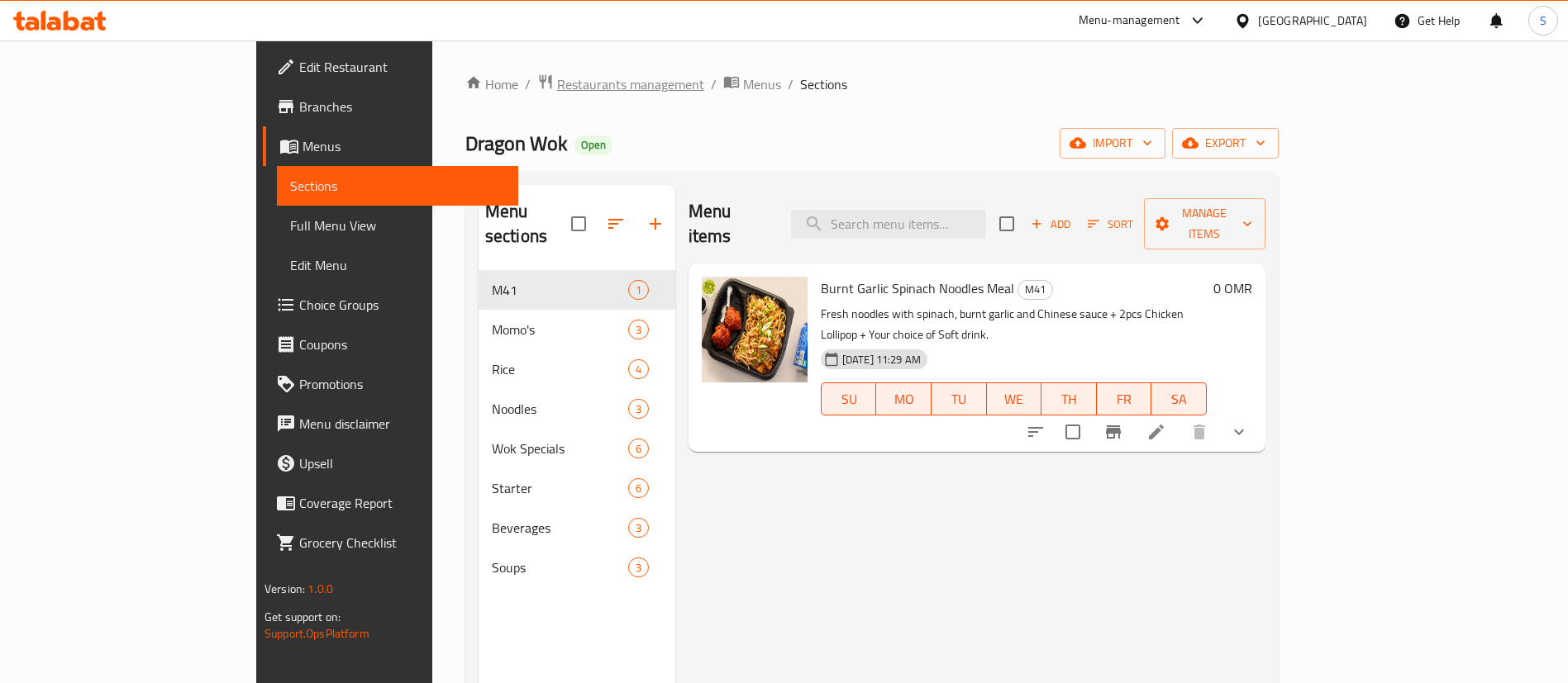
click at [557, 85] on span "Restaurants management" at bounding box center [630, 84] width 148 height 20
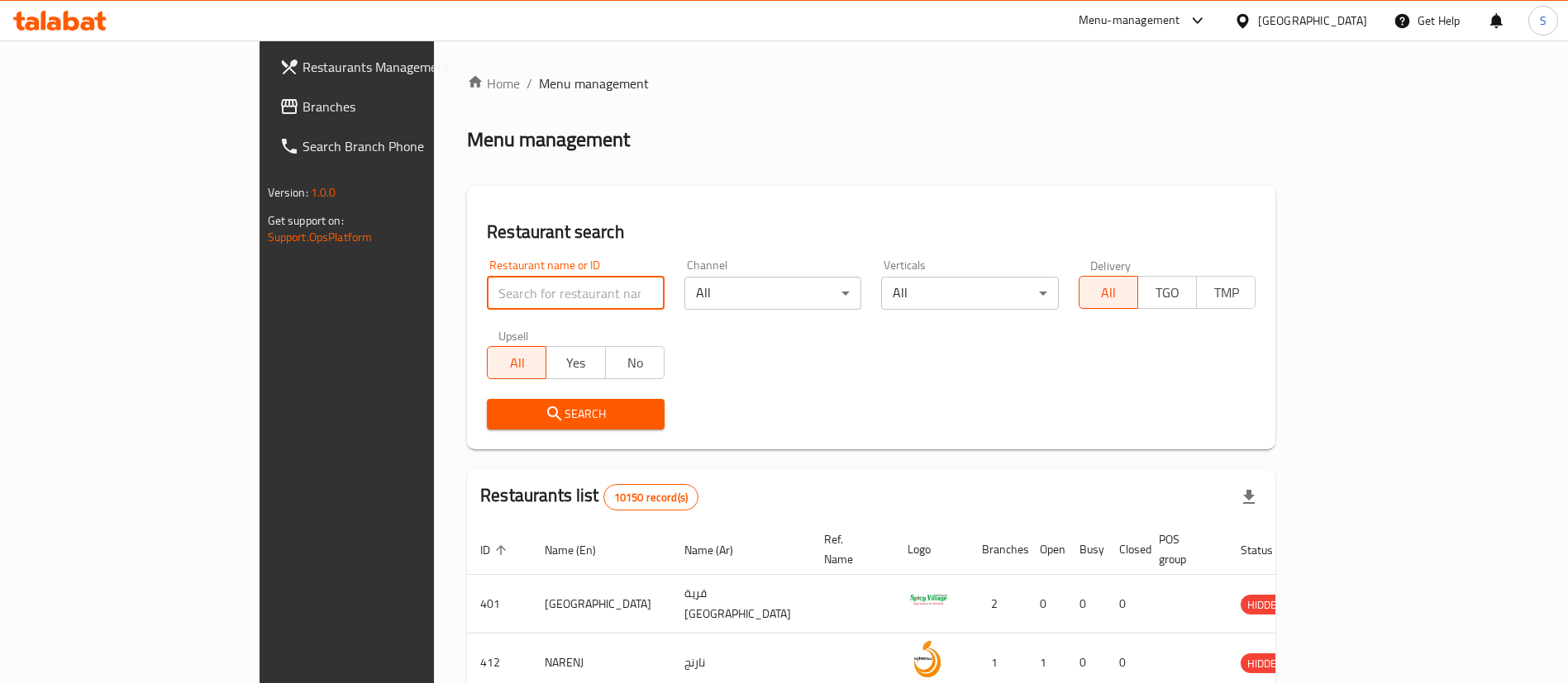
click at [497, 302] on input "search" at bounding box center [575, 293] width 177 height 33
paste input "691480"
type input "691480"
click button "Search" at bounding box center [575, 414] width 177 height 31
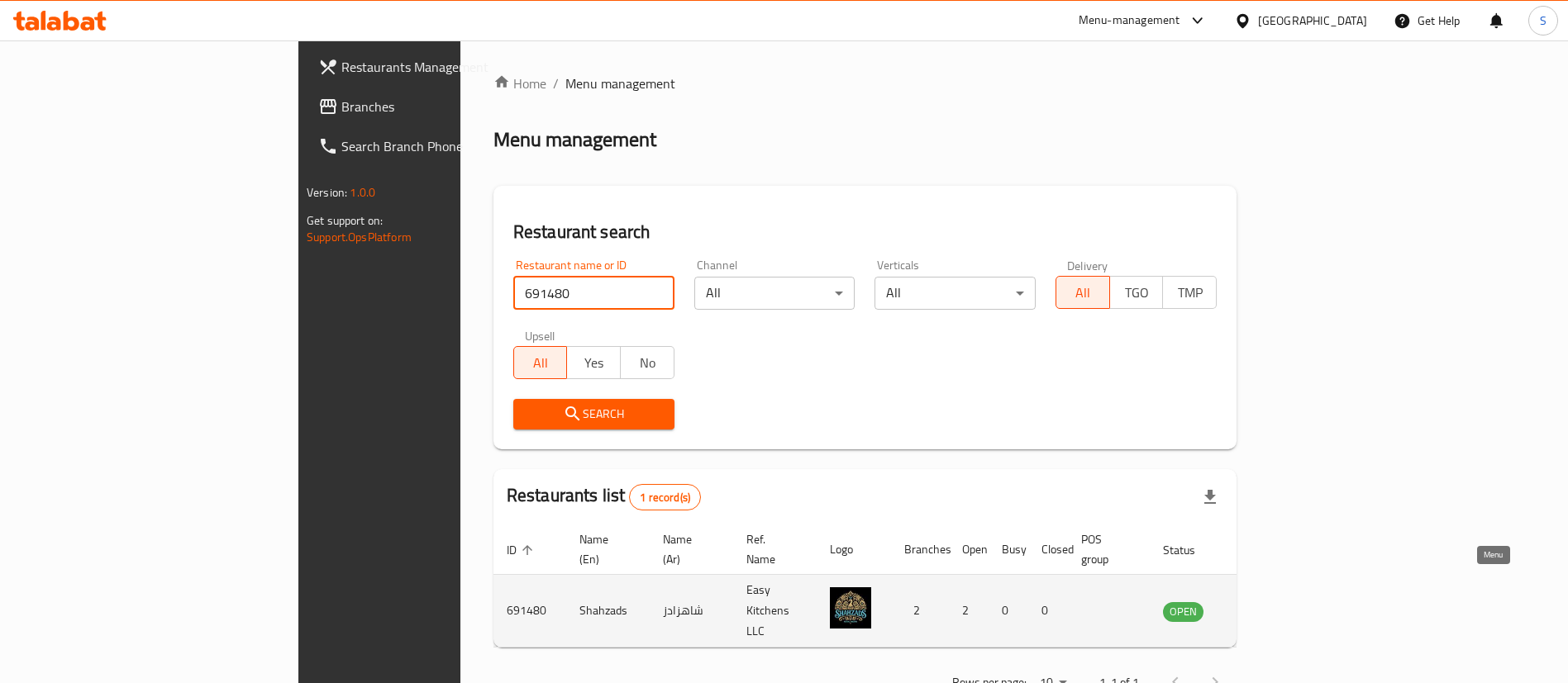
click at [1269, 605] on icon "enhanced table" at bounding box center [1260, 612] width 18 height 14
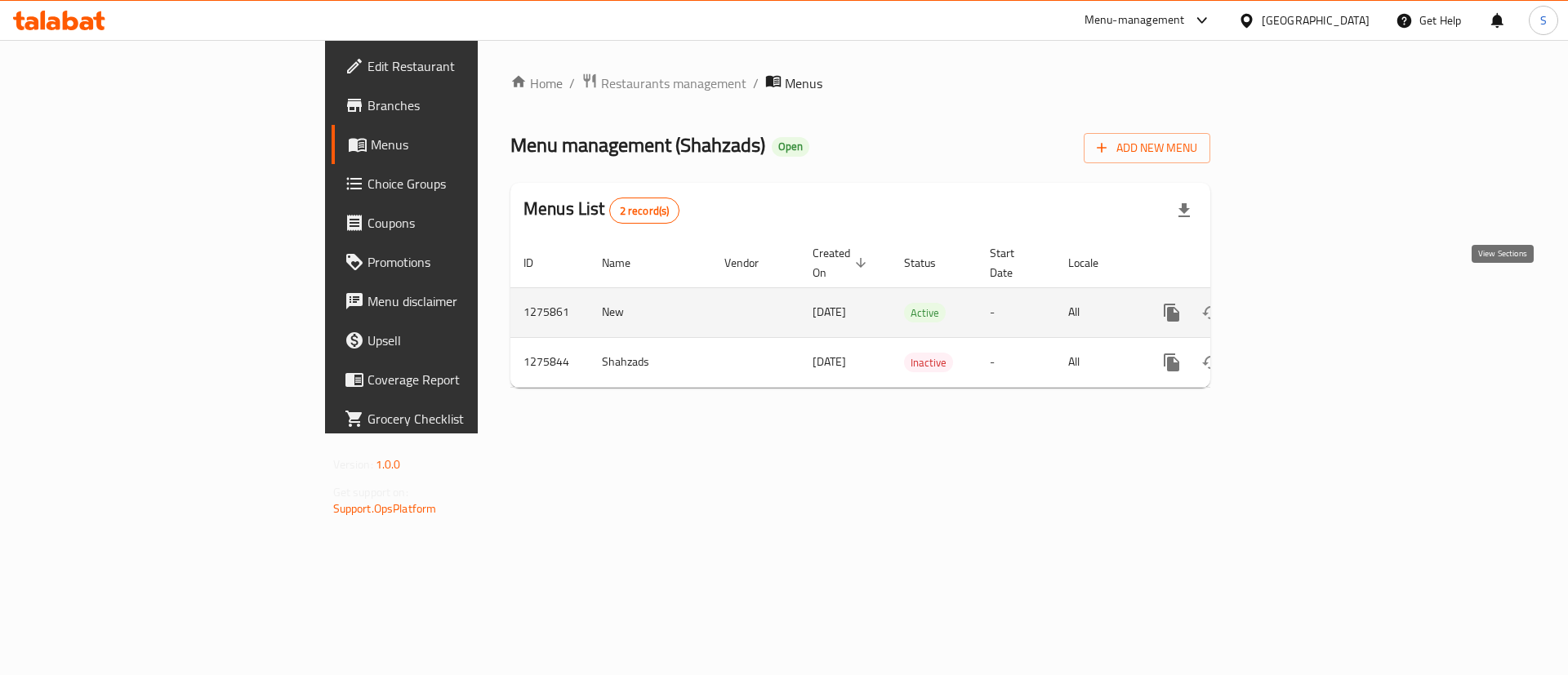
click at [1297, 305] on icon "enhanced table" at bounding box center [1289, 312] width 15 height 15
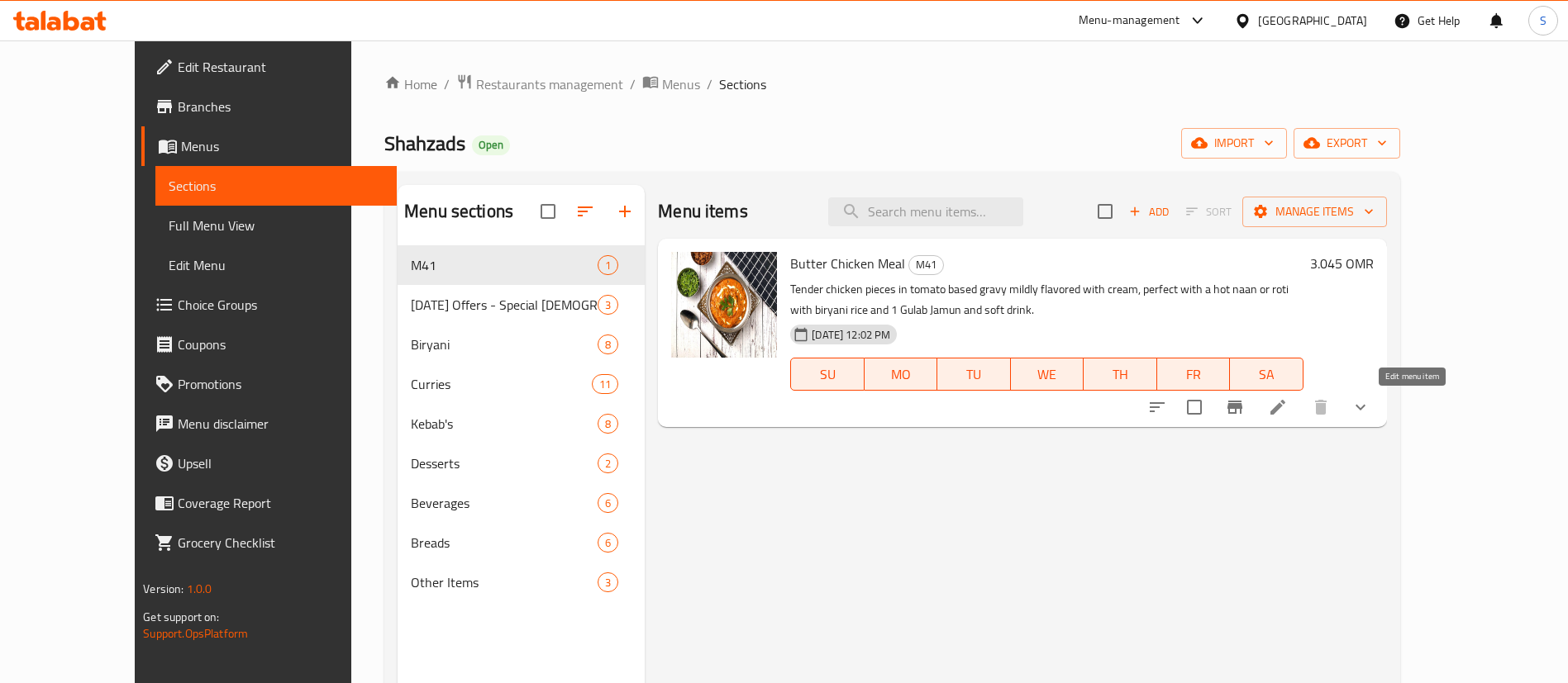
click at [1288, 405] on icon at bounding box center [1278, 407] width 20 height 20
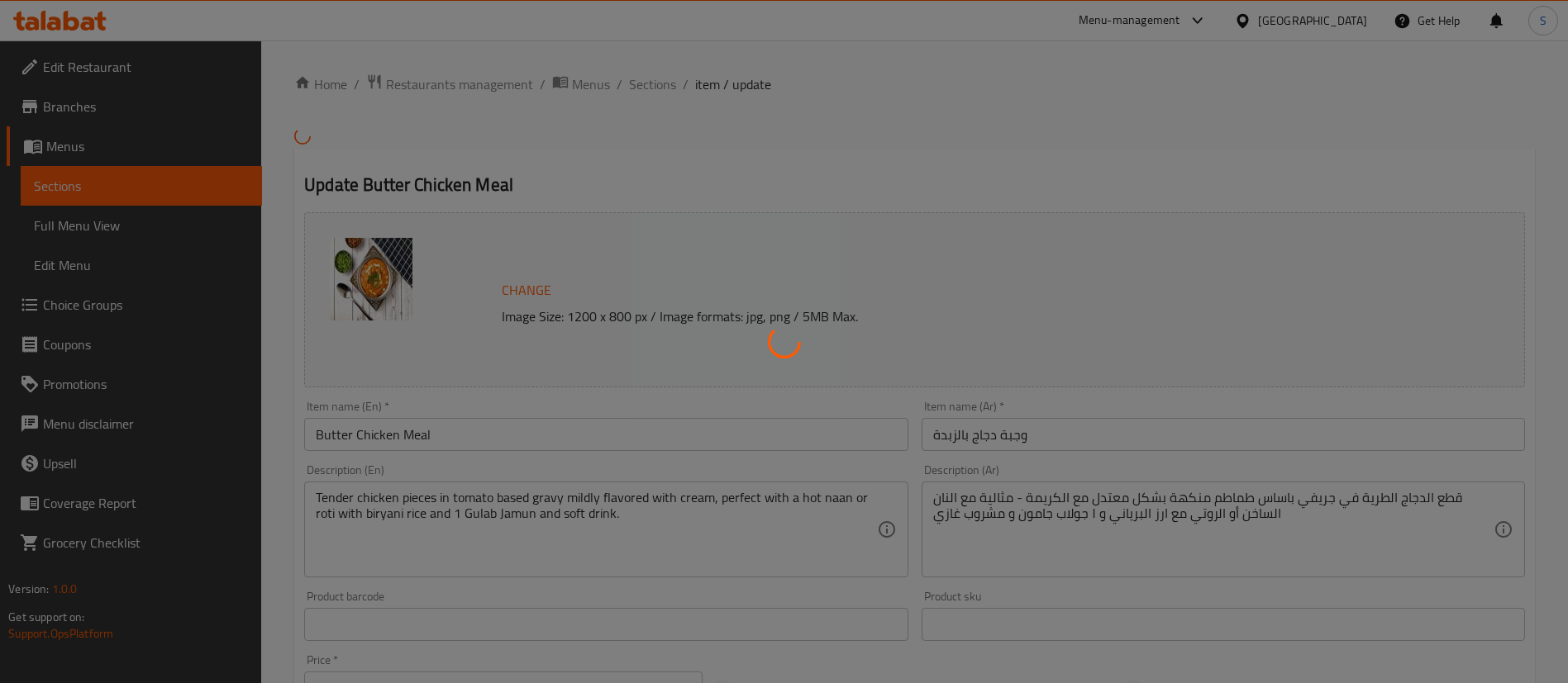
type input "اختيارك من المشروب الغازي:"
type input "1"
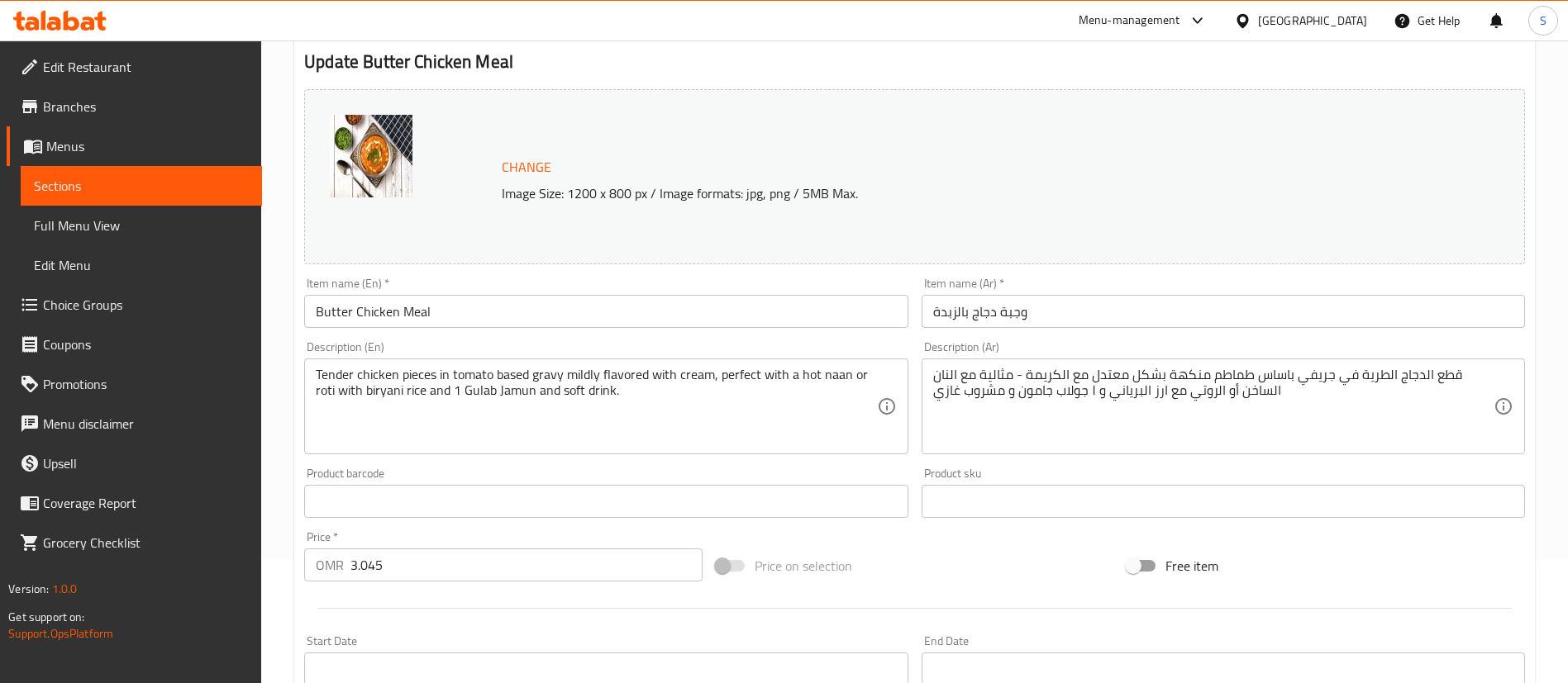
scroll to position [127, 0]
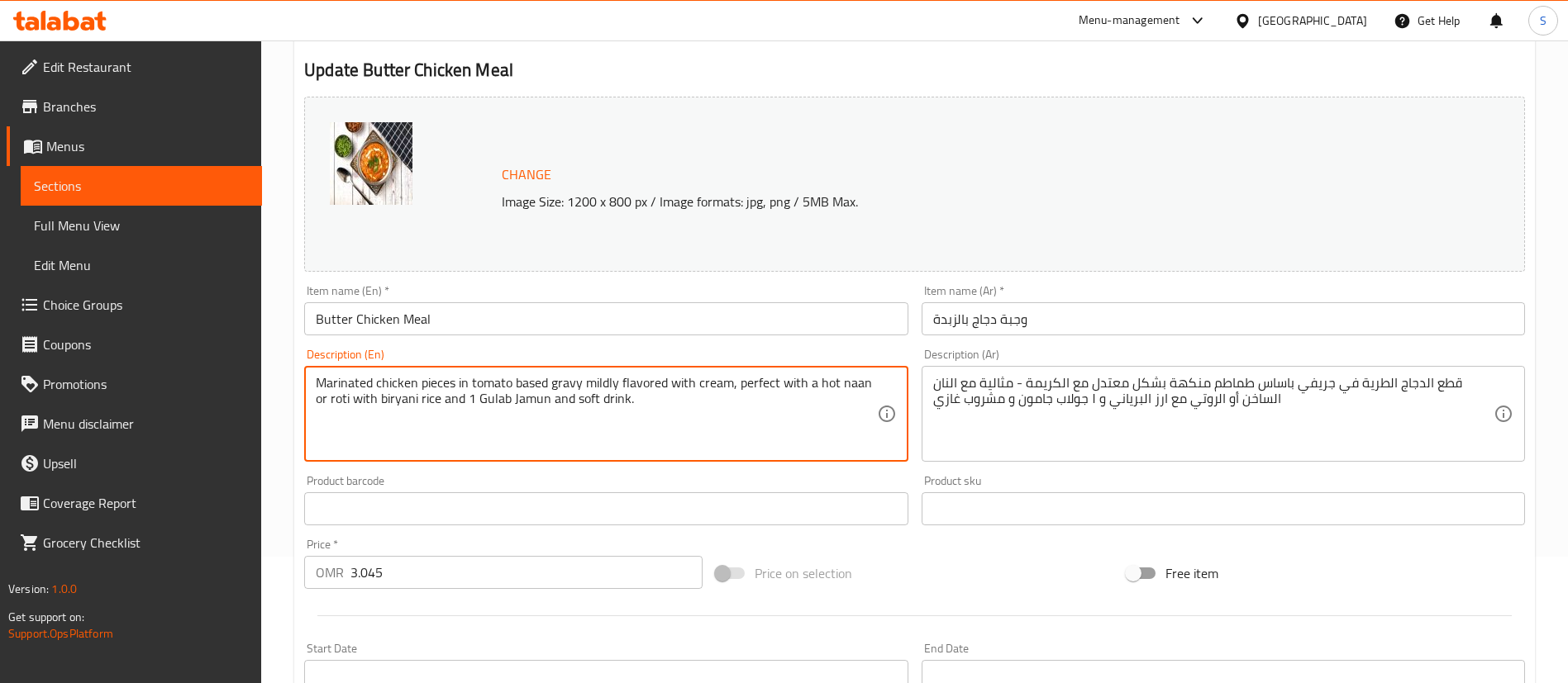
click at [459, 380] on textarea "Marinated chicken pieces in tomato based gravy mildly flavored with cream, perf…" at bounding box center [596, 414] width 561 height 78
click at [615, 384] on textarea "Marinated chicken in tomato based gravy mildly flavored with cream, perfect wit…" at bounding box center [596, 414] width 561 height 78
drag, startPoint x: 691, startPoint y: 384, endPoint x: 613, endPoint y: 388, distance: 78.1
click at [613, 388] on textarea "Marinated chicken in tomato based sauce with cream, perfect with a hot naan or …" at bounding box center [596, 414] width 561 height 78
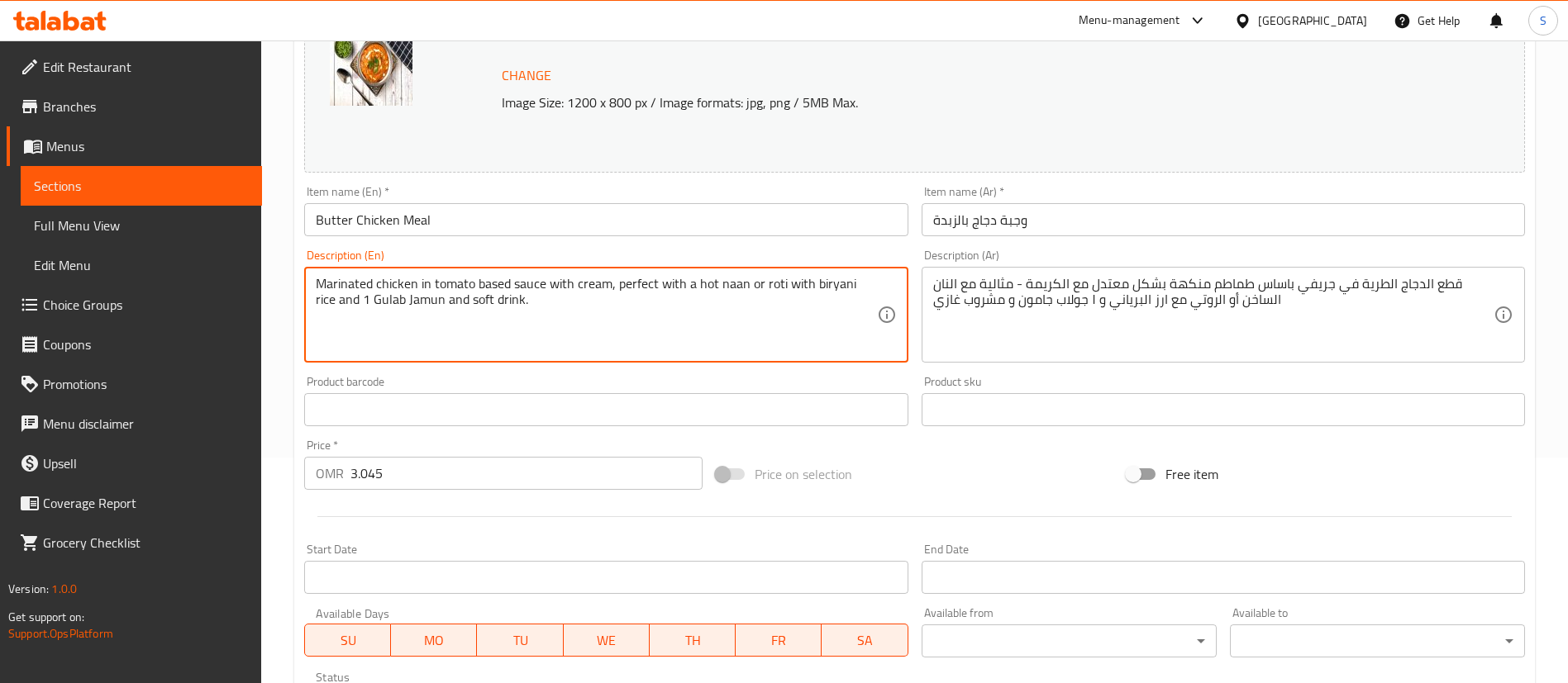
scroll to position [208, 0]
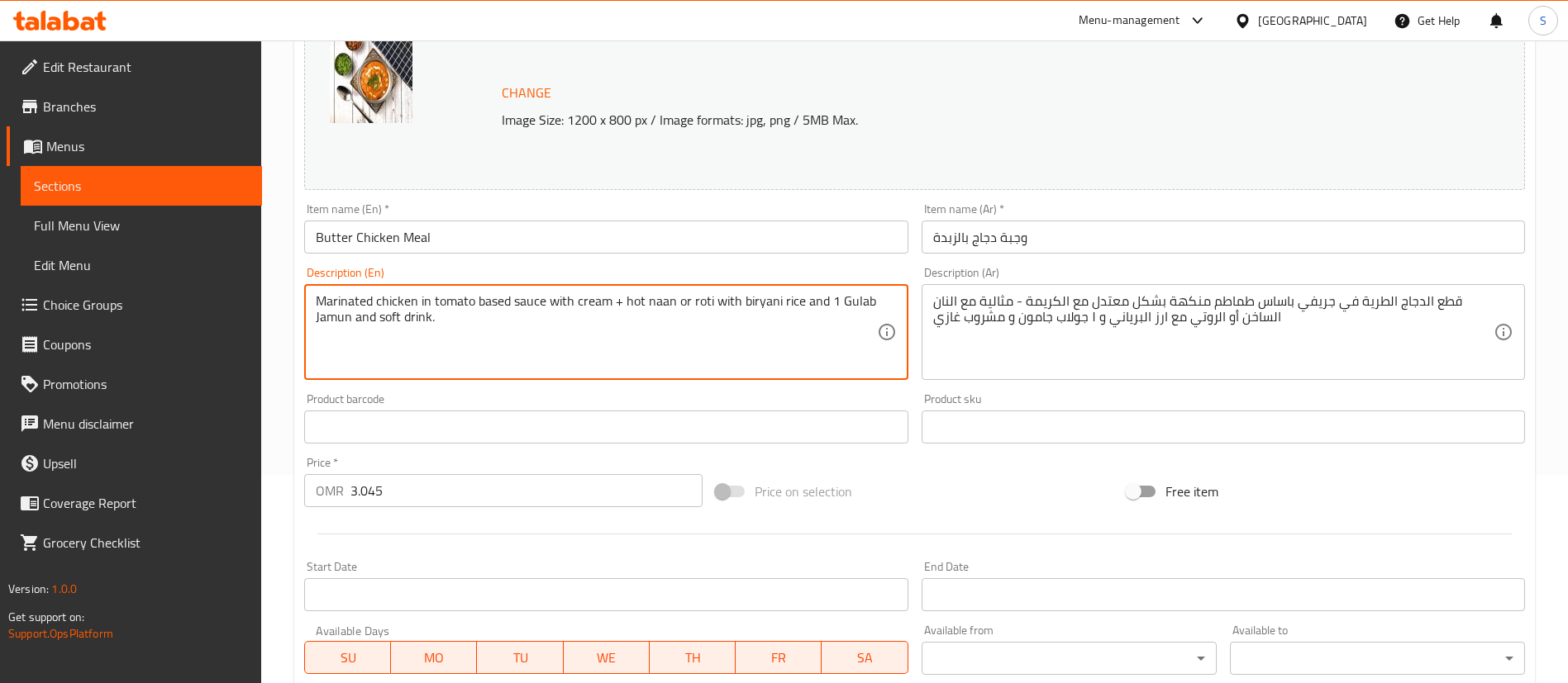
click at [637, 304] on textarea "Marinated chicken in tomato based sauce with cream + hot naan or roti with biry…" at bounding box center [596, 332] width 561 height 78
click at [640, 302] on textarea "Marinated chicken in tomato based sauce with cream + Yoiur chaan or roti with b…" at bounding box center [596, 332] width 561 height 78
click at [663, 302] on textarea "Marinated chicken in tomato based sauce with cream + Your chaan or roti with bi…" at bounding box center [596, 332] width 561 height 78
click at [752, 303] on textarea "Marinated chicken in tomato based sauce with cream + Your choice of Naan or rot…" at bounding box center [596, 332] width 561 height 78
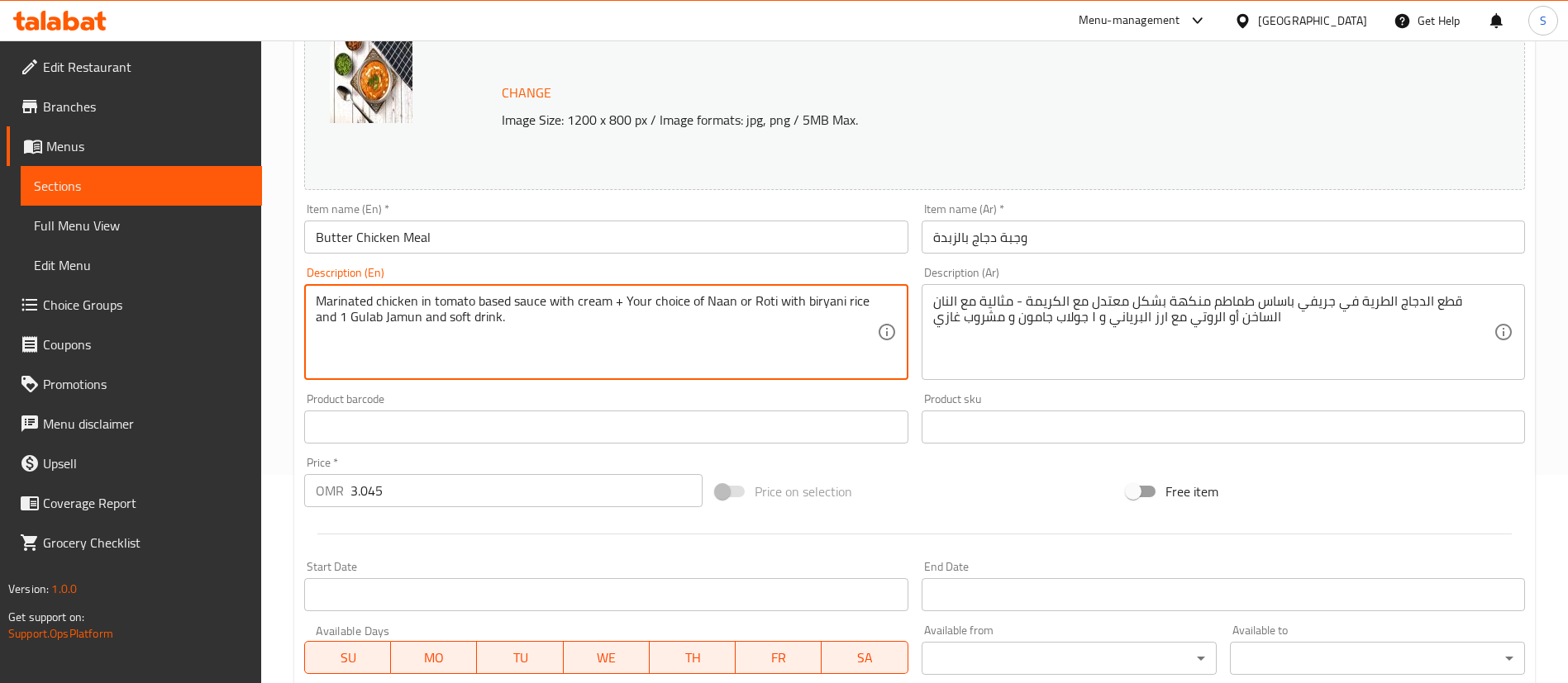
click at [791, 302] on textarea "Marinated chicken in tomato based sauce with cream + Your choice of Naan or Rot…" at bounding box center [596, 332] width 561 height 78
click at [862, 300] on textarea "Marinated chicken in tomato based sauce with cream + Your choice of Naan or Rot…" at bounding box center [596, 332] width 561 height 78
click at [402, 314] on textarea "Marinated chicken in tomato based sauce with cream + Your choice of Naan or Rot…" at bounding box center [596, 332] width 561 height 78
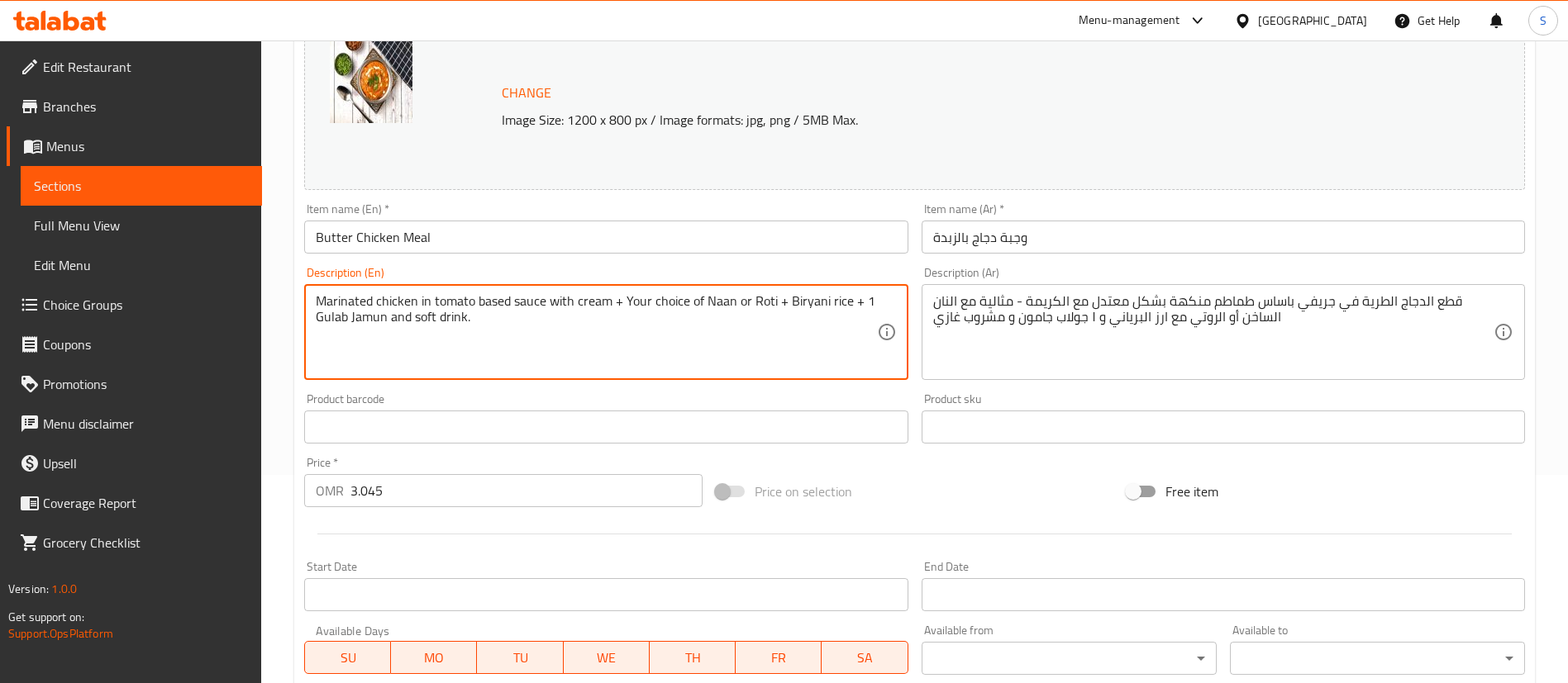
click at [402, 314] on textarea "Marinated chicken in tomato based sauce with cream + Your choice of Naan or Rot…" at bounding box center [596, 332] width 561 height 78
click at [463, 317] on textarea "Marinated chicken in tomato based sauce with cream + Your choice of Naan or Rot…" at bounding box center [596, 332] width 561 height 78
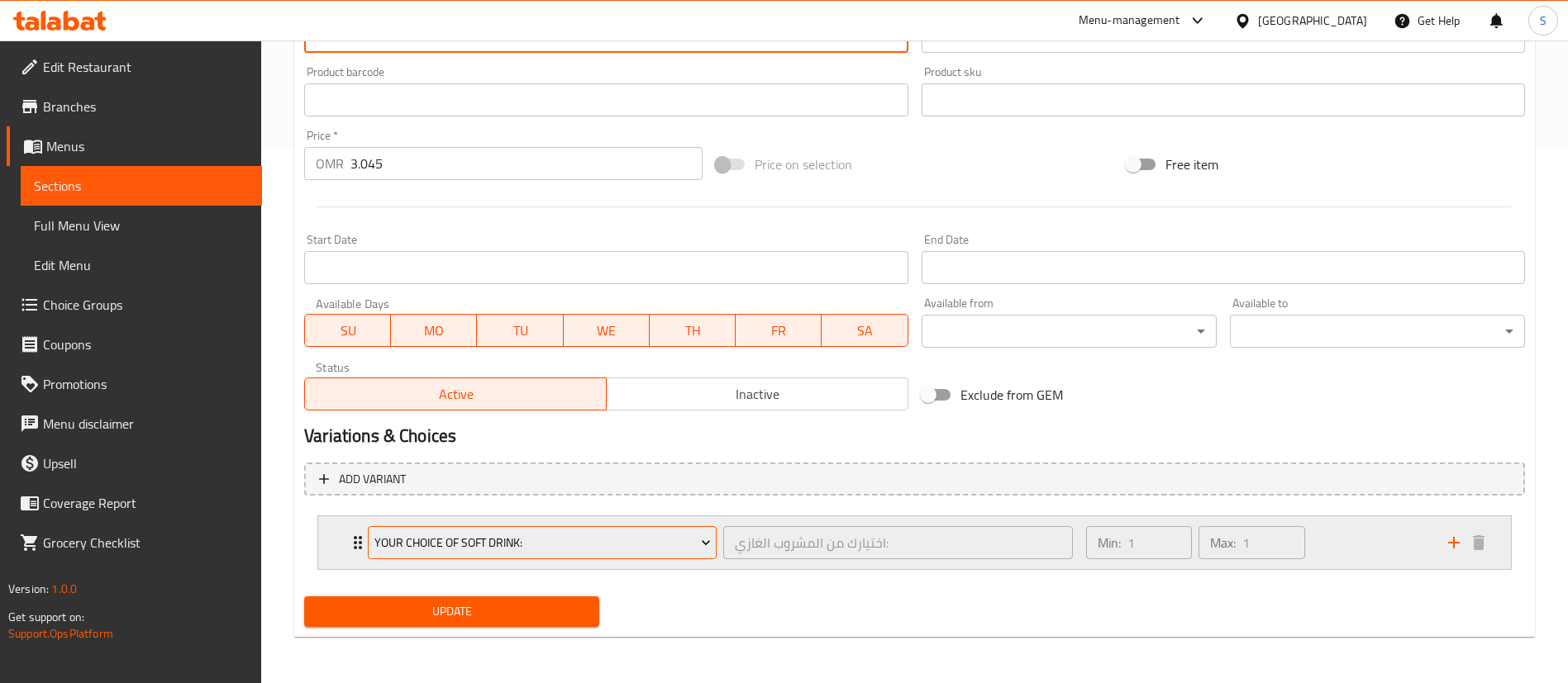
type textarea "Marinated chicken in tomato based sauce with cream + Your choice of Naan or Rot…"
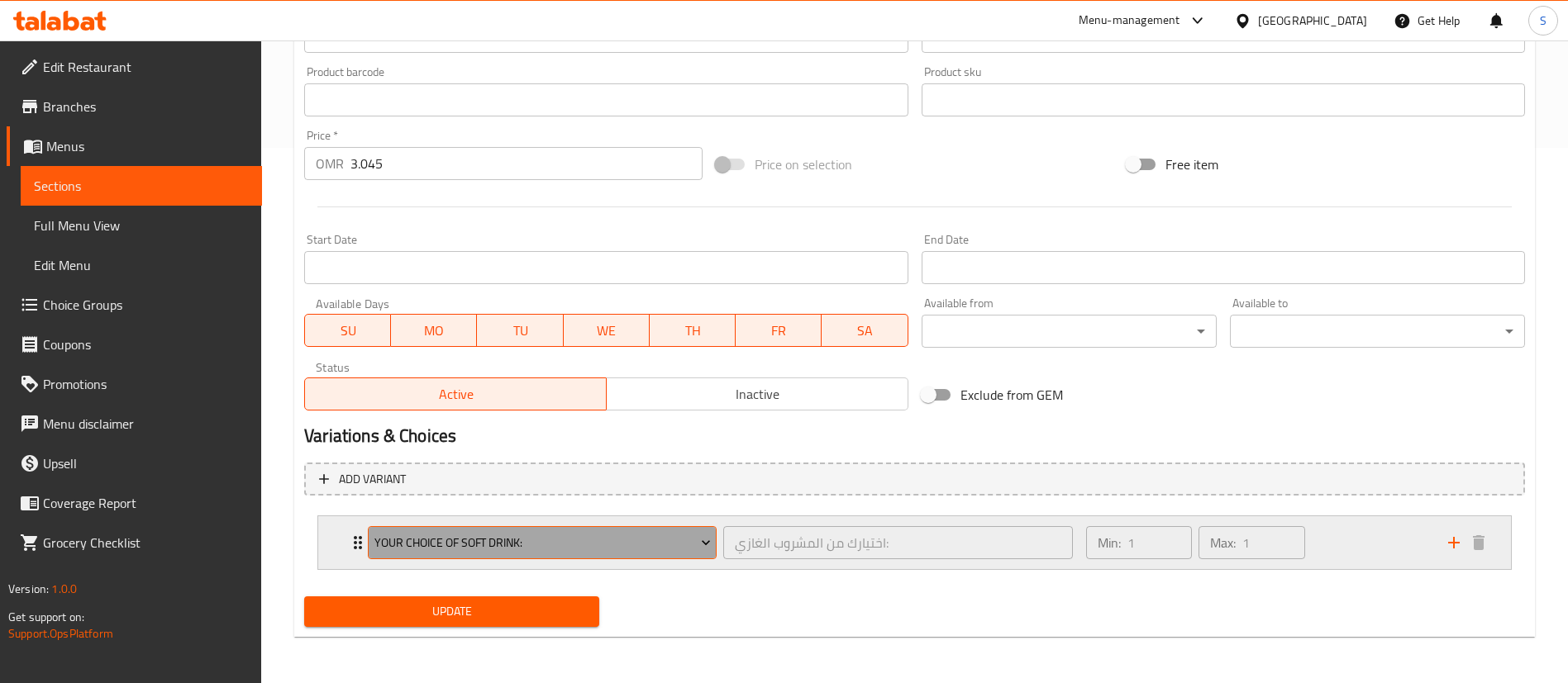
click at [569, 539] on span "Your choice of soft drink:" at bounding box center [543, 542] width 337 height 21
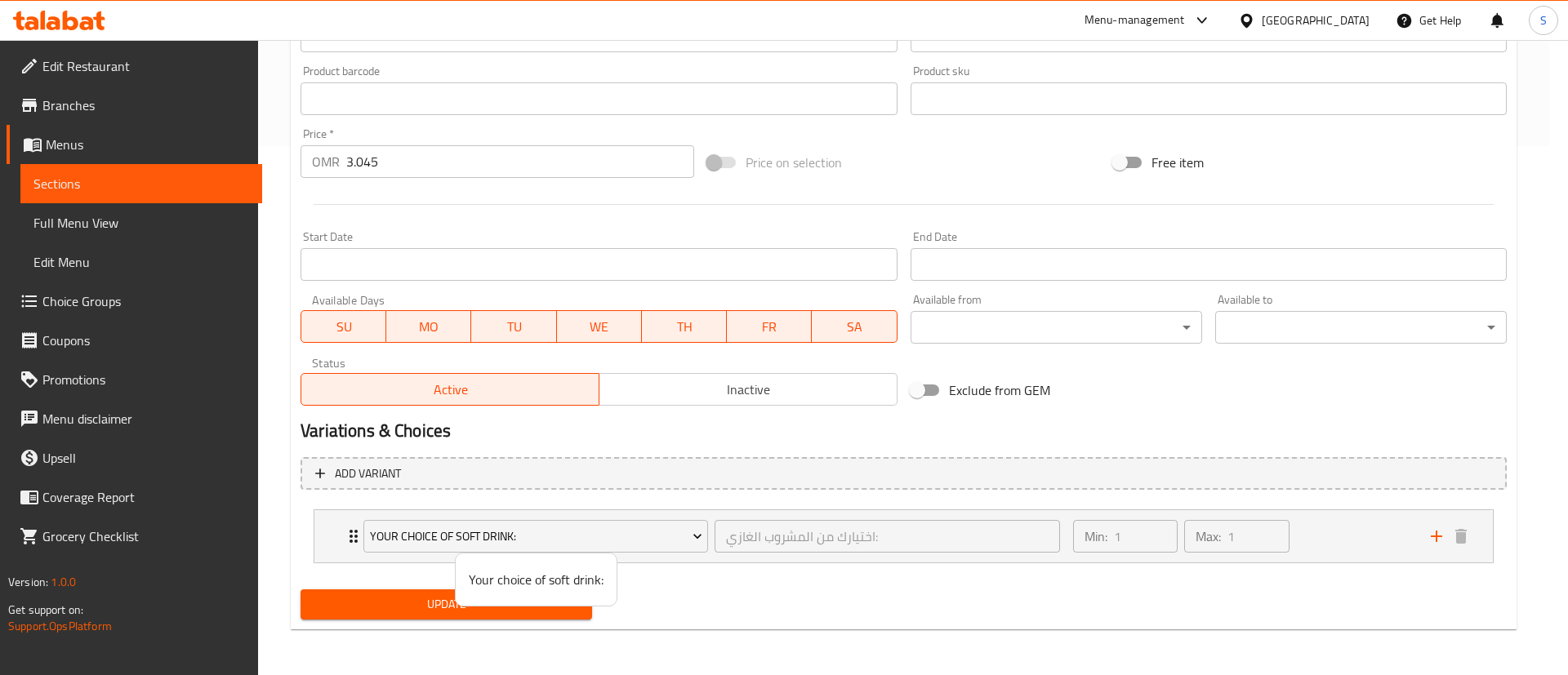
click at [928, 584] on div at bounding box center [784, 338] width 1568 height 675
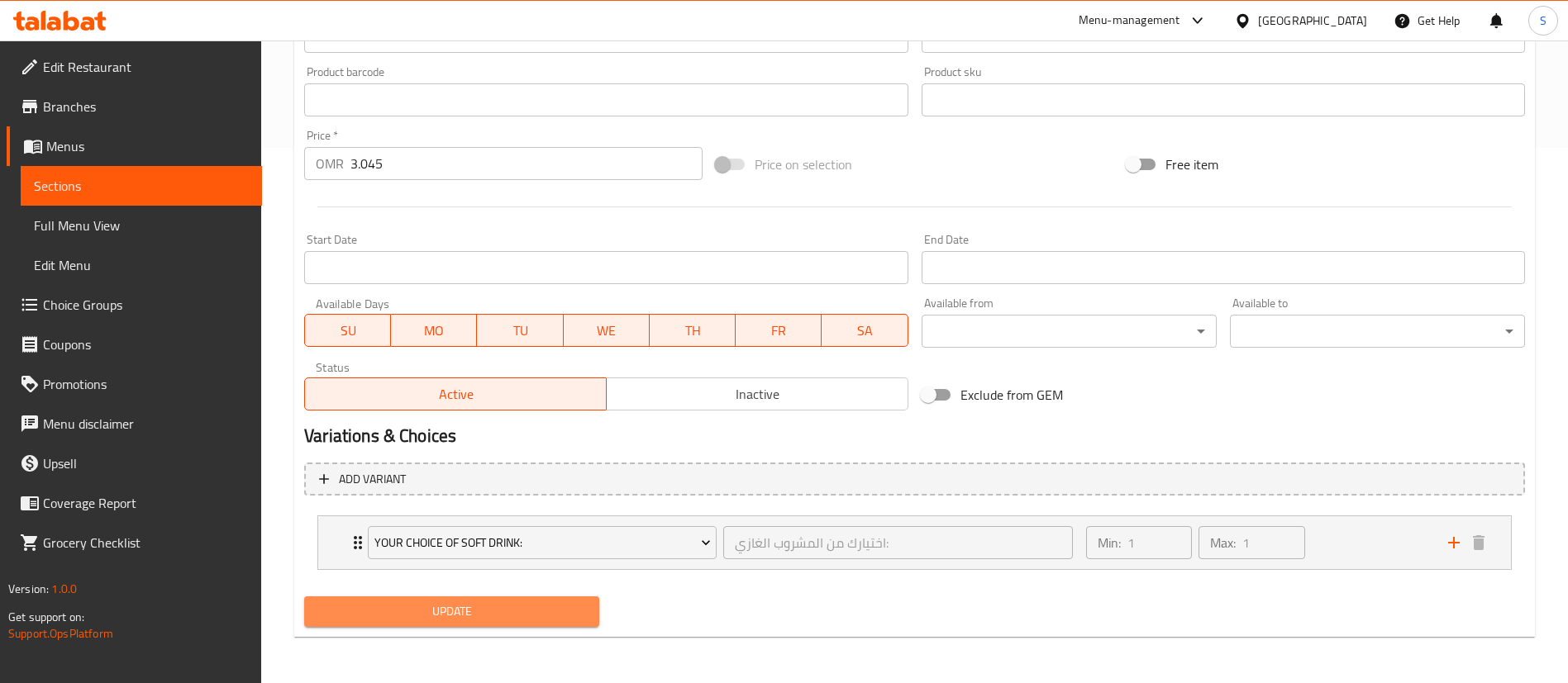
click at [437, 610] on span "Update" at bounding box center [451, 612] width 268 height 21
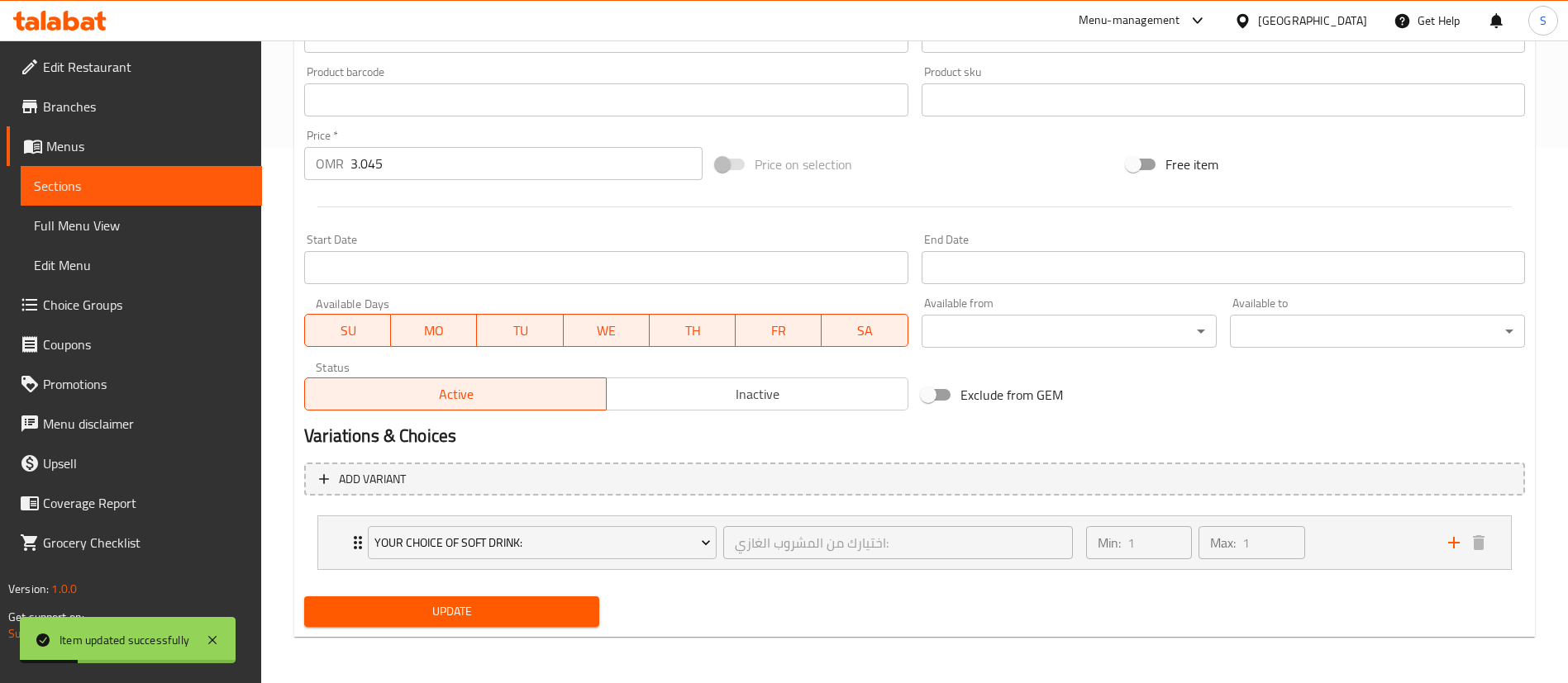
click at [133, 301] on span "Choice Groups" at bounding box center [146, 305] width 206 height 20
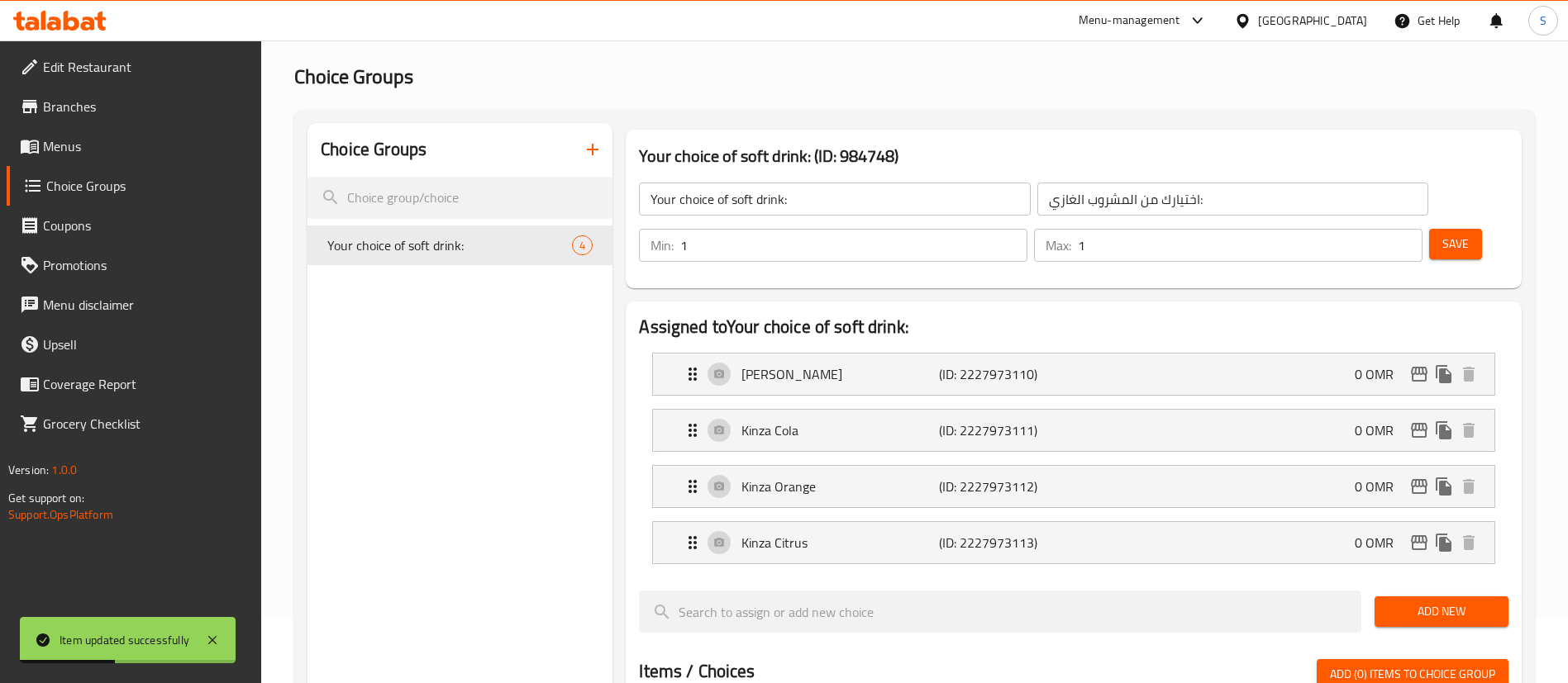
scroll to position [62, 0]
click at [587, 152] on icon "button" at bounding box center [592, 151] width 20 height 20
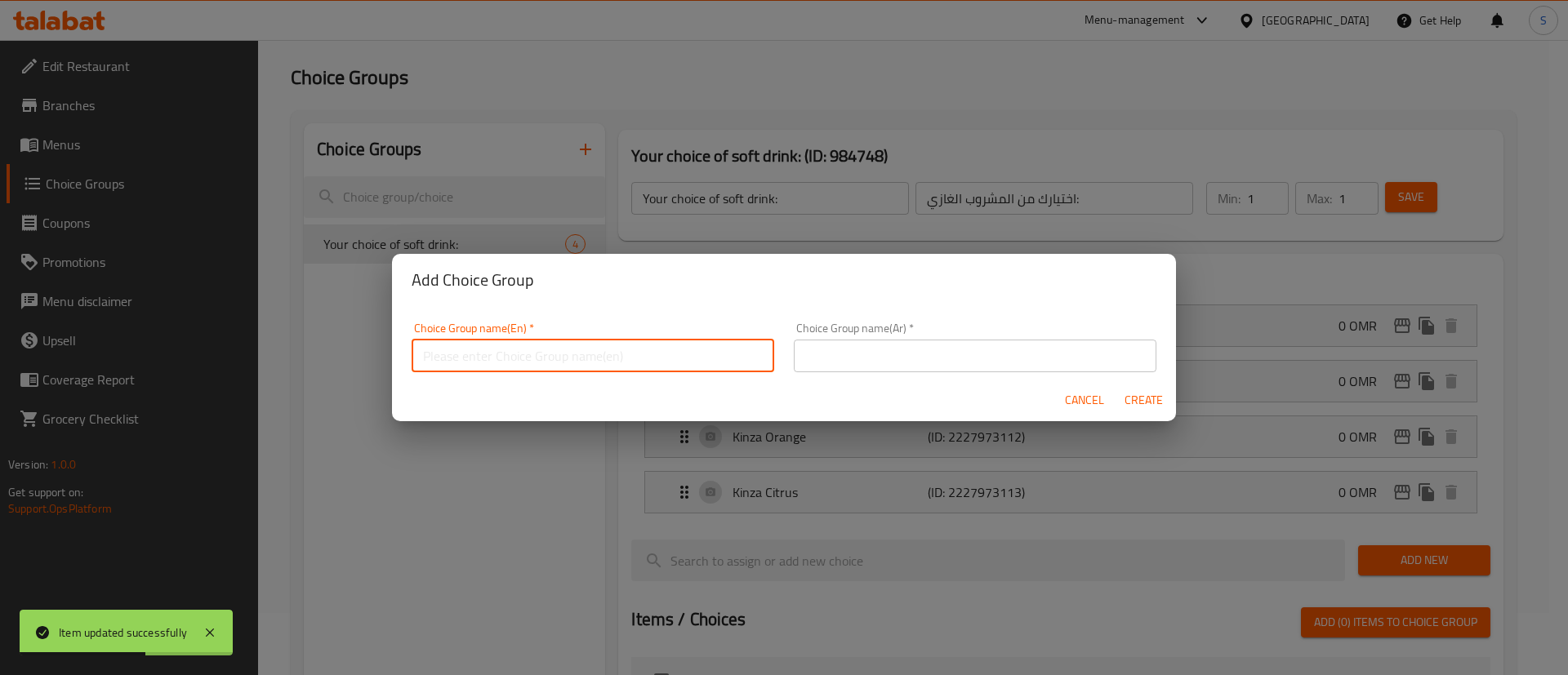
click at [550, 358] on input "text" at bounding box center [593, 355] width 363 height 32
click at [512, 349] on input "Your Choice of Drink:" at bounding box center [593, 355] width 363 height 32
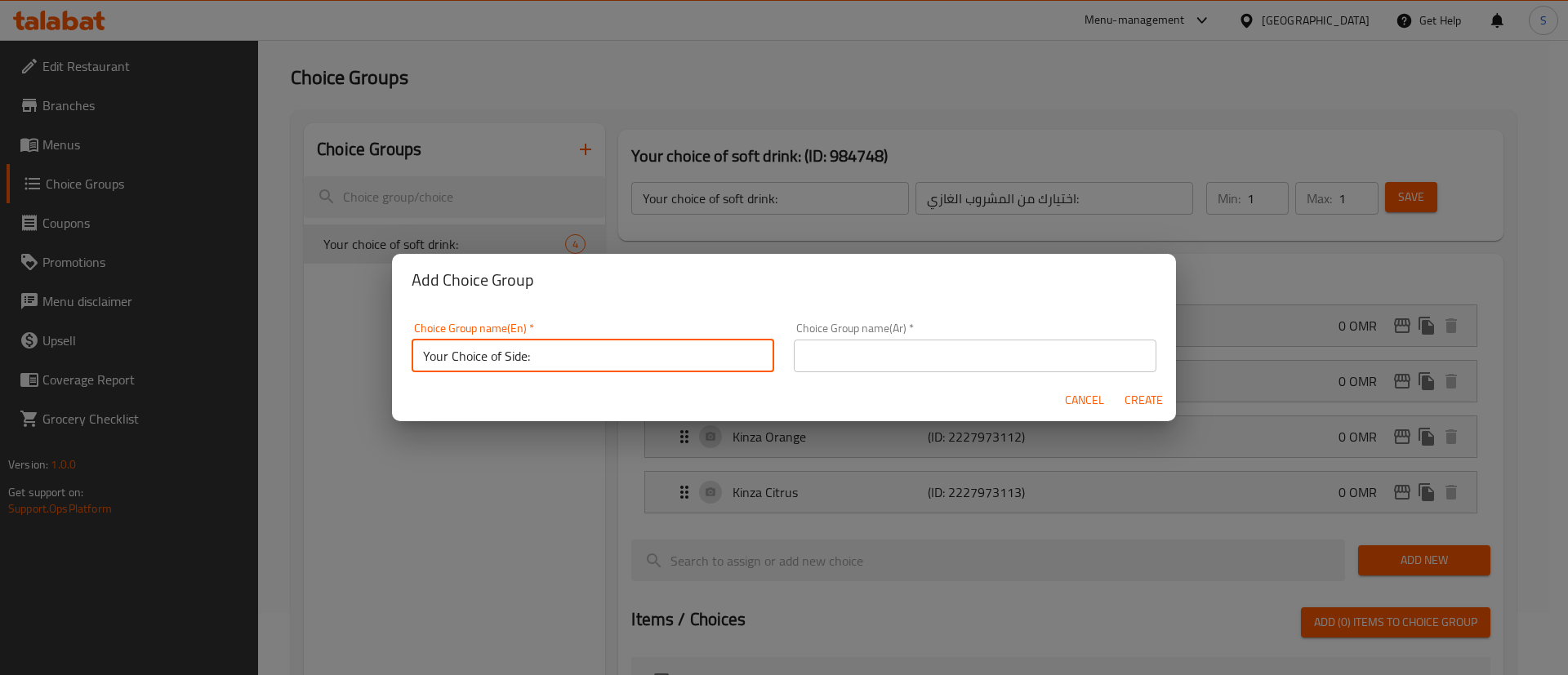
click at [522, 358] on input "Your Choice of Side:" at bounding box center [593, 355] width 363 height 32
click at [635, 358] on input "Your Choice of Bread:" at bounding box center [593, 355] width 363 height 32
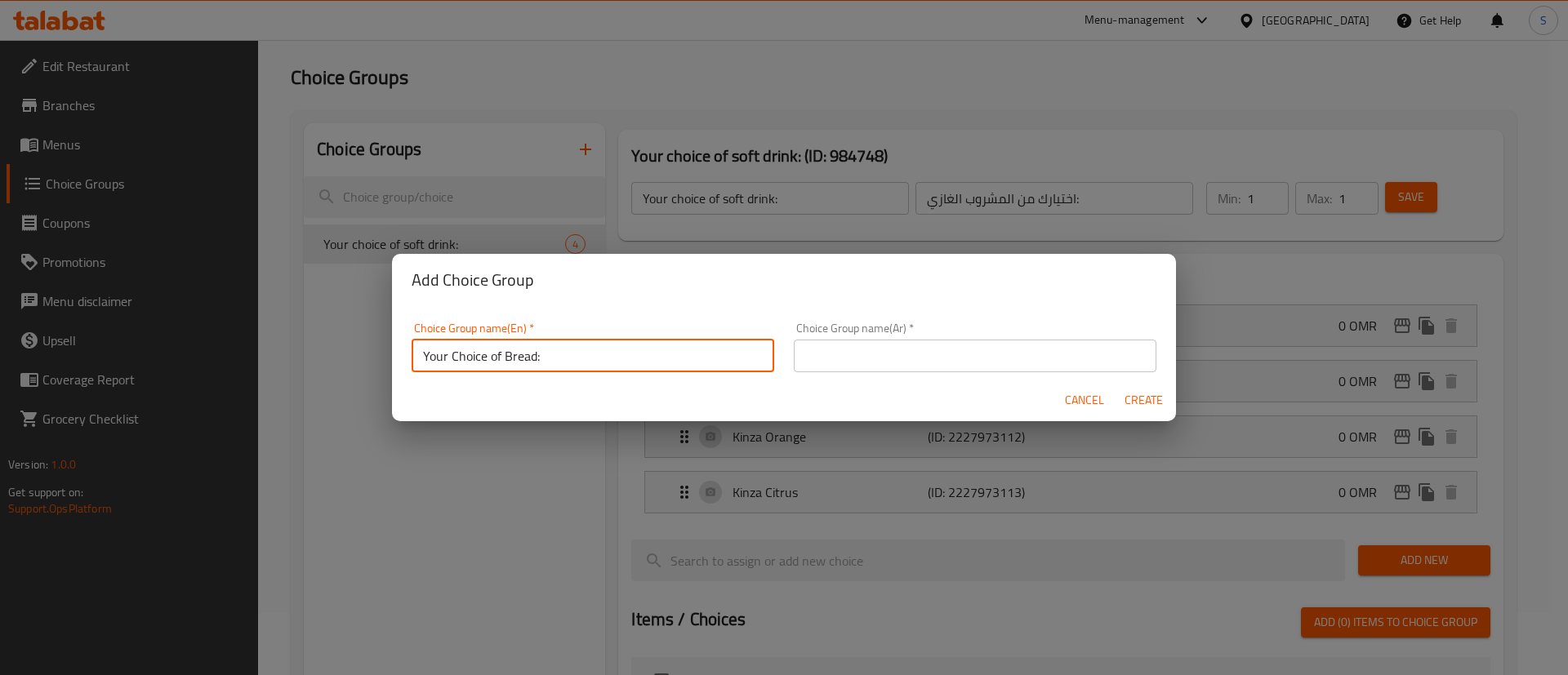
type input "Your Choice of Bread:"
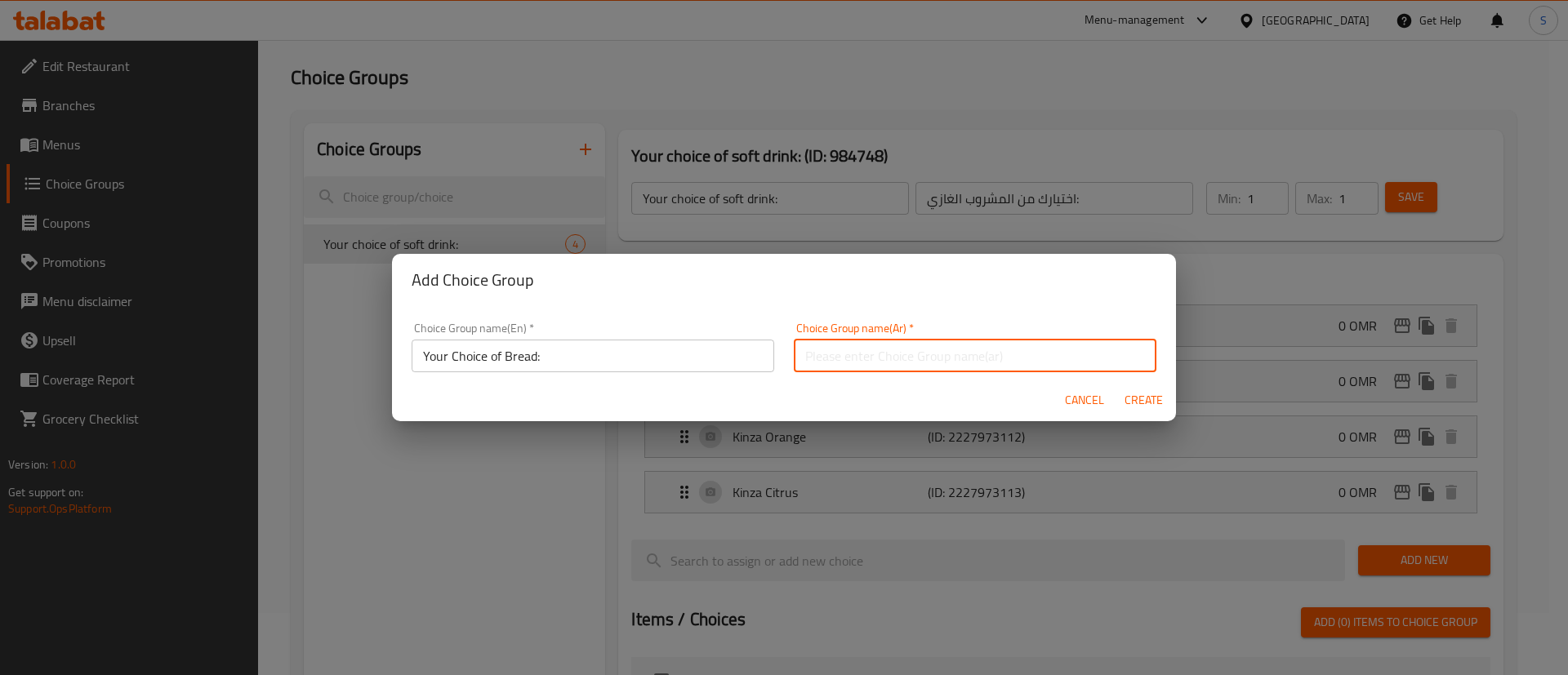
paste input "اختيارك من الخبز:"
click at [938, 356] on input "text" at bounding box center [975, 355] width 363 height 32
type input "اختيارك من الخبز:"
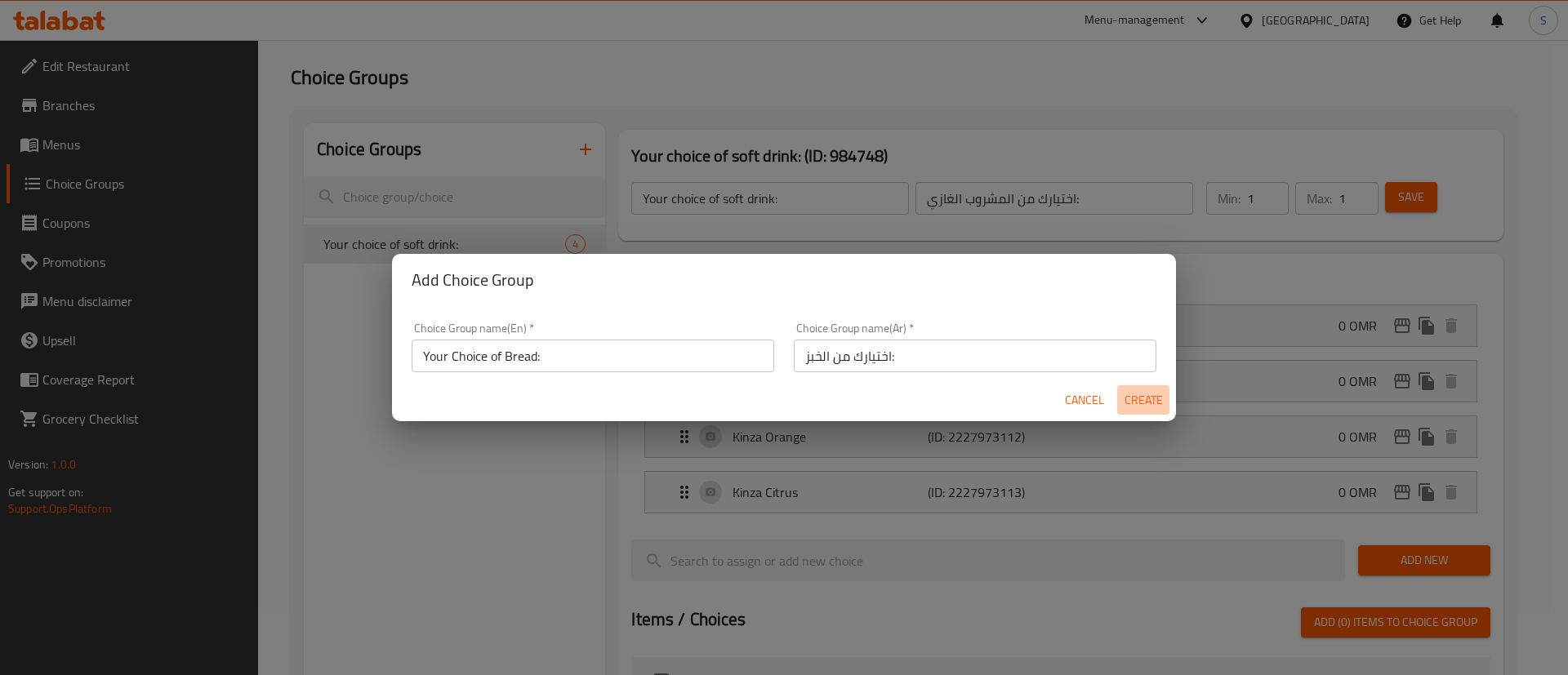
click at [1147, 392] on span "Create" at bounding box center [1143, 400] width 39 height 21
type input "Your Choice of Bread:"
type input "اختيارك من الخبز:"
type input "0"
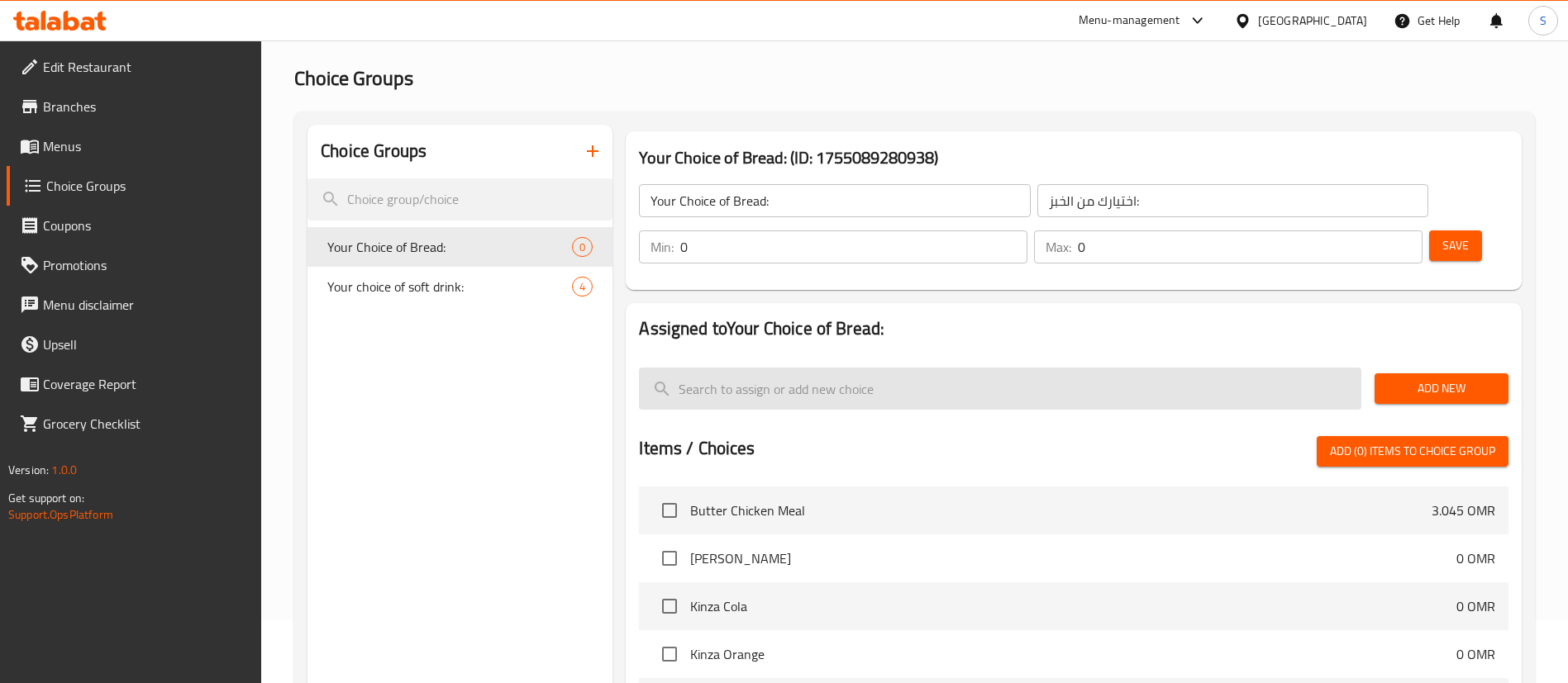
click at [1079, 367] on input "search" at bounding box center [999, 388] width 722 height 43
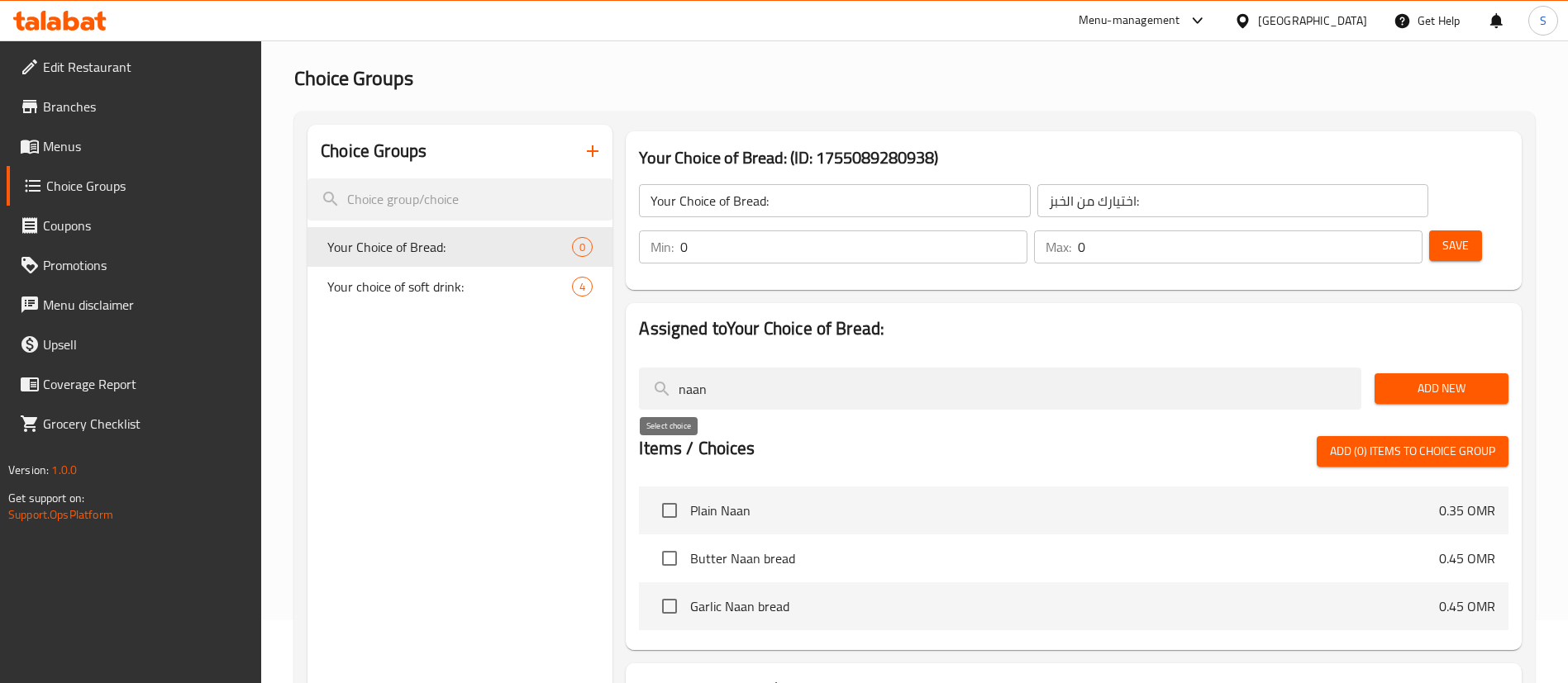
type input "naan"
click at [670, 493] on input "checkbox" at bounding box center [669, 510] width 35 height 35
checkbox input "true"
click at [671, 541] on input "checkbox" at bounding box center [669, 558] width 35 height 35
click at [668, 541] on input "checkbox" at bounding box center [669, 558] width 35 height 35
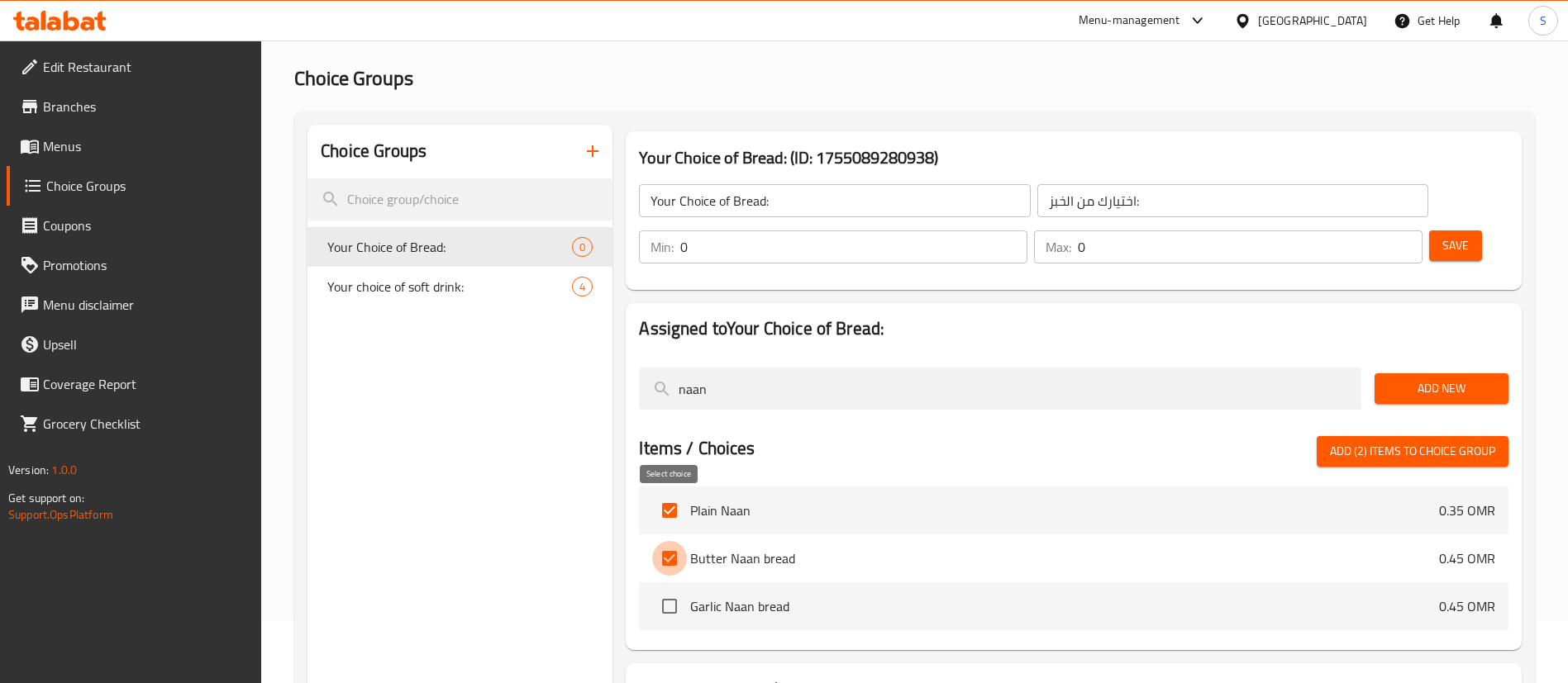
checkbox input "false"
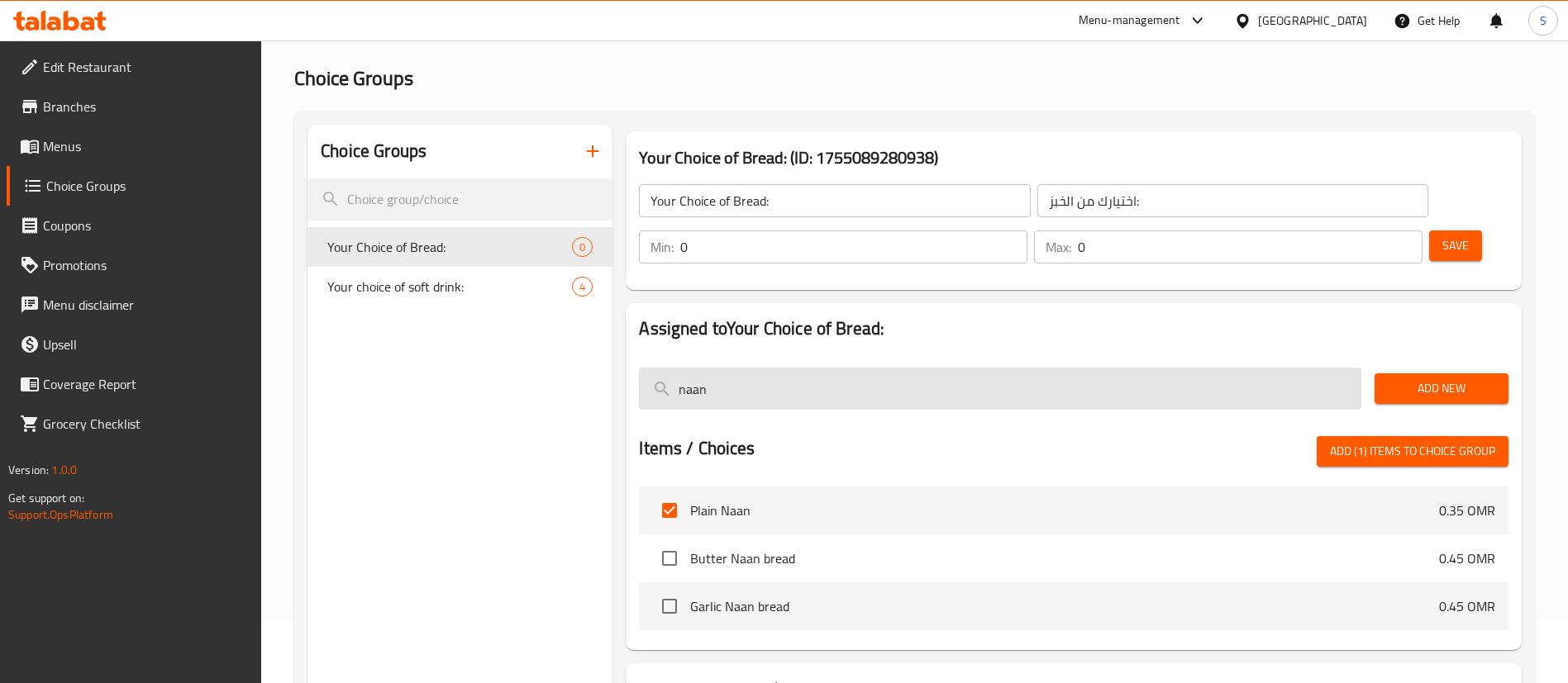
click at [924, 367] on input "naan" at bounding box center [999, 388] width 722 height 43
click at [924, 367] on input "r" at bounding box center [999, 388] width 722 height 43
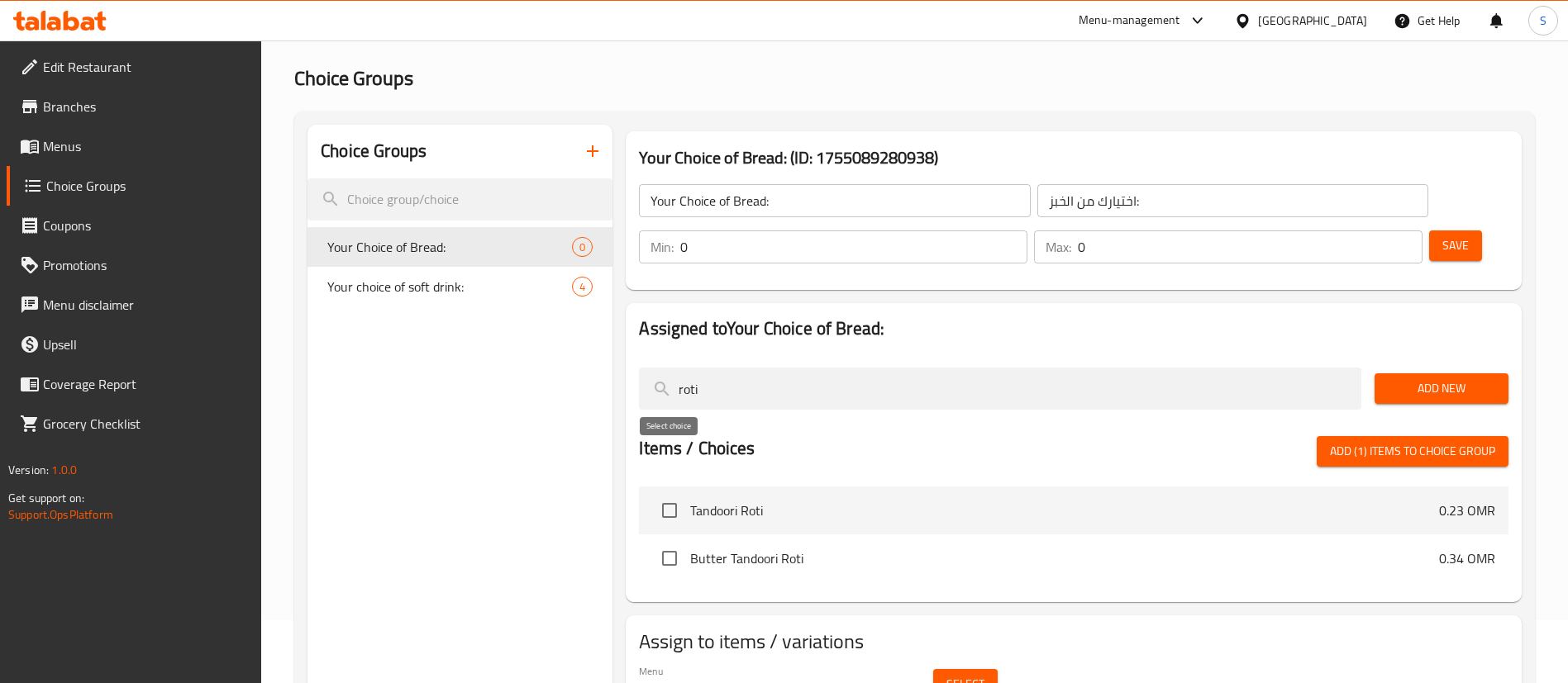
type input "roti"
click at [675, 493] on input "checkbox" at bounding box center [669, 510] width 35 height 35
click at [1451, 441] on span "Add (2) items to choice group" at bounding box center [1412, 451] width 165 height 21
checkbox input "false"
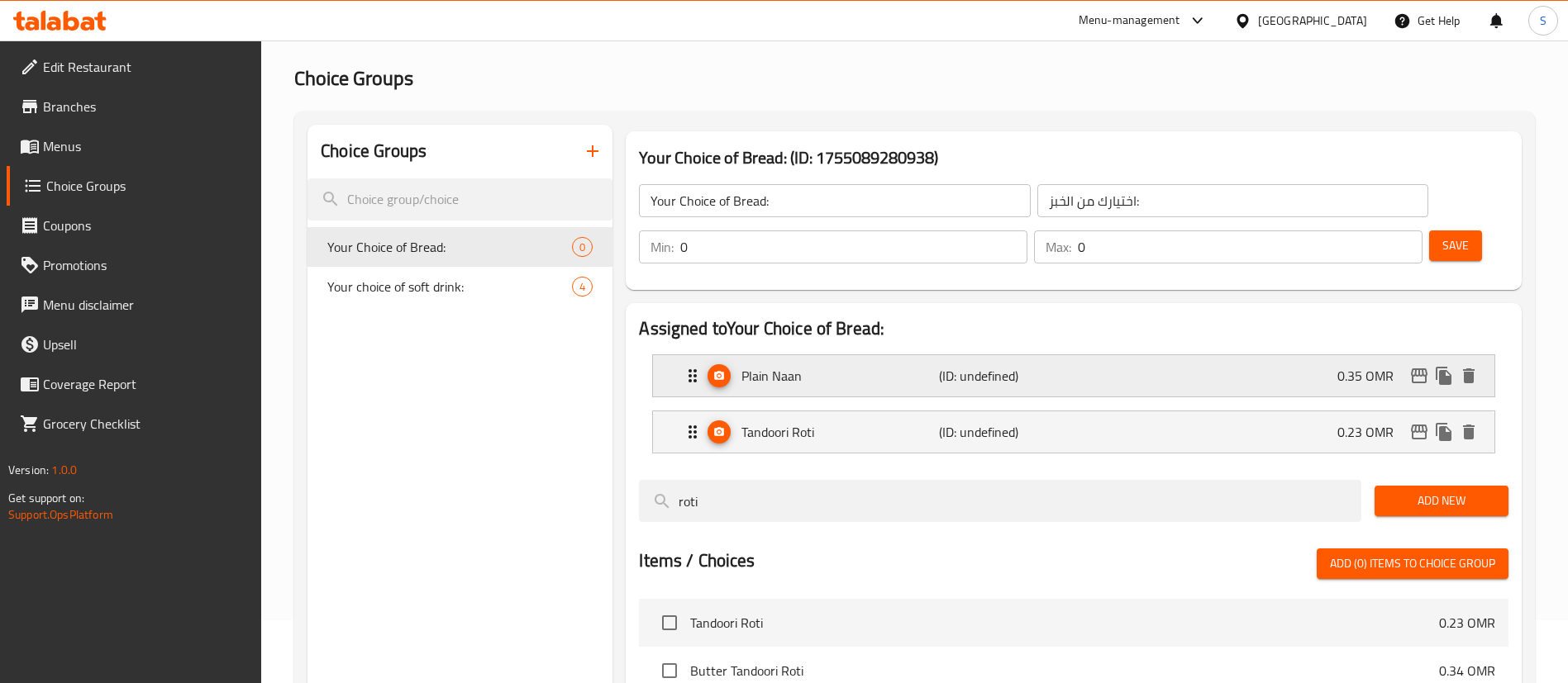
click at [1166, 355] on div "Plain Naan (ID: undefined) 0.35 OMR" at bounding box center [1078, 376] width 791 height 42
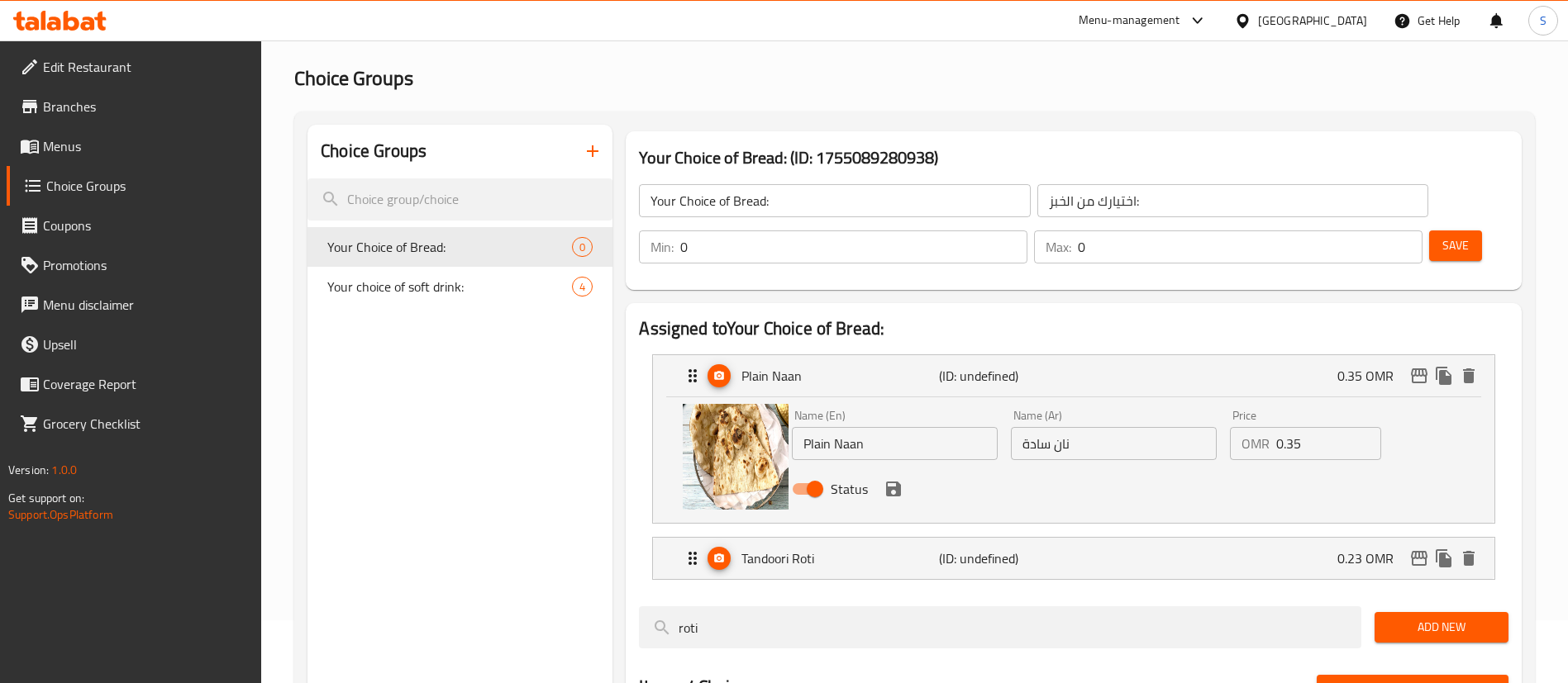
click at [1313, 427] on input "0.35" at bounding box center [1328, 442] width 105 height 33
click at [887, 482] on icon "save" at bounding box center [893, 489] width 15 height 15
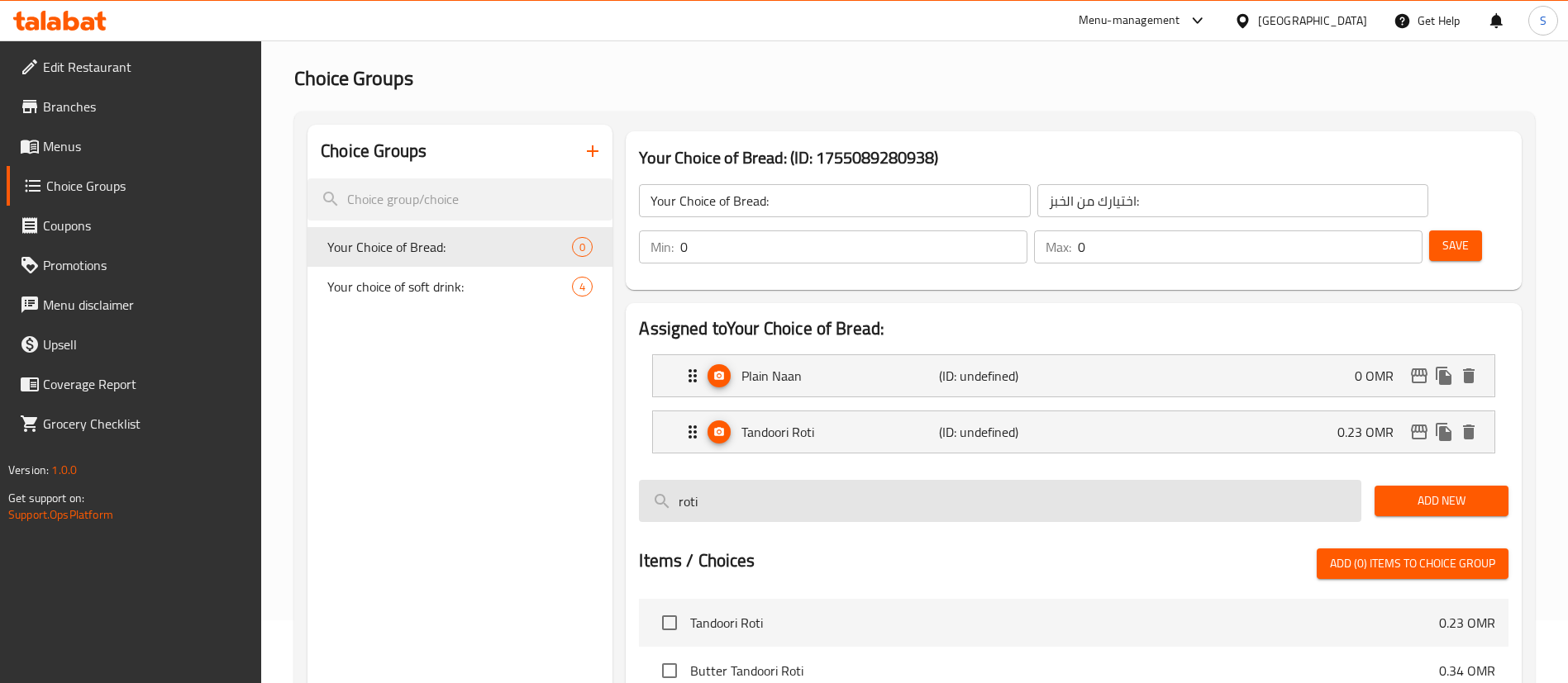
type input "0"
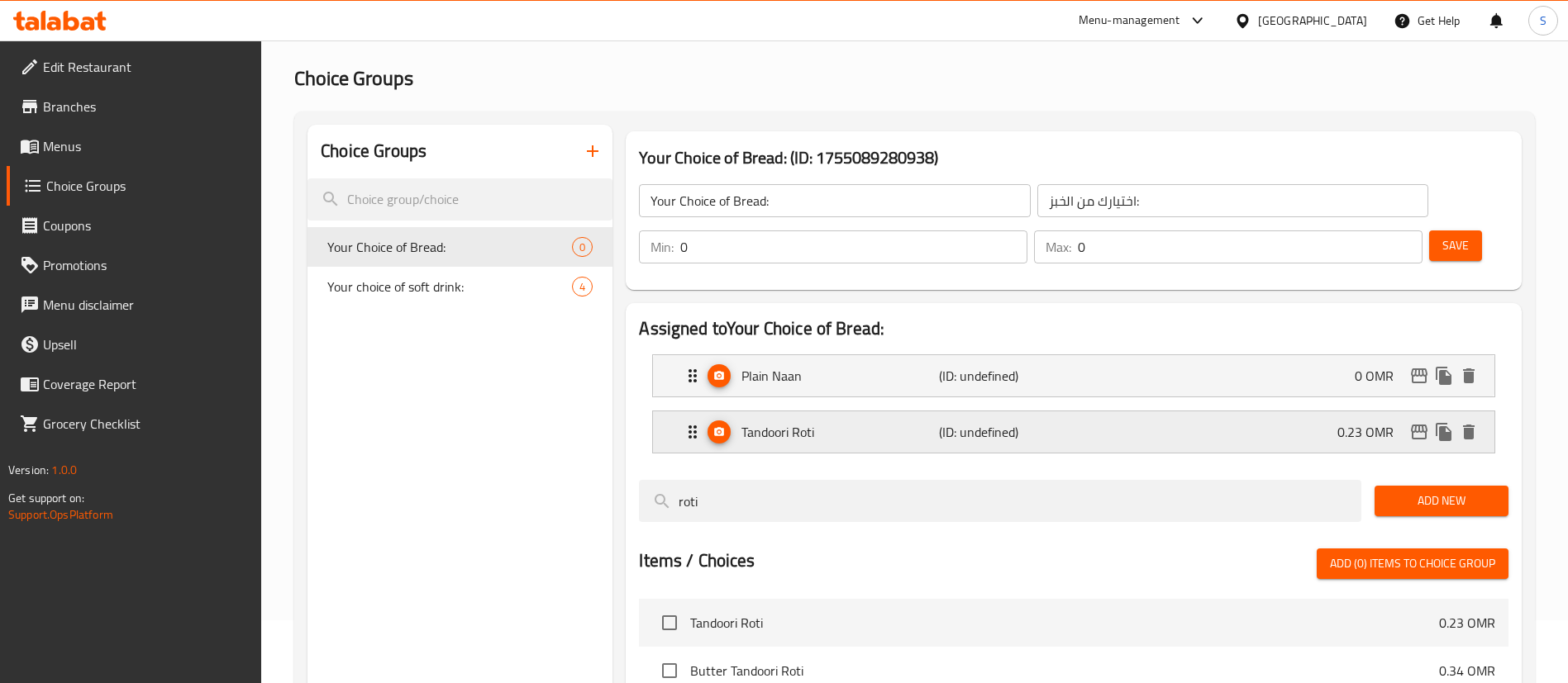
click at [1002, 422] on p "(ID: undefined)" at bounding box center [1004, 432] width 132 height 20
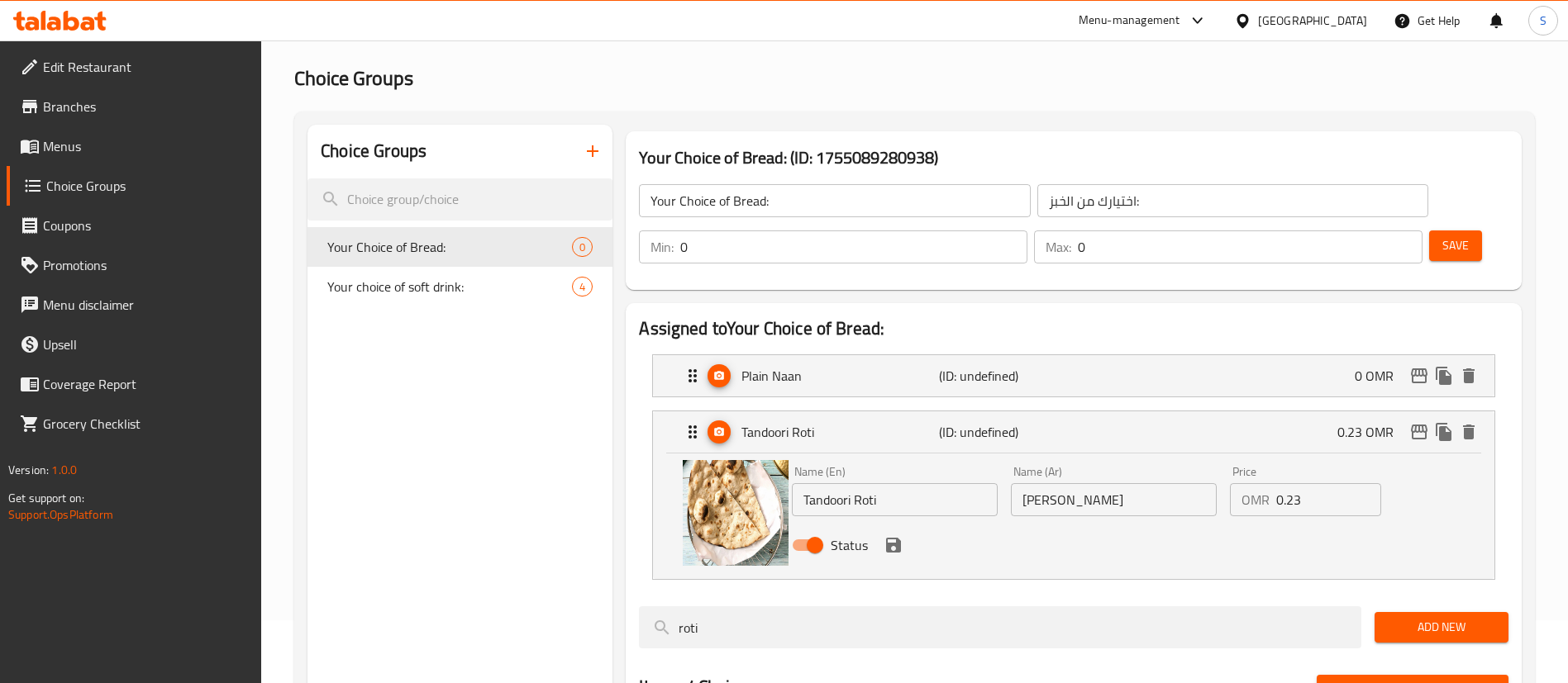
click at [1288, 483] on input "0.23" at bounding box center [1328, 499] width 105 height 33
click at [891, 537] on icon "save" at bounding box center [893, 544] width 15 height 15
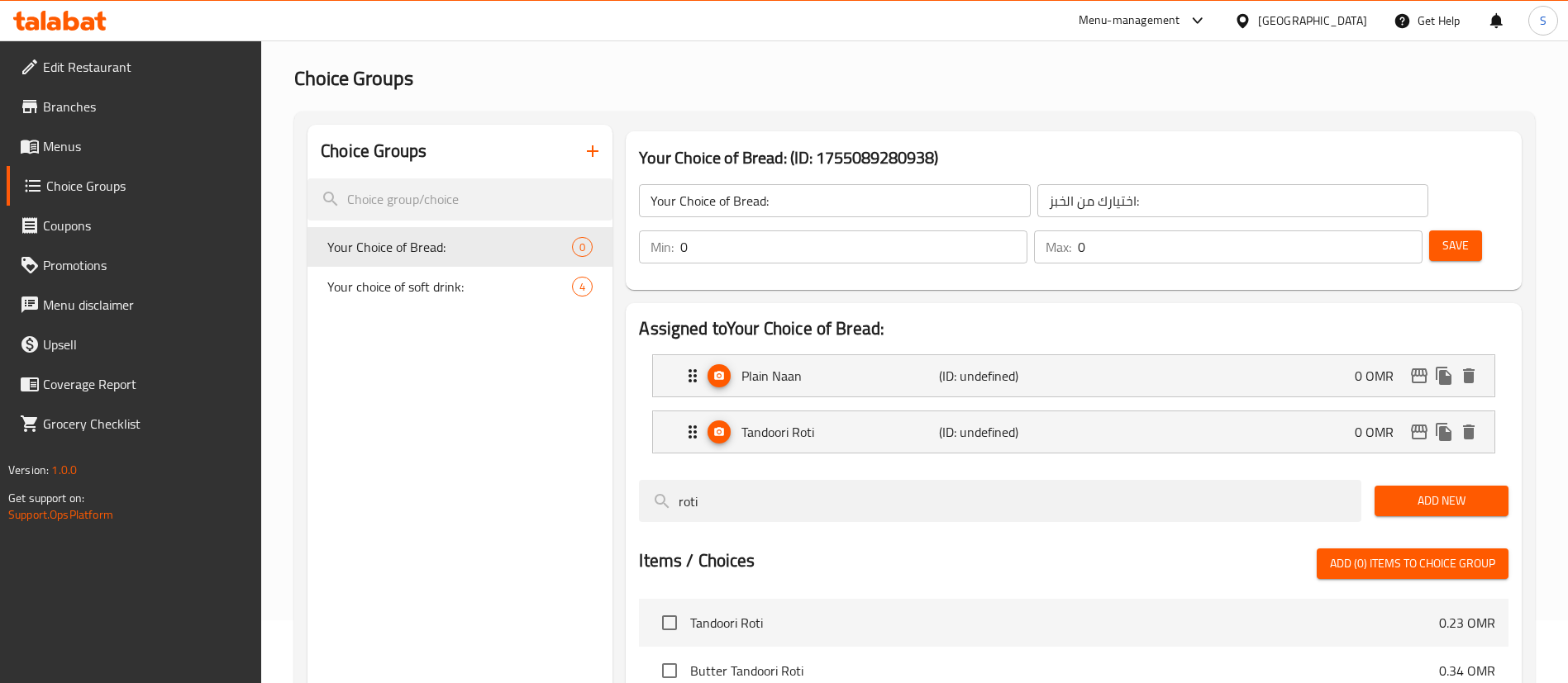
type input "0"
type input "1"
click at [1027, 231] on input "1" at bounding box center [854, 246] width 347 height 33
type input "1"
click at [1376, 231] on input "1" at bounding box center [1250, 246] width 345 height 33
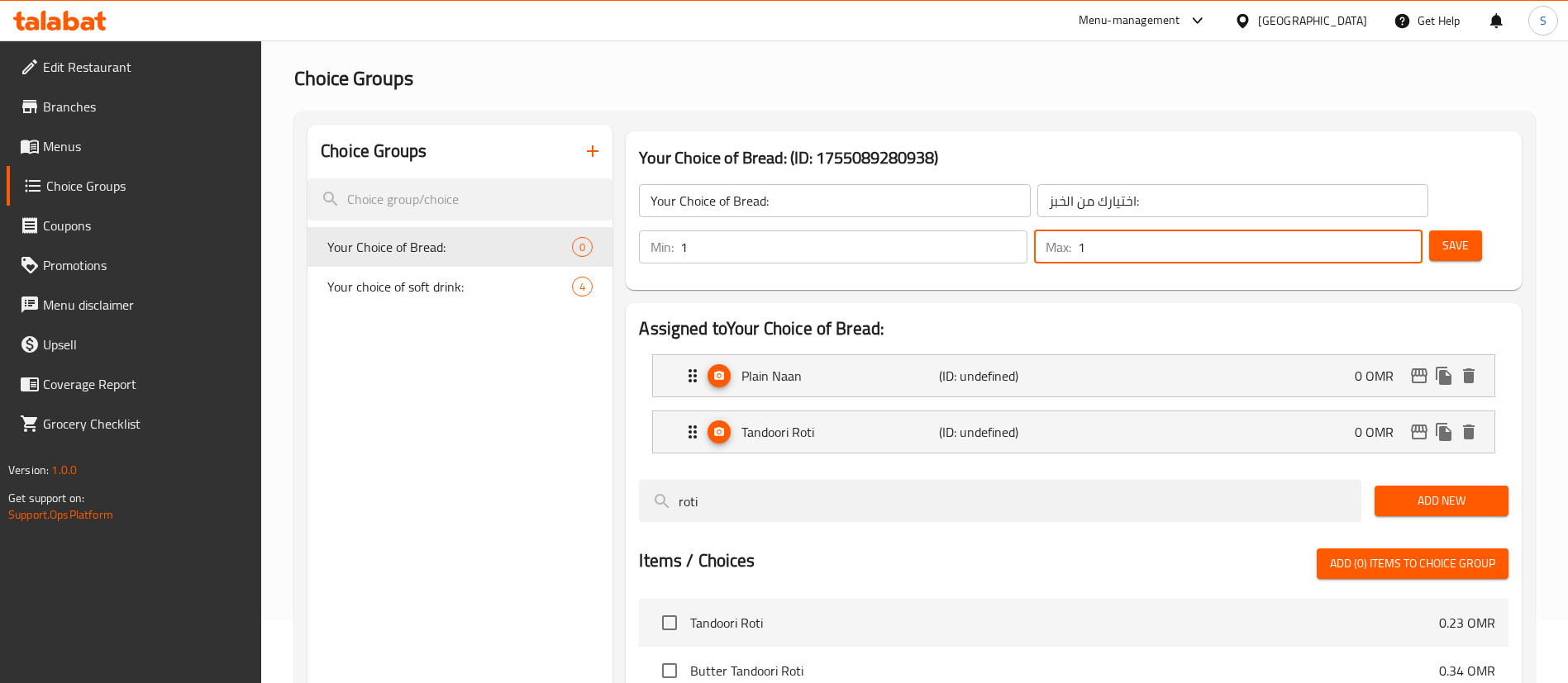
click at [1441, 231] on button "Save" at bounding box center [1455, 245] width 52 height 31
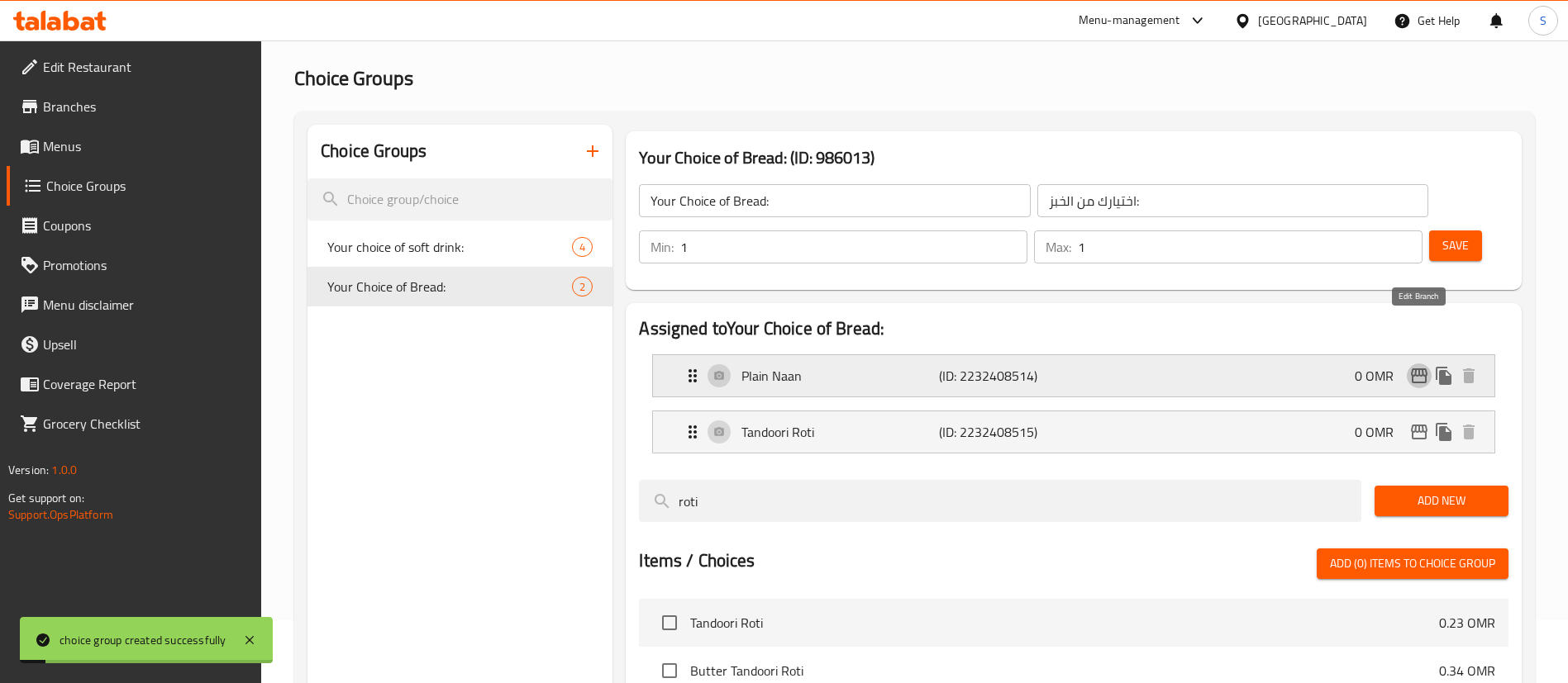
click at [1420, 366] on icon "edit" at bounding box center [1419, 376] width 20 height 20
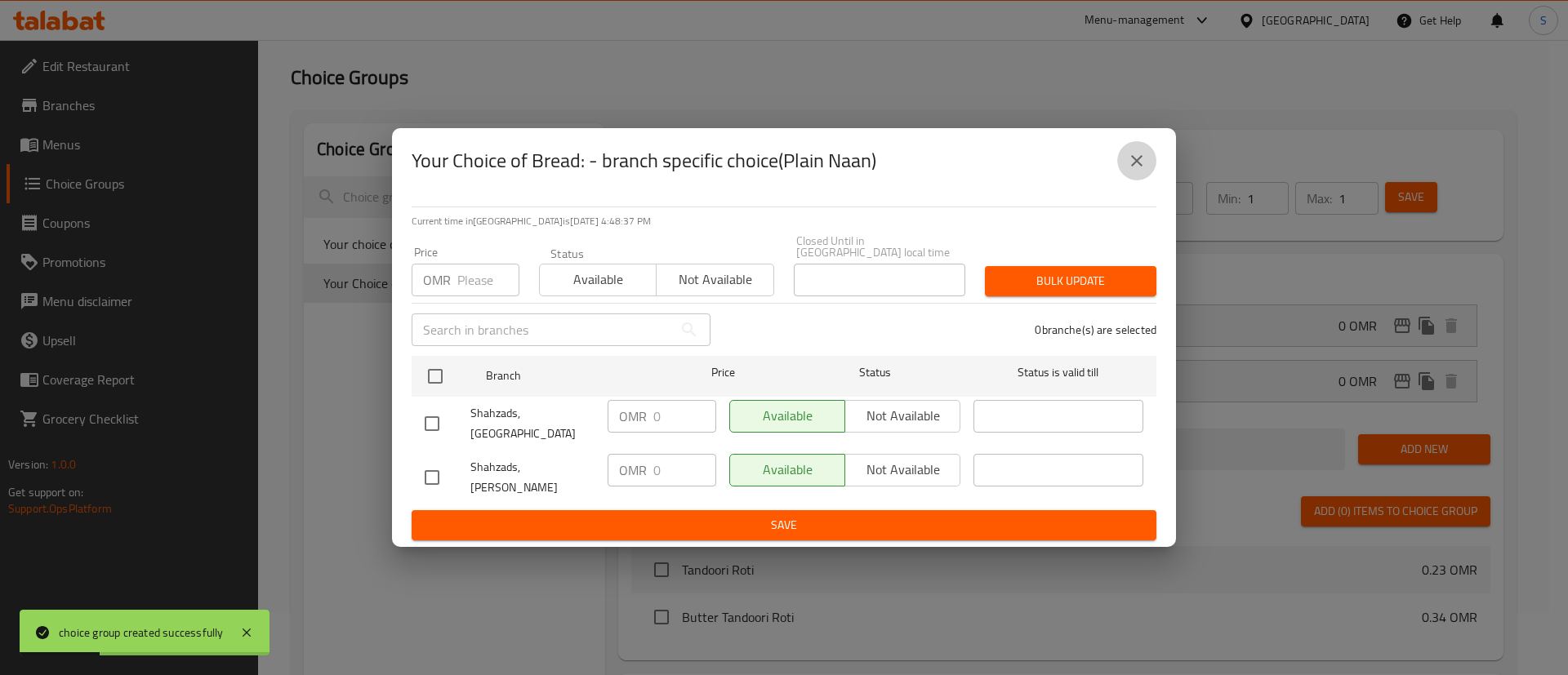
click at [1144, 170] on icon "close" at bounding box center [1137, 160] width 20 height 20
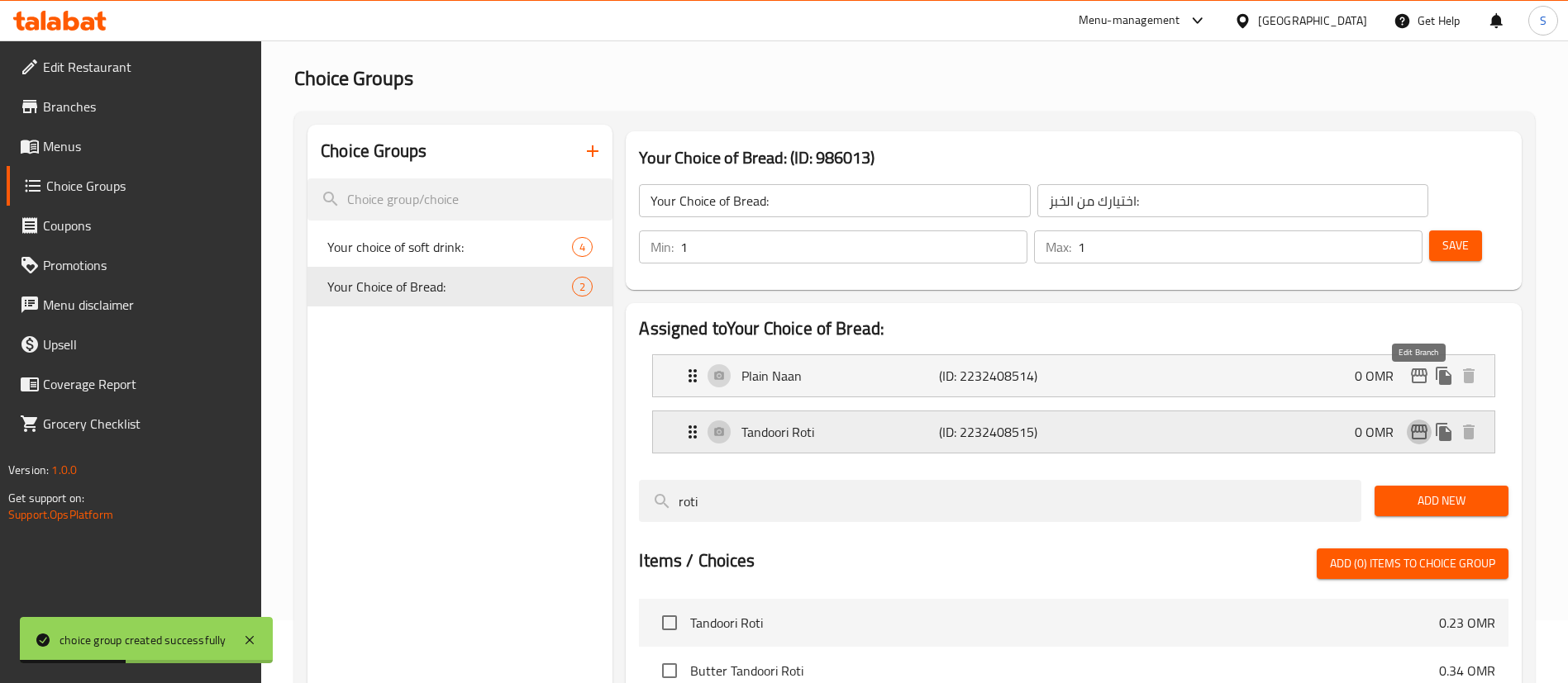
click at [1422, 422] on icon "edit" at bounding box center [1419, 432] width 20 height 20
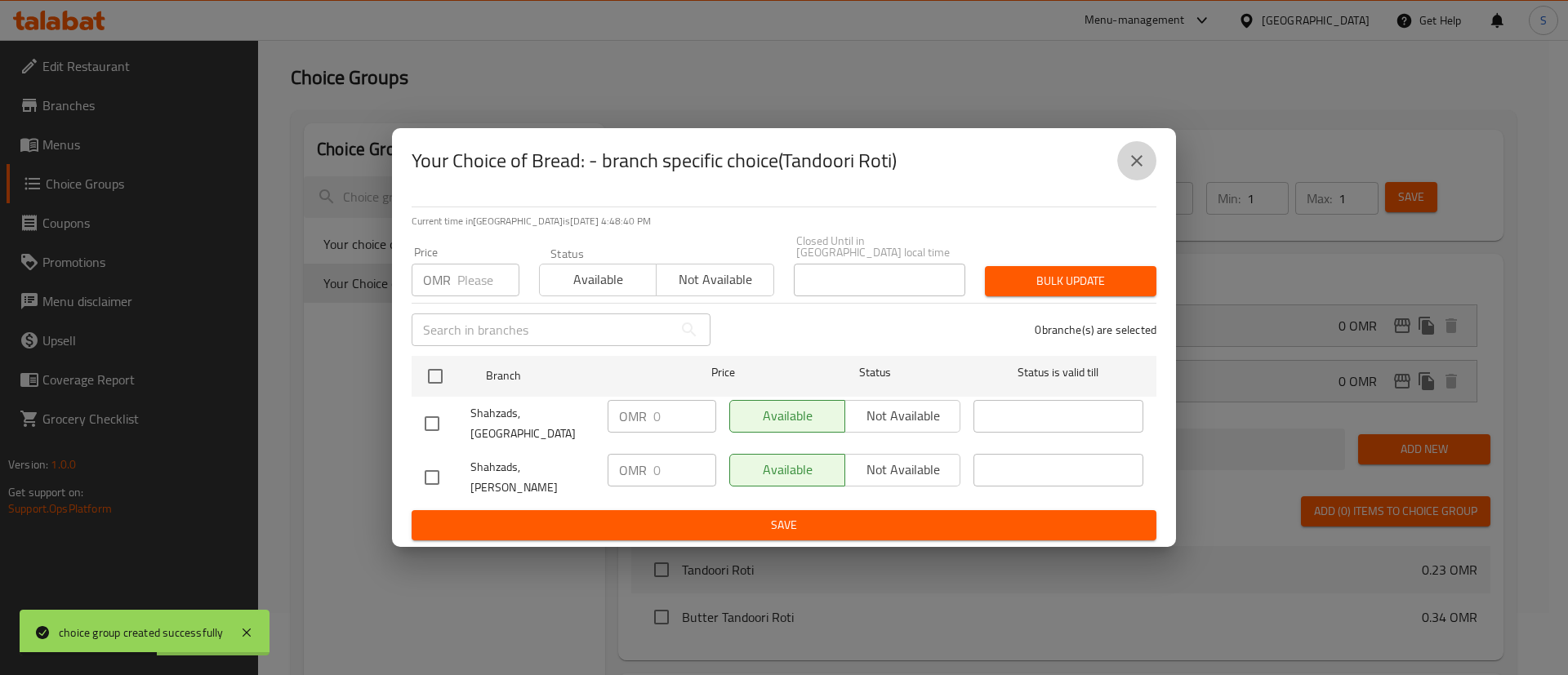
click at [1139, 170] on icon "close" at bounding box center [1137, 160] width 20 height 20
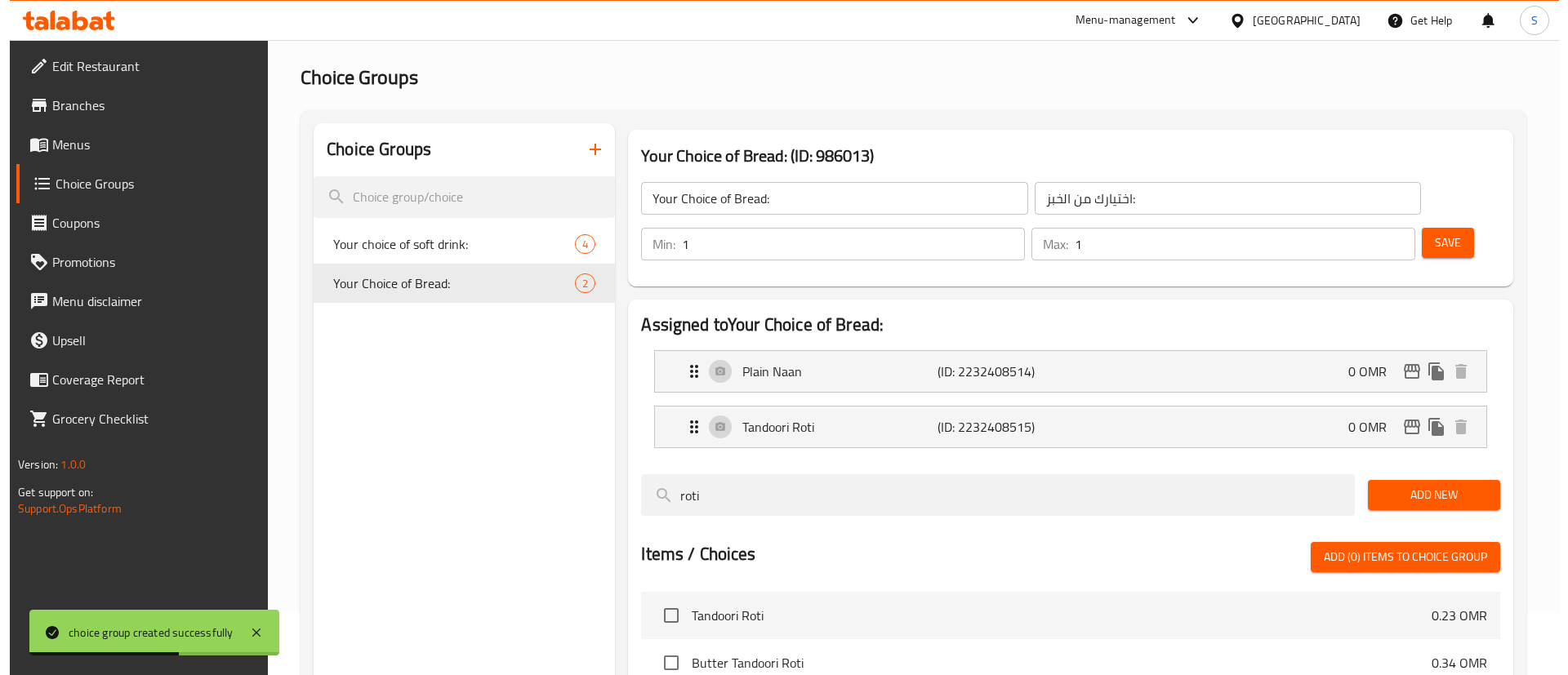
scroll to position [231, 0]
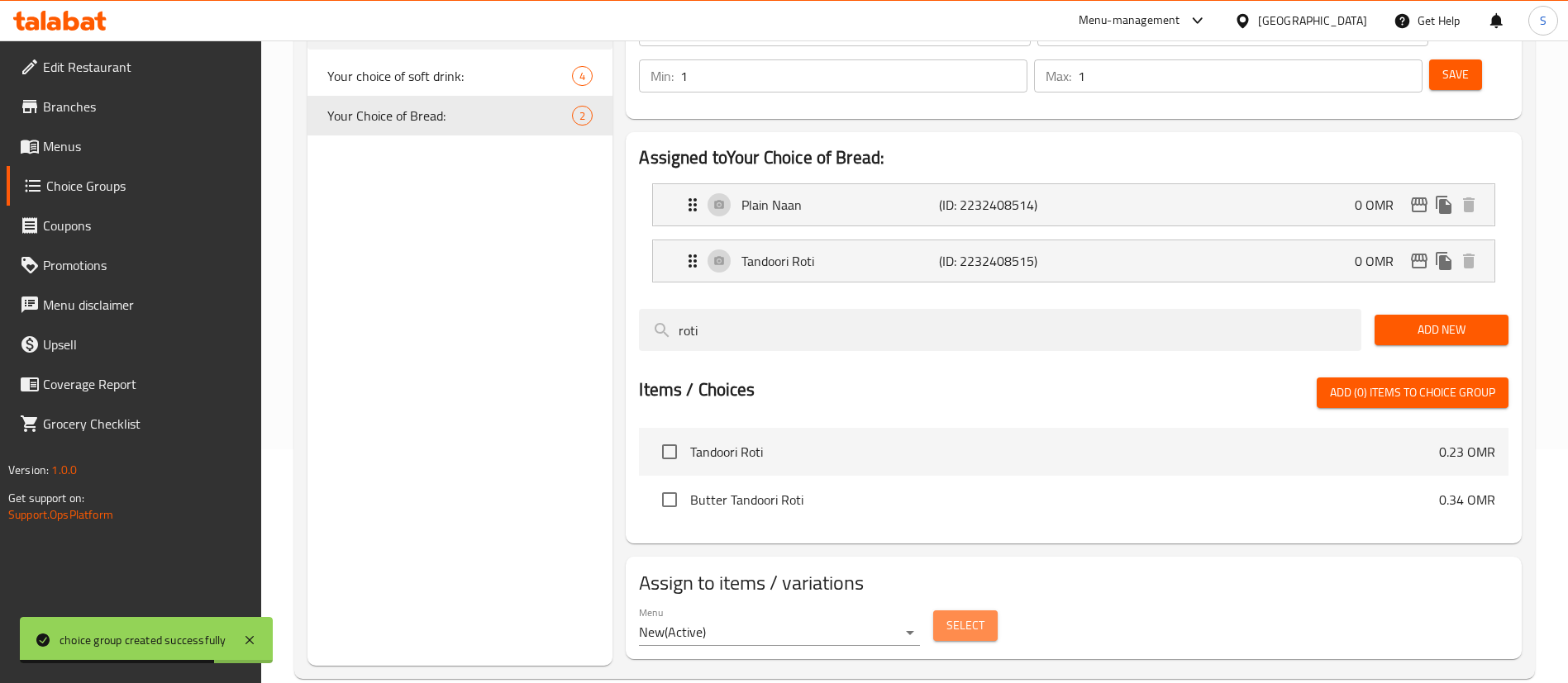
click at [962, 616] on span "Select" at bounding box center [965, 626] width 38 height 21
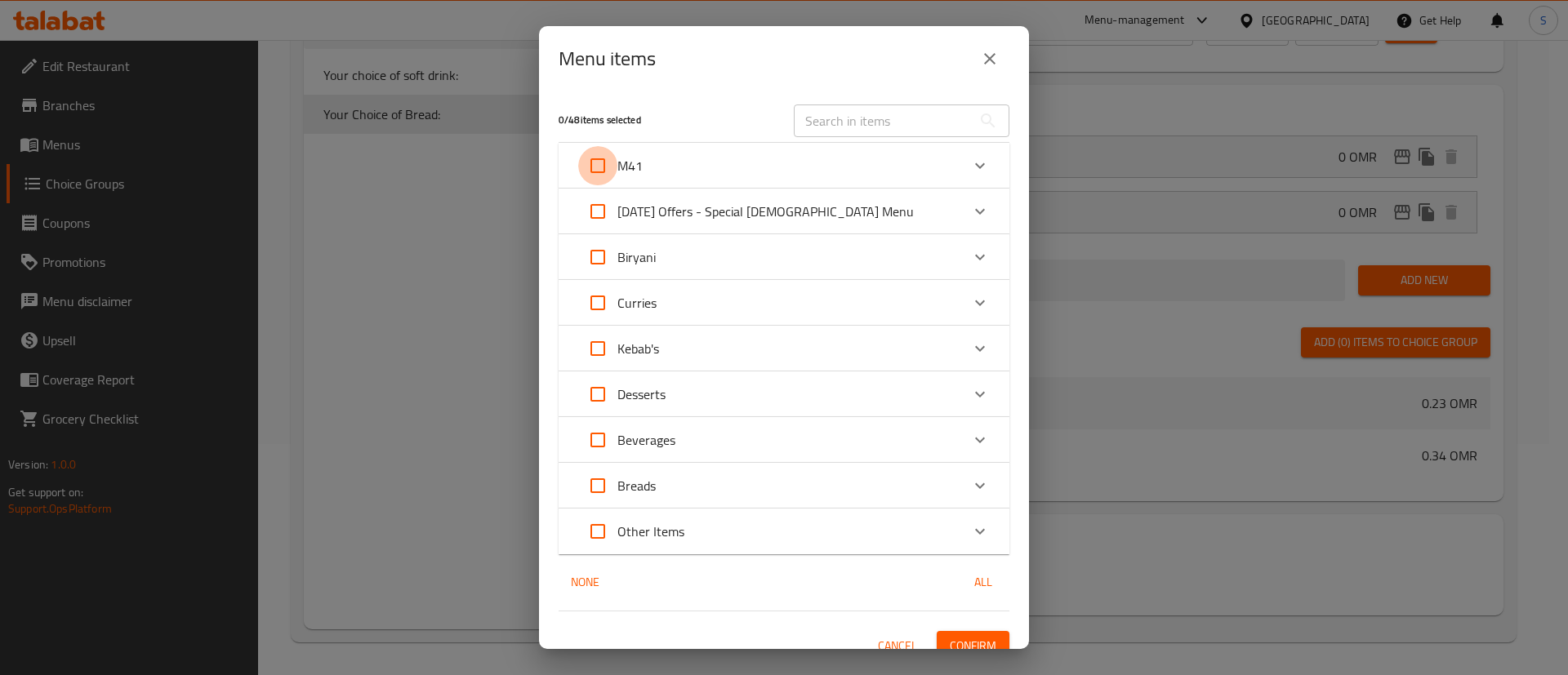
click at [593, 158] on input "Expand" at bounding box center [598, 165] width 39 height 39
checkbox input "true"
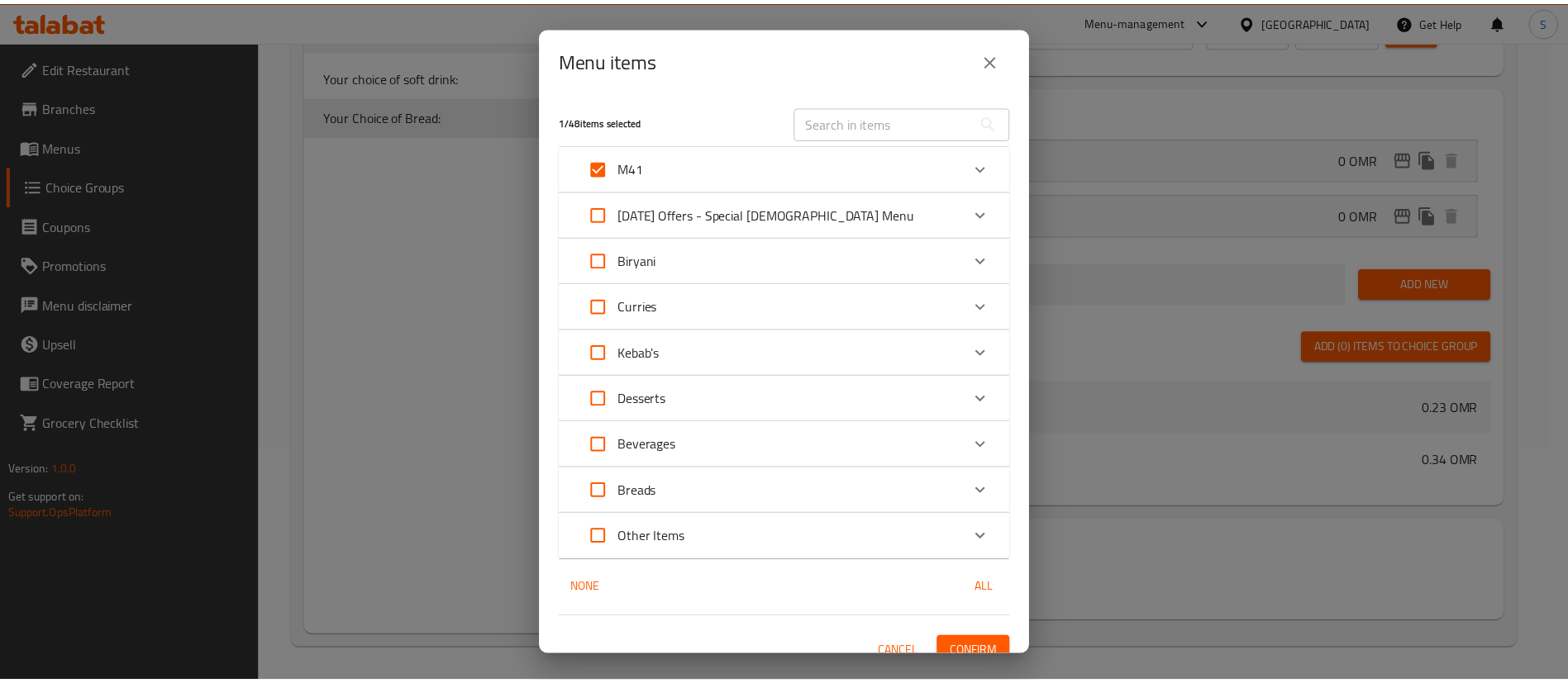
scroll to position [19, 0]
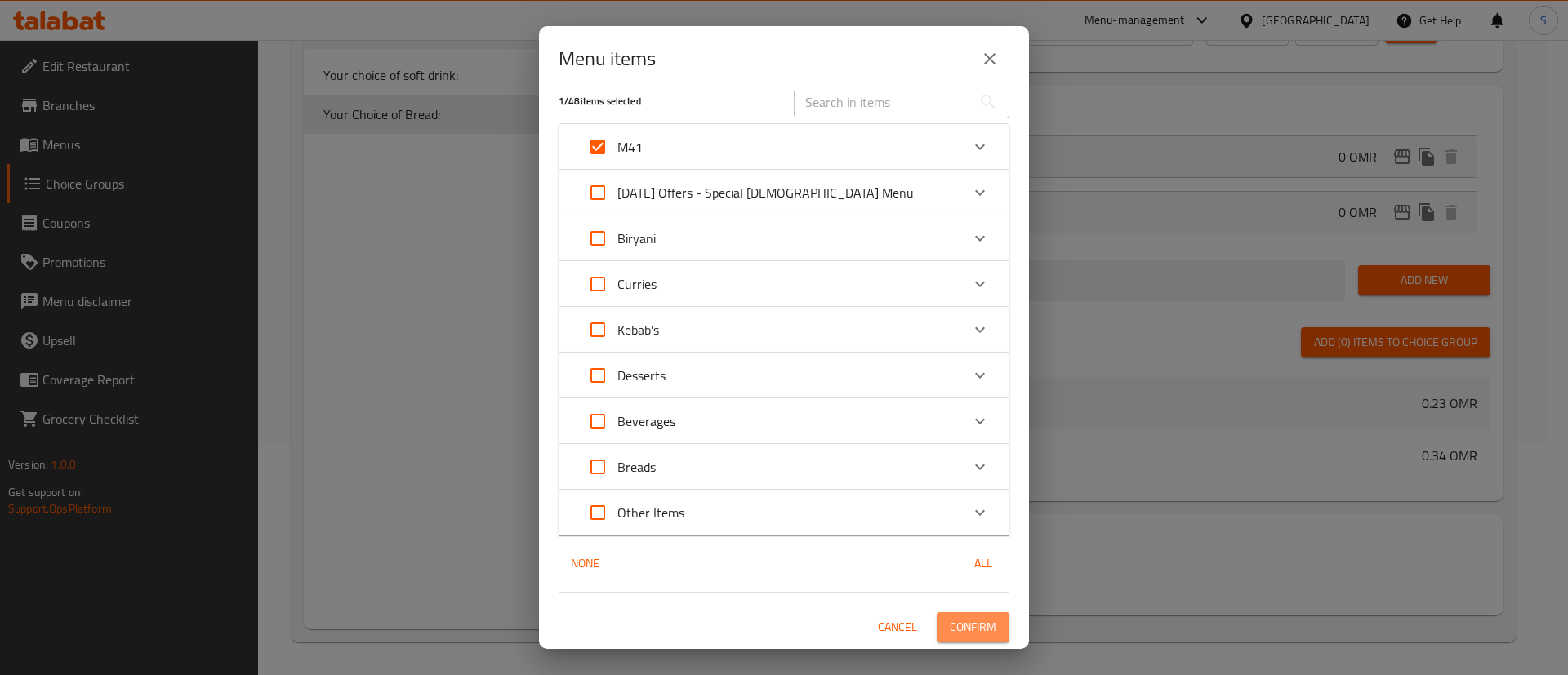
click at [950, 620] on span "Confirm" at bounding box center [974, 627] width 47 height 21
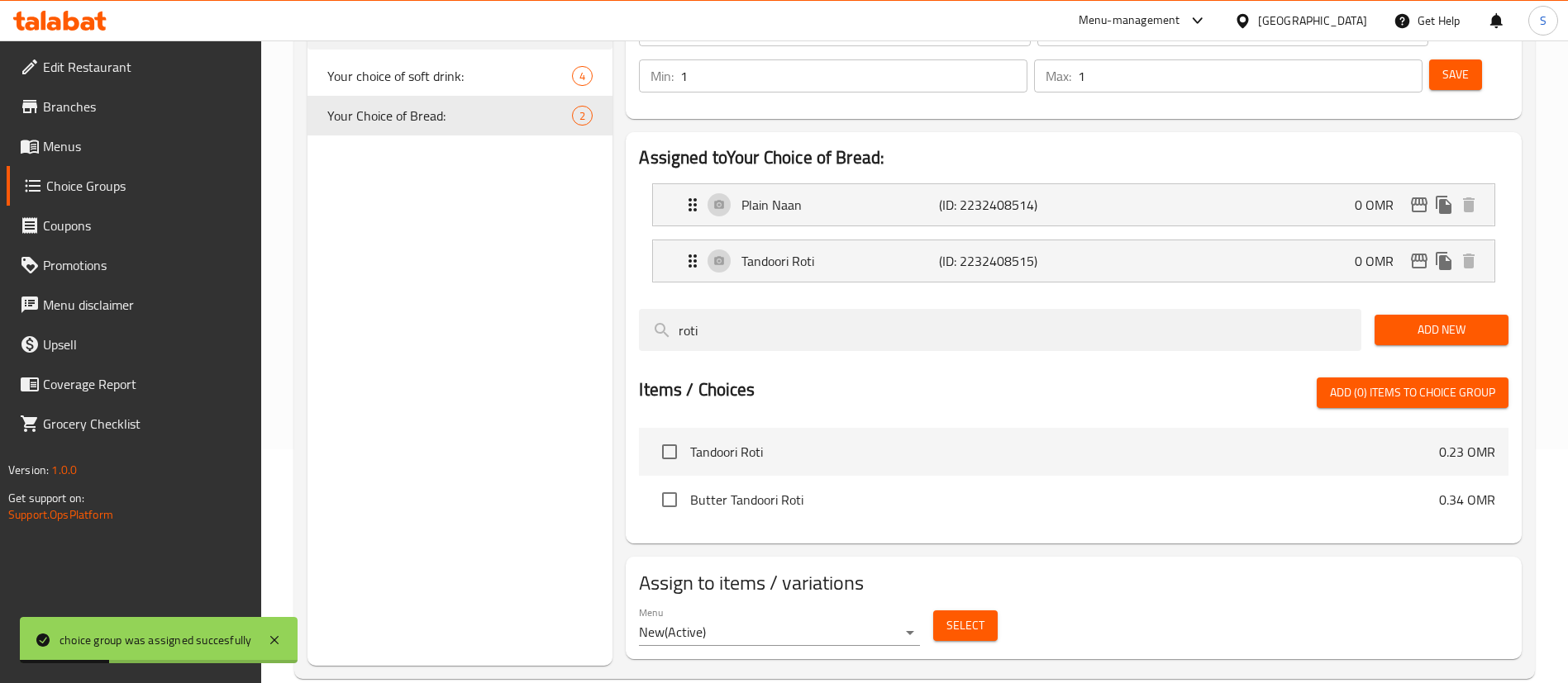
click at [98, 144] on span "Menus" at bounding box center [146, 146] width 206 height 20
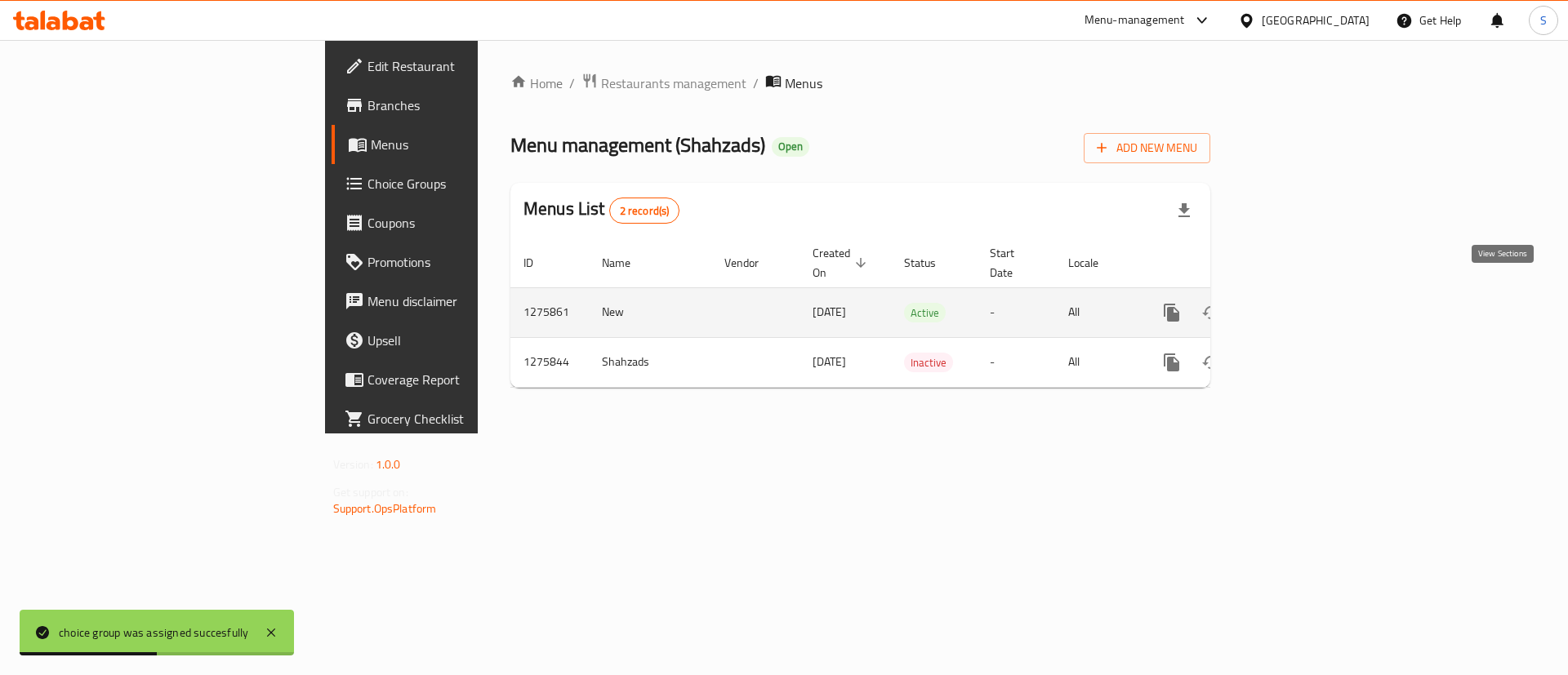
click at [1310, 305] on link "enhanced table" at bounding box center [1290, 313] width 39 height 39
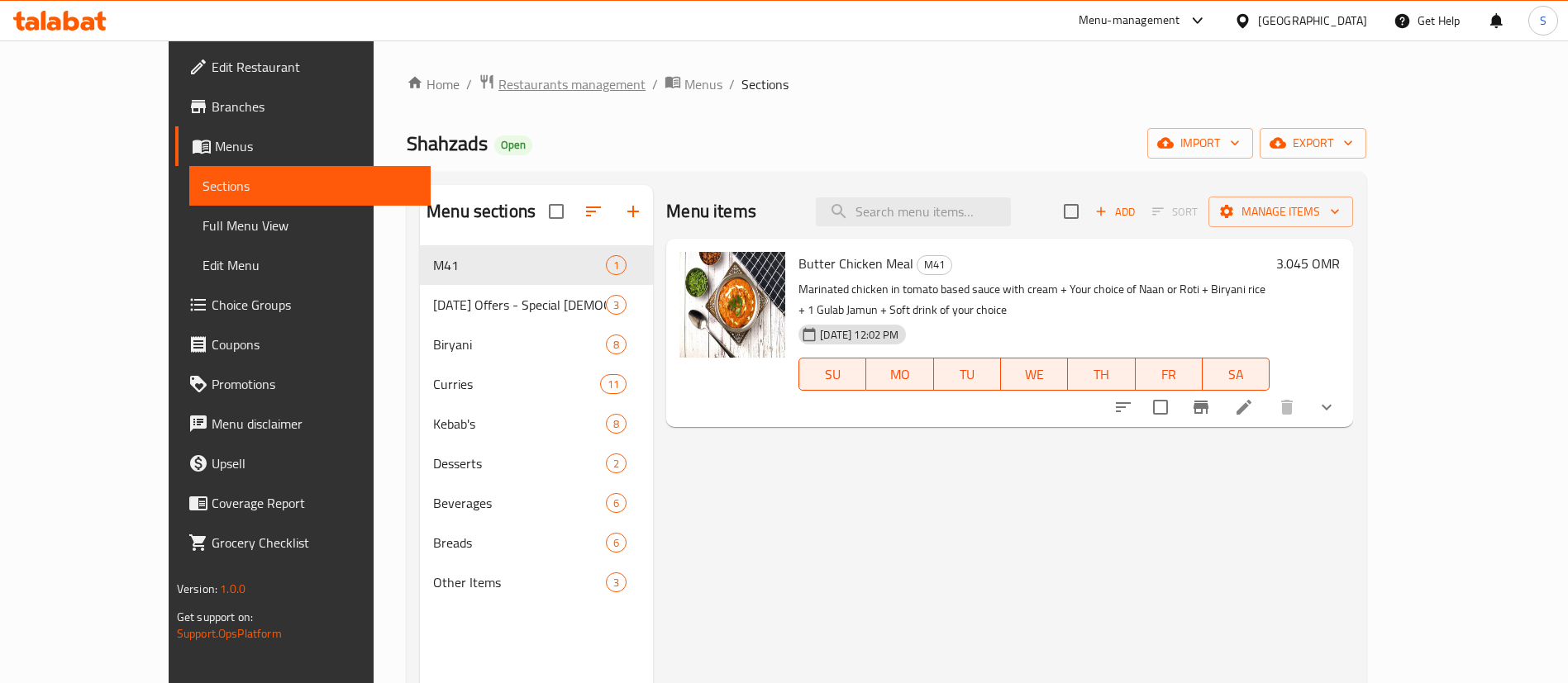
click at [498, 79] on span "Restaurants management" at bounding box center [572, 84] width 148 height 20
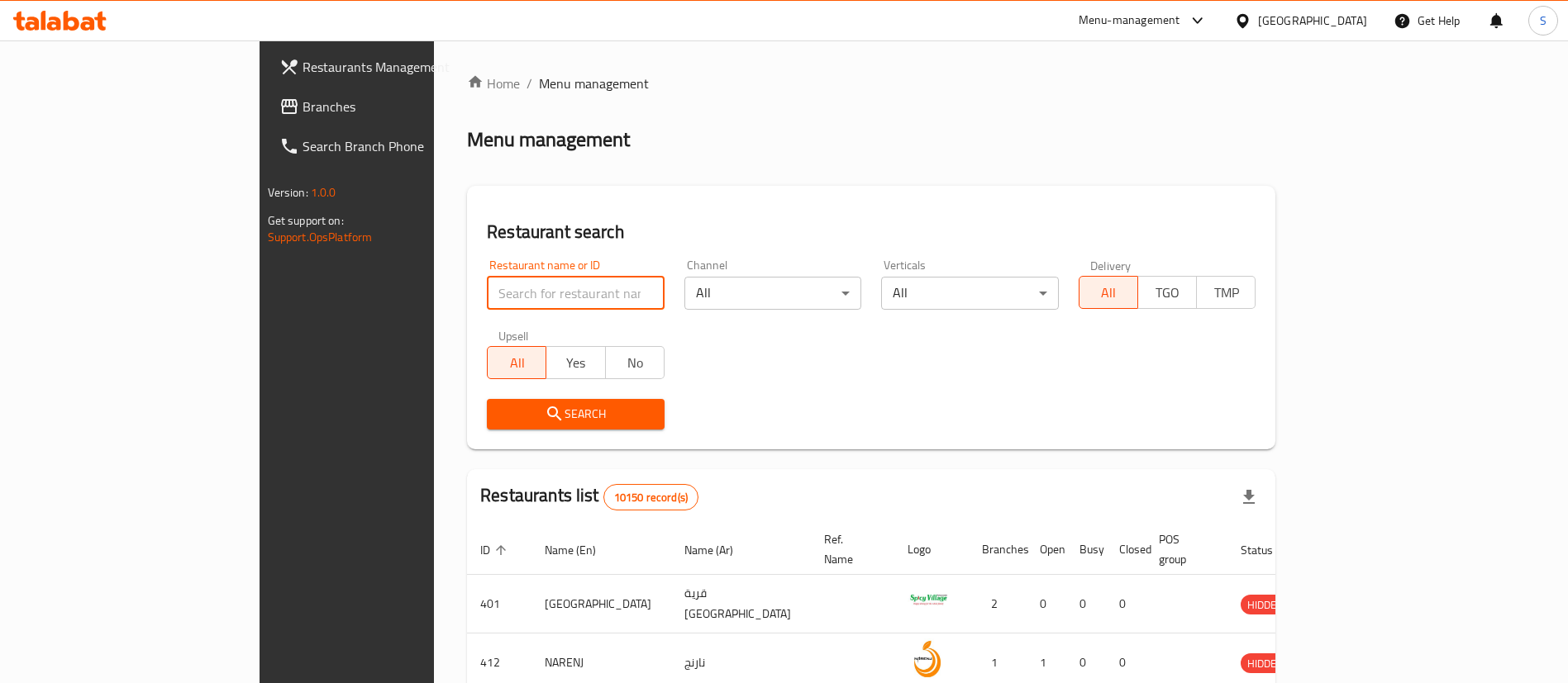
click at [554, 288] on input "search" at bounding box center [575, 293] width 177 height 33
paste input "605383"
type input "605383"
click button "Search" at bounding box center [575, 414] width 177 height 31
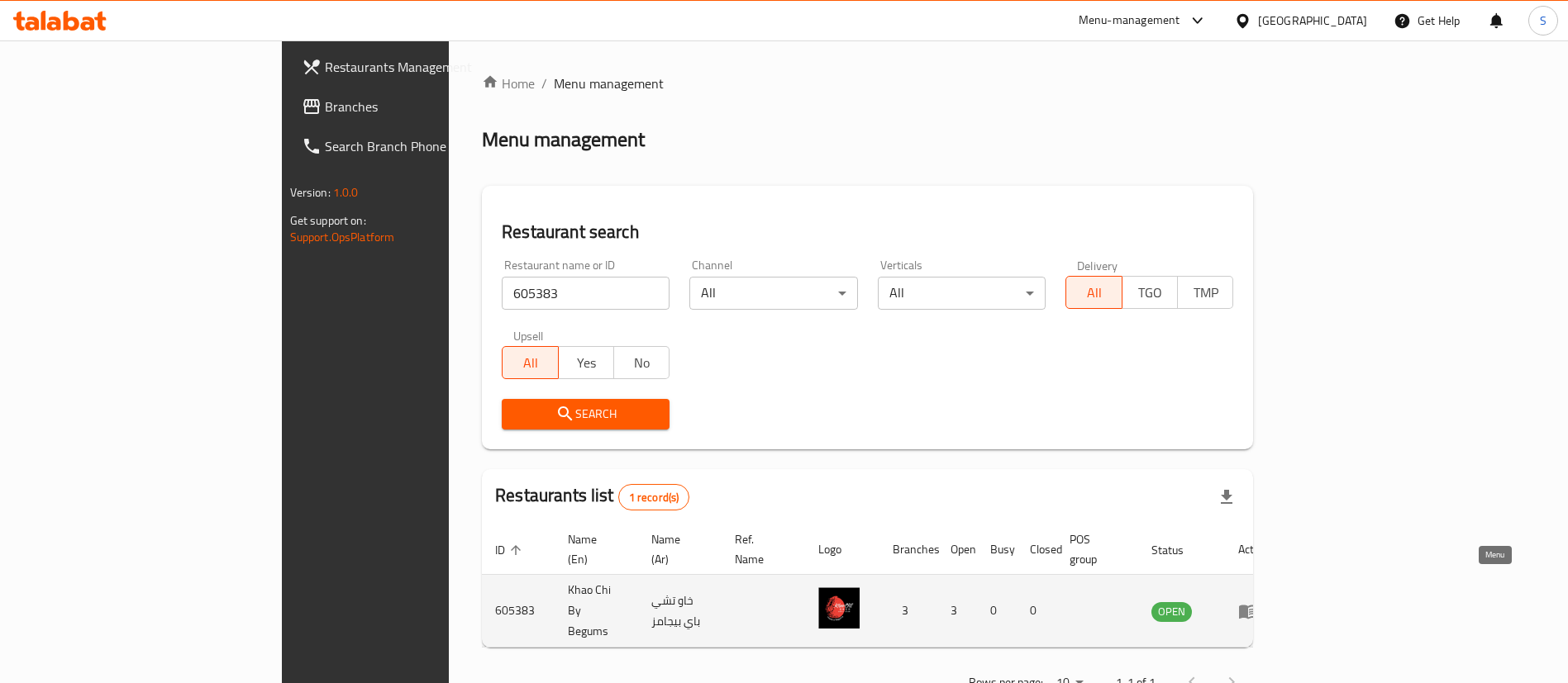
click at [1255, 609] on icon "enhanced table" at bounding box center [1252, 612] width 6 height 7
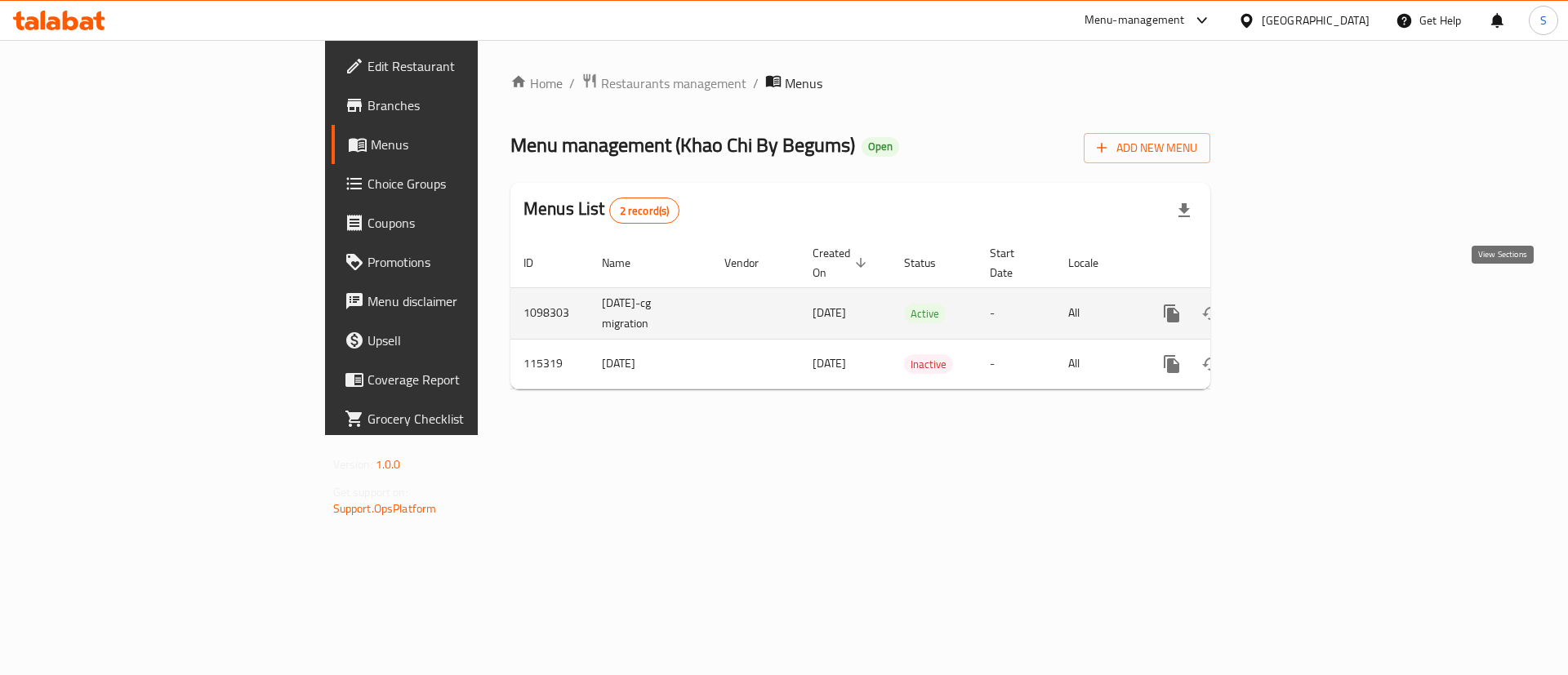
click at [1297, 306] on icon "enhanced table" at bounding box center [1289, 313] width 15 height 15
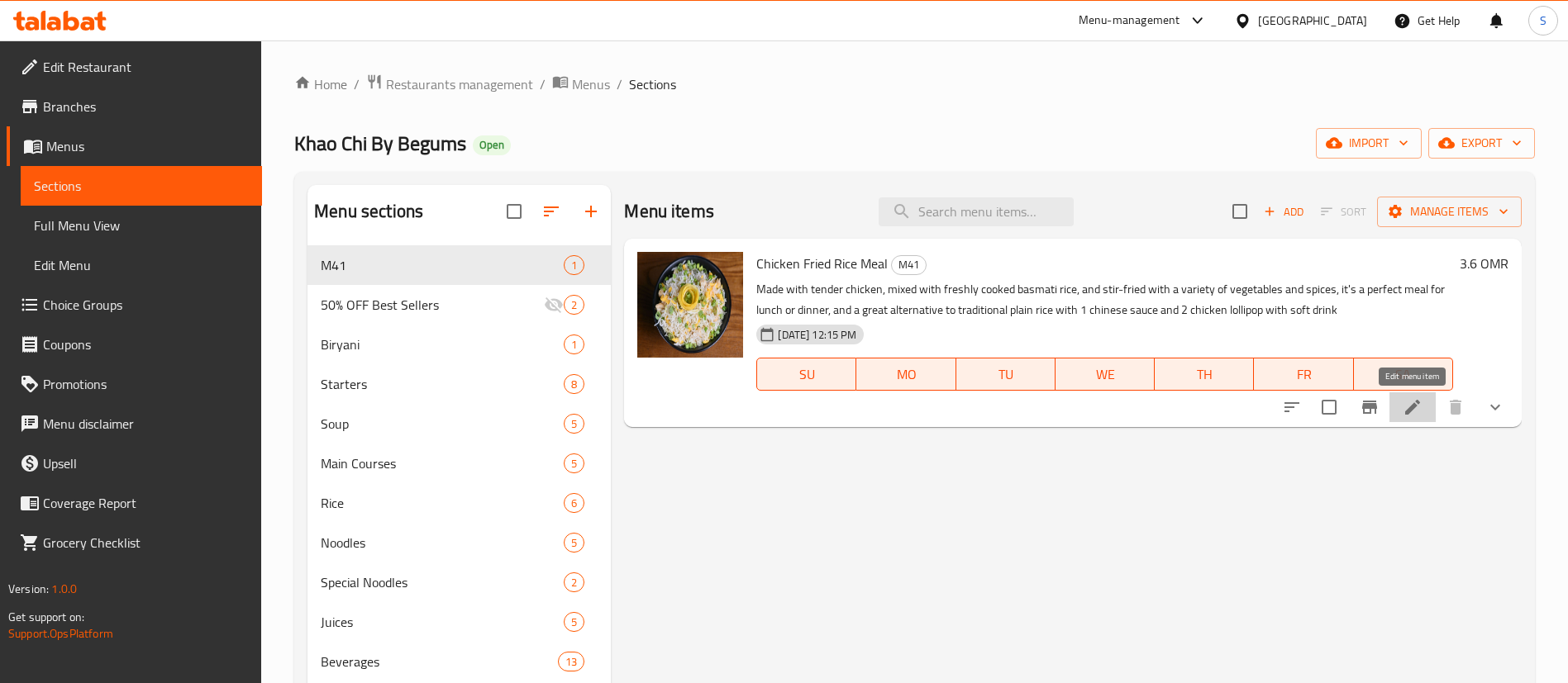
click at [1411, 407] on icon at bounding box center [1412, 407] width 15 height 15
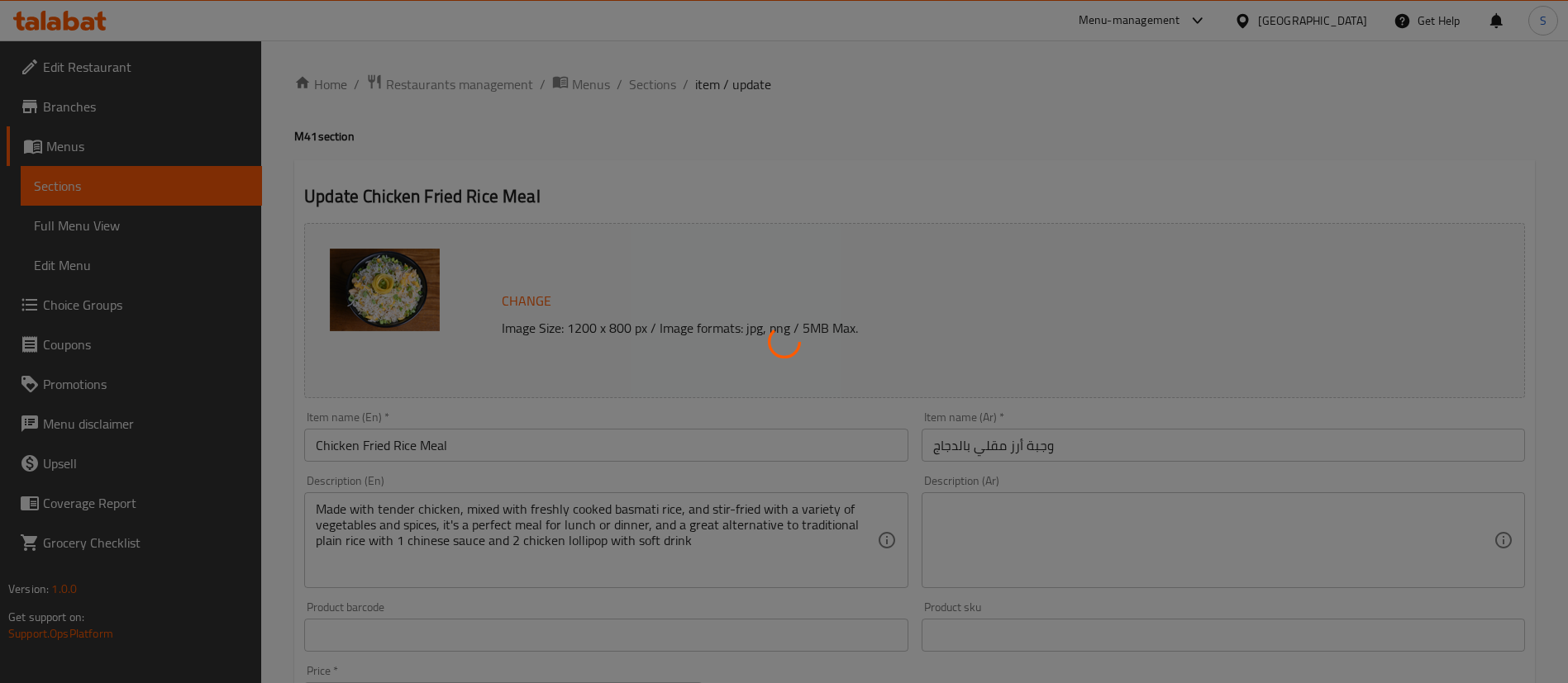
type input "اختيارك من المشروب الغازي:"
type input "1"
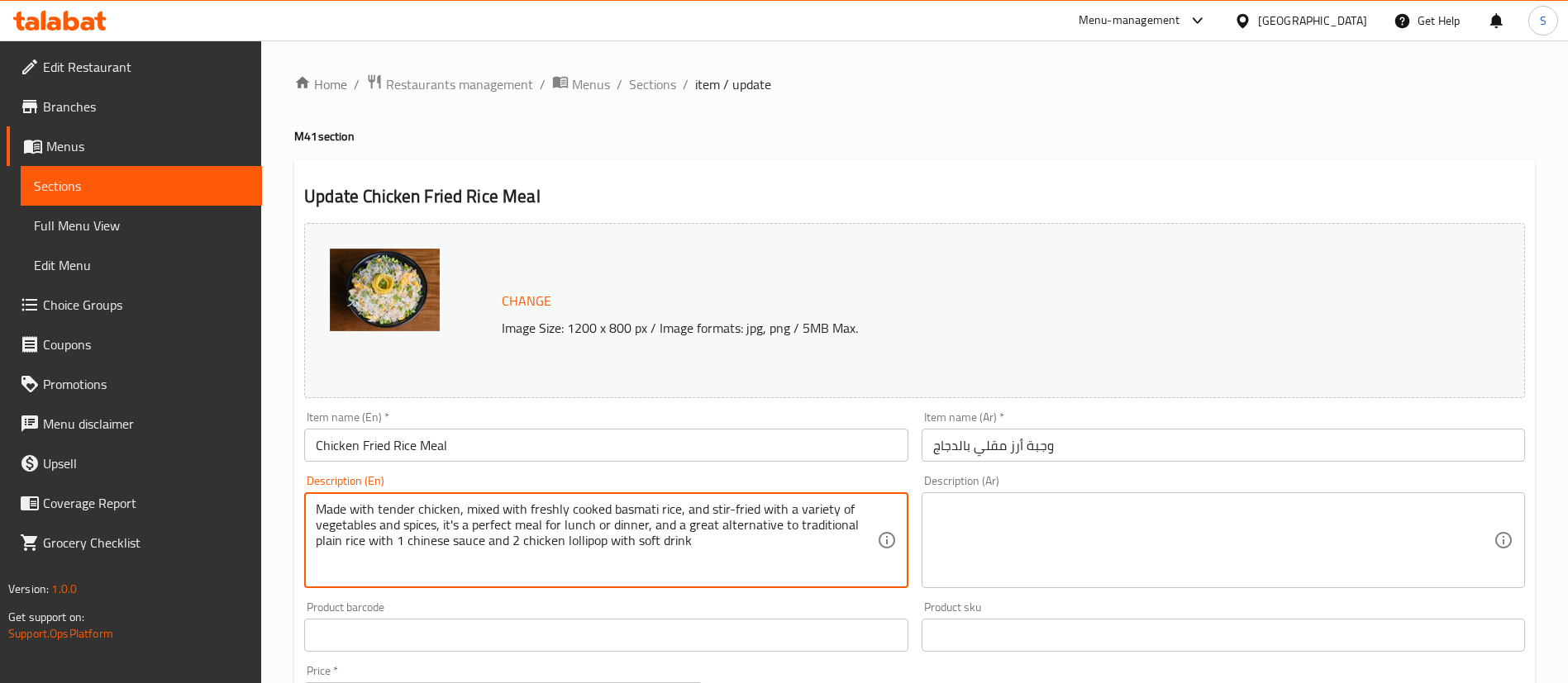
drag, startPoint x: 607, startPoint y: 510, endPoint x: 316, endPoint y: 510, distance: 291.0
drag, startPoint x: 677, startPoint y: 509, endPoint x: 522, endPoint y: 507, distance: 155.0
click at [522, 507] on textarea "Stir-fried chicken with basmati rice, and stir-fried with a variety of vegetabl…" at bounding box center [596, 540] width 561 height 78
drag, startPoint x: 637, startPoint y: 508, endPoint x: 576, endPoint y: 542, distance: 69.8
click at [576, 542] on textarea "Stir-fried chicken with basmati rice, vegetables and spices, it's a perfect mea…" at bounding box center [596, 540] width 561 height 78
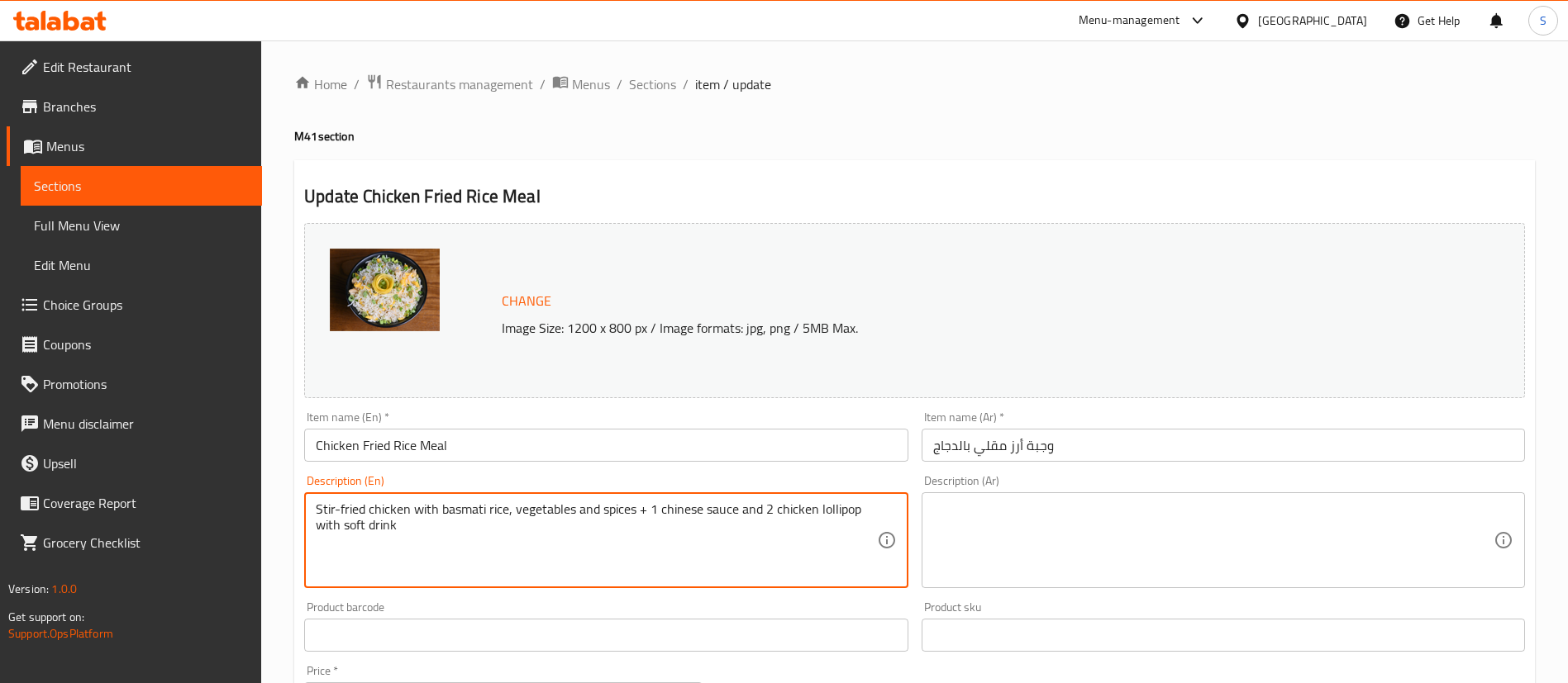
click at [663, 507] on textarea "Stir-fried chicken with basmati rice, vegetables and spices + 1 chinese sauce a…" at bounding box center [596, 540] width 561 height 78
click at [757, 512] on textarea "Stir-fried chicken with basmati rice, vegetables and spices + 1 Chinese sauce a…" at bounding box center [596, 540] width 561 height 78
click at [765, 508] on textarea "Stir-fried chicken with basmati rice, vegetables and spices + 1 Chinese sauce +…" at bounding box center [596, 540] width 561 height 78
click at [372, 527] on textarea "Stir-fried chicken with basmati rice, vegetables and spices + 1 Chinese sauce +…" at bounding box center [596, 540] width 561 height 78
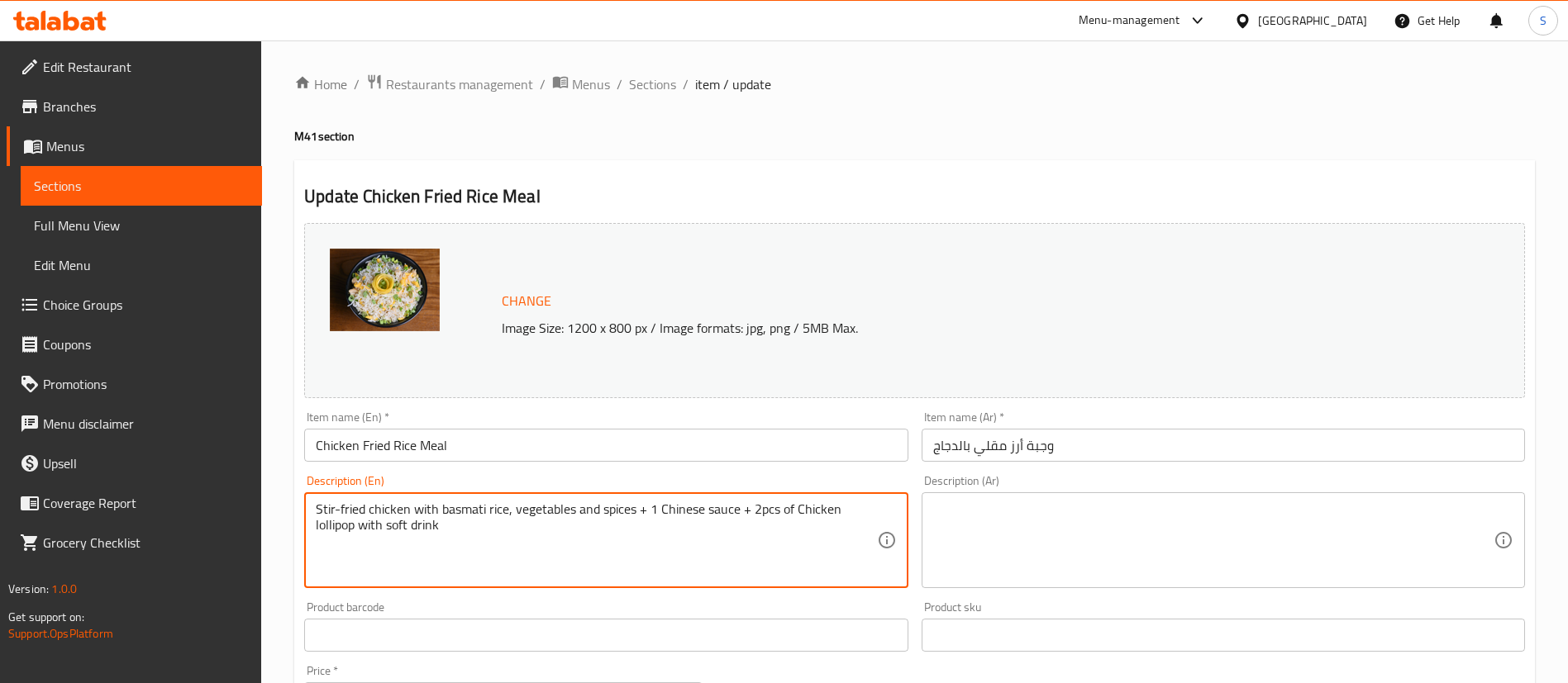
click at [372, 527] on textarea "Stir-fried chicken with basmati rice, vegetables and spices + 1 Chinese sauce +…" at bounding box center [596, 540] width 561 height 78
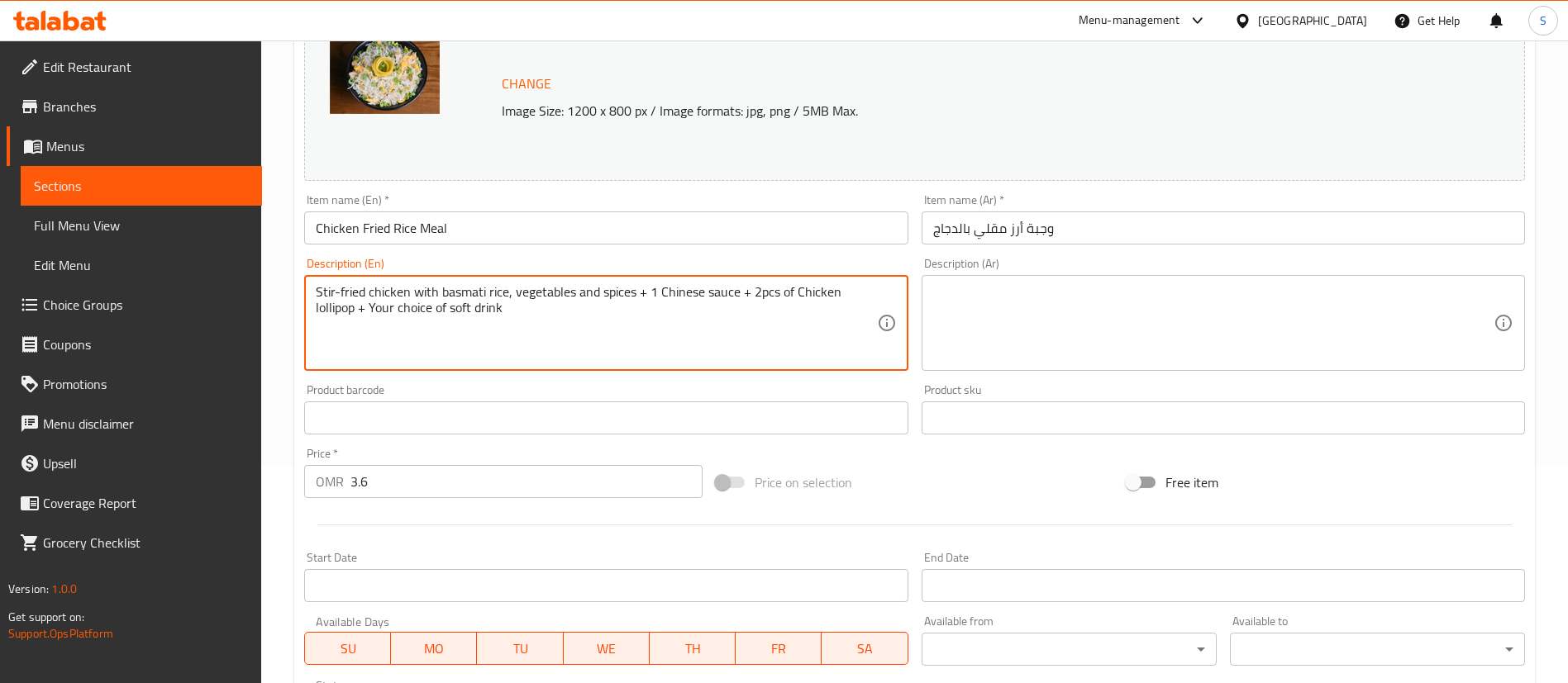
scroll to position [536, 0]
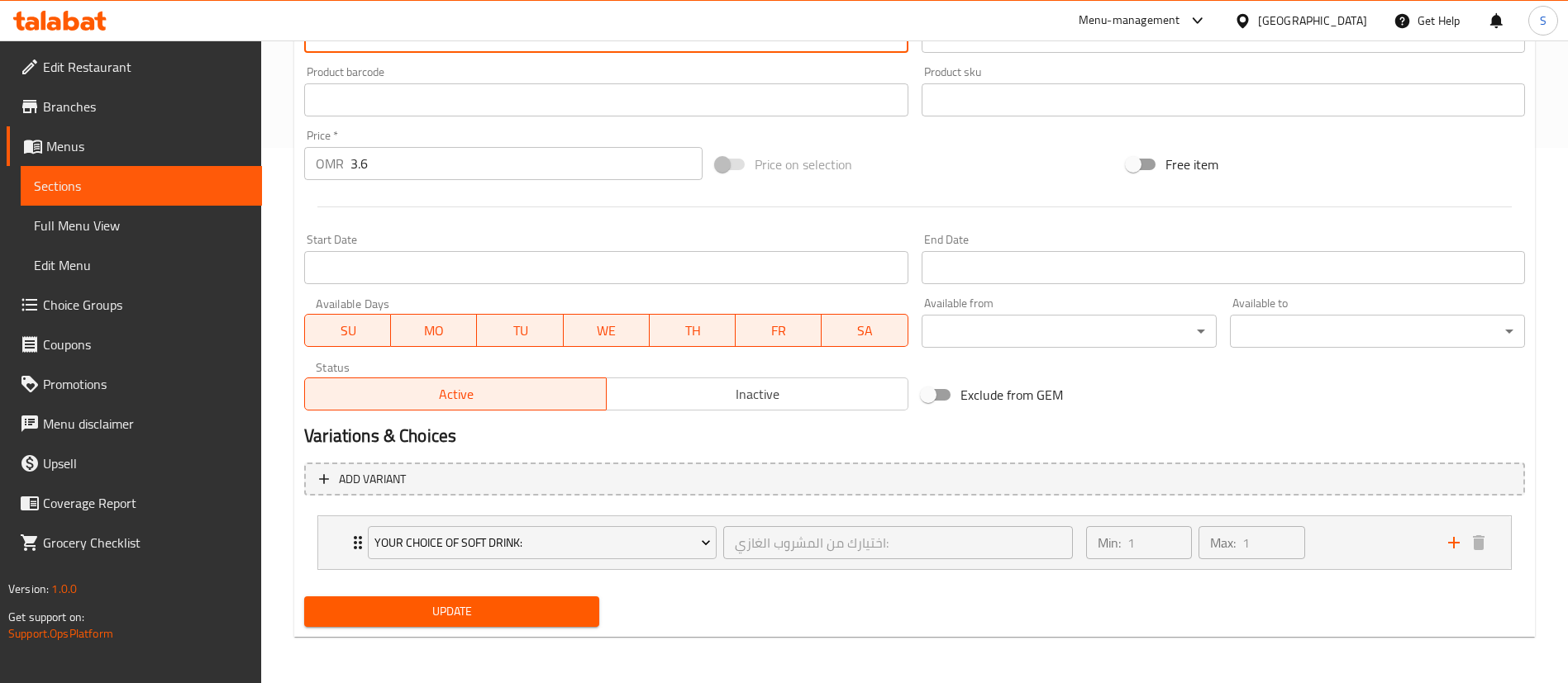
type textarea "Stir-fried chicken with basmati rice, vegetables and spices + 1 Chinese sauce +…"
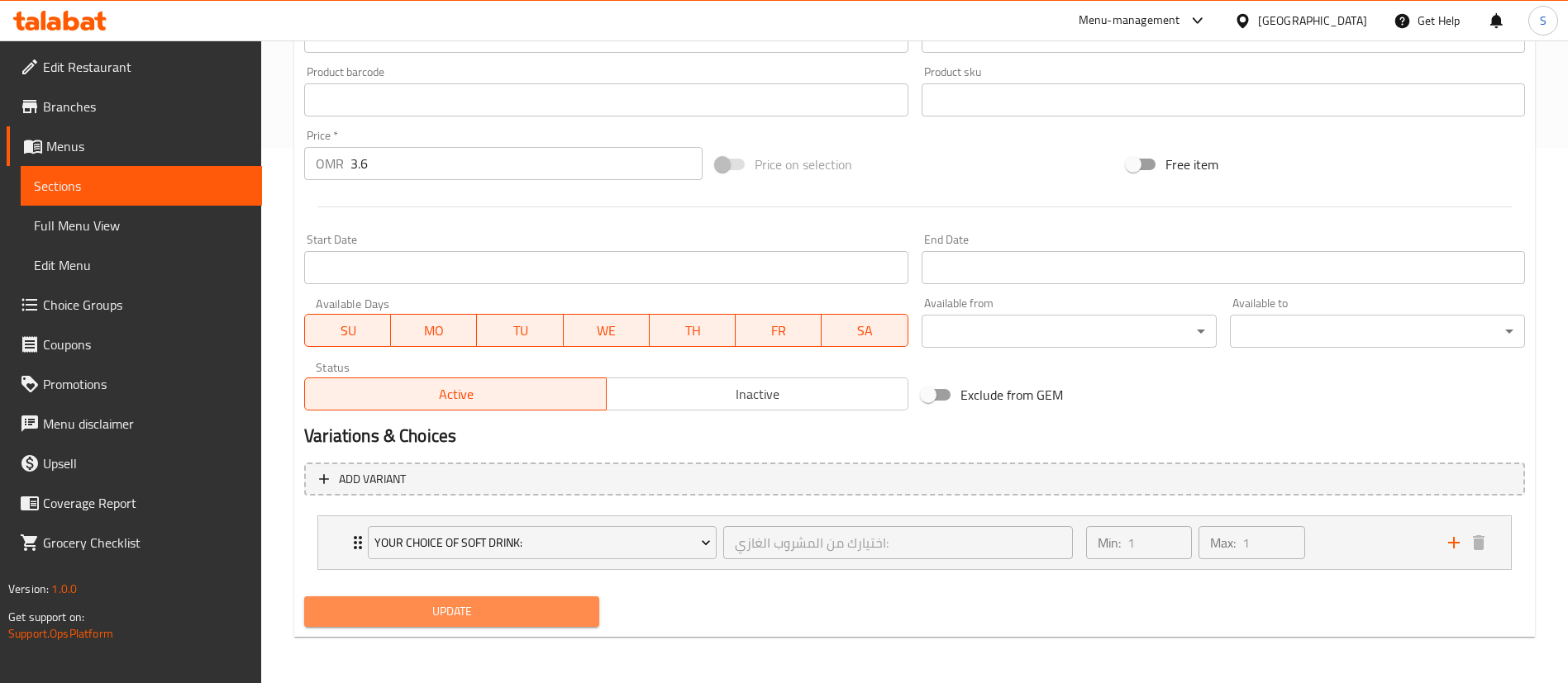
click at [483, 608] on span "Update" at bounding box center [451, 612] width 268 height 21
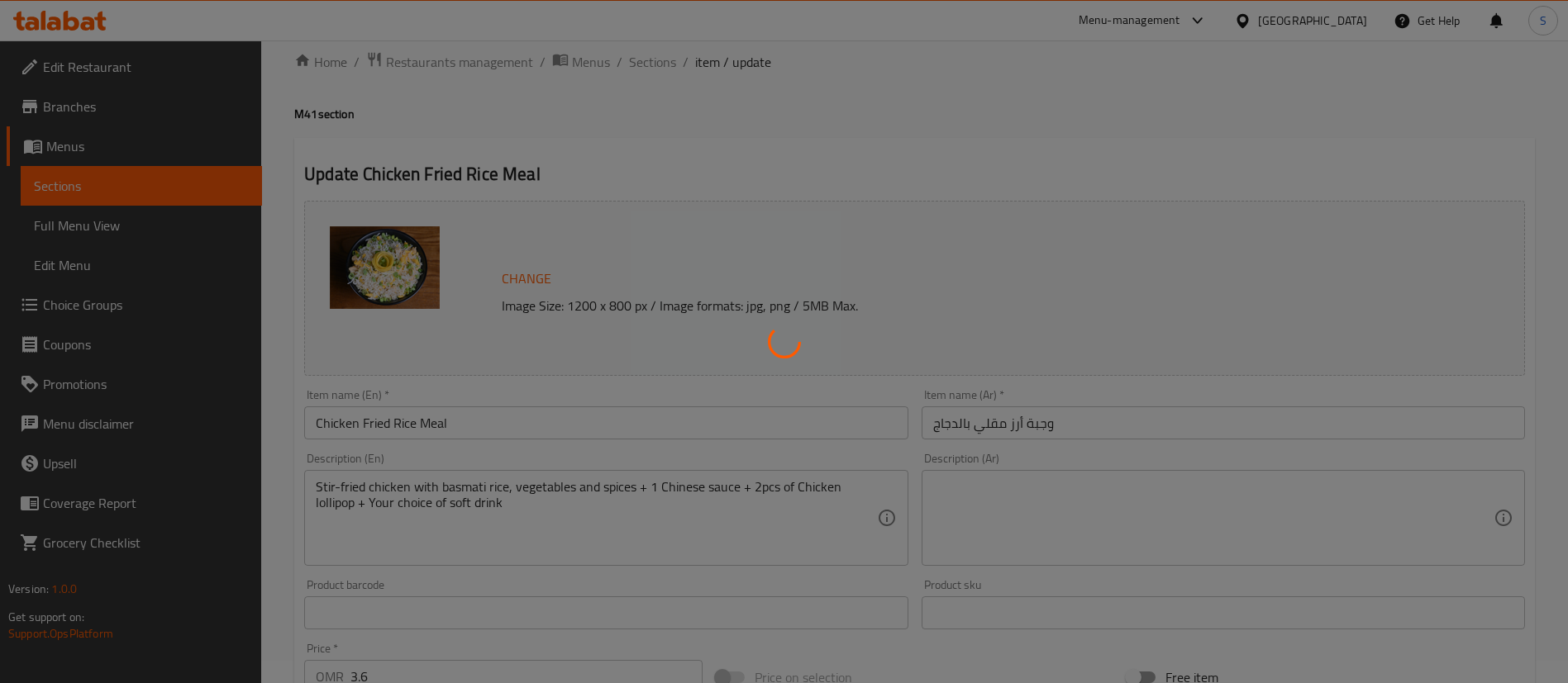
scroll to position [0, 0]
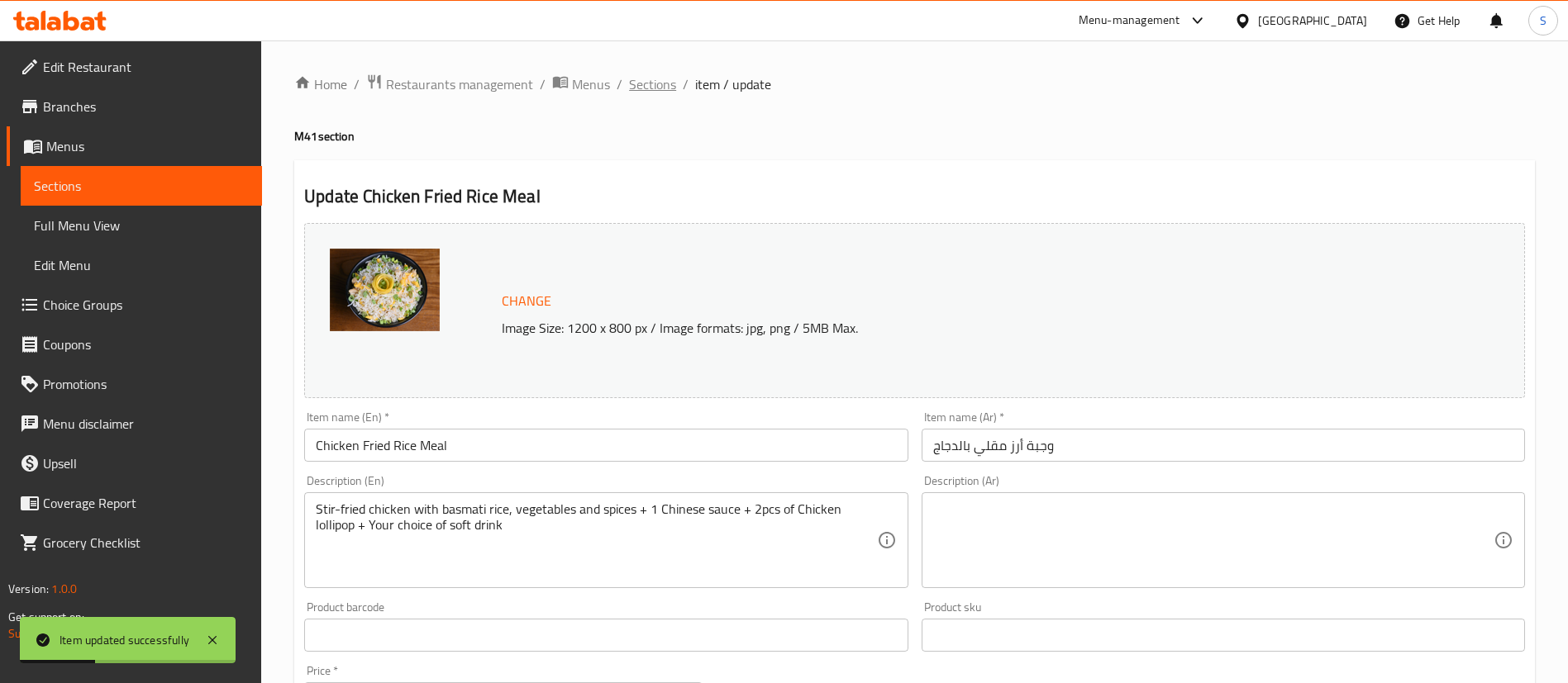
click at [648, 82] on span "Sections" at bounding box center [653, 84] width 48 height 20
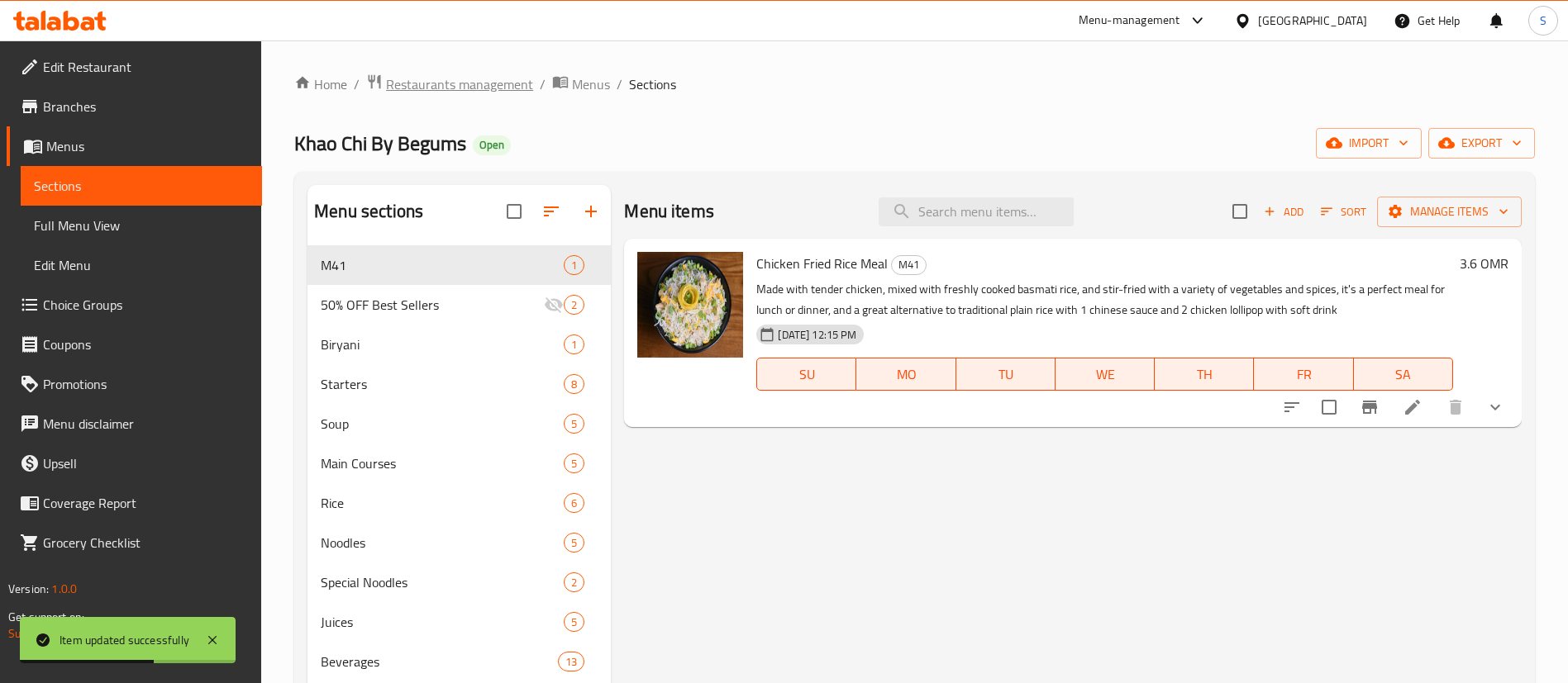
click at [467, 82] on span "Restaurants management" at bounding box center [460, 84] width 148 height 20
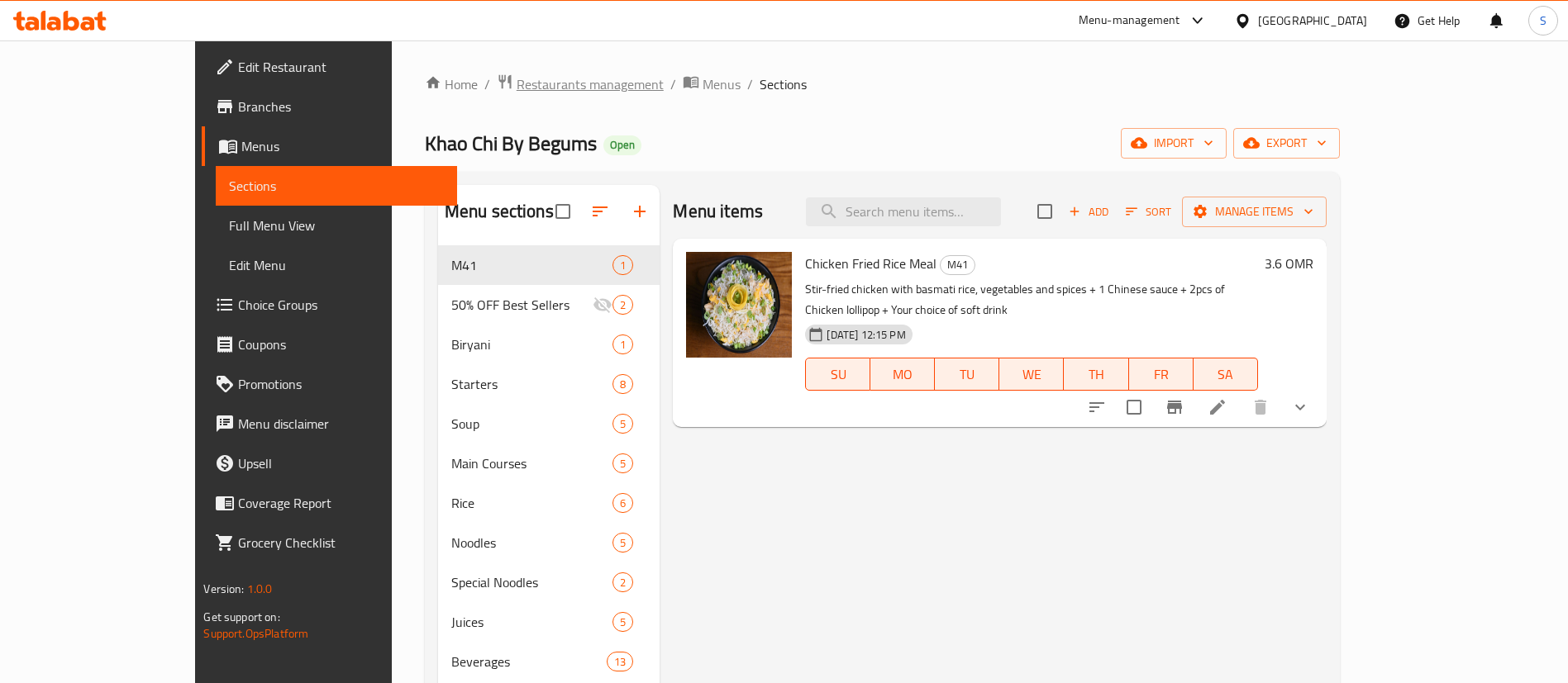
click at [517, 88] on span "Restaurants management" at bounding box center [590, 84] width 148 height 20
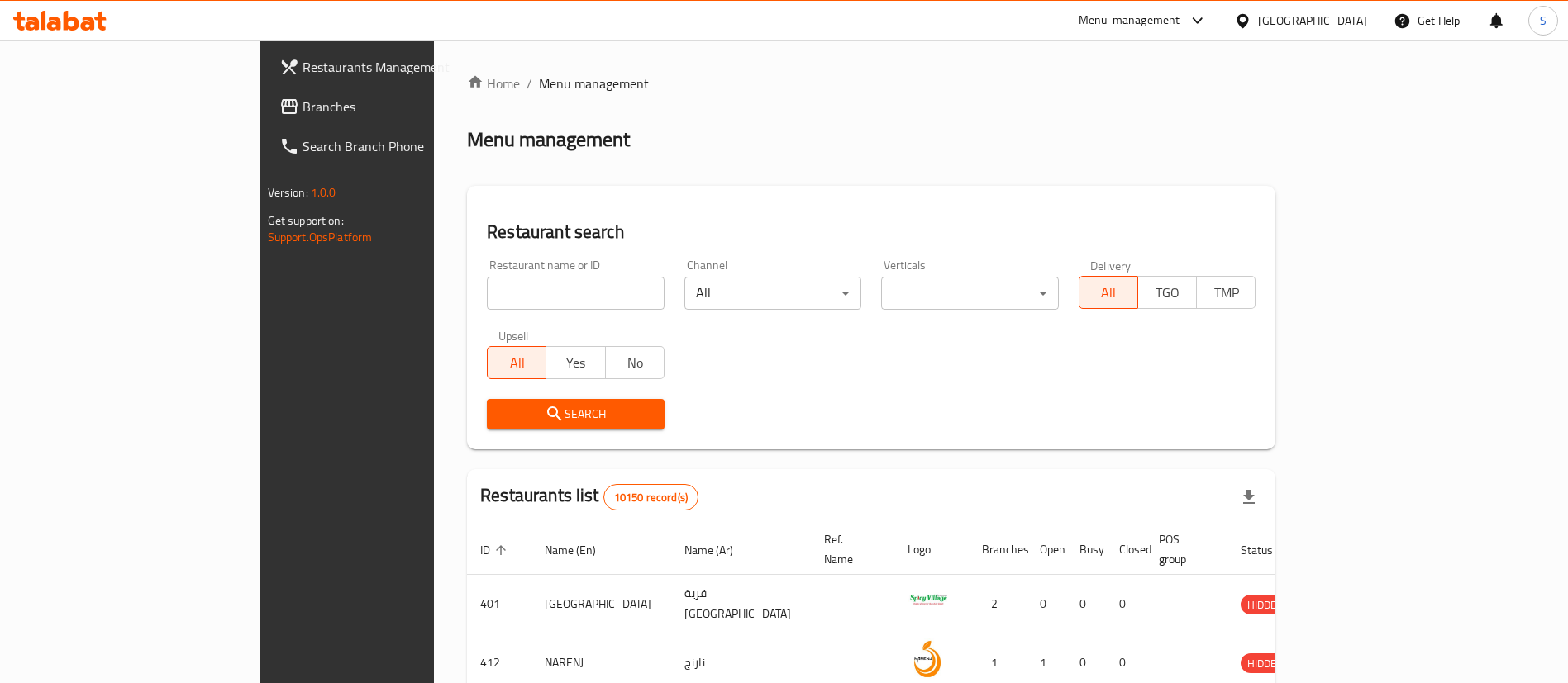
click at [487, 290] on input "search" at bounding box center [575, 293] width 177 height 33
paste input "653958"
type input "653958"
click button "Search" at bounding box center [575, 414] width 177 height 31
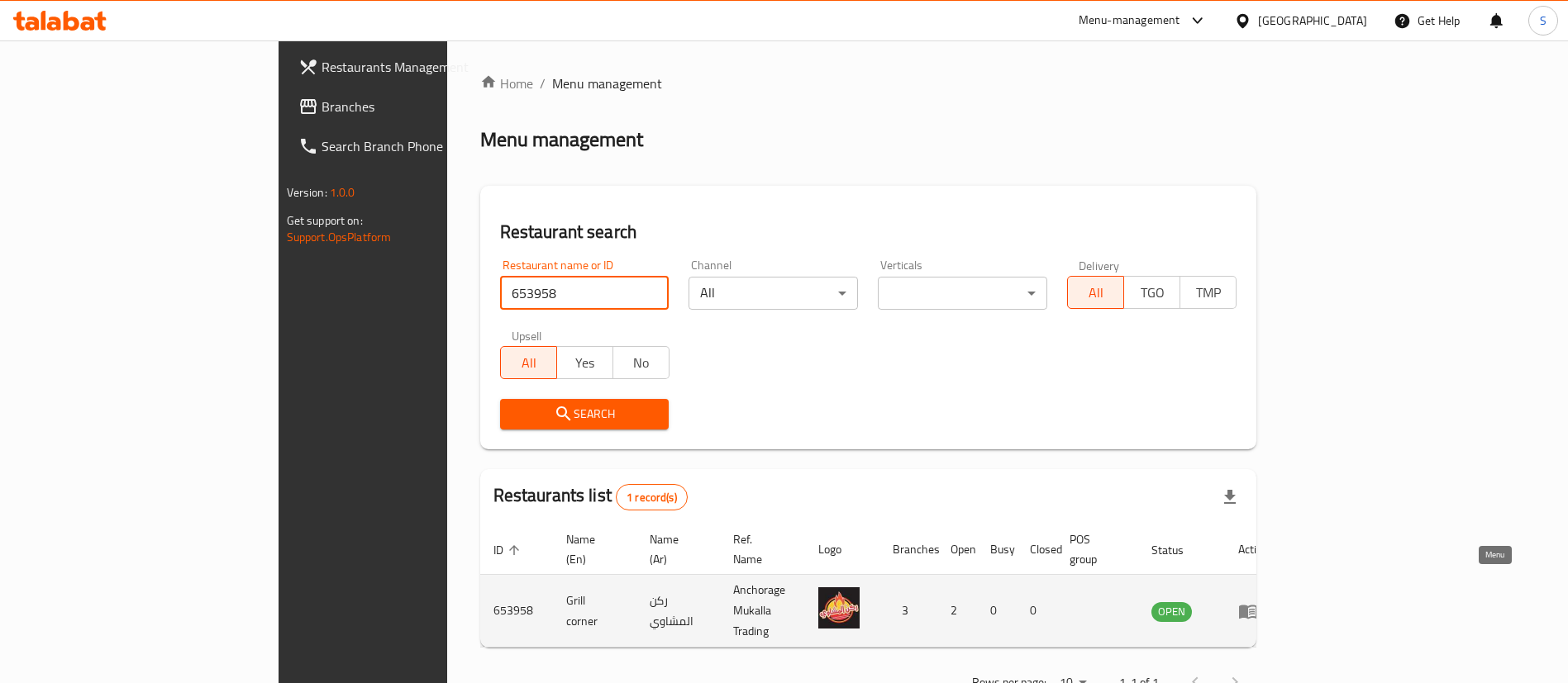
click at [1257, 605] on icon "enhanced table" at bounding box center [1248, 612] width 18 height 14
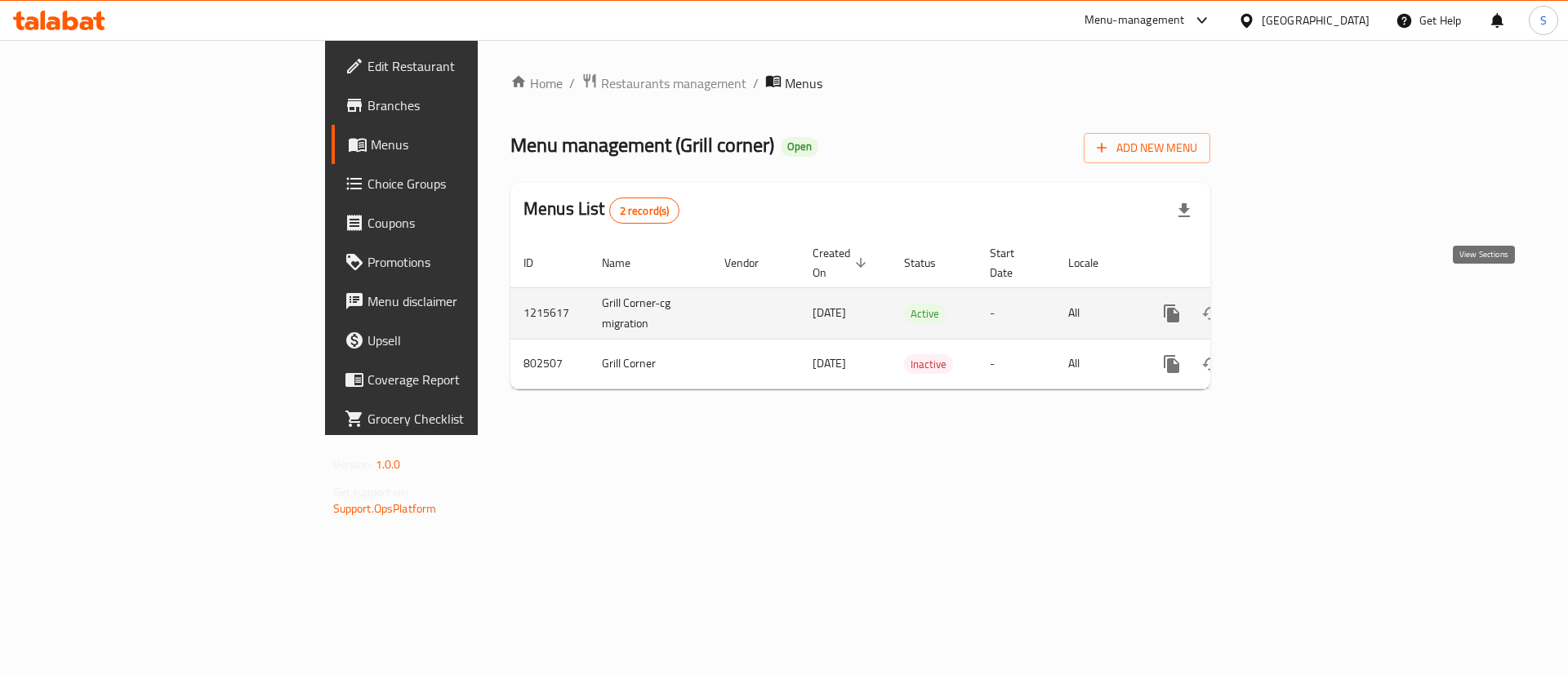
click at [1300, 303] on icon "enhanced table" at bounding box center [1290, 313] width 20 height 20
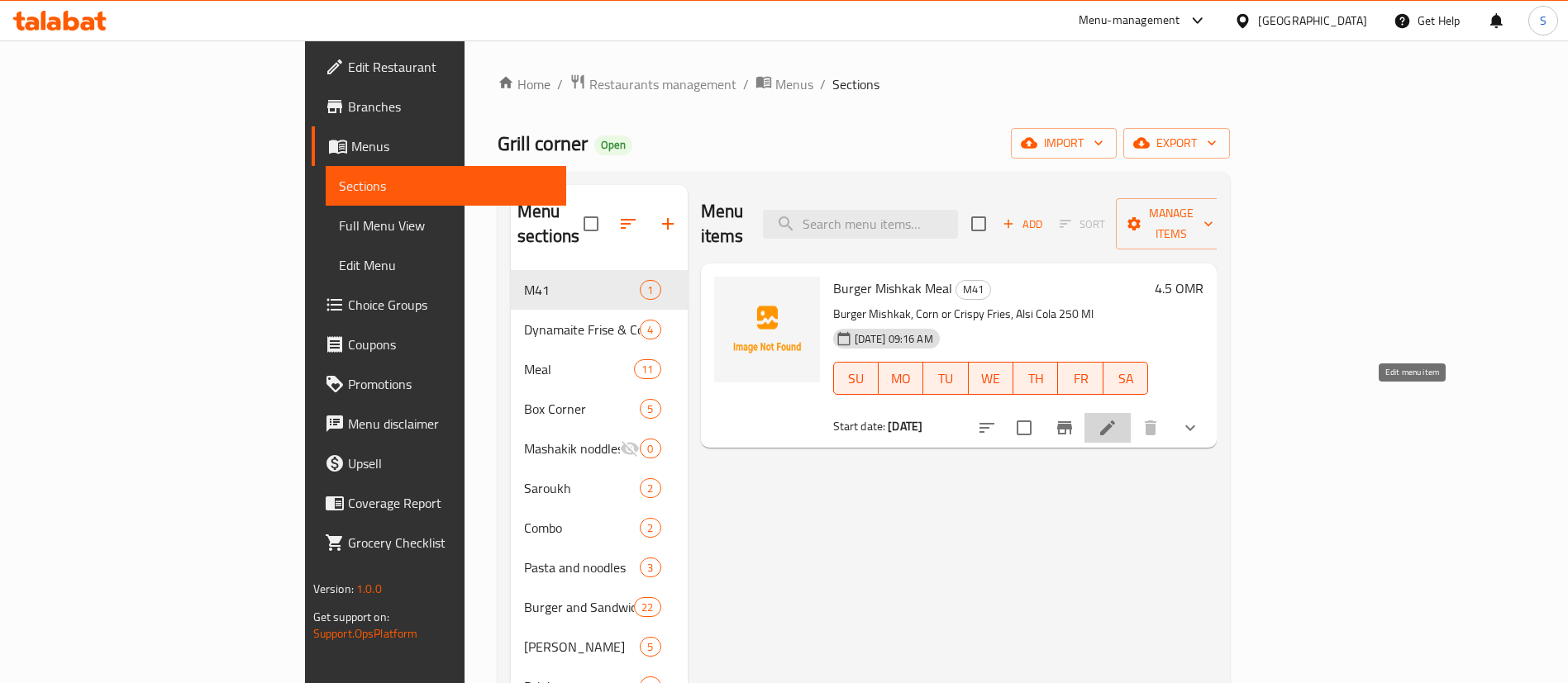
click at [1117, 418] on icon at bounding box center [1107, 428] width 20 height 20
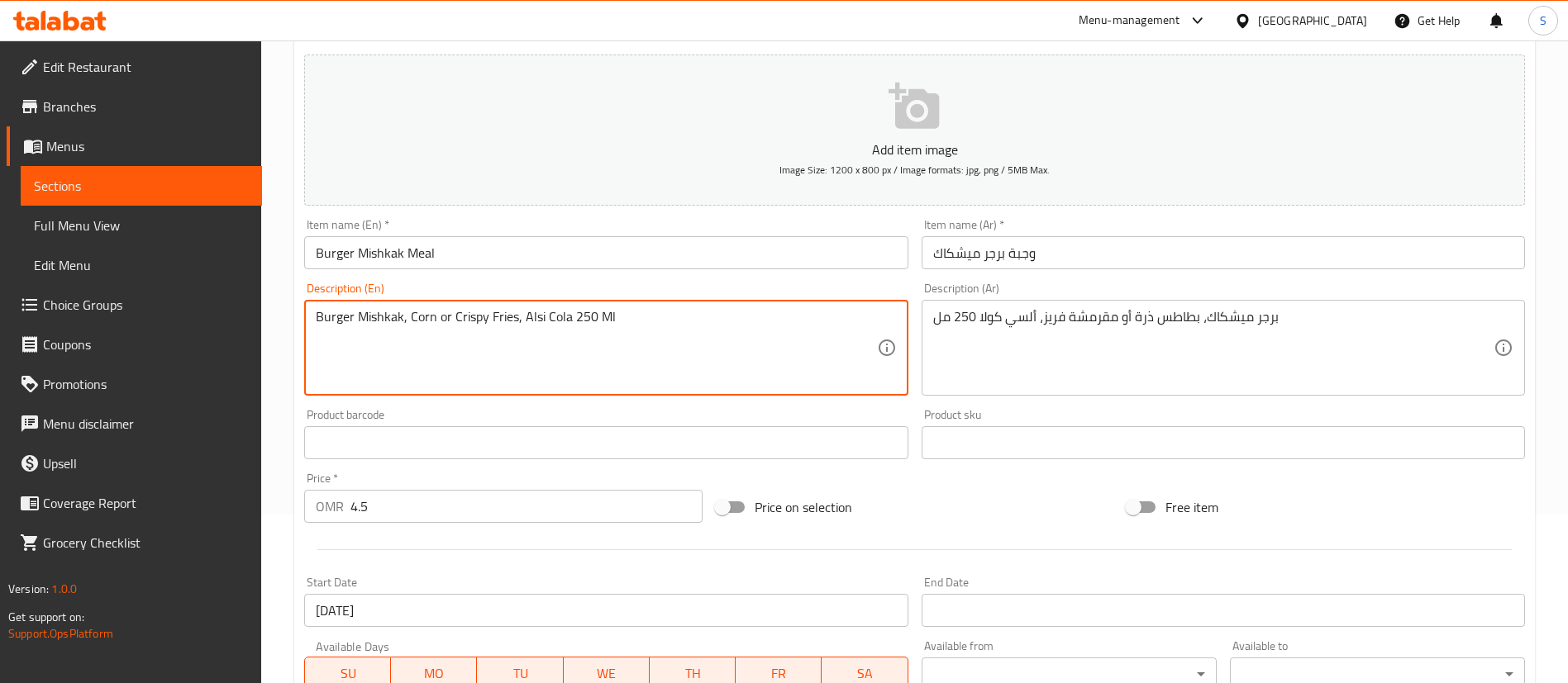
scroll to position [152, 0]
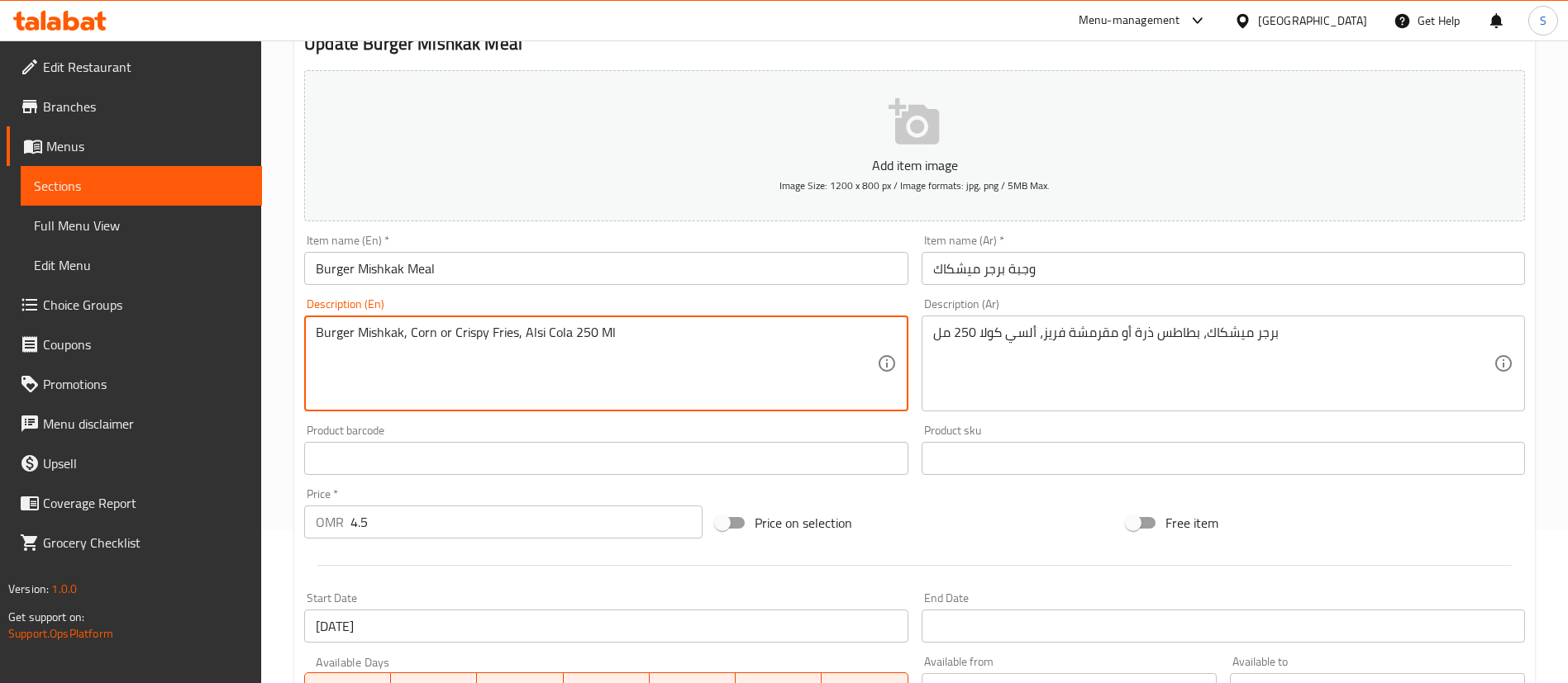
click at [322, 335] on textarea "Burger Mishkak, Corn or Crispy Fries, Alsi Cola 250 Ml" at bounding box center [596, 363] width 561 height 78
click at [437, 332] on textarea "Beef burger Mishkak, Corn or Crispy Fries, Alsi Cola 250 Ml" at bounding box center [596, 363] width 561 height 78
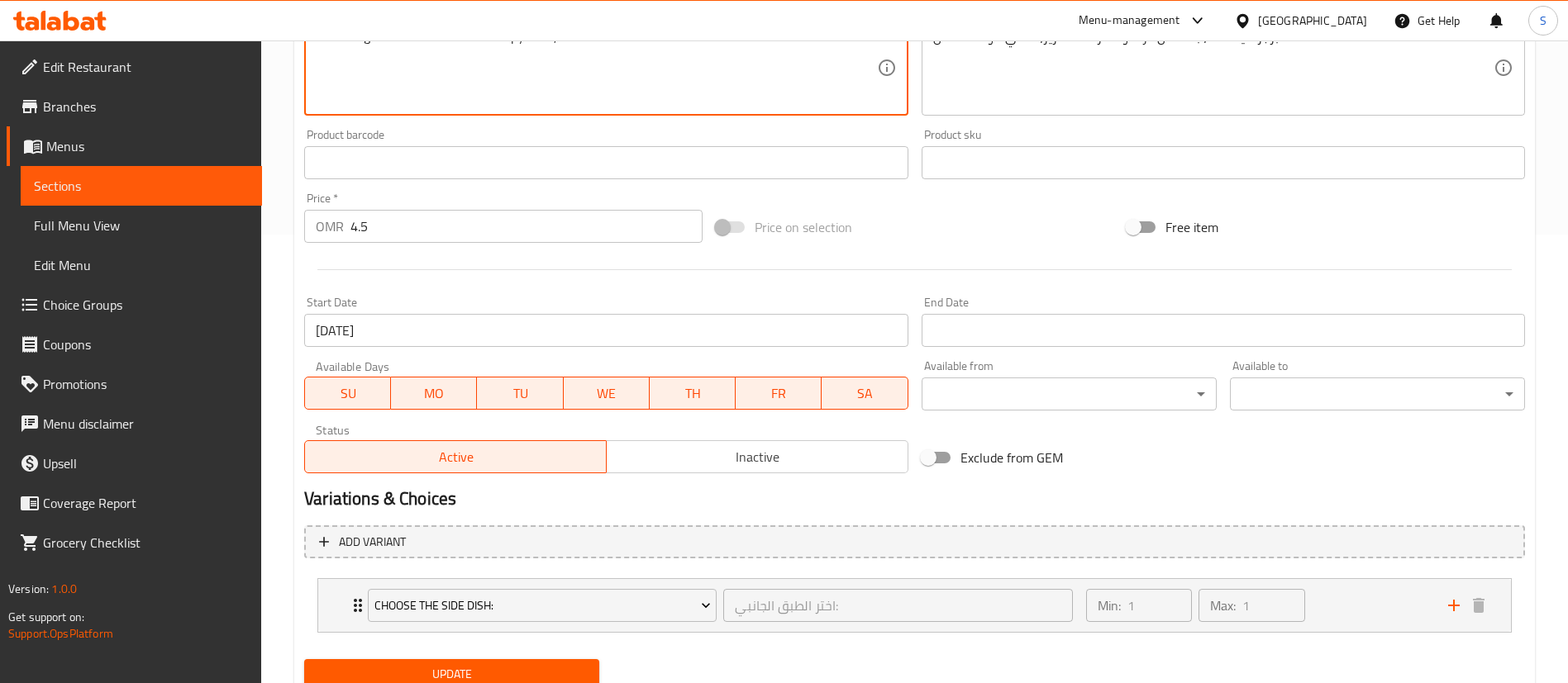
scroll to position [424, 0]
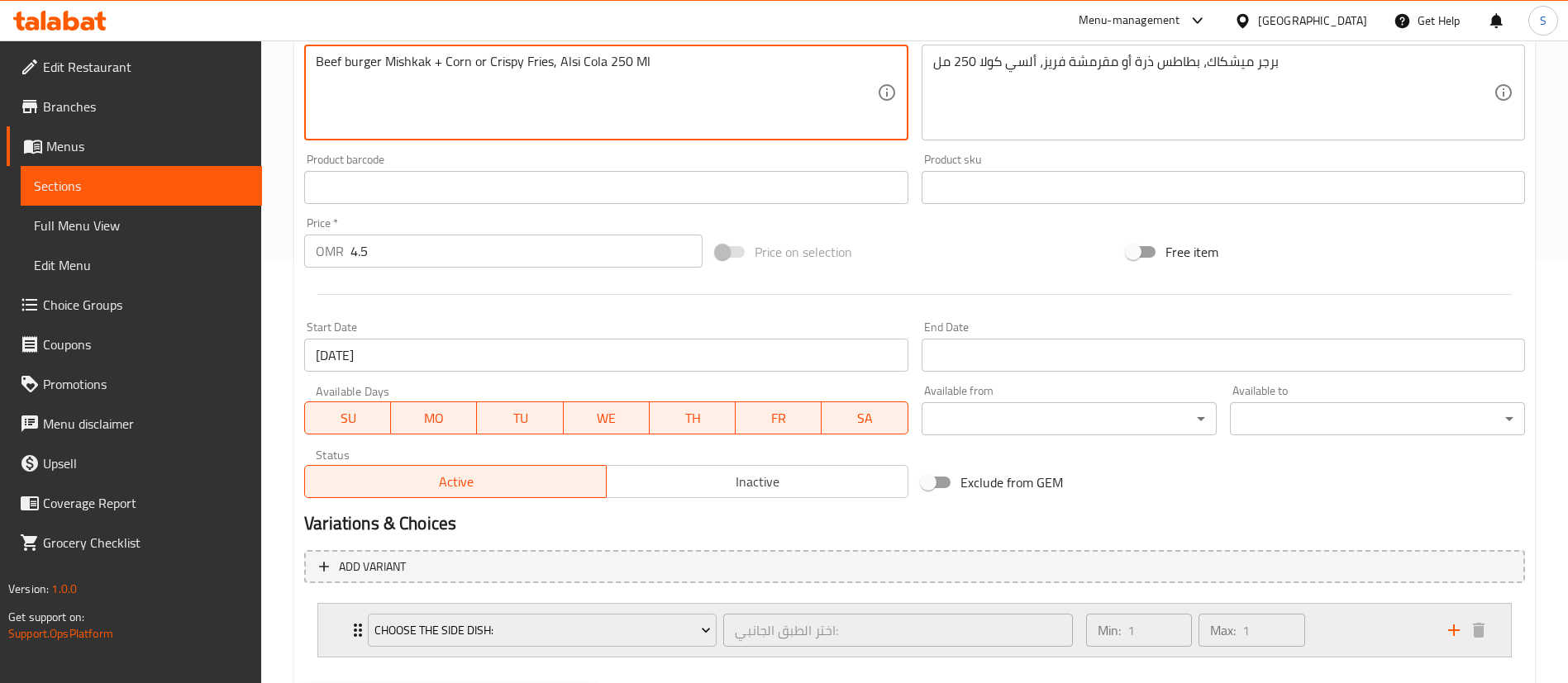
click at [1349, 634] on div "Min: 1 ​ Max: 1 ​" at bounding box center [1258, 630] width 363 height 52
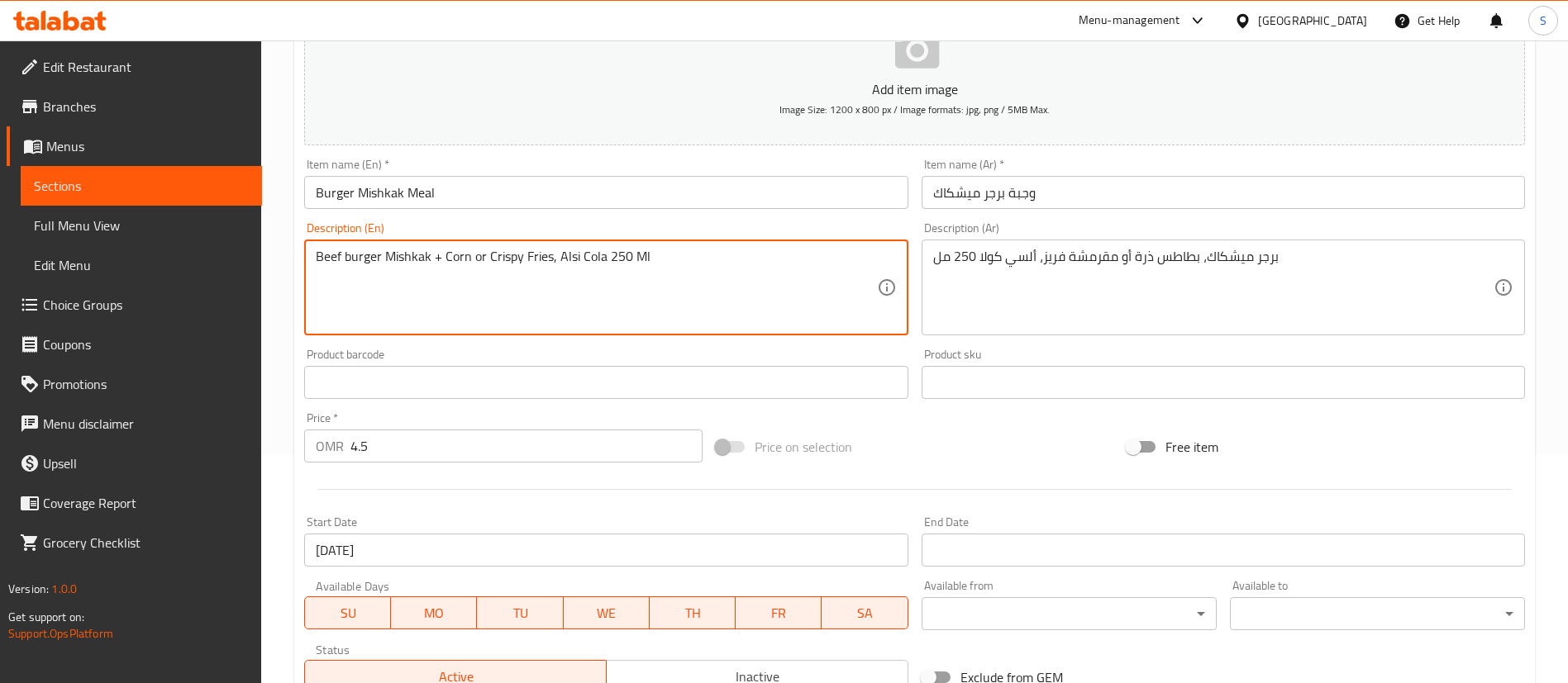
scroll to position [226, 0]
drag, startPoint x: 551, startPoint y: 261, endPoint x: 443, endPoint y: 276, distance: 109.0
click at [443, 276] on textarea "Beef burger Mishkak + Corn or Crispy Fries, Alsi Cola 250 Ml" at bounding box center [596, 291] width 561 height 78
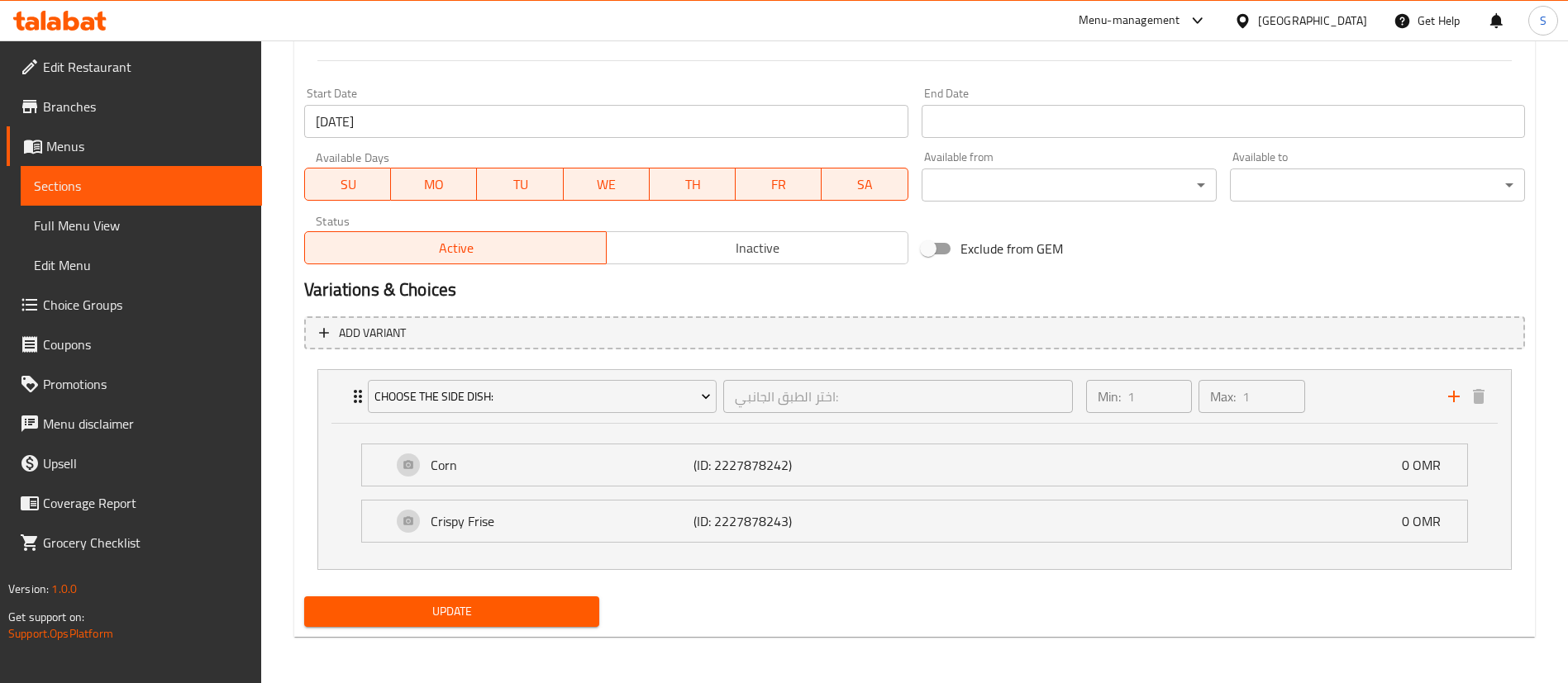
type textarea "Beef burger Mishkak + Your choice of Side dish + Alsi Cola 250 Ml"
click at [485, 612] on span "Update" at bounding box center [451, 612] width 268 height 21
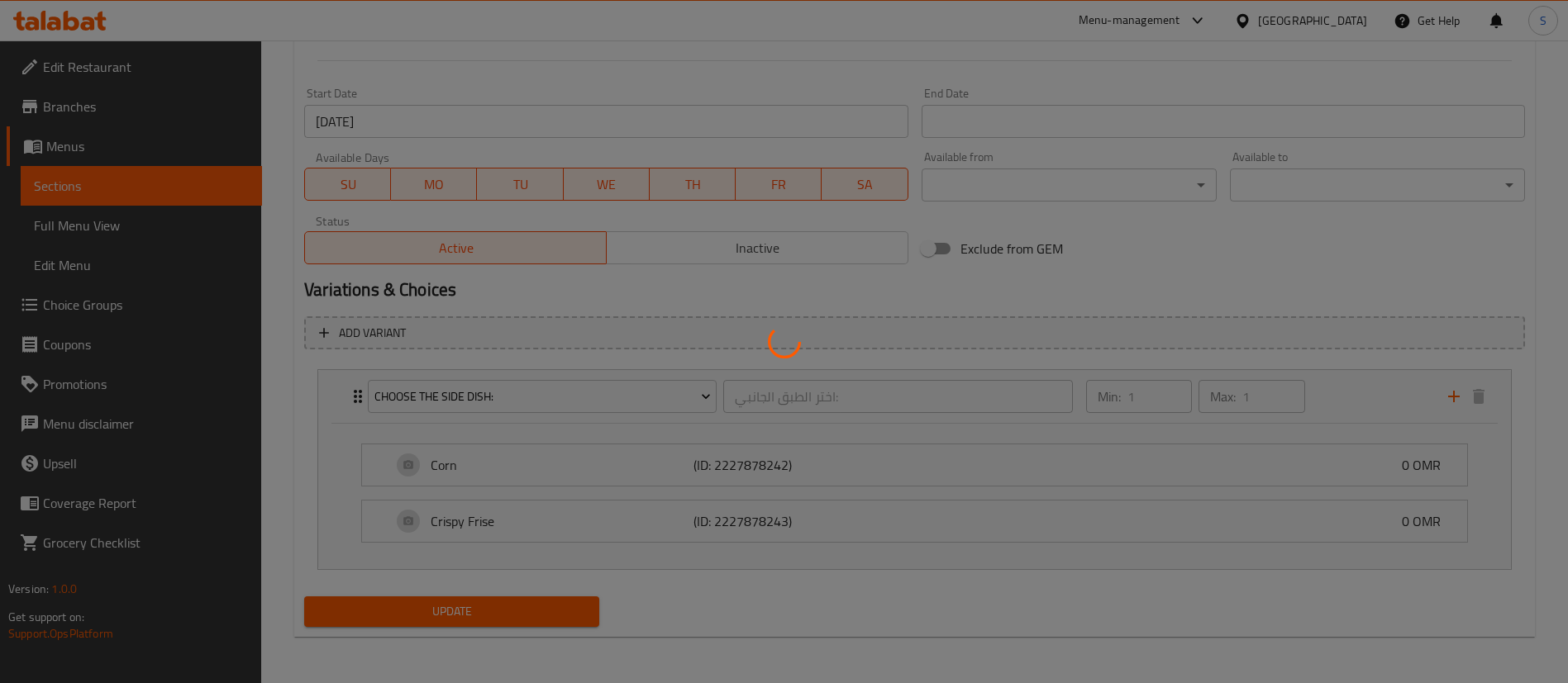
scroll to position [0, 0]
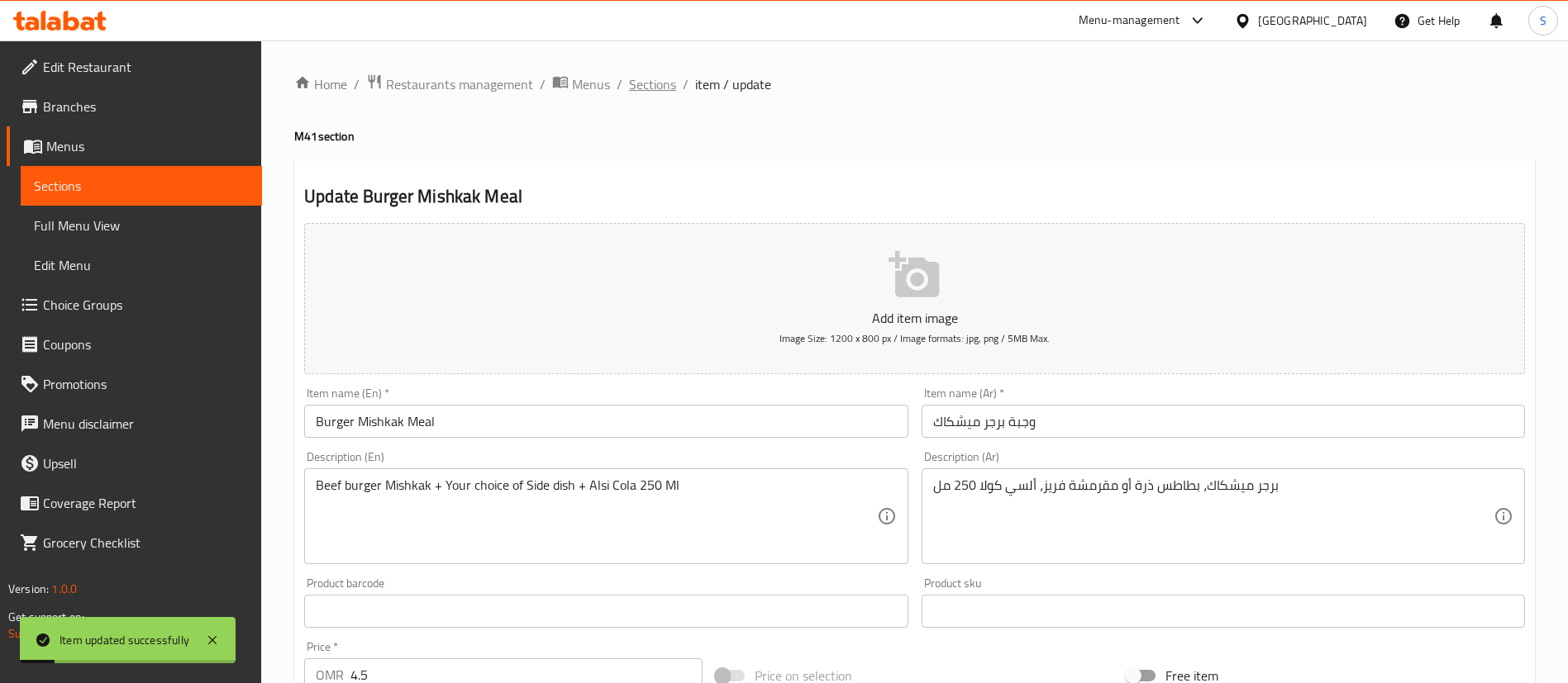
click at [647, 92] on span "Sections" at bounding box center [653, 84] width 48 height 20
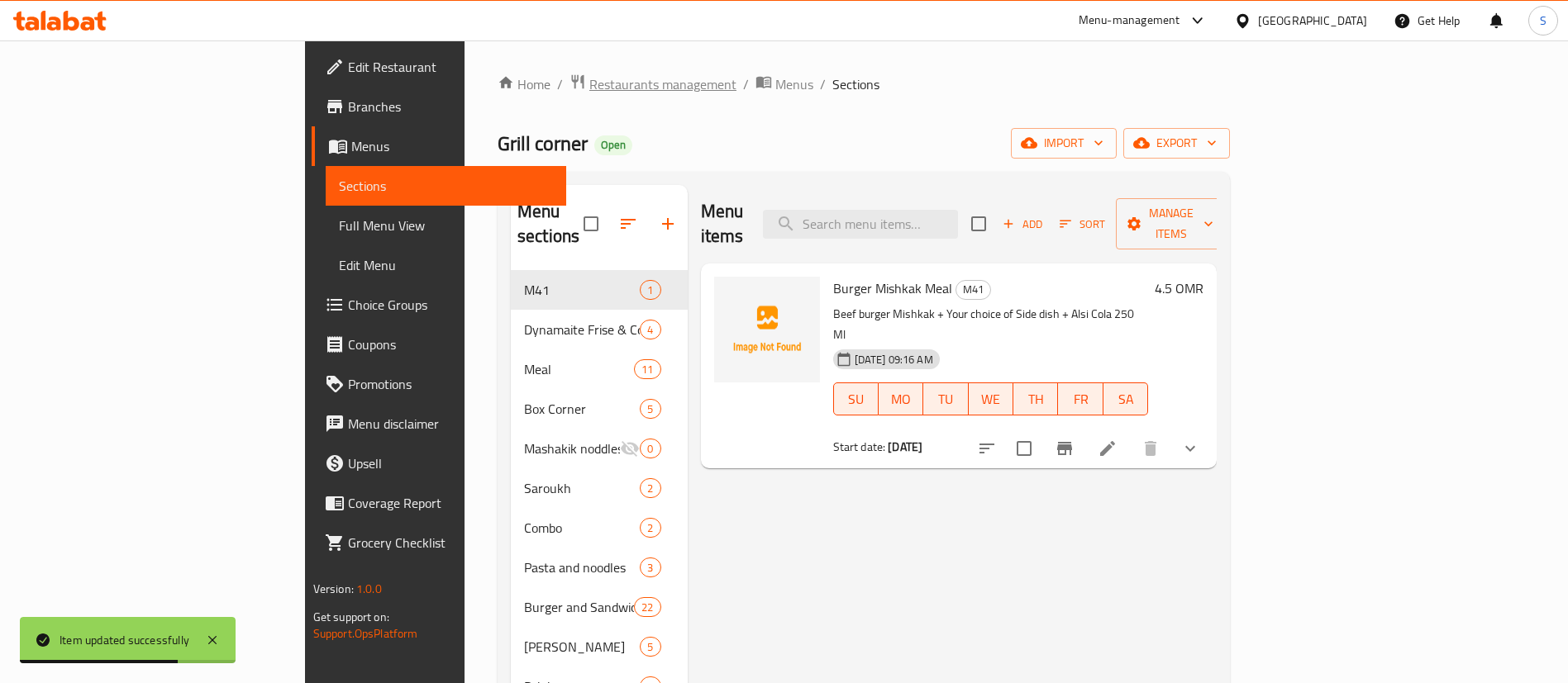
click at [589, 80] on span "Restaurants management" at bounding box center [663, 84] width 148 height 20
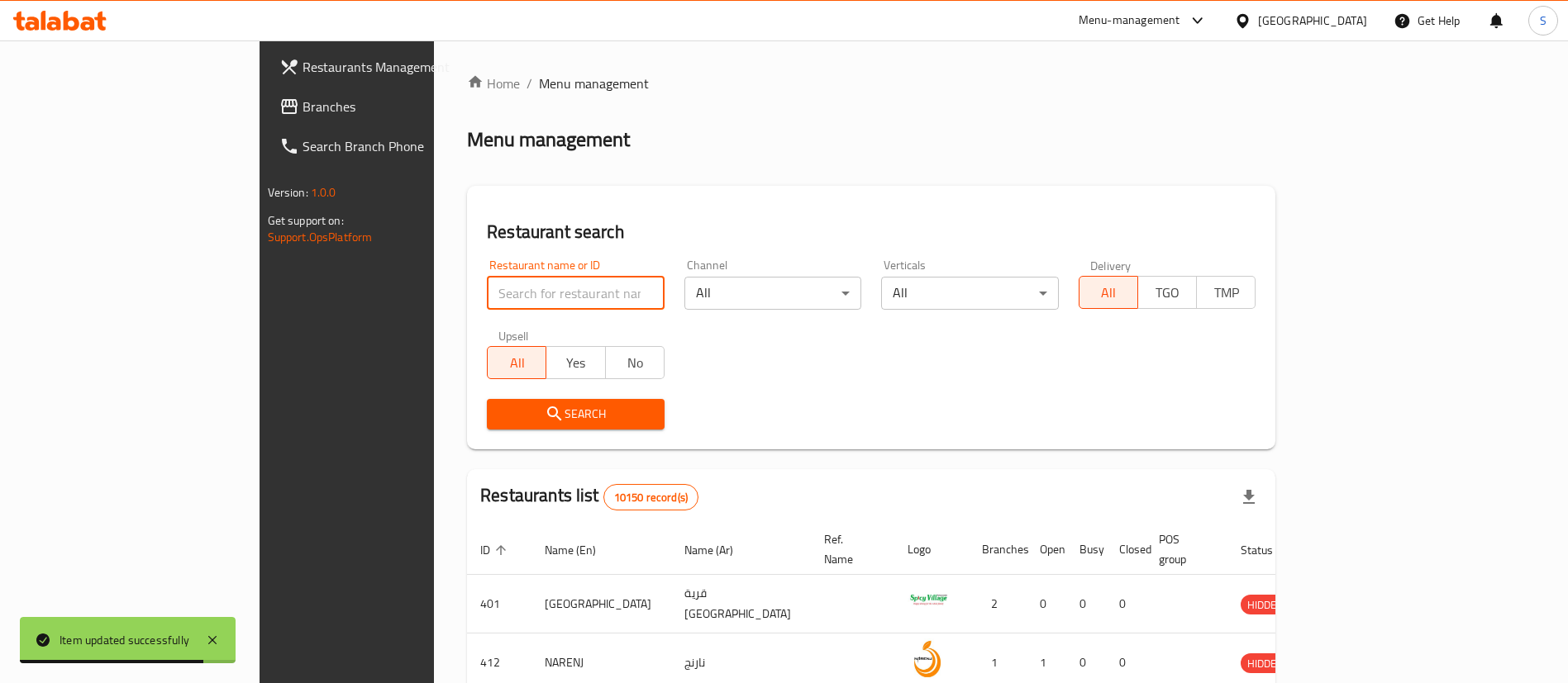
click at [487, 297] on input "search" at bounding box center [575, 293] width 177 height 33
paste input "672593"
type input "672593"
click button "Search" at bounding box center [575, 414] width 177 height 31
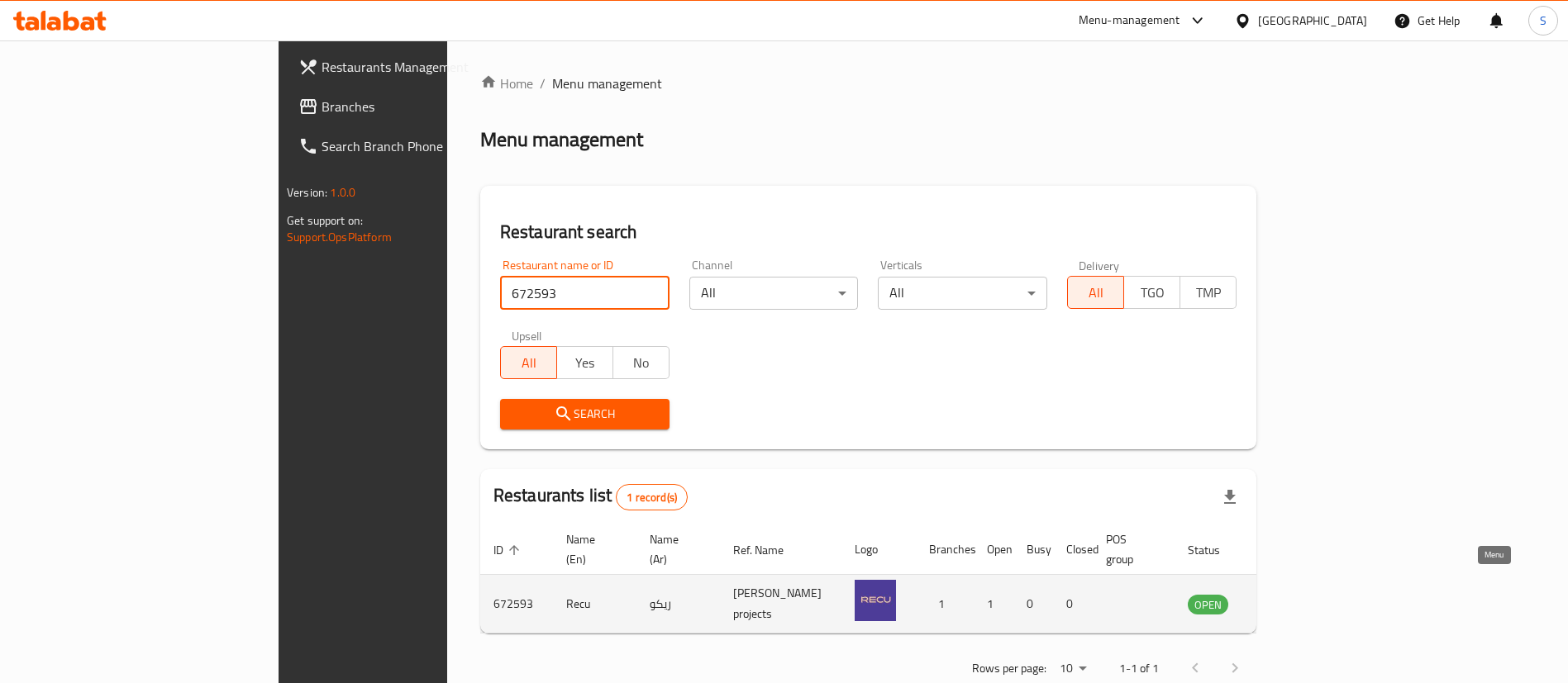
click at [1295, 594] on icon "enhanced table" at bounding box center [1285, 604] width 20 height 20
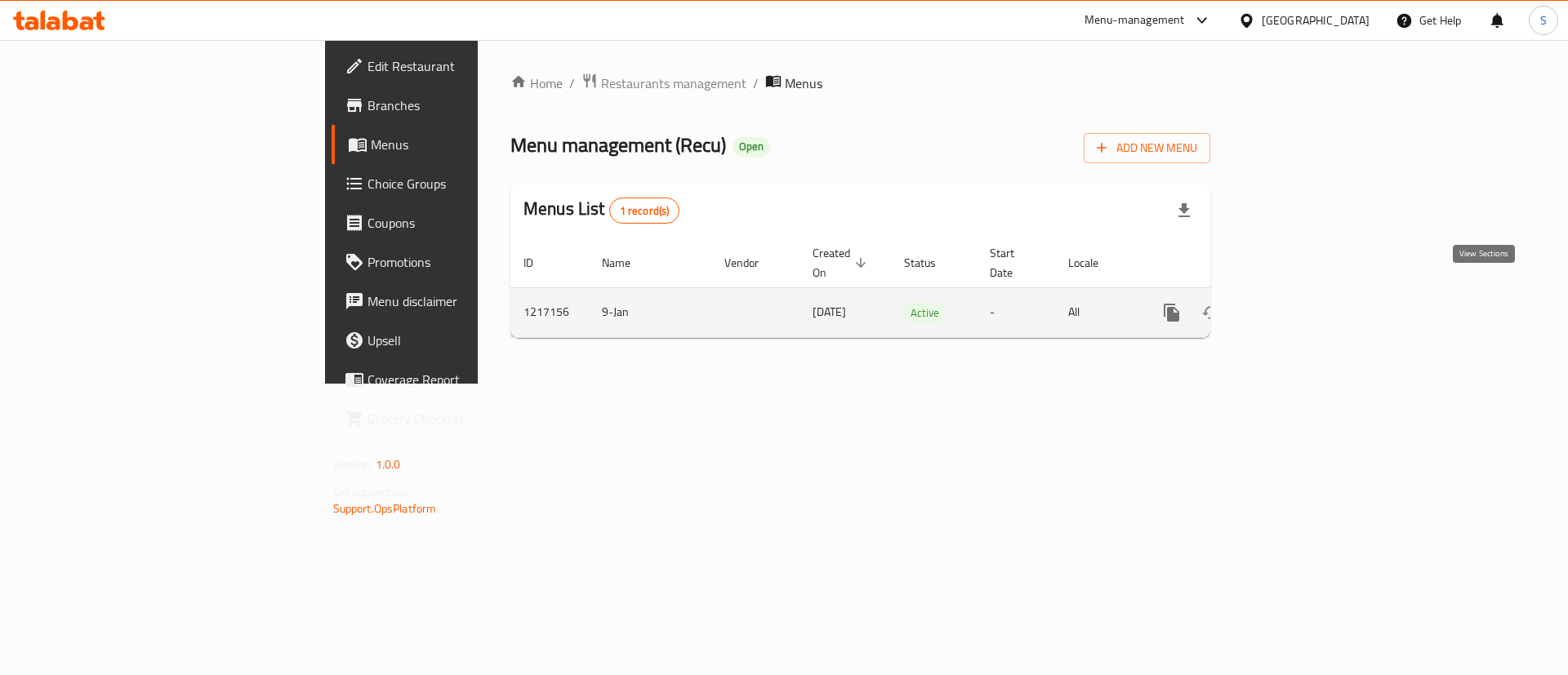
click at [1300, 303] on icon "enhanced table" at bounding box center [1290, 313] width 20 height 20
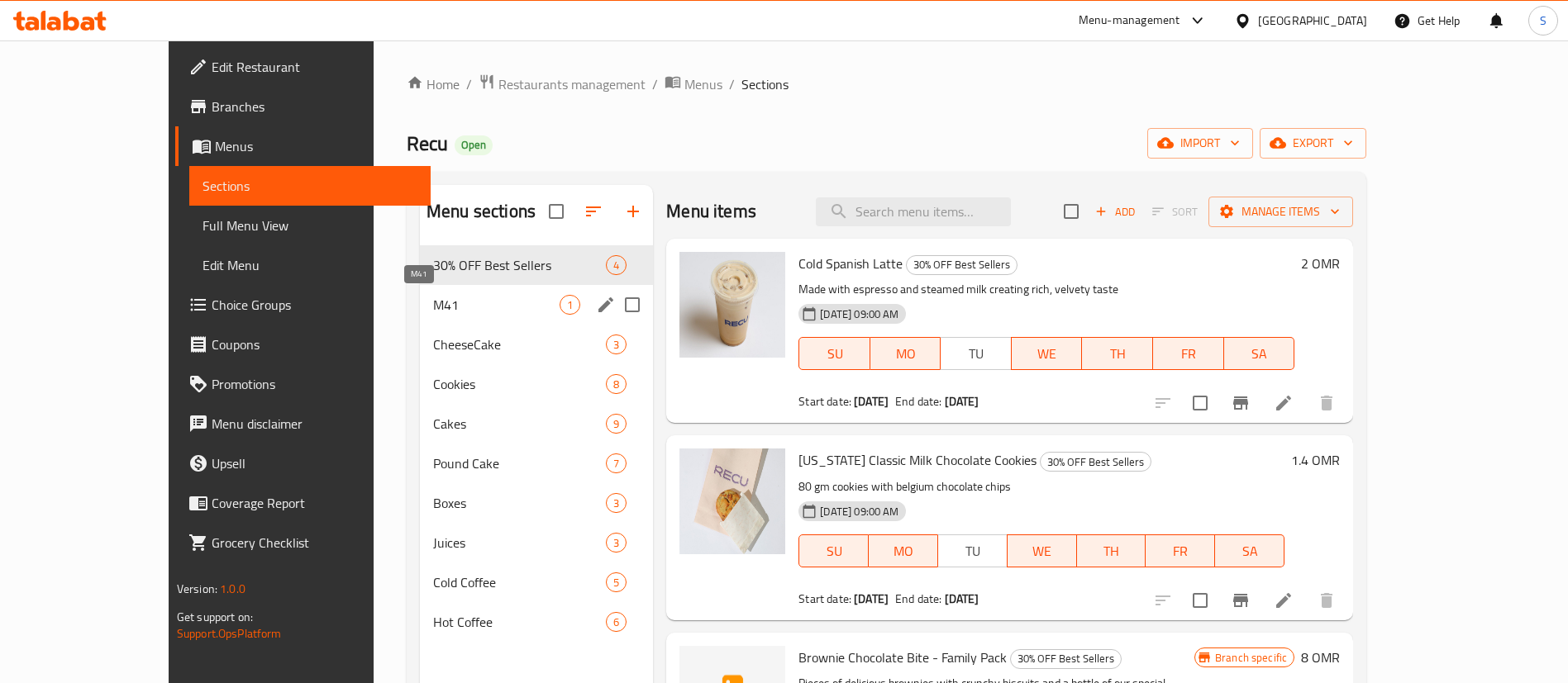
click at [452, 299] on span "M41" at bounding box center [496, 305] width 127 height 20
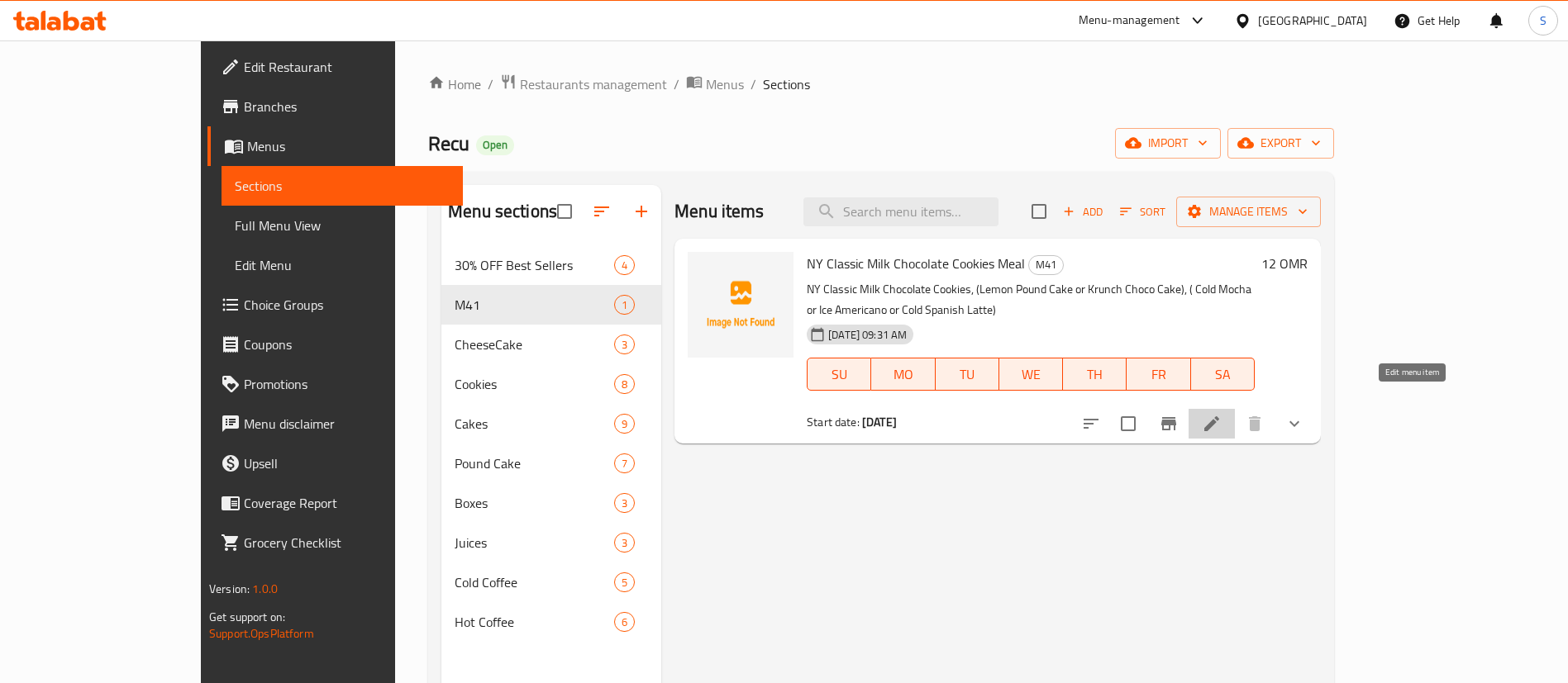
click at [1219, 417] on icon at bounding box center [1211, 424] width 15 height 15
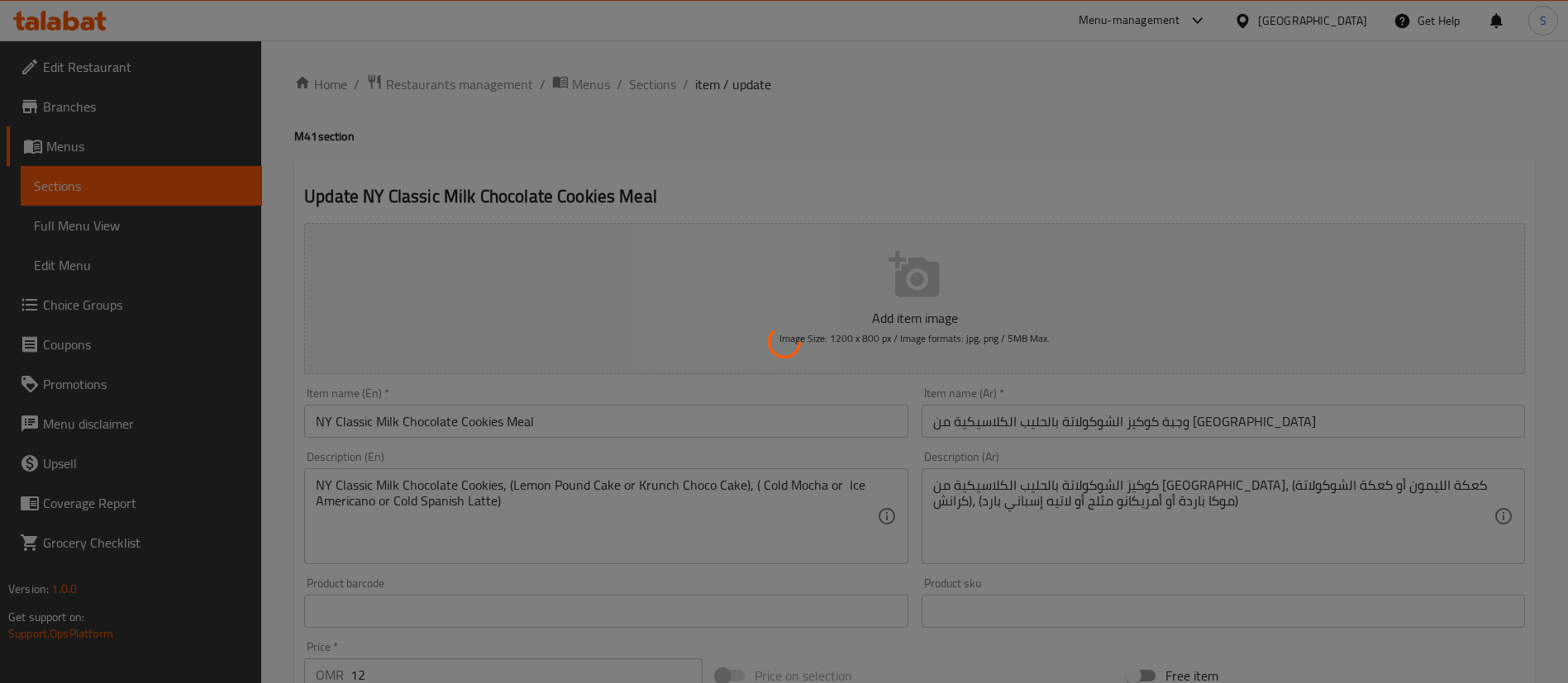
scroll to position [579, 0]
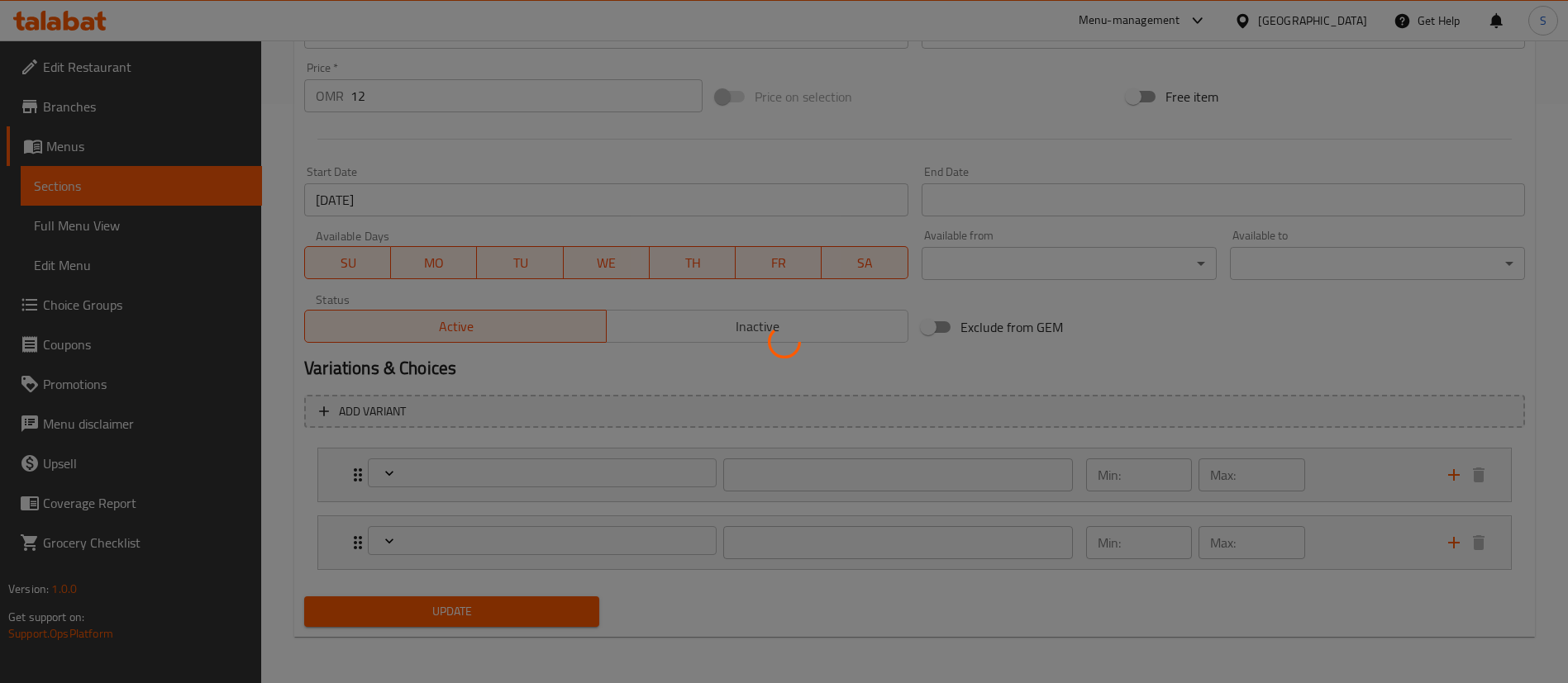
type input "اختر الطبق الجانبي:"
type input "1"
type input "المشروبات:"
type input "1"
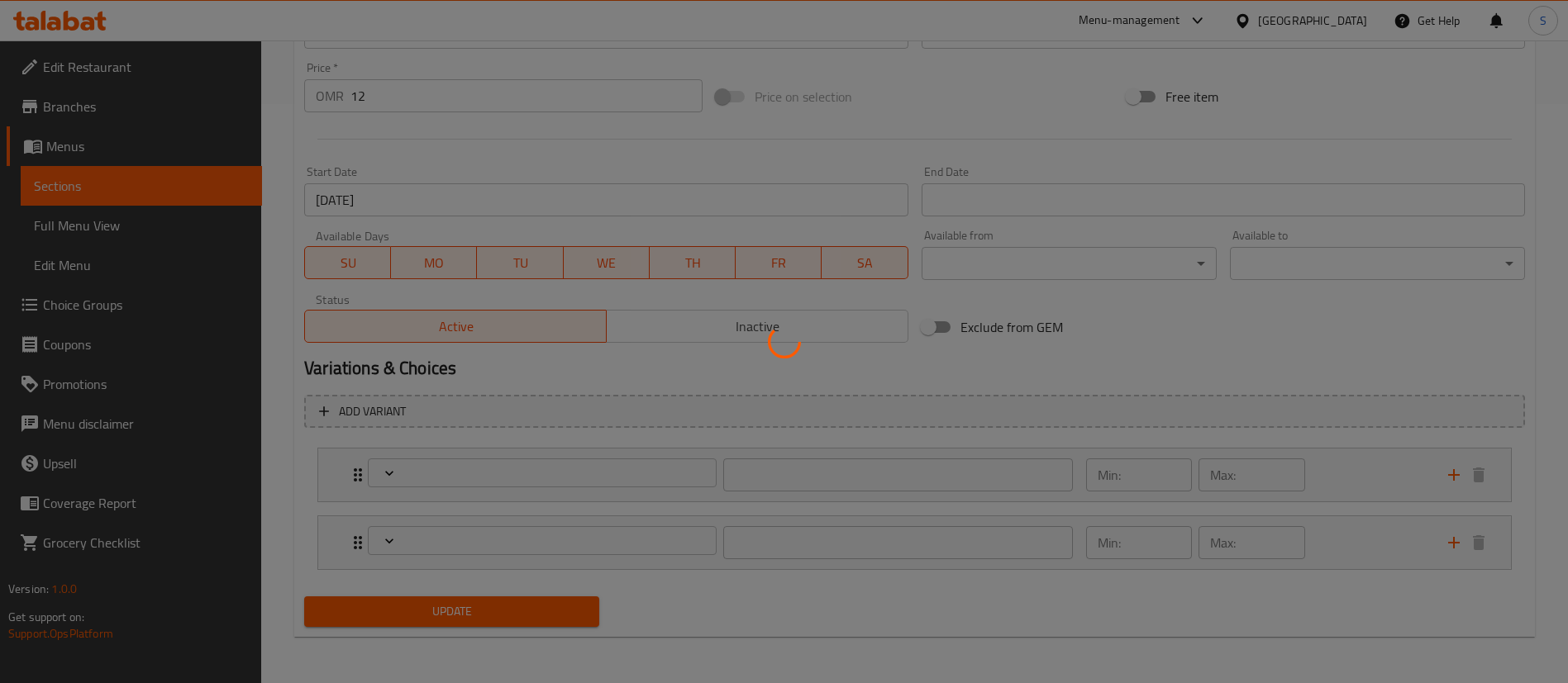
type input "1"
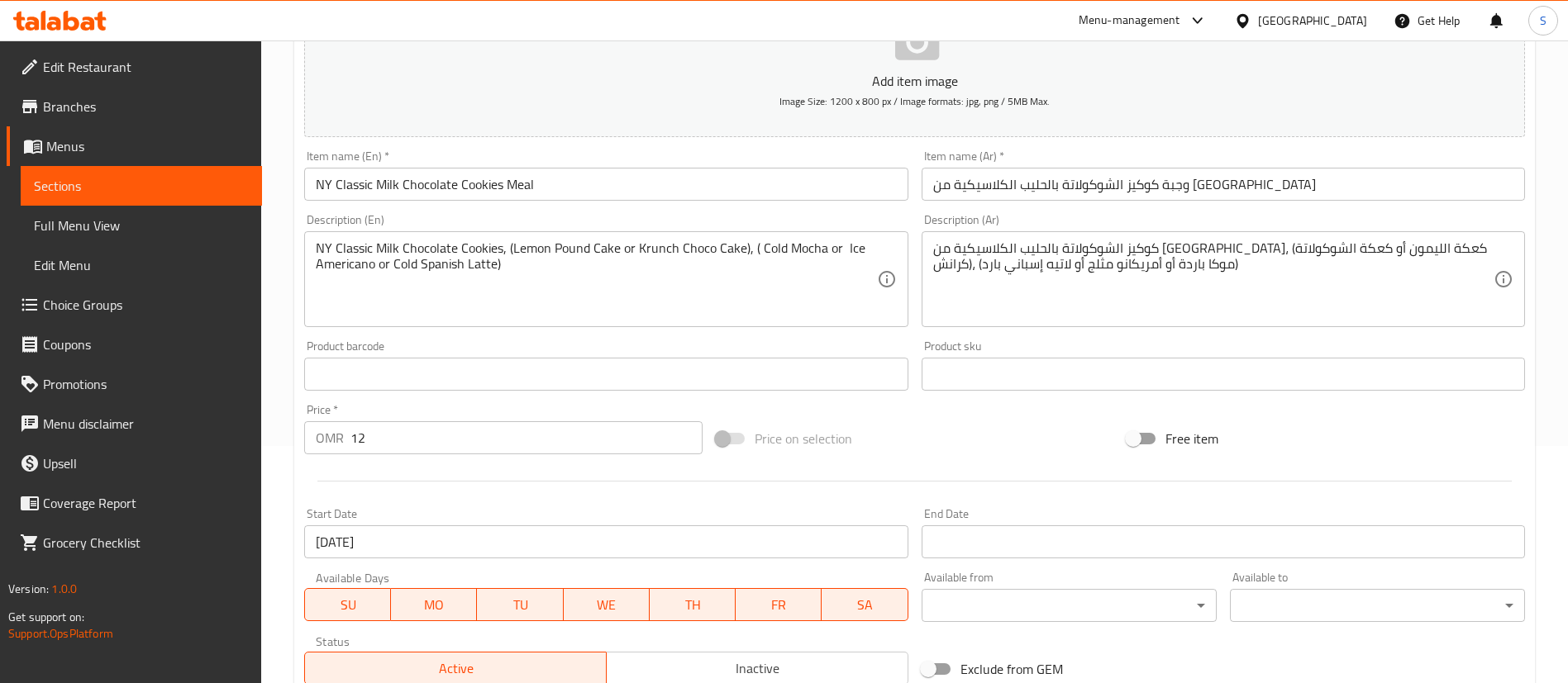
scroll to position [237, 0]
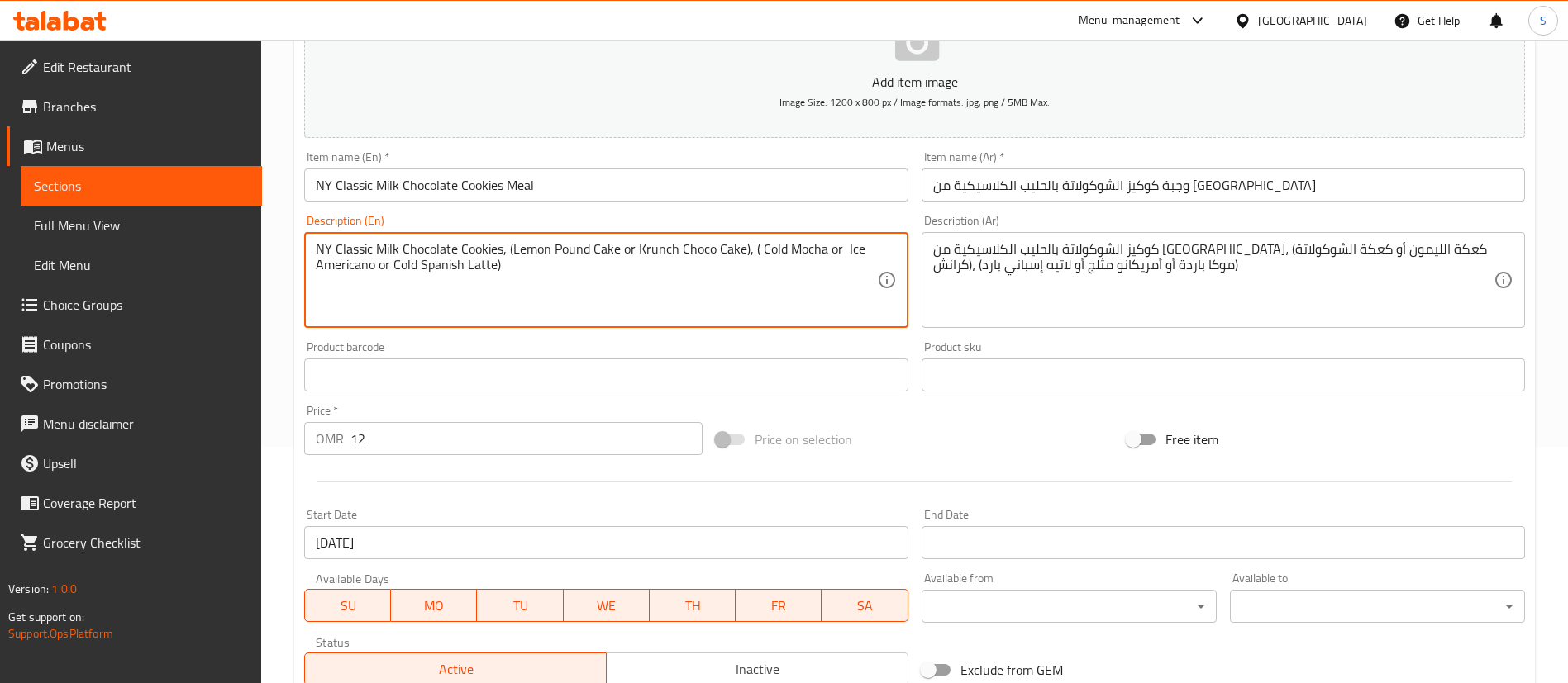
drag, startPoint x: 375, startPoint y: 245, endPoint x: 274, endPoint y: 252, distance: 101.2
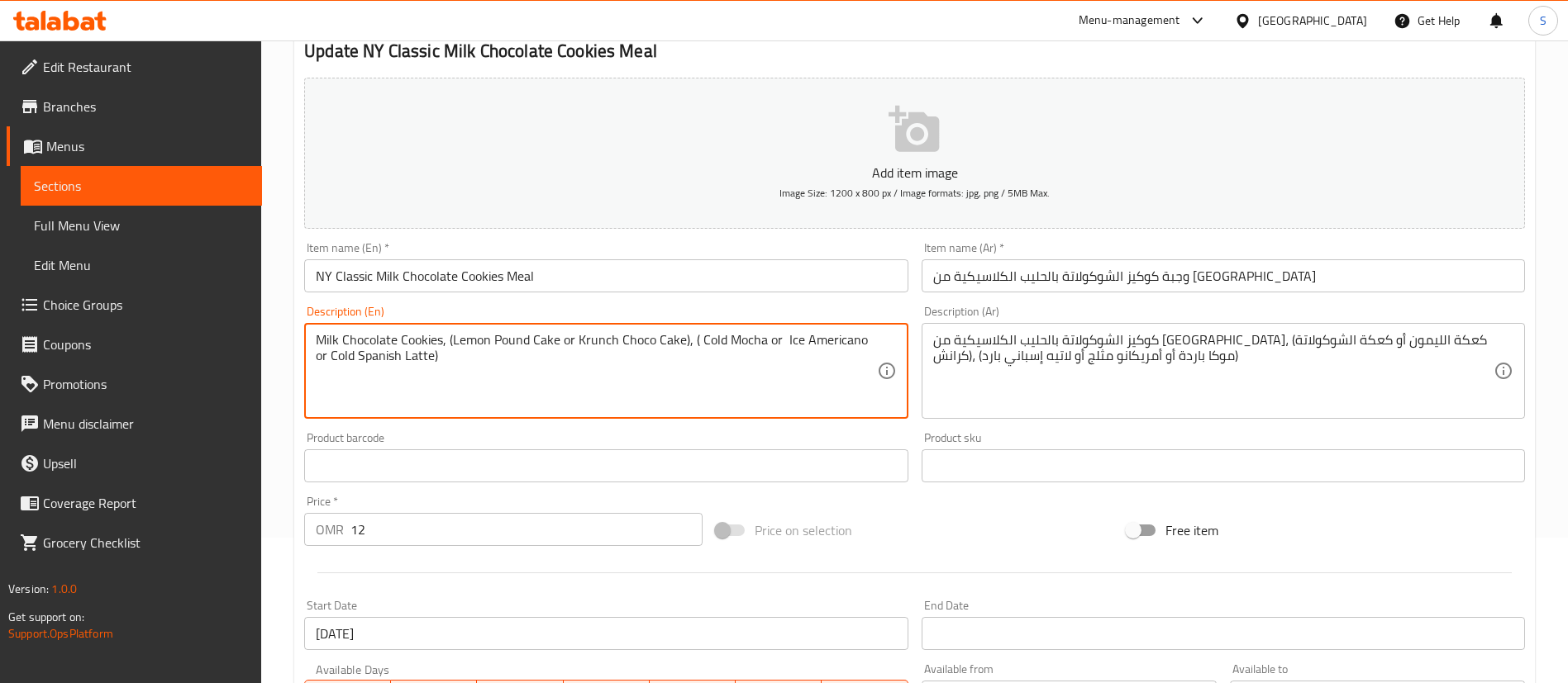
scroll to position [146, 0]
drag, startPoint x: 692, startPoint y: 339, endPoint x: 444, endPoint y: 336, distance: 248.0
click at [444, 336] on textarea "Milk Chocolate Cookies, (Lemon Pound Cake or Krunch Choco Cake), ( Cold Mocha o…" at bounding box center [596, 370] width 561 height 78
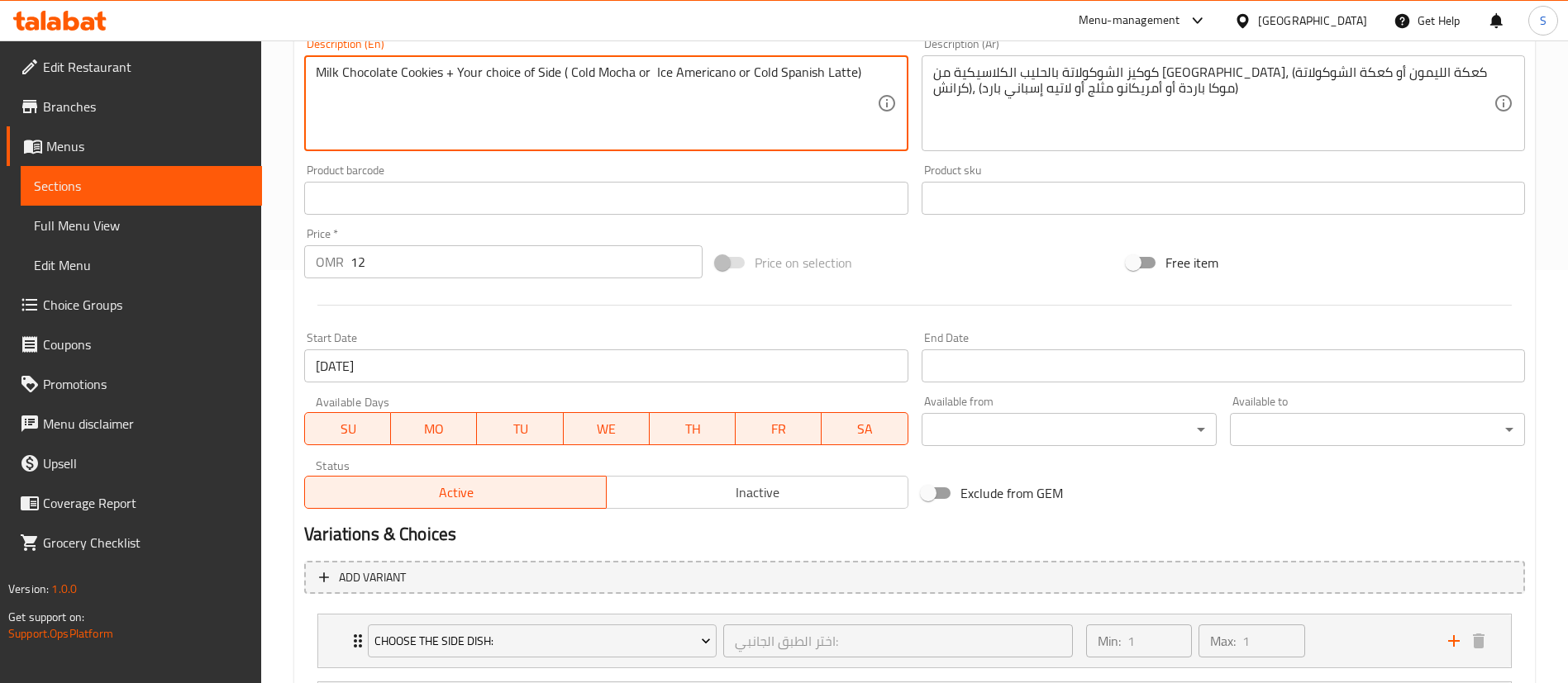
scroll to position [579, 0]
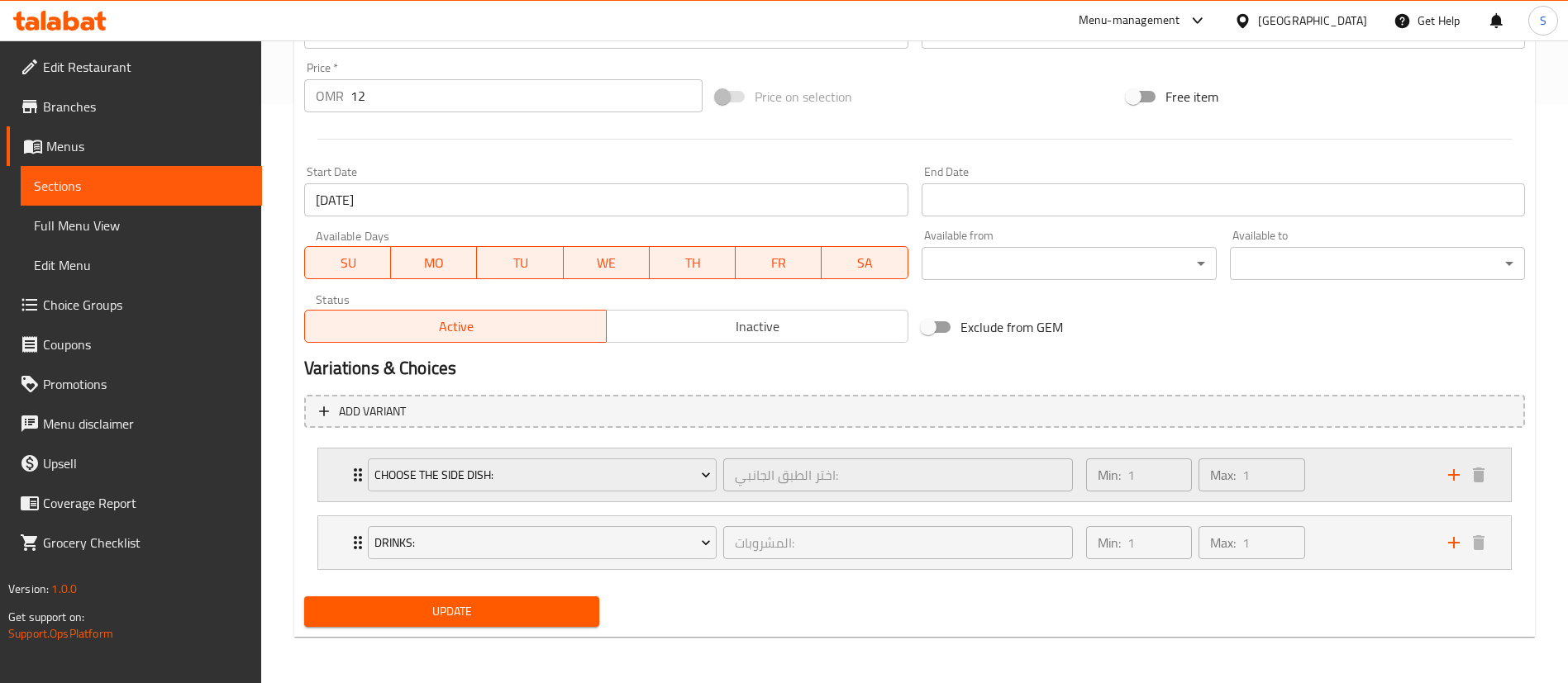
click at [1383, 489] on div "Min: 1 ​ Max: 1 ​" at bounding box center [1258, 474] width 363 height 52
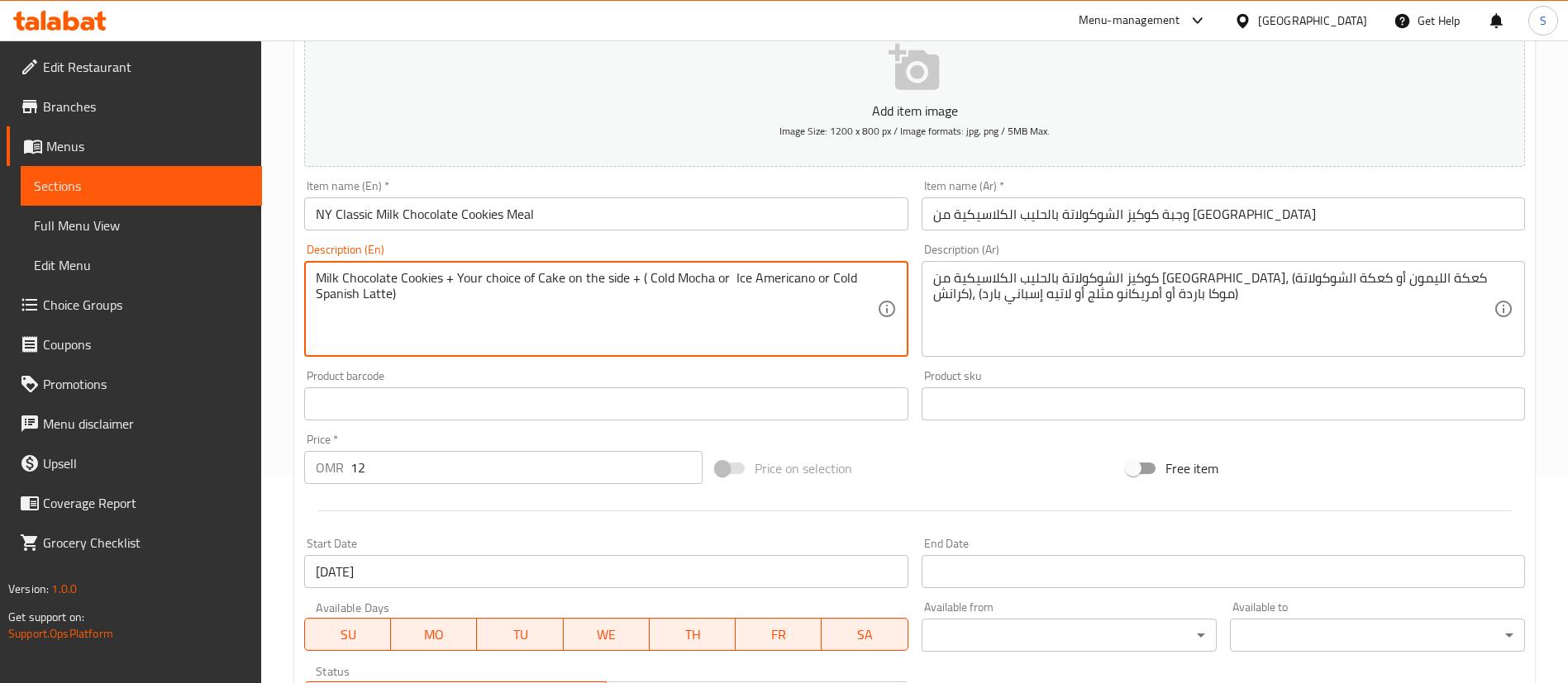
scroll to position [726, 0]
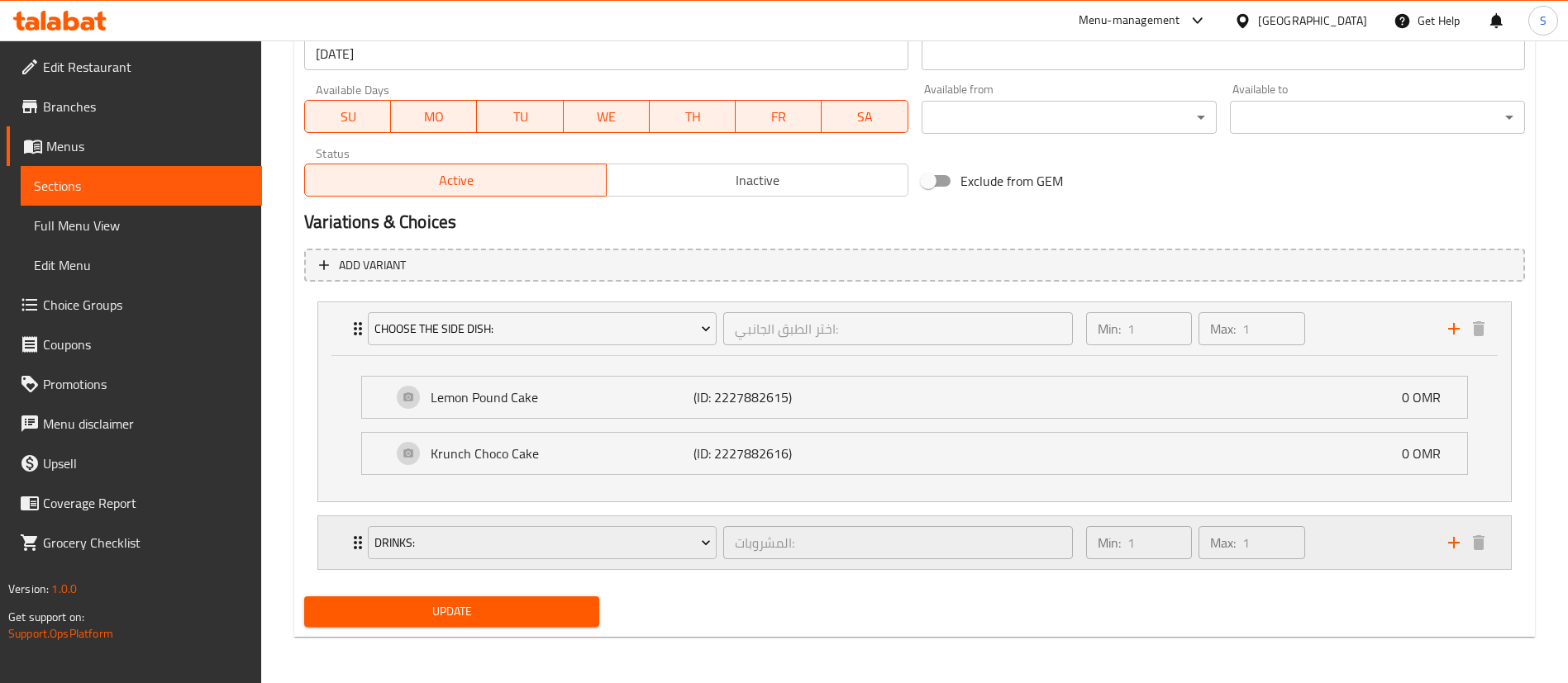
click at [1352, 553] on div "Min: 1 ​ Max: 1 ​" at bounding box center [1258, 542] width 363 height 52
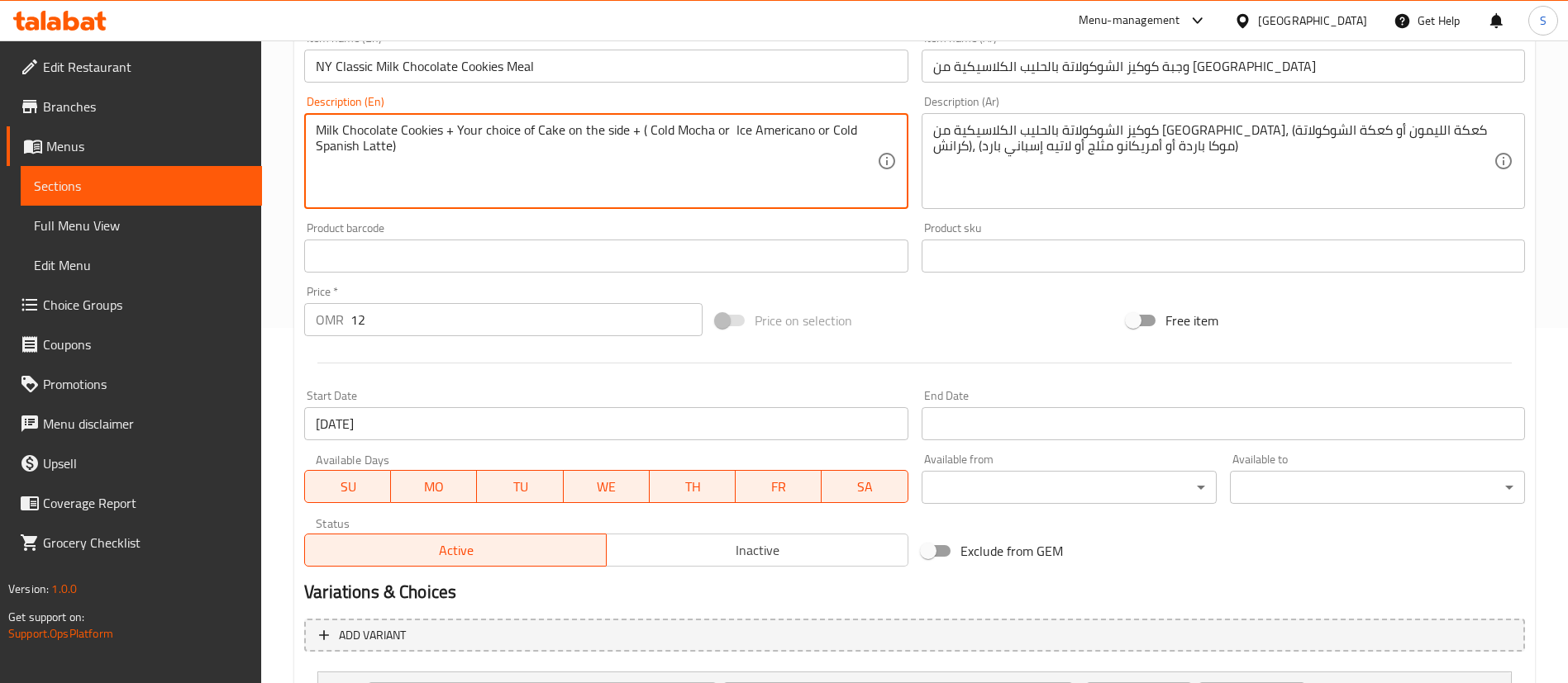
scroll to position [353, 0]
drag, startPoint x: 639, startPoint y: 128, endPoint x: 776, endPoint y: 187, distance: 149.2
click at [776, 187] on textarea "Milk Chocolate Cookies + Your choice of Cake on the side + ( Cold Mocha or Ice …" at bounding box center [596, 162] width 561 height 78
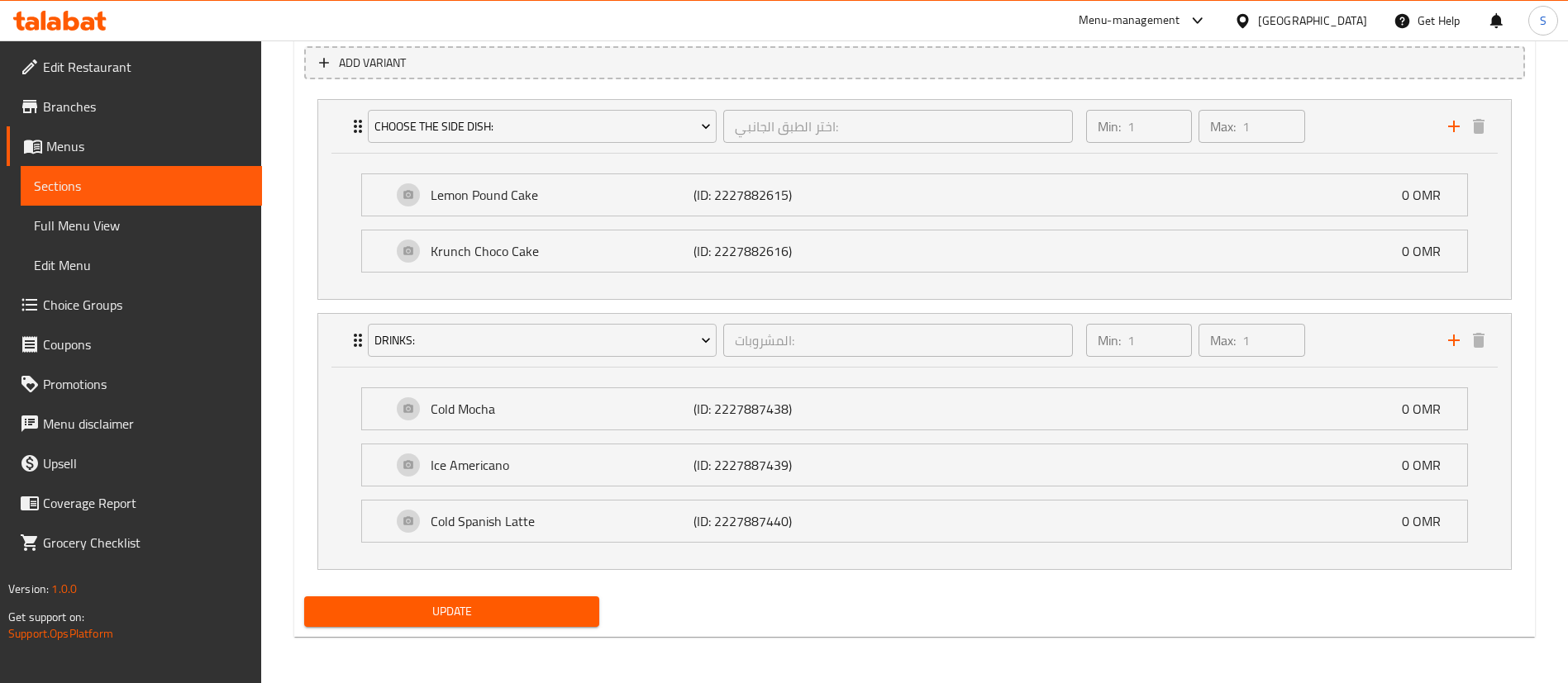
type textarea "Milk Chocolate Cookies + Your choice of Cake on the side + Coffee of your choice"
click at [511, 620] on span "Update" at bounding box center [451, 612] width 268 height 21
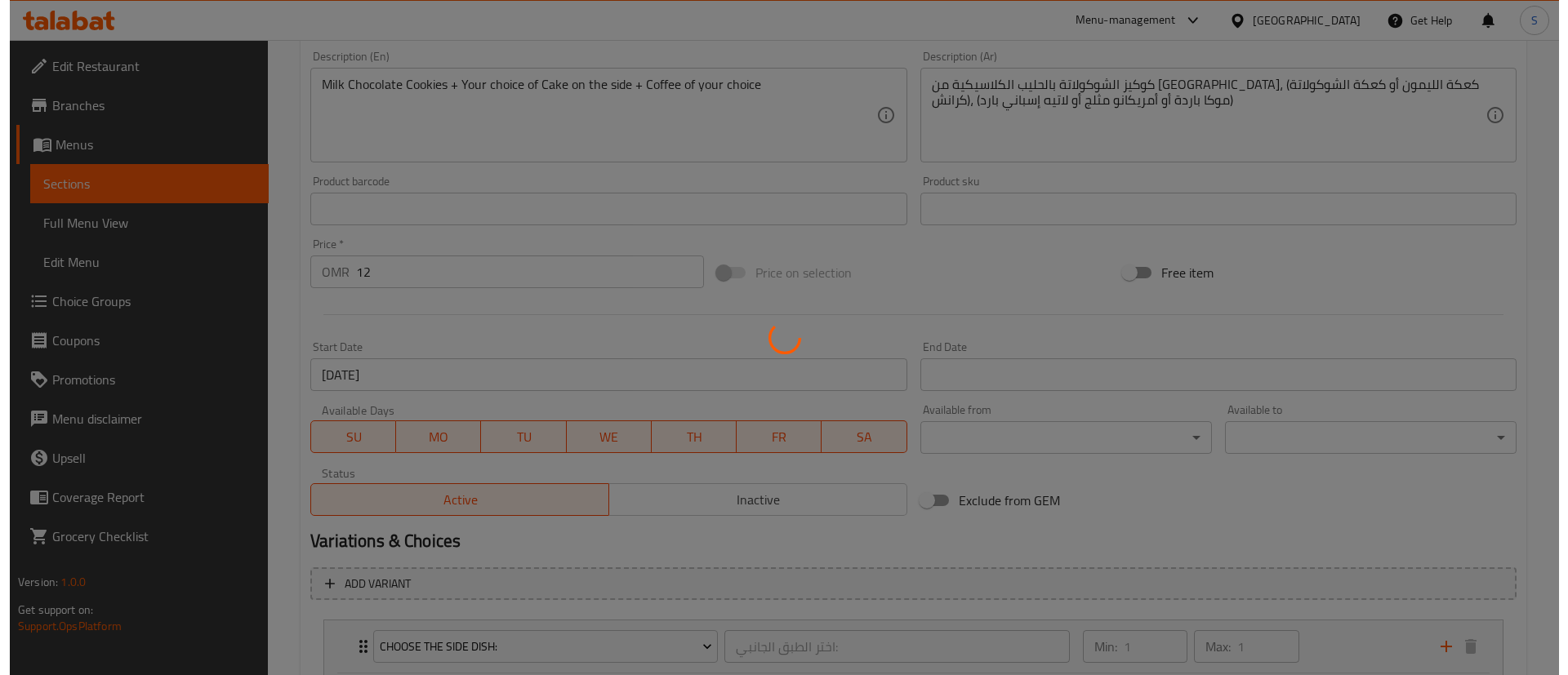
scroll to position [0, 0]
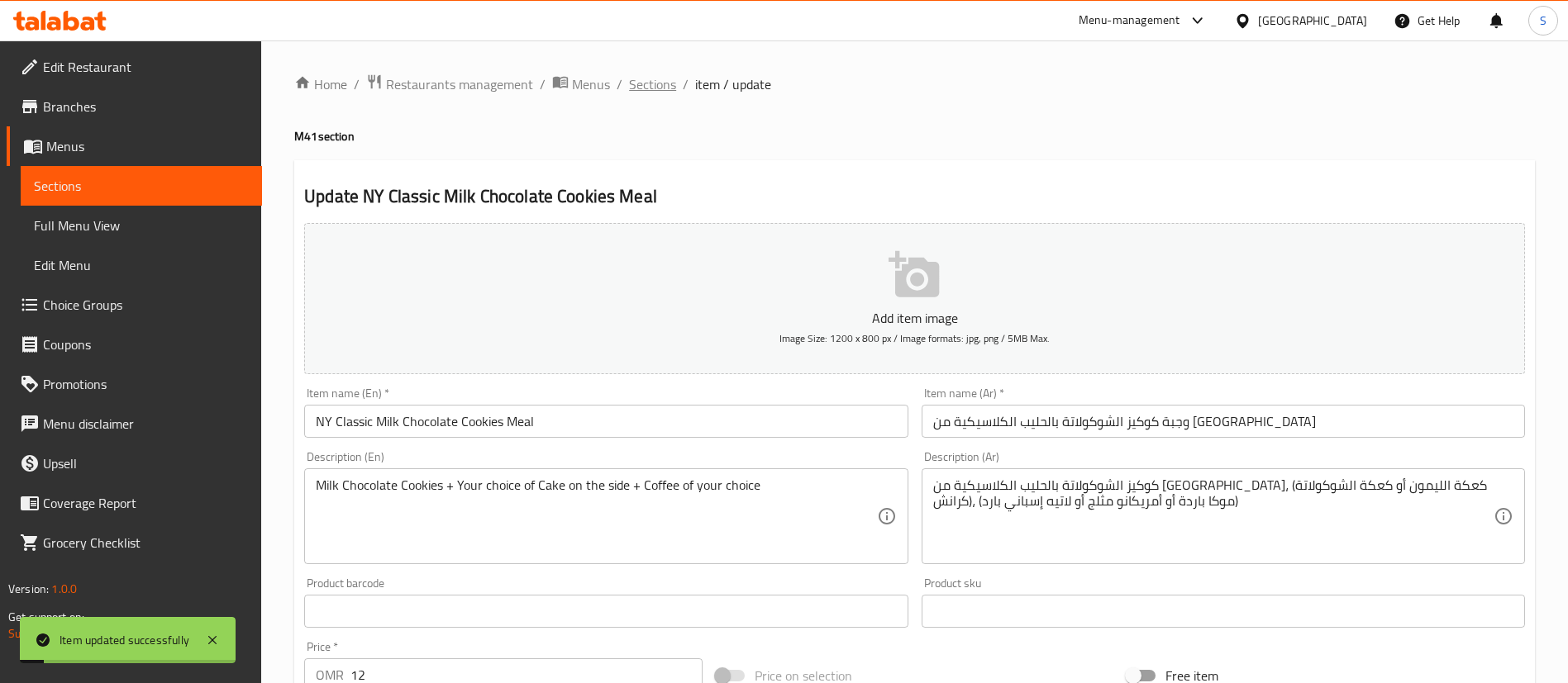
click at [663, 89] on span "Sections" at bounding box center [653, 84] width 48 height 20
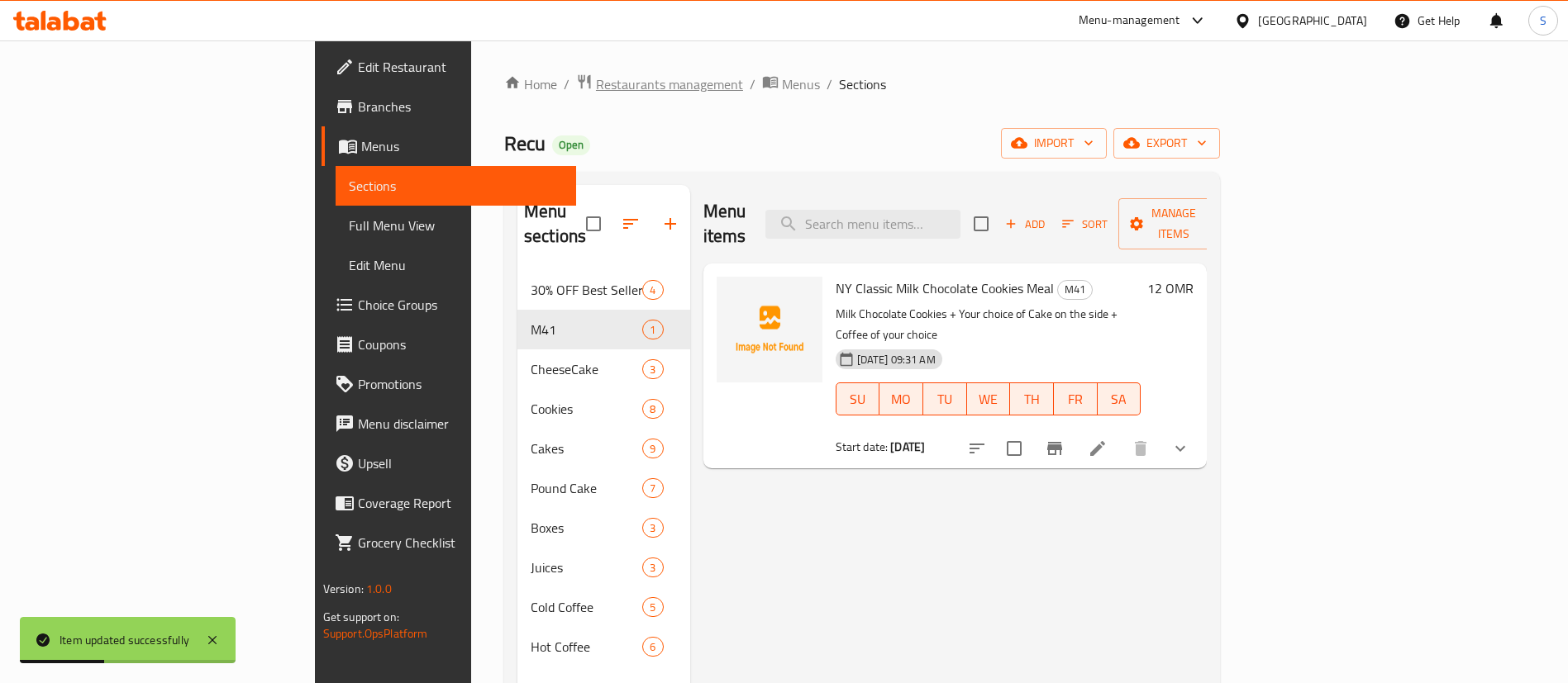
click at [596, 80] on span "Restaurants management" at bounding box center [670, 84] width 148 height 20
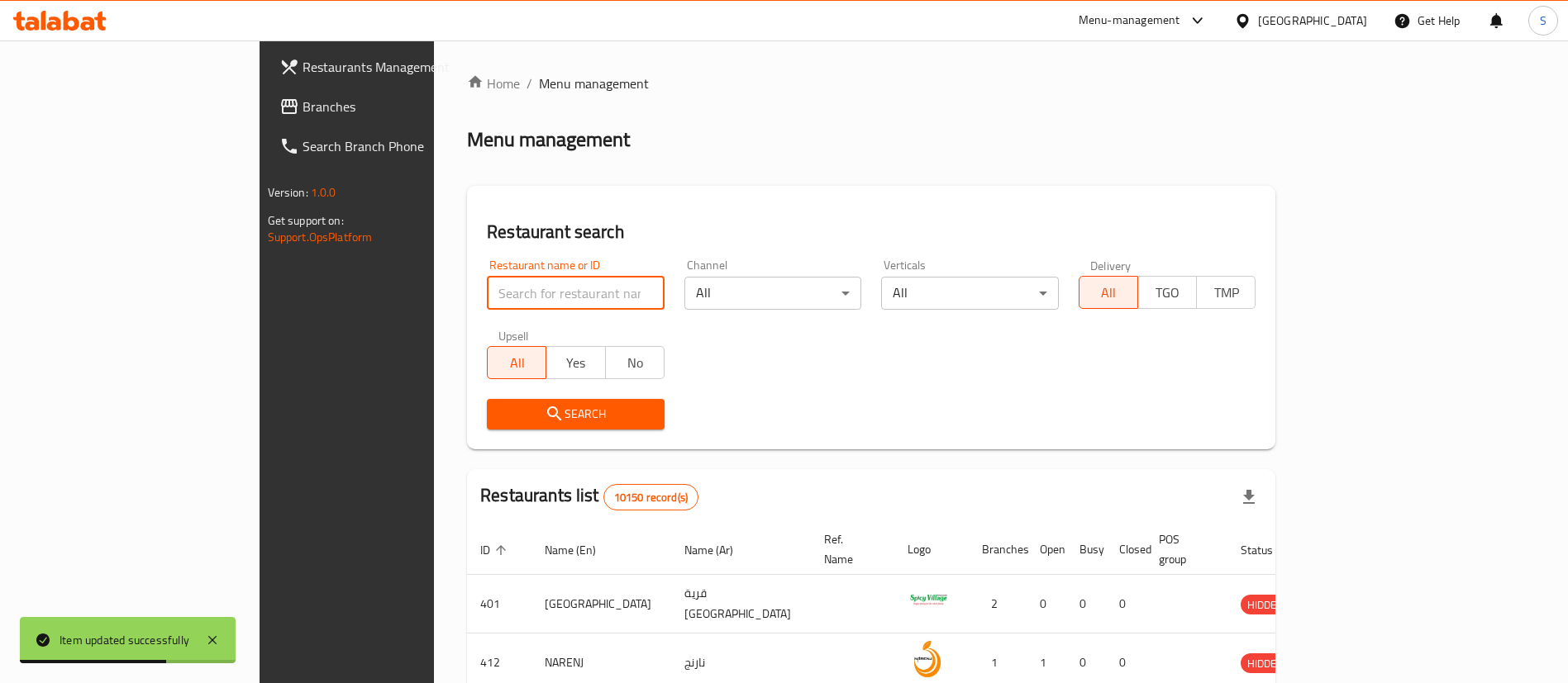
click at [493, 281] on input "search" at bounding box center [575, 293] width 177 height 33
paste input "738812"
click button "Search" at bounding box center [575, 414] width 177 height 31
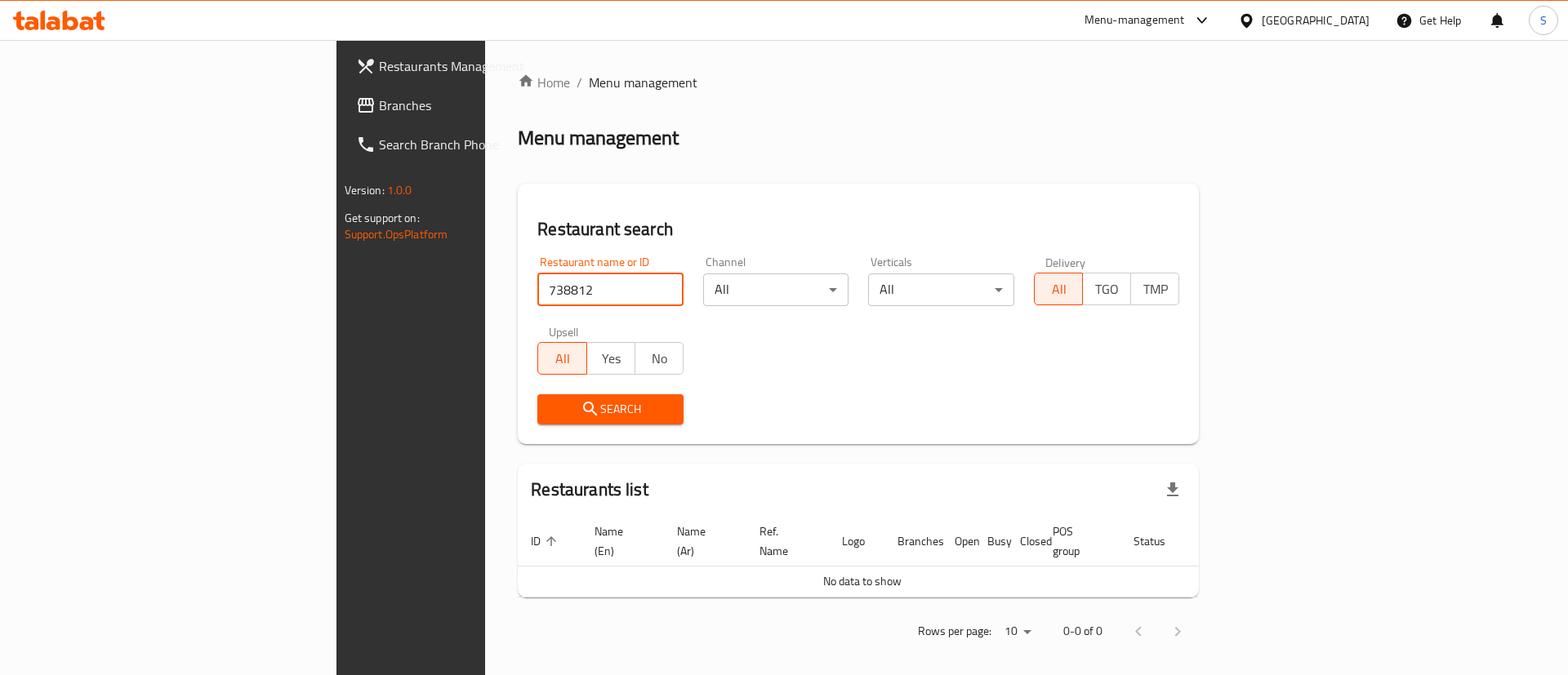
click at [537, 288] on input "738812" at bounding box center [610, 290] width 146 height 32
paste input "World Pizza"
click at [537, 288] on input "738812" at bounding box center [610, 290] width 146 height 32
type input "World Pizza"
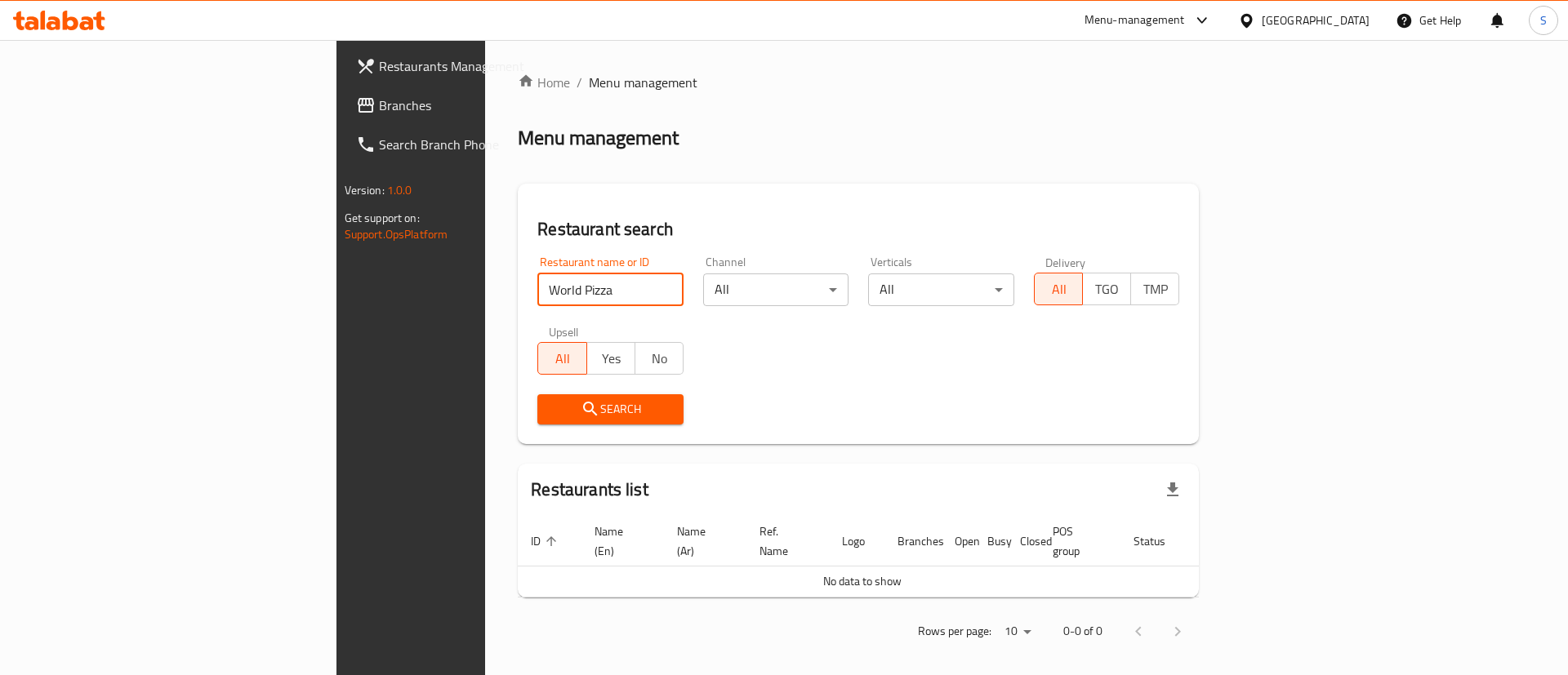
click button "Search" at bounding box center [610, 409] width 146 height 30
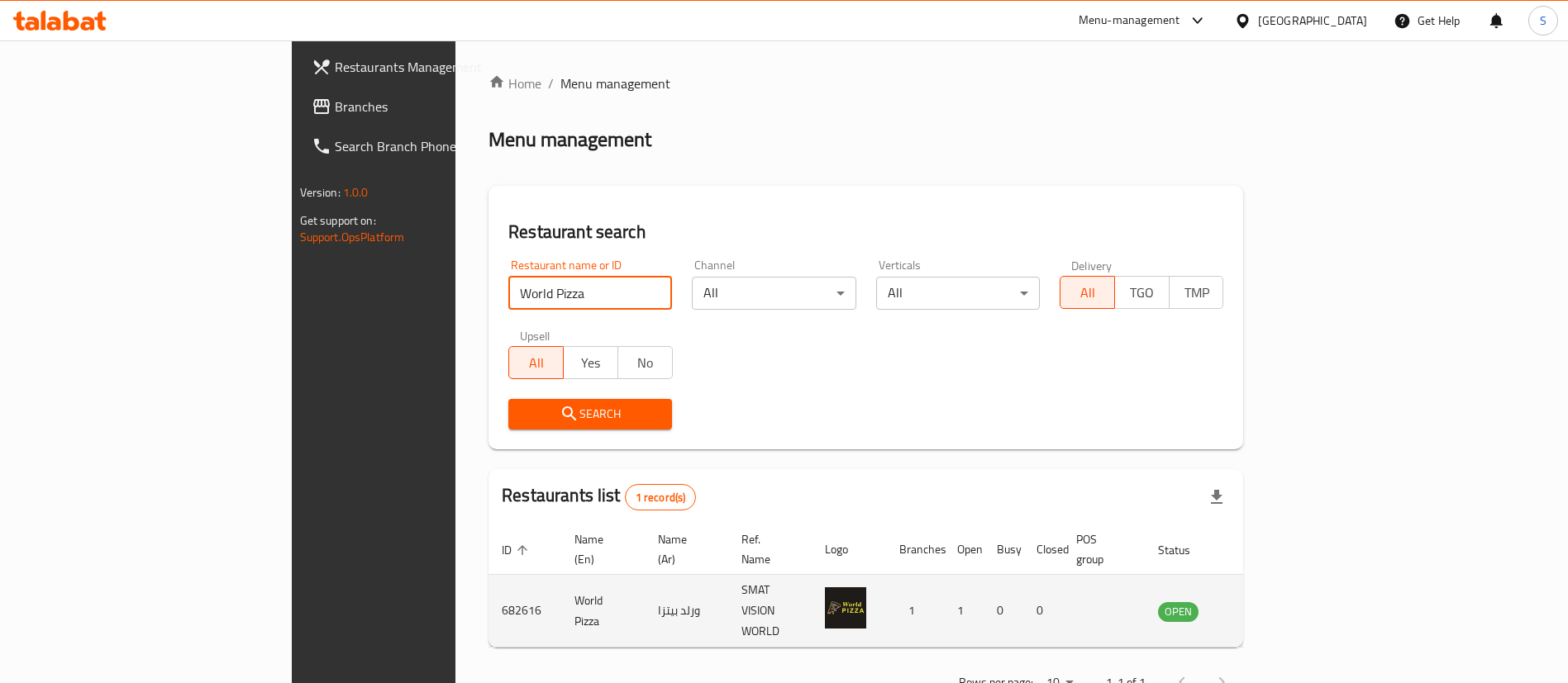
click at [488, 586] on td "682616" at bounding box center [524, 611] width 72 height 72
copy td "682616"
click at [1264, 605] on icon "enhanced table" at bounding box center [1255, 612] width 18 height 14
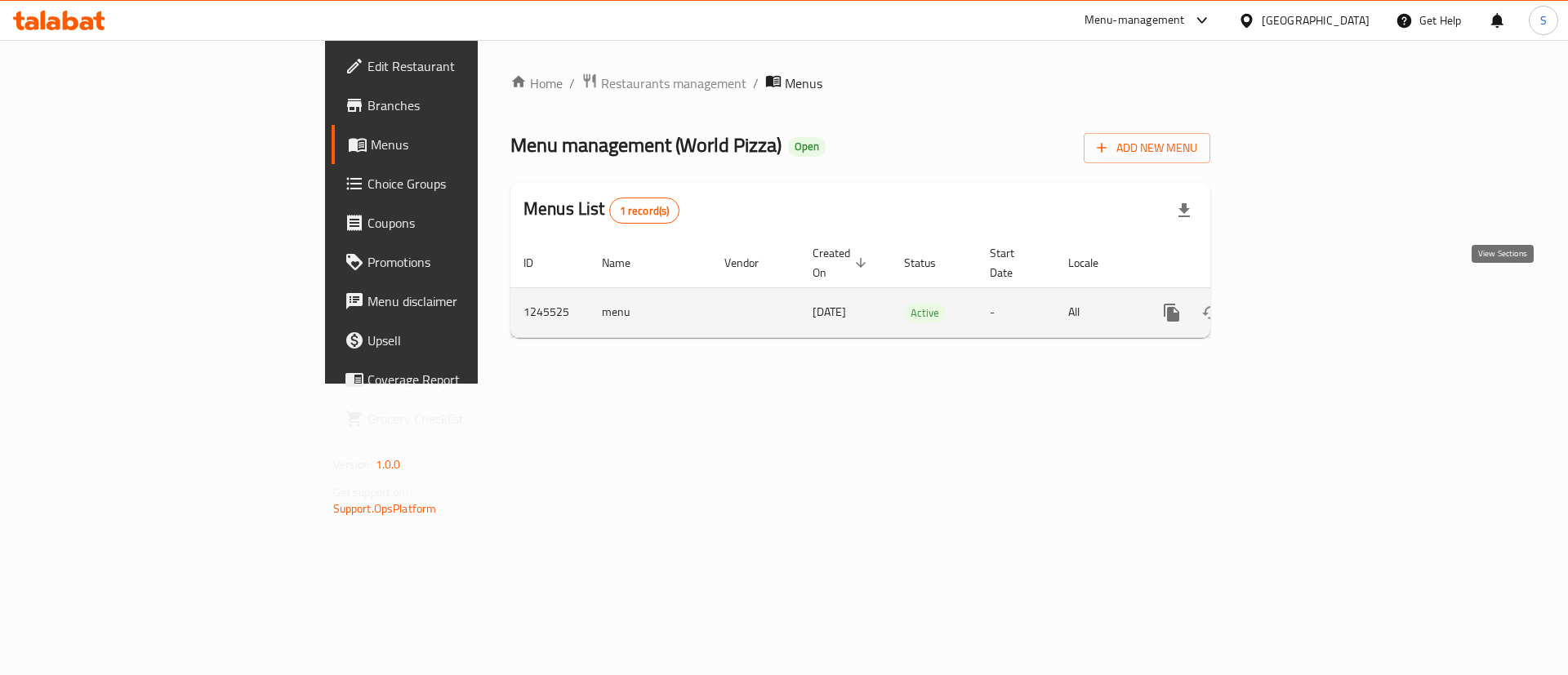
click at [1310, 297] on link "enhanced table" at bounding box center [1290, 313] width 39 height 39
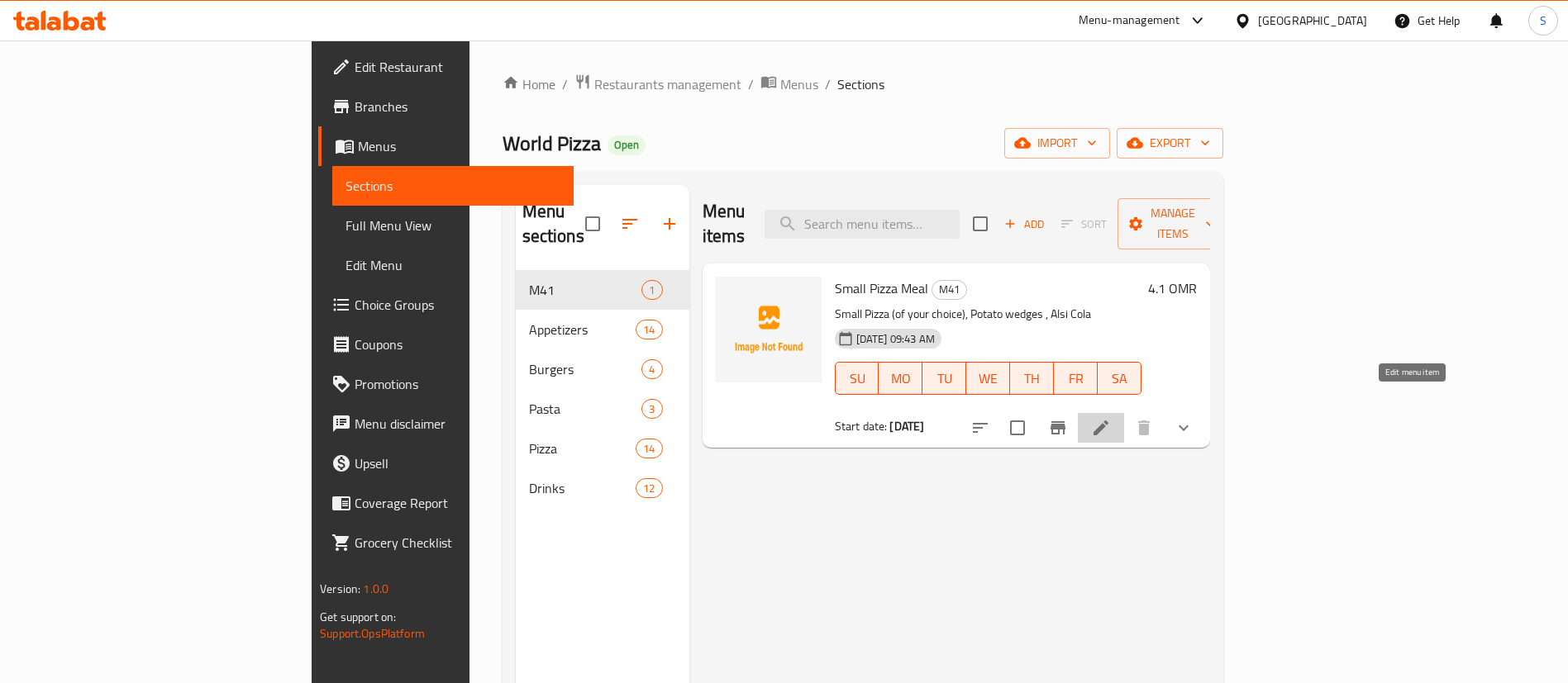
click at [1111, 418] on icon at bounding box center [1101, 428] width 20 height 20
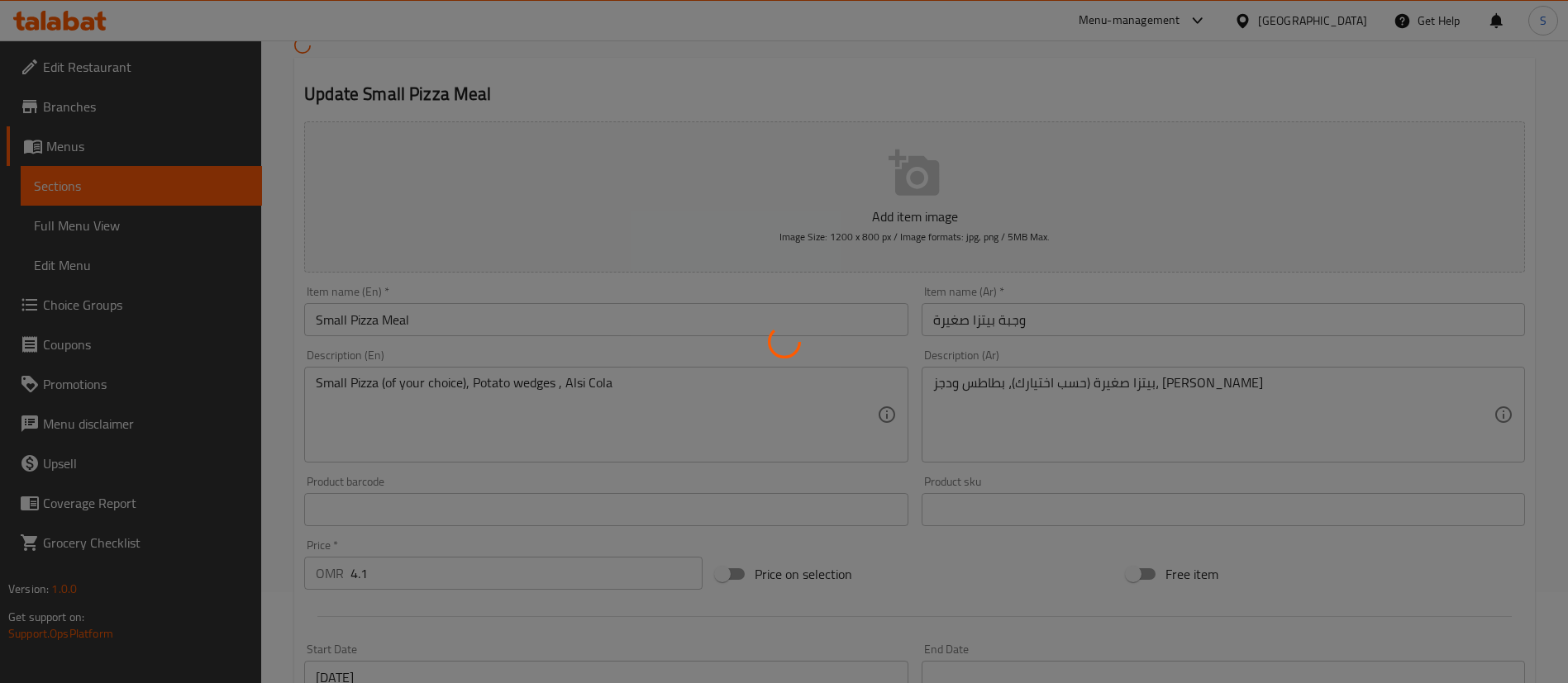
scroll to position [96, 0]
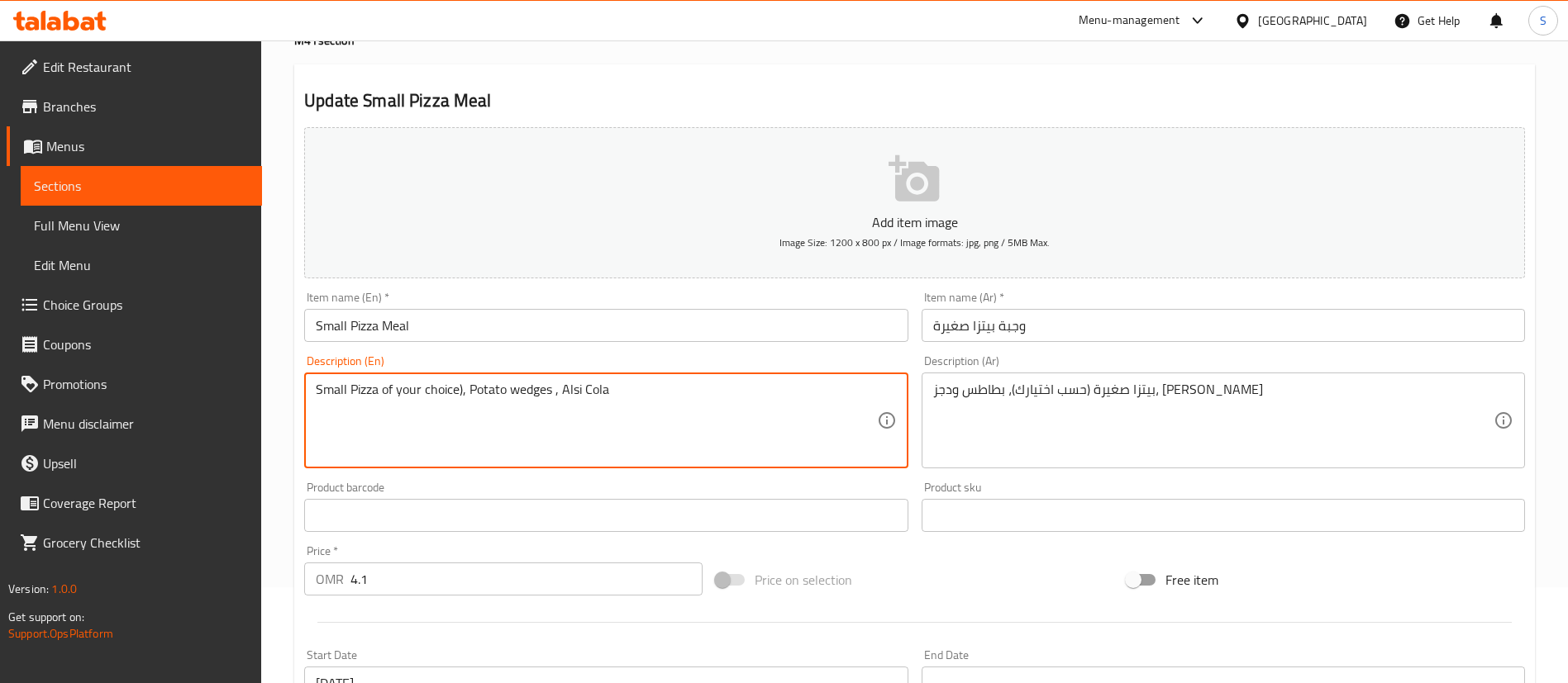
click at [466, 390] on textarea "Small Pizza of your choice), Potato wedges , Alsi Cola" at bounding box center [596, 421] width 561 height 78
click at [565, 391] on textarea "Small Pizza of your choice + Potato wedges , Alsi Cola" at bounding box center [596, 421] width 561 height 78
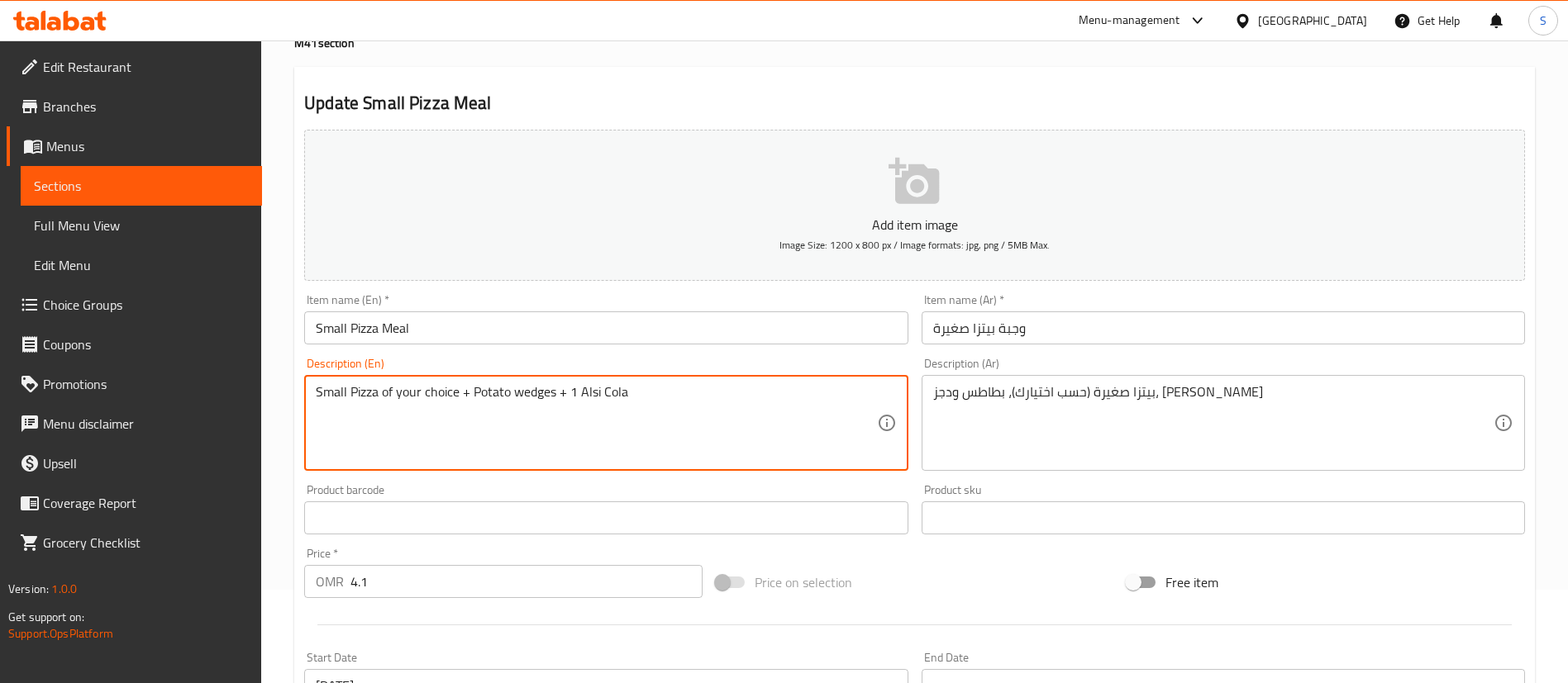
scroll to position [512, 0]
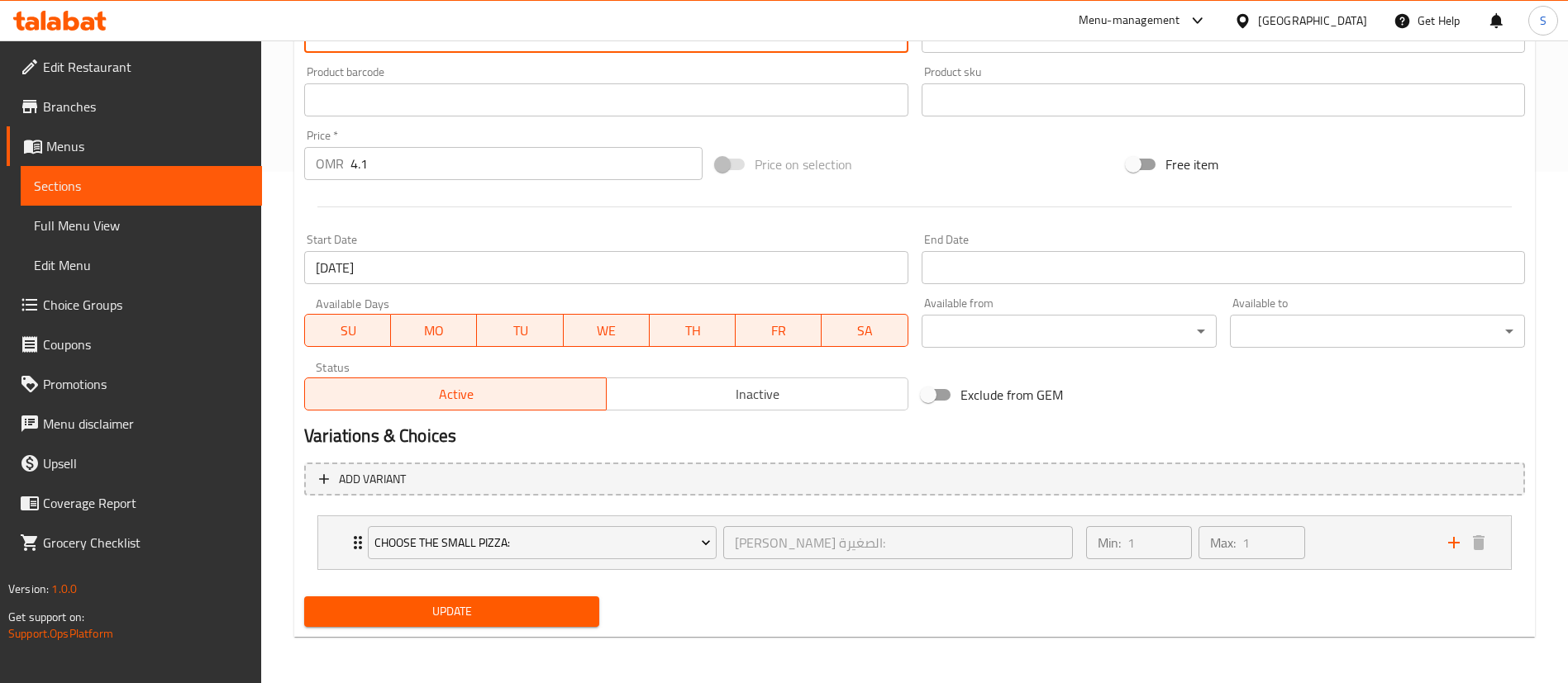
type textarea "Small Pizza of your choice + Potato wedges + 1 Alsi Cola"
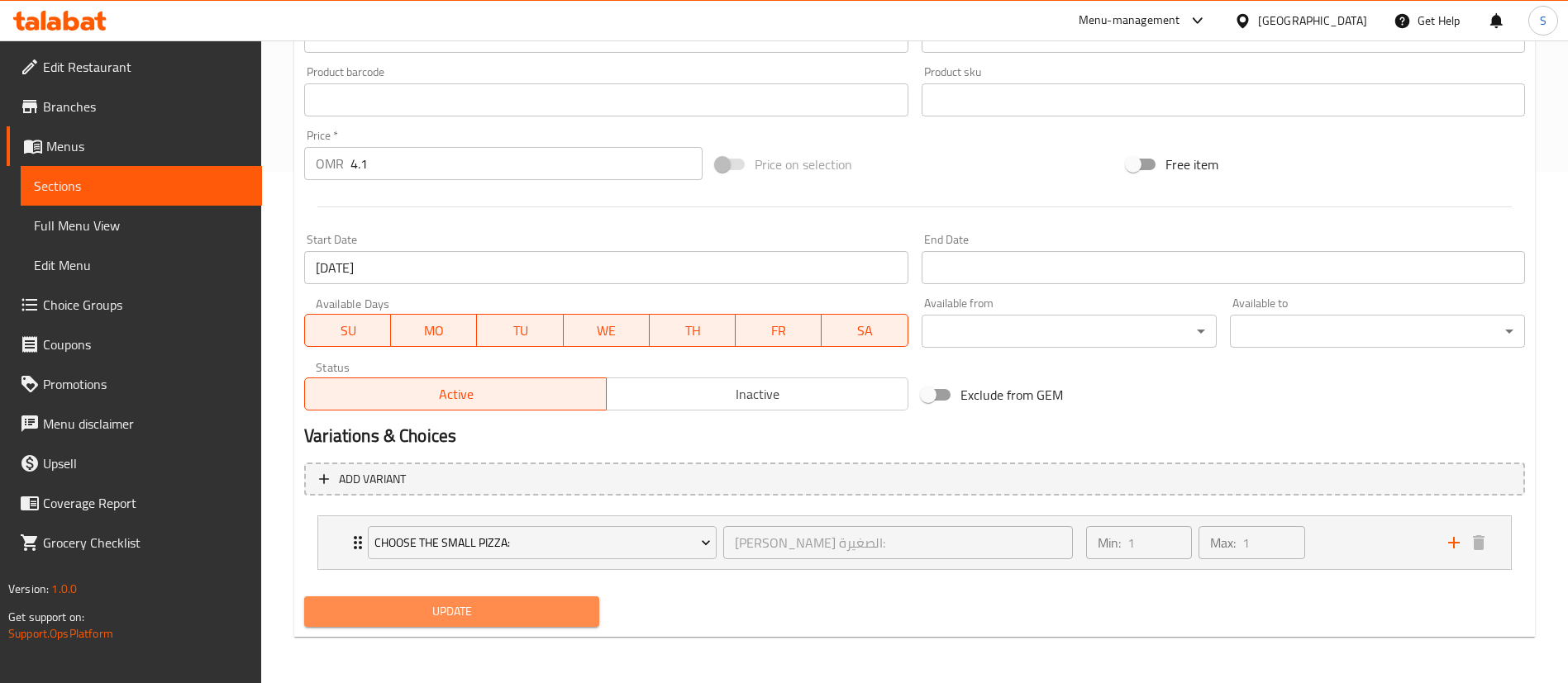
click at [467, 614] on span "Update" at bounding box center [451, 612] width 268 height 21
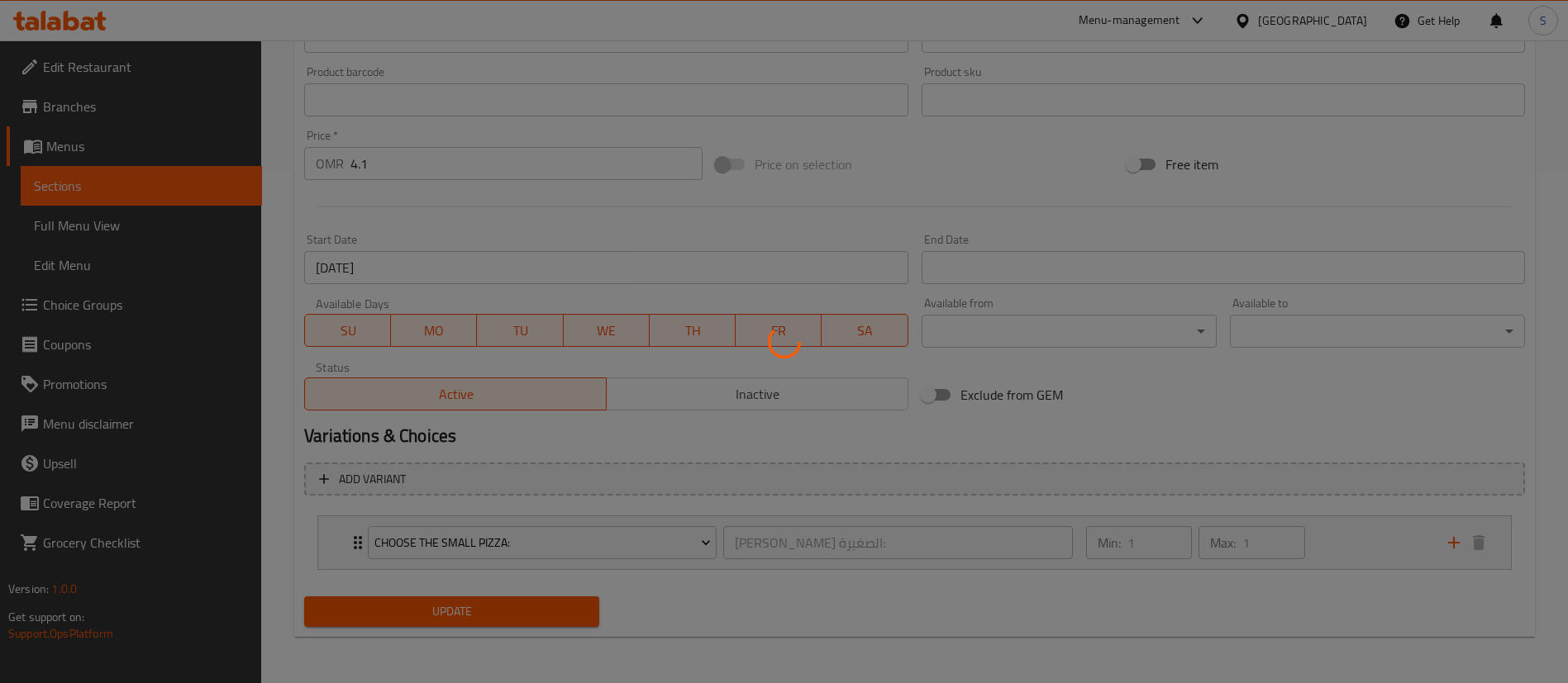
scroll to position [0, 0]
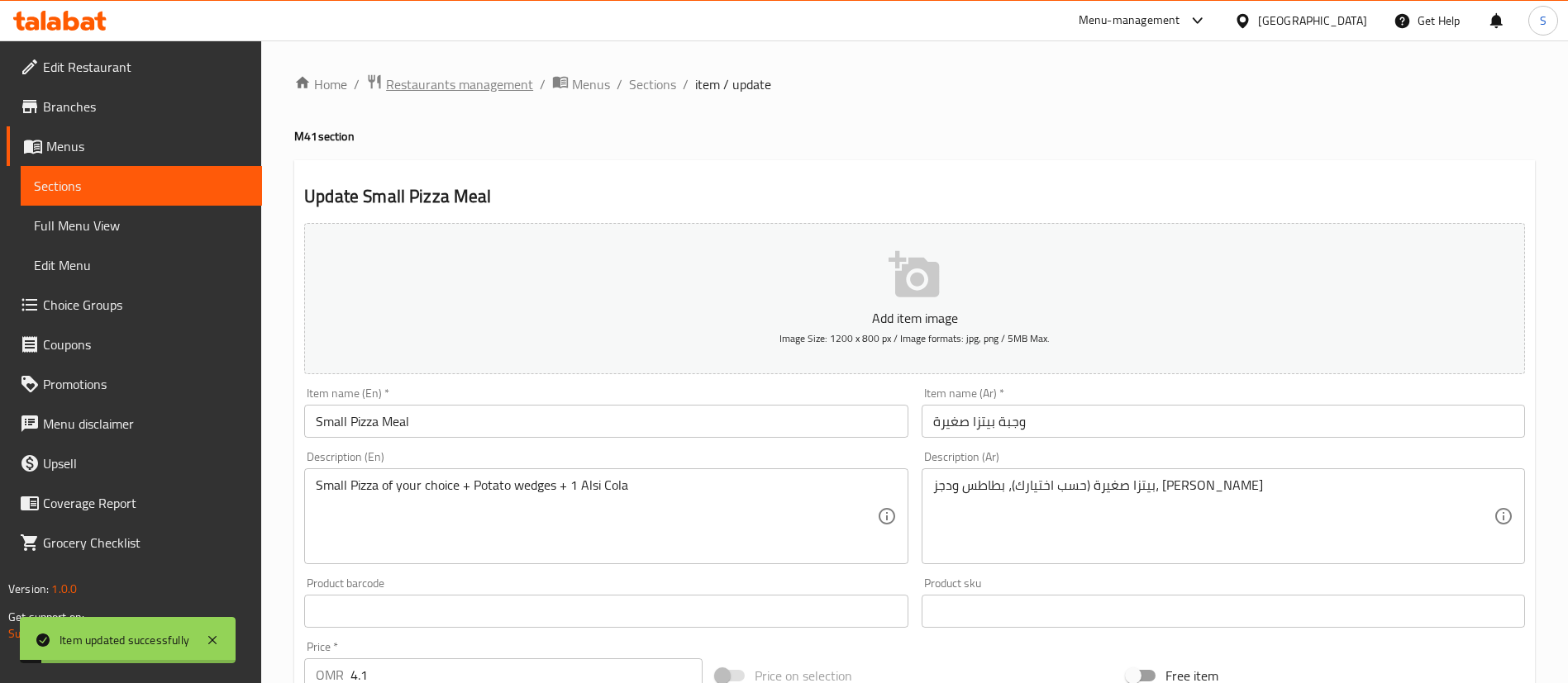
click at [467, 86] on span "Restaurants management" at bounding box center [460, 84] width 148 height 20
